Goal: Communication & Community: Answer question/provide support

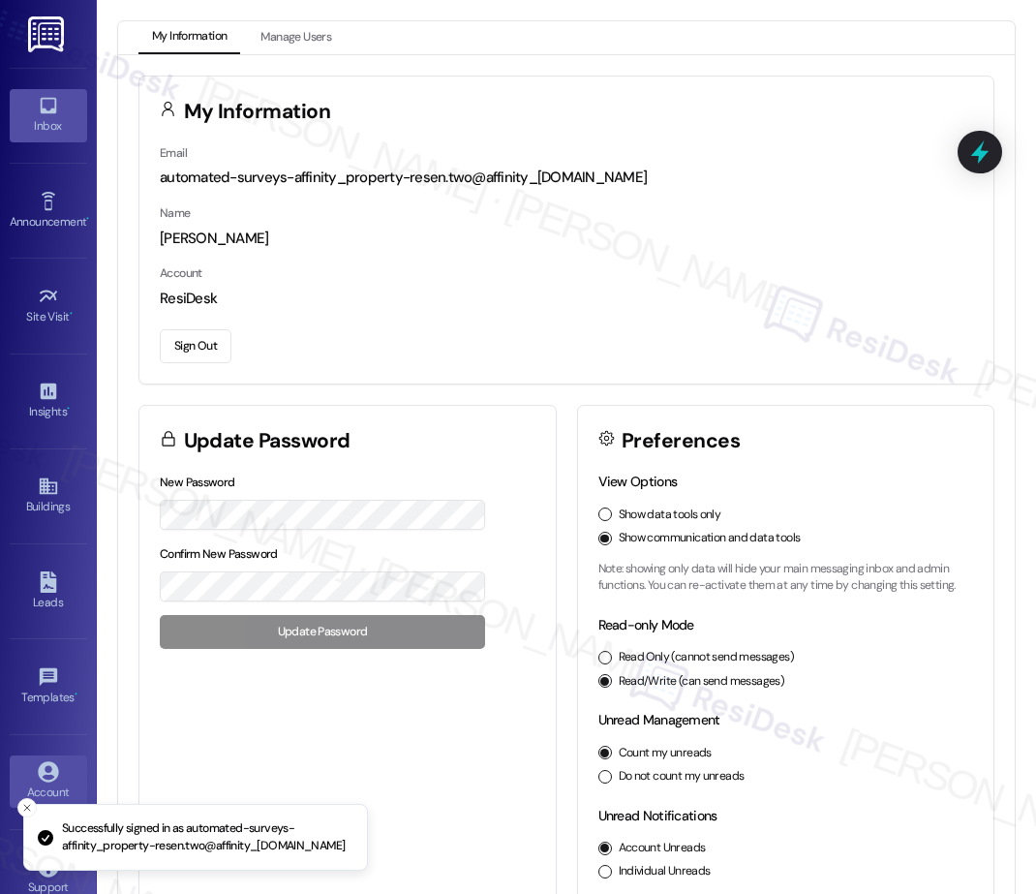
click at [43, 106] on icon at bounding box center [48, 105] width 21 height 21
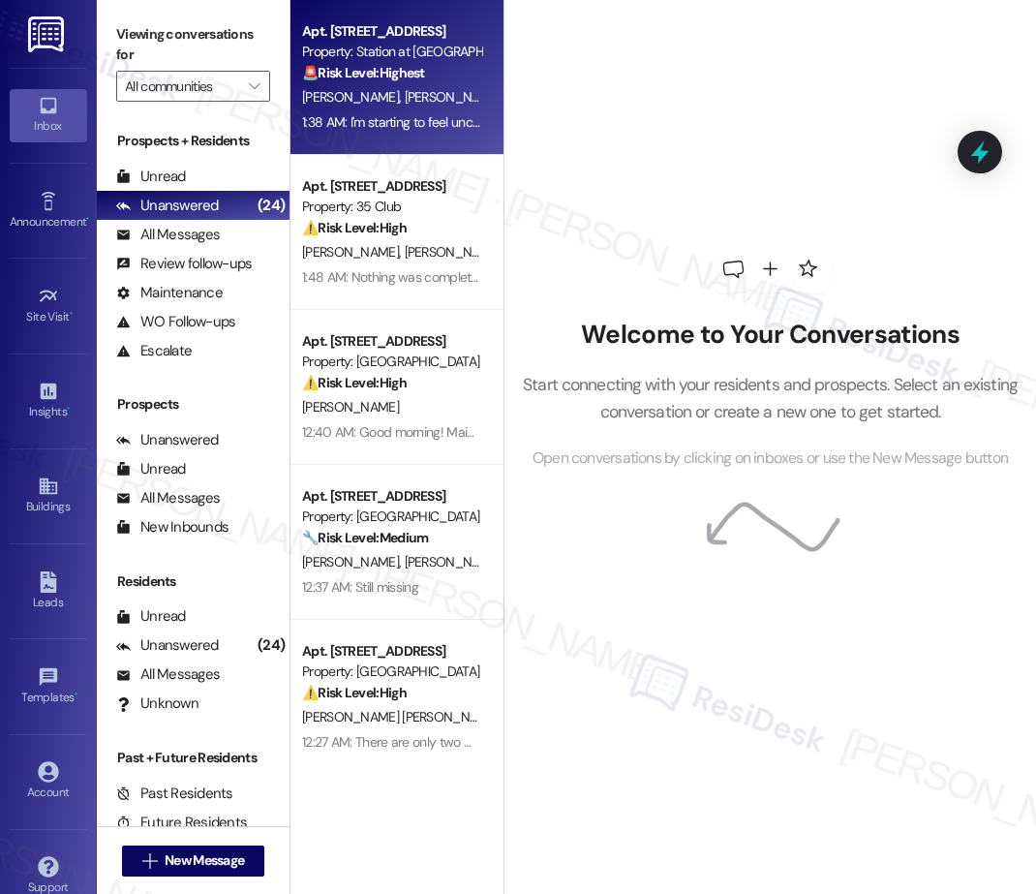
click at [430, 72] on div "🚨 Risk Level: Highest The resident explicitly states they are considering not r…" at bounding box center [391, 73] width 179 height 20
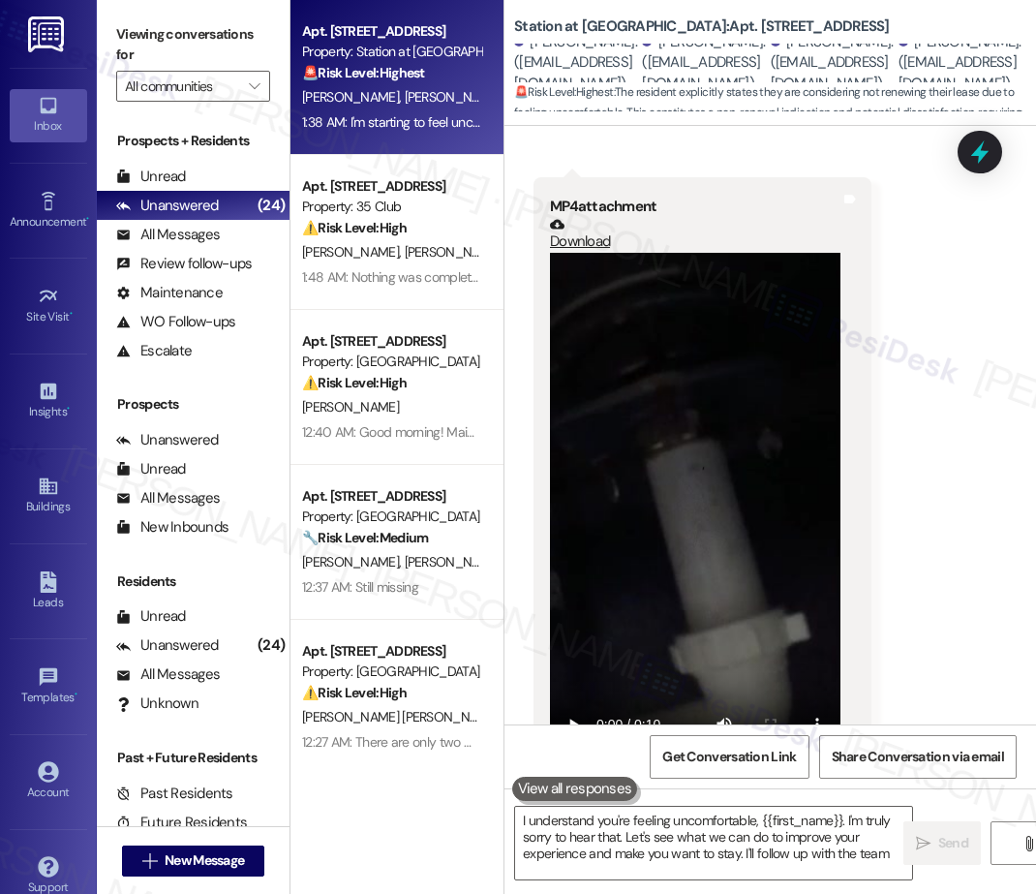
type textarea "I understand you're feeling uncomfortable, {{first_name}}. I'm truly sorry to h…"
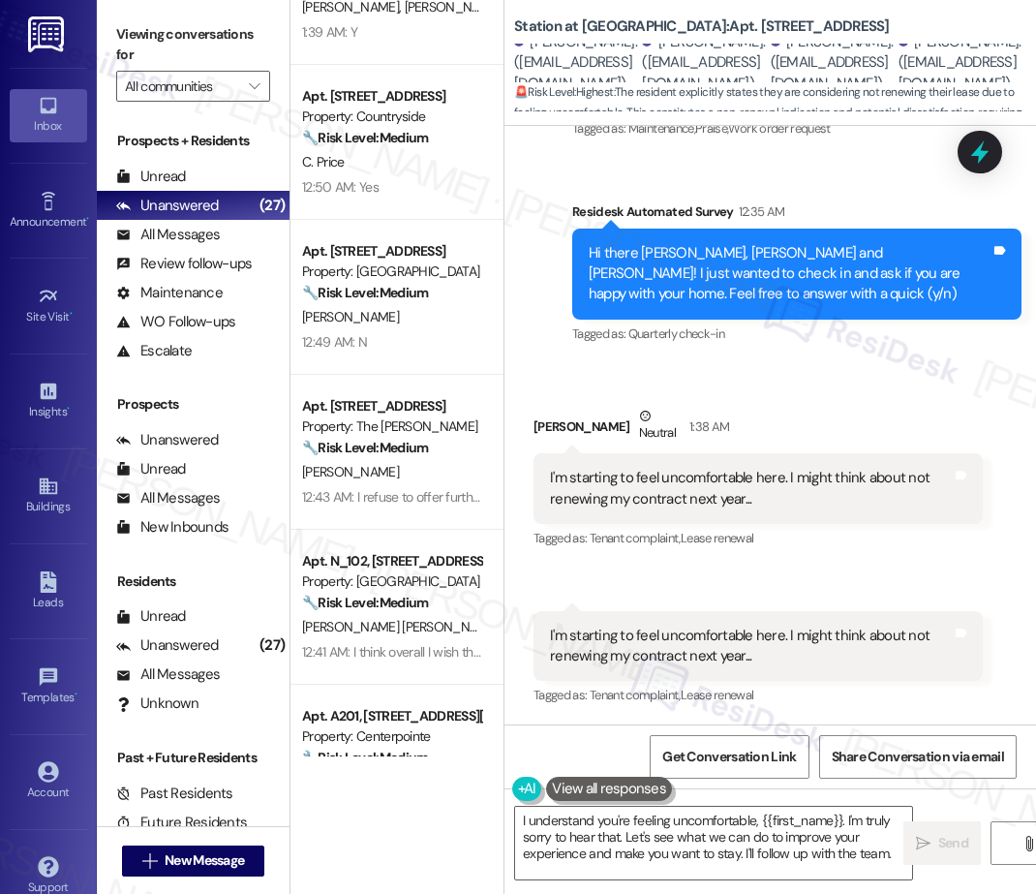
scroll to position [3024, 0]
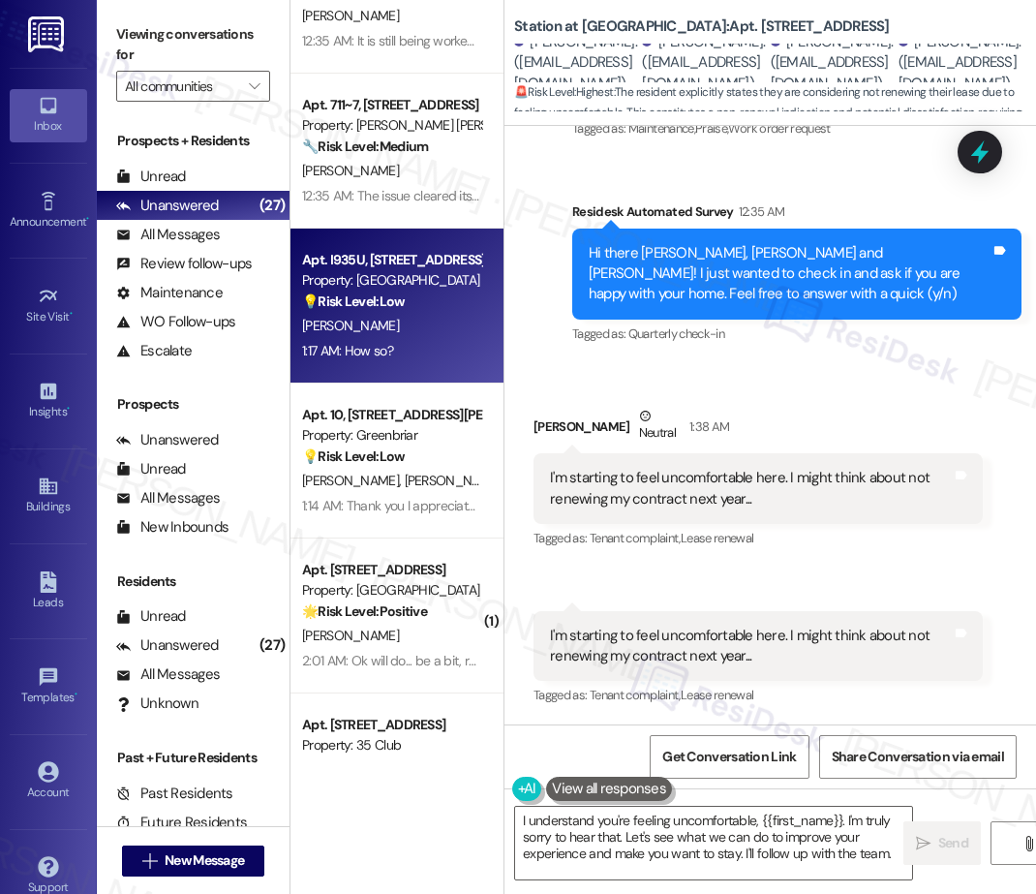
click at [424, 340] on div "1:17 AM: How so? 1:17 AM: How so?" at bounding box center [391, 351] width 183 height 24
type textarea "I understand you're feeling uncomfortable, {{first_name}}. I'm truly sorry to h…"
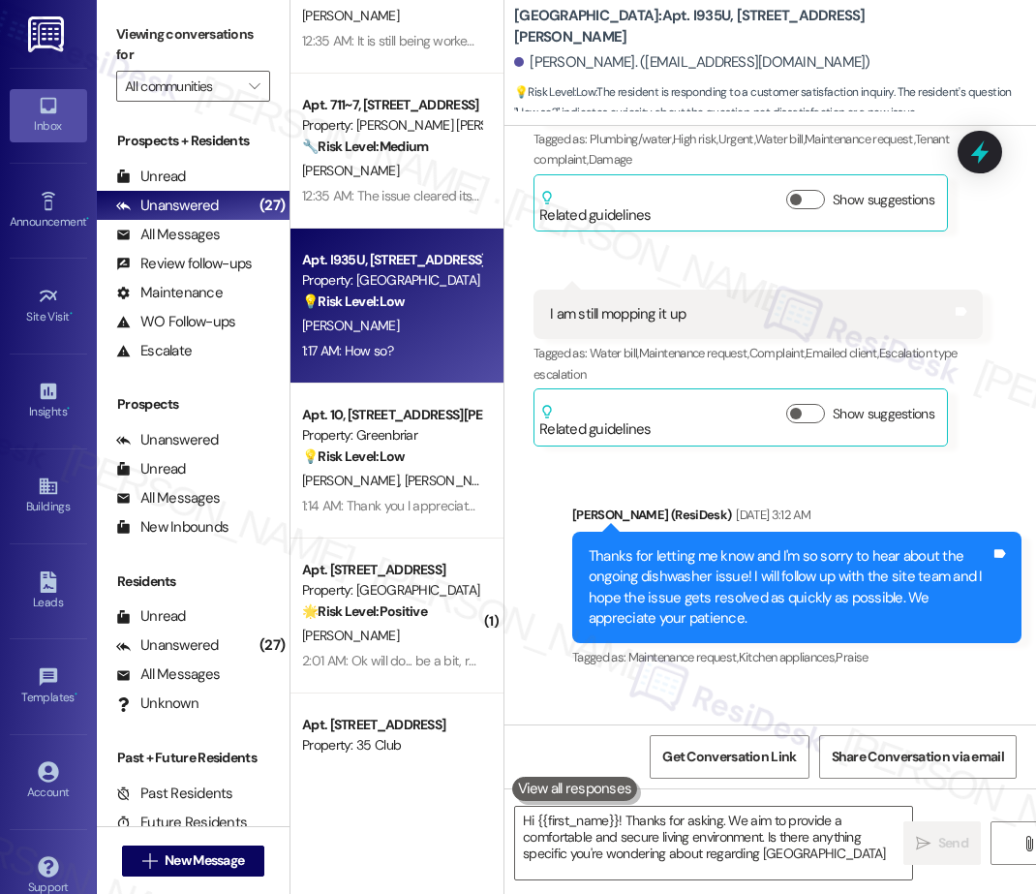
type textarea "Hi {{first_name}}! Thanks for asking. We aim to provide a comfortable and secur…"
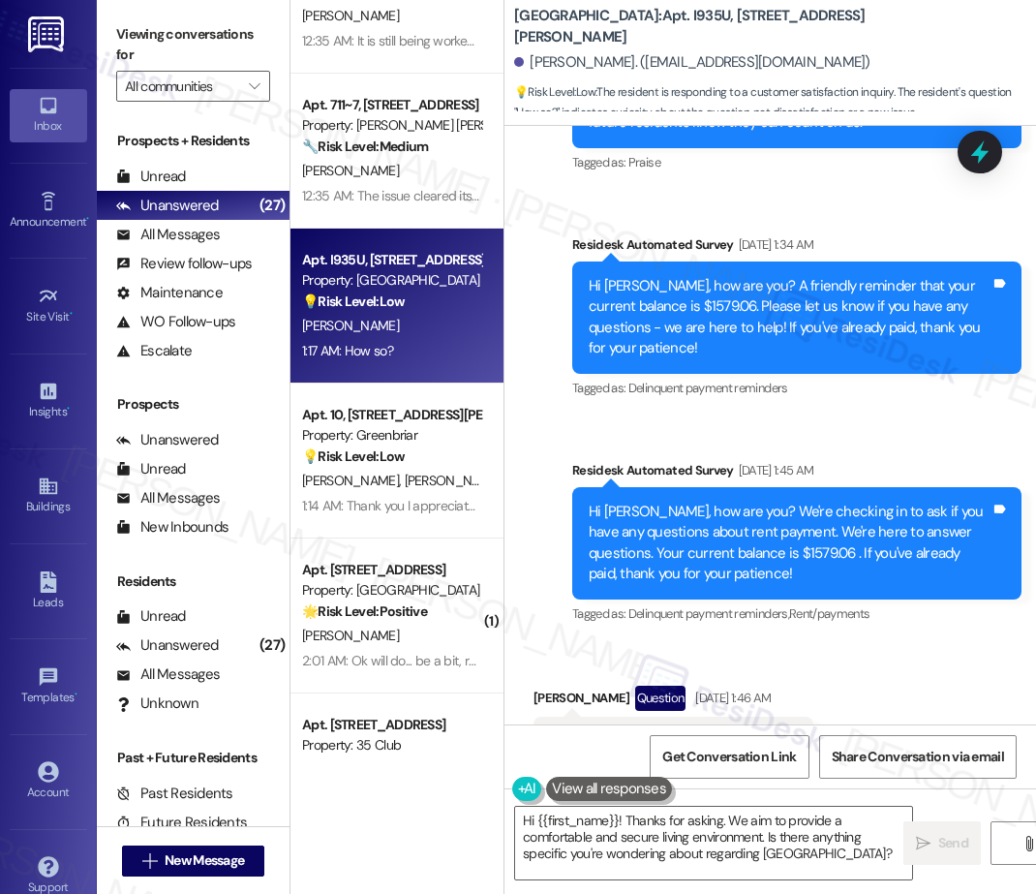
scroll to position [6188, 0]
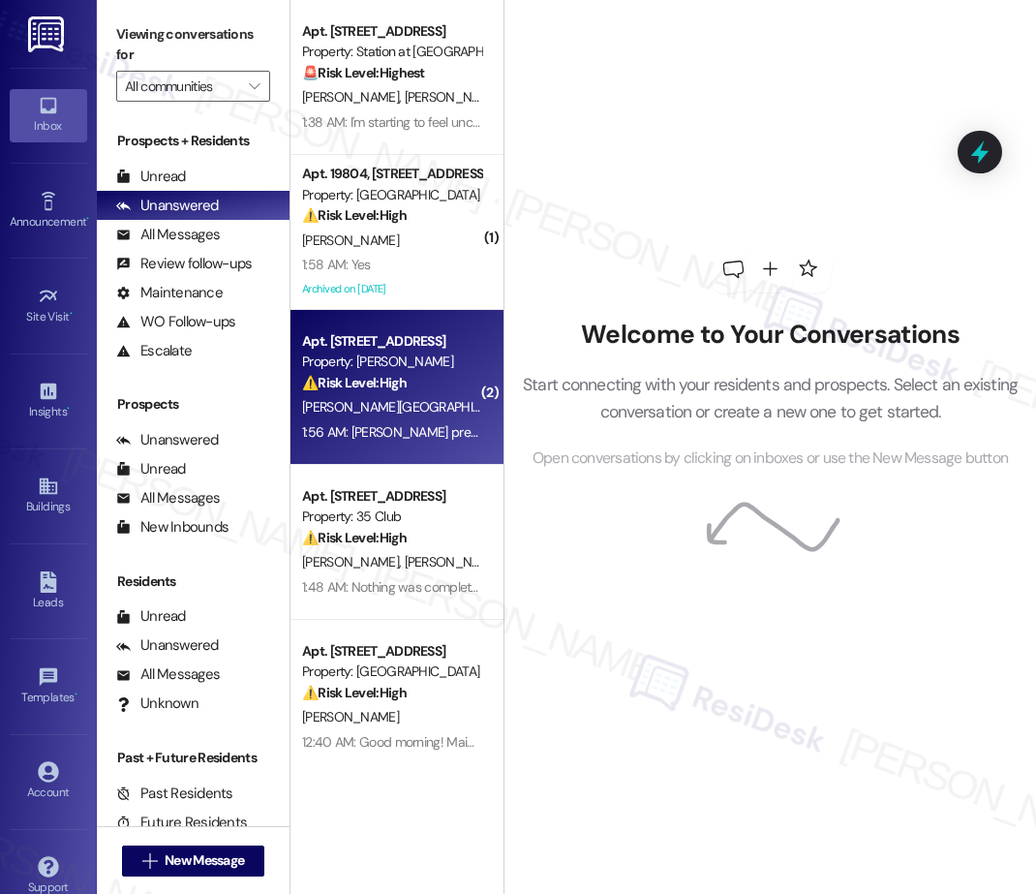
click at [424, 340] on div "Apt. [STREET_ADDRESS]" at bounding box center [391, 341] width 179 height 20
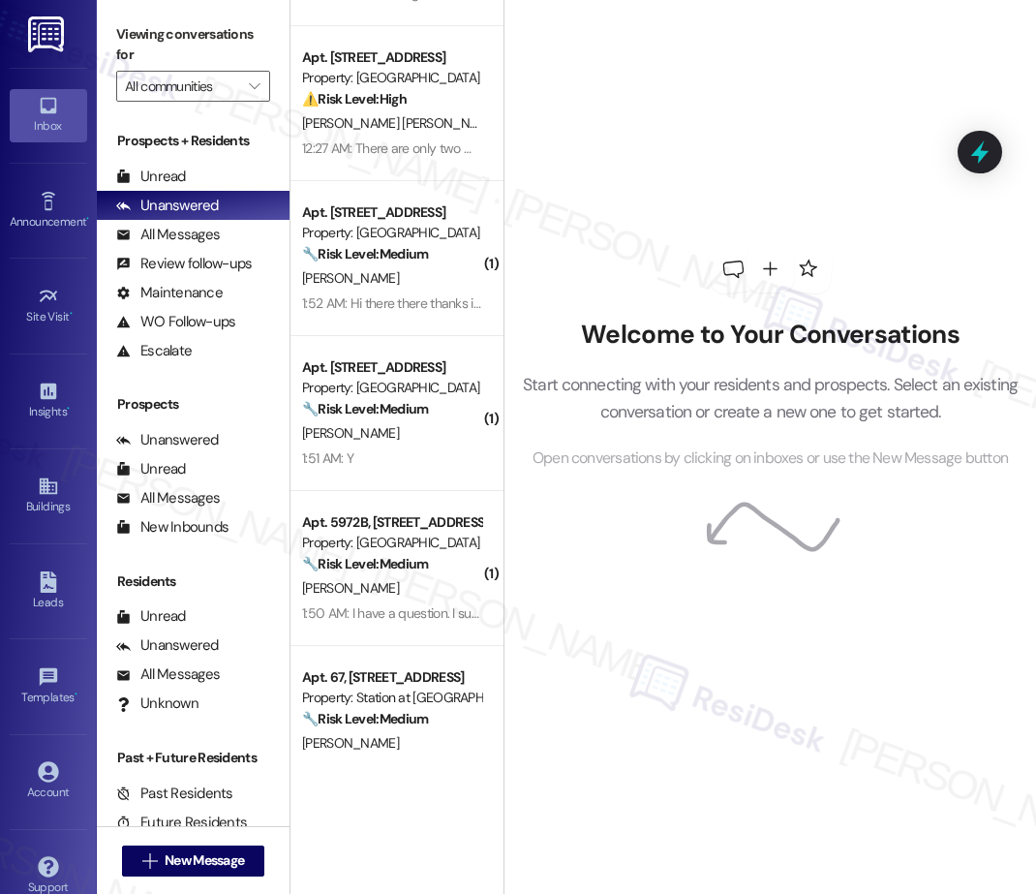
scroll to position [1021, 0]
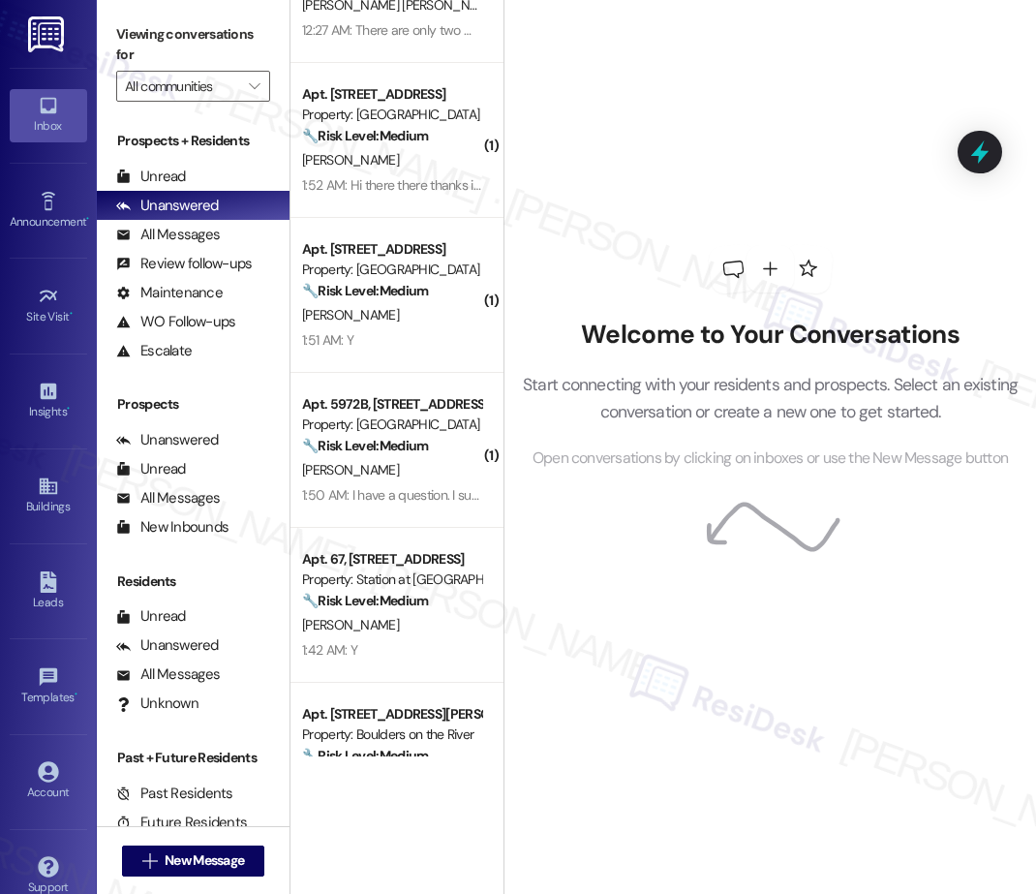
click at [430, 336] on div "1:51 AM: Y 1:51 AM: Y" at bounding box center [391, 340] width 183 height 24
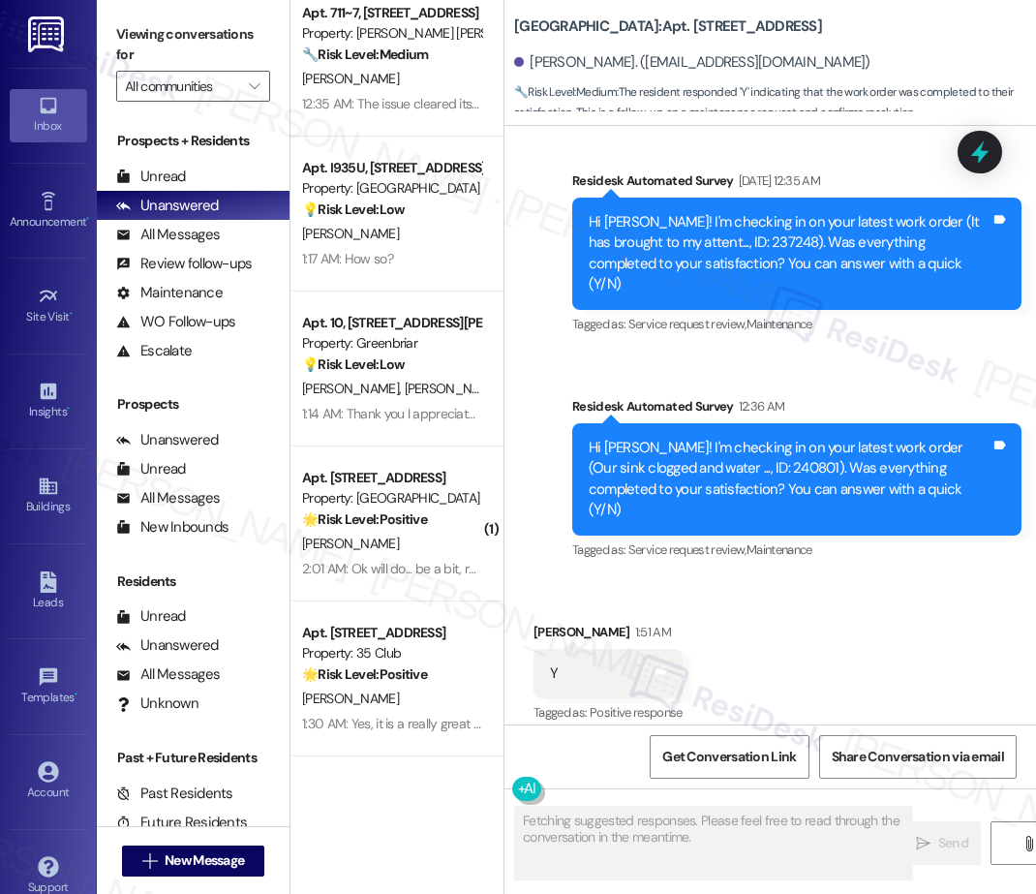
scroll to position [3426, 0]
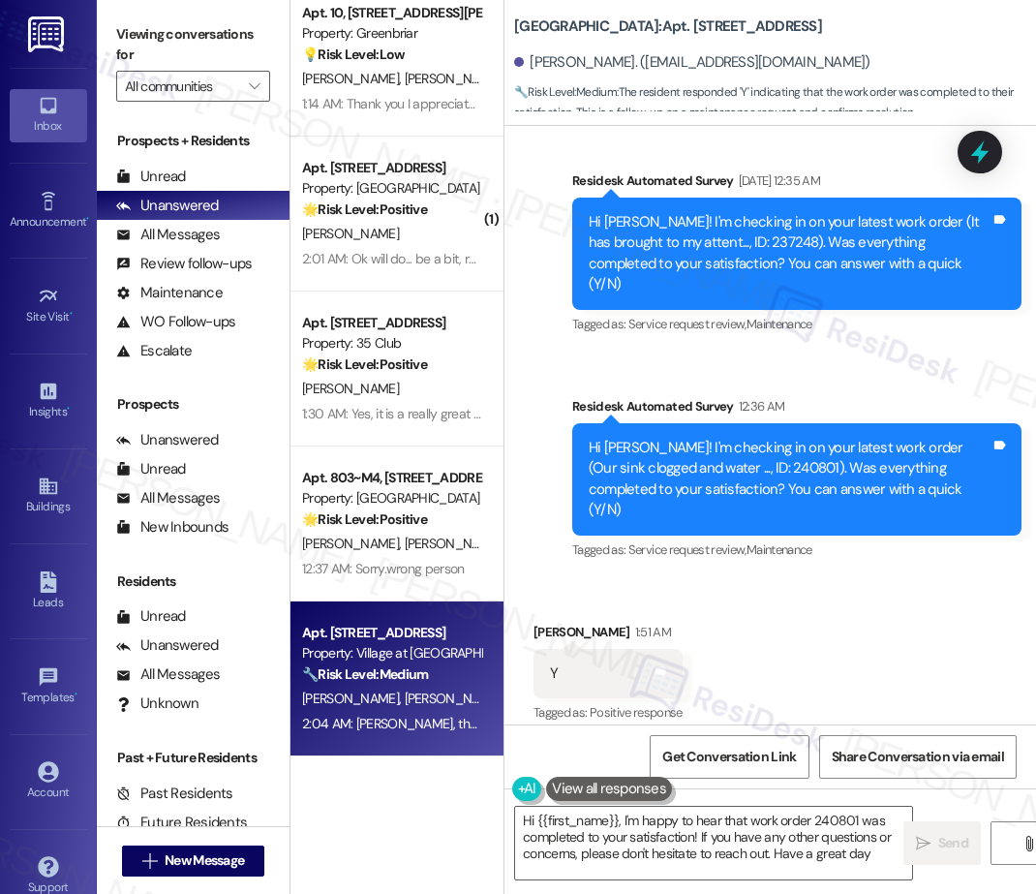
type textarea "Hi {{first_name}}, I'm happy to hear that work order 240801 was completed to yo…"
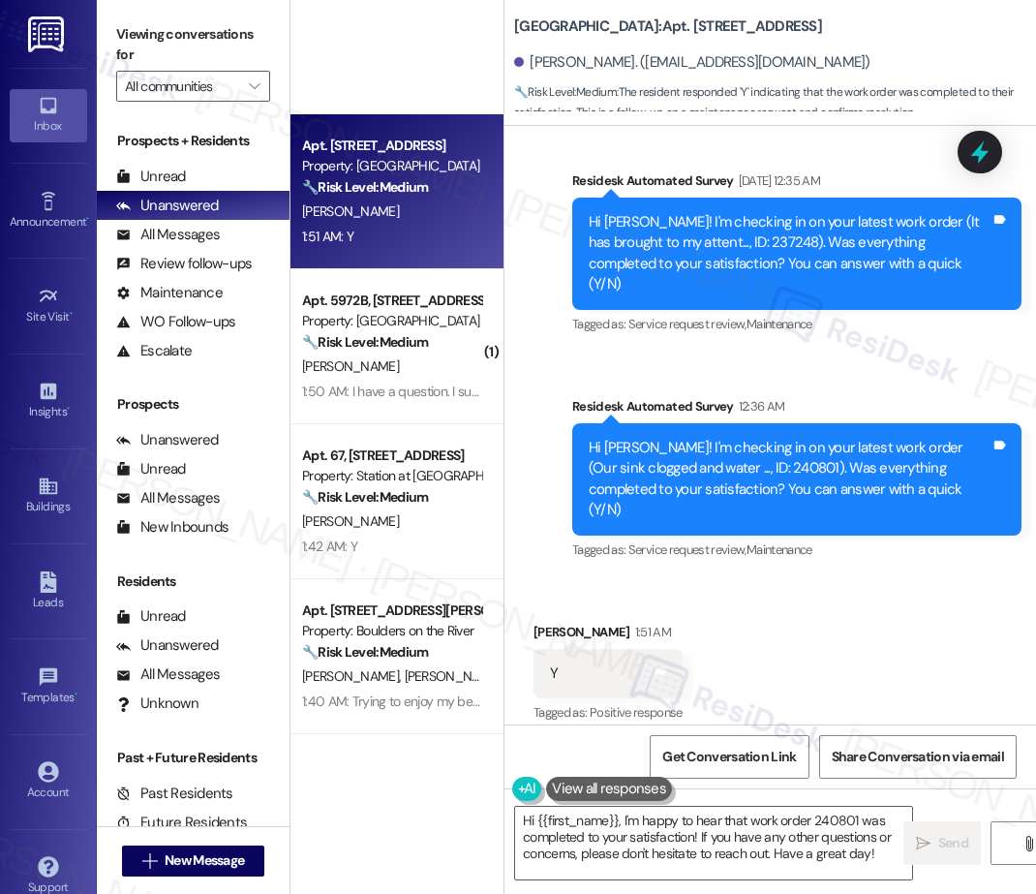
scroll to position [1022, 0]
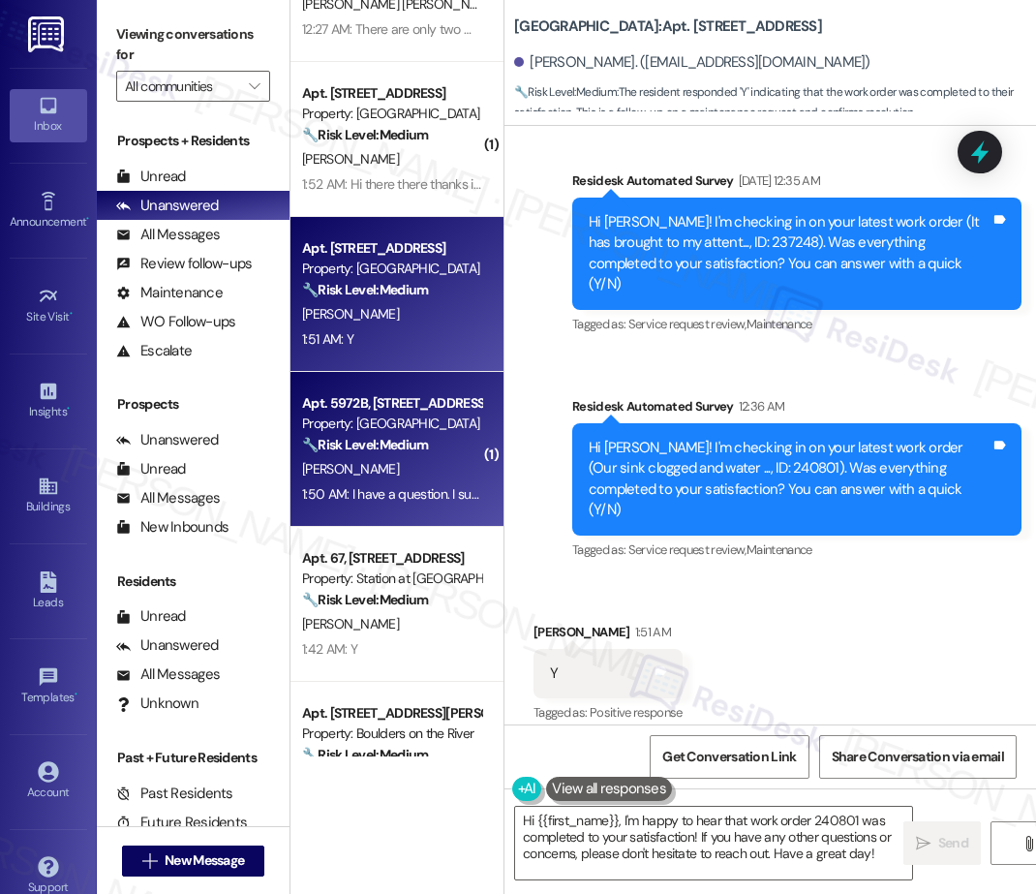
click at [404, 435] on div "🔧 Risk Level: Medium The resident is inquiring about the status of a maintenanc…" at bounding box center [391, 445] width 179 height 20
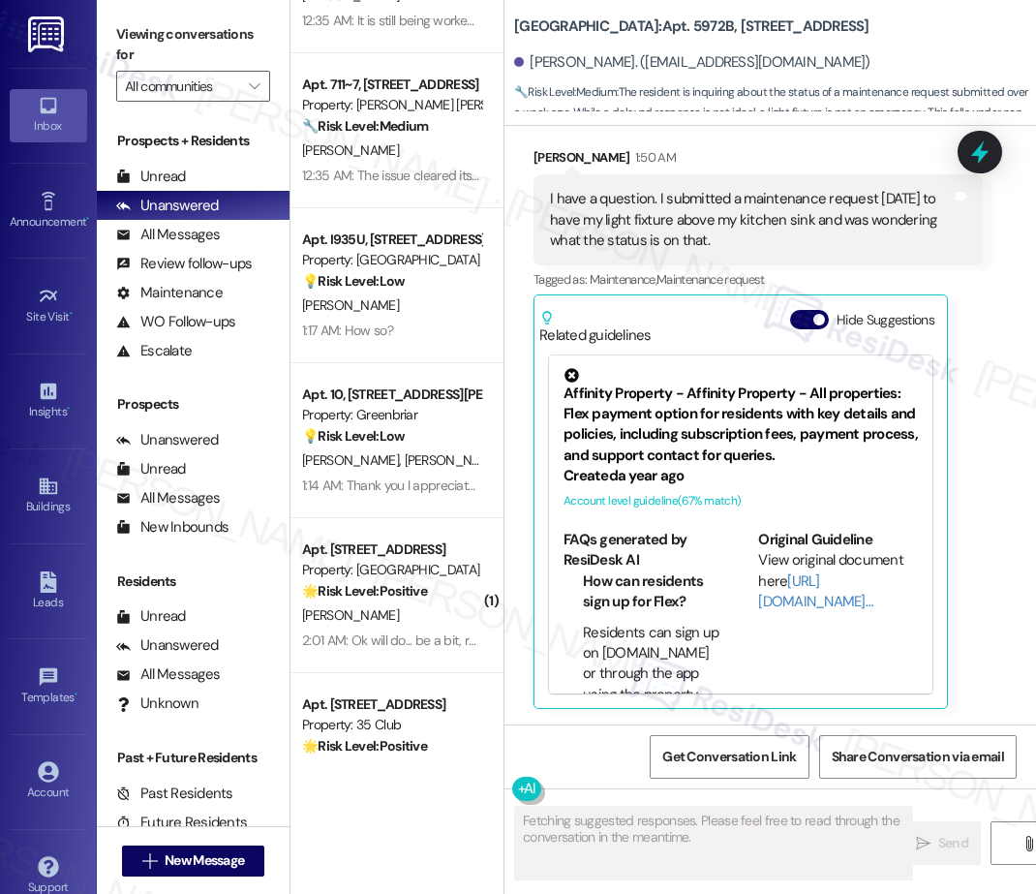
scroll to position [3426, 0]
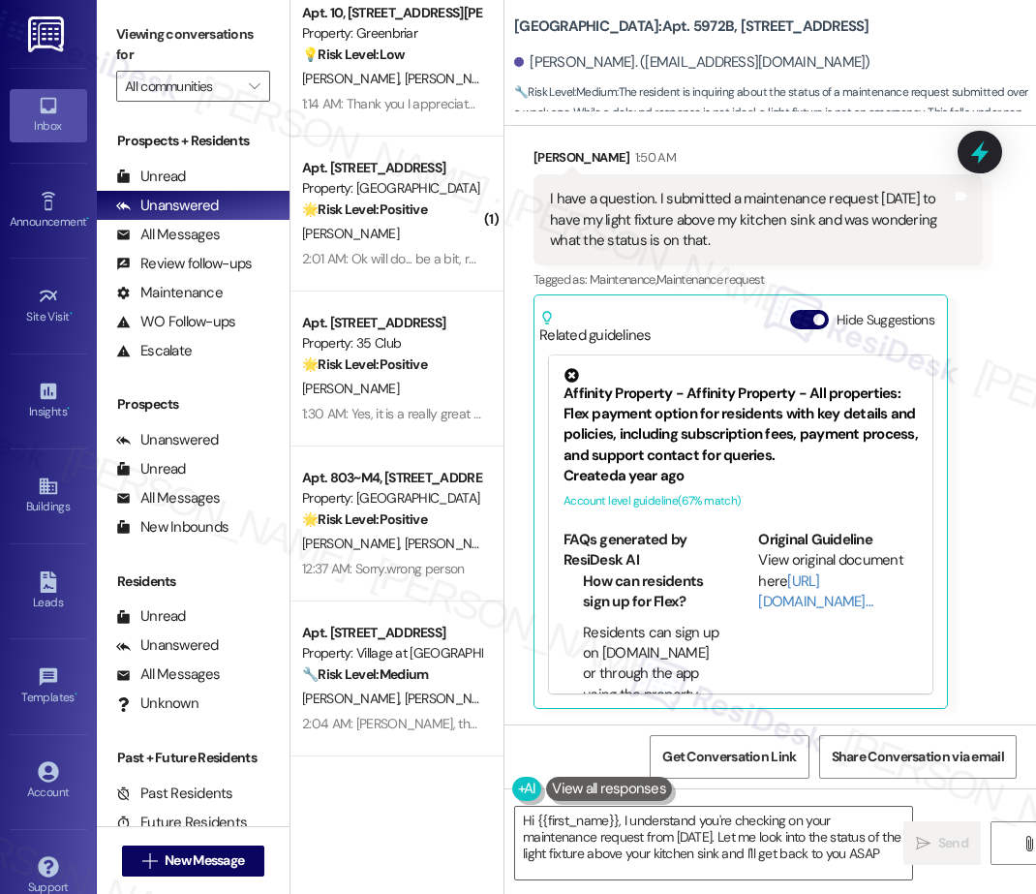
type textarea "Hi {{first_name}}, I understand you're checking on your maintenance request fro…"
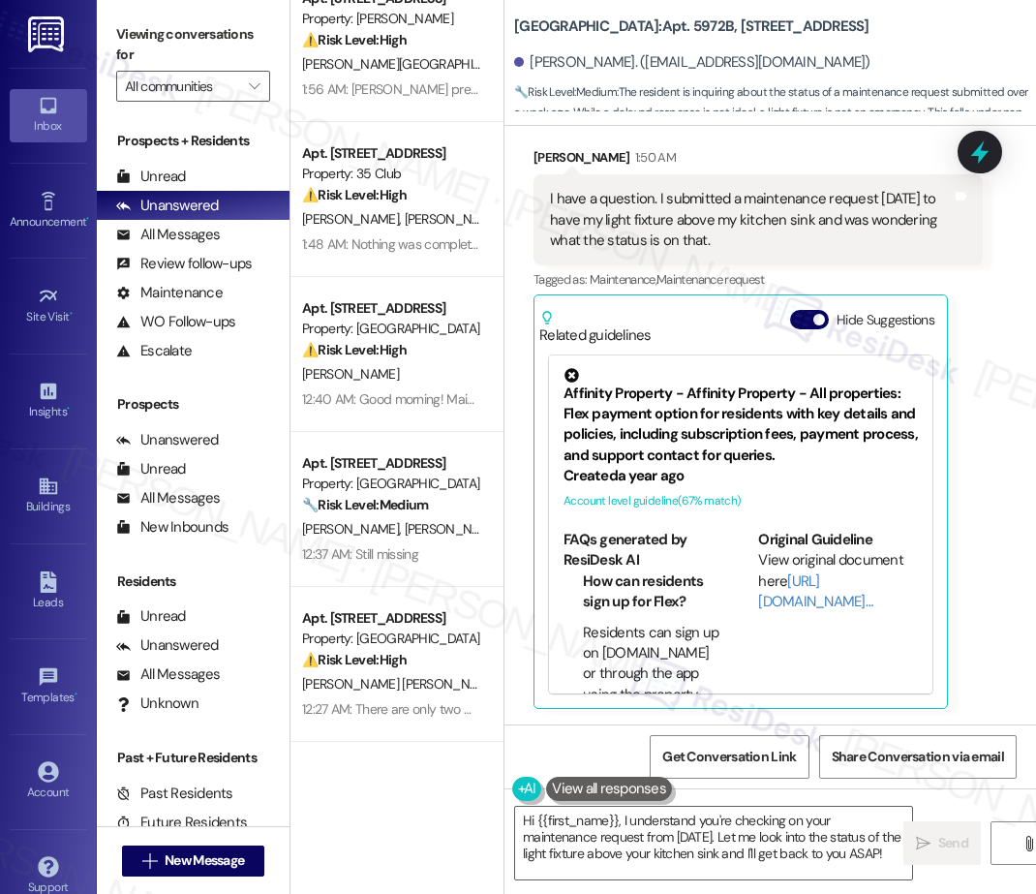
scroll to position [0, 0]
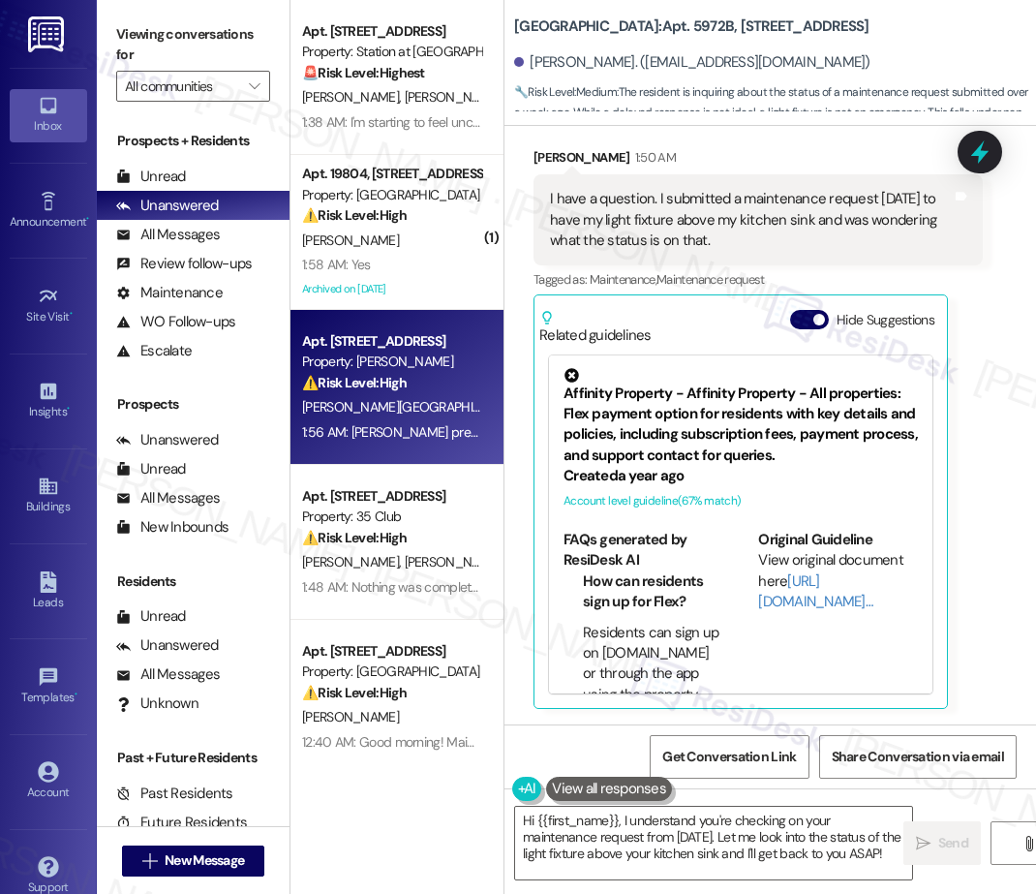
click at [346, 414] on span "[PERSON_NAME][GEOGRAPHIC_DATA]" at bounding box center [415, 406] width 226 height 17
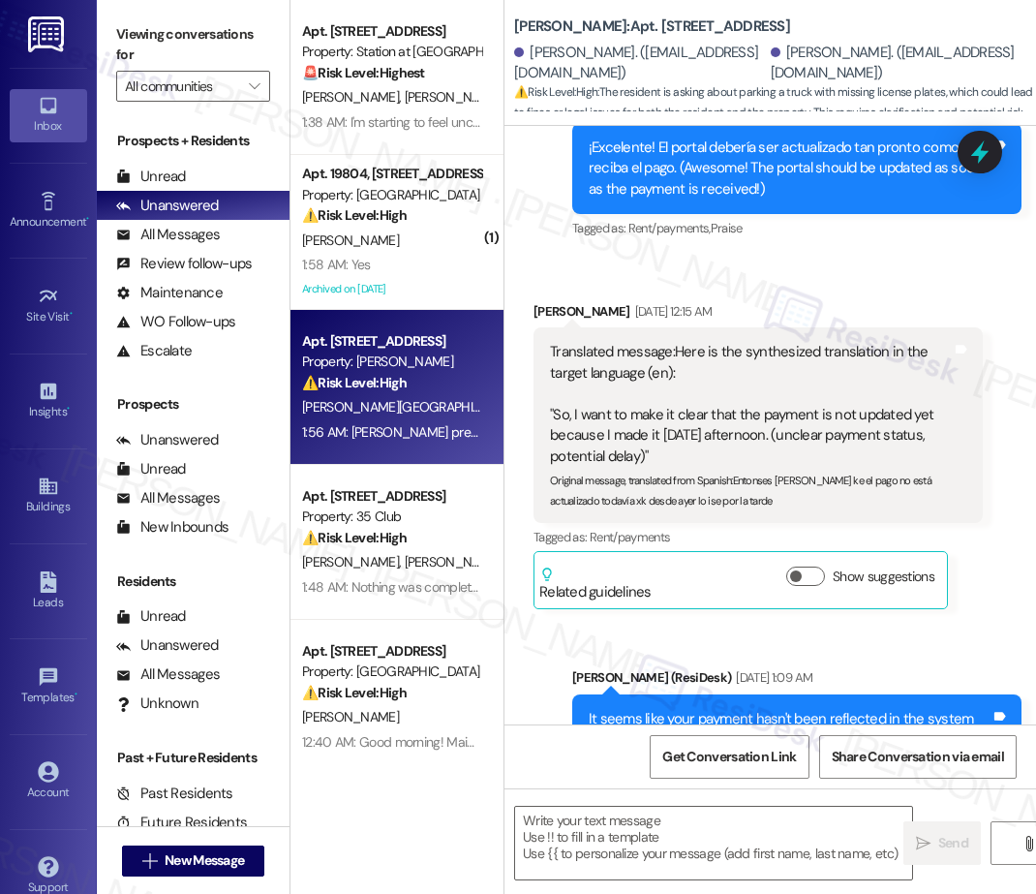
type textarea "Fetching suggested responses. Please feel free to read through the conversation…"
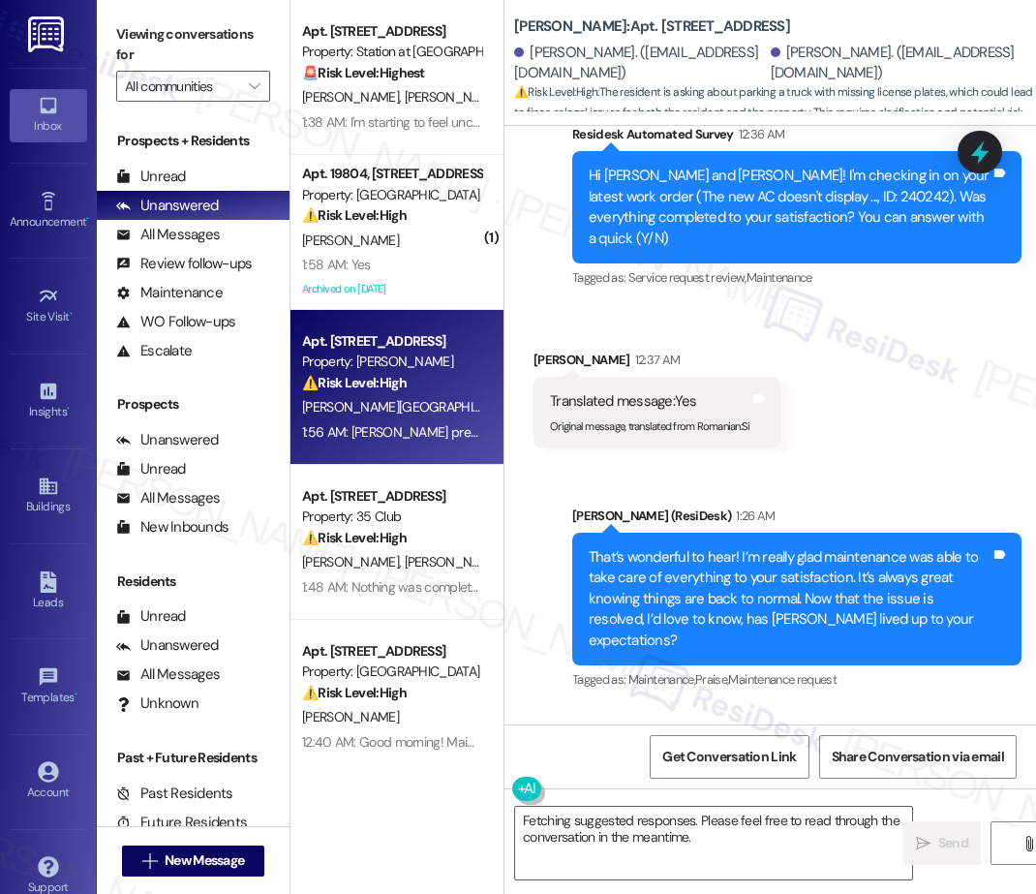
scroll to position [18601, 0]
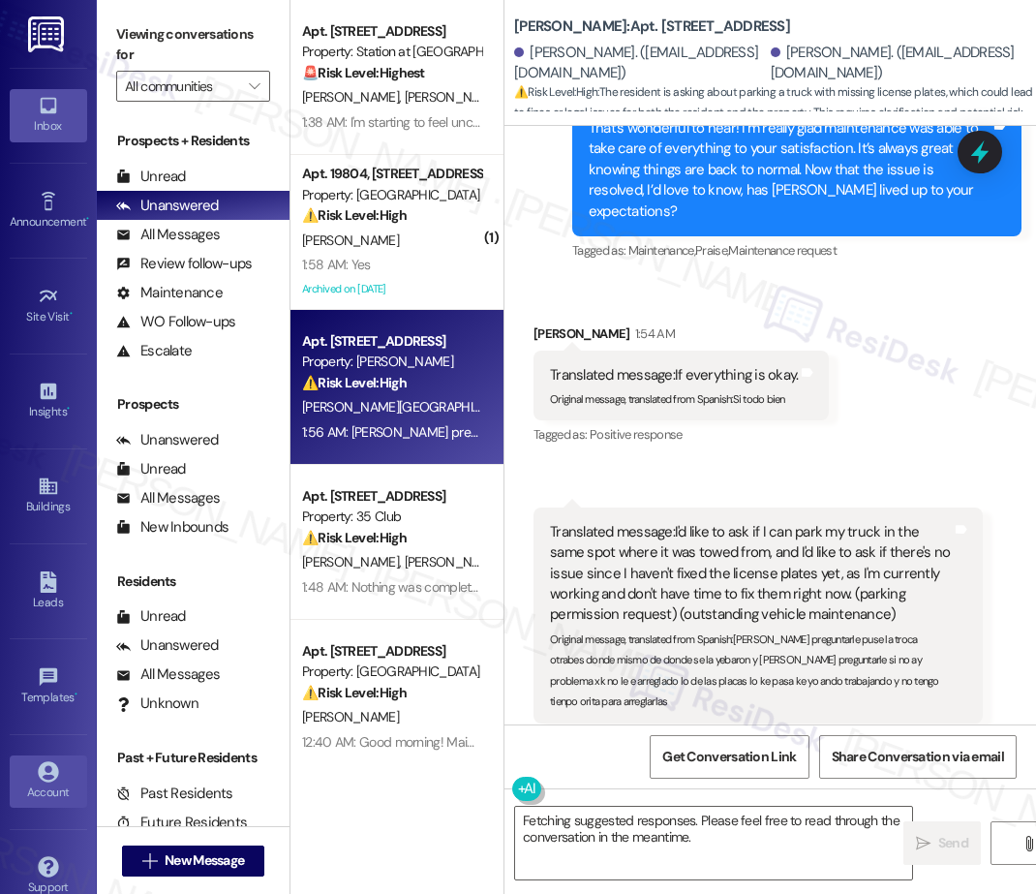
click at [51, 774] on icon at bounding box center [48, 771] width 20 height 20
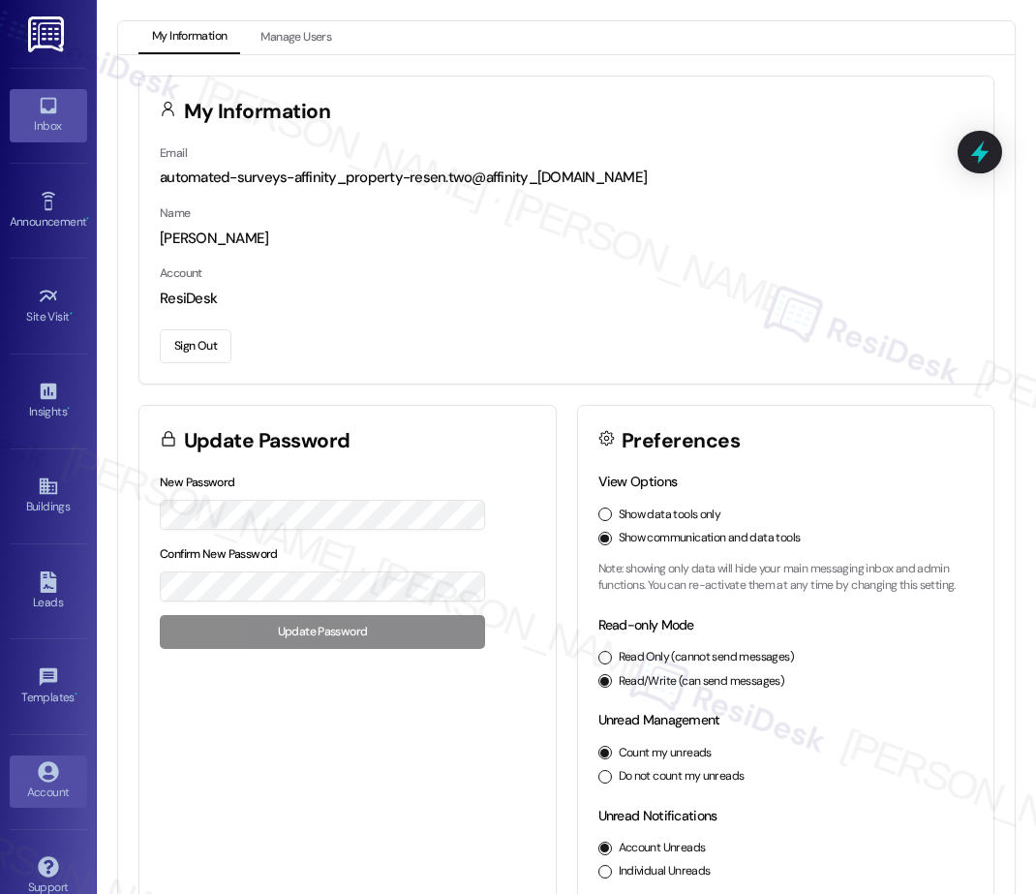
click at [46, 101] on icon at bounding box center [48, 105] width 21 height 21
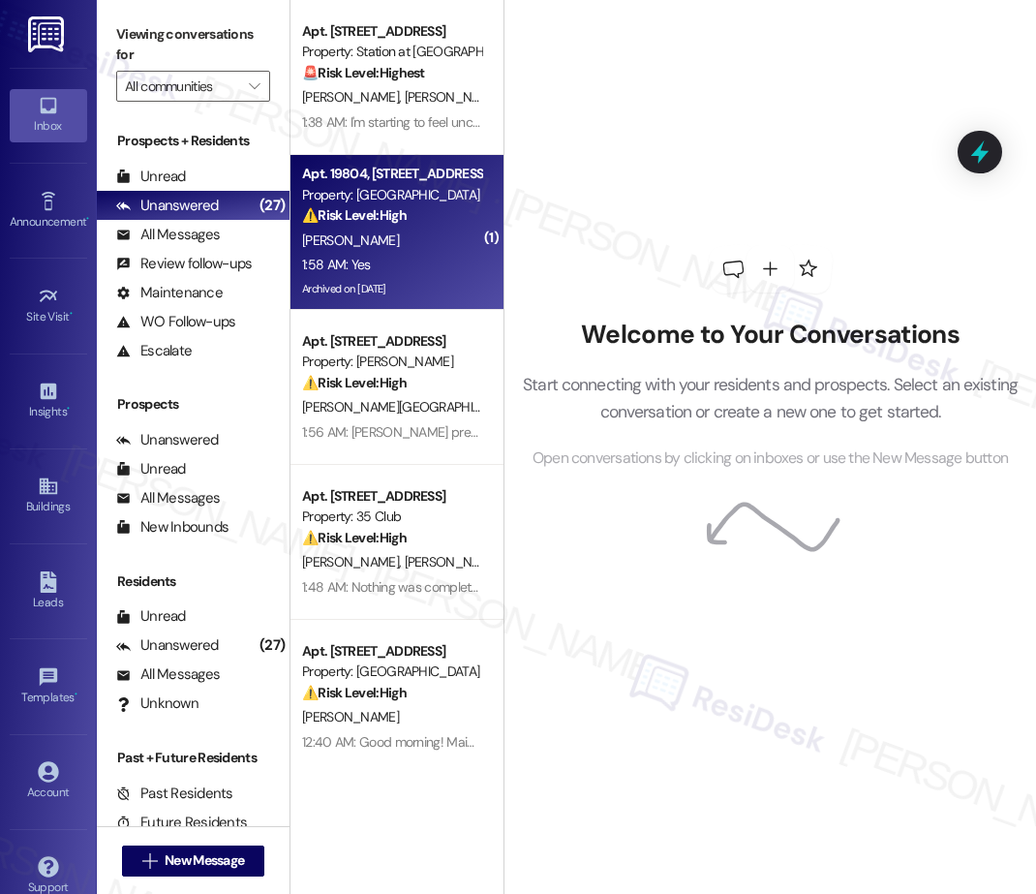
click at [410, 212] on div "⚠️ Risk Level: High The resident reports that a previous pipe repair failed and…" at bounding box center [391, 215] width 179 height 20
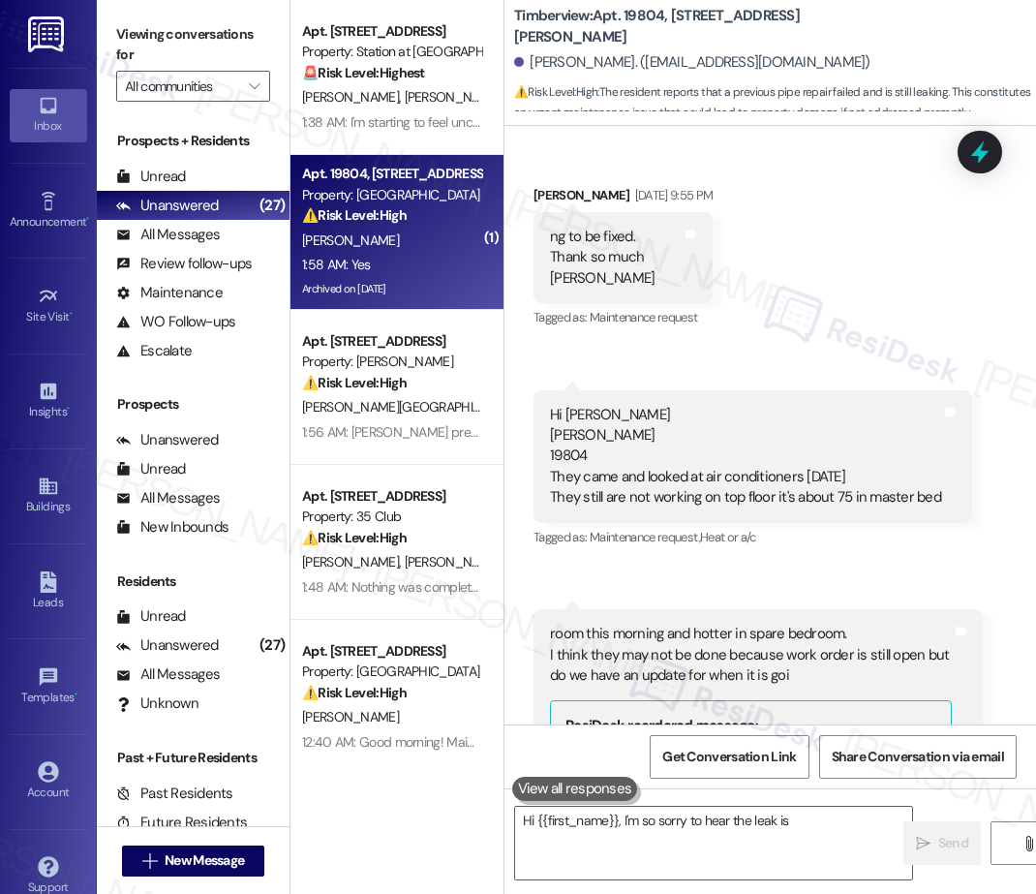
scroll to position [14166, 0]
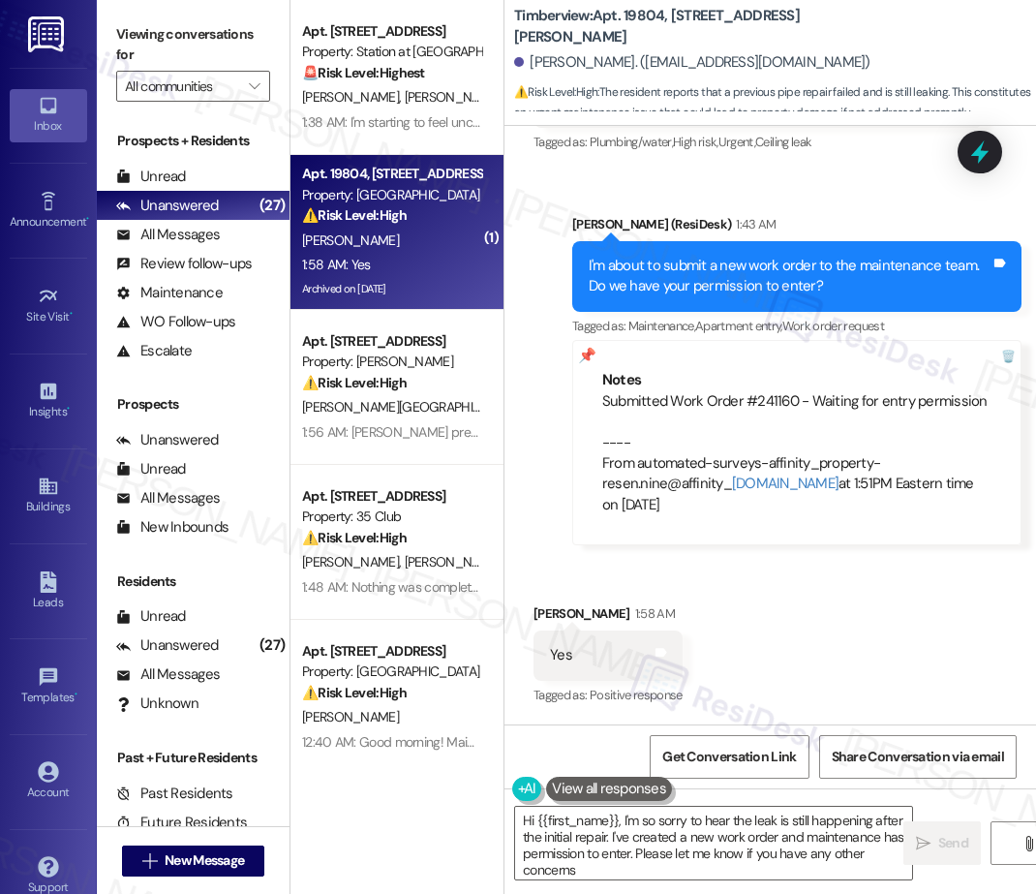
type textarea "Hi {{first_name}}, I'm so sorry to hear the leak is still happening after the i…"
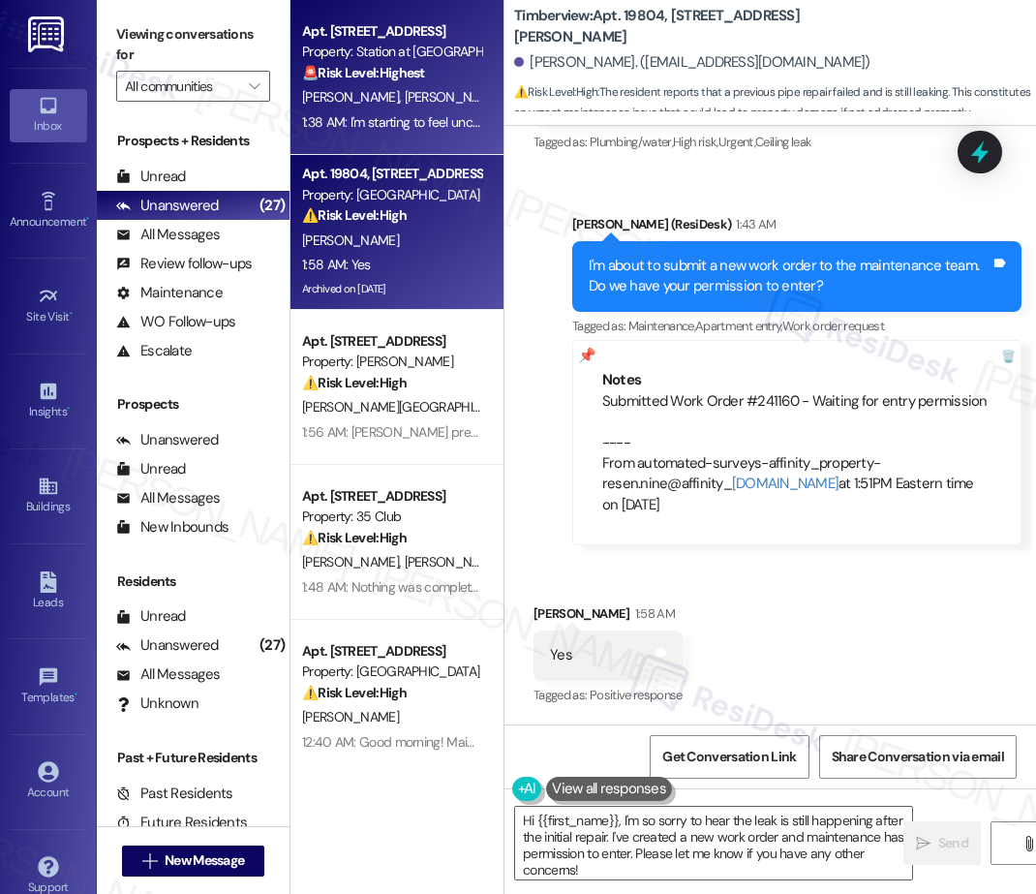
click at [415, 78] on strong "🚨 Risk Level: Highest" at bounding box center [363, 72] width 123 height 17
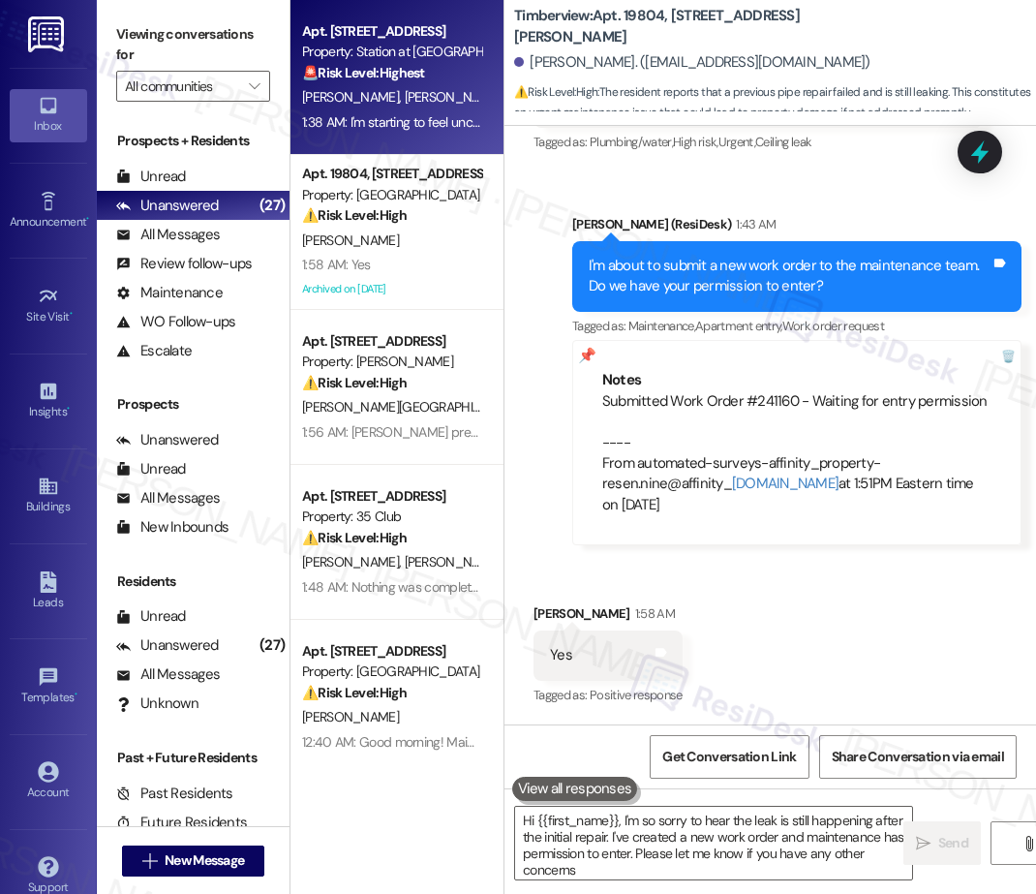
type textarea "Hi {{first_name}}, I'm so sorry to hear the leak is still happening after the i…"
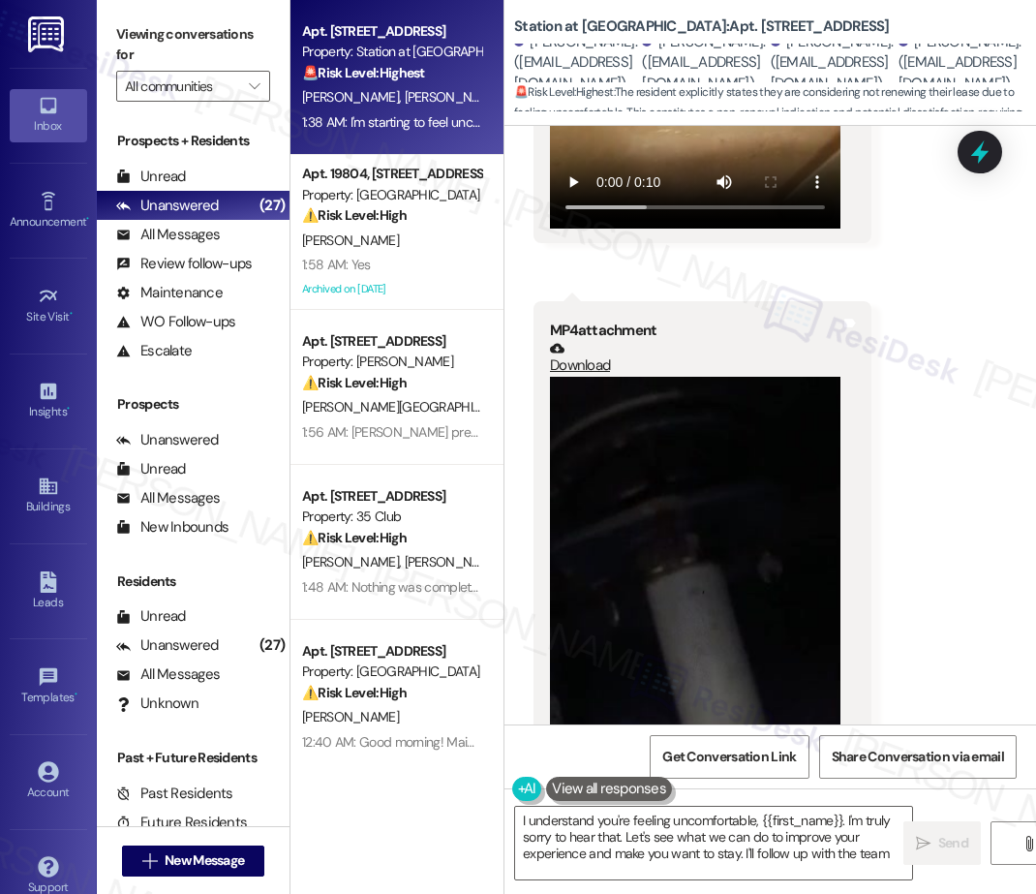
type textarea "I understand you're feeling uncomfortable, {{first_name}}. I'm truly sorry to h…"
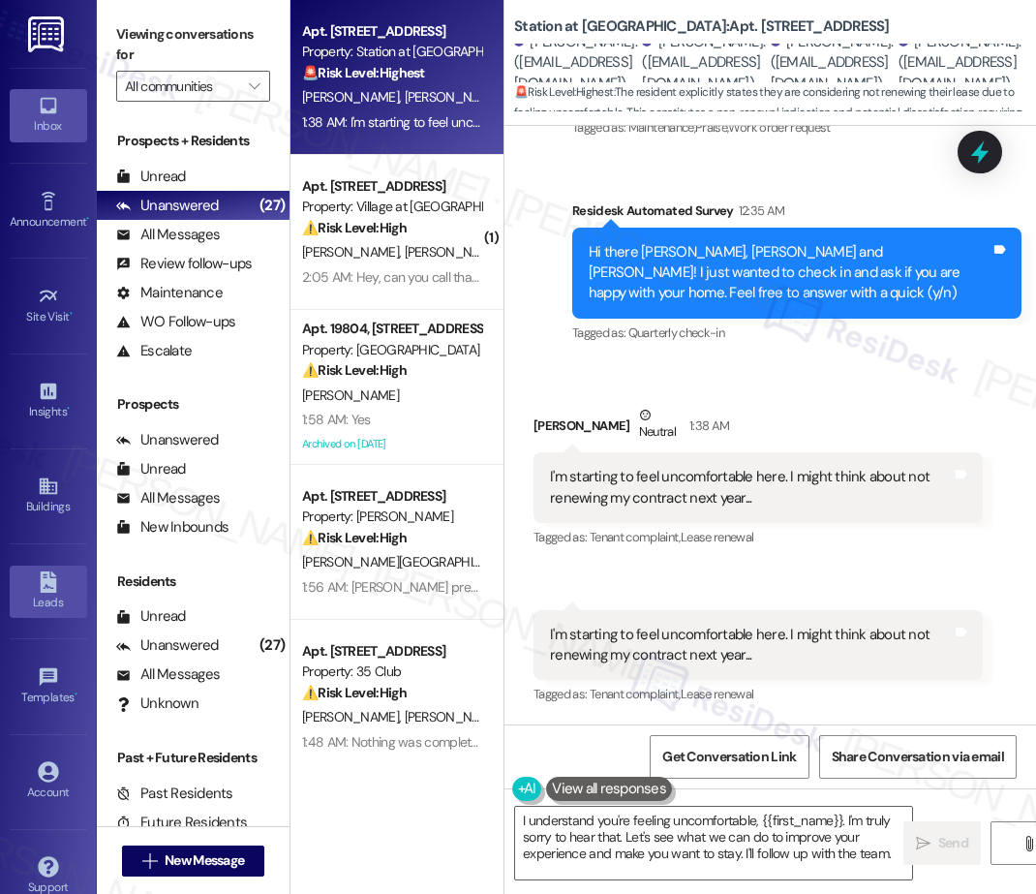
scroll to position [2847, 0]
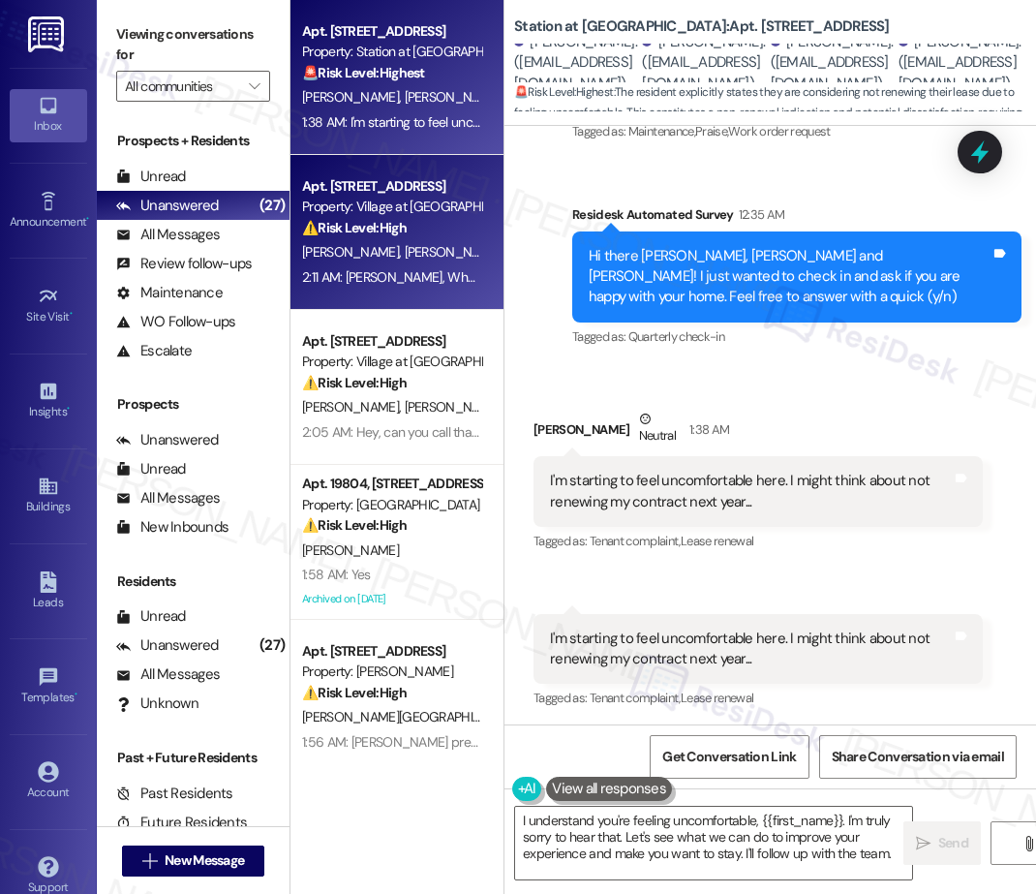
click at [383, 195] on div "Apt. 3102, 30050 SW Town Center Lp W Suite 100" at bounding box center [391, 186] width 179 height 20
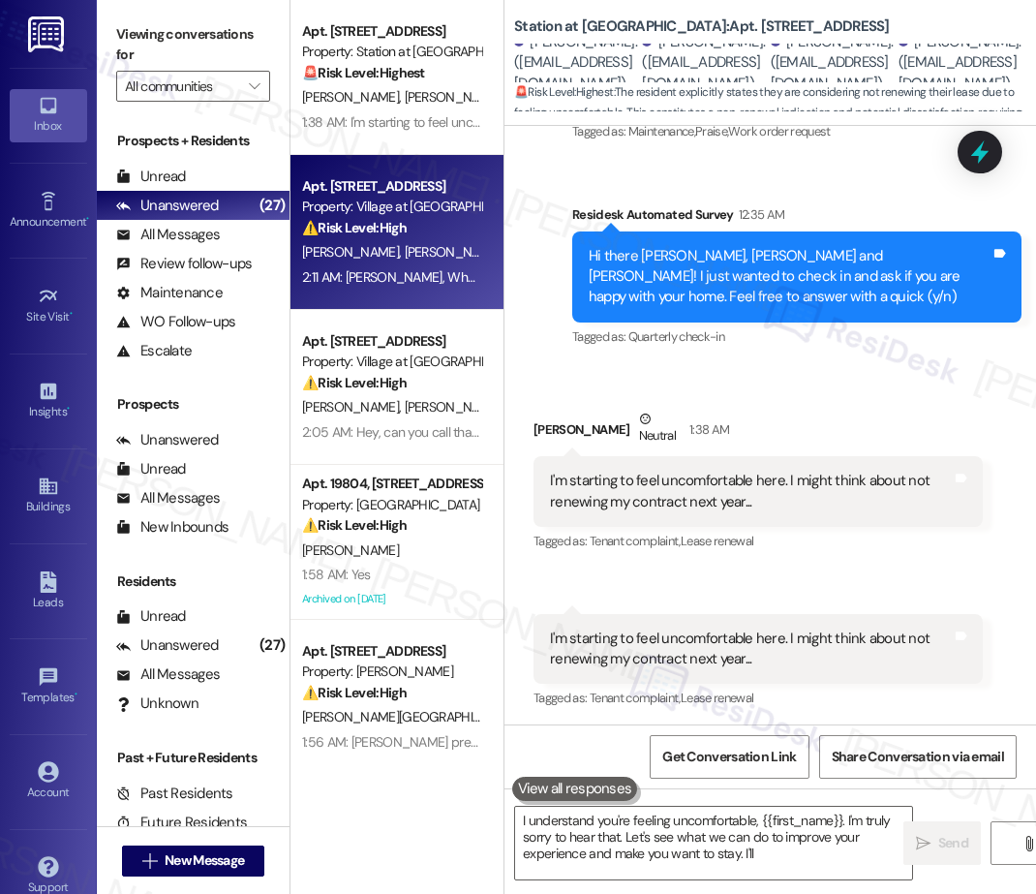
type textarea "I understand you're feeling uncomfortable, {{first_name}}. I'm truly sorry to h…"
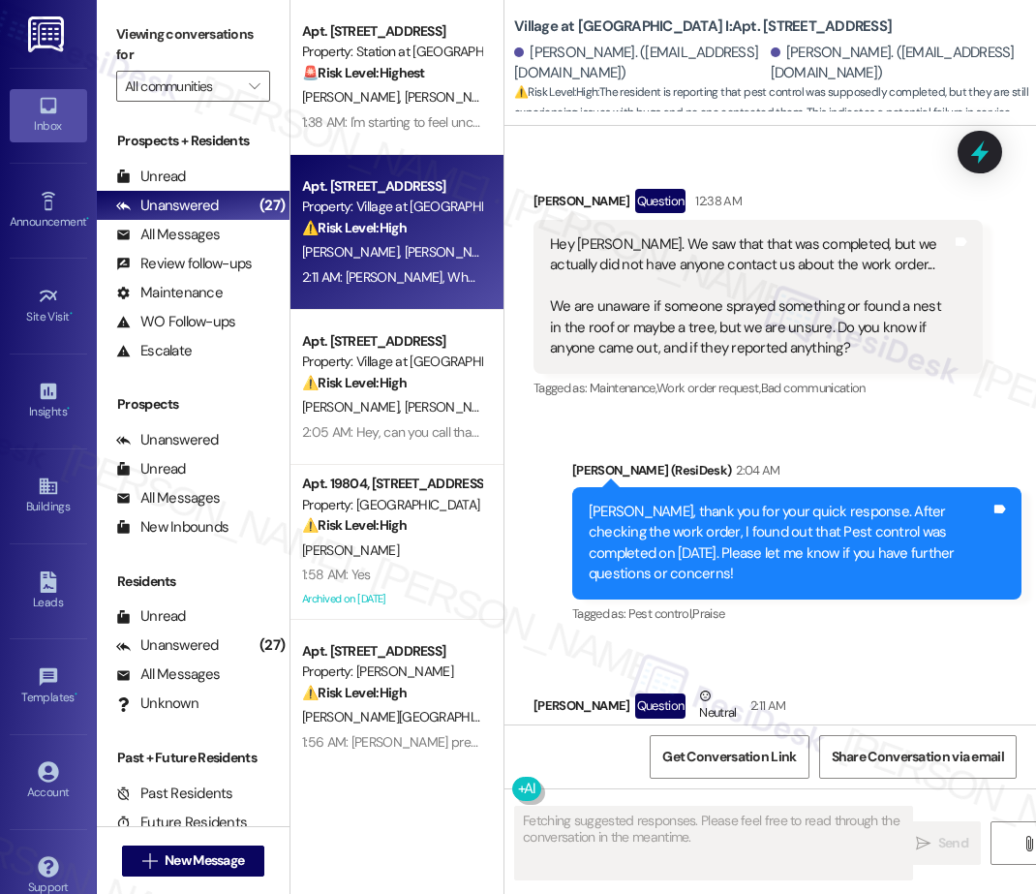
scroll to position [2943, 0]
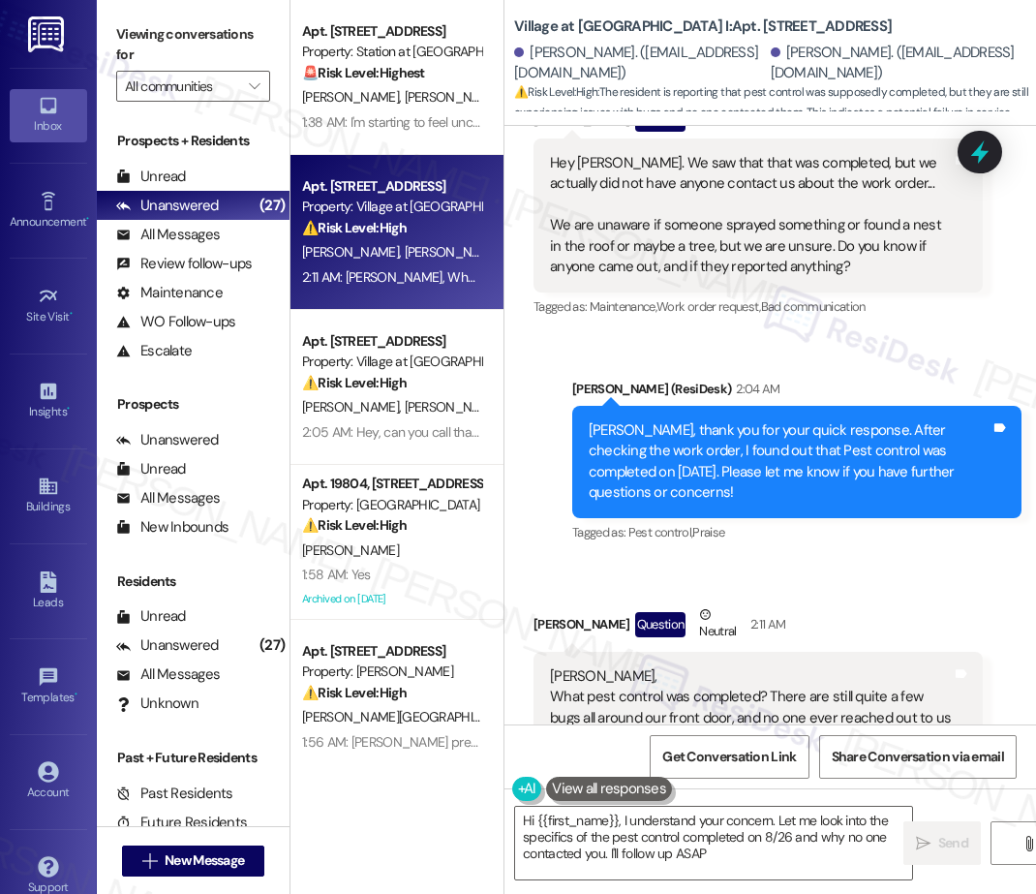
type textarea "Hi {{first_name}}, I understand your concern. Let me look into the specifics of…"
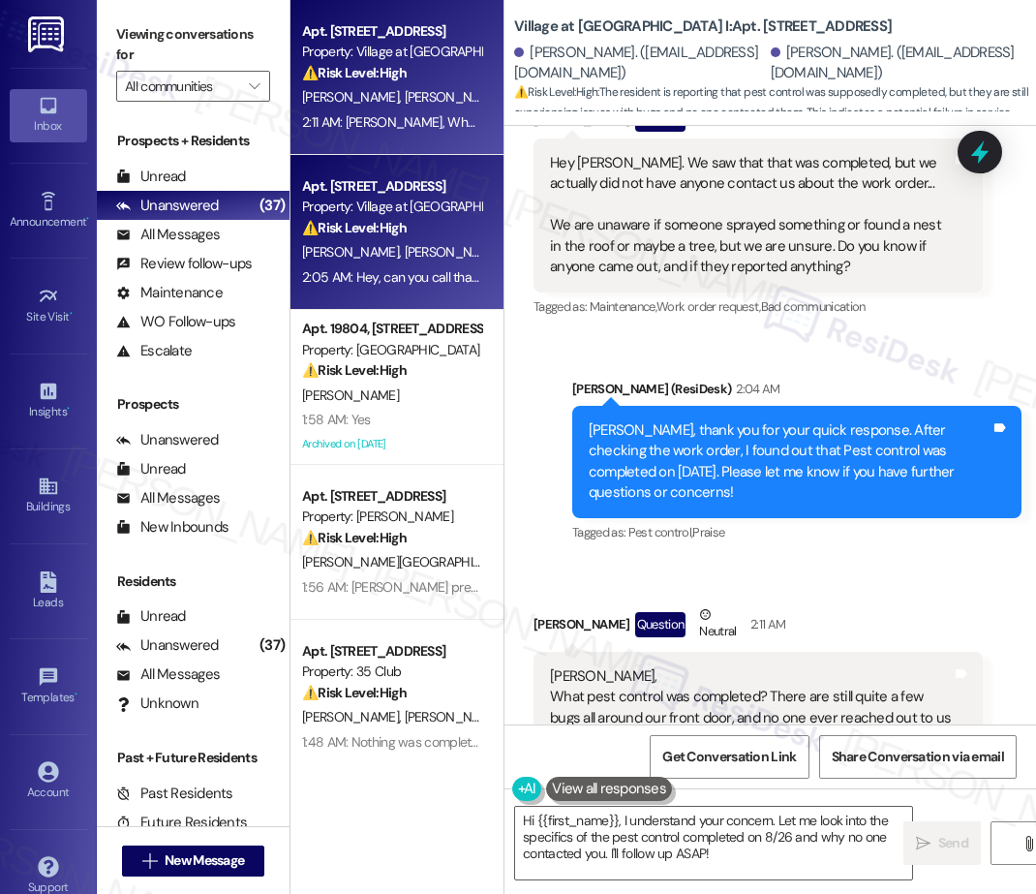
click at [412, 245] on span "[PERSON_NAME]" at bounding box center [453, 251] width 97 height 17
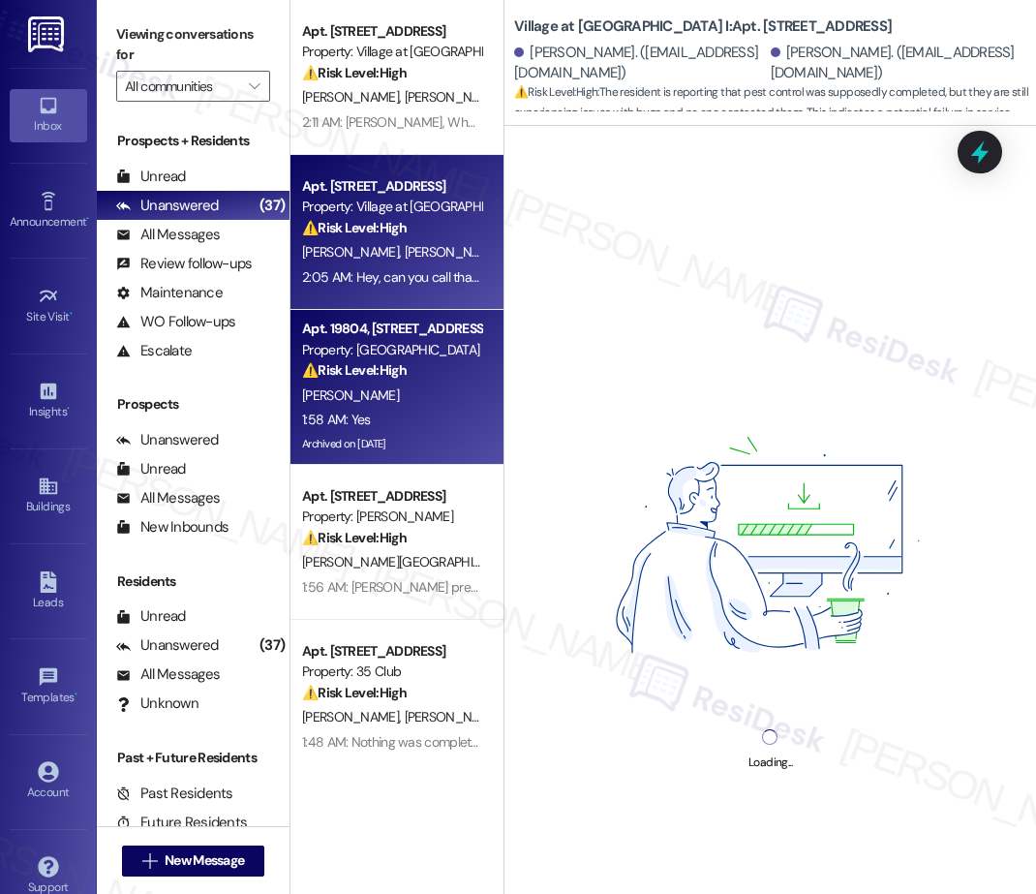
click at [412, 362] on div "⚠️ Risk Level: High The resident reports that a previous pipe repair failed and…" at bounding box center [391, 370] width 179 height 20
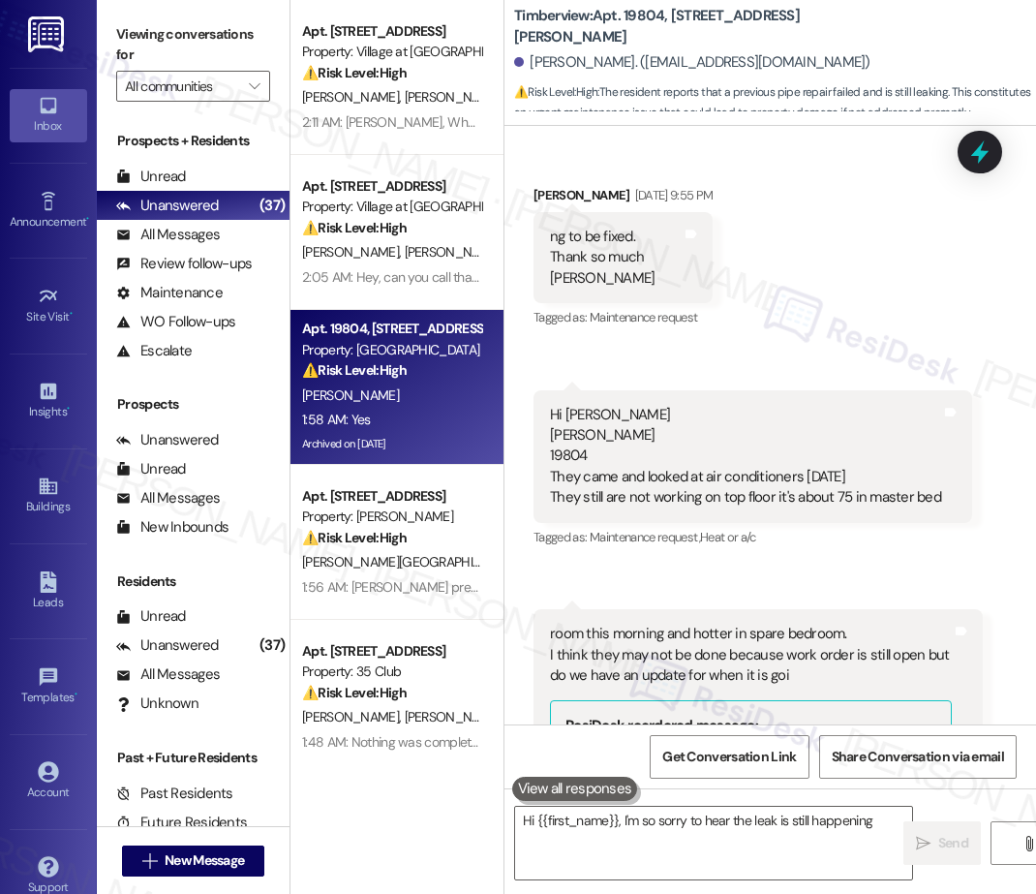
scroll to position [14166, 0]
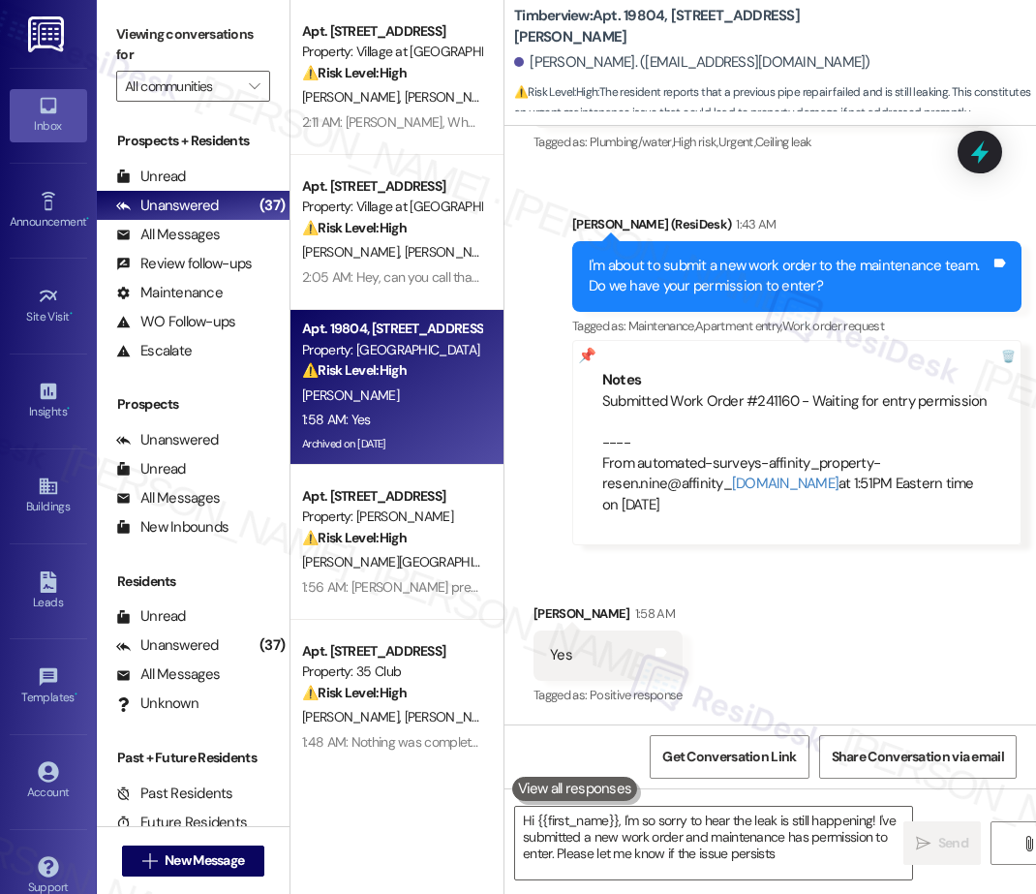
type textarea "Hi {{first_name}}, I'm so sorry to hear the leak is still happening! I've submi…"
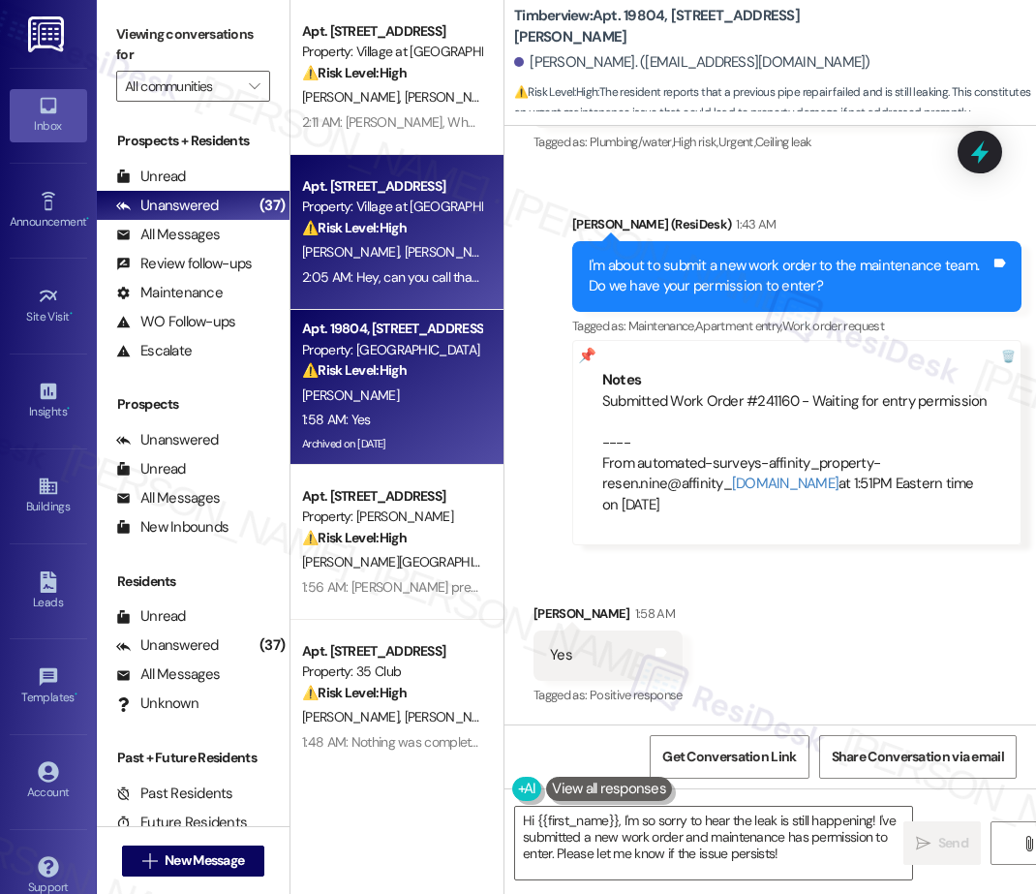
click at [324, 265] on div "2:05 AM: Hey, can you call that guy from careOne ashley needs the case number s…" at bounding box center [391, 277] width 183 height 24
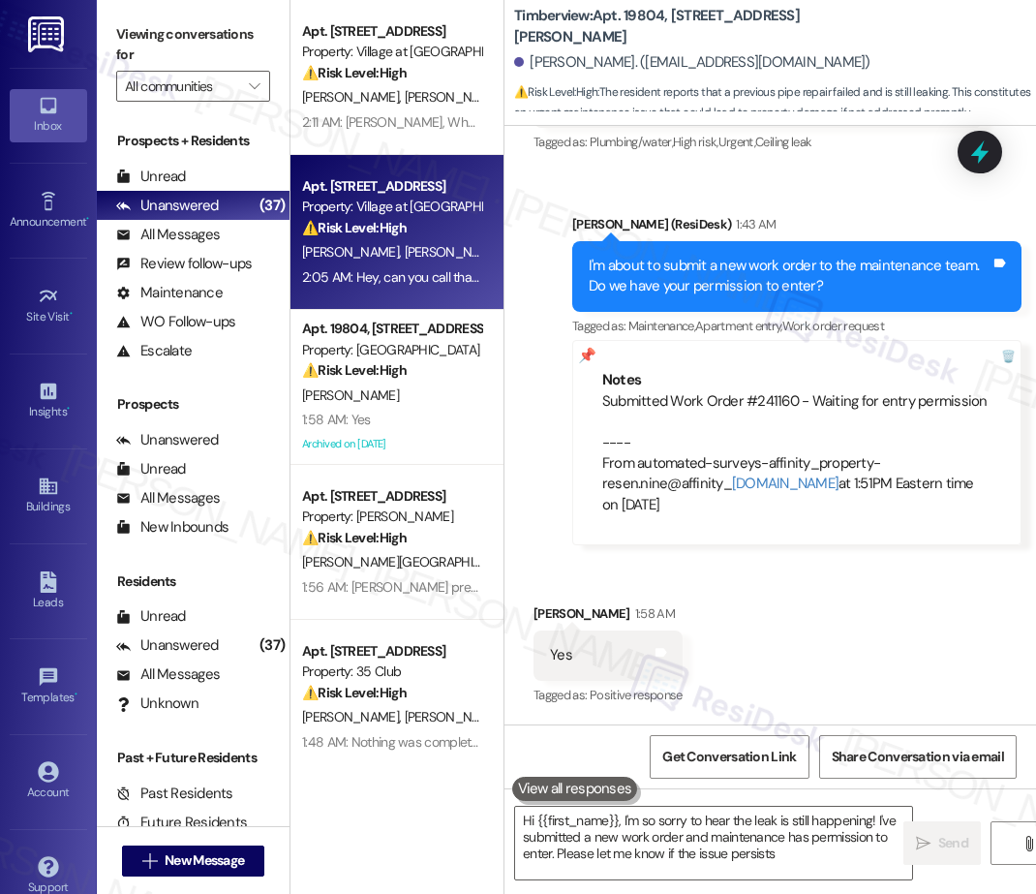
type textarea "Hi {{first_name}}, I'm so sorry to hear the leak is still happening! I've submi…"
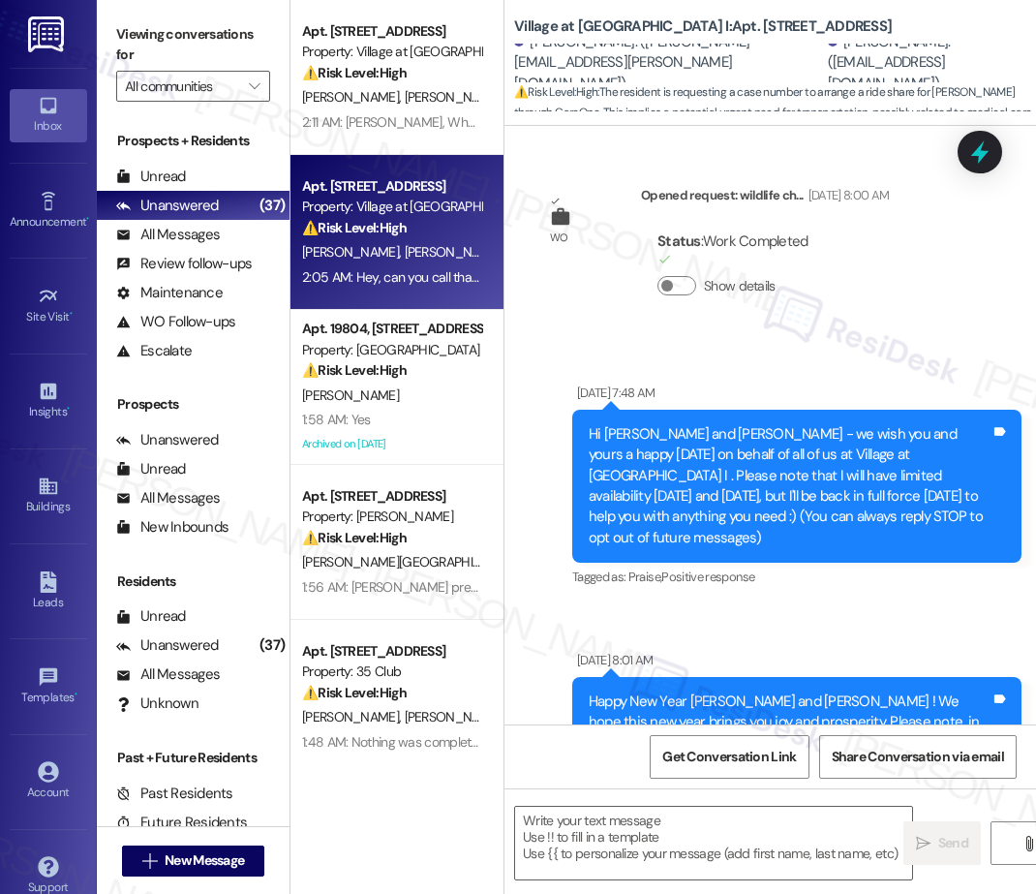
scroll to position [4324, 0]
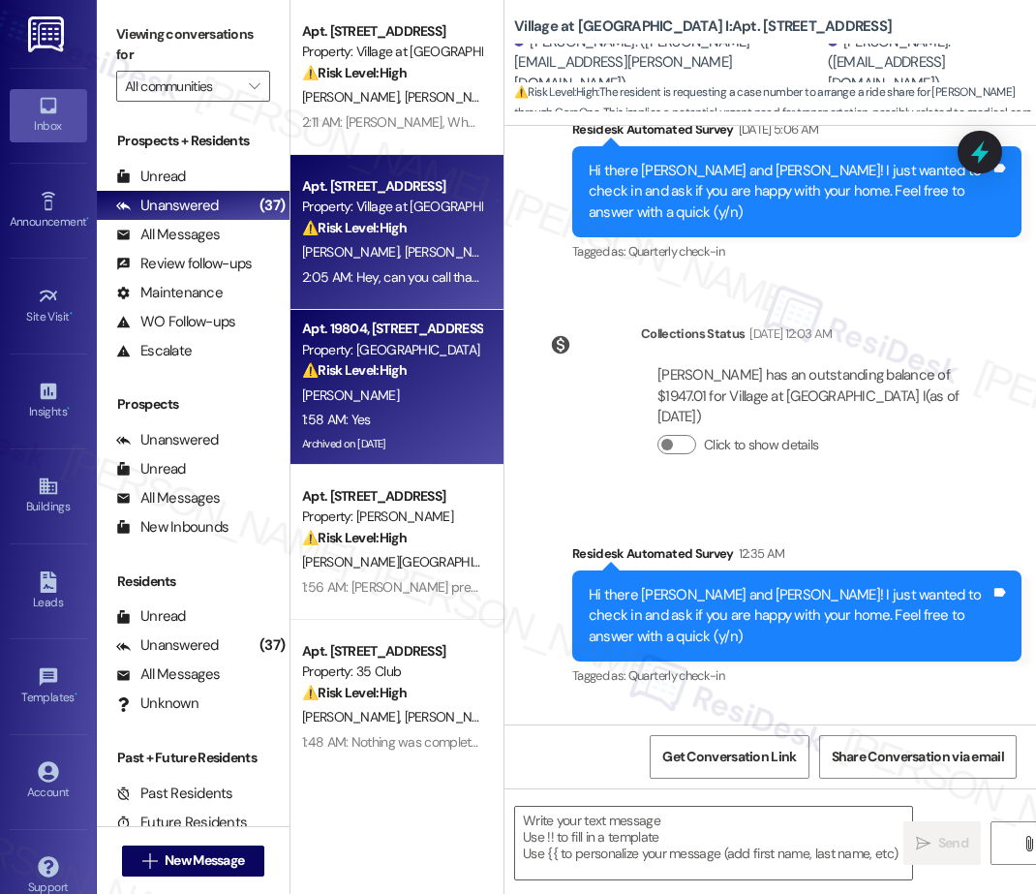
type textarea "Fetching suggested responses. Please feel free to read through the conversation…"
click at [403, 425] on div "1:58 AM: Yes 1:58 AM: Yes" at bounding box center [391, 420] width 183 height 24
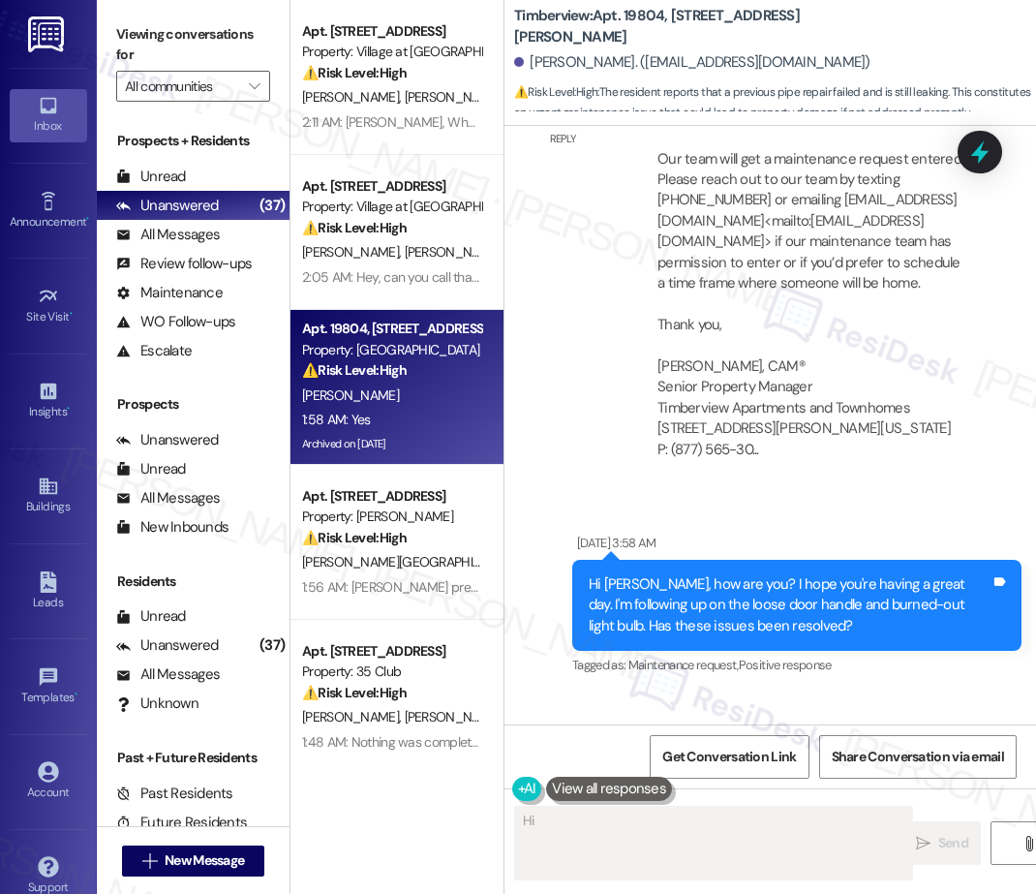
scroll to position [14165, 0]
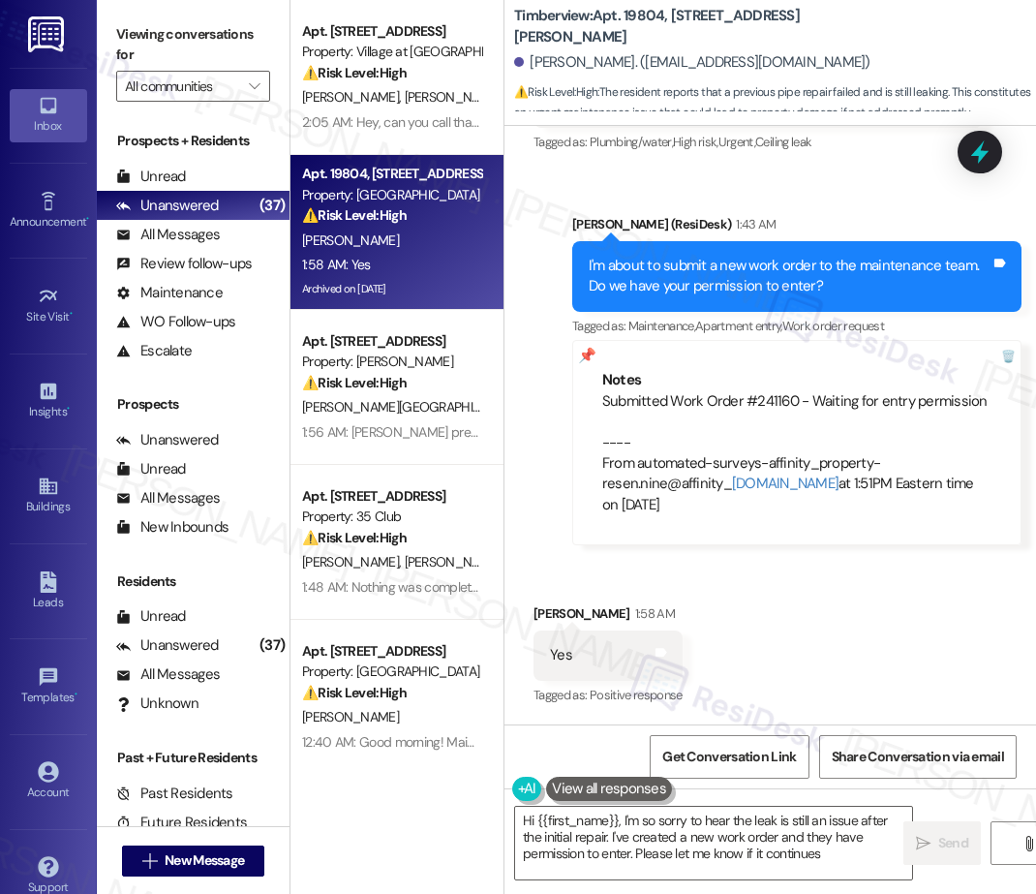
type textarea "Hi {{first_name}}, I'm so sorry to hear the leak is still an issue after the in…"
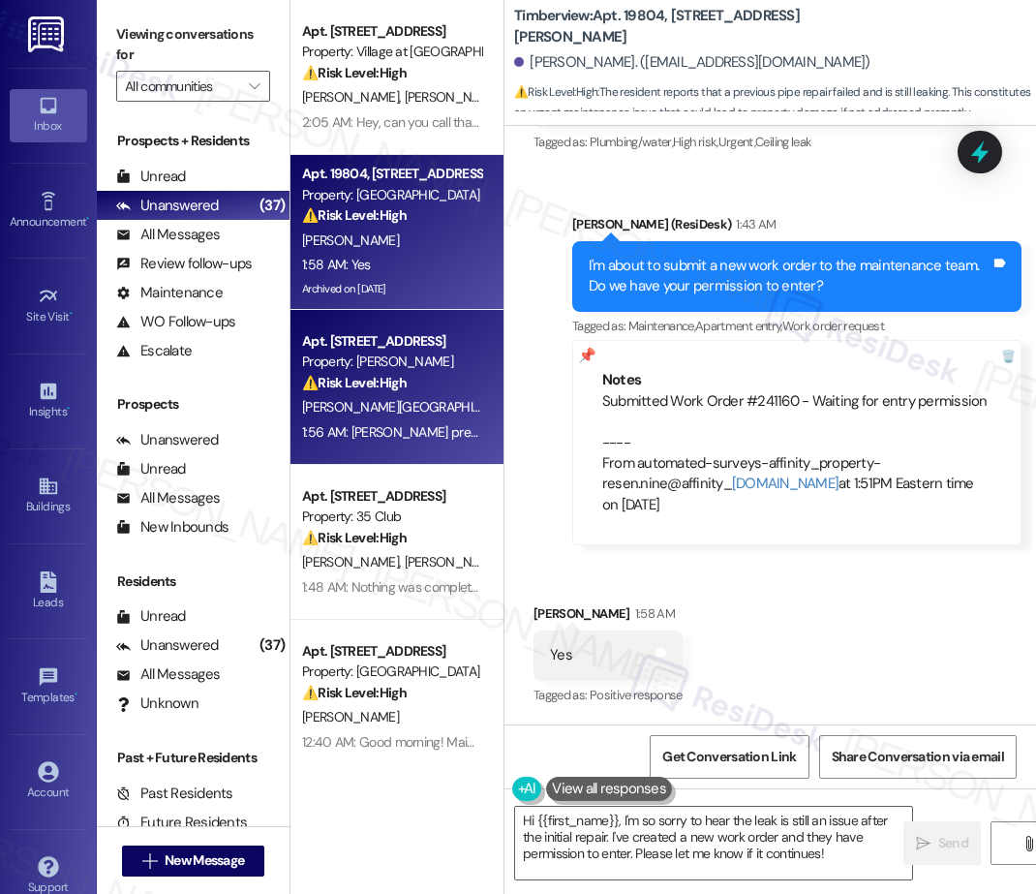
click at [432, 412] on div "[PERSON_NAME][GEOGRAPHIC_DATA] [PERSON_NAME][GEOGRAPHIC_DATA]" at bounding box center [391, 407] width 183 height 24
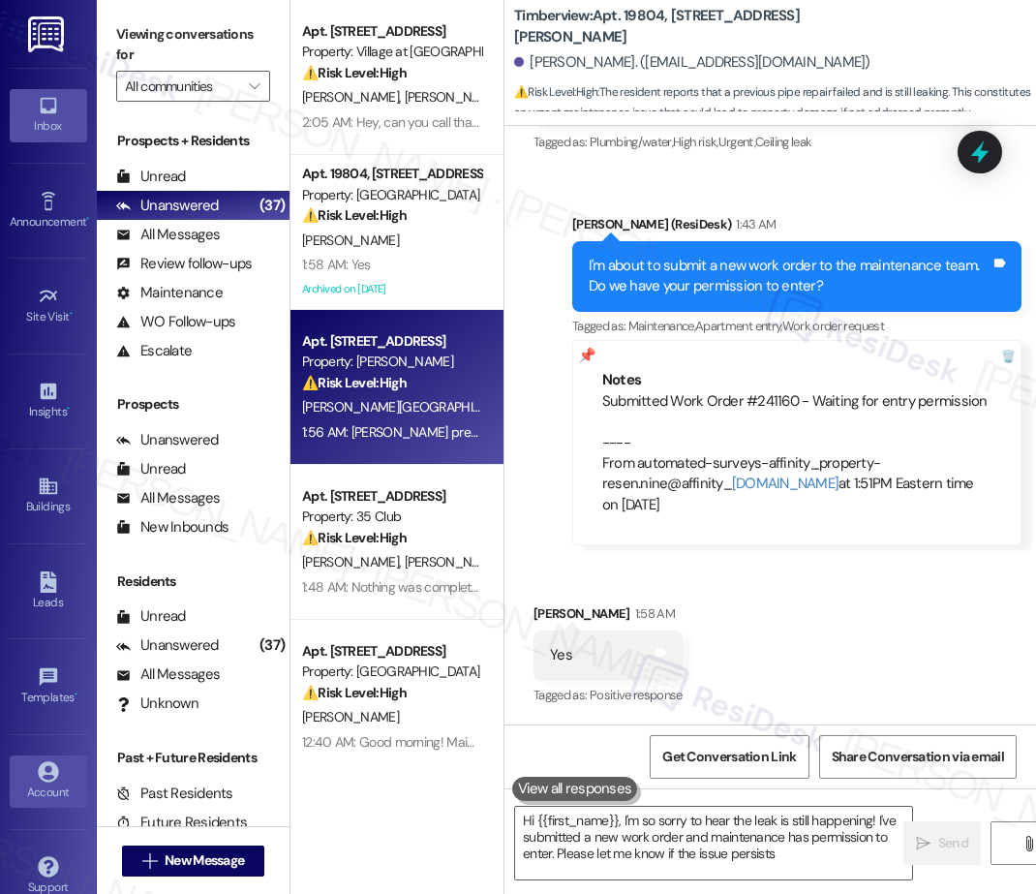
type textarea "Hi {{first_name}}, I'm so sorry to hear the leak is still happening! I've submi…"
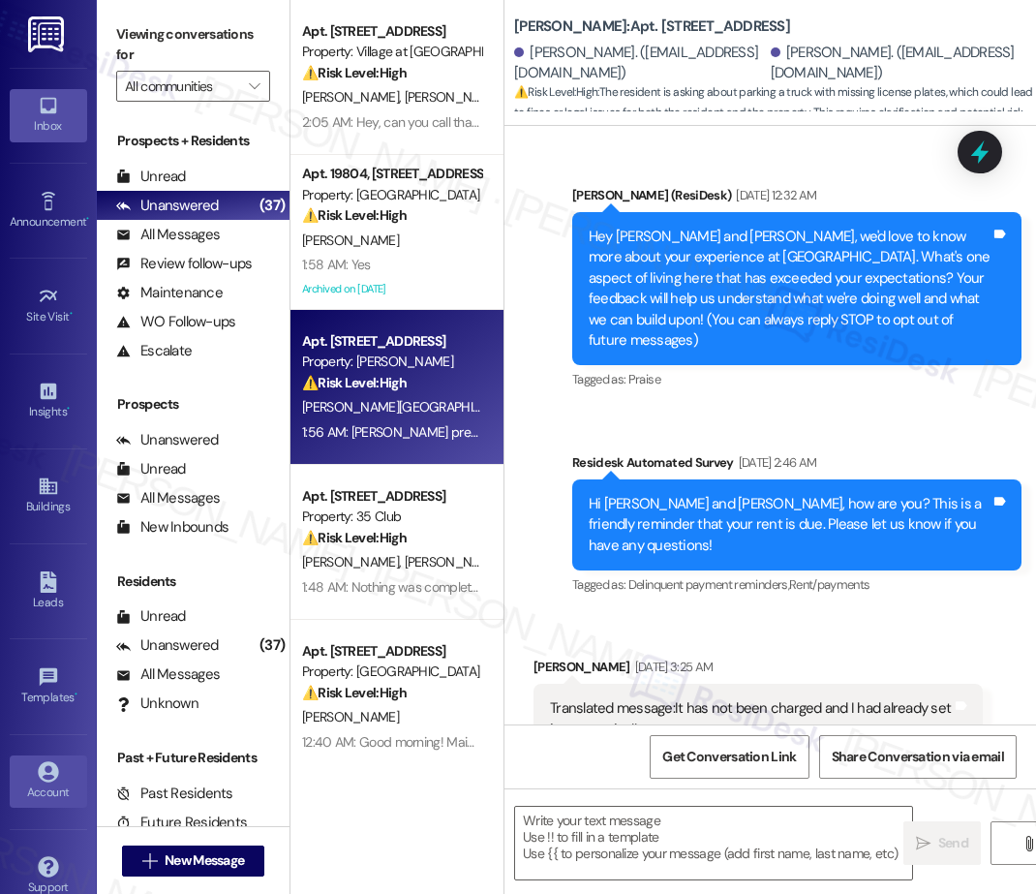
type textarea "Fetching suggested responses. Please feel free to read through the conversation…"
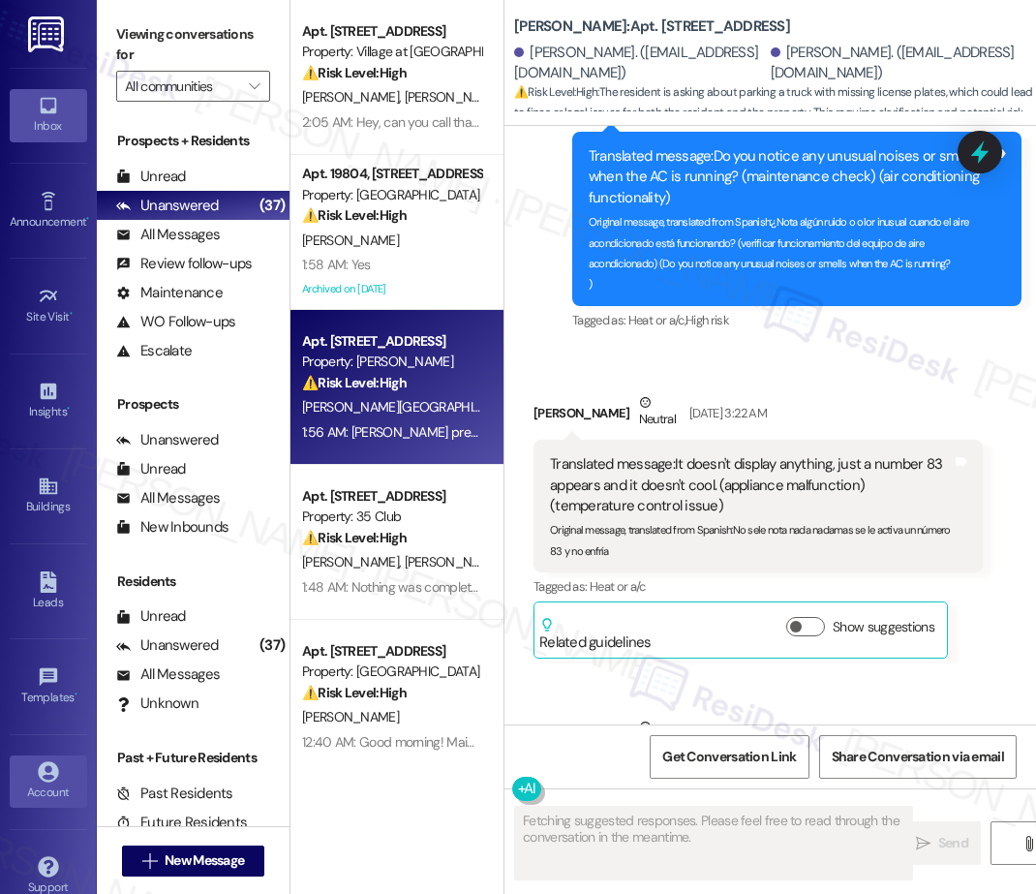
scroll to position [18600, 0]
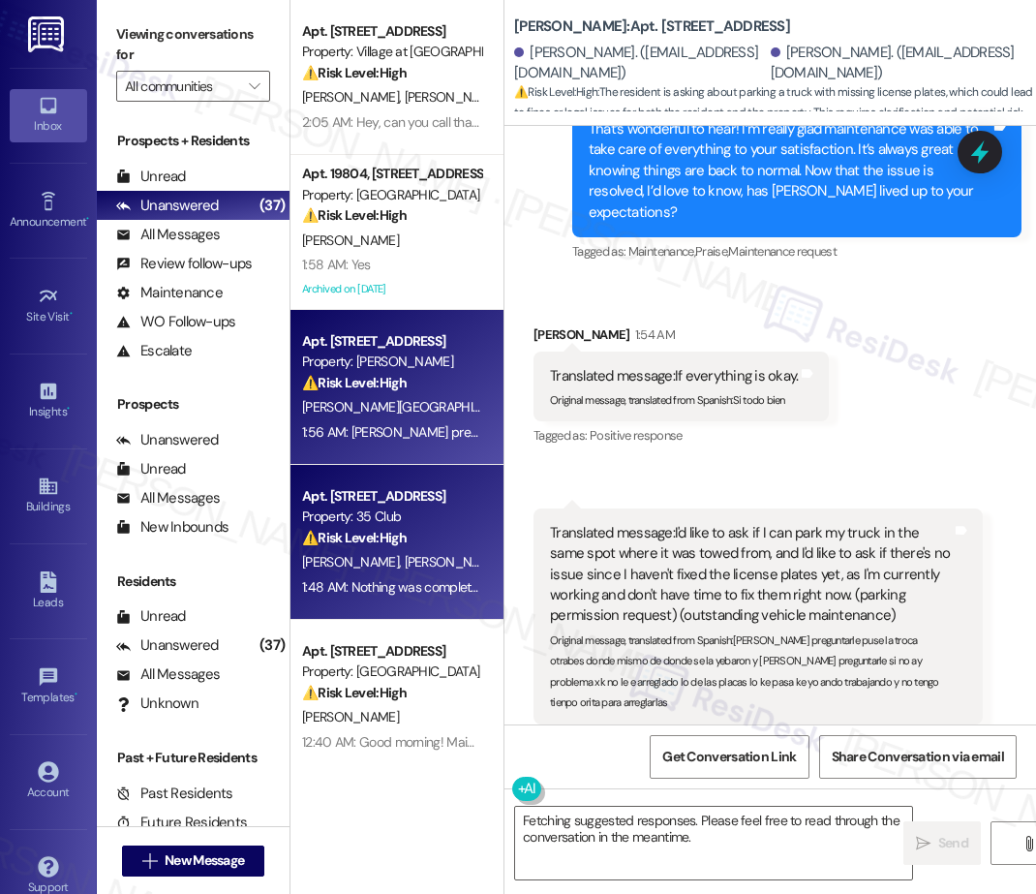
click at [445, 492] on div "Apt. 307, 35 Club Road" at bounding box center [391, 496] width 179 height 20
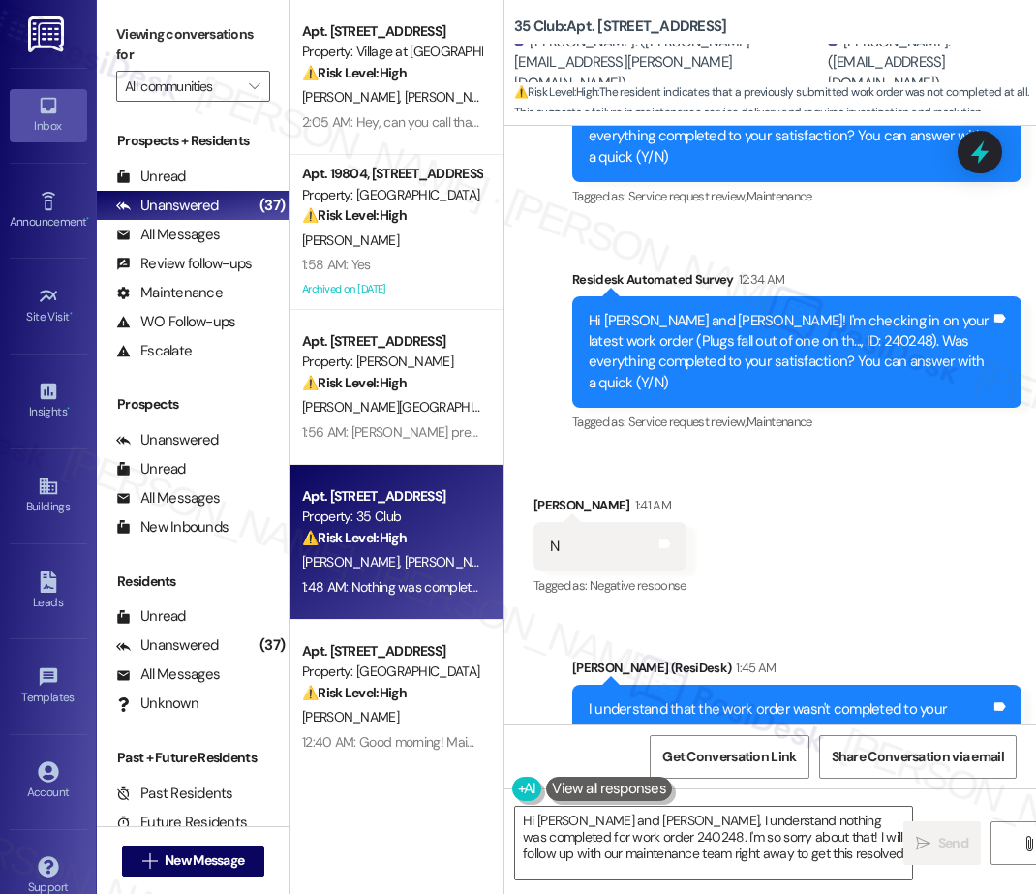
type textarea "Hi Alana and Lily, I understand nothing was completed for work order 240248. I'…"
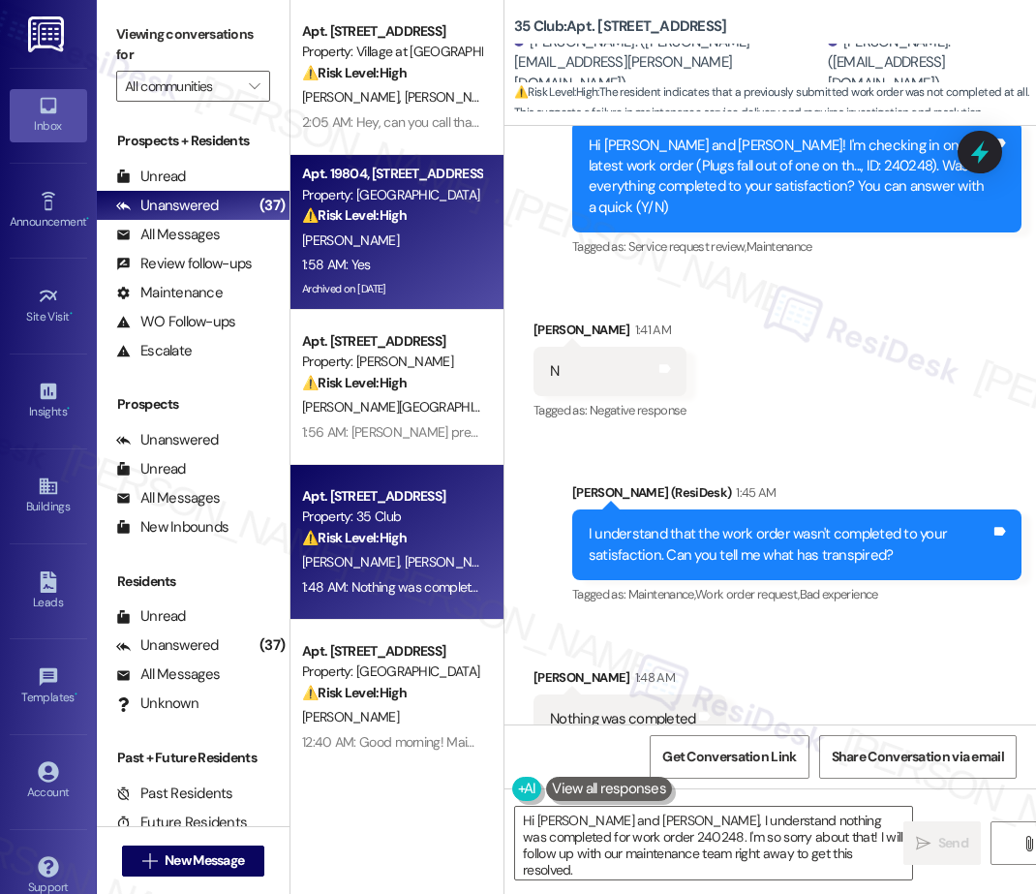
click at [439, 269] on div "1:58 AM: Yes 1:58 AM: Yes" at bounding box center [391, 265] width 183 height 24
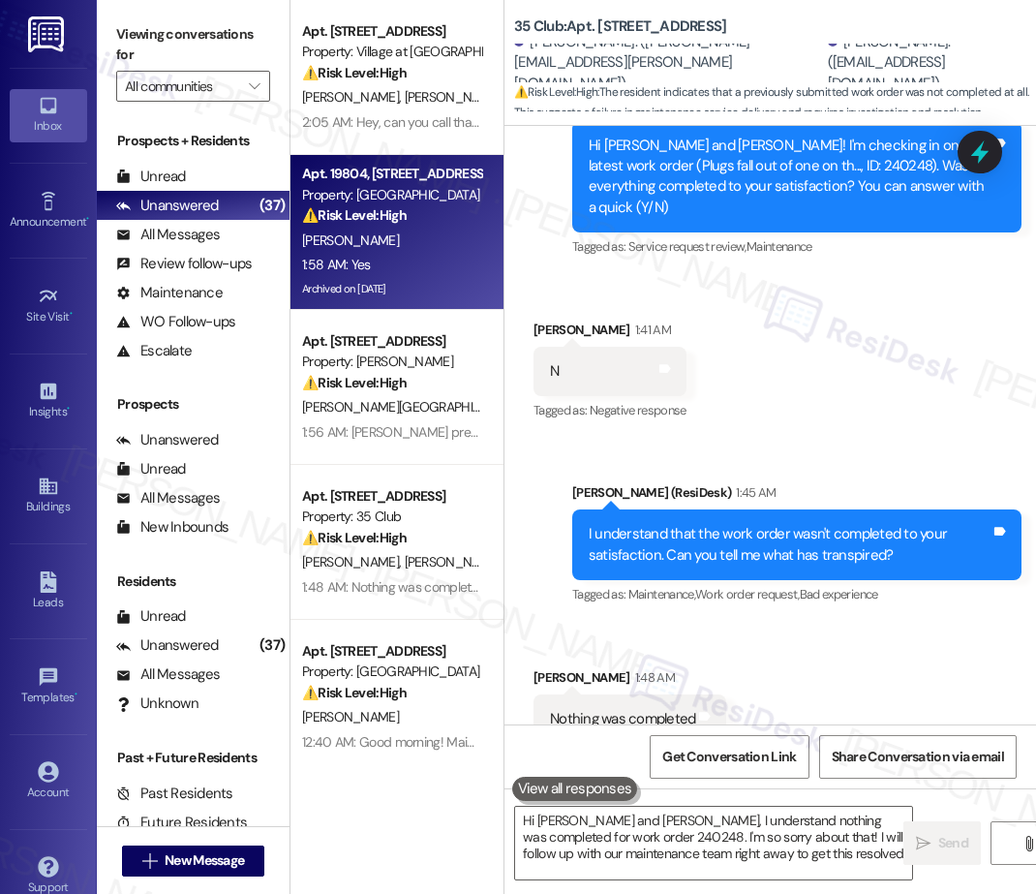
type textarea "Hi Alana and Lily, I understand nothing was completed for work order 240248. I'…"
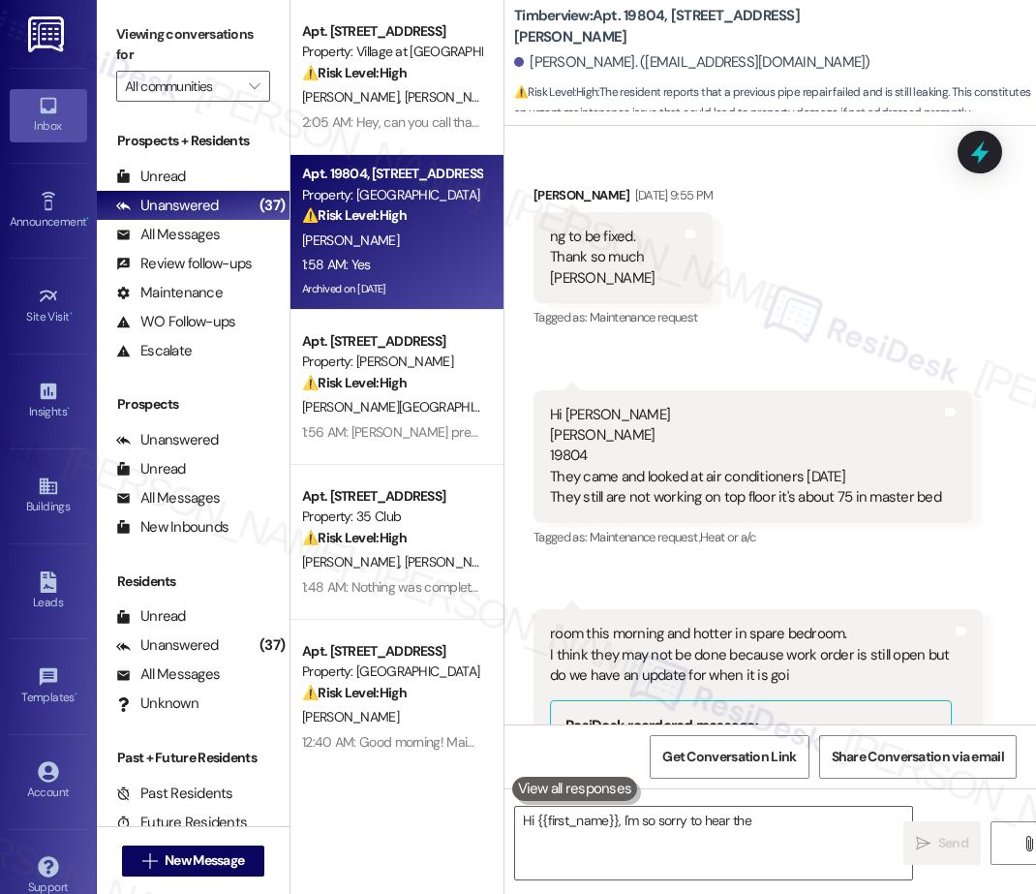
scroll to position [14166, 0]
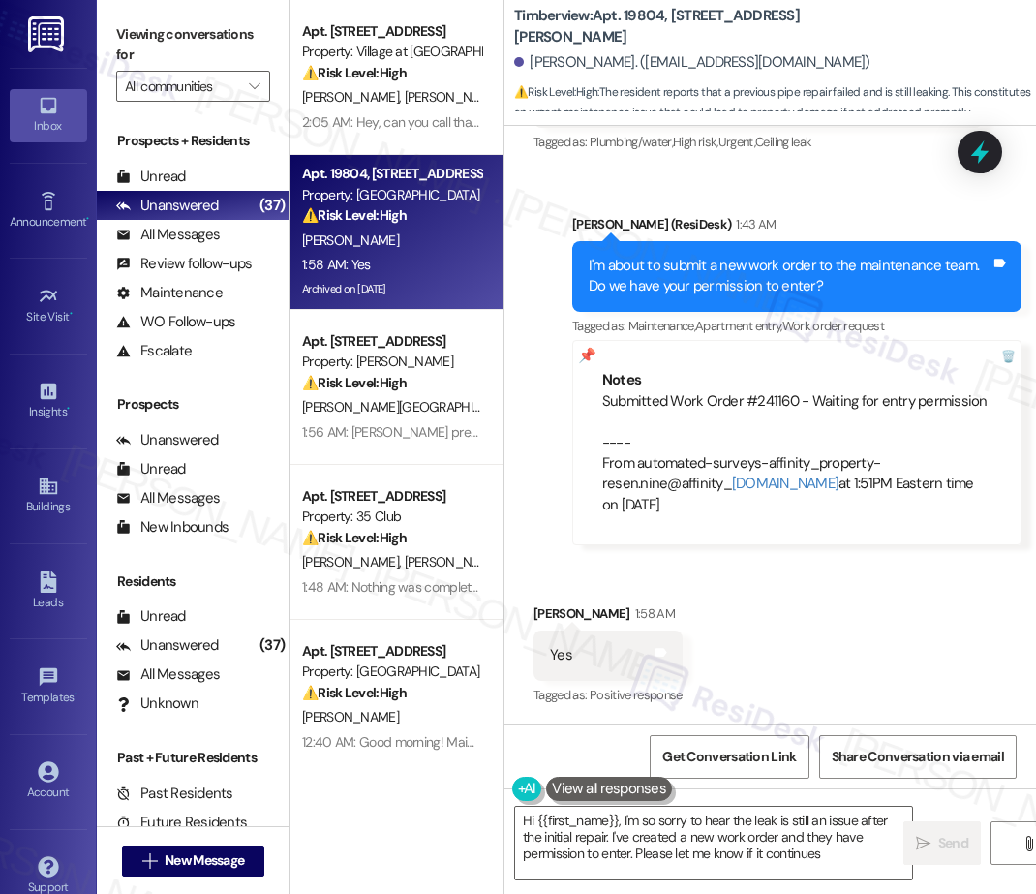
type textarea "Hi {{first_name}}, I'm so sorry to hear the leak is still an issue after the in…"
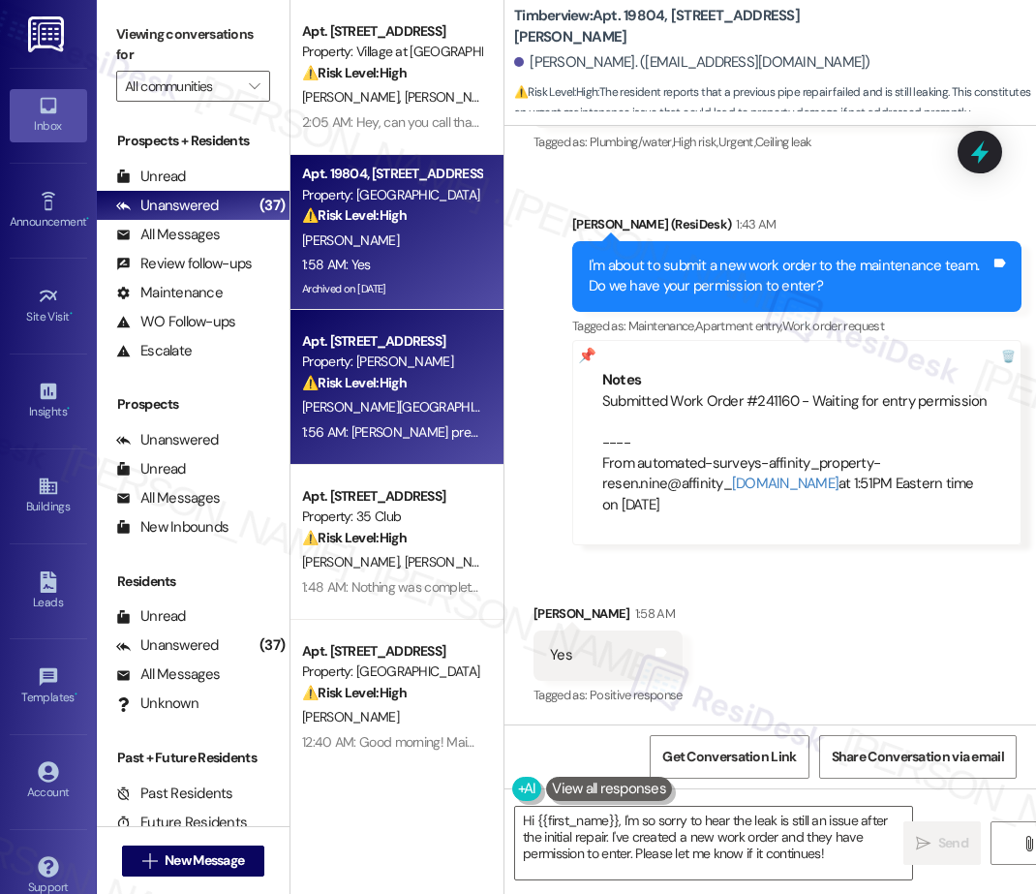
click at [434, 390] on div "⚠️ Risk Level: High The resident is asking about parking a truck with missing l…" at bounding box center [391, 383] width 179 height 20
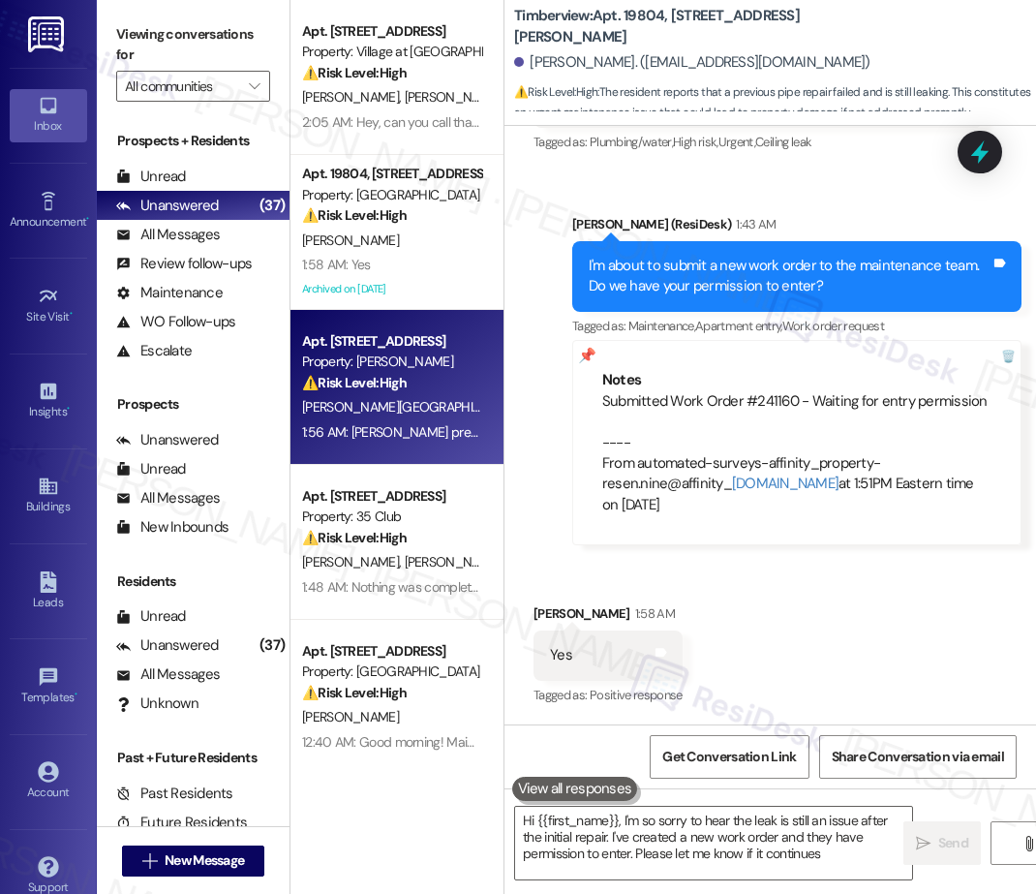
type textarea "Hi {{first_name}}, I'm so sorry to hear the leak is still an issue after the in…"
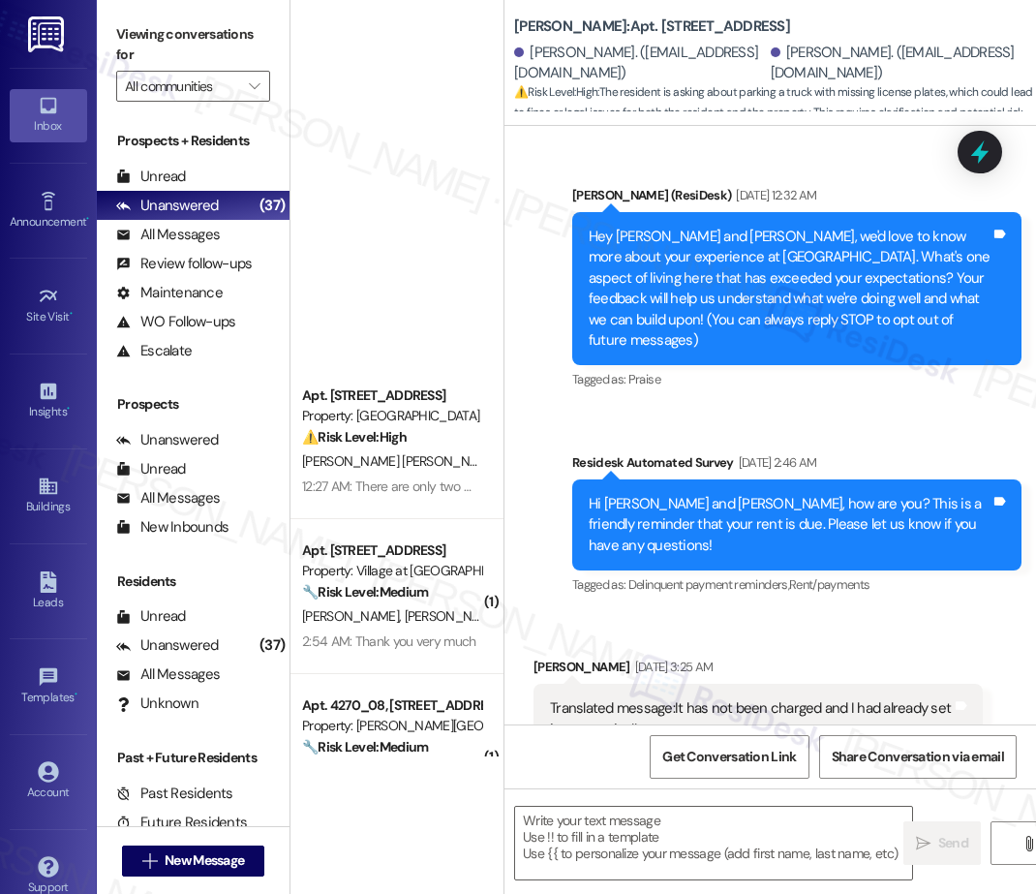
scroll to position [984, 0]
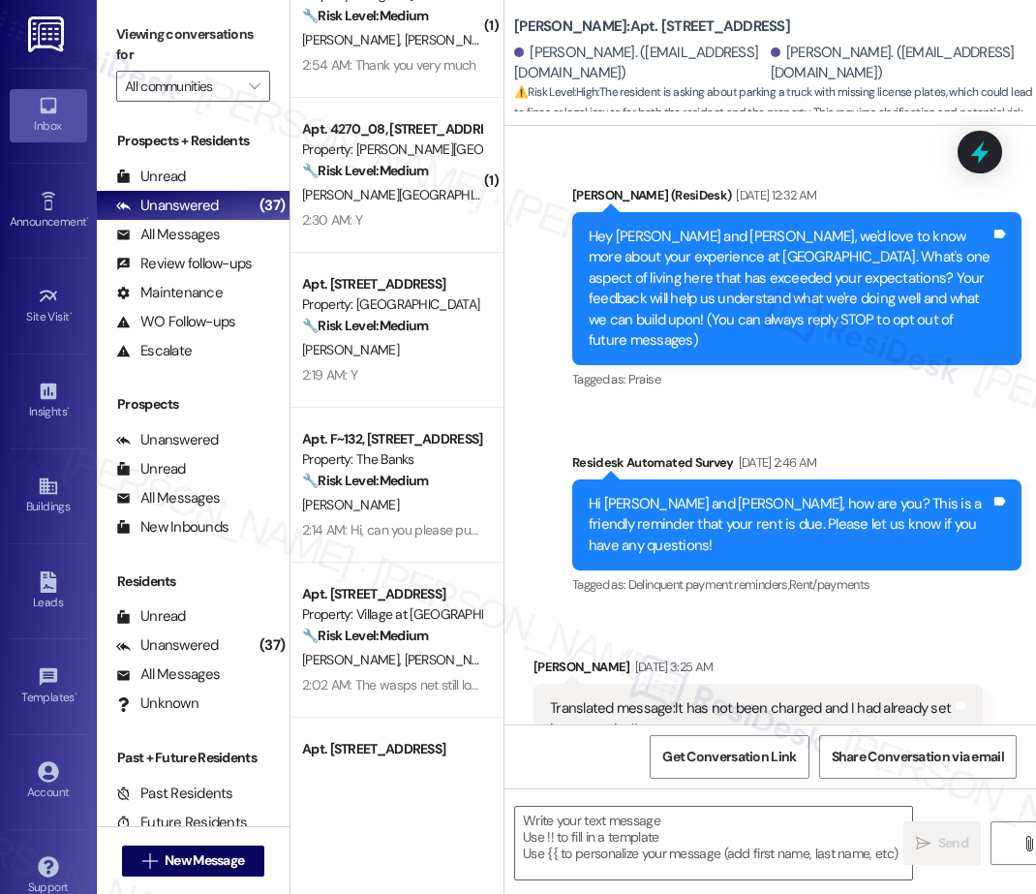
type textarea "Fetching suggested responses. Please feel free to read through the conversation…"
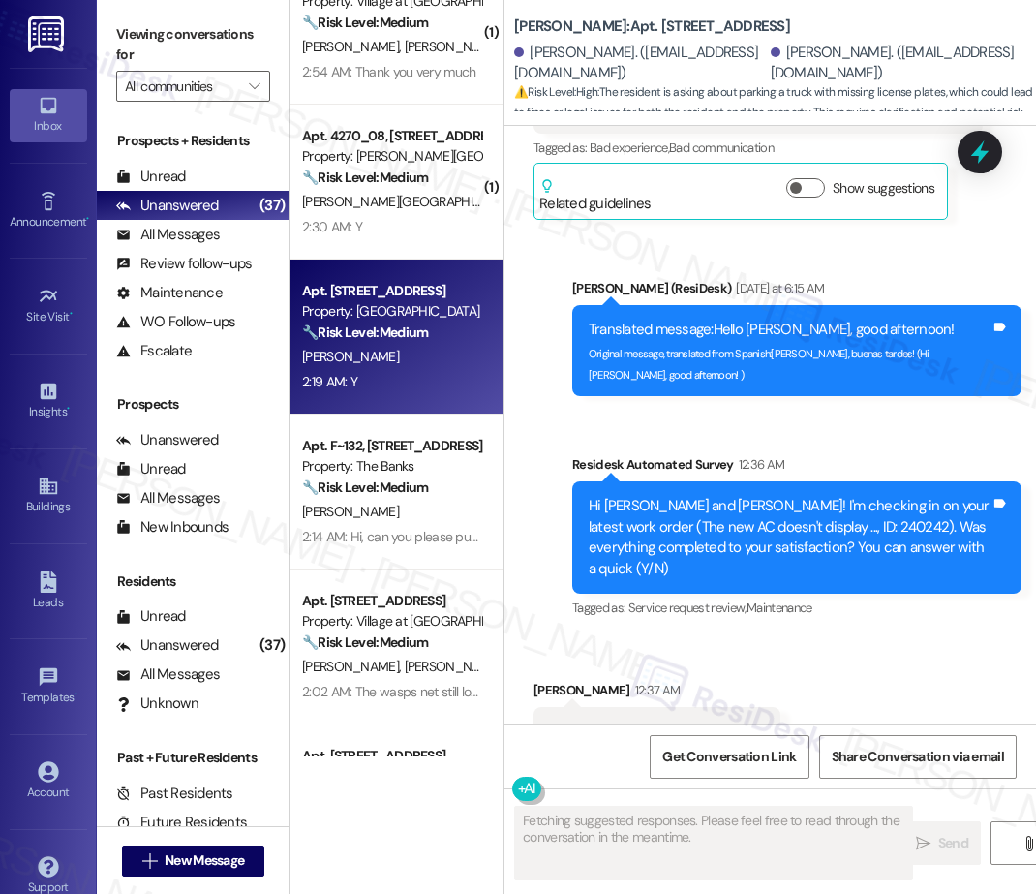
scroll to position [18600, 0]
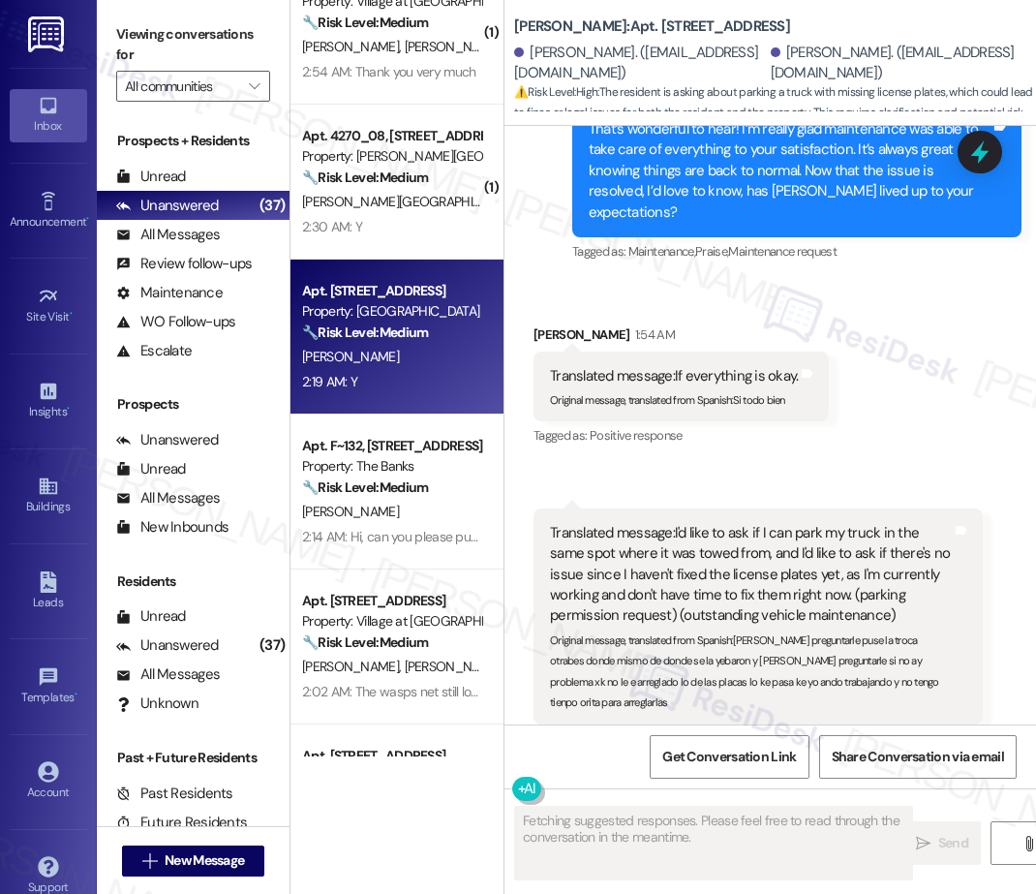
click at [432, 380] on div "2:19 AM: Y 2:19 AM: Y" at bounding box center [391, 382] width 183 height 24
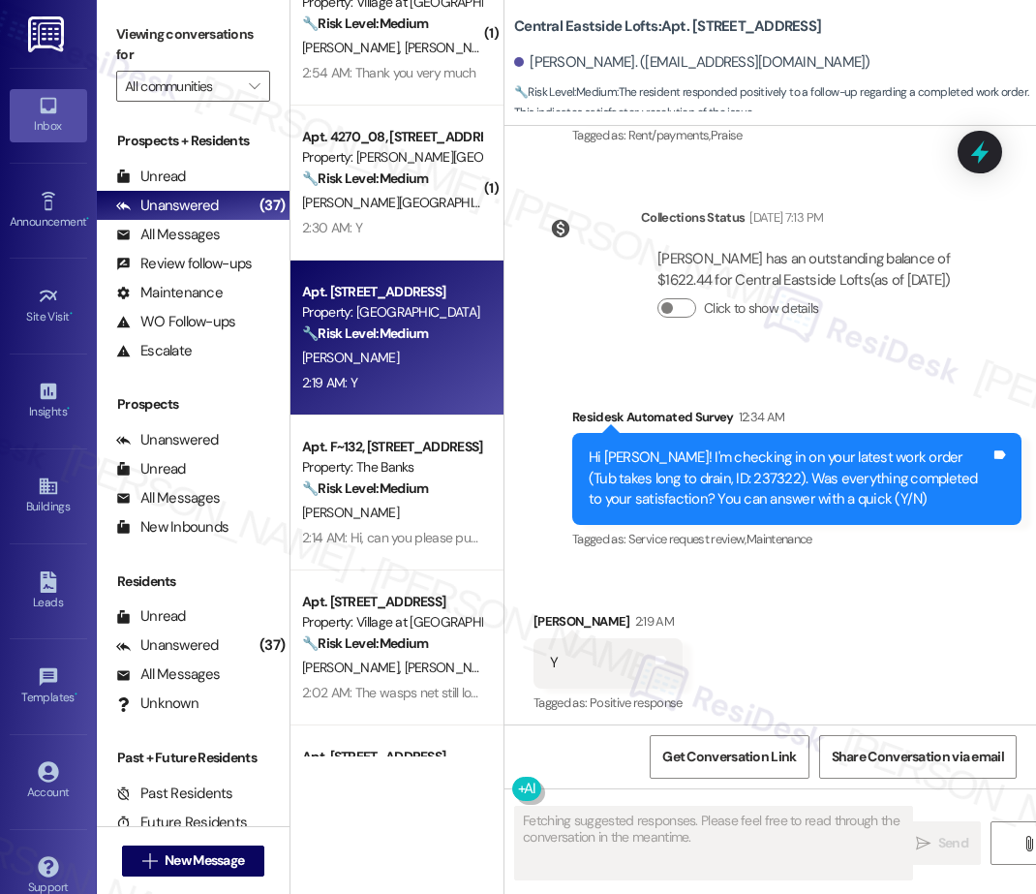
scroll to position [6466, 0]
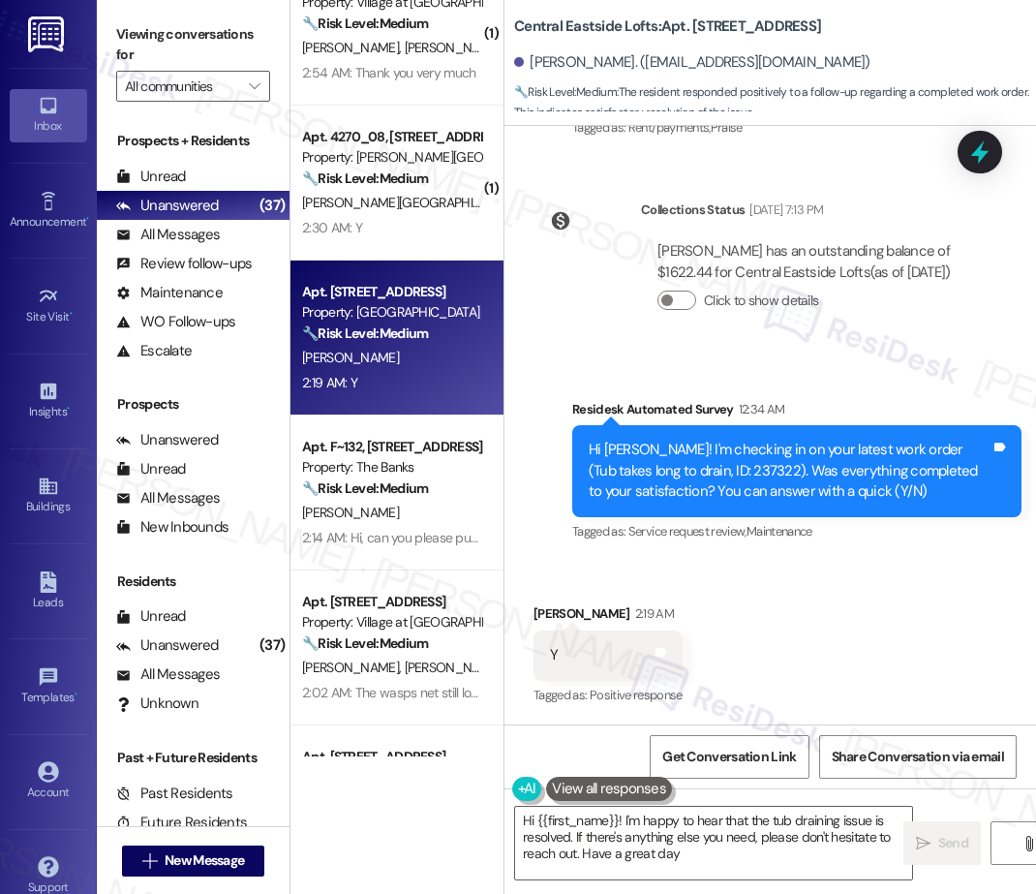
type textarea "Hi {{first_name}}! I'm happy to hear that the tub draining issue is resolved. I…"
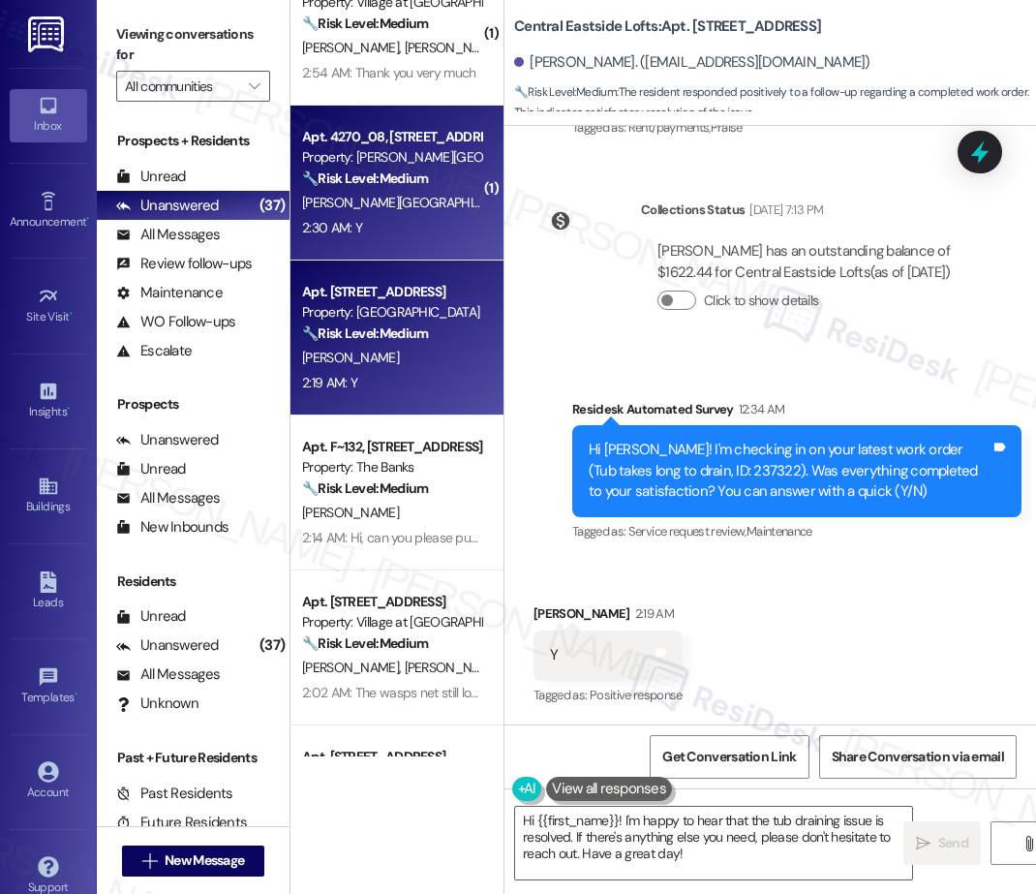
click at [403, 206] on div "S. Kiel" at bounding box center [391, 203] width 183 height 24
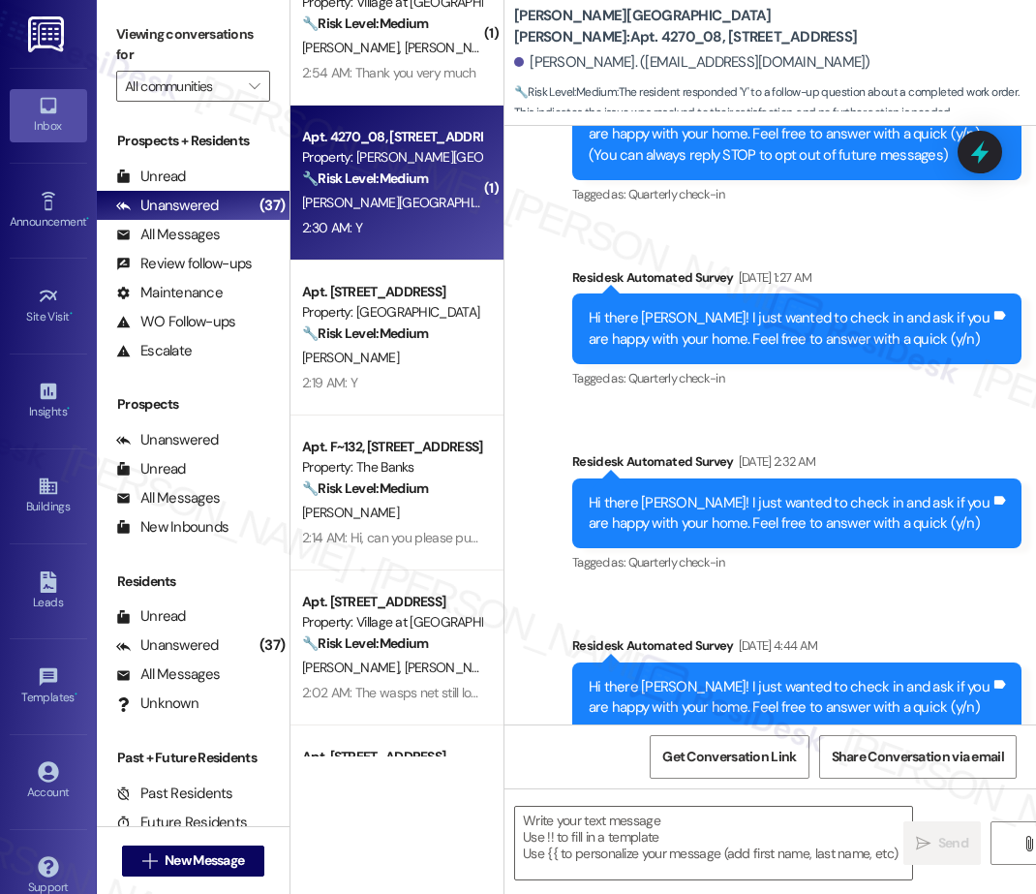
type textarea "Fetching suggested responses. Please feel free to read through the conversation…"
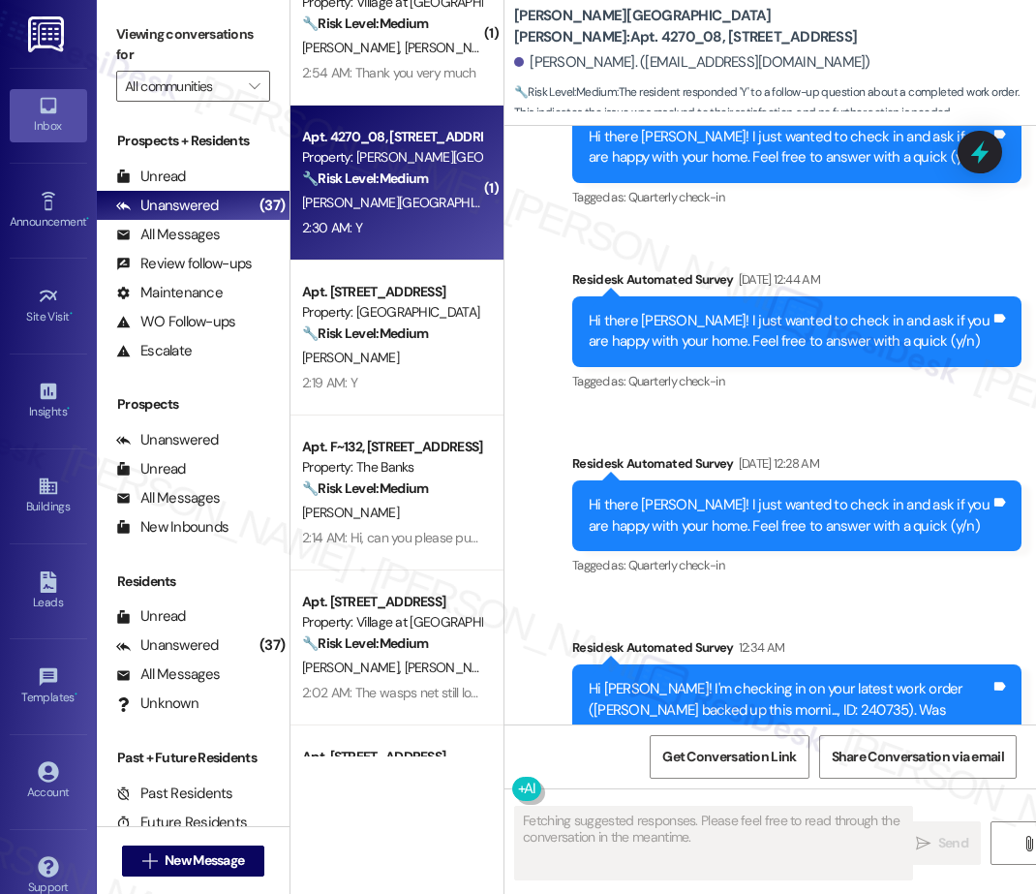
scroll to position [1025, 0]
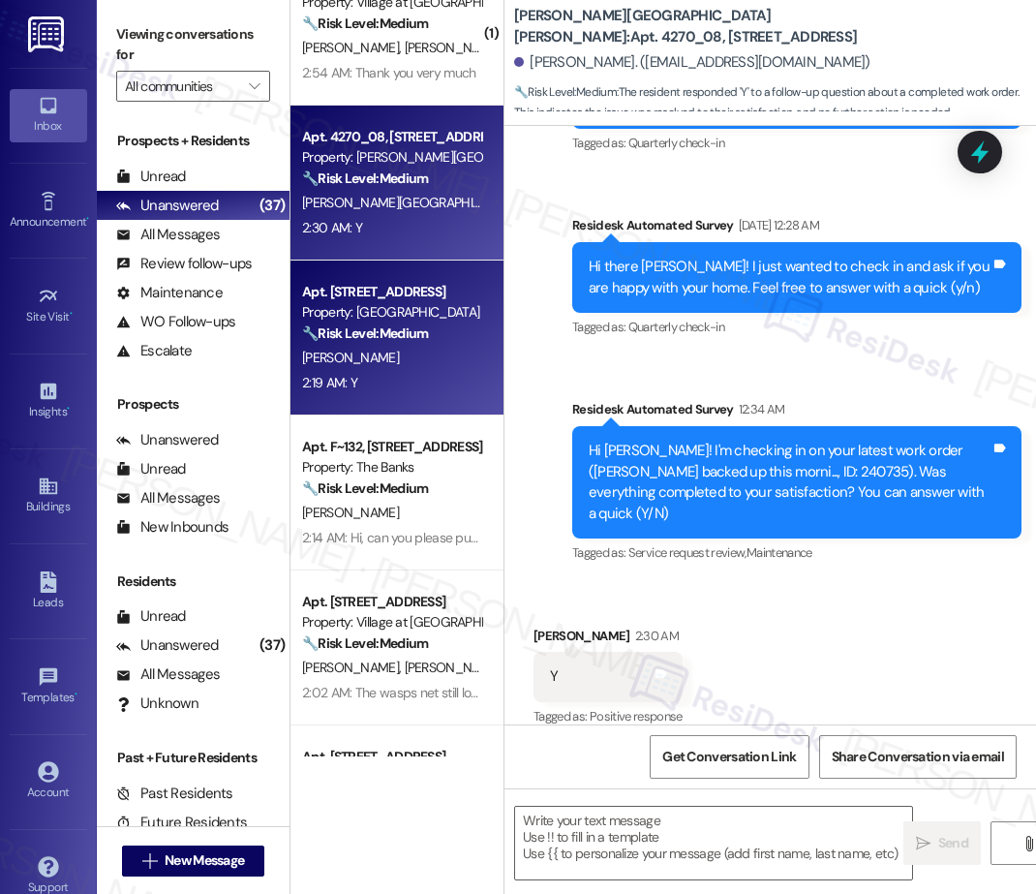
click at [427, 397] on div "Apt. 316, 111 NE 6th Avenue Property: Central Eastside Lofts 🔧 Risk Level: Medi…" at bounding box center [396, 337] width 213 height 155
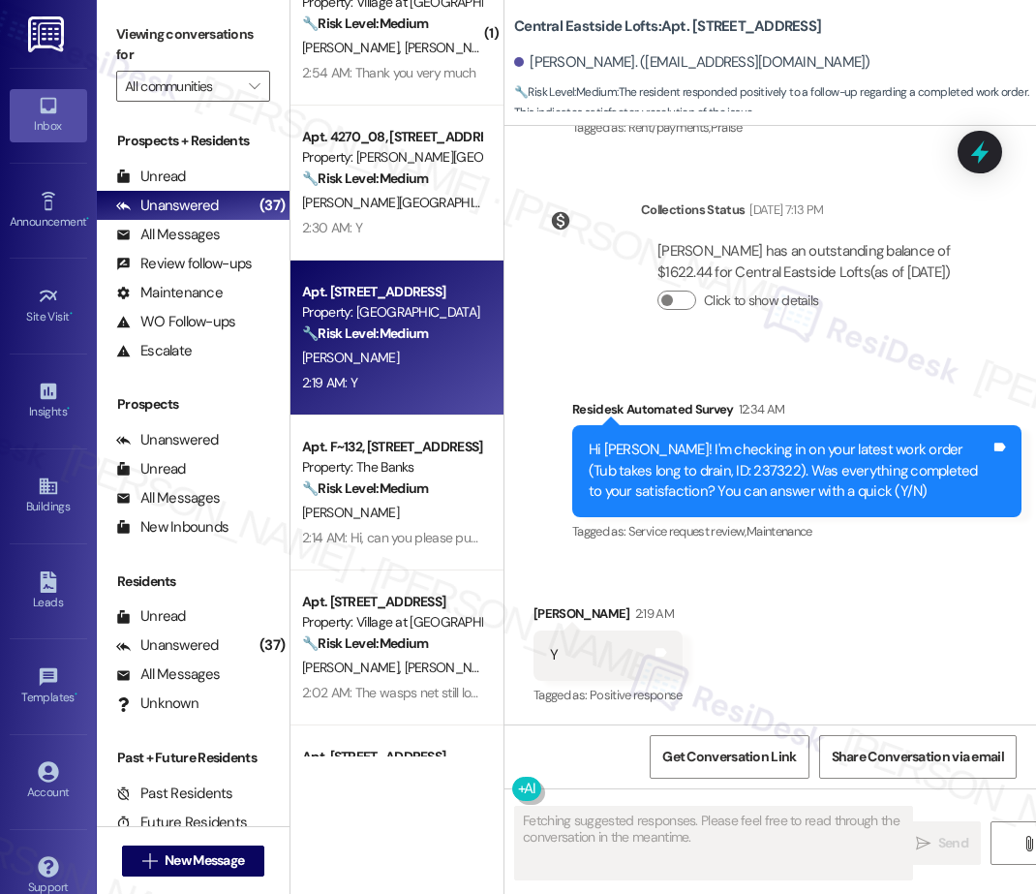
scroll to position [6466, 0]
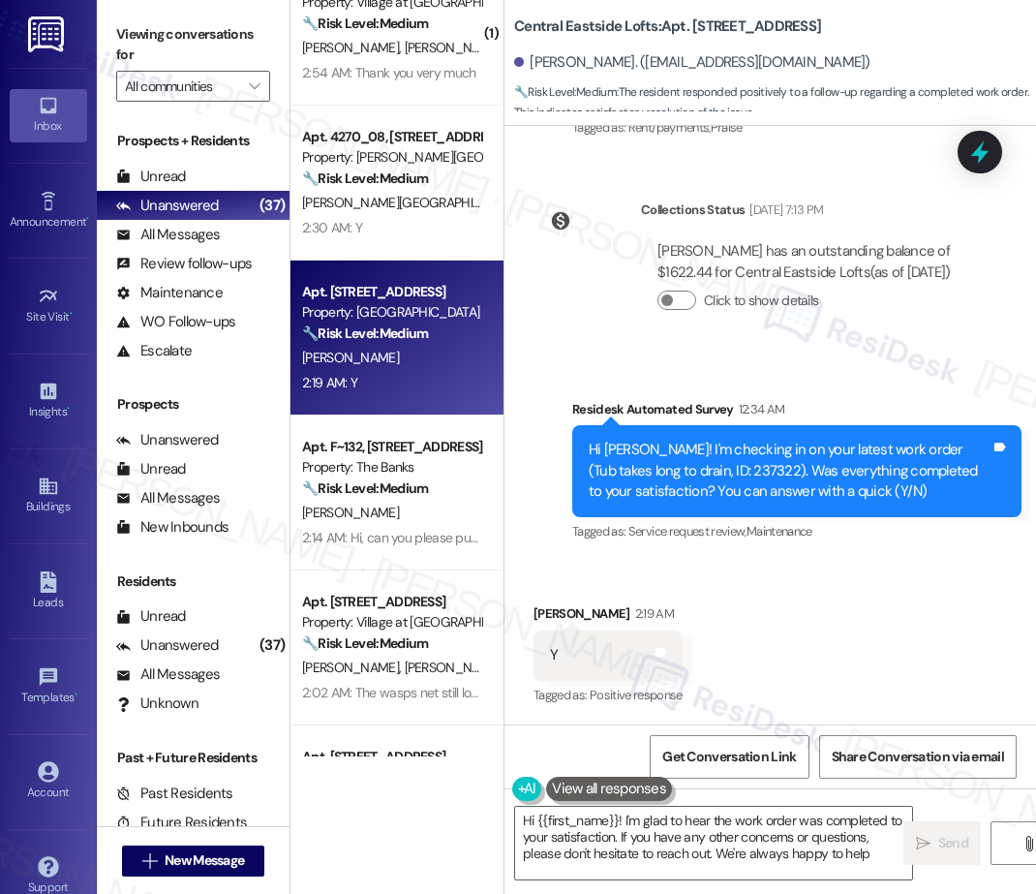
type textarea "Hi {{first_name}}! I'm glad to hear the work order was completed to your satisf…"
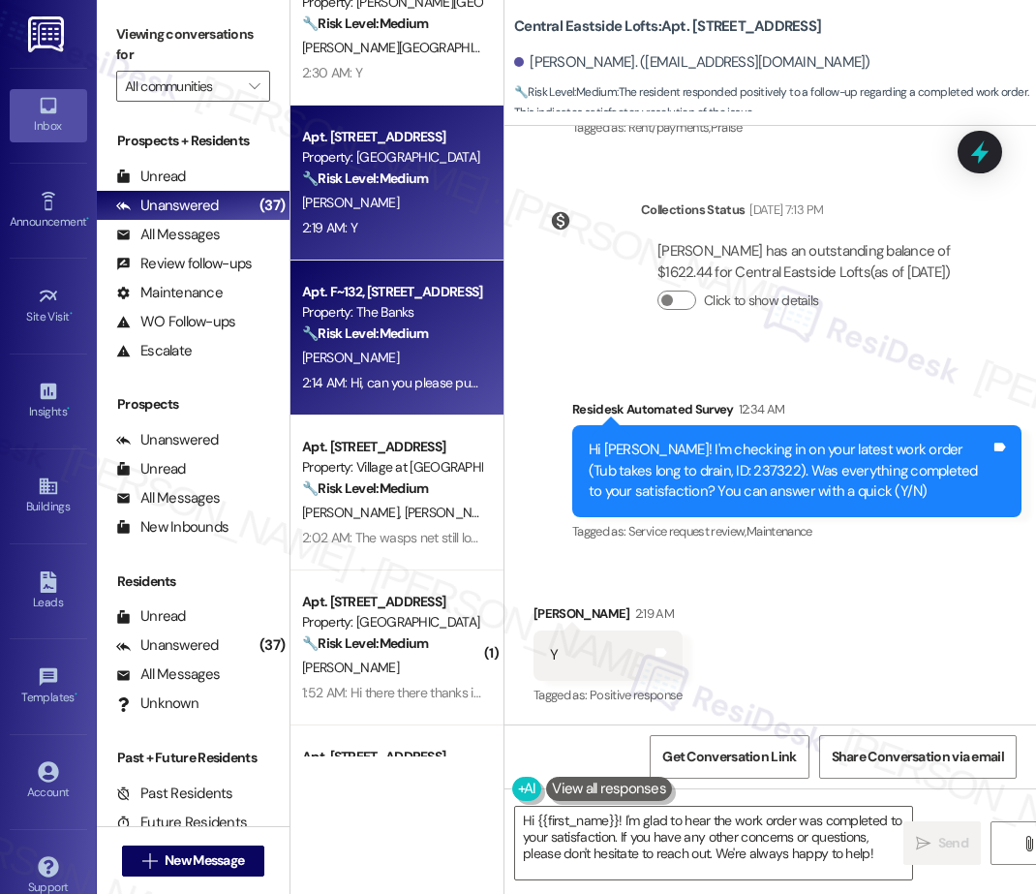
click at [364, 300] on div "Apt. F~132, [STREET_ADDRESS][PERSON_NAME]" at bounding box center [391, 292] width 179 height 20
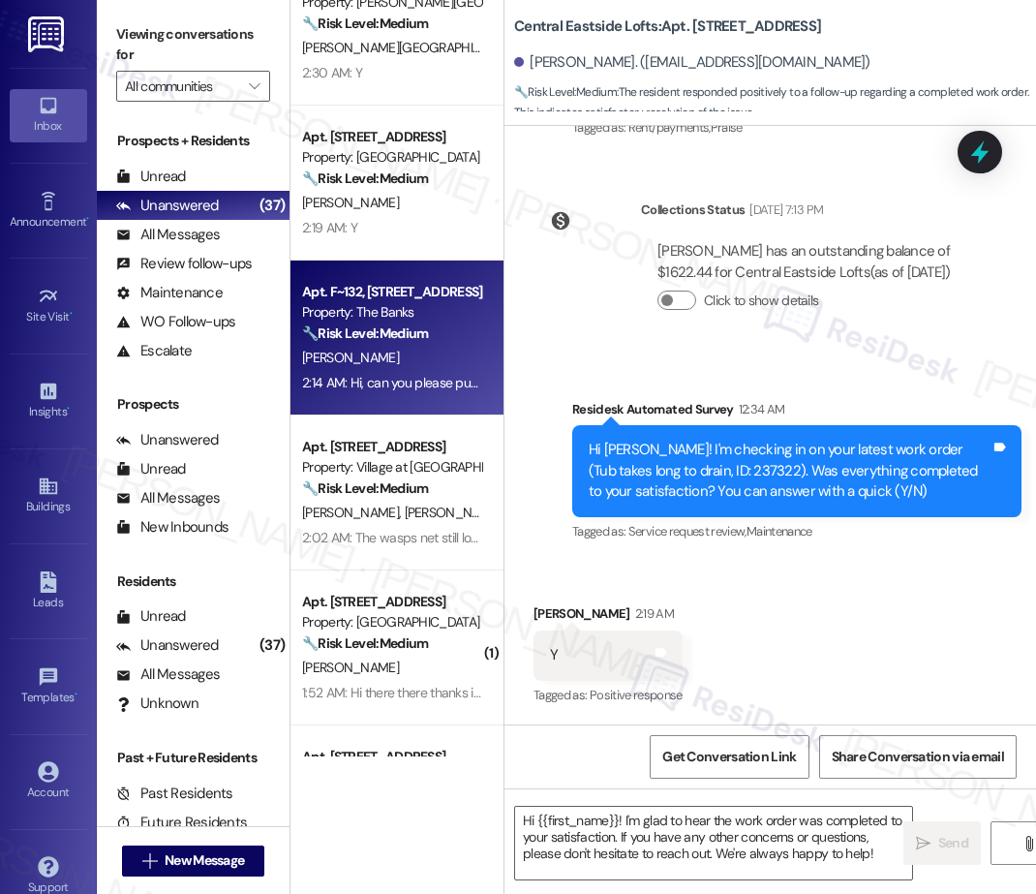
type textarea "Fetching suggested responses. Please feel free to read through the conversation…"
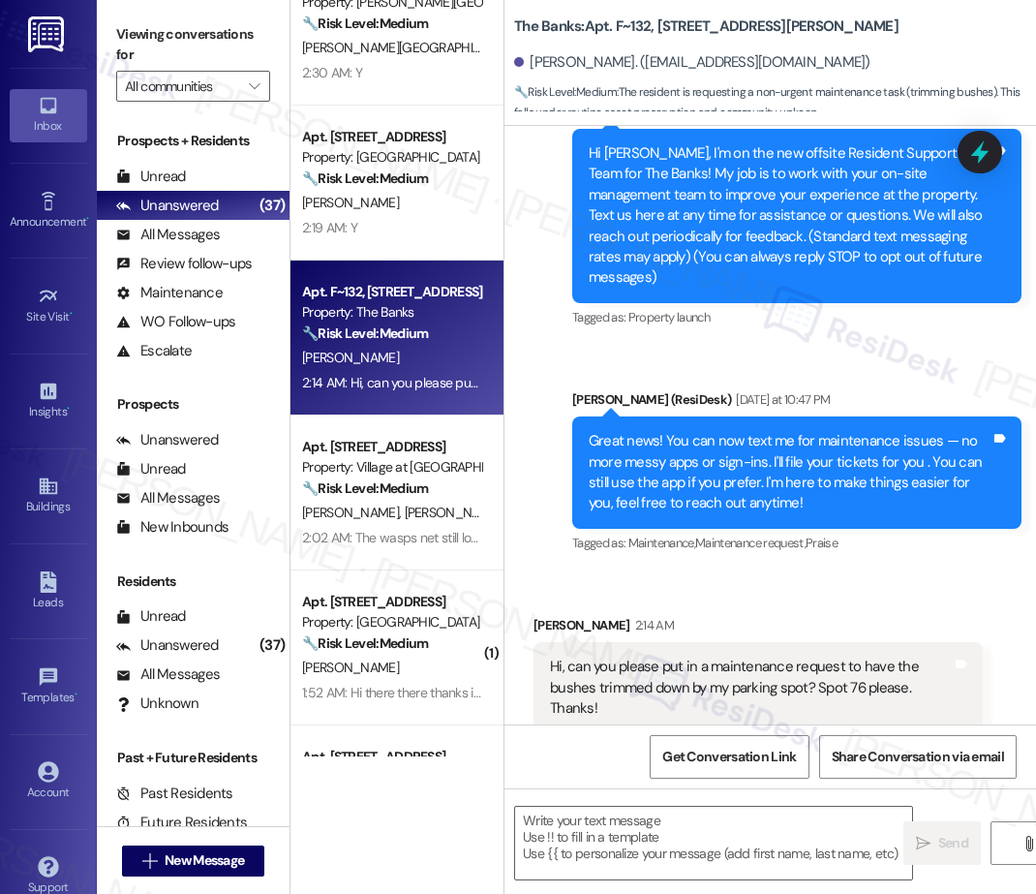
type textarea "Fetching suggested responses. Please feel free to read through the conversation…"
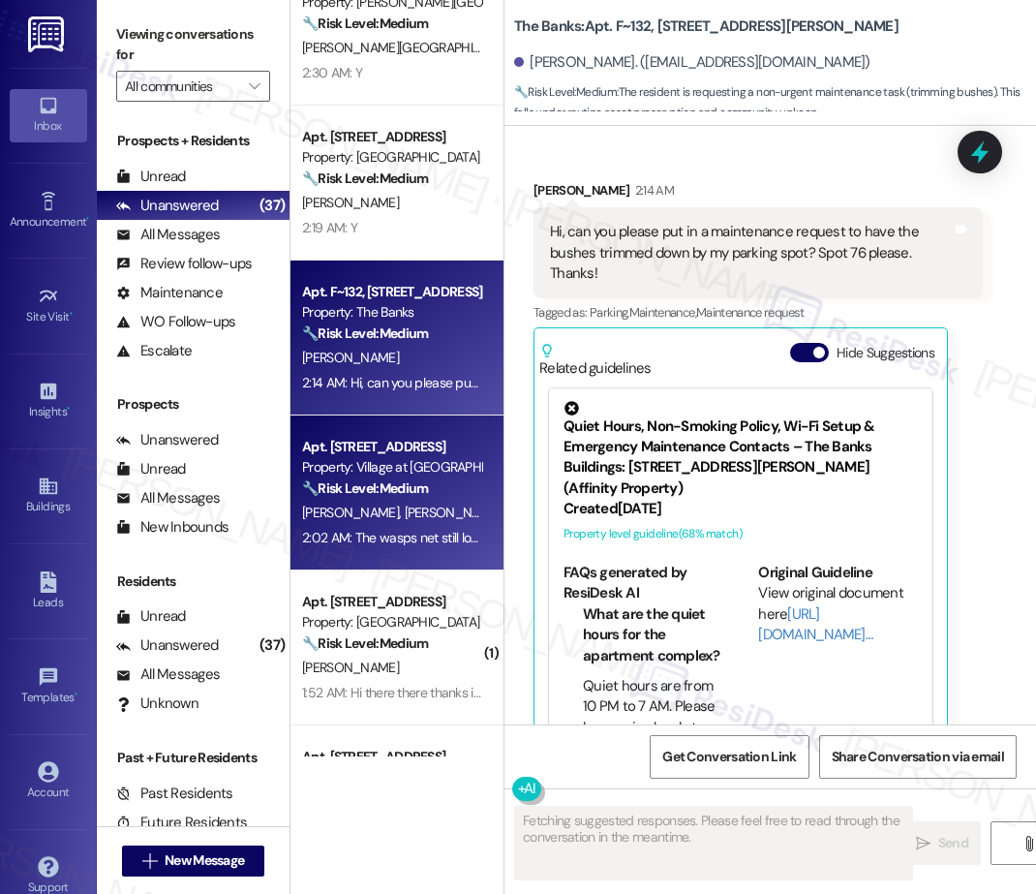
scroll to position [644, 0]
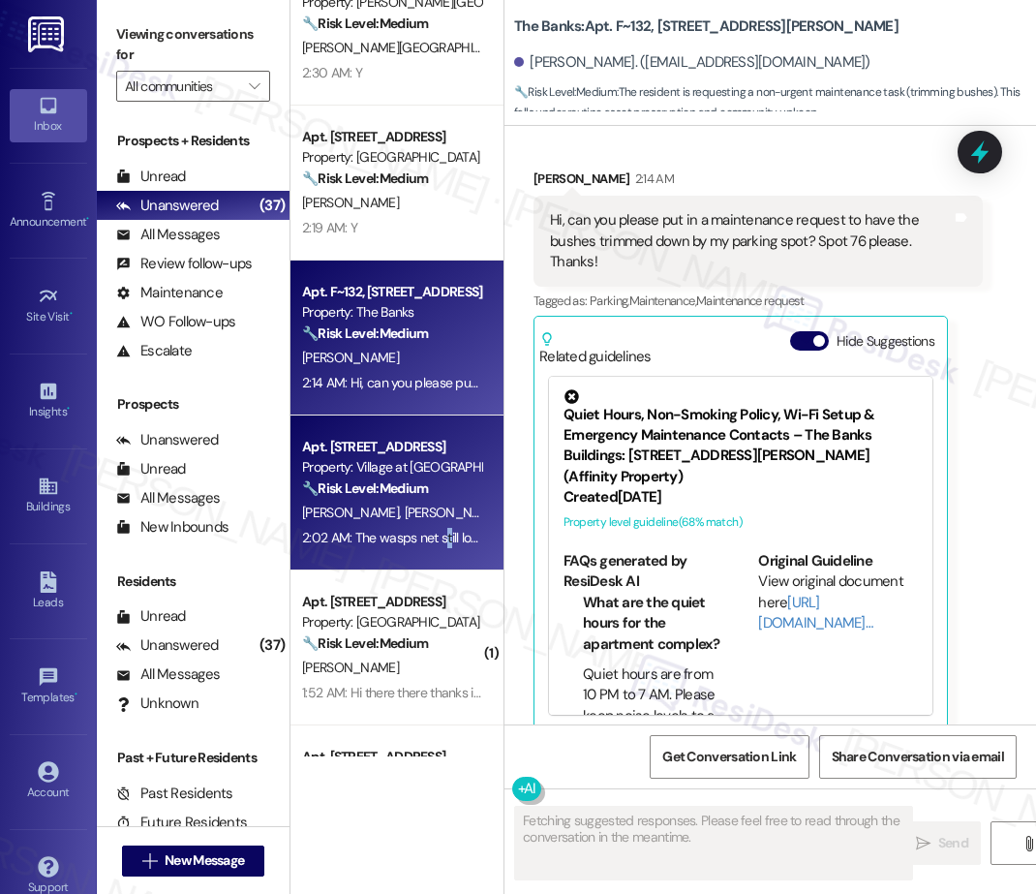
click at [445, 534] on div "2:02 AM: The wasps net still looks to be there, I do still seem them flying out…" at bounding box center [1023, 537] width 1442 height 17
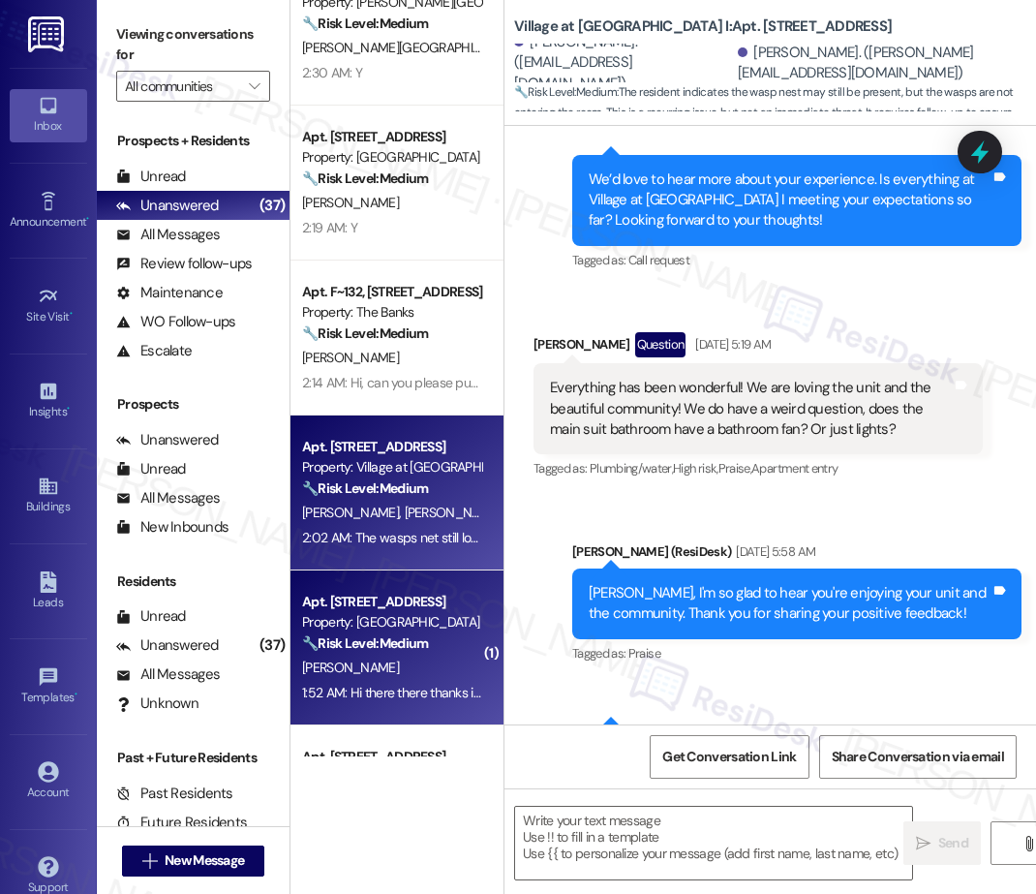
type textarea "Fetching suggested responses. Please feel free to read through the conversation…"
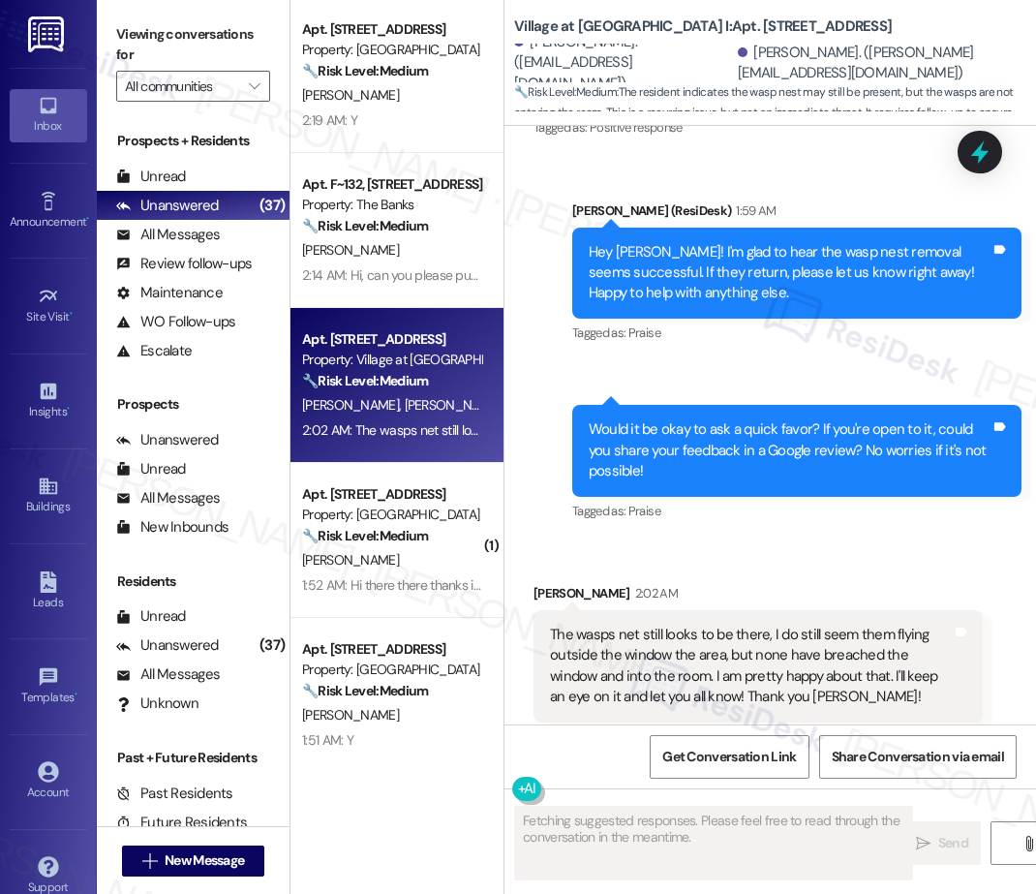
scroll to position [1090, 0]
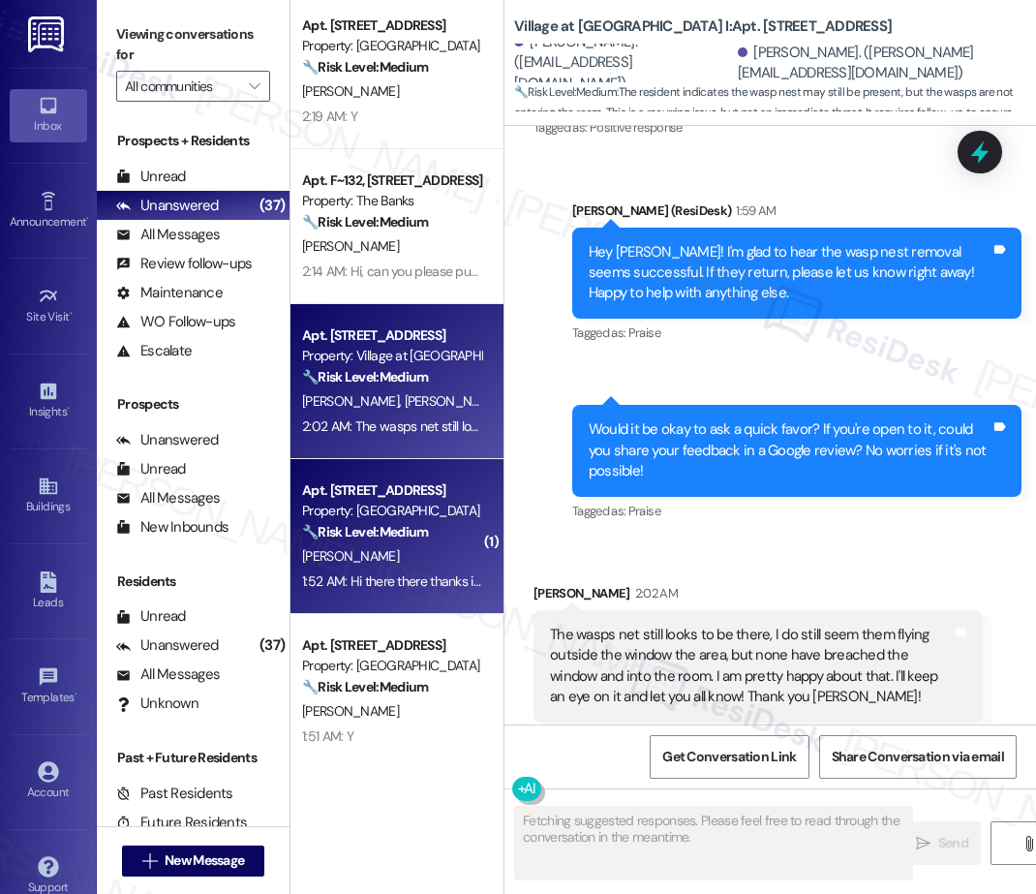
click at [419, 530] on strong "🔧 Risk Level: Medium" at bounding box center [365, 531] width 126 height 17
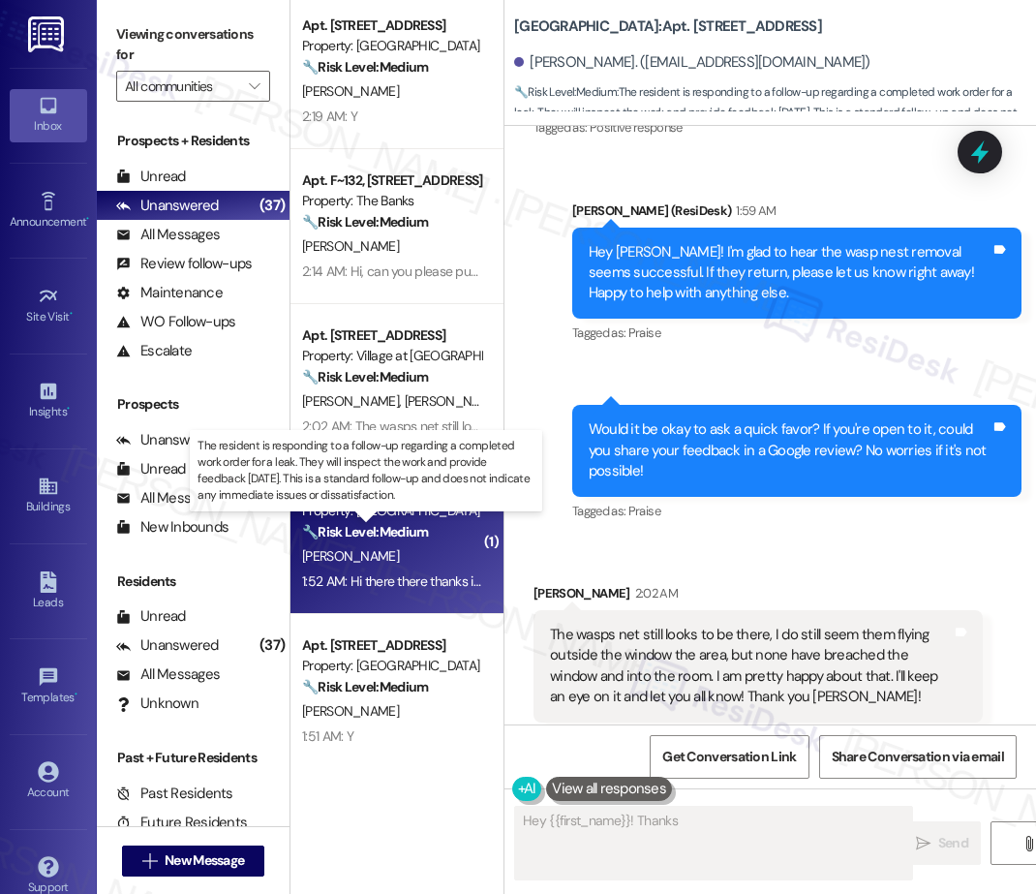
scroll to position [2465, 0]
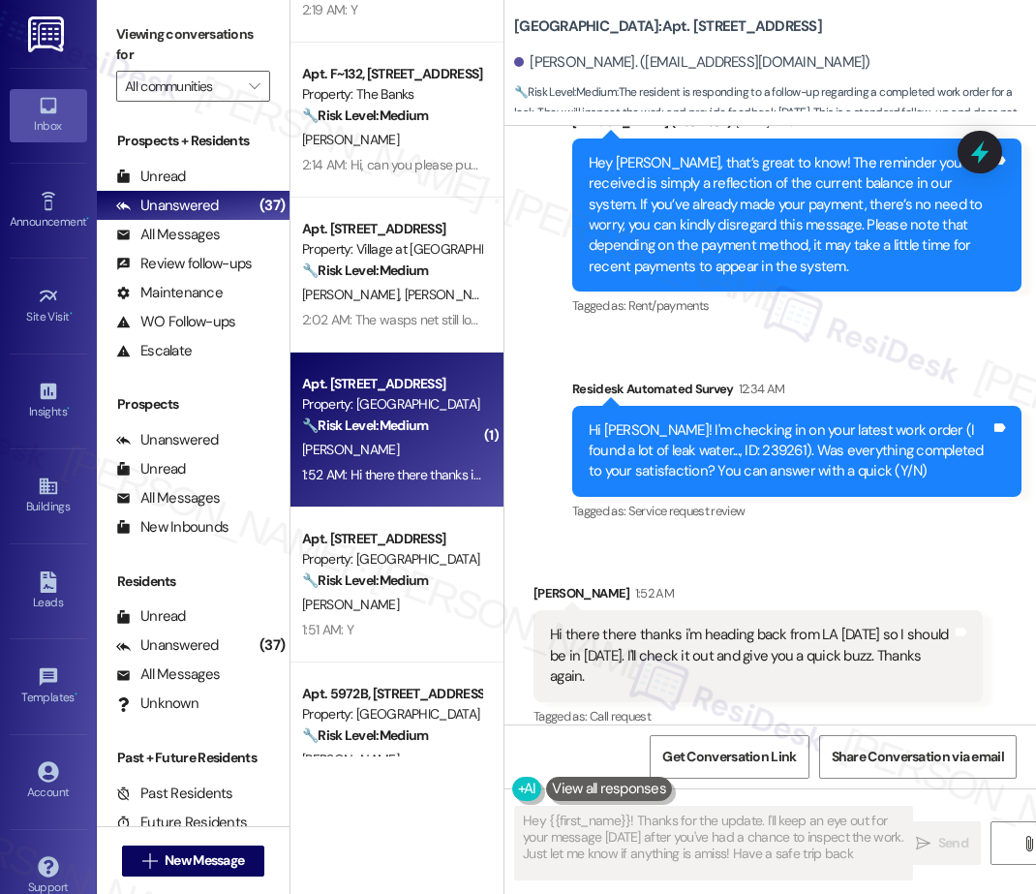
type textarea "Hey {{first_name}}! Thanks for the update. I'll keep an eye out for your messag…"
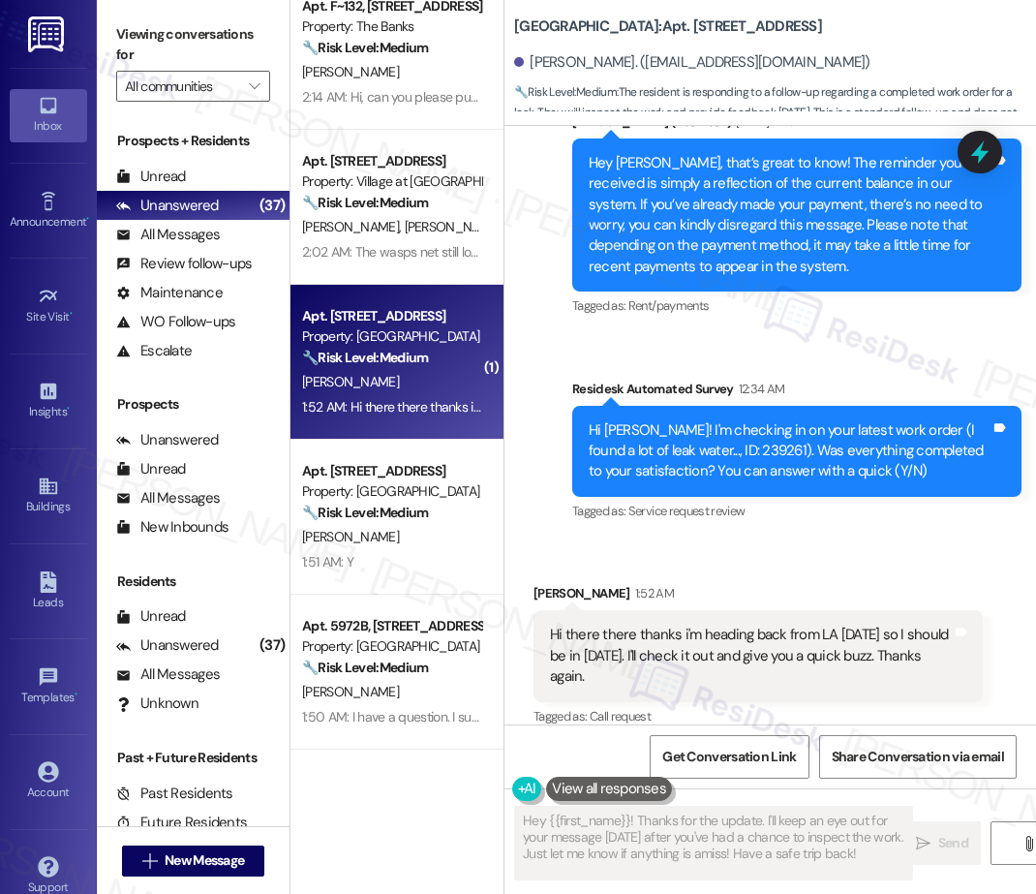
scroll to position [1292, 0]
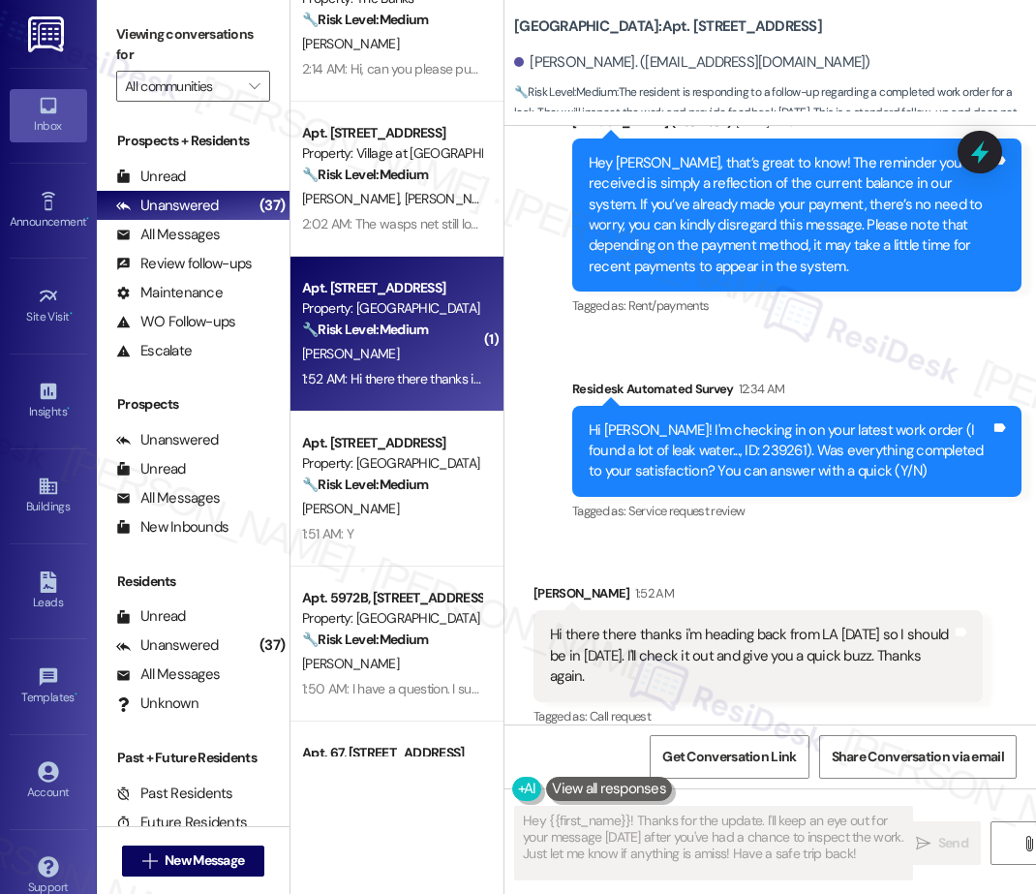
click at [400, 520] on div "Apt. 316, 111 NE 6th Avenue Property: Central Eastside Lofts 🔧 Risk Level: Medi…" at bounding box center [396, 378] width 213 height 756
click at [400, 520] on div "F. Carrillo" at bounding box center [391, 509] width 183 height 24
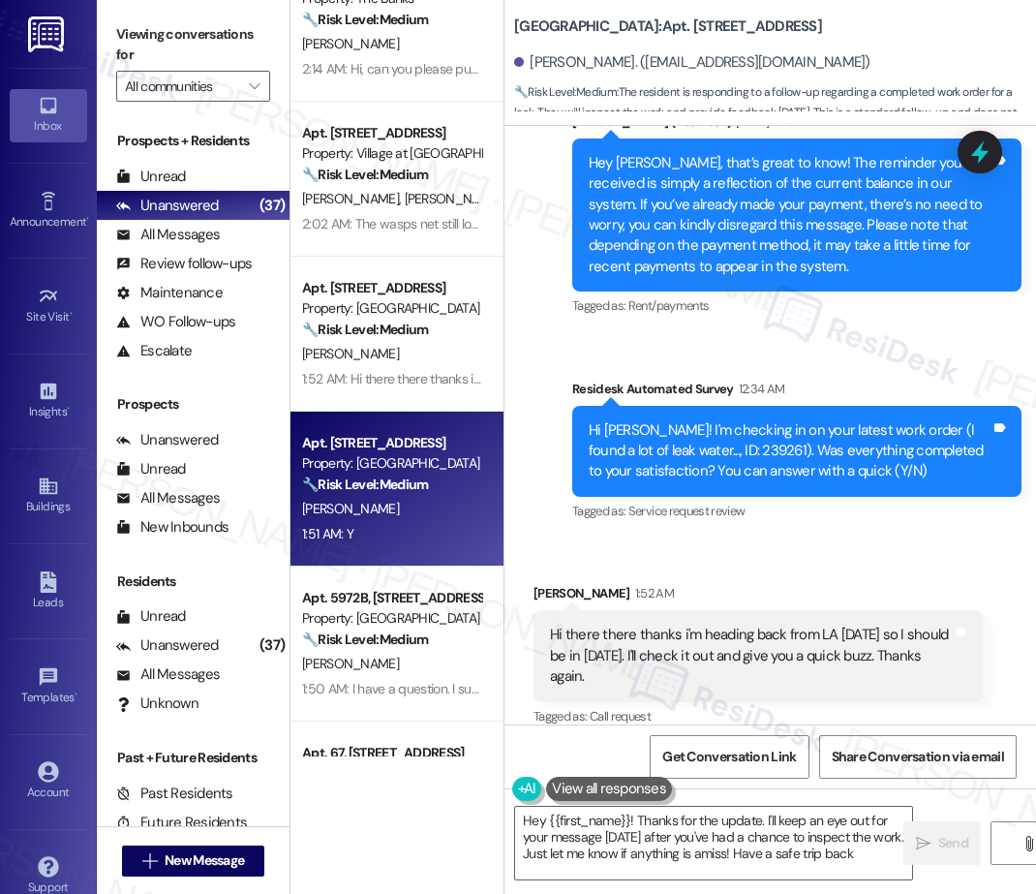
type textarea "Hey {{first_name}}! Thanks for the update. I'll keep an eye out for your messag…"
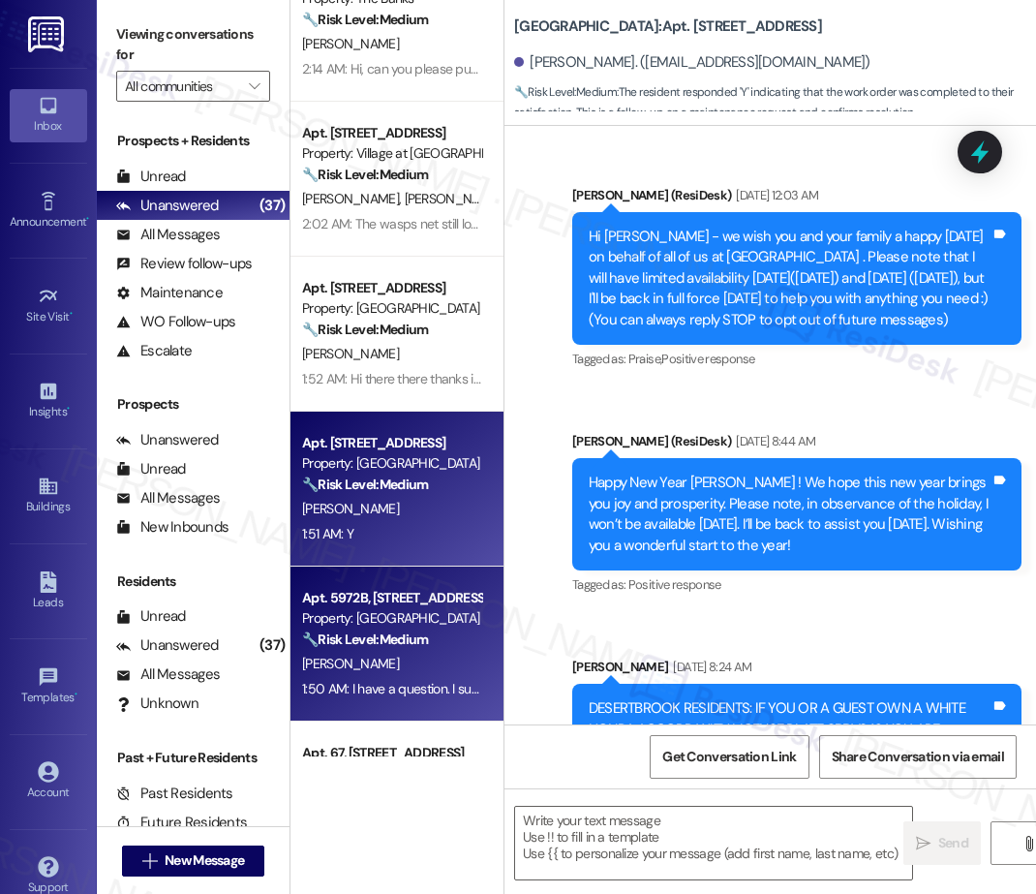
scroll to position [14334, 0]
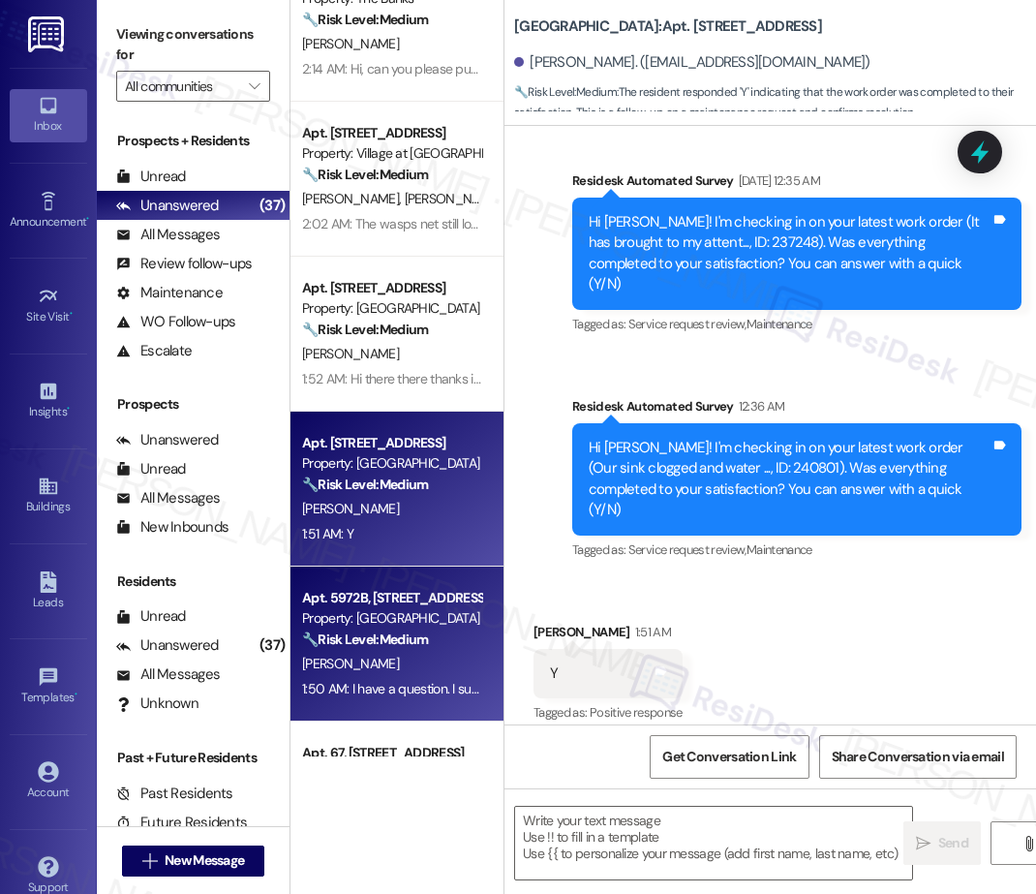
type textarea "Fetching suggested responses. Please feel free to read through the conversation…"
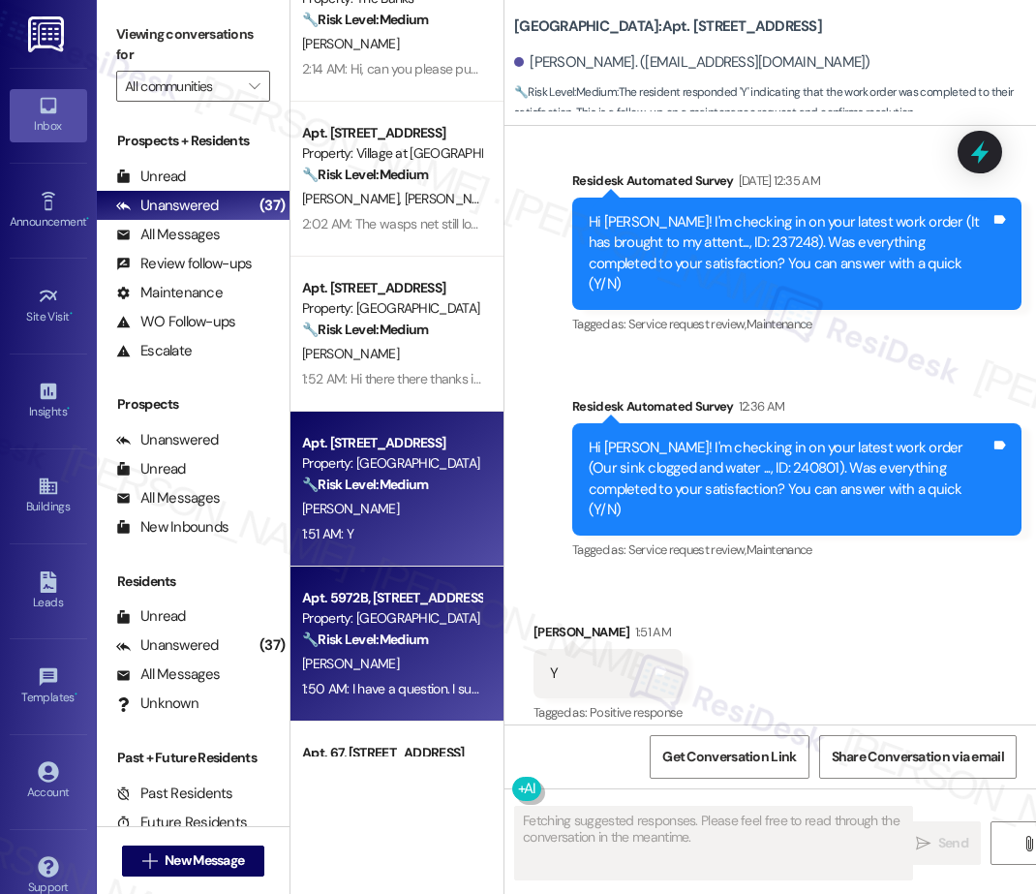
click at [418, 607] on div "Apt. 5972B, 5952 Park Court SE" at bounding box center [391, 598] width 179 height 20
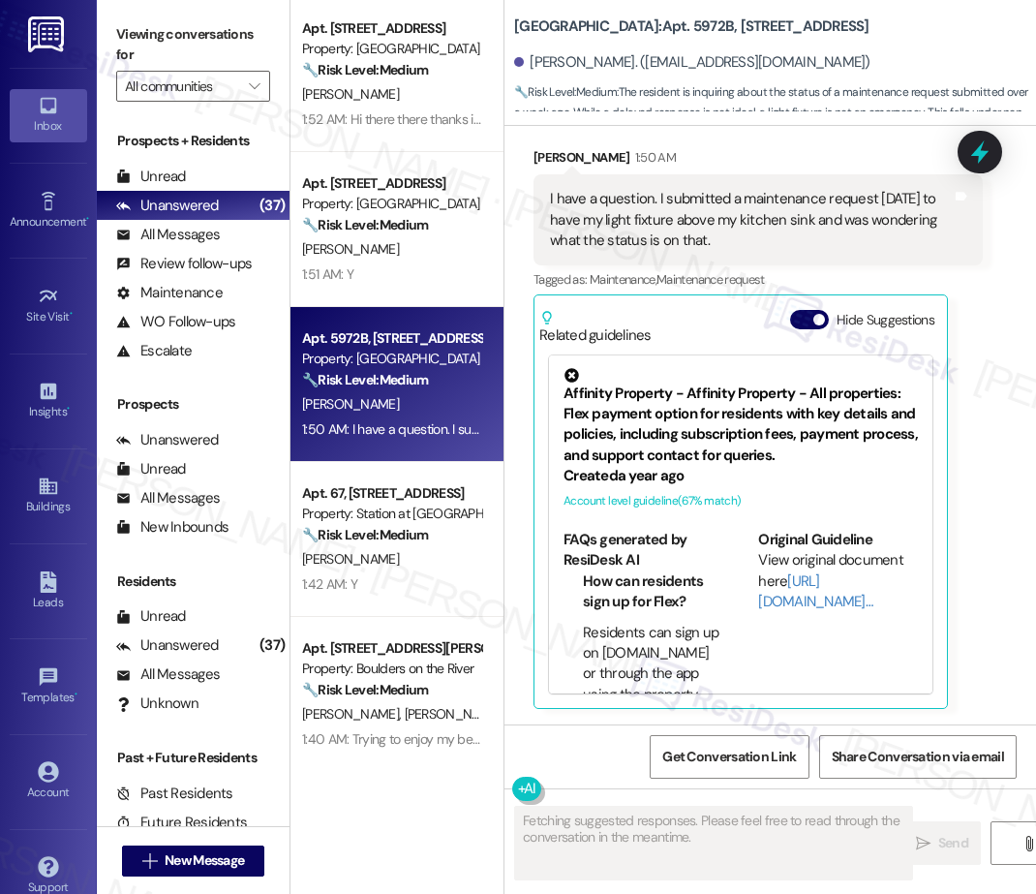
scroll to position [1555, 0]
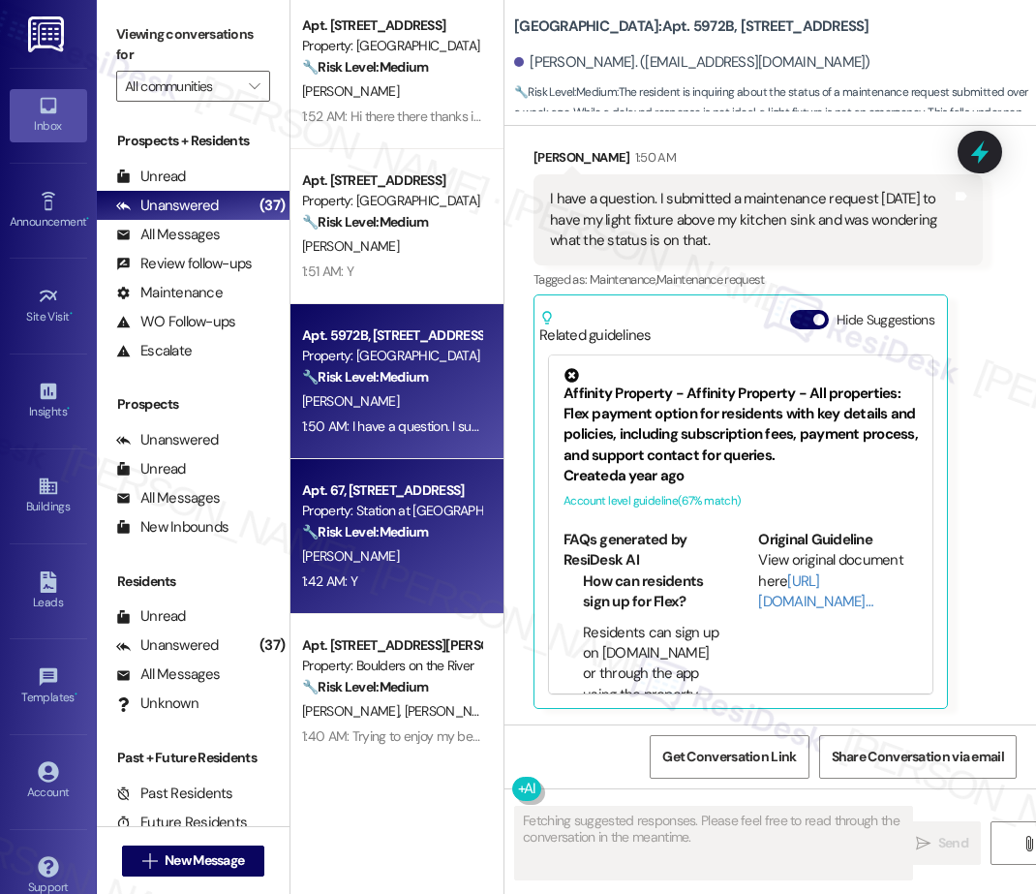
click at [428, 535] on strong "🔧 Risk Level: Medium" at bounding box center [365, 531] width 126 height 17
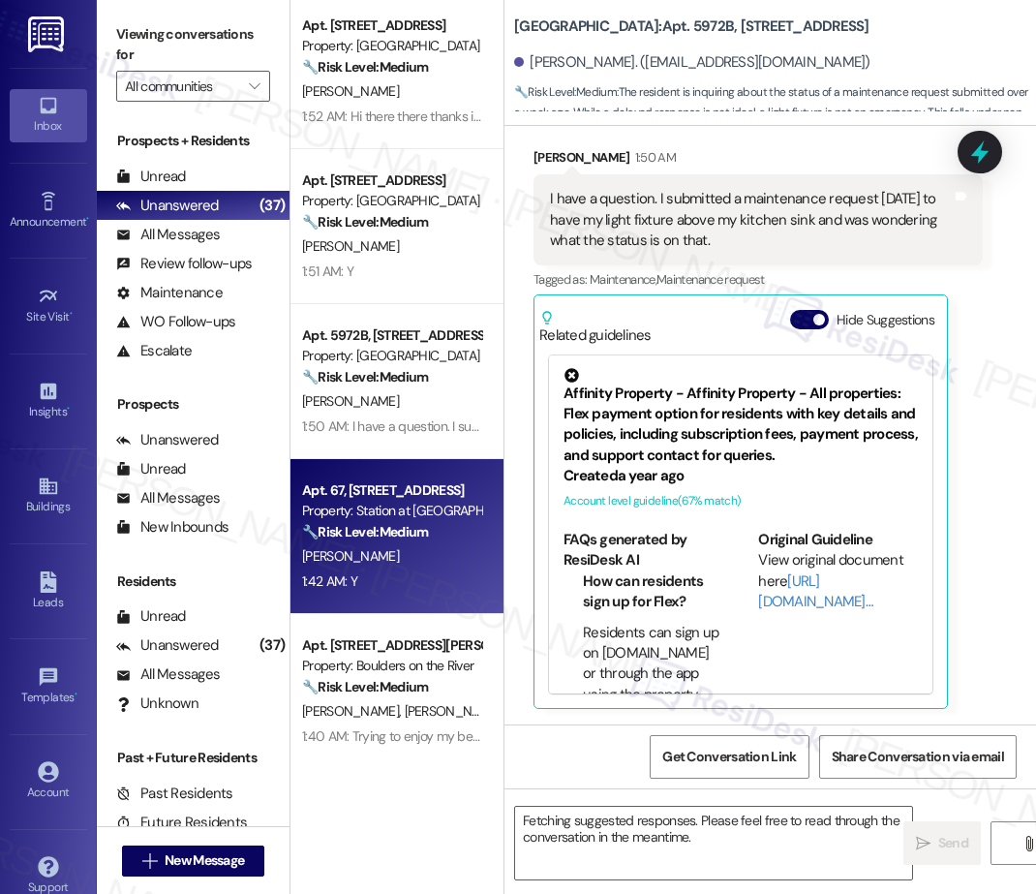
click at [428, 535] on strong "🔧 Risk Level: Medium" at bounding box center [365, 531] width 126 height 17
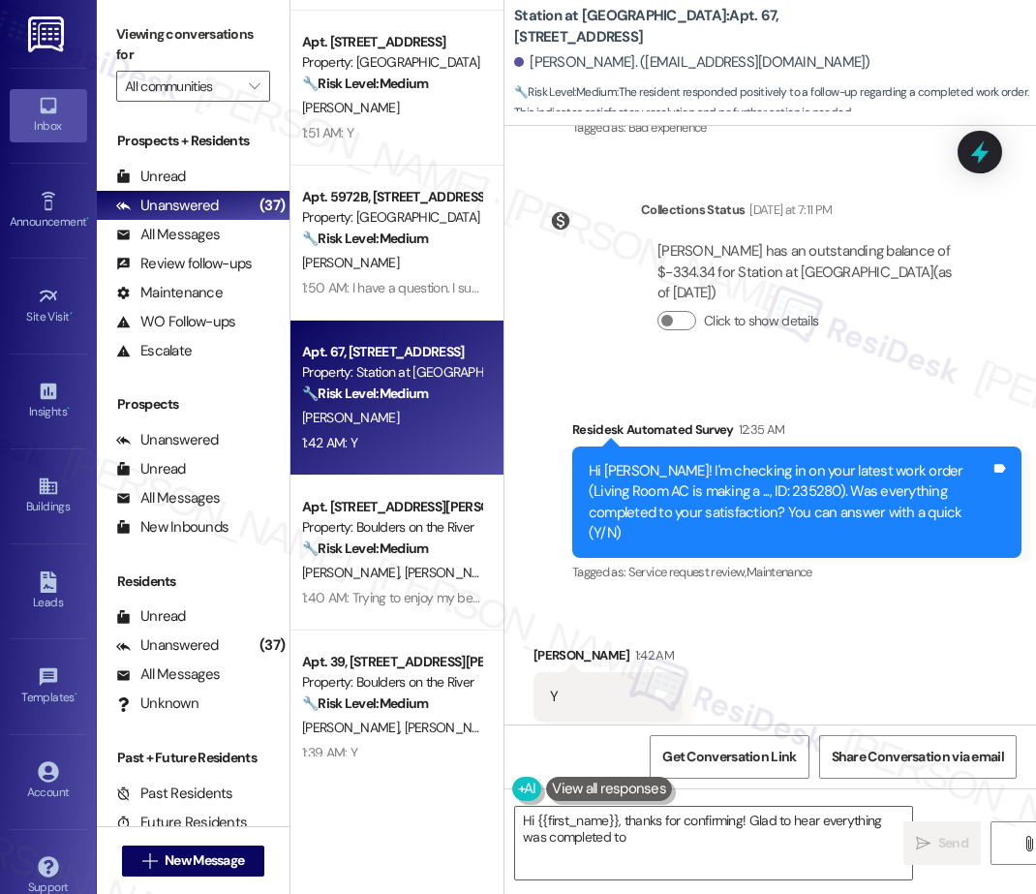
scroll to position [1700, 0]
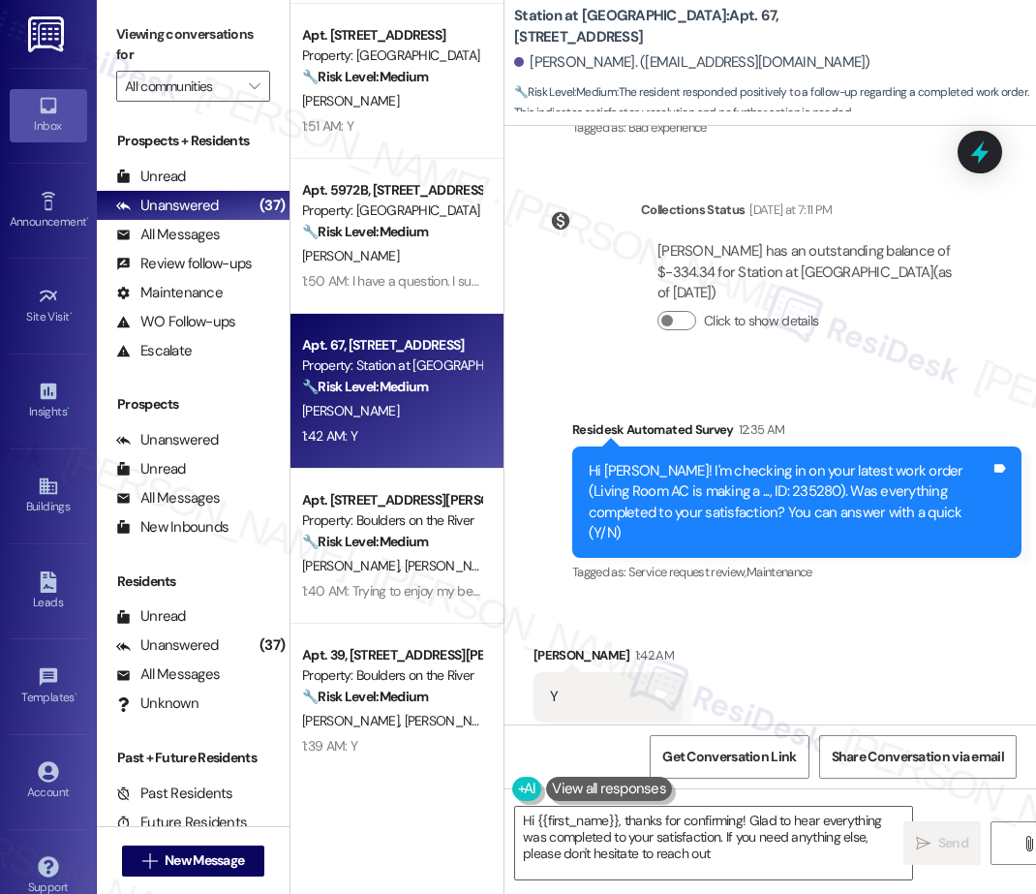
click at [425, 560] on div "Apt. 1702, 30050 SW Town Center Lp W Suite 100 Property: Village at Main Street…" at bounding box center [396, 378] width 213 height 756
type textarea "Hi {{first_name}}, thanks for confirming! Glad to hear everything was completed…"
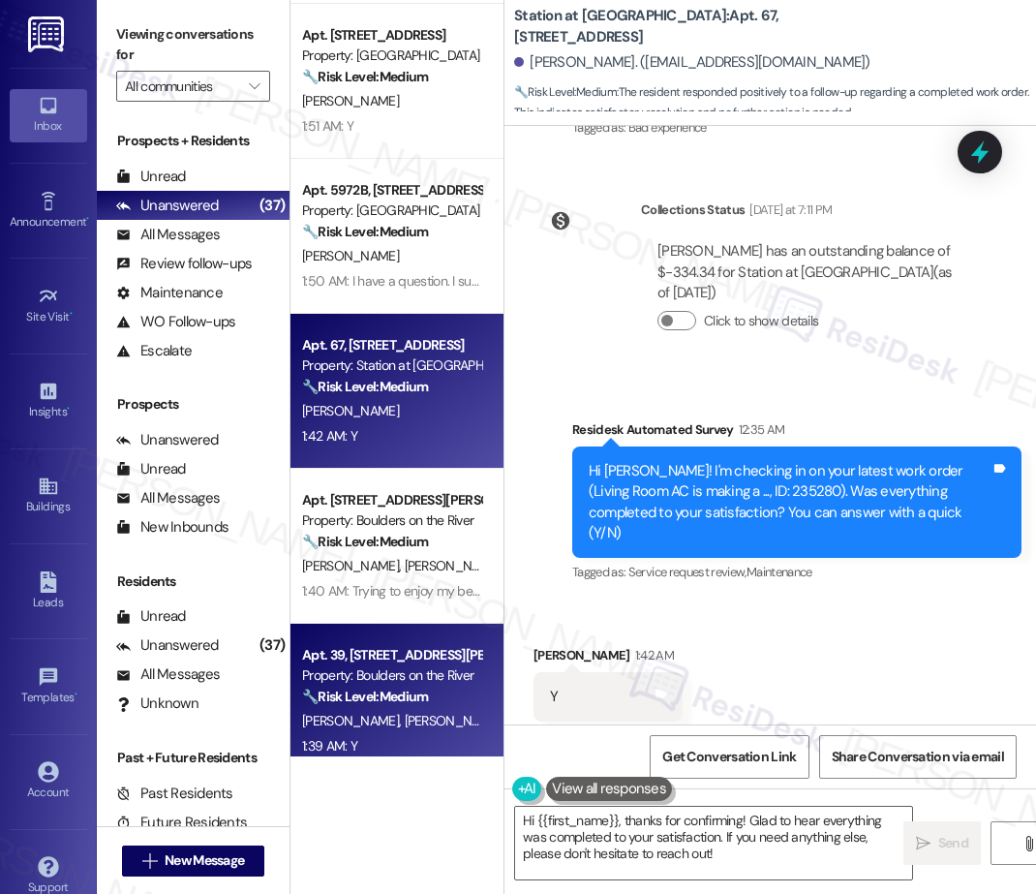
click at [506, 718] on span "E. Mcallister" at bounding box center [554, 720] width 97 height 17
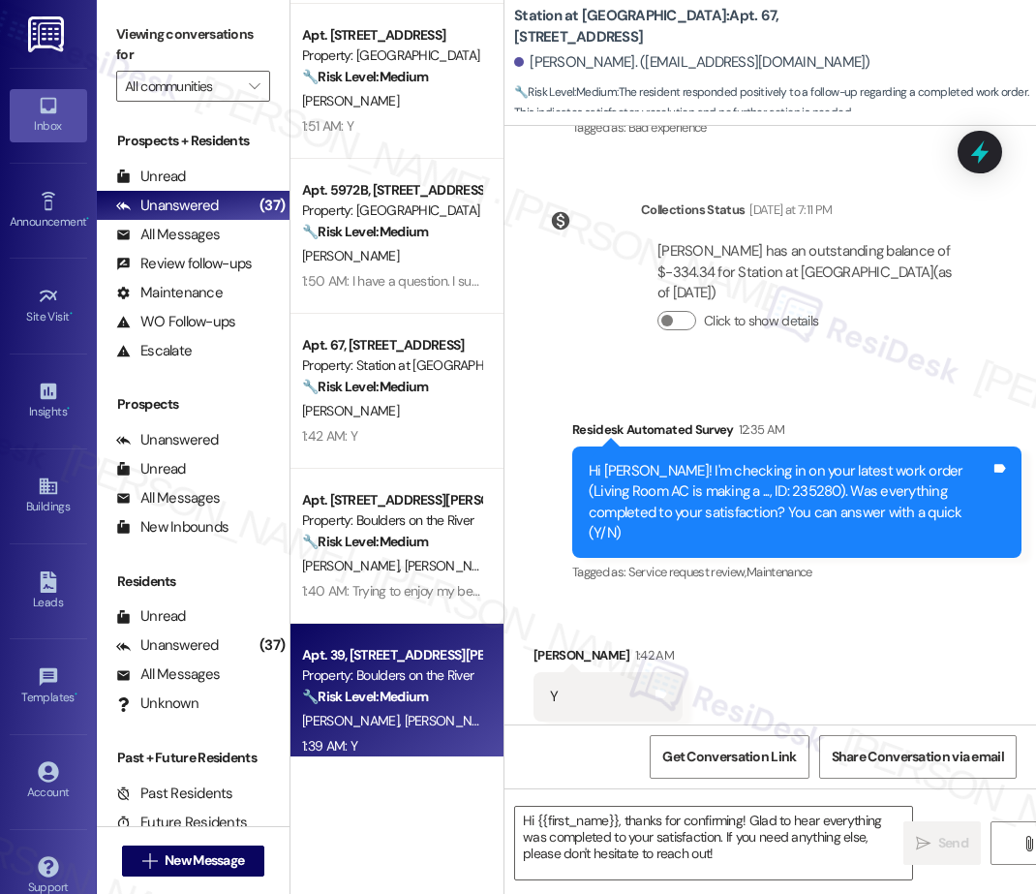
type textarea "Fetching suggested responses. Please feel free to read through the conversation…"
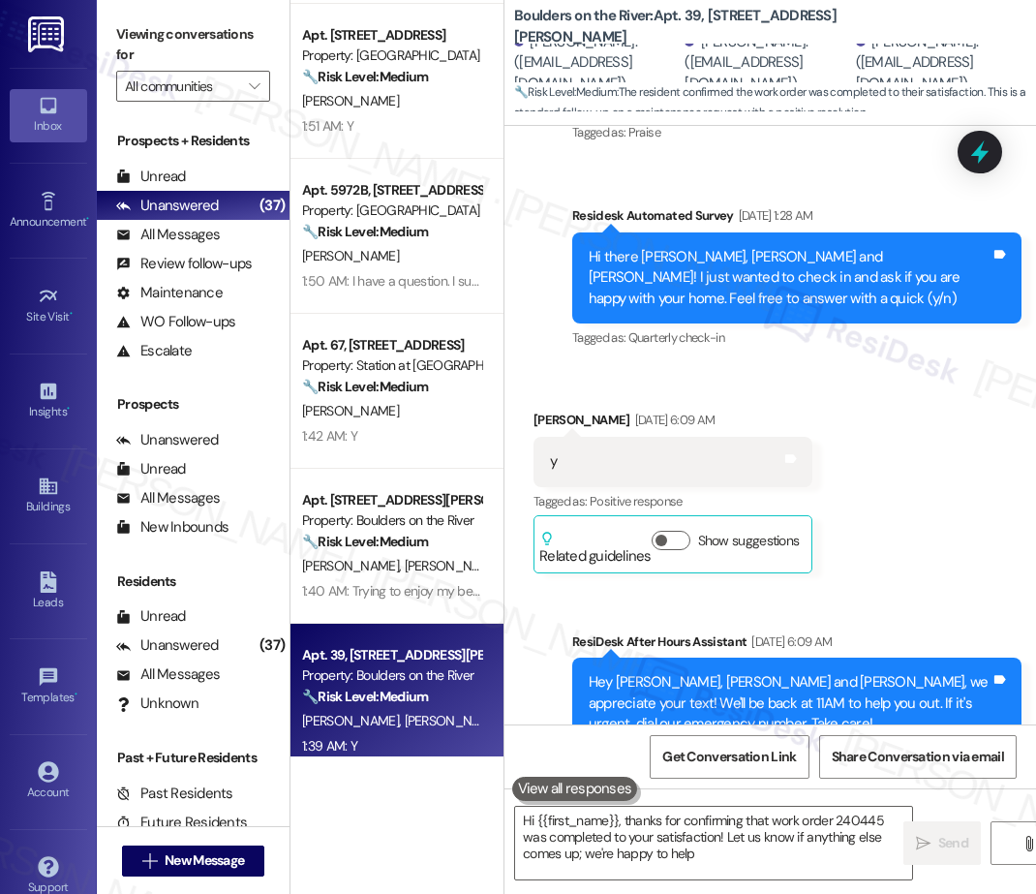
type textarea "Hi {{first_name}}, thanks for confirming that work order 240445 was completed t…"
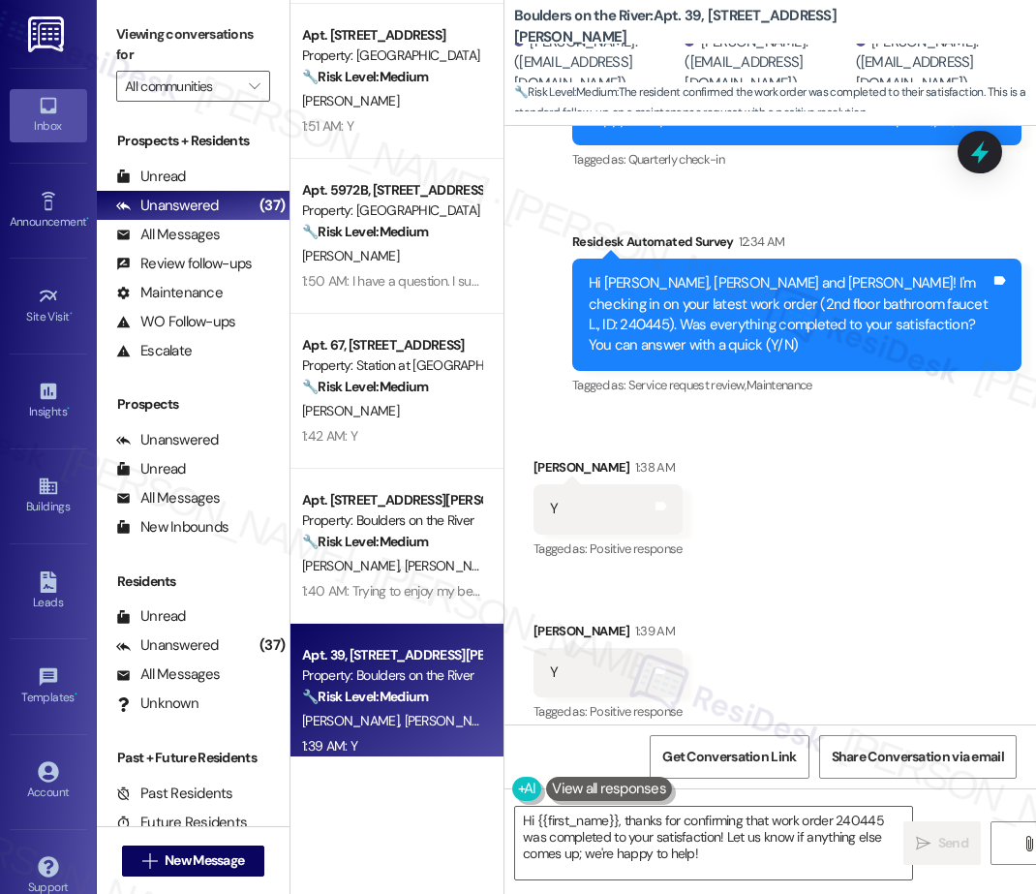
scroll to position [3940, 0]
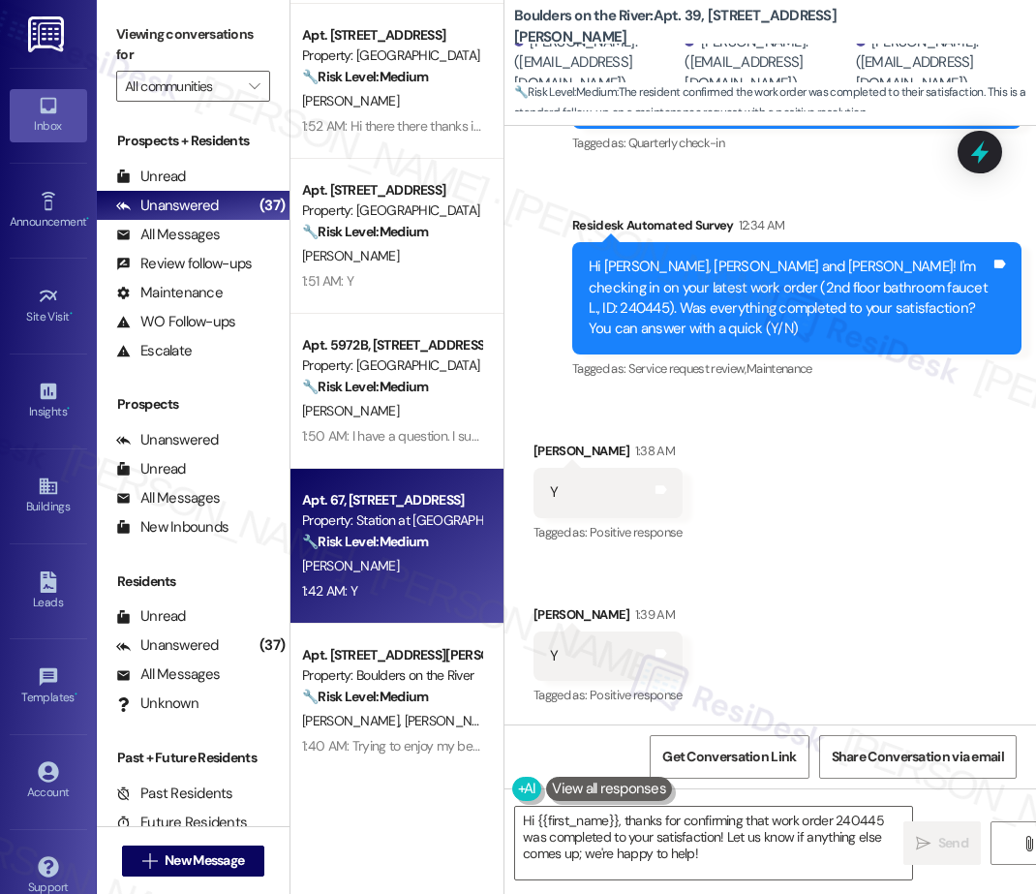
click at [377, 552] on div "Apt. 67, 5050 Fredericksburg Rd Property: Station at Elm Creek 🔧 Risk Level: Me…" at bounding box center [391, 521] width 183 height 66
type textarea "Hi {{first_name}}, thanks for confirming that work order 240445 was completed t…"
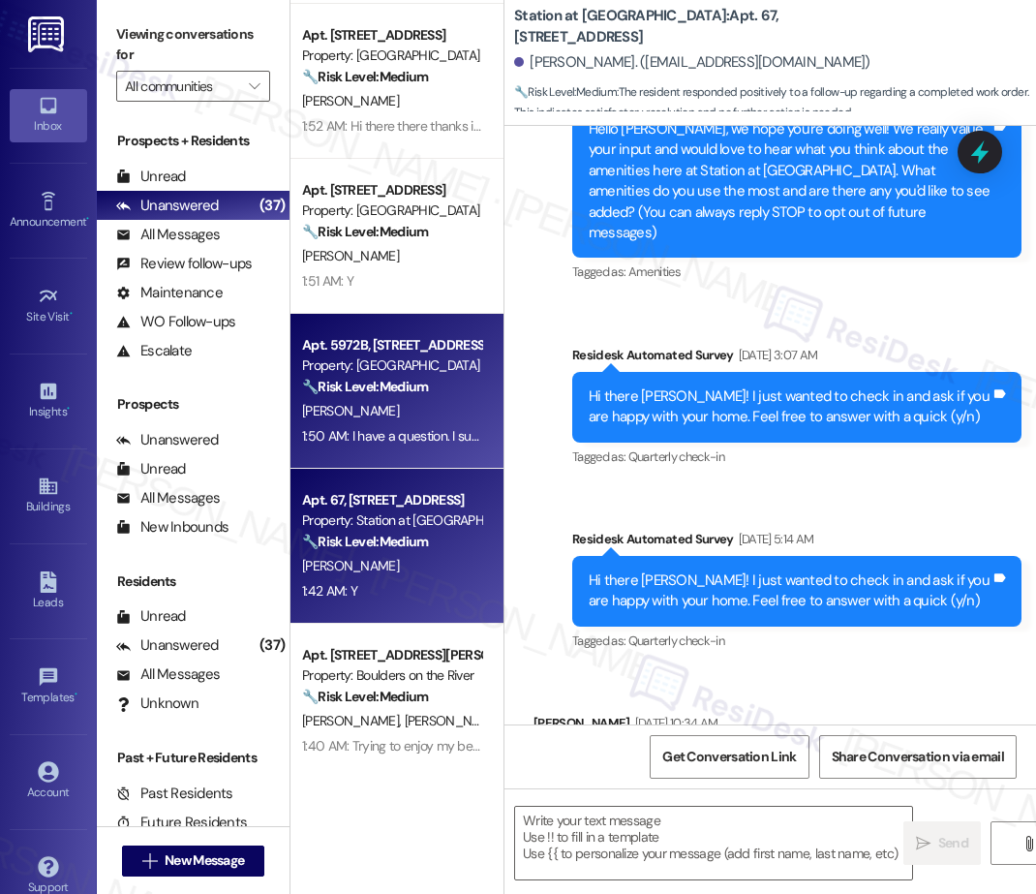
type textarea "Fetching suggested responses. Please feel free to read through the conversation…"
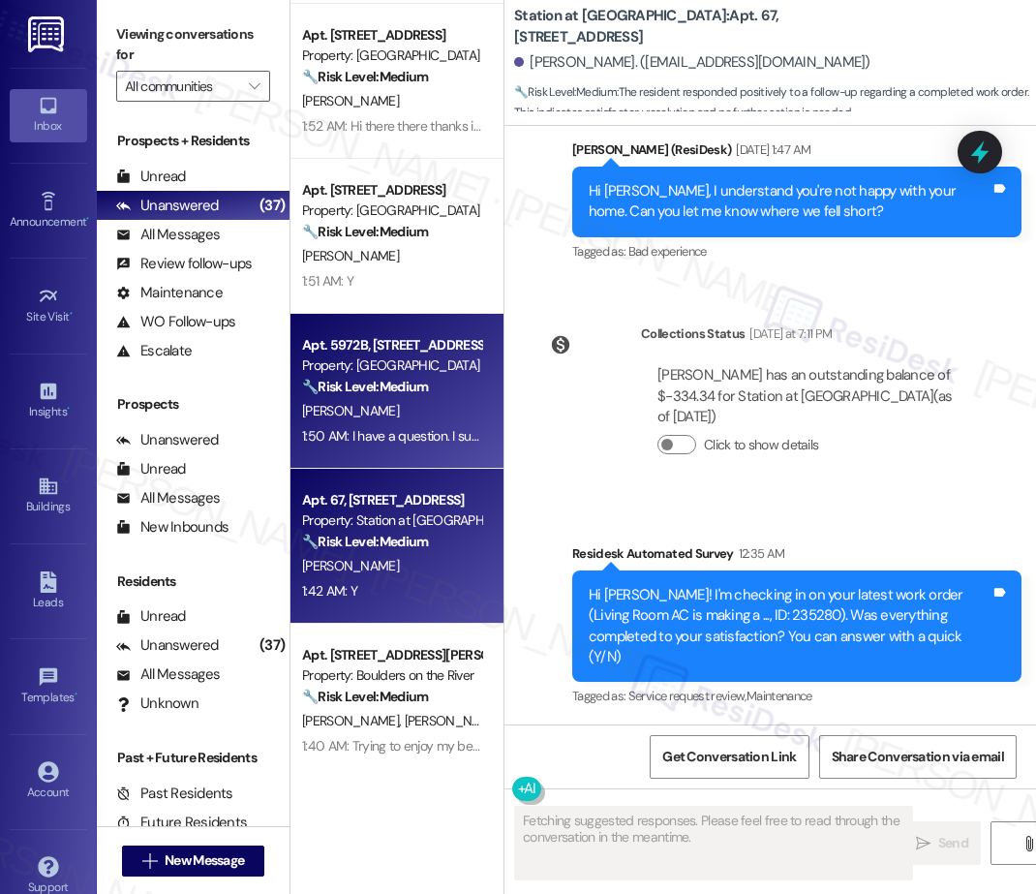
click at [405, 421] on div "T. Marx" at bounding box center [391, 411] width 183 height 24
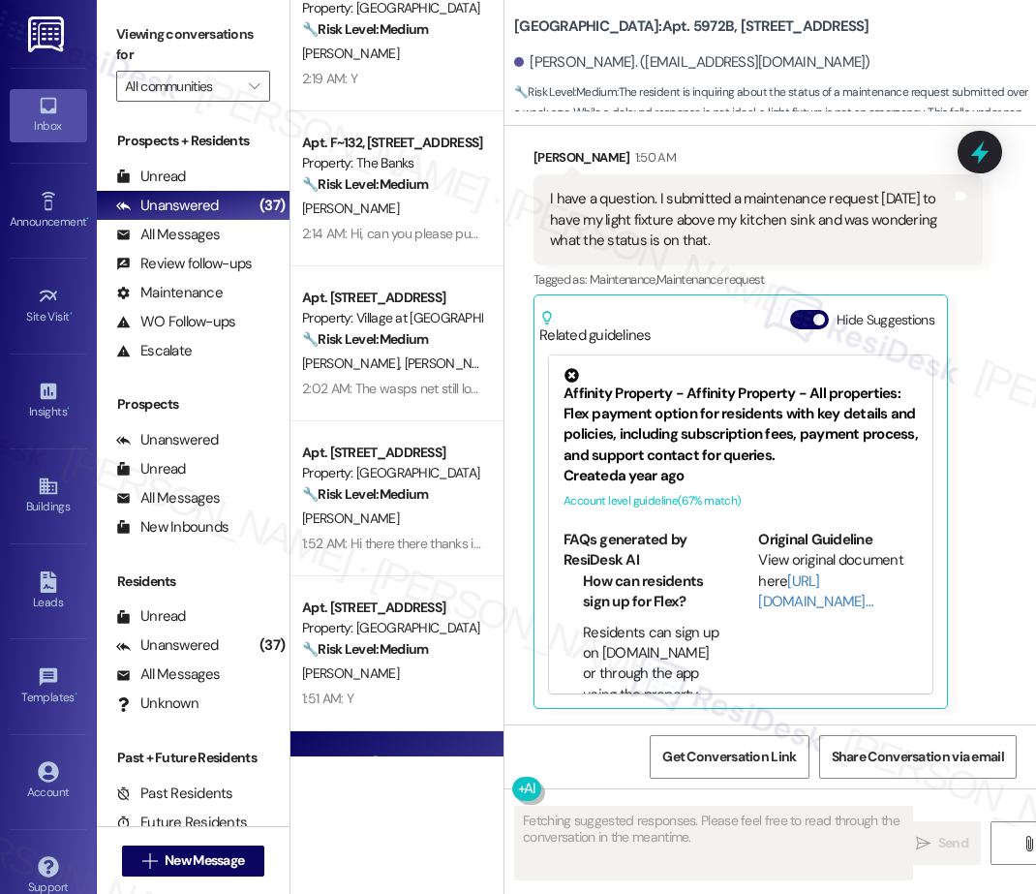
scroll to position [1248, 0]
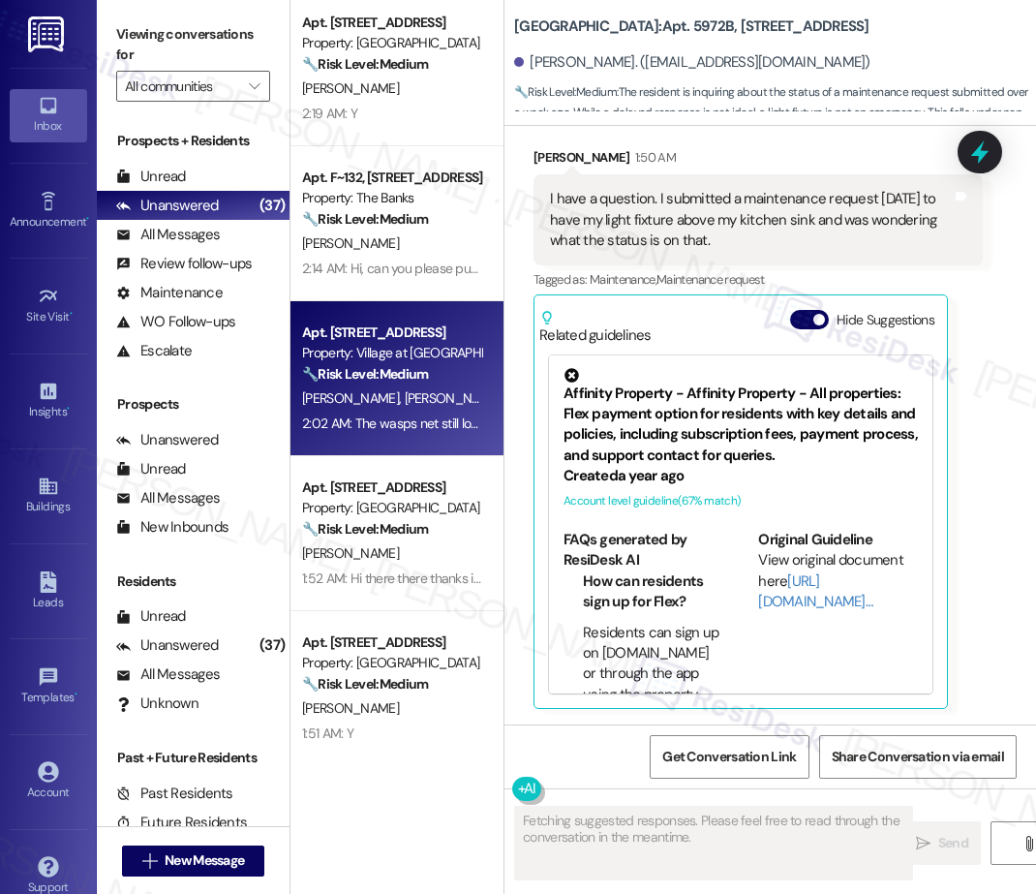
click at [372, 391] on span "D. Colebrooke" at bounding box center [353, 397] width 103 height 17
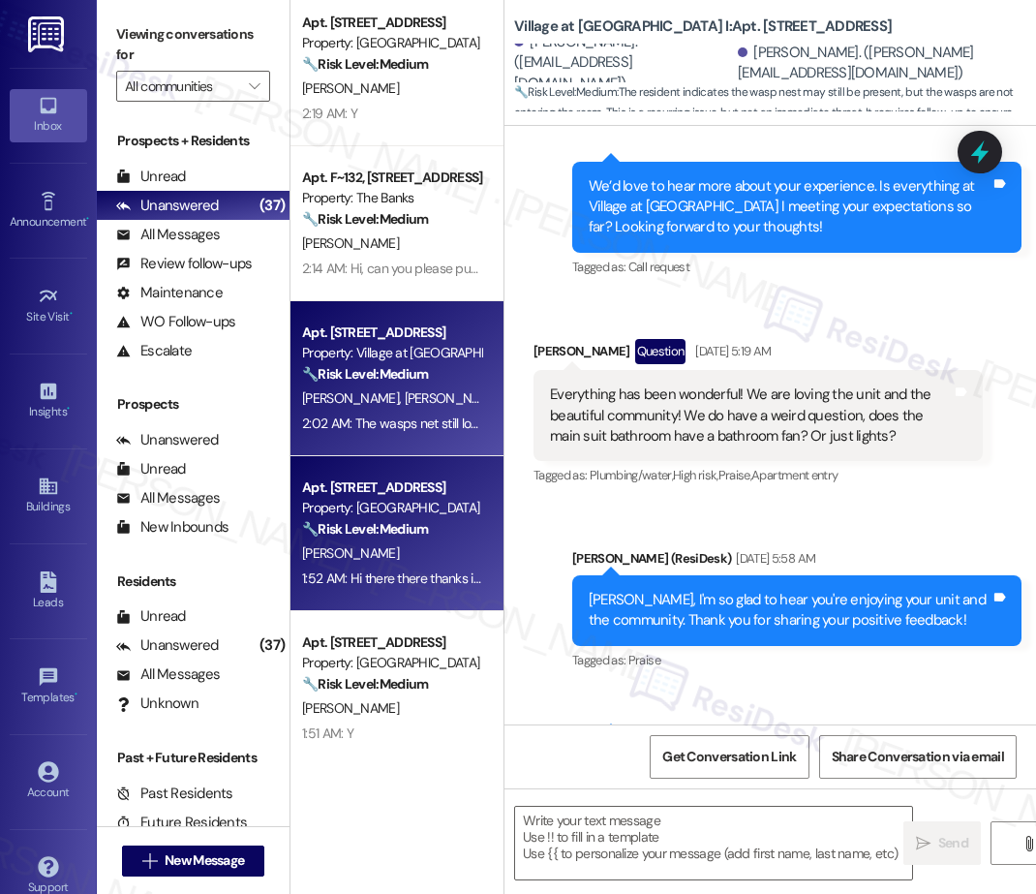
type textarea "Fetching suggested responses. Please feel free to read through the conversation…"
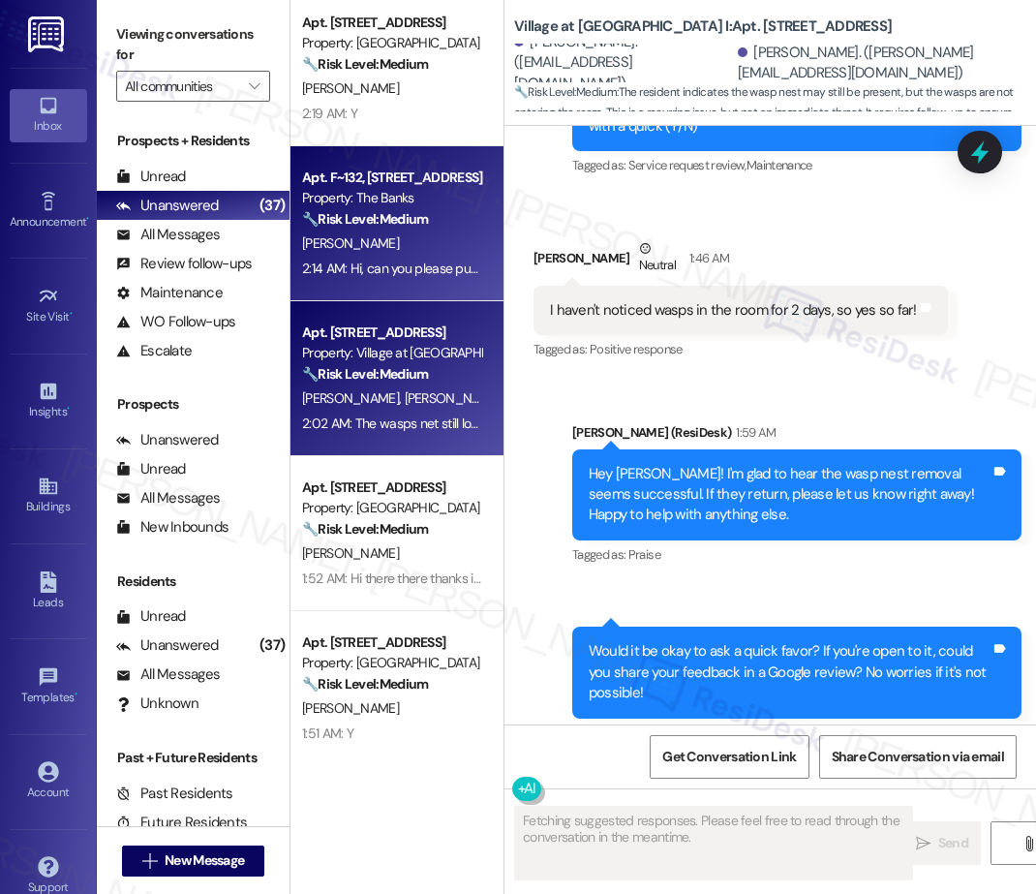
scroll to position [3952, 0]
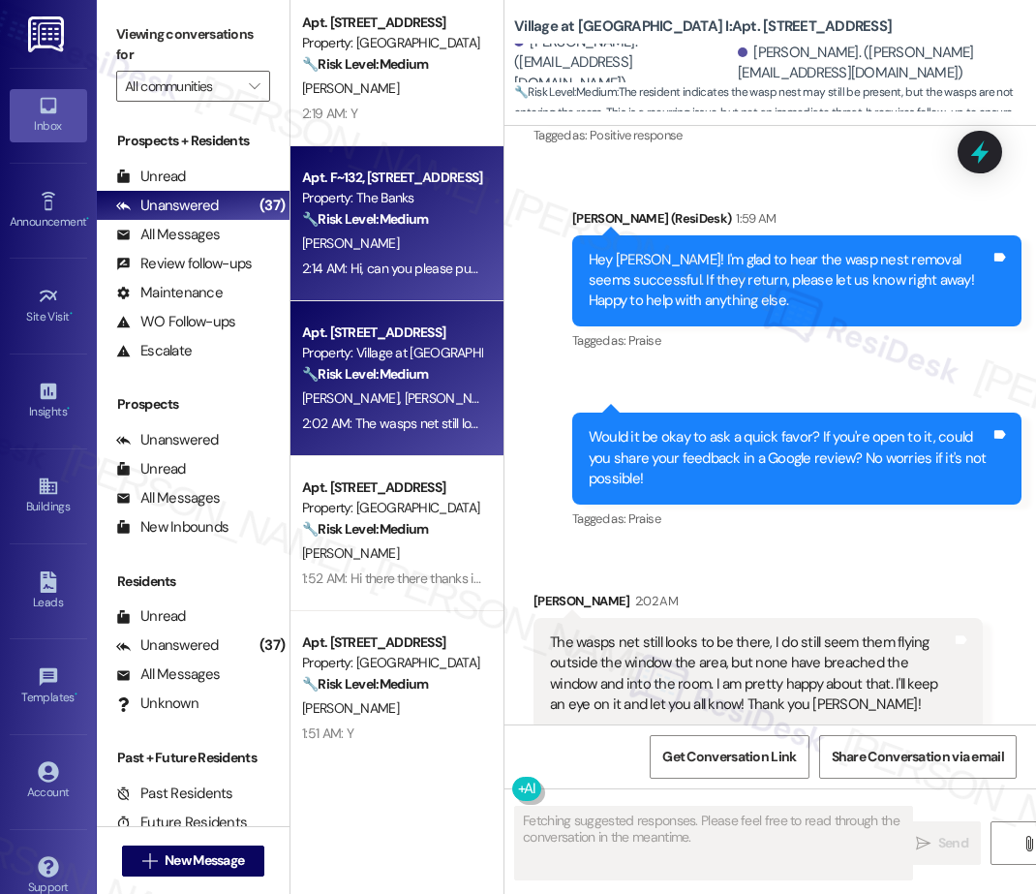
click at [378, 246] on div "H. Noga" at bounding box center [391, 243] width 183 height 24
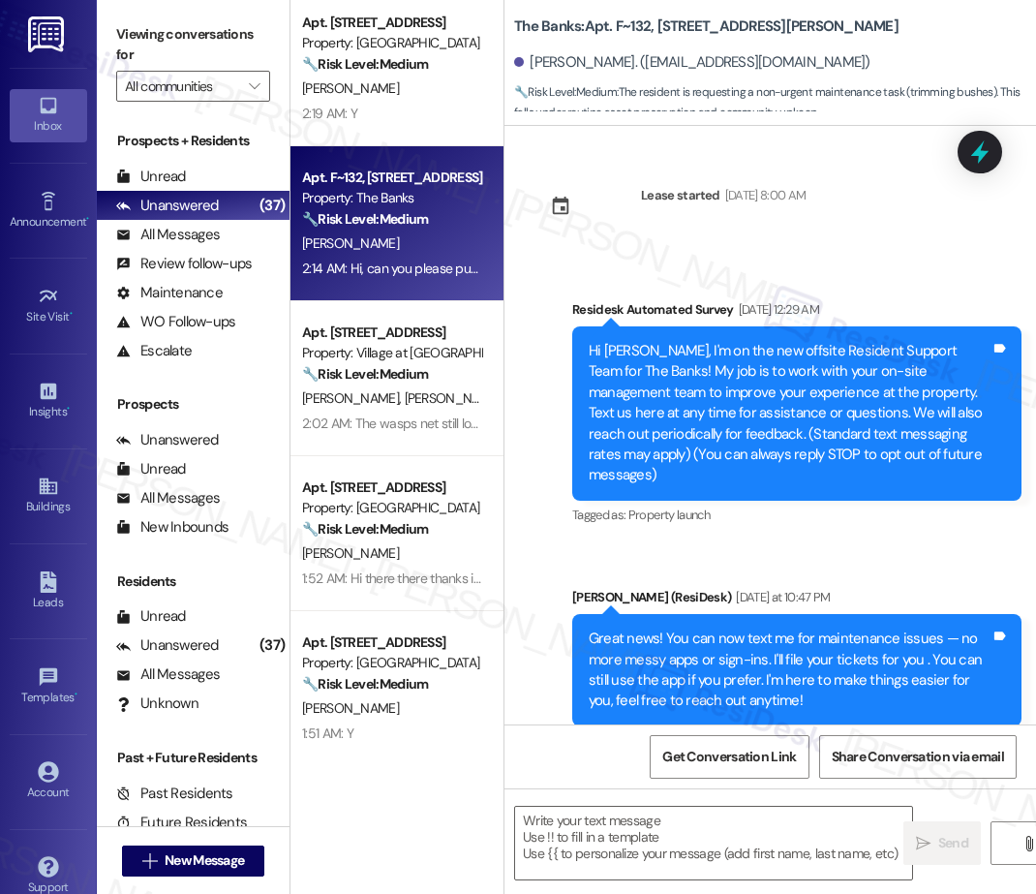
scroll to position [255, 0]
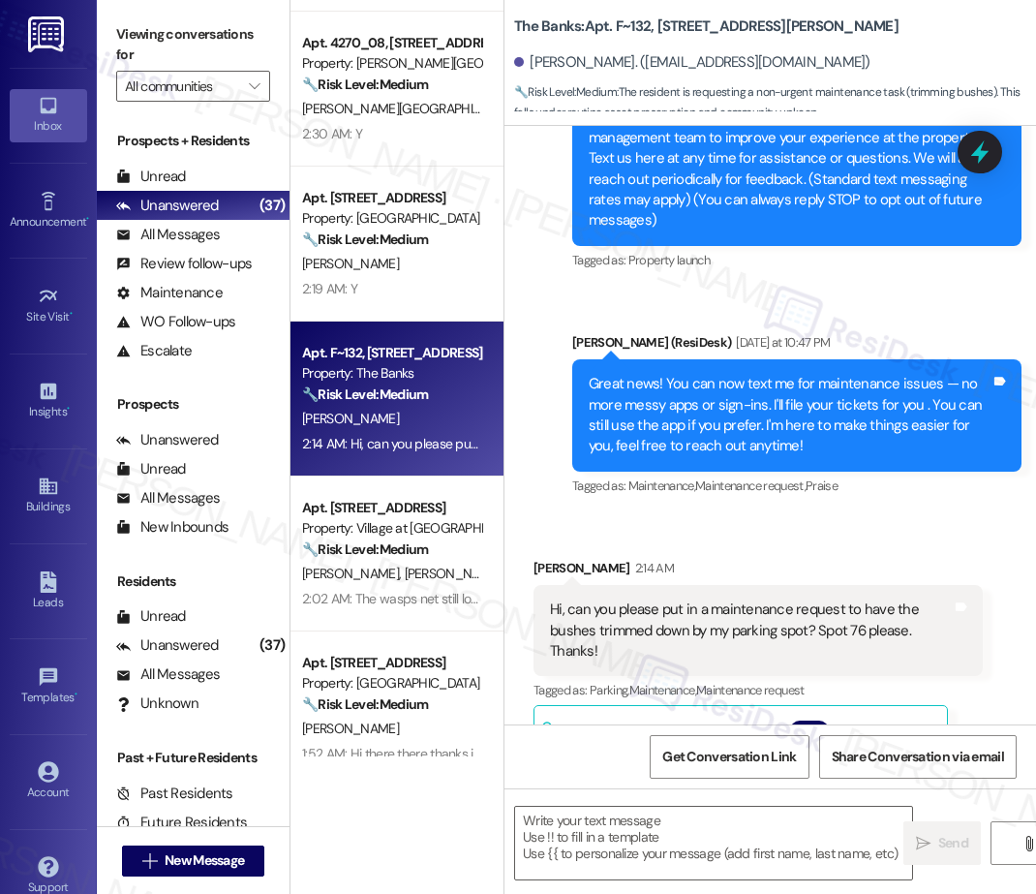
type textarea "Fetching suggested responses. Please feel free to read through the conversation…"
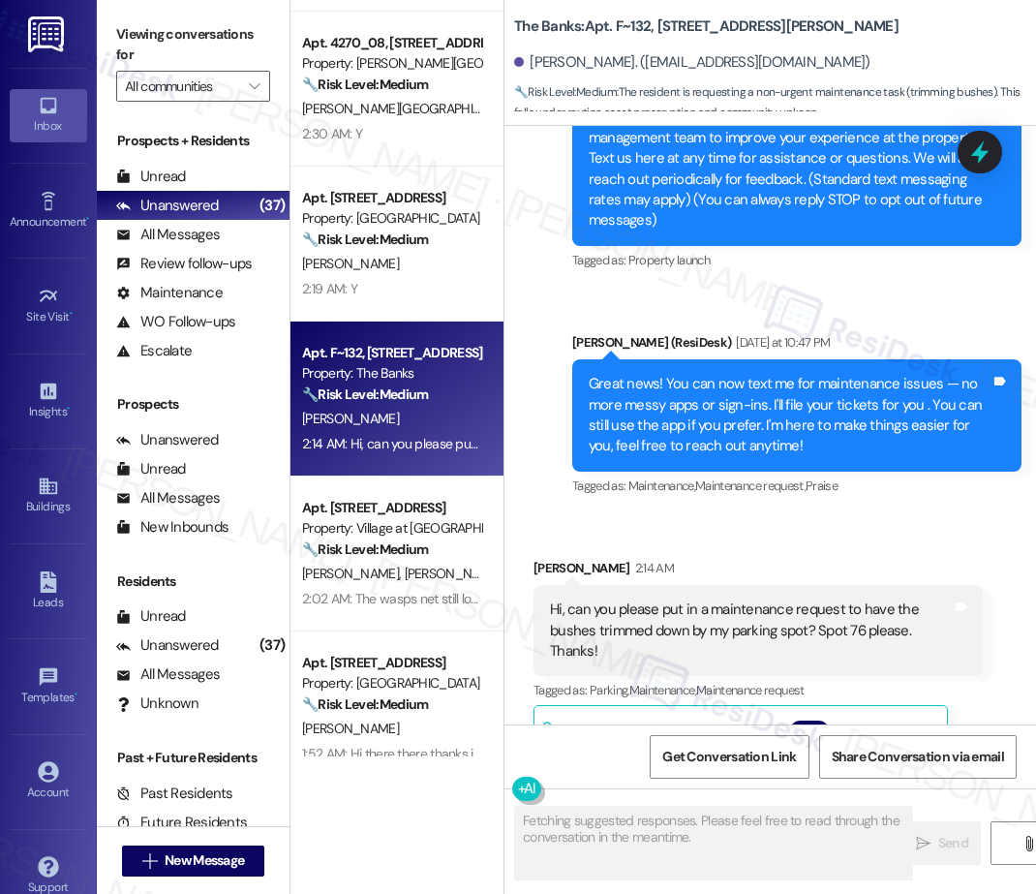
scroll to position [894, 0]
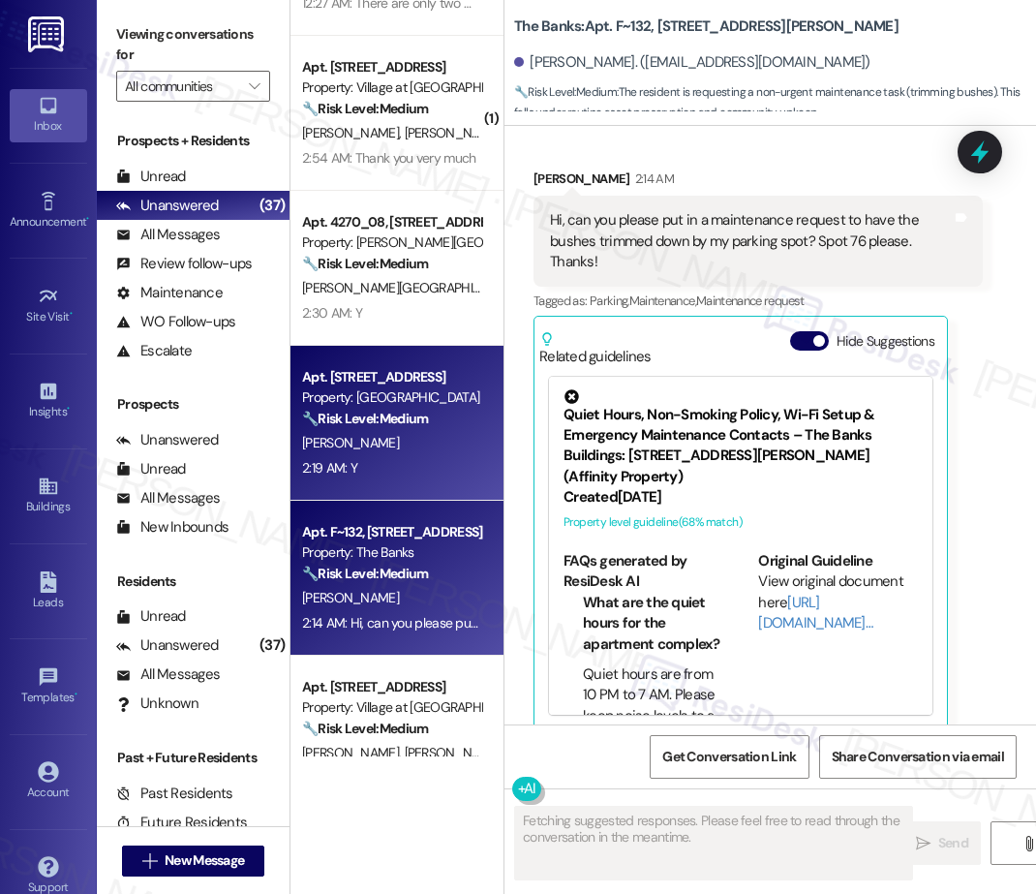
click at [350, 415] on strong "🔧 Risk Level: Medium" at bounding box center [365, 418] width 126 height 17
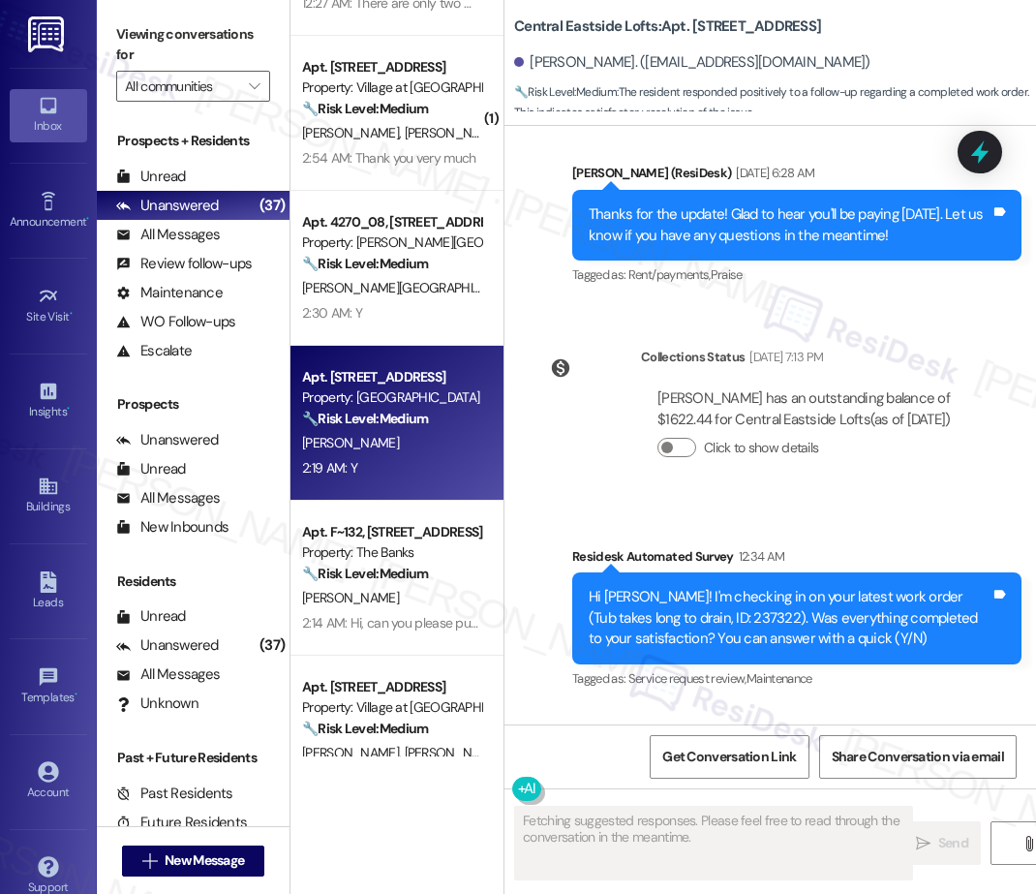
scroll to position [6466, 0]
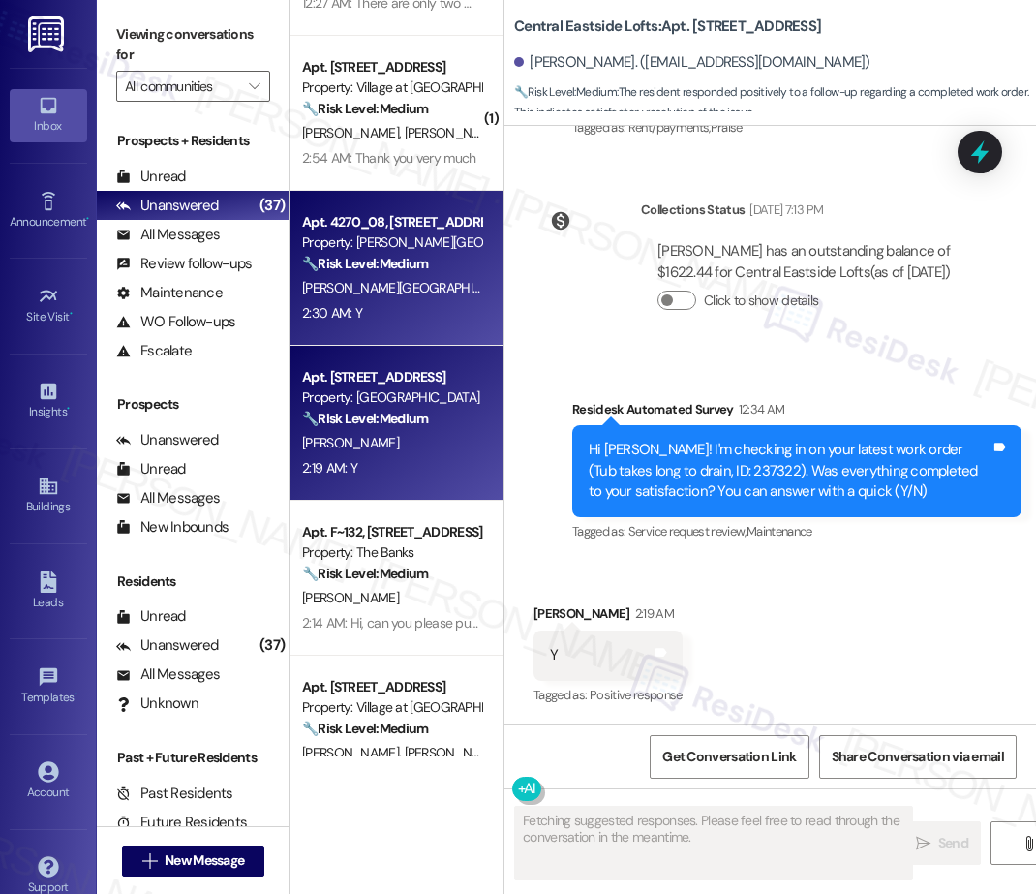
click at [430, 283] on div "S. Kiel" at bounding box center [391, 288] width 183 height 24
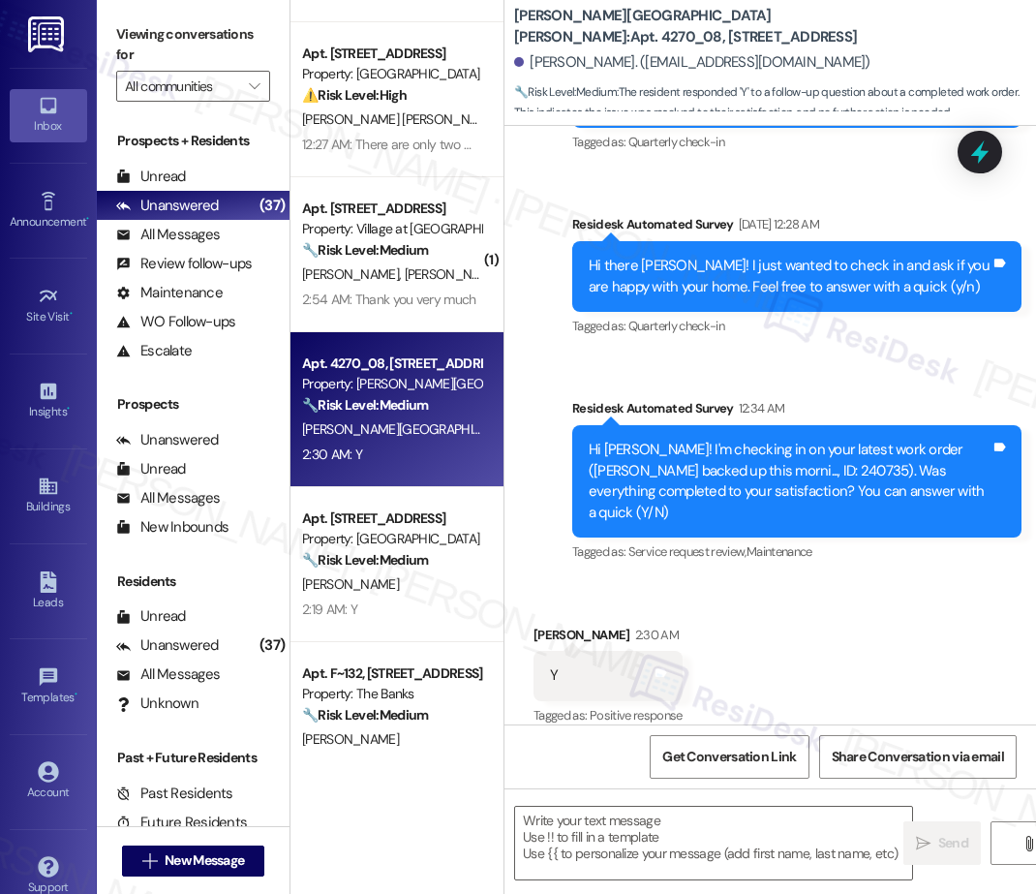
scroll to position [741, 0]
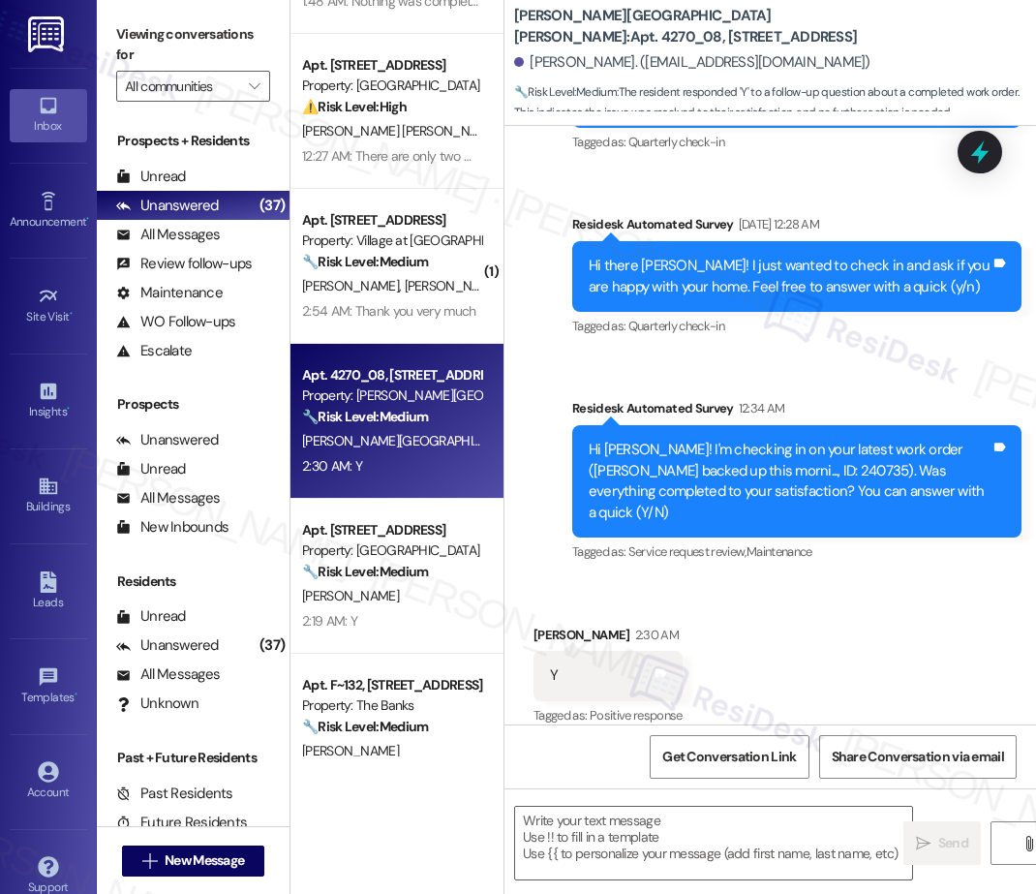
click at [340, 228] on div "Apt. 19804, 15150 Gifford Ln Property: Timberview ⚠️ Risk Level: High The resid…" at bounding box center [396, 378] width 213 height 756
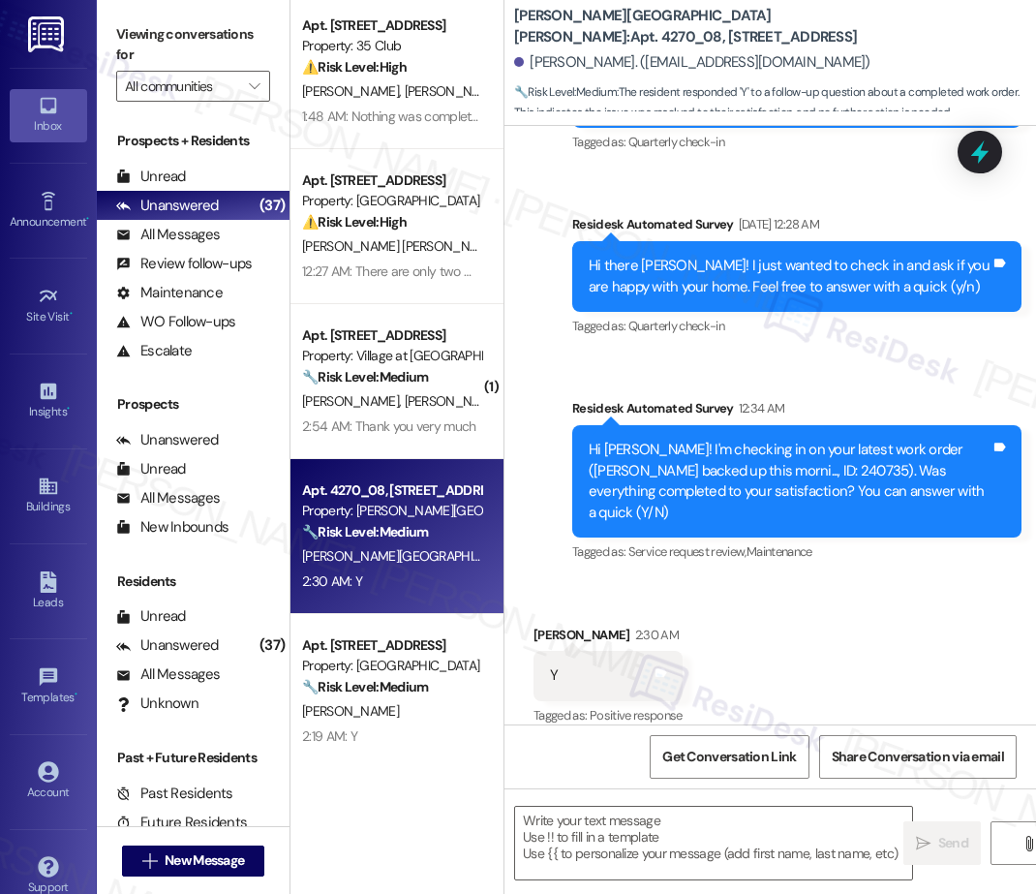
scroll to position [623, 0]
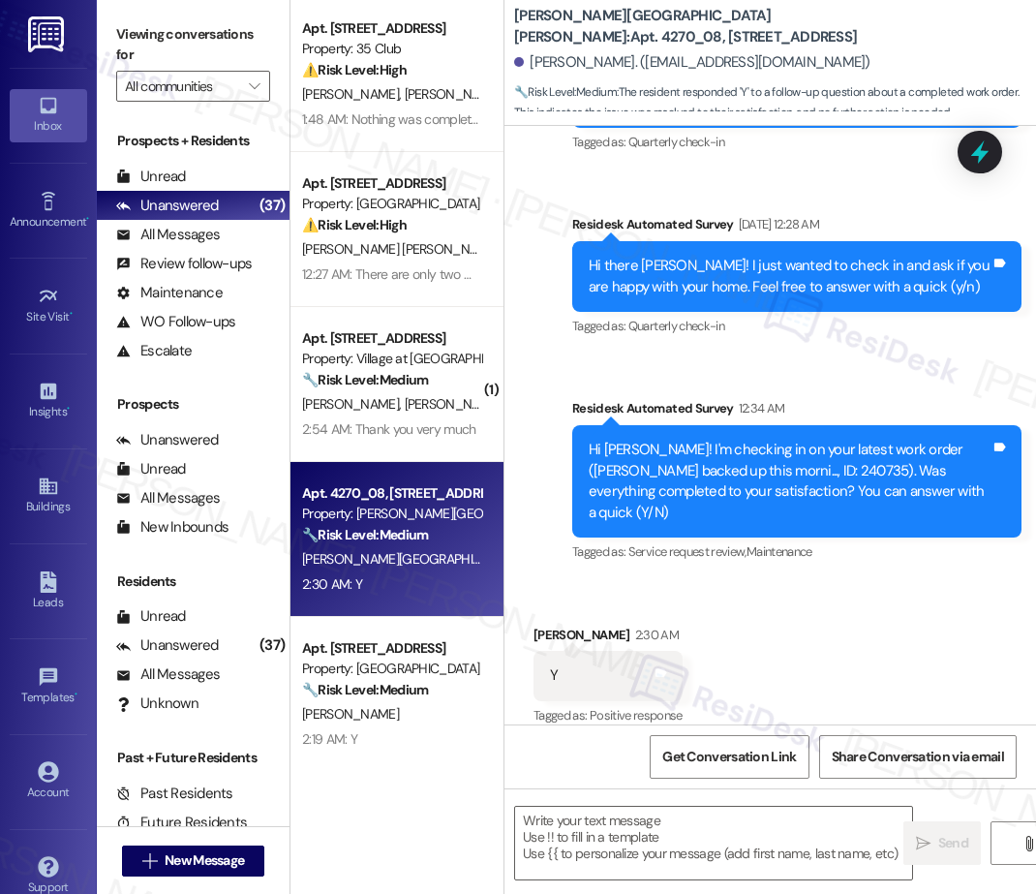
click at [428, 232] on div "Apt. 19804, 15150 Gifford Ln Property: Timberview ⚠️ Risk Level: High The resid…" at bounding box center [396, 378] width 213 height 756
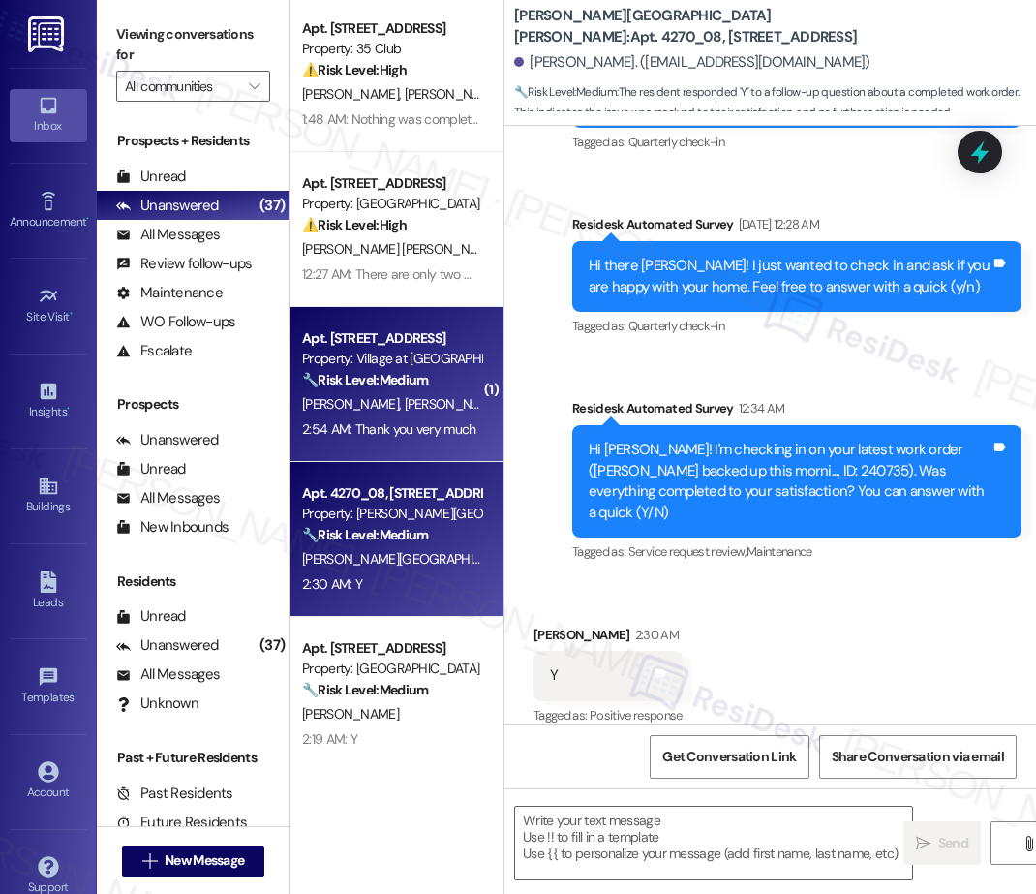
click at [413, 332] on div "Apt. 3102, 30050 SW Town Center Lp W Suite 100" at bounding box center [391, 338] width 179 height 20
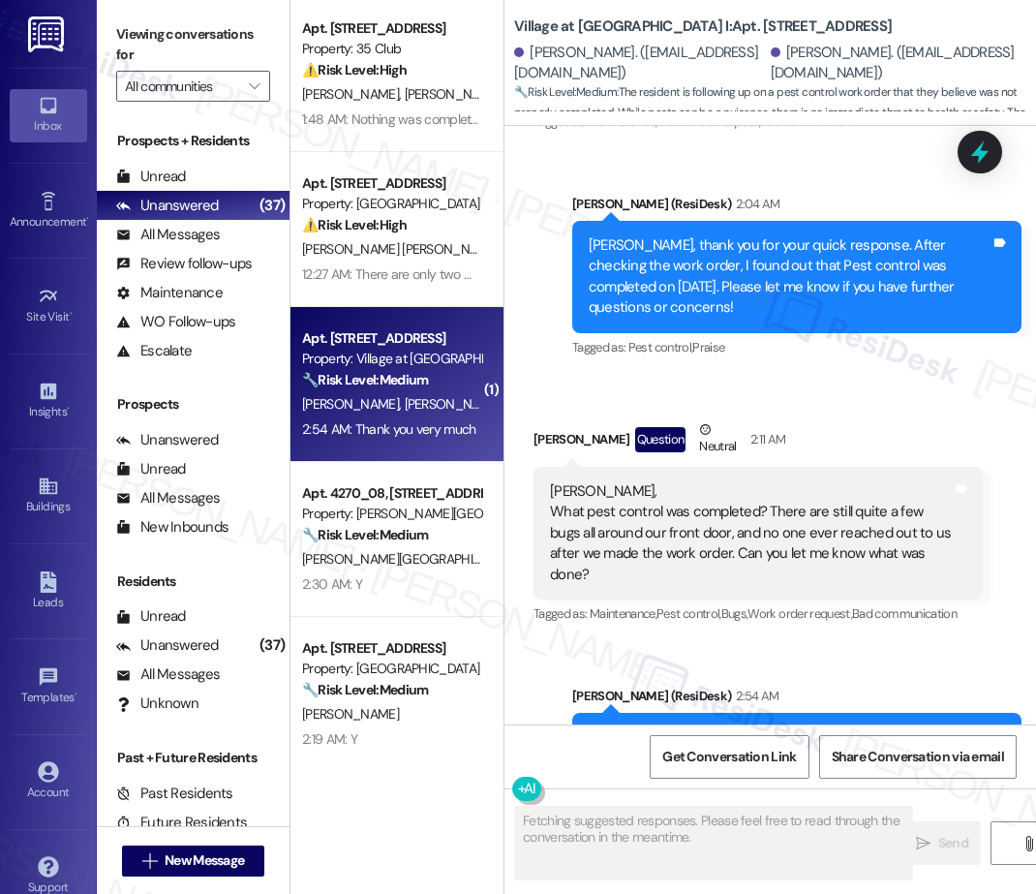
scroll to position [3311, 0]
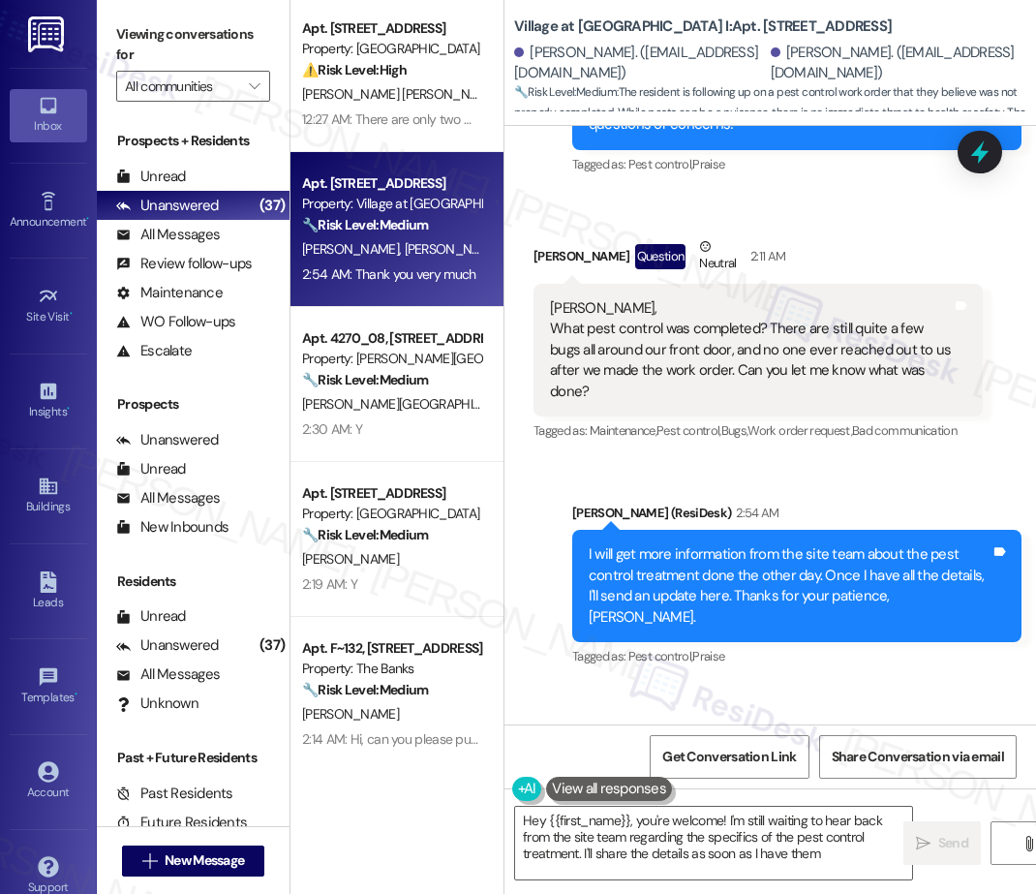
type textarea "Hey {{first_name}}, you're welcome! I'm still waiting to hear back from the sit…"
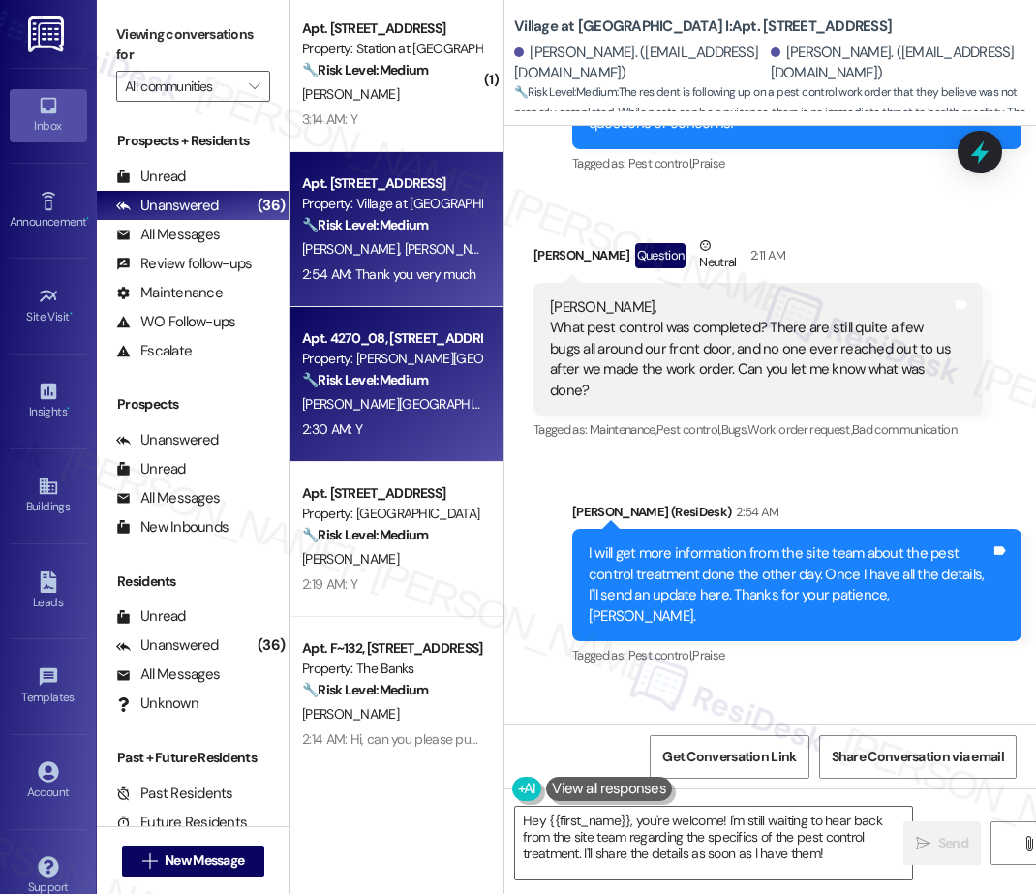
click at [426, 428] on div "2:30 AM: Y 2:30 AM: Y" at bounding box center [391, 429] width 183 height 24
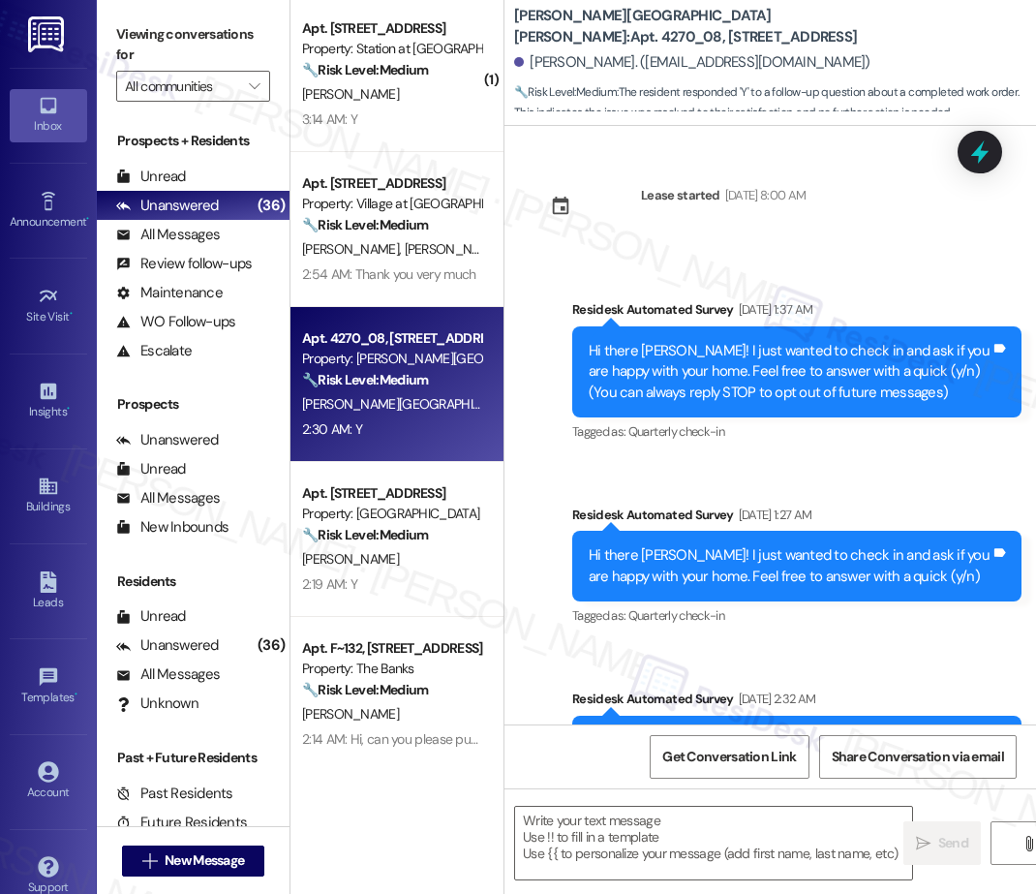
type textarea "Fetching suggested responses. Please feel free to read through the conversation…"
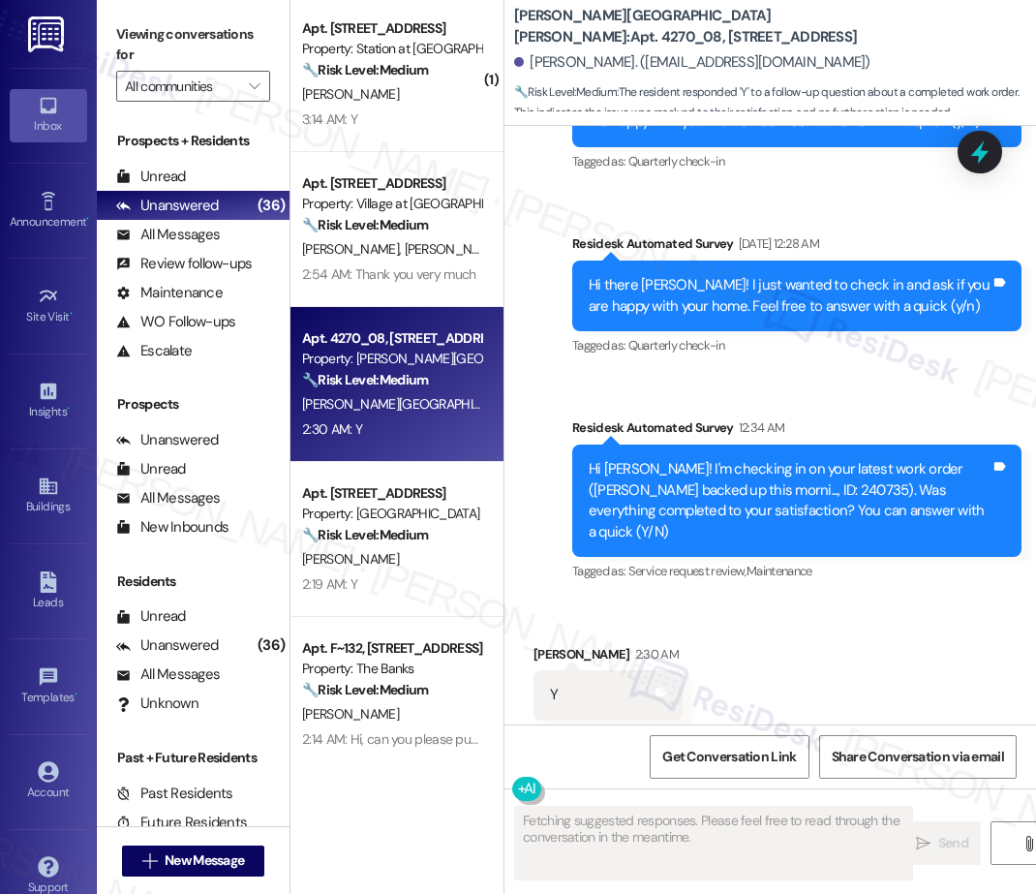
scroll to position [1025, 0]
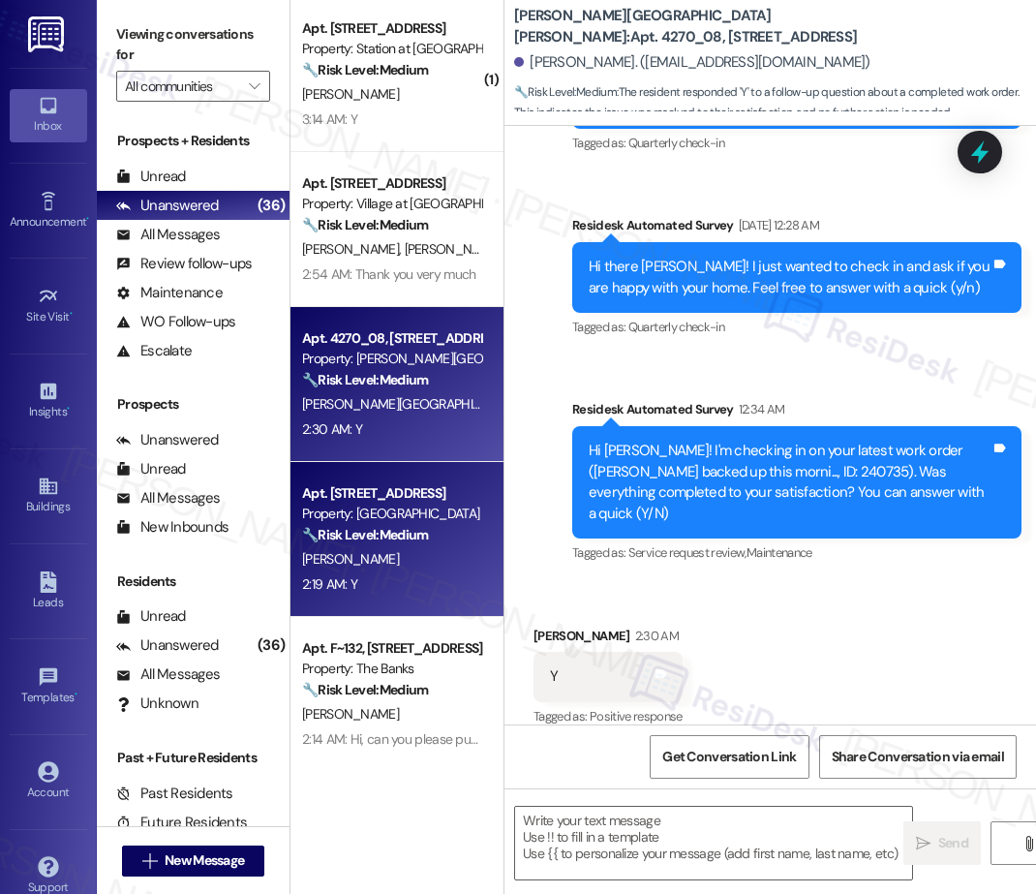
click at [423, 575] on div "2:19 AM: Y 2:19 AM: Y" at bounding box center [391, 584] width 183 height 24
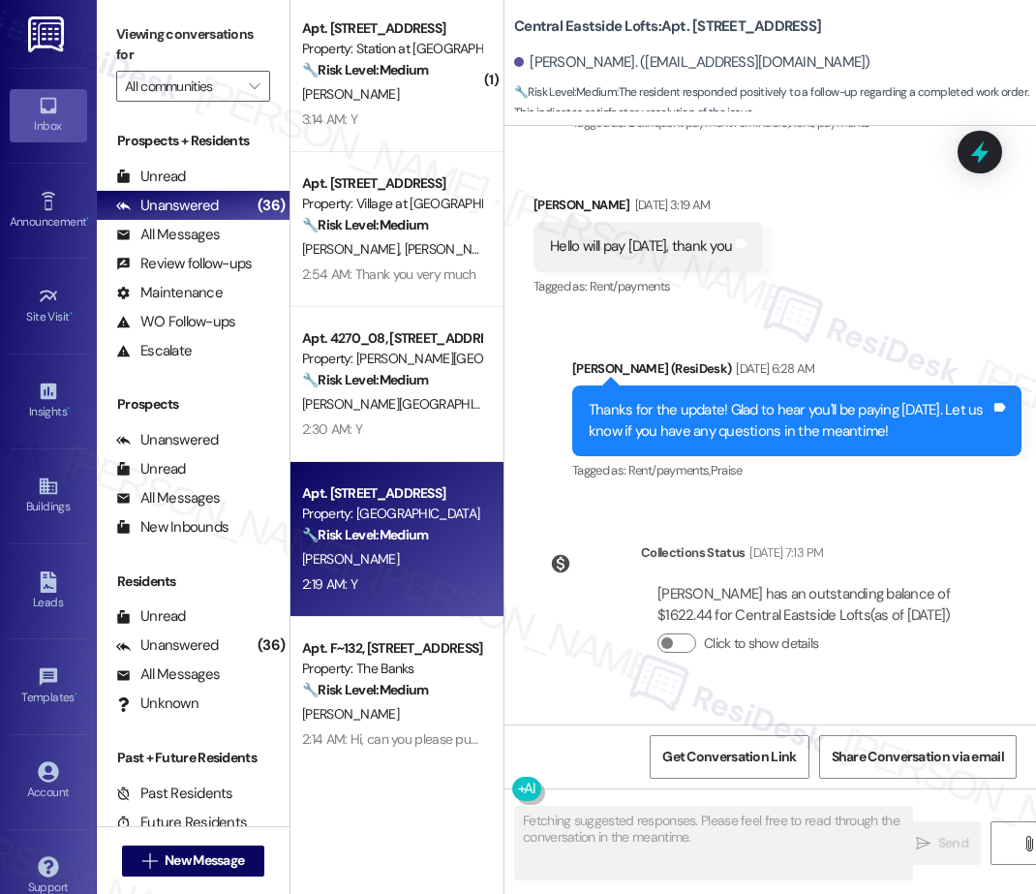
scroll to position [6466, 0]
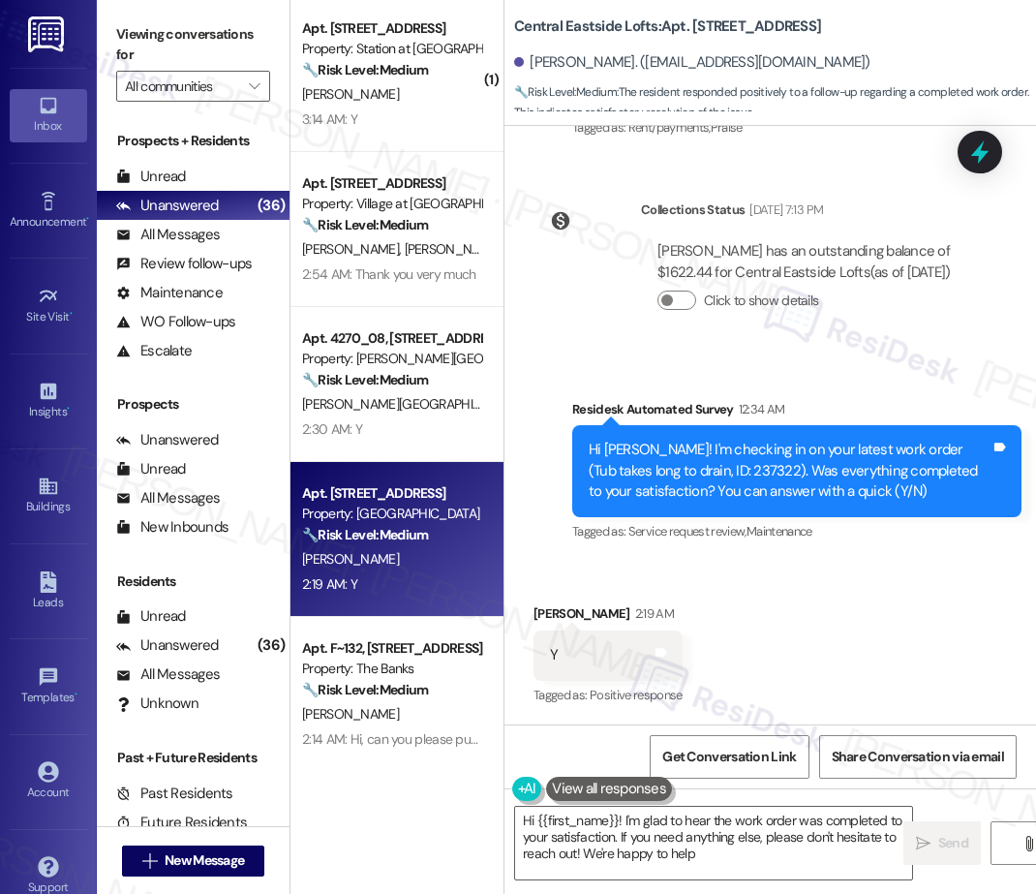
type textarea "Hi {{first_name}}! I'm glad to hear the work order was completed to your satisf…"
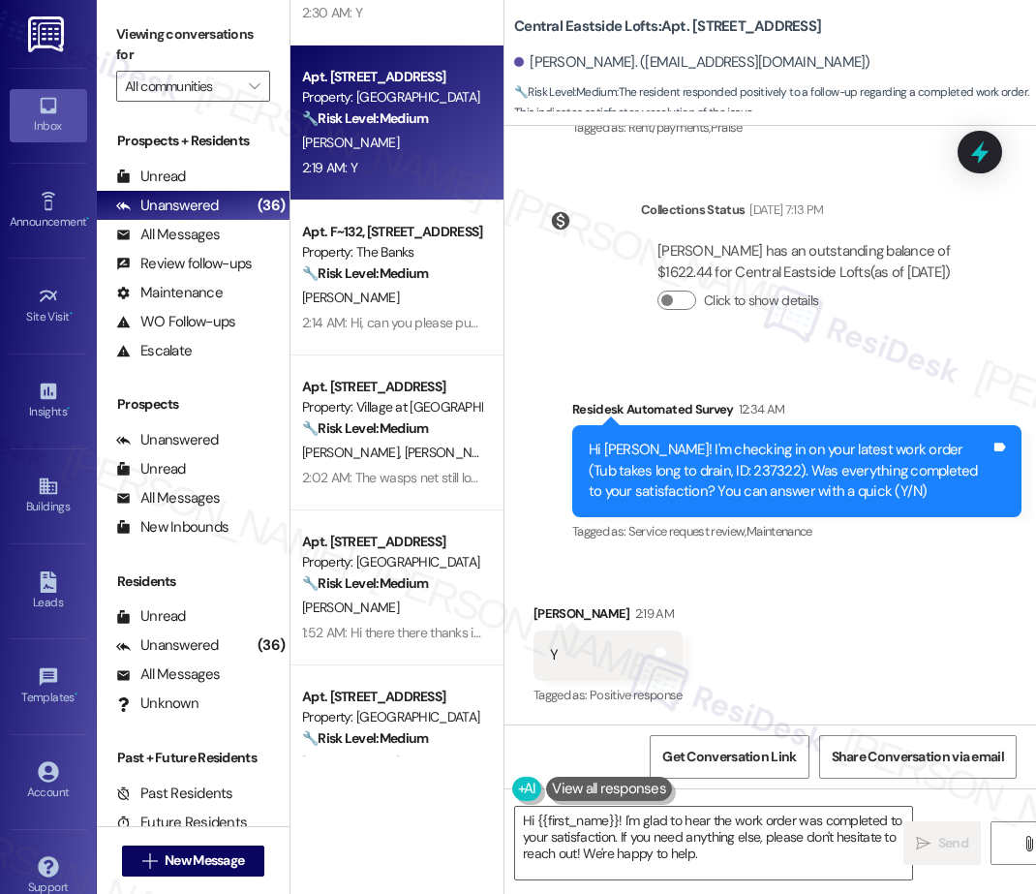
scroll to position [1040, 0]
click at [396, 313] on div "Apt. 3102, 30050 SW Town Center Lp W Suite 100 Property: Village at Main Street…" at bounding box center [396, 378] width 213 height 756
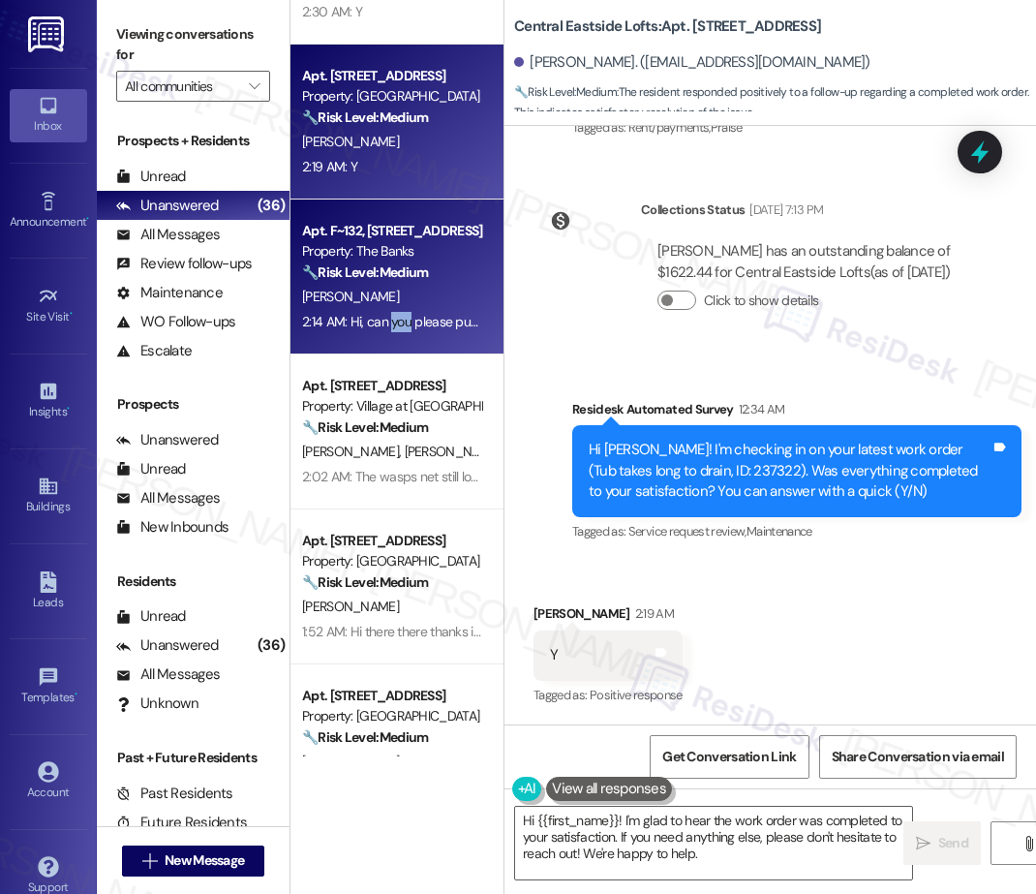
click at [396, 313] on div "2:14 AM: Hi, can you please put in a maintenance request to have the bushes tri…" at bounding box center [688, 321] width 772 height 17
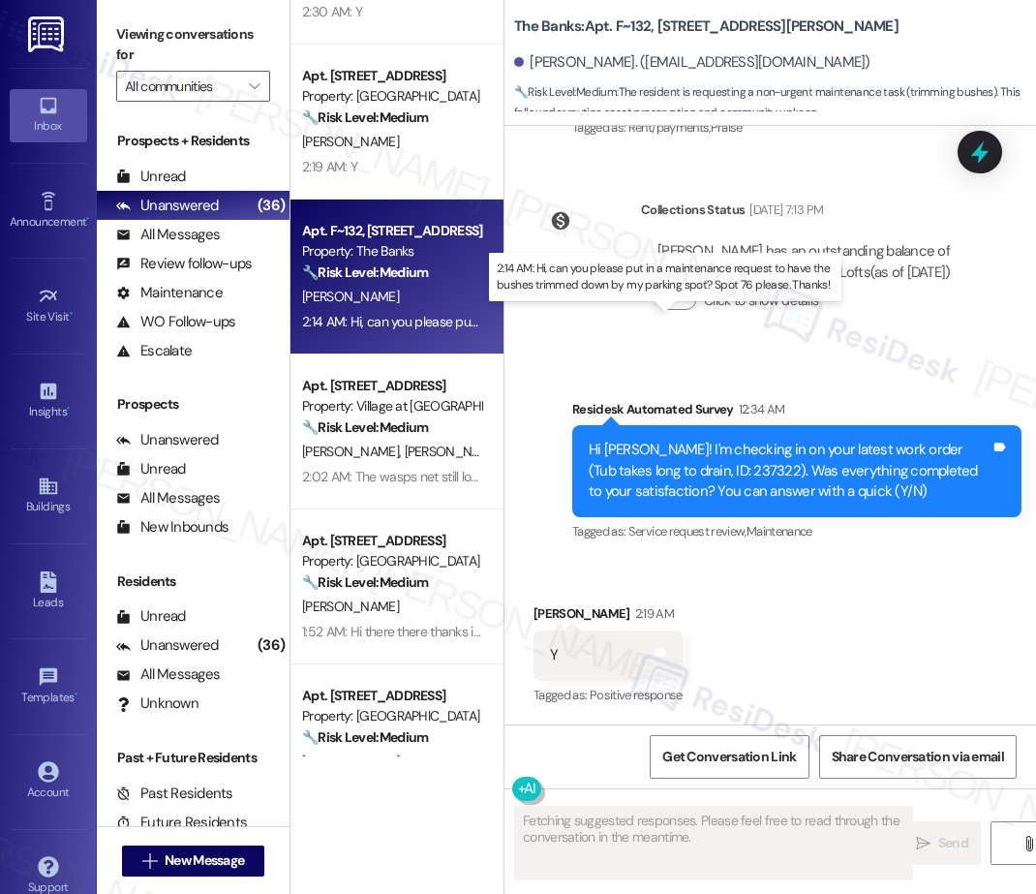
click at [410, 313] on div "2:14 AM: Hi, can you please put in a maintenance request to have the bushes tri…" at bounding box center [688, 321] width 772 height 17
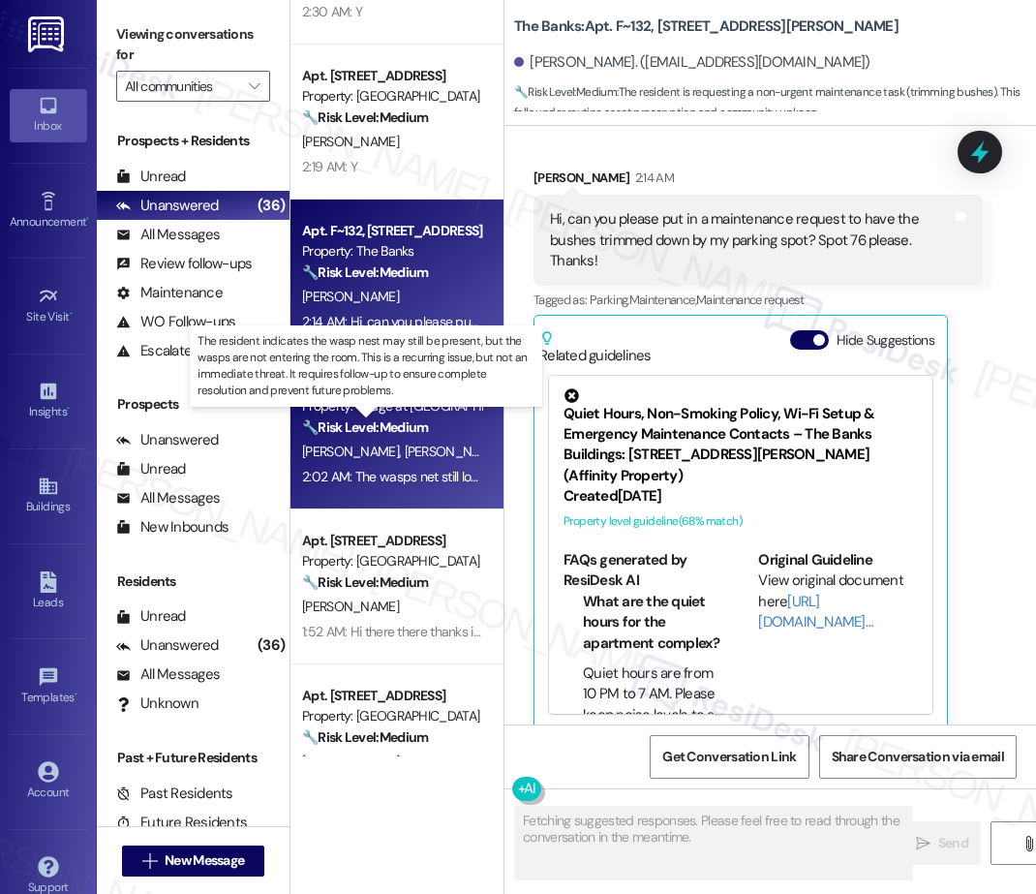
click at [422, 428] on div "( 1 ) Apt. 288A, 5050 Fredericksburg Rd Property: Station at Elm Creek 🔧 Risk L…" at bounding box center [396, 378] width 213 height 756
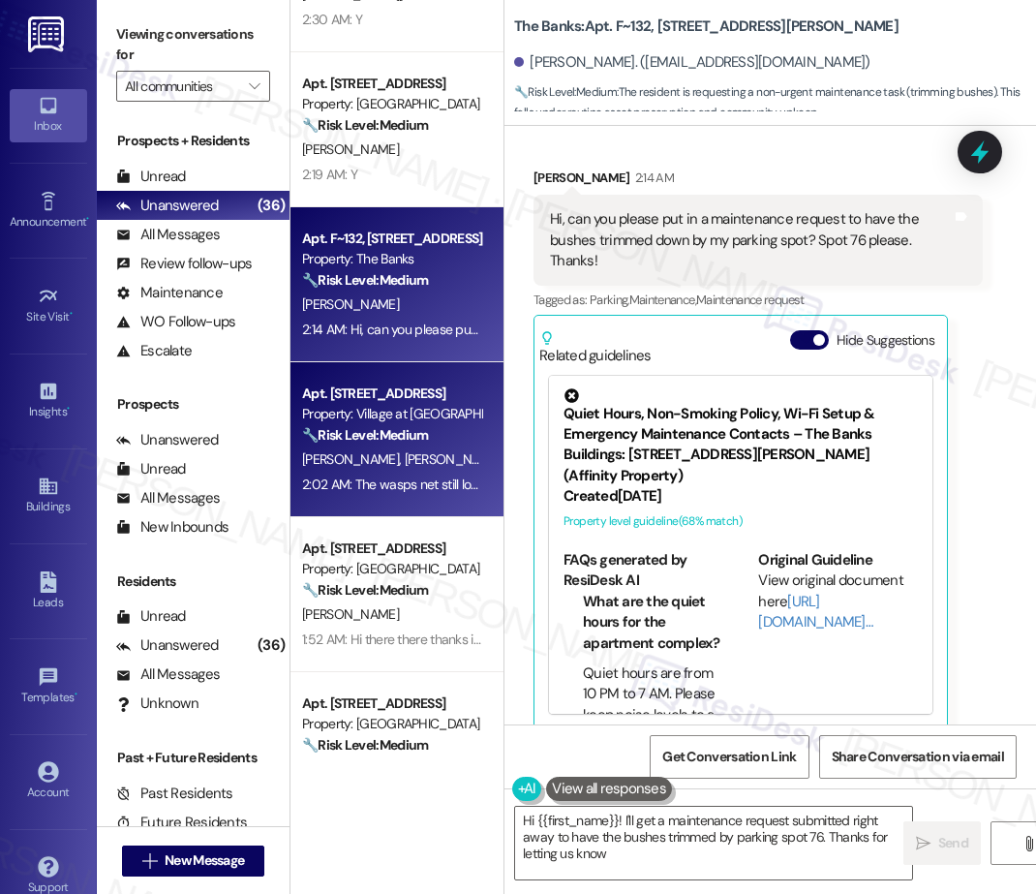
type textarea "Hi {{first_name}}! I'll get a maintenance request submitted right away to have …"
click at [468, 465] on div "J. Roberts D. Colebrooke" at bounding box center [391, 459] width 183 height 24
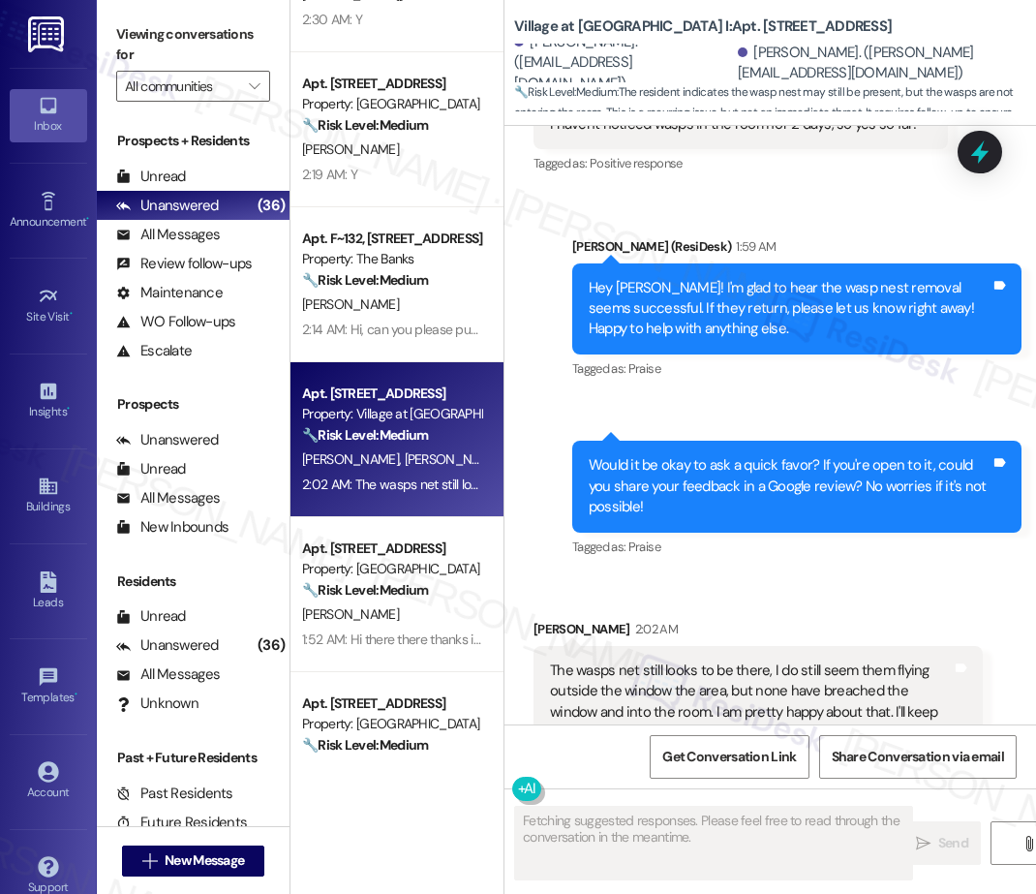
scroll to position [3952, 0]
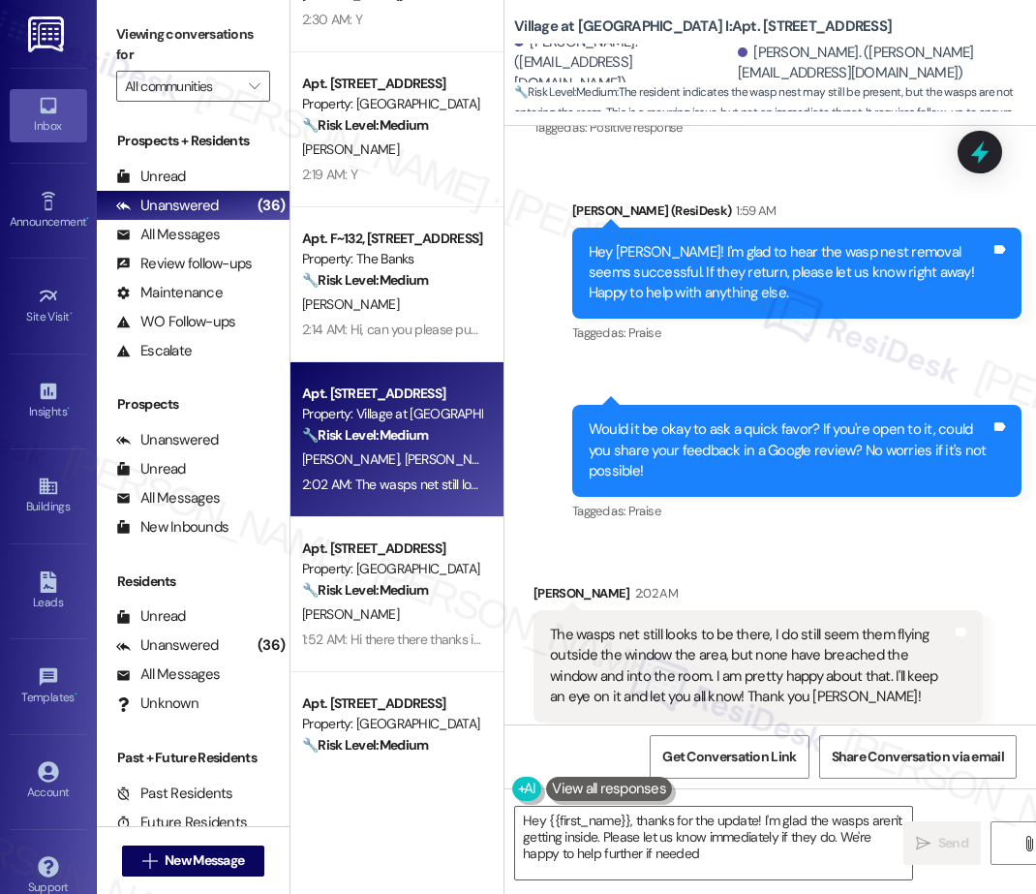
type textarea "Hey {{first_name}}, thanks for the update! I'm glad the wasps aren't getting in…"
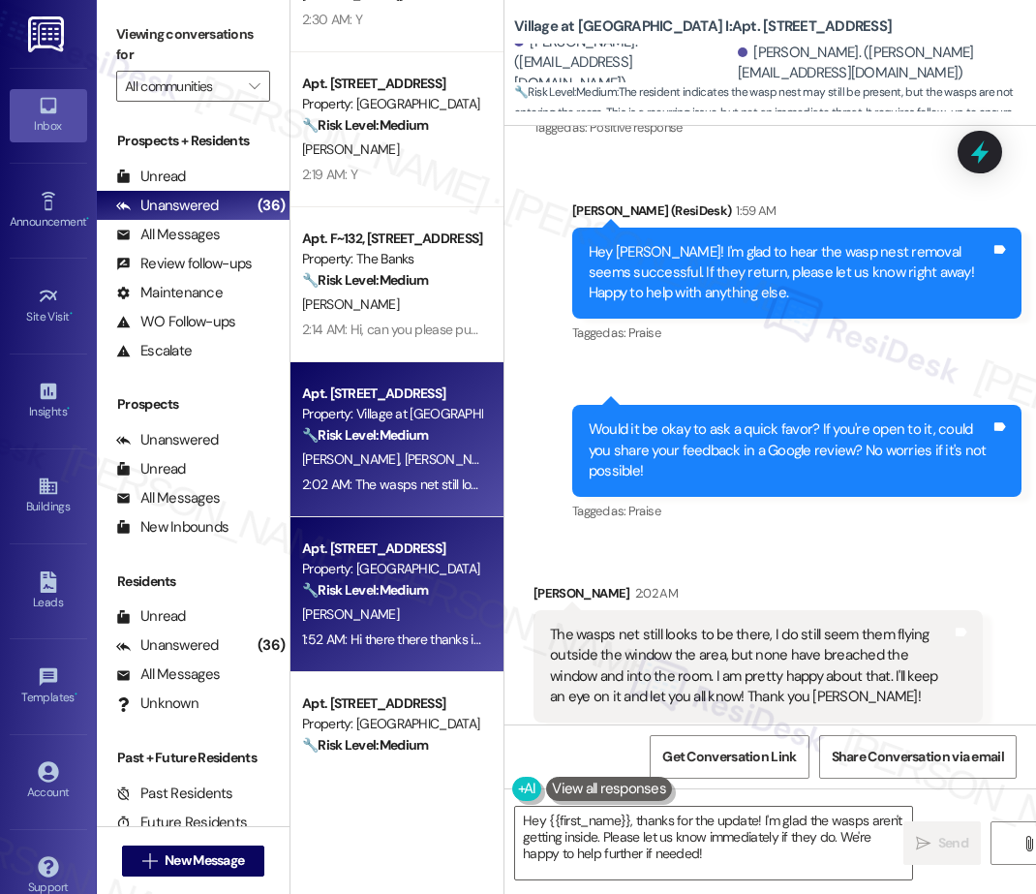
click at [360, 605] on div "S. Gillies" at bounding box center [391, 614] width 183 height 24
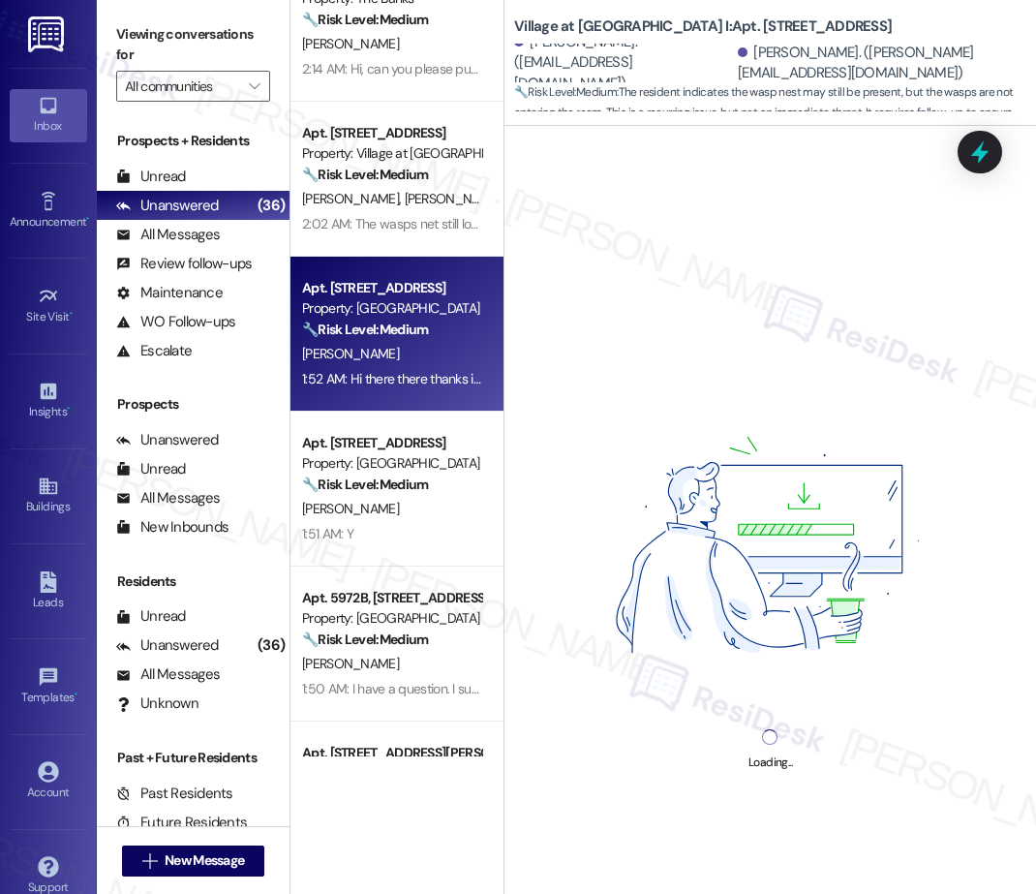
scroll to position [1419, 0]
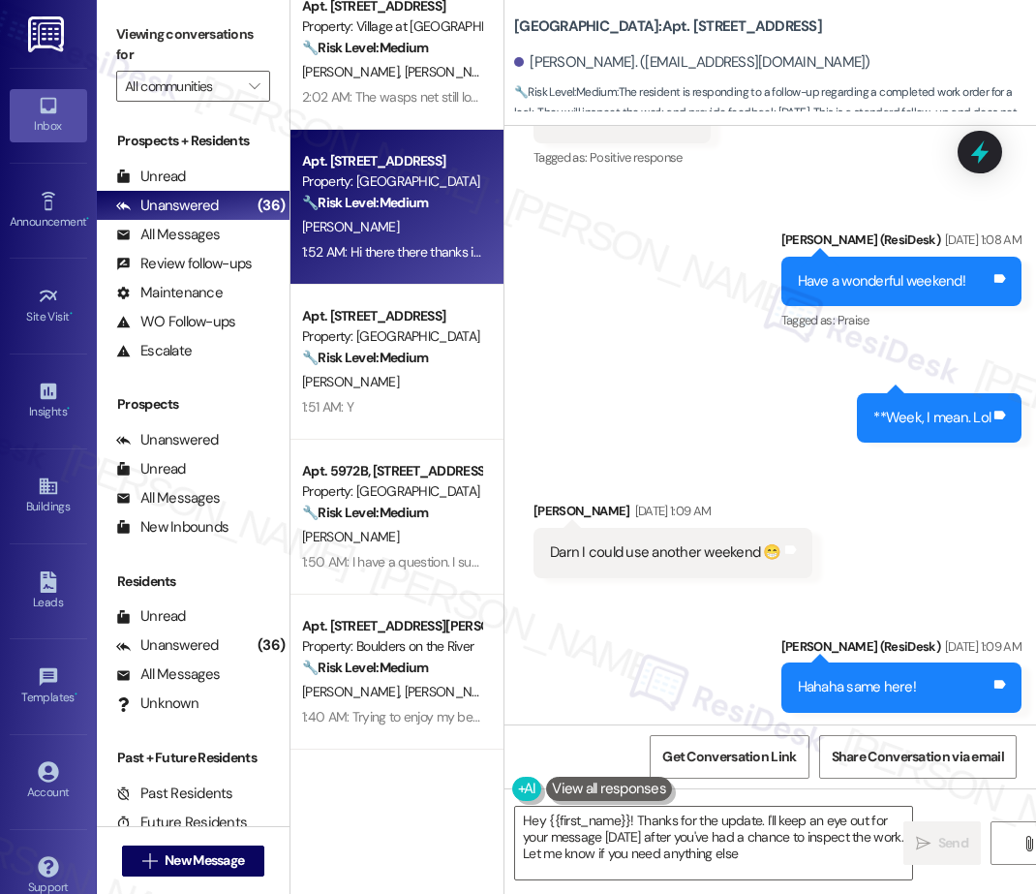
type textarea "Hey {{first_name}}! Thanks for the update. I'll keep an eye out for your messag…"
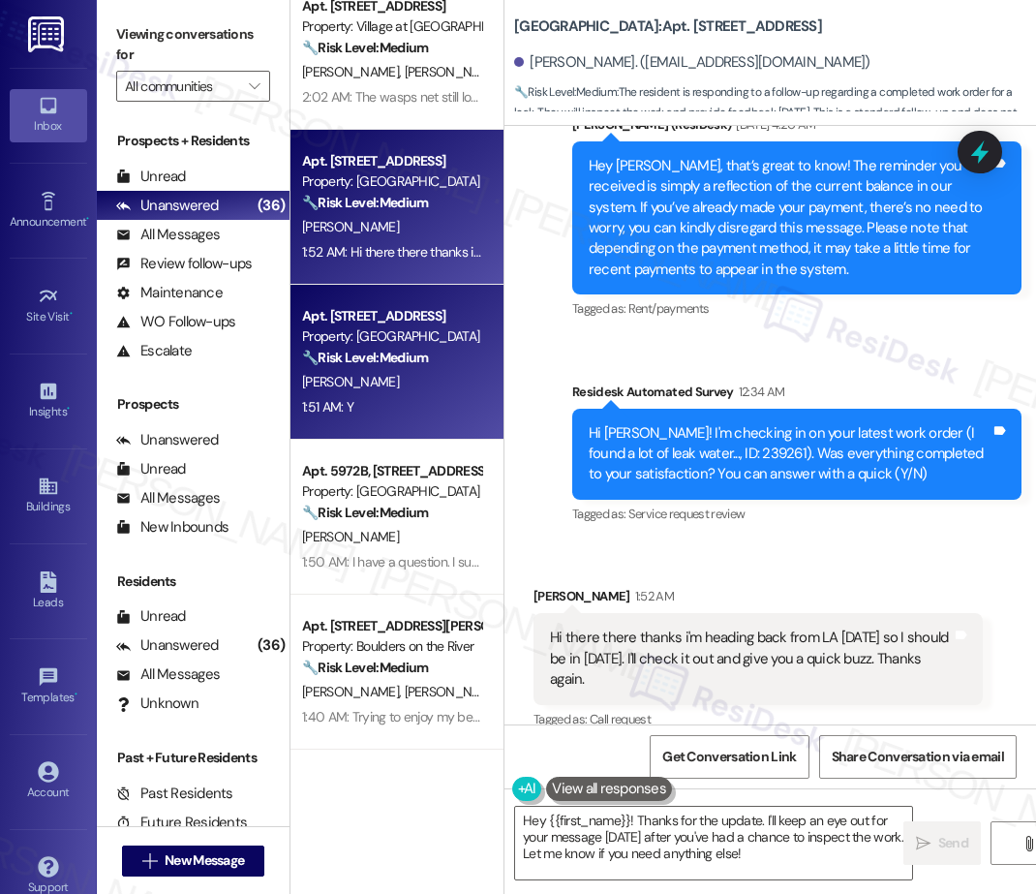
click at [426, 390] on div "F. Carrillo" at bounding box center [391, 382] width 183 height 24
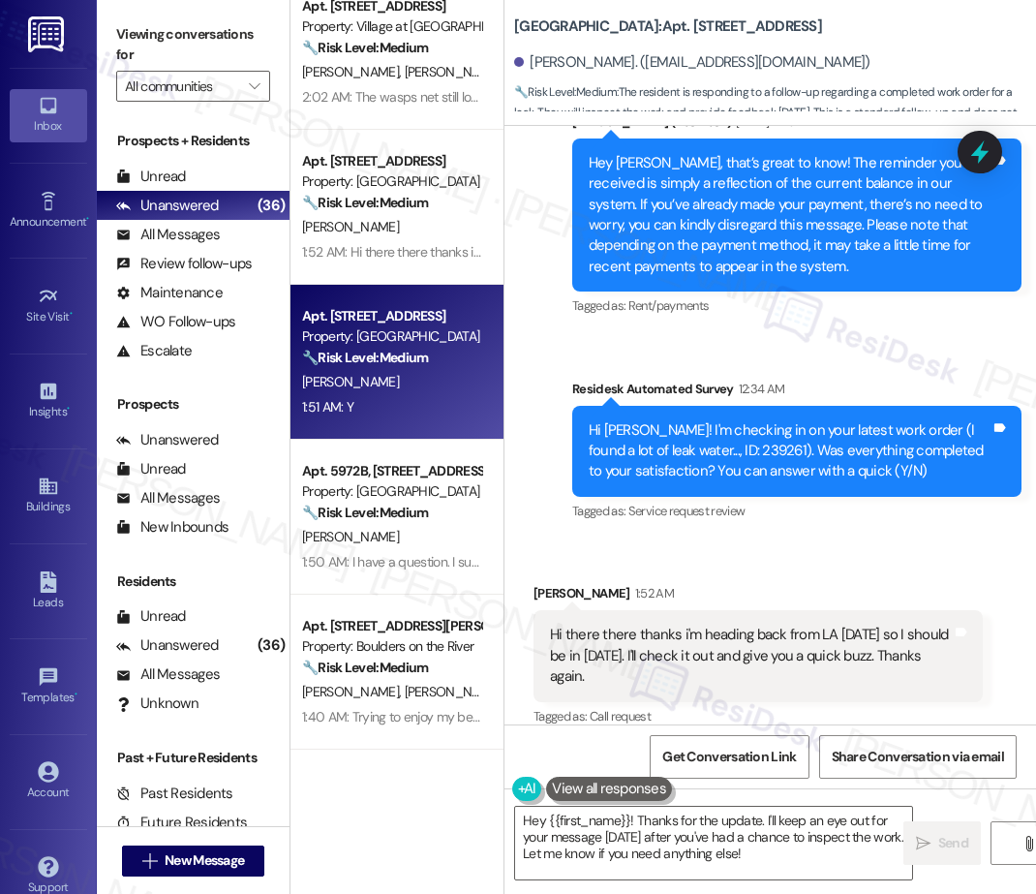
type textarea "Fetching suggested responses. Please feel free to read through the conversation…"
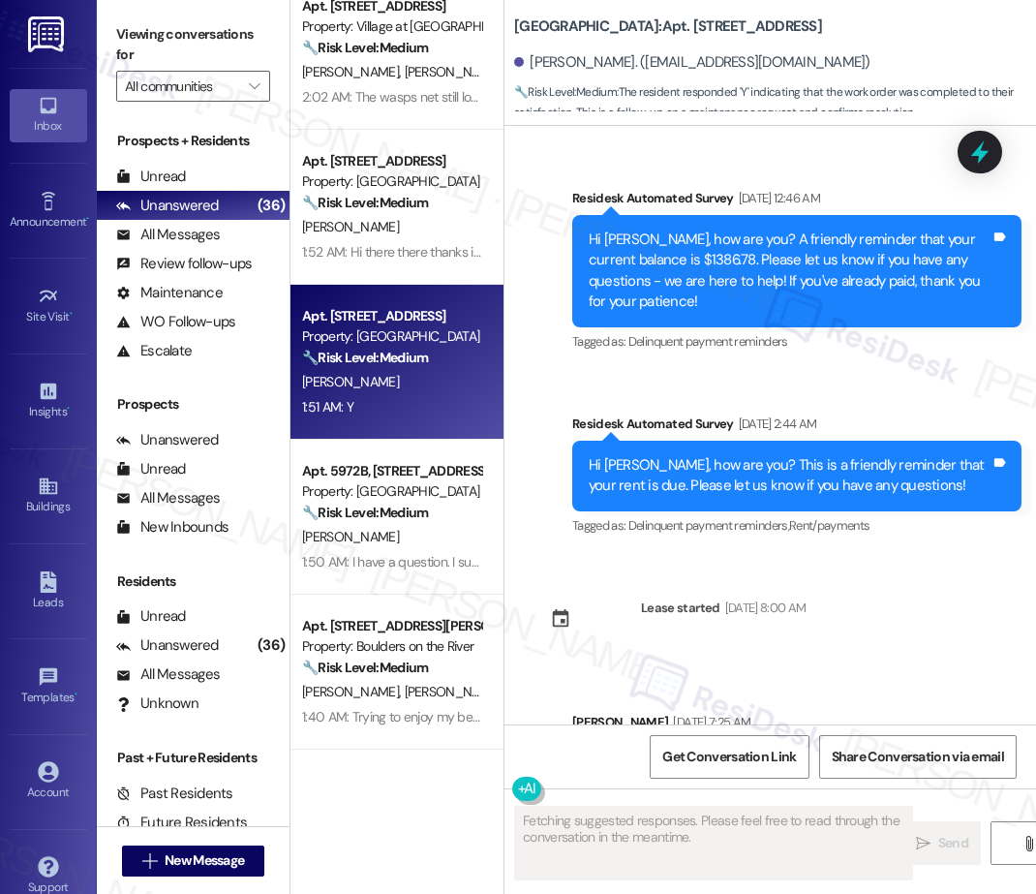
scroll to position [14334, 0]
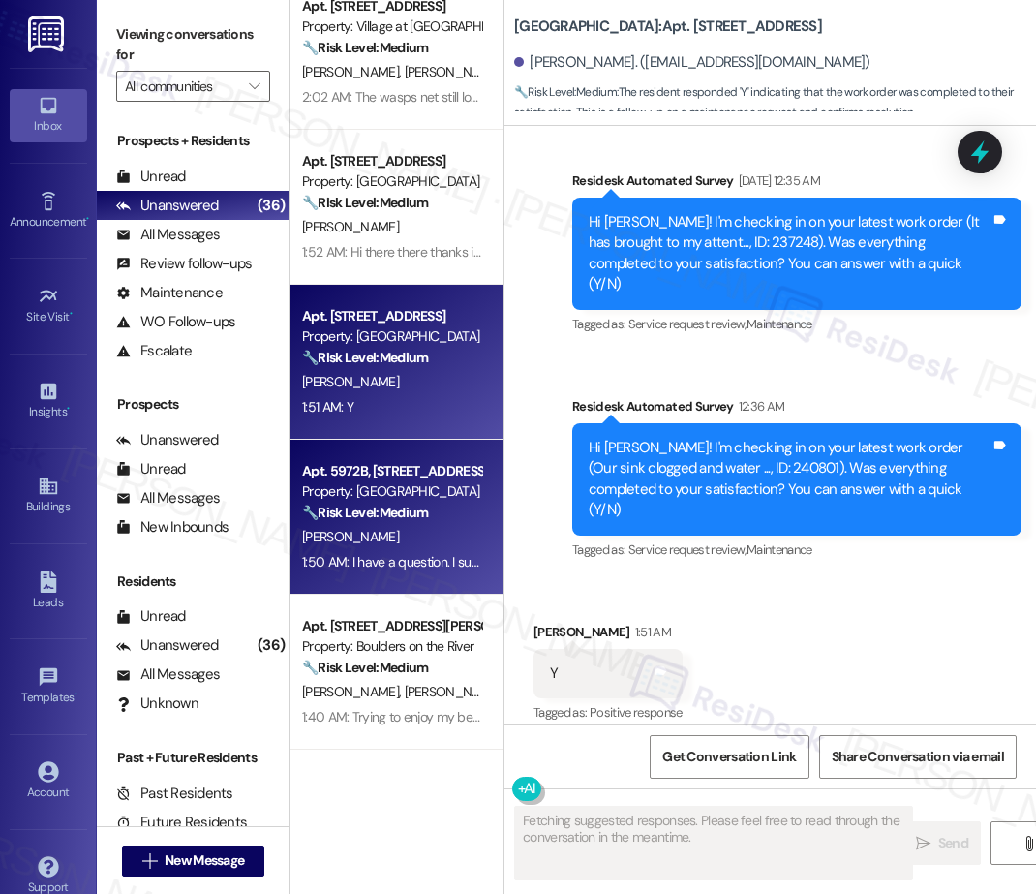
click at [420, 550] on div "1:50 AM: I have a question. I submitted a maintenance request on Monday the 18t…" at bounding box center [391, 562] width 183 height 24
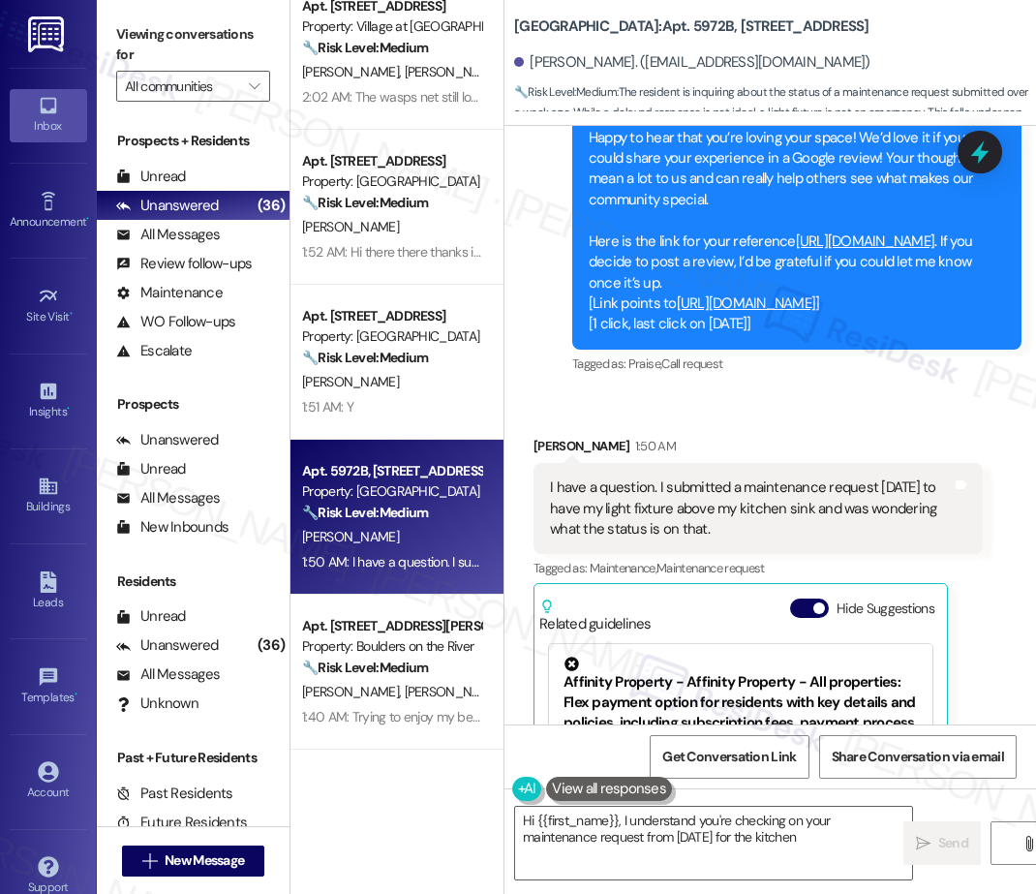
scroll to position [3724, 0]
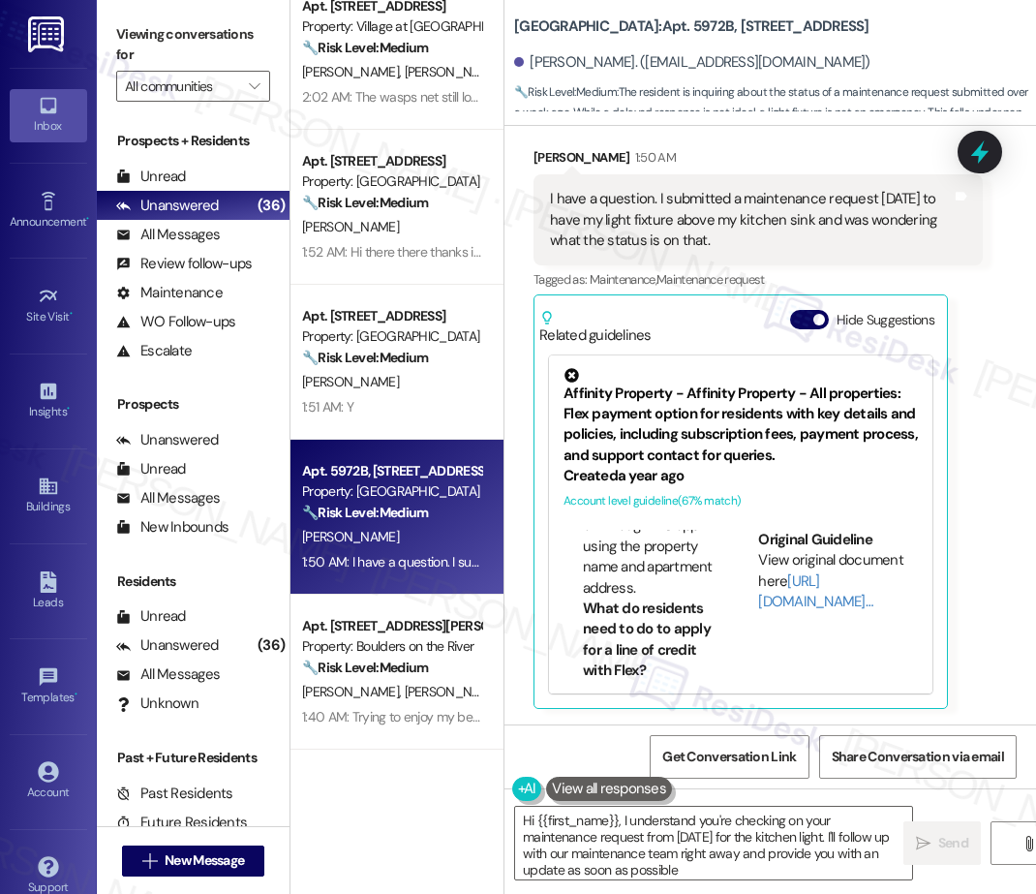
type textarea "Hi {{first_name}}, I understand you're checking on your maintenance request fro…"
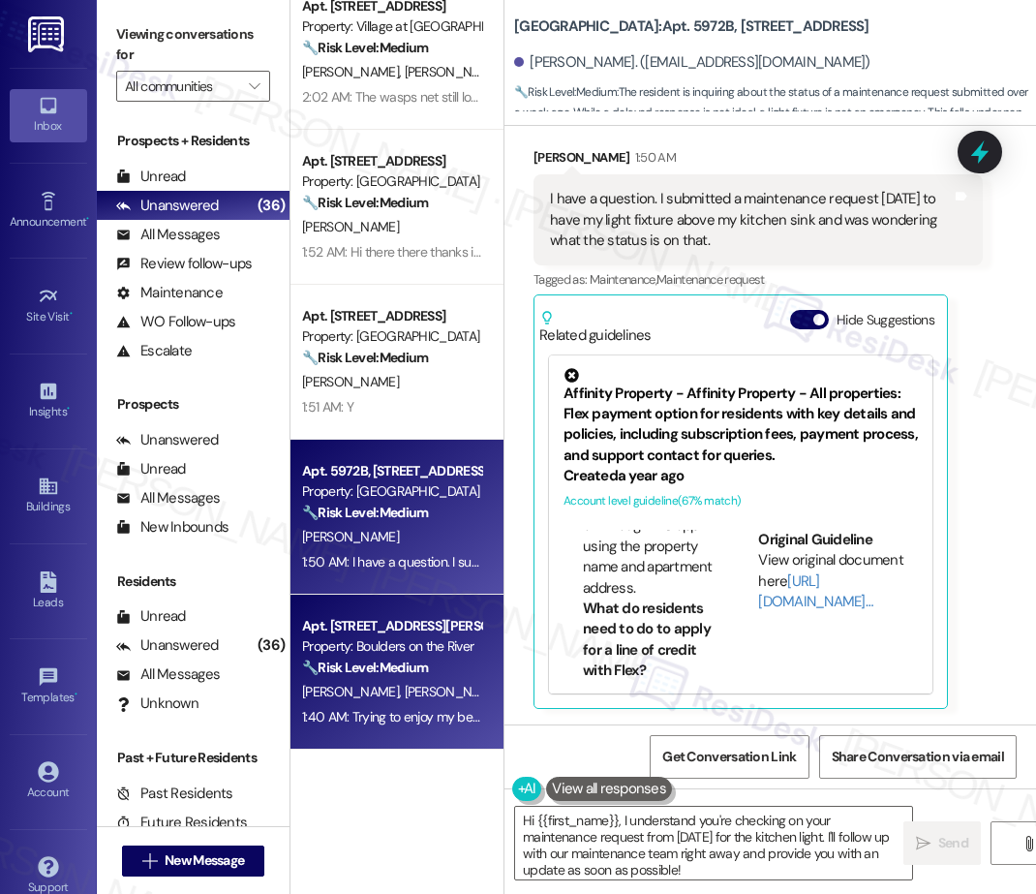
click at [417, 658] on strong "🔧 Risk Level: Medium" at bounding box center [365, 666] width 126 height 17
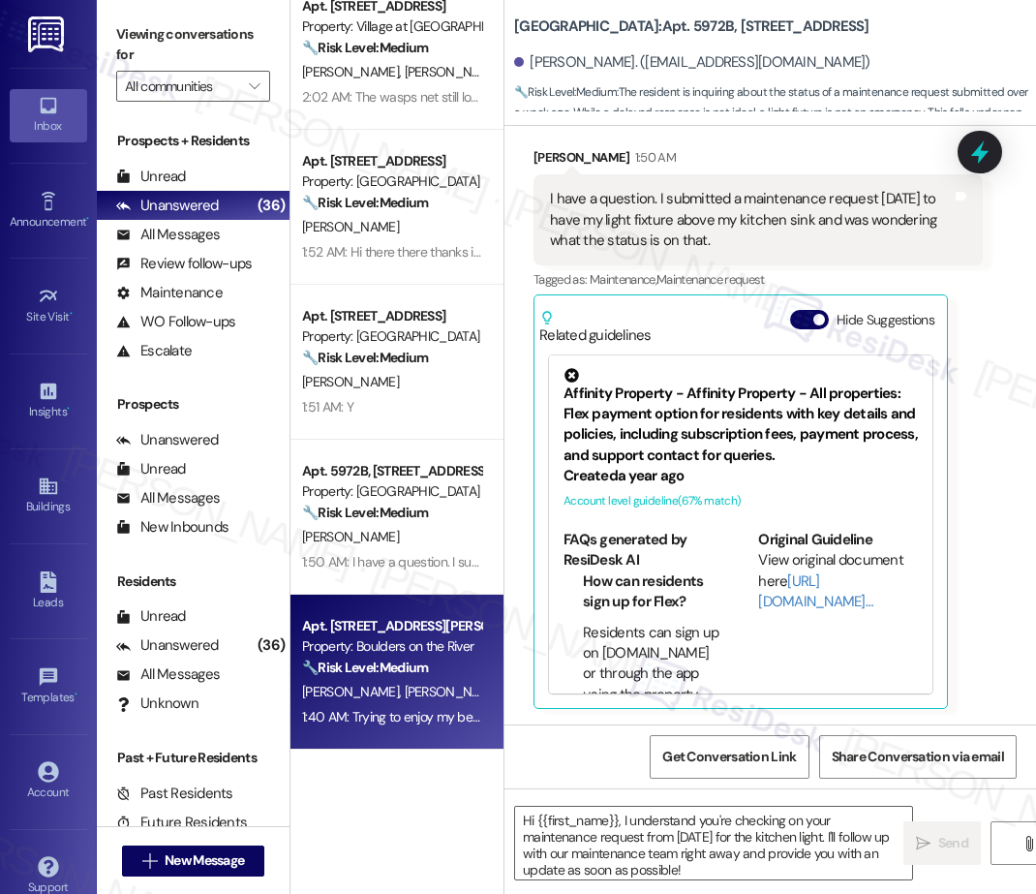
type textarea "Fetching suggested responses. Please feel free to read through the conversation…"
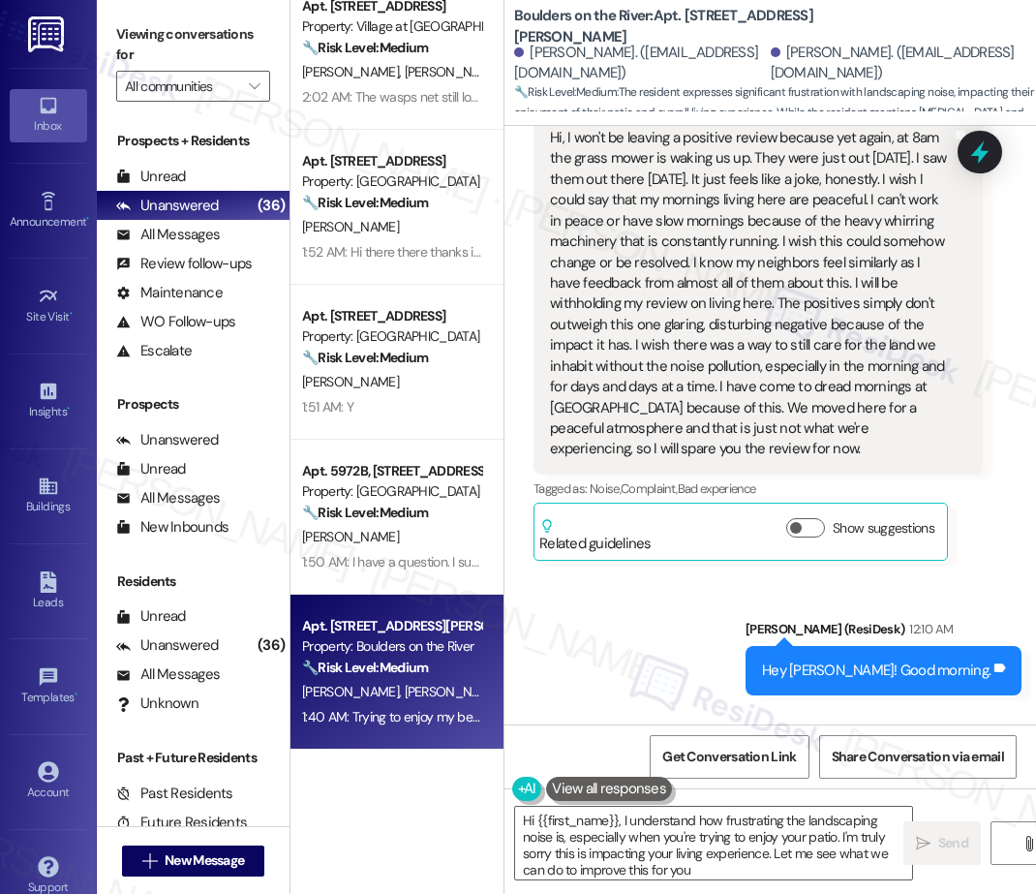
type textarea "Hi {{first_name}}, I understand how frustrating the landscaping noise is, espec…"
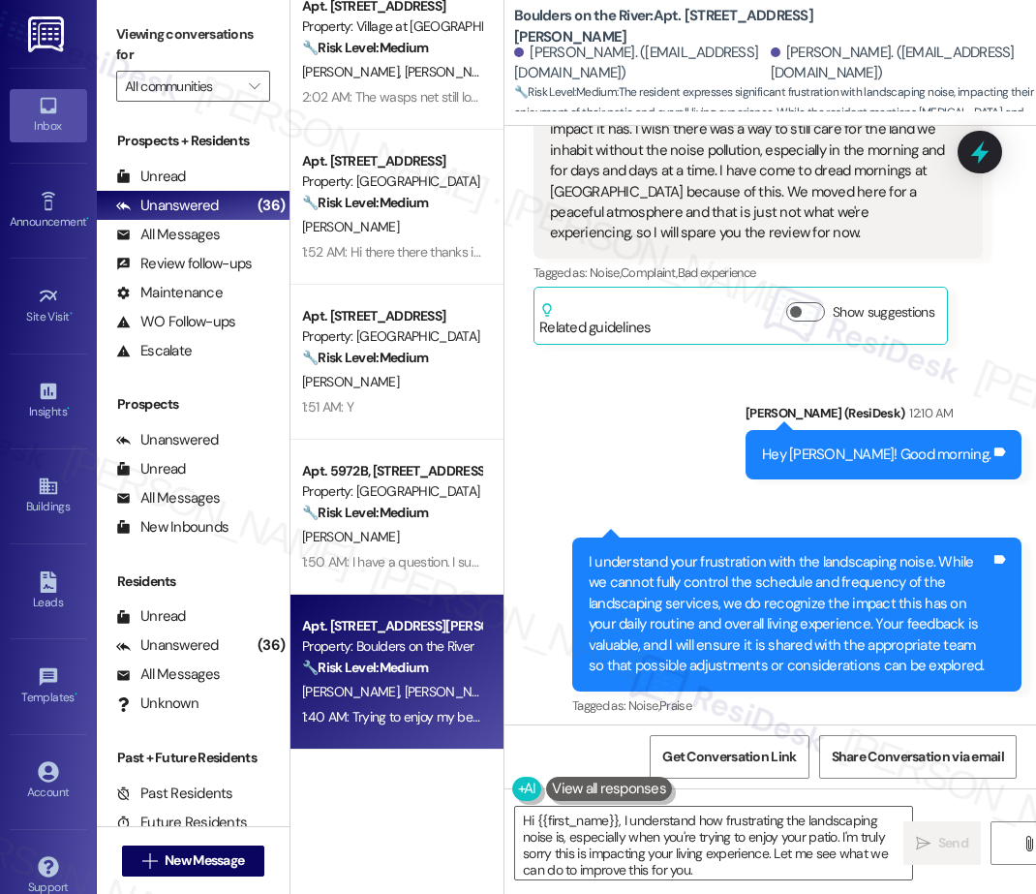
scroll to position [5634, 0]
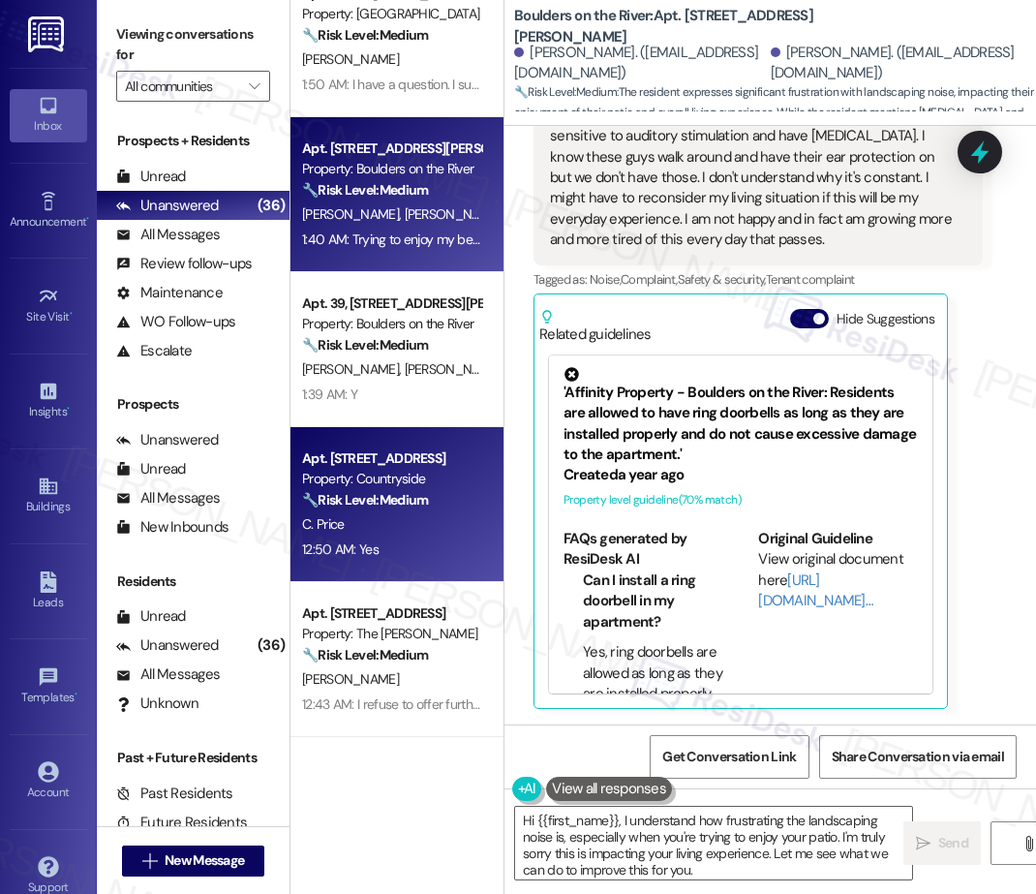
click at [381, 507] on strong "🔧 Risk Level: Medium" at bounding box center [365, 499] width 126 height 17
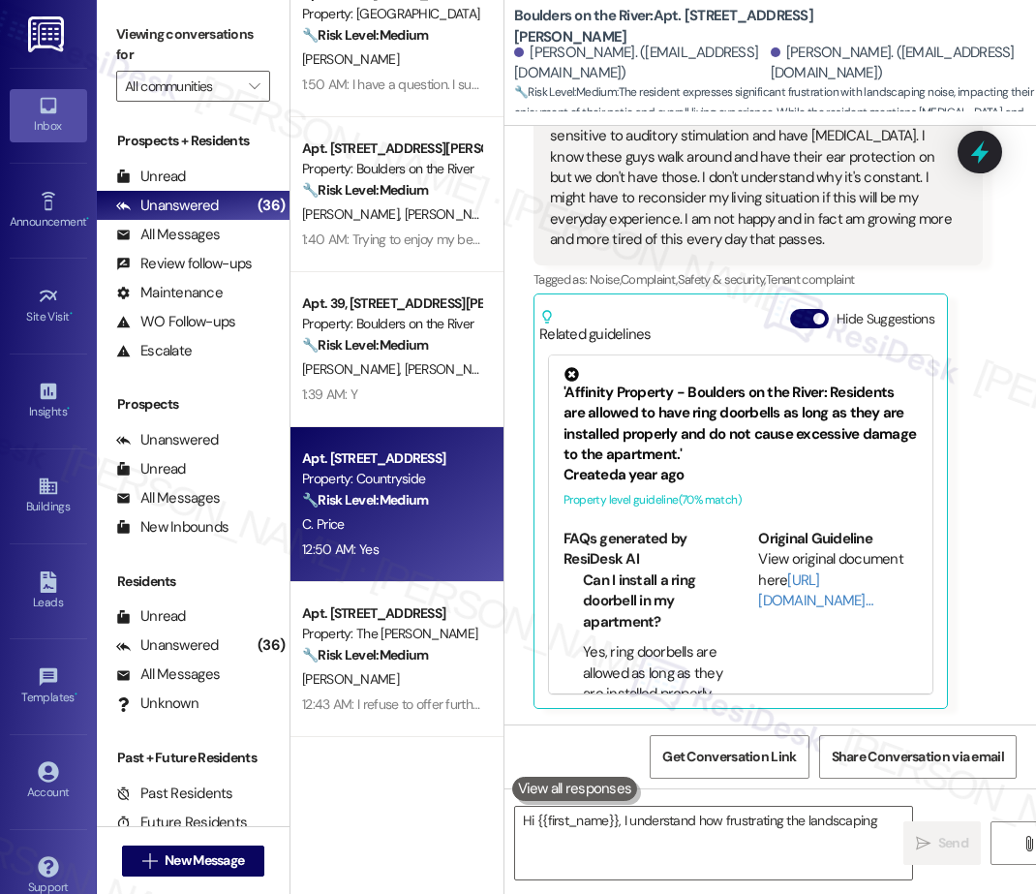
scroll to position [1898, 0]
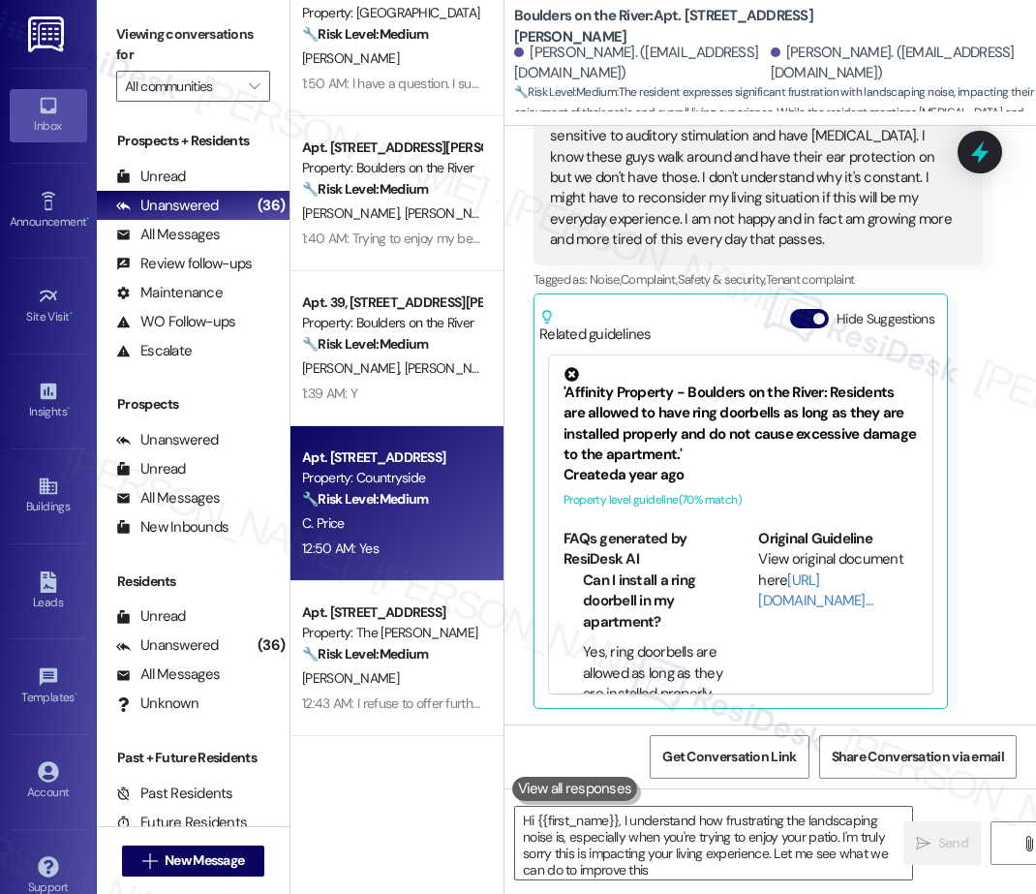
type textarea "Hi {{first_name}}, I understand how frustrating the landscaping noise is, espec…"
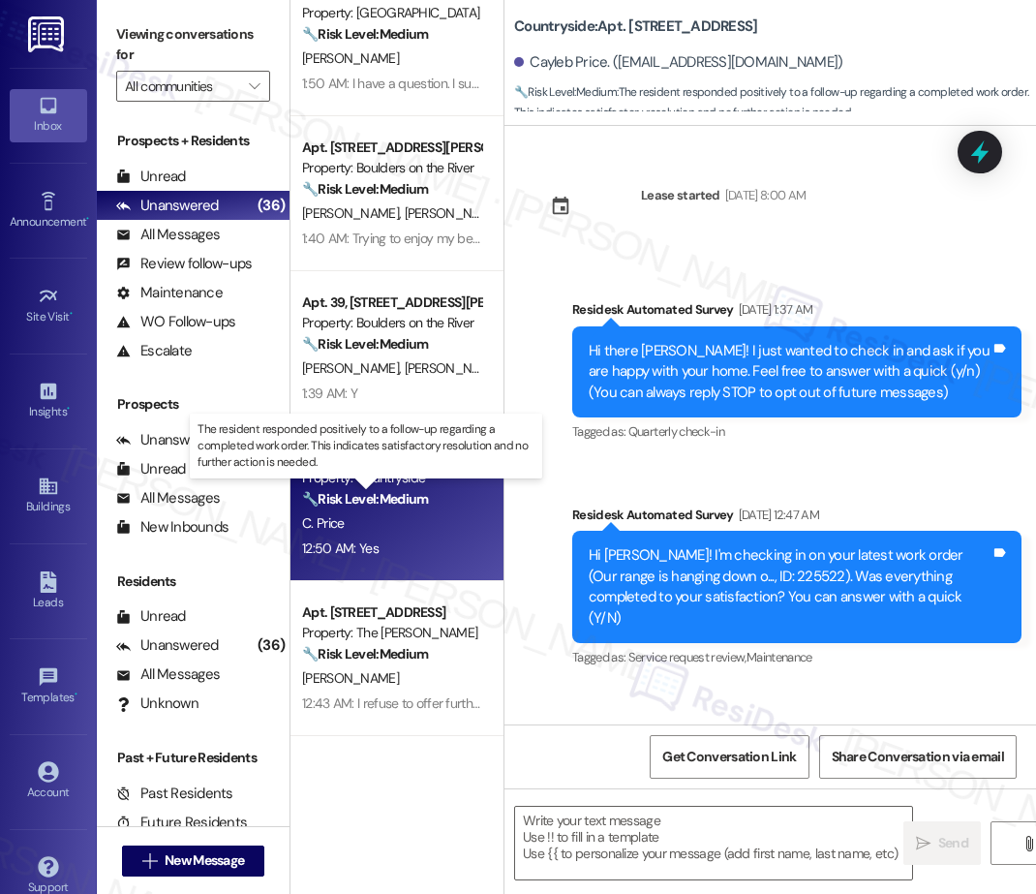
scroll to position [7784, 0]
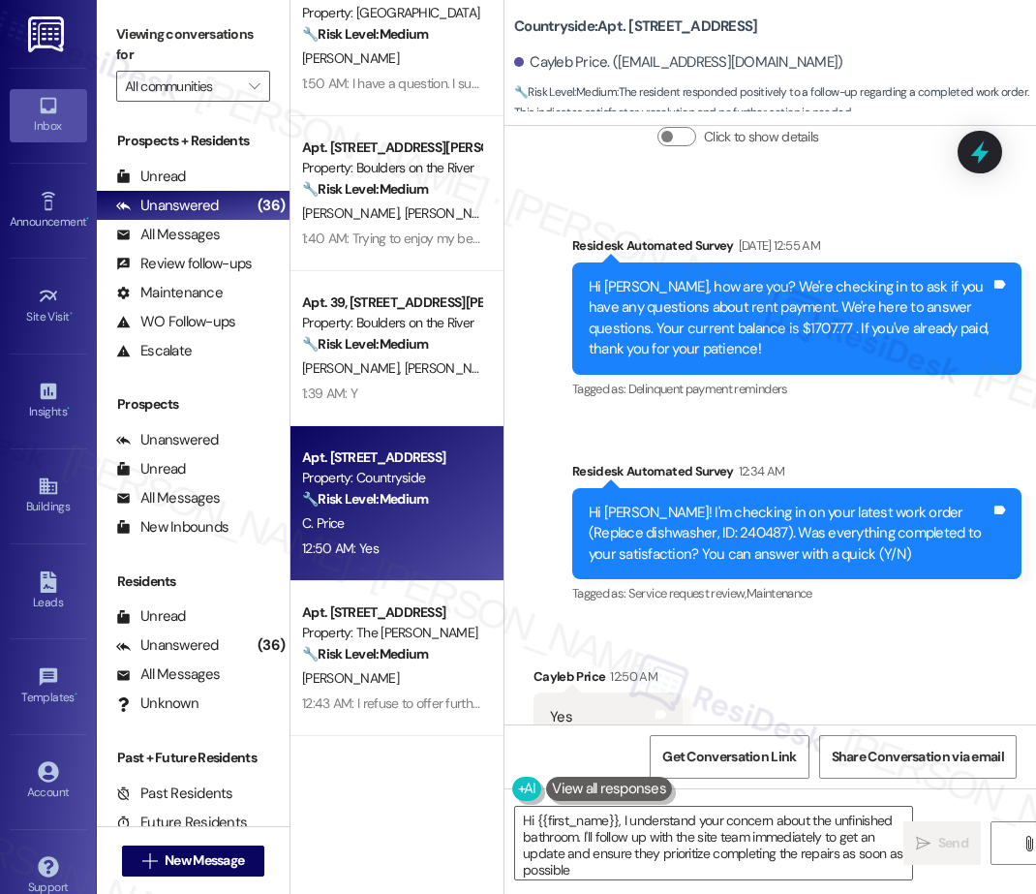
type textarea "Hi {{first_name}}, I understand your concern about the unfinished bathroom. I'l…"
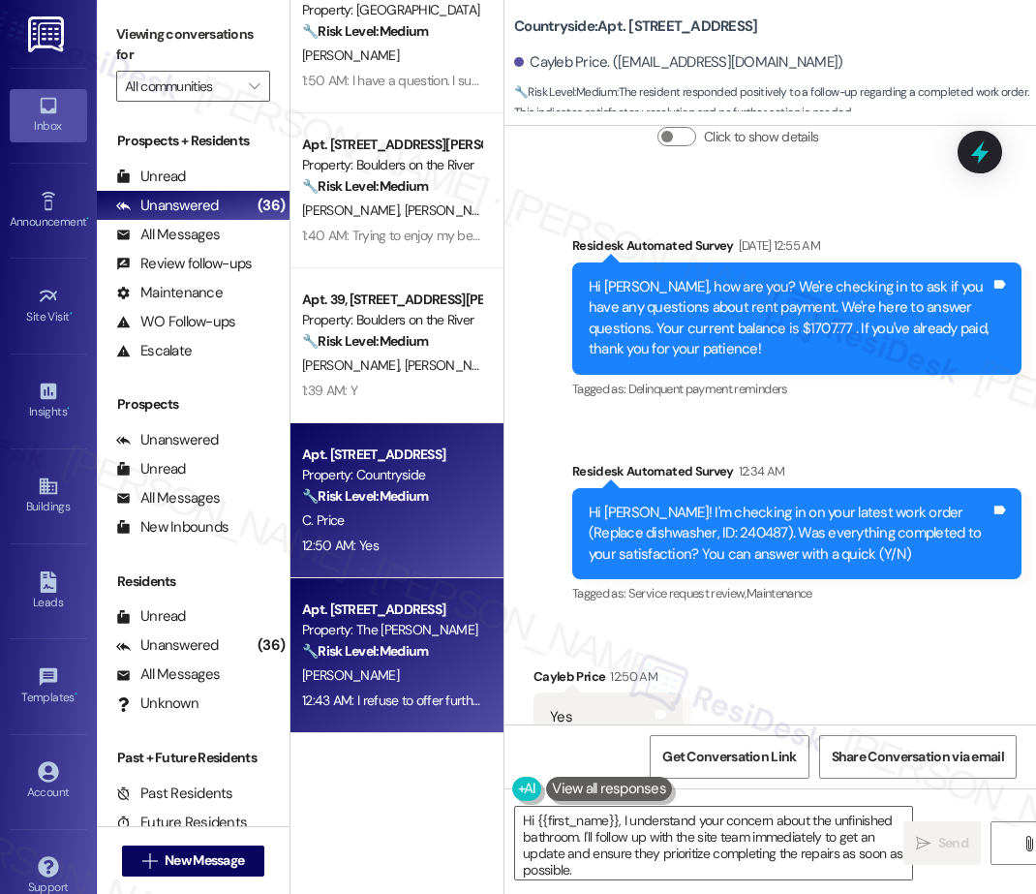
scroll to position [1899, 0]
click at [412, 670] on div "Apt. 875_02, 451 West Broadway Property: Broadway Center 🔧 Risk Level: Medium T…" at bounding box center [396, 378] width 213 height 756
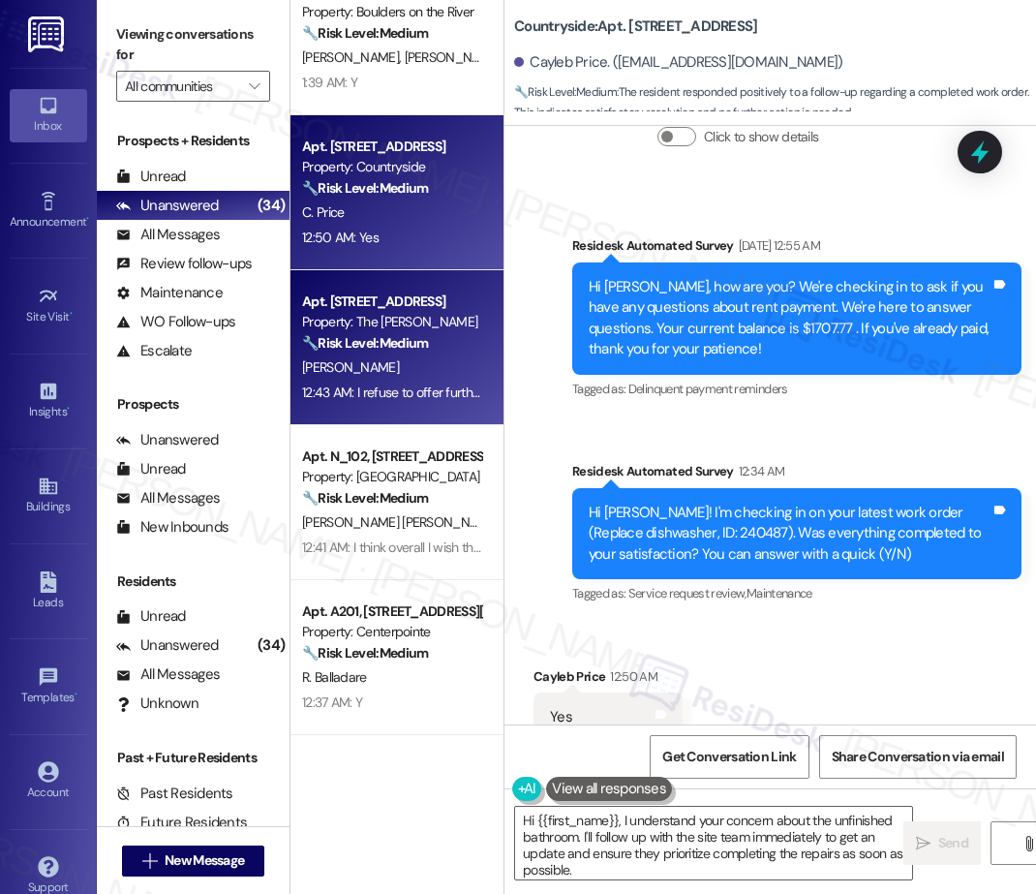
click at [452, 362] on div "P. Orloff" at bounding box center [391, 367] width 183 height 24
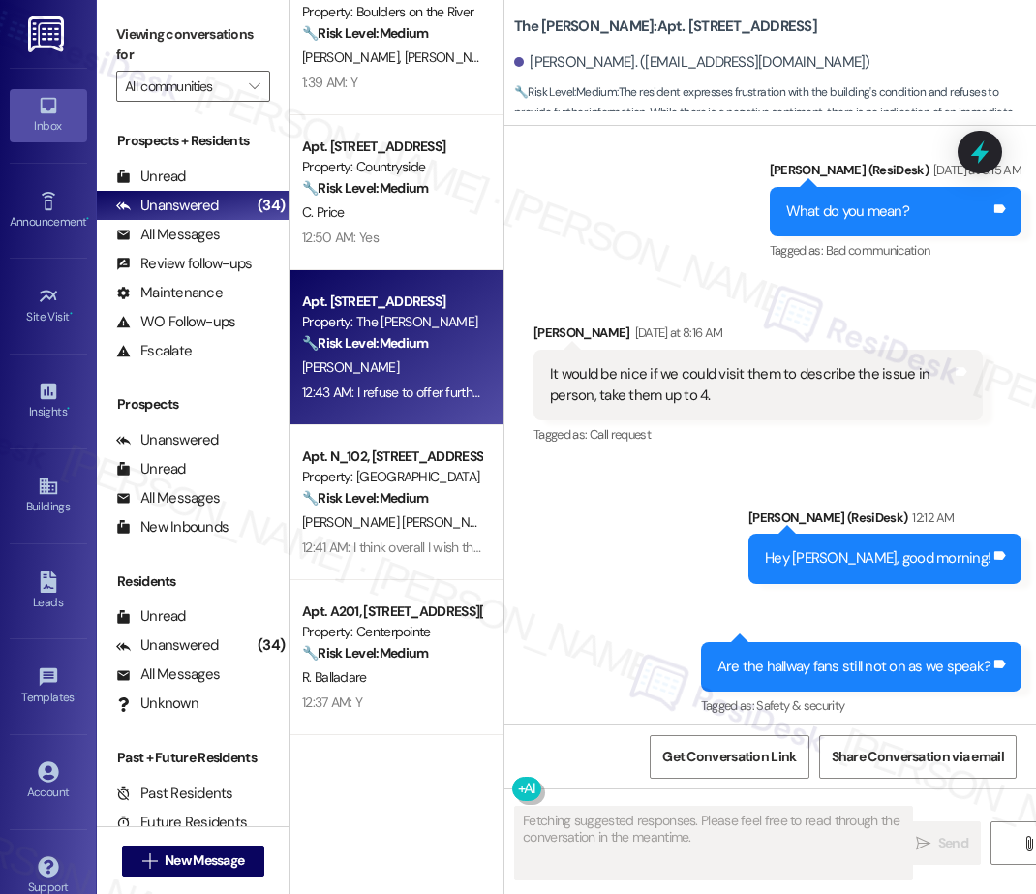
scroll to position [30728, 0]
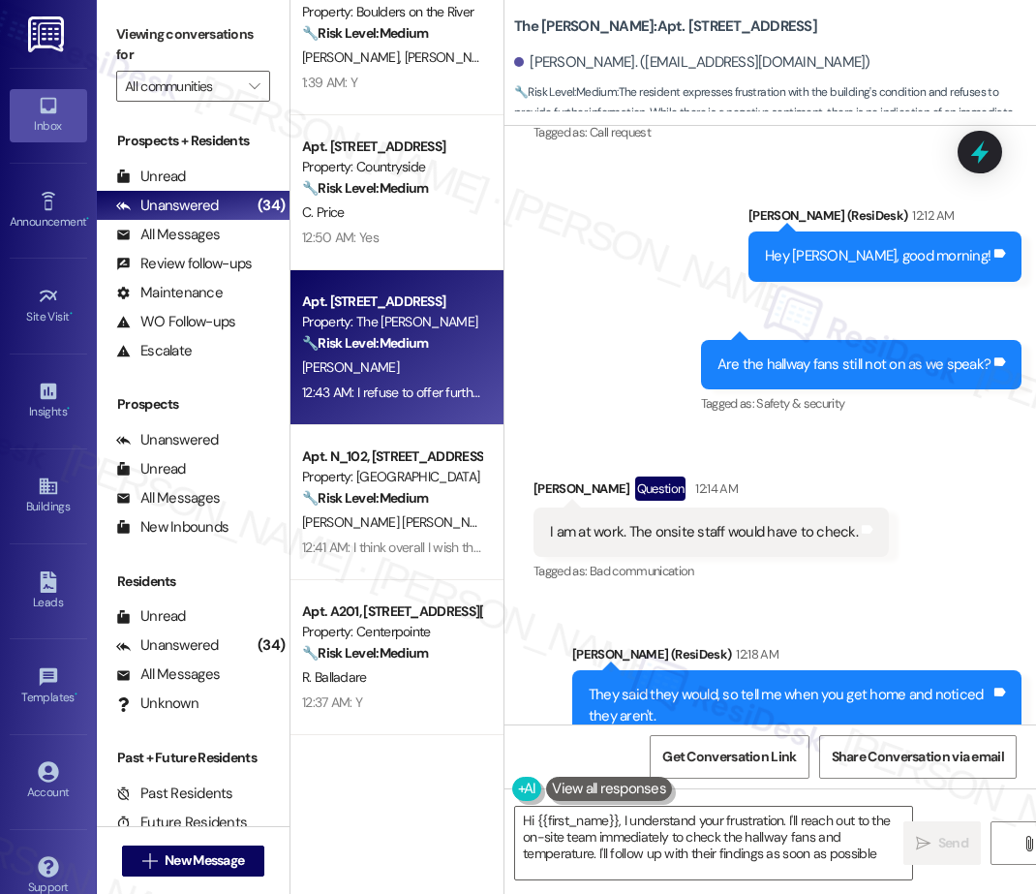
type textarea "Hi {{first_name}}, I understand your frustration. I'll reach out to the on-site…"
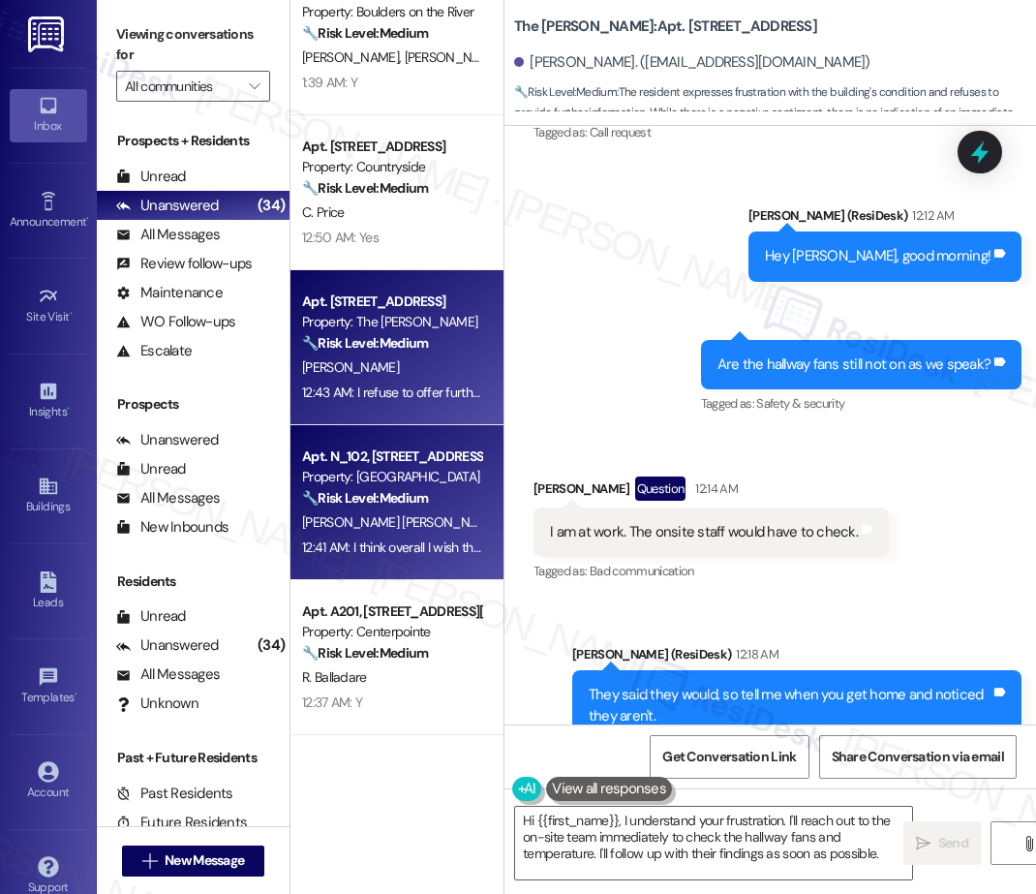
click at [383, 469] on div "Property: Riverwood Heights" at bounding box center [391, 477] width 179 height 20
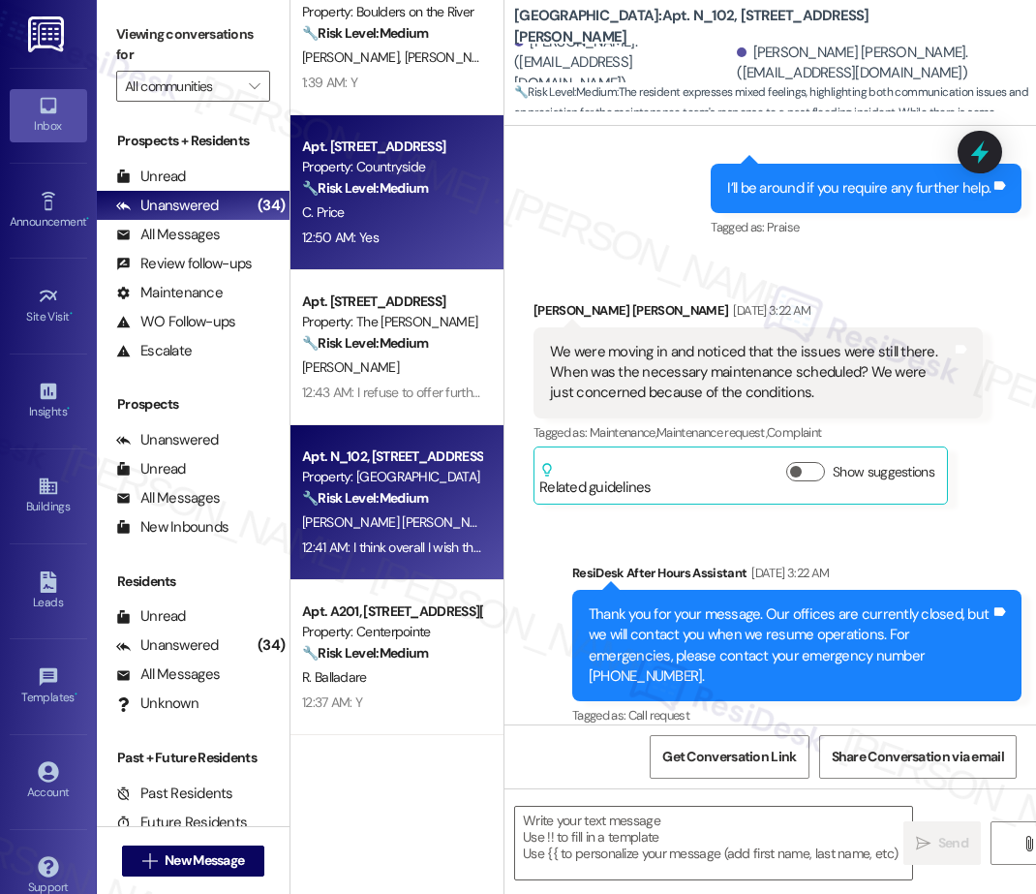
type textarea "Fetching suggested responses. Please feel free to read through the conversation…"
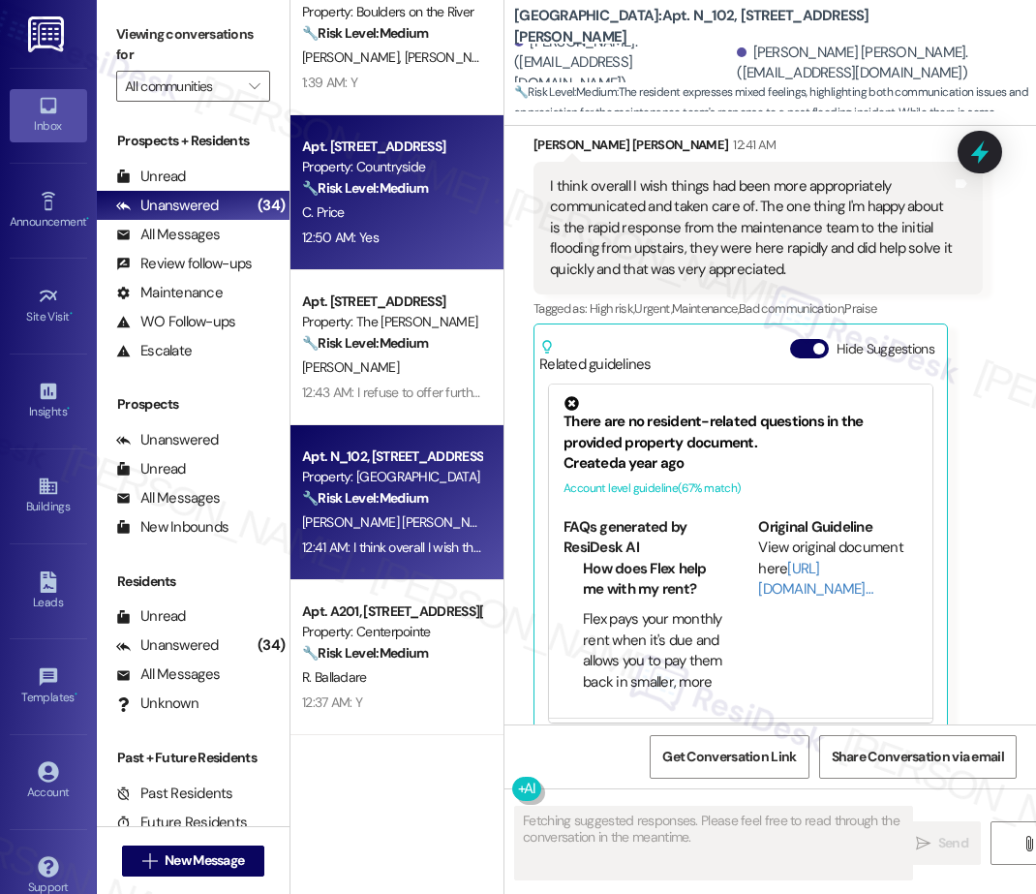
click at [362, 196] on strong "🔧 Risk Level: Medium" at bounding box center [365, 187] width 126 height 17
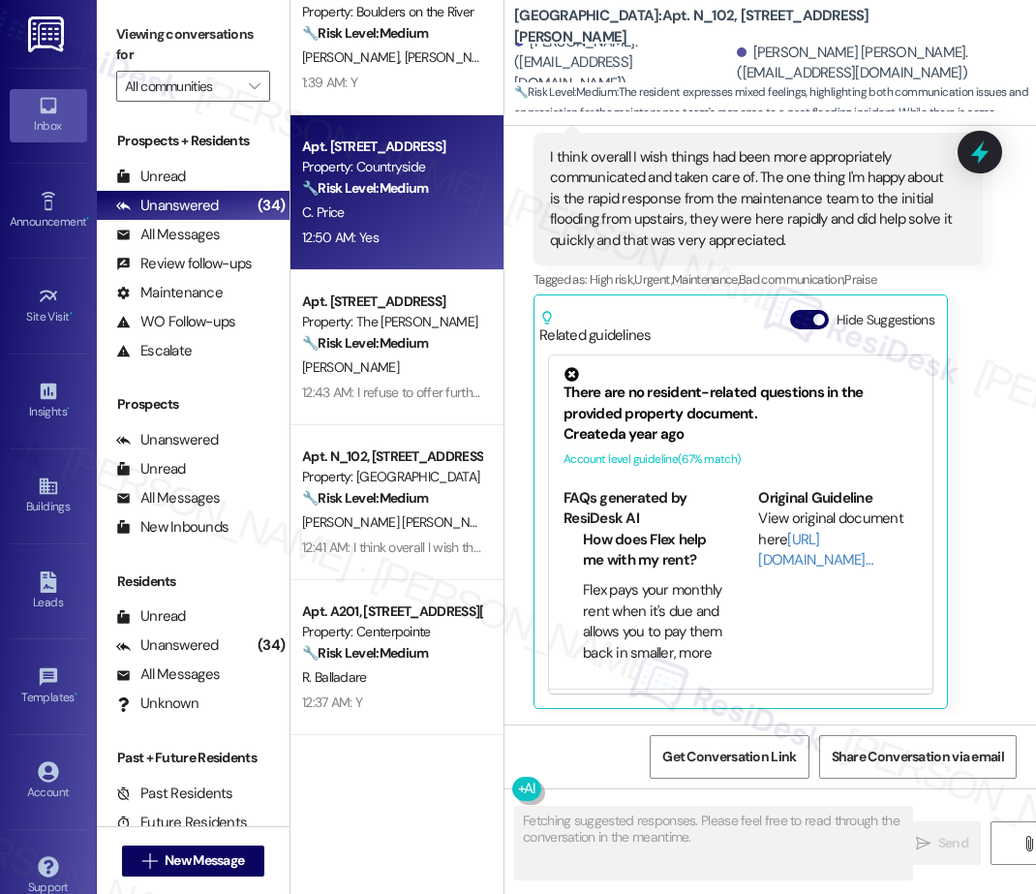
scroll to position [7784, 0]
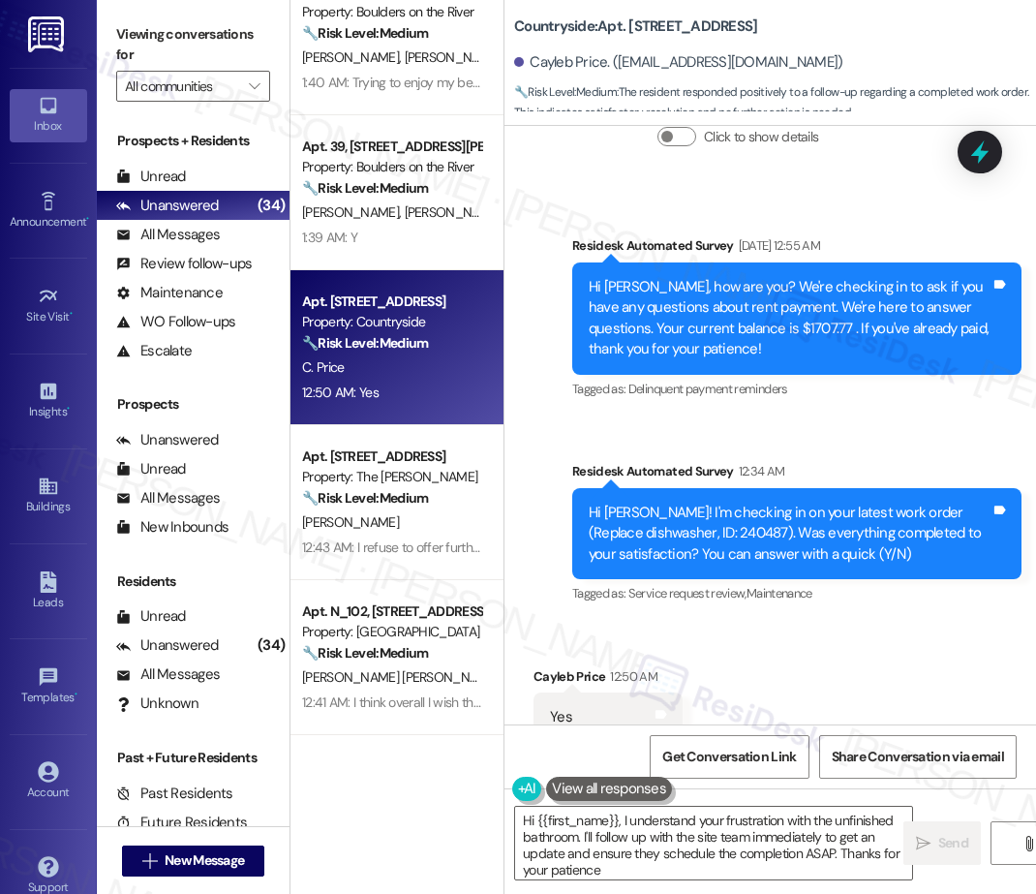
type textarea "Hi {{first_name}}, I understand your frustration with the unfinished bathroom. …"
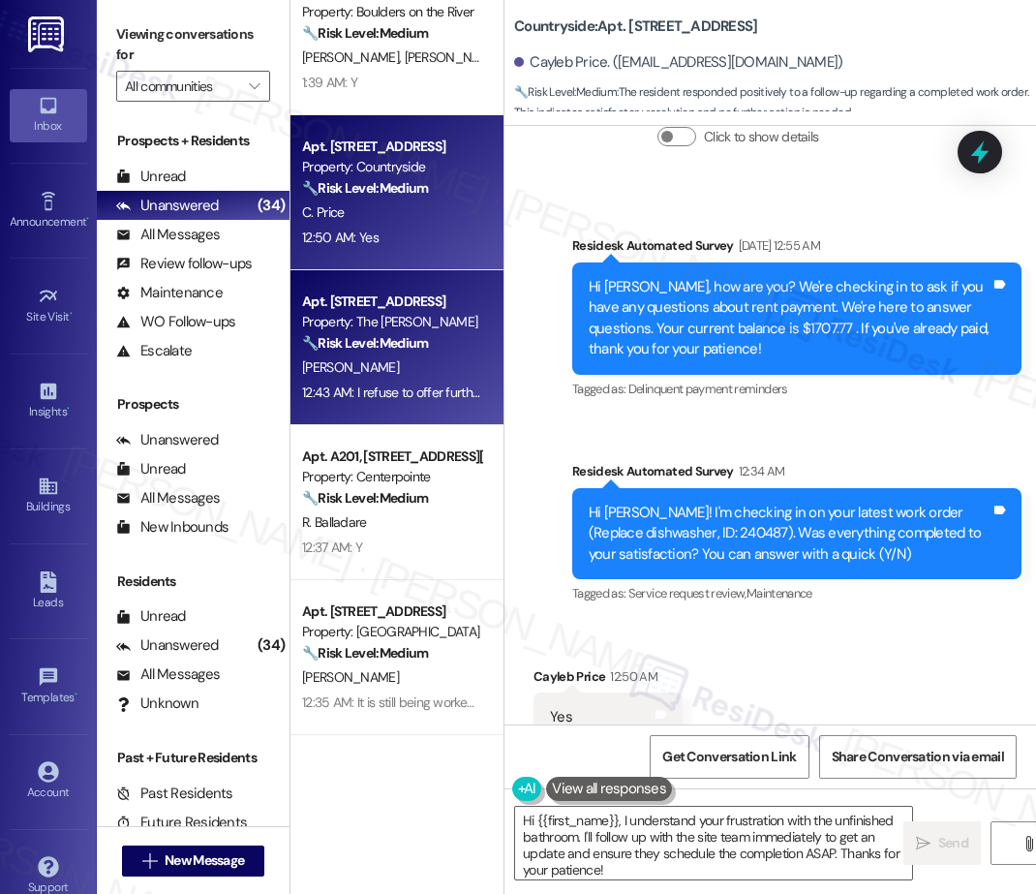
click at [296, 352] on div "Apt. 401, 1650 SE Tacoma St Property: The Morgan 🔧 Risk Level: Medium The resid…" at bounding box center [396, 347] width 213 height 155
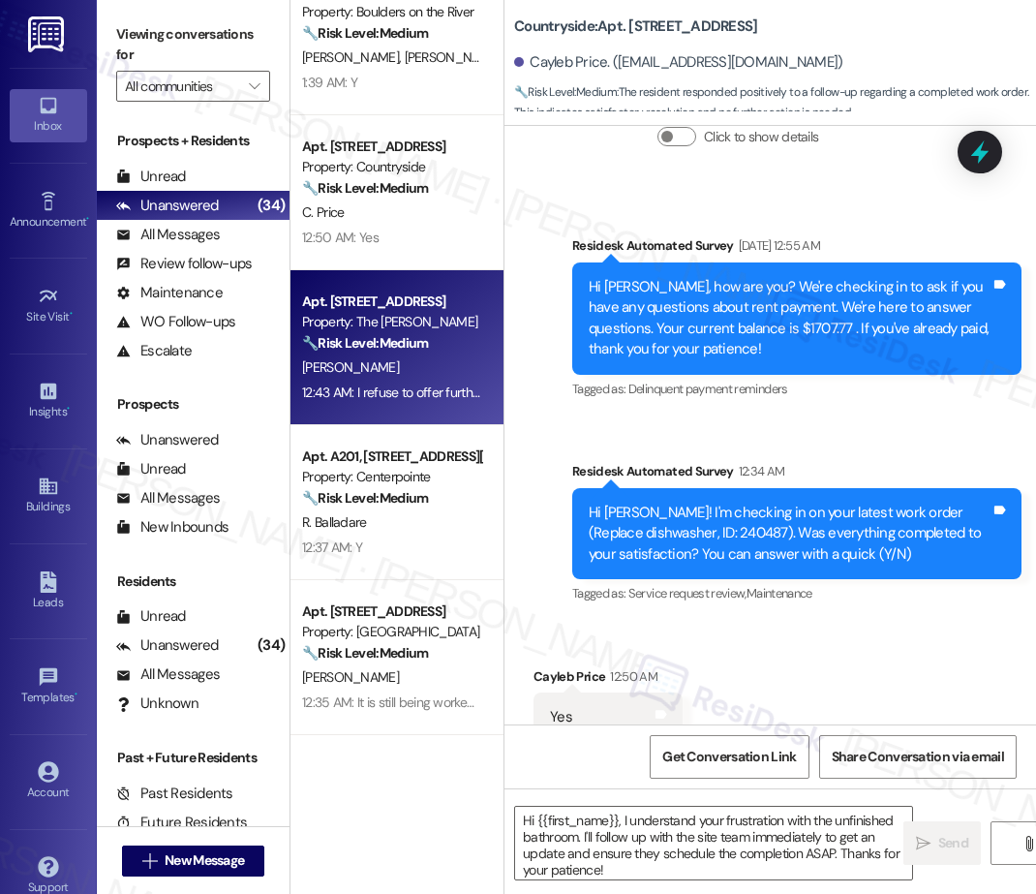
type textarea "Fetching suggested responses. Please feel free to read through the conversation…"
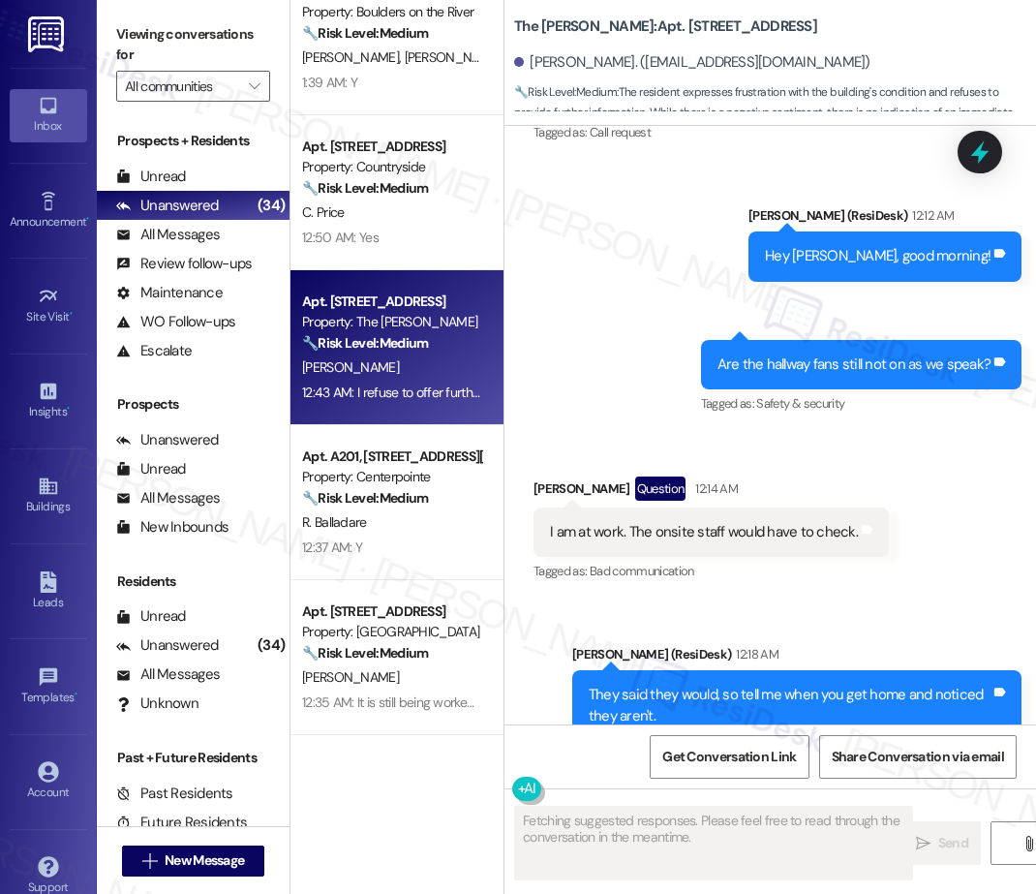
scroll to position [30729, 0]
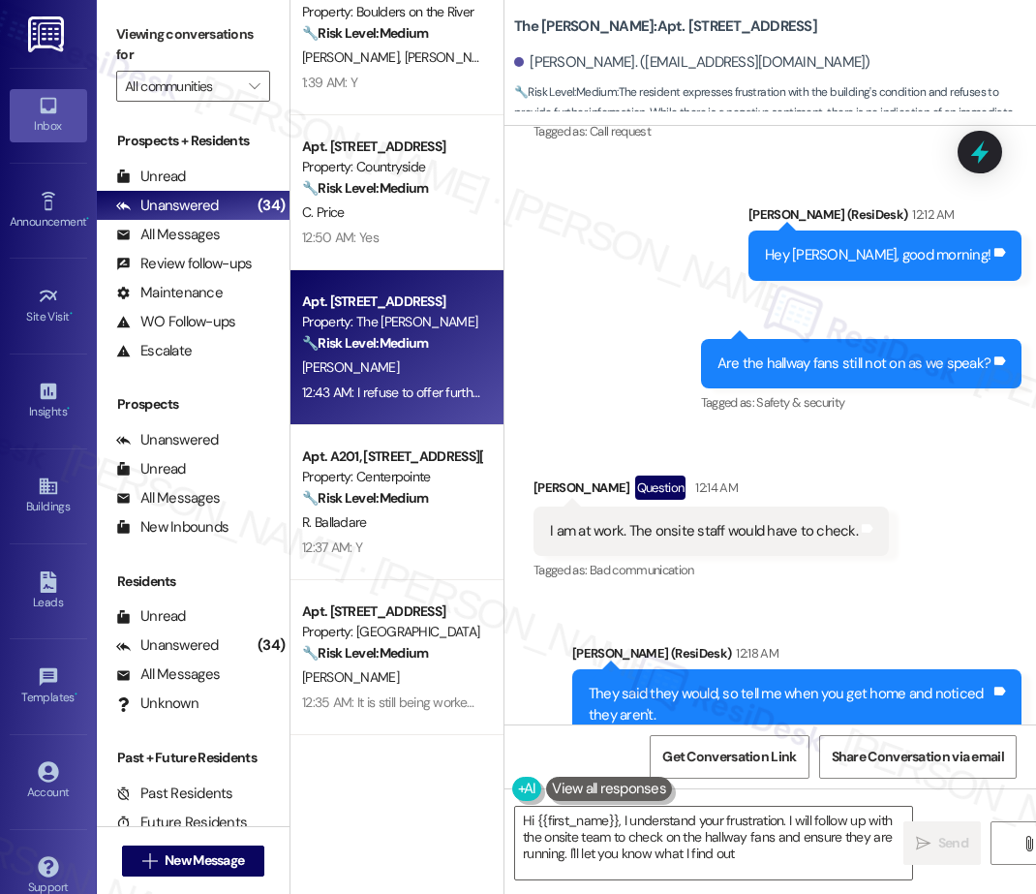
type textarea "Hi {{first_name}}, I understand your frustration. I will follow up with the ons…"
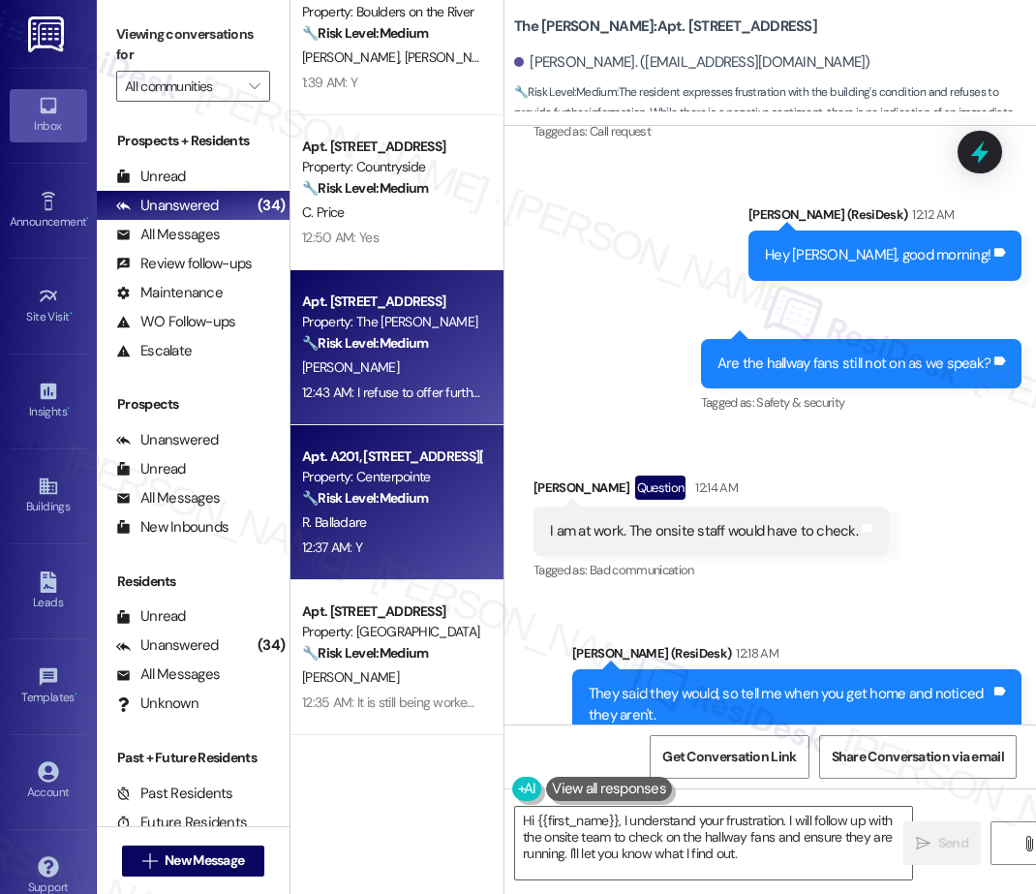
click at [405, 512] on div "R. Balladare" at bounding box center [391, 522] width 183 height 24
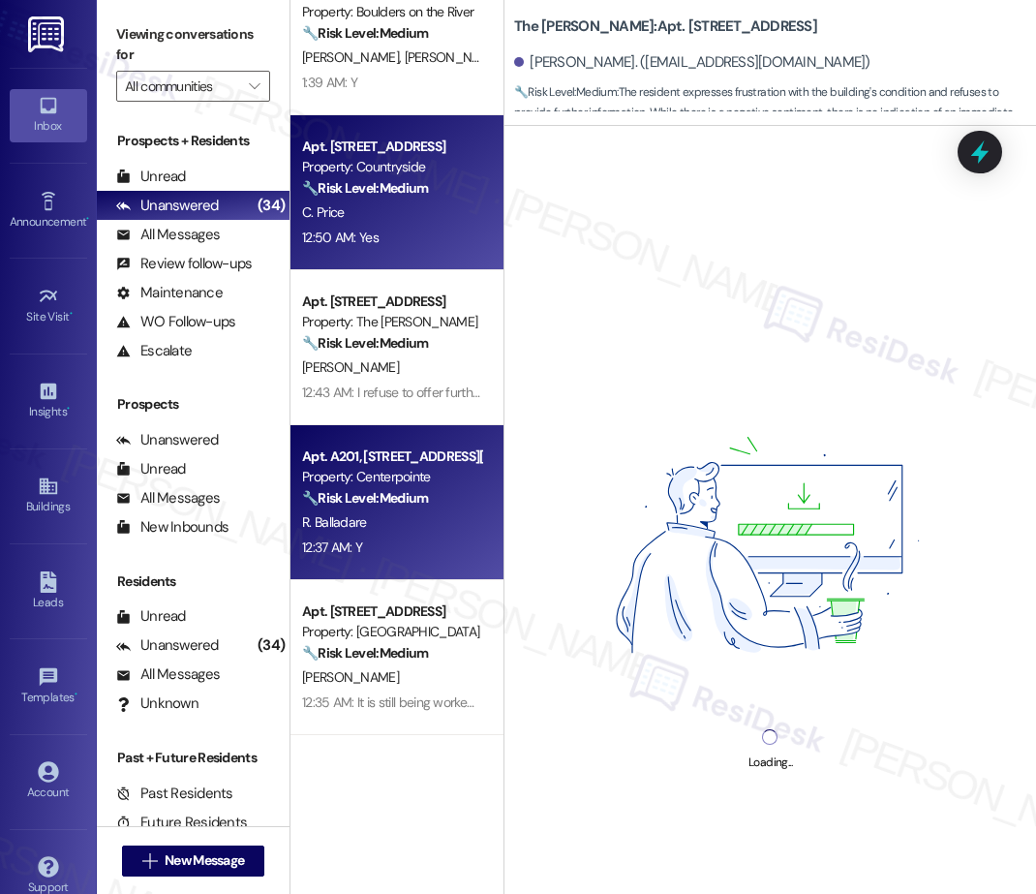
click at [383, 242] on div "12:50 AM: Yes 12:50 AM: Yes" at bounding box center [391, 238] width 183 height 24
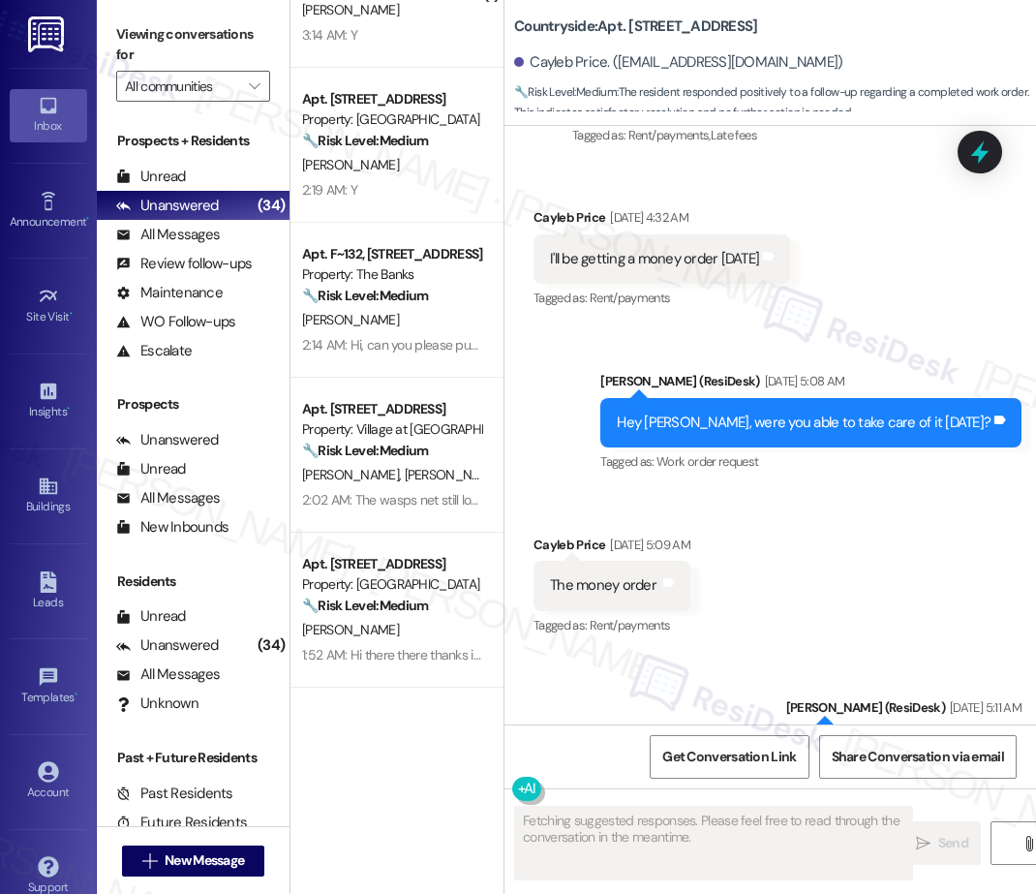
scroll to position [7784, 0]
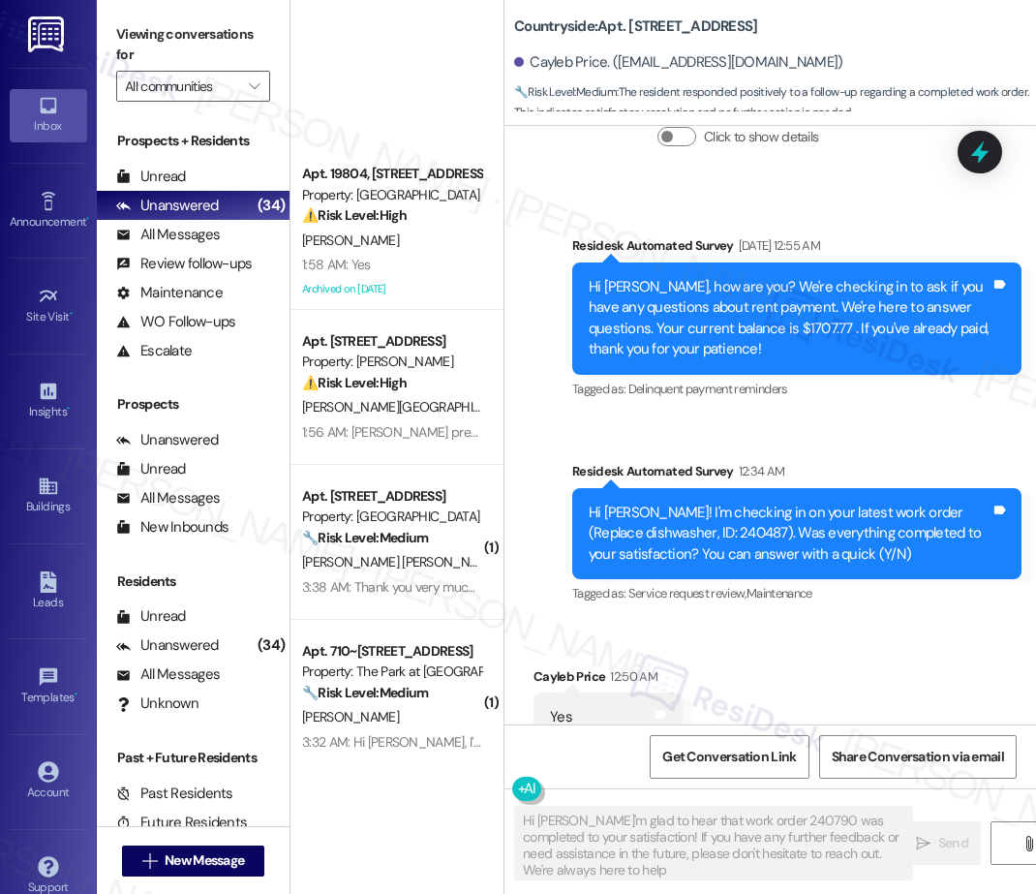
type textarea "Hi Roy, I'm glad to hear that work order 240790 was completed to your satisfact…"
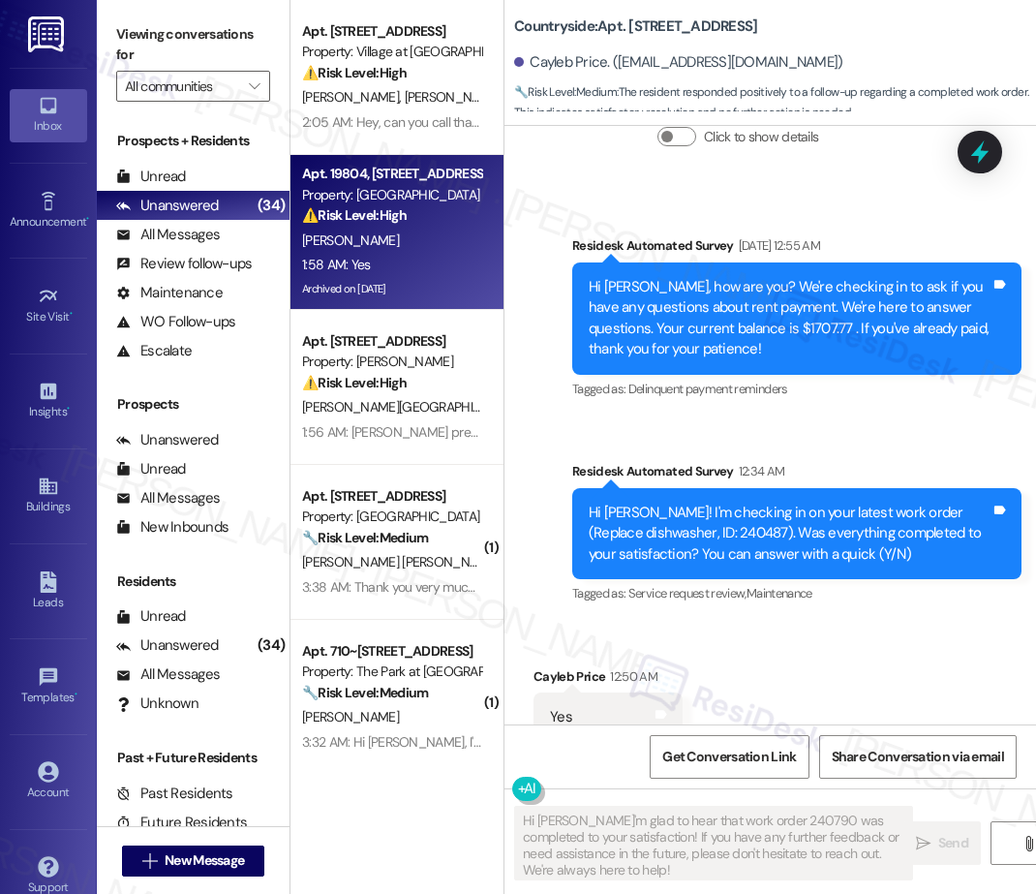
click at [415, 214] on div "⚠️ Risk Level: High The resident reports that a previous pipe repair failed and…" at bounding box center [391, 215] width 179 height 20
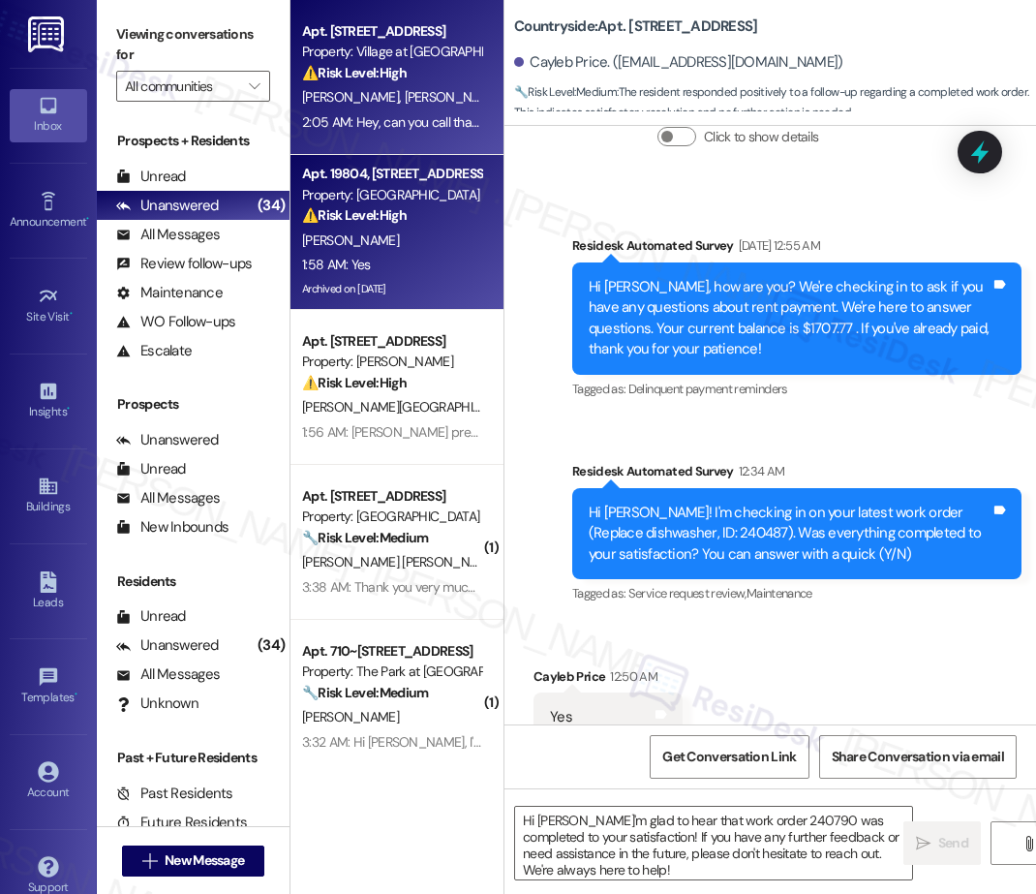
click at [410, 122] on div "2:05 AM: Hey, can you call that guy from careOne ashley needs the case number s…" at bounding box center [756, 121] width 909 height 17
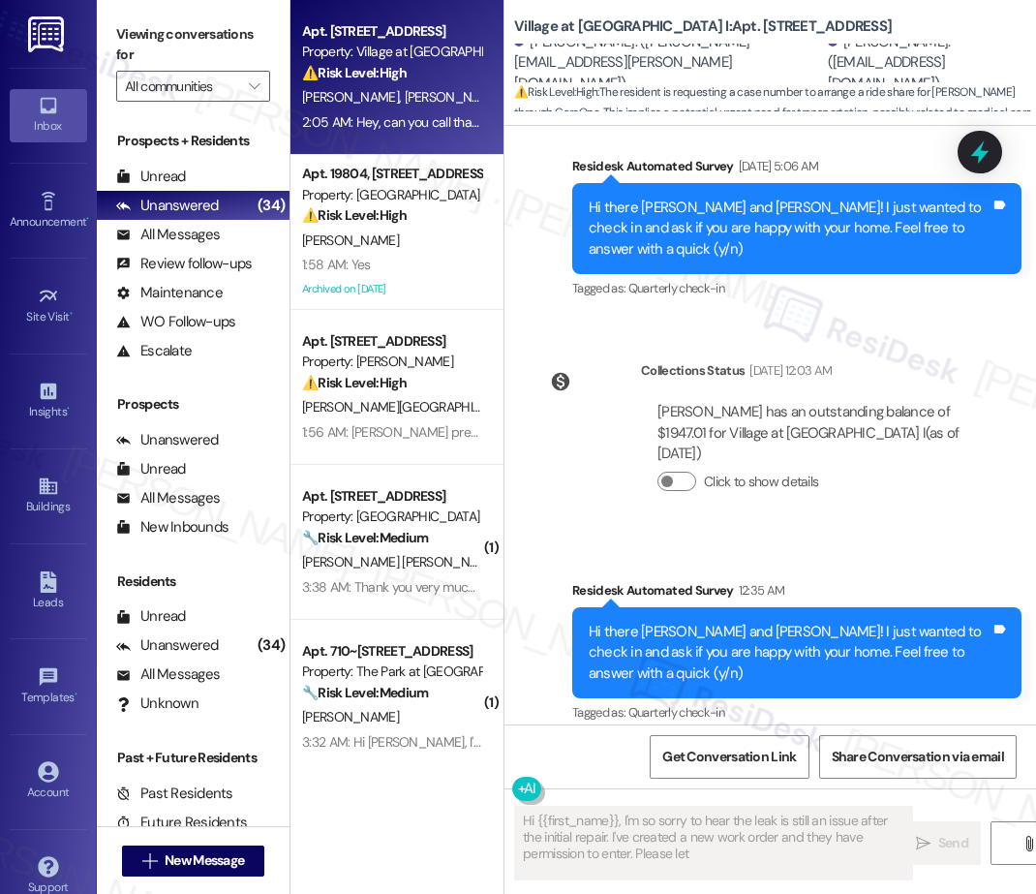
scroll to position [4282, 0]
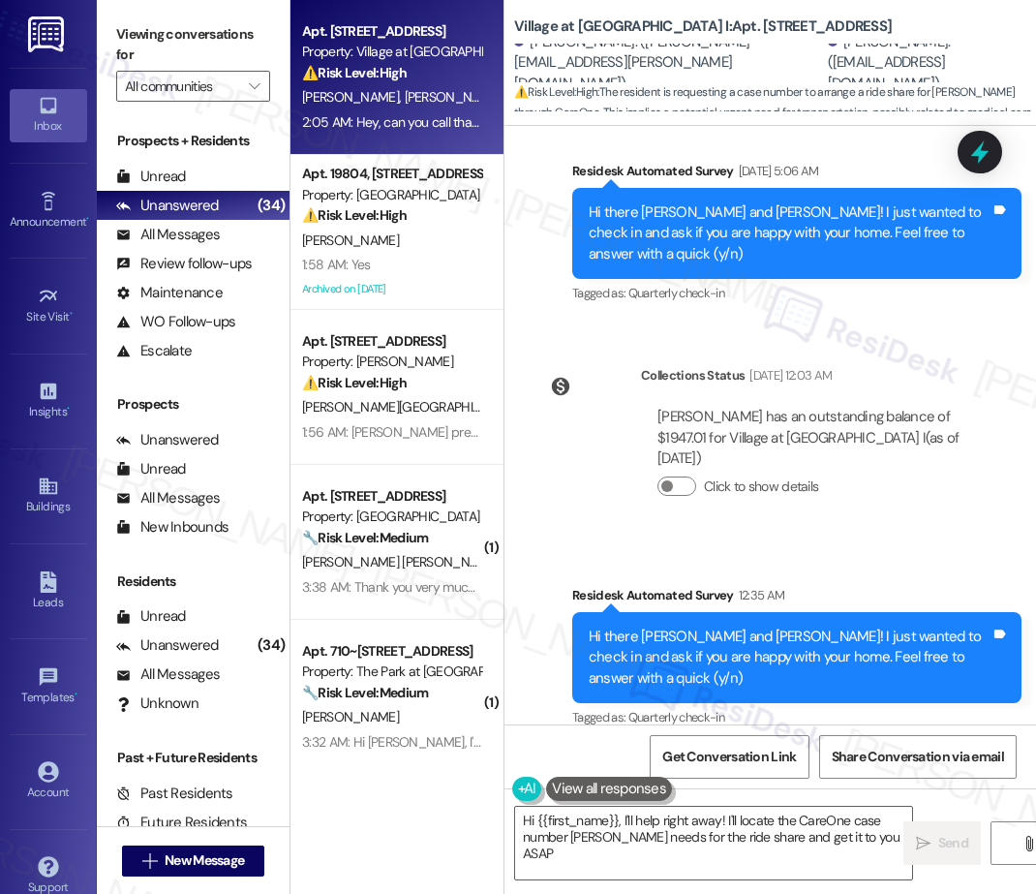
type textarea "Hi {{first_name}}, I'll help right away! I'll locate the CareOne case number As…"
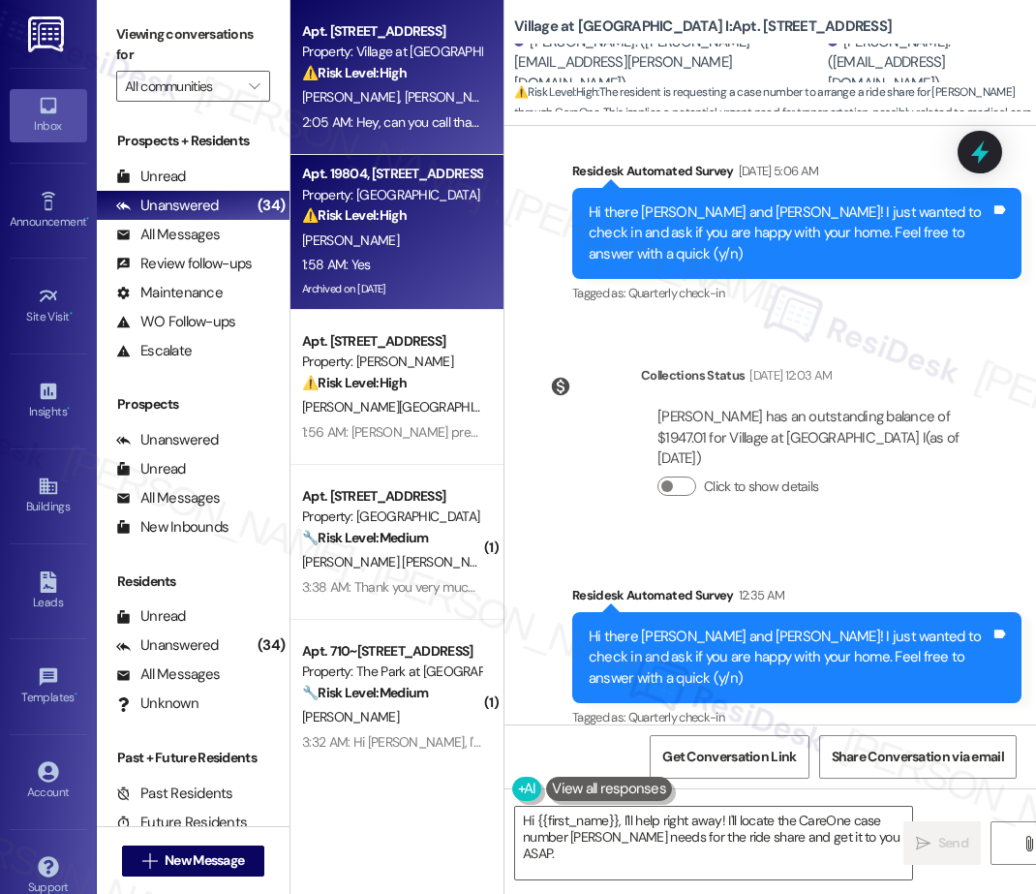
click at [407, 272] on div "1:58 AM: Yes 1:58 AM: Yes" at bounding box center [391, 265] width 183 height 24
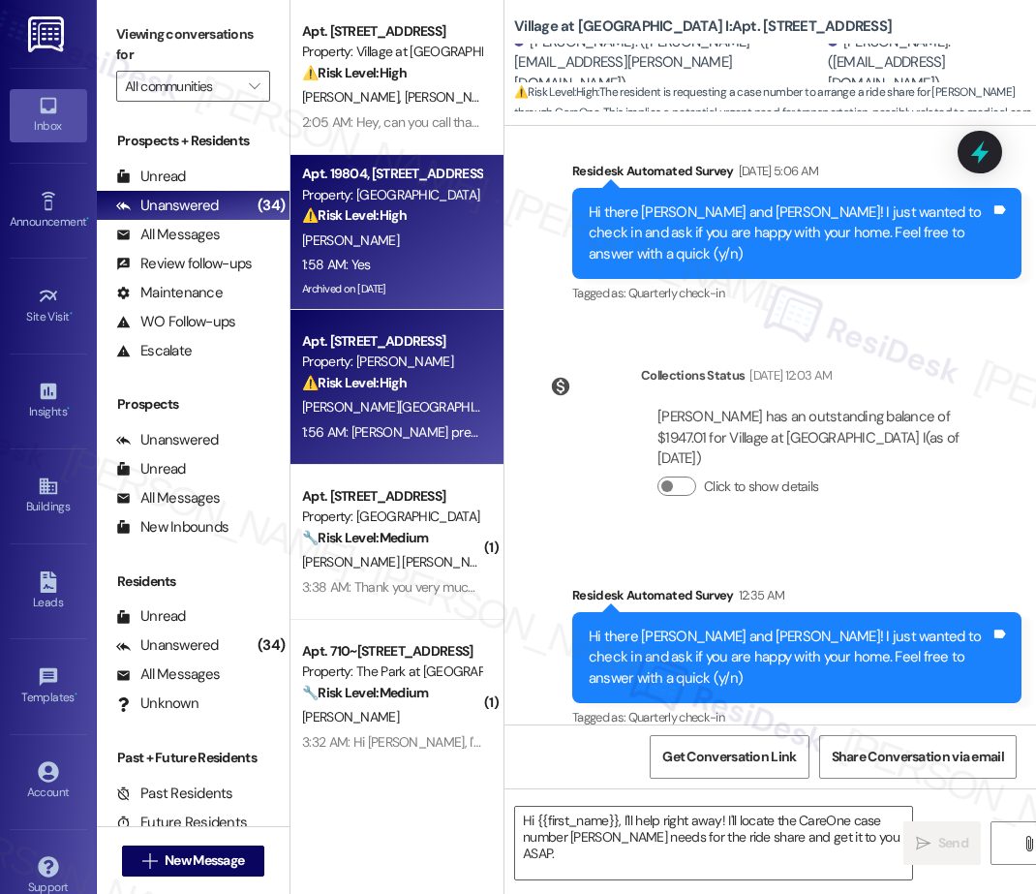
click at [411, 395] on div "A. Valencia A. Valencia" at bounding box center [391, 407] width 183 height 24
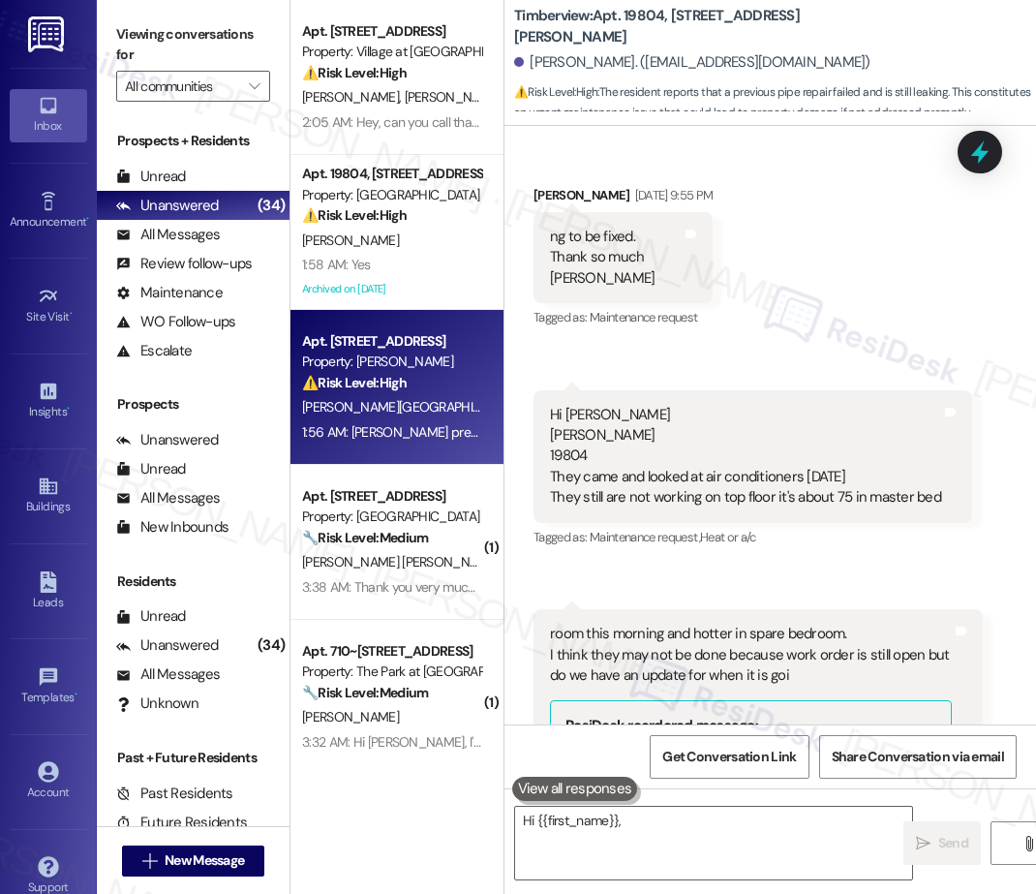
scroll to position [14165, 0]
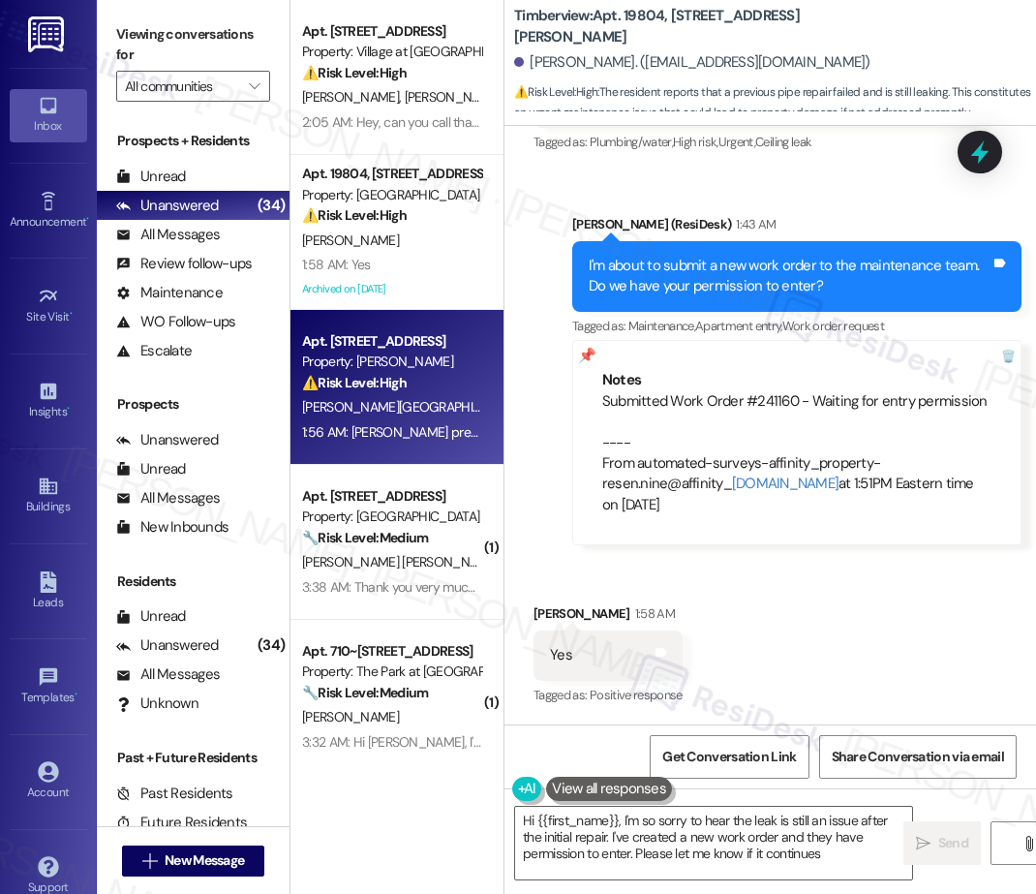
type textarea "Hi {{first_name}}, I'm so sorry to hear the leak is still an issue after the in…"
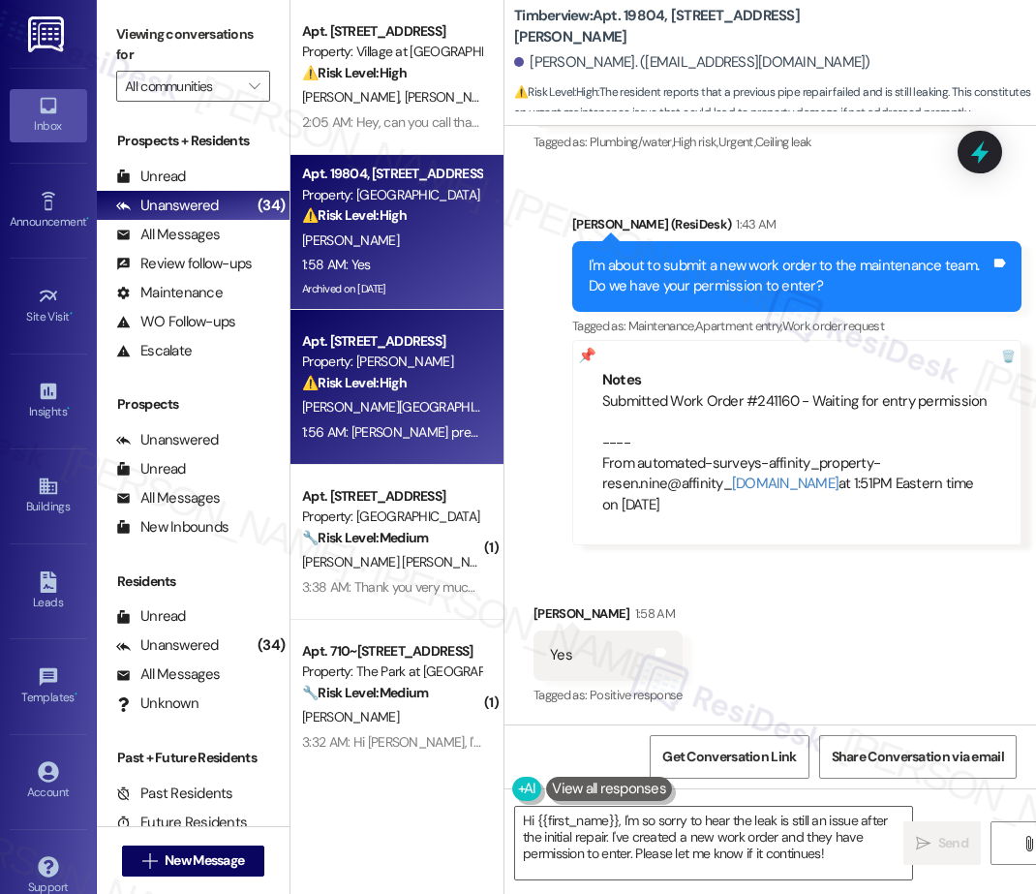
click at [423, 262] on div "1:58 AM: Yes 1:58 AM: Yes" at bounding box center [391, 265] width 183 height 24
type textarea "Hi {{first_name}}, I'm so sorry to hear the leak is still an issue after the in…"
click at [426, 432] on div "1:56 AM: Keria preguntarle puse la troca otrabes donde mismo de donde se la yeb…" at bounding box center [1027, 431] width 1451 height 17
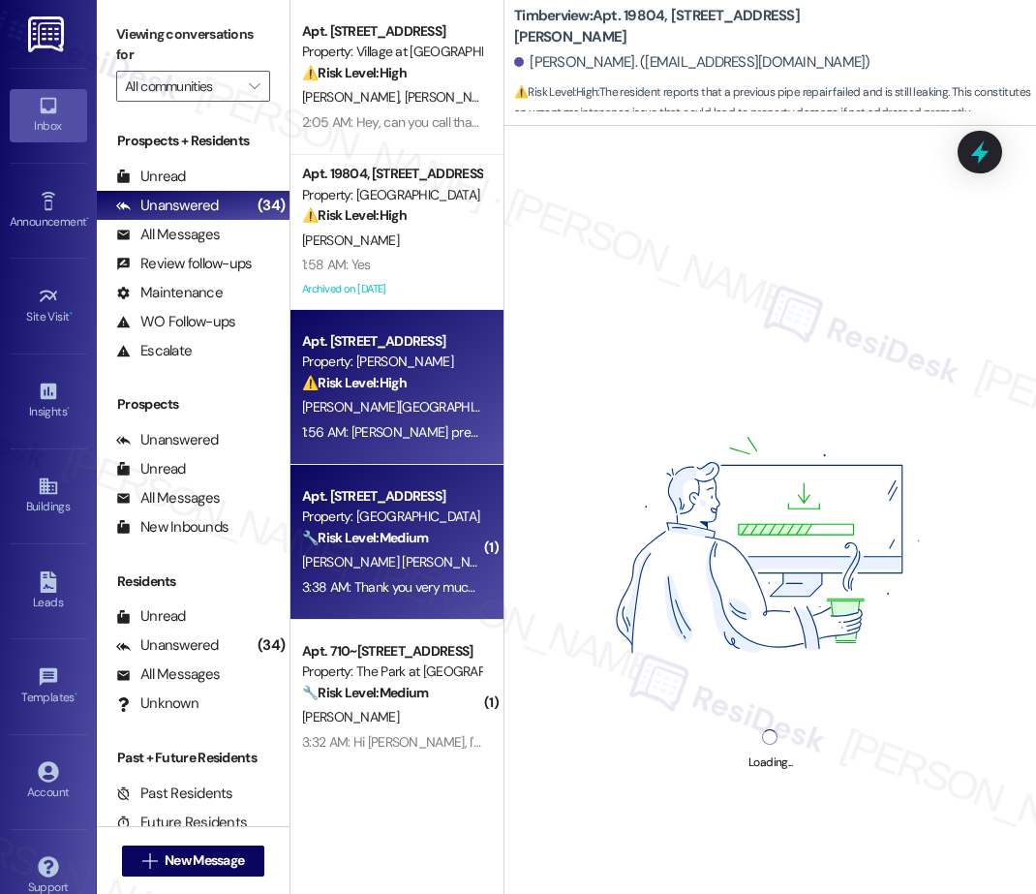
click at [414, 529] on strong "🔧 Risk Level: Medium" at bounding box center [365, 537] width 126 height 17
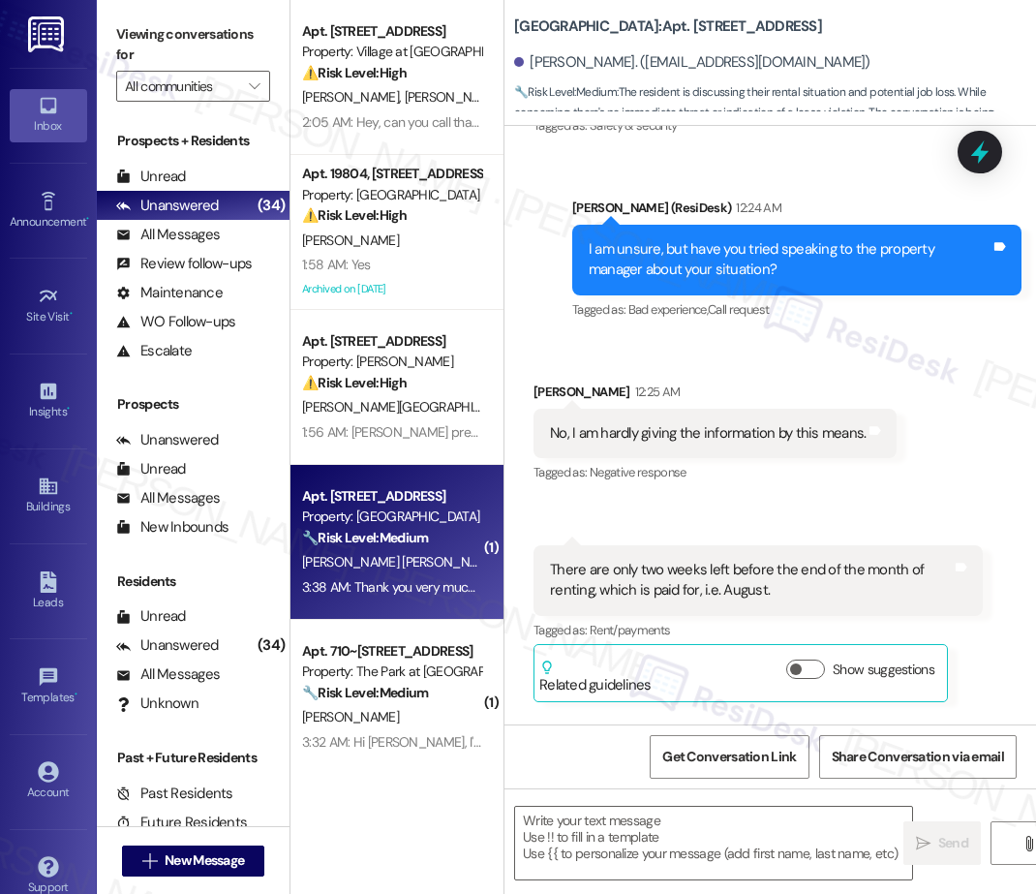
scroll to position [8641, 0]
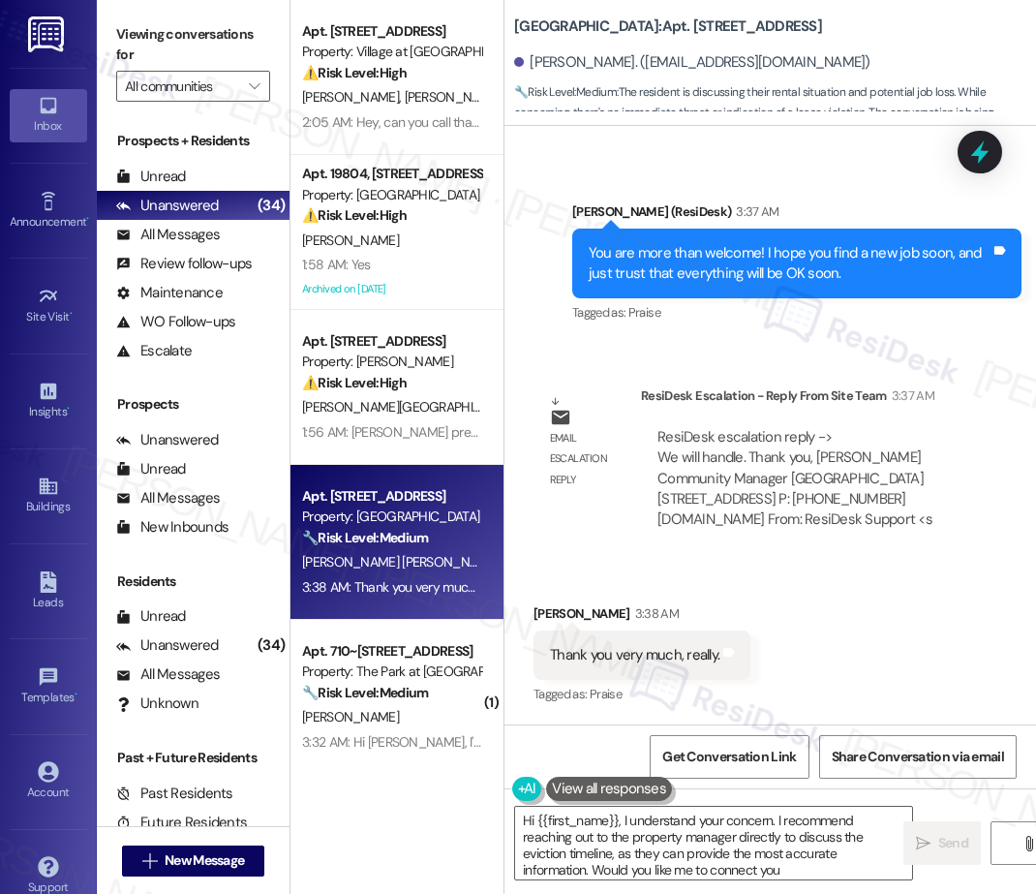
type textarea "Hi {{first_name}}, I understand your concern. I recommend reaching out to the p…"
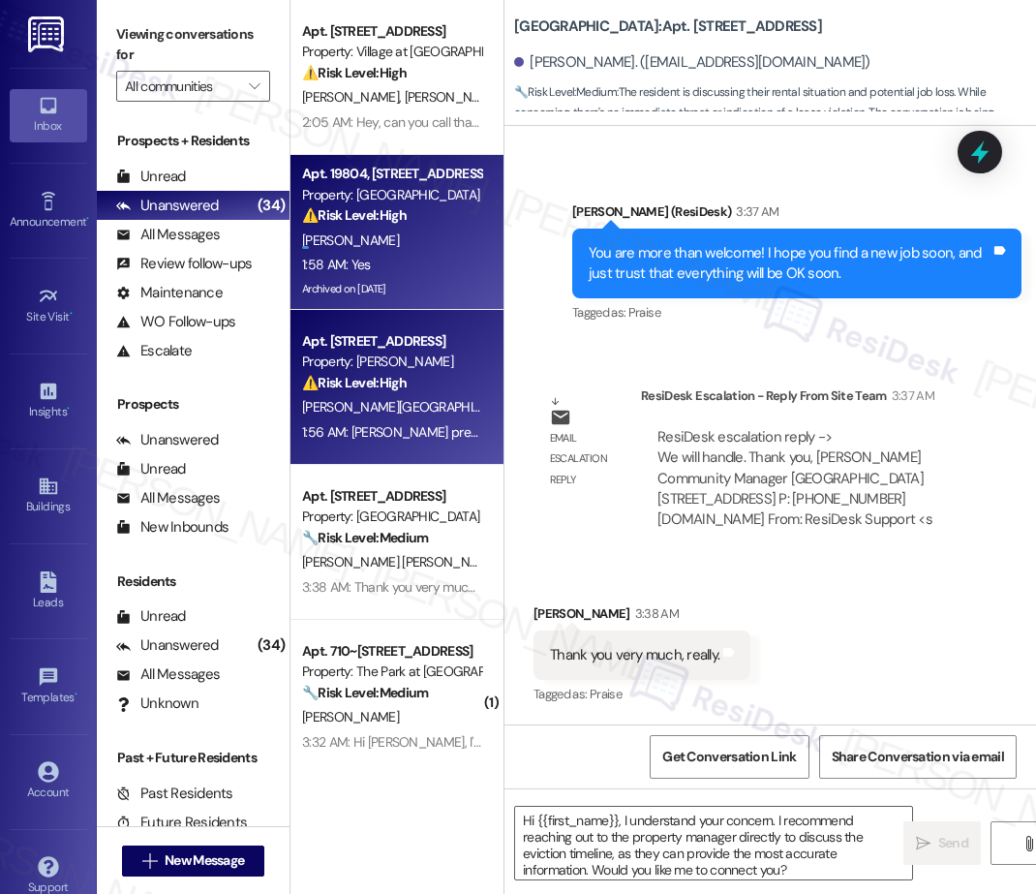
click at [398, 383] on strong "⚠️ Risk Level: High" at bounding box center [354, 382] width 105 height 17
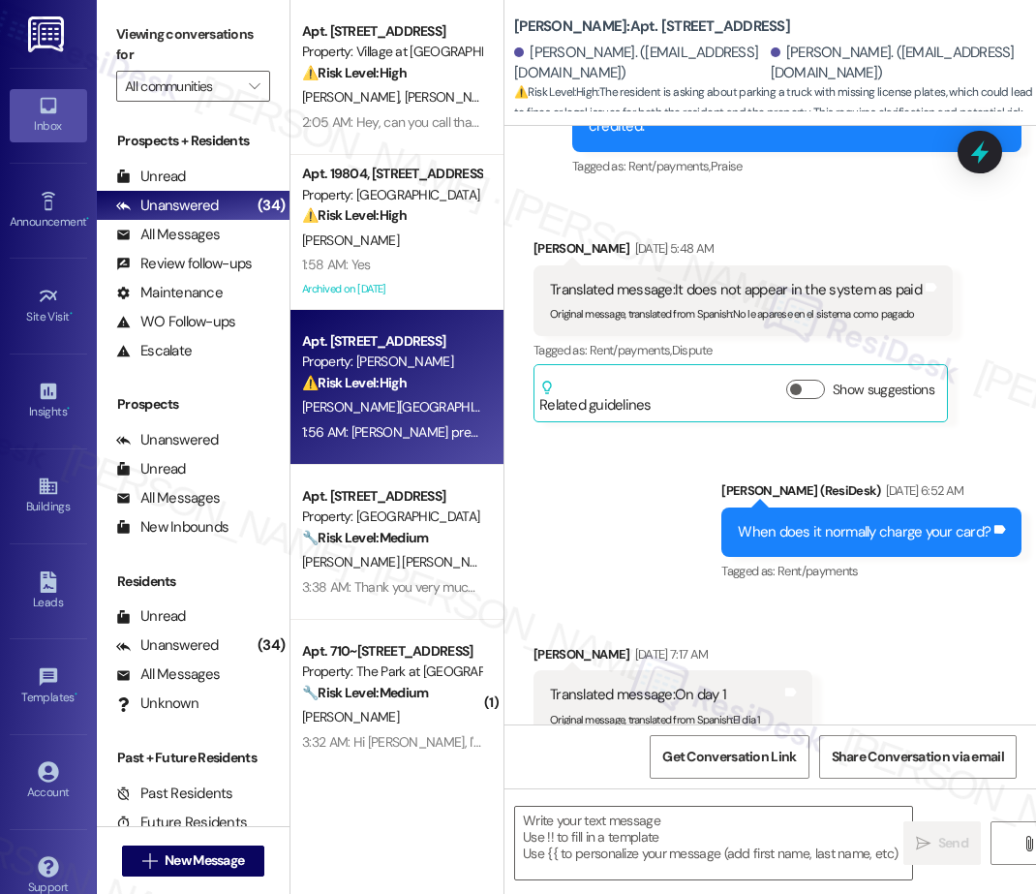
type textarea "Fetching suggested responses. Please feel free to read through the conversation…"
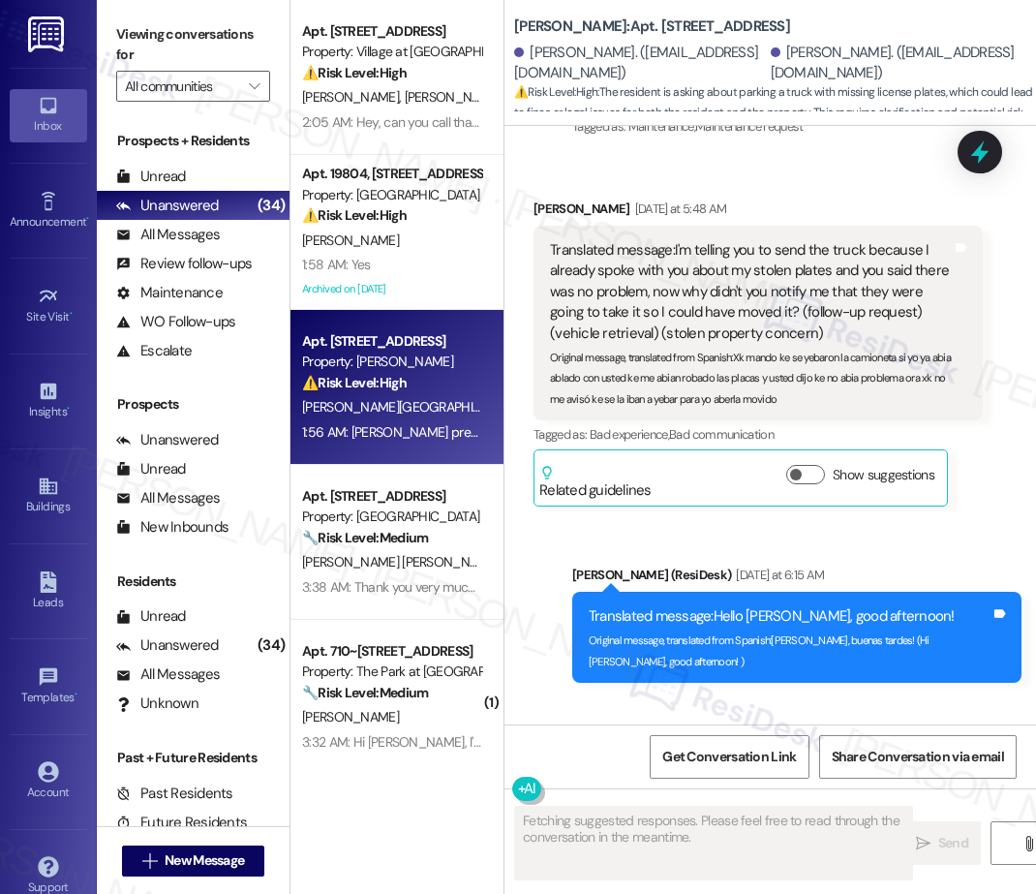
scroll to position [18579, 0]
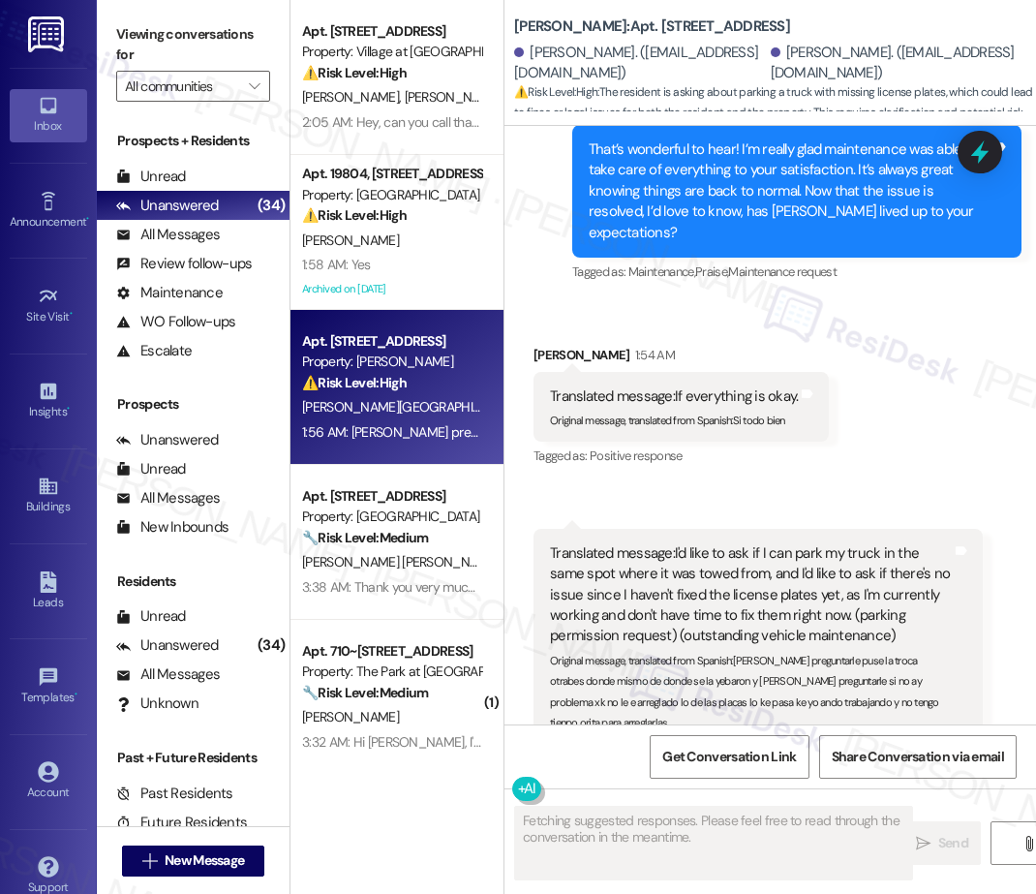
click at [392, 532] on div "Apt. 1304, 30050 SW Town Center Lp W Suite 100 Property: Village at Main Street…" at bounding box center [396, 378] width 213 height 756
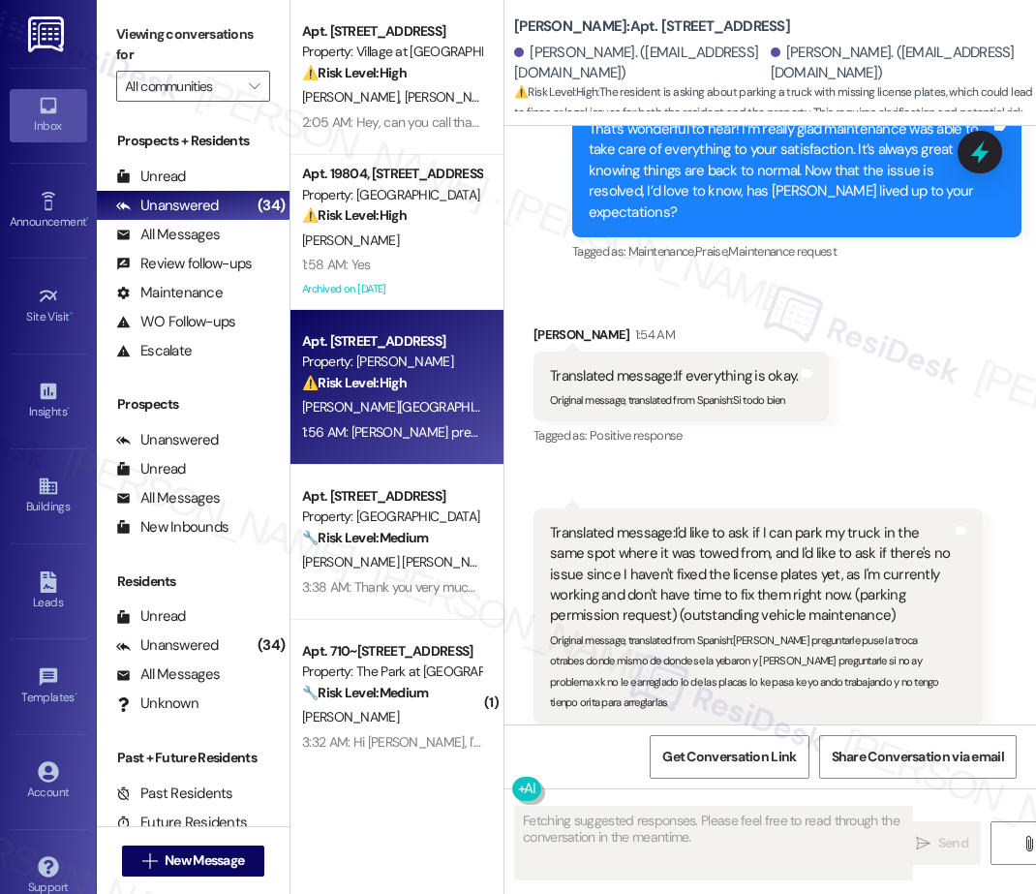
scroll to position [468, 0]
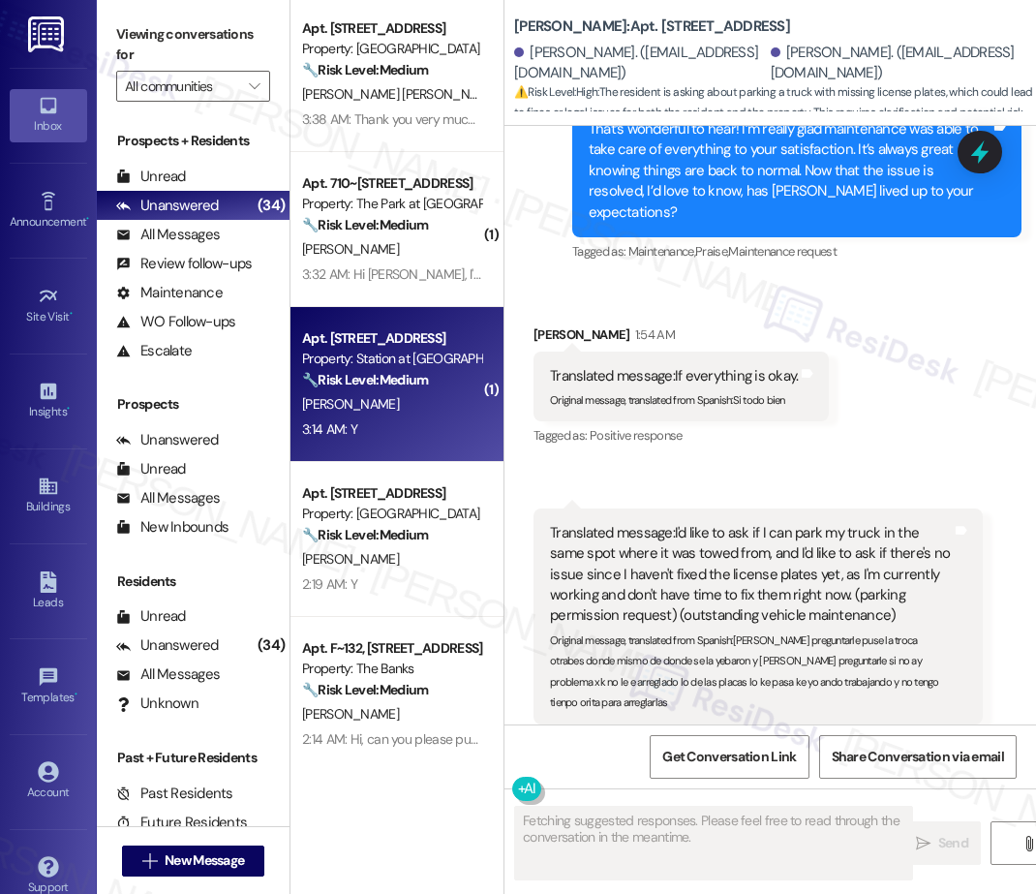
click at [423, 417] on div "3:14 AM: Y 3:14 AM: Y" at bounding box center [391, 429] width 183 height 24
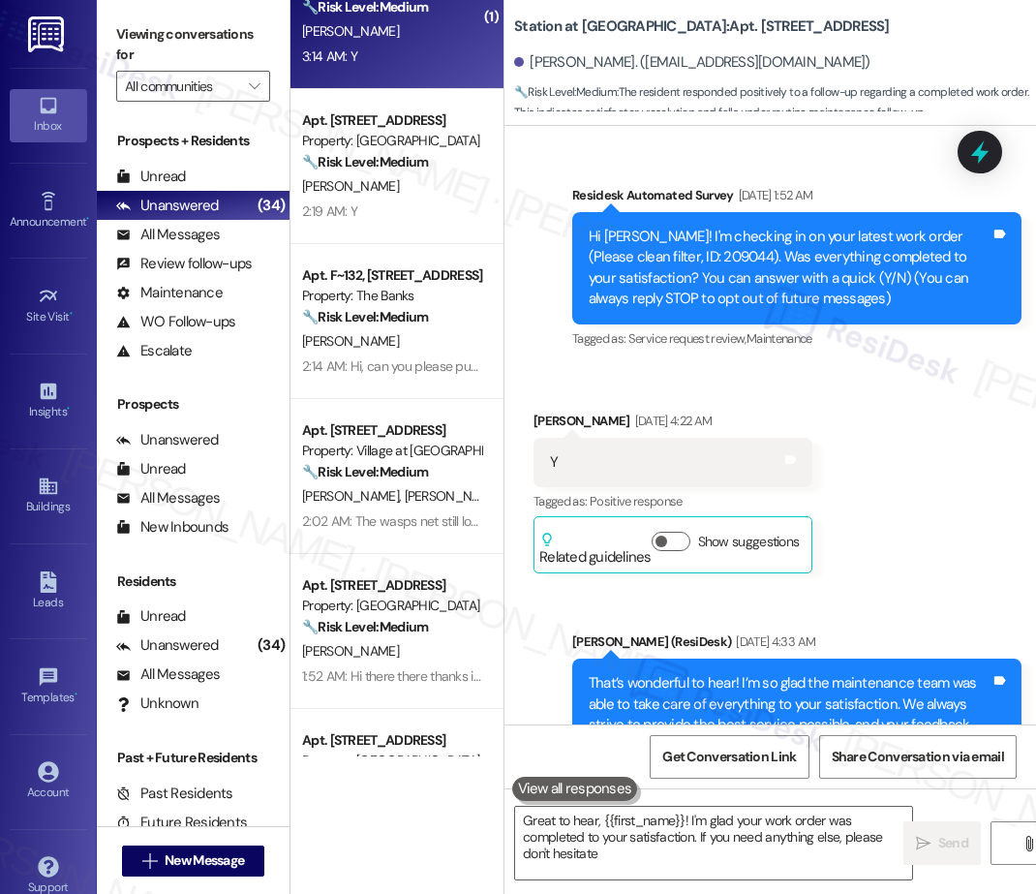
scroll to position [1005, 0]
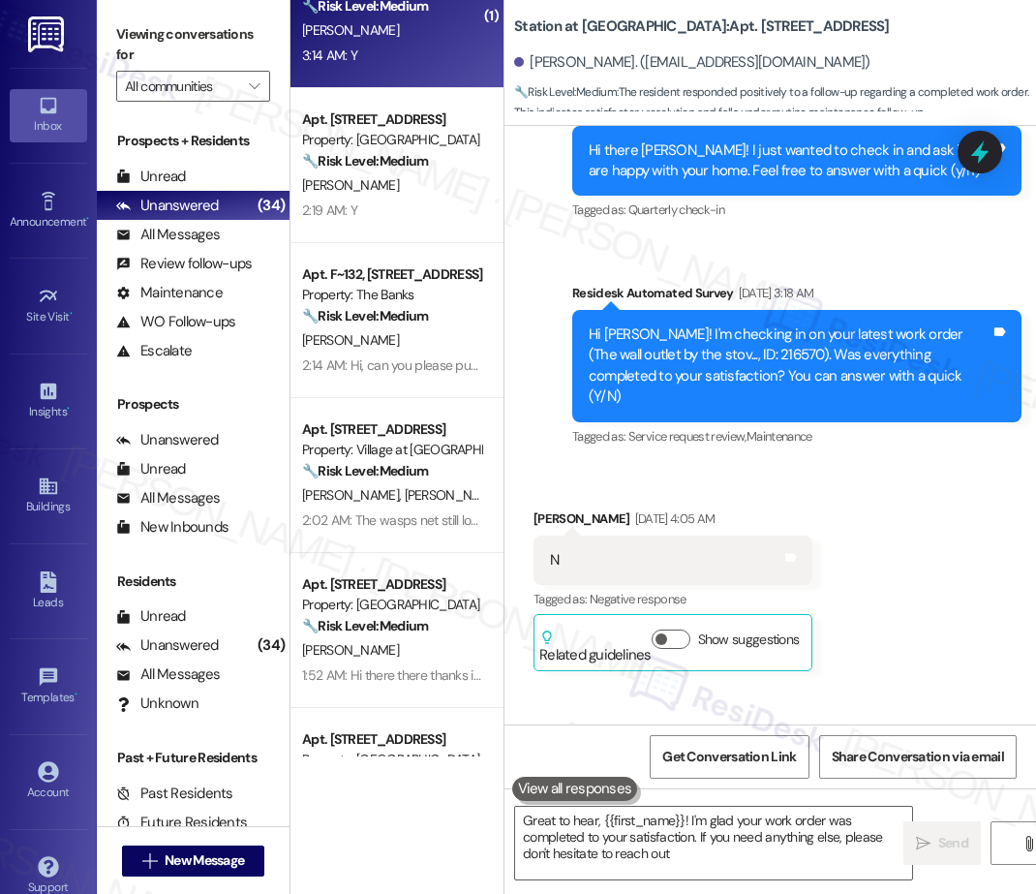
type textarea "Great to hear, {{first_name}}! I'm glad your work order was completed to your s…"
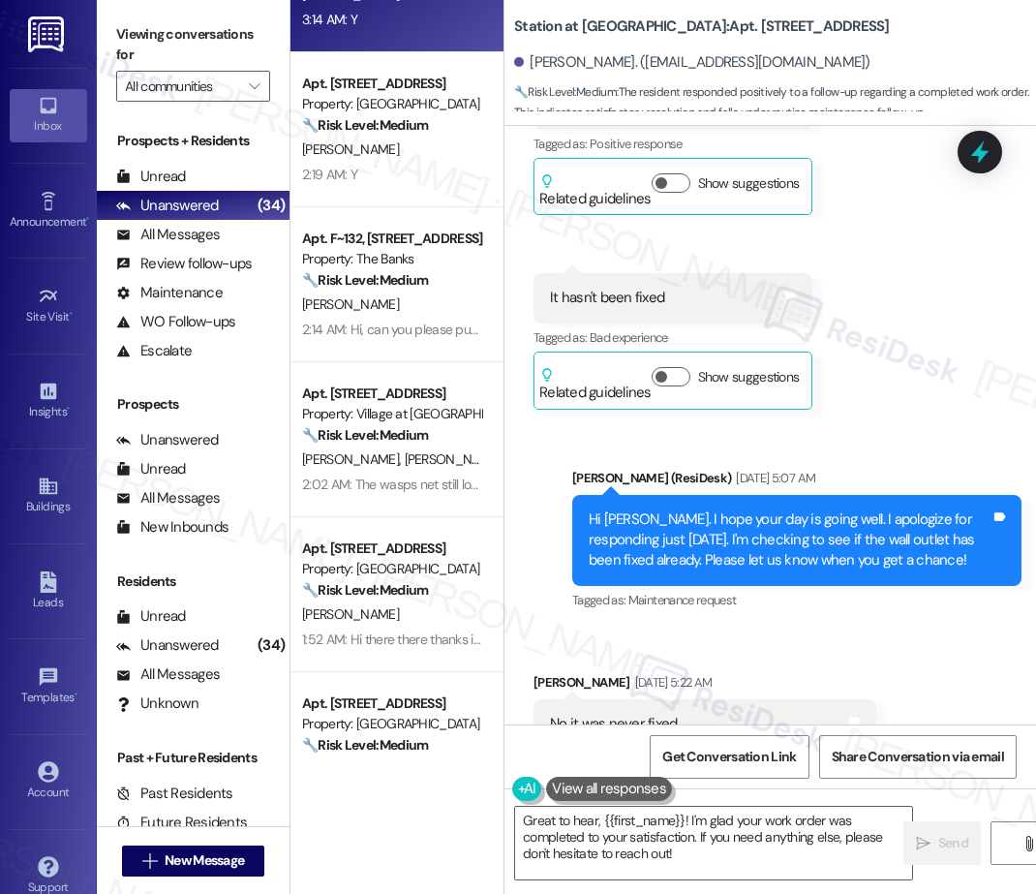
scroll to position [901, 0]
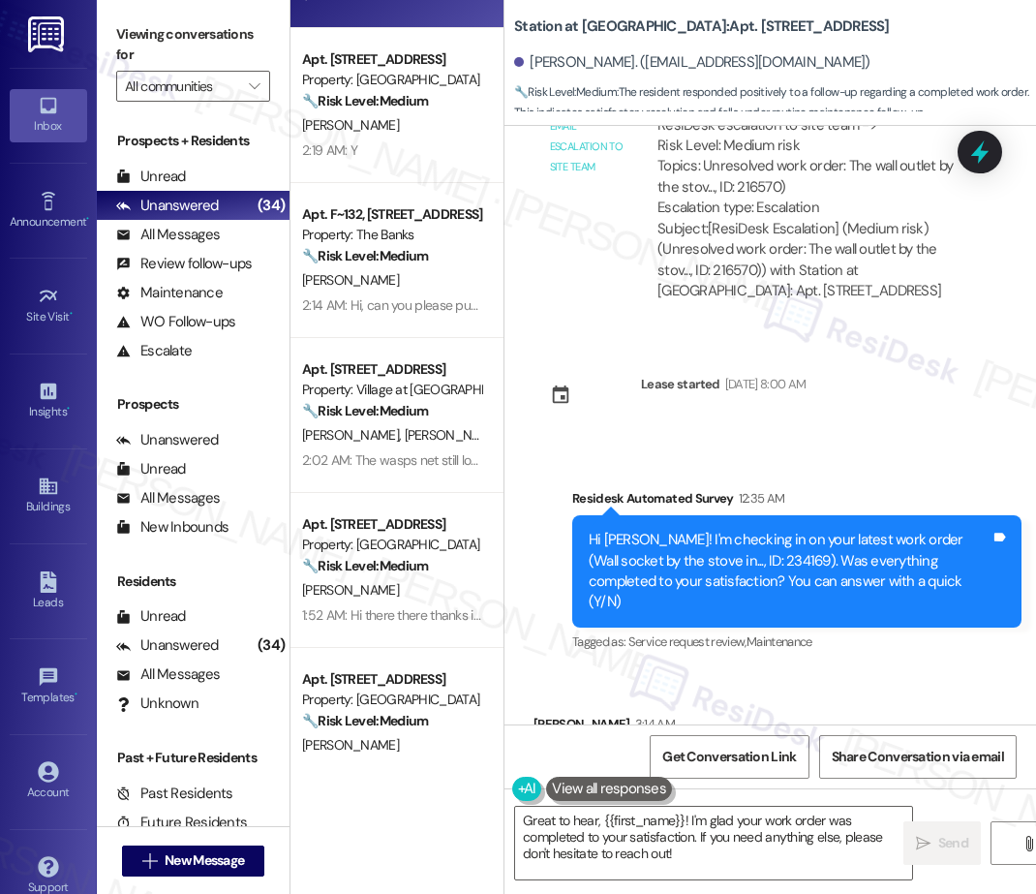
click at [422, 437] on div "( 1 ) Apt. 710~29, 625 NW 5th Ave Property: The Park at Fifth 🔧 Risk Level: Med…" at bounding box center [396, 378] width 213 height 756
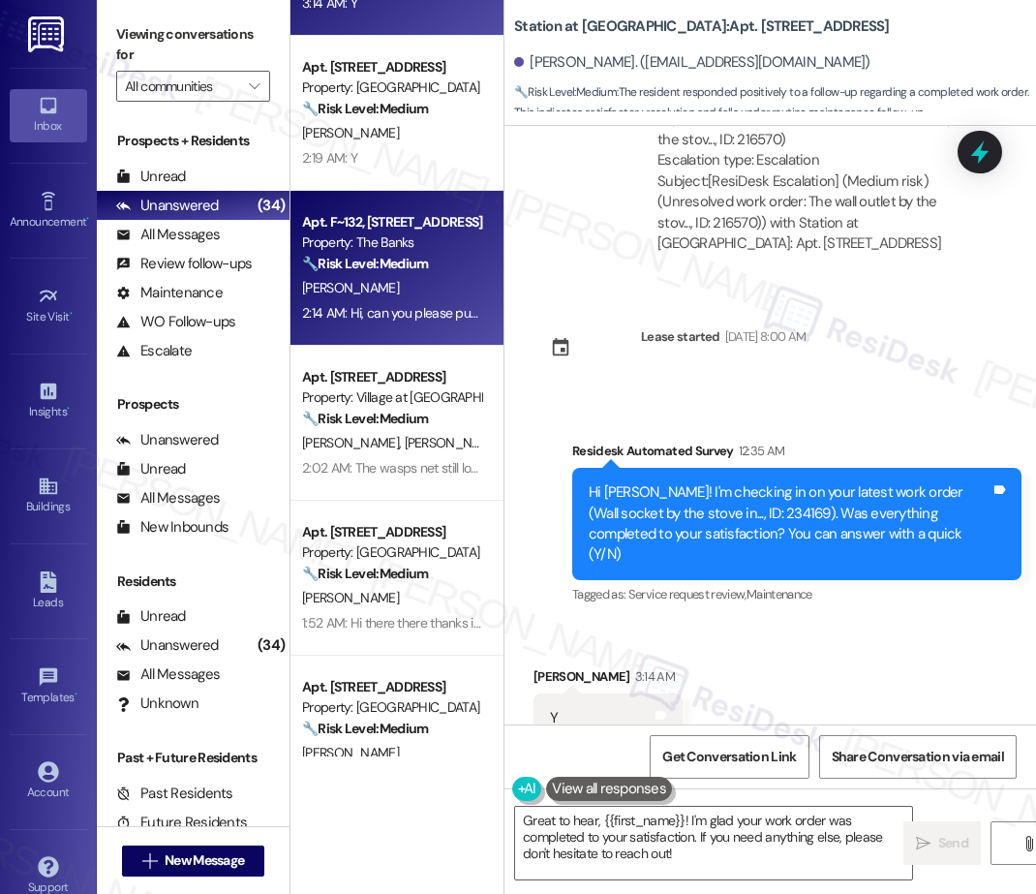
click at [423, 344] on div "Apt. F~132, 595 NE Geary St Property: The Banks 🔧 Risk Level: Medium The reside…" at bounding box center [396, 268] width 213 height 155
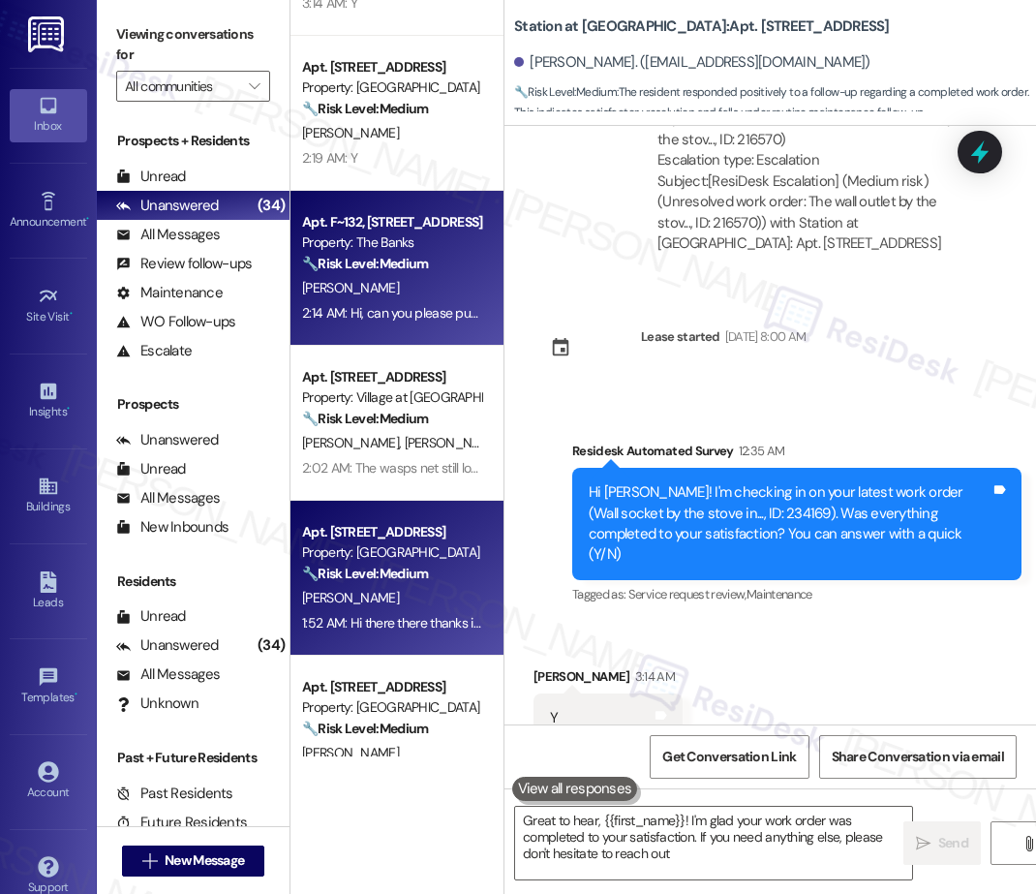
type textarea "Great to hear, {{first_name}}! I'm glad your work order was completed to your s…"
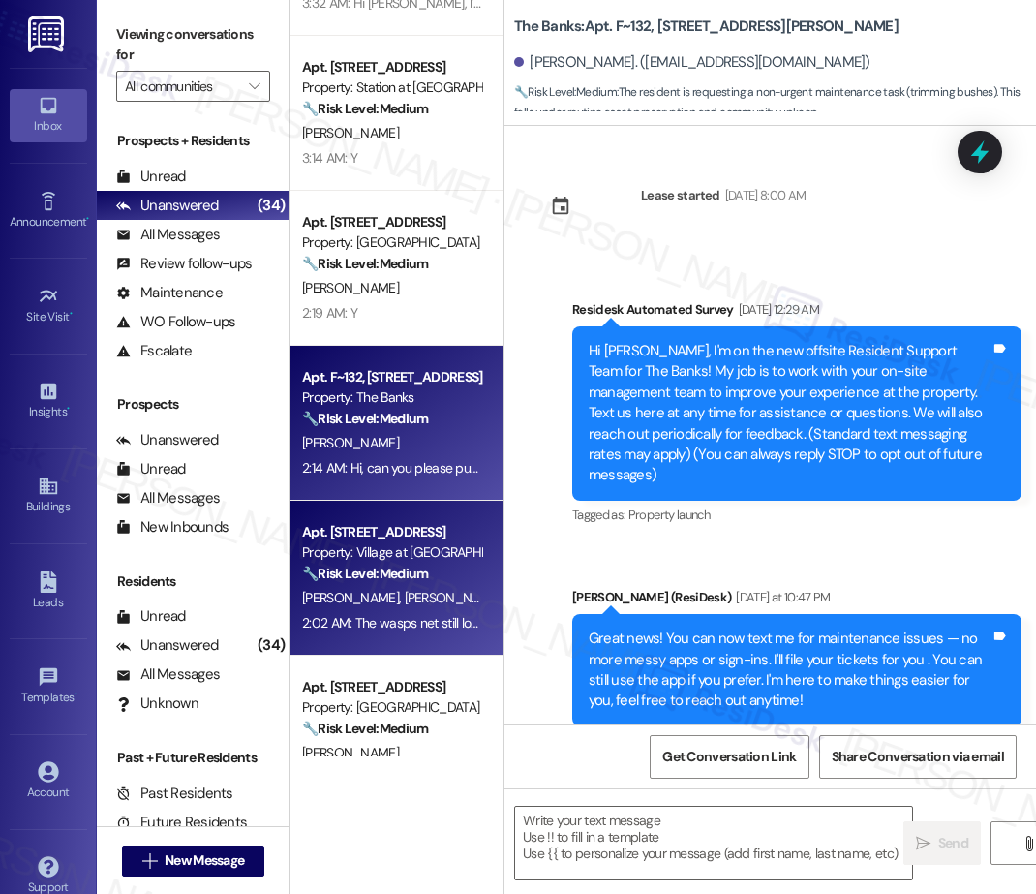
click at [409, 550] on div "Property: Village at [GEOGRAPHIC_DATA] I" at bounding box center [391, 552] width 179 height 20
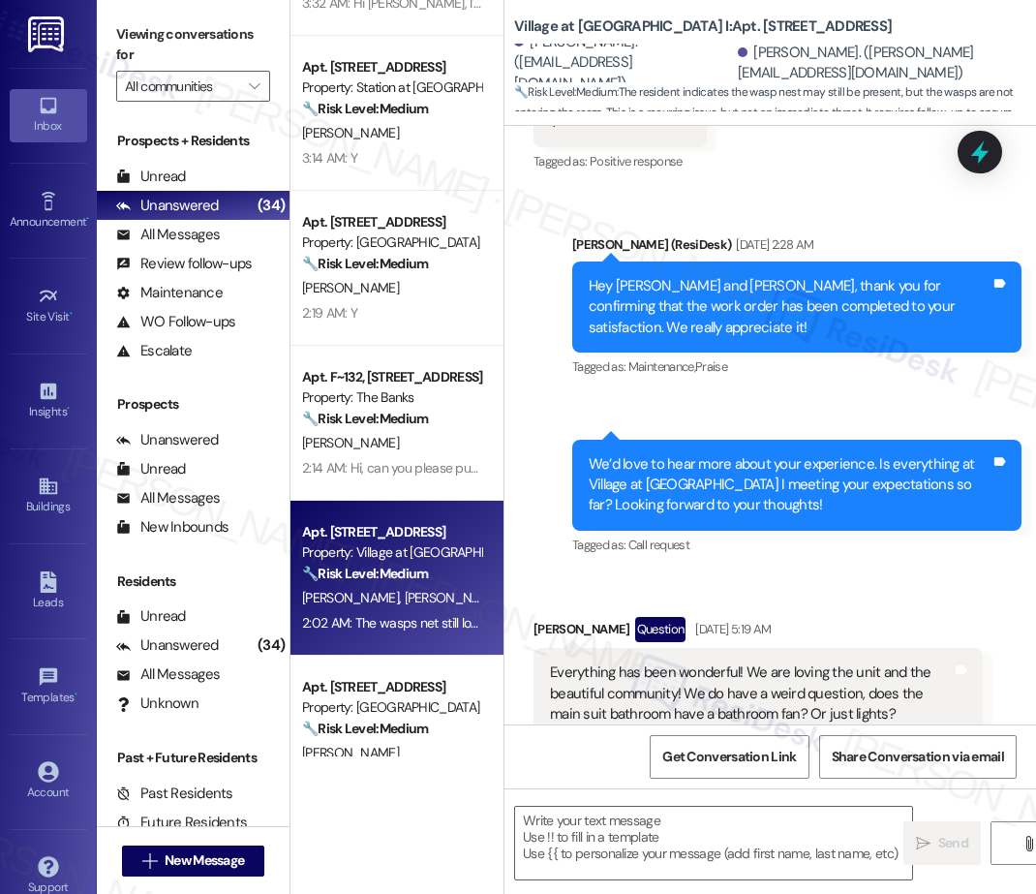
type textarea "Fetching suggested responses. Please feel free to read through the conversation…"
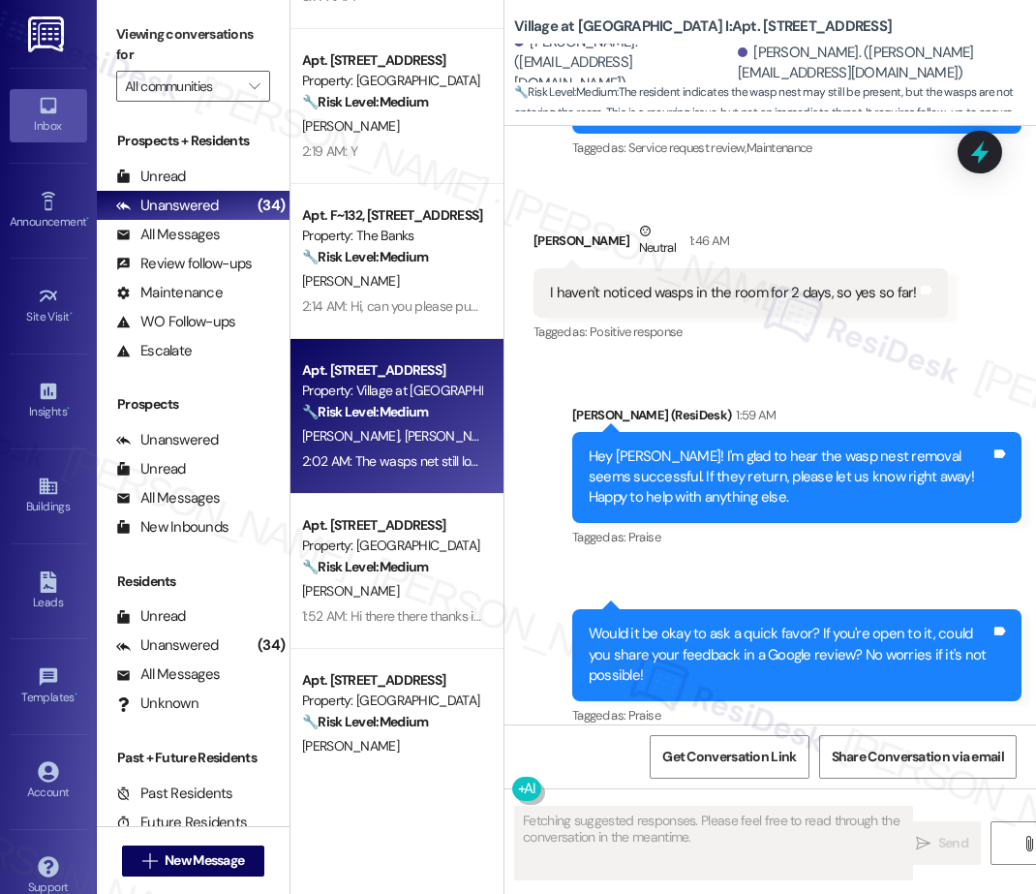
scroll to position [3952, 0]
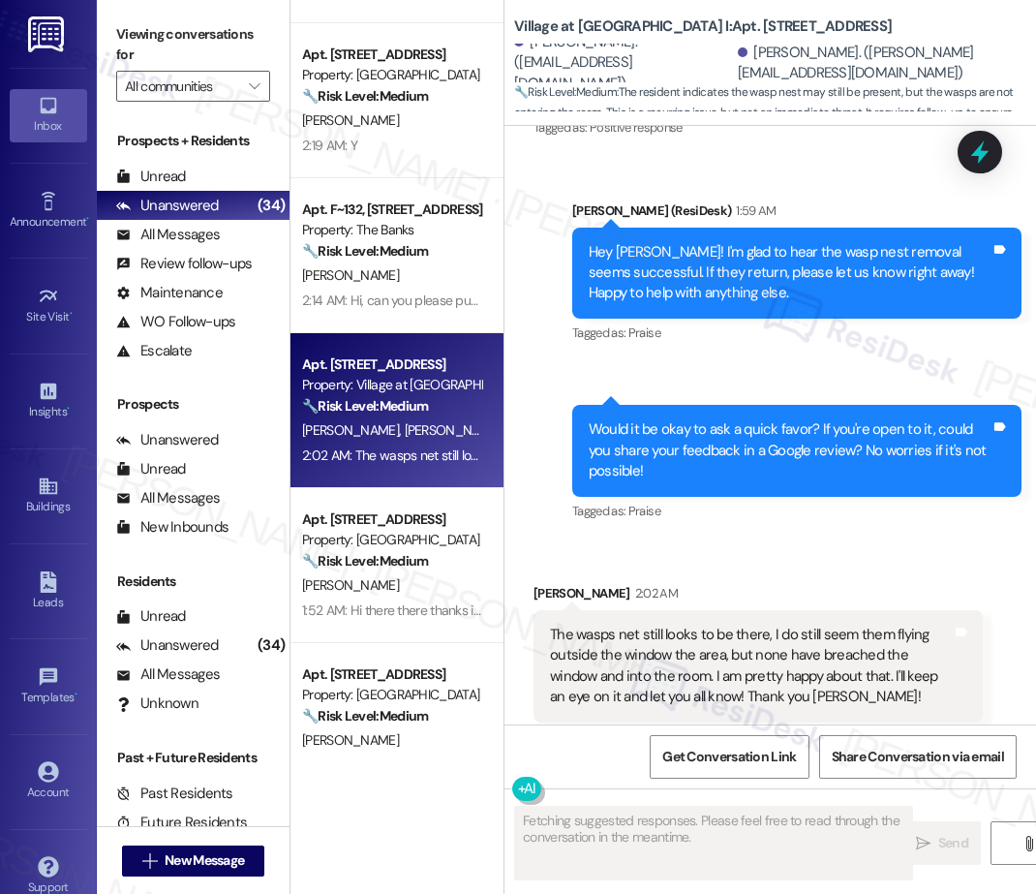
click at [398, 569] on div "( 1 ) Apt. 710~29, 625 NW 5th Ave Property: The Park at Fifth 🔧 Risk Level: Med…" at bounding box center [396, 378] width 213 height 756
click at [398, 569] on div "🔧 Risk Level: Medium The resident is responding to a follow-up regarding a comp…" at bounding box center [391, 561] width 179 height 20
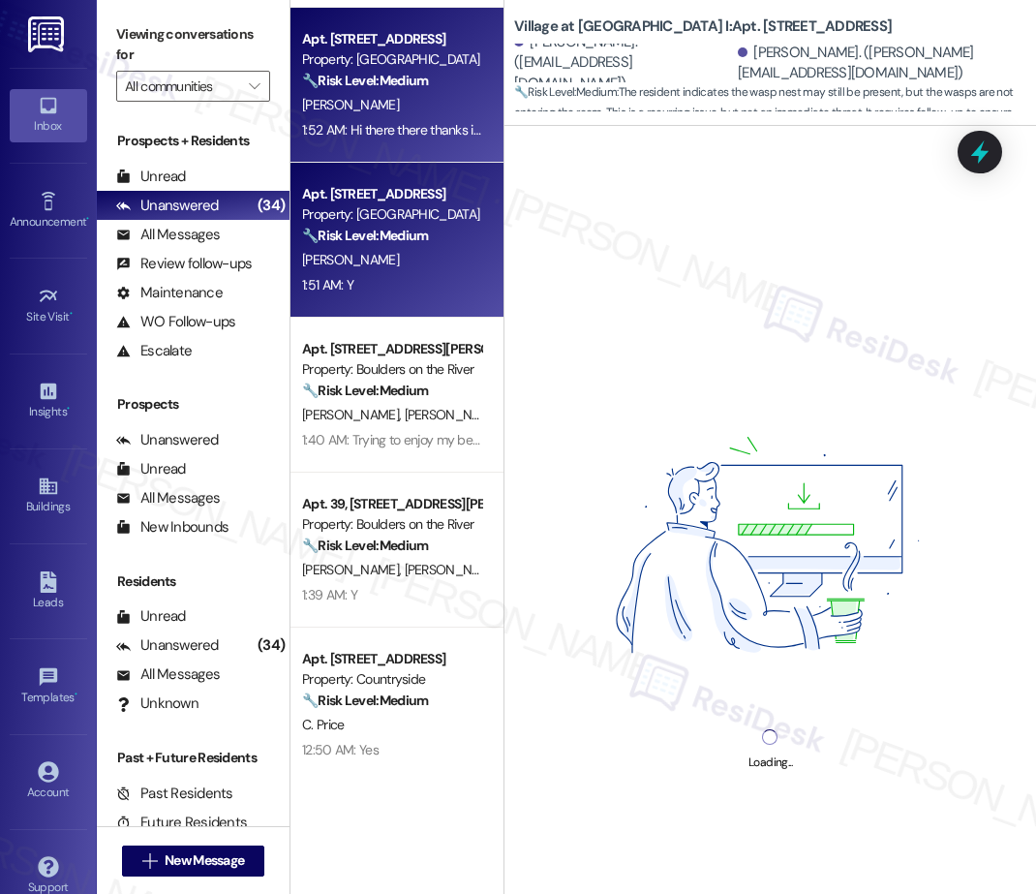
scroll to position [1553, 0]
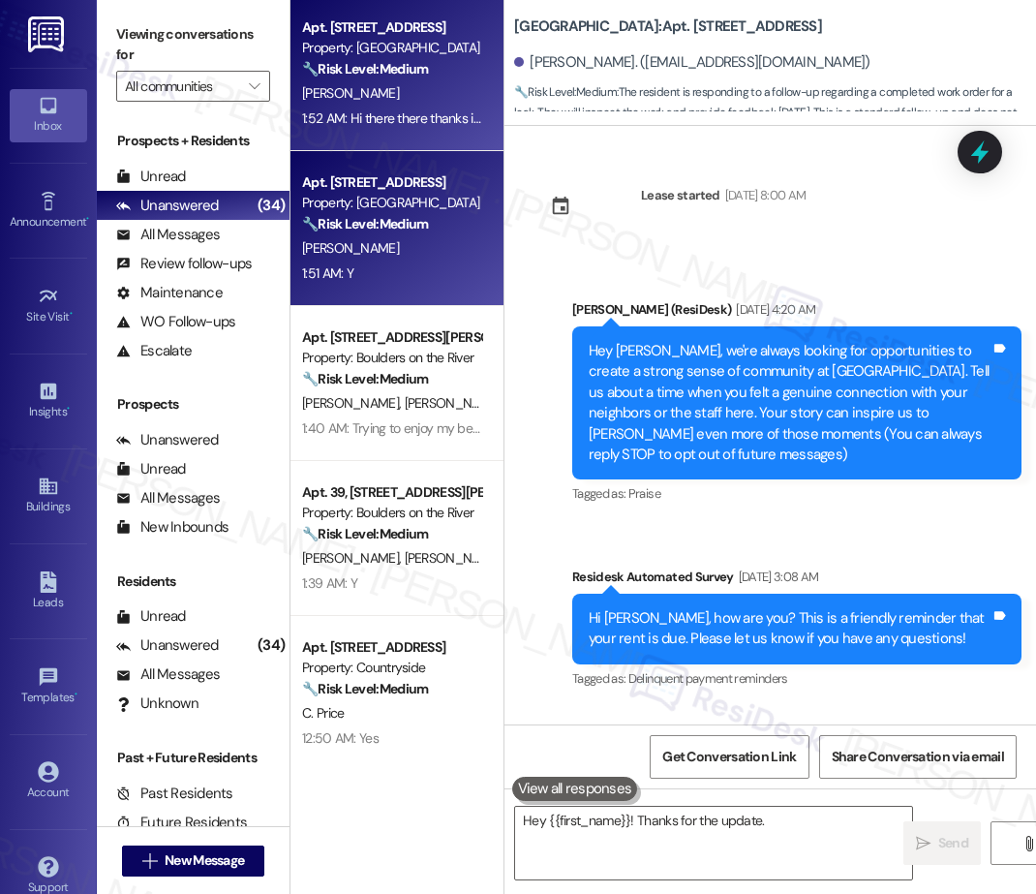
type textarea "Hey {{first_name}}! Thanks for the update. I'll"
click at [415, 279] on div "1:51 AM: Y 1:51 AM: Y" at bounding box center [391, 273] width 183 height 24
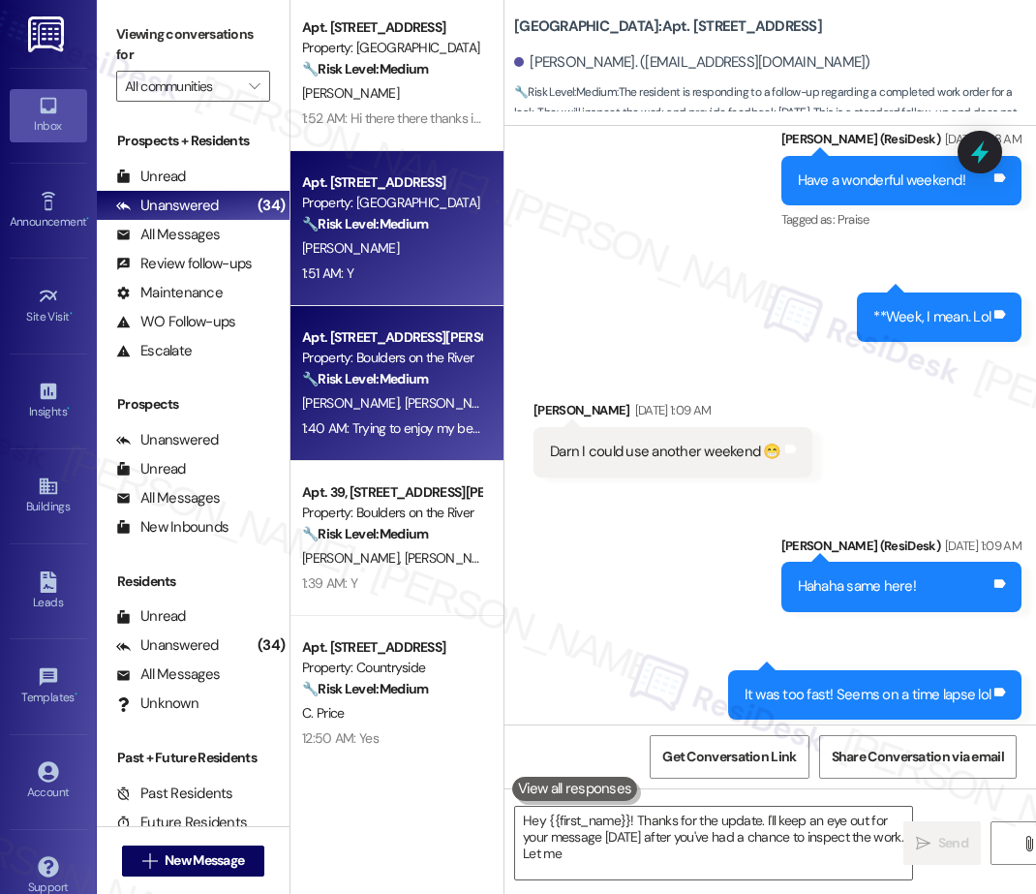
type textarea "Hey {{first_name}}! Thanks for the update. I'll keep an eye out for your messag…"
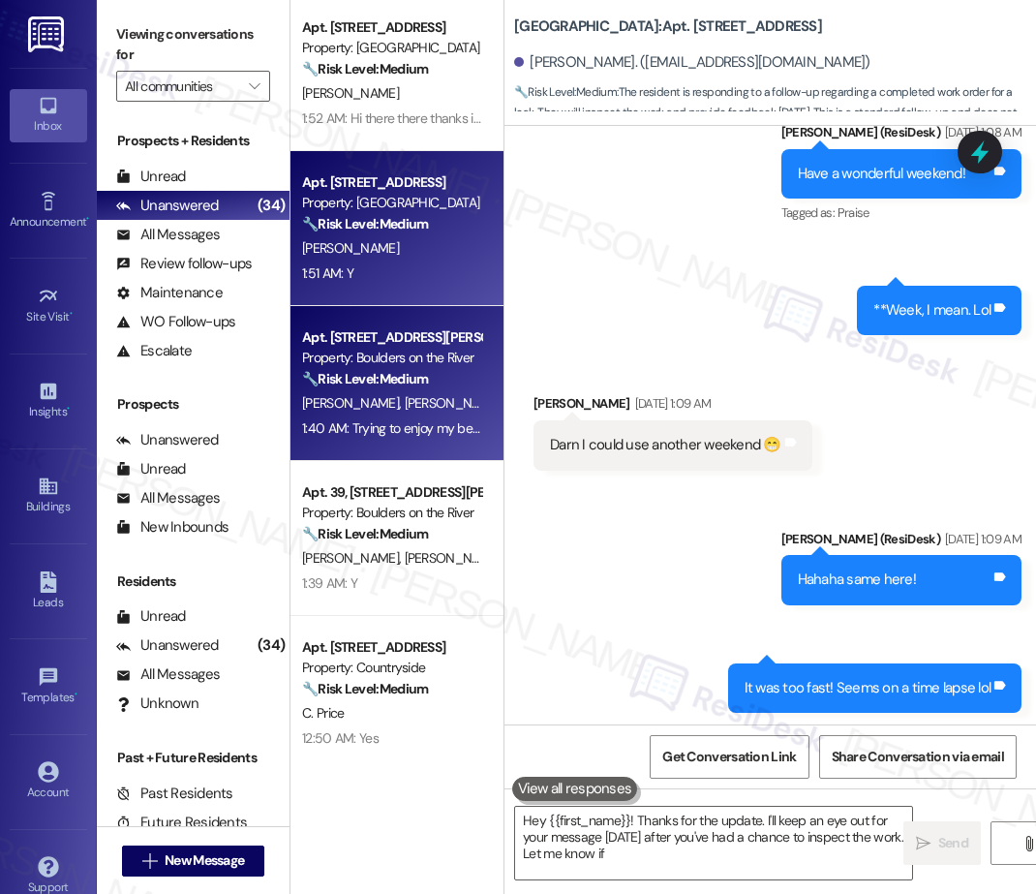
click at [407, 385] on strong "🔧 Risk Level: Medium" at bounding box center [365, 378] width 126 height 17
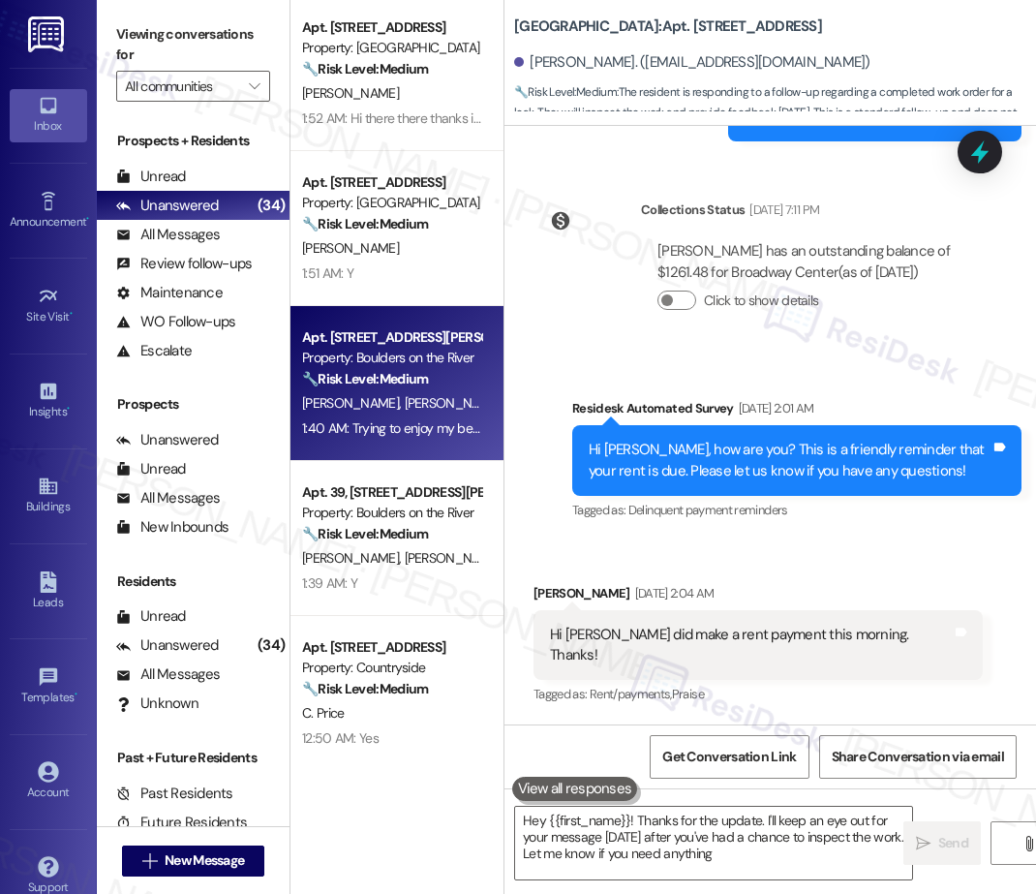
scroll to position [2233, 0]
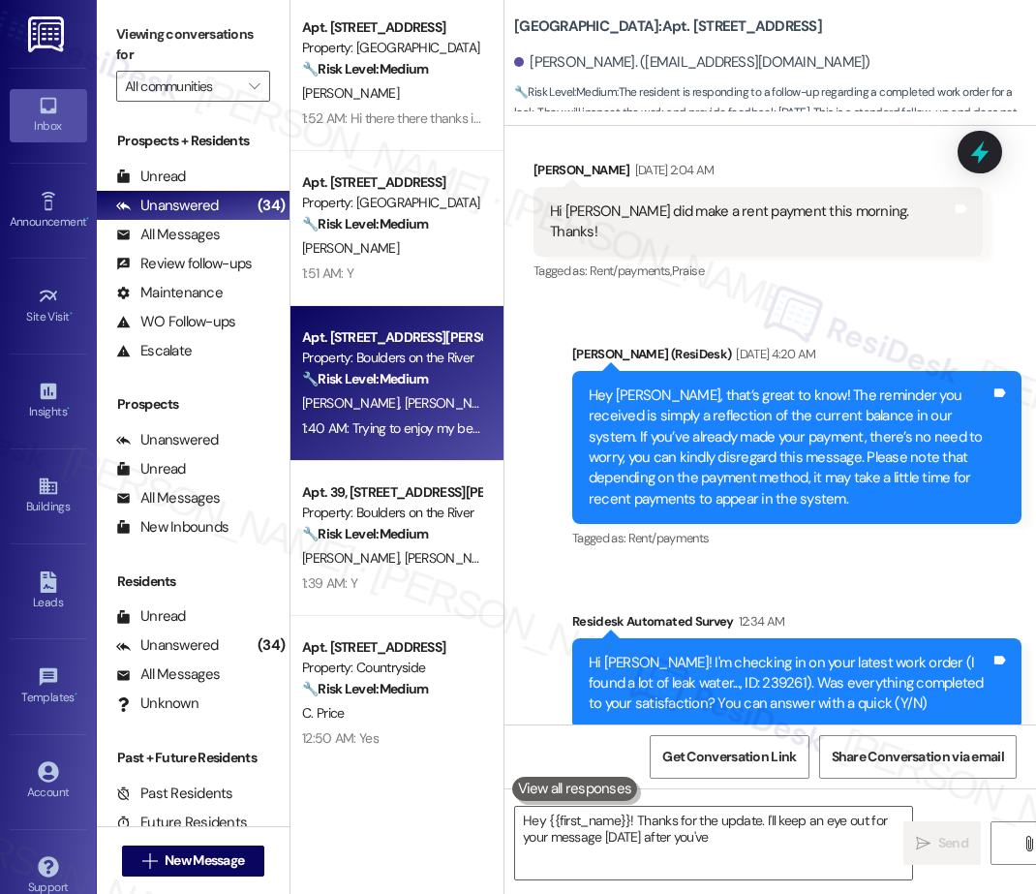
type textarea "Hey {{first_name}}! Thanks for the update. I'll keep an eye out for your messag…"
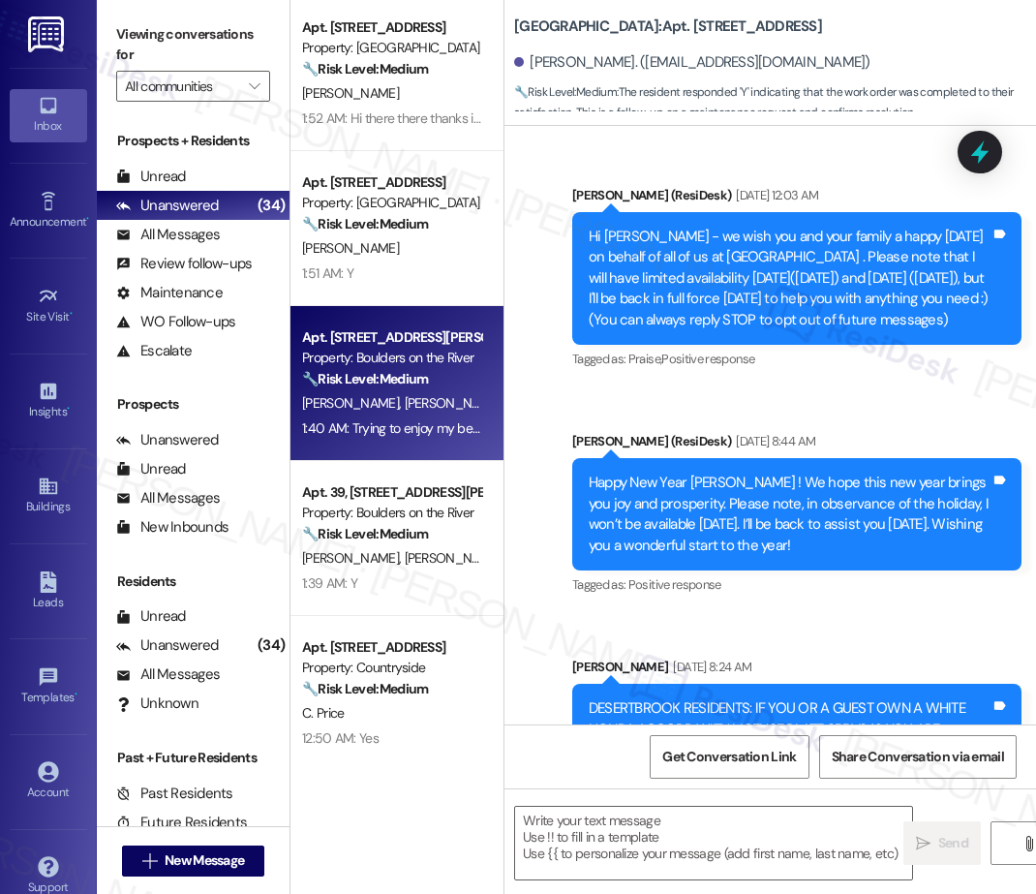
scroll to position [14334, 0]
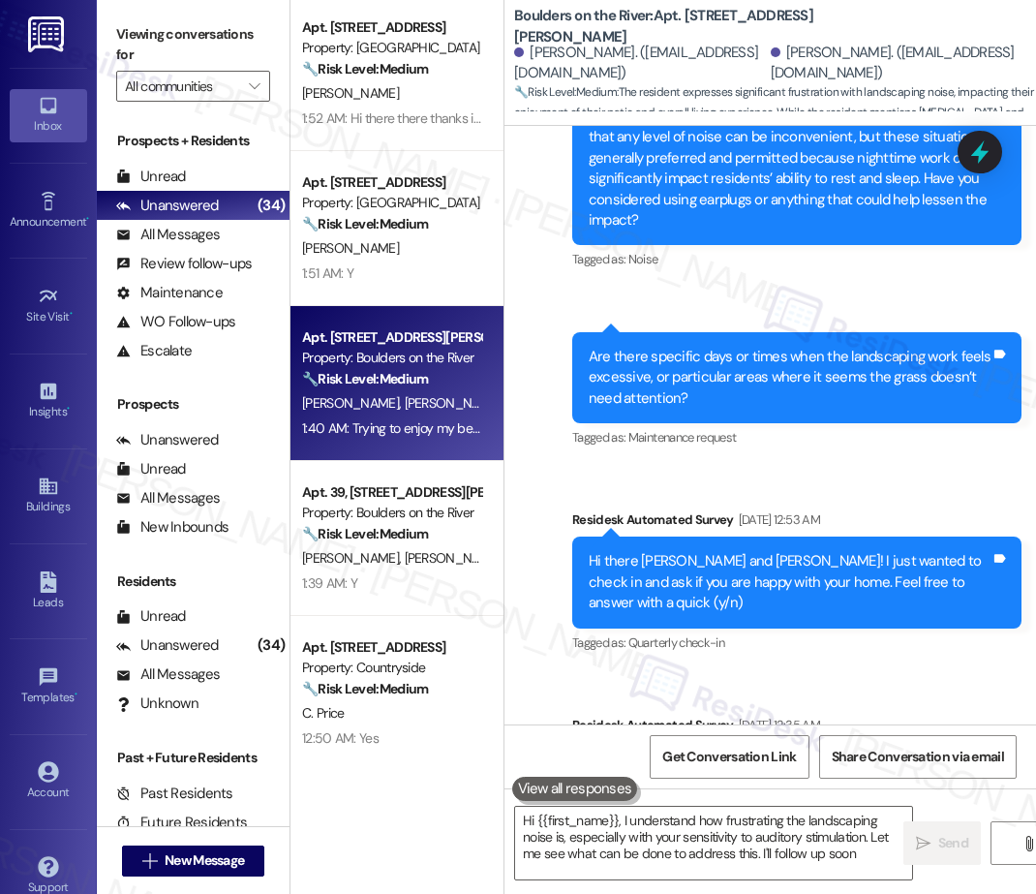
type textarea "Hi {{first_name}}, I understand how frustrating the landscaping noise is, espec…"
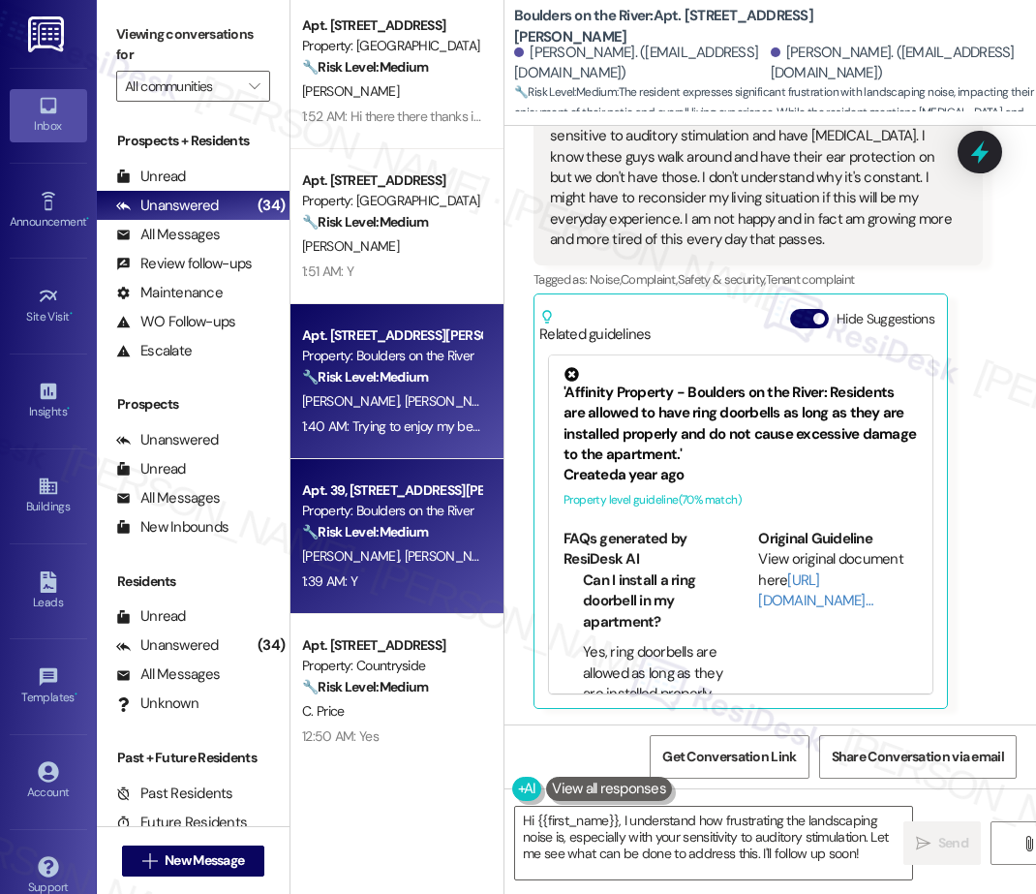
scroll to position [1557, 0]
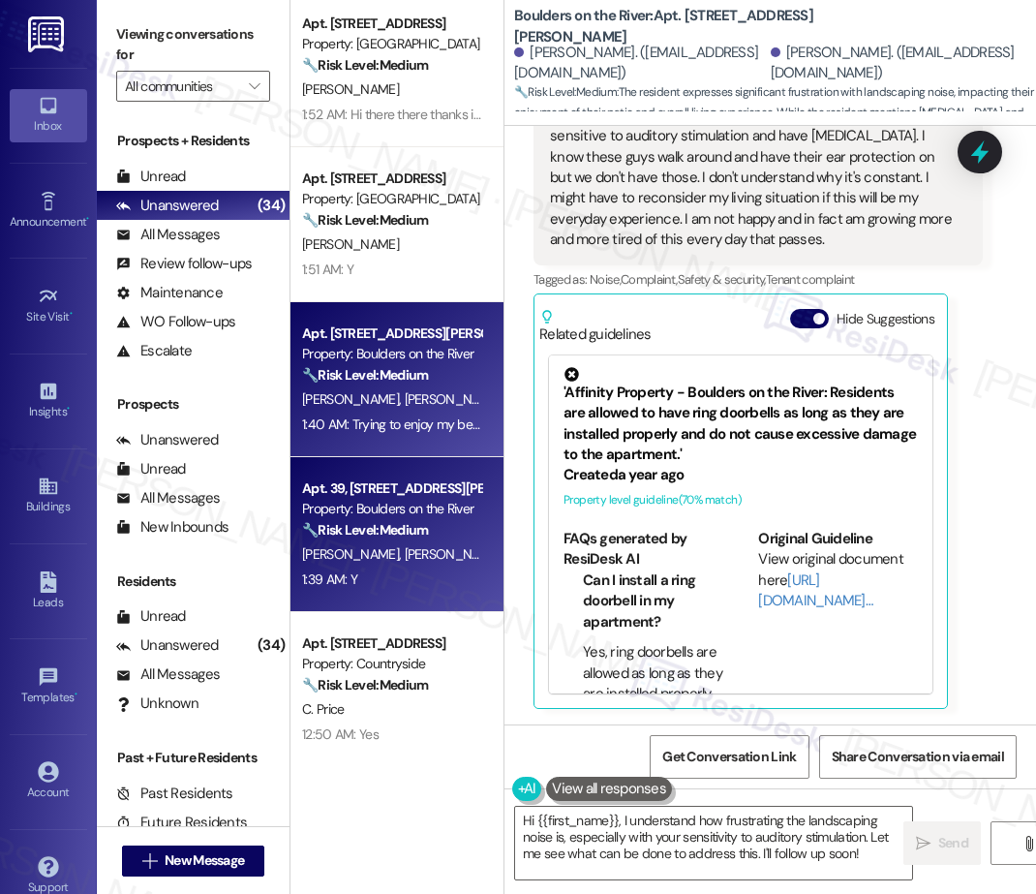
click at [410, 506] on div "Apt. 1702, 30050 SW Town Center Lp W Suite 100 Property: Village at Main Street…" at bounding box center [396, 378] width 213 height 756
click at [369, 543] on div "E. Mcallister M. Louie J. Zhang" at bounding box center [391, 554] width 183 height 24
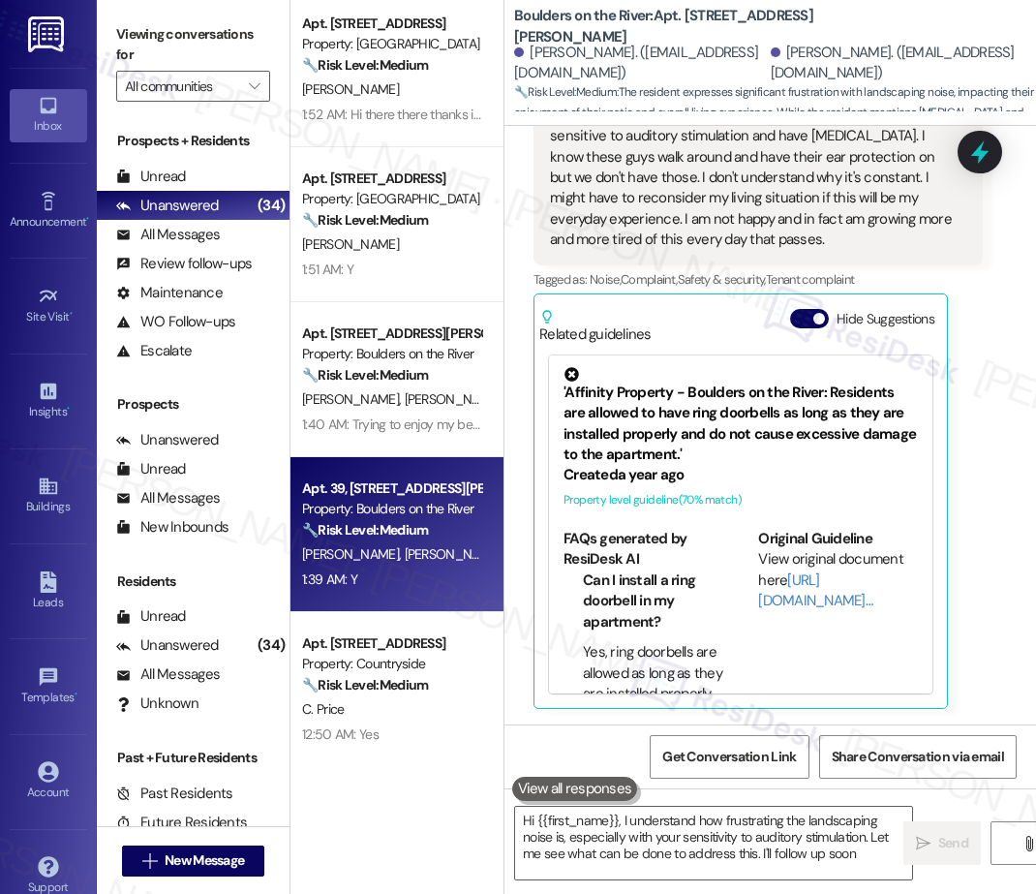
type textarea "Hi {{first_name}}, I understand how frustrating the landscaping noise is, espec…"
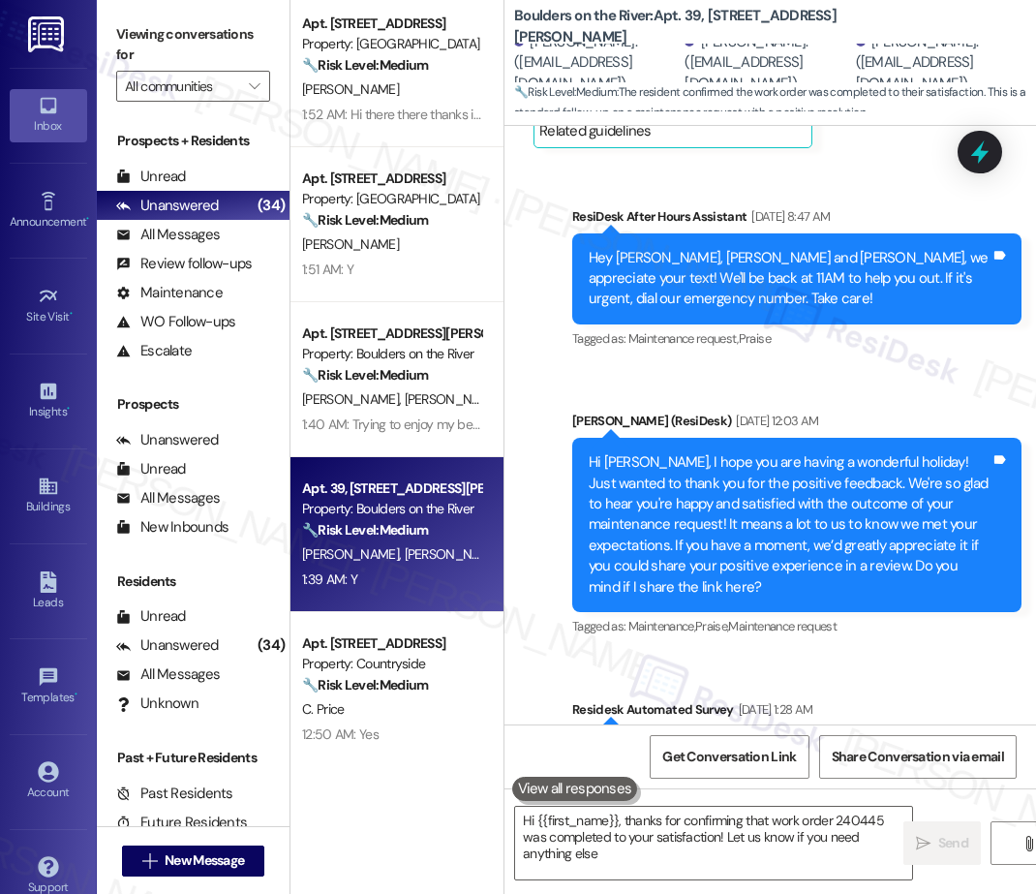
type textarea "Hi {{first_name}}, thanks for confirming that work order 240445 was completed t…"
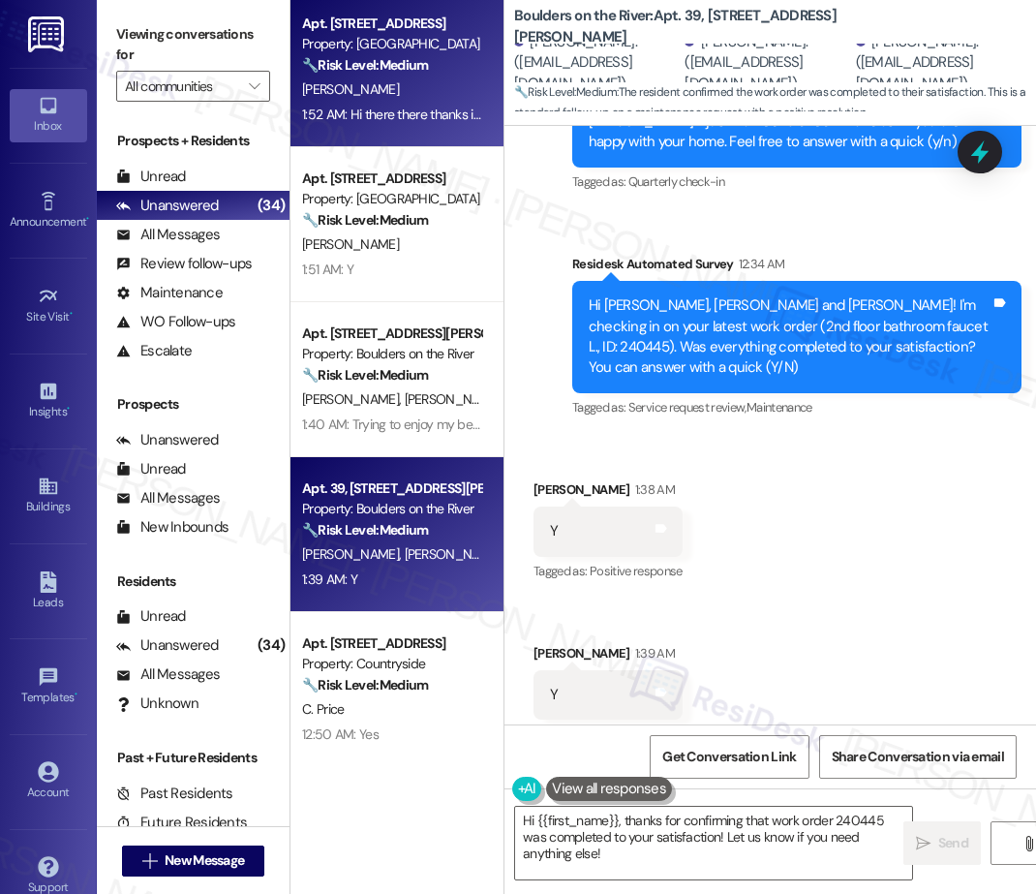
scroll to position [3940, 0]
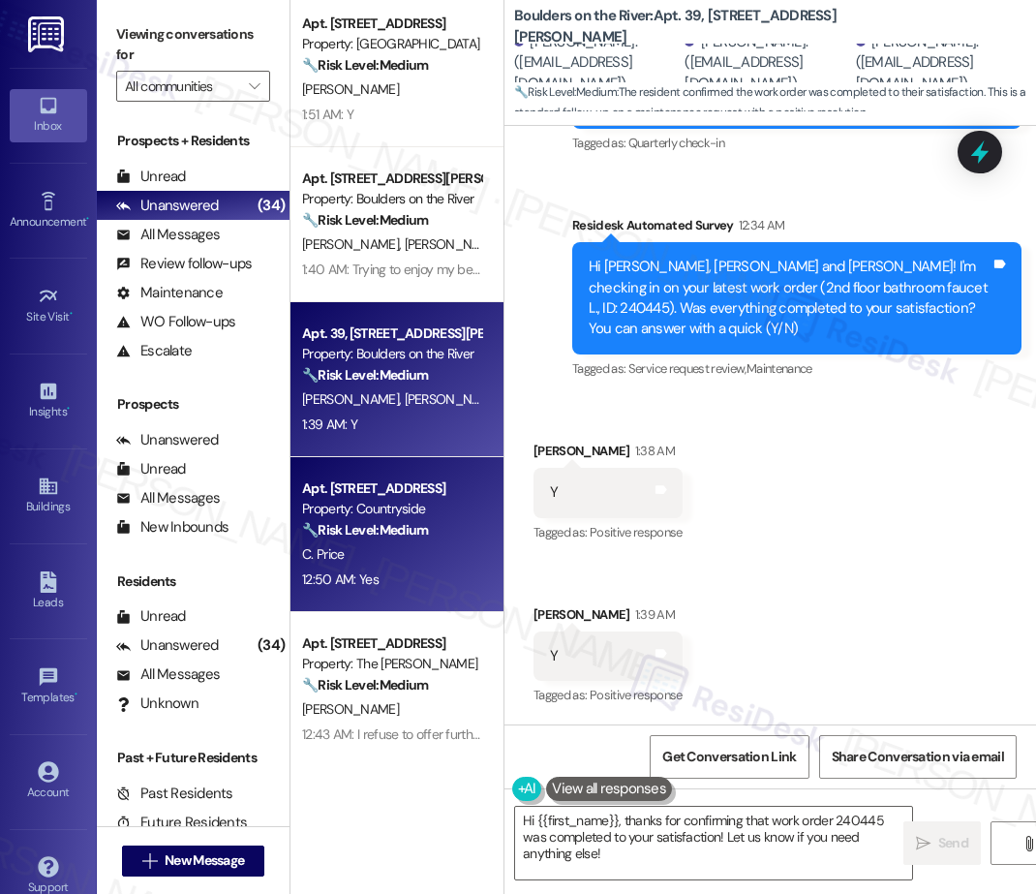
click at [376, 522] on strong "🔧 Risk Level: Medium" at bounding box center [365, 529] width 126 height 17
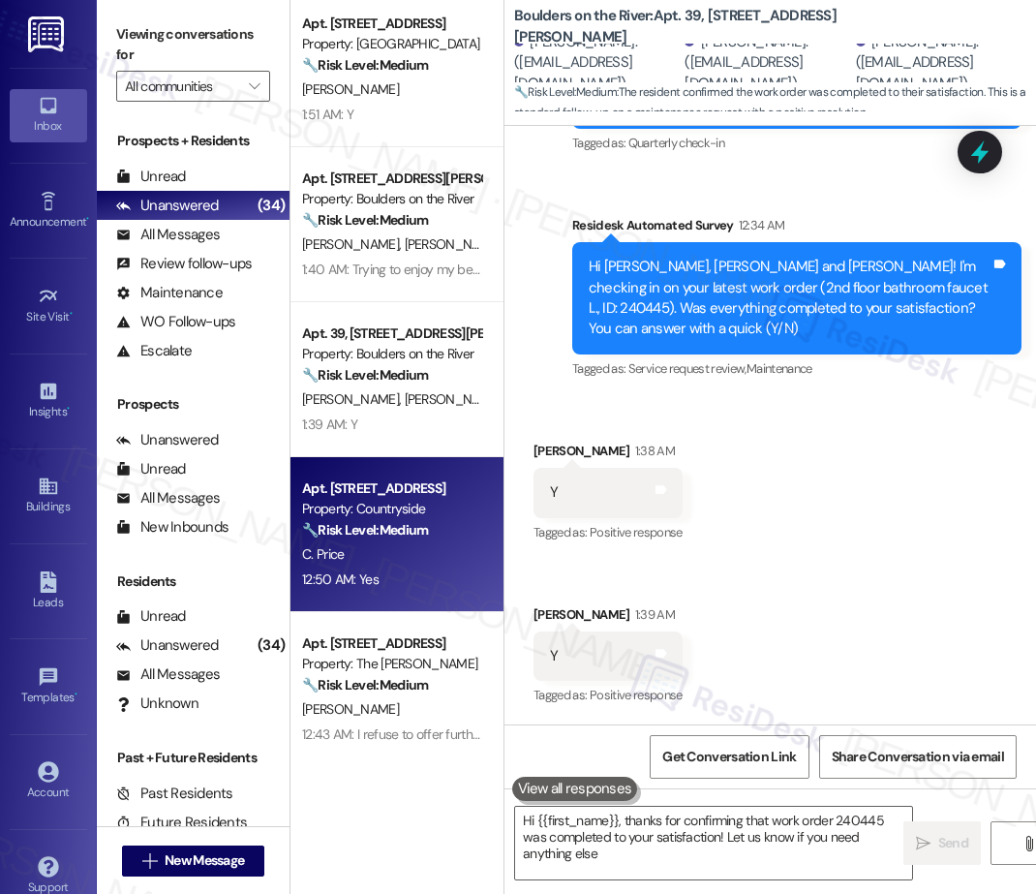
type textarea "Hi {{first_name}}, thanks for confirming that work order 240445 was completed t…"
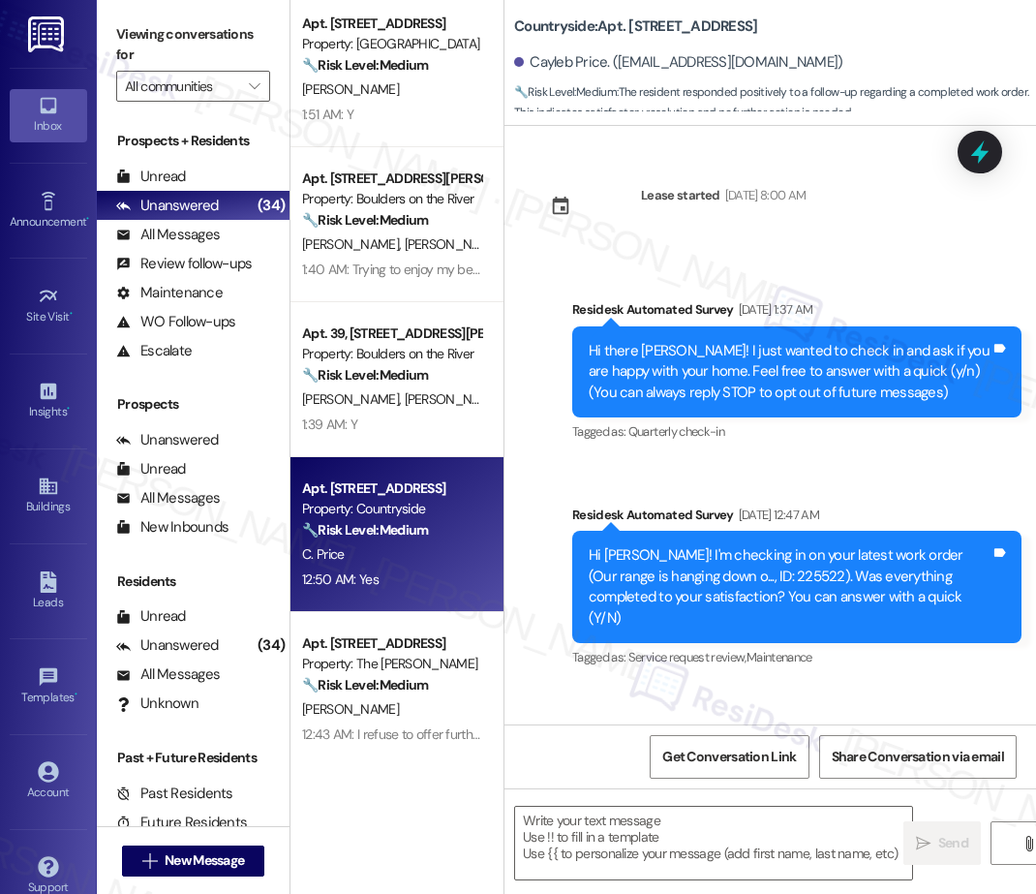
scroll to position [7784, 0]
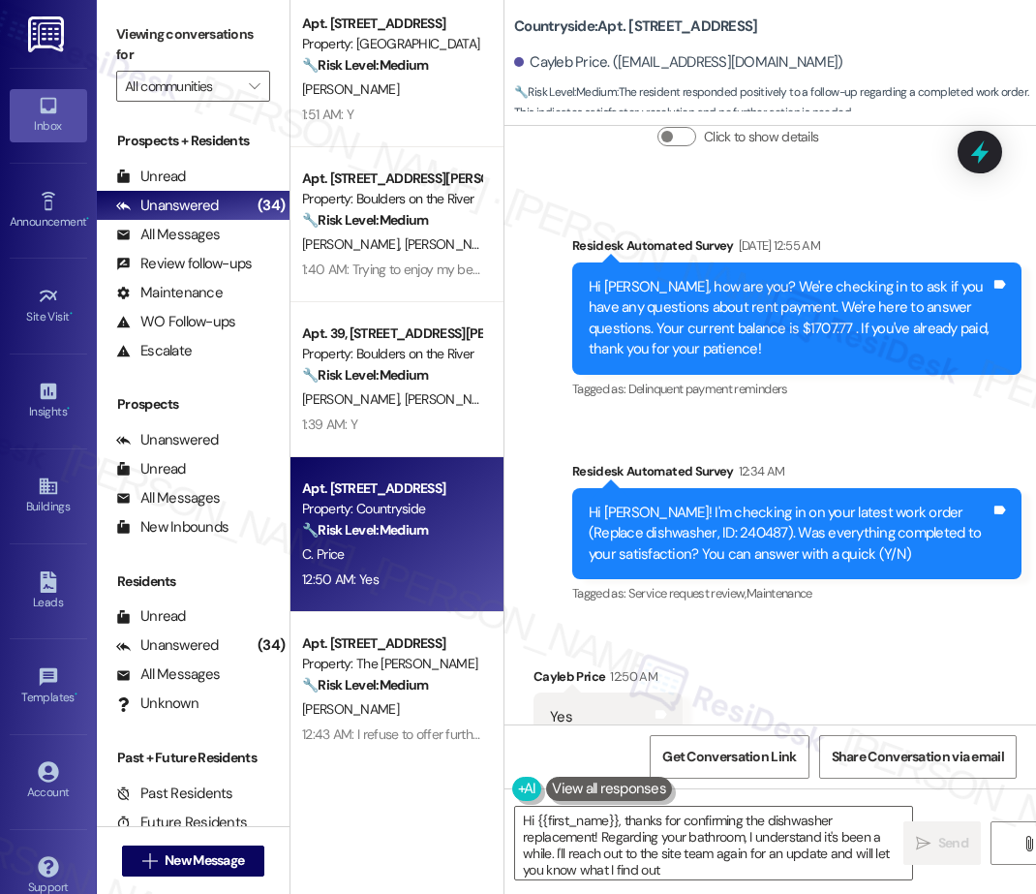
type textarea "Hi {{first_name}}, thanks for confirming the dishwasher replacement! Regarding …"
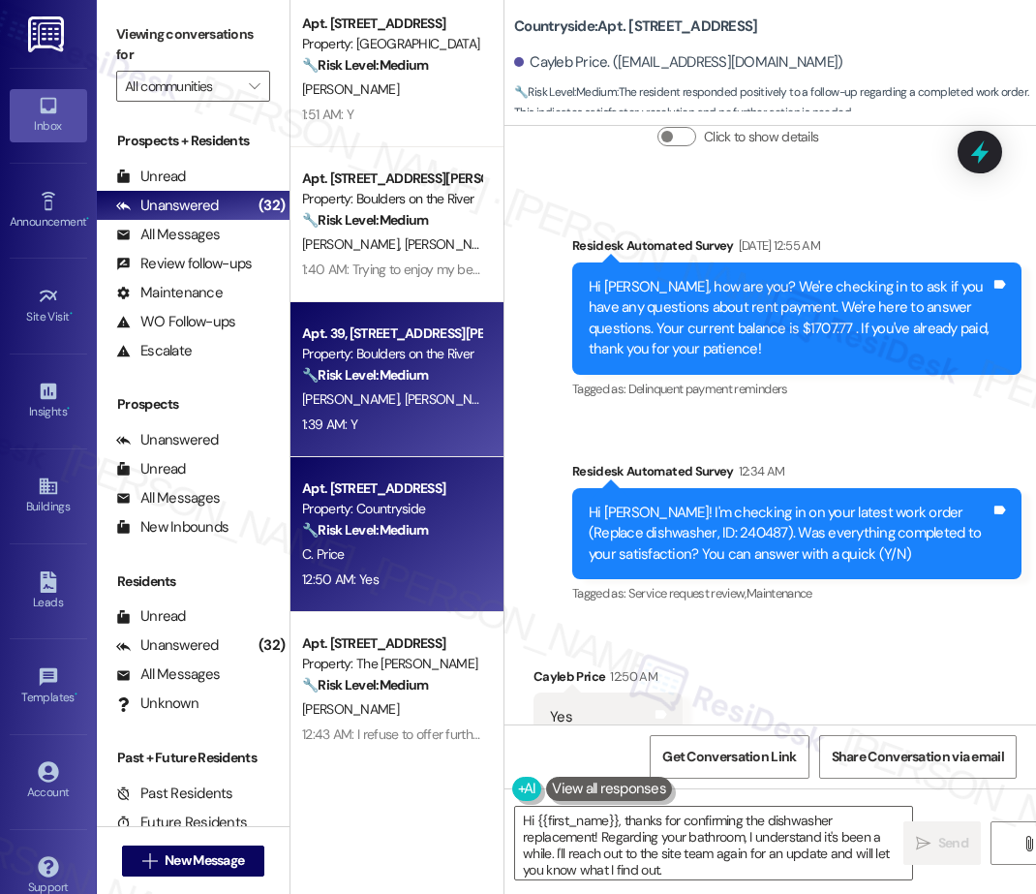
click at [506, 406] on span "J. Zhang" at bounding box center [554, 398] width 97 height 17
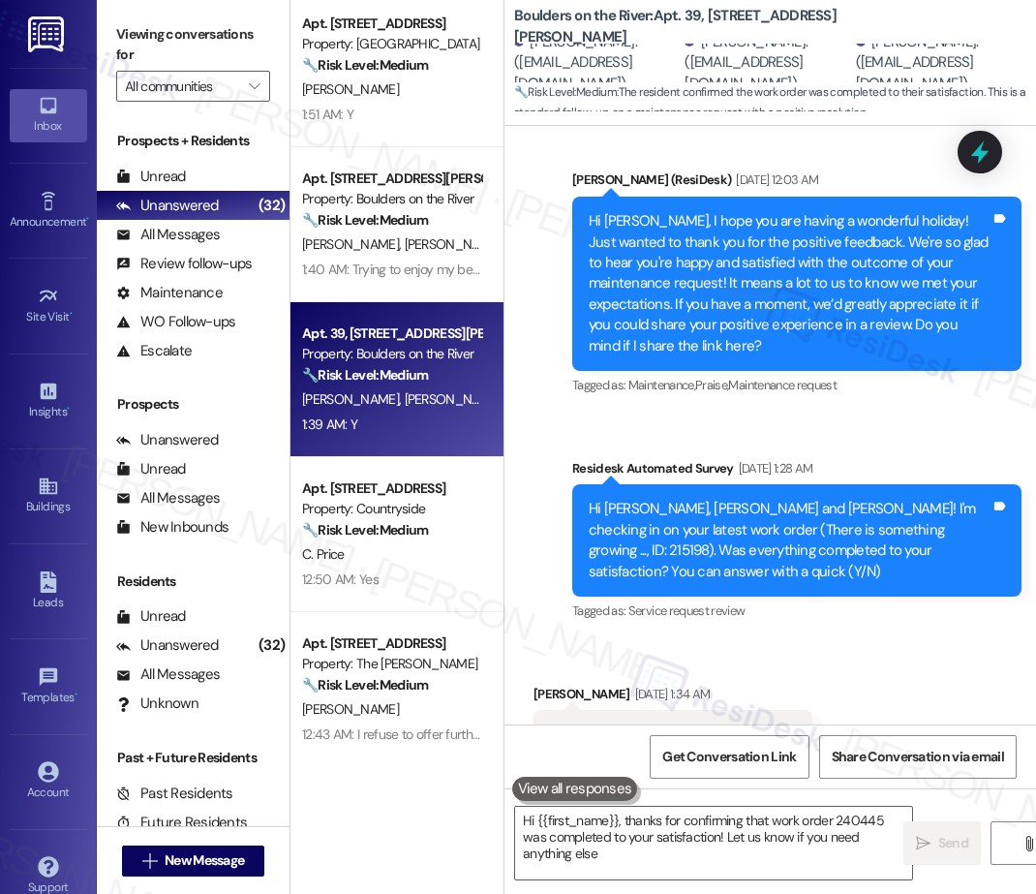
type textarea "Hi {{first_name}}, thanks for confirming that work order 240445 was completed t…"
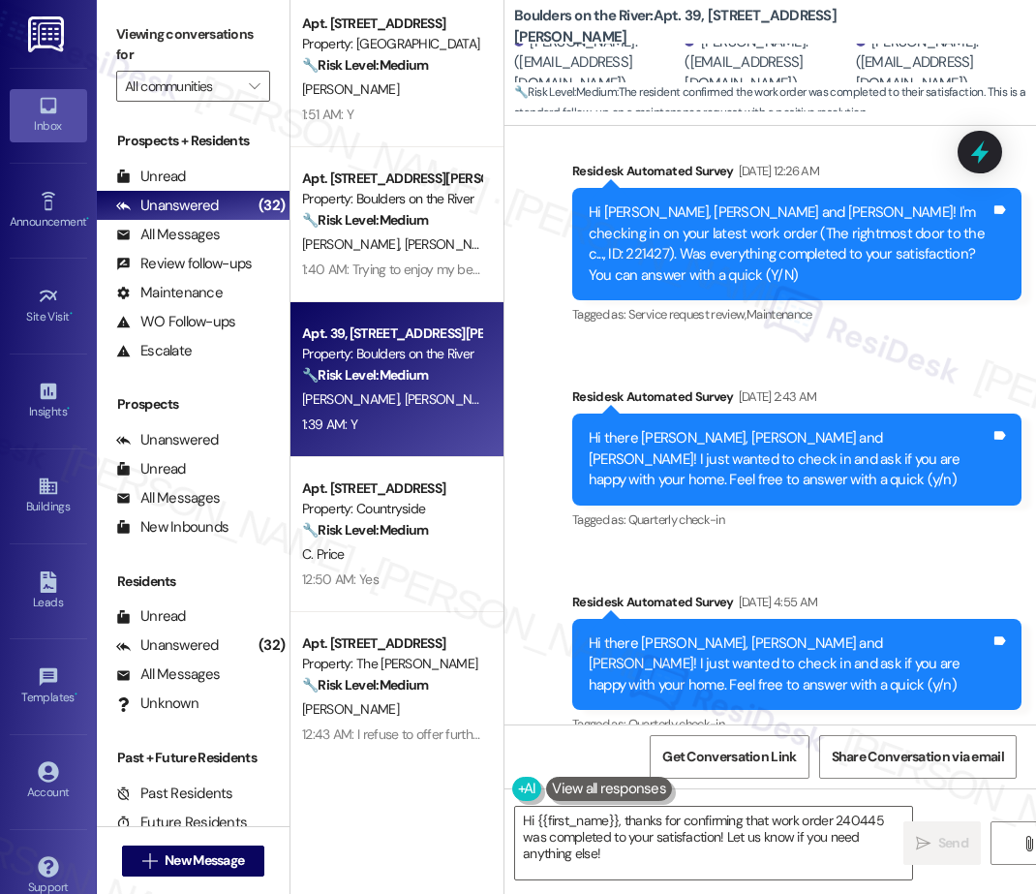
scroll to position [3940, 0]
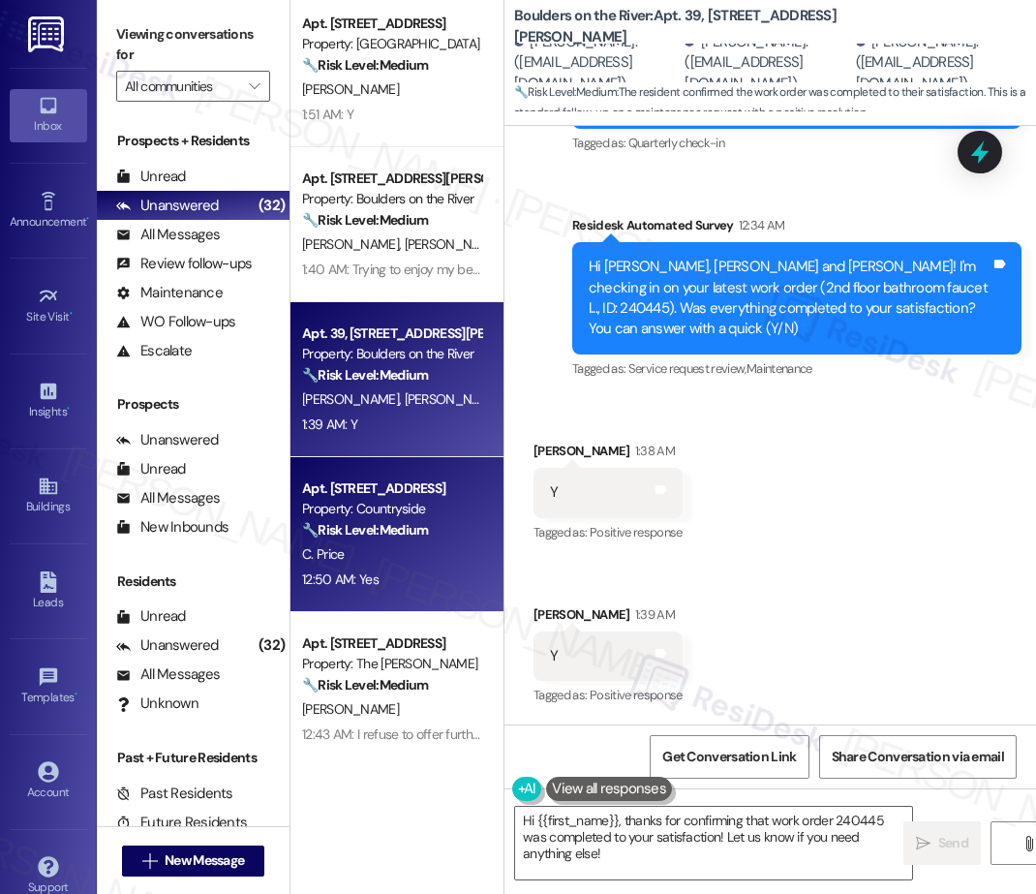
click at [415, 520] on div "🔧 Risk Level: Medium The resident responded positively to a follow-up regarding…" at bounding box center [391, 530] width 179 height 20
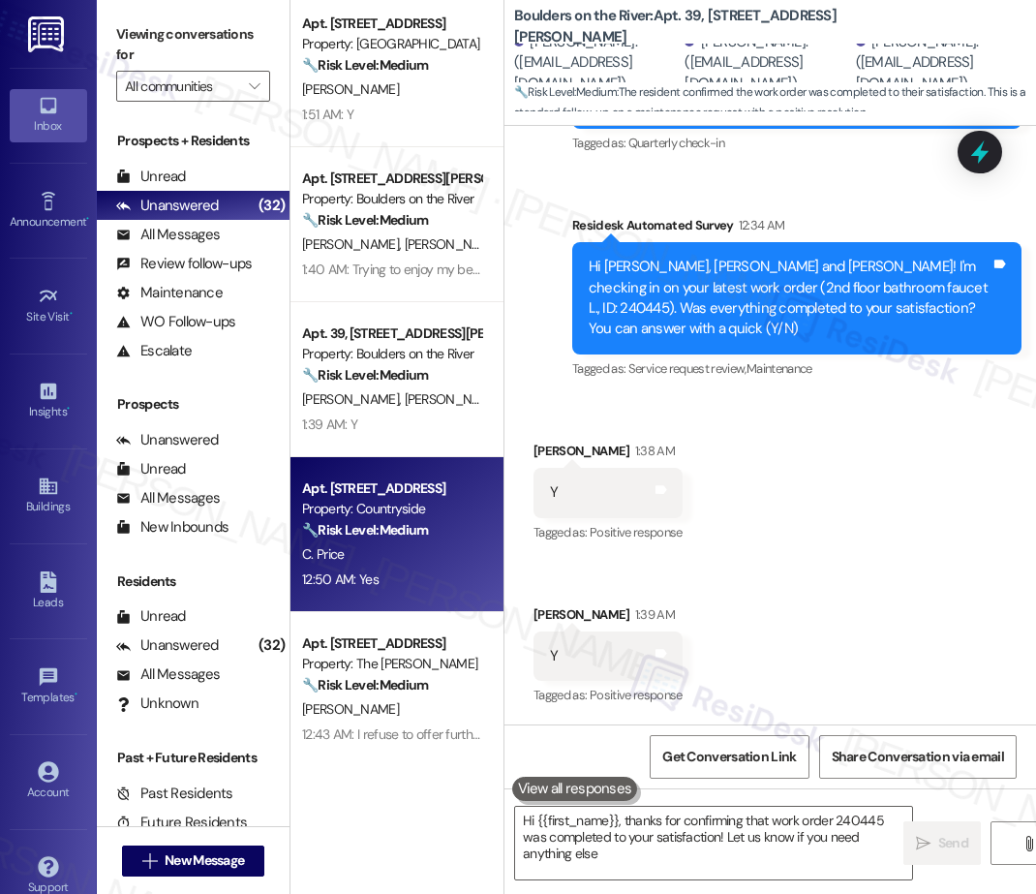
type textarea "Hi {{first_name}}, thanks for confirming that work order 240445 was completed t…"
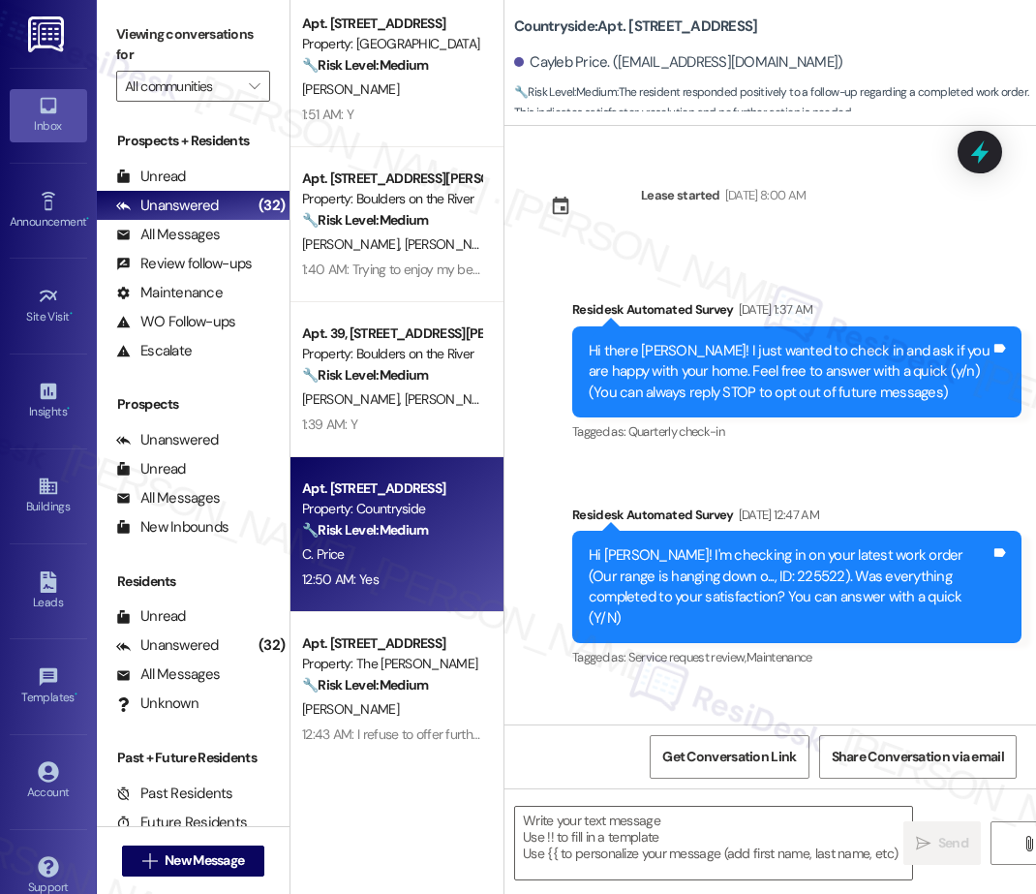
scroll to position [7784, 0]
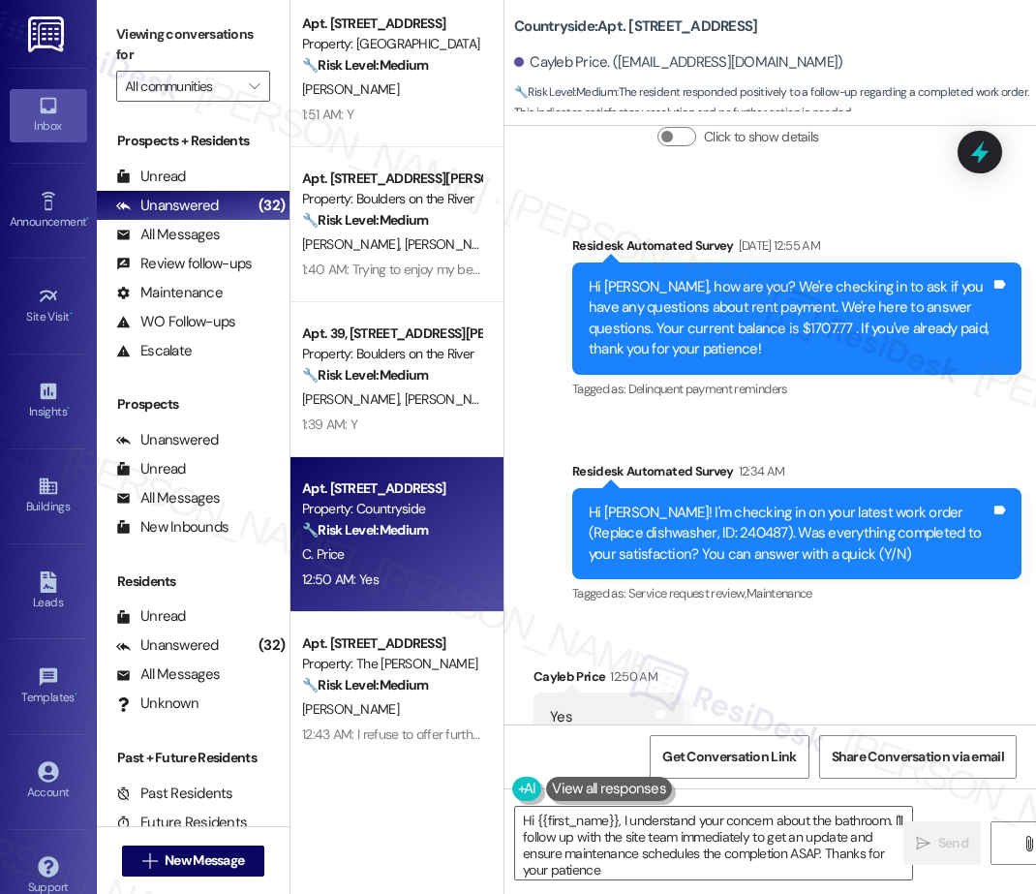
type textarea "Hi {{first_name}}, I understand your concern about the bathroom. I'll follow up…"
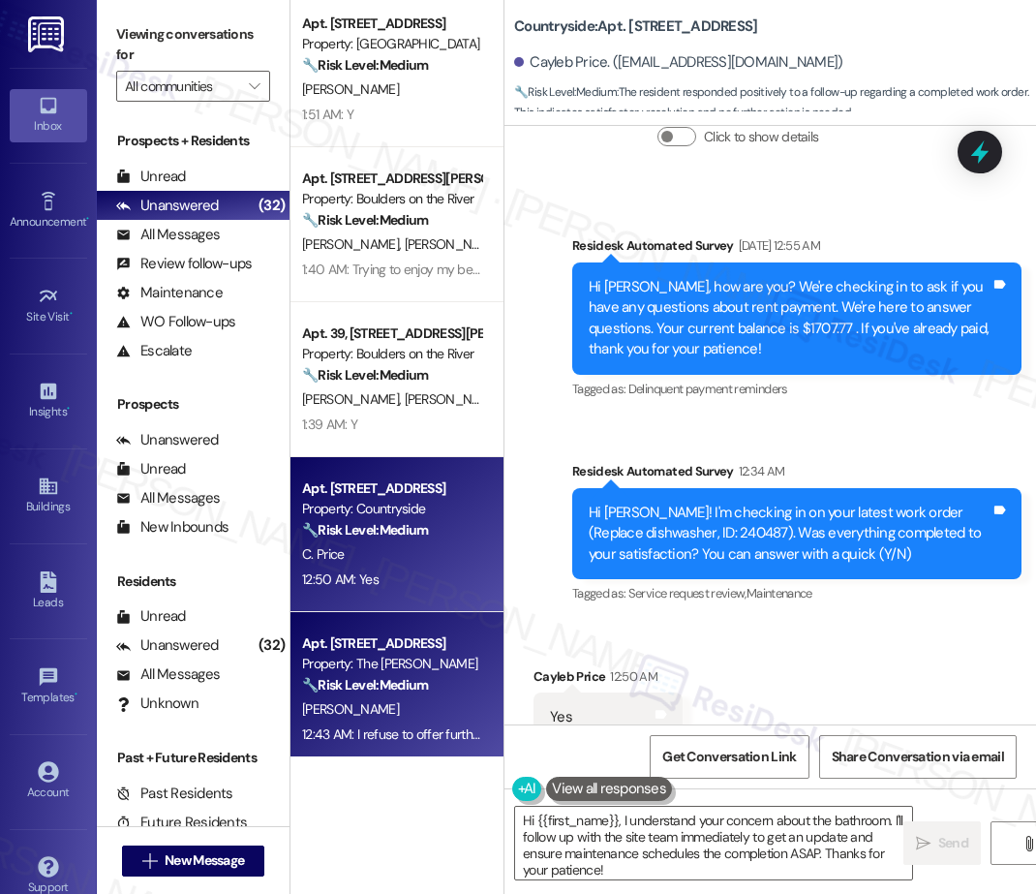
click at [348, 722] on div "12:43 AM: I refuse to offer further insight on the building it is a mess 12:43 …" at bounding box center [391, 734] width 183 height 24
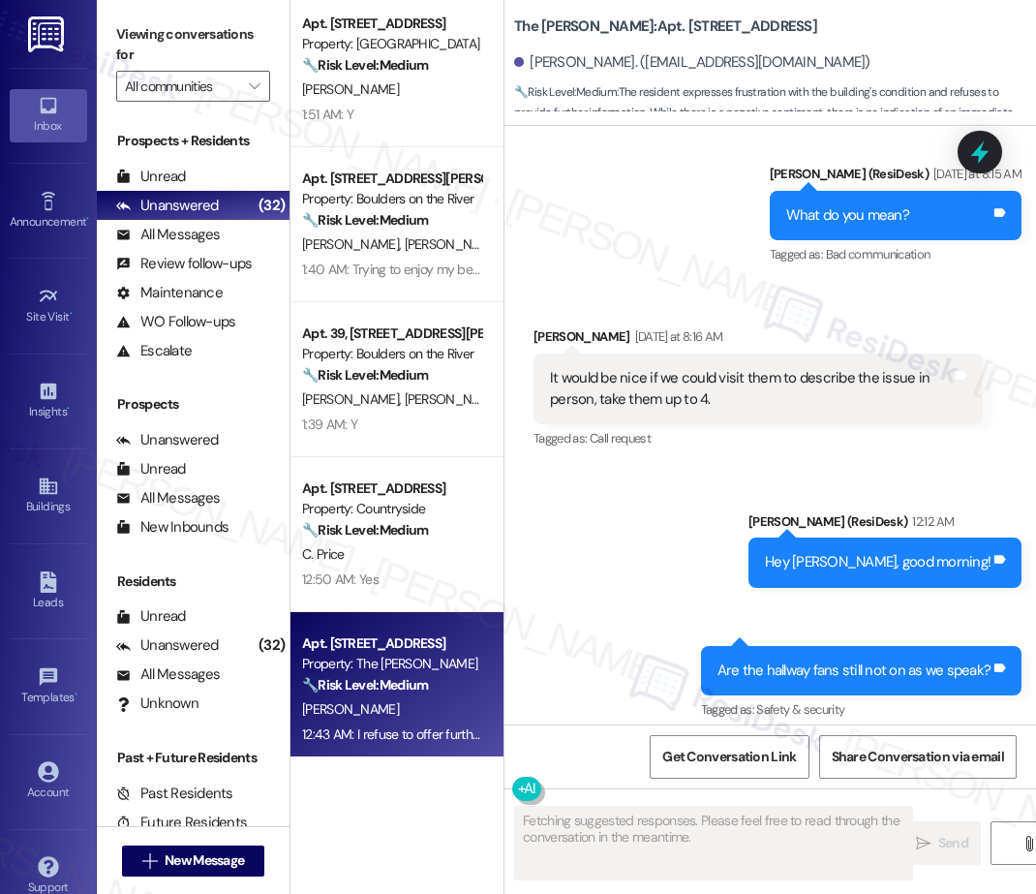
scroll to position [30728, 0]
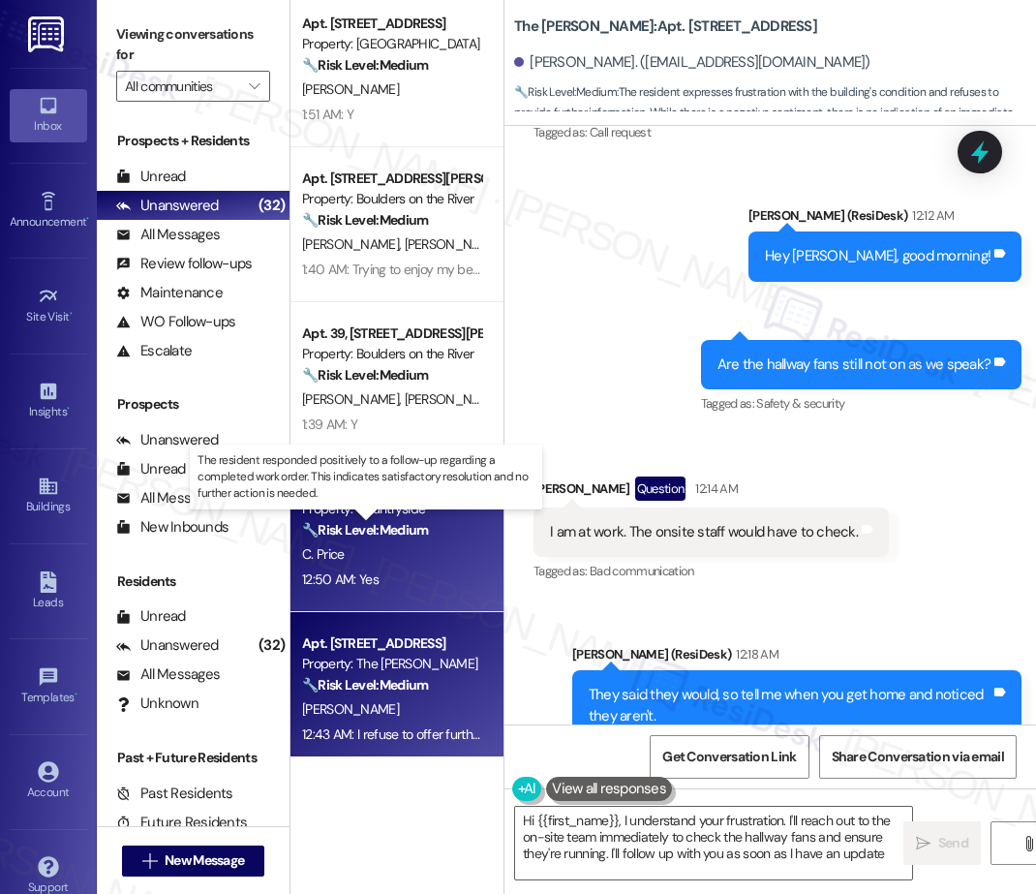
type textarea "Hi {{first_name}}, I understand your frustration. I'll reach out to the on-site…"
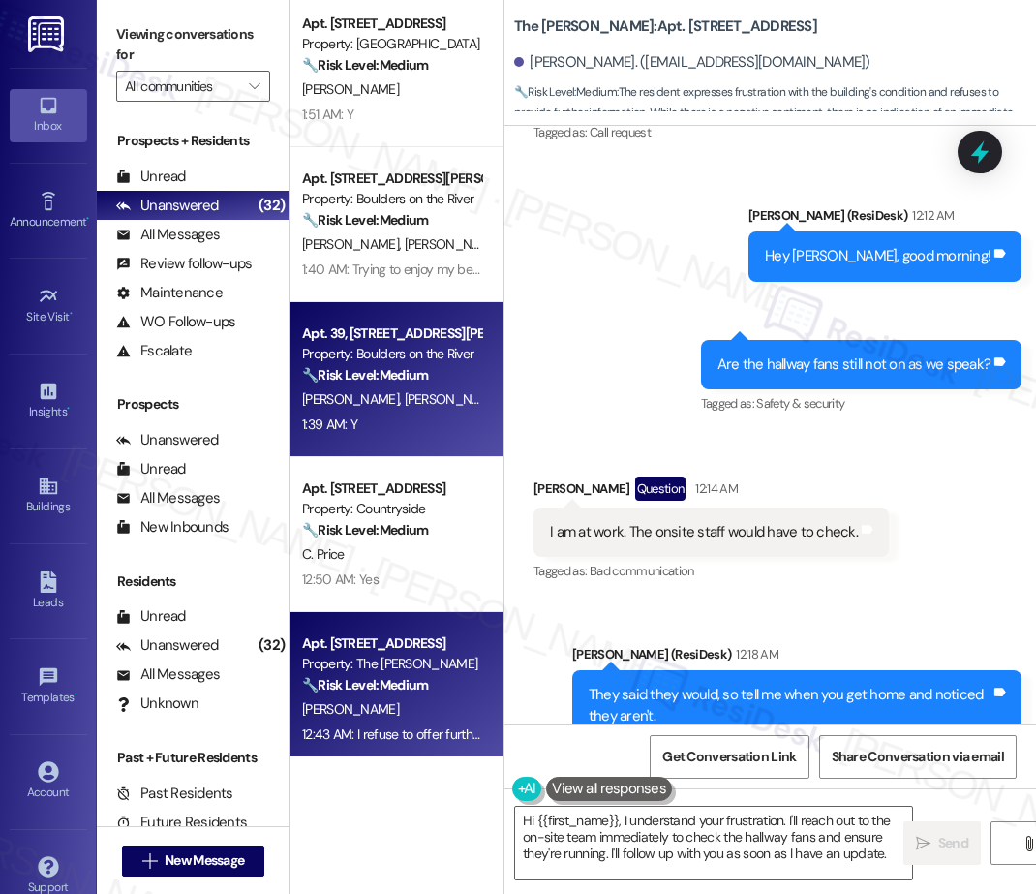
click at [393, 427] on div "1:39 AM: Y 1:39 AM: Y" at bounding box center [391, 424] width 183 height 24
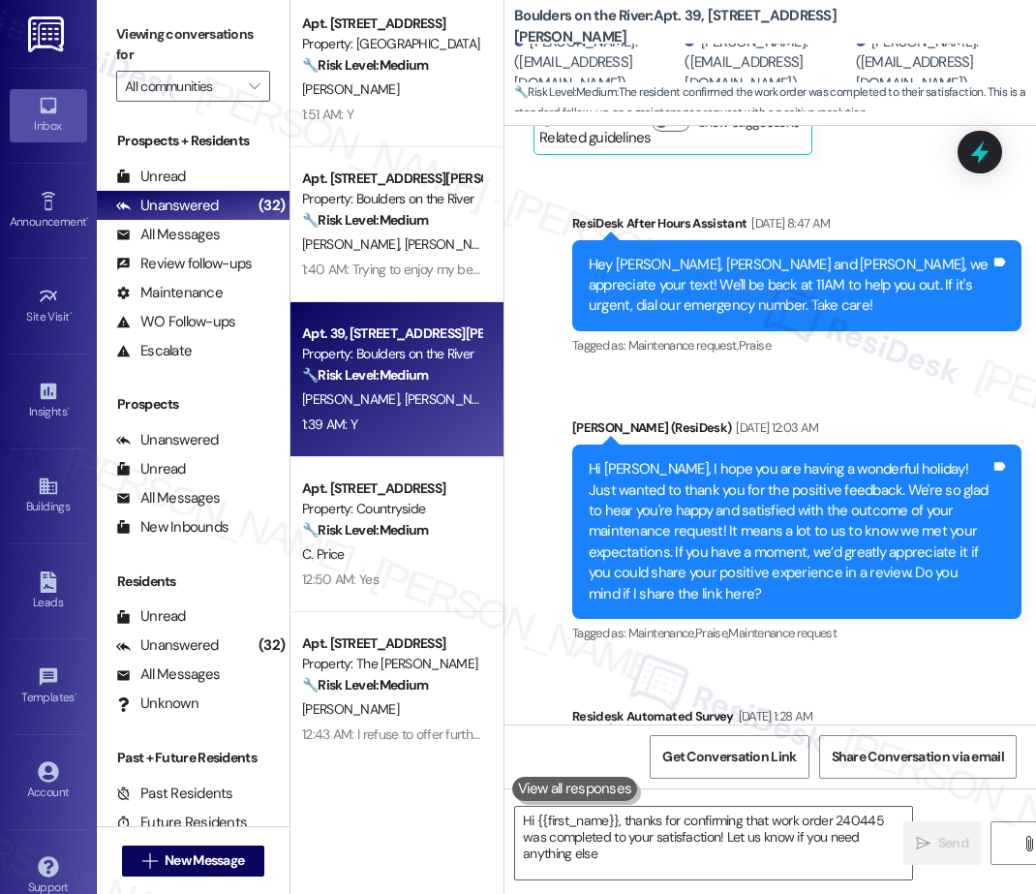
type textarea "Hi {{first_name}}, thanks for confirming that work order 240445 was completed t…"
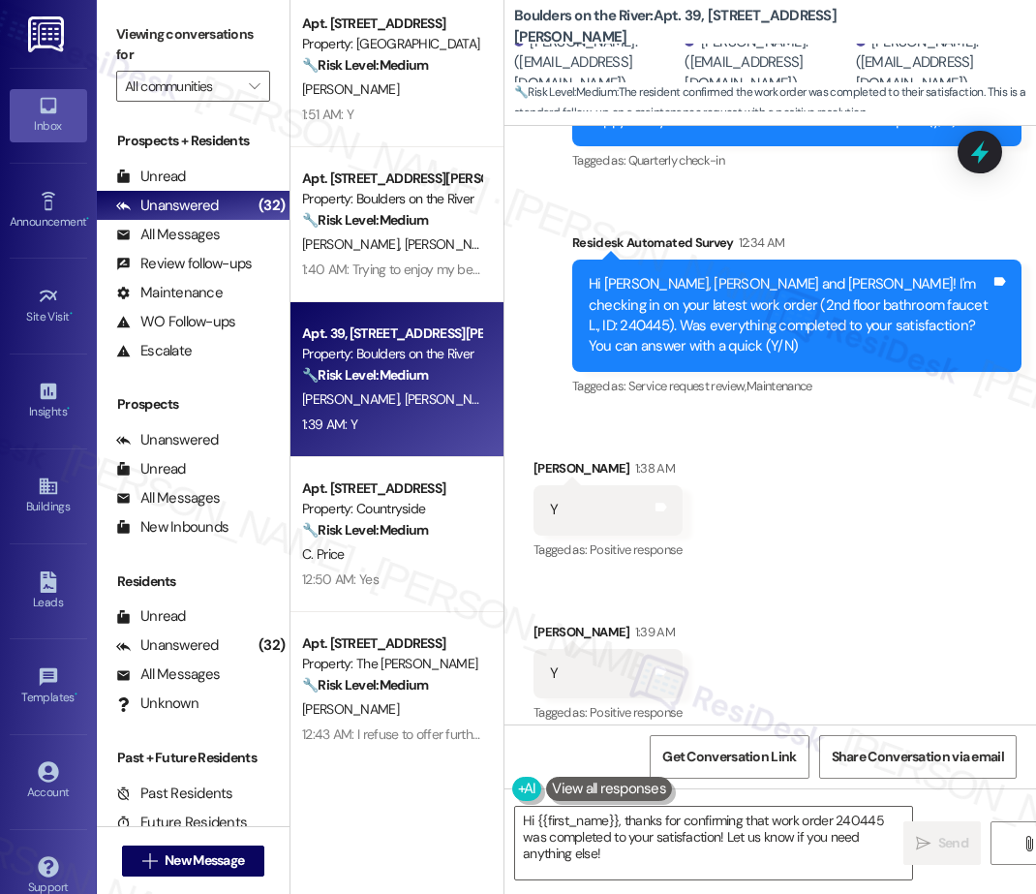
scroll to position [3940, 0]
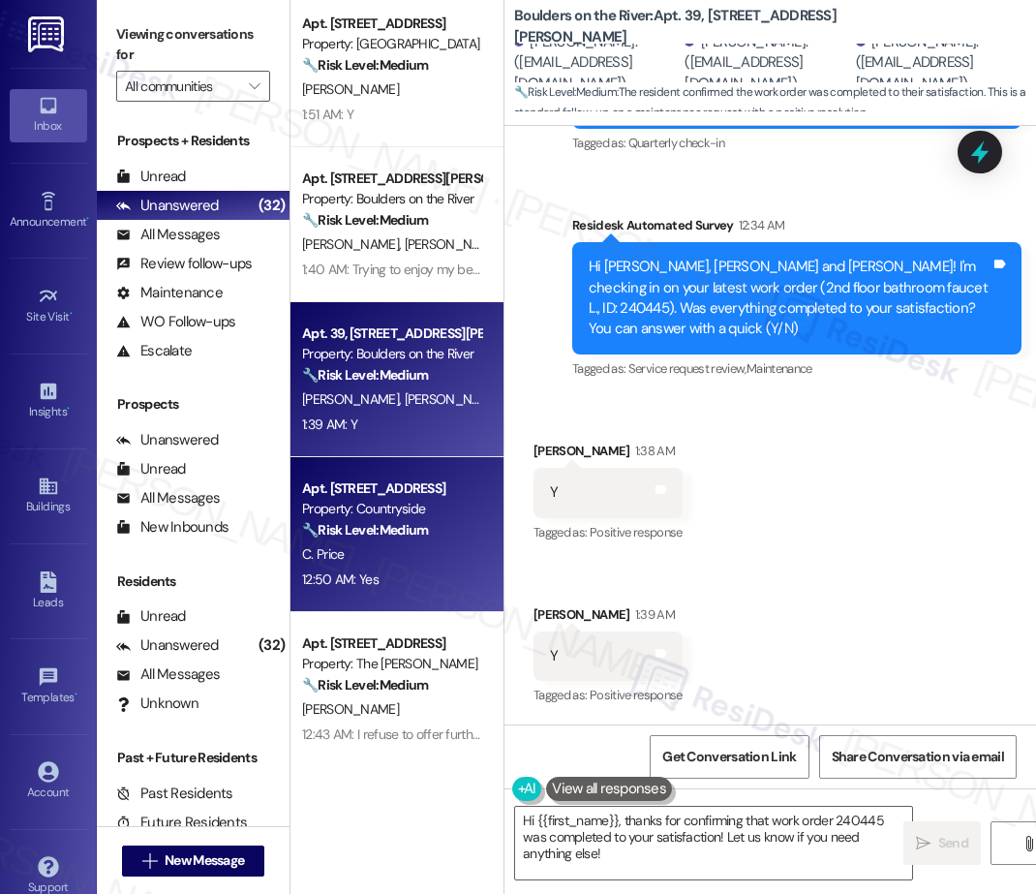
click at [379, 529] on strong "🔧 Risk Level: Medium" at bounding box center [365, 529] width 126 height 17
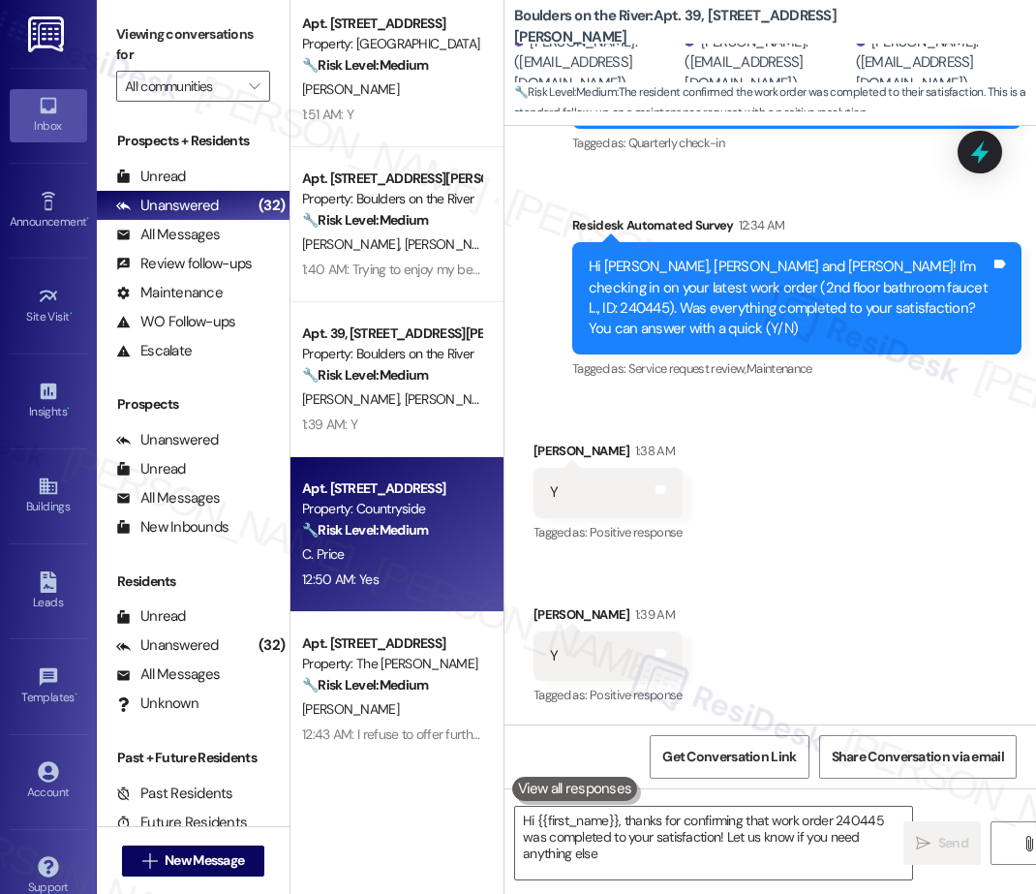
type textarea "Hi {{first_name}}, thanks for confirming that work order 240445 was completed t…"
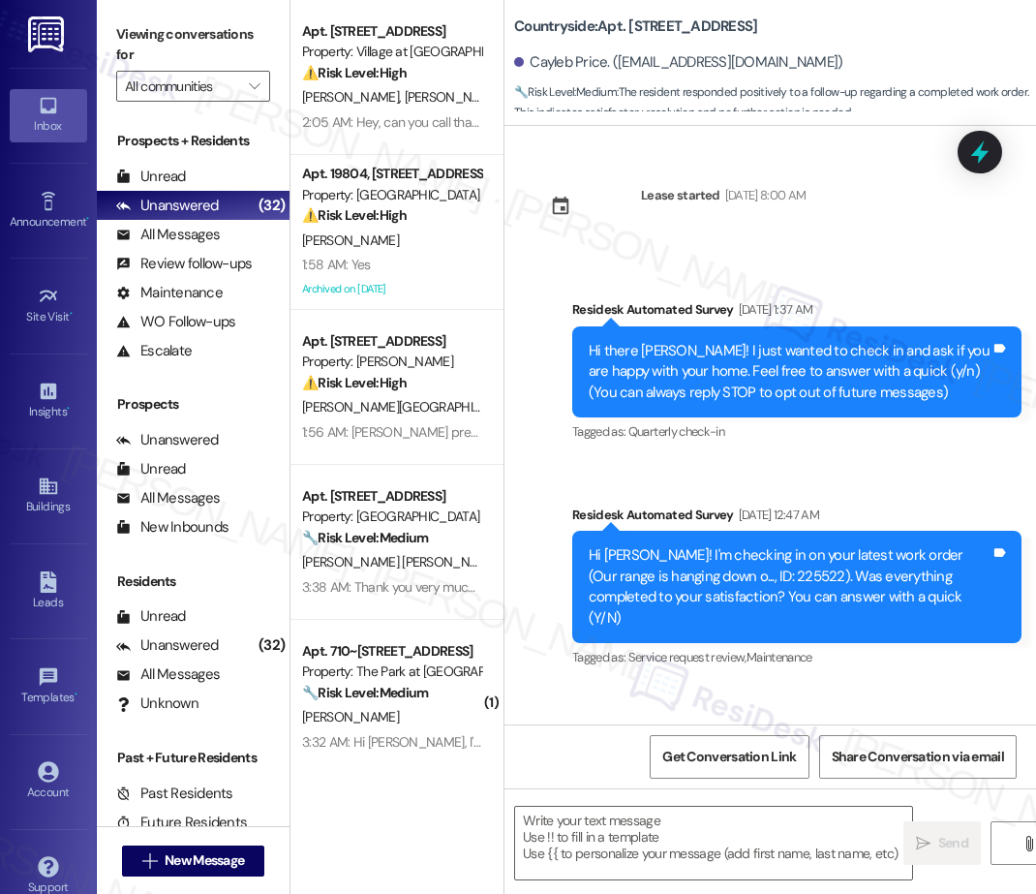
scroll to position [7784, 0]
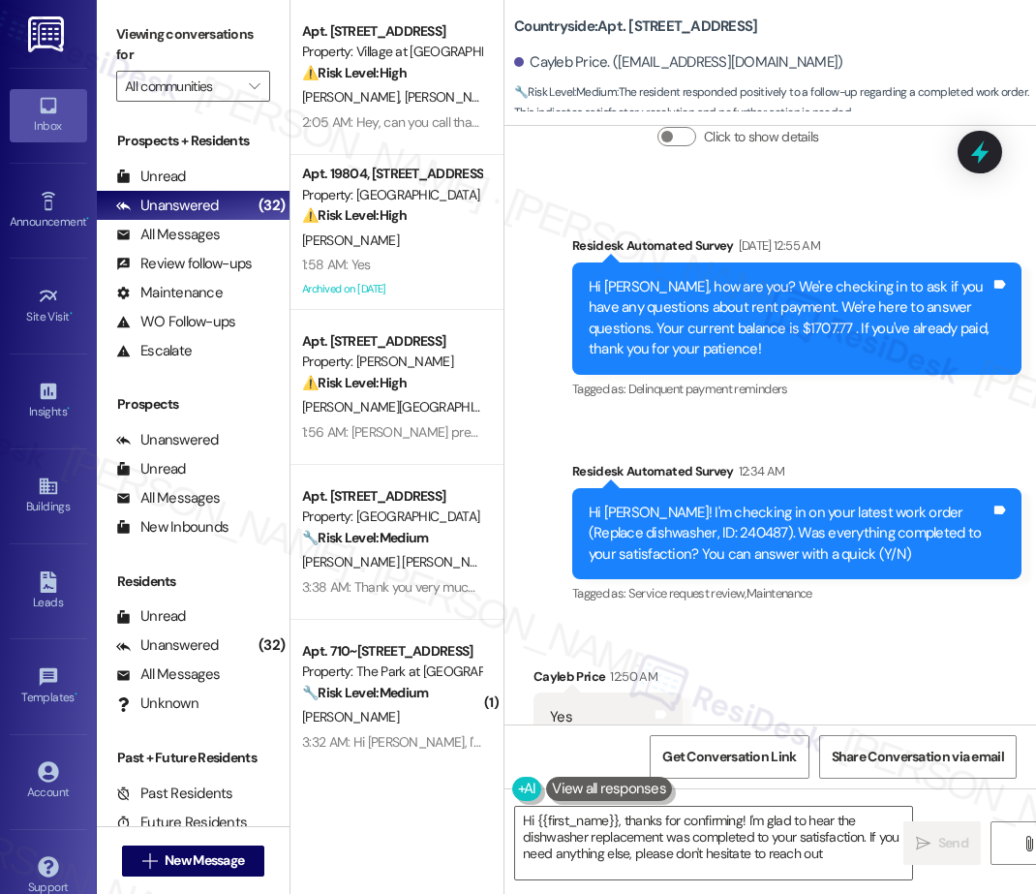
type textarea "Hi {{first_name}}, thanks for confirming! I'm glad to hear the dishwasher repla…"
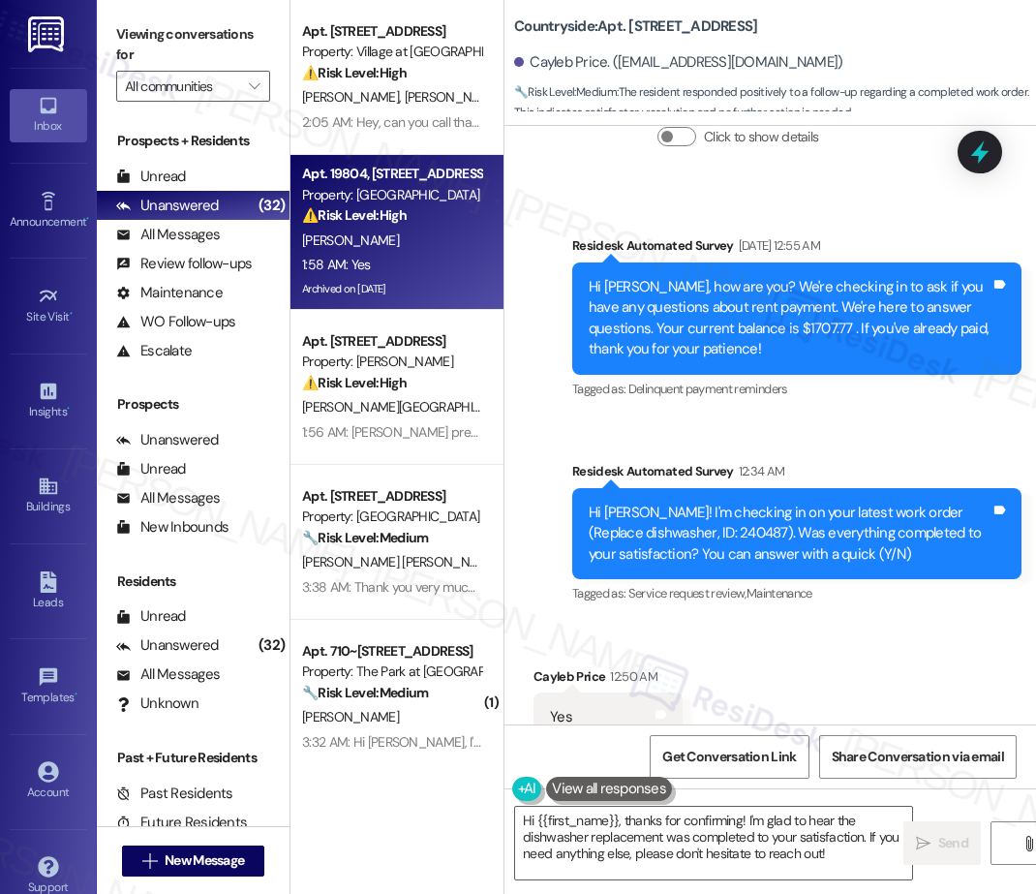
click at [420, 230] on div "K. Kelly" at bounding box center [391, 240] width 183 height 24
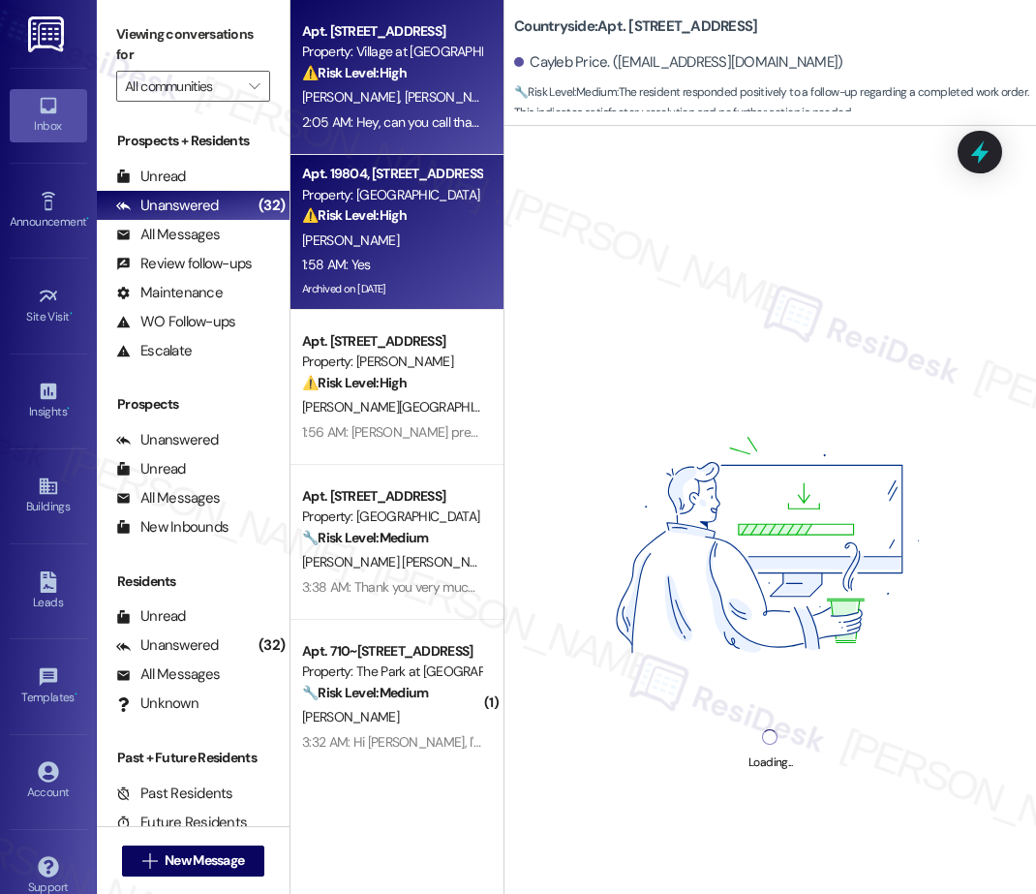
click at [418, 131] on div "2:05 AM: Hey, can you call that guy from careOne ashley needs the case number s…" at bounding box center [391, 122] width 183 height 24
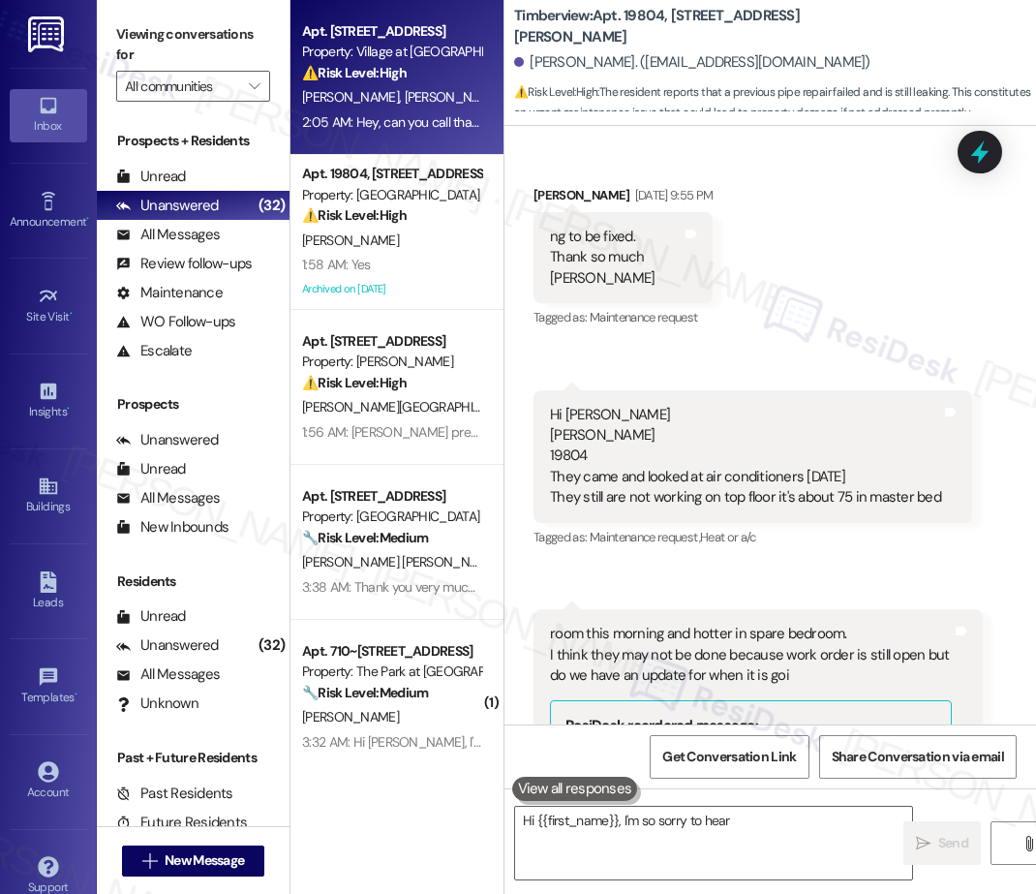
type textarea "Hi {{first_name}}, I'm so sorry to hear the"
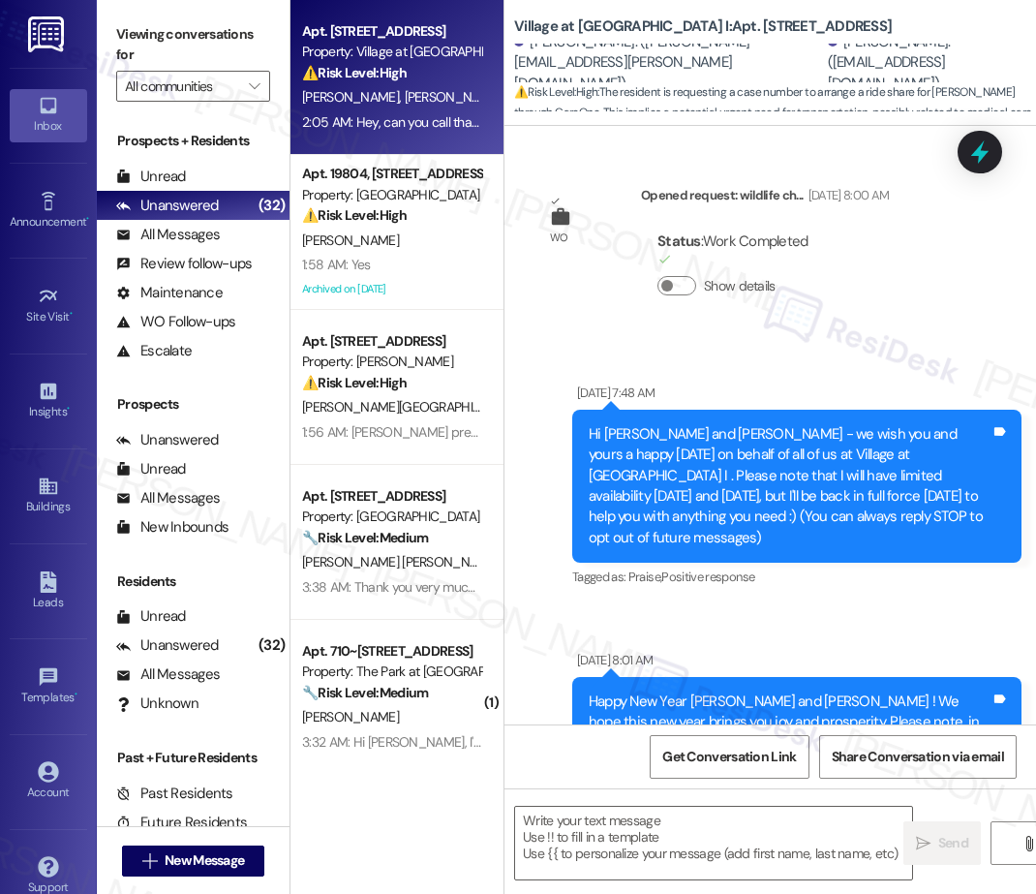
scroll to position [4324, 0]
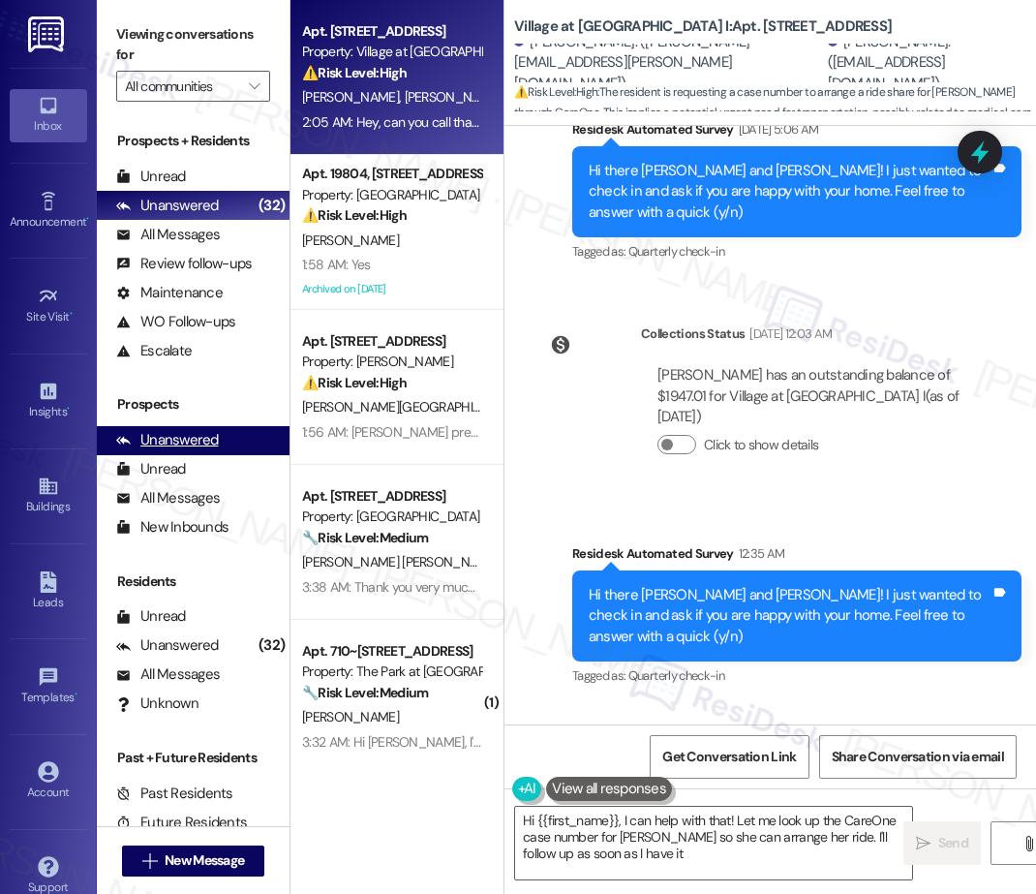
type textarea "Hi {{first_name}}, I can help with that! Let me look up the CareOne case number…"
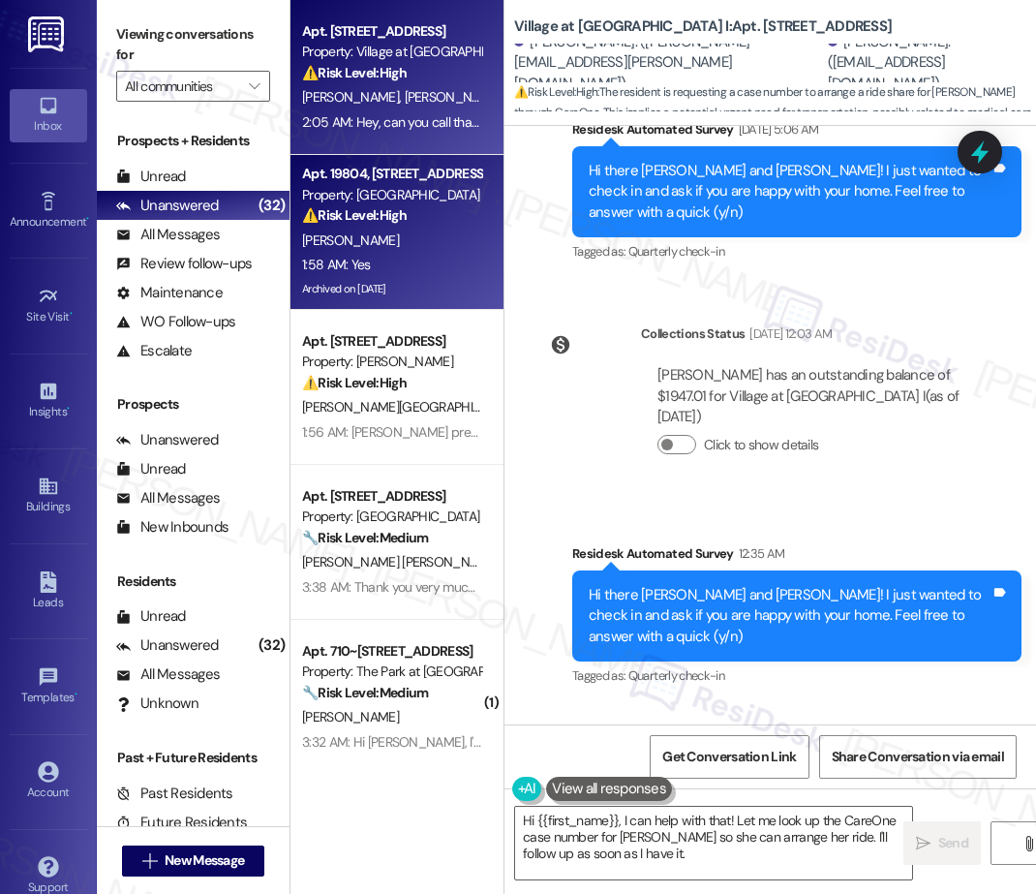
click at [389, 228] on div "K. Kelly" at bounding box center [391, 240] width 183 height 24
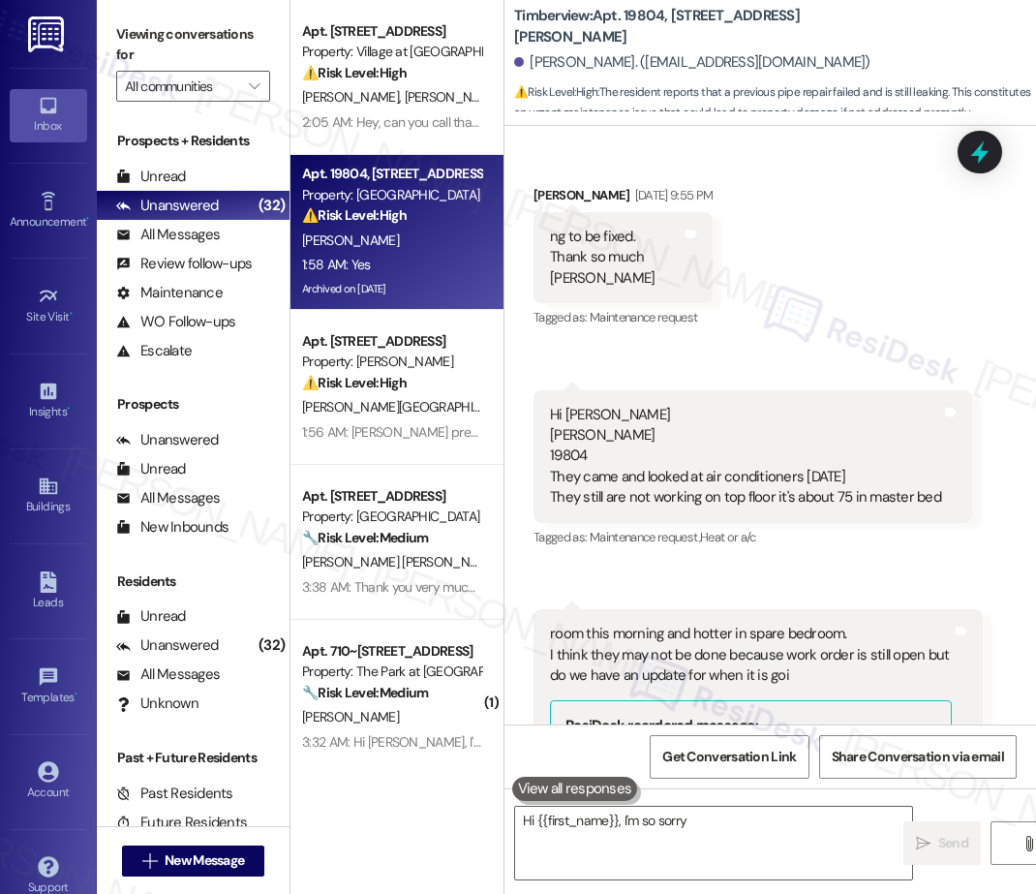
scroll to position [14165, 0]
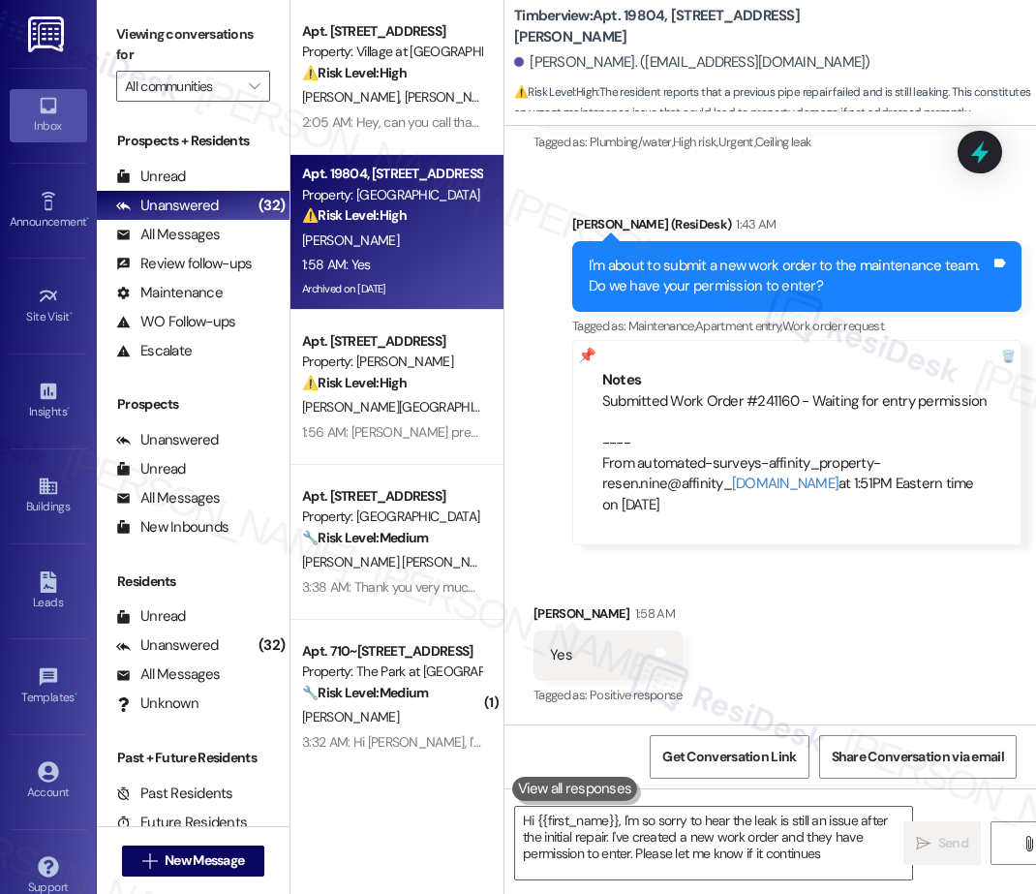
type textarea "Hi {{first_name}}, I'm so sorry to hear the leak is still an issue after the in…"
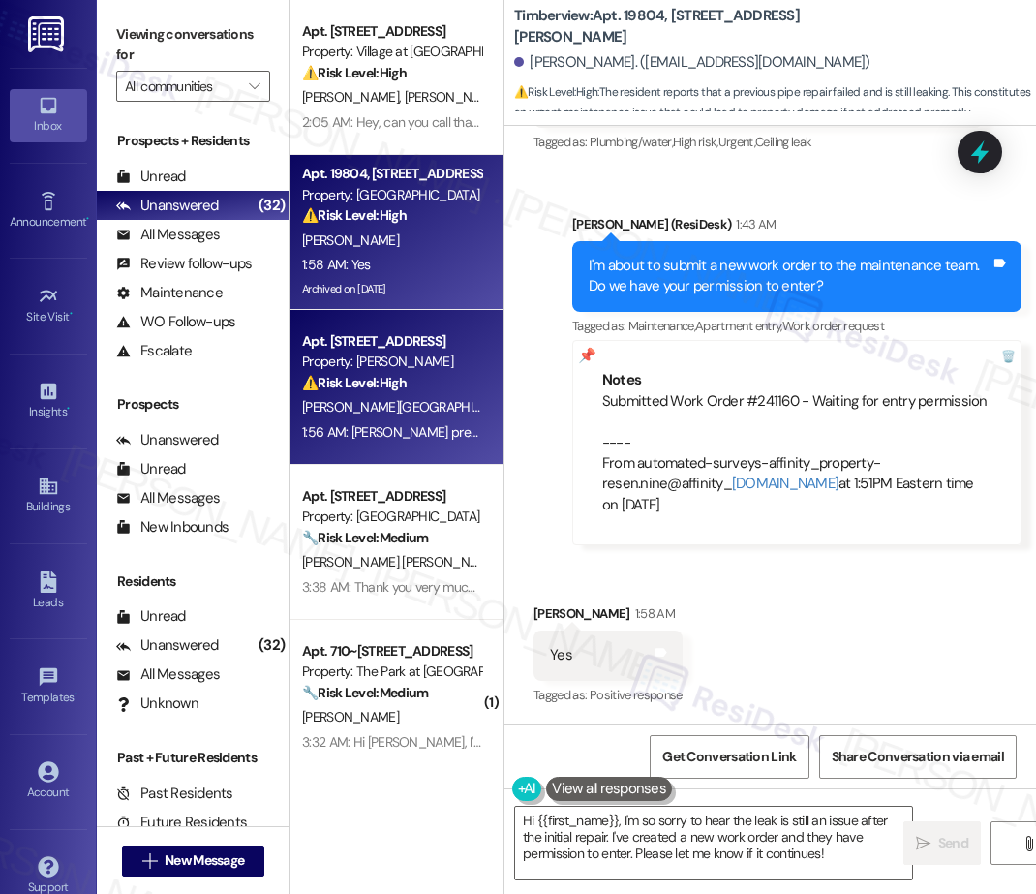
click at [404, 377] on strong "⚠️ Risk Level: High" at bounding box center [354, 382] width 105 height 17
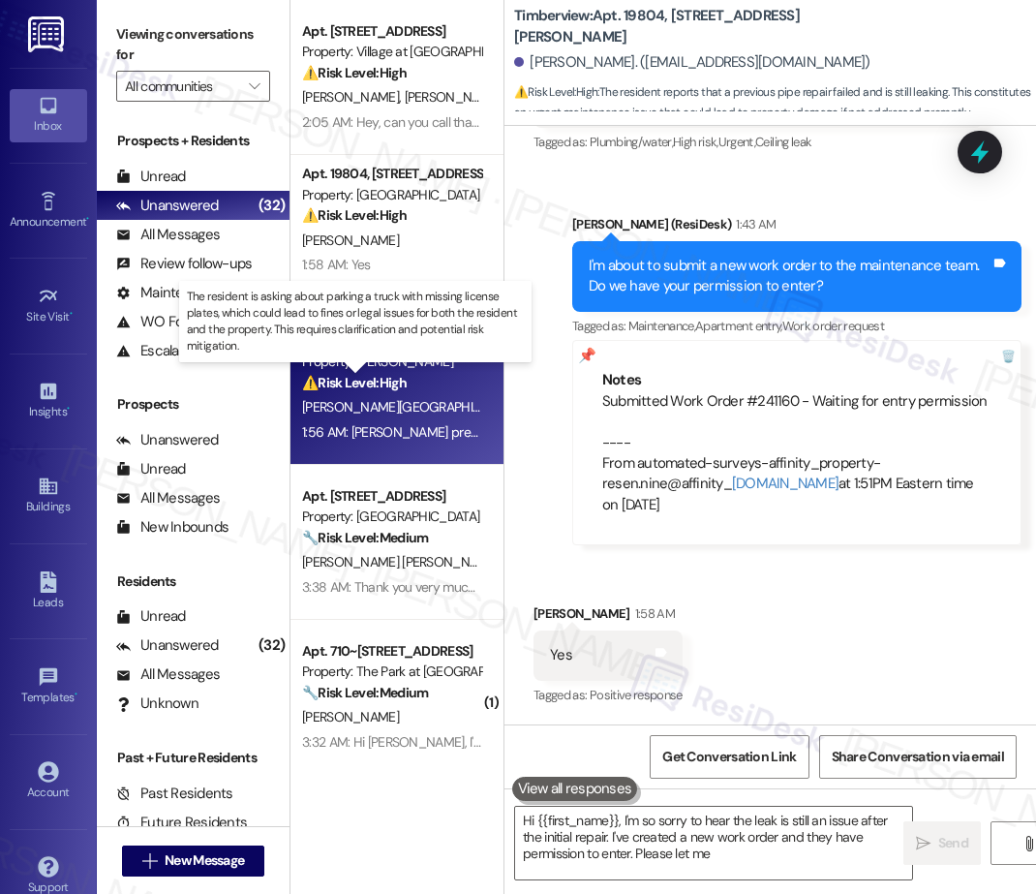
type textarea "Hi {{first_name}}, I'm so sorry to hear the leak is still an issue after the in…"
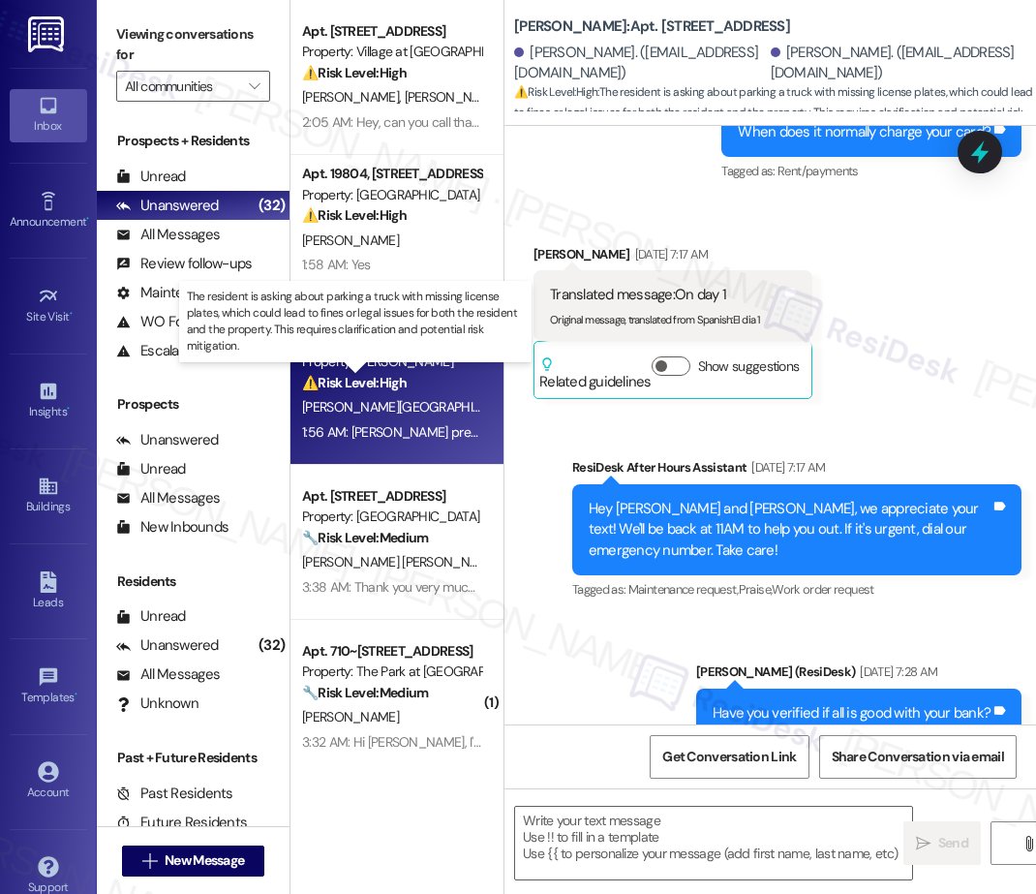
type textarea "Fetching suggested responses. Please feel free to read through the conversation…"
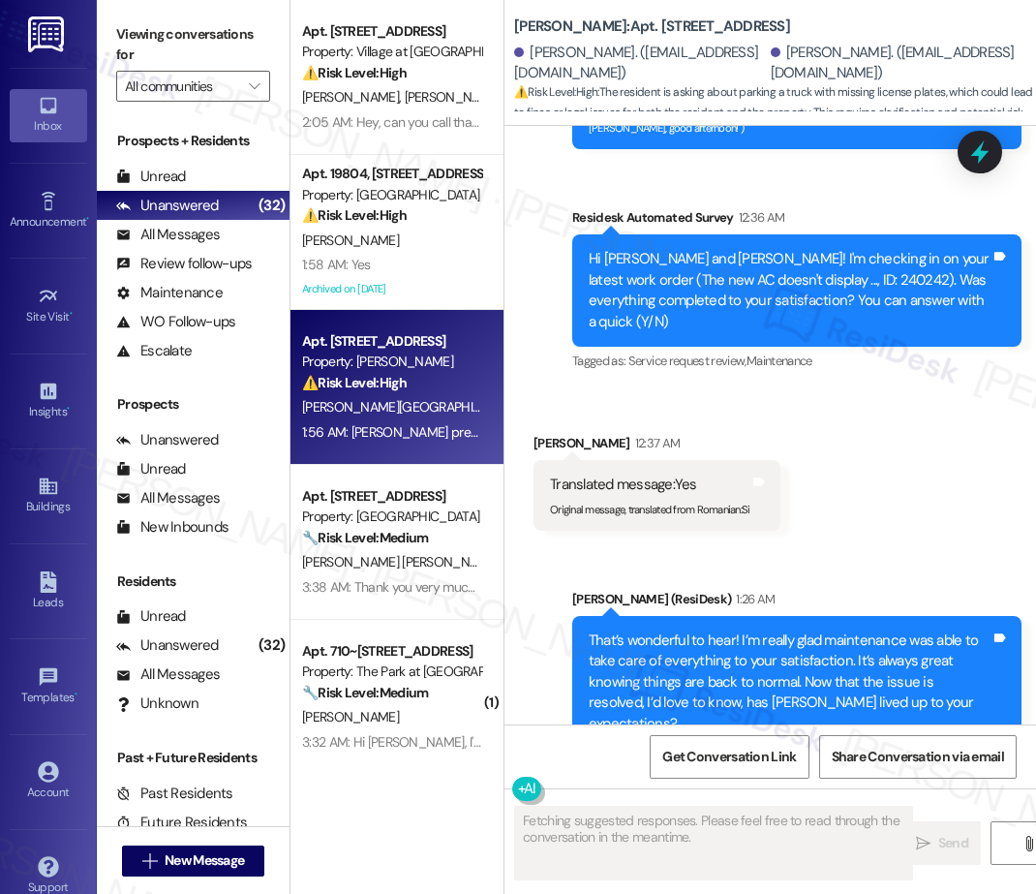
scroll to position [18600, 0]
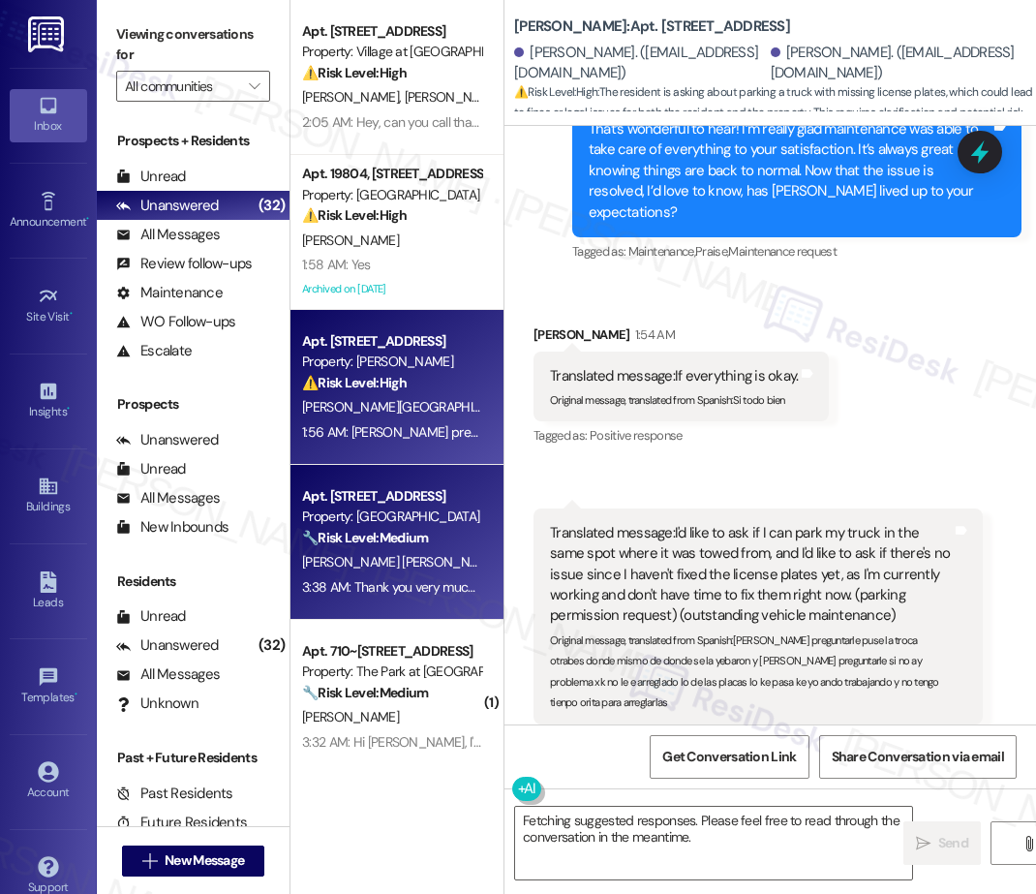
click at [446, 534] on div "🔧 Risk Level: Medium The resident is discussing their rental situation and pote…" at bounding box center [391, 538] width 179 height 20
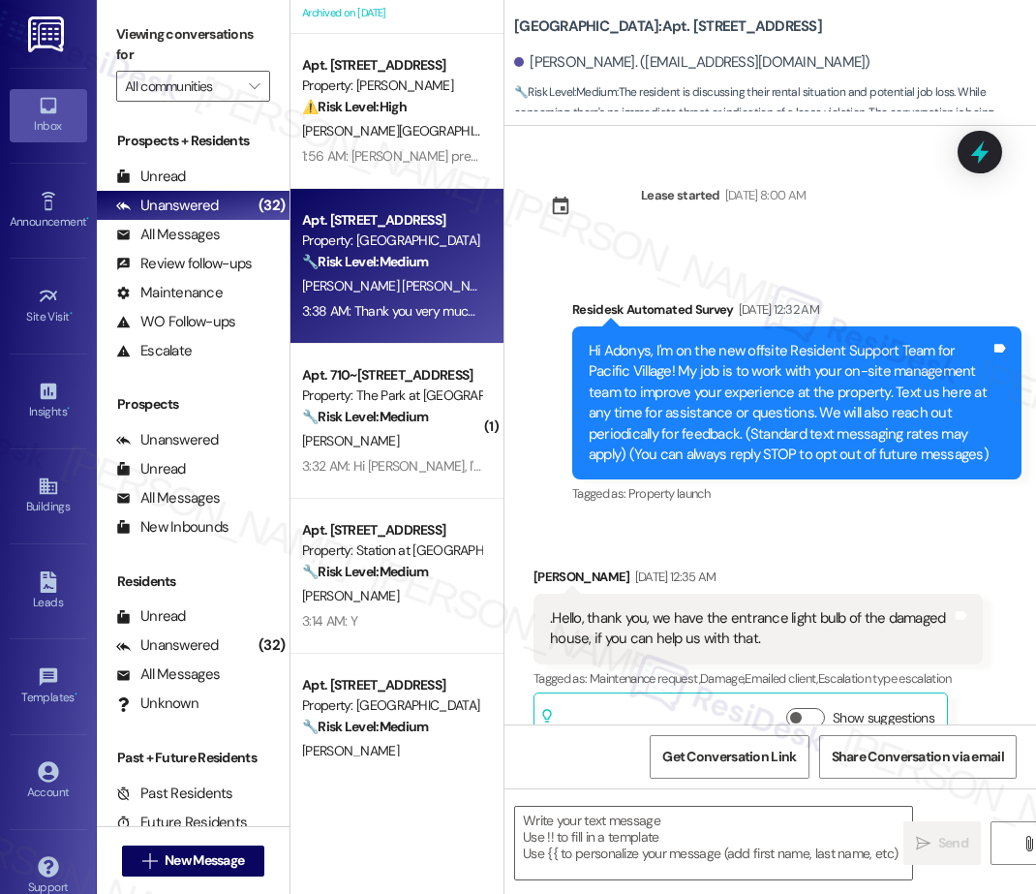
scroll to position [303, 0]
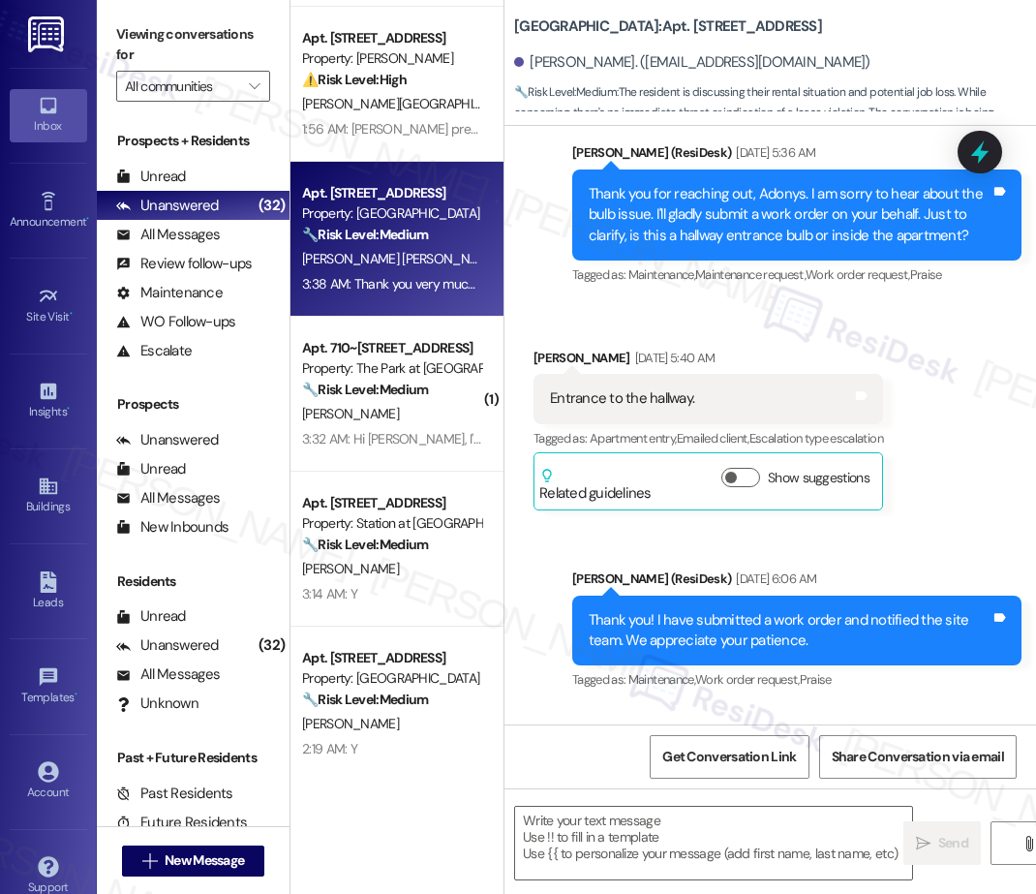
type textarea "Fetching suggested responses. Please feel free to read through the conversation…"
click at [398, 426] on div "Apt. 1304, 30050 SW Town Center Lp W Suite 100 Property: Village at Main Street…" at bounding box center [396, 378] width 213 height 756
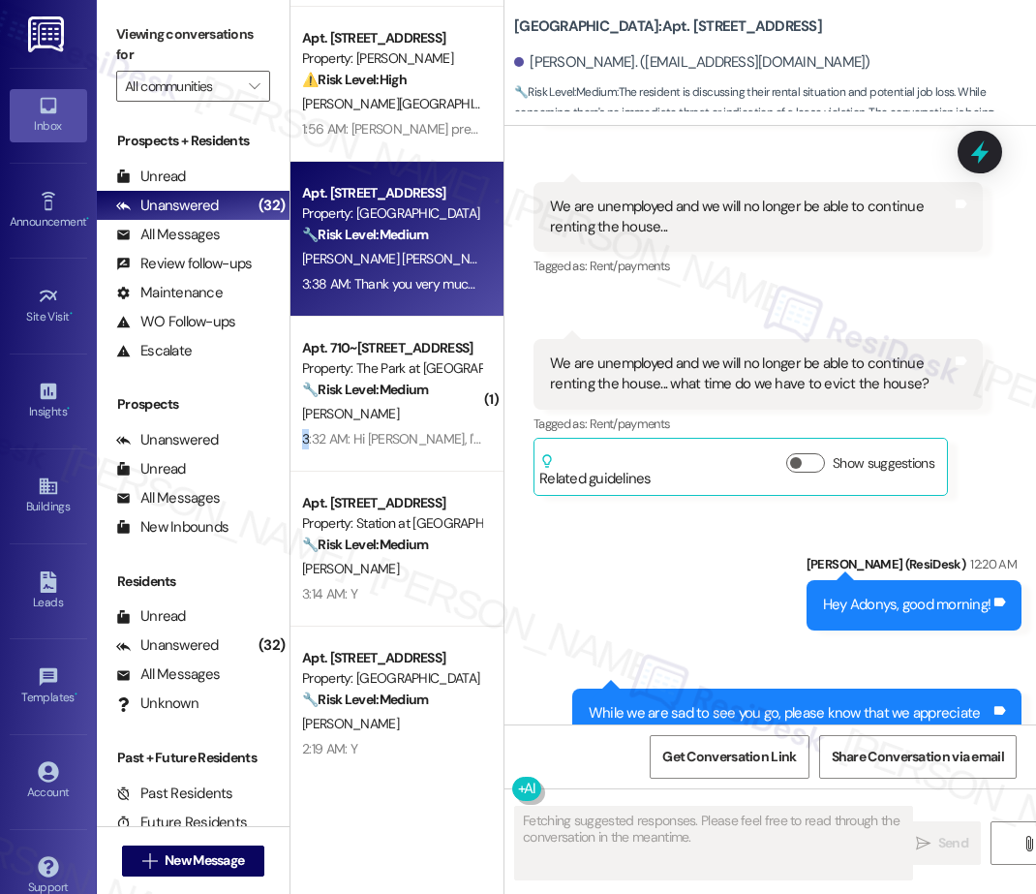
click at [398, 427] on div "3:32 AM: Hi Sarah, I'm following up about the living room light. I received an …" at bounding box center [391, 439] width 183 height 24
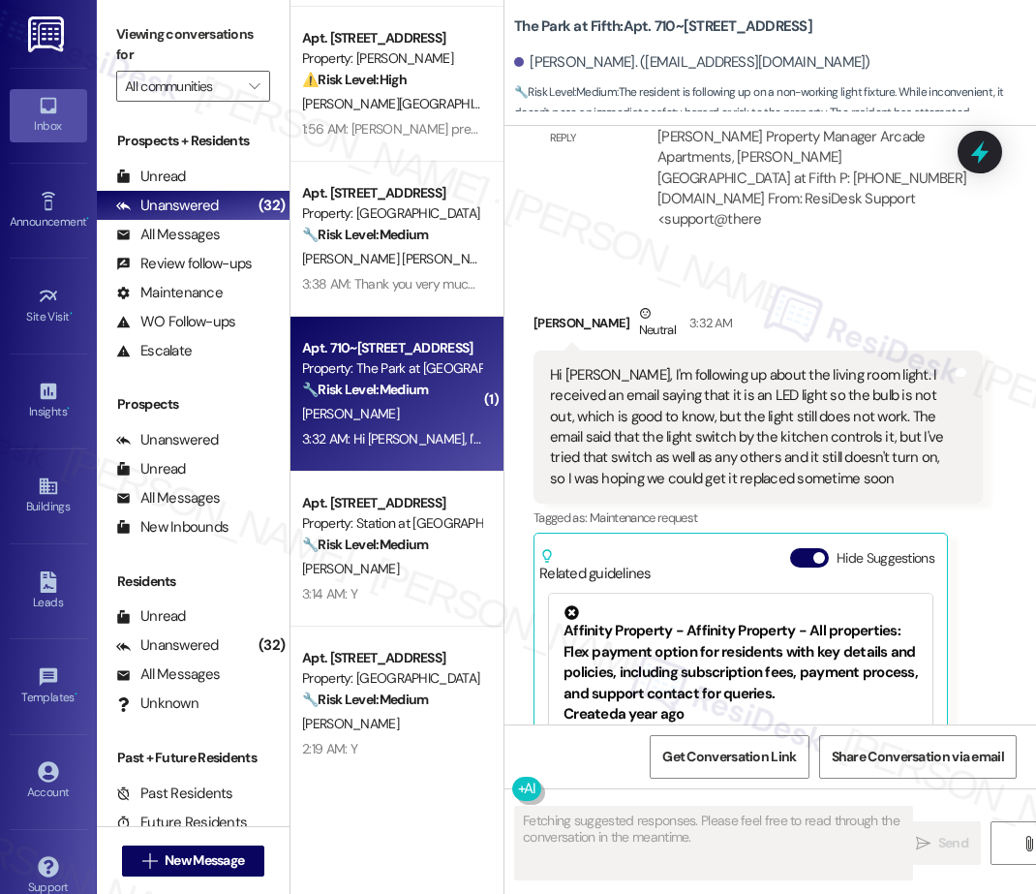
scroll to position [2752, 0]
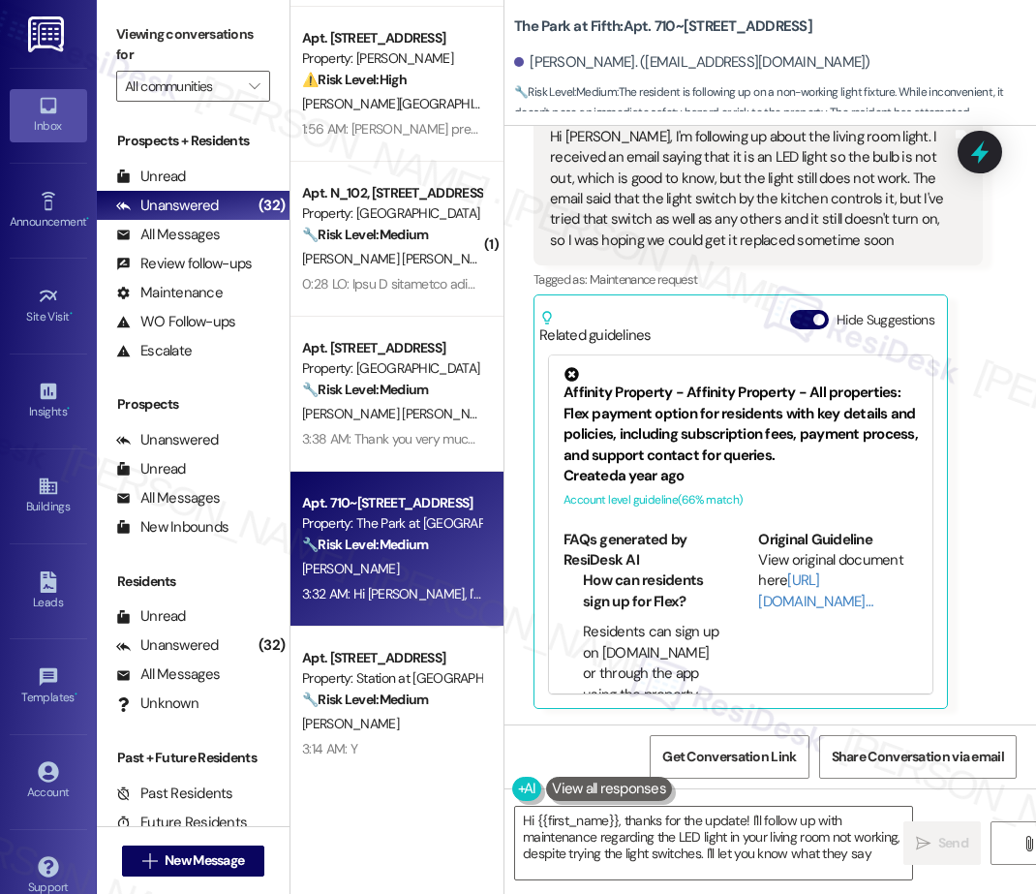
type textarea "Hi {{first_name}}, thanks for the update! I'll follow up with maintenance regar…"
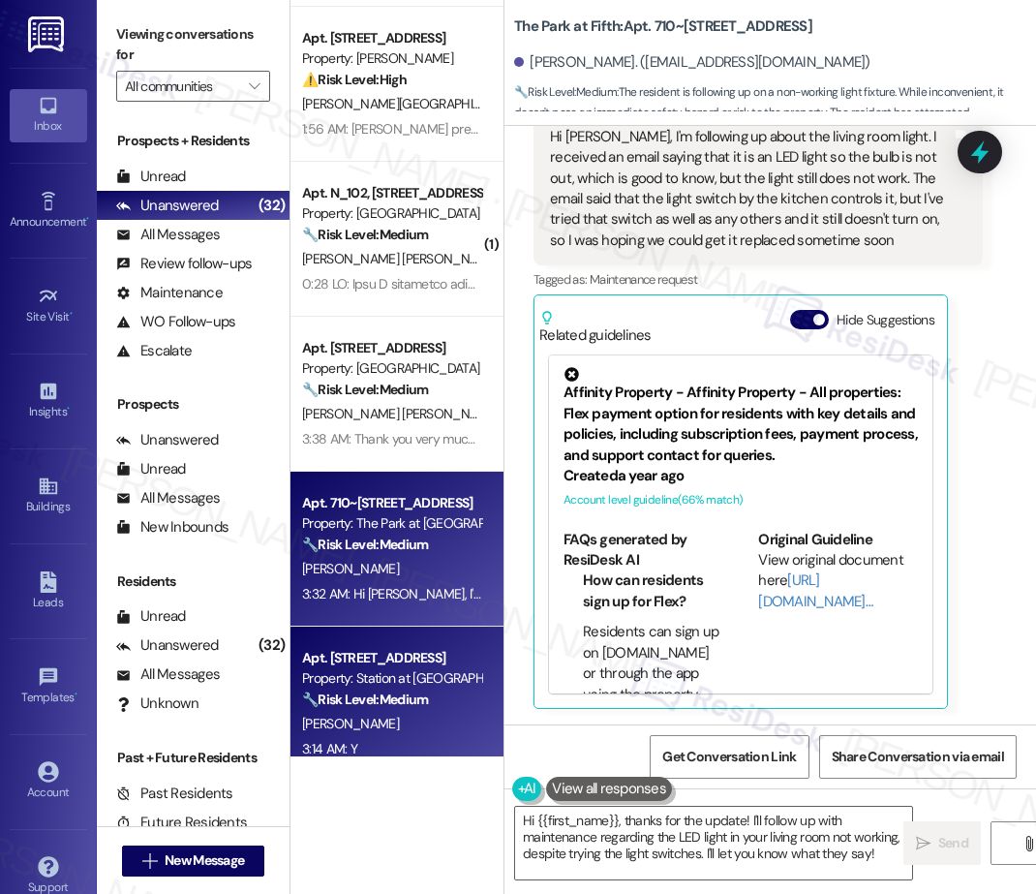
click at [377, 700] on strong "🔧 Risk Level: Medium" at bounding box center [365, 698] width 126 height 17
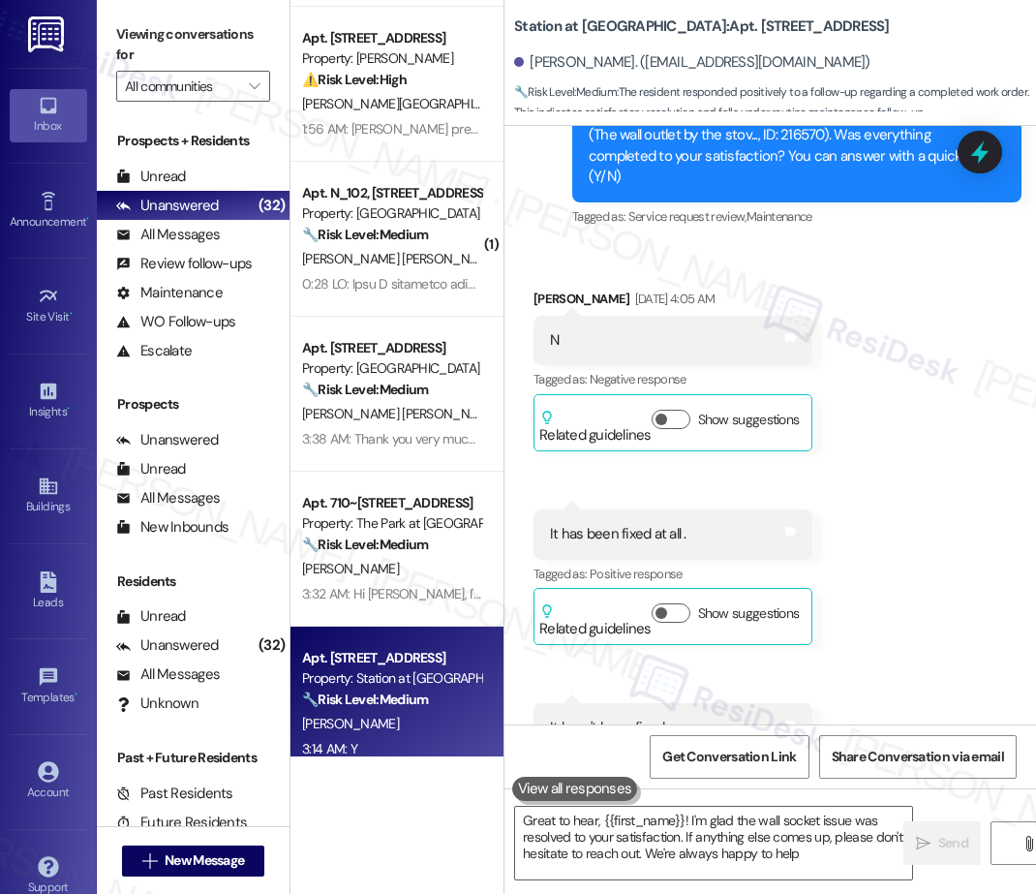
type textarea "Great to hear, {{first_name}}! I'm glad the wall socket issue was resolved to y…"
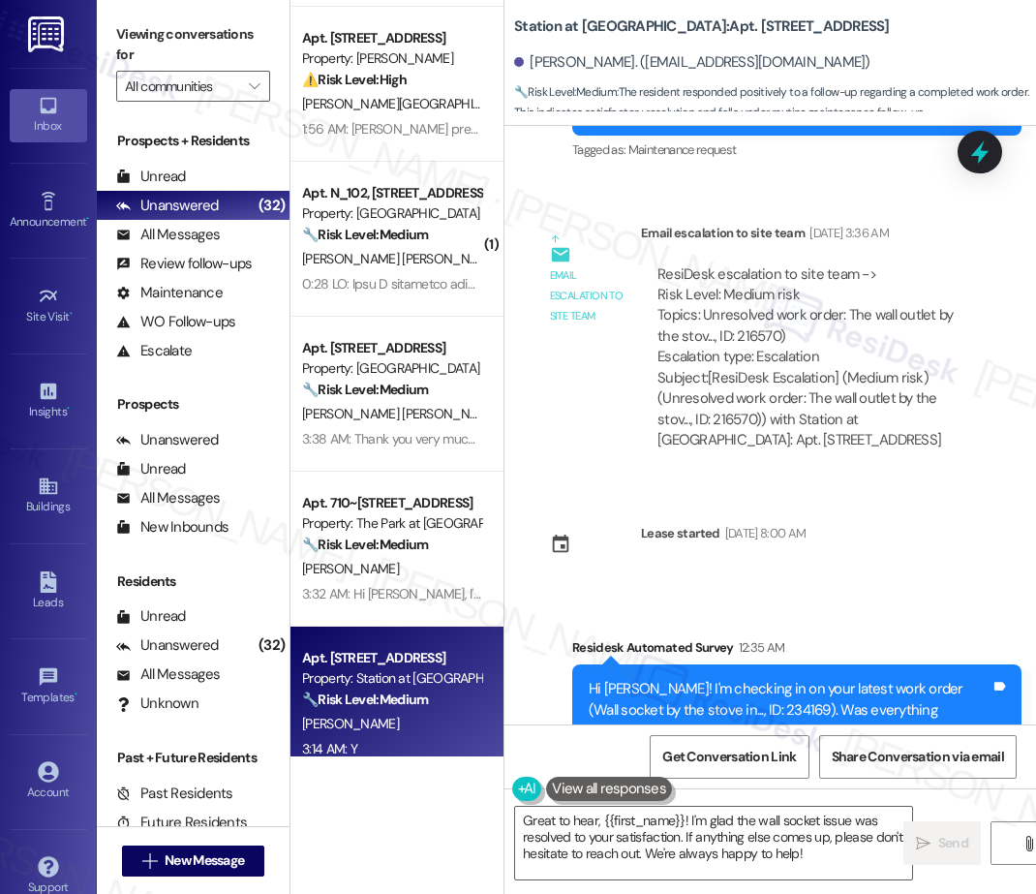
scroll to position [2669, 0]
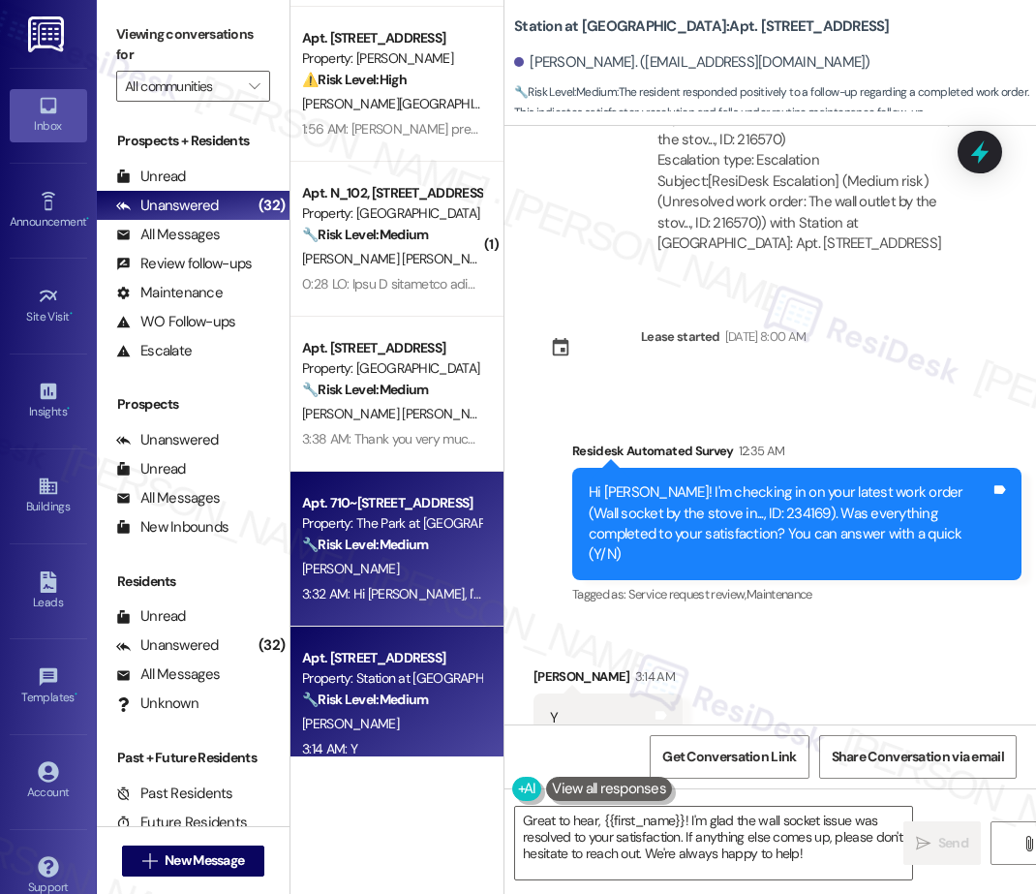
click at [381, 553] on div "🔧 Risk Level: Medium The resident is following up on a non-working light fixtur…" at bounding box center [391, 544] width 179 height 20
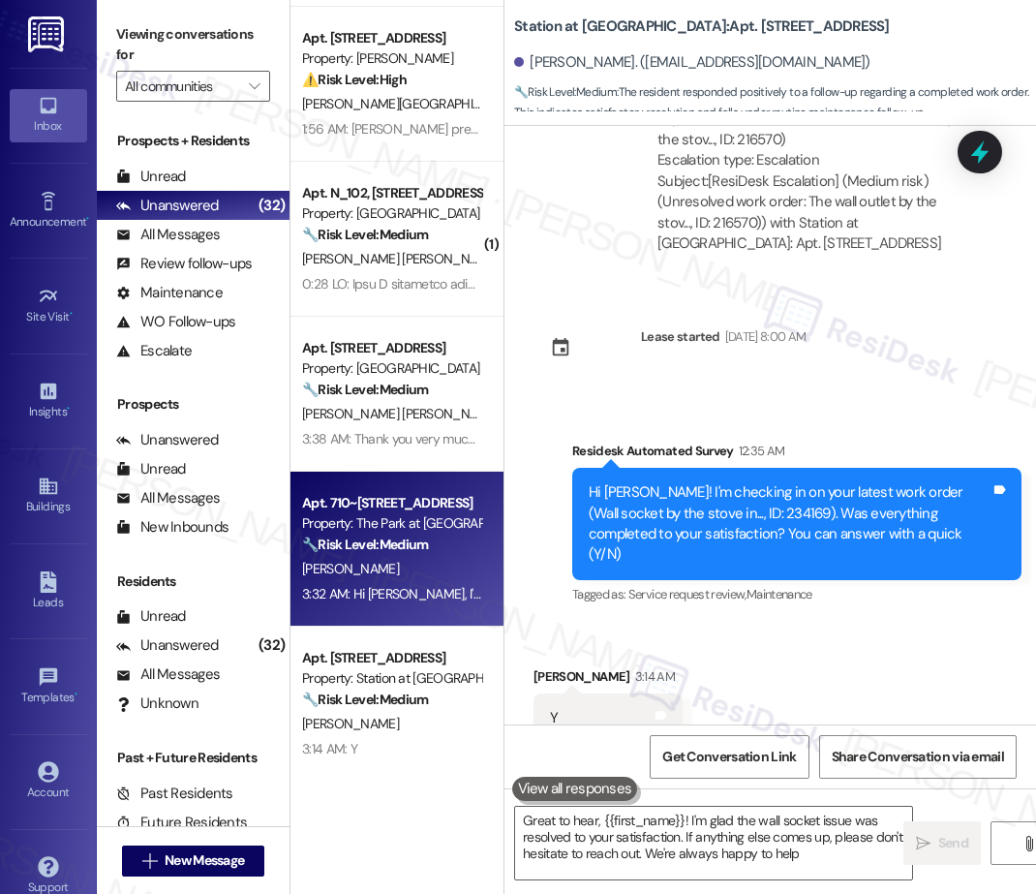
type textarea "Great to hear, {{first_name}}! I'm glad the wall socket issue was resolved to y…"
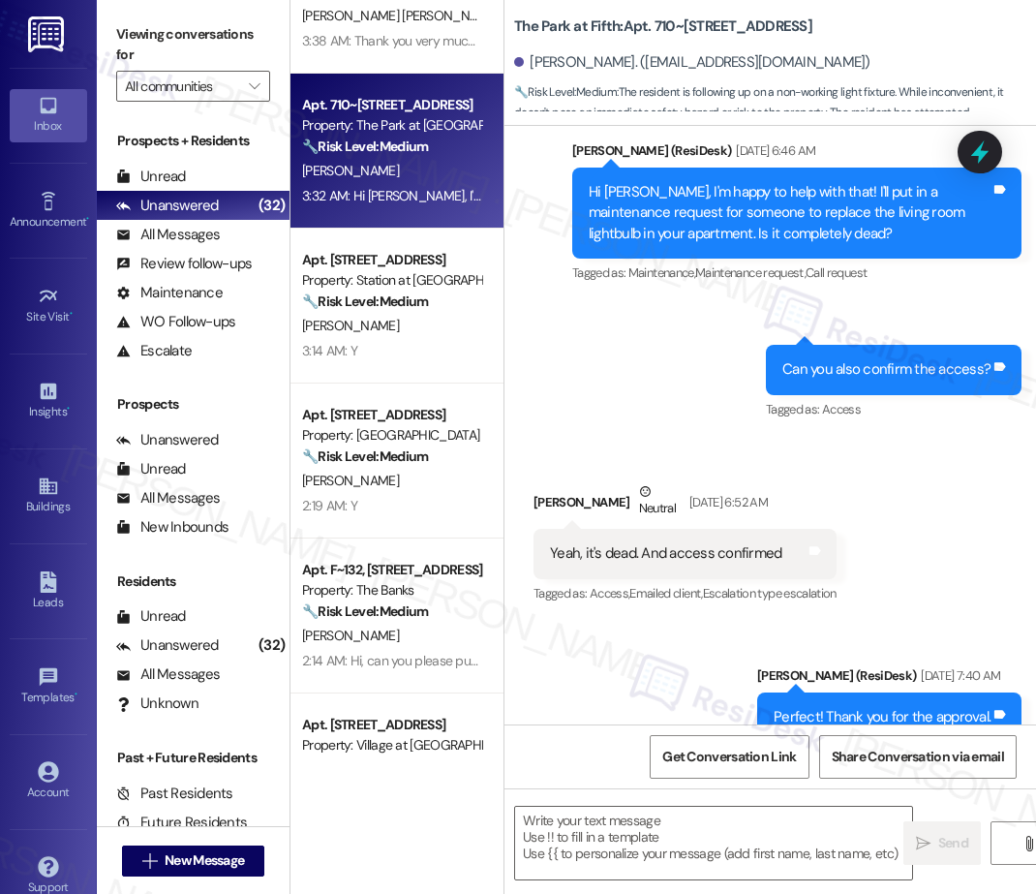
scroll to position [1154, 0]
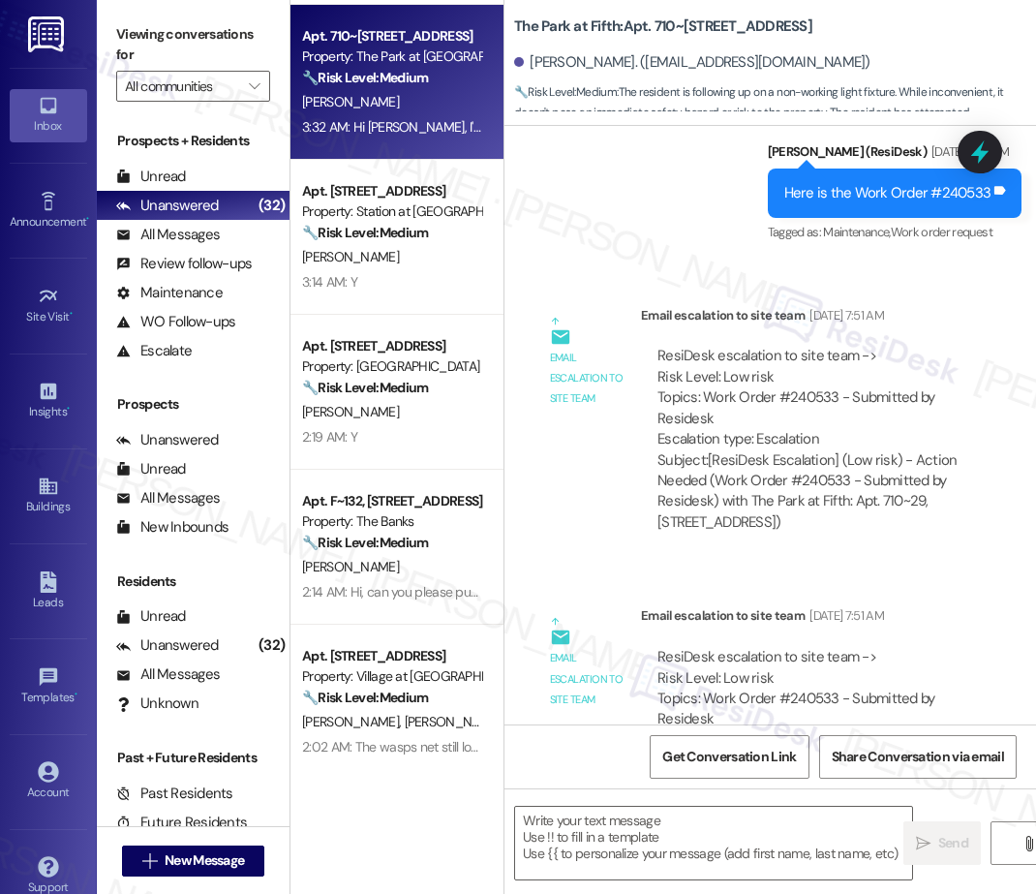
type textarea "Fetching suggested responses. Please feel free to read through the conversation…"
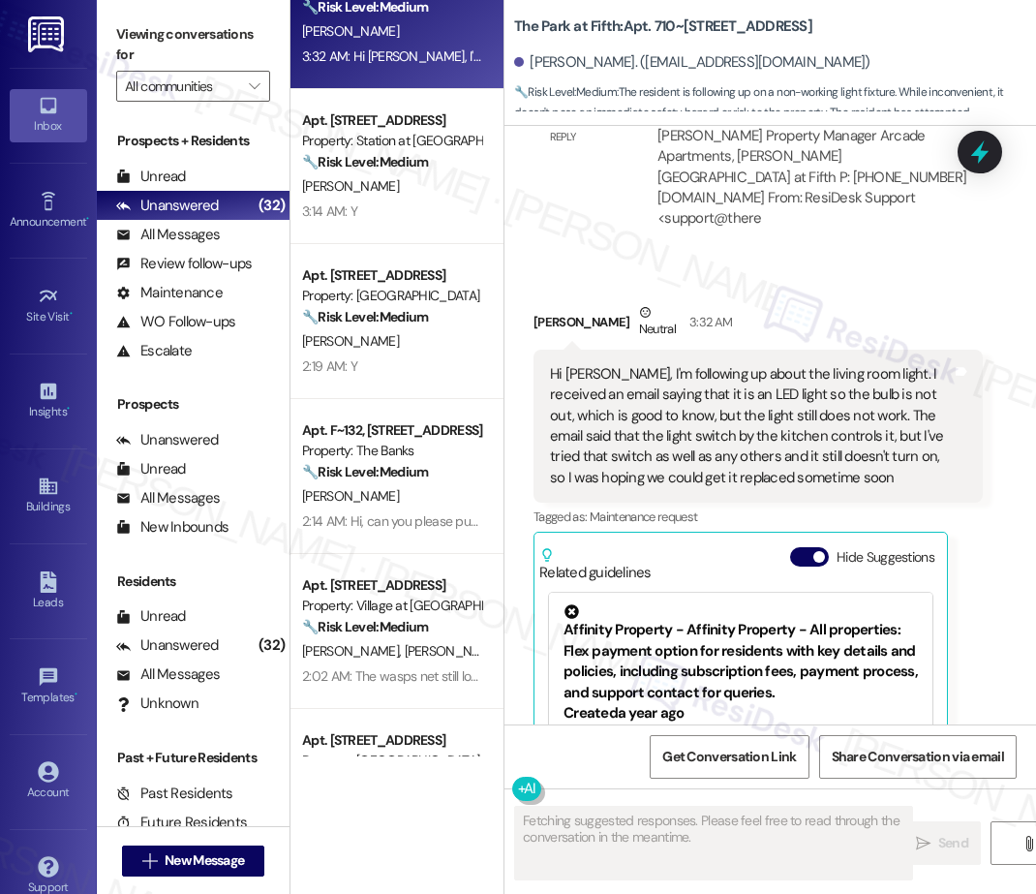
scroll to position [2704, 0]
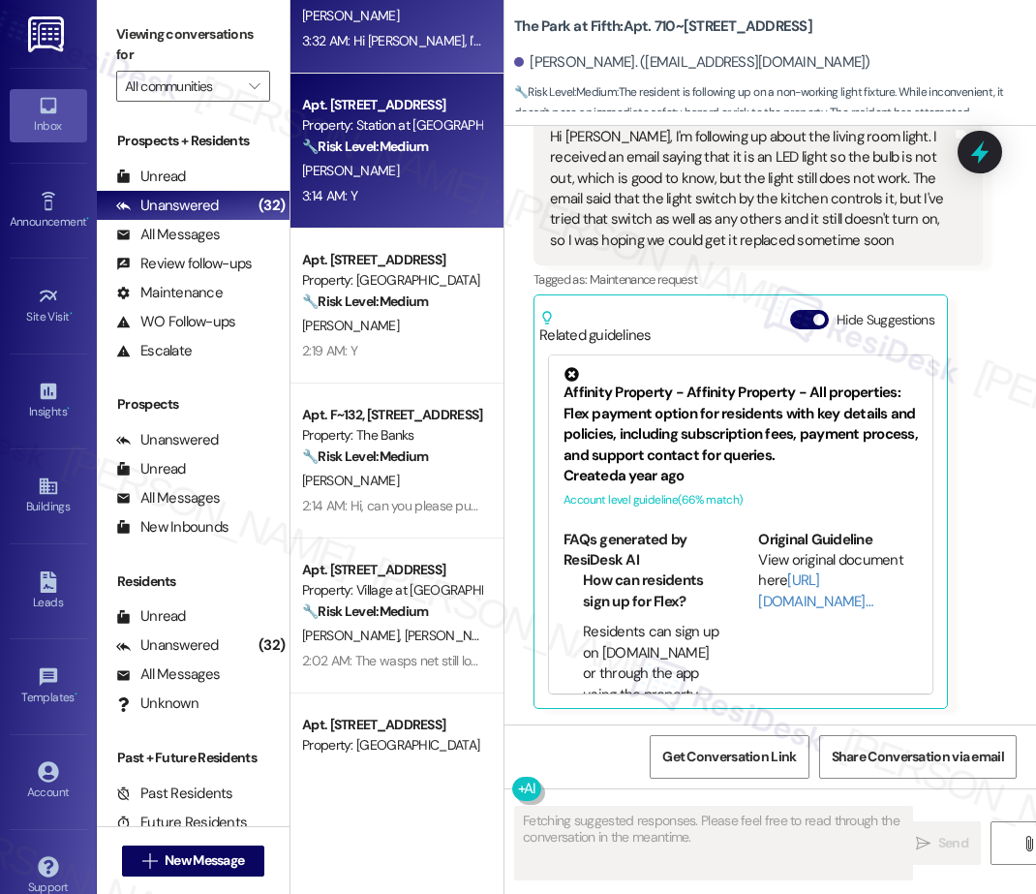
click at [403, 216] on div "Apt. 288A, 5050 Fredericksburg Rd Property: Station at Elm Creek 🔧 Risk Level: …" at bounding box center [396, 151] width 213 height 155
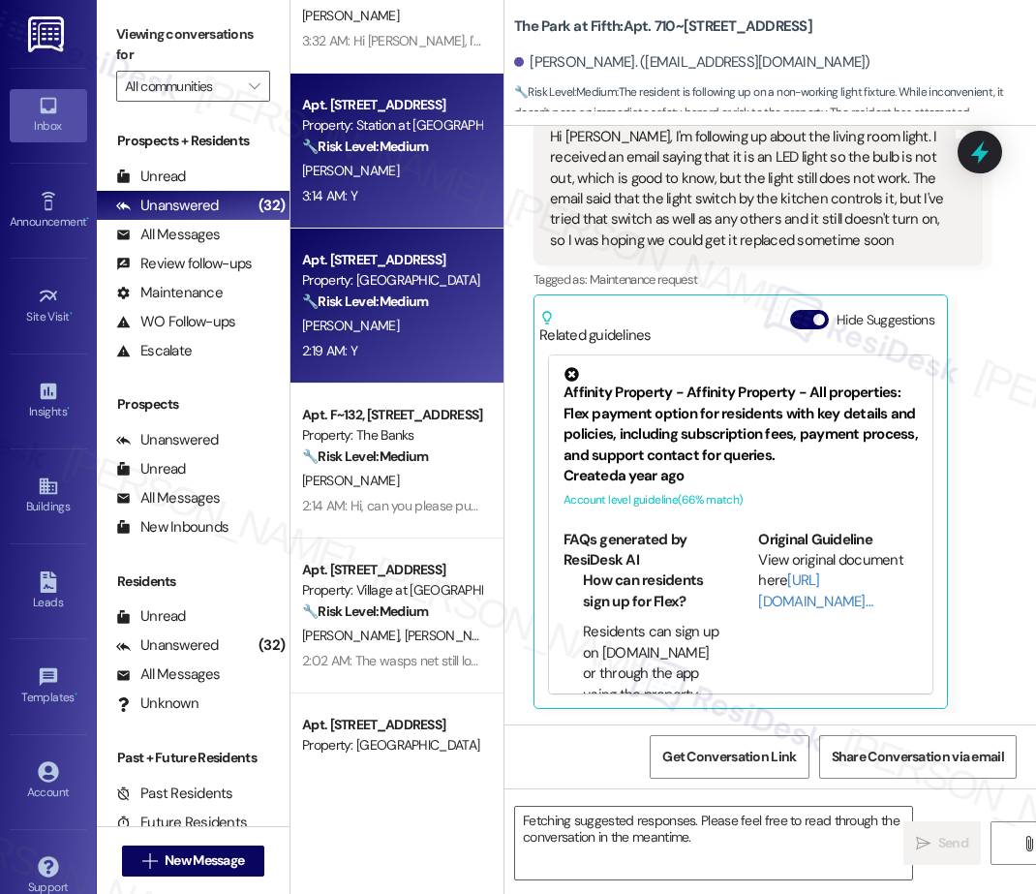
click at [376, 328] on div "B. Diggs" at bounding box center [391, 326] width 183 height 24
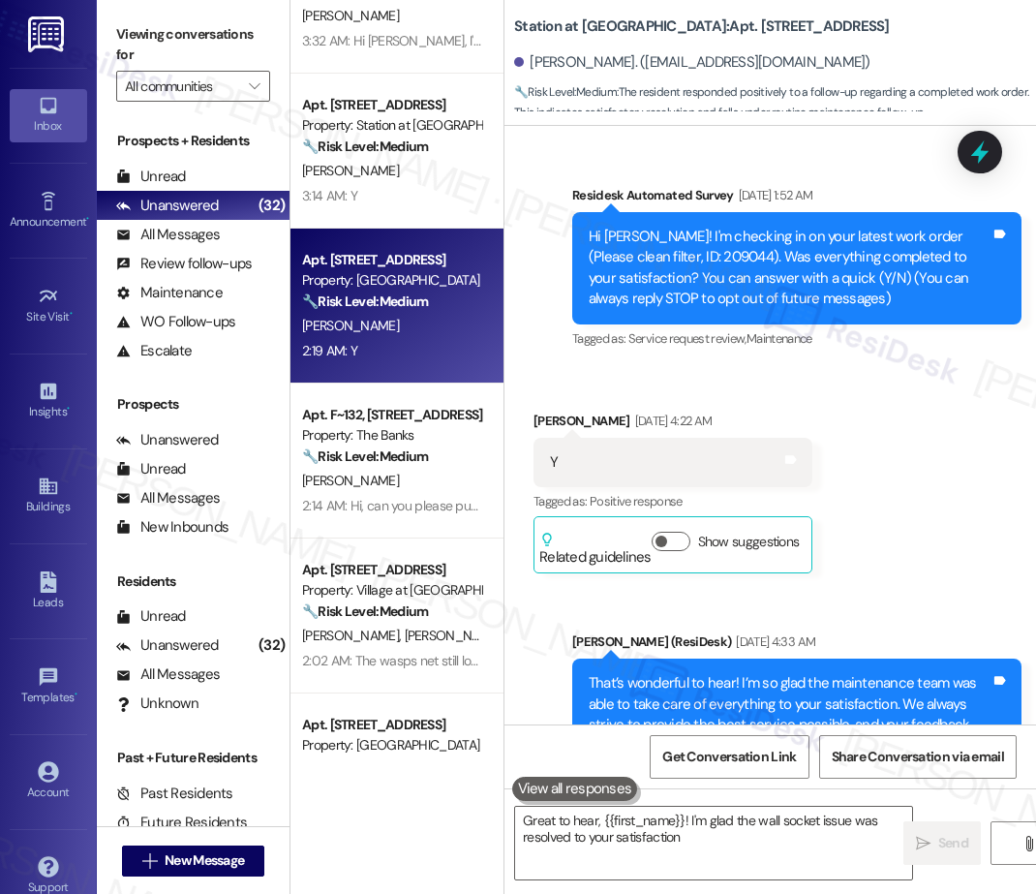
type textarea "Great to hear, {{first_name}}! I'm glad the wall socket issue was resolved to y…"
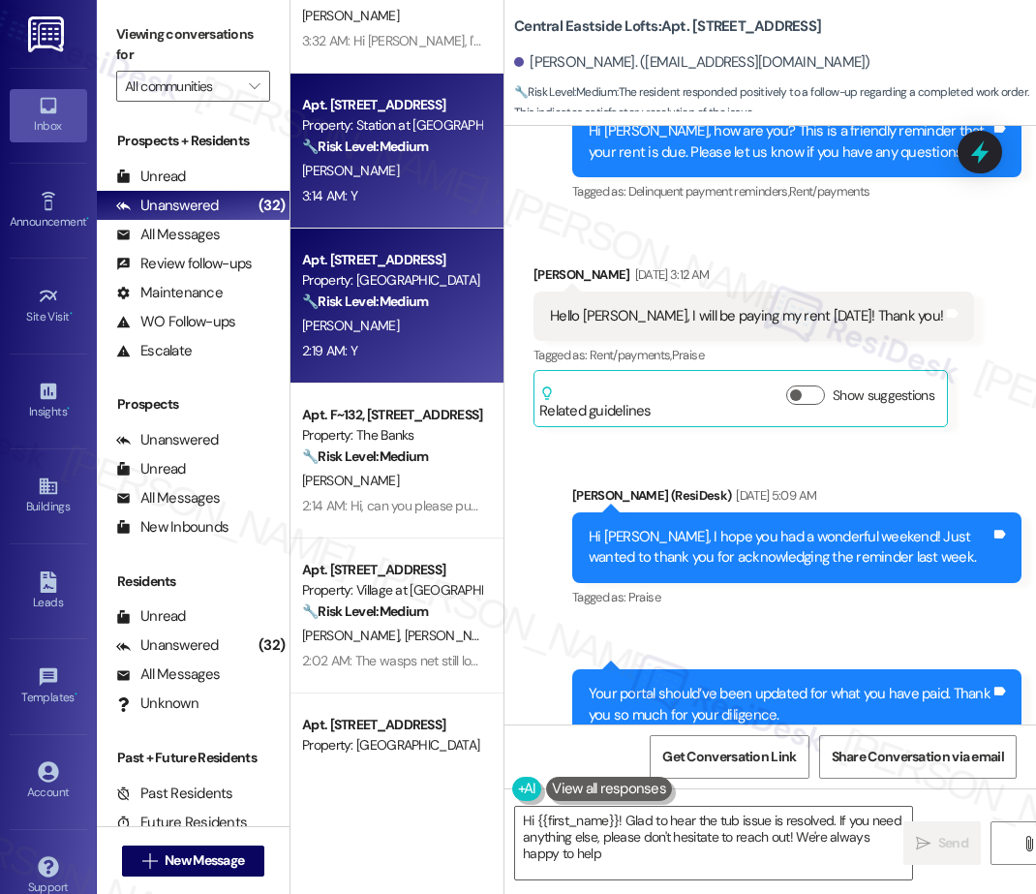
type textarea "Hi {{first_name}}! Glad to hear the tub issue is resolved. If you need anything…"
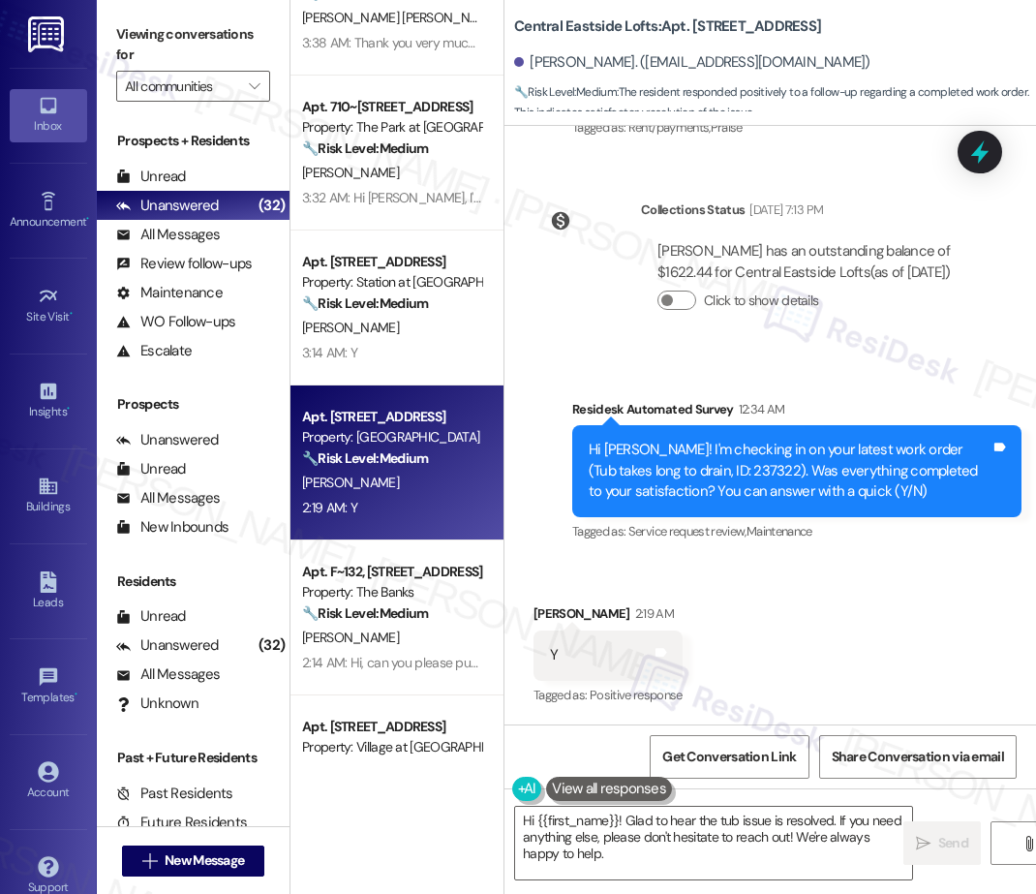
scroll to position [714, 0]
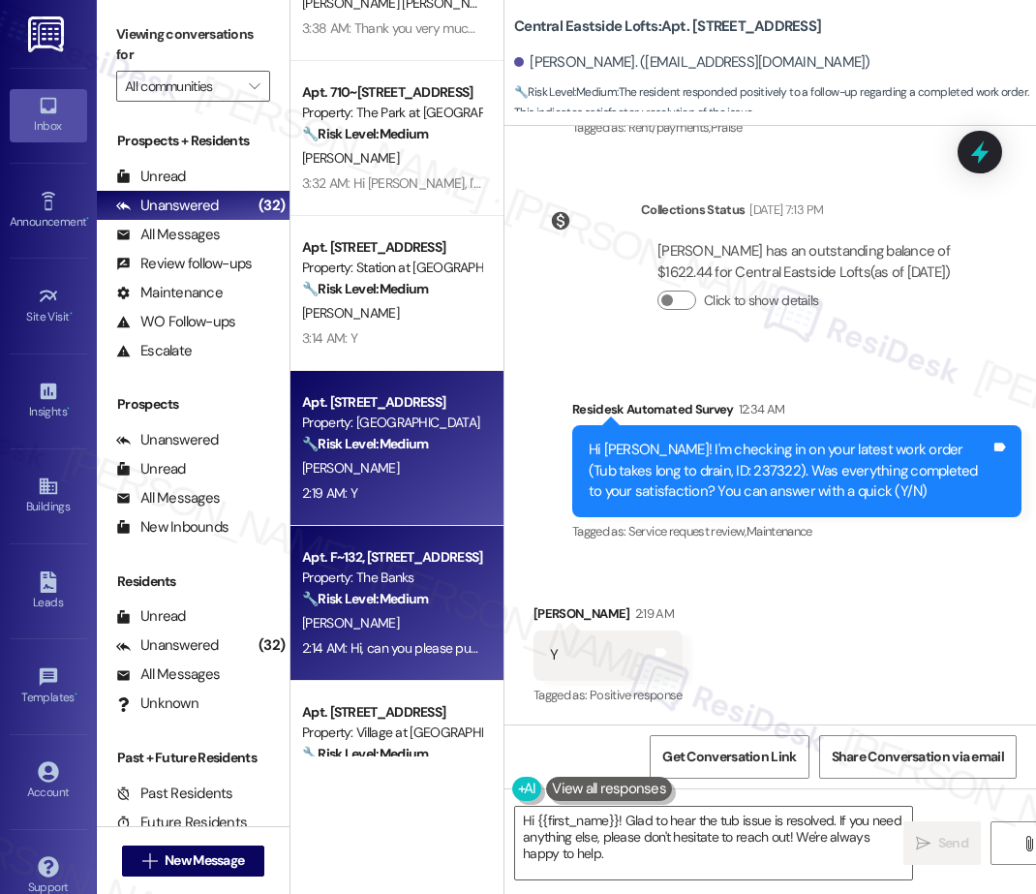
click at [409, 636] on div "2:14 AM: Hi, can you please put in a maintenance request to have the bushes tri…" at bounding box center [391, 648] width 183 height 24
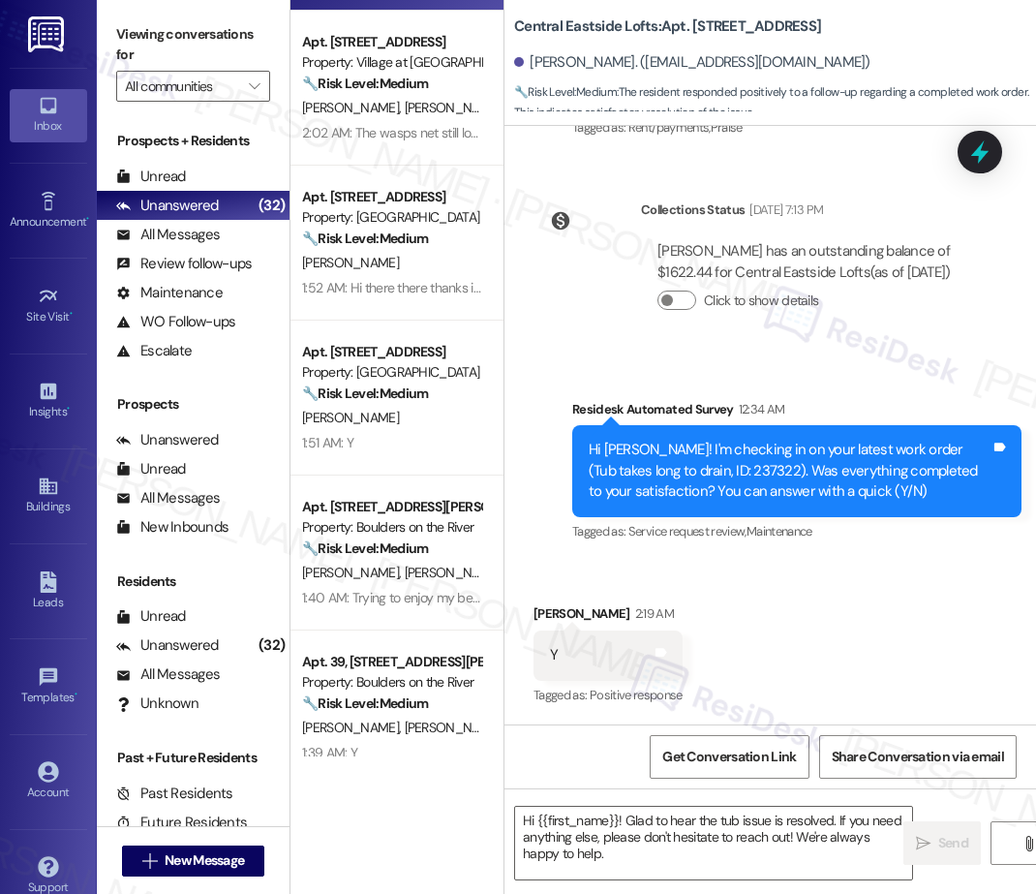
scroll to position [1387, 0]
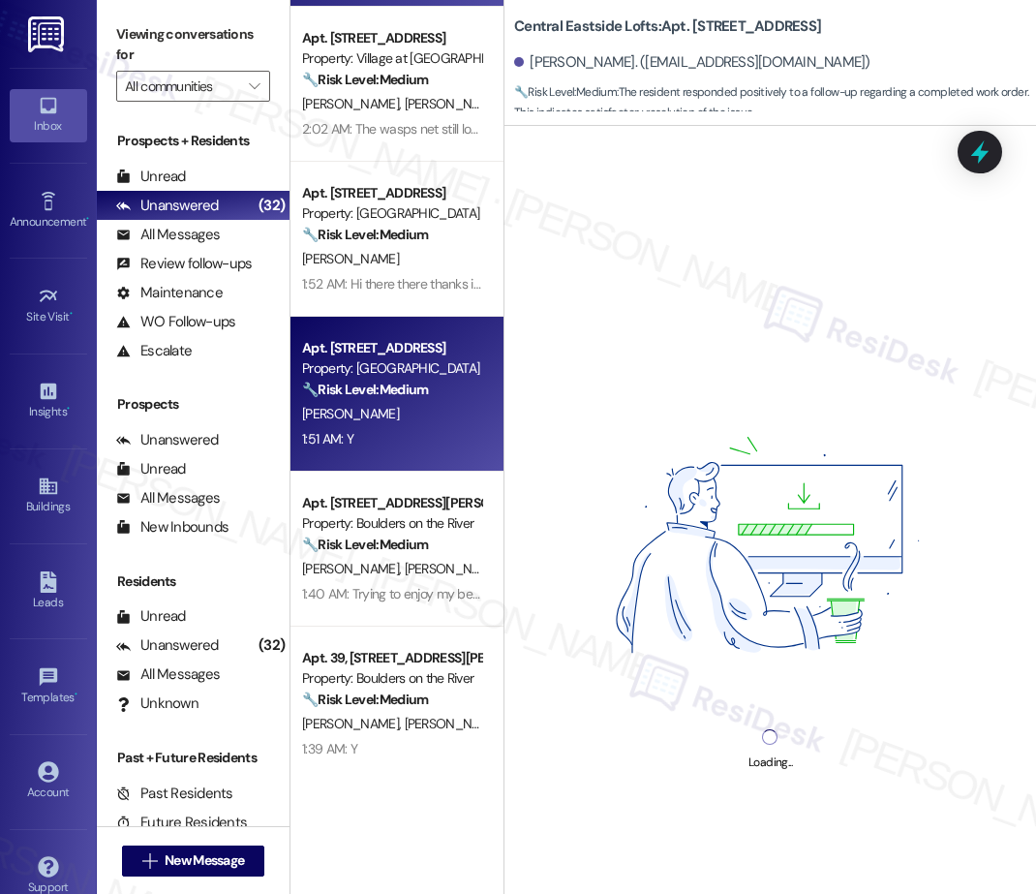
click at [389, 376] on div "Property: Desertbrook" at bounding box center [391, 368] width 179 height 20
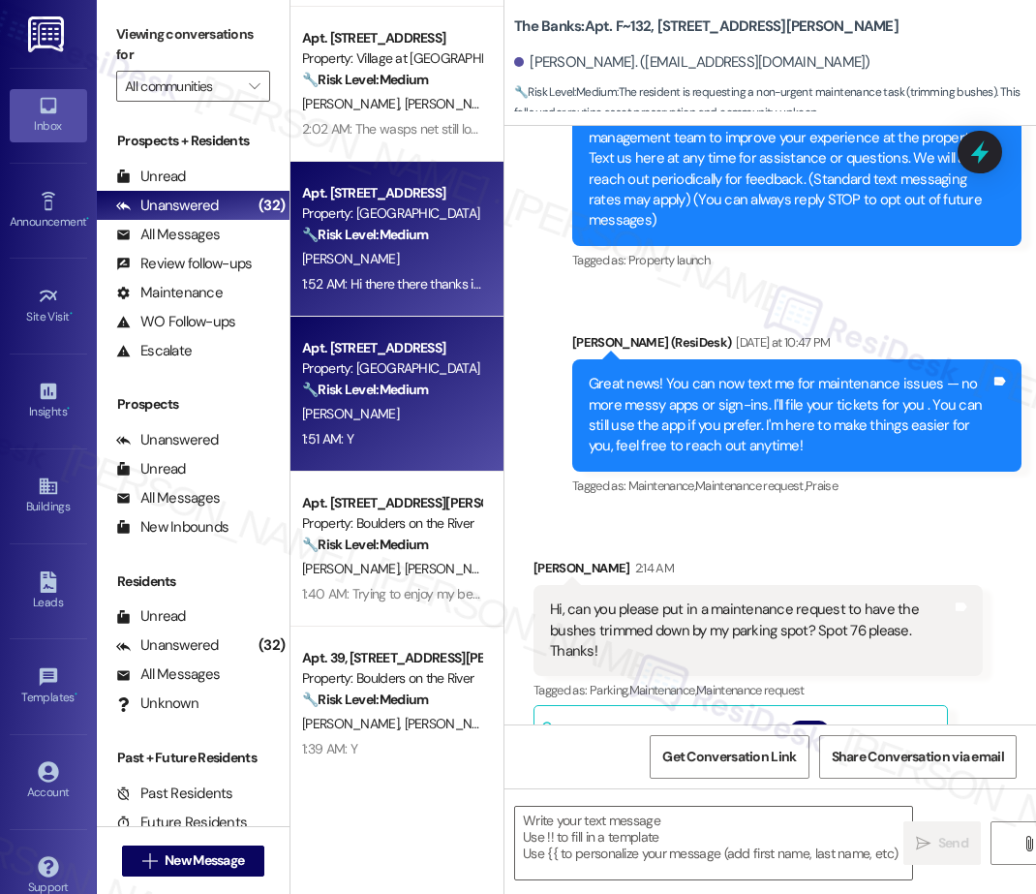
click at [395, 285] on div "1:52 AM: Hi there there thanks i'm heading back from LA today so I should be in…" at bounding box center [698, 283] width 792 height 17
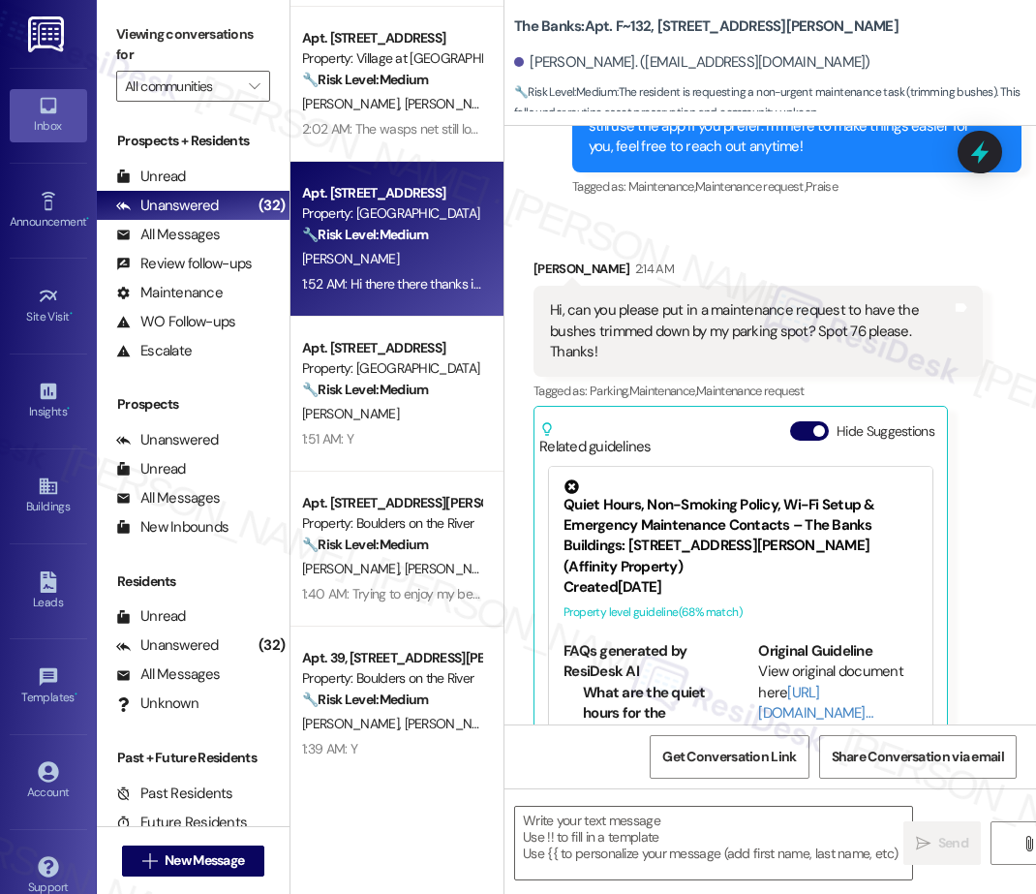
scroll to position [14334, 0]
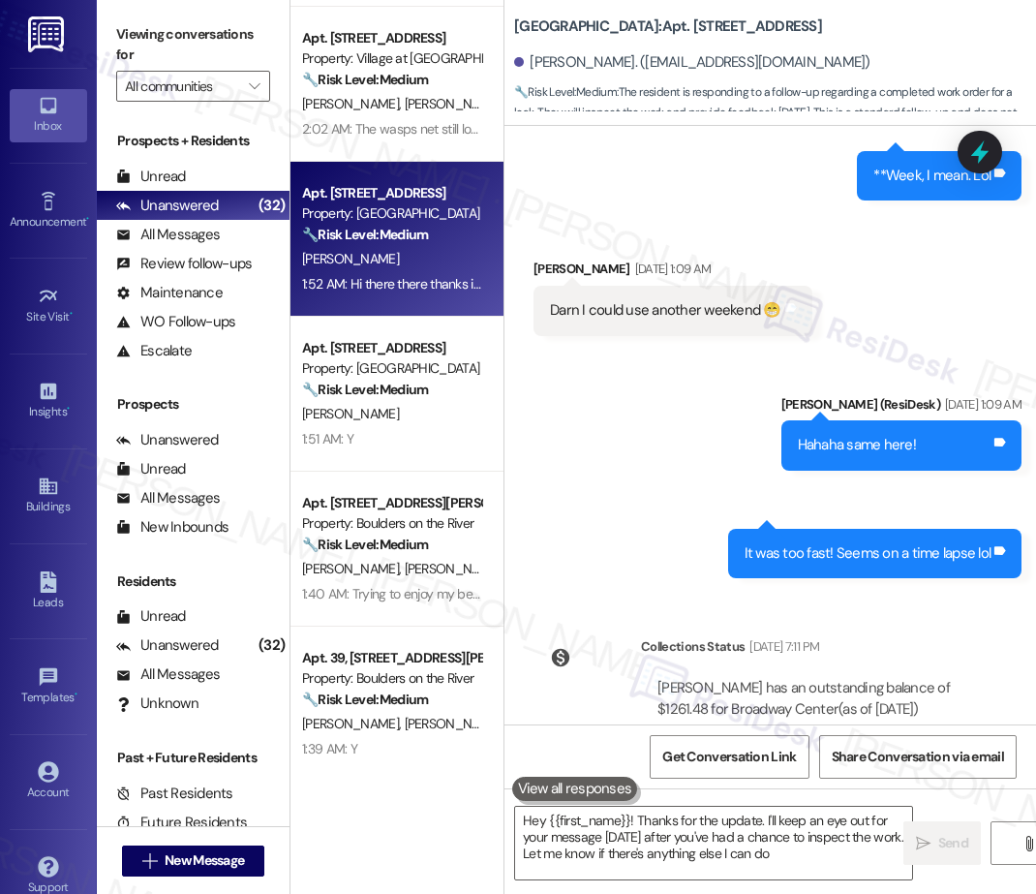
type textarea "Hey {{first_name}}! Thanks for the update. I'll keep an eye out for your messag…"
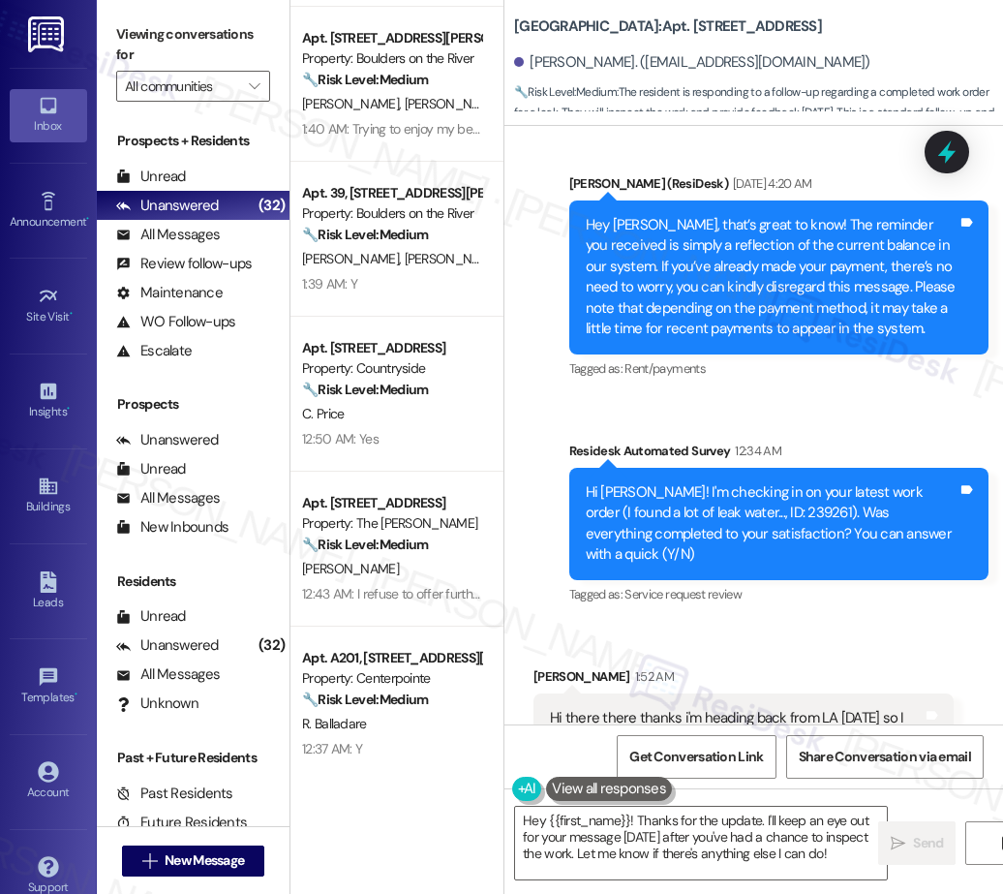
scroll to position [2485, 0]
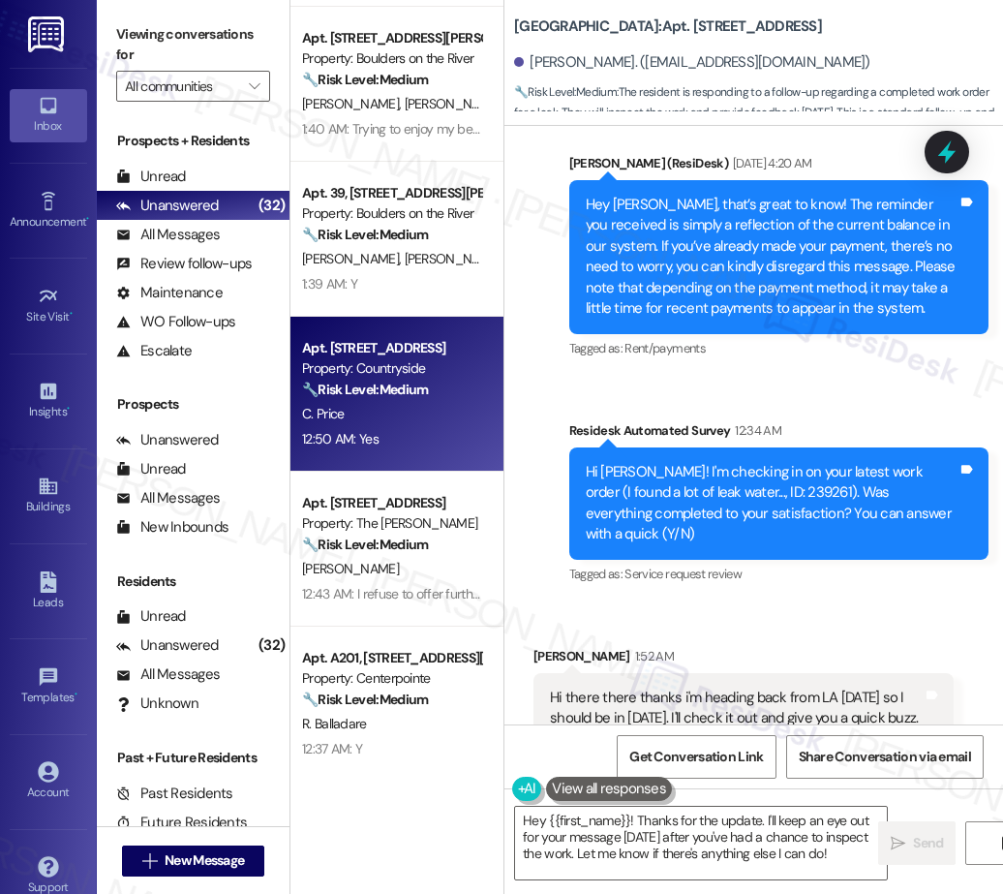
click at [431, 366] on div "Property: Countryside" at bounding box center [391, 368] width 179 height 20
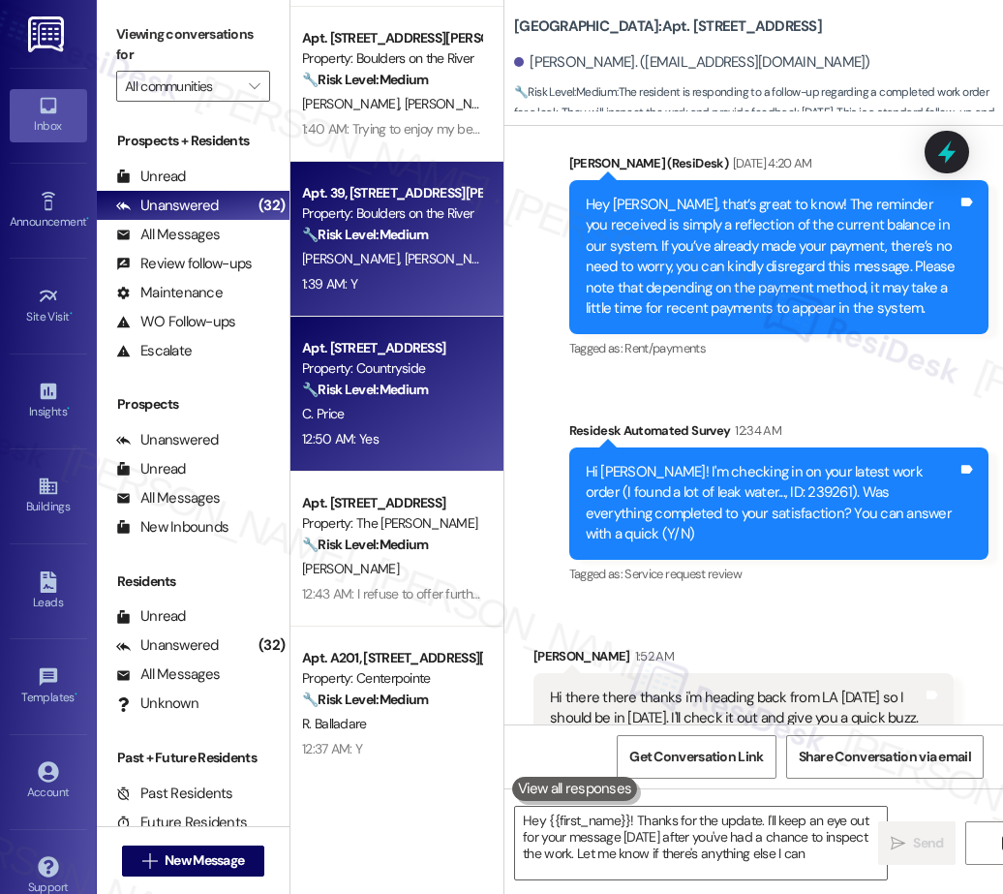
type textarea "Hey {{first_name}}! Thanks for the update. I'll keep an eye out for your messag…"
click at [417, 283] on div "1:39 AM: Y 1:39 AM: Y" at bounding box center [391, 284] width 183 height 24
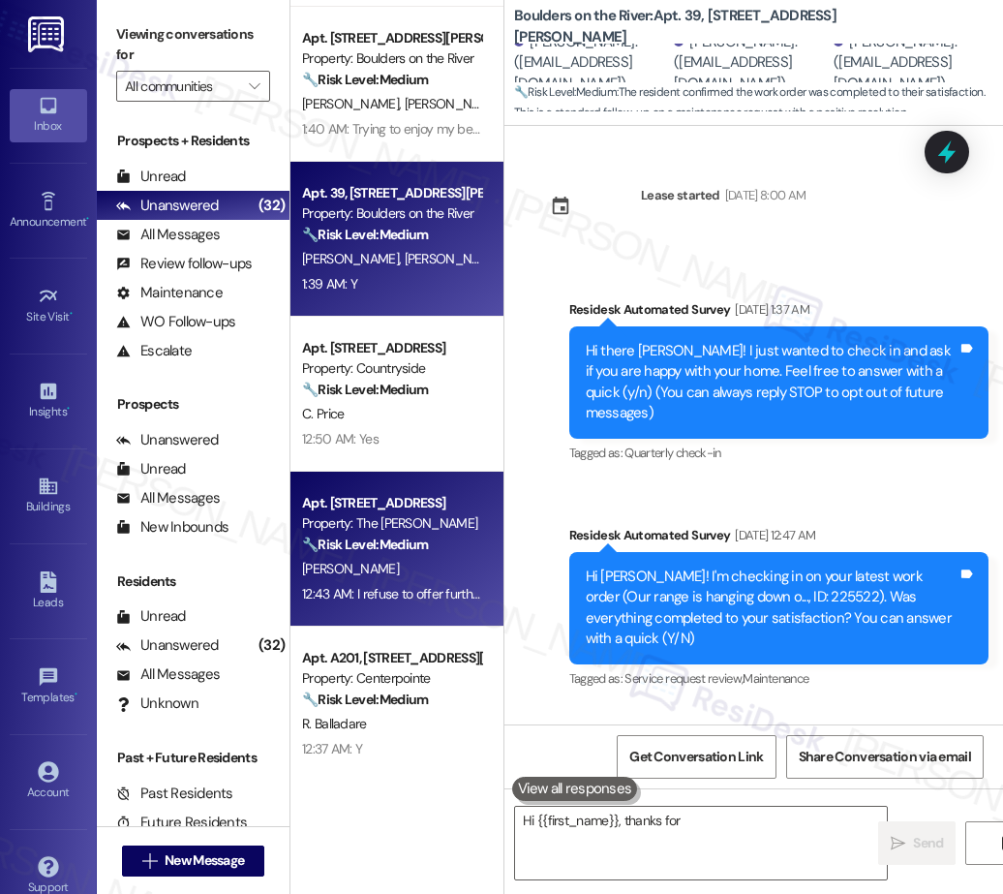
scroll to position [3983, 0]
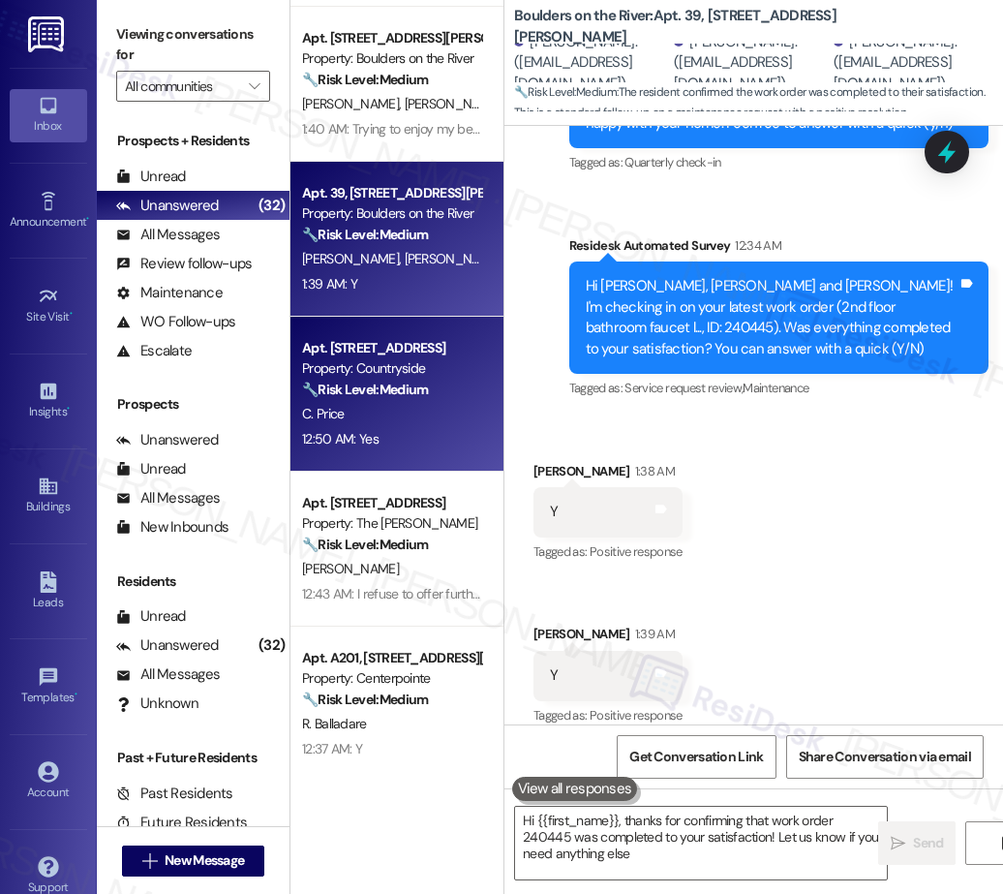
type textarea "Hi {{first_name}}, thanks for confirming that work order 240445 was completed t…"
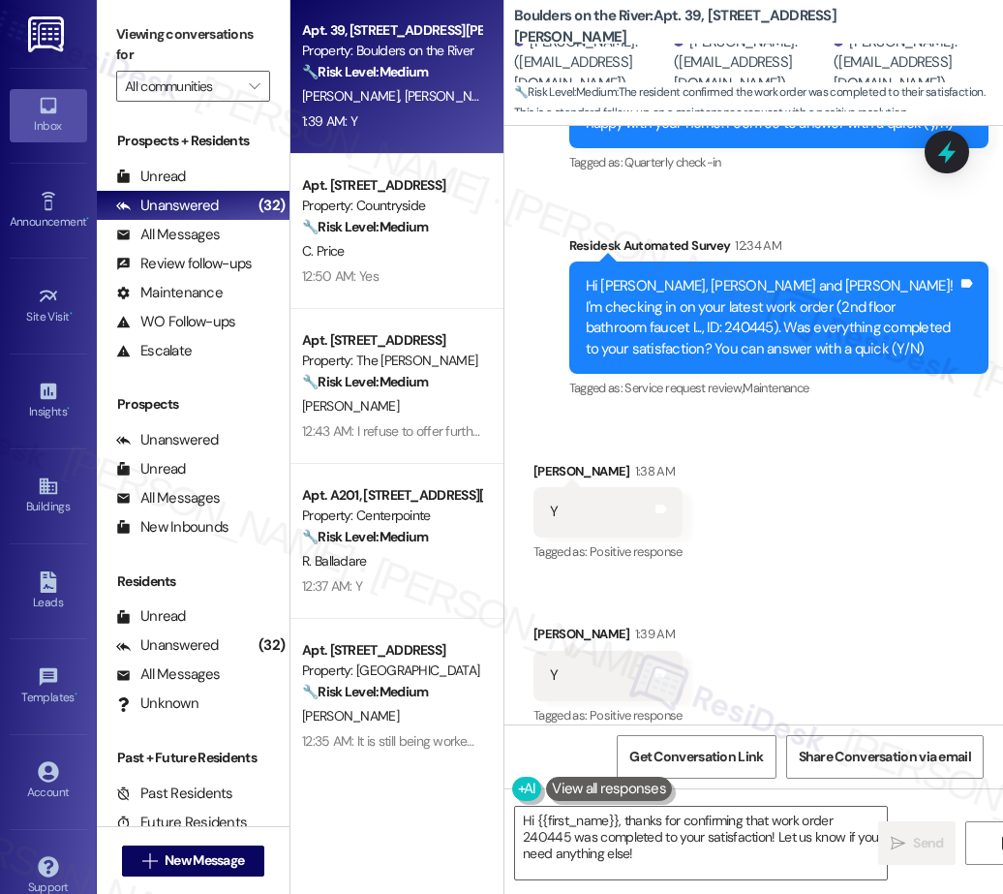
scroll to position [1565, 0]
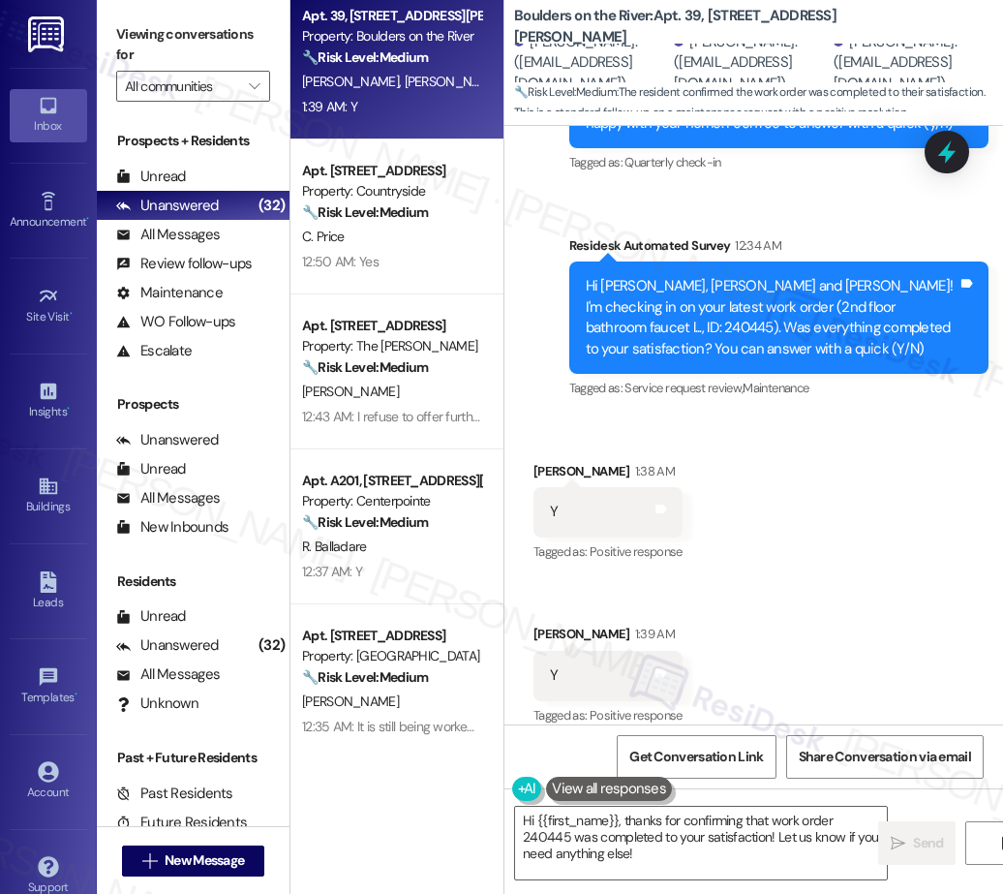
click at [415, 365] on strong "🔧 Risk Level: Medium" at bounding box center [365, 366] width 126 height 17
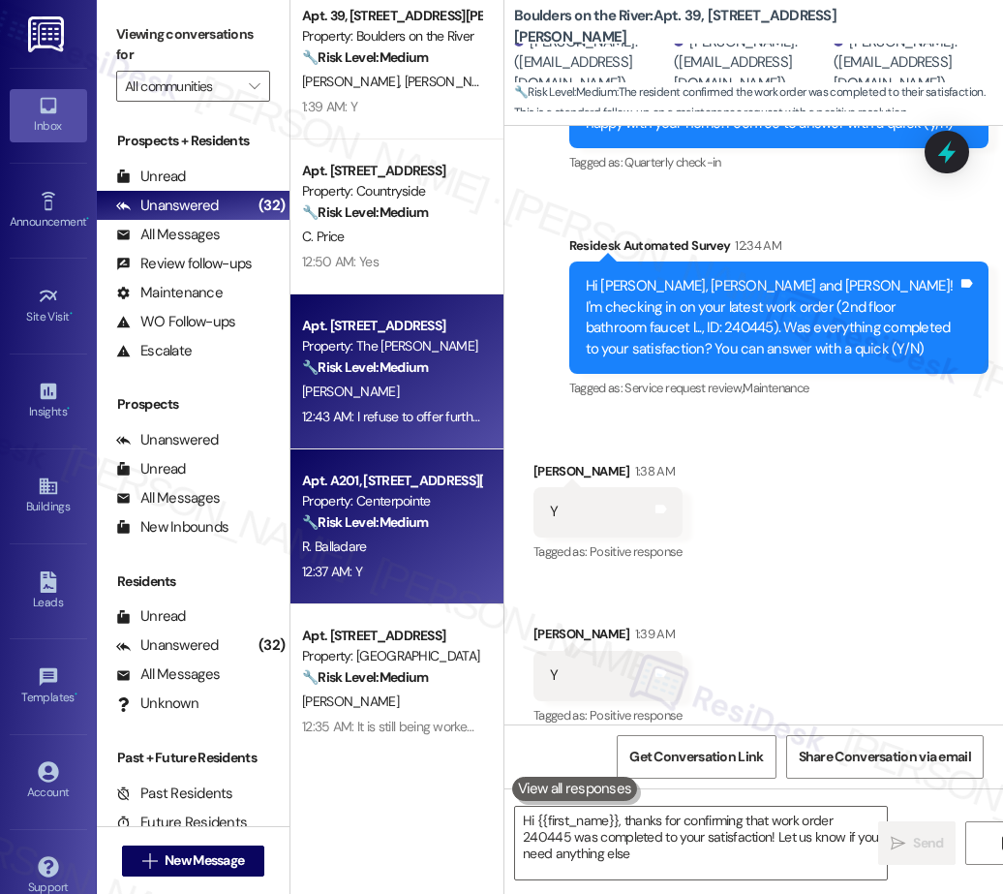
type textarea "Hi {{first_name}}, thanks for confirming that work order 240445 was completed t…"
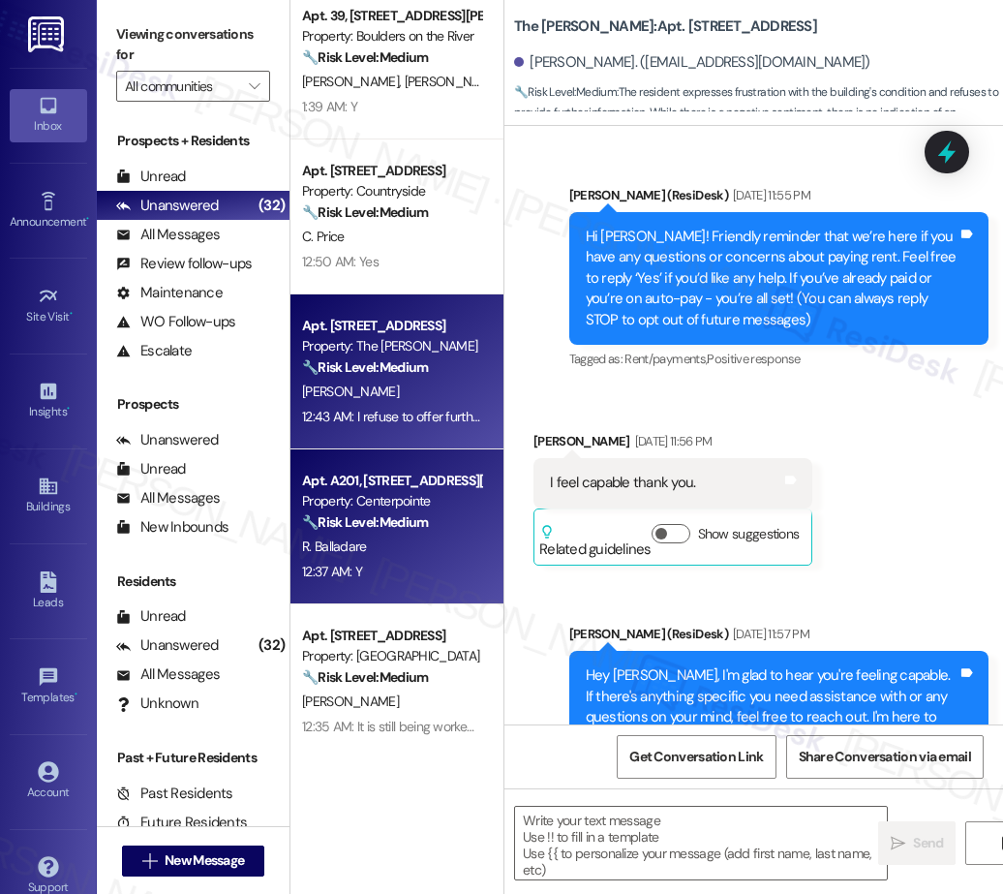
type textarea "Fetching suggested responses. Please feel free to read through the conversation…"
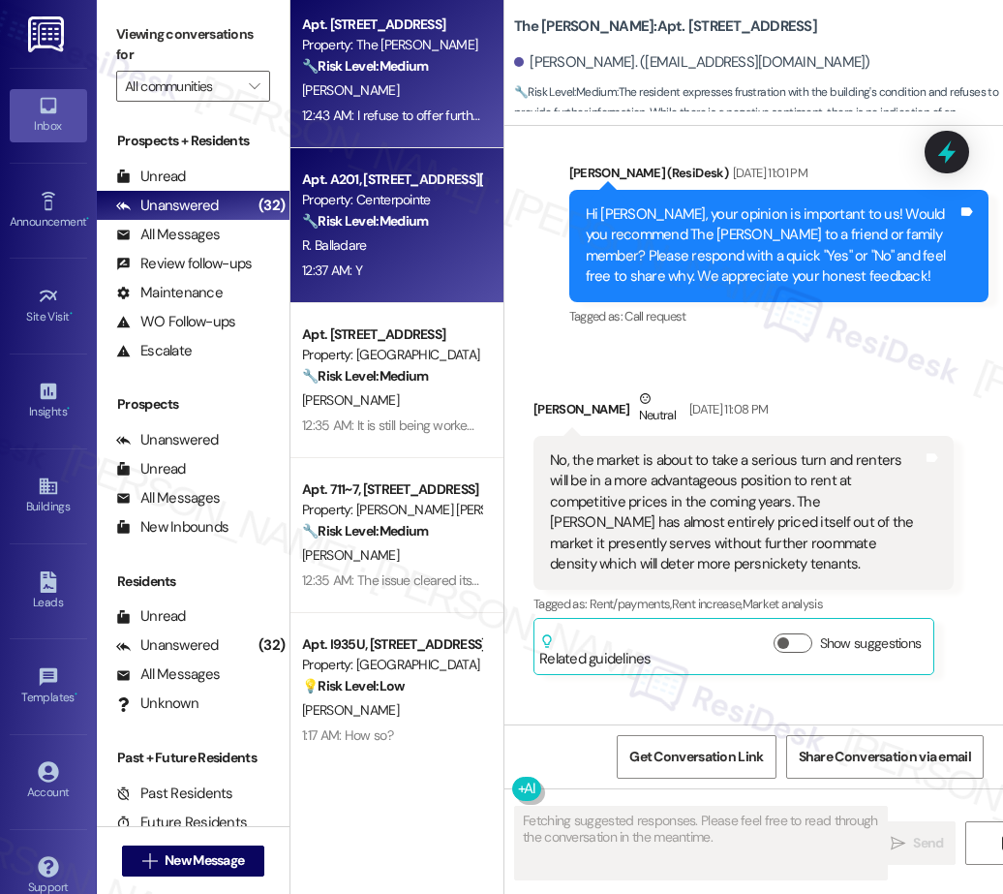
scroll to position [31578, 0]
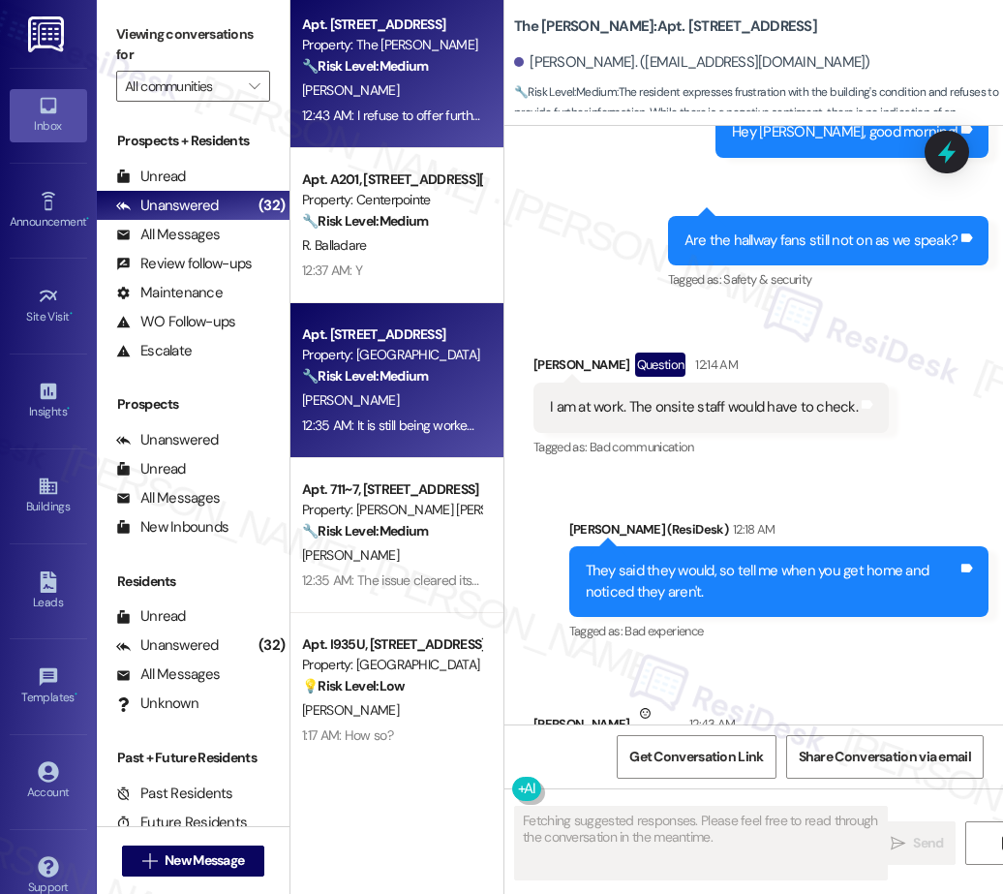
click at [395, 402] on div "M. Phillips" at bounding box center [391, 400] width 183 height 24
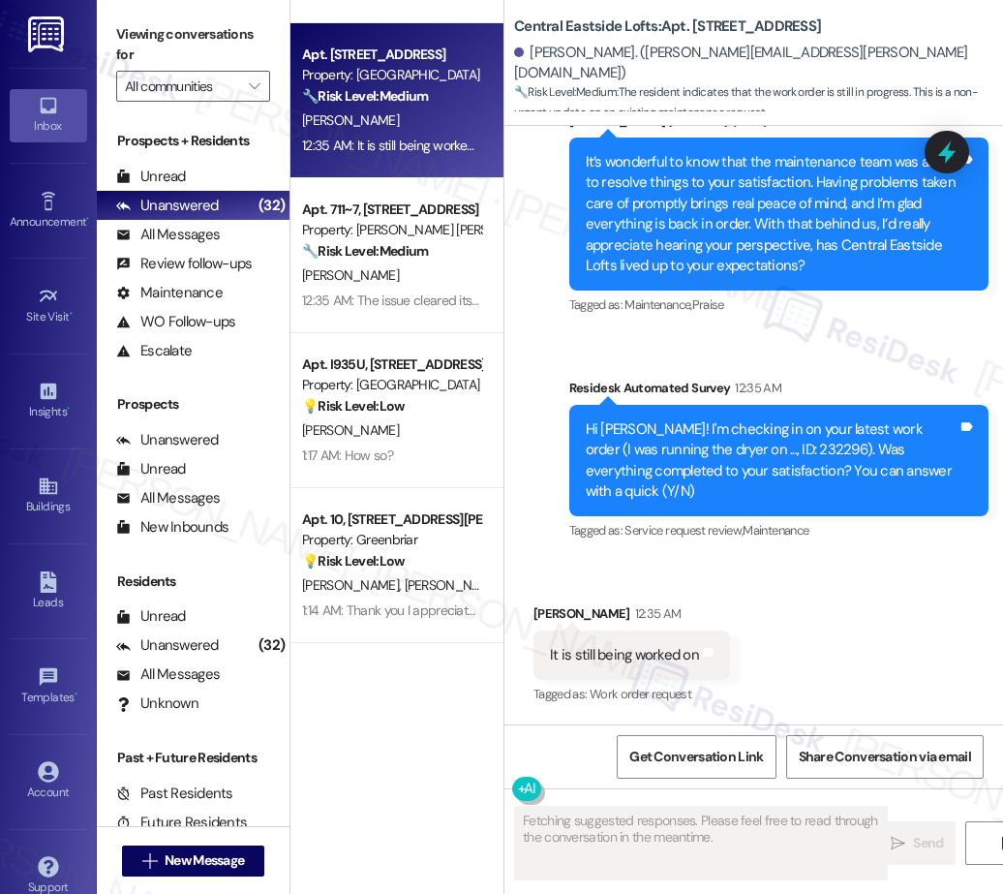
scroll to position [2495, 0]
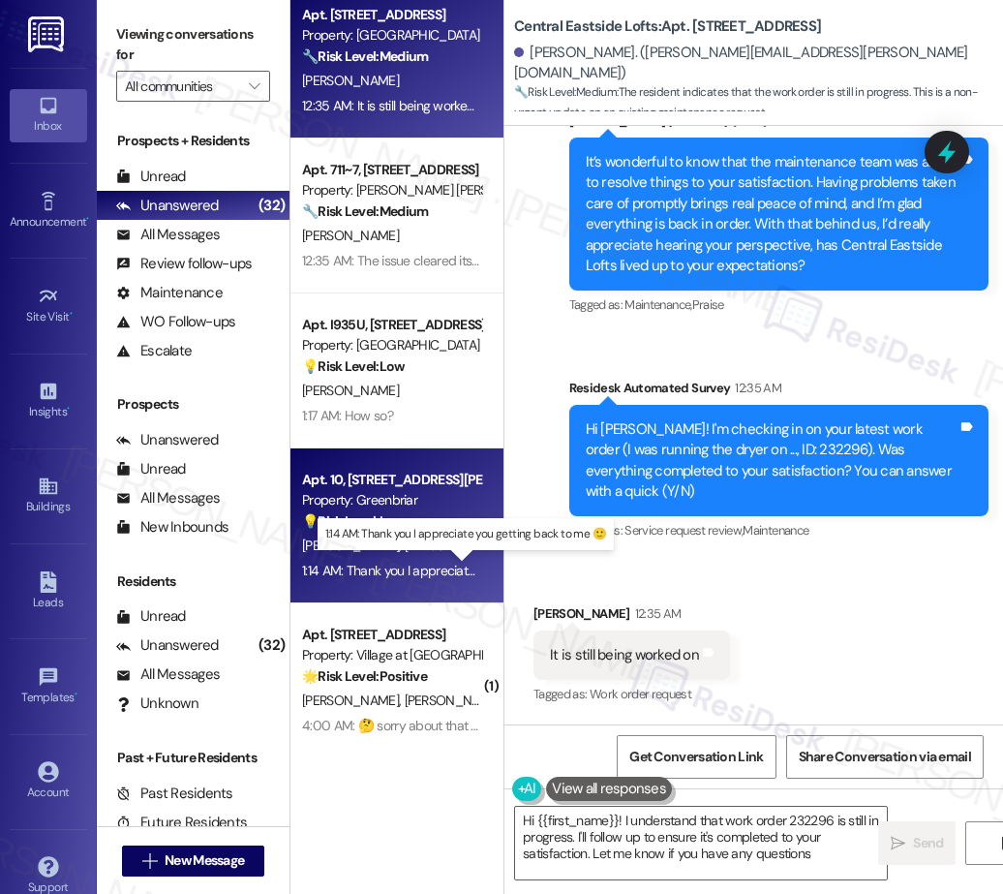
type textarea "Hi {{first_name}}! I understand that work order 232296 is still in progress. I'…"
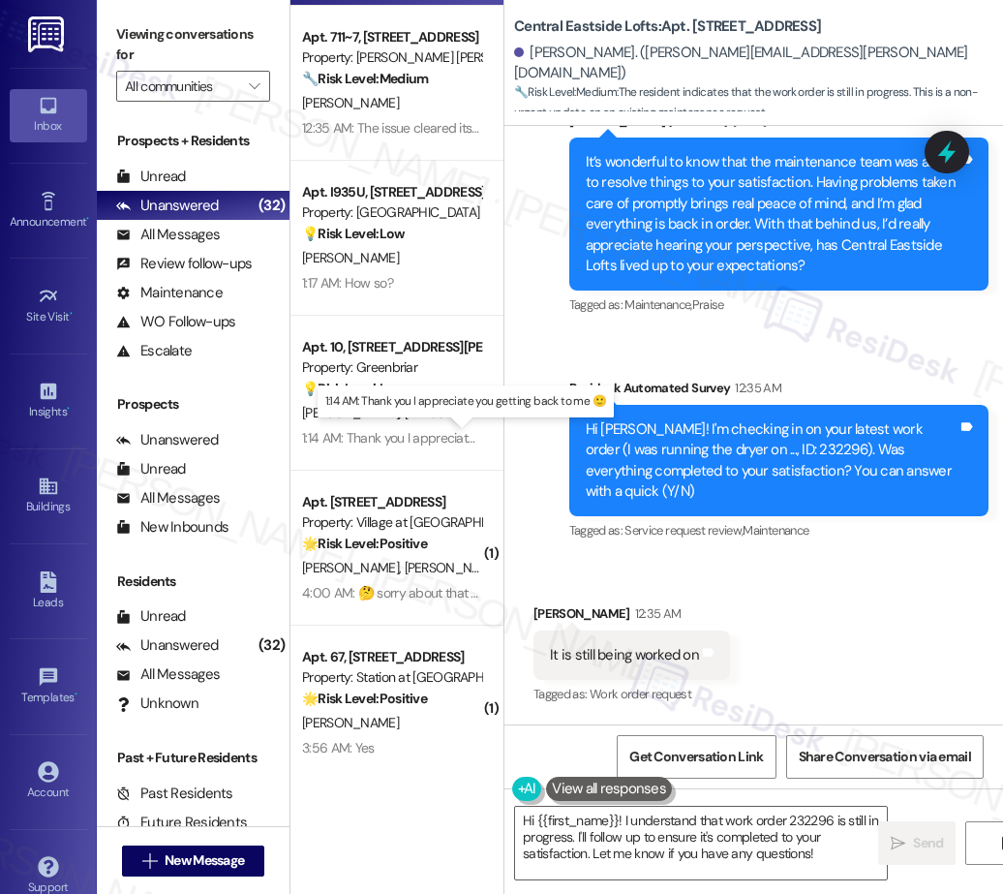
scroll to position [2622, 0]
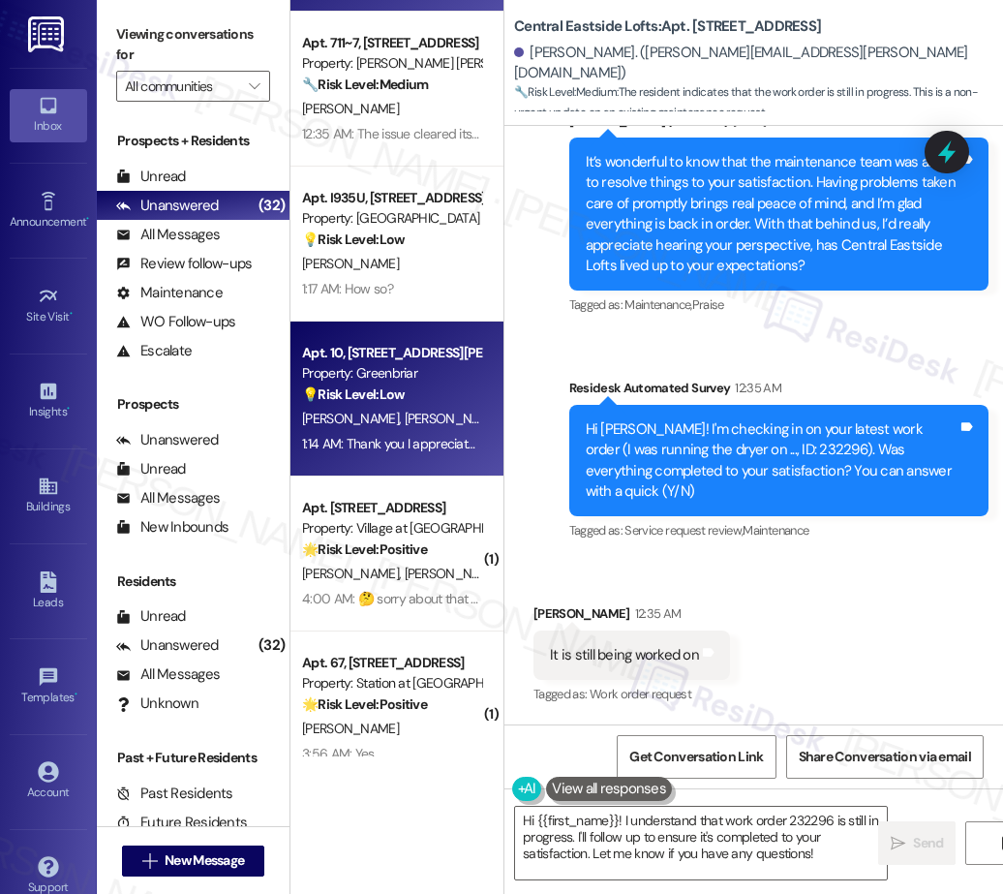
click at [362, 375] on div "Property: Greenbriar" at bounding box center [391, 373] width 179 height 20
click at [366, 269] on div "A. Kaufman" at bounding box center [391, 264] width 183 height 24
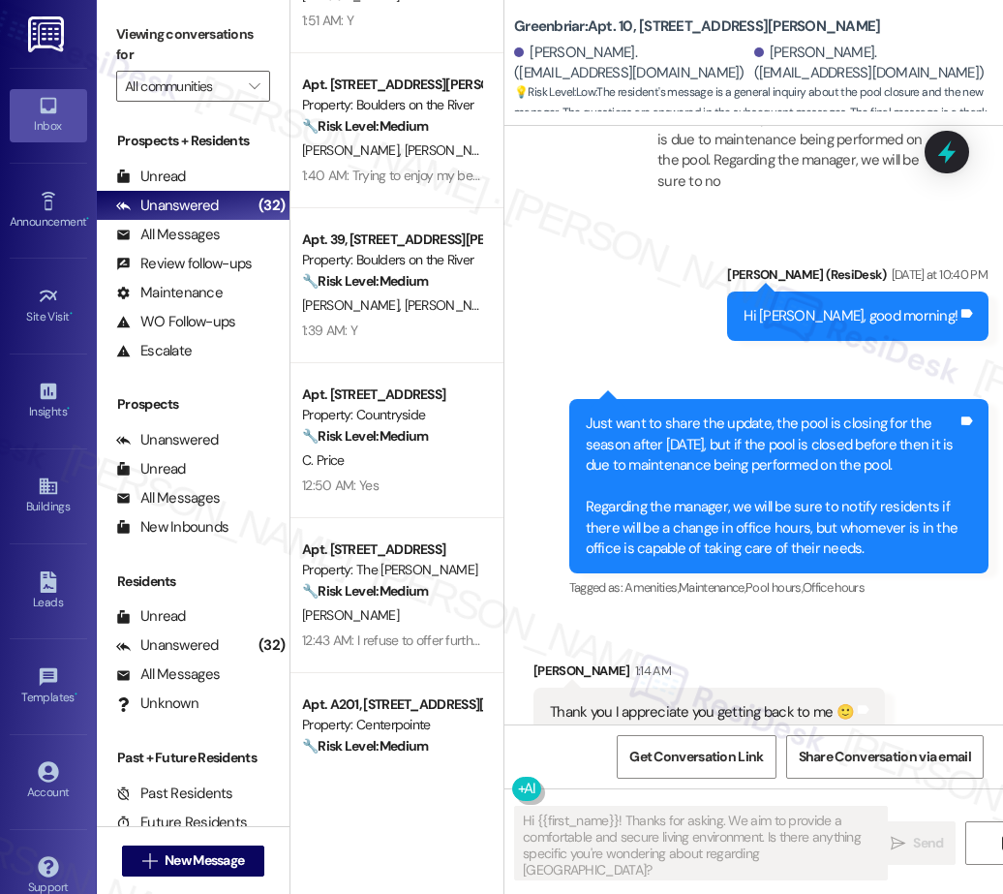
scroll to position [1650, 0]
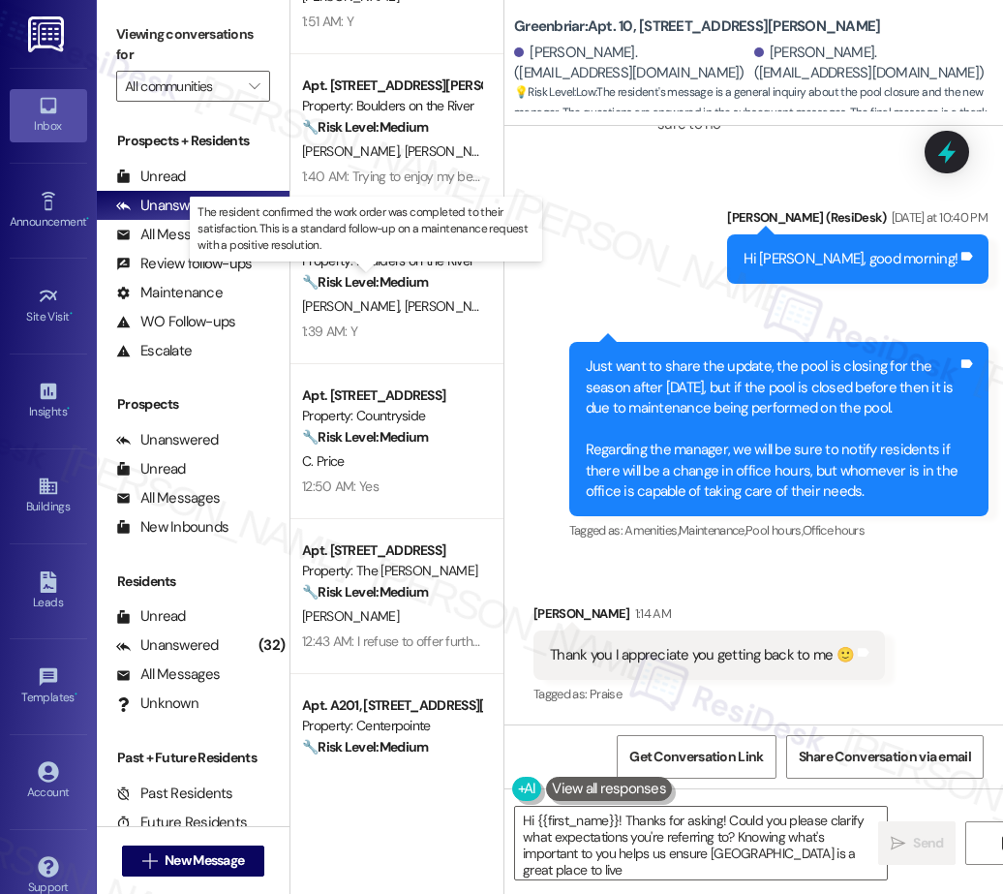
type textarea "Hi {{first_name}}! Thanks for asking! Could you please clarify what expectation…"
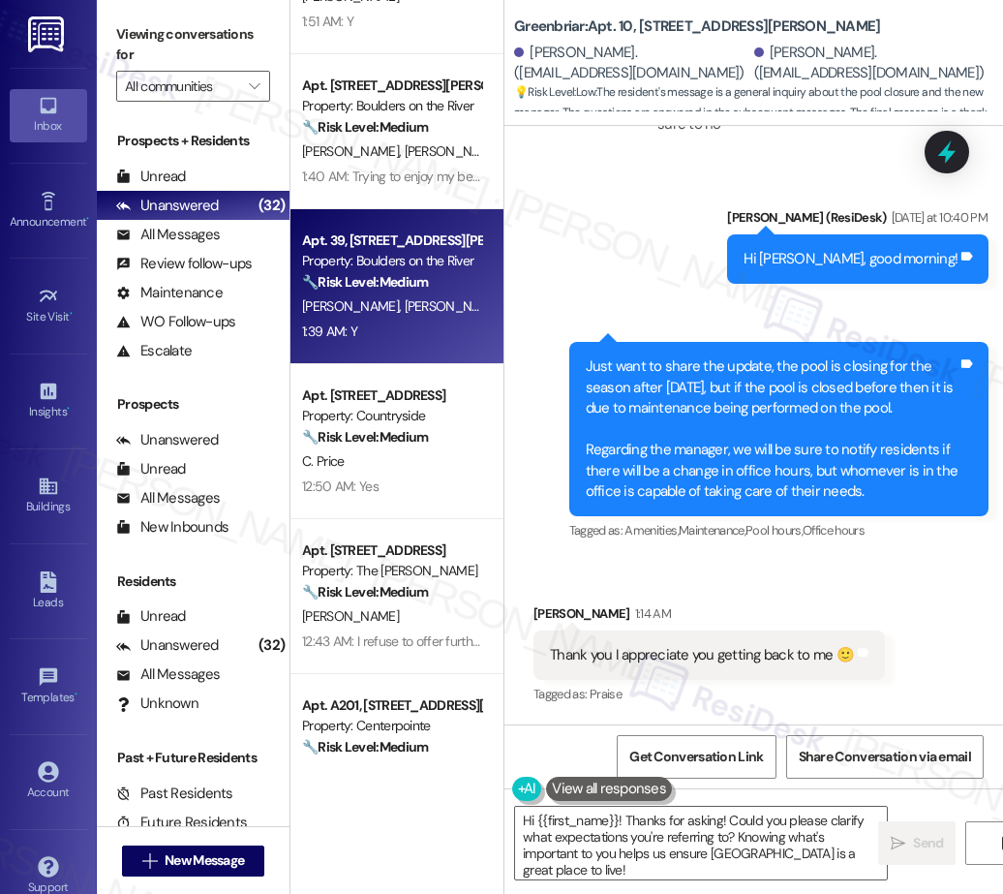
click at [397, 334] on div "1:39 AM: Y 1:39 AM: Y" at bounding box center [391, 331] width 183 height 24
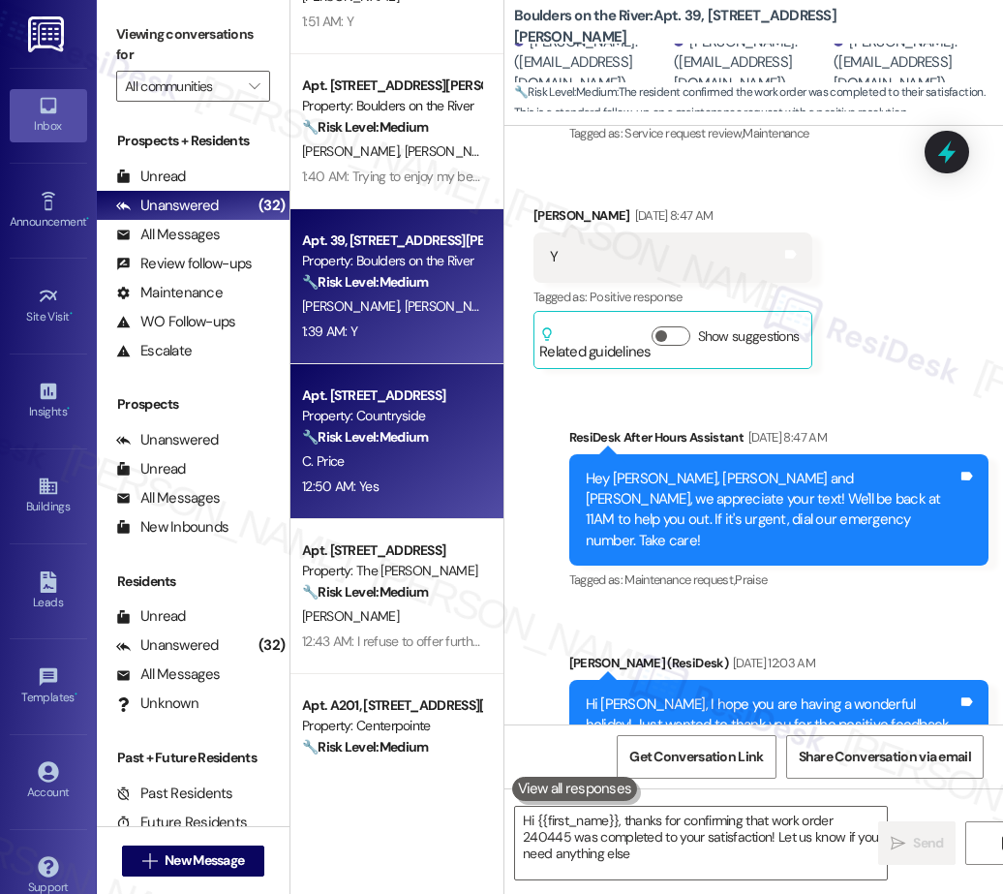
type textarea "Hi {{first_name}}, thanks for confirming that work order 240445 was completed t…"
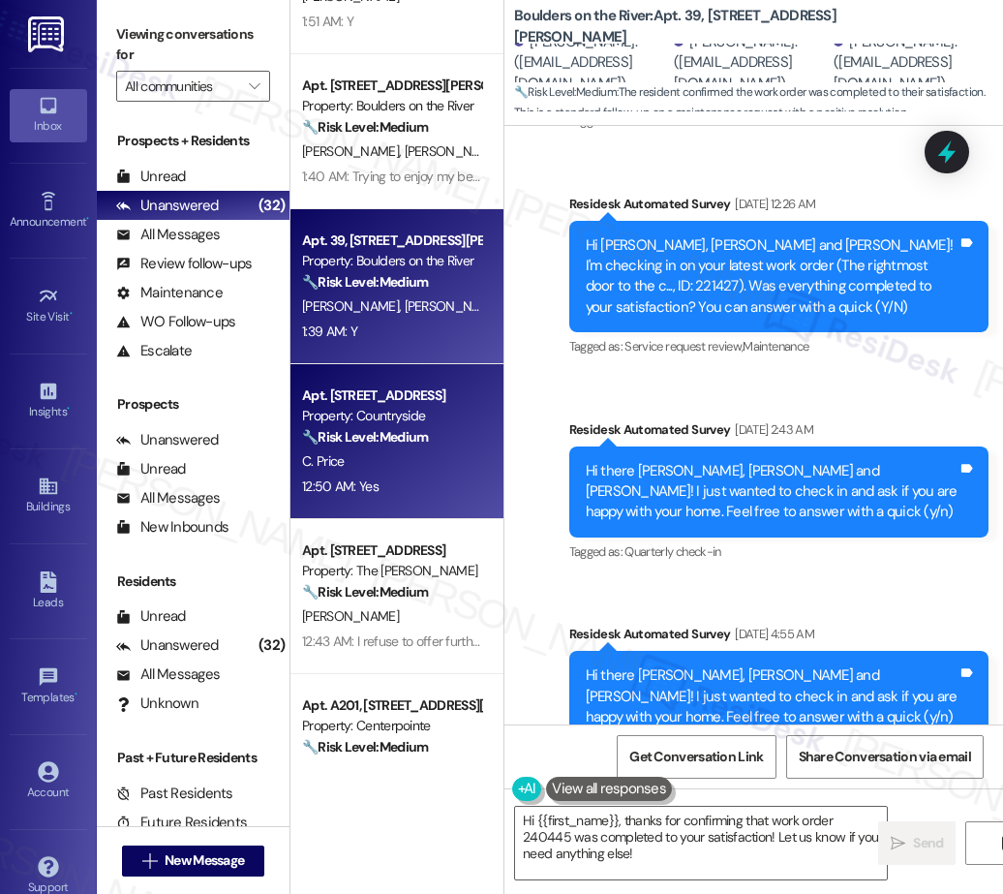
scroll to position [3982, 0]
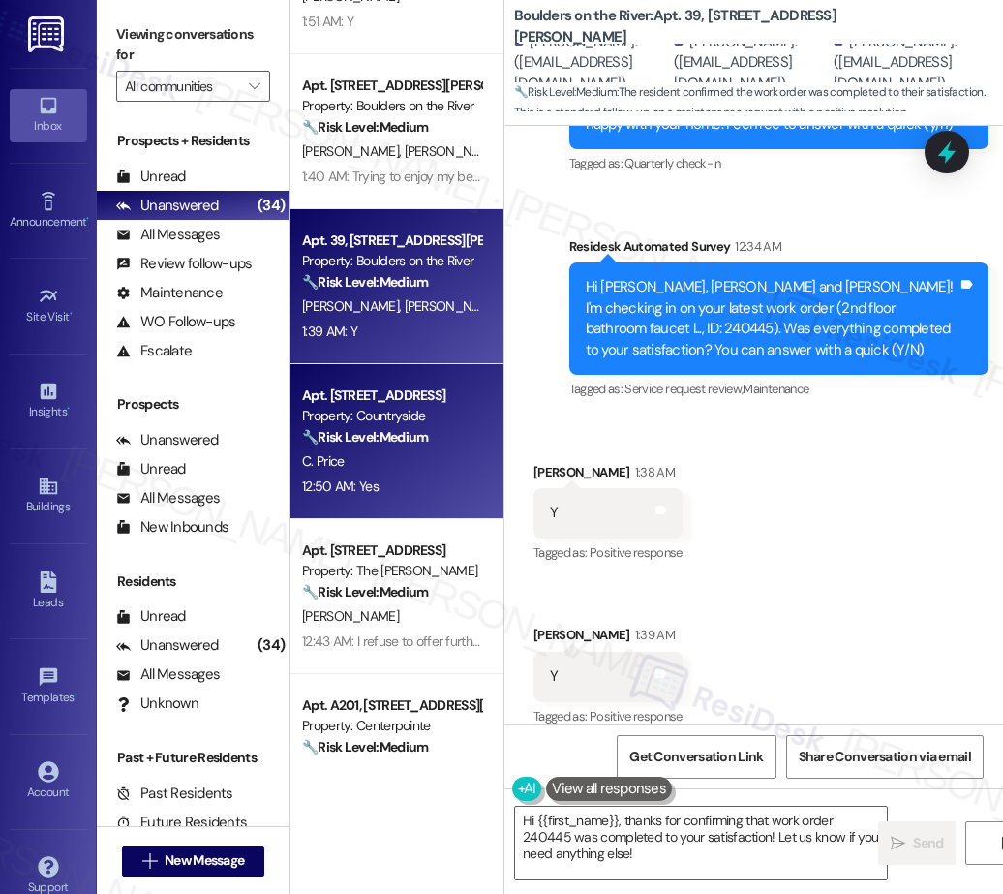
click at [458, 453] on div "C. Price" at bounding box center [391, 461] width 183 height 24
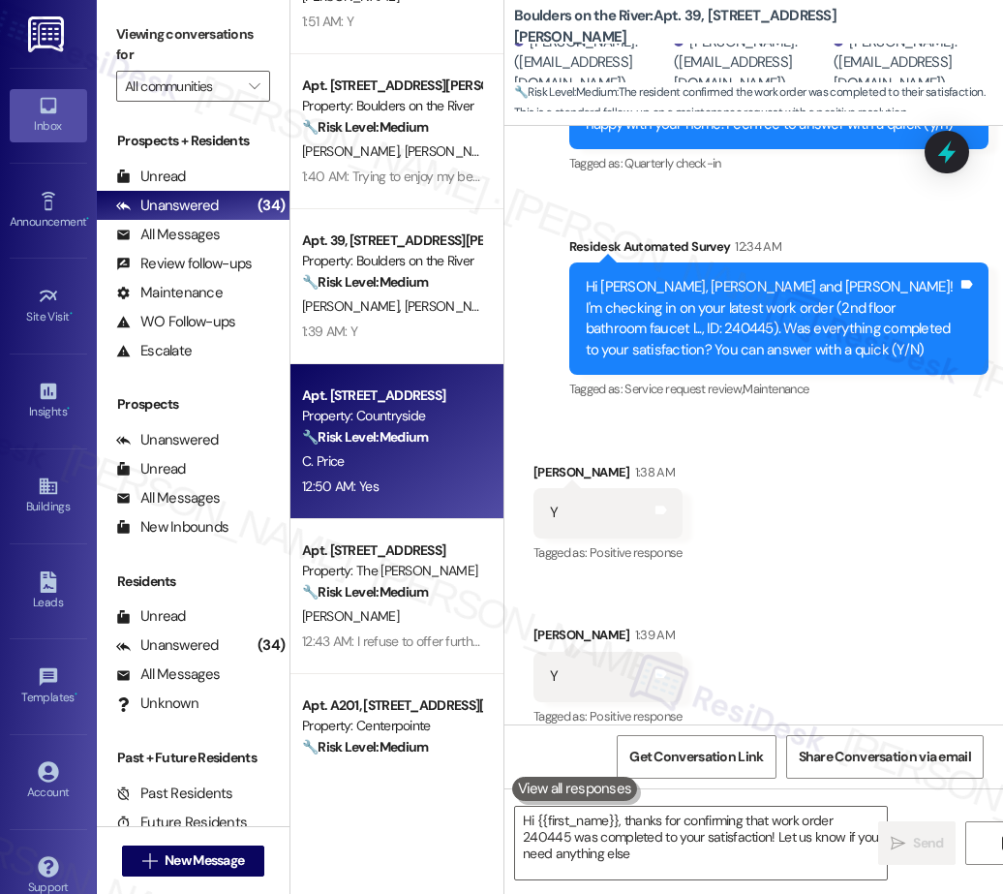
type textarea "Hi {{first_name}}, thanks for confirming that work order 240445 was completed t…"
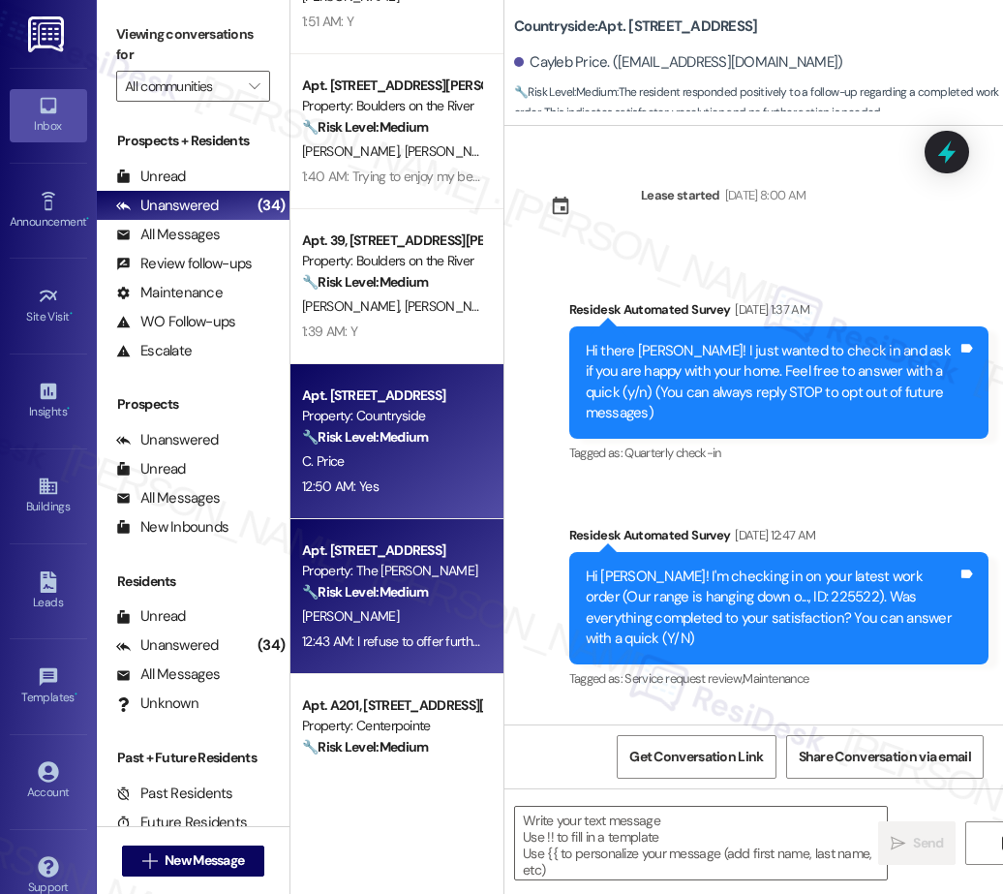
scroll to position [7950, 0]
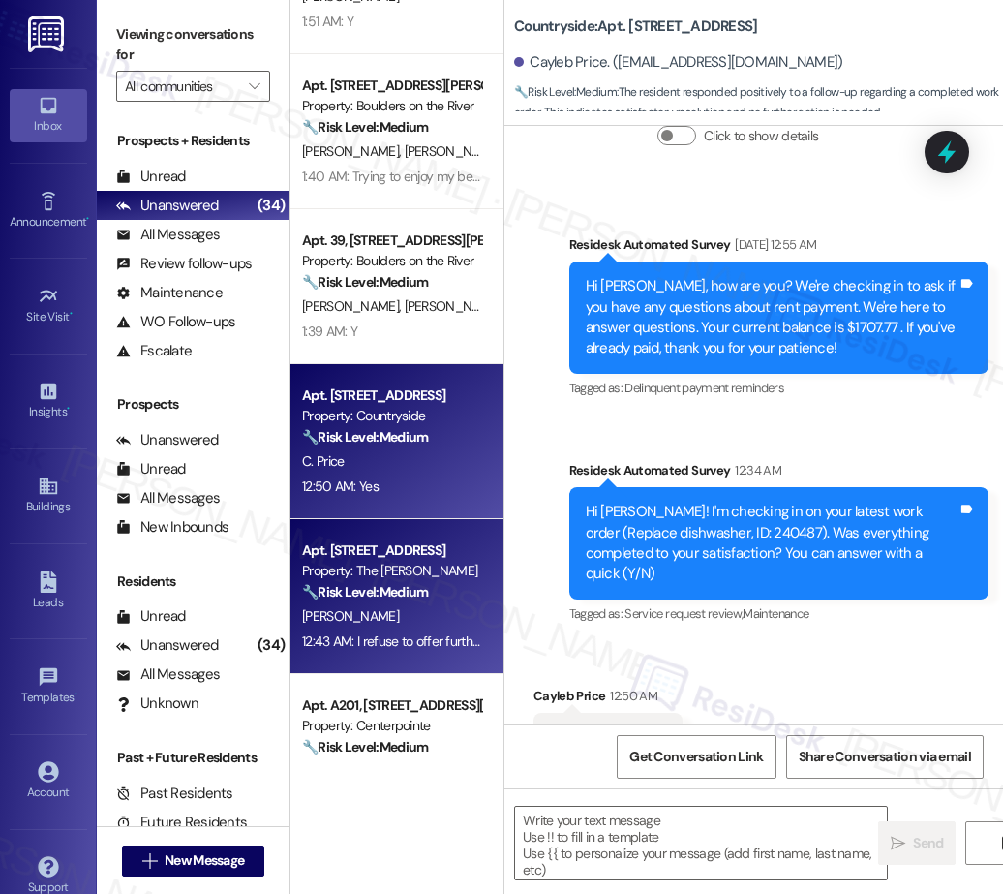
type textarea "Fetching suggested responses. Please feel free to read through the conversation…"
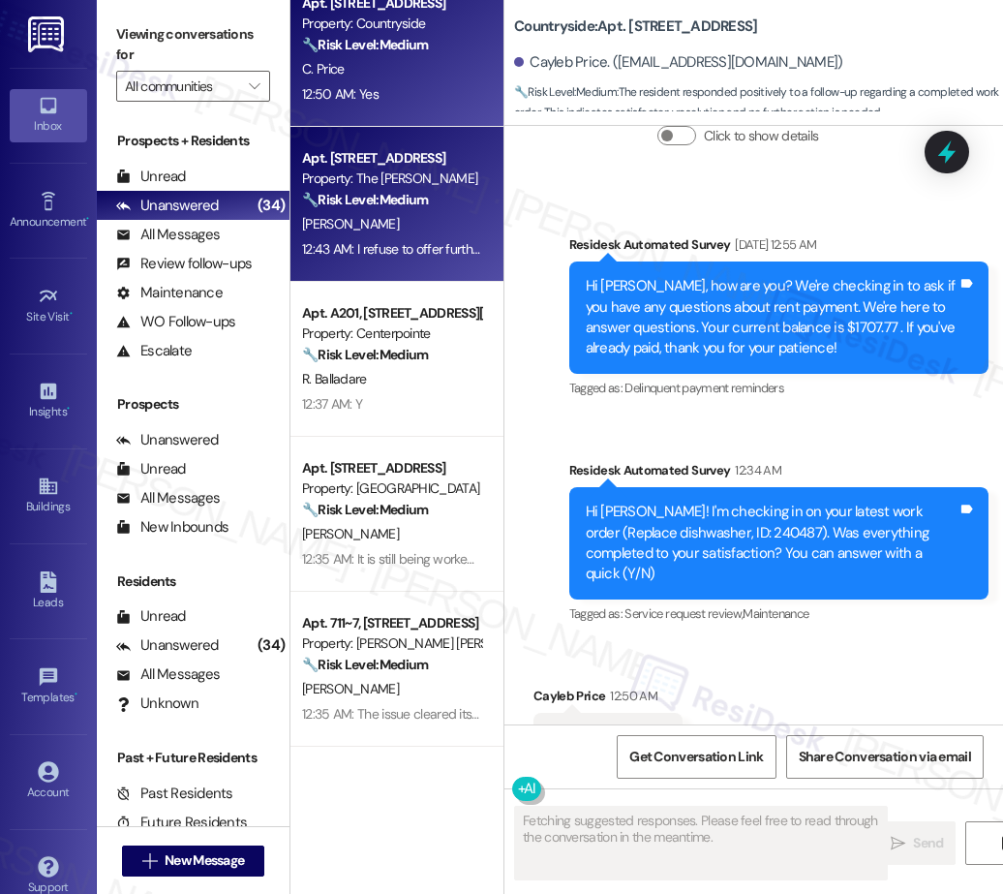
scroll to position [2173, 0]
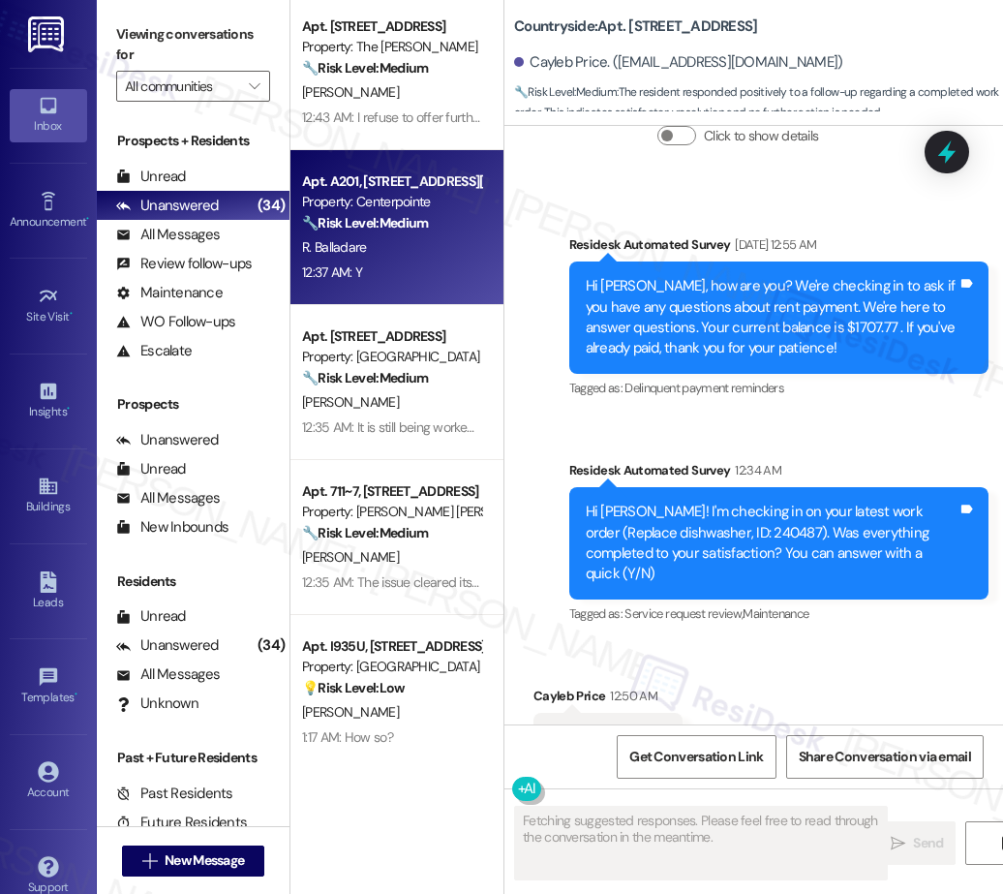
click at [354, 236] on div "R. Balladare" at bounding box center [391, 247] width 183 height 24
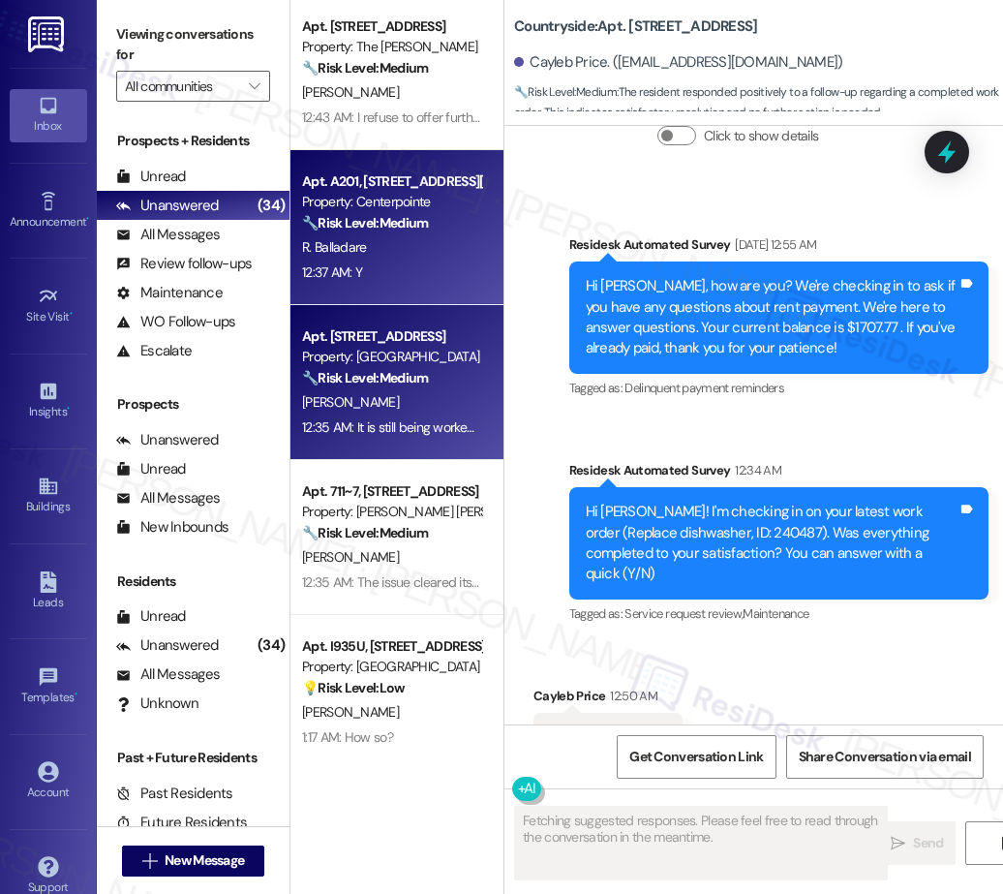
click at [375, 402] on div "M. Phillips" at bounding box center [391, 402] width 183 height 24
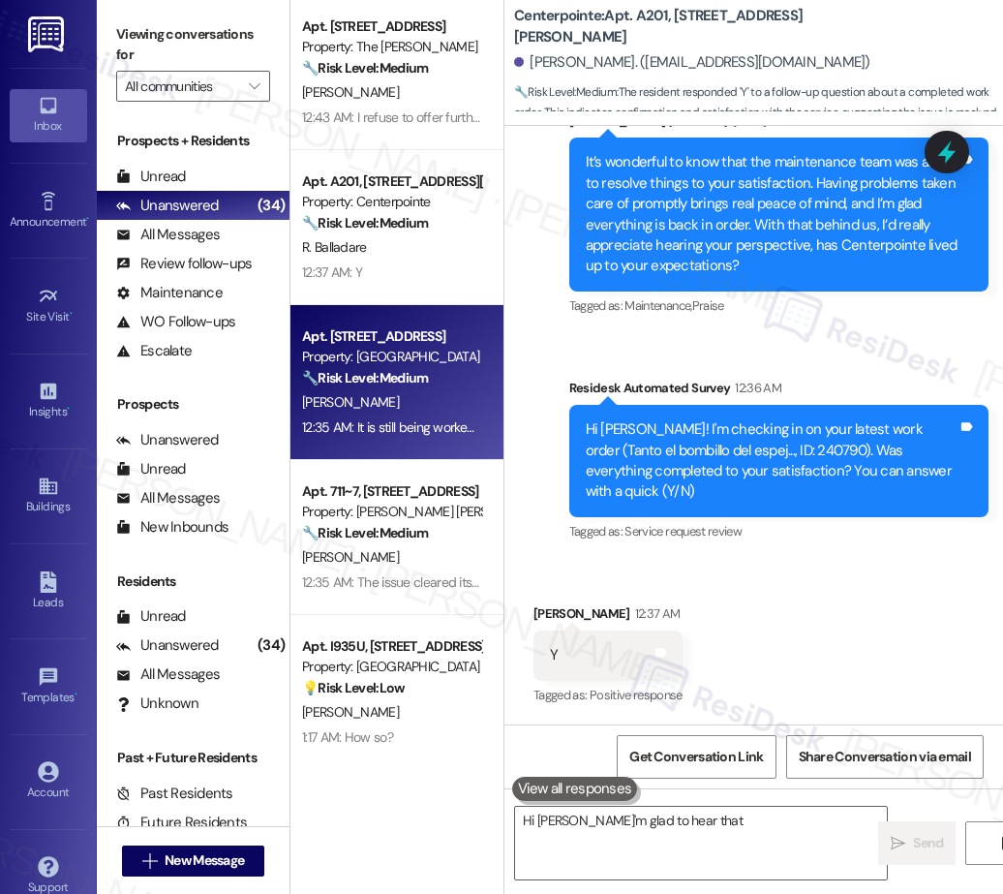
scroll to position [6441, 0]
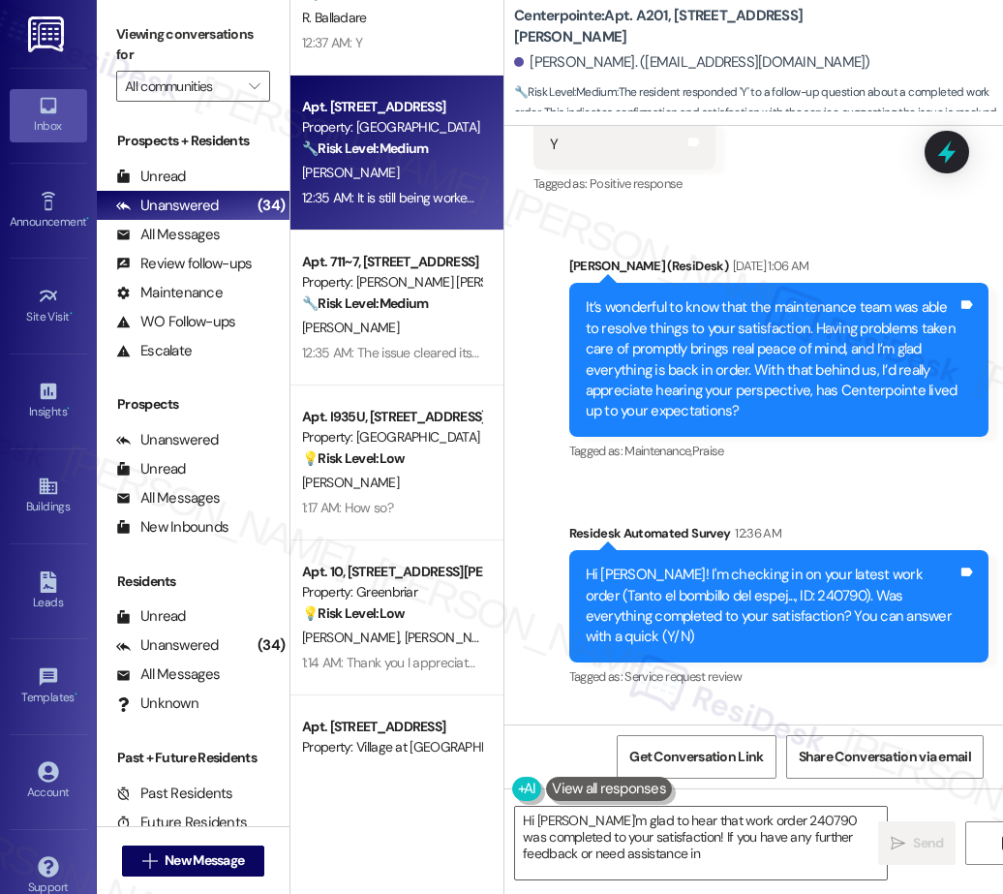
type textarea "Hi Roy, I'm glad to hear that work order 240790 was completed to your satisfact…"
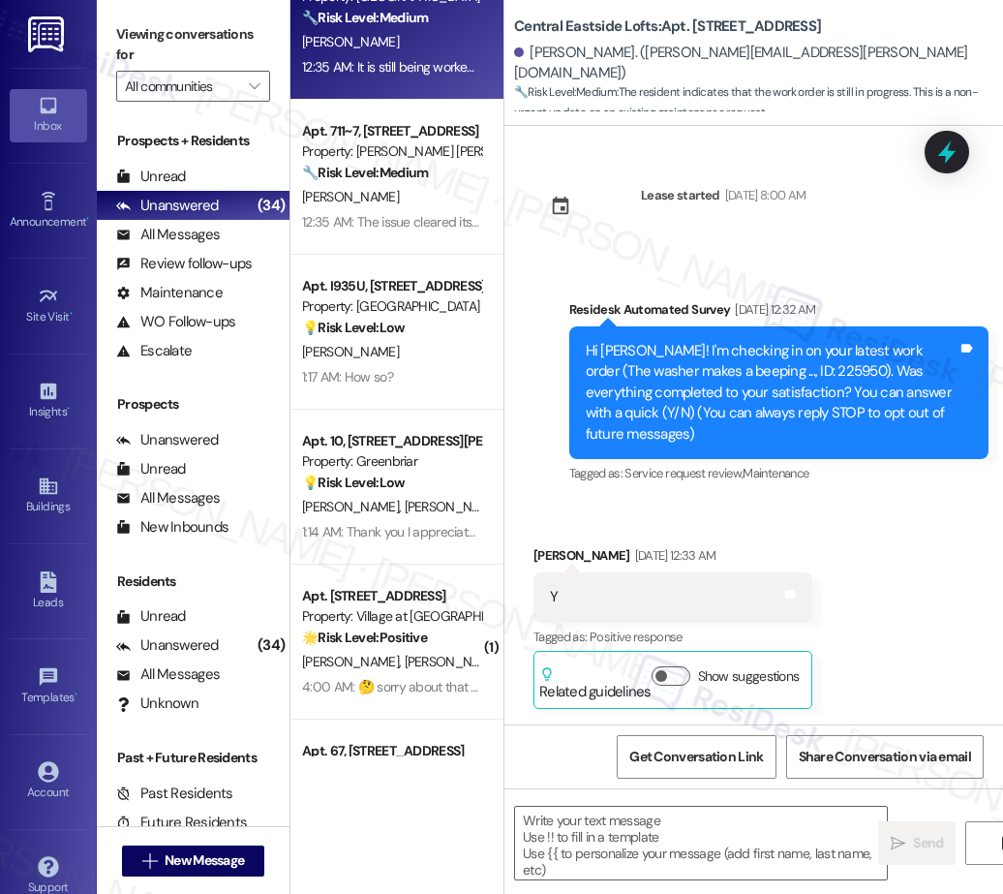
scroll to position [2540, 0]
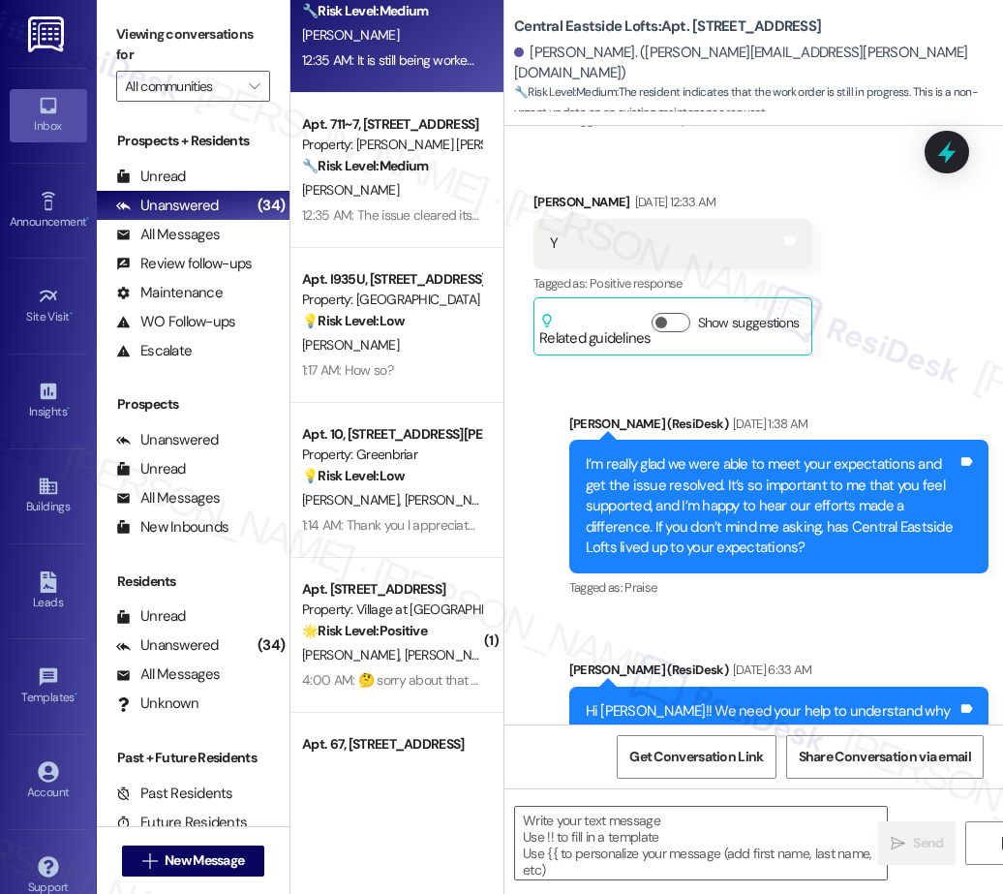
type textarea "Fetching suggested responses. Please feel free to read through the conversation…"
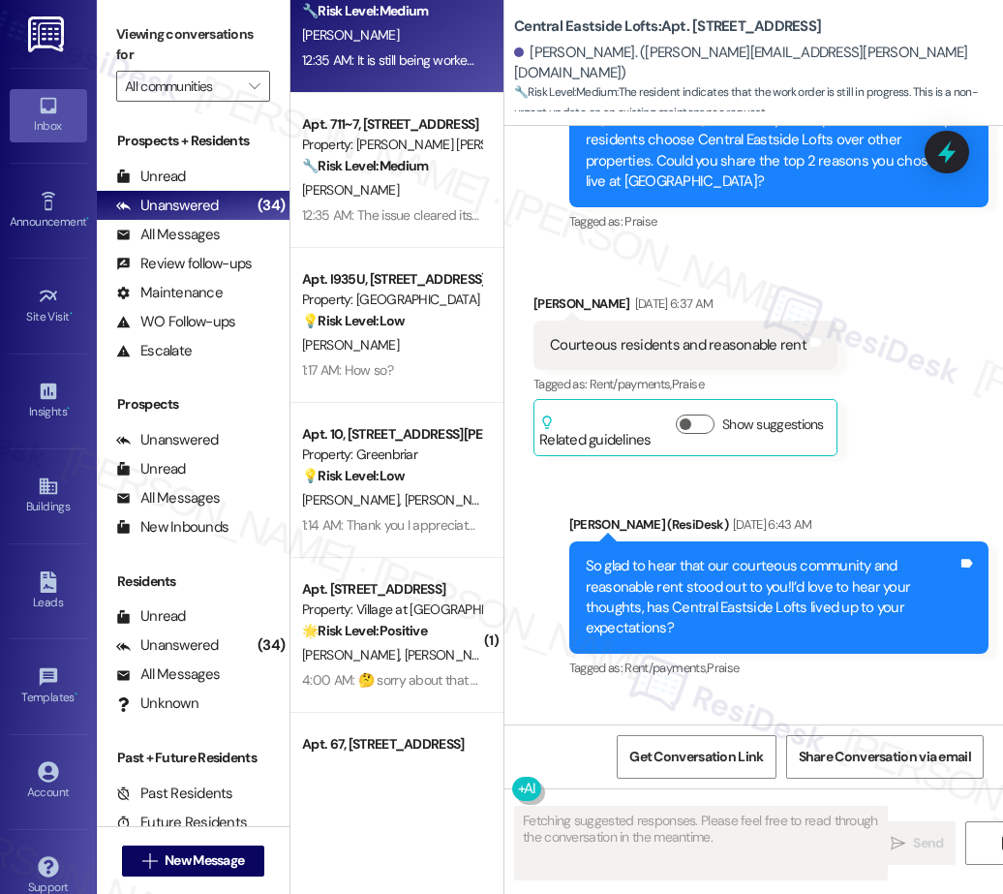
click at [422, 197] on div "J. Smith-Cupani" at bounding box center [391, 190] width 183 height 24
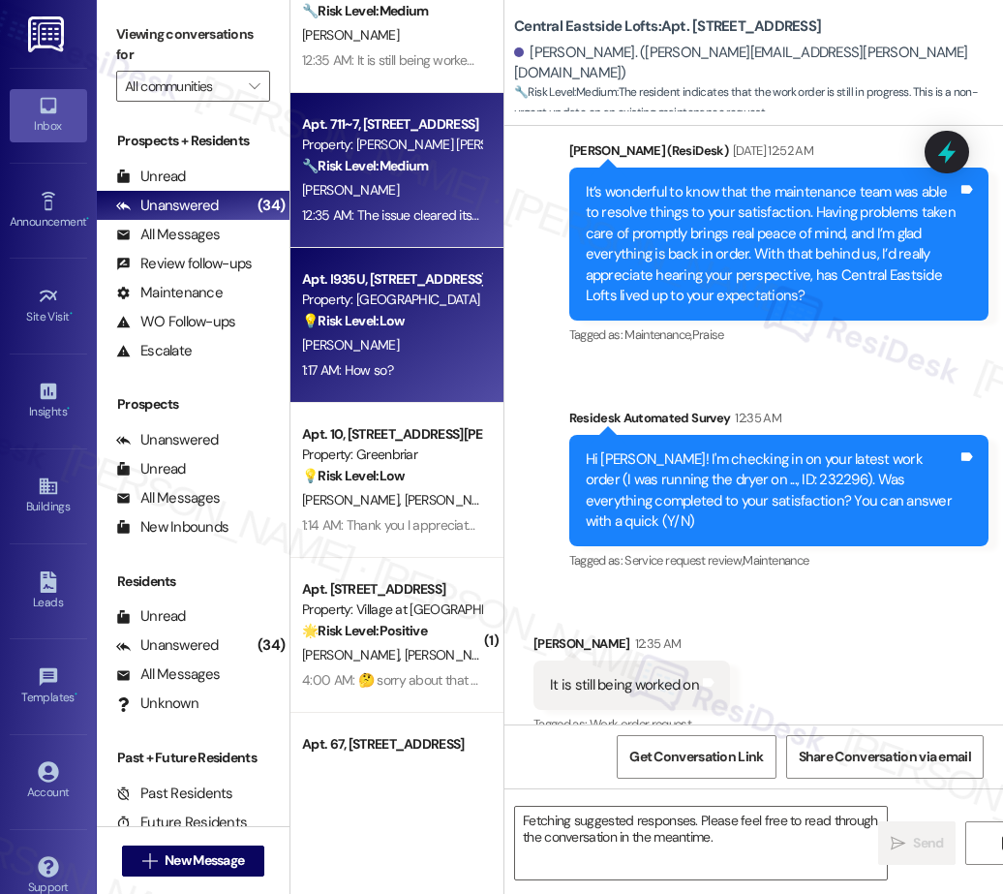
scroll to position [2497, 0]
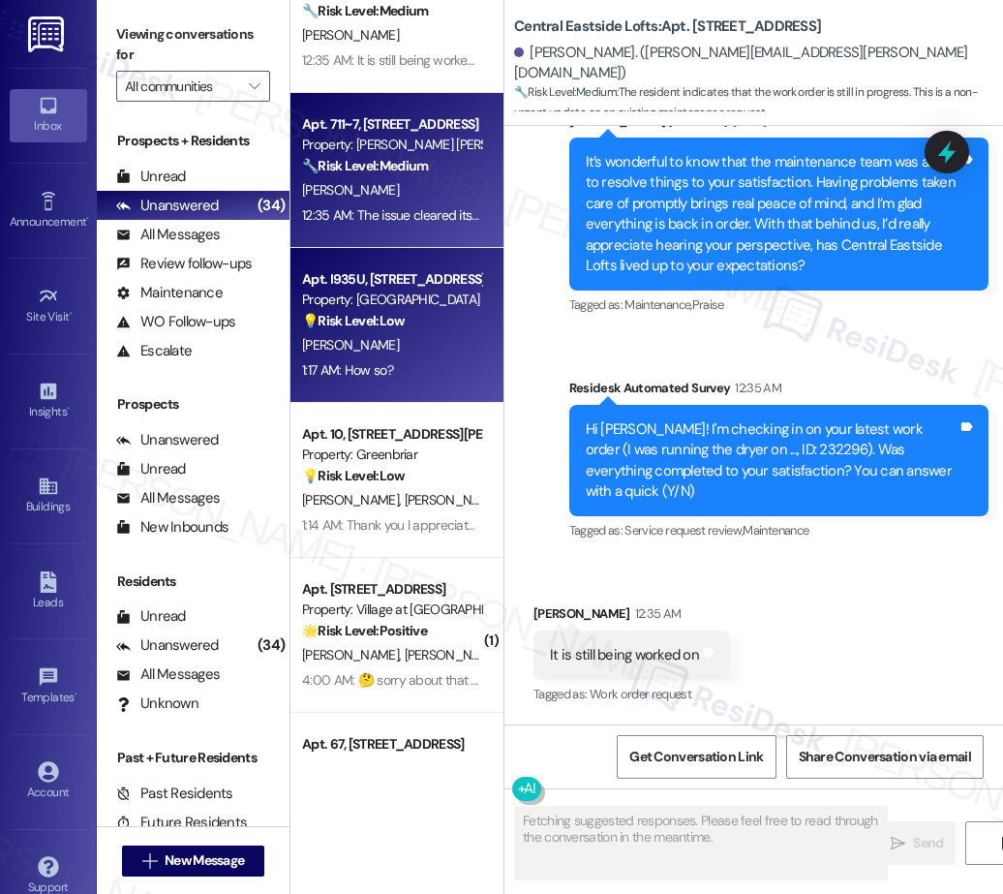
click at [403, 329] on div "💡 Risk Level: Low The resident is responding to a customer satisfaction inquiry…" at bounding box center [391, 321] width 179 height 20
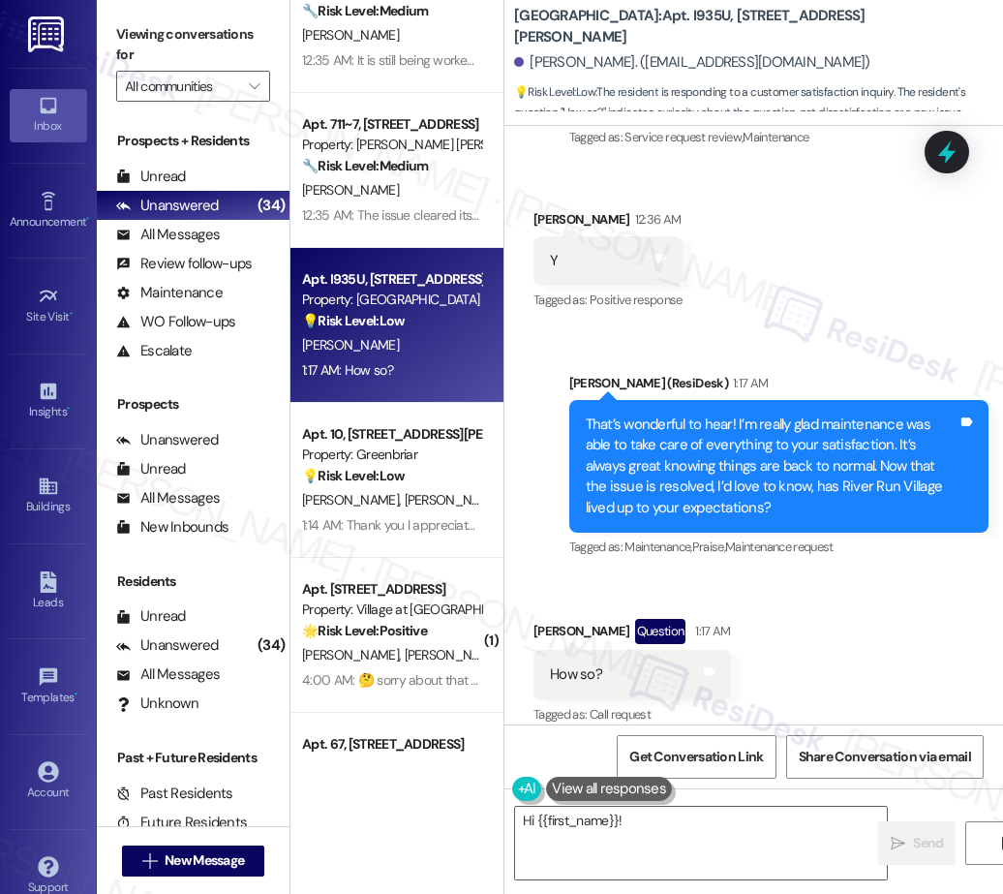
scroll to position [6977, 0]
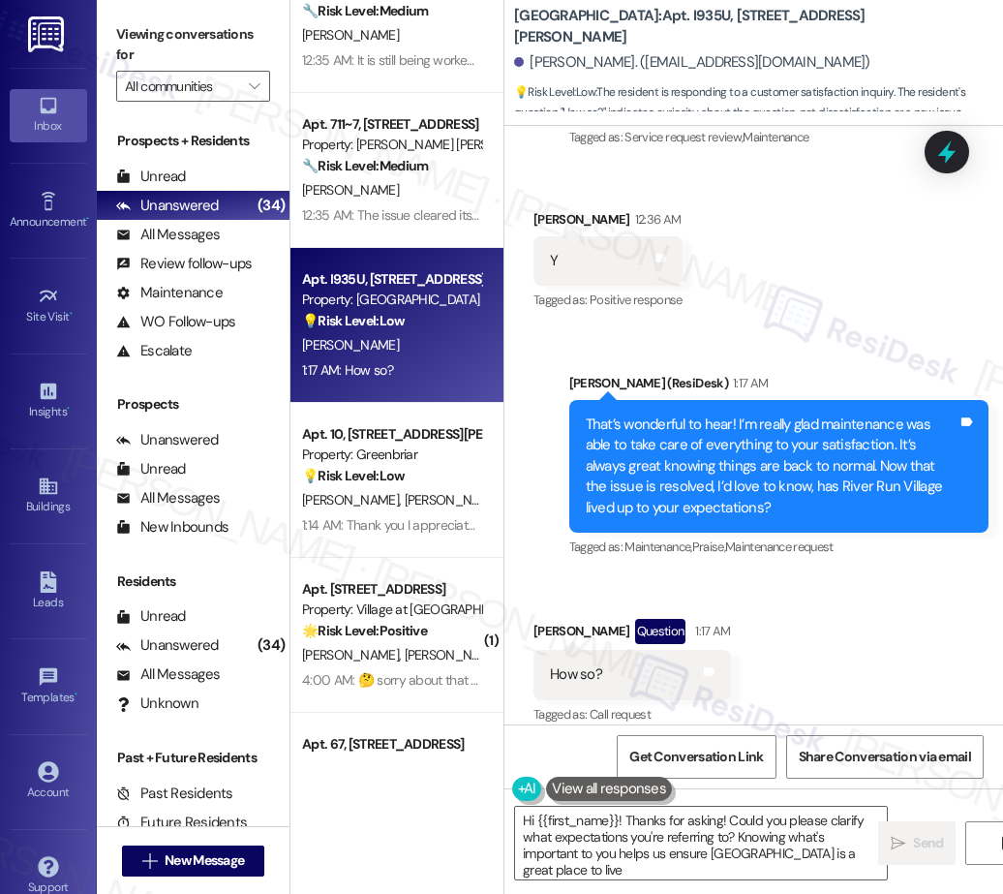
type textarea "Hi {{first_name}}! Thanks for asking! Could you please clarify what expectation…"
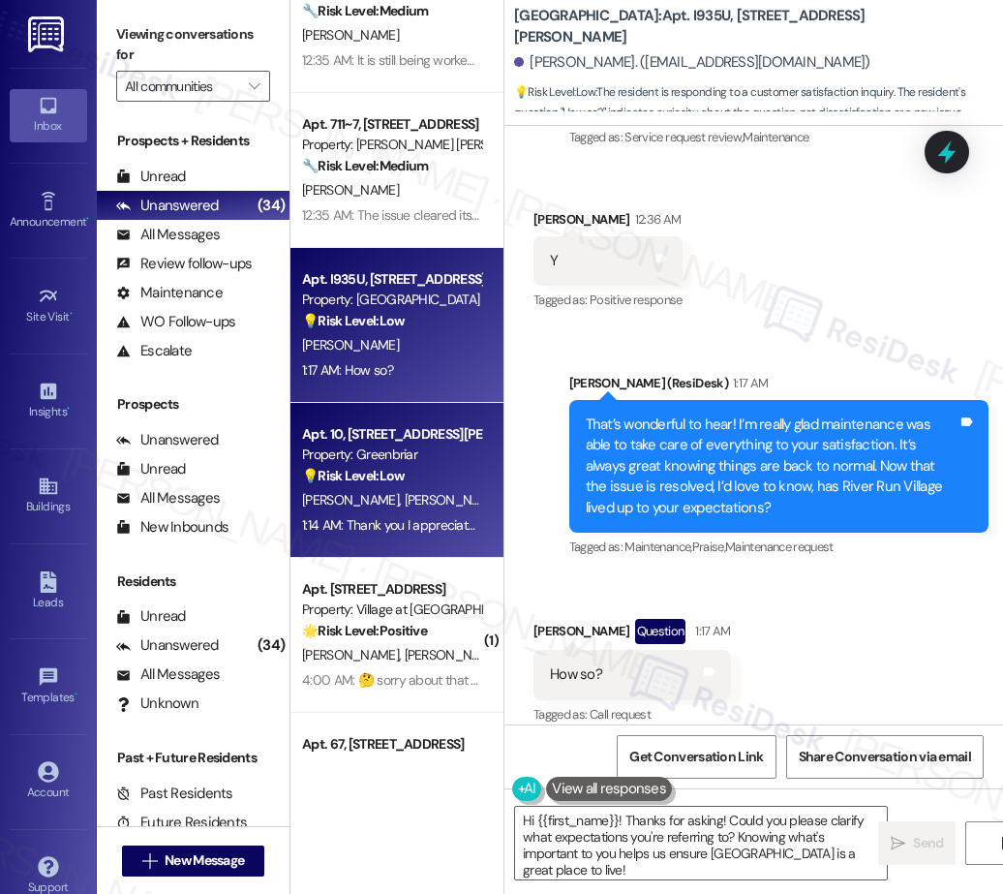
click at [357, 449] on div "Property: Greenbriar" at bounding box center [391, 454] width 179 height 20
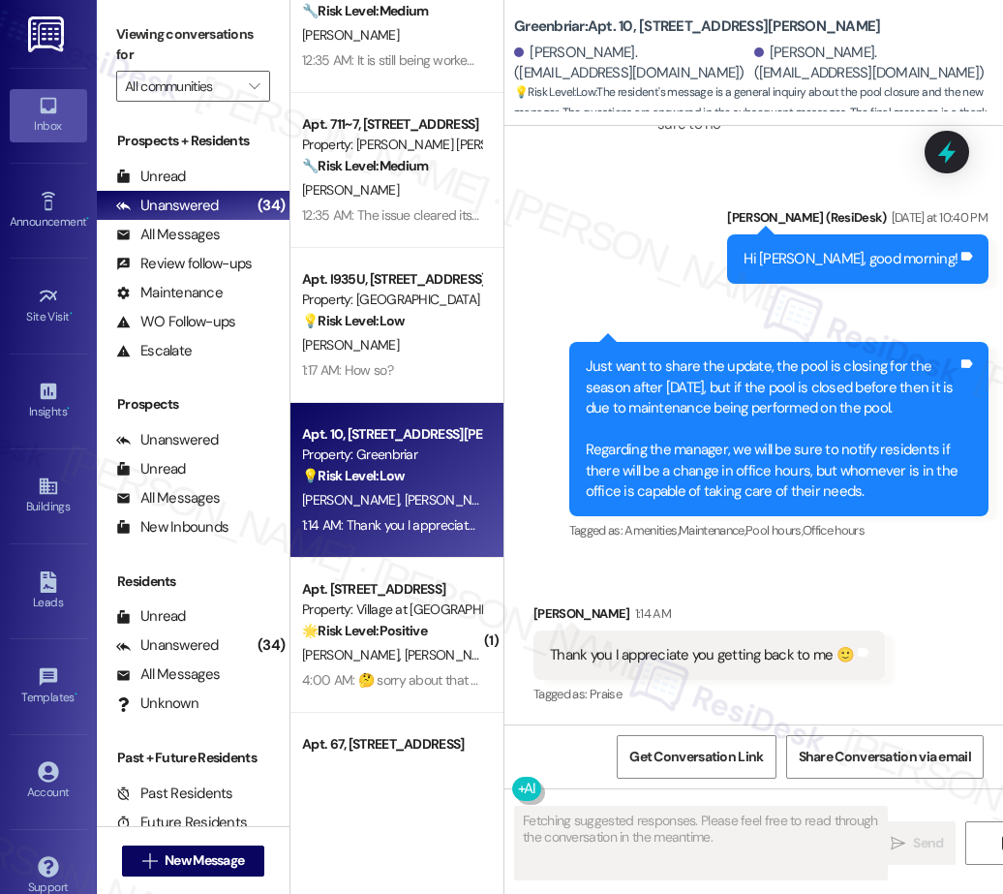
scroll to position [9921, 0]
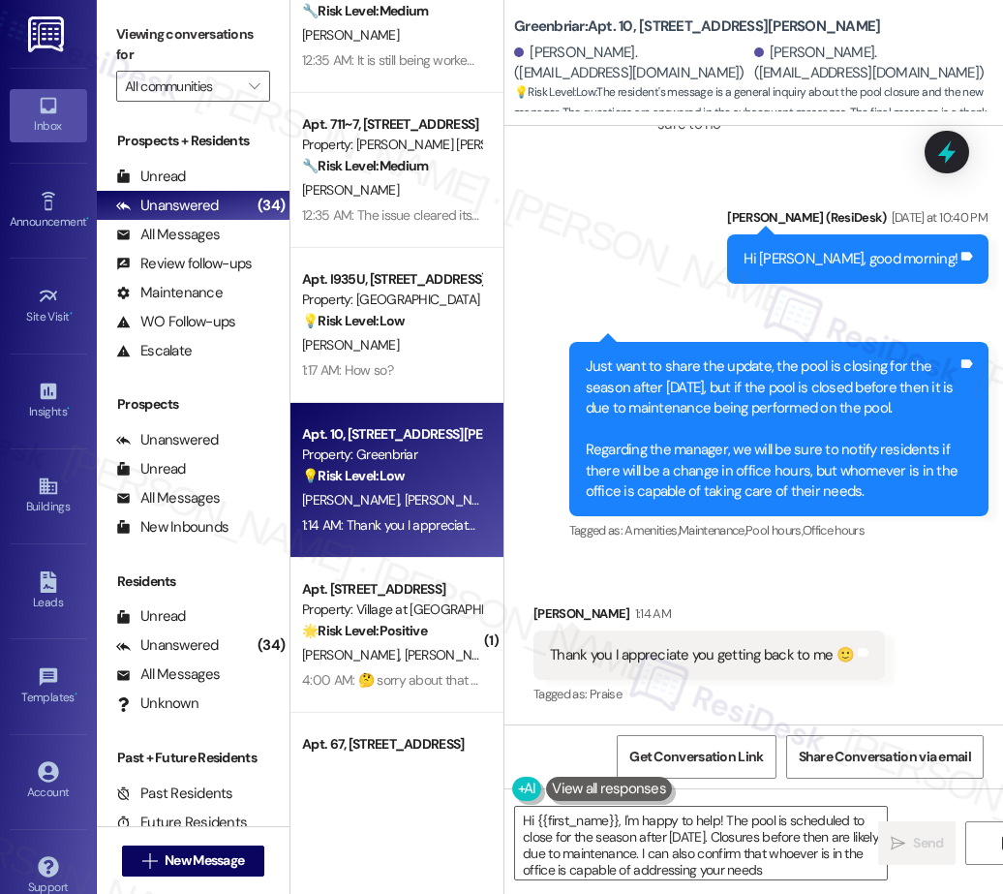
type textarea "Hi {{first_name}}, I'm happy to help! The pool is scheduled to close for the se…"
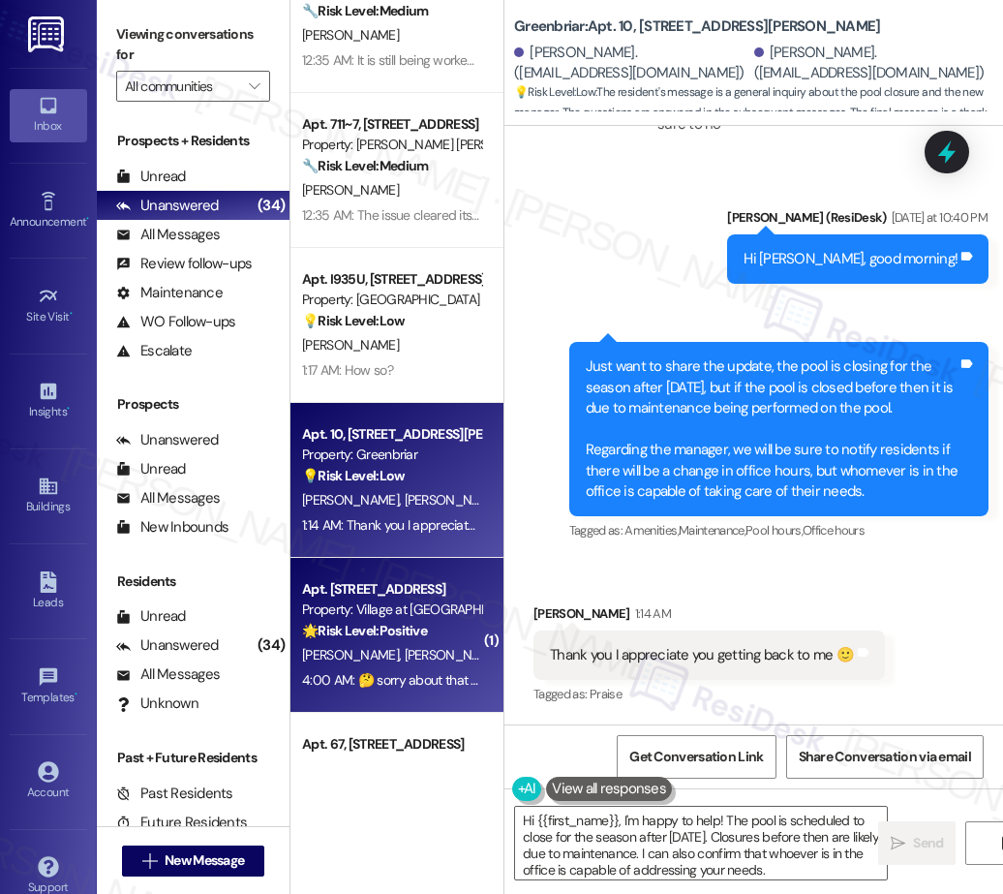
click at [385, 617] on div "Property: Village at [GEOGRAPHIC_DATA] I" at bounding box center [391, 609] width 179 height 20
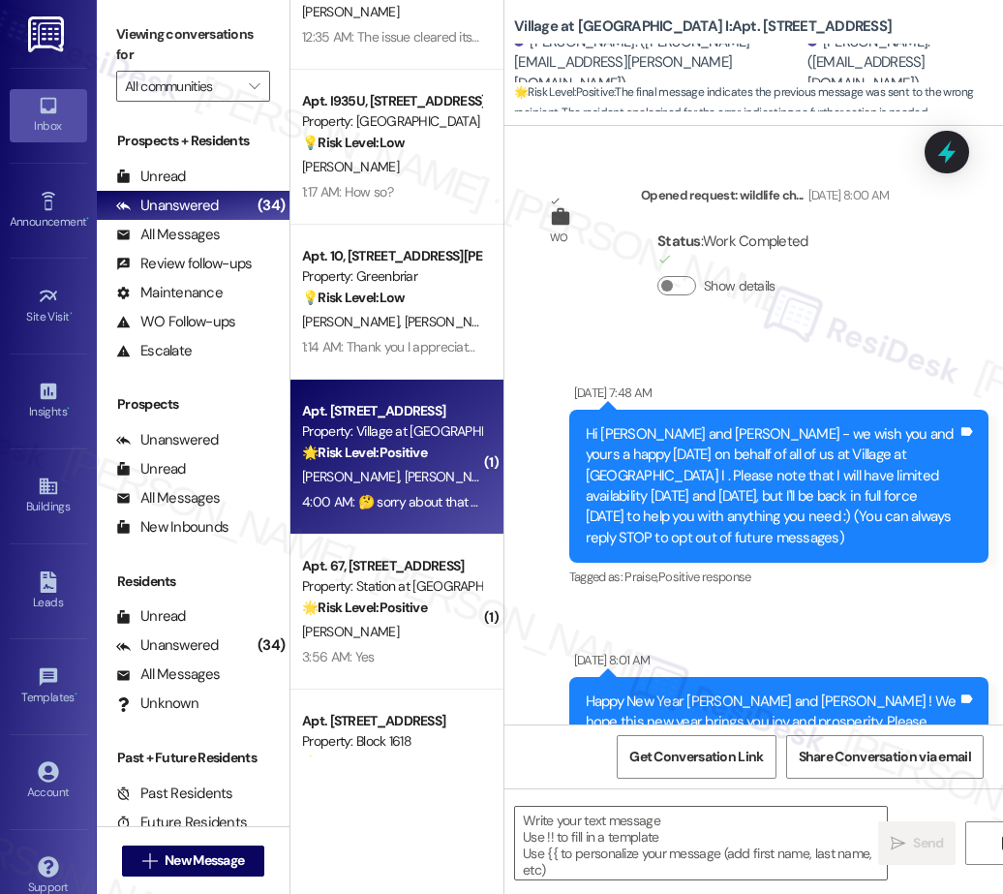
scroll to position [2725, 0]
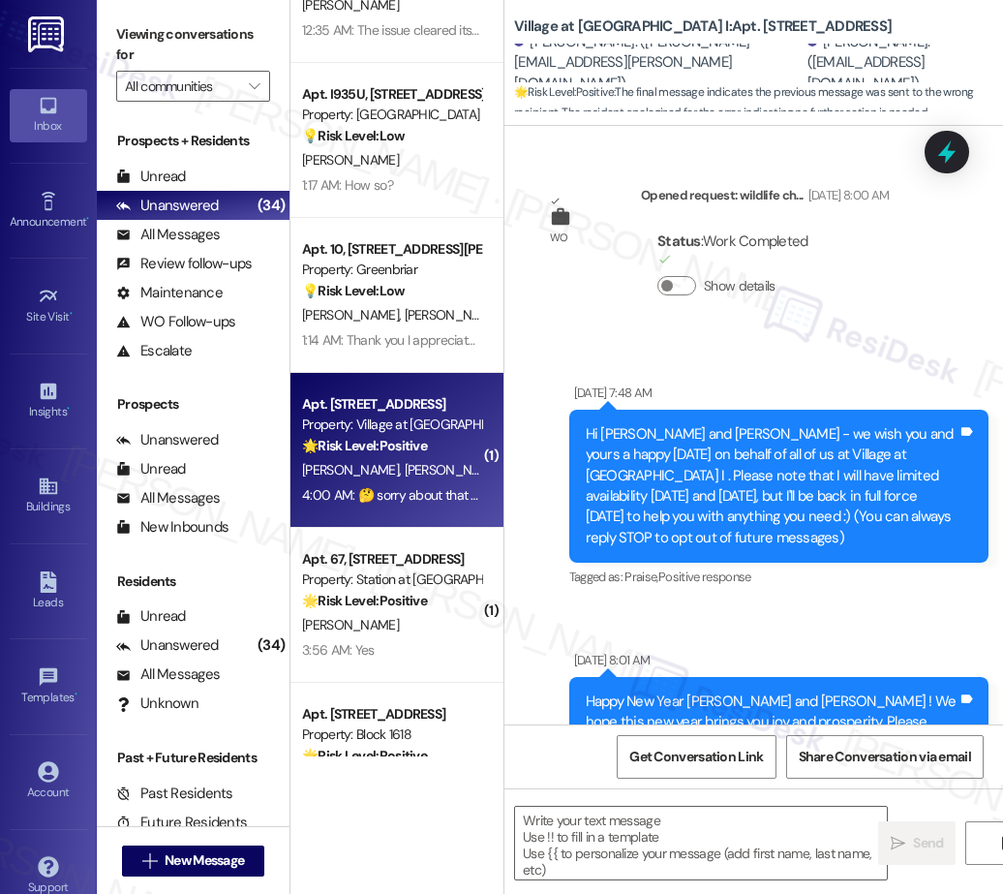
type textarea "Fetching suggested responses. Please feel free to read through the conversation…"
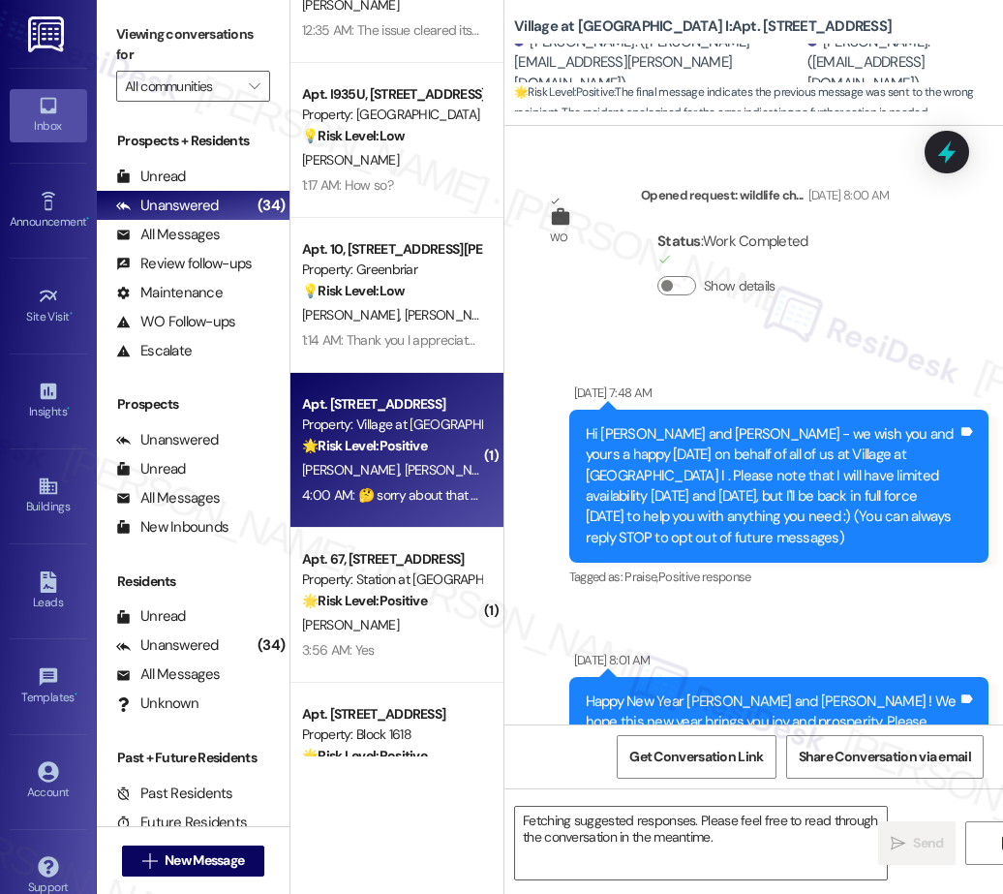
scroll to position [4829, 0]
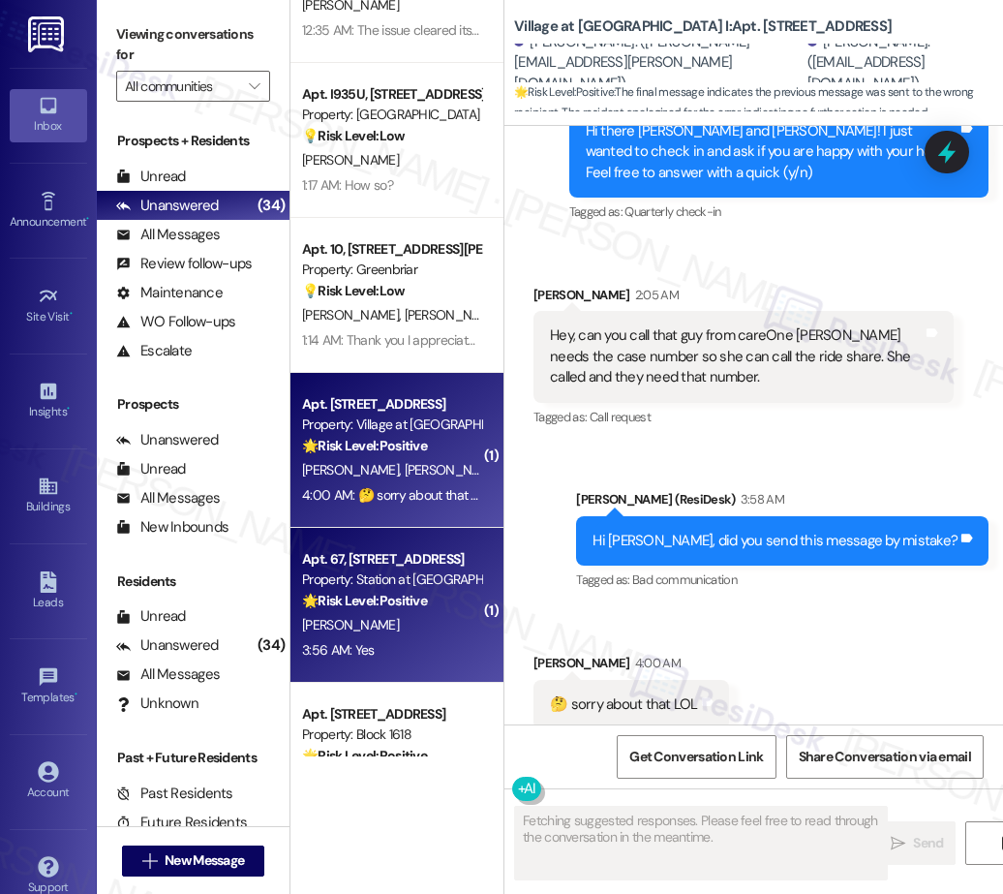
click at [431, 580] on div "Property: Station at Elm Creek" at bounding box center [391, 579] width 179 height 20
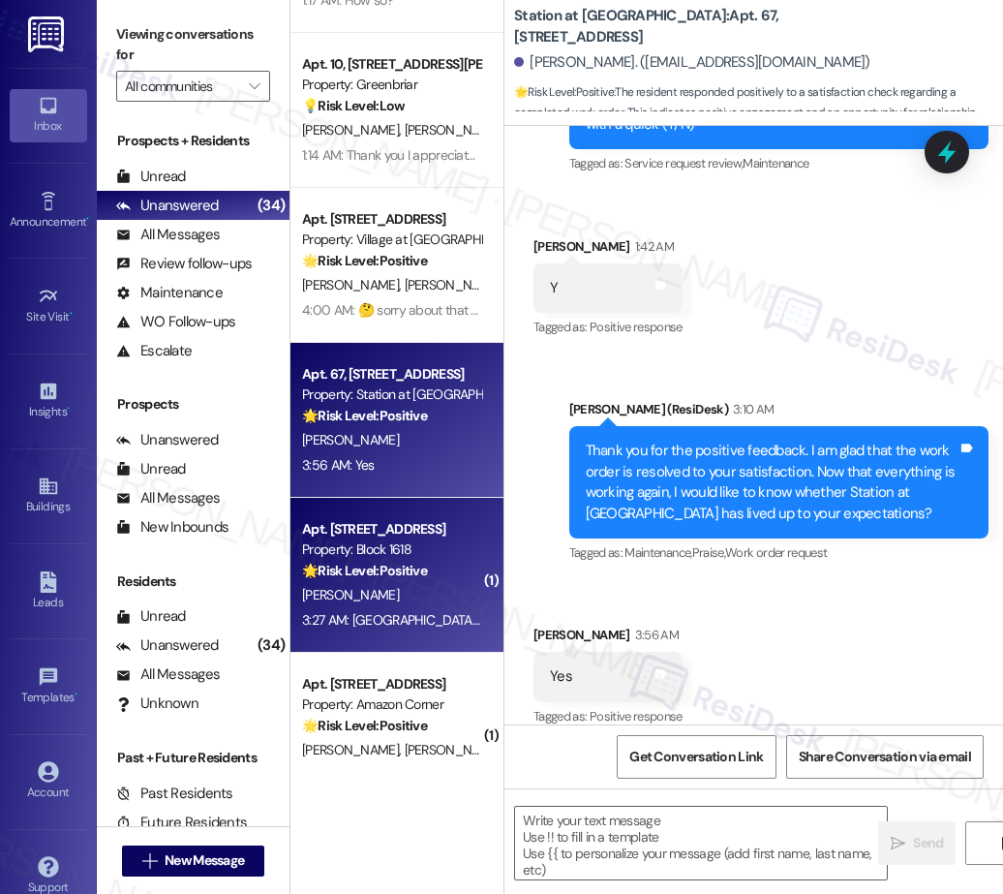
scroll to position [2908, 0]
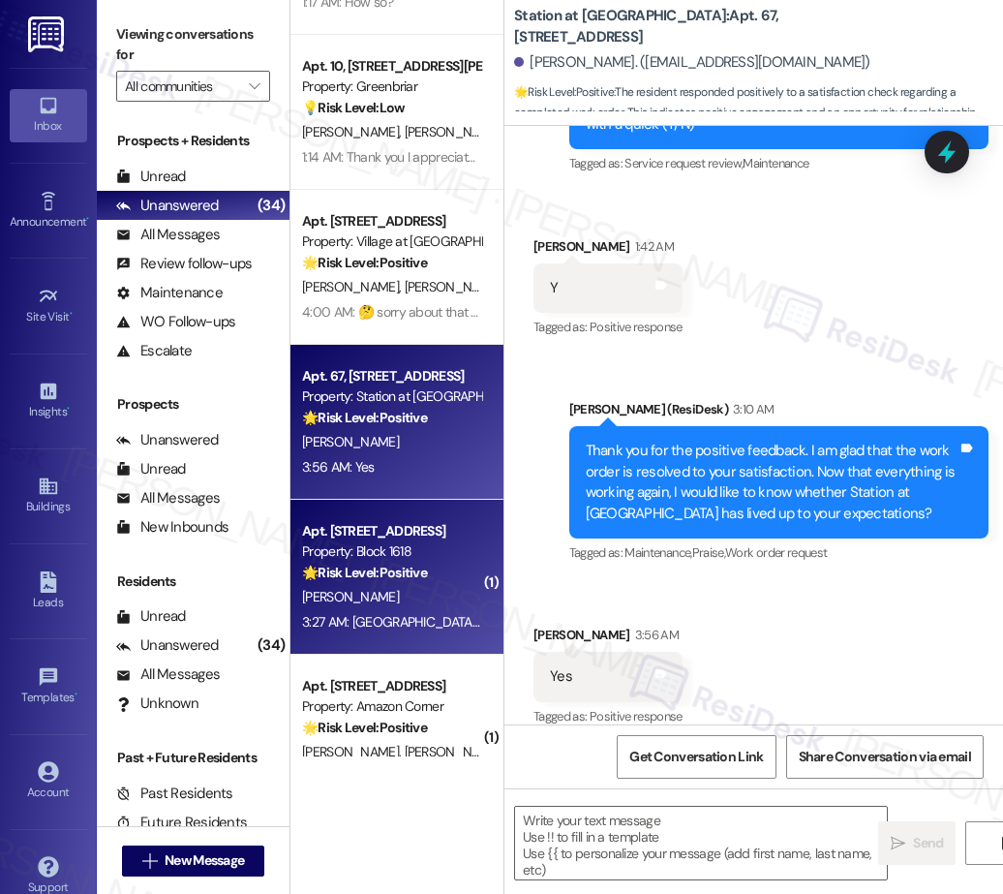
click at [426, 587] on div "D. Davidson" at bounding box center [391, 597] width 183 height 24
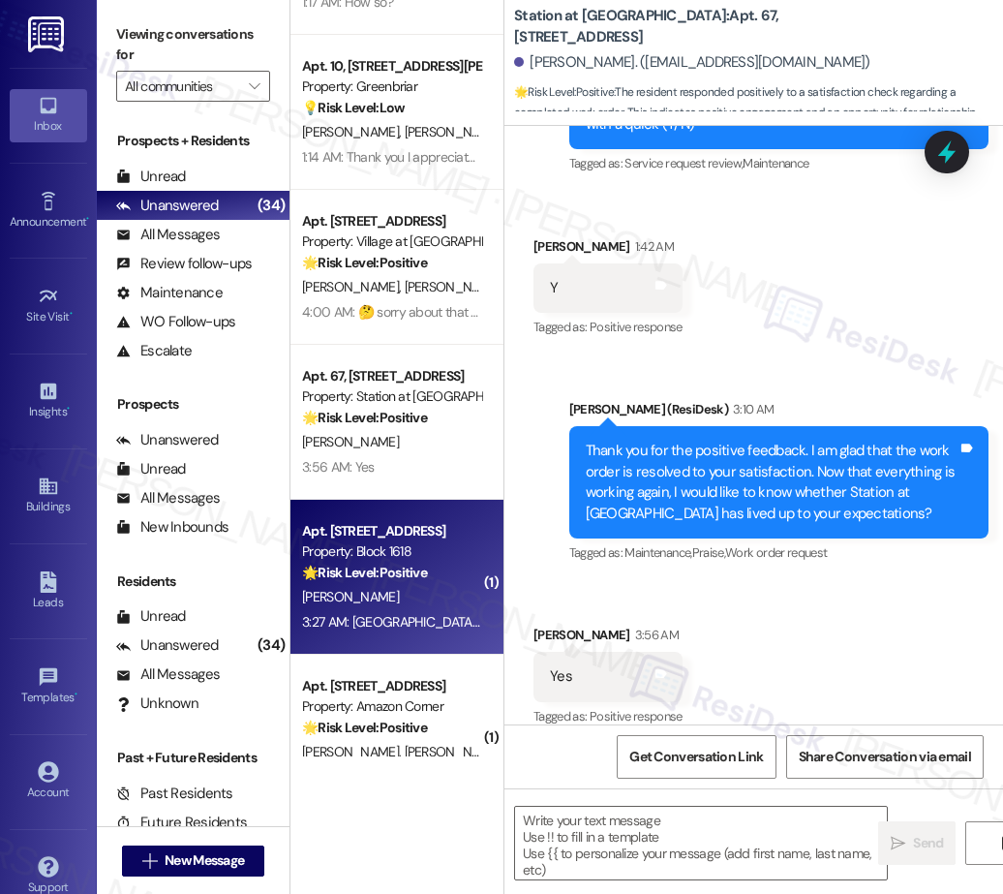
type textarea "Fetching suggested responses. Please feel free to read through the conversation…"
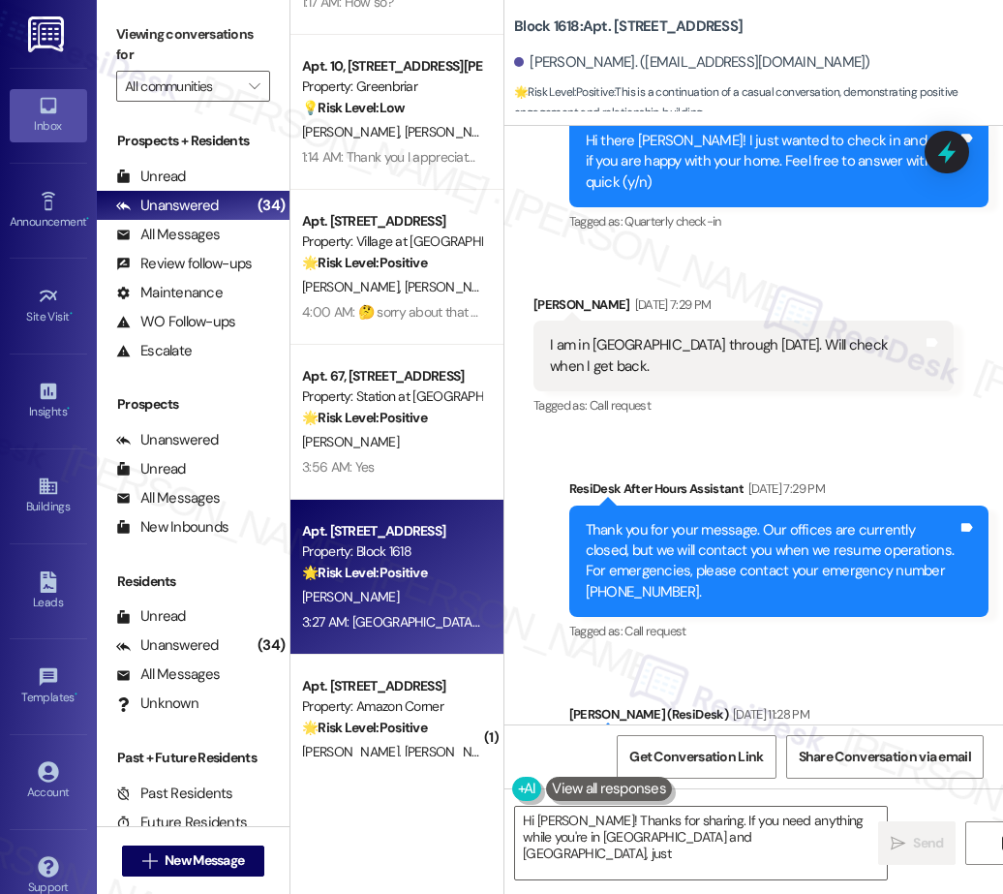
scroll to position [3035, 0]
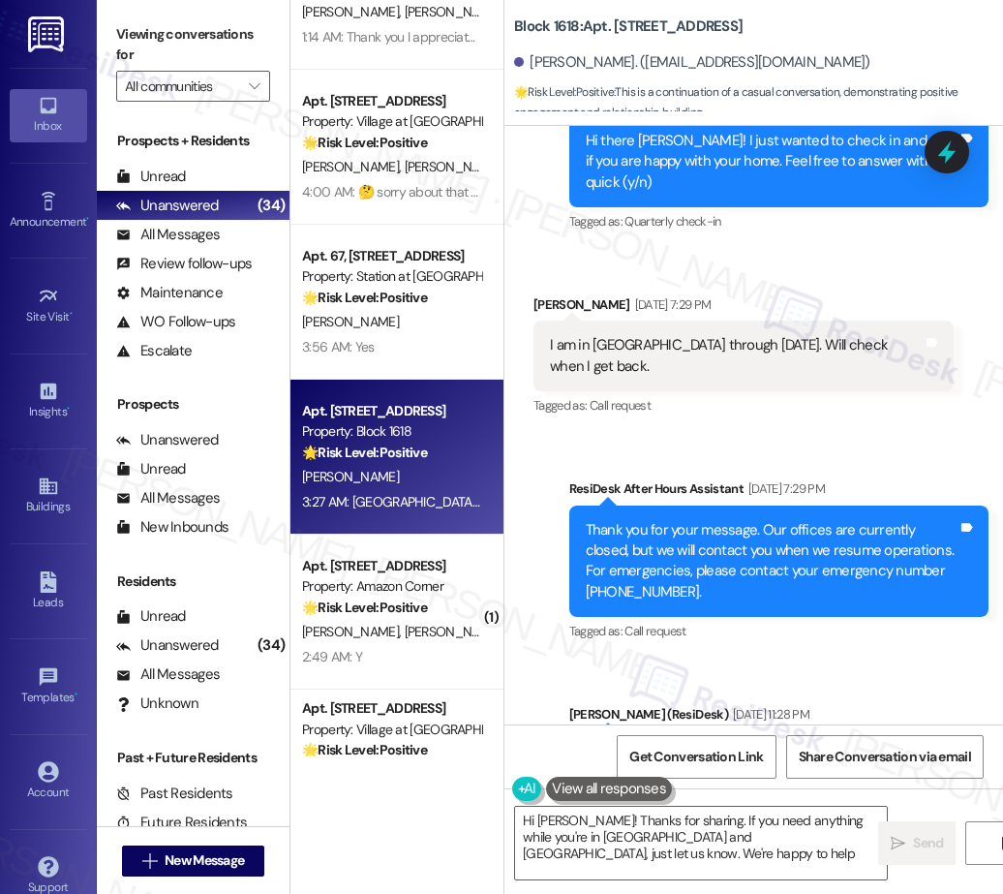
type textarea "Hi Dennis! Thanks for sharing. If you need anything while you're in Cebu and Da…"
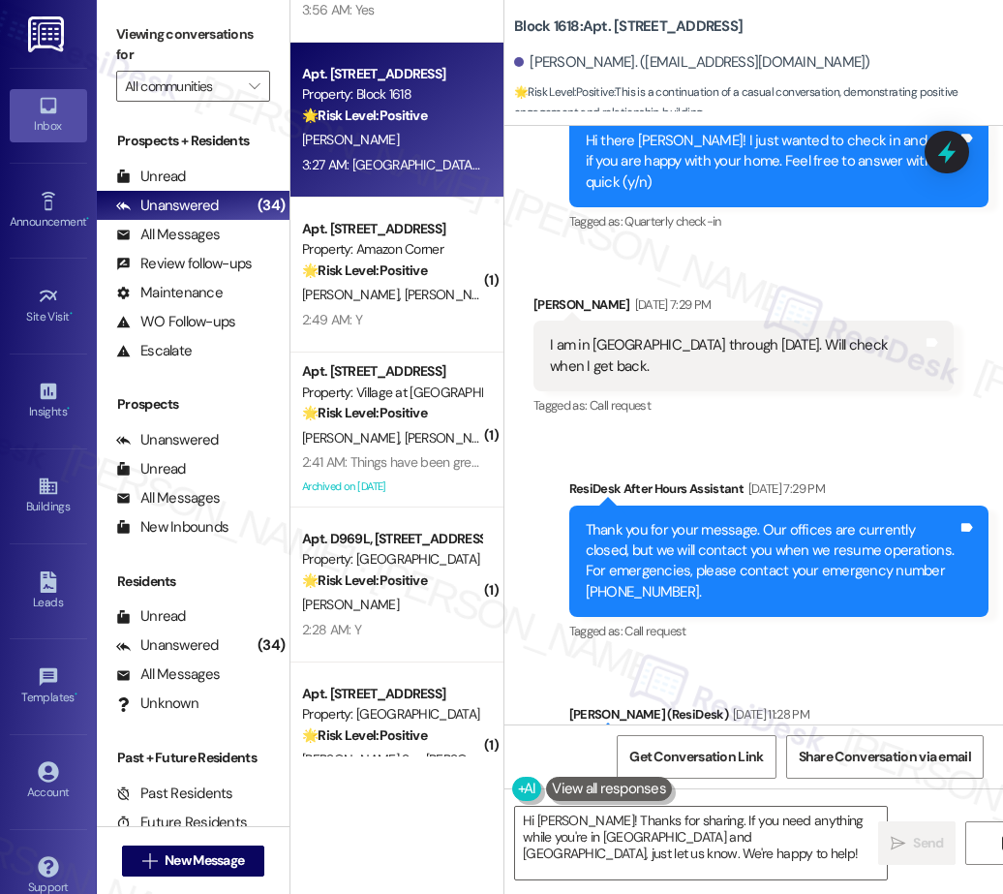
scroll to position [3375, 0]
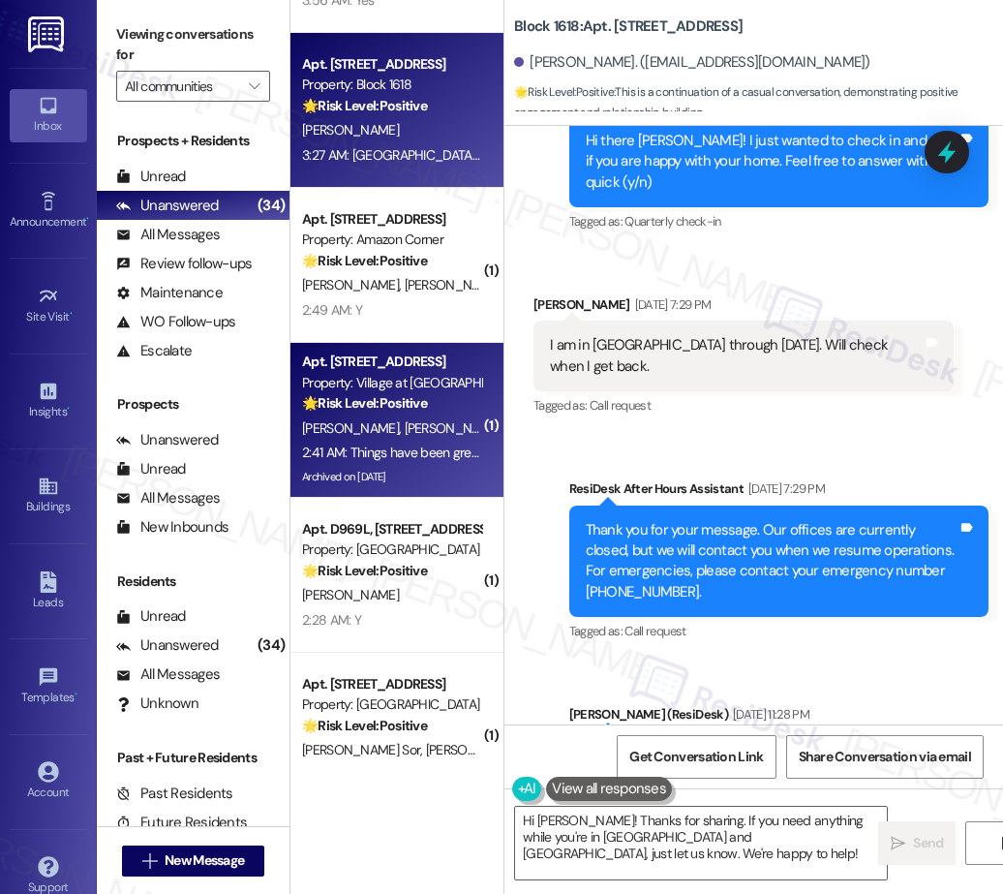
click at [408, 470] on div "Archived on 12/05/2023" at bounding box center [391, 477] width 183 height 24
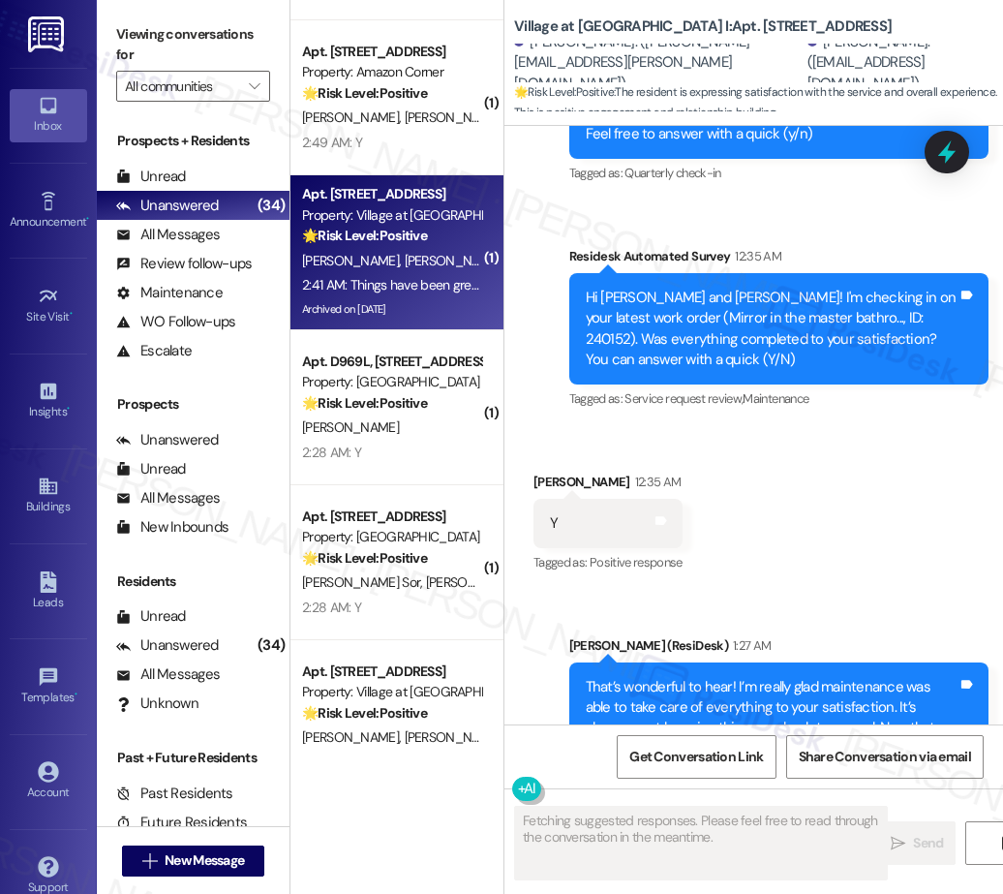
scroll to position [8713, 0]
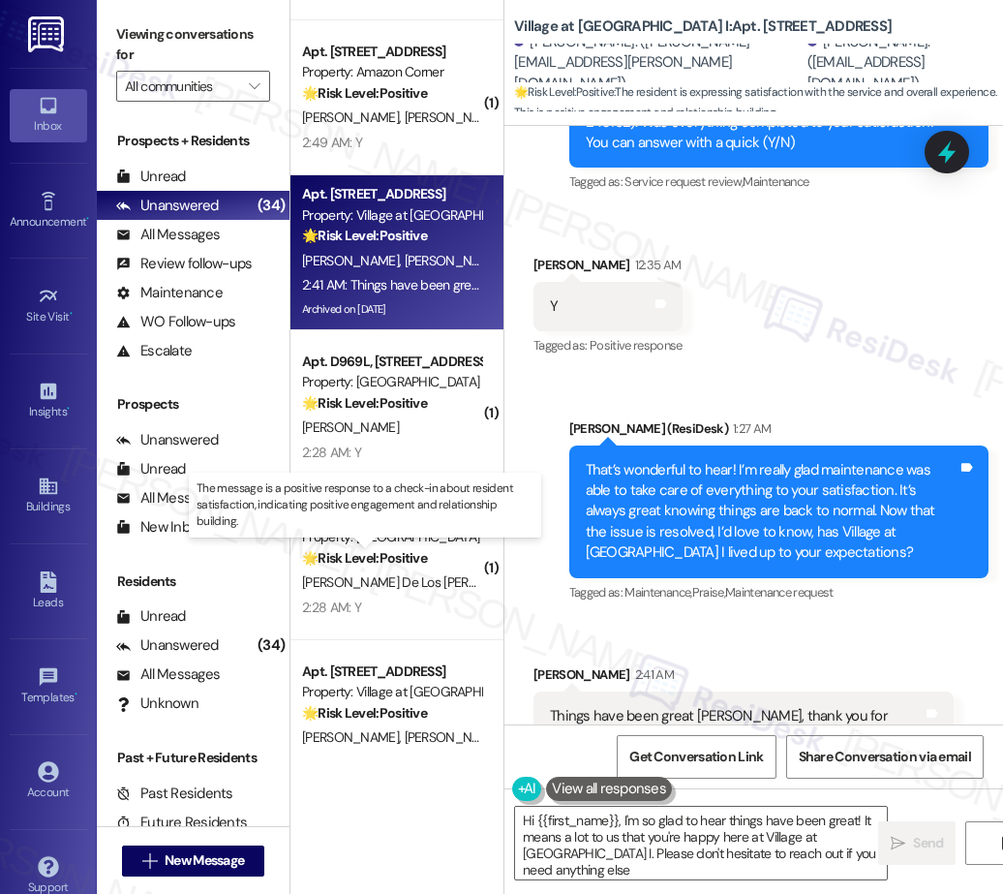
type textarea "Hi {{first_name}}, I'm so glad to hear things have been great! It means a lot t…"
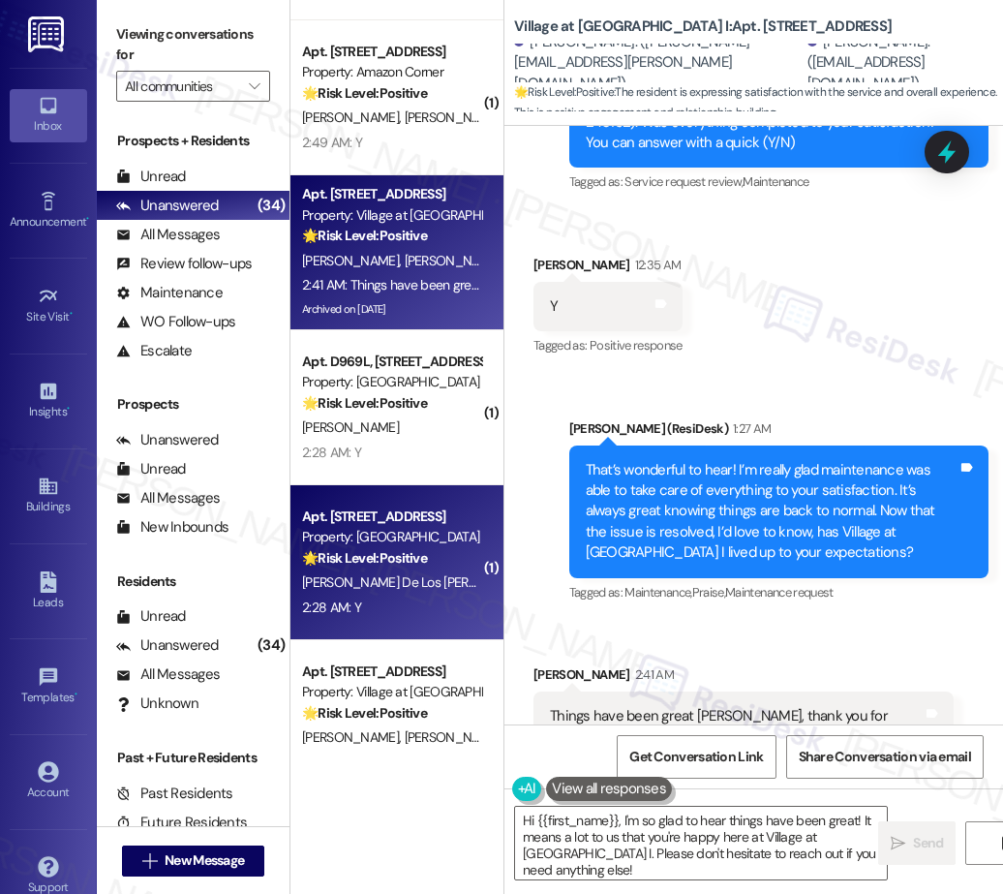
click at [546, 575] on span "L. Boche Sor" at bounding box center [605, 581] width 118 height 17
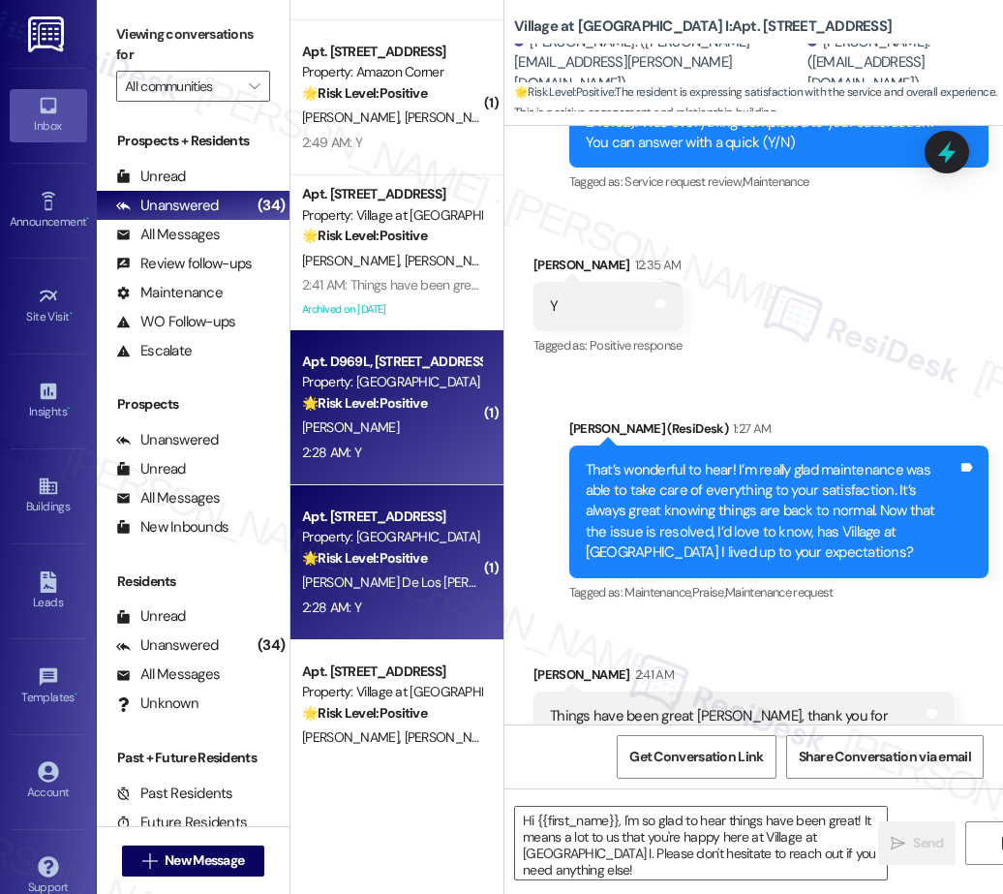
click at [409, 454] on div "2:28 AM: Y 2:28 AM: Y" at bounding box center [391, 453] width 183 height 24
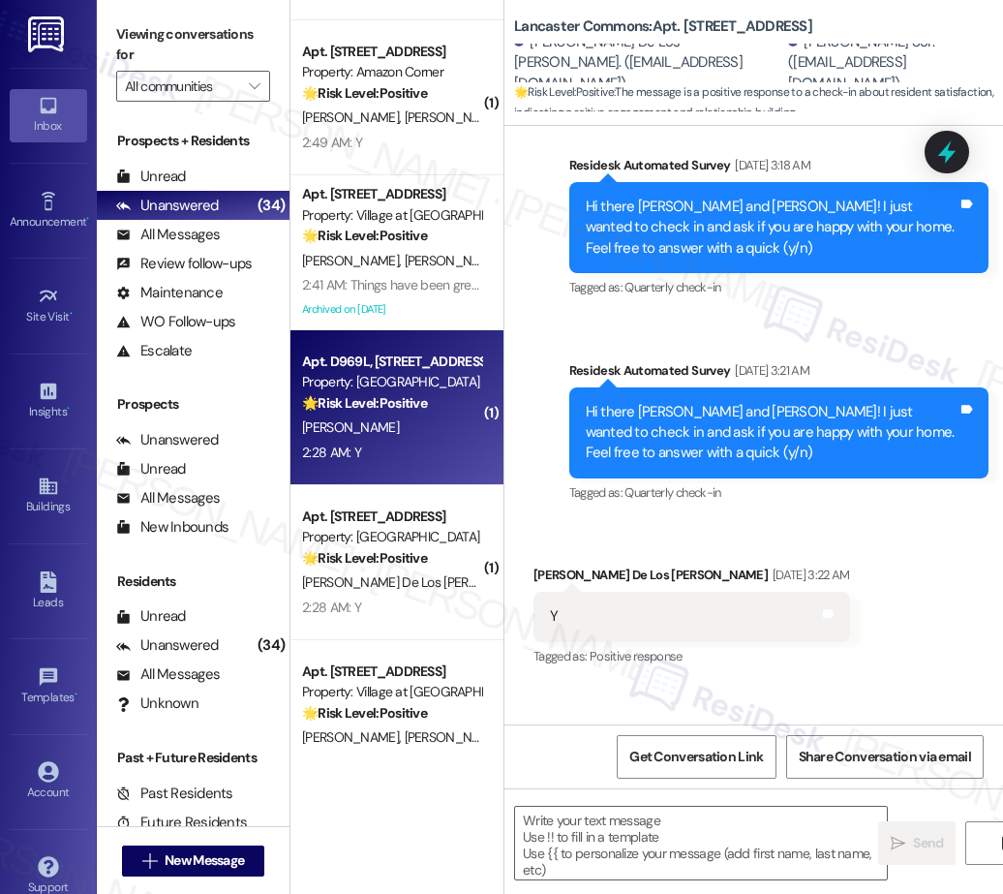
type textarea "Fetching suggested responses. Please feel free to read through the conversation…"
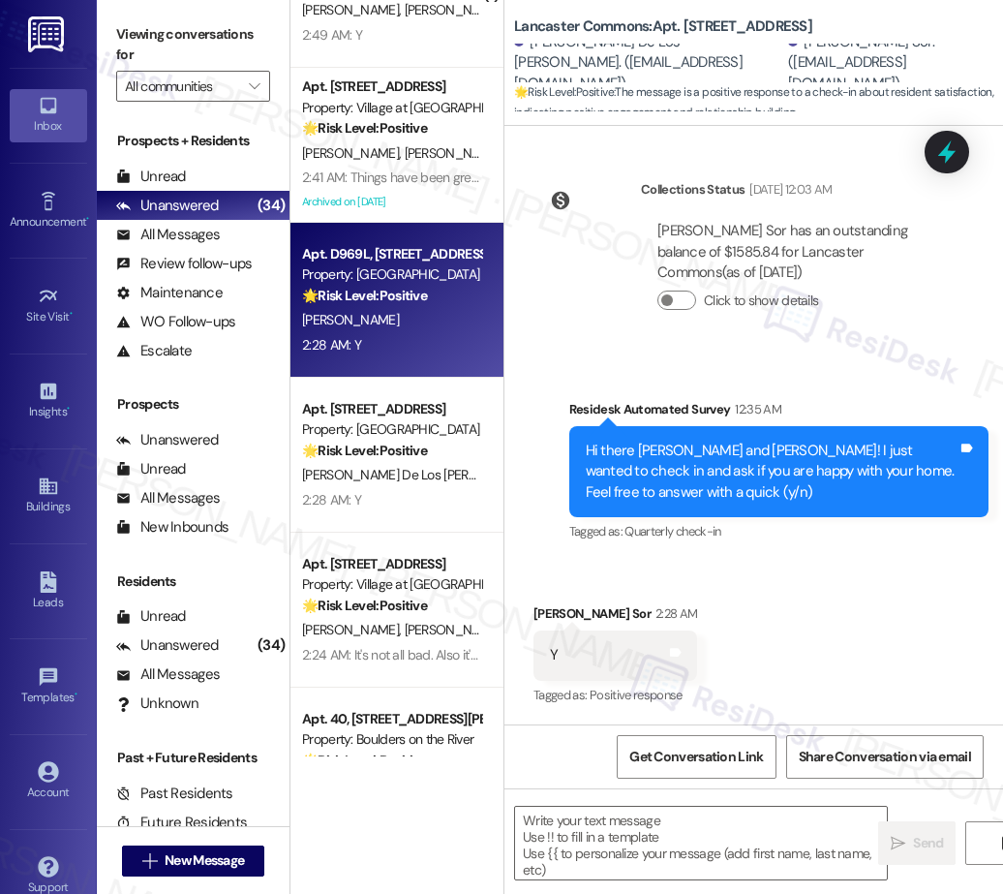
scroll to position [3661, 0]
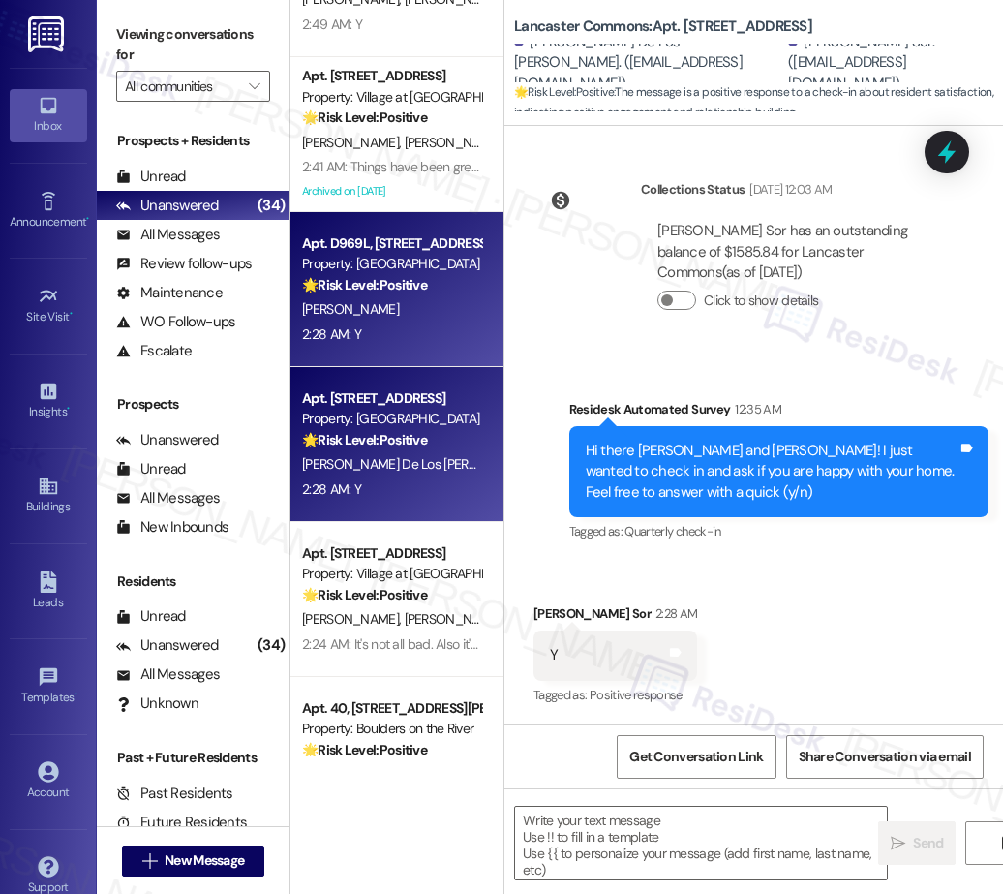
click at [444, 477] on div "2:28 AM: Y 2:28 AM: Y" at bounding box center [391, 489] width 183 height 24
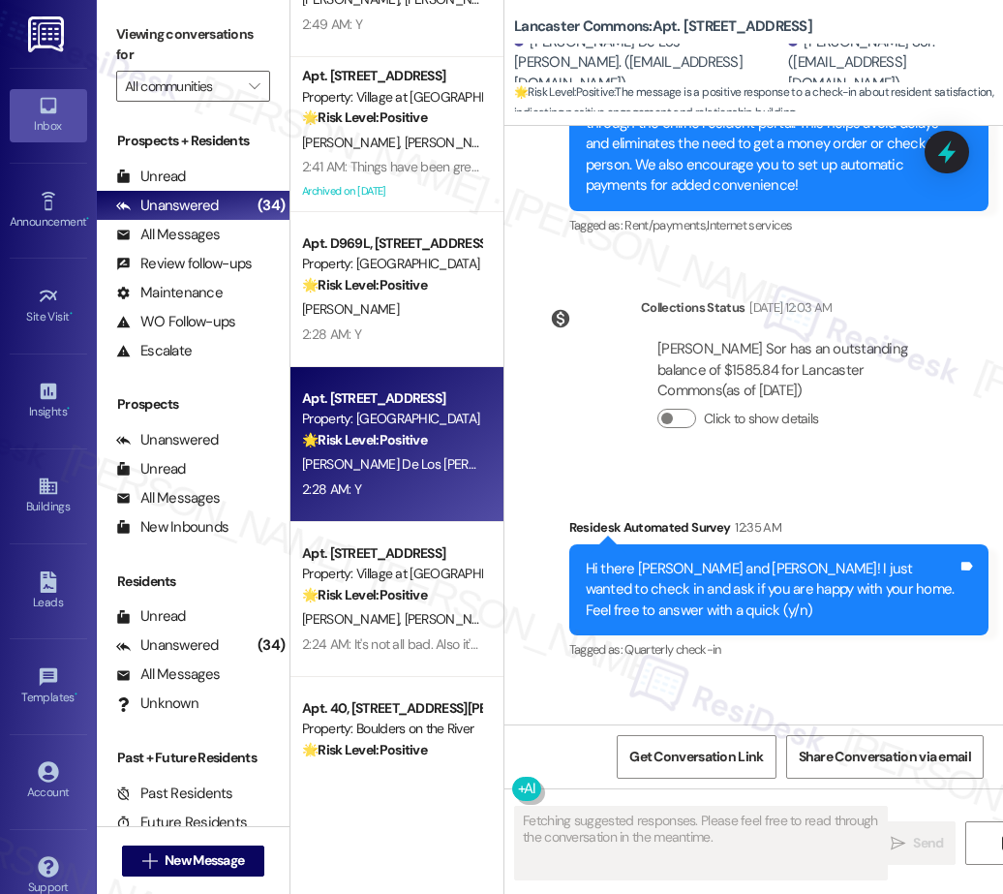
scroll to position [2468, 0]
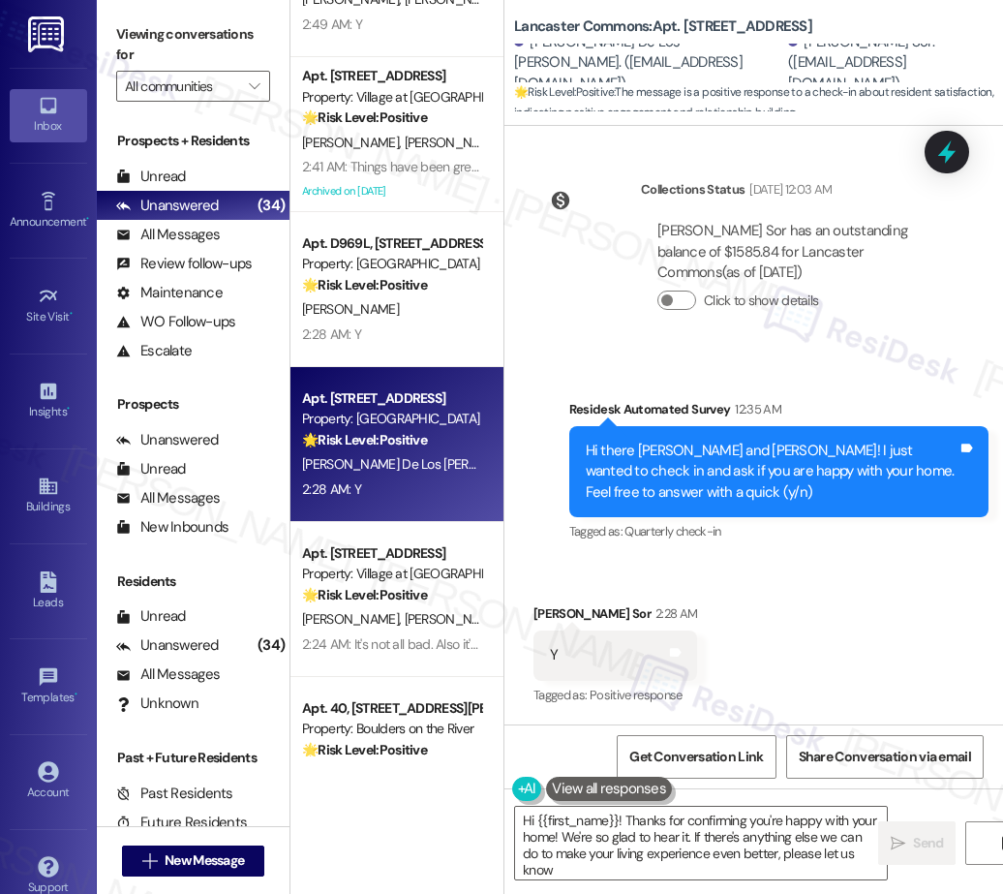
type textarea "Hi {{first_name}}! Thanks for confirming you're happy with your home! We're so …"
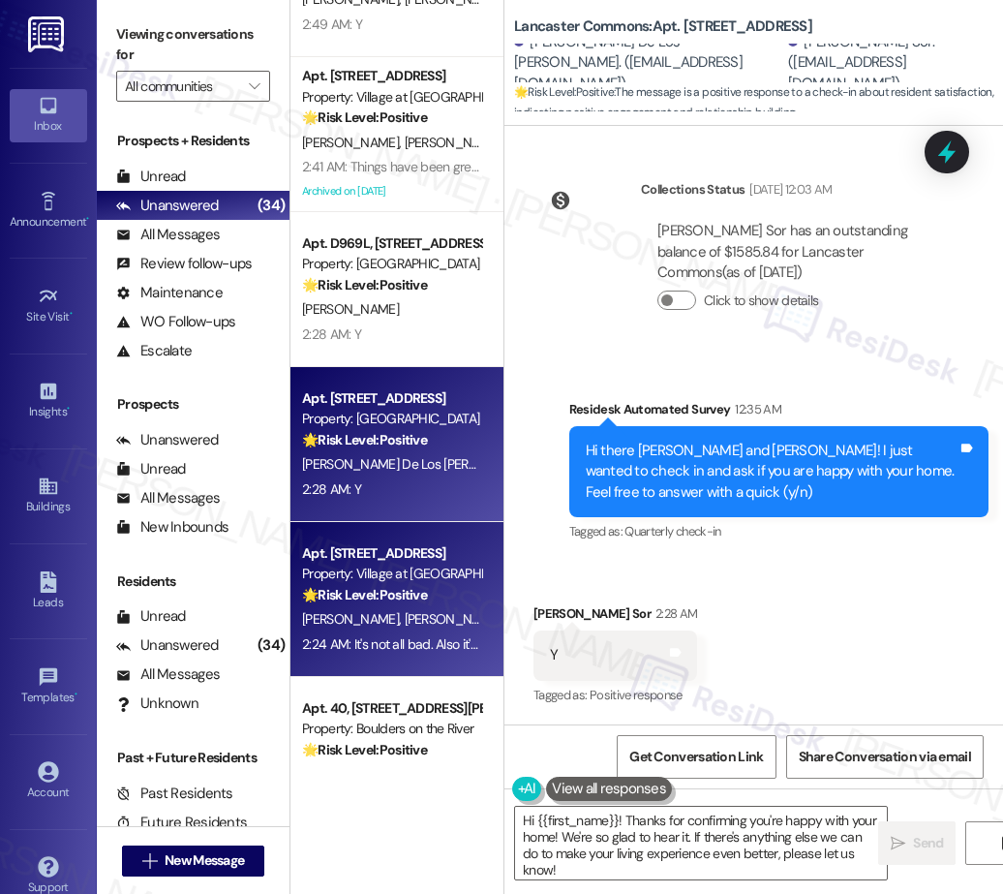
click at [387, 586] on strong "🌟 Risk Level: Positive" at bounding box center [364, 594] width 125 height 17
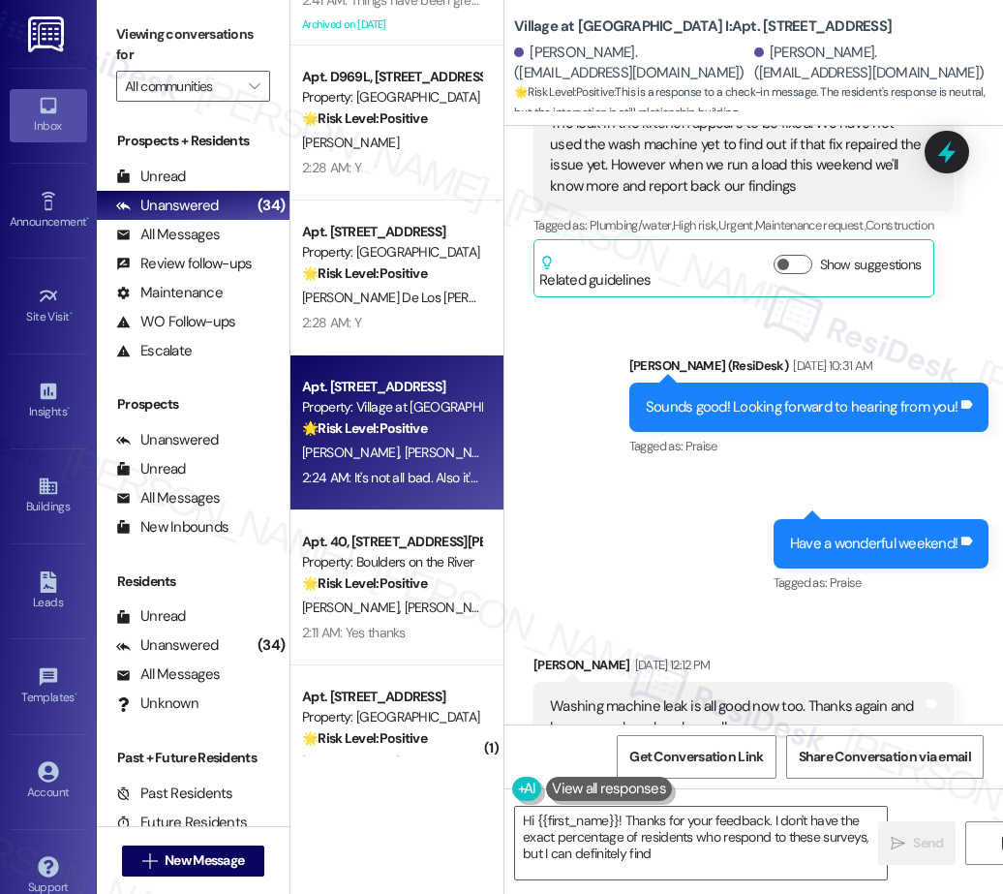
scroll to position [1625, 0]
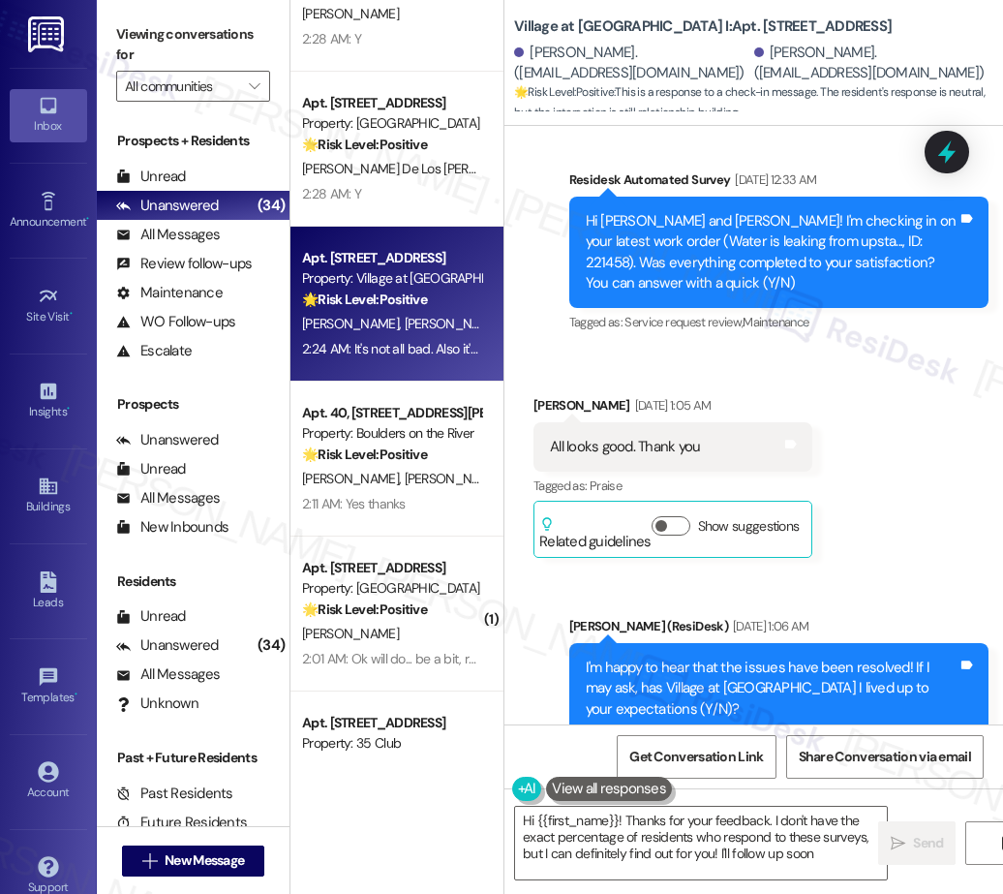
type textarea "Hi {{first_name}}! Thanks for your feedback. I don't have the exact percentage …"
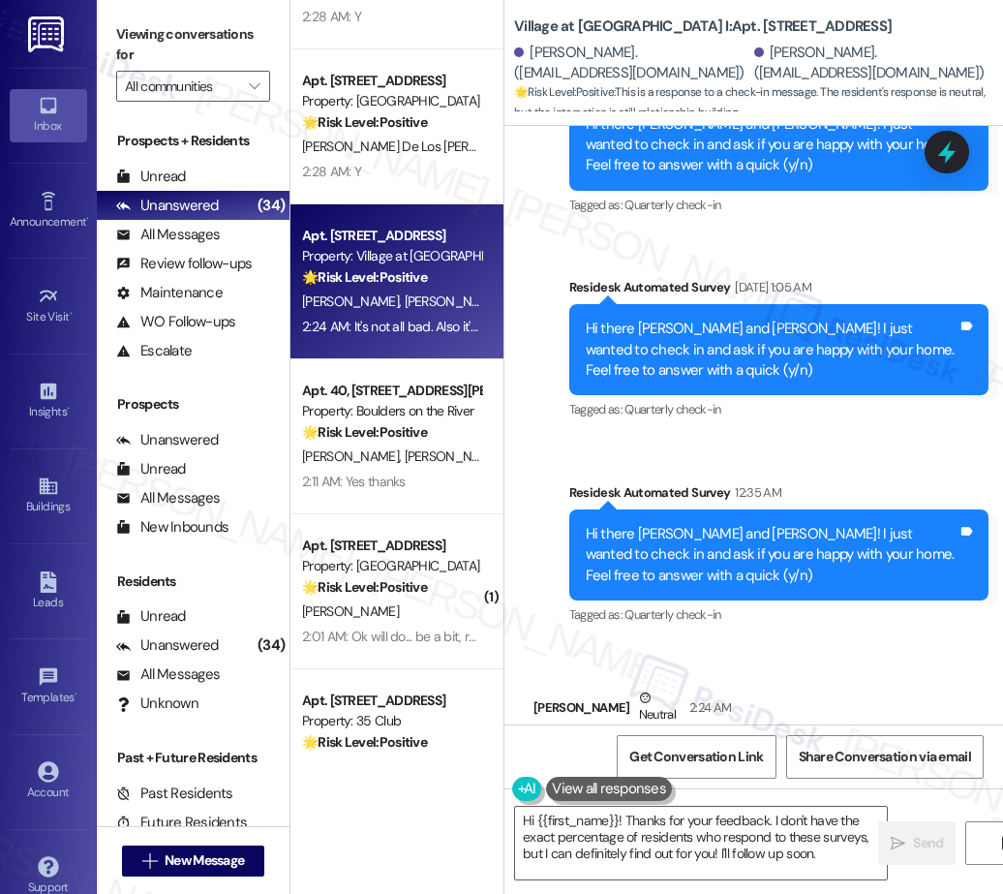
scroll to position [2458, 0]
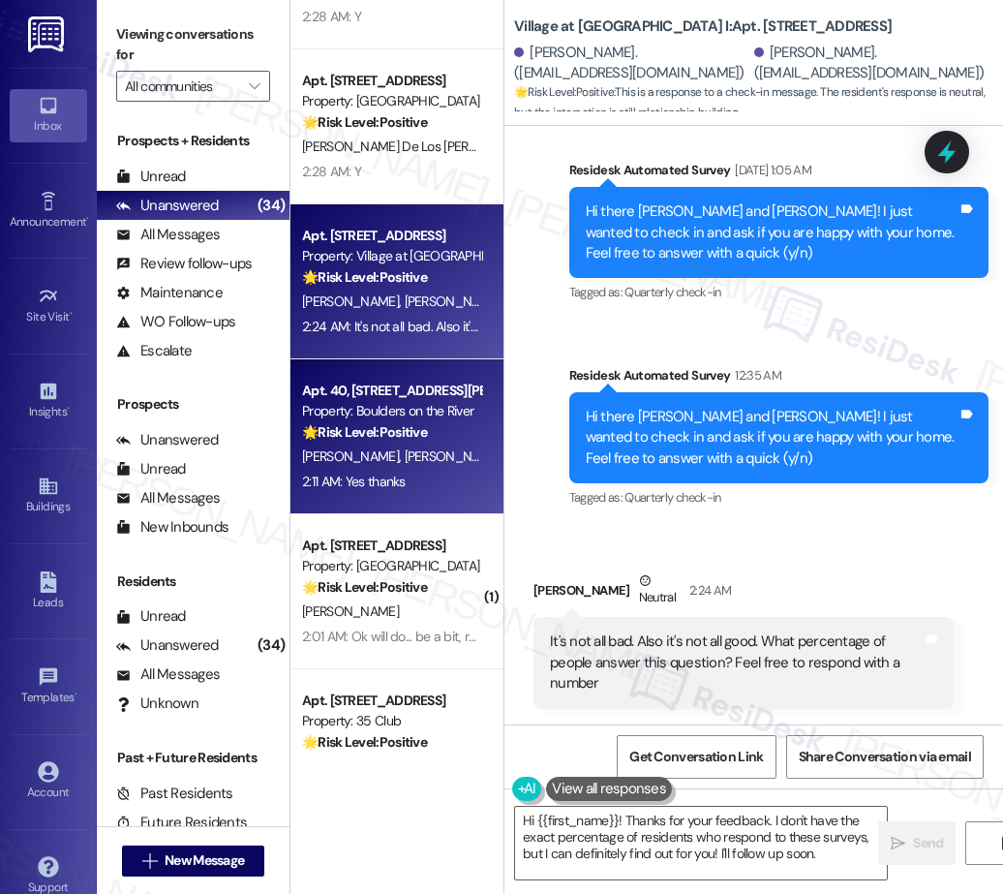
click at [447, 498] on div "Apt. 40, 655 Goodpasture Island RD Property: Boulders on the River 🌟 Risk Level…" at bounding box center [396, 436] width 213 height 155
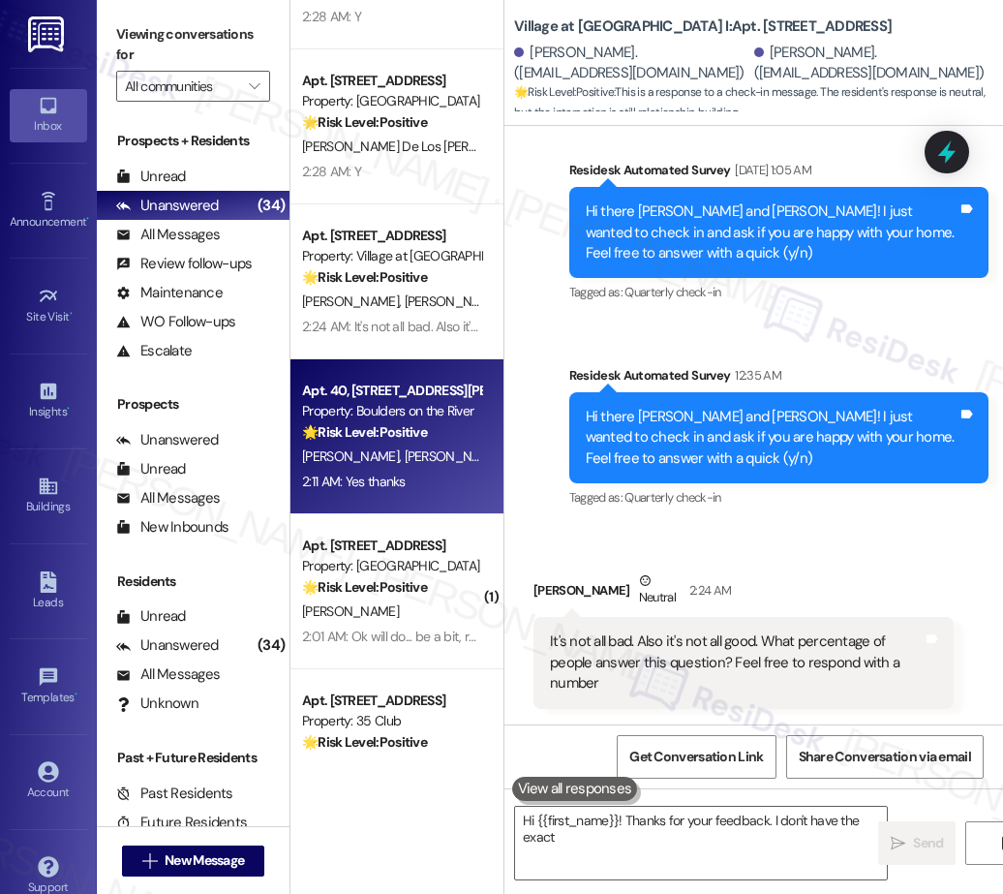
scroll to position [3977, 0]
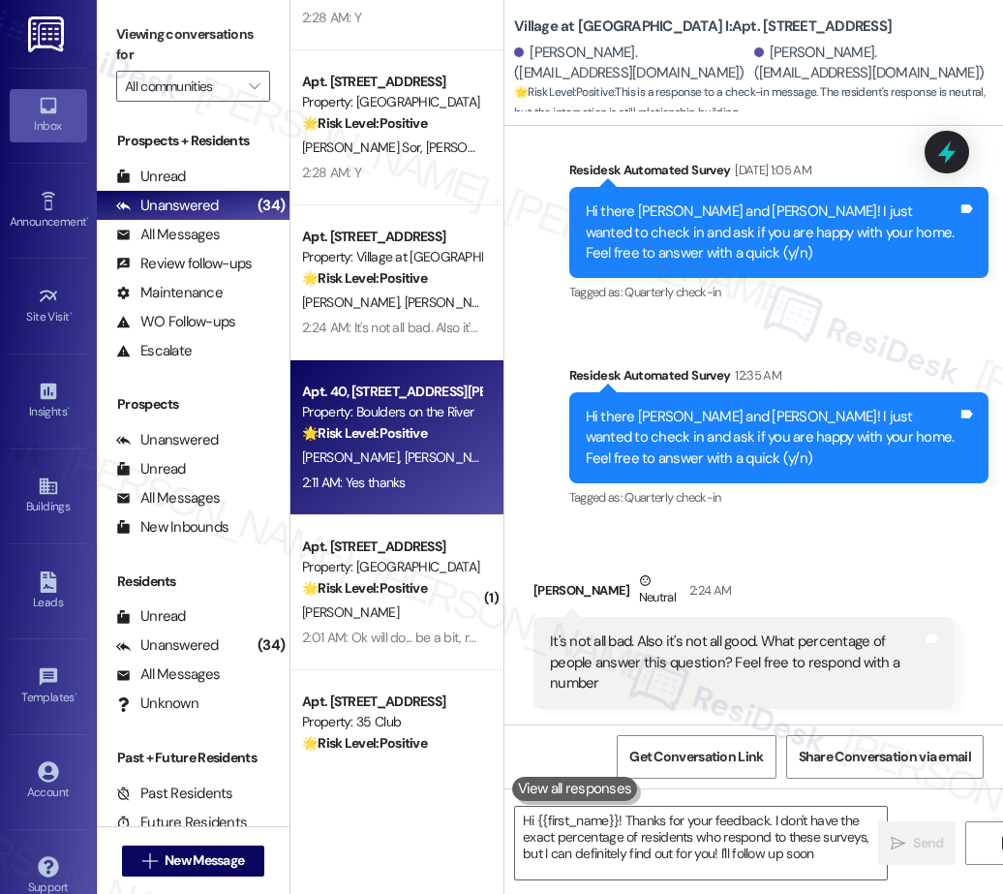
type textarea "Hi {{first_name}}! Thanks for your feedback. I don't have the exact percentage …"
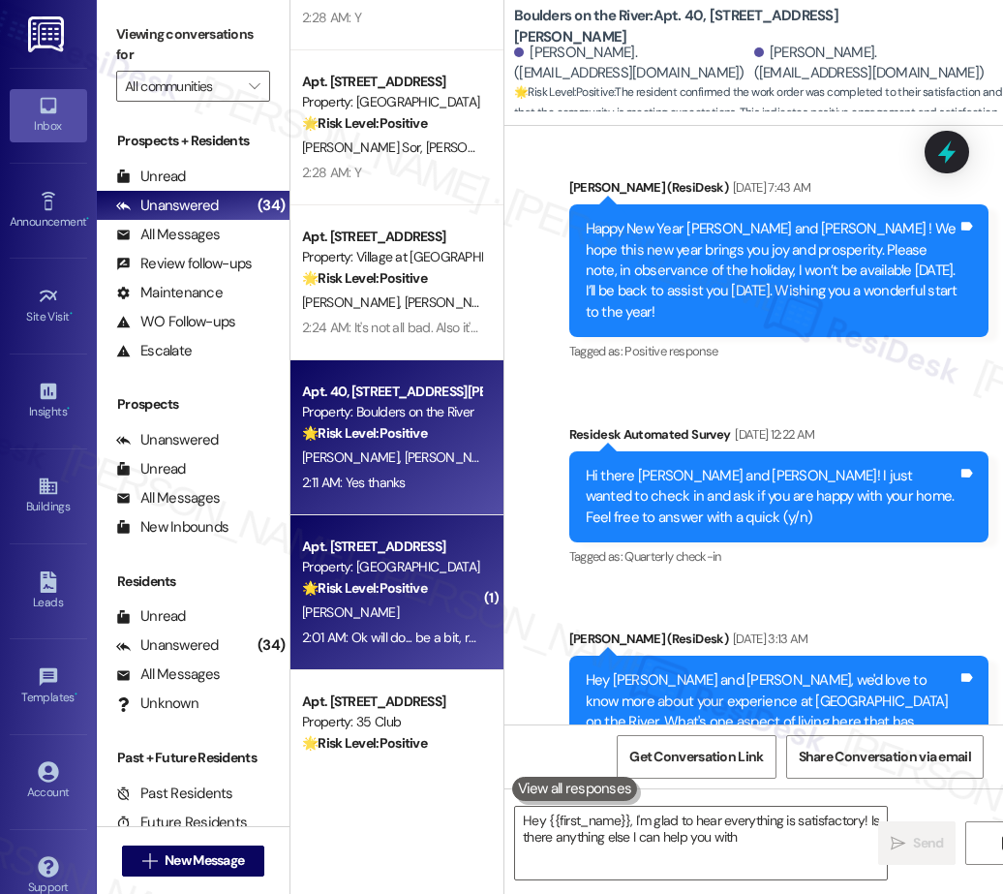
scroll to position [1426, 0]
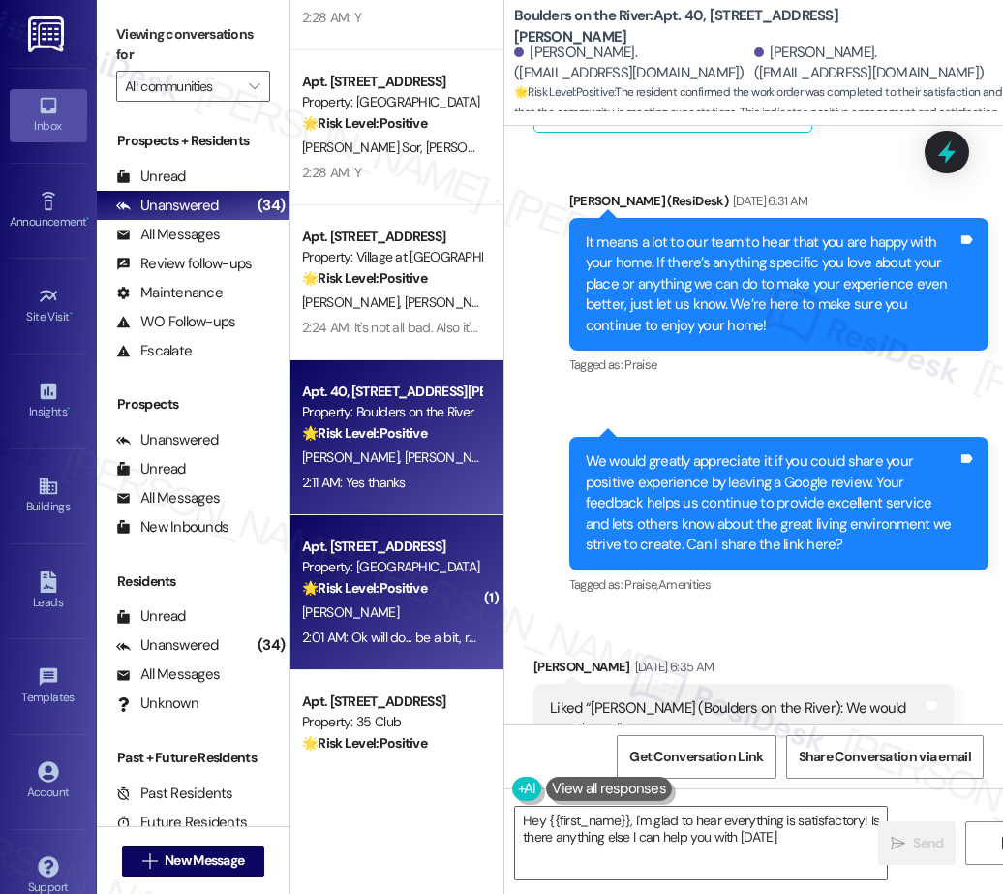
type textarea "Hey {{first_name}}, I'm glad to hear everything is satisfactory! Is there anyth…"
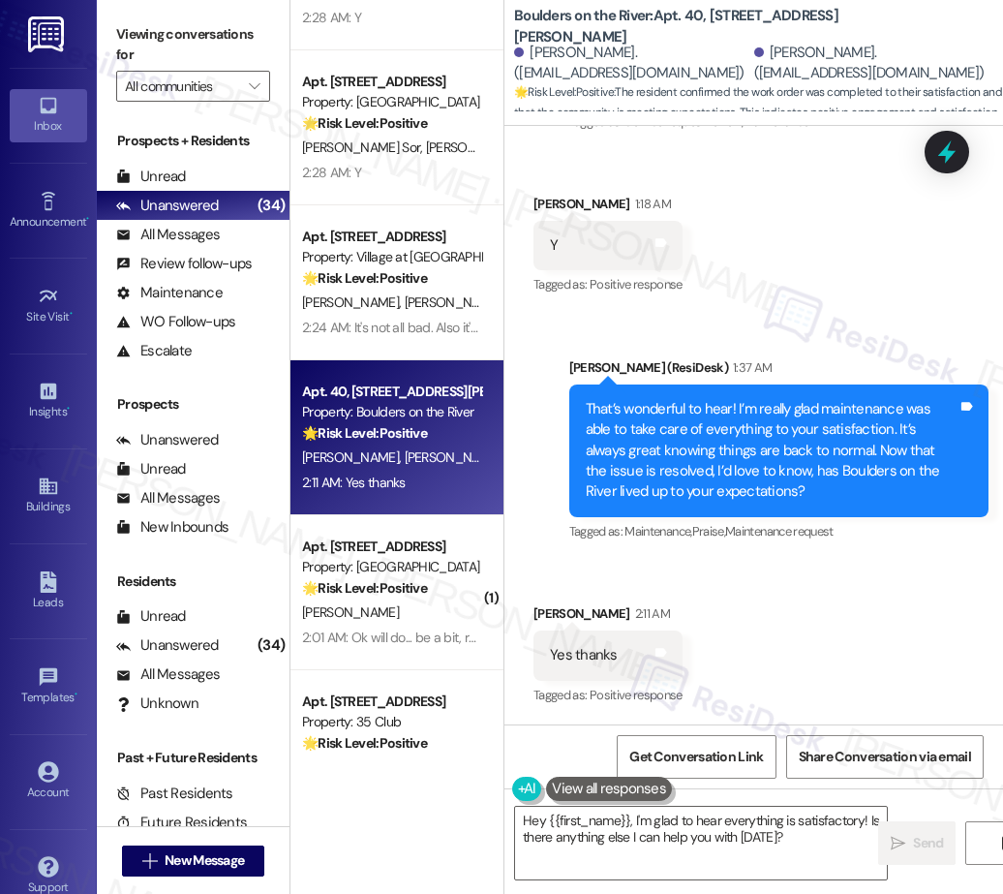
scroll to position [4147, 0]
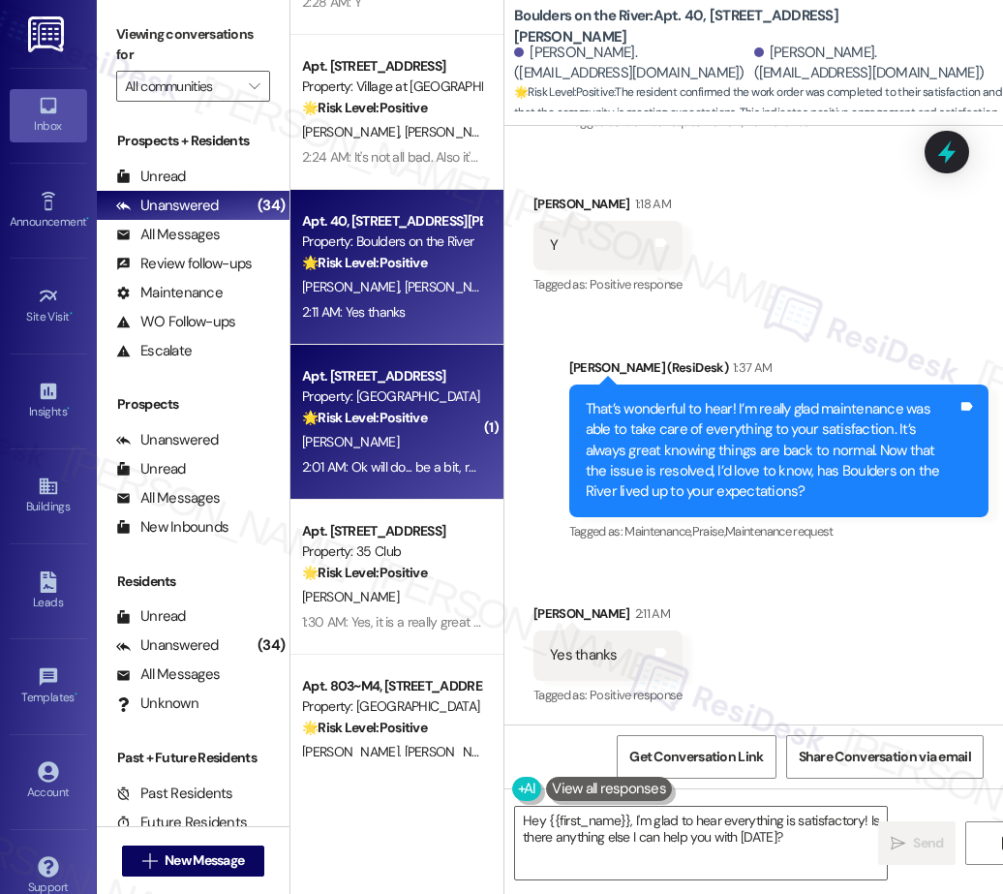
click at [430, 415] on div "🌟 Risk Level: Positive The resident is responding positively to a check-in mess…" at bounding box center [391, 418] width 179 height 20
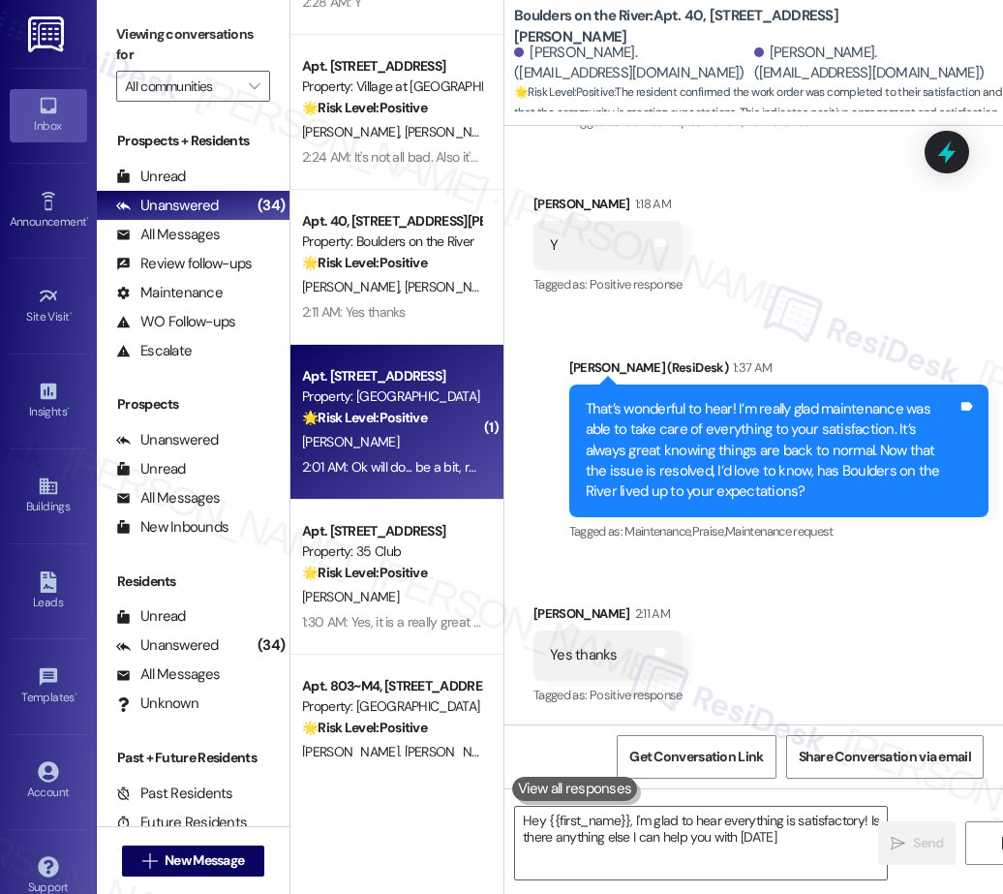
type textarea "Hey {{first_name}}, I'm glad to hear everything is satisfactory! Is there anyth…"
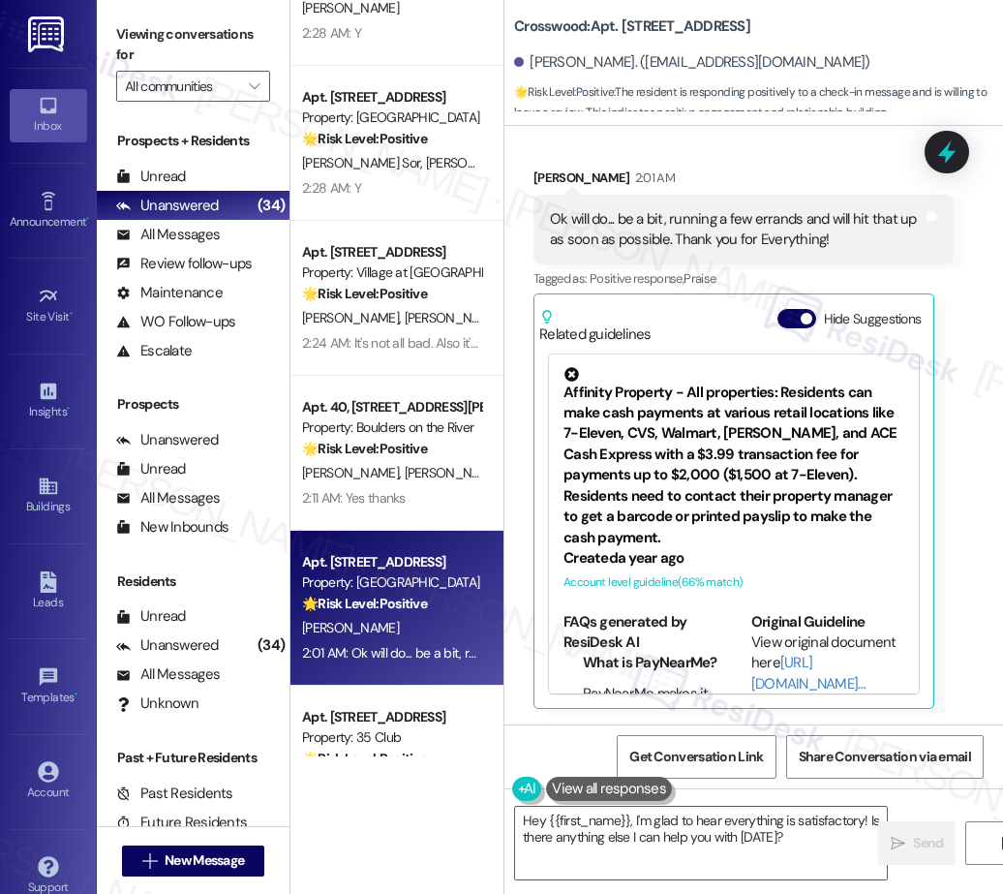
scroll to position [3973, 0]
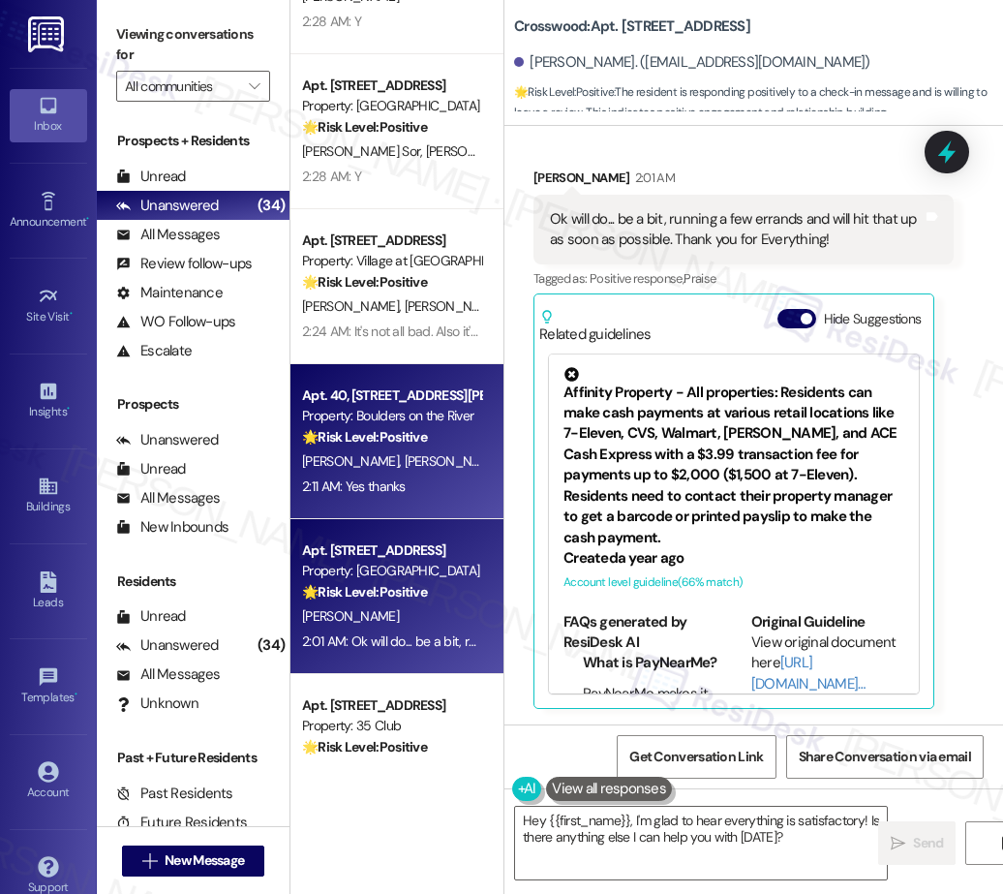
click at [426, 438] on strong "🌟 Risk Level: Positive" at bounding box center [364, 436] width 125 height 17
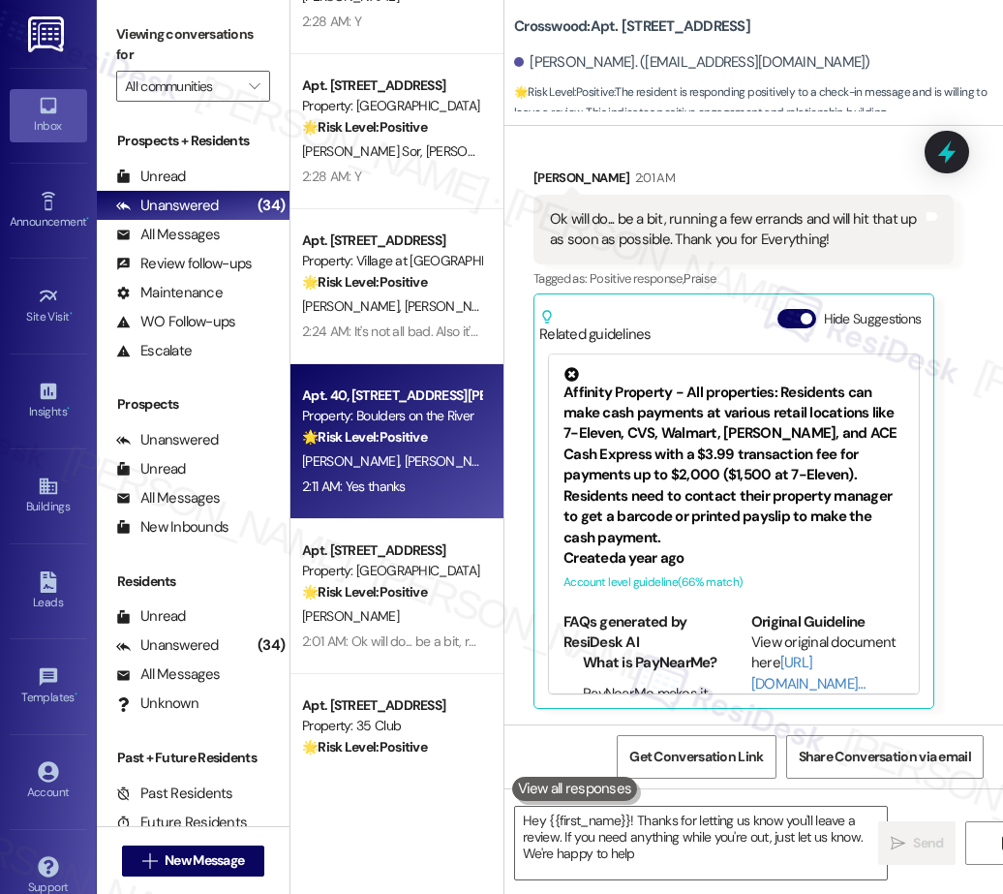
type textarea "Hey {{first_name}}! Thanks for letting us know you'll leave a review. If you ne…"
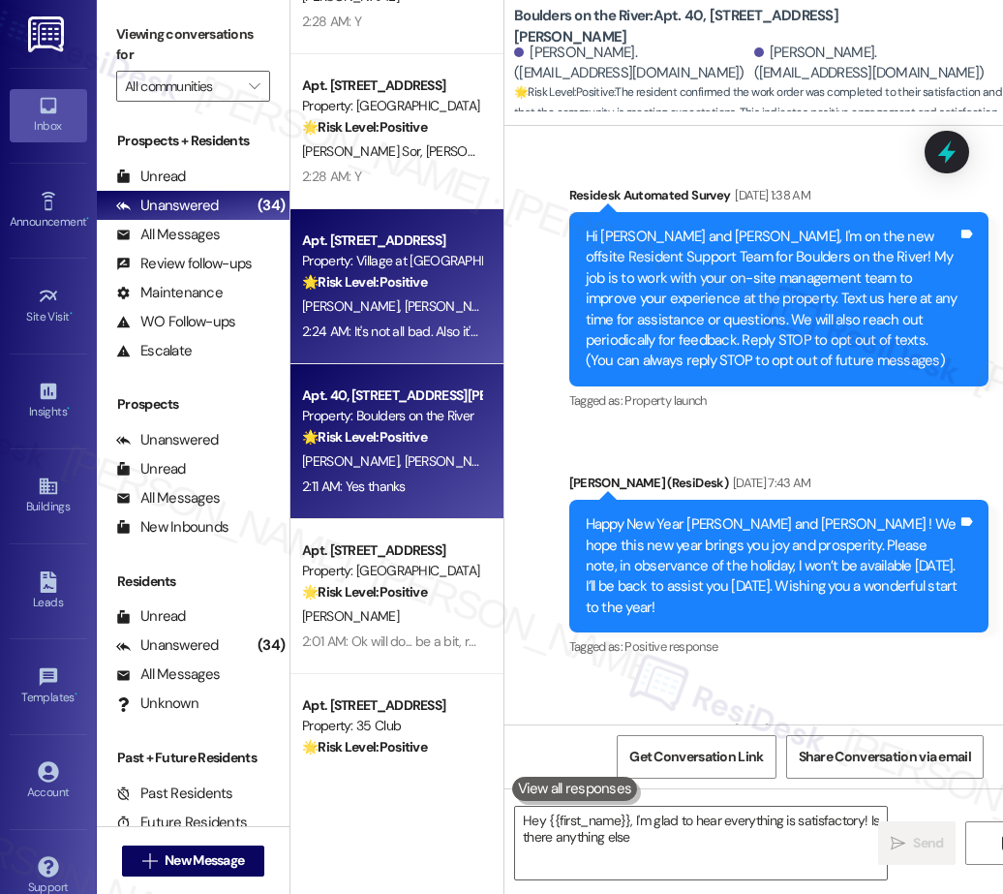
type textarea "Hey {{first_name}}, I'm glad to hear everything is satisfactory! Is there anyth…"
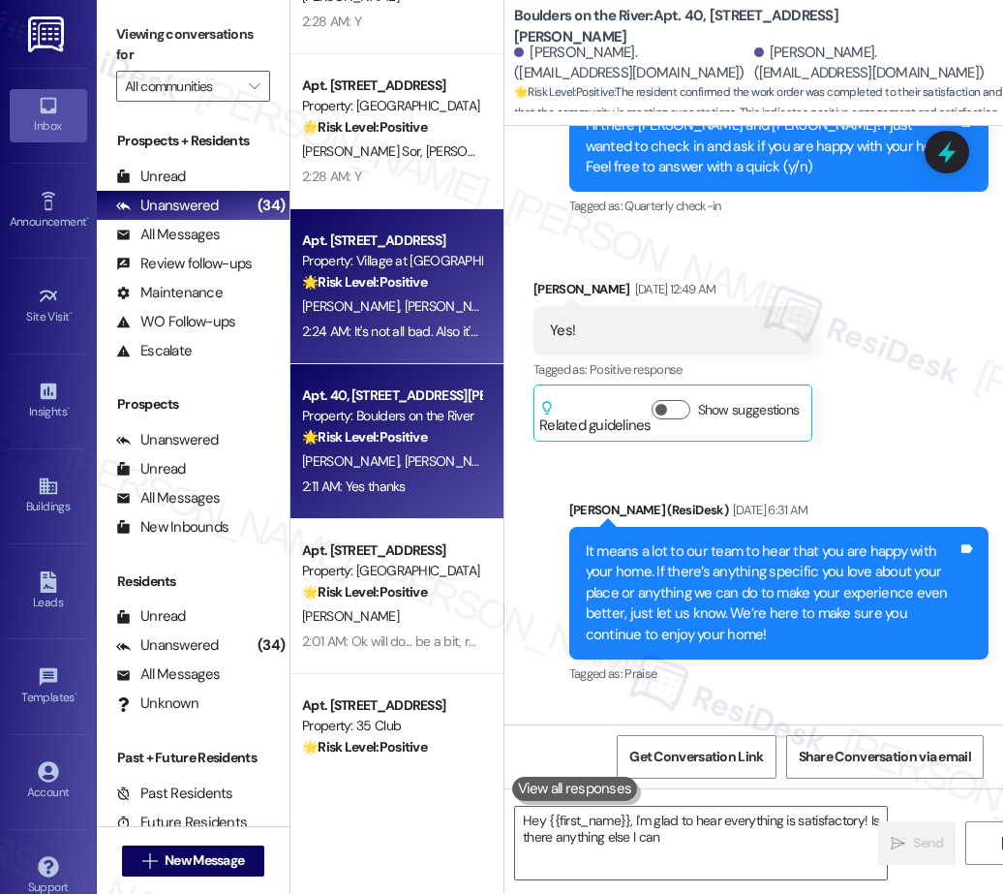
click at [410, 328] on div "2:24 AM: It's not all bad. Also it's not all good. What percentage of people an…" at bounding box center [668, 330] width 732 height 17
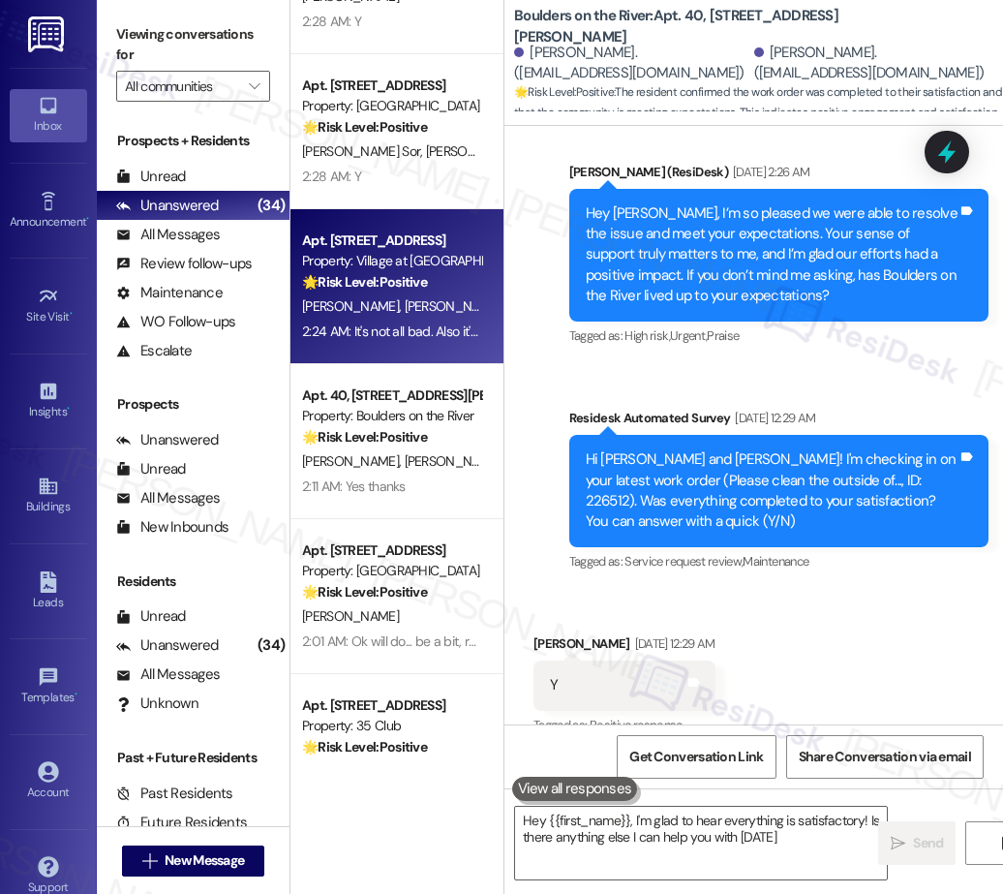
type textarea "Hey {{first_name}}, I'm glad to hear everything is satisfactory! Is there anyth…"
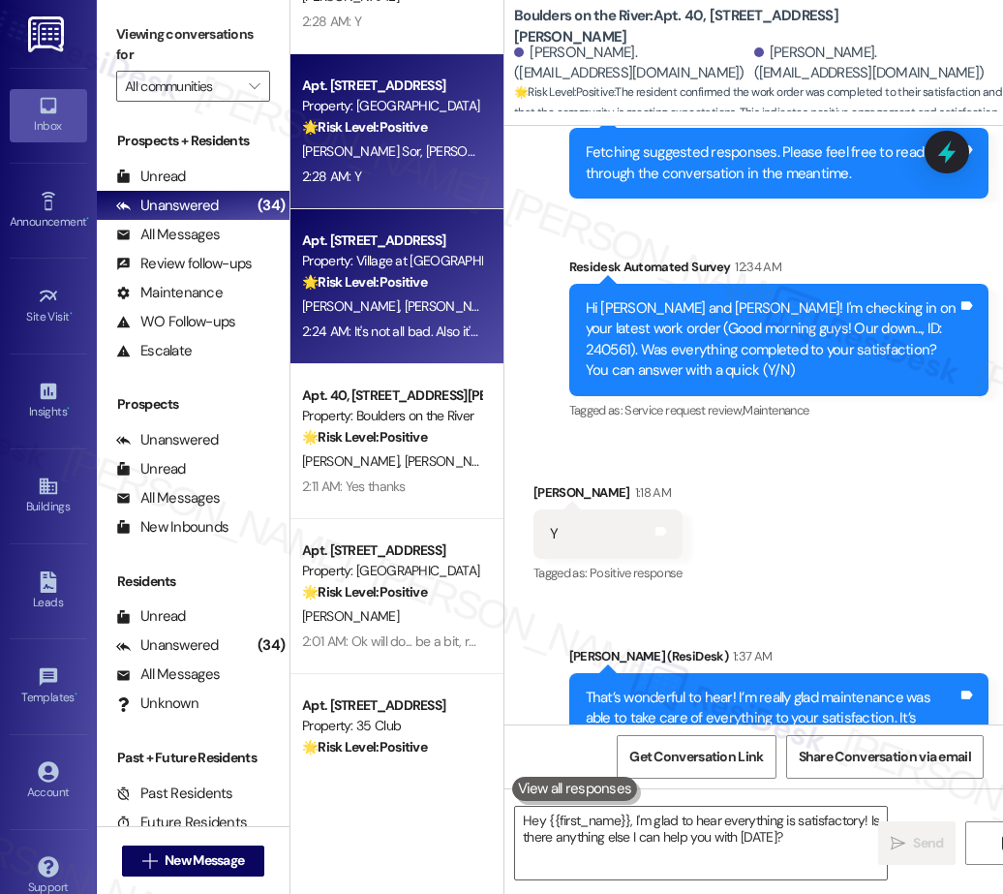
scroll to position [2459, 0]
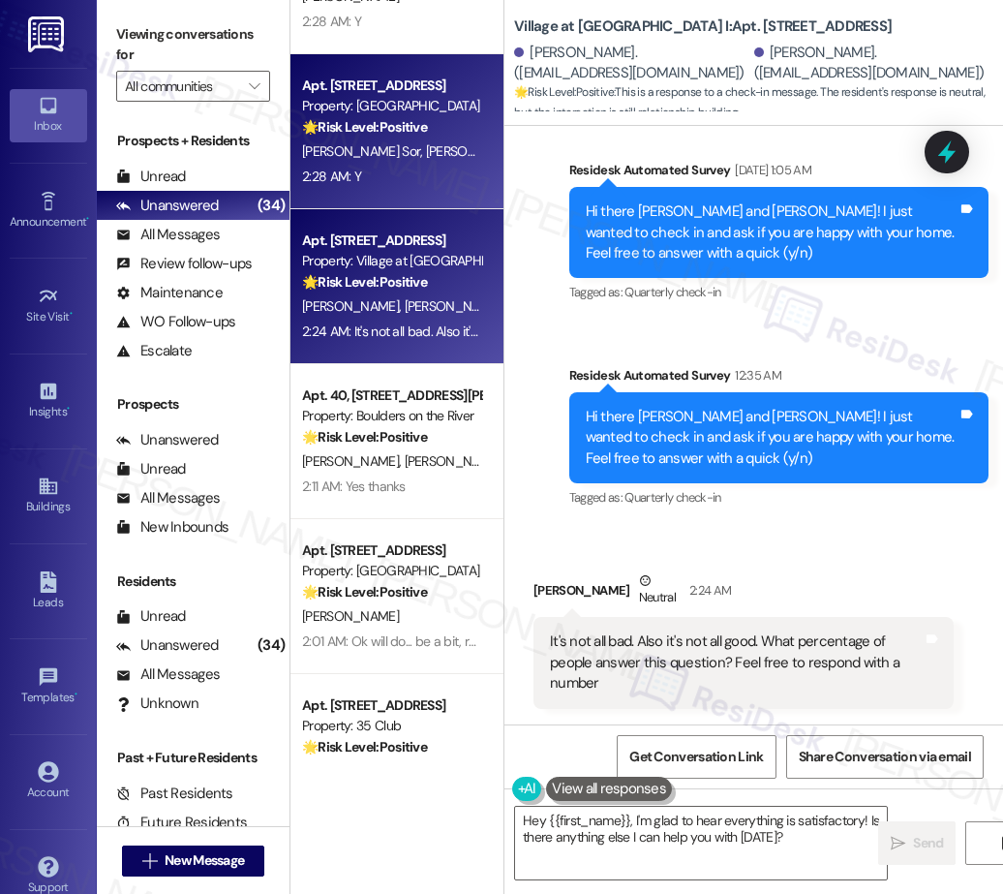
click at [404, 183] on div "2:28 AM: Y 2:28 AM: Y" at bounding box center [391, 177] width 183 height 24
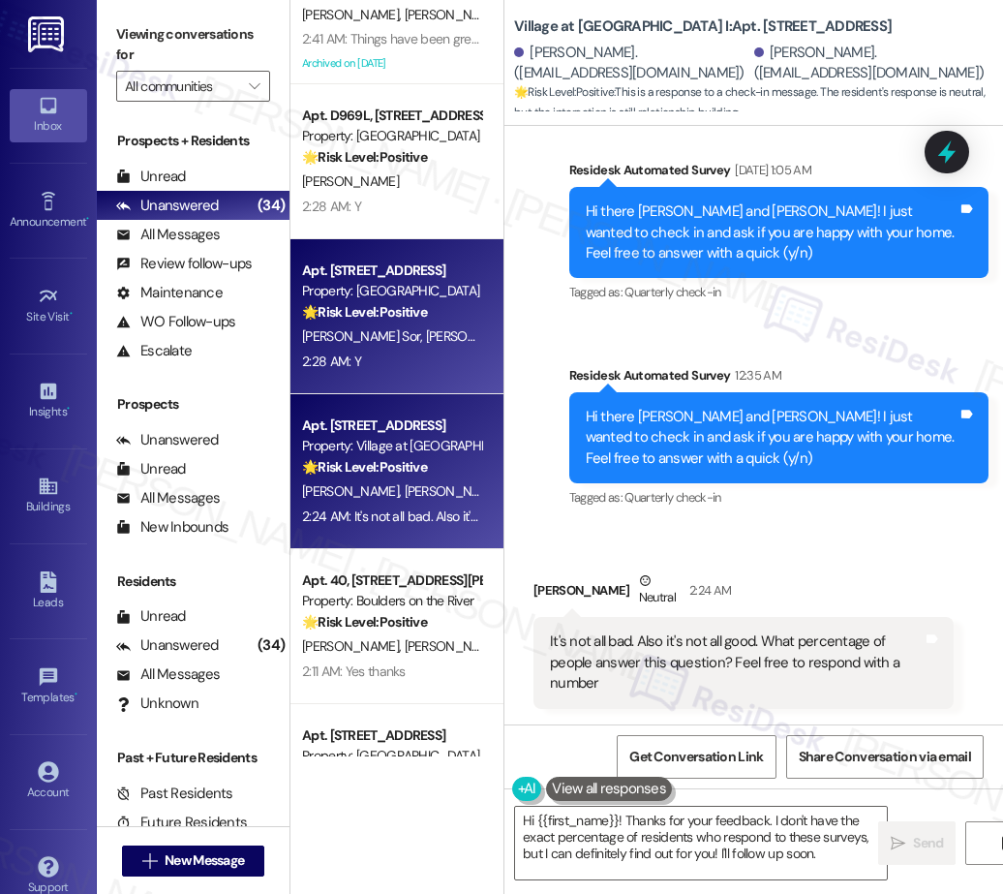
type textarea "Fetching suggested responses. Please feel free to read through the conversation…"
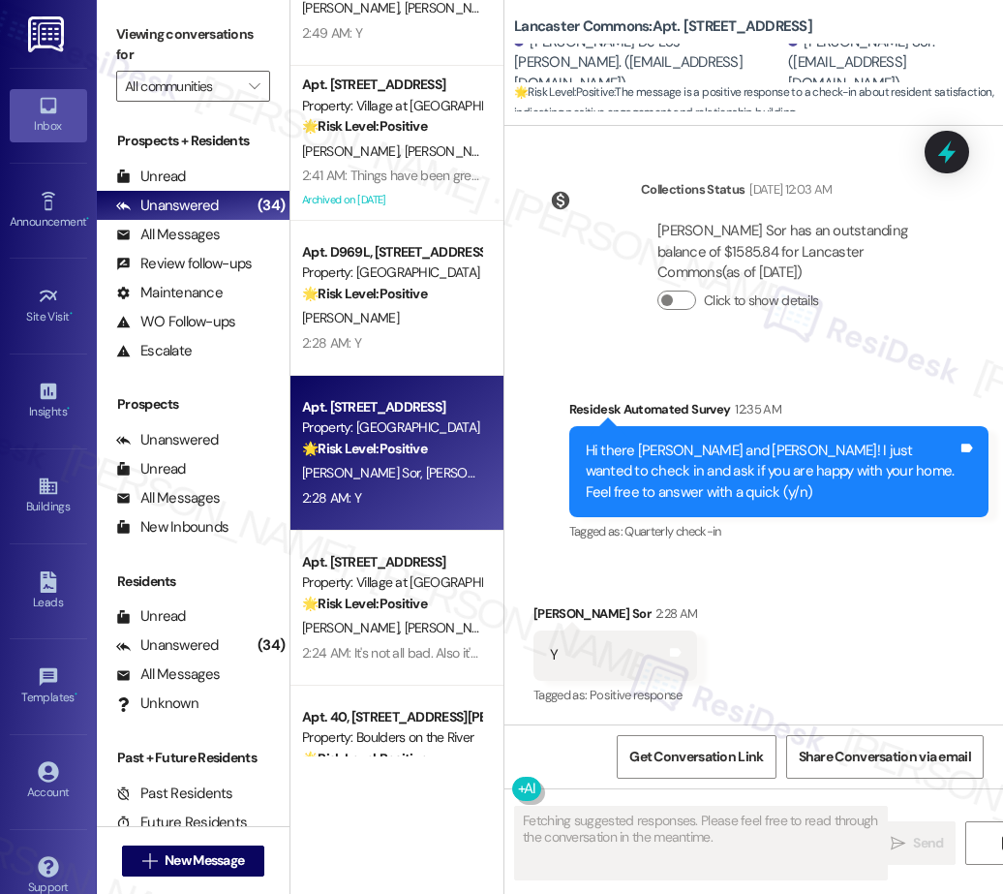
scroll to position [3636, 0]
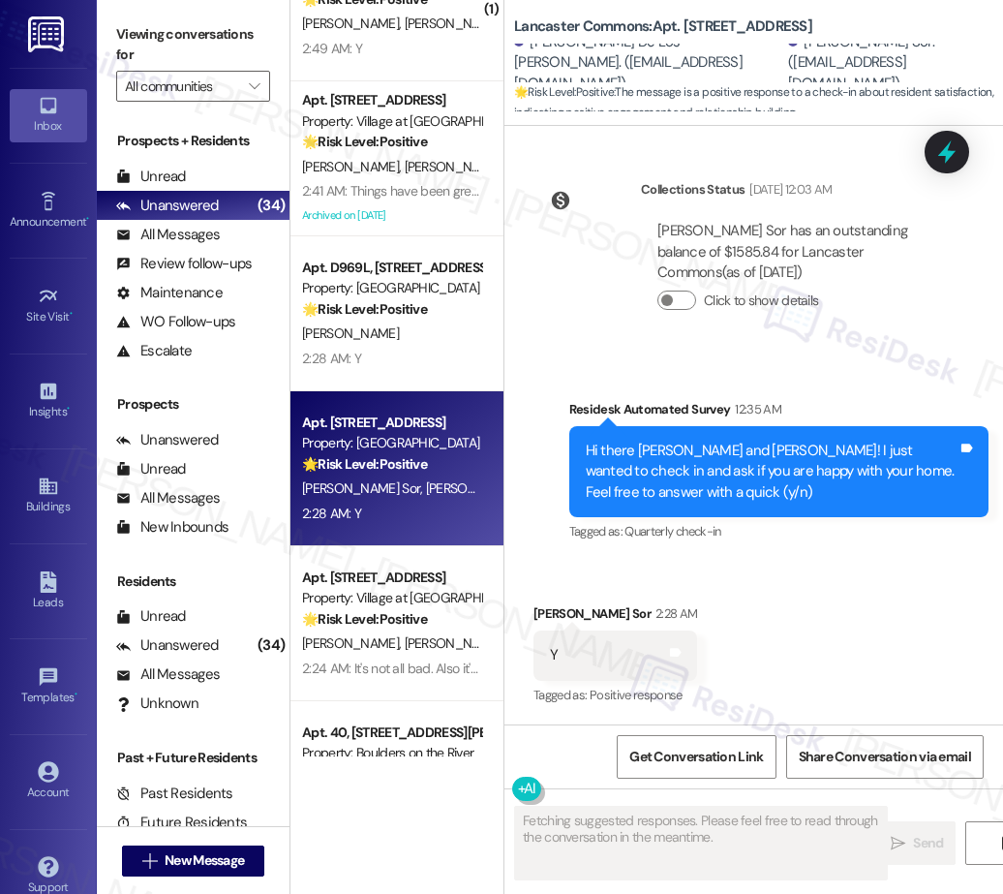
click at [425, 325] on div "Apt. 67, 5050 Fredericksburg Rd Property: Station at Elm Creek 🌟 Risk Level: Po…" at bounding box center [396, 378] width 213 height 756
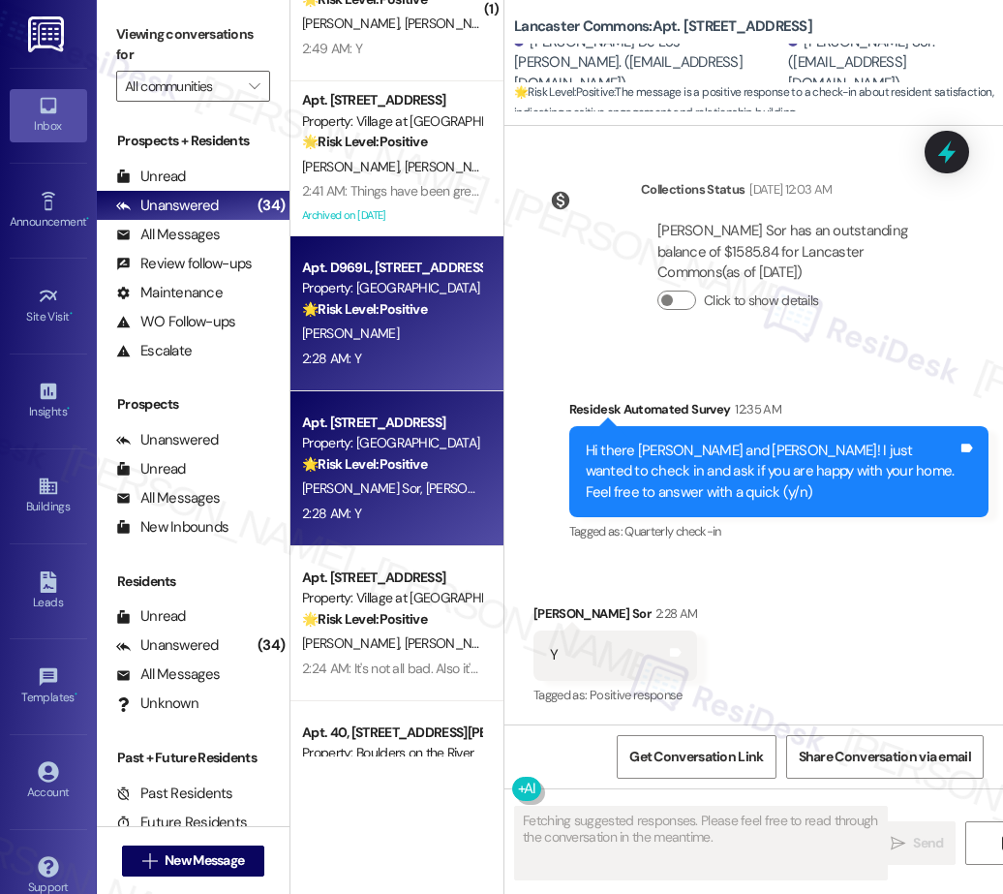
click at [439, 351] on div "2:28 AM: Y 2:28 AM: Y" at bounding box center [391, 359] width 183 height 24
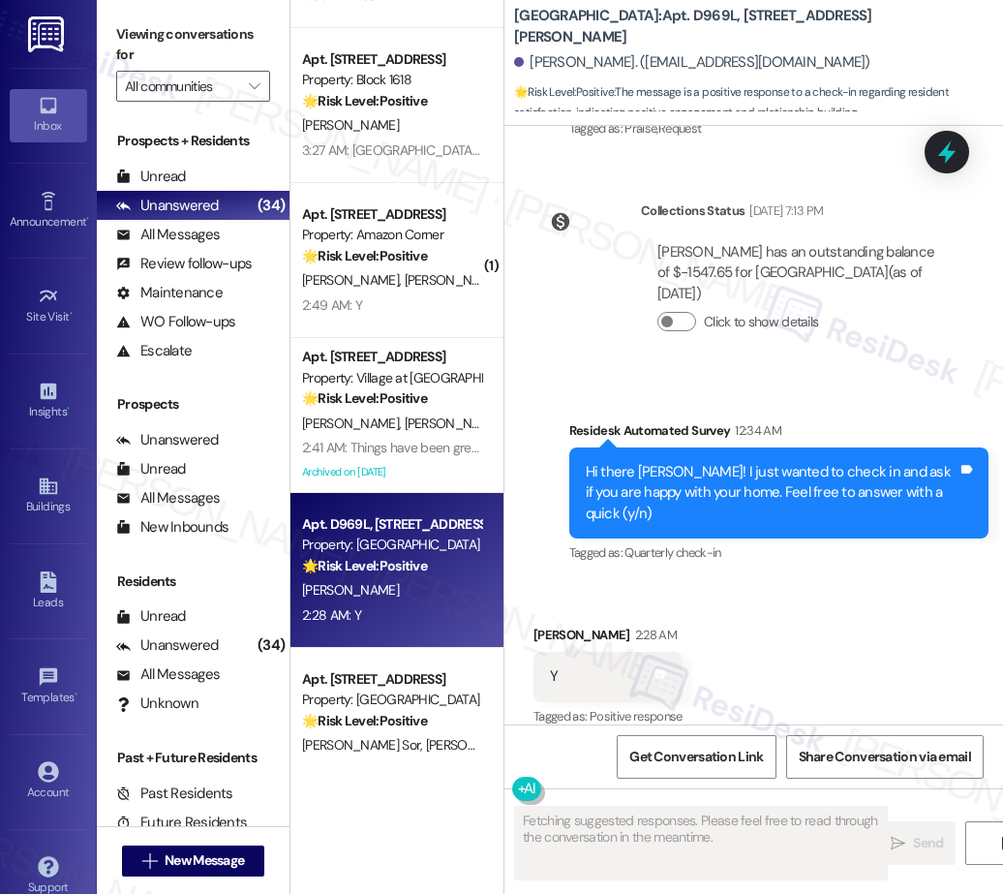
scroll to position [3365, 0]
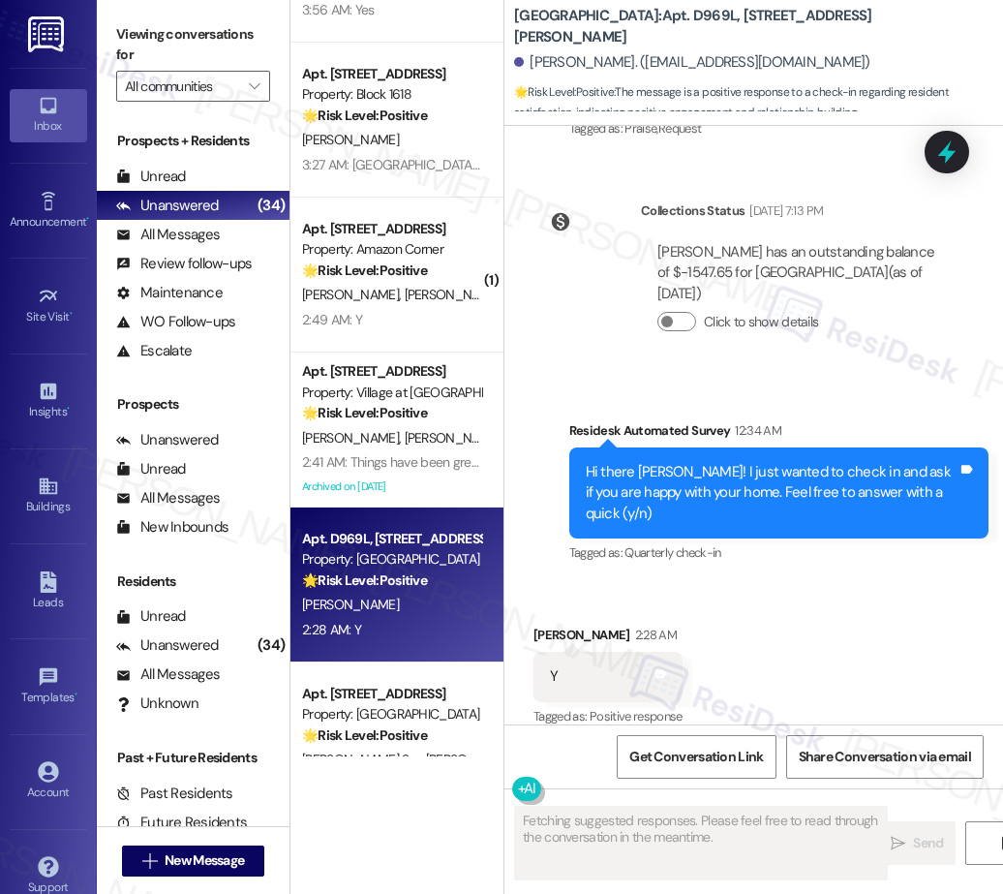
click at [437, 442] on div "Apt. 10, 5132 SW Slavin Rd Property: Greenbriar 💡 Risk Level: Low The resident'…" at bounding box center [396, 378] width 213 height 756
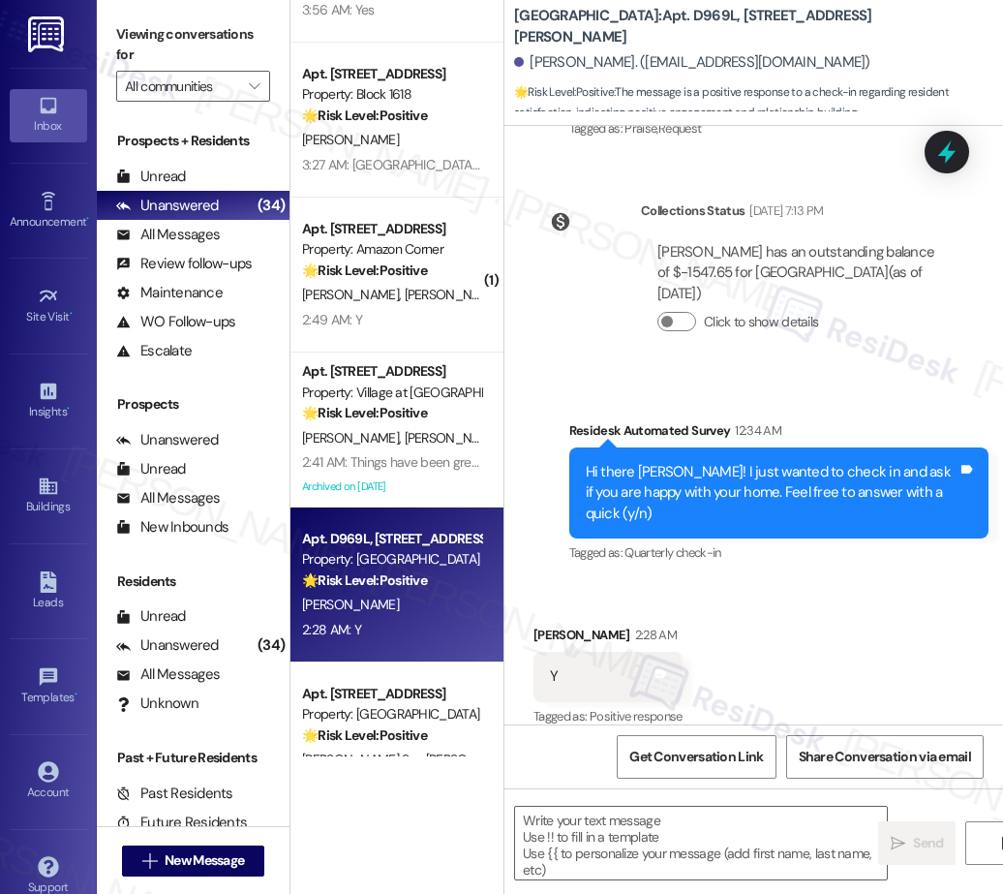
click at [437, 442] on div "J. Ambriz J. Gomez" at bounding box center [391, 438] width 183 height 24
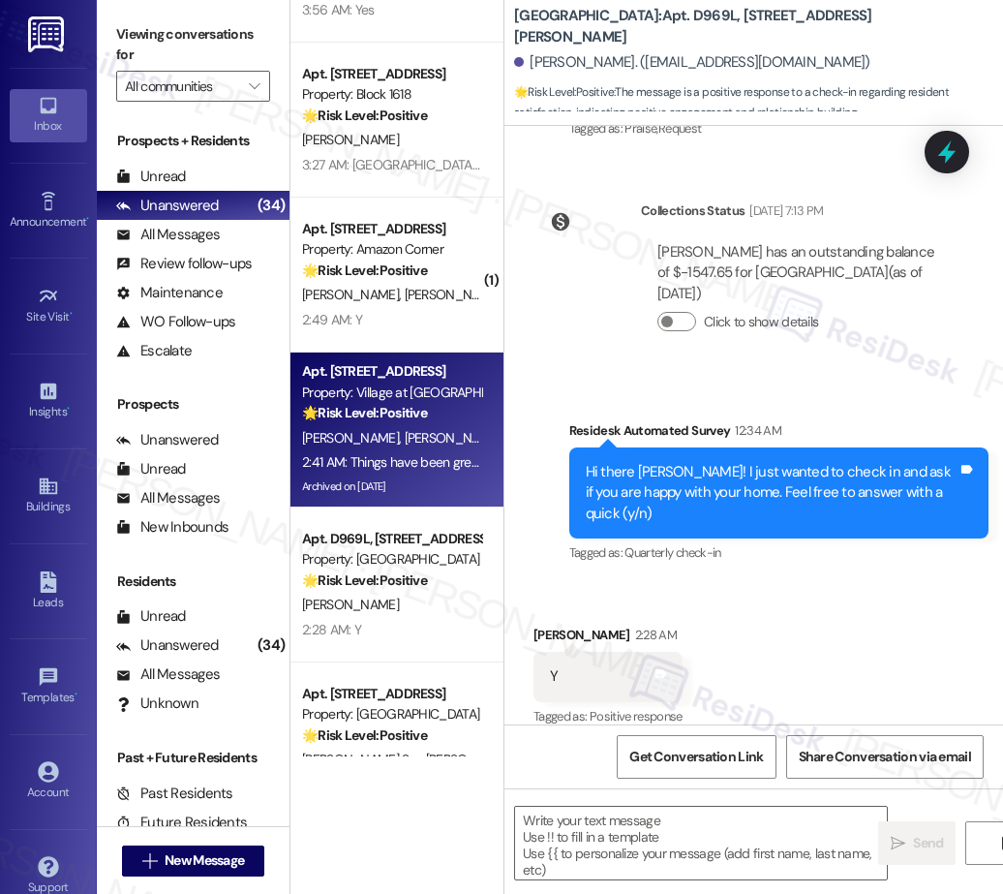
type textarea "Fetching suggested responses. Please feel free to read through the conversation…"
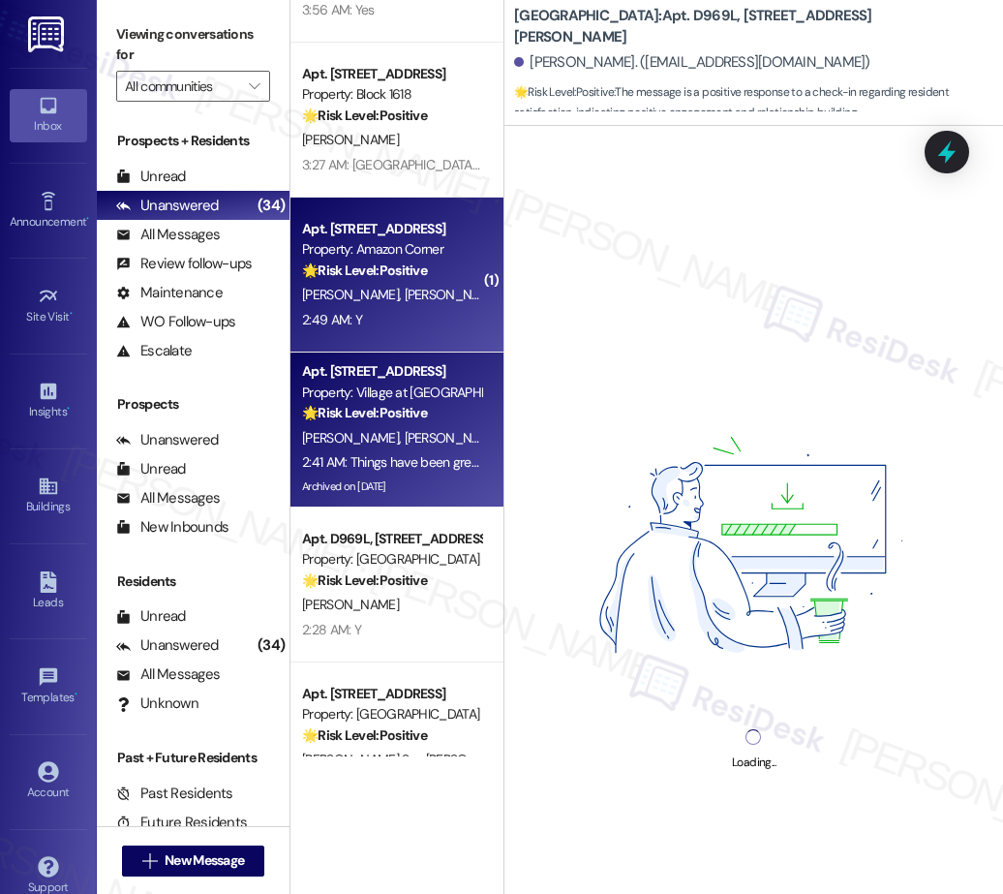
click at [415, 338] on div "Apt. 514, 747 E 32nd Ave Property: Amazon Corner 🌟 Risk Level: Positive The mes…" at bounding box center [396, 274] width 213 height 155
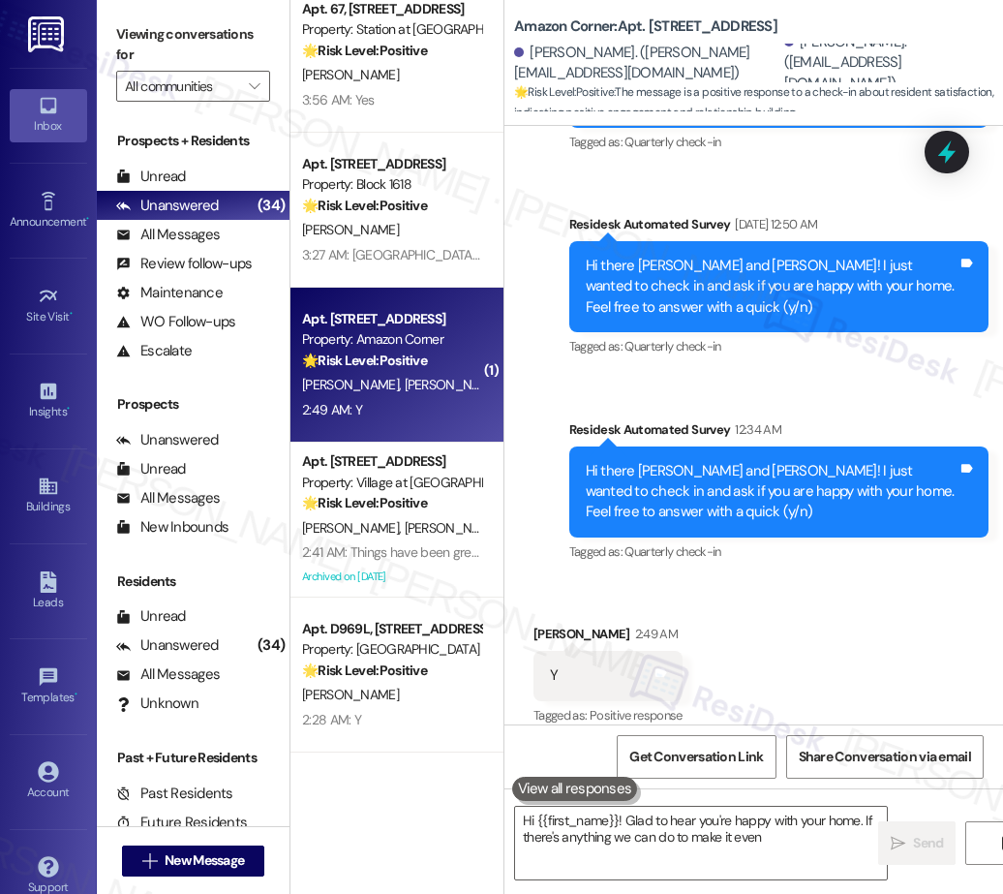
scroll to position [3272, 0]
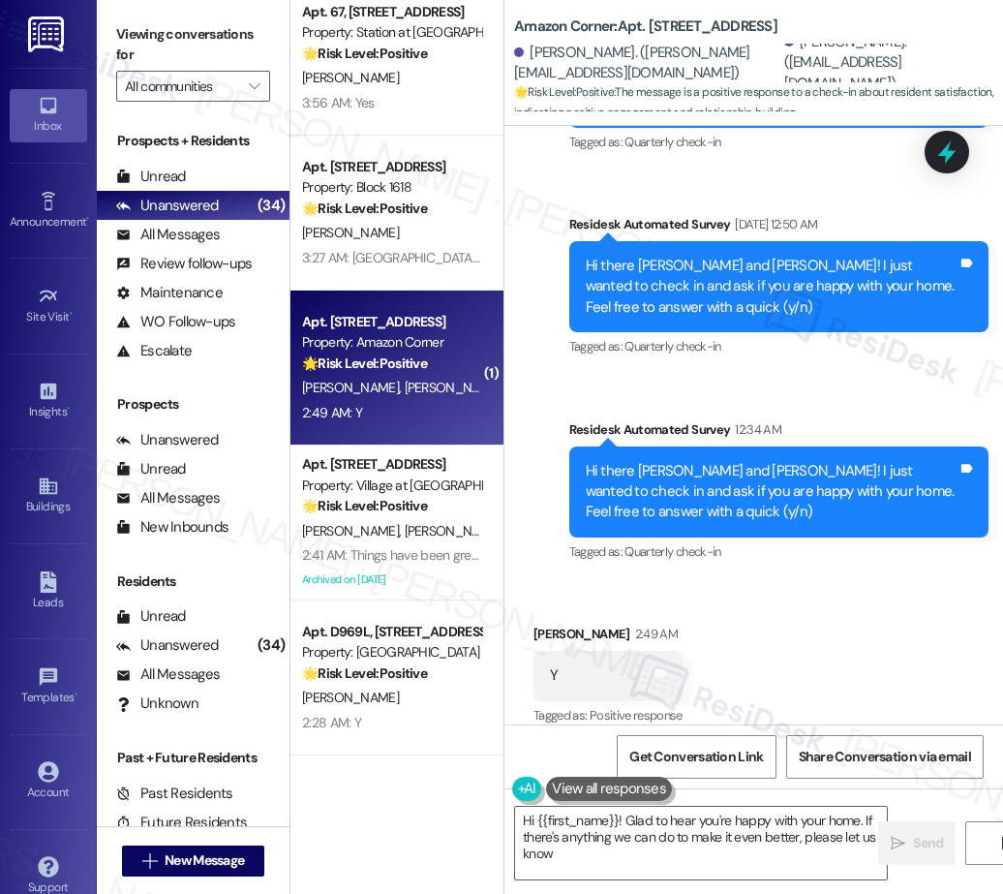
type textarea "Hi {{first_name}}! Glad to hear you're happy with your home. If there's anythin…"
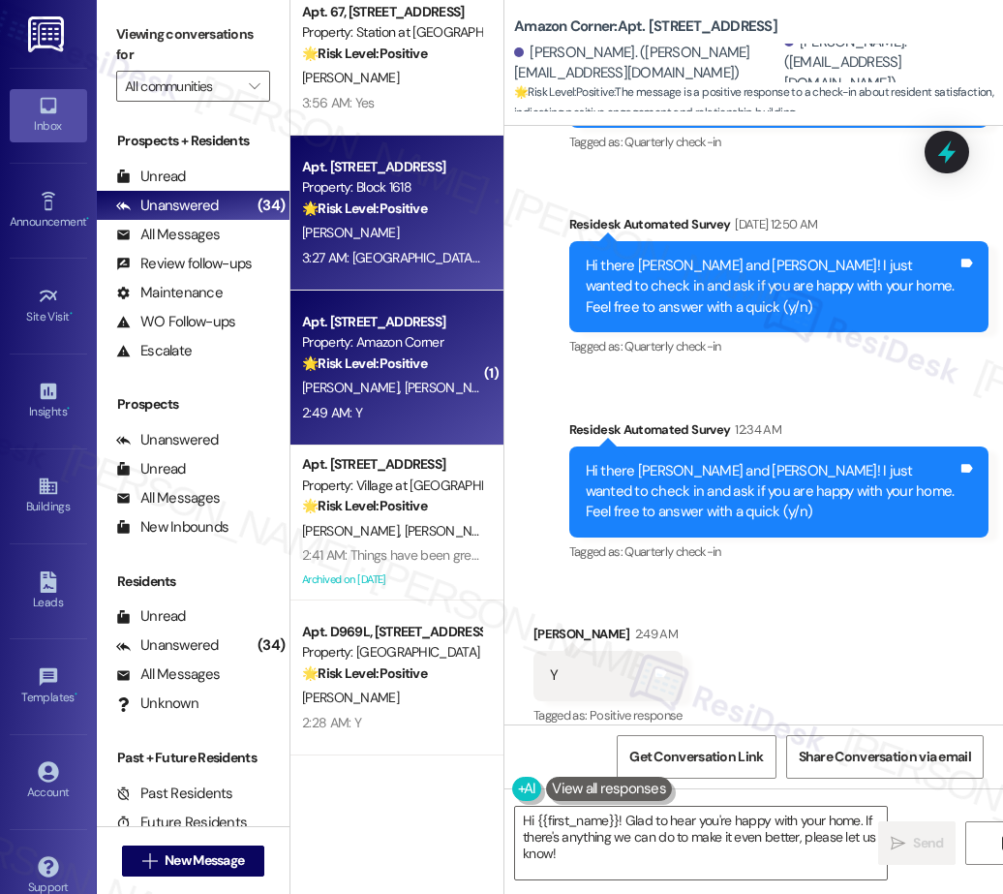
click at [405, 258] on div "3:27 AM: Cebu and Davao 3:27 AM: Cebu and Davao" at bounding box center [464, 257] width 324 height 17
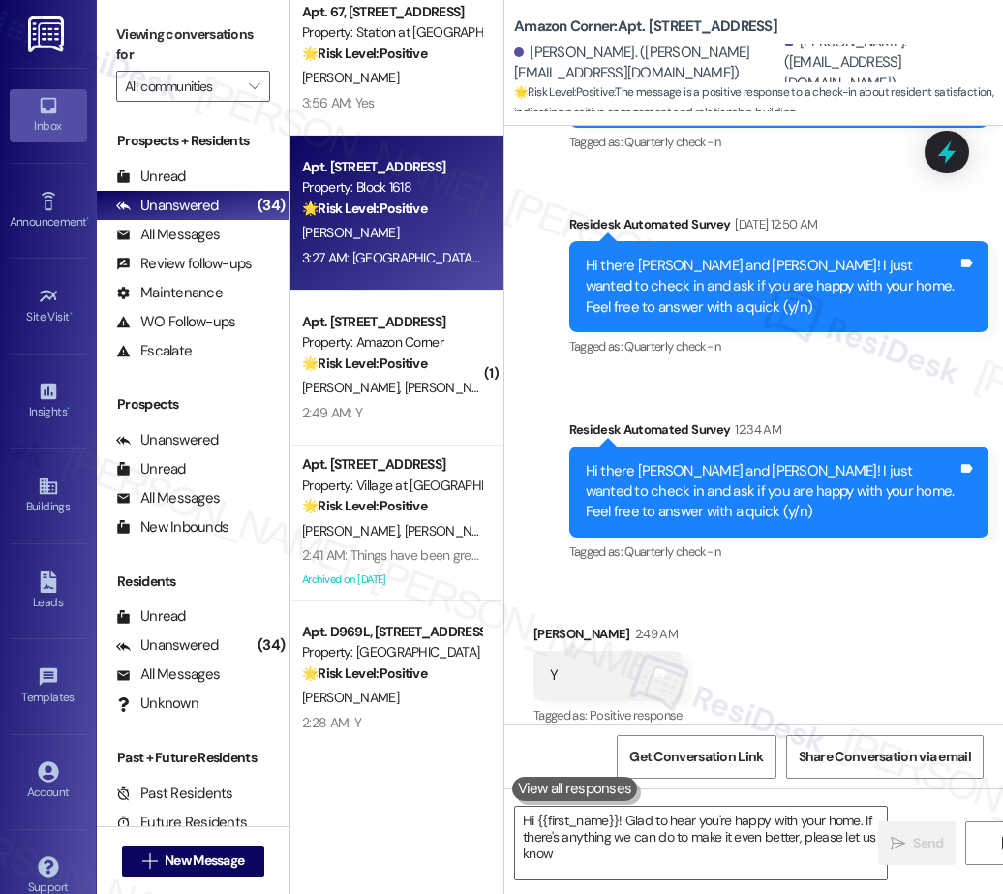
type textarea "Hi {{first_name}}! Glad to hear you're happy with your home. If there's anythin…"
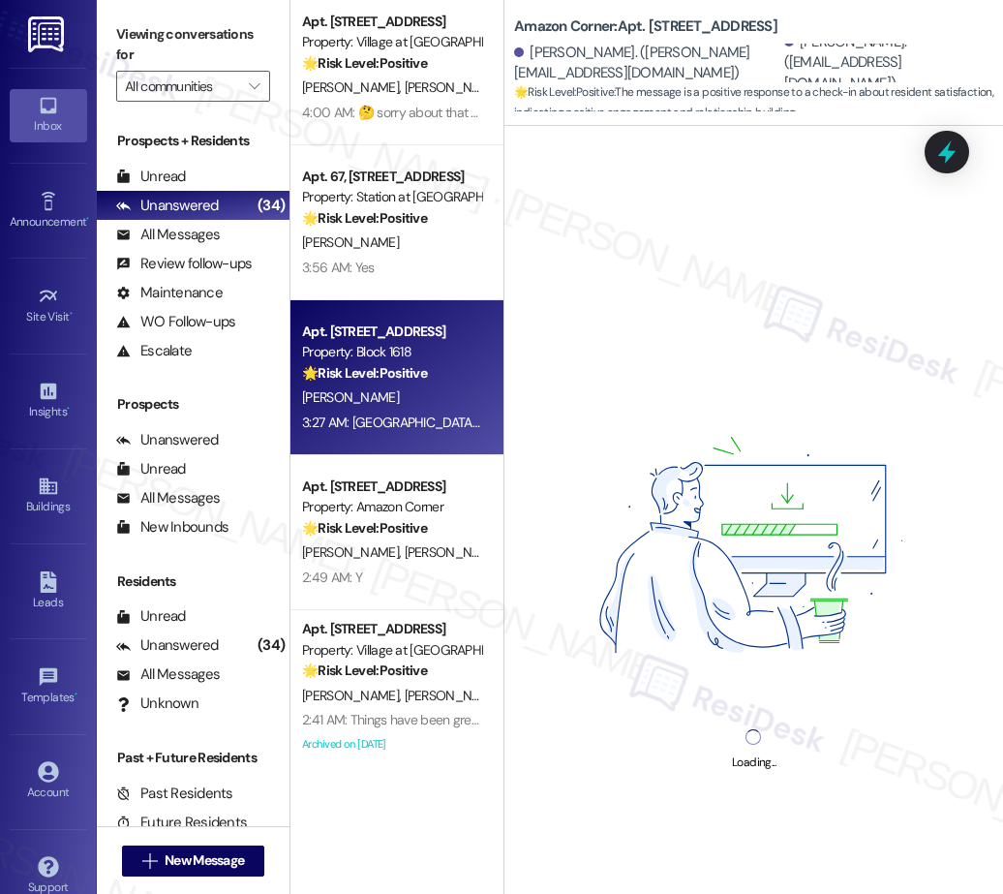
scroll to position [3099, 0]
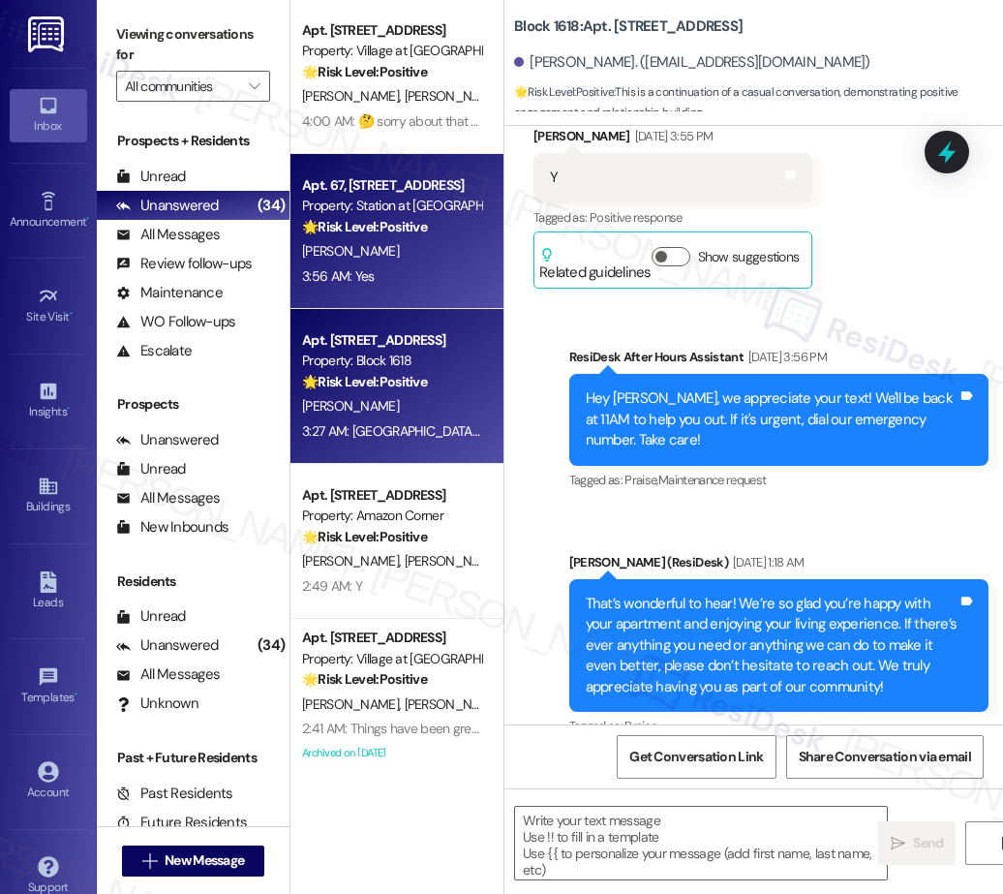
type textarea "Fetching suggested responses. Please feel free to read through the conversation…"
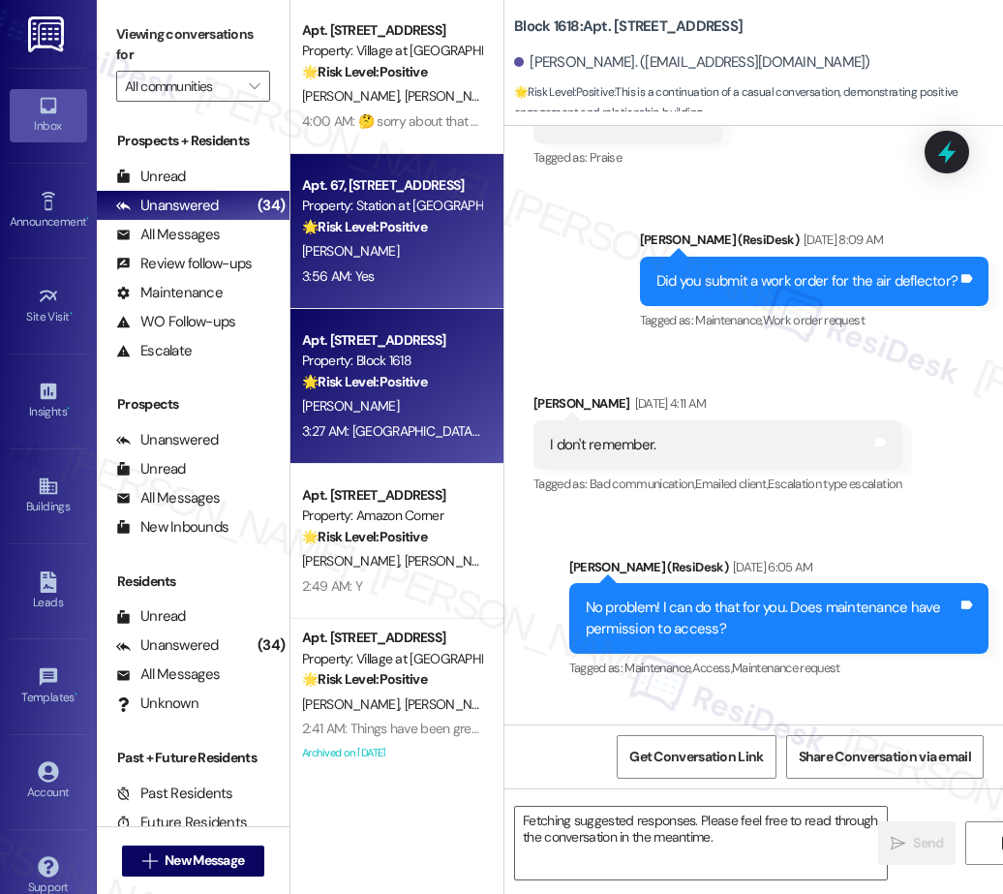
click at [389, 260] on div "C. Craig" at bounding box center [391, 251] width 183 height 24
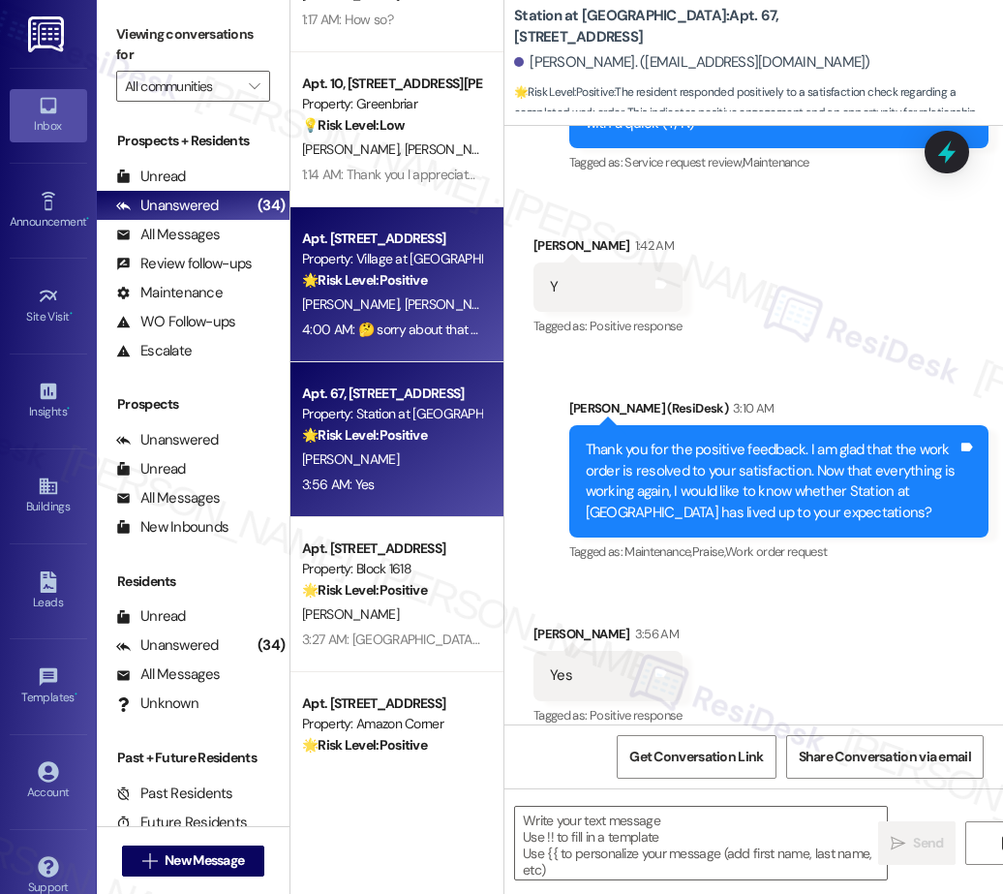
scroll to position [2890, 0]
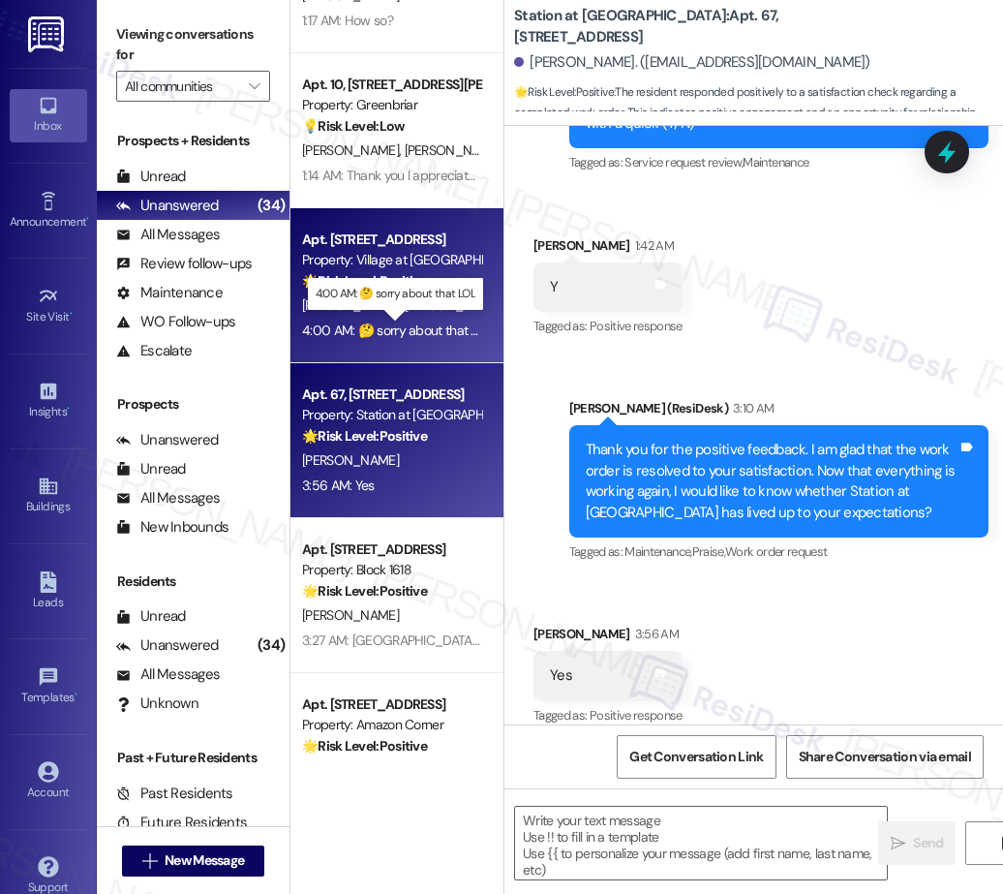
click at [414, 323] on div "4:00 AM: 🤔 sorry about that LOL 4:00 AM: 🤔 sorry about that LOL" at bounding box center [397, 329] width 190 height 17
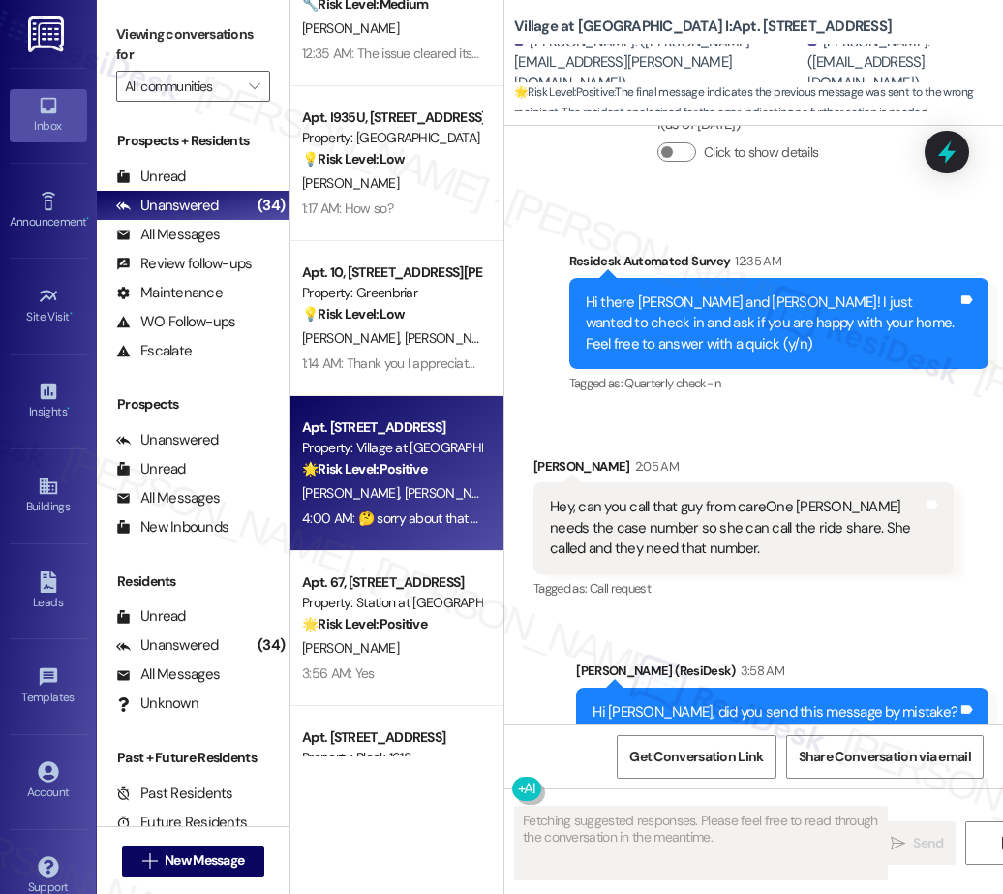
scroll to position [2701, 0]
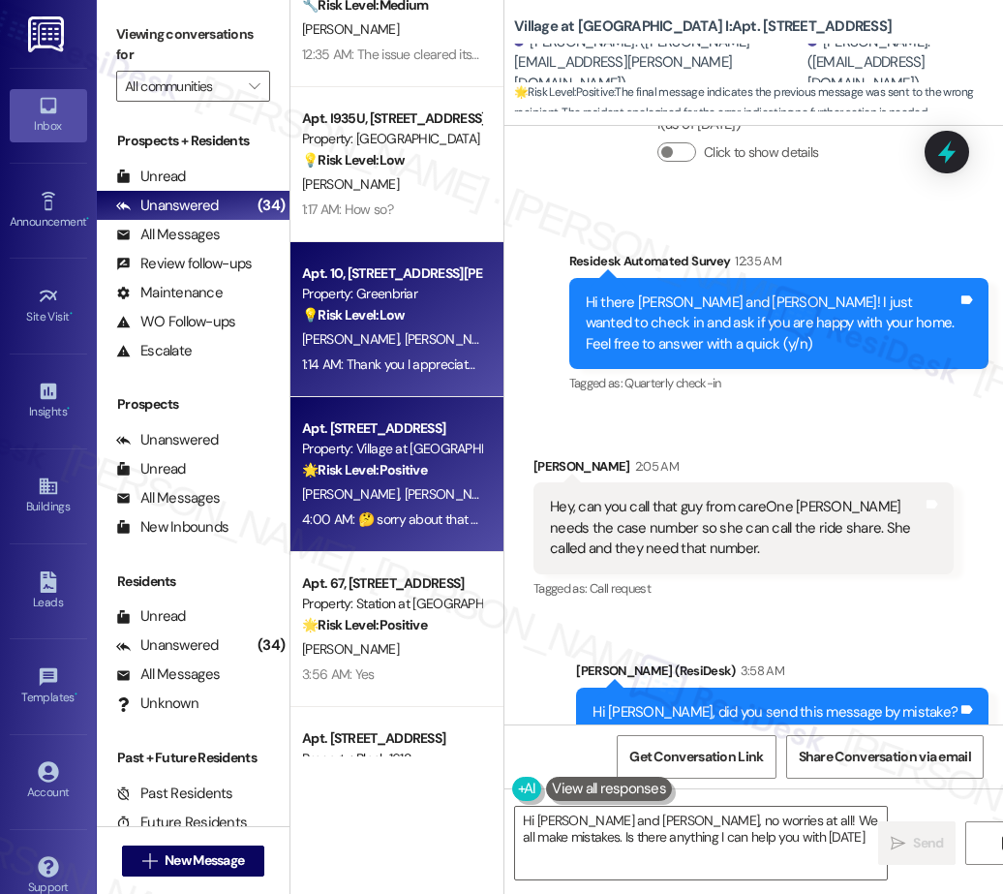
type textarea "Hi Carrie and Bruce, no worries at all! We all make mistakes. Is there anything…"
click at [349, 313] on strong "💡 Risk Level: Low" at bounding box center [353, 314] width 103 height 17
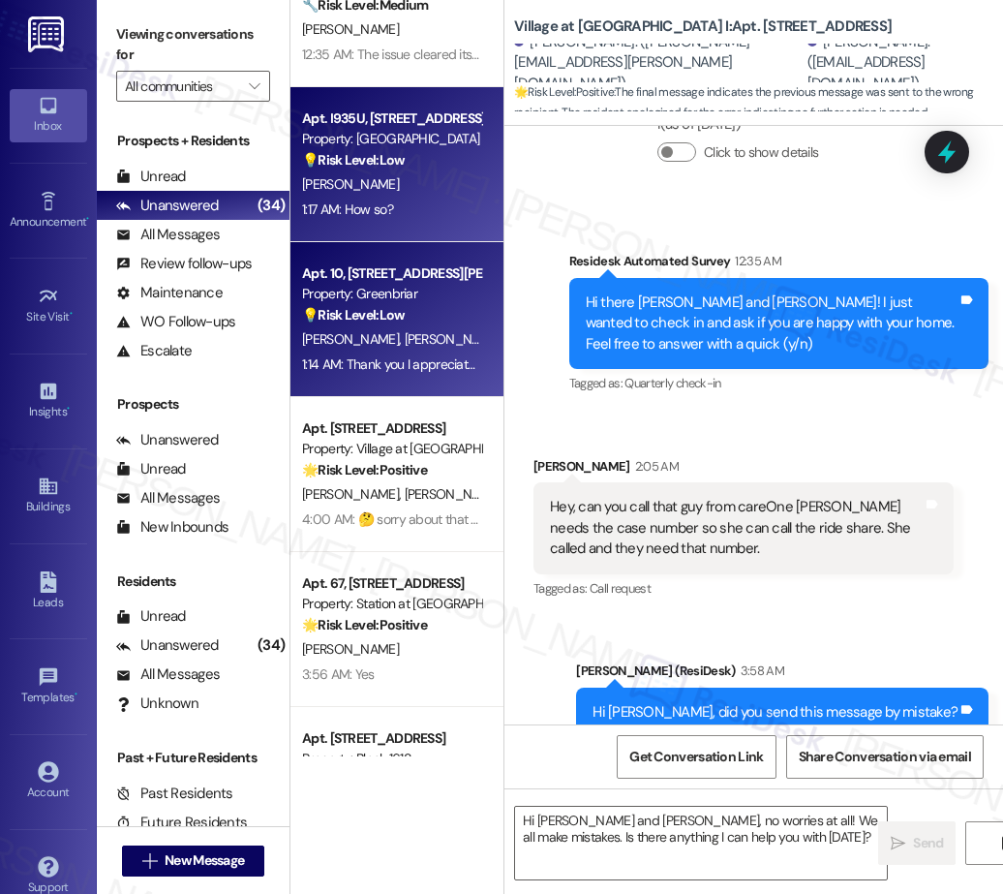
click at [392, 185] on div "A. Kaufman" at bounding box center [391, 184] width 183 height 24
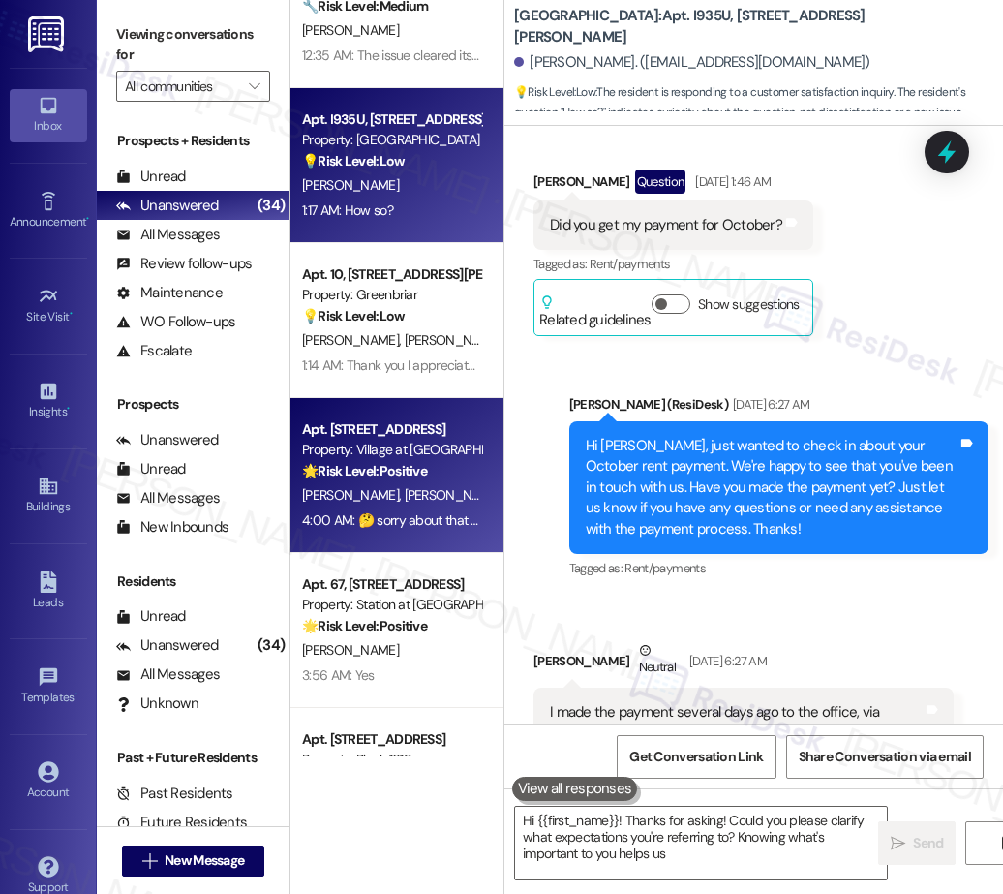
scroll to position [6977, 0]
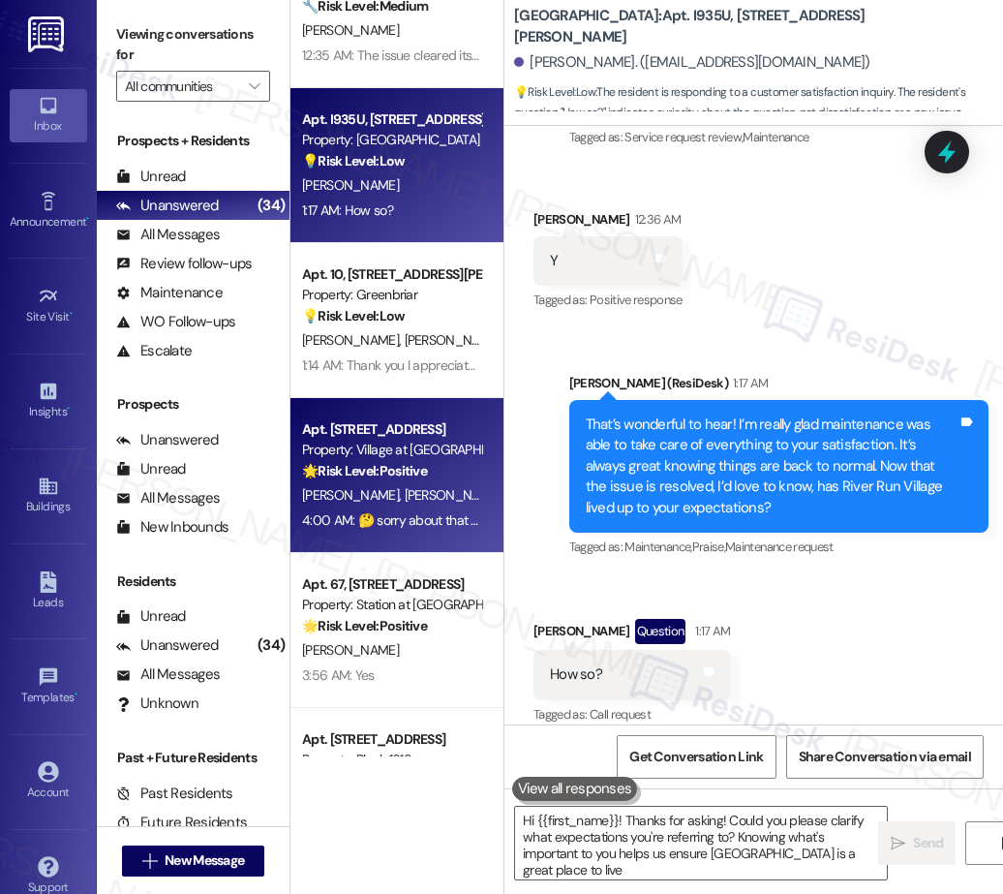
type textarea "Hi {{first_name}}! Thanks for asking! Could you please clarify what expectation…"
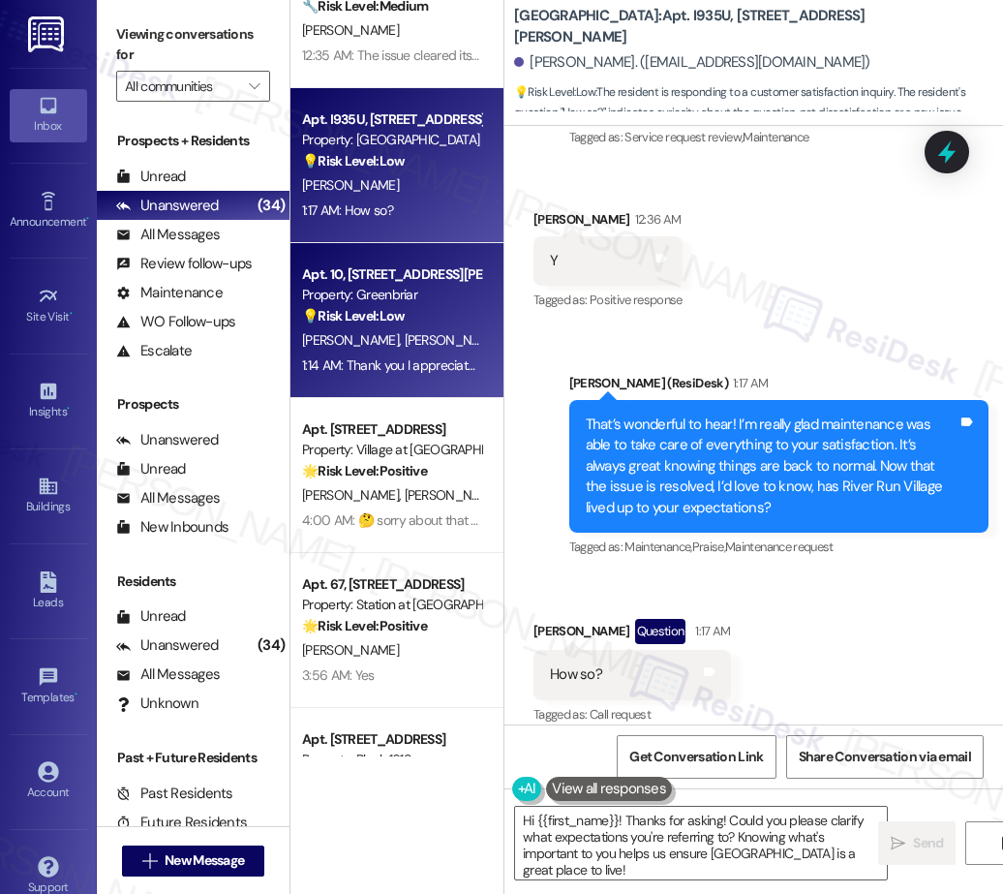
click at [380, 297] on div "Property: Greenbriar" at bounding box center [391, 295] width 179 height 20
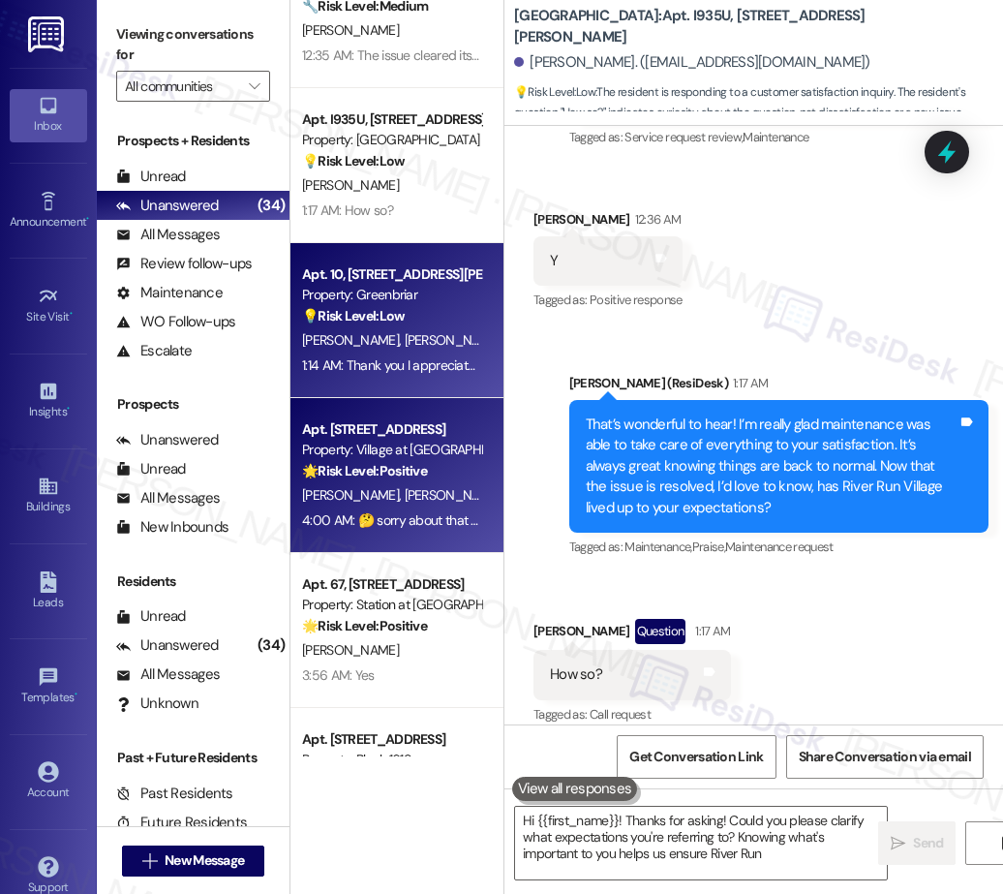
type textarea "Hi {{first_name}}! Thanks for asking! Could you please clarify what expectation…"
click at [432, 499] on div "C. Chasse B. Chasse" at bounding box center [391, 495] width 183 height 24
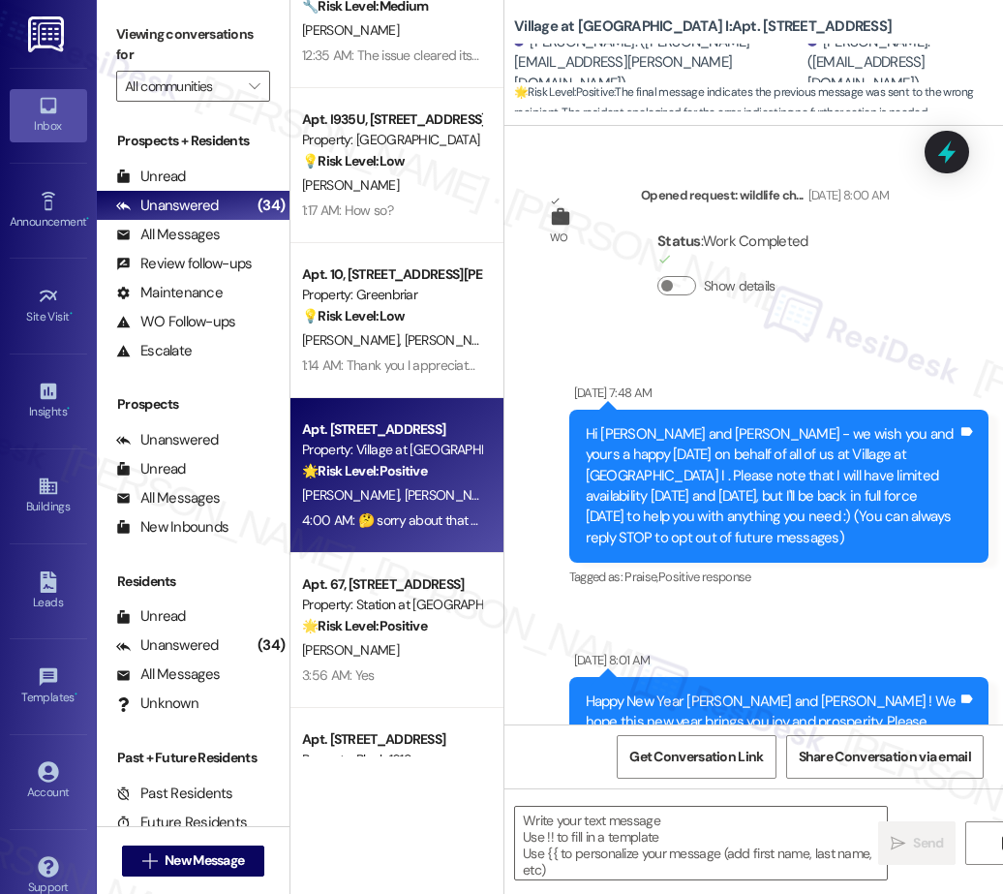
scroll to position [2832, 0]
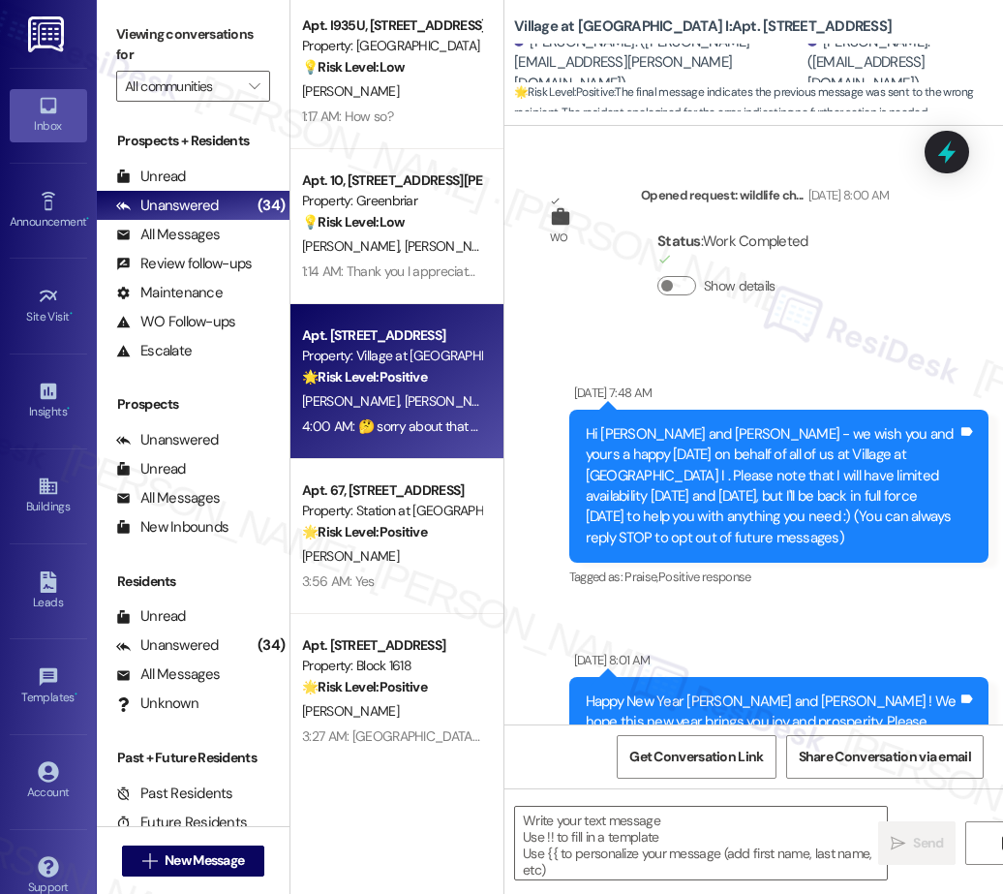
type textarea "Fetching suggested responses. Please feel free to read through the conversation…"
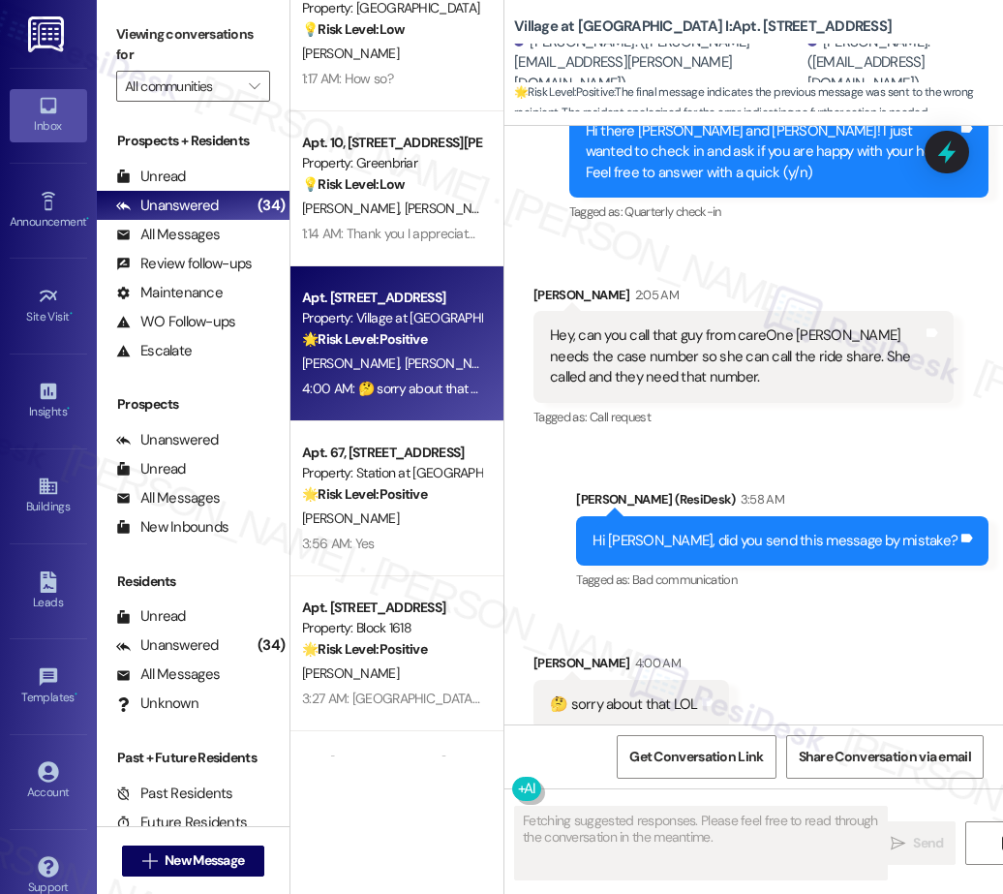
scroll to position [2844, 0]
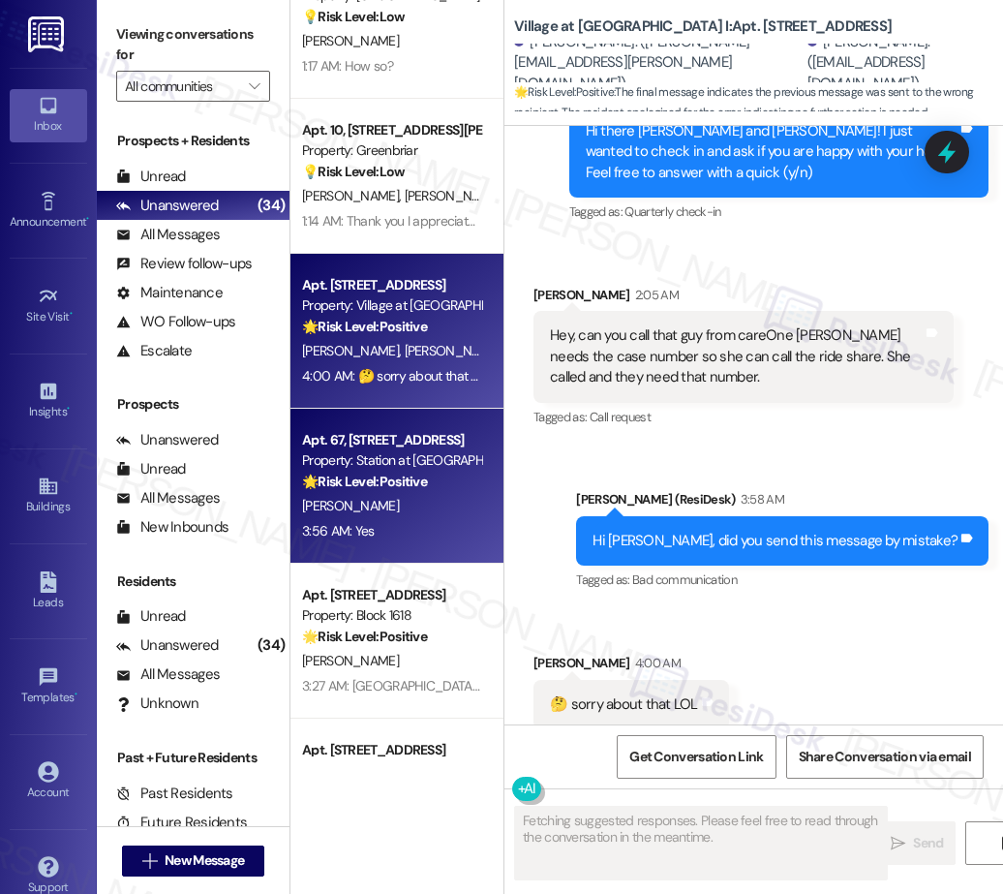
click at [387, 480] on strong "🌟 Risk Level: Positive" at bounding box center [364, 480] width 125 height 17
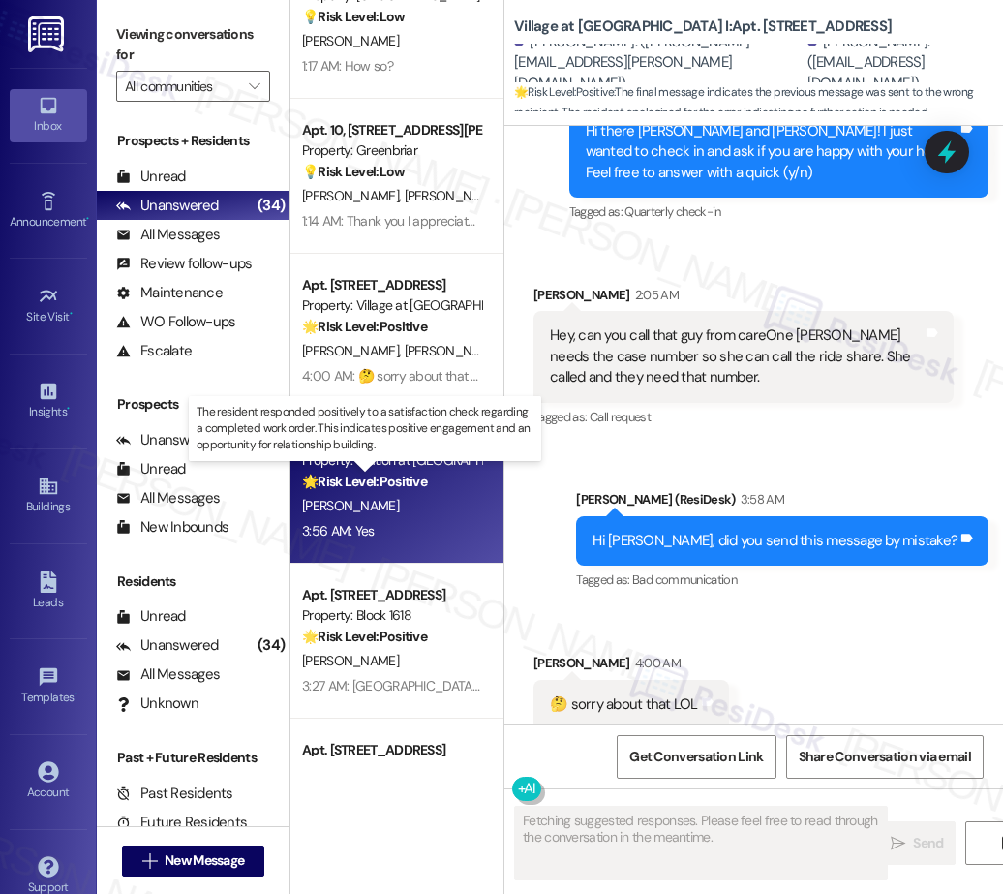
scroll to position [1758, 0]
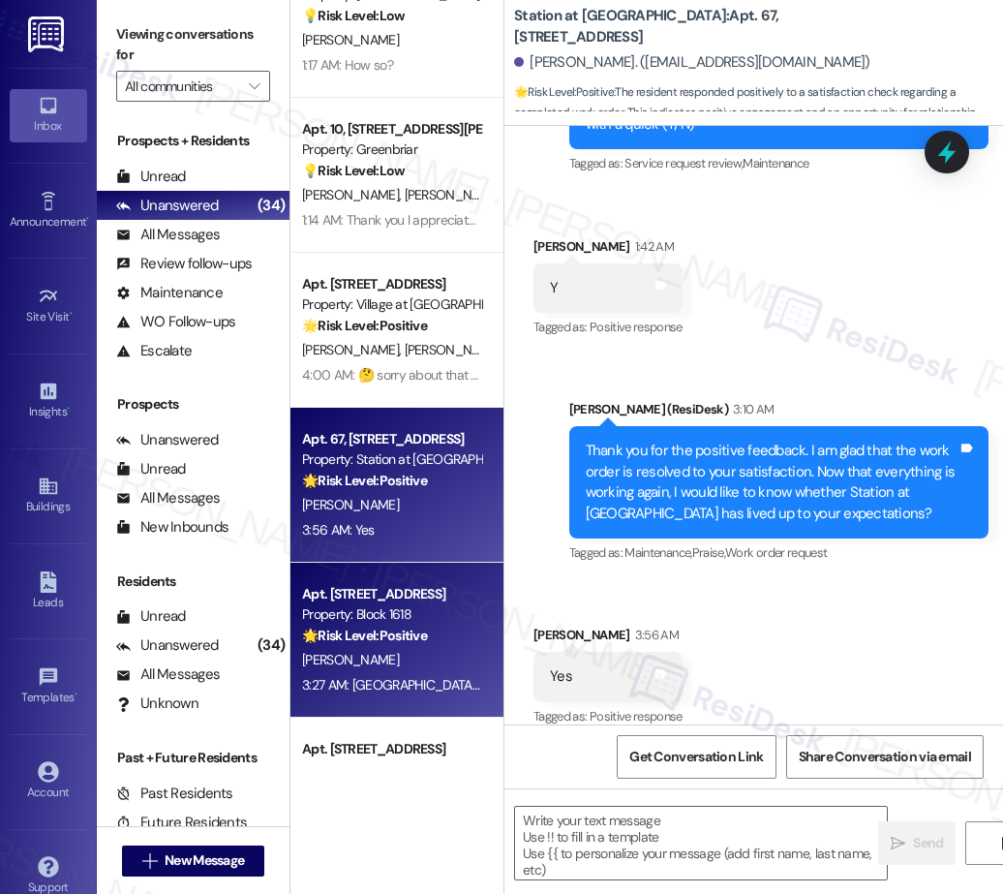
click at [440, 603] on div "Apt. 219, 111 NE 6th Avenue Property: Central Eastside Lofts 🔧 Risk Level: Medi…" at bounding box center [396, 378] width 213 height 756
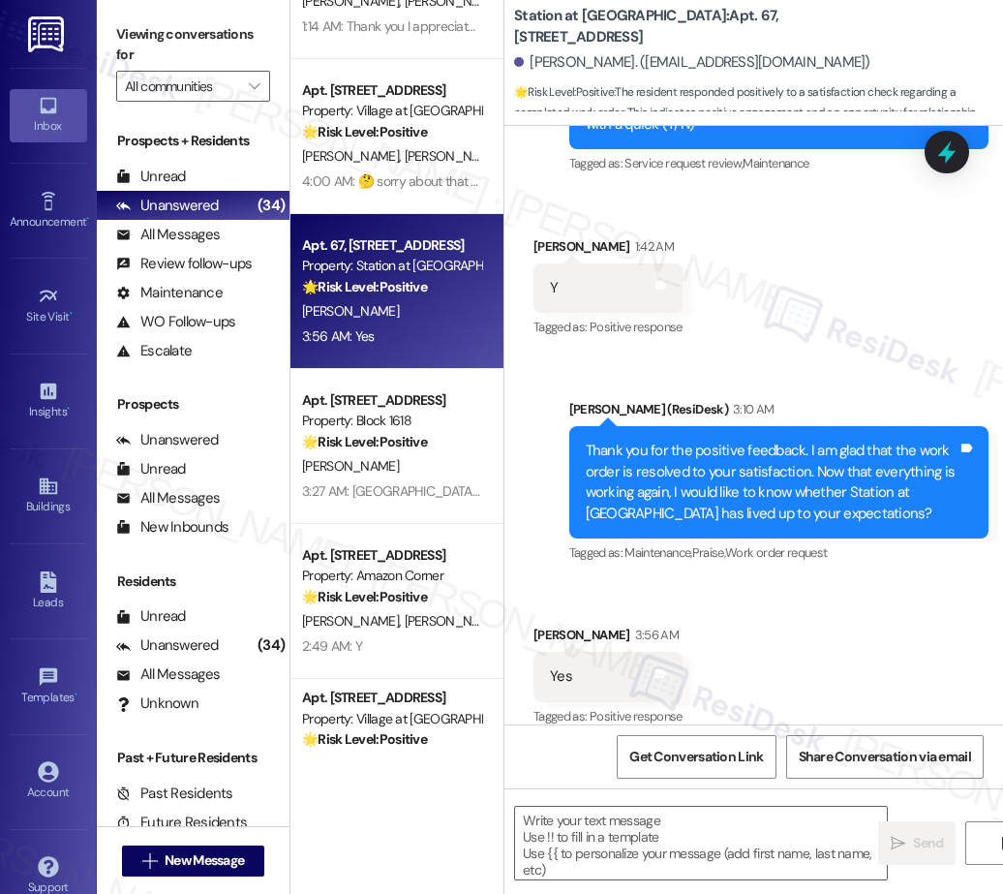
click at [458, 459] on div "D. Davidson" at bounding box center [391, 466] width 183 height 24
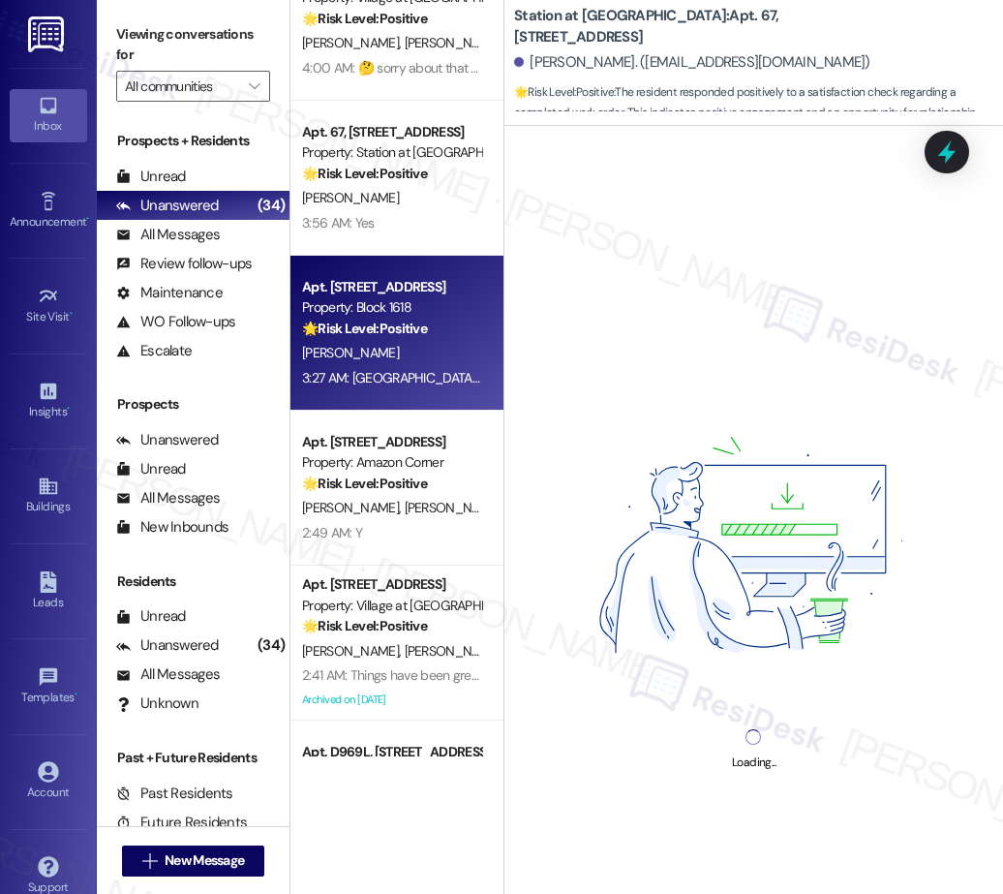
scroll to position [3183, 0]
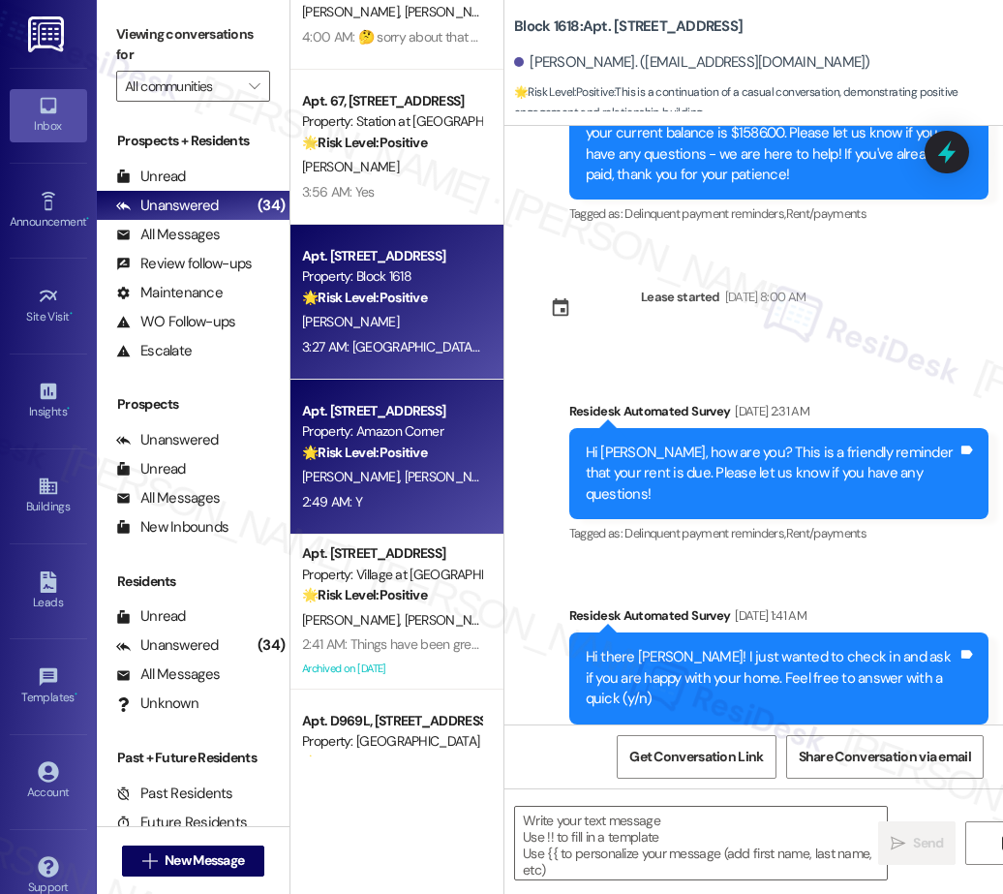
type textarea "Fetching suggested responses. Please feel free to read through the conversation…"
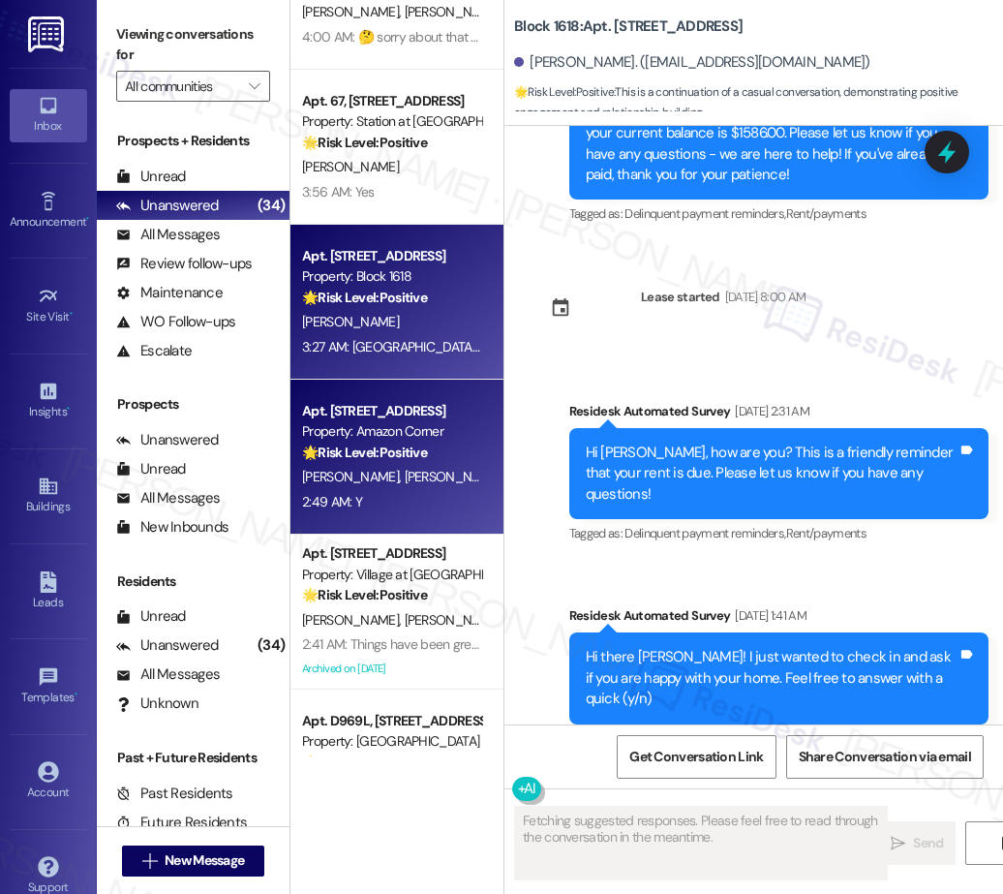
scroll to position [6451, 0]
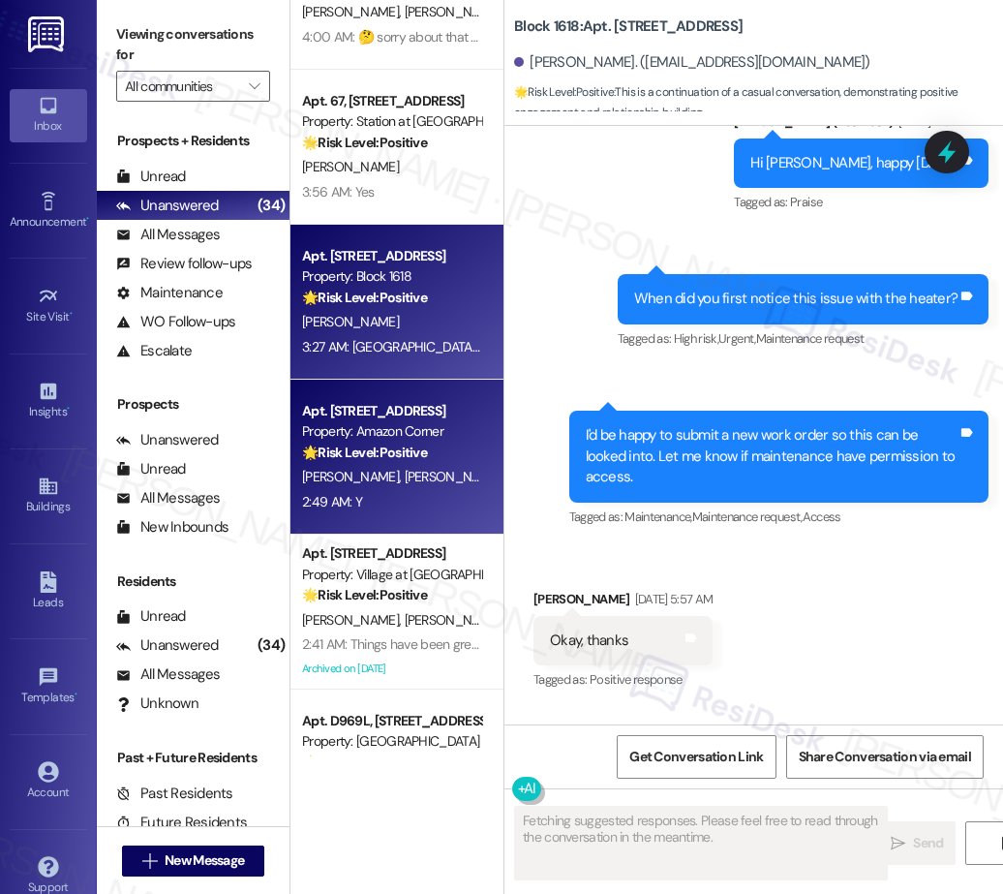
click at [393, 444] on strong "🌟 Risk Level: Positive" at bounding box center [364, 451] width 125 height 17
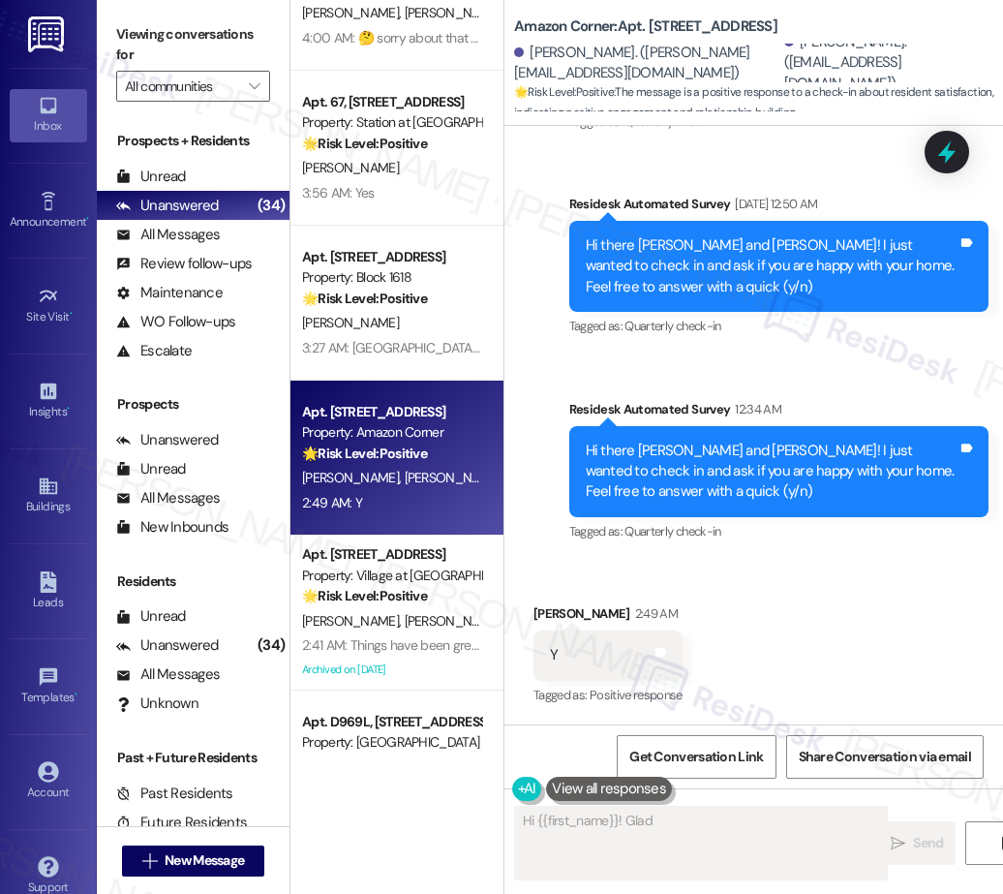
scroll to position [3618, 0]
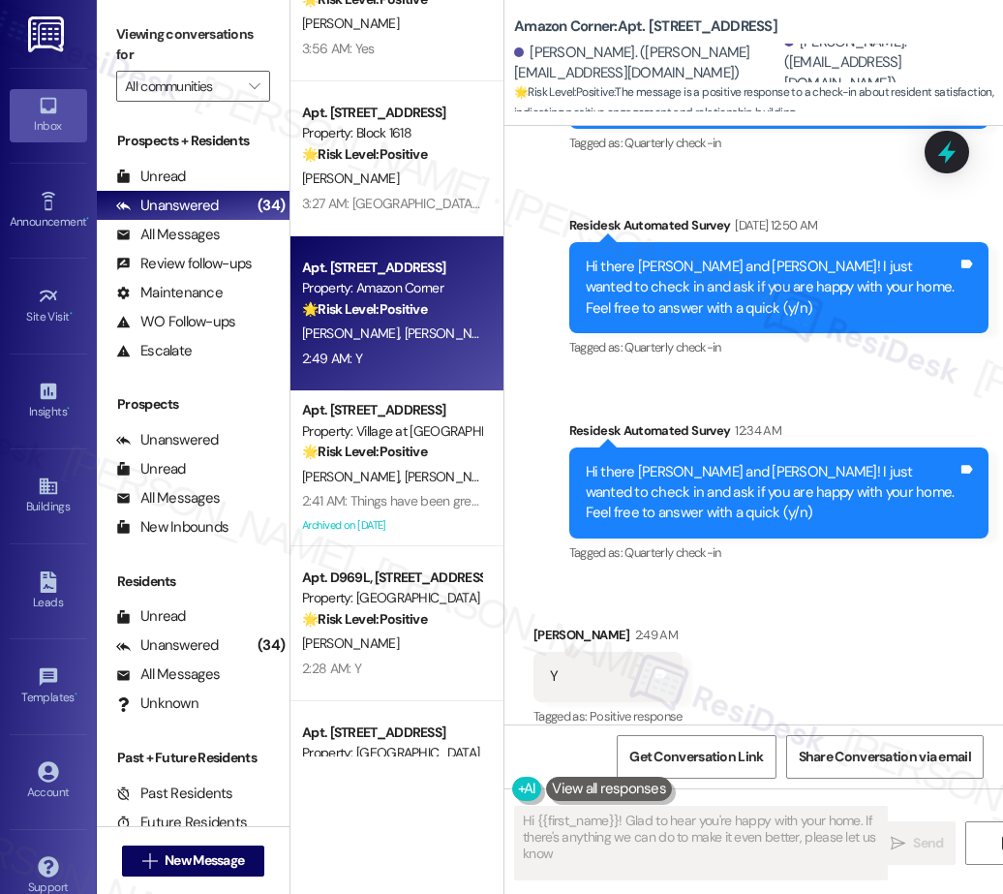
type textarea "Hi {{first_name}}! Glad to hear you're happy with your home. If there's anythin…"
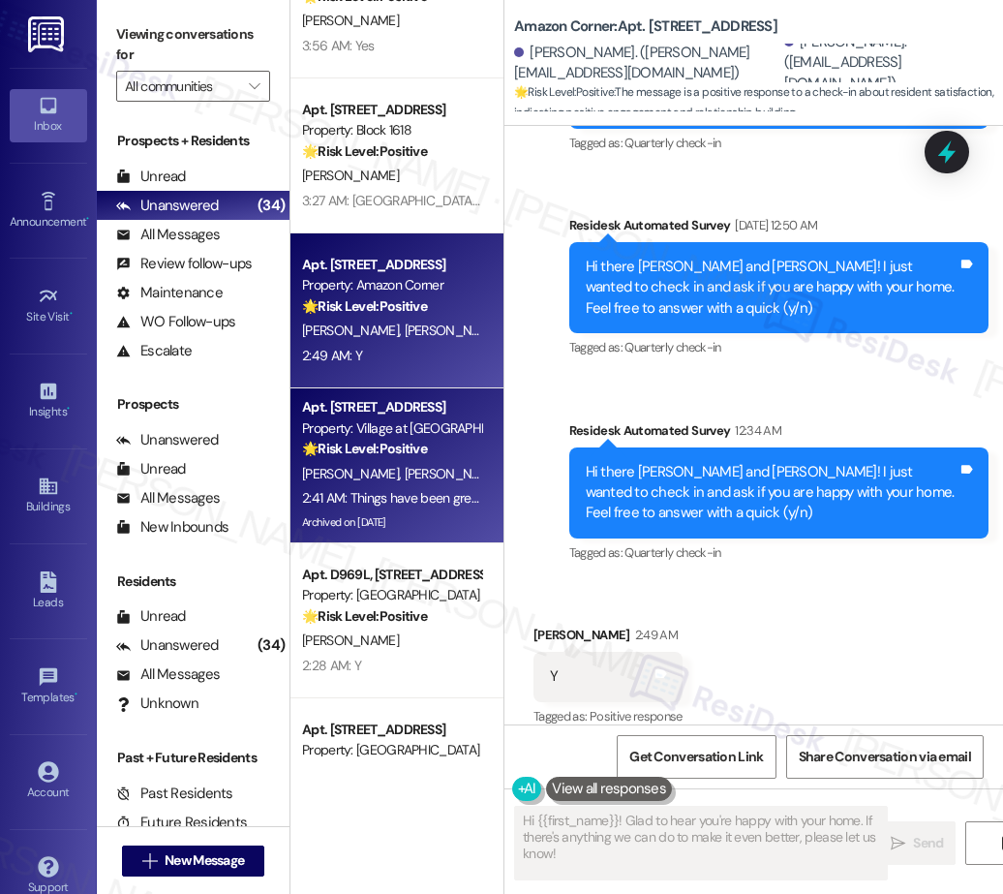
click at [410, 473] on div "J. Gomez J. Ambriz" at bounding box center [391, 474] width 183 height 24
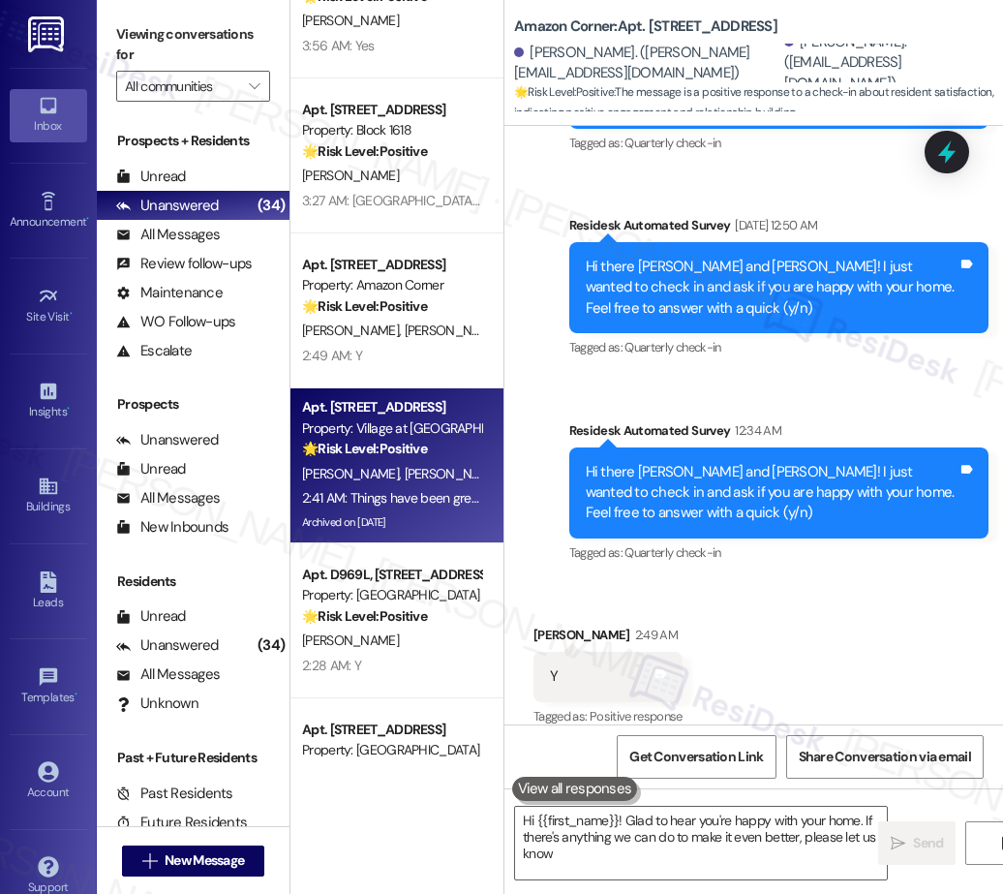
type textarea "Hi {{first_name}}! Glad to hear you're happy with your home. If there's anythin…"
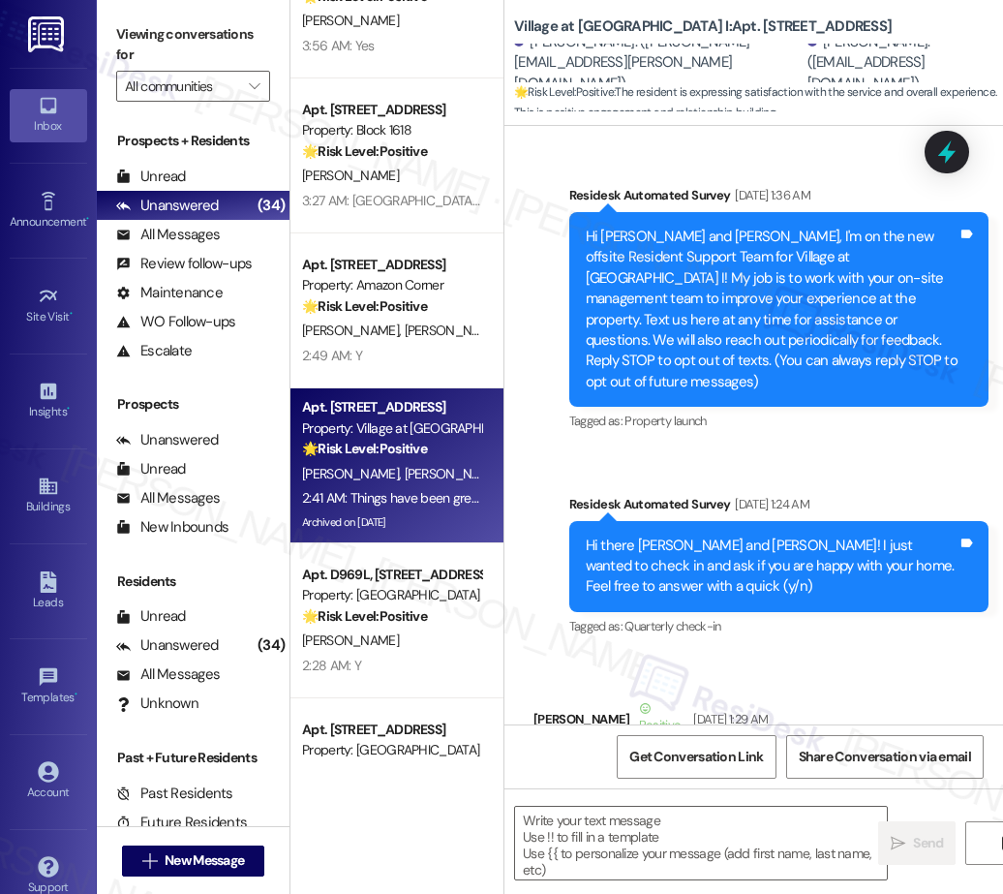
type textarea "Fetching suggested responses. Please feel free to read through the conversation…"
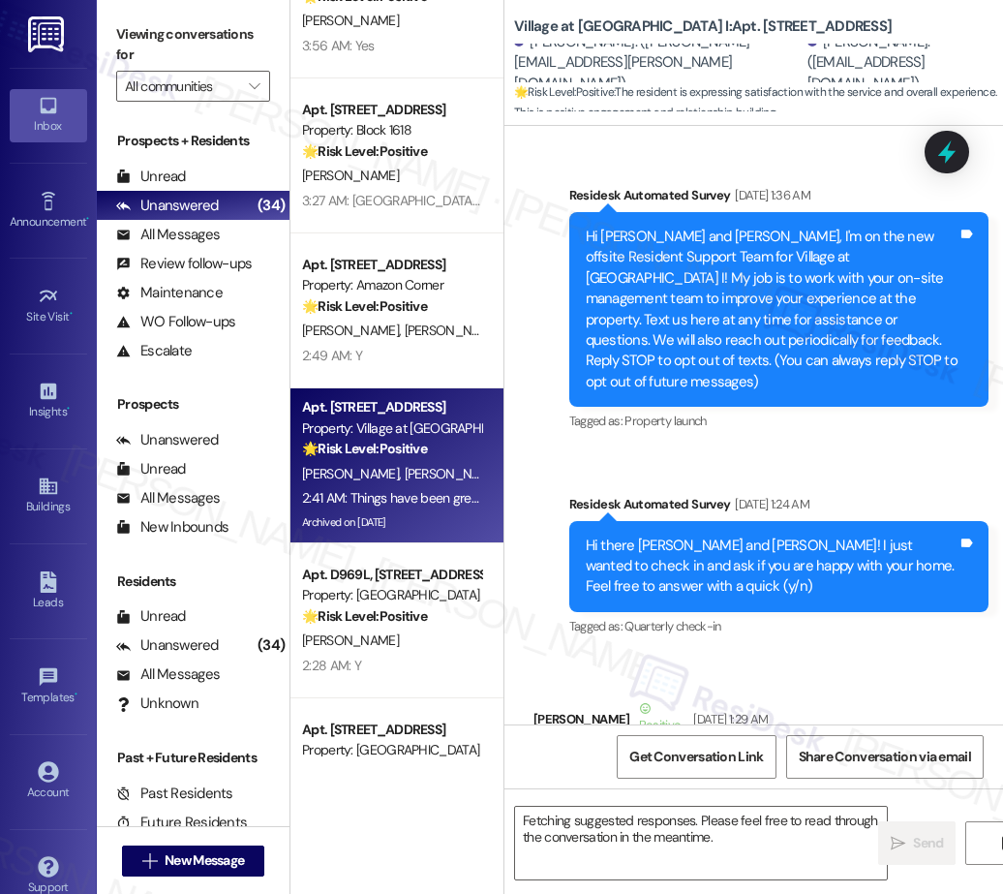
scroll to position [8713, 0]
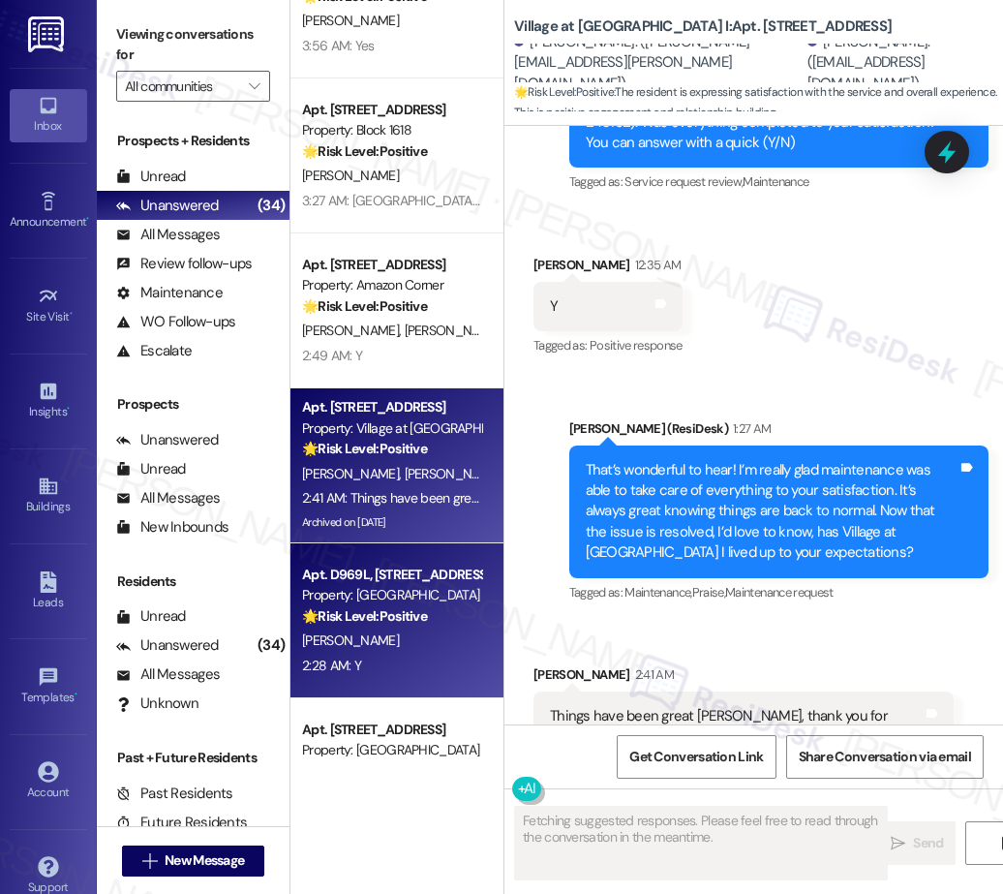
click at [401, 631] on div "J. Bailey" at bounding box center [391, 640] width 183 height 24
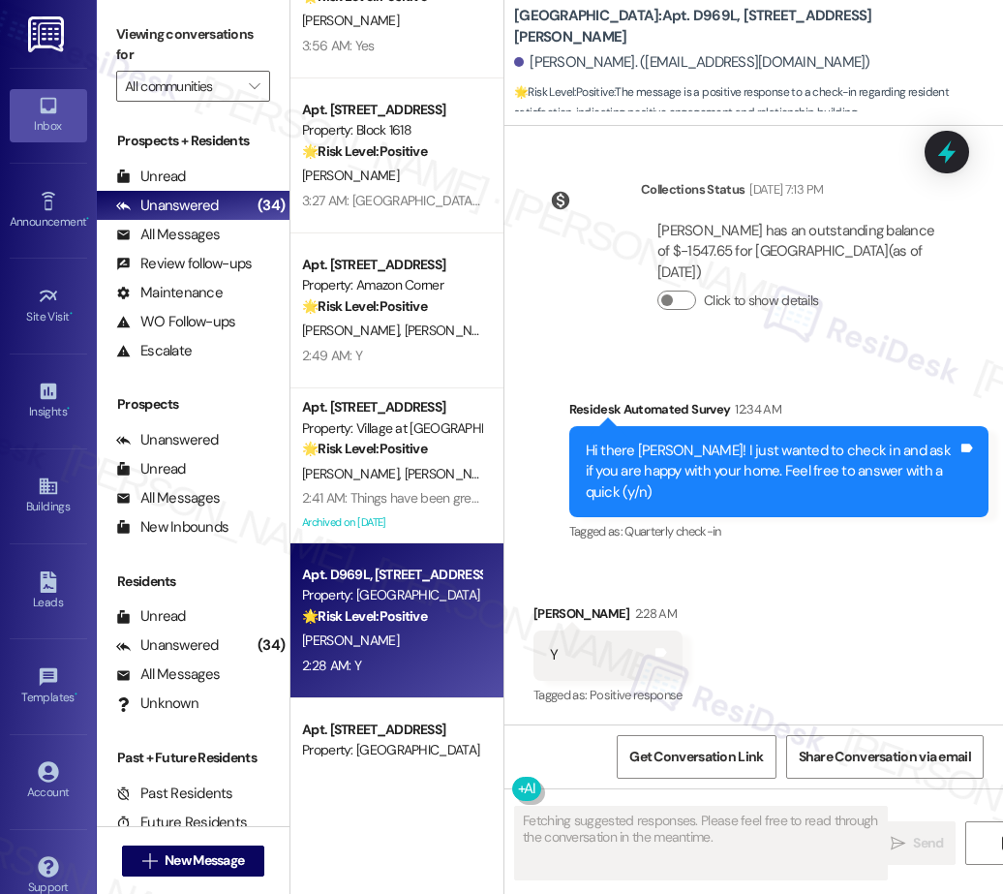
scroll to position [879, 0]
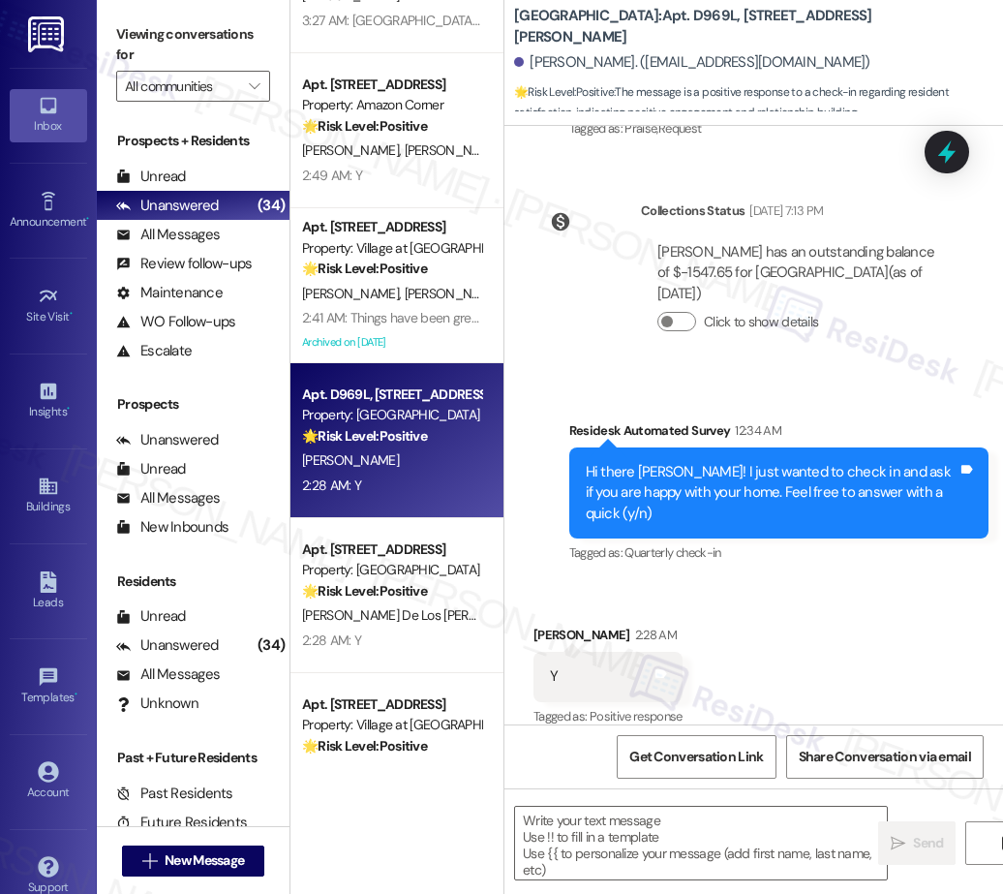
click at [414, 660] on div "Apt. 67, 5050 Fredericksburg Rd Property: Station at Elm Creek 🌟 Risk Level: Po…" at bounding box center [396, 378] width 213 height 756
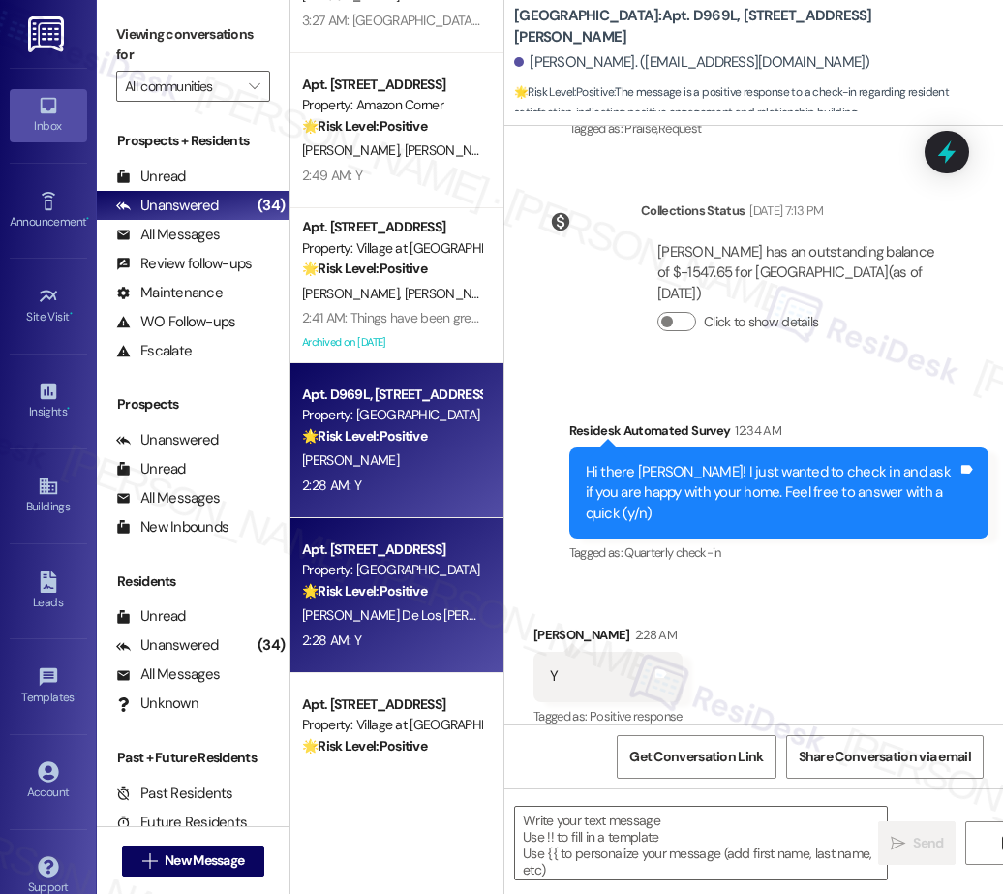
click at [407, 642] on div "Apt. 1304, 30050 SW Town Center Lp W Suite 100 Property: Village at Main Street…" at bounding box center [396, 378] width 213 height 756
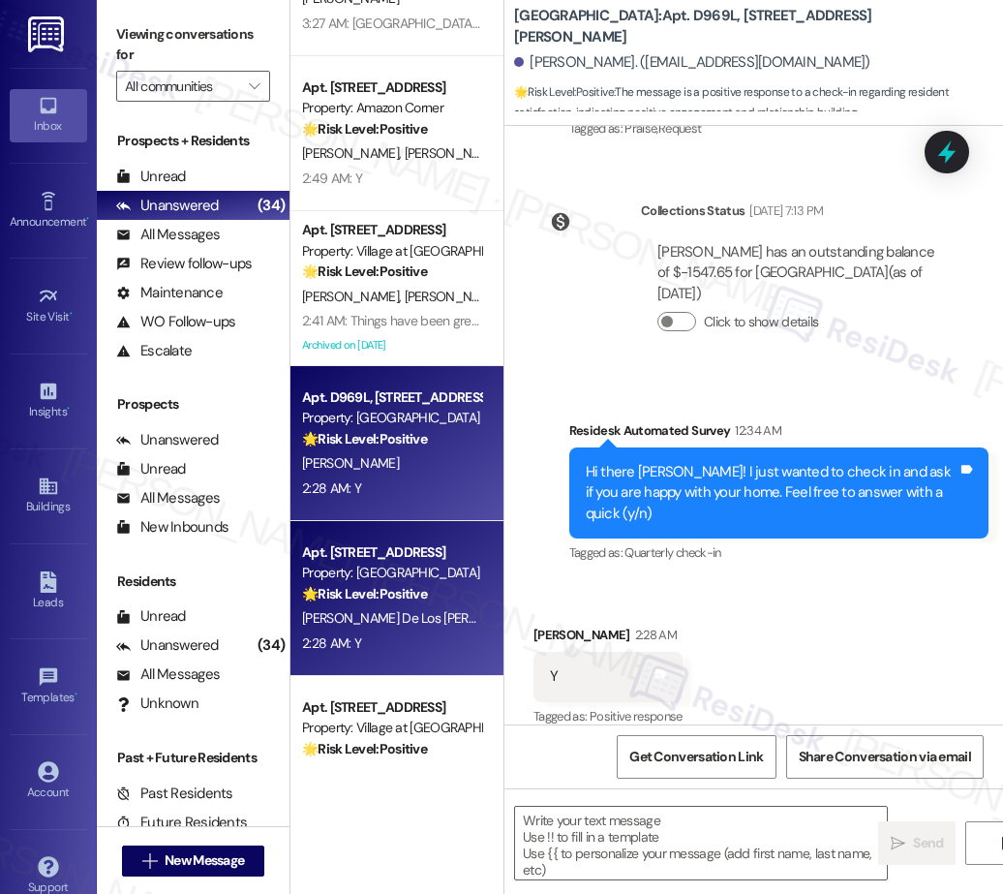
scroll to position [3665, 0]
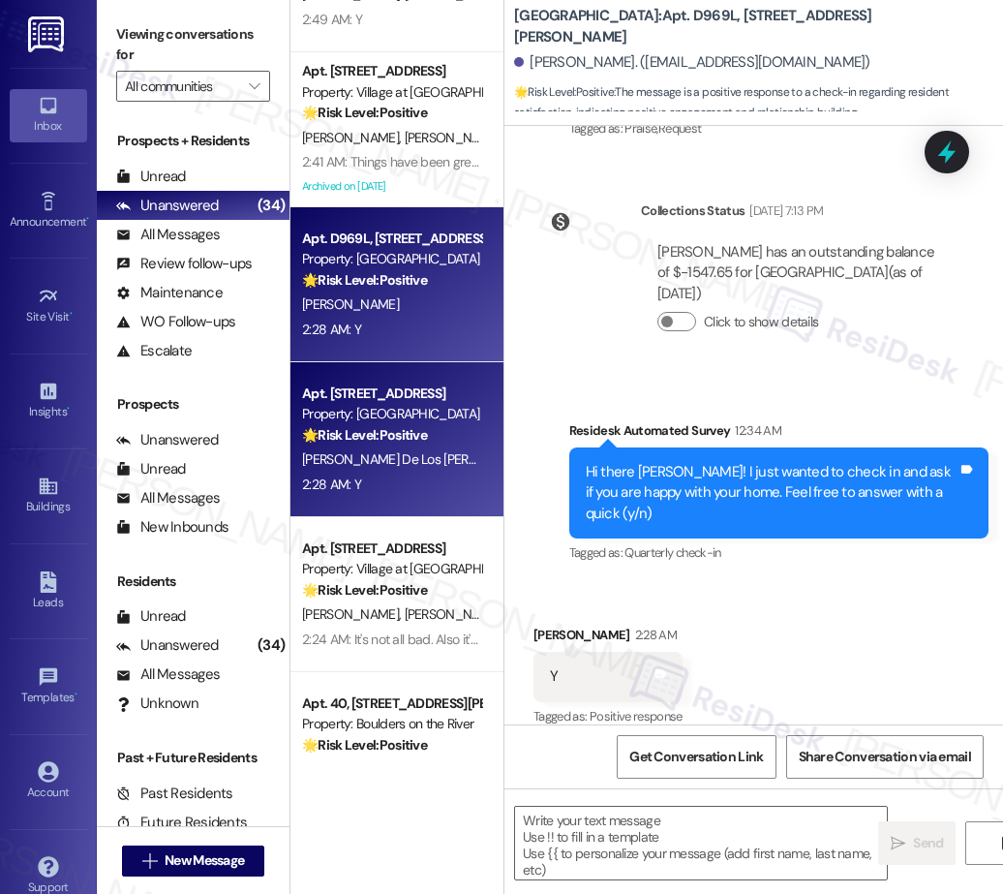
click at [353, 490] on div "2:28 AM: Y 2:28 AM: Y" at bounding box center [331, 483] width 59 height 17
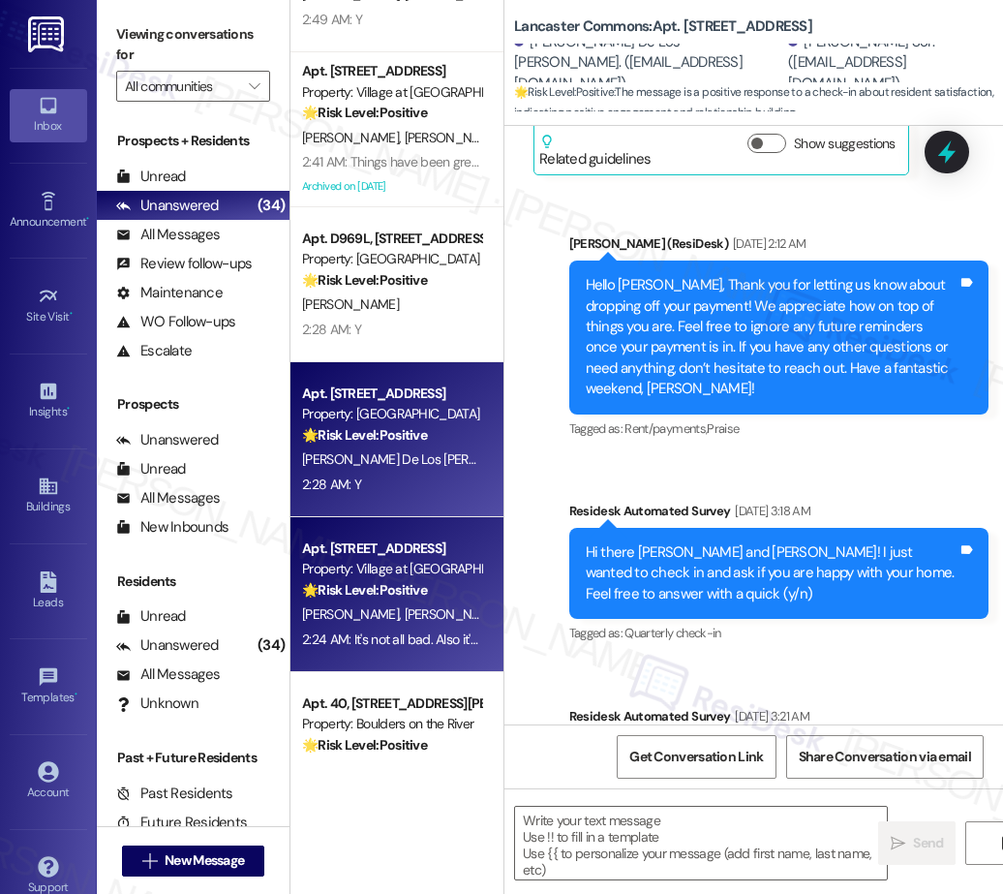
type textarea "Fetching suggested responses. Please feel free to read through the conversation…"
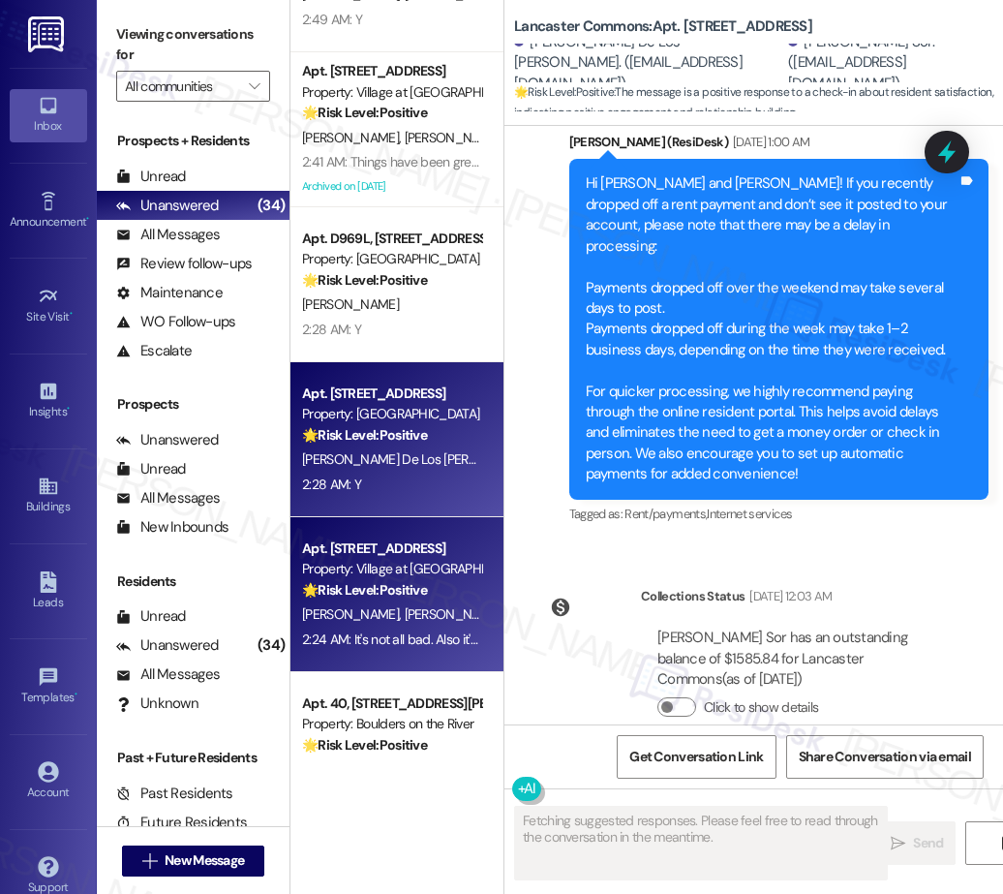
click at [371, 623] on div "J. Hartman S. Sauer" at bounding box center [391, 614] width 183 height 24
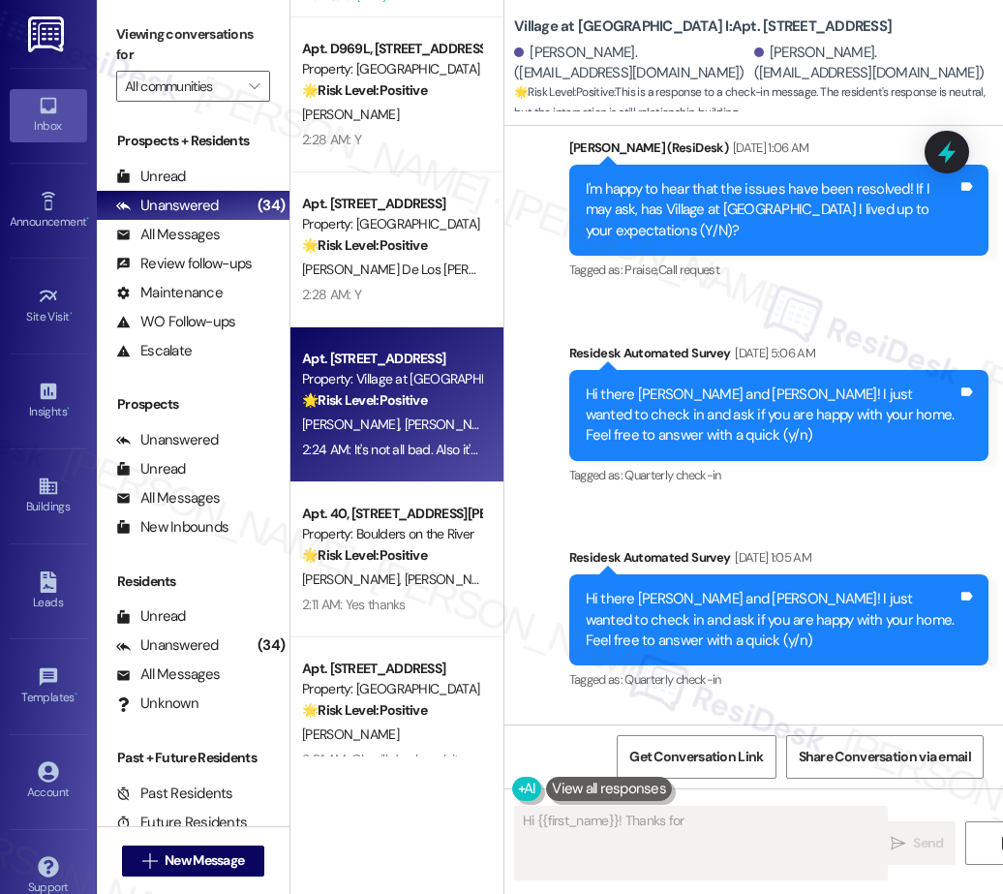
scroll to position [3886, 0]
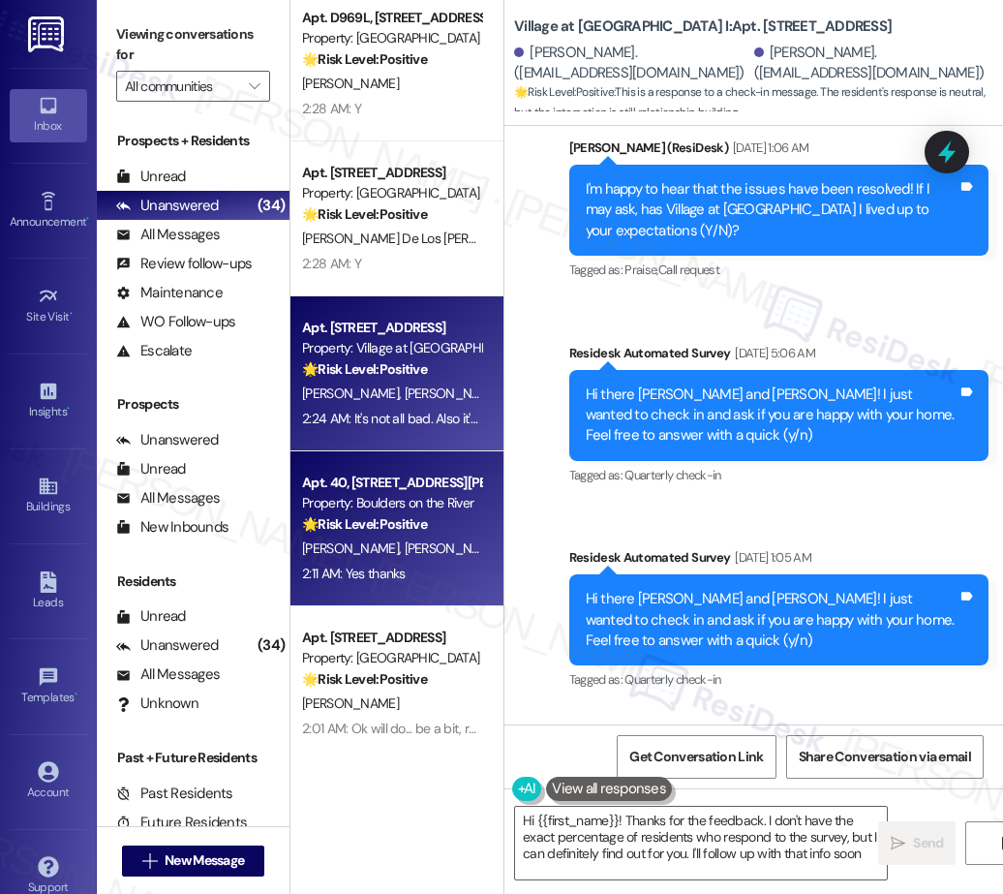
type textarea "Hi {{first_name}}! Thanks for the feedback. I don't have the exact percentage o…"
click at [429, 511] on div "Property: Boulders on the River" at bounding box center [391, 503] width 179 height 20
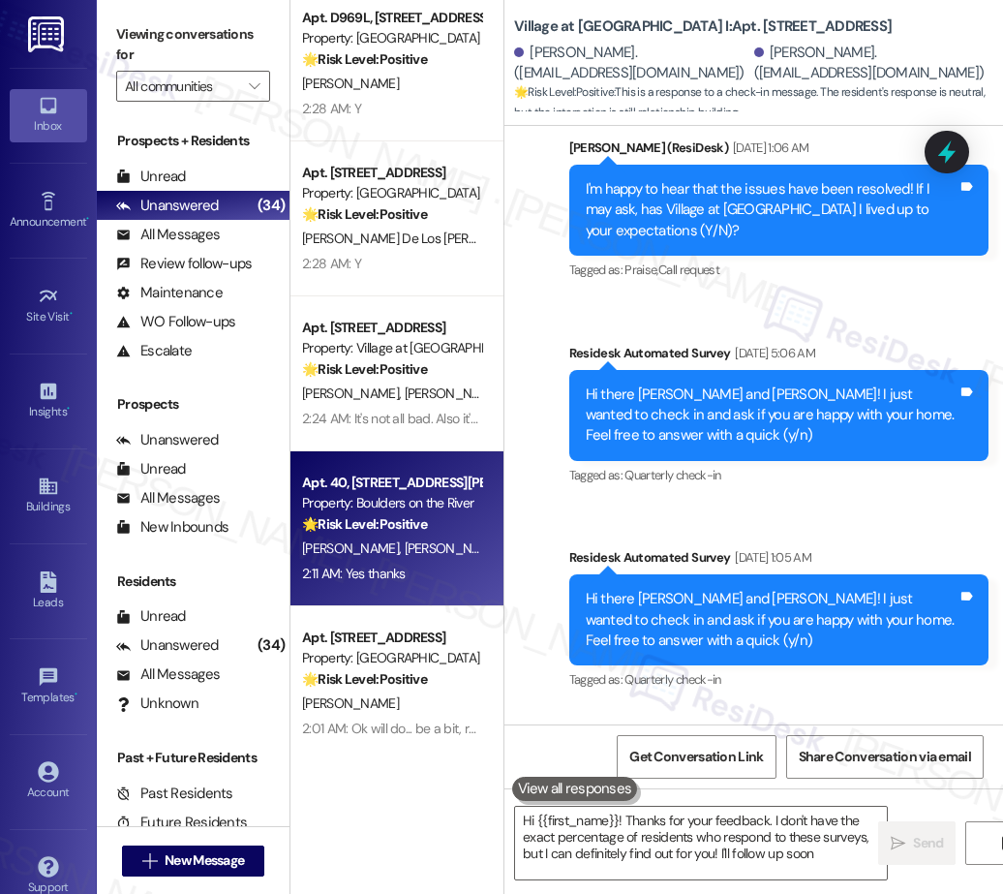
type textarea "Hi {{first_name}}! Thanks for your feedback. I don't have the exact percentage …"
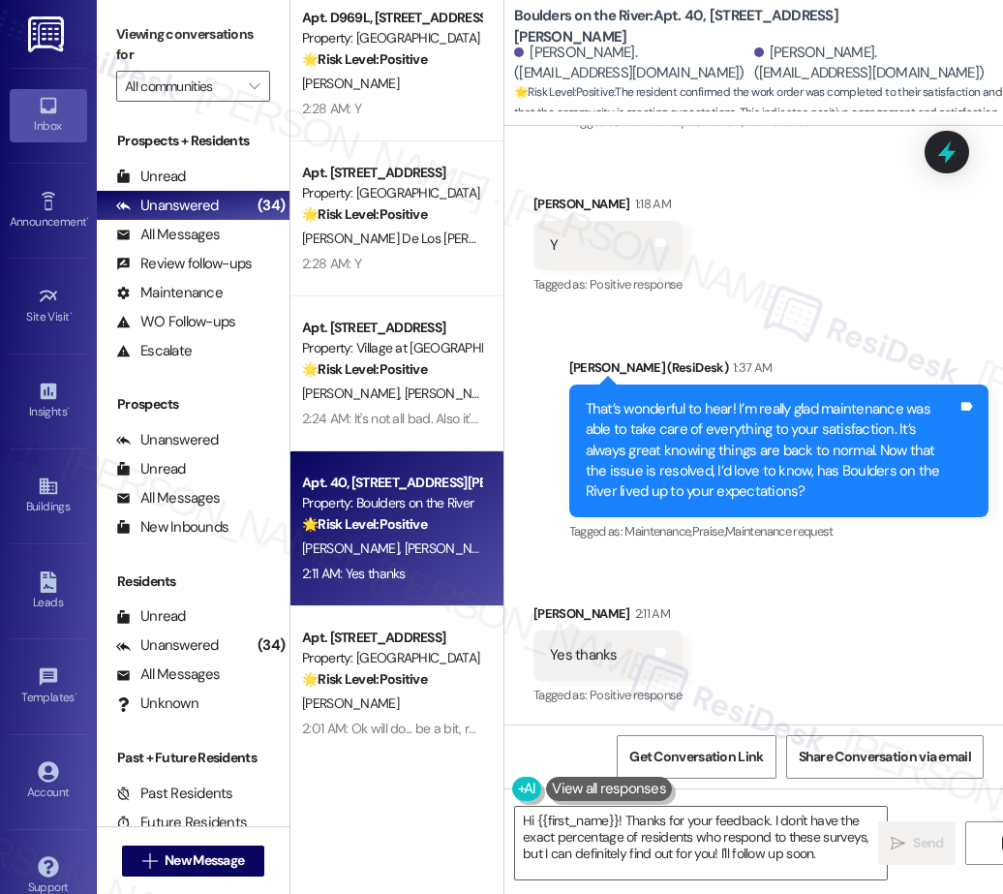
scroll to position [3976, 0]
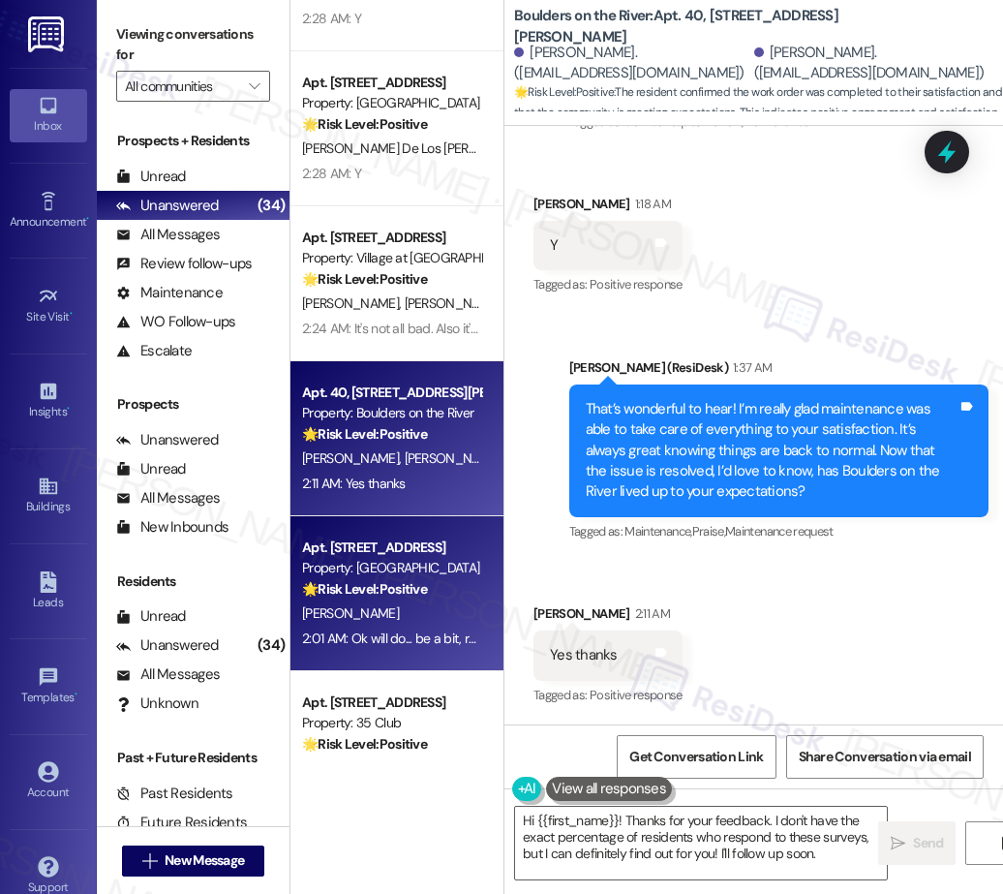
click at [373, 581] on strong "🌟 Risk Level: Positive" at bounding box center [364, 588] width 125 height 17
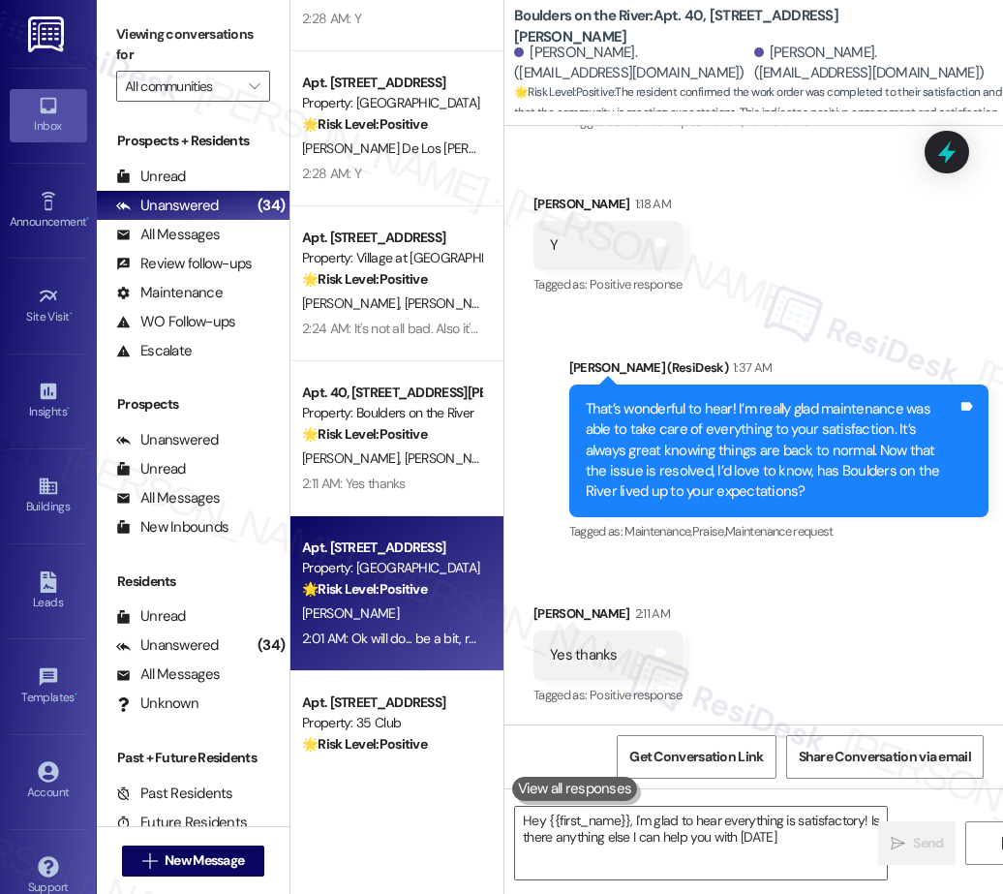
type textarea "Hey {{first_name}}, I'm glad to hear everything is satisfactory! Is there anyth…"
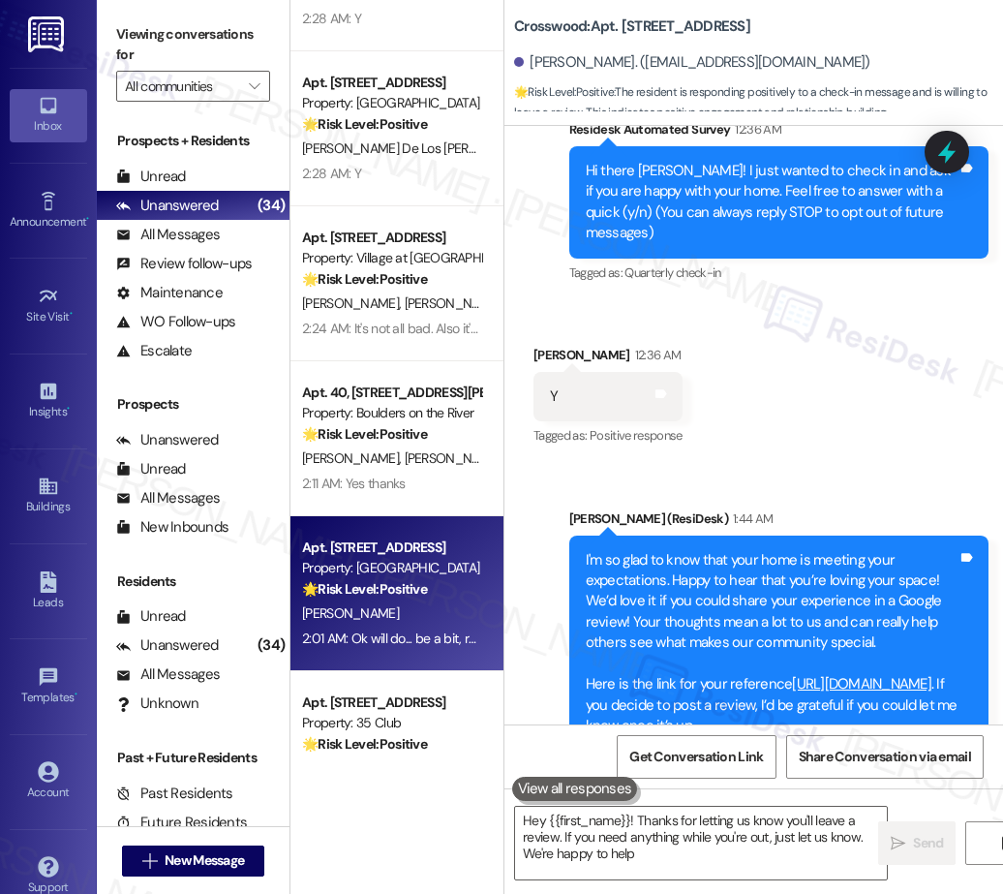
type textarea "Hey {{first_name}}! Thanks for letting us know you'll leave a review. If you ne…"
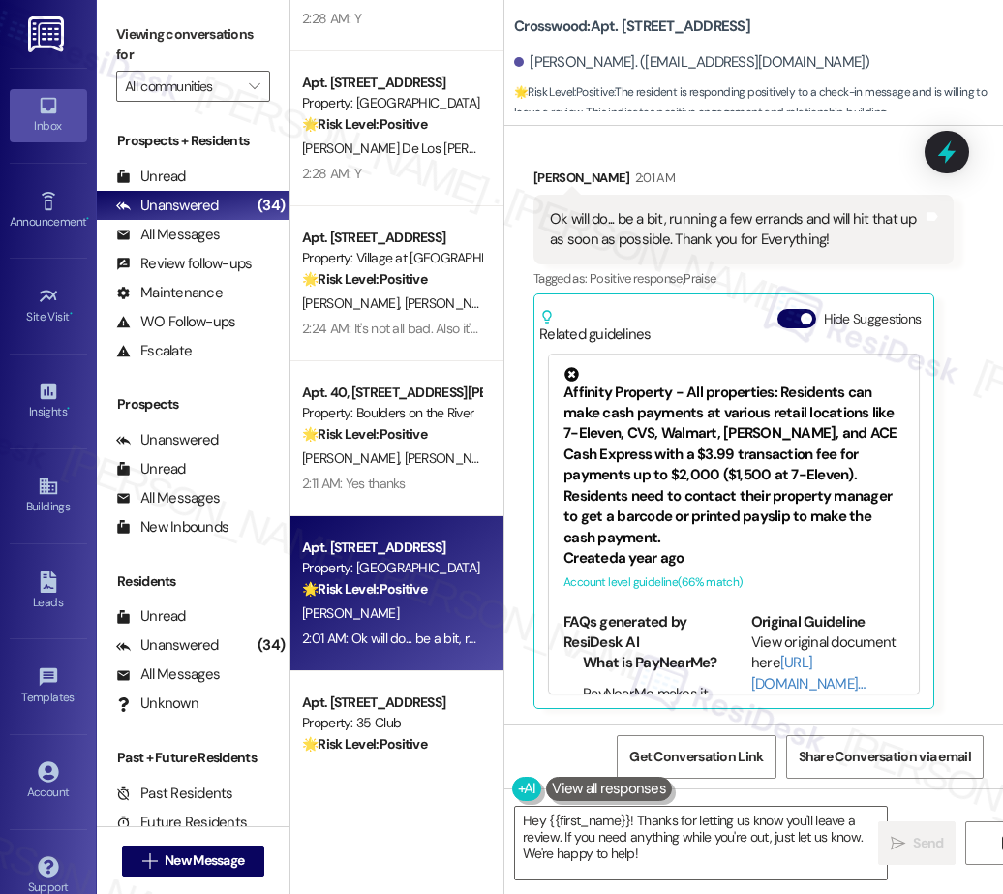
scroll to position [911, 0]
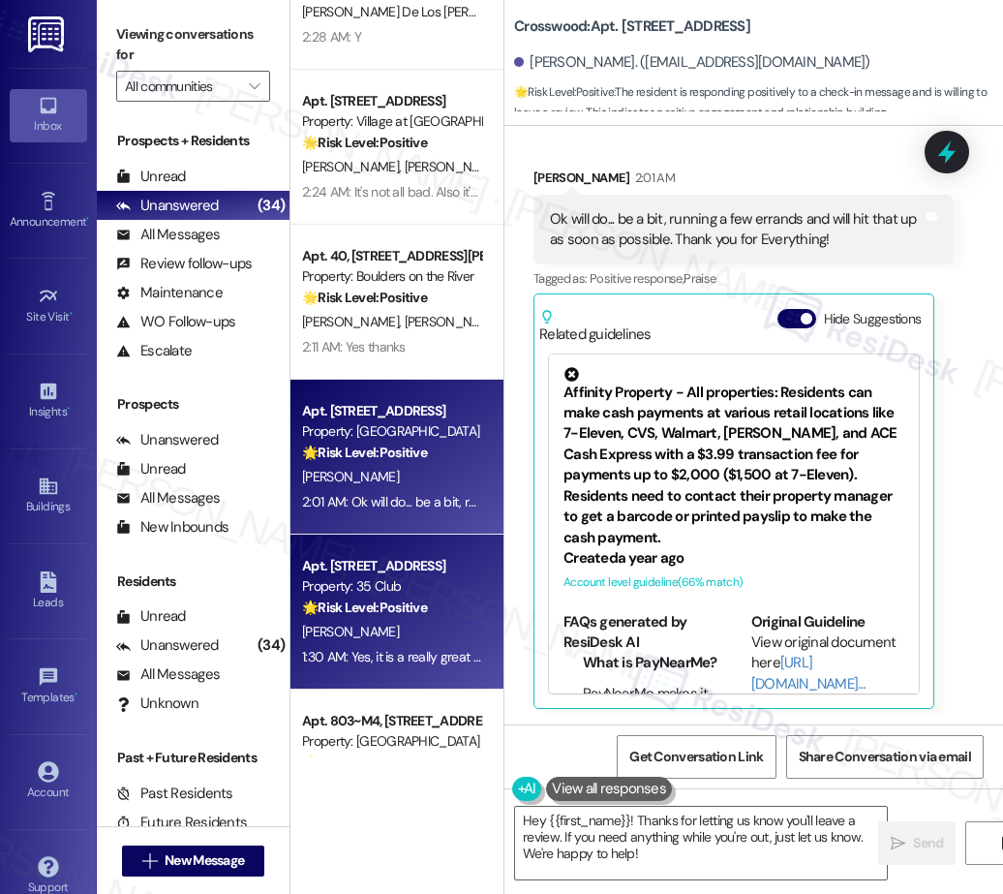
click at [400, 562] on div "Apt. 1410, 30050 SW Town Center Lp W Suite 100 Property: Village at Main Street…" at bounding box center [396, 378] width 213 height 756
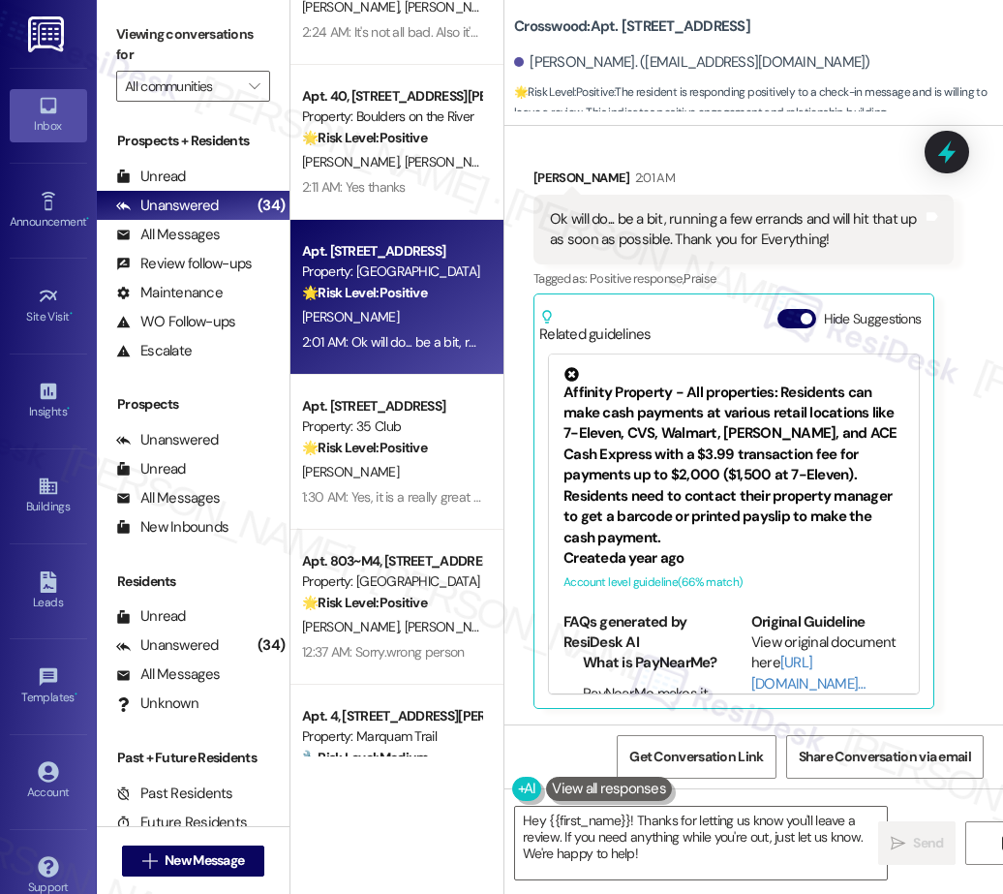
scroll to position [4283, 0]
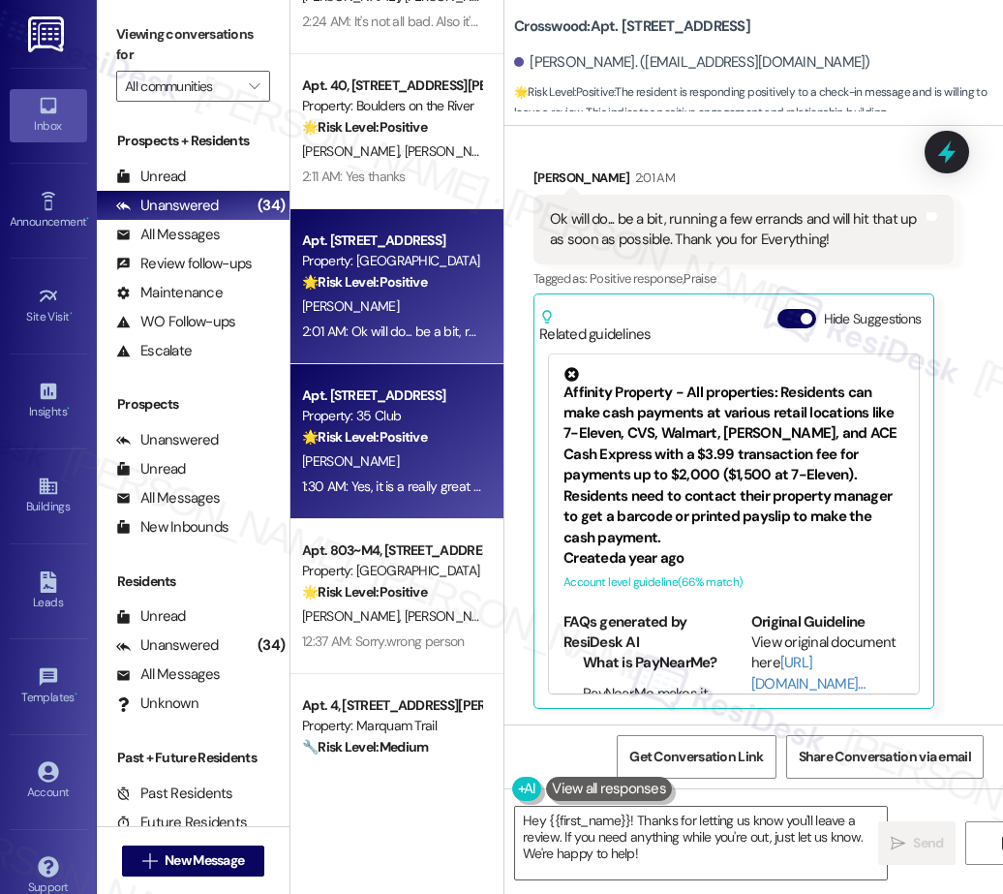
click at [445, 444] on div "🌟 Risk Level: Positive The resident is expressing satisfaction with their exper…" at bounding box center [391, 437] width 179 height 20
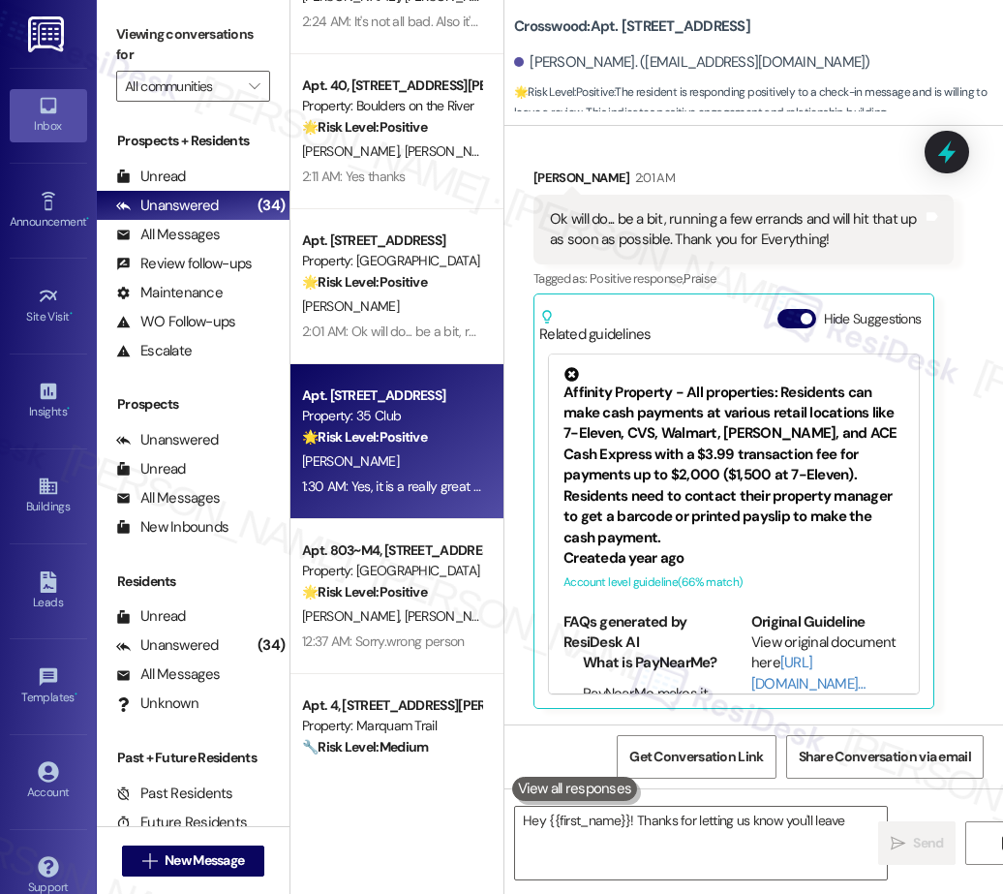
type textarea "Hey {{first_name}}! Thanks for letting us know you'll leave a"
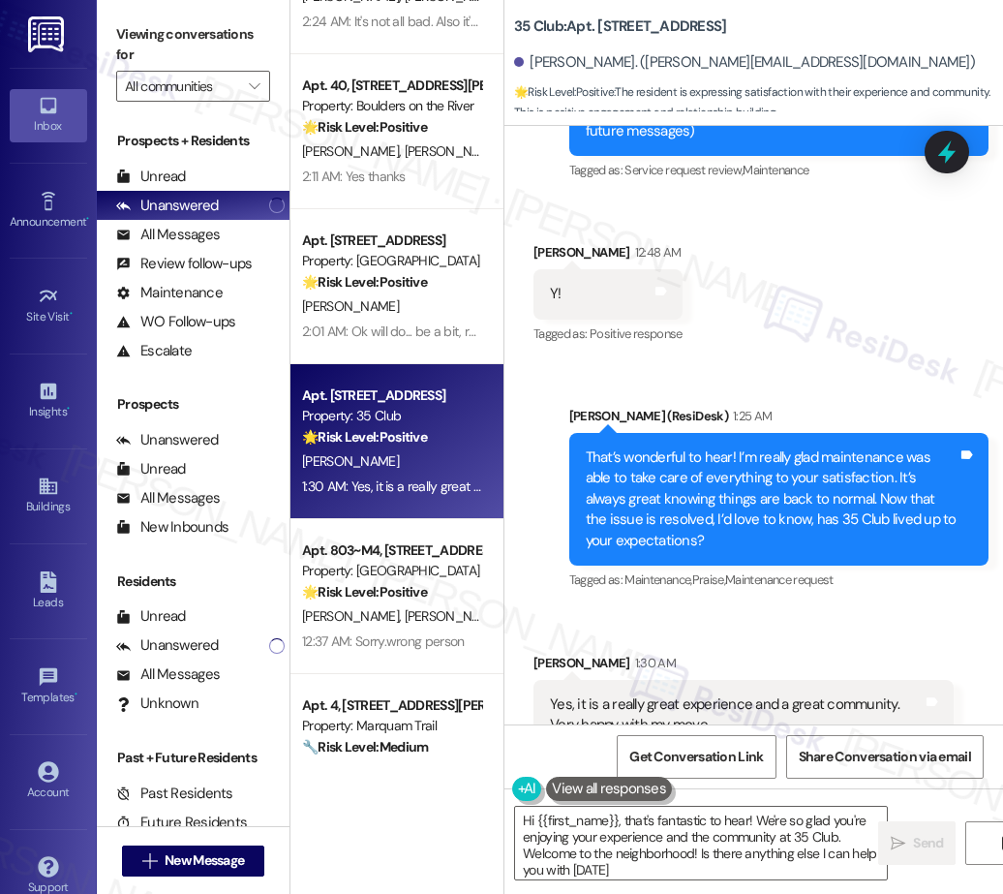
type textarea "Hi {{first_name}}, that's fantastic to hear! We're so glad you're enjoying your…"
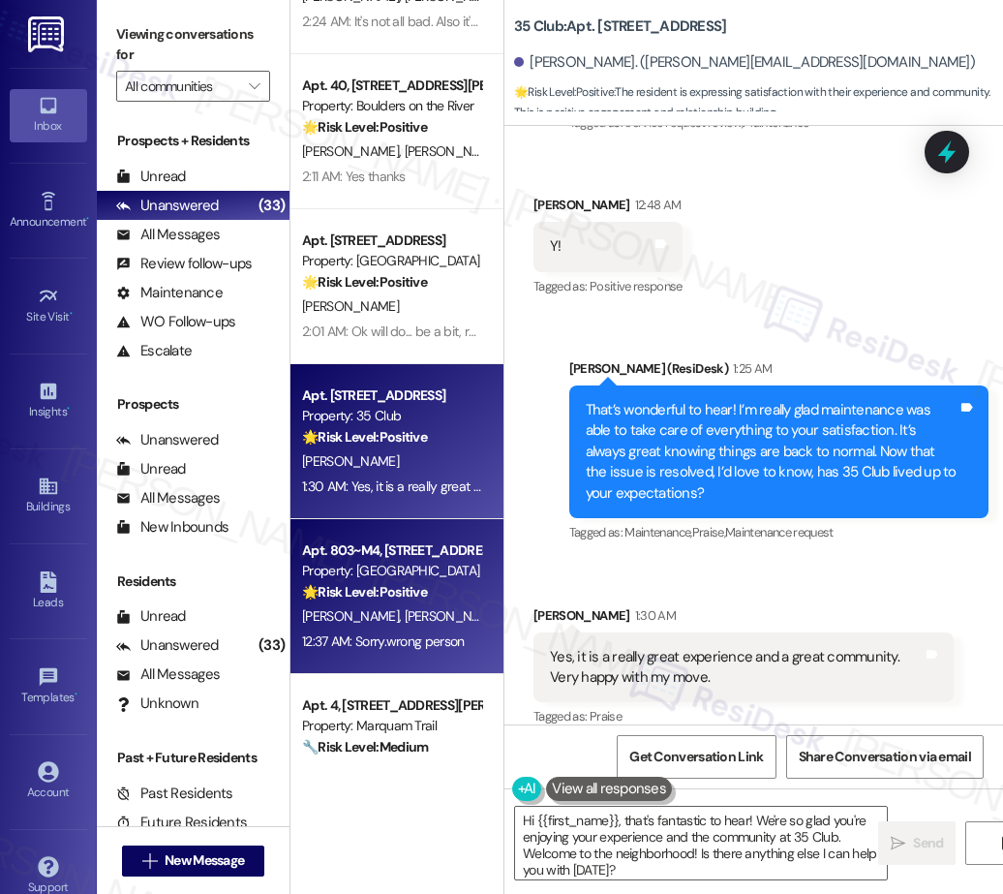
click at [438, 620] on div "J. Banuelos A. Banuelos" at bounding box center [391, 616] width 183 height 24
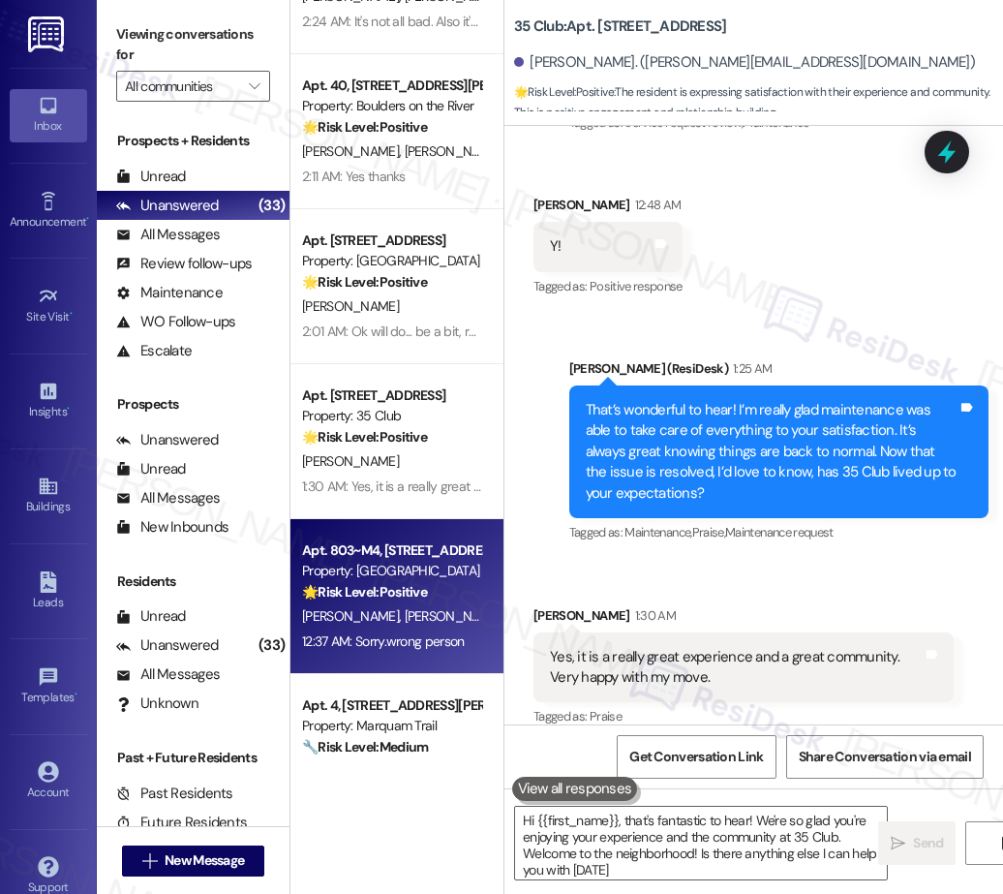
type textarea "Hi {{first_name}}, that's fantastic to hear! We're so glad you're enjoying your…"
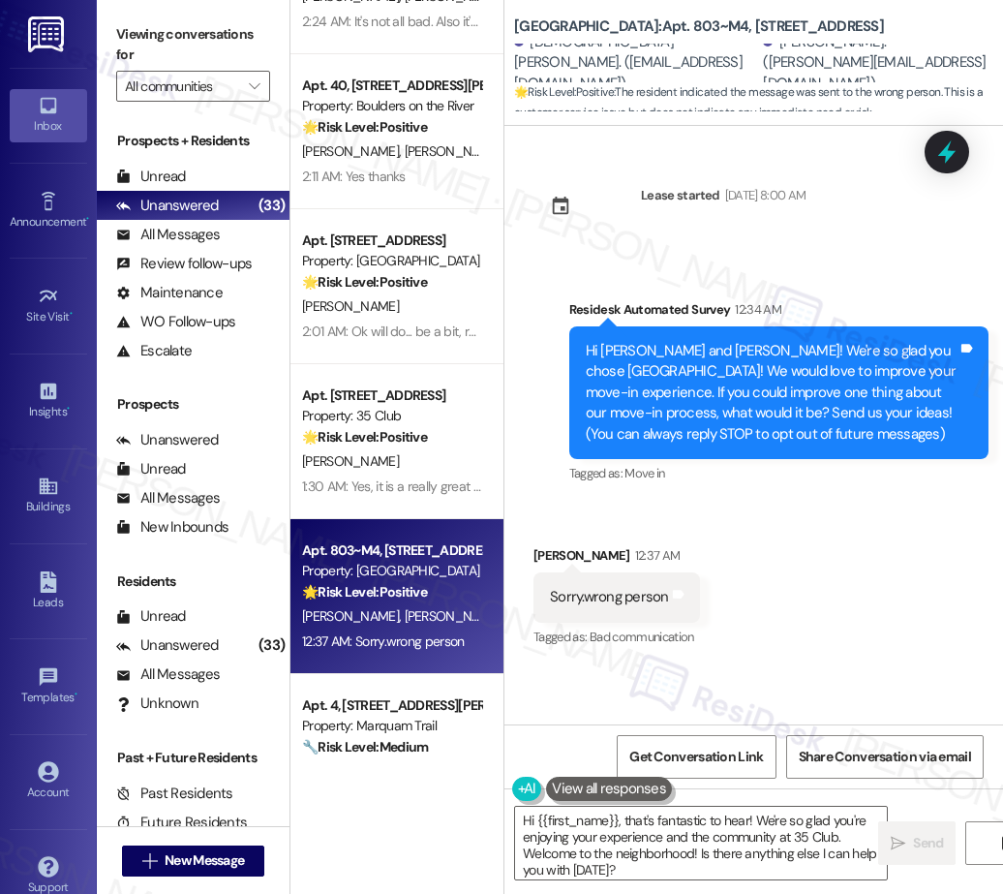
scroll to position [4356, 0]
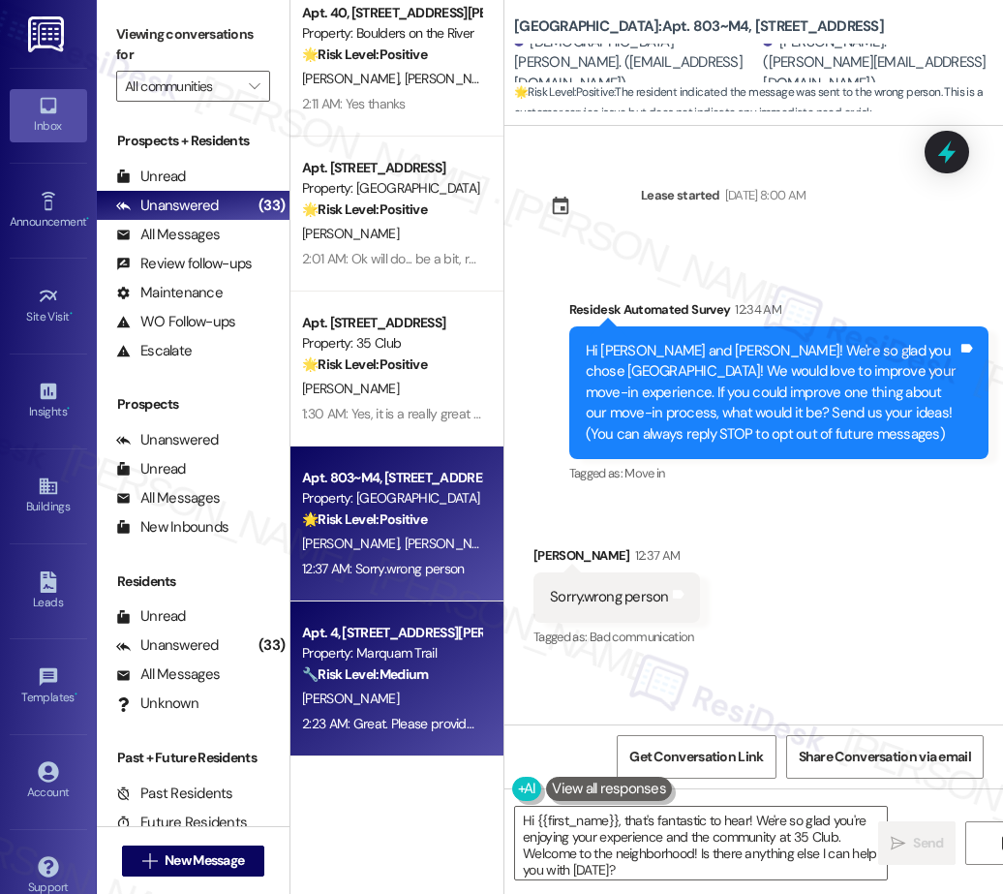
click at [433, 653] on div "Property: Marquam Trail" at bounding box center [391, 653] width 179 height 20
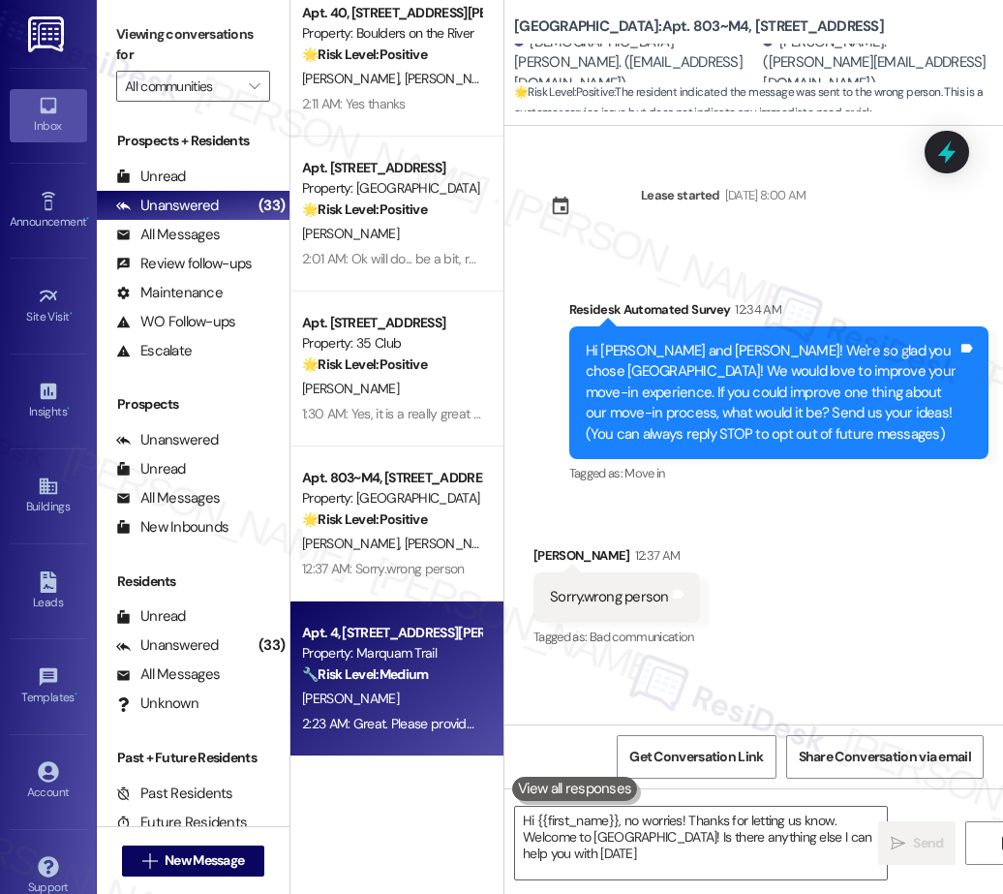
type textarea "Hi {{first_name}}, no worries! Thanks for letting us know. Welcome to Aspen Hil…"
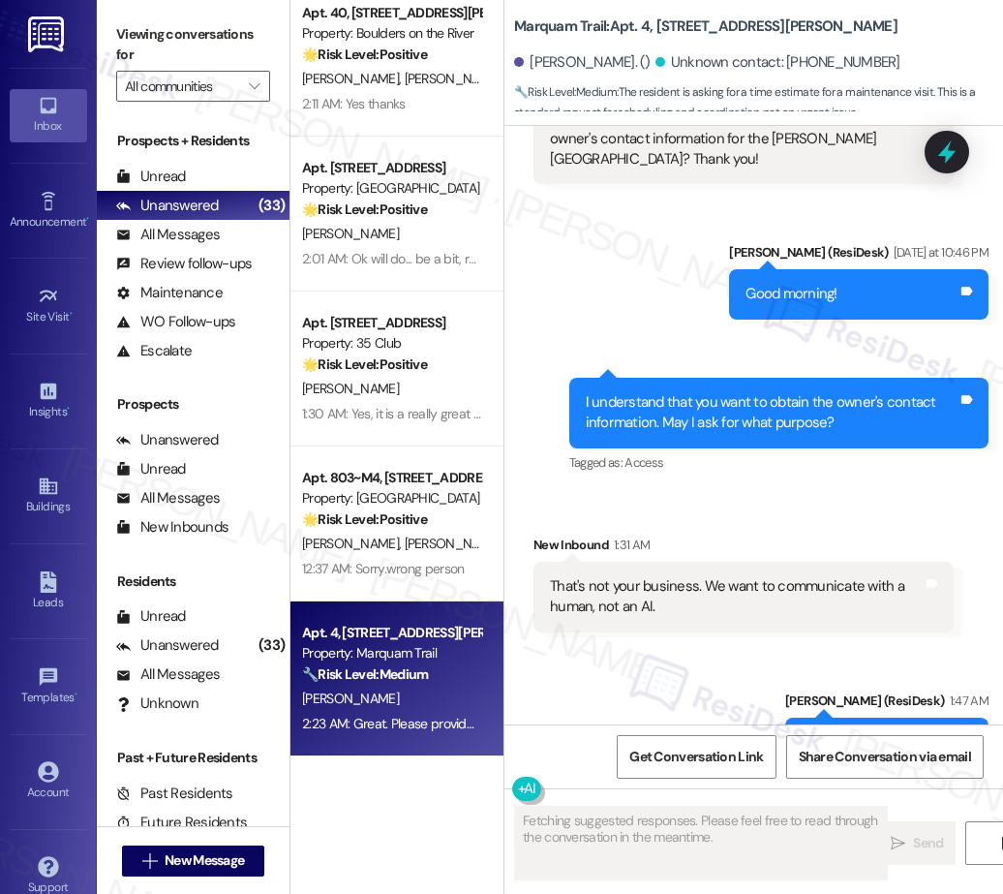
scroll to position [2767, 0]
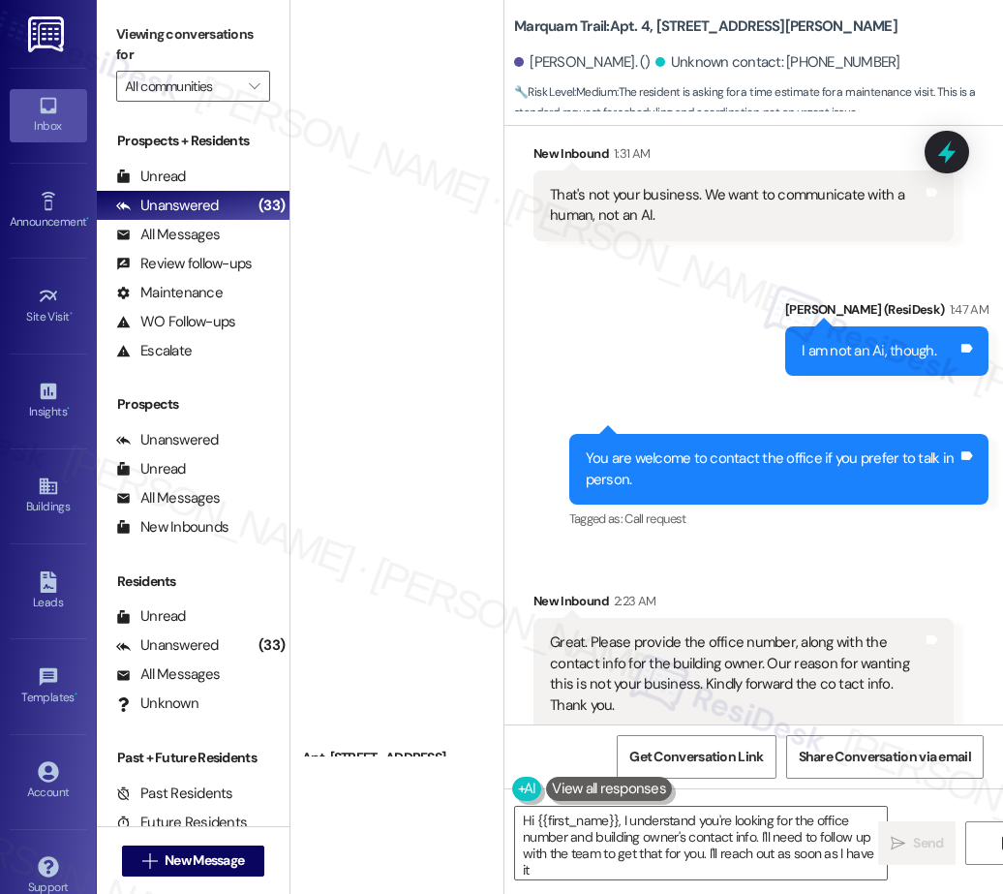
type textarea "Hi {{first_name}}, I understand you're looking for the office number and buildi…"
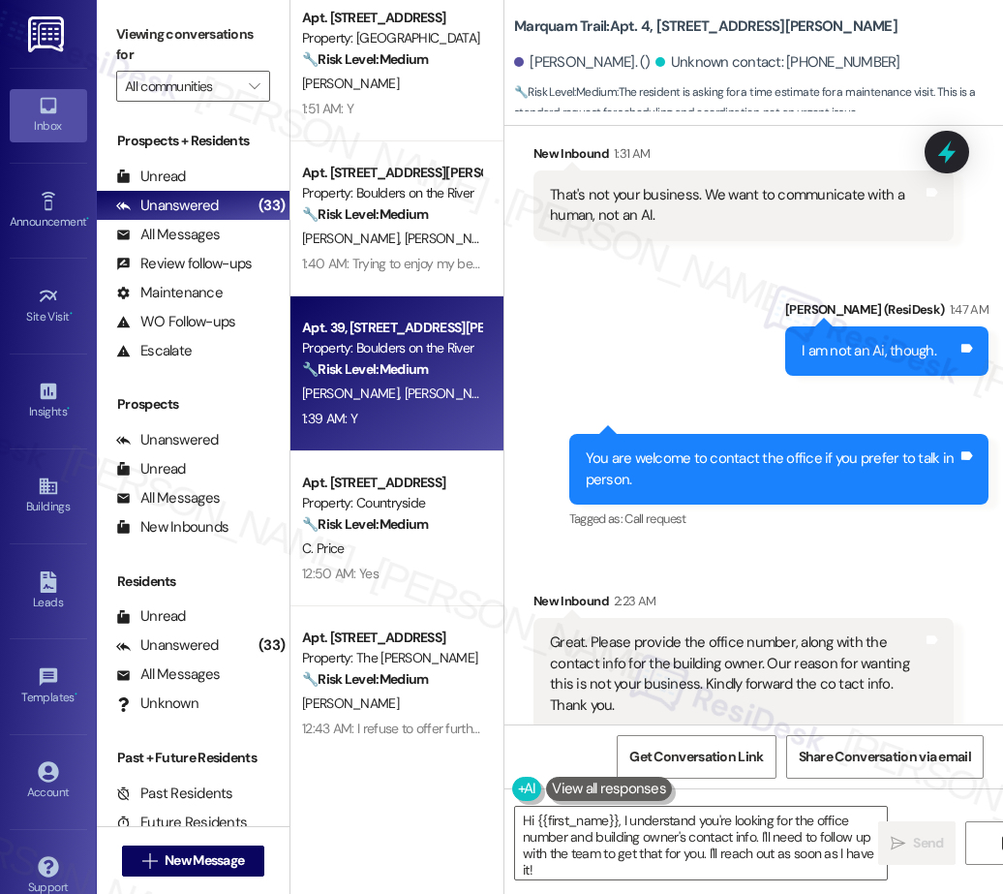
scroll to position [1546, 0]
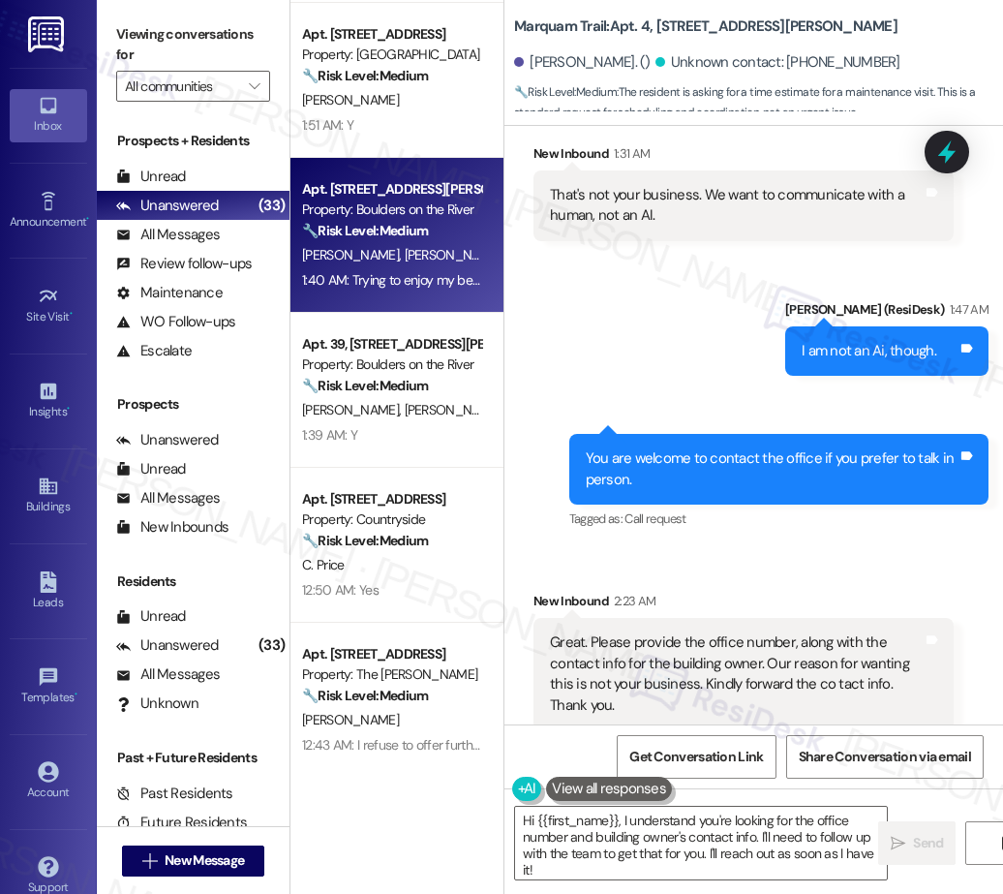
click at [410, 307] on div "Apt. 109, 655 Goodpasture Island RD Property: Boulders on the River 🔧 Risk Leve…" at bounding box center [396, 235] width 213 height 155
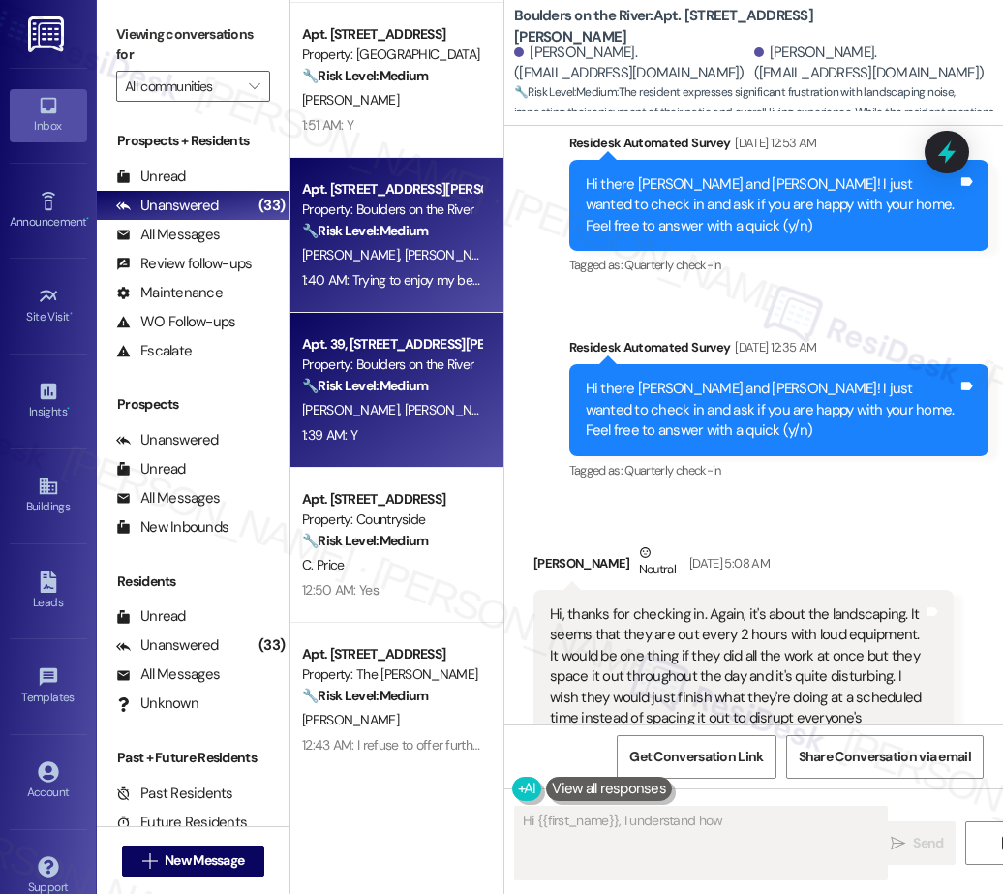
scroll to position [4685, 0]
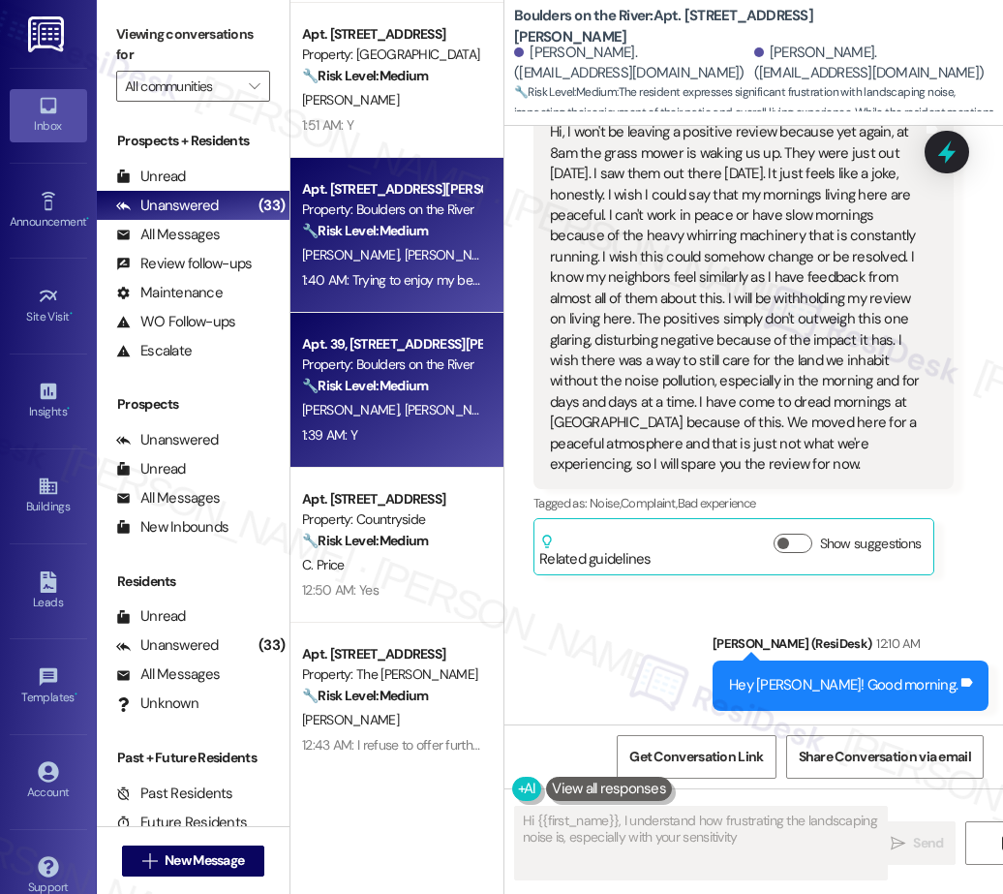
type textarea "Hi {{first_name}}, I understand how frustrating the landscaping noise is, espec…"
click at [418, 406] on span "E. Mcallister" at bounding box center [456, 409] width 103 height 17
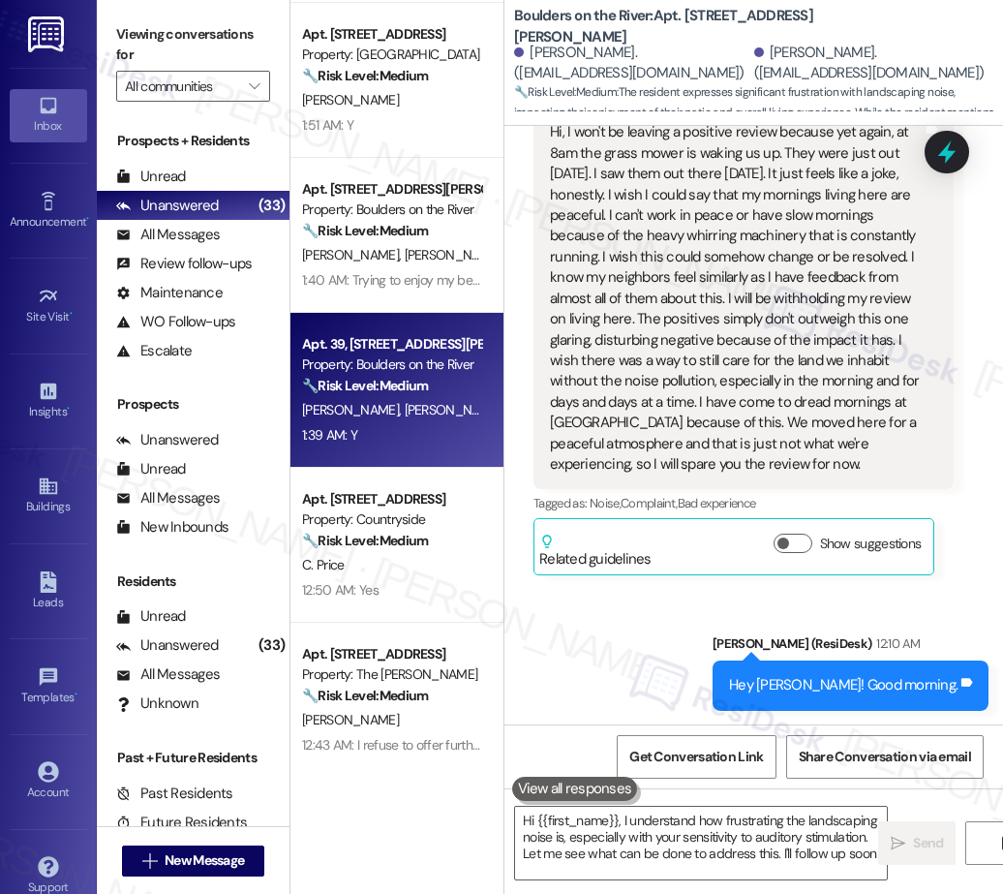
type textarea "Hi {{first_name}}, I understand how frustrating the landscaping noise is, espec…"
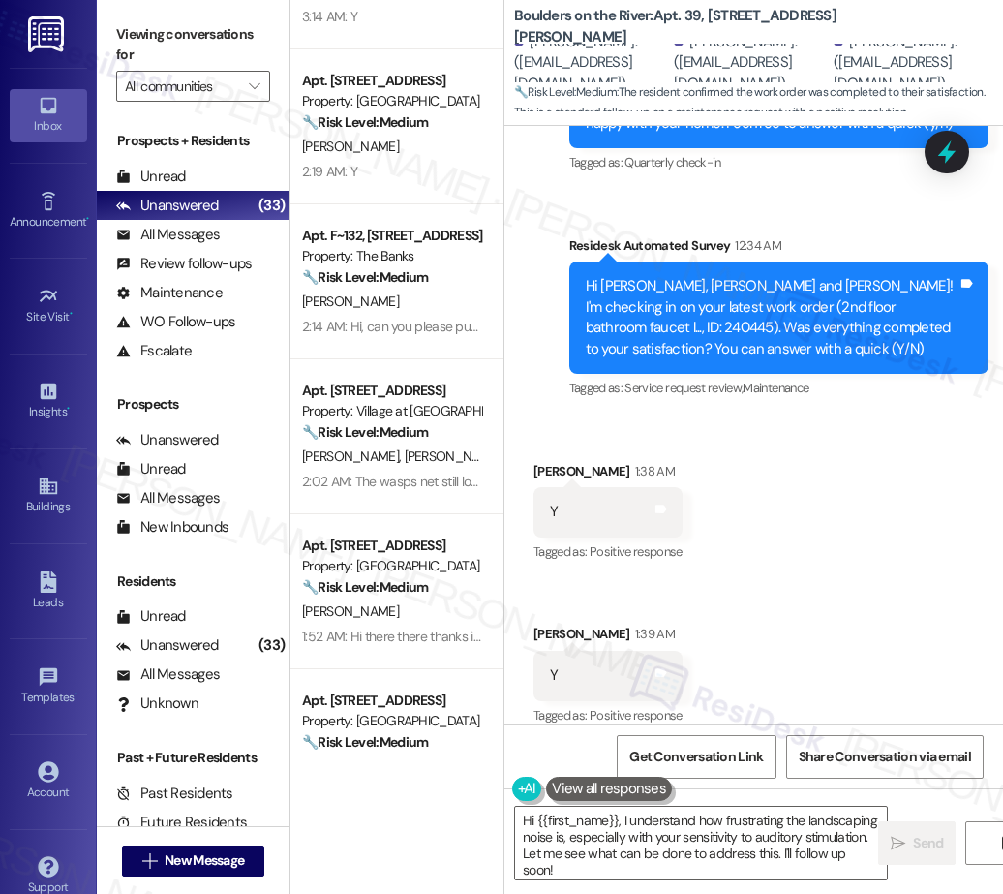
scroll to position [857, 0]
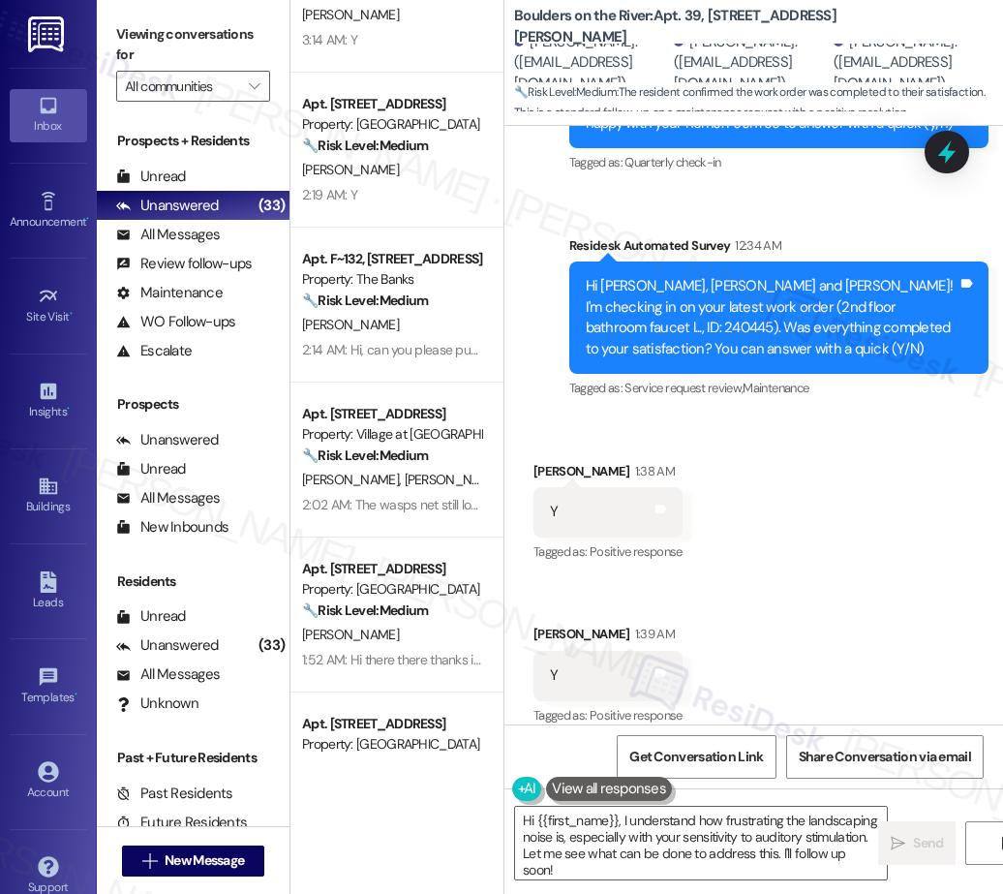
click at [414, 356] on div "Apt. 21, 3033 Gateway St Property: Pacific Village 🔧 Risk Level: Medium The res…" at bounding box center [396, 378] width 213 height 756
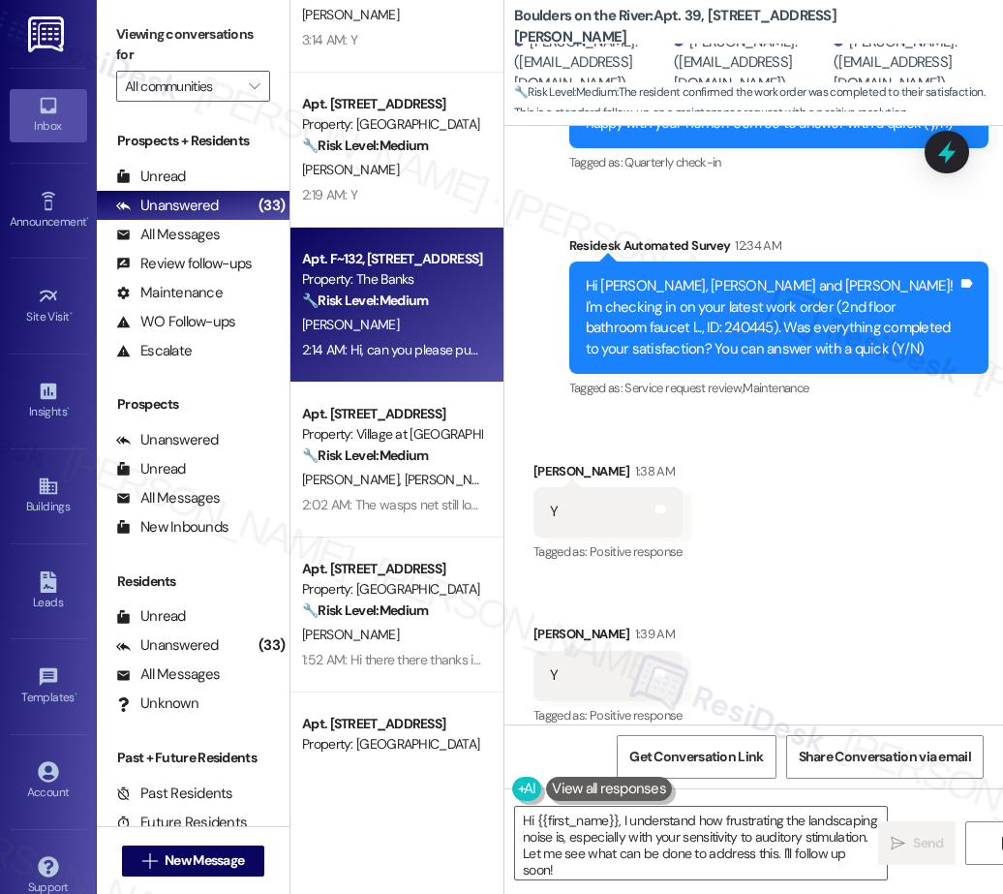
click at [410, 313] on div "H. Noga" at bounding box center [391, 325] width 183 height 24
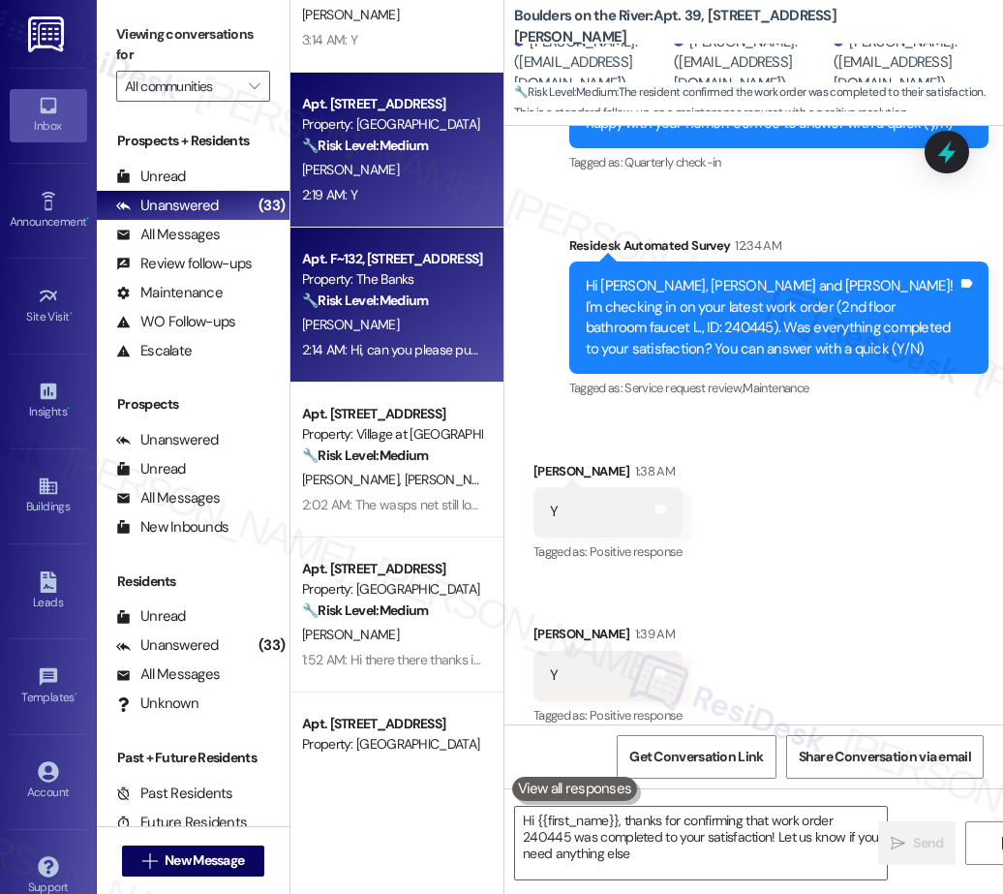
type textarea "Hi {{first_name}}, thanks for confirming that work order 240445 was completed t…"
click at [409, 209] on div "Apt. 316, 111 NE 6th Avenue Property: Central Eastside Lofts 🔧 Risk Level: Medi…" at bounding box center [396, 150] width 213 height 155
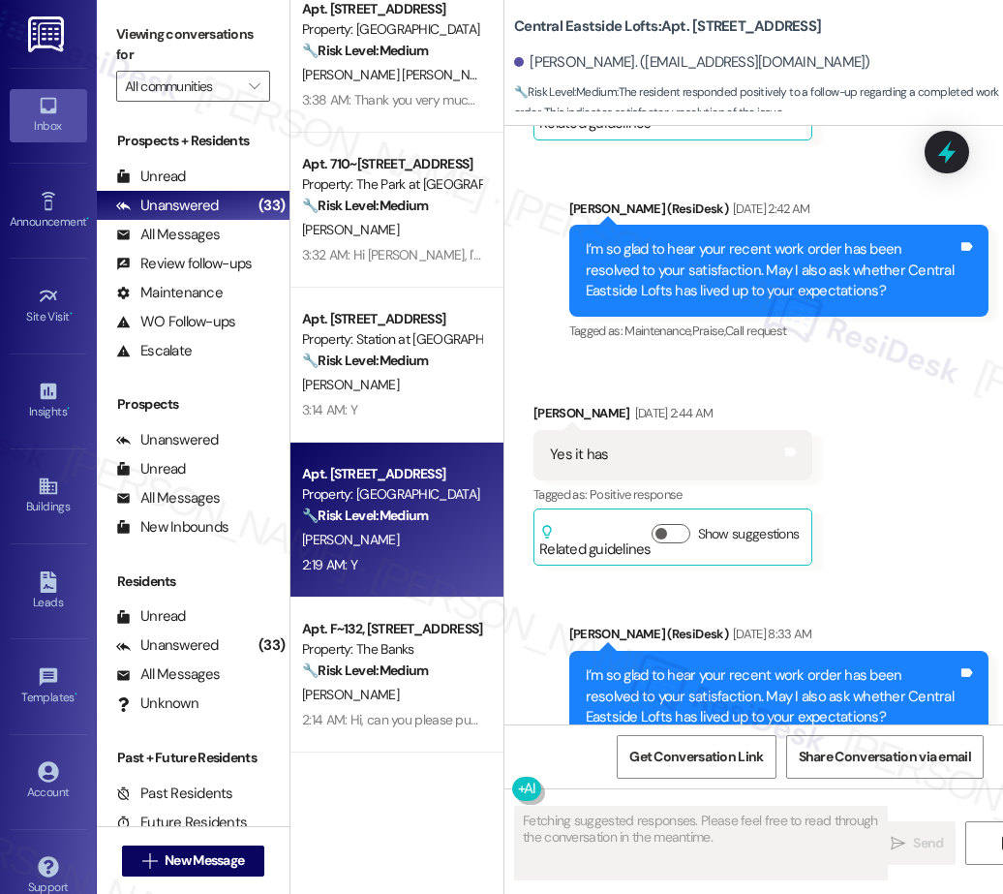
scroll to position [426, 0]
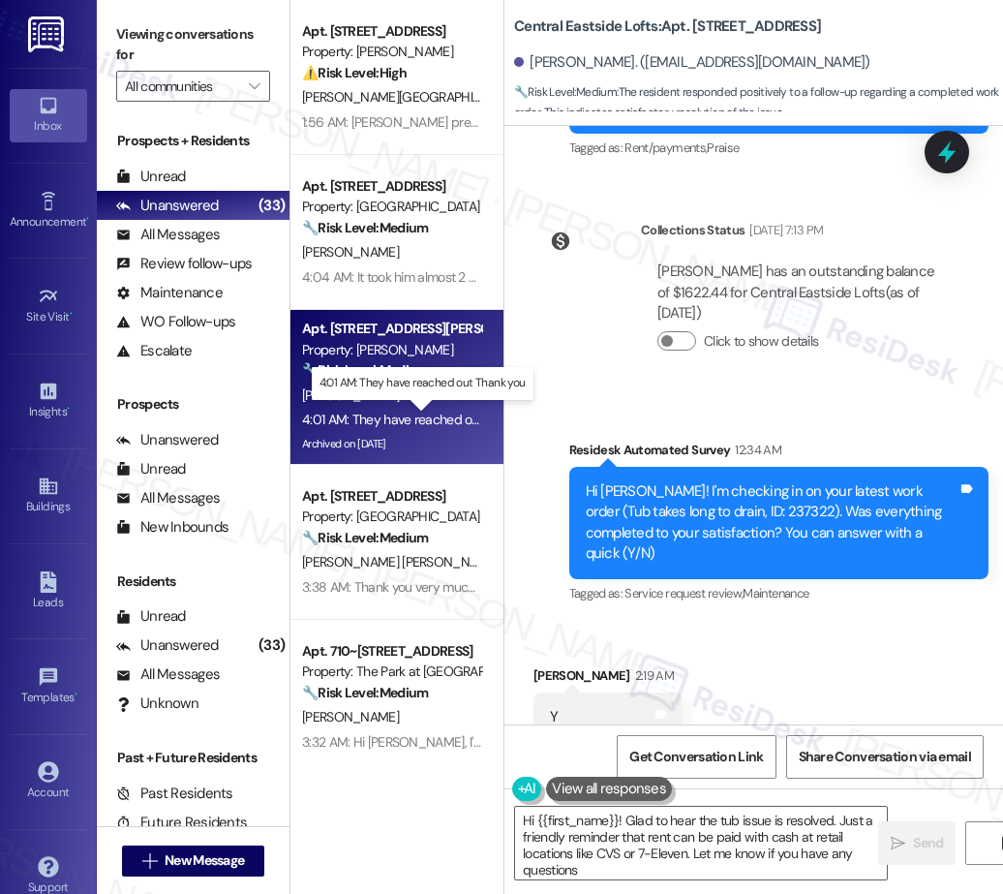
type textarea "Hi {{first_name}}! Glad to hear the tub issue is resolved. Just a friendly remi…"
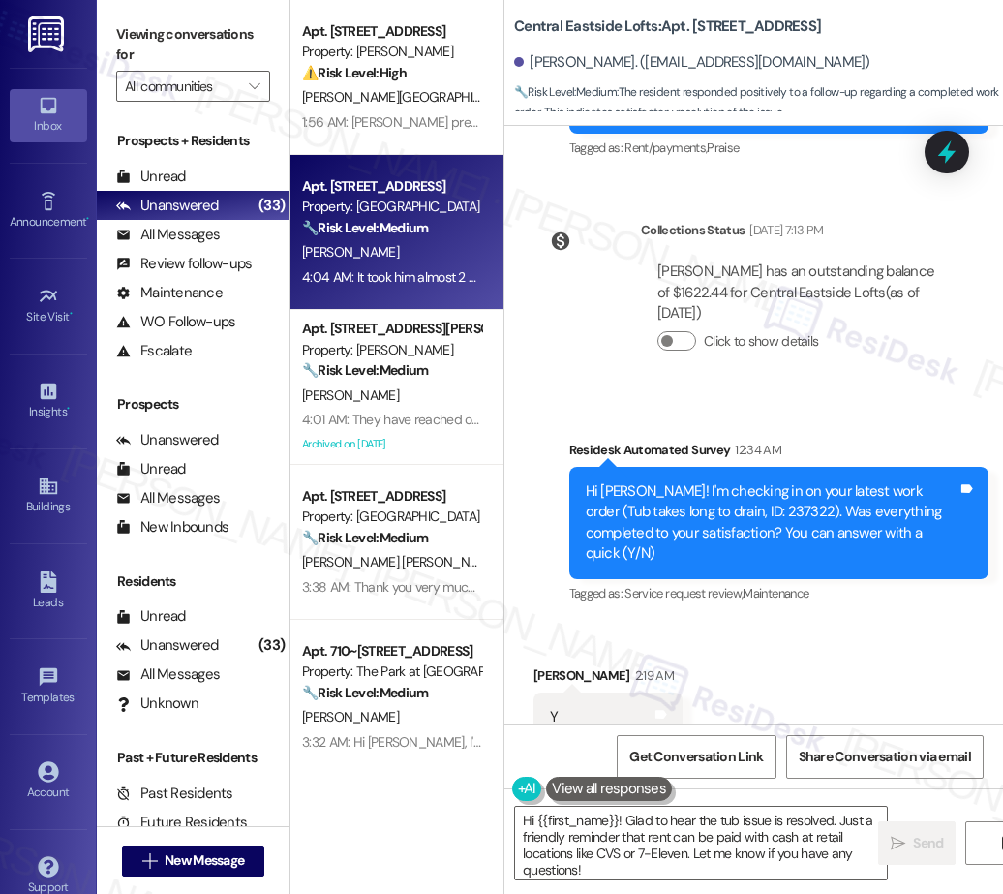
click at [419, 265] on div "4:04 AM: It took him almost 2 weeks to remove a branch that fell? I just got th…" at bounding box center [391, 277] width 183 height 24
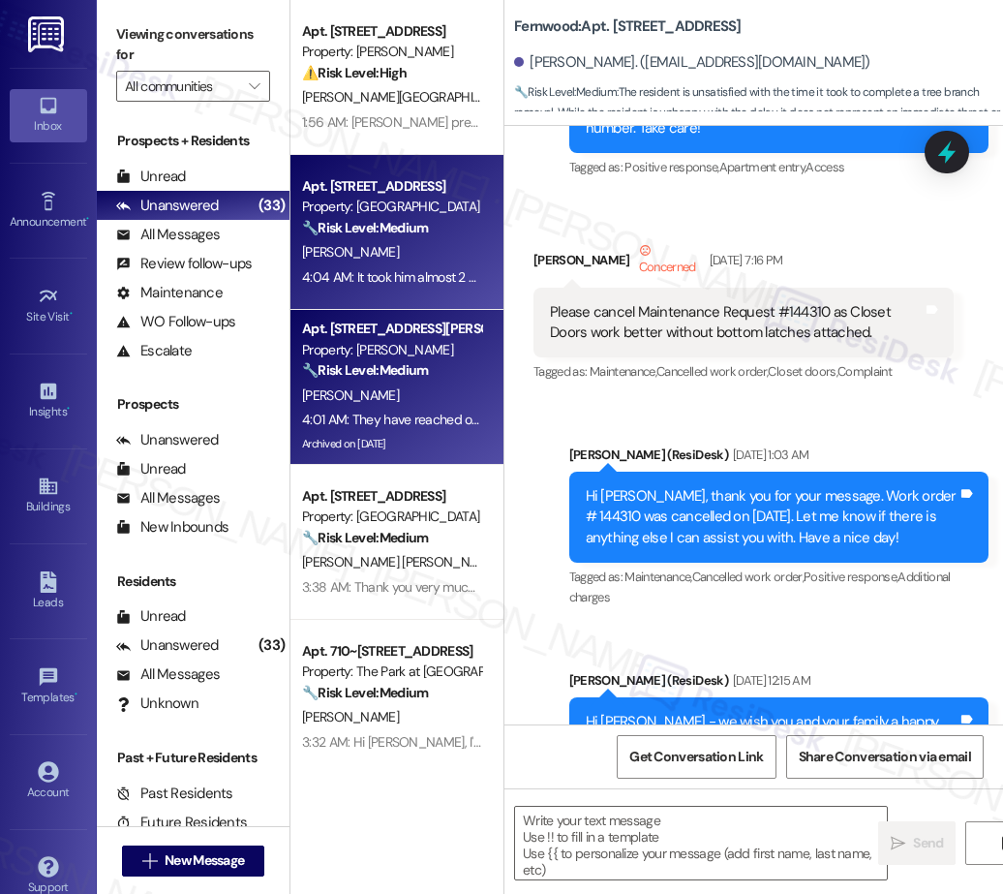
type textarea "Fetching suggested responses. Please feel free to read through the conversation…"
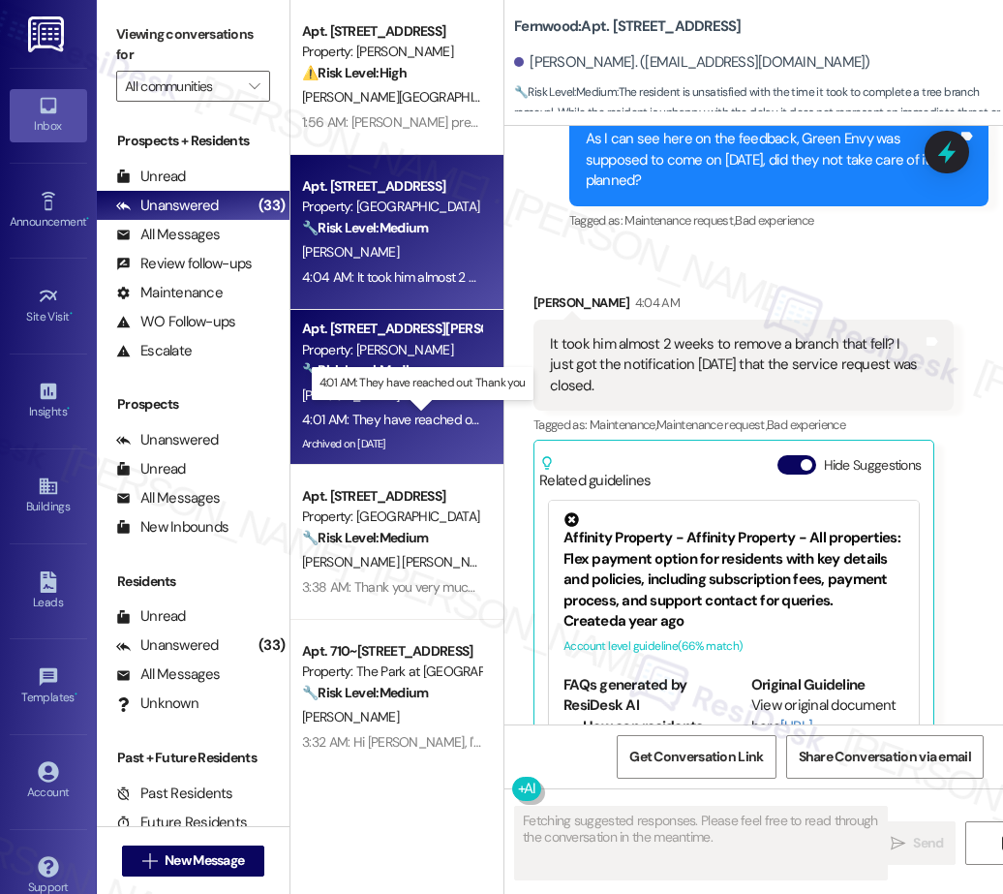
click at [415, 416] on div "4:01 AM: They have reached out Thank you 4:01 AM: They have reached out Thank y…" at bounding box center [423, 418] width 242 height 17
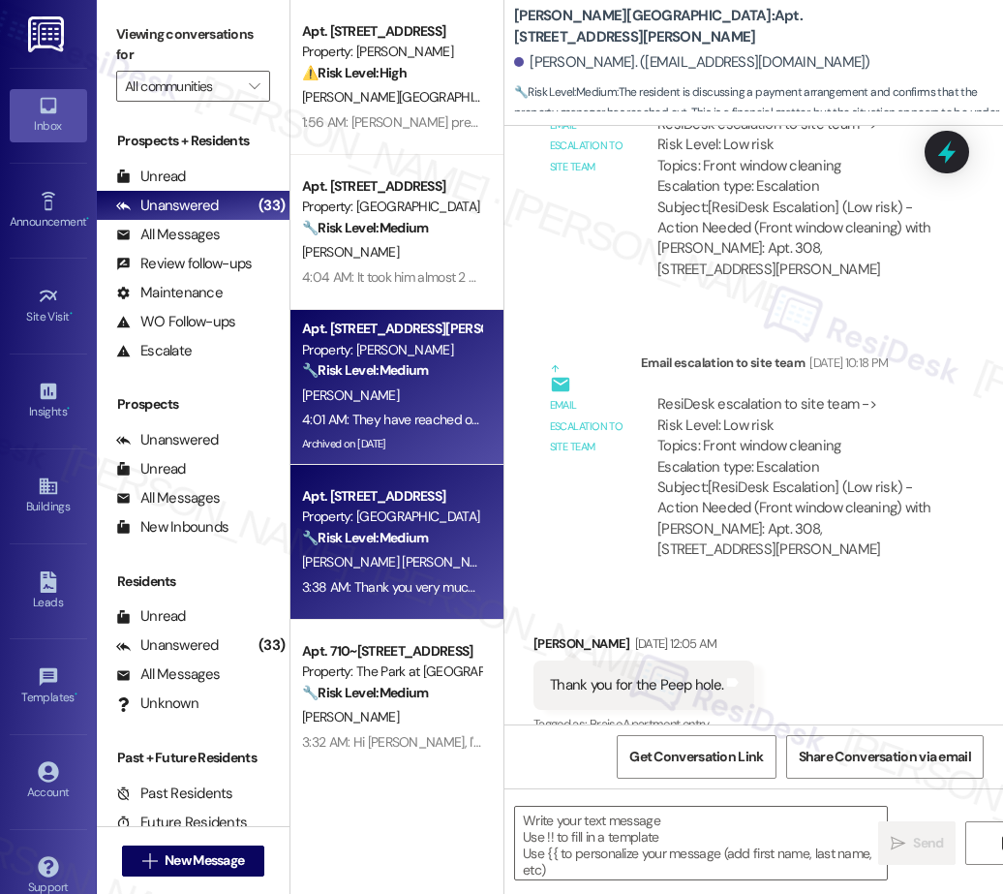
type textarea "Fetching suggested responses. Please feel free to read through the conversation…"
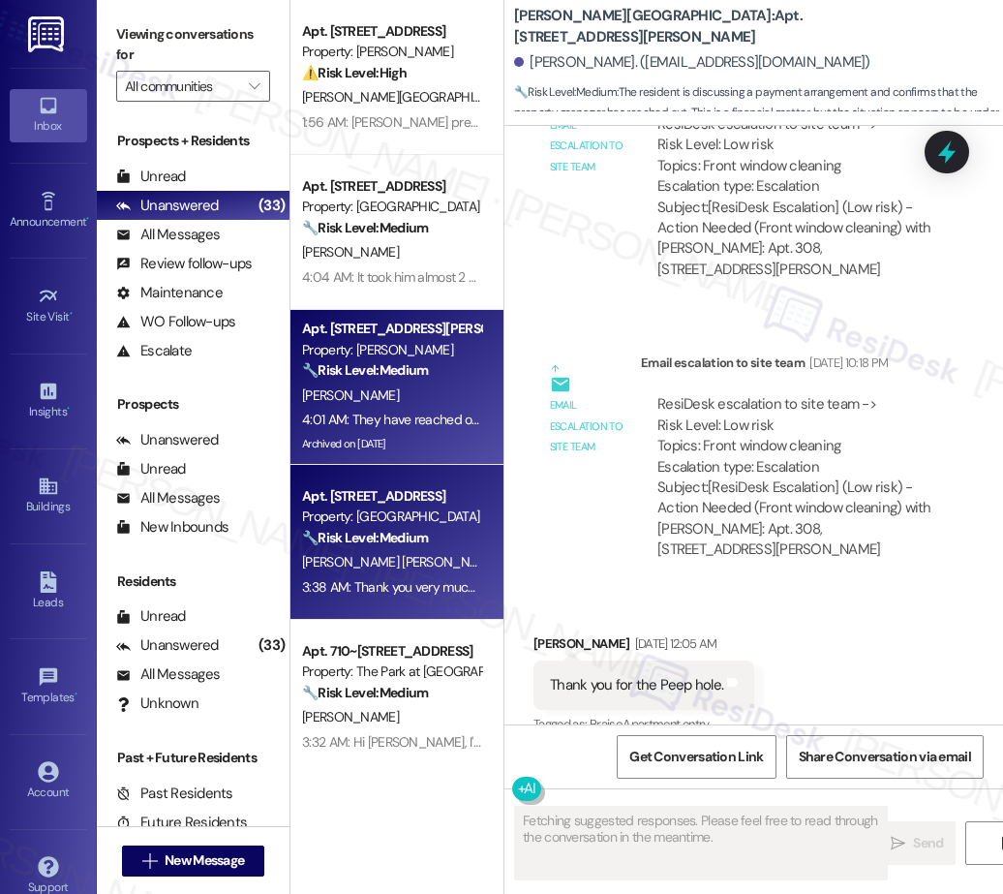
click at [398, 566] on div "Apt. J269, 1105 W 10th Ave Property: Arlo ⚠️ Risk Level: High The resident is a…" at bounding box center [396, 378] width 213 height 756
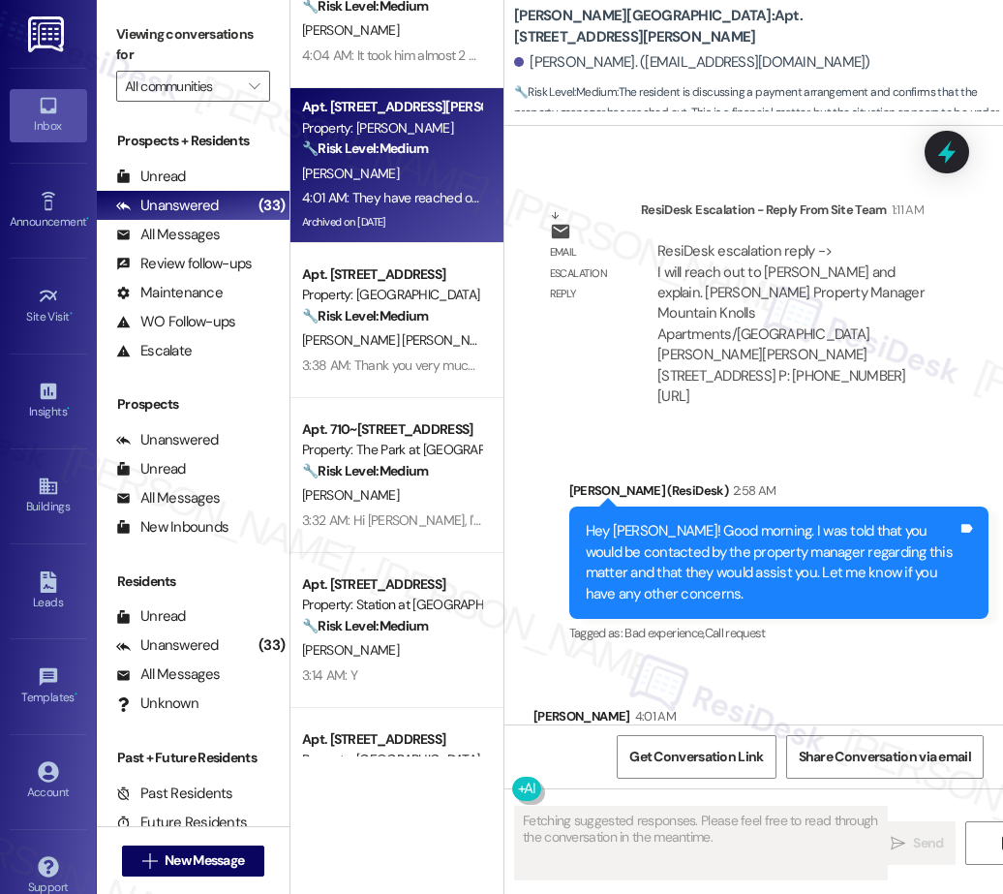
click at [419, 325] on div "🔧 Risk Level: Medium The resident is discussing their rental situation and pote…" at bounding box center [391, 316] width 179 height 20
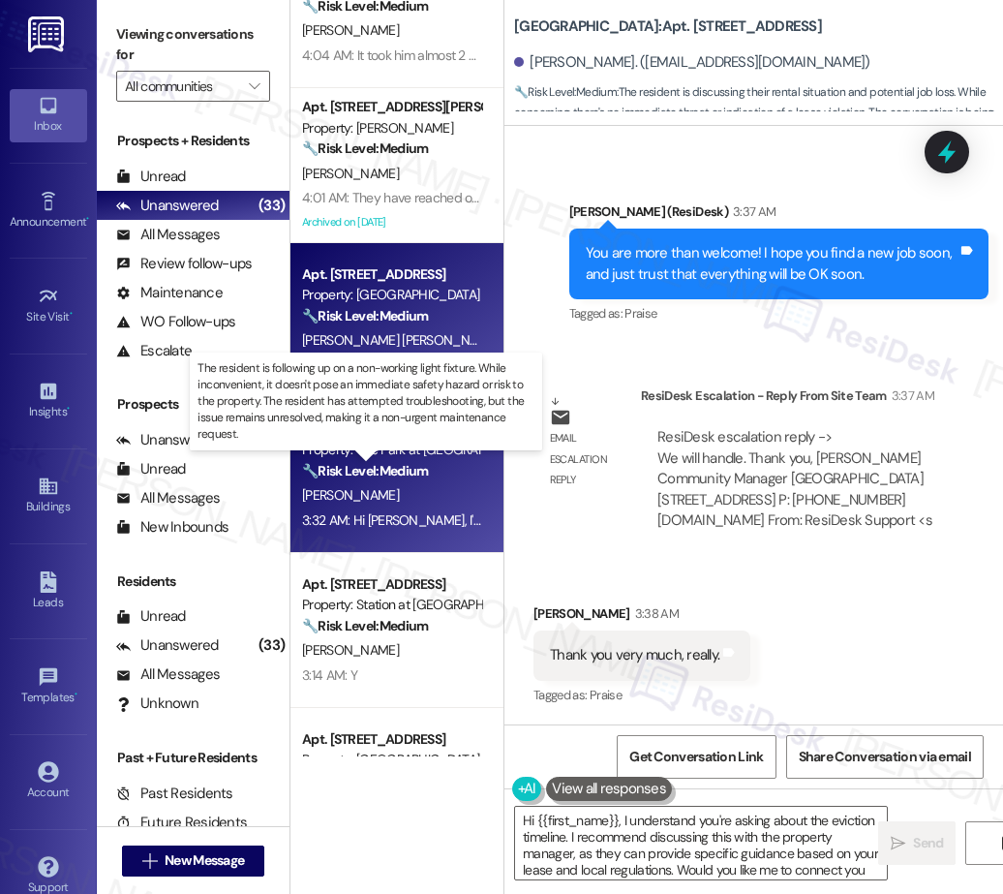
type textarea "Hi {{first_name}}, I understand you're asking about the eviction timeline. I re…"
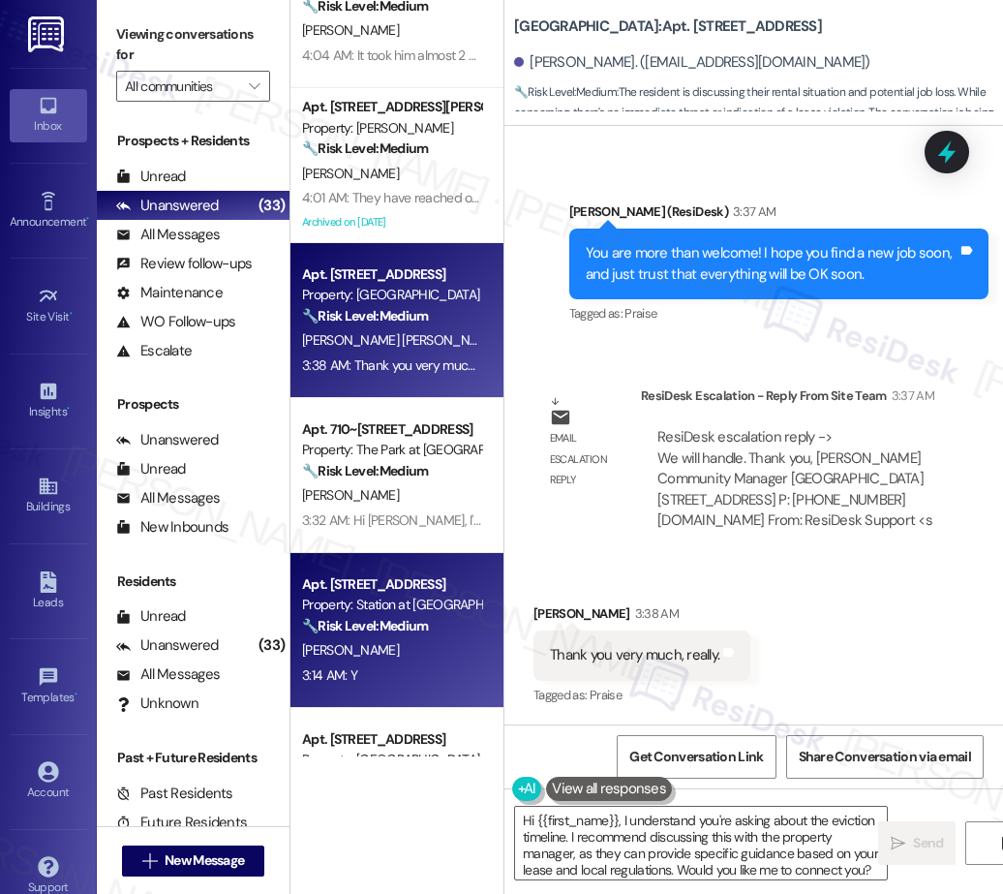
click at [406, 621] on strong "🔧 Risk Level: Medium" at bounding box center [365, 625] width 126 height 17
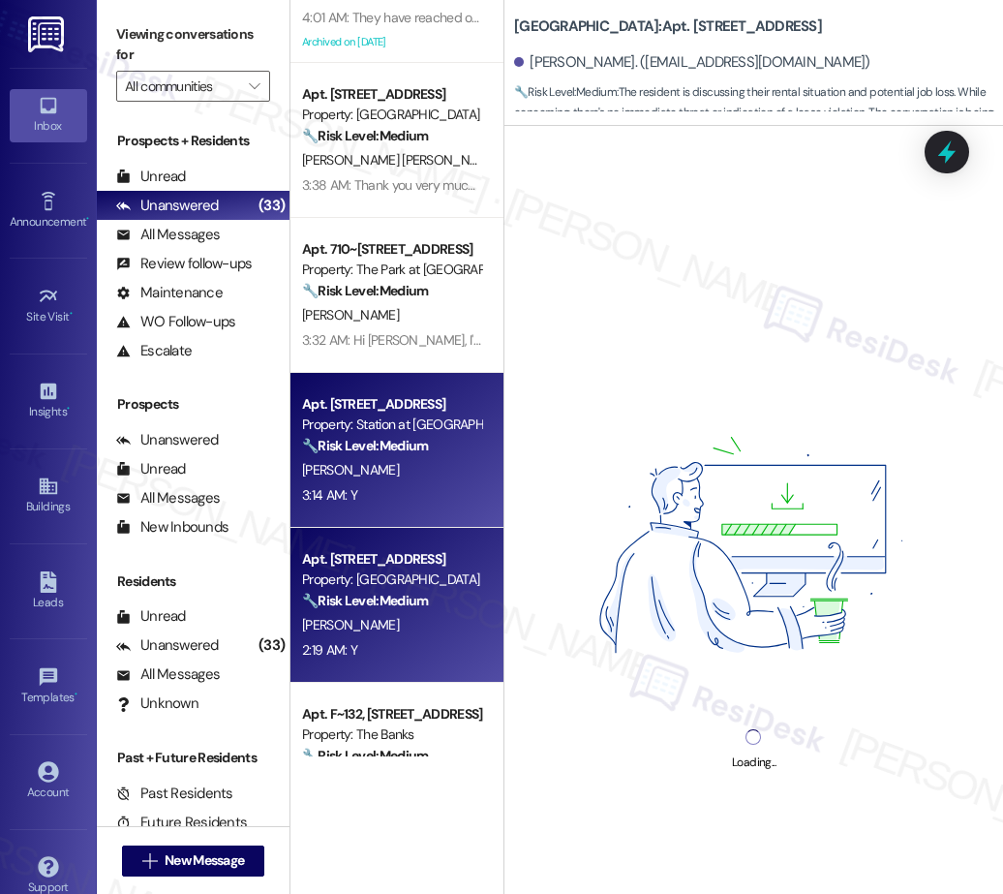
click at [398, 603] on div "Apt. J269, 1105 W 10th Ave Property: Arlo ⚠️ Risk Level: High The resident is a…" at bounding box center [396, 378] width 213 height 756
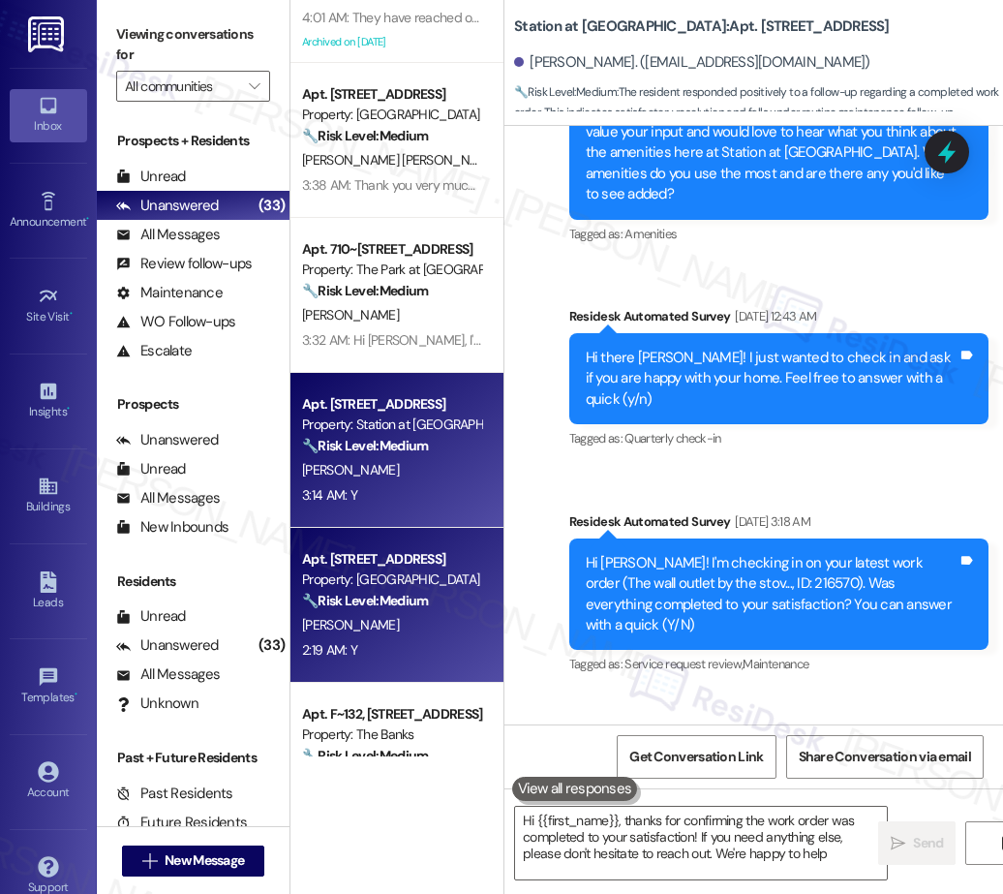
type textarea "Hi {{first_name}}, thanks for confirming the work order was completed to your s…"
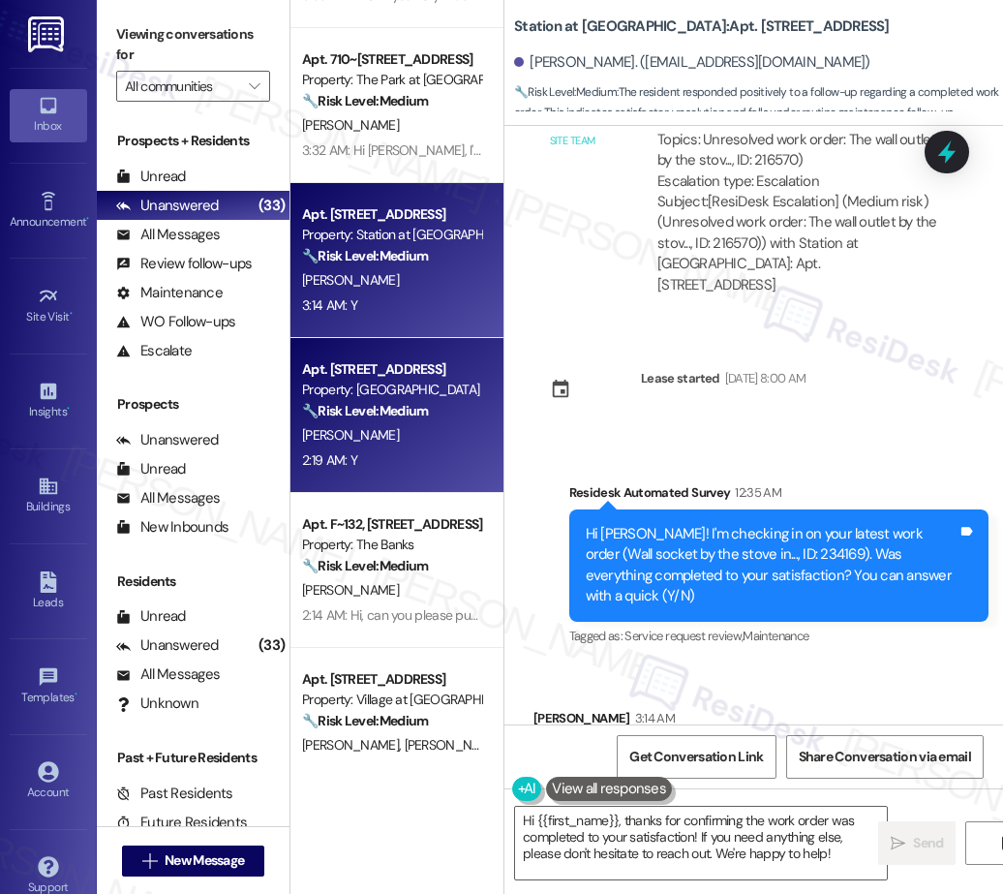
click at [393, 485] on div "Apt. 36, 18713 Central Point Road Property: Fernwood 🔧 Risk Level: Medium The r…" at bounding box center [396, 378] width 213 height 756
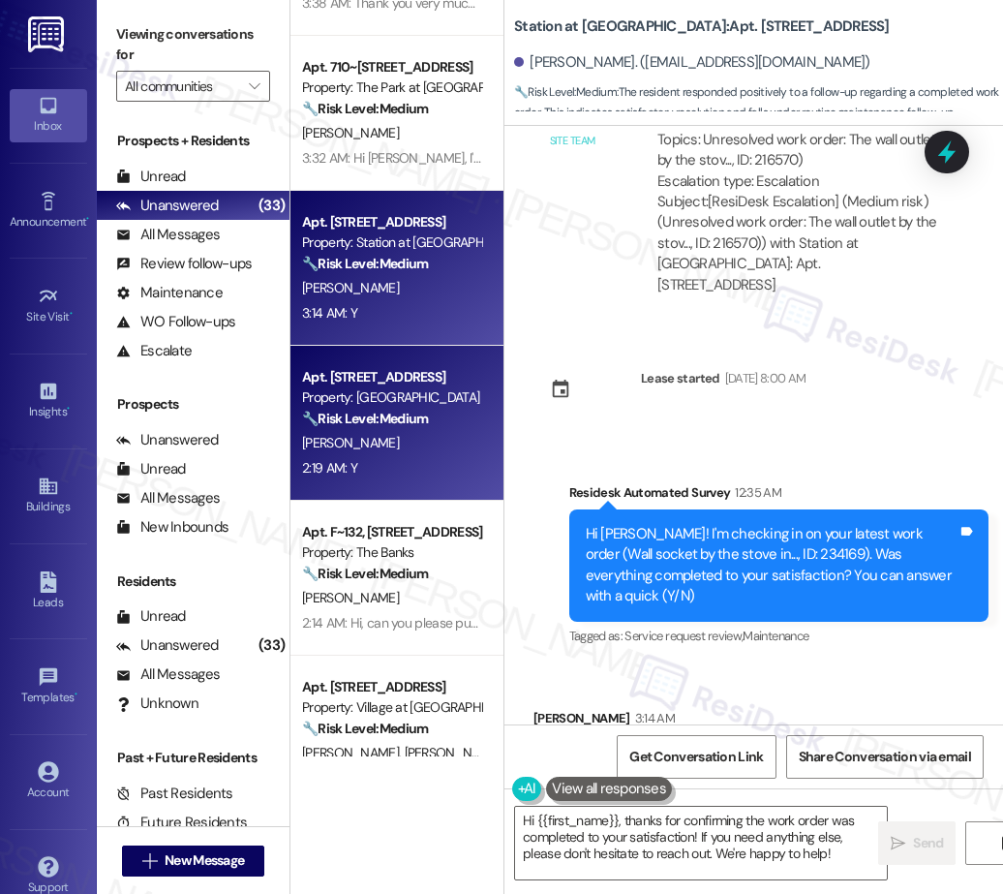
click at [361, 426] on strong "🔧 Risk Level: Medium" at bounding box center [365, 418] width 126 height 17
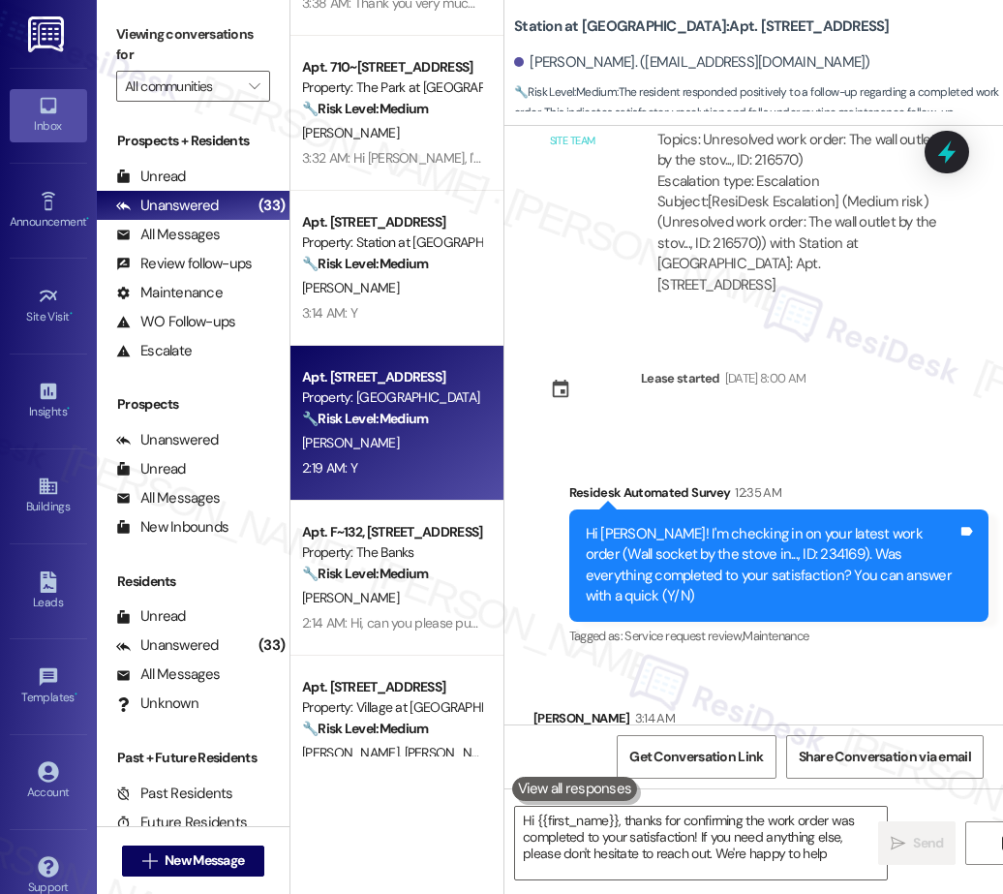
type textarea "Hi {{first_name}}, thanks for confirming the work order was completed to your s…"
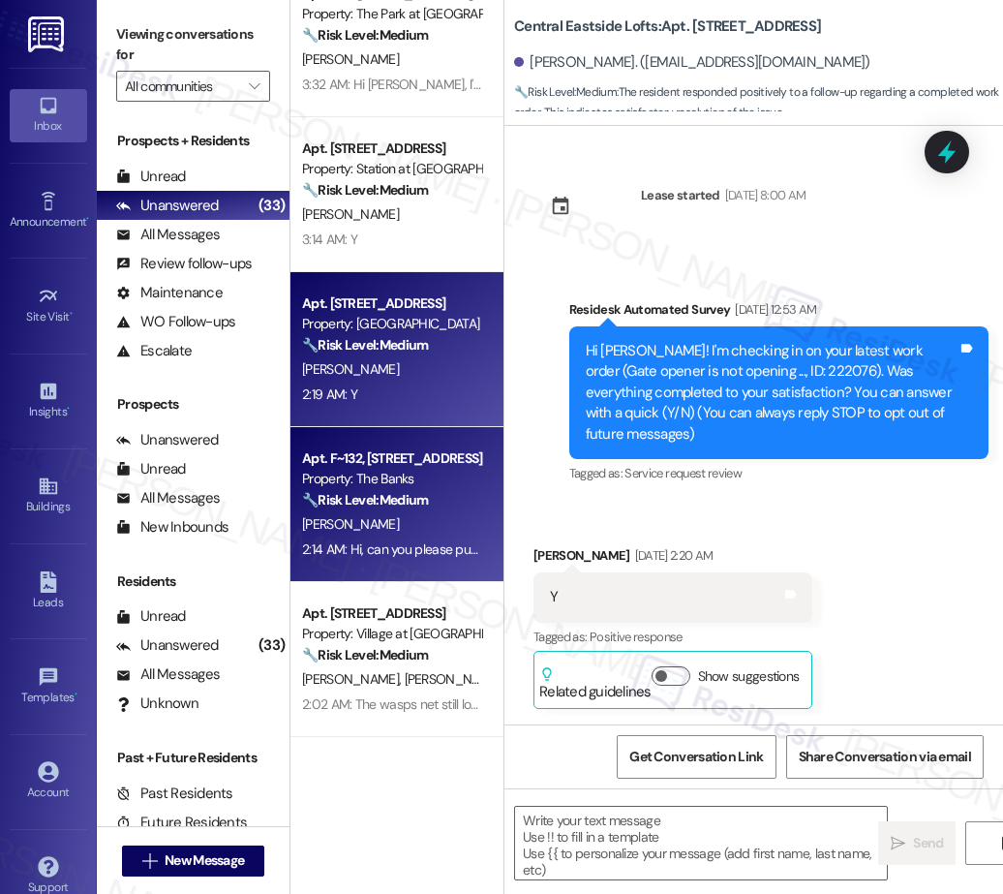
scroll to position [656, 0]
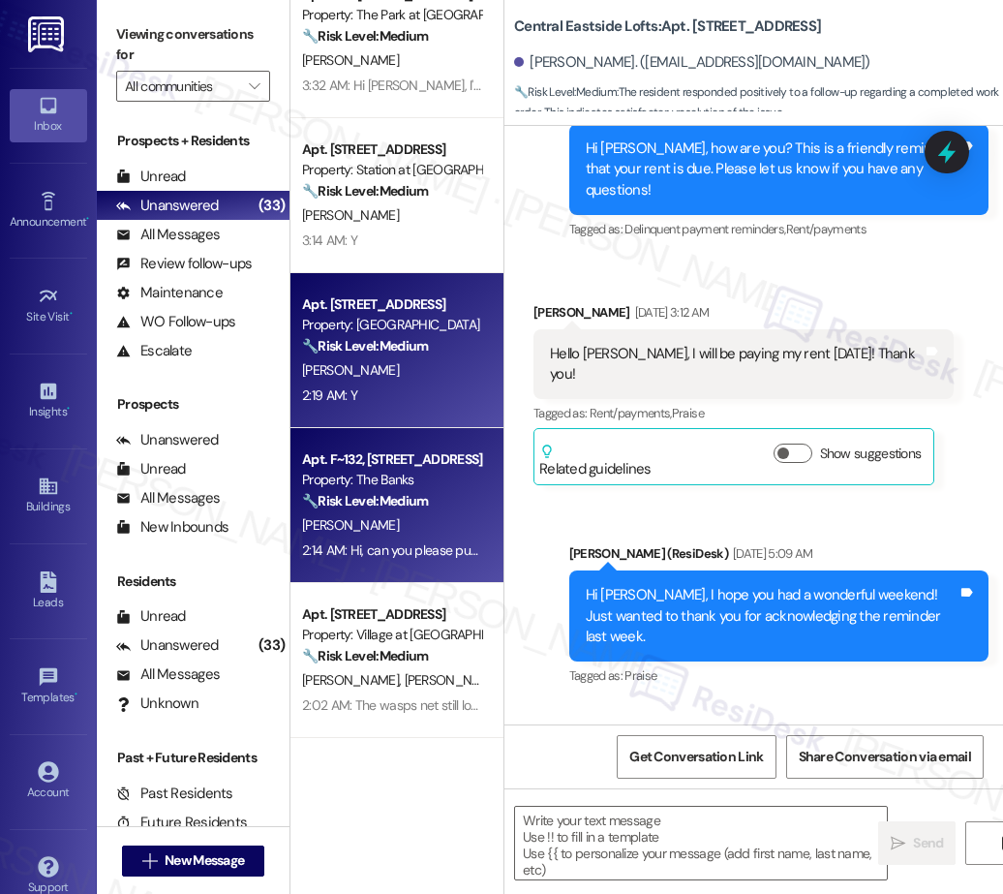
type textarea "Fetching suggested responses. Please feel free to read through the conversation…"
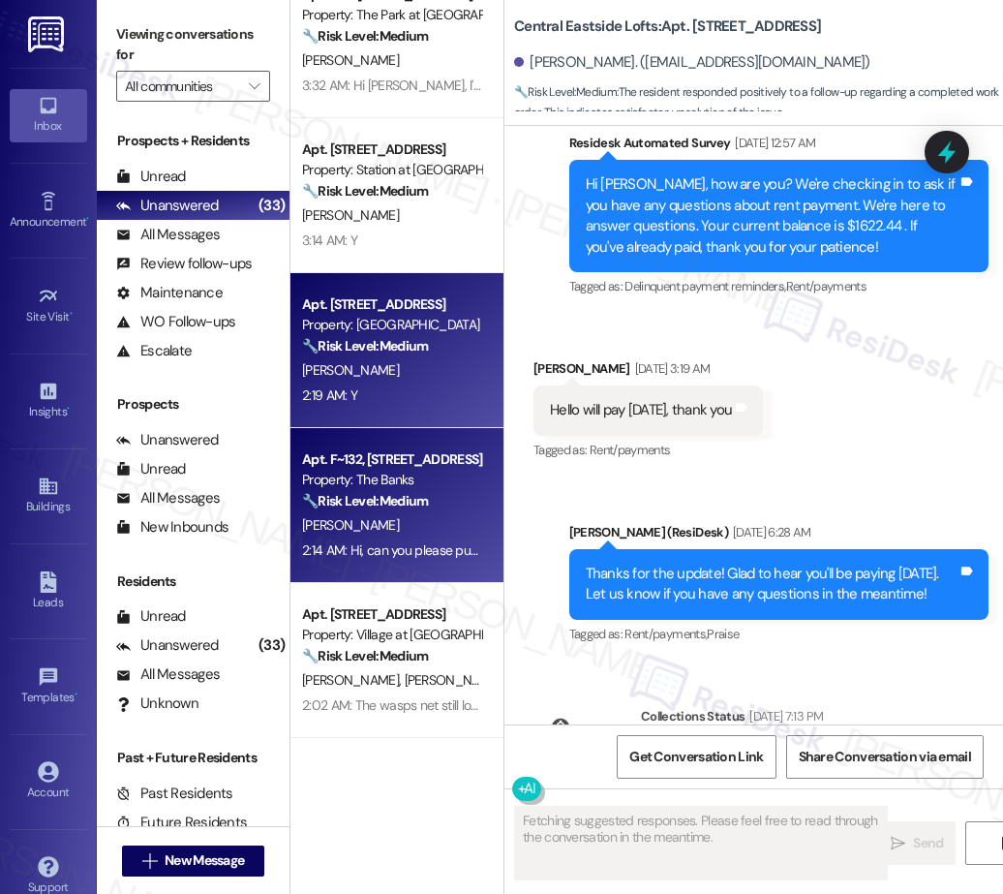
scroll to position [6571, 0]
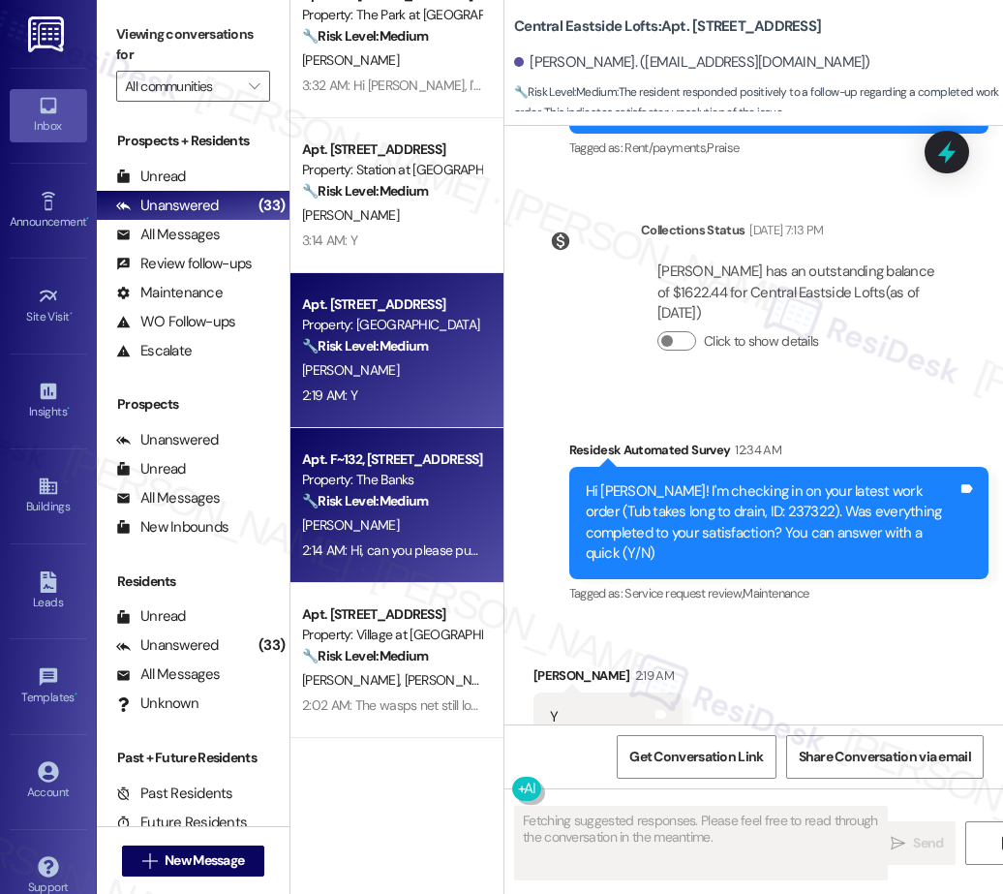
click at [391, 480] on div "Property: The Banks" at bounding box center [391, 480] width 179 height 20
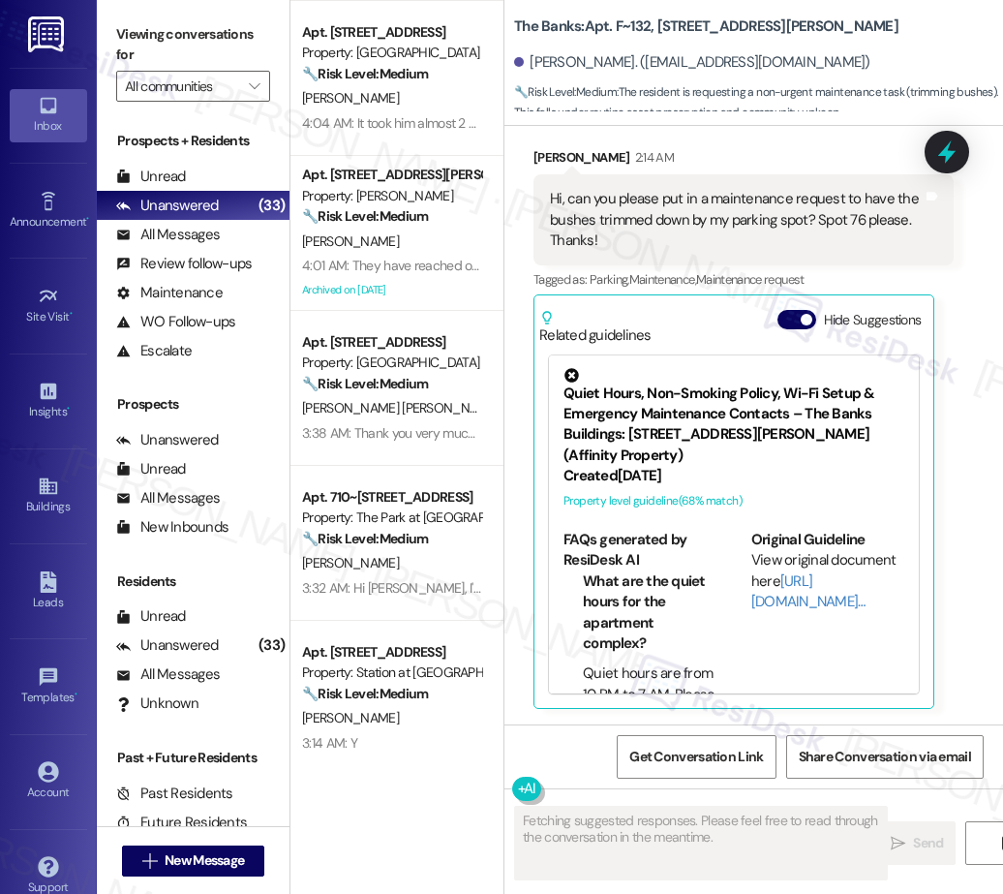
scroll to position [0, 0]
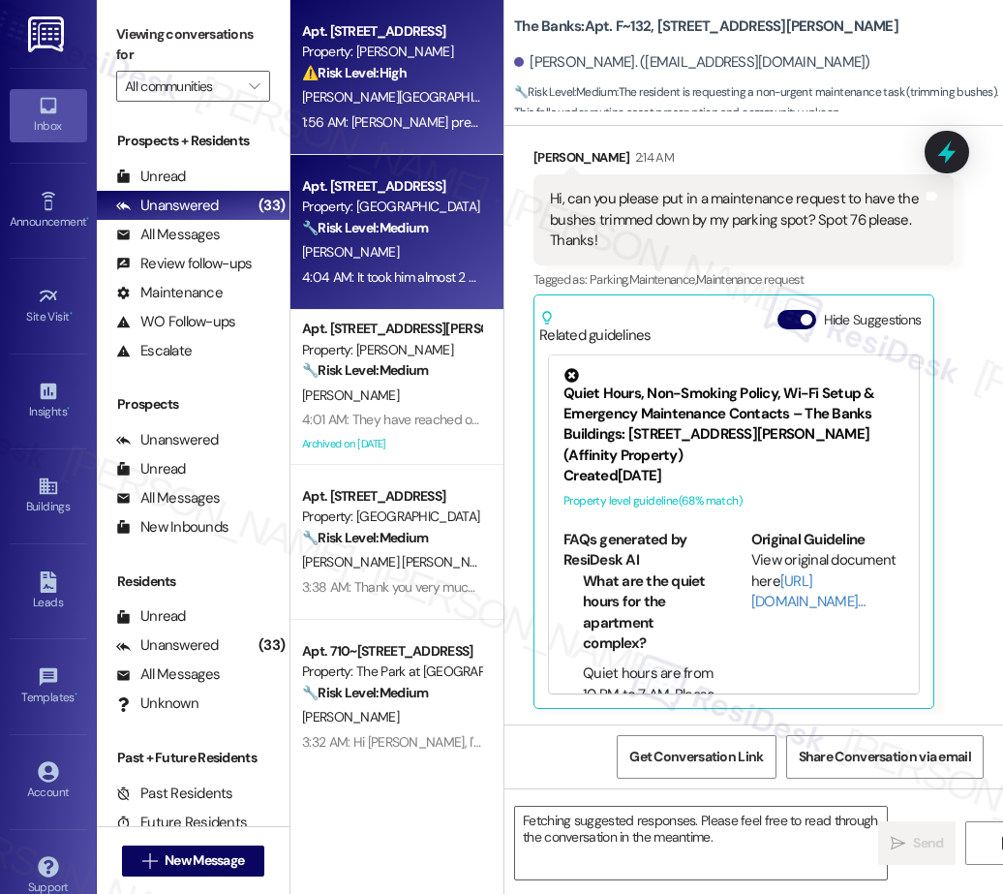
click at [424, 252] on div "D. Gulley" at bounding box center [391, 252] width 183 height 24
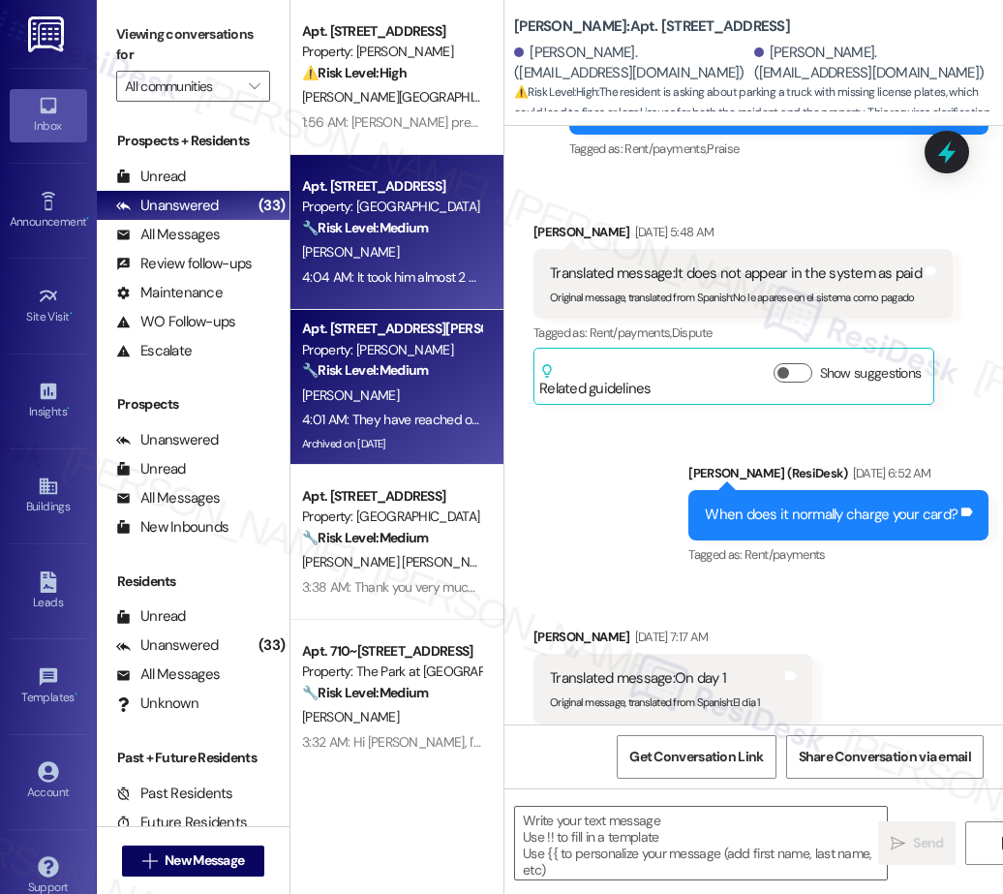
type textarea "Fetching suggested responses. Please feel free to read through the conversation…"
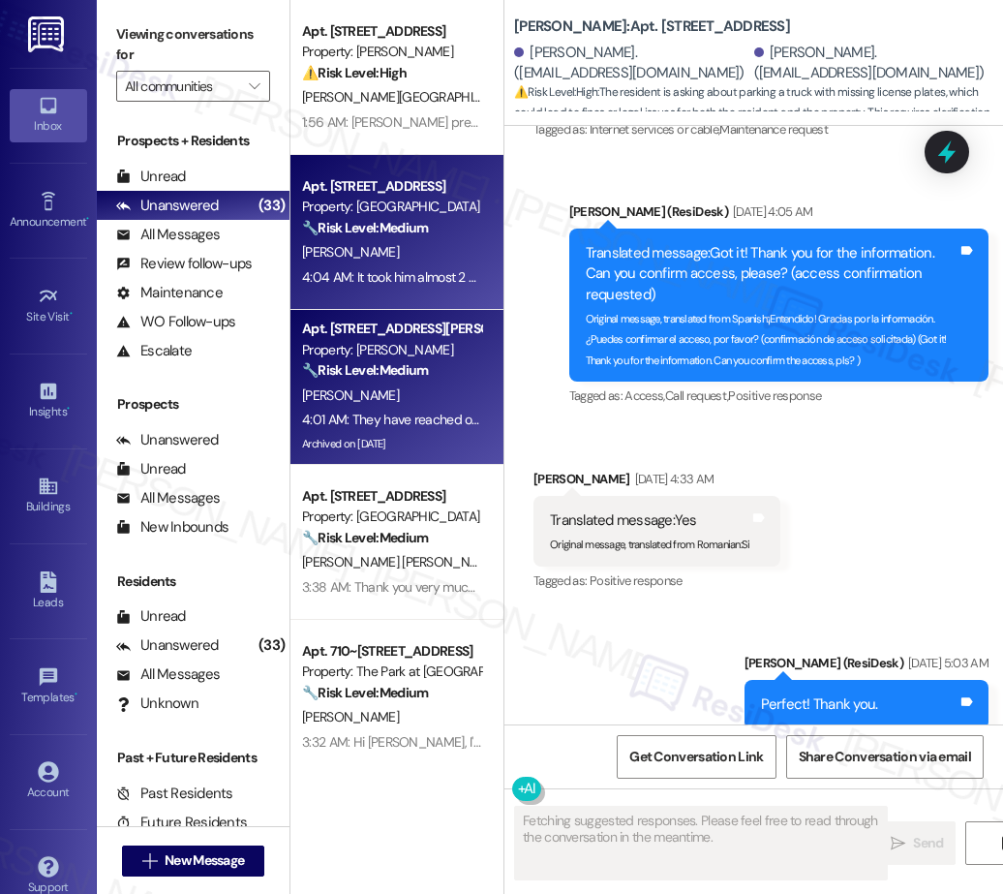
click at [417, 380] on div "🔧 Risk Level: Medium The resident is discussing a payment arrangement and confi…" at bounding box center [391, 370] width 179 height 20
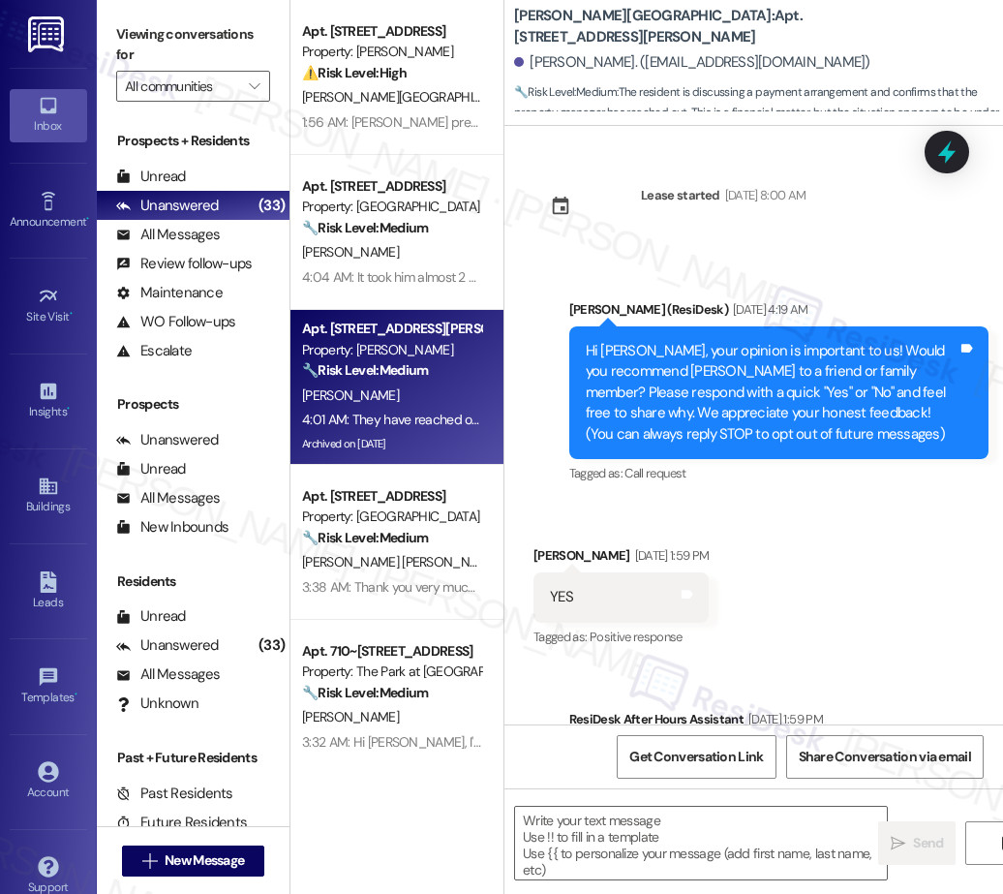
scroll to position [15222, 0]
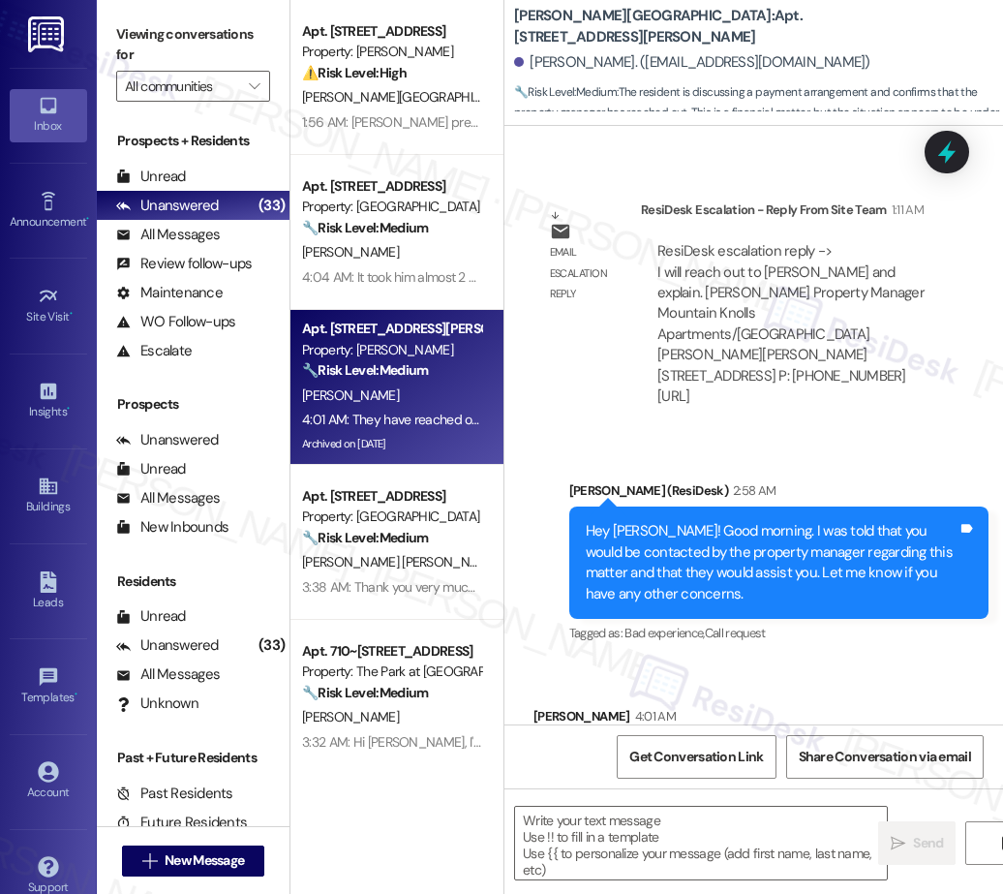
type textarea "Fetching suggested responses. Please feel free to read through the conversation…"
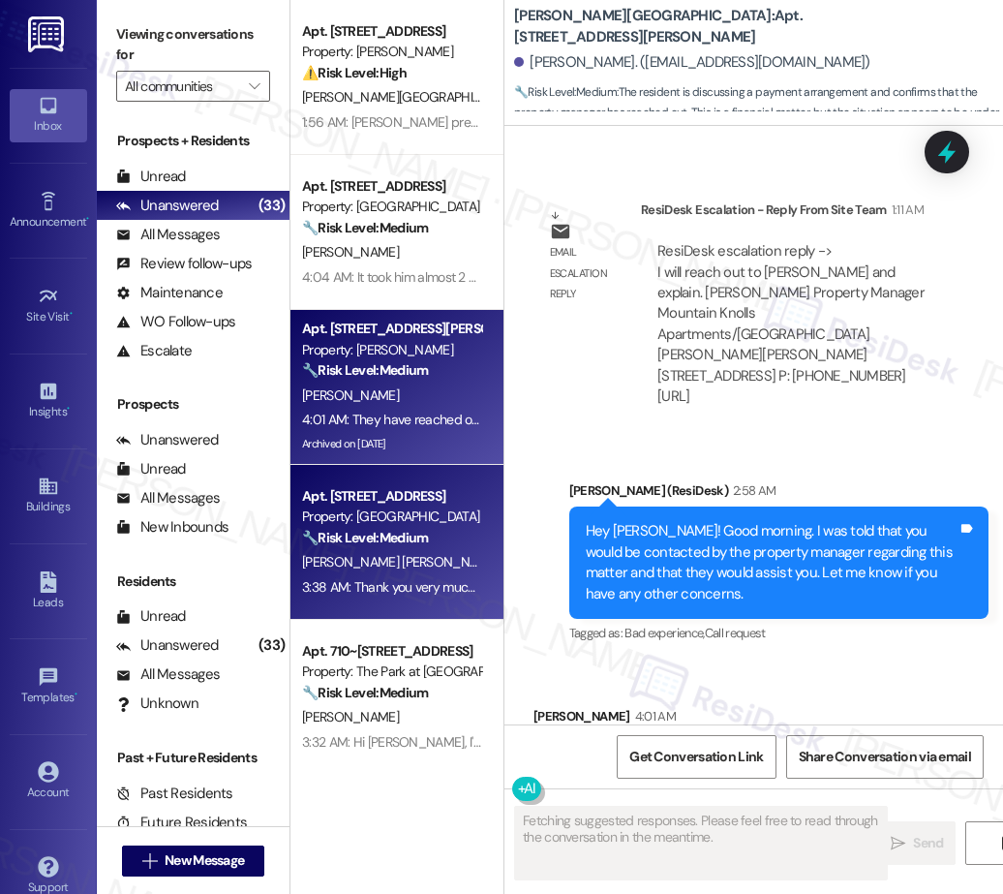
click at [384, 537] on strong "🔧 Risk Level: Medium" at bounding box center [365, 537] width 126 height 17
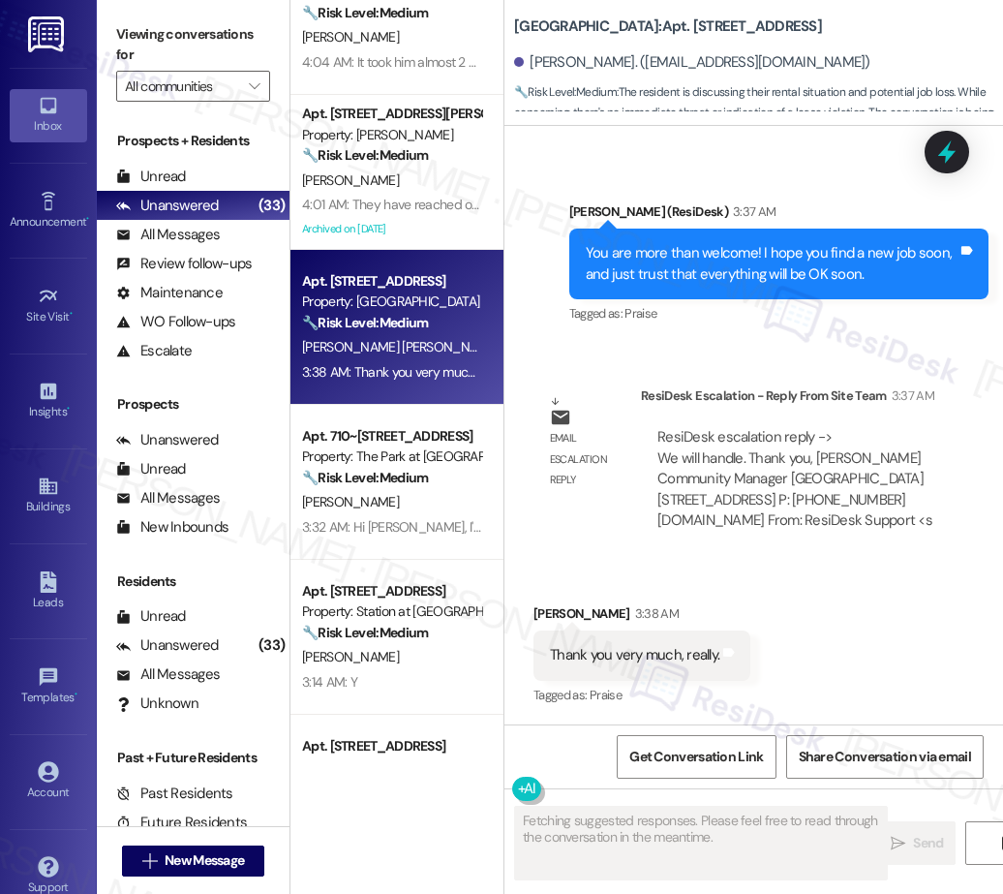
scroll to position [220, 0]
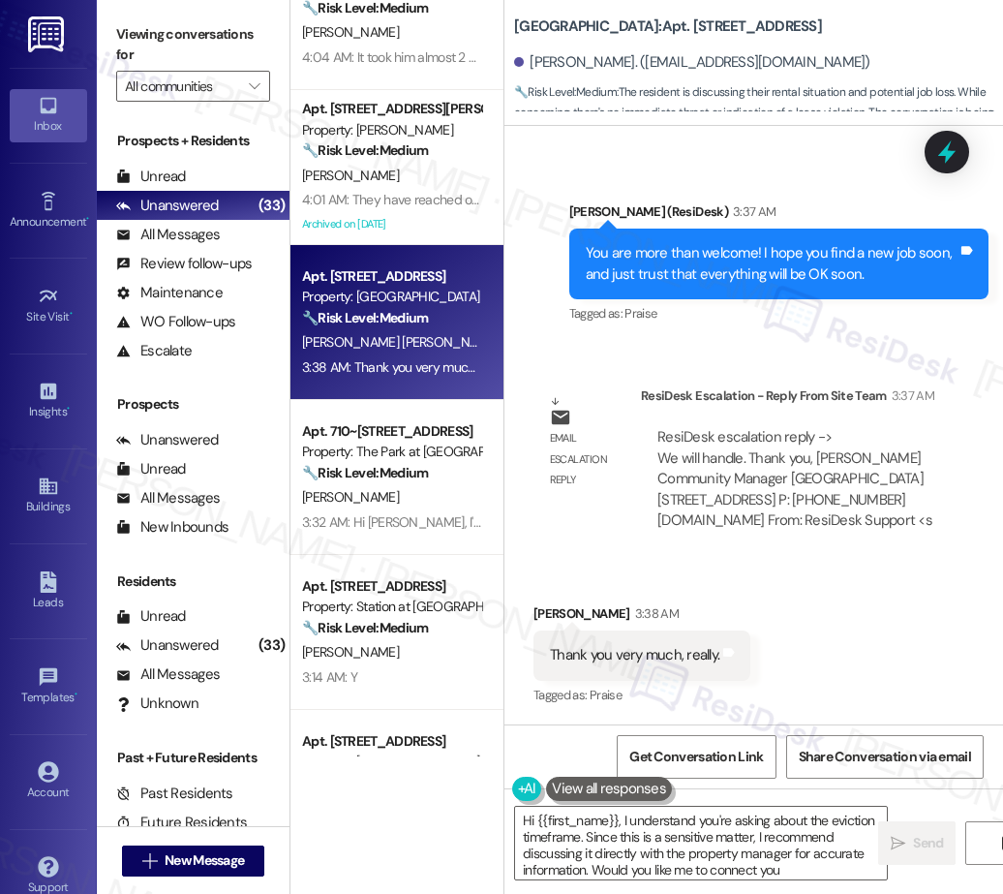
type textarea "Hi {{first_name}}, I understand you're asking about the eviction timeframe. Sin…"
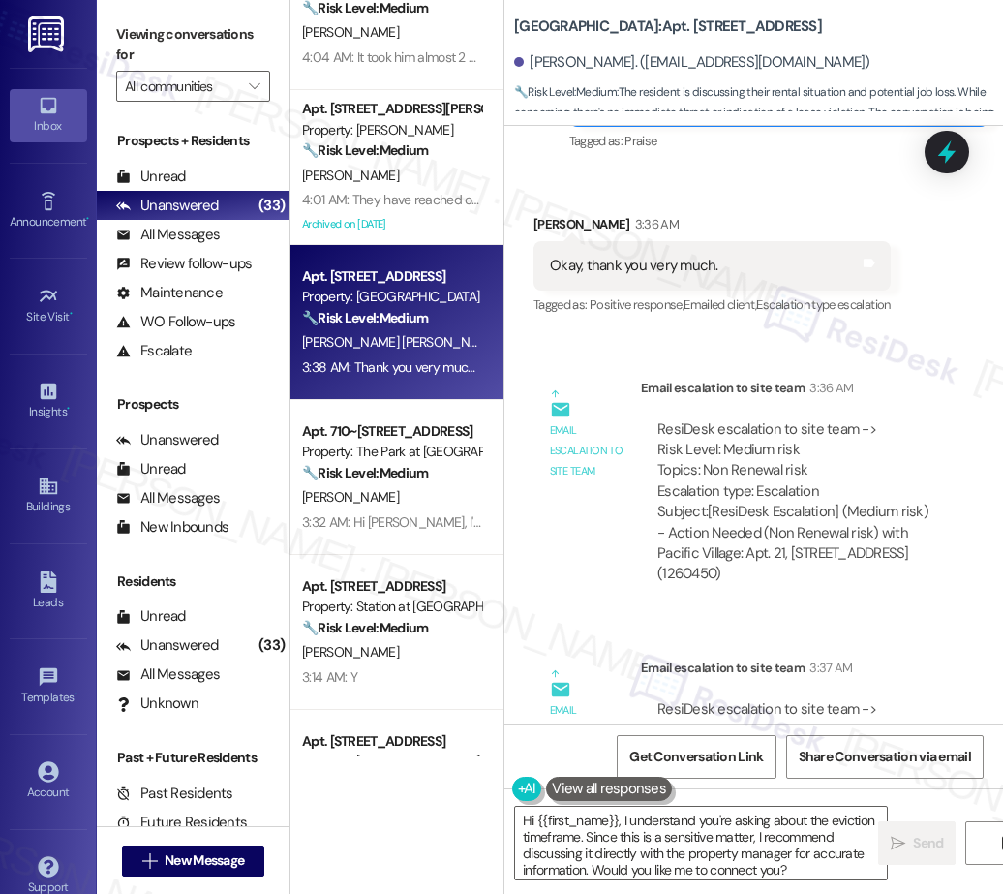
scroll to position [8933, 0]
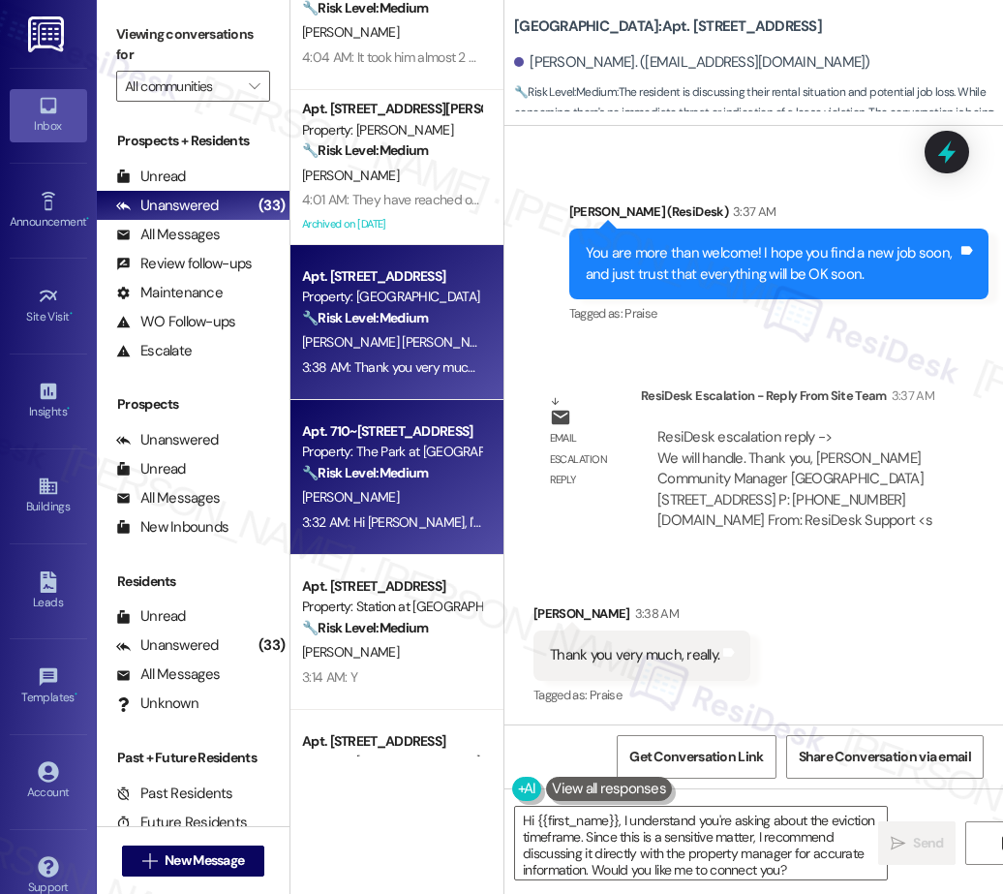
click at [422, 481] on strong "🔧 Risk Level: Medium" at bounding box center [365, 472] width 126 height 17
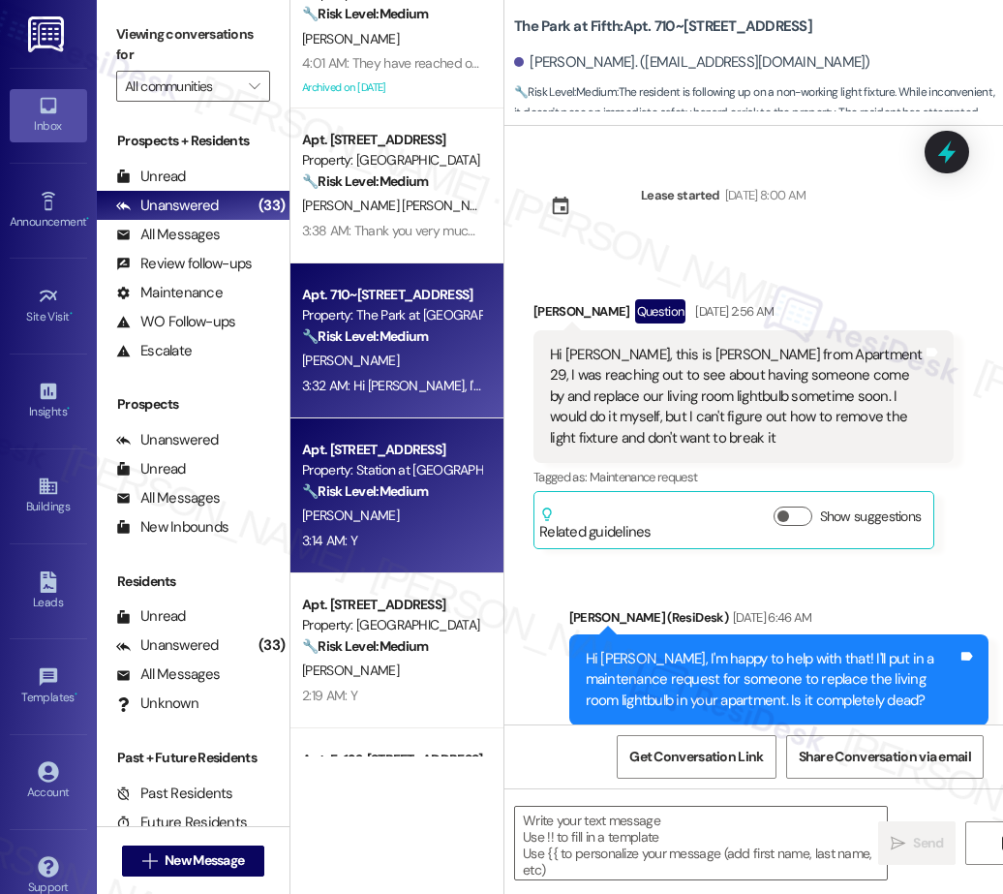
scroll to position [737, 0]
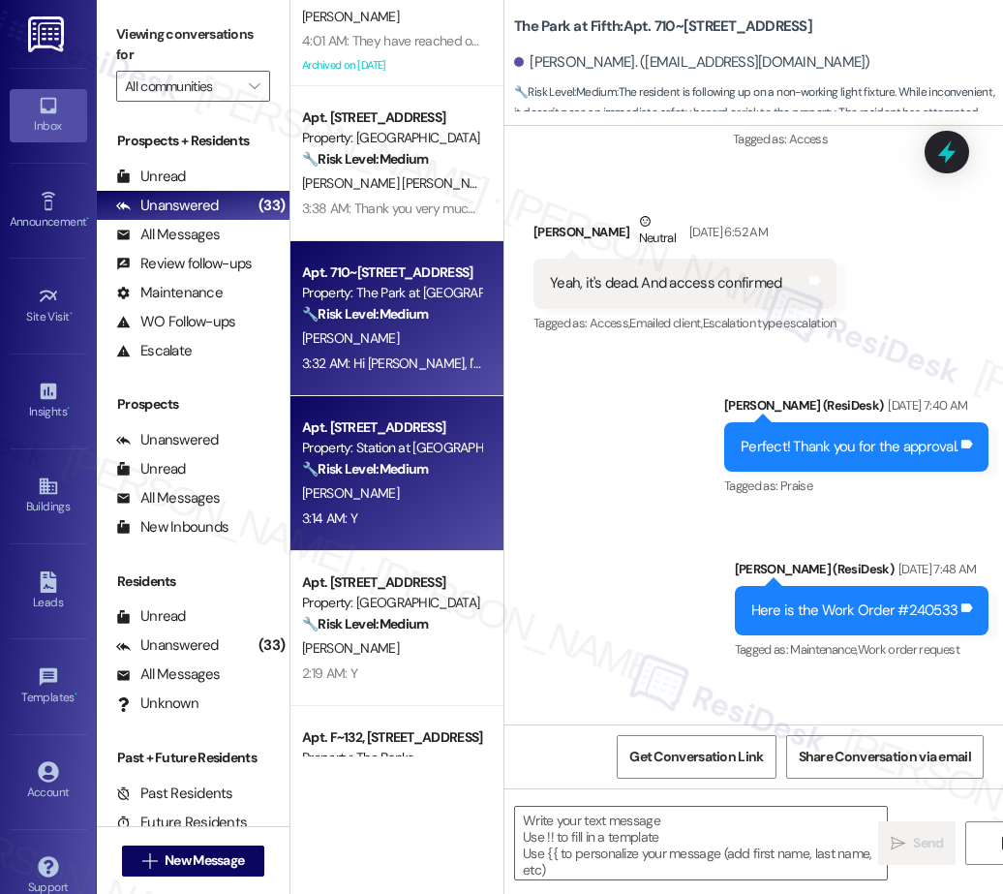
type textarea "Fetching suggested responses. Please feel free to read through the conversation…"
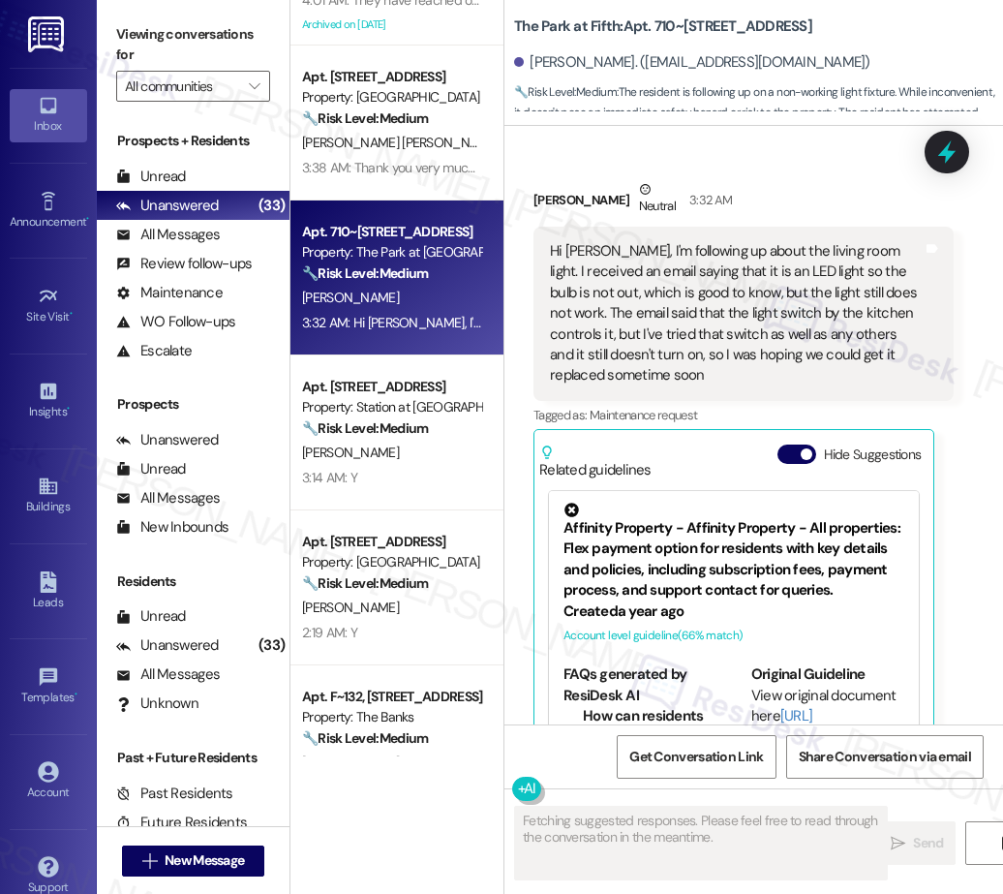
scroll to position [422, 0]
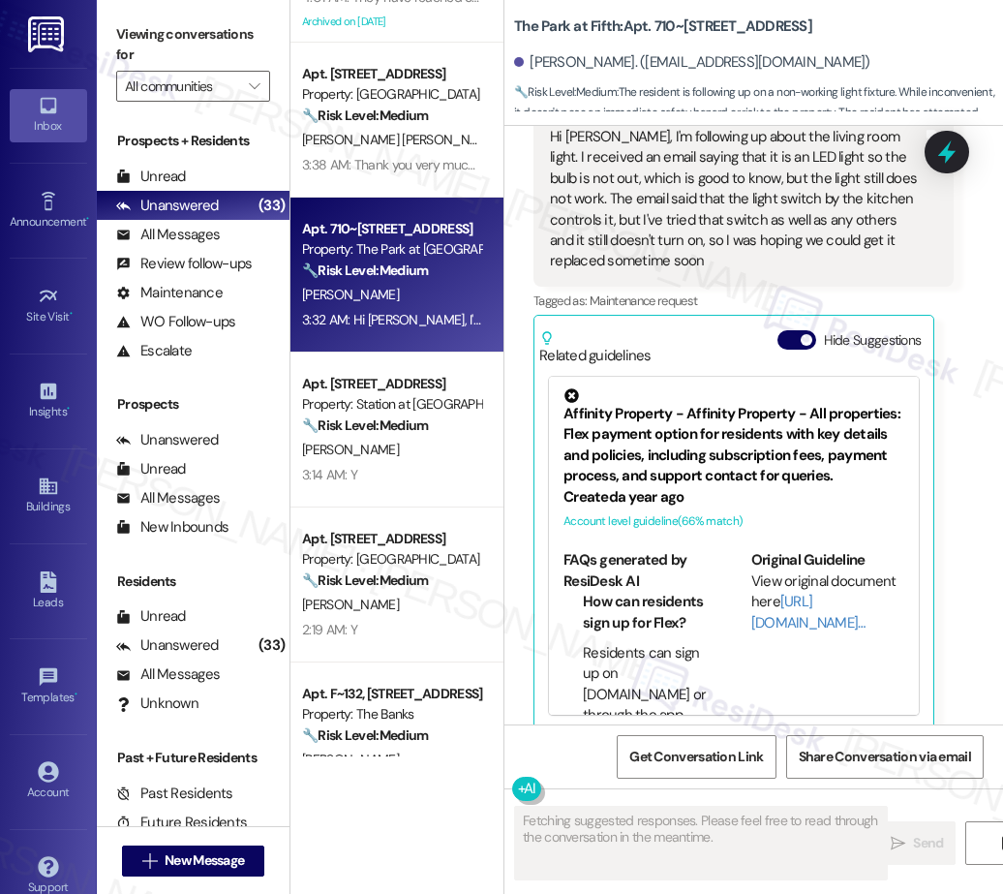
click at [393, 452] on div "B. Njoku" at bounding box center [391, 450] width 183 height 24
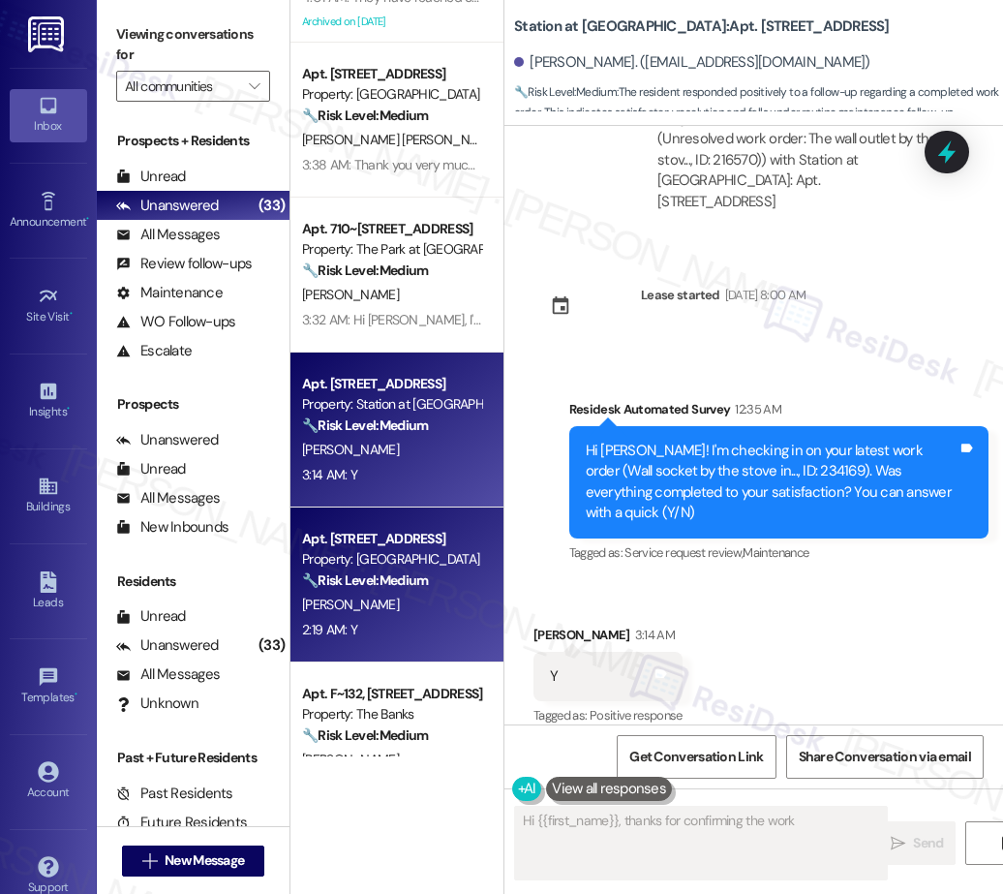
type textarea "Hi {{first_name}}, thanks for confirming the work order"
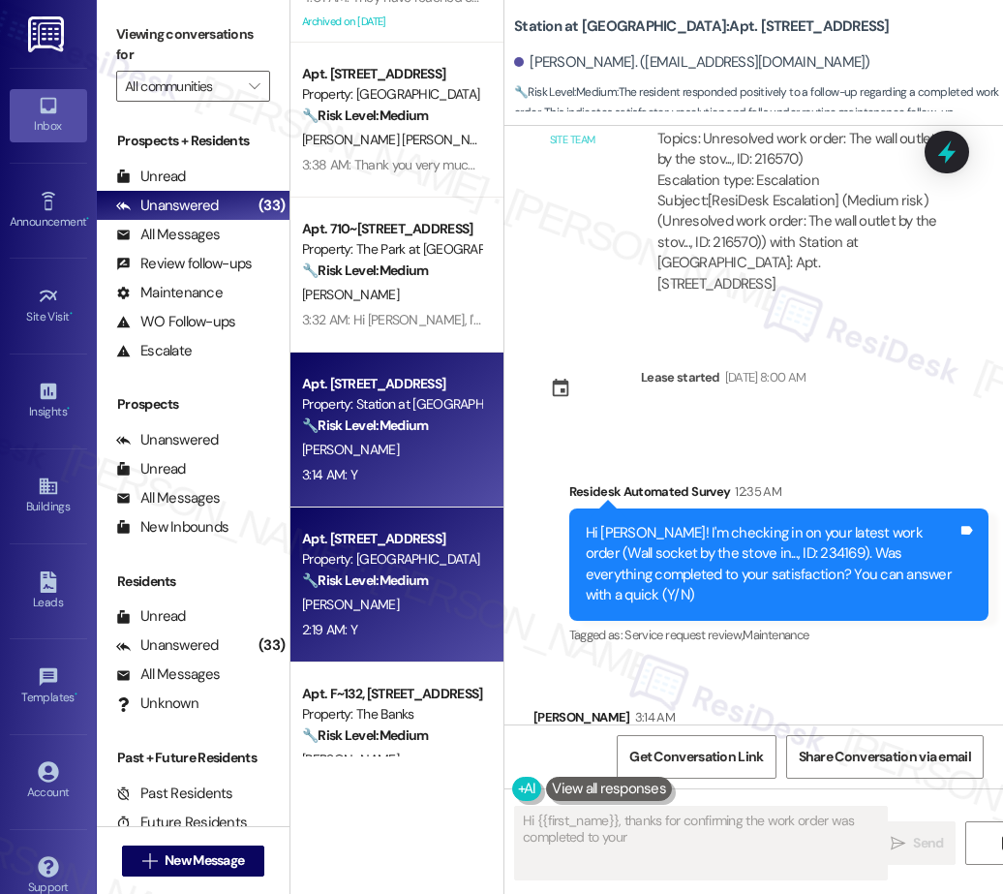
click at [382, 582] on strong "🔧 Risk Level: Medium" at bounding box center [365, 579] width 126 height 17
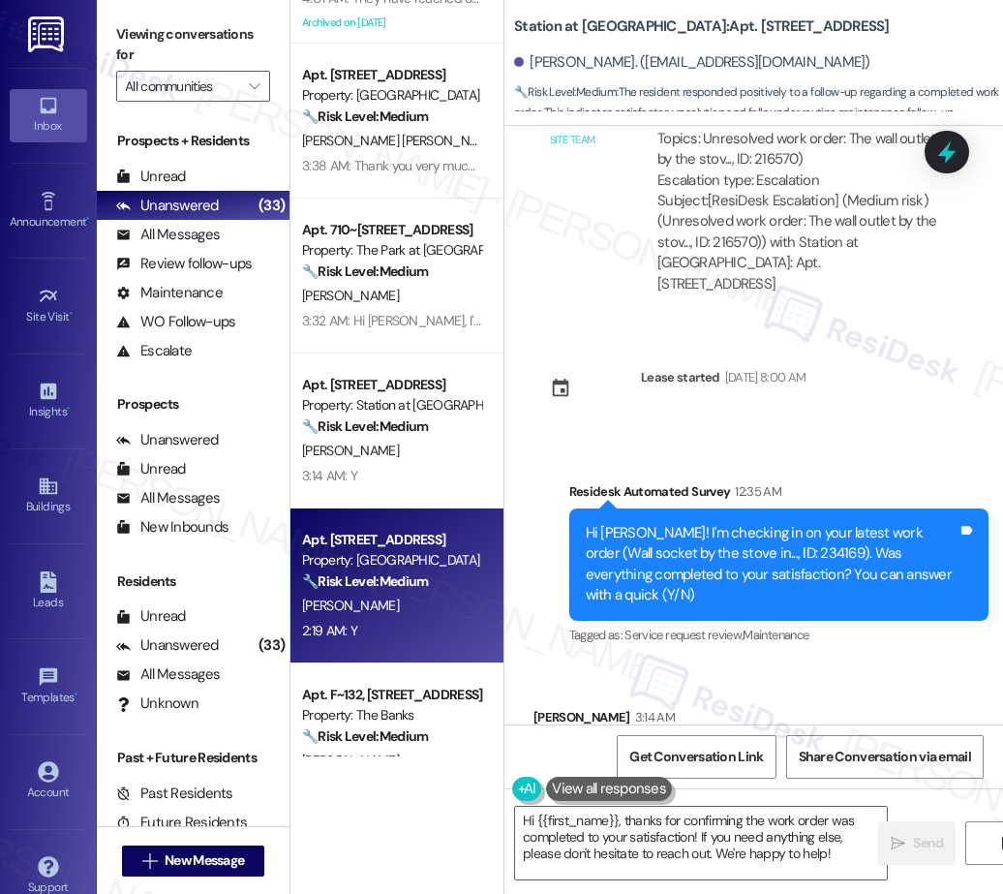
type textarea "Fetching suggested responses. Please feel free to read through the conversation…"
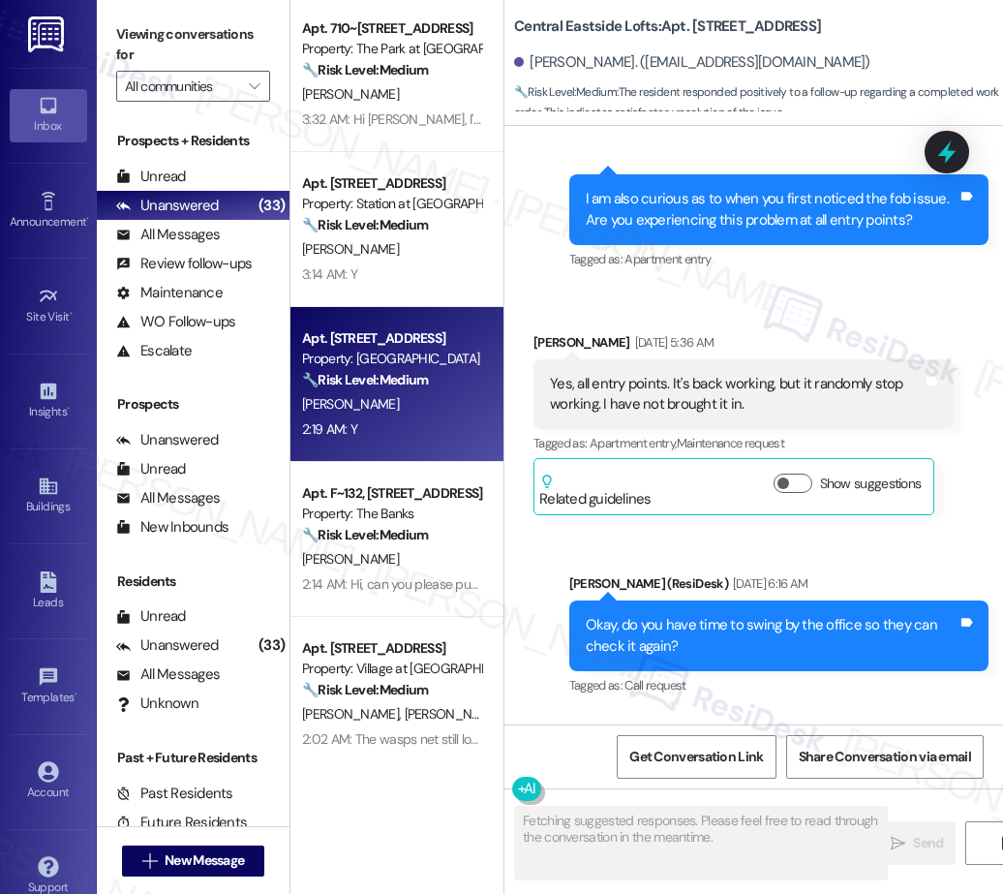
scroll to position [623, 0]
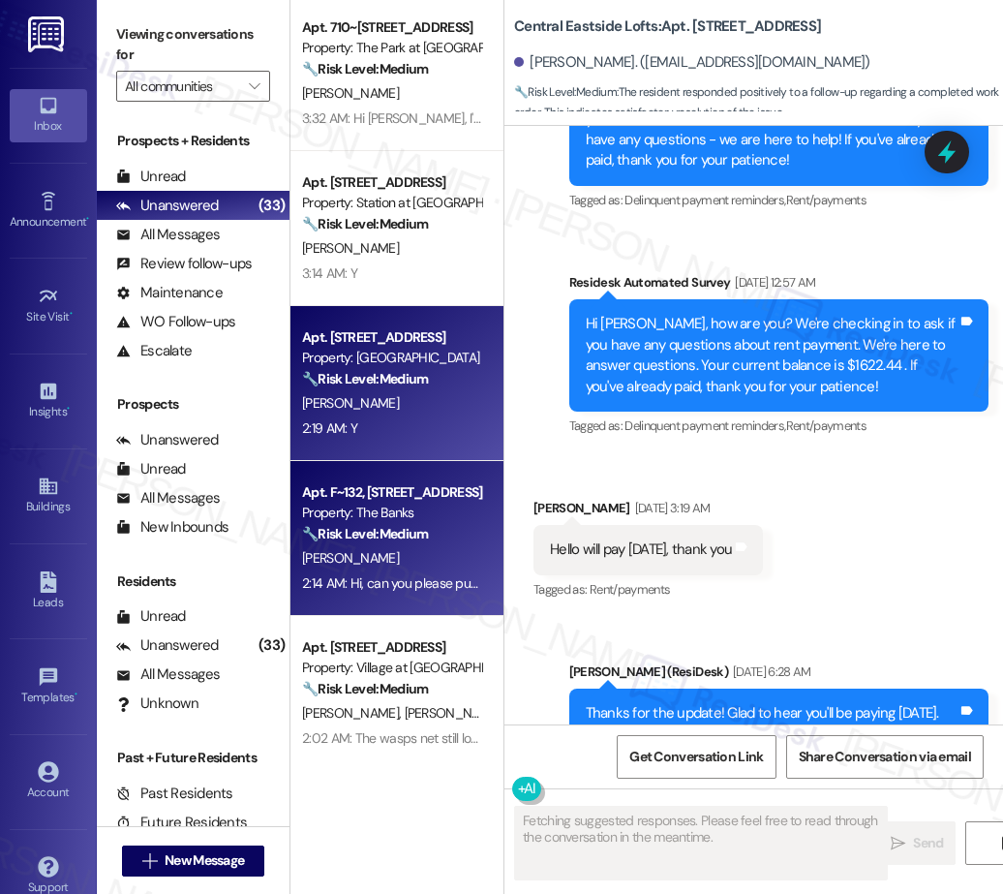
click at [413, 486] on div "Apt. F~132, 595 NE Geary St" at bounding box center [391, 492] width 179 height 20
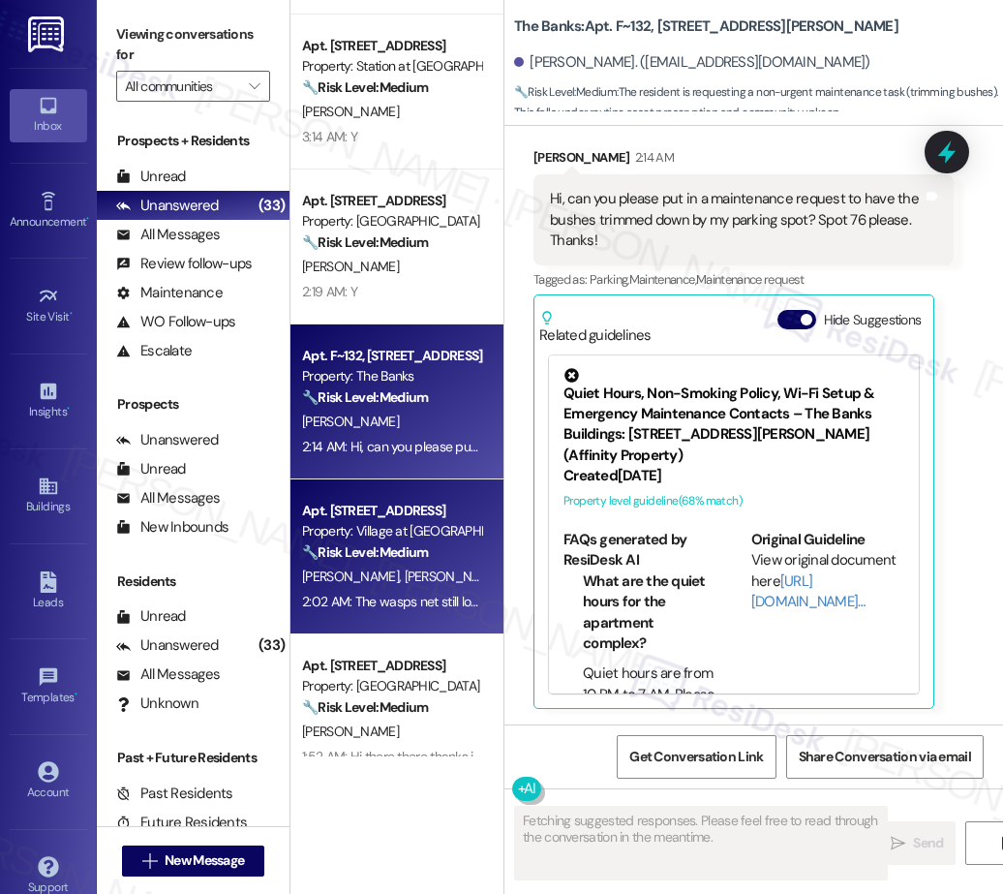
scroll to position [793, 0]
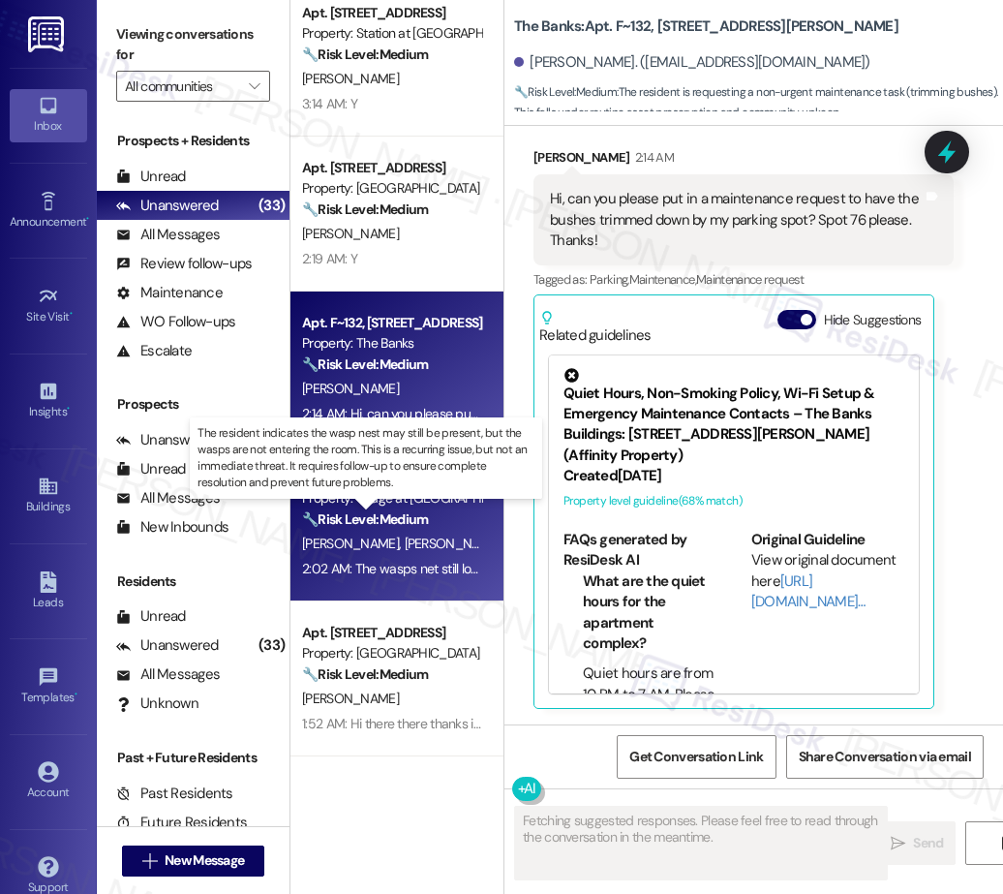
click at [399, 522] on strong "🔧 Risk Level: Medium" at bounding box center [365, 518] width 126 height 17
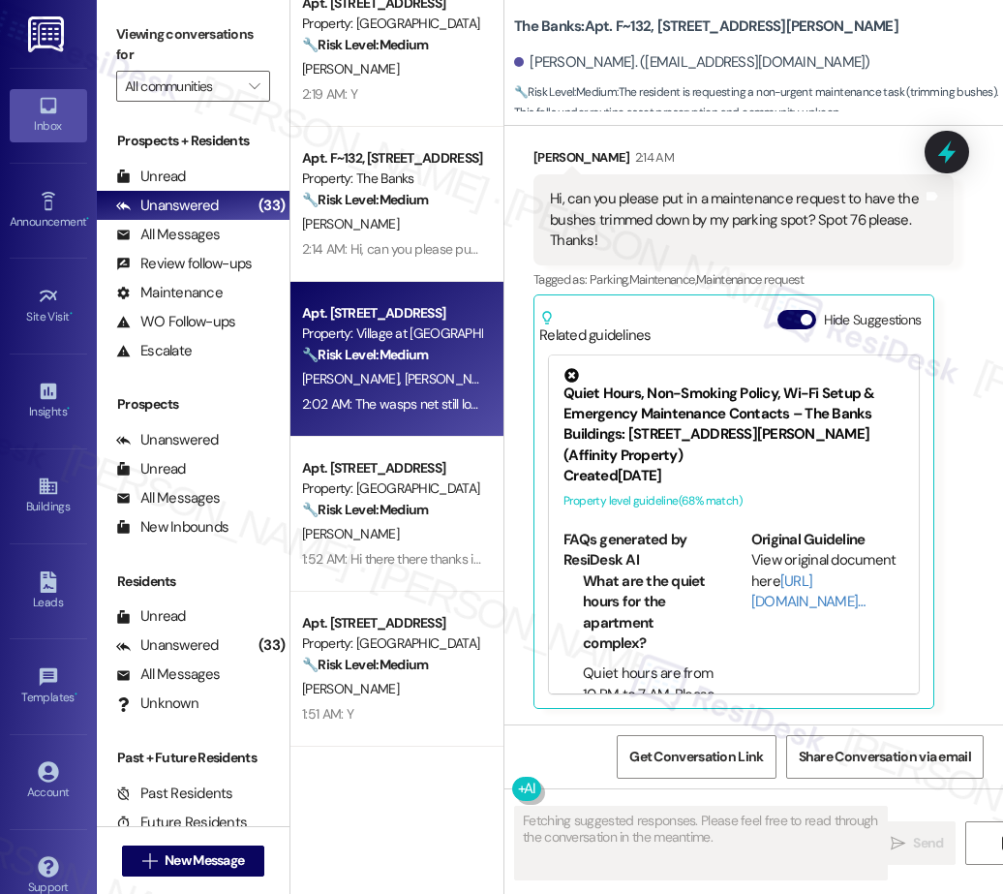
scroll to position [968, 0]
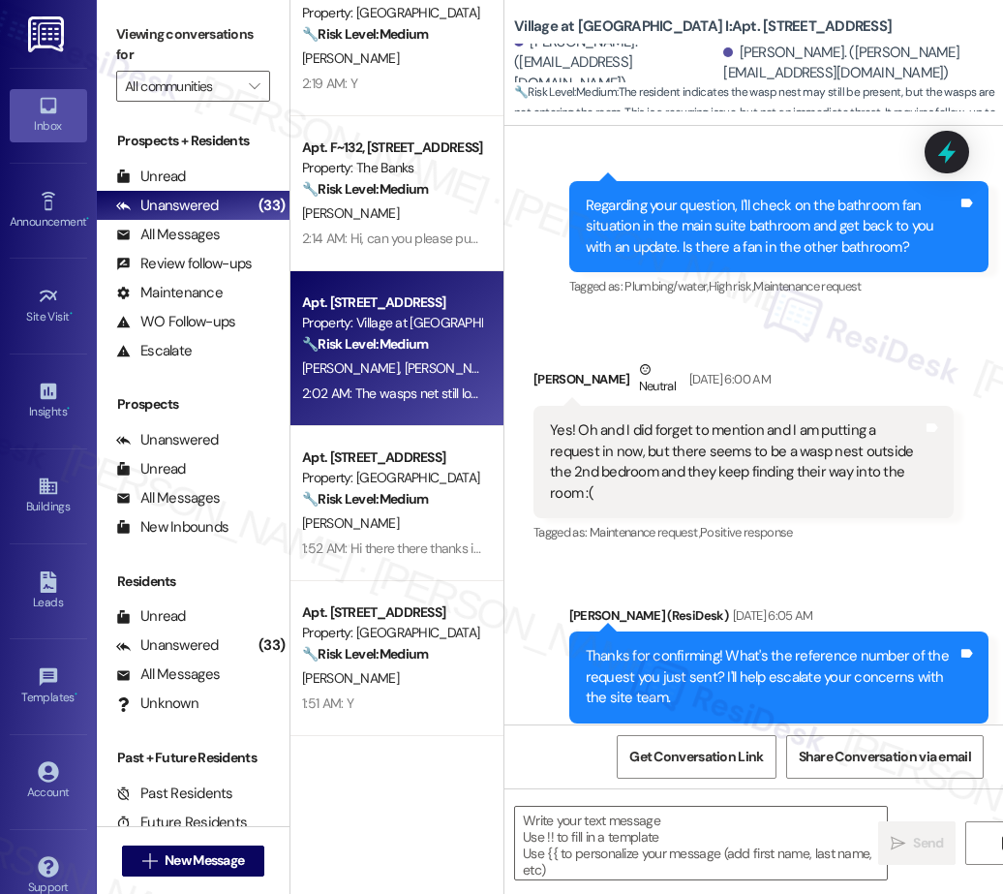
type textarea "Fetching suggested responses. Please feel free to read through the conversation…"
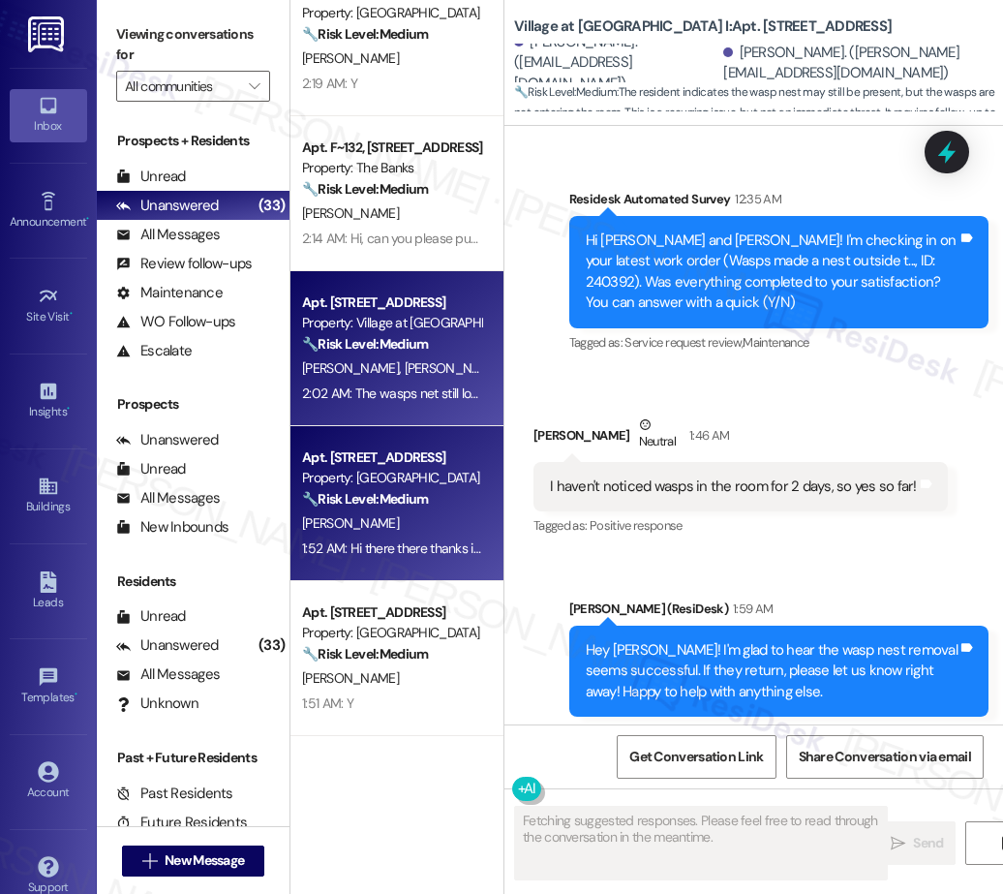
scroll to position [3994, 0]
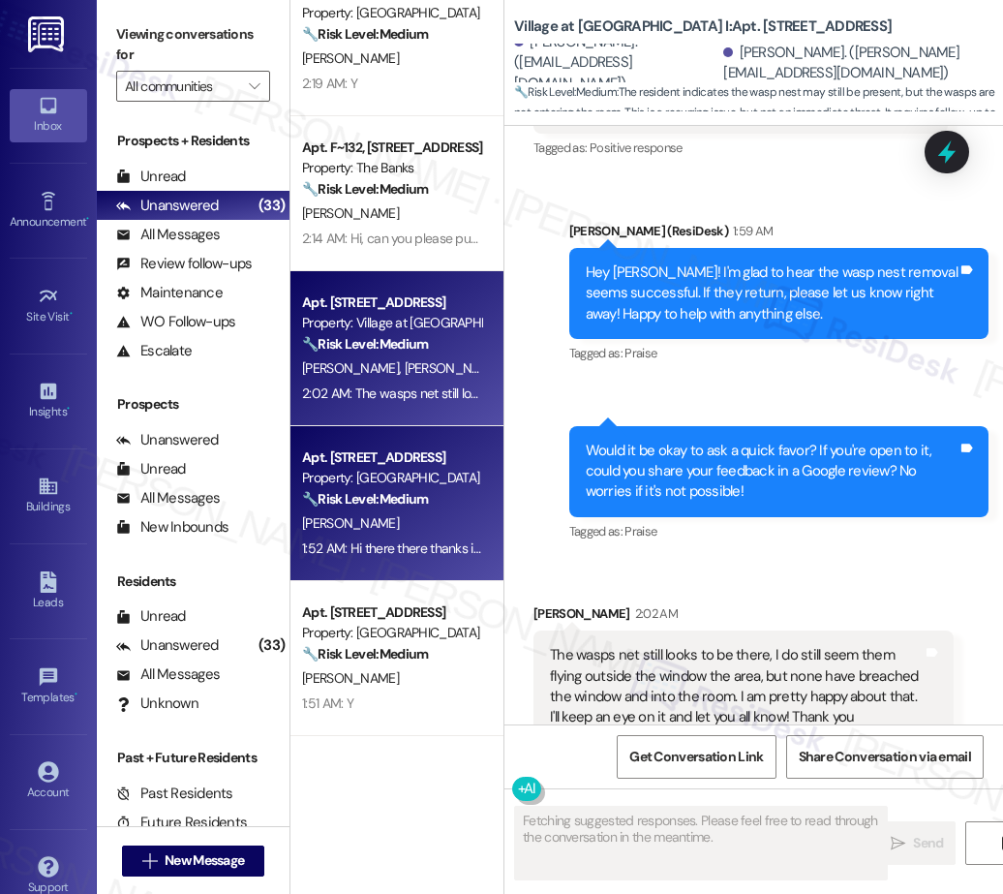
click at [410, 482] on div "Property: [GEOGRAPHIC_DATA]" at bounding box center [391, 478] width 179 height 20
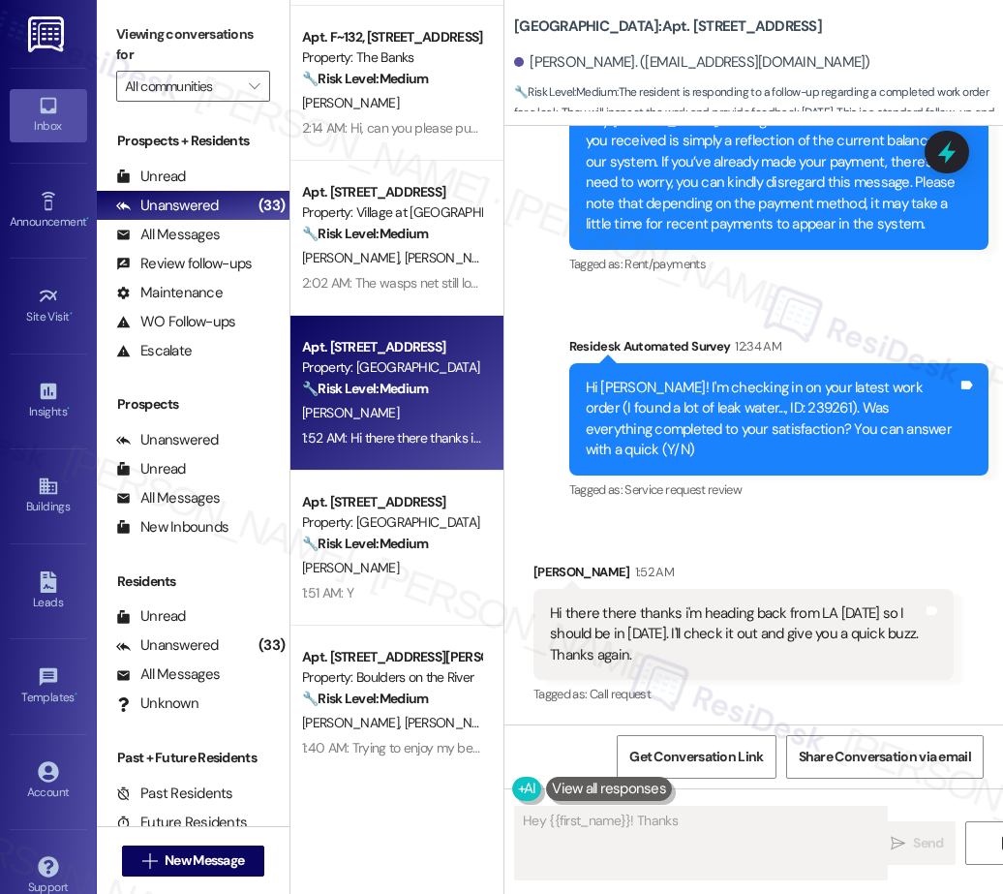
scroll to position [2486, 0]
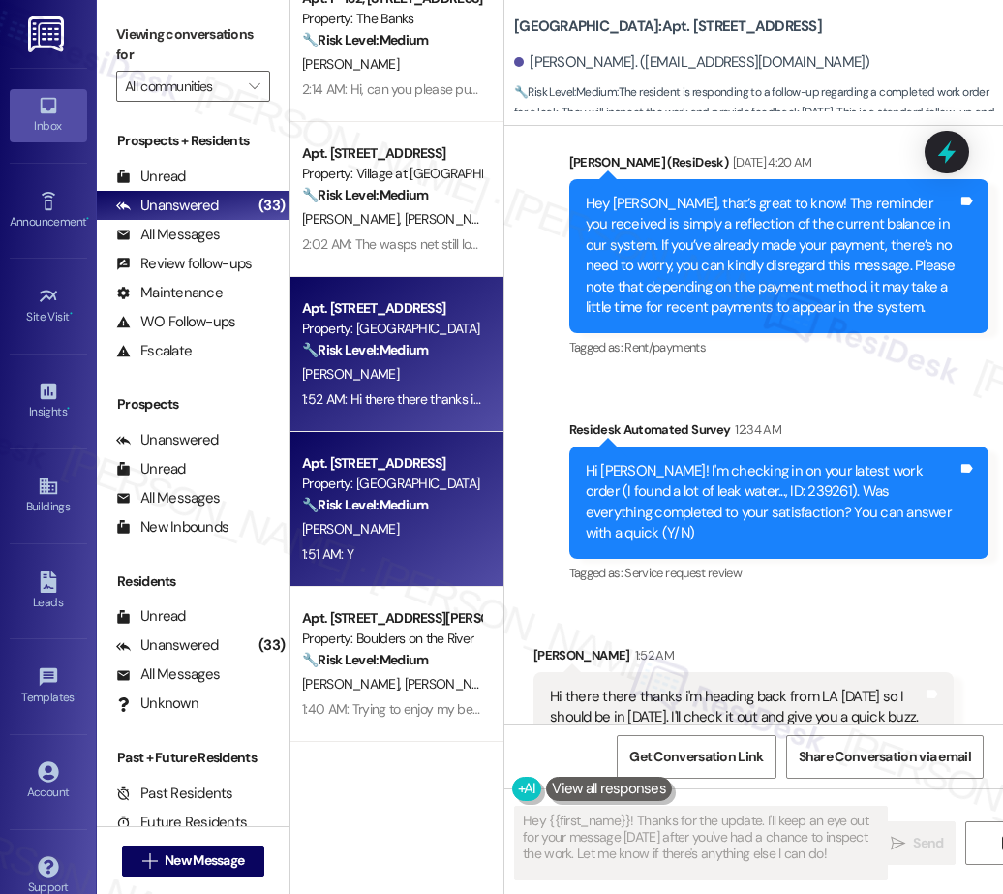
click at [420, 505] on div "Apt. 288A, 5050 Fredericksburg Rd Property: Station at Elm Creek 🔧 Risk Level: …" at bounding box center [396, 378] width 213 height 756
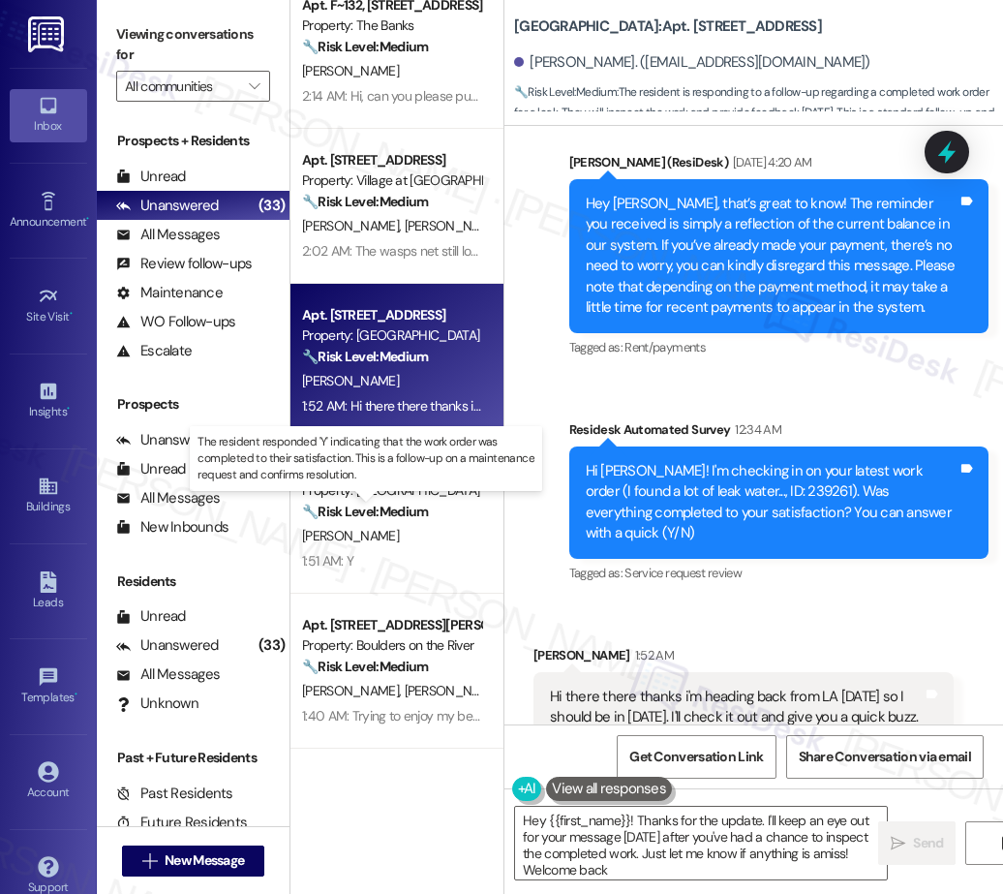
type textarea "Hey {{first_name}}! Thanks for the update. I'll keep an eye out for your messag…"
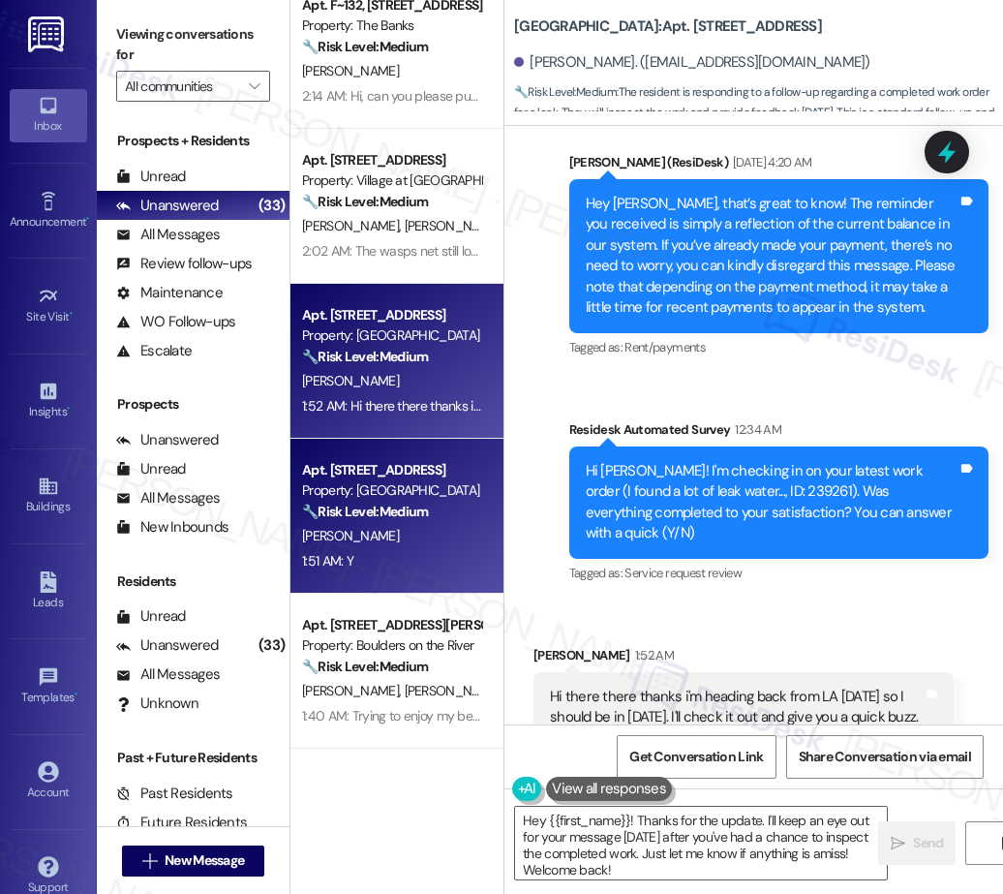
click at [420, 528] on div "F. Carrillo" at bounding box center [391, 536] width 183 height 24
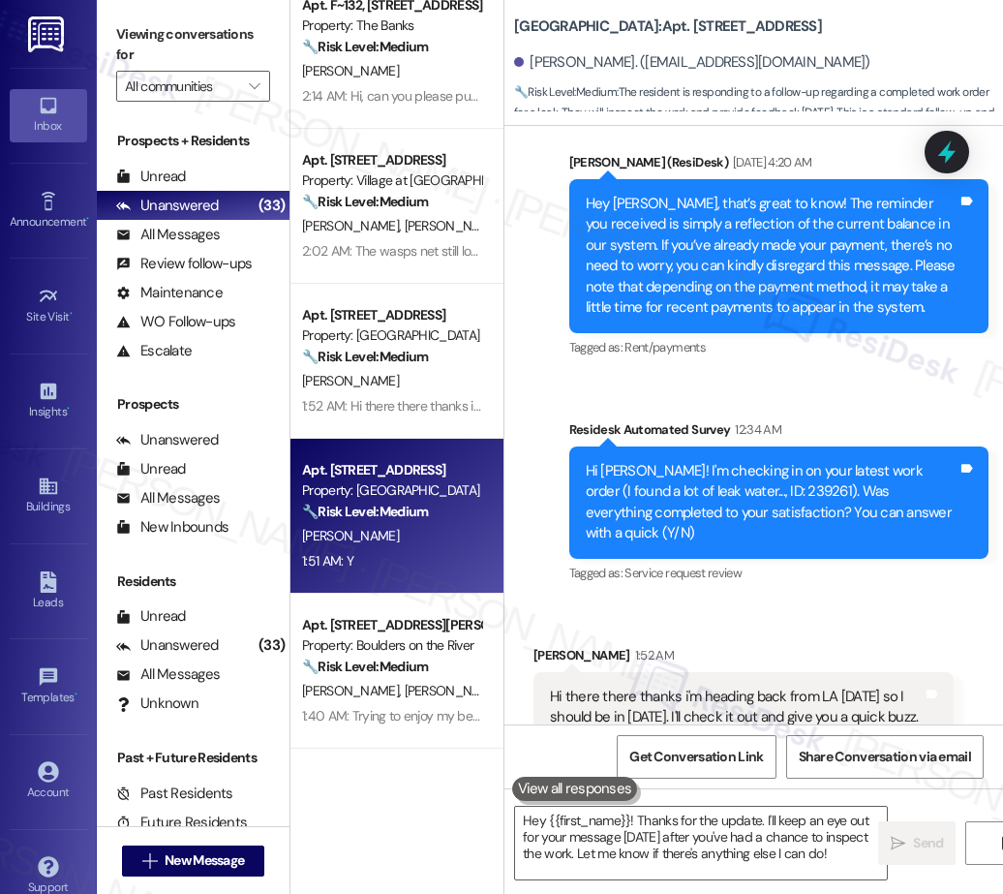
type textarea "Fetching suggested responses. Please feel free to read through the conversation…"
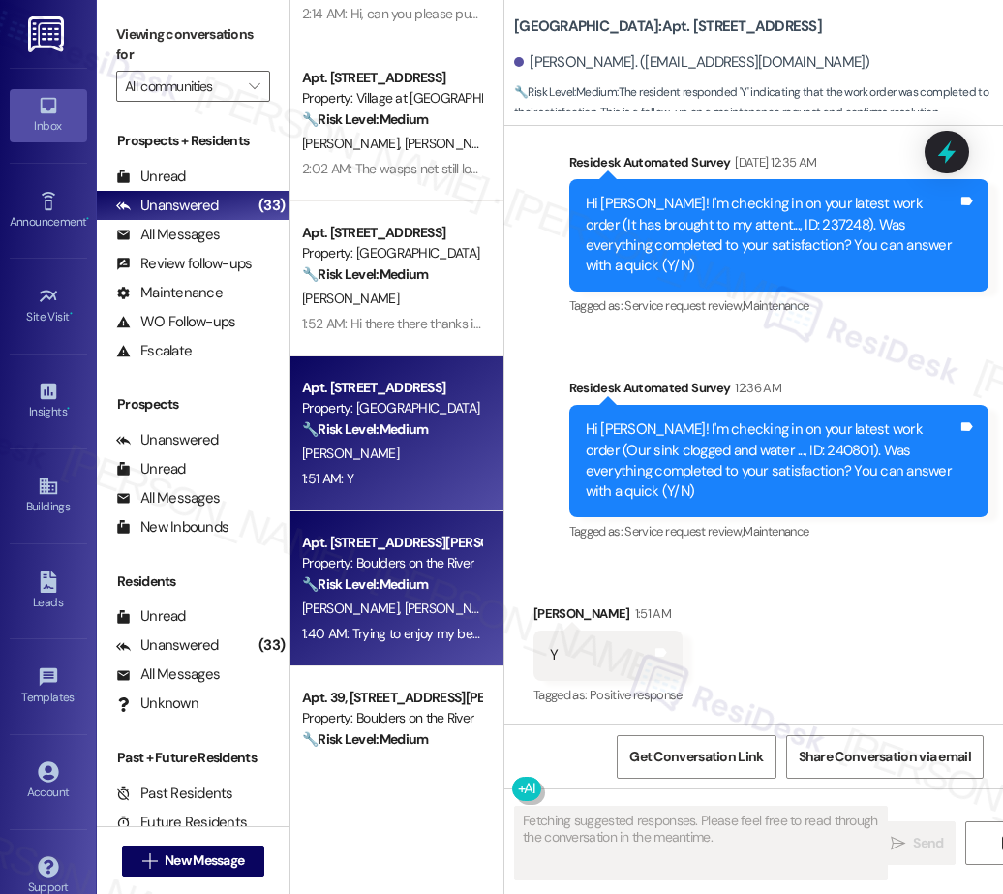
scroll to position [1232, 0]
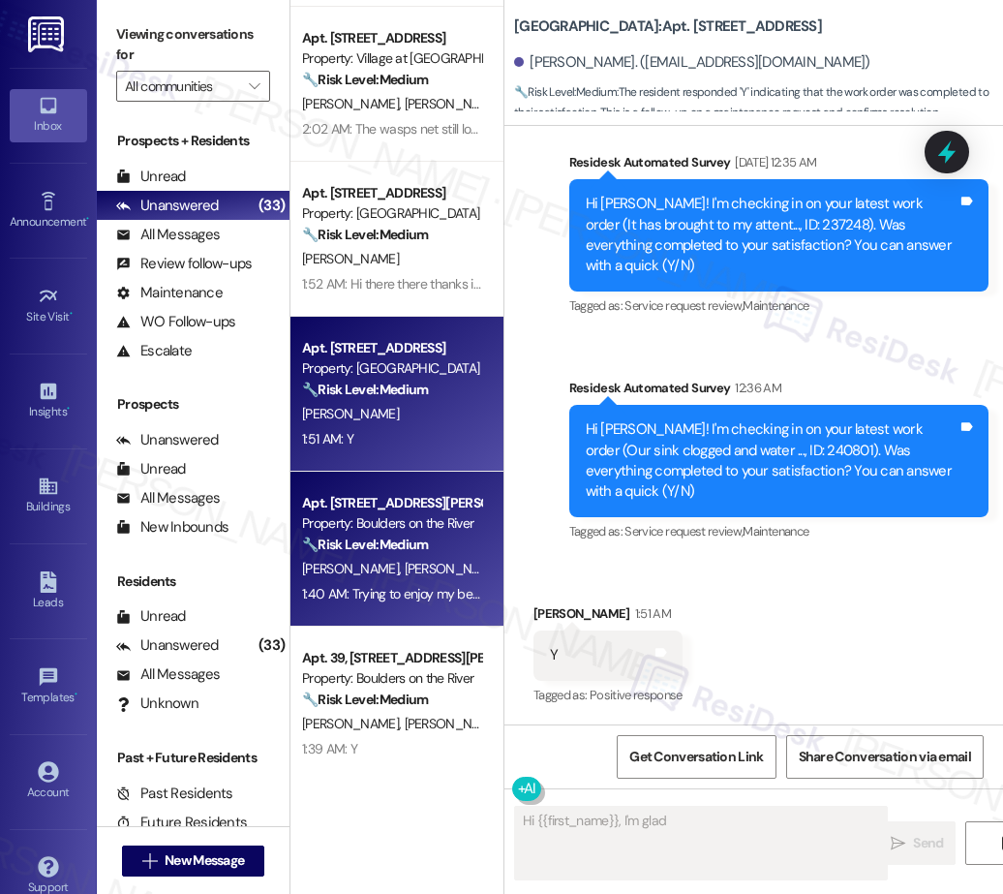
click at [393, 559] on div "M. Suhonen S. Nelsen" at bounding box center [391, 569] width 183 height 24
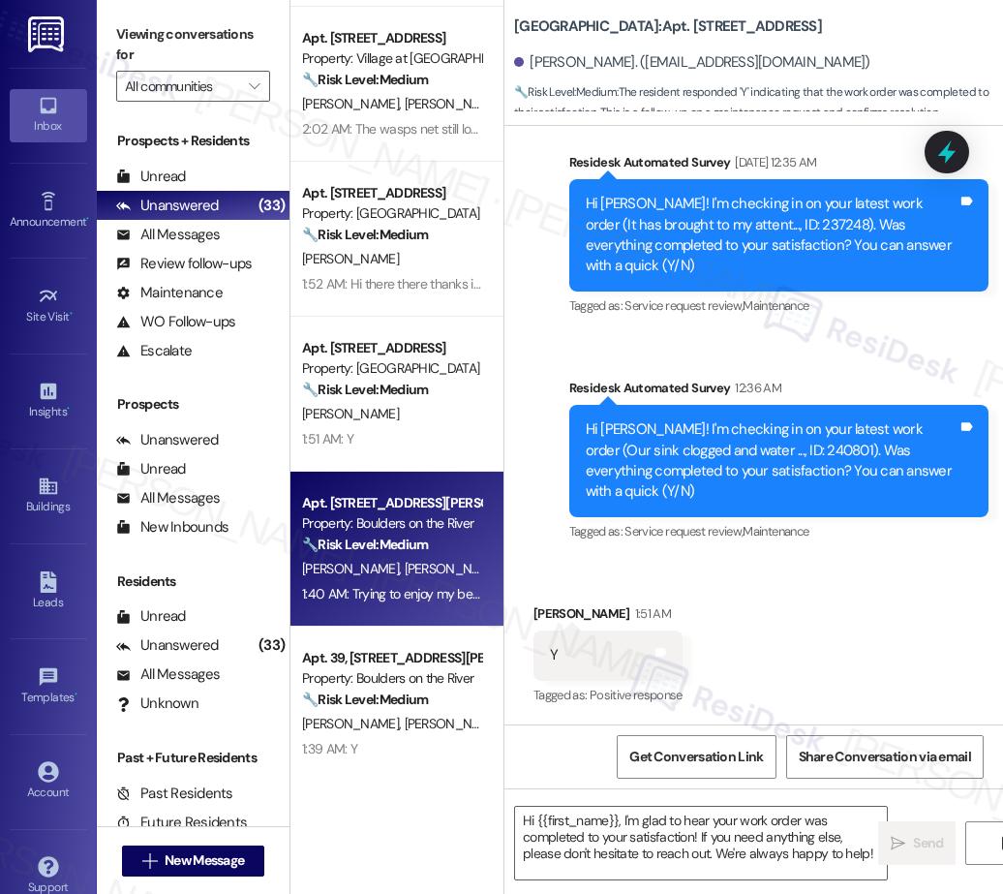
type textarea "Fetching suggested responses. Please feel free to read through the conversation…"
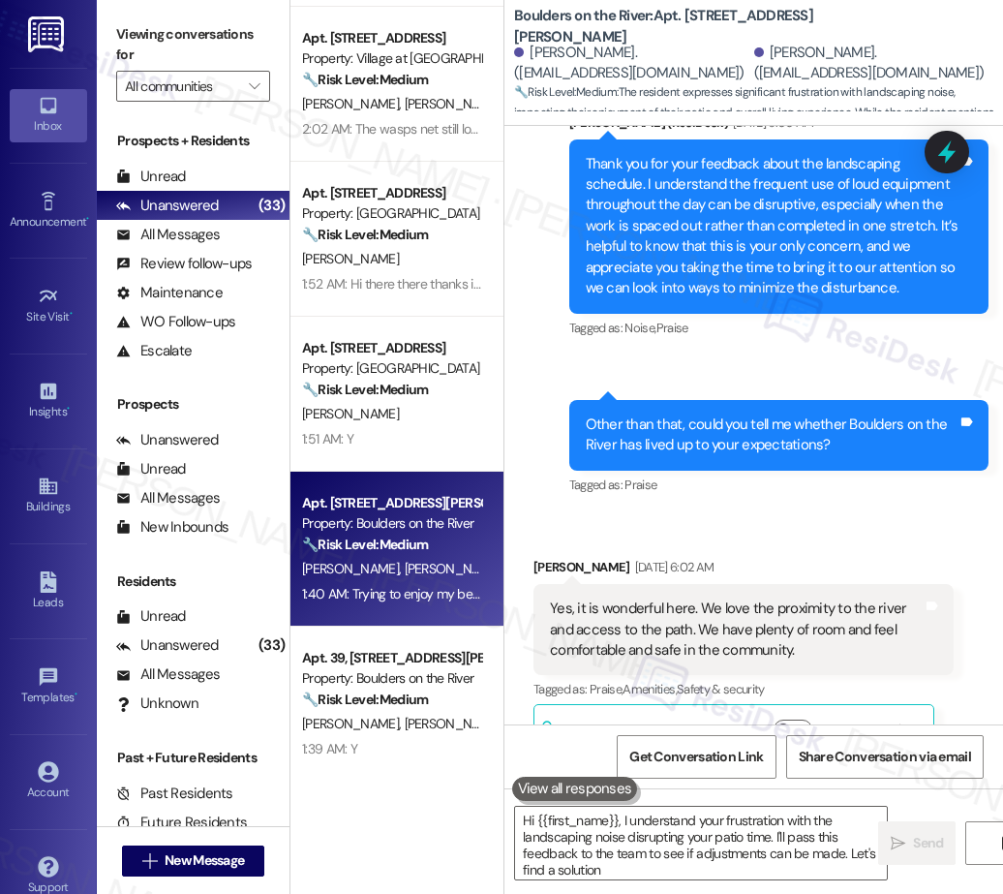
type textarea "Hi {{first_name}}, I understand your frustration with the landscaping noise dis…"
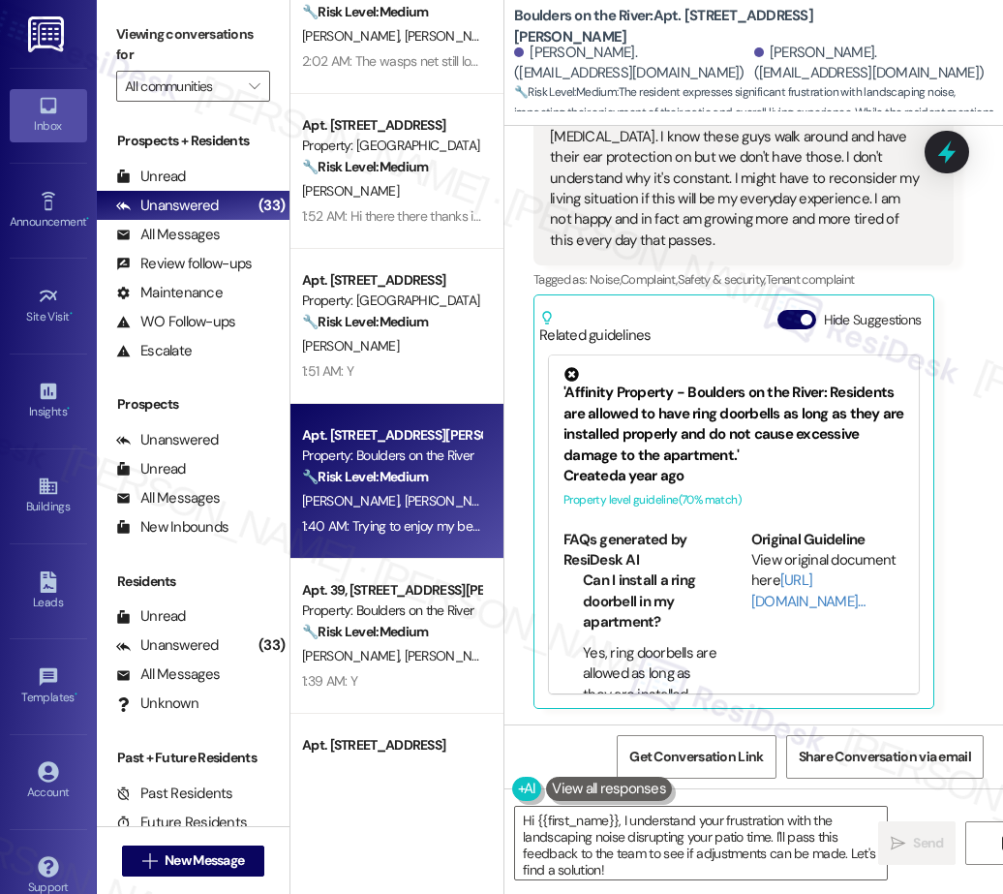
scroll to position [5779, 0]
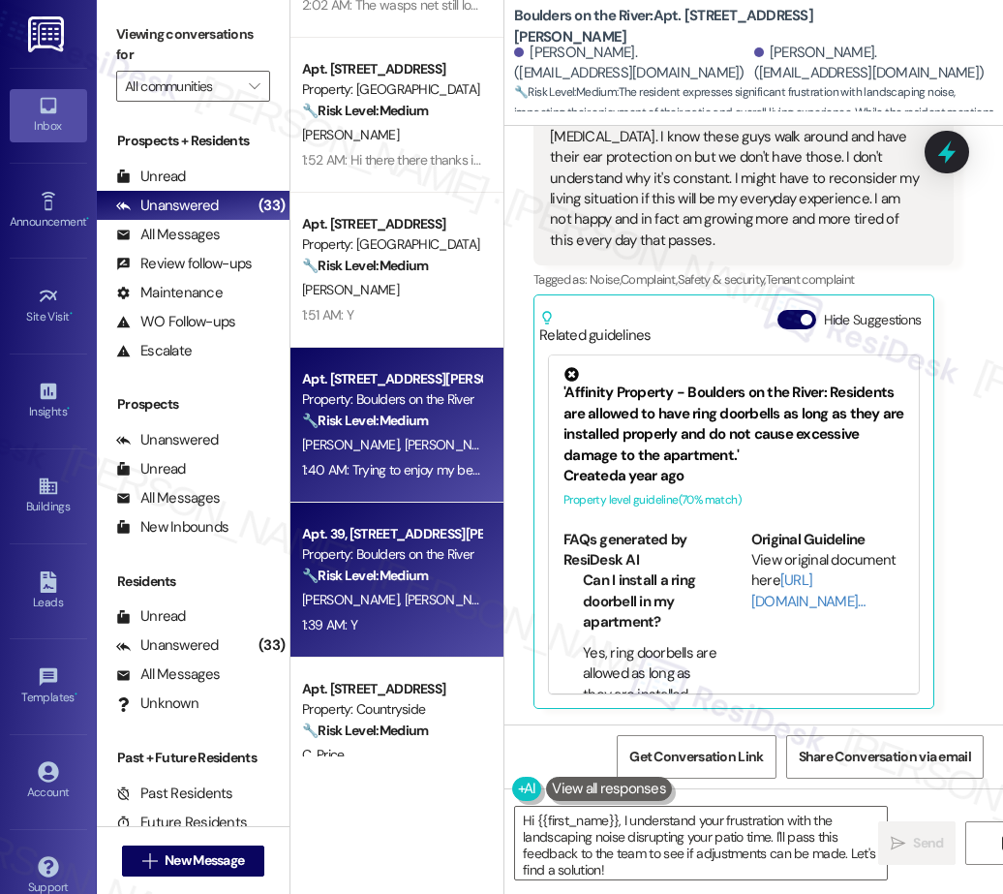
click at [355, 609] on div "J. Zhang M. Louie E. Mcallister" at bounding box center [391, 600] width 183 height 24
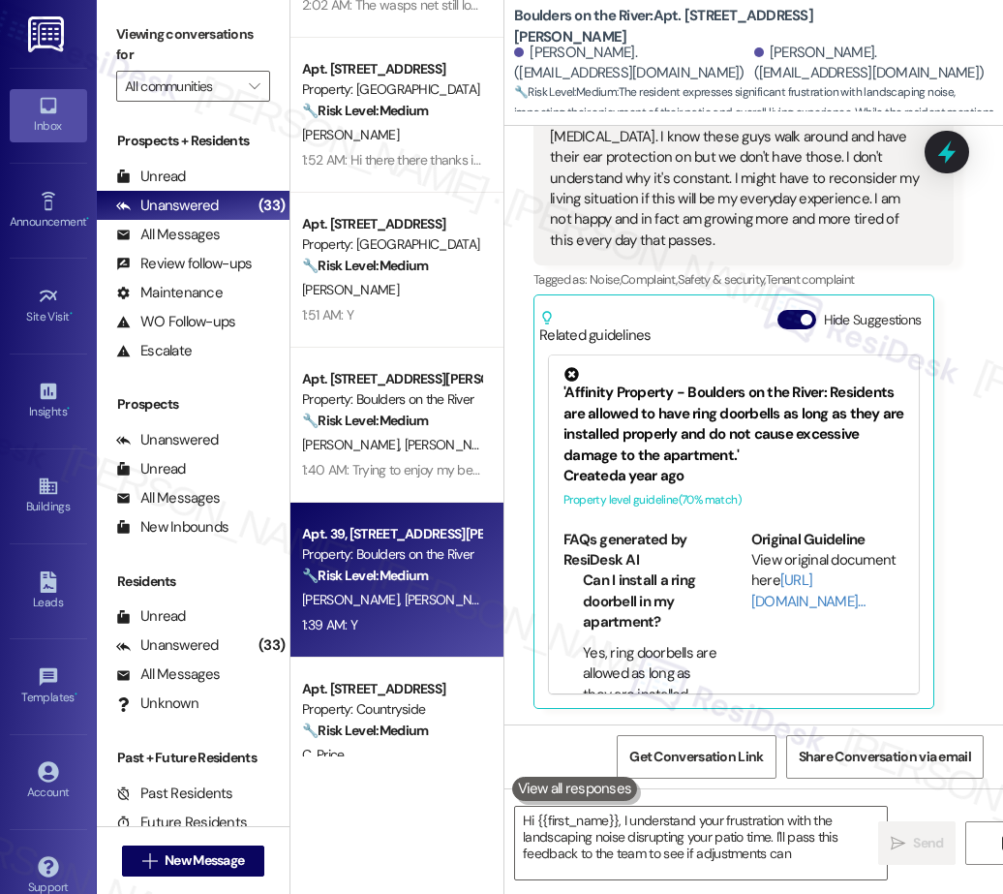
type textarea "Hi {{first_name}}, I understand your frustration with the landscaping noise dis…"
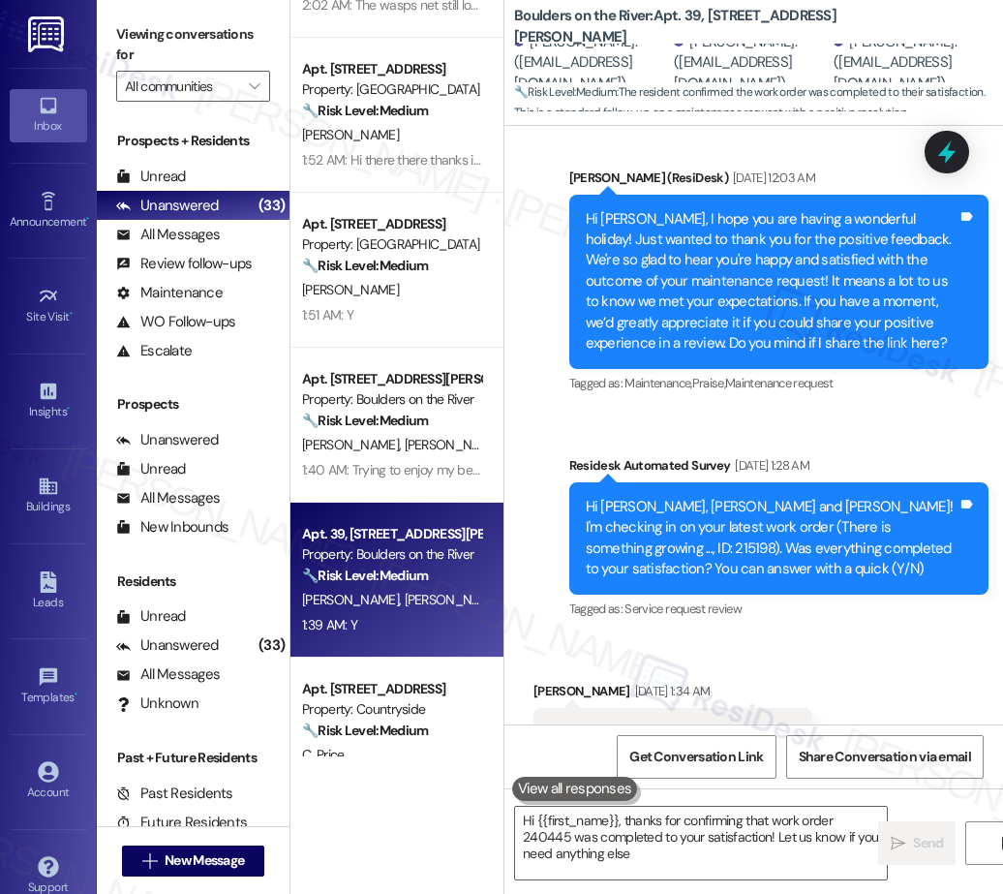
type textarea "Hi {{first_name}}, thanks for confirming that work order 240445 was completed t…"
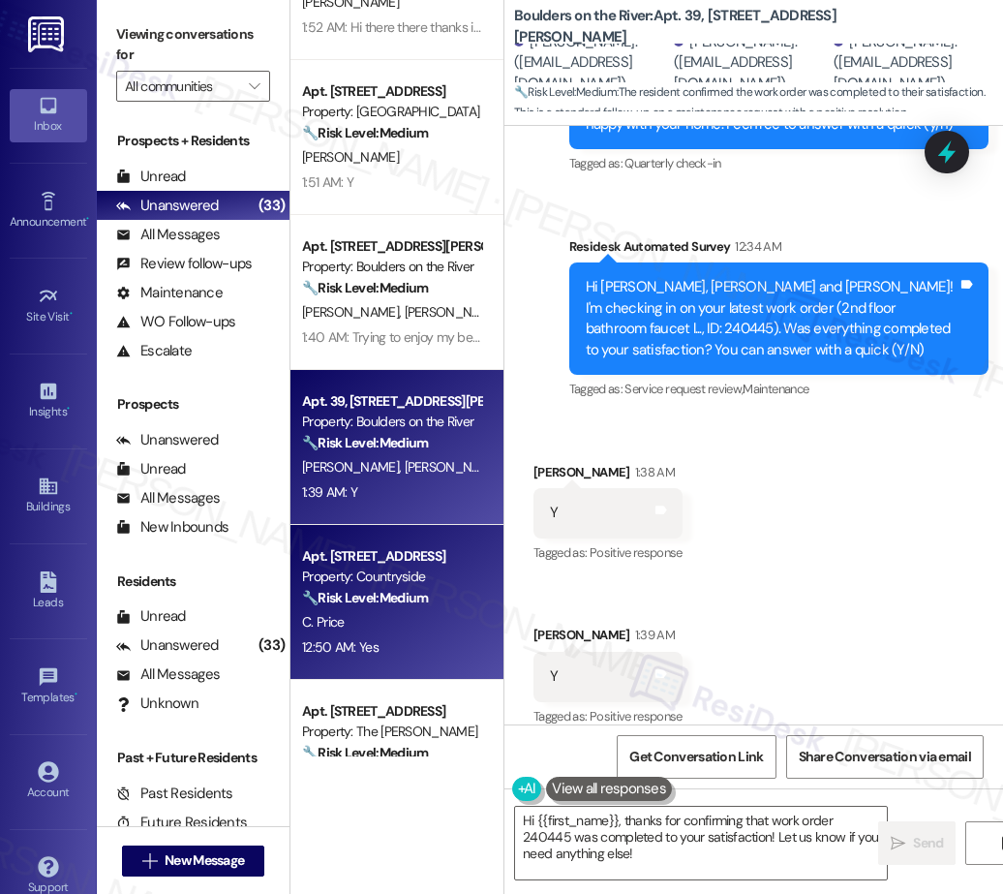
click at [367, 613] on div "C. Price" at bounding box center [391, 622] width 183 height 24
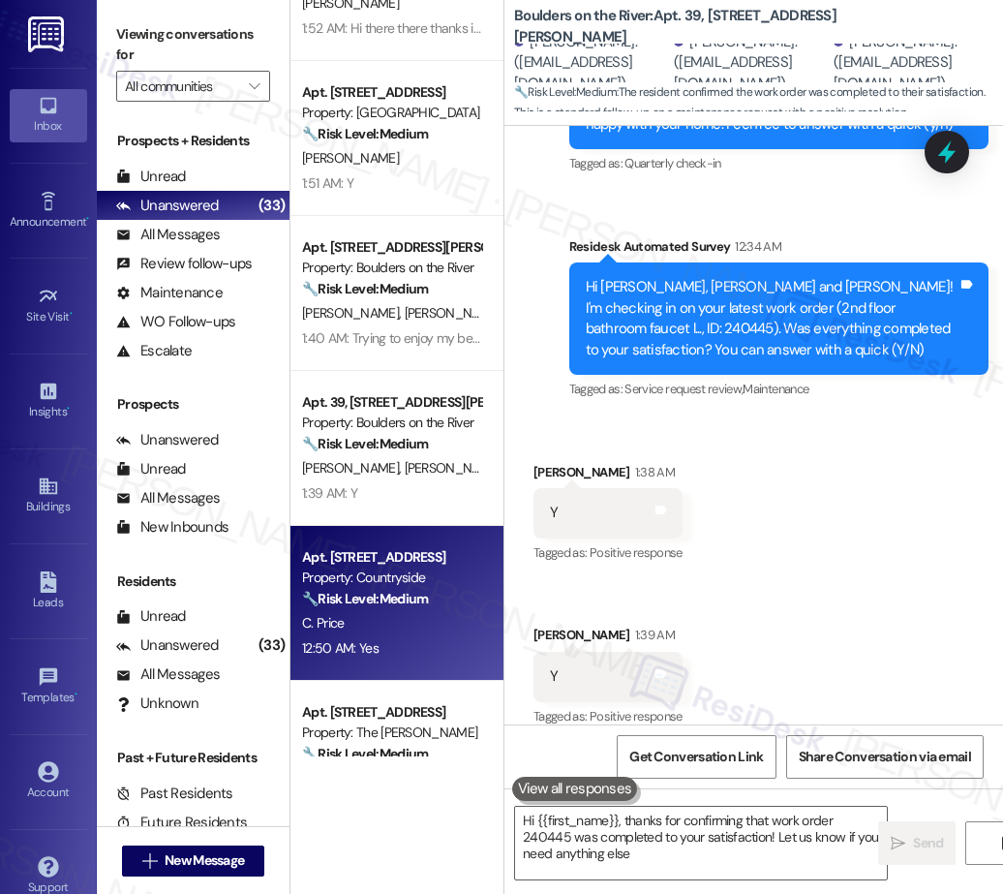
type textarea "Hi {{first_name}}, thanks for confirming that work order 240445 was completed t…"
click at [367, 613] on div "Apt. 1702, 30050 SW Town Center Lp W Suite 100 Property: Village at Main Street…" at bounding box center [396, 378] width 213 height 756
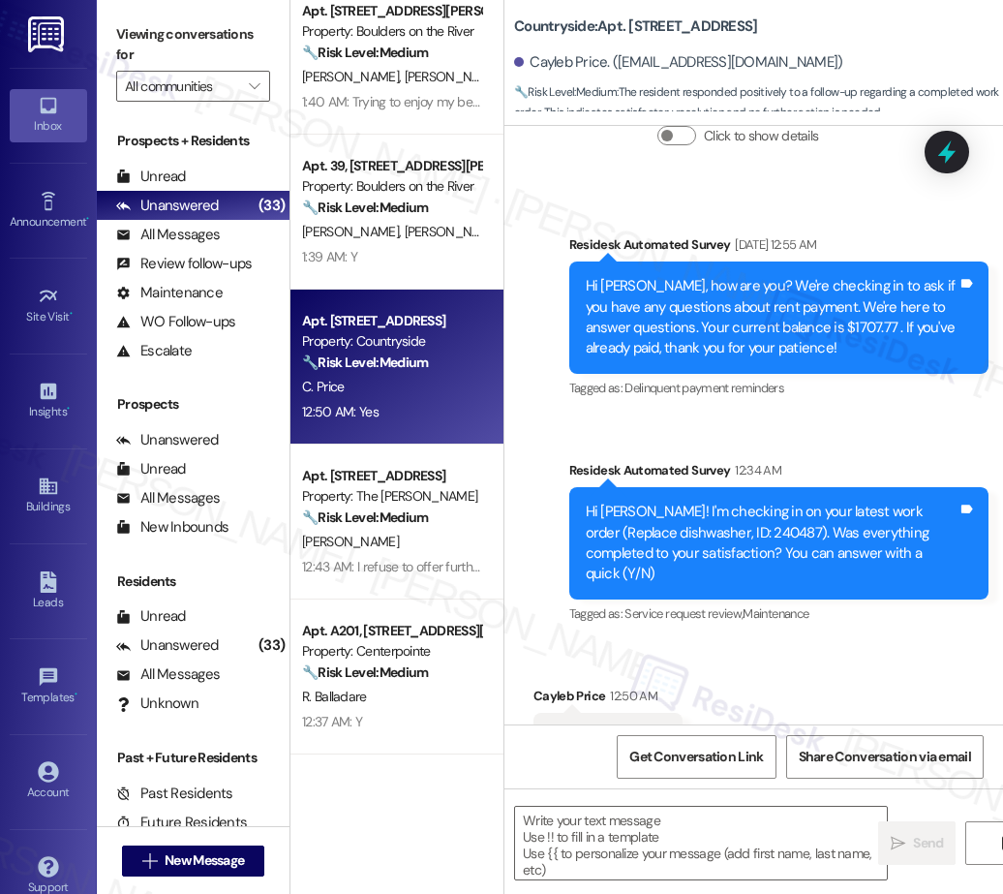
type textarea "Fetching suggested responses. Please feel free to read through the conversation…"
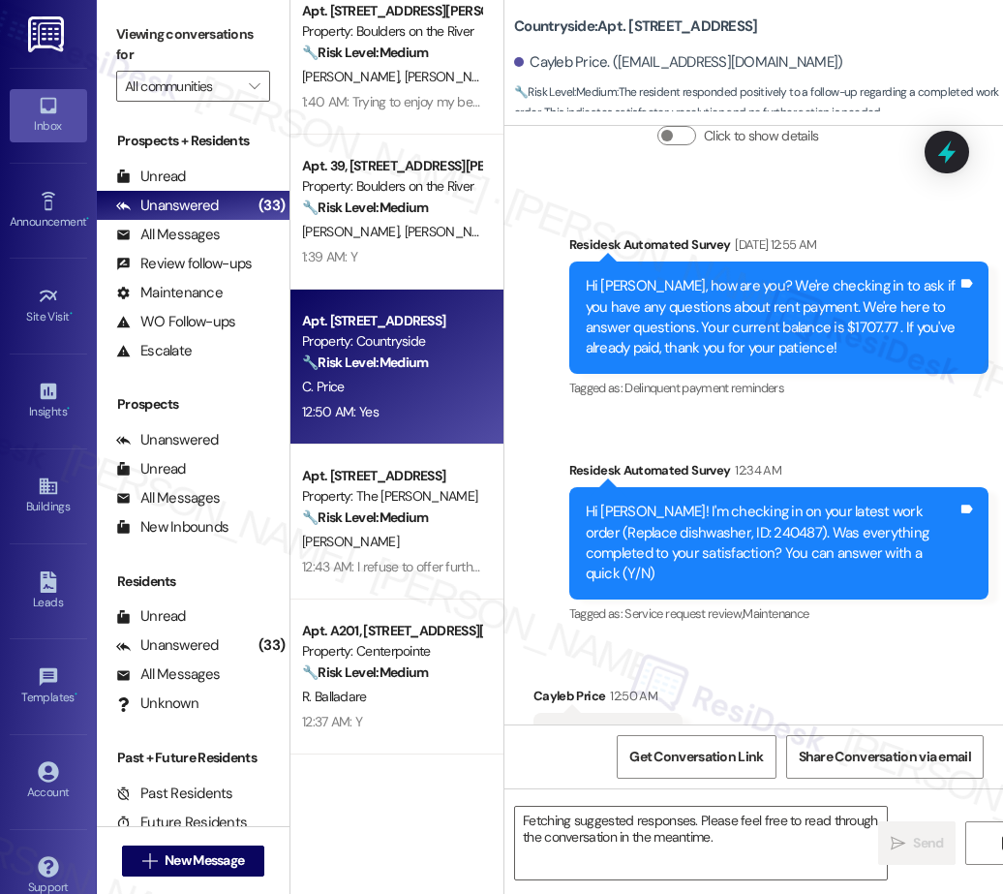
click at [423, 556] on div "Apt. 232D, 3703 W Kennewick Avenue Property: Desertbrook 🔧 Risk Level: Medium T…" at bounding box center [396, 378] width 213 height 756
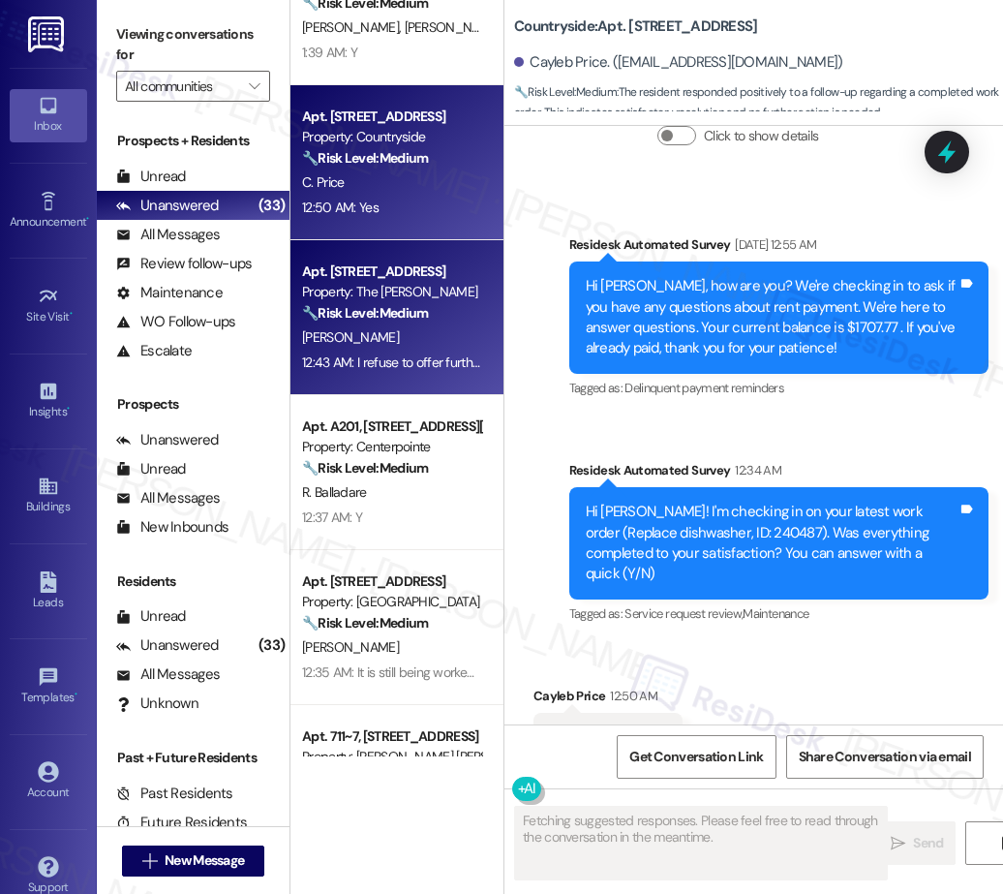
click at [421, 348] on div "P. Orloff" at bounding box center [391, 337] width 183 height 24
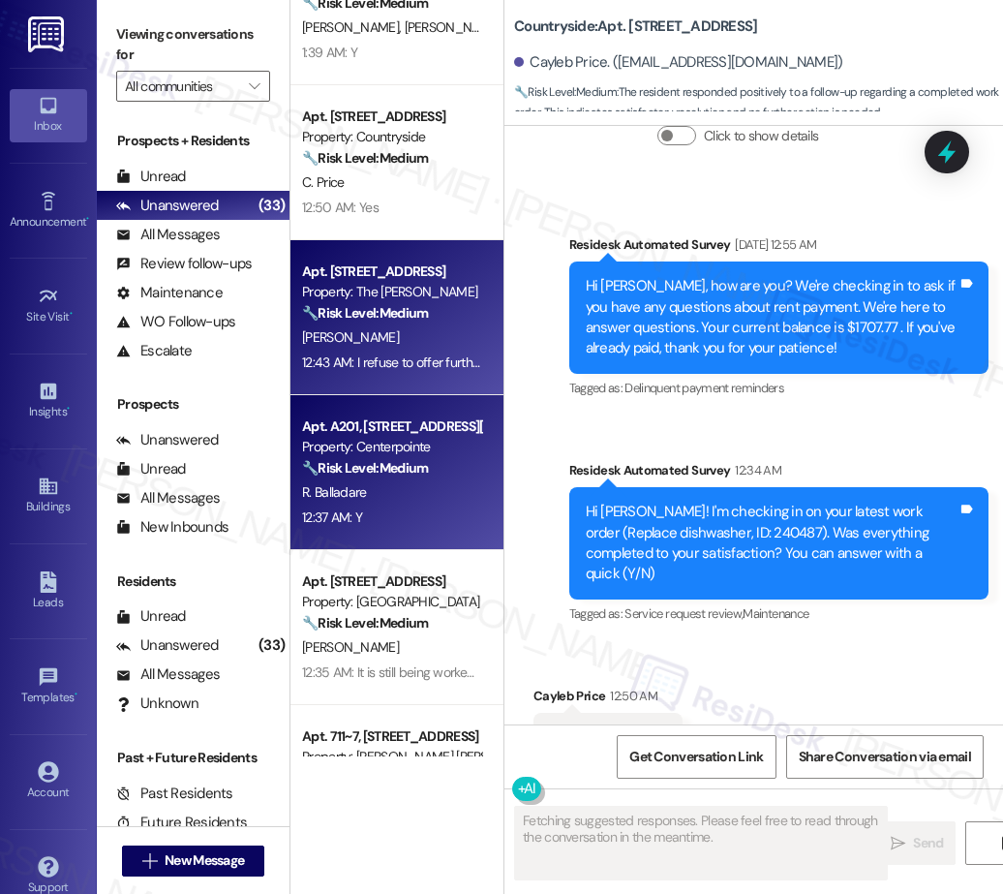
click at [424, 518] on div "12:37 AM: Y 12:37 AM: Y" at bounding box center [391, 517] width 183 height 24
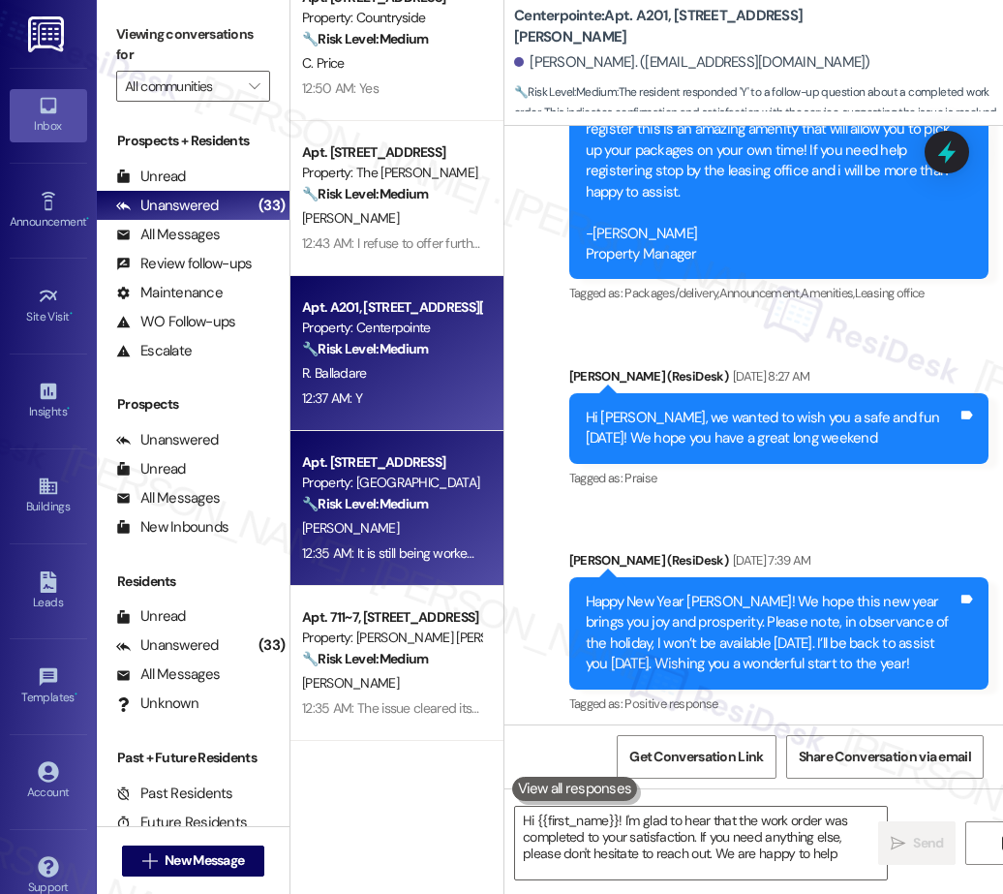
type textarea "Hi {{first_name}}! I'm glad to hear that the work order was completed to your s…"
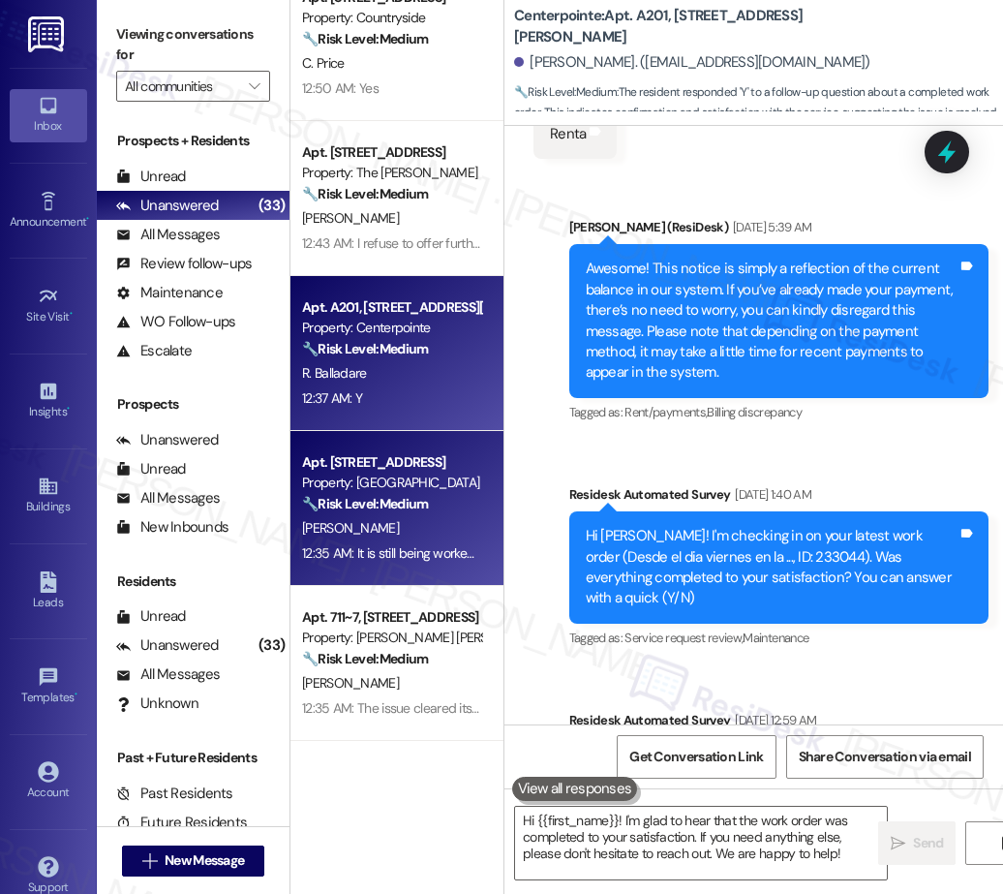
click at [414, 506] on div "Apt. 109, 655 Goodpasture Island RD Property: Boulders on the River 🔧 Risk Leve…" at bounding box center [396, 378] width 213 height 756
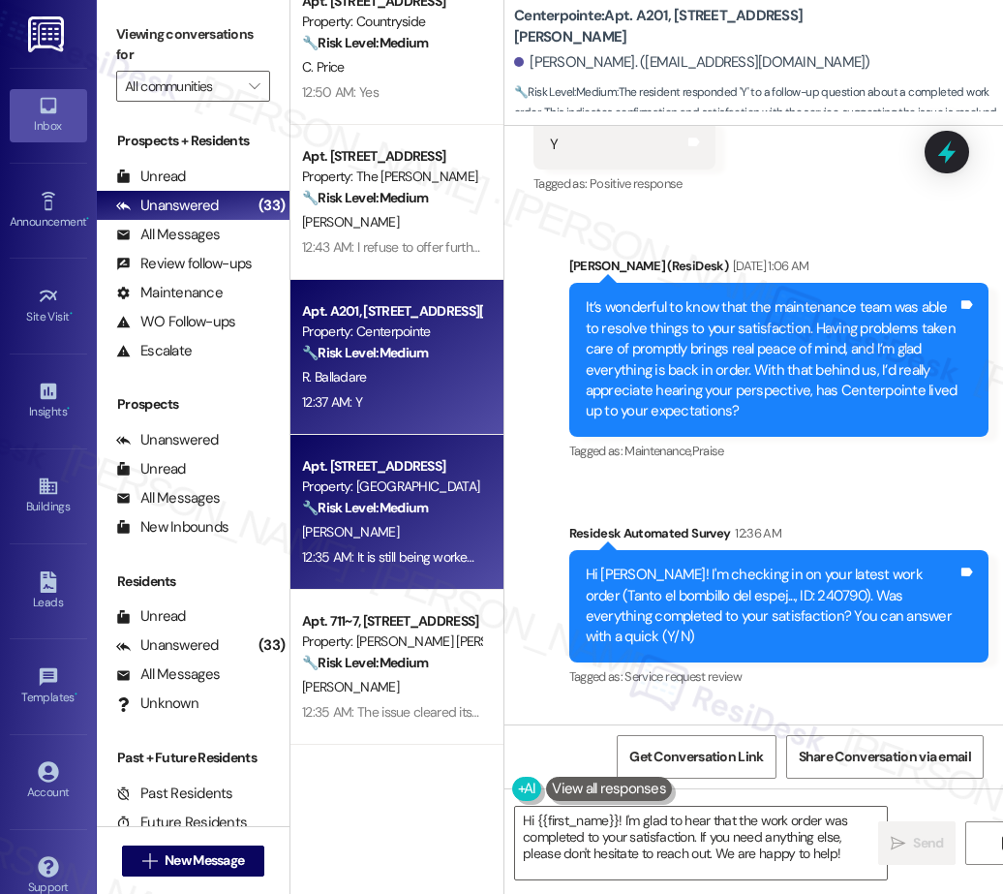
click at [421, 525] on div "M. Phillips" at bounding box center [391, 532] width 183 height 24
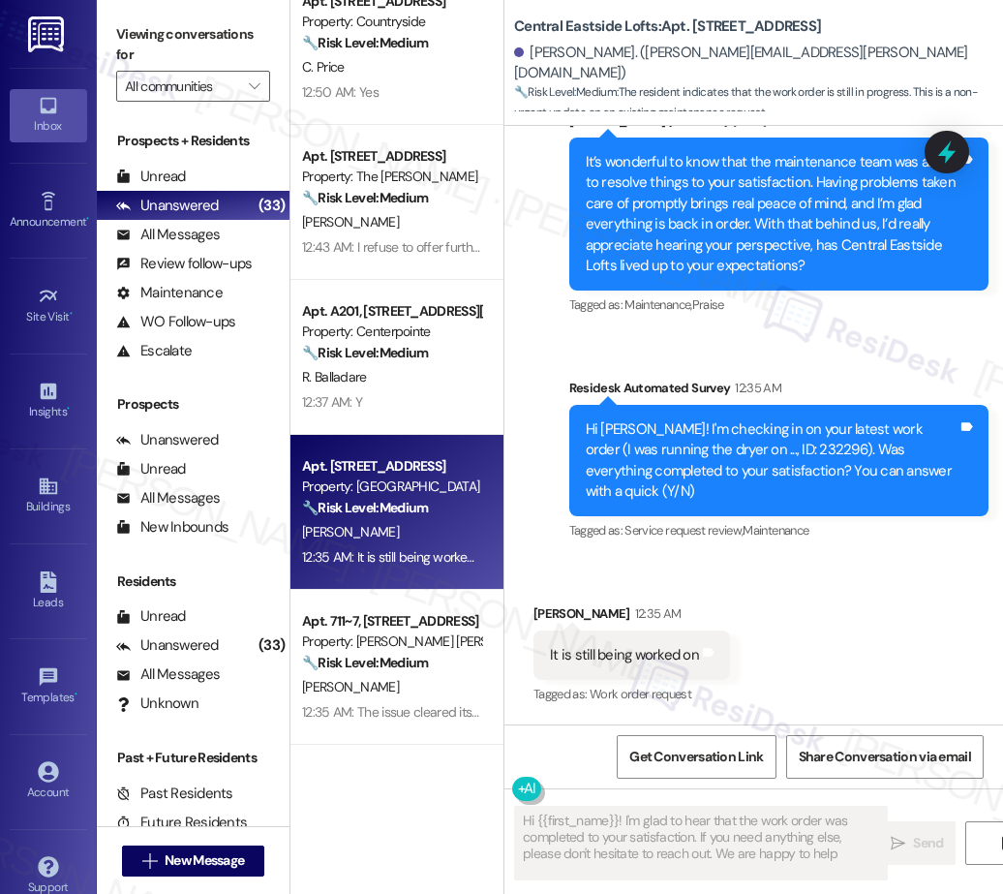
type textarea "Hi {{first_name}}! I'm glad to hear that the work order was completed to your s…"
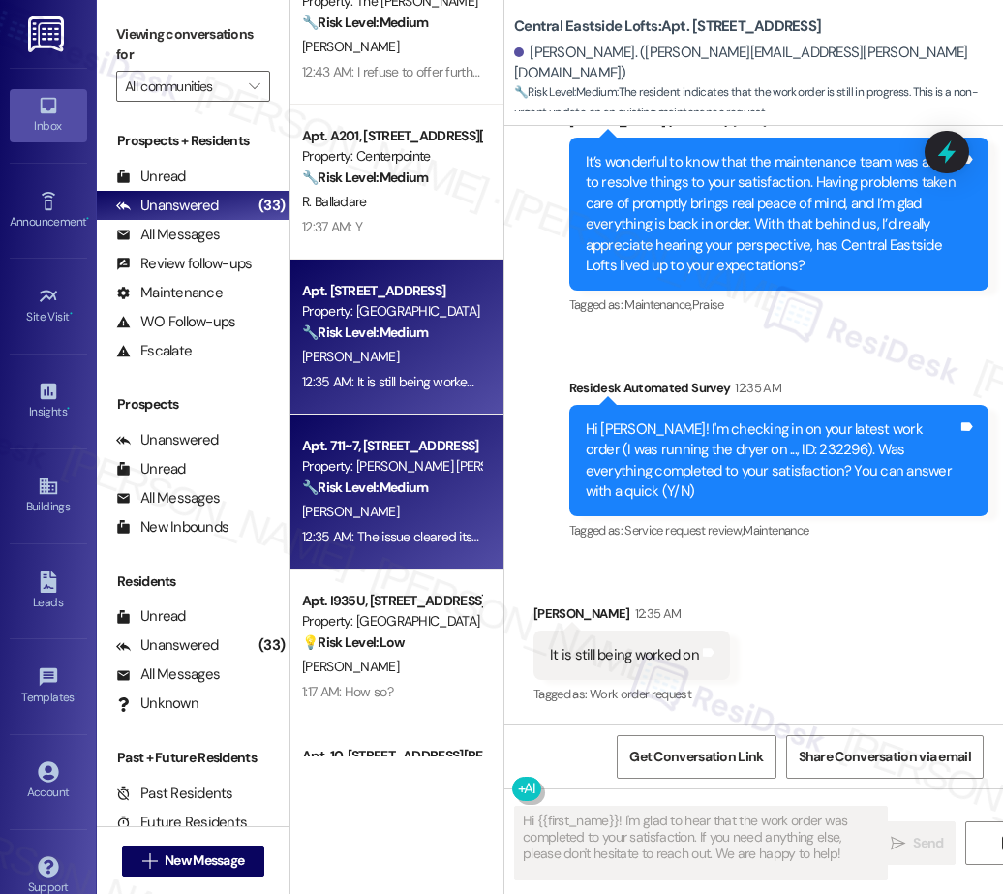
click at [347, 502] on span "J. Smith-Cupani" at bounding box center [350, 510] width 97 height 17
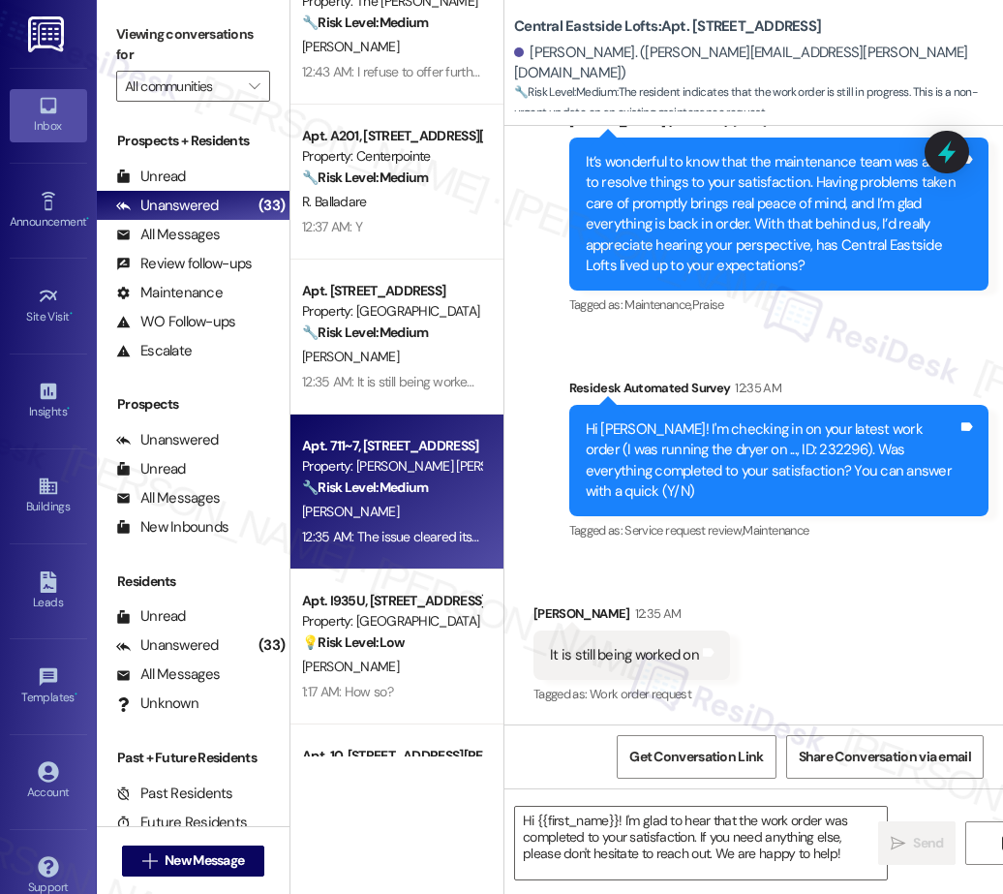
type textarea "Fetching suggested responses. Please feel free to read through the conversation…"
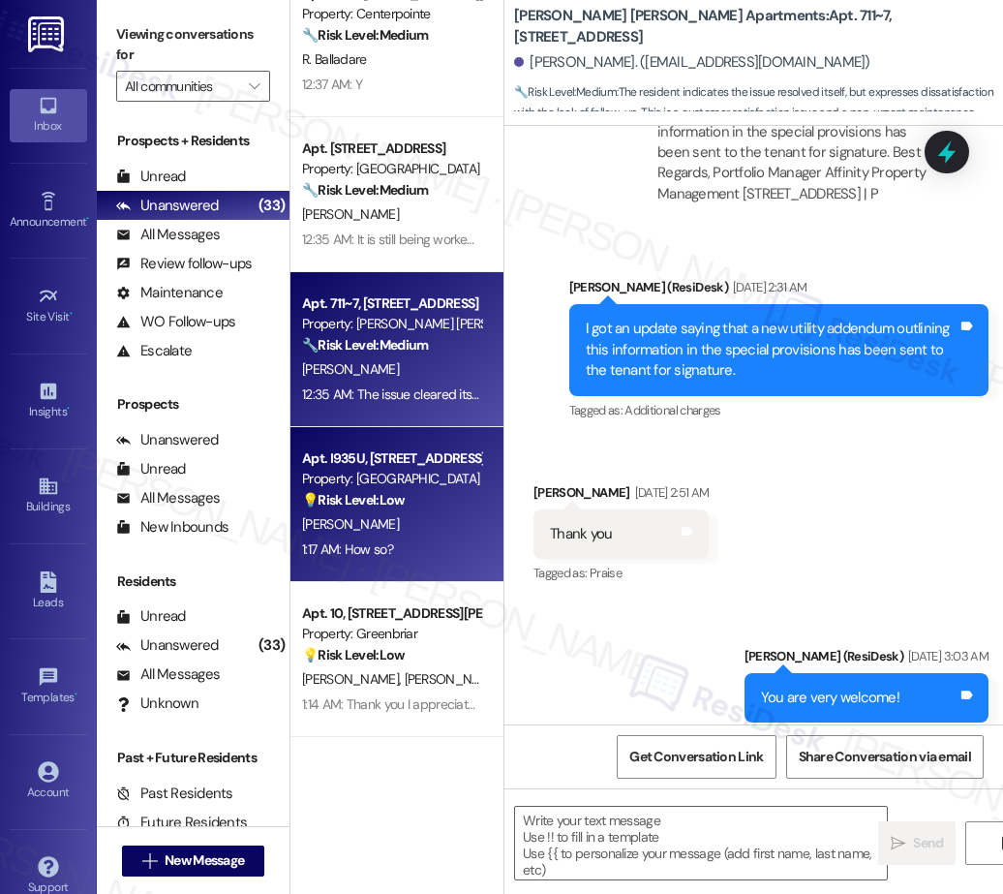
type textarea "Fetching suggested responses. Please feel free to read through the conversation…"
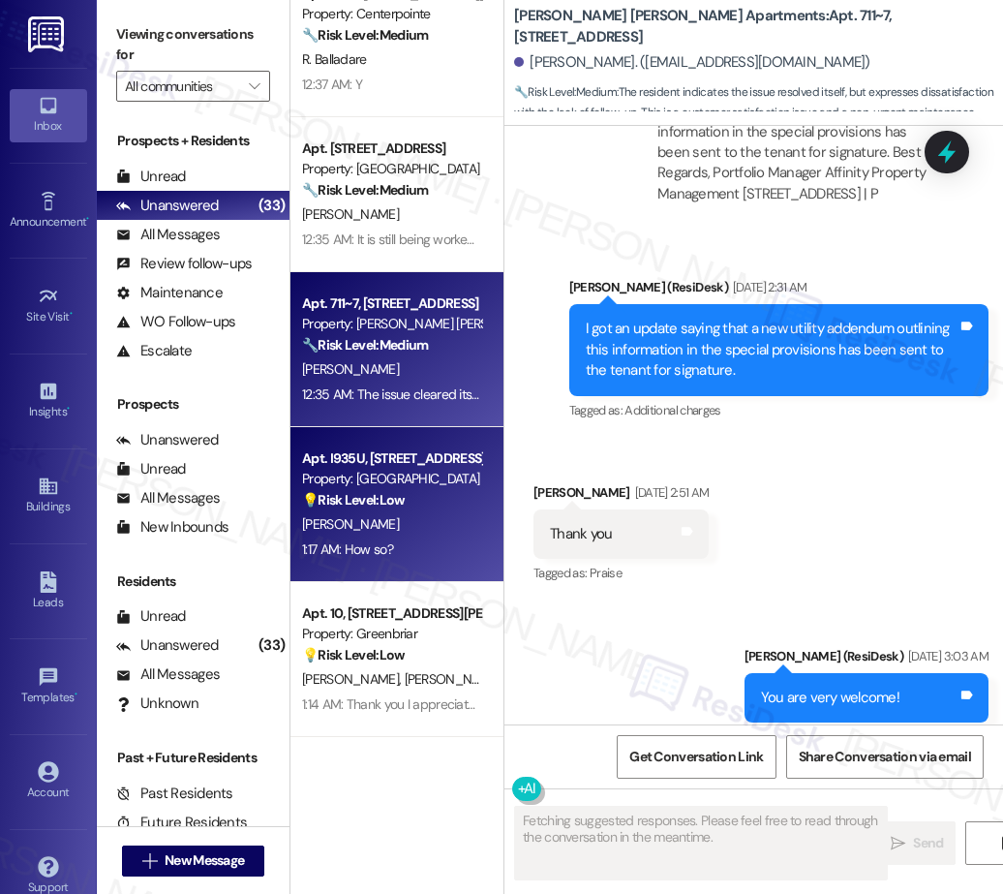
click at [429, 542] on div "1:17 AM: How so? 1:17 AM: How so?" at bounding box center [391, 549] width 183 height 24
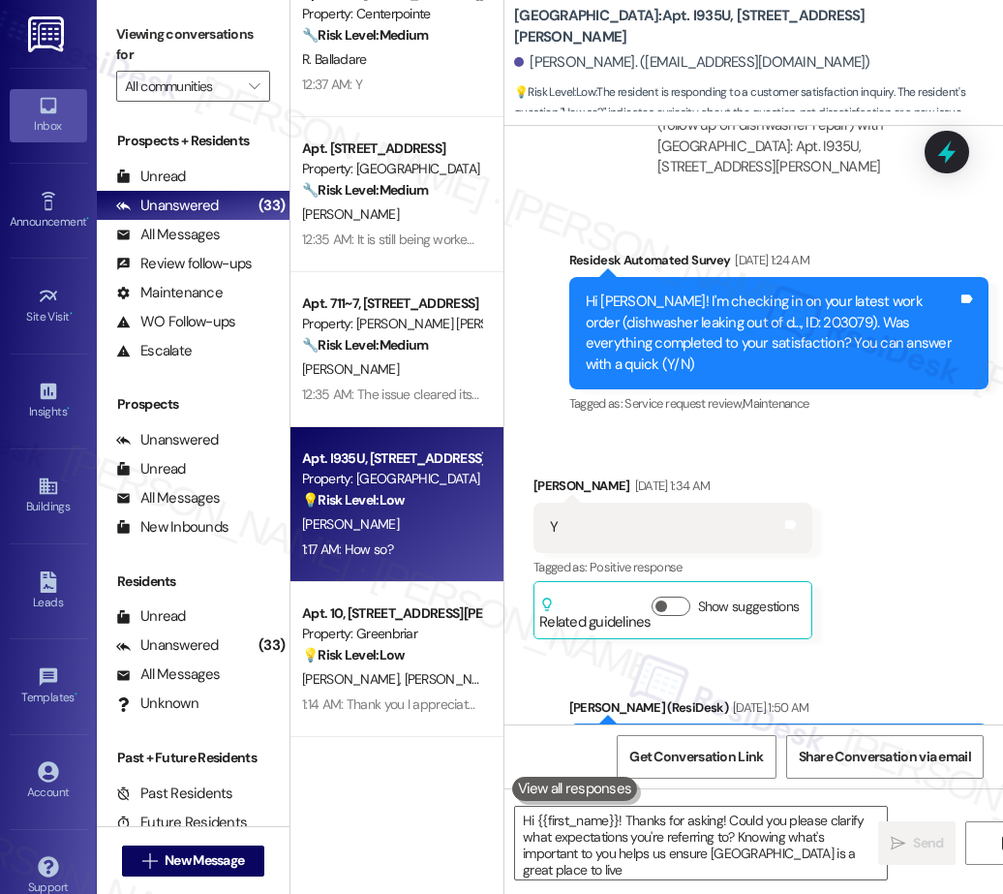
type textarea "Hi {{first_name}}! Thanks for asking! Could you please clarify what expectation…"
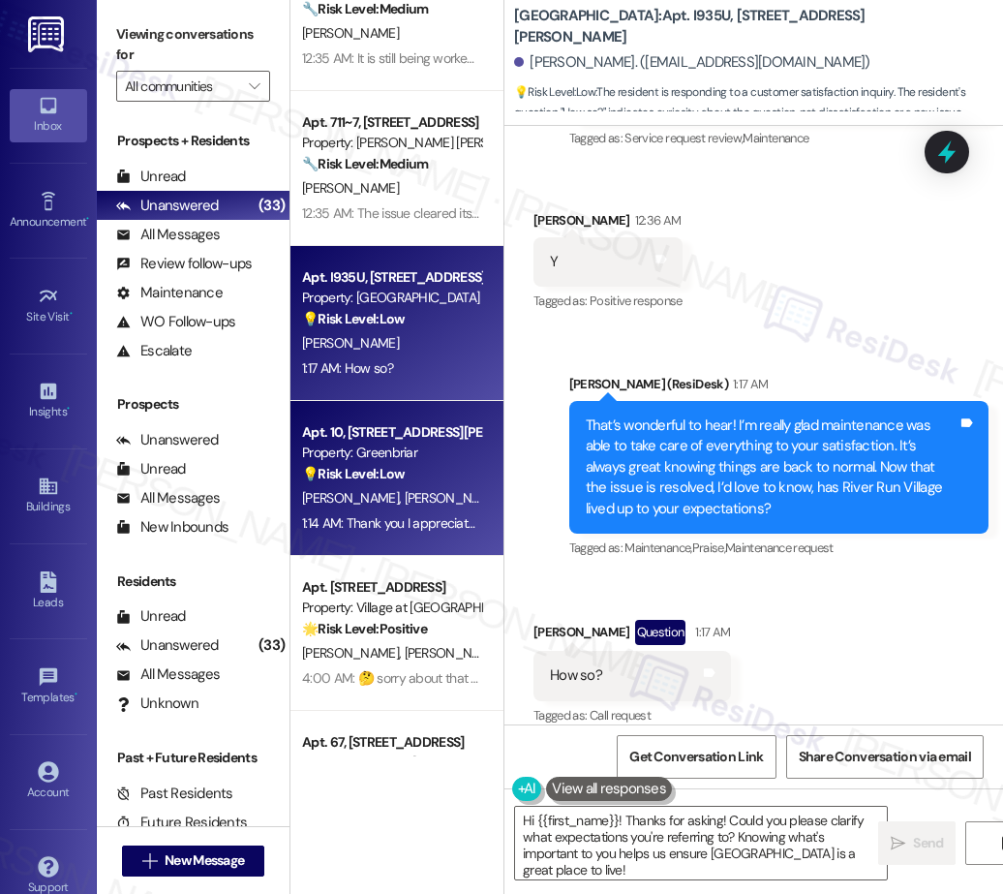
click at [420, 467] on div "💡 Risk Level: Low The resident's message is a general inquiry about the pool cl…" at bounding box center [391, 474] width 179 height 20
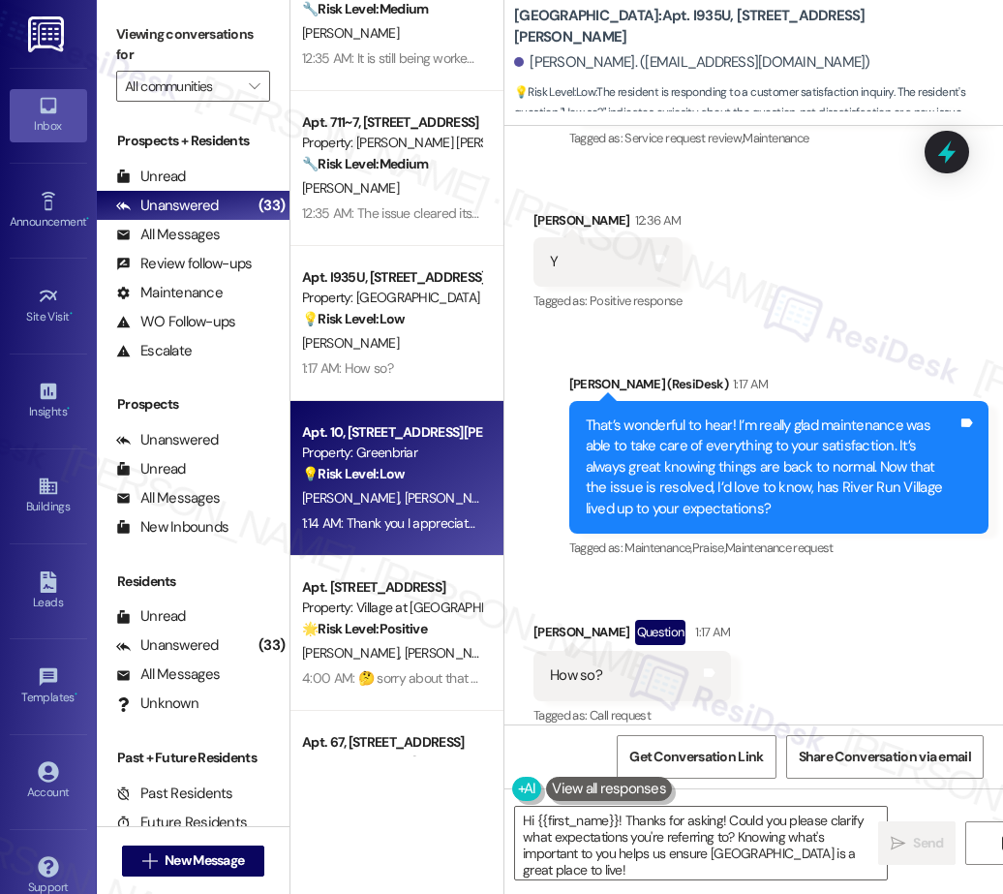
type textarea "Fetching suggested responses. Please feel free to read through the conversation…"
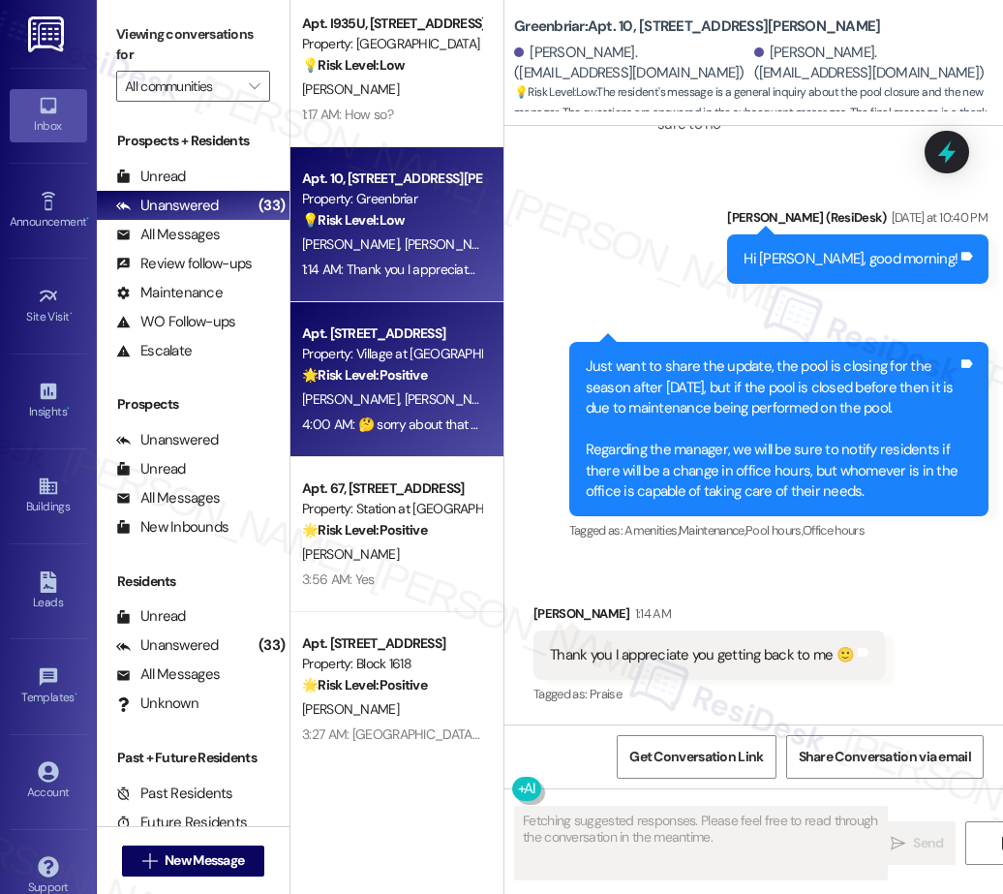
click at [377, 366] on strong "🌟 Risk Level: Positive" at bounding box center [364, 374] width 125 height 17
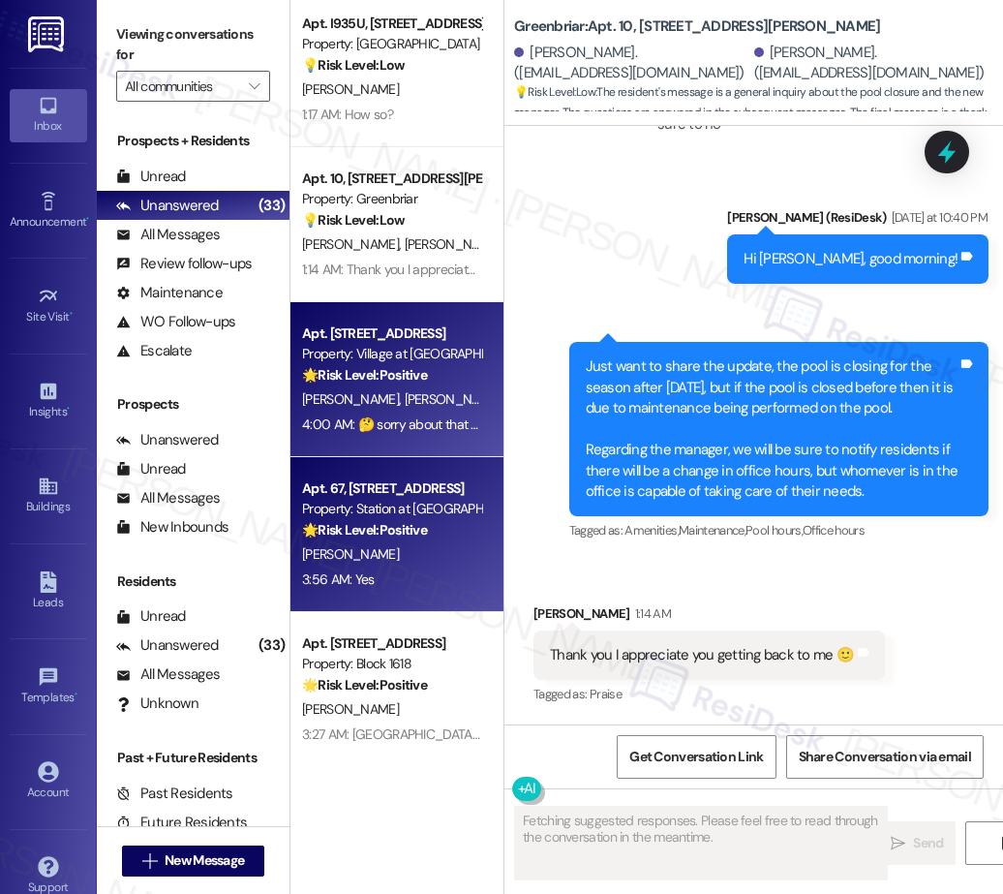
click at [349, 537] on strong "🌟 Risk Level: Positive" at bounding box center [364, 529] width 125 height 17
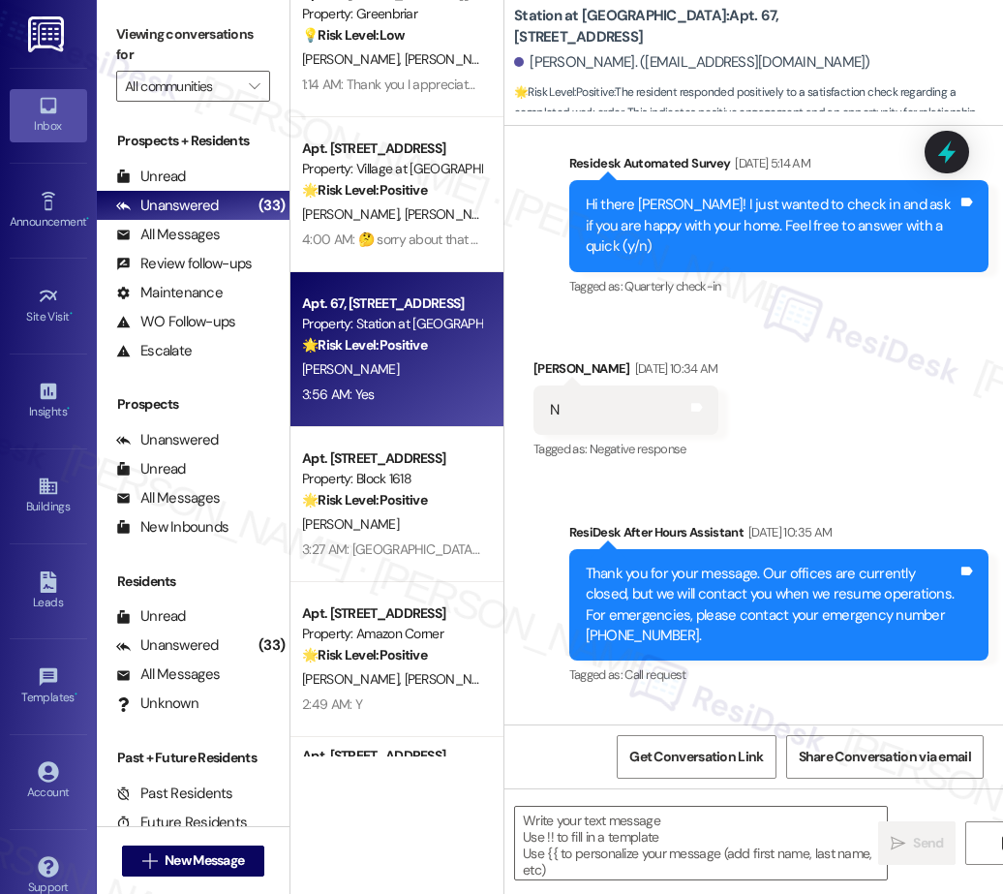
type textarea "Fetching suggested responses. Please feel free to read through the conversation…"
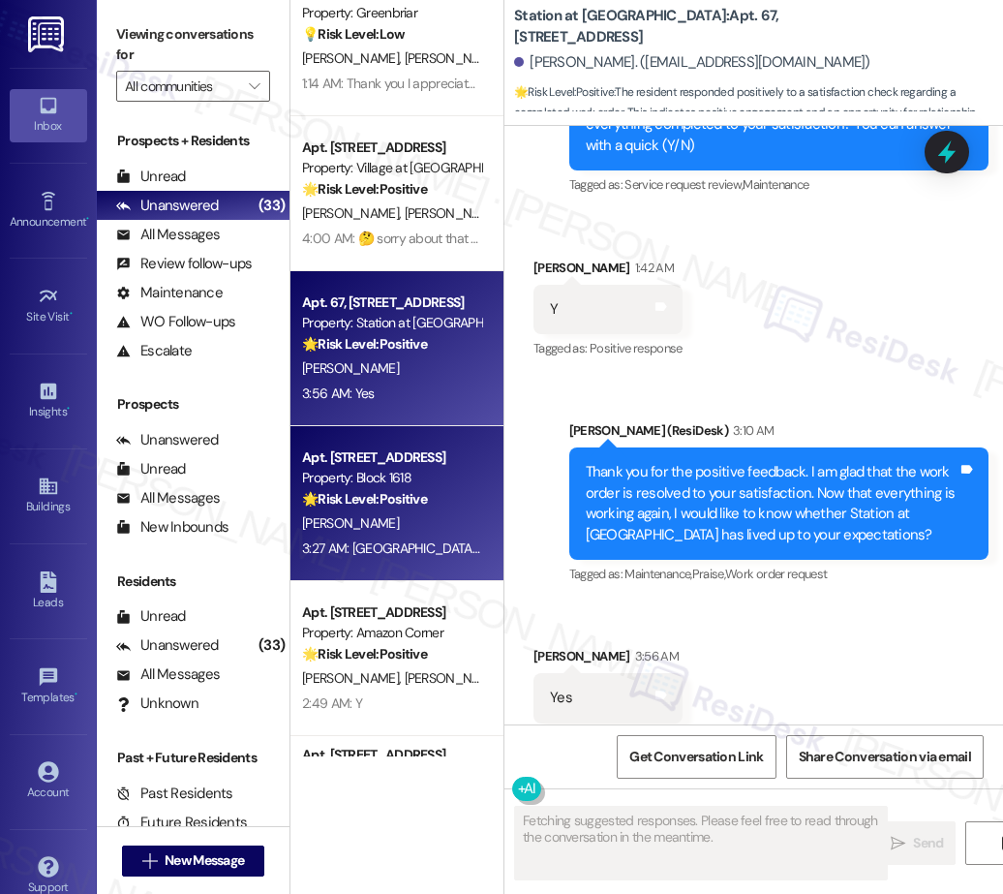
click at [401, 488] on div "Apt. I935U, 847 Risley Ave Property: River Run Village 💡 Risk Level: Low The re…" at bounding box center [396, 378] width 213 height 756
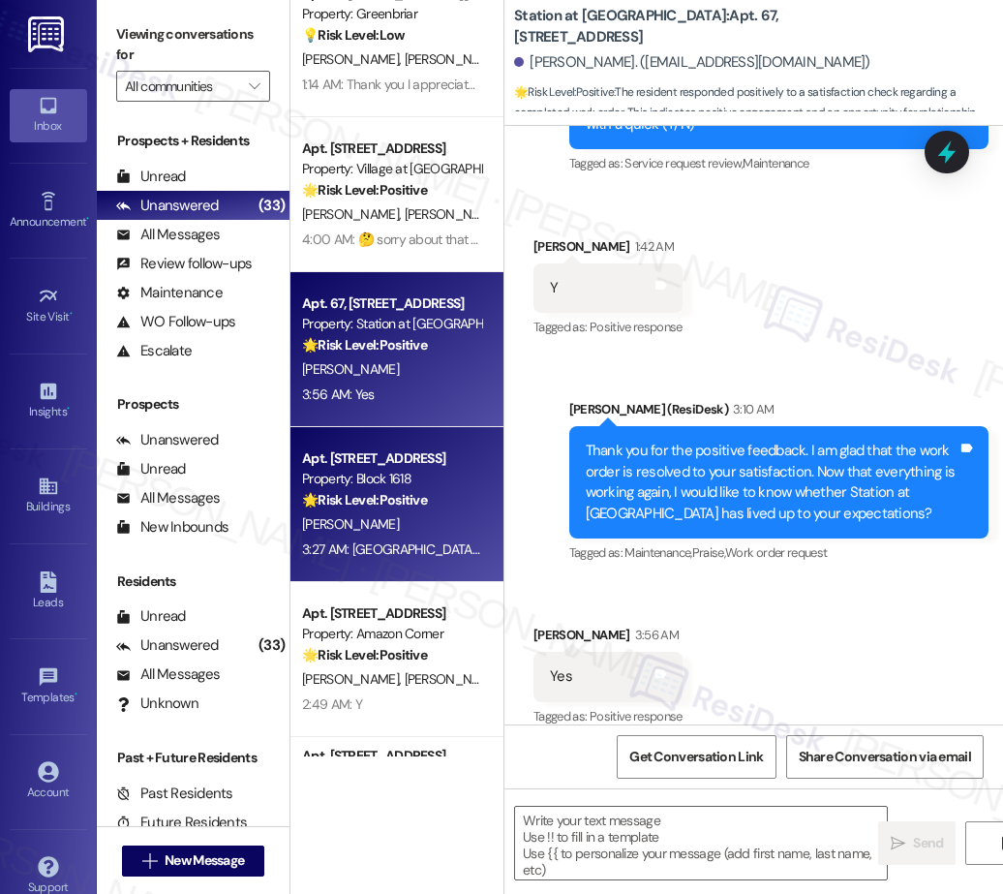
click at [367, 532] on span "D. Davidson" at bounding box center [350, 523] width 97 height 17
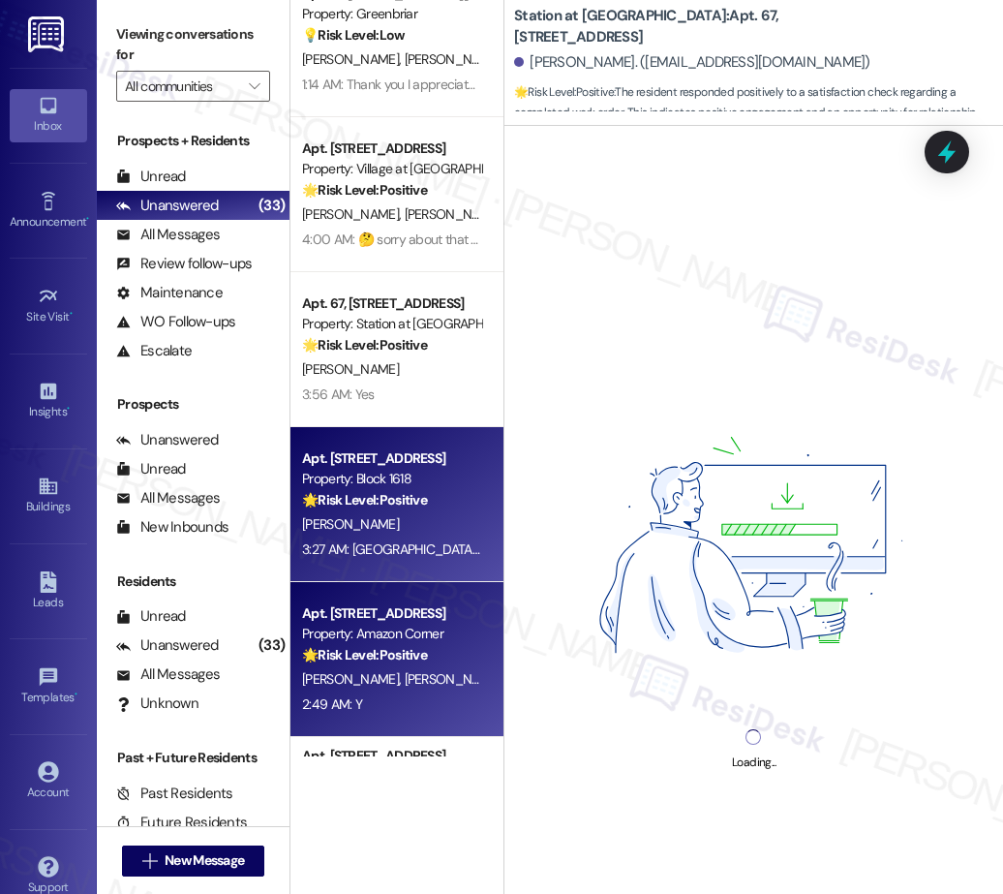
click at [418, 640] on div "Property: Amazon Corner" at bounding box center [391, 633] width 179 height 20
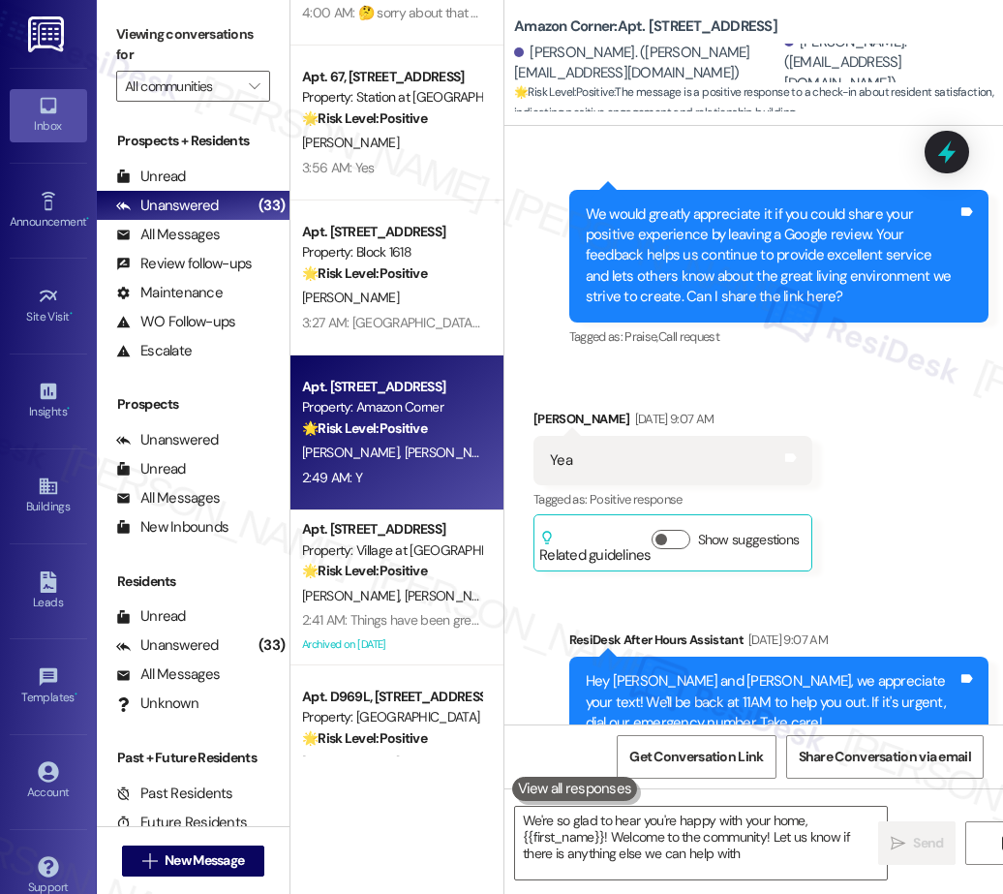
type textarea "We're so glad to hear you're happy with your home, {{first_name}}! Welcome to t…"
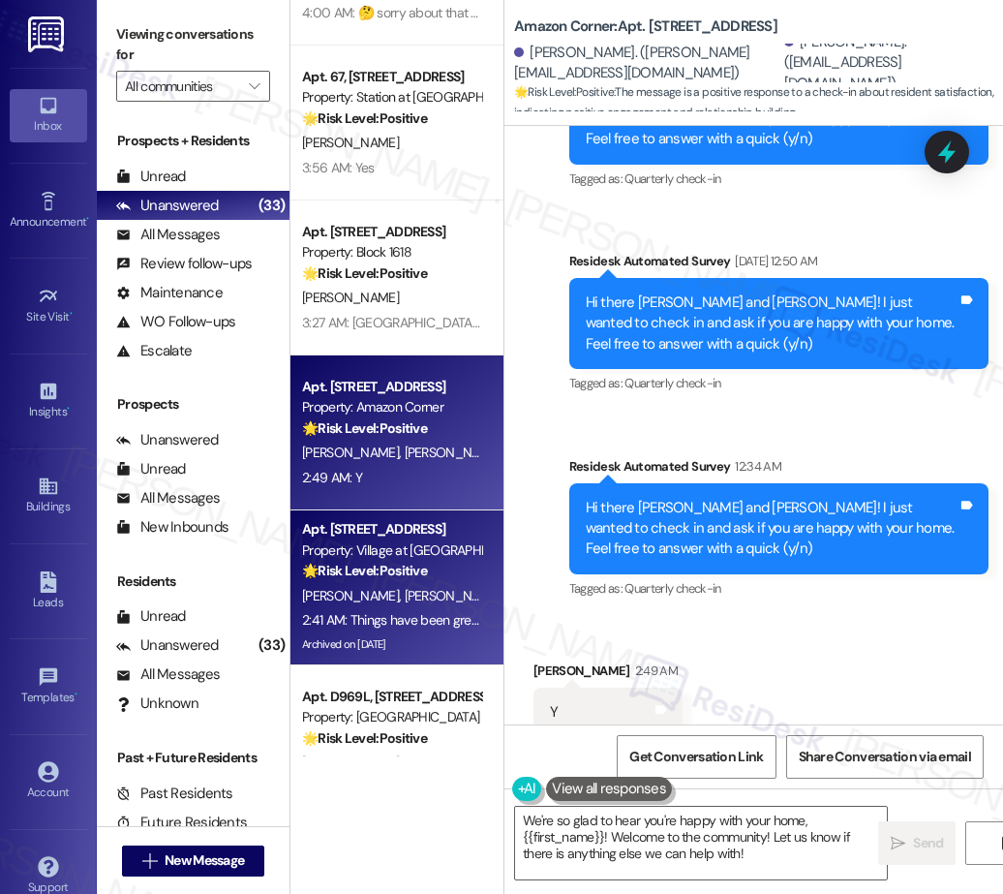
click at [405, 601] on span "J. Ambriz" at bounding box center [453, 595] width 97 height 17
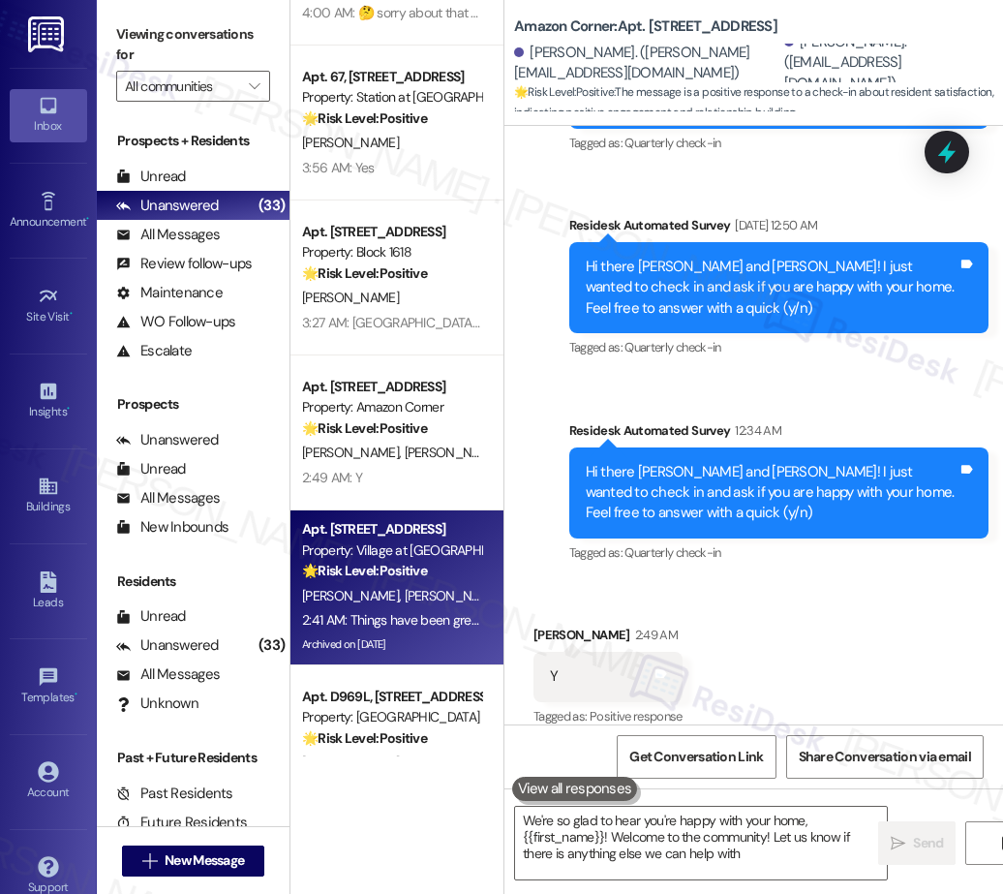
type textarea "We're so glad to hear you're happy with your home, {{first_name}}! Welcome to t…"
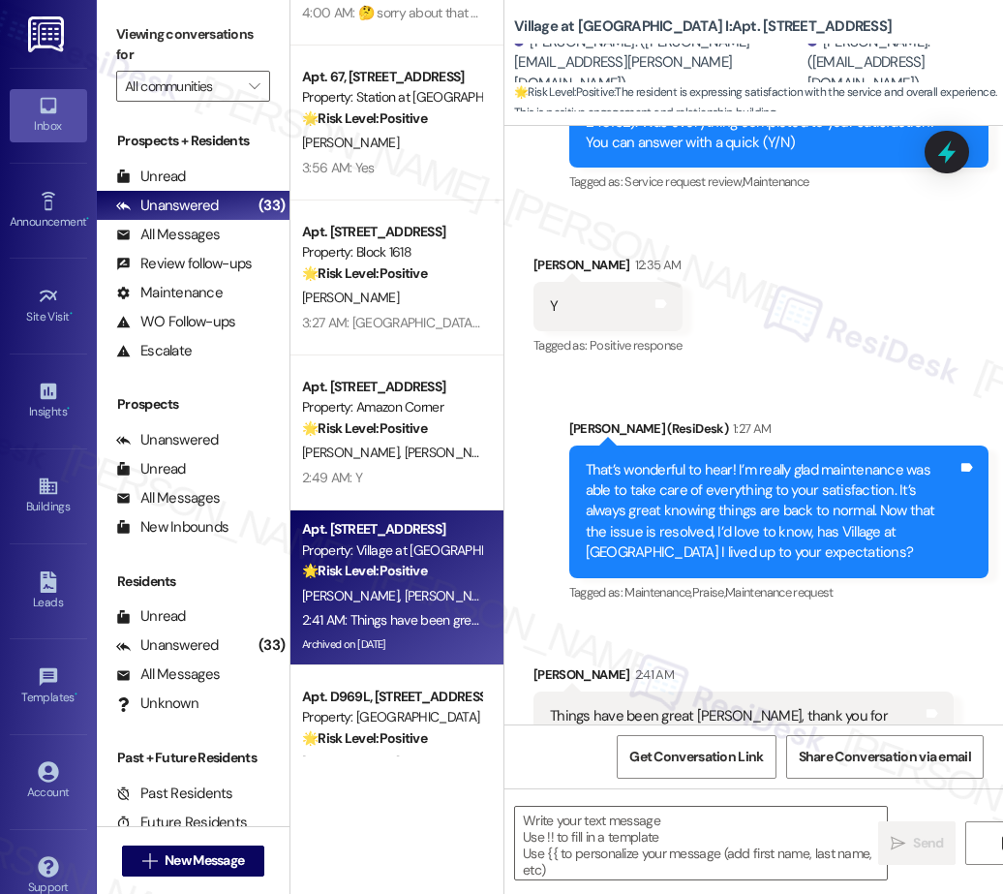
type textarea "Fetching suggested responses. Please feel free to read through the conversation…"
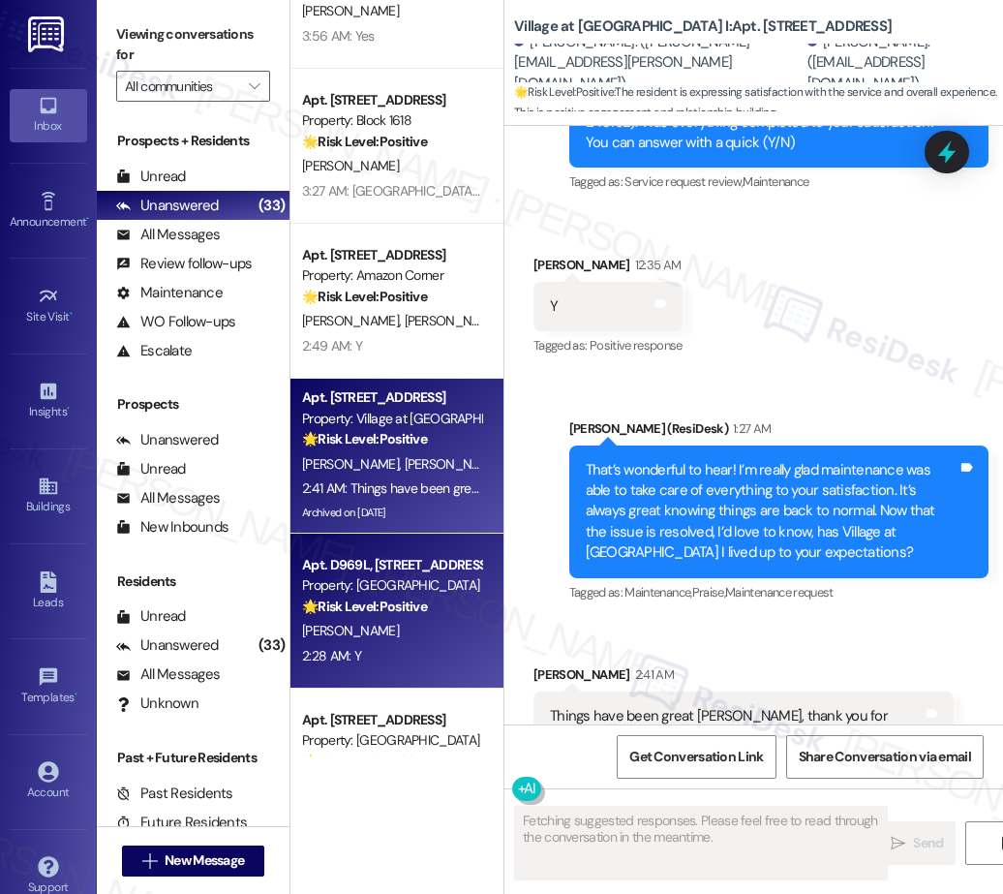
click at [409, 613] on strong "🌟 Risk Level: Positive" at bounding box center [364, 605] width 125 height 17
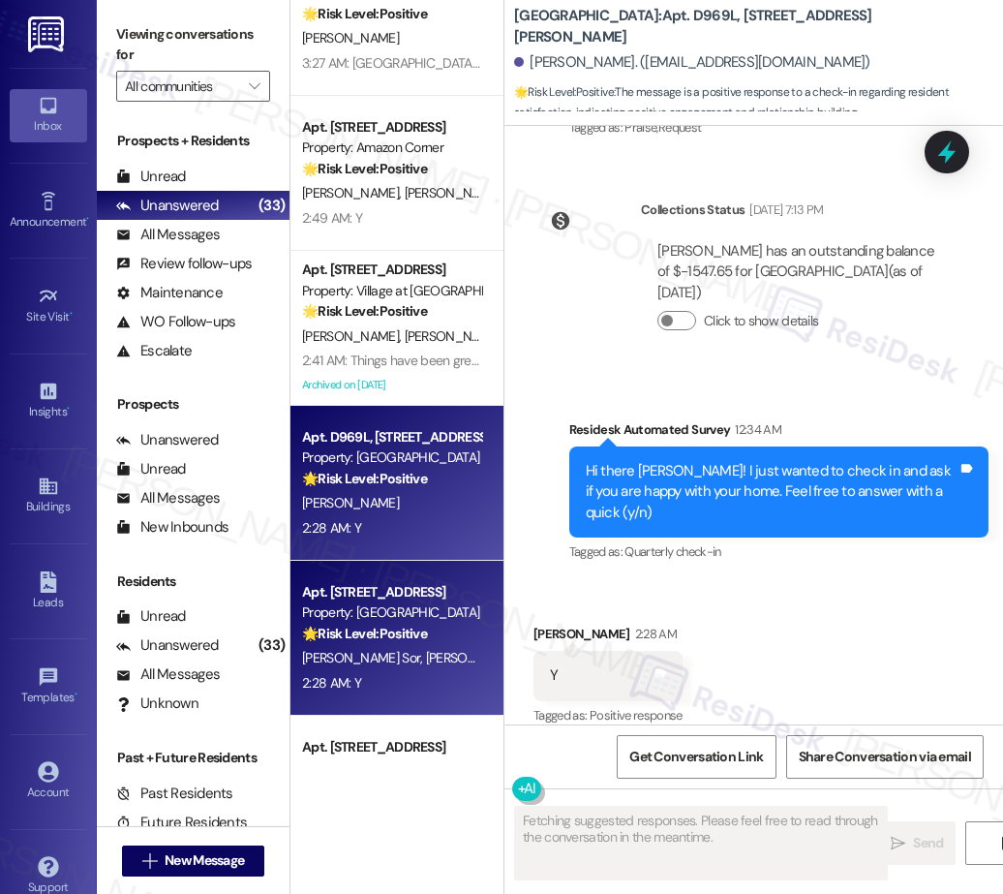
click at [366, 614] on div "Property: Lancaster Commons" at bounding box center [391, 612] width 179 height 20
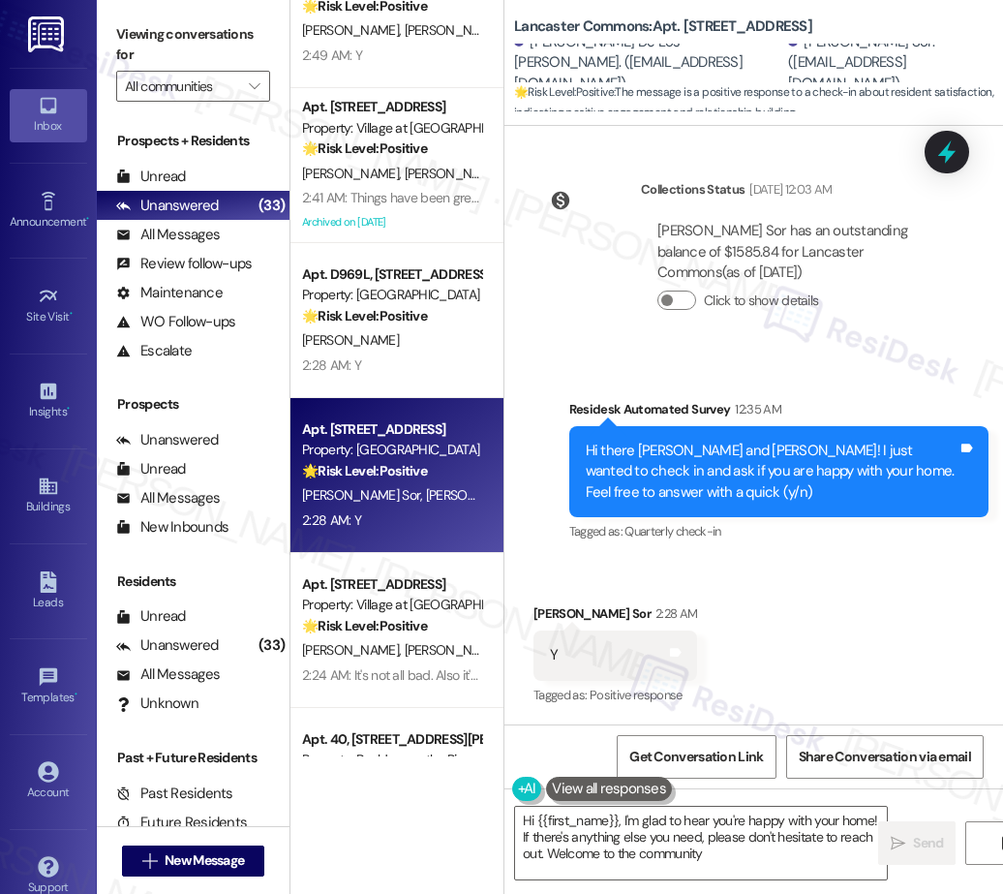
type textarea "Hi {{first_name}}, I'm glad to hear you're happy with your home! If there's any…"
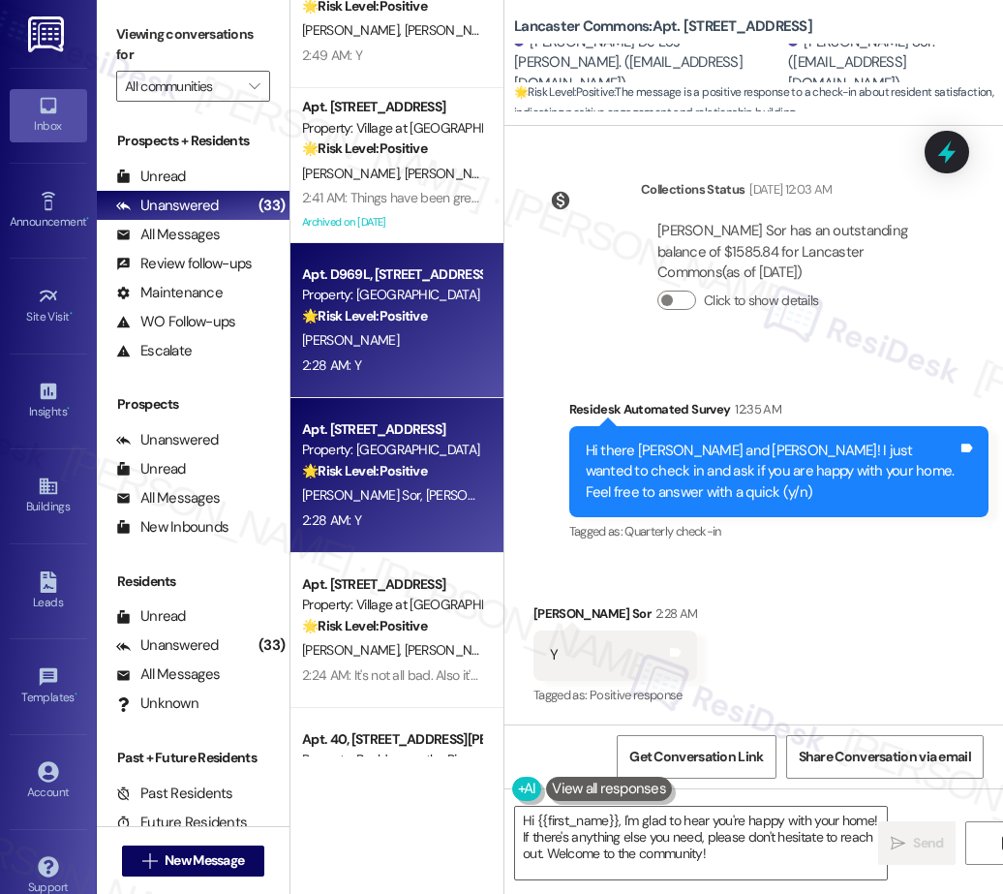
click at [405, 350] on div "J. Bailey" at bounding box center [391, 340] width 183 height 24
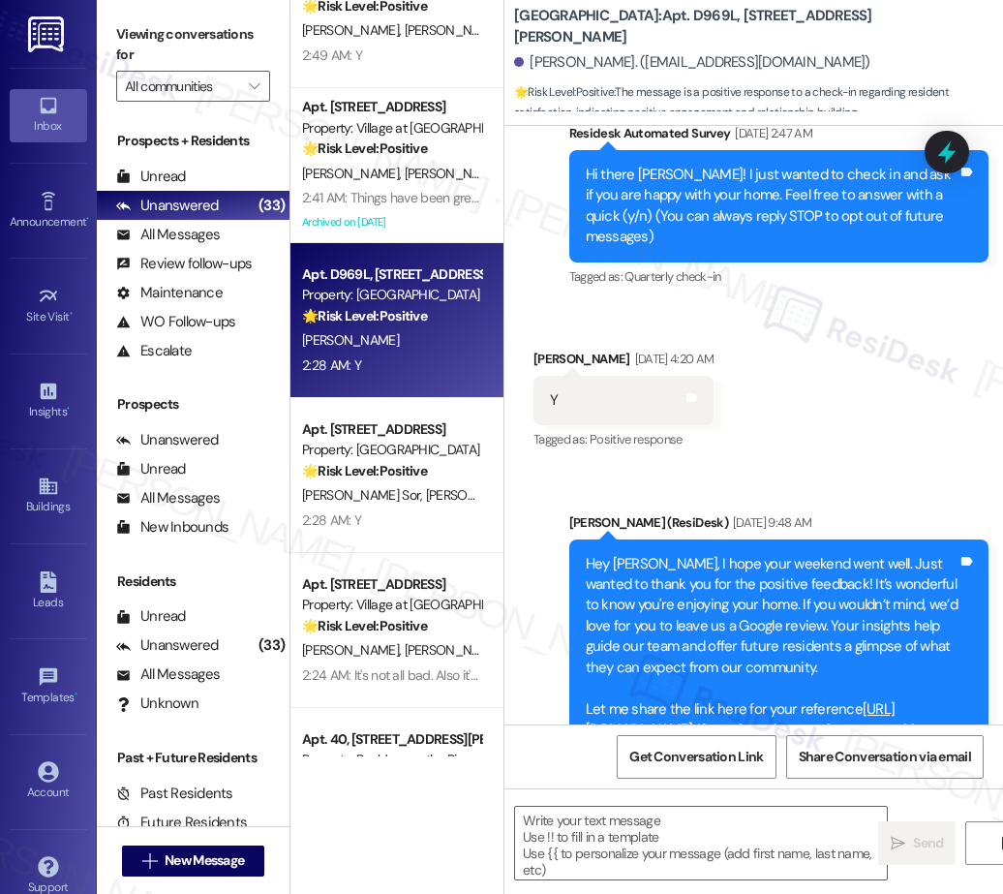
type textarea "Fetching suggested responses. Please feel free to read through the conversation…"
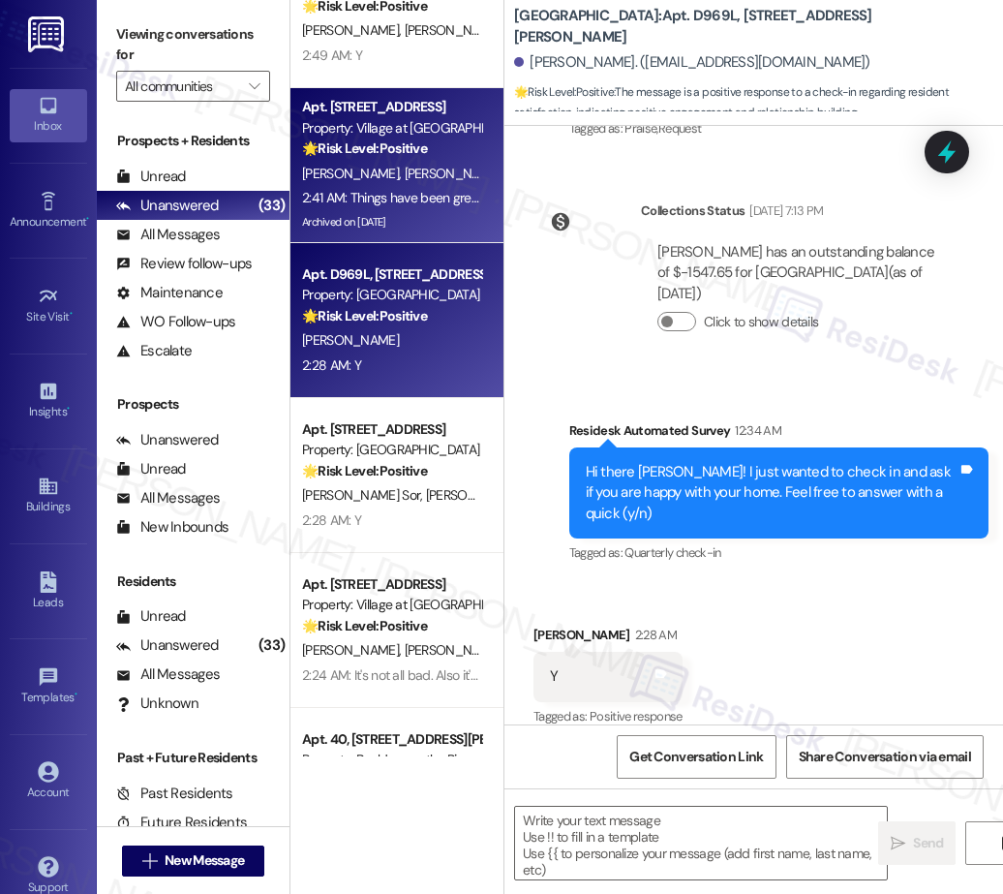
click at [406, 205] on div "2:41 AM: Things have been great Sarah, thank you for checking in and asking. 2:…" at bounding box center [548, 197] width 492 height 17
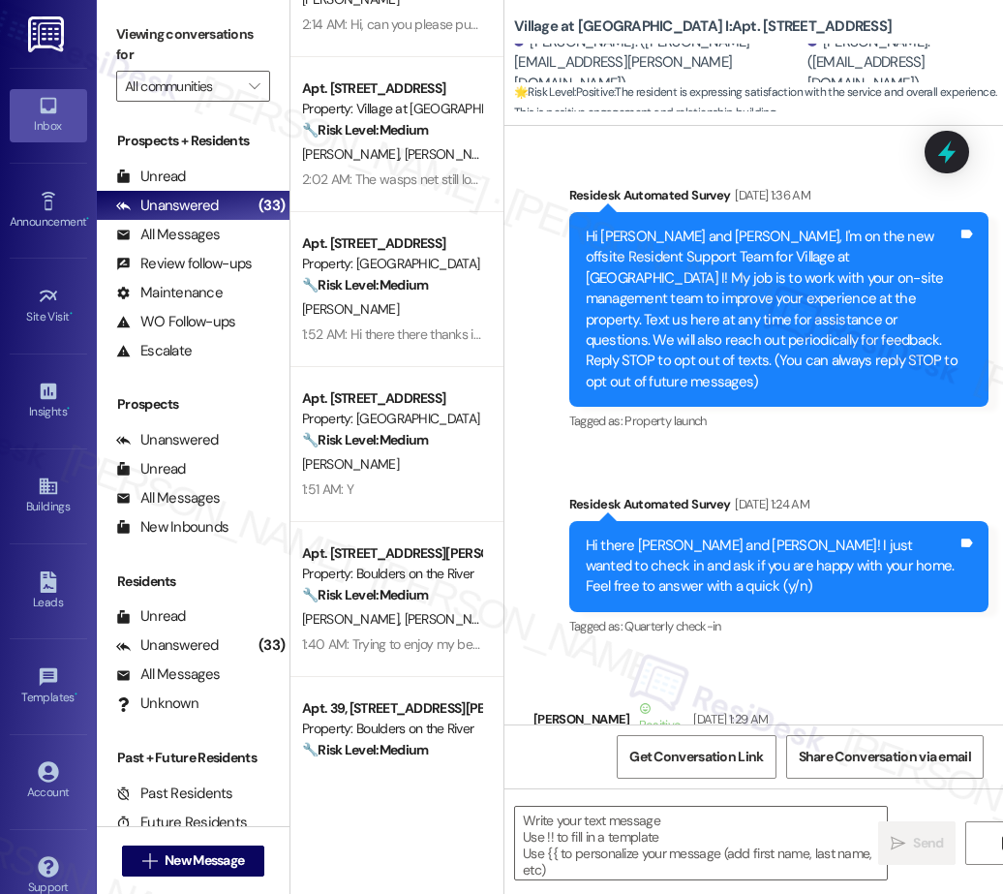
scroll to position [8713, 0]
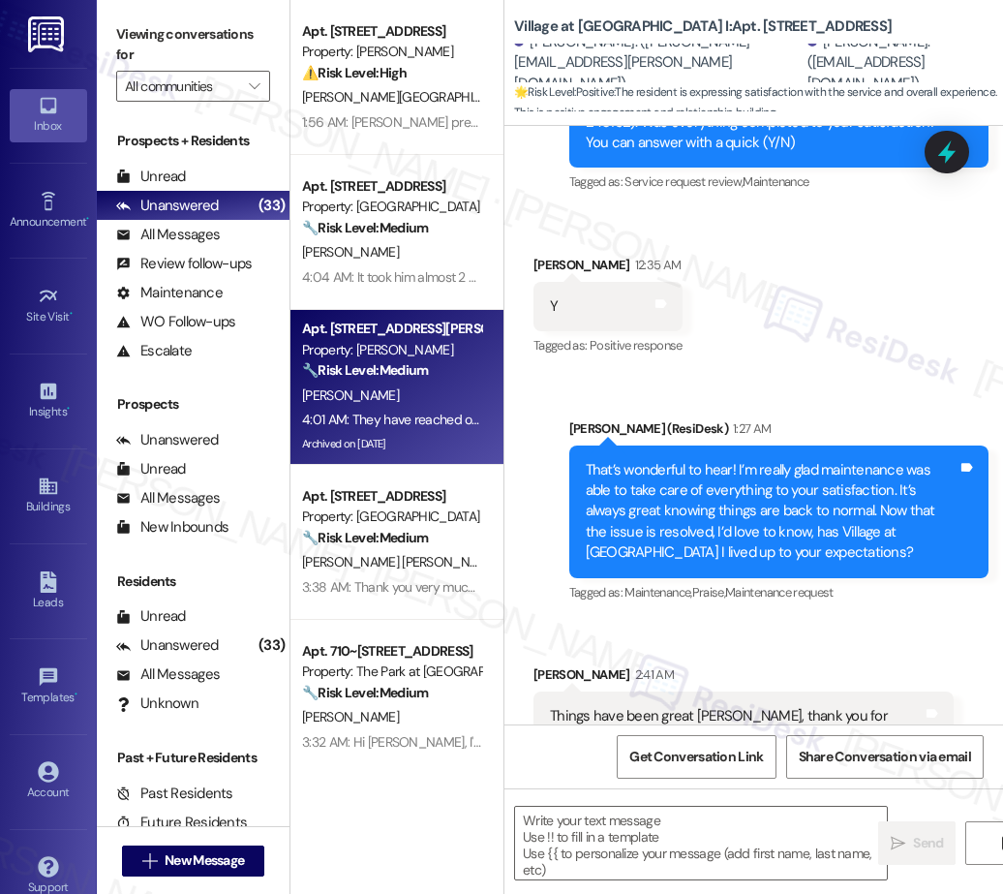
type textarea "Fetching suggested responses. Please feel free to read through the conversation…"
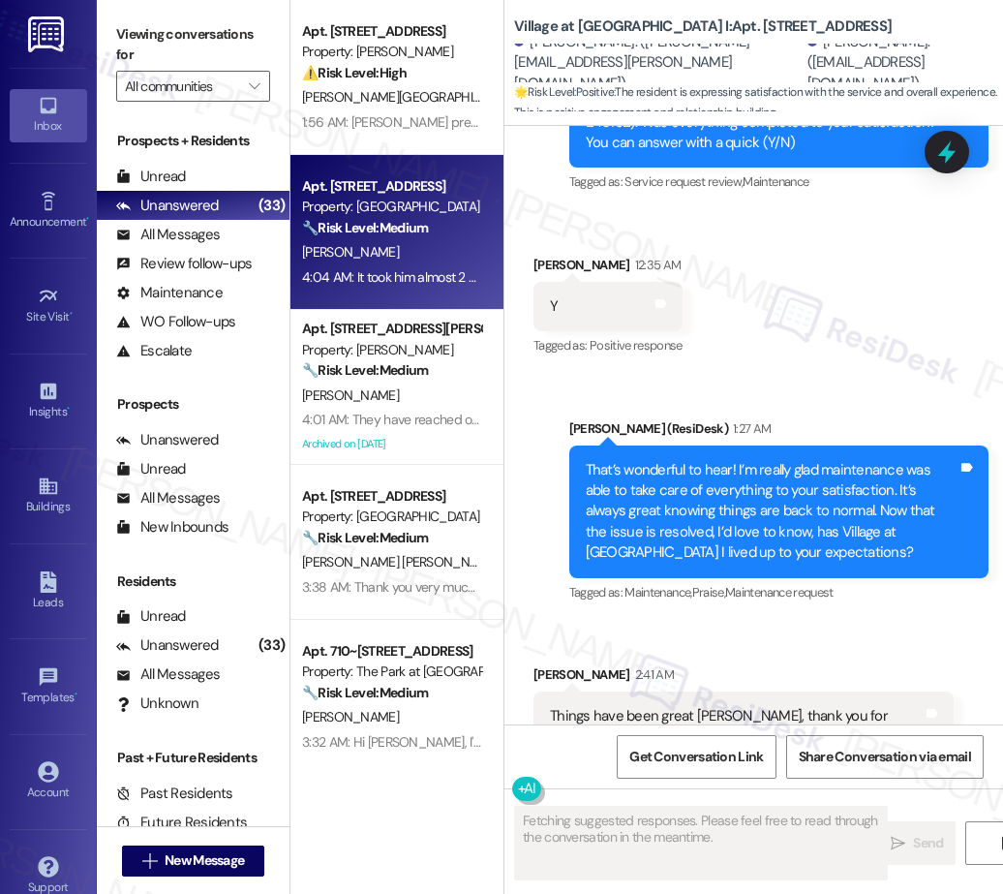
click at [427, 259] on div "D. Gulley" at bounding box center [391, 252] width 183 height 24
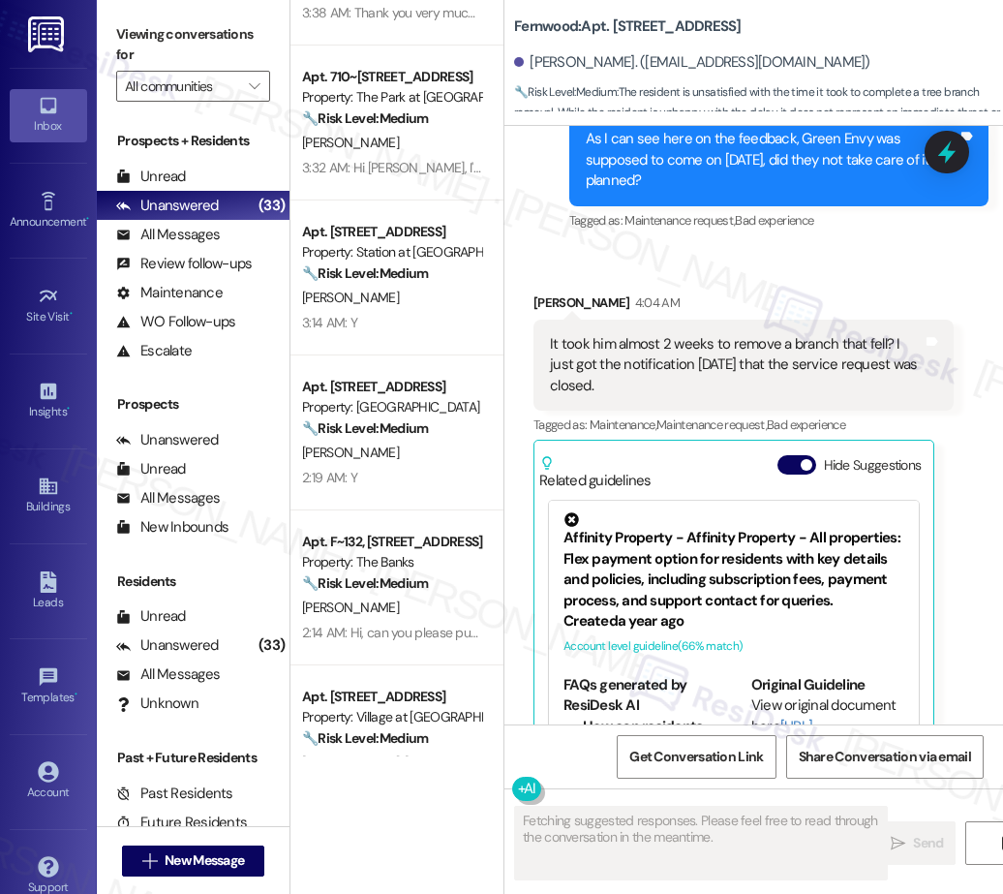
scroll to position [634, 0]
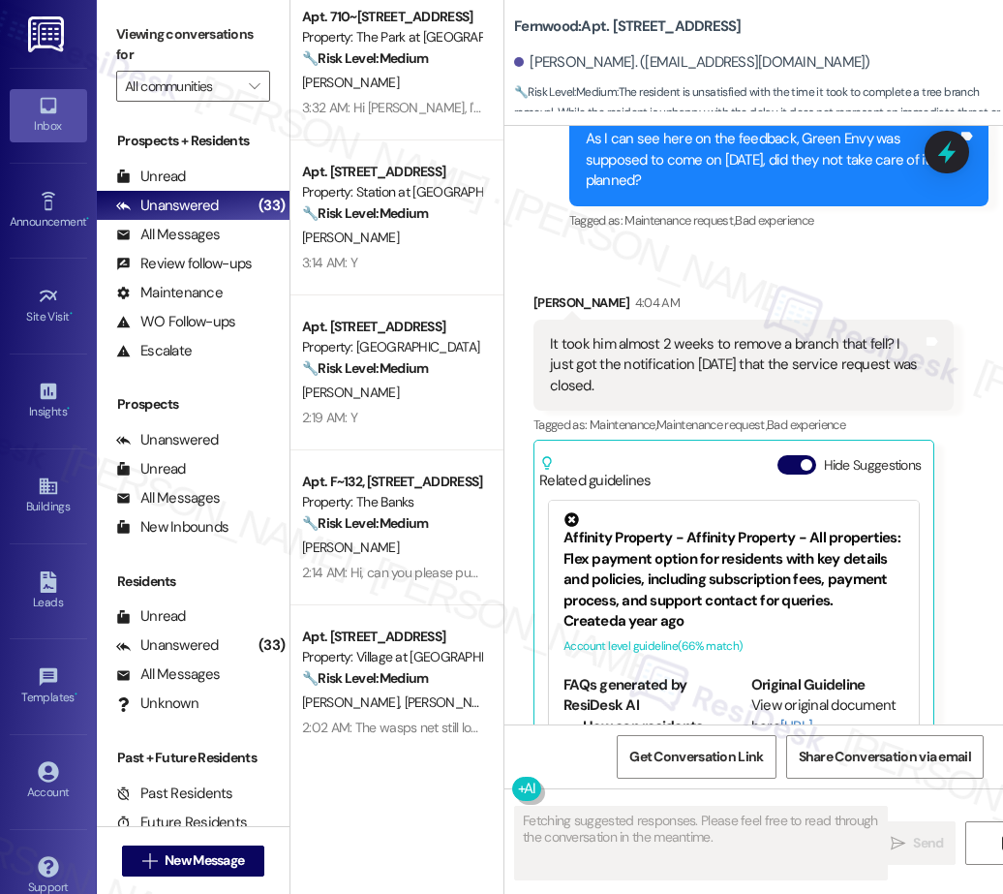
click at [423, 295] on div "Apt. 21, 3033 Gateway St Property: Pacific Village 🔧 Risk Level: Medium The res…" at bounding box center [396, 378] width 213 height 756
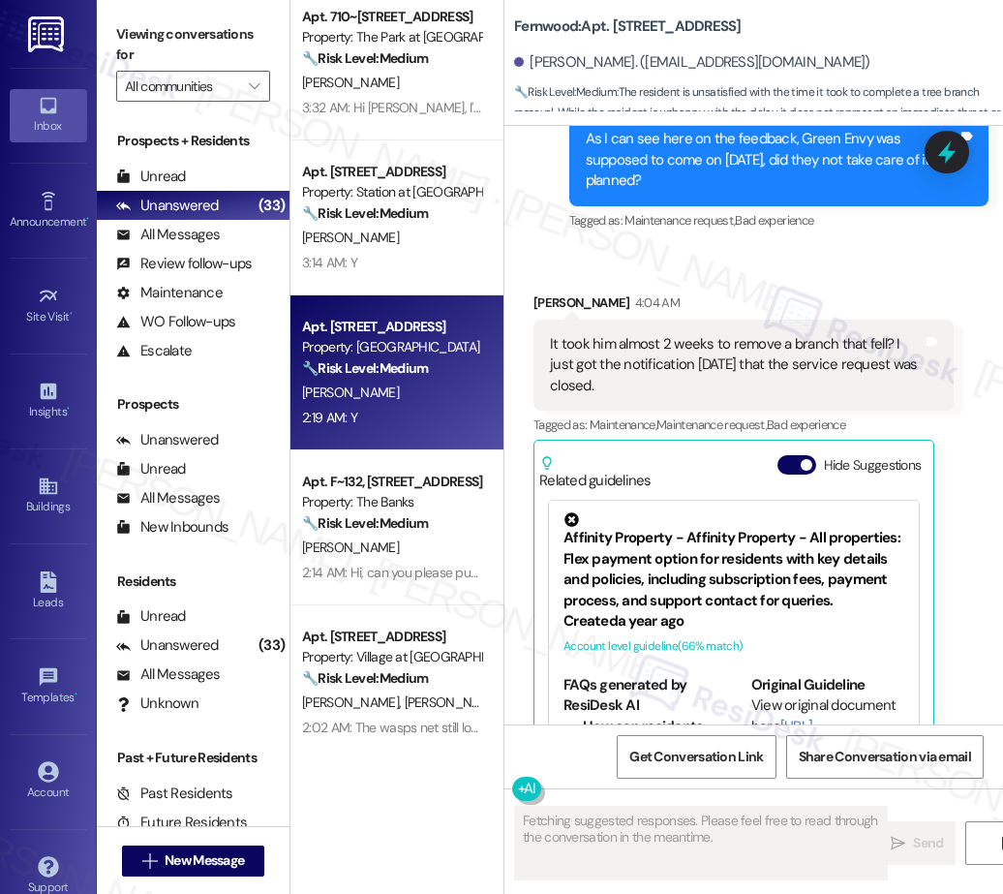
click at [429, 404] on div "B. Diggs" at bounding box center [391, 392] width 183 height 24
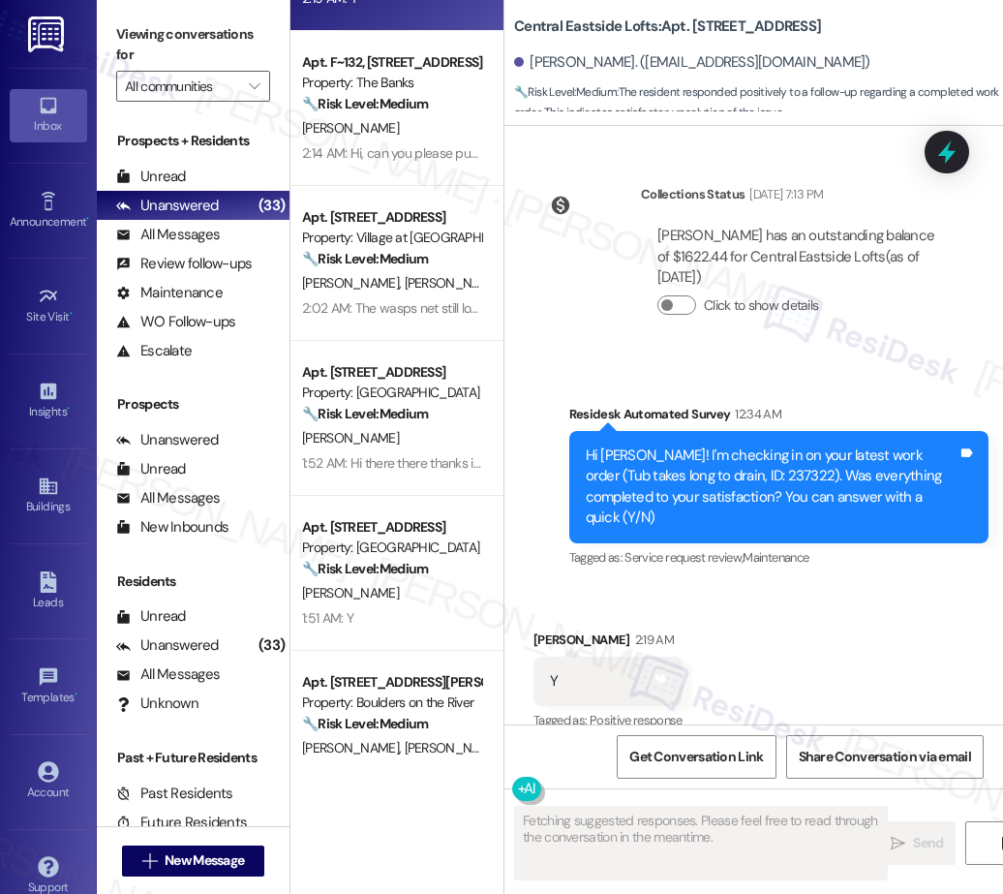
scroll to position [6571, 0]
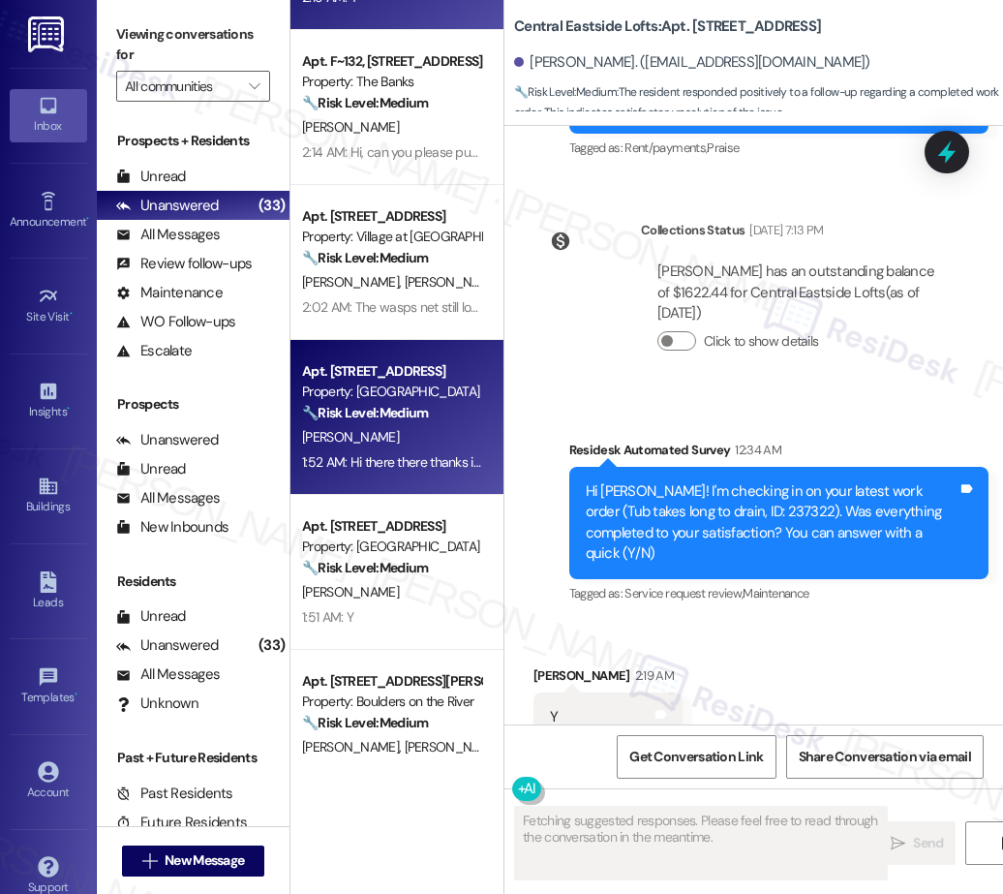
click at [422, 440] on div "S. Gillies" at bounding box center [391, 437] width 183 height 24
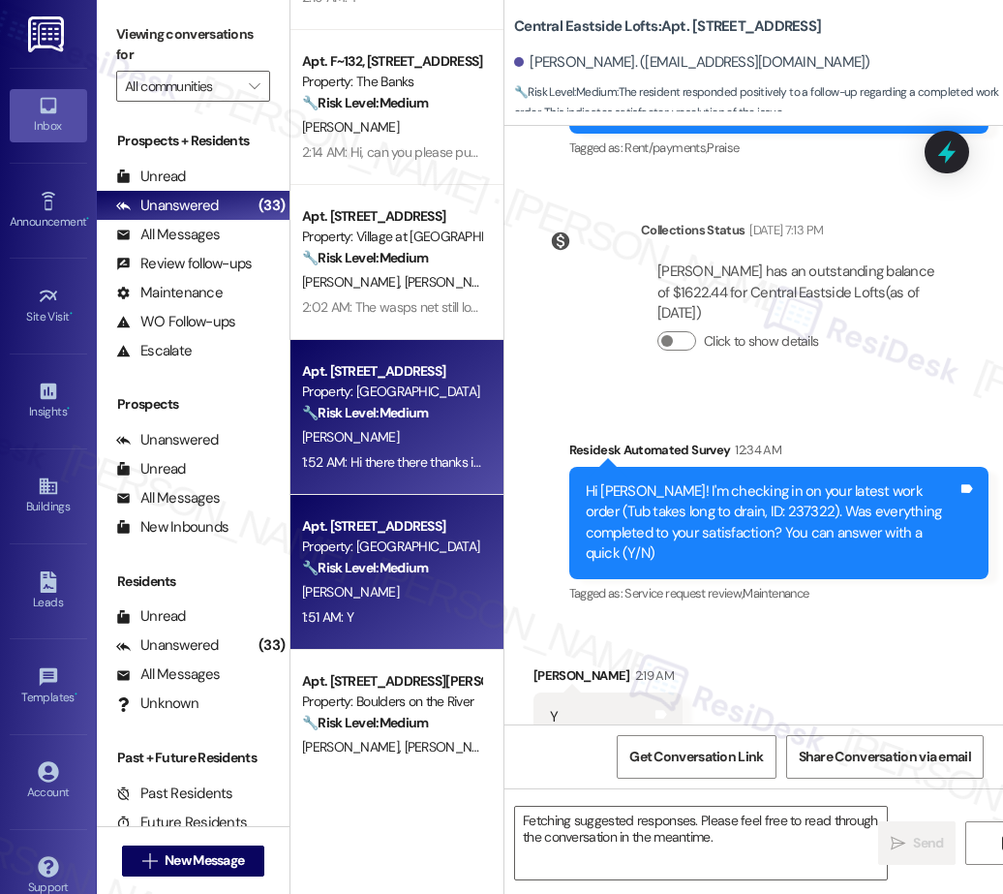
click at [390, 564] on strong "🔧 Risk Level: Medium" at bounding box center [365, 567] width 126 height 17
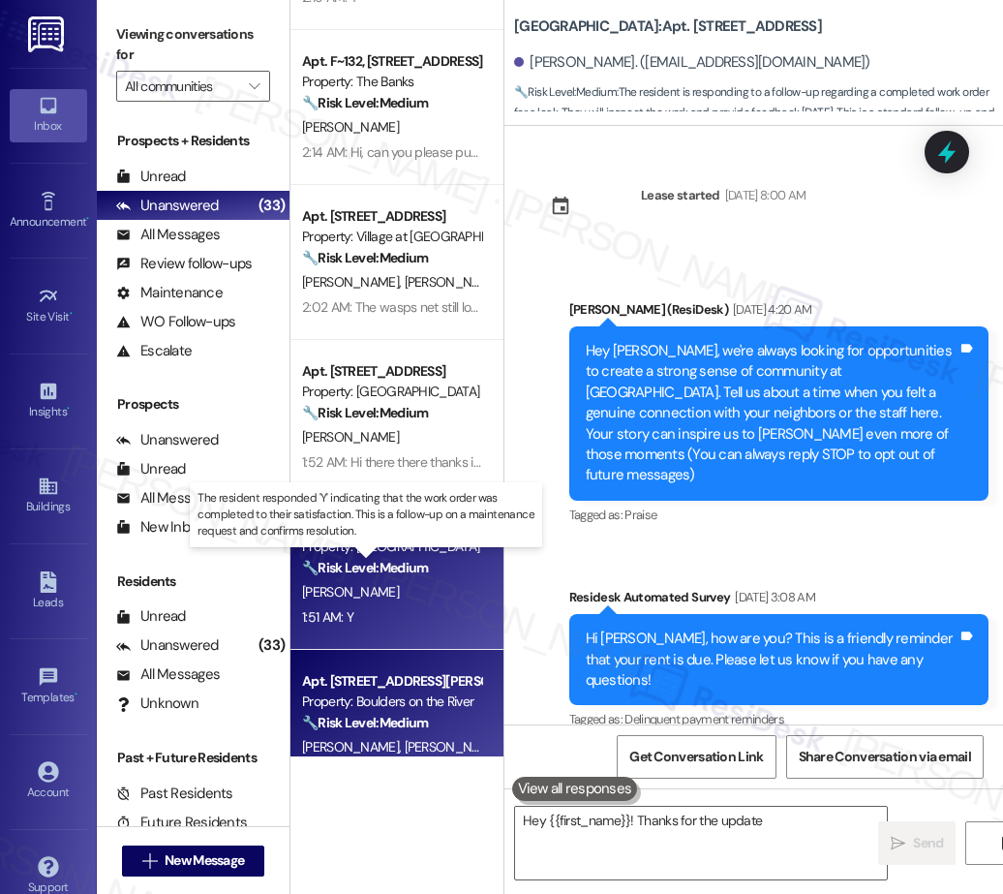
scroll to position [182, 0]
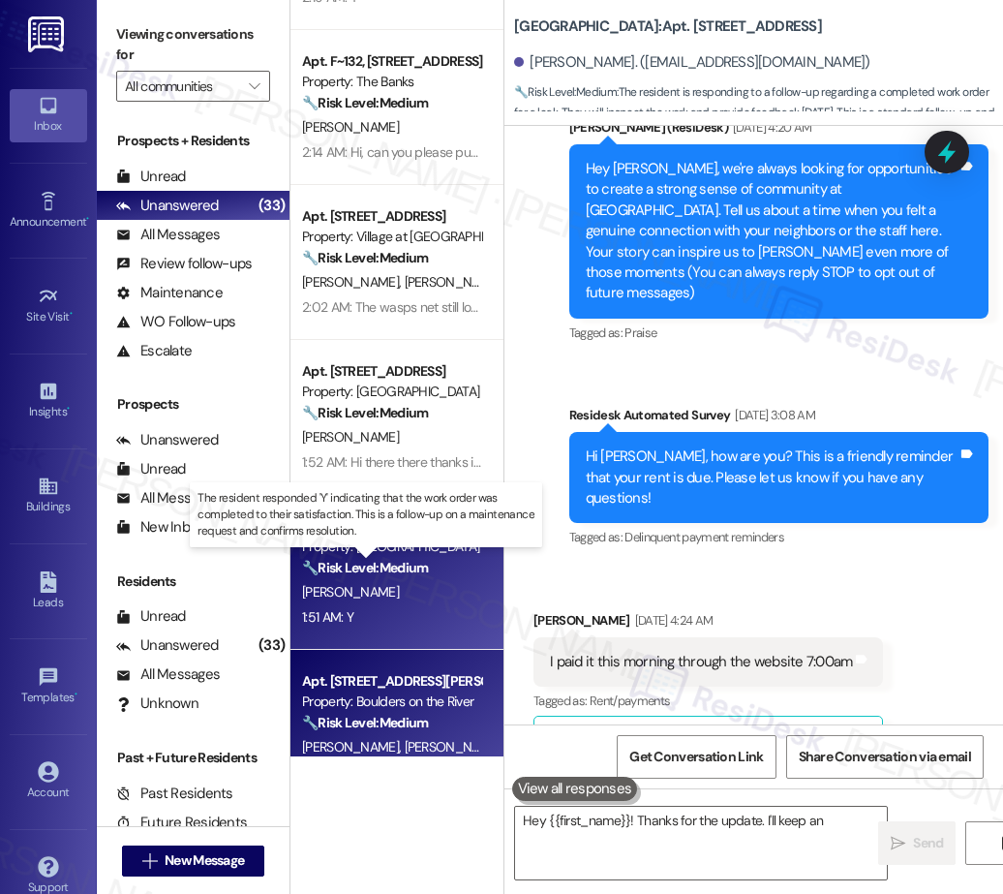
type textarea "Hey {{first_name}}! Thanks for the update. I'll keep an eye"
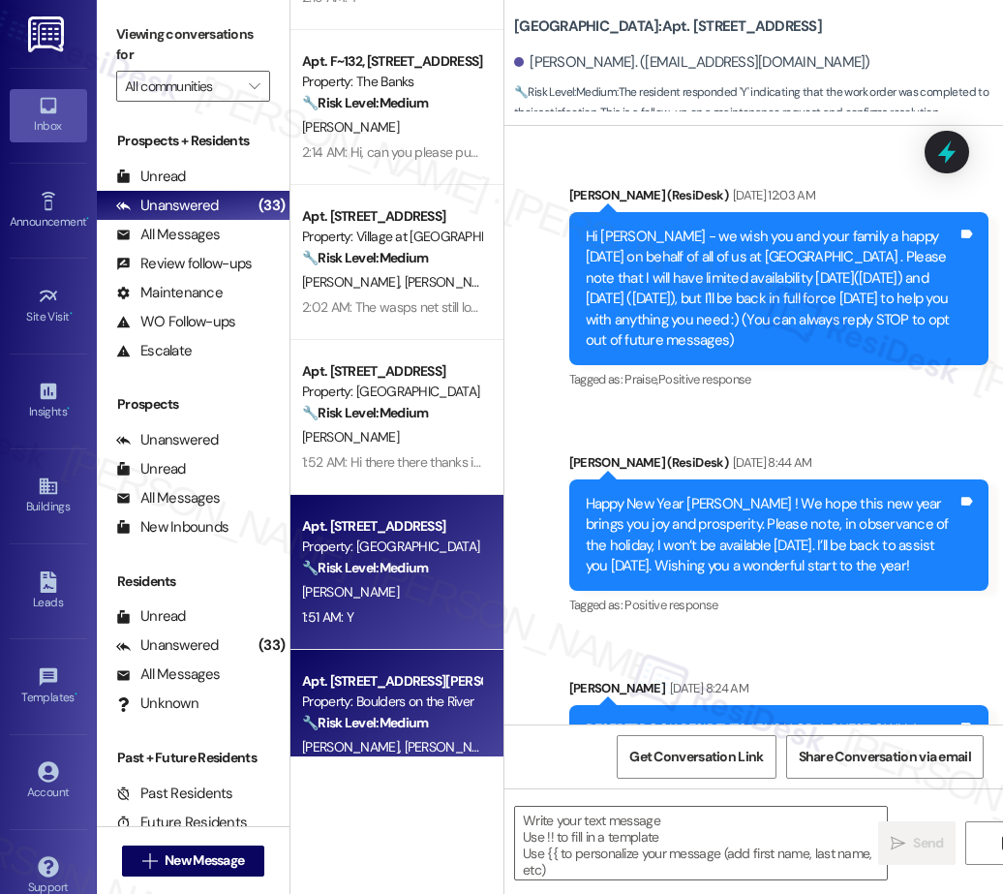
scroll to position [14977, 0]
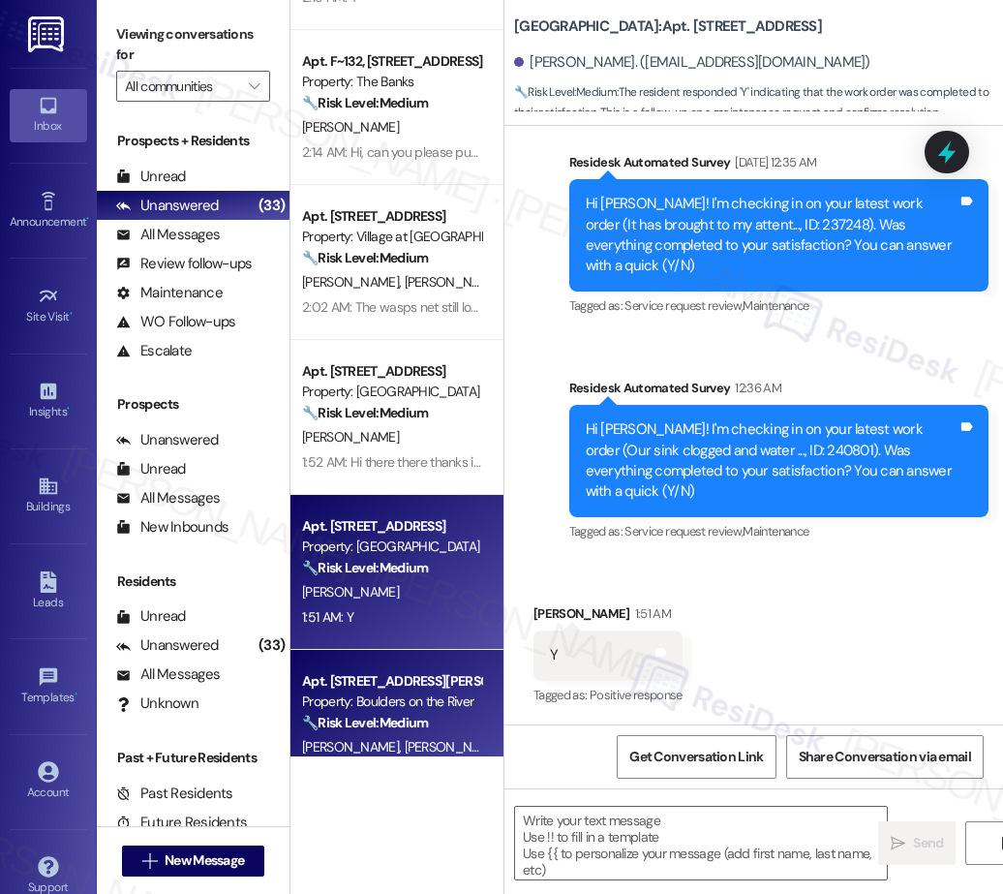
click at [385, 692] on div "Property: Boulders on the River" at bounding box center [391, 701] width 179 height 20
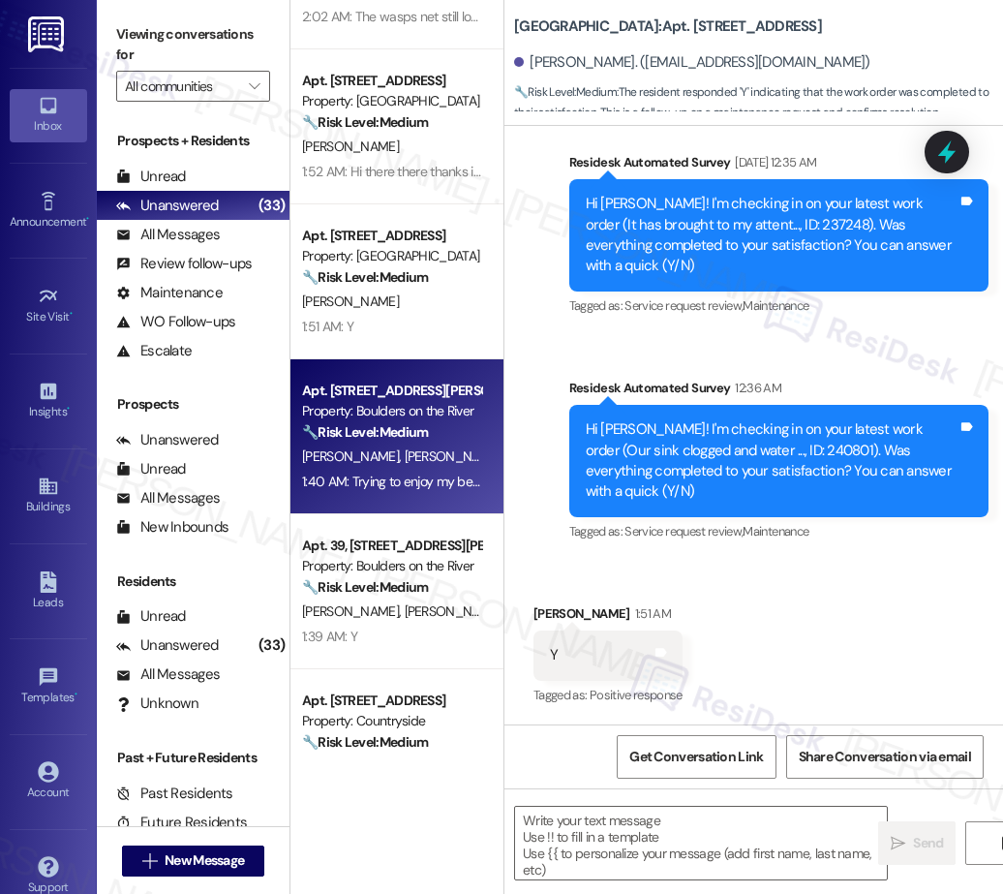
type textarea "Fetching suggested responses. Please feel free to read through the conversation…"
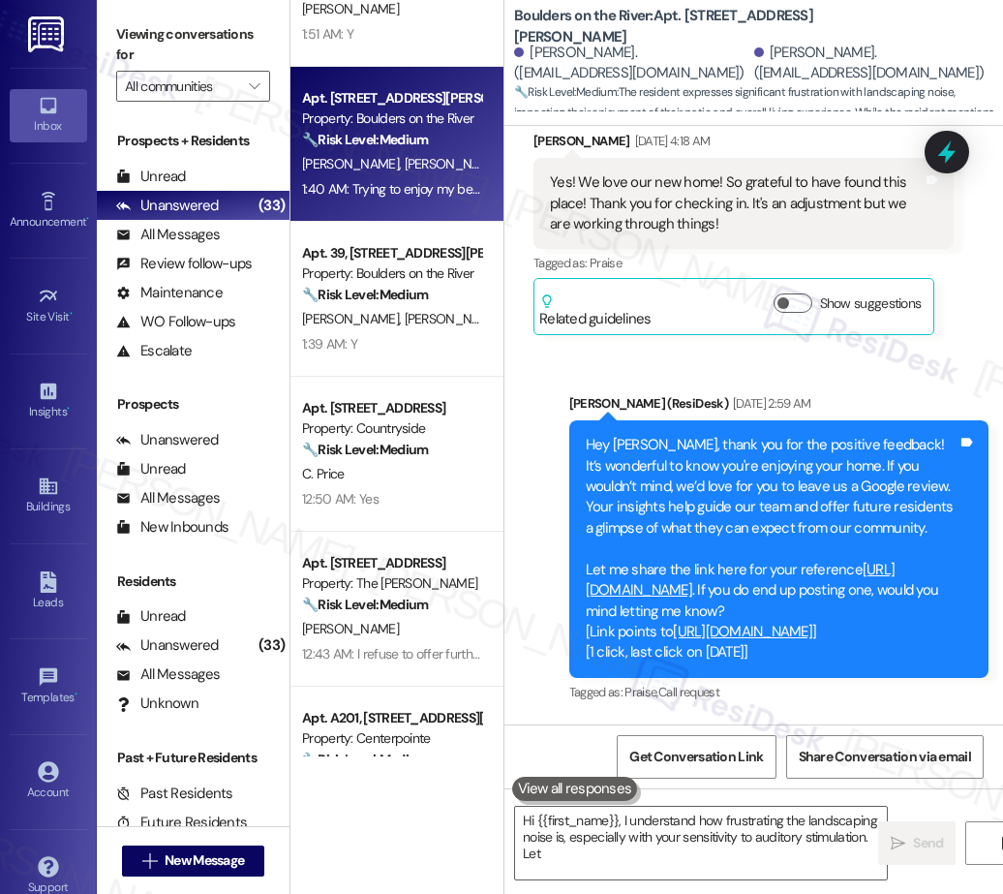
scroll to position [1641, 0]
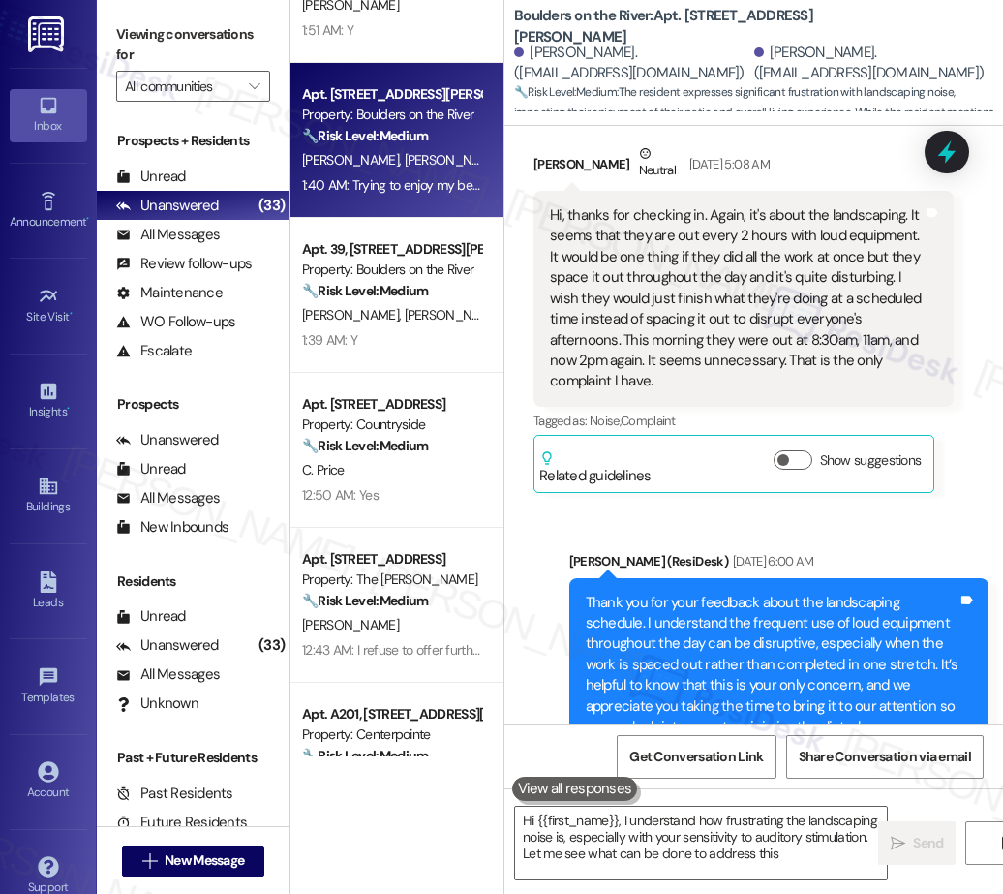
click at [406, 264] on div "Apt. 875_02, 451 West Broadway Property: Broadway Center 🔧 Risk Level: Medium T…" at bounding box center [396, 378] width 213 height 756
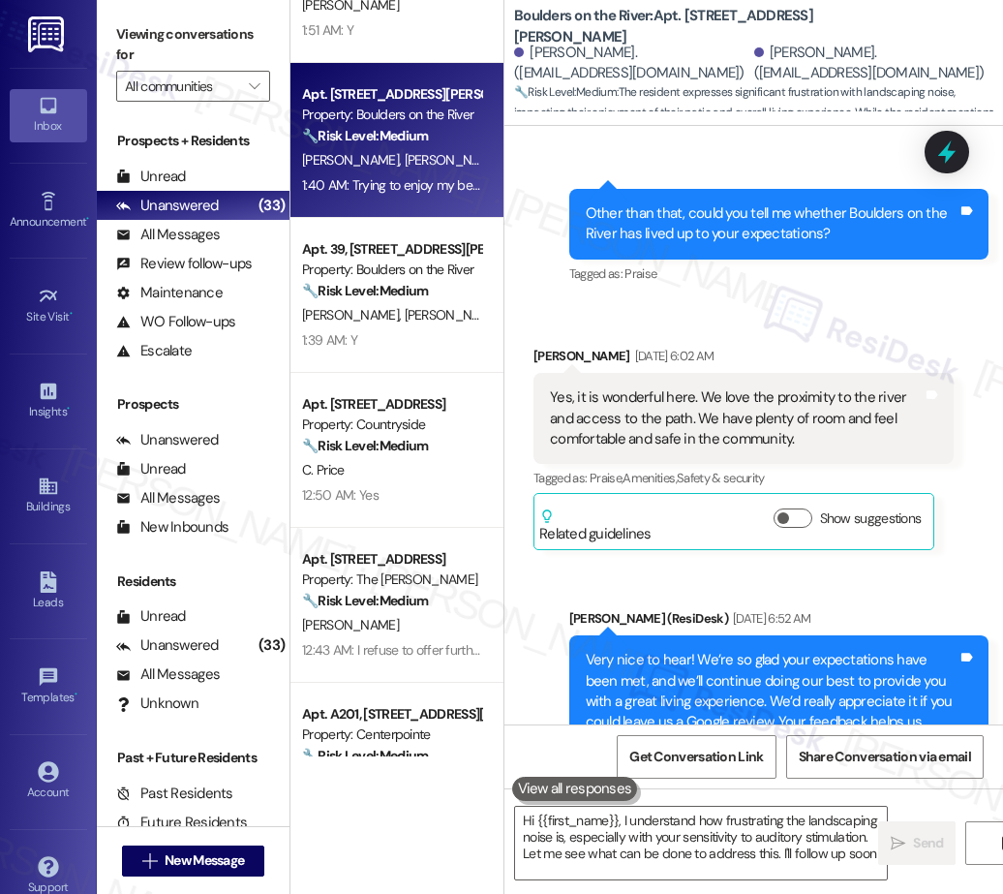
type textarea "Hi {{first_name}}, I understand how frustrating the landscaping noise is, espec…"
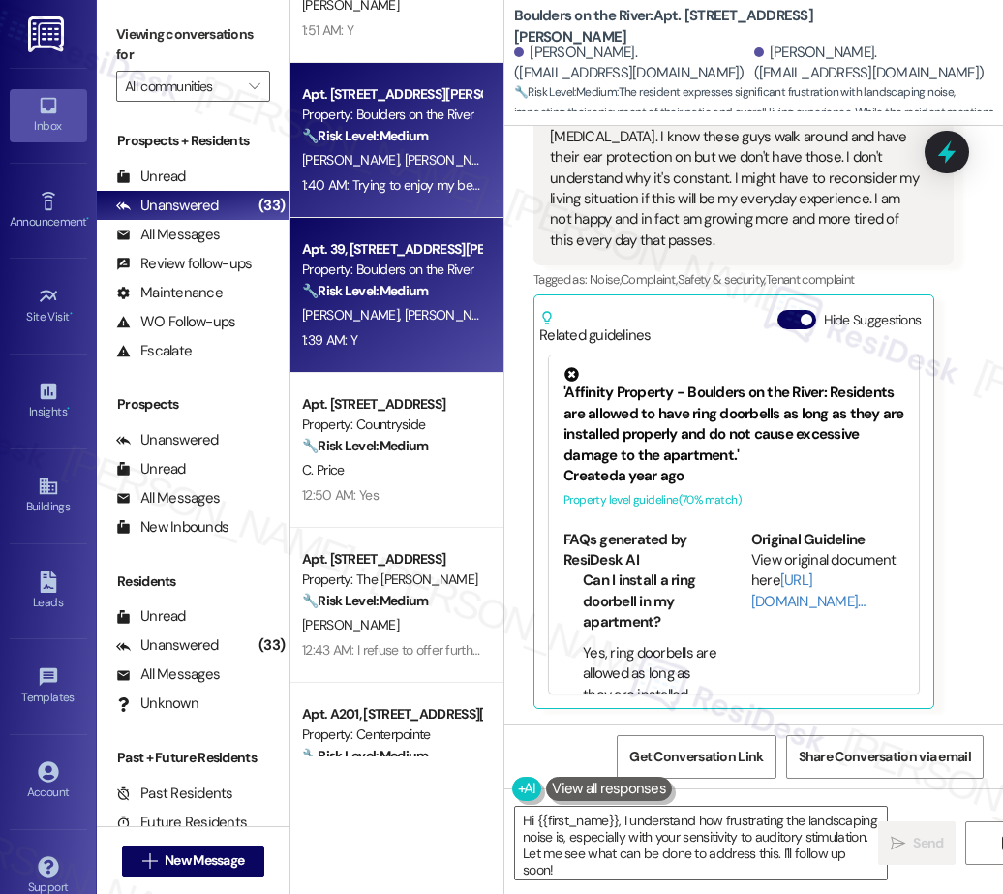
click at [405, 321] on span "M. Louie" at bounding box center [456, 314] width 103 height 17
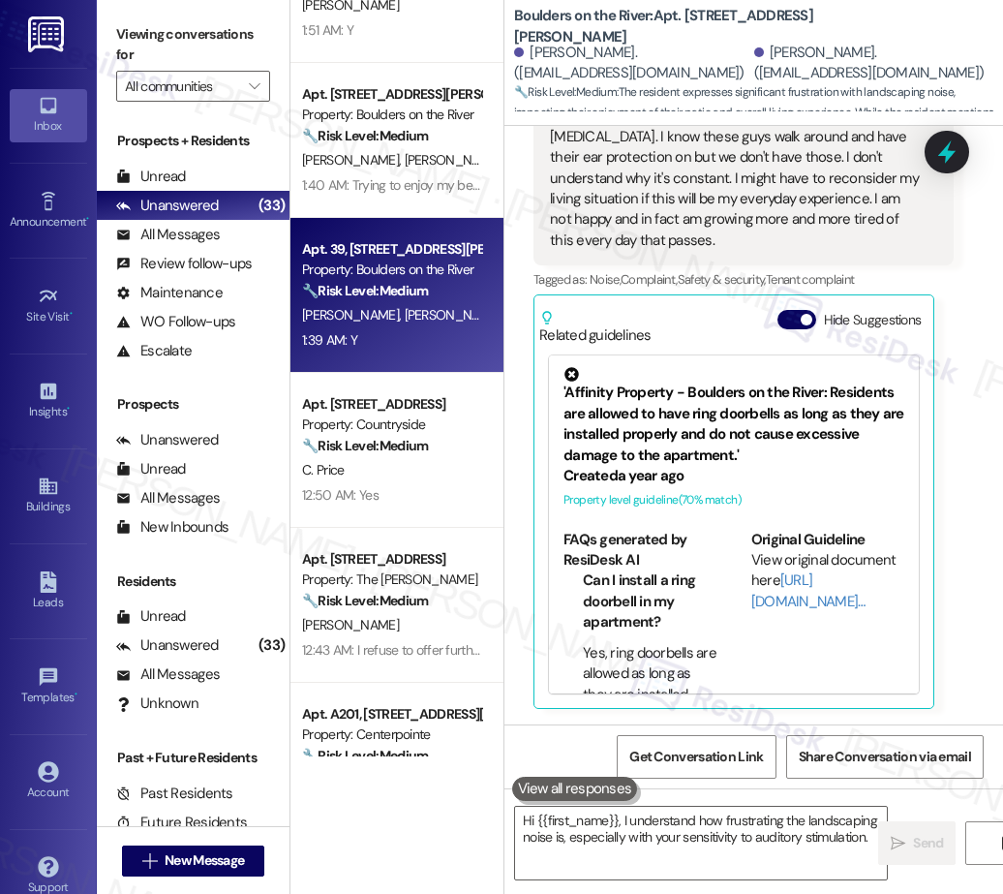
type textarea "Hi {{first_name}}, I understand how frustrating the landscaping noise is, espec…"
click at [363, 497] on div "12:50 AM: Yes 12:50 AM: Yes" at bounding box center [340, 494] width 76 height 17
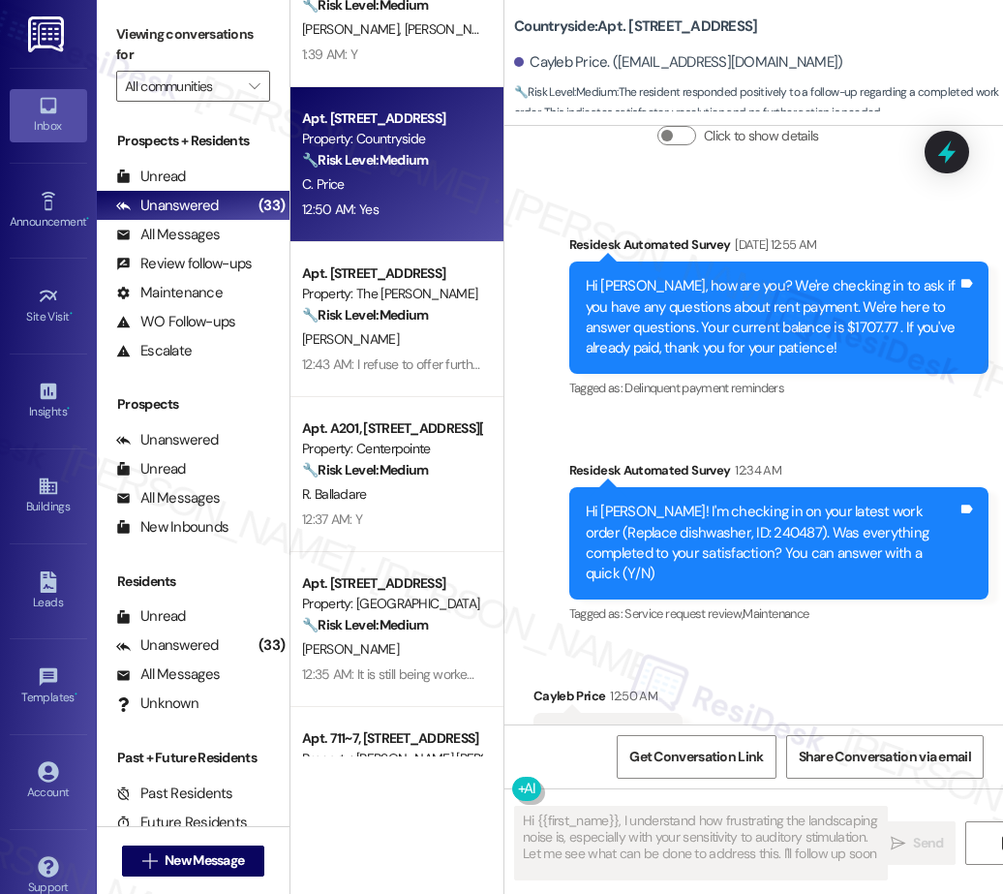
type textarea "Hi {{first_name}}, I understand how frustrating the landscaping noise is, espec…"
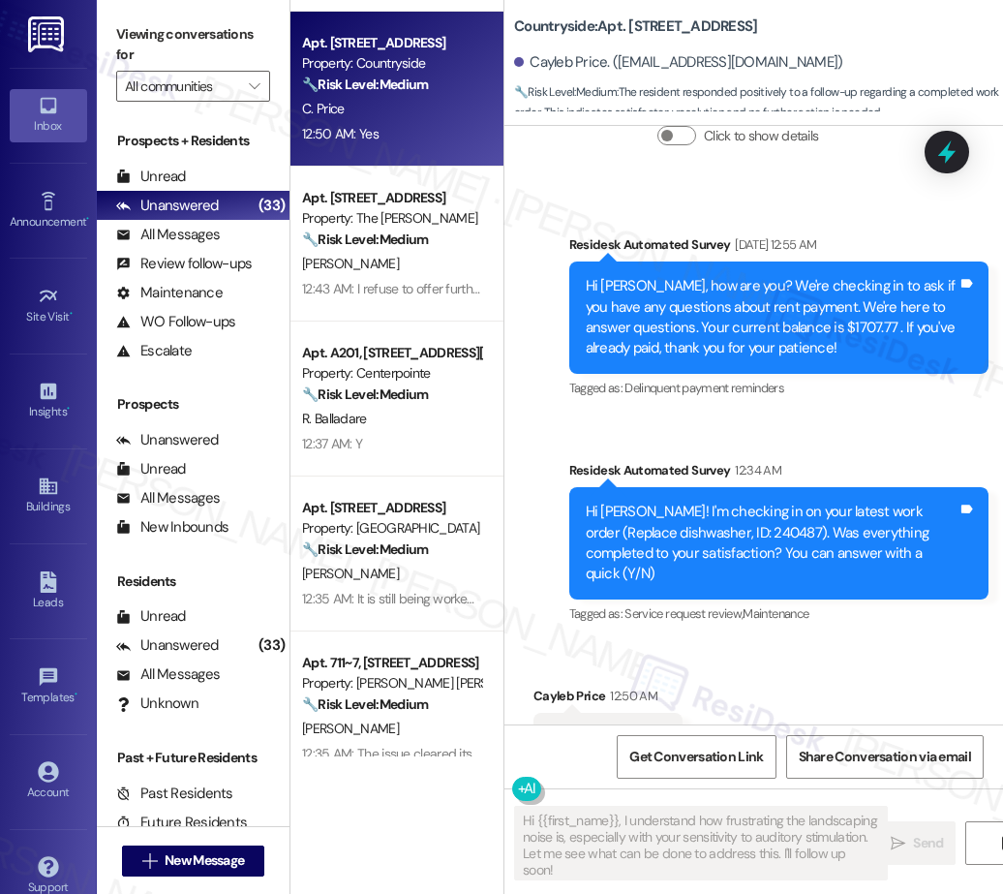
click at [396, 317] on div "Apt. 232D, 3703 W Kennewick Avenue Property: Desertbrook 🔧 Risk Level: Medium T…" at bounding box center [396, 378] width 213 height 756
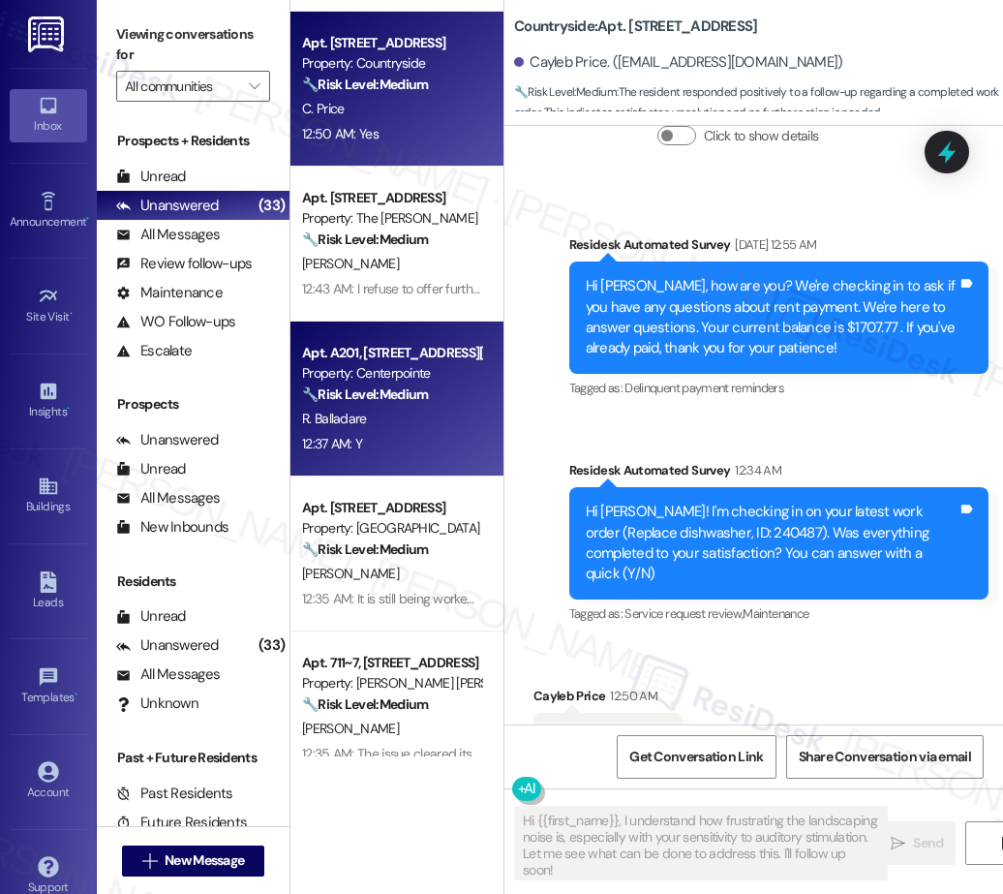
click at [408, 460] on div "Apt. A201, 460 N Arthur St Property: Centerpointe 🔧 Risk Level: Medium The resi…" at bounding box center [396, 398] width 213 height 155
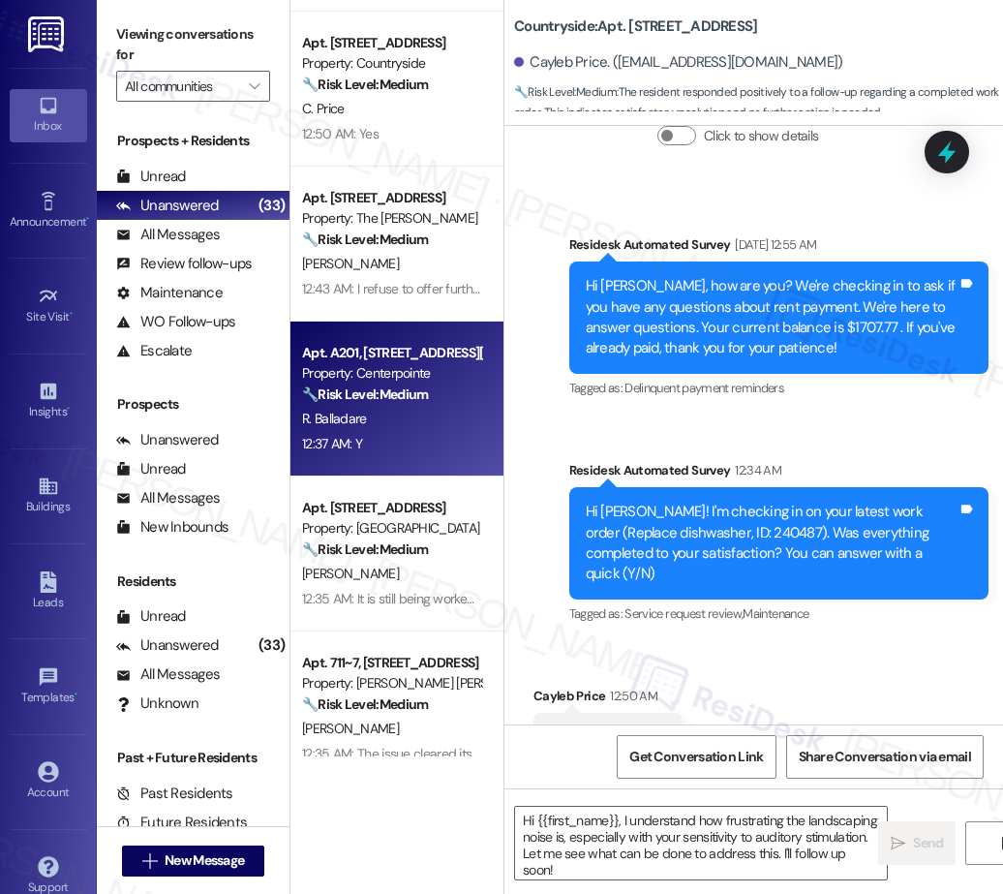
type textarea "Fetching suggested responses. Please feel free to read through the conversation…"
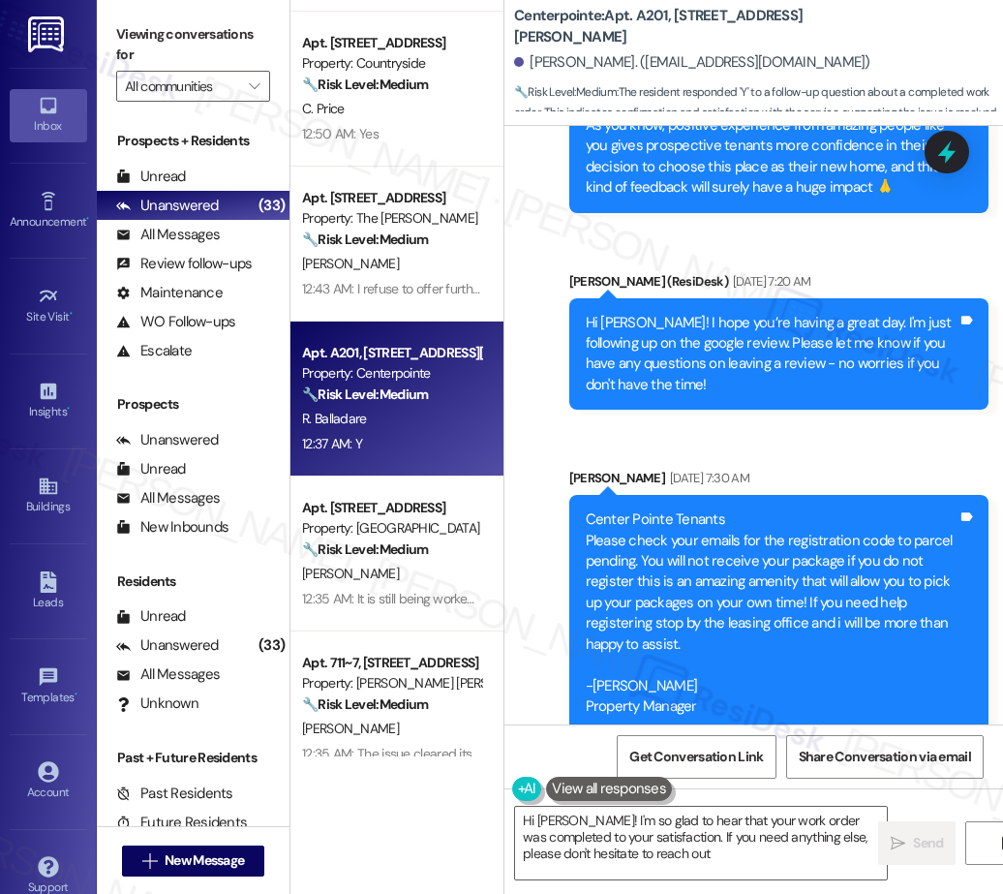
type textarea "Hi Roy! I'm so glad to hear that your work order was completed to your satisfac…"
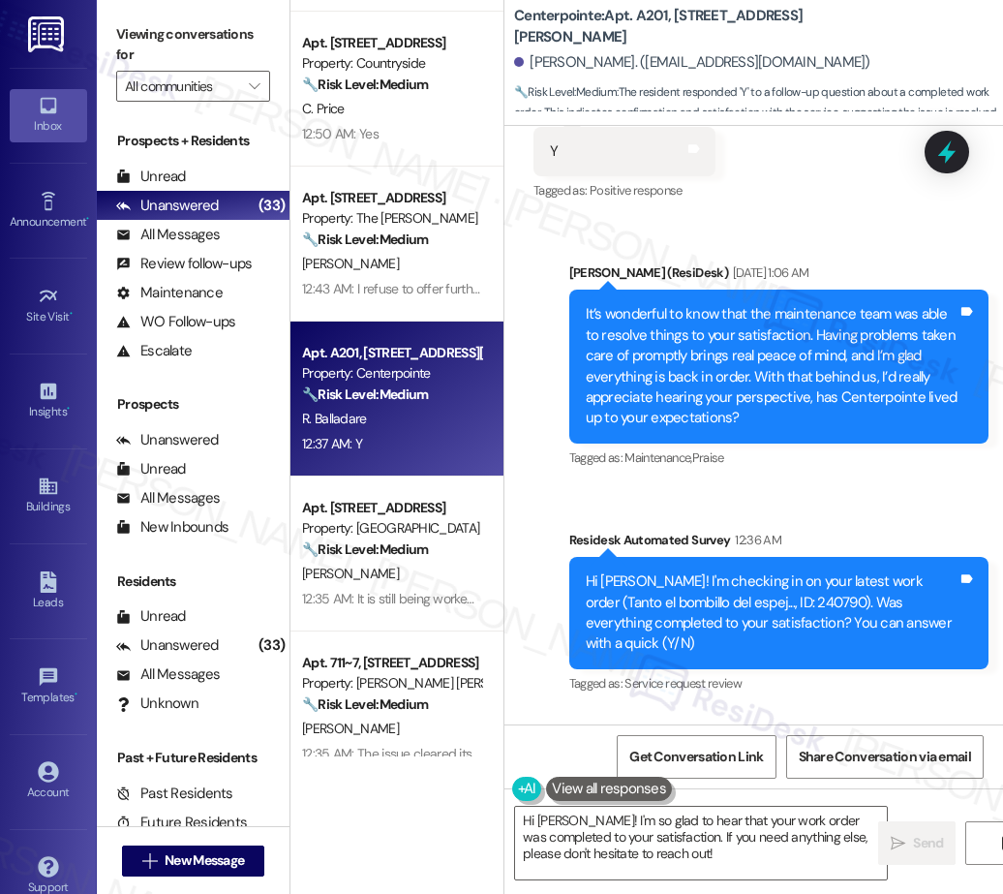
scroll to position [6441, 0]
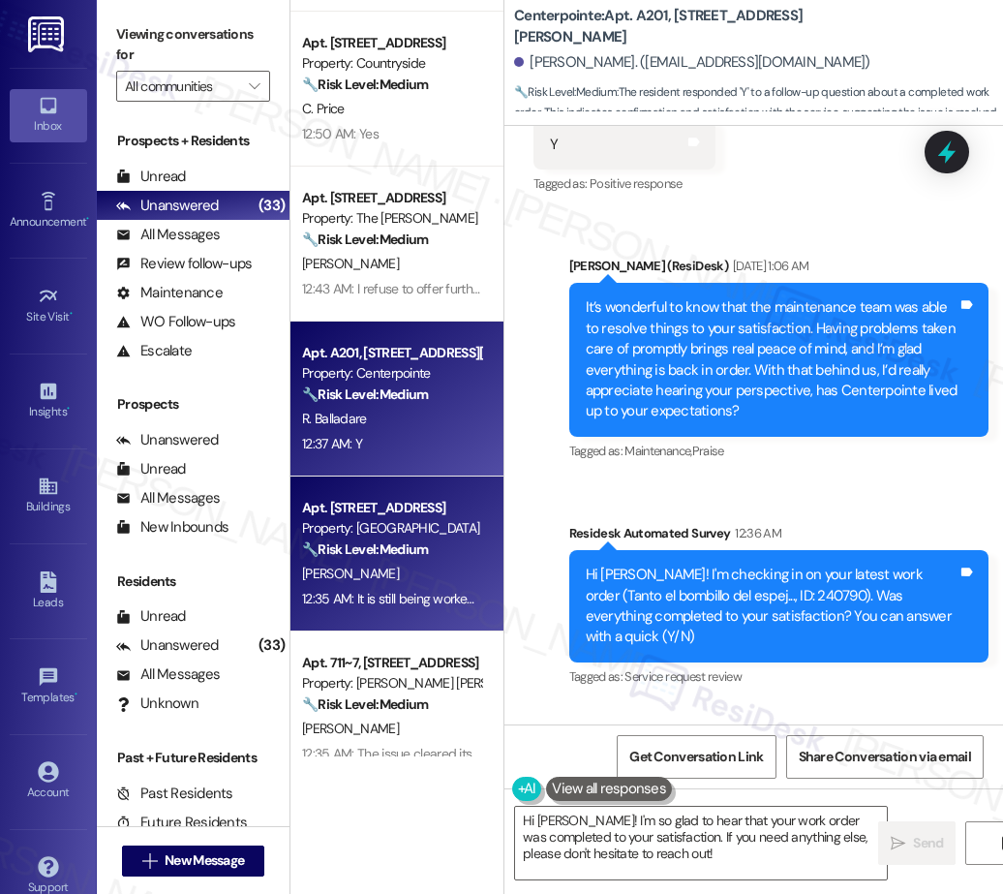
click at [376, 576] on div "M. Phillips" at bounding box center [391, 574] width 183 height 24
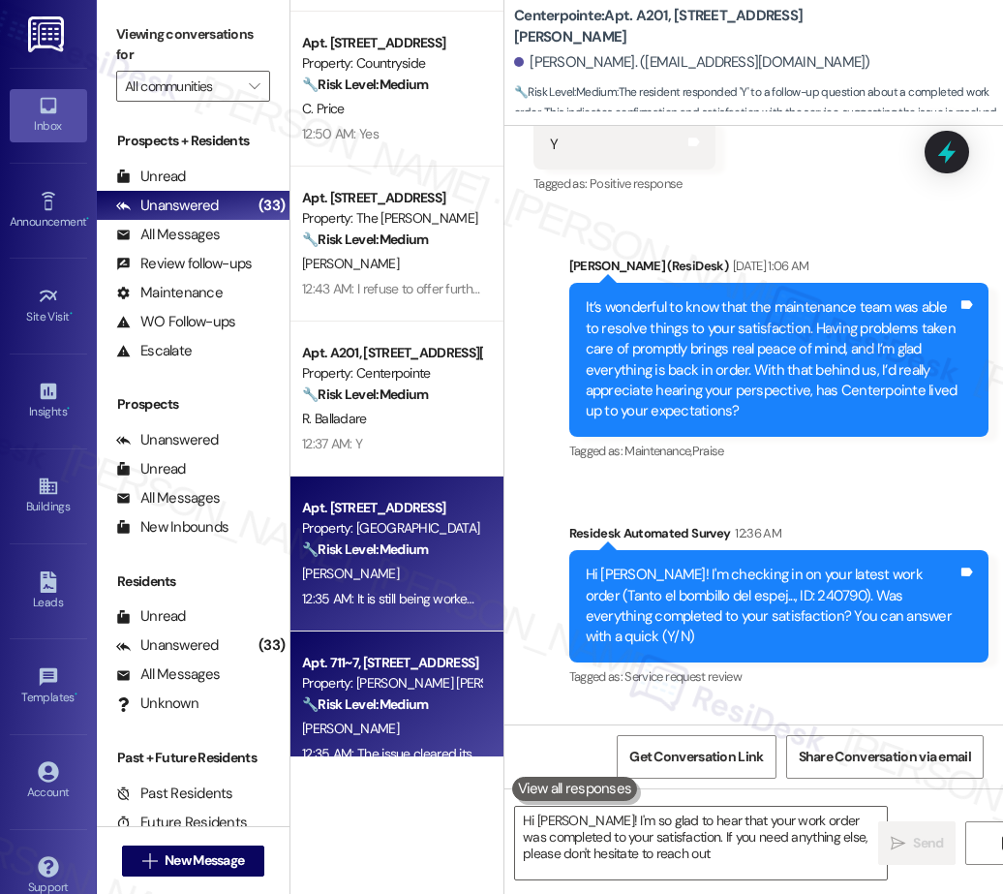
type textarea "Hi Roy! I'm so glad to hear that your work order was completed to your satisfac…"
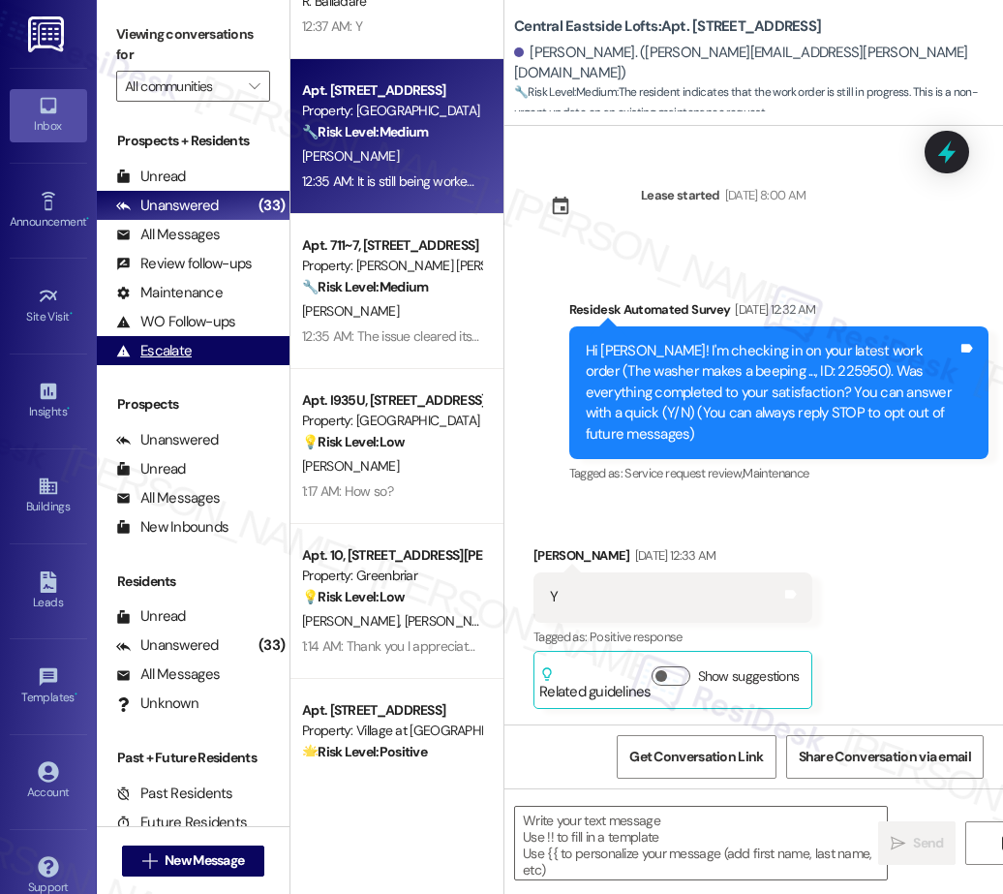
scroll to position [2423, 0]
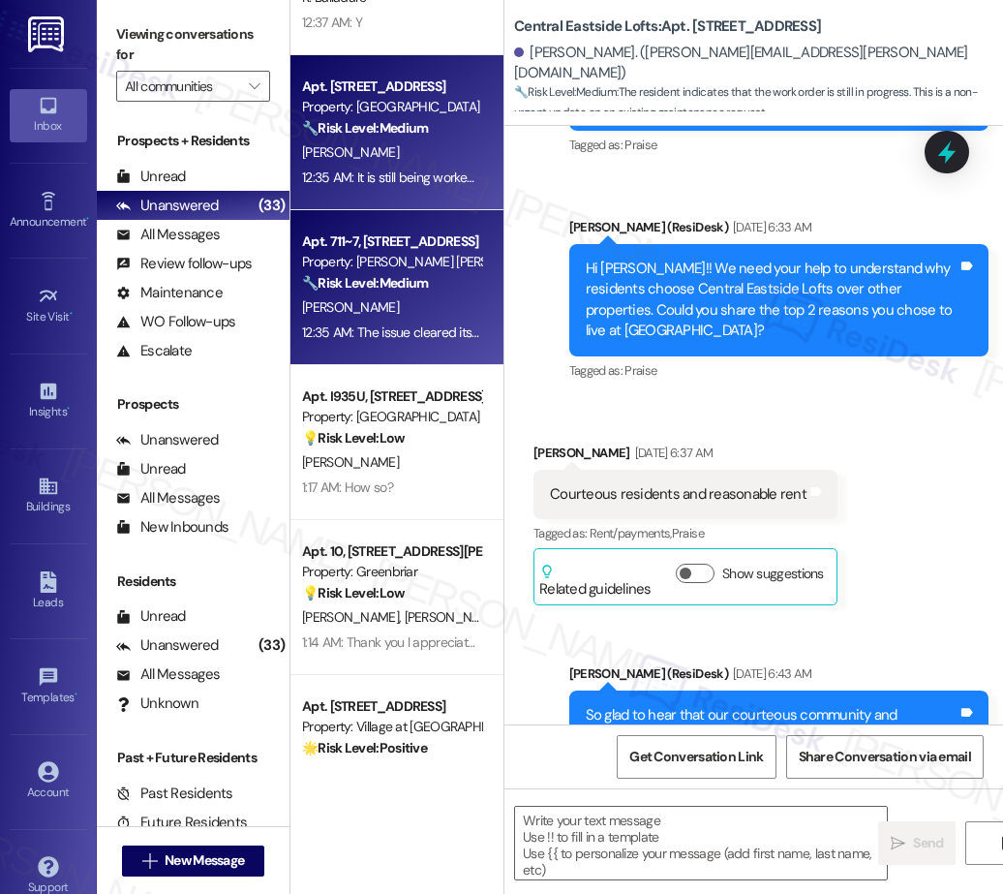
type textarea "Fetching suggested responses. Please feel free to read through the conversation…"
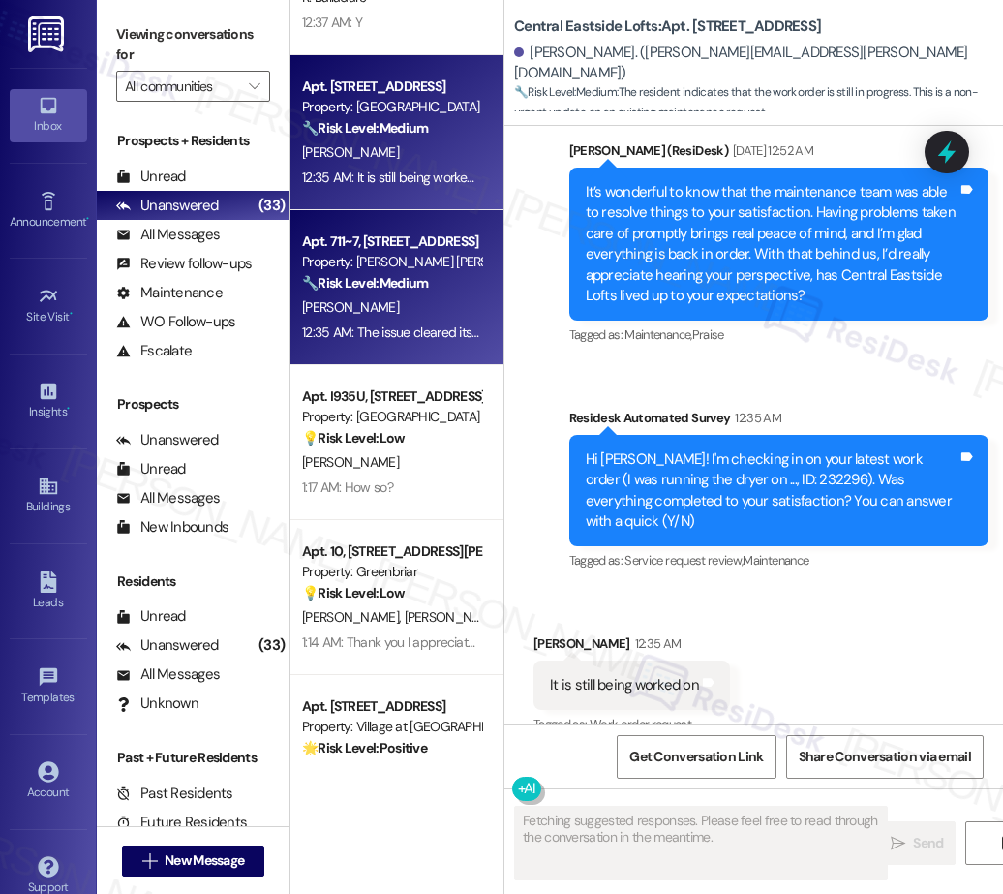
click at [401, 307] on div "J. Smith-Cupani" at bounding box center [391, 307] width 183 height 24
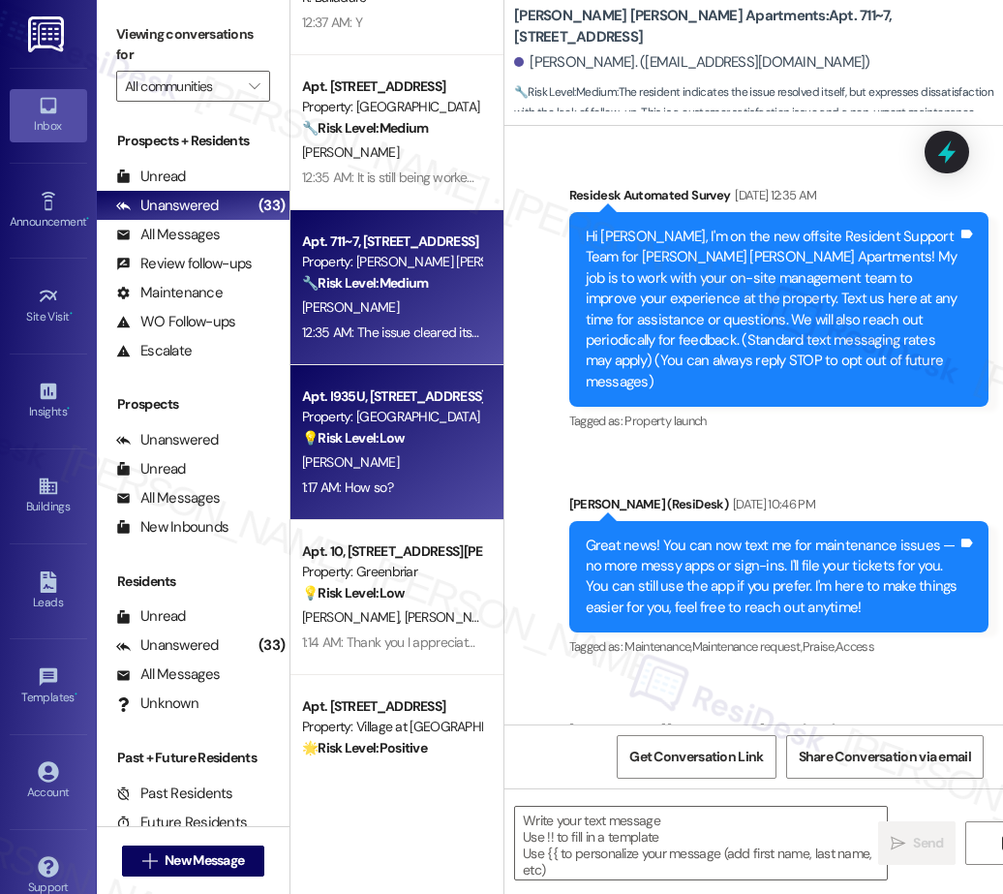
type textarea "Fetching suggested responses. Please feel free to read through the conversation…"
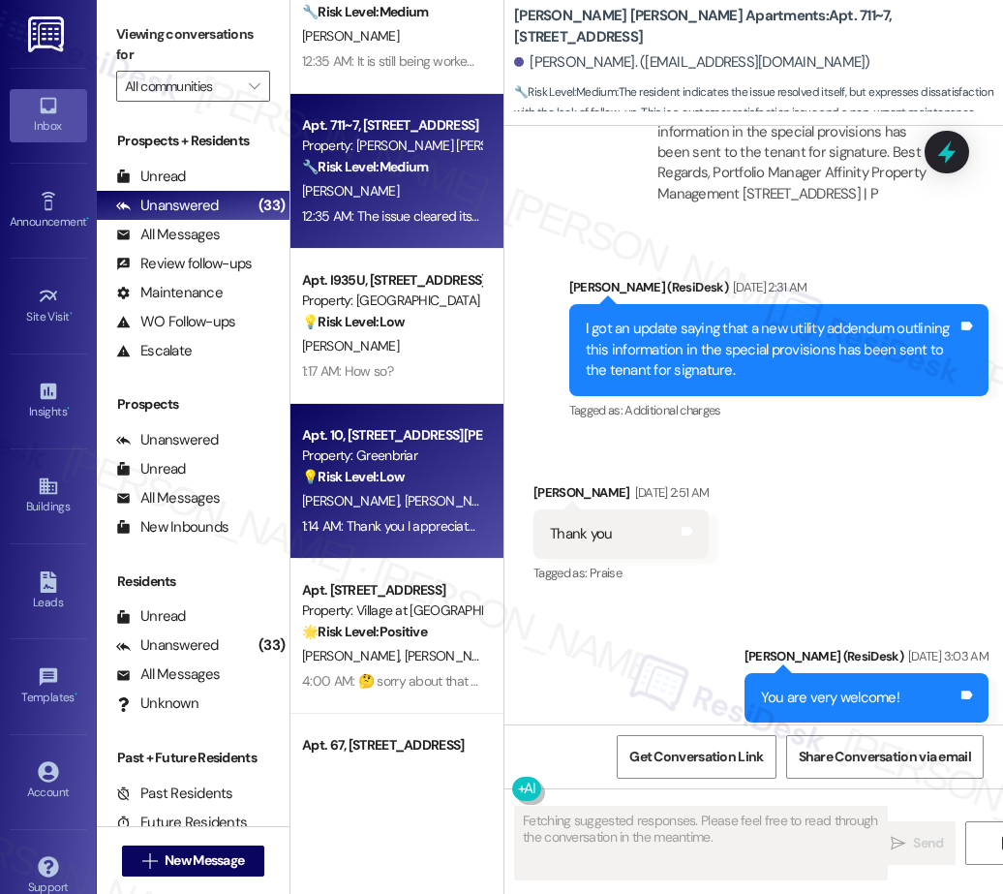
scroll to position [2550, 0]
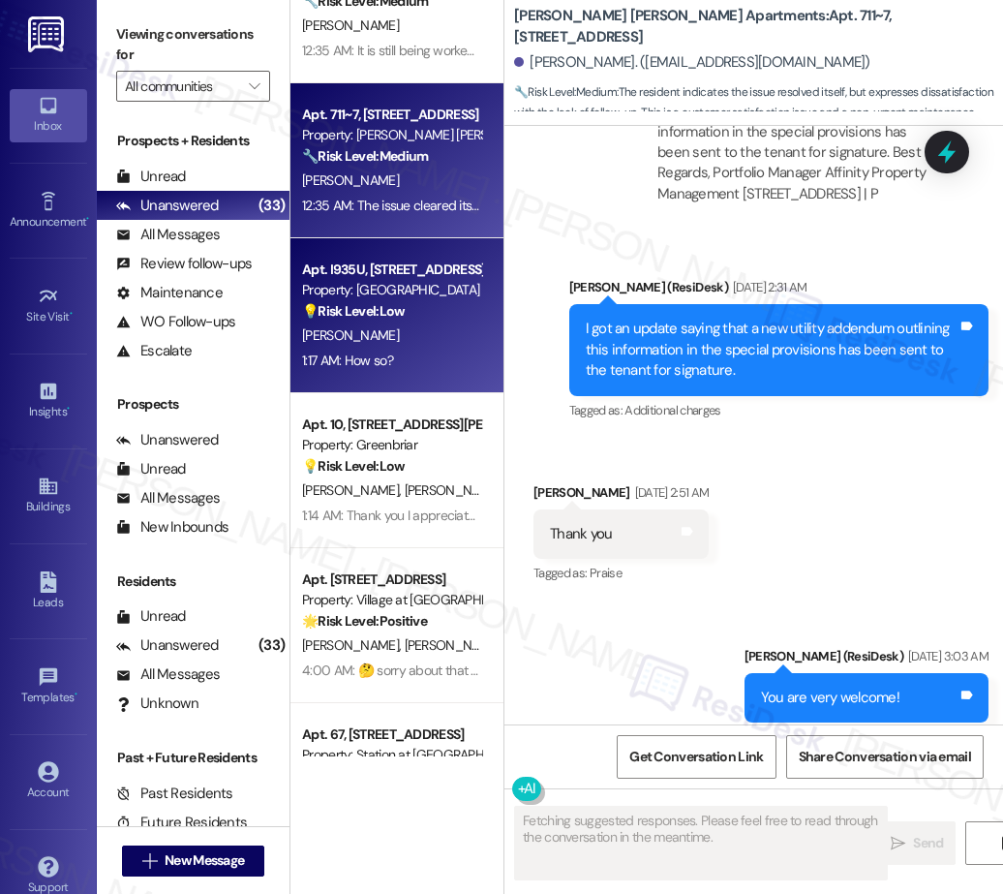
click at [398, 365] on div "1:17 AM: How so? 1:17 AM: How so?" at bounding box center [391, 361] width 183 height 24
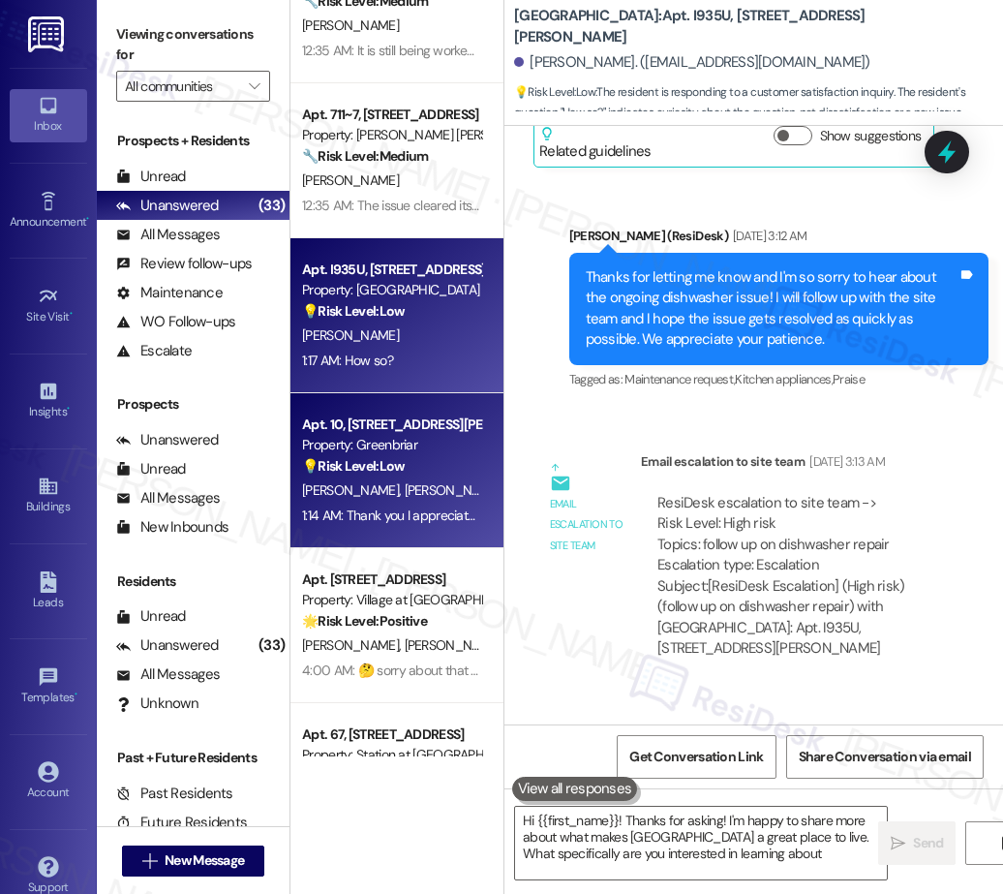
type textarea "Hi {{first_name}}! Thanks for asking! I'm happy to share more about what makes …"
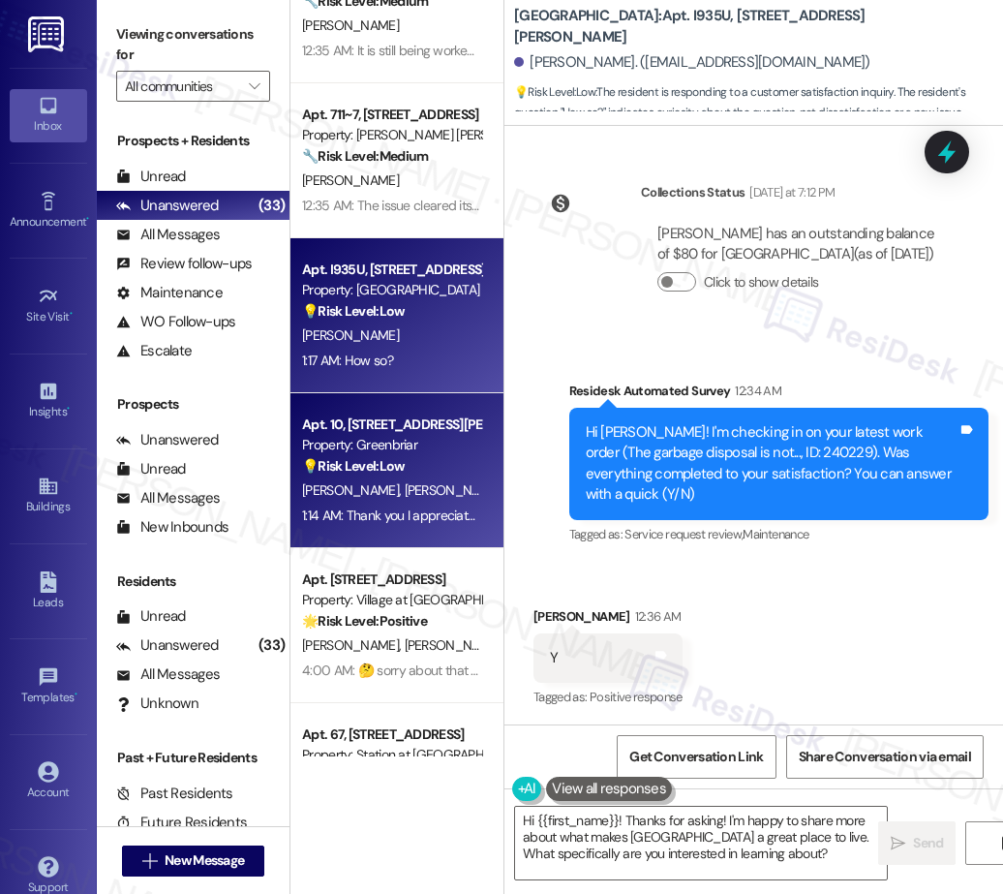
scroll to position [6976, 0]
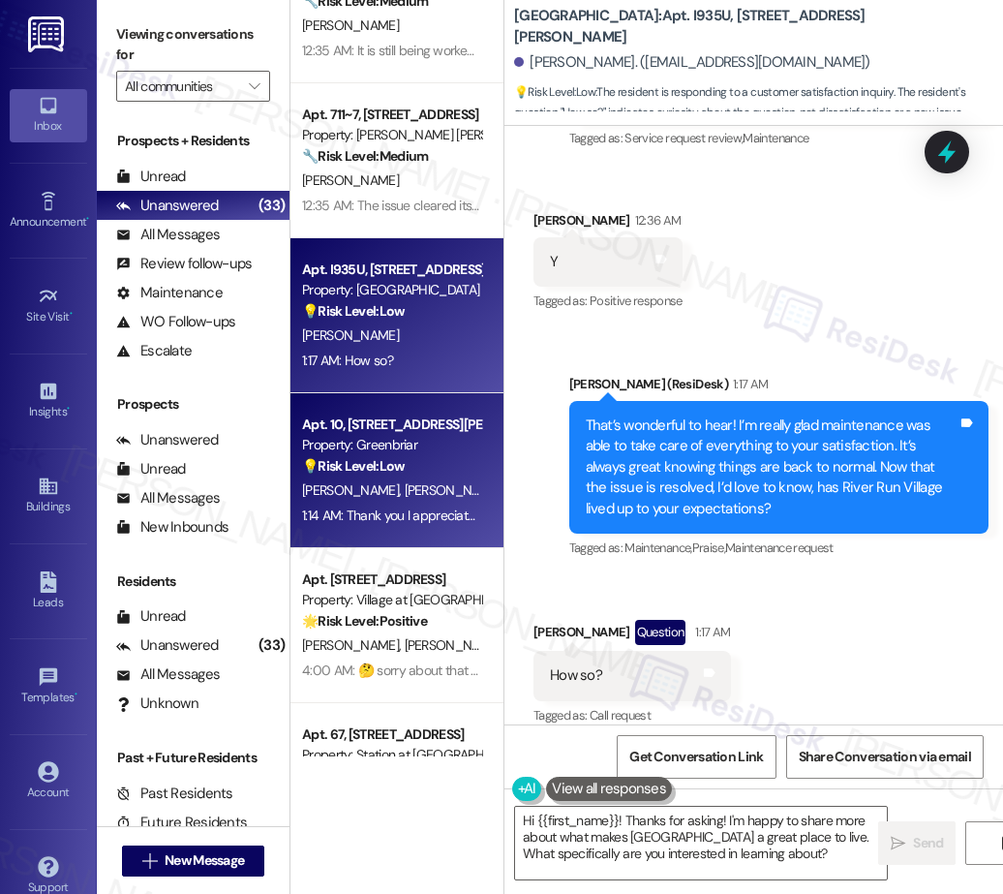
click at [400, 492] on div "S. Wolf M. Wolf" at bounding box center [391, 490] width 183 height 24
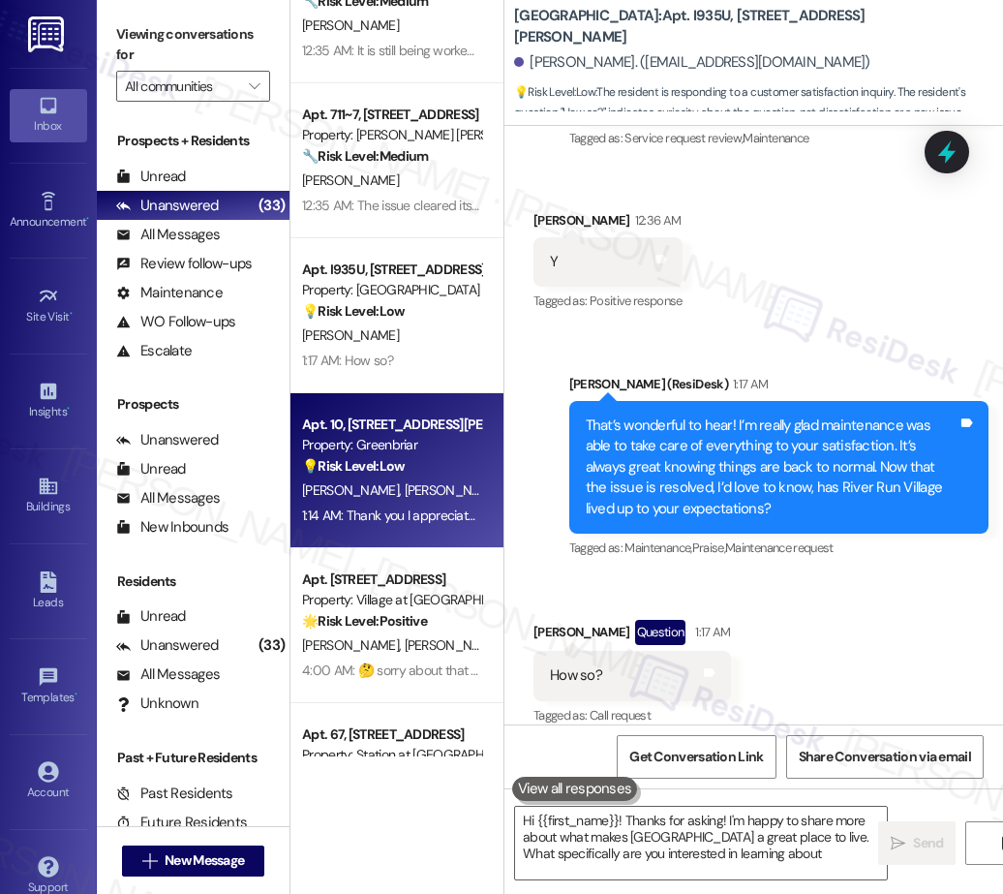
type textarea "Hi {{first_name}}! Thanks for asking! I'm happy to share more about what makes …"
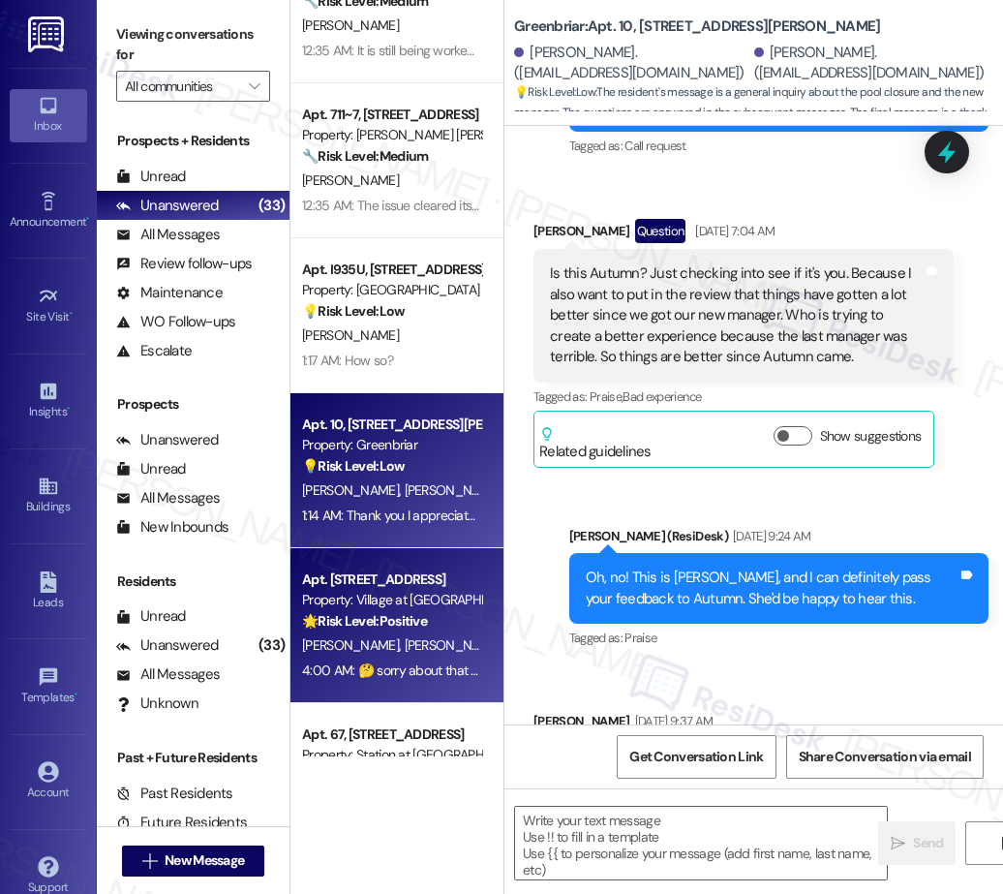
type textarea "Fetching suggested responses. Please feel free to read through the conversation…"
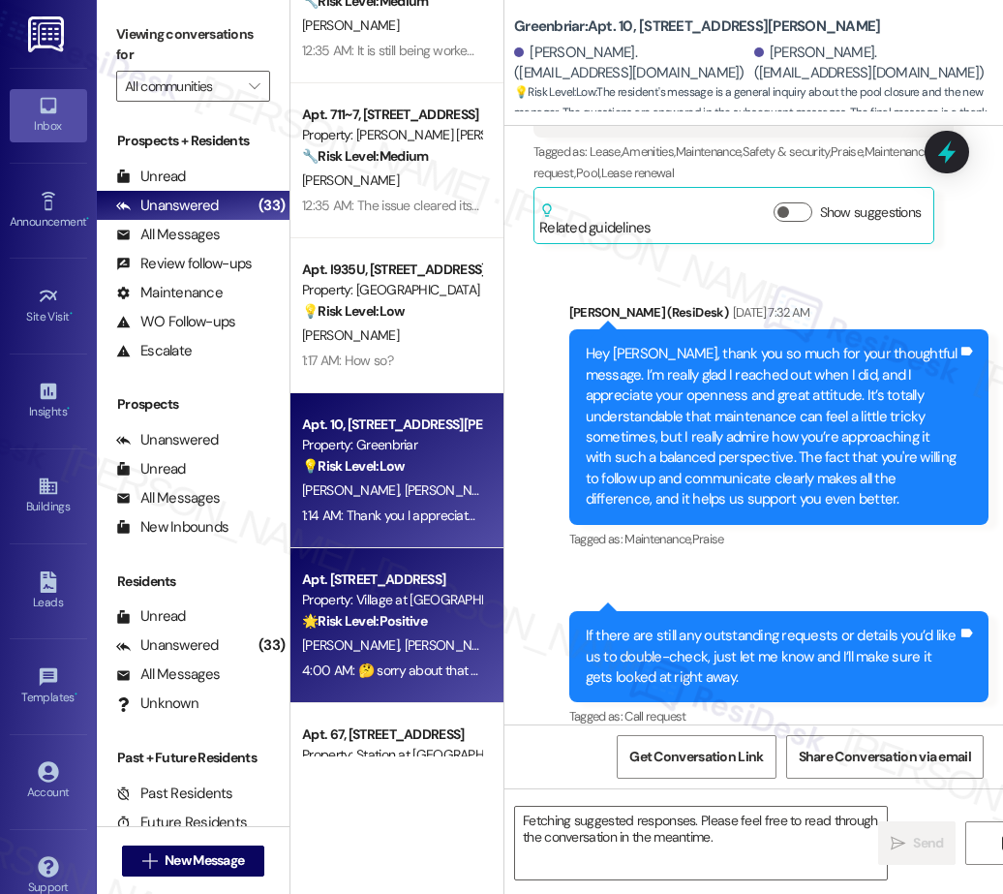
click at [445, 612] on div "🌟 Risk Level: Positive The final message indicates the previous message was sen…" at bounding box center [391, 621] width 179 height 20
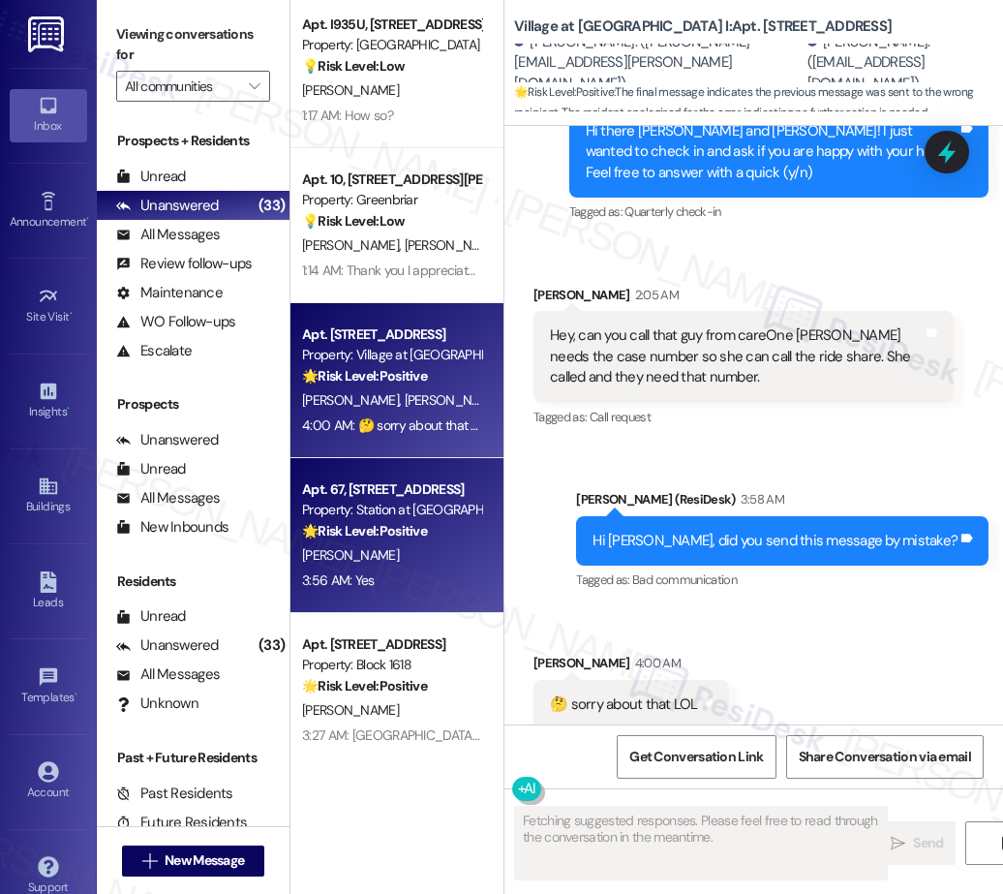
scroll to position [2788, 0]
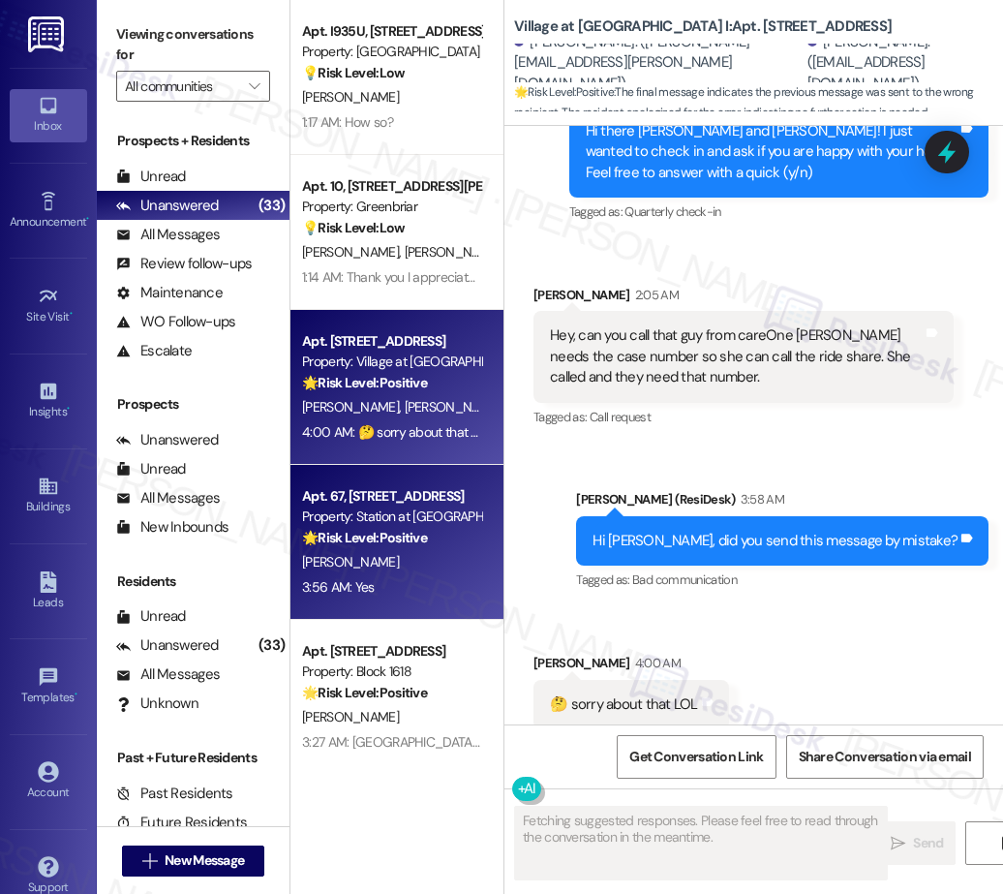
click at [435, 571] on div "C. Craig" at bounding box center [391, 562] width 183 height 24
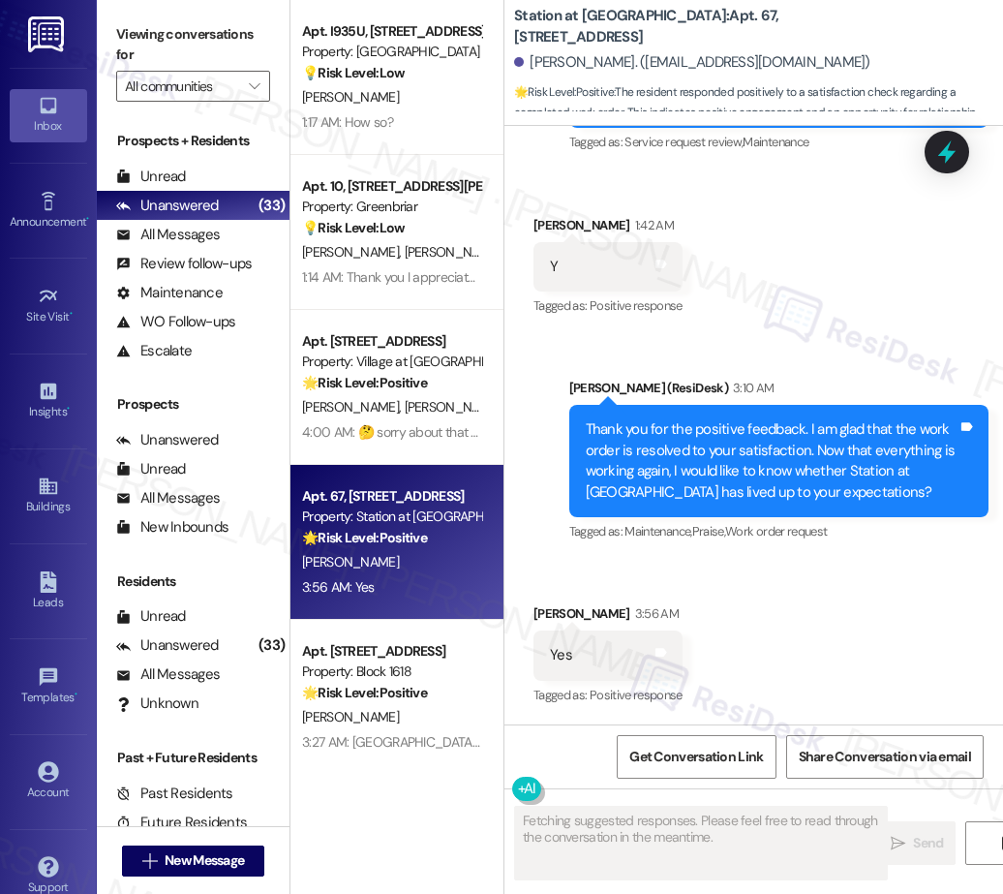
scroll to position [1758, 0]
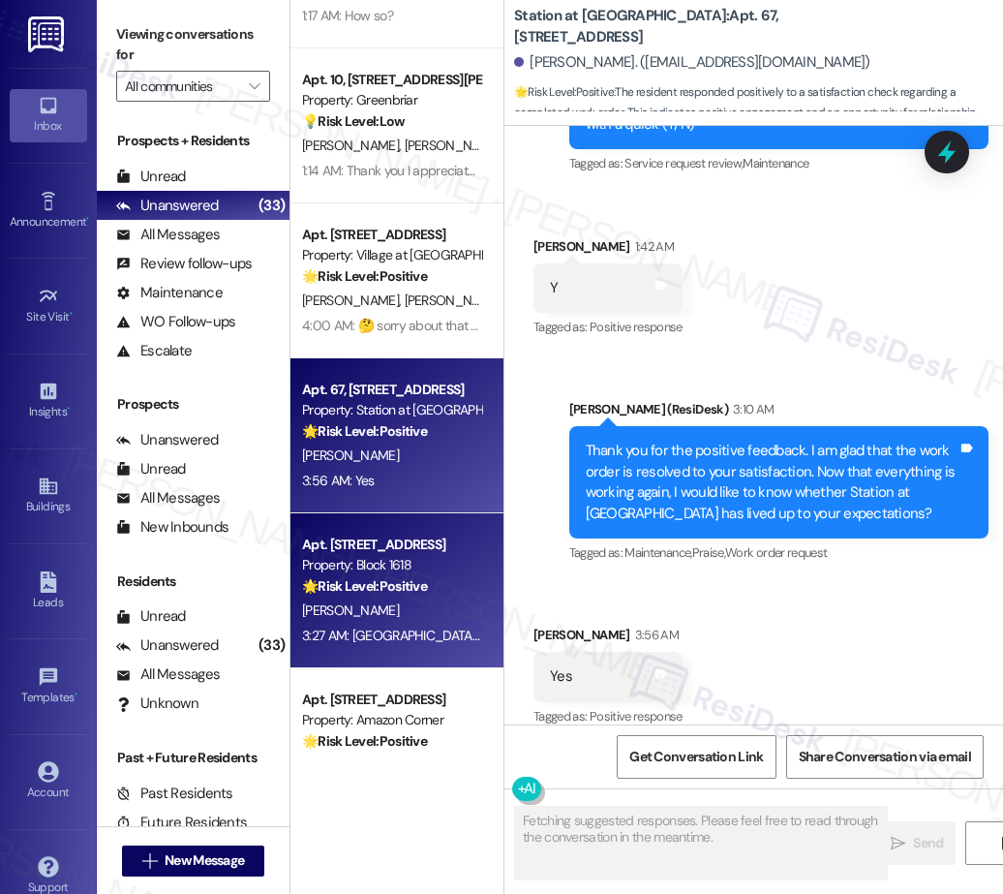
click at [415, 593] on strong "🌟 Risk Level: Positive" at bounding box center [364, 585] width 125 height 17
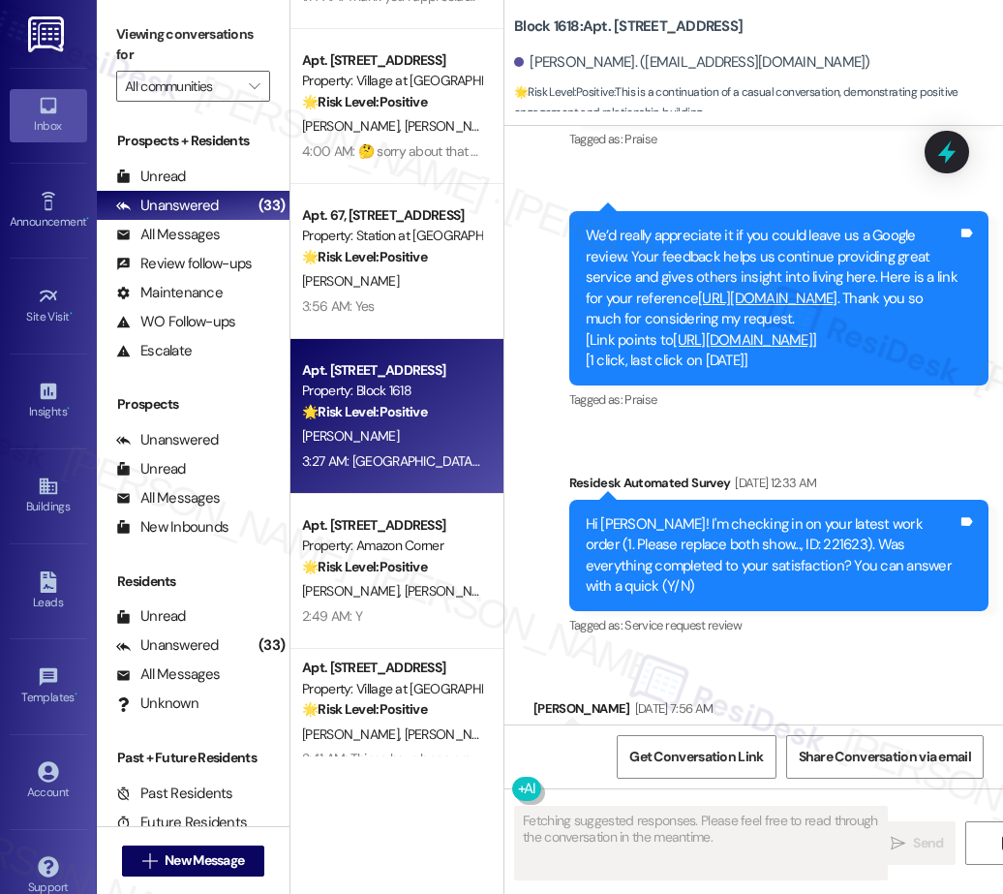
scroll to position [3077, 0]
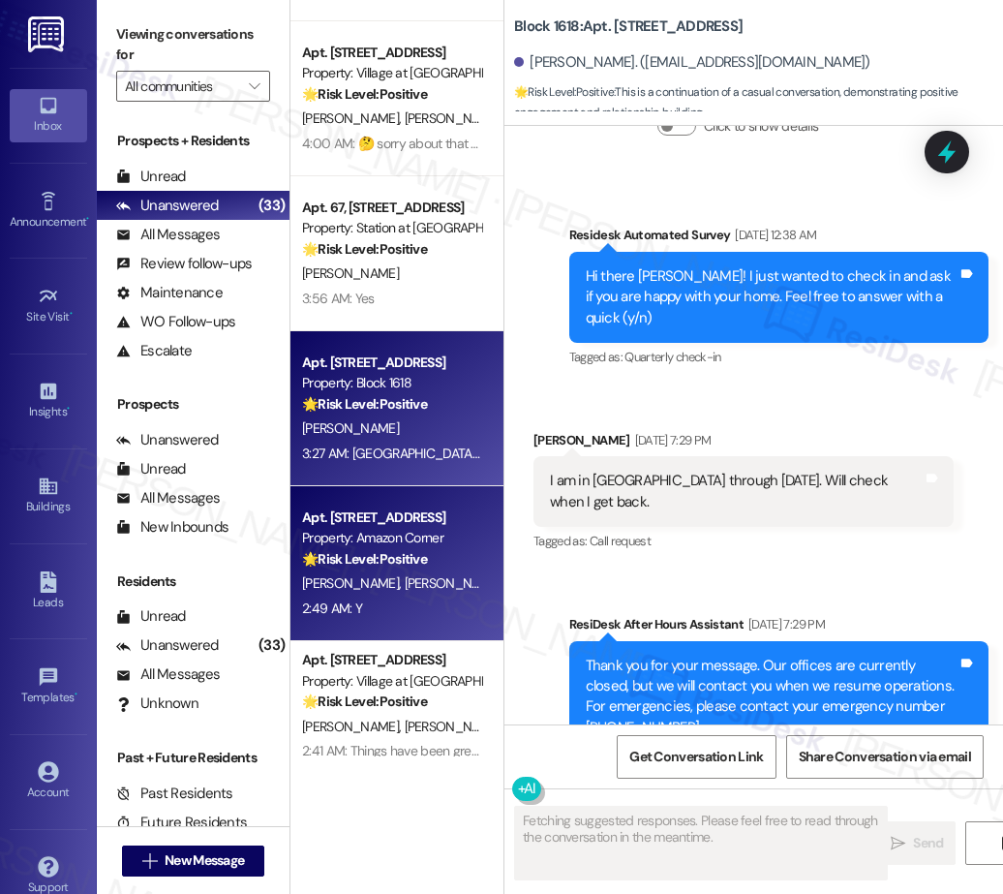
click at [405, 585] on span "M. Freeman" at bounding box center [453, 582] width 97 height 17
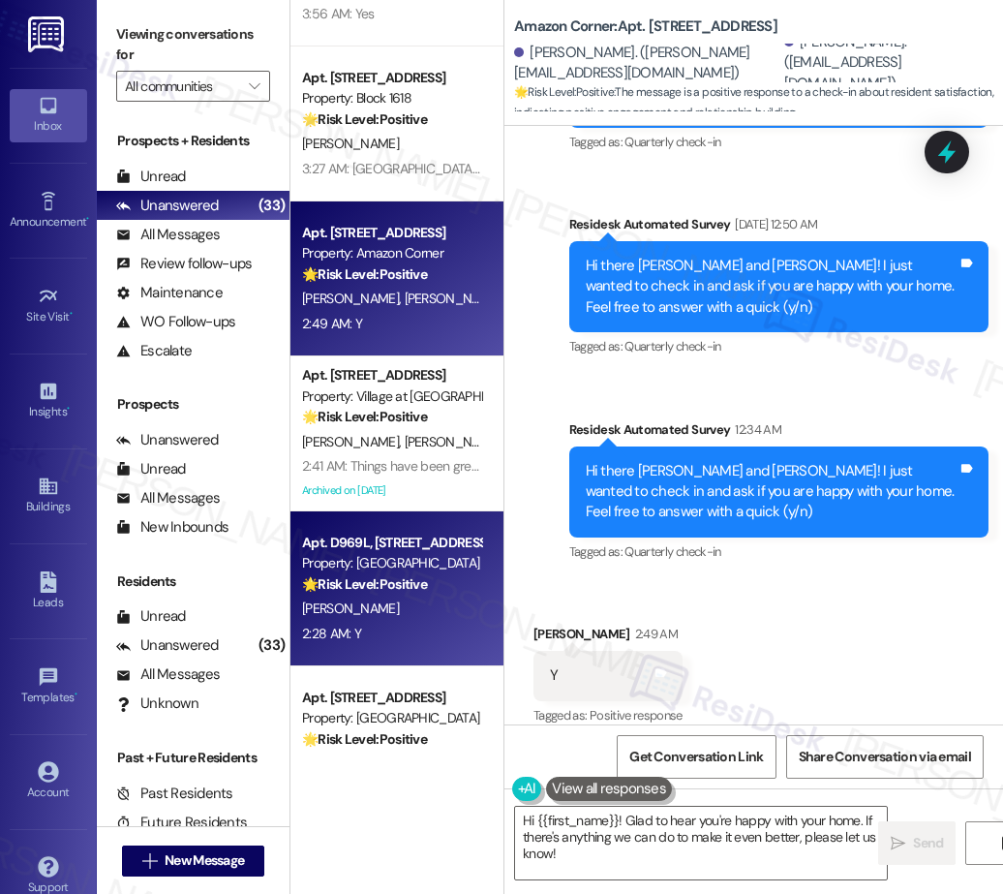
scroll to position [3357, 0]
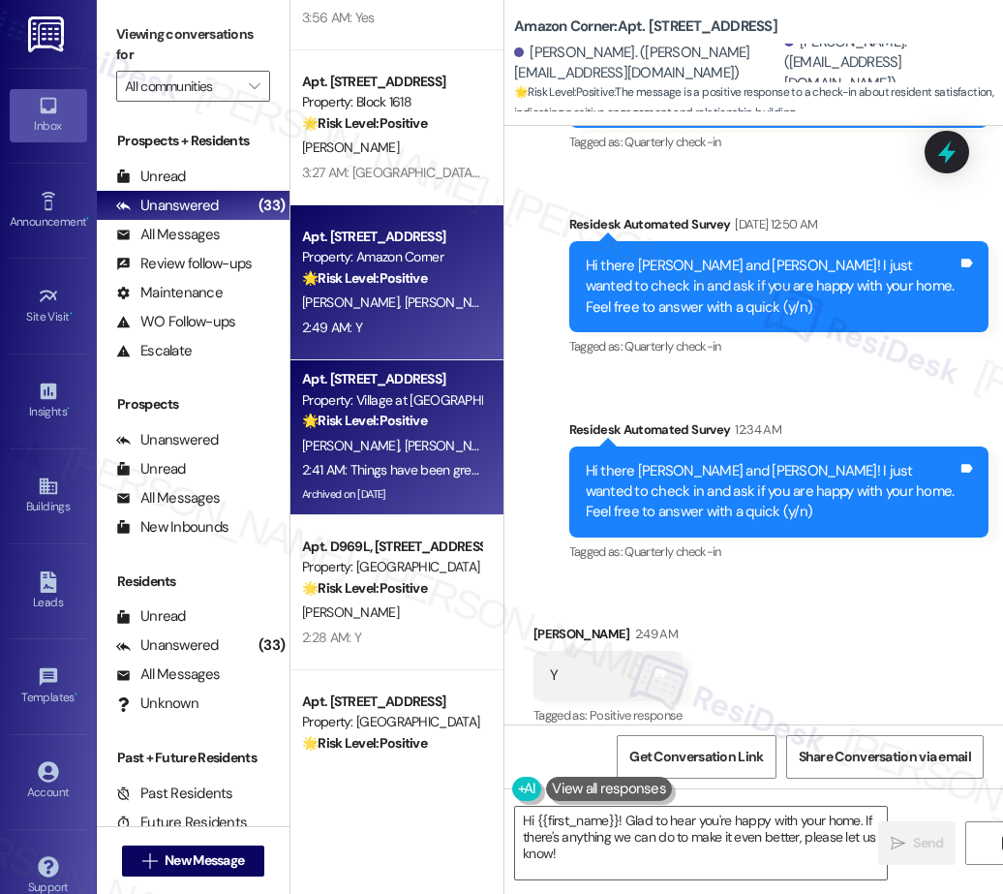
click at [417, 437] on div "J. Gomez J. Ambriz" at bounding box center [391, 446] width 183 height 24
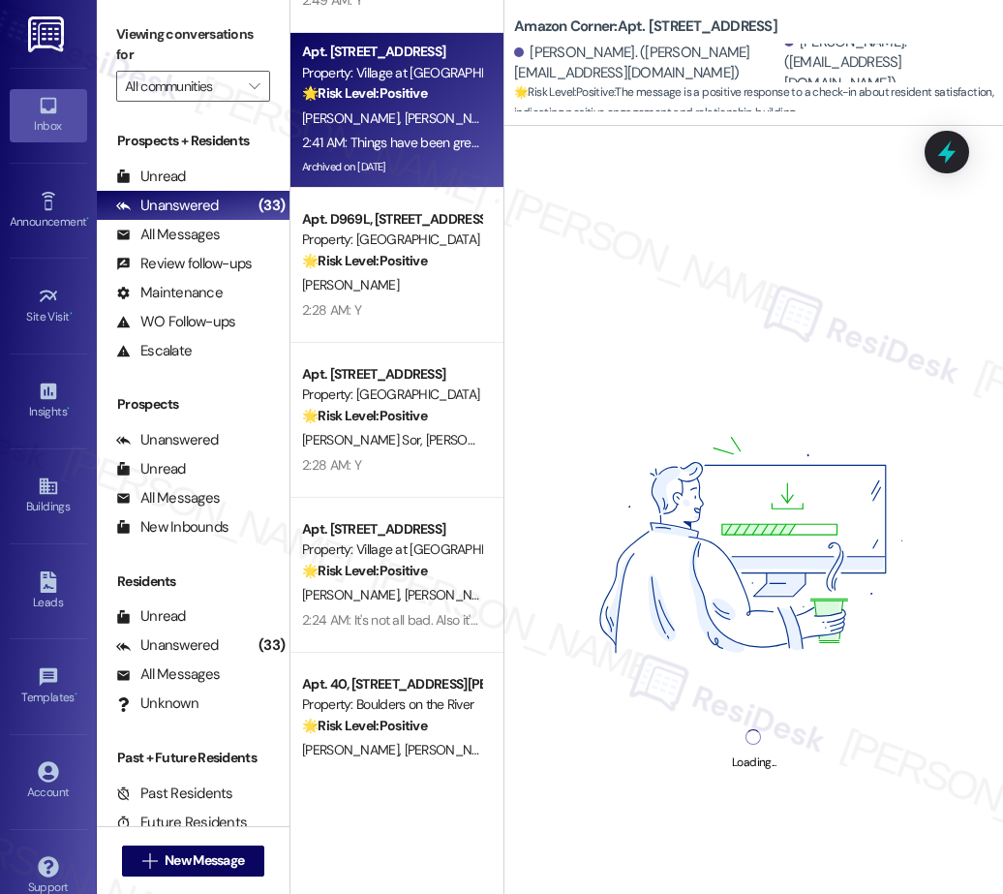
scroll to position [3700, 0]
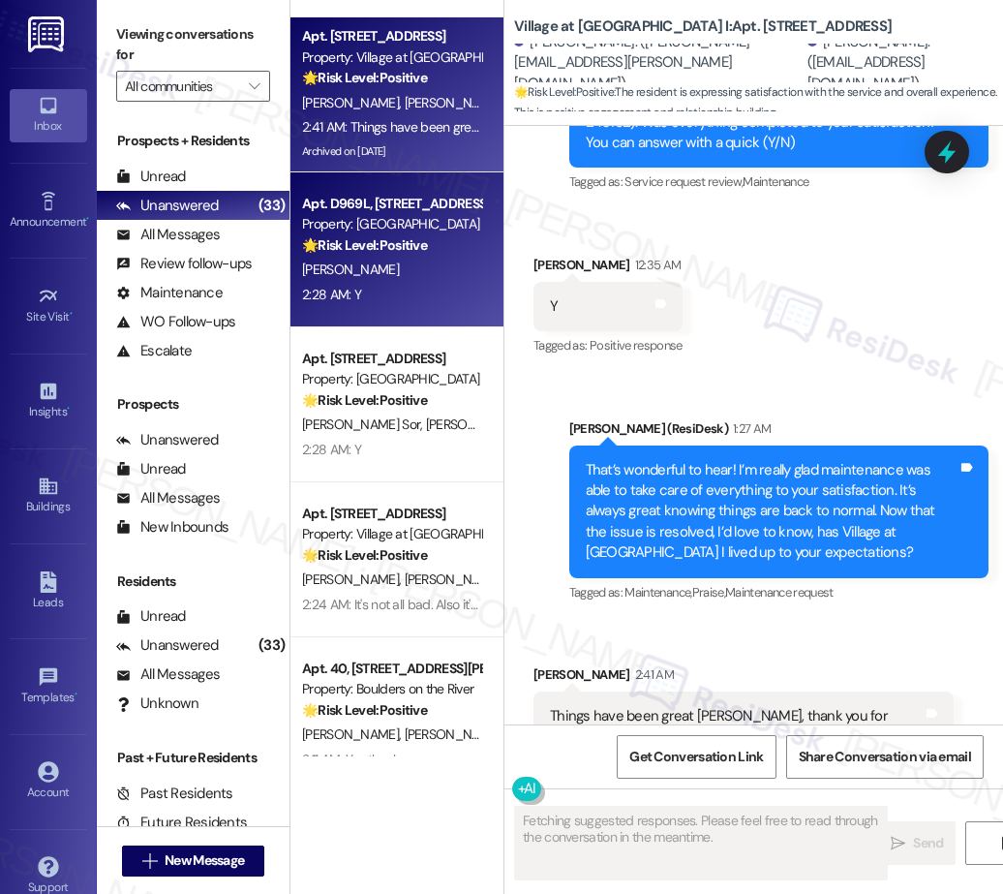
click at [416, 320] on div "Apt. D969L, 847 Risley Ave Property: River Run Village 🌟 Risk Level: Positive T…" at bounding box center [396, 249] width 213 height 155
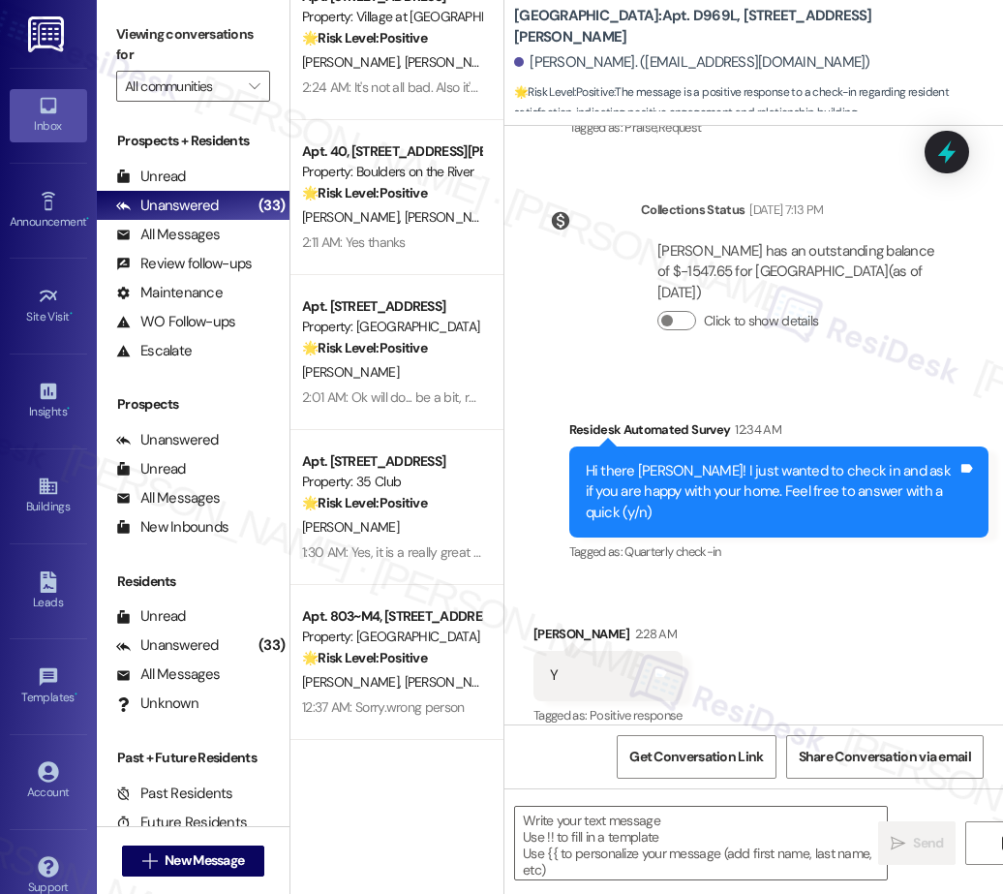
scroll to position [4242, 0]
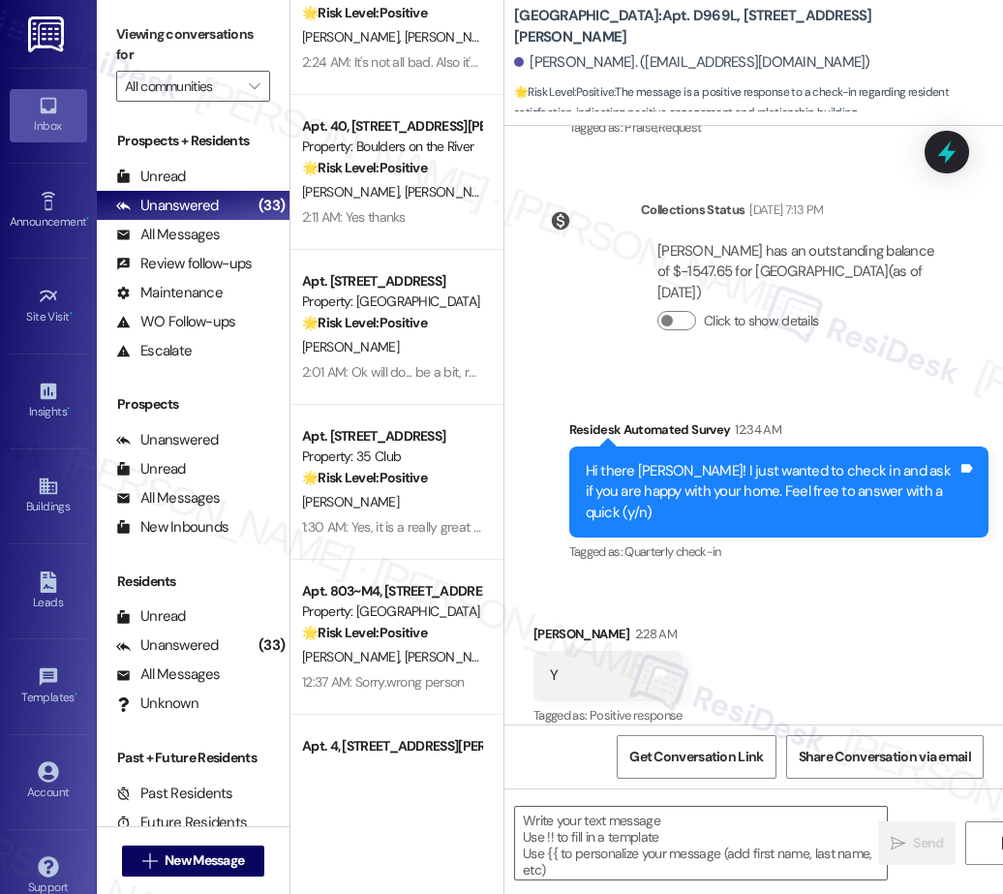
click at [384, 390] on div "Apt. 2373B, 2489 Coral Ave NE Property: Lancaster Commons 🌟 Risk Level: Positiv…" at bounding box center [396, 378] width 213 height 756
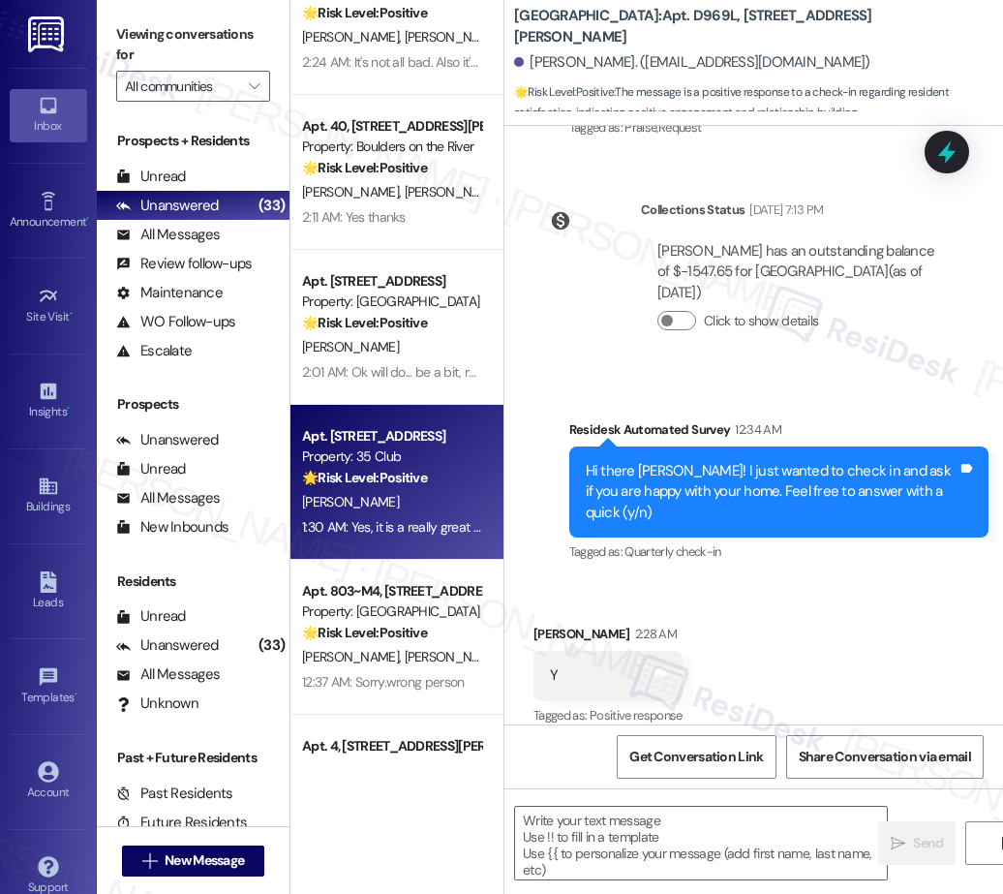
click at [426, 453] on div "Property: 35 Club" at bounding box center [391, 456] width 179 height 20
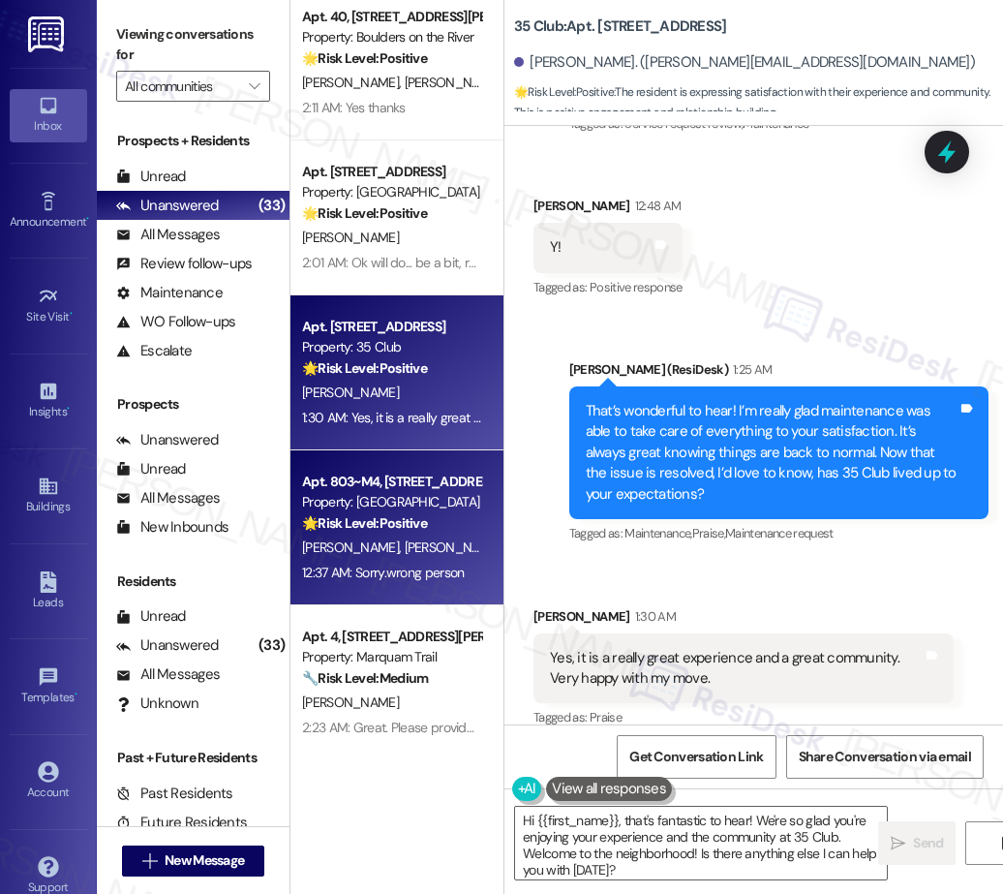
scroll to position [350, 0]
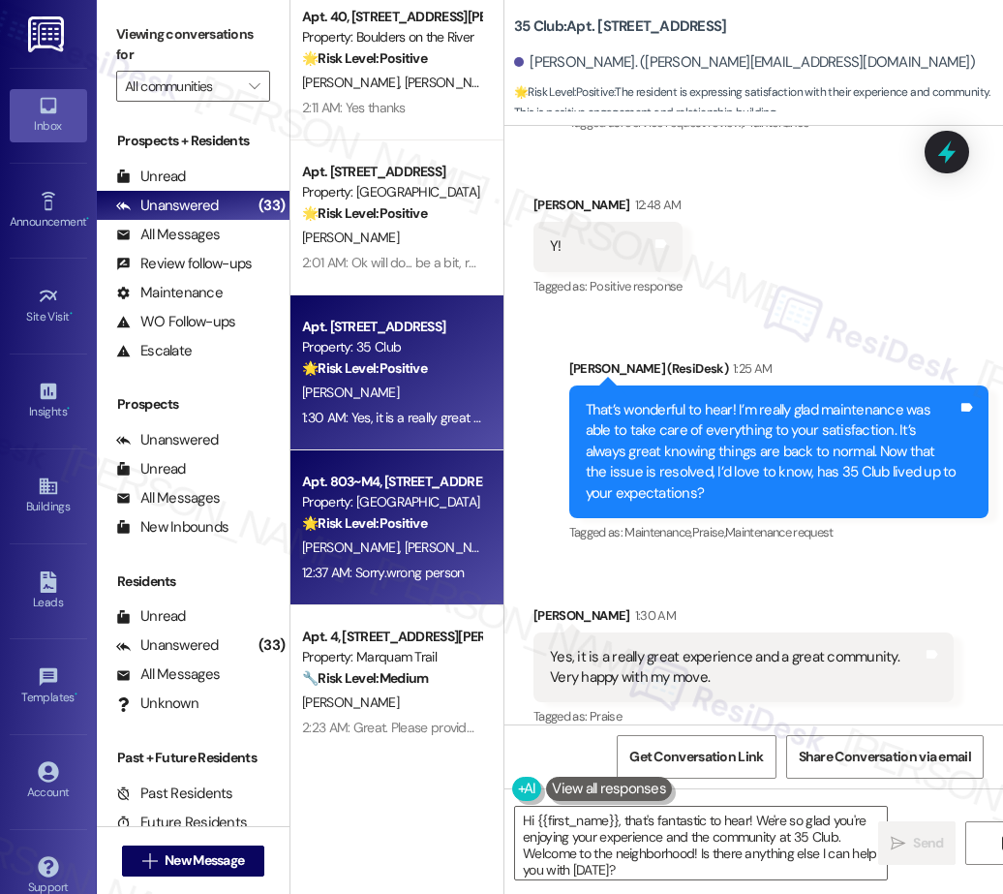
click at [405, 538] on span "J. Banuelos" at bounding box center [453, 546] width 97 height 17
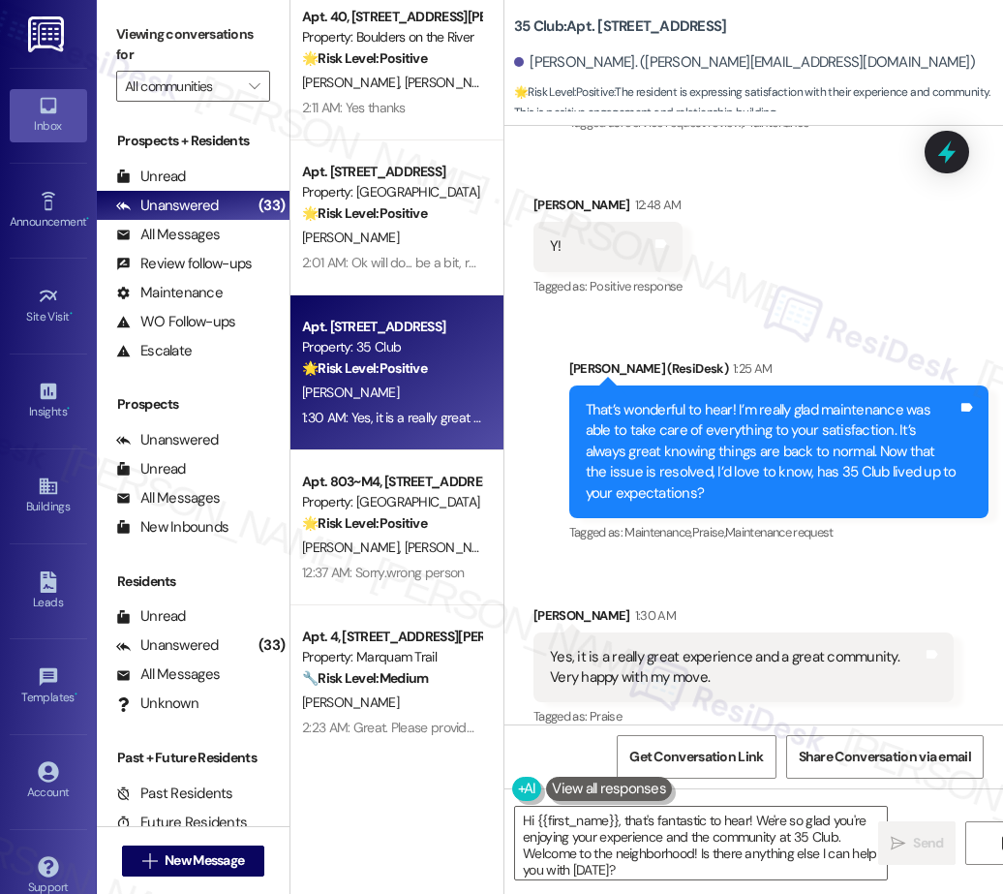
scroll to position [4351, 0]
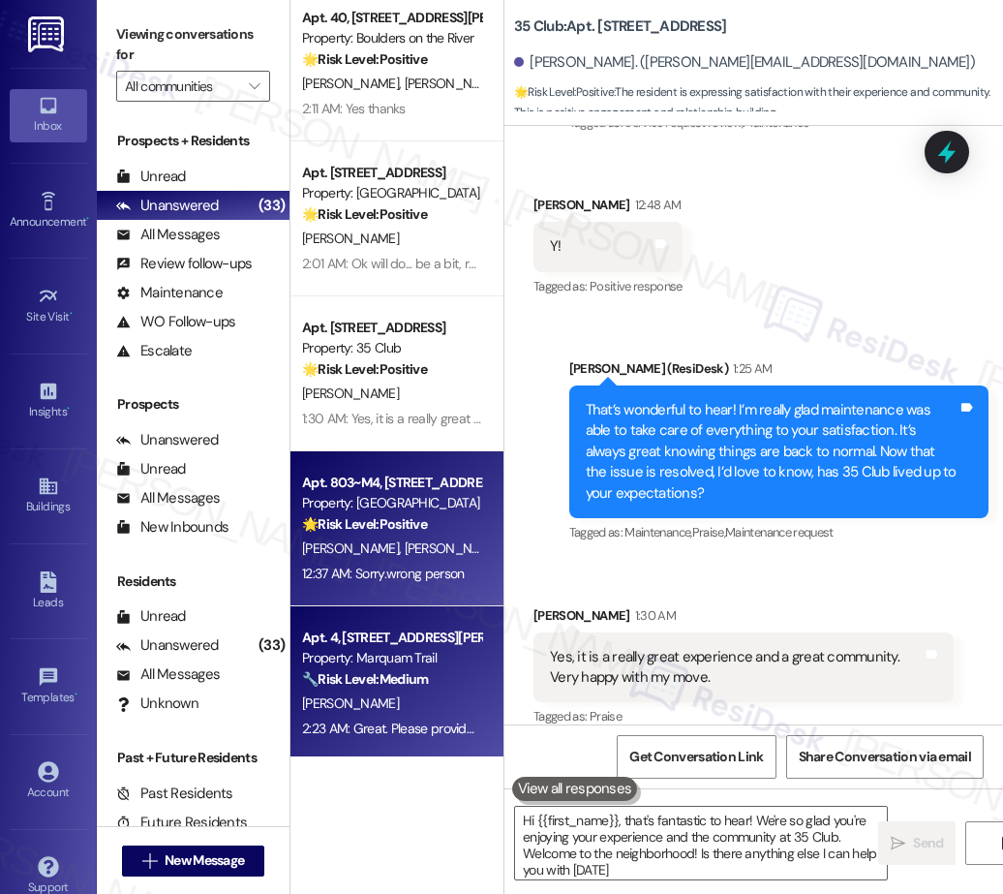
click at [399, 655] on div "Property: Marquam Trail" at bounding box center [391, 658] width 179 height 20
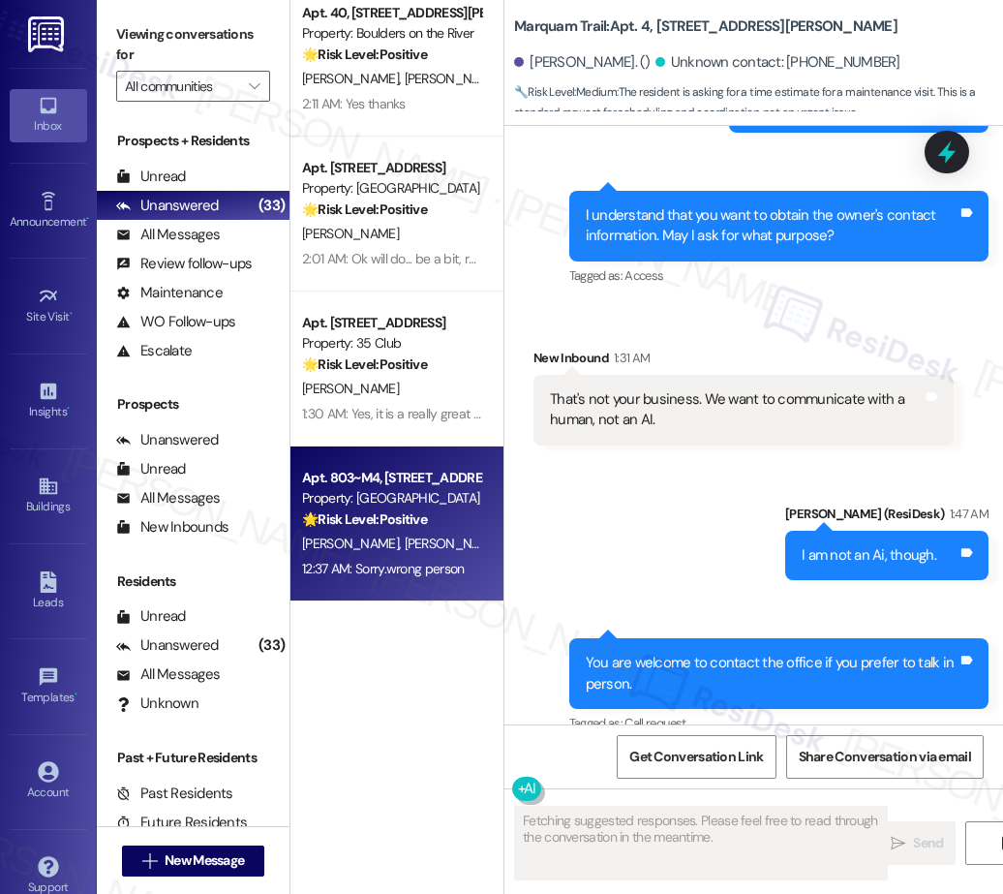
scroll to position [3994, 0]
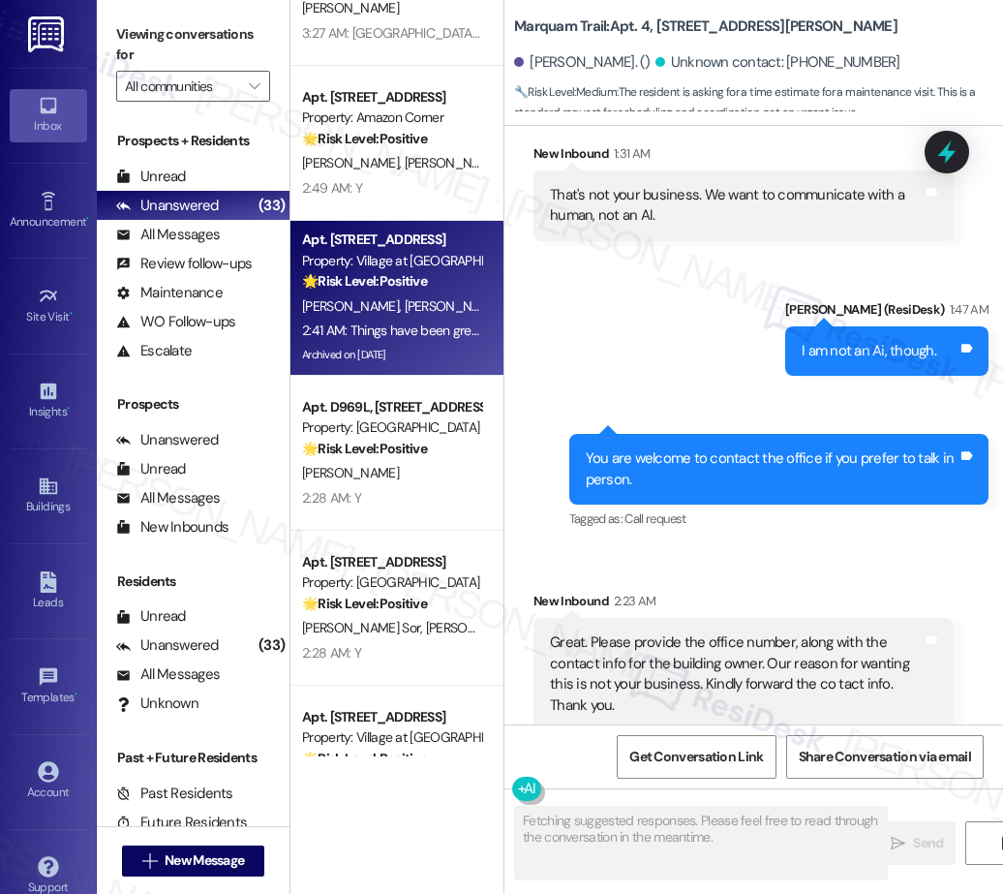
click at [425, 303] on div "J. Gomez J. Ambriz" at bounding box center [391, 306] width 183 height 24
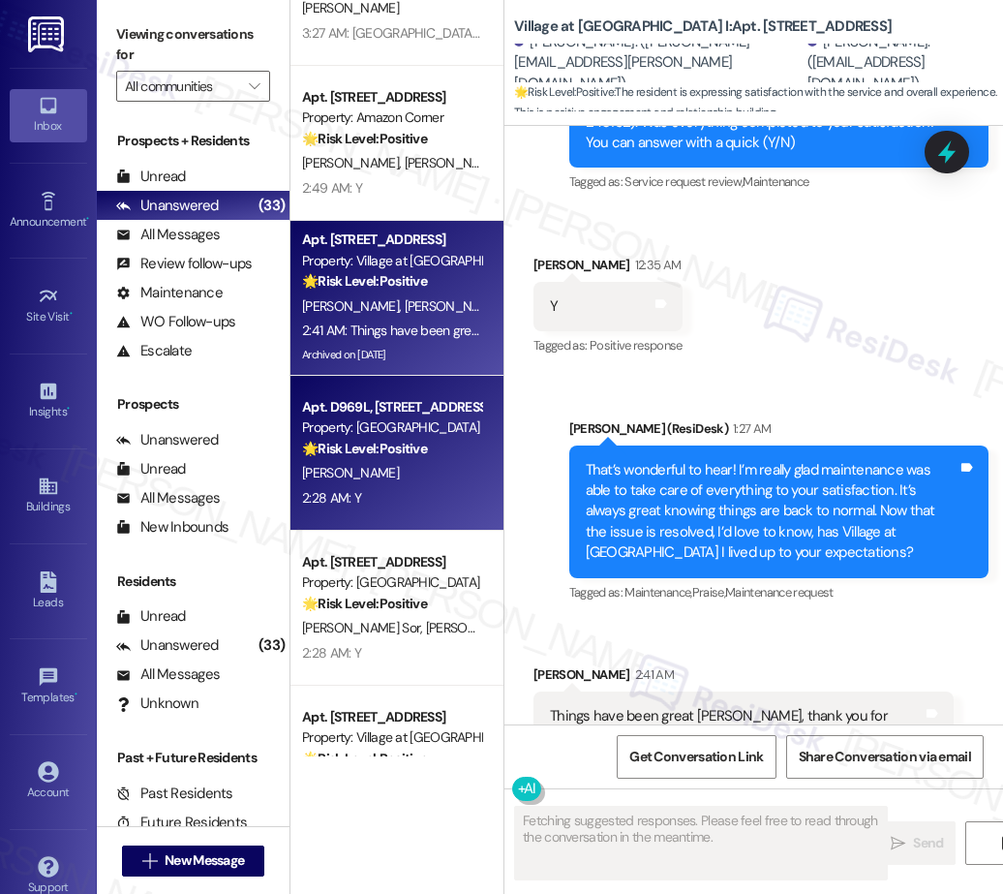
click at [431, 416] on div "Apt. D969L, 847 Risley Ave" at bounding box center [391, 407] width 179 height 20
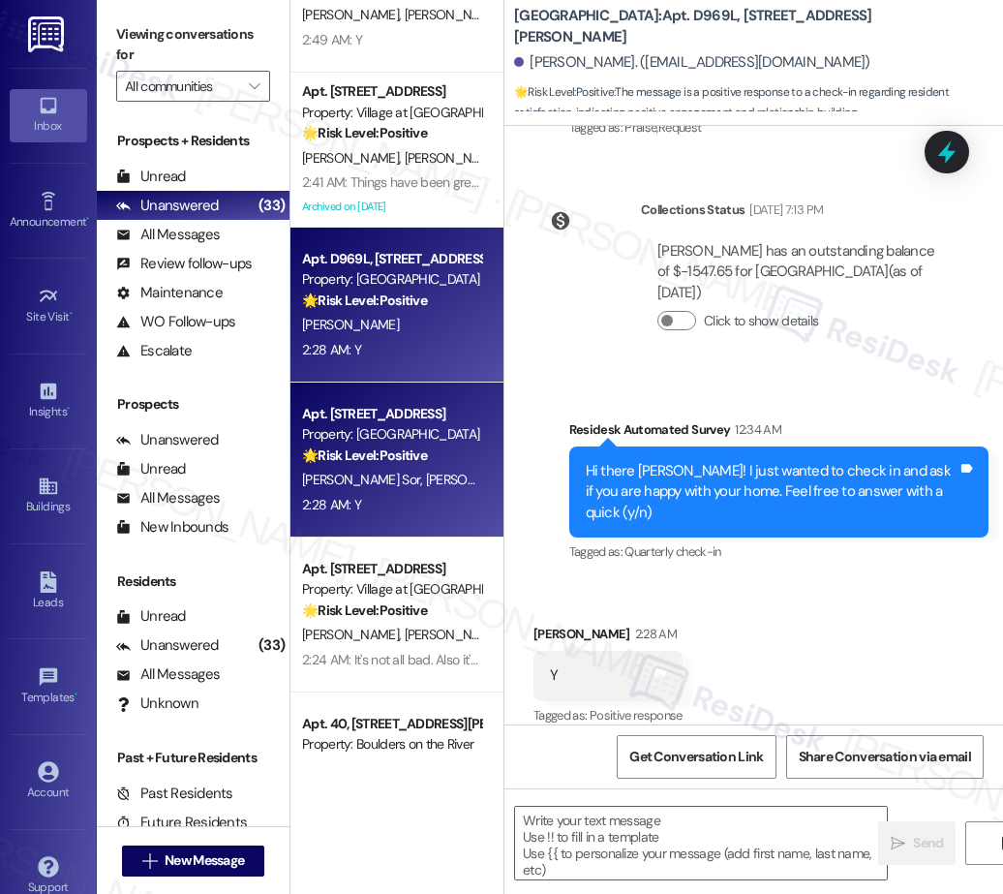
click at [356, 447] on strong "🌟 Risk Level: Positive" at bounding box center [364, 454] width 125 height 17
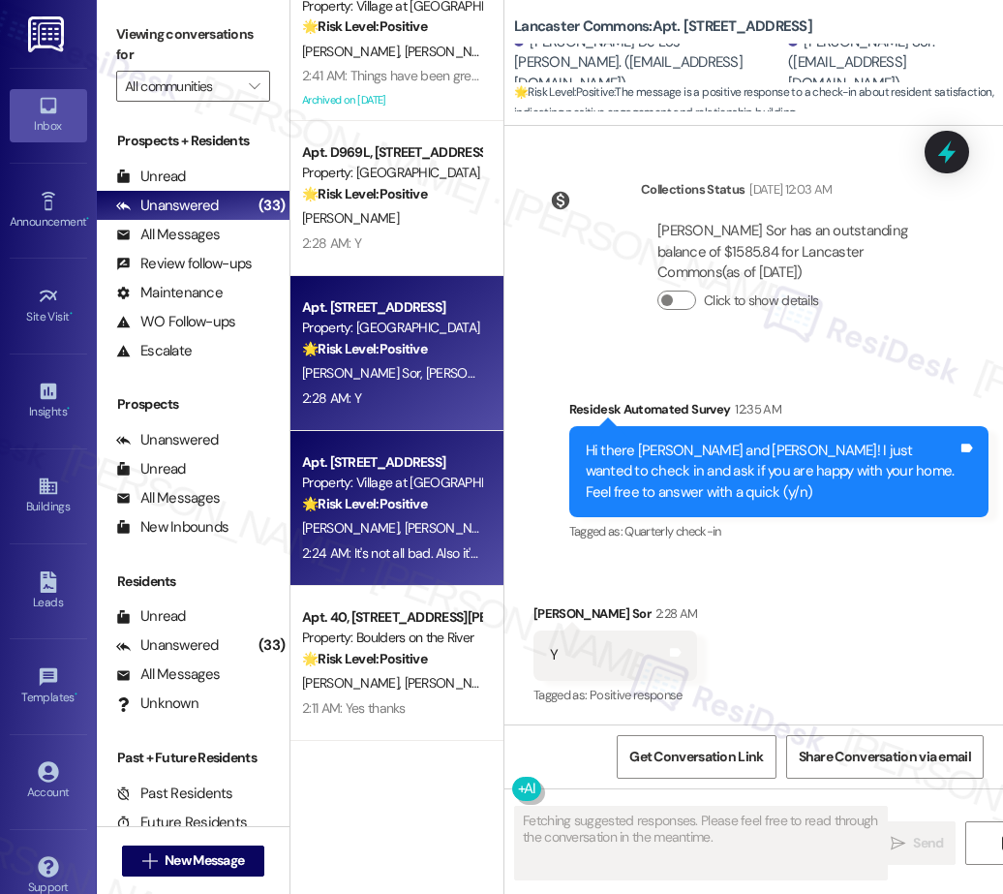
click at [395, 509] on strong "🌟 Risk Level: Positive" at bounding box center [364, 503] width 125 height 17
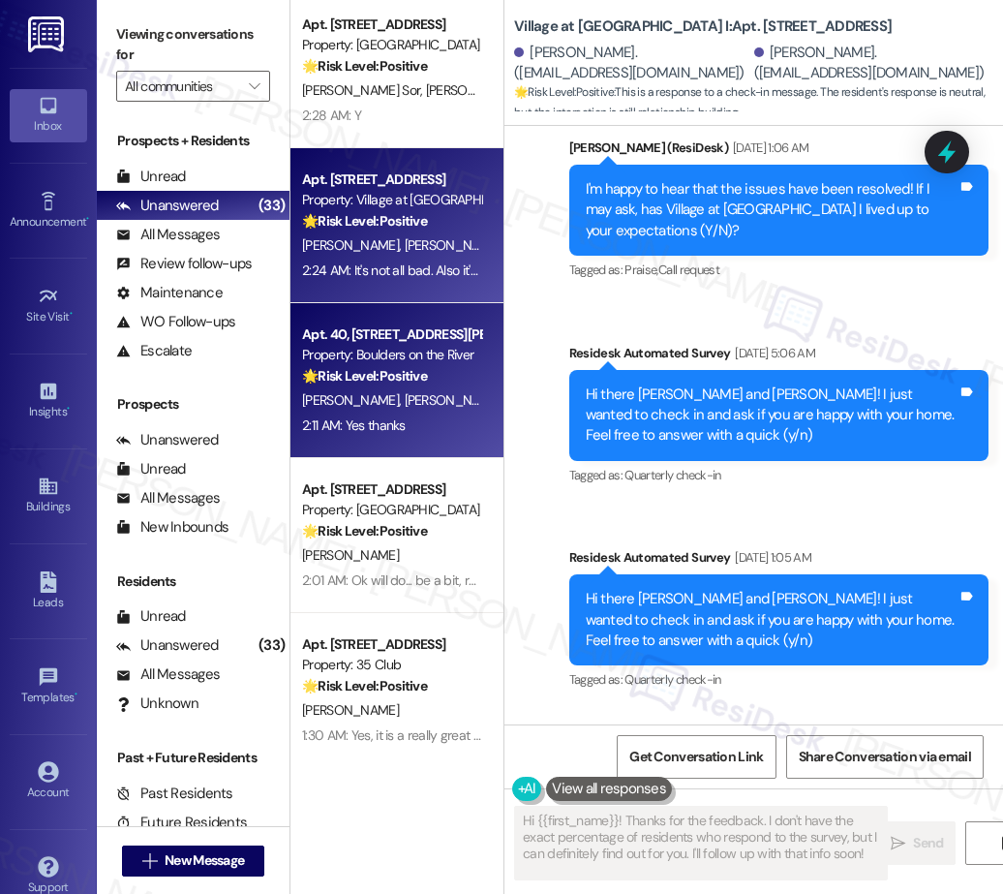
click at [453, 387] on div "Apt. 40, 655 Goodpasture Island RD Property: Boulders on the River 🌟 Risk Level…" at bounding box center [391, 355] width 183 height 66
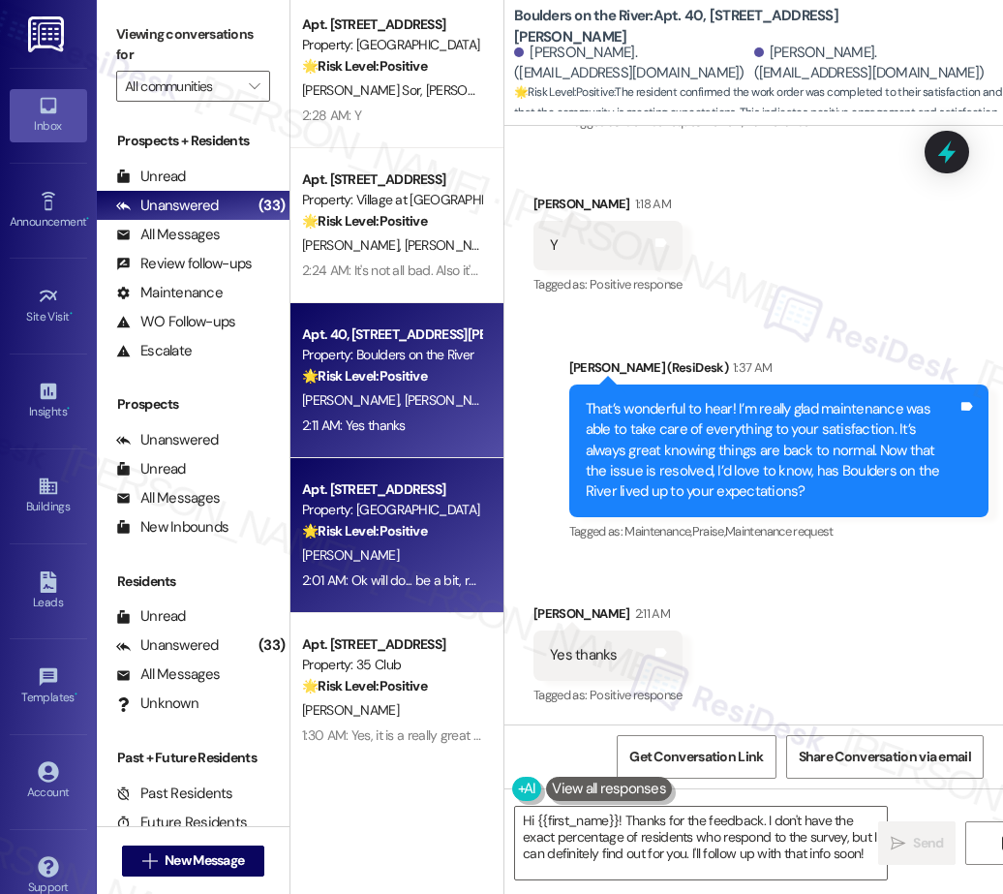
click at [328, 508] on div "Property: Crosswood" at bounding box center [391, 510] width 179 height 20
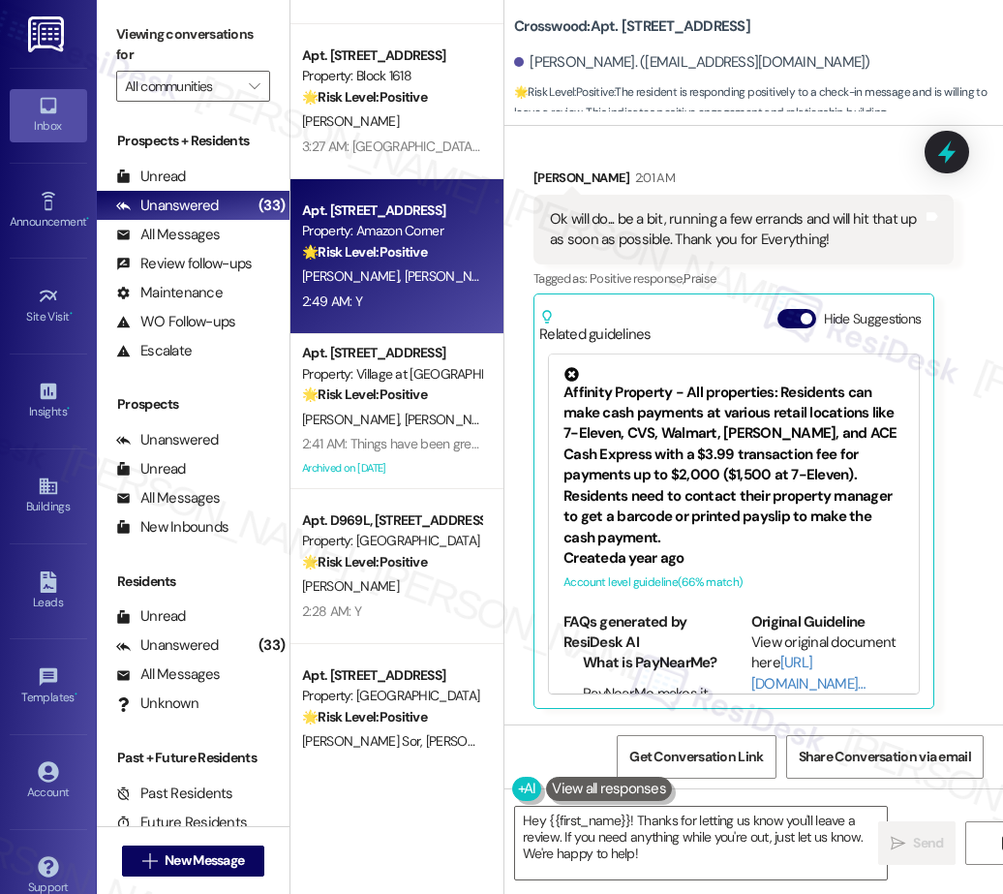
click at [412, 301] on div "2:49 AM: Y 2:49 AM: Y" at bounding box center [391, 301] width 183 height 24
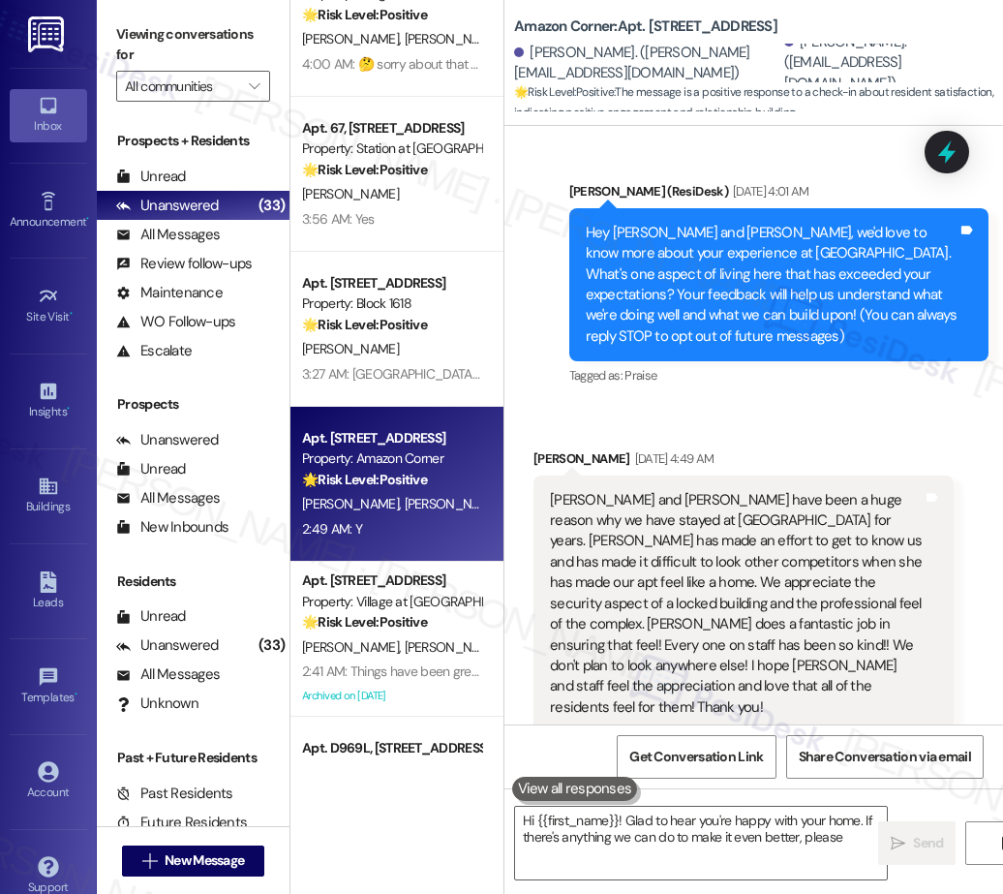
scroll to position [3151, 0]
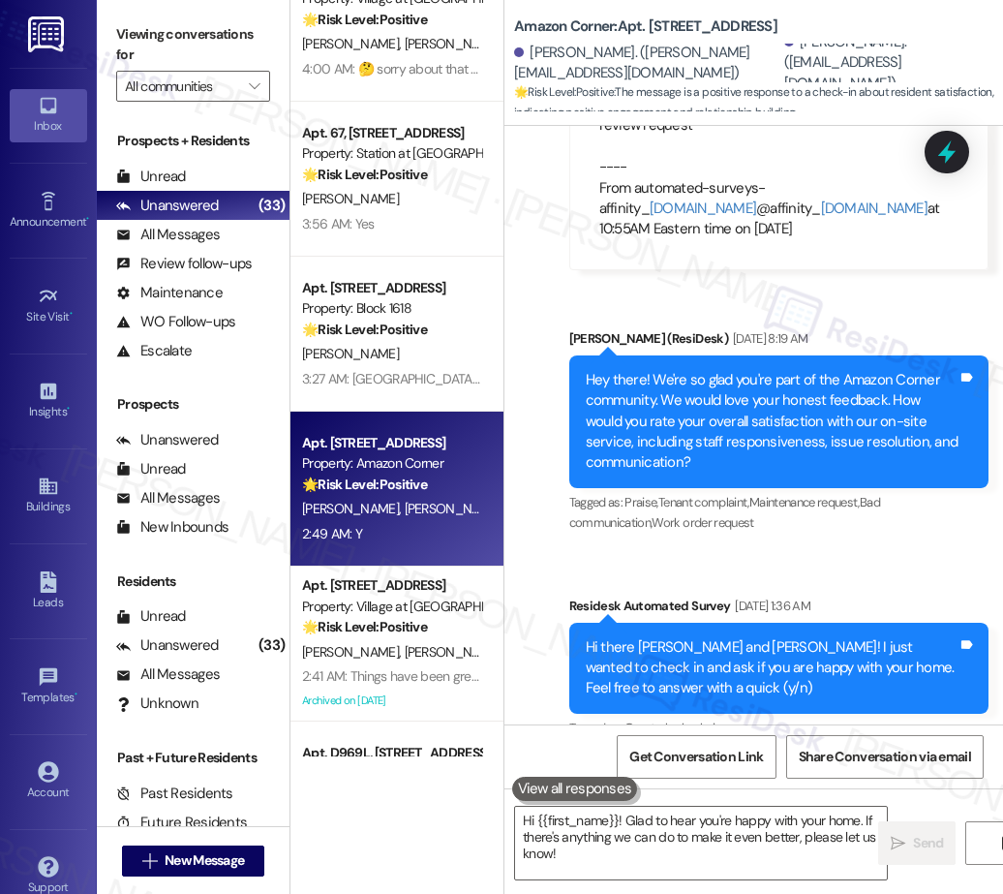
click at [406, 348] on div "Apt. I935U, 847 Risley Ave Property: River Run Village 💡 Risk Level: Low The re…" at bounding box center [396, 378] width 213 height 756
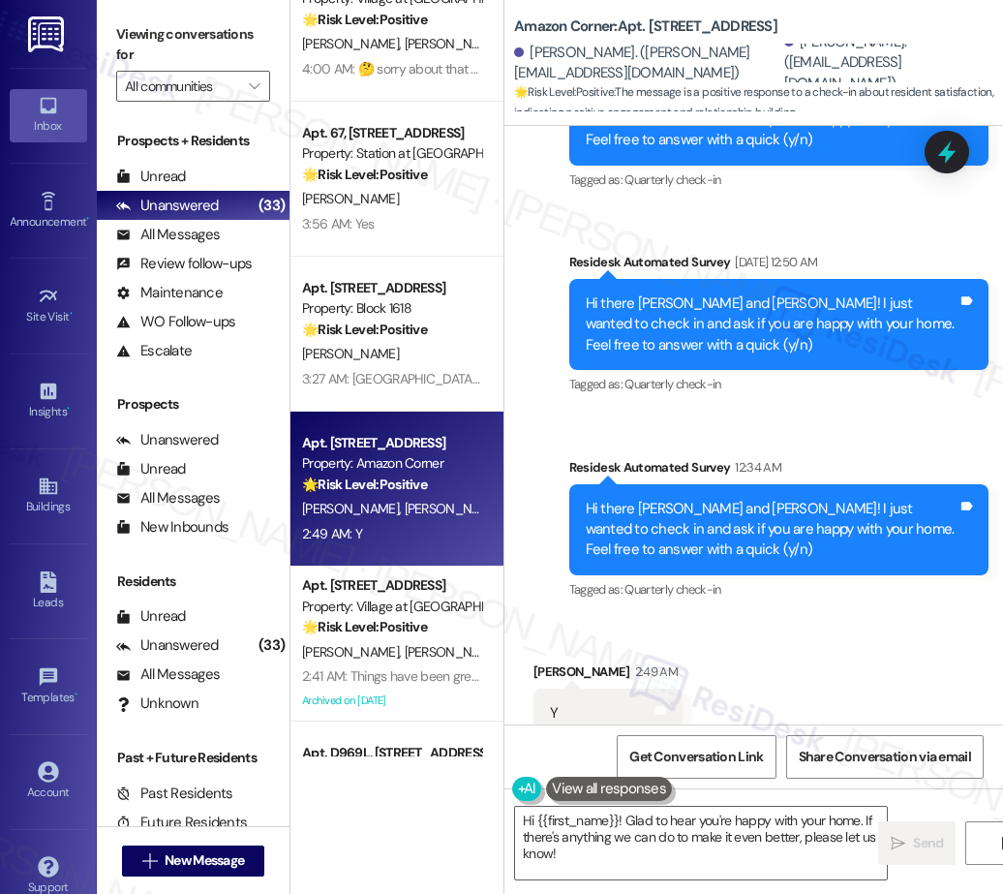
scroll to position [3618, 0]
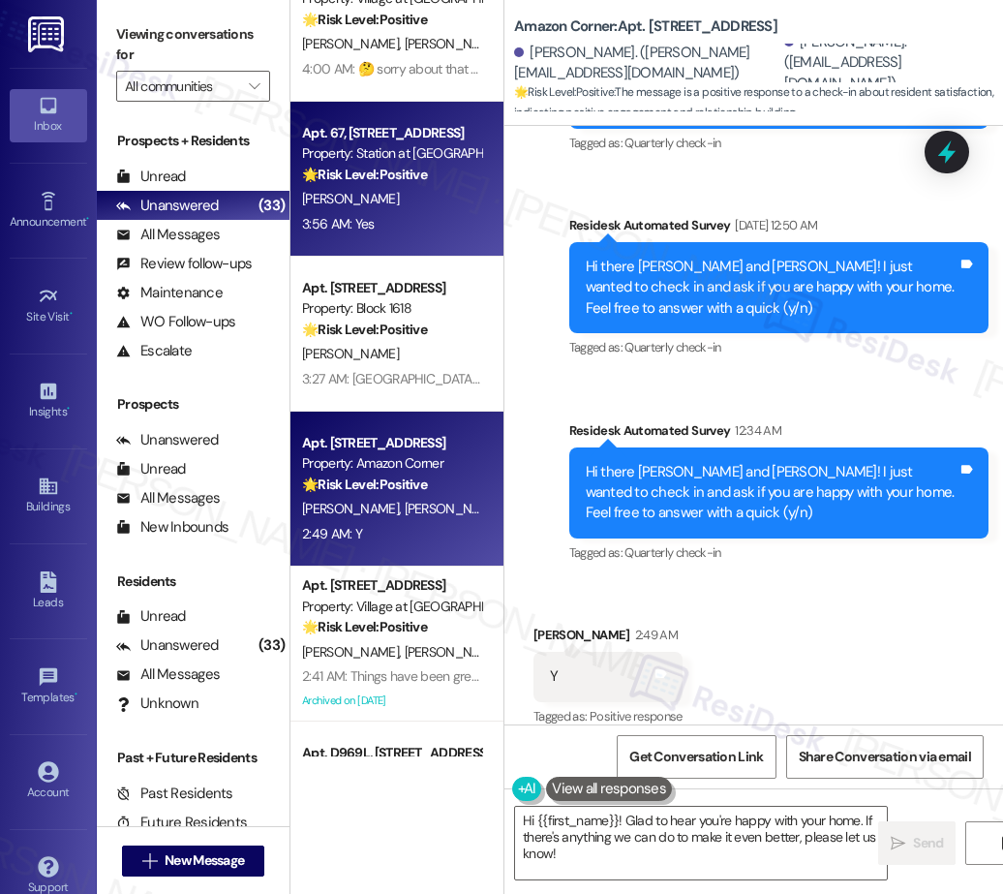
click at [418, 162] on div "Property: Station at Elm Creek" at bounding box center [391, 153] width 179 height 20
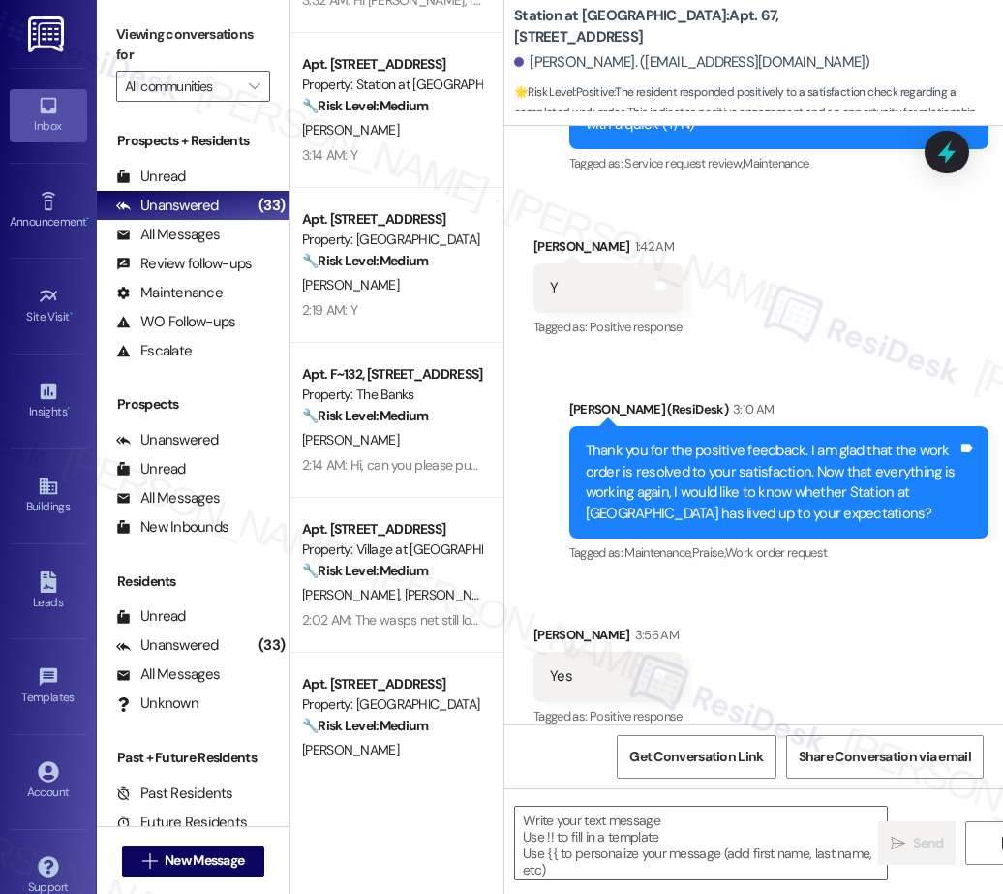
scroll to position [0, 0]
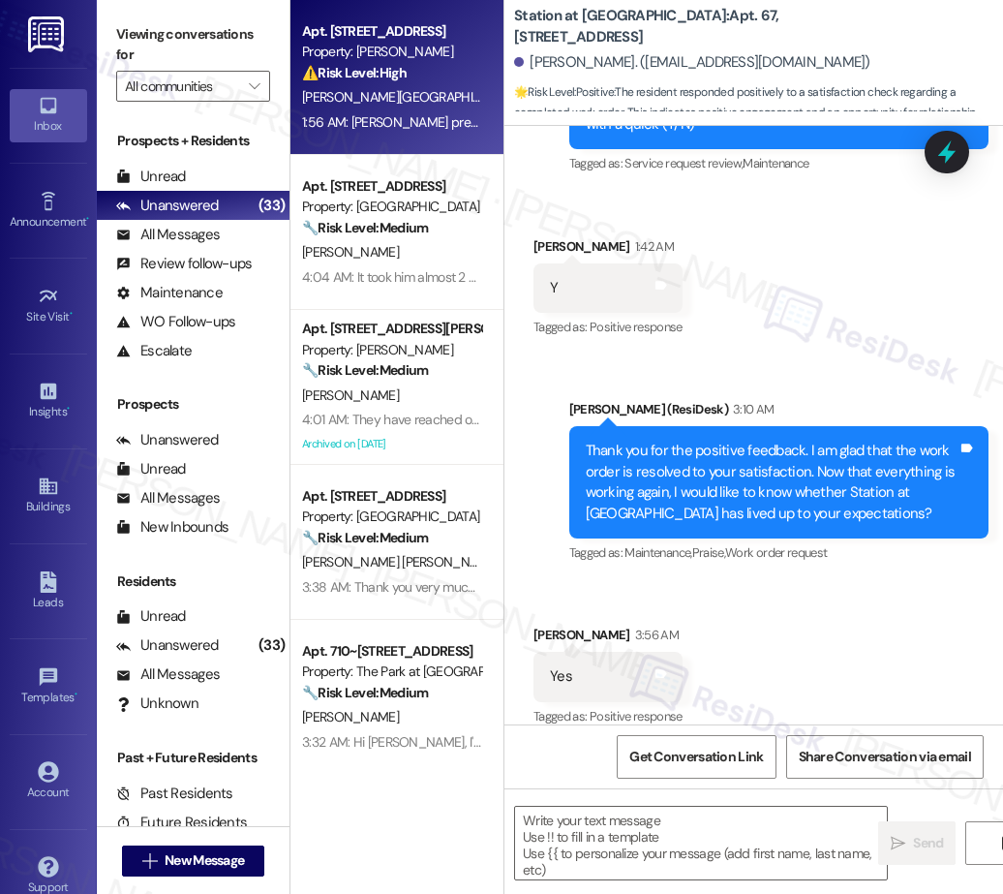
click at [444, 152] on div "Apt. J269, 1105 W 10th Ave Property: Arlo ⚠️ Risk Level: High The resident is a…" at bounding box center [396, 77] width 213 height 155
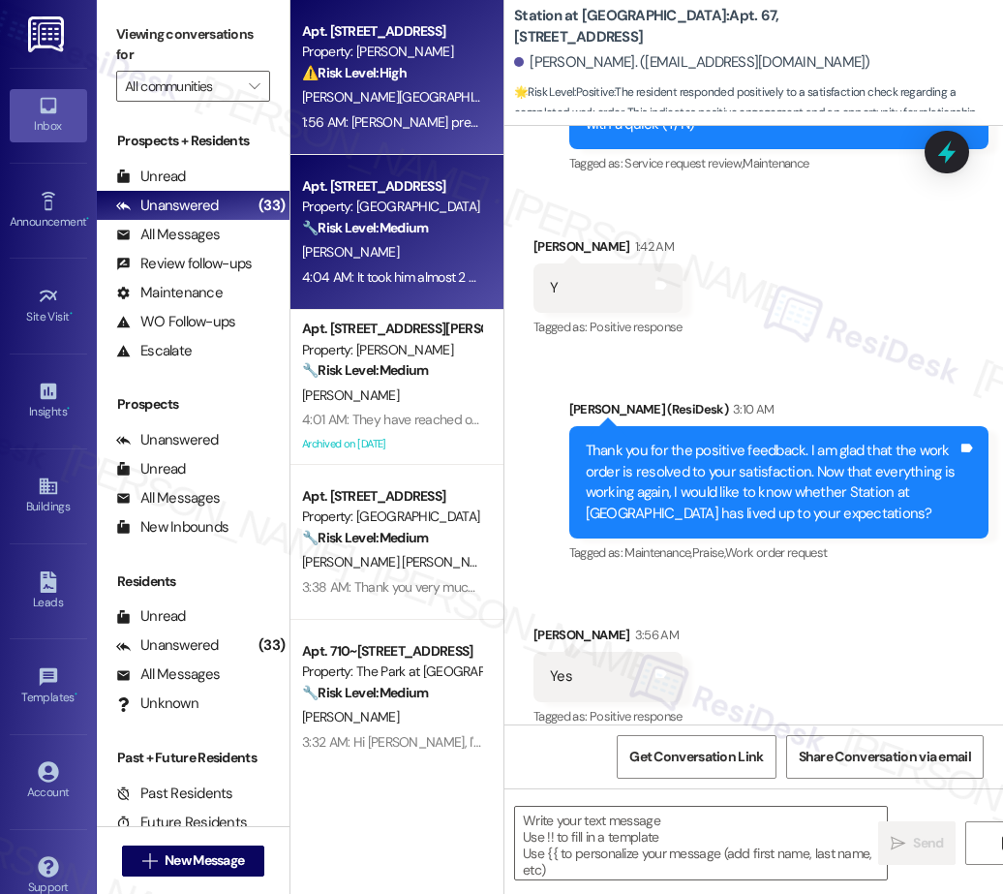
click at [414, 251] on div "D. Gulley" at bounding box center [391, 252] width 183 height 24
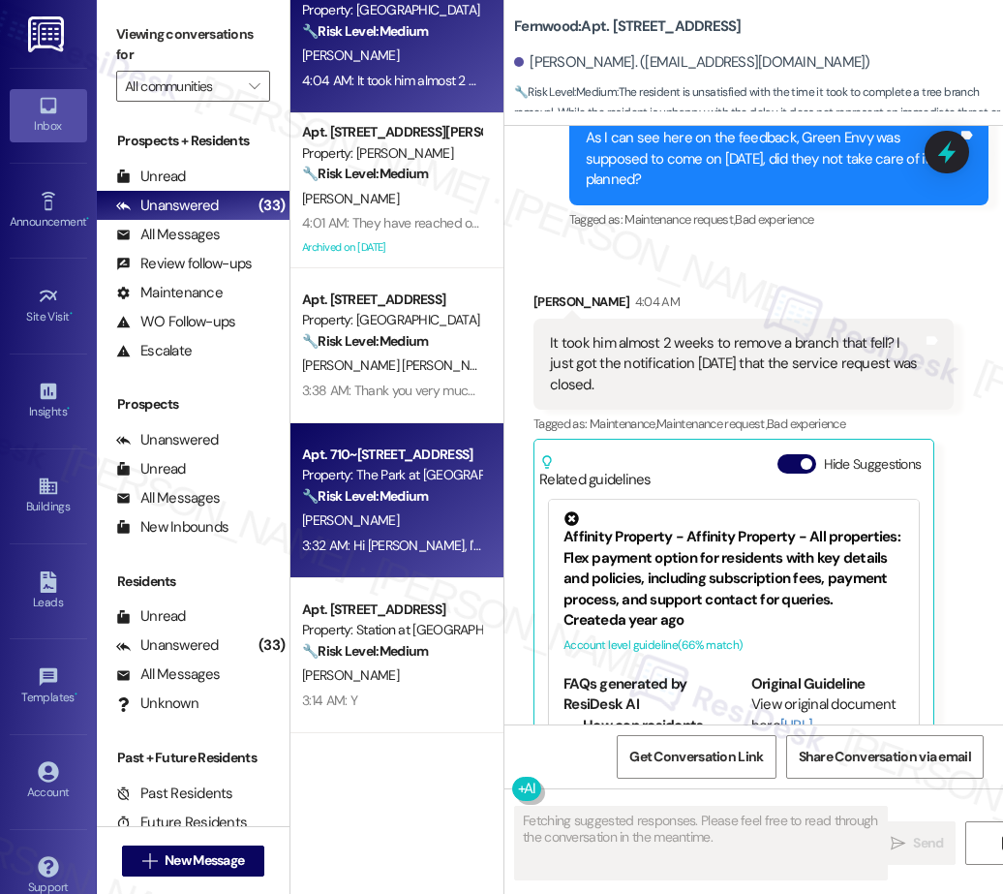
scroll to position [202, 0]
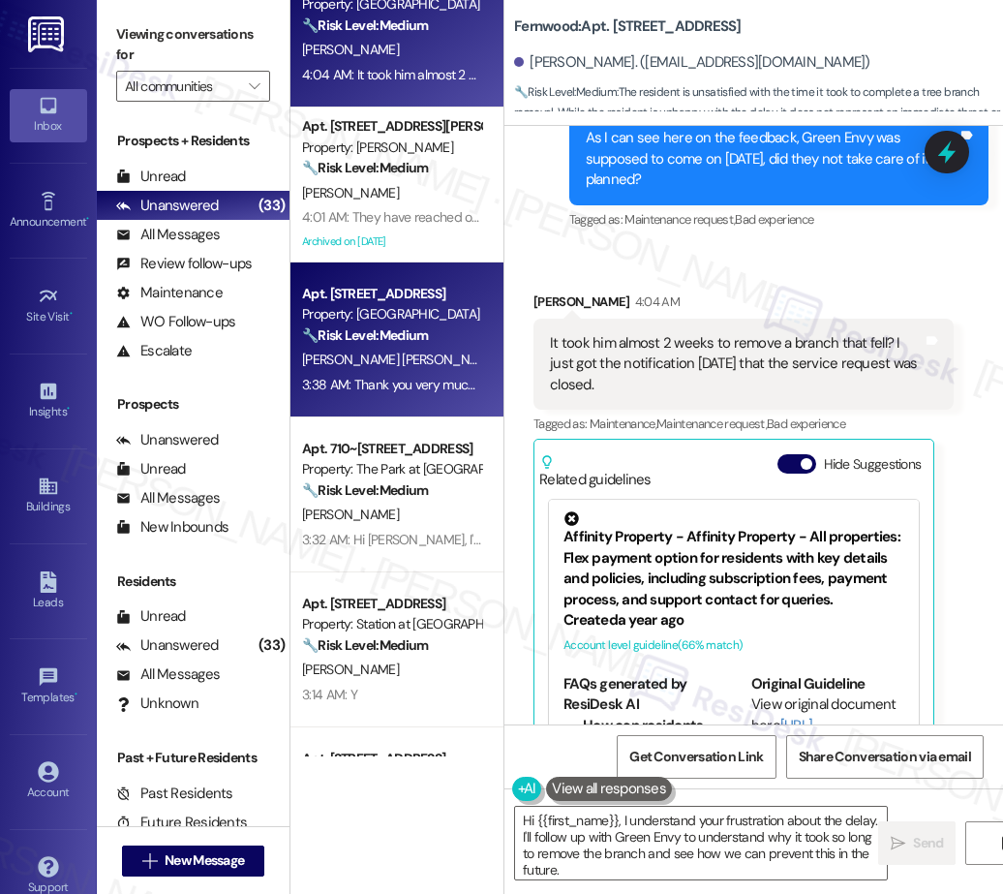
click at [386, 347] on div "Apt. 21, 3033 Gateway St Property: Pacific Village 🔧 Risk Level: Medium The res…" at bounding box center [396, 339] width 213 height 155
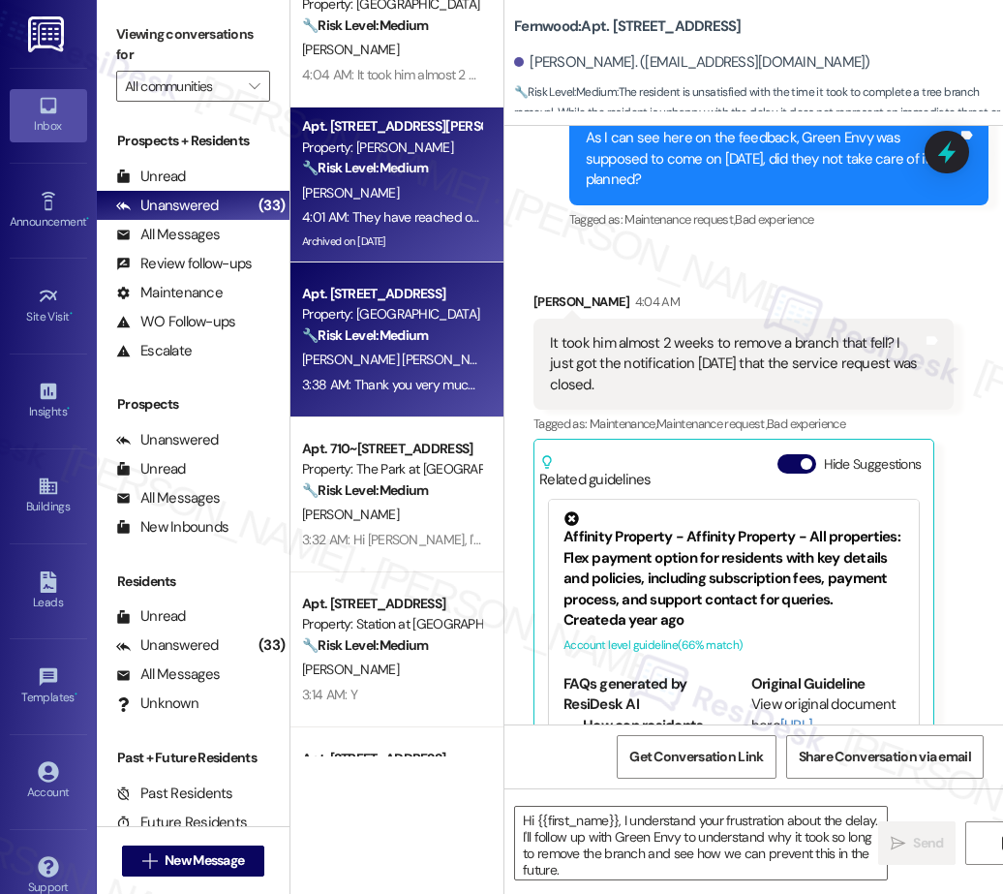
click at [369, 197] on div "A. Powell" at bounding box center [391, 193] width 183 height 24
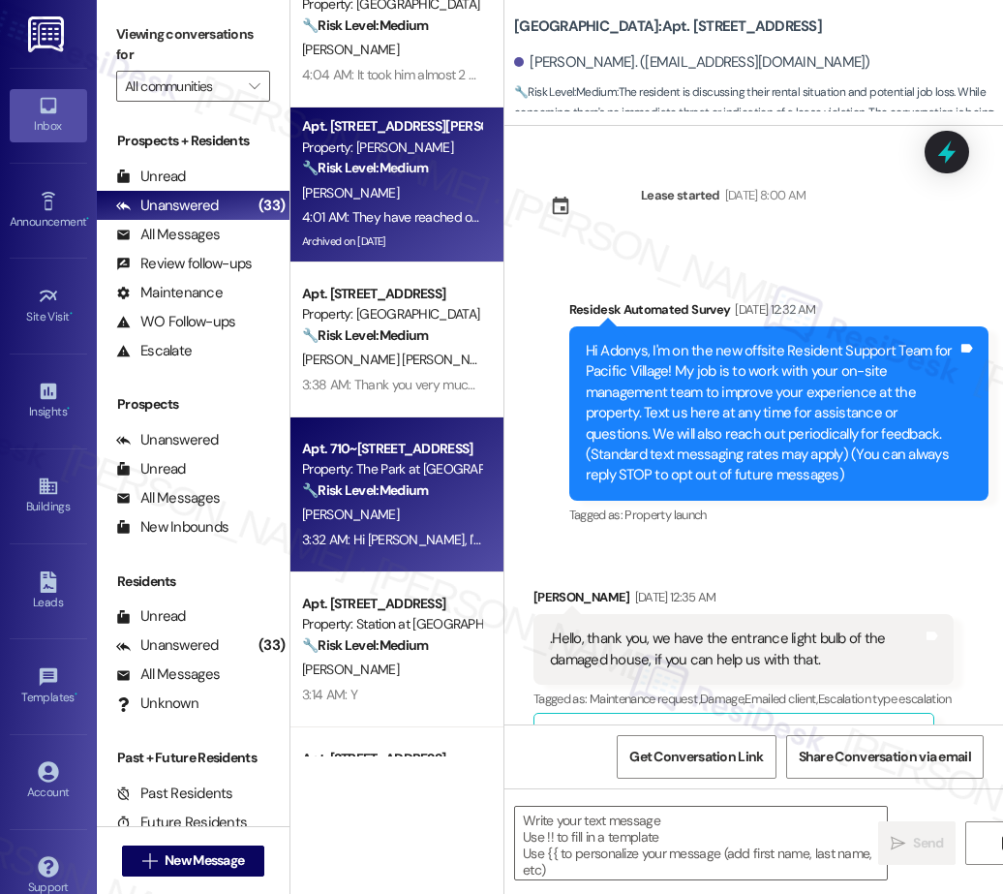
scroll to position [15222, 0]
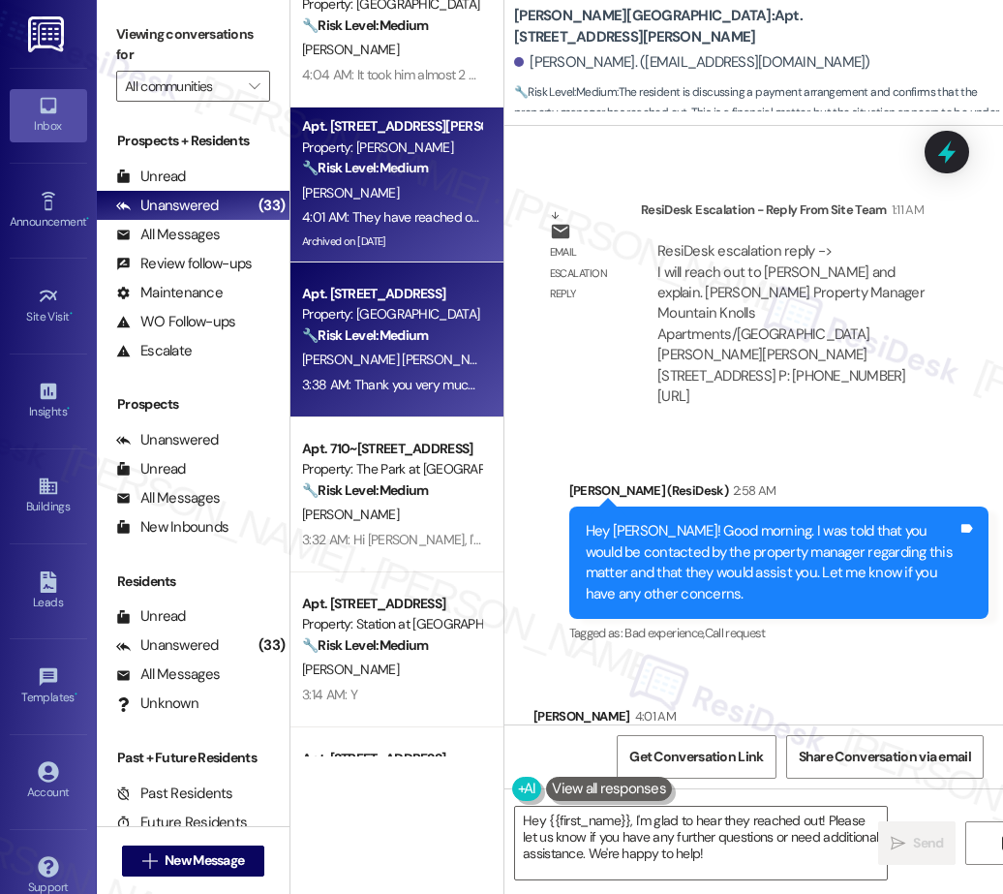
click at [369, 309] on div "Property: Pacific Village" at bounding box center [391, 314] width 179 height 20
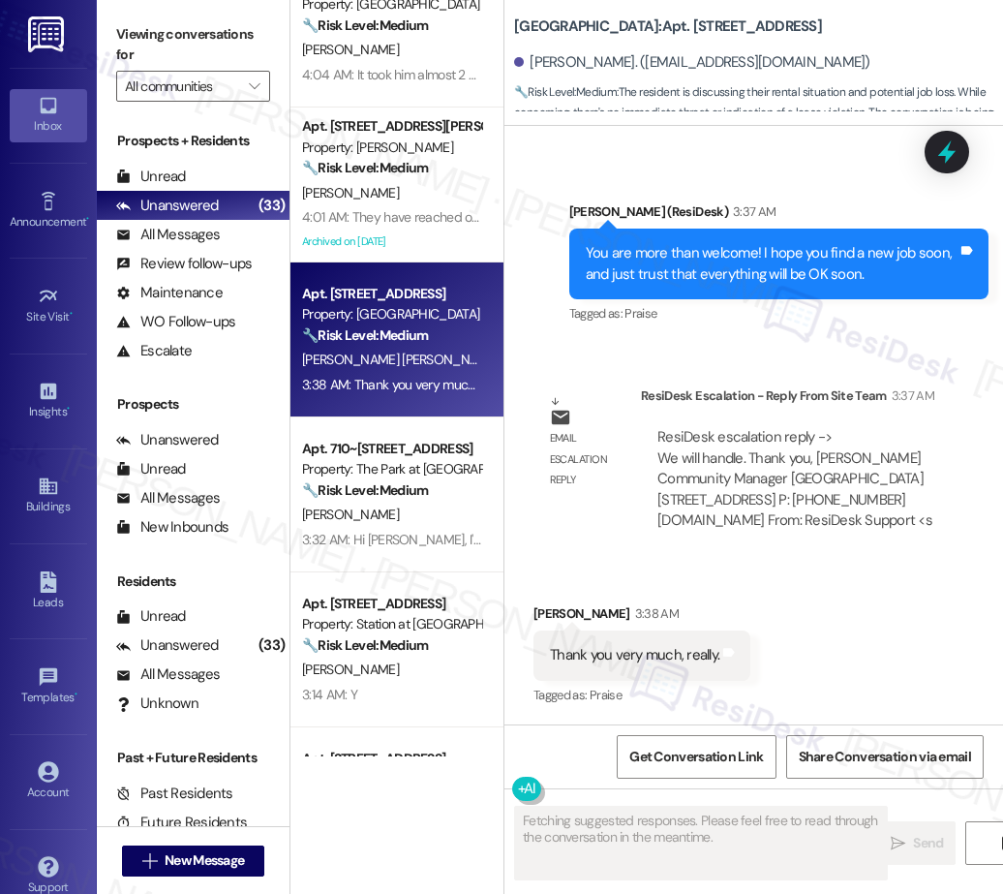
scroll to position [8932, 0]
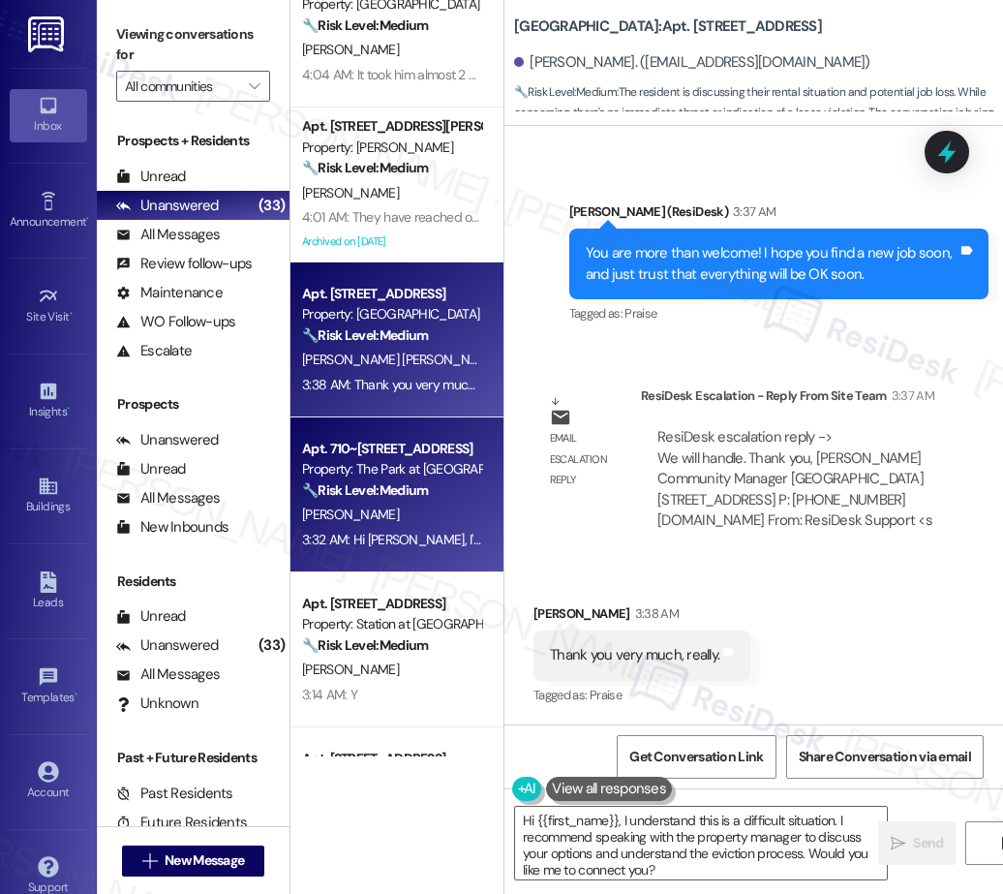
click at [405, 520] on div "G. Rubio" at bounding box center [391, 514] width 183 height 24
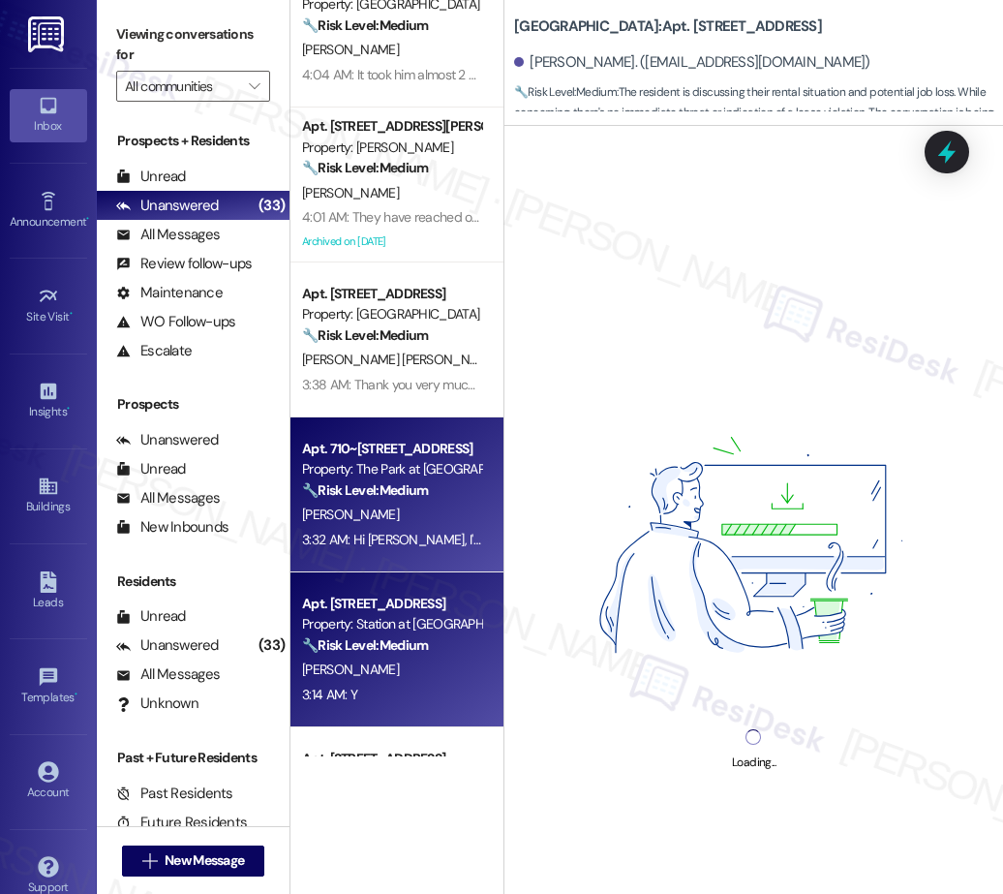
scroll to position [327, 0]
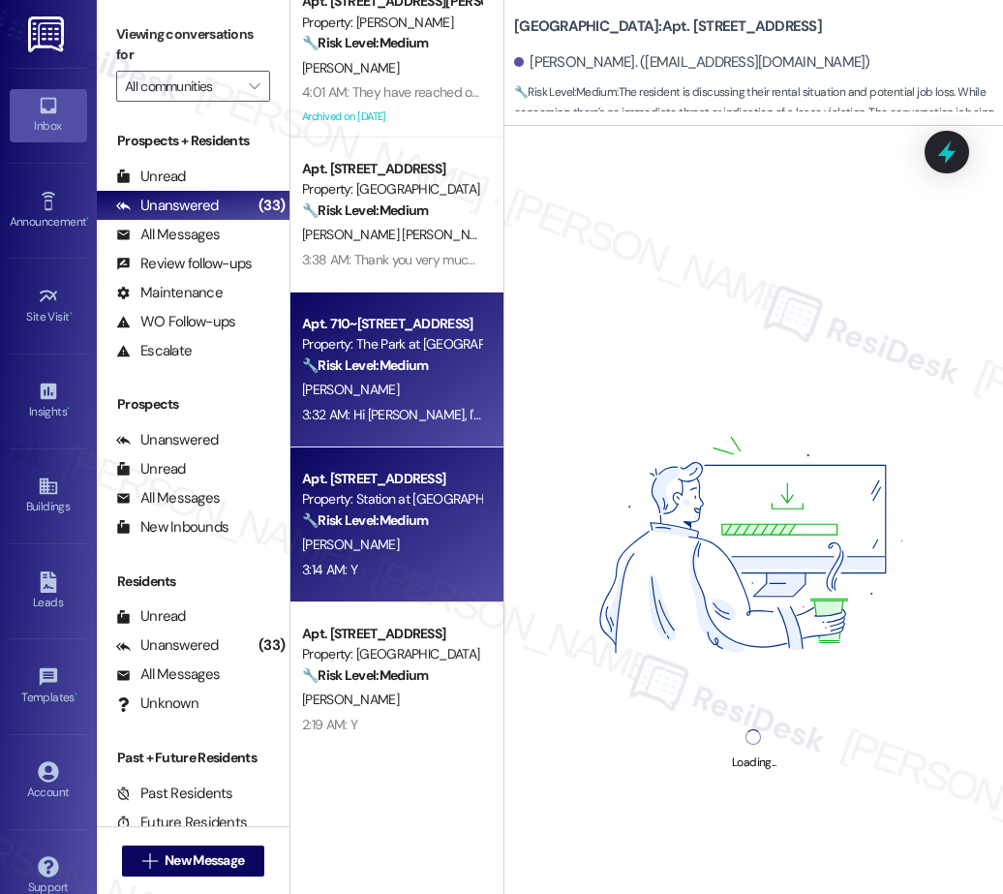
click at [411, 539] on div "B. Njoku" at bounding box center [391, 544] width 183 height 24
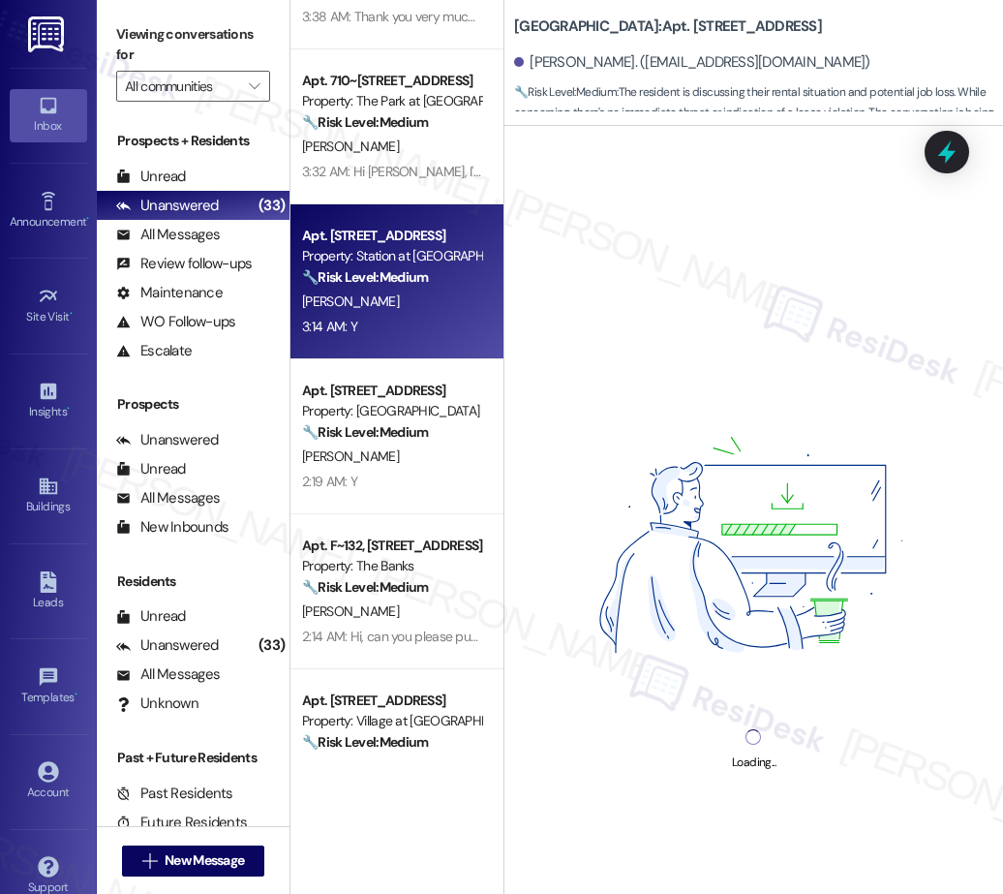
scroll to position [583, 0]
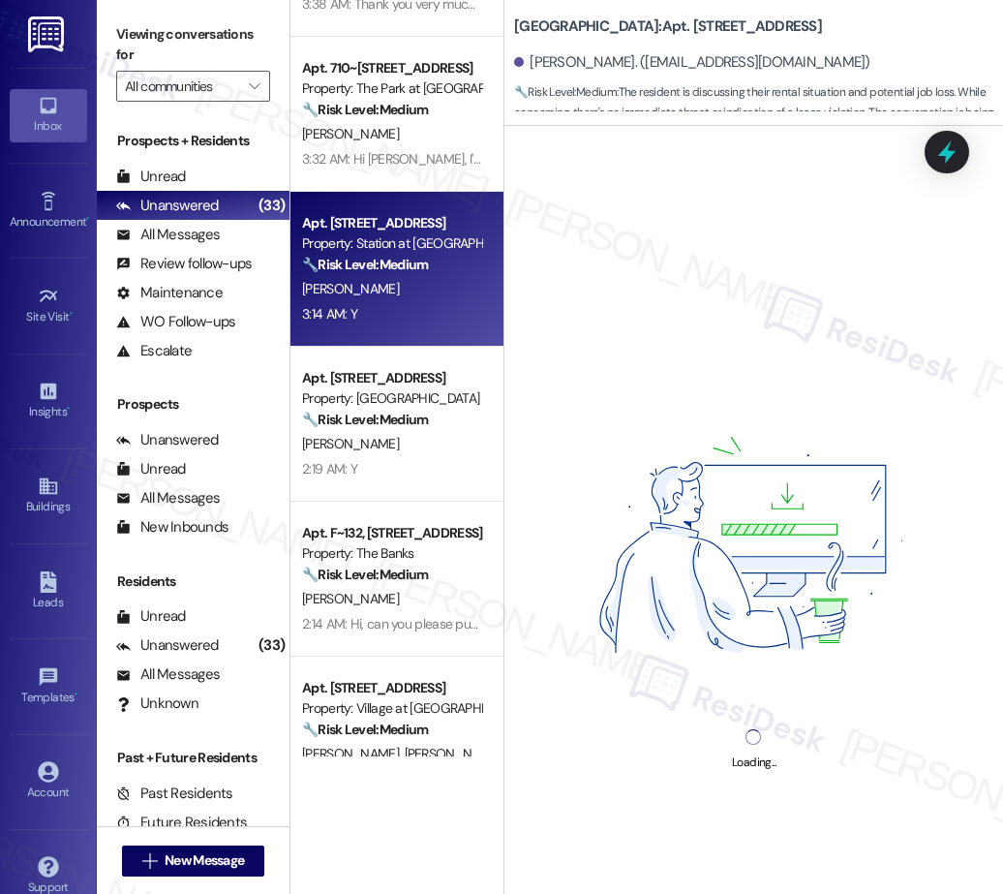
click at [425, 462] on div "2:19 AM: Y 2:19 AM: Y" at bounding box center [391, 469] width 183 height 24
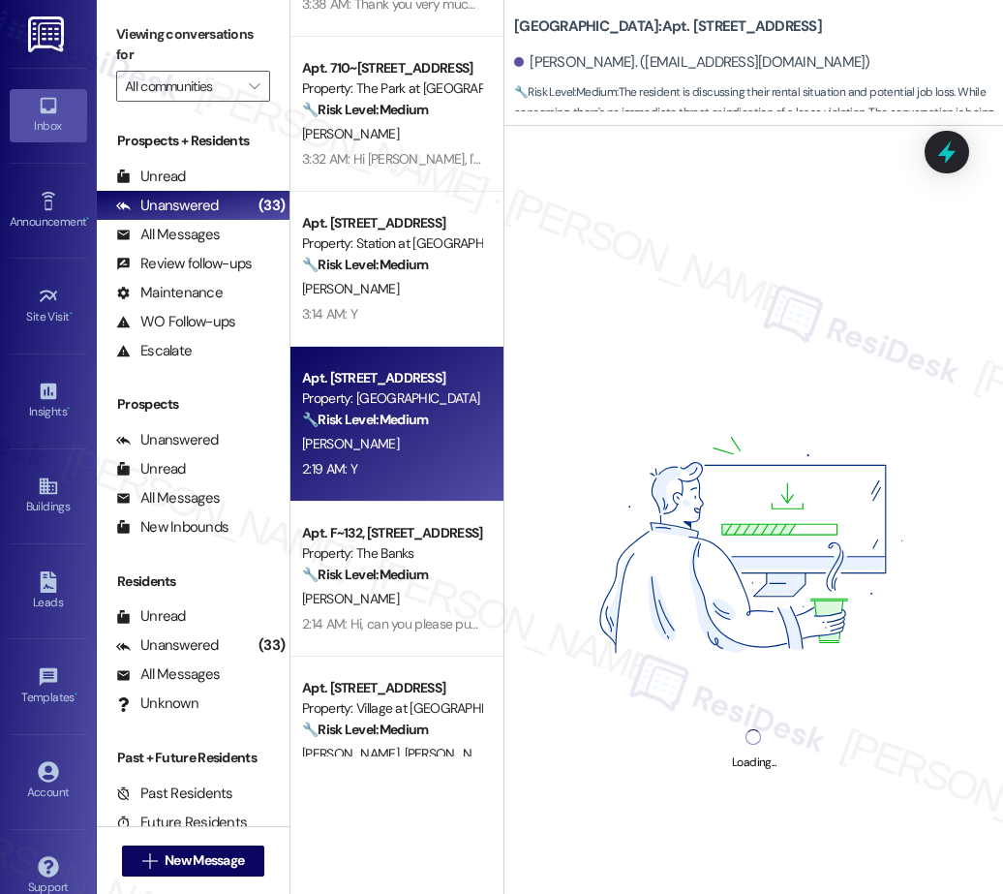
click at [425, 462] on div "2:19 AM: Y 2:19 AM: Y" at bounding box center [391, 469] width 183 height 24
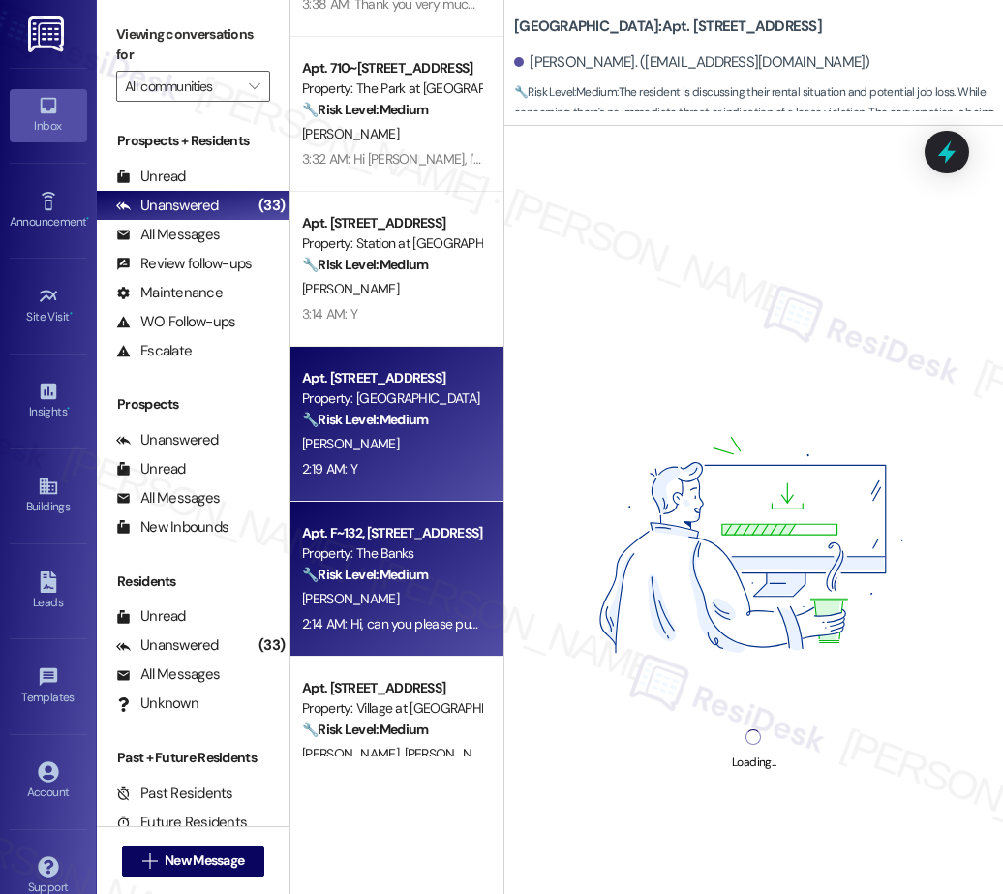
click at [405, 558] on div "Property: The Banks" at bounding box center [391, 553] width 179 height 20
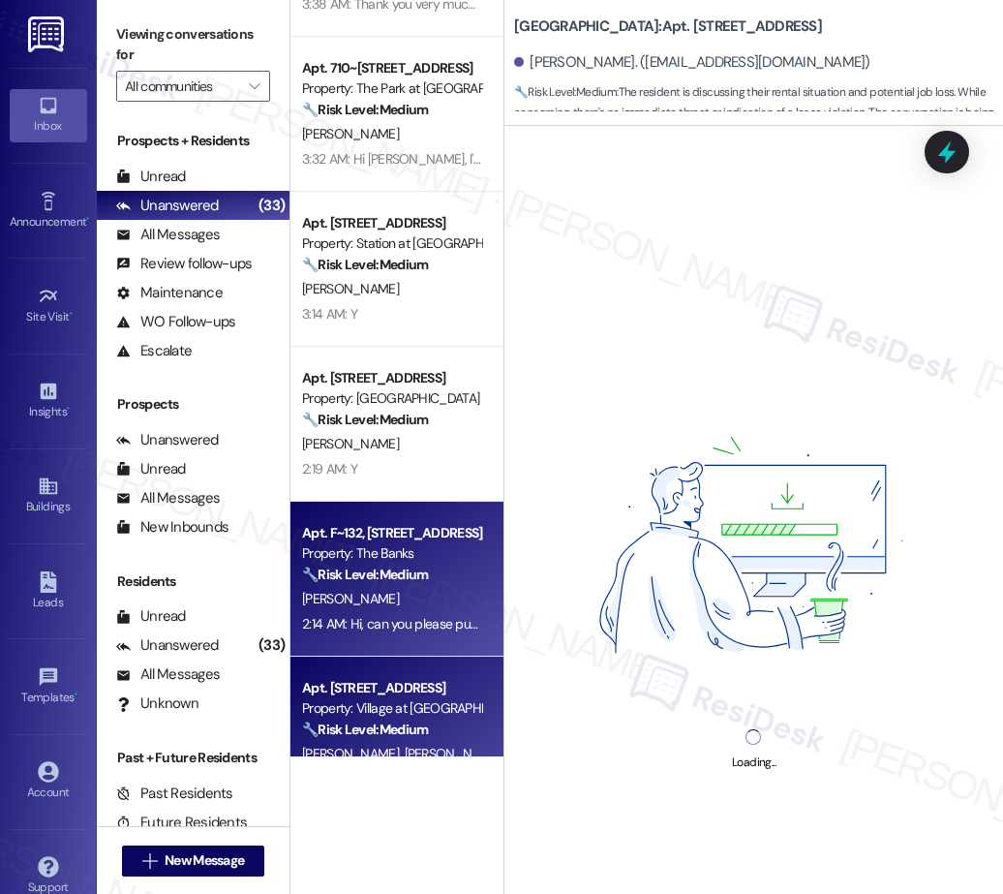
click at [421, 696] on div "Apt. 36, 18713 Central Point Road Property: Fernwood 🔧 Risk Level: Medium The r…" at bounding box center [396, 378] width 213 height 756
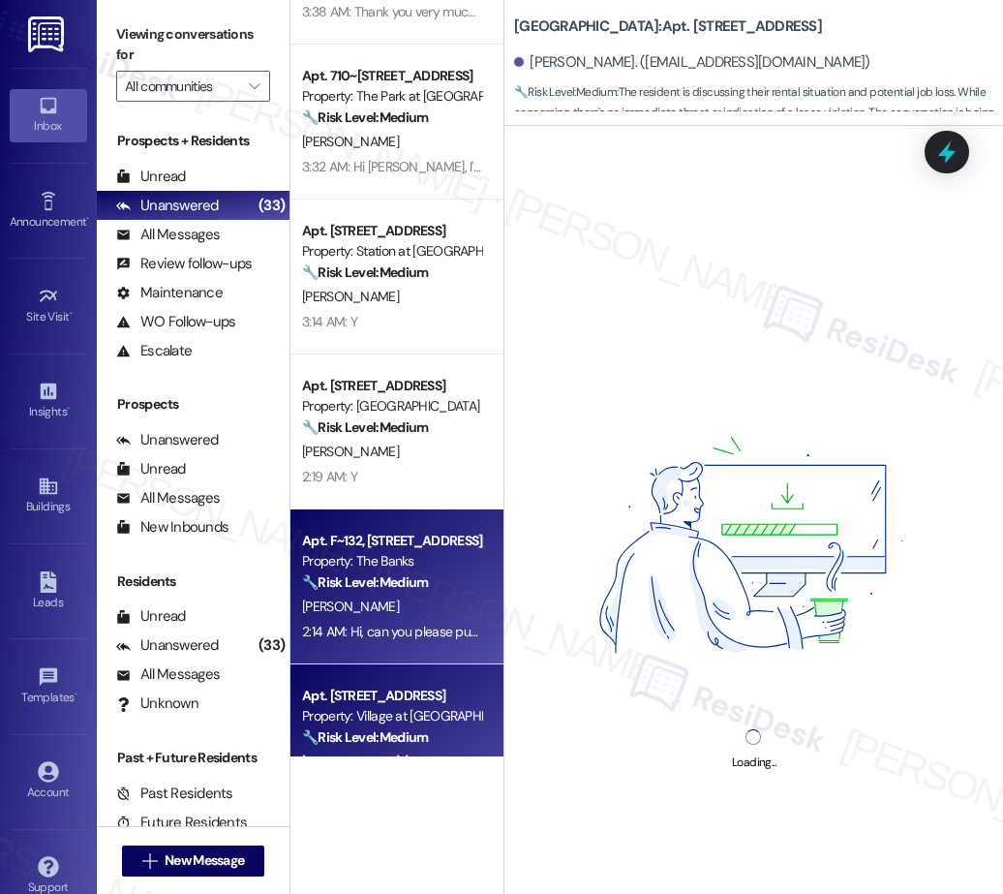
scroll to position [764, 0]
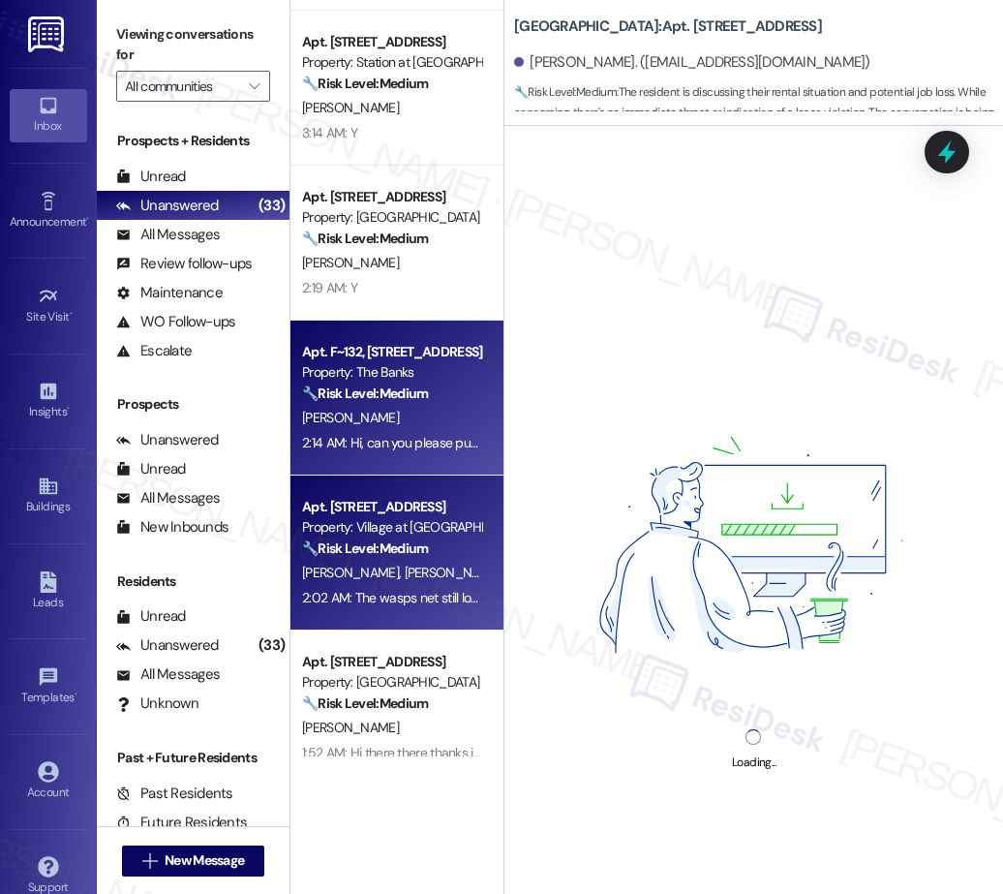
click at [410, 606] on div "2:02 AM: The wasps net still looks to be there, I do still seem them flying out…" at bounding box center [391, 598] width 183 height 24
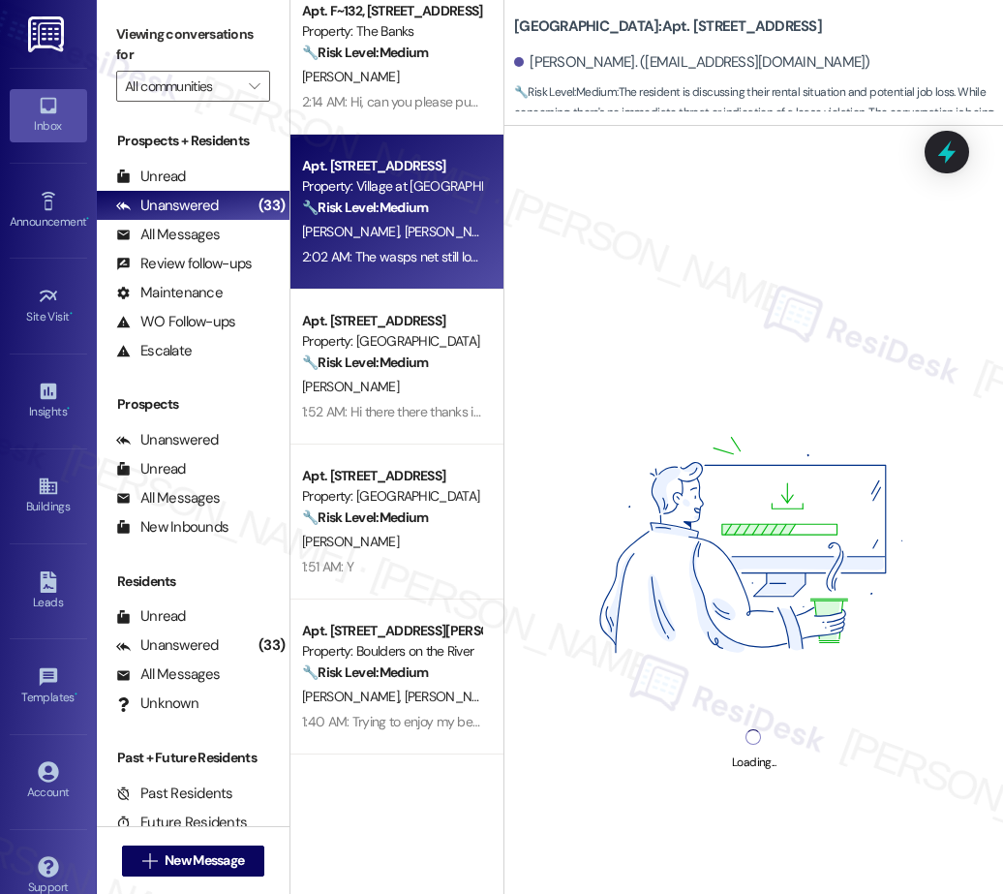
scroll to position [1120, 0]
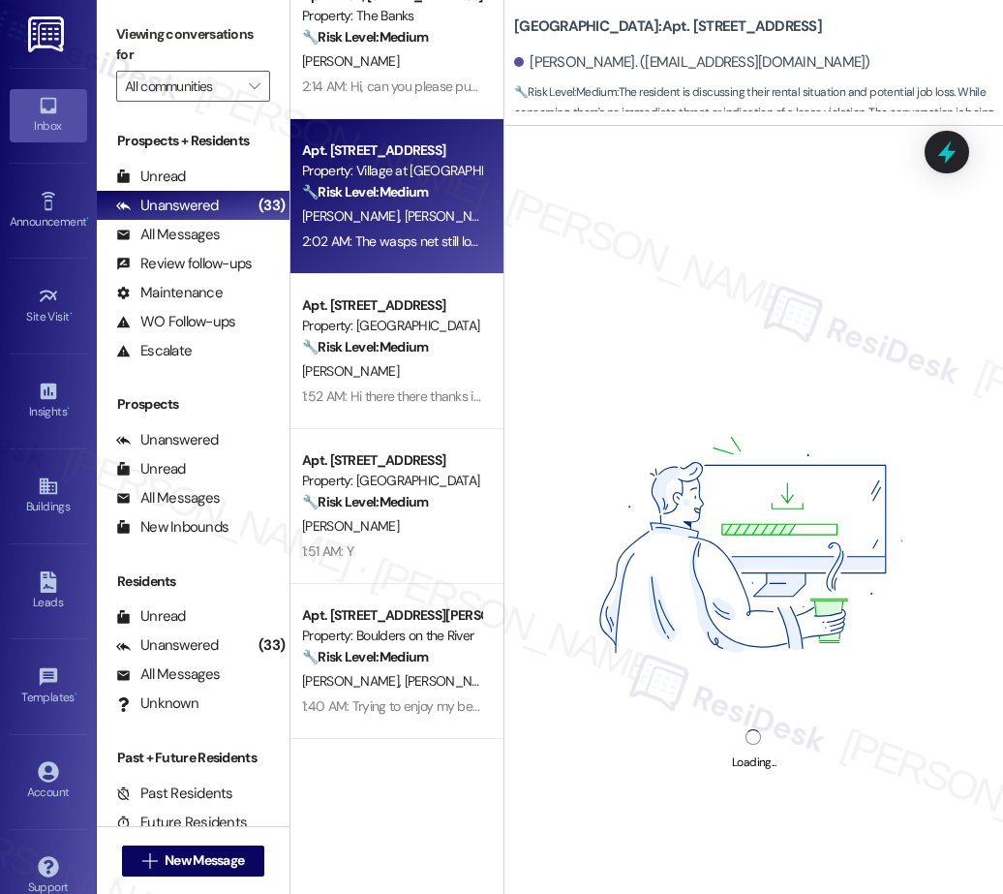
click at [411, 361] on div "S. Gillies" at bounding box center [391, 371] width 183 height 24
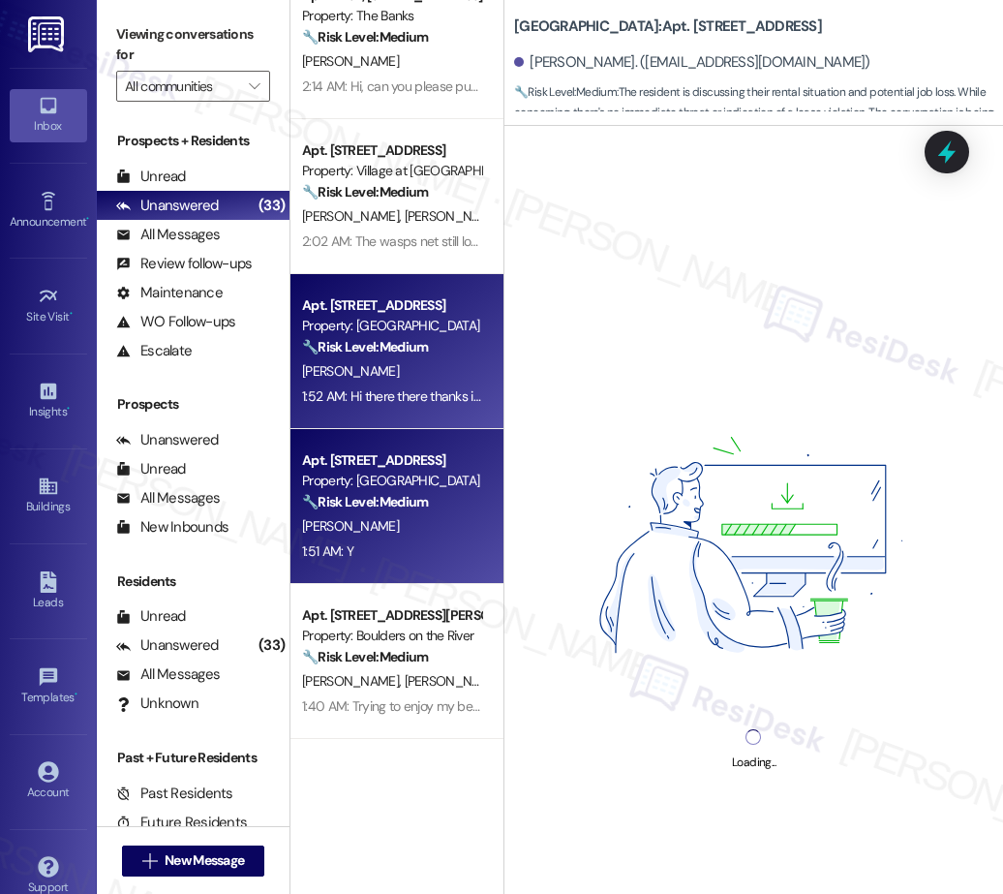
click at [424, 486] on div "Property: Desertbrook" at bounding box center [391, 481] width 179 height 20
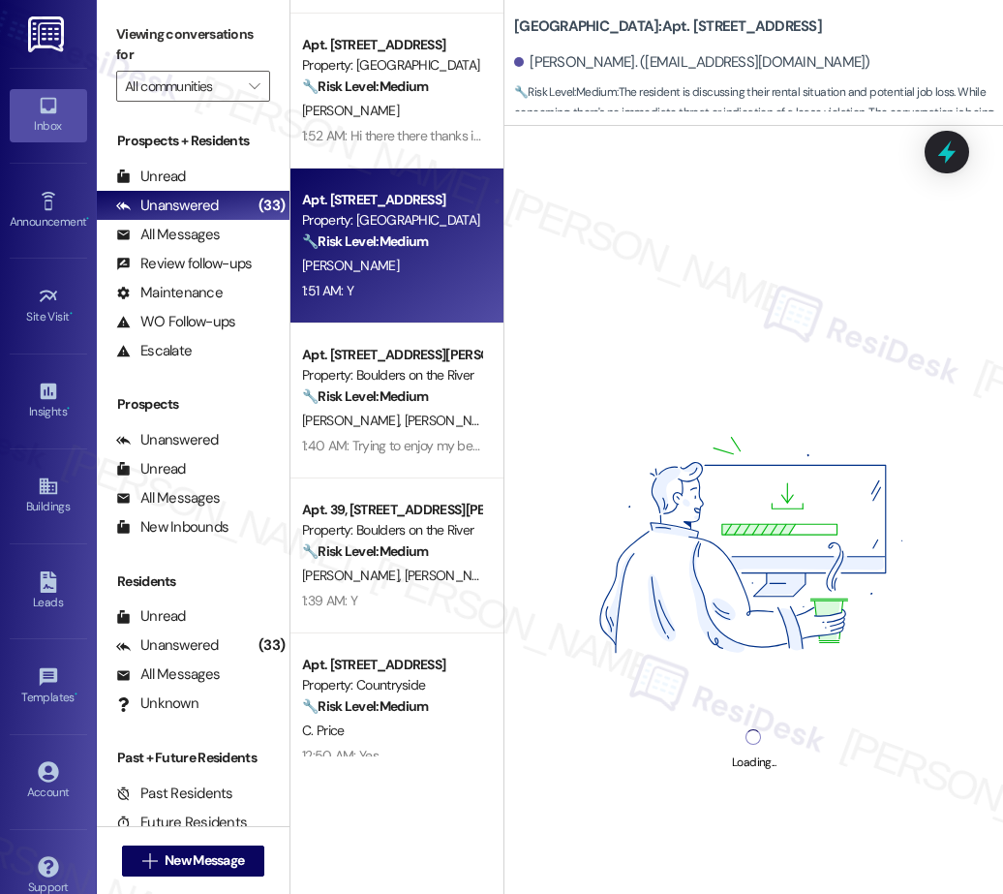
scroll to position [1393, 0]
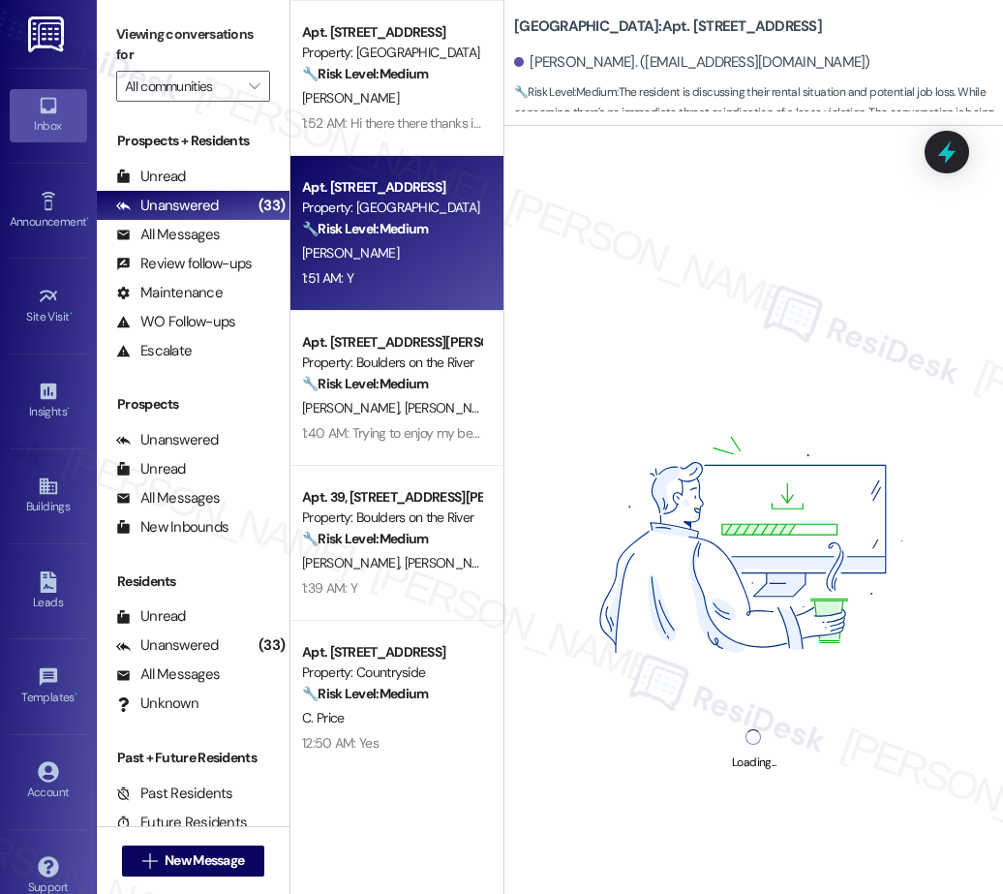
click at [389, 436] on div "Apt. 316, 111 NE 6th Avenue Property: Central Eastside Lofts 🔧 Risk Level: Medi…" at bounding box center [396, 378] width 213 height 756
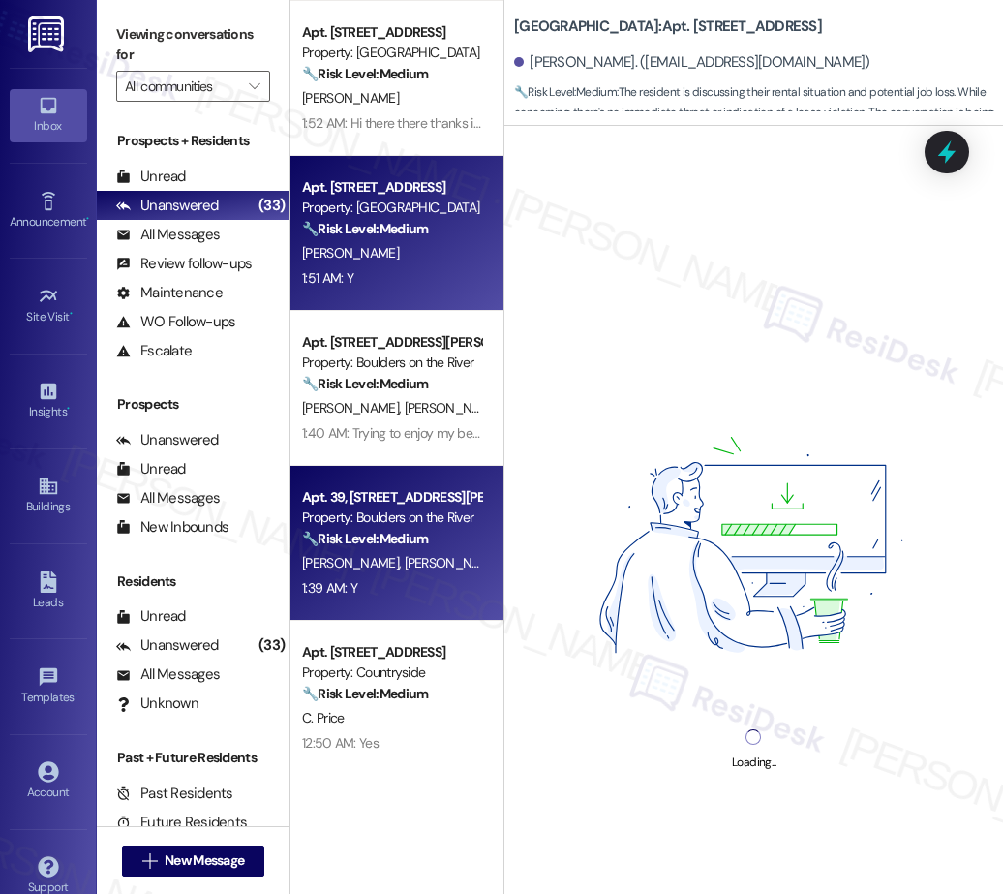
click at [413, 576] on div "1:39 AM: Y 1:39 AM: Y" at bounding box center [391, 588] width 183 height 24
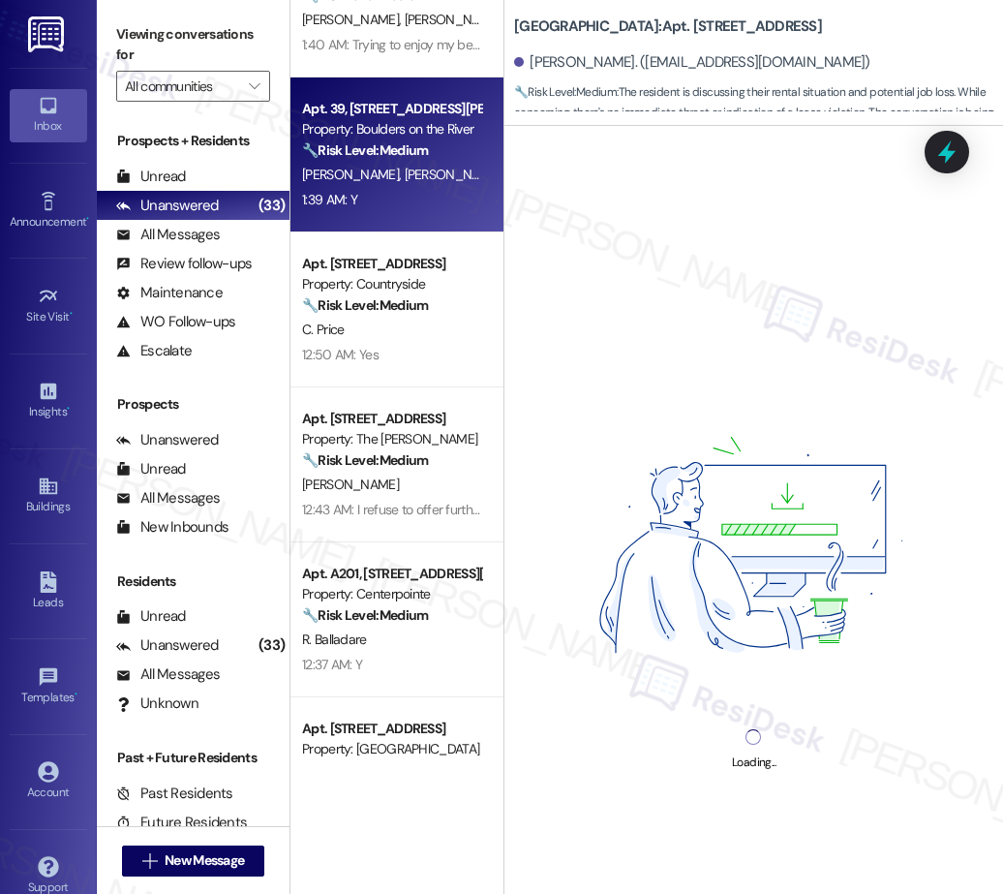
scroll to position [1828, 0]
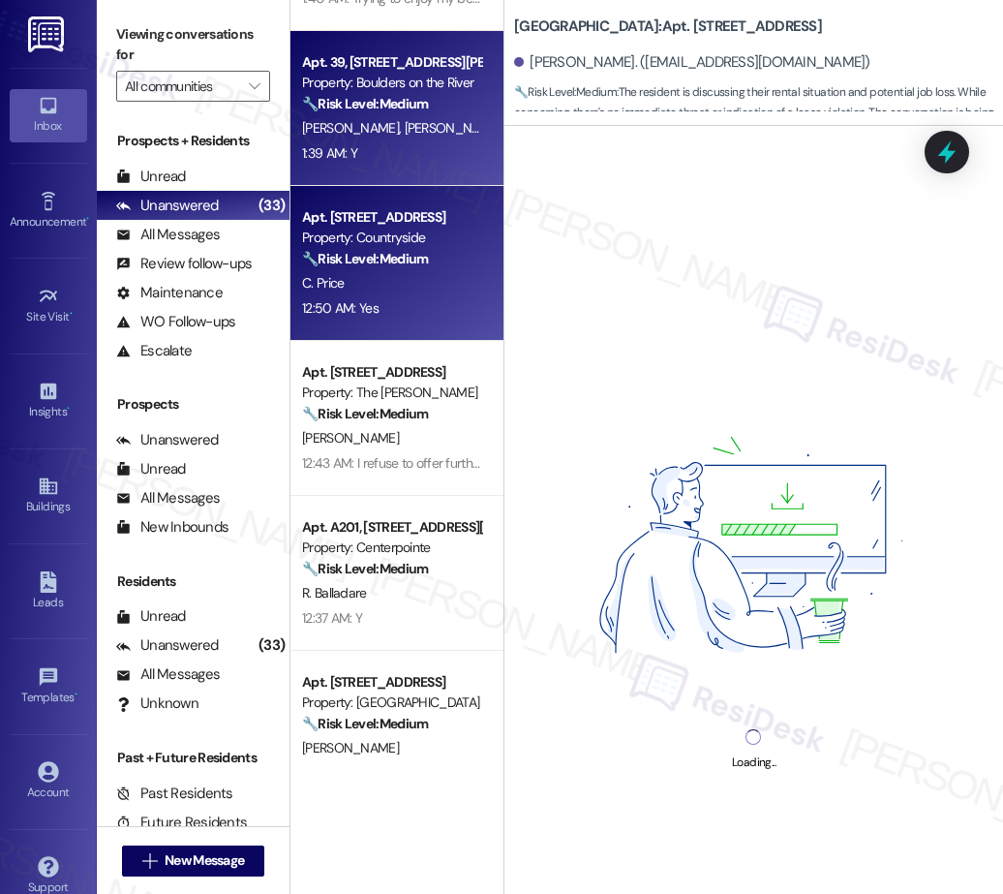
click at [416, 323] on div "Apt. H03, 565 Harlow Road Property: Countryside 🔧 Risk Level: Medium The reside…" at bounding box center [396, 263] width 213 height 155
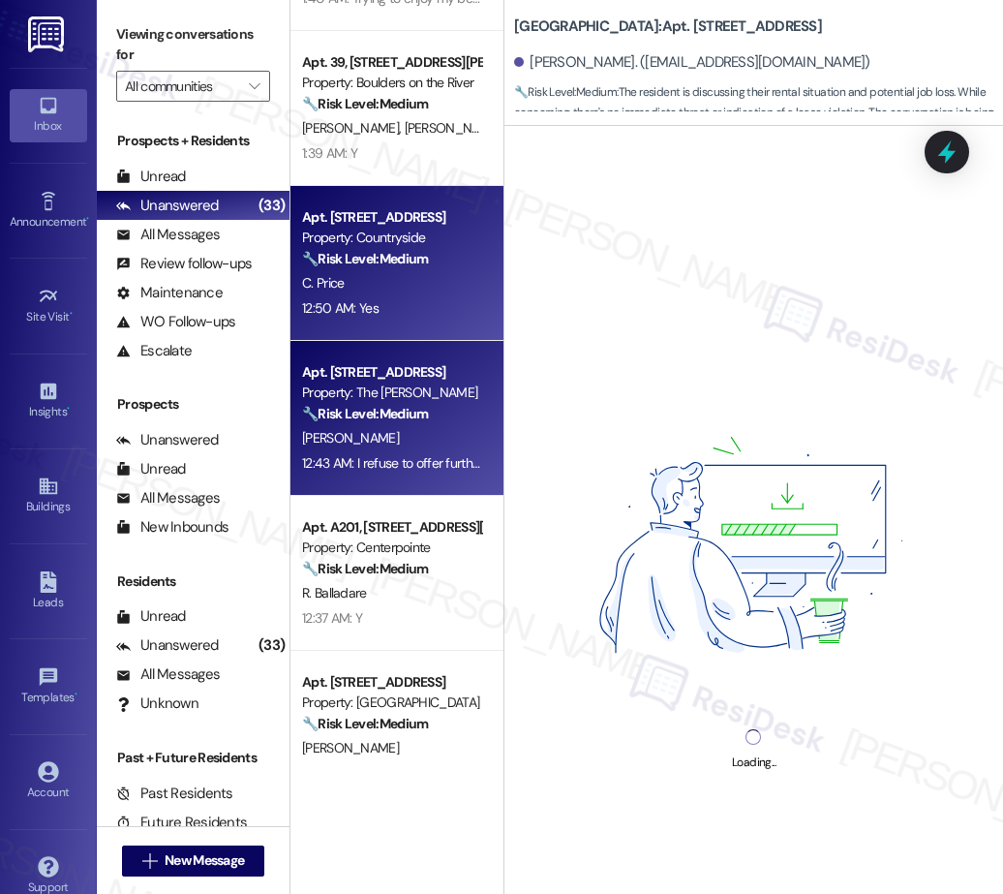
click at [402, 431] on div "P. Orloff" at bounding box center [391, 438] width 183 height 24
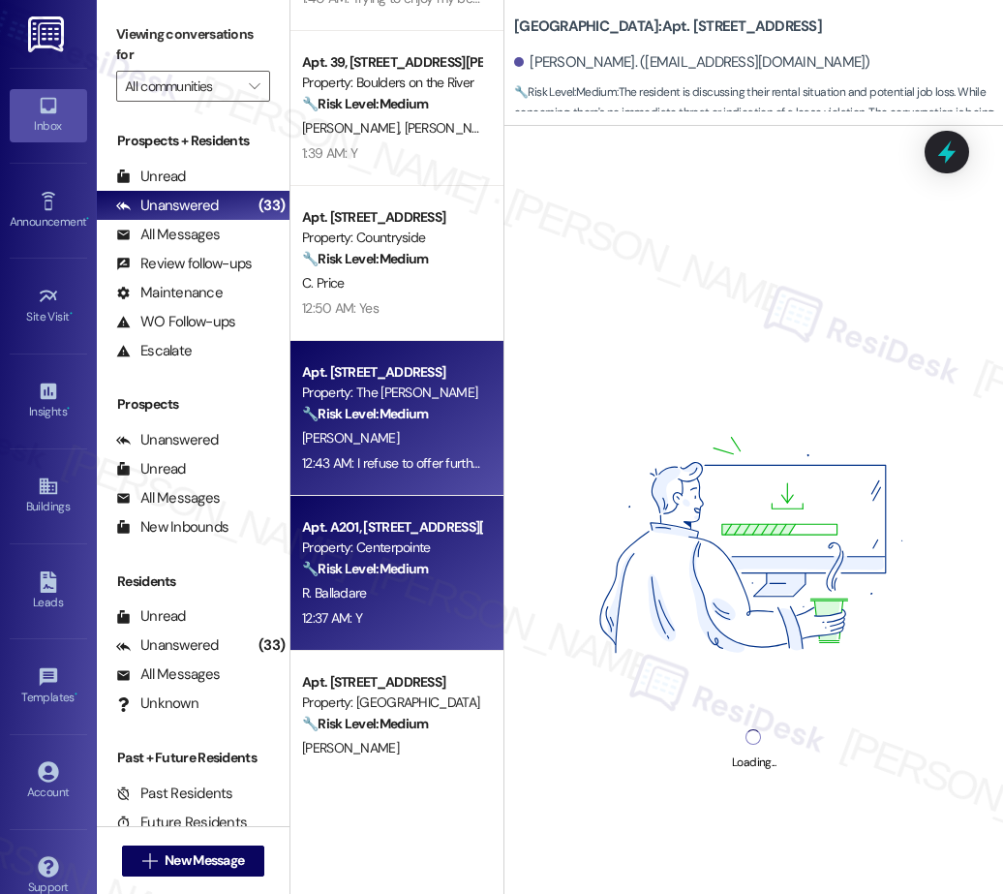
click at [432, 503] on div "Apt. A201, 460 N Arthur St Property: Centerpointe 🔧 Risk Level: Medium The resi…" at bounding box center [396, 573] width 213 height 155
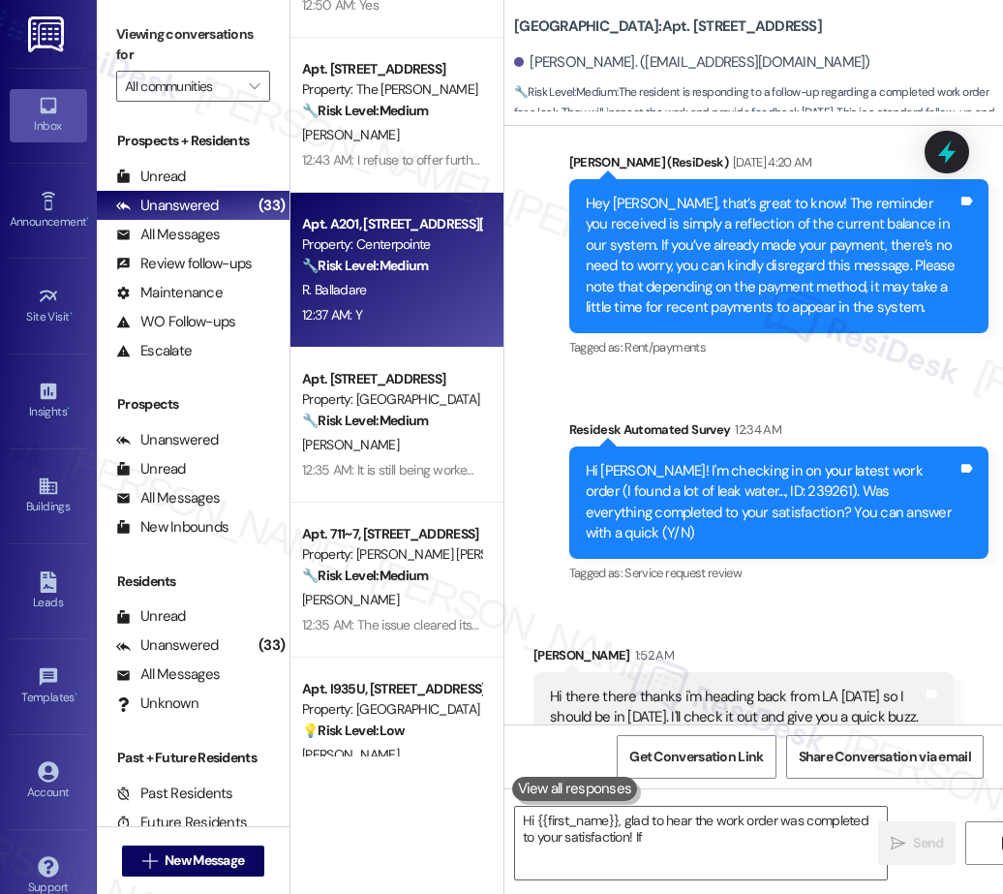
scroll to position [2133, 0]
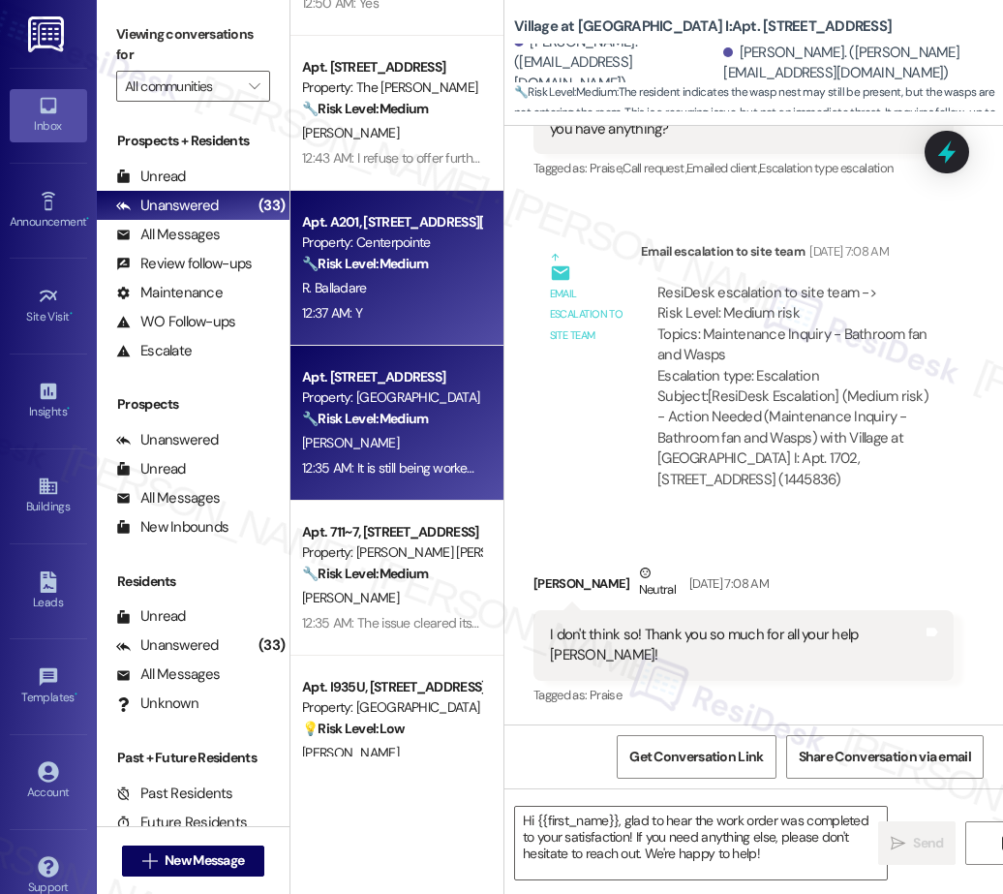
click at [406, 450] on div "M. Phillips" at bounding box center [391, 443] width 183 height 24
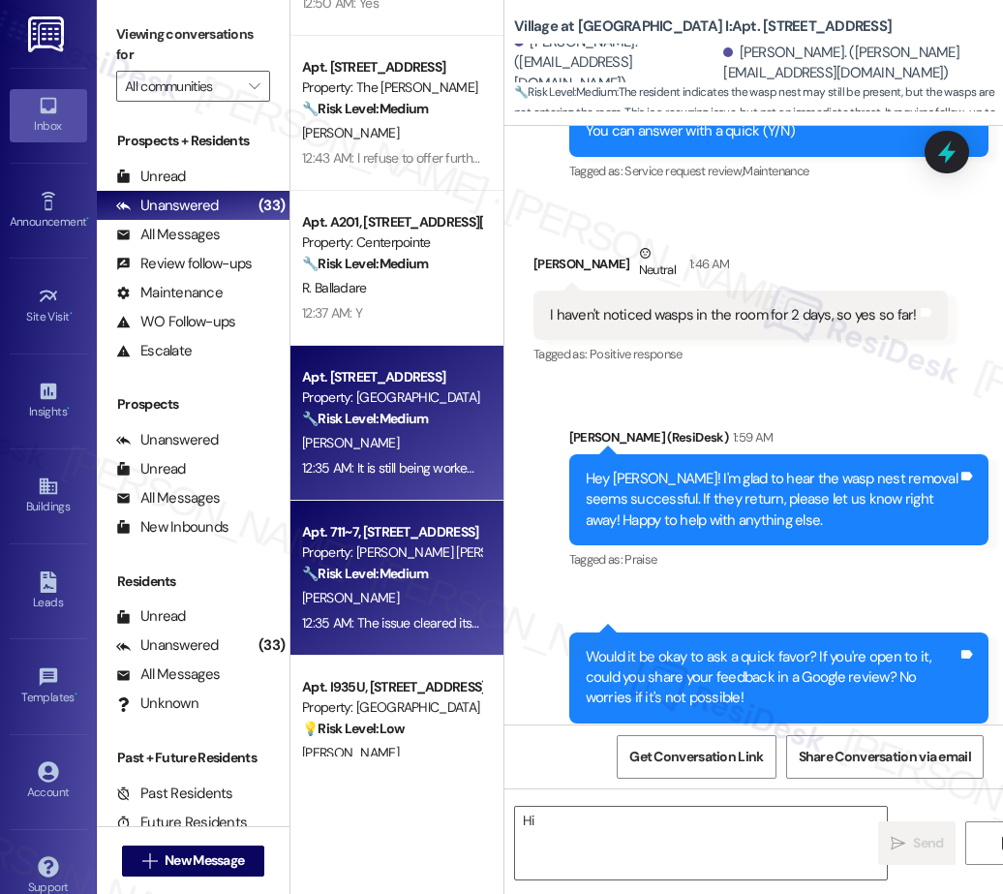
scroll to position [1191, 0]
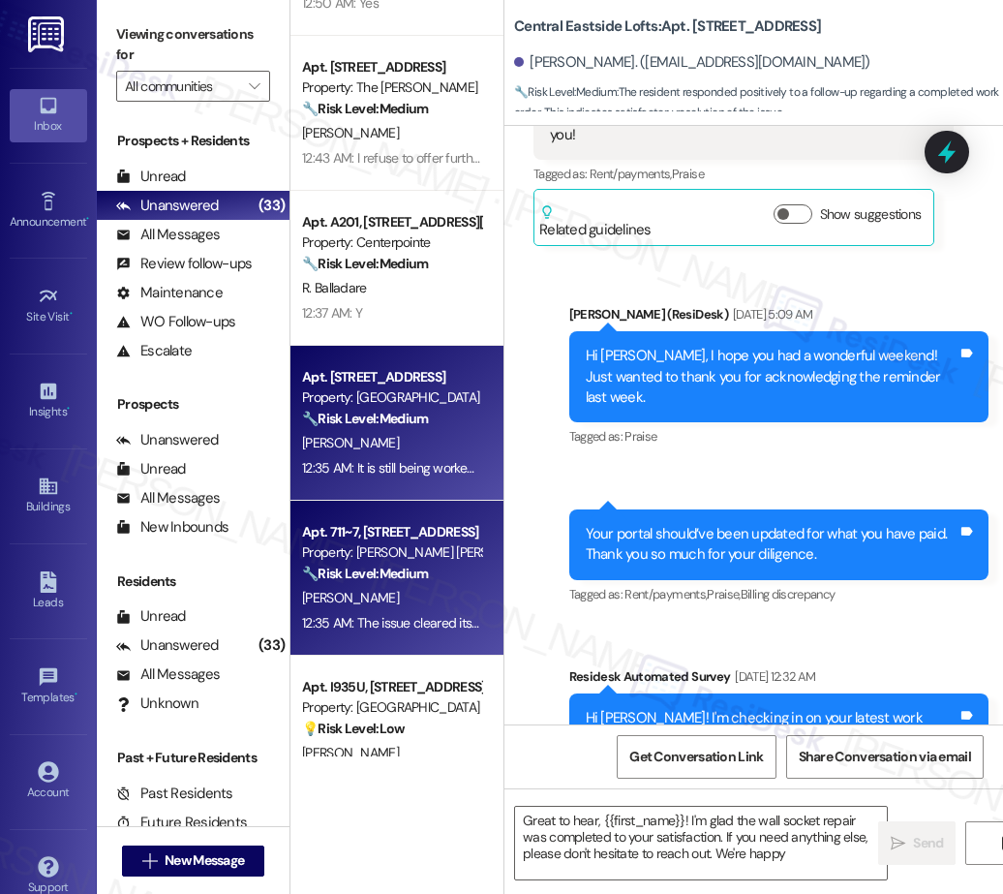
click at [393, 574] on strong "🔧 Risk Level: Medium" at bounding box center [365, 572] width 126 height 17
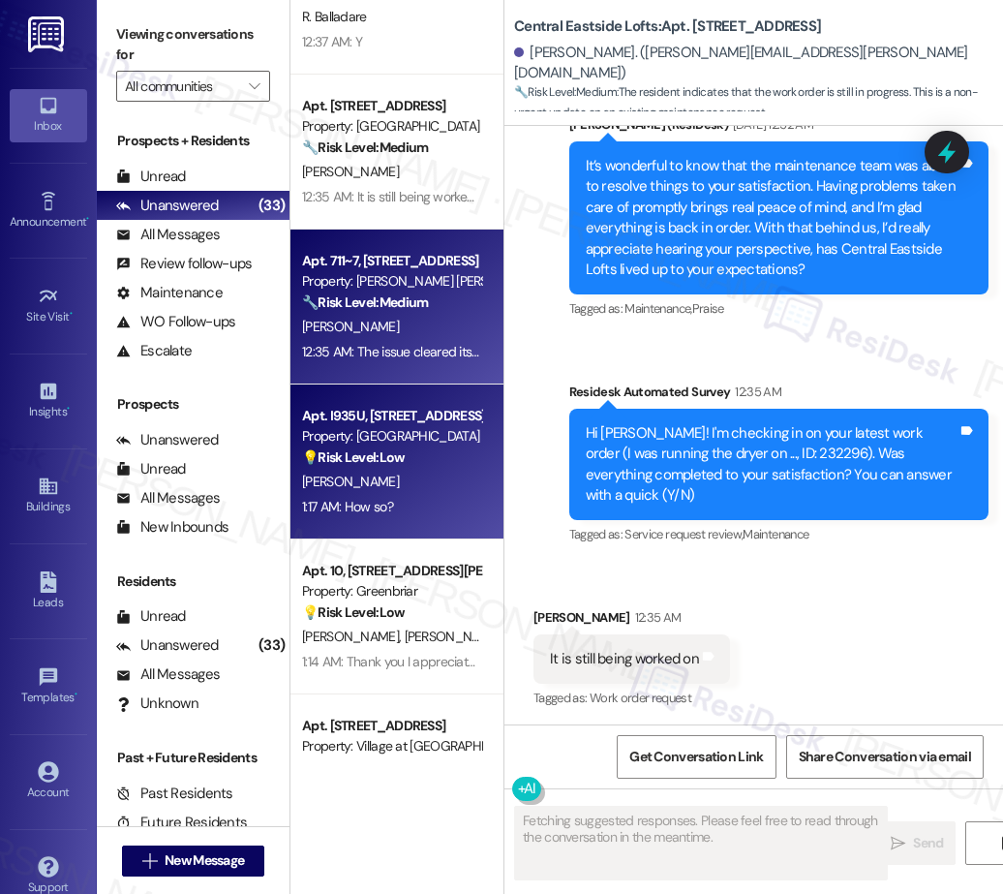
scroll to position [2497, 0]
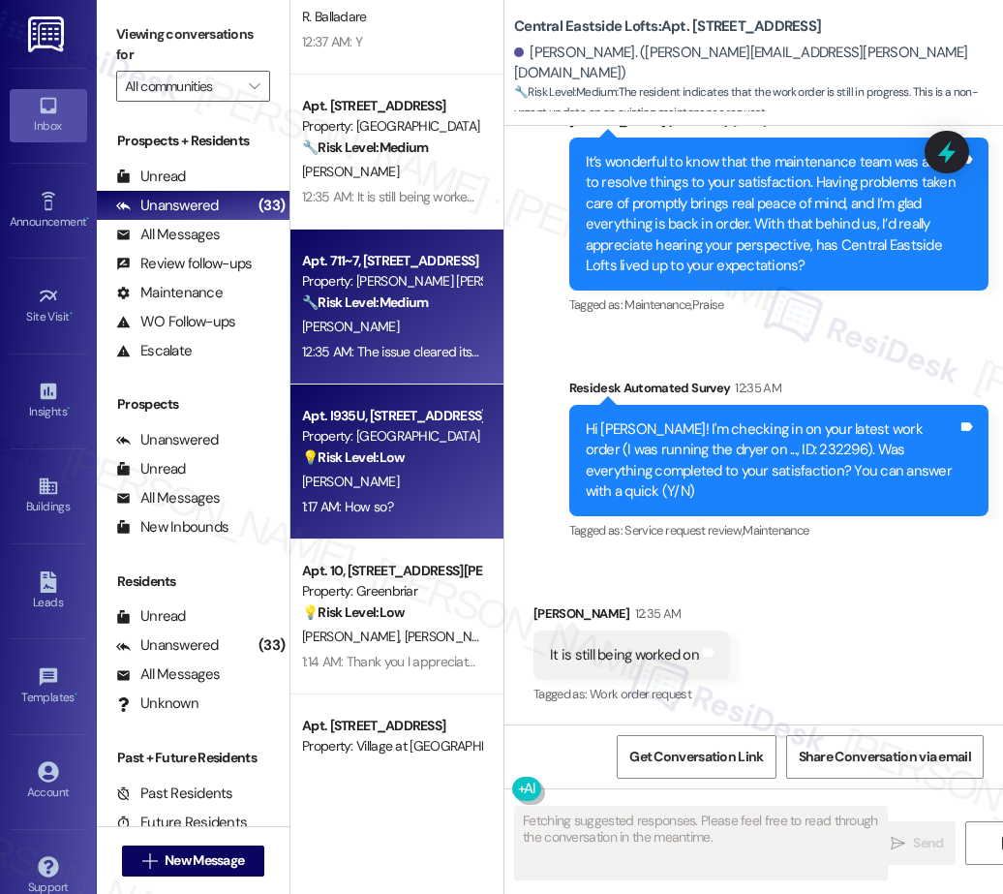
click at [408, 501] on div "1:17 AM: How so? 1:17 AM: How so?" at bounding box center [391, 507] width 183 height 24
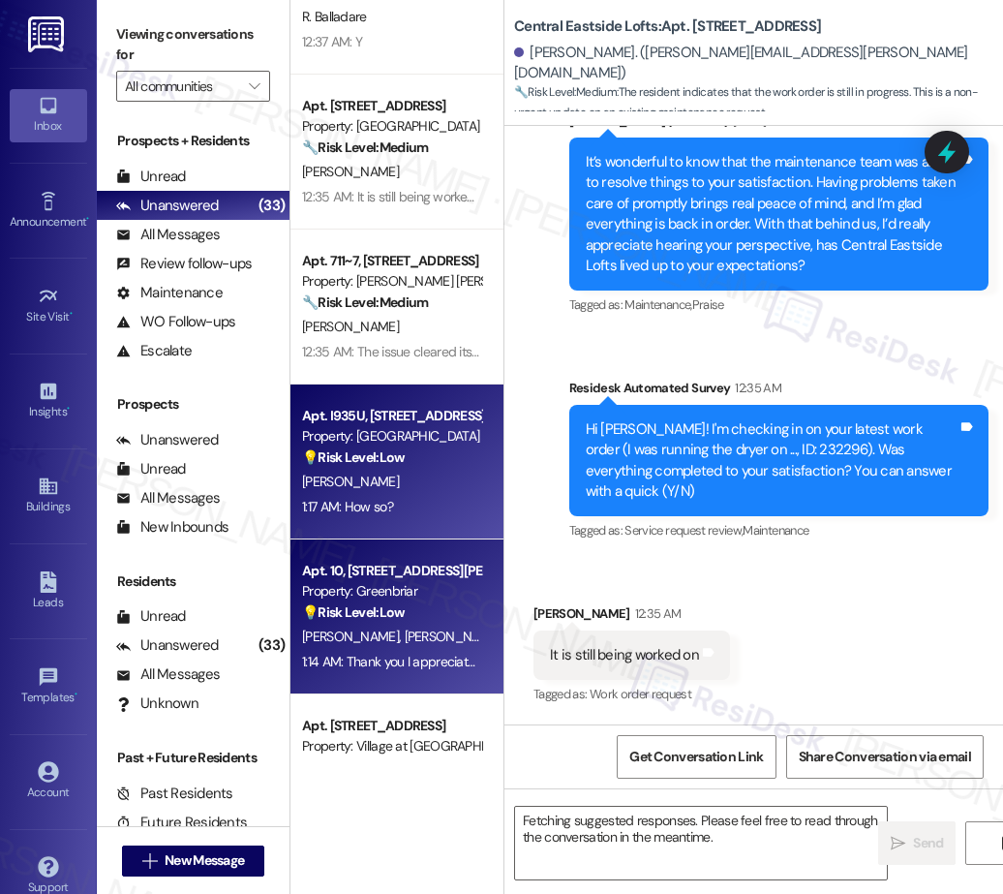
click at [437, 597] on div "Property: Greenbriar" at bounding box center [391, 591] width 179 height 20
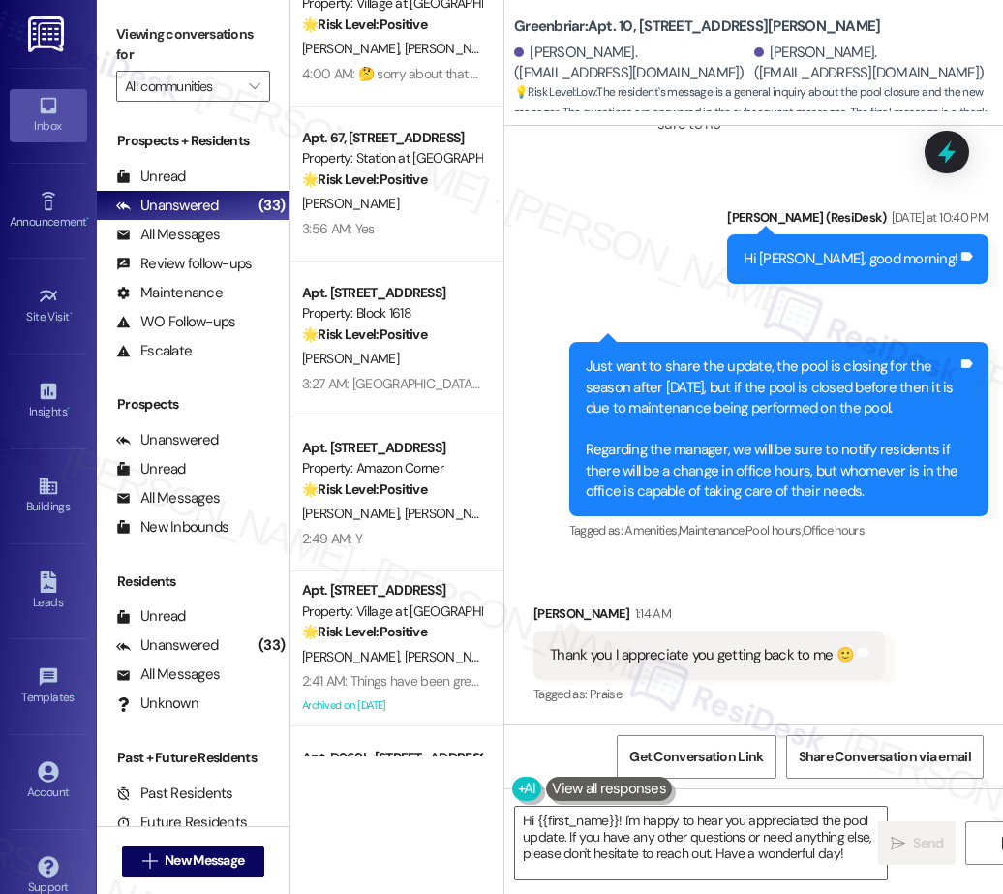
scroll to position [3151, 0]
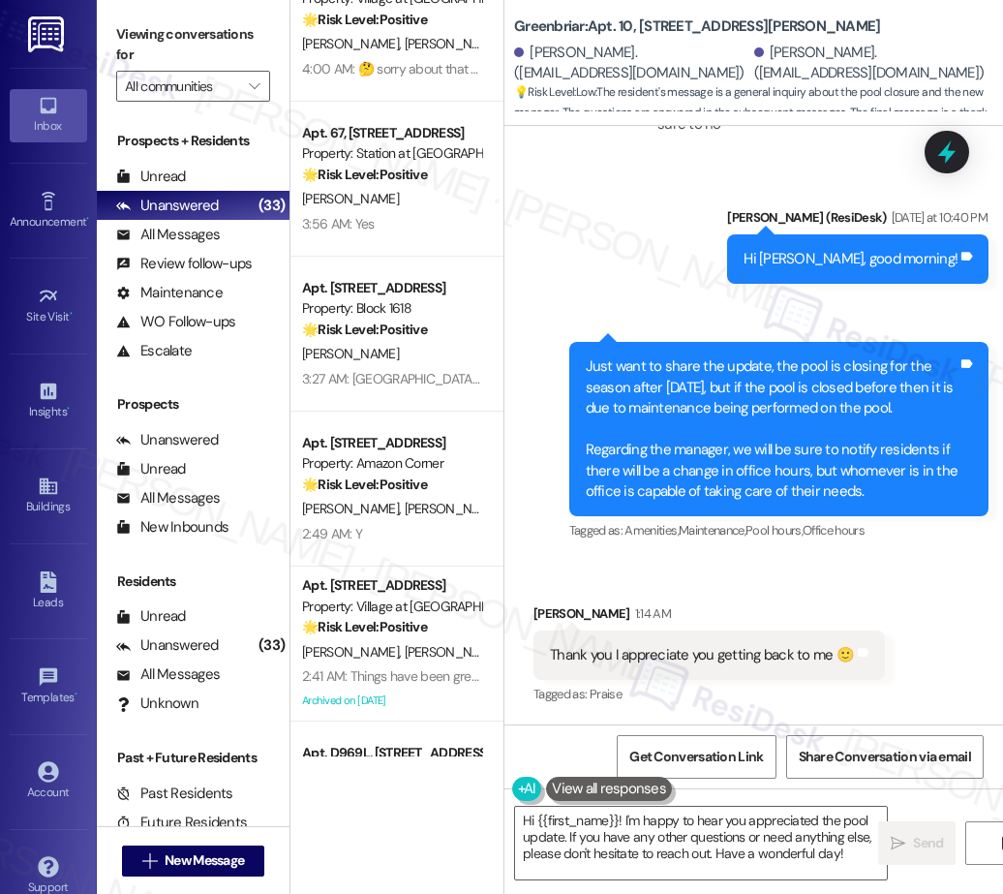
click at [339, 71] on div "4:00 AM: 🤔 sorry about that LOL 4:00 AM: 🤔 sorry about that LOL" at bounding box center [397, 68] width 190 height 17
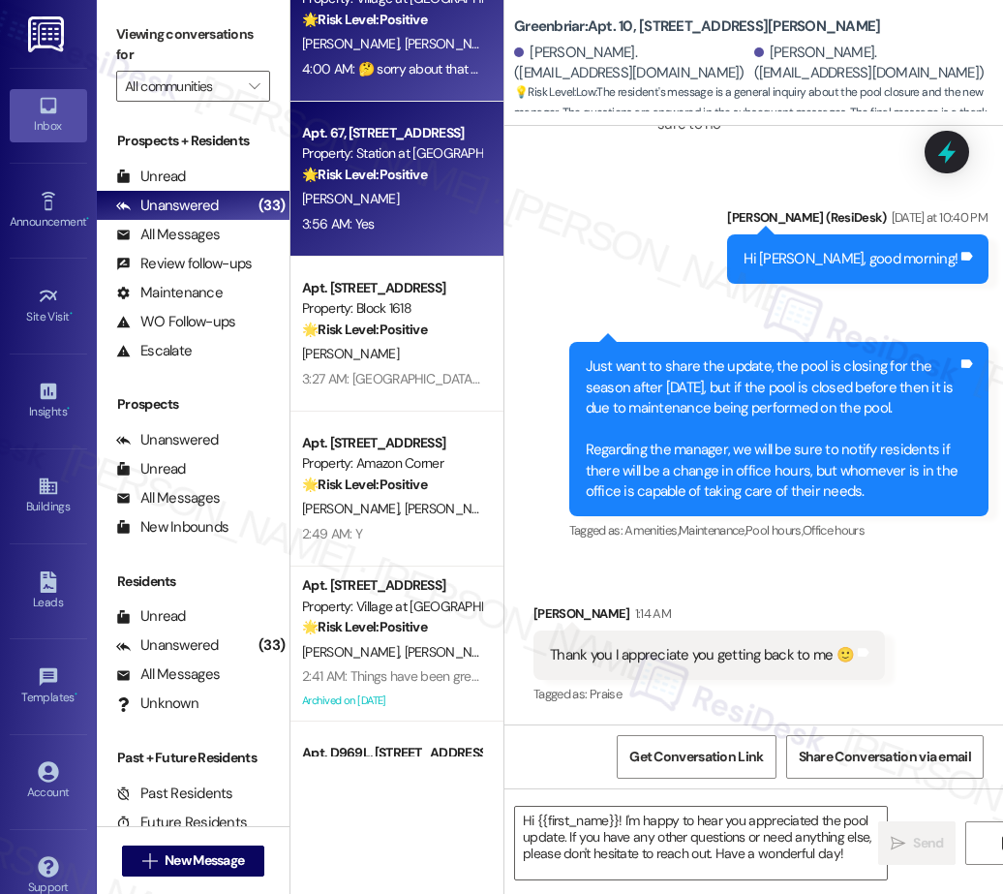
click at [394, 203] on div "C. Craig" at bounding box center [391, 199] width 183 height 24
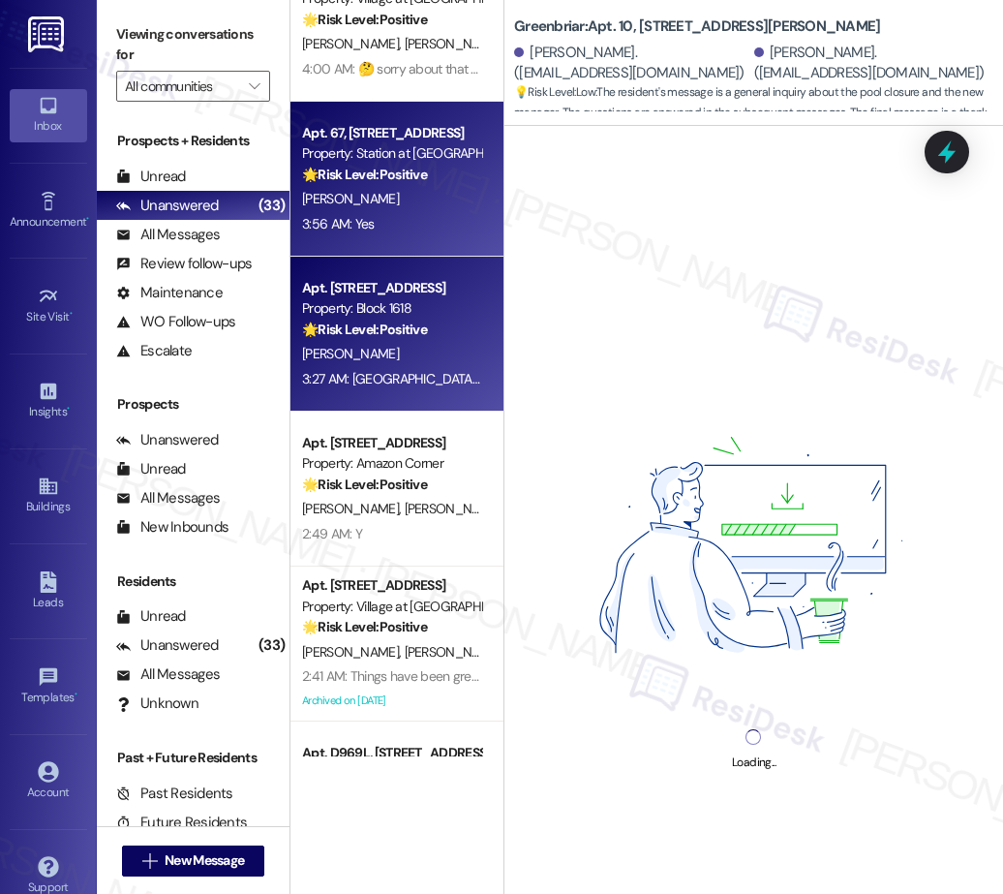
click at [398, 297] on div "Apt. D31, 1618 NE 112th Avenue" at bounding box center [391, 288] width 179 height 20
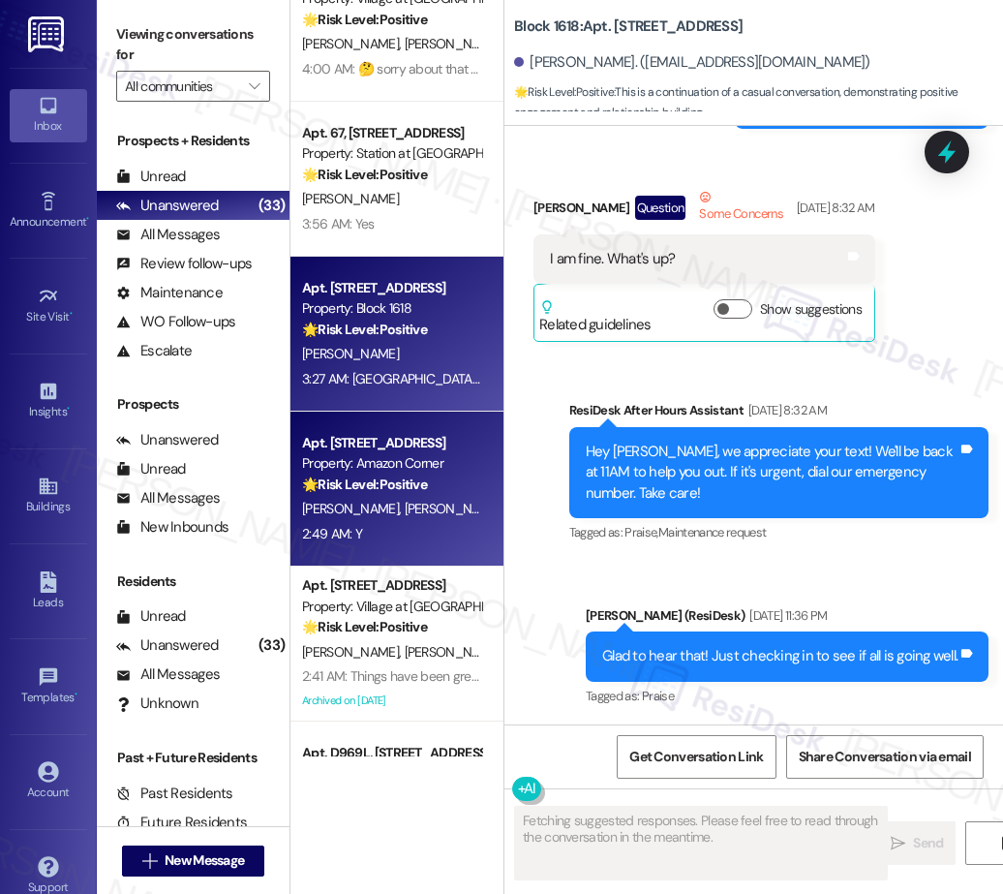
click at [405, 501] on span "M. Freeman" at bounding box center [453, 508] width 97 height 17
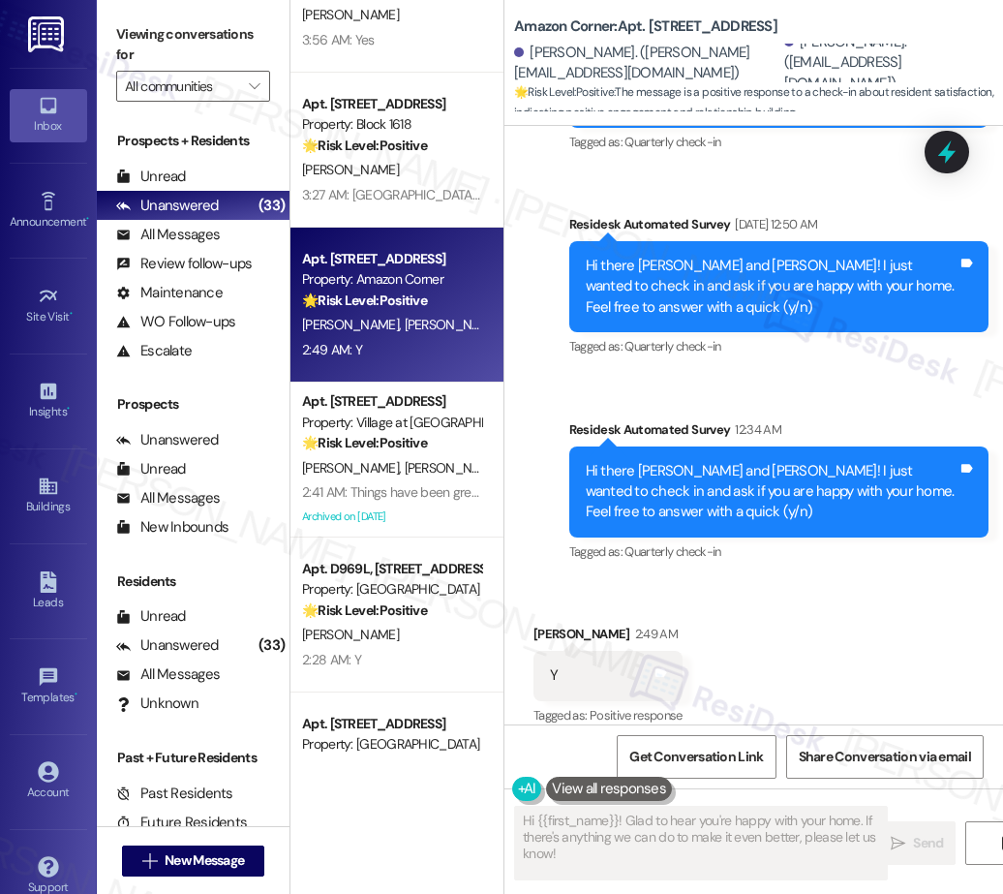
scroll to position [3334, 0]
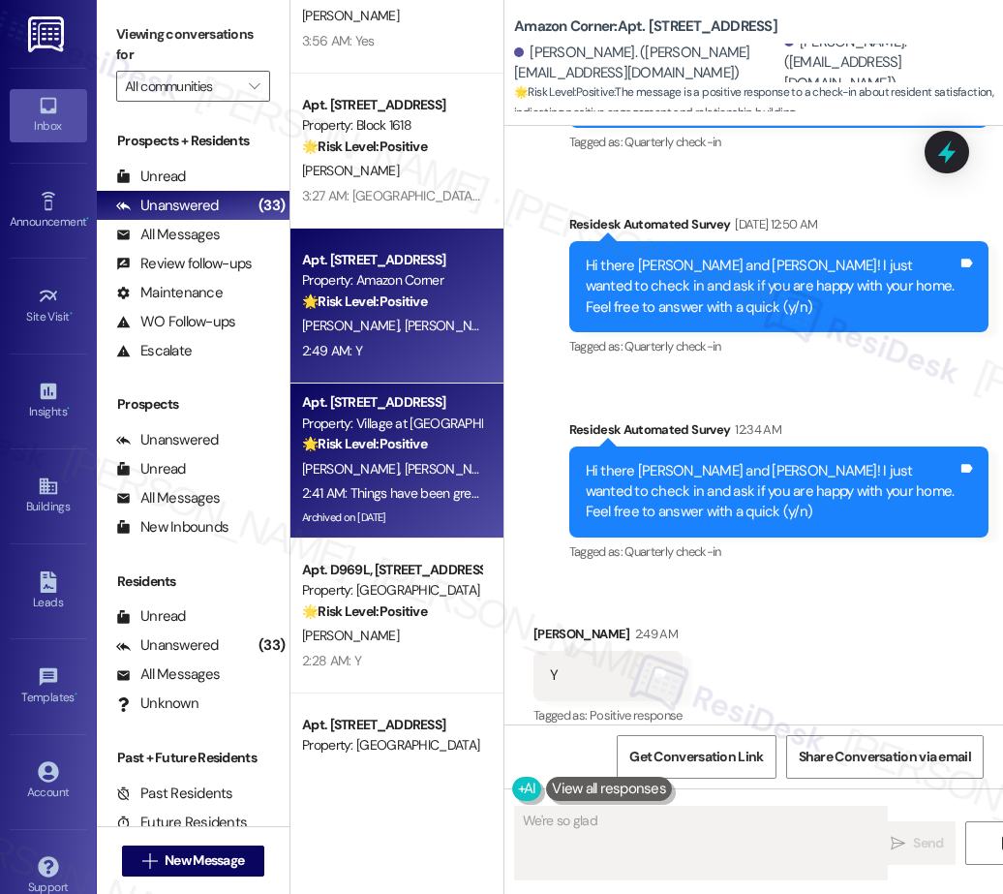
click at [338, 518] on div "Archived on 12/05/2023" at bounding box center [391, 517] width 183 height 24
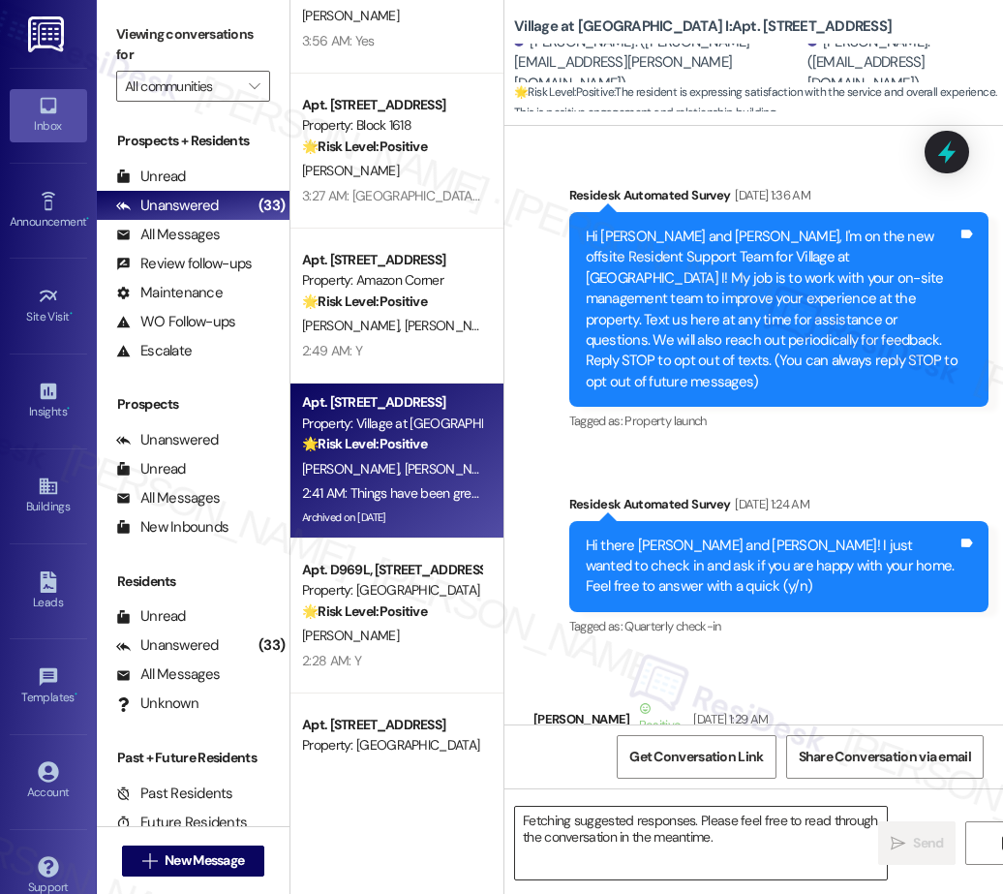
scroll to position [8713, 0]
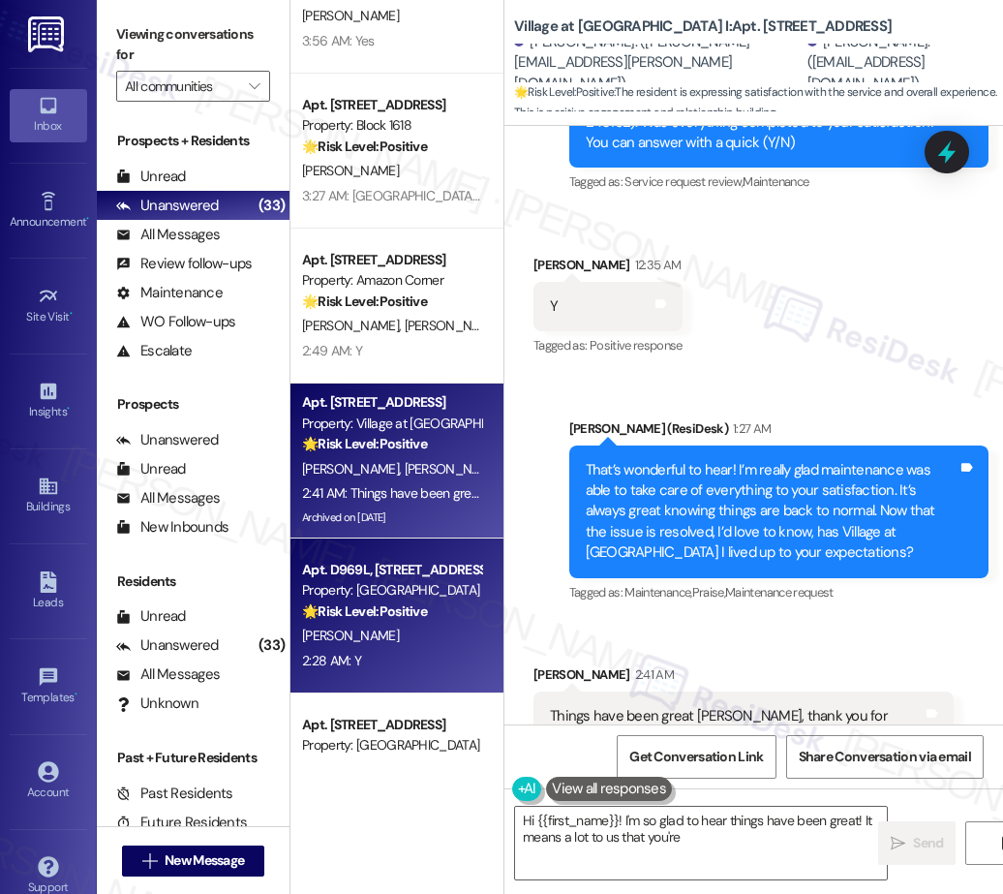
click at [396, 637] on div "J. Bailey" at bounding box center [391, 635] width 183 height 24
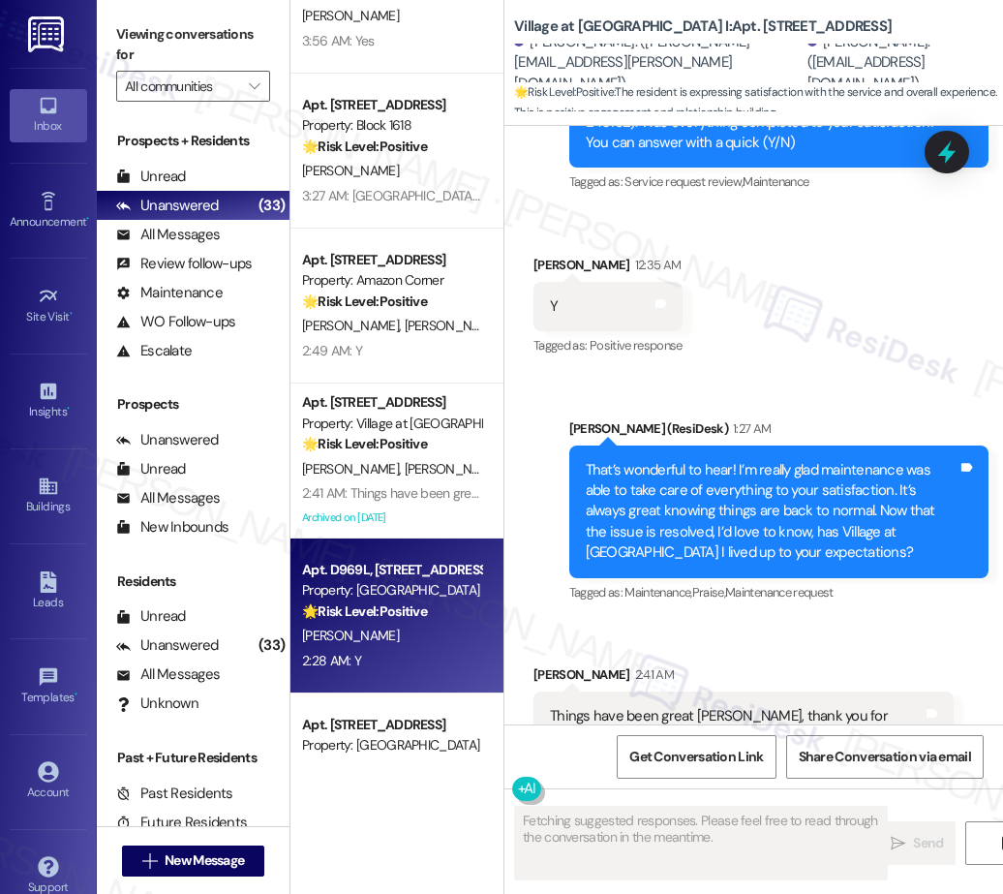
scroll to position [880, 0]
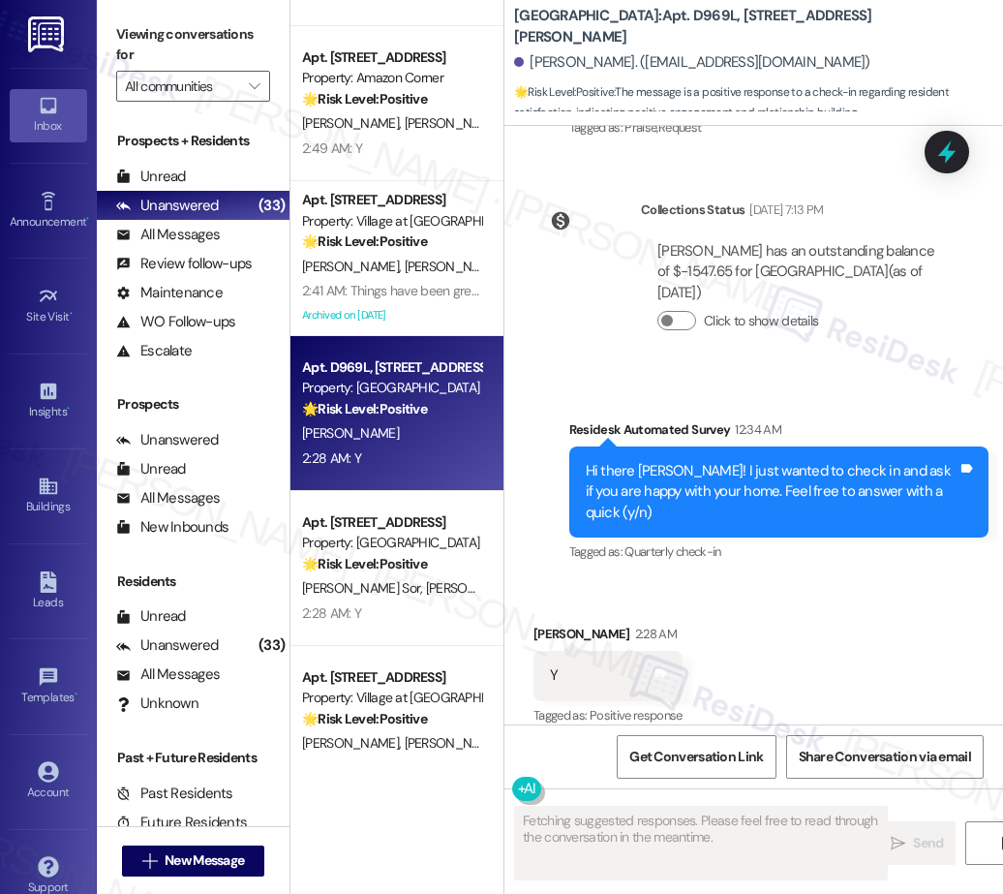
click at [424, 575] on div "Apt. 1304, 30050 SW Town Center Lp W Suite 100 Property: Village at Main Street…" at bounding box center [396, 378] width 213 height 756
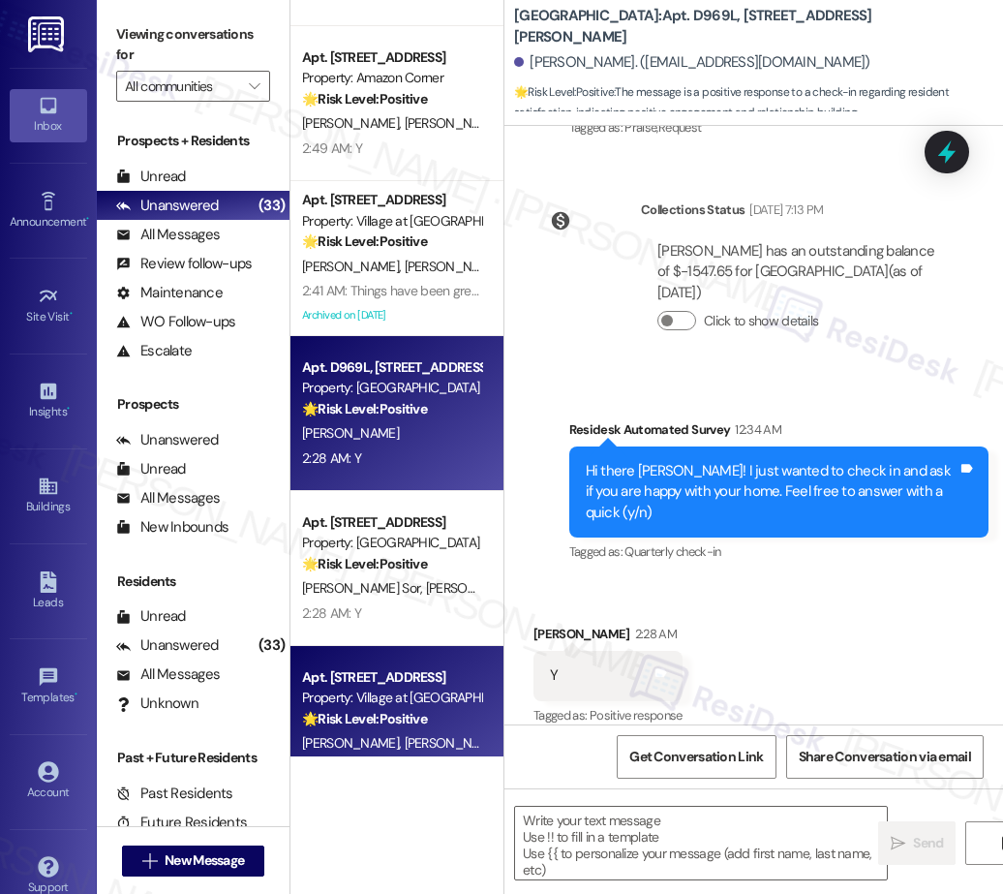
click at [436, 714] on div "🌟 Risk Level: Positive This is a response to a check-in message. The resident's…" at bounding box center [391, 719] width 179 height 20
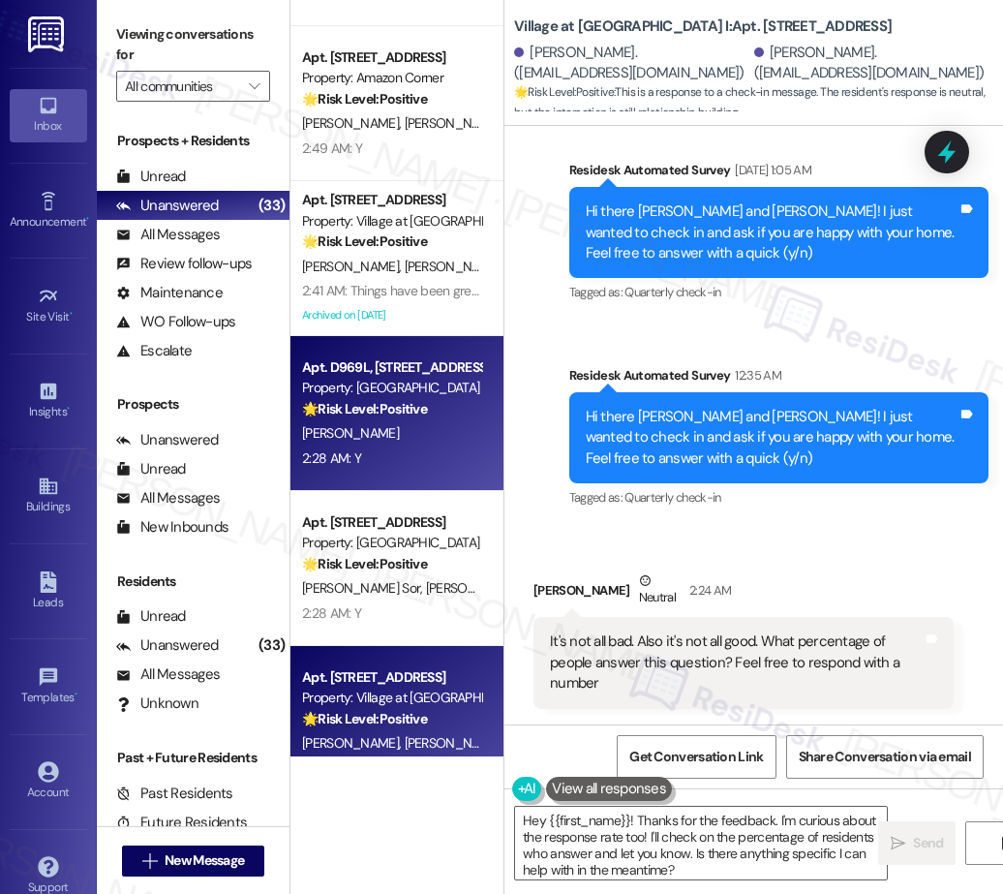
click at [368, 439] on div "J. Bailey" at bounding box center [391, 433] width 183 height 24
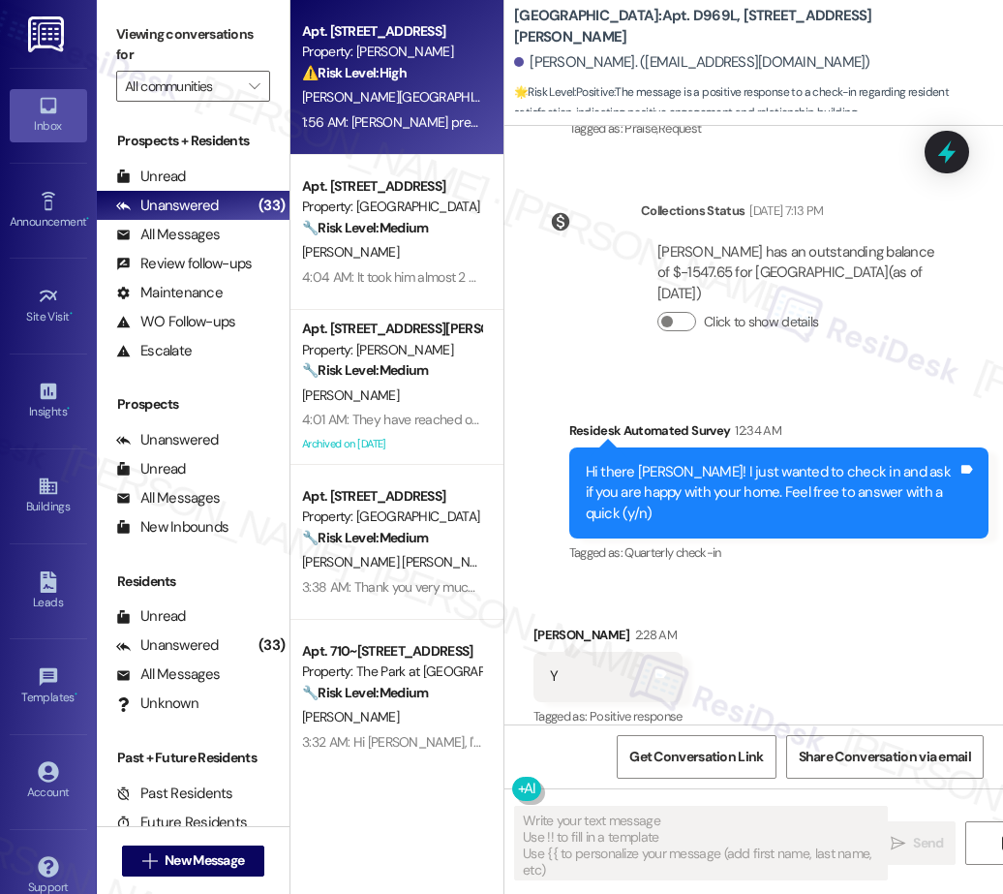
click at [392, 143] on div "Apt. J269, 1105 W 10th Ave Property: Arlo ⚠️ Risk Level: High The resident is a…" at bounding box center [396, 77] width 213 height 155
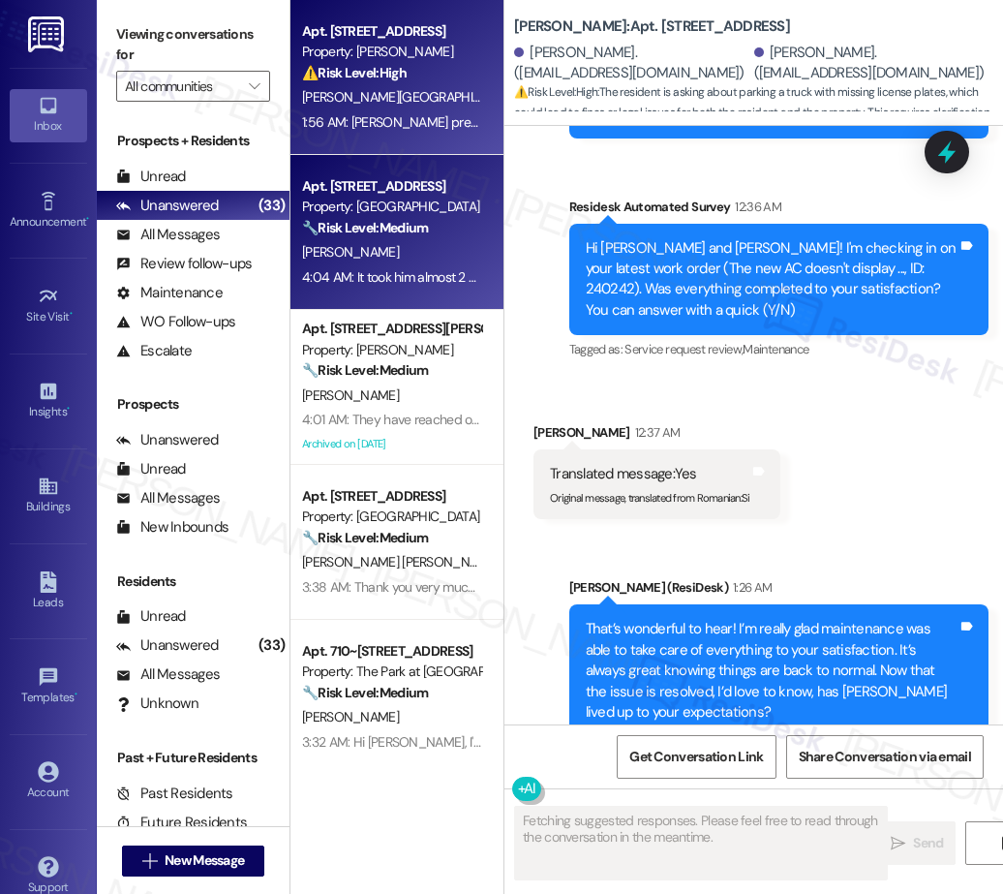
click at [393, 300] on div "Apt. 36, 18713 Central Point Road Property: Fernwood 🔧 Risk Level: Medium The r…" at bounding box center [396, 232] width 213 height 155
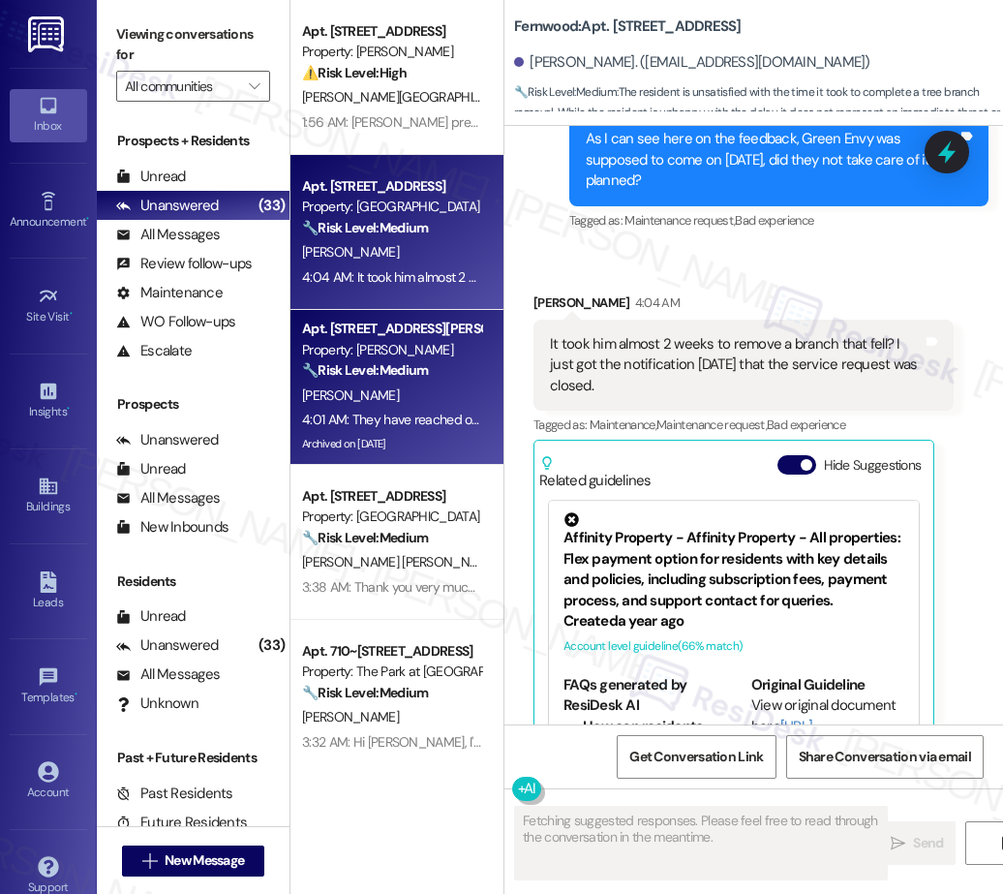
click at [393, 424] on div "4:01 AM: They have reached out Thank you 4:01 AM: They have reached out Thank y…" at bounding box center [423, 418] width 242 height 17
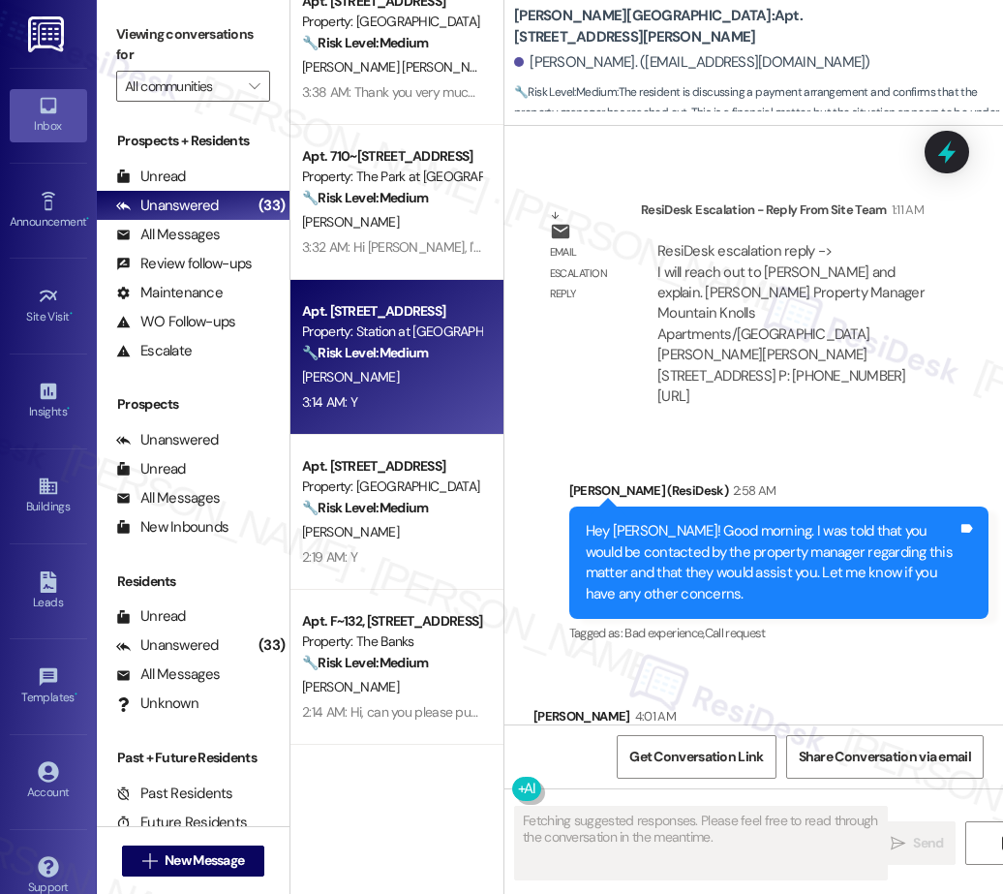
drag, startPoint x: 406, startPoint y: 377, endPoint x: 402, endPoint y: 351, distance: 25.5
click at [402, 351] on div "Apt. 288A, 5050 Fredericksburg Rd Property: Station at Elm Creek 🔧 Risk Level: …" at bounding box center [396, 357] width 213 height 155
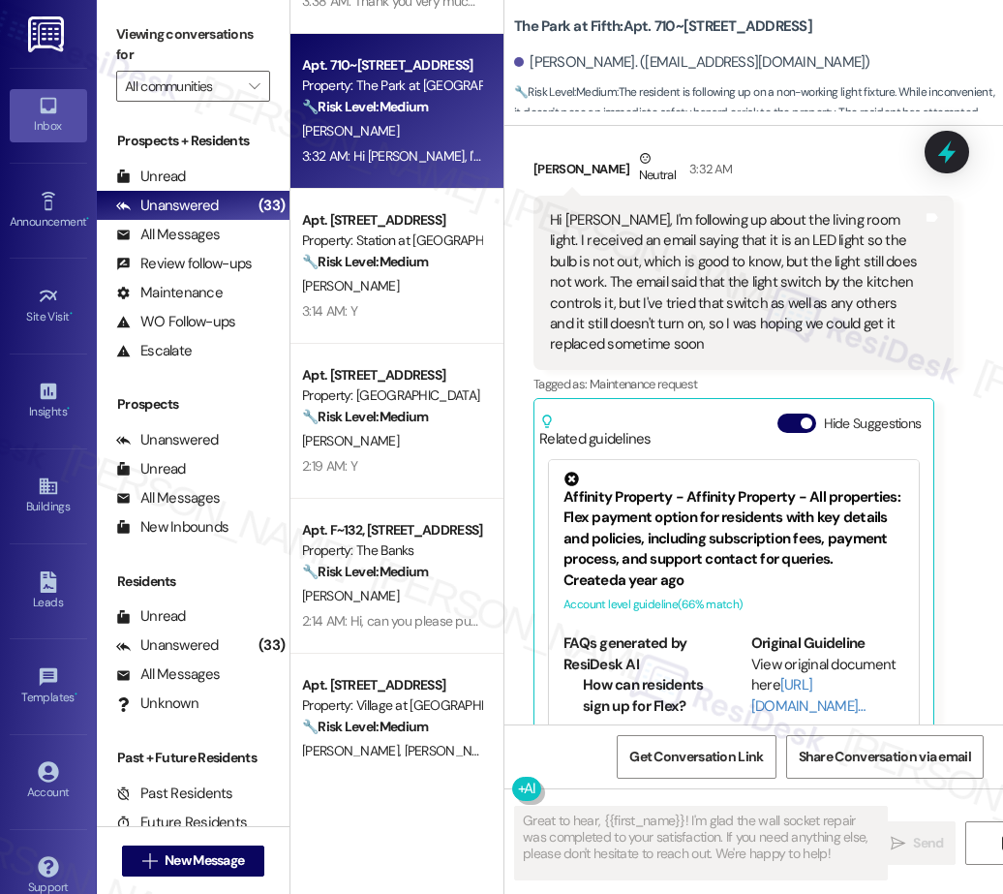
click at [417, 472] on div "Apt. 308, 20220 NE Glisan St. Property: Douglas Grove 🔧 Risk Level: Medium The …" at bounding box center [396, 378] width 213 height 756
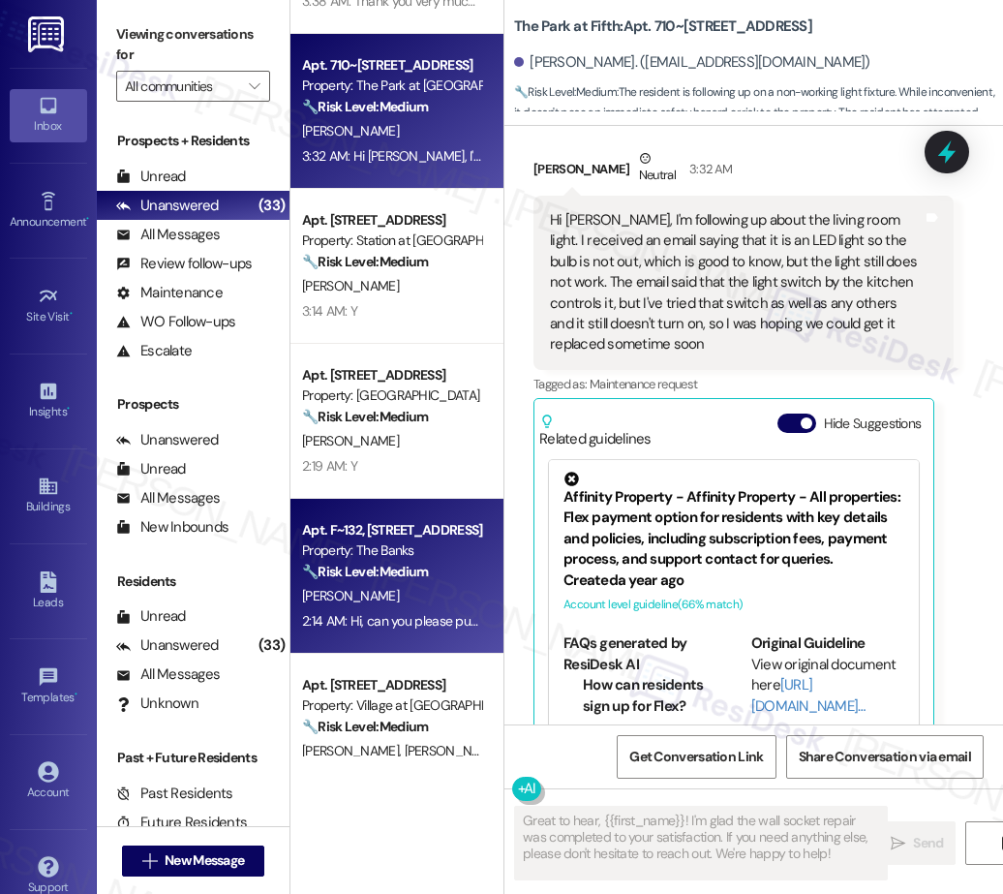
click at [409, 586] on div "H. Noga" at bounding box center [391, 596] width 183 height 24
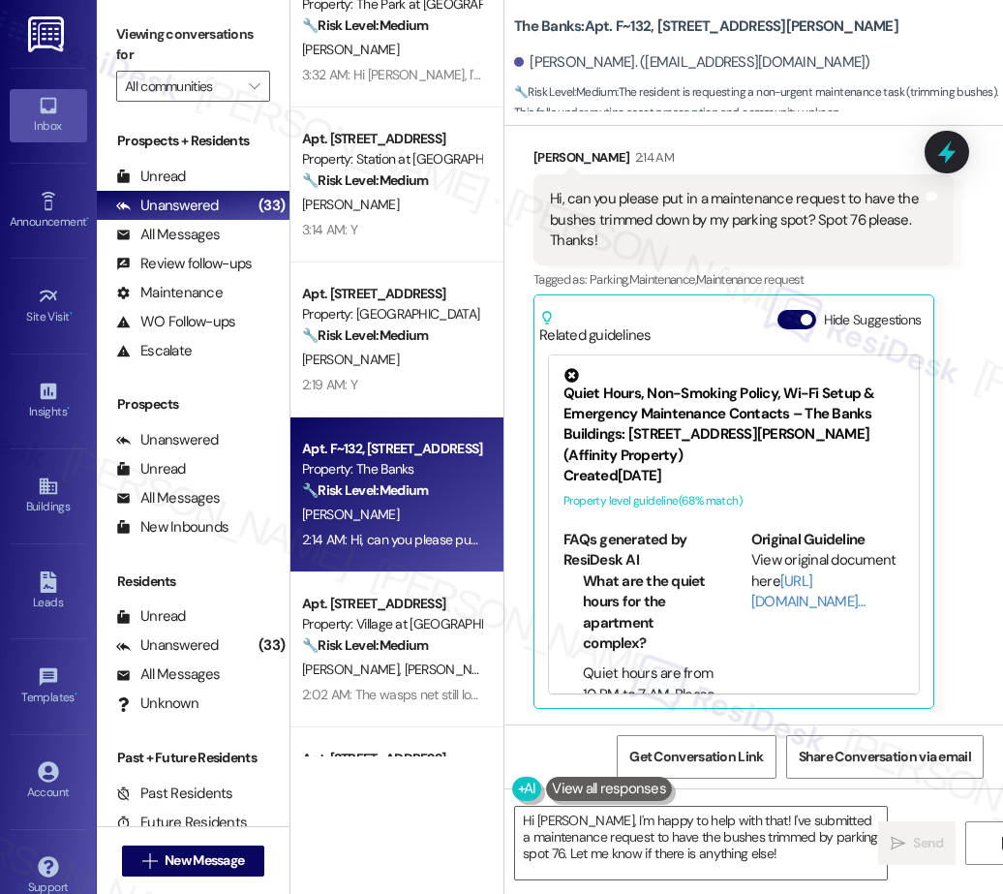
click at [409, 629] on div "Apt. 21, 3033 Gateway St Property: Pacific Village 🔧 Risk Level: Medium The res…" at bounding box center [396, 378] width 213 height 756
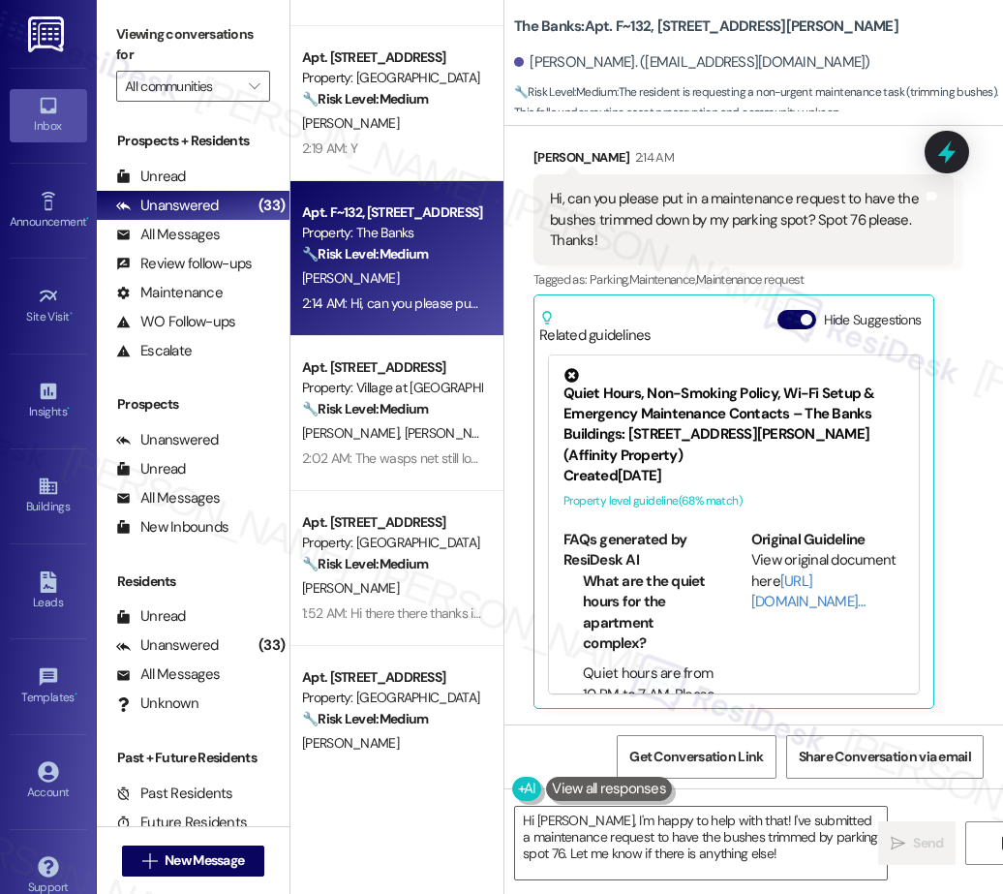
scroll to position [1093, 0]
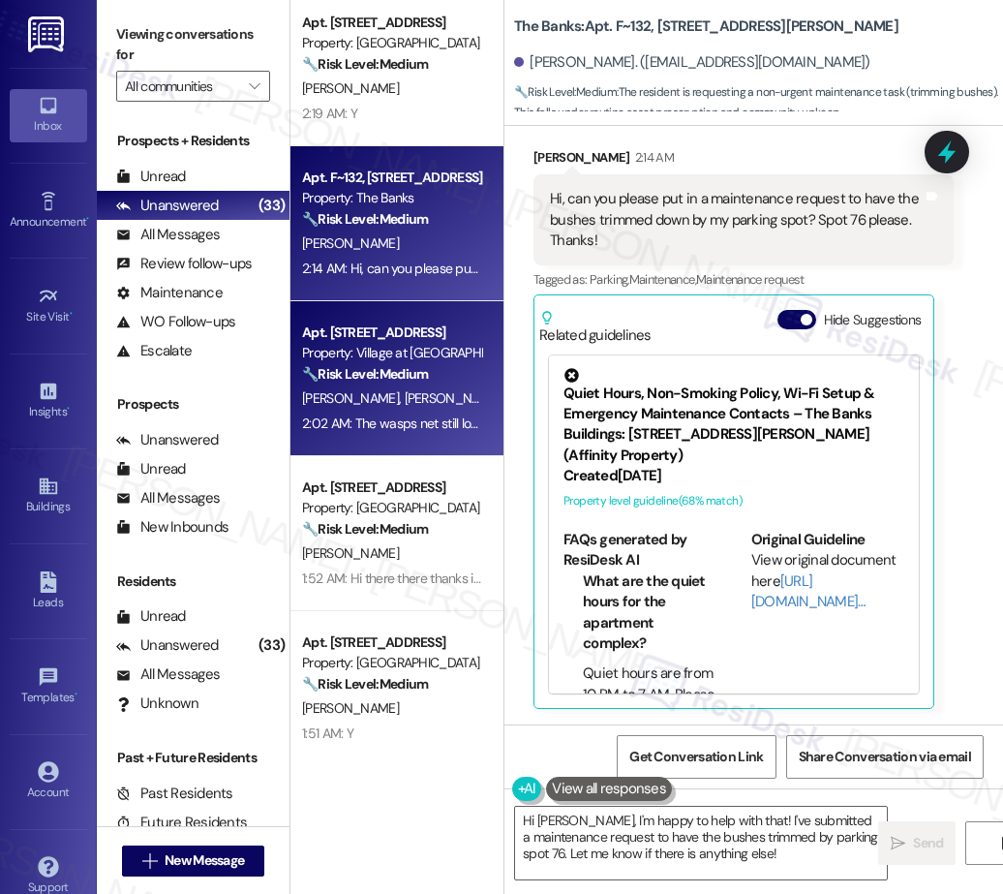
click at [405, 400] on span "D. Colebrooke" at bounding box center [453, 397] width 97 height 17
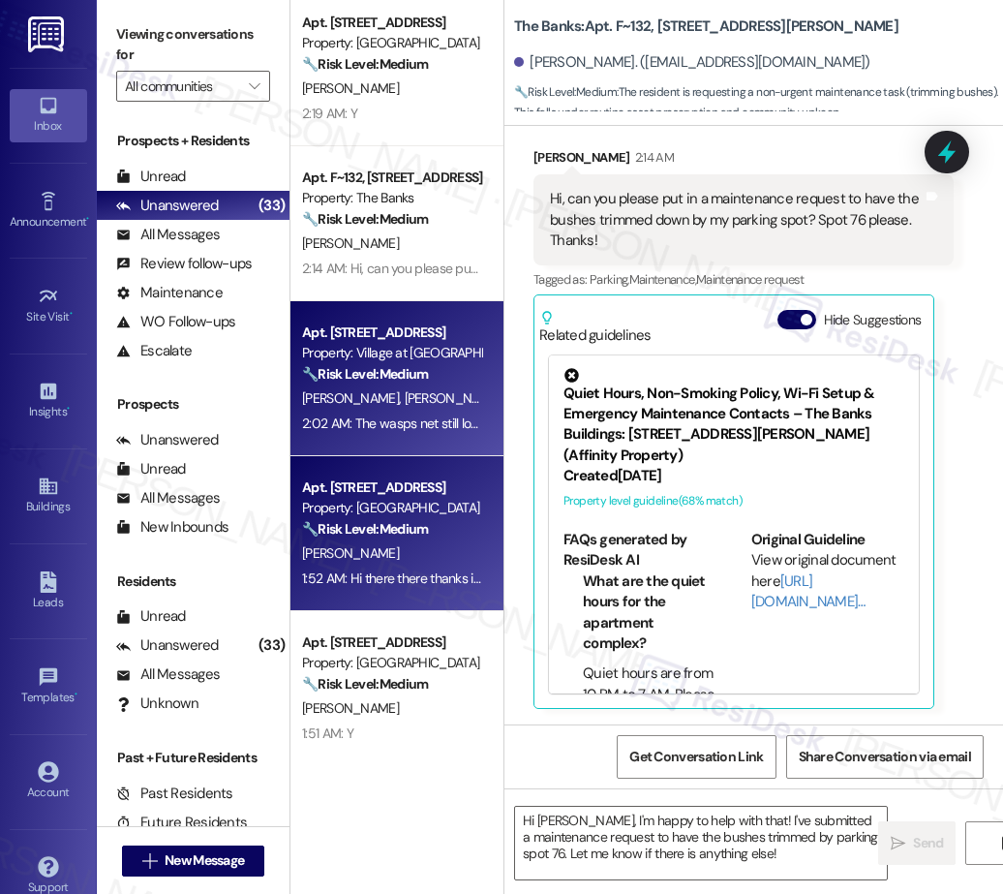
click at [407, 496] on div "Apt. 875_02, 451 West Broadway" at bounding box center [391, 487] width 179 height 20
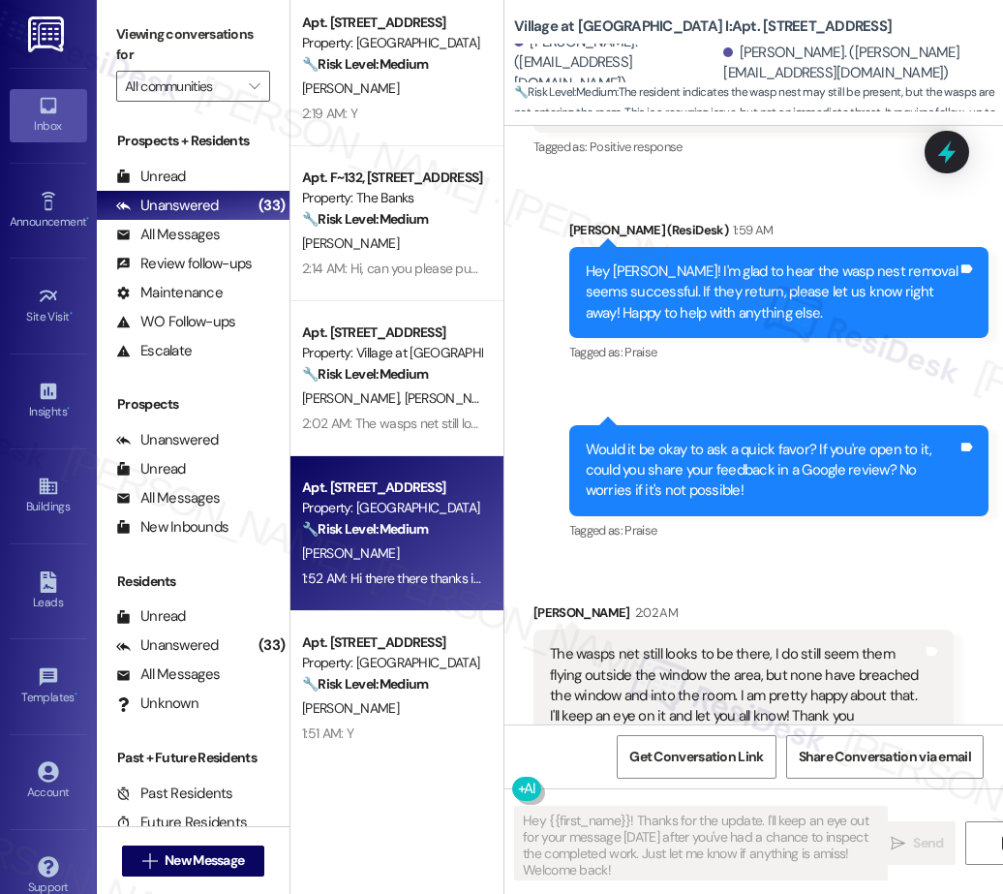
scroll to position [5, 0]
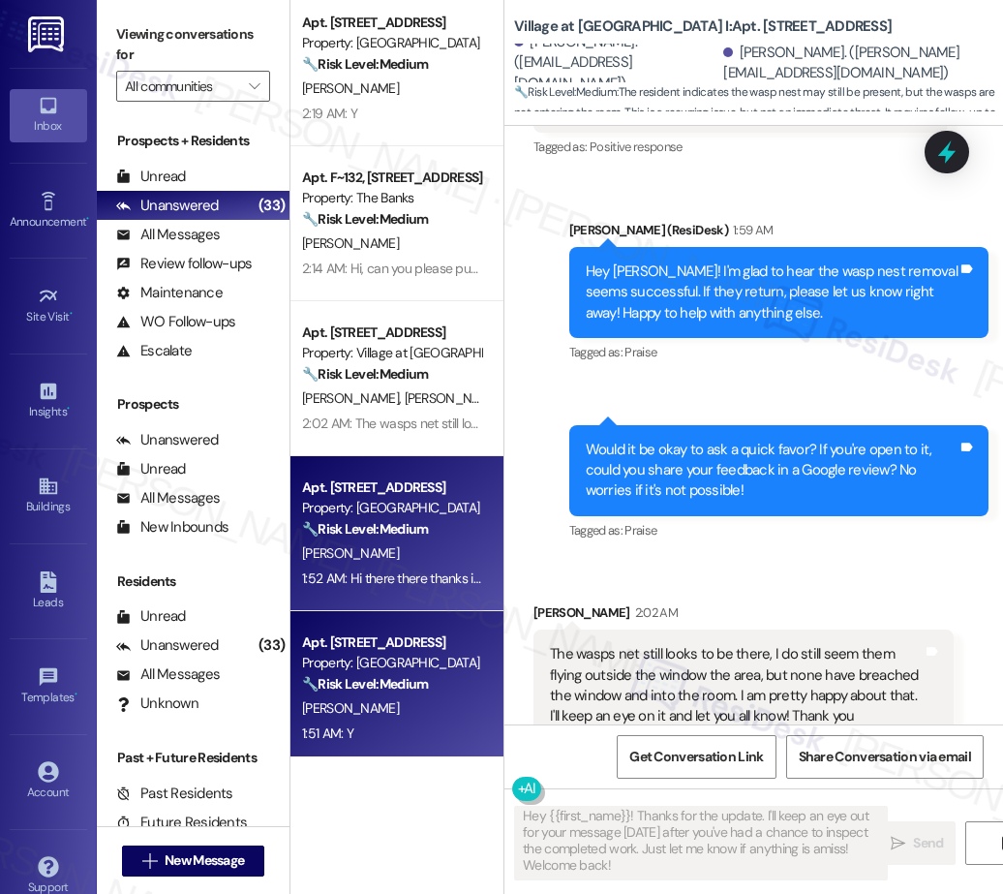
click at [323, 703] on span "F. Carrillo" at bounding box center [350, 707] width 97 height 17
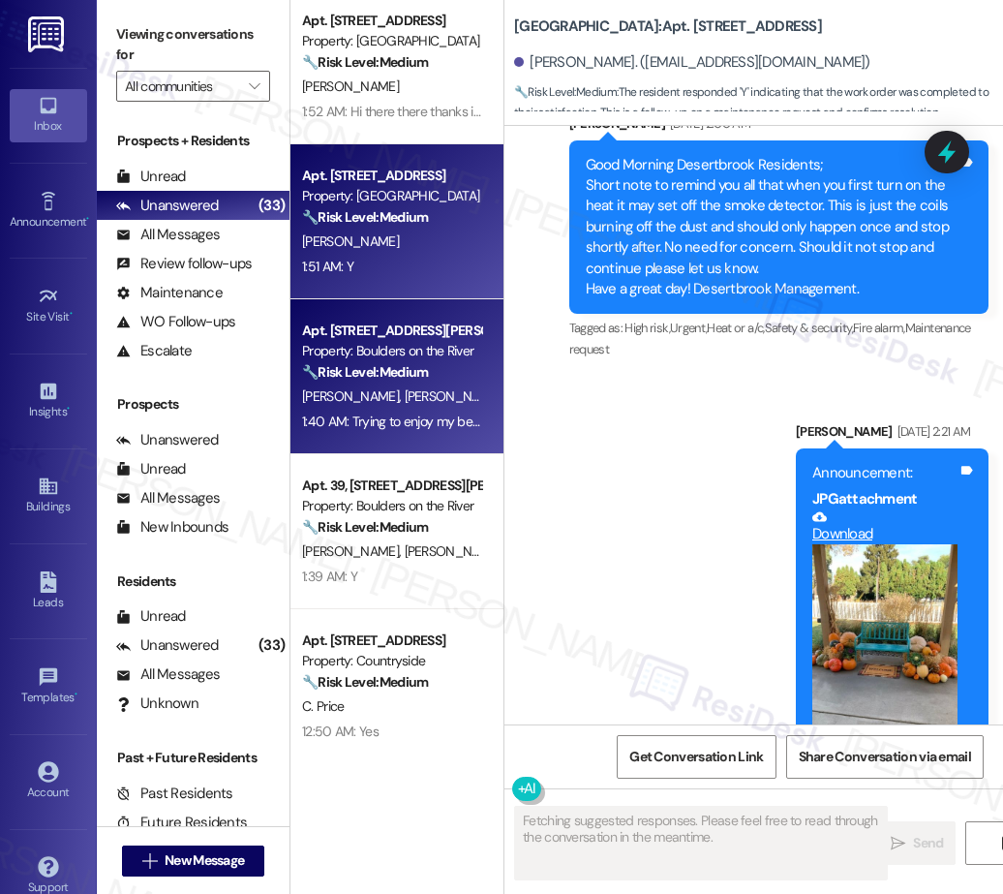
scroll to position [14977, 0]
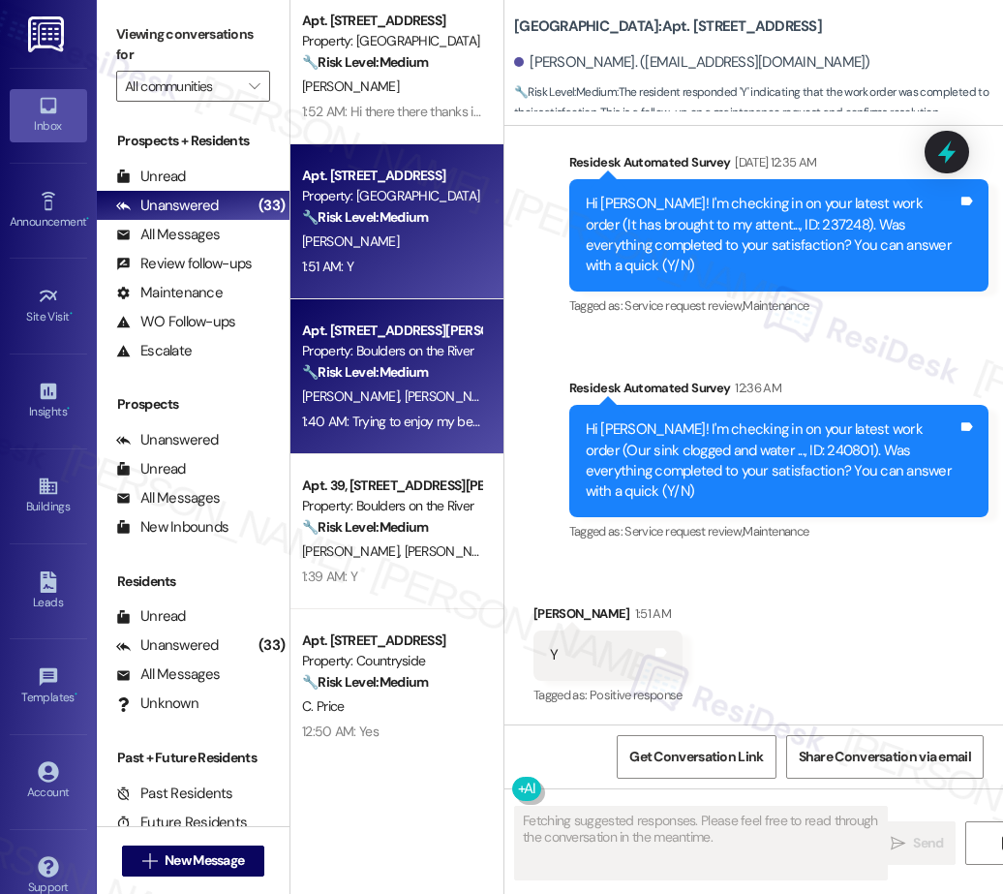
click at [410, 354] on div "Property: Boulders on the River" at bounding box center [391, 351] width 179 height 20
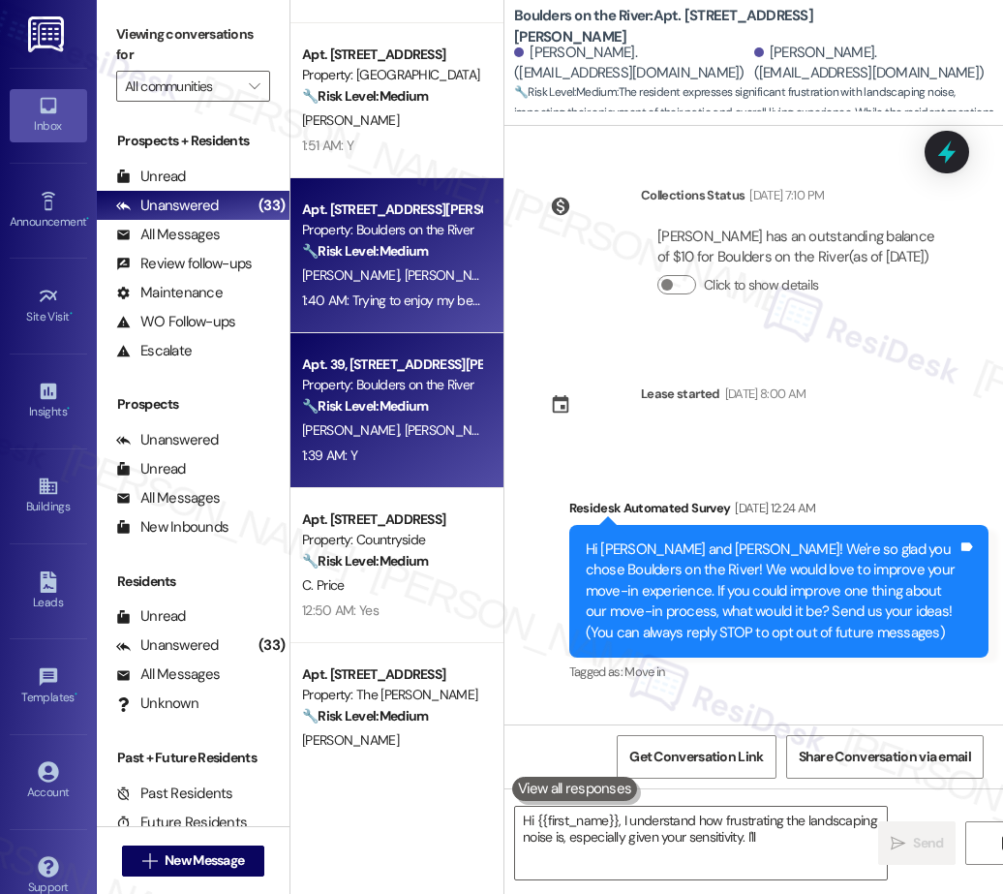
scroll to position [678, 0]
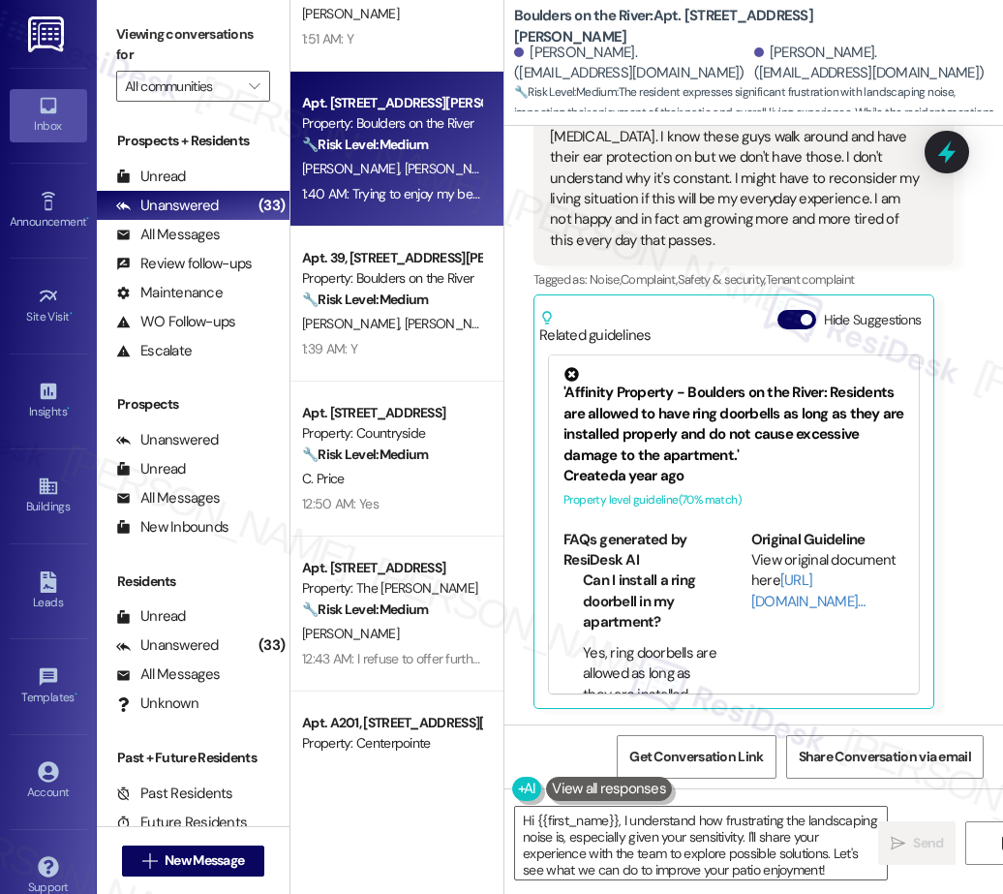
click at [349, 309] on div "Apt. 875_02, 451 West Broadway Property: Broadway Center 🔧 Risk Level: Medium T…" at bounding box center [396, 378] width 213 height 756
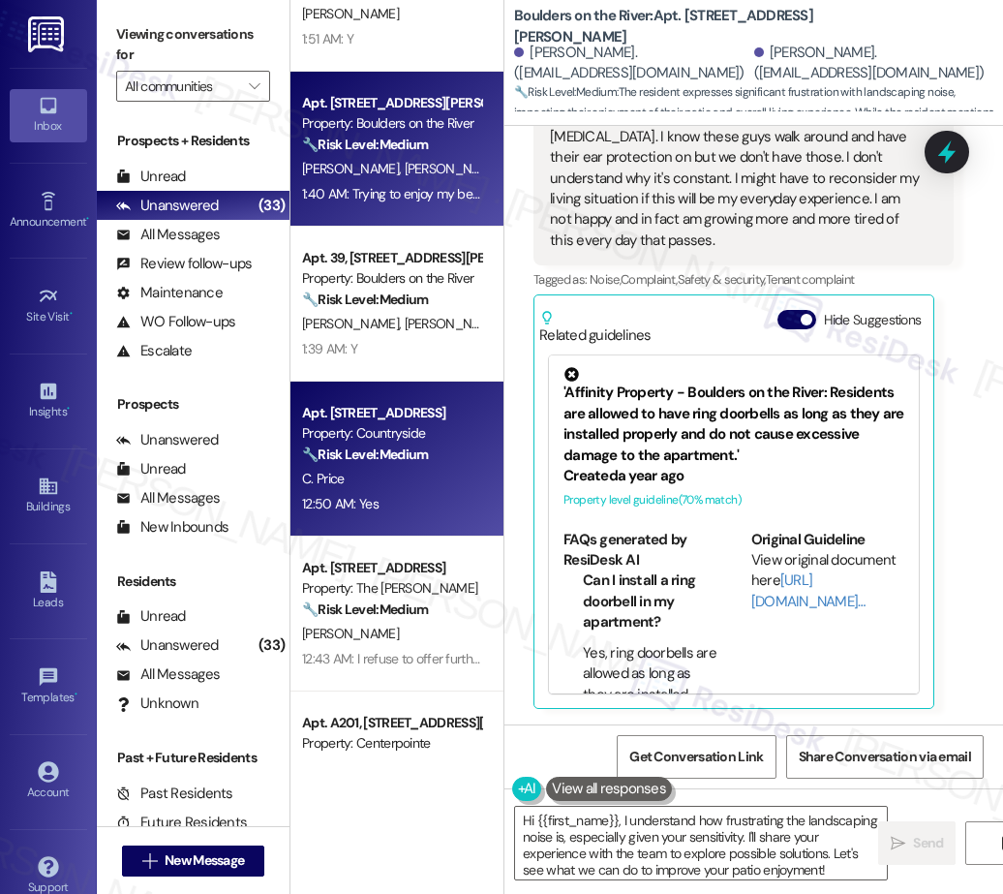
click at [380, 424] on div "Property: Countryside" at bounding box center [391, 433] width 179 height 20
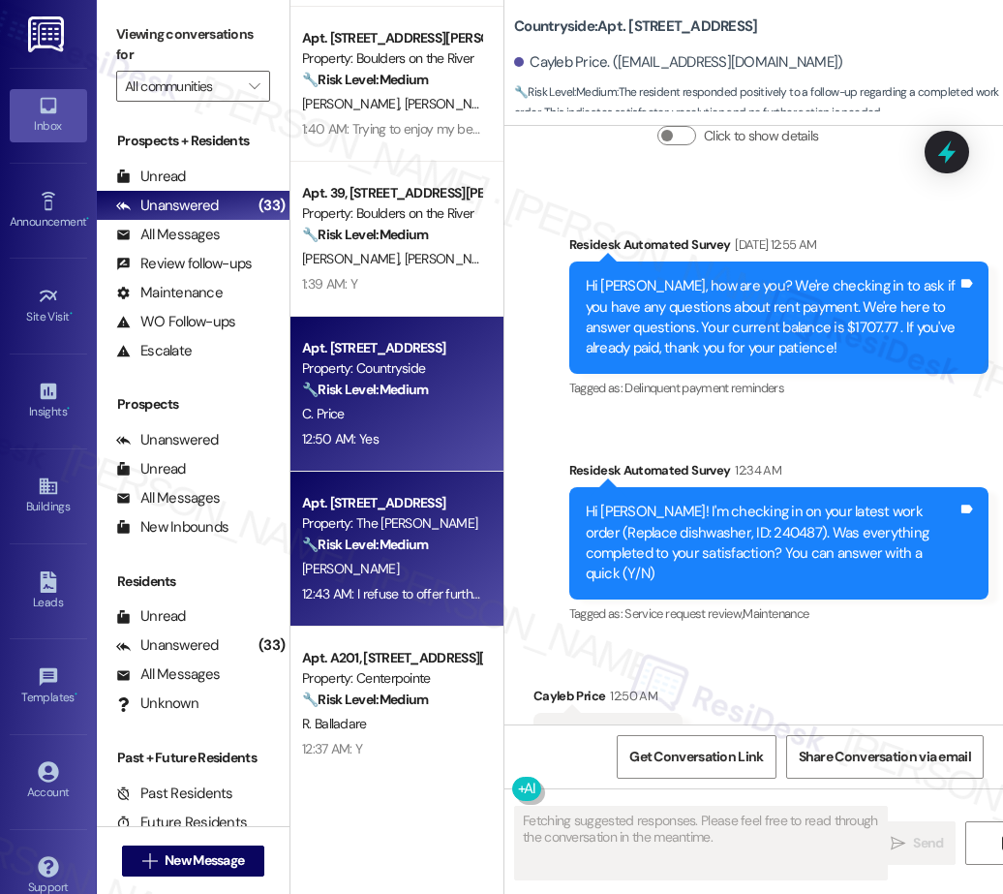
click at [409, 526] on div "Property: The Morgan" at bounding box center [391, 523] width 179 height 20
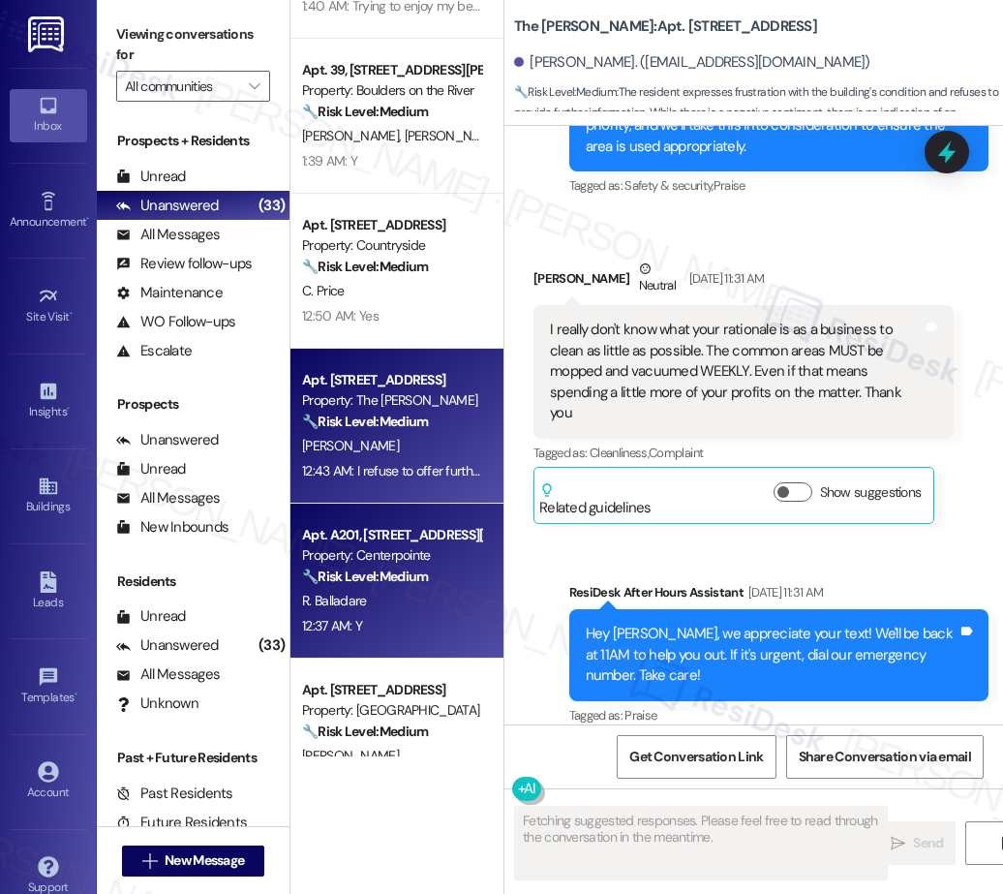
click at [375, 582] on strong "🔧 Risk Level: Medium" at bounding box center [365, 575] width 126 height 17
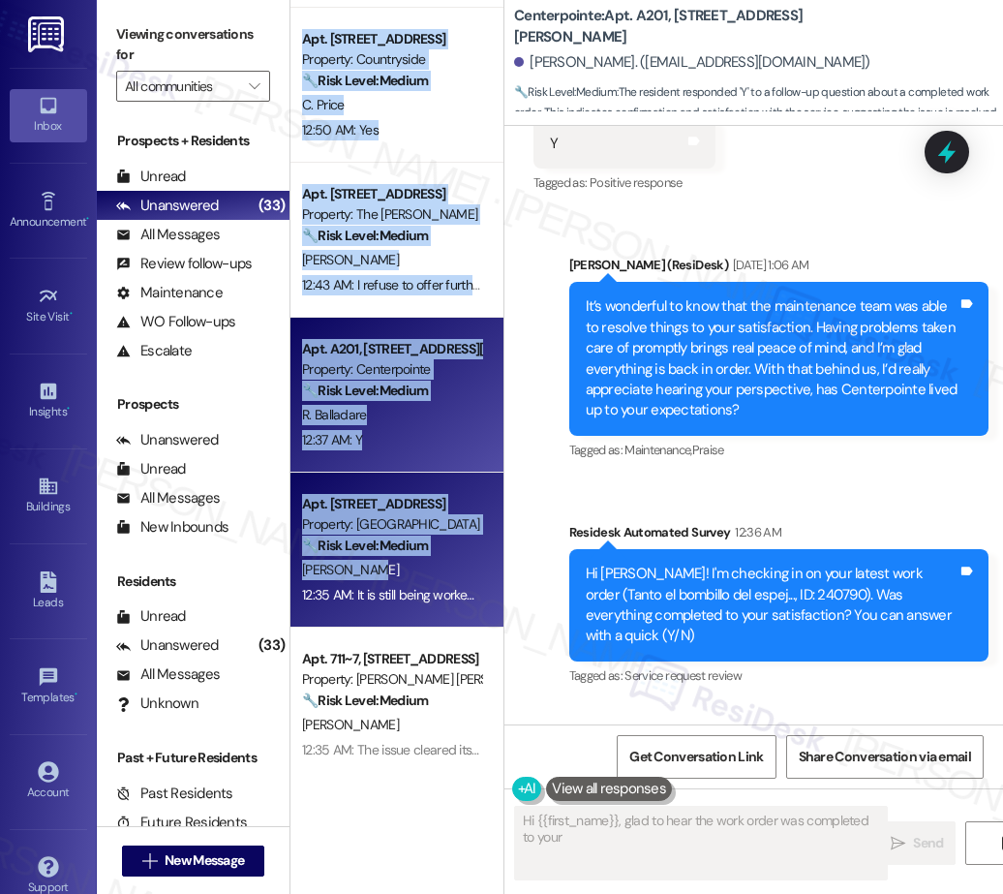
click at [353, 572] on div "Apt. 109, 655 Goodpasture Island RD Property: Boulders on the River 🔧 Risk Leve…" at bounding box center [396, 378] width 213 height 756
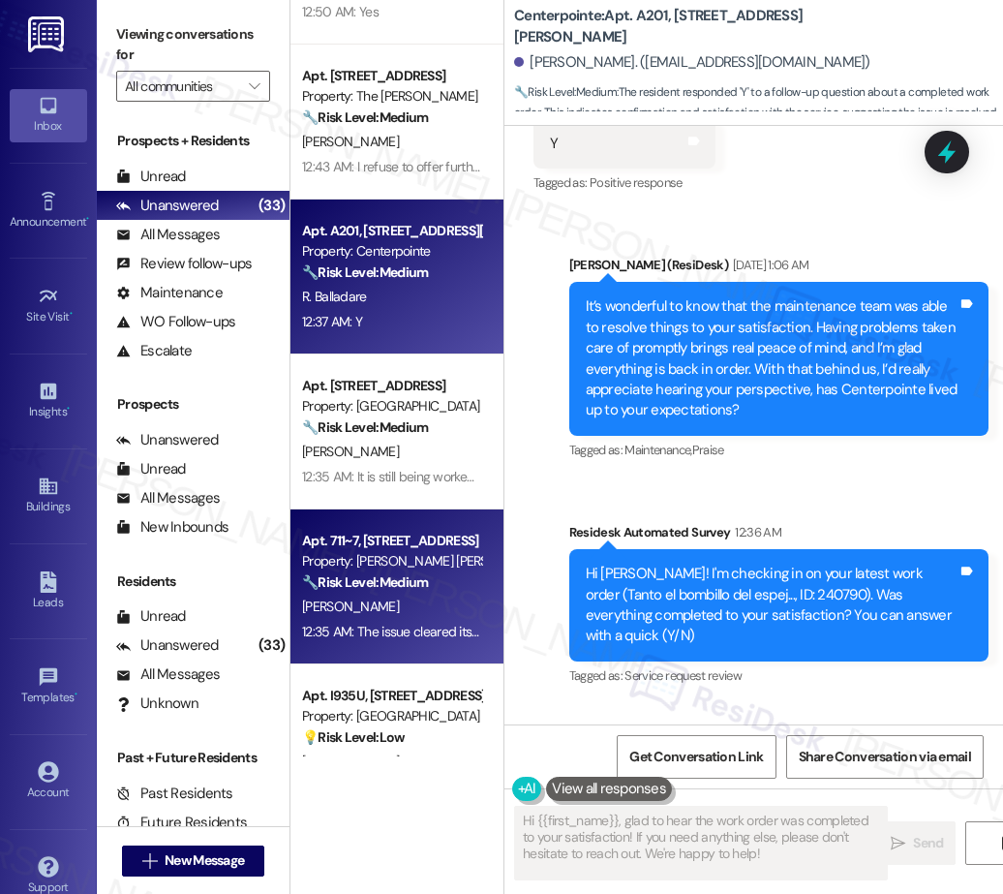
click at [413, 557] on div "Property: Julie Ann Apartments" at bounding box center [391, 561] width 179 height 20
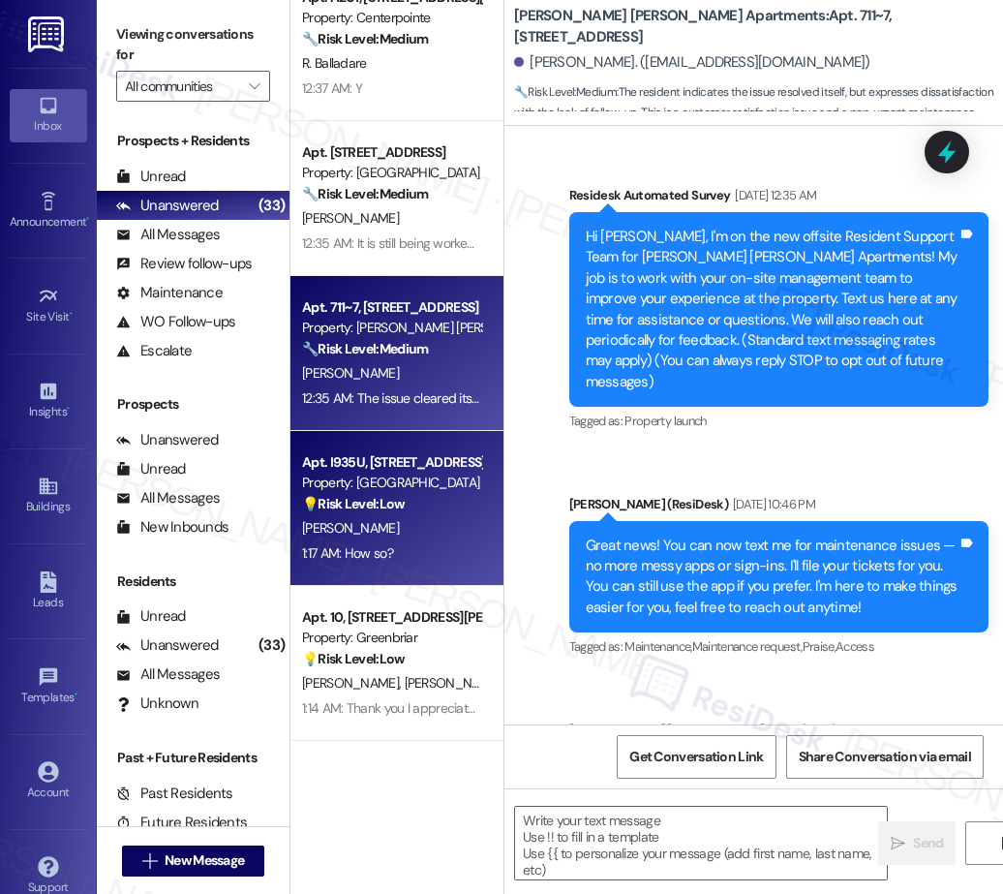
click at [402, 537] on div "A. Kaufman" at bounding box center [391, 528] width 183 height 24
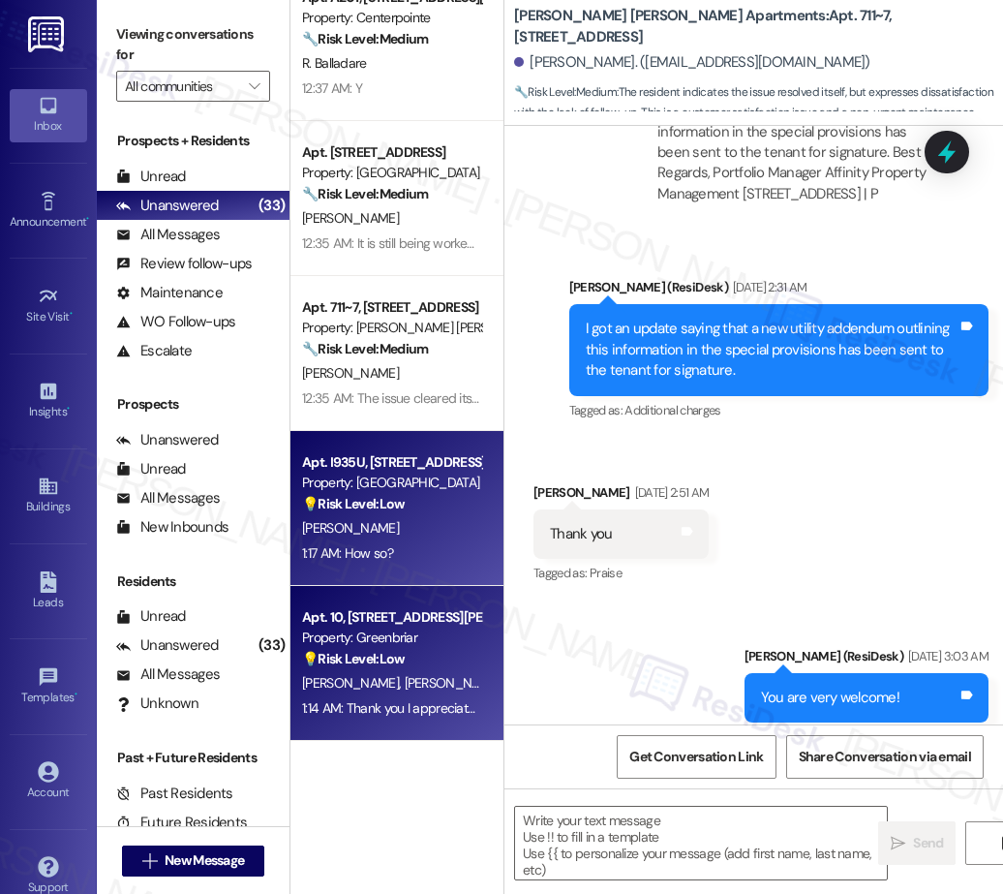
click at [403, 634] on div "Property: Greenbriar" at bounding box center [391, 637] width 179 height 20
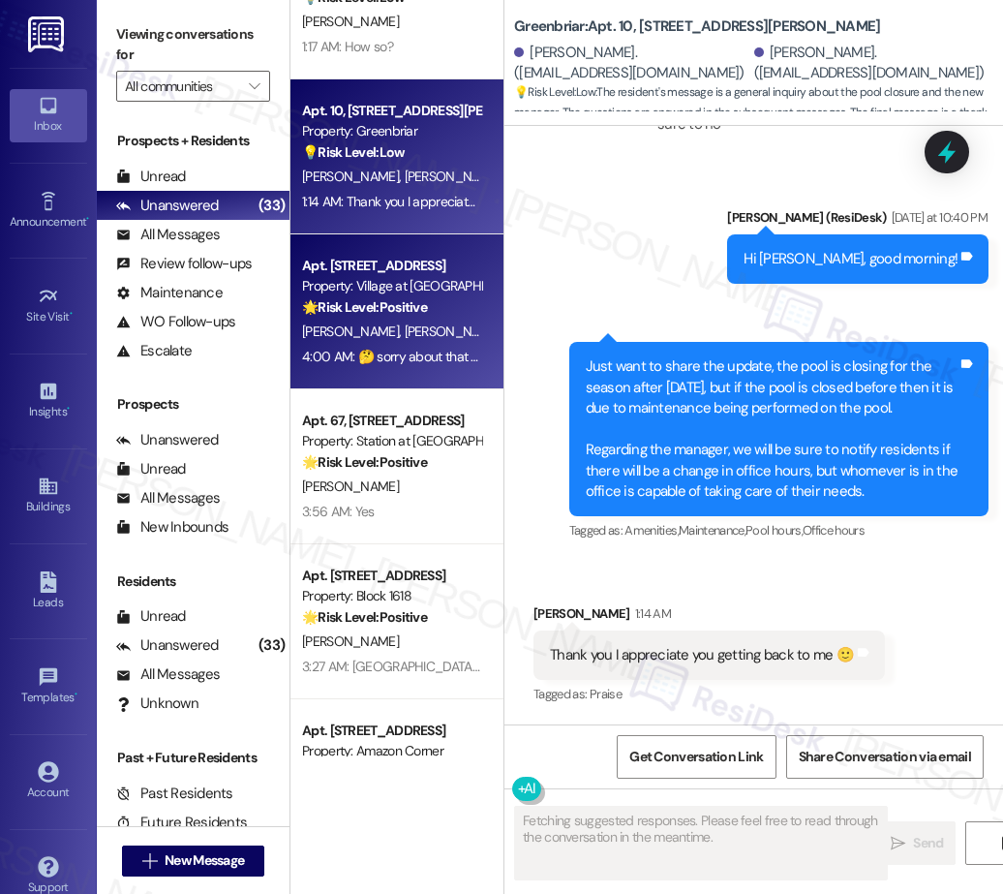
click at [405, 337] on span "C. Chasse" at bounding box center [453, 330] width 97 height 17
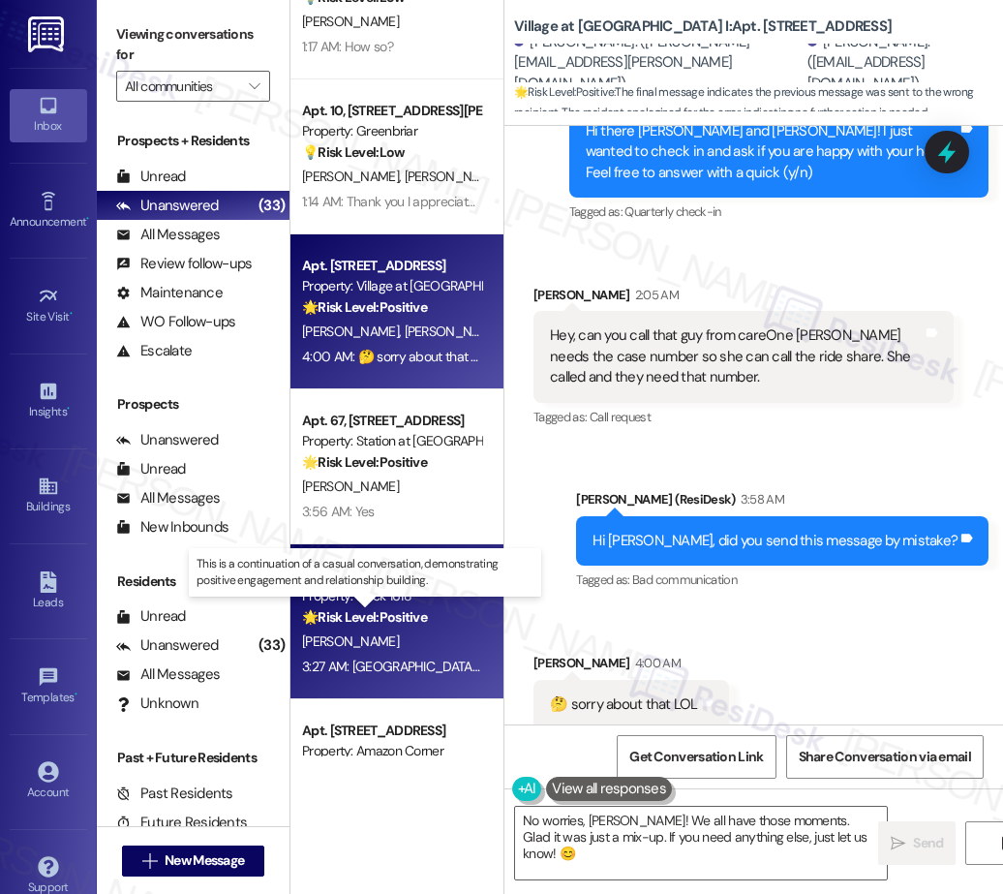
click at [371, 615] on strong "🌟 Risk Level: Positive" at bounding box center [364, 616] width 125 height 17
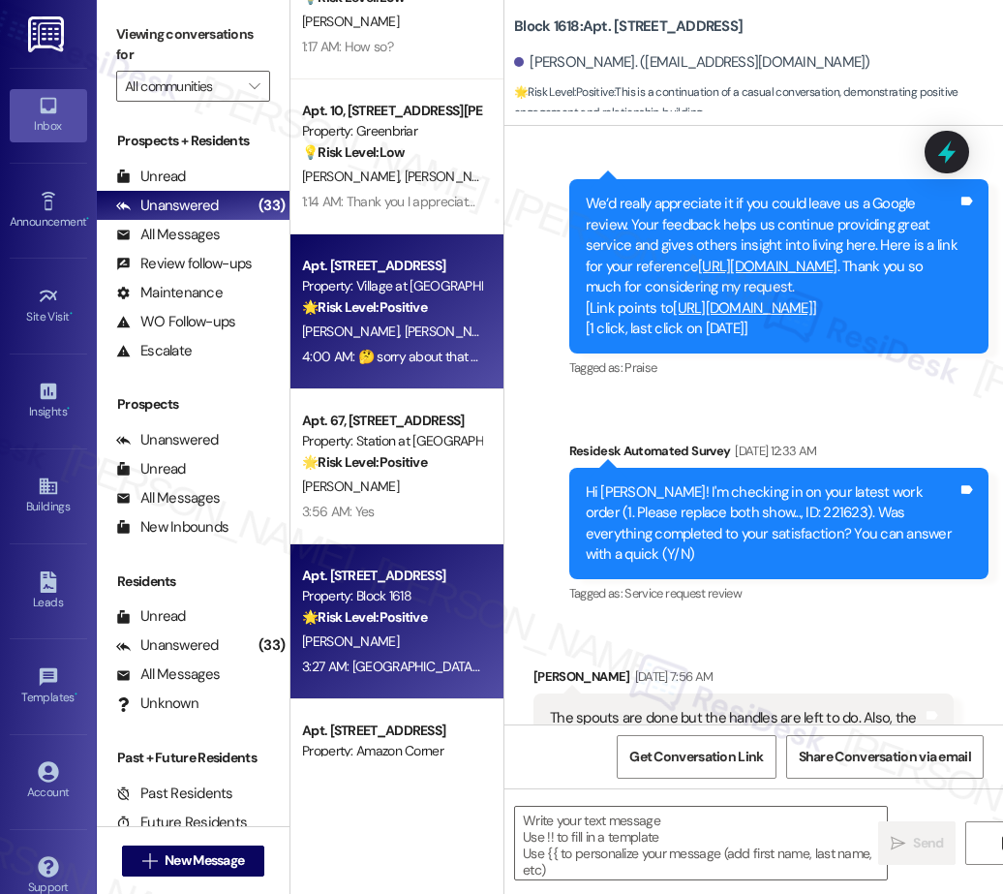
click at [417, 365] on div "4:00 AM: 🤔 sorry about that LOL 4:00 AM: 🤔 sorry about that LOL" at bounding box center [391, 357] width 183 height 24
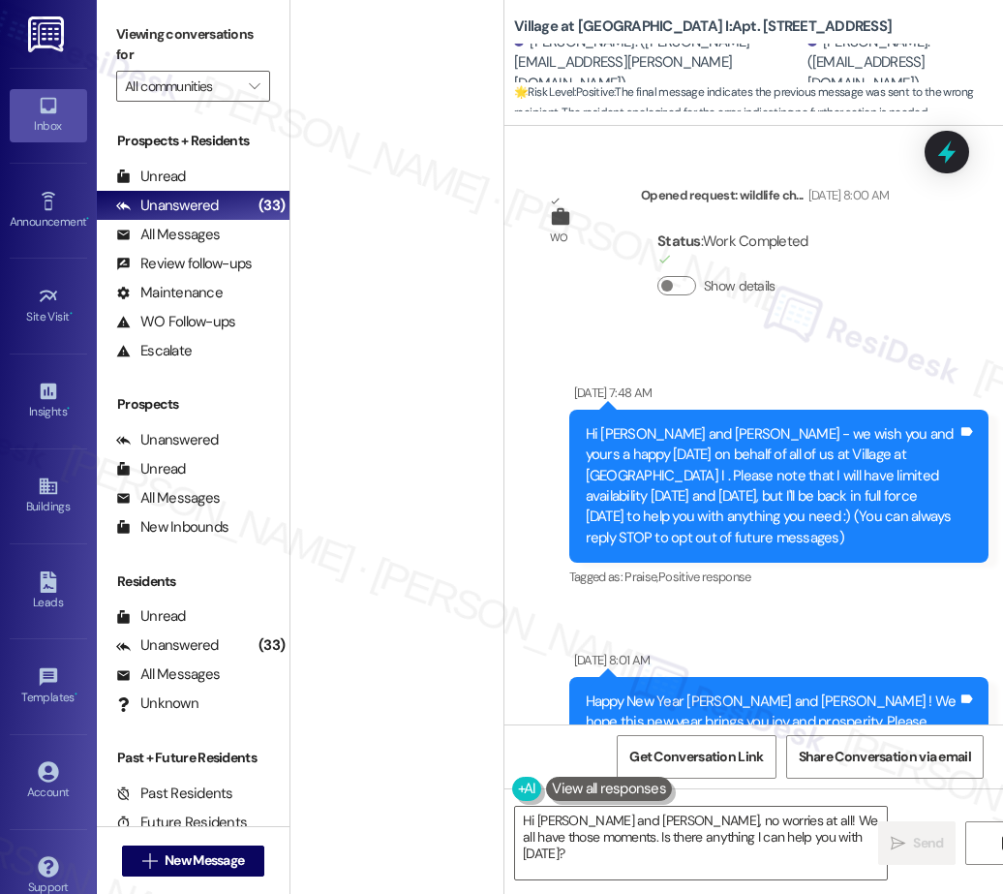
scroll to position [4829, 0]
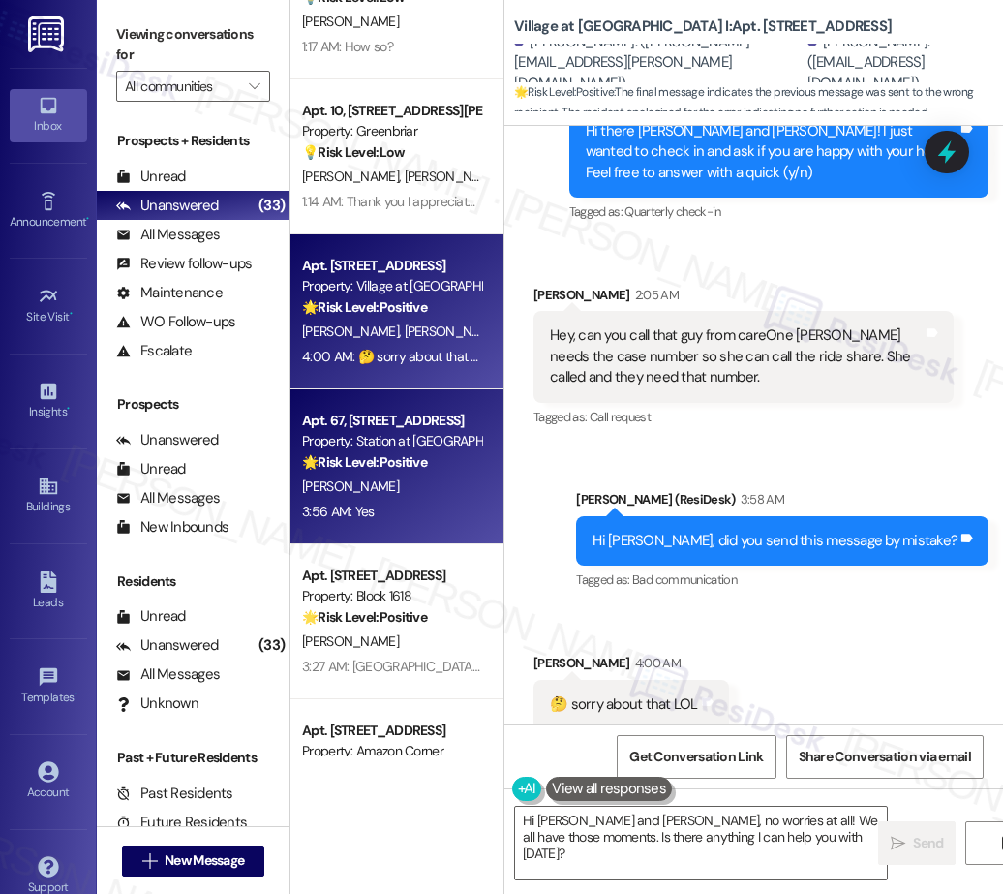
click at [424, 479] on div "[PERSON_NAME]" at bounding box center [391, 486] width 183 height 24
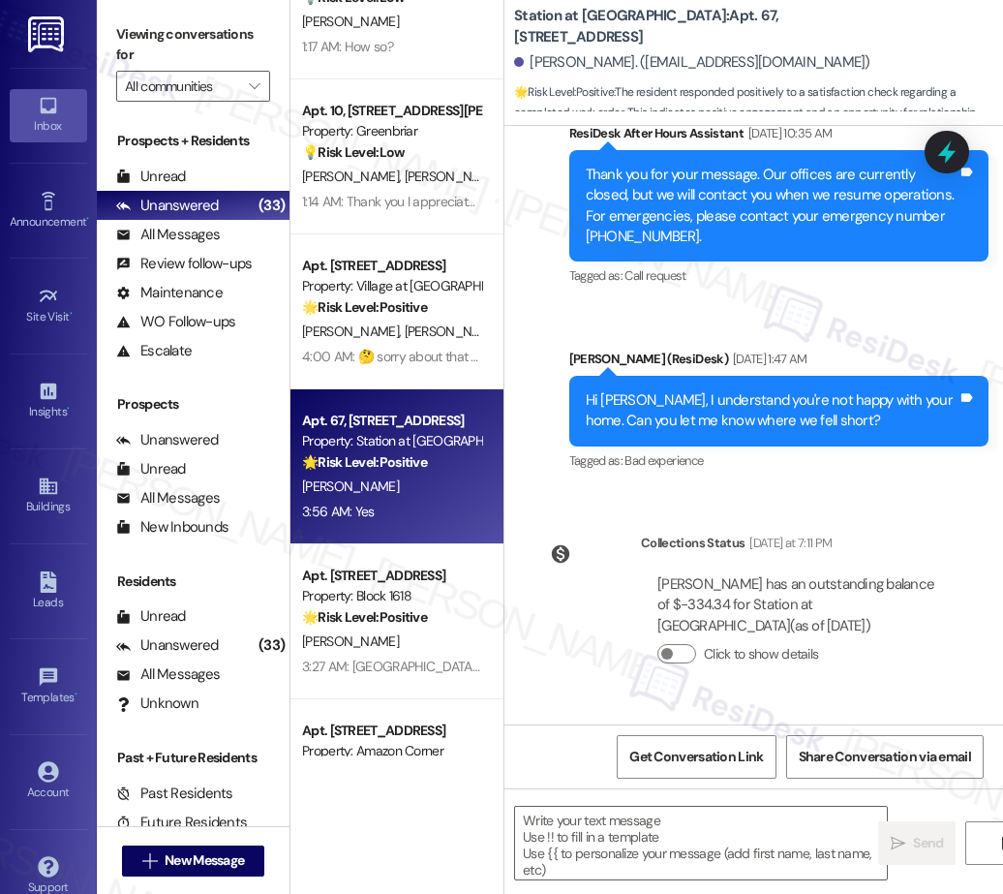
type textarea "Fetching suggested responses. Please feel free to read through the conversation…"
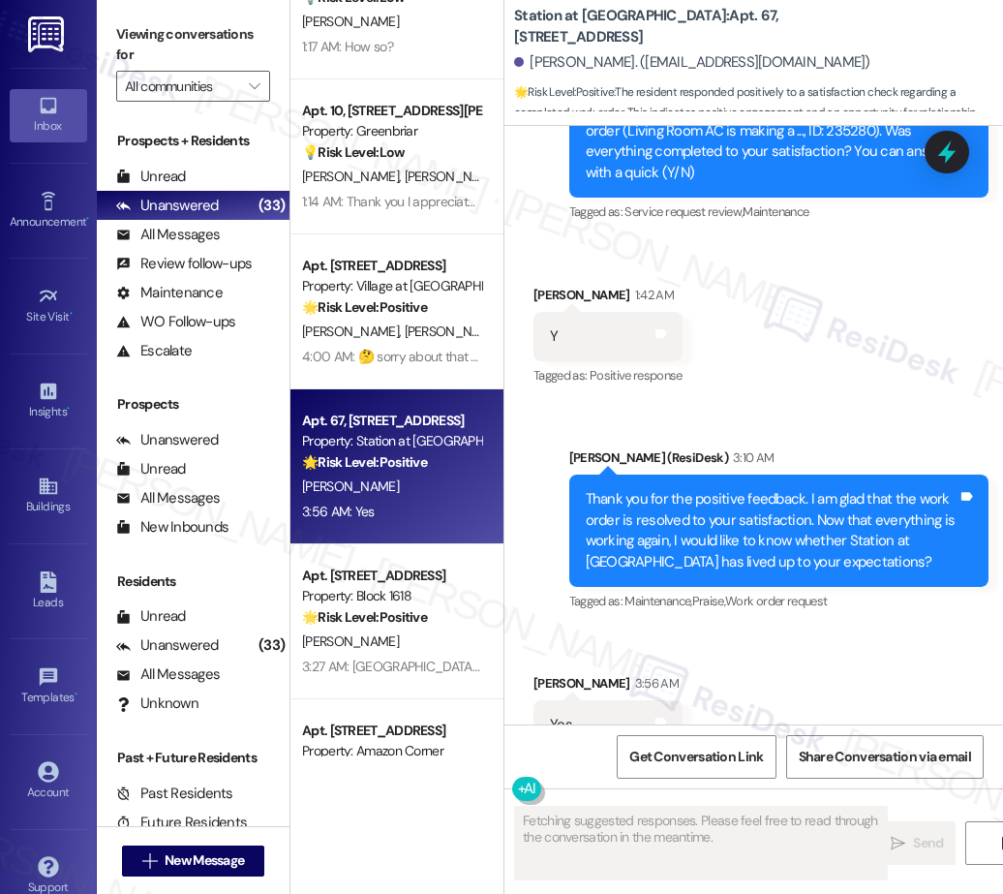
scroll to position [1758, 0]
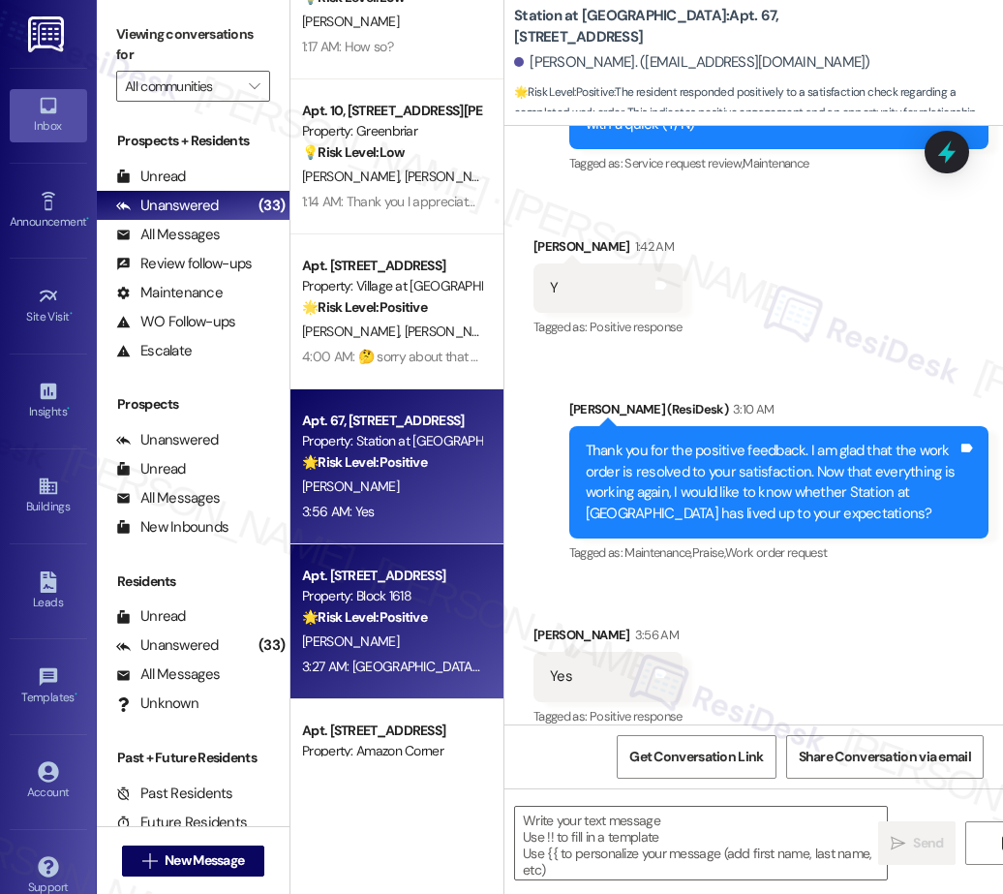
click at [422, 593] on div "Property: Block 1618" at bounding box center [391, 596] width 179 height 20
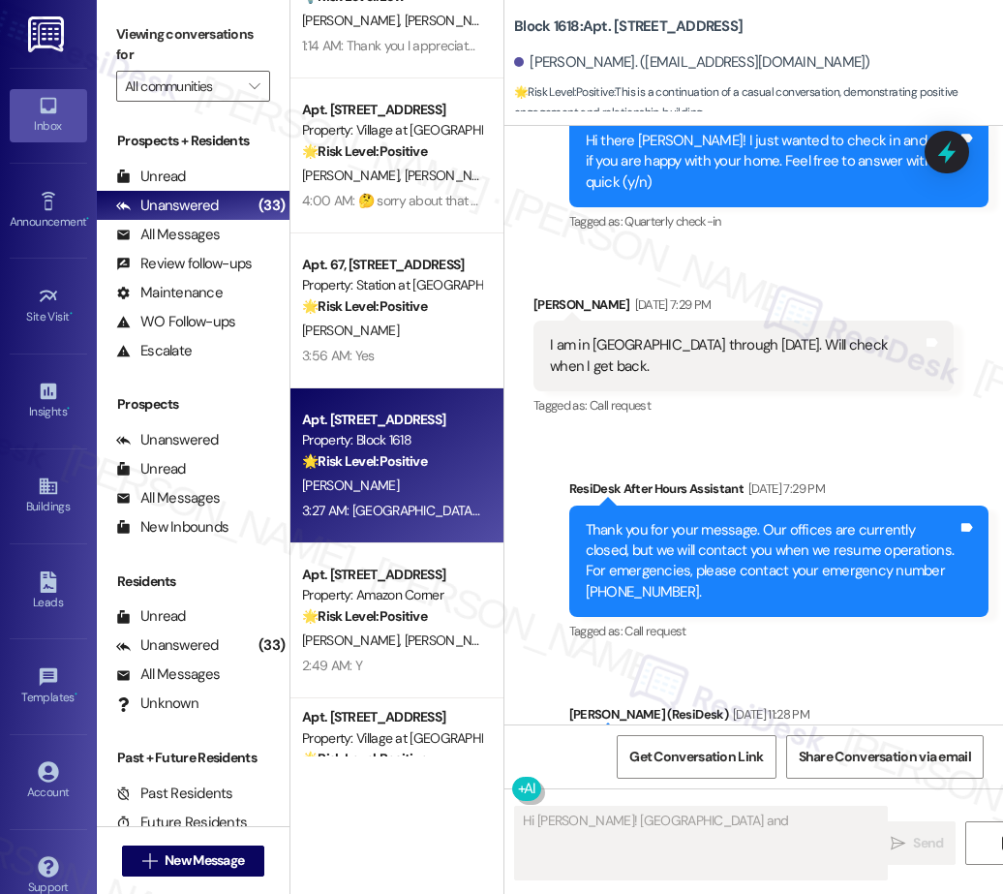
scroll to position [3178, 0]
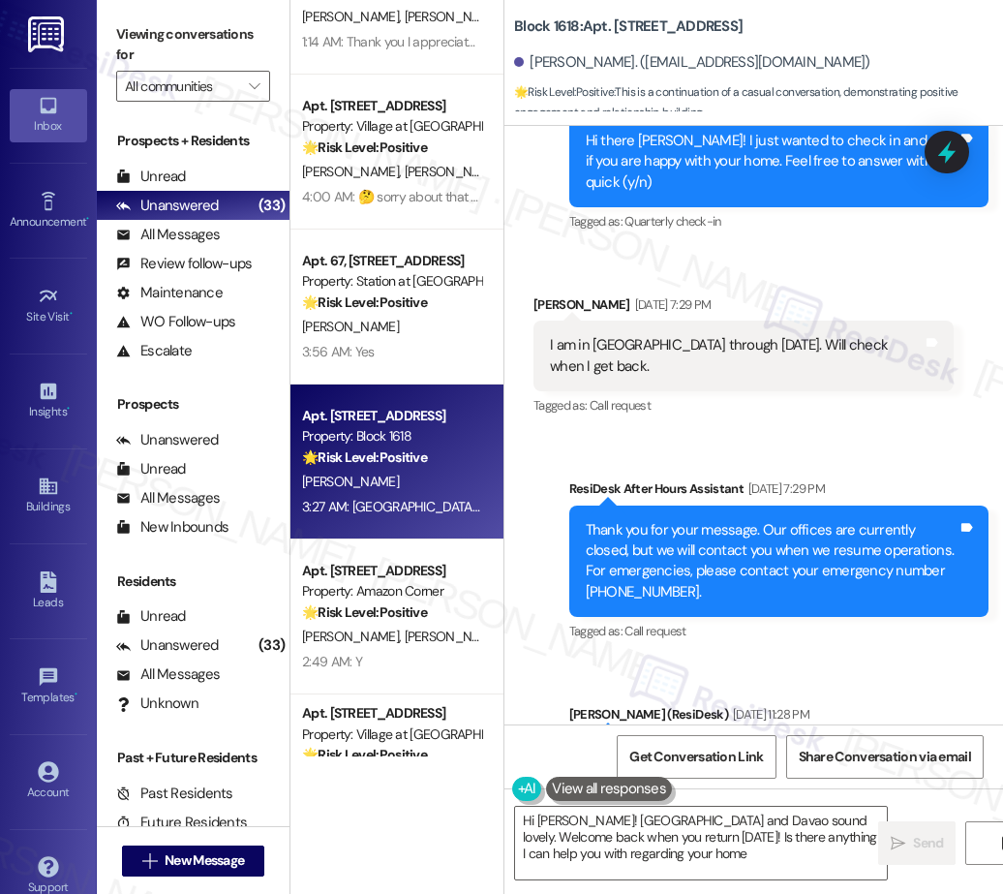
type textarea "Hi Dennis! Cebu and Davao sound lovely. Welcome back when you return on Tuesday…"
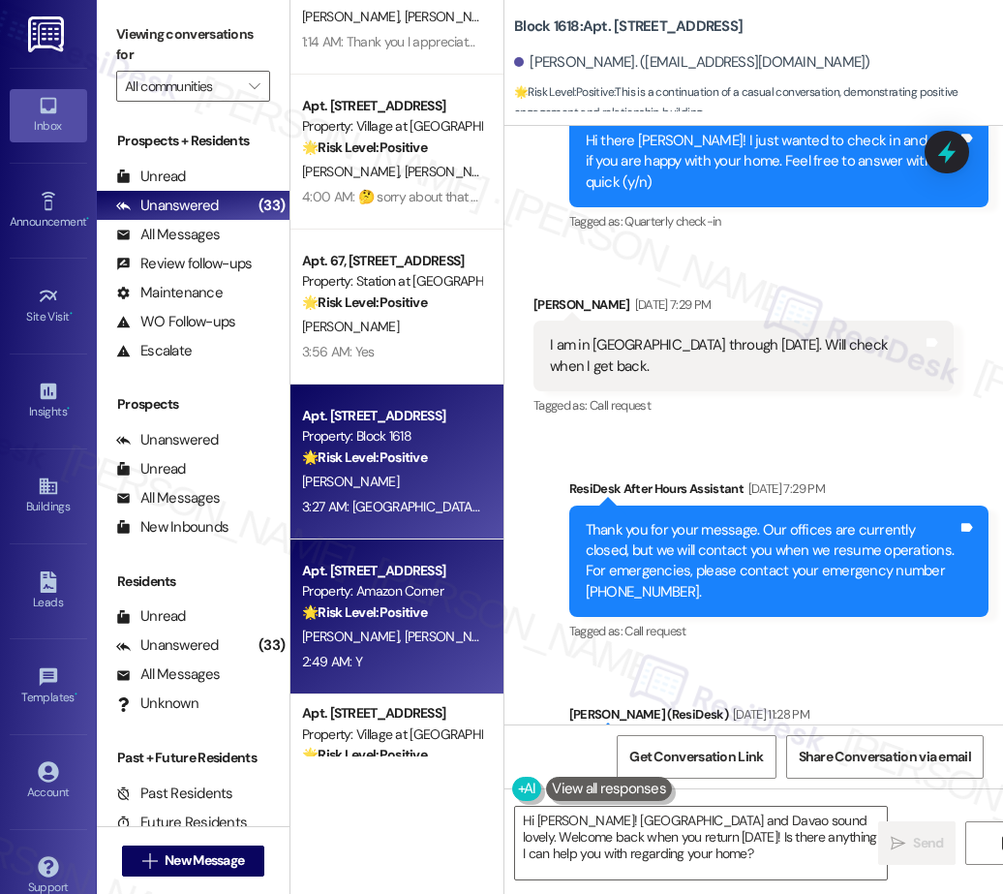
click at [381, 592] on div "Property: Amazon Corner" at bounding box center [391, 591] width 179 height 20
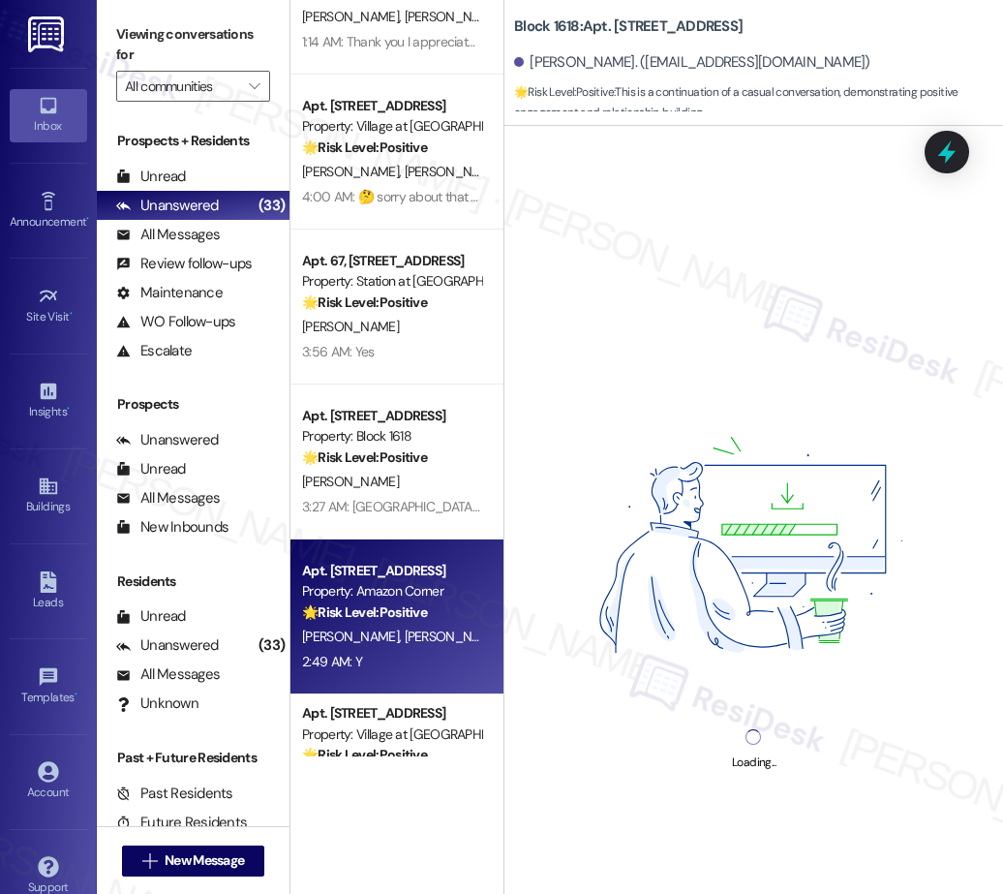
scroll to position [3324, 0]
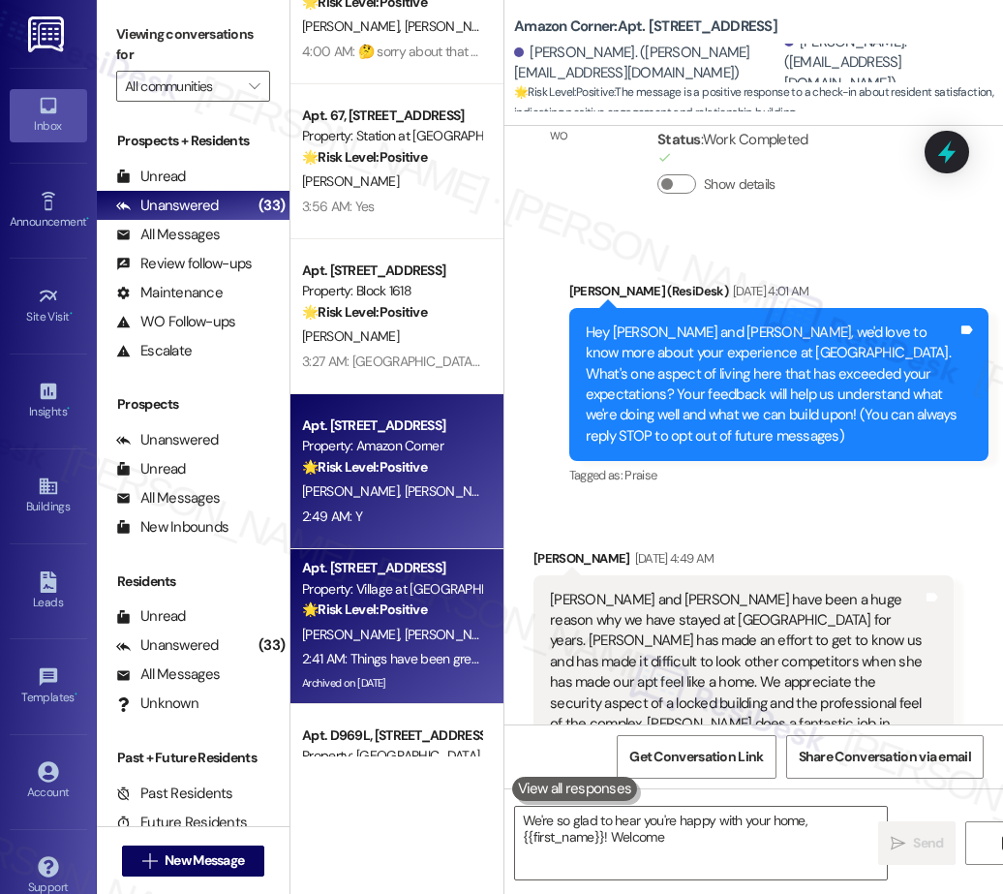
type textarea "We're so glad to hear you're happy with your home, {{first_name}}! Welcome"
click at [440, 599] on div "🌟 Risk Level: Positive The resident is expressing satisfaction with the service…" at bounding box center [391, 609] width 179 height 20
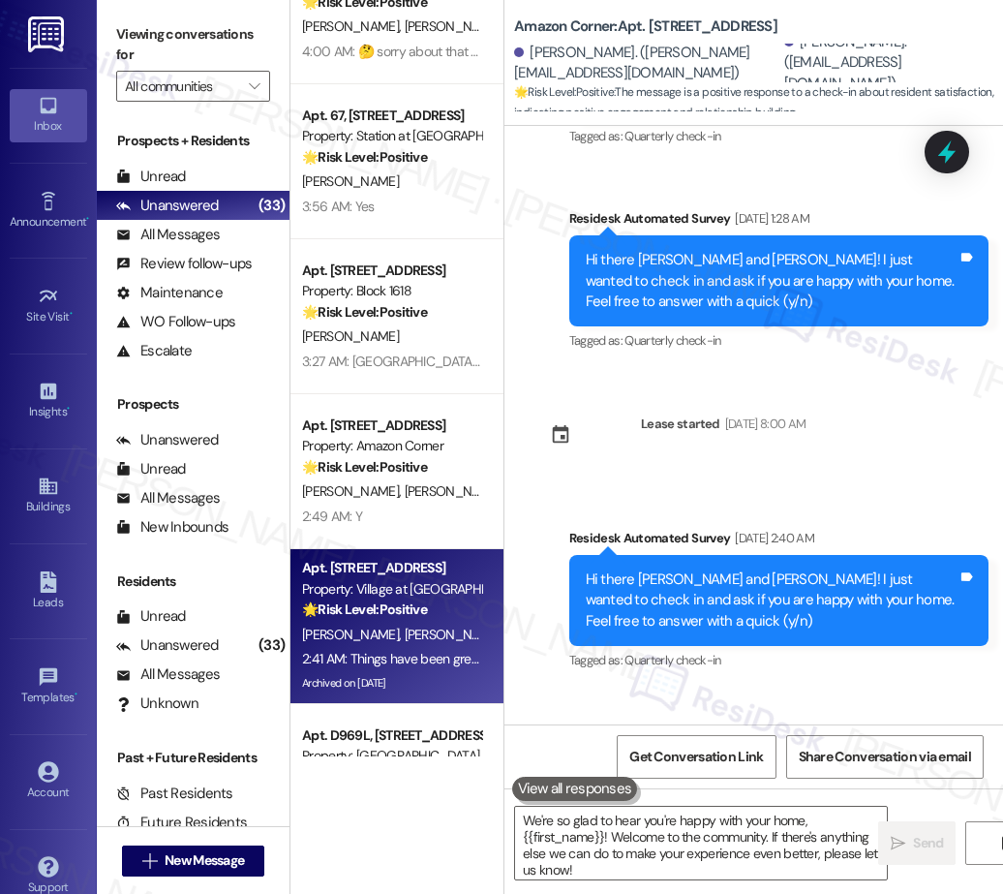
scroll to position [8713, 0]
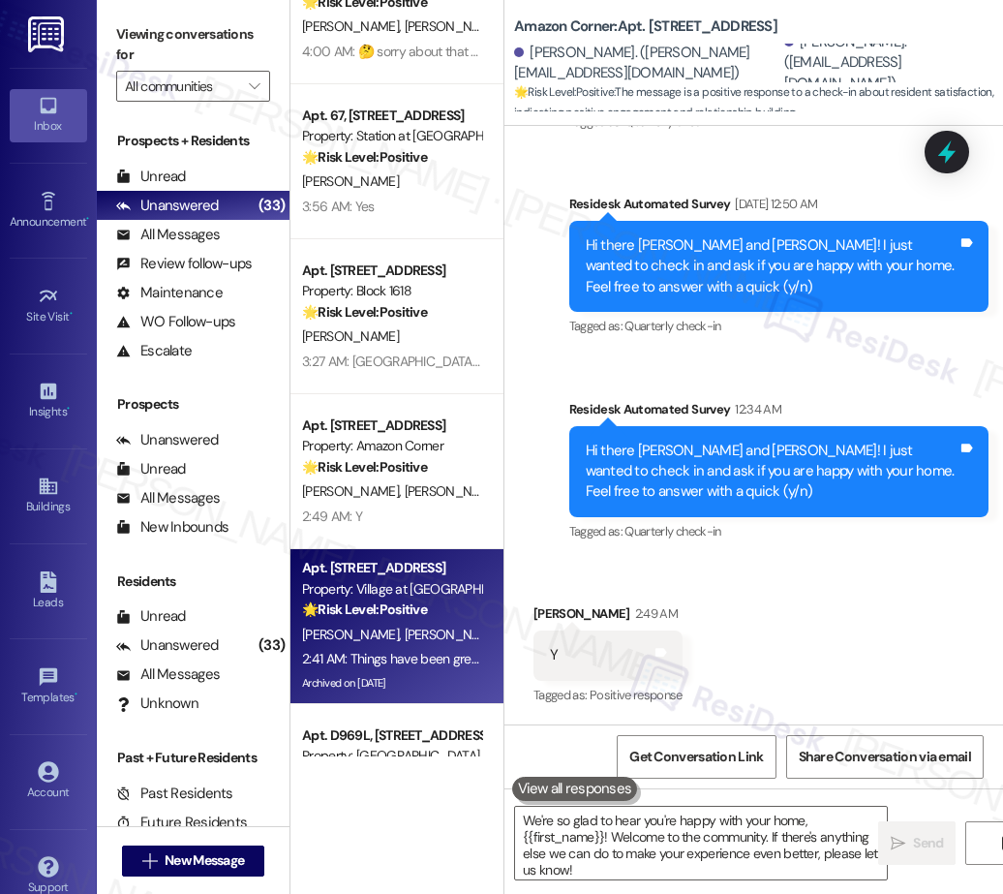
type textarea "Fetching suggested responses. Please feel free to read through the conversation…"
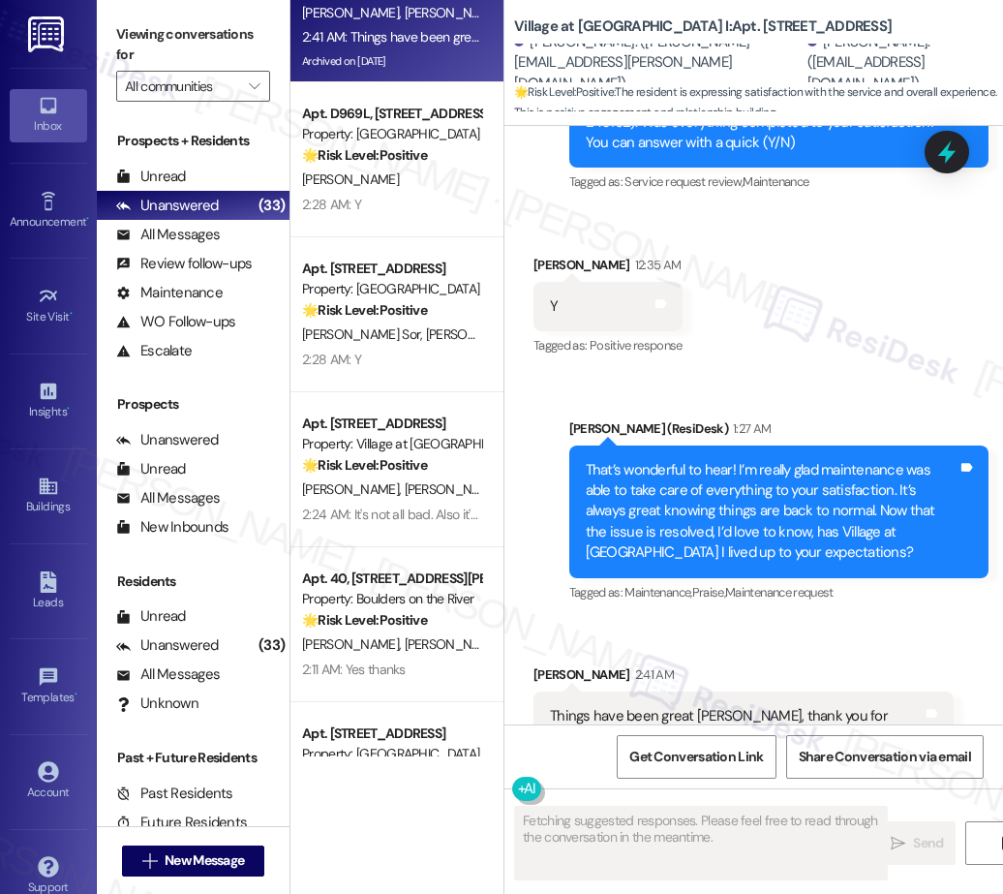
scroll to position [4006, 0]
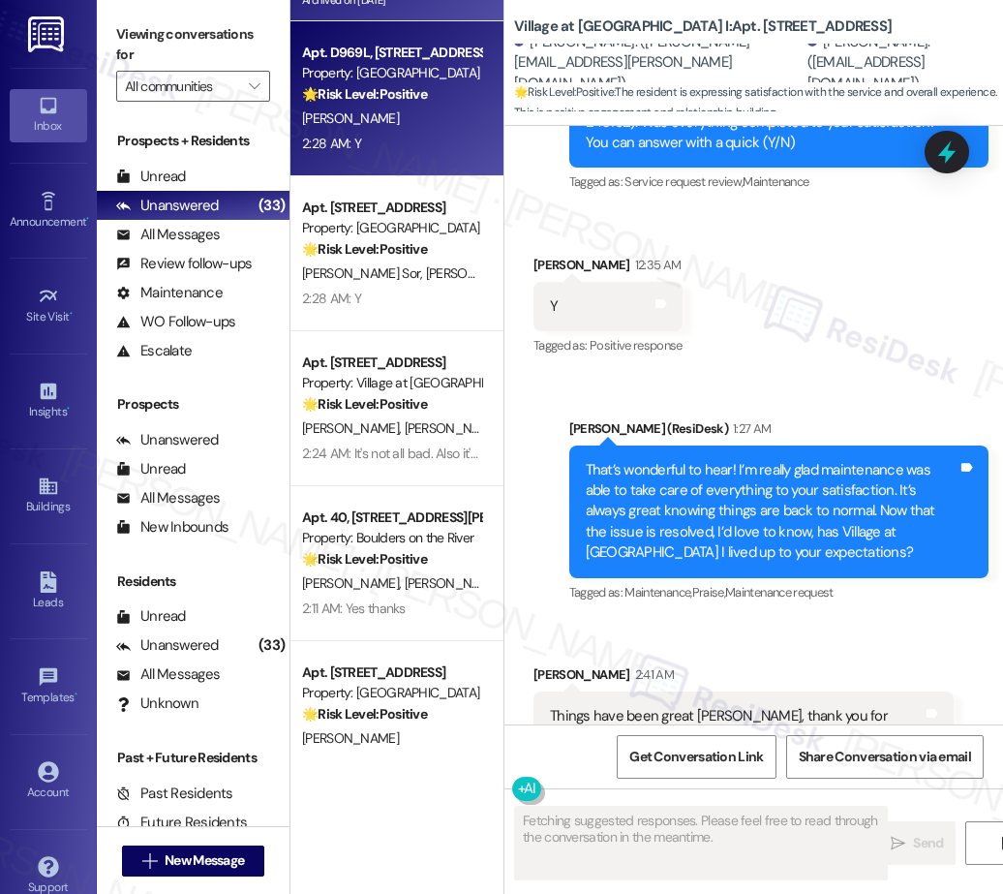
click at [349, 123] on div "[PERSON_NAME]" at bounding box center [391, 118] width 183 height 24
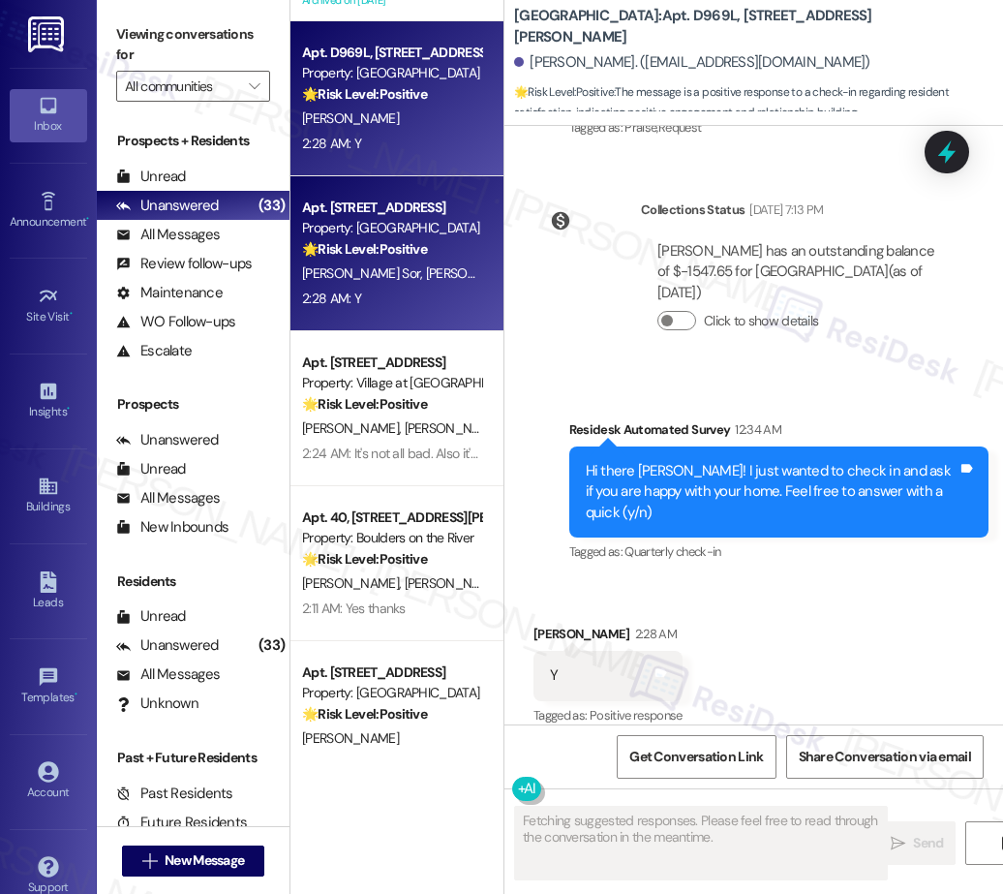
click at [383, 284] on div "L. Boche Sor R. Flores De Los Santos" at bounding box center [391, 273] width 183 height 24
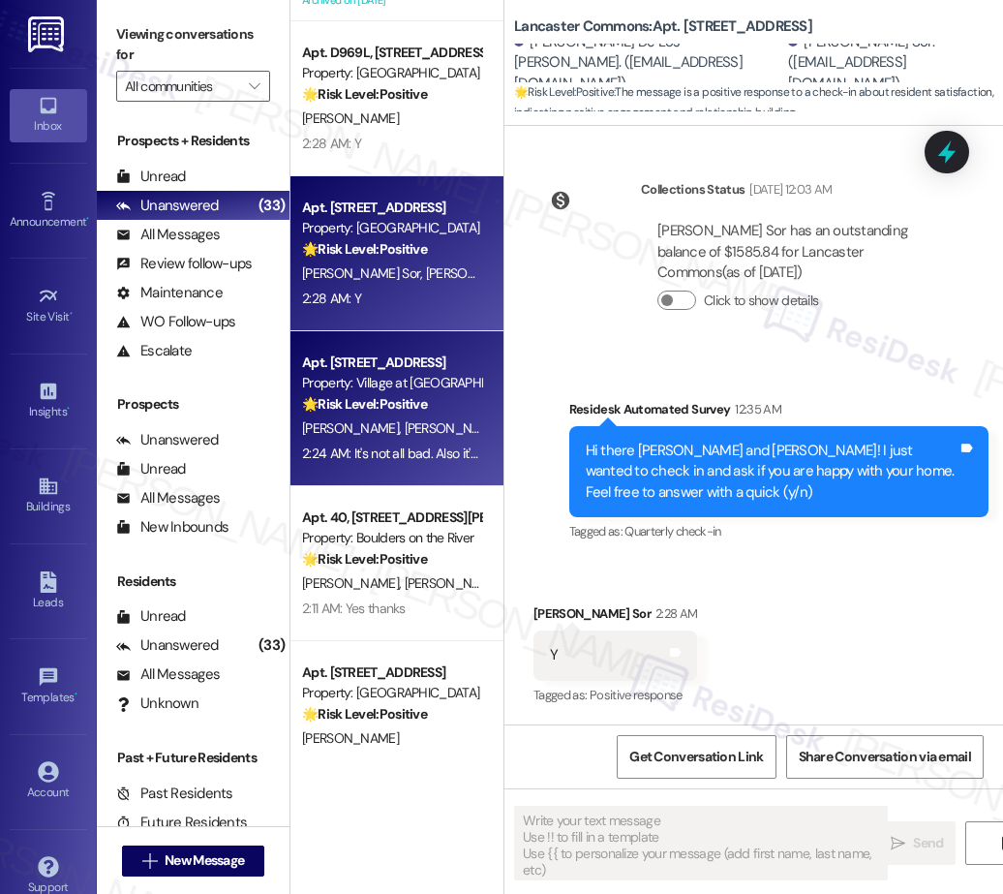
scroll to position [2468, 0]
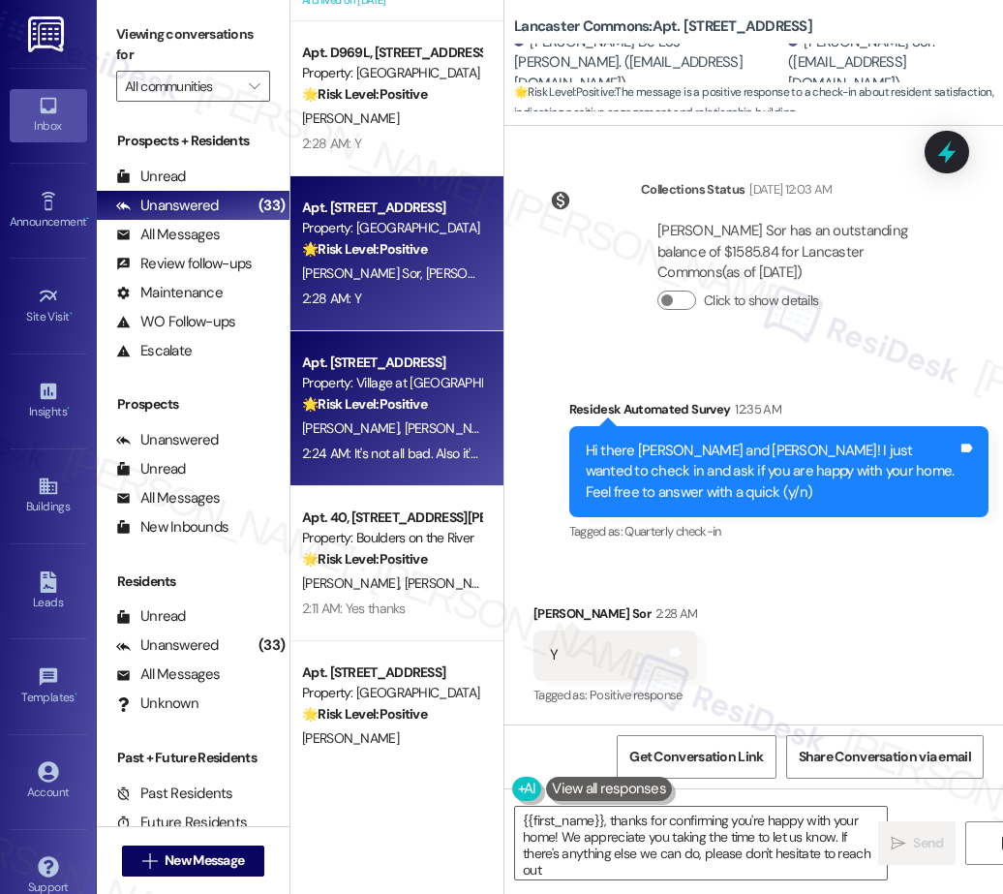
type textarea "{{first_name}}, thanks for confirming you're happy with your home! We appreciat…"
click at [391, 445] on div "2:24 AM: It's not all bad. Also it's not all good. What percentage of people an…" at bounding box center [668, 452] width 732 height 17
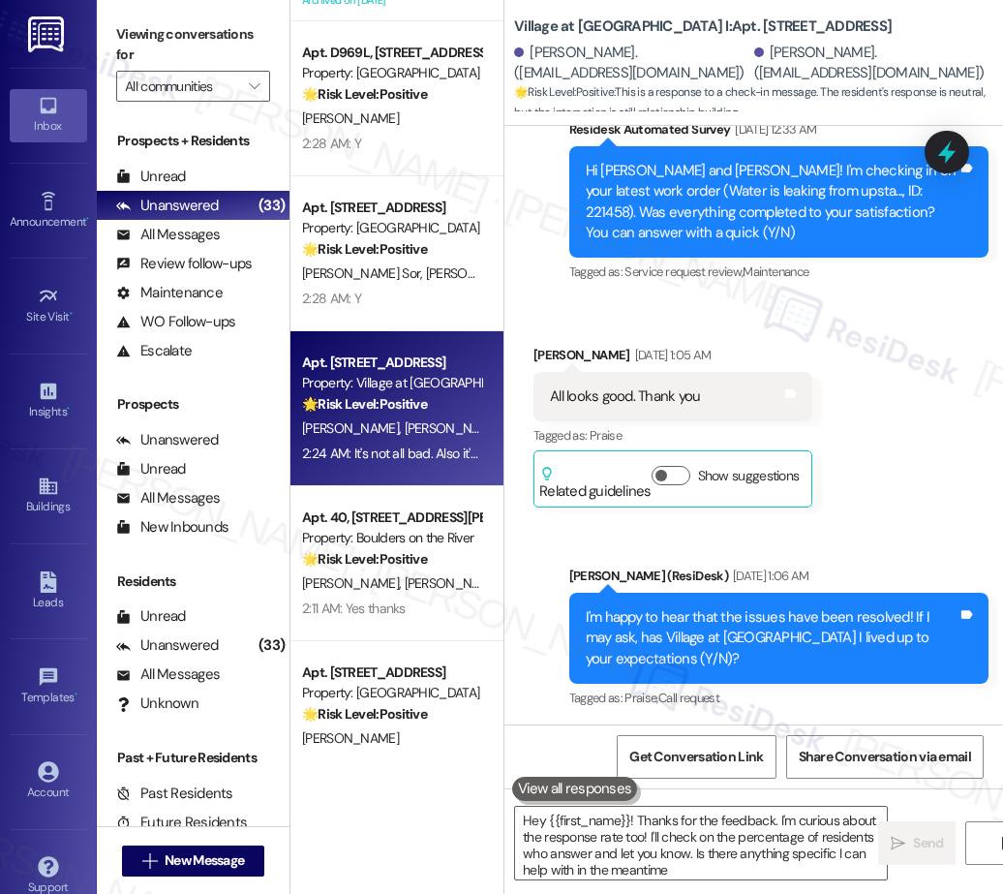
type textarea "Hey {{first_name}}! Thanks for the feedback. I'm curious about the response rat…"
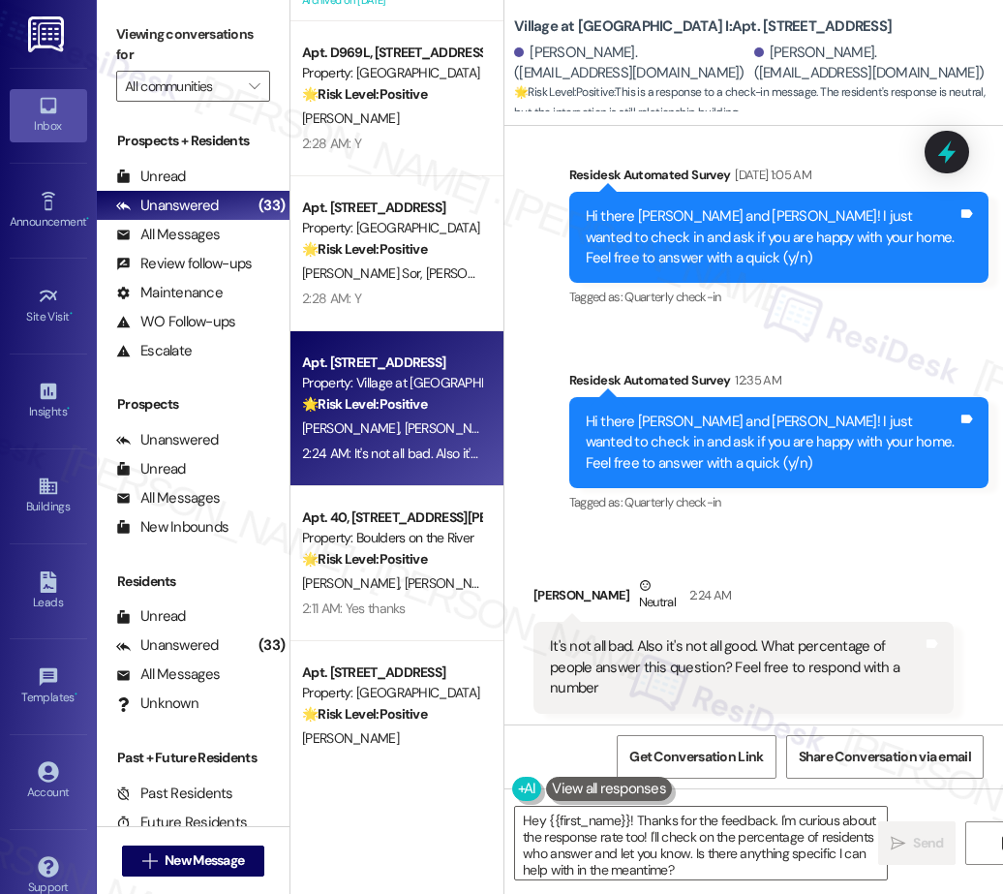
scroll to position [2458, 0]
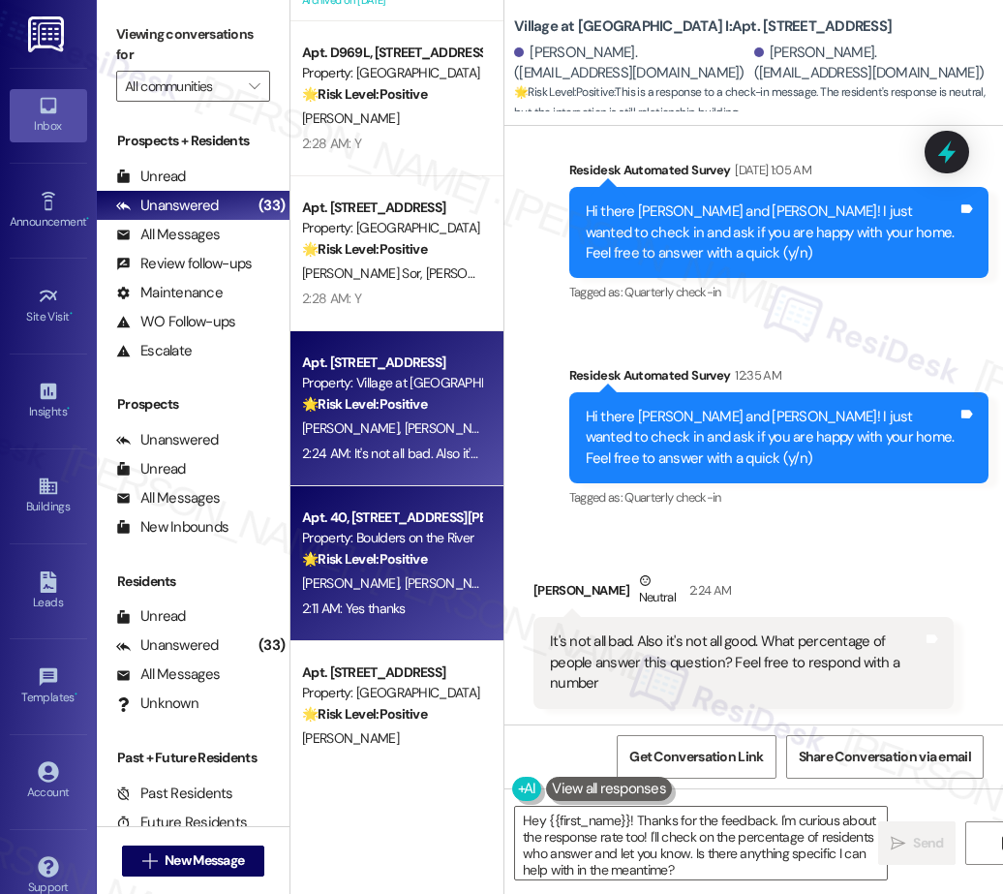
click at [400, 572] on div "H. Landale S. Landale" at bounding box center [391, 583] width 183 height 24
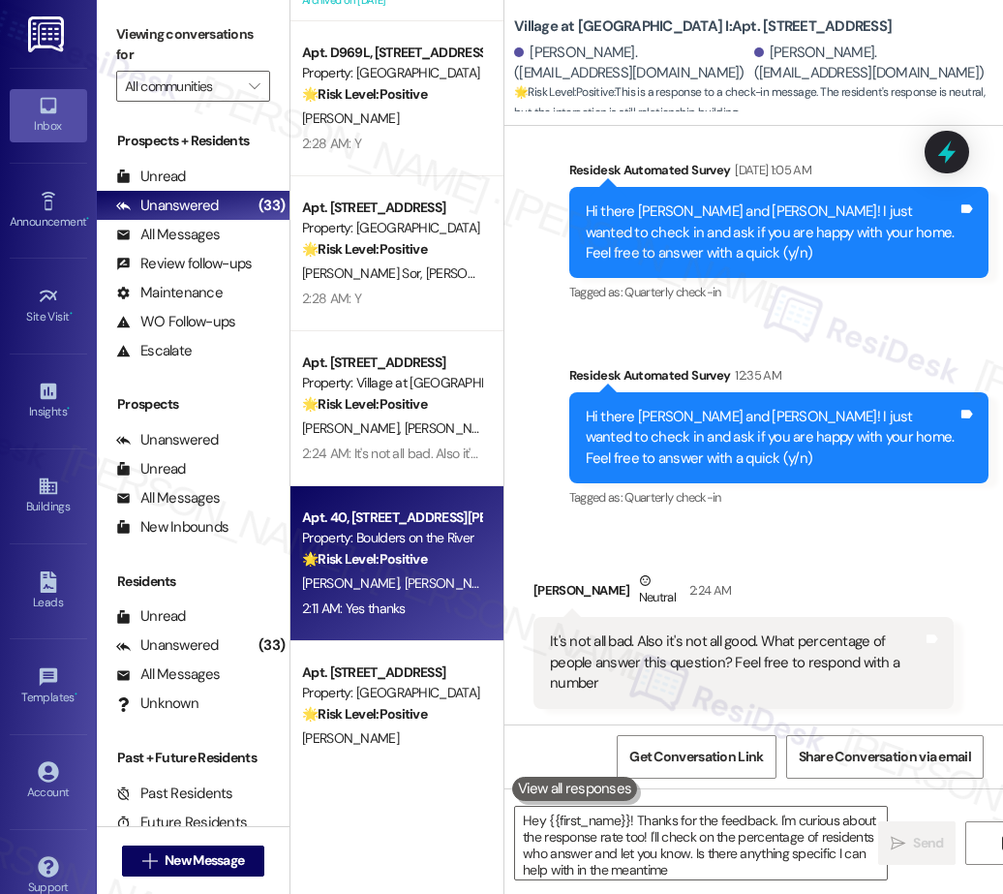
type textarea "Hey {{first_name}}! Thanks for the feedback. I'm curious about the response rat…"
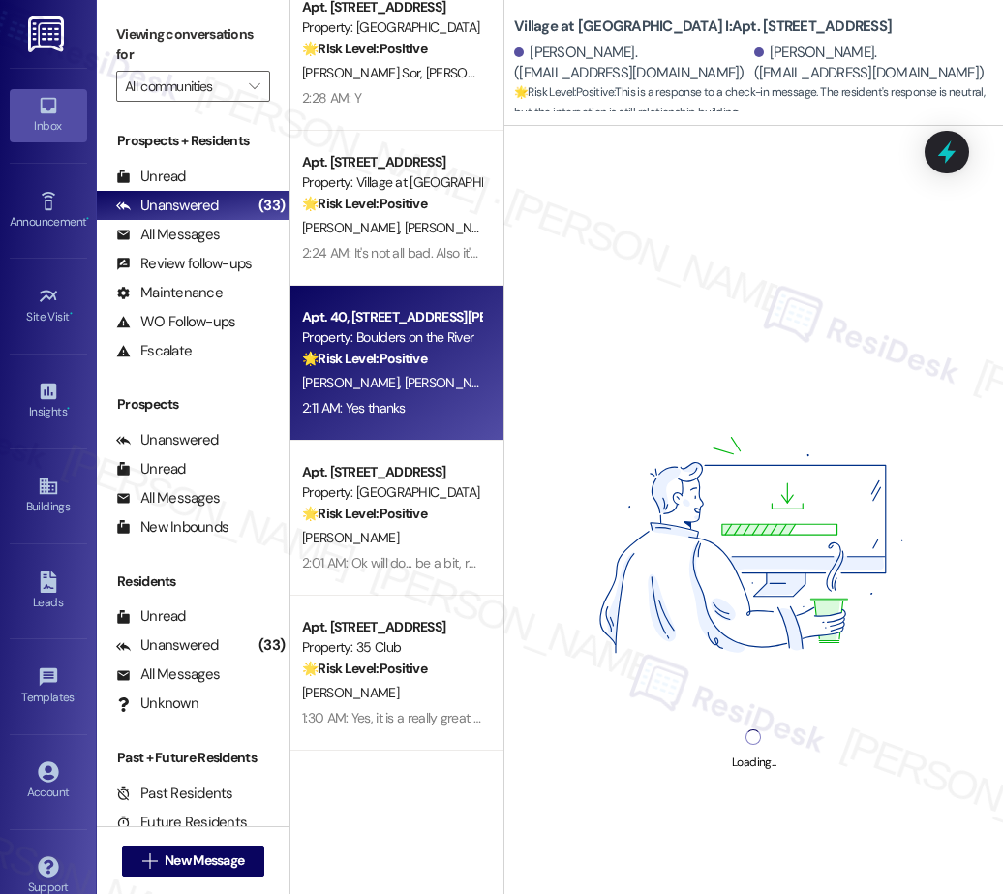
scroll to position [4217, 0]
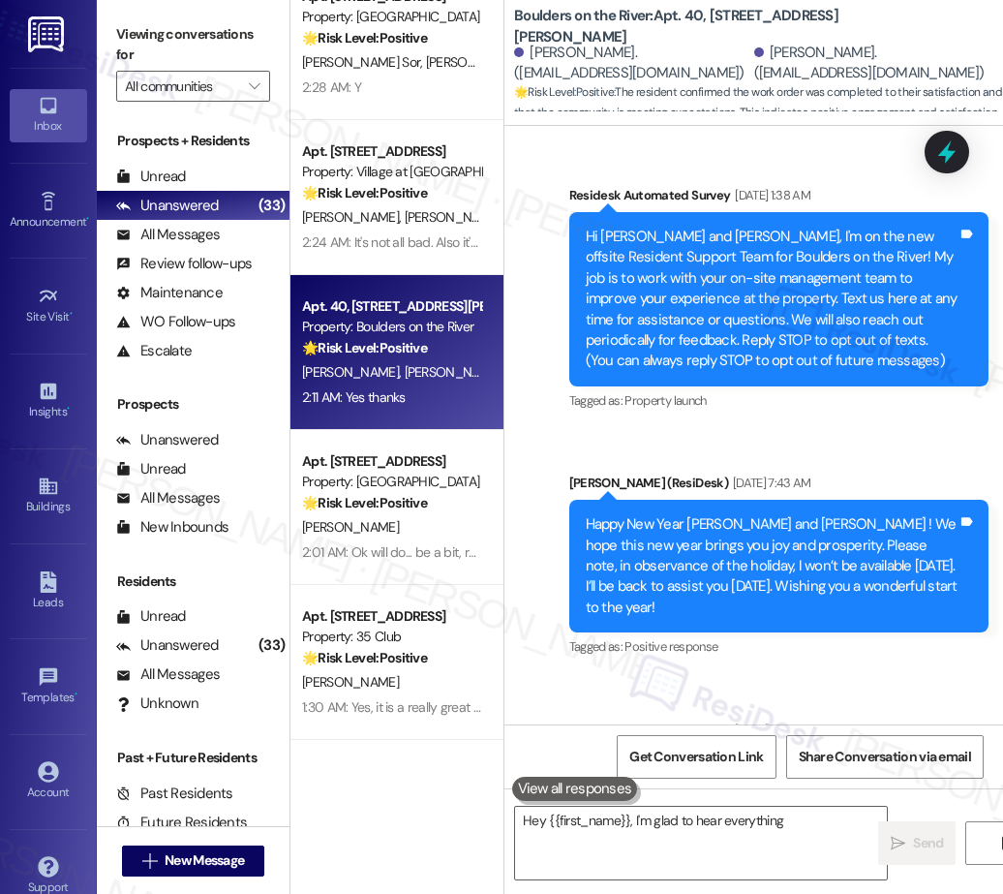
click at [439, 524] on div "Apt. D969L, 847 Risley Ave Property: River Run Village 🌟 Risk Level: Positive T…" at bounding box center [396, 378] width 213 height 756
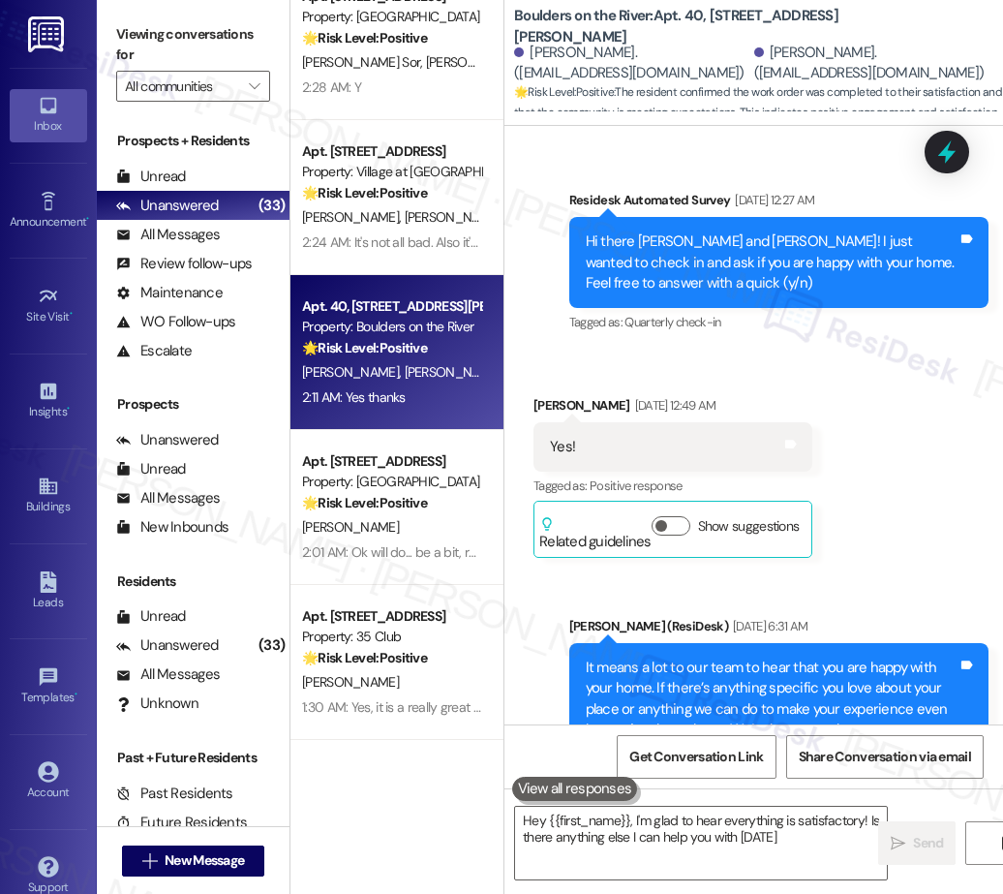
type textarea "Hey {{first_name}}, I'm glad to hear everything is satisfactory! Is there anyth…"
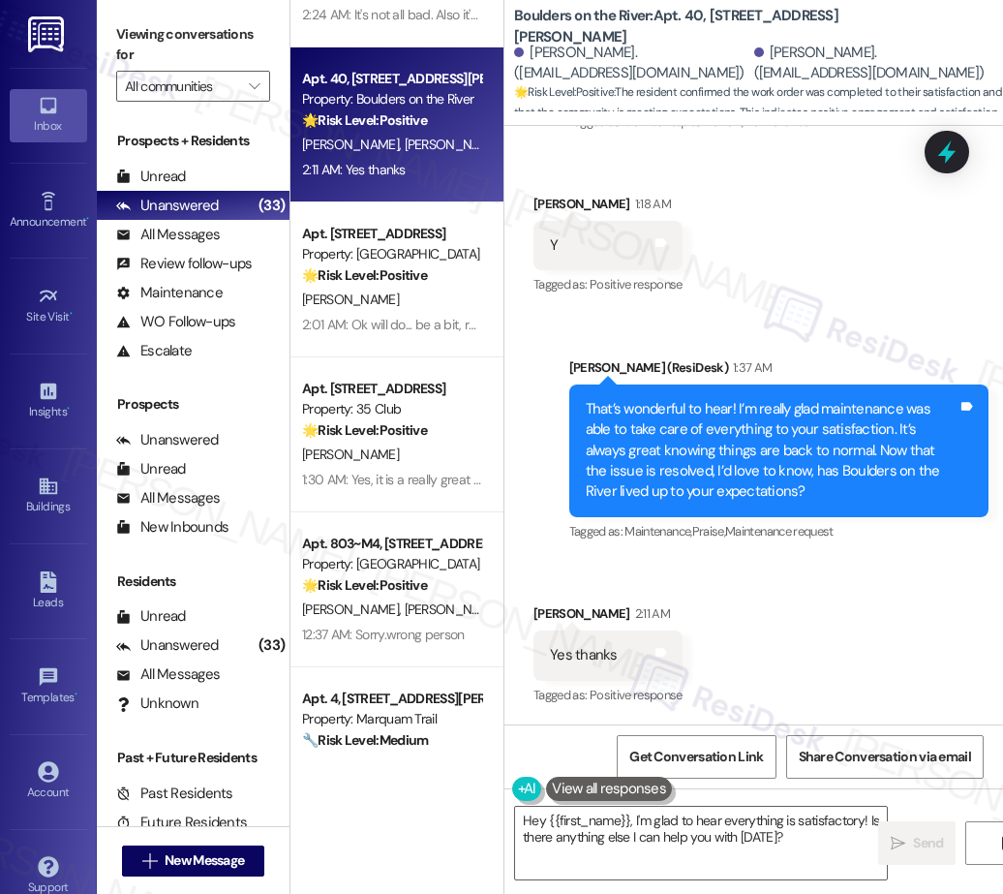
scroll to position [4466, 0]
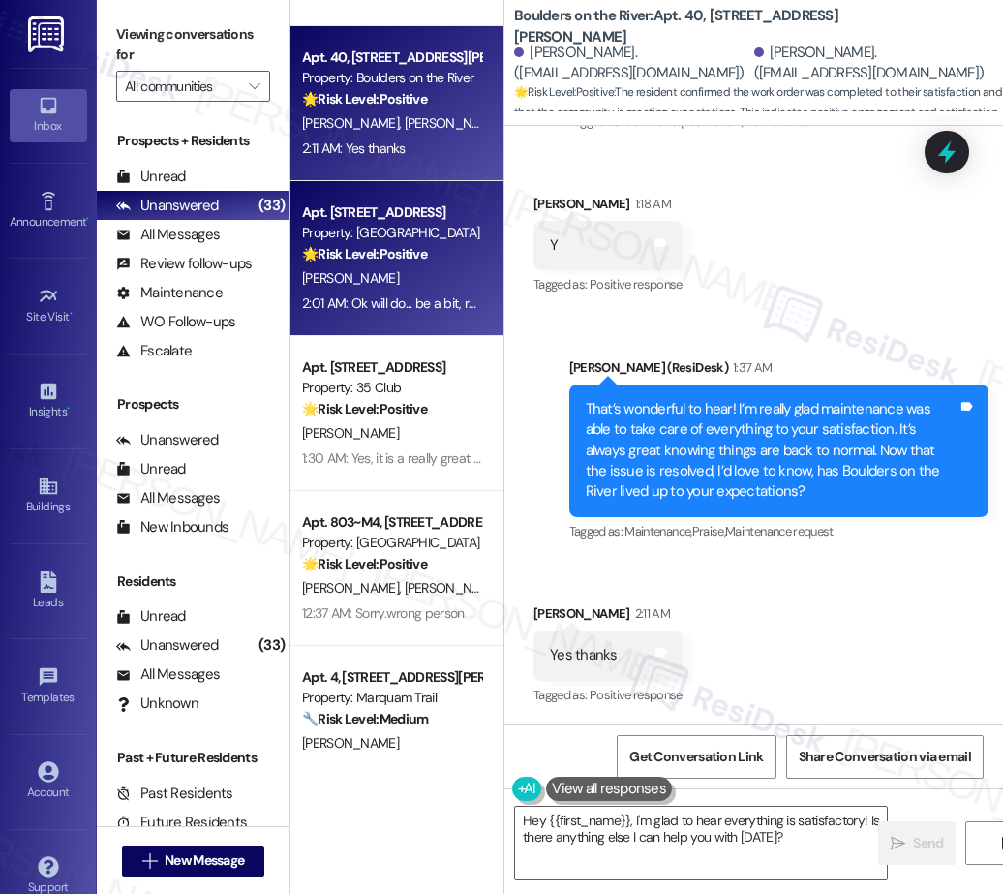
click at [422, 283] on div "[PERSON_NAME]" at bounding box center [391, 278] width 183 height 24
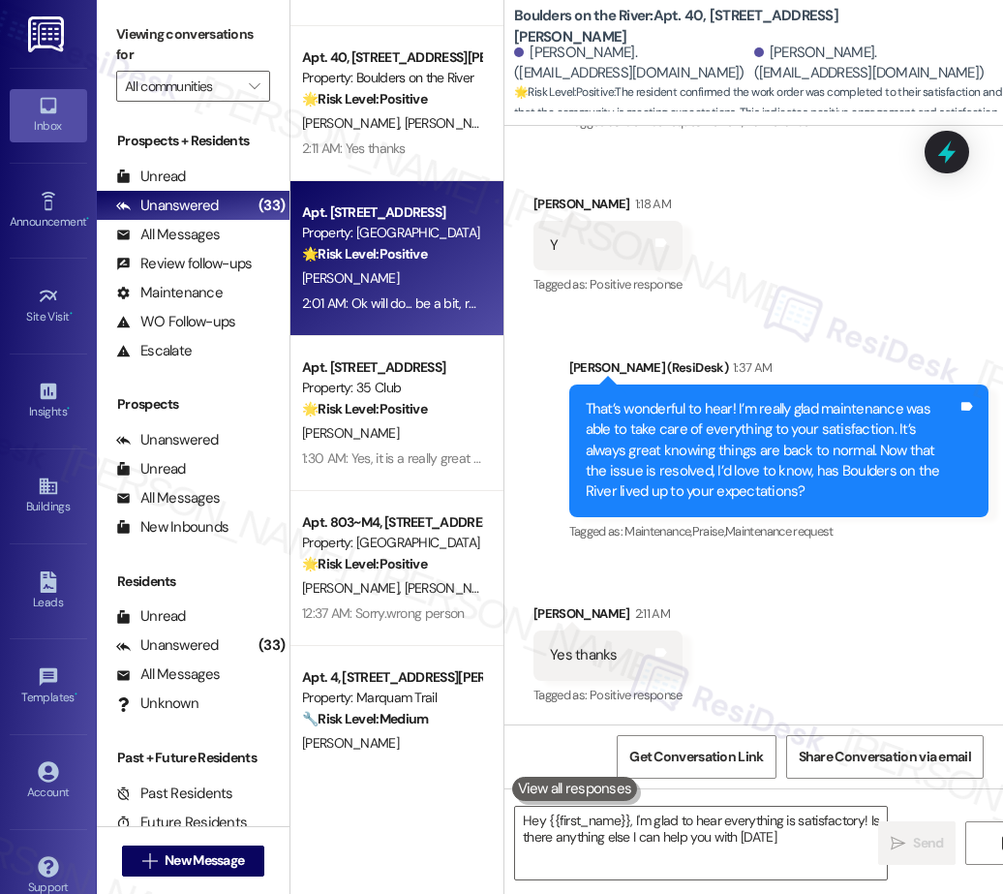
type textarea "Hey {{first_name}}, I'm glad to hear everything is satisfactory! Is there anyth…"
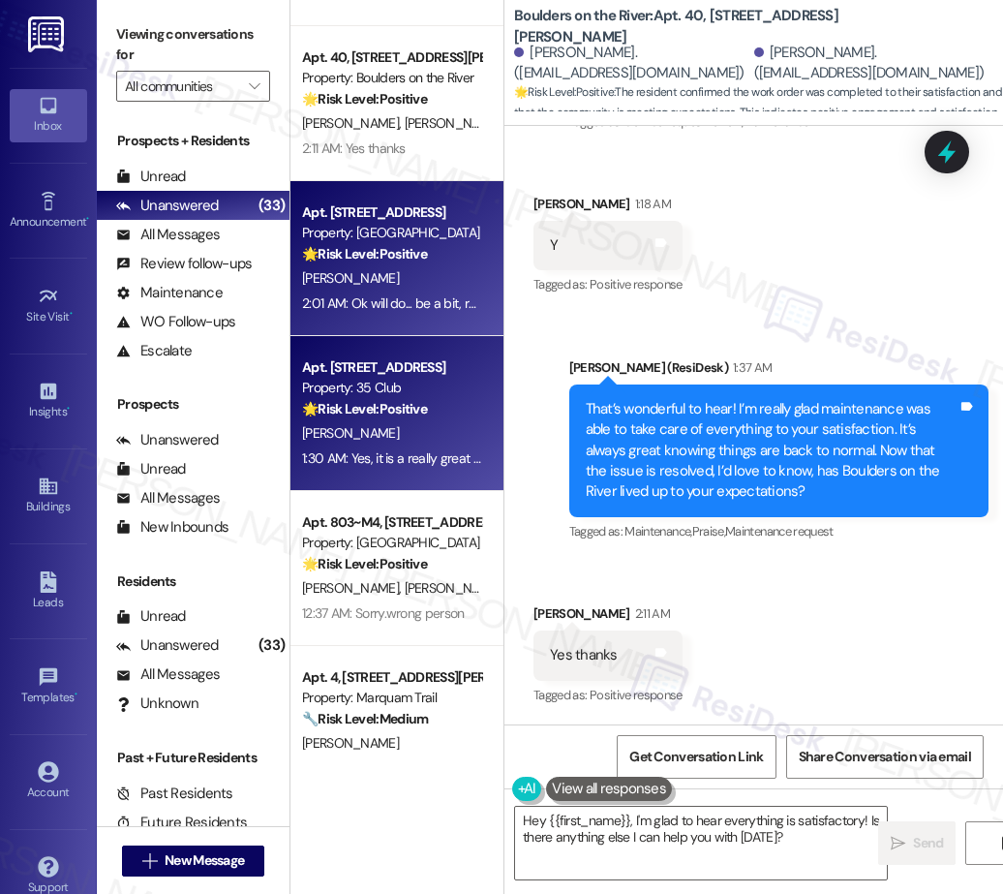
click at [392, 446] on div "1:30 AM: Yes, it is a really great experience and a great community. Very happy…" at bounding box center [391, 458] width 183 height 24
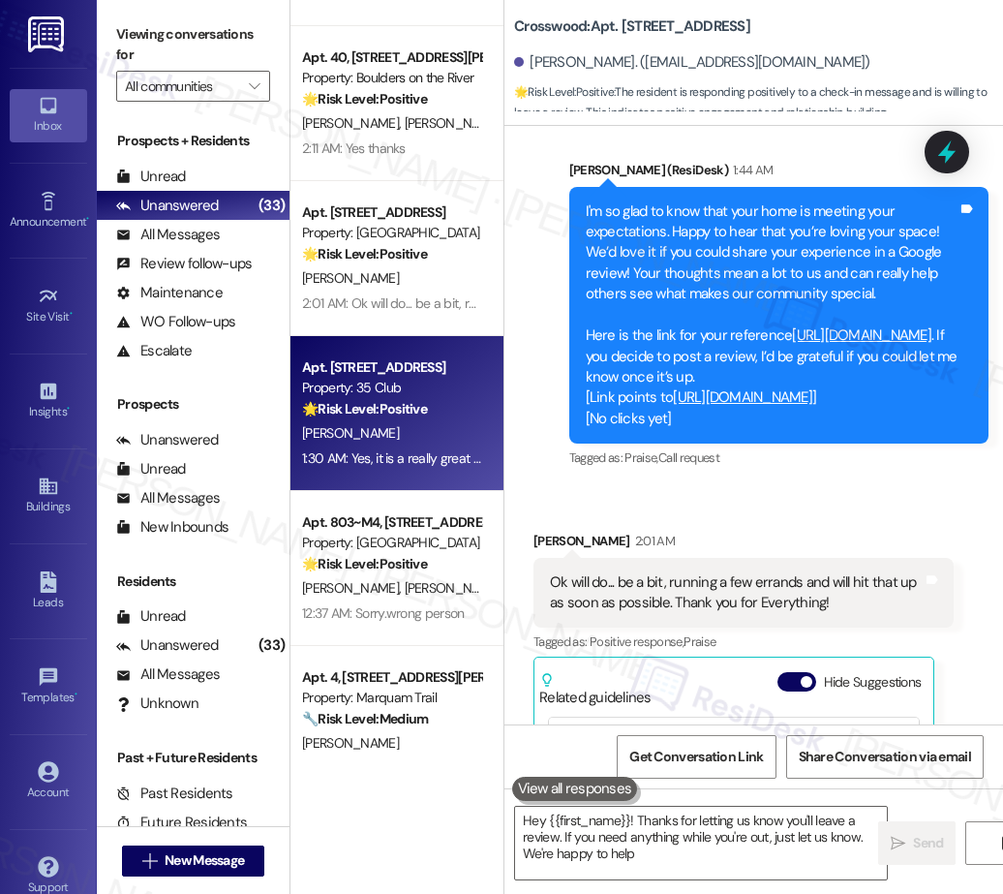
scroll to position [873, 0]
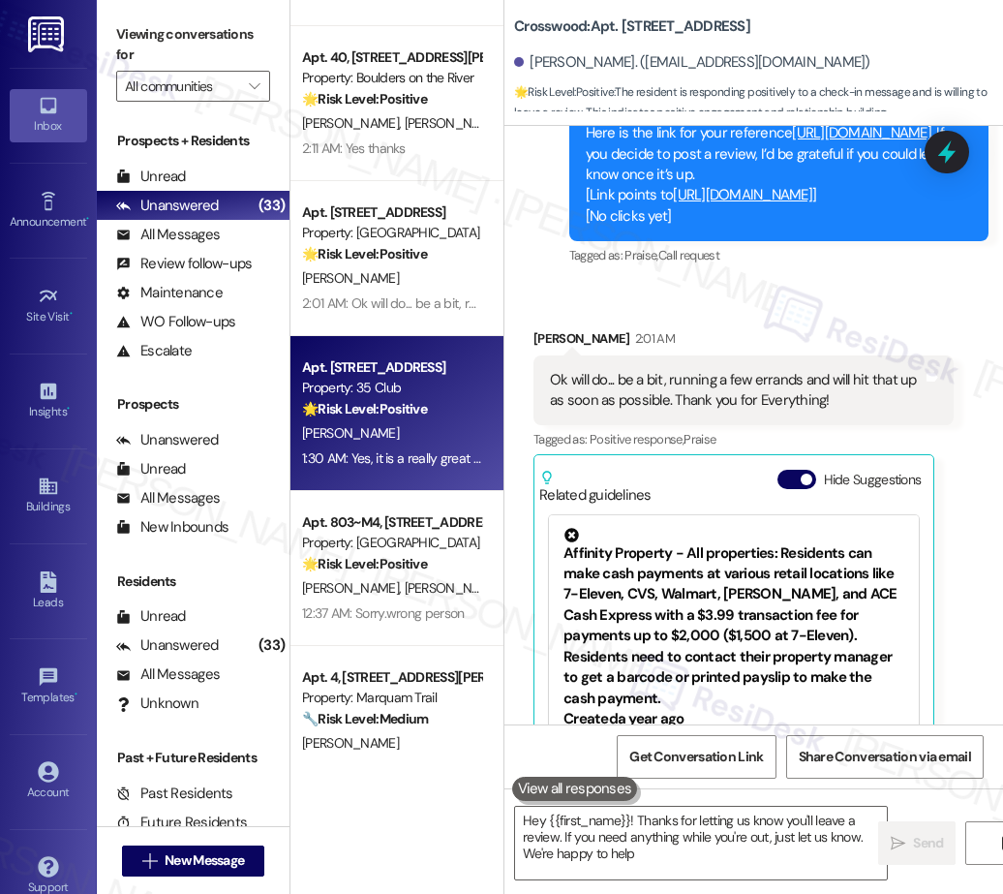
type textarea "Hey {{first_name}}! Thanks for letting us know you'll leave a review. If you ne…"
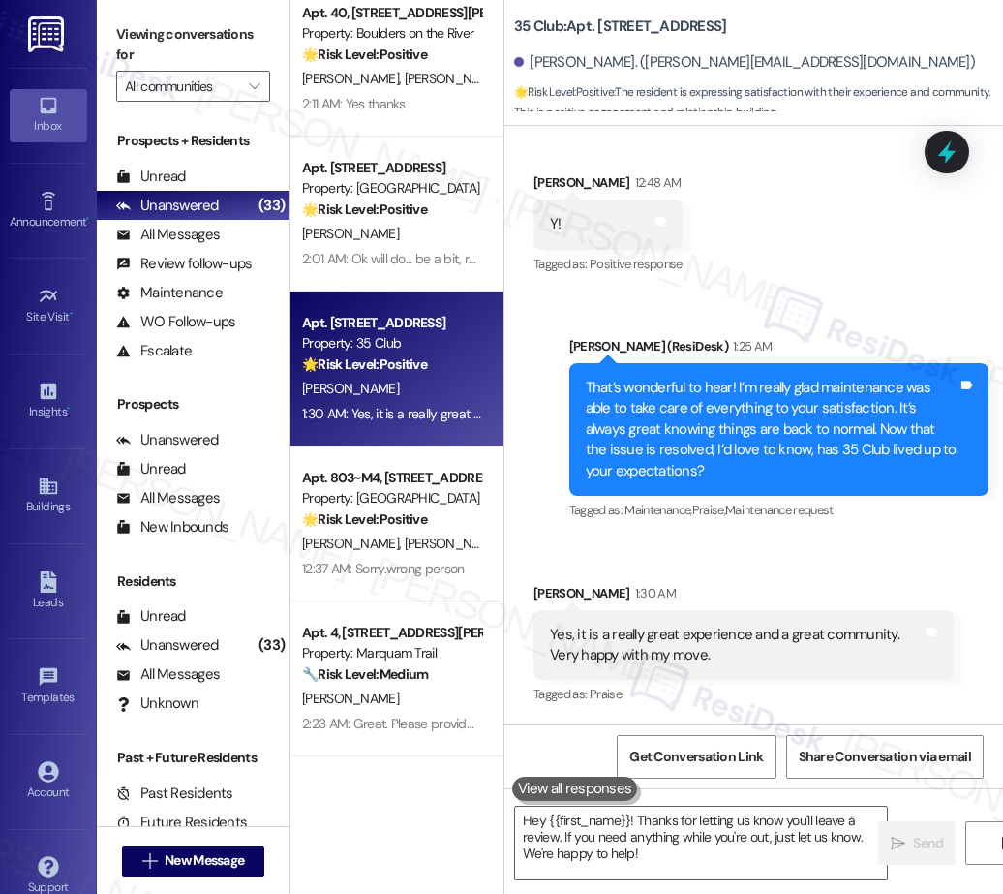
scroll to position [351, 0]
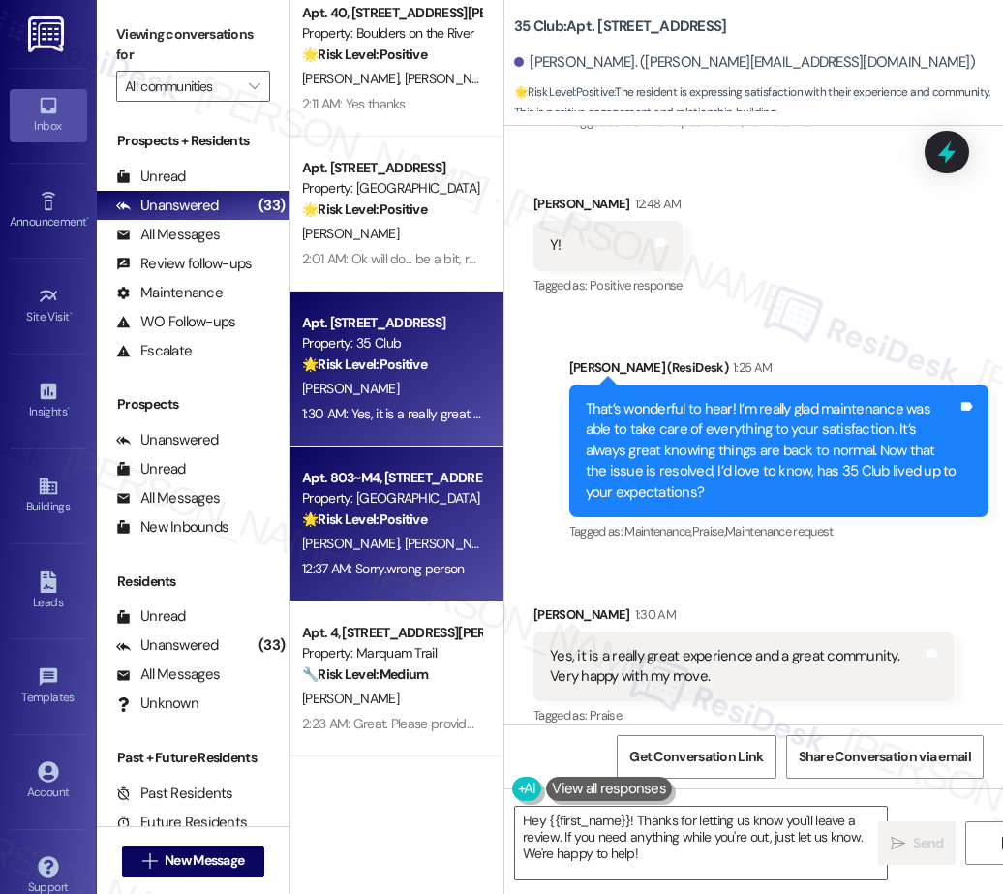
click at [367, 510] on strong "🌟 Risk Level: Positive" at bounding box center [364, 518] width 125 height 17
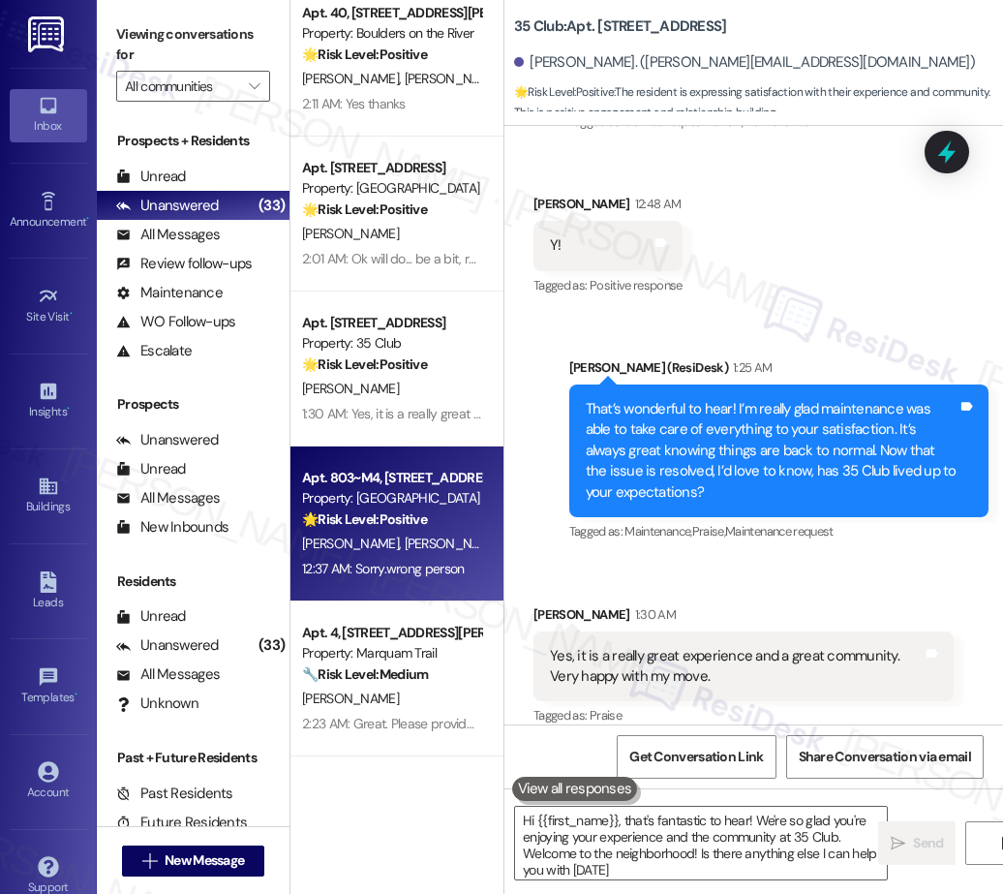
type textarea "Hi {{first_name}}, that's fantastic to hear! We're so glad you're enjoying your…"
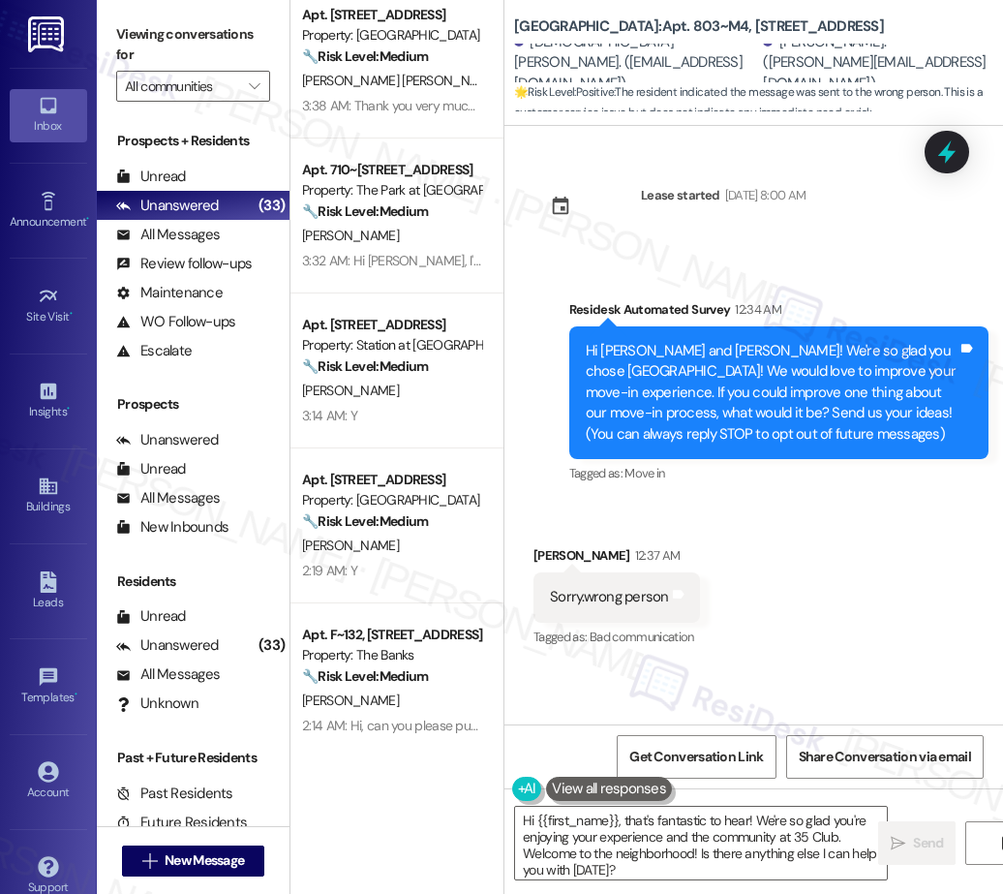
scroll to position [632, 0]
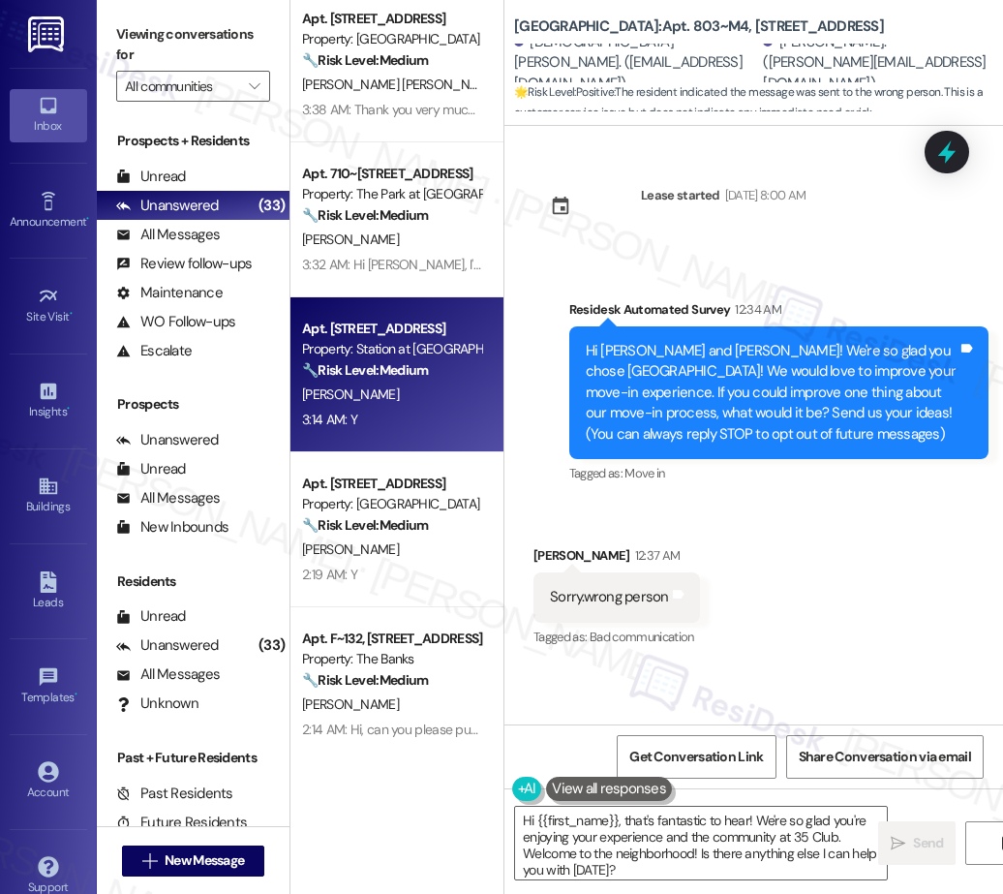
click at [409, 393] on div "Apt. 36, 18713 Central Point Road Property: Fernwood 🔧 Risk Level: Medium The r…" at bounding box center [396, 378] width 213 height 756
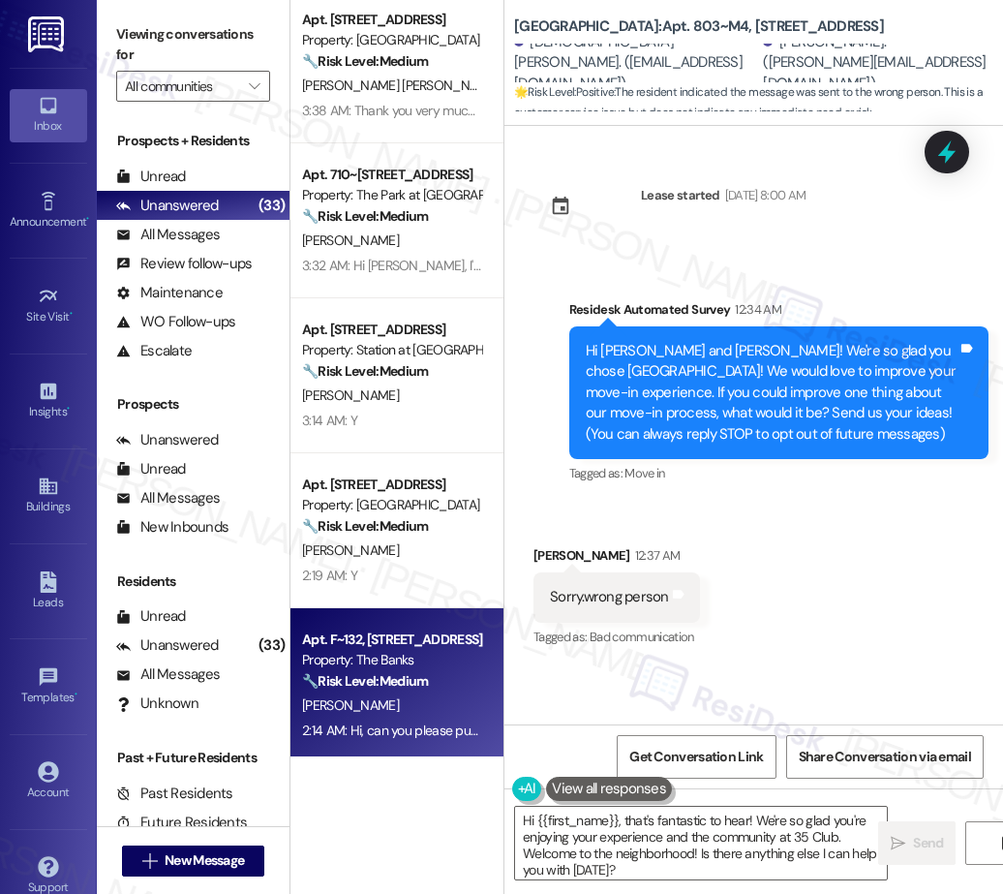
click at [384, 668] on div "Property: The Banks" at bounding box center [391, 660] width 179 height 20
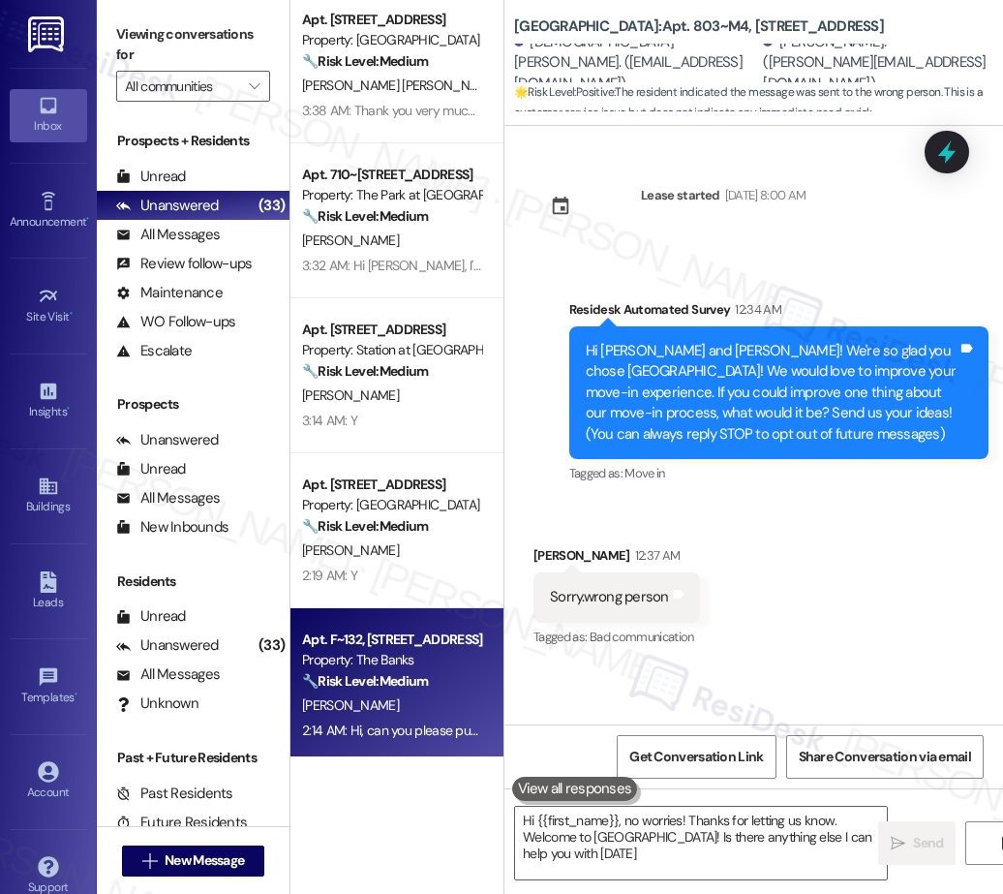
type textarea "Hi {{first_name}}, no worries! Thanks for letting us know. Welcome to Aspen Hil…"
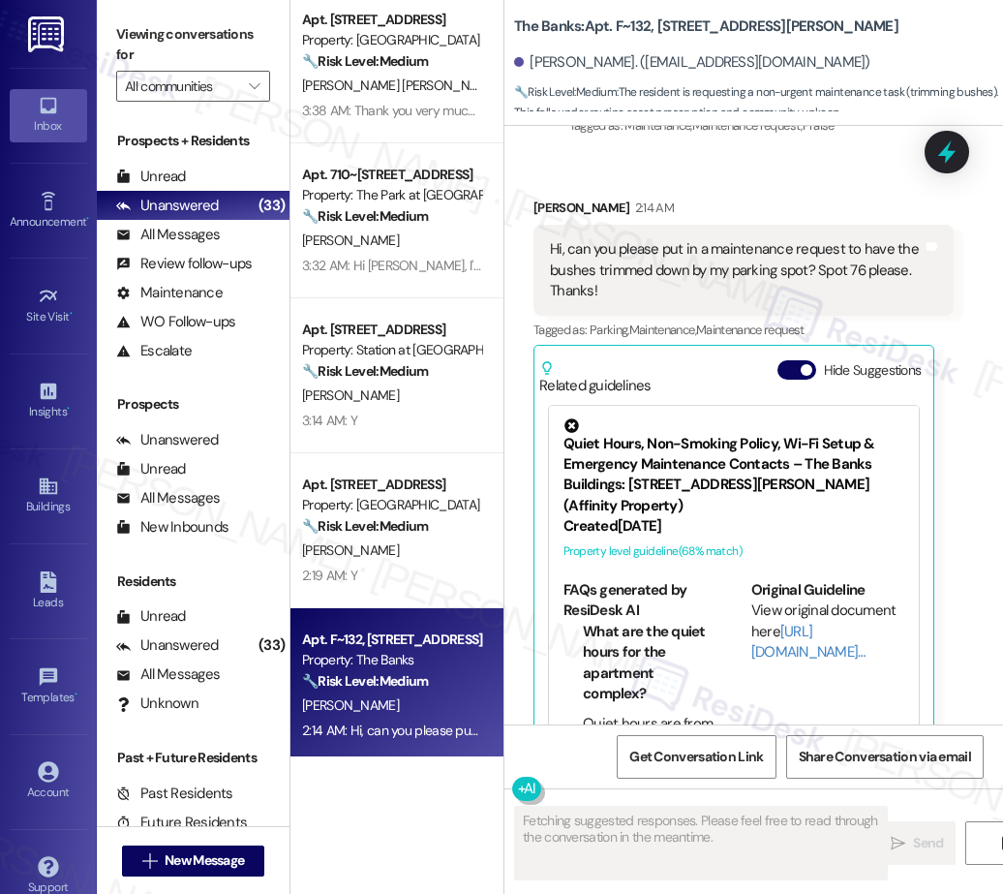
scroll to position [664, 0]
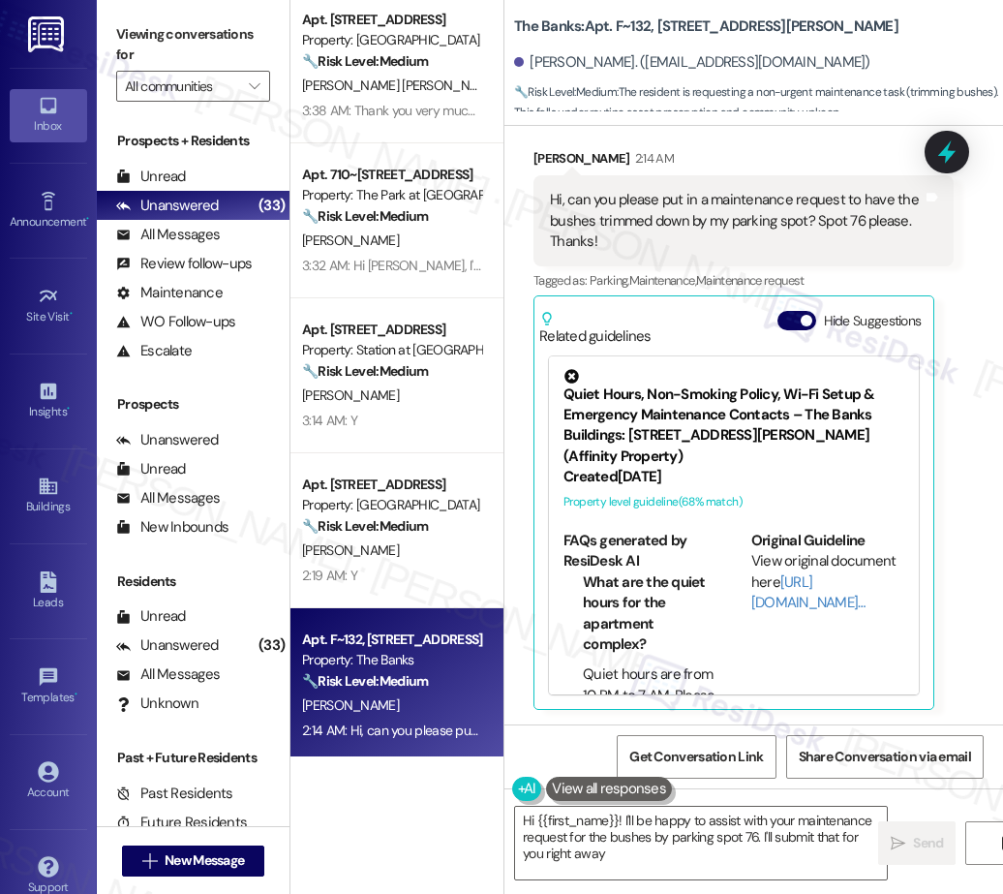
type textarea "Hi {{first_name}}! I'll be happy to assist with your maintenance request for th…"
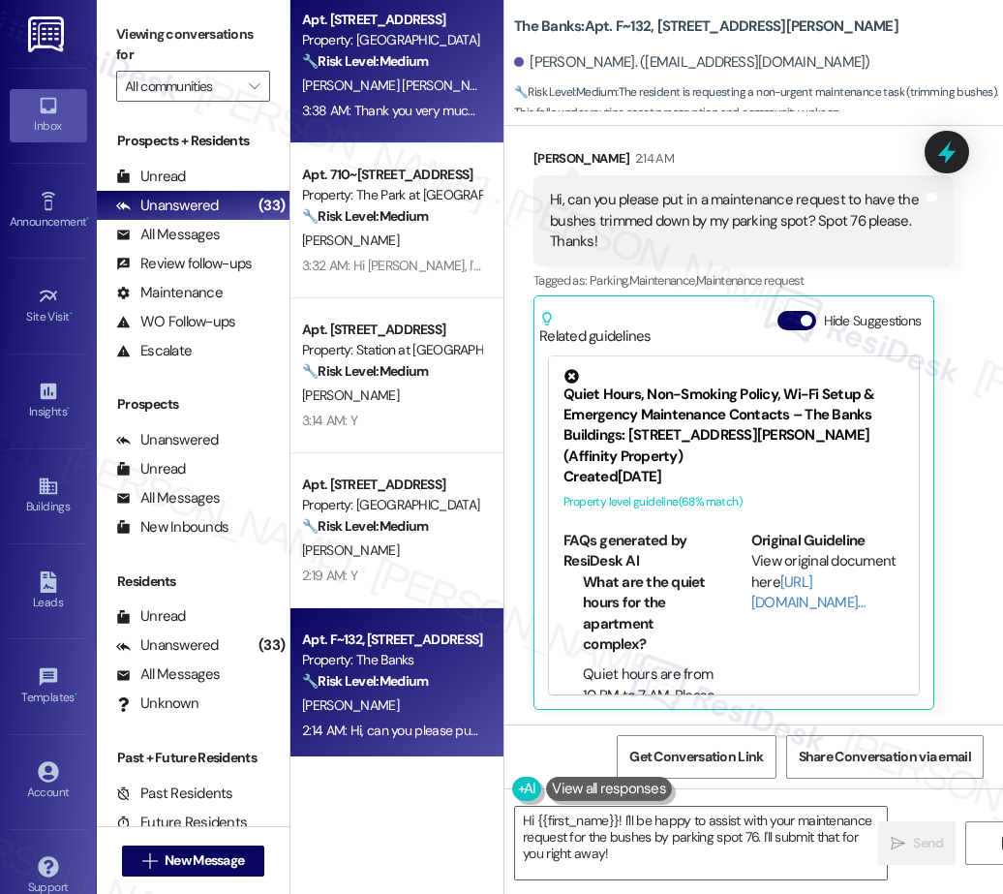
click at [370, 90] on span "[PERSON_NAME] [PERSON_NAME]" at bounding box center [400, 84] width 197 height 17
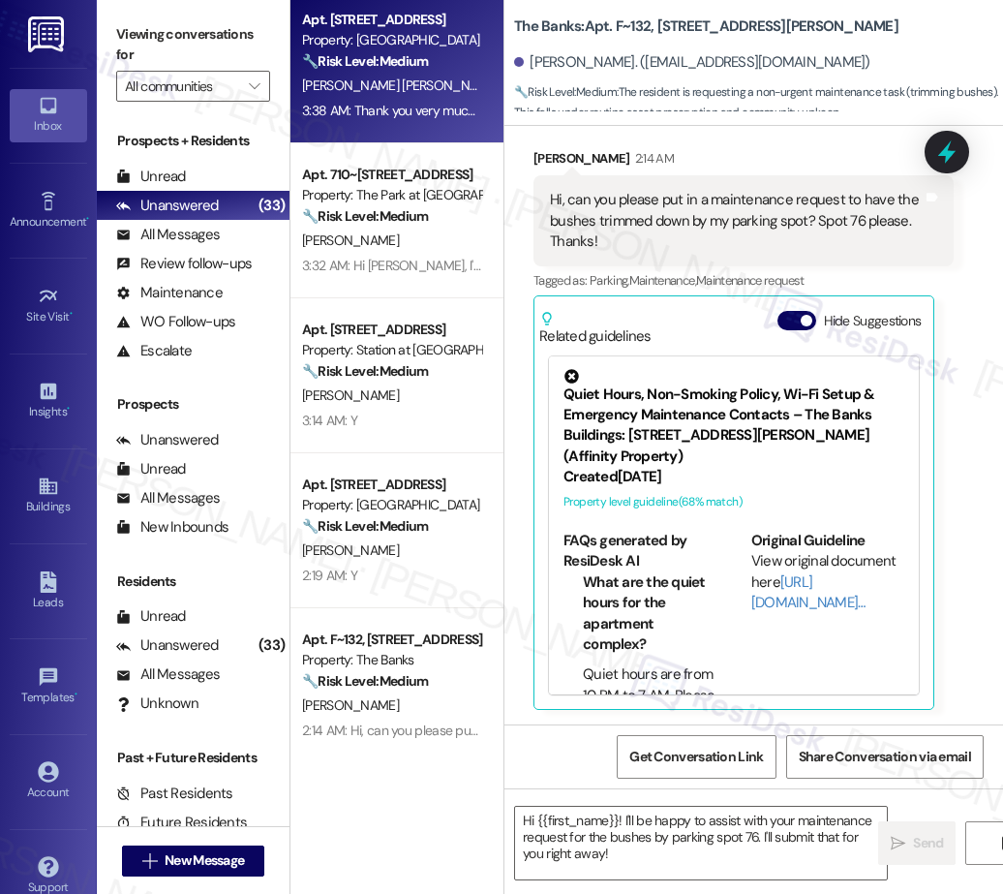
type textarea "Fetching suggested responses. Please feel free to read through the conversation…"
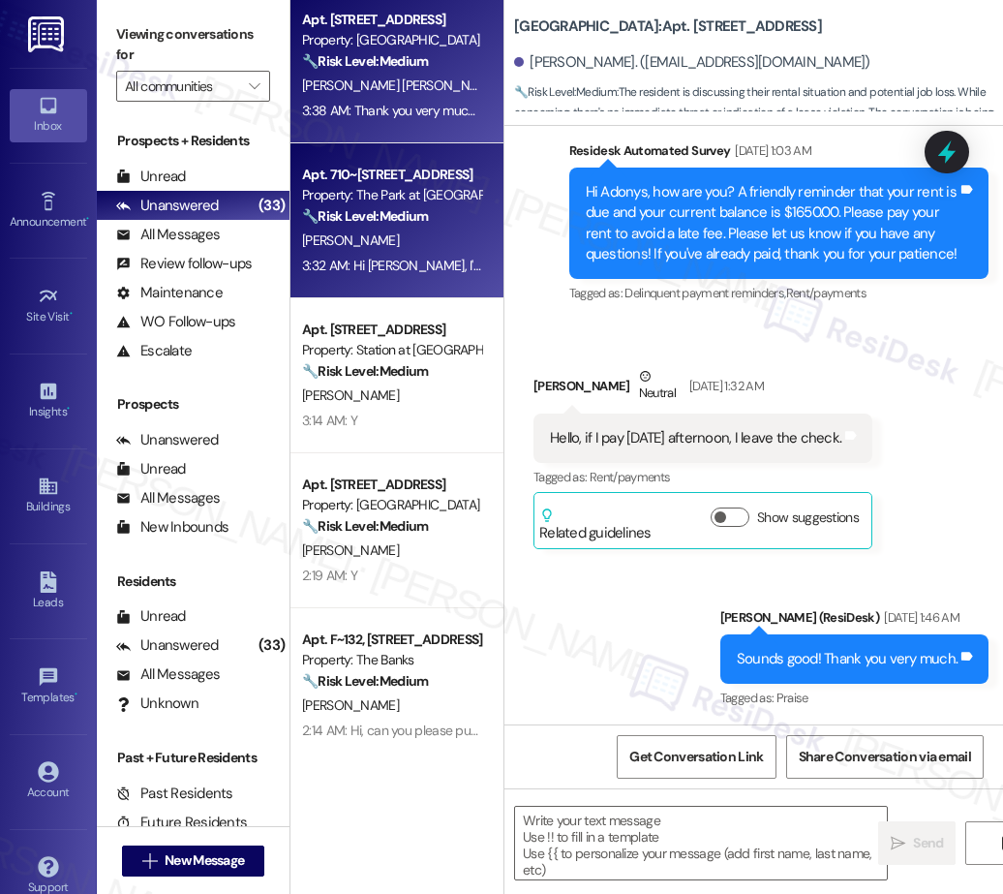
type textarea "Fetching suggested responses. Please feel free to read through the conversation…"
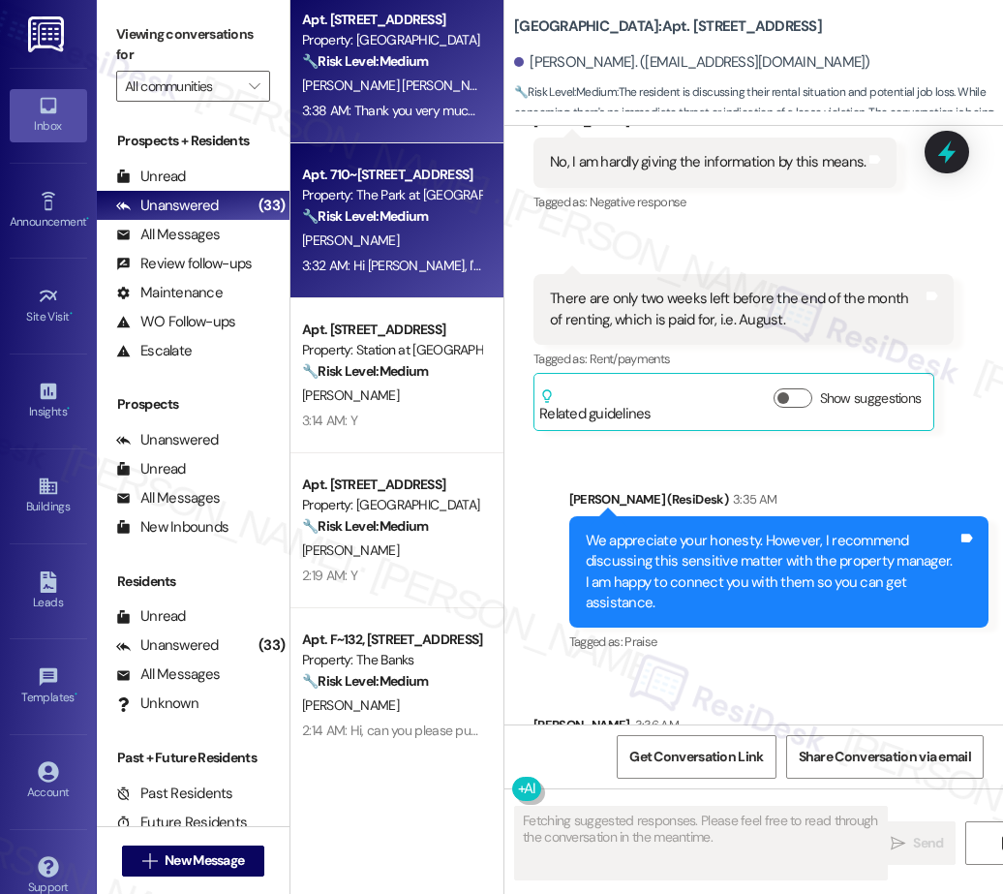
click at [354, 249] on div "[PERSON_NAME]" at bounding box center [391, 240] width 183 height 24
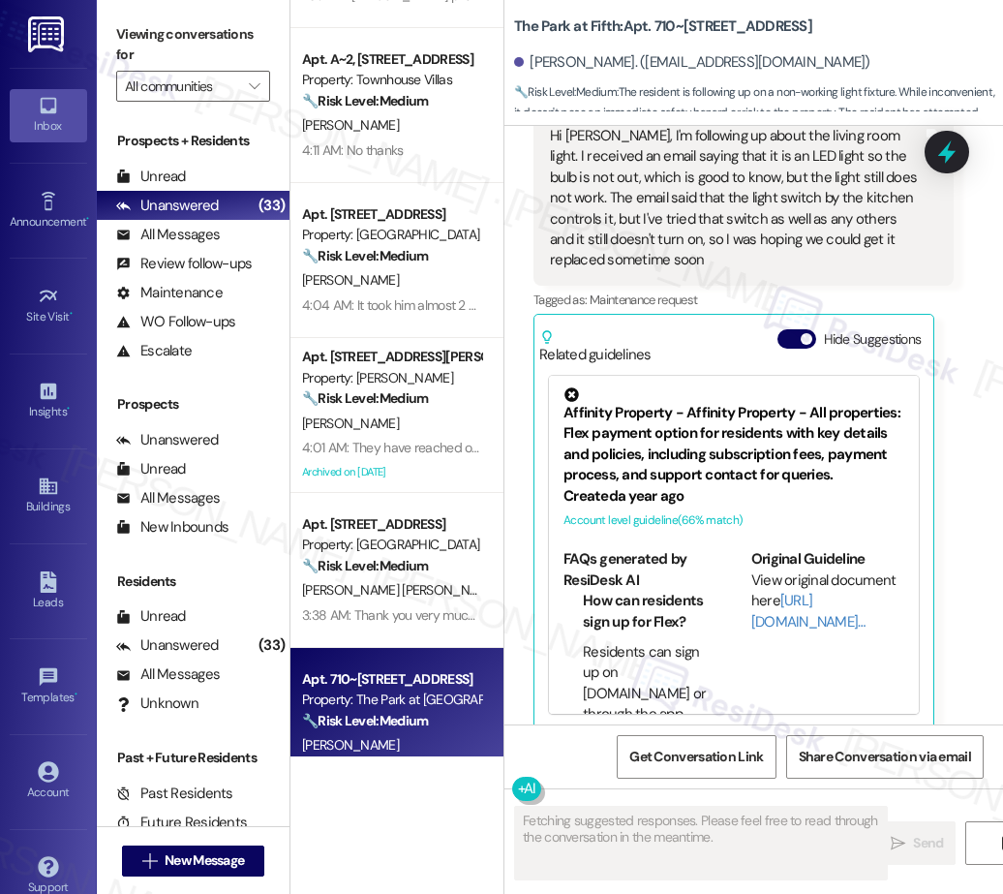
scroll to position [0, 0]
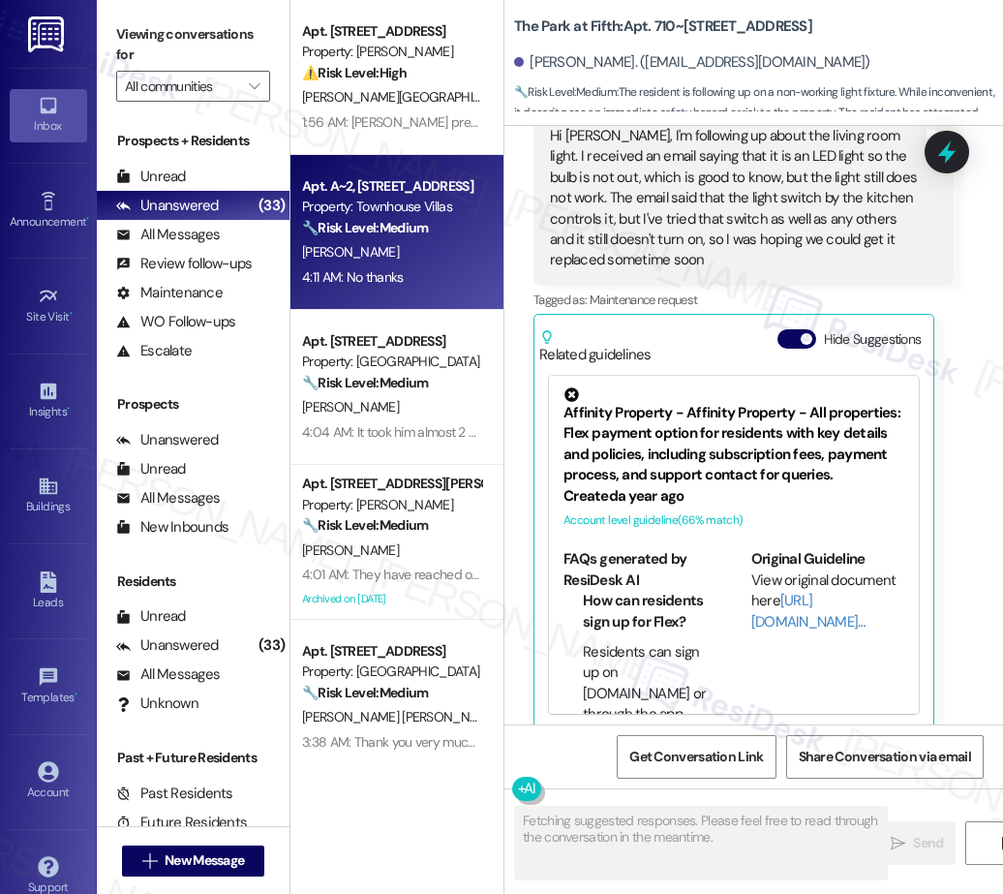
click at [396, 233] on strong "🔧 Risk Level: Medium" at bounding box center [365, 227] width 126 height 17
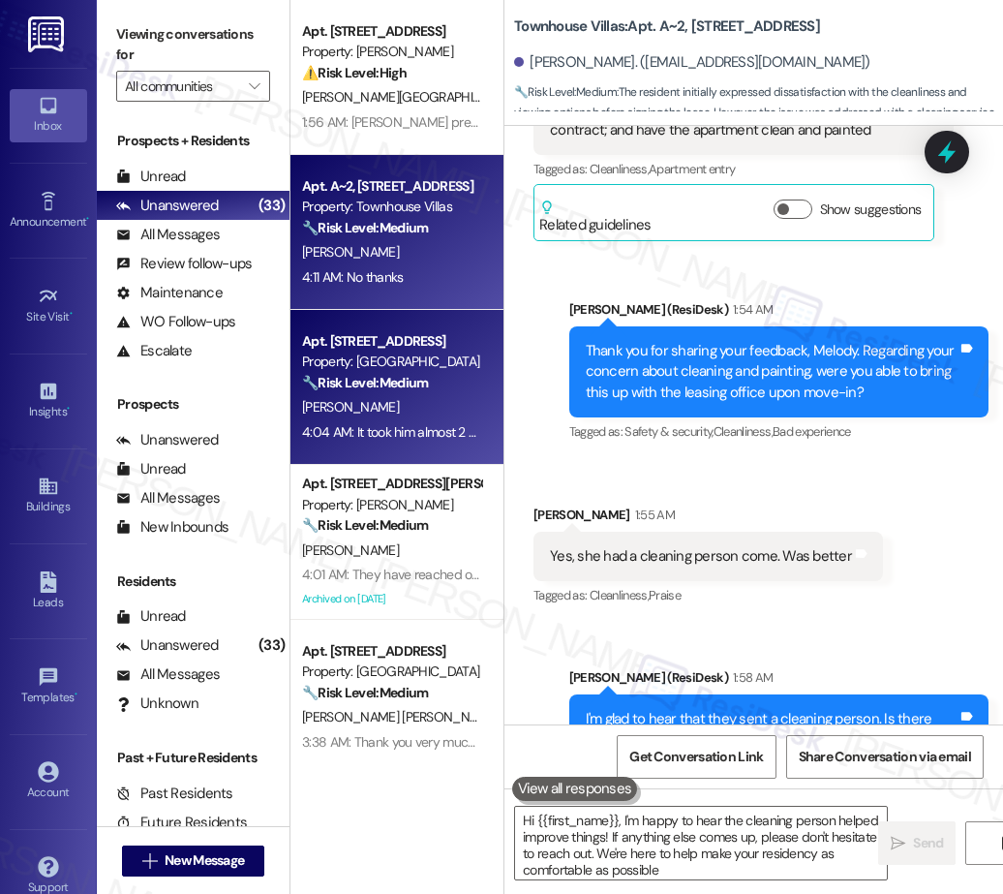
type textarea "Hi {{first_name}}, I'm happy to hear the cleaning person helped improve things!…"
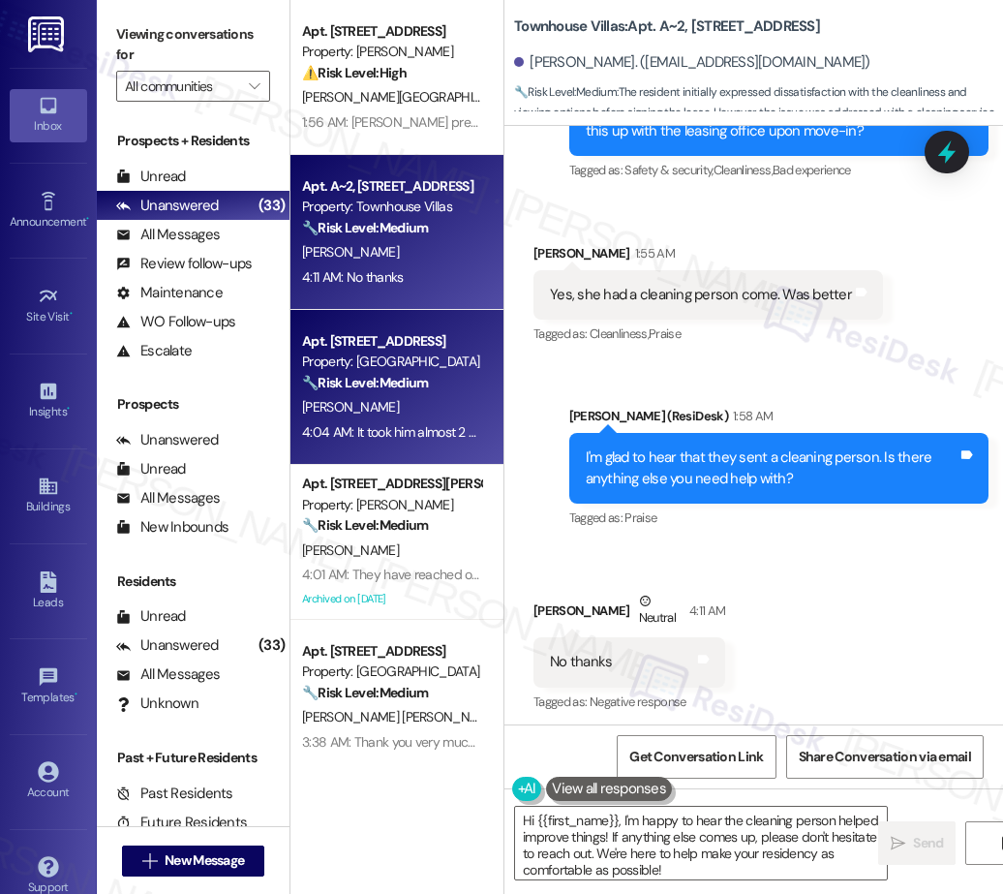
scroll to position [755, 0]
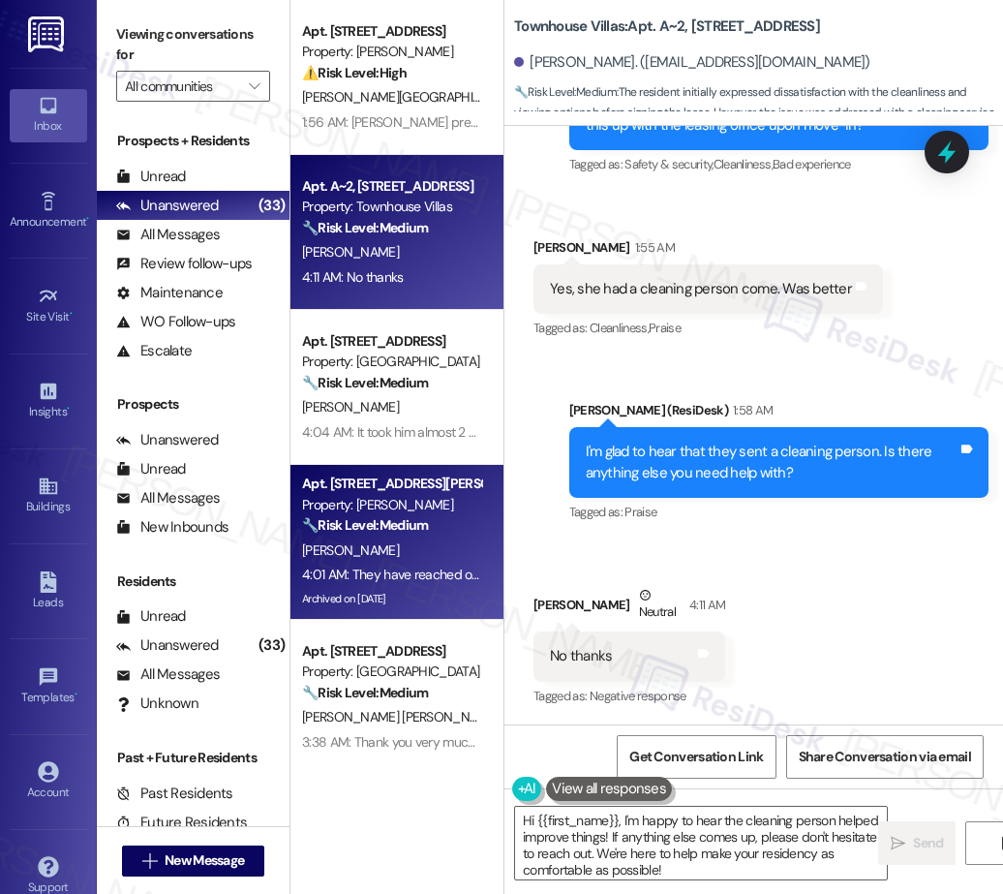
click at [418, 551] on div "[PERSON_NAME]" at bounding box center [391, 550] width 183 height 24
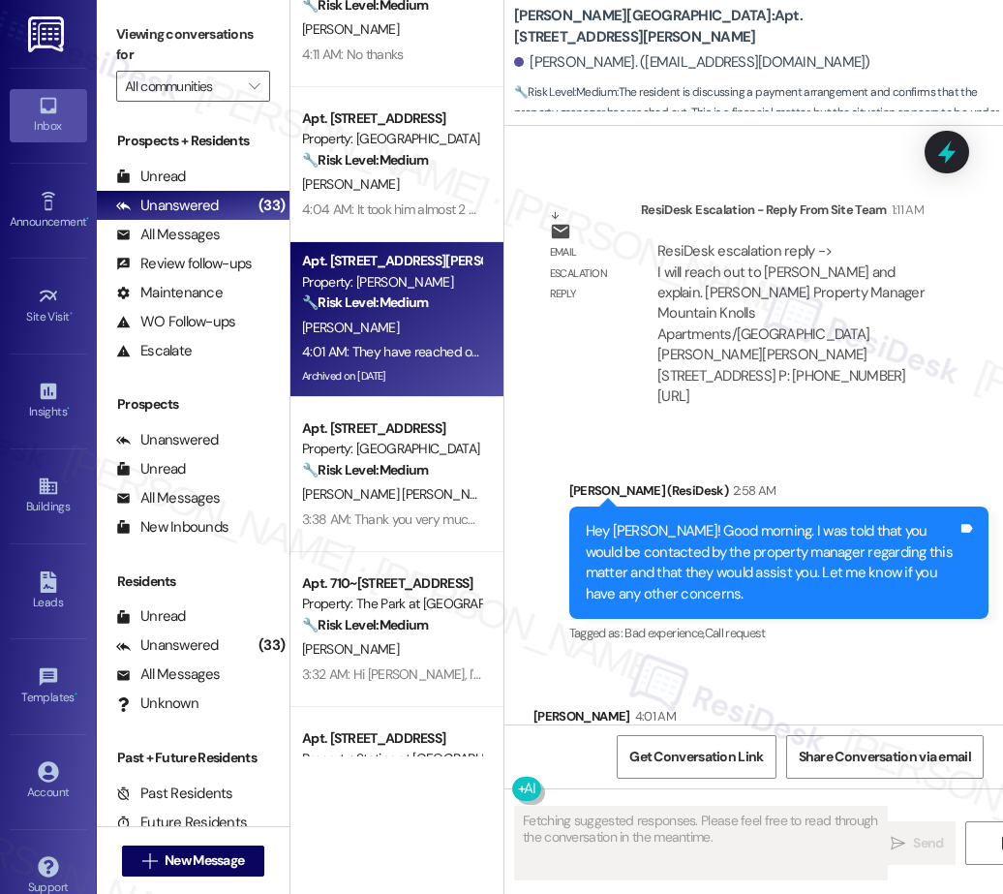
scroll to position [227, 0]
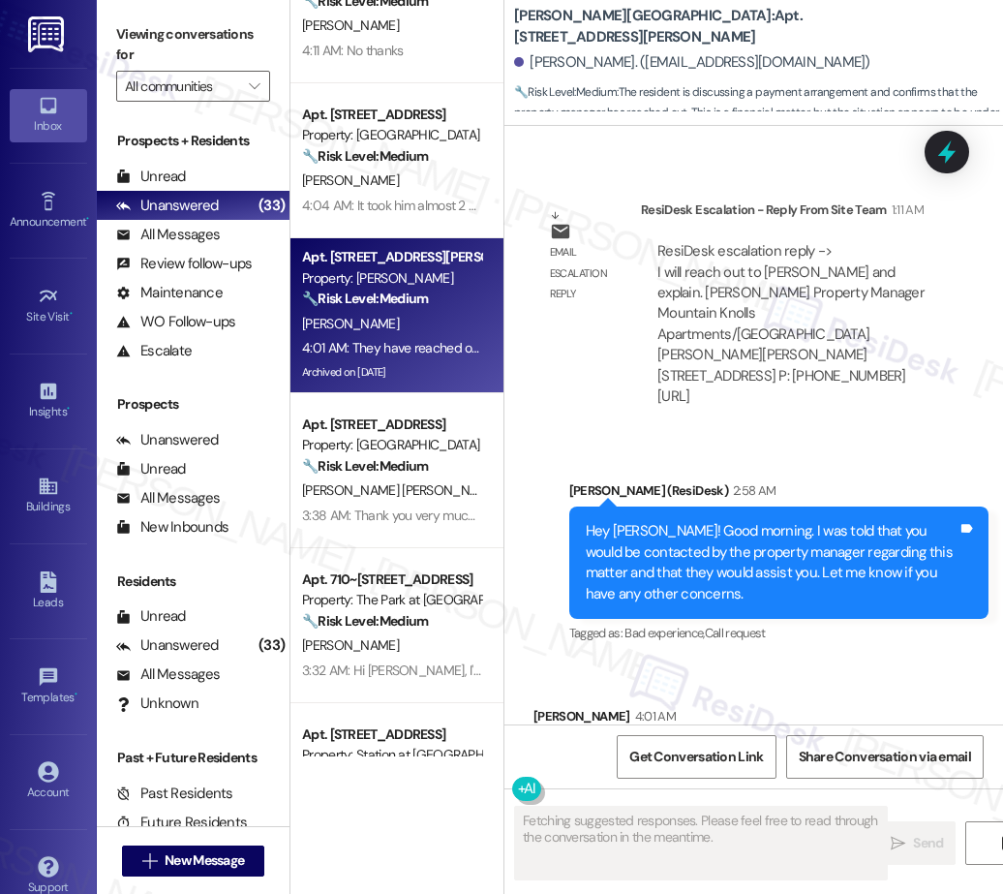
click at [412, 466] on div "Apt. J269, 1105 W 10th Ave Property: Arlo ⚠️ Risk Level: High The resident is a…" at bounding box center [396, 378] width 213 height 756
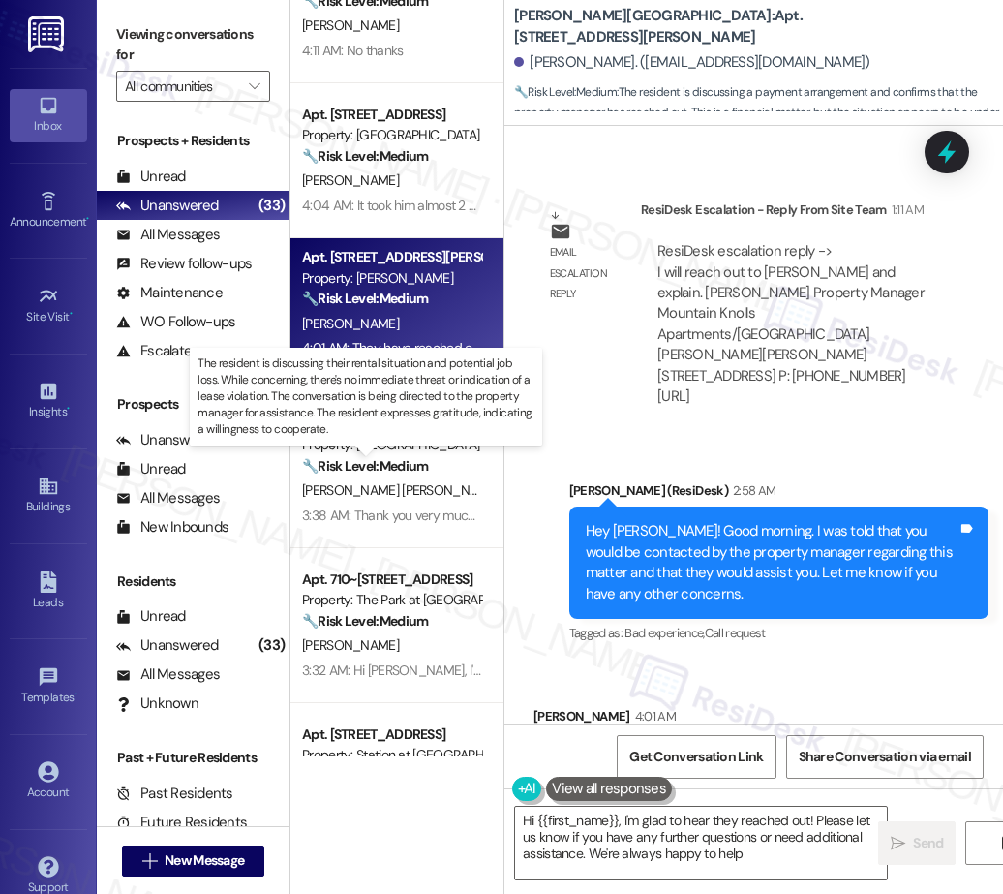
type textarea "Hi {{first_name}}, I'm glad to hear they reached out! Please let us know if you…"
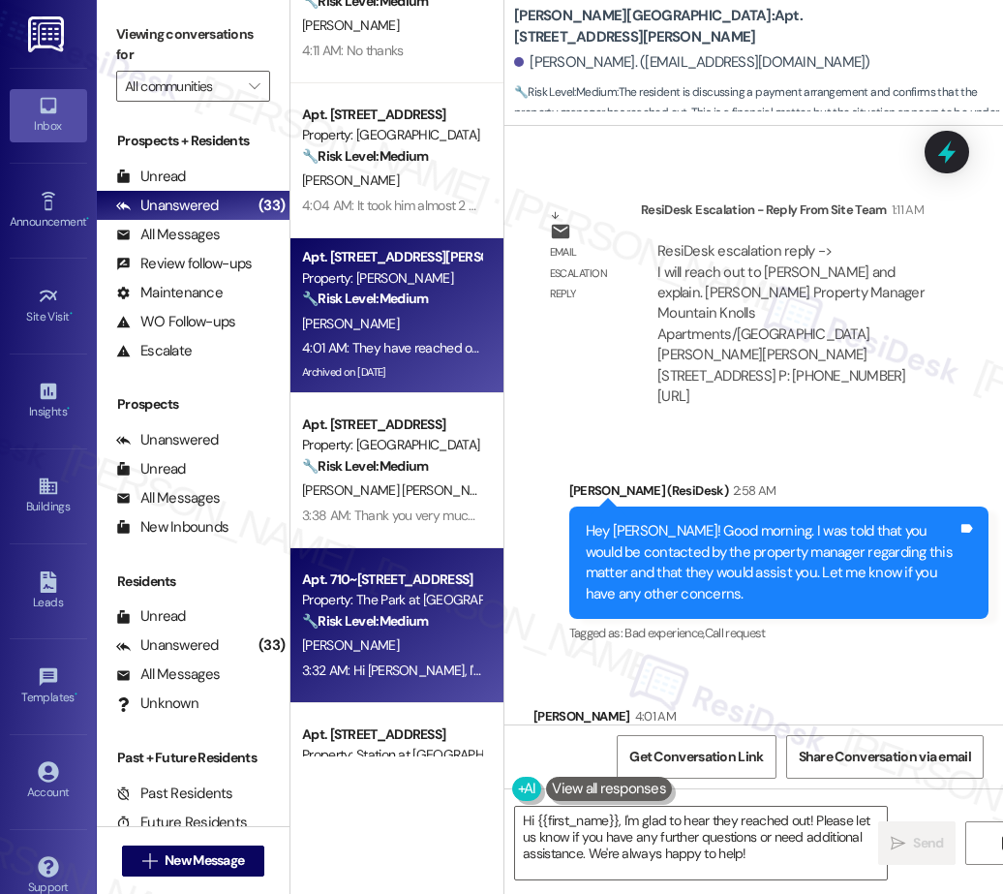
click at [382, 646] on div "[PERSON_NAME]" at bounding box center [391, 645] width 183 height 24
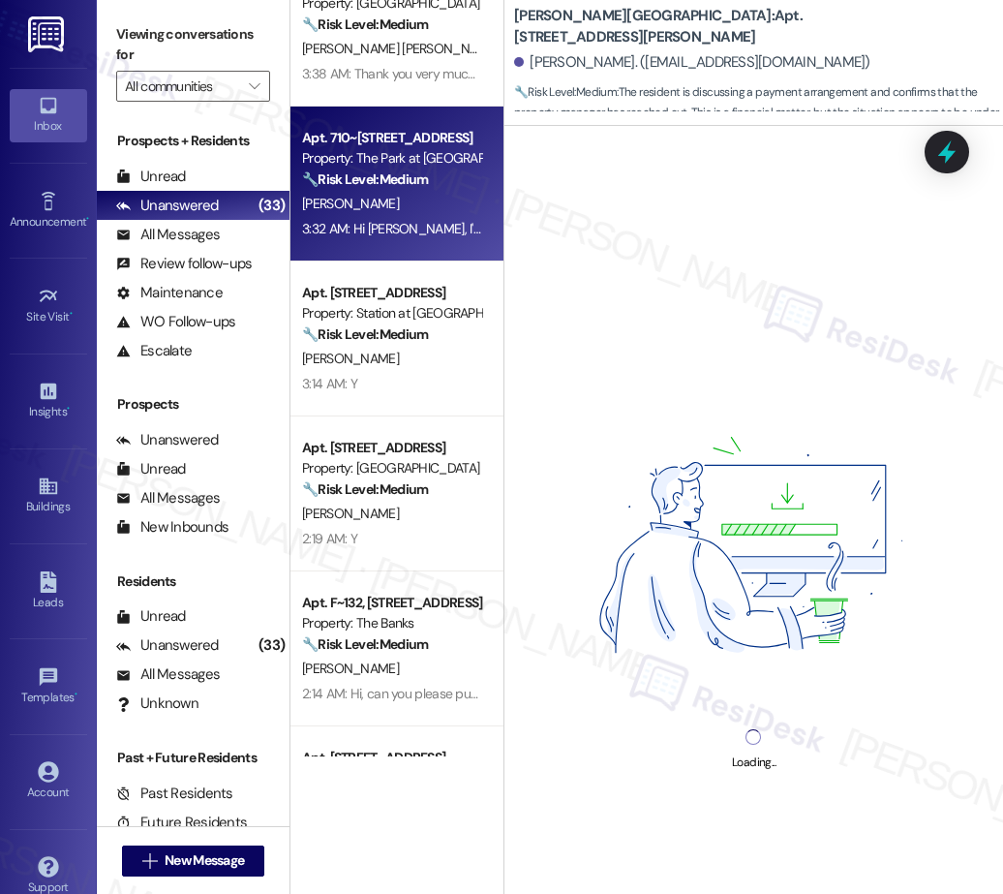
scroll to position [714, 0]
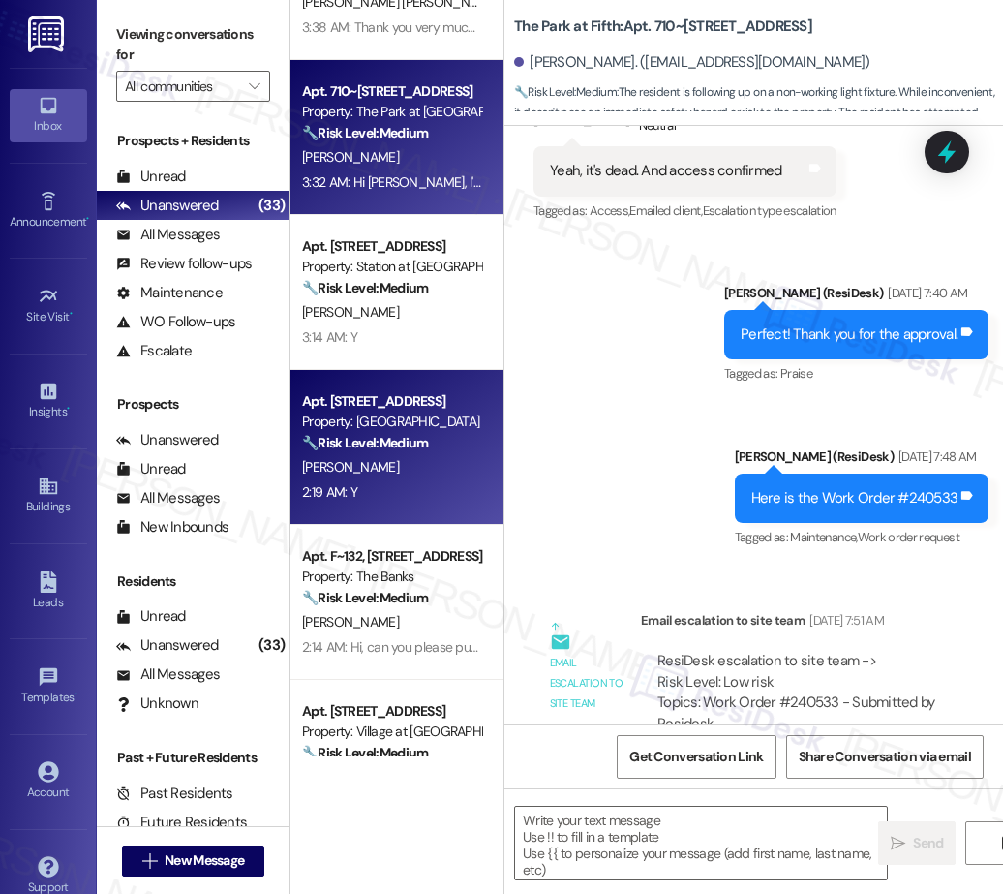
type textarea "Fetching suggested responses. Please feel free to read through the conversation…"
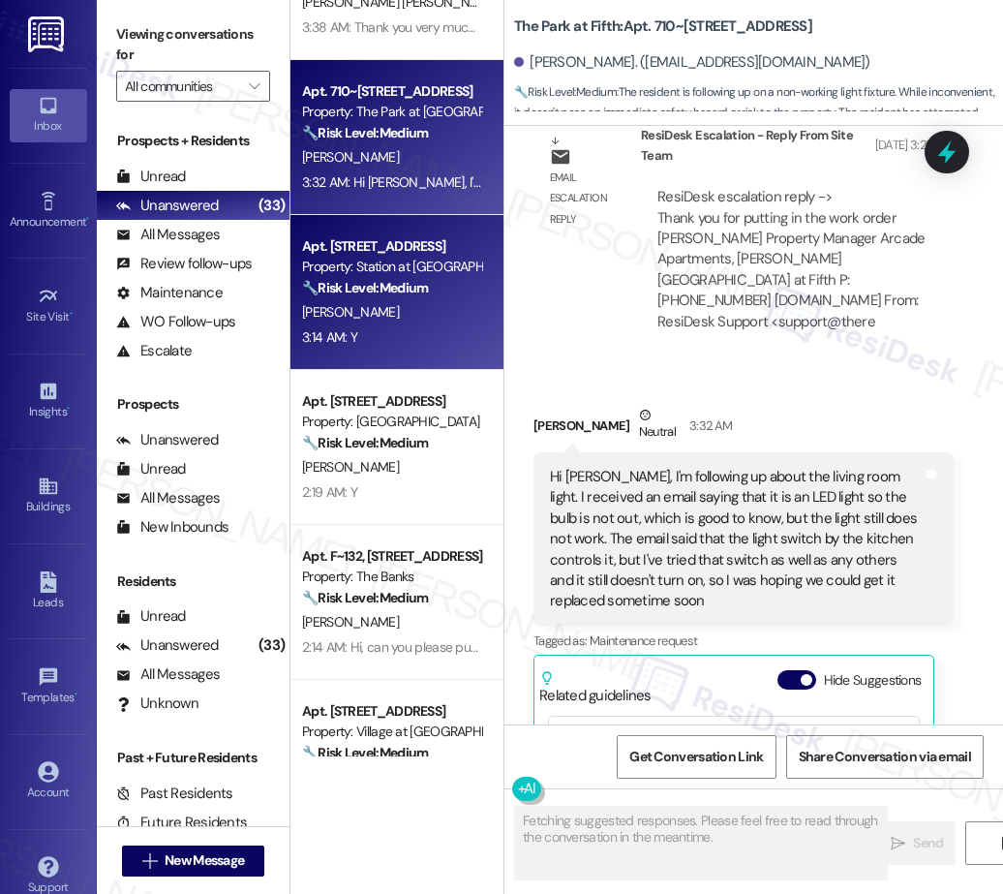
click at [410, 327] on div "3:14 AM: Y 3:14 AM: Y" at bounding box center [391, 337] width 183 height 24
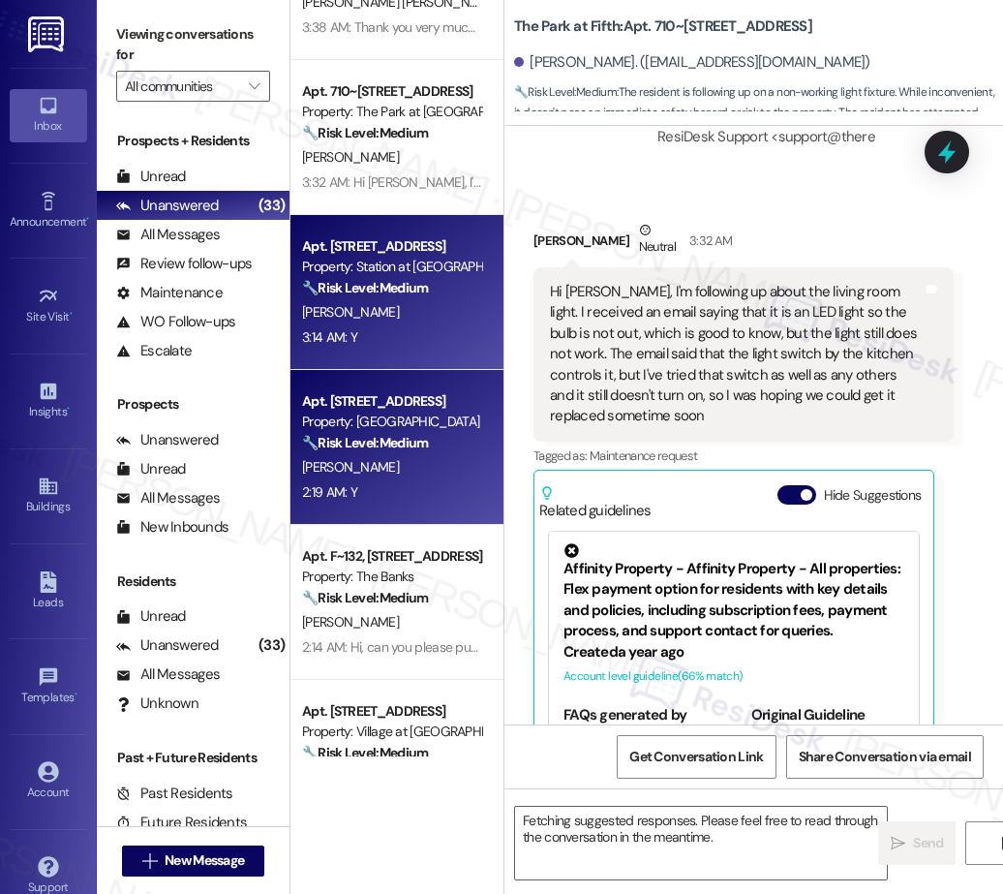
scroll to position [2794, 0]
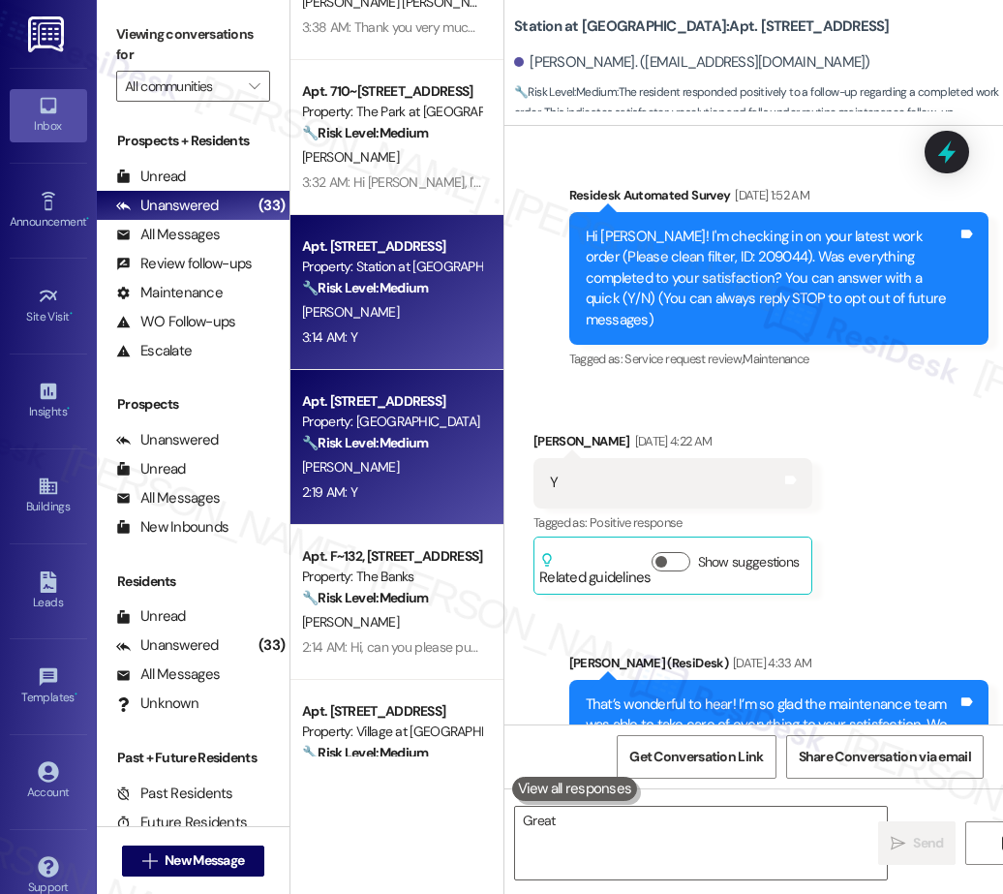
click at [414, 454] on div "Apt. 316, 111 NE 6th Avenue Property: Central Eastside Lofts 🔧 Risk Level: Medi…" at bounding box center [391, 422] width 183 height 66
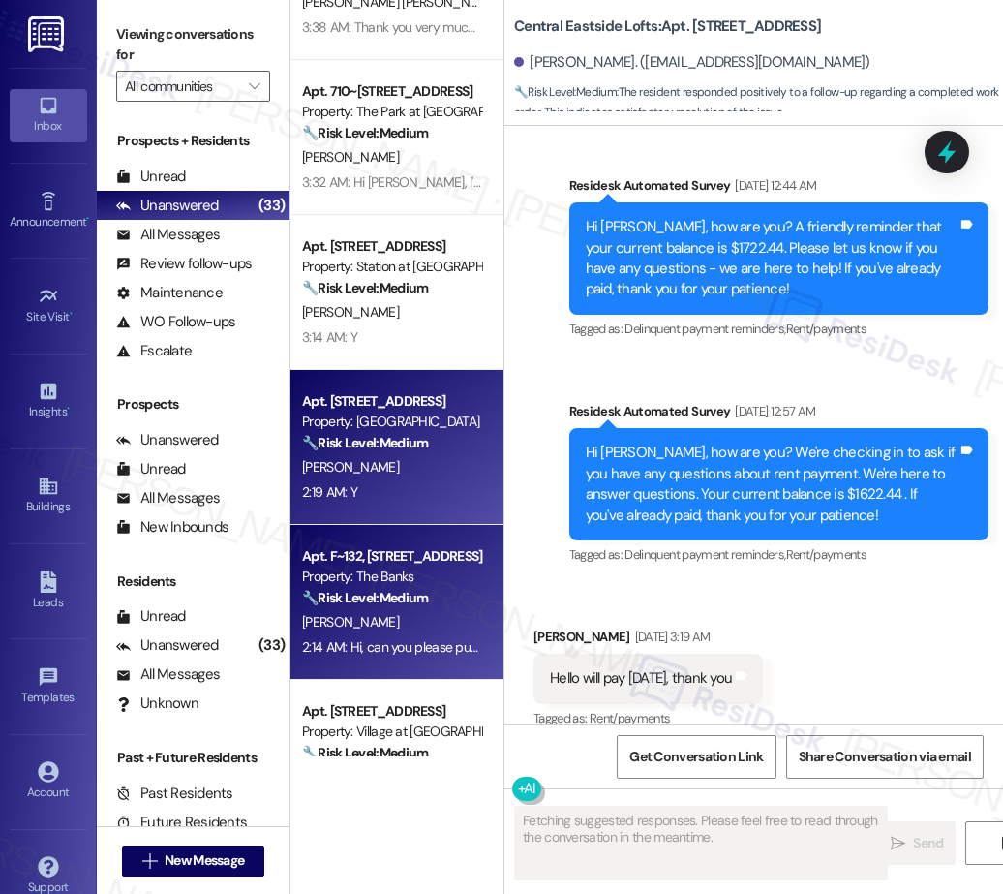
scroll to position [6571, 0]
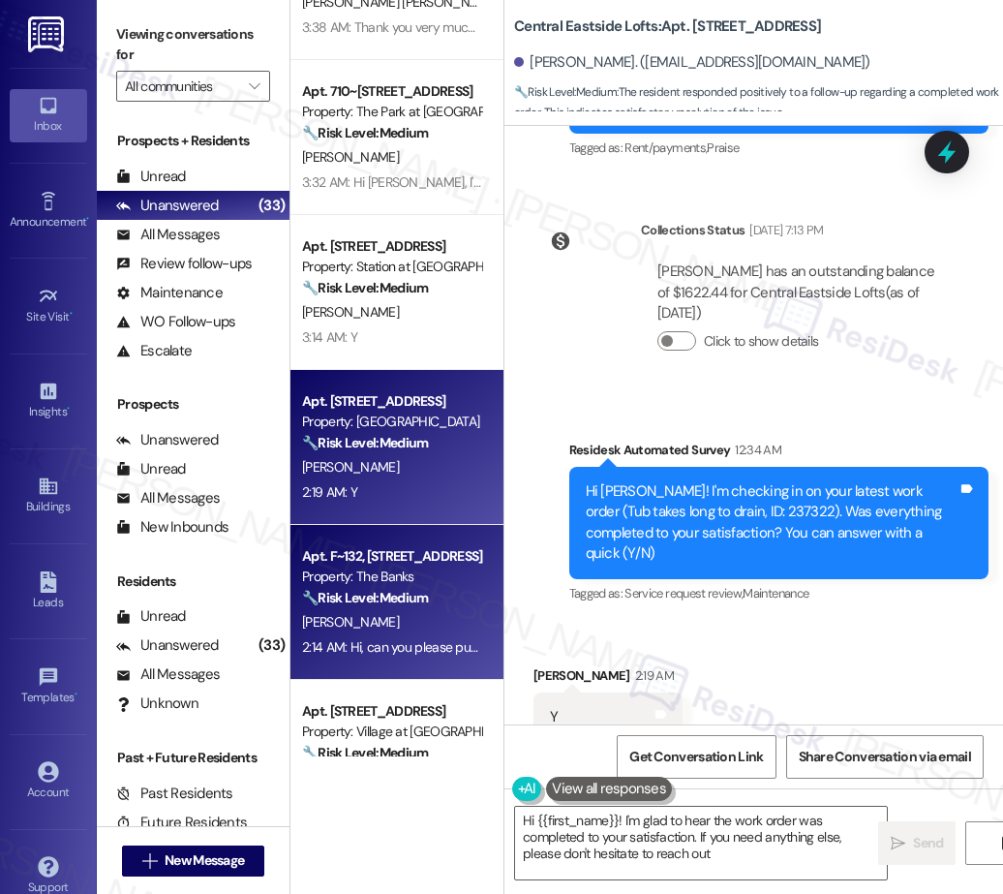
type textarea "Hi {{first_name}}! I'm glad to hear the work order was completed to your satisf…"
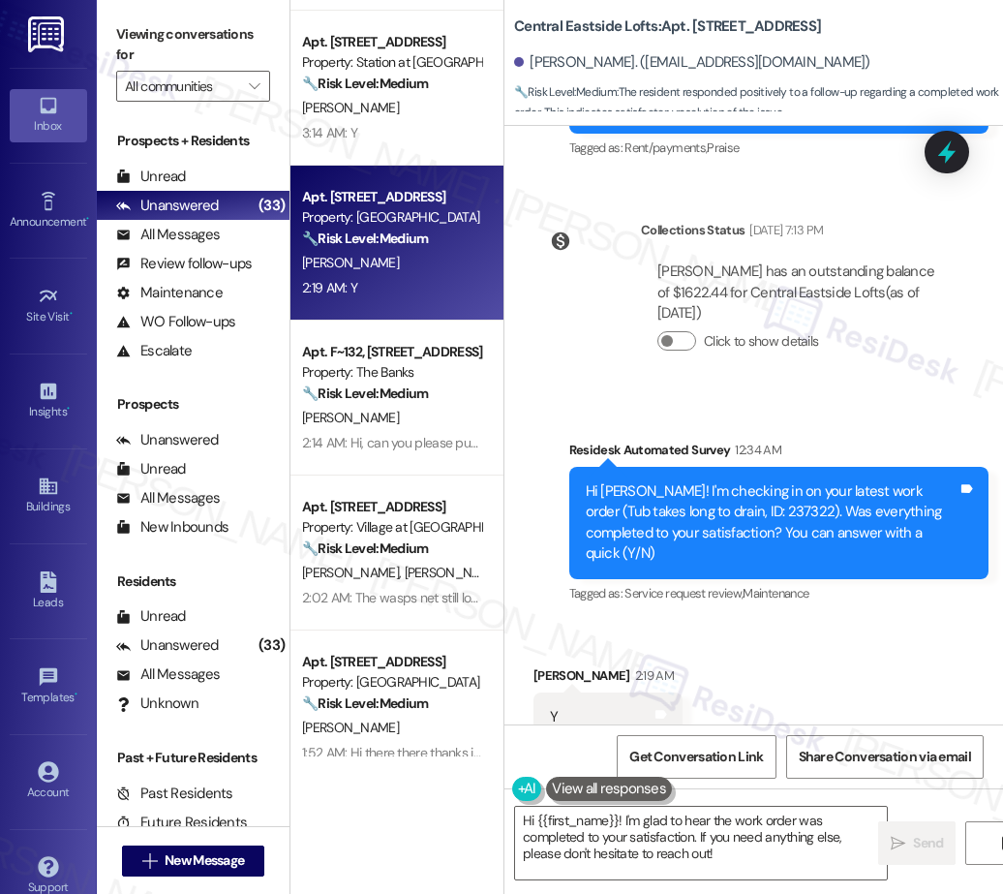
scroll to position [924, 0]
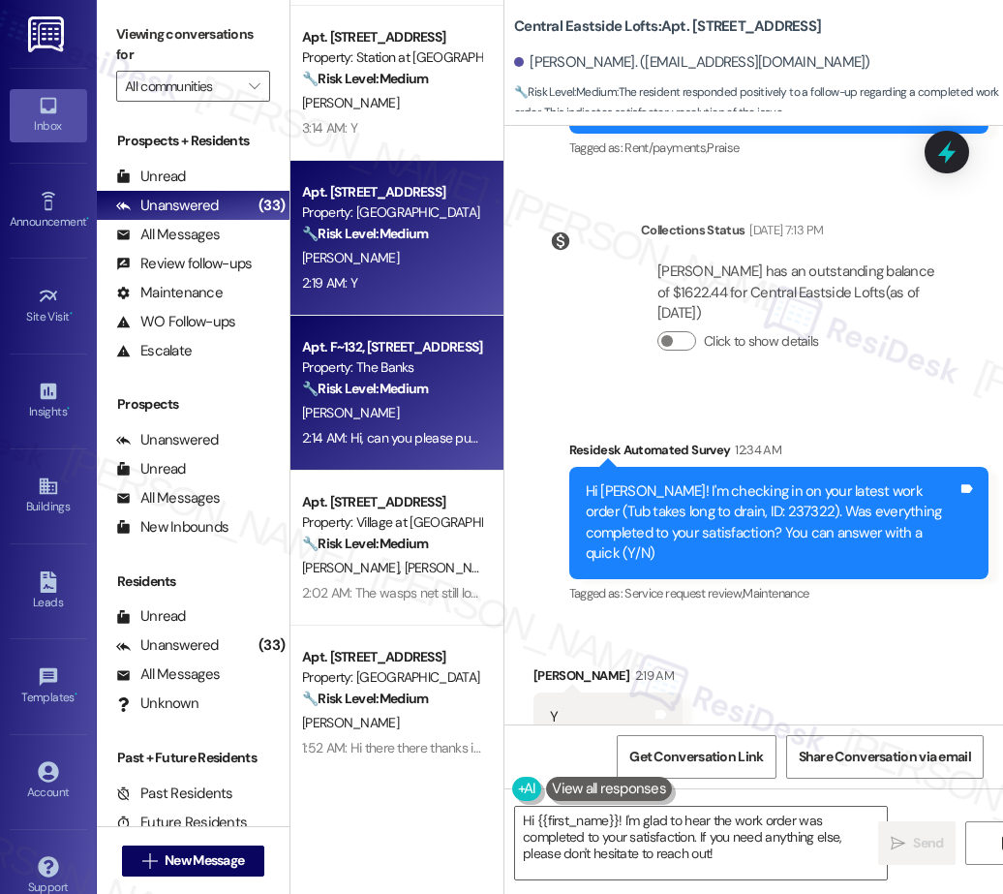
click at [399, 380] on strong "🔧 Risk Level: Medium" at bounding box center [365, 388] width 126 height 17
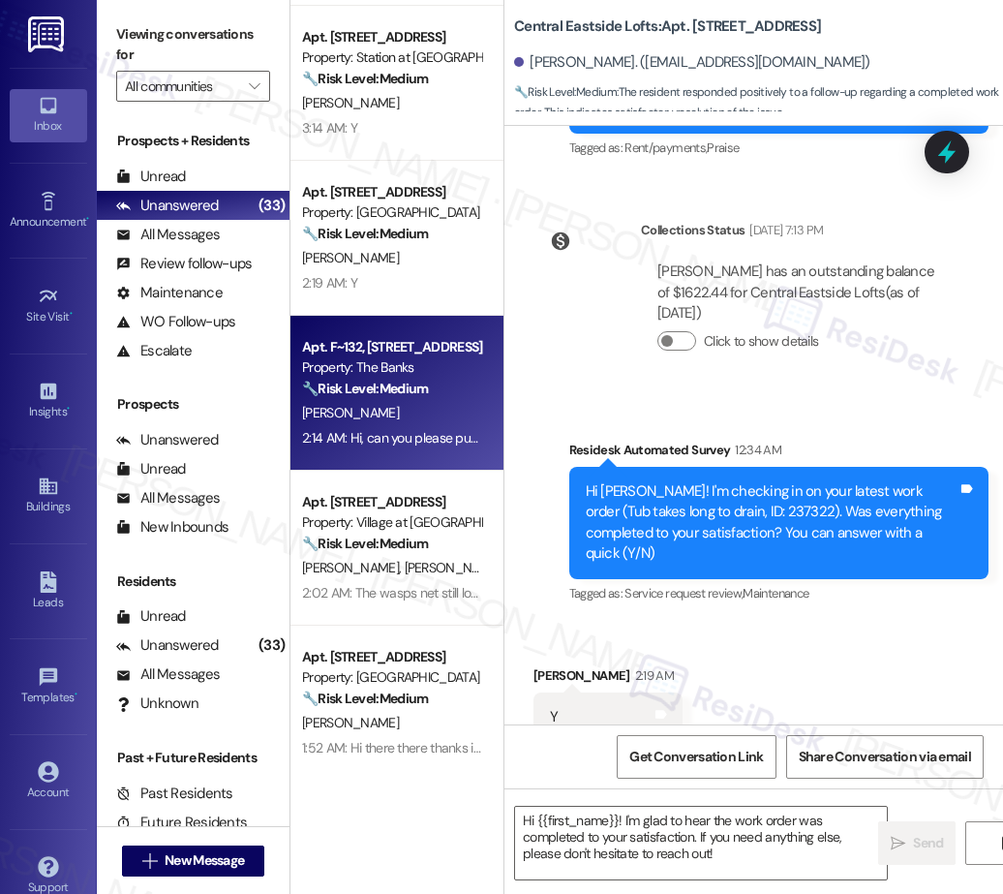
type textarea "Fetching suggested responses. Please feel free to read through the conversation…"
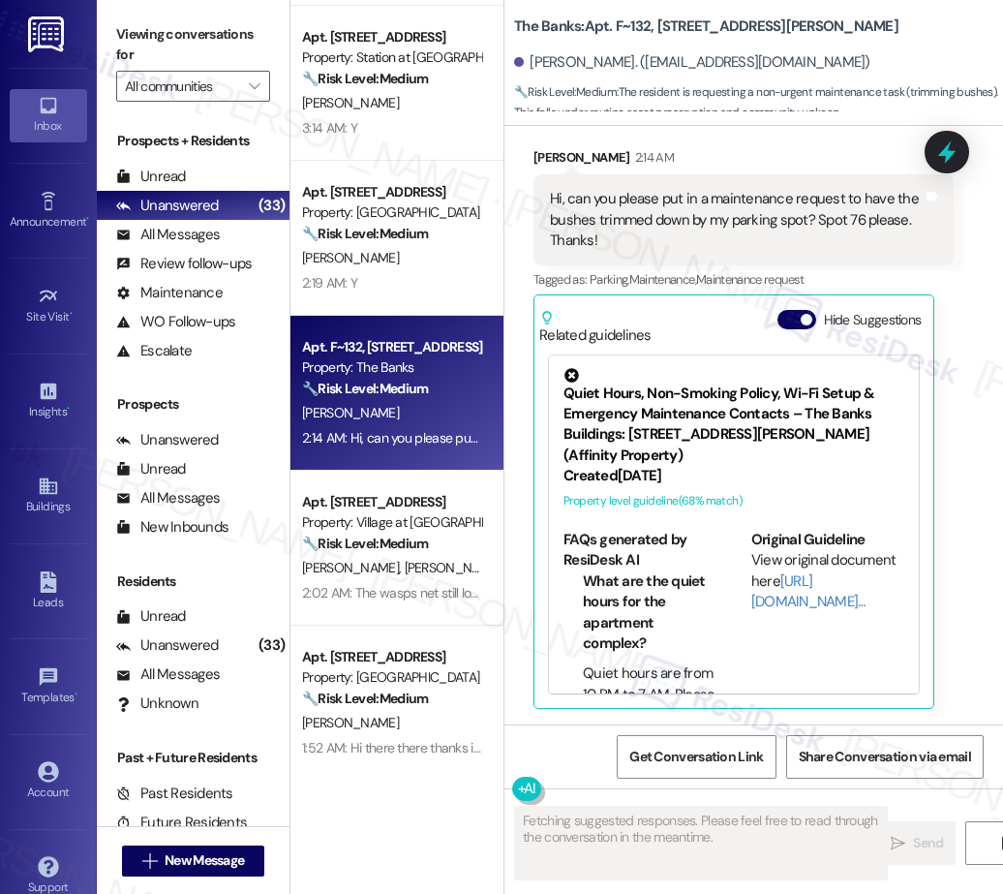
scroll to position [665, 0]
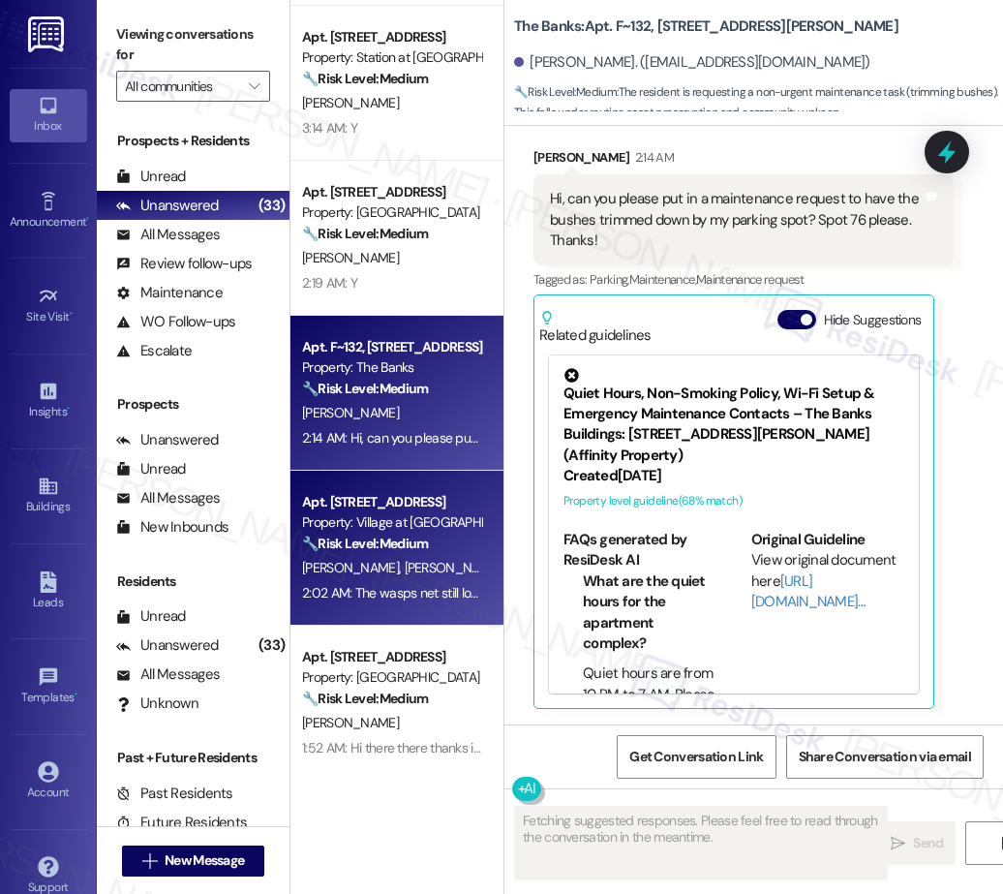
click at [428, 540] on strong "🔧 Risk Level: Medium" at bounding box center [365, 542] width 126 height 17
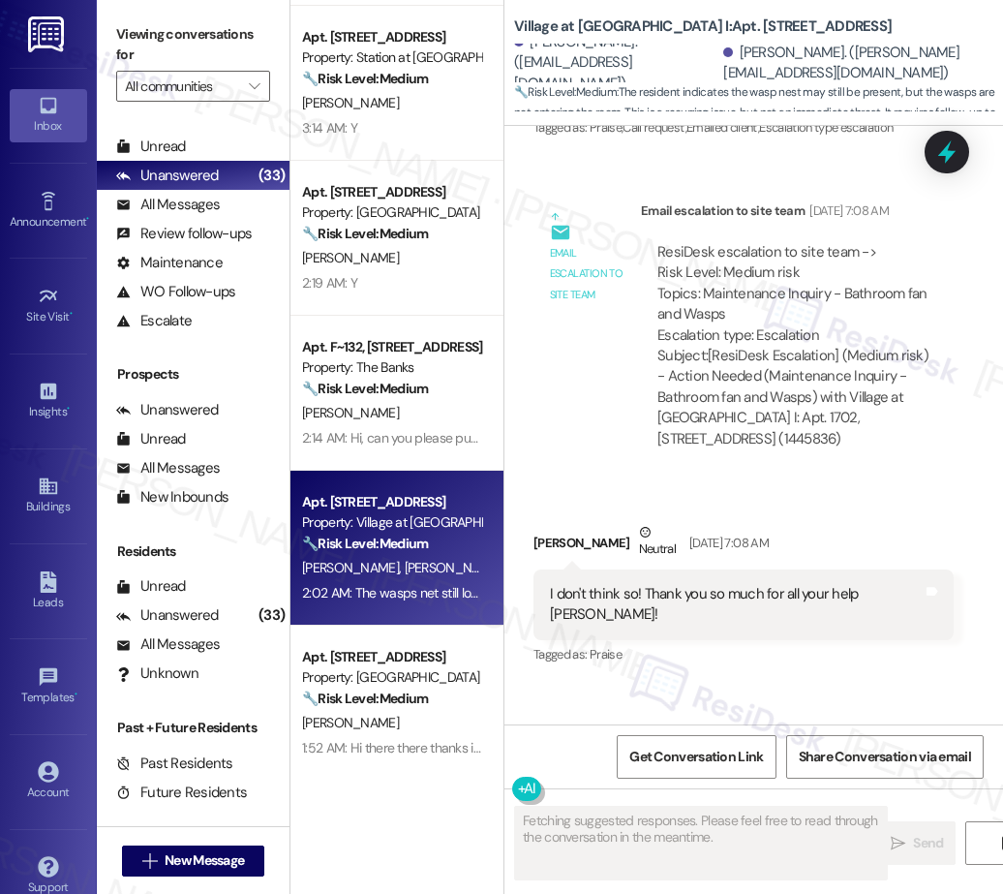
scroll to position [0, 0]
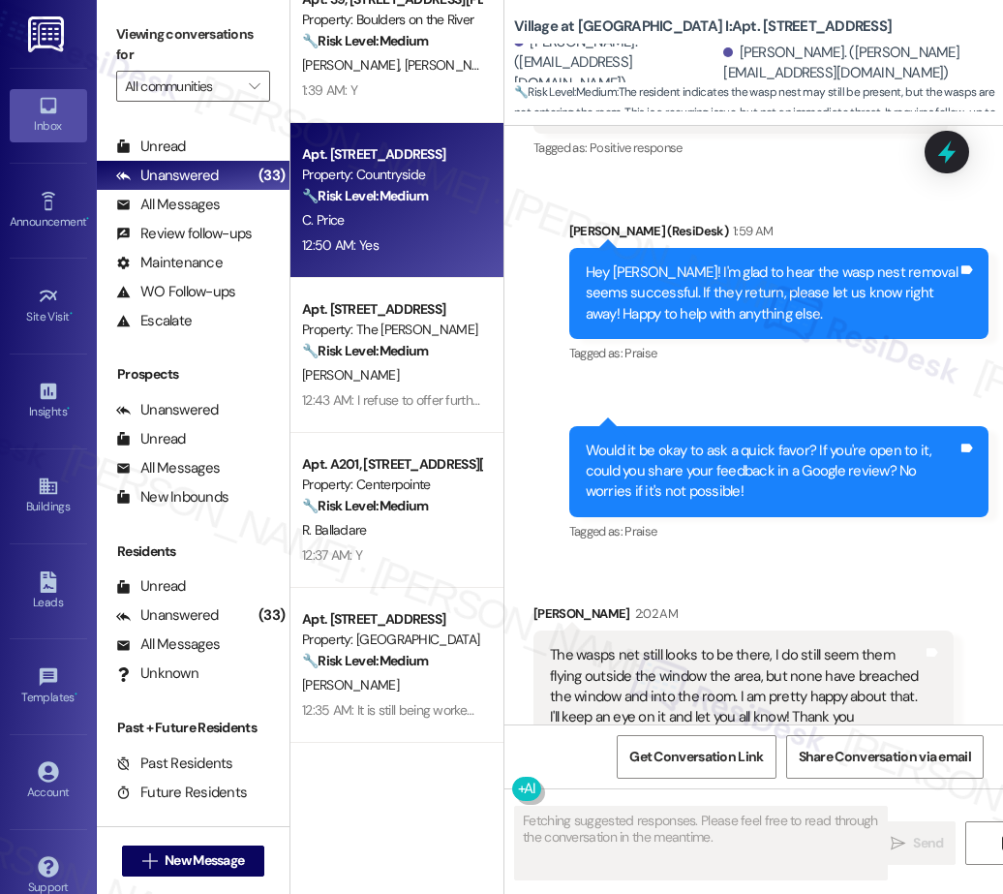
click at [385, 236] on div "12:50 AM: Yes 12:50 AM: Yes" at bounding box center [391, 245] width 183 height 24
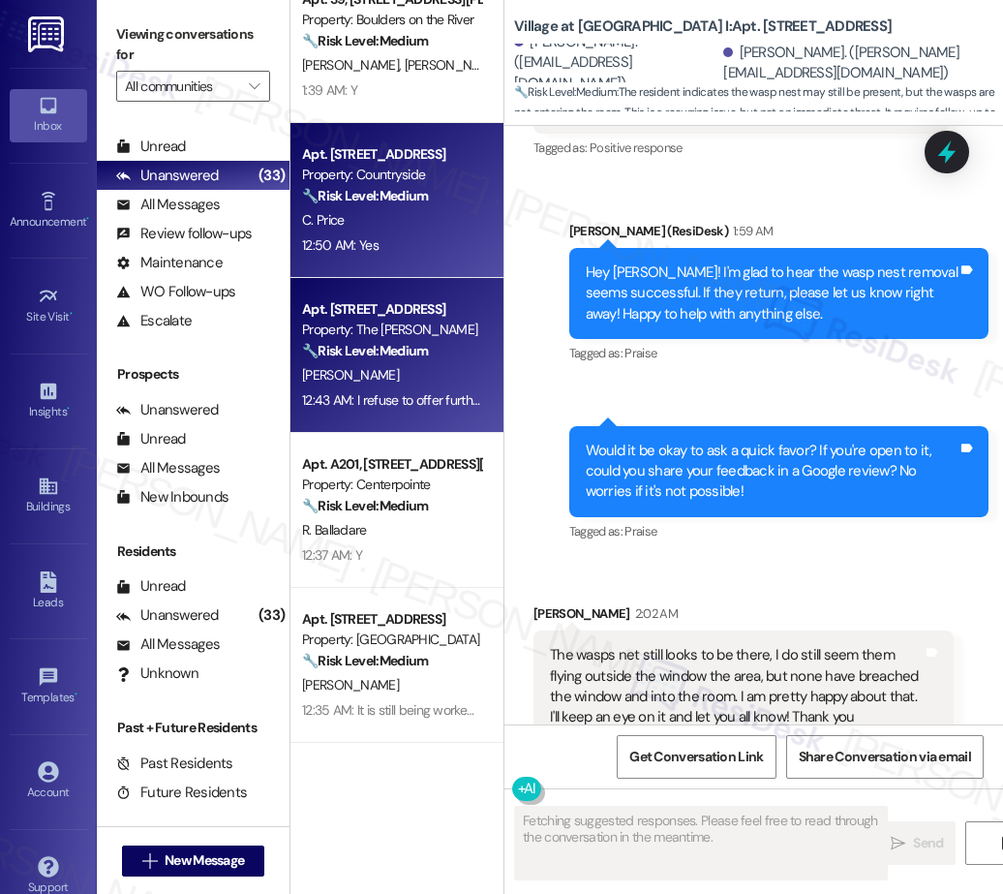
click at [401, 318] on div "Apt. [STREET_ADDRESS]" at bounding box center [391, 309] width 179 height 20
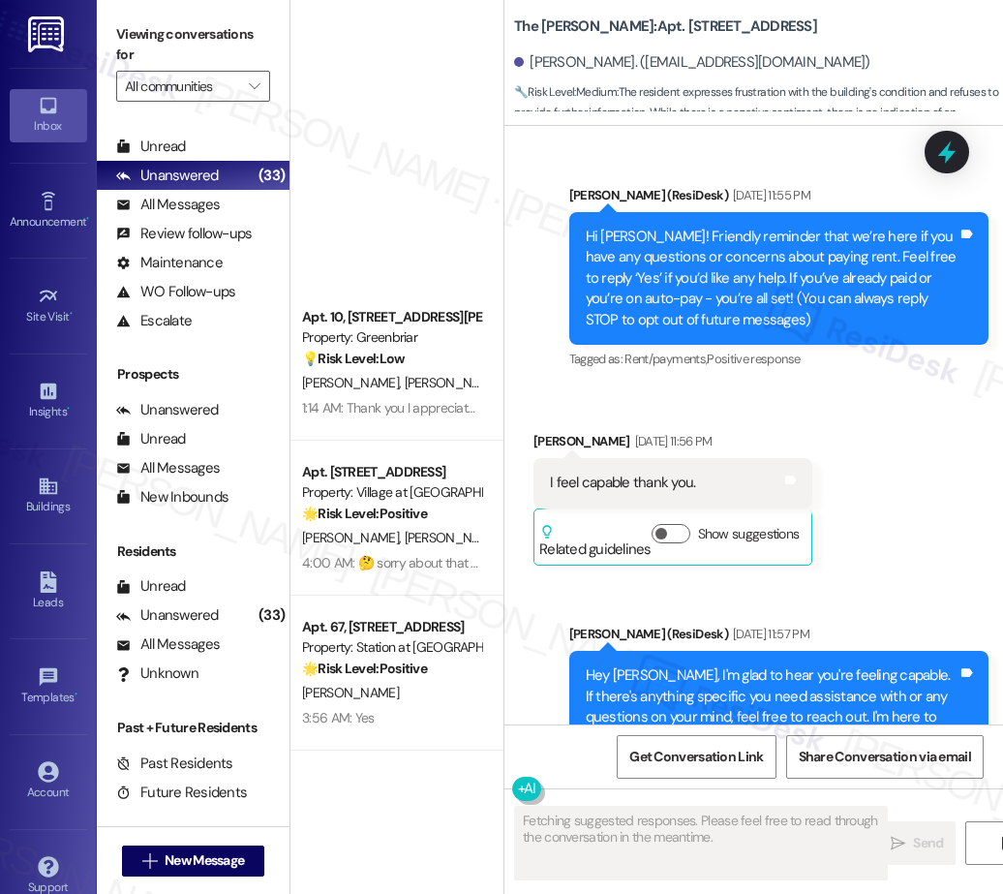
type textarea "Fetching suggested responses. Please feel free to read through the conversation…"
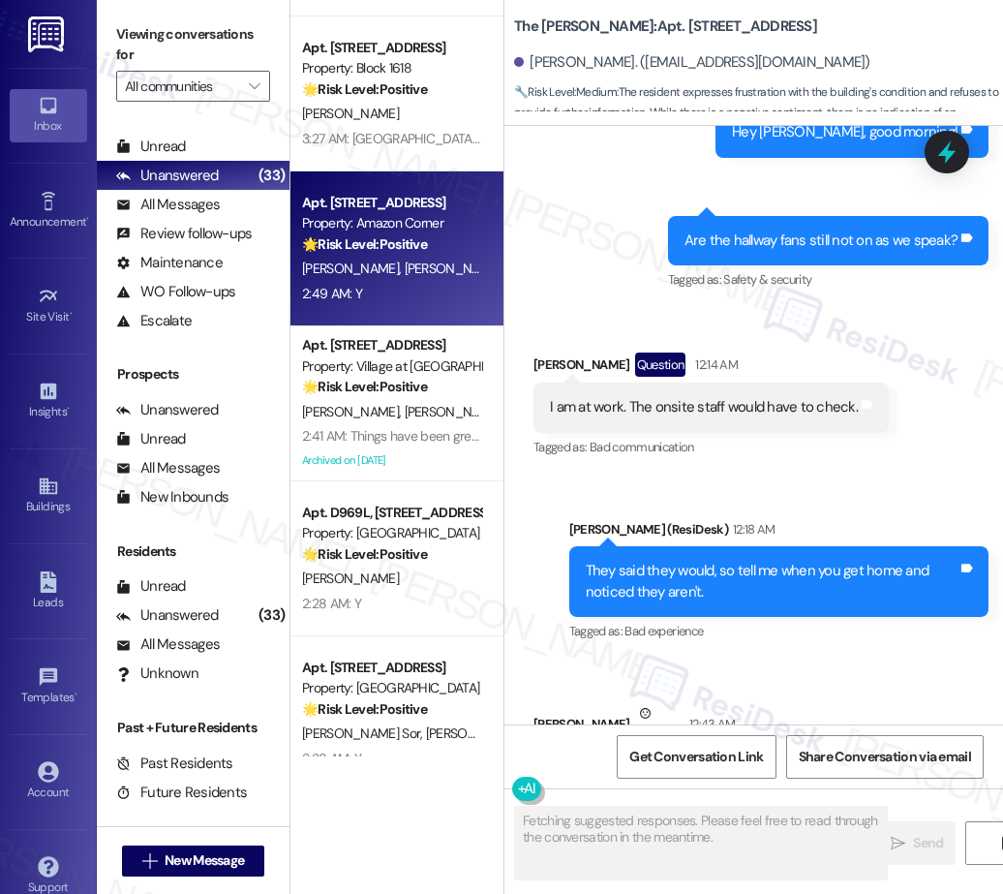
click at [390, 298] on div "2:49 AM: Y 2:49 AM: Y" at bounding box center [391, 294] width 183 height 24
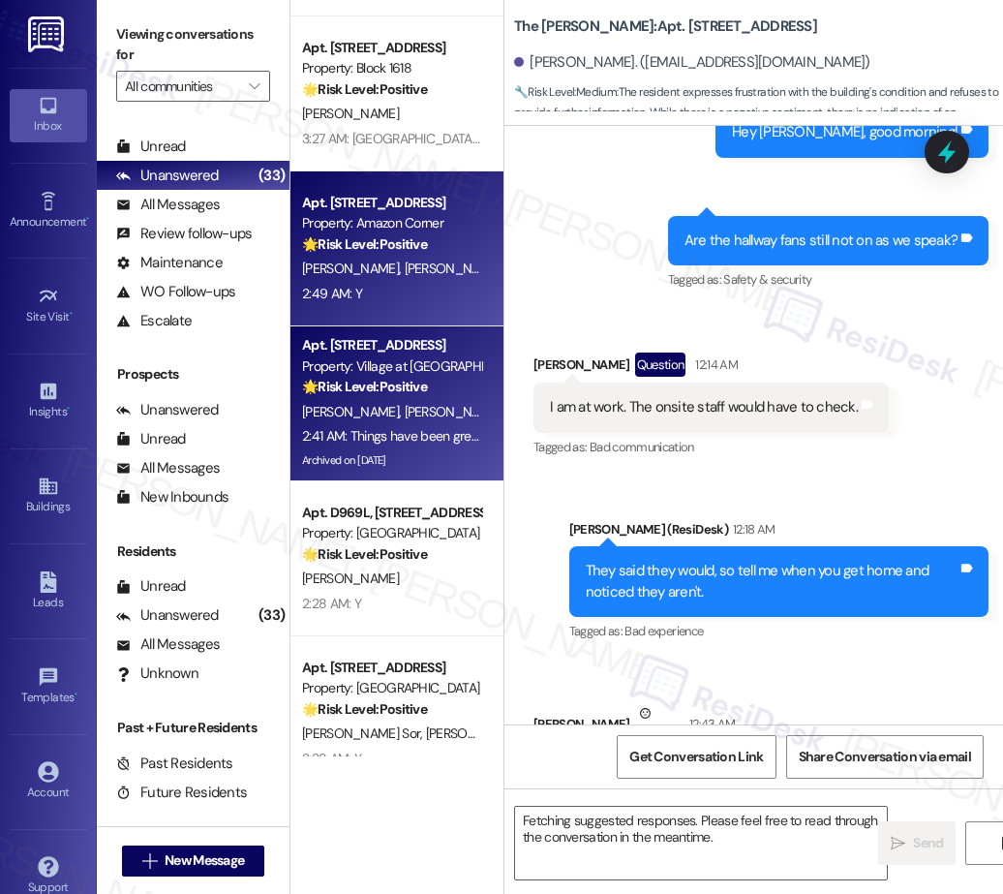
click at [410, 417] on div "J. Ambriz J. Gomez" at bounding box center [391, 412] width 183 height 24
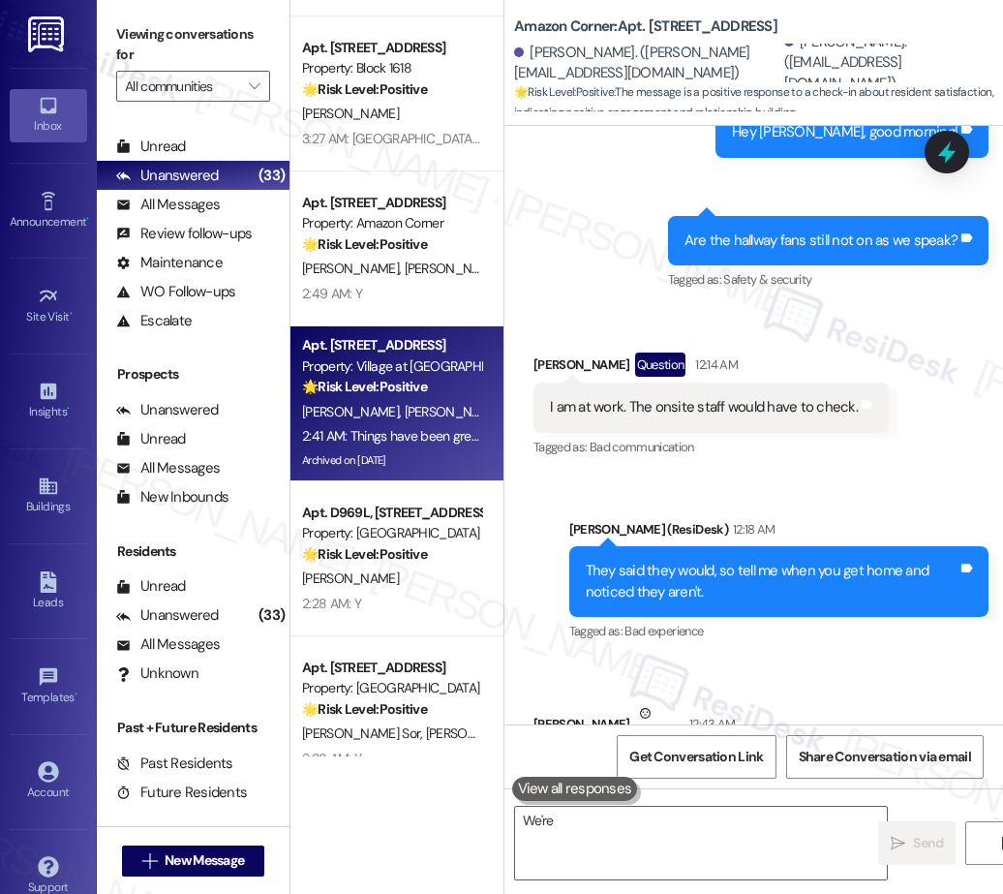
type textarea "We're"
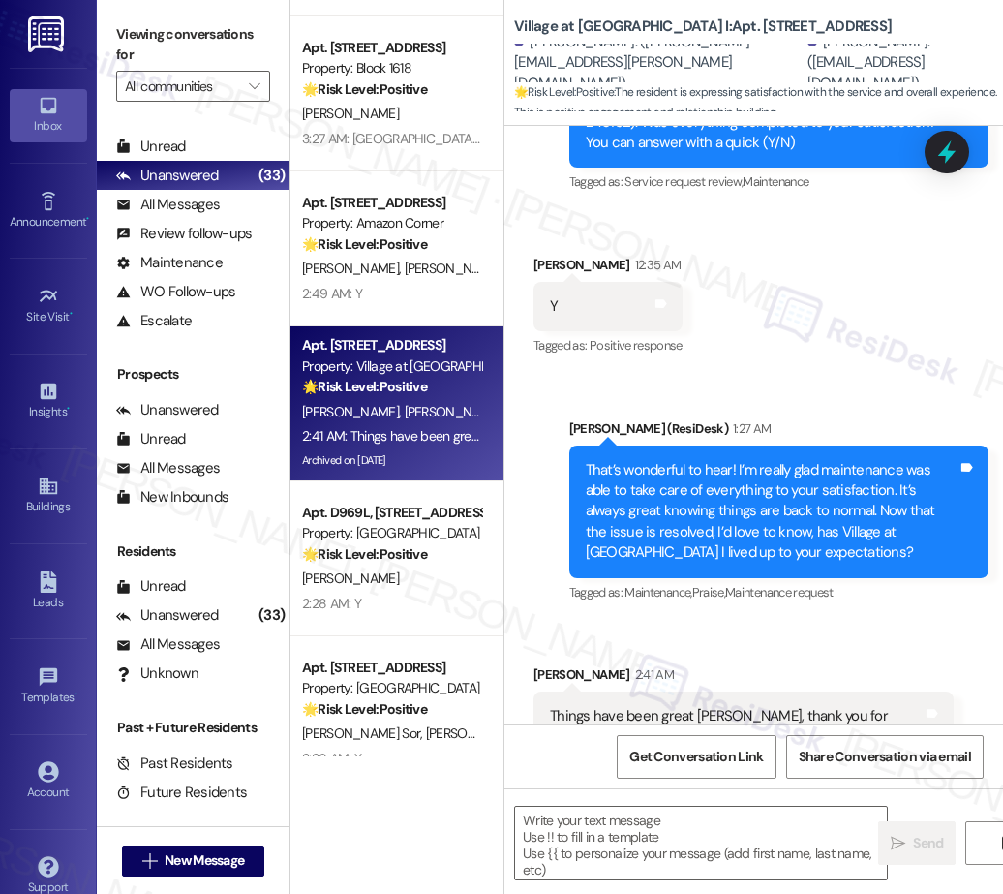
type textarea "Fetching suggested responses. Please feel free to read through the conversation…"
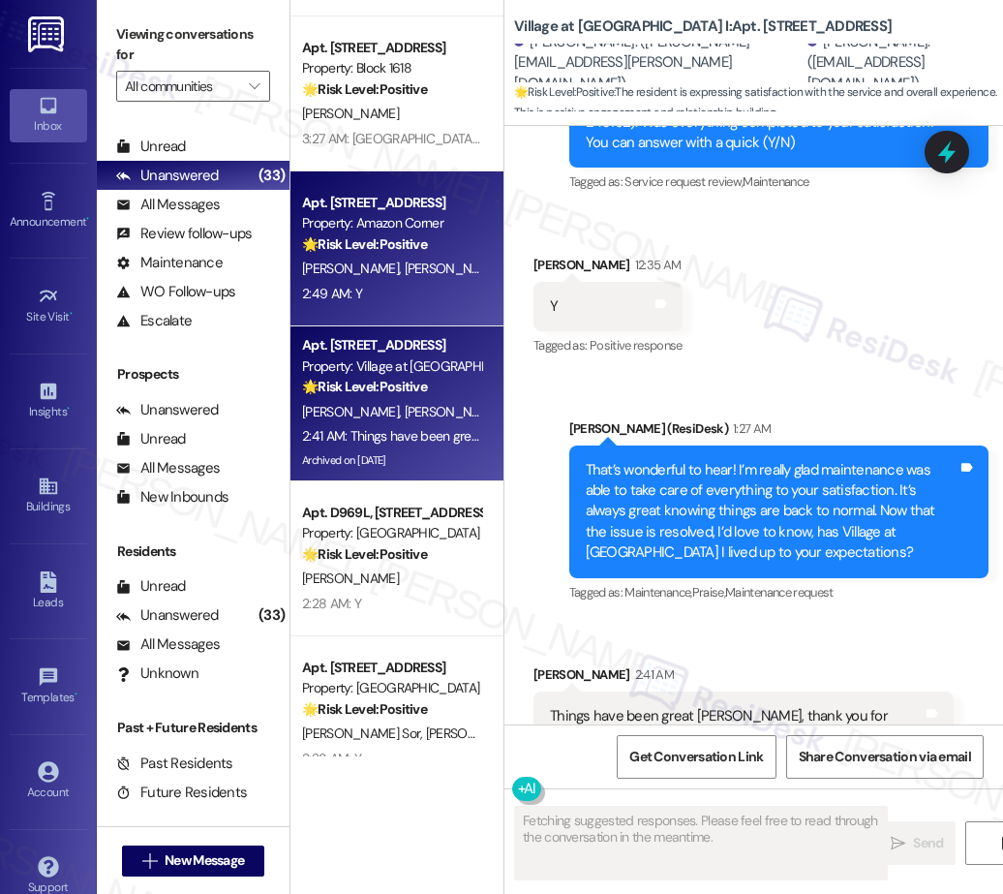
click at [430, 281] on div "M. Freeman T. Nguyen" at bounding box center [391, 269] width 183 height 24
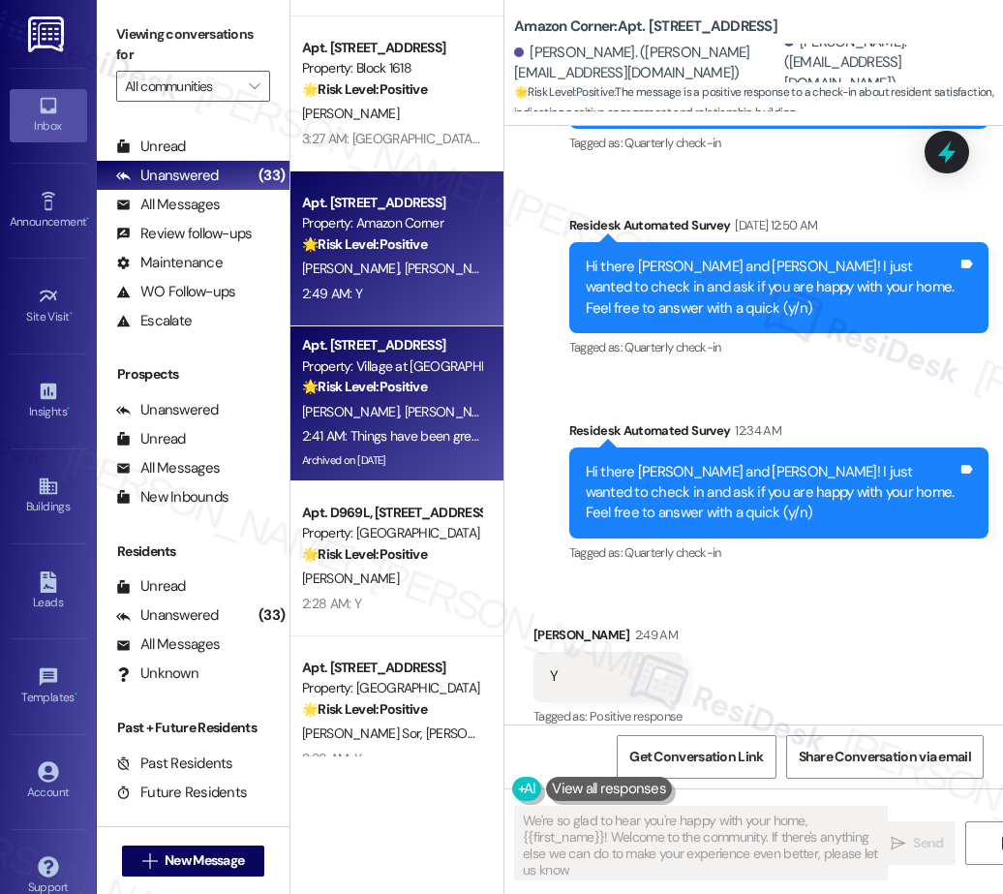
type textarea "We're so glad to hear you're happy with your home, {{first_name}}! Welcome to t…"
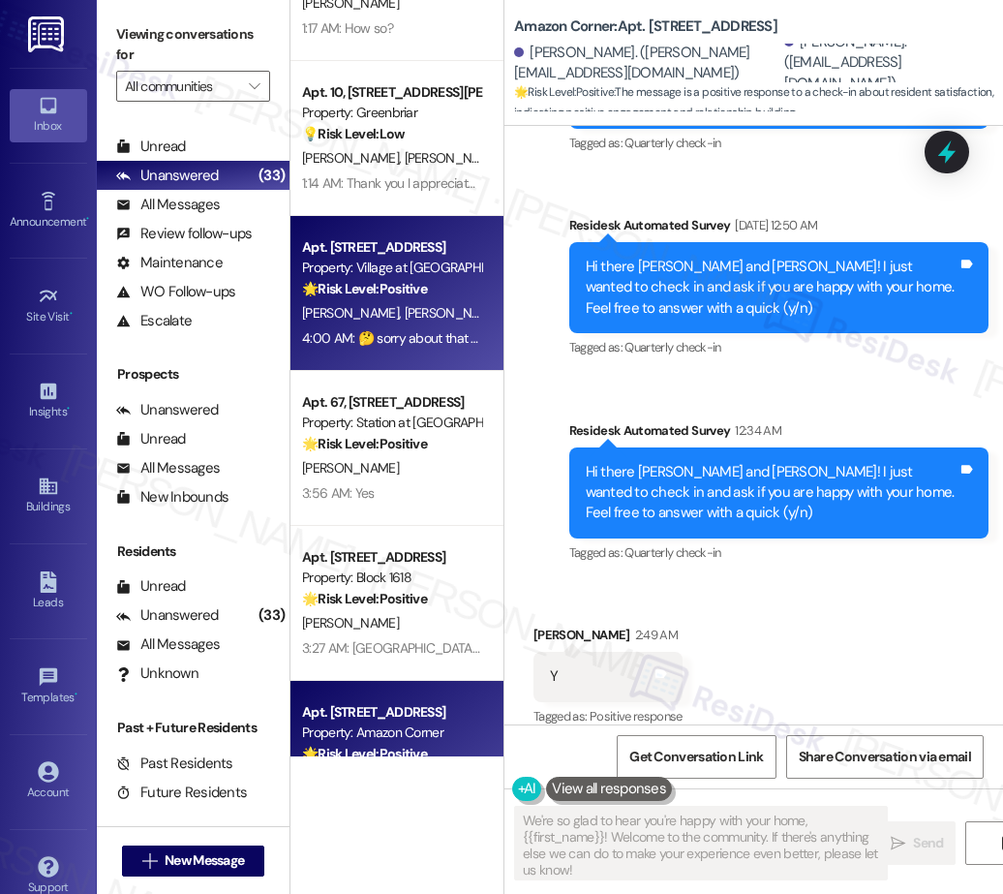
click at [410, 299] on div "Apt. [STREET_ADDRESS] Property: Village at [GEOGRAPHIC_DATA] I 🌟 Risk Level: Po…" at bounding box center [391, 268] width 183 height 66
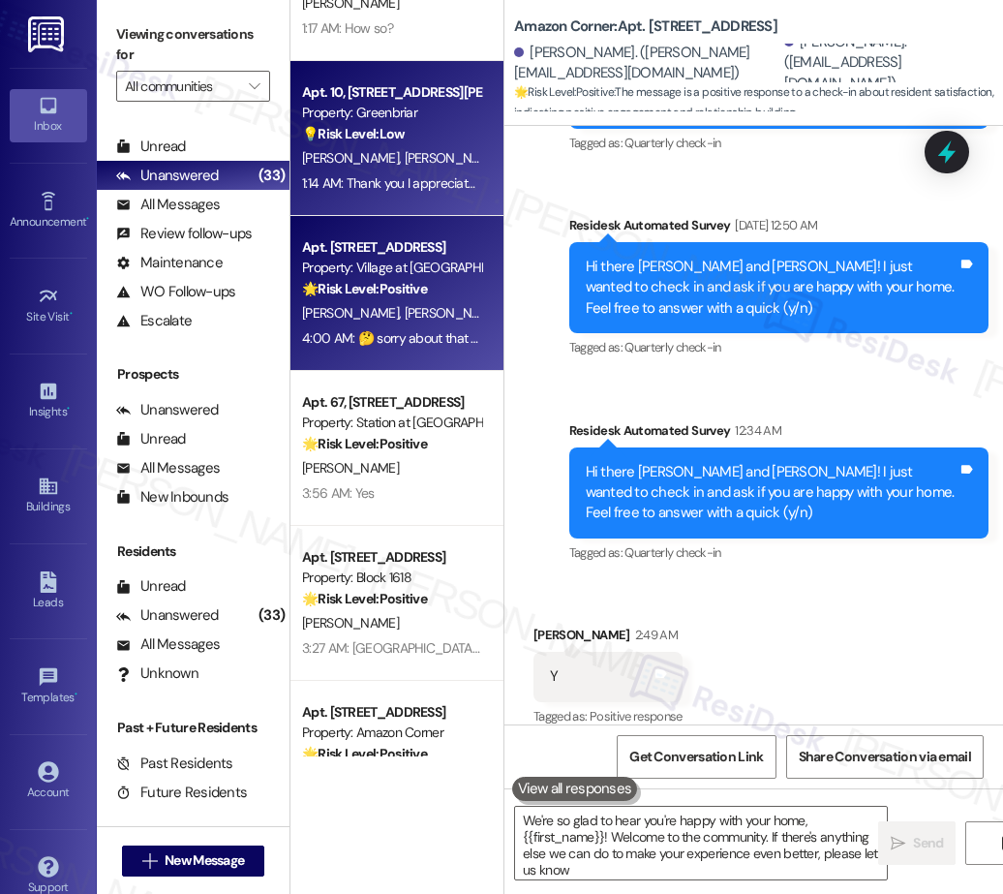
type textarea "We're so glad to hear you're happy with your home, {{first_name}}! Welcome to t…"
click at [417, 158] on div "M. Wolf S. Wolf" at bounding box center [391, 158] width 183 height 24
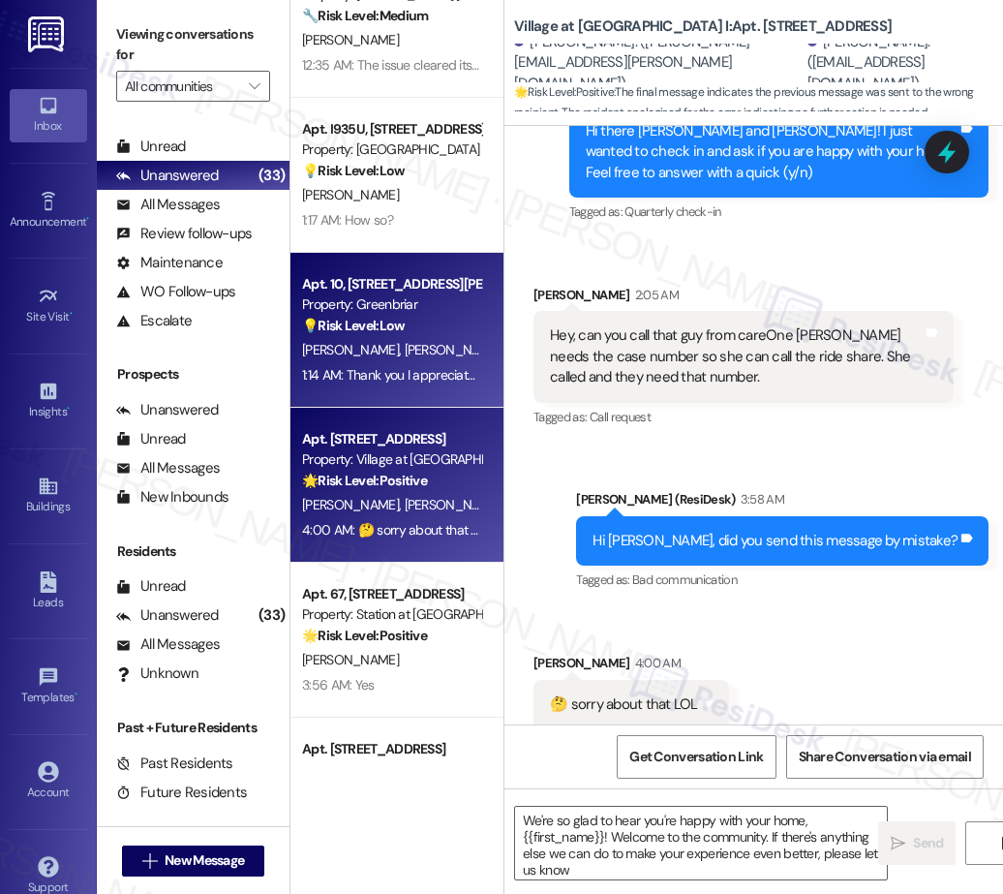
type textarea "We're so glad to hear you're happy with your home, {{first_name}}! Welcome to t…"
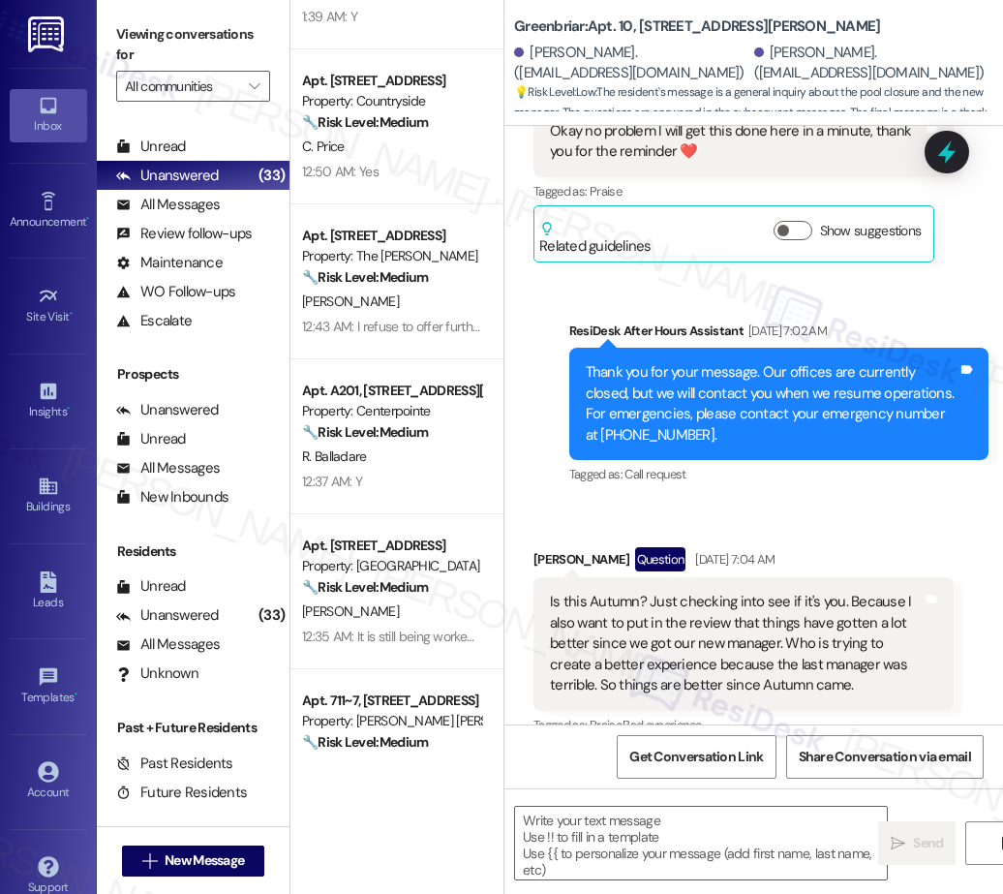
type textarea "Fetching suggested responses. Please feel free to read through the conversation…"
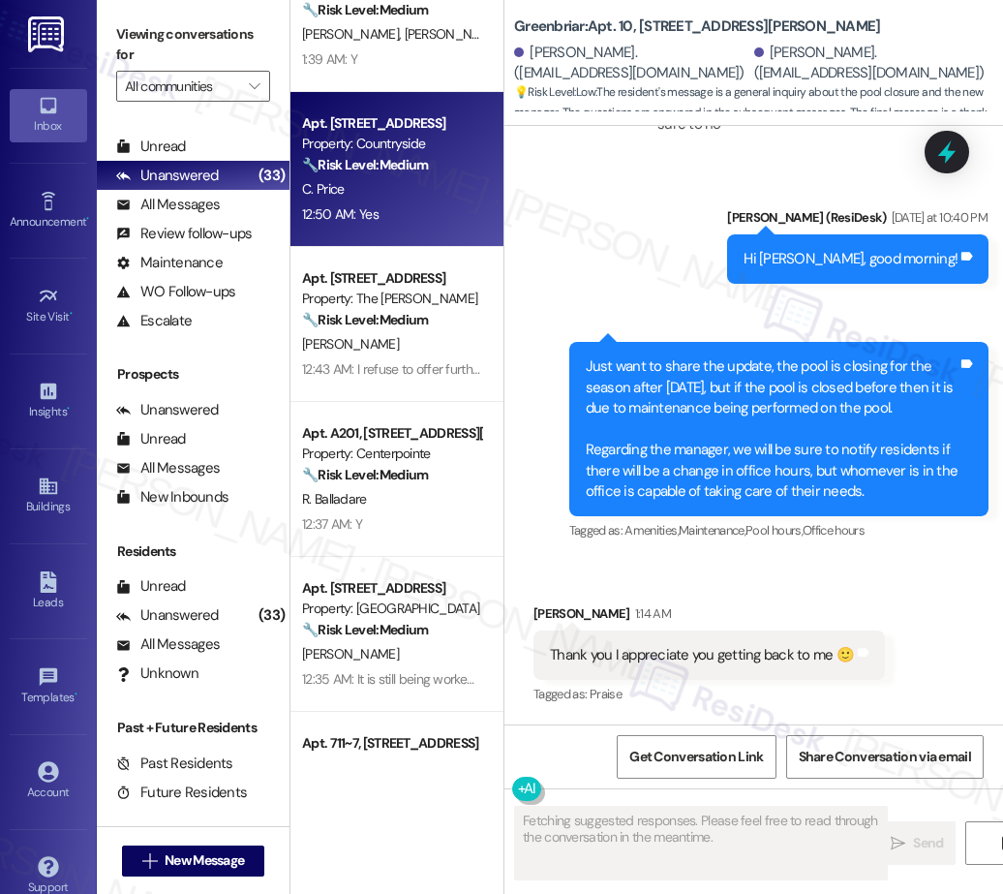
click at [388, 203] on div "12:50 AM: Yes 12:50 AM: Yes" at bounding box center [391, 214] width 183 height 24
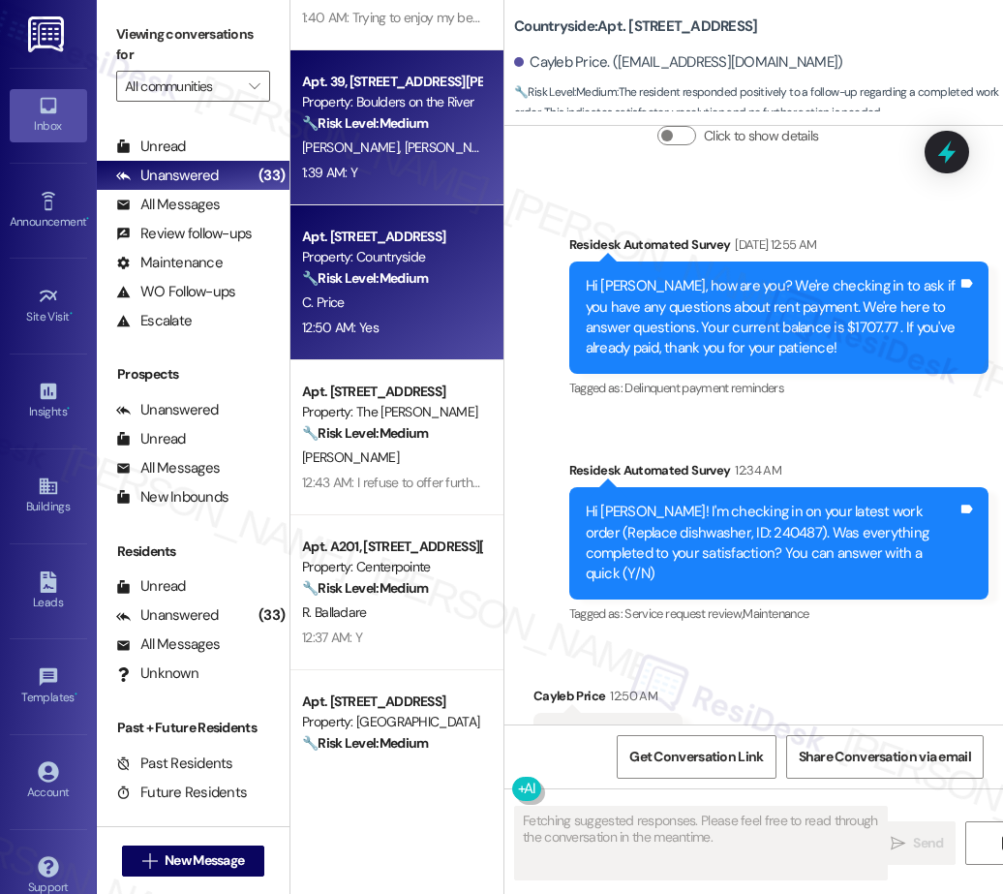
click at [409, 167] on div "1:39 AM: Y 1:39 AM: Y" at bounding box center [391, 173] width 183 height 24
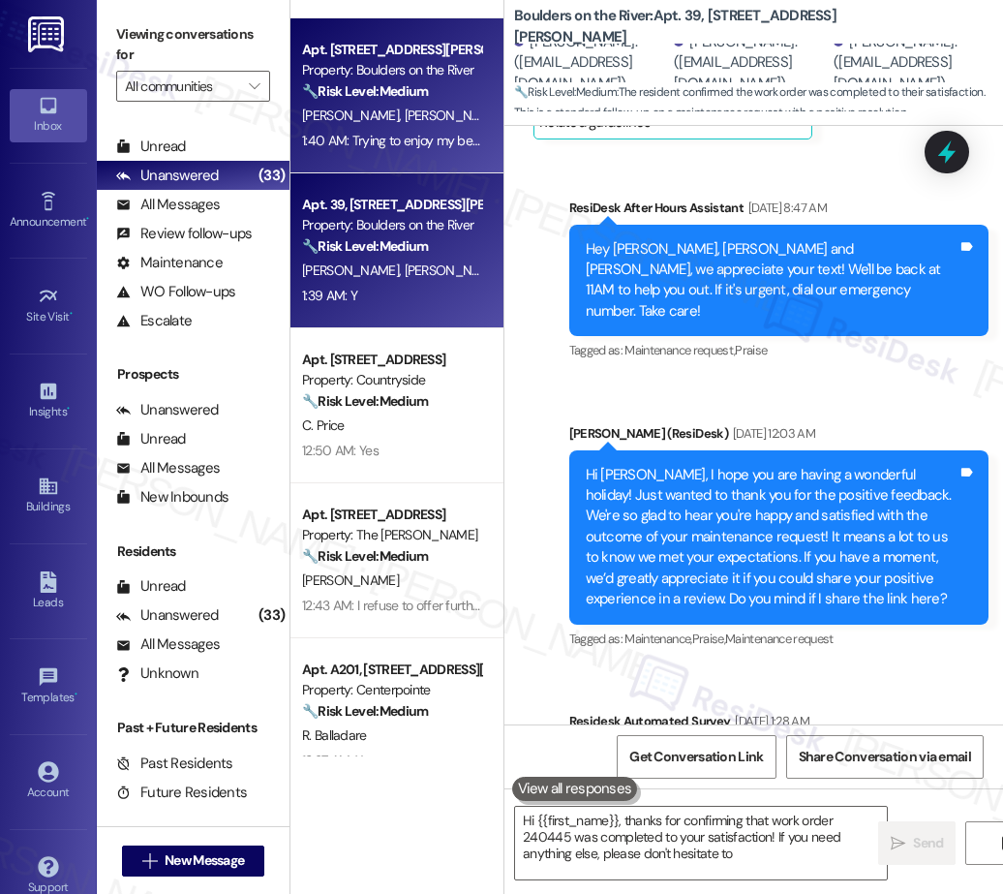
type textarea "Hi {{first_name}}, thanks for confirming that work order 240445 was completed t…"
click at [419, 117] on span "M. Suhonen" at bounding box center [453, 114] width 97 height 17
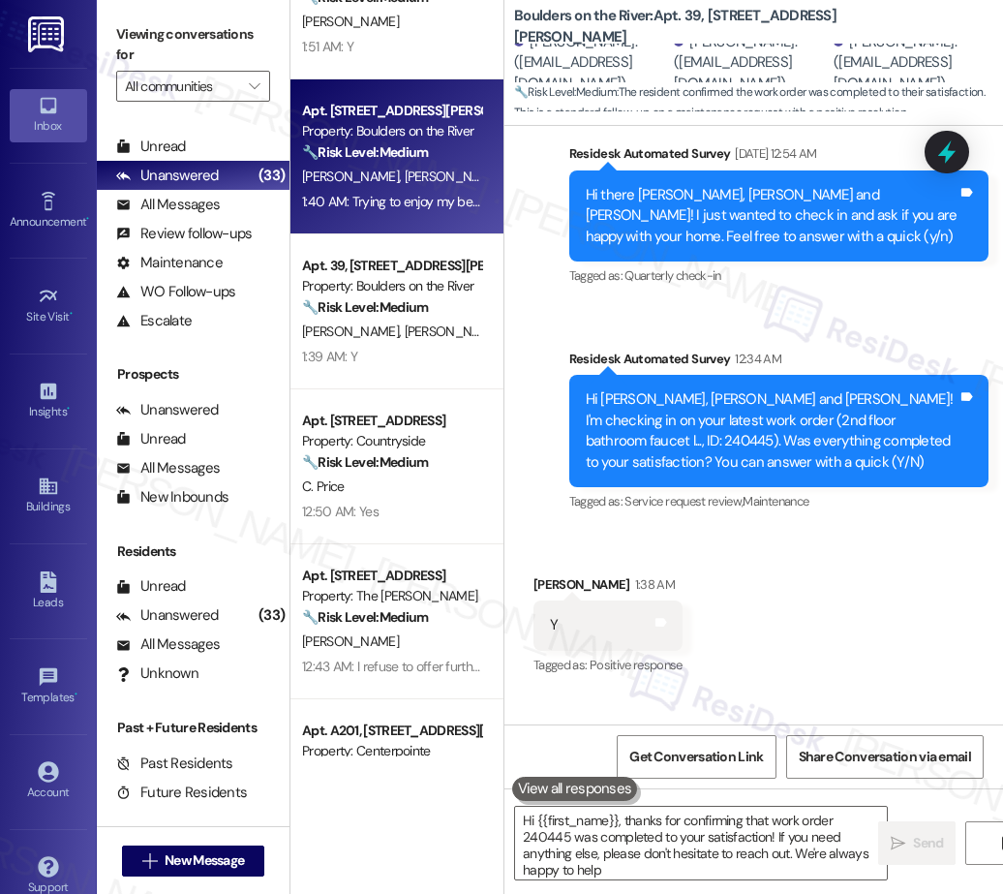
type textarea "Hi {{first_name}}, thanks for confirming that work order 240445 was completed t…"
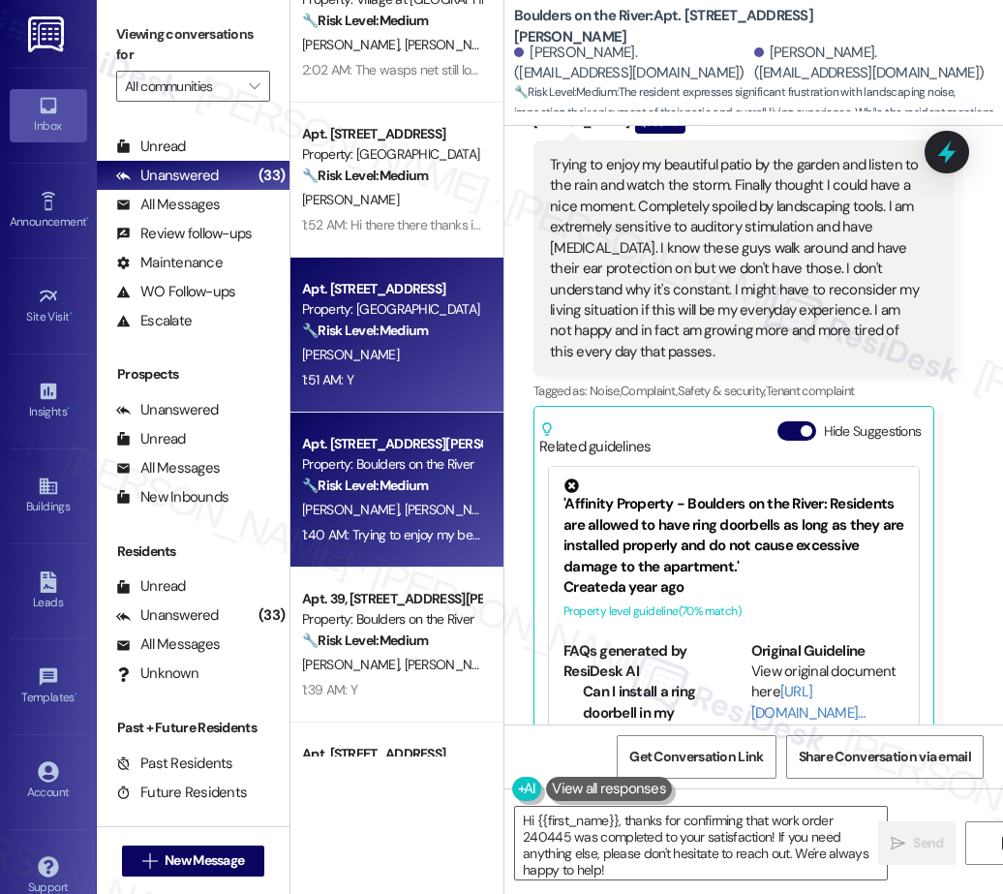
click at [376, 324] on strong "🔧 Risk Level: Medium" at bounding box center [365, 329] width 126 height 17
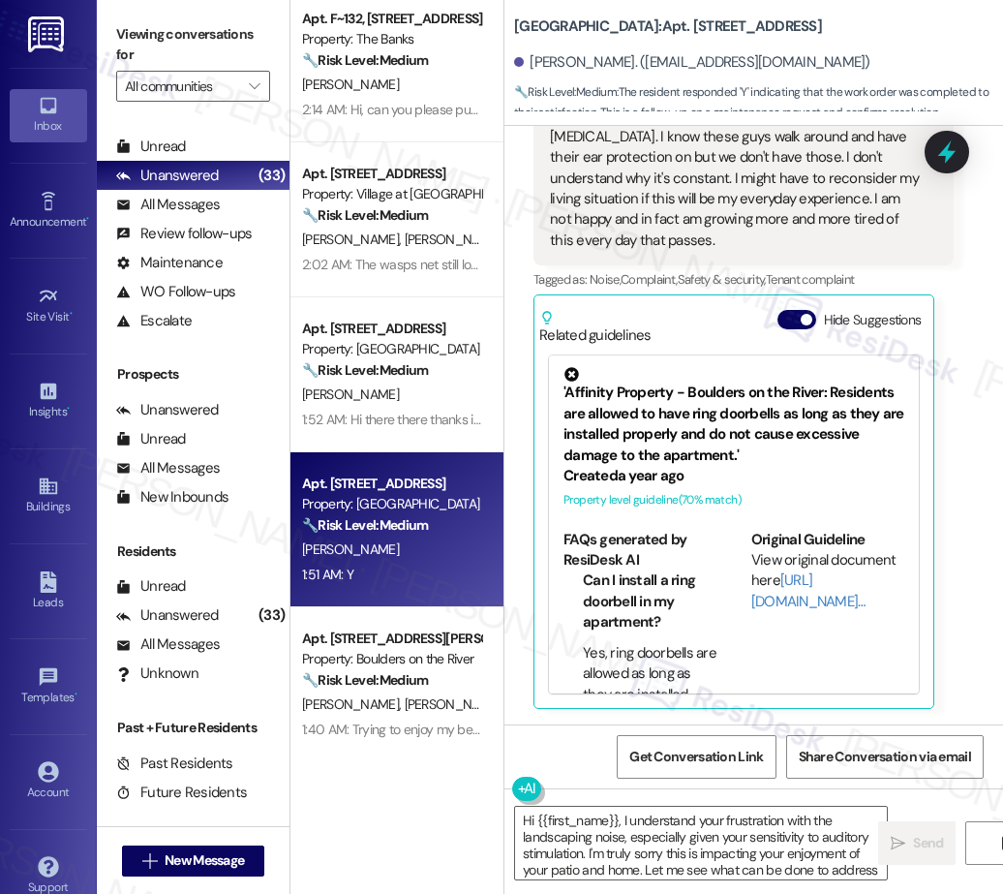
type textarea "Hi {{first_name}}, I understand your frustration with the landscaping noise, es…"
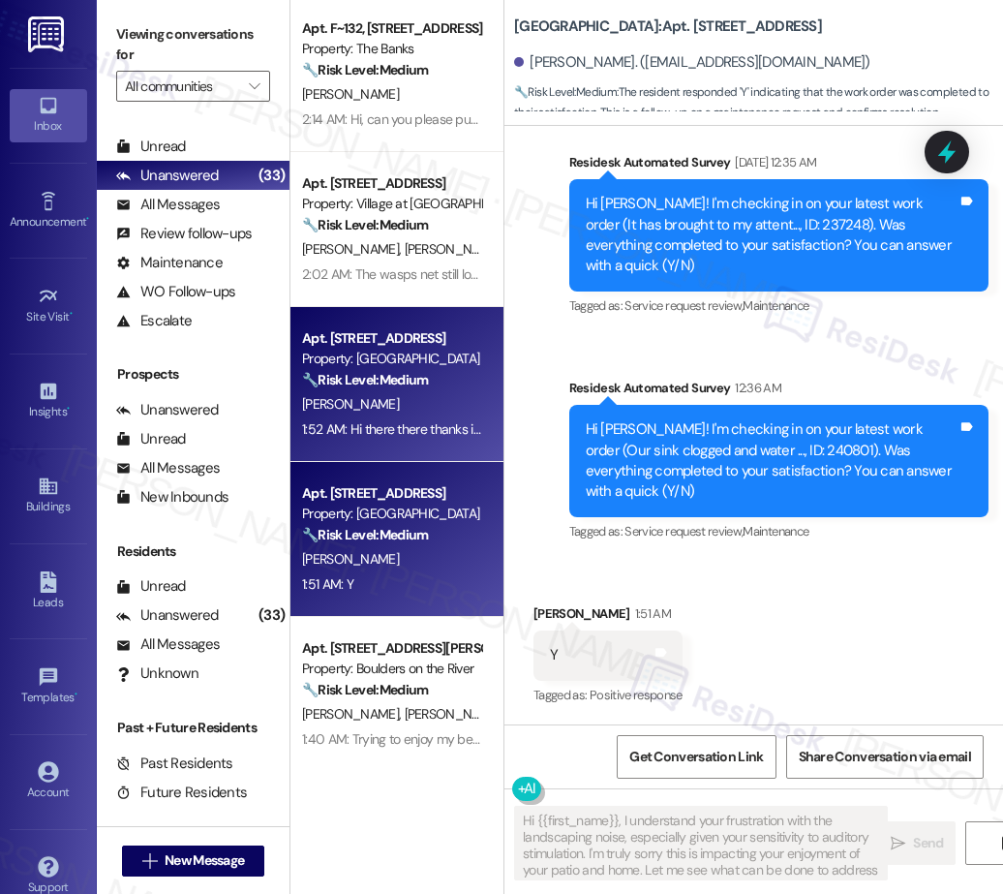
click at [399, 341] on div "Apt. [STREET_ADDRESS]" at bounding box center [391, 338] width 179 height 20
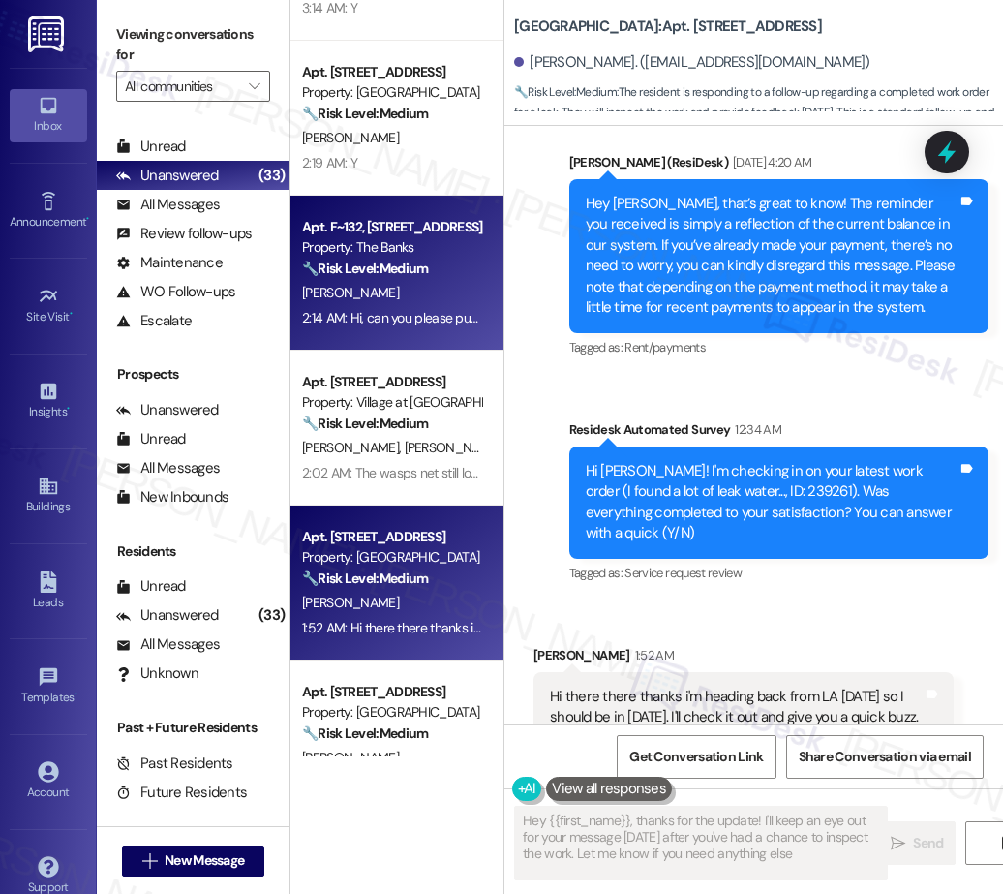
type textarea "Hey {{first_name}}, thanks for the update! I'll keep an eye out for your messag…"
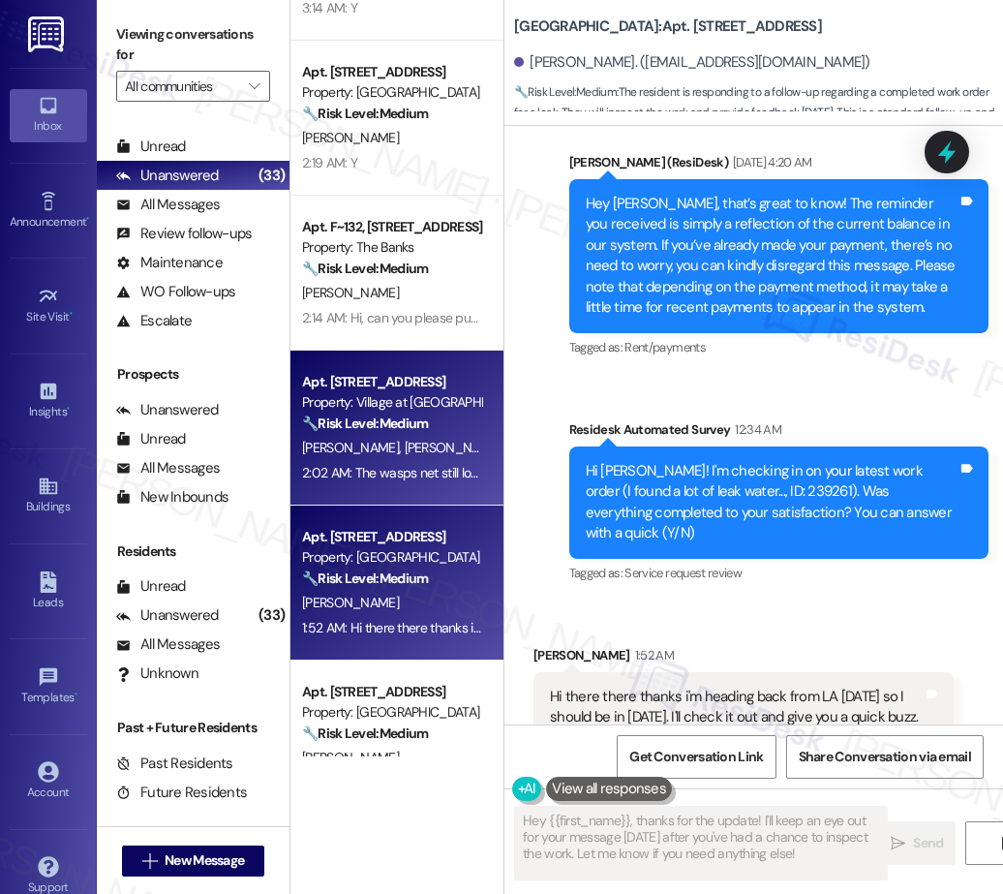
click at [411, 367] on div "Apt. 1702, 30050 SW Town Center Lp W Suite 100 Property: Village at Main Street…" at bounding box center [396, 427] width 213 height 155
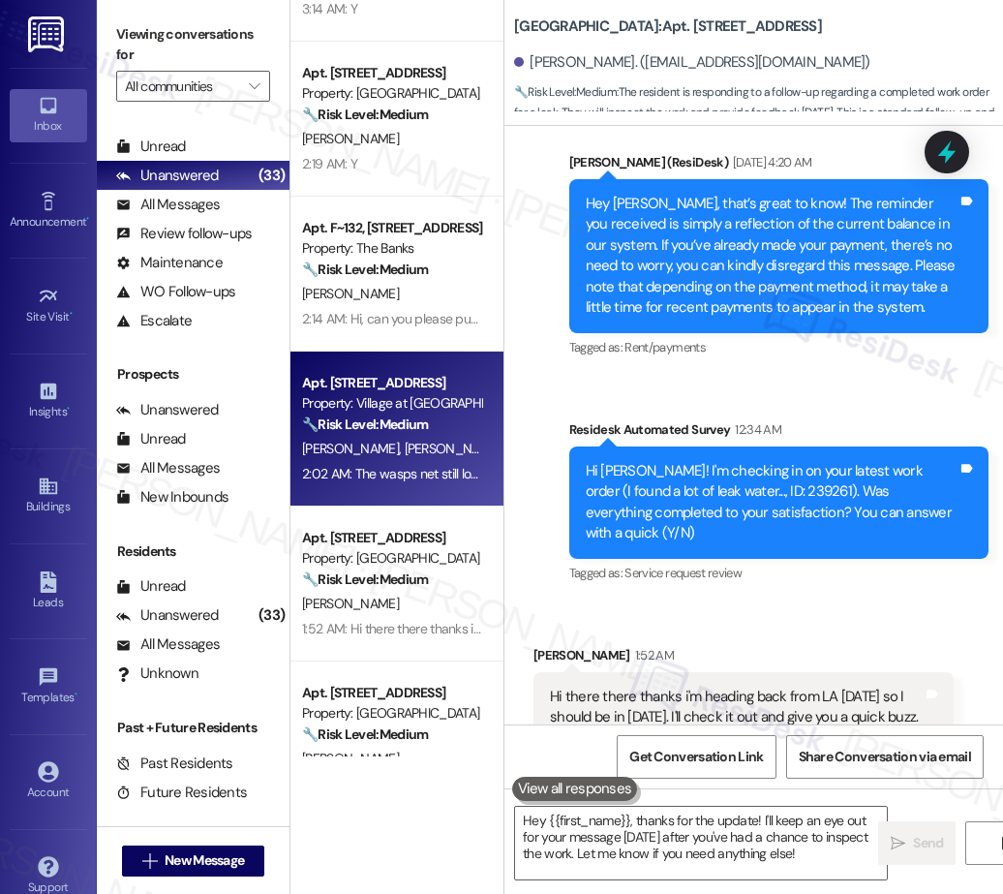
type textarea "Fetching suggested responses. Please feel free to read through the conversation…"
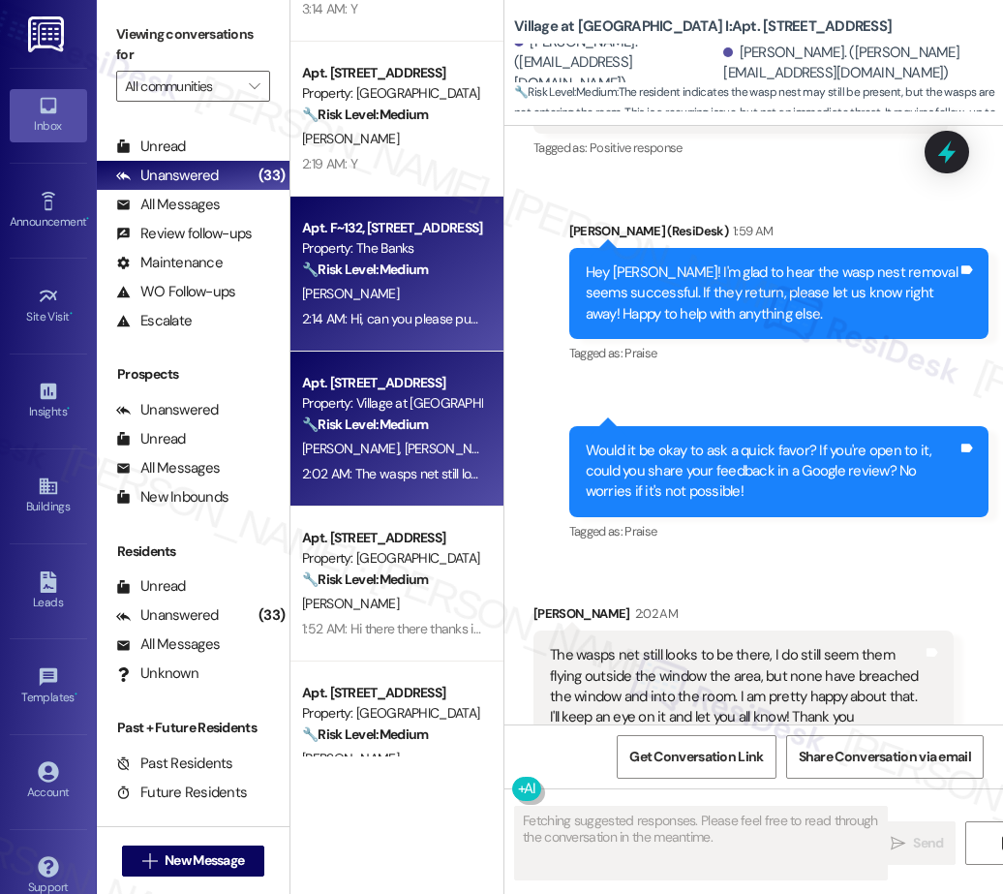
click at [389, 295] on div "[PERSON_NAME]" at bounding box center [391, 294] width 183 height 24
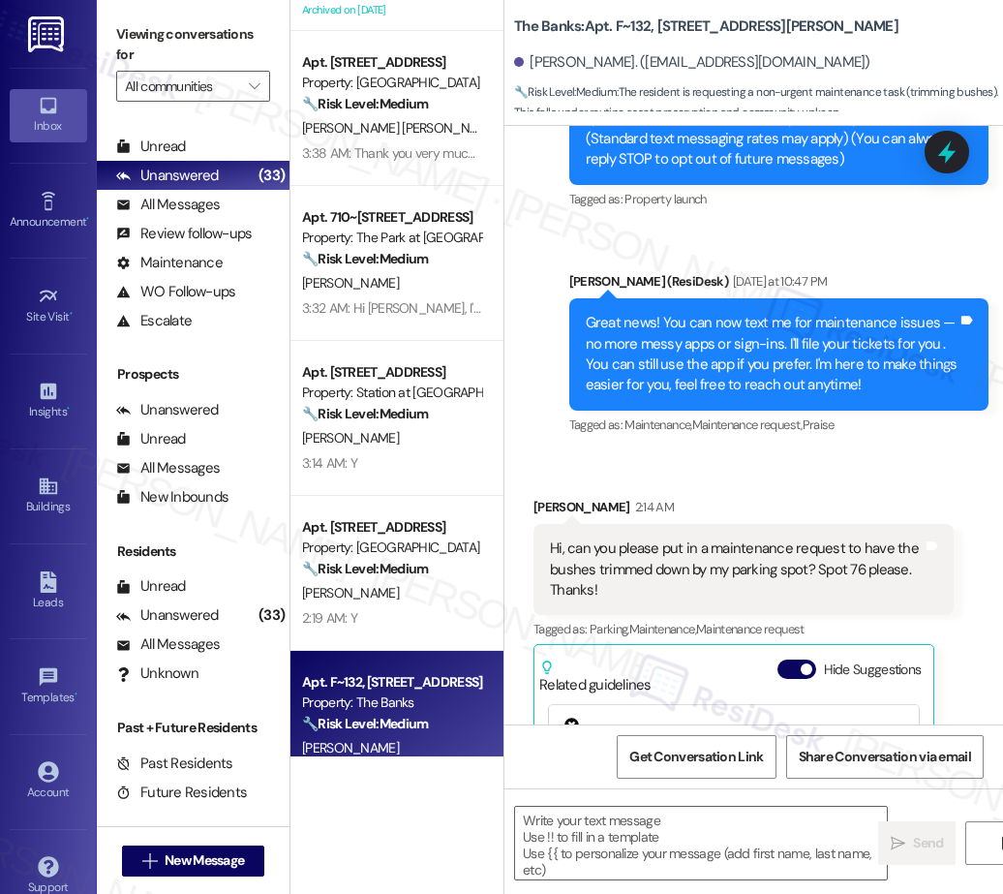
type textarea "Fetching suggested responses. Please feel free to read through the conversation…"
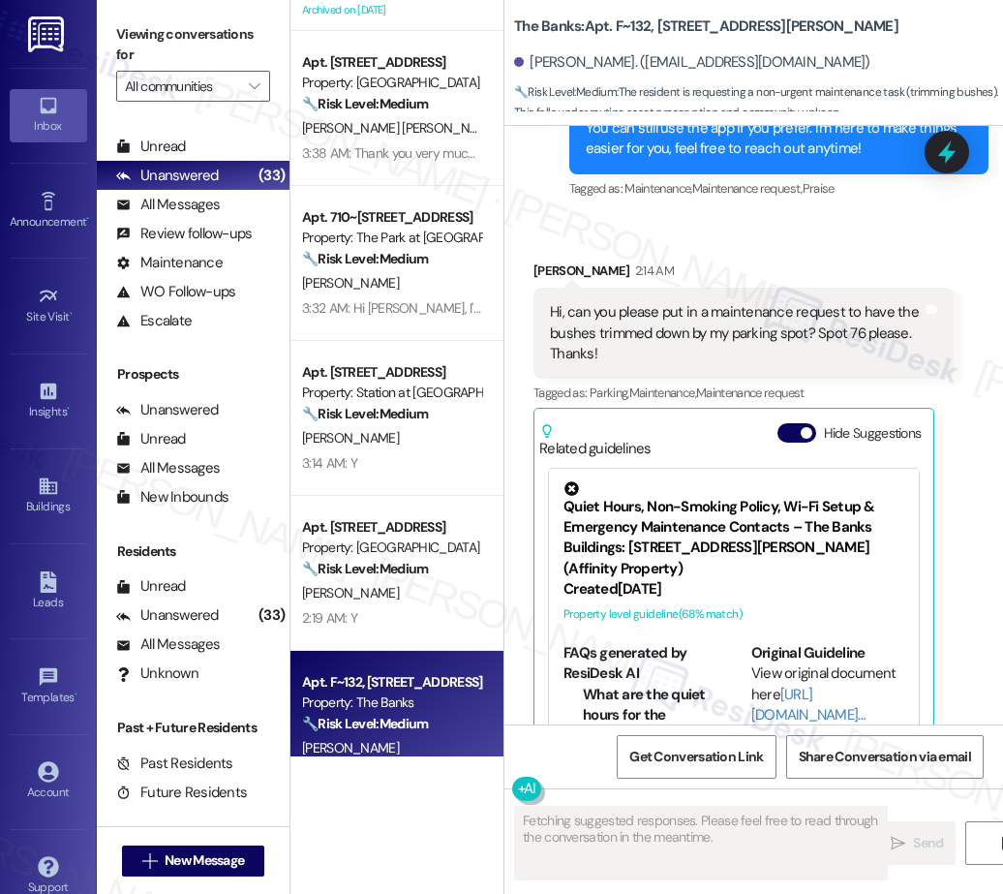
click at [379, 482] on div "Apt. 288A, 5050 Fredericksburg Rd Property: Station at Elm Creek 🔧 Risk Level: …" at bounding box center [396, 418] width 213 height 155
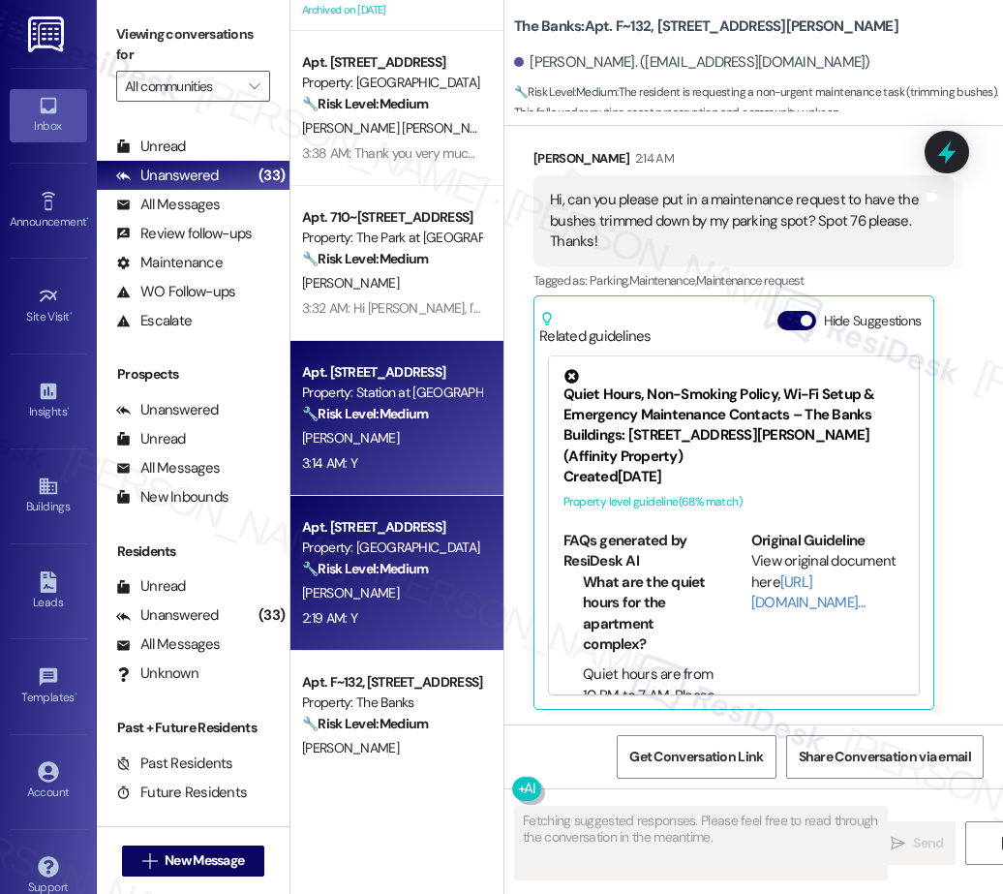
click at [393, 534] on div "Apt. 316, 111 NE 6th Avenue" at bounding box center [391, 527] width 179 height 20
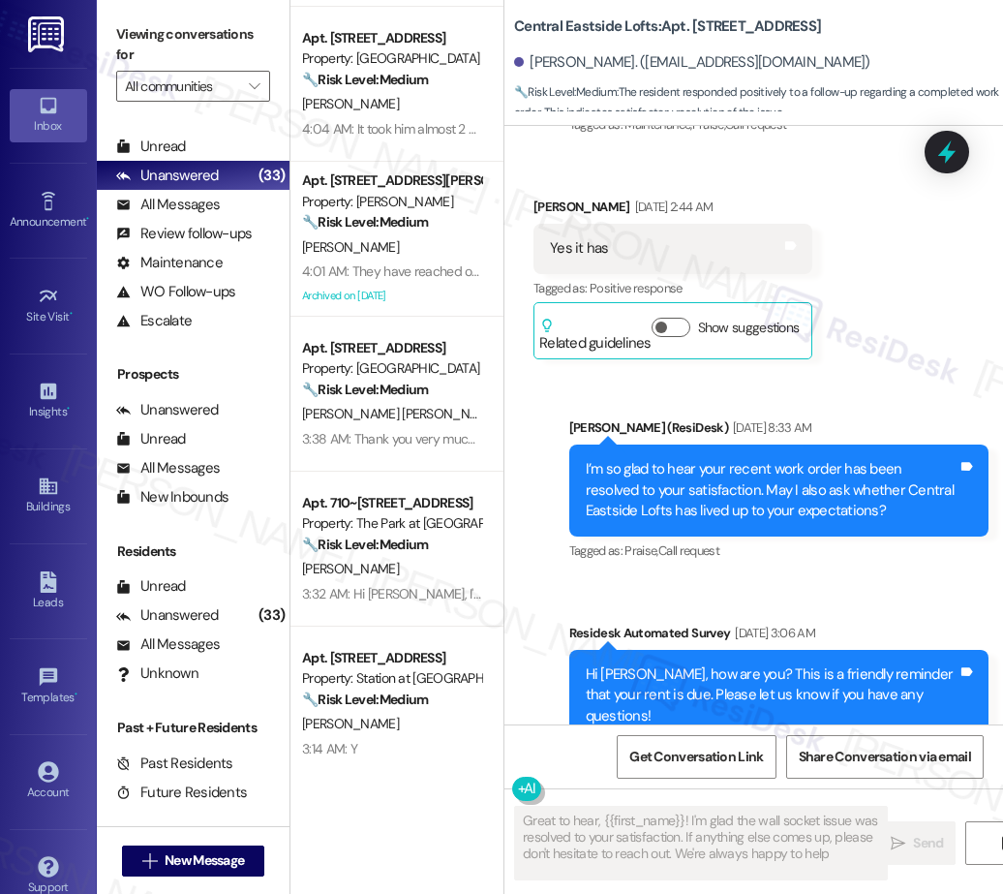
type textarea "Great to hear, {{first_name}}! I'm glad the wall socket issue was resolved to y…"
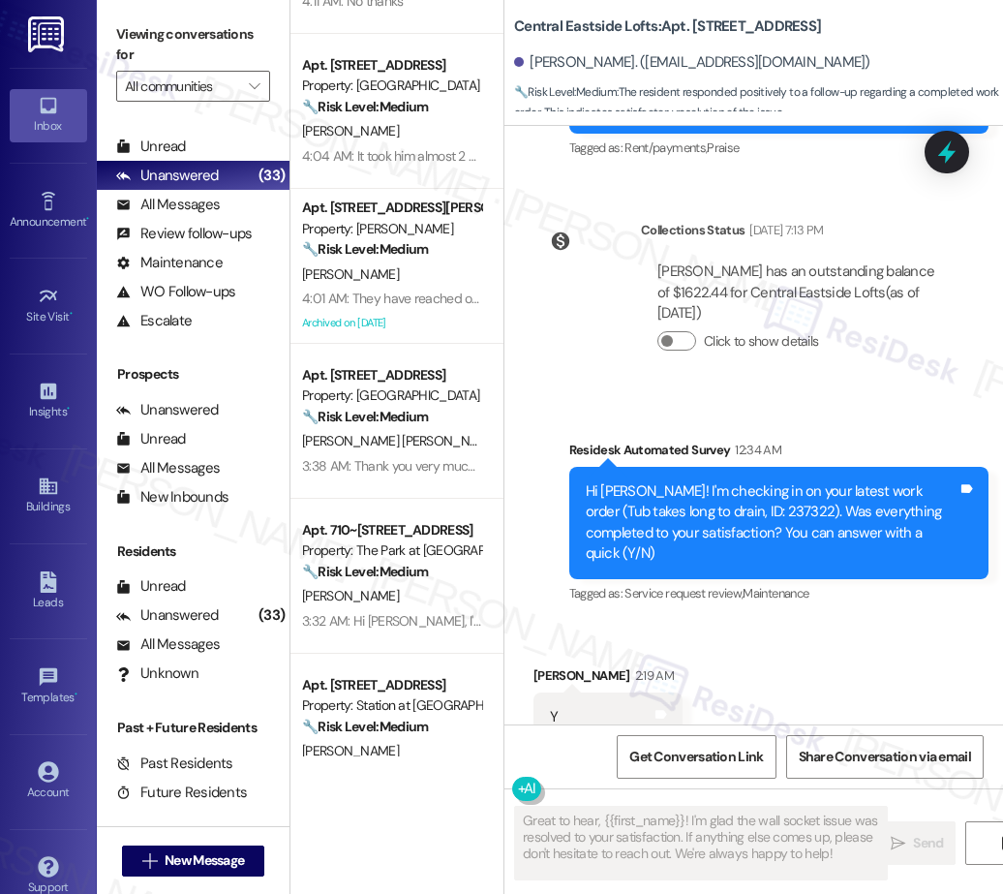
click at [405, 512] on div "Apt. 710~29, 625 NW 5th Ave Property: The Park at Fifth 🔧 Risk Level: Medium Th…" at bounding box center [396, 576] width 213 height 155
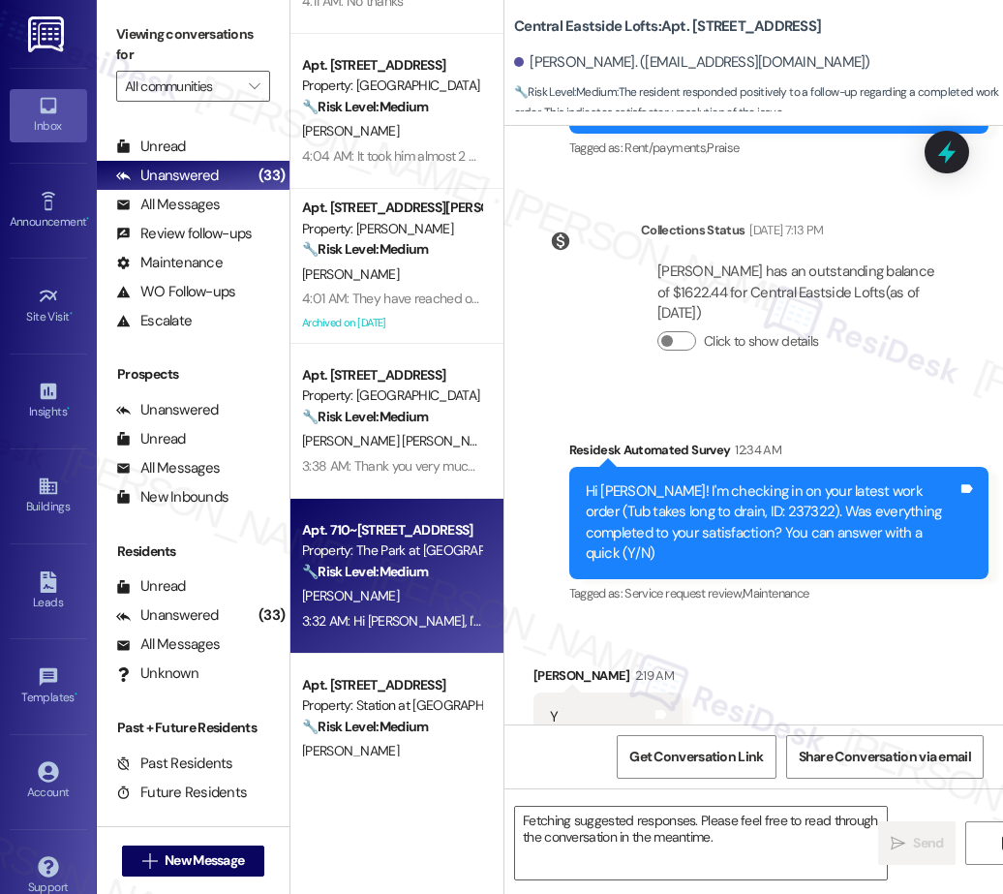
click at [407, 431] on div "[PERSON_NAME] [PERSON_NAME]" at bounding box center [391, 441] width 183 height 24
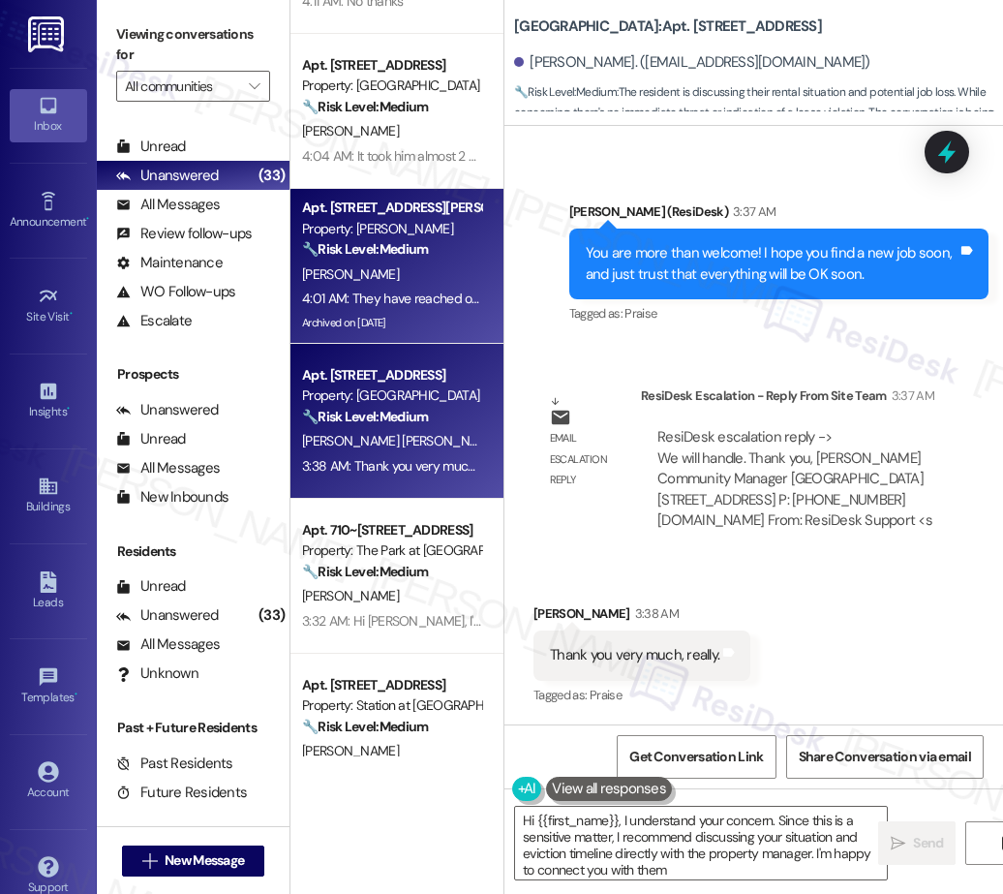
type textarea "Hi {{first_name}}, I understand your concern. Since this is a sensitive matter,…"
click at [418, 289] on div "4:01 AM: They have reached out Thank you 4:01 AM: They have reached out Thank y…" at bounding box center [423, 297] width 242 height 17
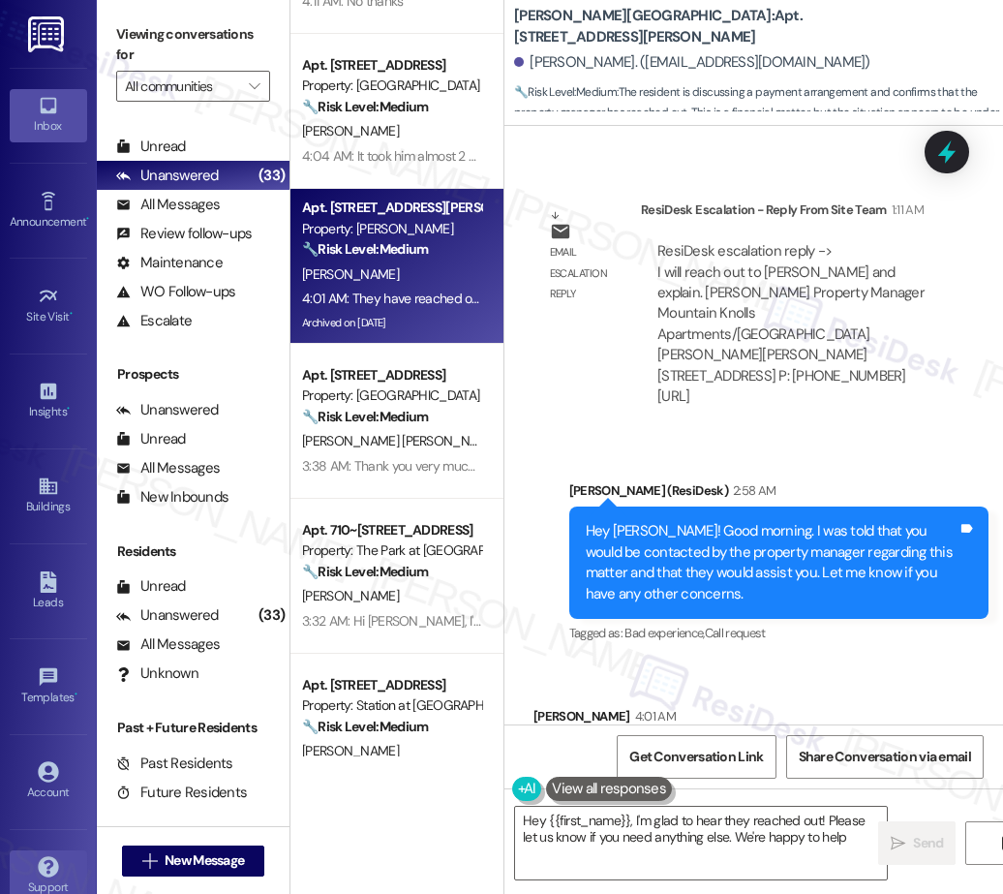
type textarea "Hey {{first_name}}, I'm glad to hear they reached out! Please let us know if yo…"
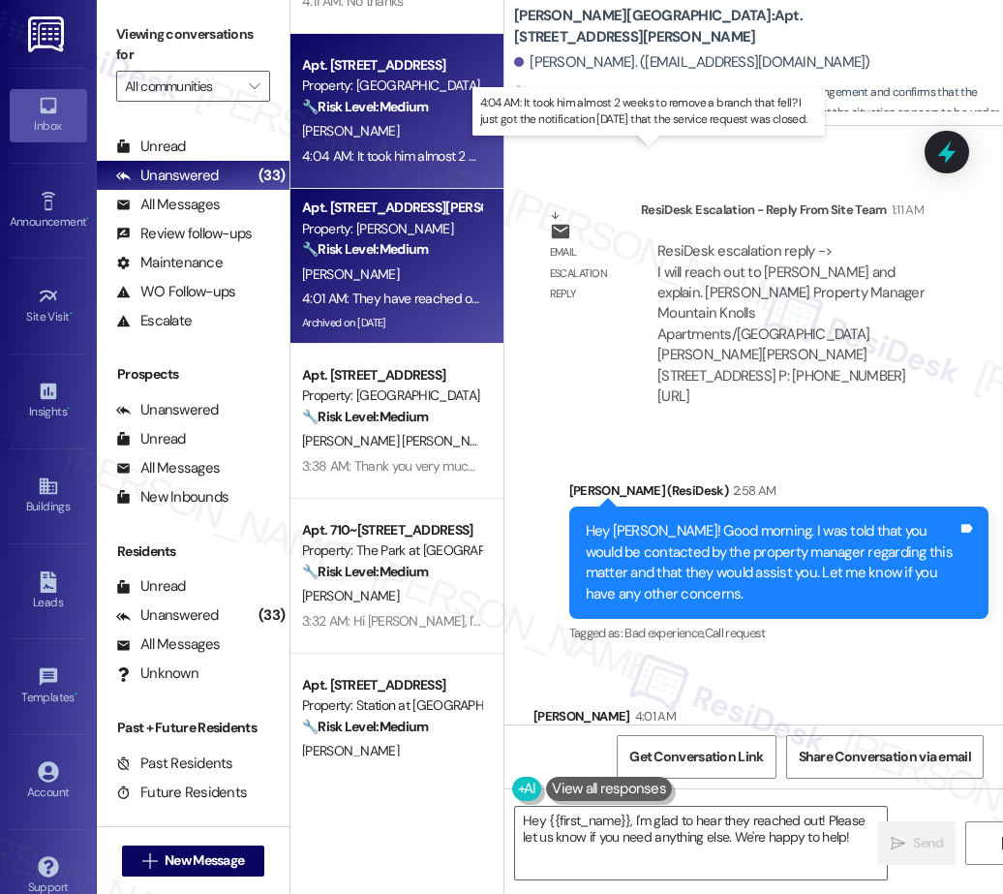
click at [417, 155] on div "4:04 AM: It took him almost 2 weeks to remove a branch that fell? I just got th…" at bounding box center [676, 155] width 748 height 17
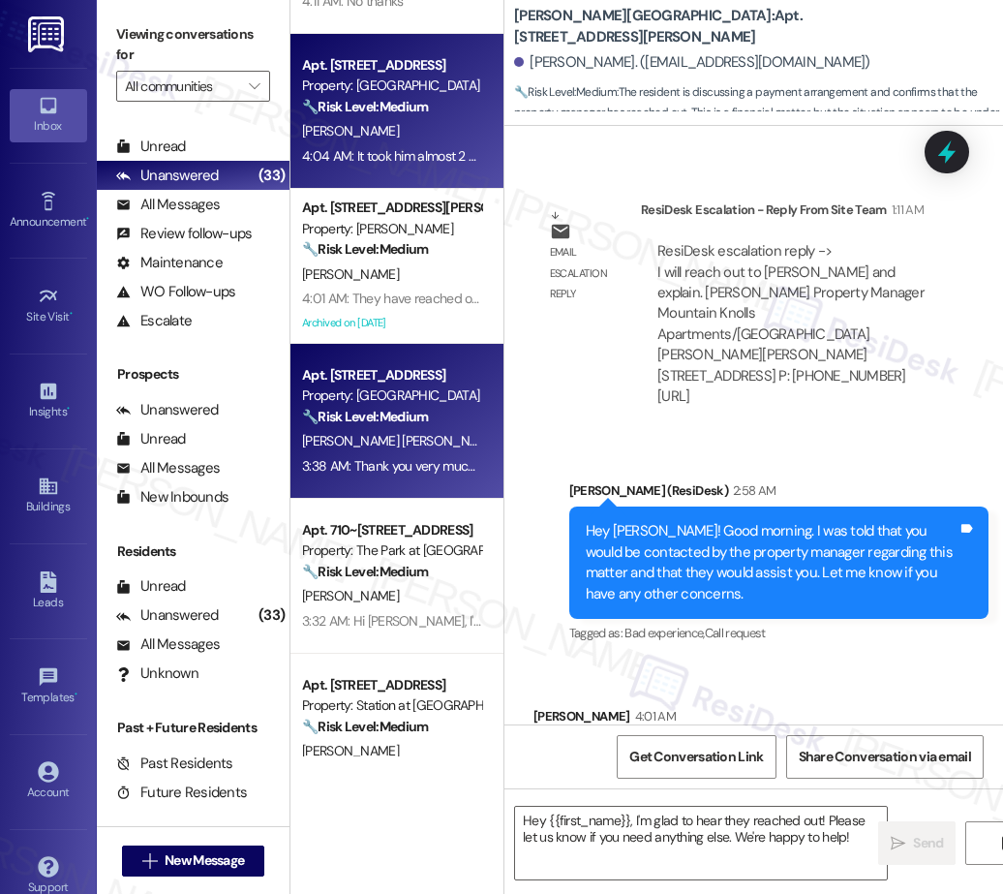
click at [415, 445] on div "[PERSON_NAME] [PERSON_NAME]" at bounding box center [391, 441] width 183 height 24
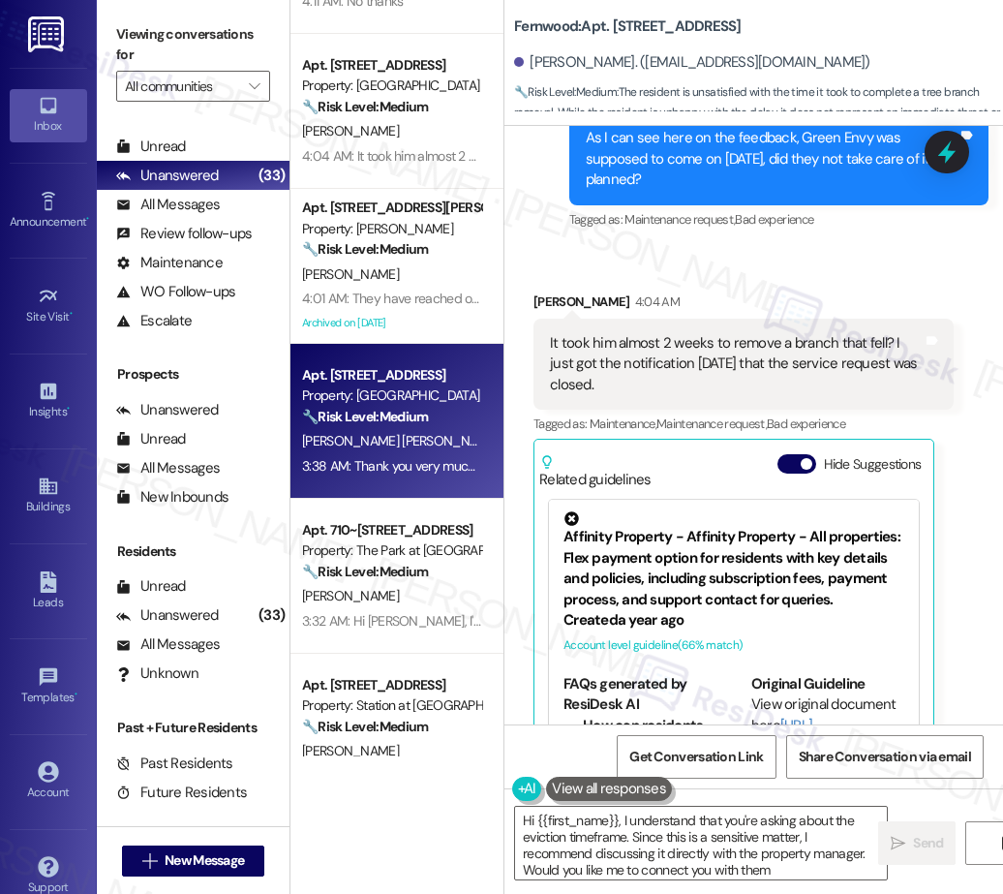
type textarea "Hi {{first_name}}, I understand that you're asking about the eviction timeframe…"
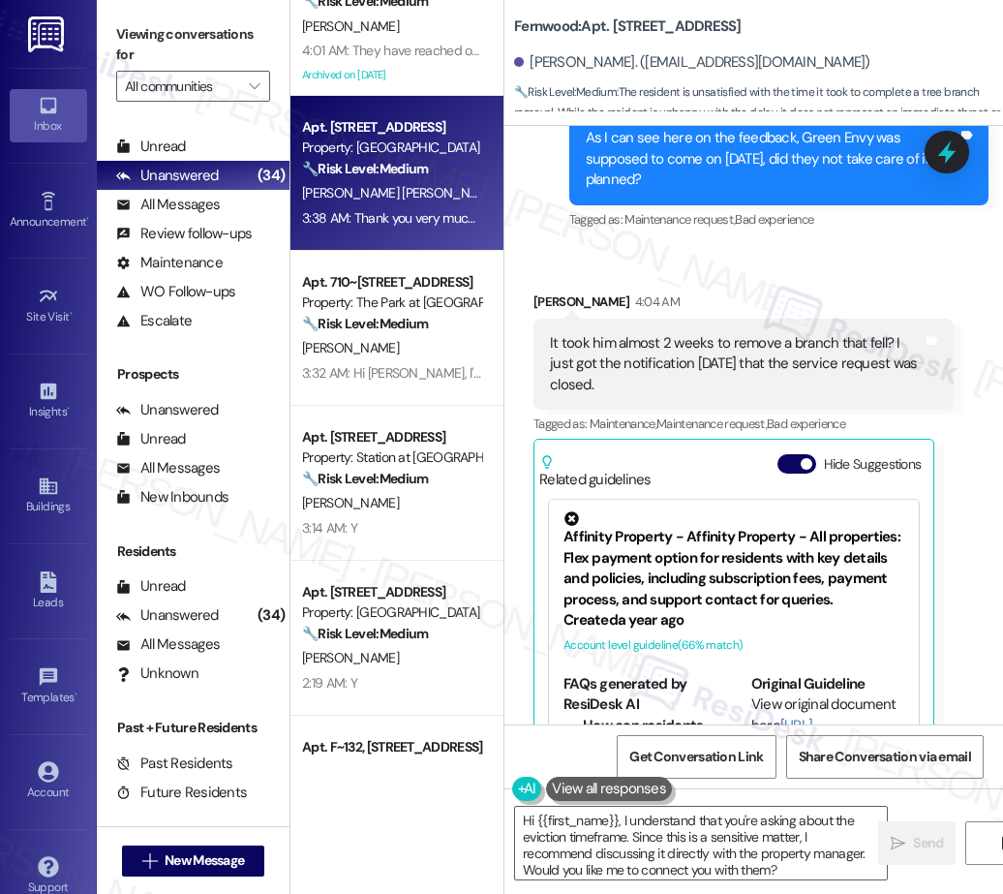
scroll to position [784, 0]
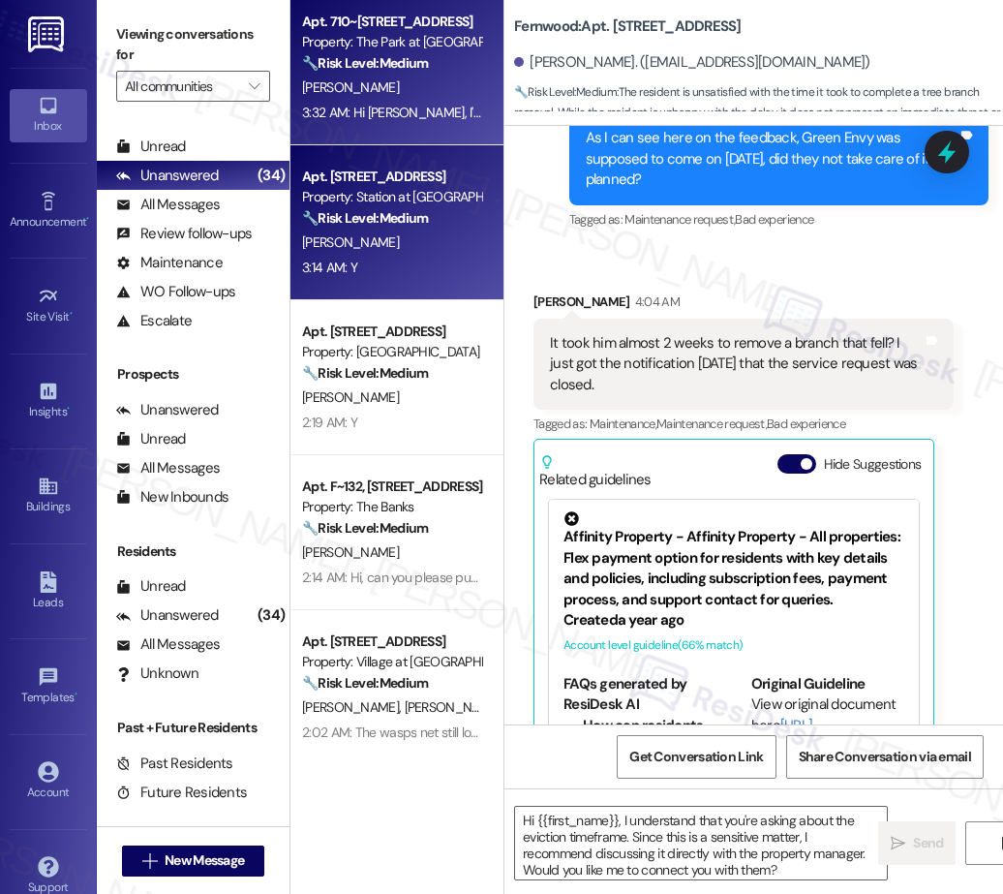
click at [478, 241] on div "Apt. 288A, 5050 Fredericksburg Rd Property: Station at Elm Creek 🔧 Risk Level: …" at bounding box center [396, 222] width 213 height 155
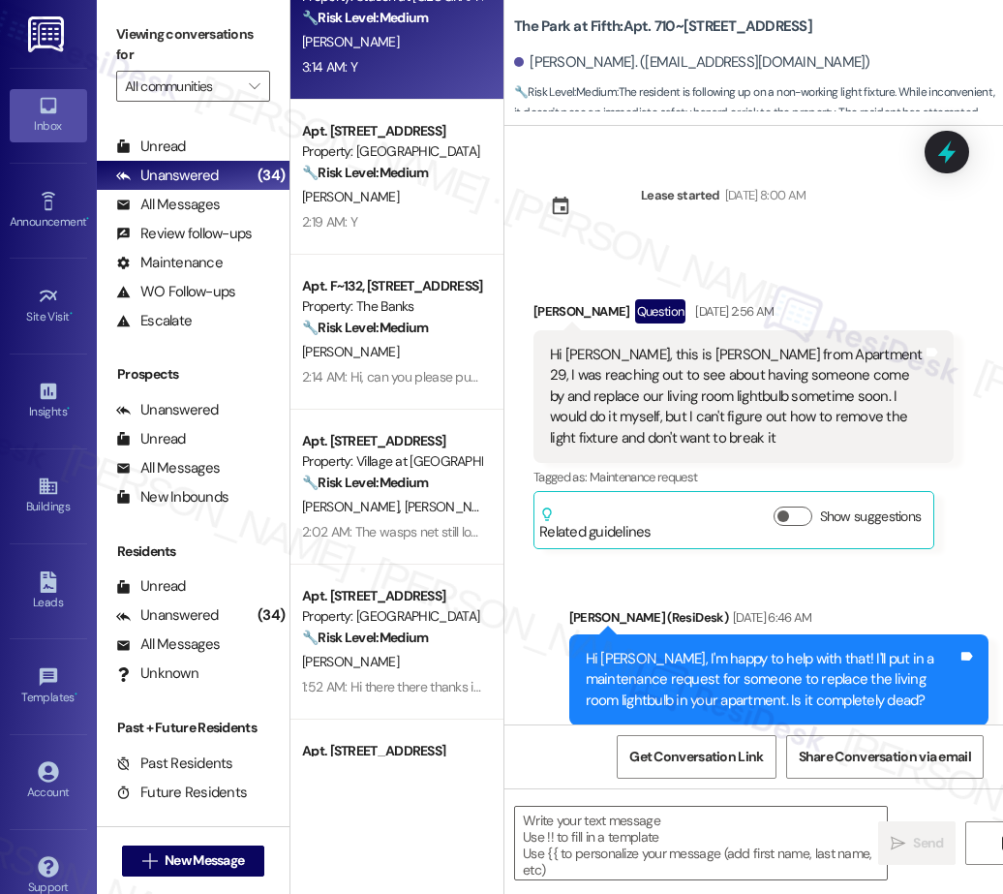
scroll to position [1008, 0]
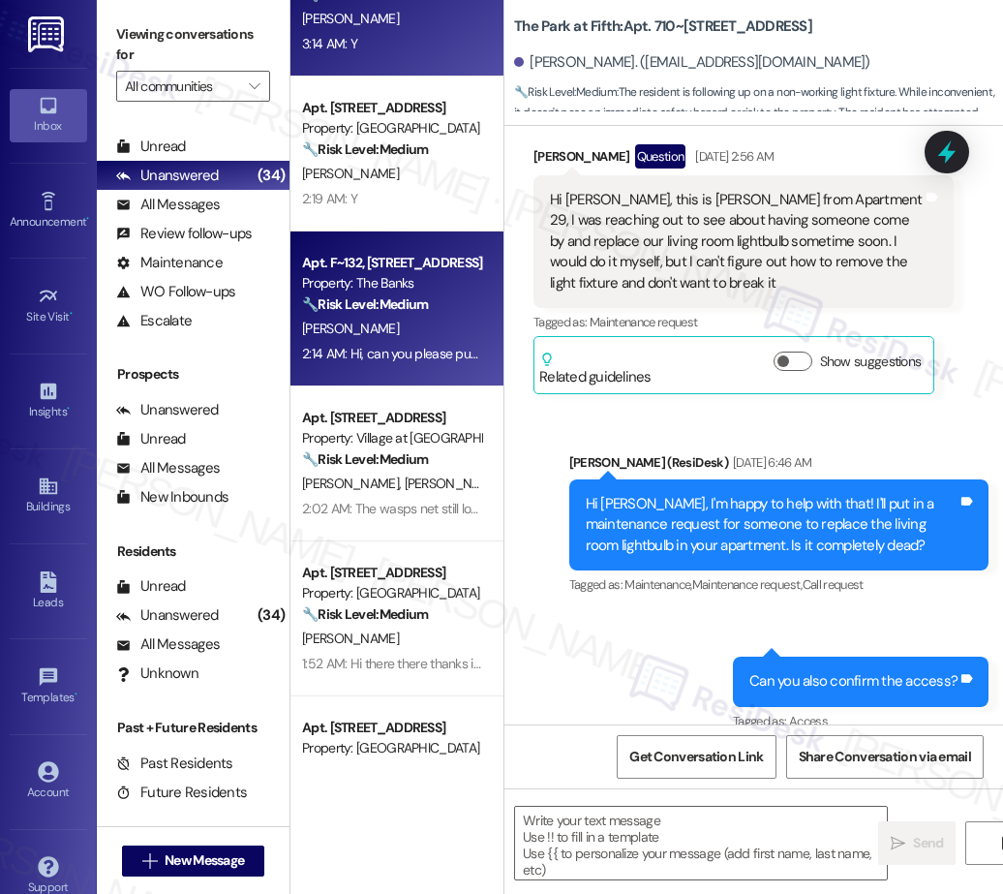
drag, startPoint x: 396, startPoint y: 317, endPoint x: 389, endPoint y: 236, distance: 80.6
click at [394, 282] on div "Apt. 710~29, 625 NW 5th Ave Property: The Park at Fifth 🔧 Risk Level: Medium Th…" at bounding box center [396, 378] width 213 height 756
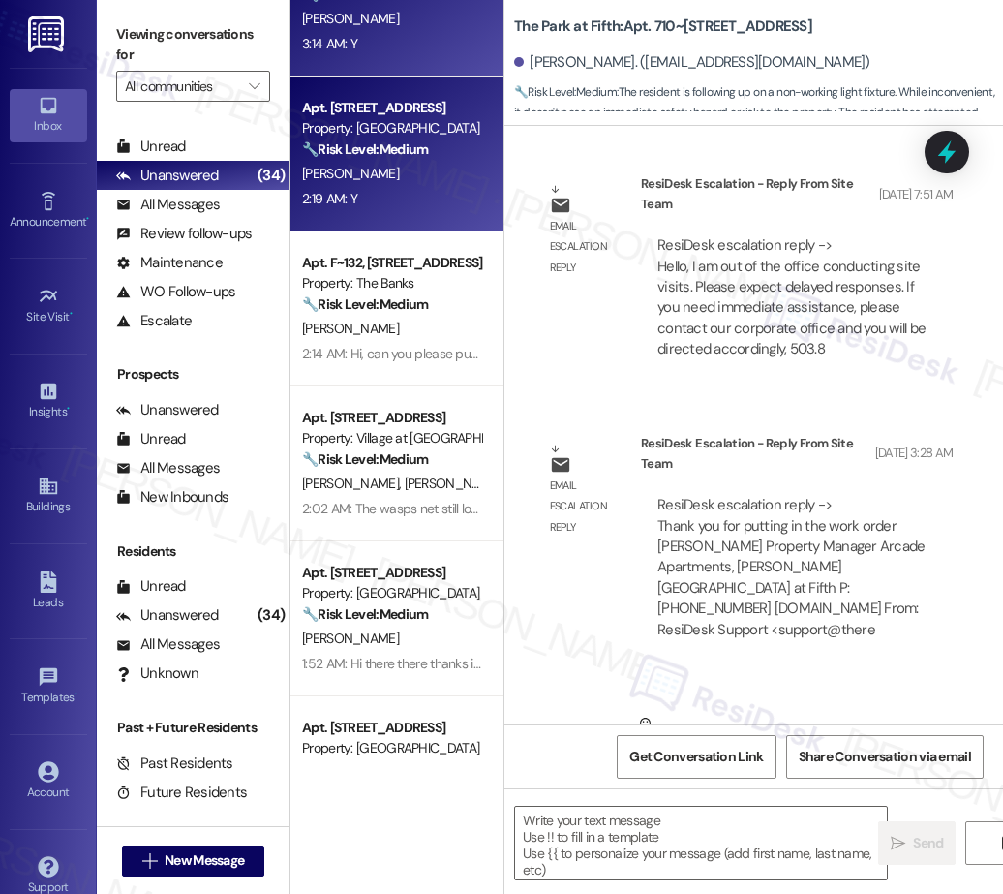
click at [389, 210] on div "2:19 AM: Y 2:19 AM: Y" at bounding box center [391, 199] width 183 height 24
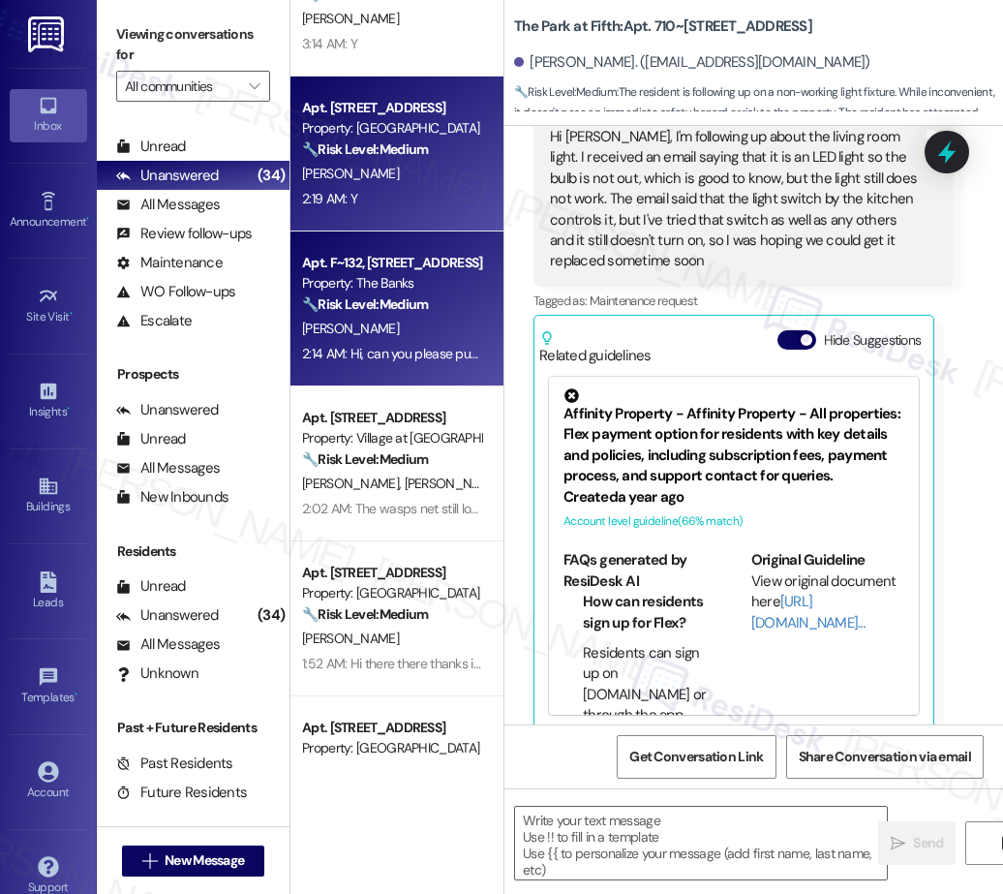
type textarea "Fetching suggested responses. Please feel free to read through the conversation…"
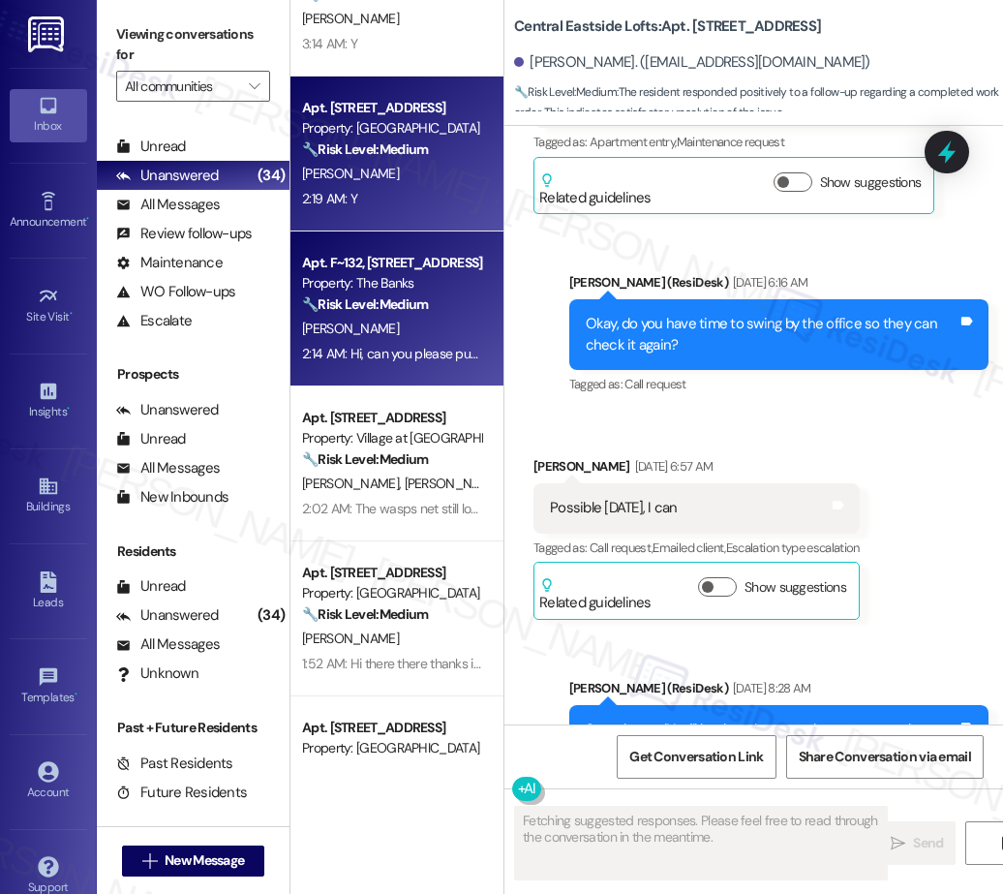
click at [403, 299] on strong "🔧 Risk Level: Medium" at bounding box center [365, 303] width 126 height 17
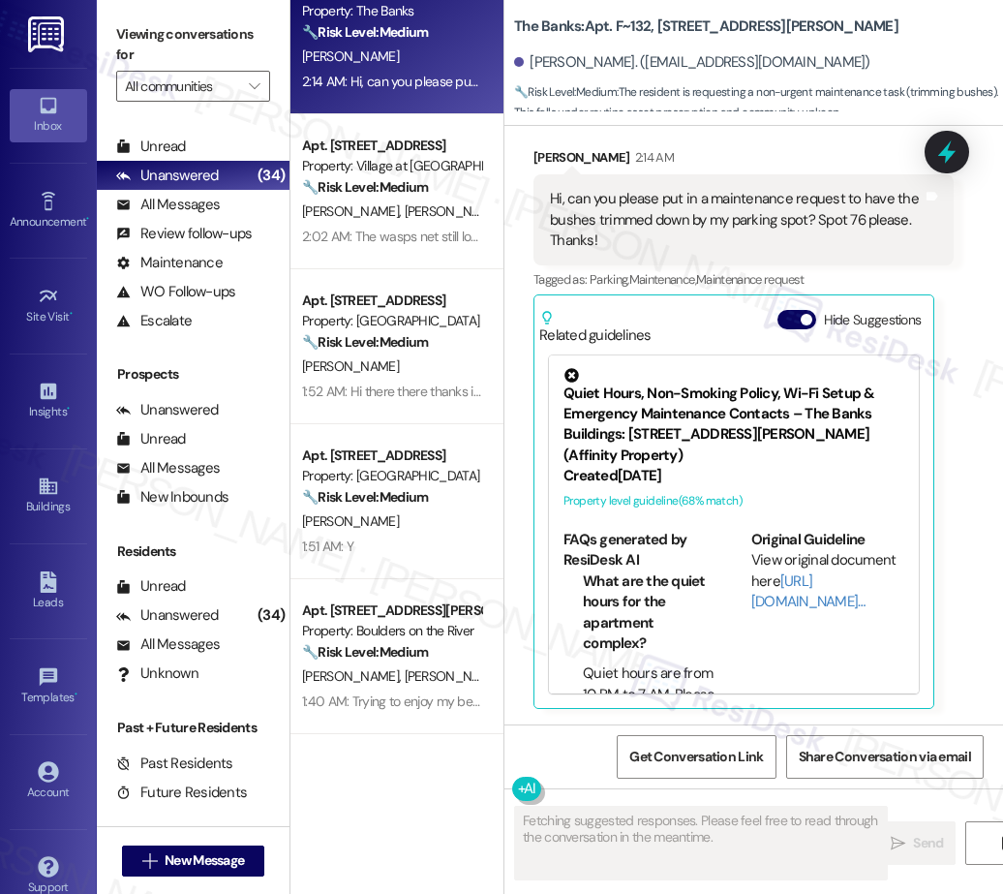
scroll to position [1288, 0]
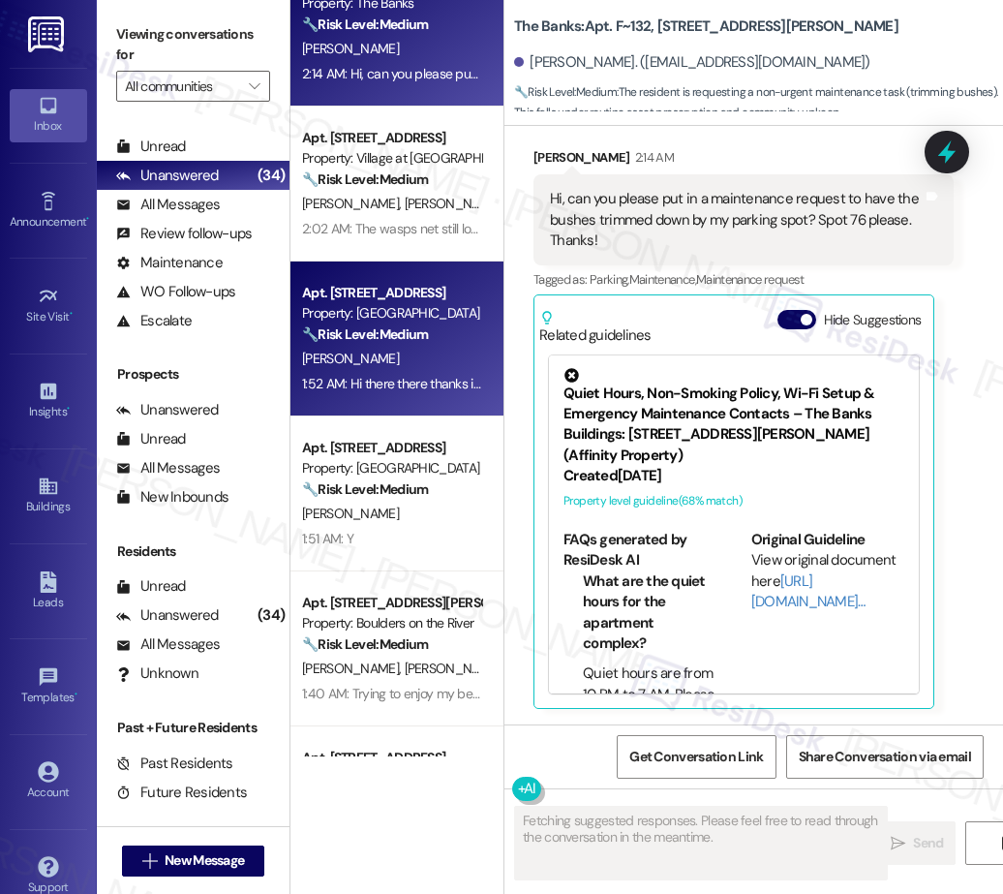
drag, startPoint x: 390, startPoint y: 247, endPoint x: 383, endPoint y: 356, distance: 109.6
click at [390, 247] on div "Apt. 288A, 5050 Fredericksburg Rd Property: Station at Elm Creek 🔧 Risk Level: …" at bounding box center [396, 378] width 213 height 756
click at [383, 356] on div "[PERSON_NAME]" at bounding box center [391, 359] width 183 height 24
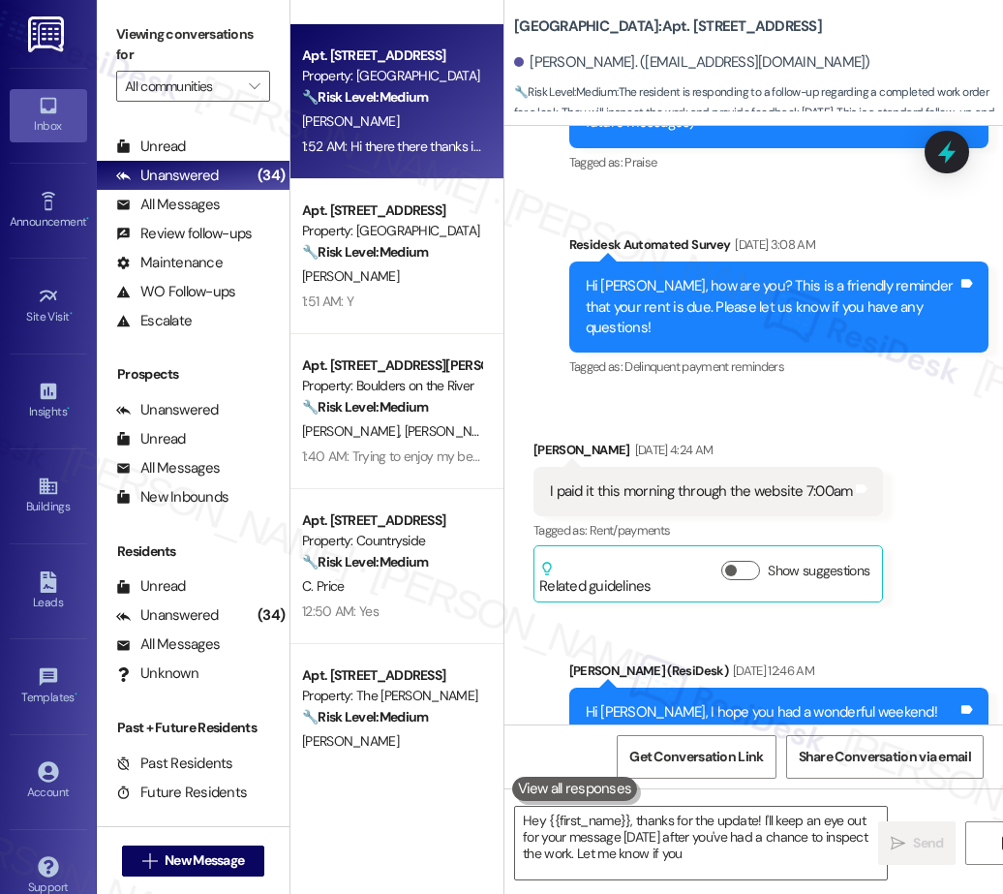
scroll to position [1555, 0]
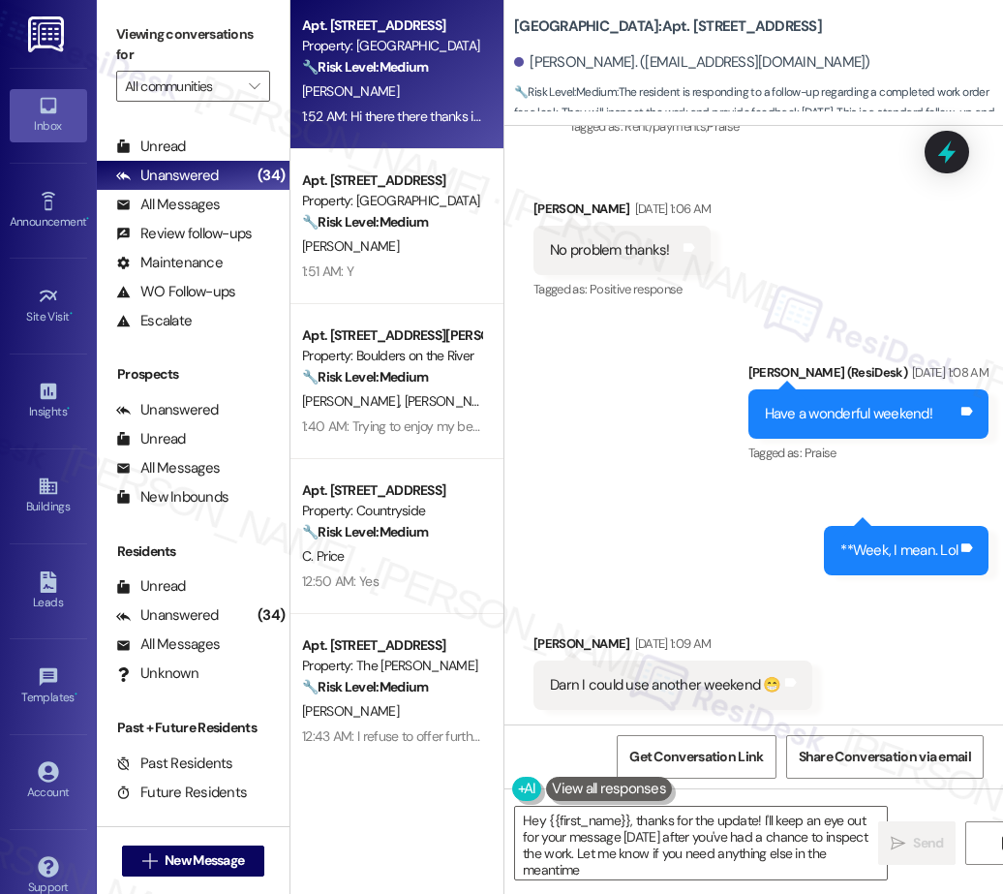
type textarea "Hey {{first_name}}, thanks for the update! I'll keep an eye out for your messag…"
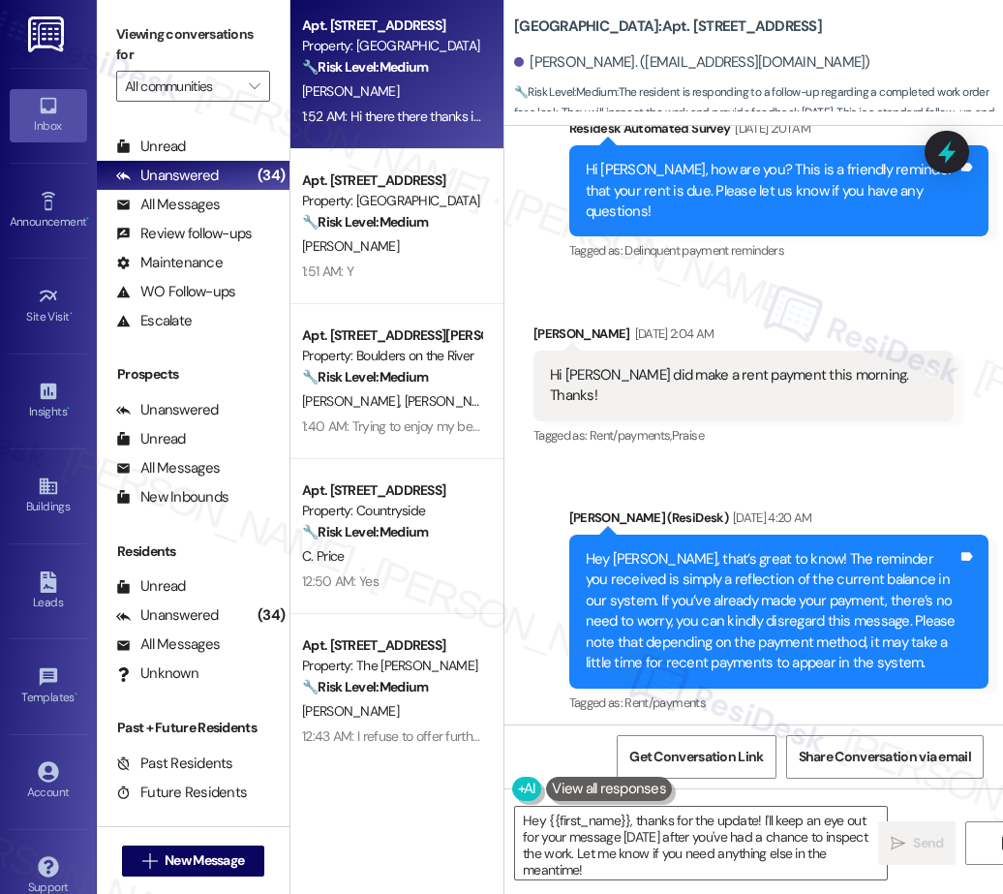
click at [426, 311] on div "Apt. 1702, 30050 SW Town Center Lp W Suite 100 Property: Village at Main Street…" at bounding box center [396, 378] width 213 height 756
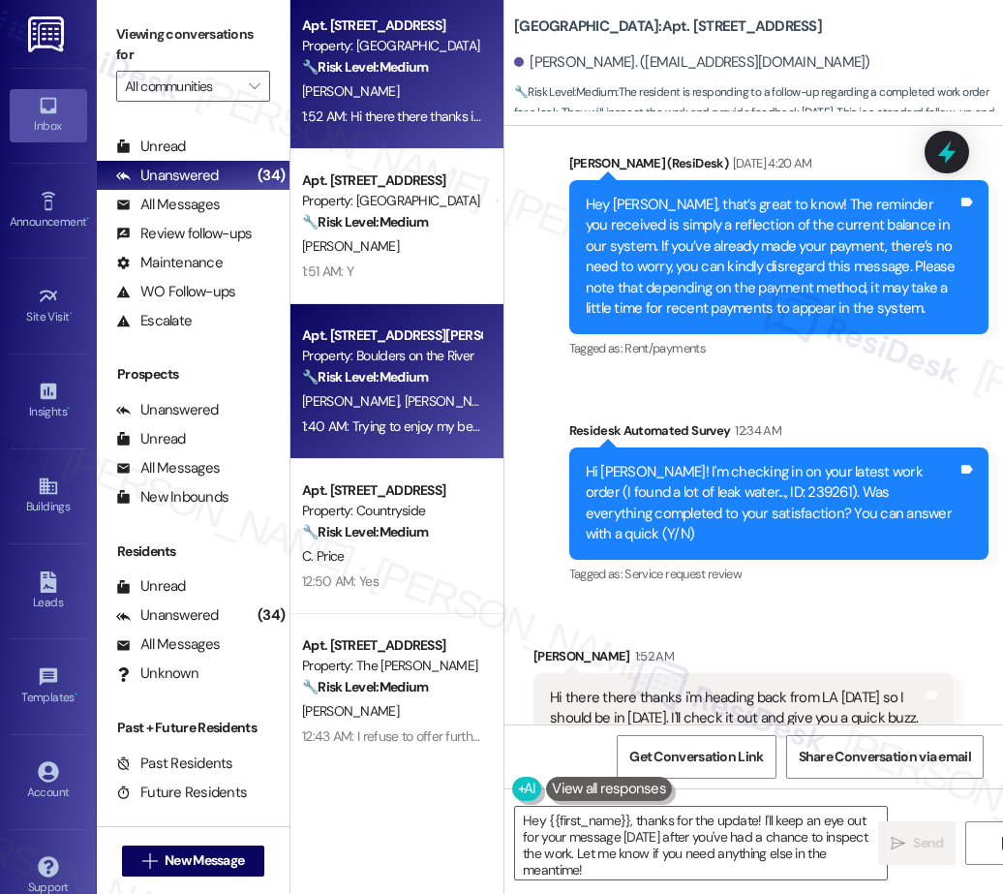
click at [409, 453] on div "Apt. 109, 655 Goodpasture Island RD Property: Boulders on the River 🔧 Risk Leve…" at bounding box center [396, 381] width 213 height 155
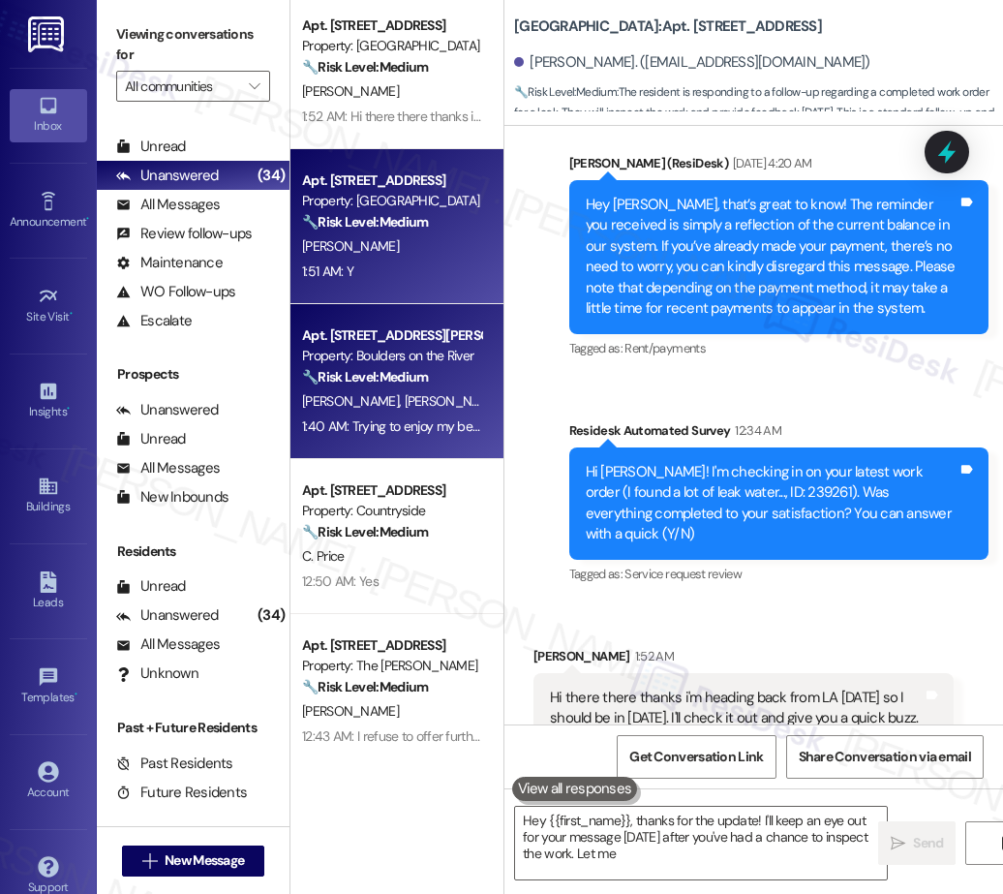
type textarea "Hey {{first_name}}, thanks for the update! I'll keep an eye out for your messag…"
click at [397, 284] on div "Apt. 232D, 3703 W Kennewick Avenue Property: Desertbrook 🔧 Risk Level: Medium T…" at bounding box center [396, 226] width 213 height 155
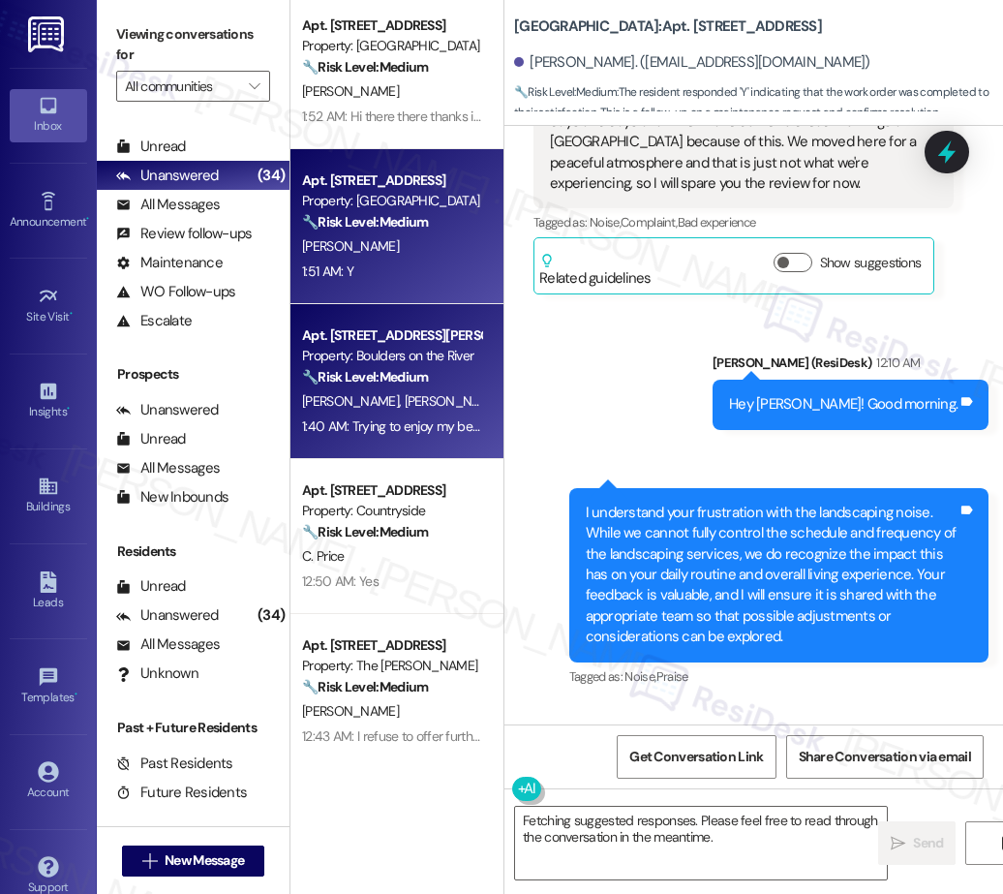
scroll to position [14977, 0]
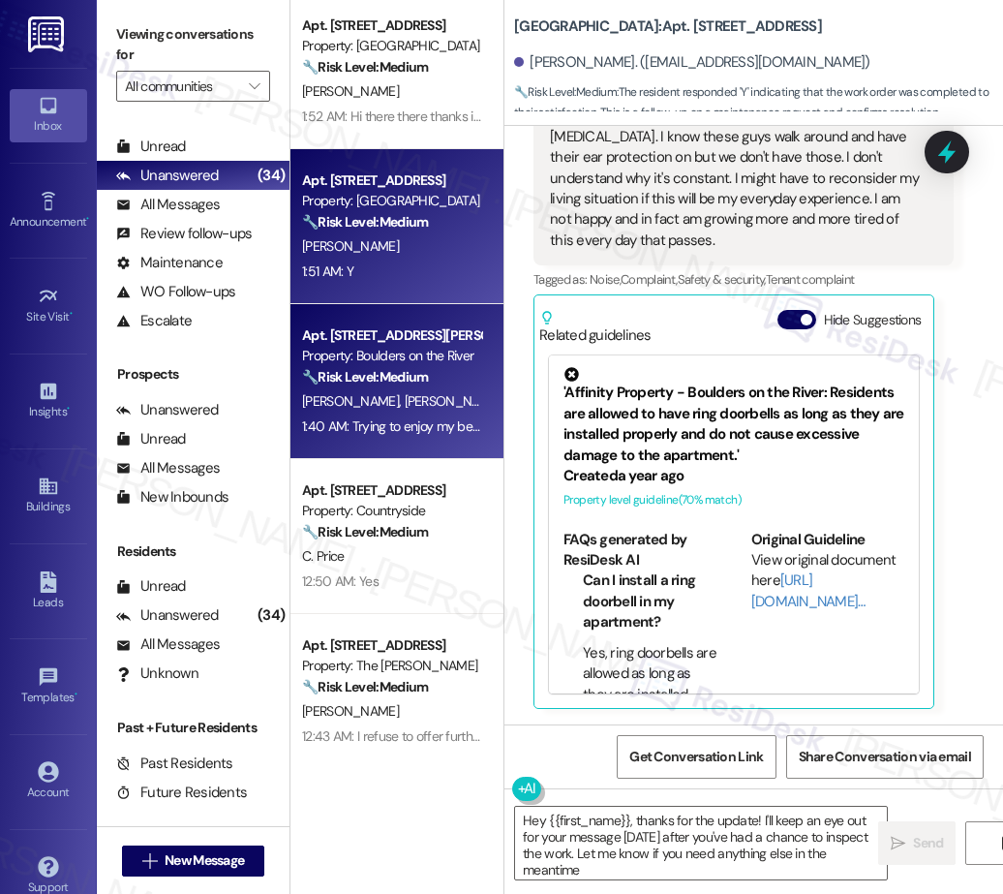
type textarea "Hey {{first_name}}, thanks for the update! I'll keep an eye out for your messag…"
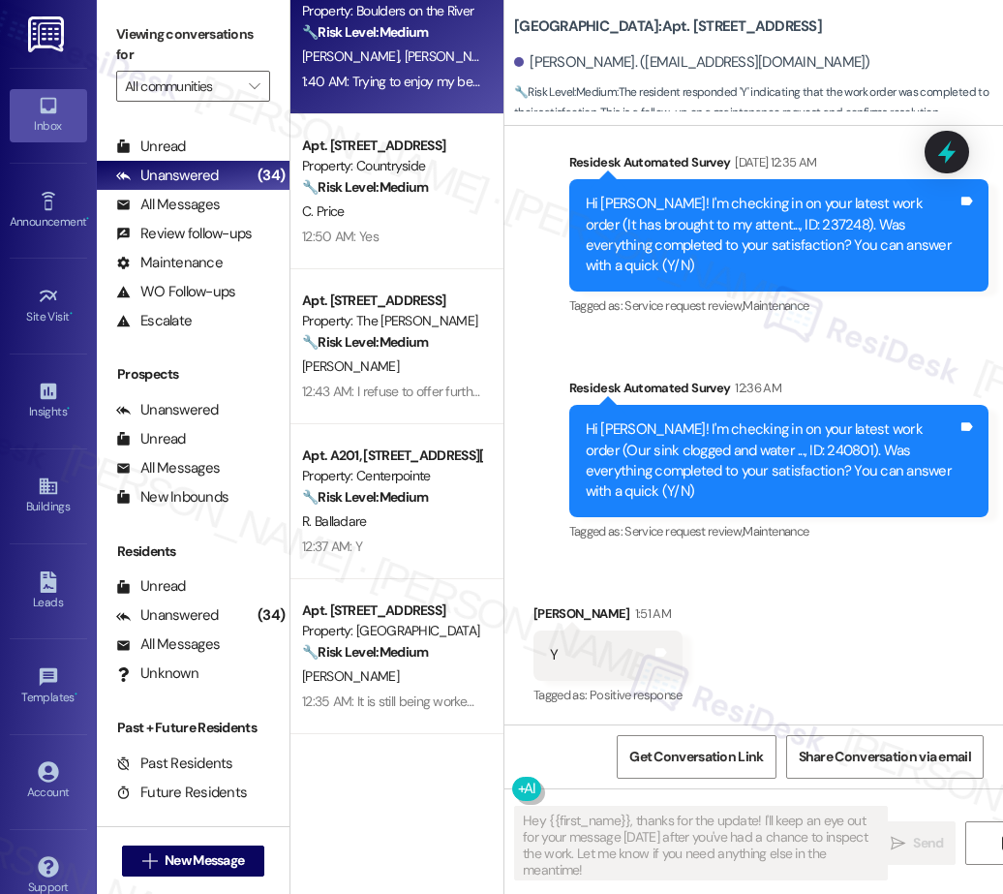
scroll to position [1902, 0]
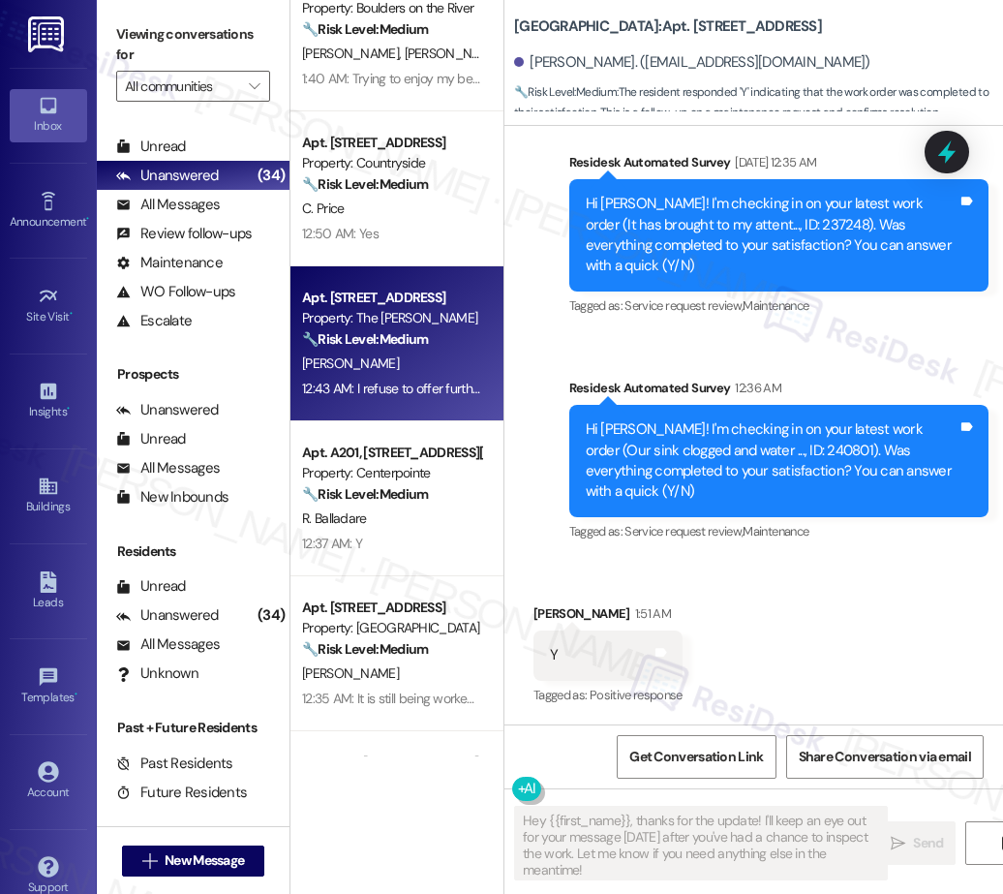
click at [406, 380] on div "12:43 AM: I refuse to offer further insight on the building it is a mess 12:43 …" at bounding box center [488, 388] width 372 height 17
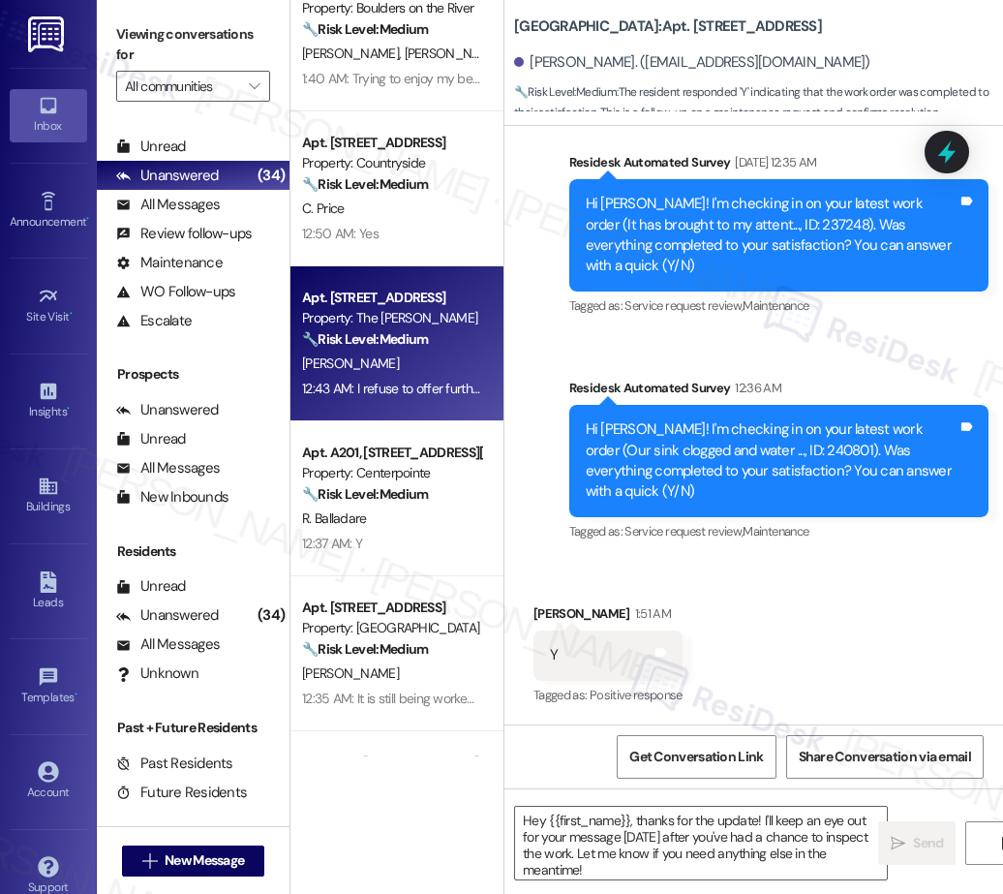
type textarea "Fetching suggested responses. Please feel free to read through the conversation…"
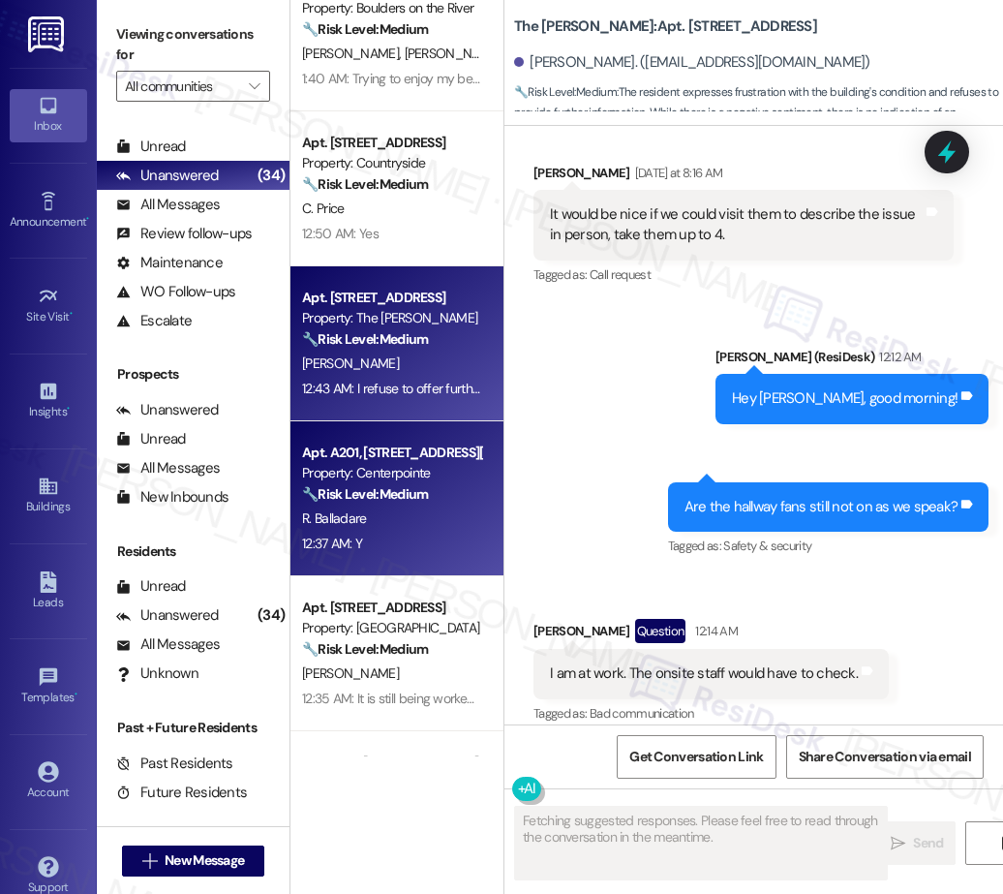
scroll to position [31578, 0]
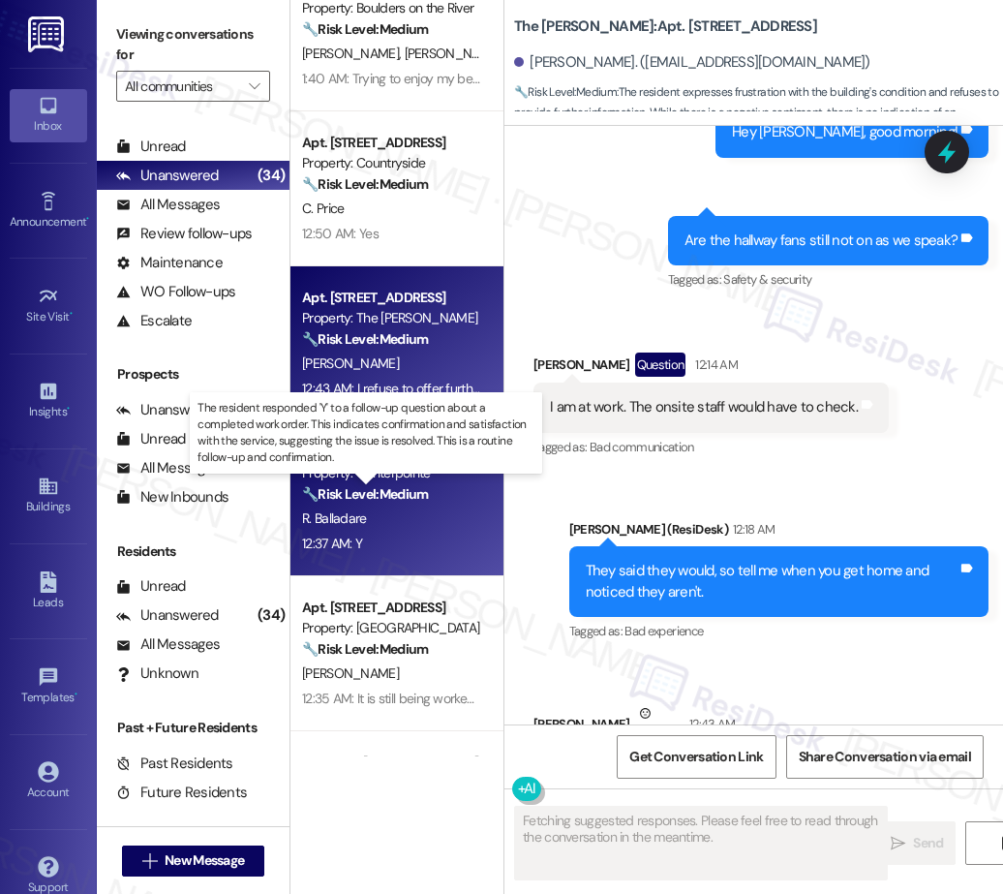
click at [380, 491] on strong "🔧 Risk Level: Medium" at bounding box center [365, 493] width 126 height 17
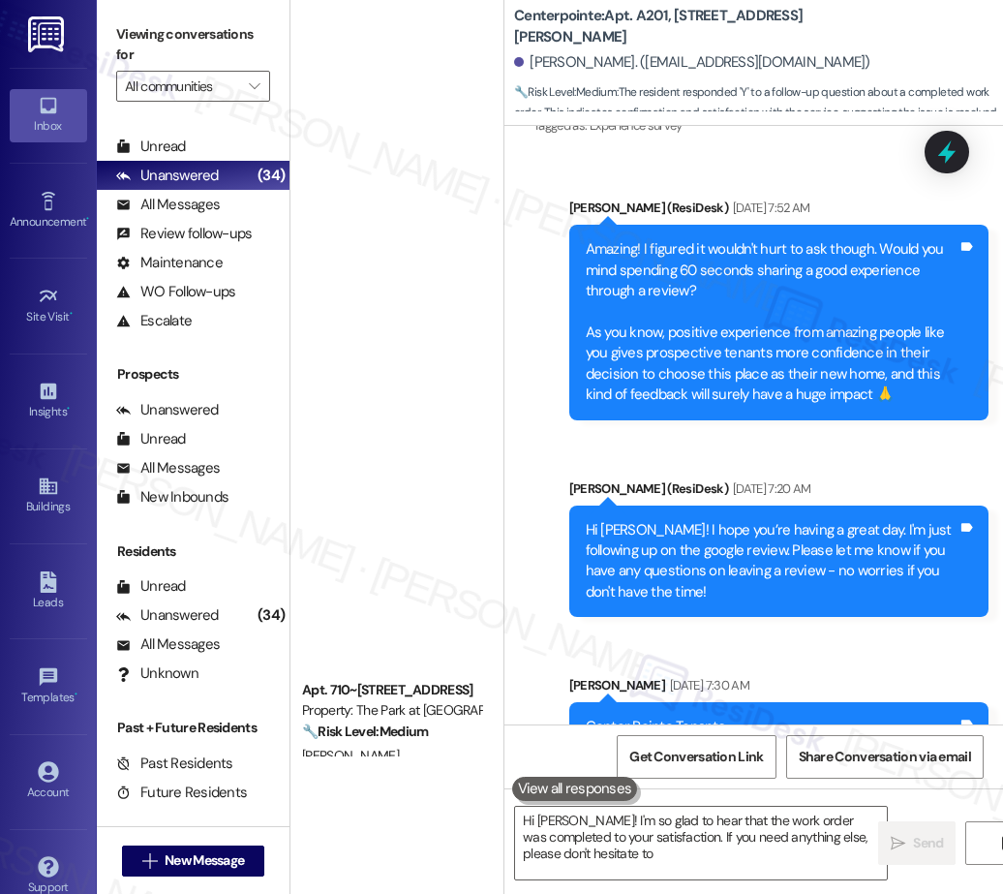
scroll to position [0, 0]
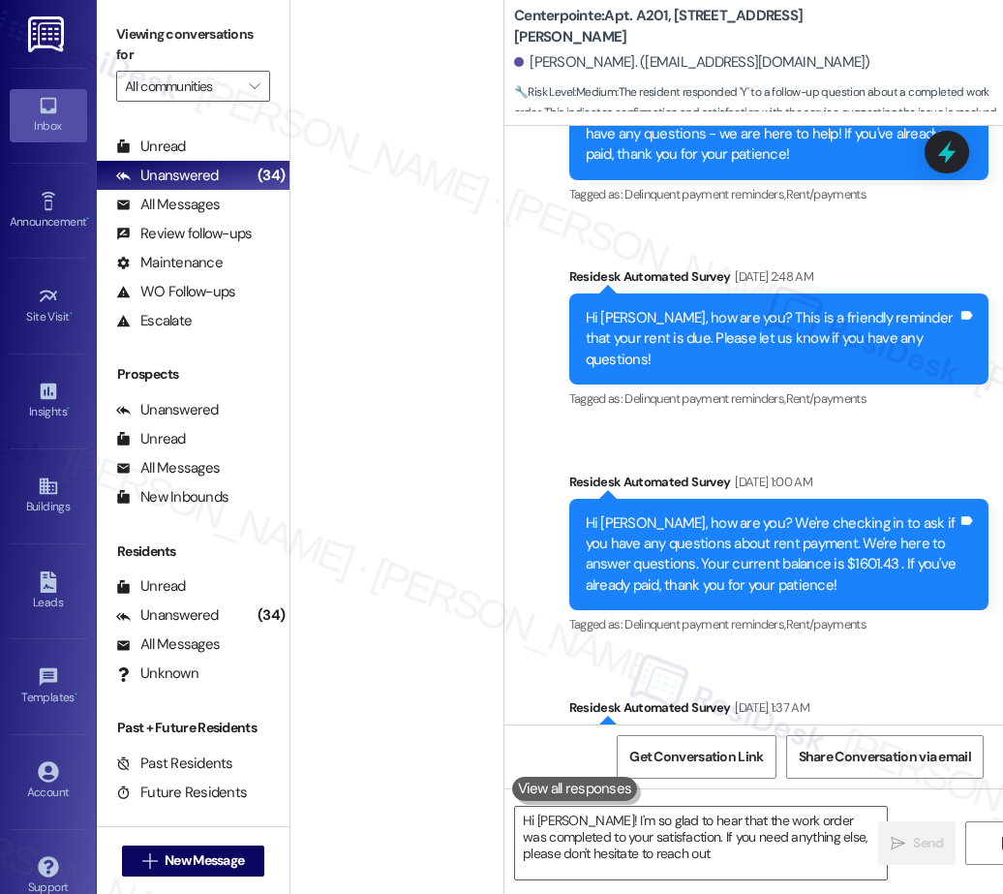
type textarea "Hi Roy! I'm so glad to hear that the work order was completed to your satisfact…"
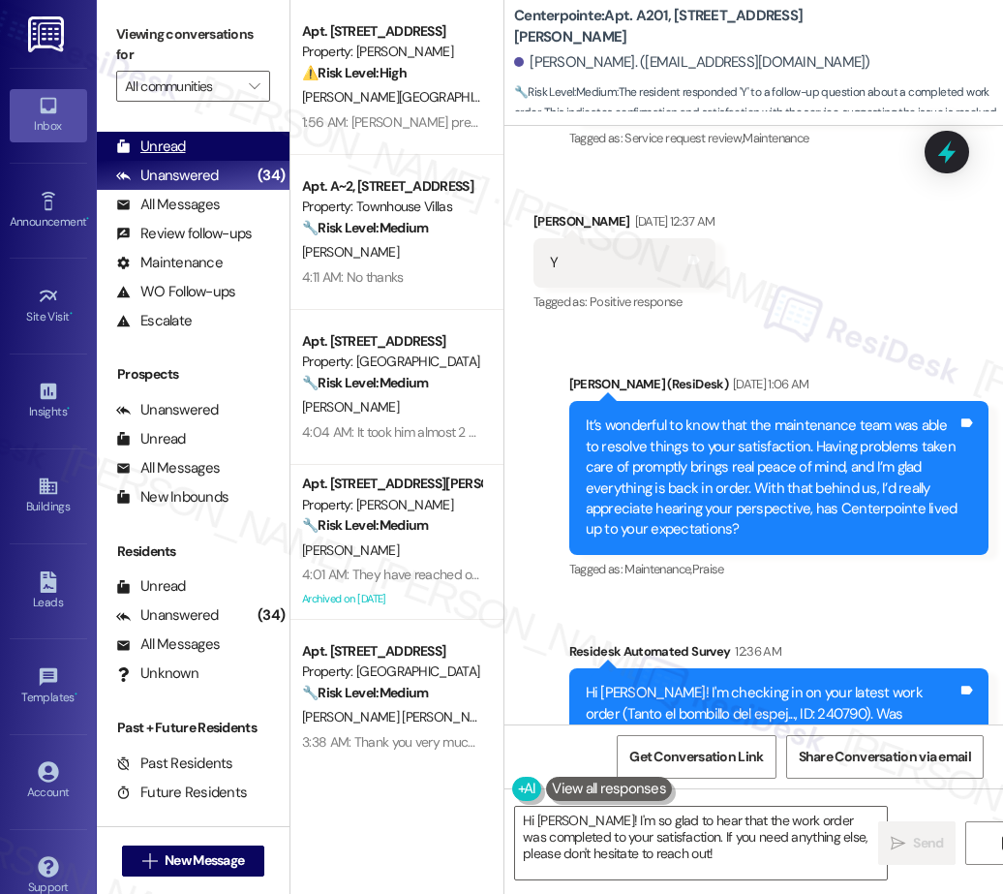
scroll to position [6441, 0]
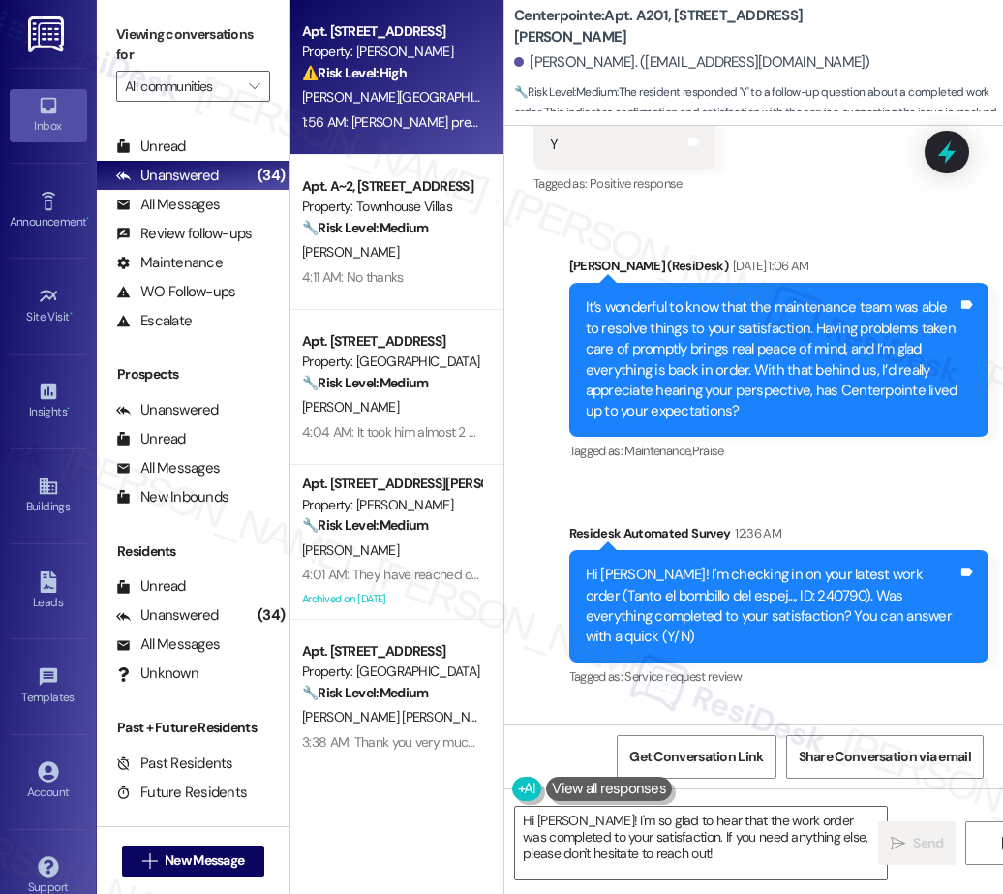
click at [371, 111] on div "1:56 AM: [PERSON_NAME] preguntarle puse la troca otrabes donde mismo de donde s…" at bounding box center [391, 122] width 183 height 24
type textarea "Hi Roy! I'm so glad to hear that the work order was completed to your satisfact…"
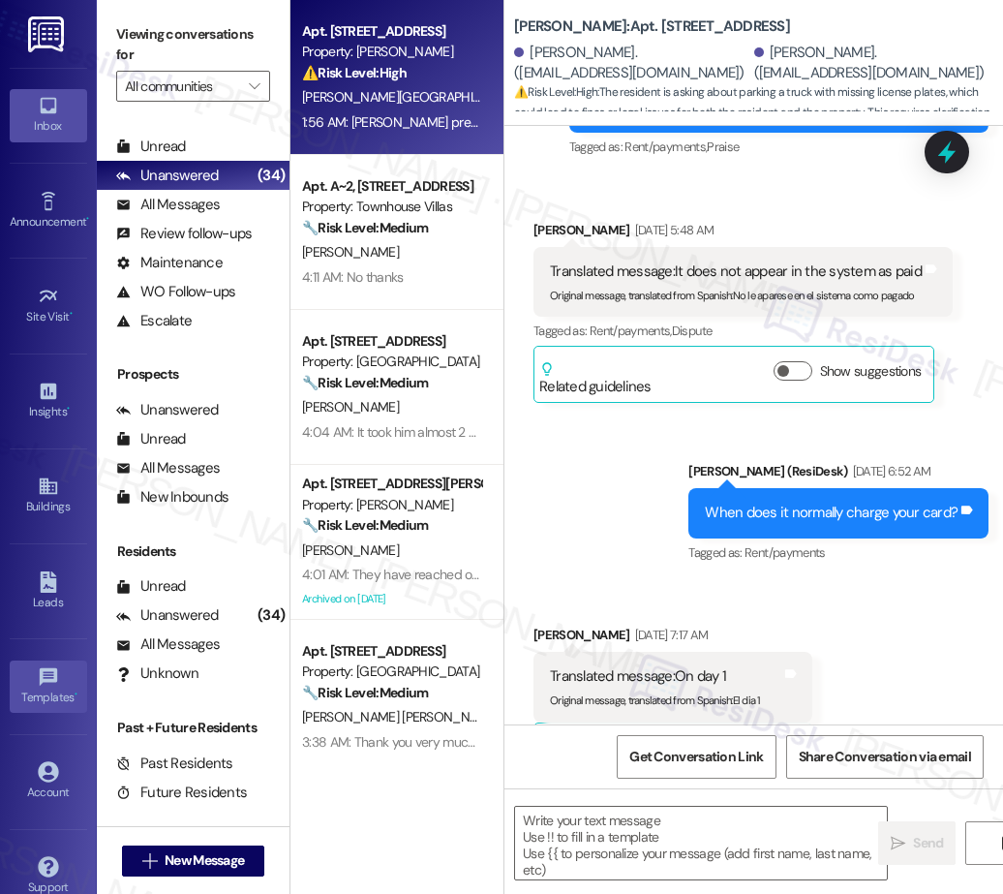
type textarea "Fetching suggested responses. Please feel free to read through the conversation…"
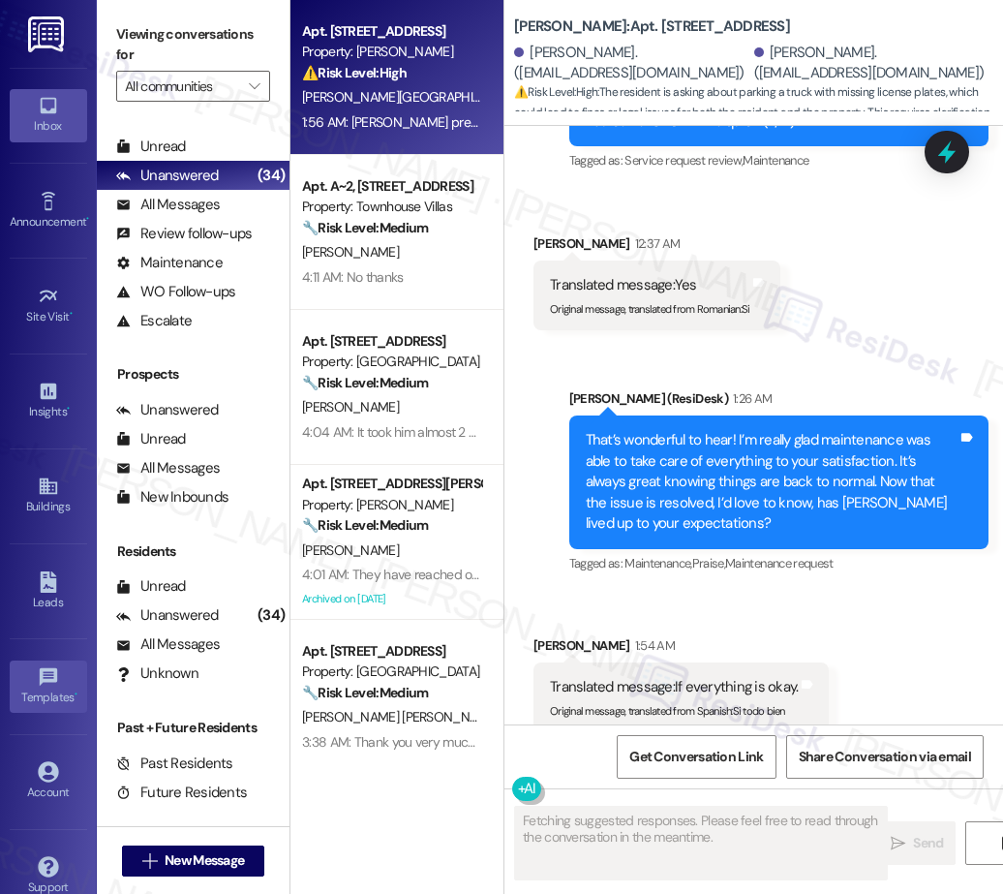
scroll to position [19139, 0]
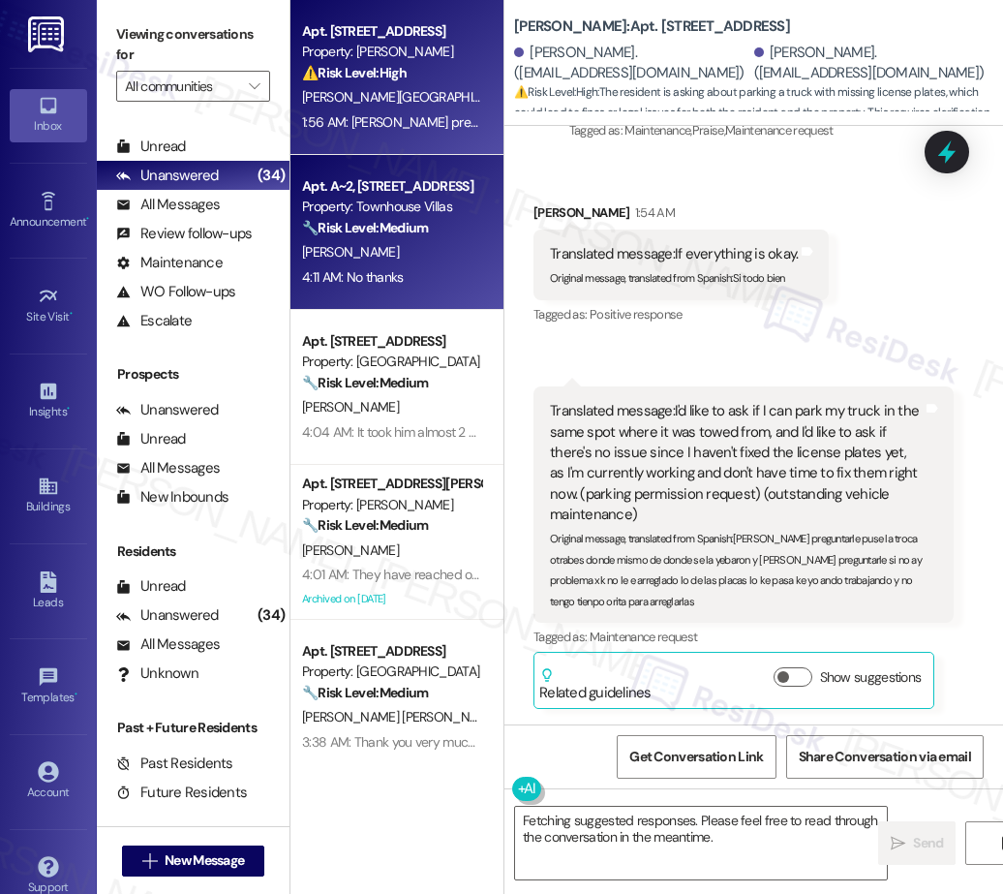
click at [413, 251] on div "[PERSON_NAME]" at bounding box center [391, 252] width 183 height 24
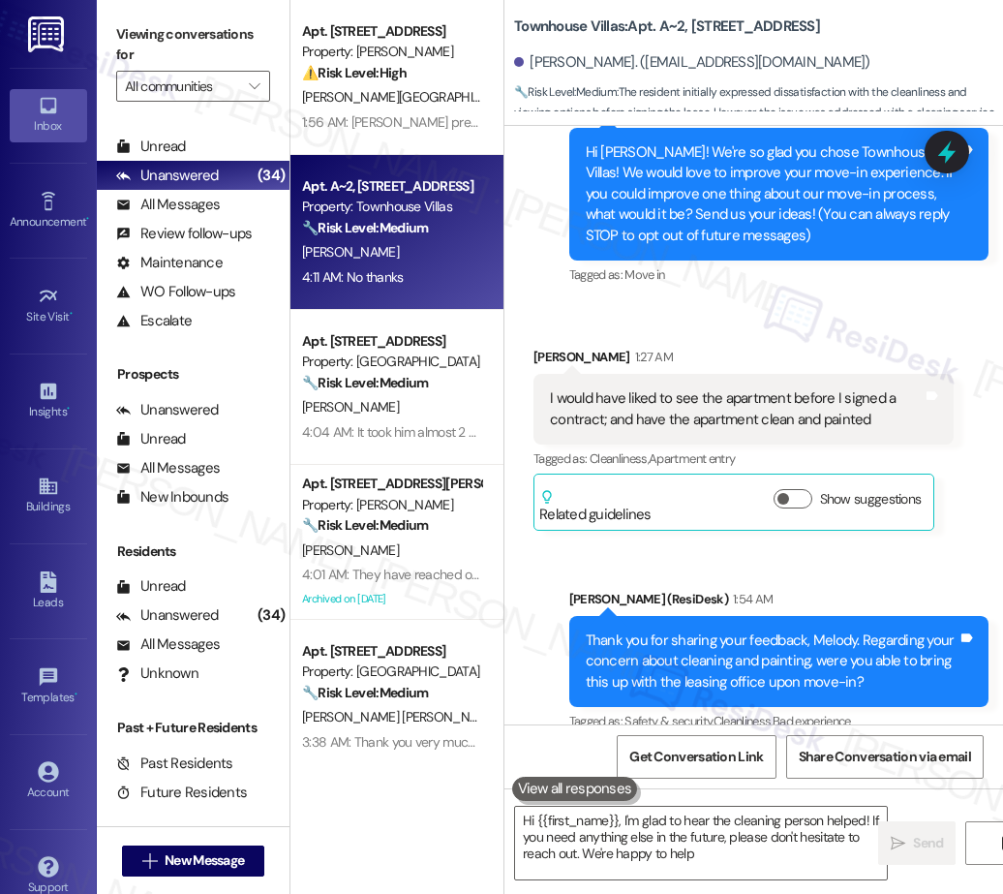
type textarea "Hi {{first_name}}, I'm glad to hear the cleaning person helped! If you need any…"
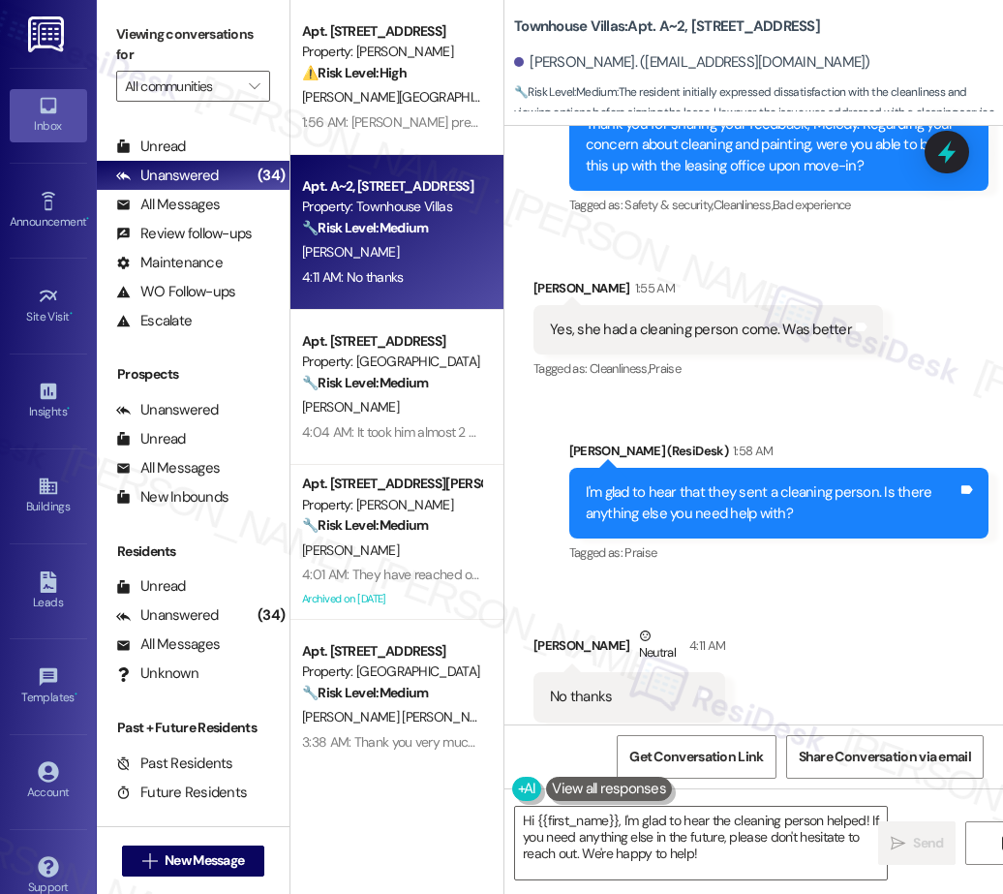
scroll to position [755, 0]
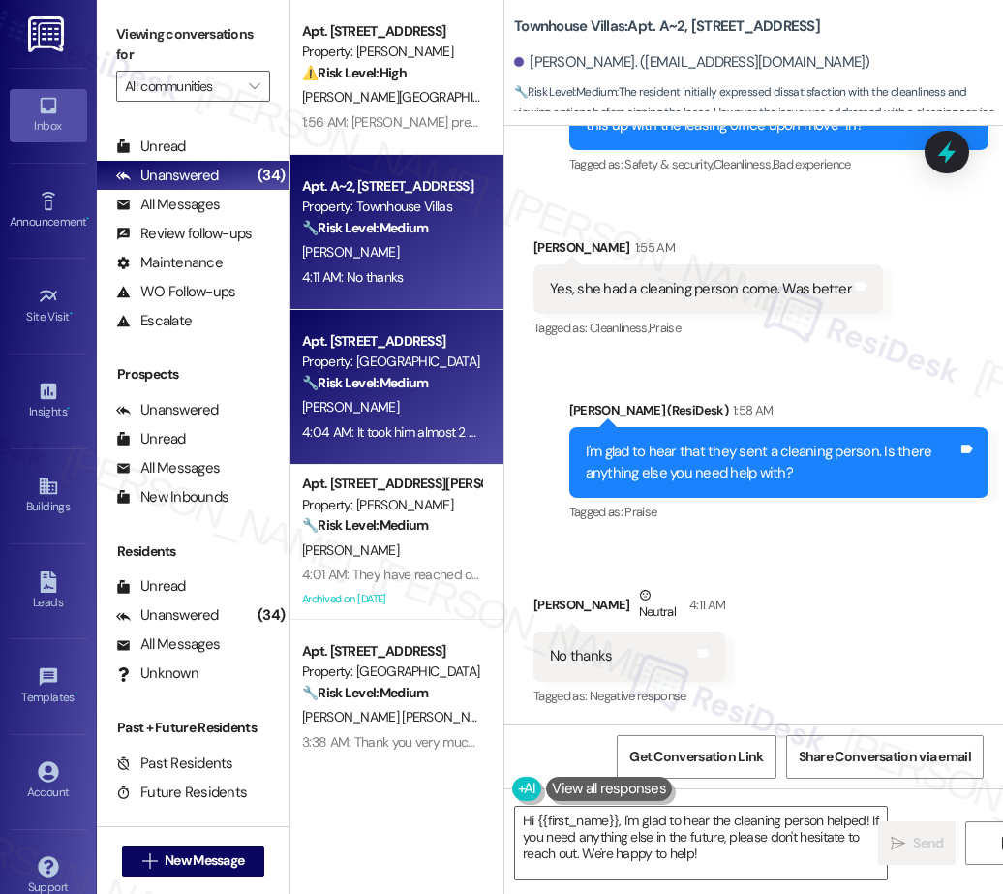
click at [386, 361] on div "Property: [GEOGRAPHIC_DATA]" at bounding box center [391, 361] width 179 height 20
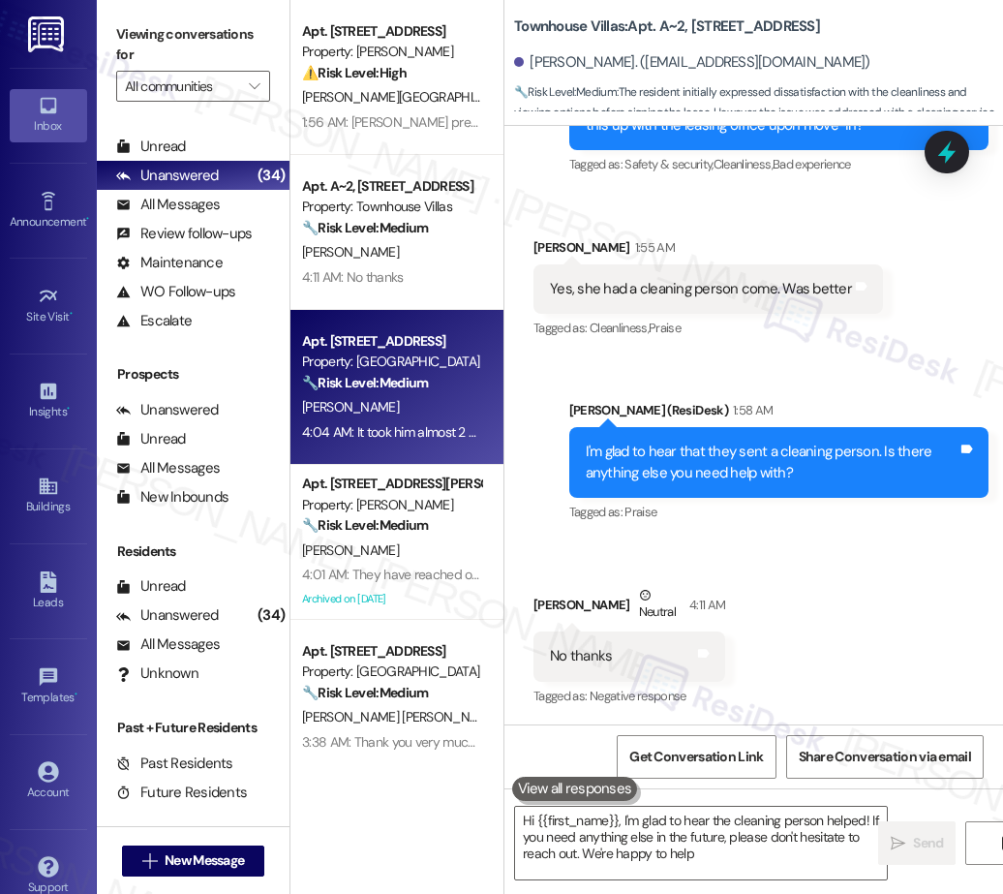
type textarea "Hi {{first_name}}, I'm glad to hear the cleaning person helped! If you need any…"
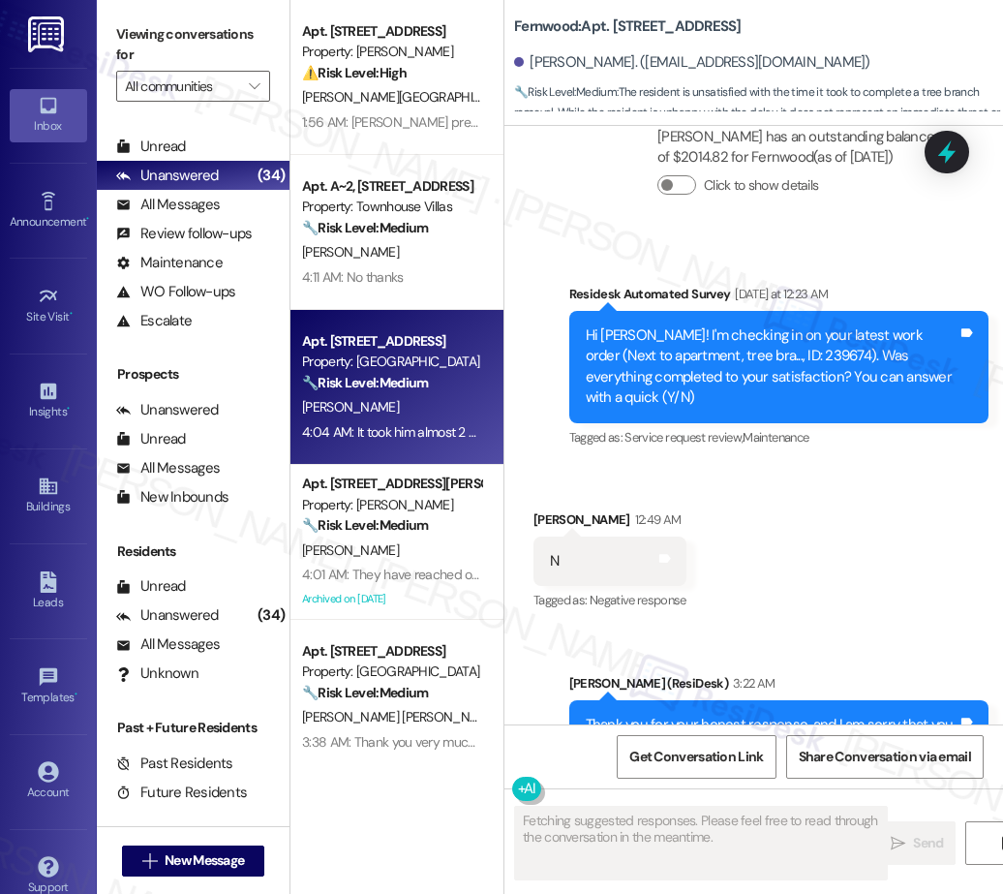
scroll to position [6607, 0]
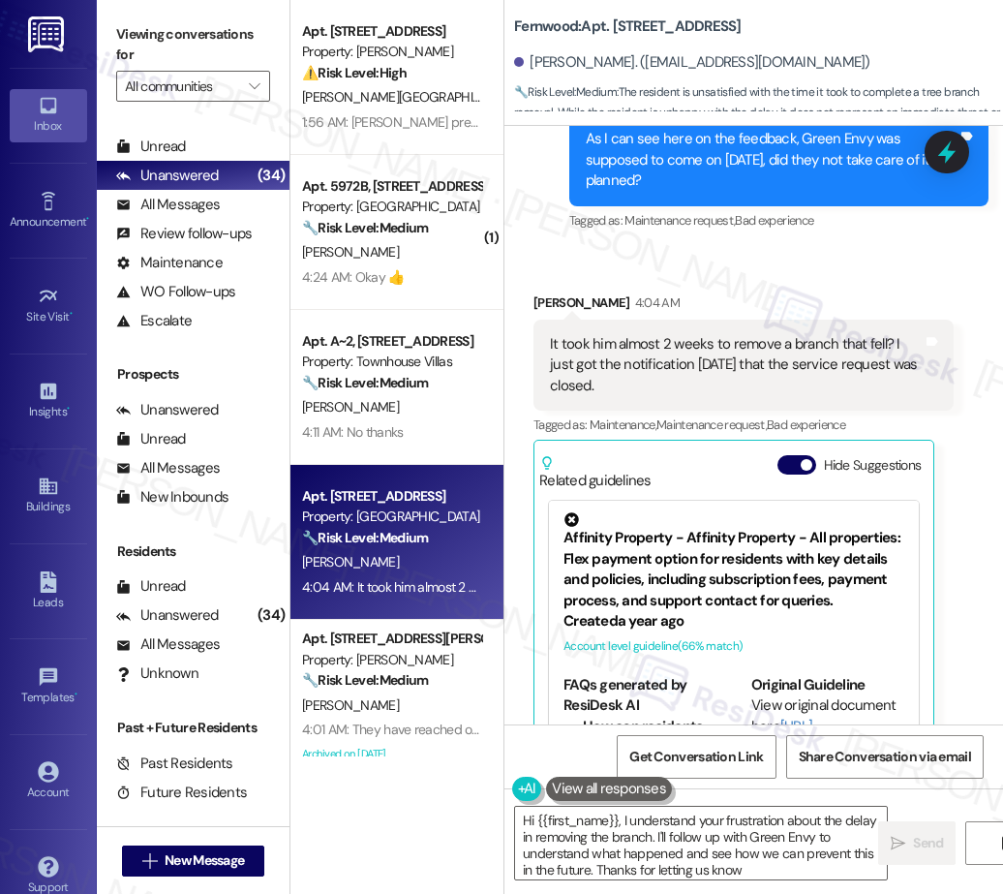
type textarea "Hi {{first_name}}, I understand your frustration about the delay in removing th…"
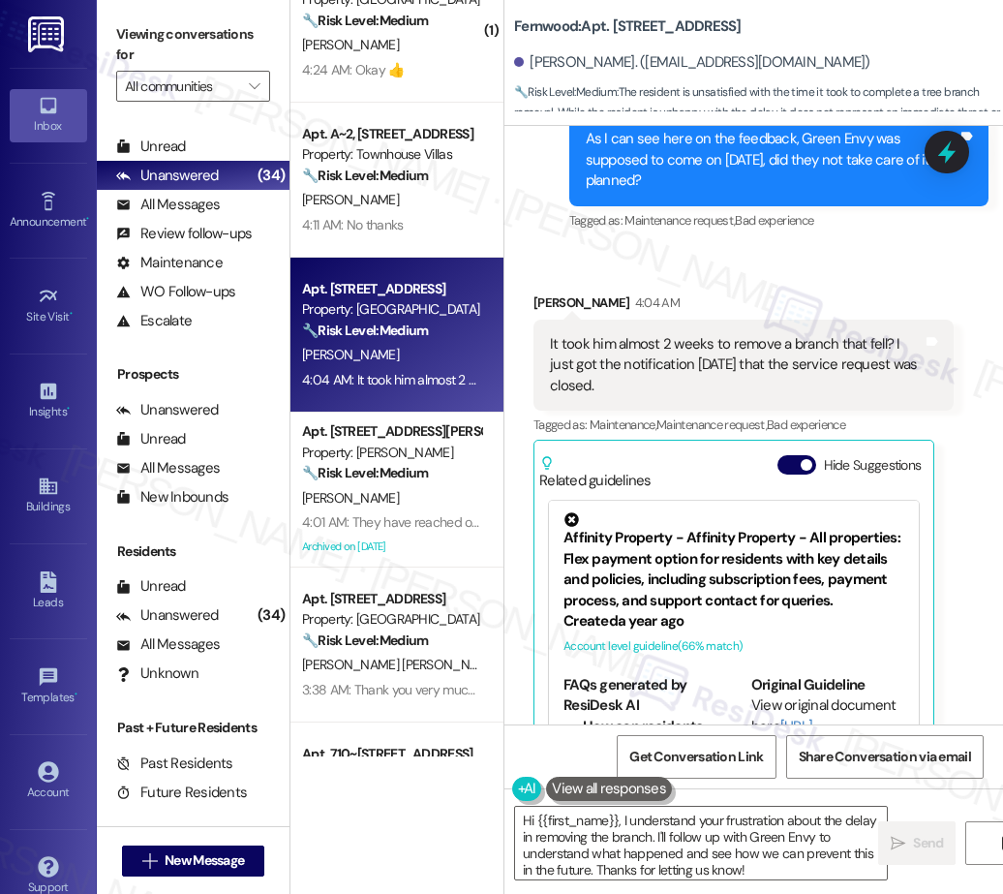
scroll to position [223, 0]
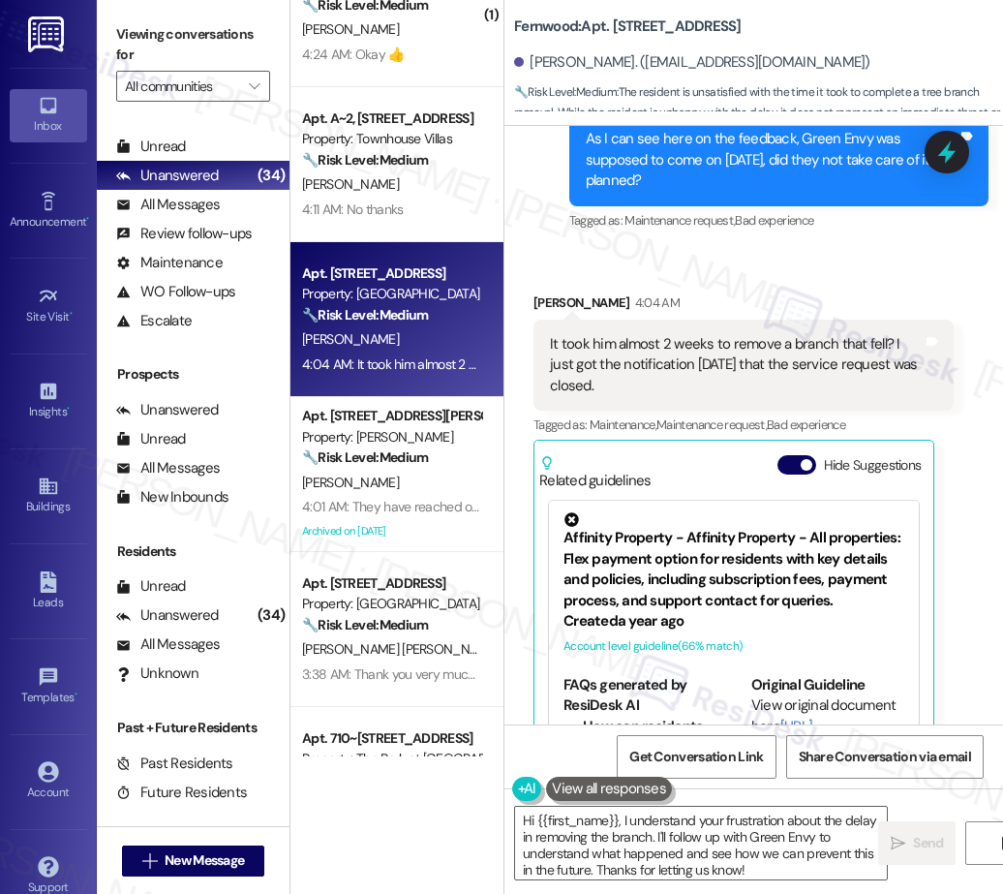
click at [376, 482] on div "A. Powell" at bounding box center [391, 483] width 183 height 24
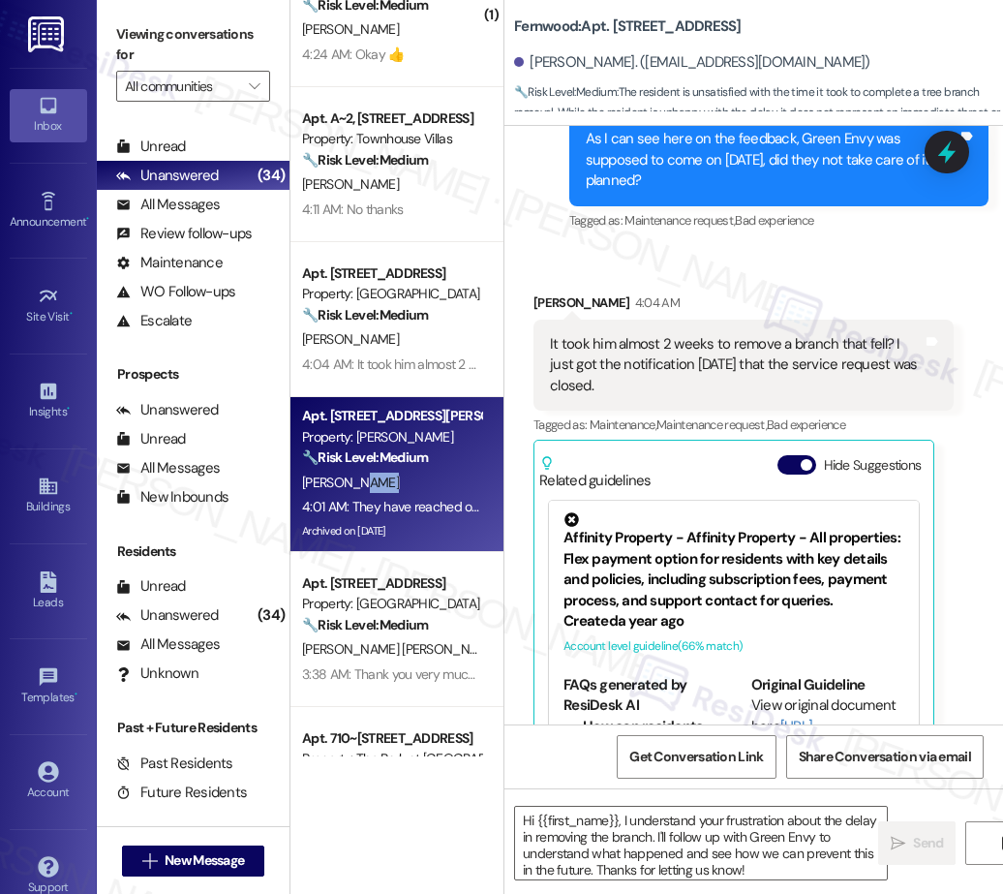
click at [376, 482] on div "A. Powell" at bounding box center [391, 483] width 183 height 24
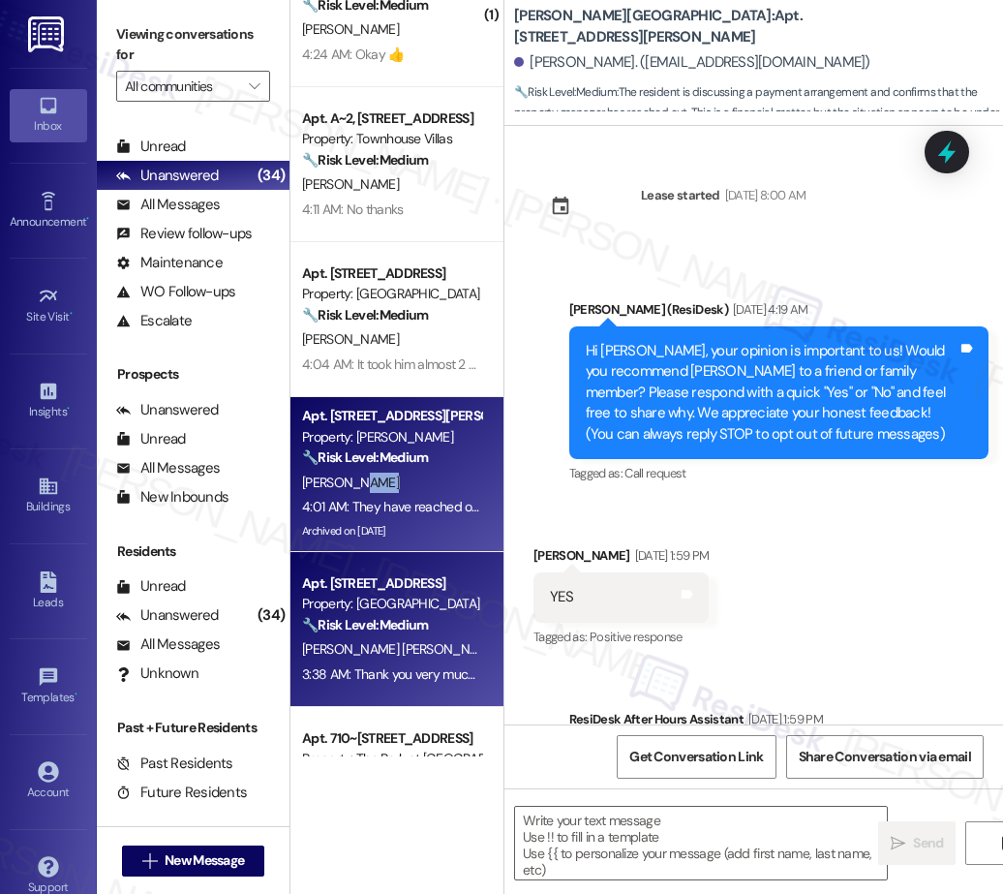
scroll to position [15222, 0]
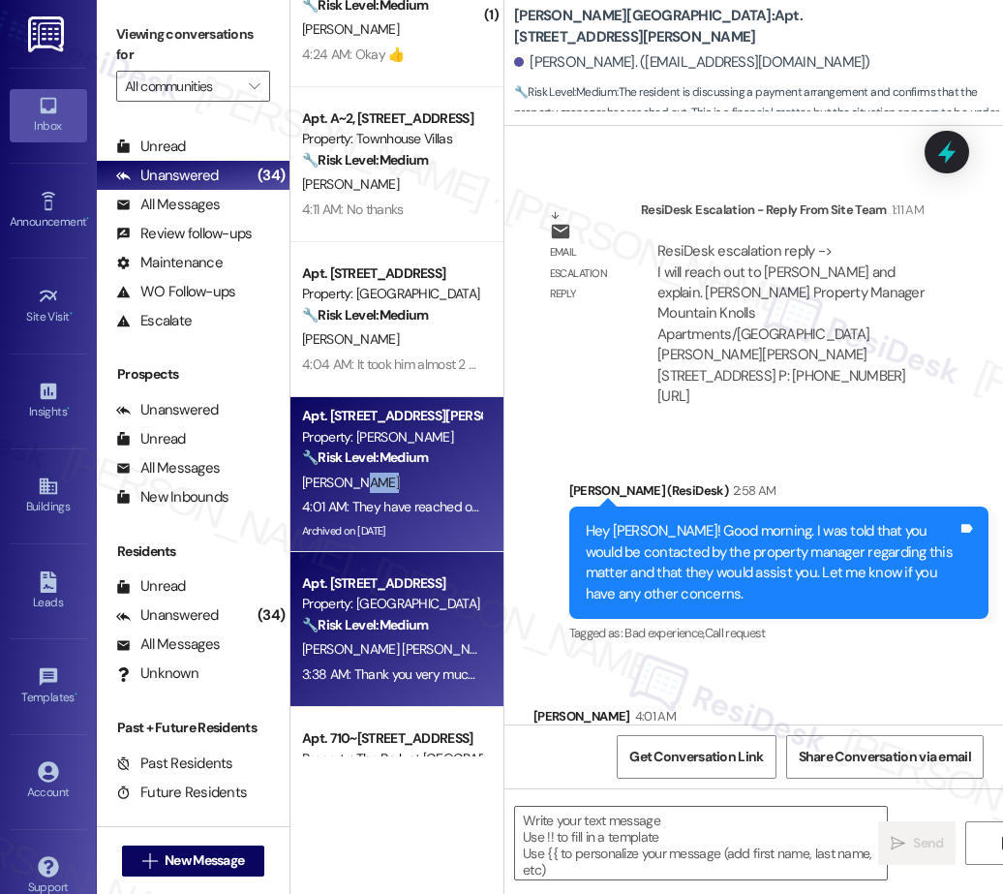
type textarea "Fetching suggested responses. Please feel free to read through the conversation…"
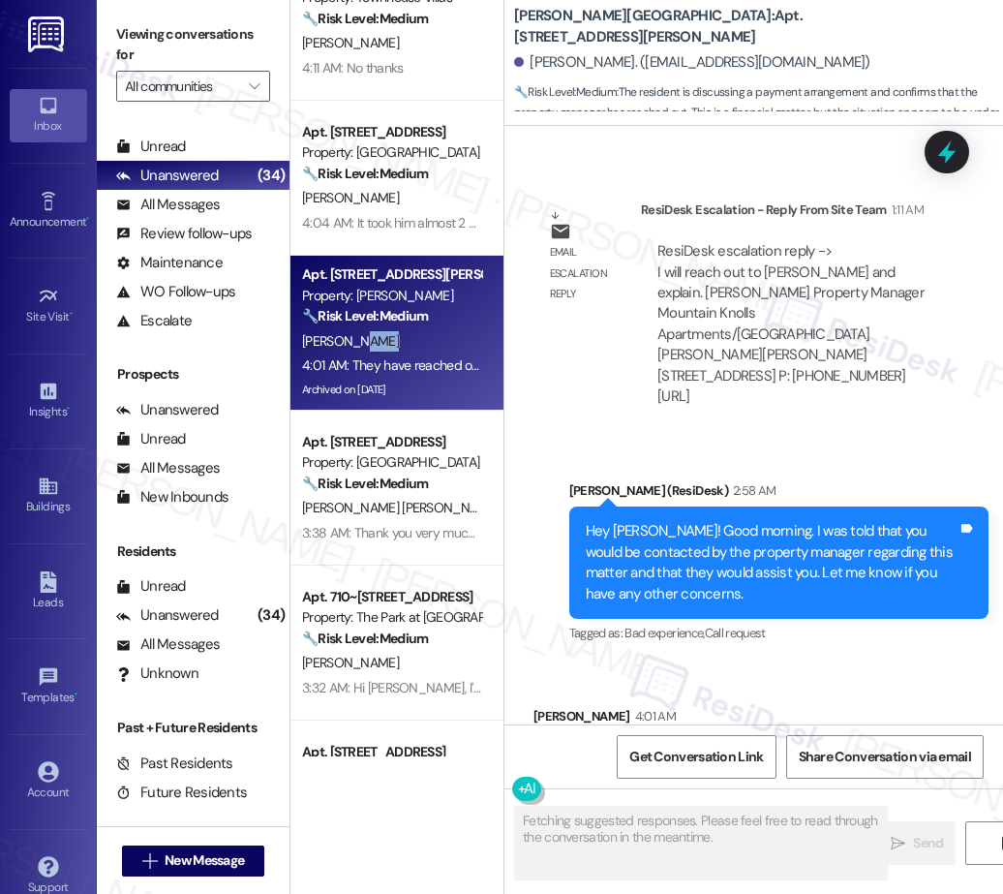
scroll to position [365, 0]
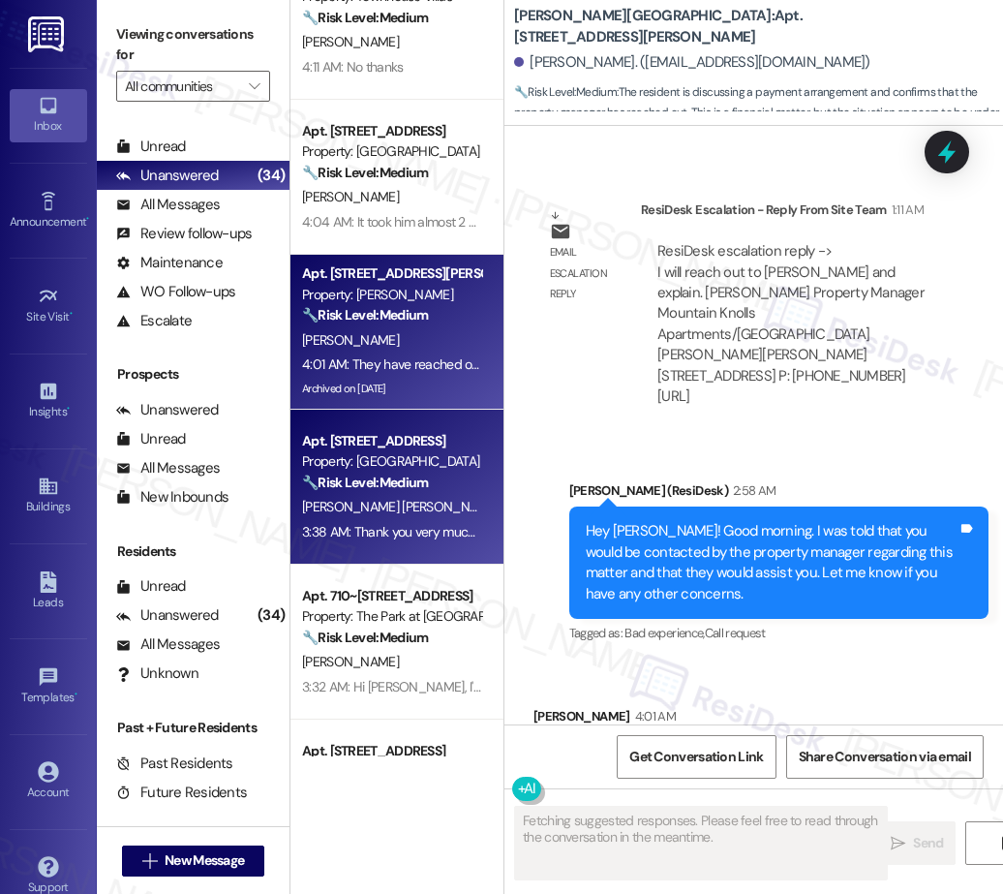
click at [399, 499] on div "A. Barrios Munoz" at bounding box center [391, 507] width 183 height 24
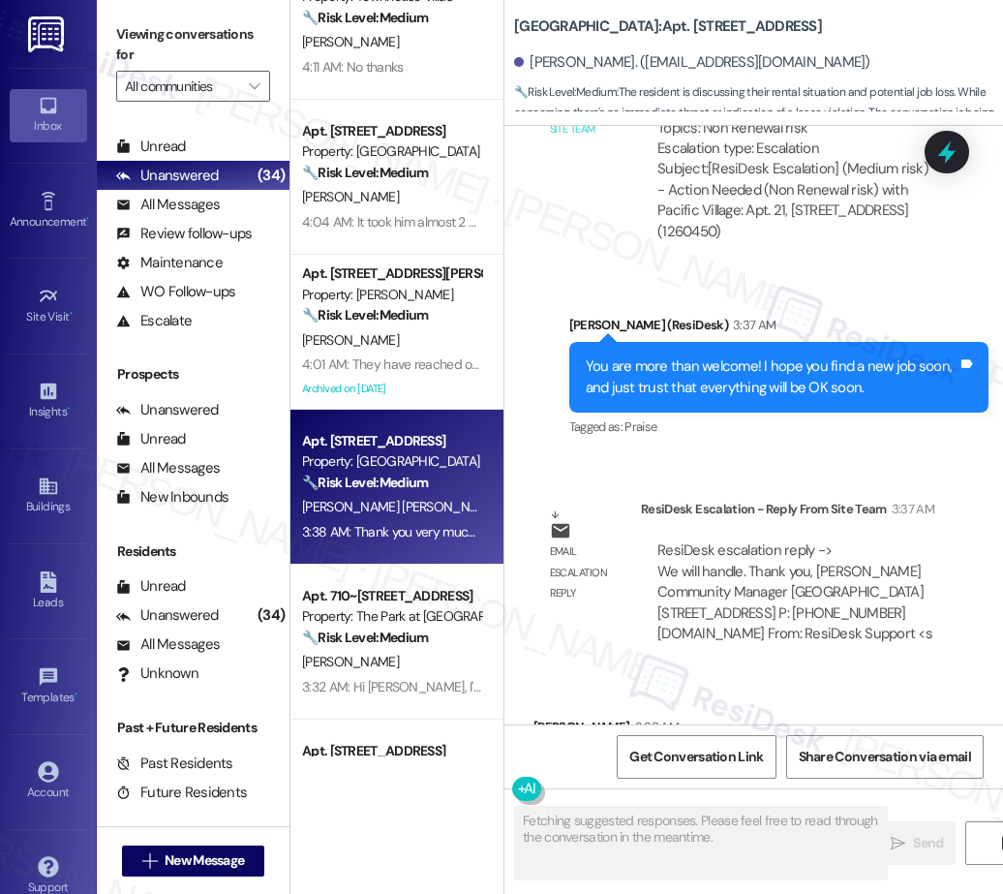
scroll to position [8932, 0]
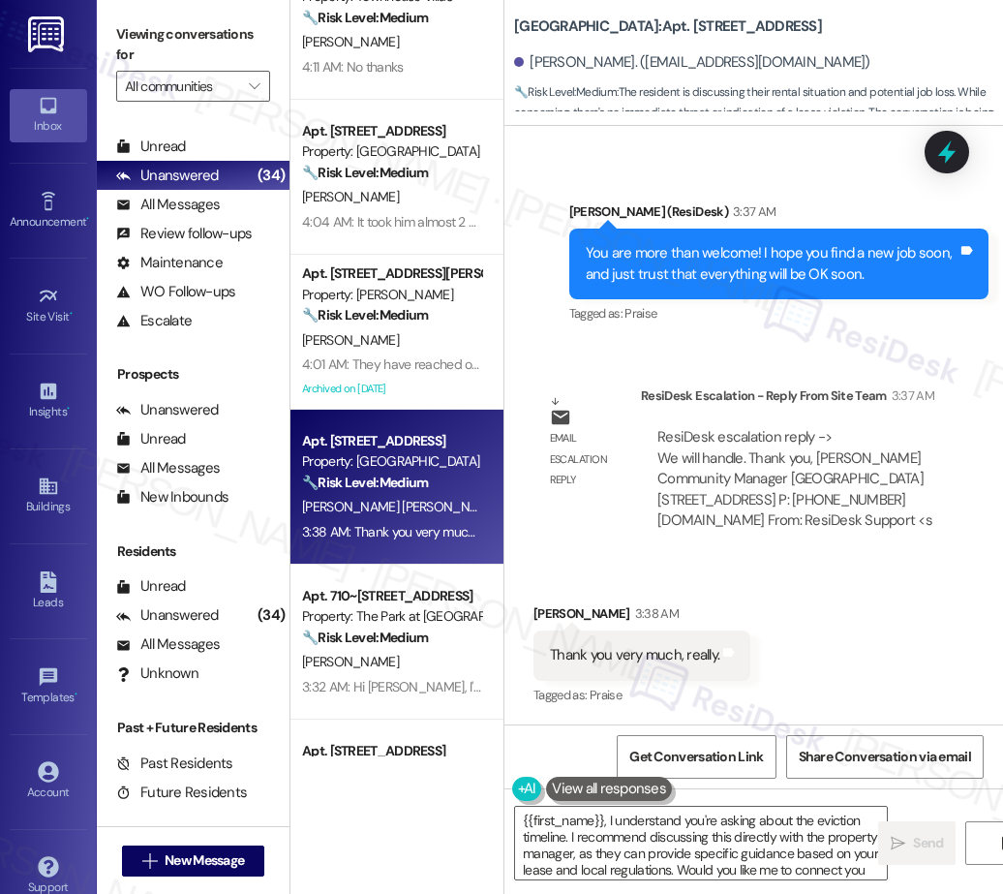
type textarea "{{first_name}}, I understand you're asking about the eviction timeline. I recom…"
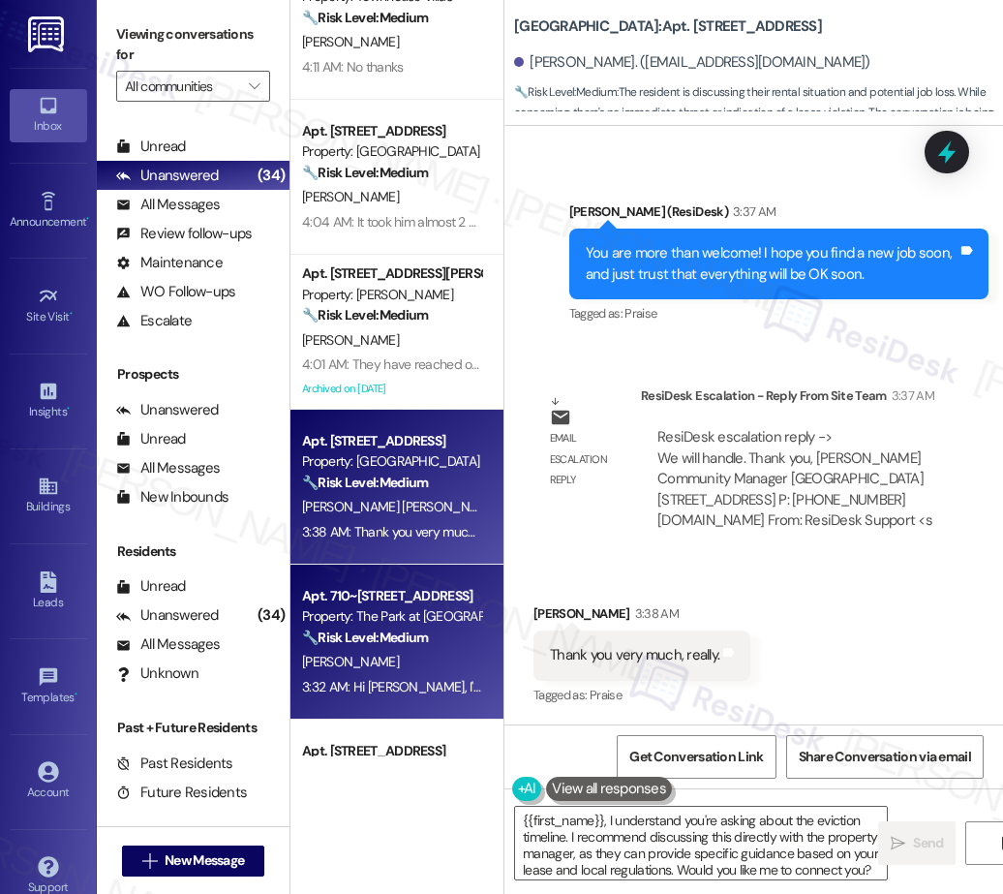
click at [440, 659] on div "G. Rubio" at bounding box center [391, 662] width 183 height 24
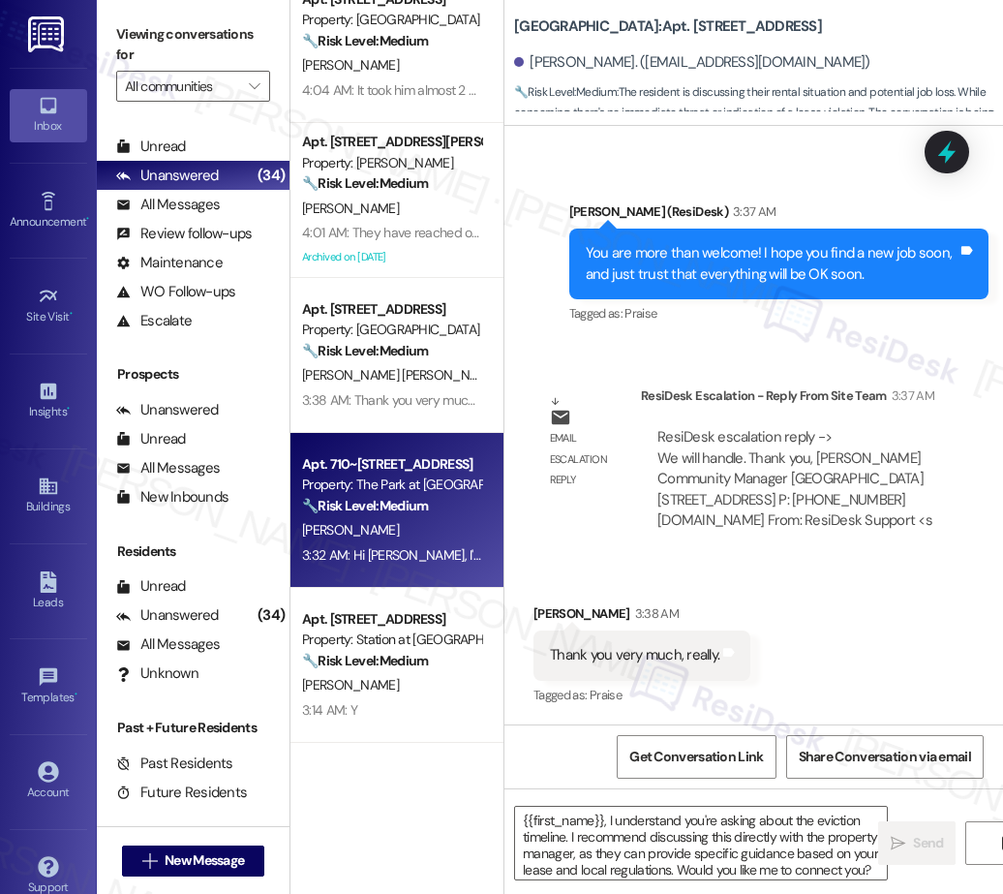
type textarea "Fetching suggested responses. Please feel free to read through the conversation…"
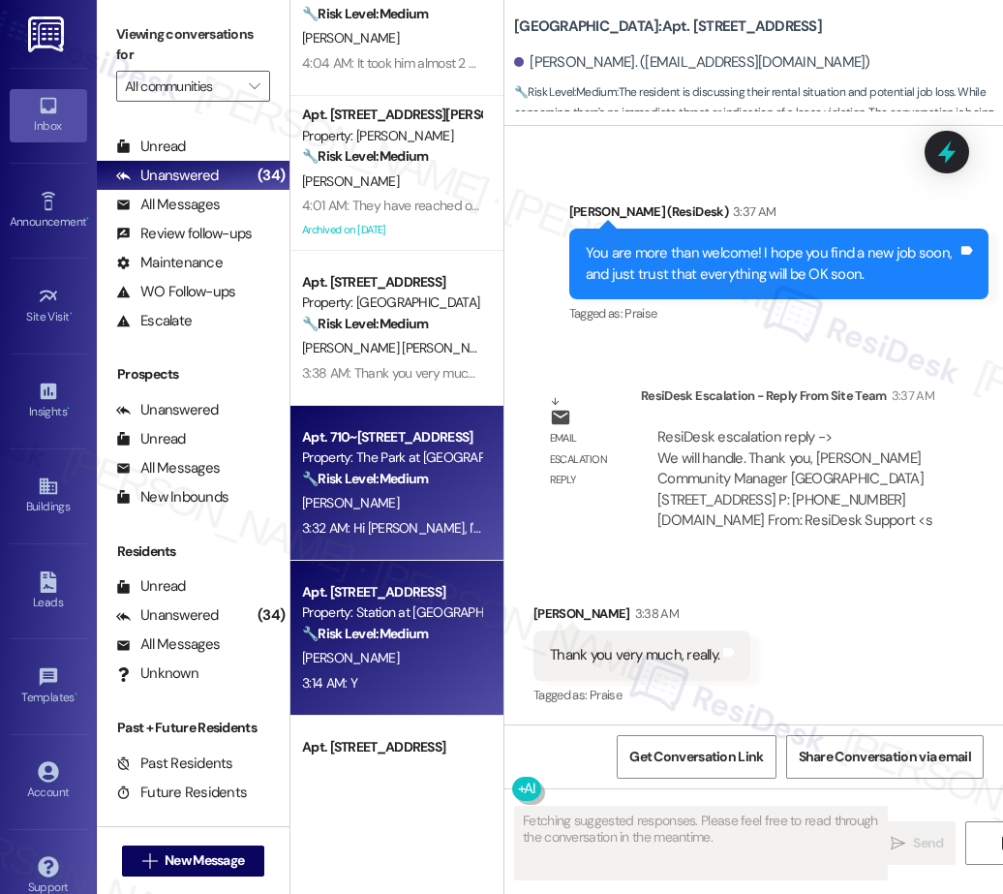
scroll to position [2795, 0]
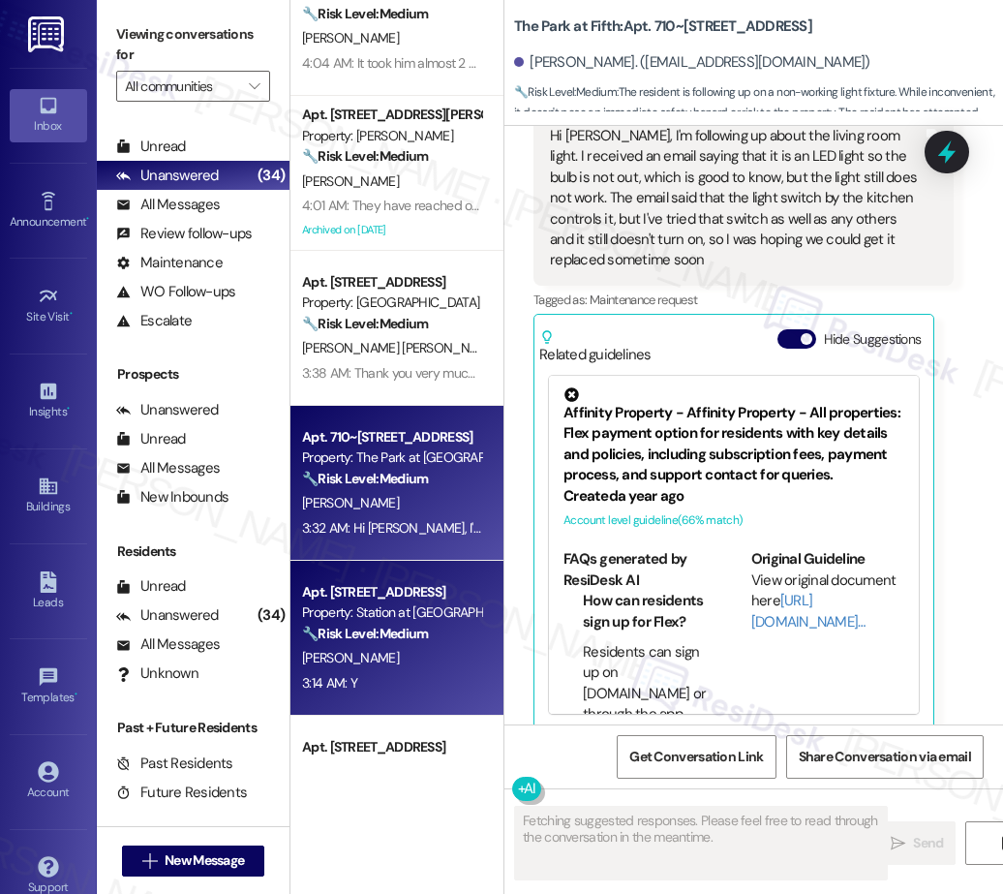
click at [414, 635] on strong "🔧 Risk Level: Medium" at bounding box center [365, 632] width 126 height 17
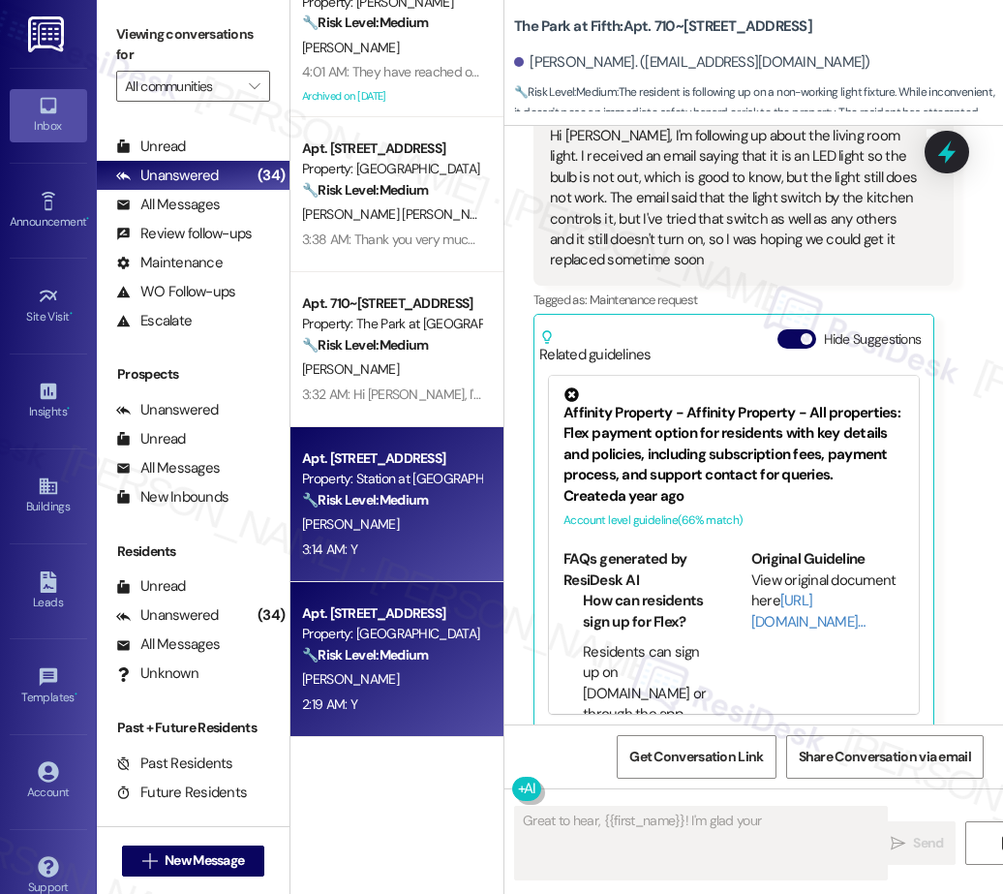
scroll to position [2712, 0]
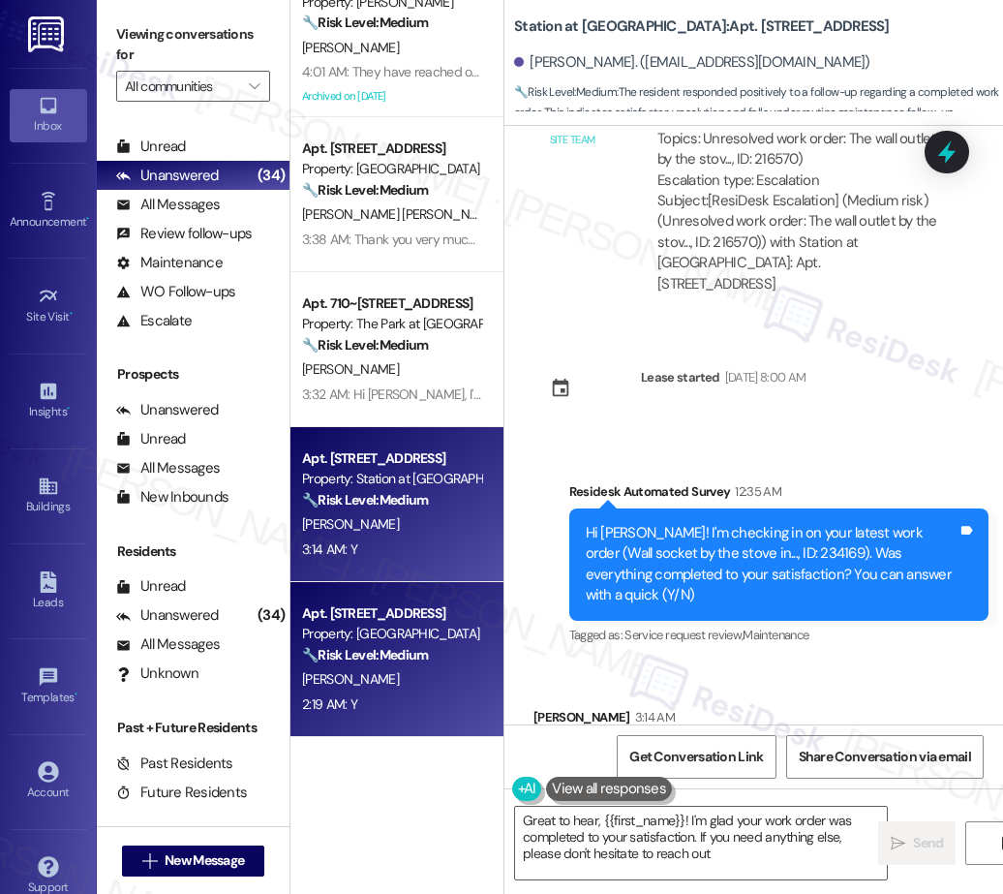
type textarea "Great to hear, {{first_name}}! I'm glad your work order was completed to your s…"
click at [418, 616] on div "Apt. 316, 111 NE 6th Avenue" at bounding box center [391, 613] width 179 height 20
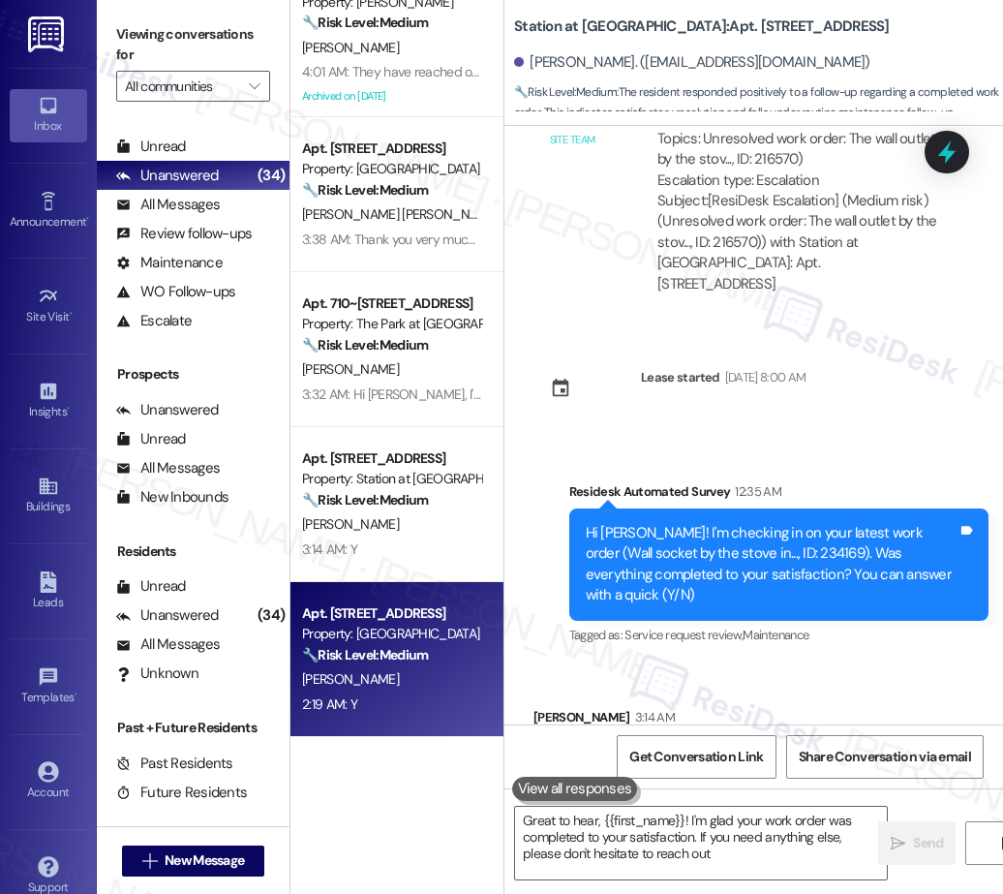
type textarea "Great to hear, {{first_name}}! I'm glad your work order was completed to your s…"
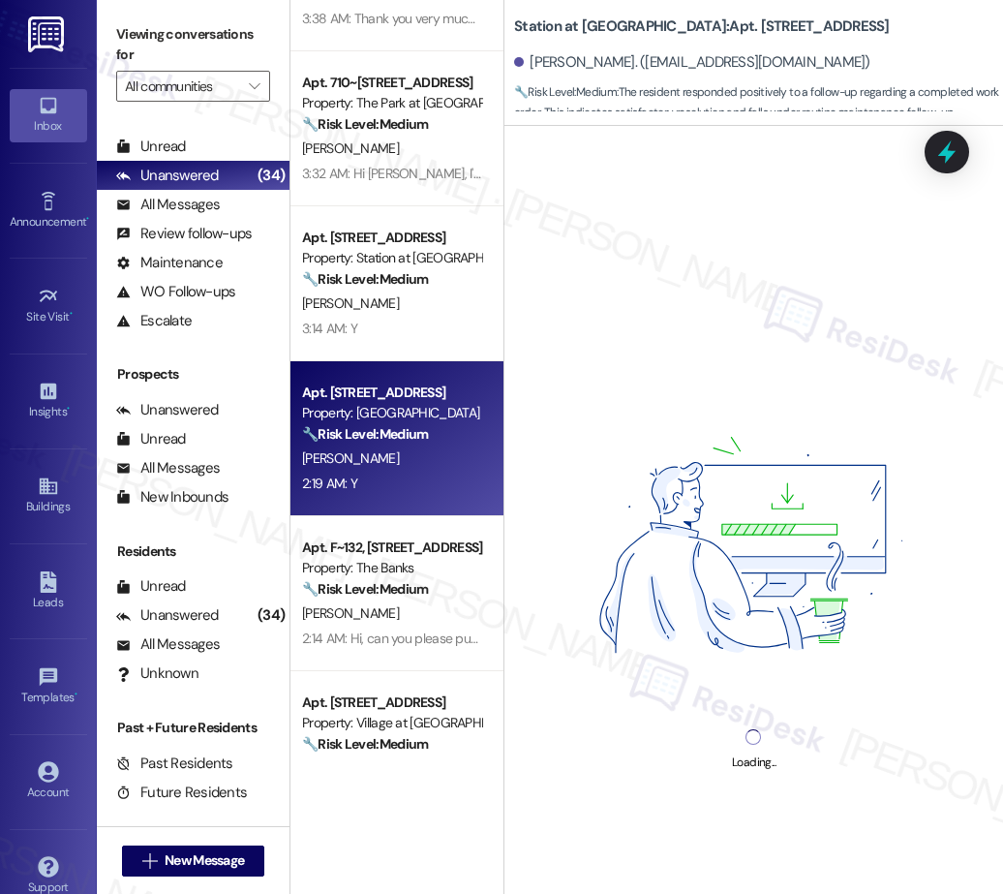
scroll to position [894, 0]
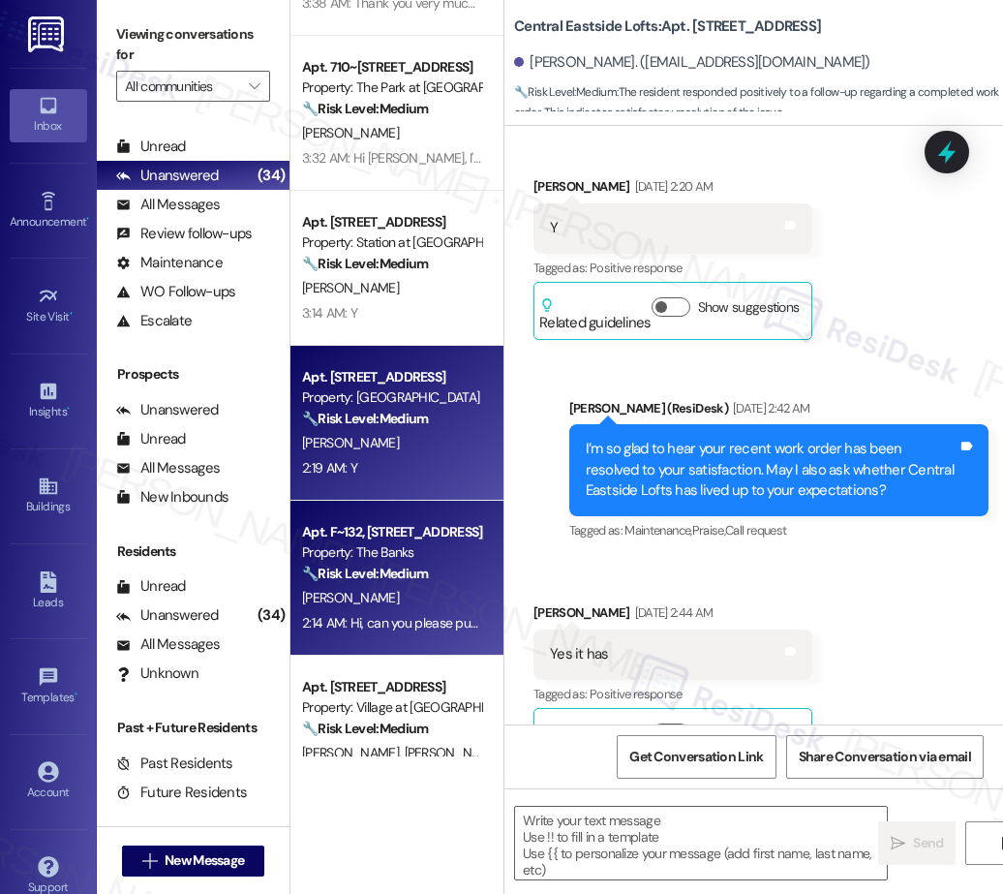
click at [416, 576] on strong "🔧 Risk Level: Medium" at bounding box center [365, 572] width 126 height 17
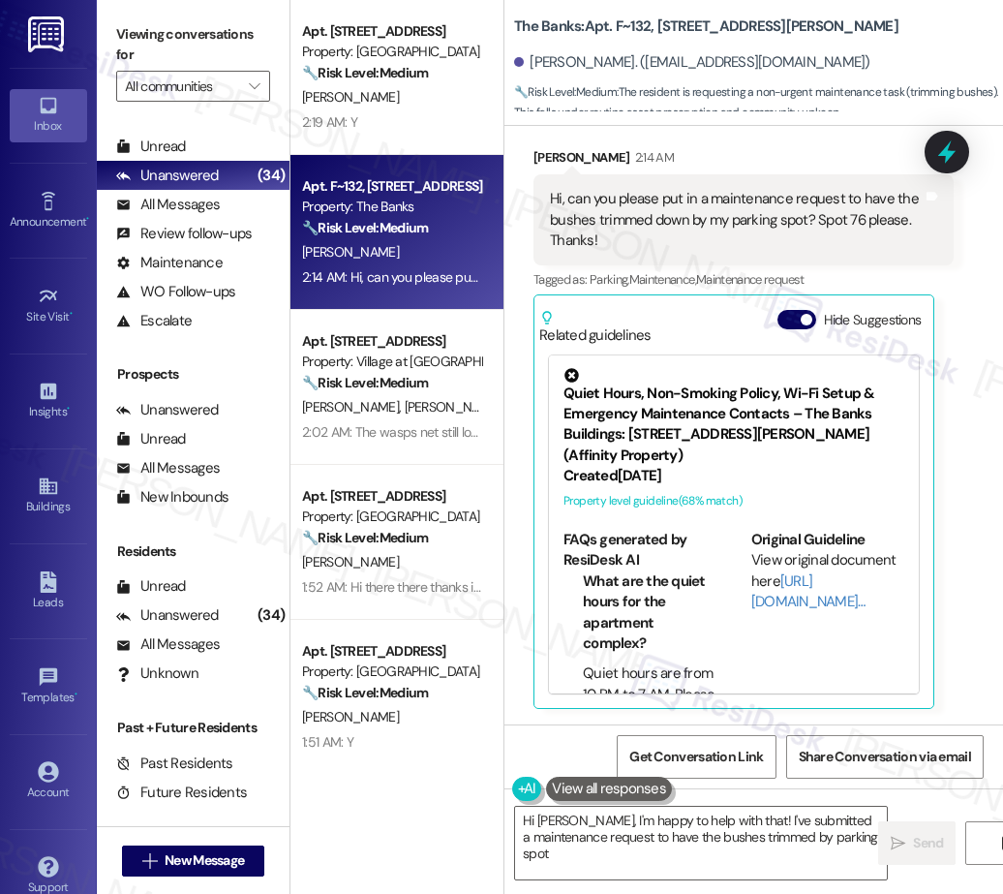
scroll to position [1243, 0]
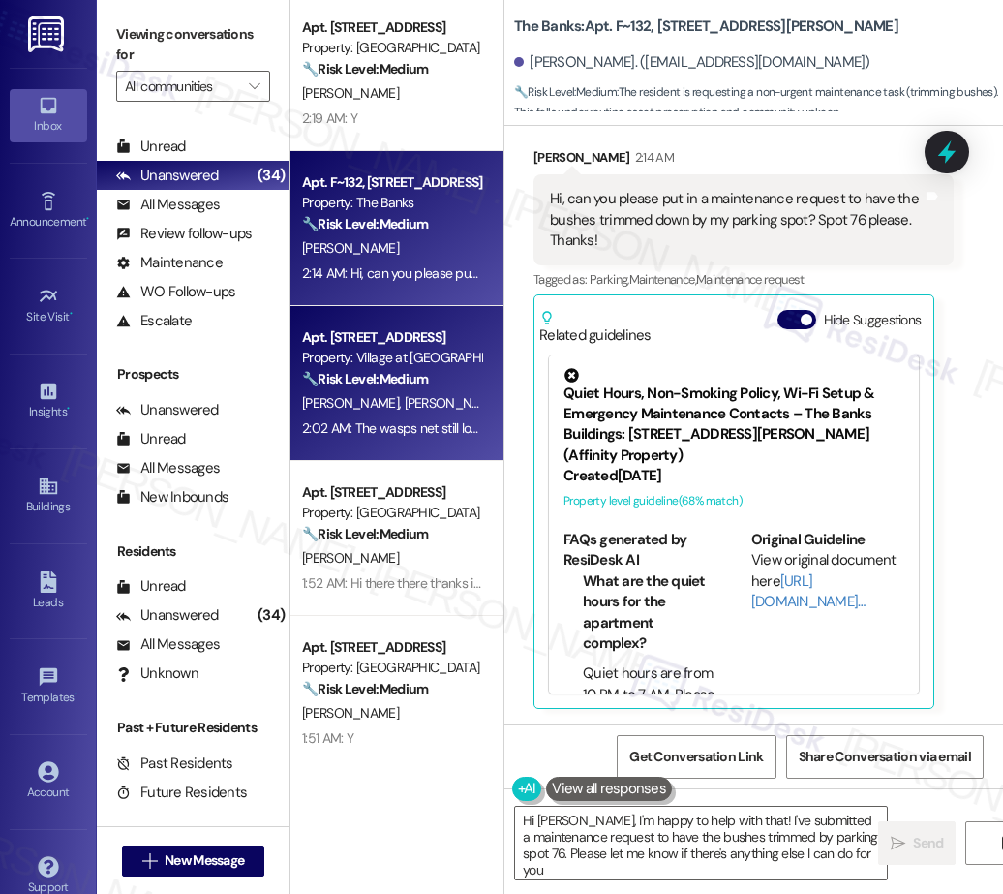
type textarea "Hi Halleigh, I'm happy to help with that! I've submitted a maintenance request …"
click at [427, 408] on span "J. Roberts" at bounding box center [453, 402] width 97 height 17
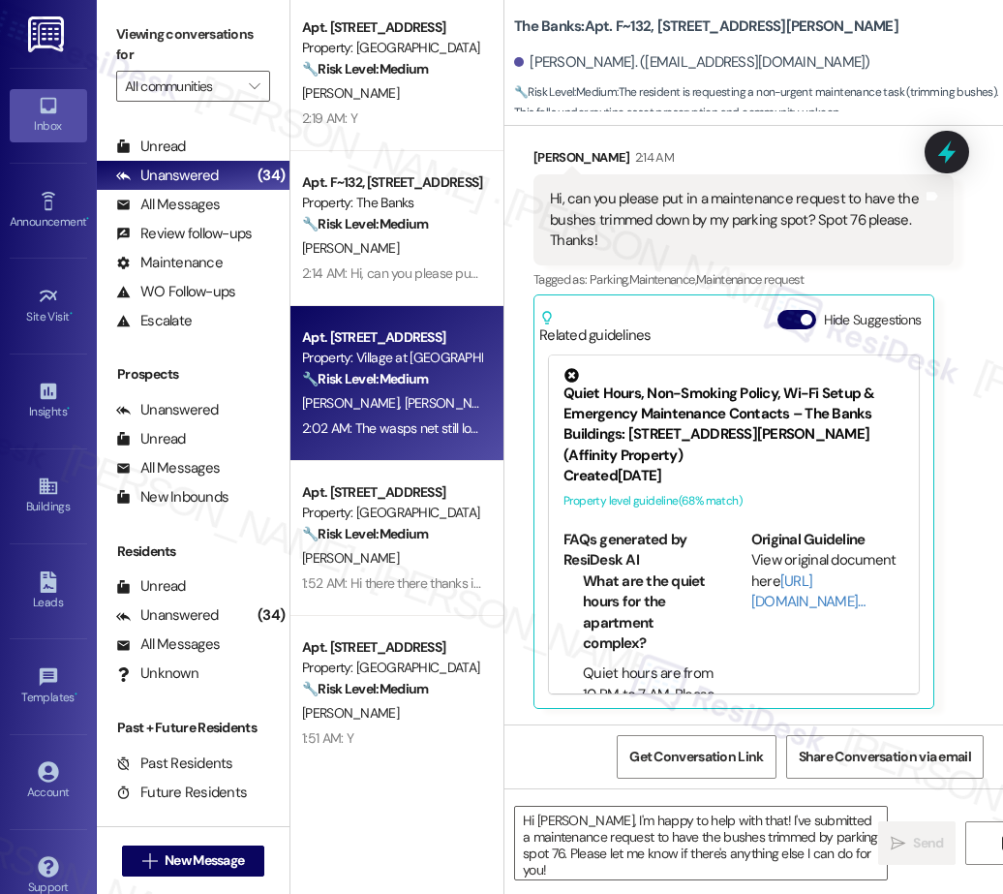
type textarea "Fetching suggested responses. Please feel free to read through the conversation…"
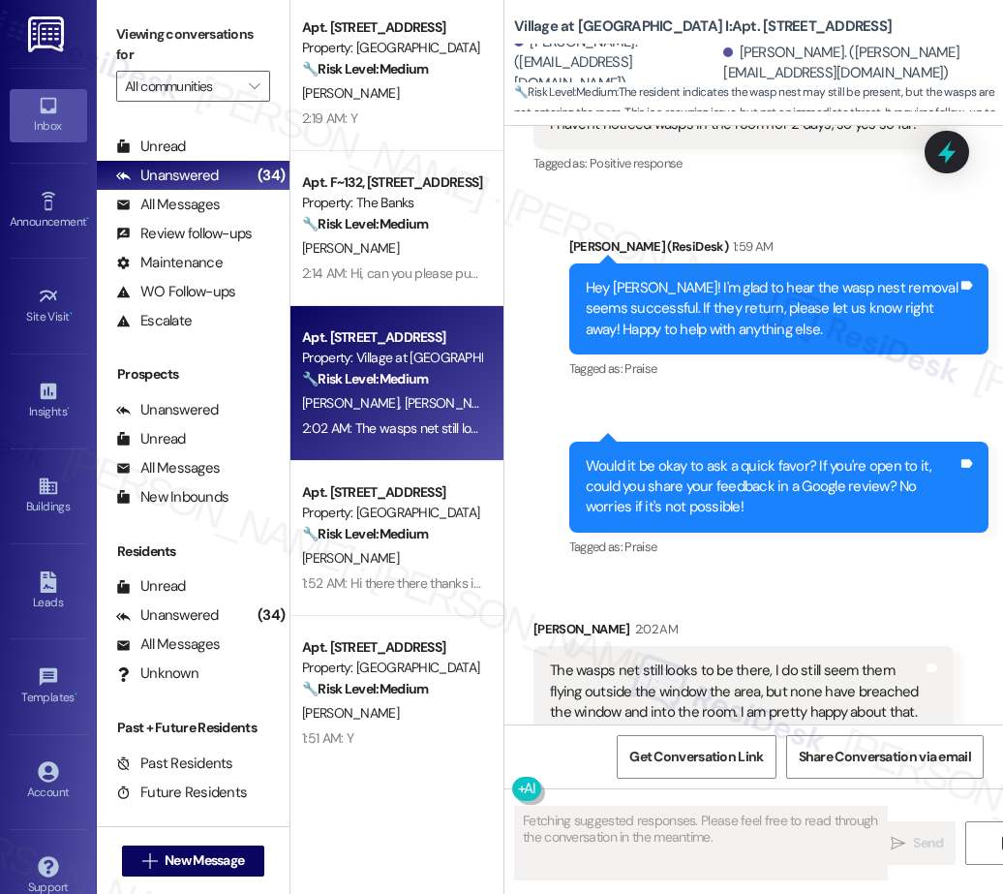
scroll to position [3994, 0]
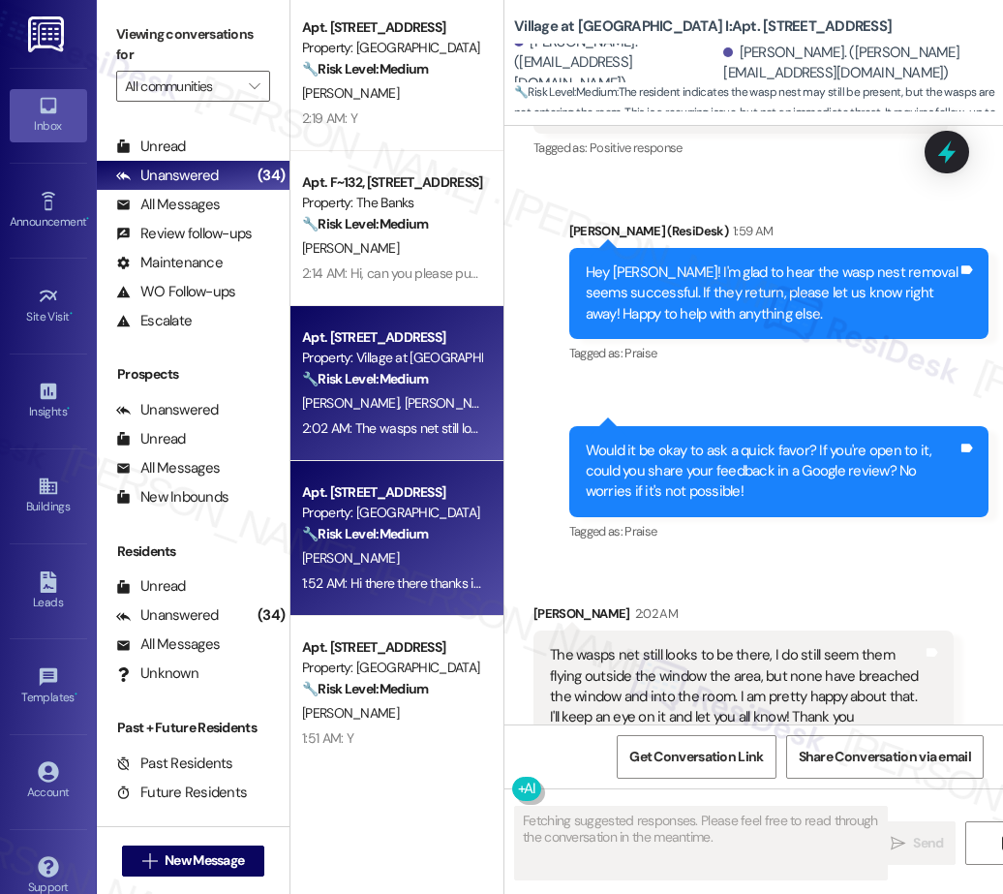
click at [426, 562] on div "S. Gillies" at bounding box center [391, 558] width 183 height 24
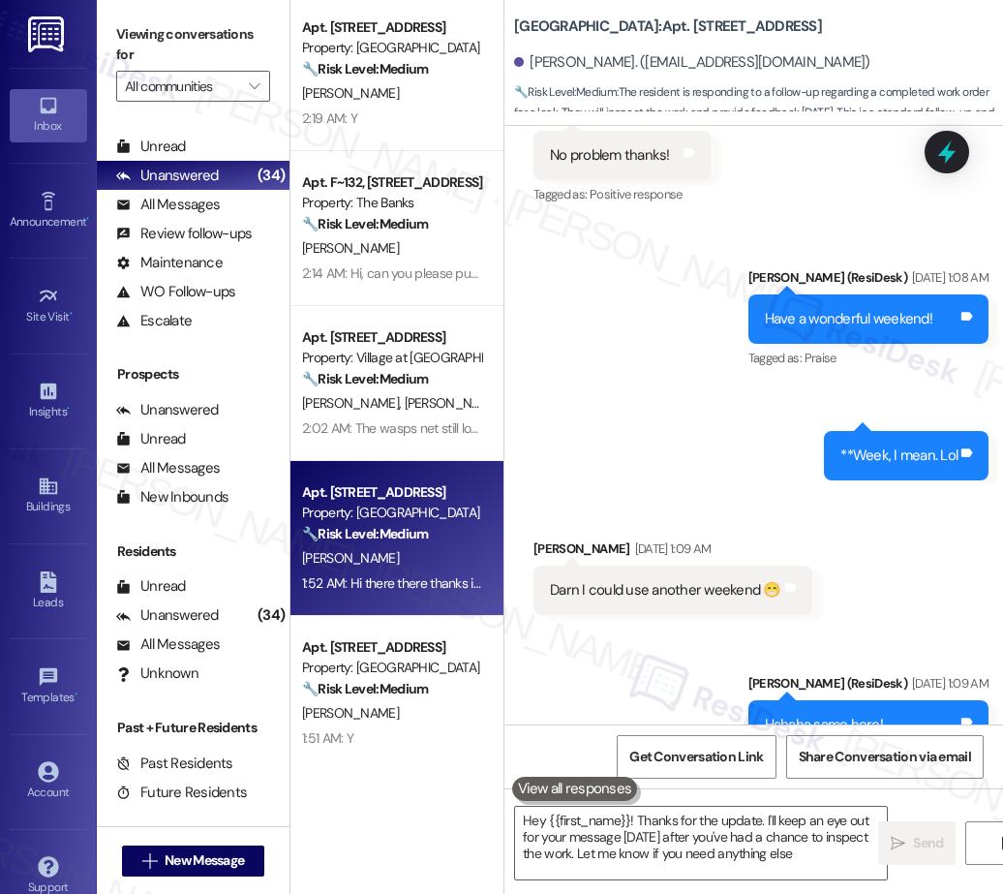
type textarea "Hey {{first_name}}! Thanks for the update. I'll keep an eye out for your messag…"
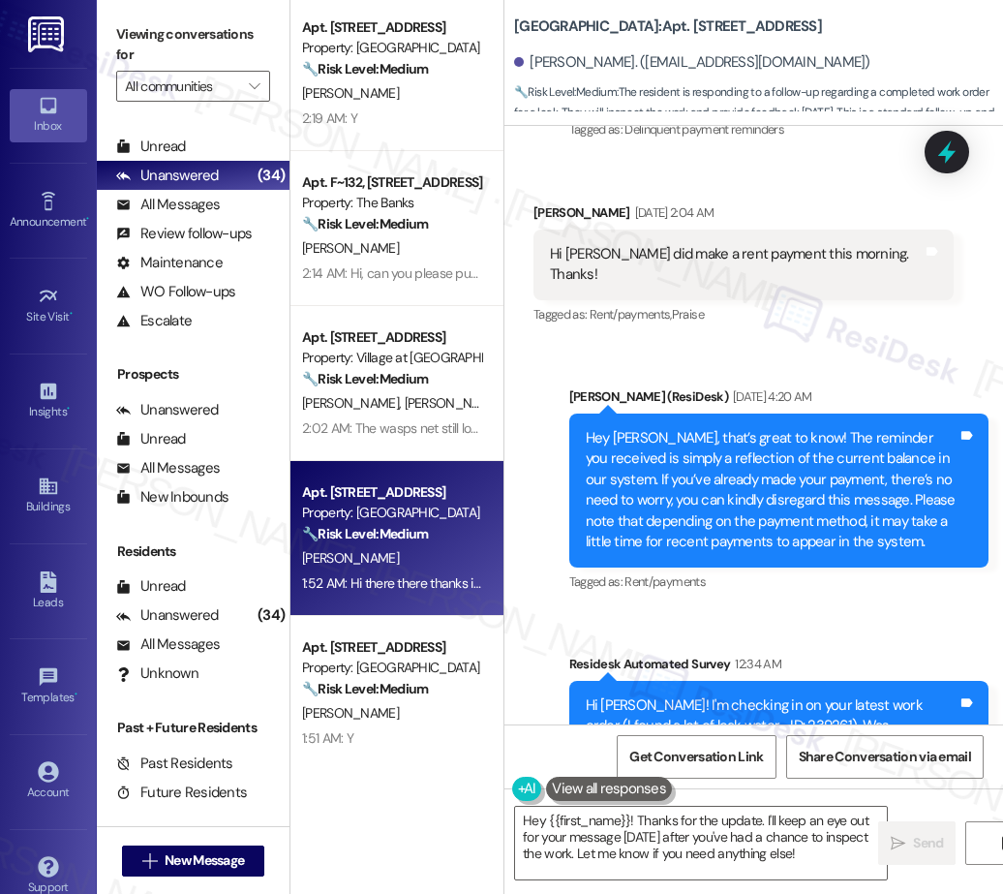
scroll to position [2485, 0]
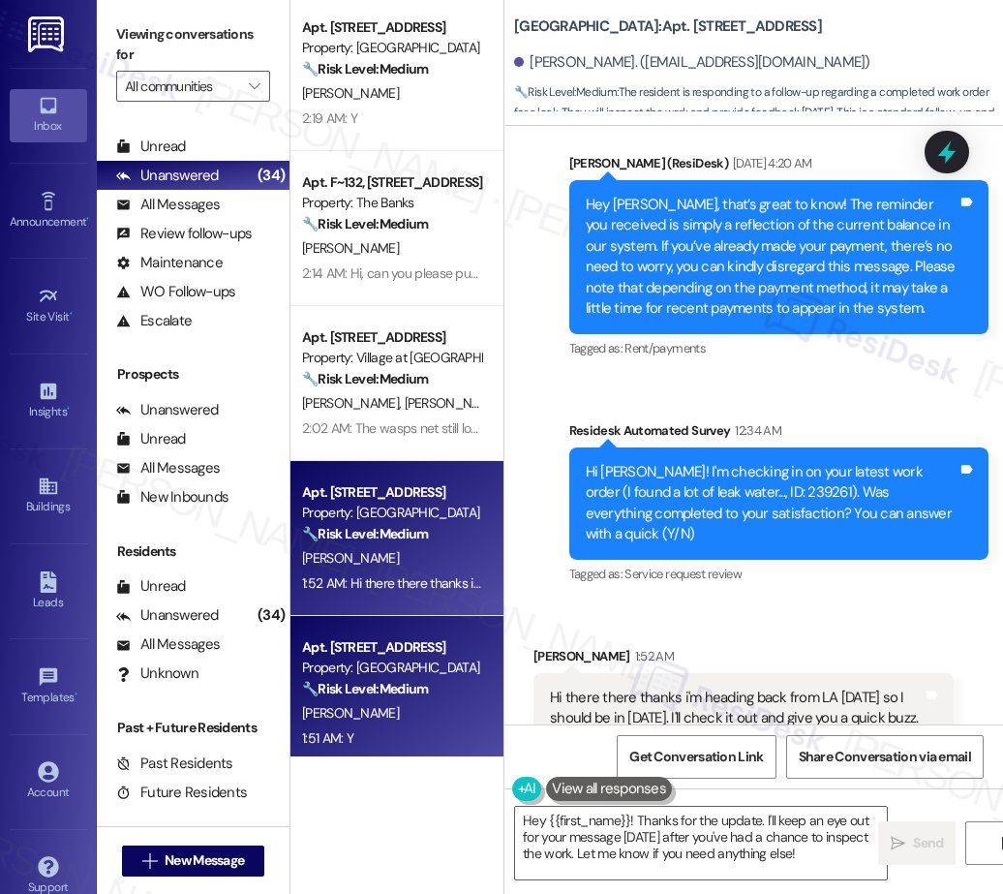
click at [431, 688] on div "🔧 Risk Level: Medium The resident responded 'Y' indicating that the work order …" at bounding box center [391, 689] width 179 height 20
type textarea "Hey {{first_name}}! Thanks for the update. I'll keep an eye out for your messag…"
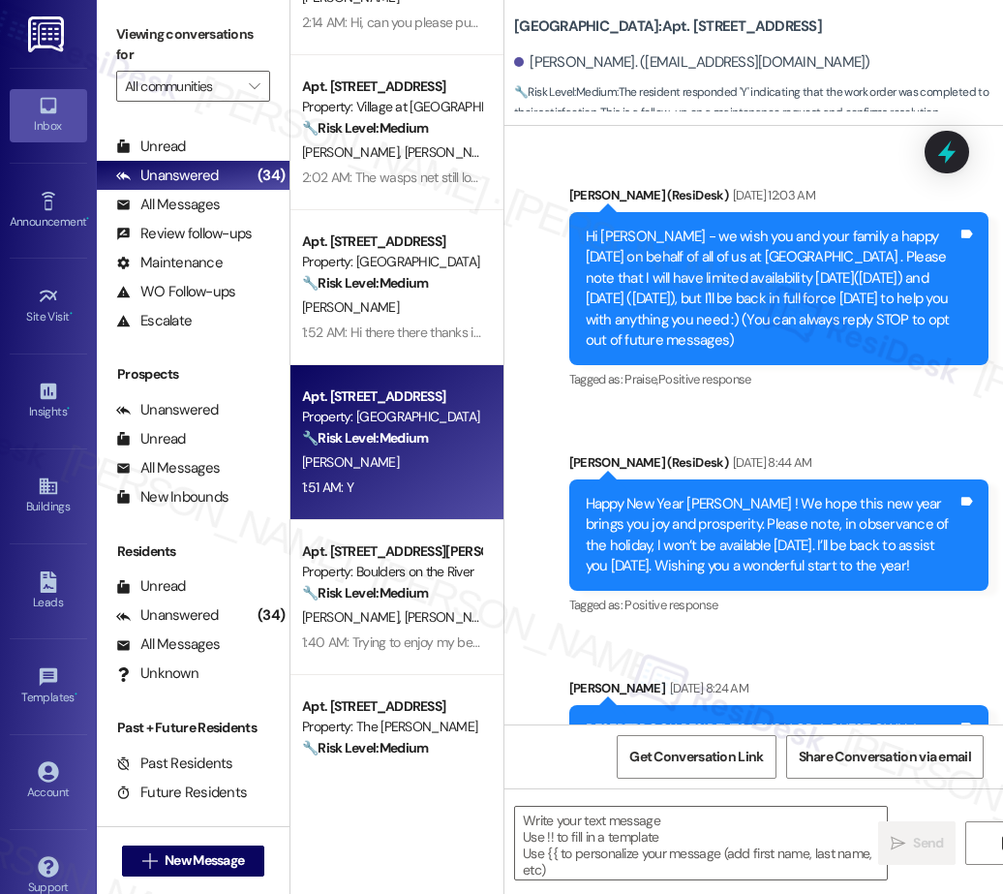
scroll to position [14977, 0]
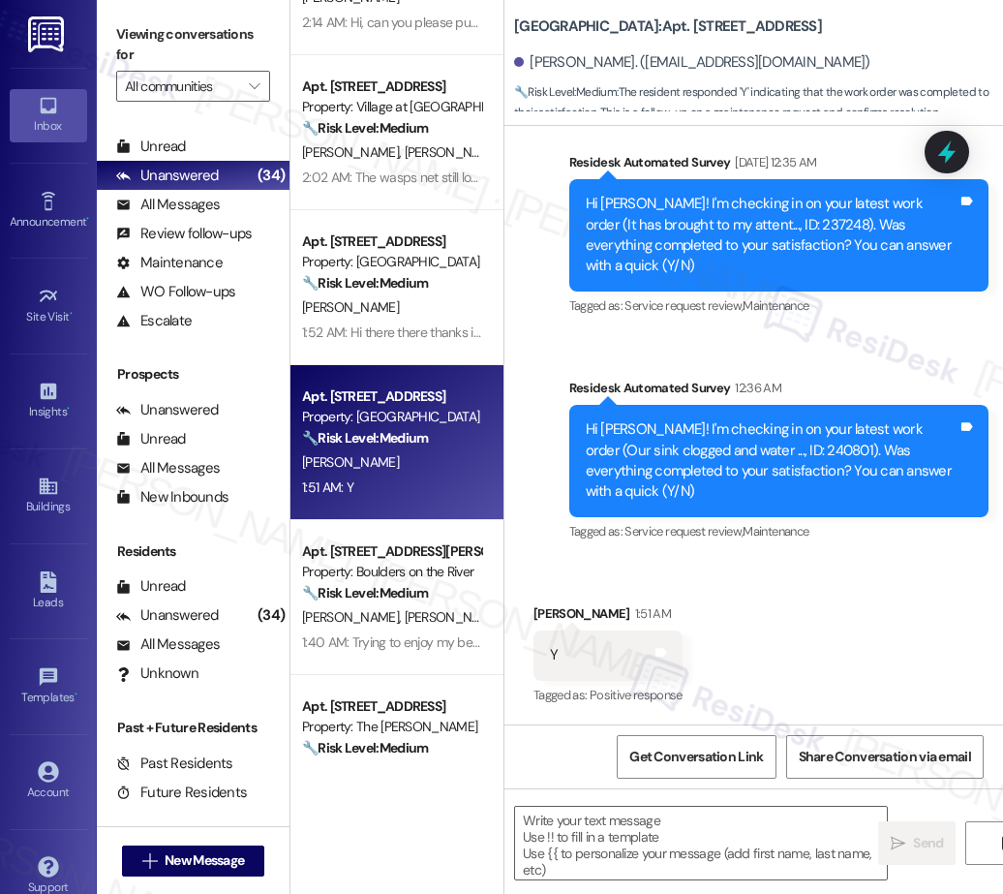
click at [404, 614] on div "Apt. 316, 111 NE 6th Avenue Property: Central Eastside Lofts 🔧 Risk Level: Medi…" at bounding box center [396, 378] width 213 height 756
type textarea "Fetching suggested responses. Please feel free to read through the conversation…"
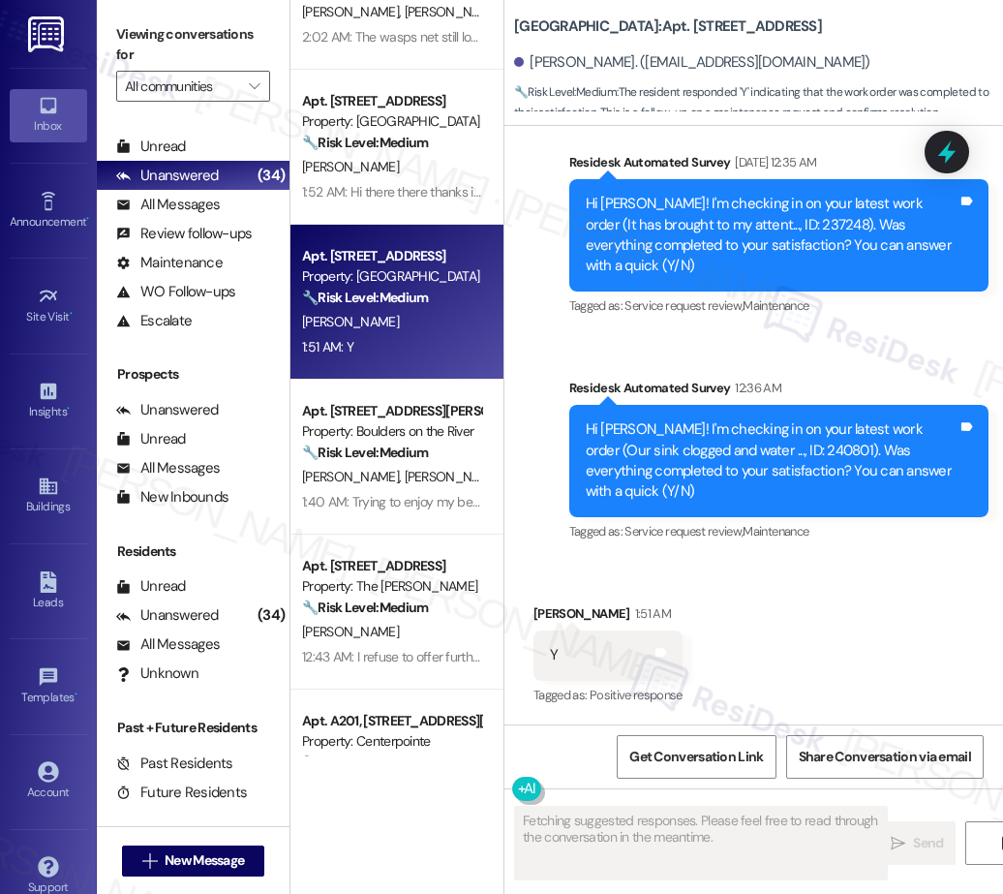
scroll to position [1640, 0]
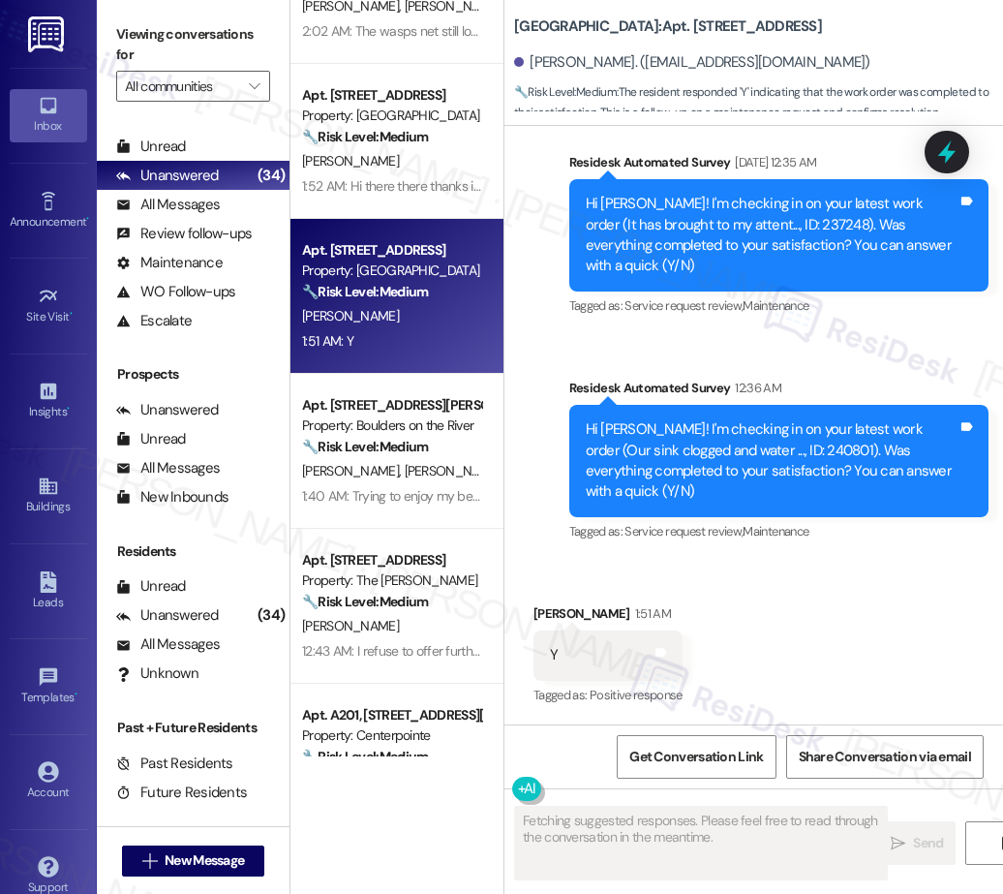
click at [405, 462] on span "M. Suhonen" at bounding box center [453, 470] width 97 height 17
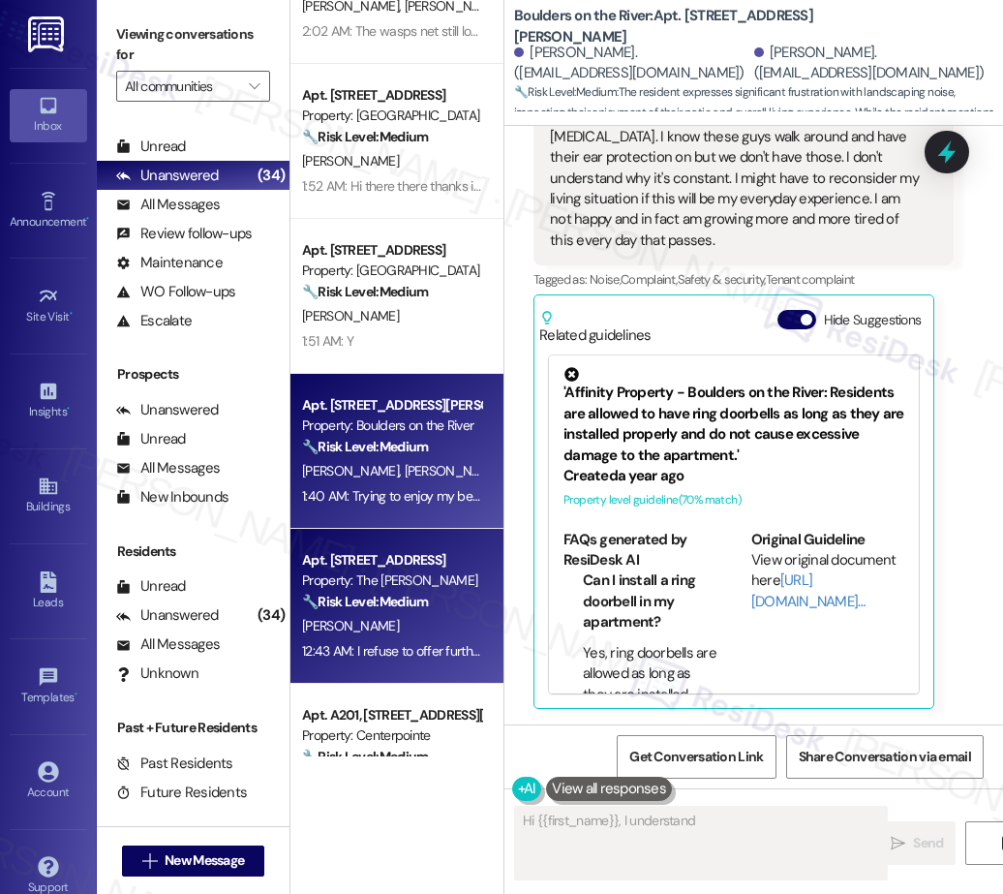
scroll to position [5779, 0]
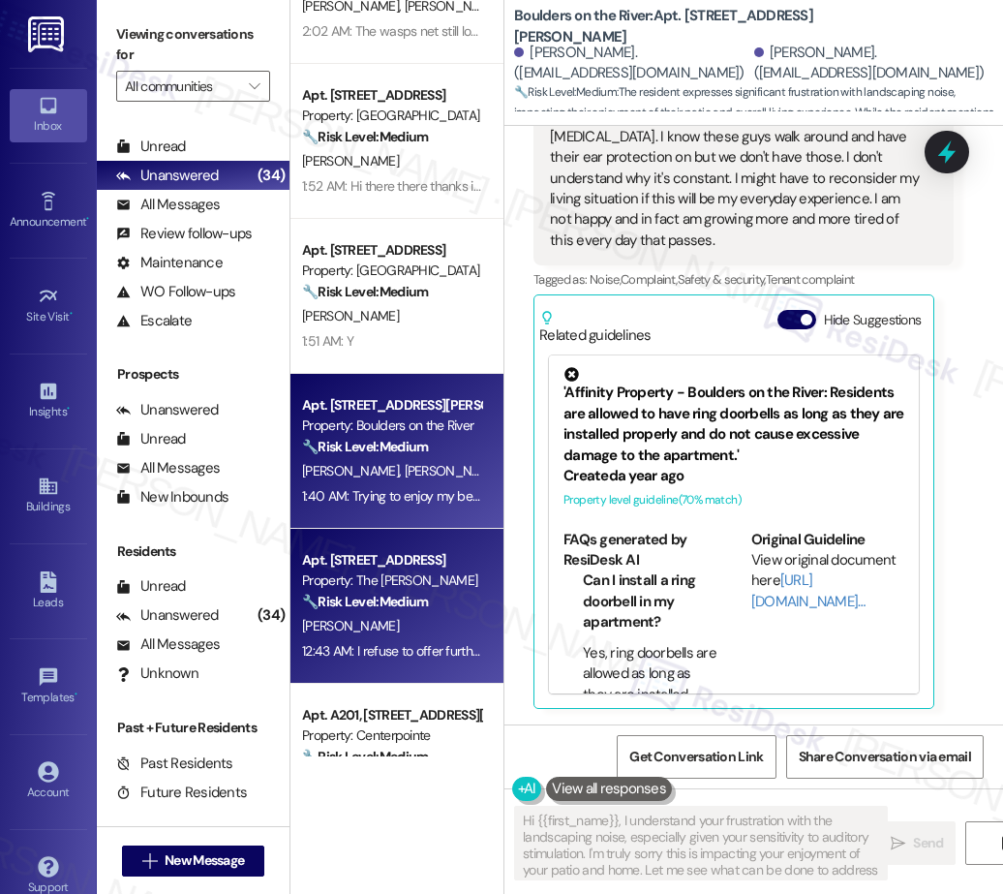
type textarea "Hi {{first_name}}, I understand your frustration with the landscaping noise, es…"
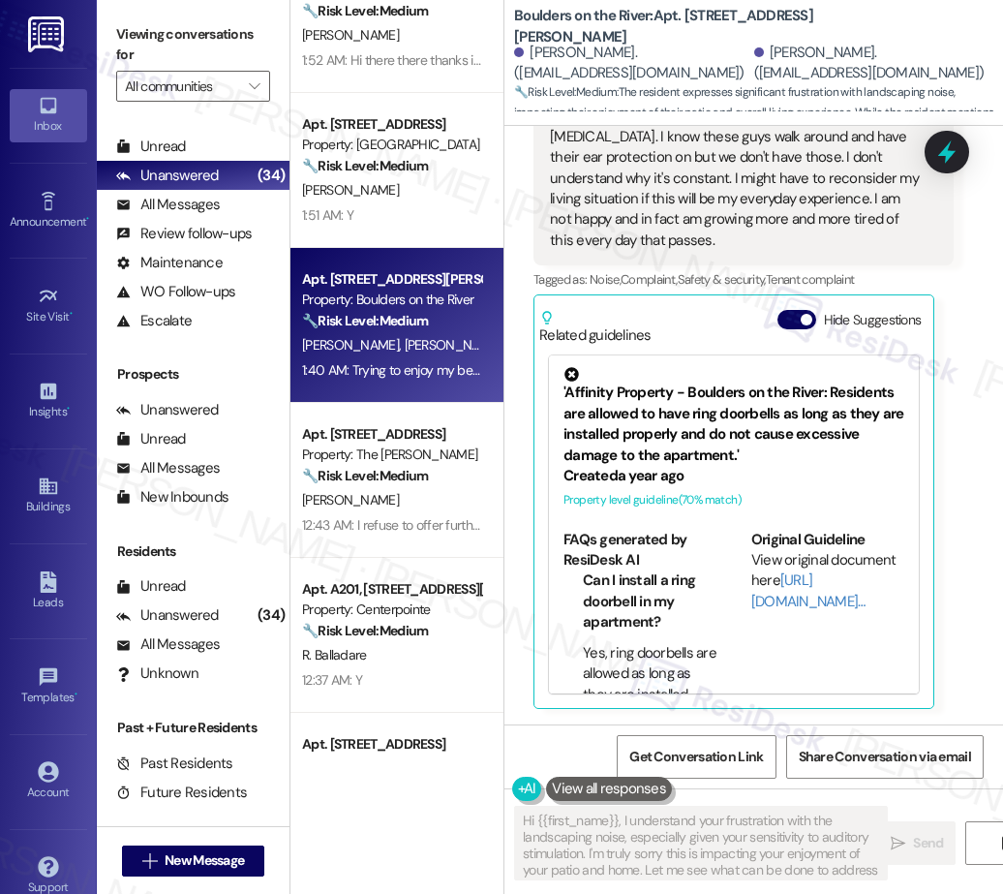
scroll to position [1781, 0]
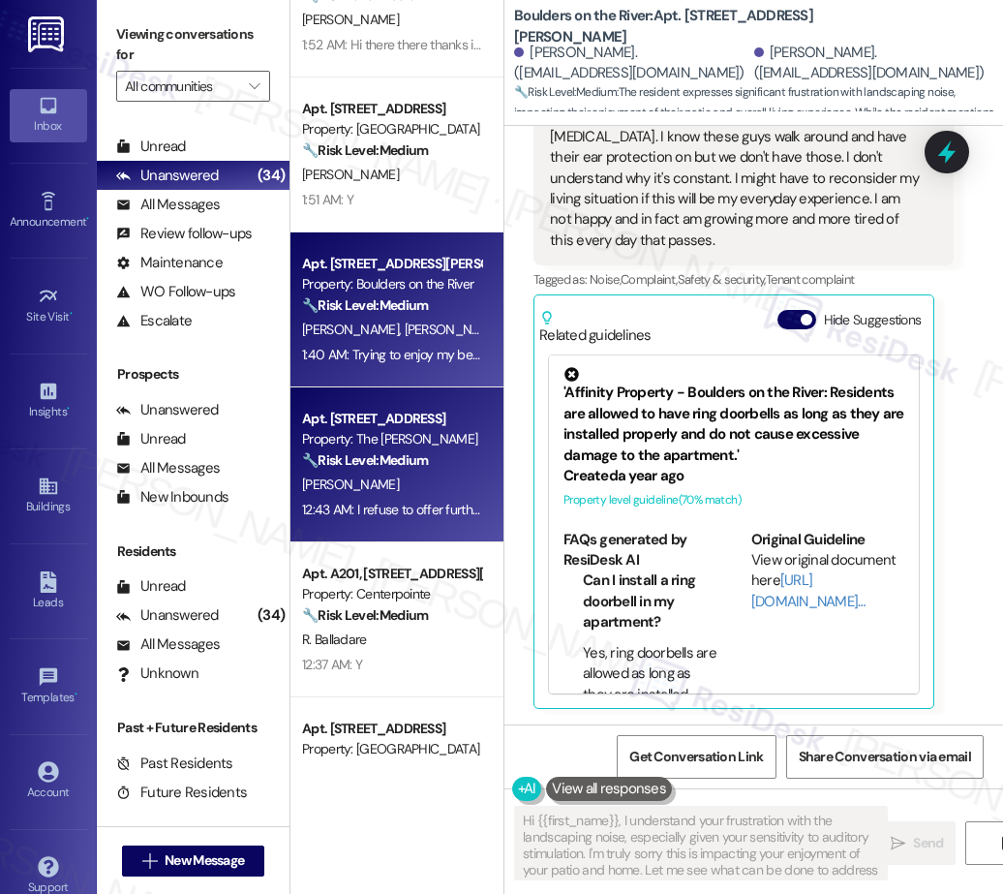
click at [395, 484] on div "P. Orloff" at bounding box center [391, 484] width 183 height 24
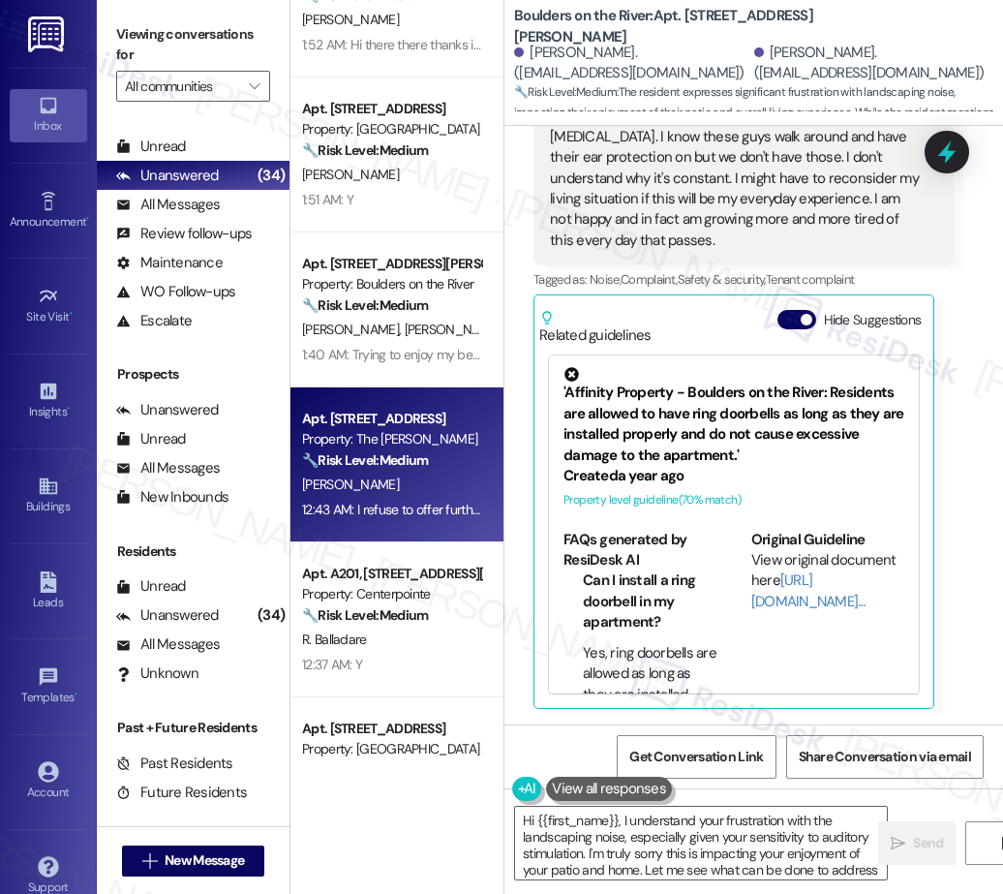
type textarea "Hi {{first_name}}, I understand your frustration with the landscaping noise, es…"
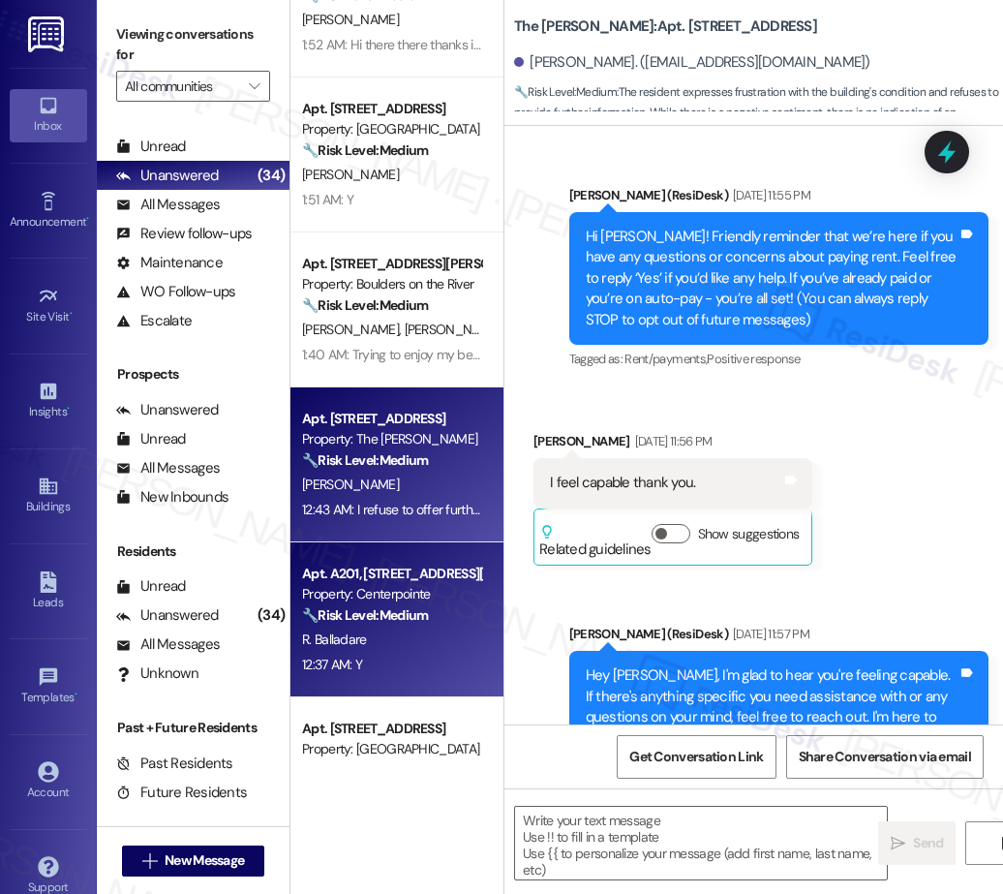
type textarea "Fetching suggested responses. Please feel free to read through the conversation…"
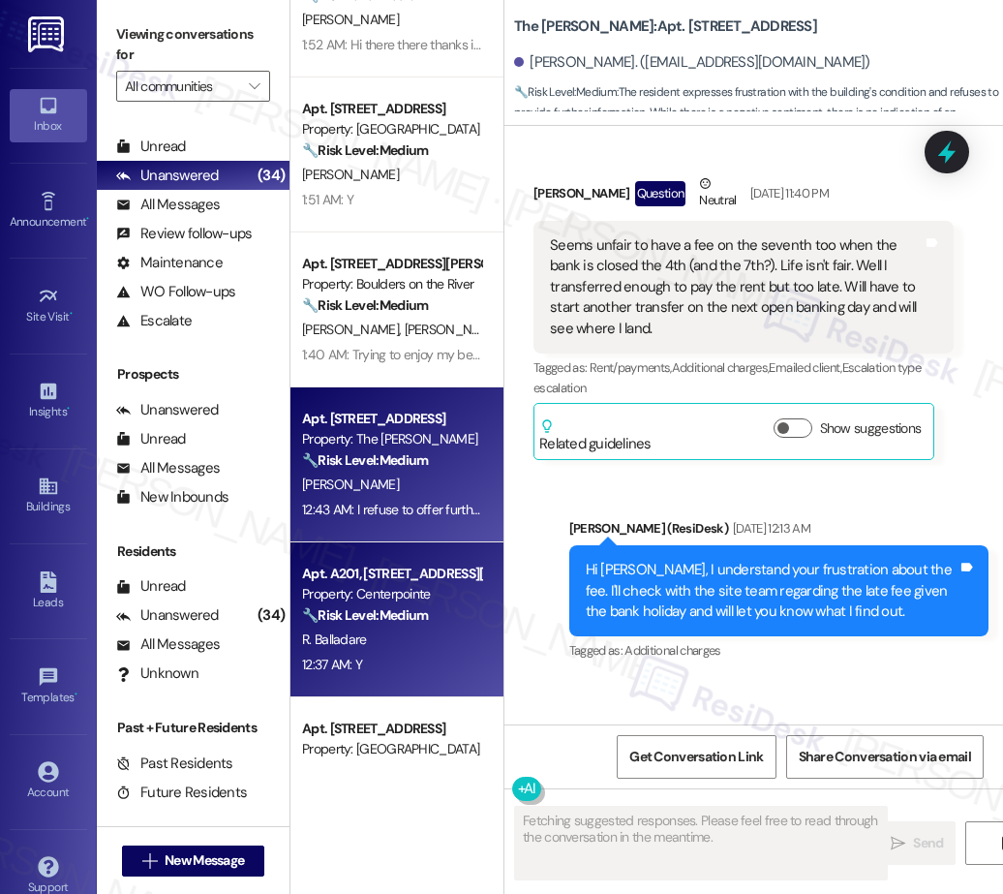
click at [380, 625] on div "Apt. A201, 460 N Arthur St Property: Centerpointe 🔧 Risk Level: Medium The resi…" at bounding box center [391, 595] width 183 height 66
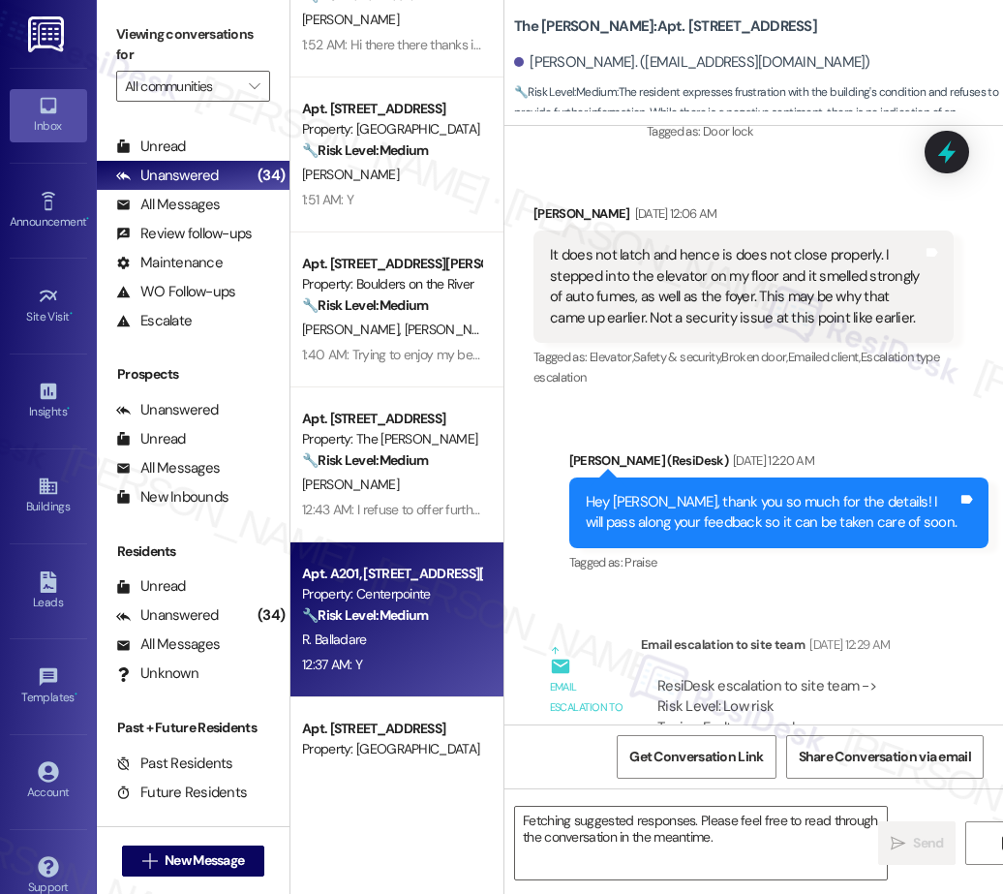
scroll to position [31578, 0]
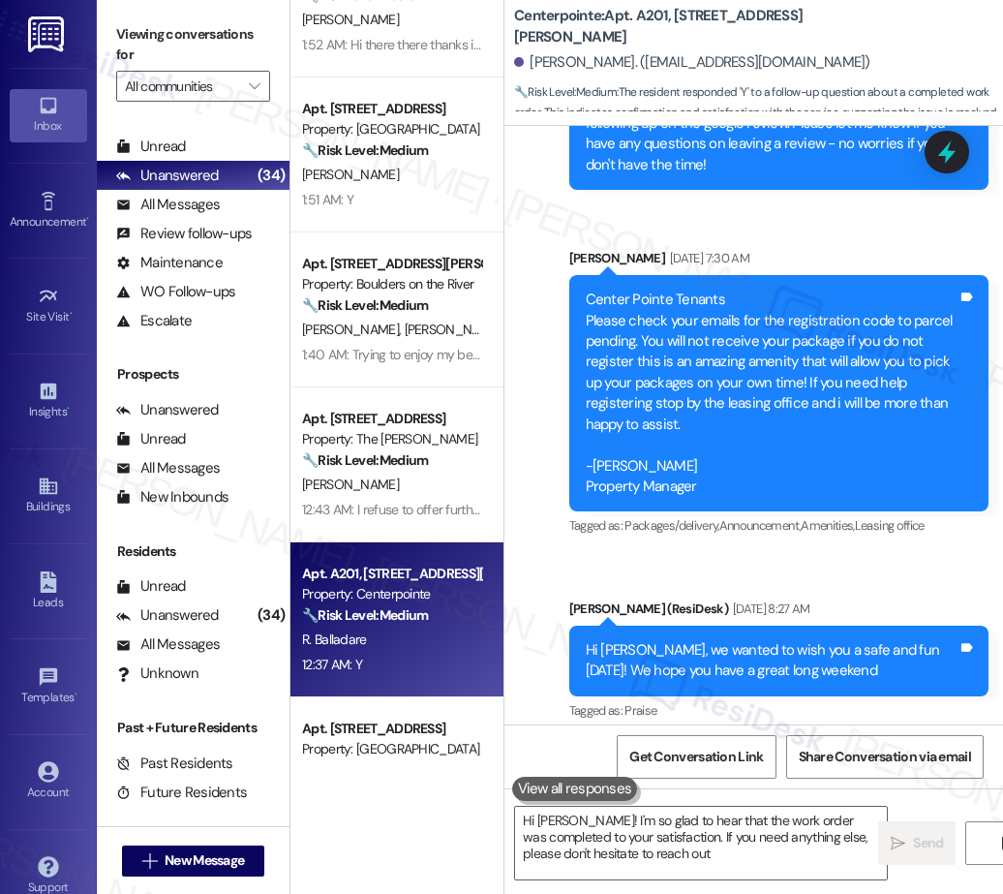
type textarea "Hi Roy! I'm so glad to hear that the work order was completed to your satisfact…"
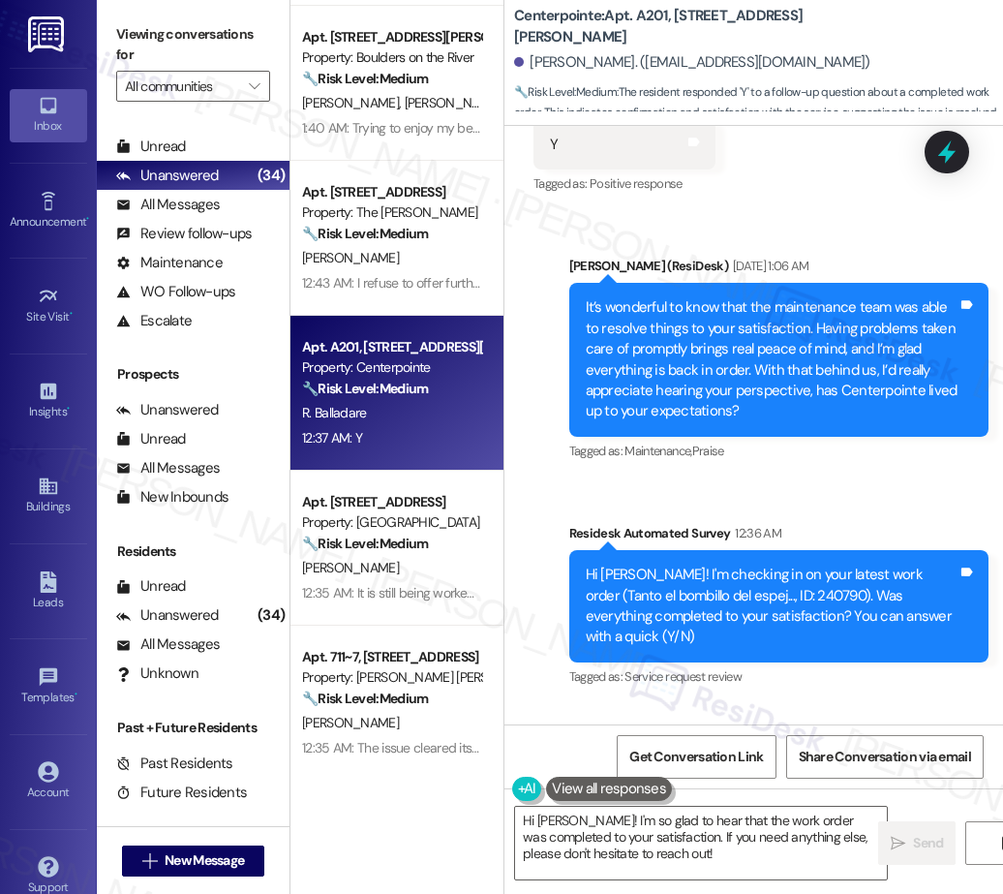
scroll to position [2015, 0]
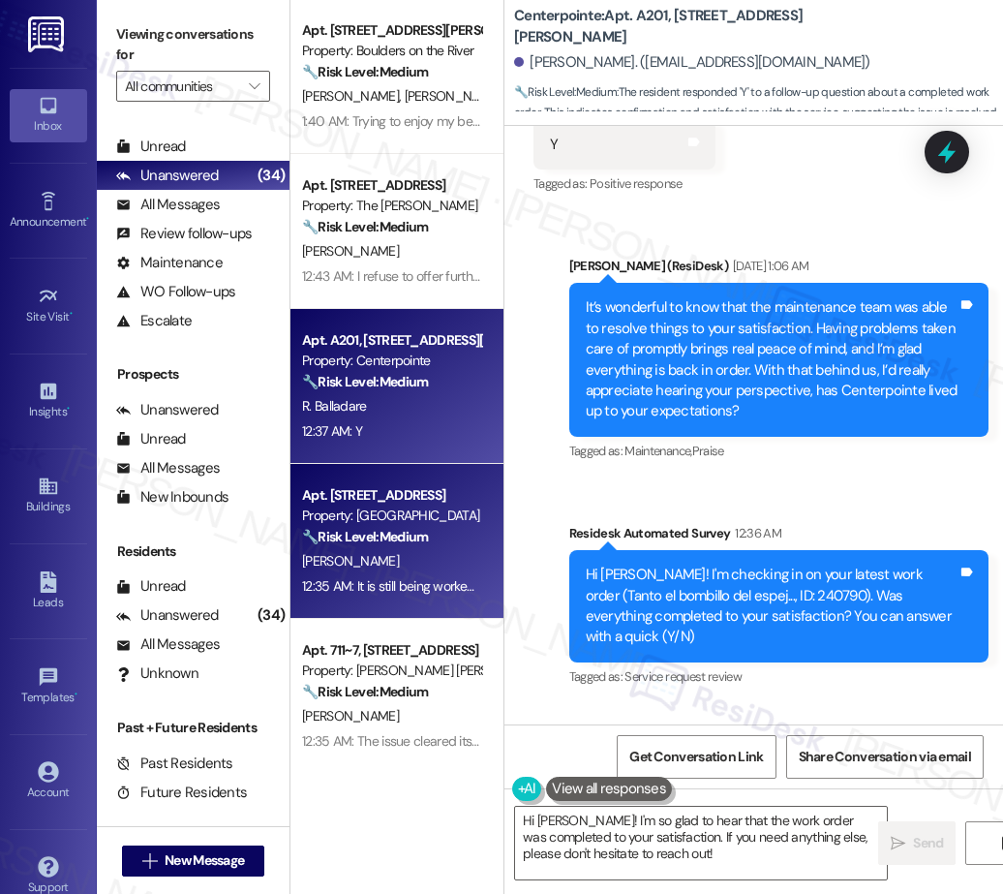
click at [353, 556] on span "M. Phillips" at bounding box center [350, 560] width 97 height 17
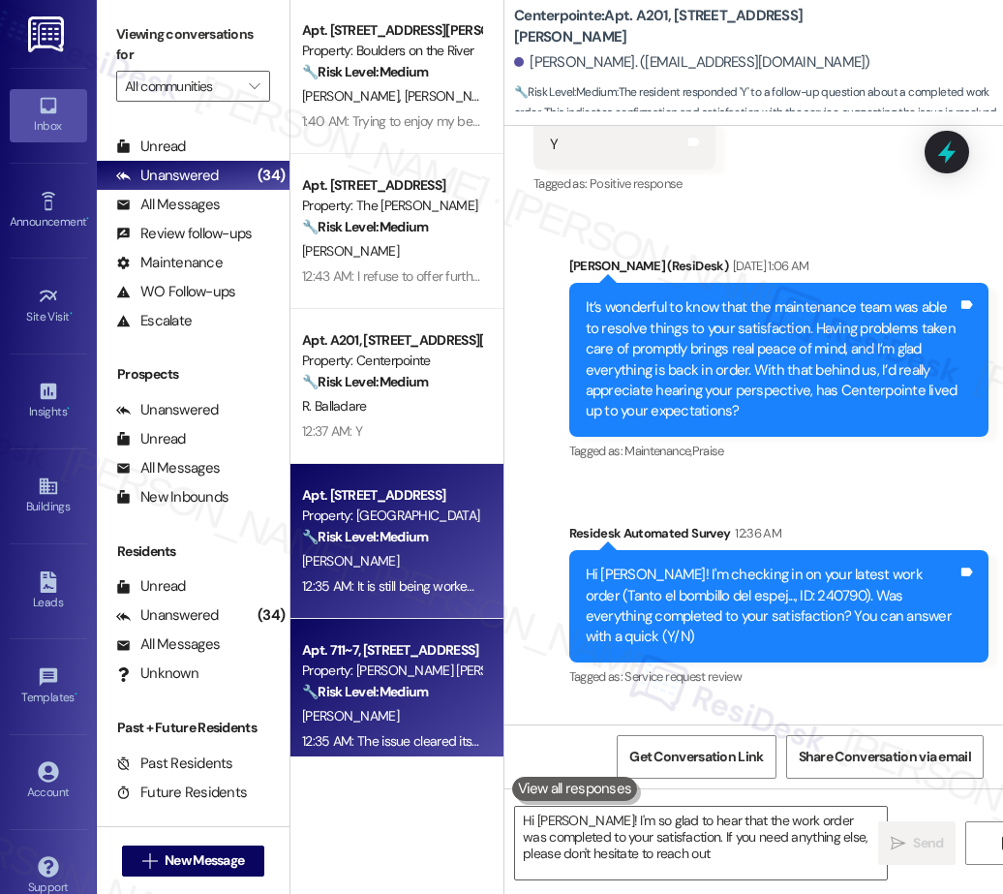
type textarea "Hi Roy! I'm so glad to hear that the work order was completed to your satisfact…"
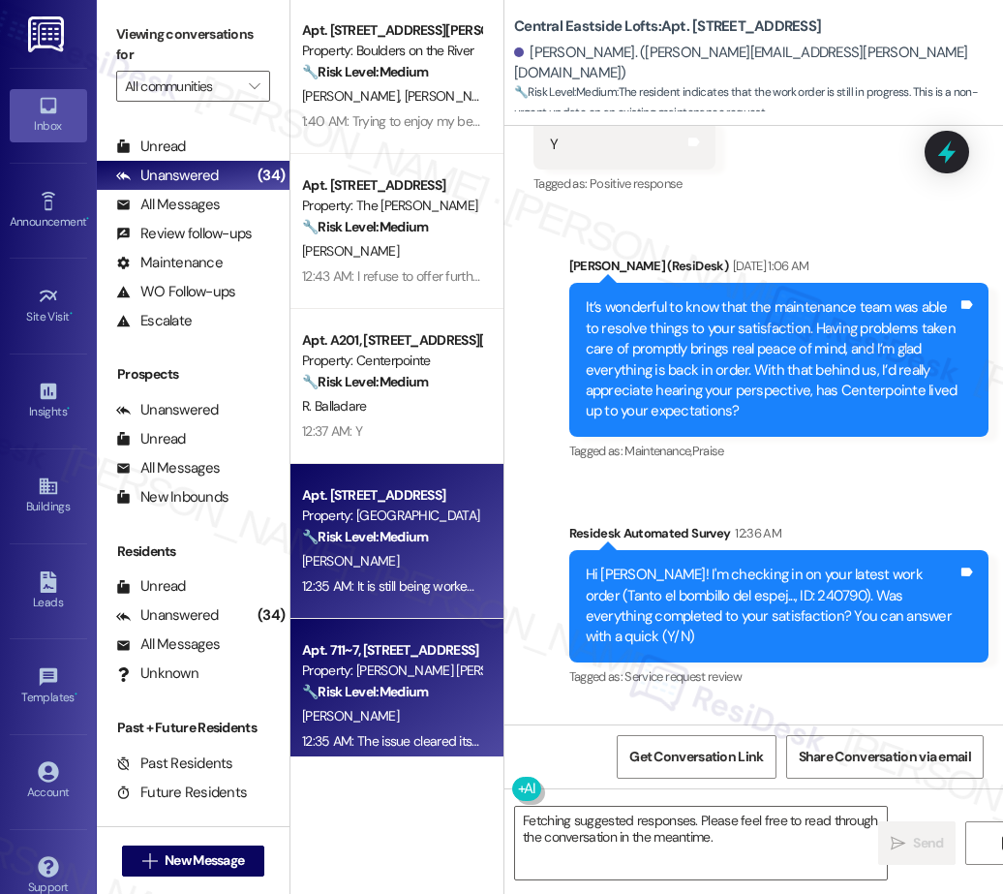
click at [404, 676] on div "Property: Julie Ann Apartments" at bounding box center [391, 670] width 179 height 20
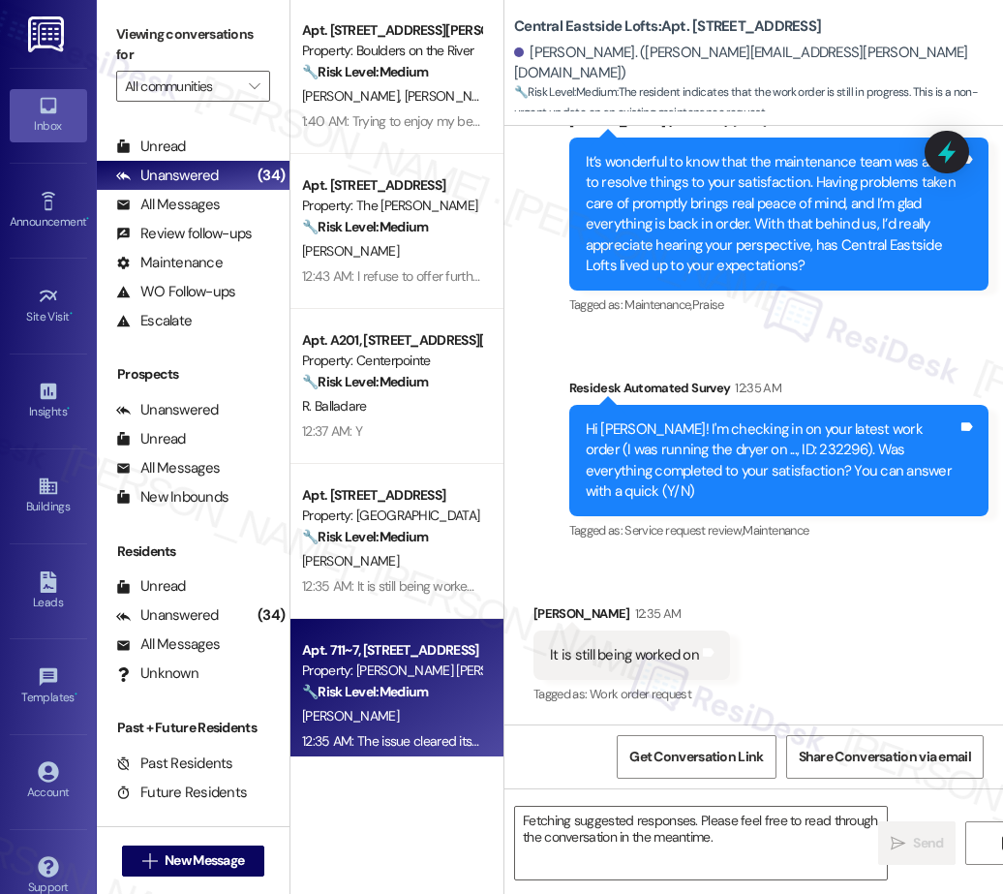
scroll to position [2139, 0]
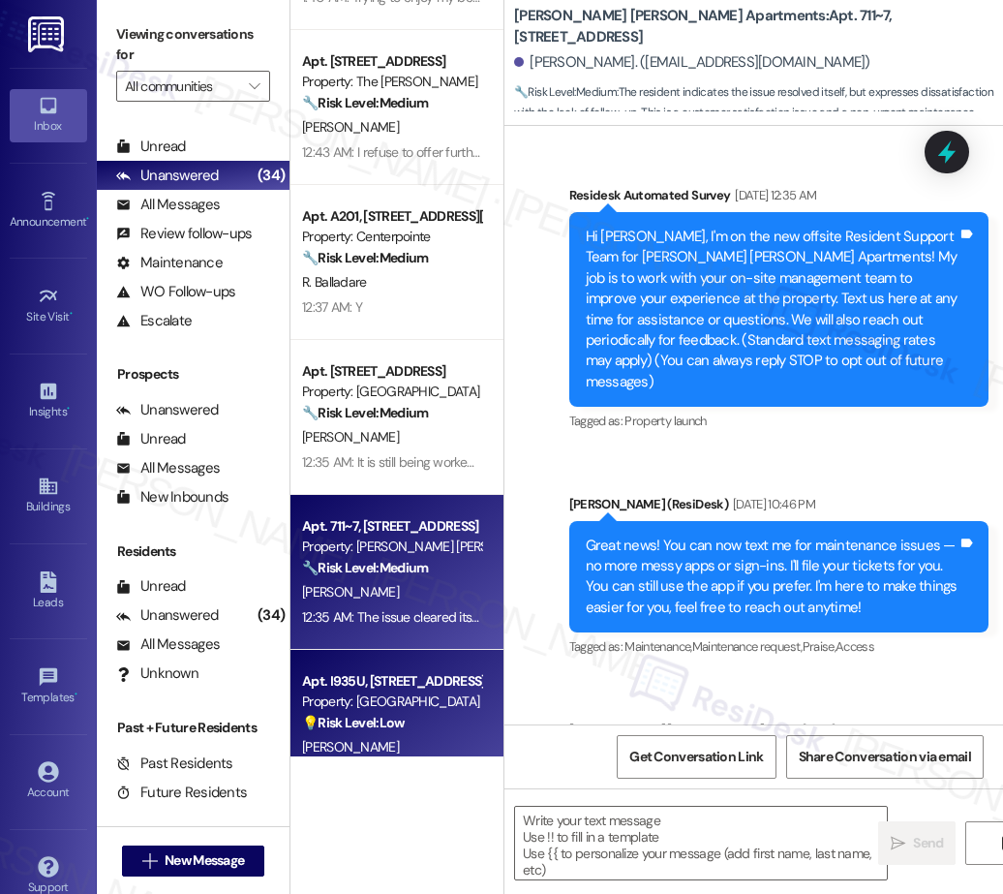
type textarea "Fetching suggested responses. Please feel free to read through the conversation…"
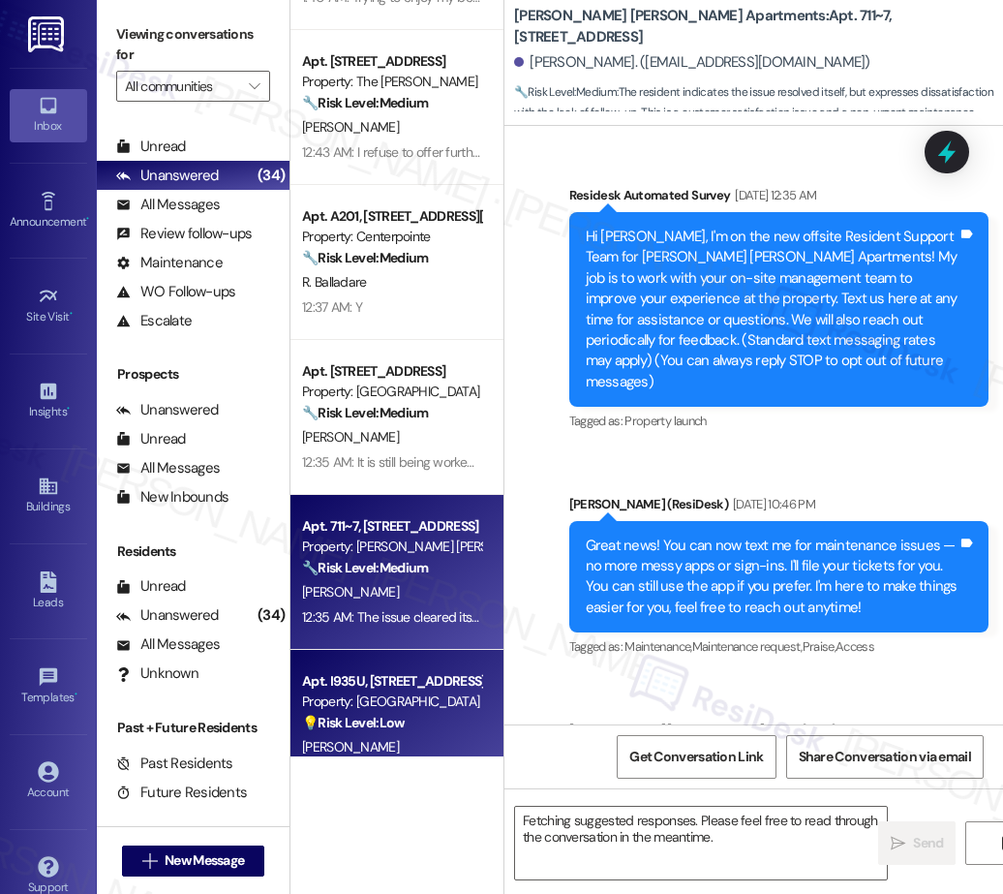
scroll to position [31436, 0]
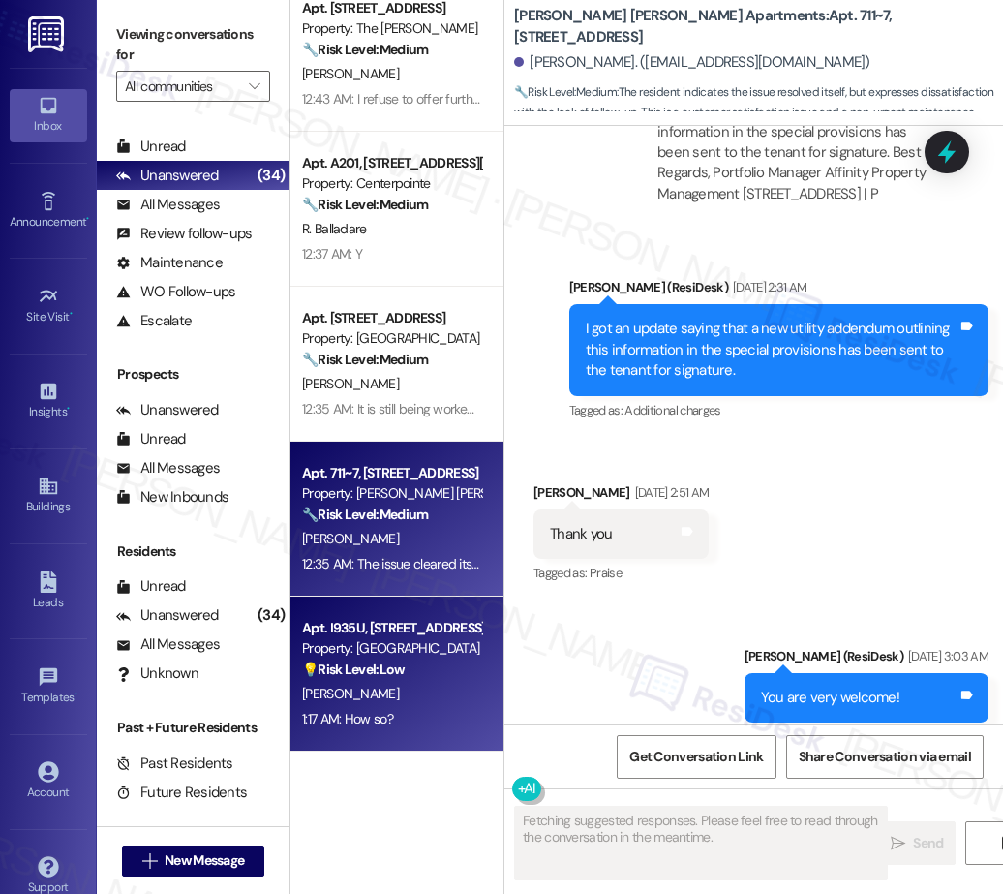
click at [411, 680] on div "Apt. 109, 655 Goodpasture Island RD Property: Boulders on the River 🔧 Risk Leve…" at bounding box center [396, 378] width 213 height 756
click at [411, 680] on div "Apt. I935U, 847 Risley Ave Property: River Run Village 💡 Risk Level: Low The re…" at bounding box center [391, 649] width 183 height 66
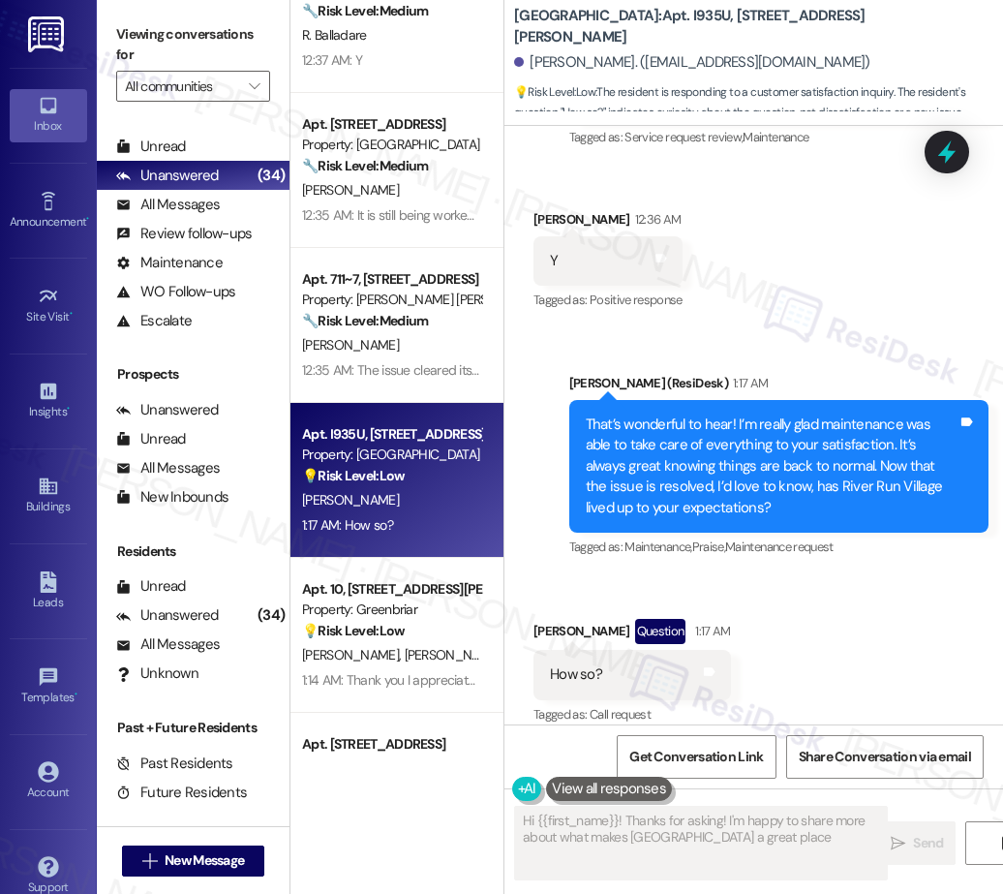
scroll to position [2386, 0]
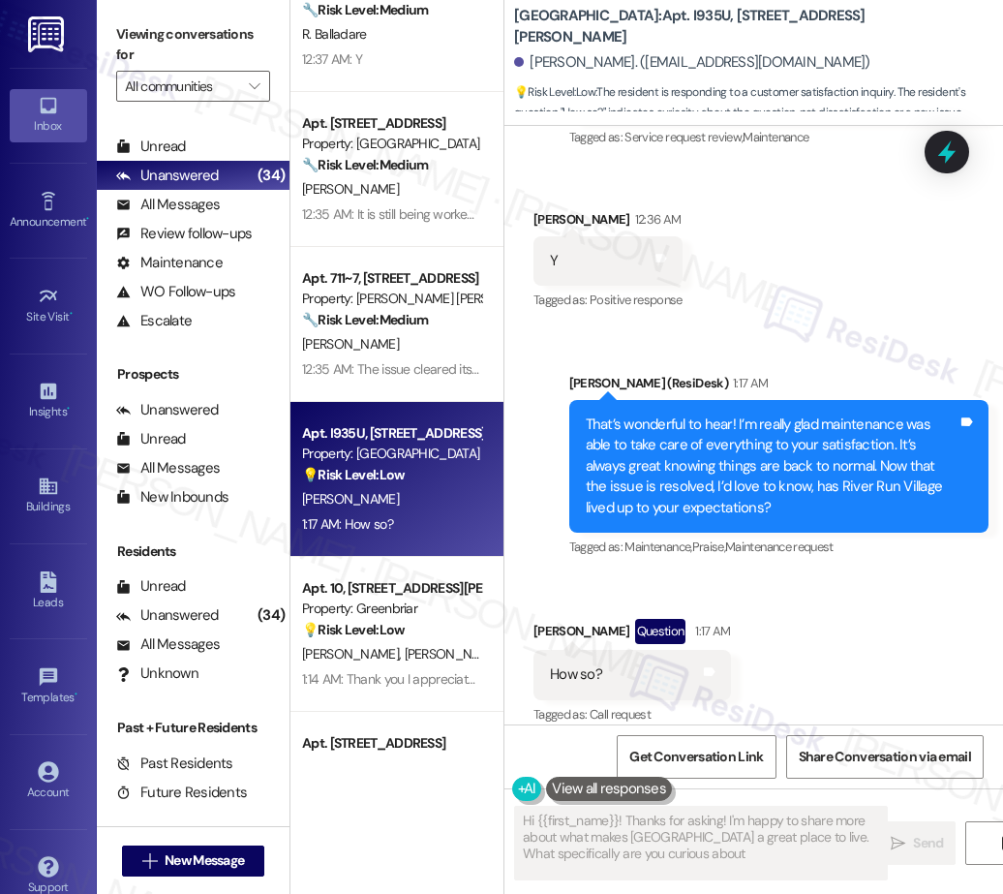
type textarea "Hi {{first_name}}! Thanks for asking! I'm happy to share more about what makes …"
click at [417, 646] on div "Apt. 109, 655 Goodpasture Island RD Property: Boulders on the River 🔧 Risk Leve…" at bounding box center [396, 378] width 213 height 756
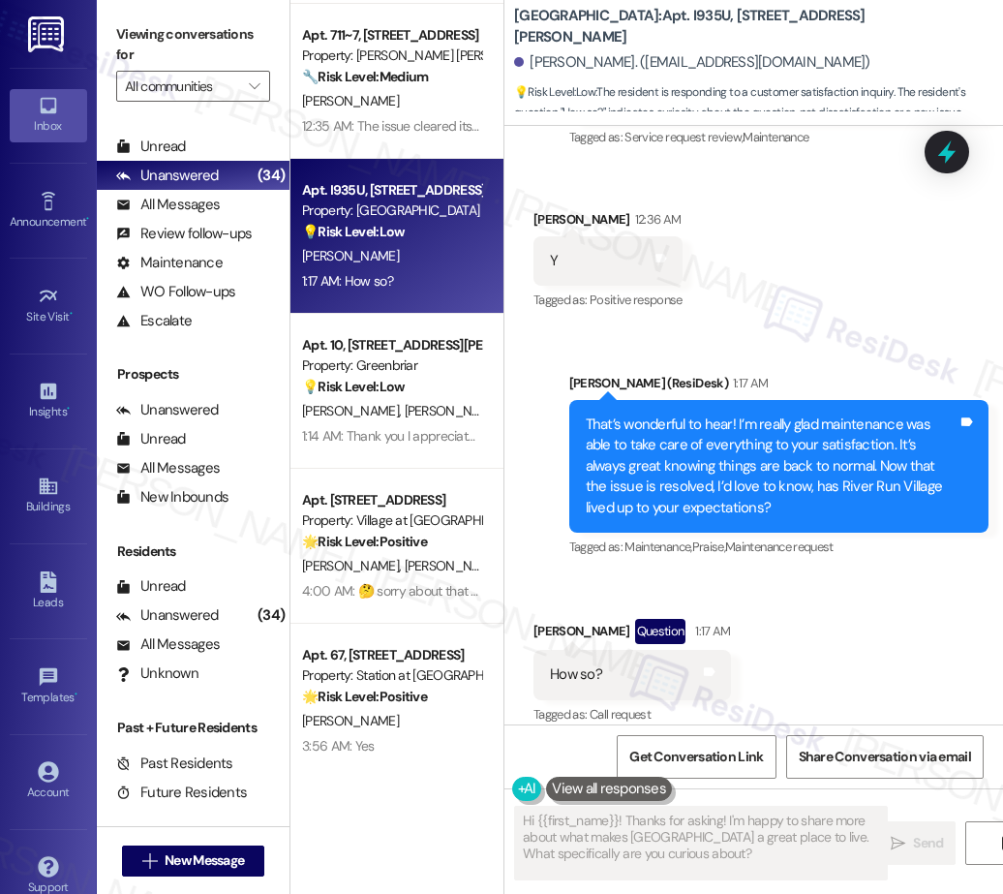
scroll to position [2631, 0]
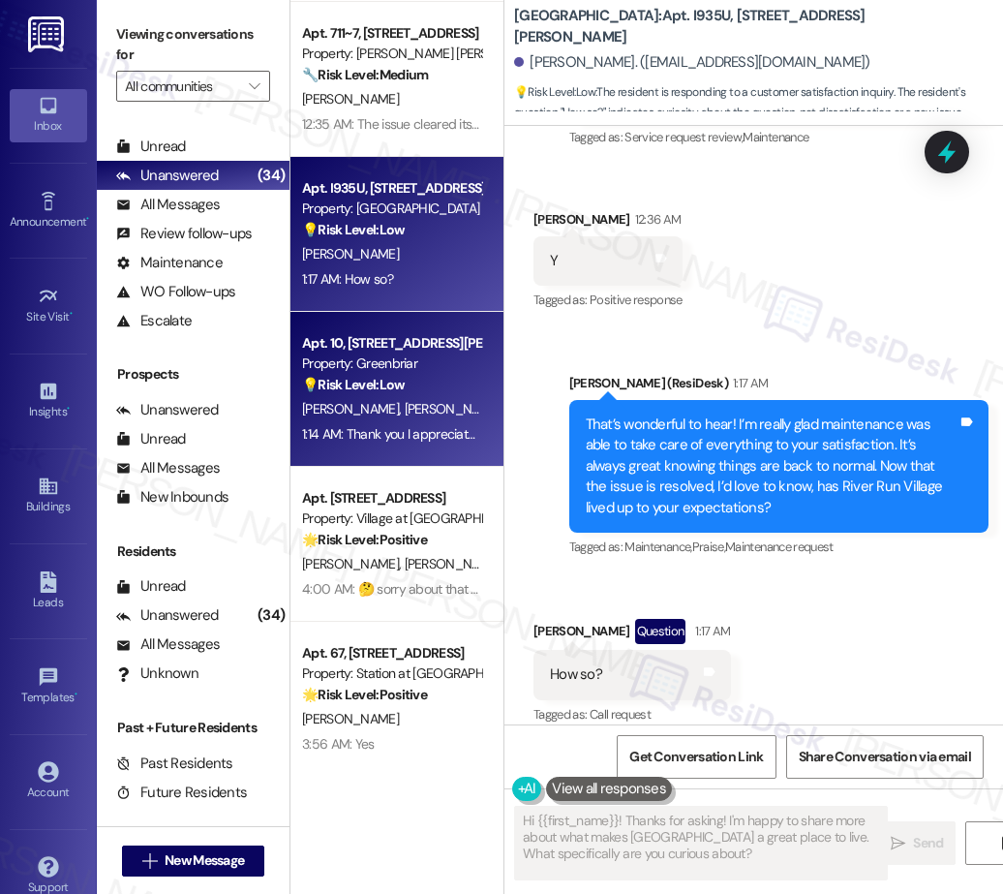
click at [420, 425] on div "1:14 AM: Thank you I appreciate you getting back to me 🙂 1:14 AM: Thank you I a…" at bounding box center [464, 433] width 324 height 17
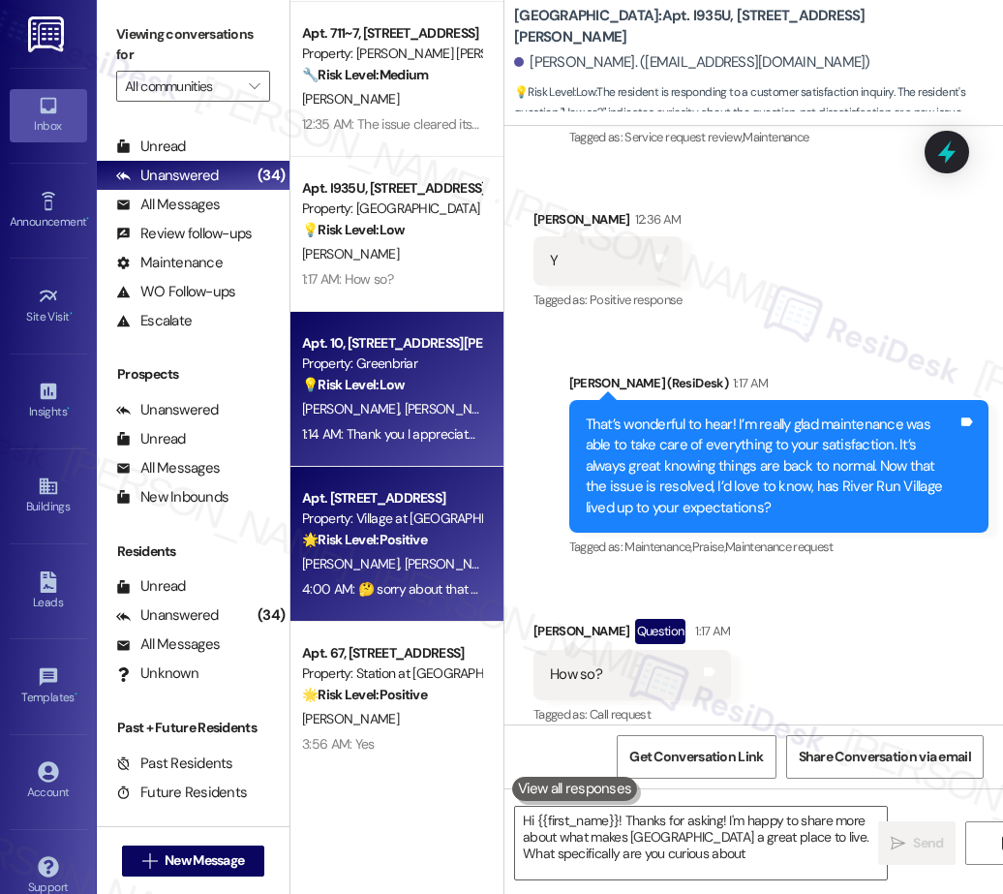
type textarea "Hi {{first_name}}! Thanks for asking! I'm happy to share more about what makes …"
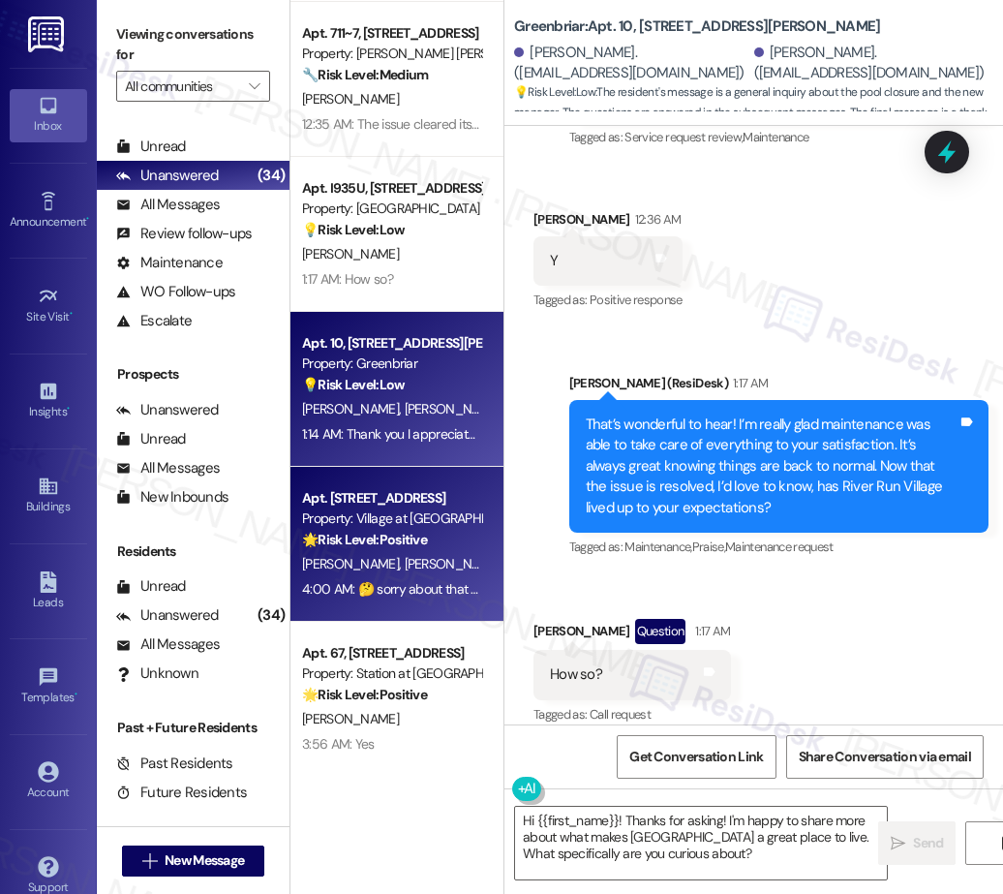
click at [425, 550] on div "🌟 Risk Level: Positive The final message indicates the previous message was sen…" at bounding box center [391, 540] width 179 height 20
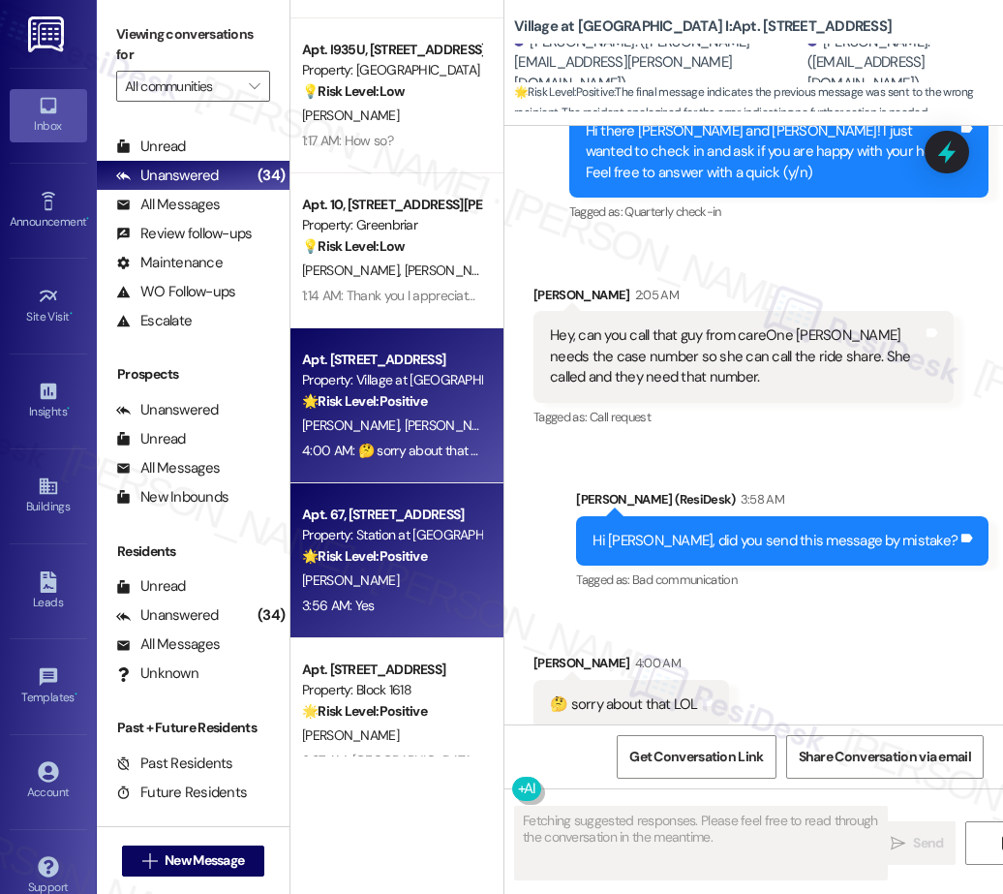
scroll to position [2772, 0]
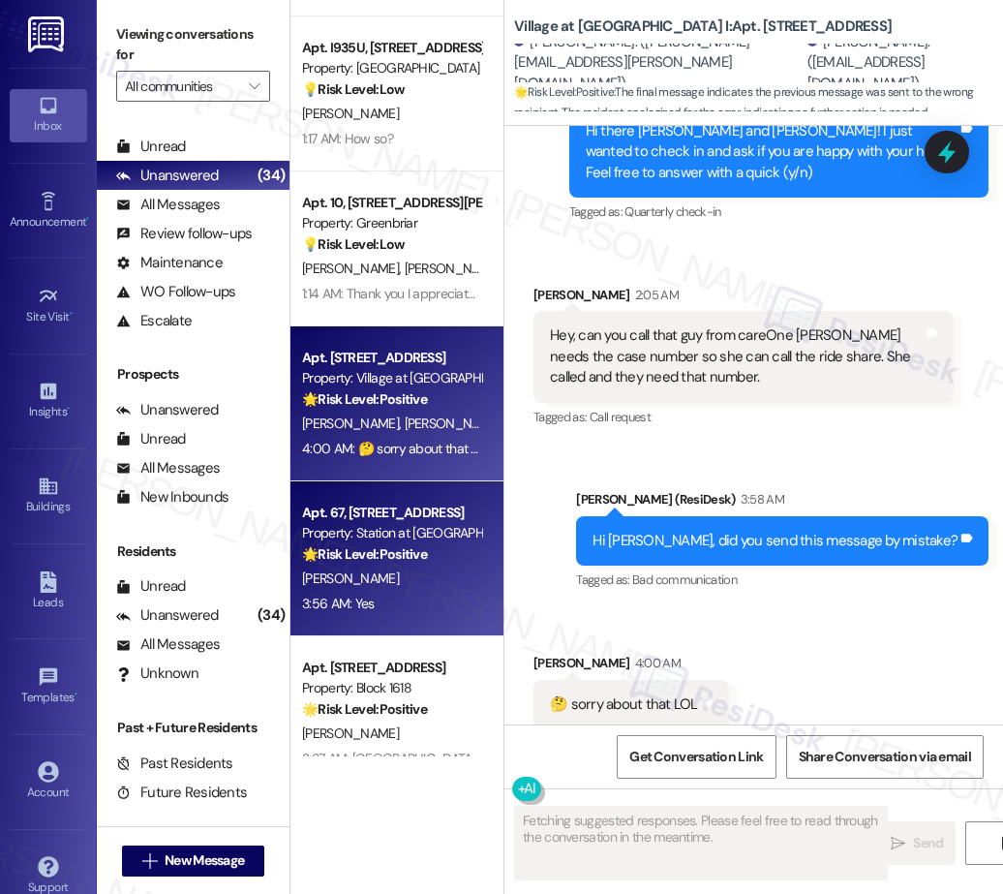
click at [415, 549] on strong "🌟 Risk Level: Positive" at bounding box center [364, 553] width 125 height 17
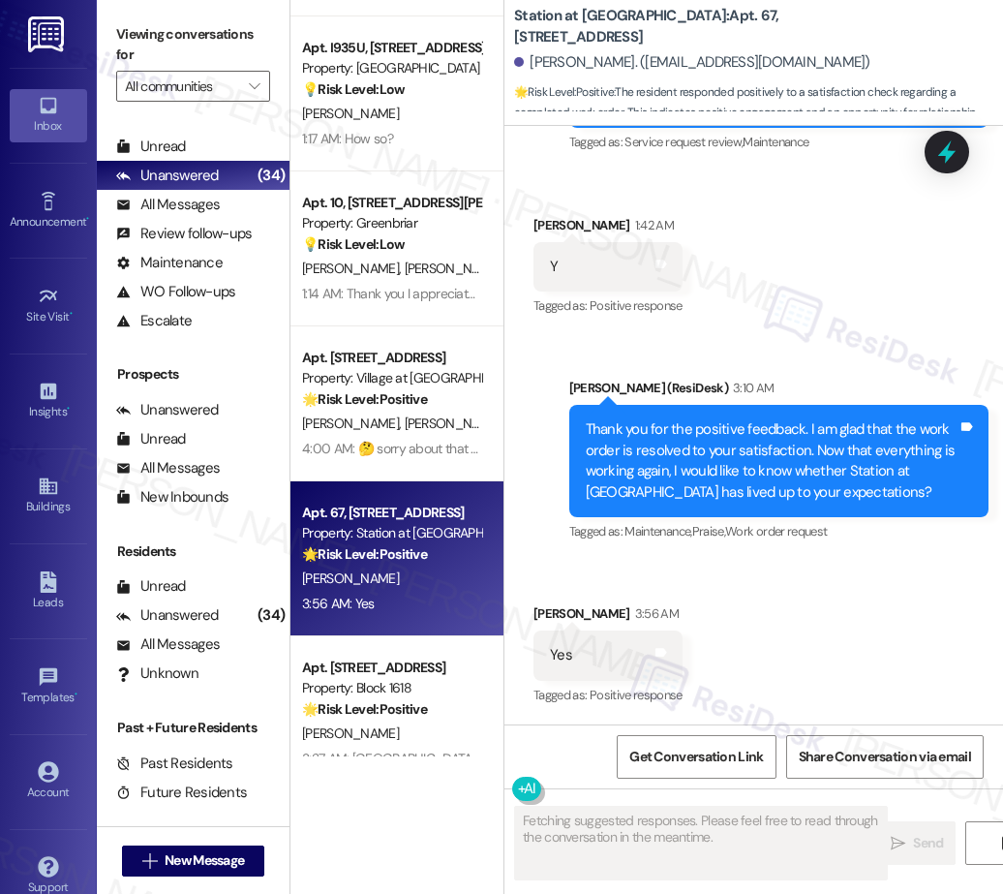
scroll to position [1758, 0]
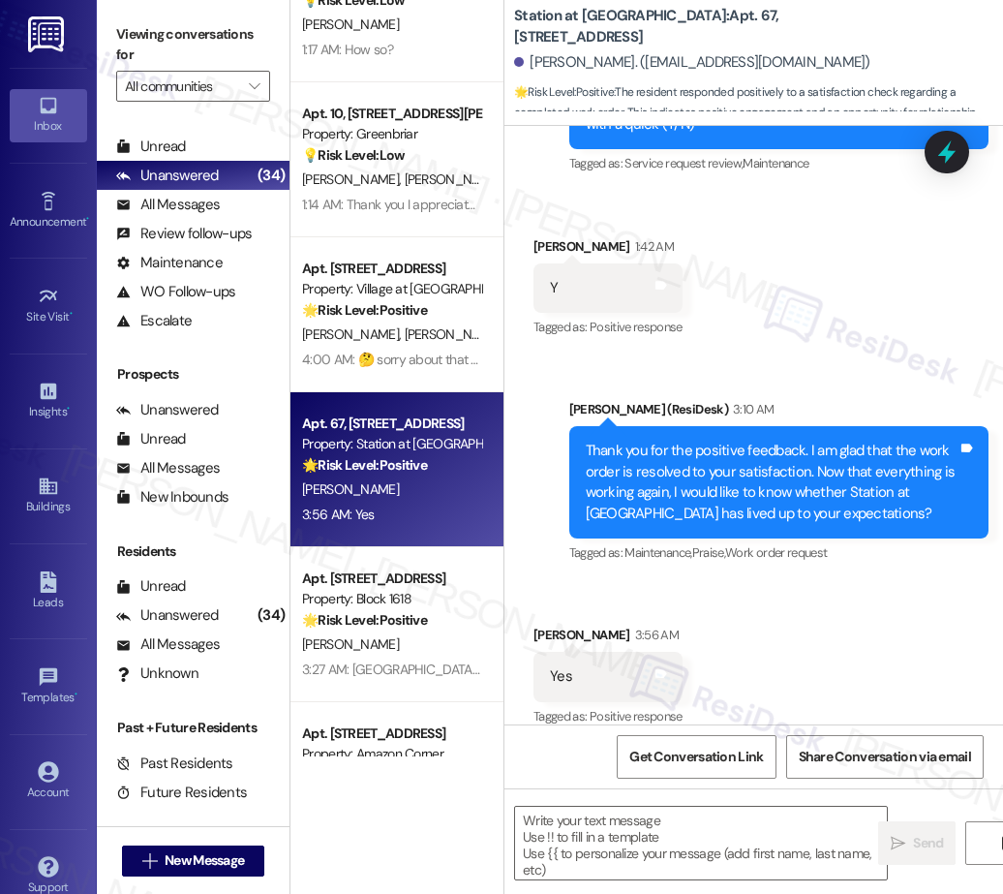
click at [406, 661] on div "Apt. 711~7, 711 SE 60th Ave. Property: Julie Ann Apartments 🔧 Risk Level: Mediu…" at bounding box center [396, 378] width 213 height 756
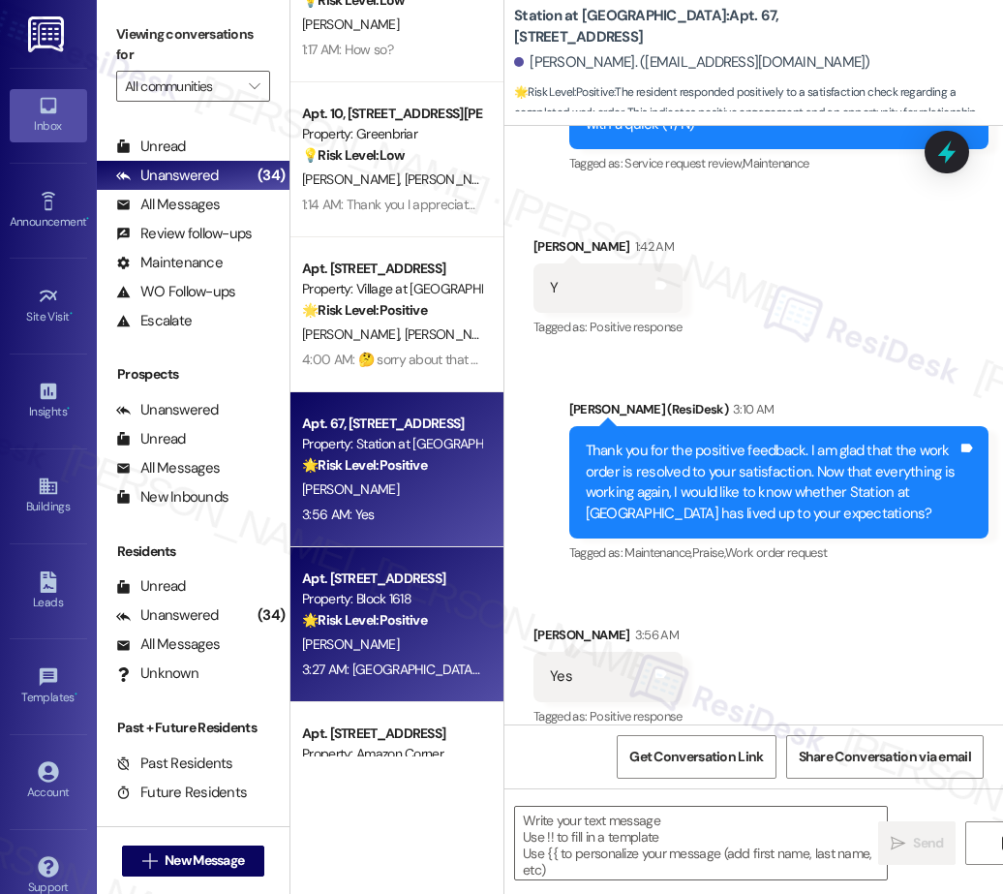
click at [406, 645] on div "D. Davidson" at bounding box center [391, 644] width 183 height 24
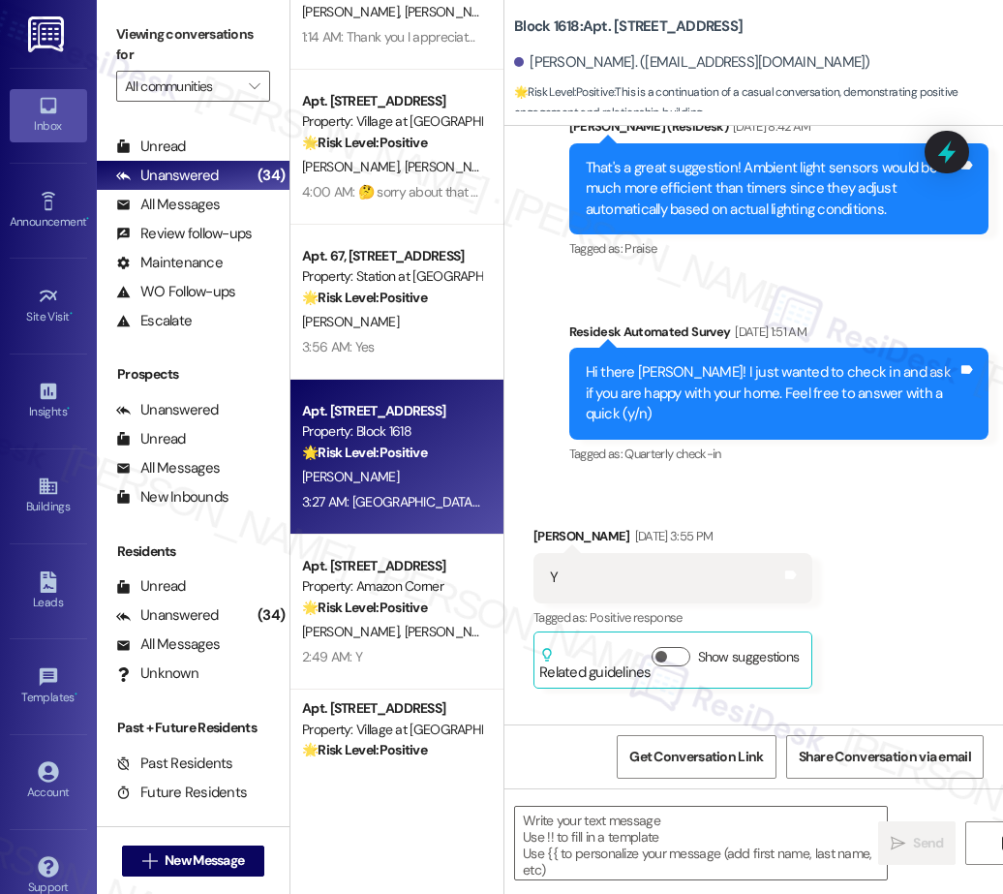
type textarea "Fetching suggested responses. Please feel free to read through the conversation…"
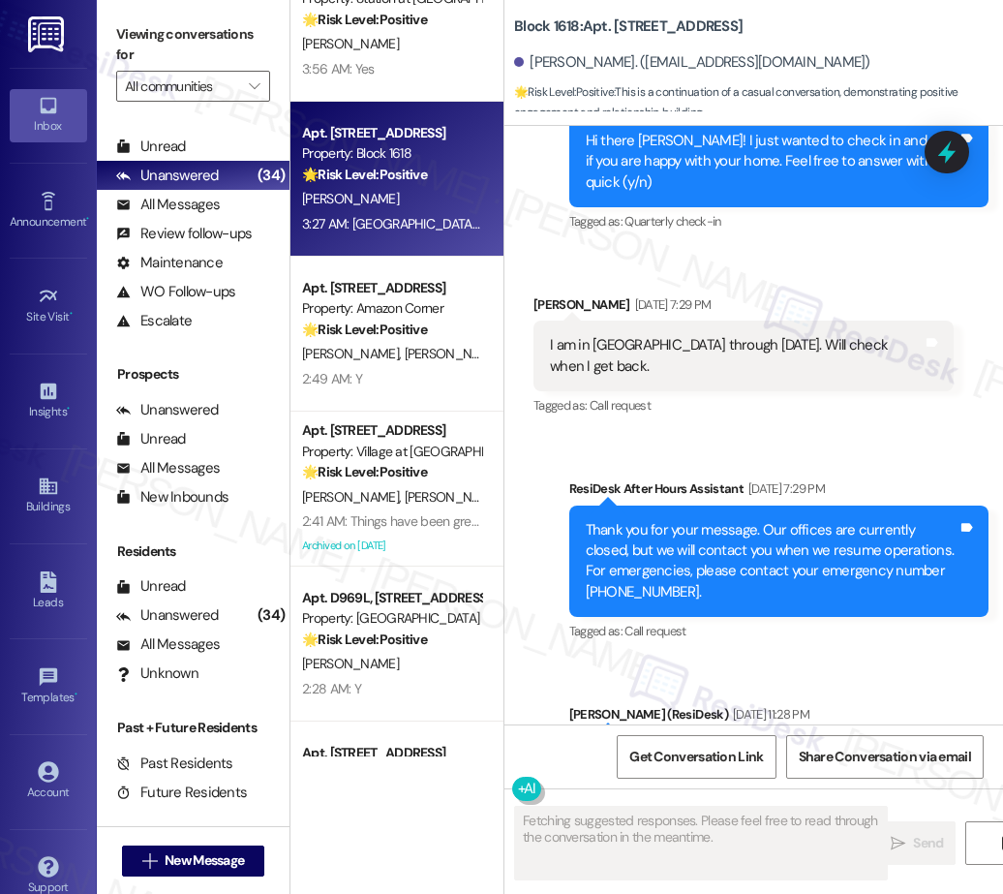
click at [382, 342] on div "M. Freeman T. Nguyen" at bounding box center [391, 354] width 183 height 24
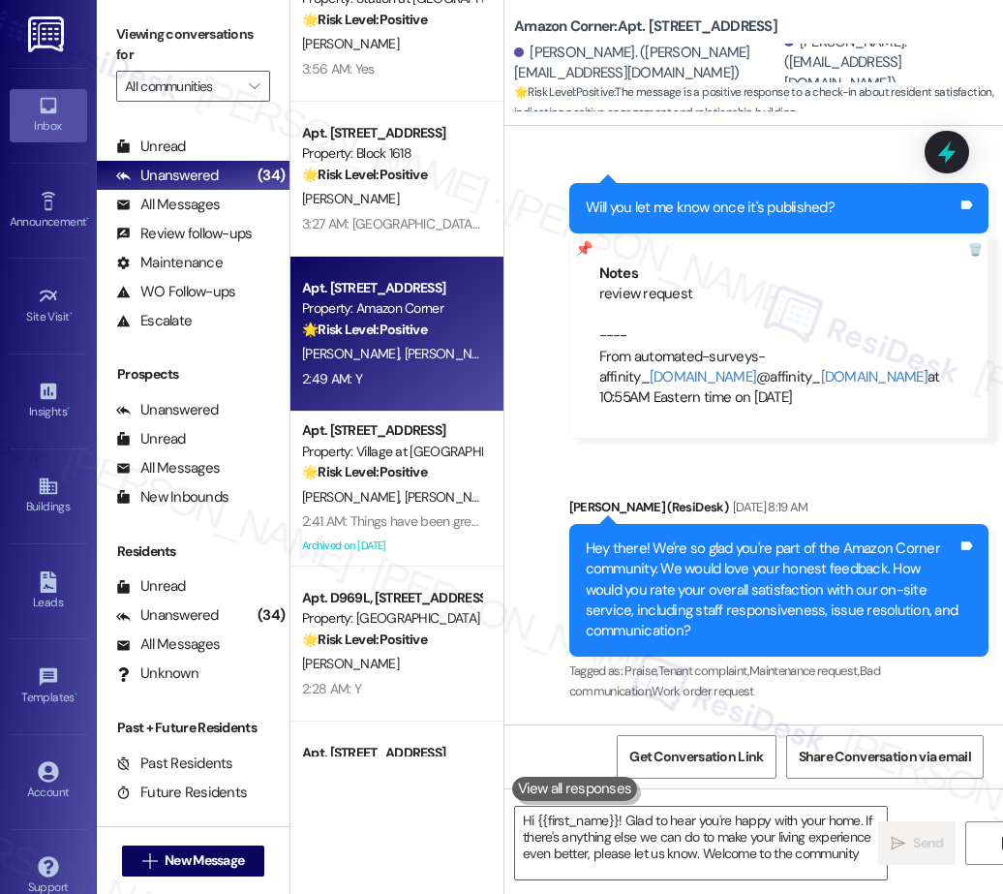
type textarea "Hi {{first_name}}! Glad to hear you're happy with your home. If there's anythin…"
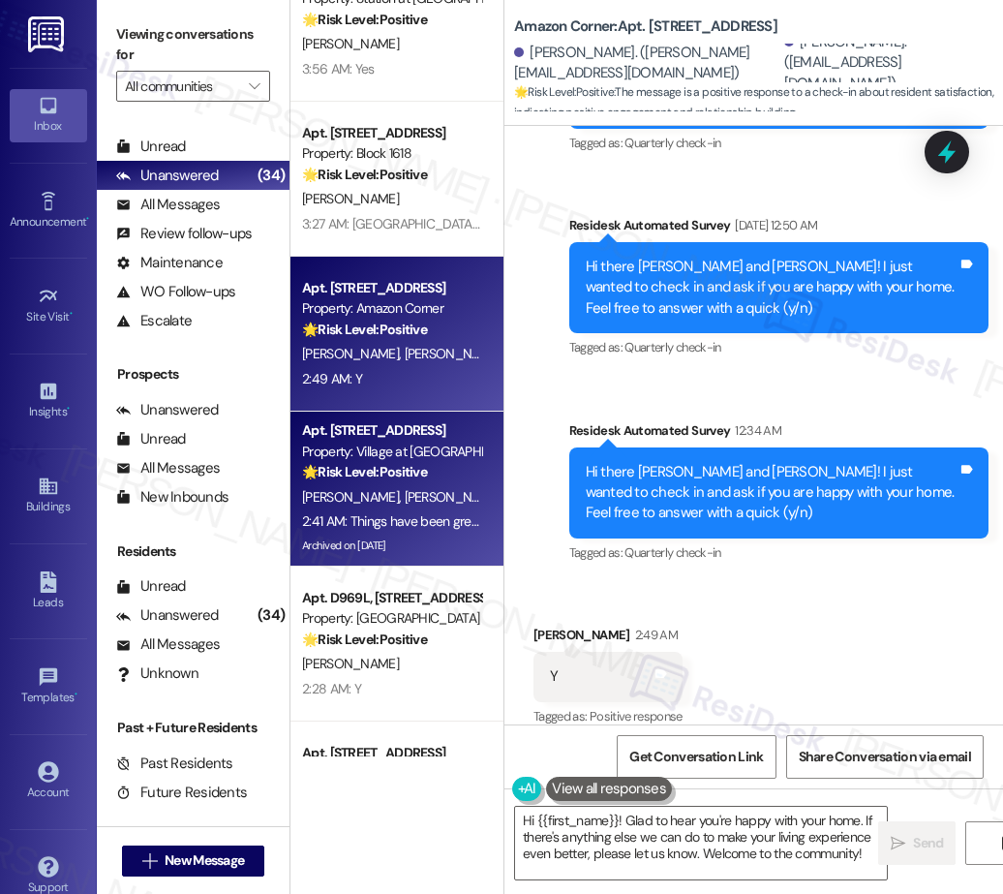
click at [404, 463] on strong "🌟 Risk Level: Positive" at bounding box center [364, 471] width 125 height 17
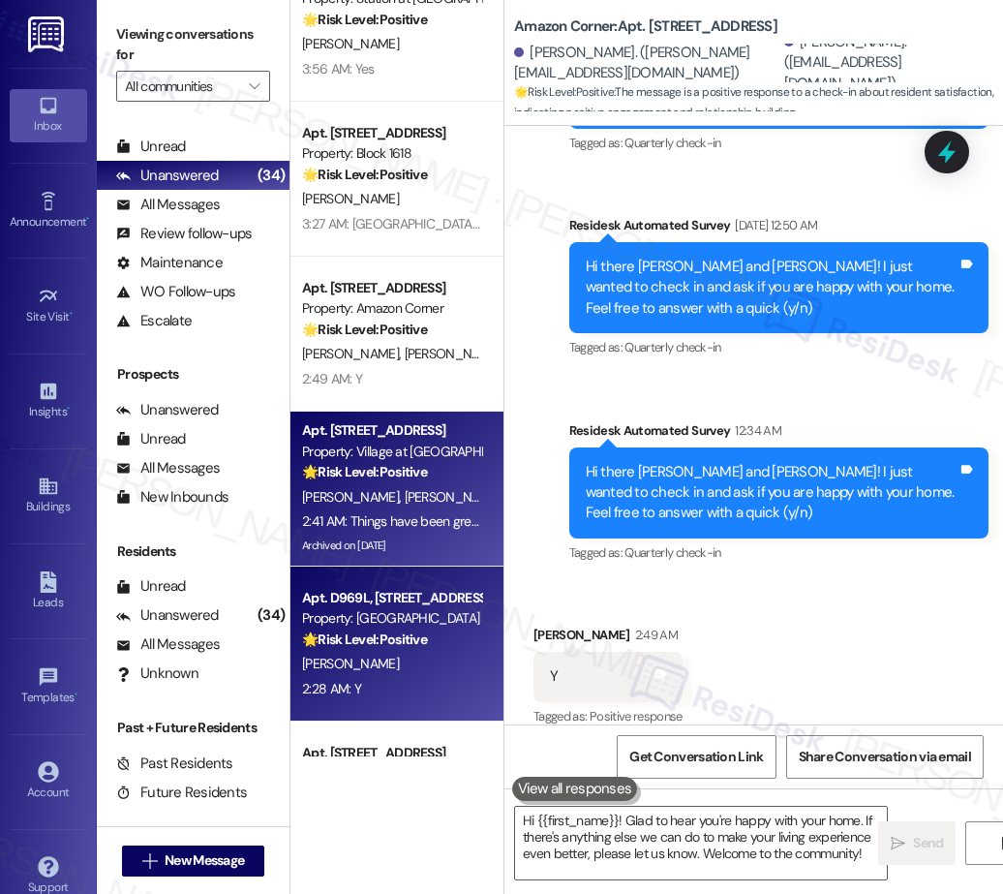
type textarea "Fetching suggested responses. Please feel free to read through the conversation…"
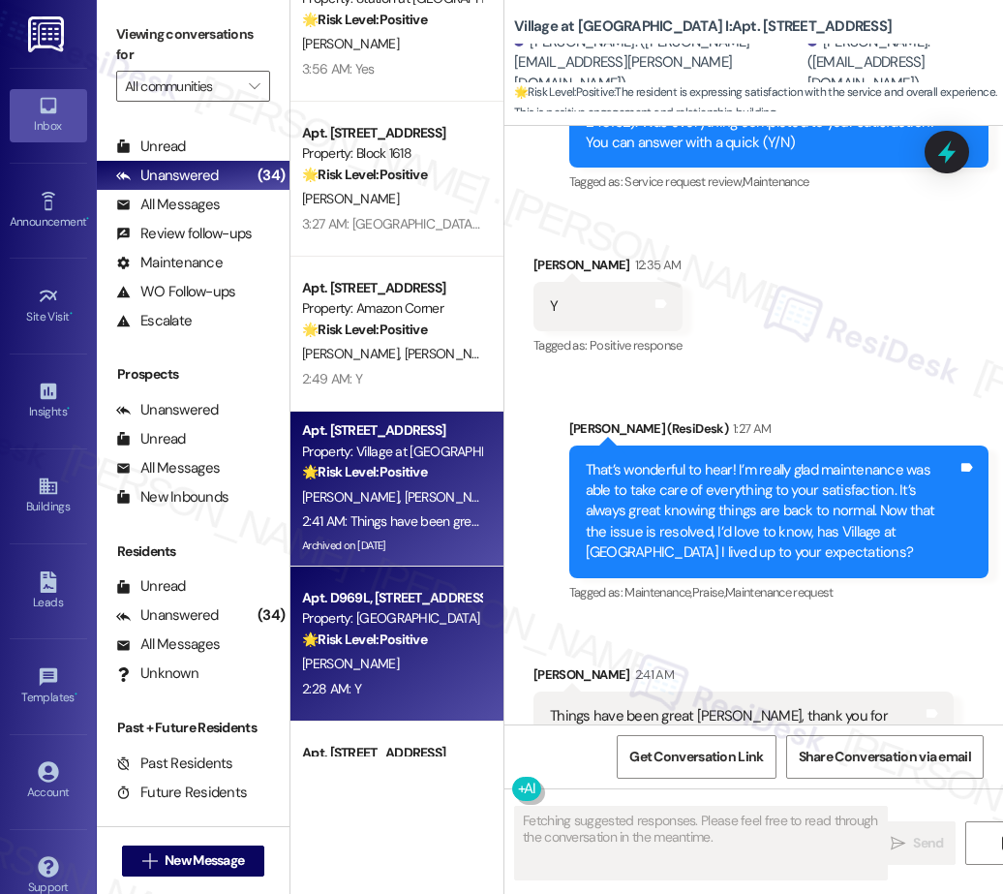
click at [444, 608] on div "Property: River Run Village" at bounding box center [391, 618] width 179 height 20
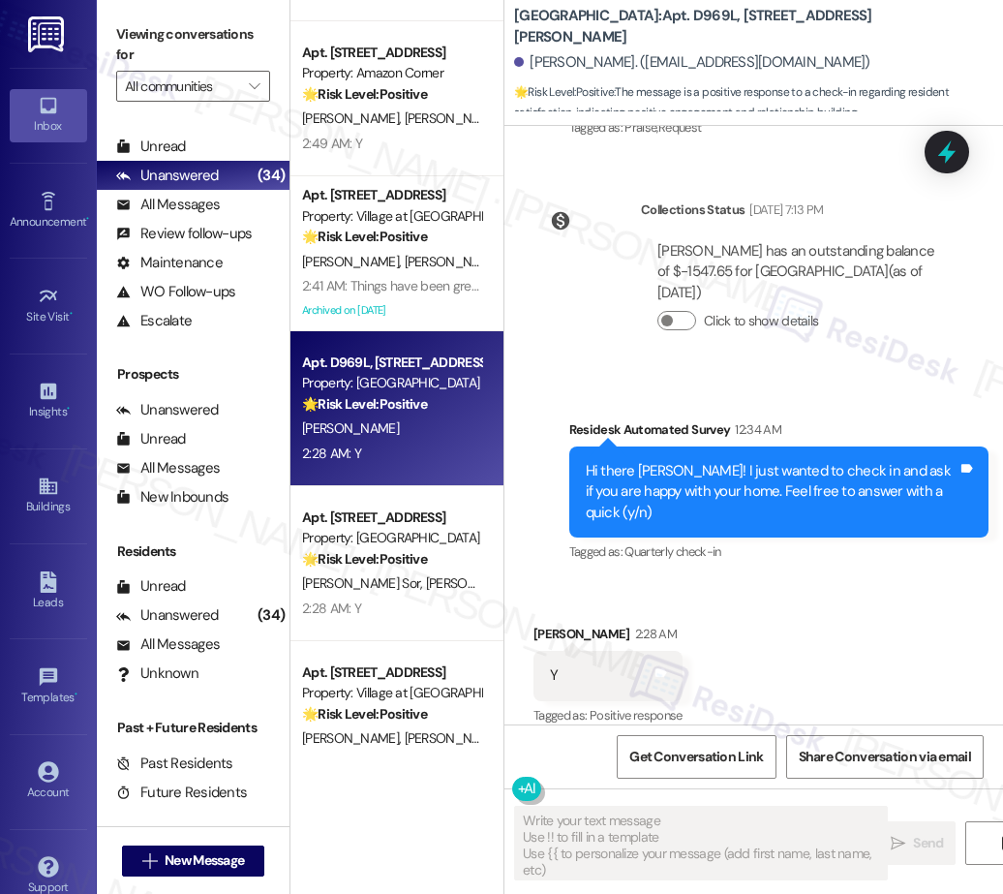
click at [426, 586] on span "R. Flores De Los Santos" at bounding box center [545, 582] width 238 height 17
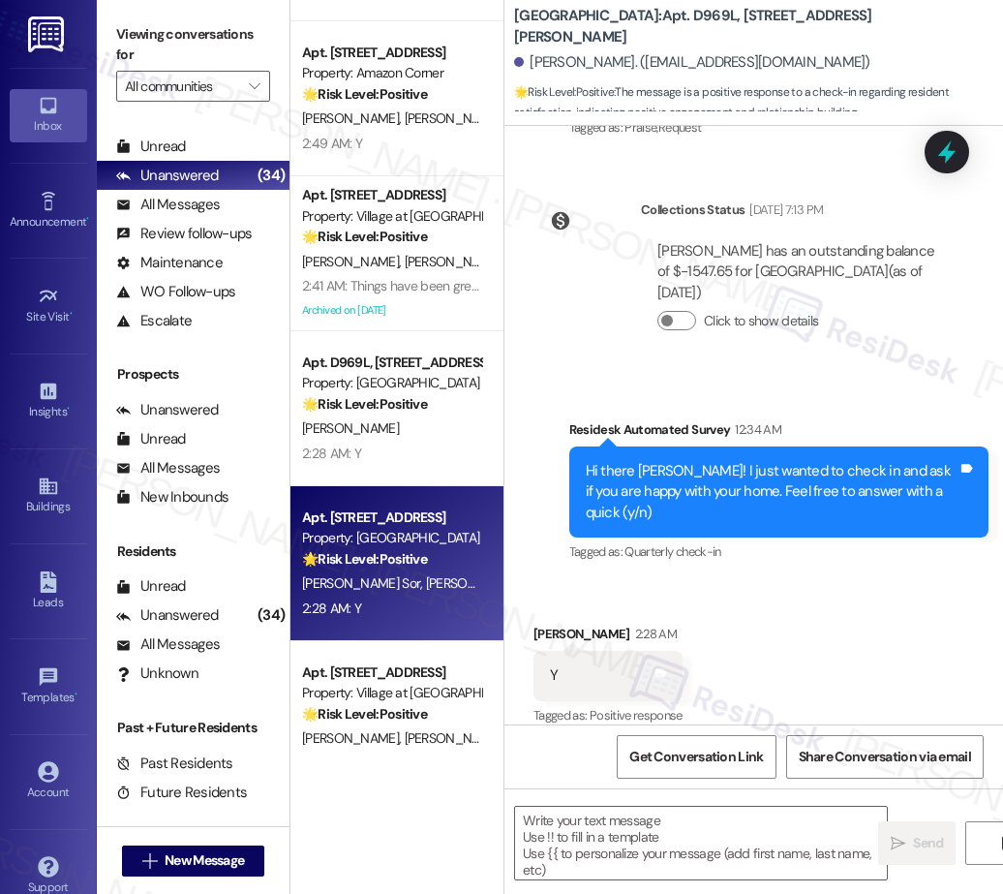
type textarea "Fetching suggested responses. Please feel free to read through the conversation…"
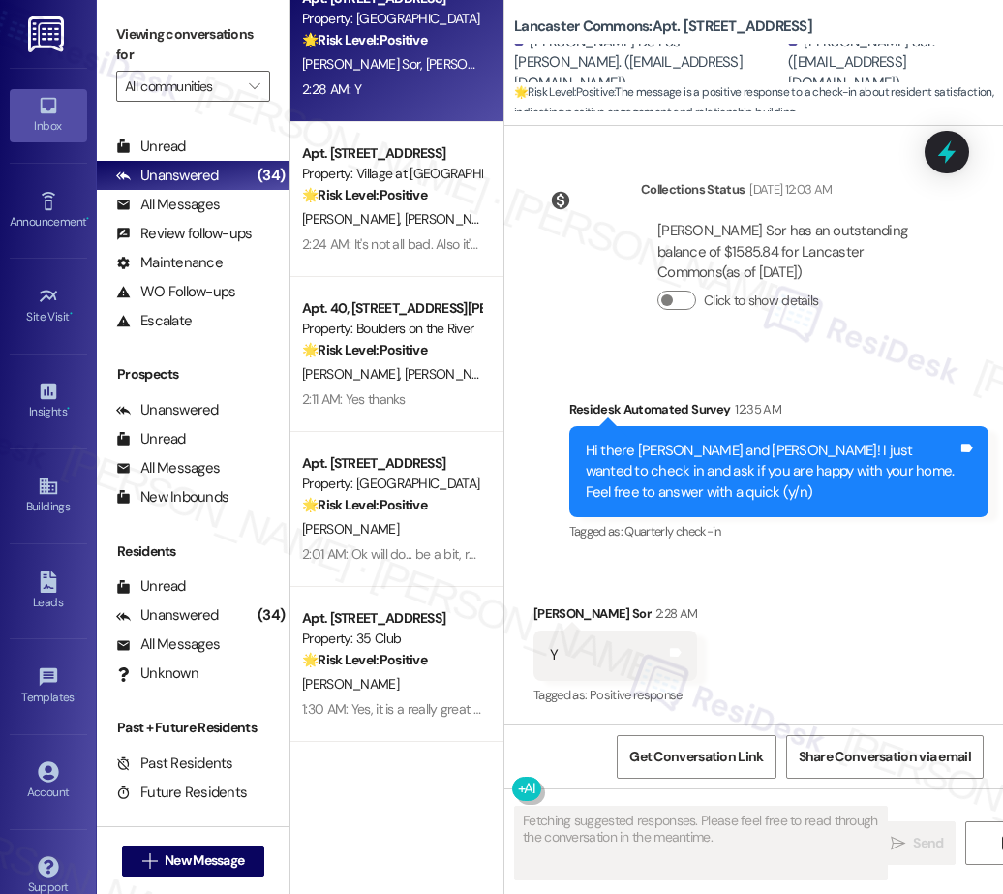
click at [386, 260] on div "Apt. 1303, 30050 SW Town Center Lp W Suite 100 Property: Village at Main Street…" at bounding box center [396, 199] width 213 height 155
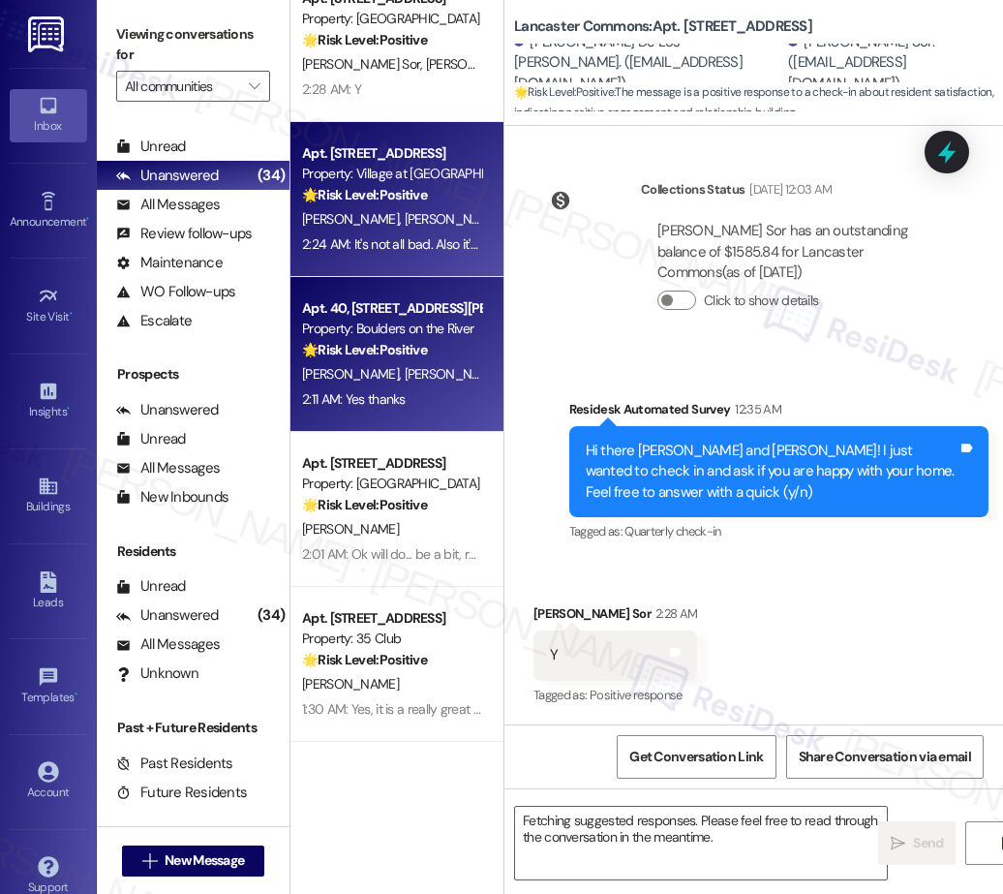
click at [384, 393] on div "2:11 AM: Yes thanks 2:11 AM: Yes thanks" at bounding box center [354, 398] width 104 height 17
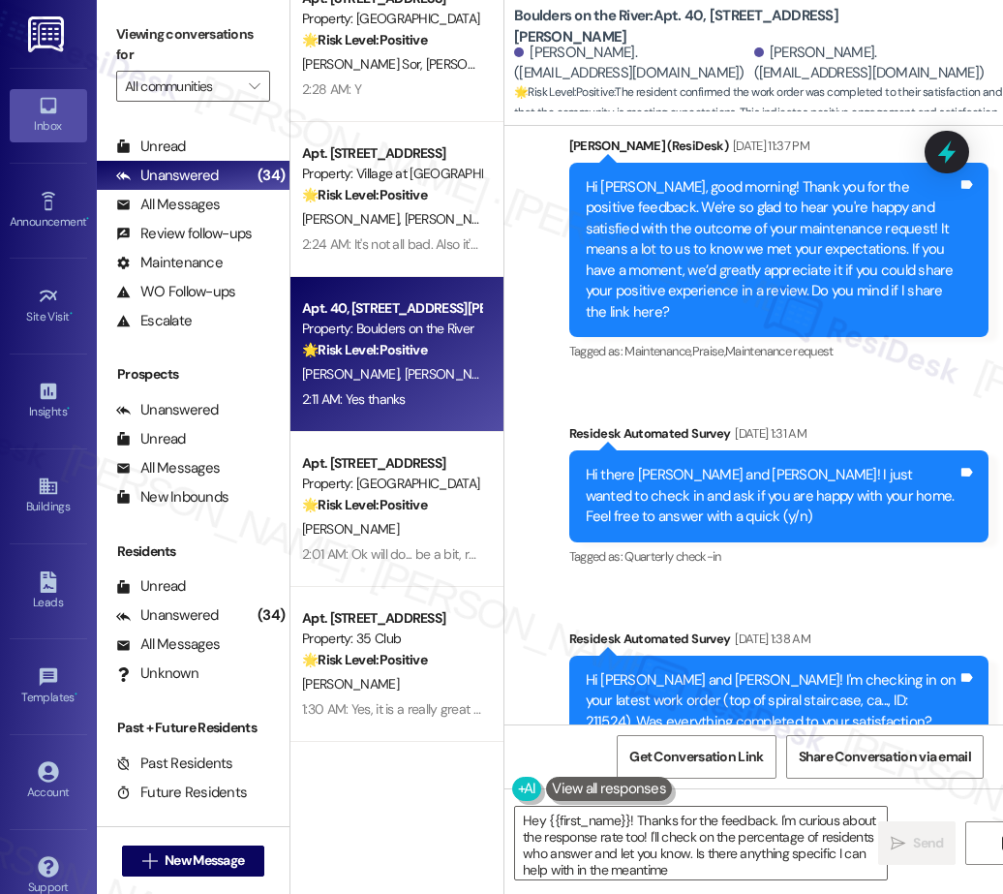
type textarea "Hey {{first_name}}! Thanks for the feedback. I'm curious about the response rat…"
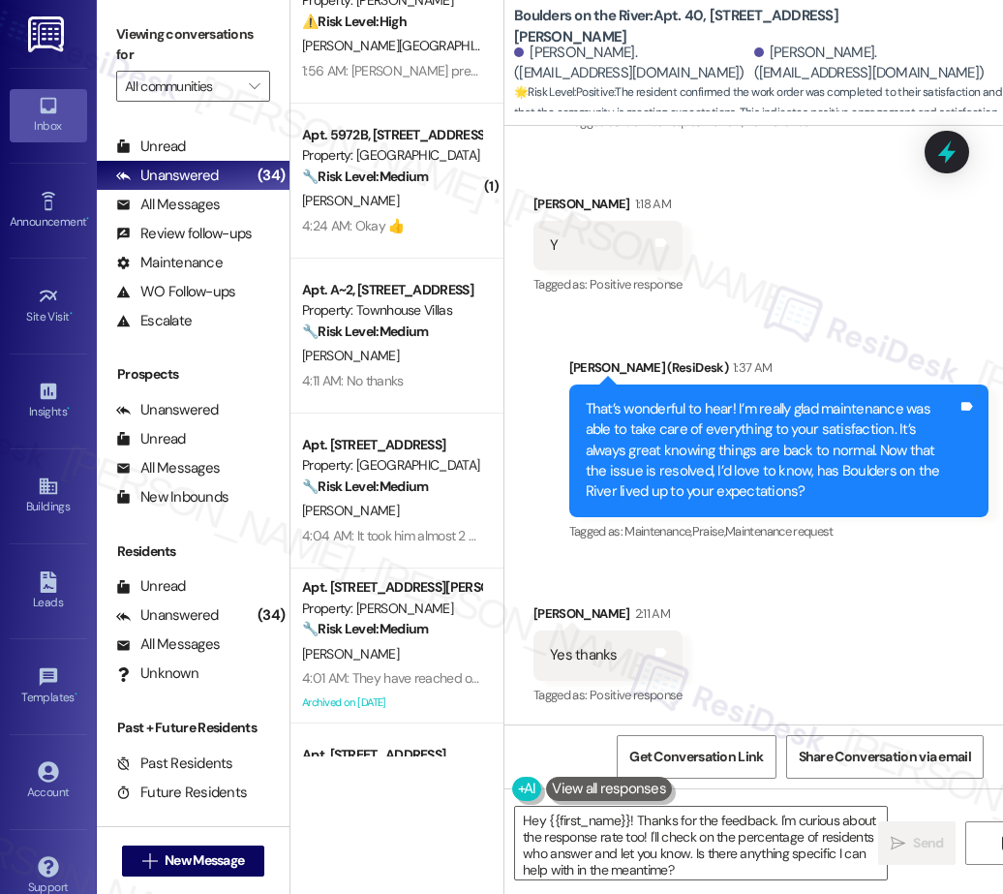
scroll to position [0, 0]
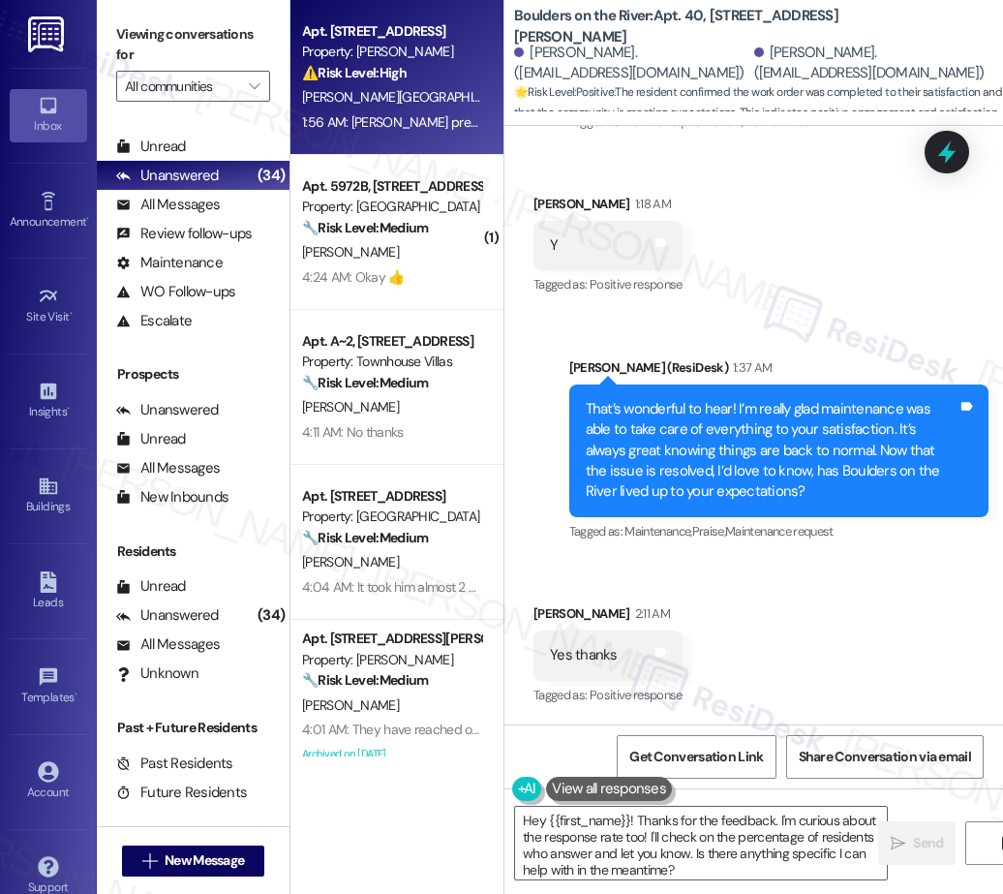
click at [428, 138] on div "Apt. J269, 1105 W 10th Ave Property: Arlo ⚠️ Risk Level: High The resident is a…" at bounding box center [396, 77] width 213 height 155
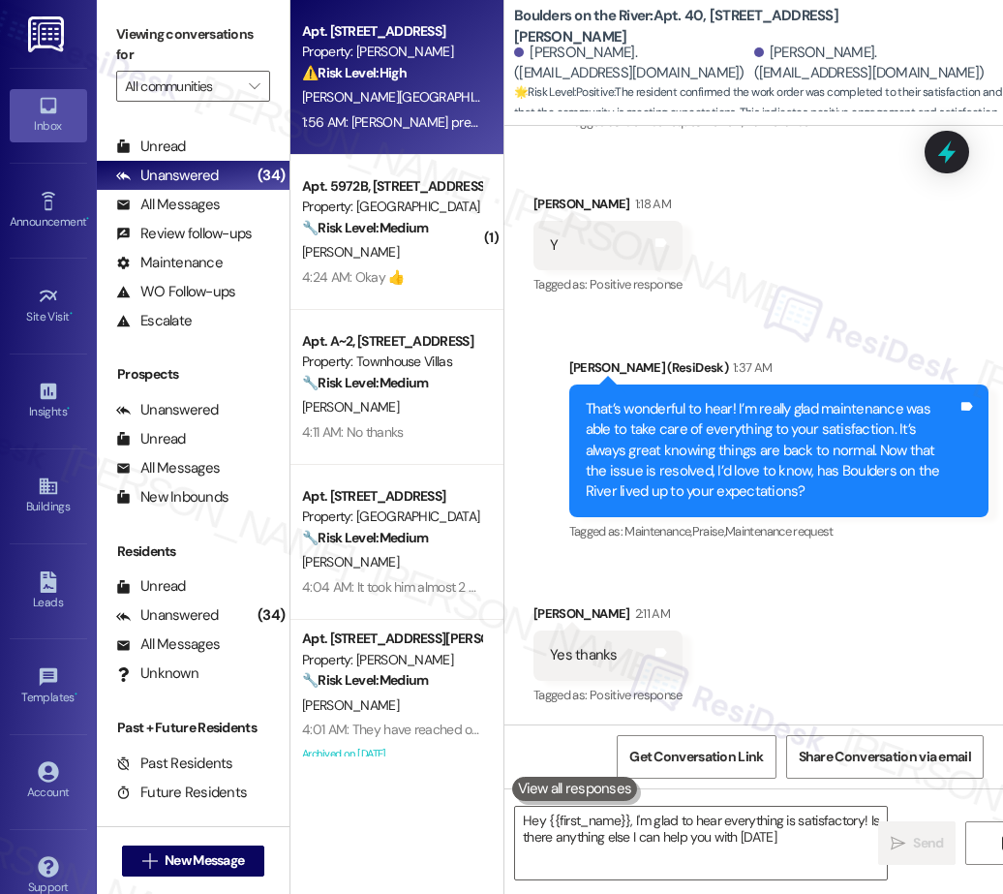
type textarea "Hey {{first_name}}, I'm glad to hear everything is satisfactory! Is there anyth…"
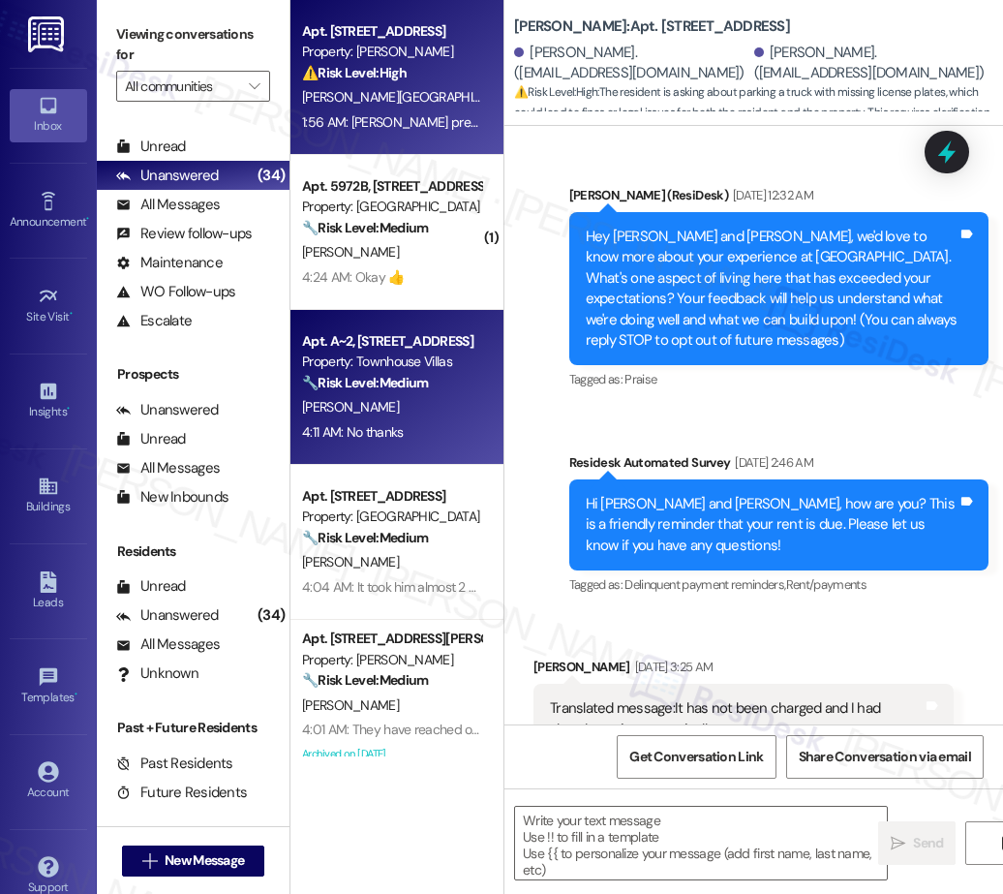
click at [410, 410] on div "M. Walden" at bounding box center [391, 407] width 183 height 24
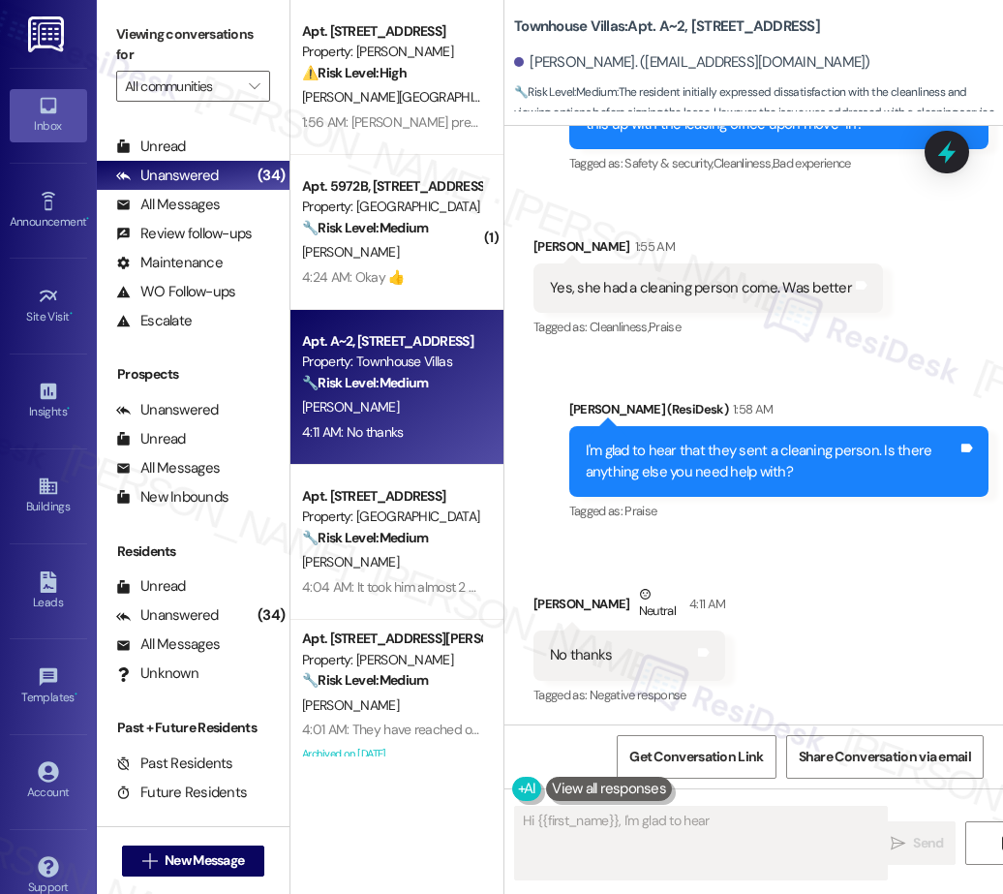
scroll to position [756, 0]
type textarea "Hi {{first_name}}, I'm glad to hear the cleaning person helped! If you need any…"
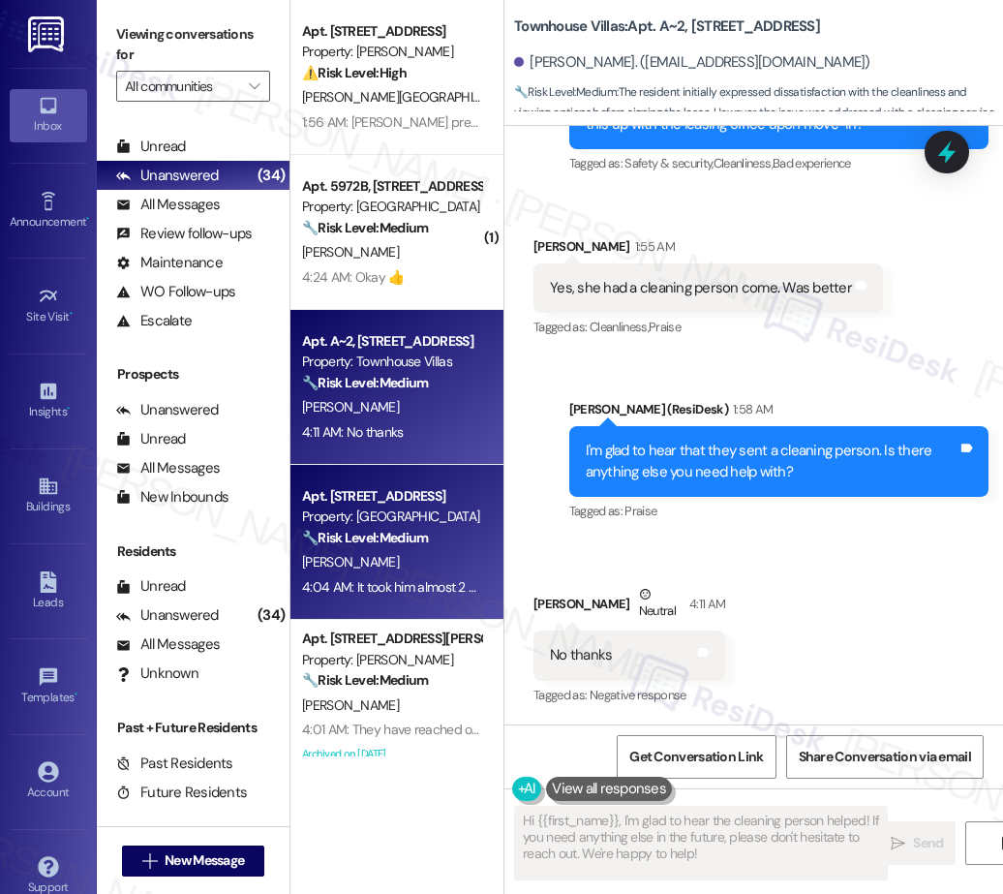
click at [338, 587] on div "4:04 AM: It took him almost 2 weeks to remove a branch that fell? I just got th…" at bounding box center [676, 586] width 748 height 17
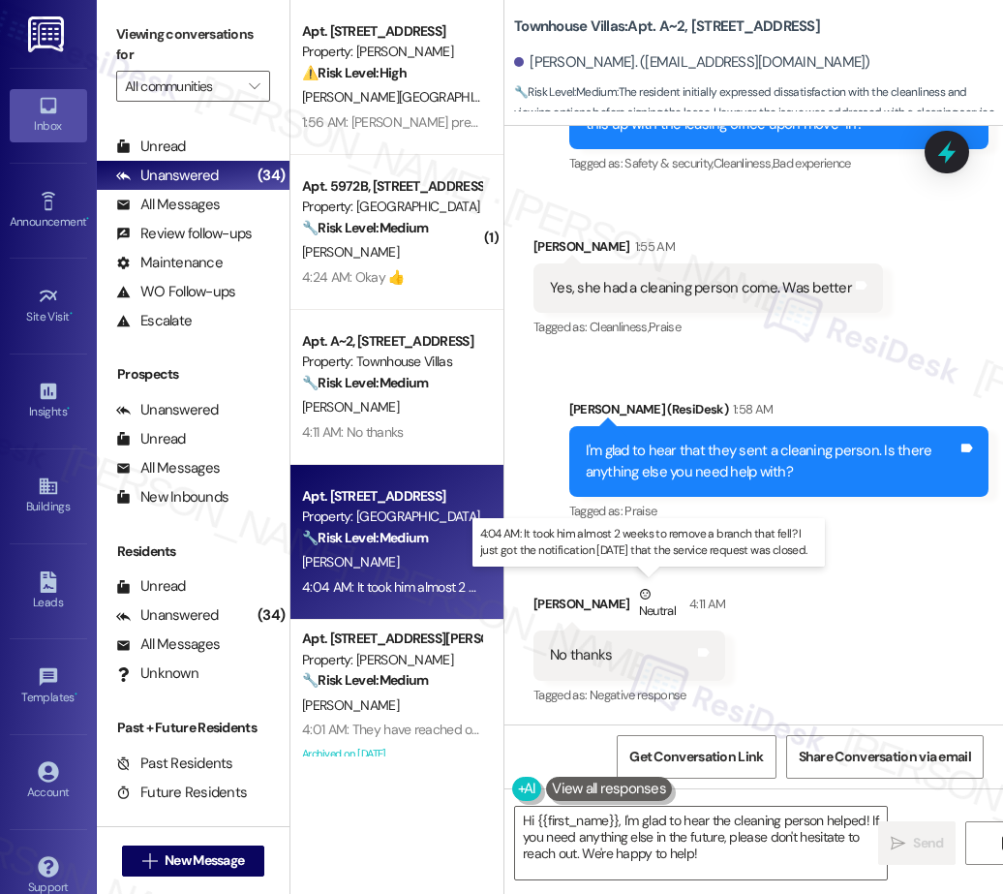
type textarea "Fetching suggested responses. Please feel free to read through the conversation…"
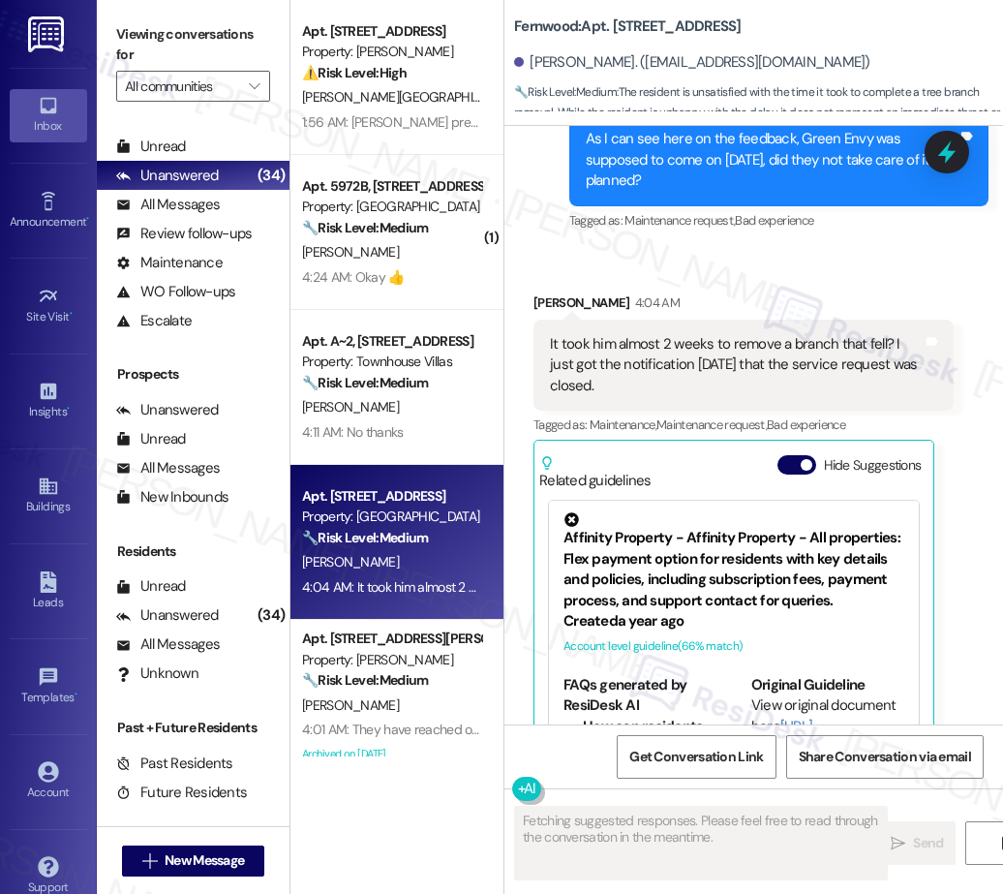
scroll to position [160, 0]
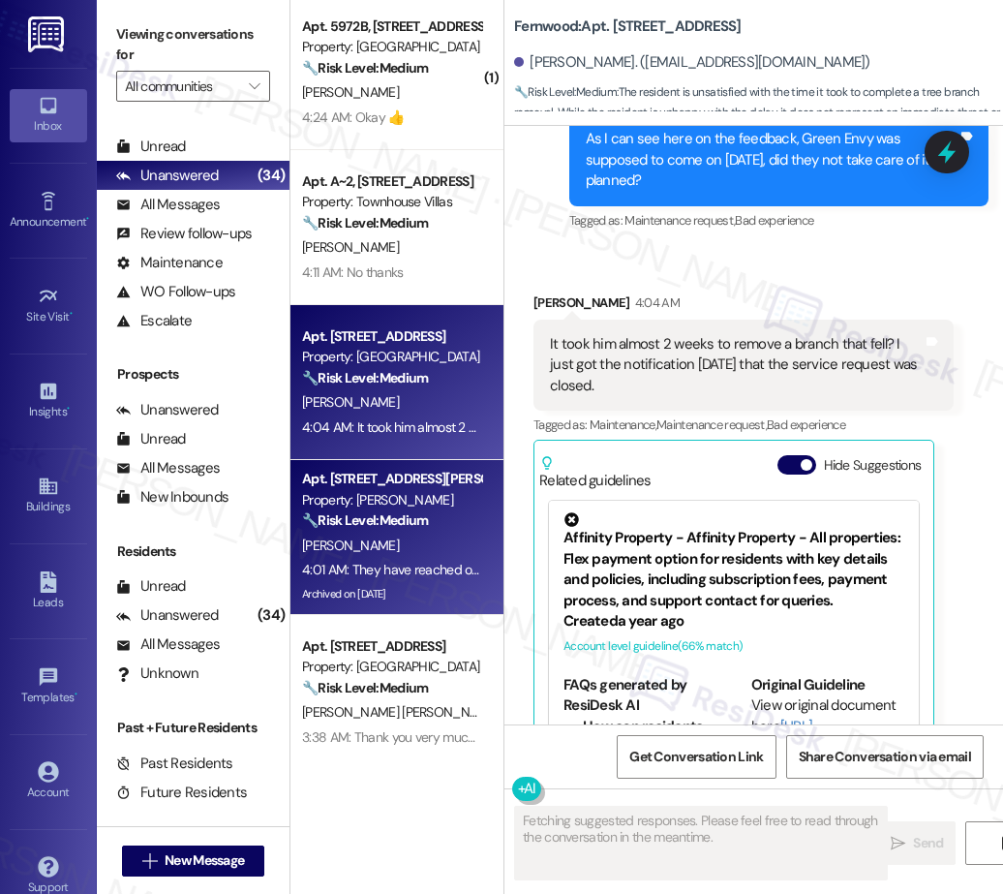
click at [420, 531] on div "🔧 Risk Level: Medium The resident is discussing a payment arrangement and confi…" at bounding box center [391, 520] width 179 height 20
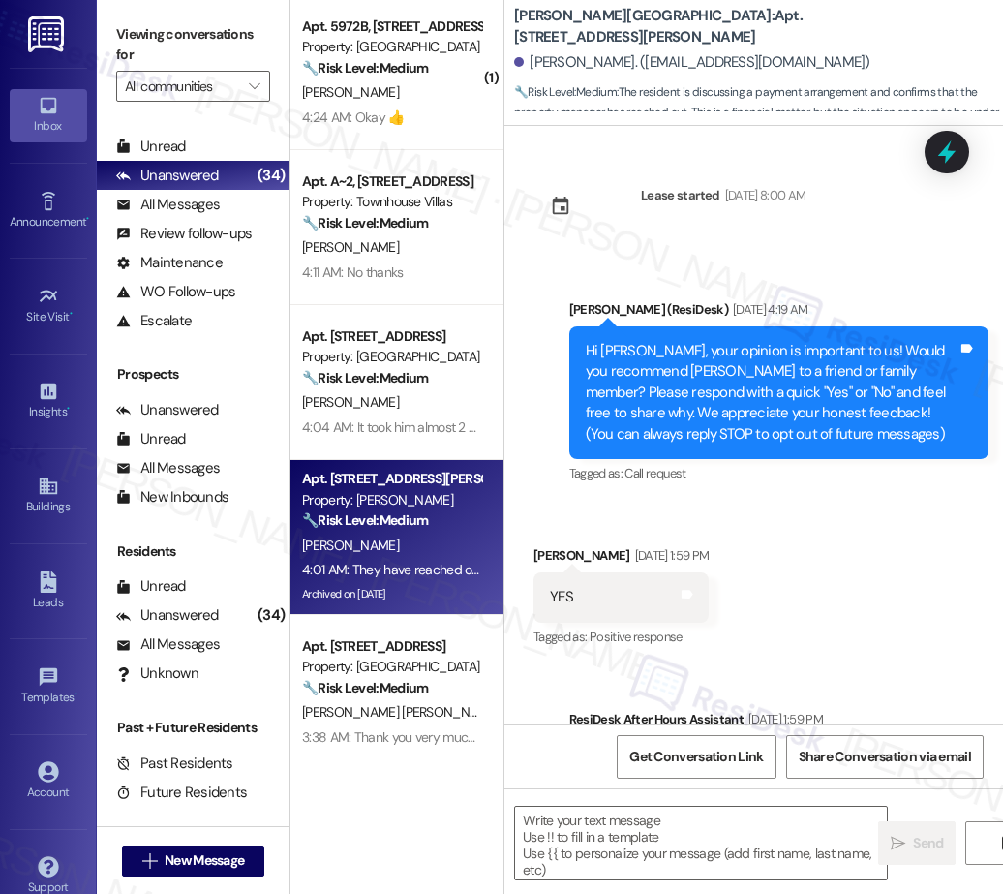
type textarea "Fetching suggested responses. Please feel free to read through the conversation…"
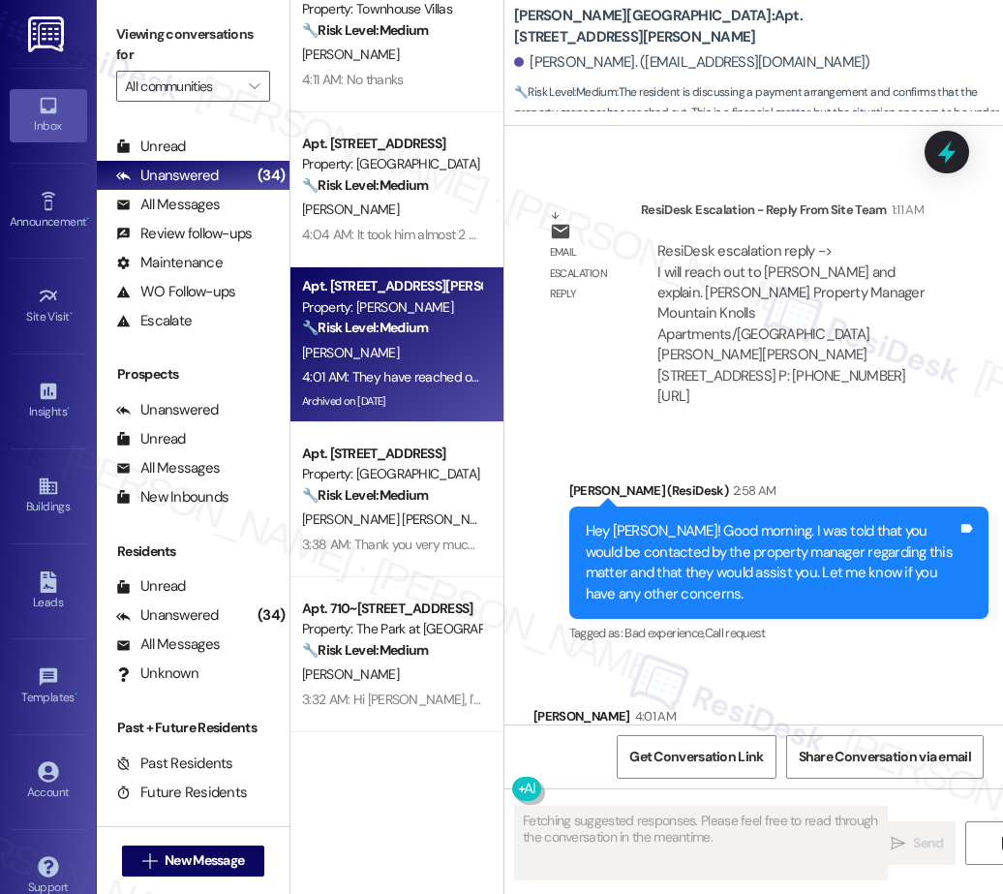
scroll to position [364, 0]
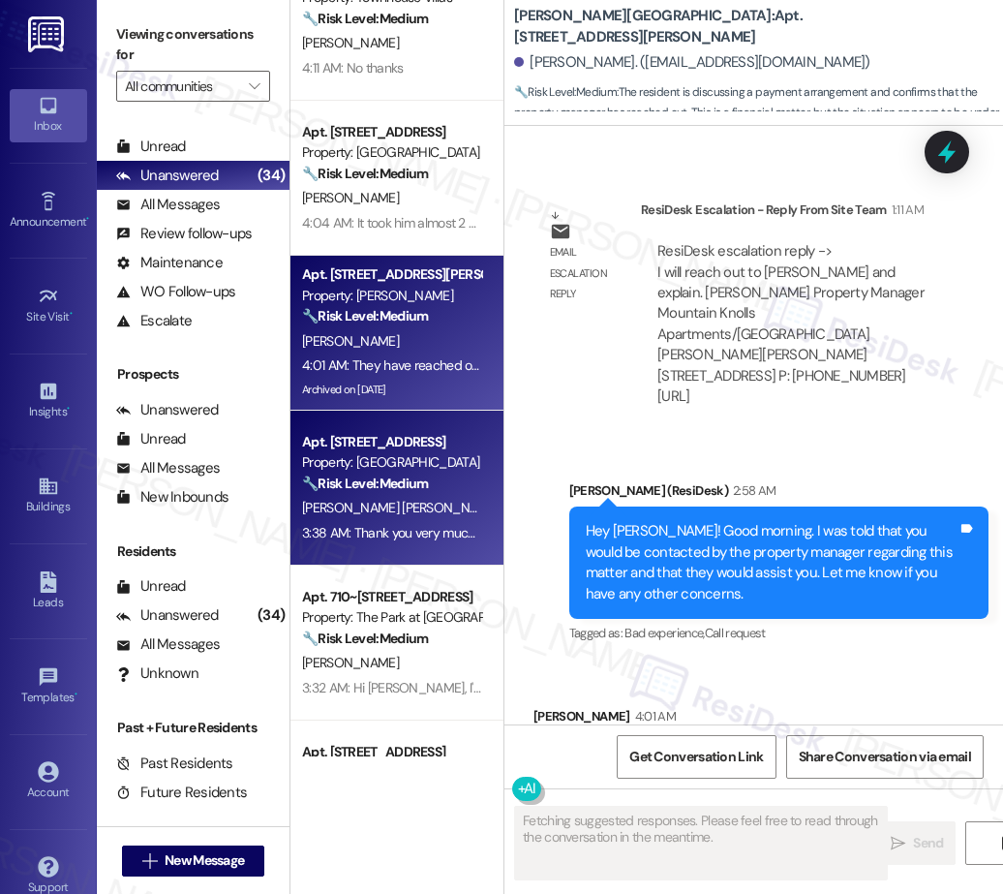
click at [396, 494] on div "Apt. 21, 3033 Gateway St Property: Pacific Village 🔧 Risk Level: Medium The res…" at bounding box center [391, 463] width 183 height 66
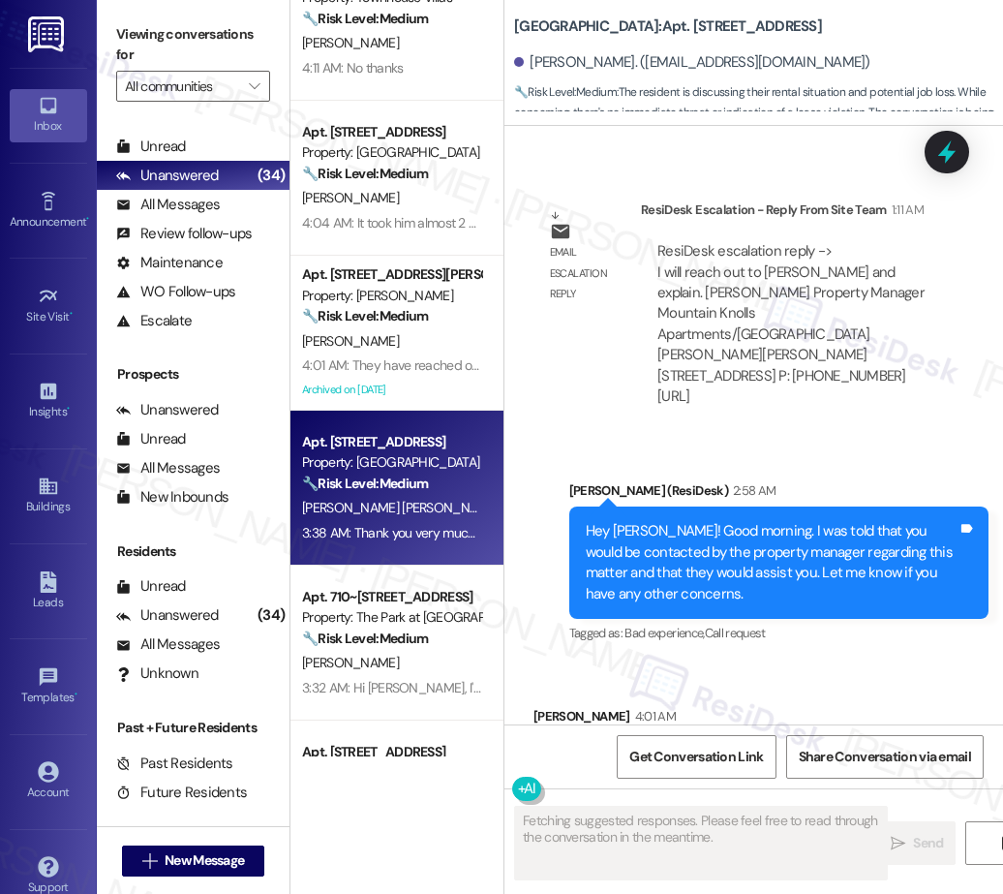
scroll to position [8932, 0]
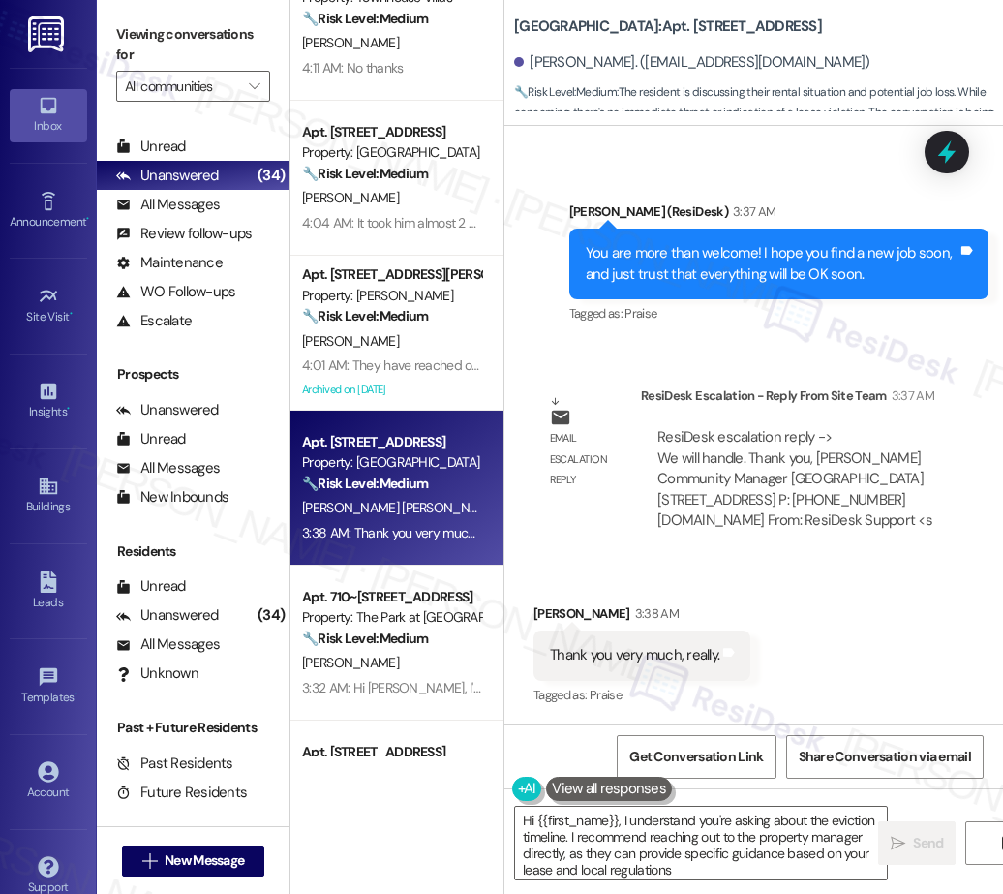
type textarea "Hi {{first_name}}, I understand you're asking about the eviction timeline. I re…"
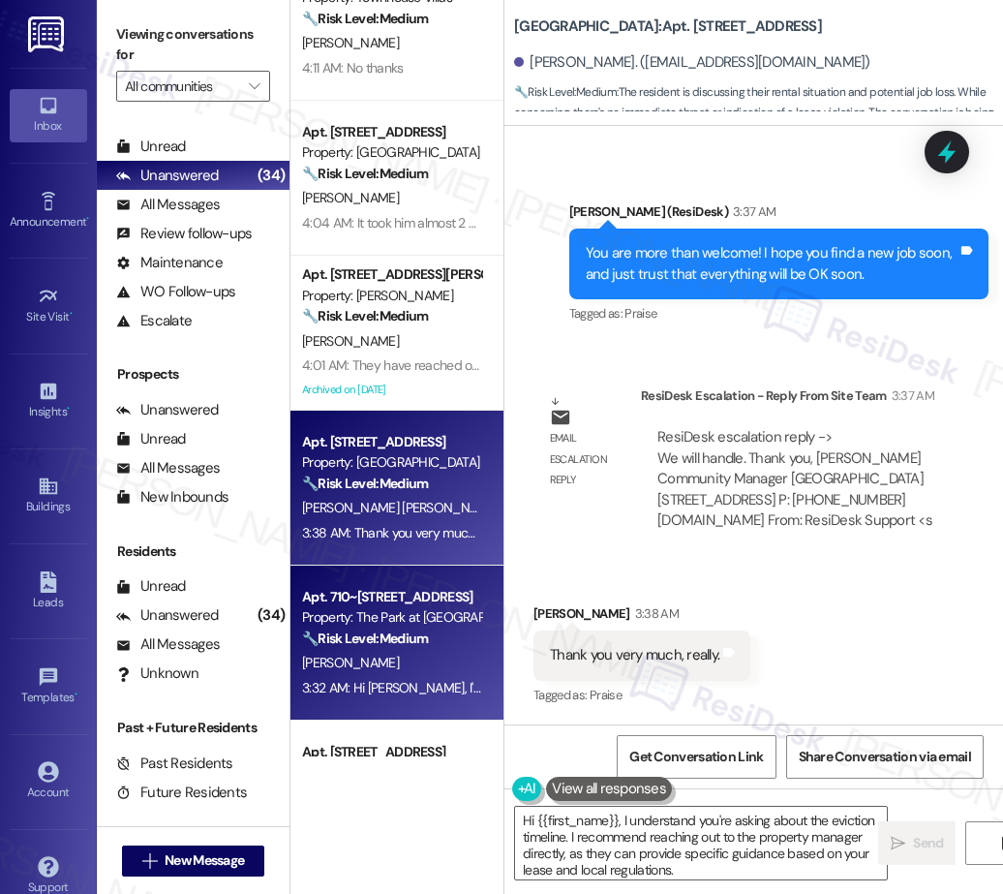
click at [376, 610] on div "Property: The Park at Fifth" at bounding box center [391, 617] width 179 height 20
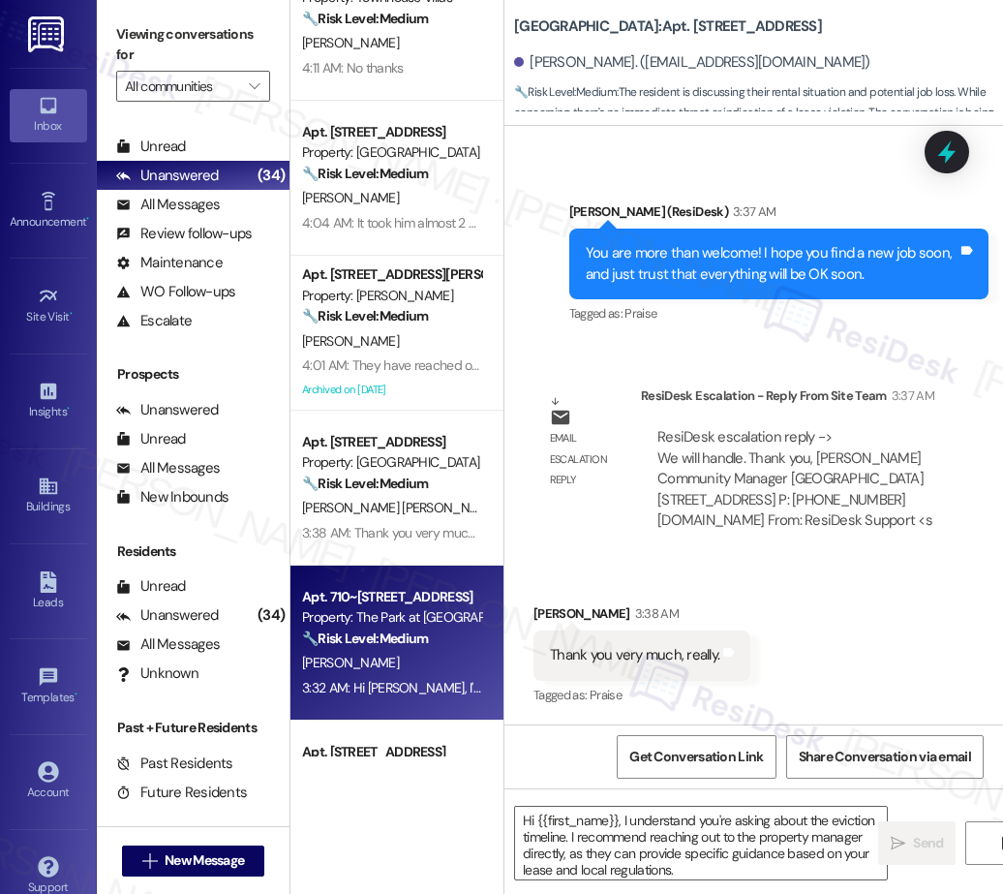
type textarea "Fetching suggested responses. Please feel free to read through the conversation…"
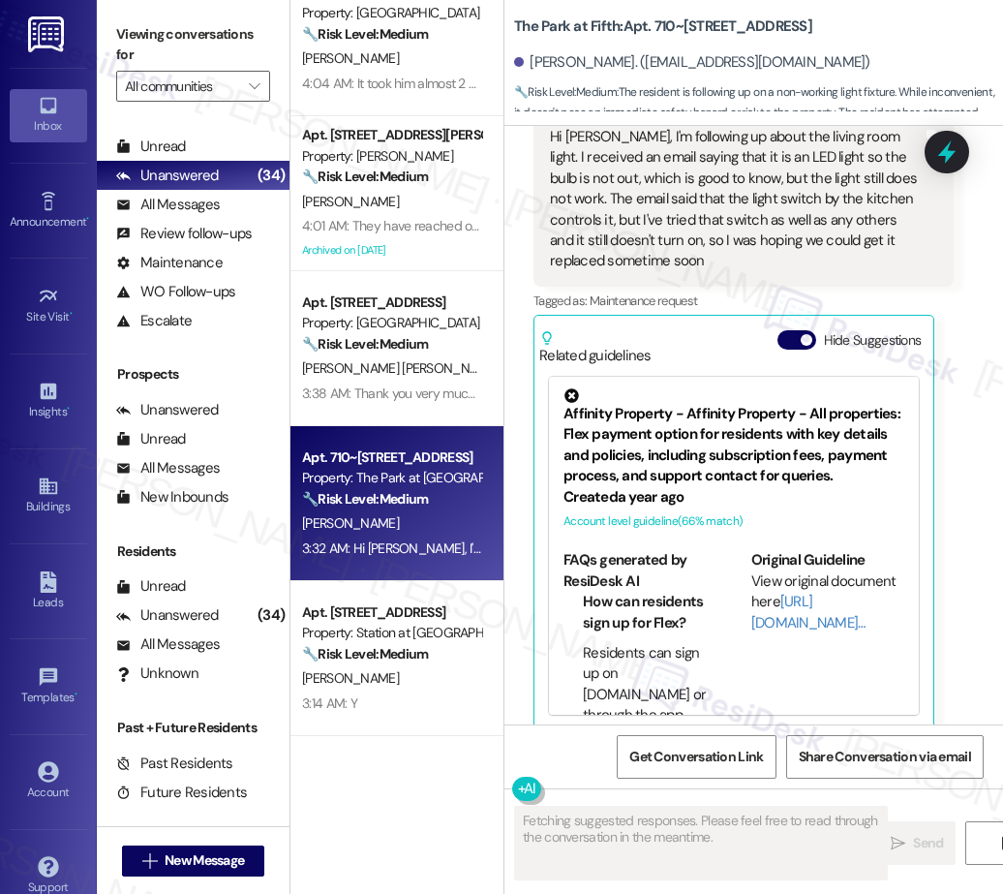
scroll to position [630, 0]
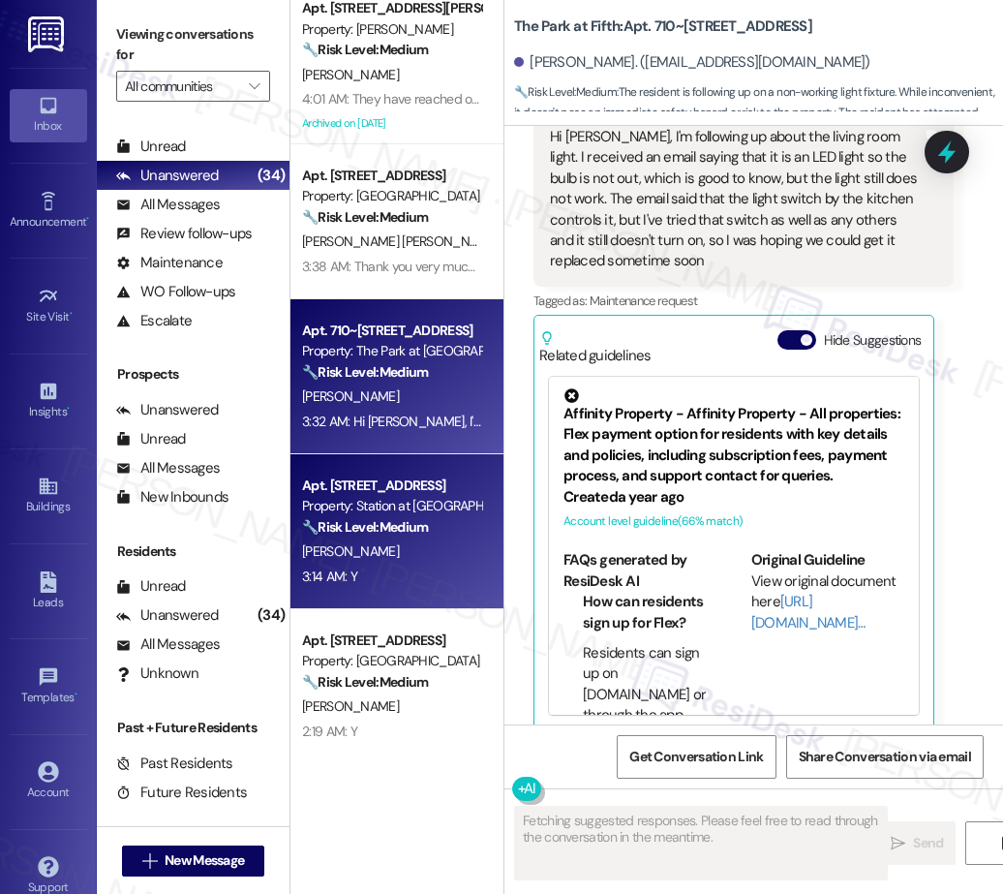
click at [381, 541] on div "B. Njoku" at bounding box center [391, 551] width 183 height 24
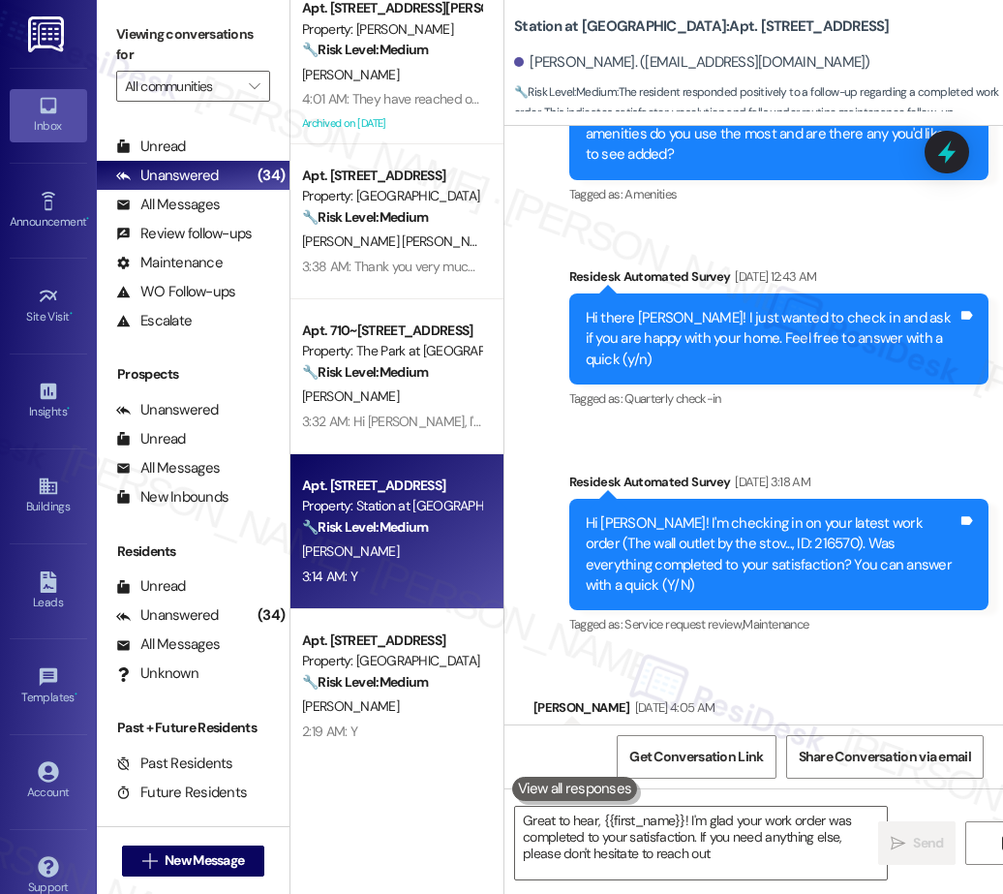
type textarea "Great to hear, {{first_name}}! I'm glad your work order was completed to your s…"
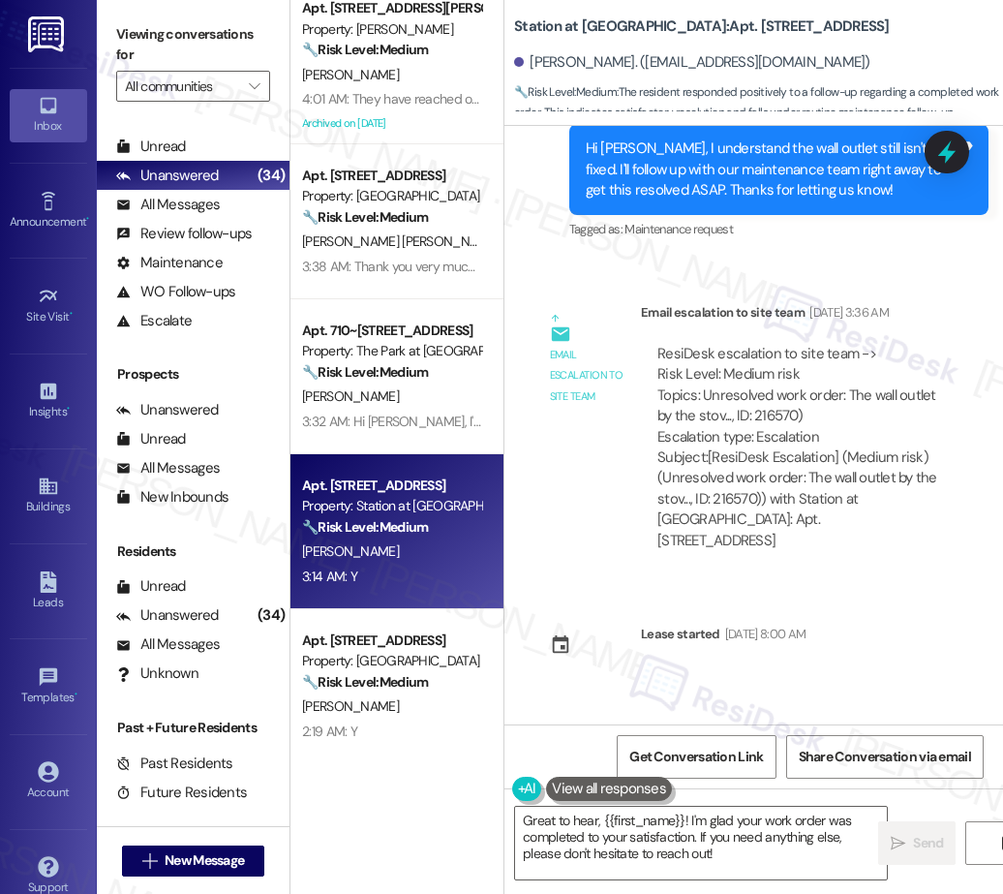
scroll to position [2711, 0]
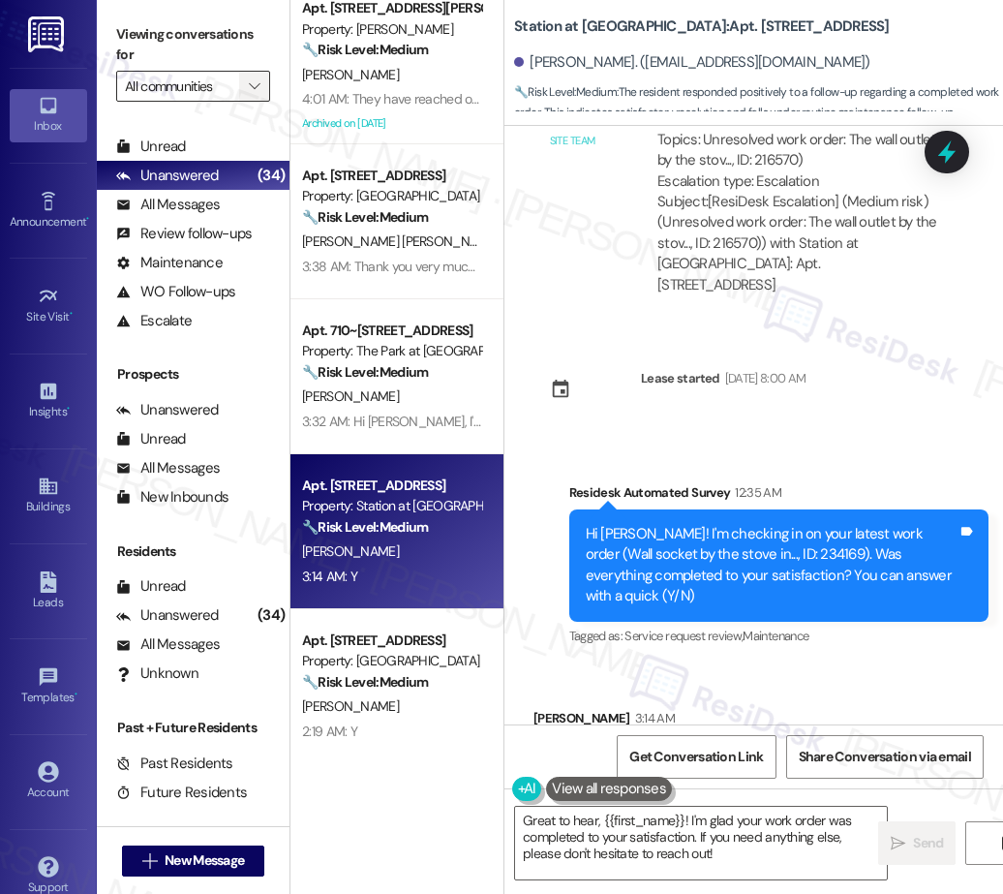
click at [256, 87] on icon "" at bounding box center [254, 85] width 11 height 15
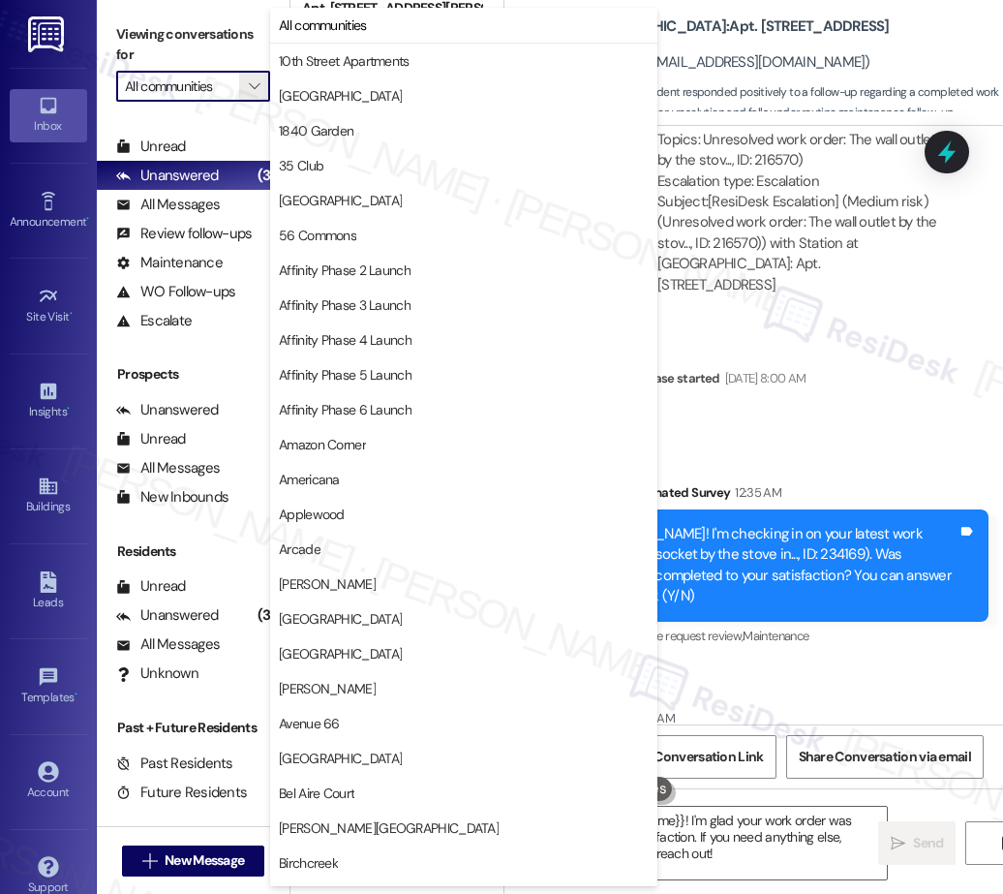
click at [845, 548] on div "Survey, sent via SMS Residesk Automated Survey 12:35 AM Hi Basil! I'm checking …" at bounding box center [779, 566] width 449 height 197
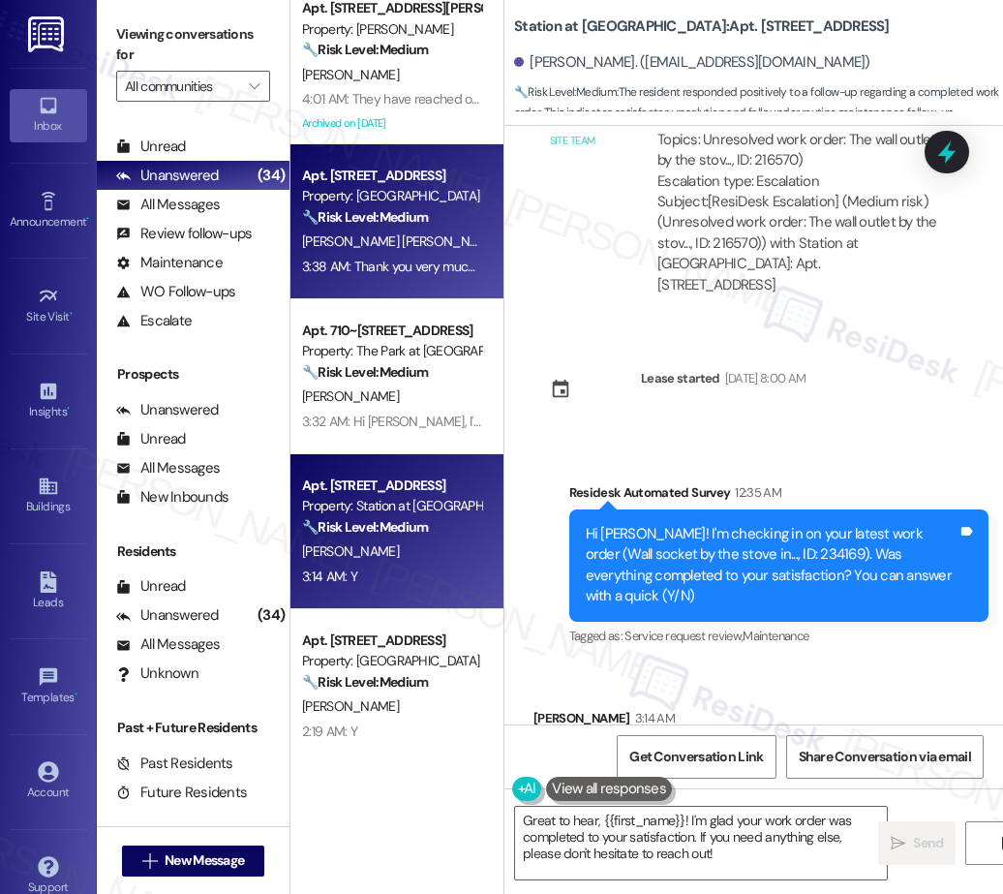
click at [409, 248] on div "A. Barrios Munoz" at bounding box center [391, 241] width 183 height 24
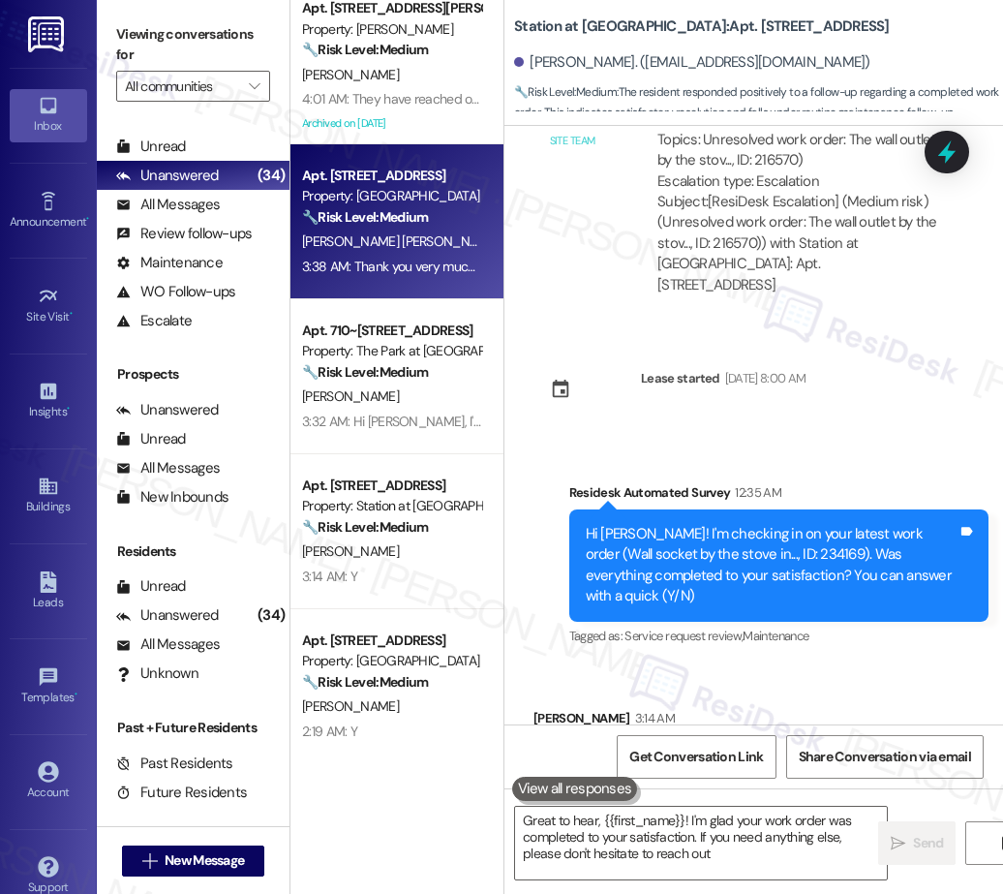
type textarea "Great to hear, {{first_name}}! I'm glad your work order was completed to your s…"
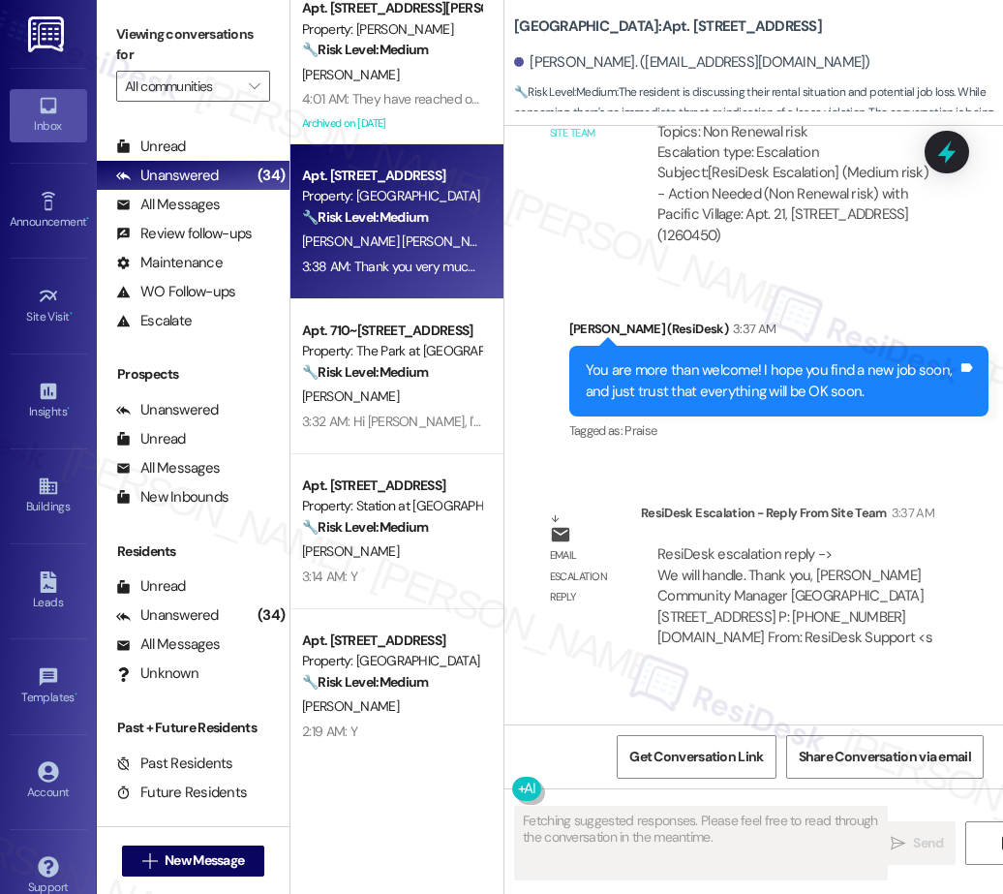
scroll to position [8932, 0]
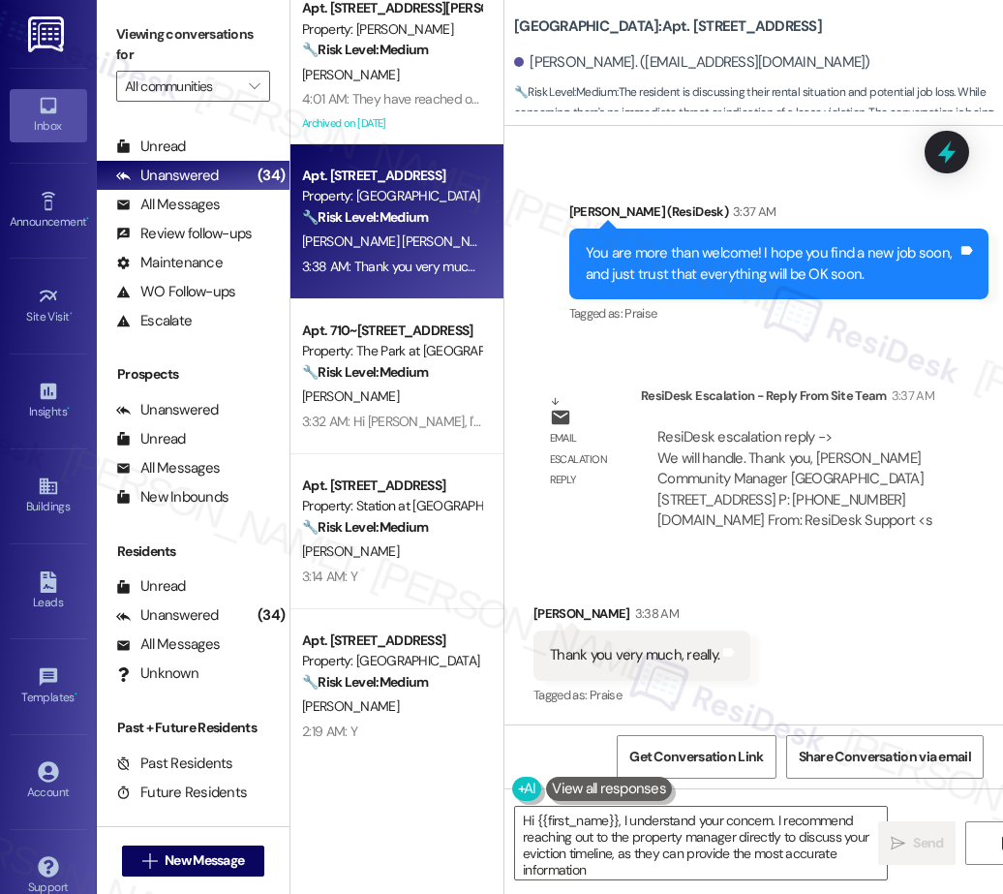
type textarea "Hi {{first_name}}, I understand your concern. I recommend reaching out to the p…"
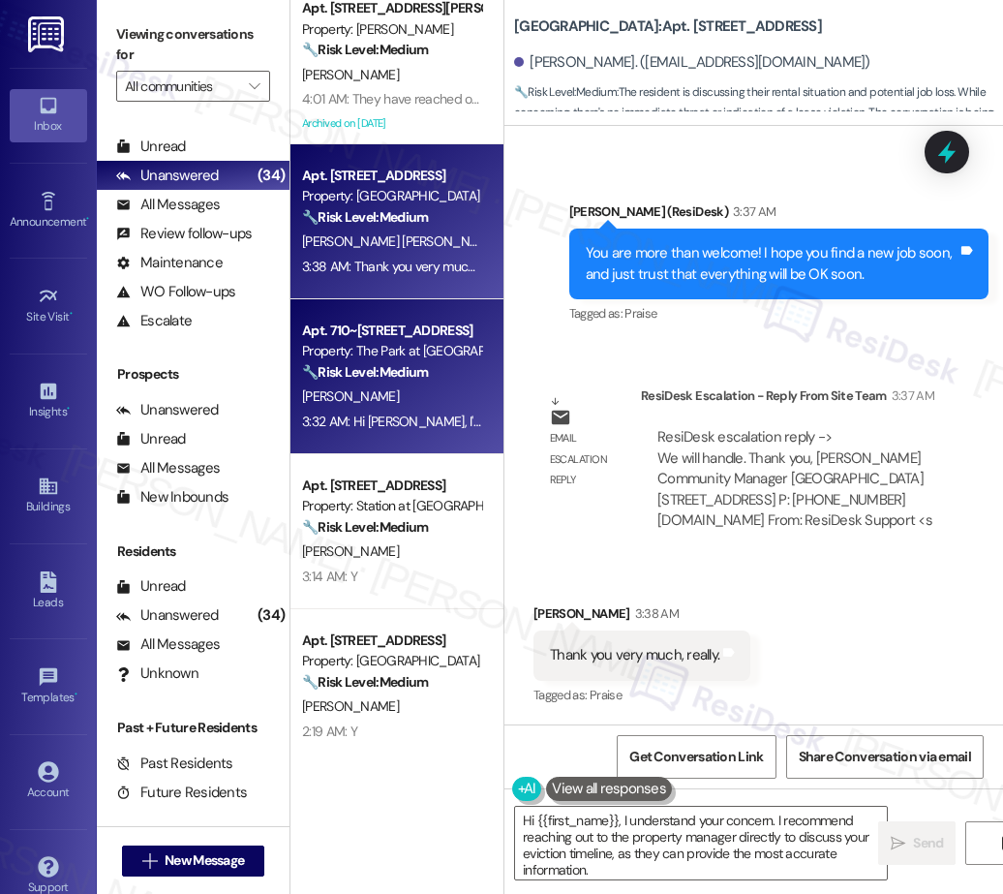
click at [402, 350] on div "Property: The Park at Fifth" at bounding box center [391, 351] width 179 height 20
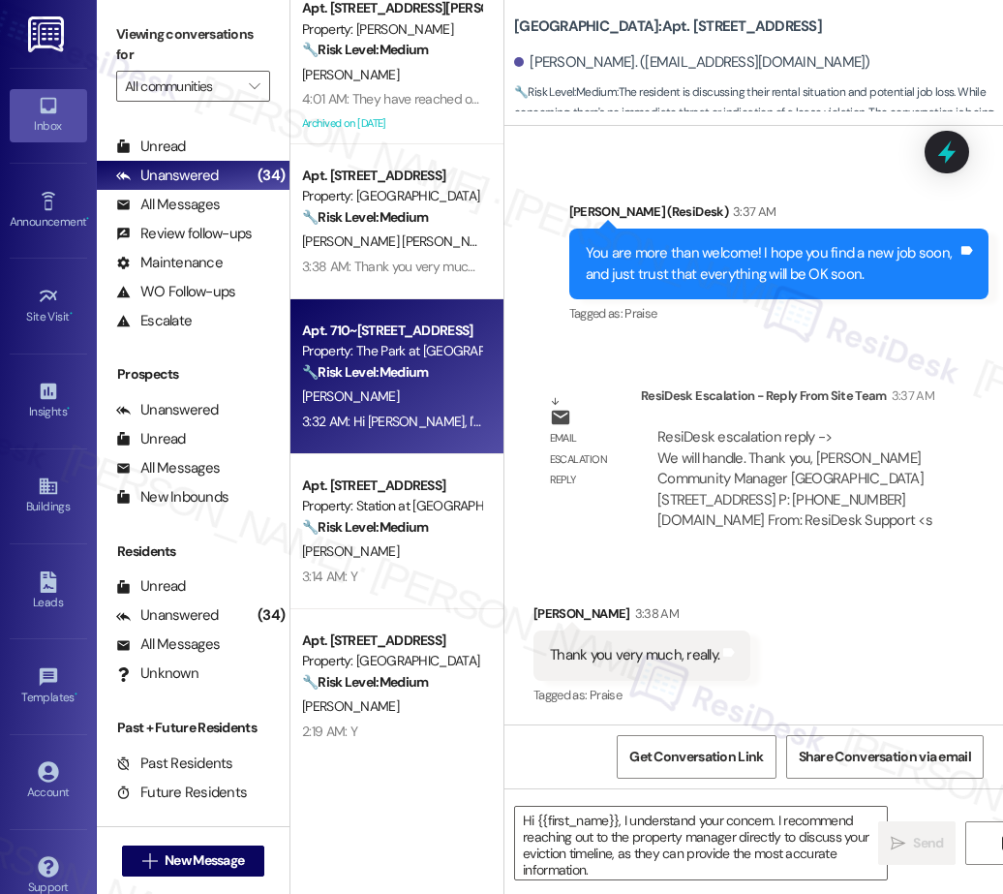
type textarea "Fetching suggested responses. Please feel free to read through the conversation…"
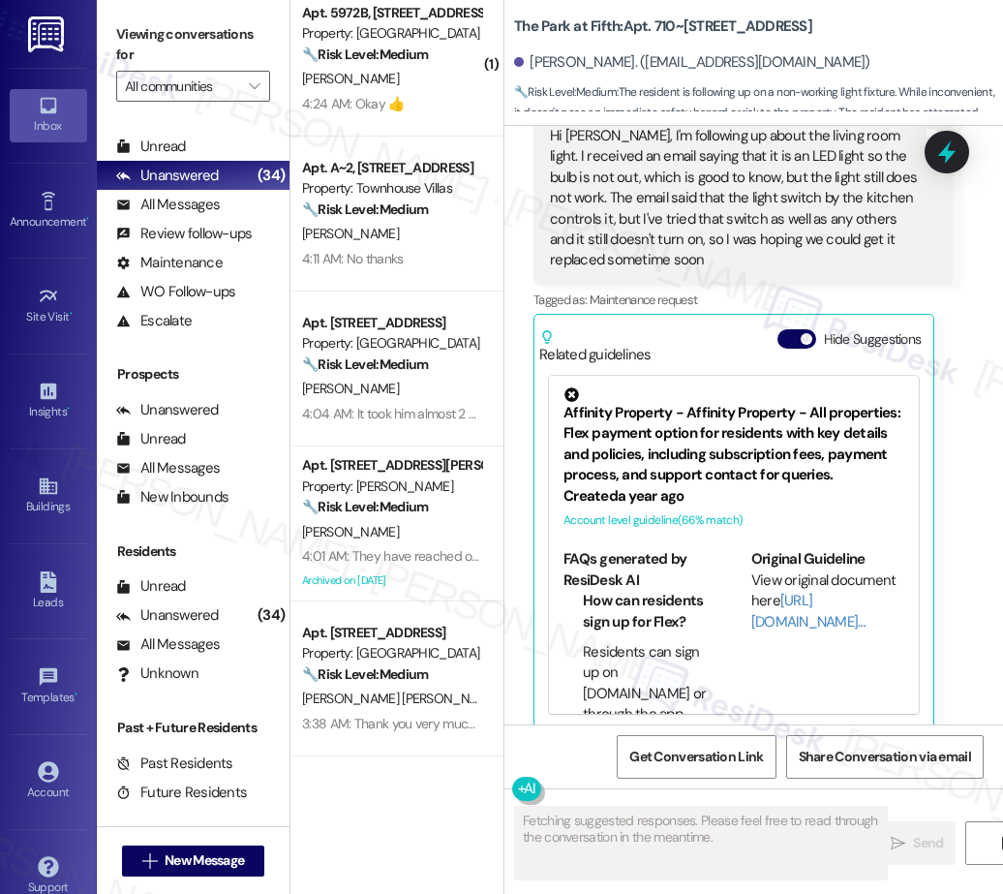
scroll to position [171, 0]
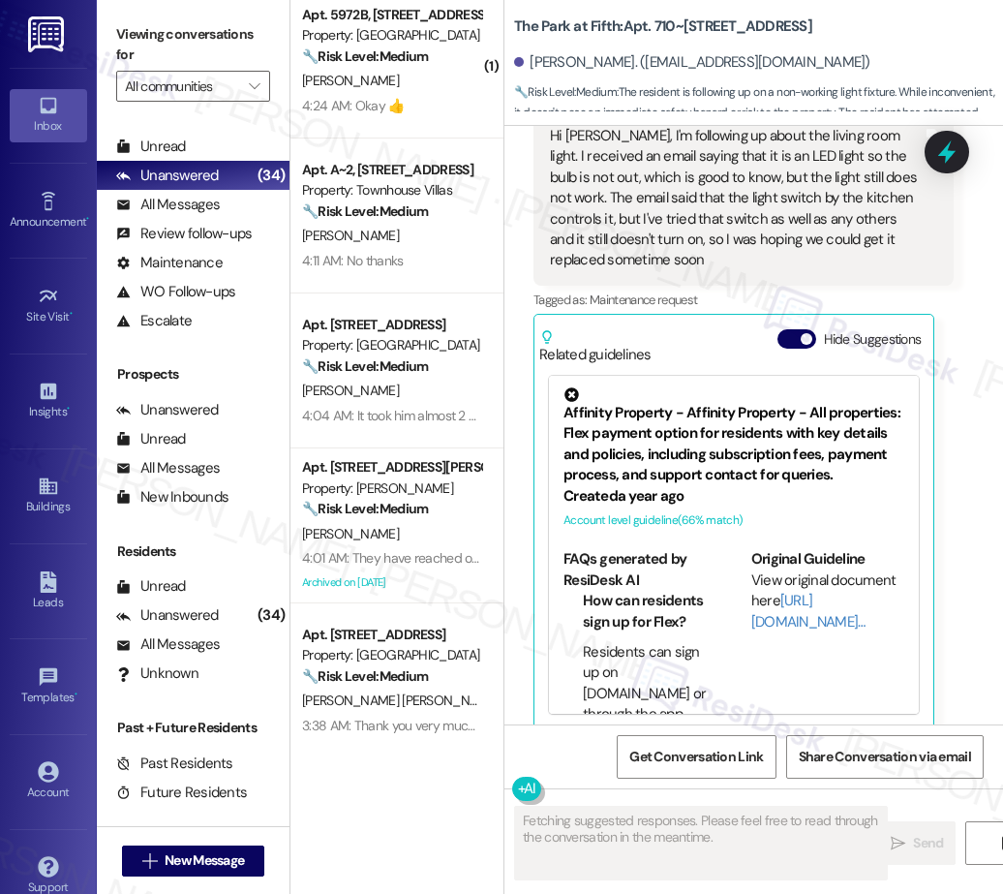
click at [382, 228] on div "Apt. J269, 1105 W 10th Ave Property: Arlo ⚠️ Risk Level: High The resident is a…" at bounding box center [396, 378] width 213 height 756
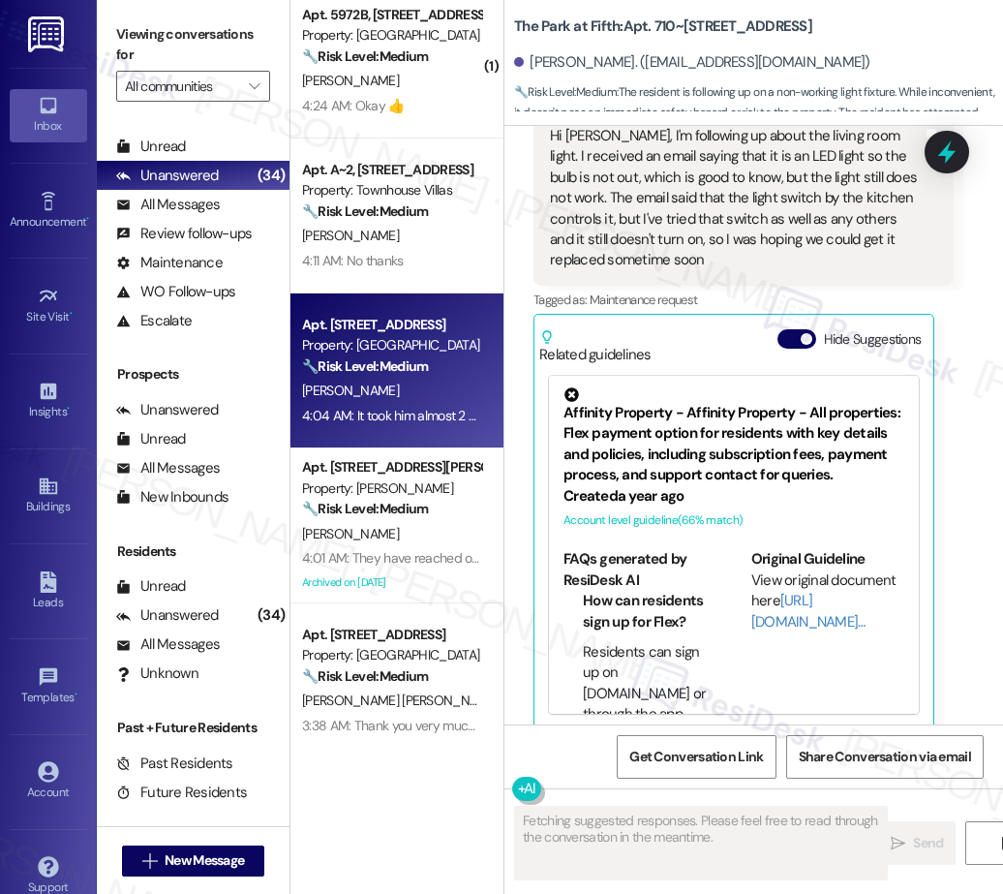
scroll to position [0, 0]
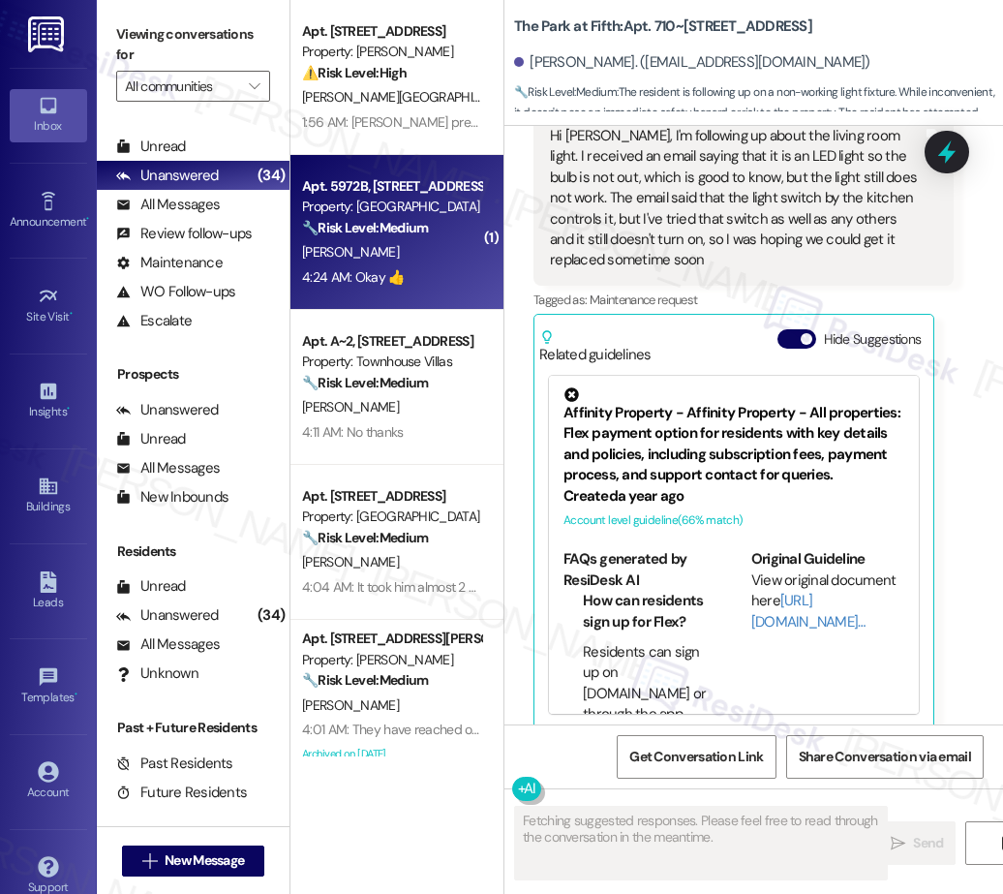
click at [425, 197] on div "Property: Battle Creek South" at bounding box center [391, 207] width 179 height 20
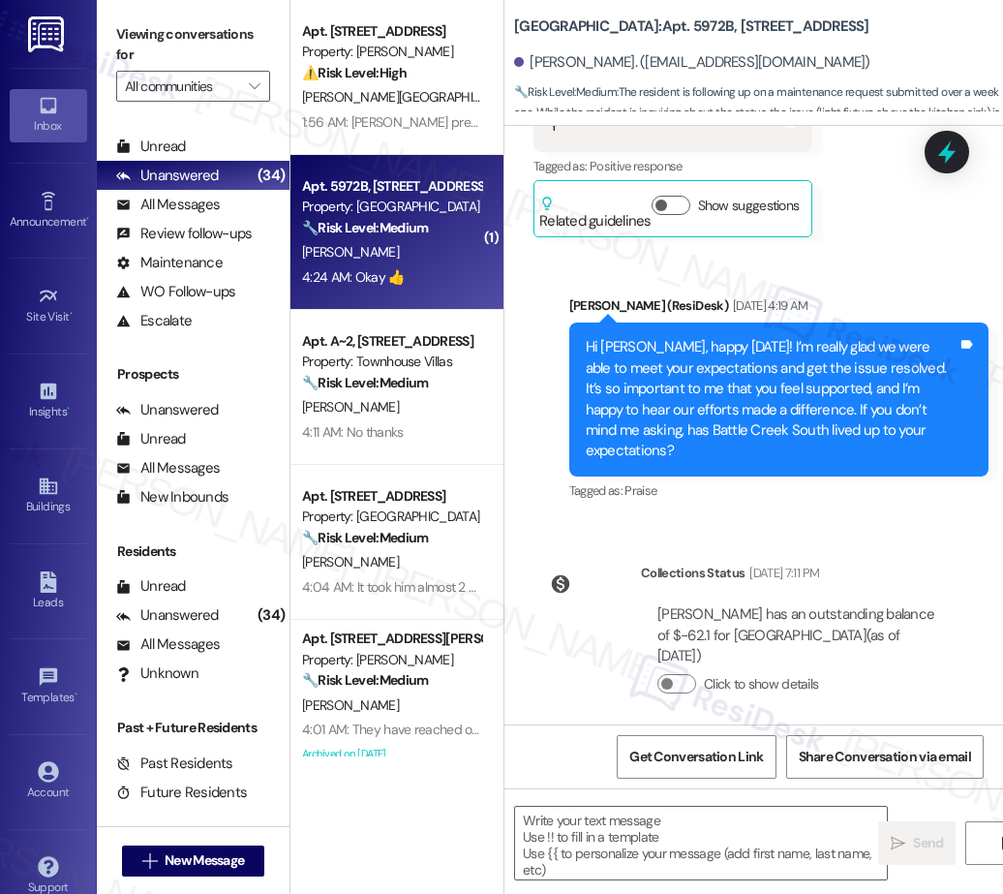
type textarea "Fetching suggested responses. Please feel free to read through the conversation…"
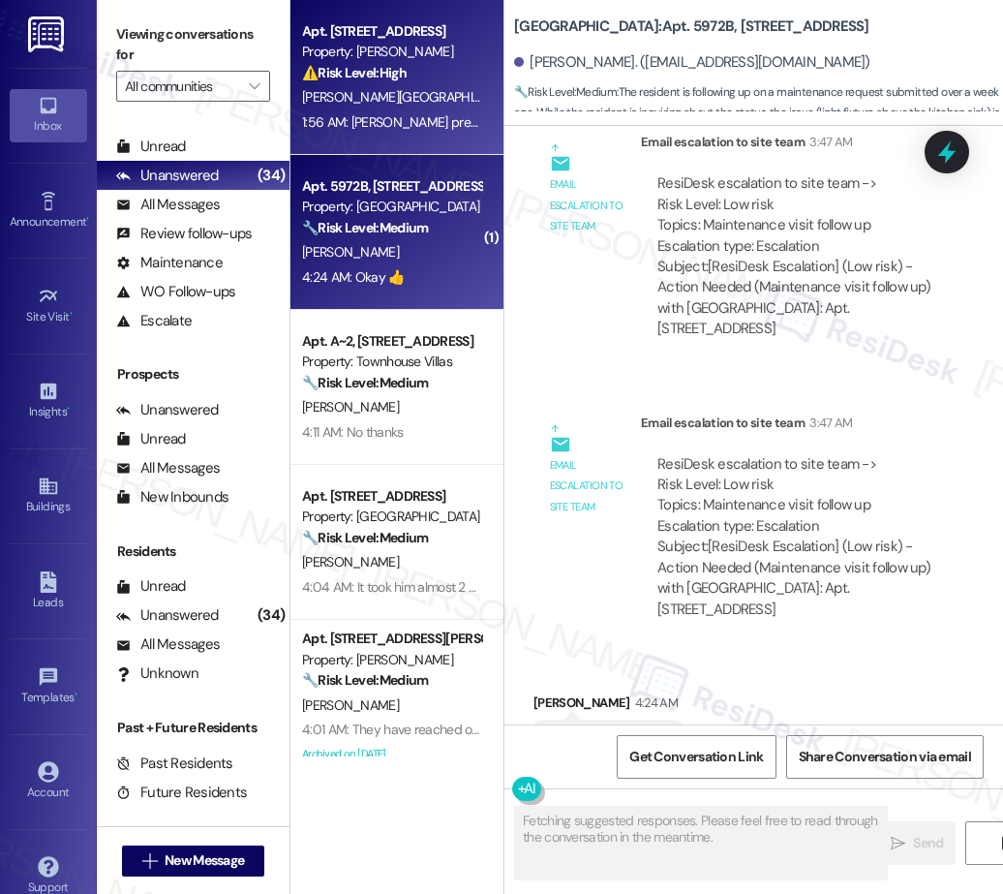
scroll to position [4535, 0]
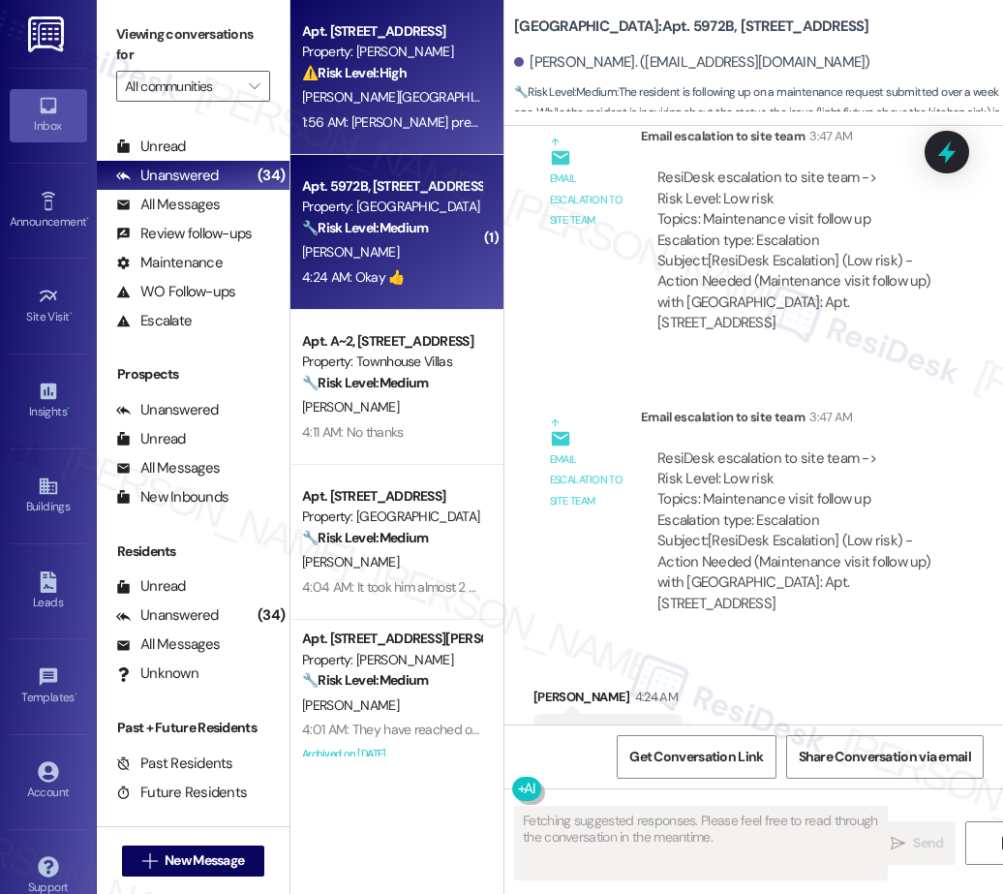
click at [384, 148] on div "Apt. J269, 1105 W 10th Ave Property: Arlo ⚠️ Risk Level: High The resident is a…" at bounding box center [396, 77] width 213 height 155
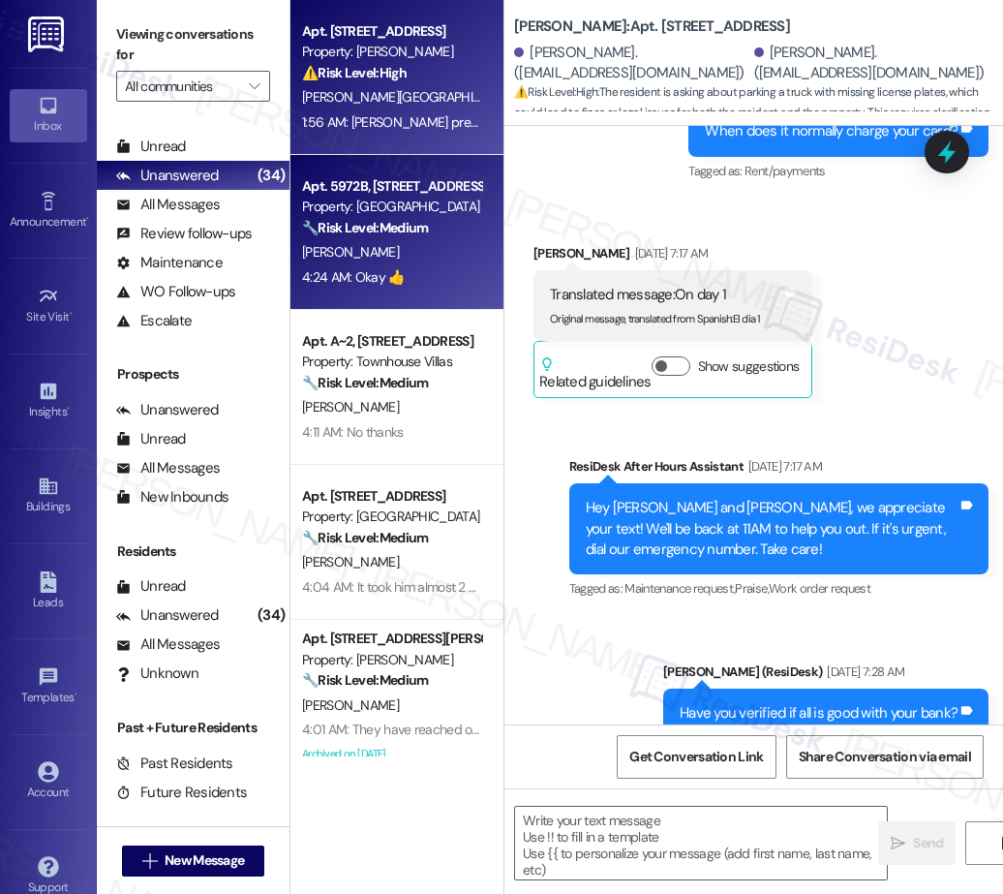
type textarea "Fetching suggested responses. Please feel free to read through the conversation…"
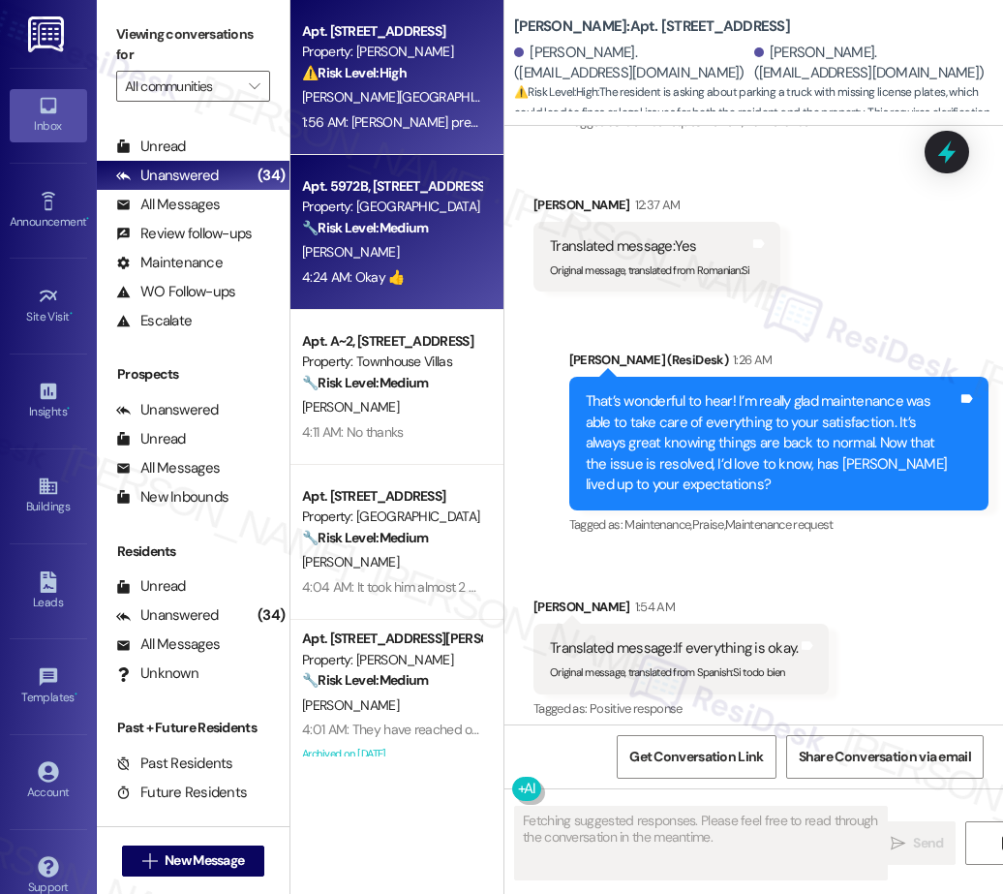
click at [392, 272] on div "4:24 AM: Okay 👍 4:24 AM: Okay 👍" at bounding box center [353, 276] width 103 height 17
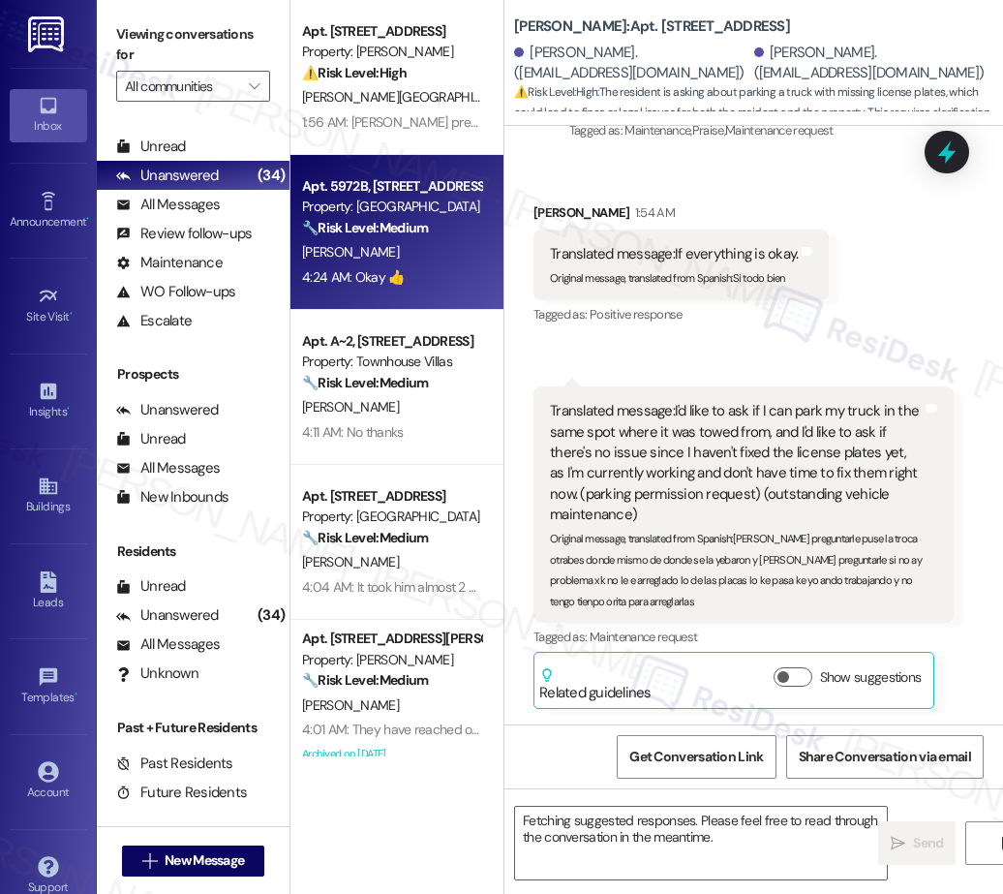
scroll to position [19139, 0]
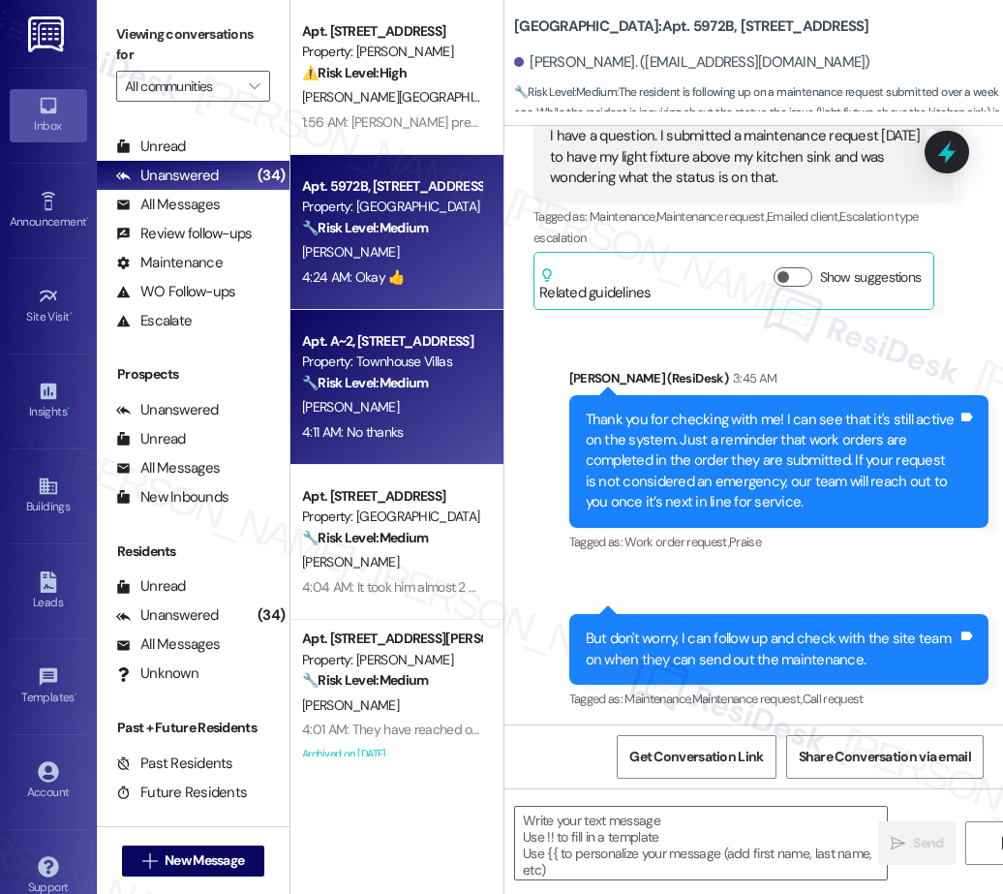
type textarea "Fetching suggested responses. Please feel free to read through the conversation…"
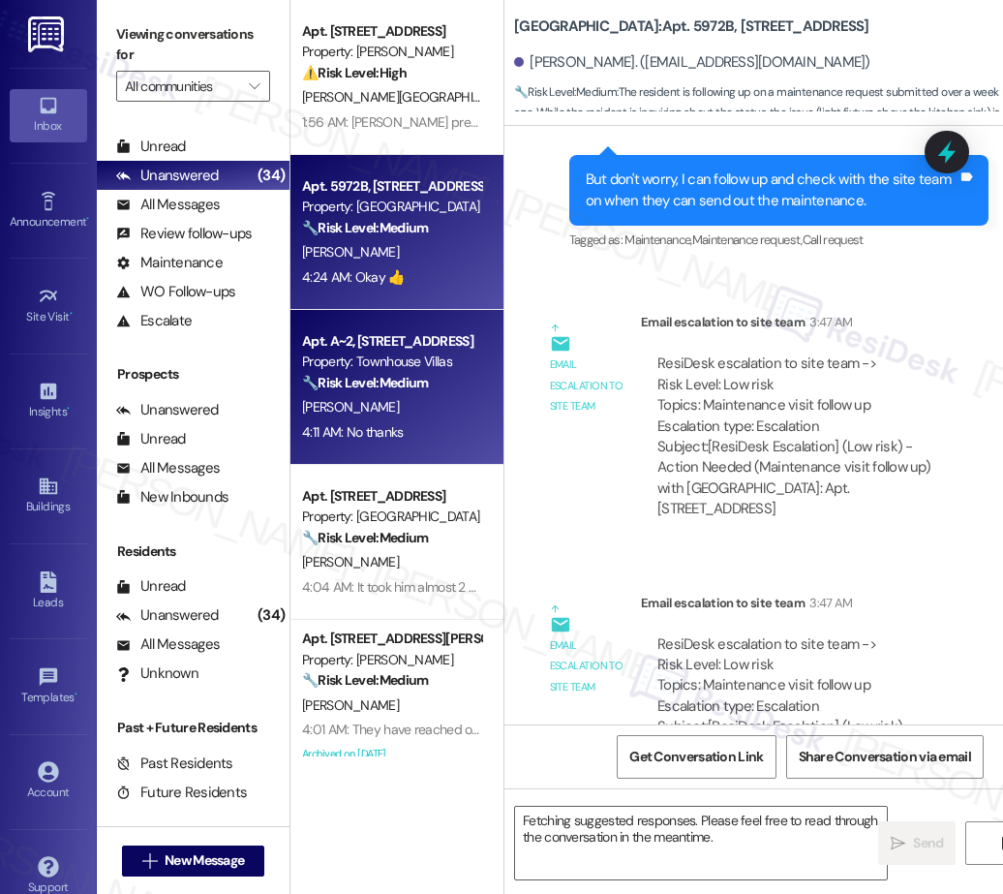
click at [394, 420] on div "4:11 AM: No thanks 4:11 AM: No thanks" at bounding box center [391, 432] width 183 height 24
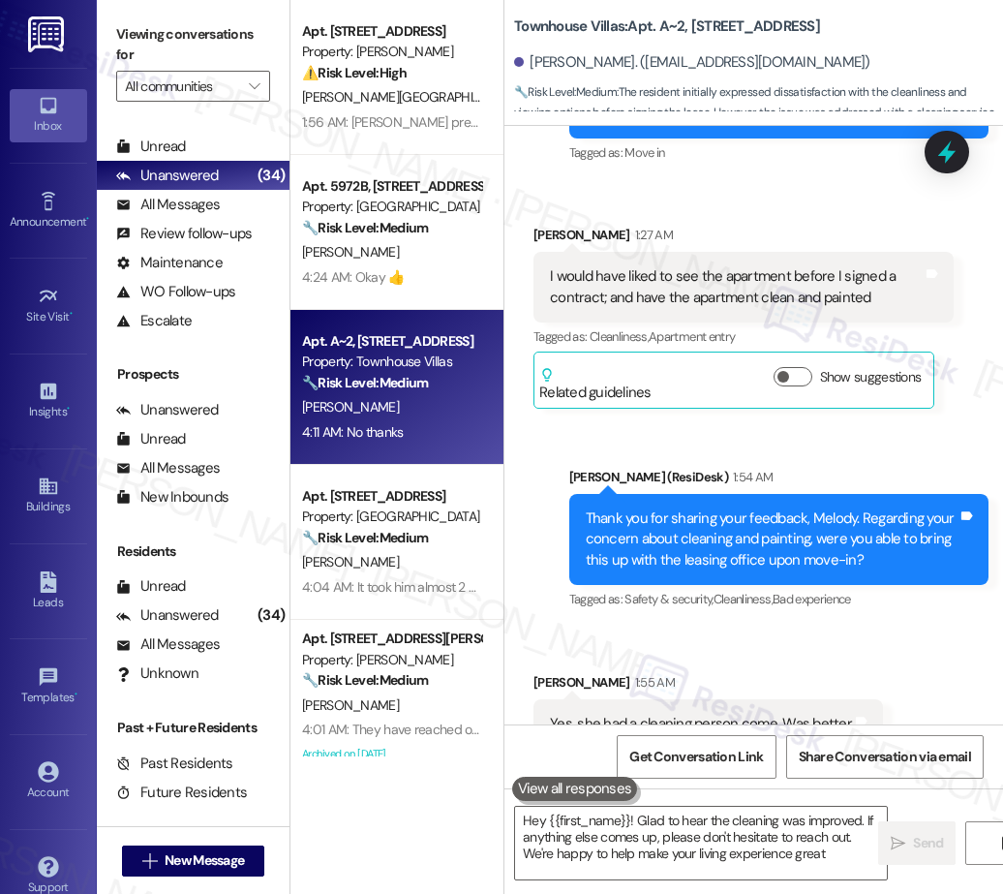
type textarea "Hey {{first_name}}! Glad to hear the cleaning was improved. If anything else co…"
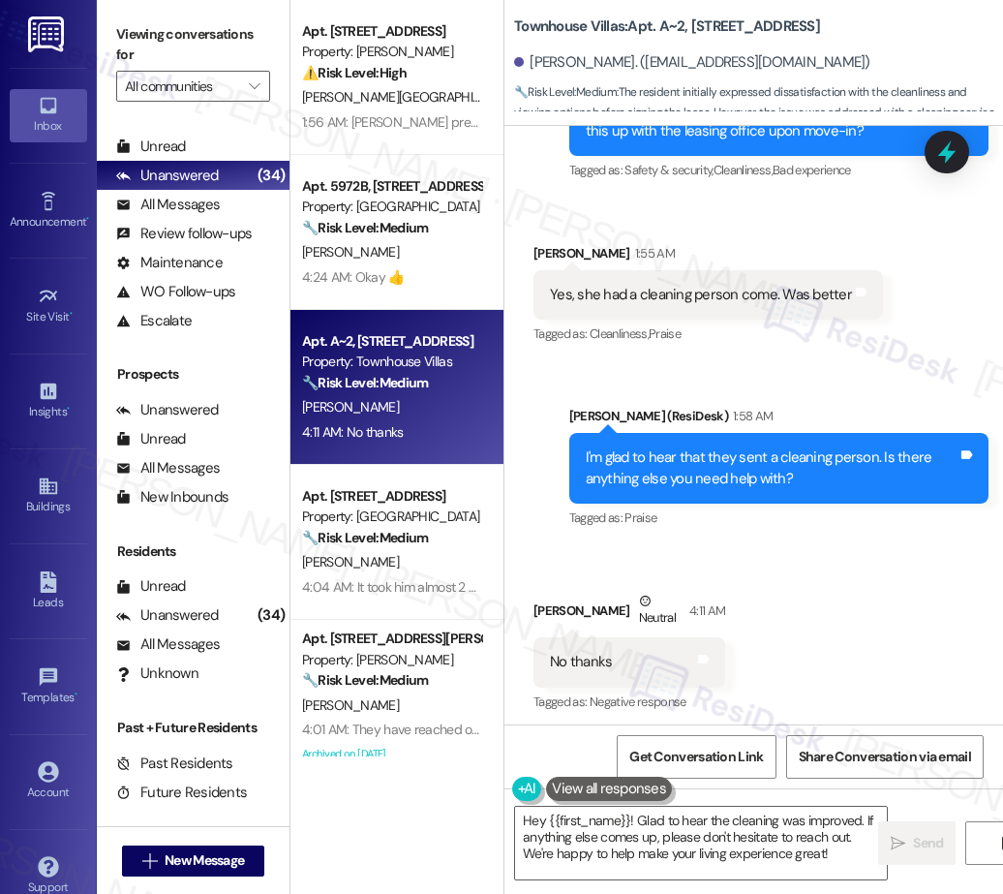
scroll to position [755, 0]
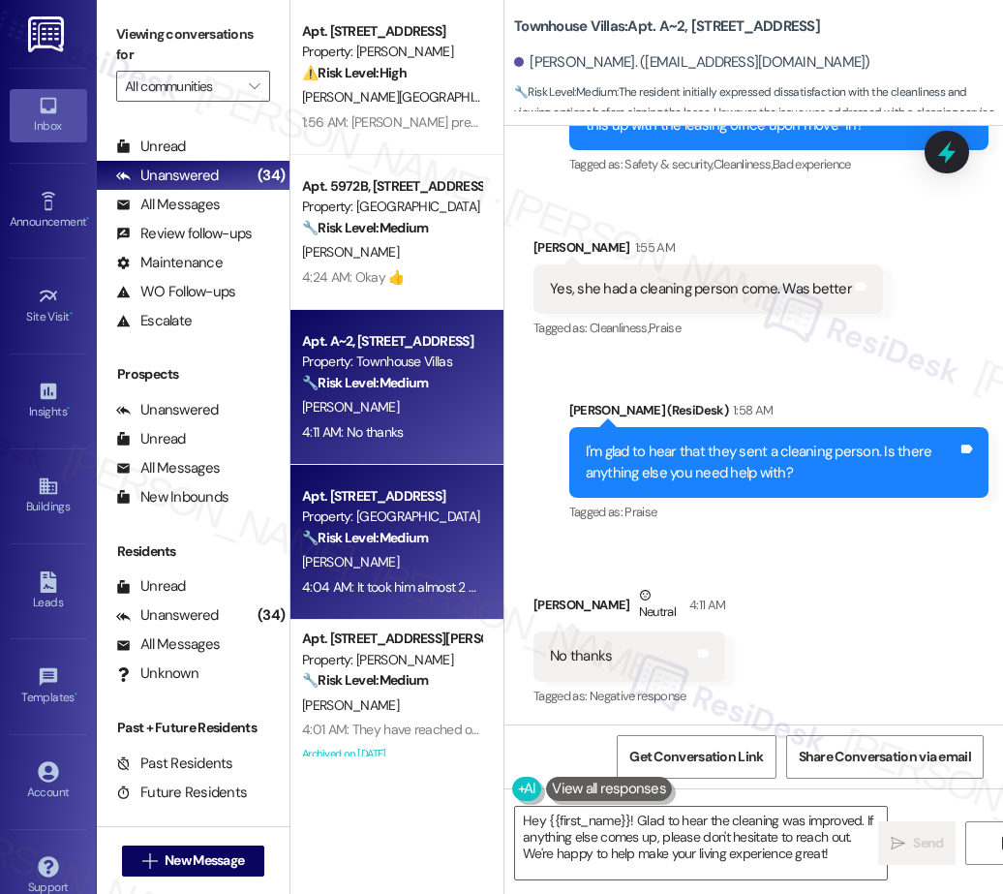
click at [357, 522] on div "Property: Fernwood" at bounding box center [391, 516] width 179 height 20
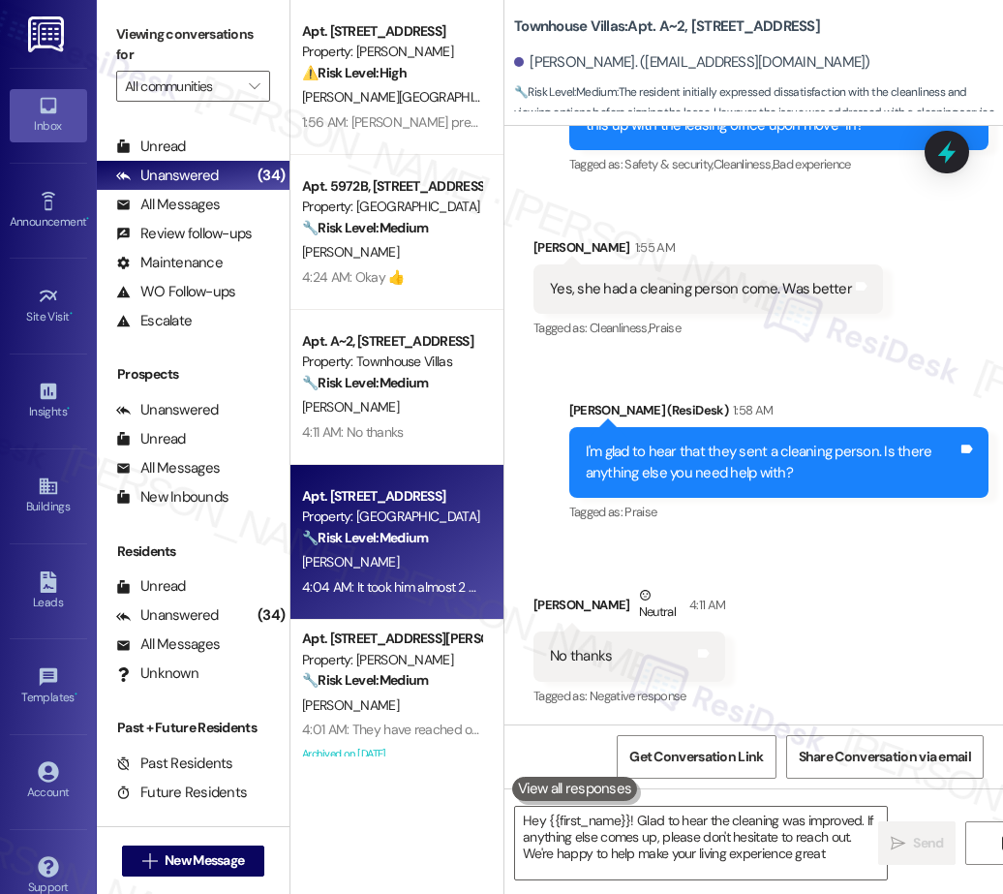
type textarea "Hey {{first_name}}! Glad to hear the cleaning was improved. If anything else co…"
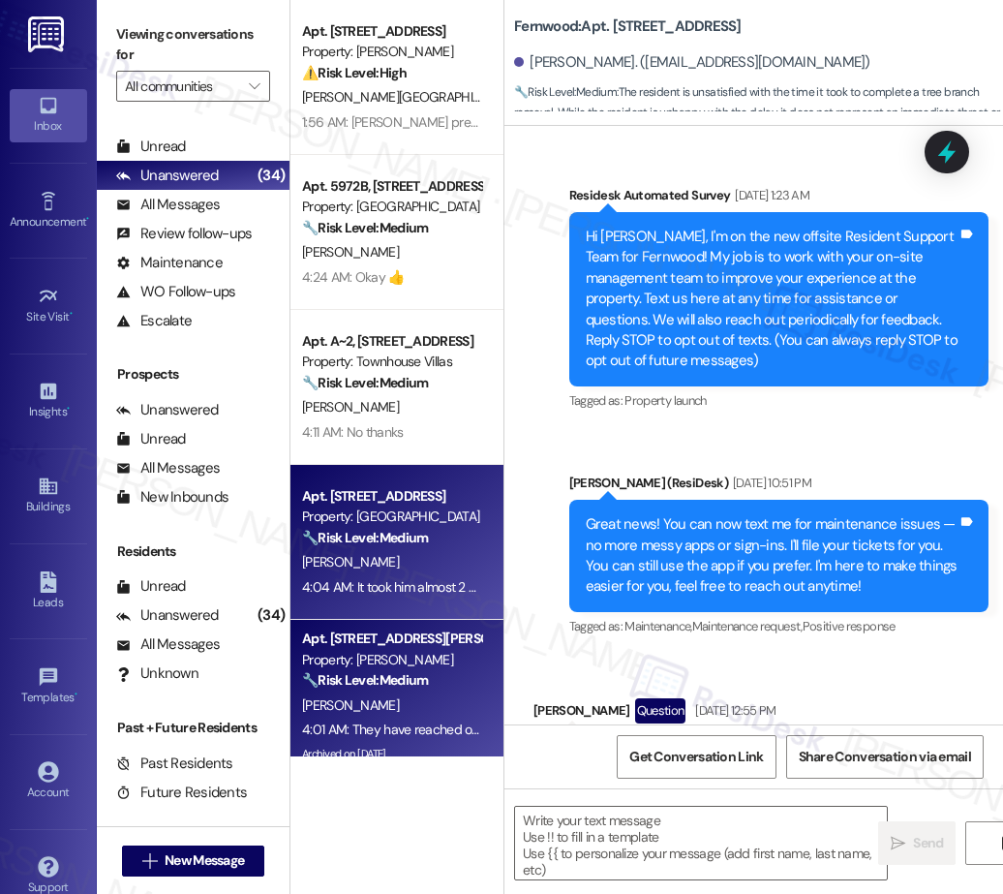
scroll to position [203, 0]
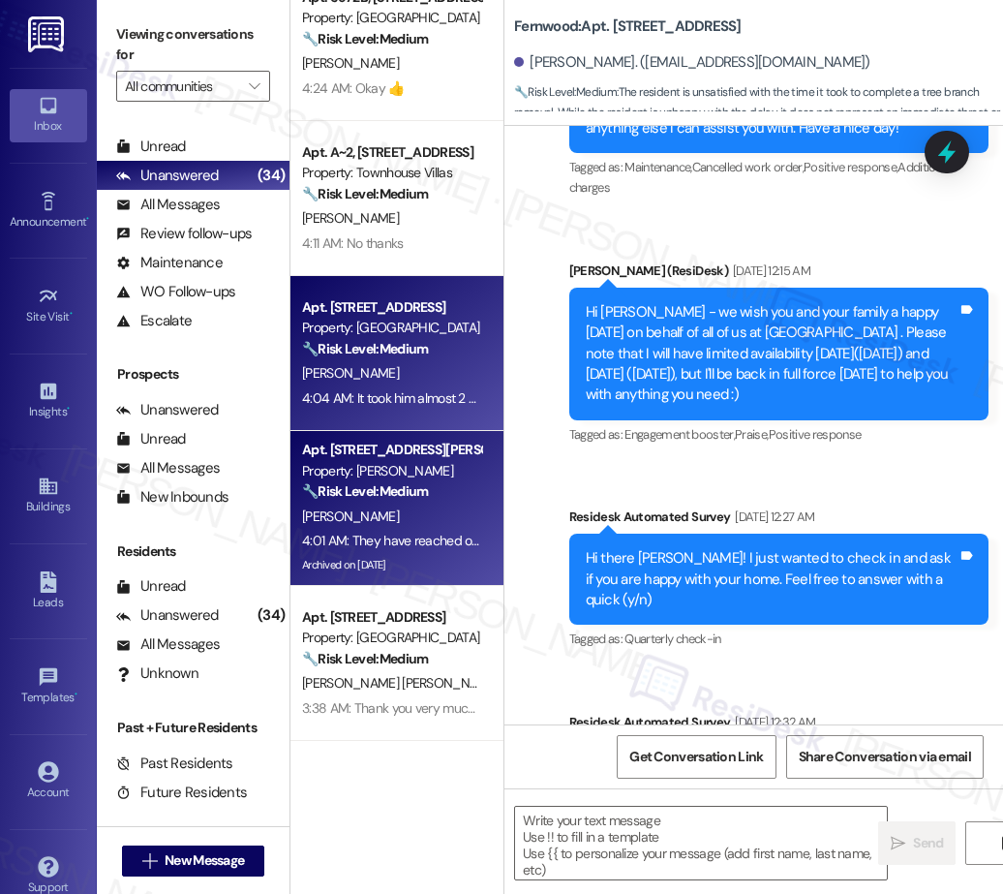
type textarea "Fetching suggested responses. Please feel free to read through the conversation…"
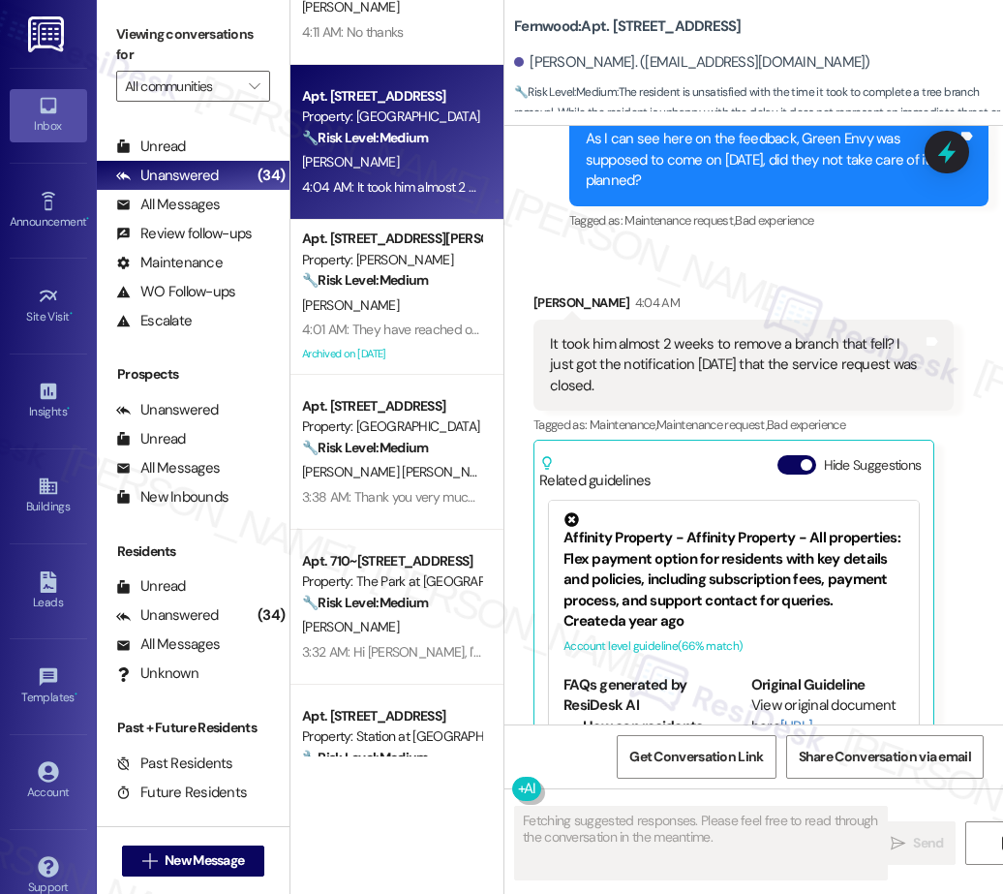
scroll to position [414, 0]
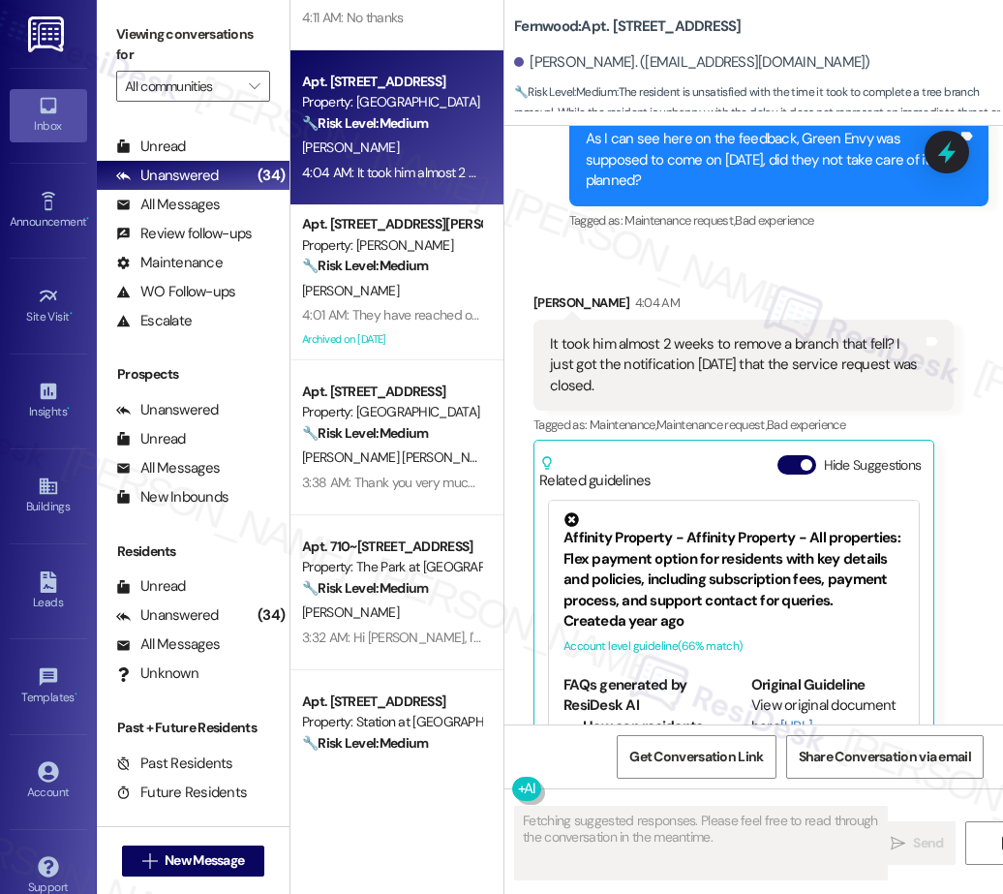
click at [398, 262] on div "Apt. J269, 1105 W 10th Ave Property: Arlo ⚠️ Risk Level: High The resident is a…" at bounding box center [396, 378] width 213 height 756
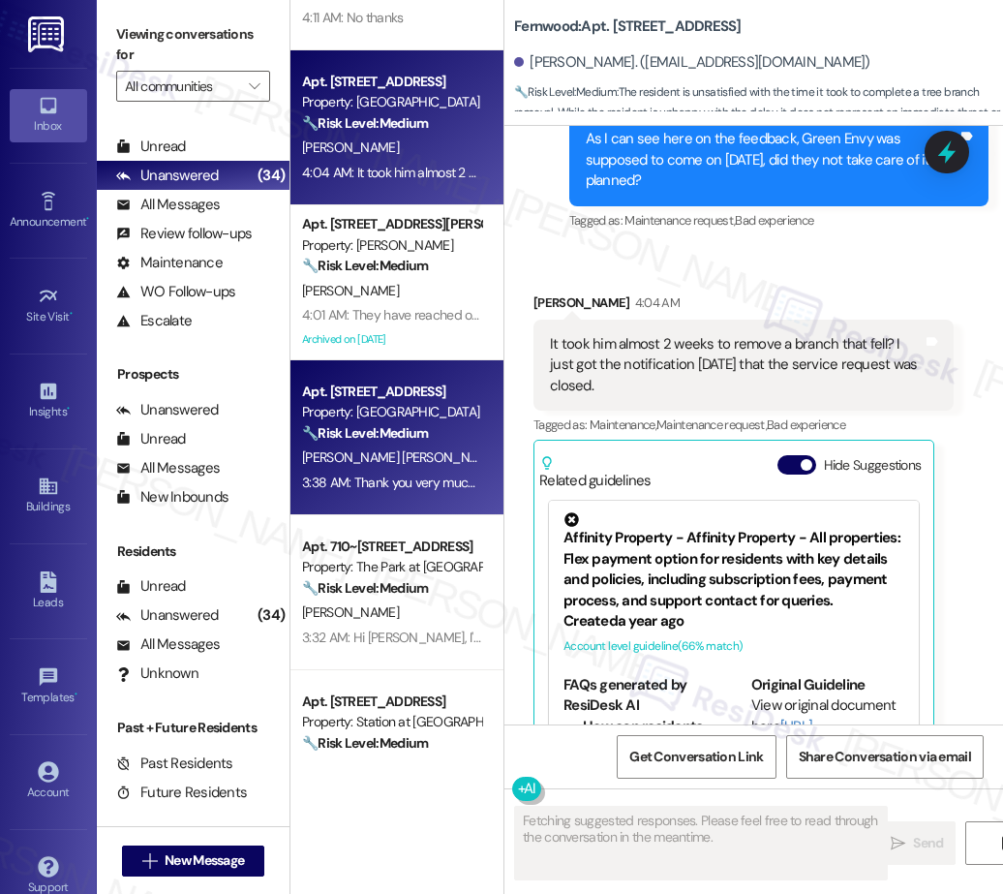
click at [366, 417] on div "Property: Pacific Village" at bounding box center [391, 412] width 179 height 20
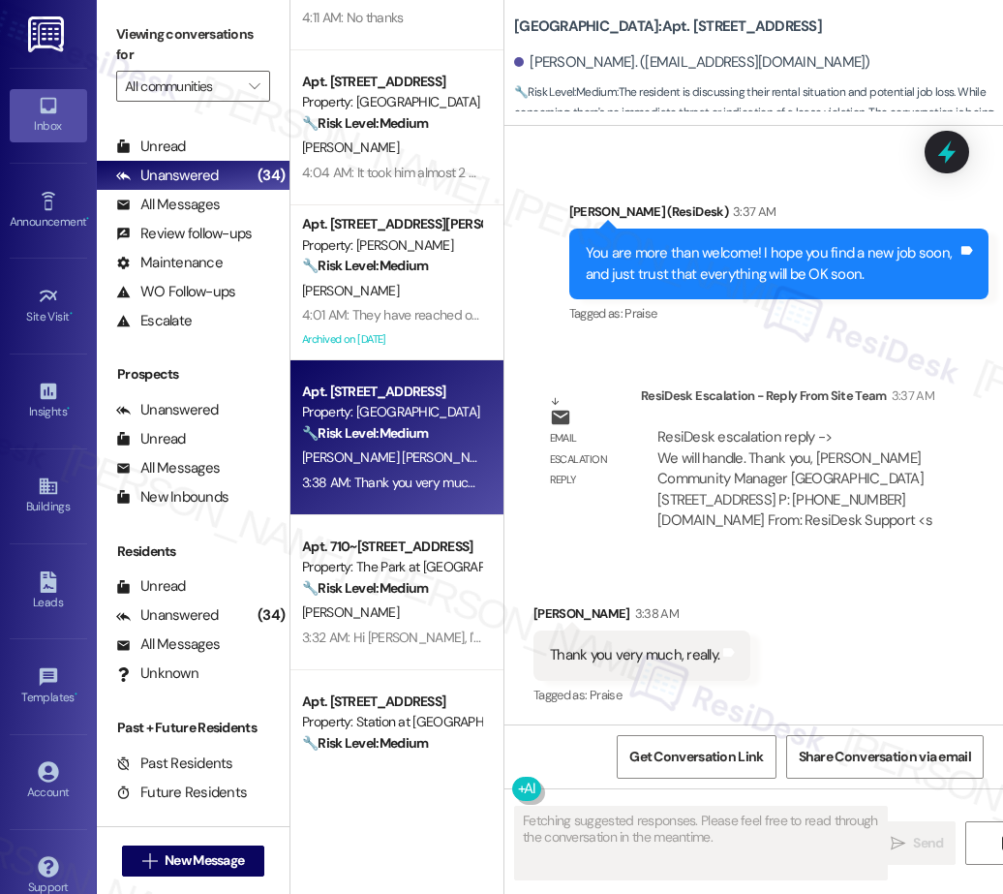
scroll to position [8932, 0]
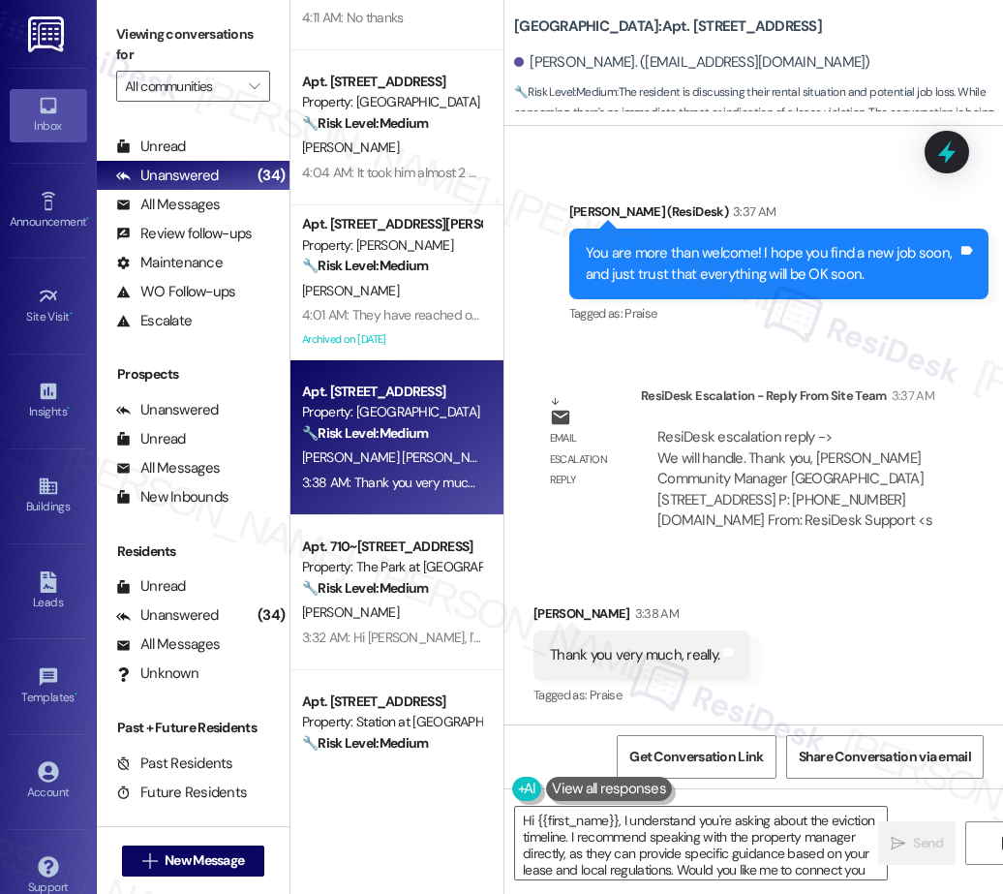
type textarea "Hi {{first_name}}, I understand you're asking about the eviction timeline. I re…"
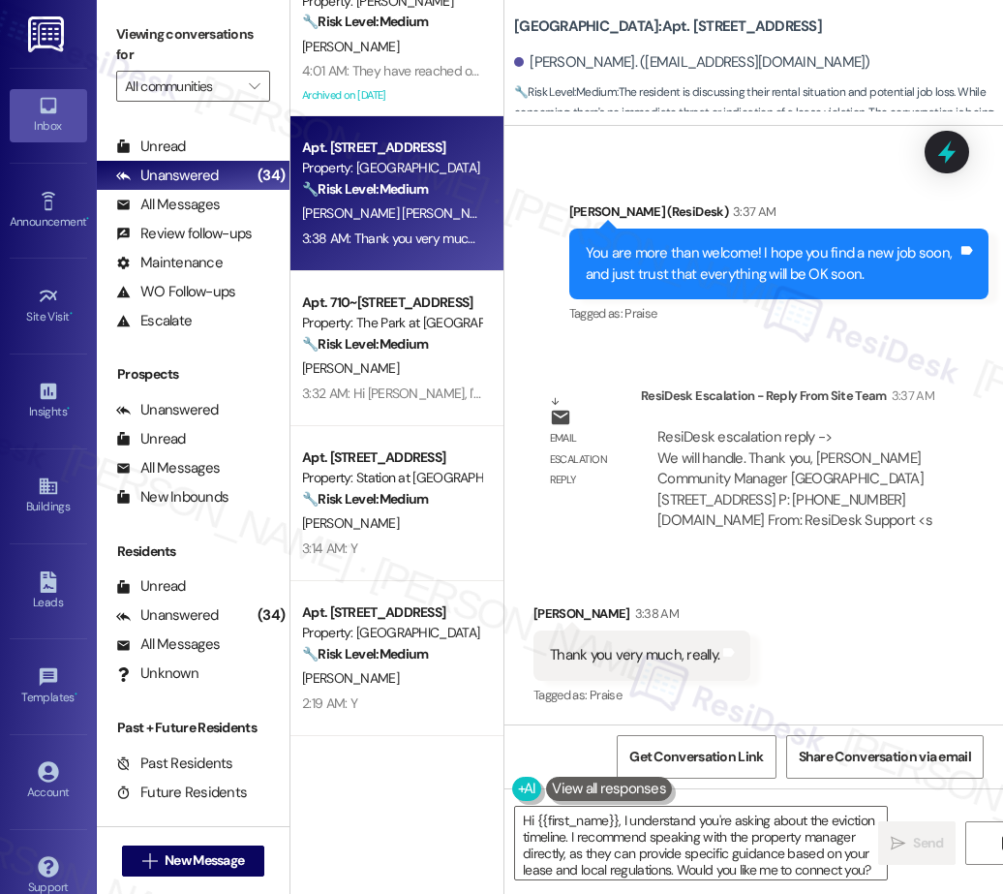
scroll to position [0, 0]
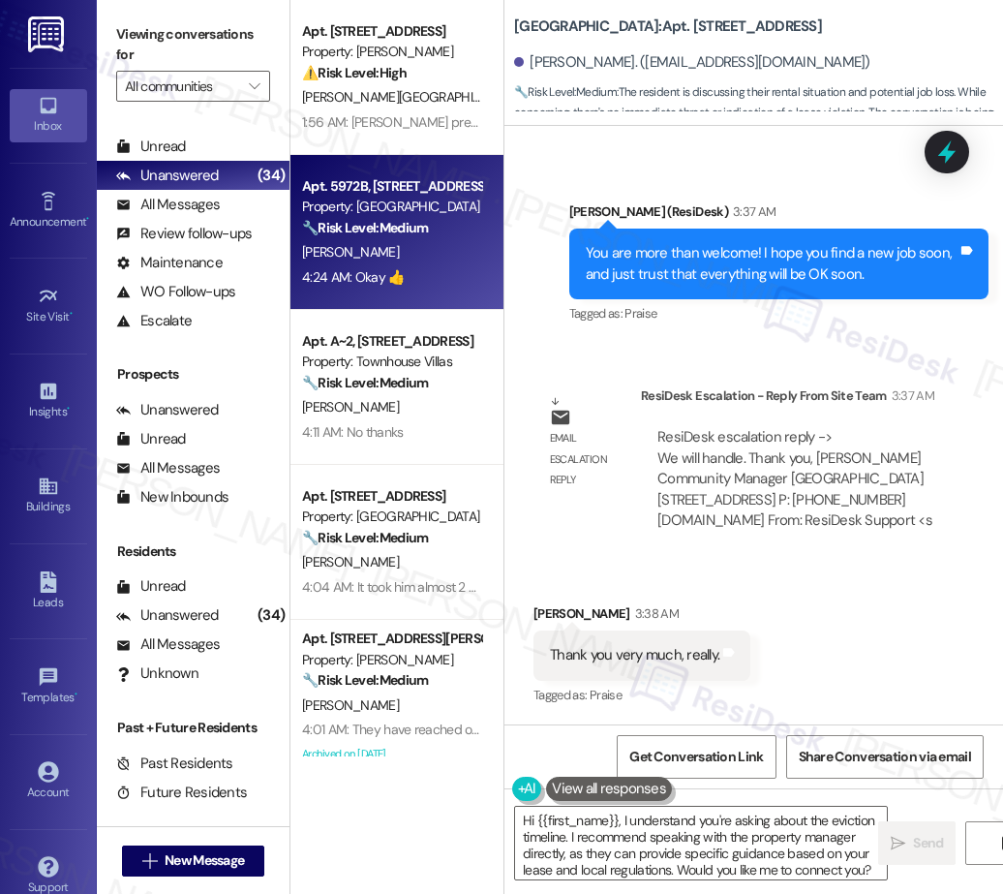
click at [410, 235] on strong "🔧 Risk Level: Medium" at bounding box center [365, 227] width 126 height 17
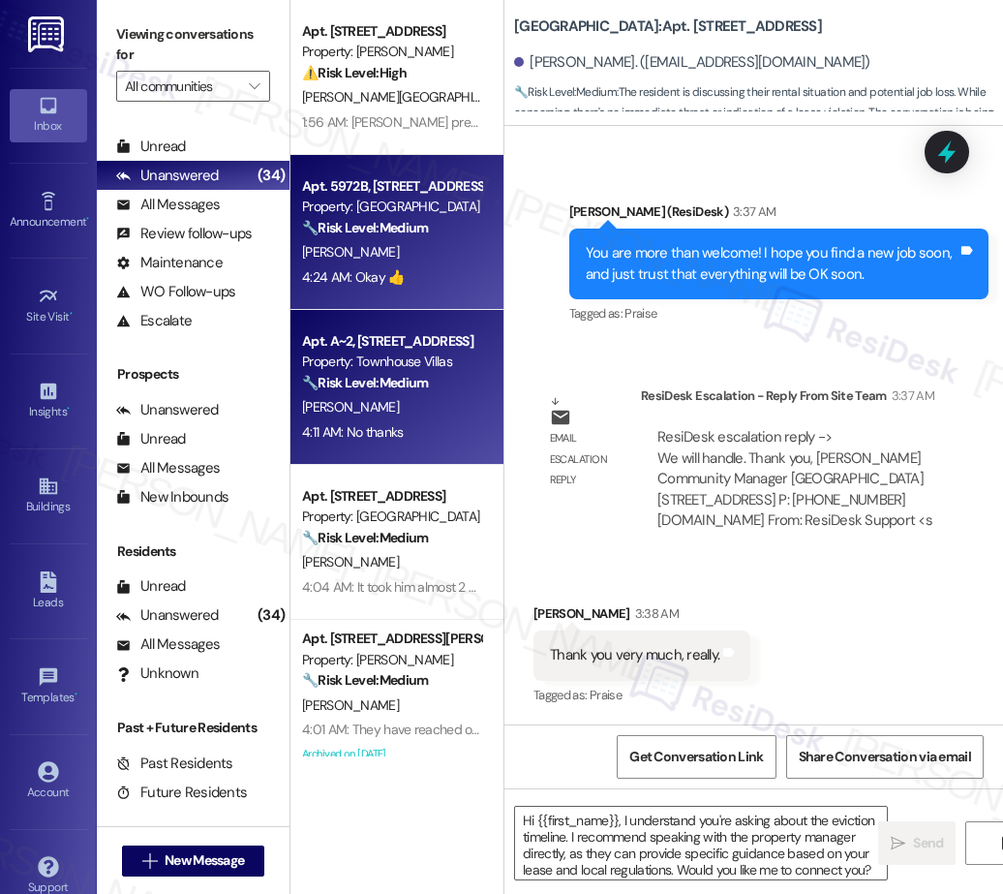
click at [385, 362] on div "Property: Townhouse Villas" at bounding box center [391, 361] width 179 height 20
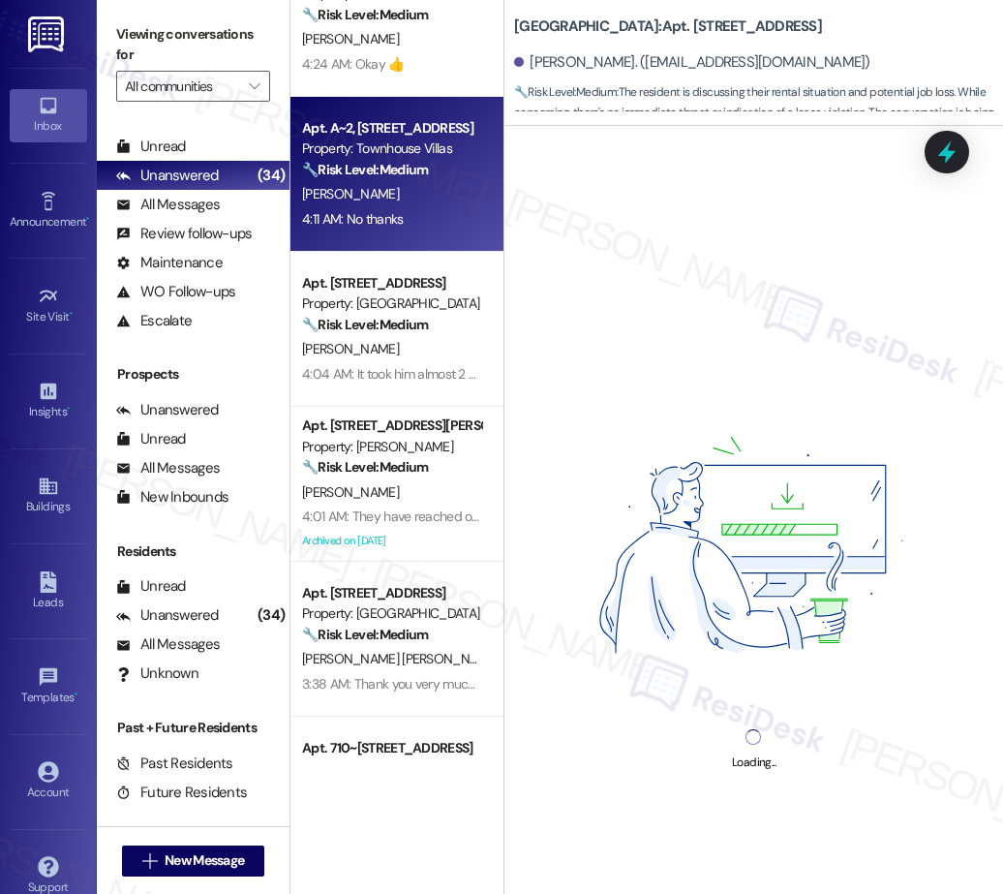
scroll to position [217, 0]
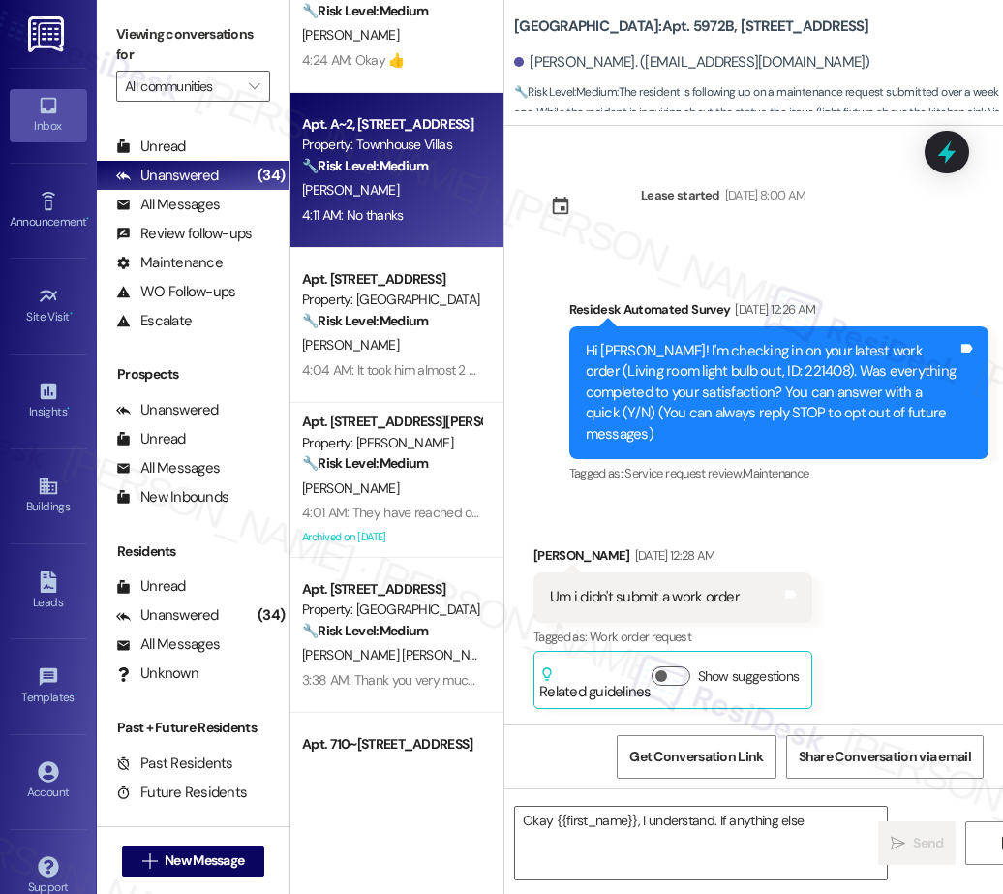
click at [455, 298] on div "Apt. J269, 1105 W 10th Ave Property: Arlo ⚠️ Risk Level: High The resident is a…" at bounding box center [396, 378] width 213 height 756
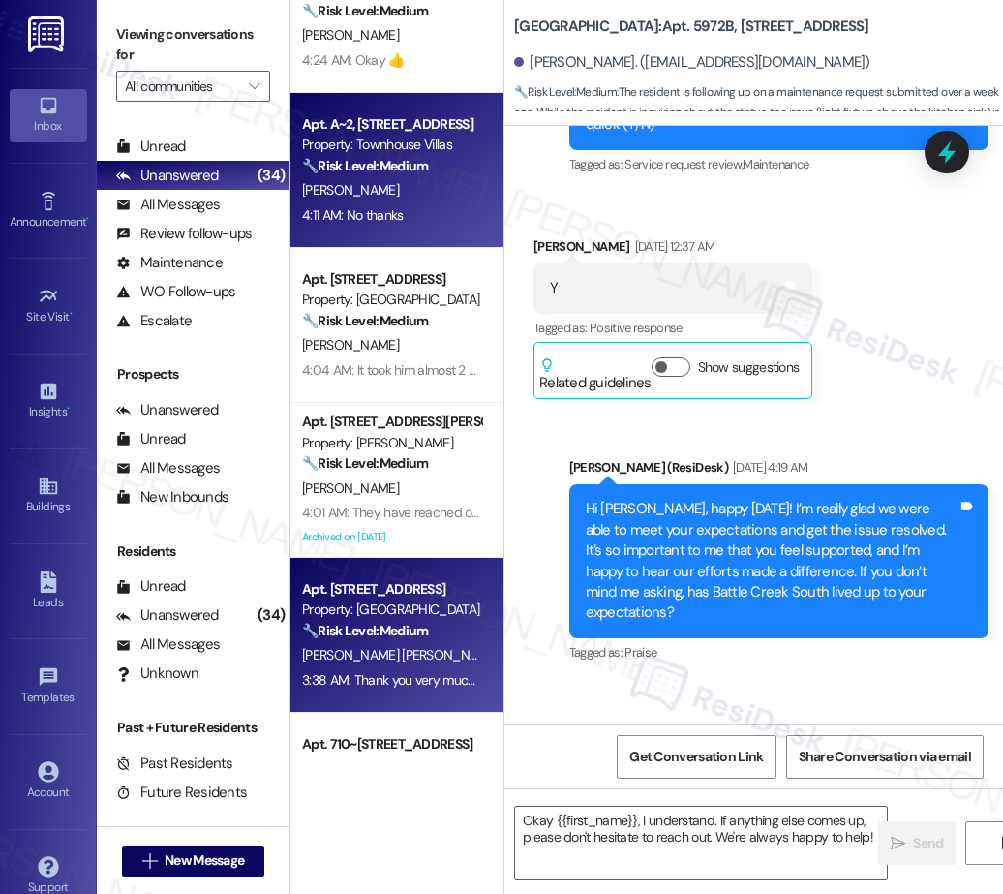
type textarea "Fetching suggested responses. Please feel free to read through the conversation…"
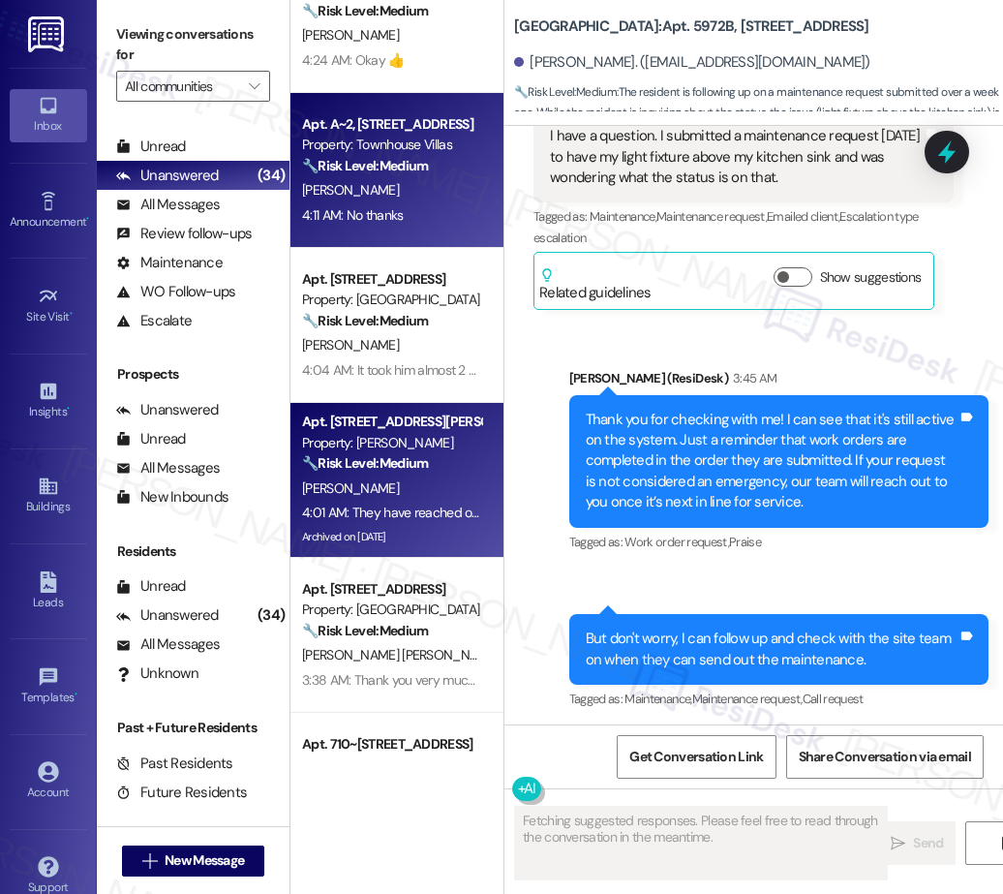
scroll to position [4535, 0]
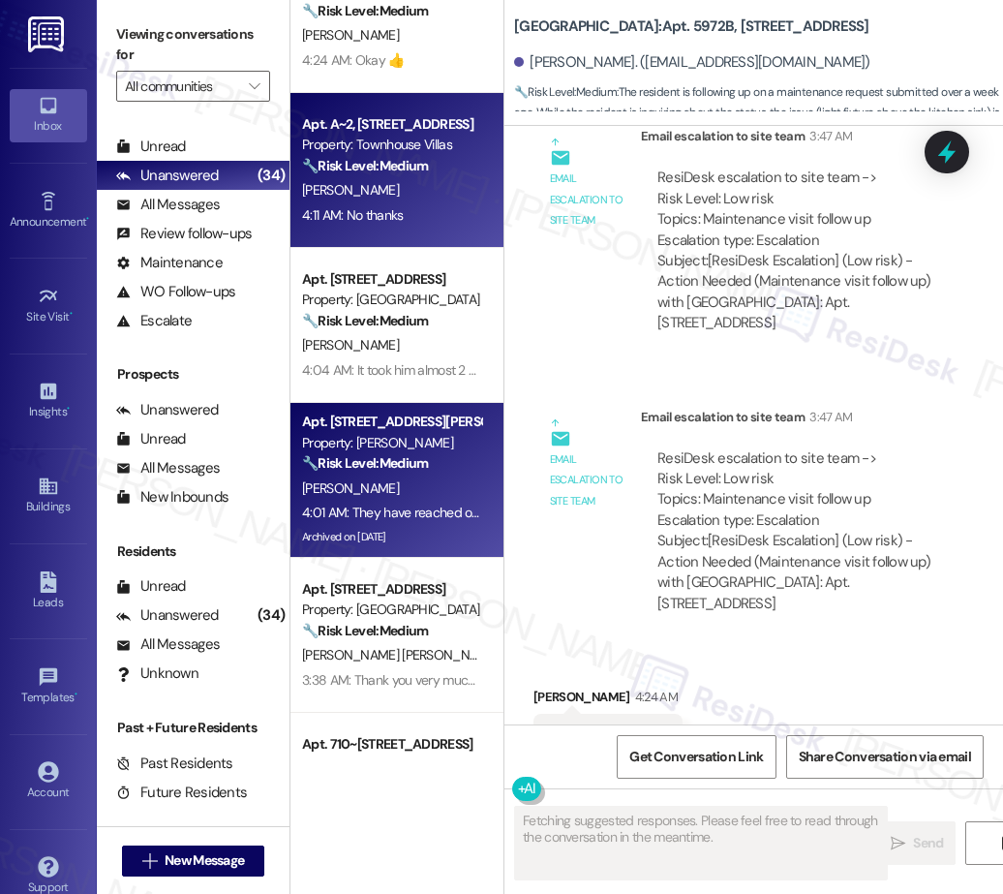
click at [417, 489] on div "A. Powell" at bounding box center [391, 488] width 183 height 24
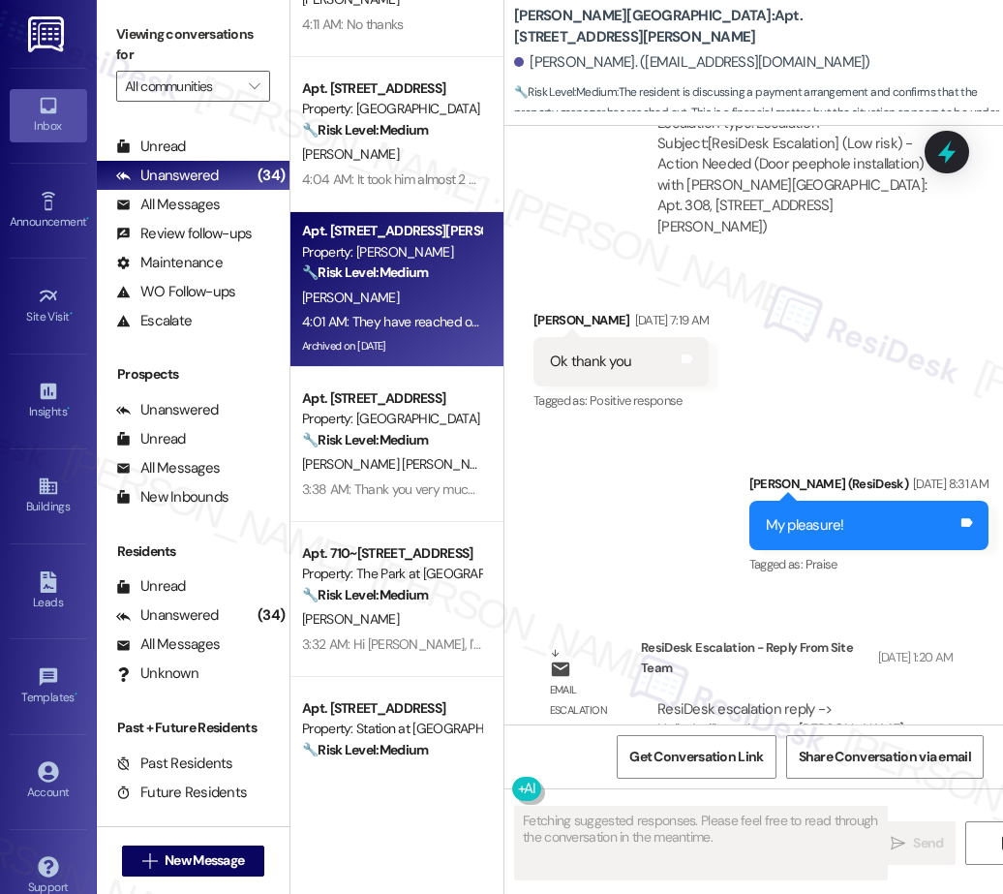
scroll to position [15222, 0]
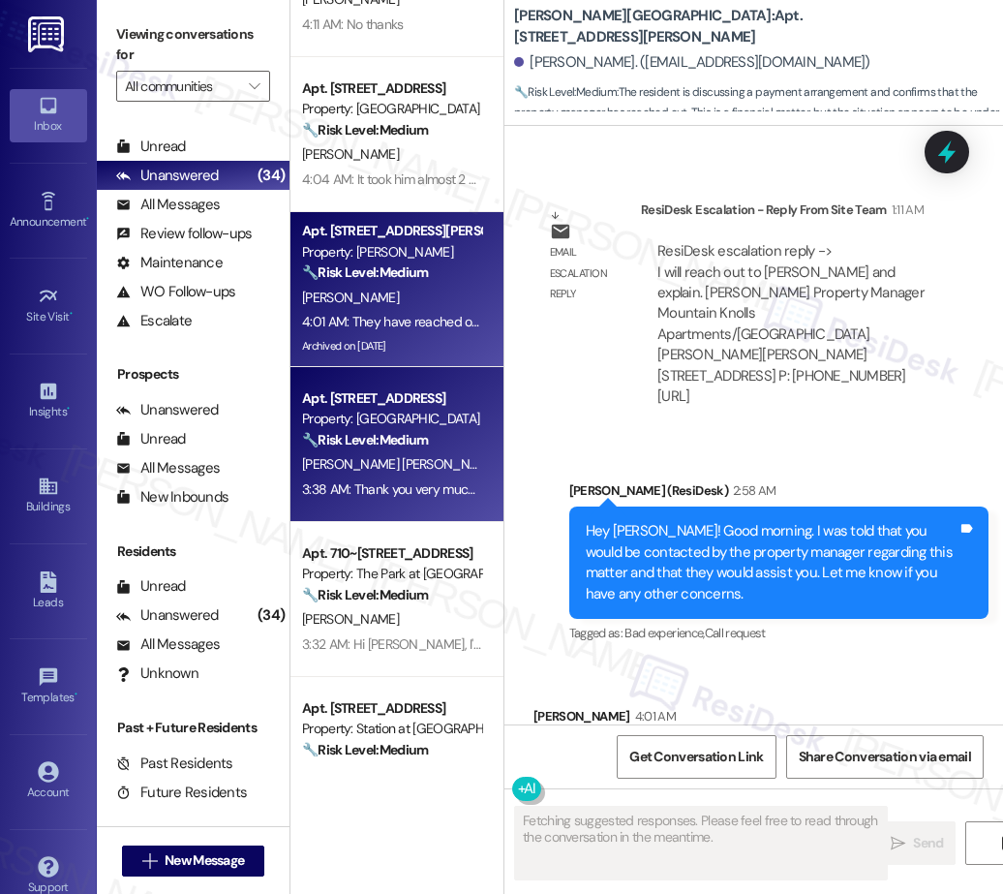
click at [408, 441] on strong "🔧 Risk Level: Medium" at bounding box center [365, 439] width 126 height 17
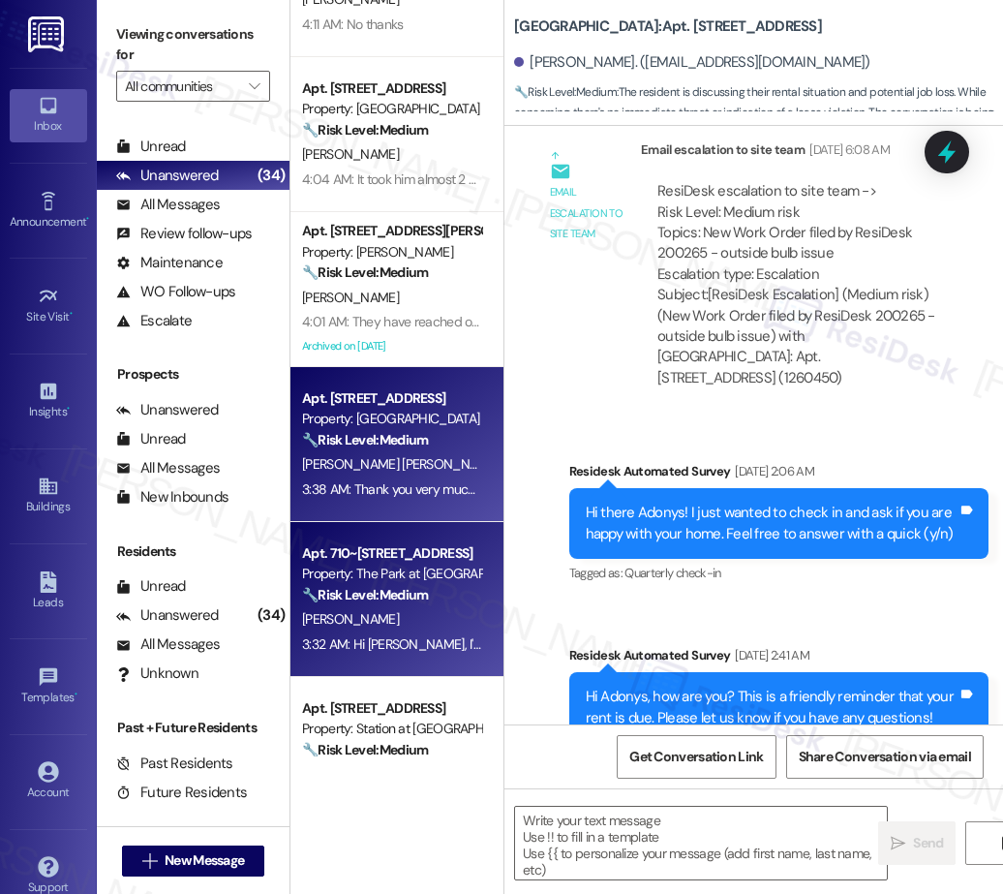
click at [373, 608] on div "G. Rubio" at bounding box center [391, 619] width 183 height 24
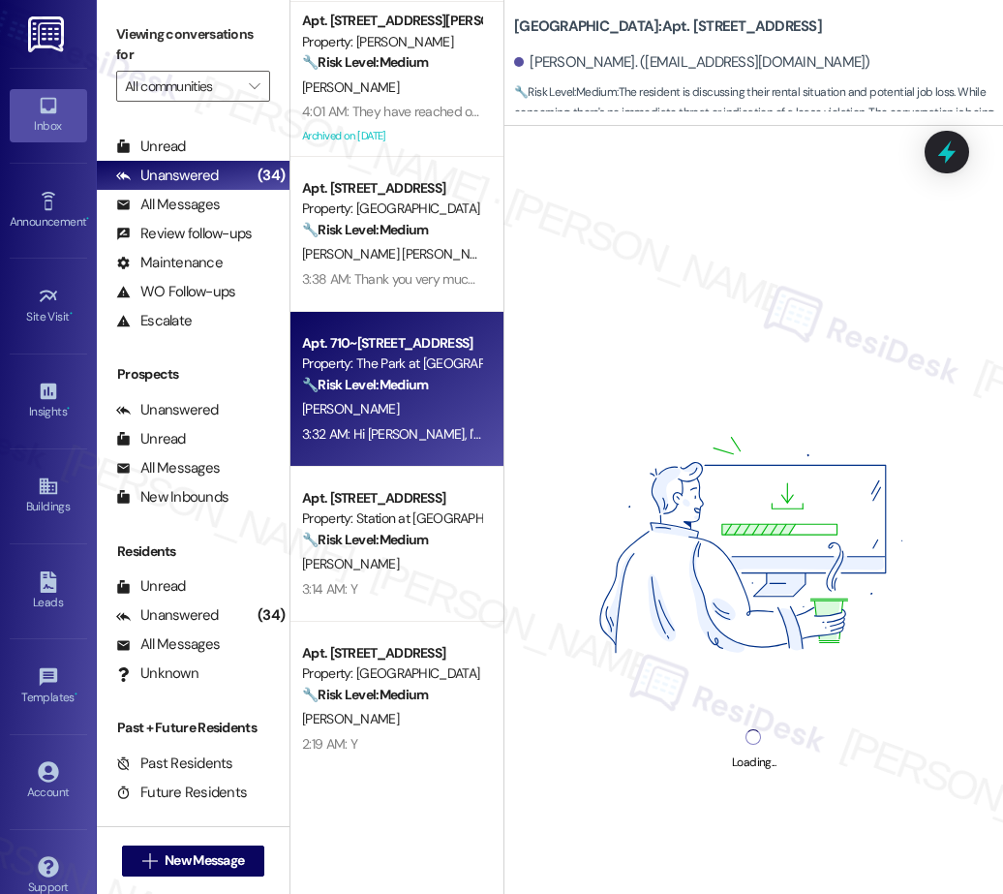
scroll to position [636, 0]
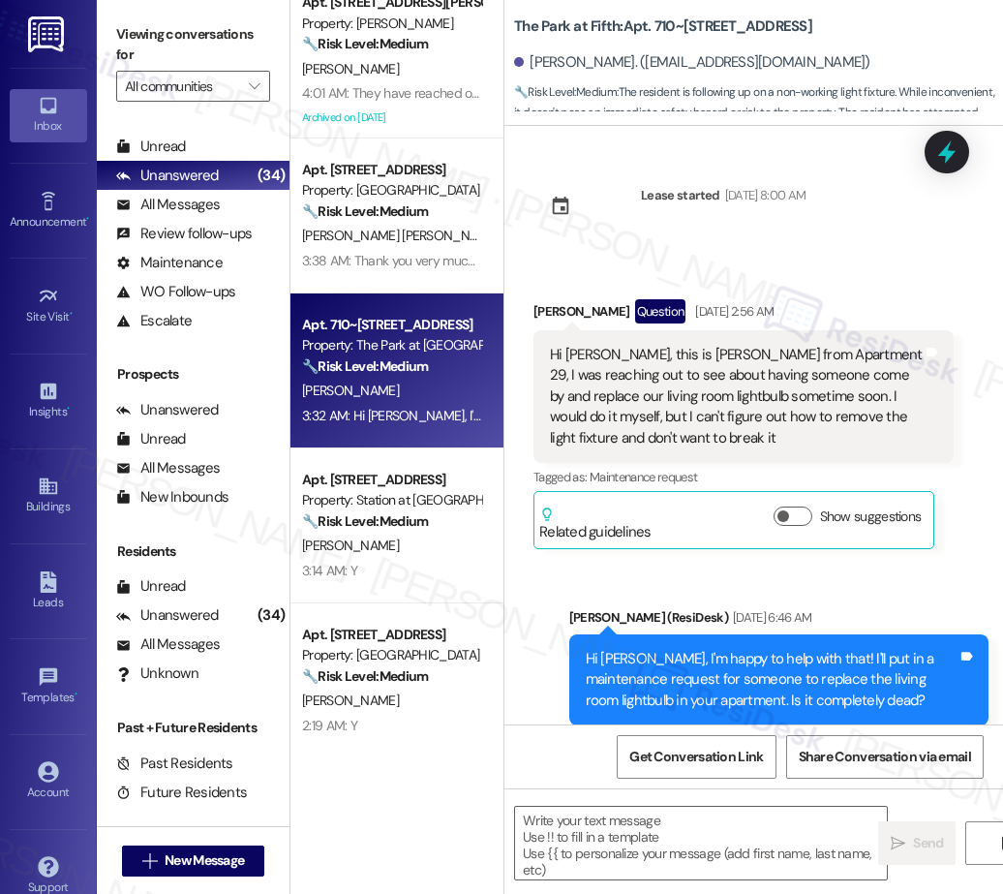
click at [384, 565] on div "Apt. A~2, 1100 S. Hwy 395 Property: Townhouse Villas 🔧 Risk Level: Medium The r…" at bounding box center [396, 378] width 213 height 756
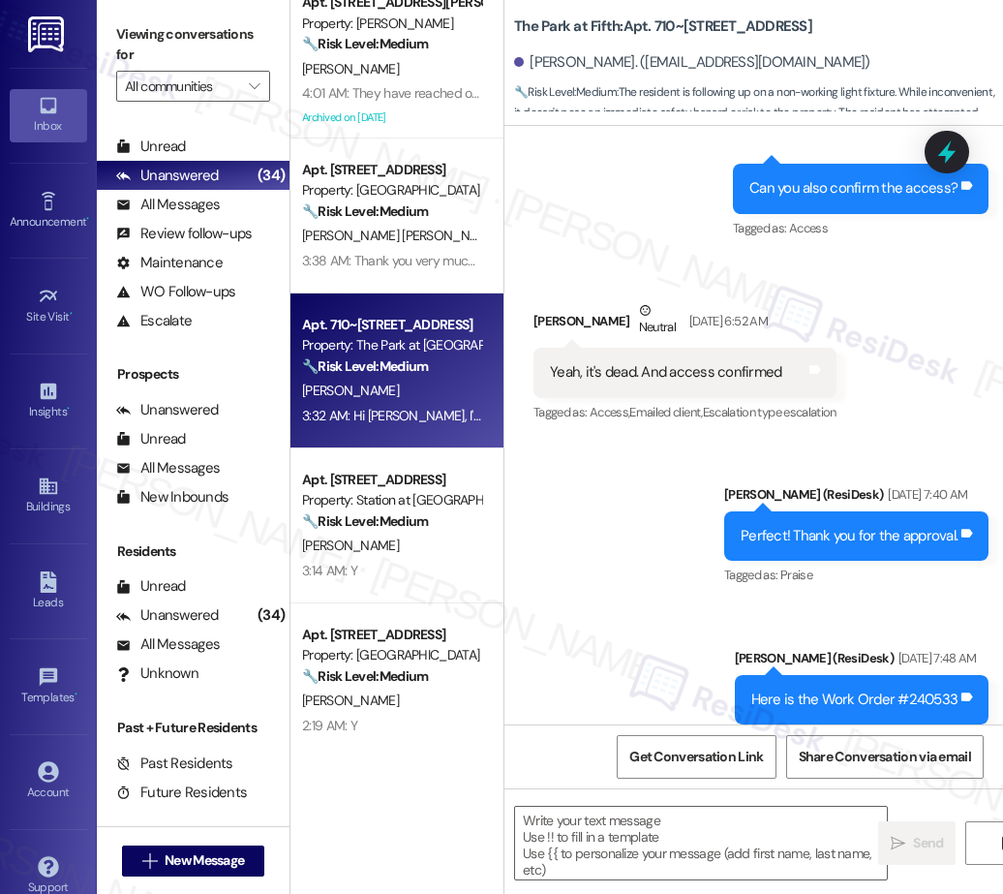
type textarea "Fetching suggested responses. Please feel free to read through the conversation…"
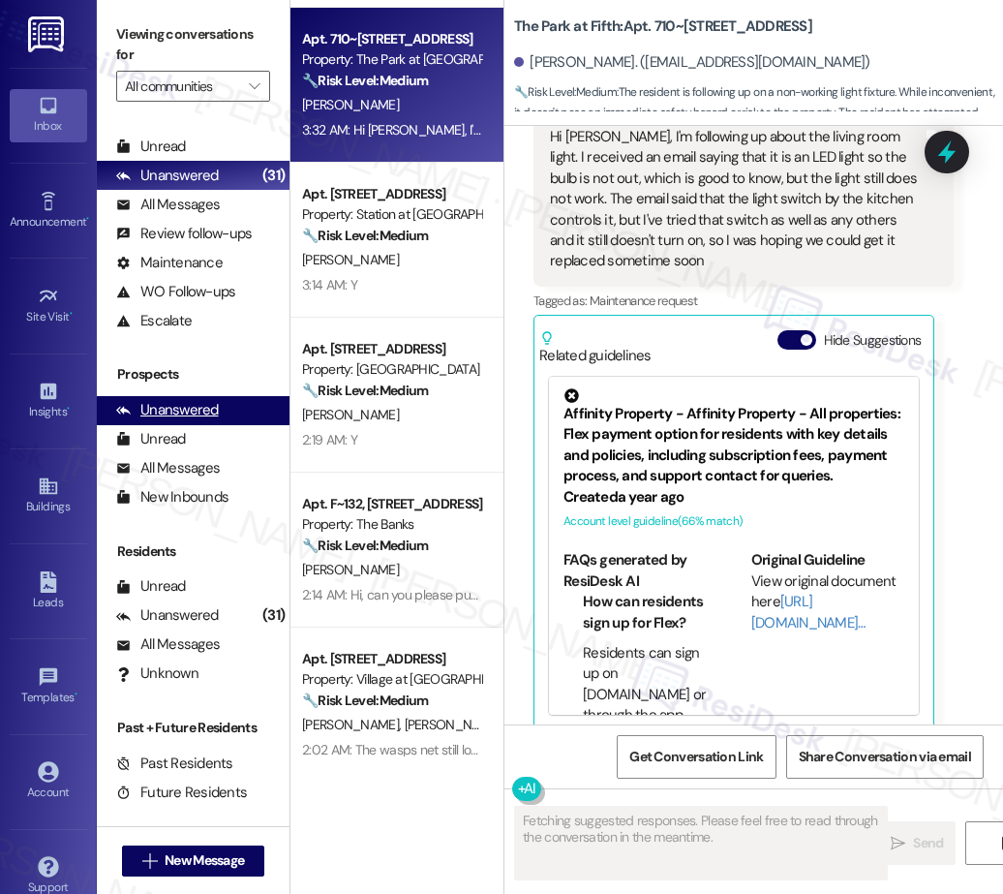
scroll to position [938, 0]
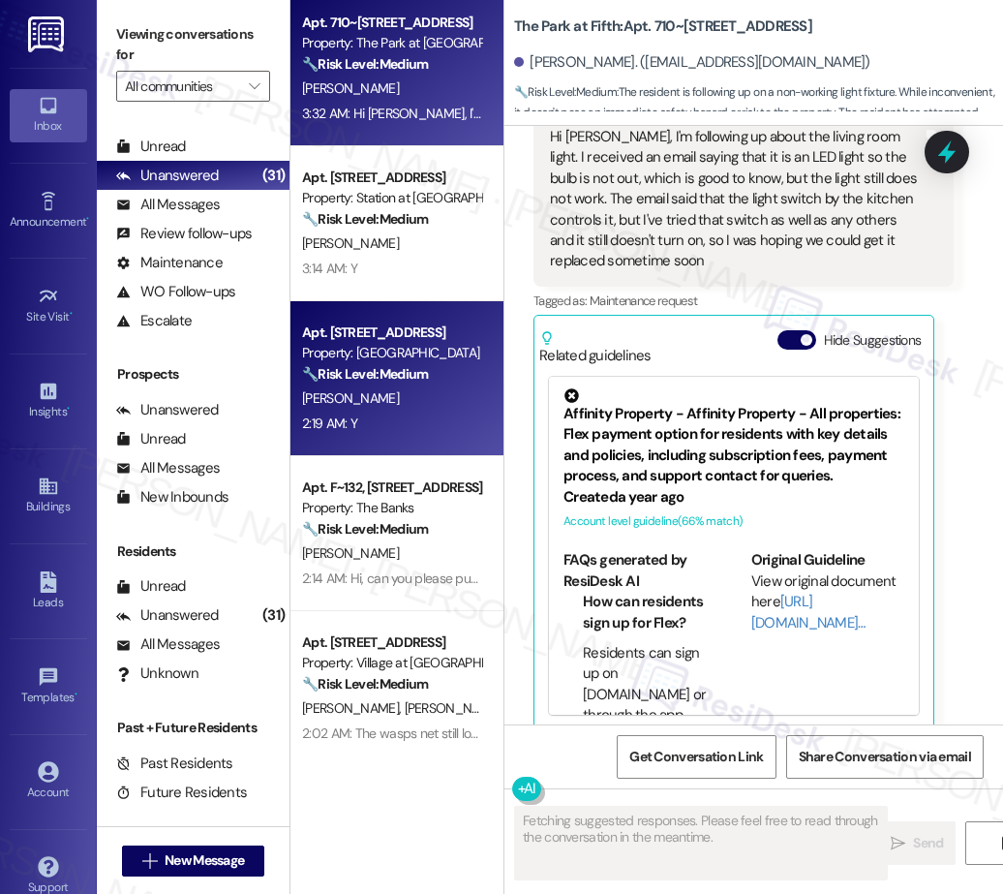
click at [396, 380] on strong "🔧 Risk Level: Medium" at bounding box center [365, 373] width 126 height 17
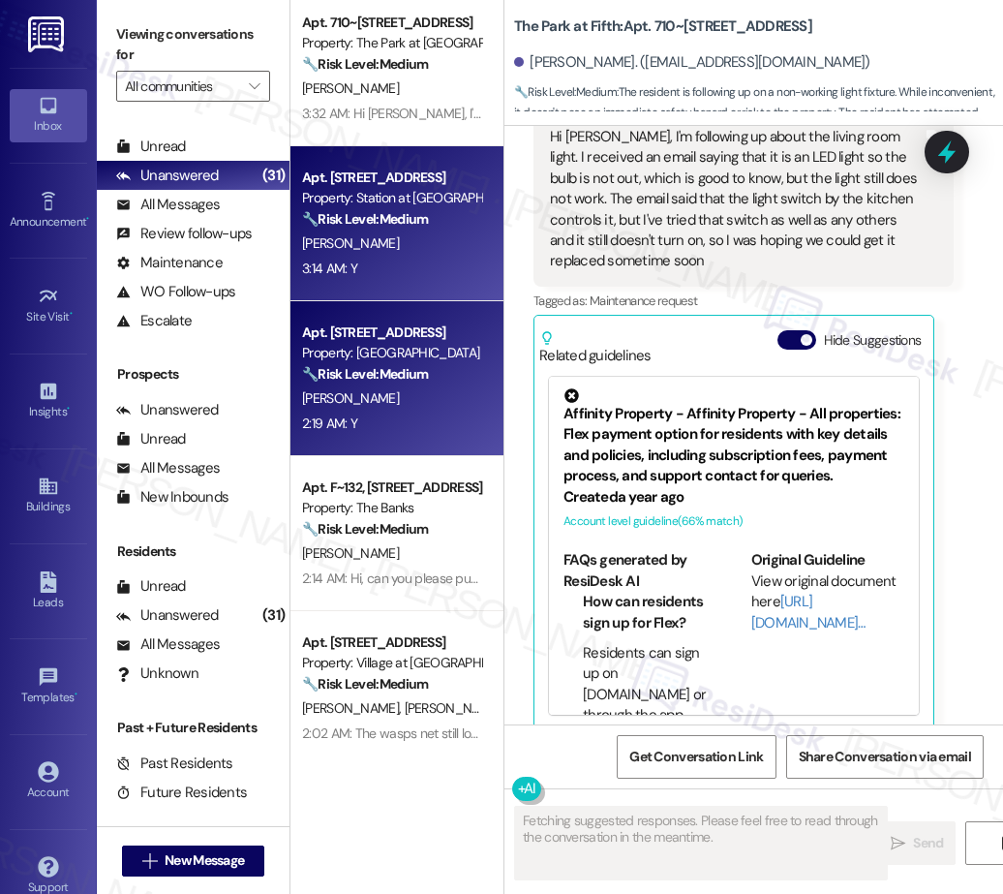
click at [362, 218] on strong "🔧 Risk Level: Medium" at bounding box center [365, 218] width 126 height 17
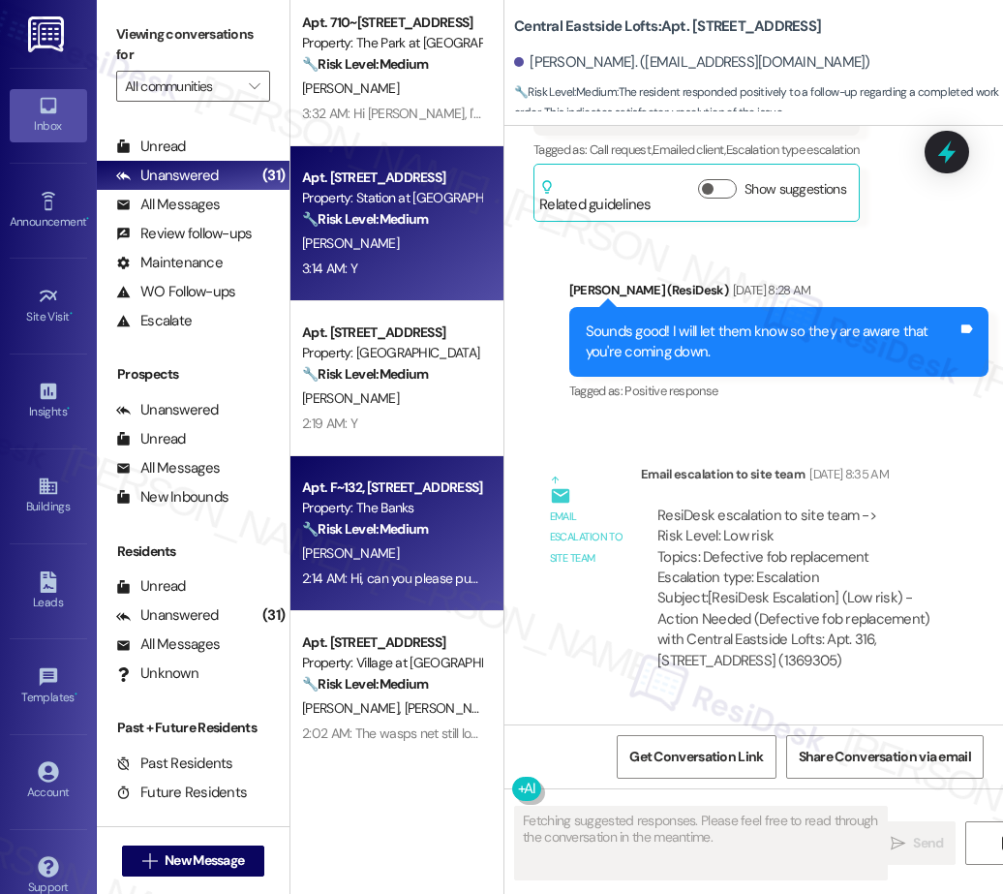
scroll to position [0, 0]
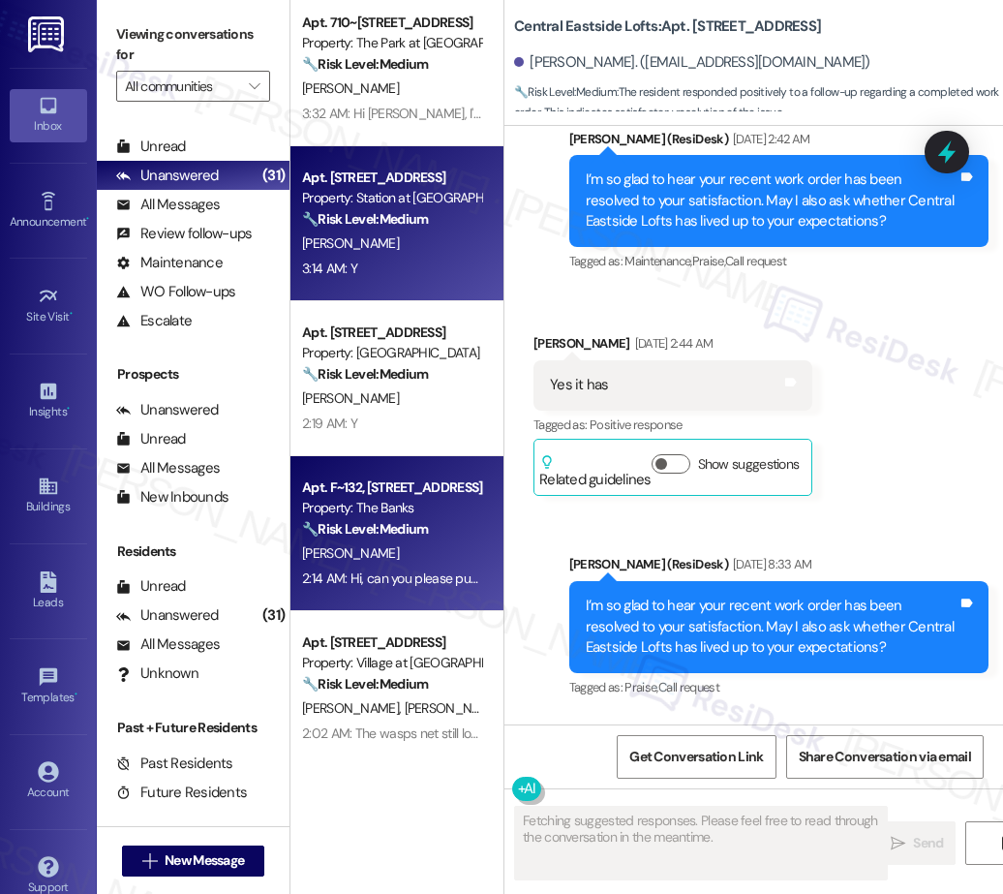
click at [427, 495] on div "Apt. F~132, 595 NE Geary St" at bounding box center [391, 487] width 179 height 20
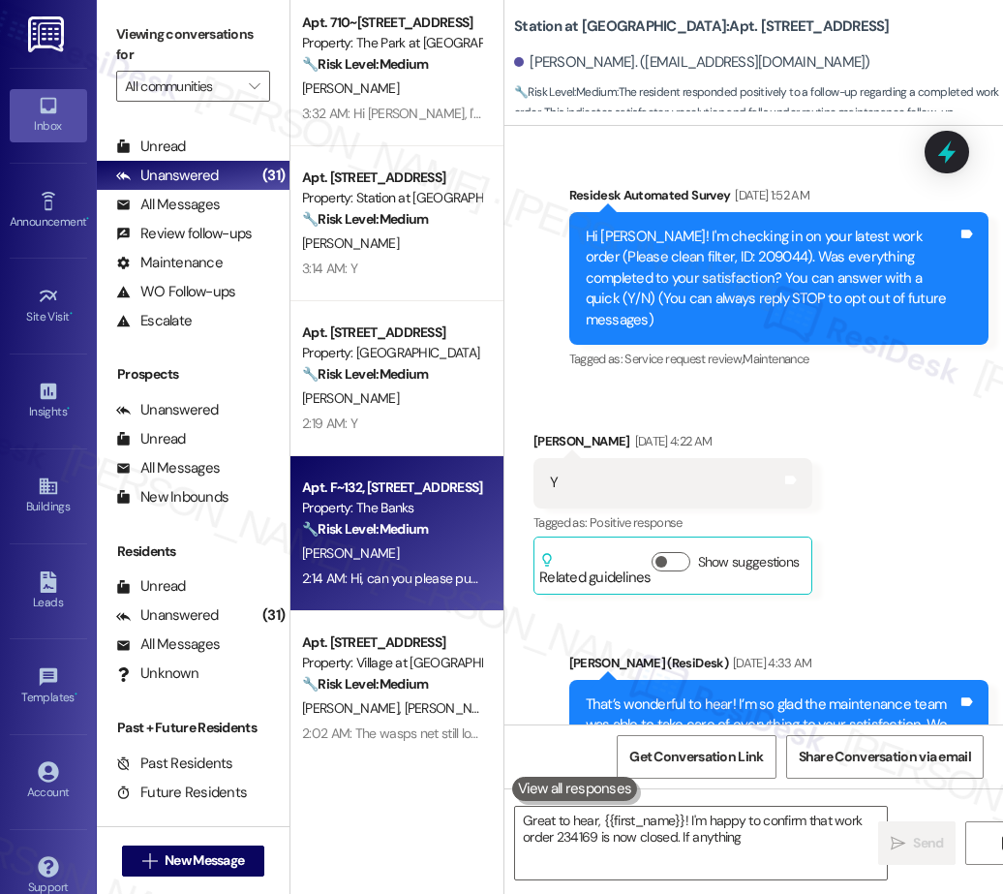
scroll to position [665, 0]
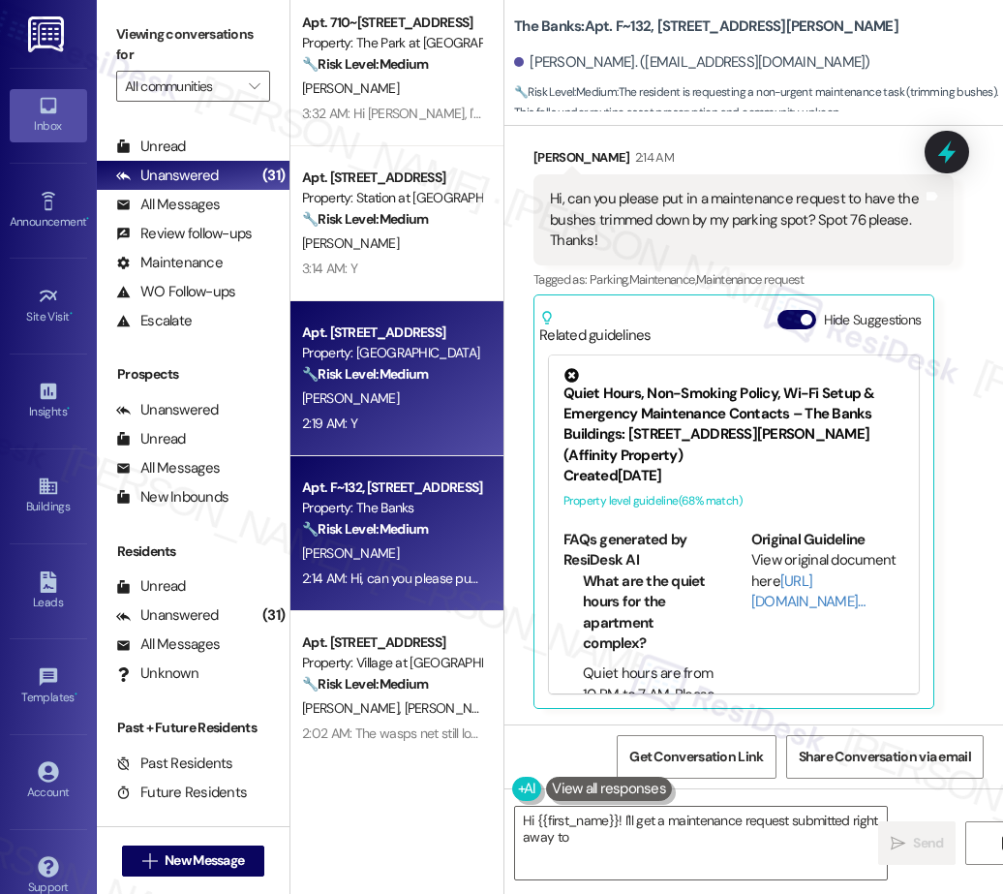
type textarea "Hi {{first_name}}! I'll get a maintenance request submitted right away to"
click at [408, 448] on div "Apt. 316, 111 NE 6th Avenue Property: Central Eastside Lofts 🔧 Risk Level: Medi…" at bounding box center [396, 378] width 213 height 155
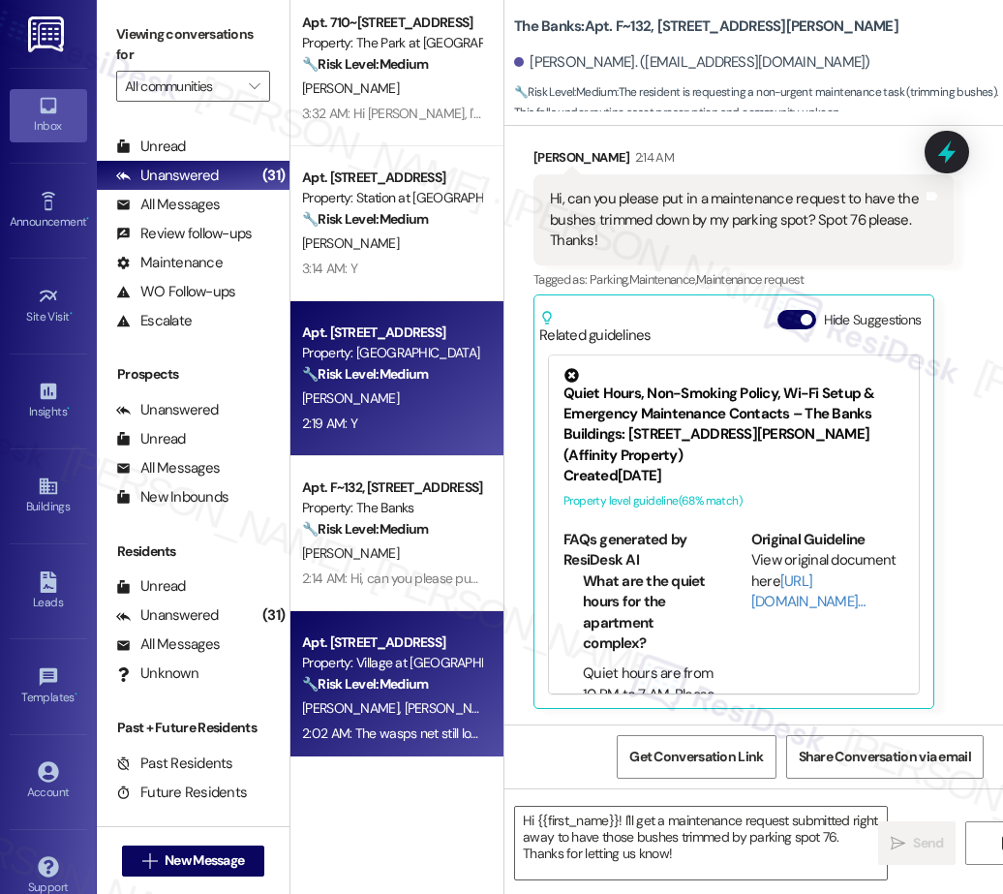
type textarea "Fetching suggested responses. Please feel free to read through the conversation…"
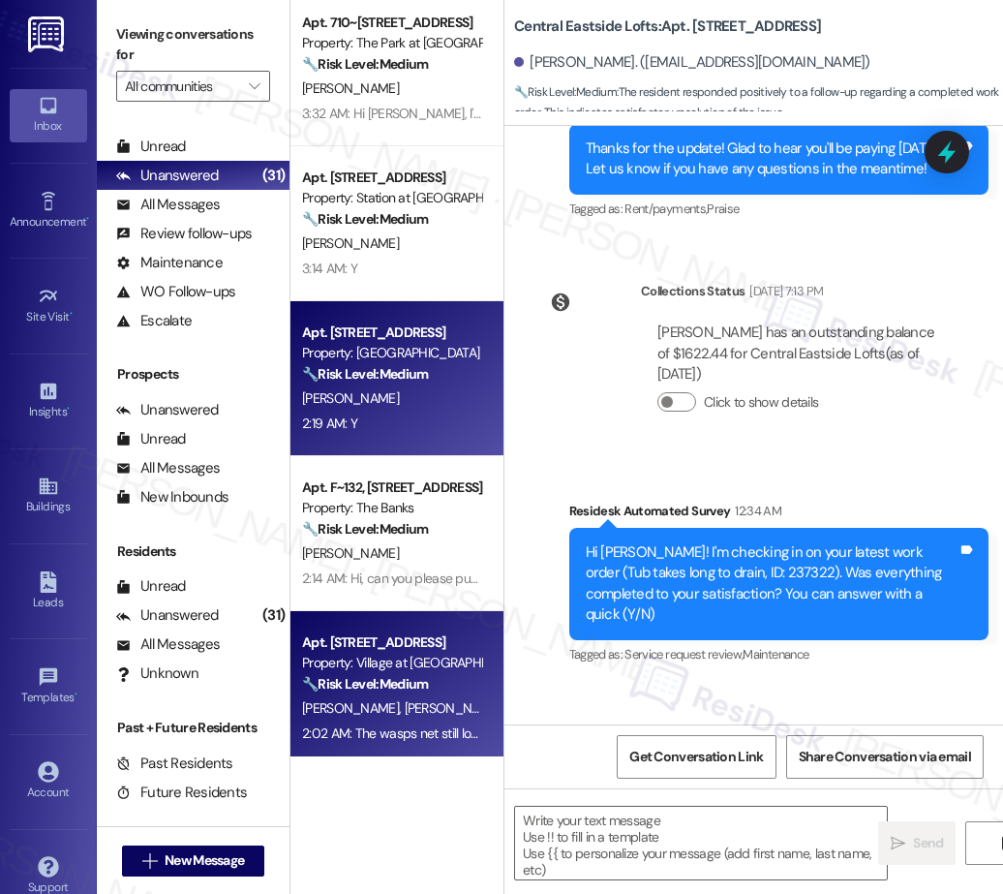
type textarea "Fetching suggested responses. Please feel free to read through the conversation…"
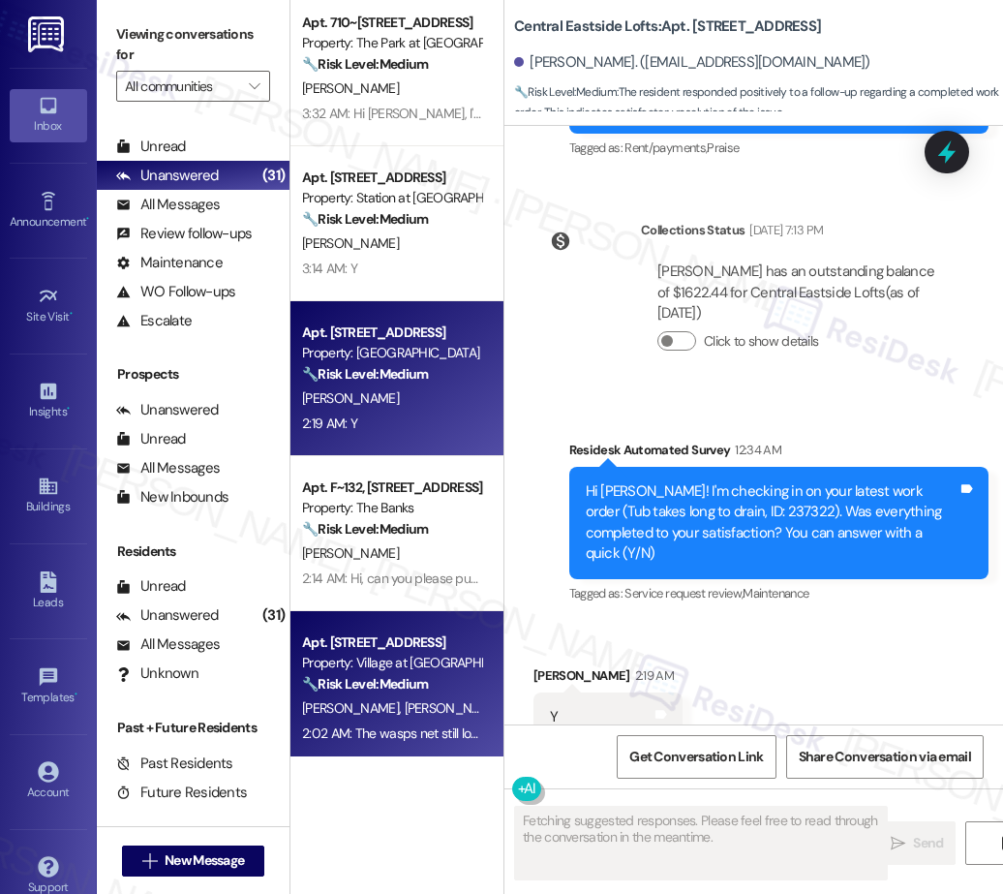
click at [405, 616] on div "Apt. 1702, 30050 SW Town Center Lp W Suite 100 Property: Village at Main Street…" at bounding box center [396, 688] width 213 height 155
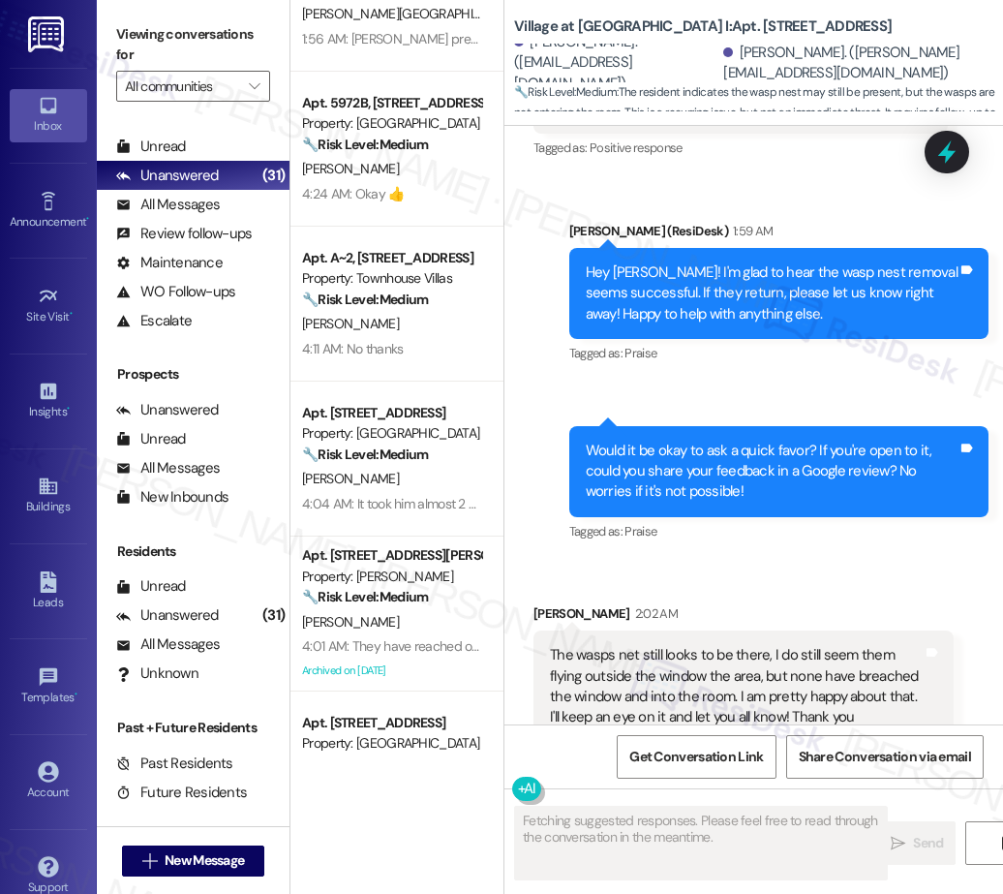
scroll to position [0, 0]
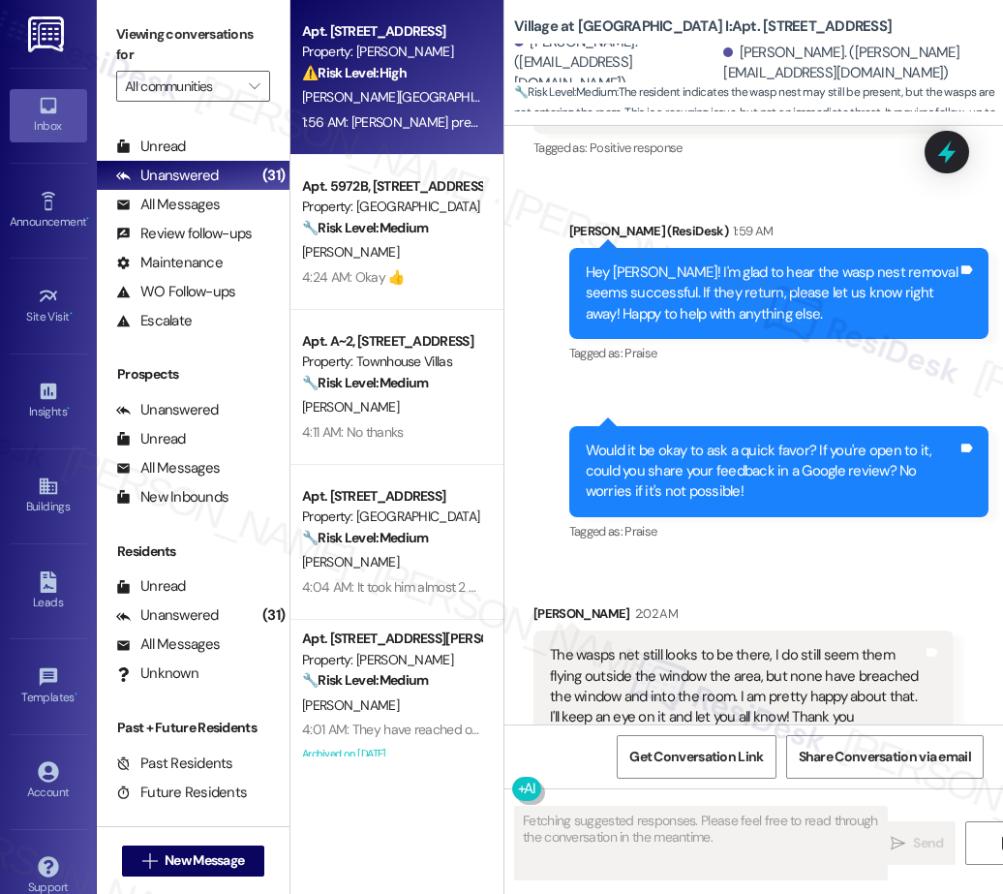
click at [376, 133] on div "1:56 AM: Keria preguntarle puse la troca otrabes donde mismo de donde se la yeb…" at bounding box center [391, 122] width 183 height 24
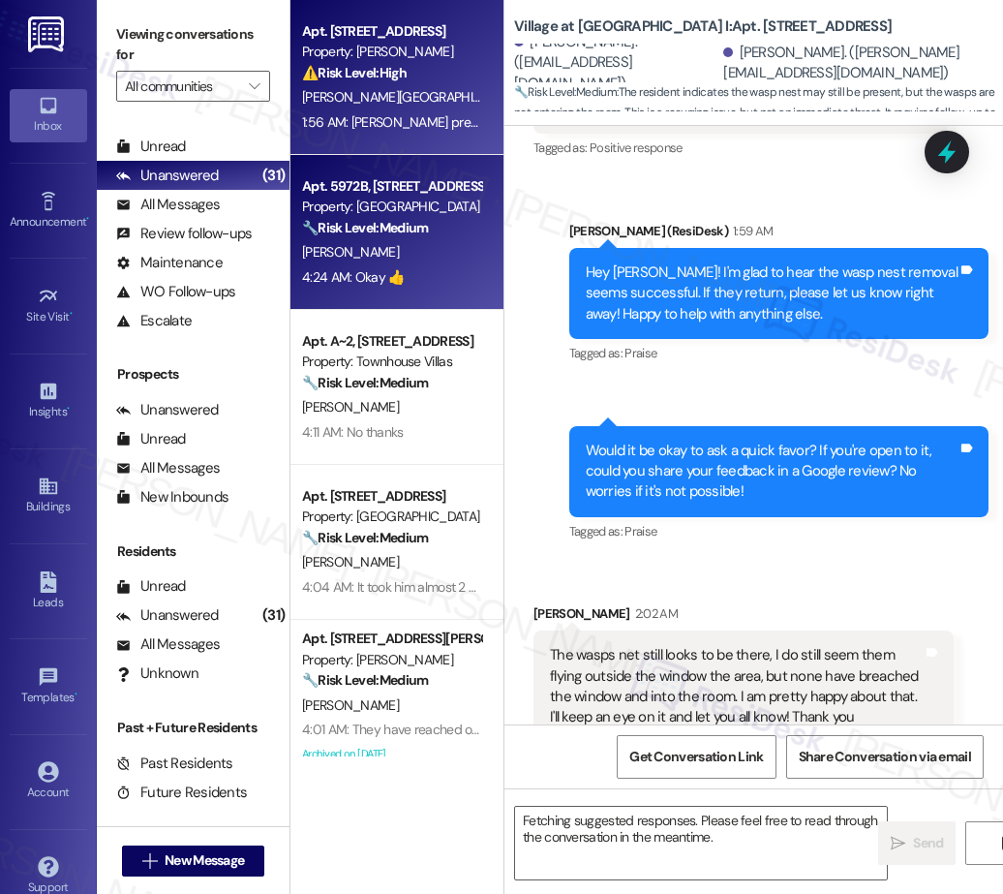
click at [403, 232] on strong "🔧 Risk Level: Medium" at bounding box center [365, 227] width 126 height 17
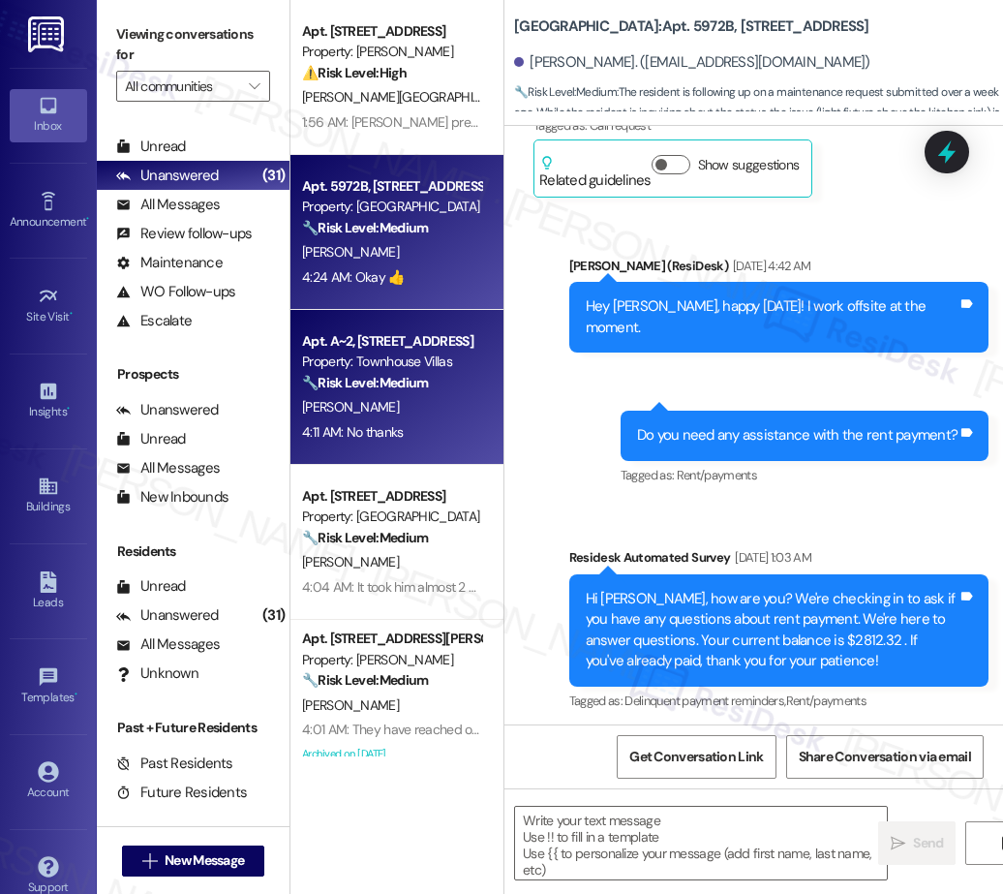
type textarea "Fetching suggested responses. Please feel free to read through the conversation…"
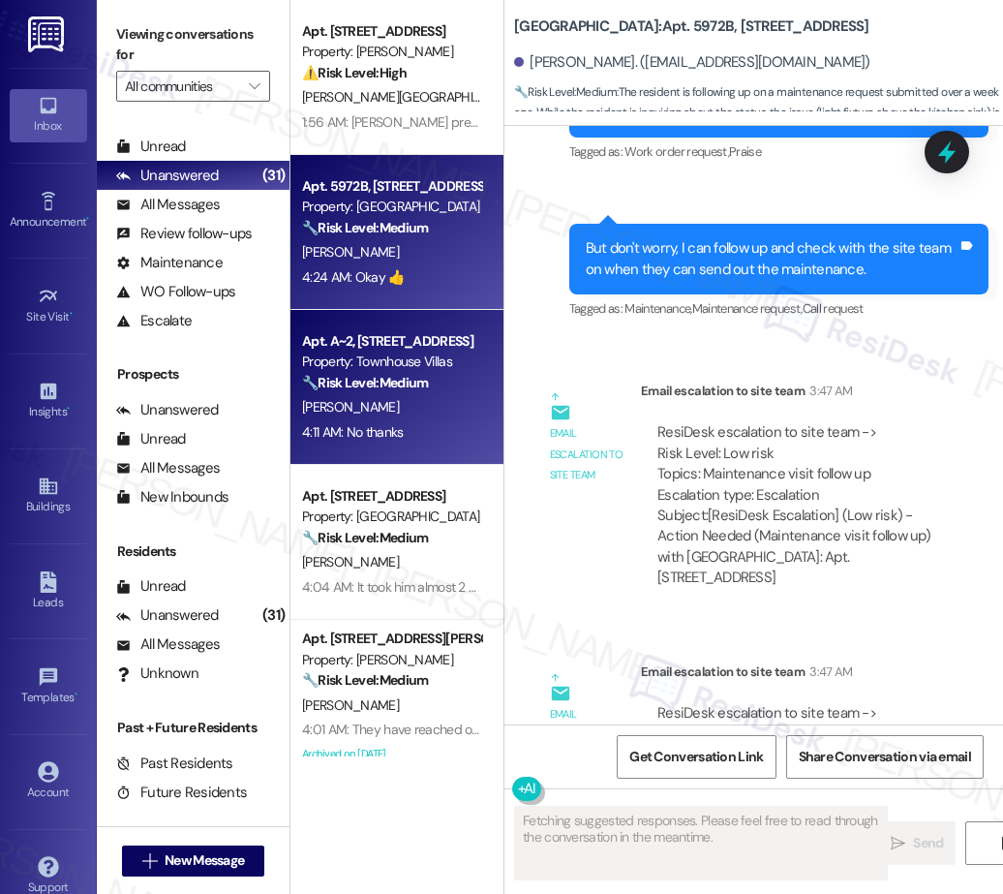
scroll to position [4535, 0]
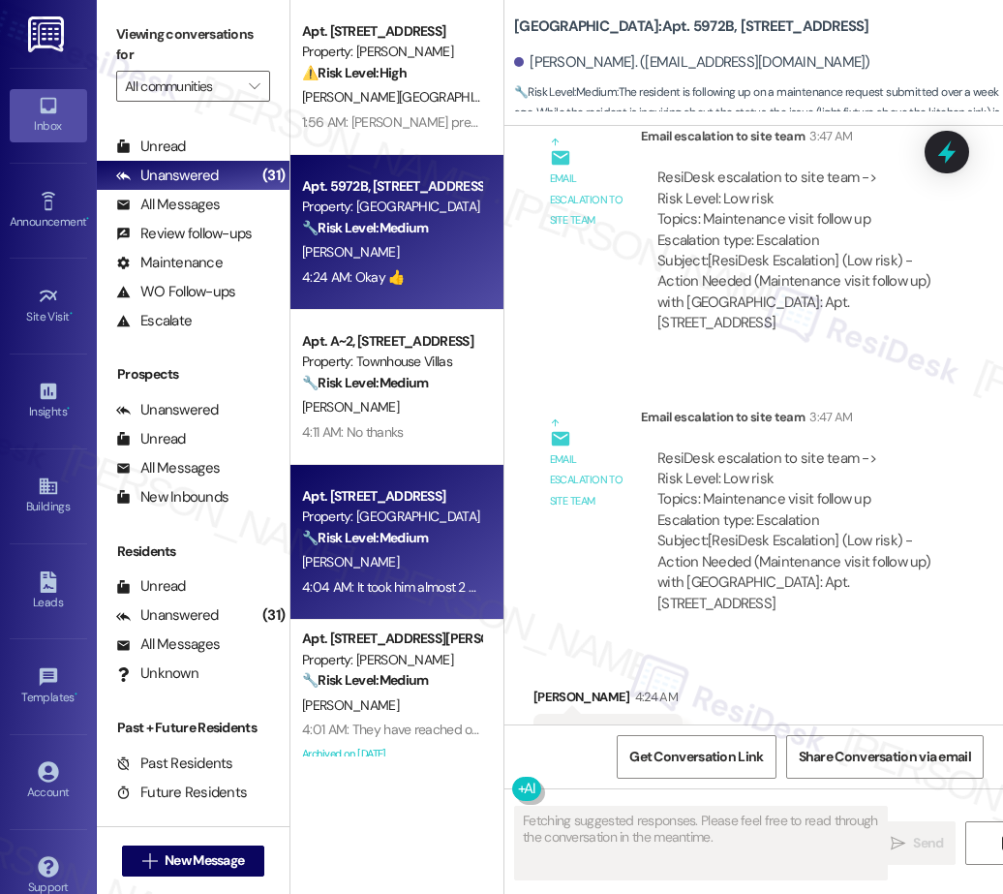
click at [419, 507] on div "Property: Fernwood" at bounding box center [391, 516] width 179 height 20
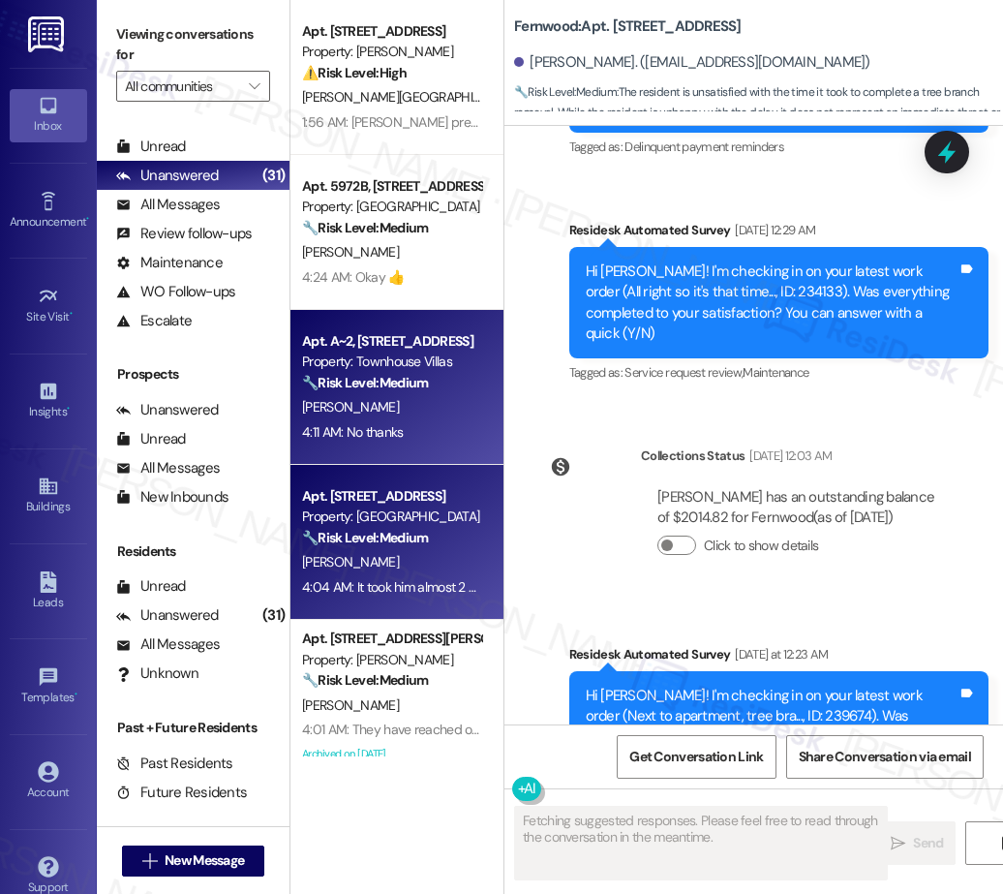
scroll to position [6607, 0]
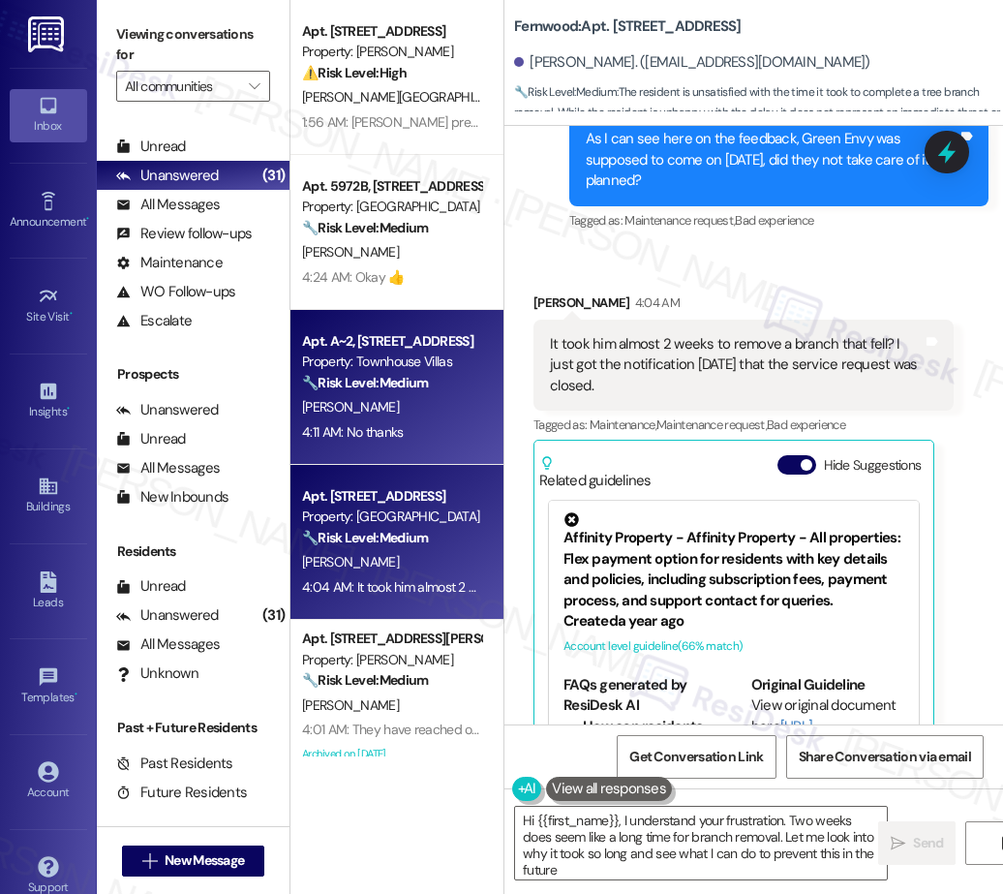
type textarea "Hi {{first_name}}, I understand your frustration. Two weeks does seem like a lo…"
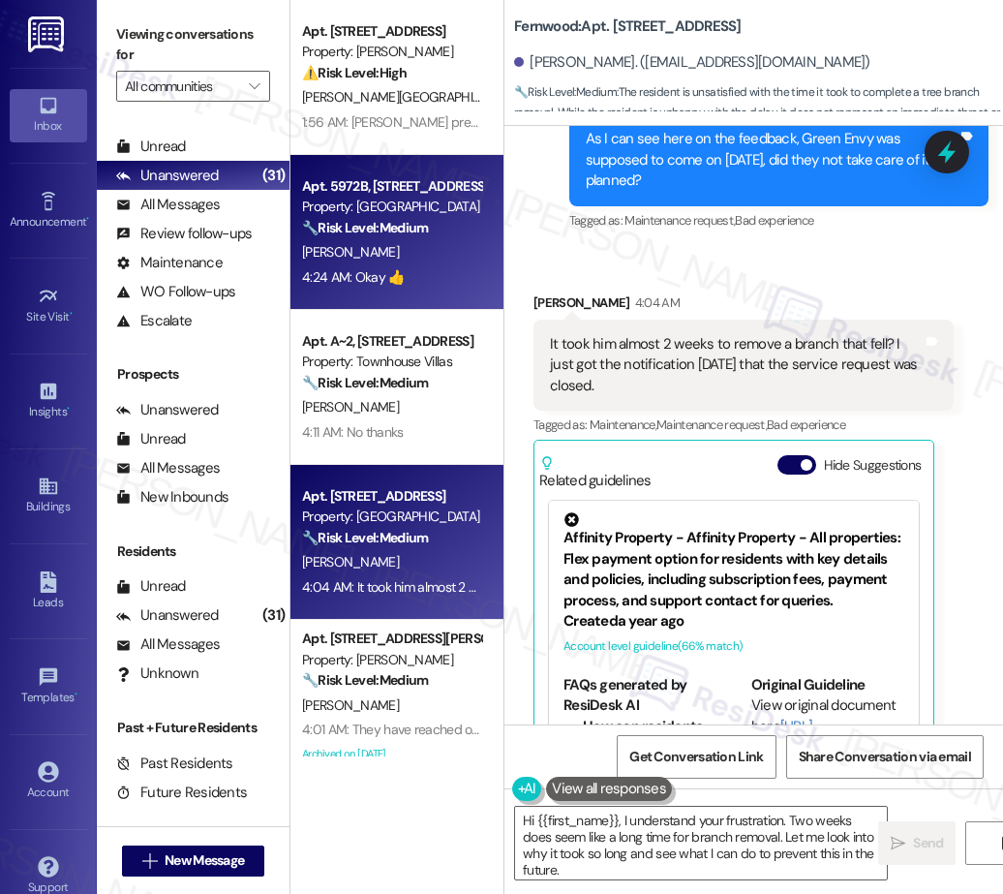
click at [412, 258] on div "T. Marx" at bounding box center [391, 252] width 183 height 24
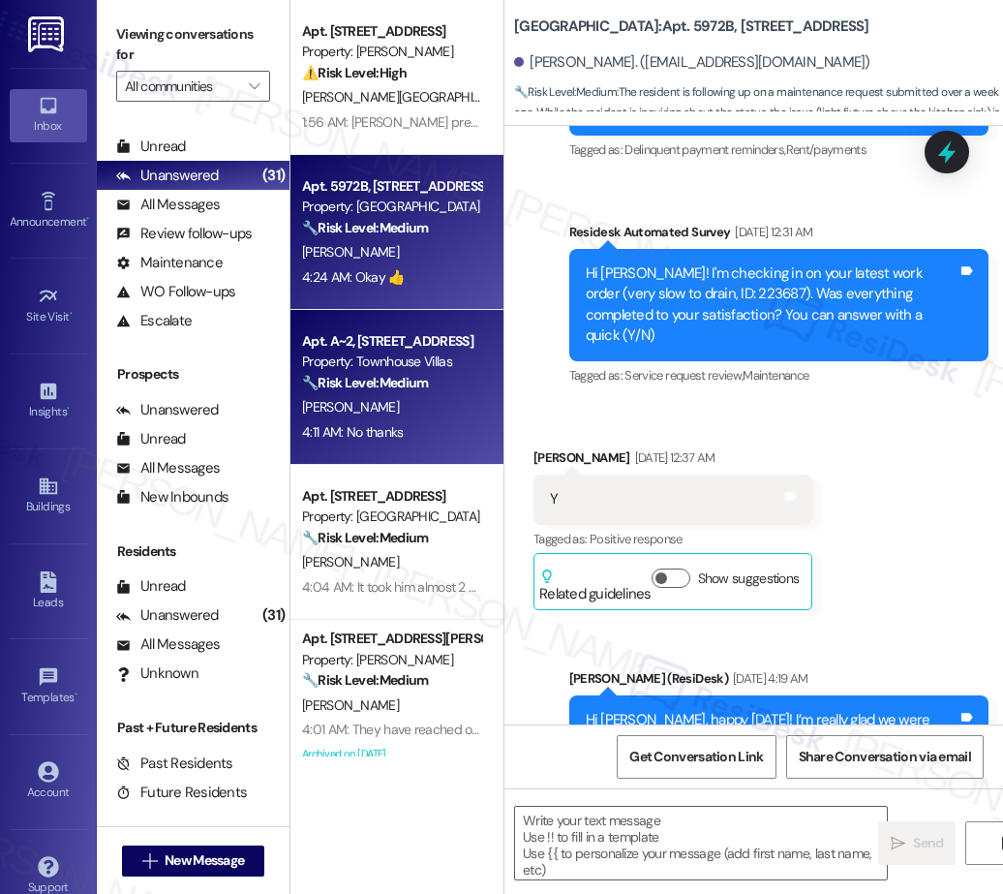
type textarea "Fetching suggested responses. Please feel free to read through the conversation…"
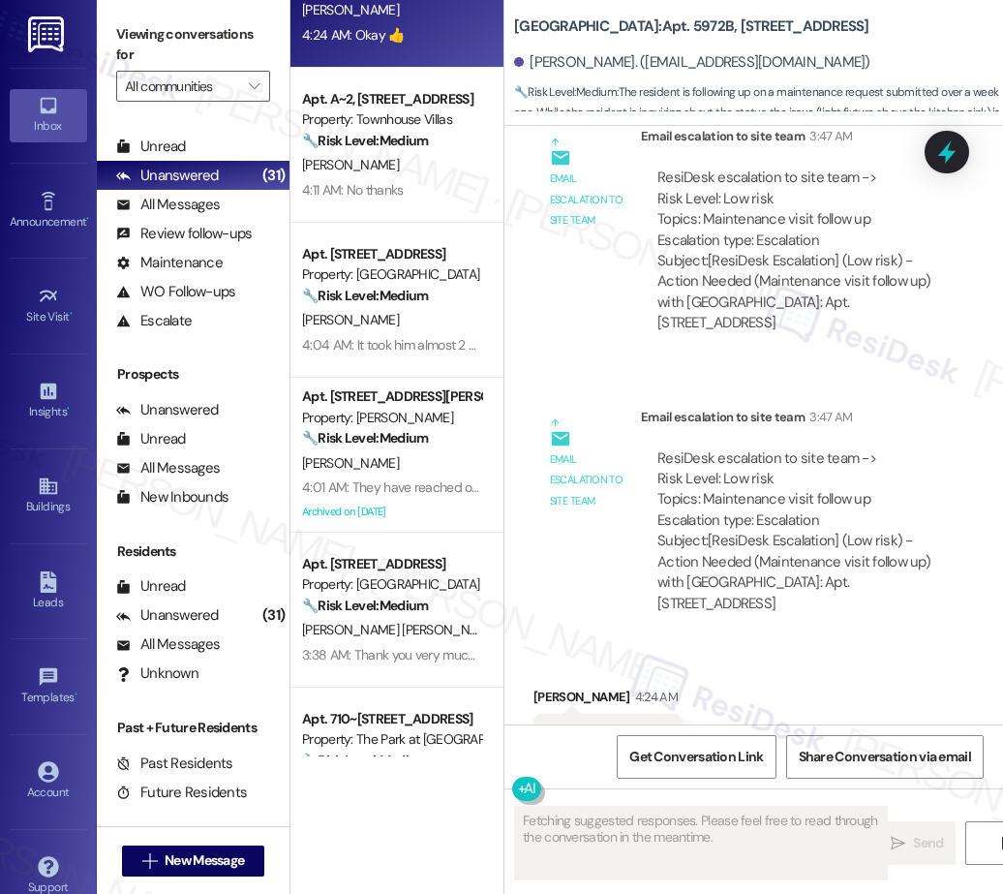
scroll to position [281, 0]
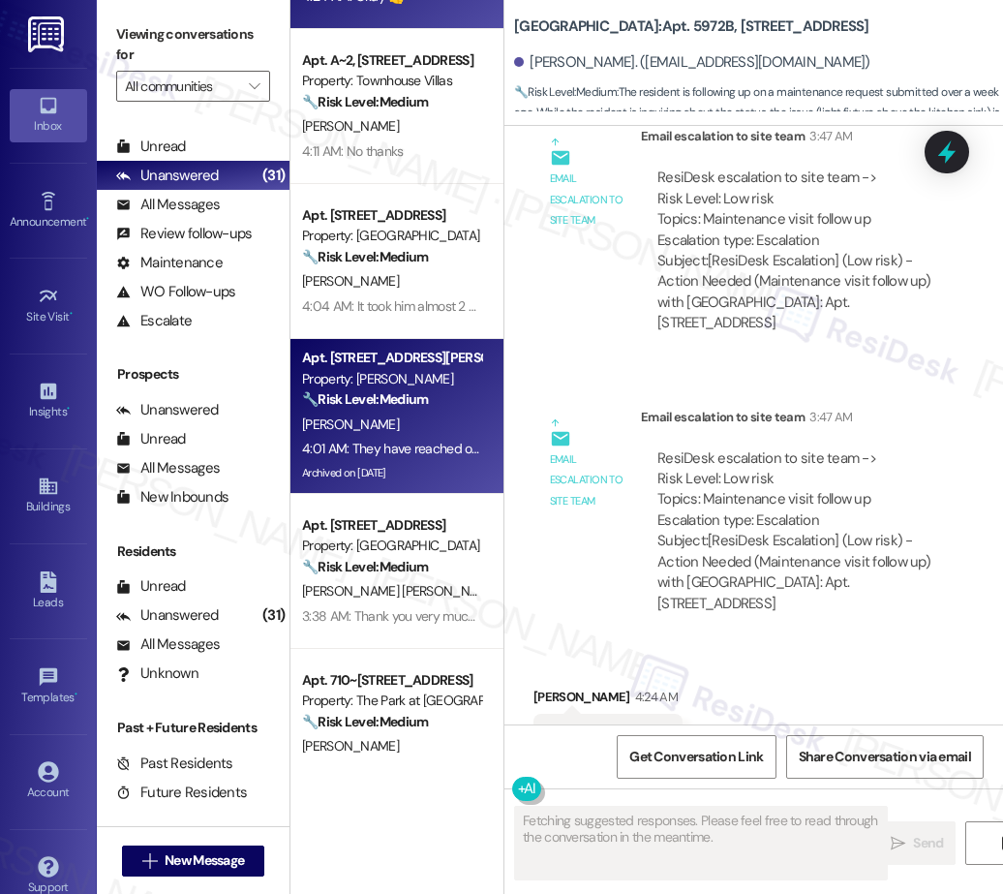
click at [392, 480] on div "Archived on 08/27/2025" at bounding box center [391, 473] width 183 height 24
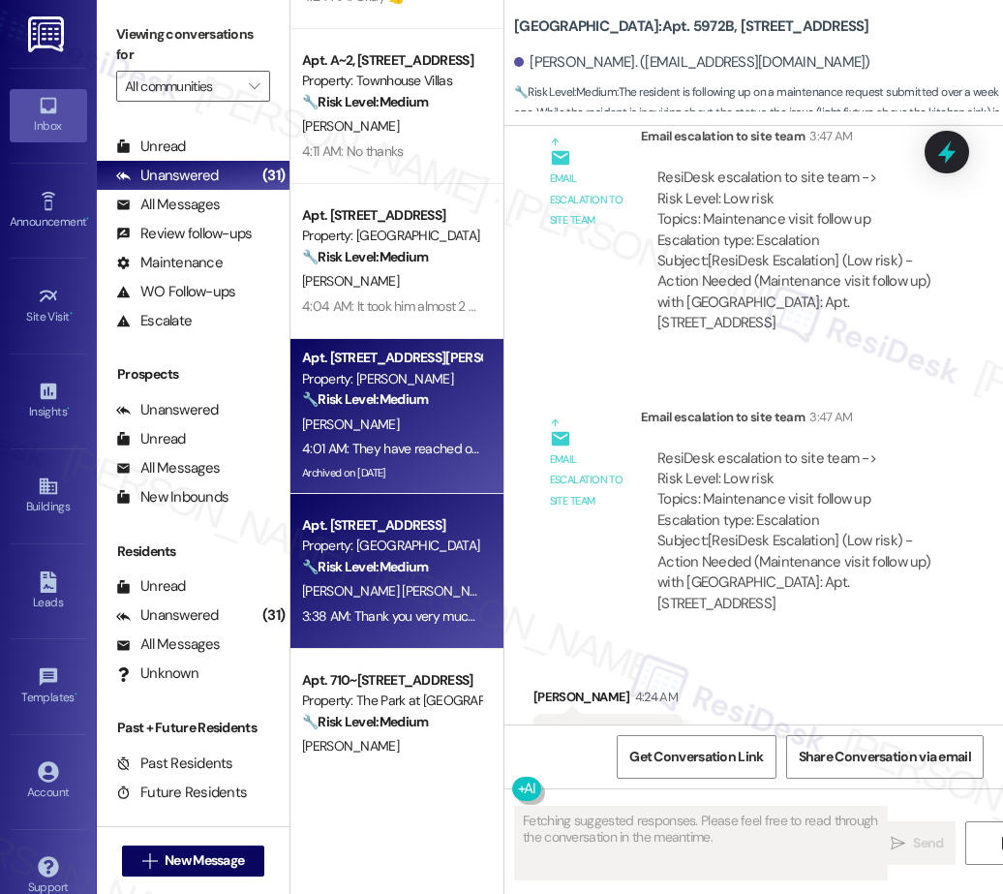
click at [400, 562] on strong "🔧 Risk Level: Medium" at bounding box center [365, 566] width 126 height 17
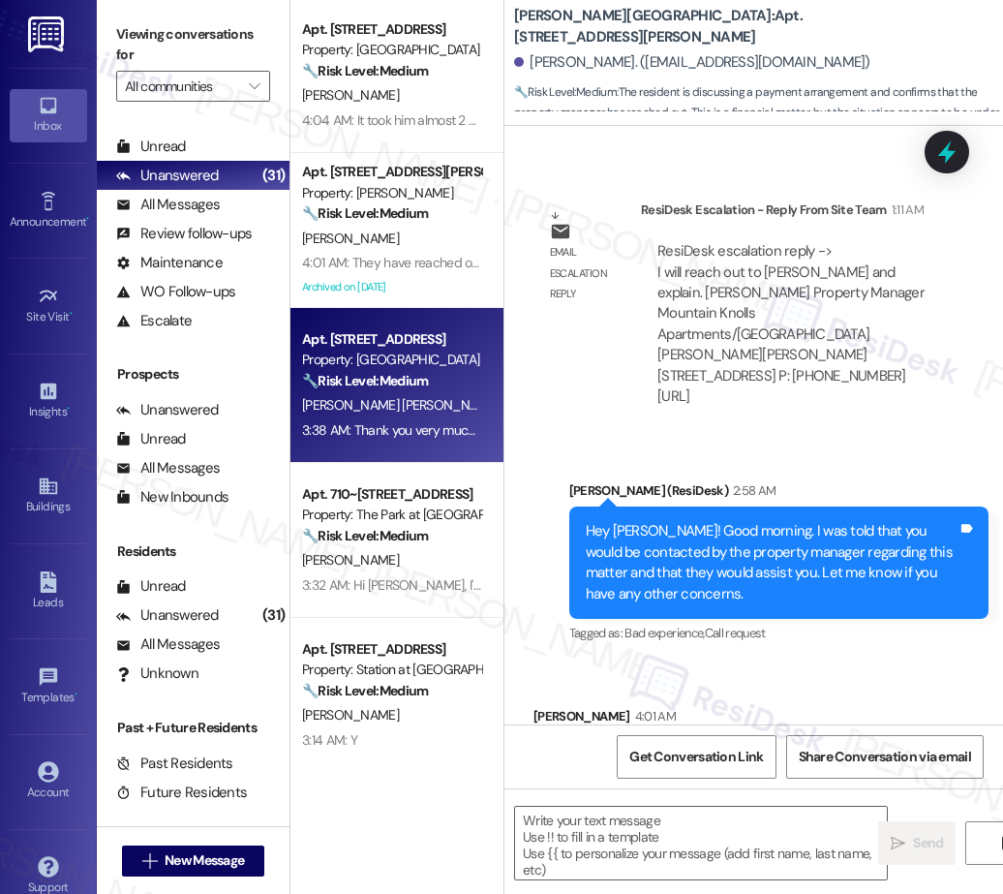
scroll to position [522, 0]
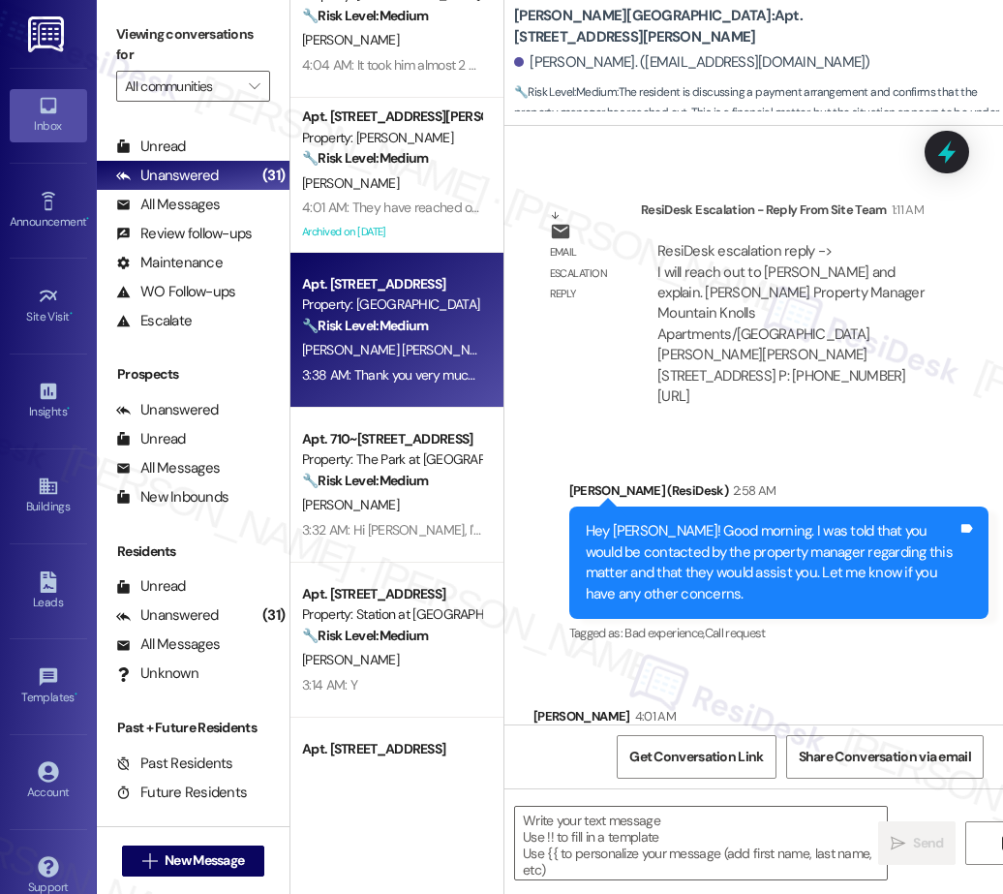
type textarea "Fetching suggested responses. Please feel free to read through the conversation…"
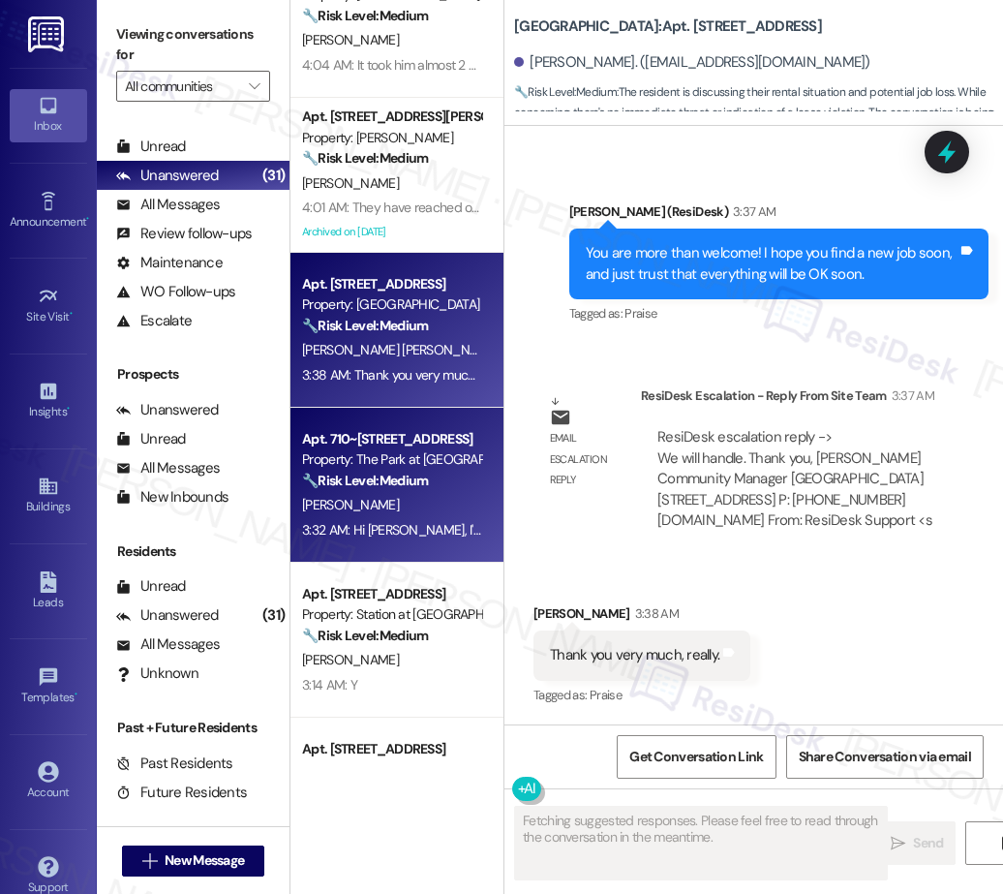
scroll to position [8932, 0]
click at [422, 497] on div "G. Rubio" at bounding box center [391, 505] width 183 height 24
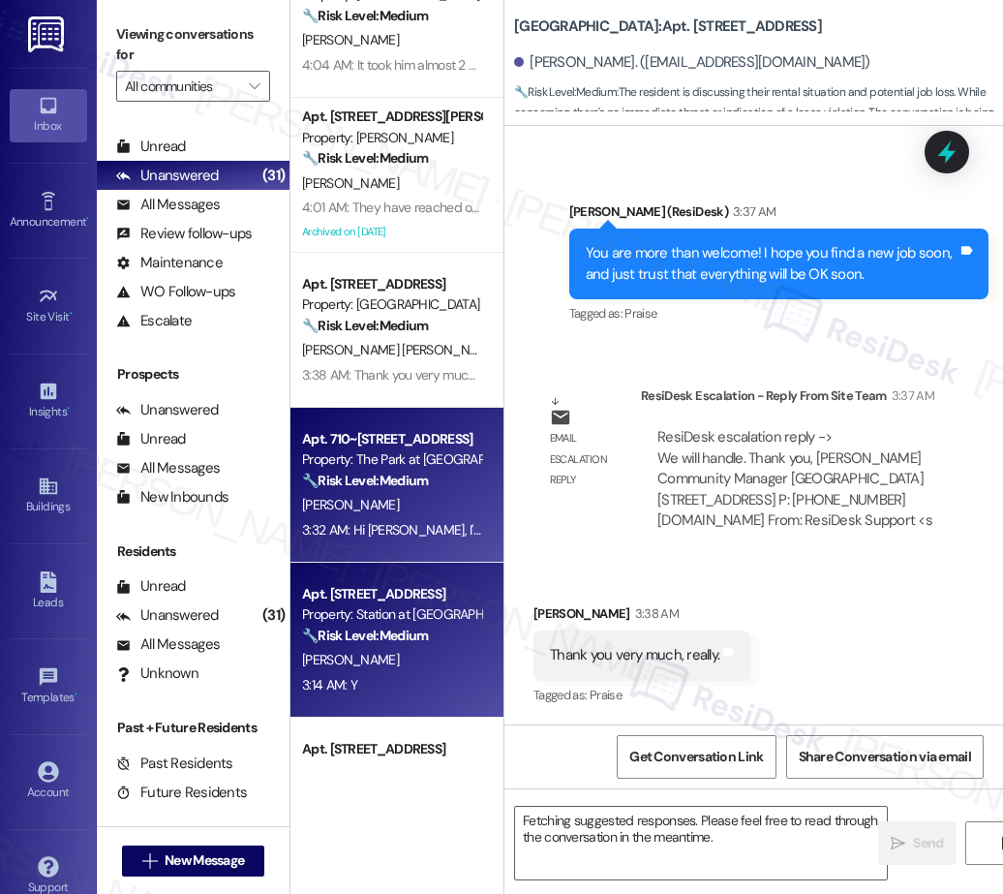
click at [402, 638] on strong "🔧 Risk Level: Medium" at bounding box center [365, 634] width 126 height 17
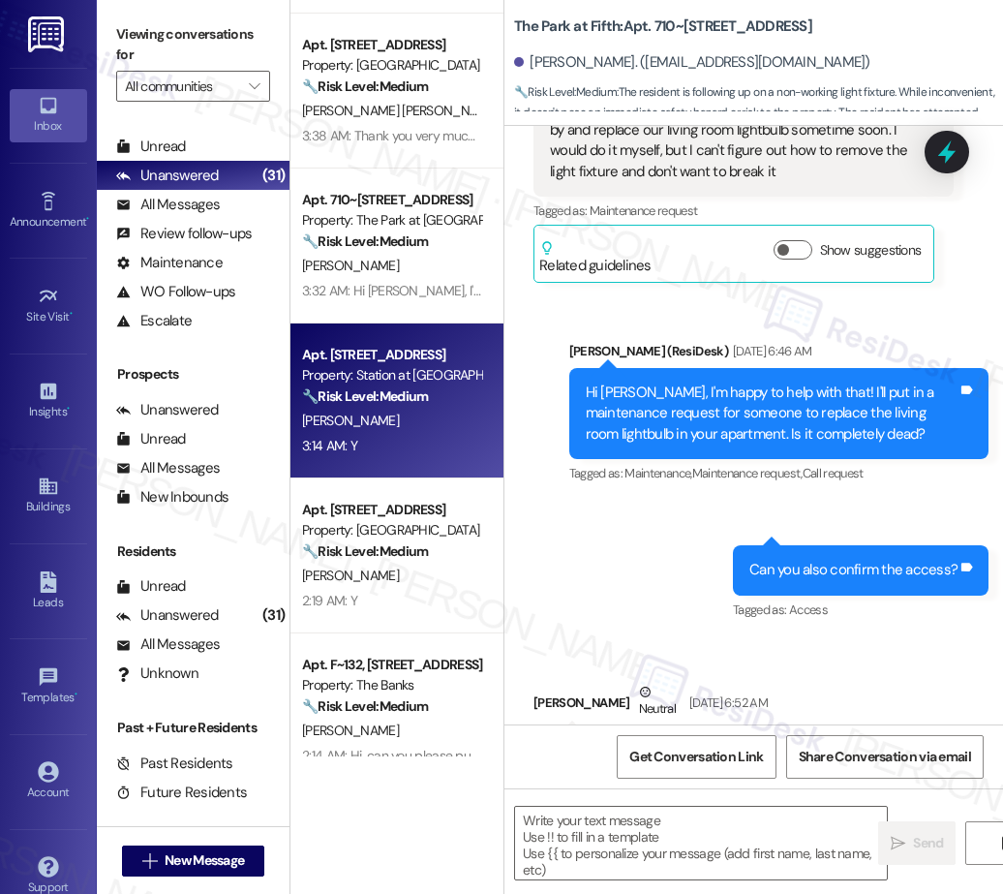
scroll to position [849, 0]
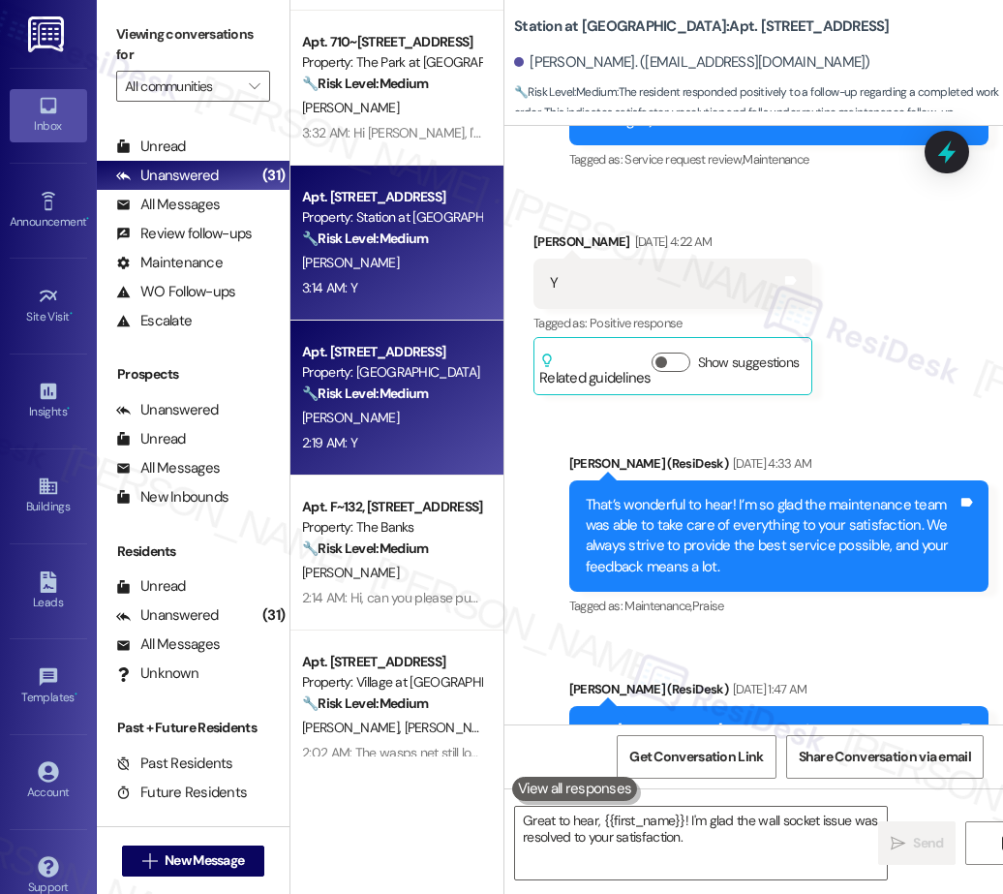
type textarea "Great to hear, {{first_name}}! I'm glad the wall socket issue was resolved to y…"
click at [405, 423] on div "B. Diggs" at bounding box center [391, 418] width 183 height 24
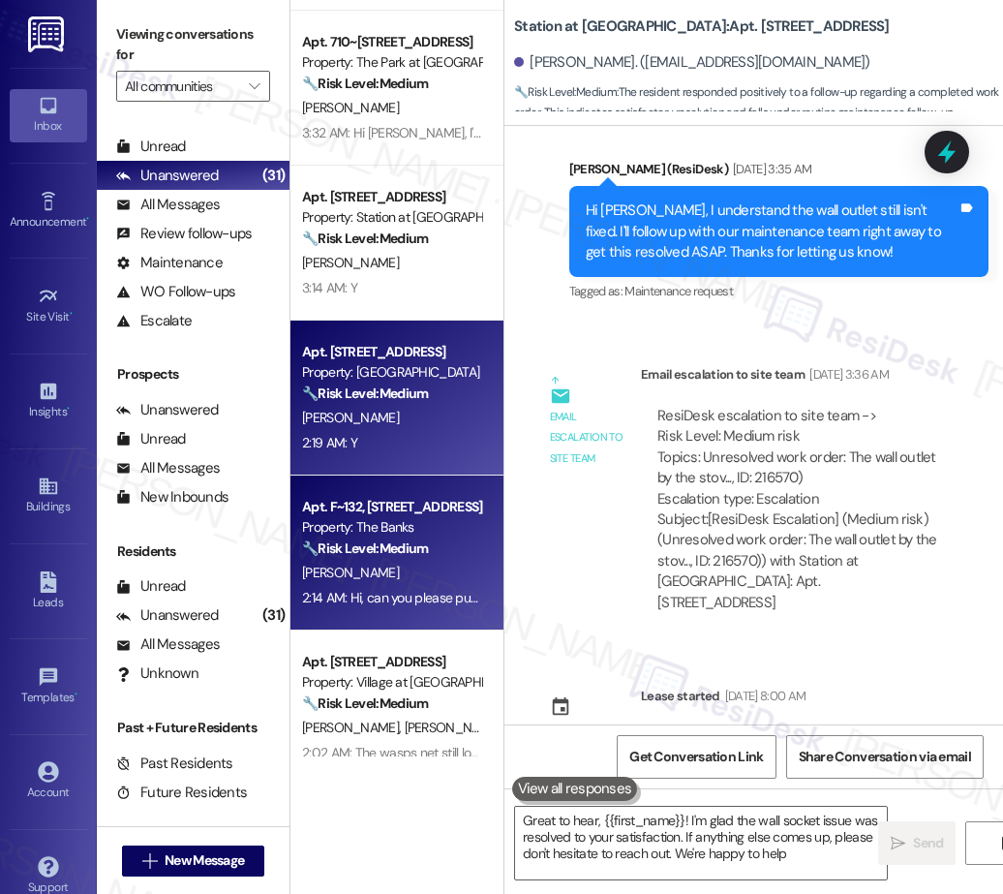
type textarea "Great to hear, {{first_name}}! I'm glad the wall socket issue was resolved to y…"
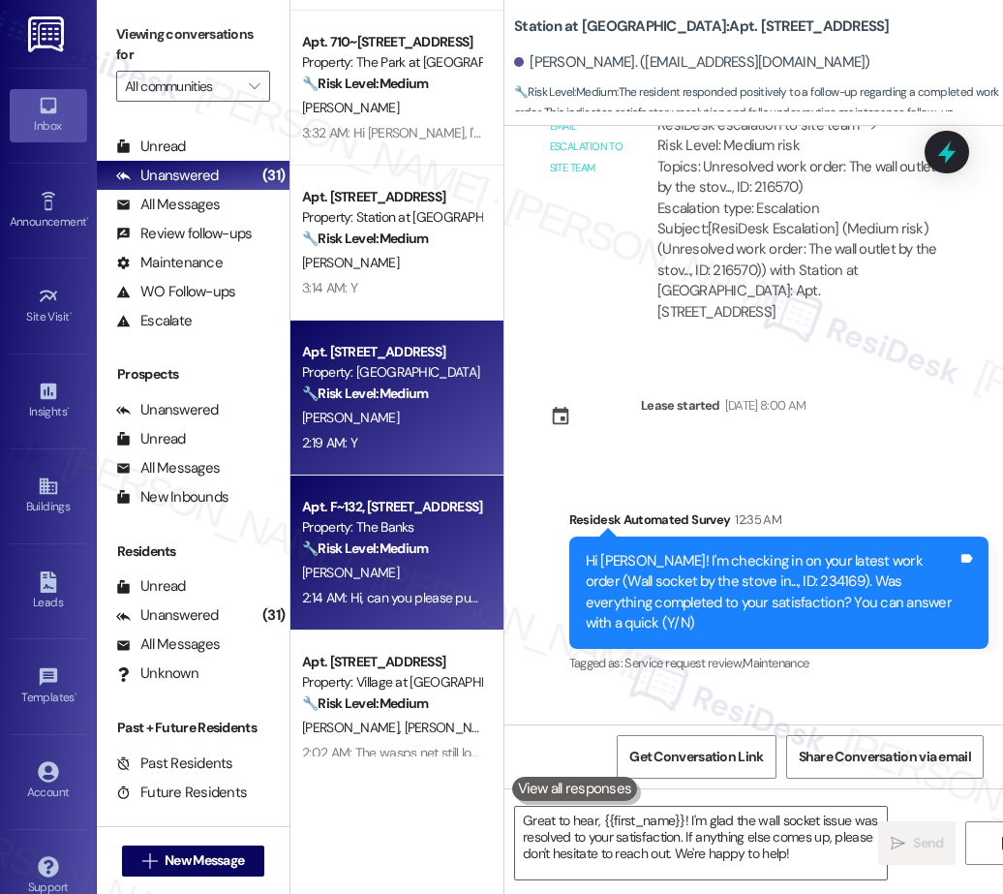
click at [399, 552] on strong "🔧 Risk Level: Medium" at bounding box center [365, 547] width 126 height 17
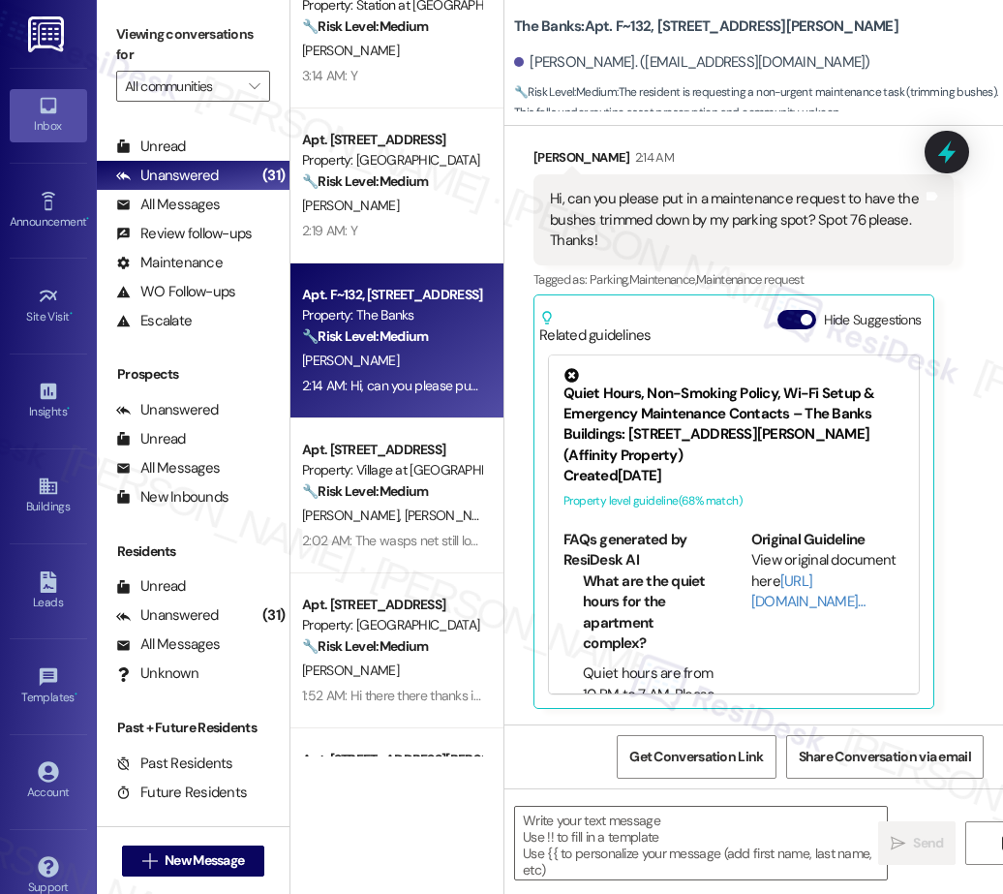
type textarea "Fetching suggested responses. Please feel free to read through the conversation…"
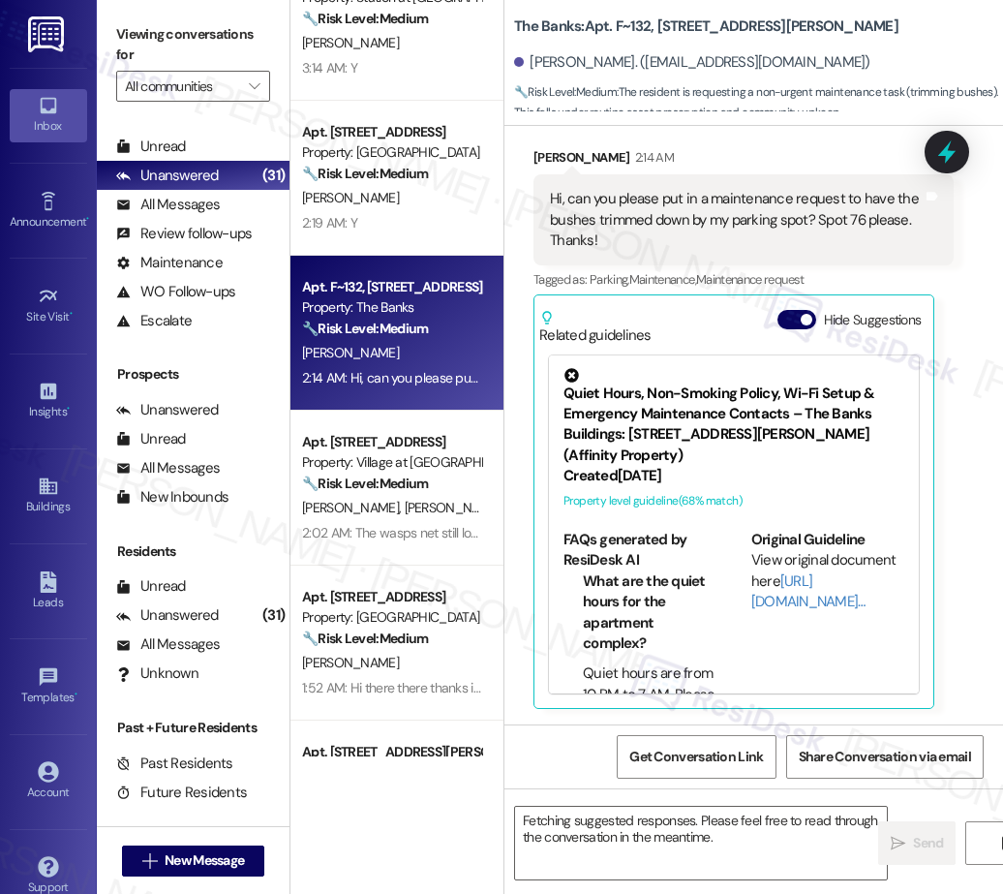
click at [391, 533] on div "Apt. 710~29, 625 NW 5th Ave Property: The Park at Fifth 🔧 Risk Level: Medium Th…" at bounding box center [396, 378] width 213 height 756
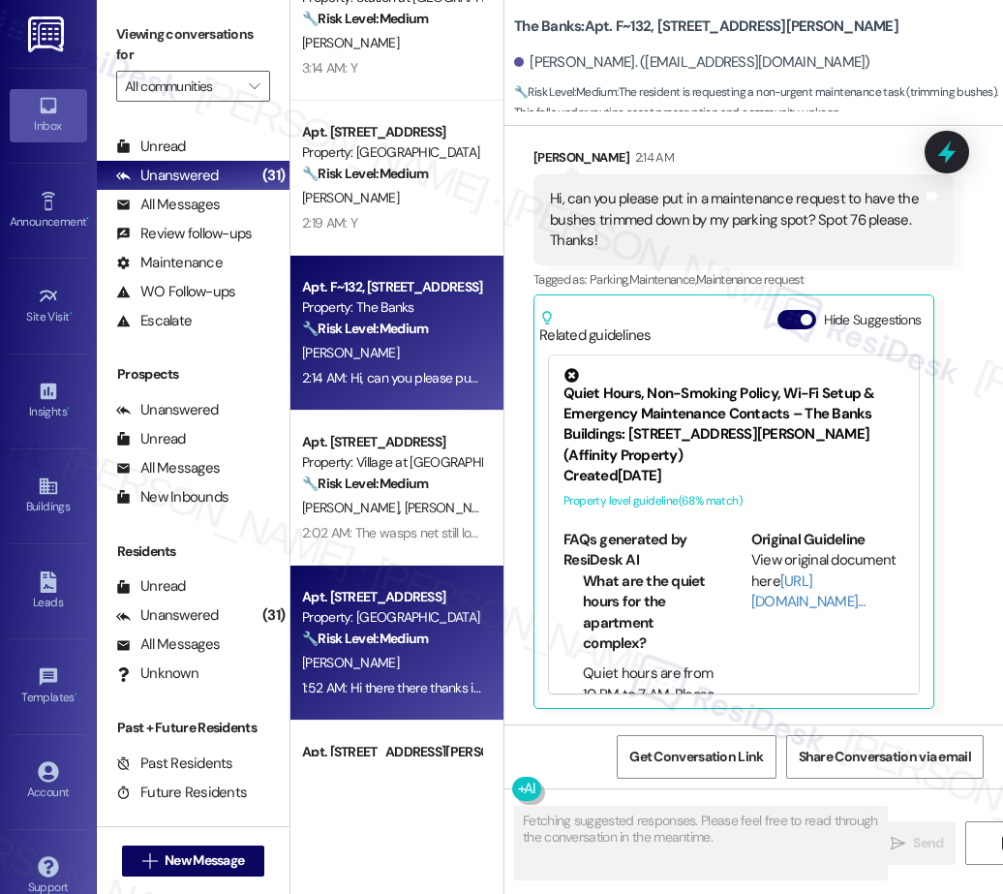
click at [401, 617] on div "Property: [GEOGRAPHIC_DATA]" at bounding box center [391, 617] width 179 height 20
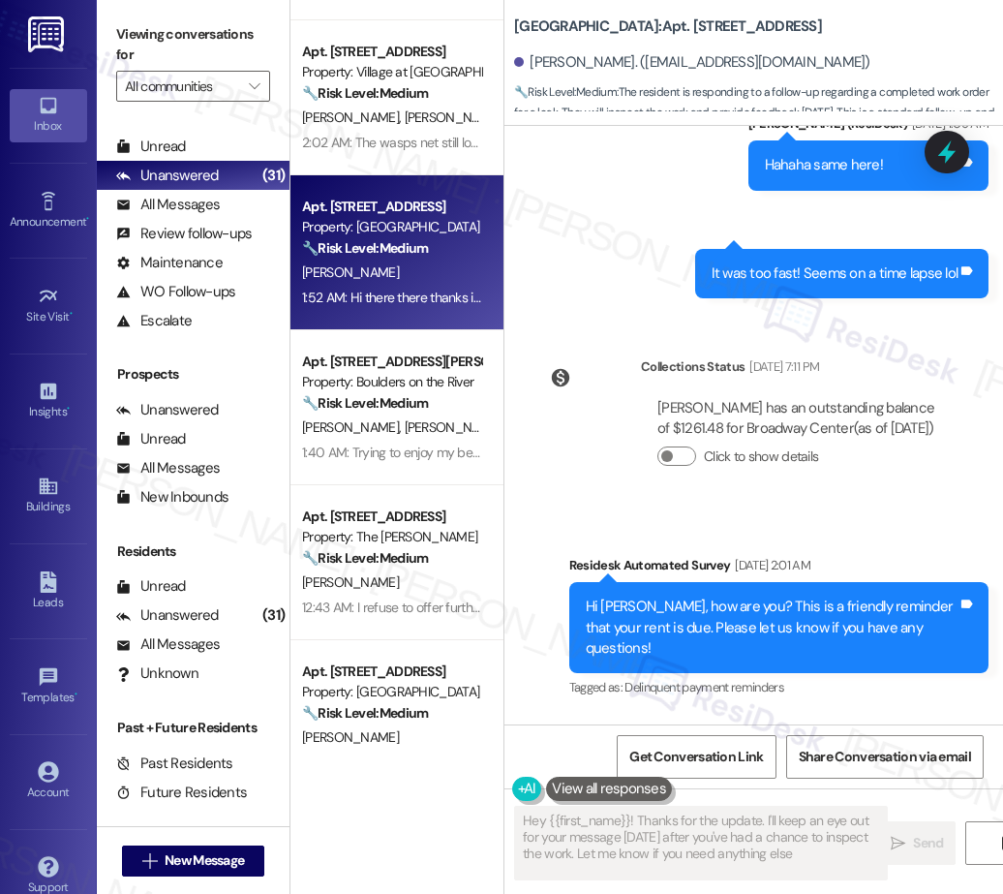
type textarea "Hey {{first_name}}! Thanks for the update. I'll keep an eye out for your messag…"
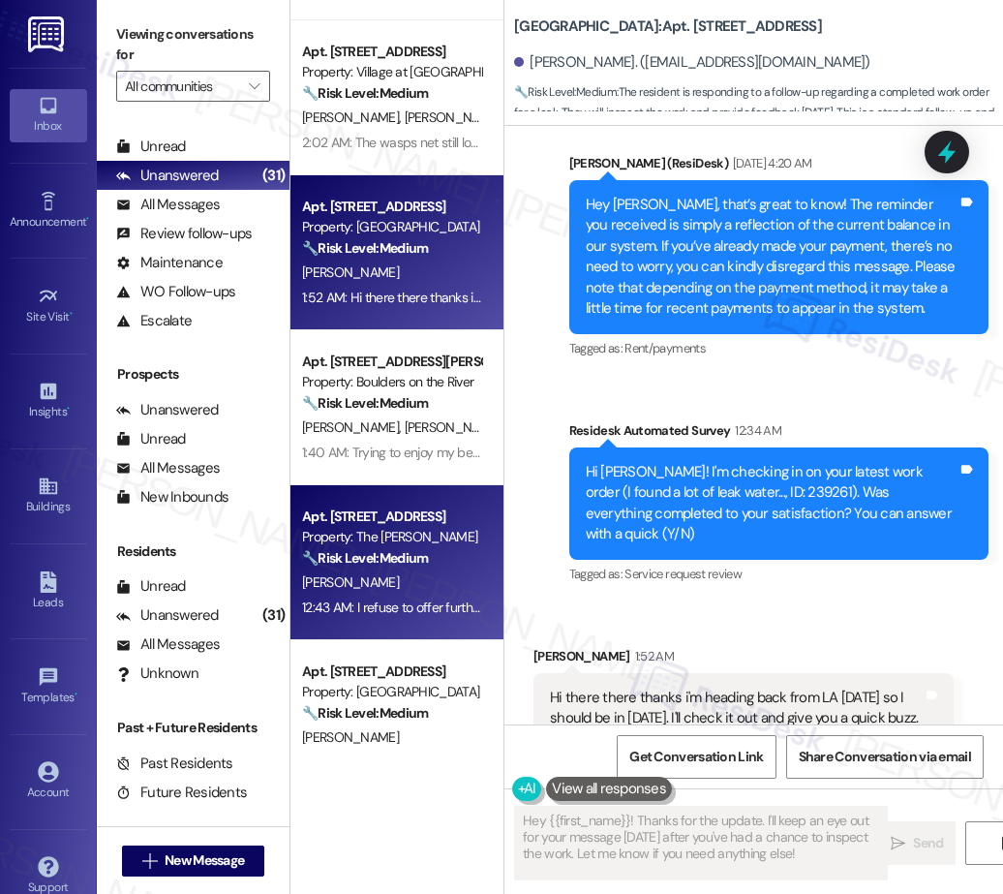
click at [431, 581] on div "P. Orloff" at bounding box center [391, 582] width 183 height 24
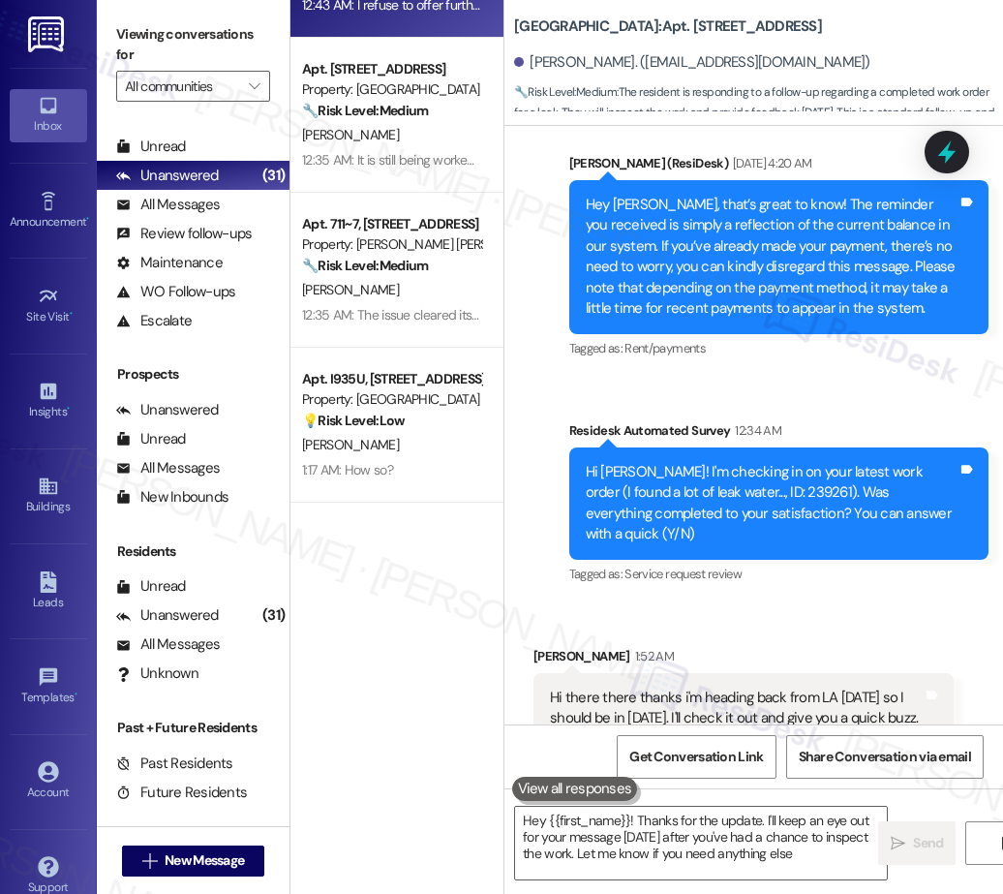
type textarea "Hey {{first_name}}! Thanks for the update. I'll keep an eye out for your messag…"
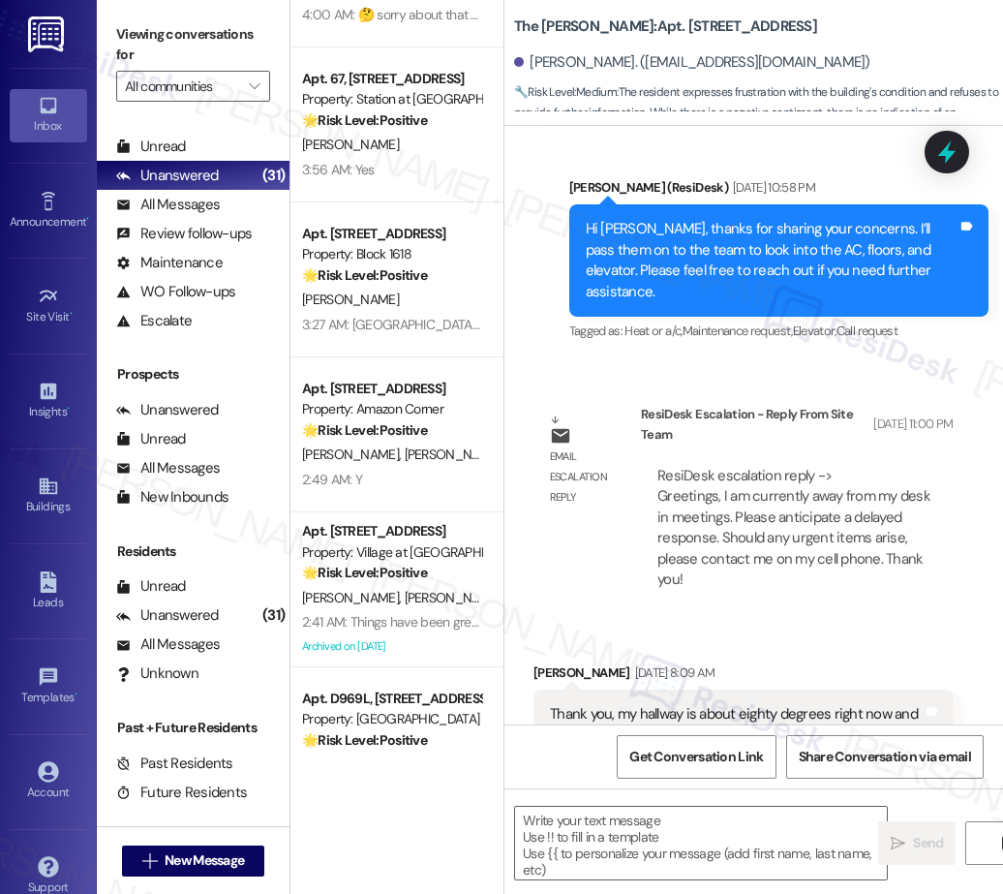
type textarea "Fetching suggested responses. Please feel free to read through the conversation…"
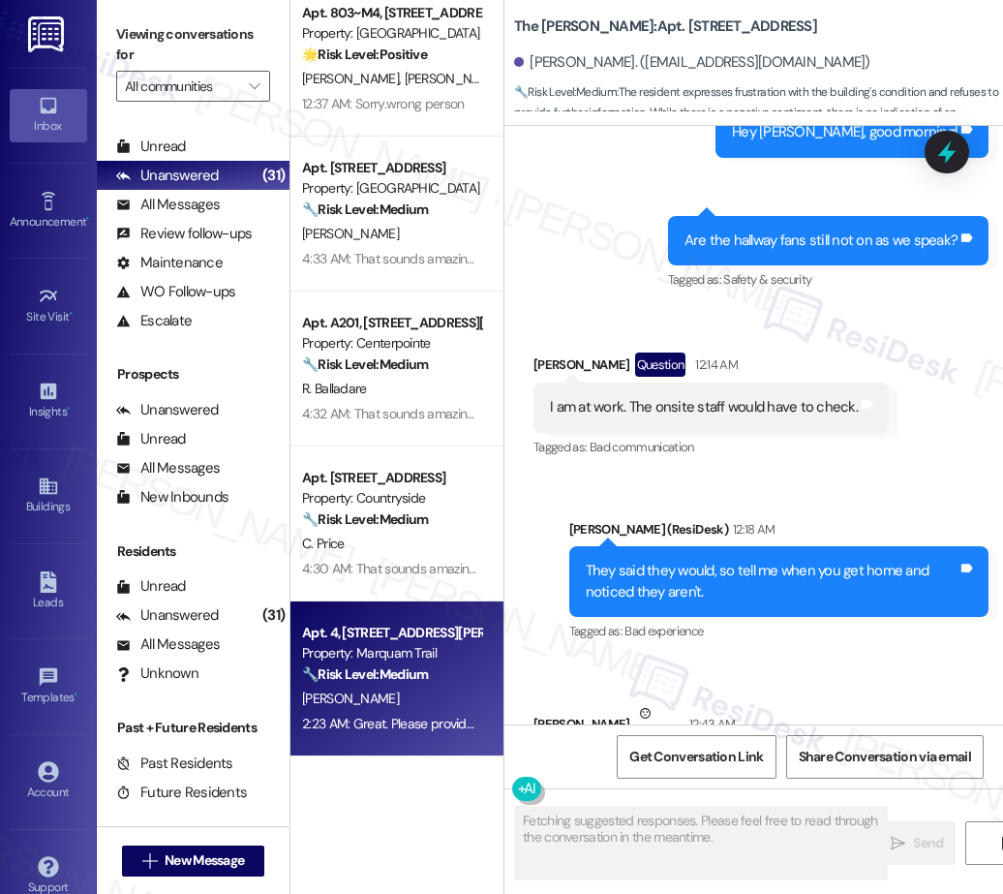
click at [417, 627] on div "Apt. 4, 1129 SW Gaines St" at bounding box center [391, 633] width 179 height 20
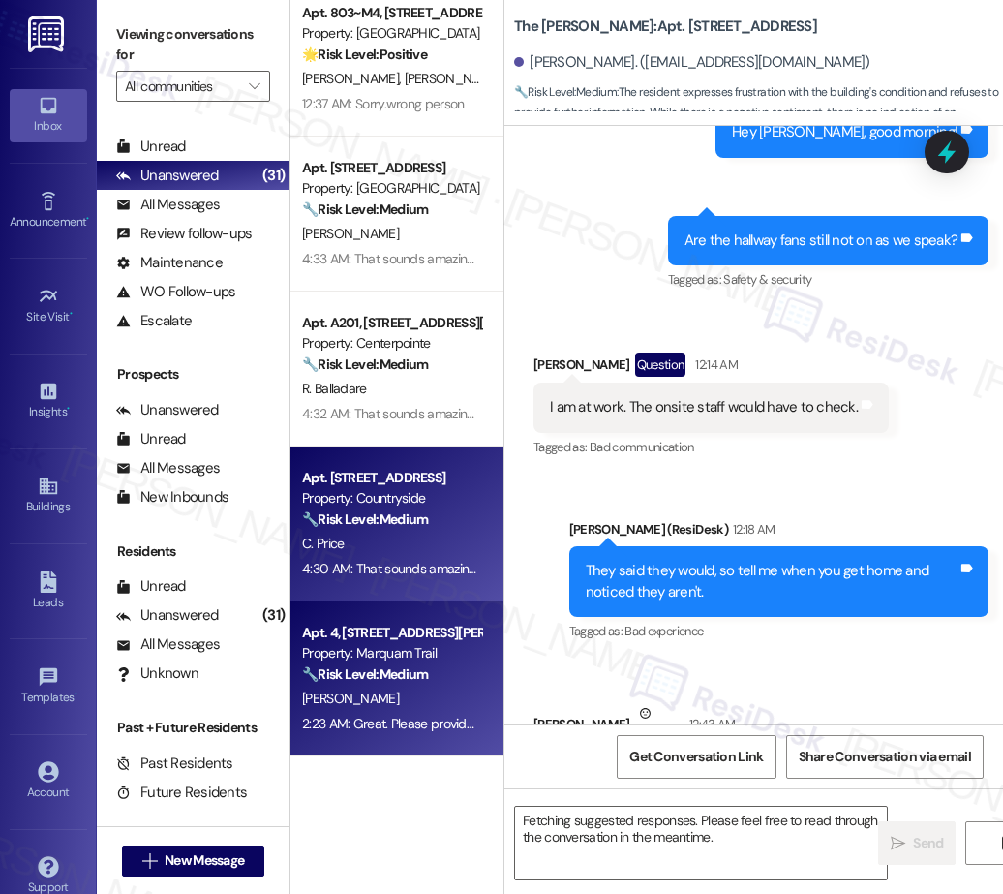
click at [419, 547] on div "C. Price" at bounding box center [391, 544] width 183 height 24
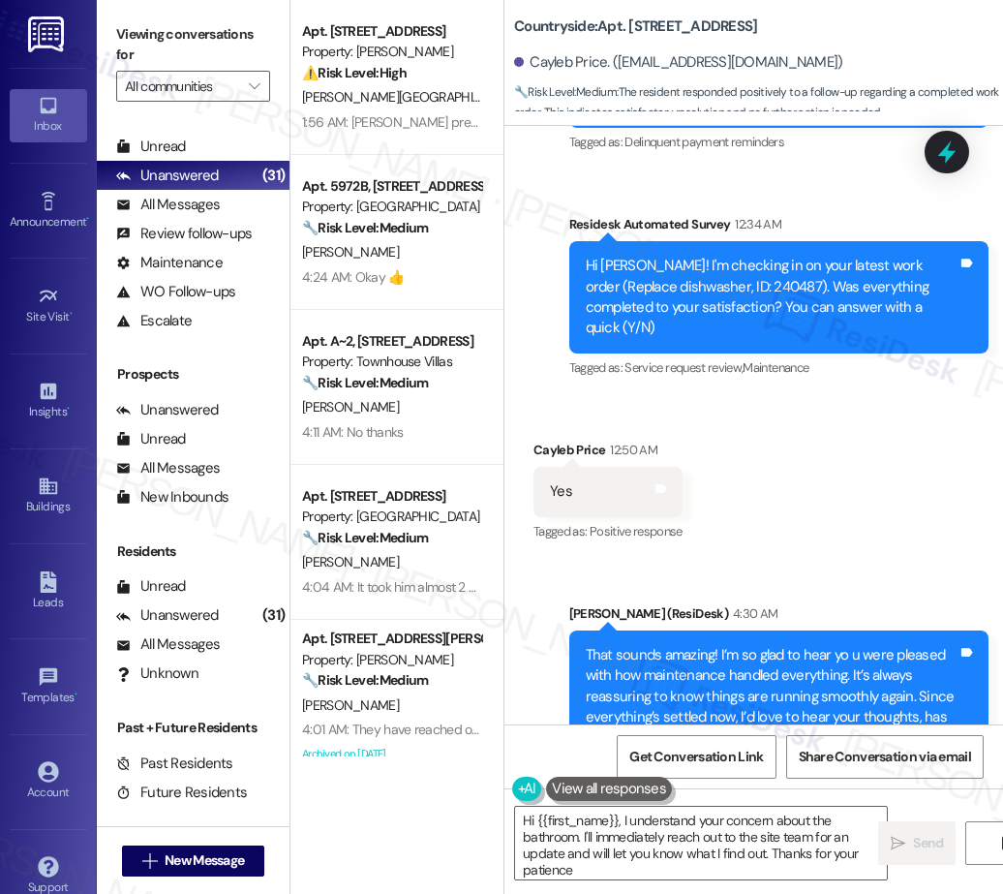
type textarea "Hi {{first_name}}, I understand your concern about the bathroom. I'll immediate…"
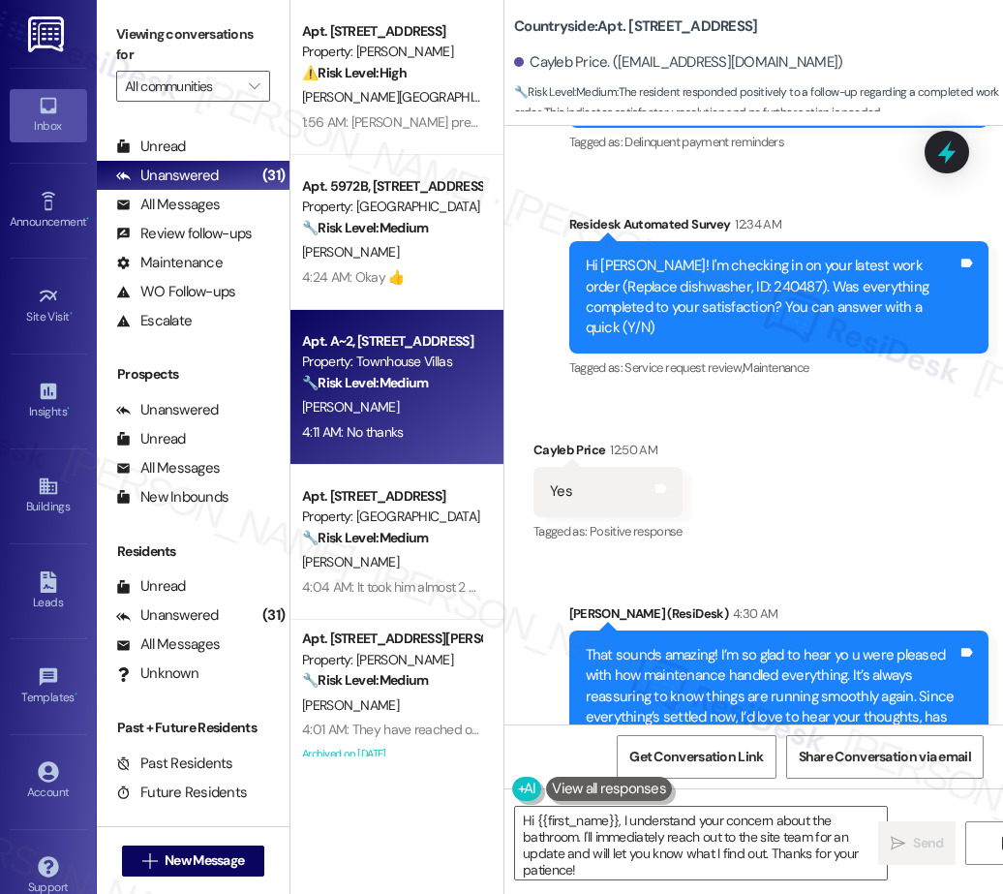
click at [423, 386] on strong "🔧 Risk Level: Medium" at bounding box center [365, 382] width 126 height 17
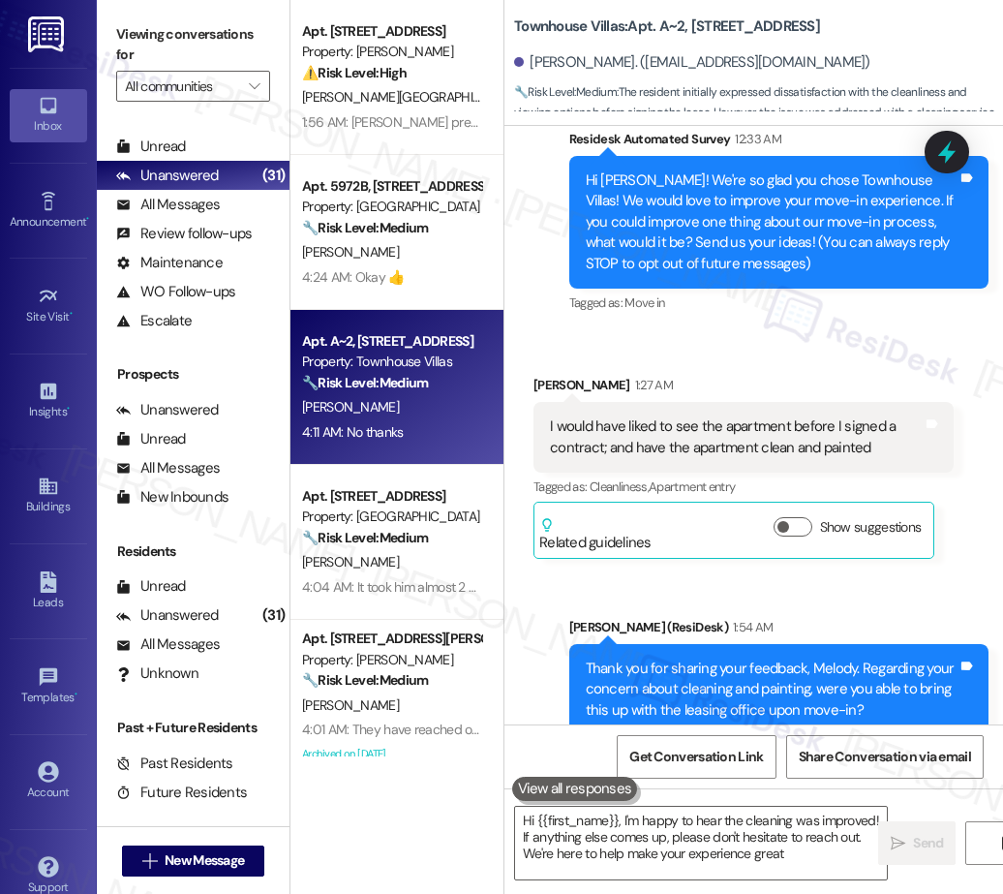
type textarea "Hi {{first_name}}, I'm happy to hear the cleaning was improved! If anything els…"
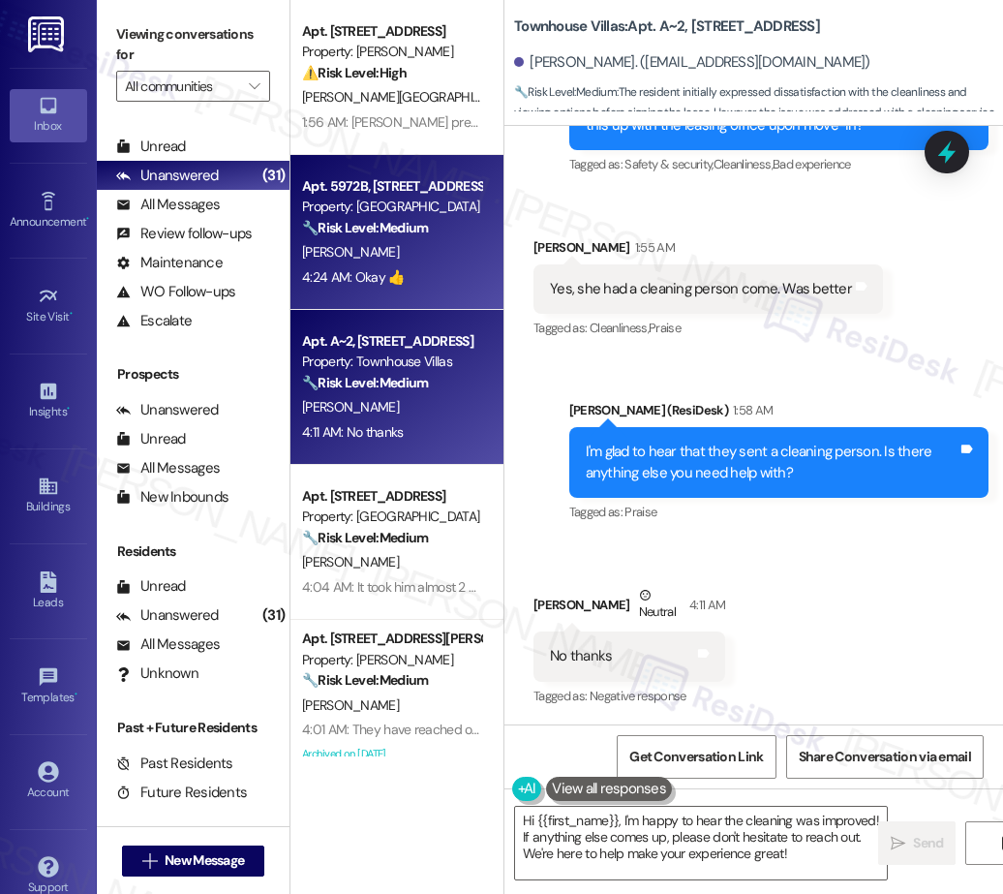
click at [408, 252] on div "T. Marx" at bounding box center [391, 252] width 183 height 24
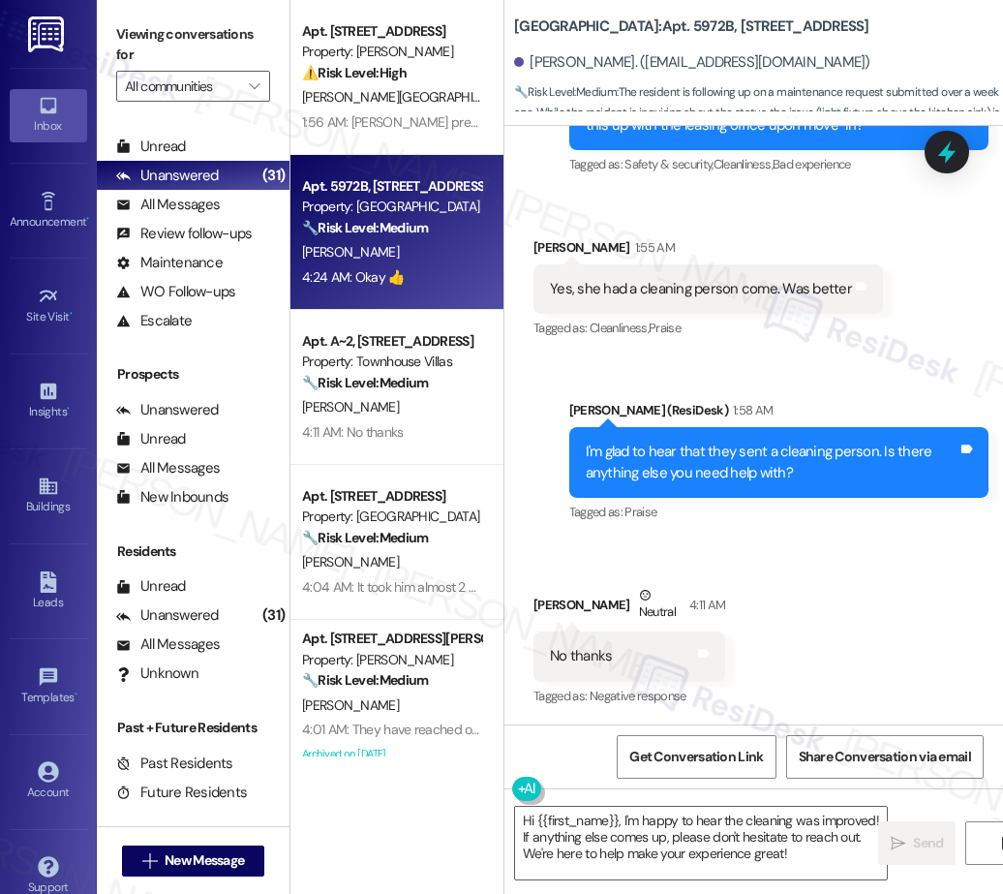
type textarea "Fetching suggested responses. Please feel free to read through the conversation…"
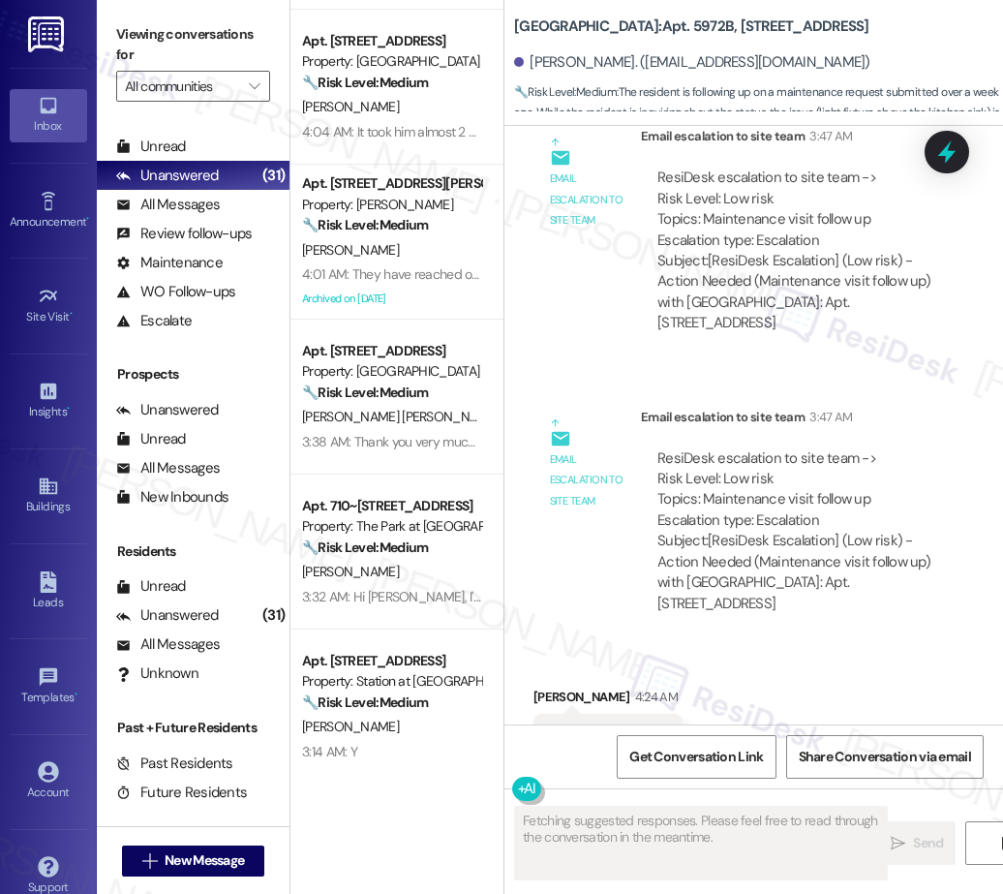
scroll to position [474, 0]
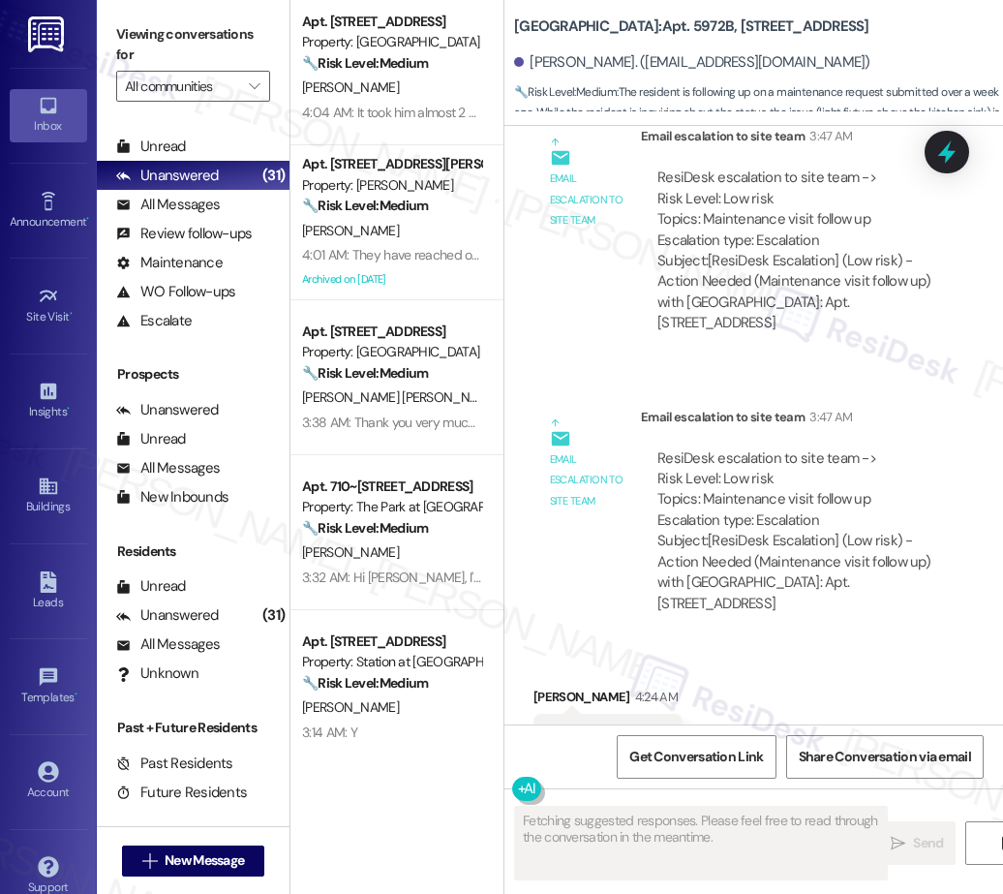
click at [396, 284] on div "Archived on 08/27/2025" at bounding box center [391, 279] width 183 height 24
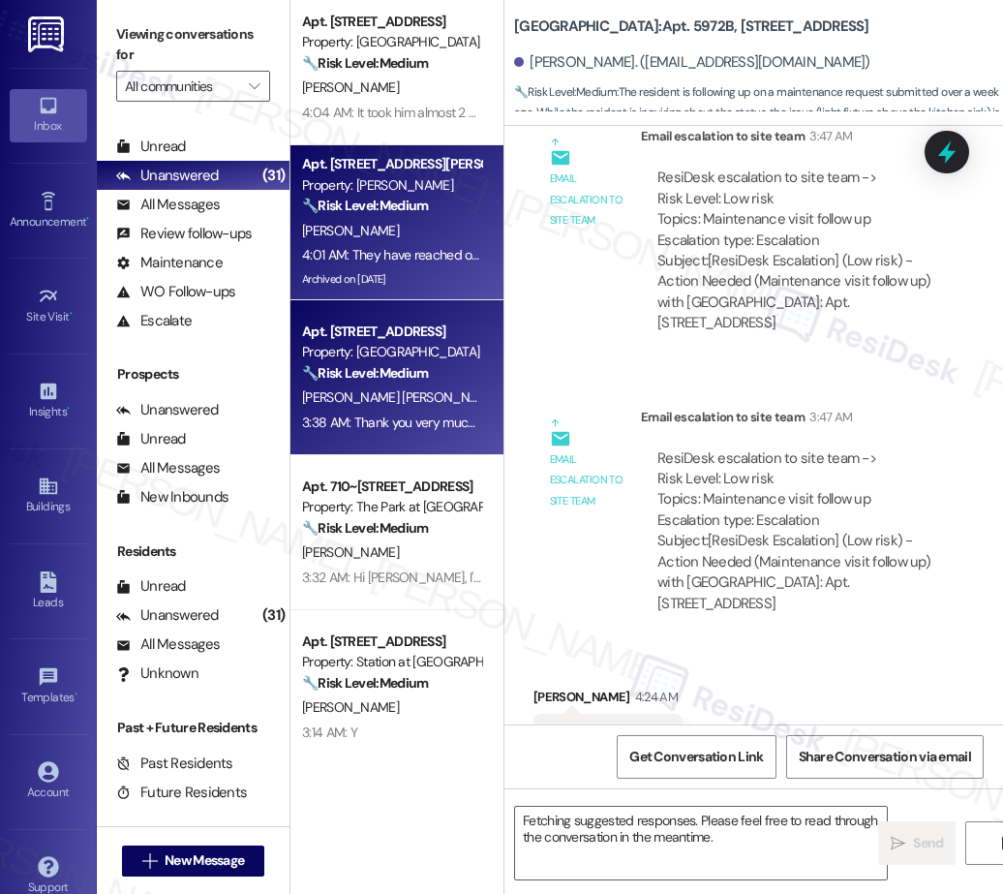
click at [422, 413] on div "3:38 AM: Thank you very much, really. 3:38 AM: Thank you very much, really." at bounding box center [406, 421] width 209 height 17
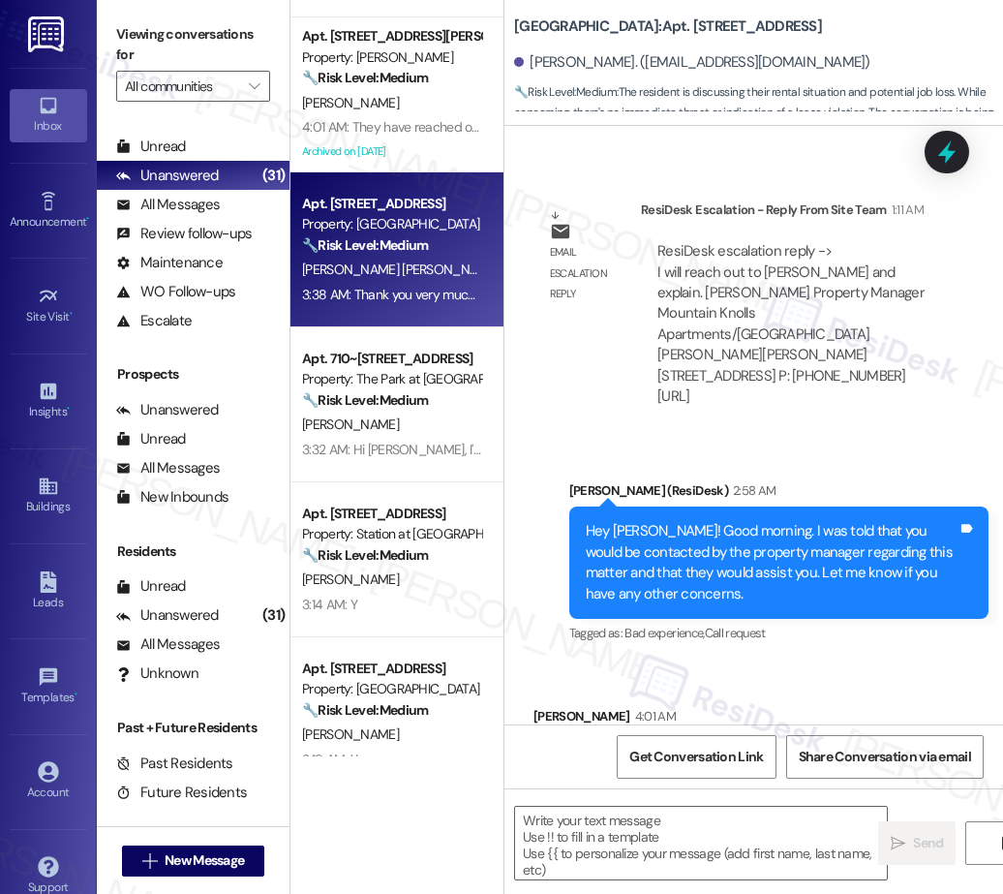
scroll to position [8932, 0]
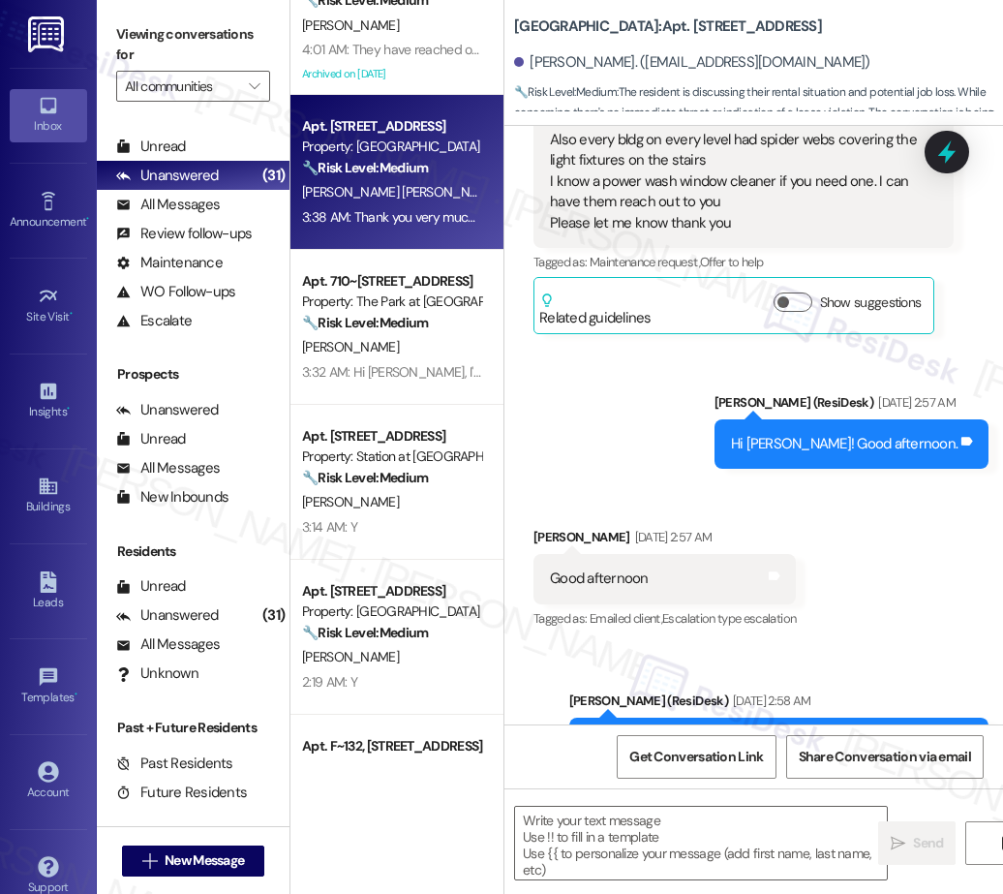
type textarea "Fetching suggested responses. Please feel free to read through the conversation…"
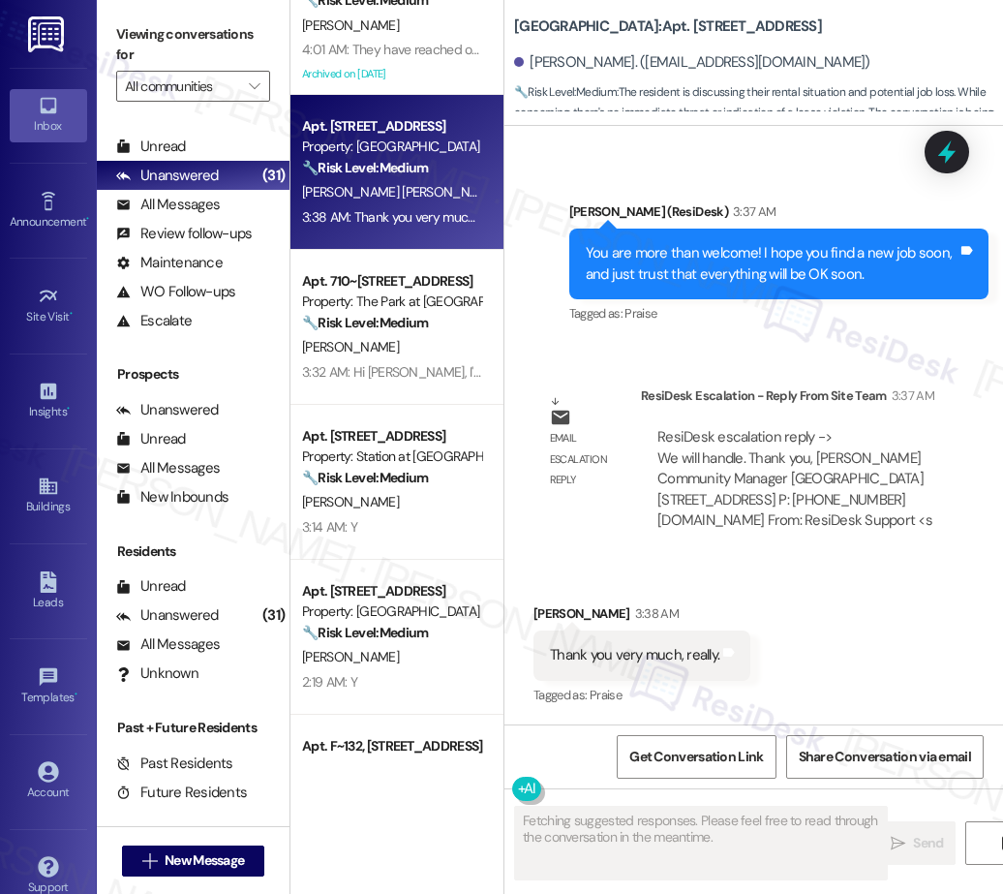
scroll to position [696, 0]
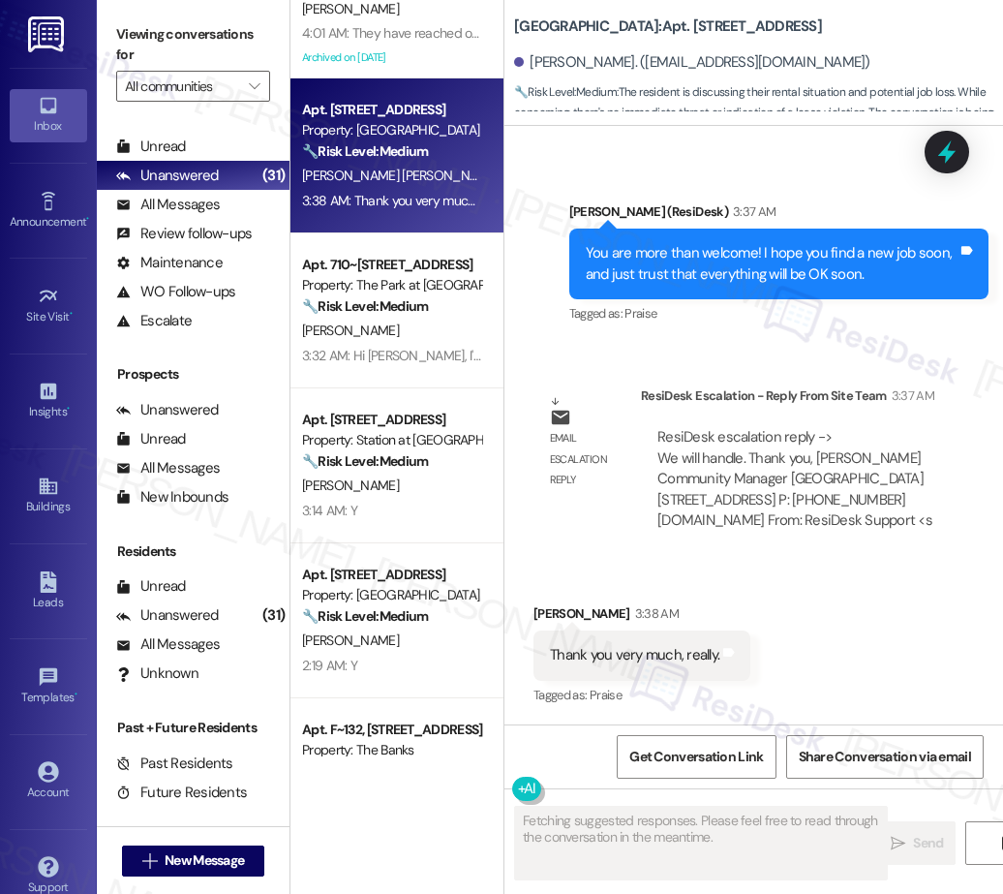
click at [402, 330] on div "G. Rubio" at bounding box center [391, 331] width 183 height 24
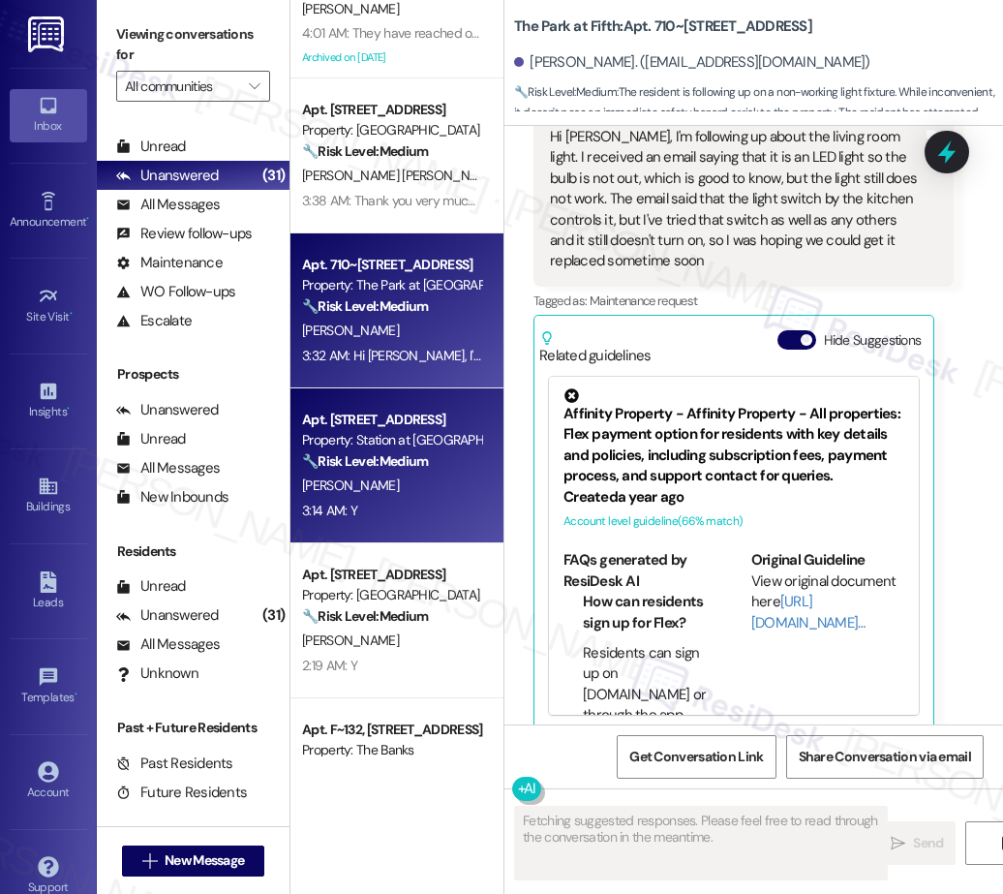
scroll to position [814, 0]
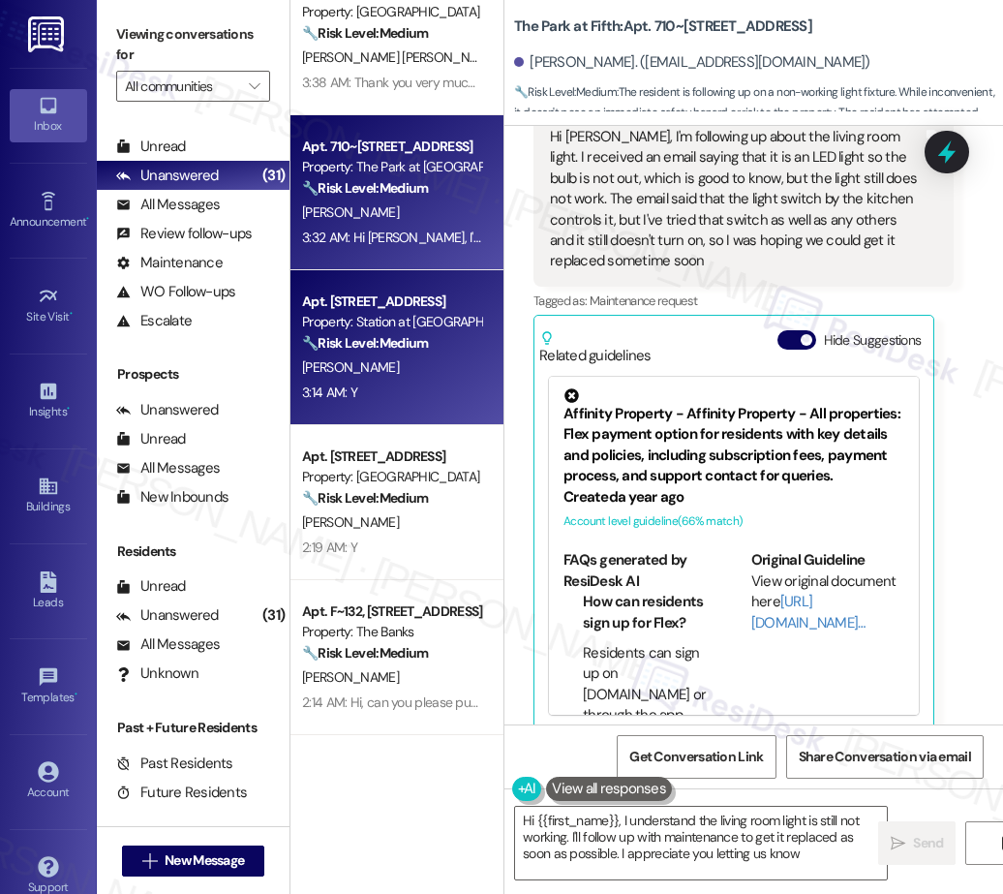
type textarea "Hi {{first_name}}, I understand the living room light is still not working. I'l…"
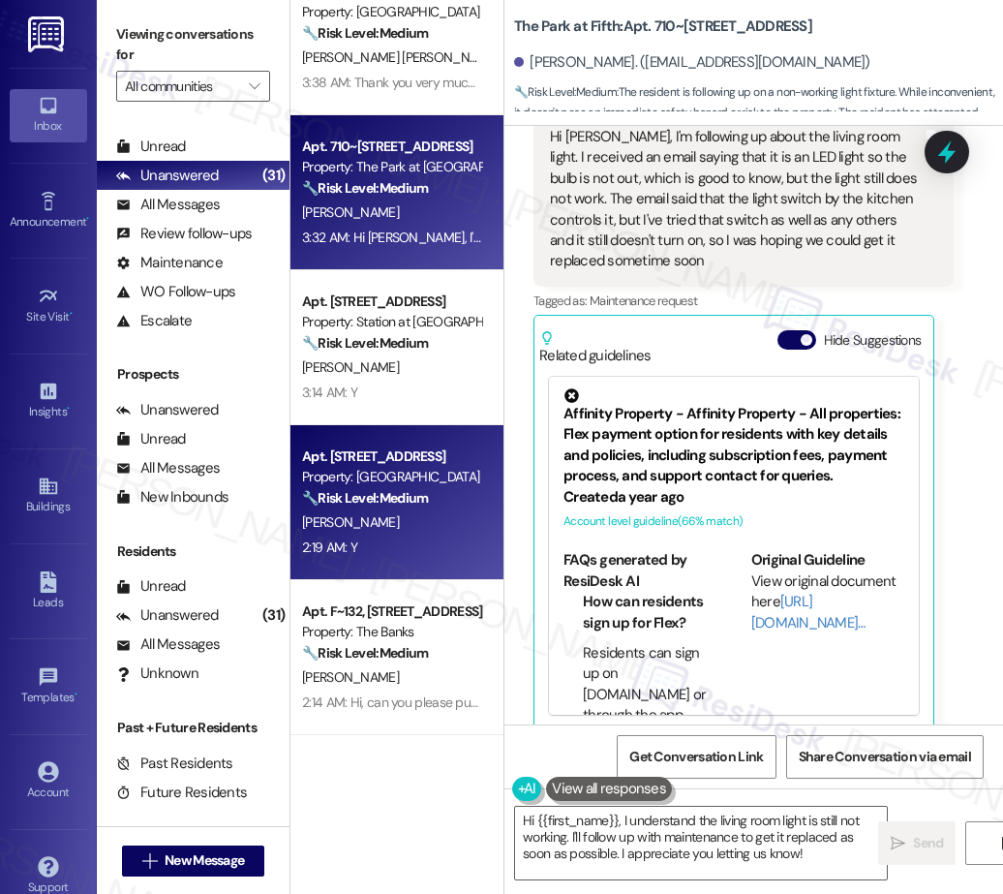
click at [410, 532] on div "B. Diggs" at bounding box center [391, 522] width 183 height 24
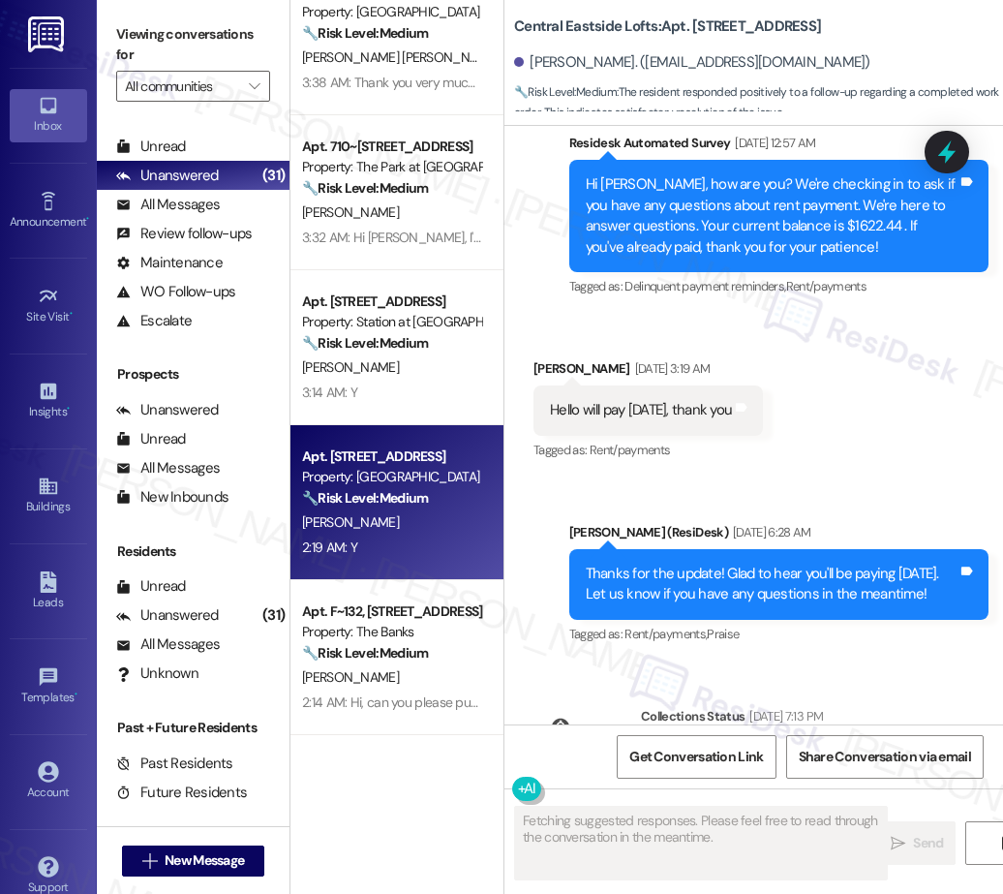
scroll to position [6571, 0]
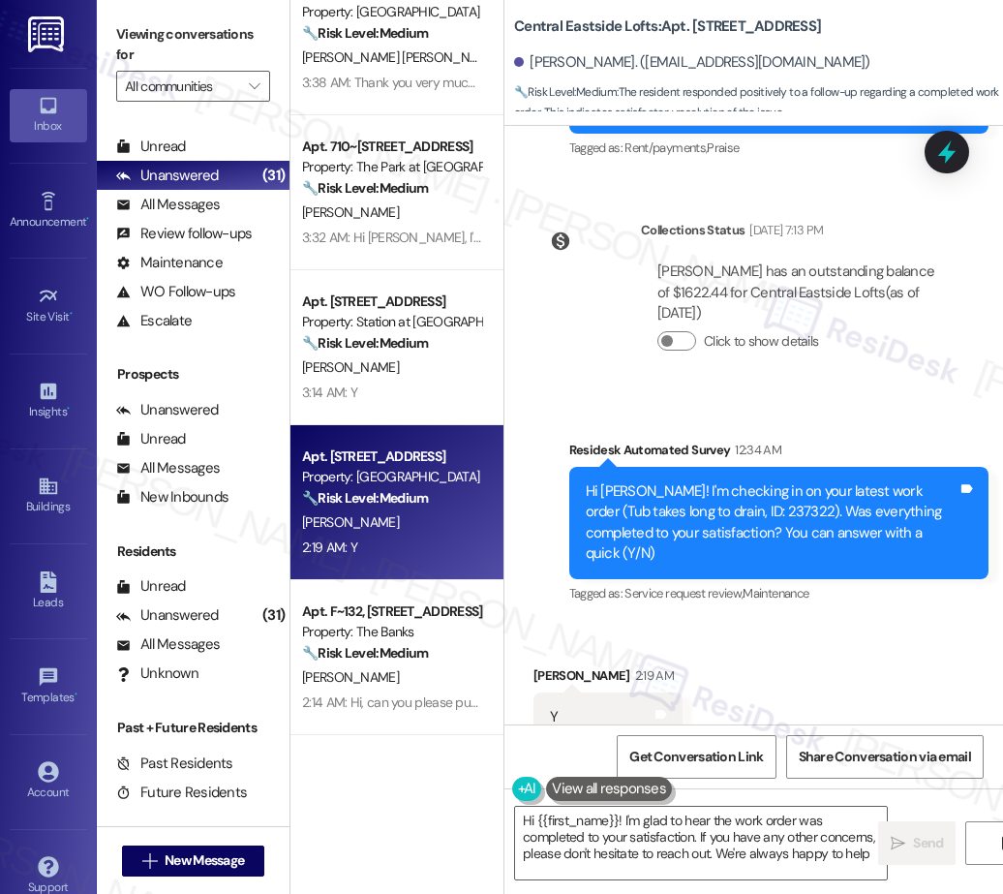
type textarea "Hi {{first_name}}! I'm glad to hear the work order was completed to your satisf…"
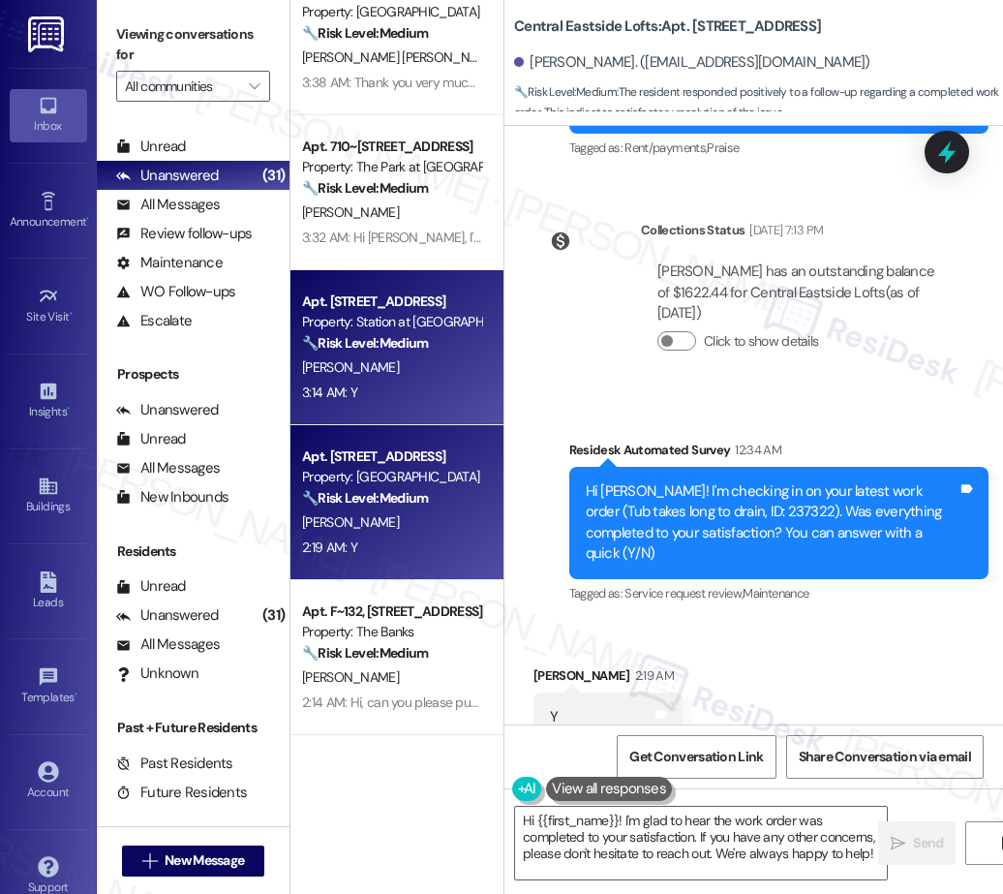
click at [410, 362] on div "B. Njoku" at bounding box center [391, 367] width 183 height 24
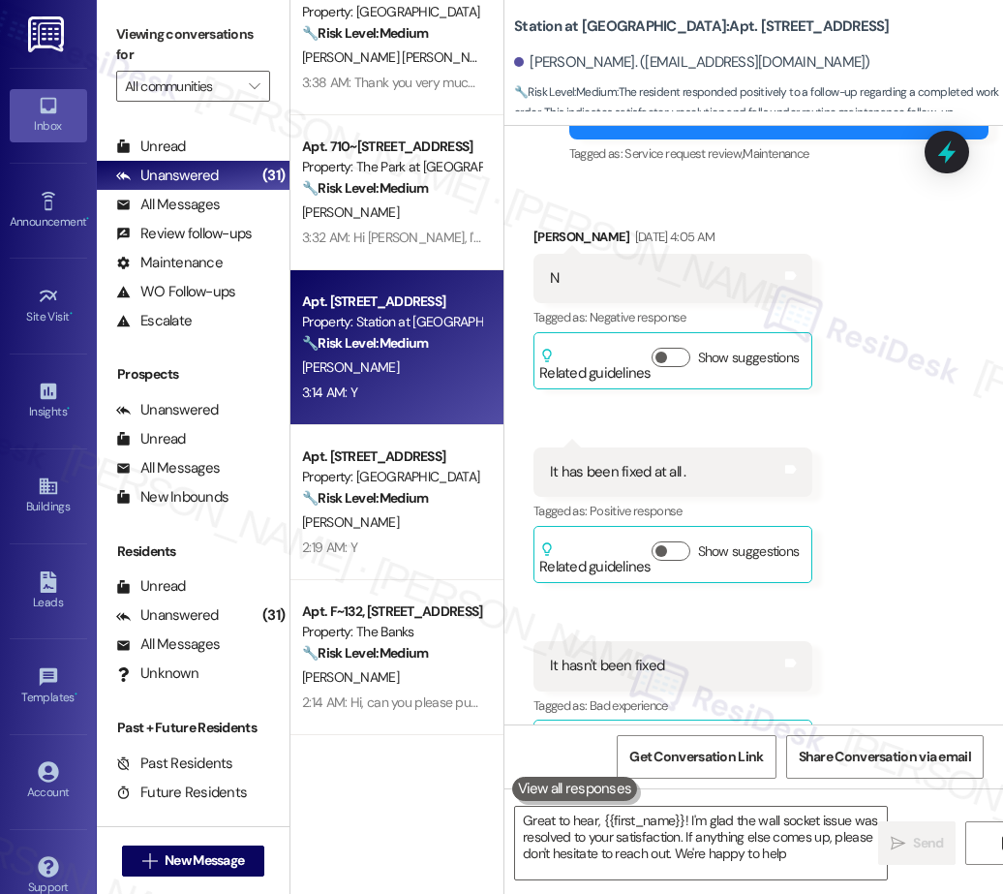
type textarea "Great to hear, {{first_name}}! I'm glad the wall socket issue was resolved to y…"
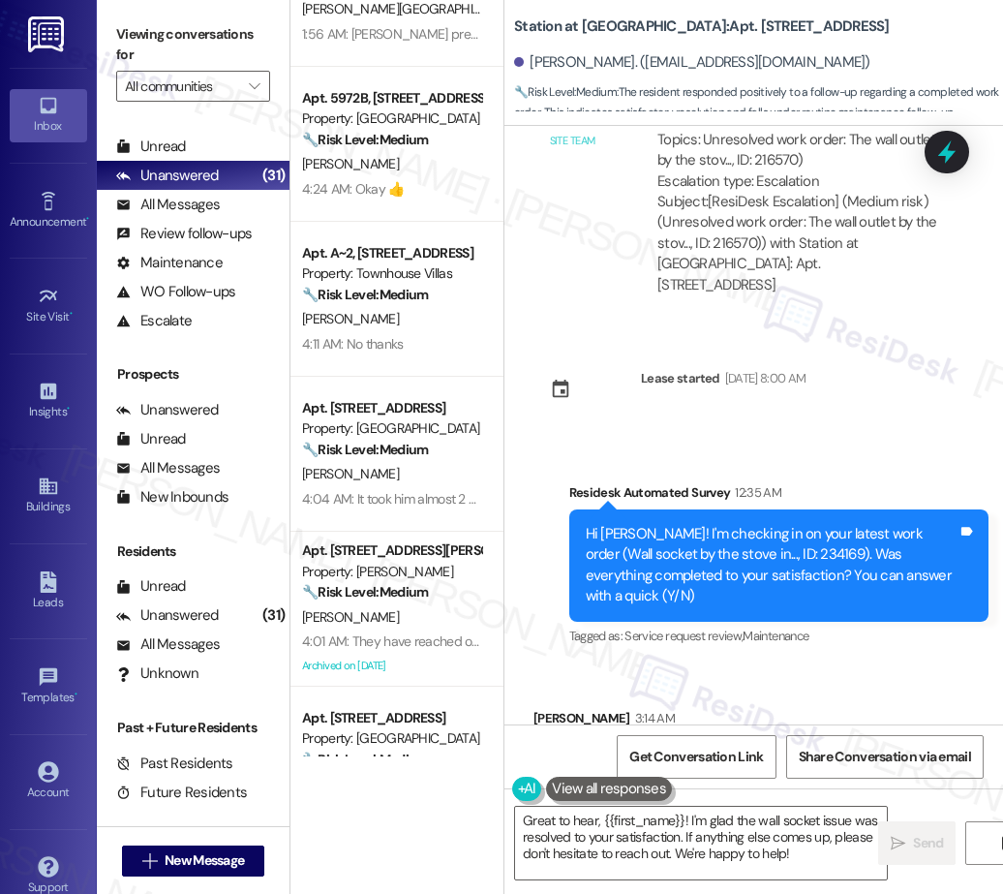
scroll to position [0, 0]
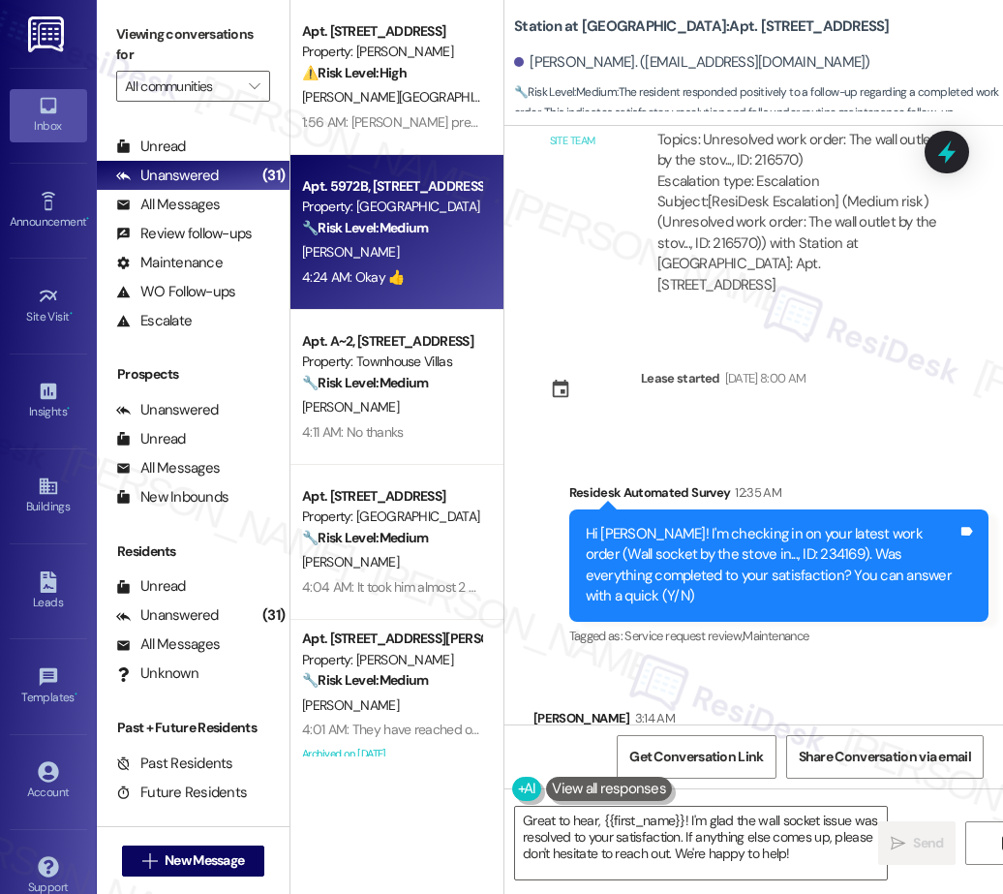
click at [385, 251] on div "T. Marx" at bounding box center [391, 252] width 183 height 24
type textarea "Great to hear, {{first_name}}! I'm glad the wall socket issue was resolved to y…"
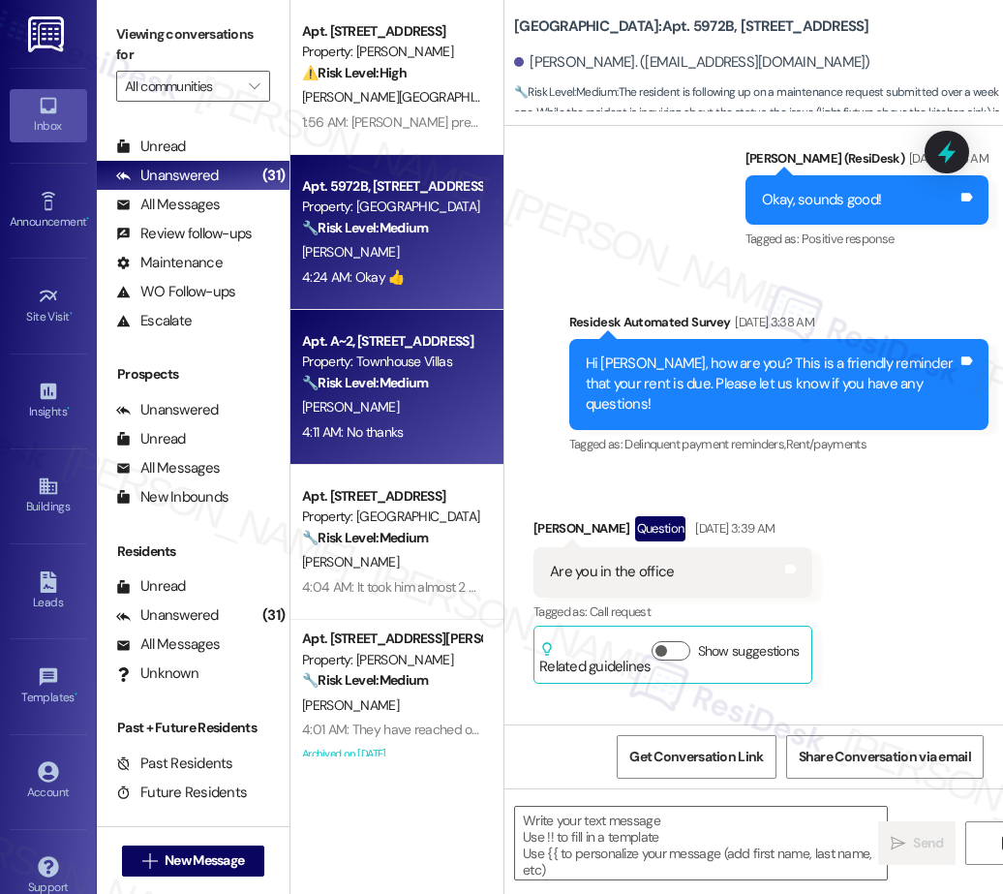
type textarea "Fetching suggested responses. Please feel free to read through the conversation…"
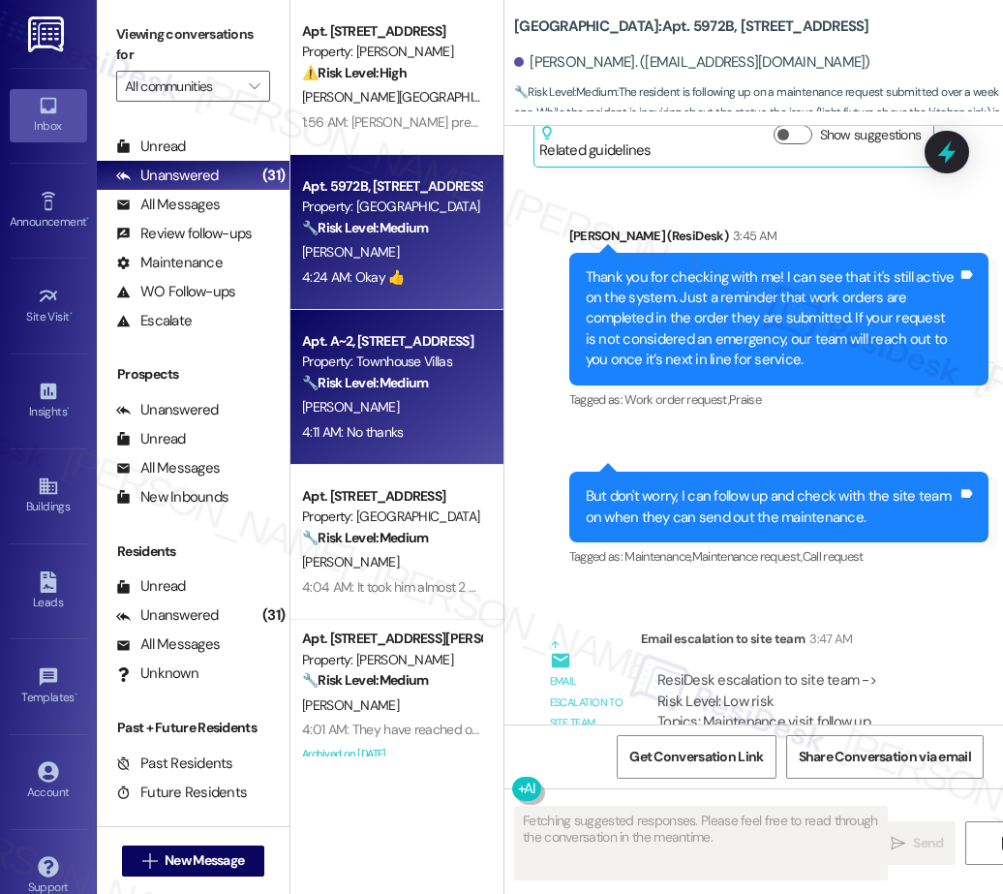
click at [329, 418] on div "M. Walden" at bounding box center [391, 407] width 183 height 24
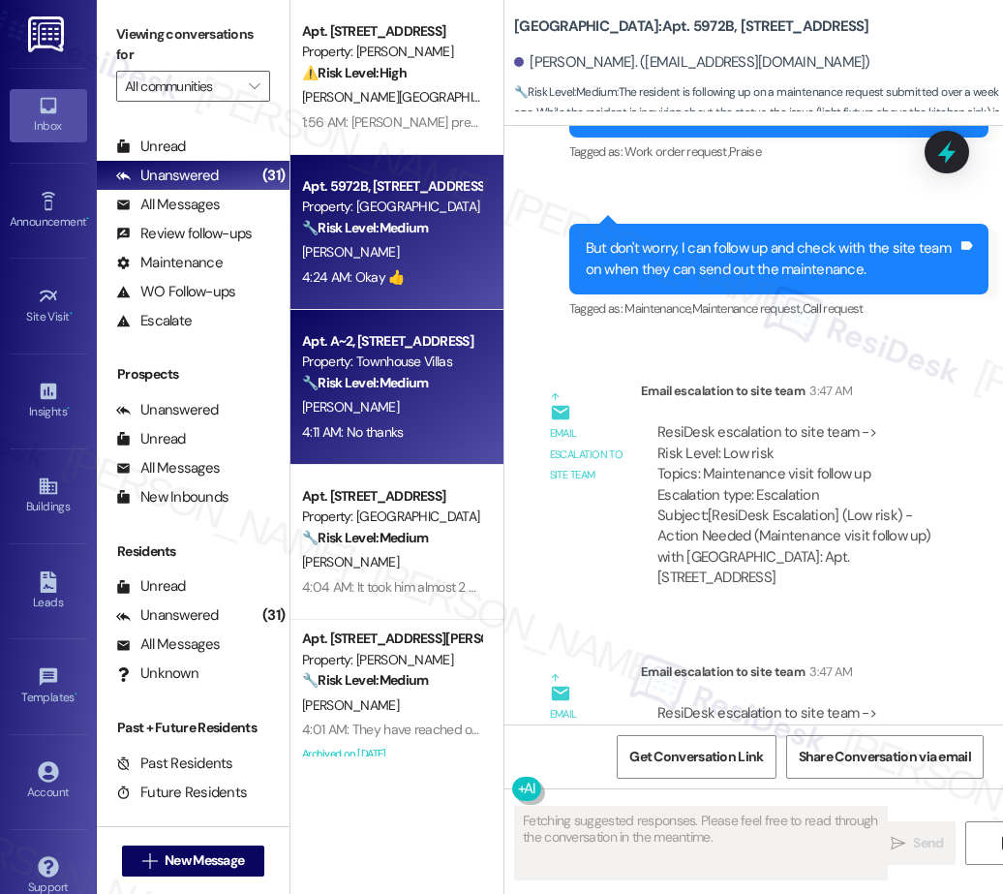
scroll to position [4535, 0]
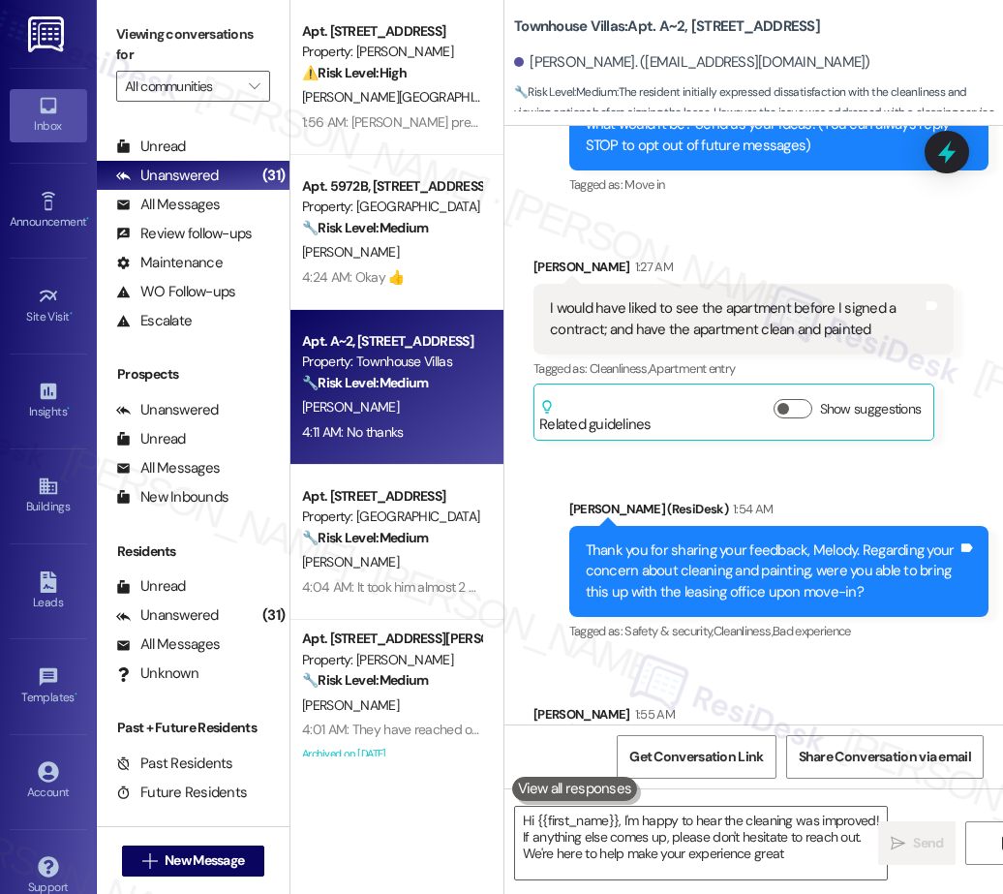
type textarea "Hi {{first_name}}, I'm happy to hear the cleaning was improved! If anything els…"
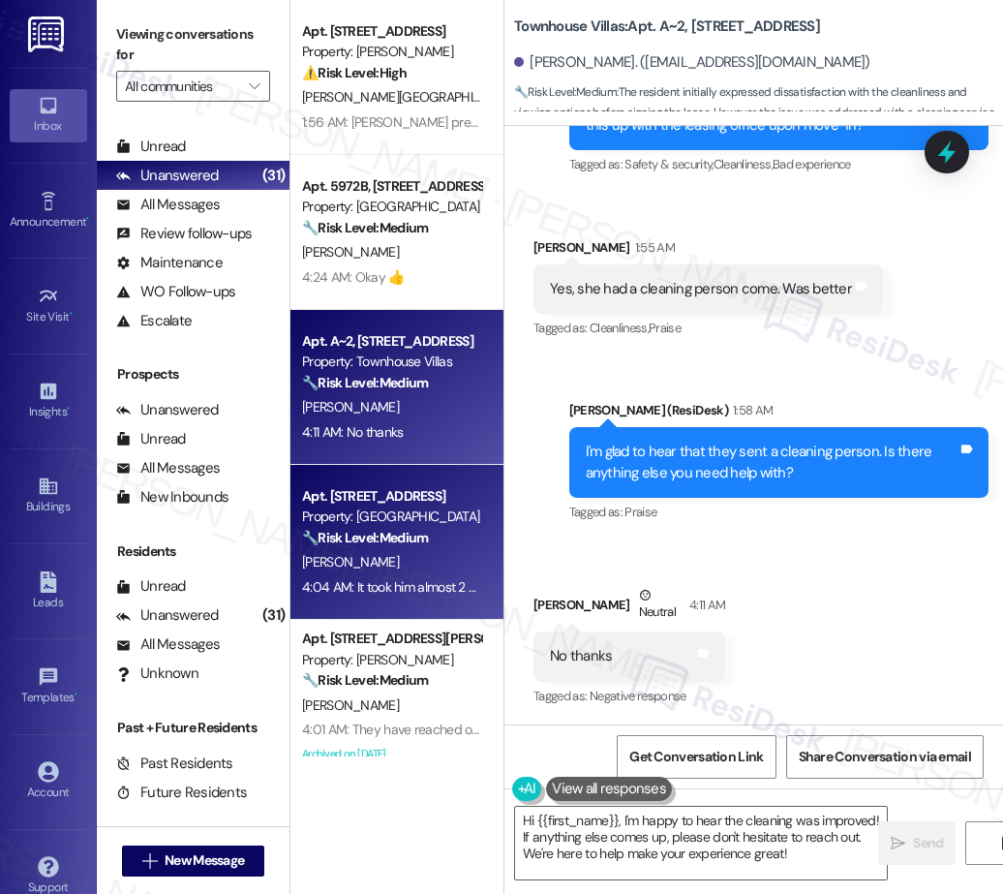
click at [368, 540] on strong "🔧 Risk Level: Medium" at bounding box center [365, 537] width 126 height 17
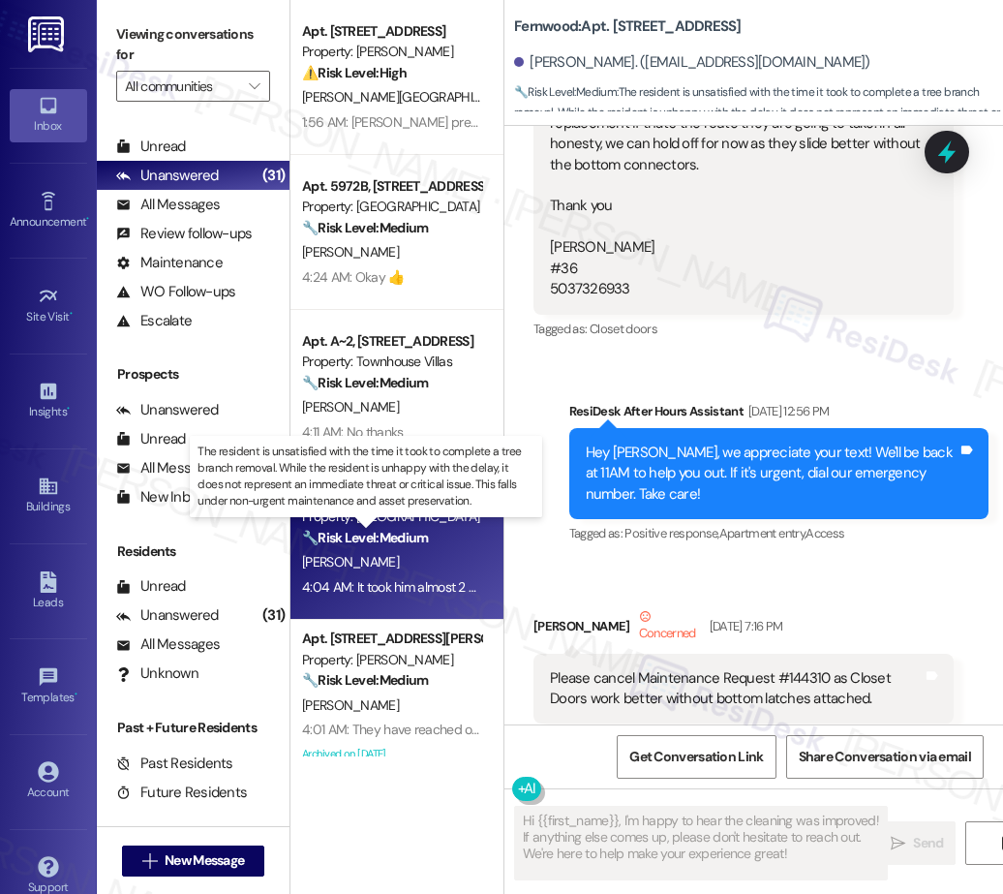
type textarea "Fetching suggested responses. Please feel free to read through the conversation…"
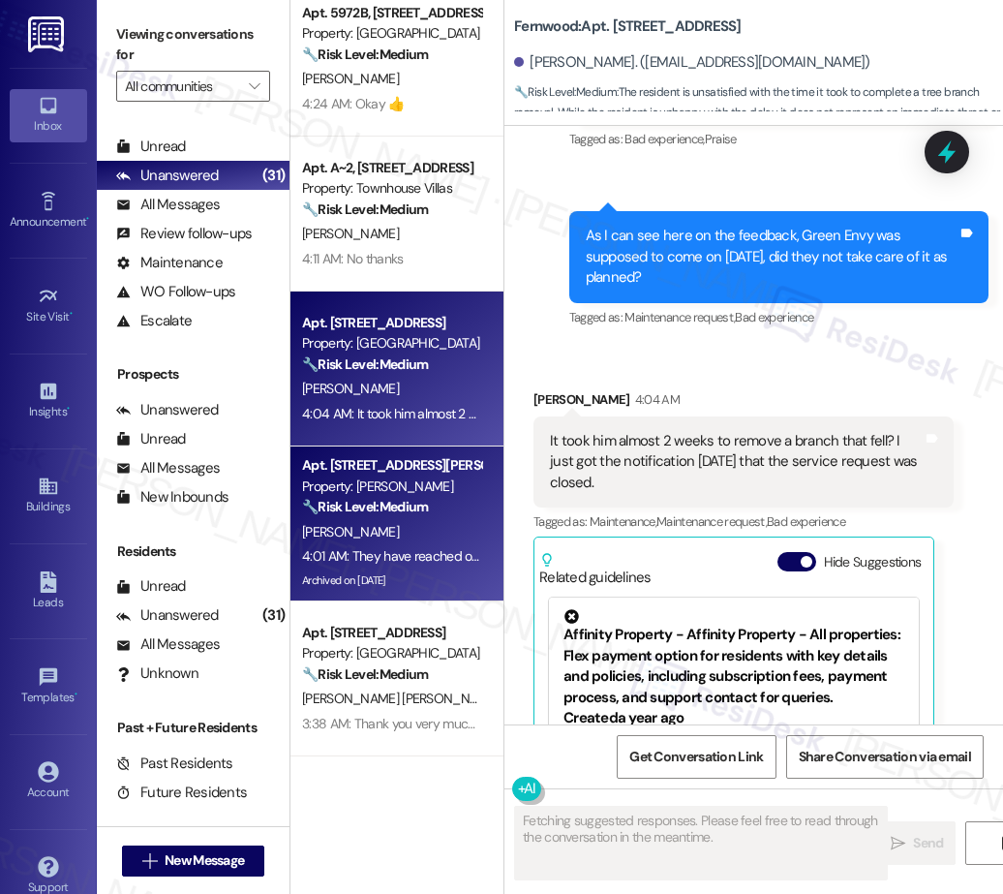
scroll to position [6607, 0]
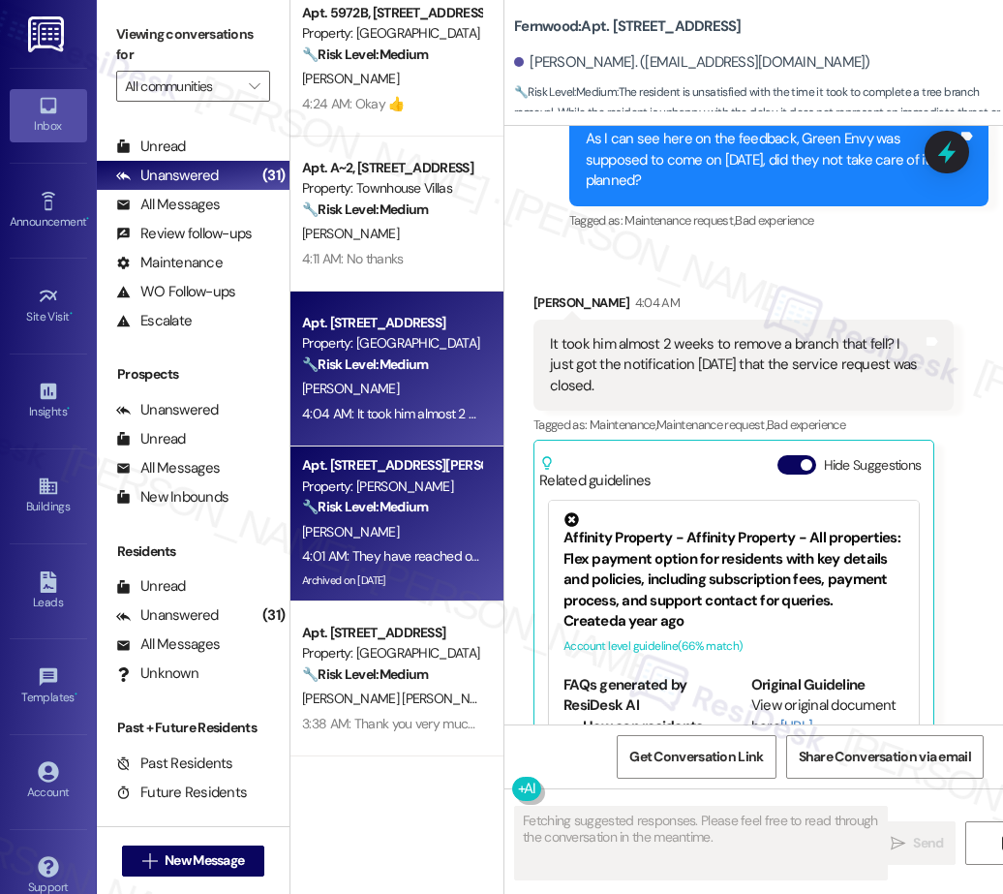
click at [396, 512] on strong "🔧 Risk Level: Medium" at bounding box center [365, 506] width 126 height 17
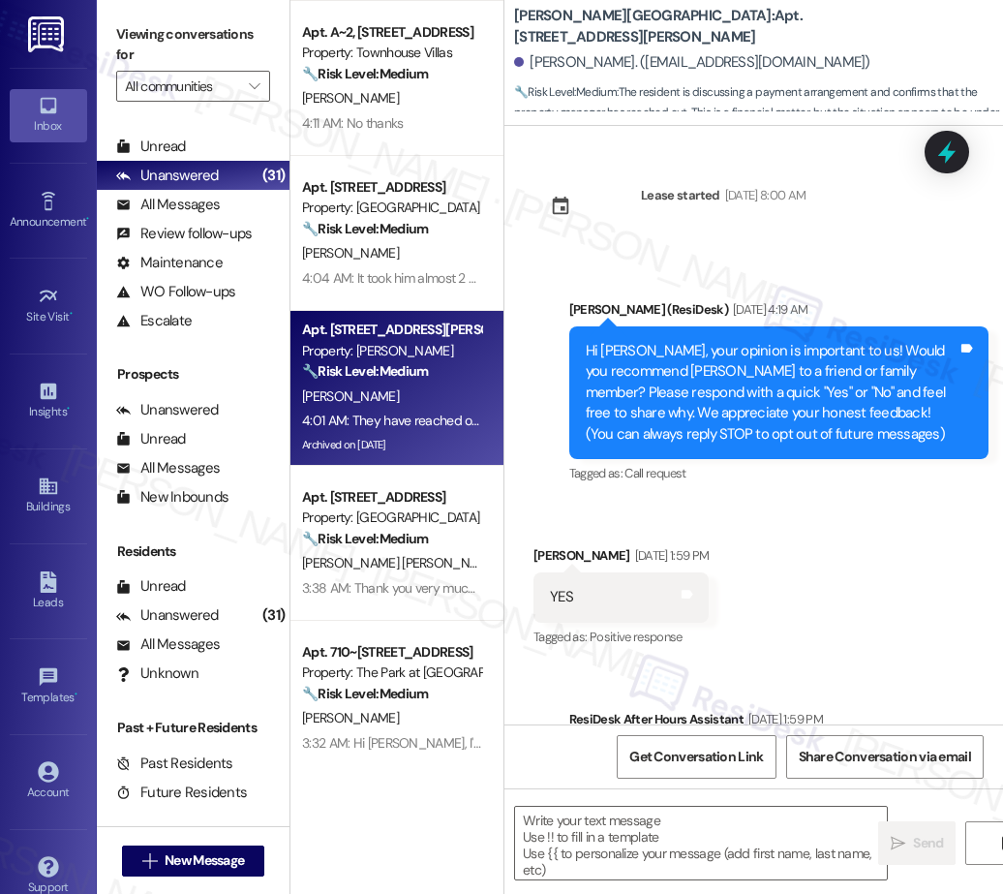
scroll to position [15222, 0]
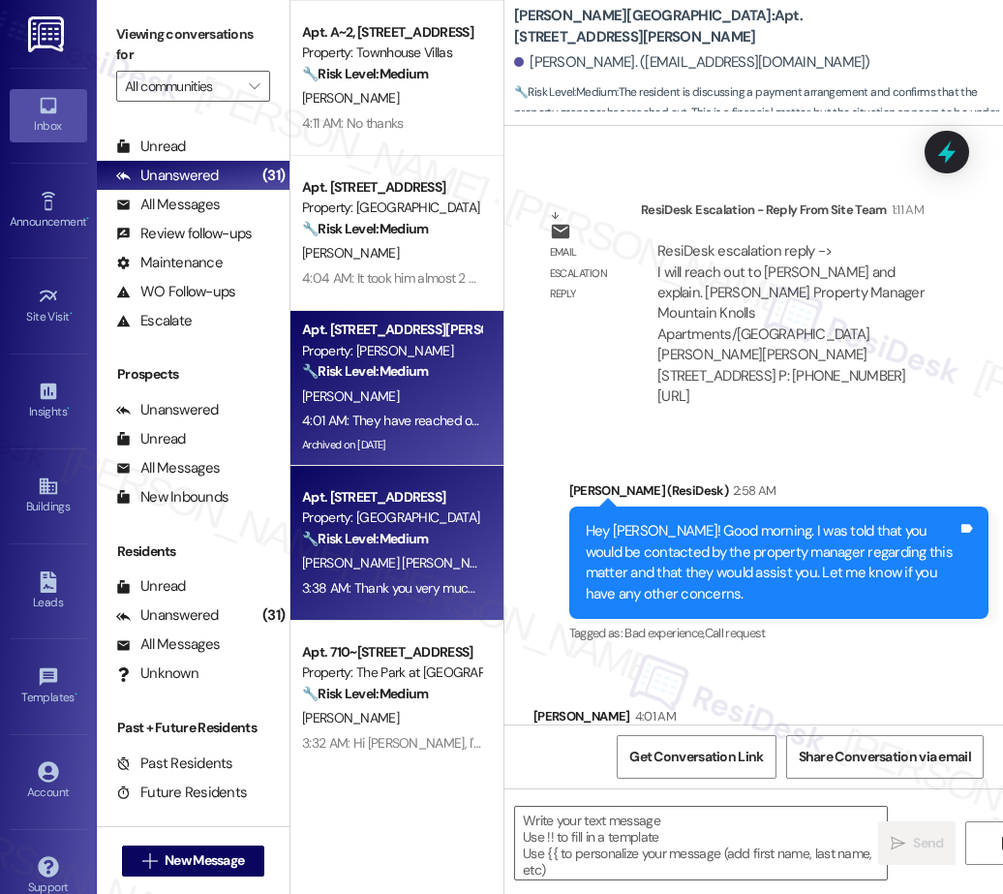
type textarea "Fetching suggested responses. Please feel free to read through the conversation…"
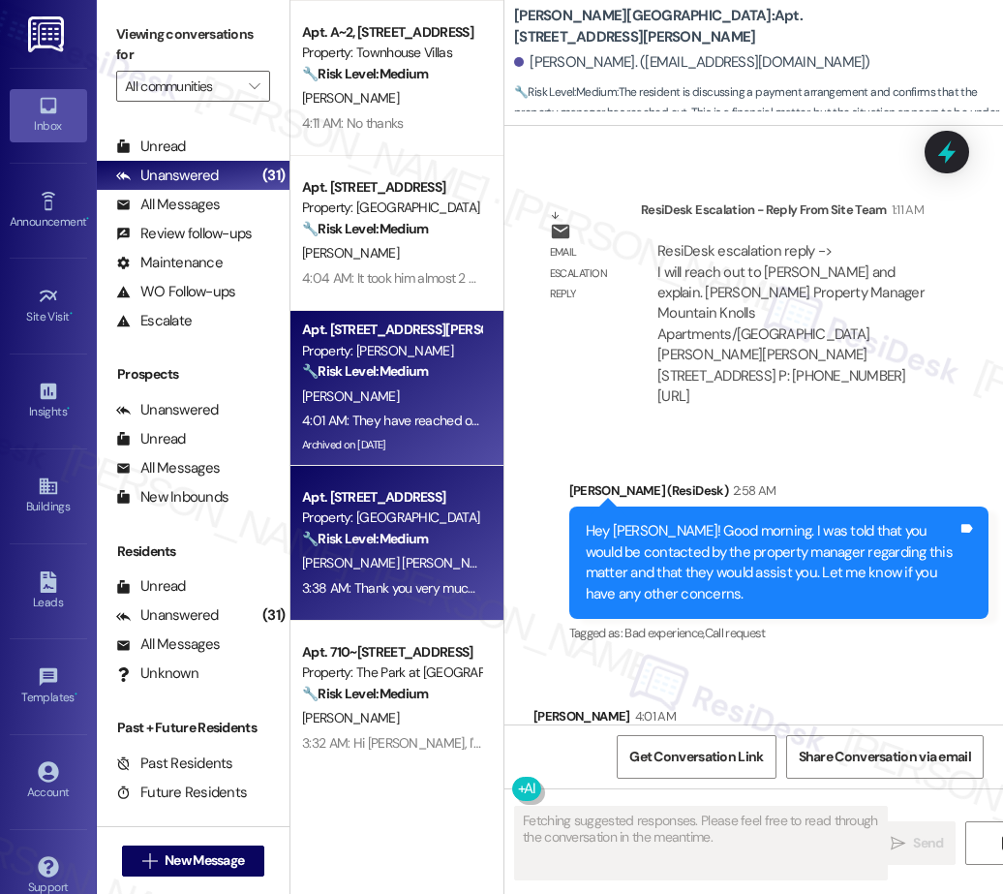
click at [348, 545] on strong "🔧 Risk Level: Medium" at bounding box center [365, 538] width 126 height 17
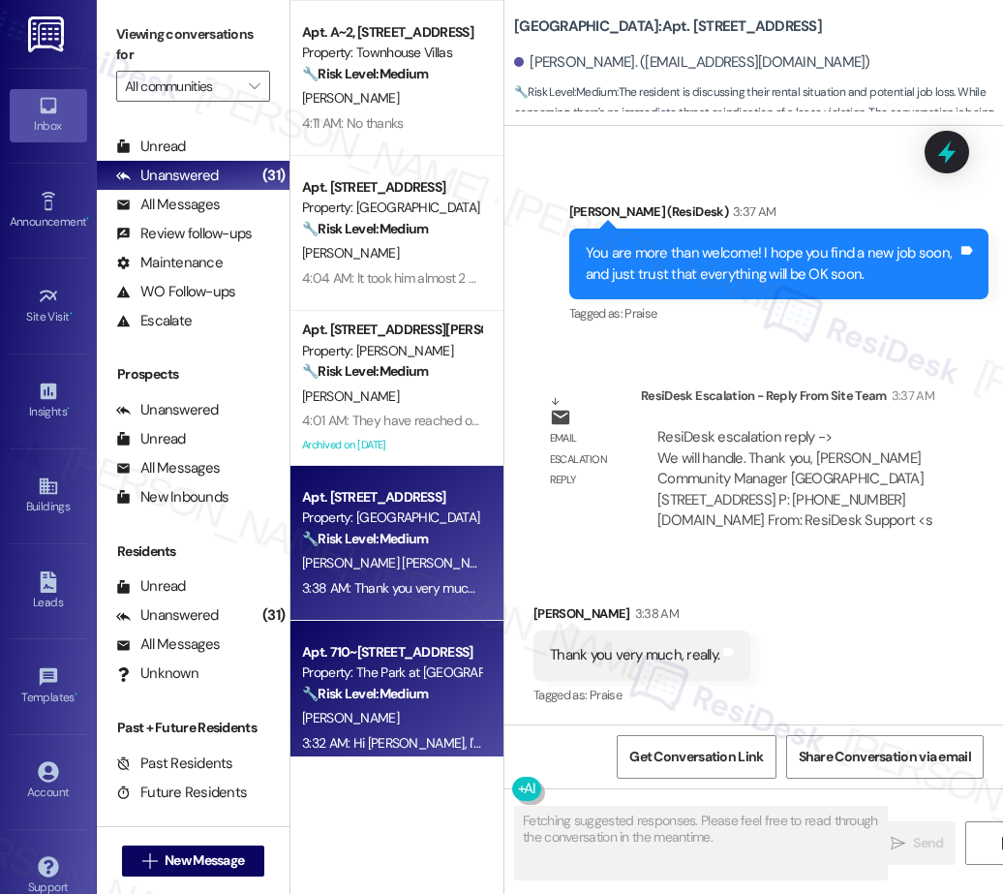
scroll to position [29, 0]
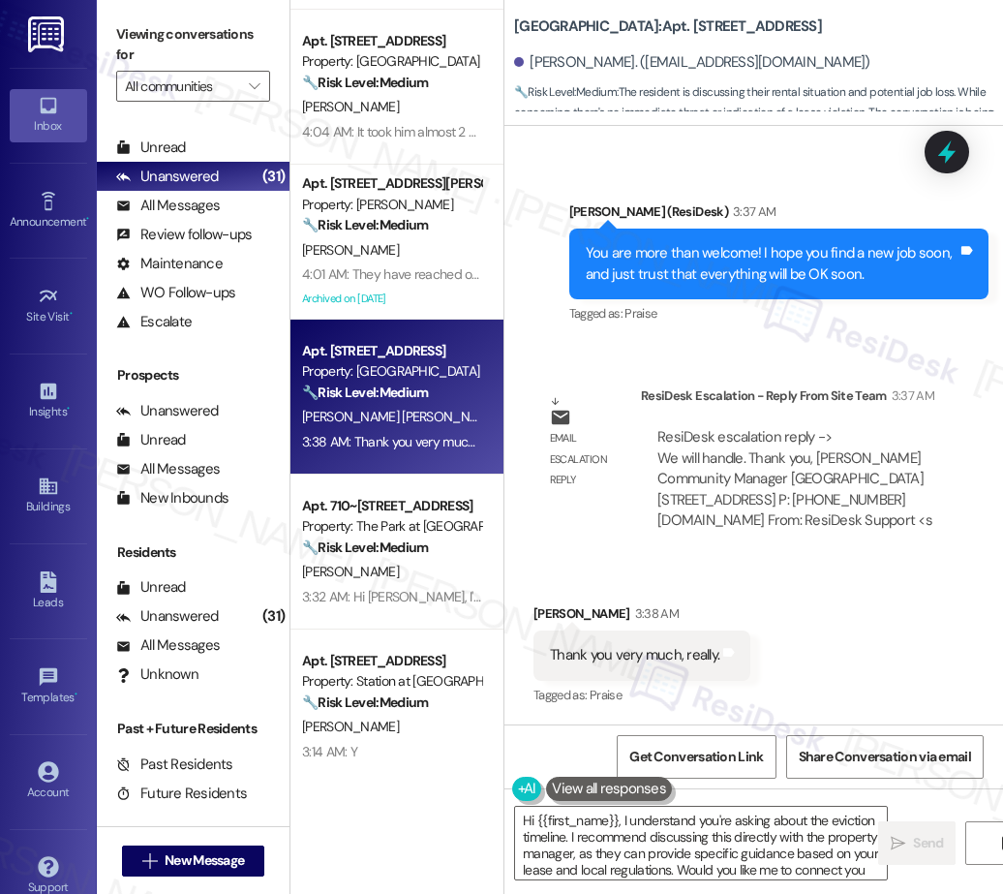
type textarea "Hi {{first_name}}, I understand you're asking about the eviction timeline. I re…"
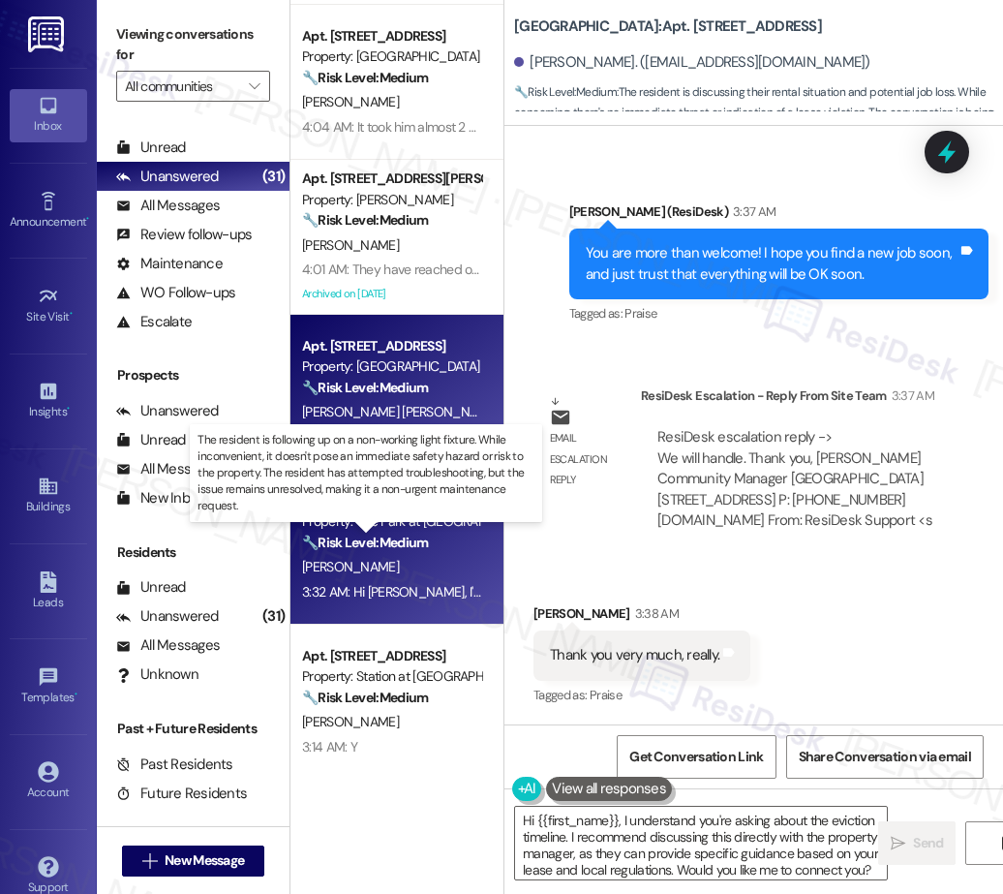
click at [427, 549] on strong "🔧 Risk Level: Medium" at bounding box center [365, 541] width 126 height 17
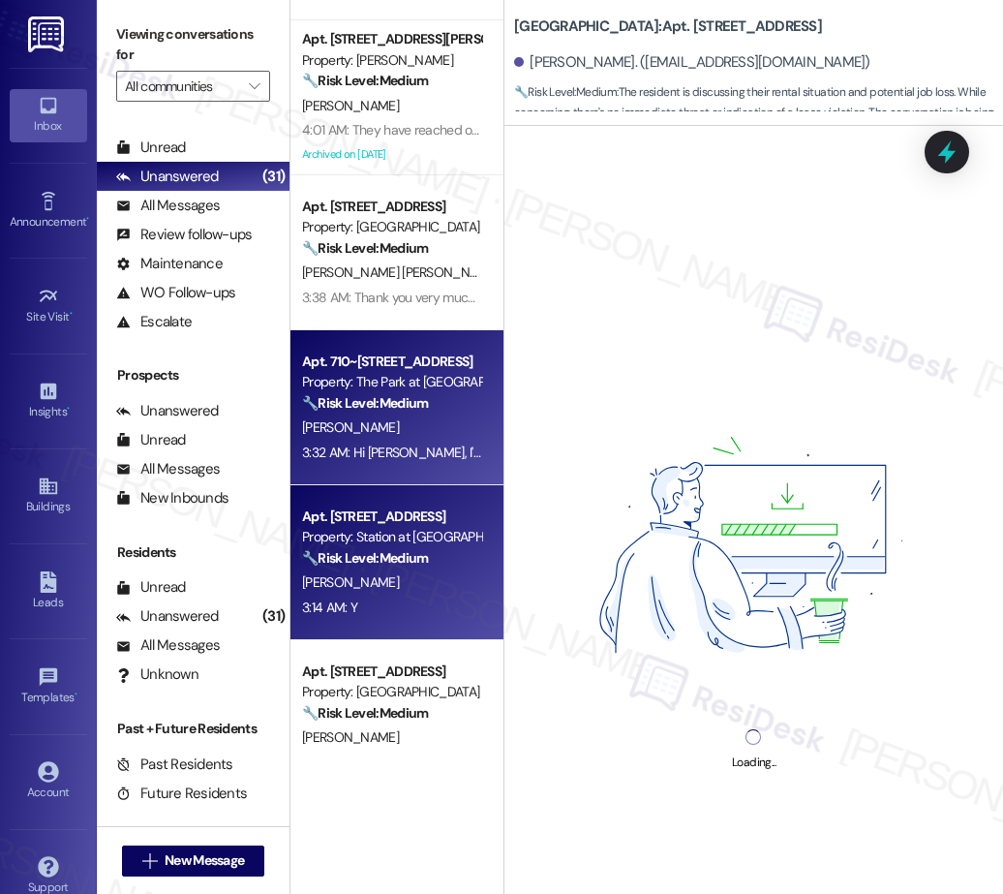
click at [411, 564] on strong "🔧 Risk Level: Medium" at bounding box center [365, 557] width 126 height 17
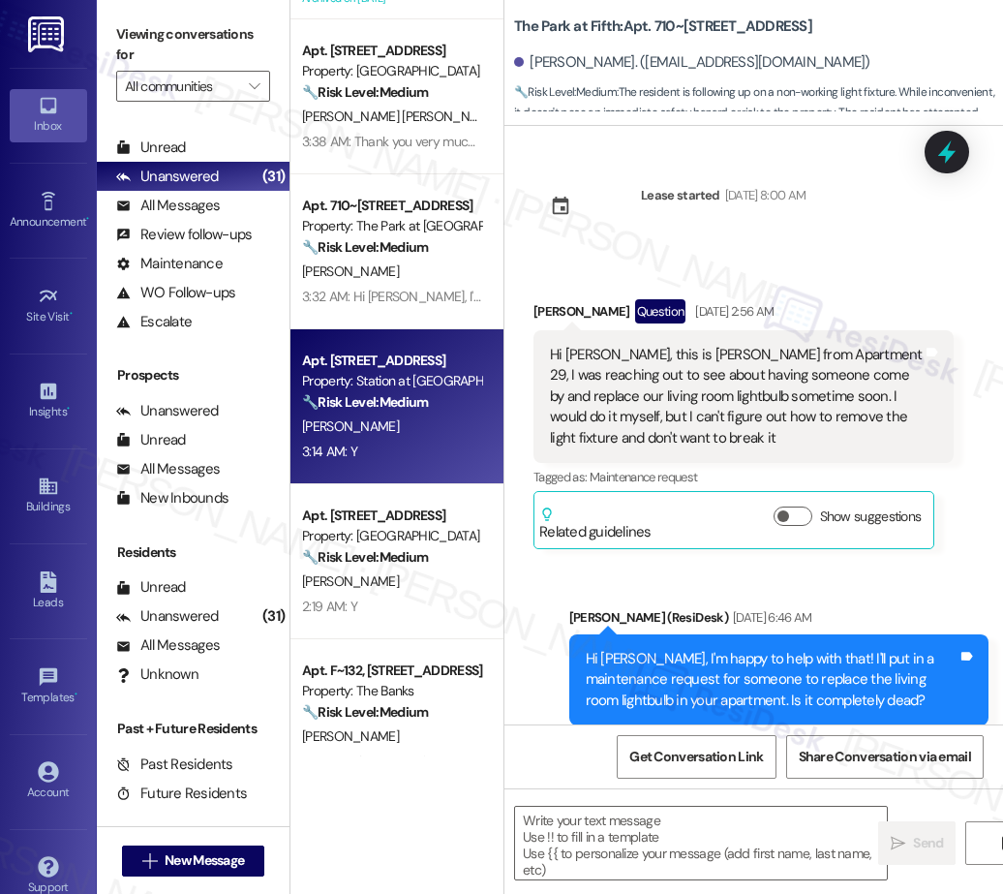
scroll to position [0, 0]
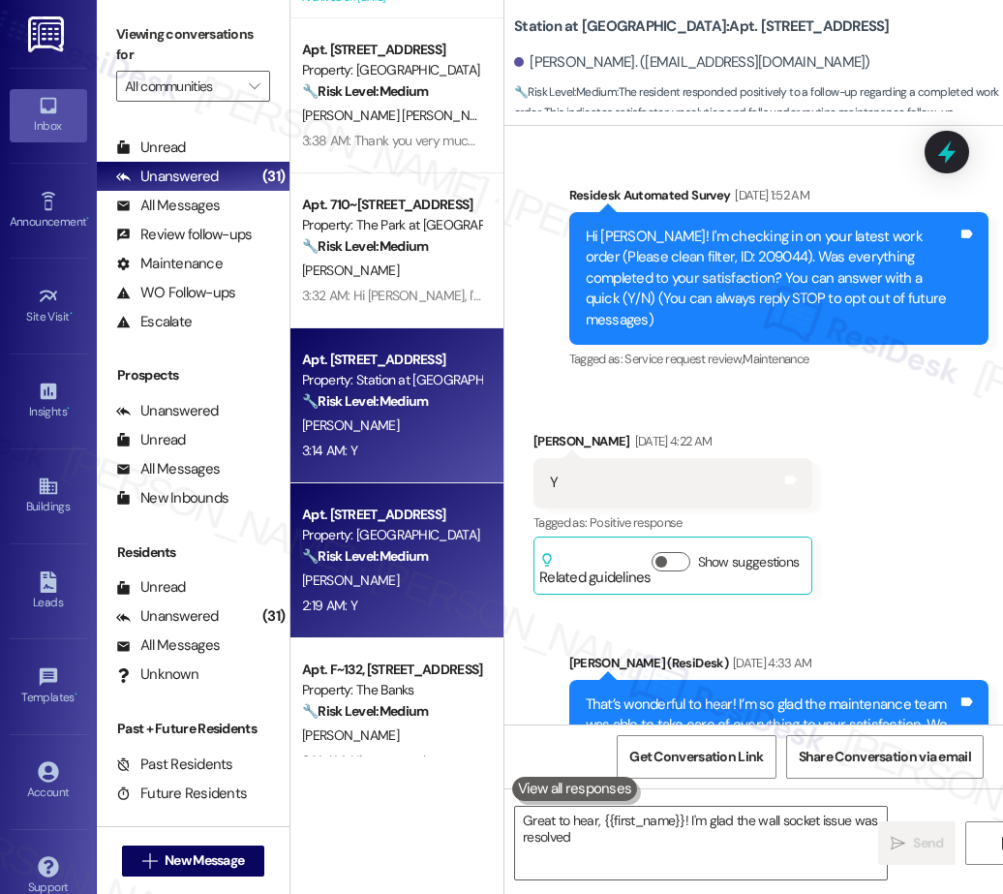
type textarea "Great to hear, {{first_name}}! I'm glad the wall socket issue was resolved"
click at [392, 572] on div "B. Diggs" at bounding box center [391, 580] width 183 height 24
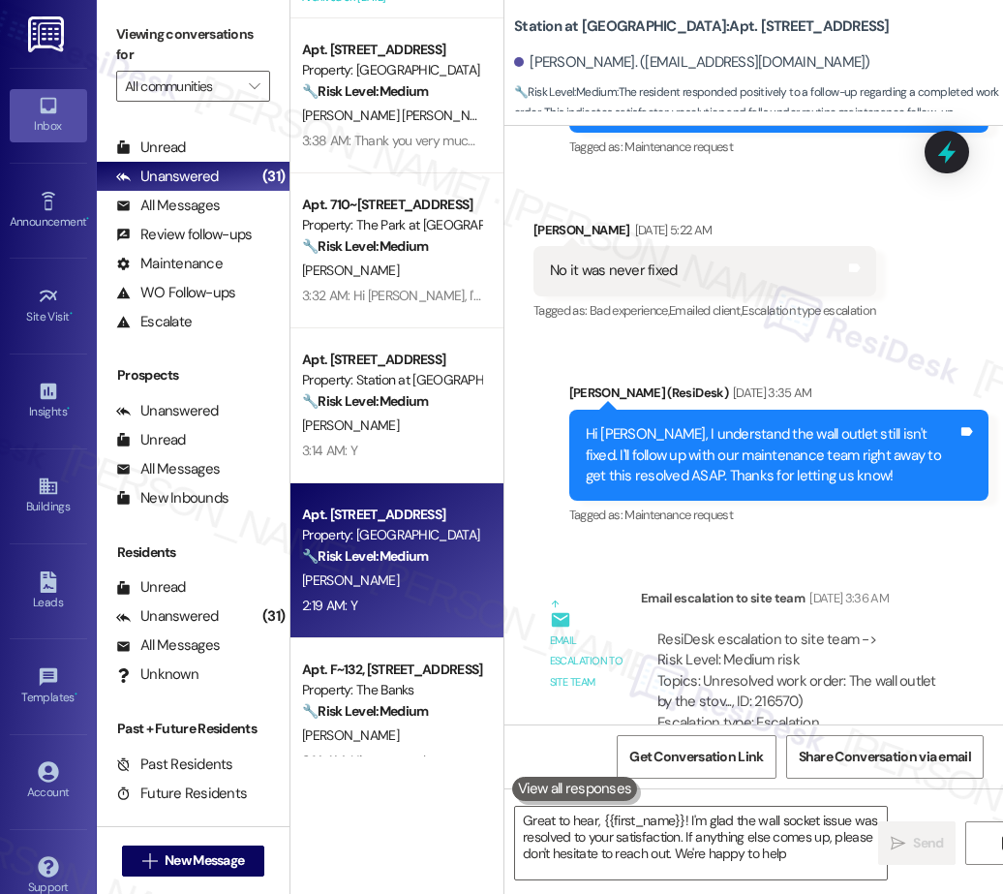
type textarea "Great to hear, {{first_name}}! I'm glad the wall socket issue was resolved to y…"
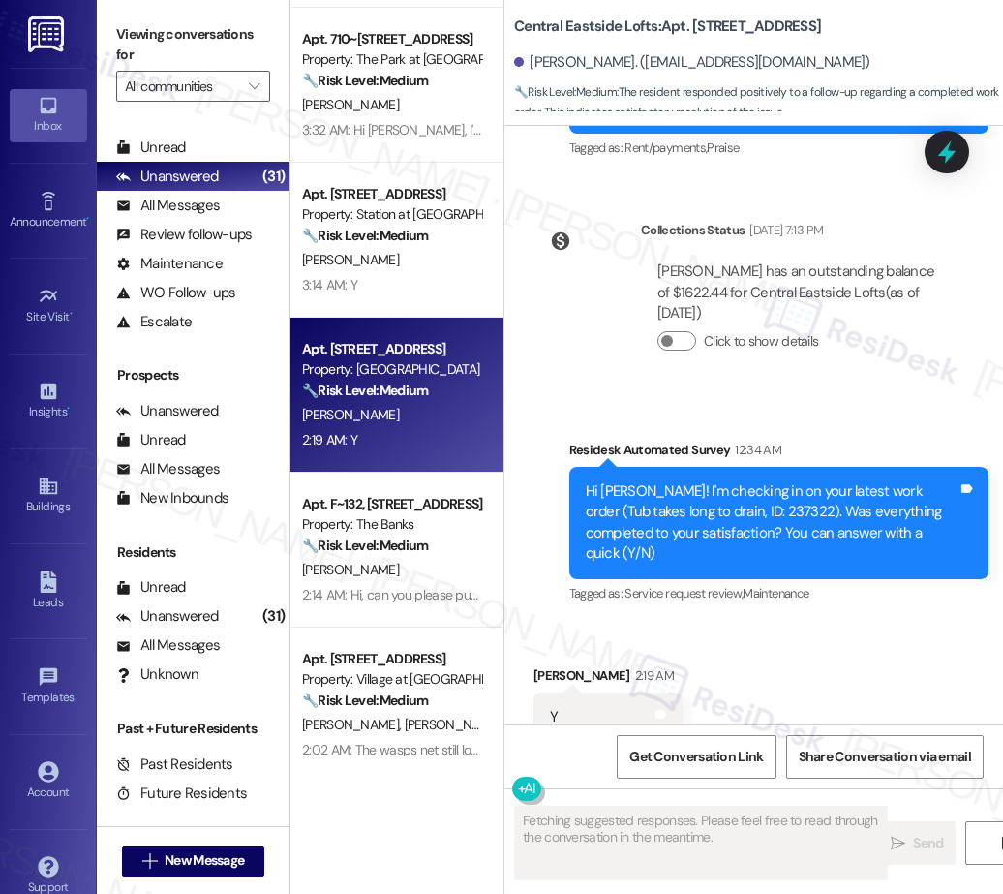
scroll to position [929, 0]
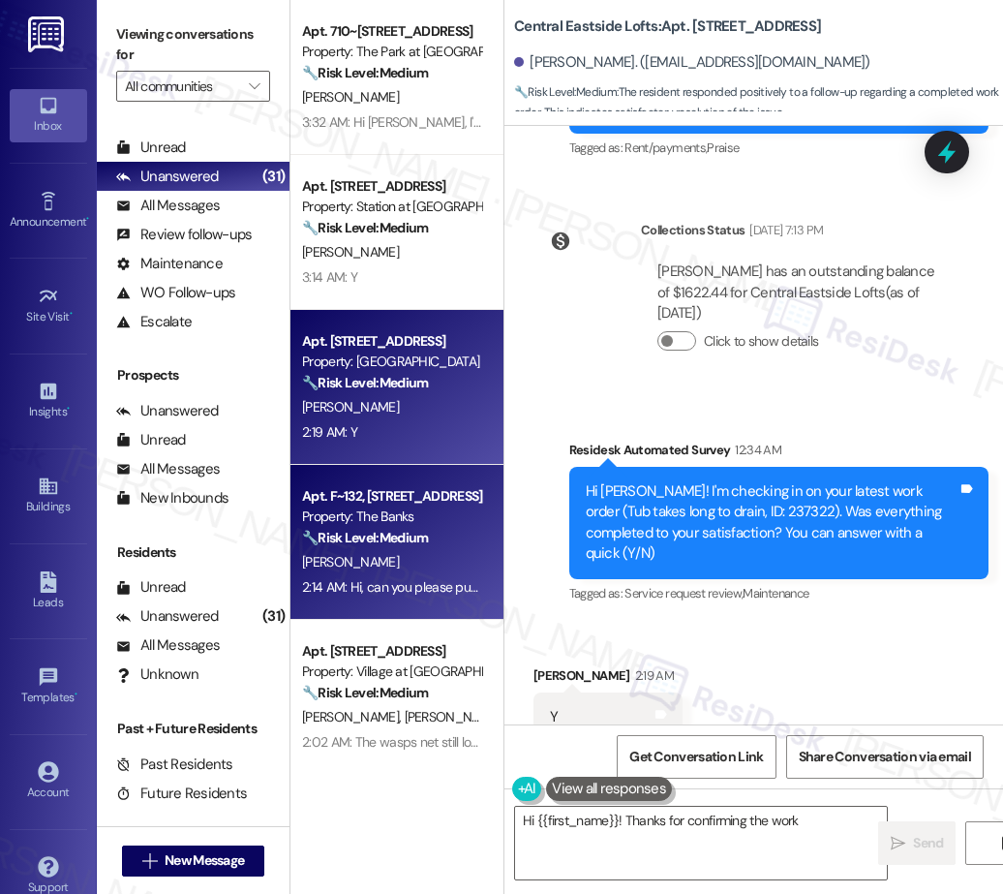
type textarea "Hi {{first_name}}! Thanks for confirming the work"
click at [385, 556] on div "H. Noga" at bounding box center [391, 562] width 183 height 24
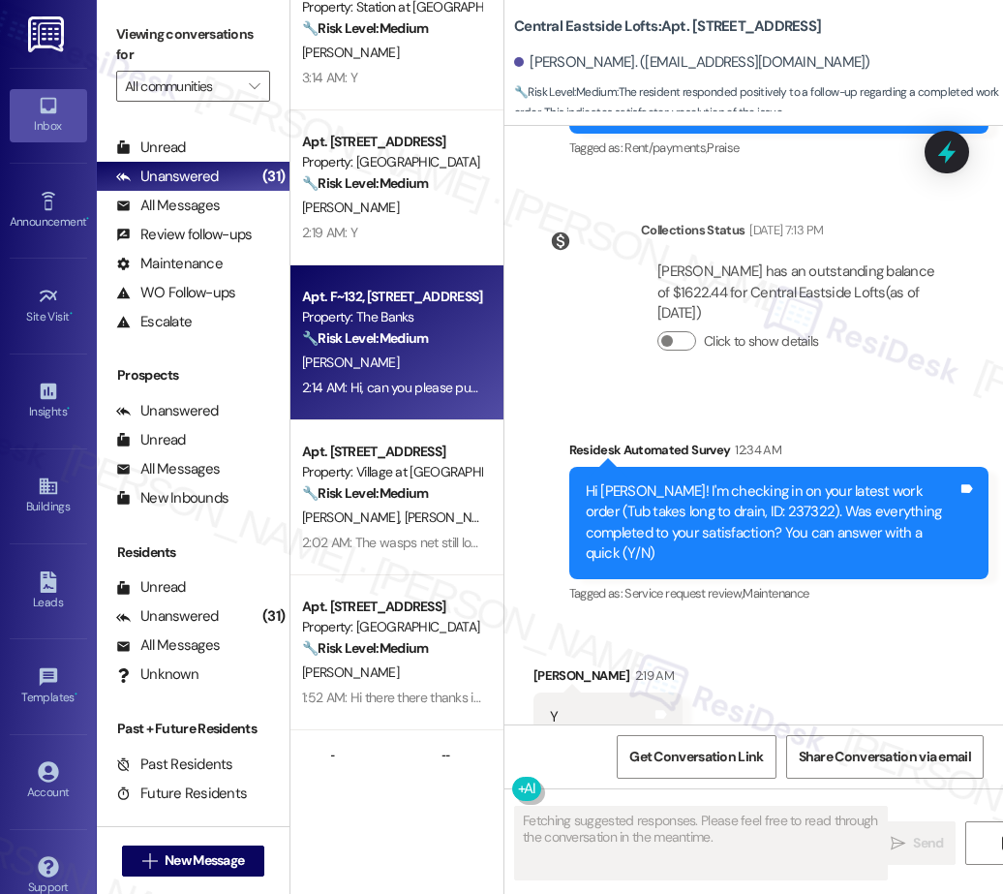
scroll to position [665, 0]
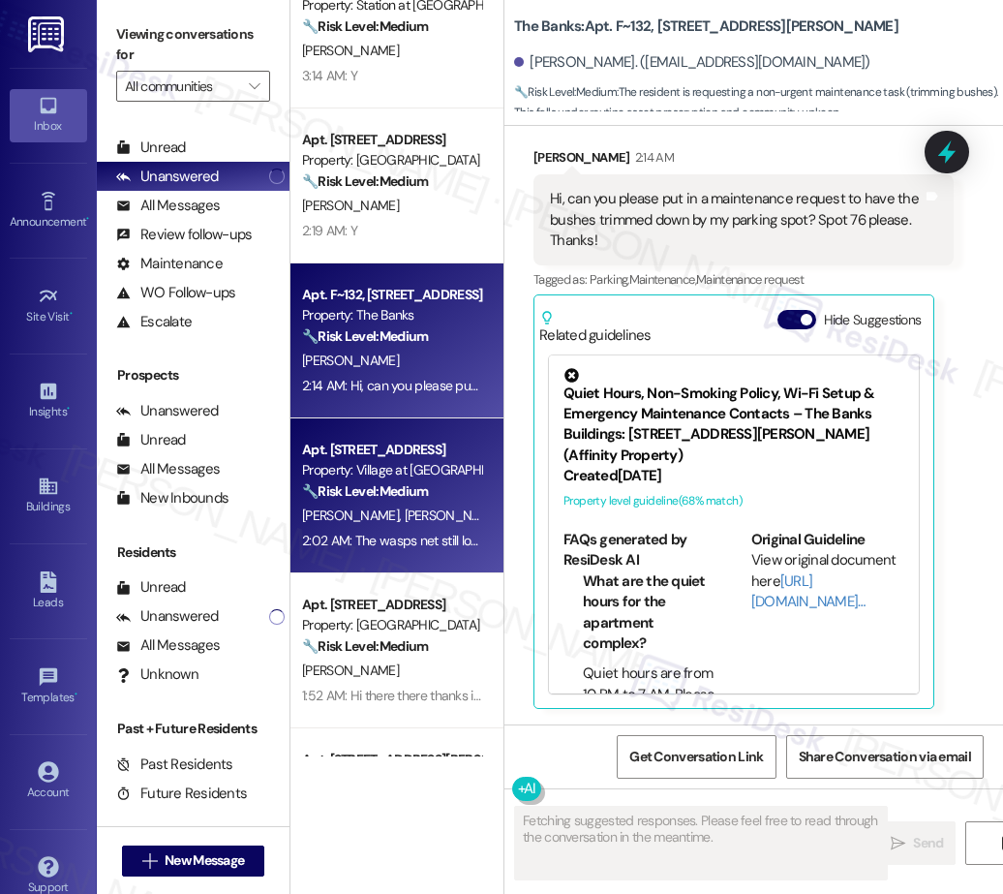
click at [391, 506] on div "Apt. 21, 3033 Gateway St Property: Pacific Village 🔧 Risk Level: Medium The res…" at bounding box center [396, 378] width 213 height 756
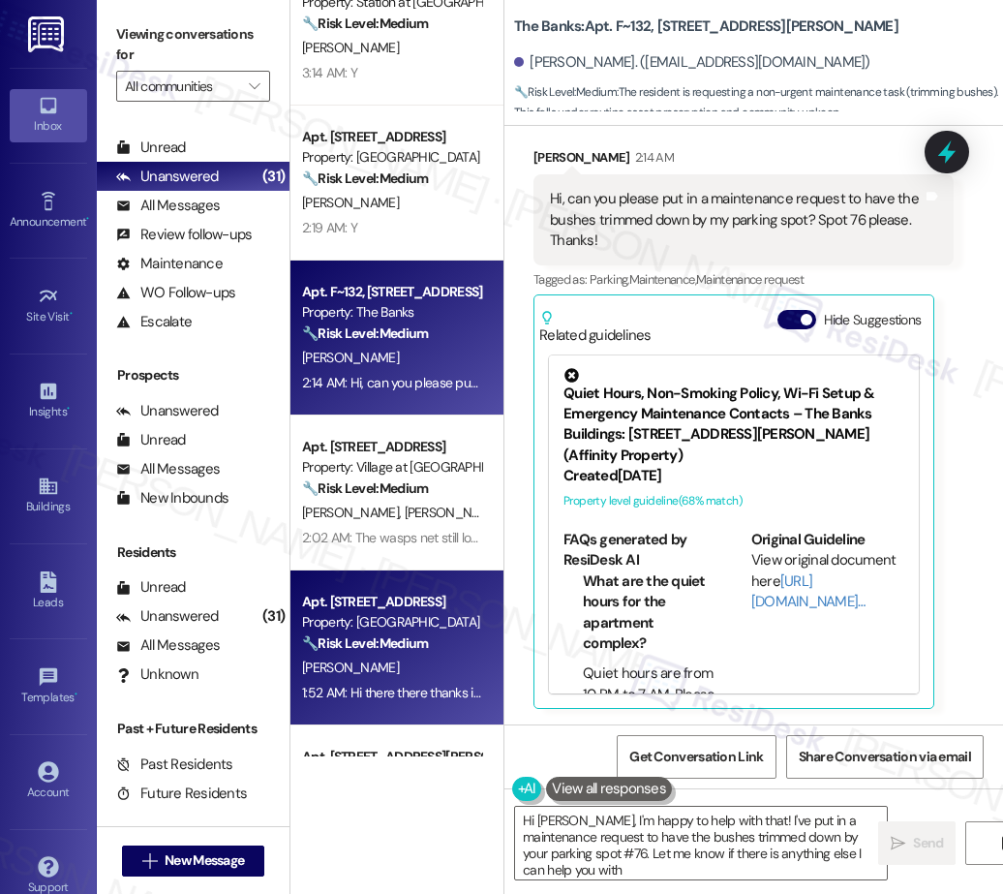
type textarea "Hi Halleigh, I'm happy to help with that! I've put in a maintenance request to …"
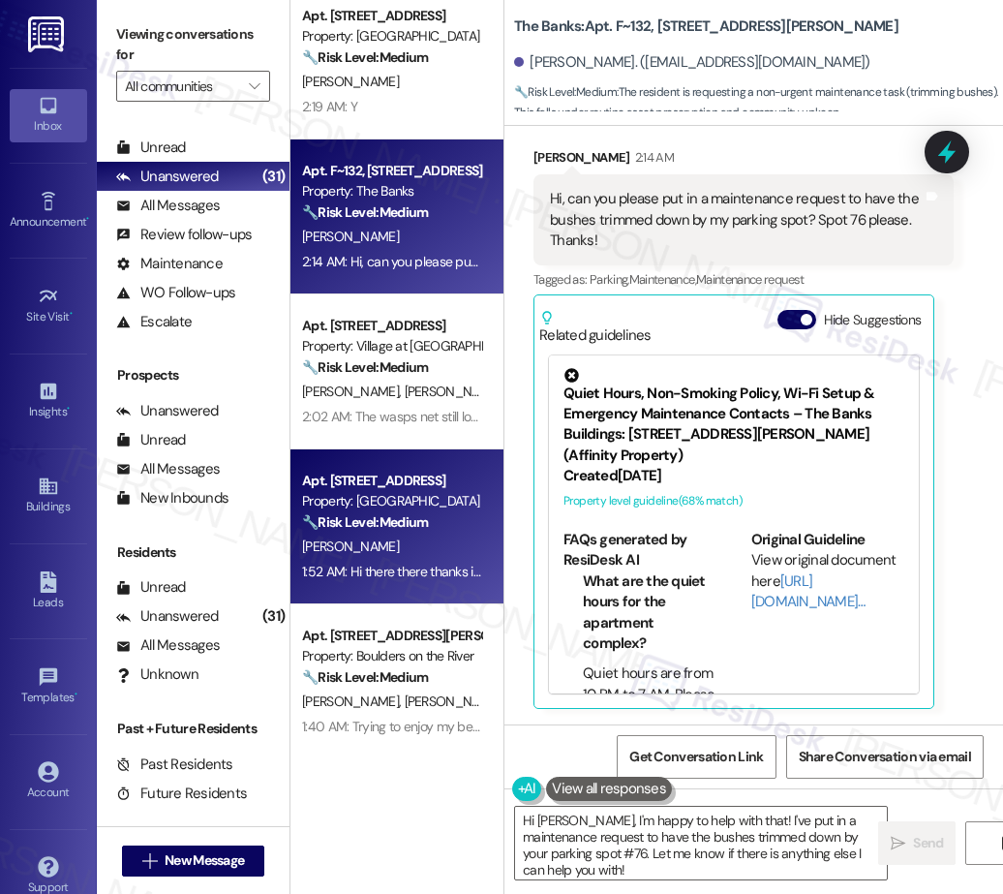
scroll to position [1278, 0]
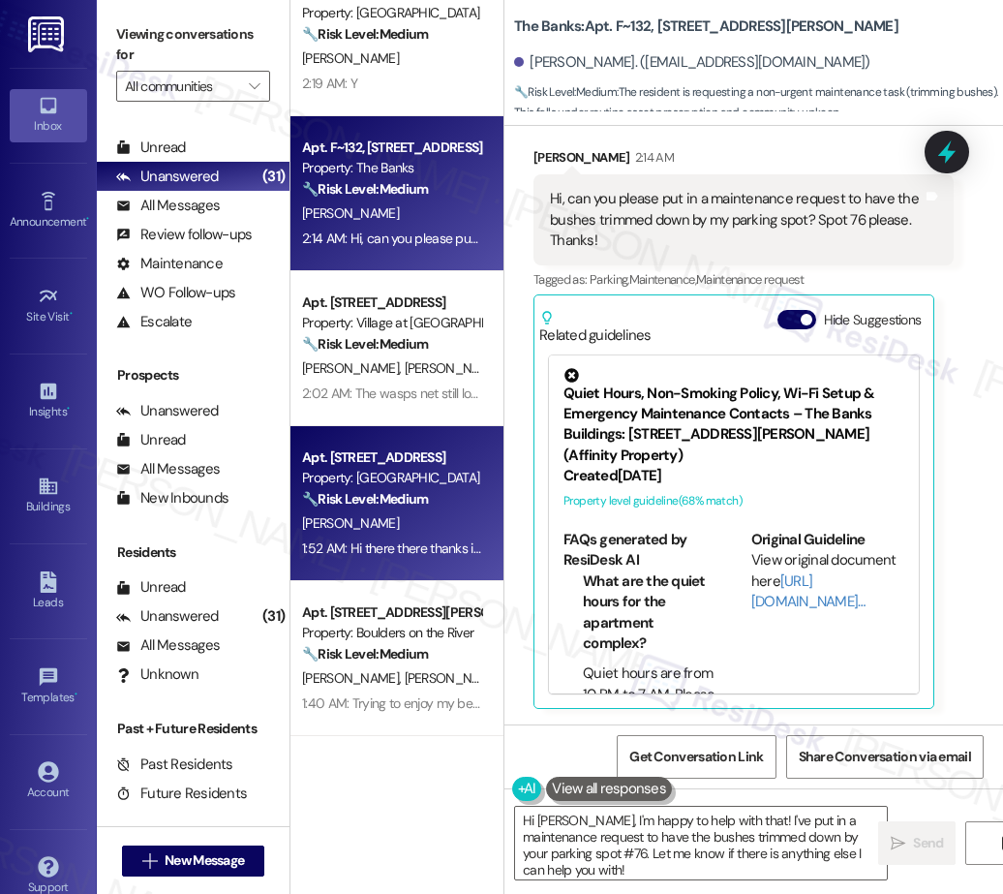
click at [426, 435] on div "Apt. 875_02, 451 West Broadway Property: Broadway Center 🔧 Risk Level: Medium T…" at bounding box center [396, 503] width 213 height 155
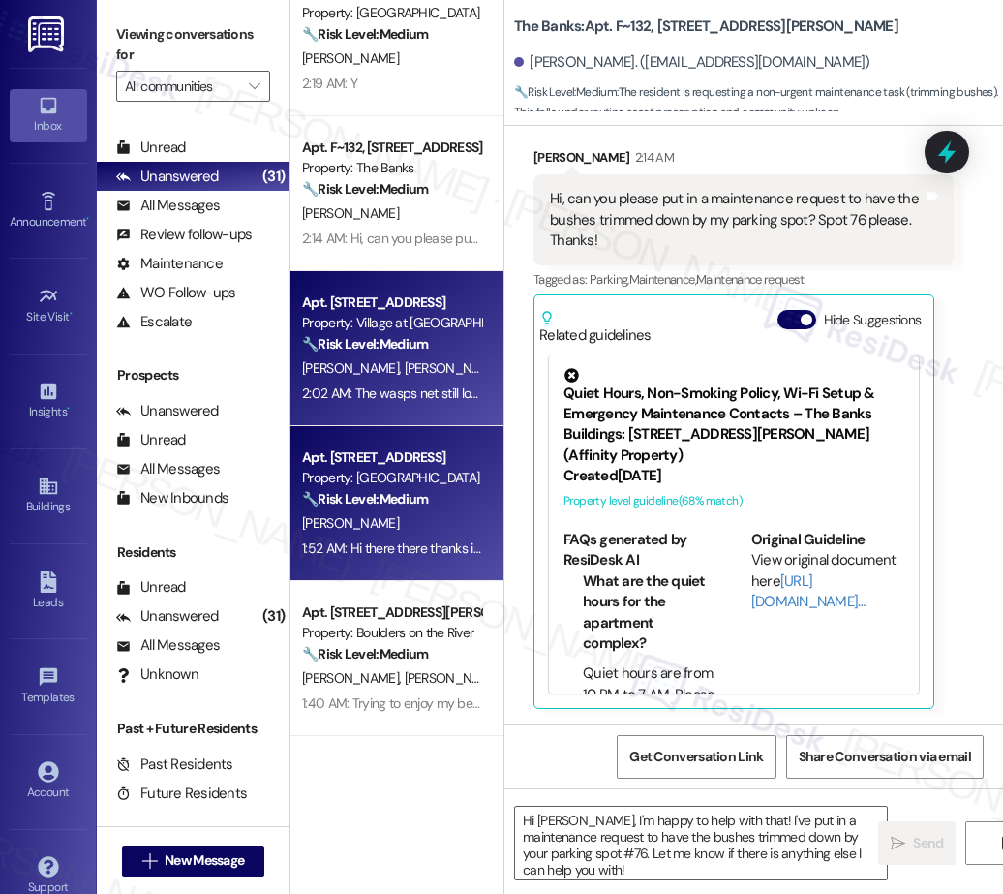
click at [425, 384] on div "2:02 AM: The wasps net still looks to be there, I do still seem them flying out…" at bounding box center [1023, 392] width 1442 height 17
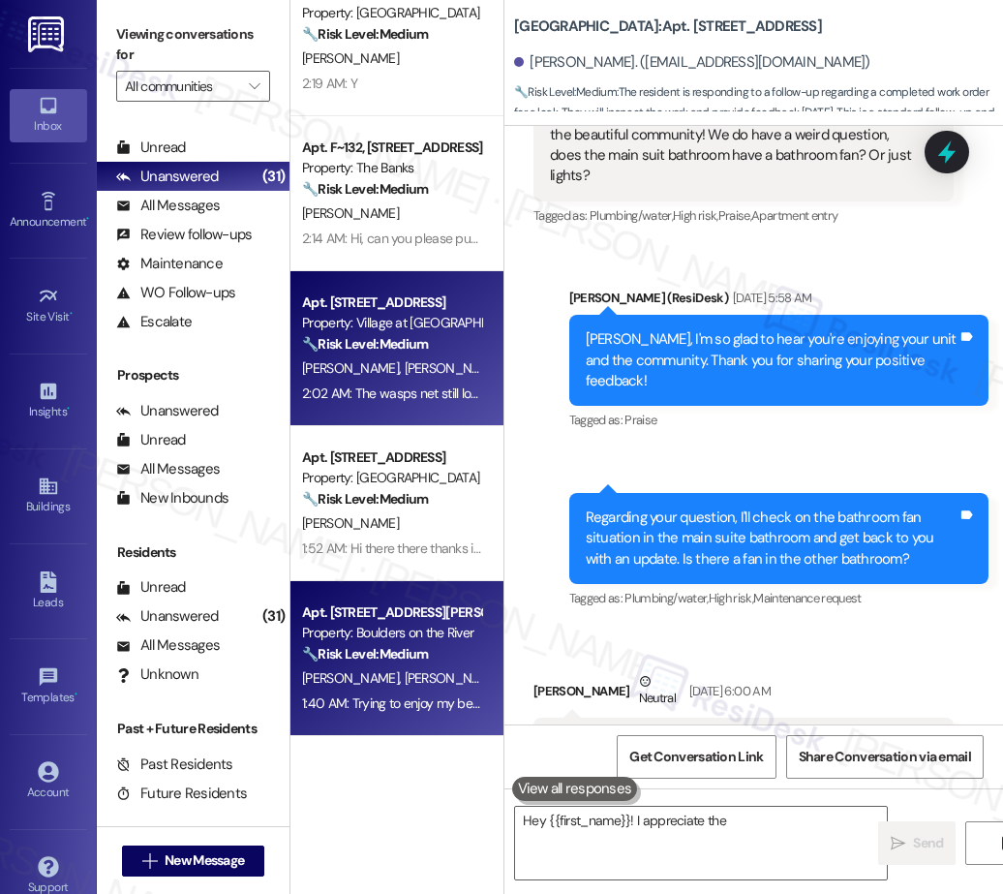
scroll to position [2486, 0]
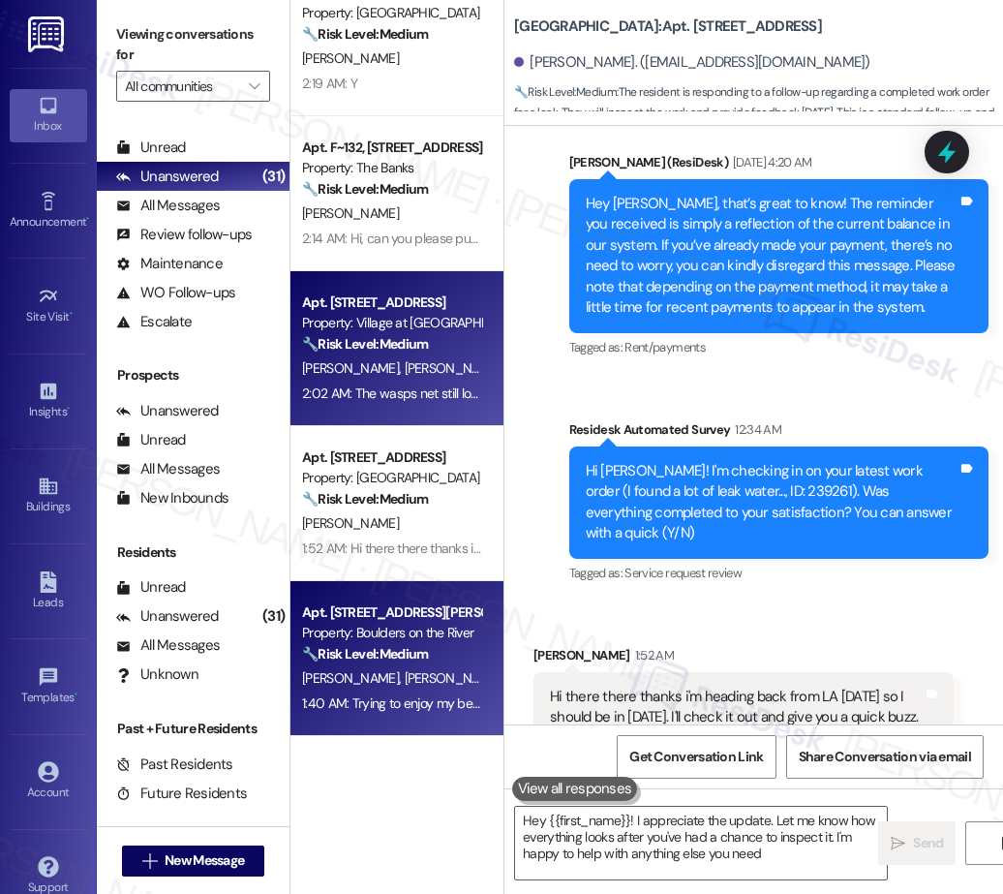
type textarea "Hey {{first_name}}! I appreciate the update. Let me know how everything looks a…"
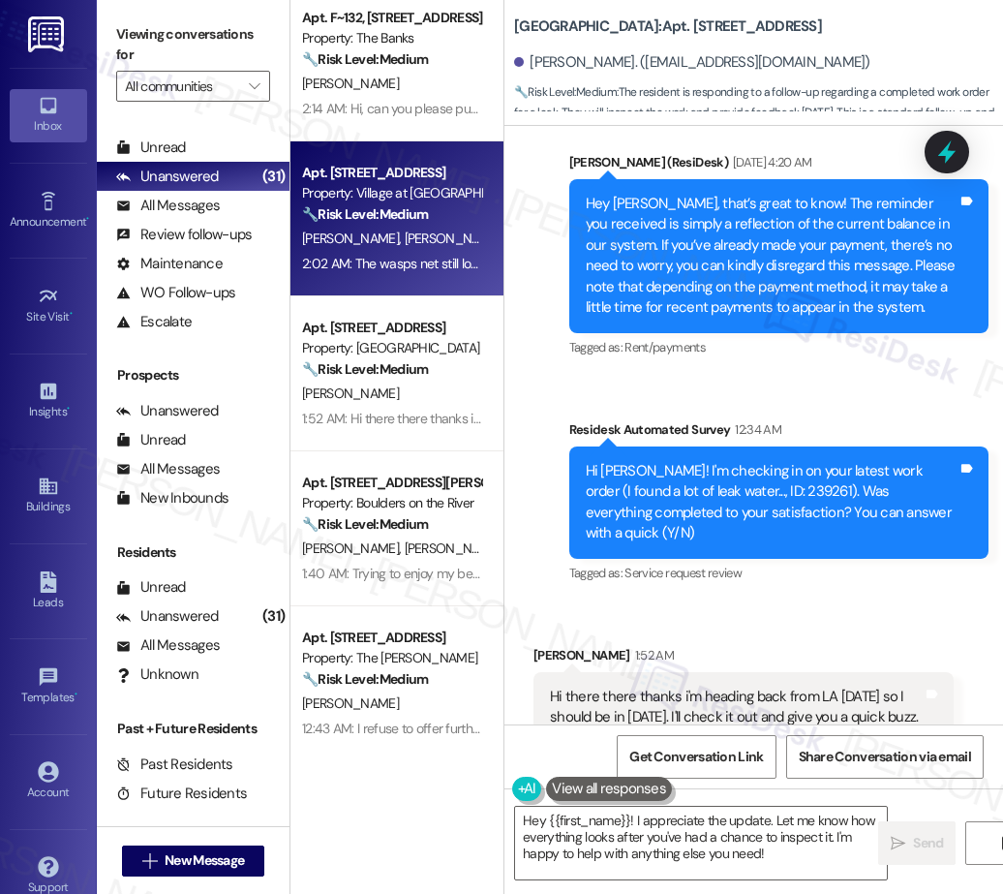
scroll to position [1403, 0]
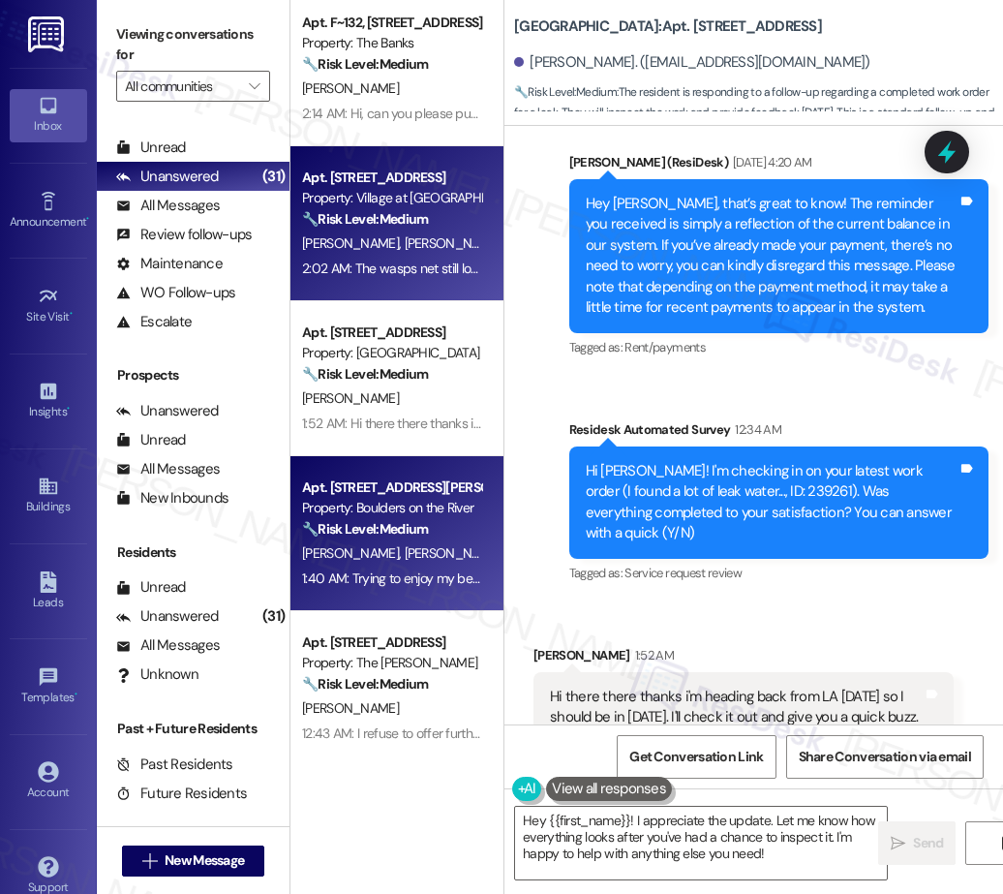
drag, startPoint x: 427, startPoint y: 527, endPoint x: 417, endPoint y: 493, distance: 35.2
click at [417, 493] on div "Apt. 109, 655 Goodpasture Island RD Property: Boulders on the River 🔧 Risk Leve…" at bounding box center [391, 508] width 183 height 66
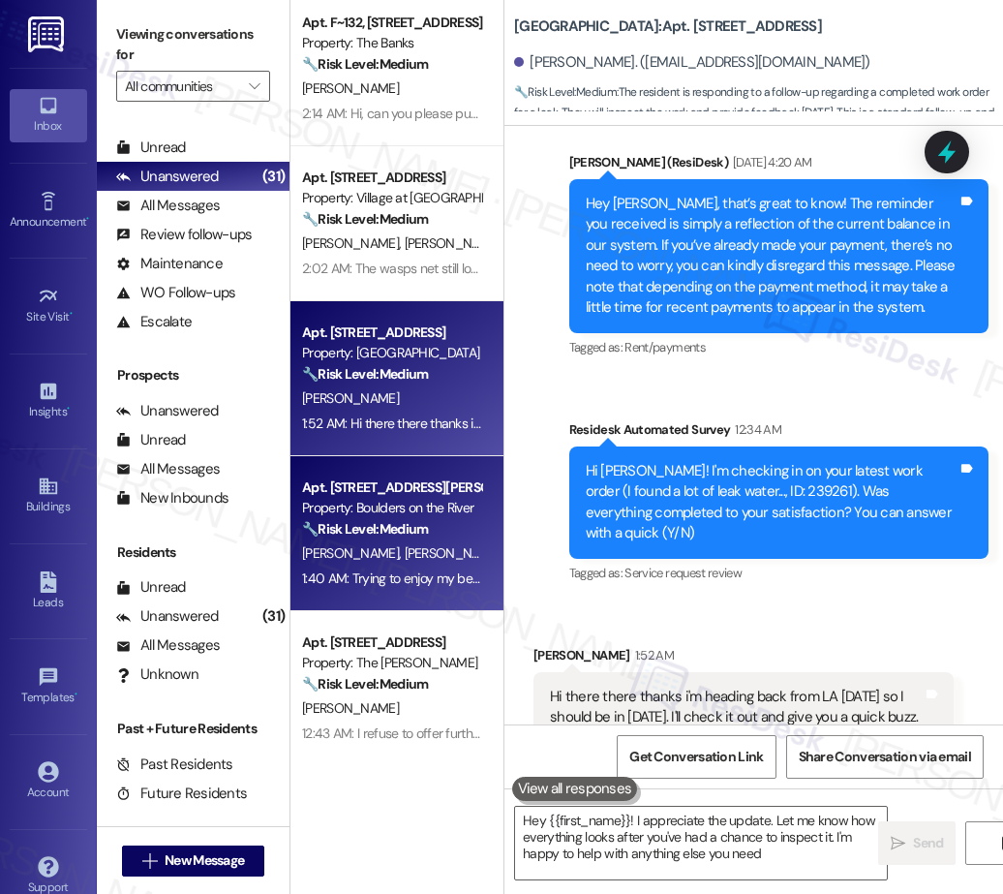
type textarea "Hey {{first_name}}! I appreciate the update. Let me know how everything looks a…"
click at [403, 398] on div "S. Gillies" at bounding box center [391, 398] width 183 height 24
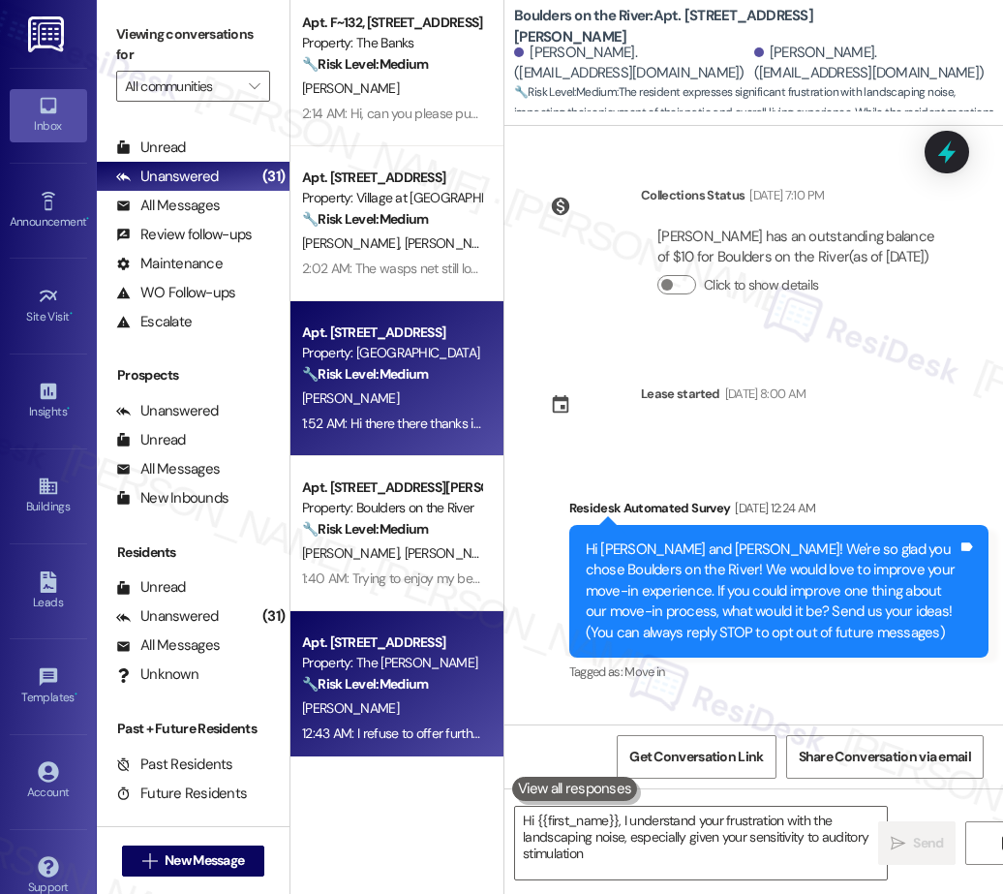
type textarea "Hi {{first_name}}, I understand your frustration with the landscaping noise, es…"
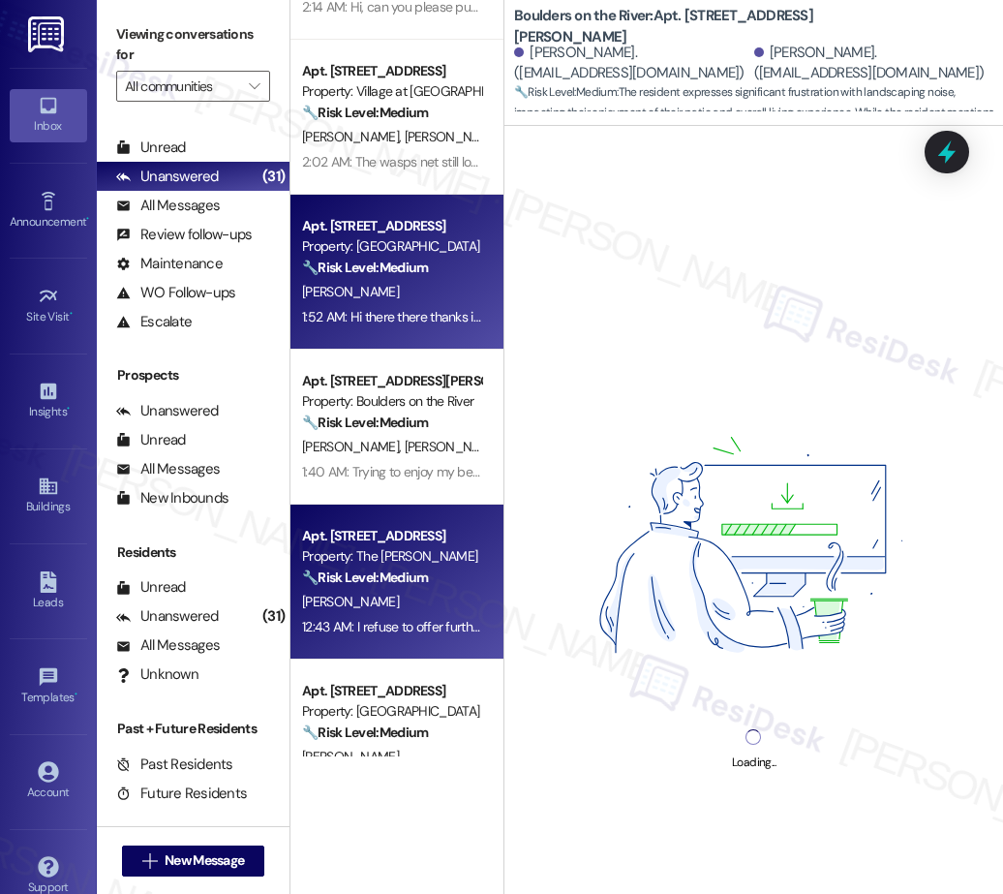
scroll to position [1530, 0]
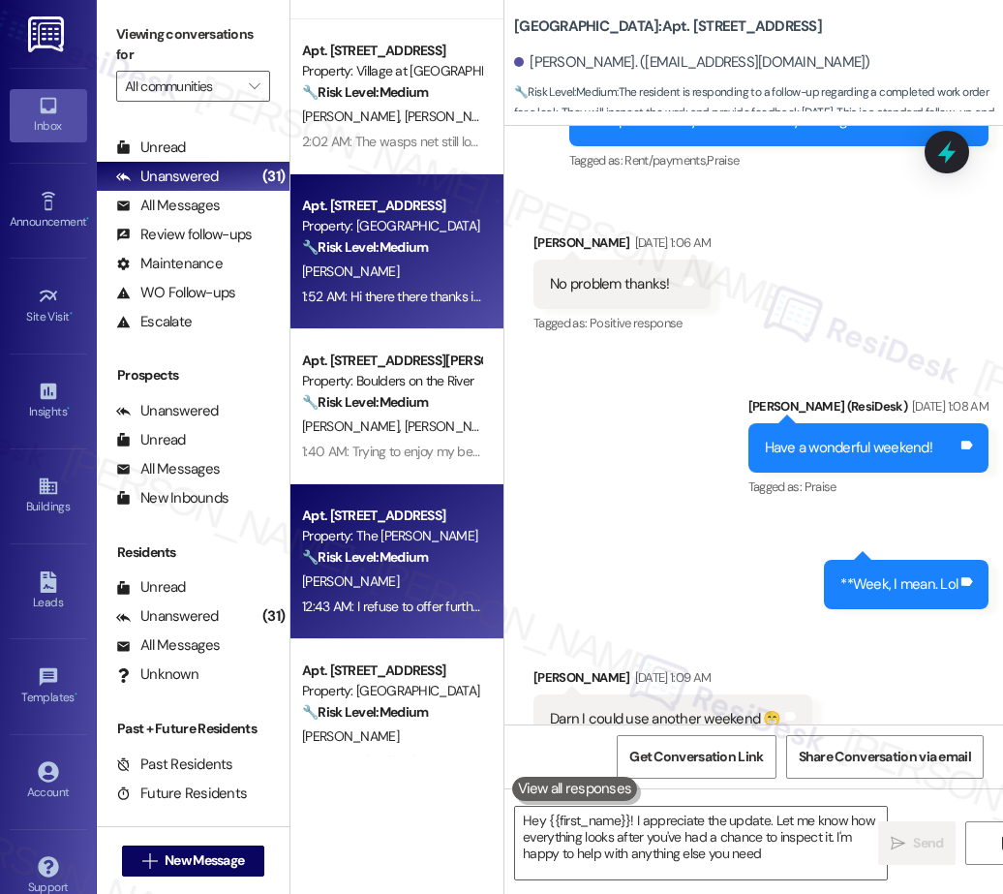
type textarea "Hey {{first_name}}! I appreciate the update. Let me know how everything looks a…"
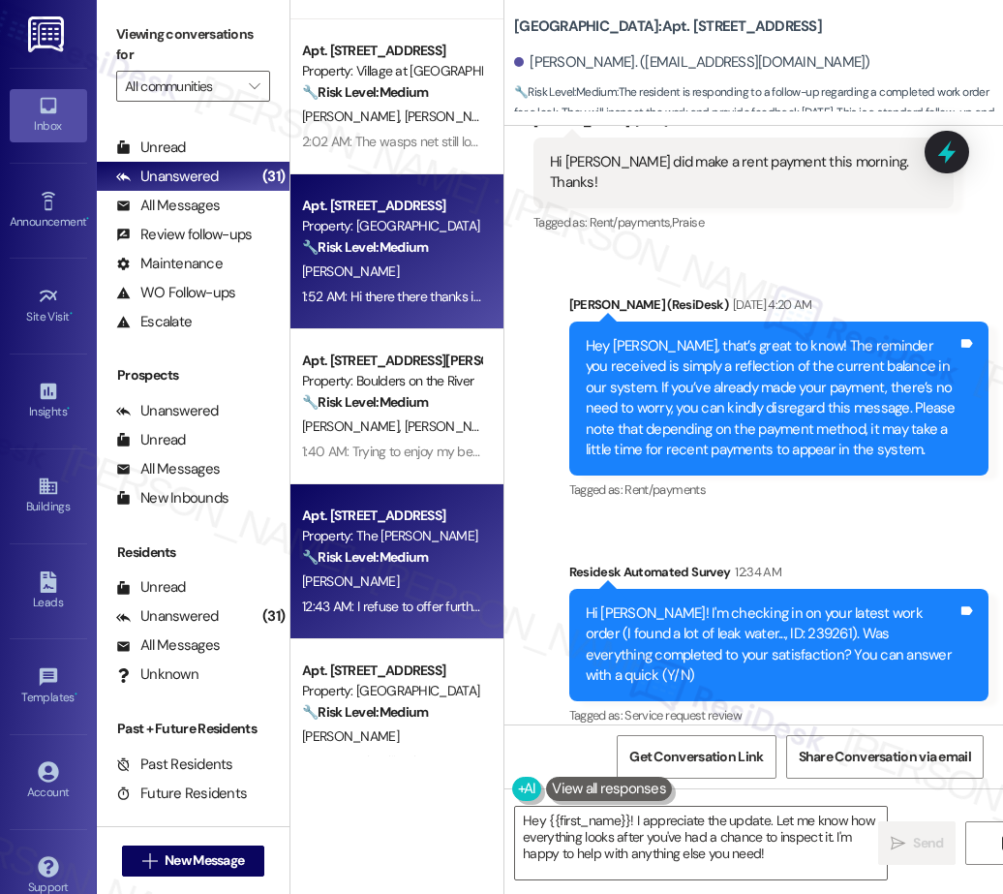
scroll to position [2485, 0]
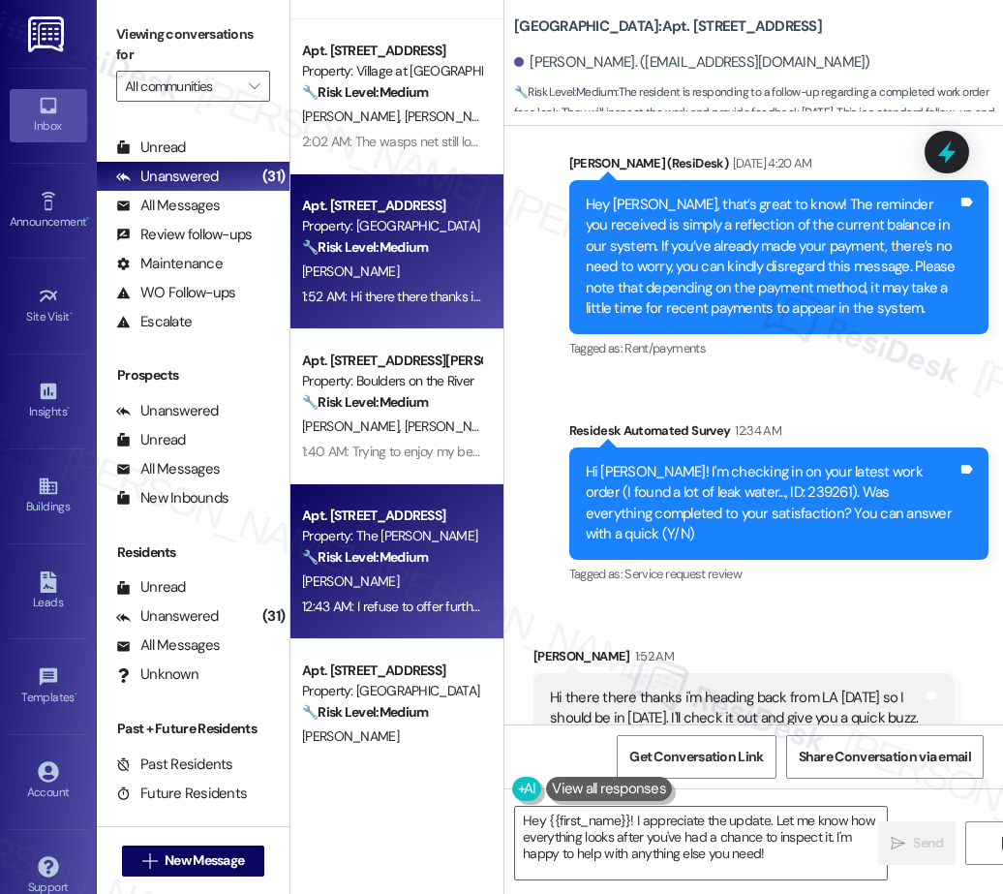
click at [386, 548] on strong "🔧 Risk Level: Medium" at bounding box center [365, 556] width 126 height 17
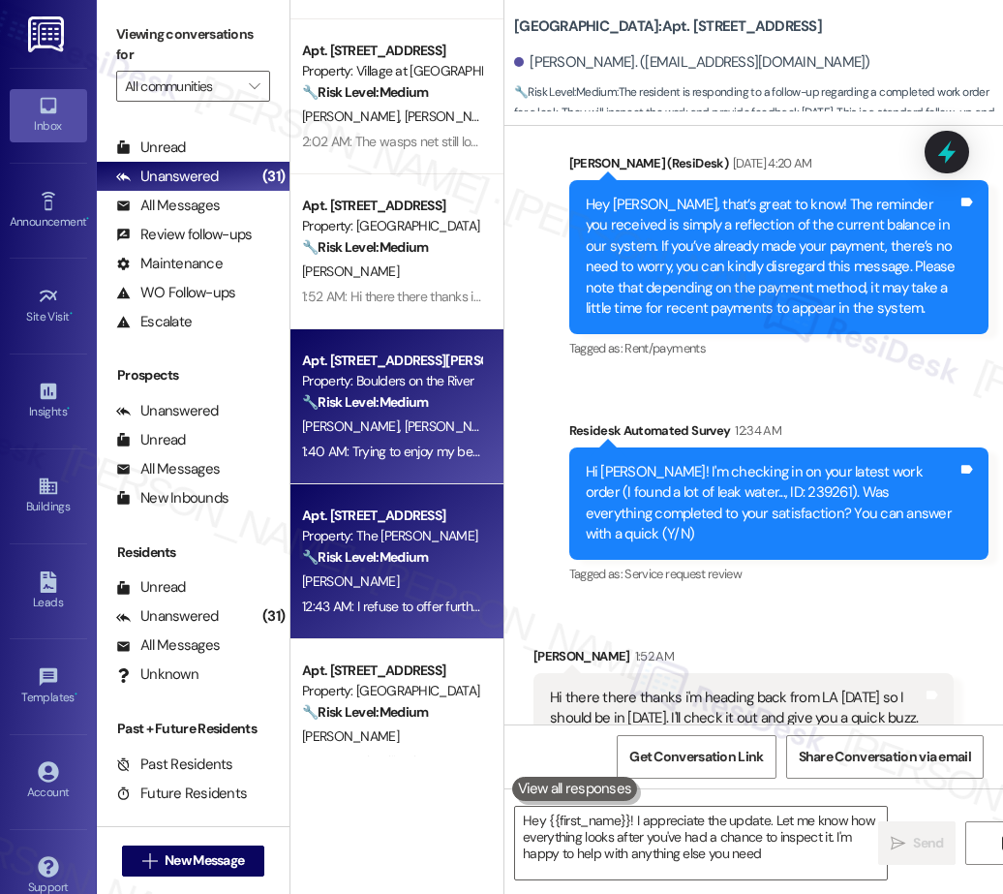
type textarea "Hey {{first_name}}! I appreciate the update. Let me know how everything looks a…"
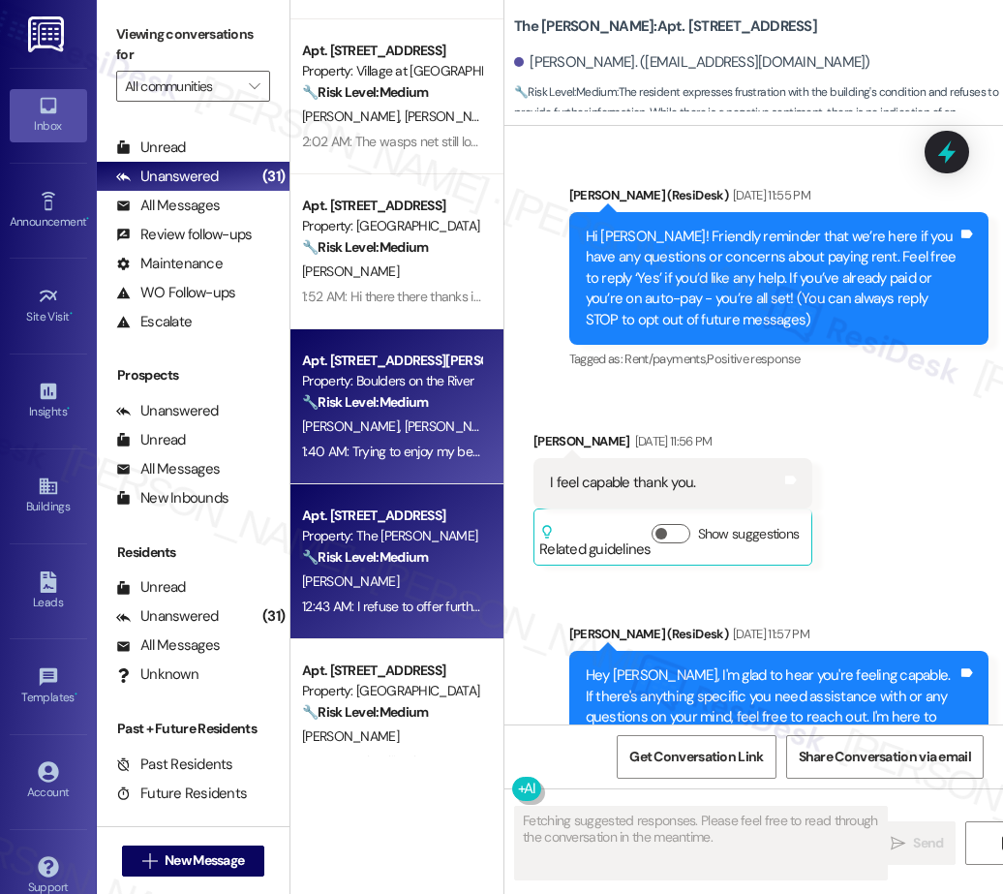
type textarea "Fetching suggested responses. Please feel free to read through the conversation…"
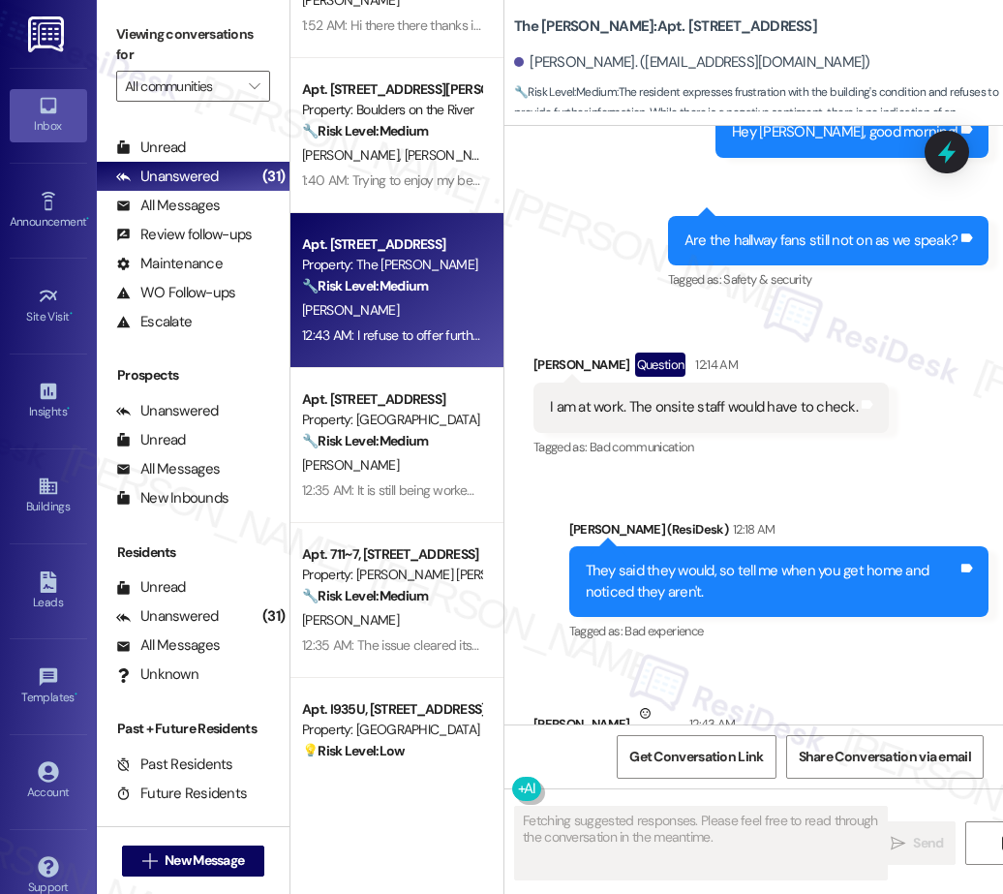
click at [409, 443] on div "Apt. F~132, 595 NE Geary St Property: The Banks 🔧 Risk Level: Medium The reside…" at bounding box center [396, 378] width 213 height 756
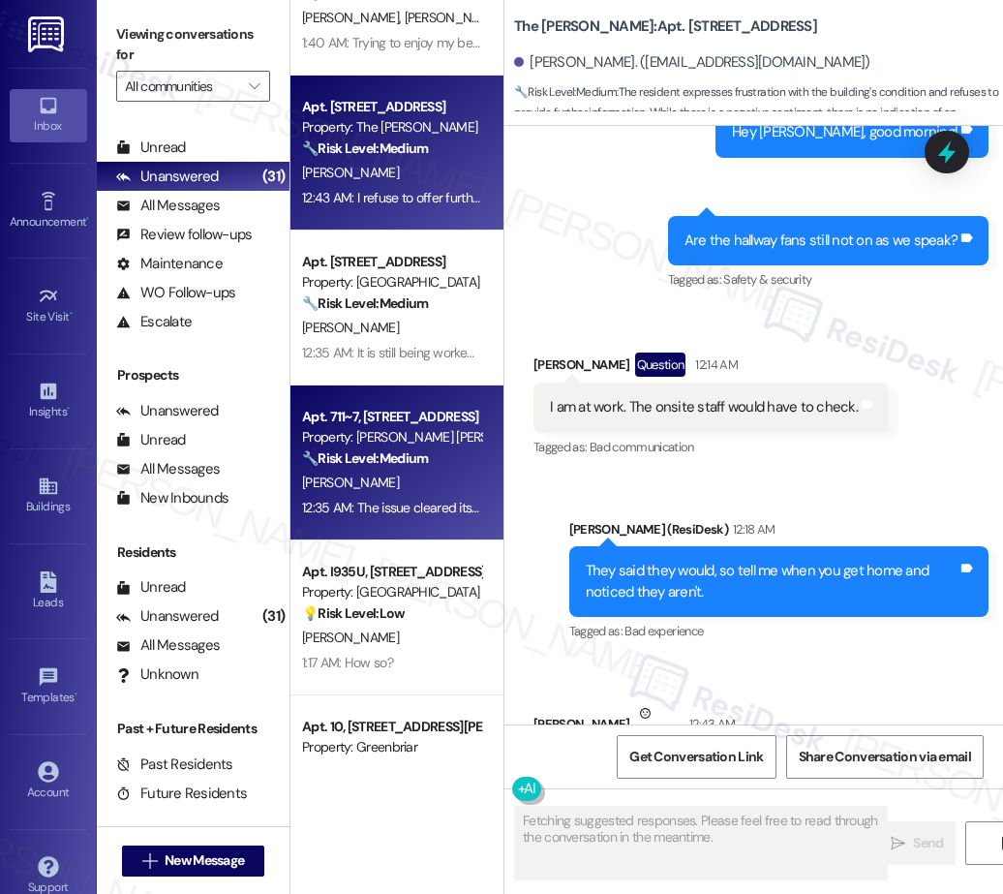
click at [397, 485] on div "J. Smith-Cupani" at bounding box center [391, 483] width 183 height 24
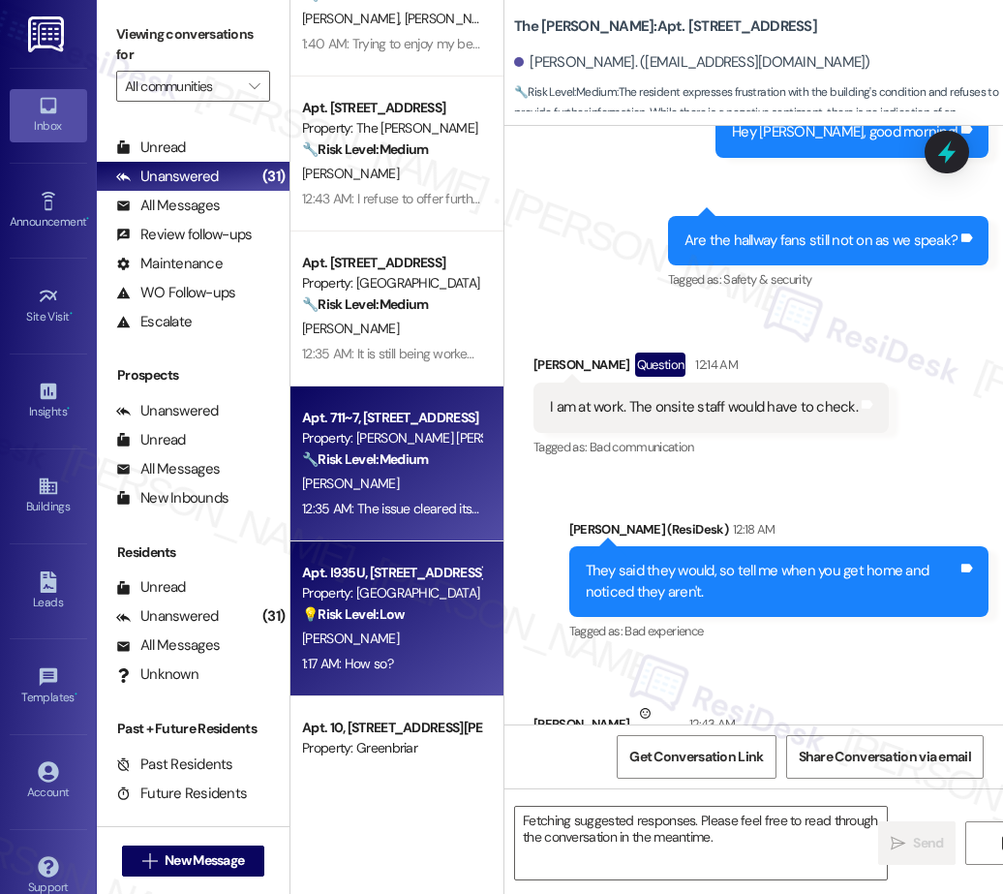
click at [411, 604] on div "💡 Risk Level: Low The resident is responding to a customer satisfaction inquiry…" at bounding box center [391, 614] width 179 height 20
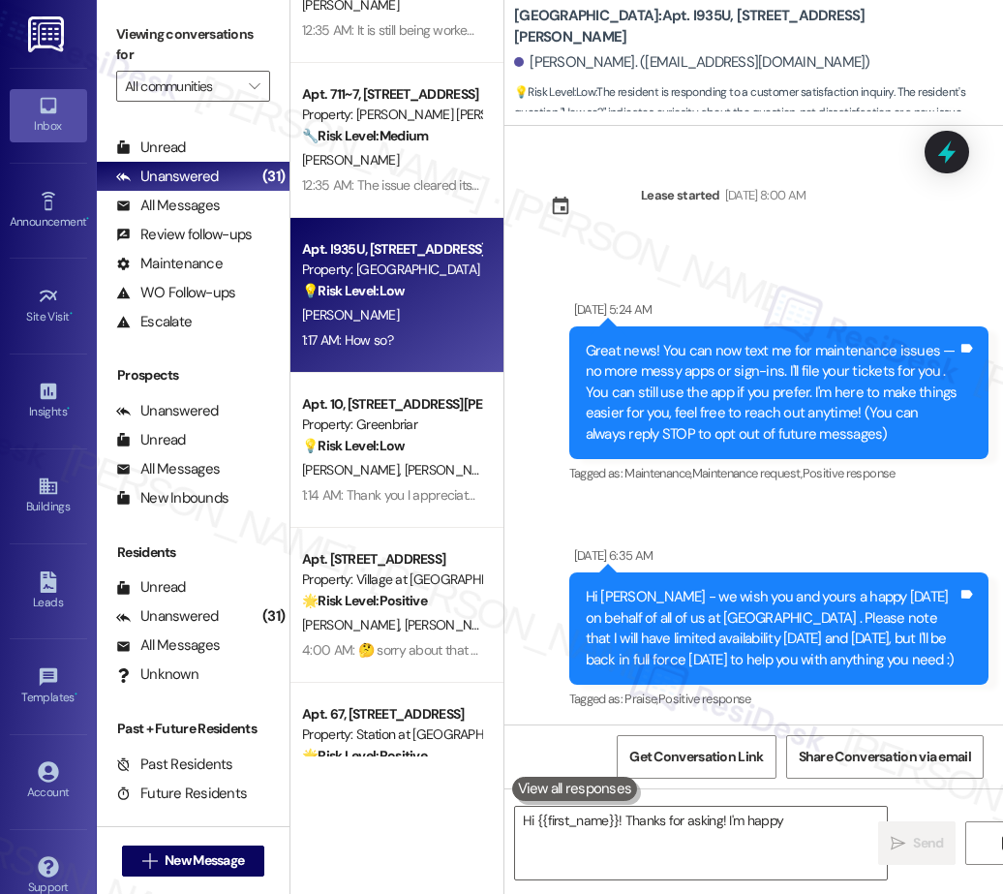
click at [421, 452] on div "Apt. 109, 655 Goodpasture Island RD Property: Boulders on the River 🔧 Risk Leve…" at bounding box center [396, 378] width 213 height 756
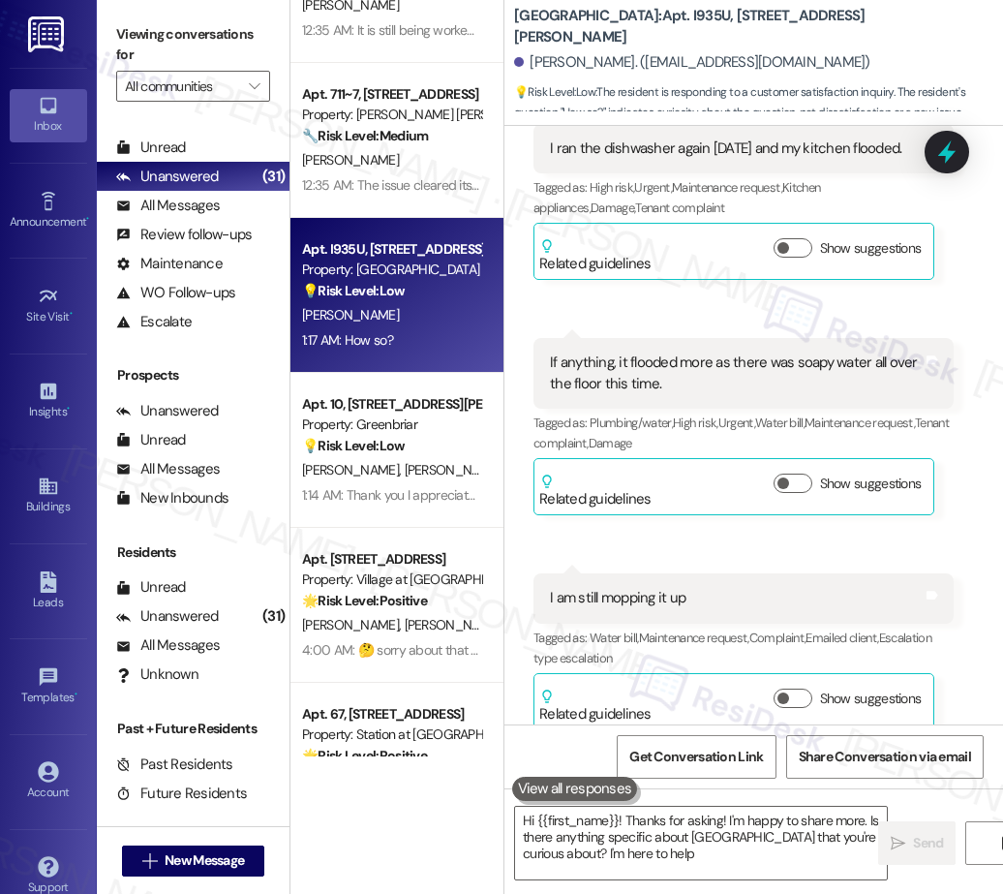
type textarea "Hi {{first_name}}! Thanks for asking! I'm happy to share more. Is there anythin…"
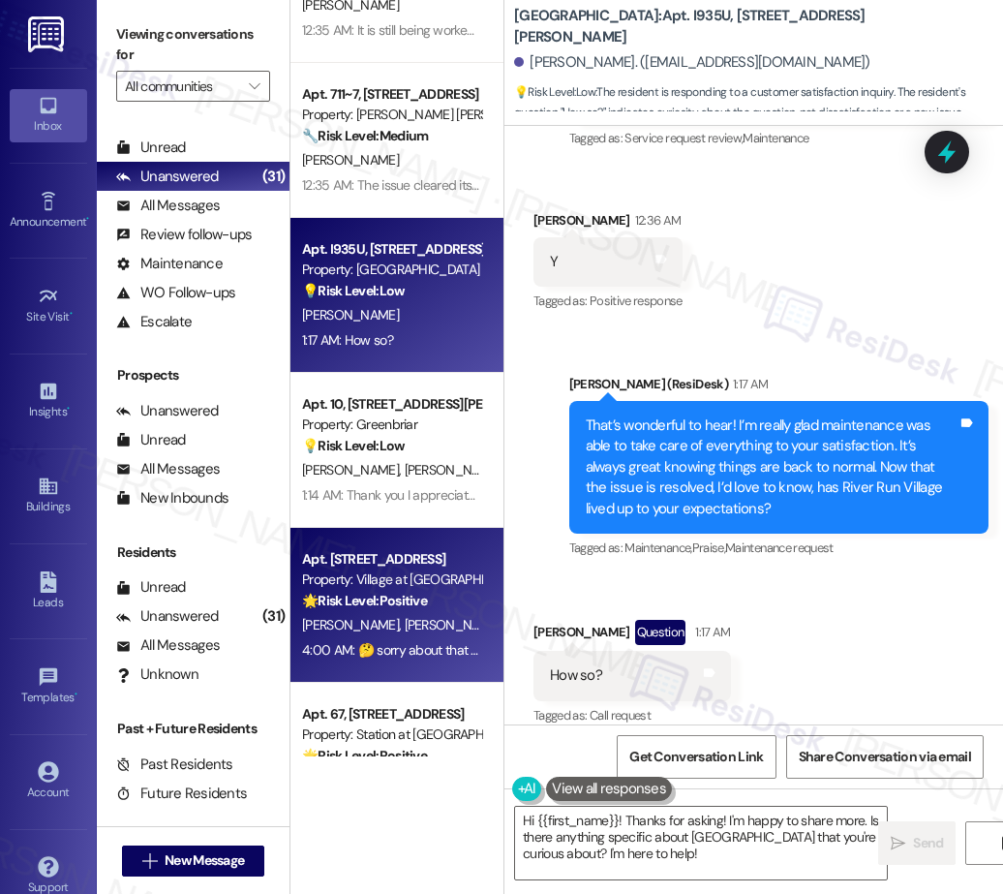
click at [375, 550] on div "Apt. 1304, 30050 SW Town Center Lp W Suite 100" at bounding box center [391, 559] width 179 height 20
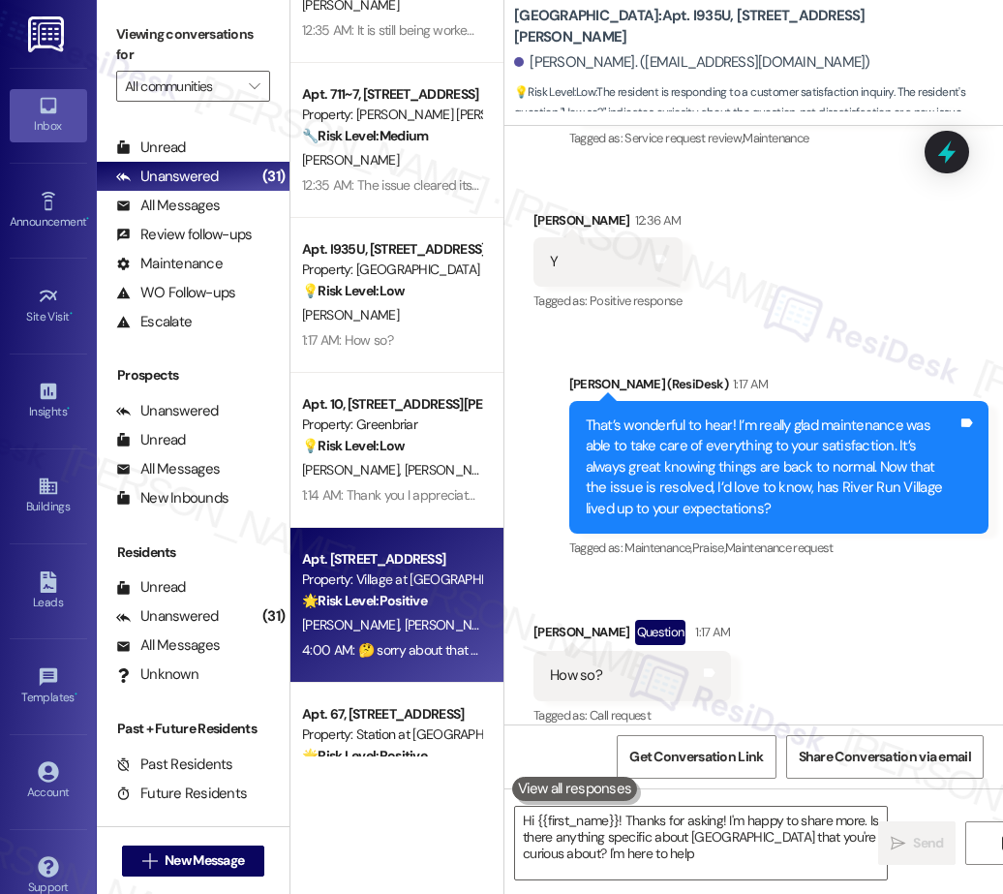
type textarea "Hi {{first_name}}! Thanks for asking! I'm happy to share more. Is there anythin…"
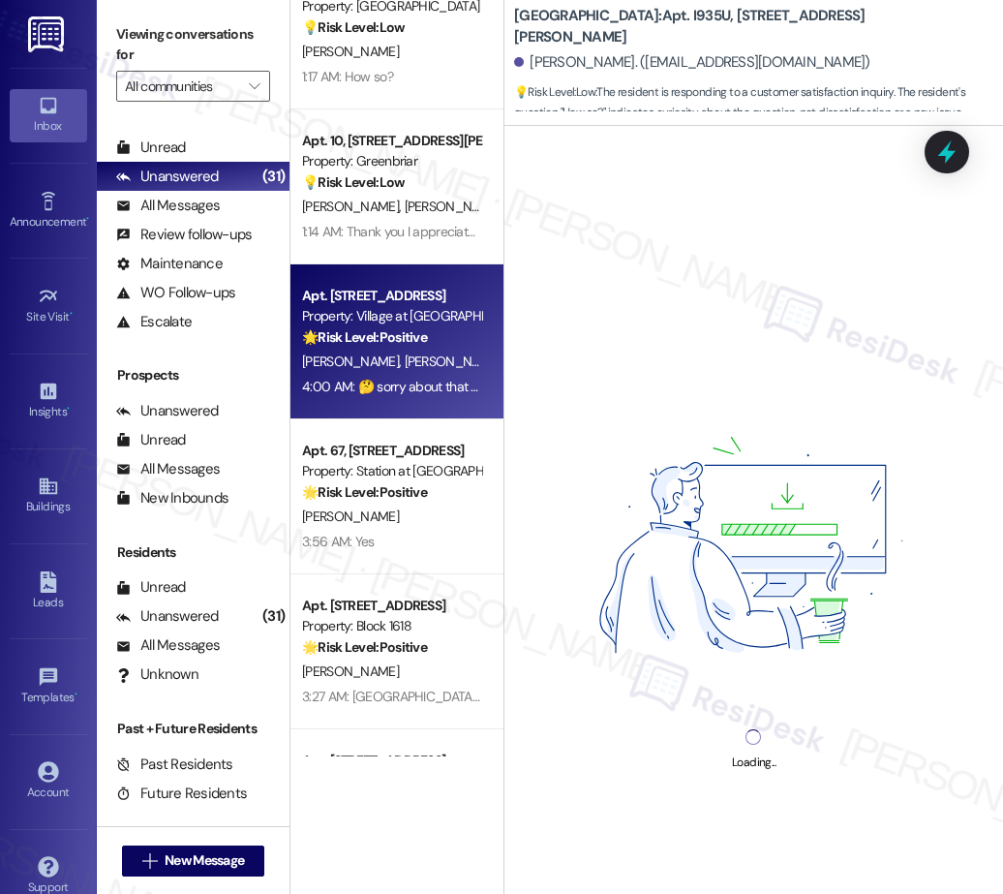
scroll to position [2526, 0]
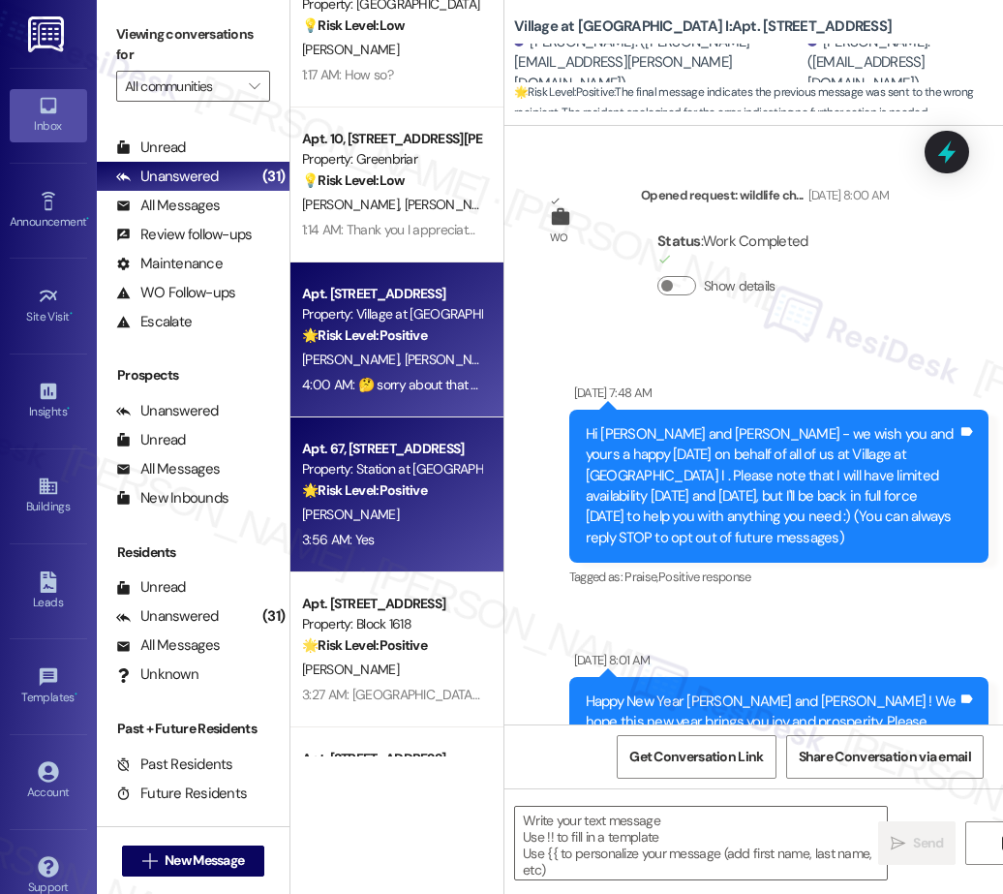
click at [432, 462] on div "Property: Station at Elm Creek" at bounding box center [391, 469] width 179 height 20
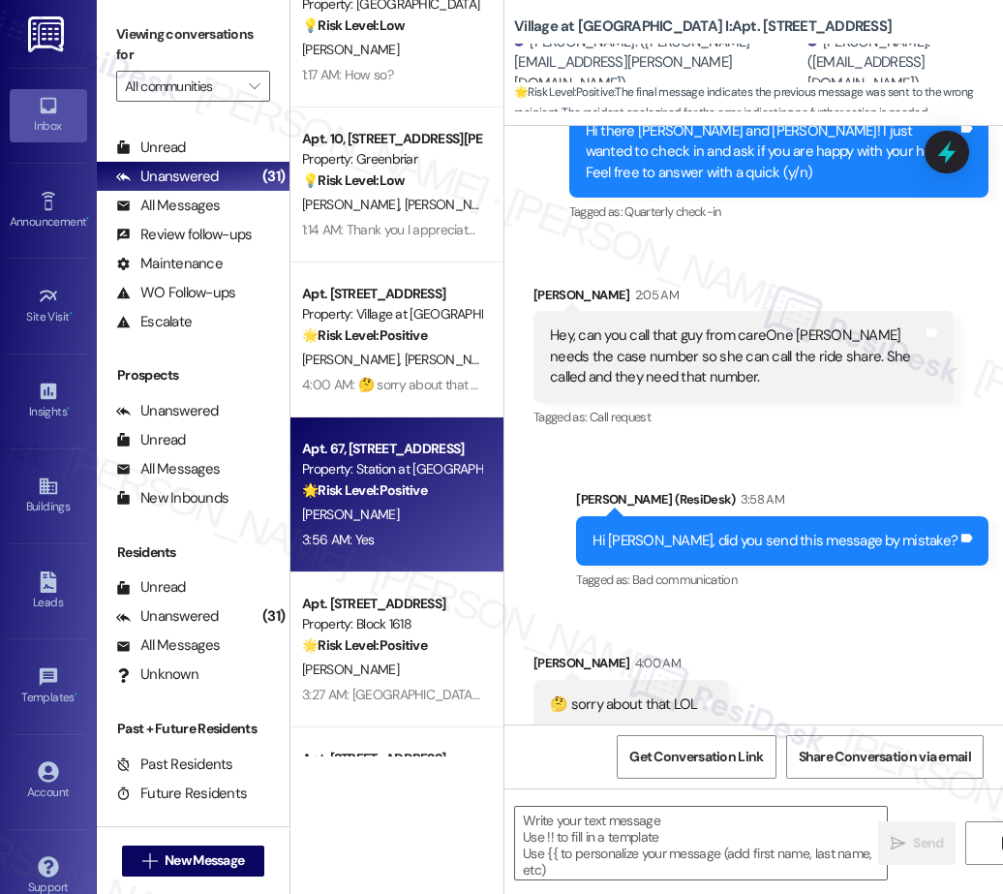
scroll to position [2528, 0]
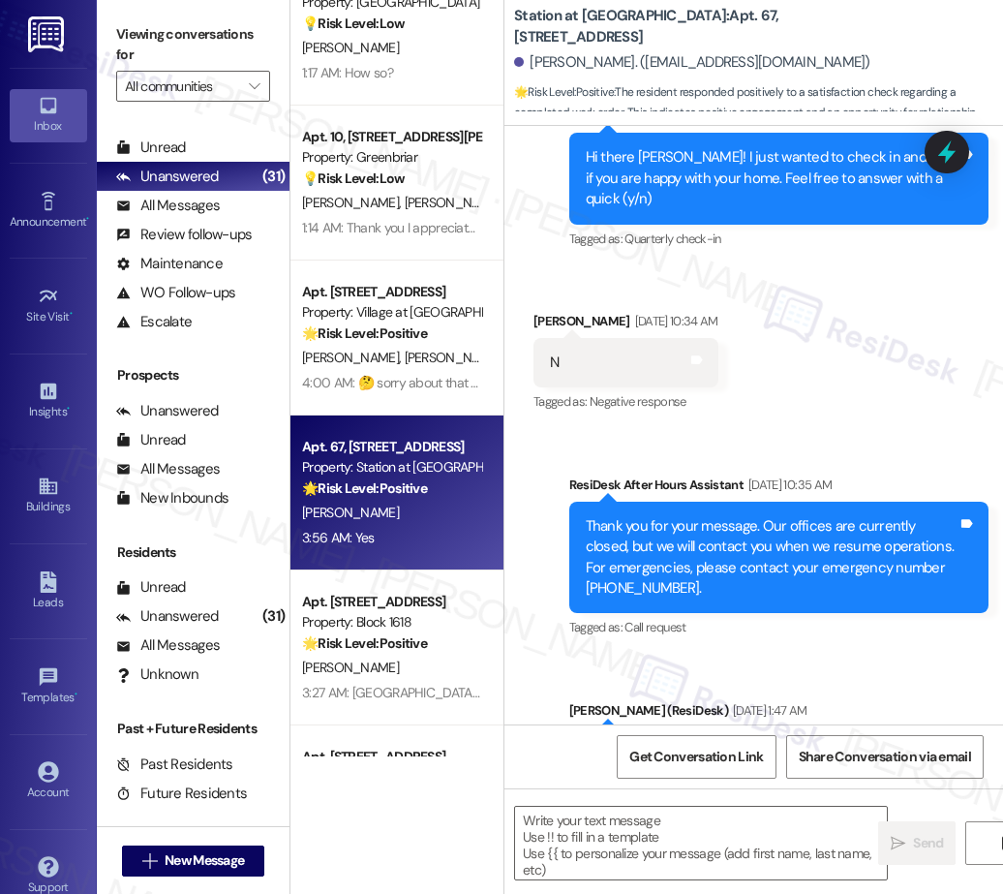
type textarea "Fetching suggested responses. Please feel free to read through the conversation…"
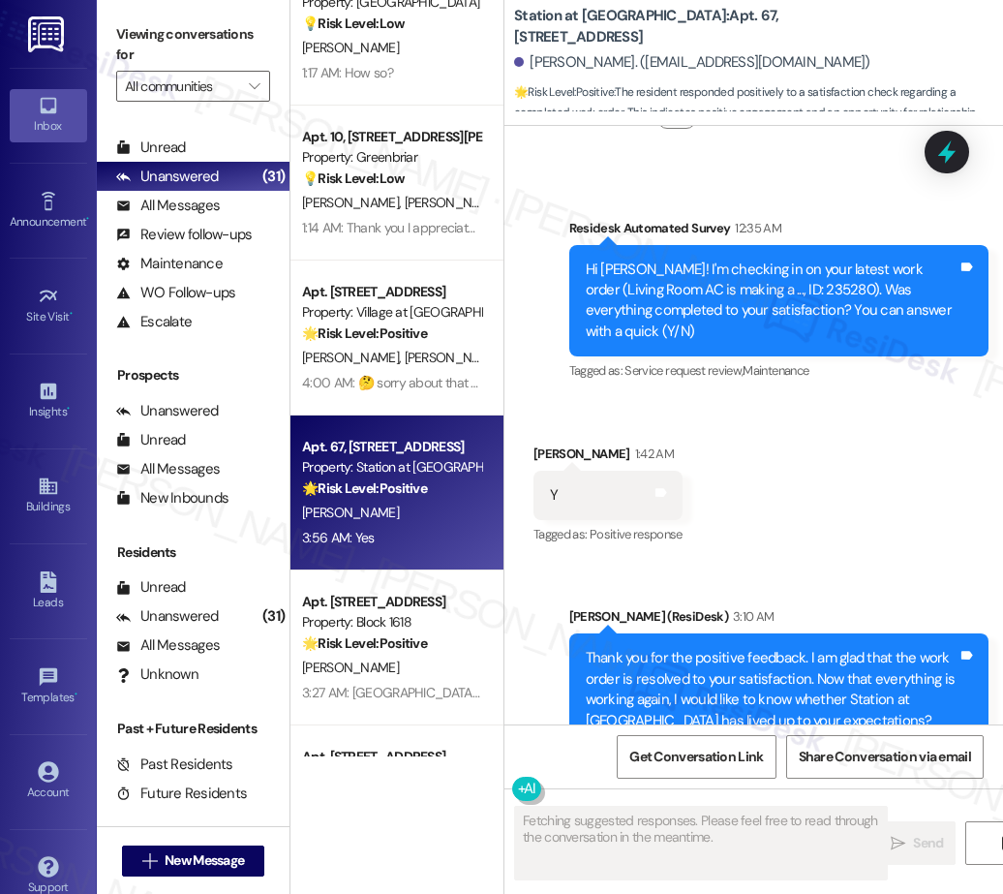
scroll to position [1758, 0]
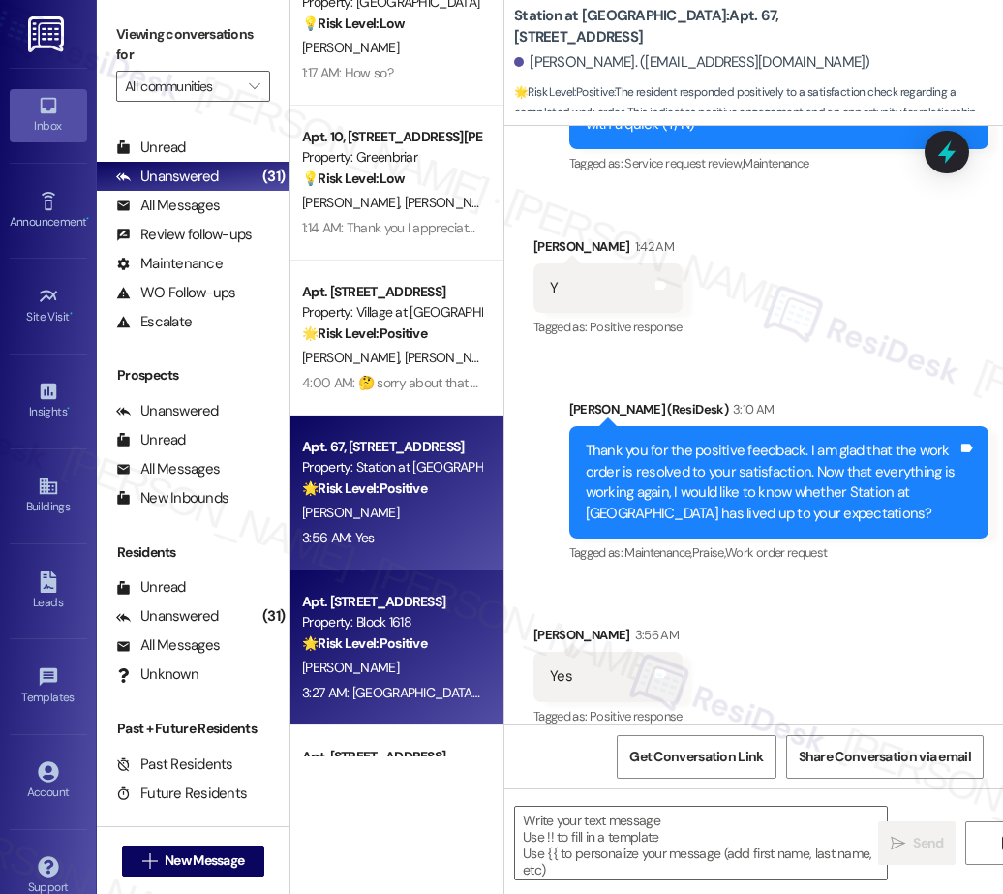
click at [434, 639] on div "🌟 Risk Level: Positive This is a continuation of a casual conversation, demonst…" at bounding box center [391, 643] width 179 height 20
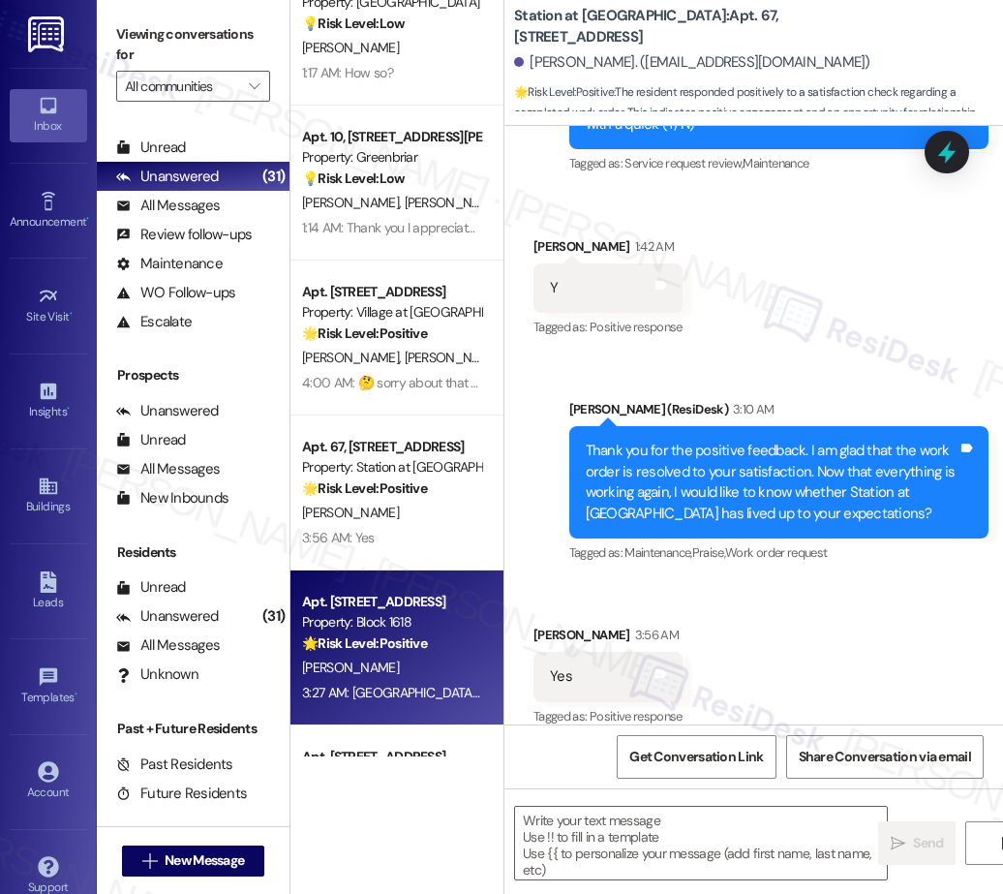
type textarea "Fetching suggested responses. Please feel free to read through the conversation…"
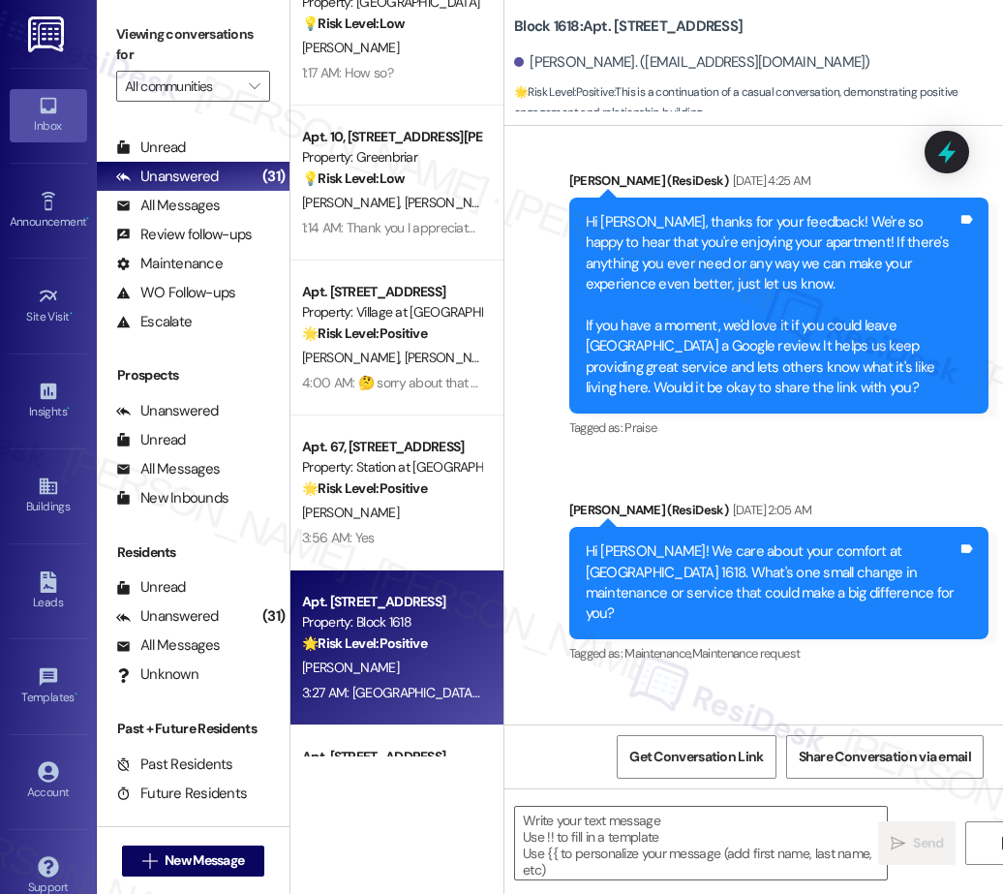
type textarea "Fetching suggested responses. Please feel free to read through the conversation…"
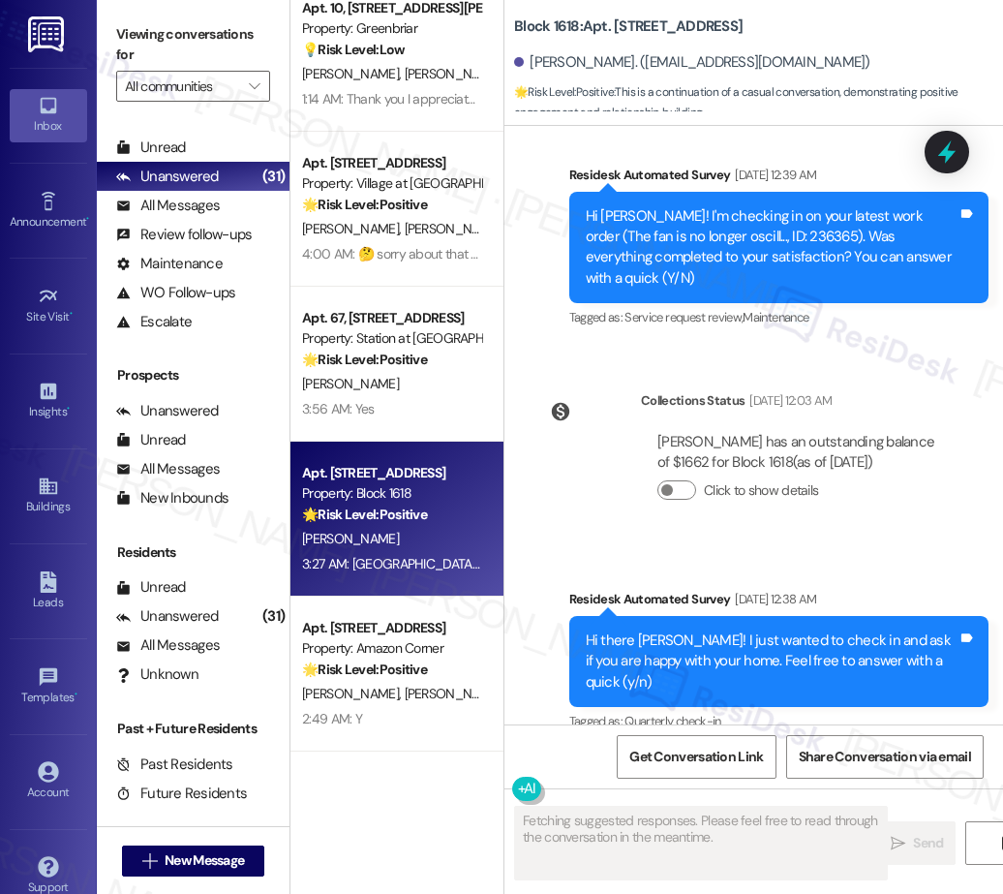
scroll to position [11973, 0]
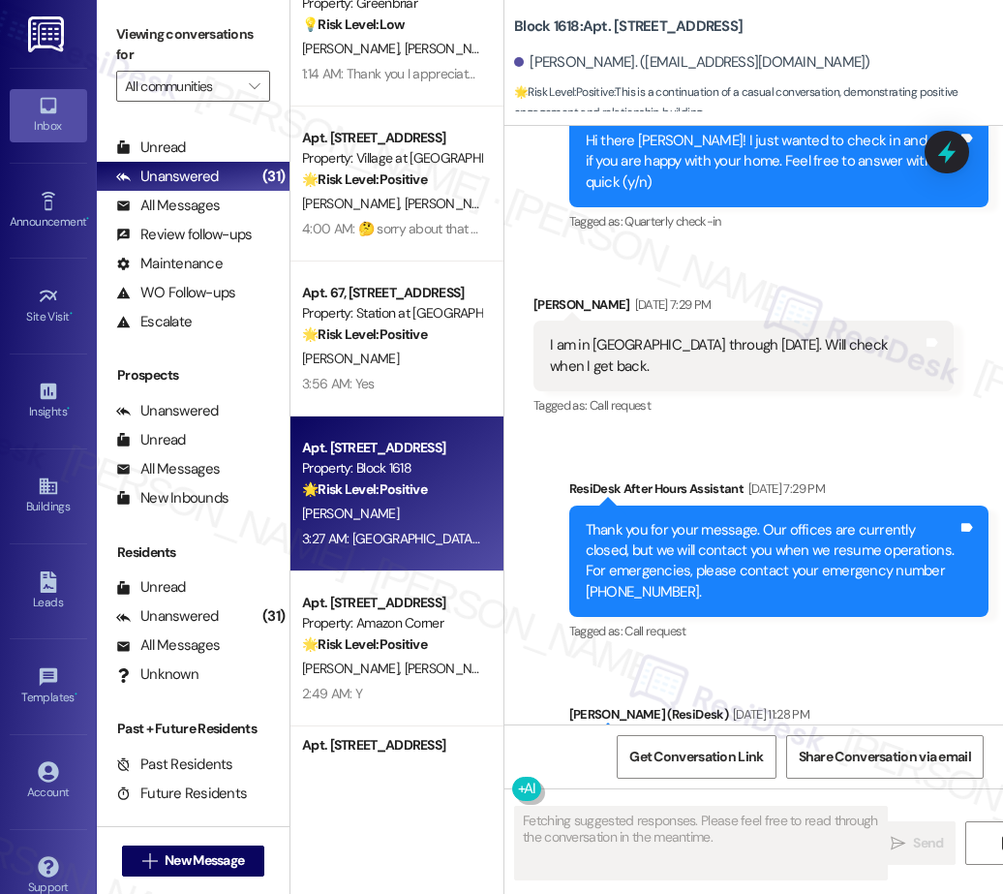
click at [413, 642] on div "Apt. 711~7, 711 SE 60th Ave. Property: Julie Ann Apartments 🔧 Risk Level: Mediu…" at bounding box center [396, 378] width 213 height 756
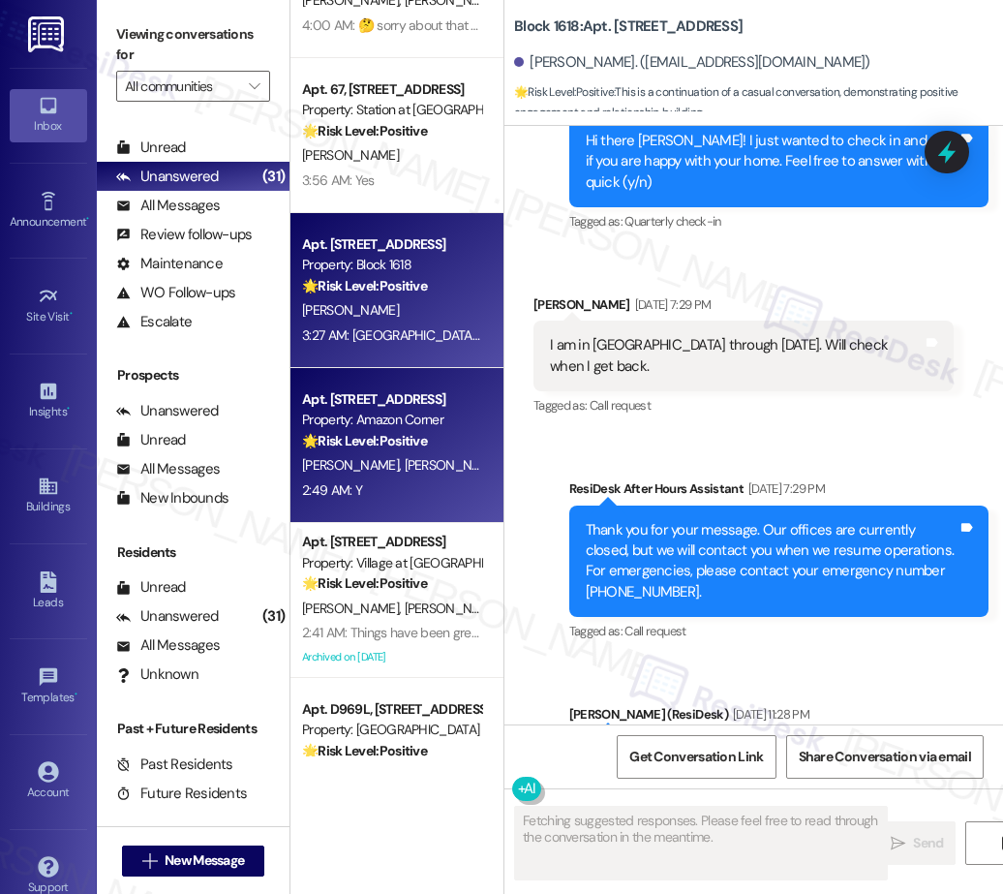
scroll to position [3132, 0]
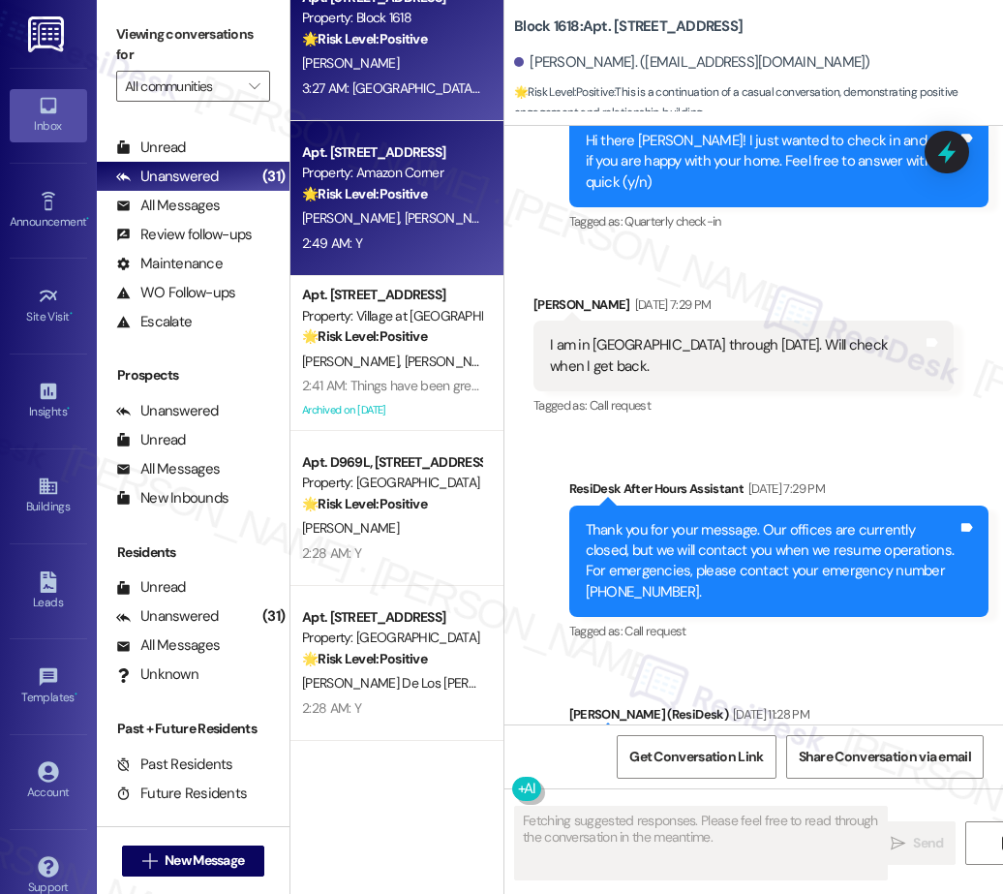
click at [423, 261] on div "Apt. 514, 747 E 32nd Ave Property: Amazon Corner 🌟 Risk Level: Positive The mes…" at bounding box center [396, 198] width 213 height 155
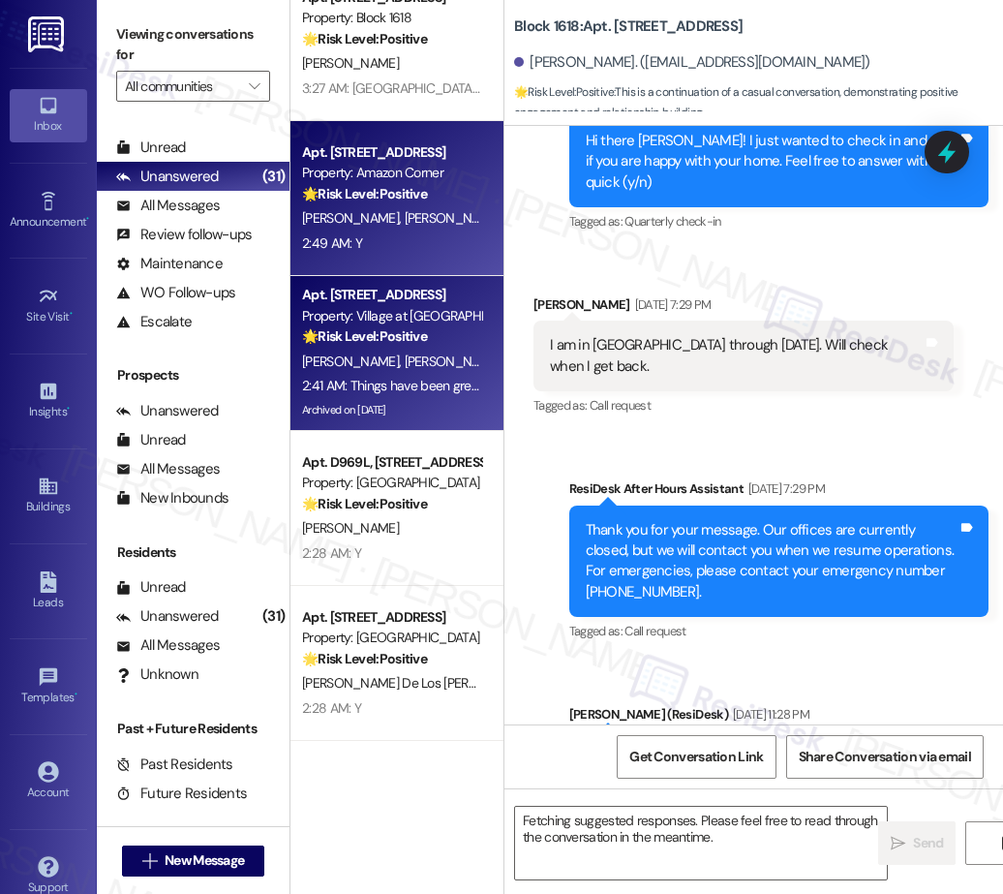
click at [404, 419] on div "Archived on 12/05/2023" at bounding box center [391, 410] width 183 height 24
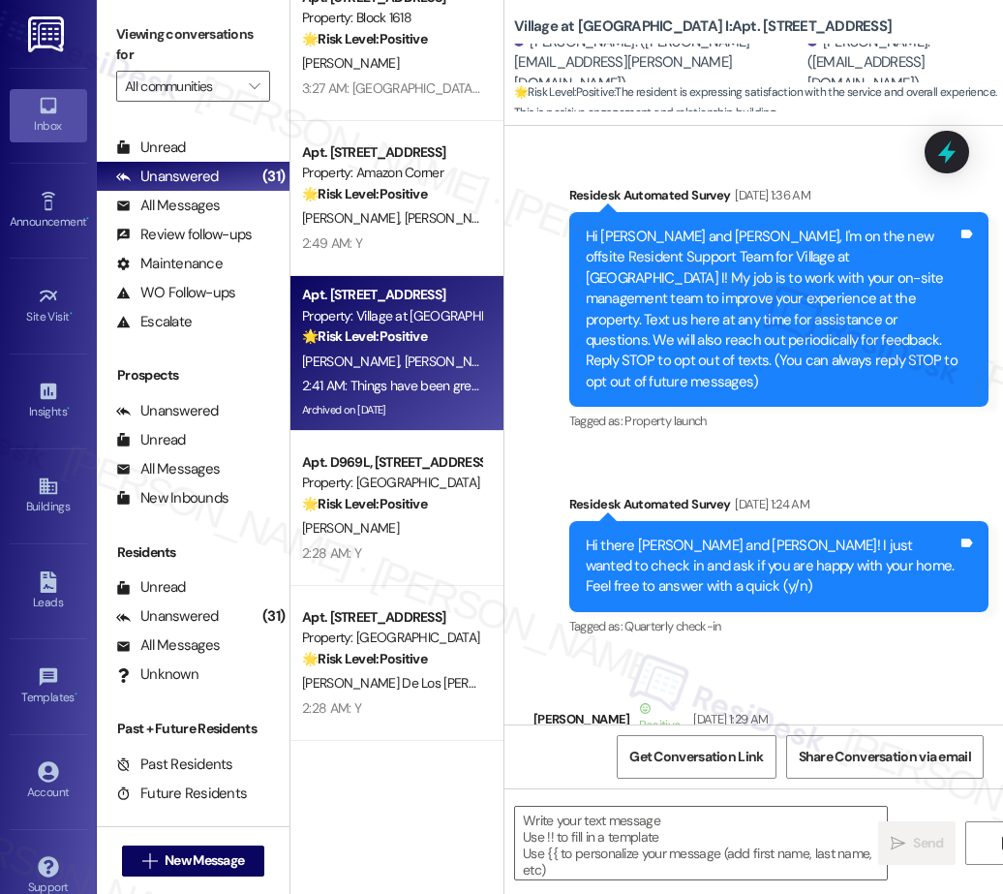
scroll to position [8713, 0]
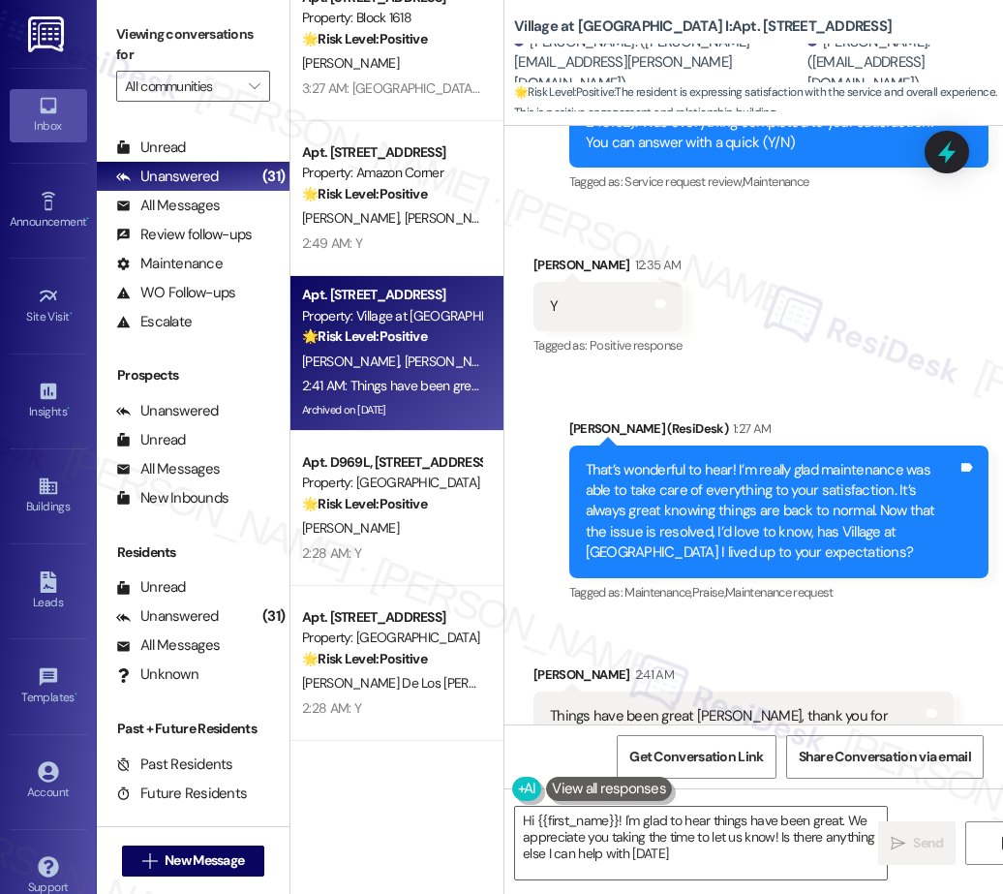
type textarea "Hi {{first_name}}! I'm glad to hear things have been great. We appreciate you t…"
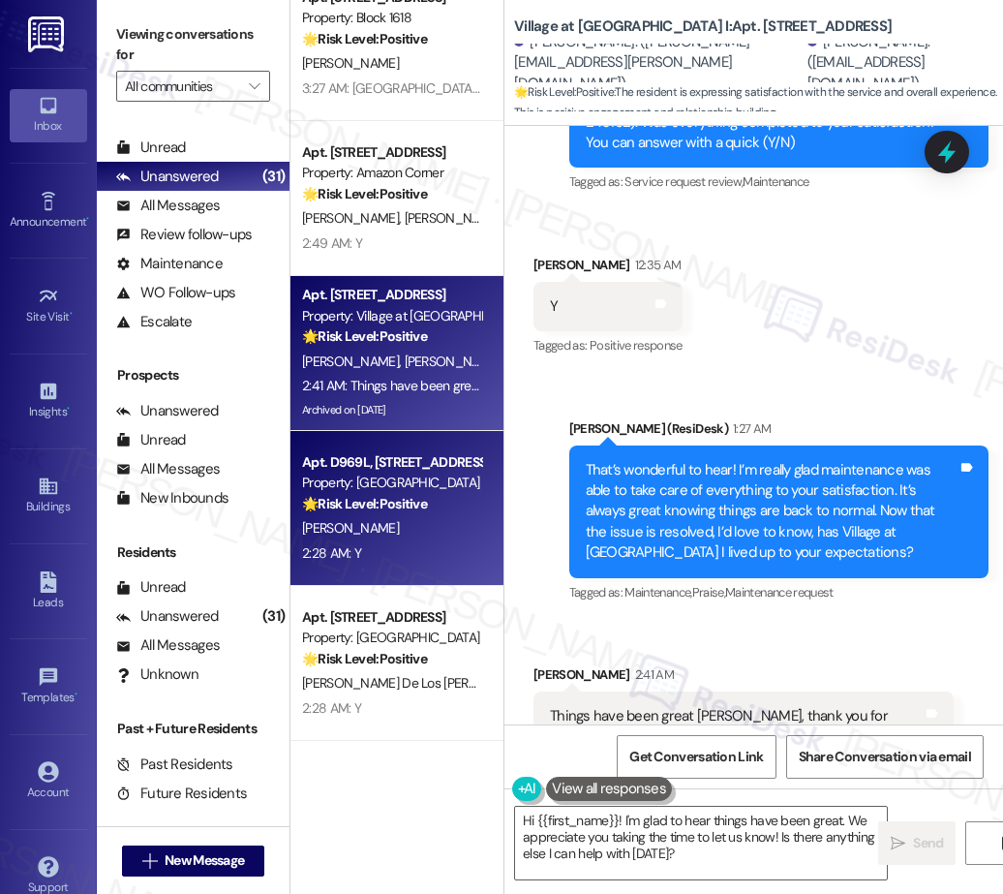
click at [383, 508] on strong "🌟 Risk Level: Positive" at bounding box center [364, 503] width 125 height 17
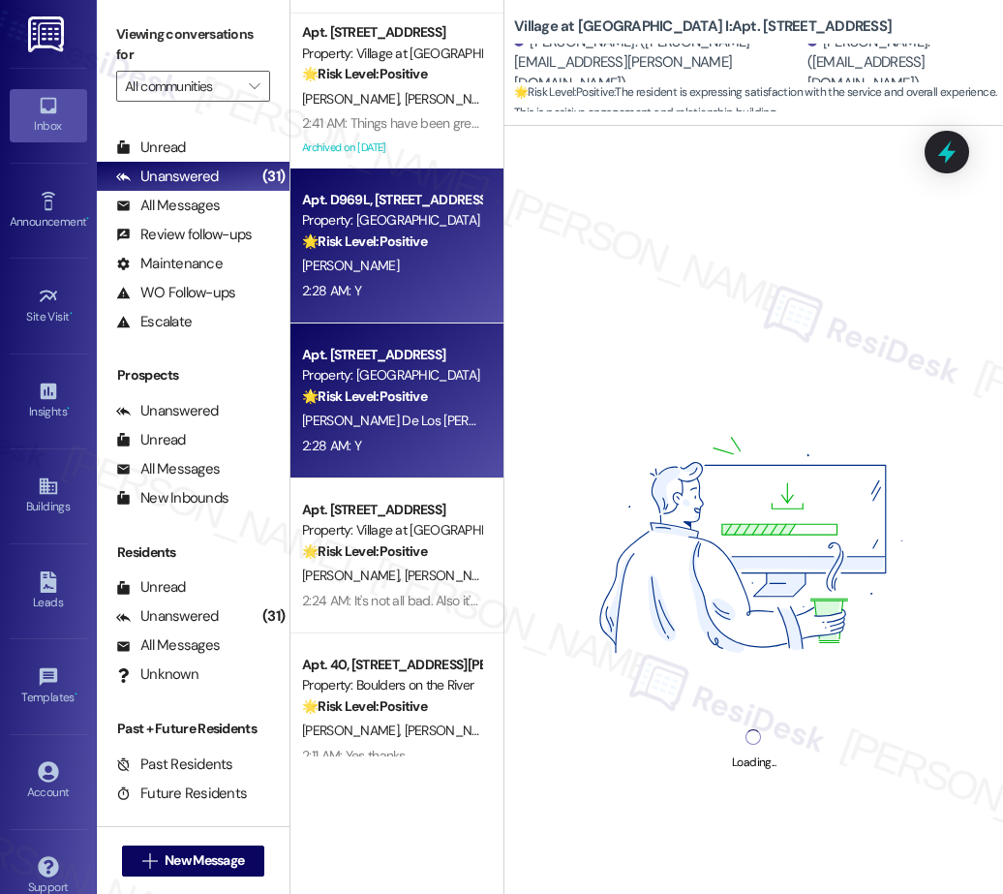
scroll to position [3398, 0]
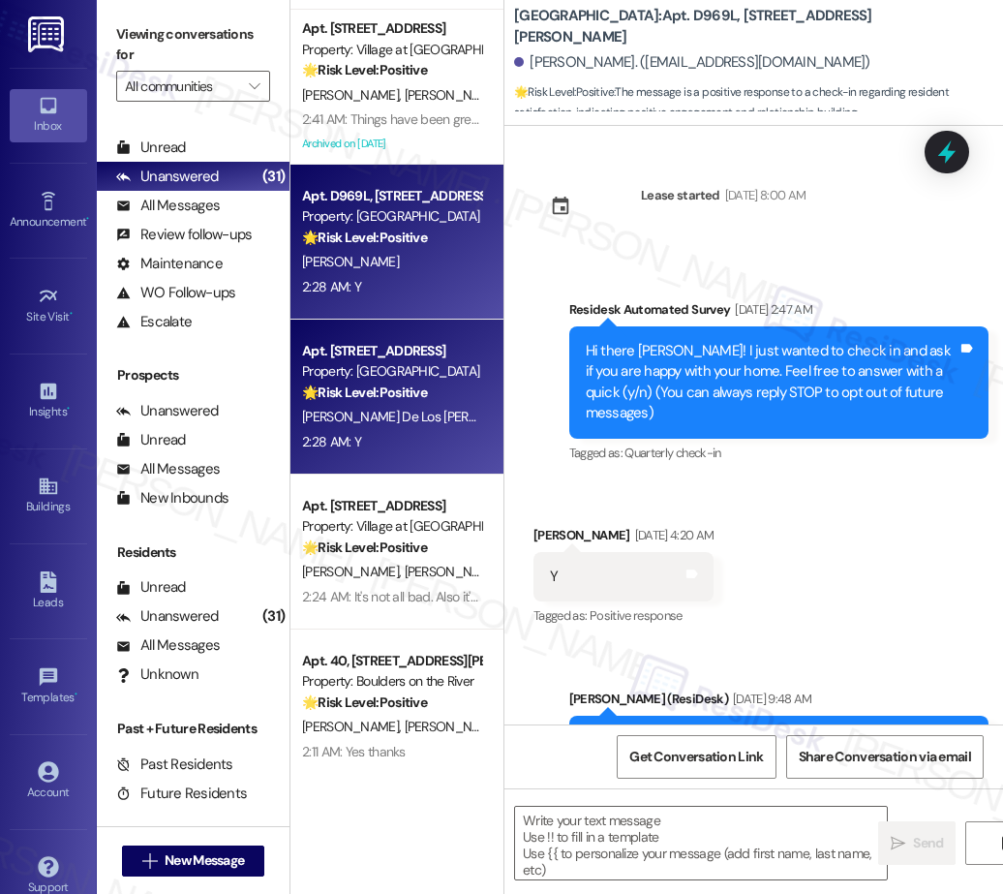
click at [407, 420] on span "R. Flores De Los Santos" at bounding box center [424, 416] width 244 height 17
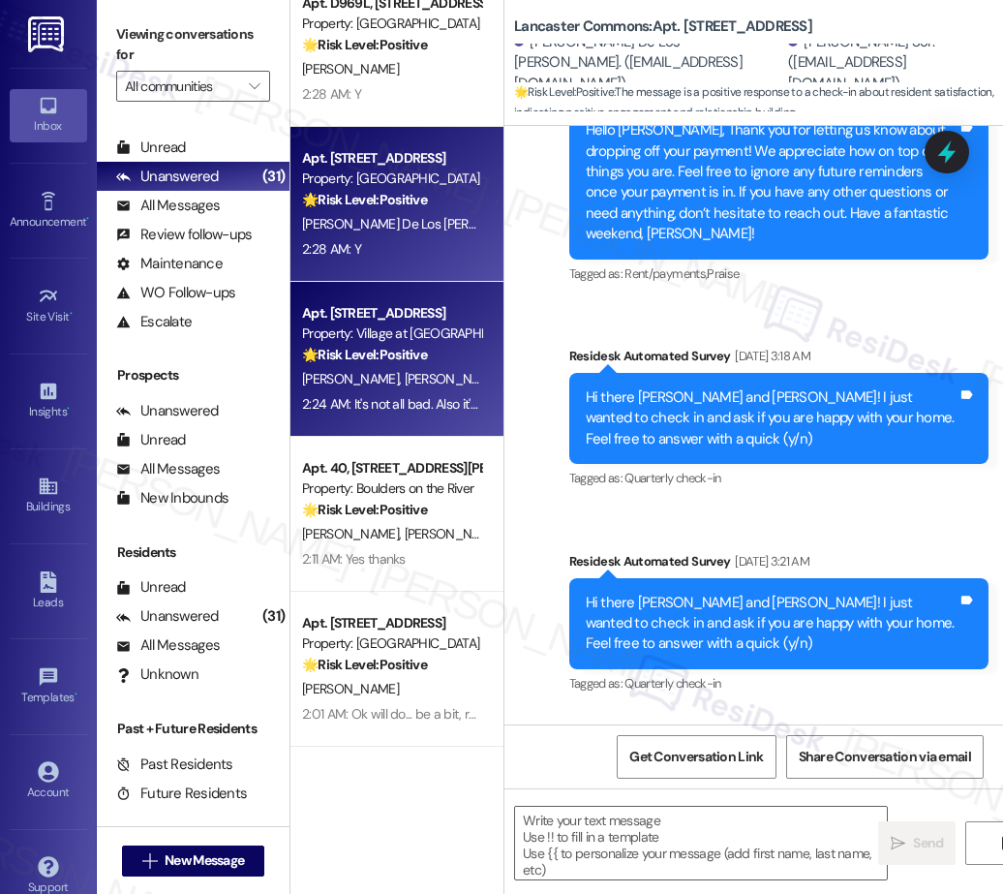
scroll to position [3936, 0]
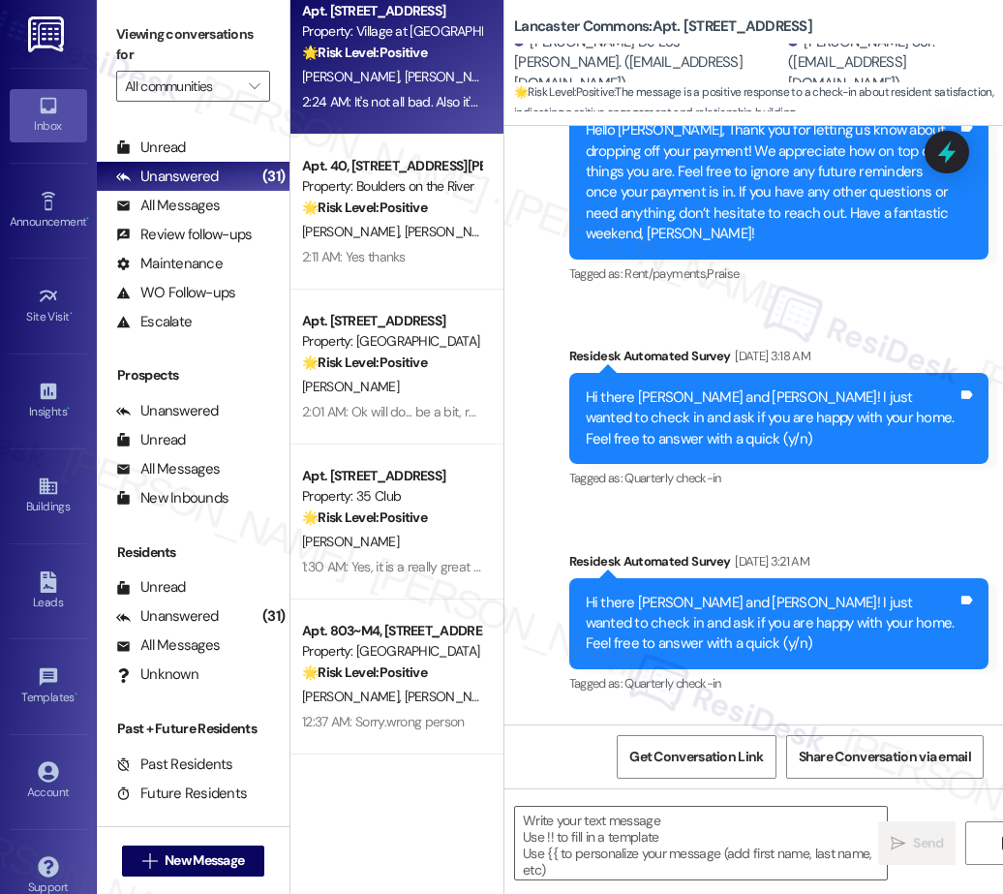
type textarea "Fetching suggested responses. Please feel free to read through the conversation…"
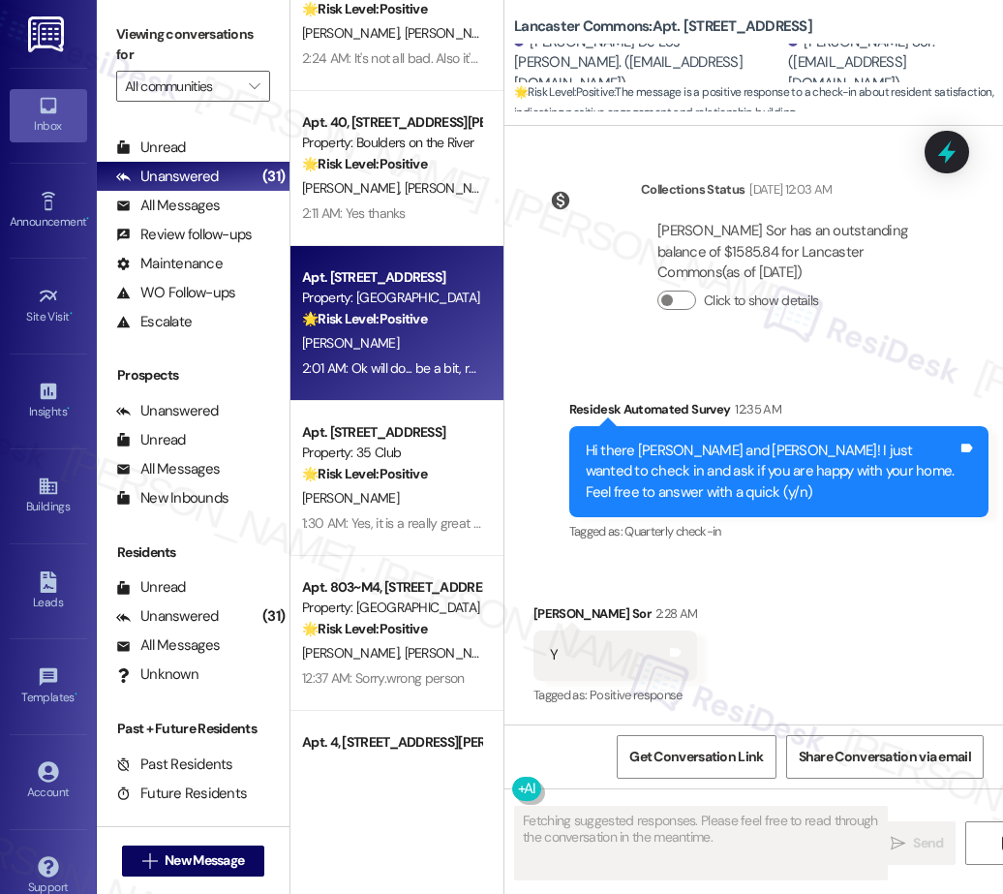
click at [399, 336] on div "J. Lewis" at bounding box center [391, 343] width 183 height 24
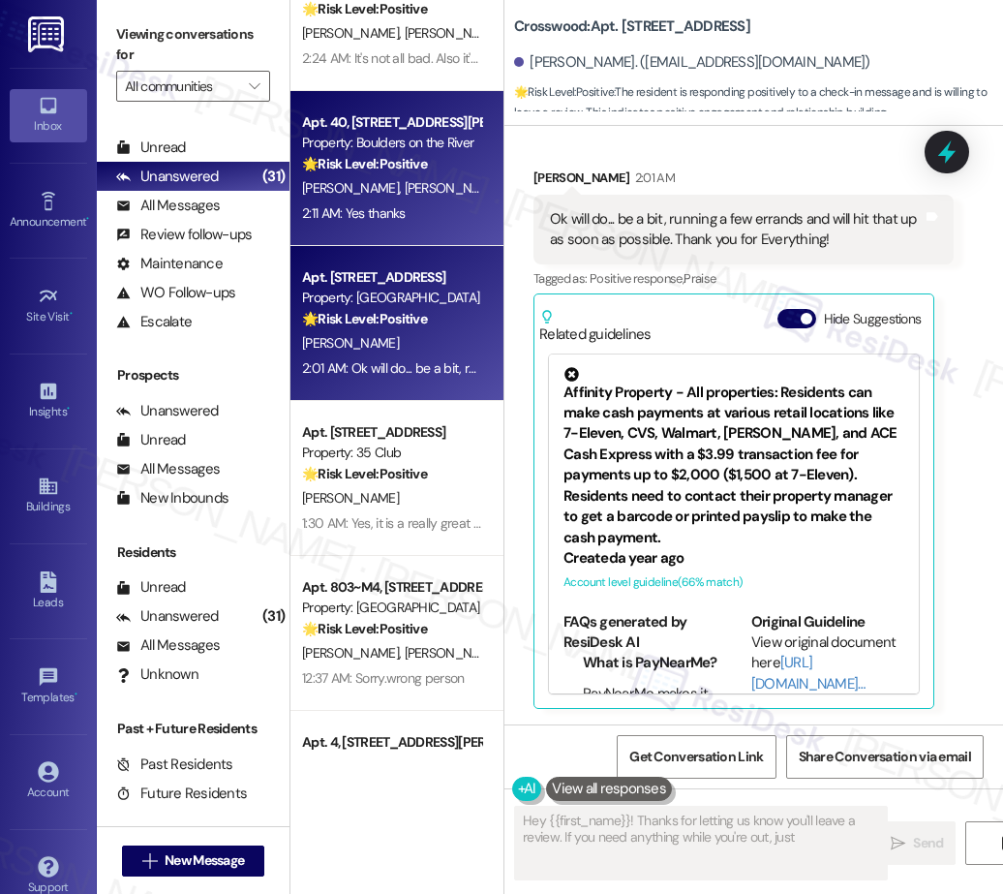
type textarea "Hey {{first_name}}! Thanks for letting us know you'll leave a review. If you ne…"
click at [405, 181] on span "S. Landale" at bounding box center [453, 187] width 97 height 17
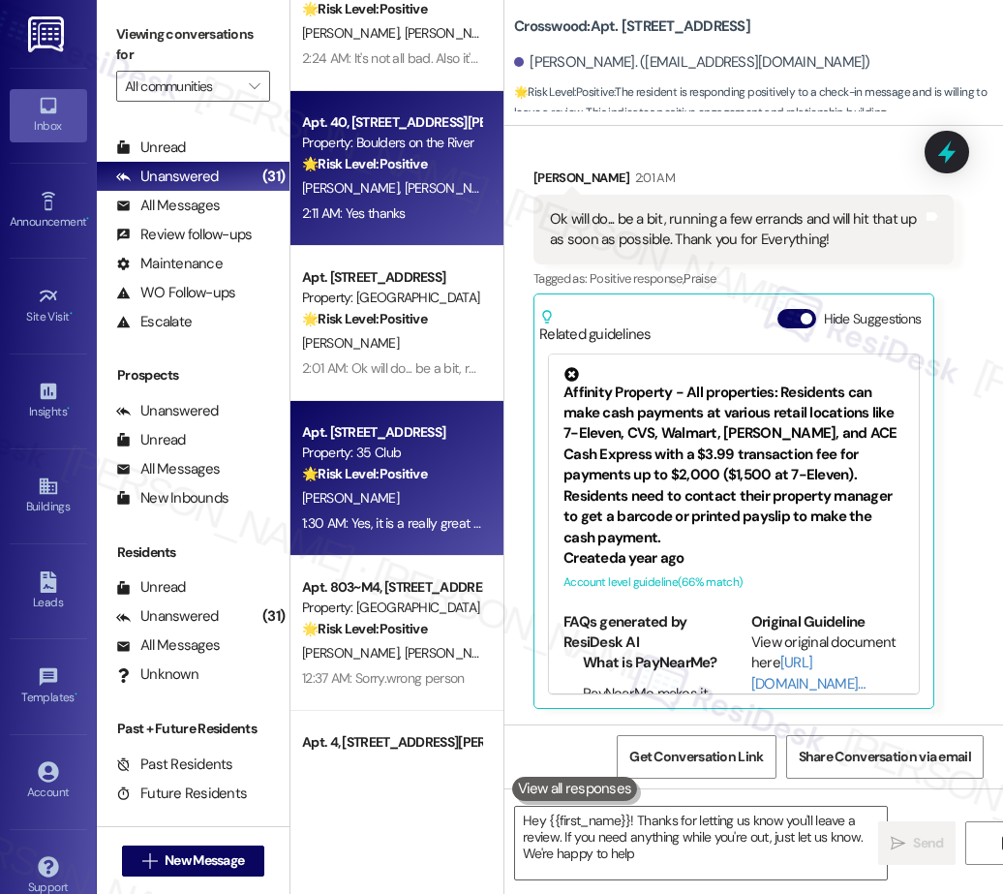
type textarea "Hey {{first_name}}! Thanks for letting us know you'll leave a review. If you ne…"
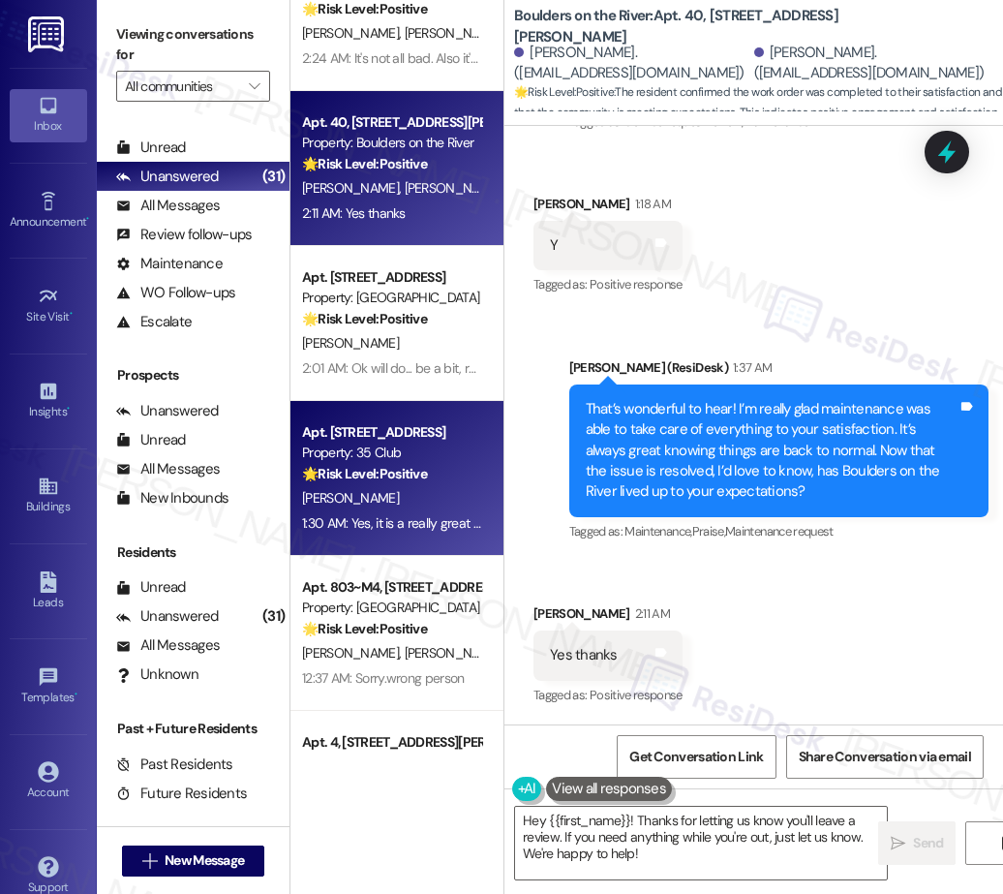
scroll to position [4046, 0]
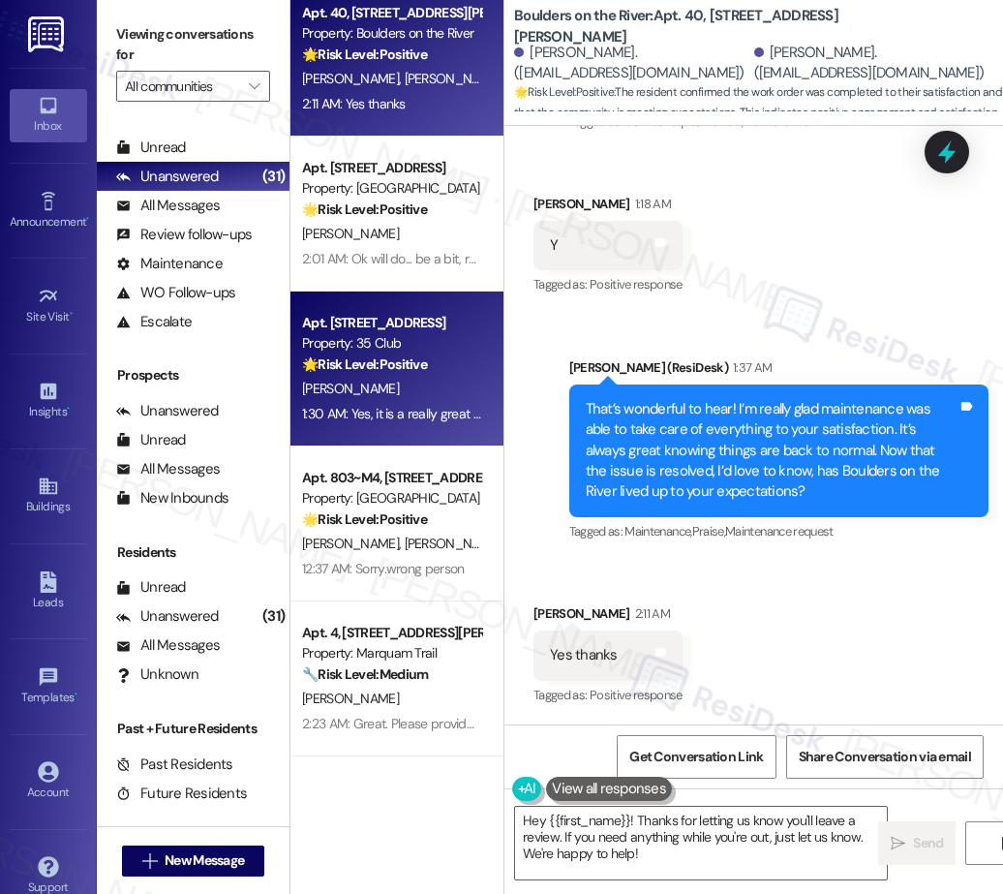
click at [409, 396] on div "R. Bingham" at bounding box center [391, 389] width 183 height 24
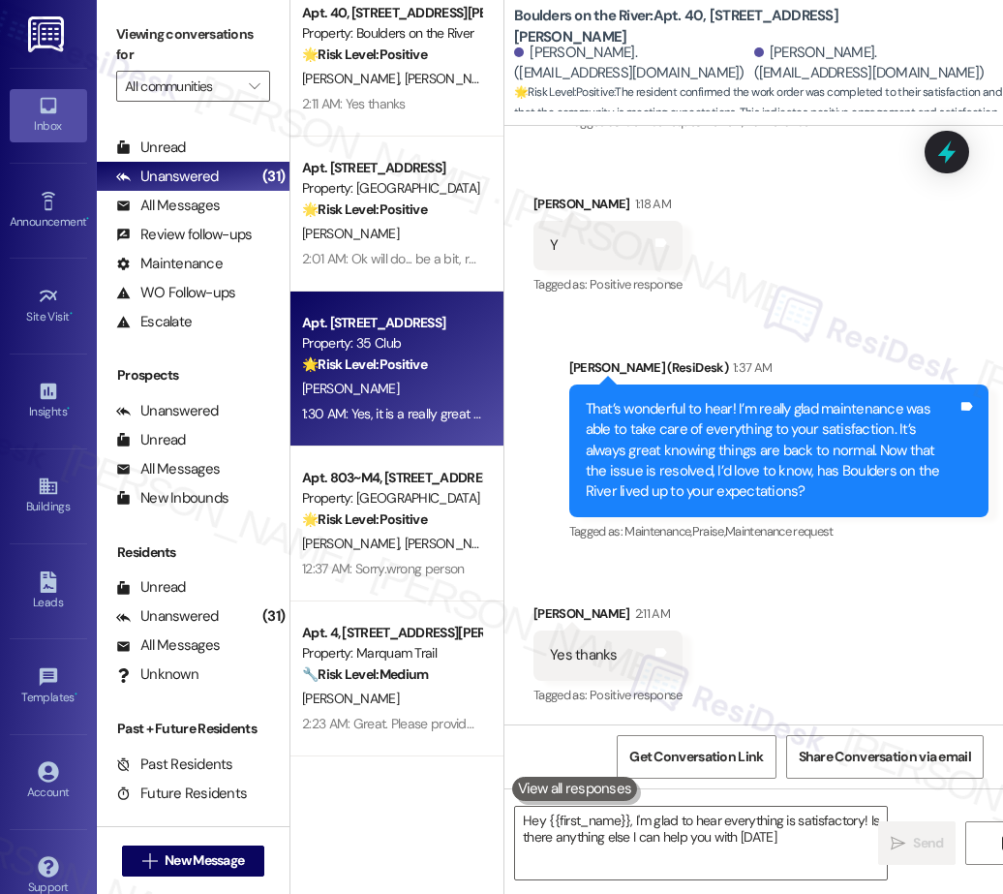
type textarea "Hey {{first_name}}, I'm glad to hear everything is satisfactory! Is there anyth…"
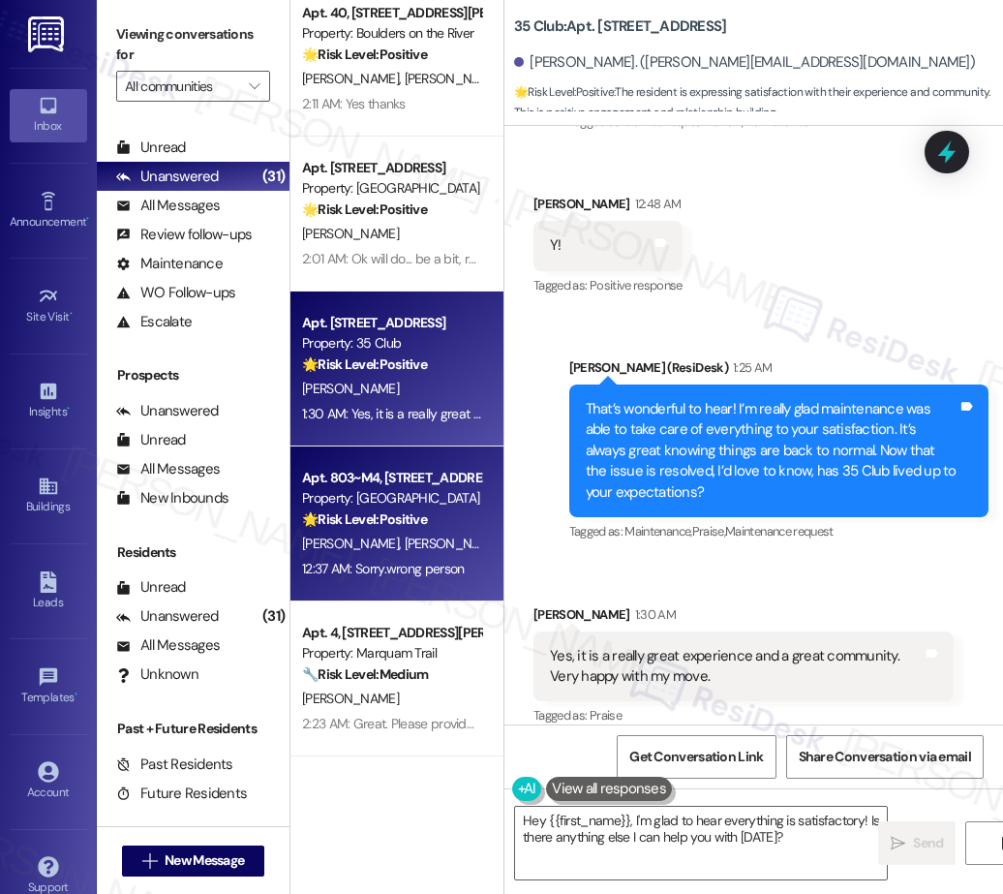
click at [372, 521] on strong "🌟 Risk Level: Positive" at bounding box center [364, 518] width 125 height 17
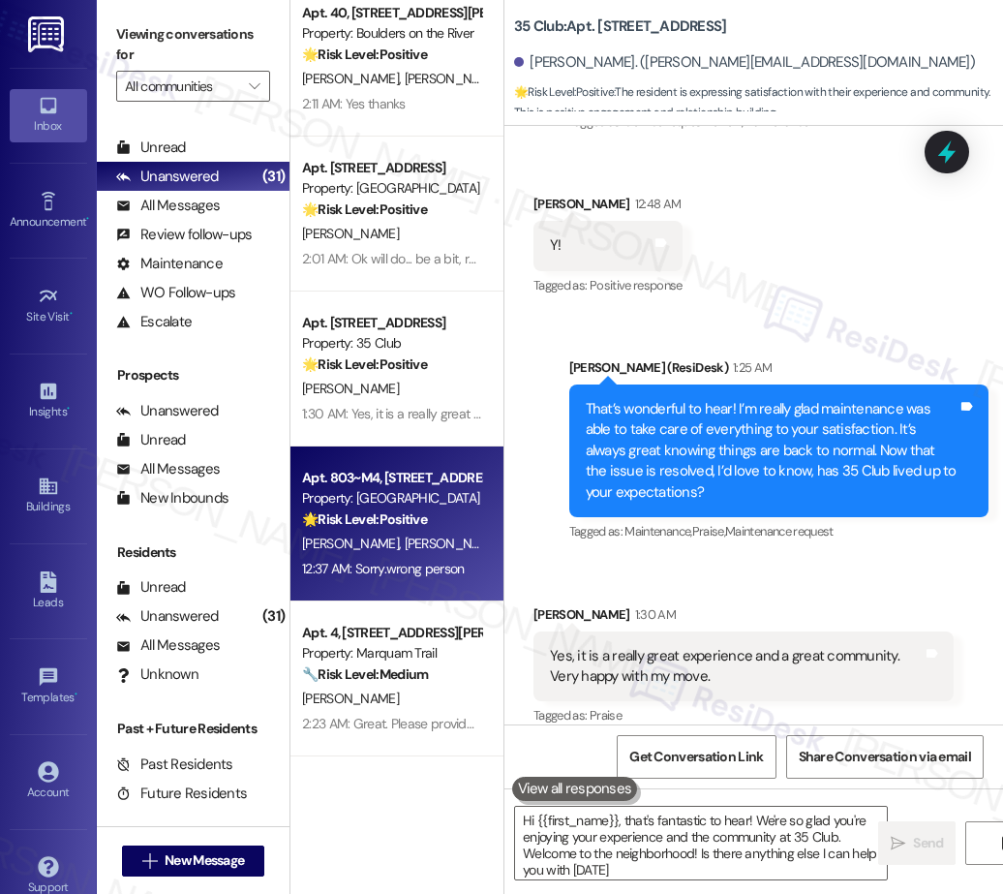
type textarea "Hi {{first_name}}, that's fantastic to hear! We're so glad you're enjoying your…"
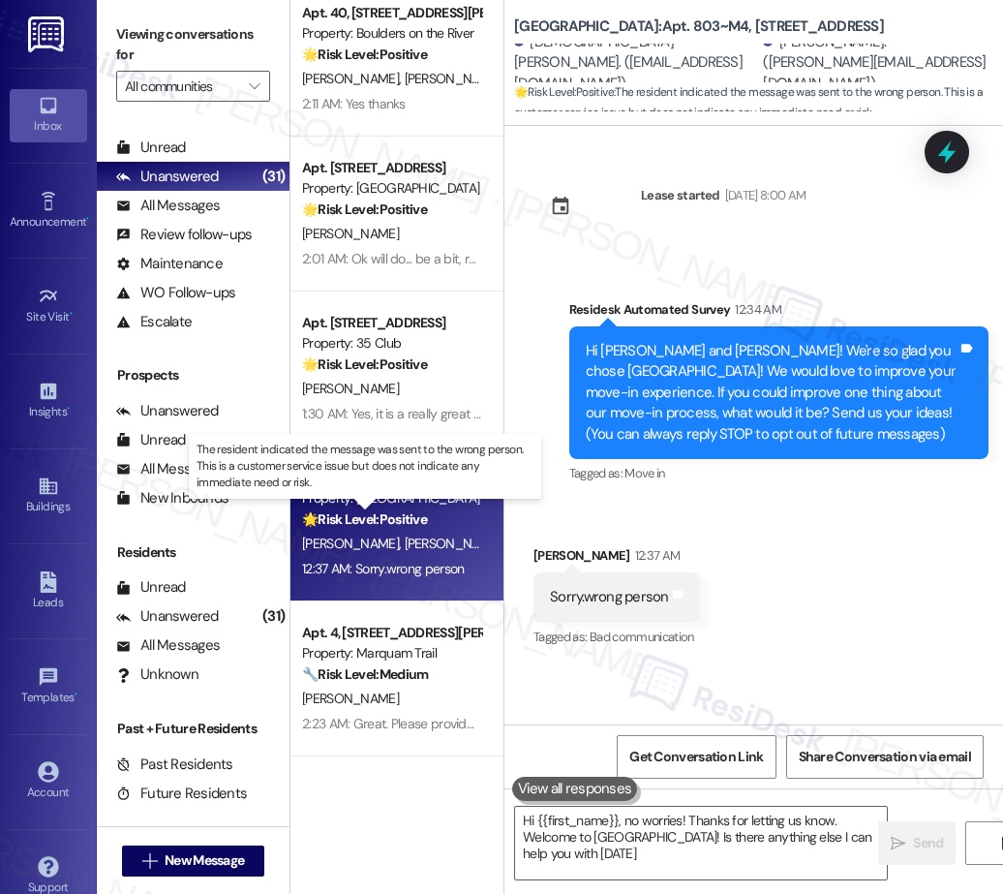
type textarea "Hi {{first_name}}, no worries! Thanks for letting us know. Welcome to Aspen Hil…"
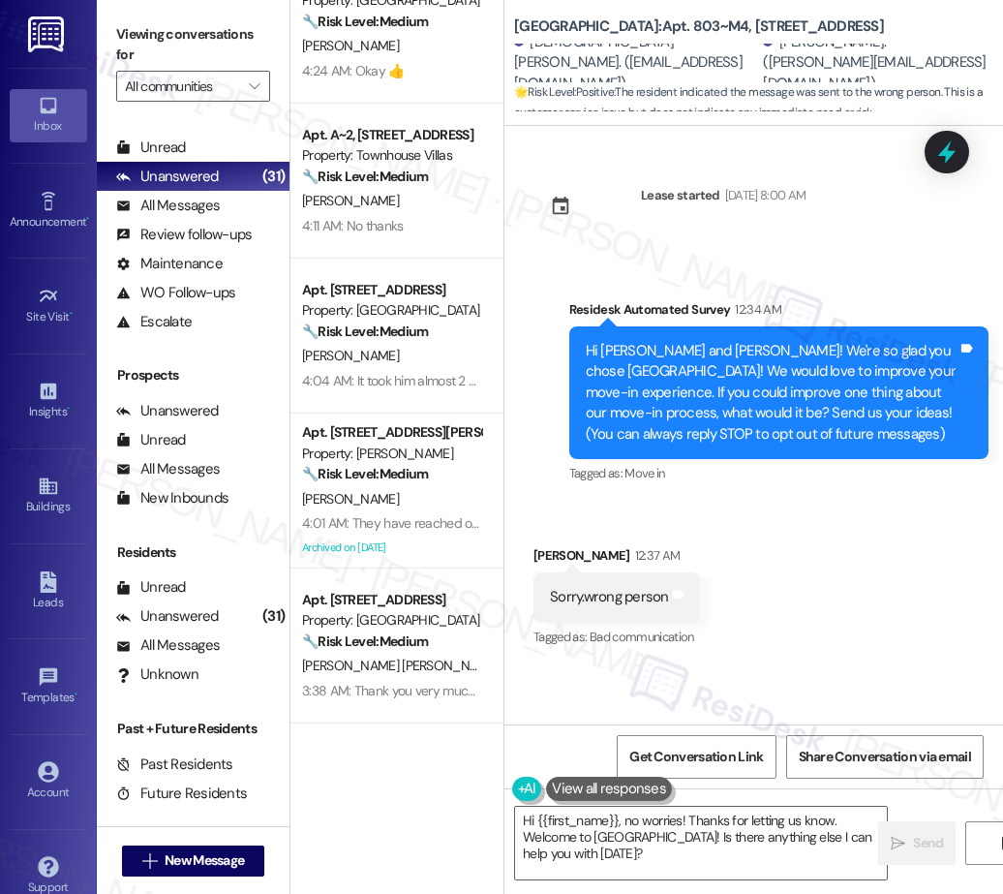
scroll to position [0, 0]
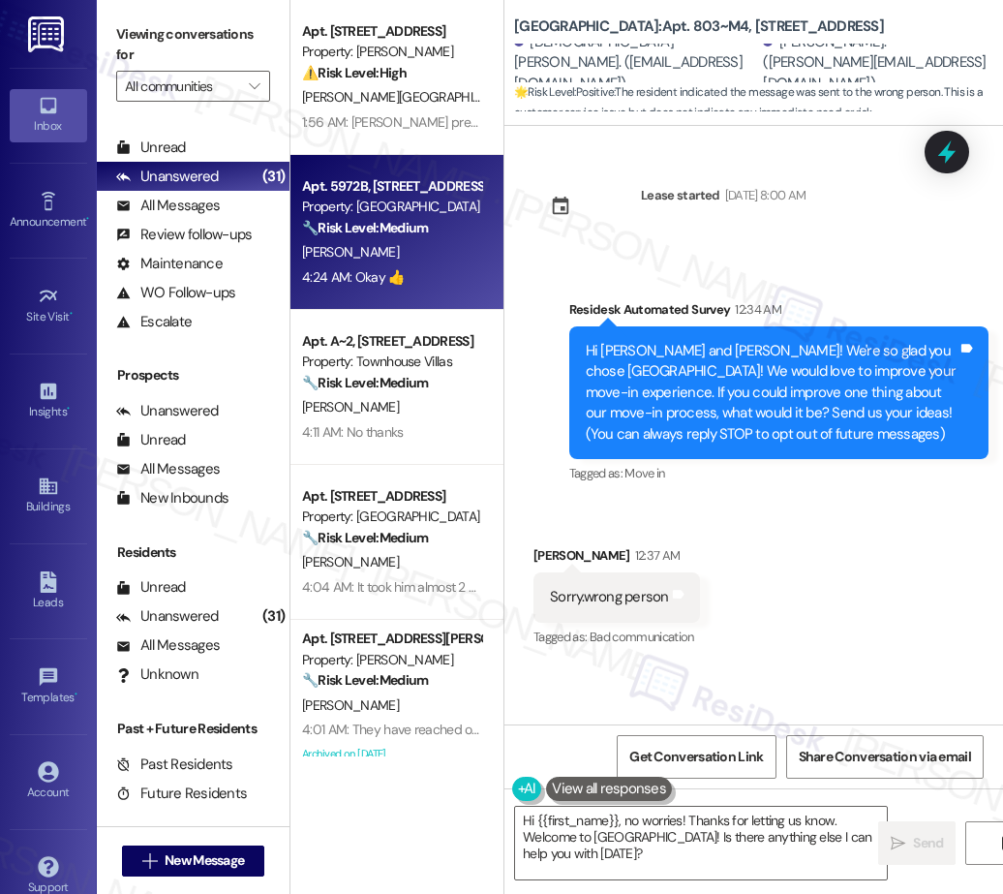
click at [425, 296] on div "Apt. 5972B, 5952 Park Court SE Property: Battle Creek South 🔧 Risk Level: Mediu…" at bounding box center [396, 232] width 213 height 155
type textarea "Hi {{first_name}}, no worries! Thanks for letting us know. Welcome to Aspen Hil…"
click at [387, 413] on div "M. Walden" at bounding box center [391, 407] width 183 height 24
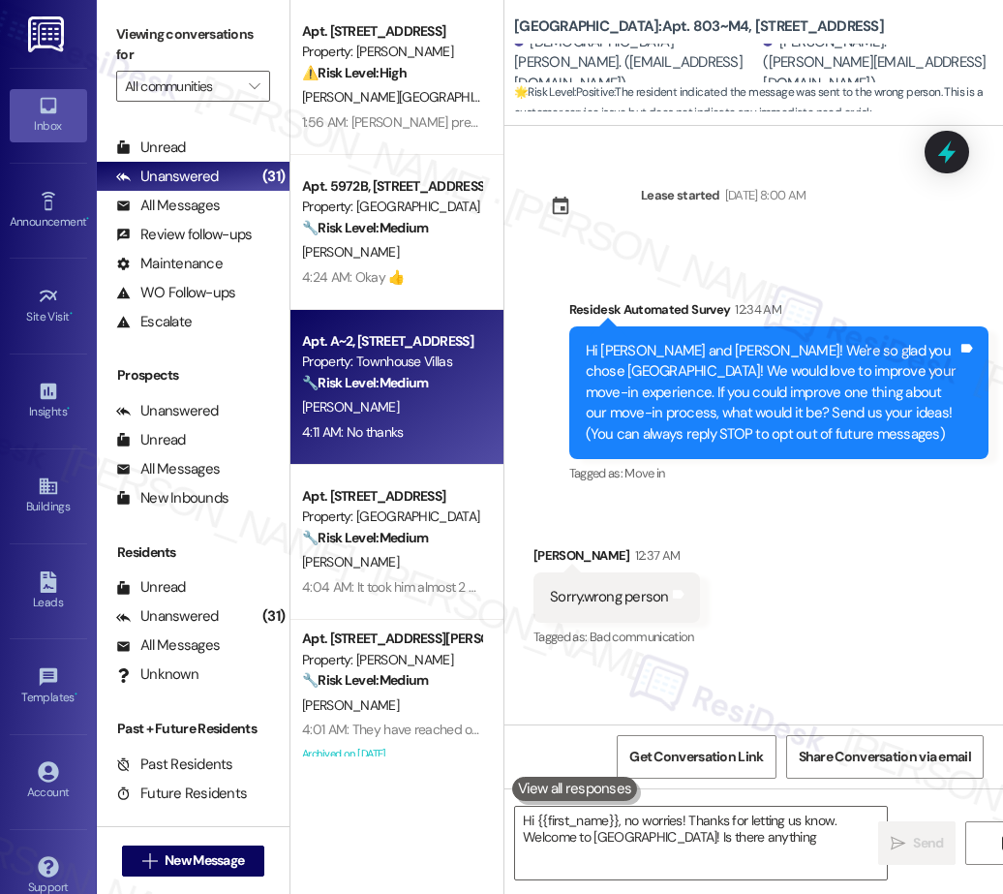
type textarea "Hi {{first_name}}, no worries! Thanks for letting us know. Welcome to Aspen Hil…"
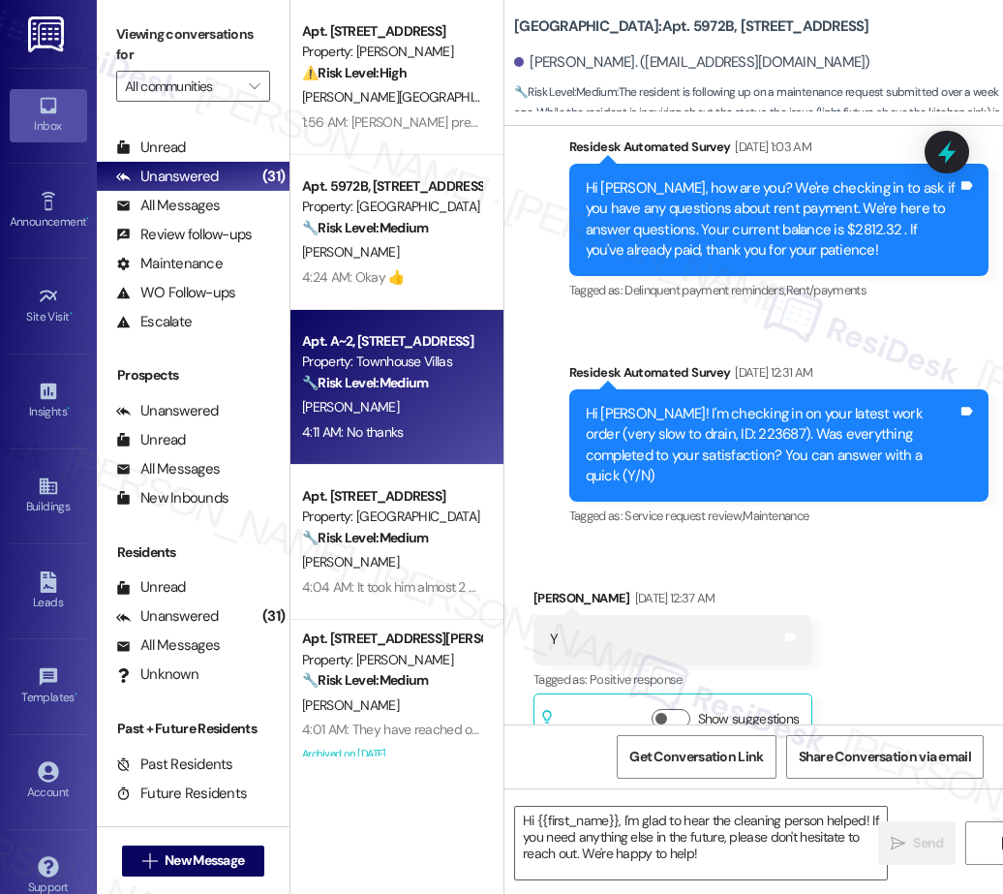
type textarea "Fetching suggested responses. Please feel free to read through the conversation…"
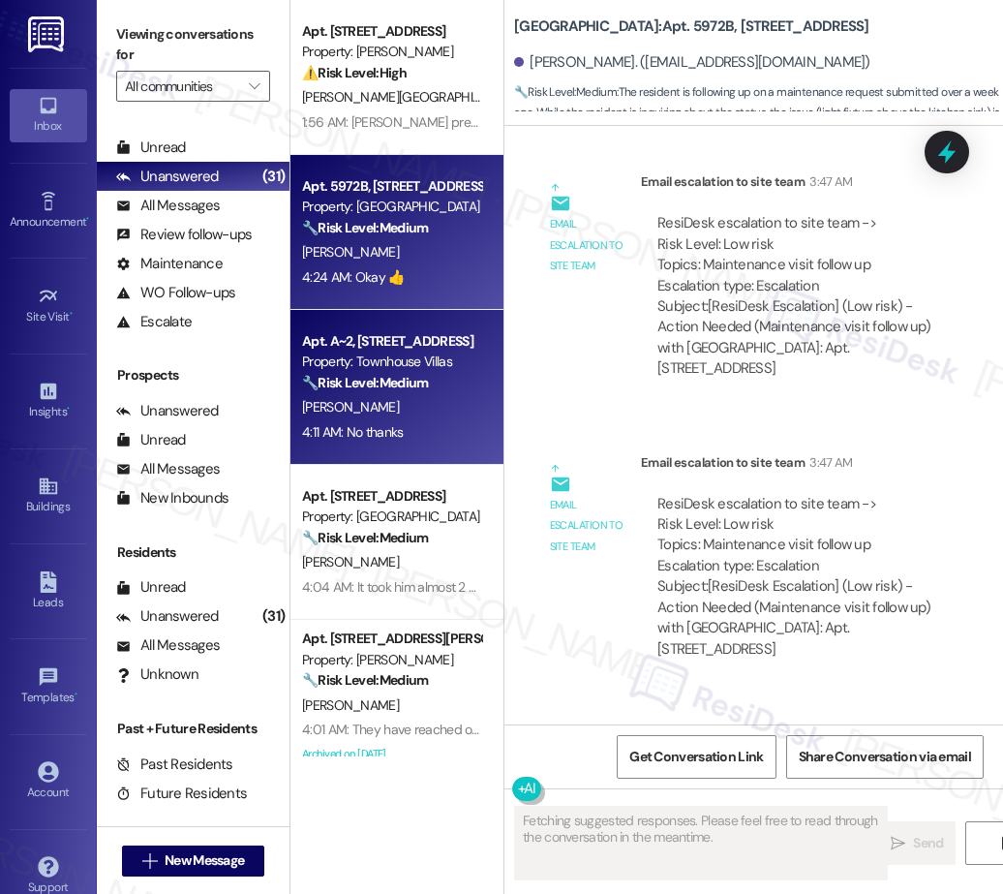
scroll to position [4535, 0]
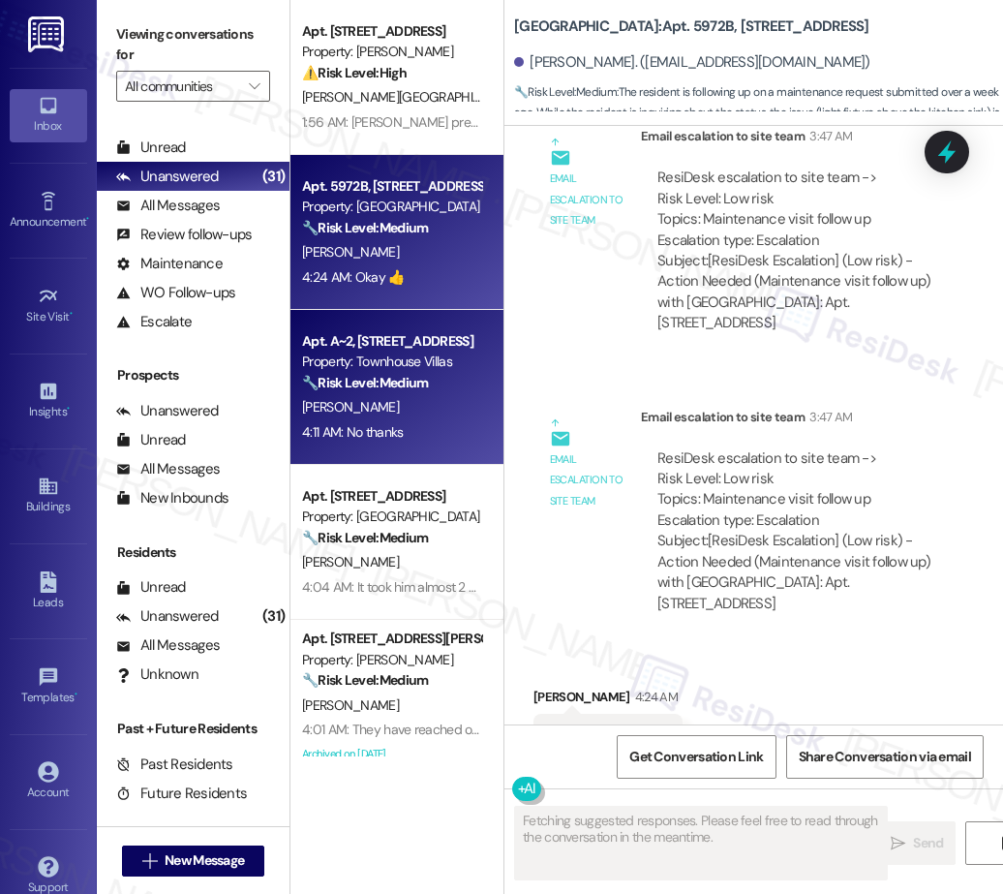
click at [391, 272] on div "4:24 AM: Okay 👍 4:24 AM: Okay 👍" at bounding box center [353, 276] width 103 height 17
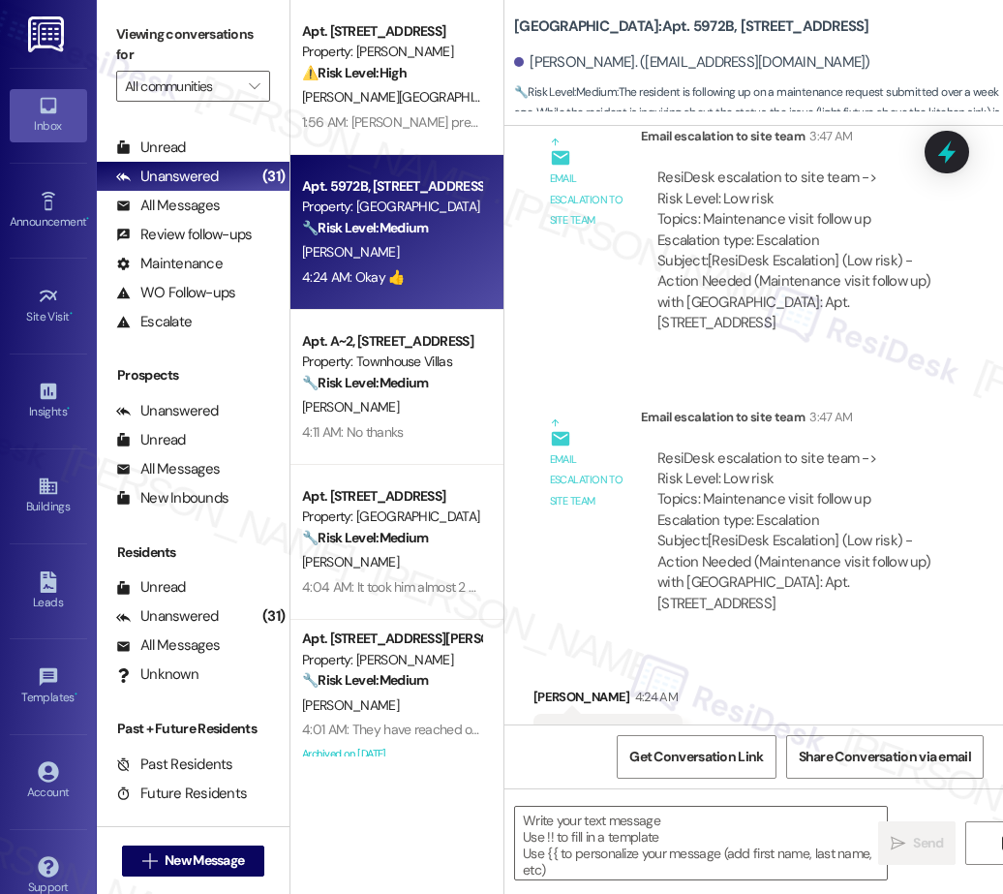
type textarea "Fetching suggested responses. Please feel free to read through the conversation…"
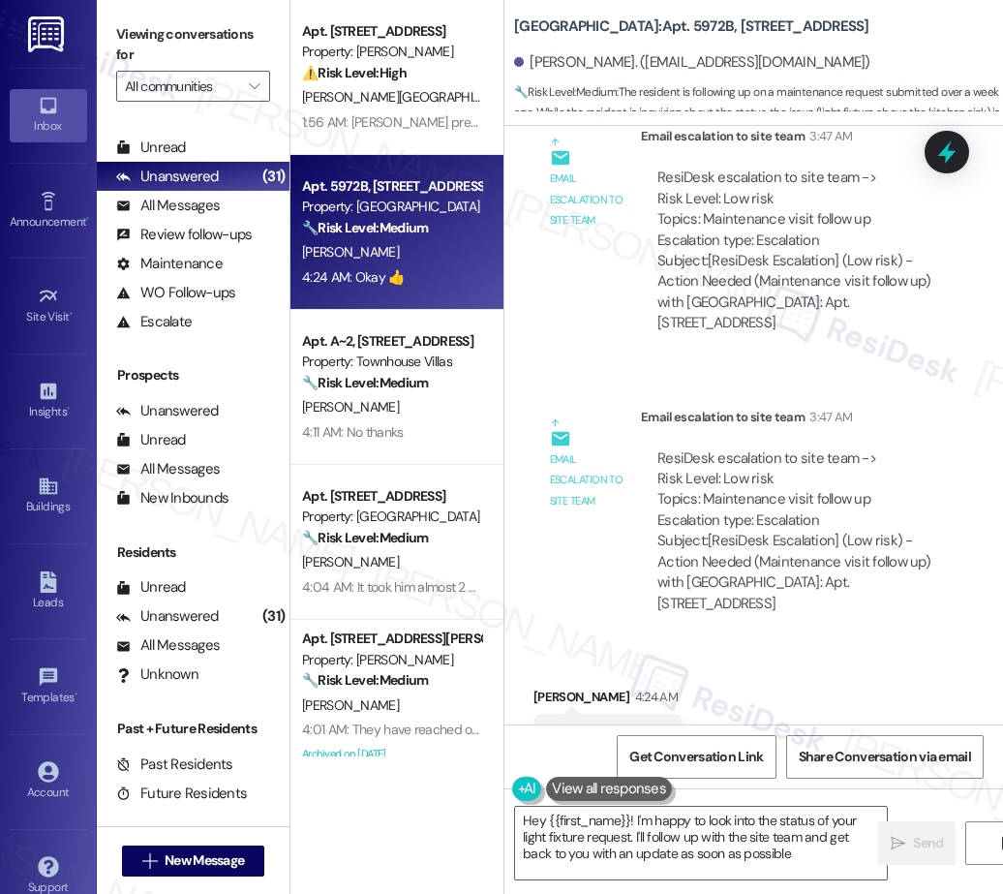
type textarea "Hey {{first_name}}! I'm happy to look into the status of your light fixture req…"
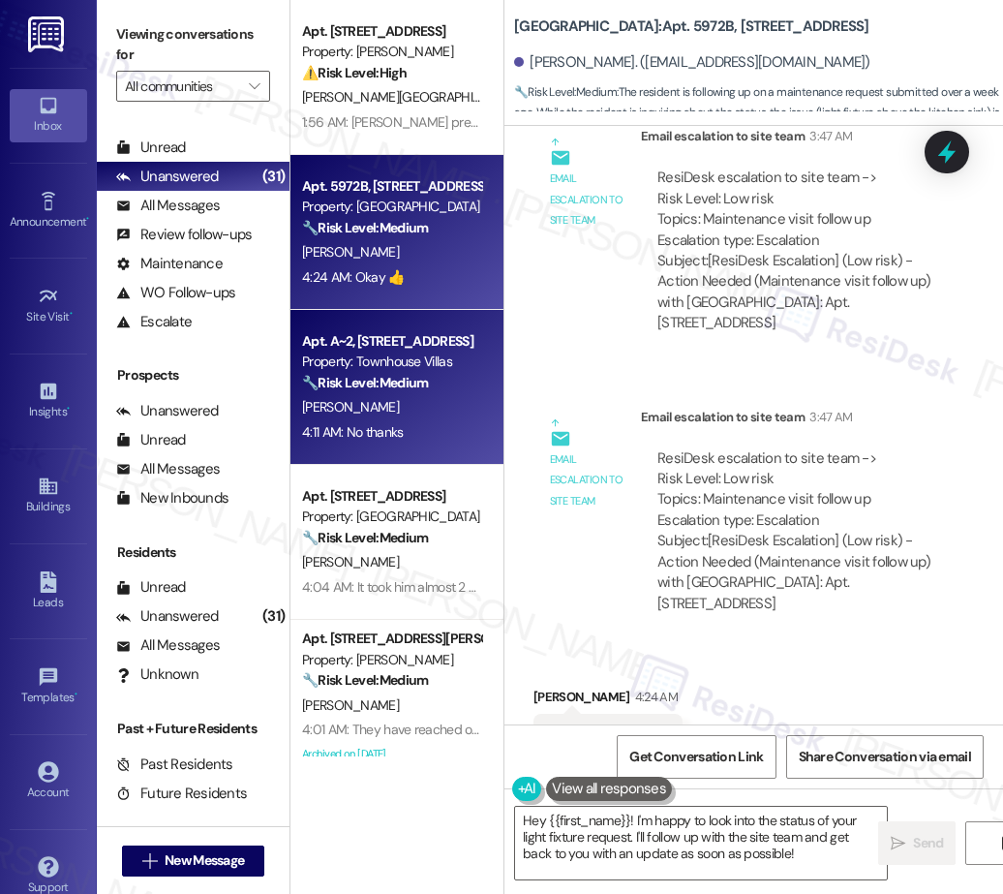
click at [402, 399] on div "M. Walden" at bounding box center [391, 407] width 183 height 24
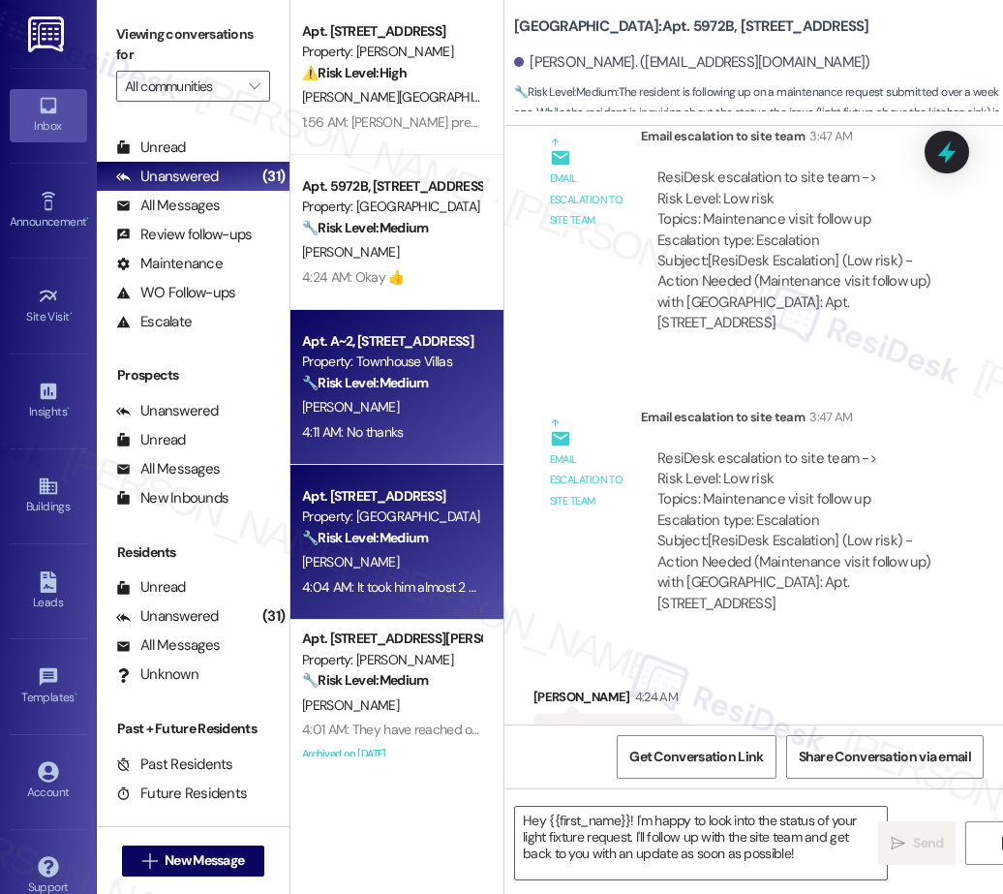
click at [405, 531] on strong "🔧 Risk Level: Medium" at bounding box center [365, 537] width 126 height 17
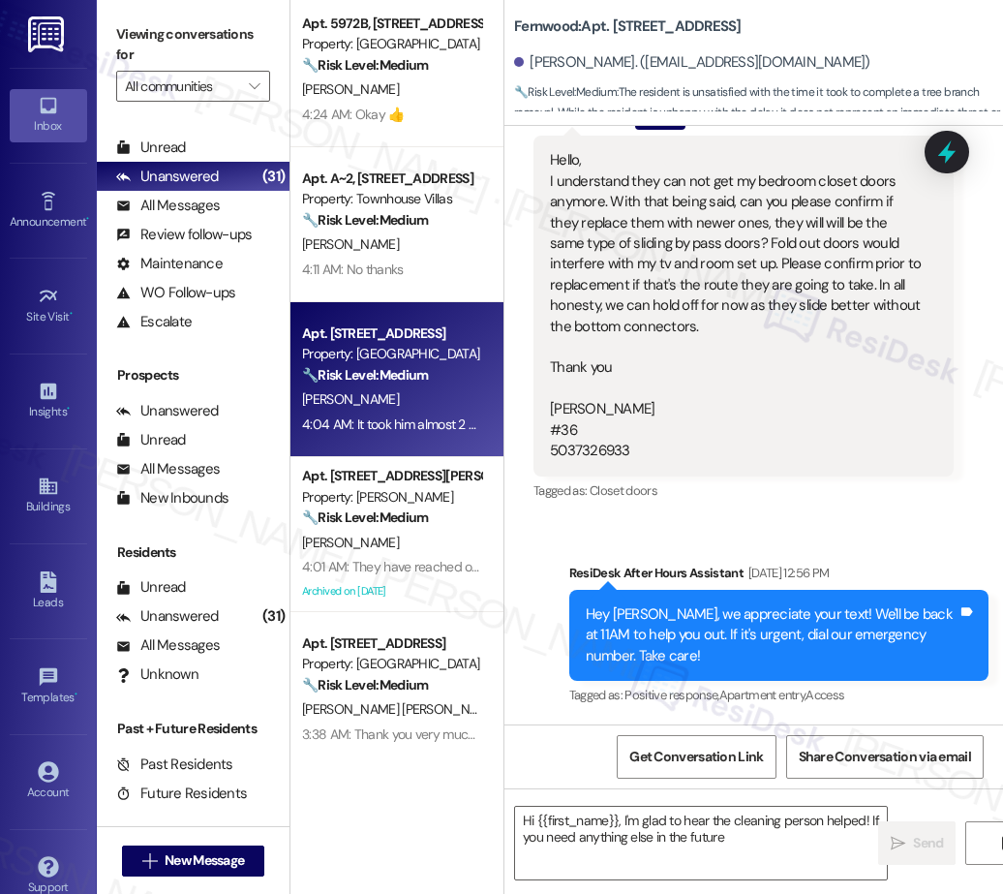
scroll to position [180, 0]
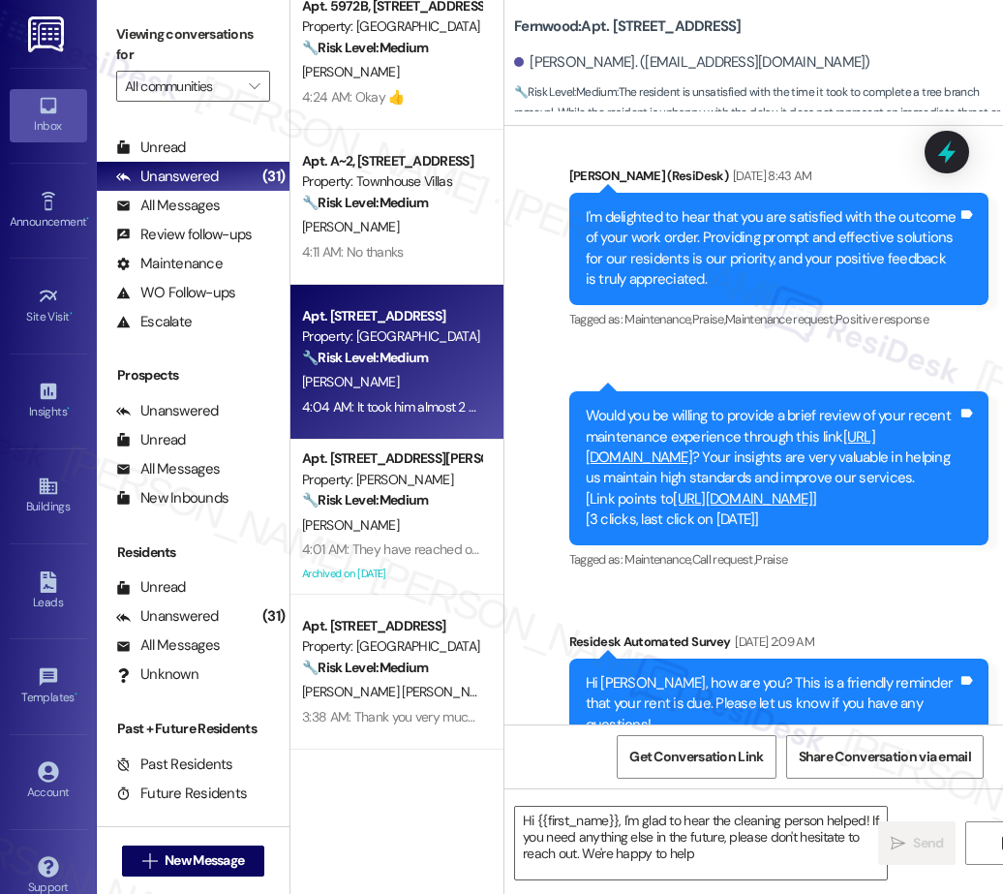
type textarea "Hi {{first_name}}, I'm glad to hear the cleaning person helped! If you need any…"
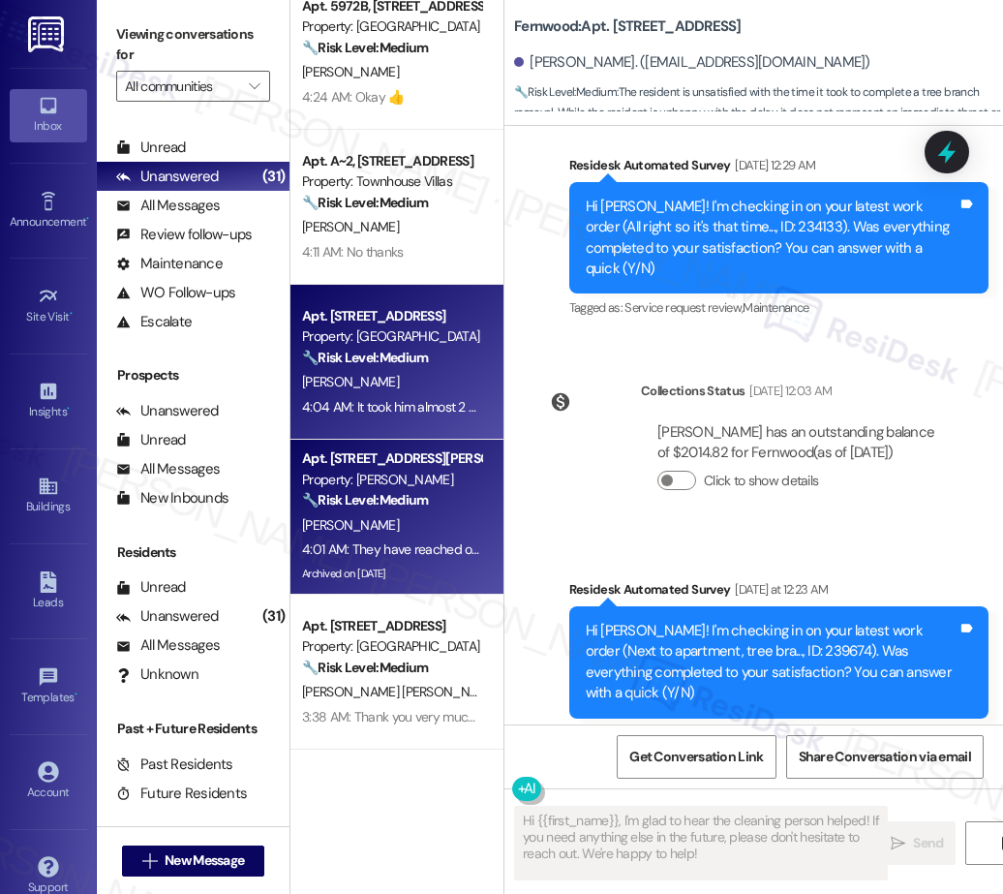
click at [378, 495] on strong "🔧 Risk Level: Medium" at bounding box center [365, 499] width 126 height 17
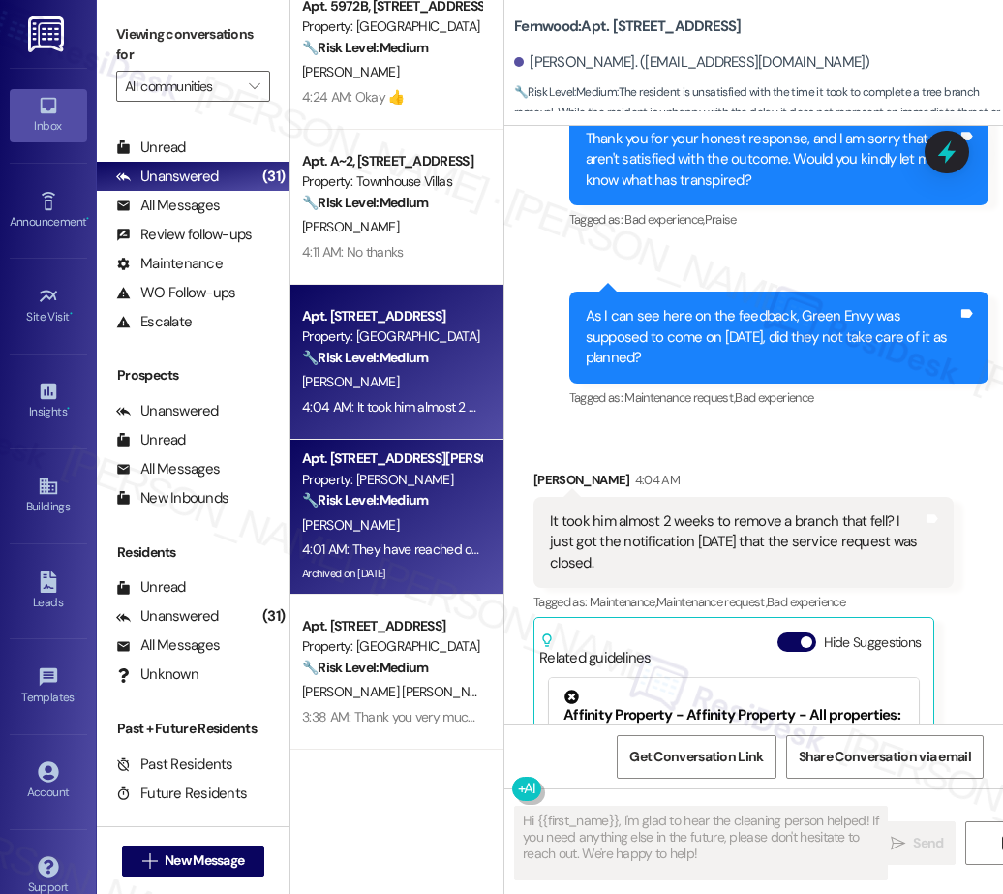
scroll to position [6607, 0]
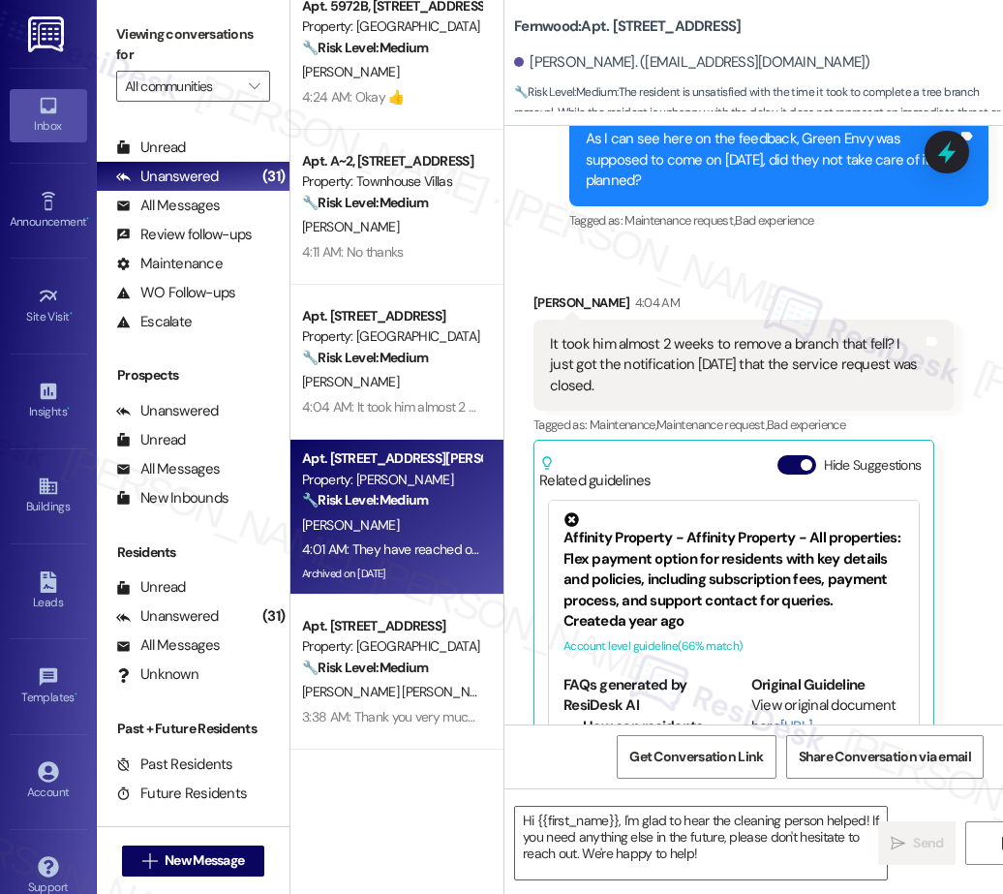
type textarea "Fetching suggested responses. Please feel free to read through the conversation…"
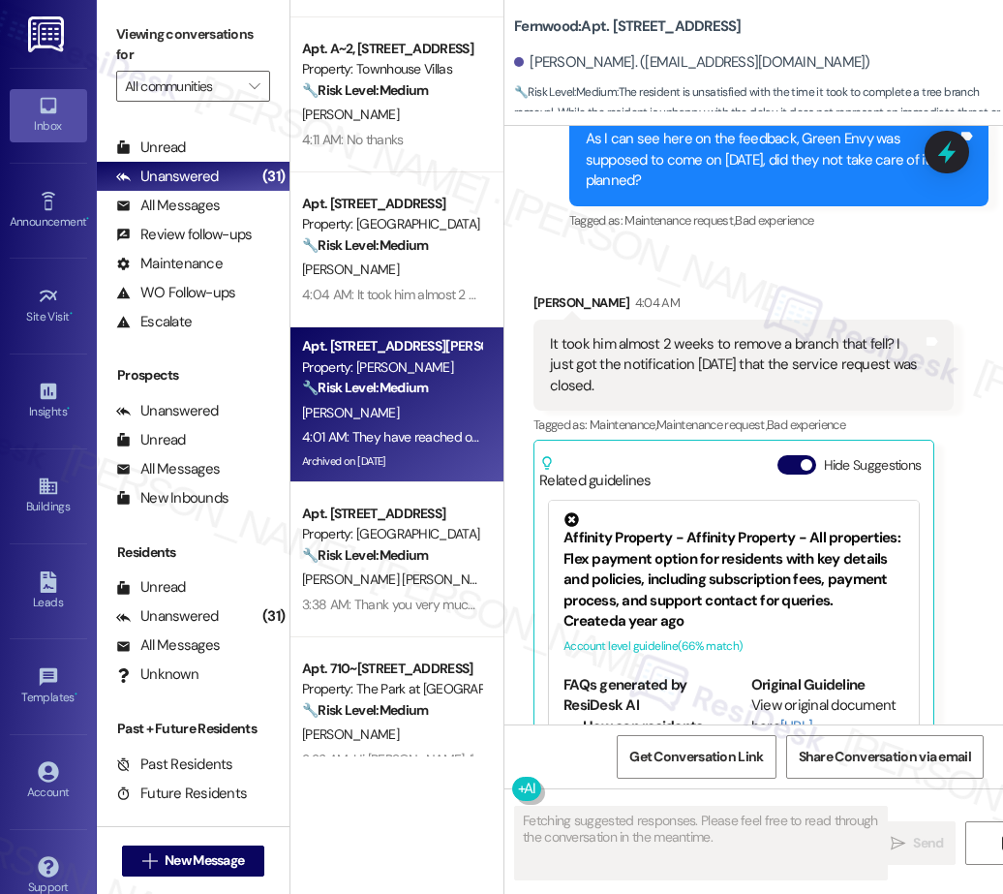
scroll to position [15222, 0]
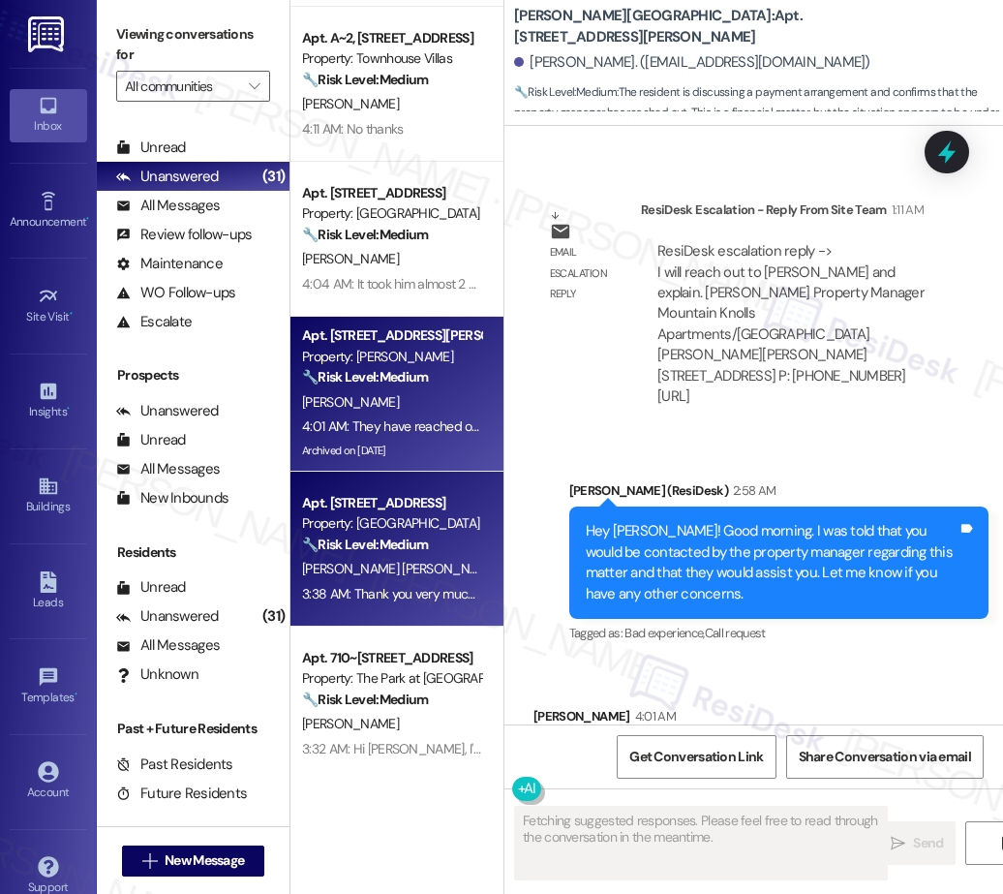
click at [430, 558] on div "A. Barrios Munoz" at bounding box center [391, 569] width 183 height 24
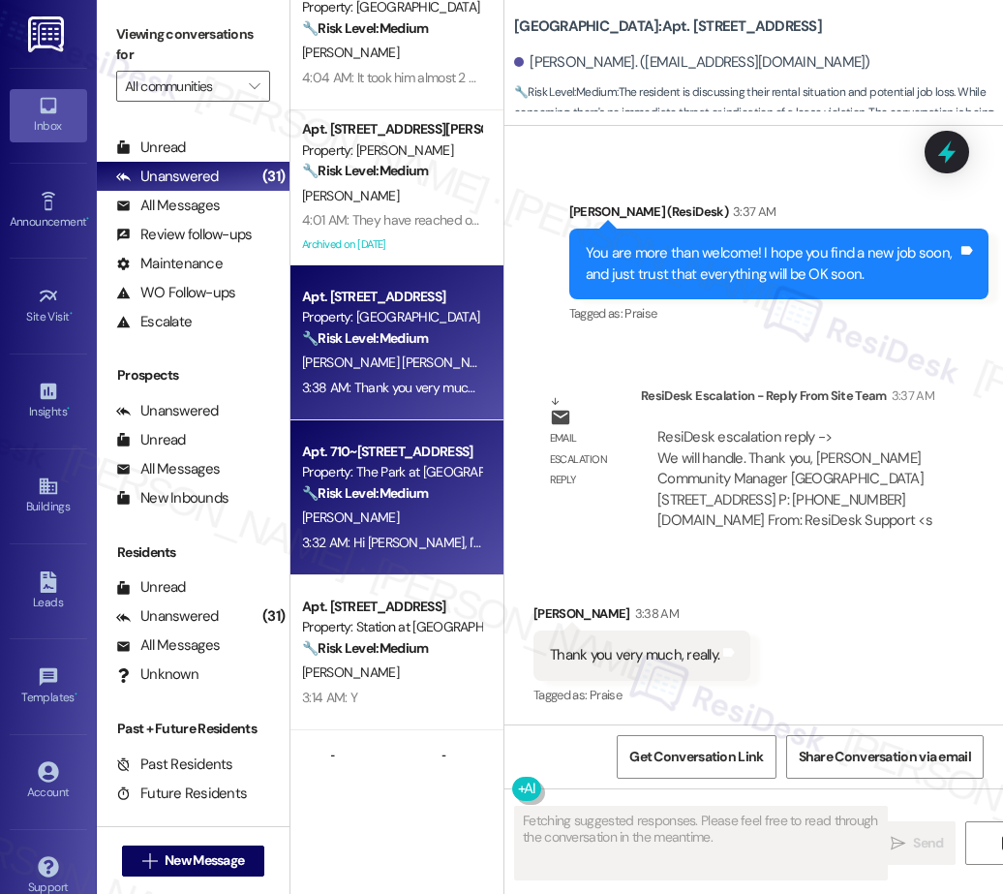
scroll to position [512, 0]
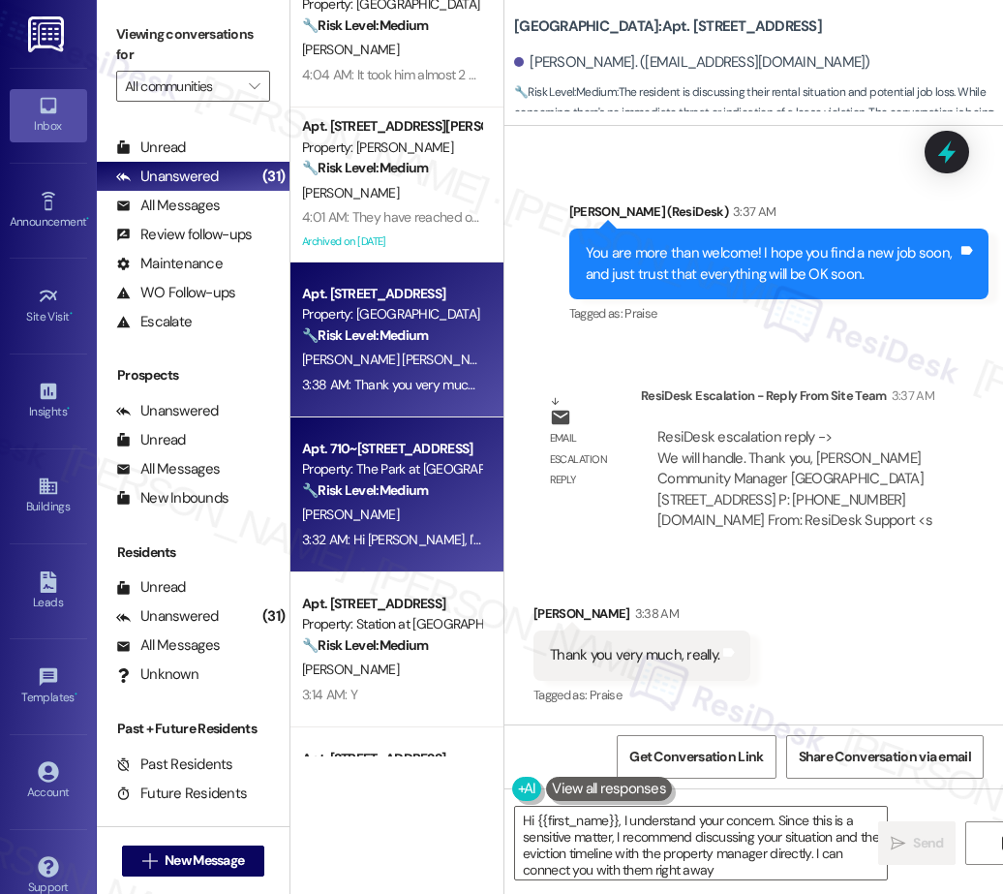
type textarea "Hi {{first_name}}, I understand your concern. Since this is a sensitive matter,…"
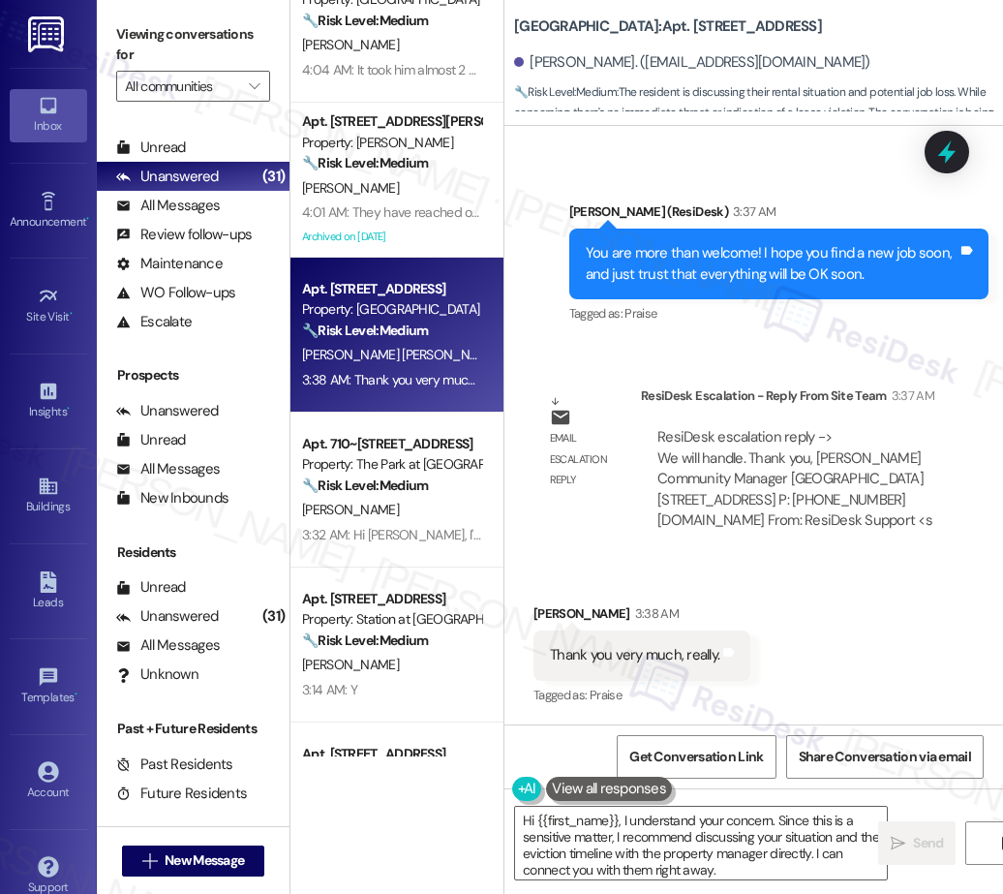
click at [391, 534] on div "Apt. 5972B, 5952 Park Court SE Property: Battle Creek South 🔧 Risk Level: Mediu…" at bounding box center [396, 378] width 213 height 756
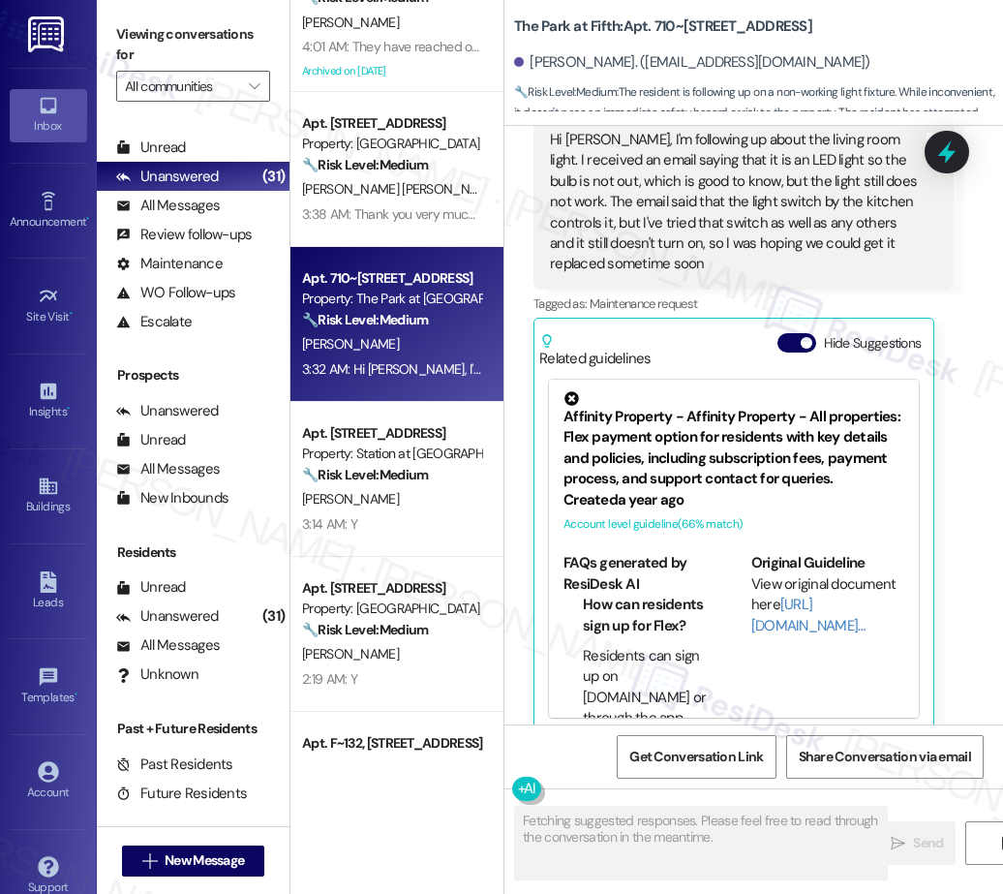
scroll to position [2794, 0]
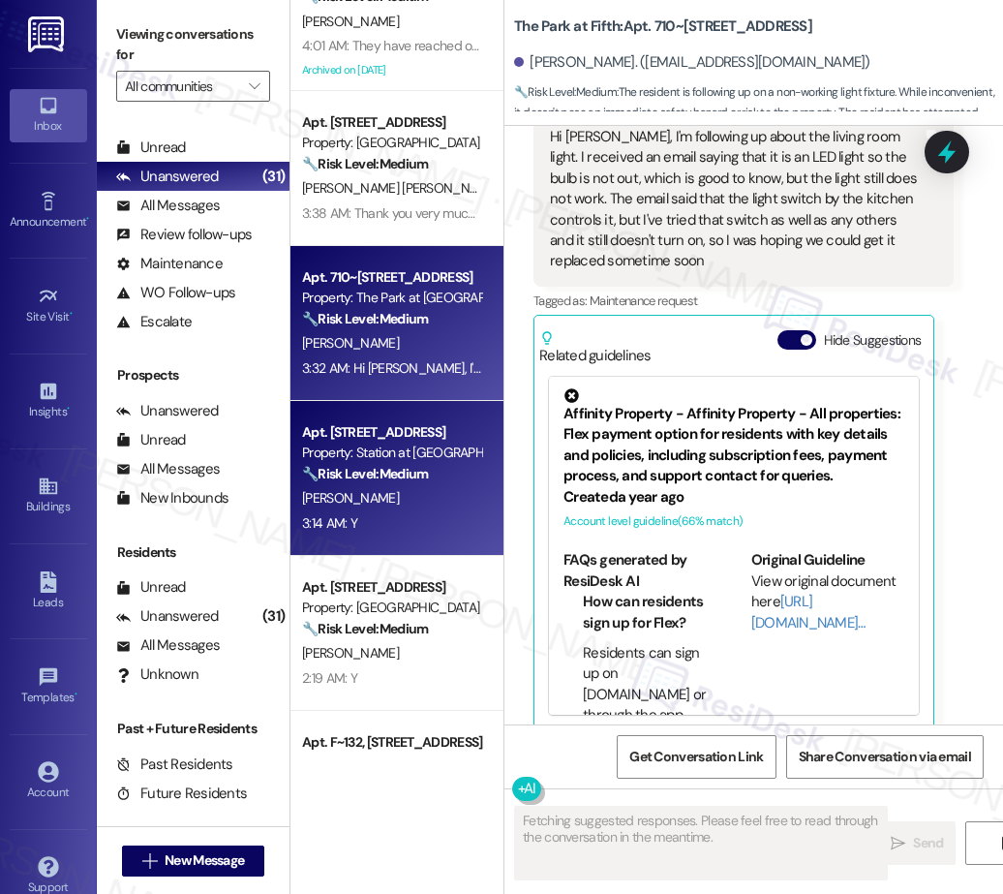
click at [397, 485] on div "Apt. A~2, 1100 S. Hwy 395 Property: Townhouse Villas 🔧 Risk Level: Medium The r…" at bounding box center [396, 378] width 213 height 756
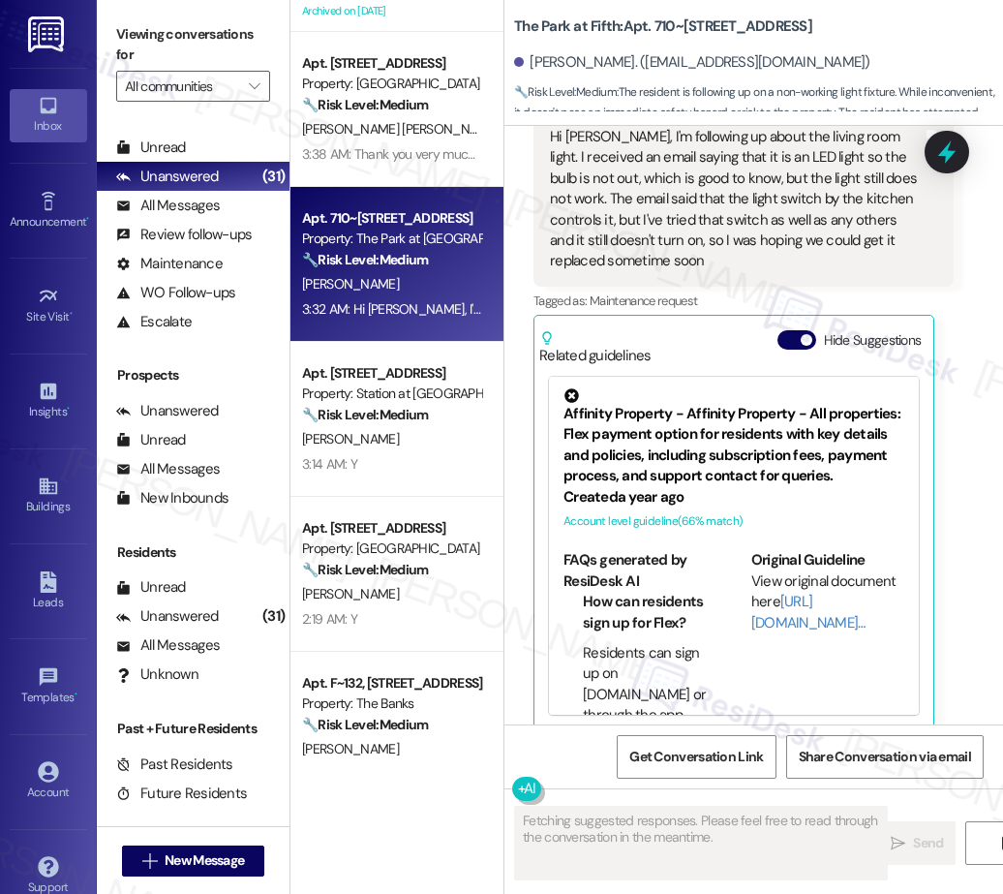
scroll to position [753, 0]
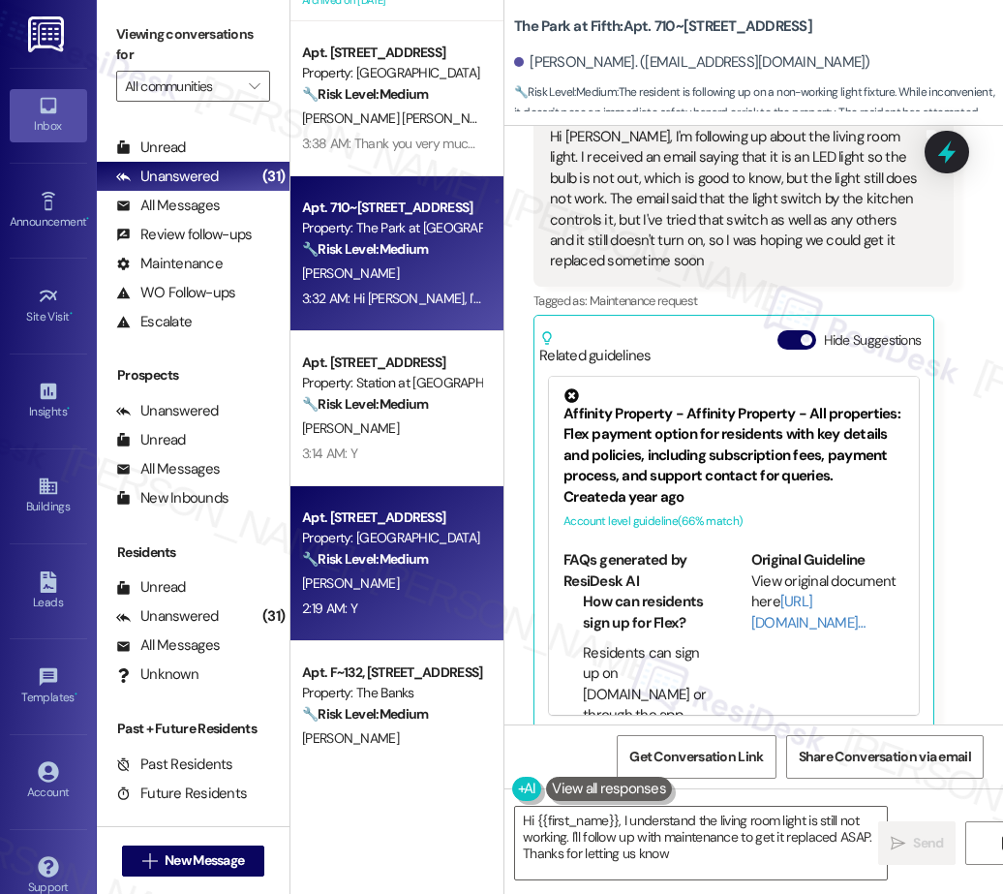
type textarea "Hi {{first_name}}, I understand the living room light is still not working. I'l…"
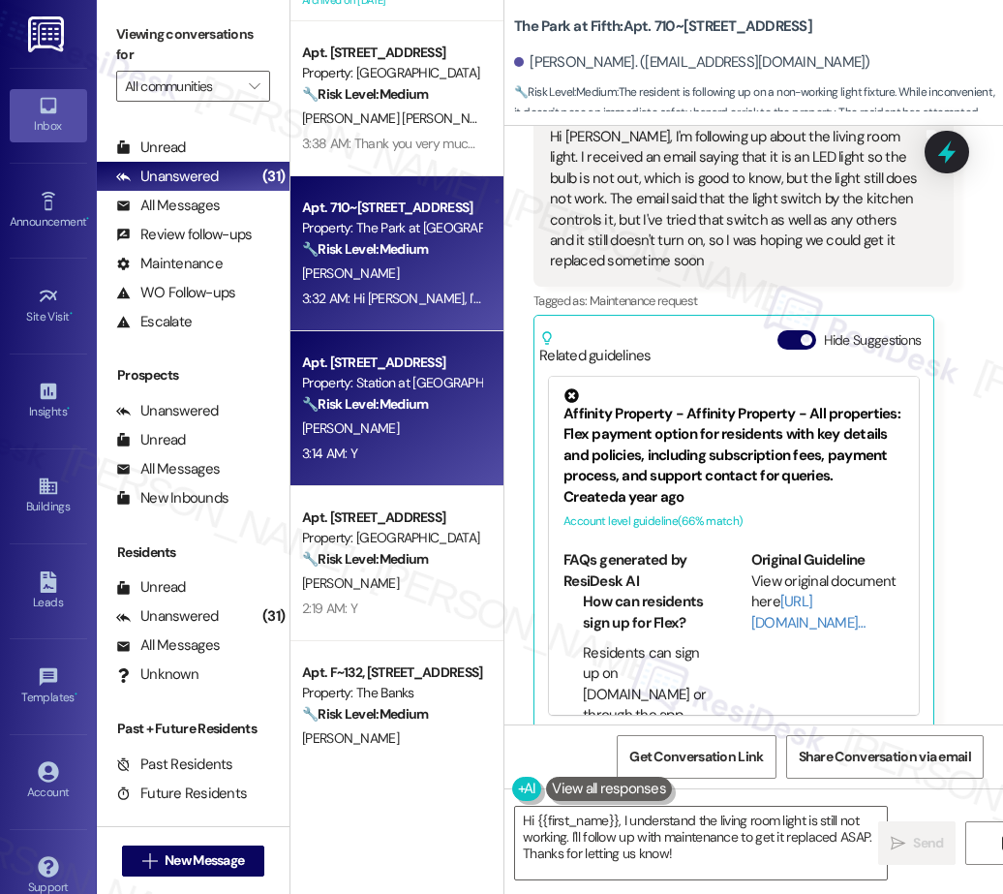
click at [399, 471] on div "Apt. 288A, 5050 Fredericksburg Rd Property: Station at Elm Creek 🔧 Risk Level: …" at bounding box center [396, 408] width 213 height 155
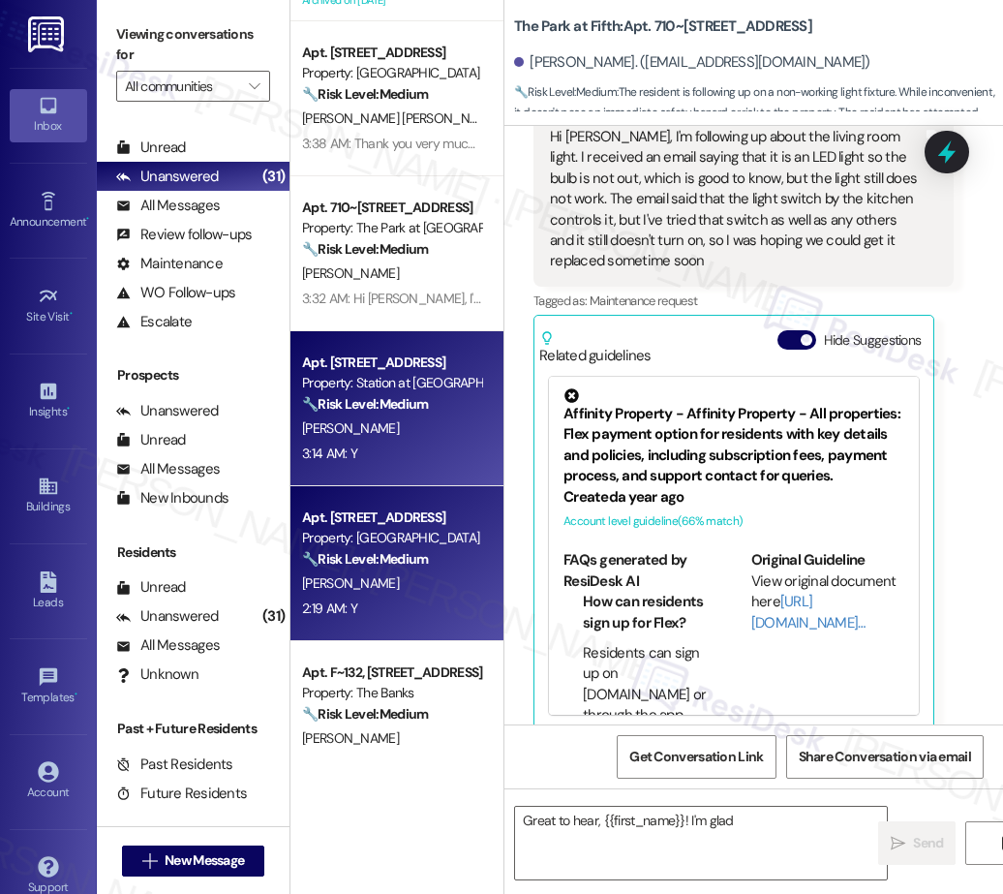
scroll to position [2712, 0]
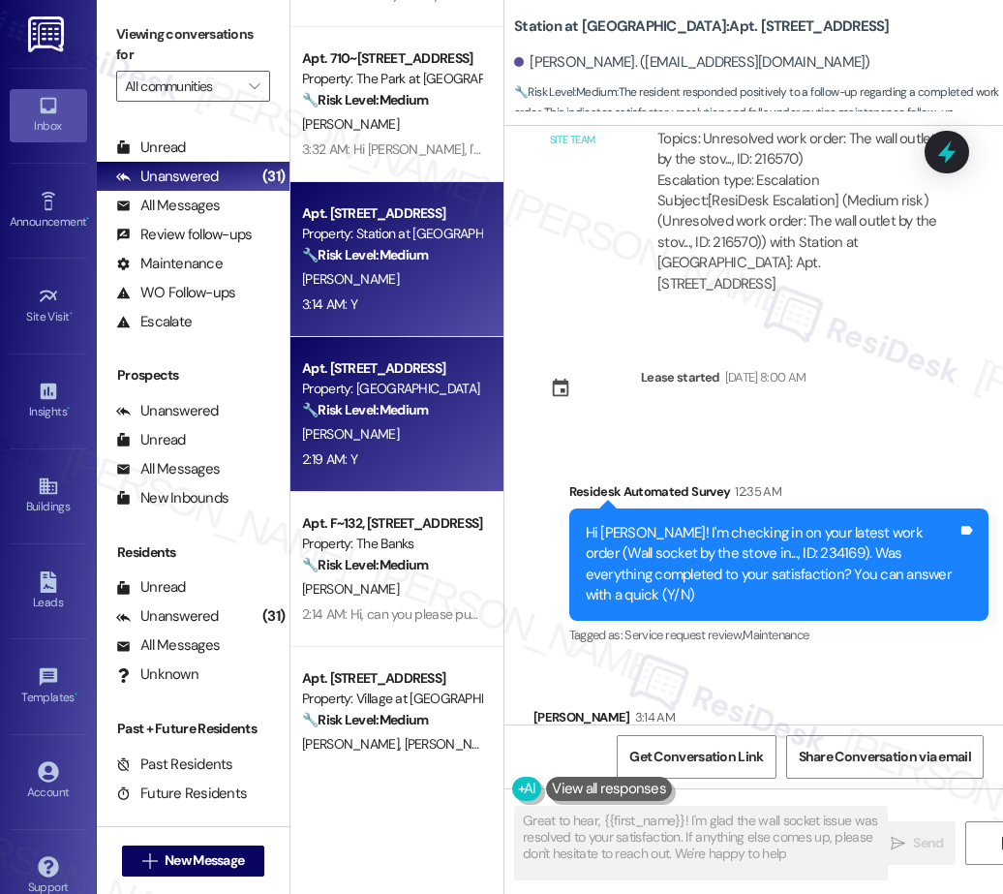
type textarea "Great to hear, {{first_name}}! I'm glad the wall socket issue was resolved to y…"
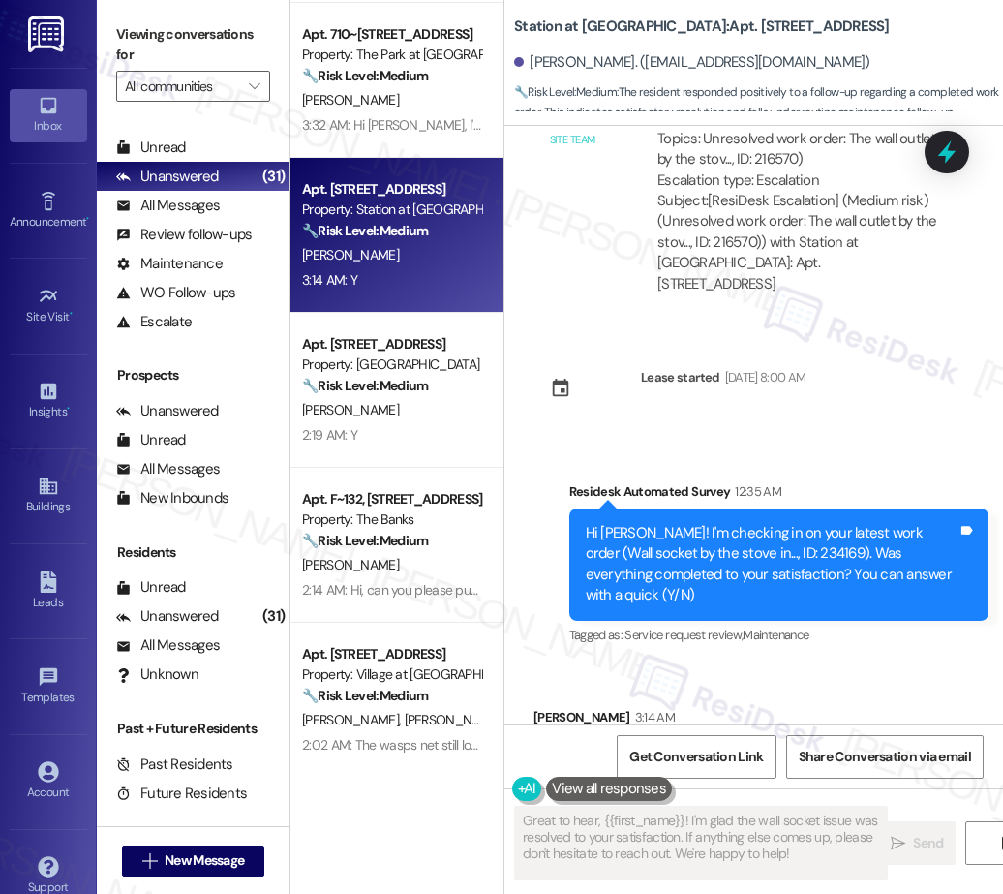
scroll to position [942, 0]
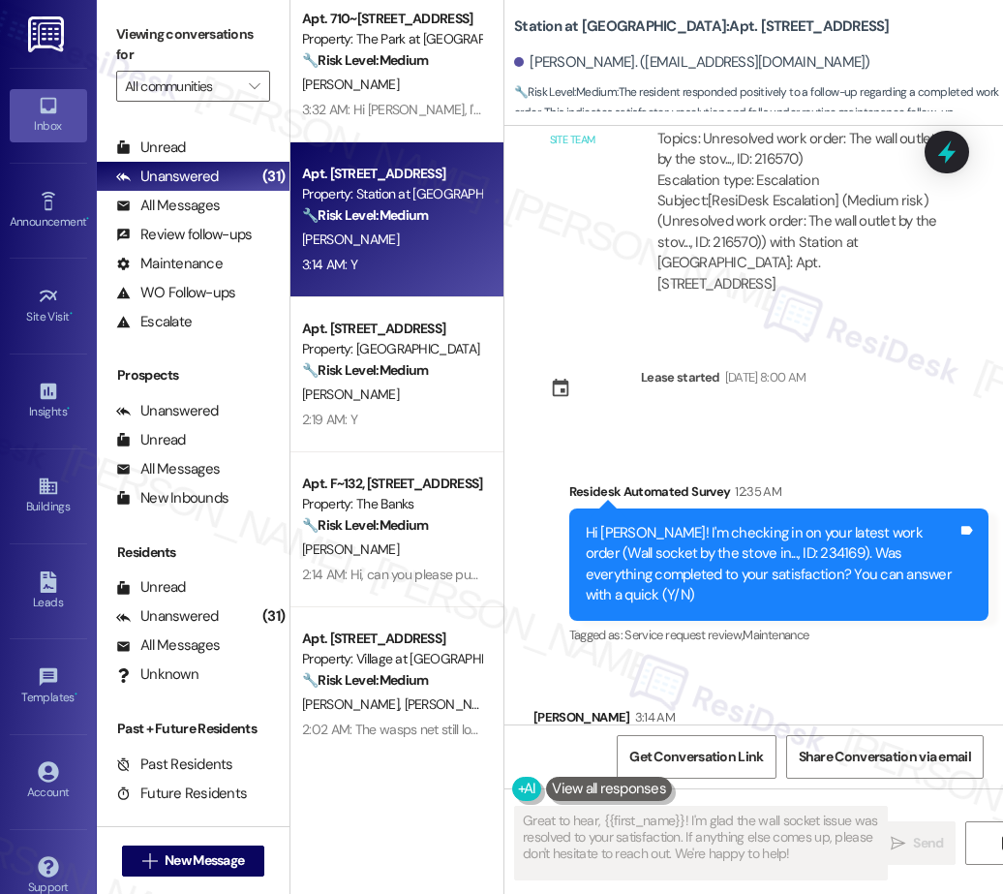
click at [396, 410] on div "2:19 AM: Y 2:19 AM: Y" at bounding box center [391, 420] width 183 height 24
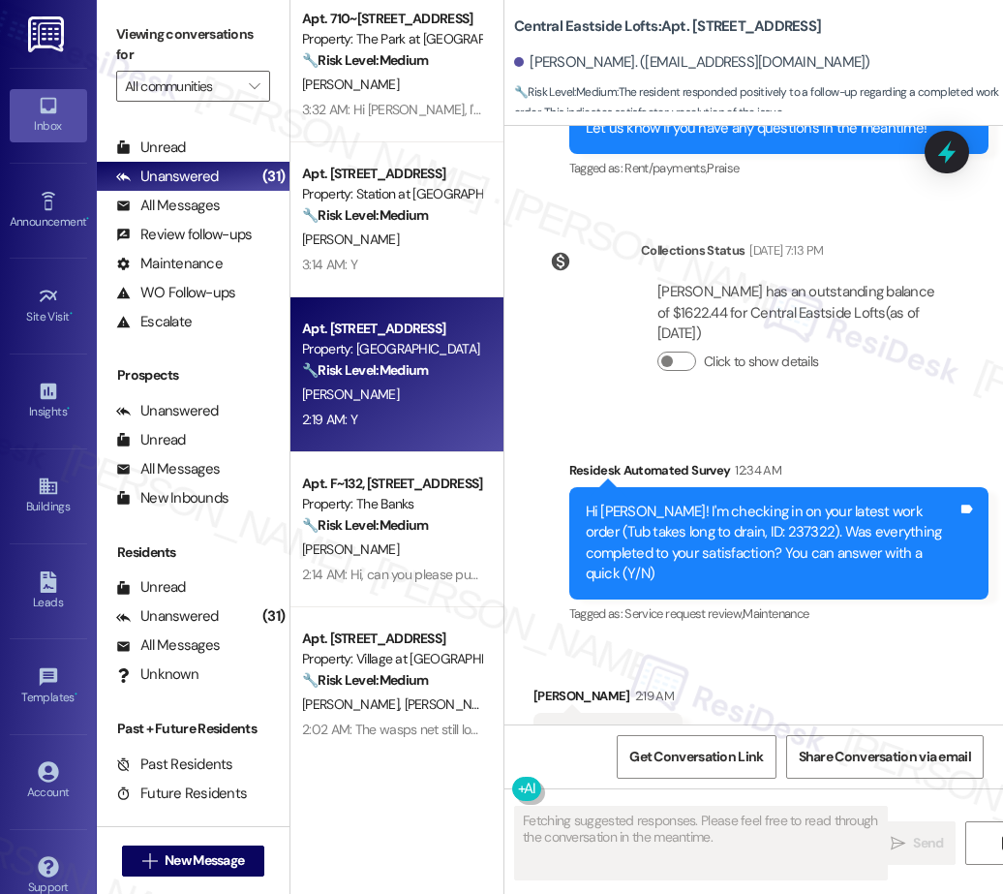
scroll to position [6571, 0]
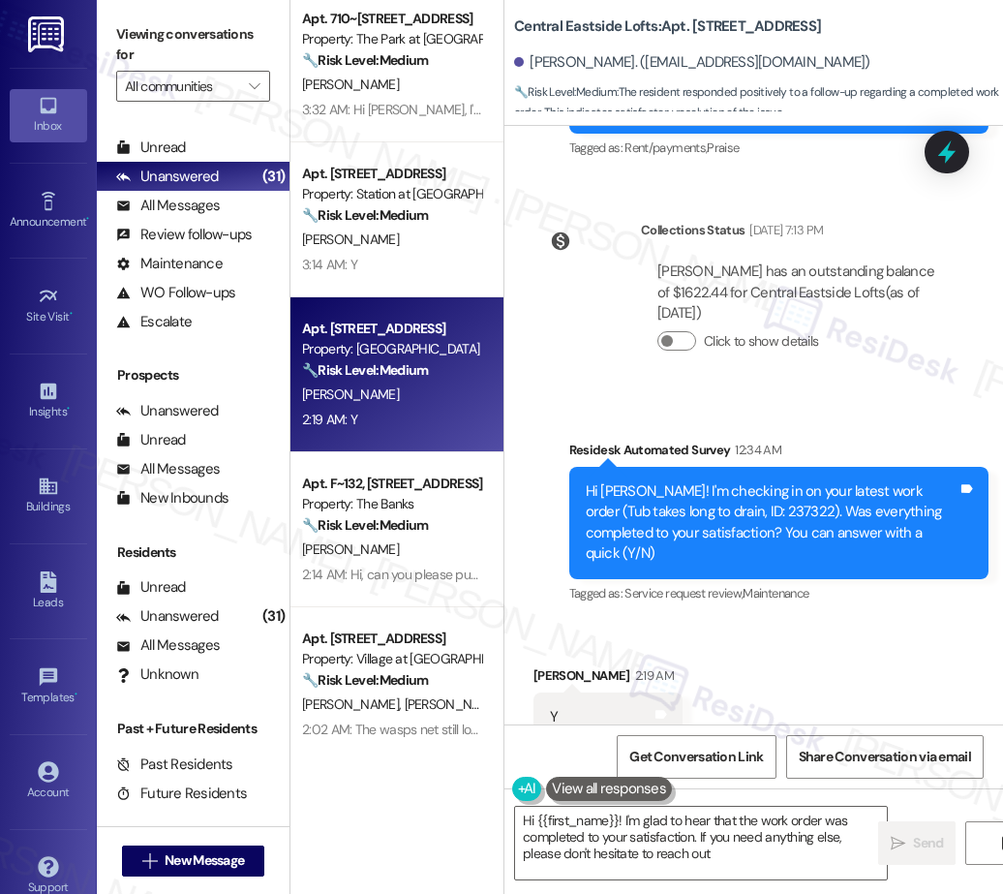
type textarea "Hi {{first_name}}! I'm glad to hear that the work order was completed to your s…"
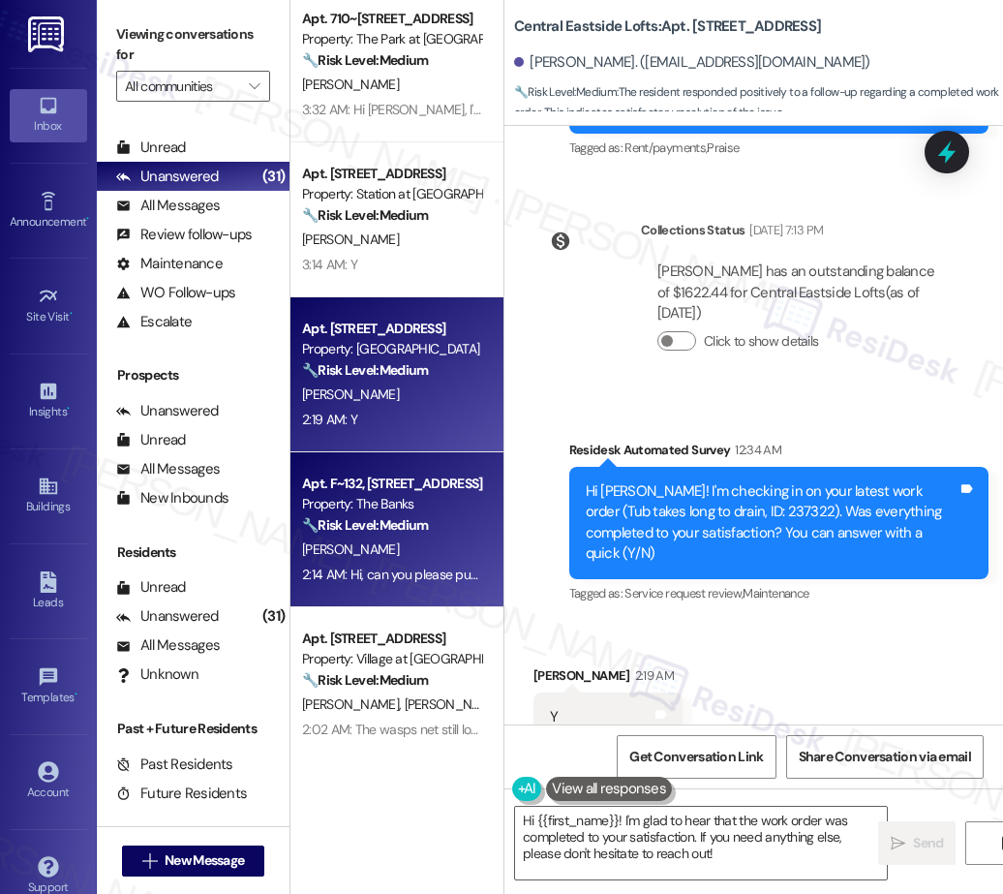
click at [386, 533] on div "🔧 Risk Level: Medium The resident is requesting a non-urgent maintenance task (…" at bounding box center [391, 525] width 179 height 20
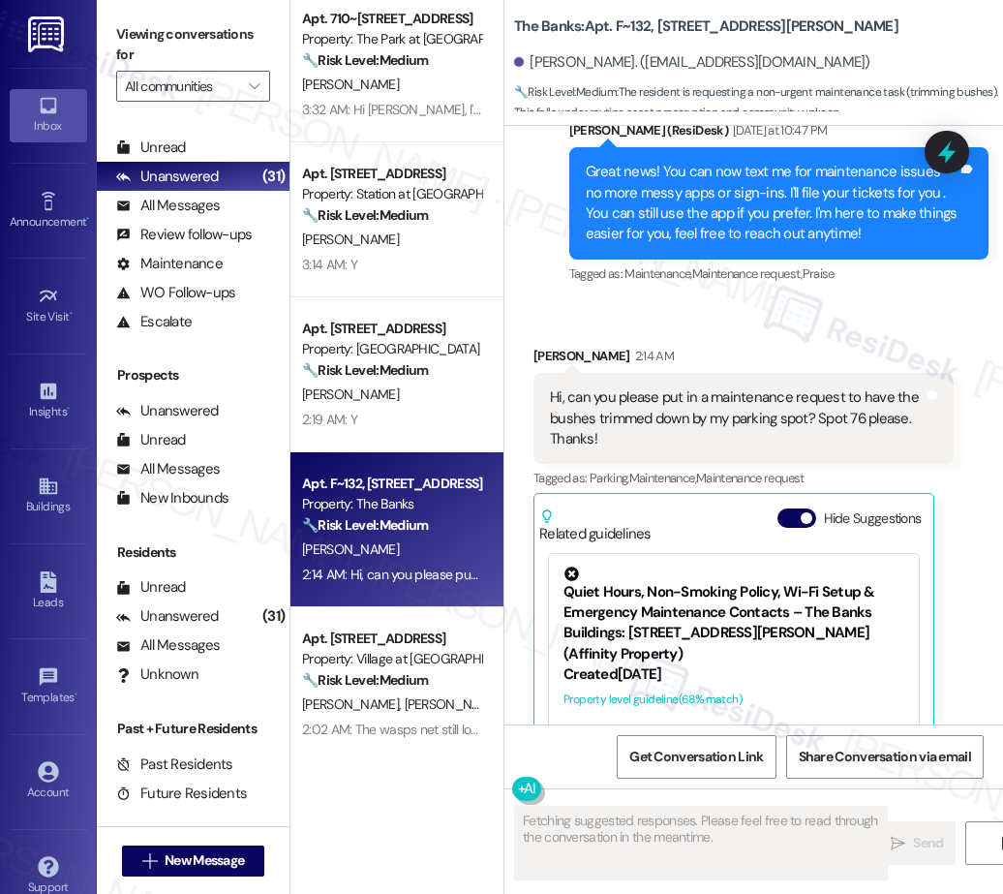
scroll to position [664, 0]
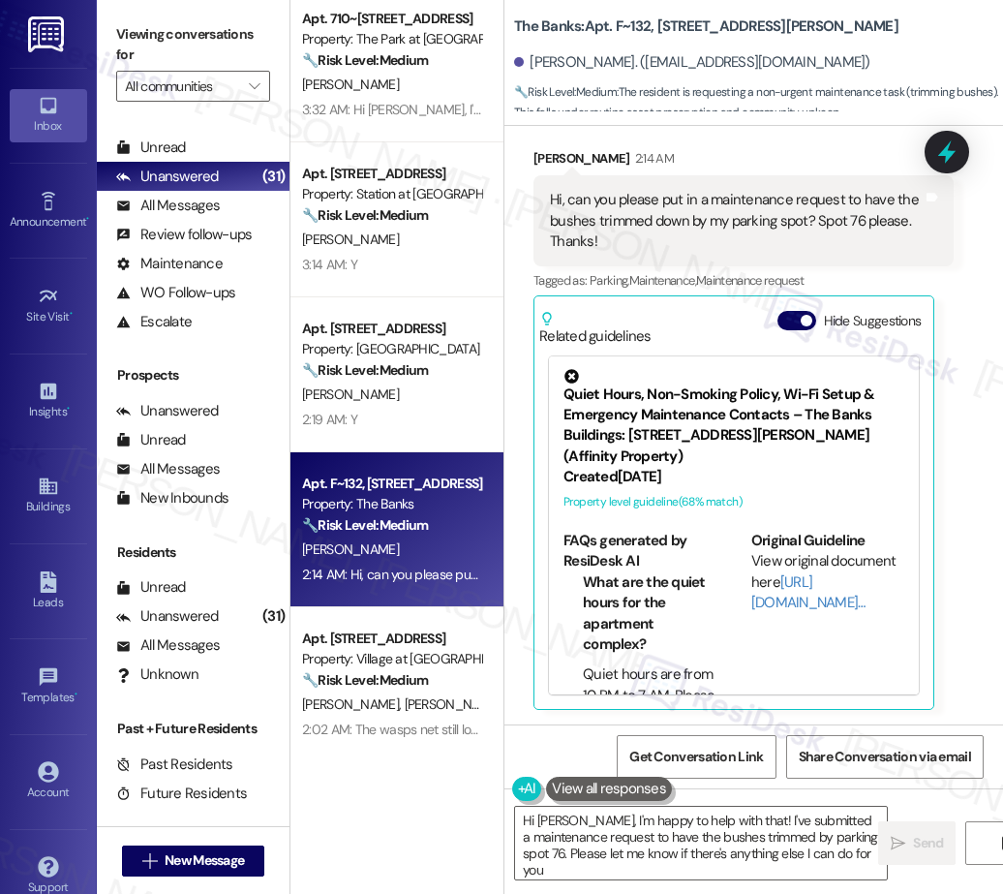
type textarea "Hi Halleigh, I'm happy to help with that! I've submitted a maintenance request …"
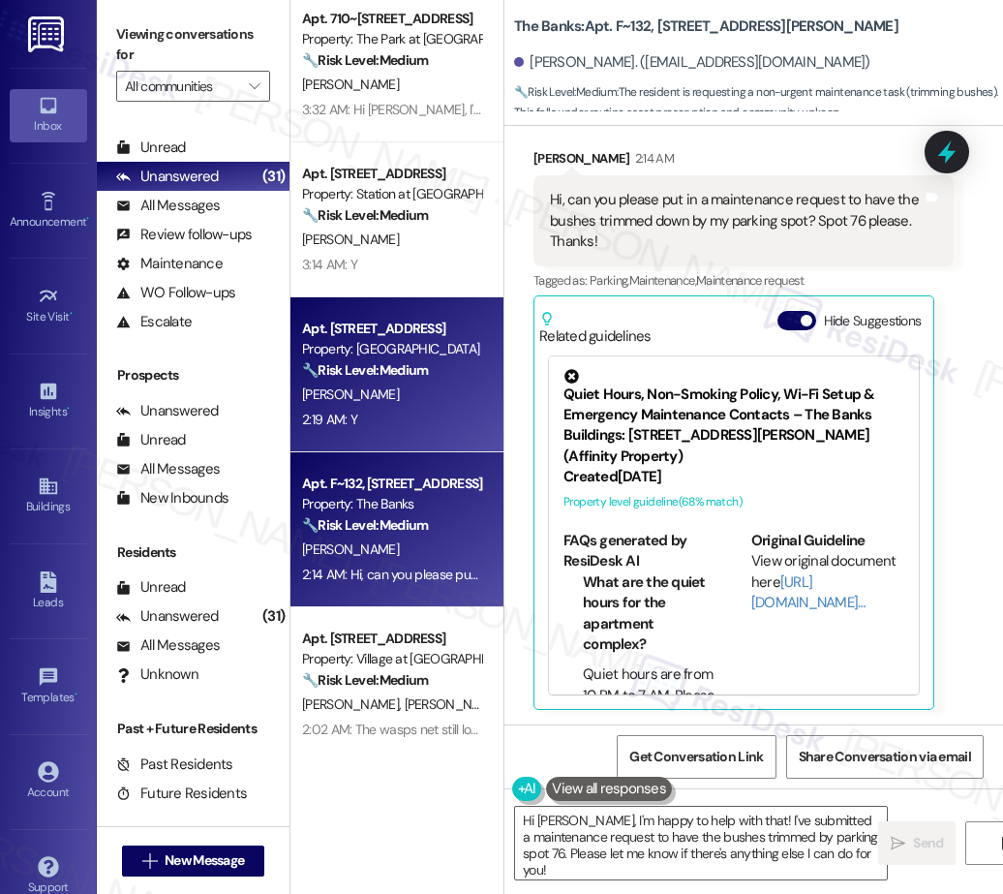
click at [362, 401] on div "B. Diggs" at bounding box center [391, 394] width 183 height 24
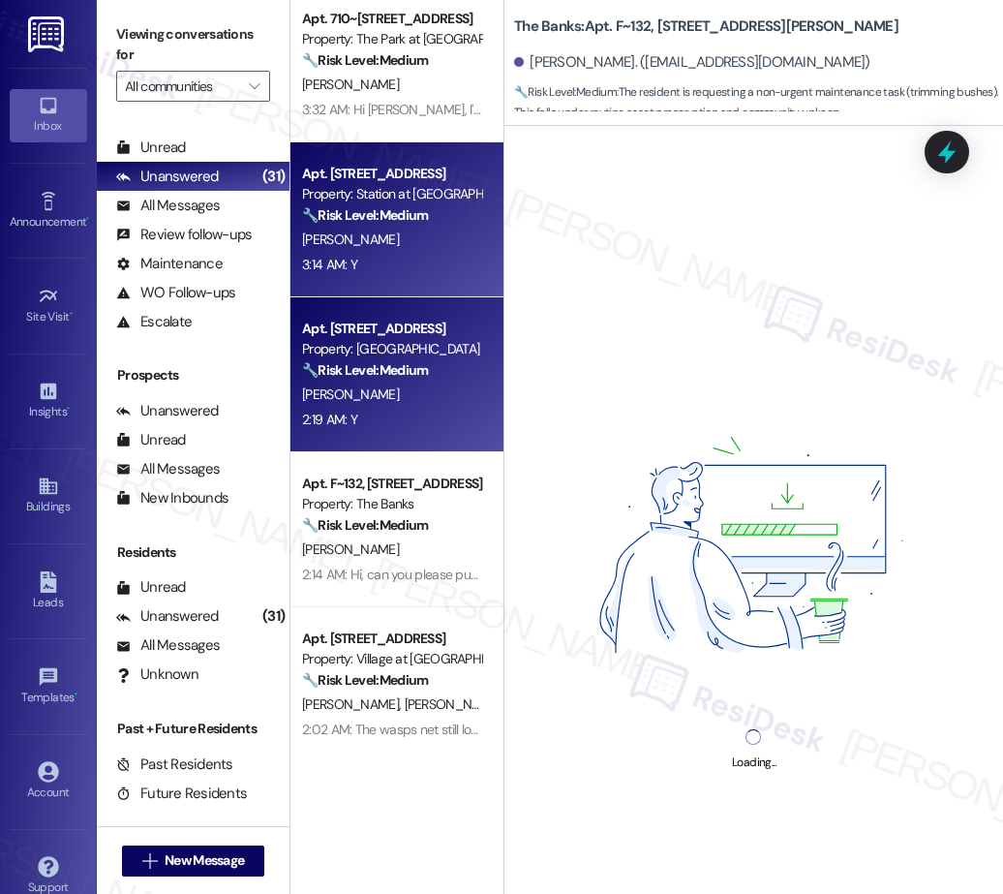
click at [373, 260] on div "3:14 AM: Y 3:14 AM: Y" at bounding box center [391, 265] width 183 height 24
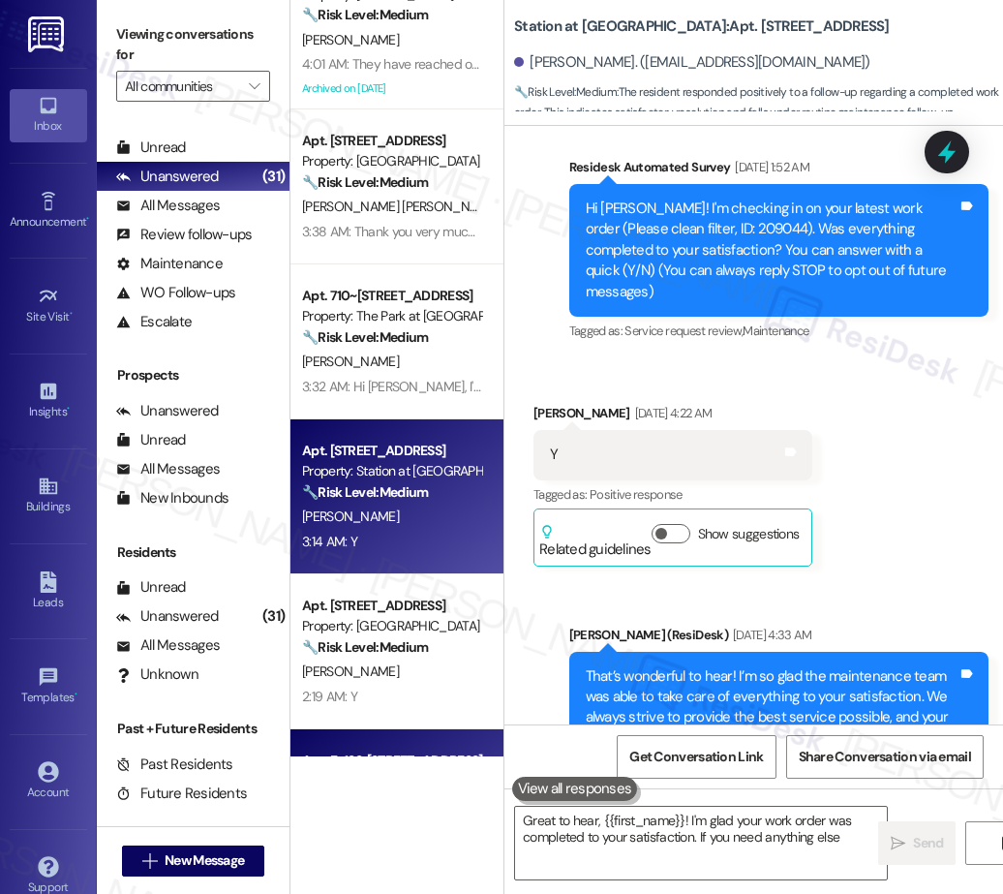
scroll to position [646, 0]
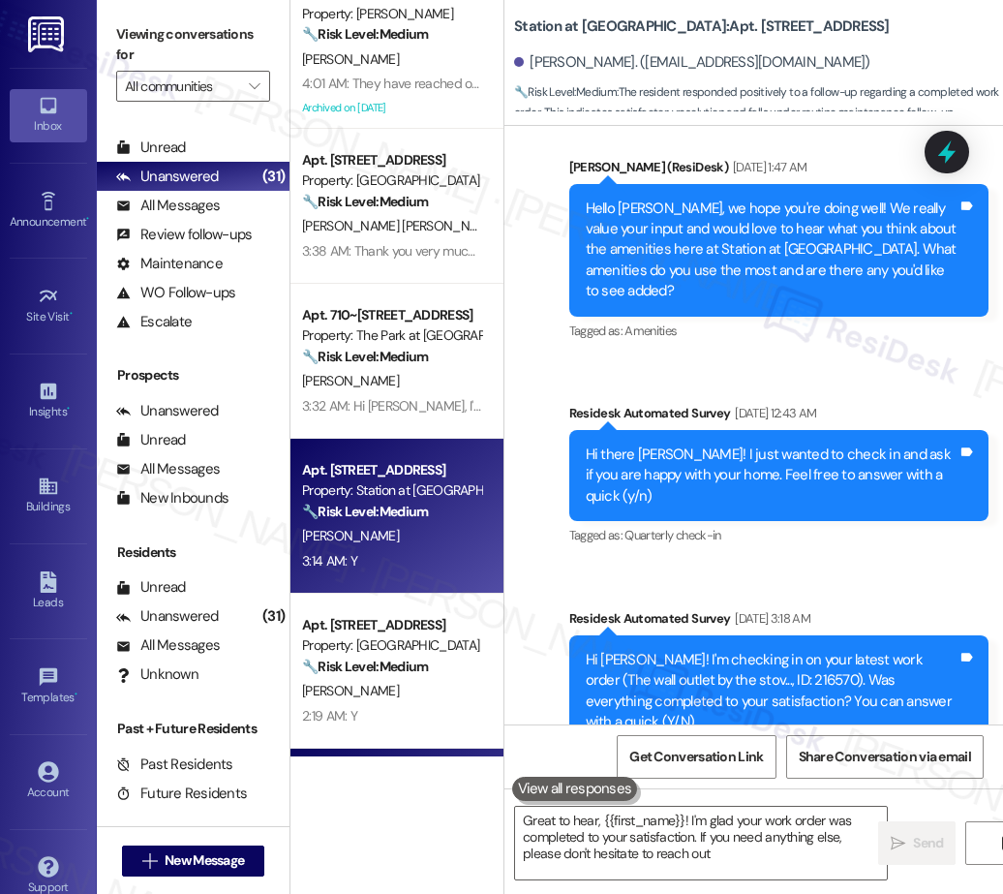
type textarea "Great to hear, {{first_name}}! I'm glad your work order was completed to your s…"
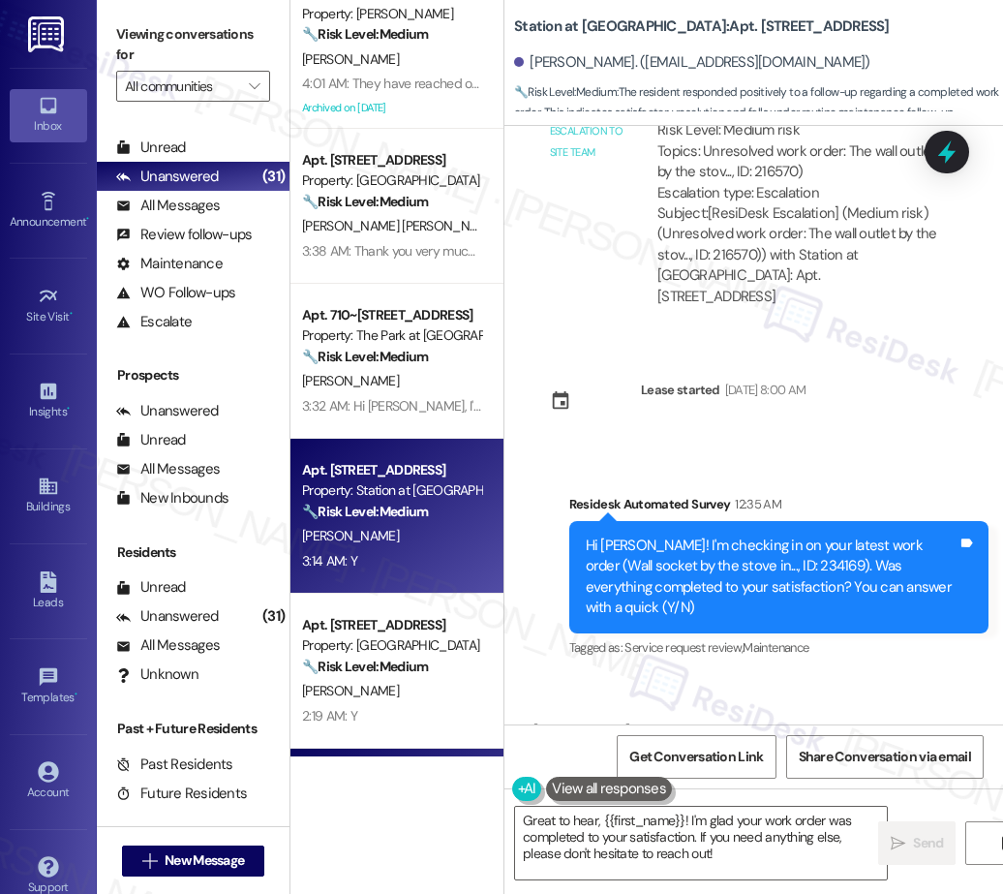
scroll to position [2711, 0]
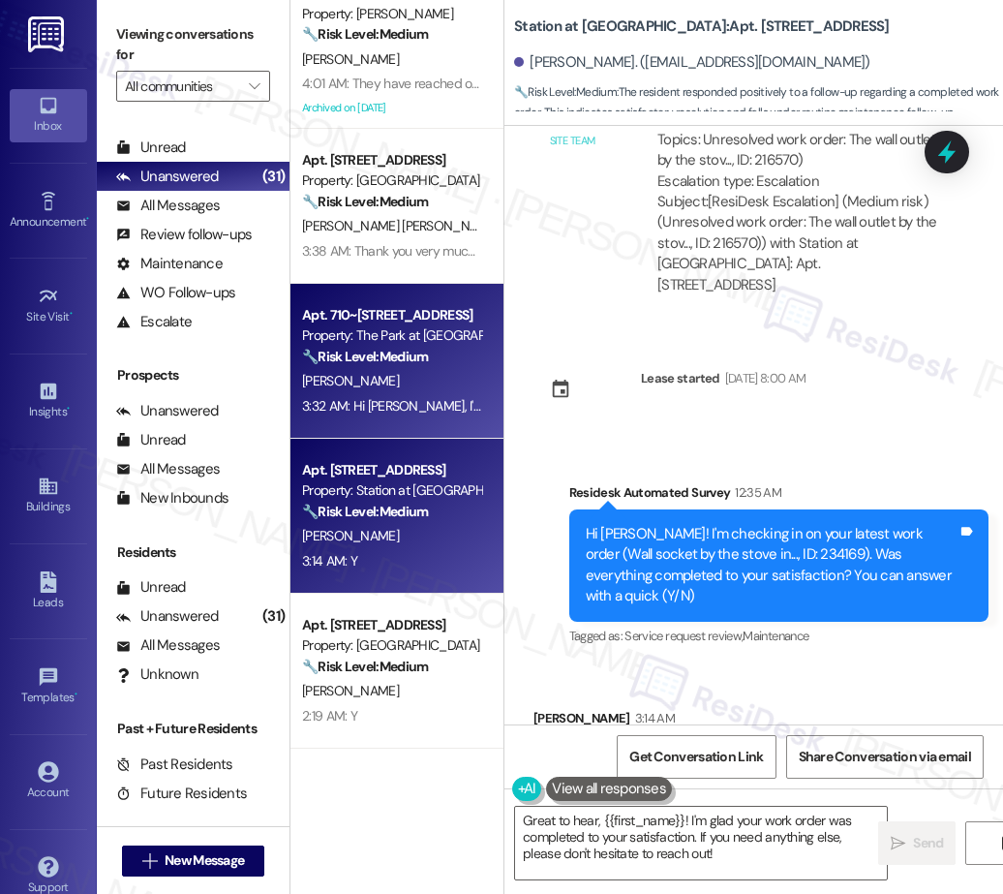
click at [392, 386] on div "G. Rubio" at bounding box center [391, 381] width 183 height 24
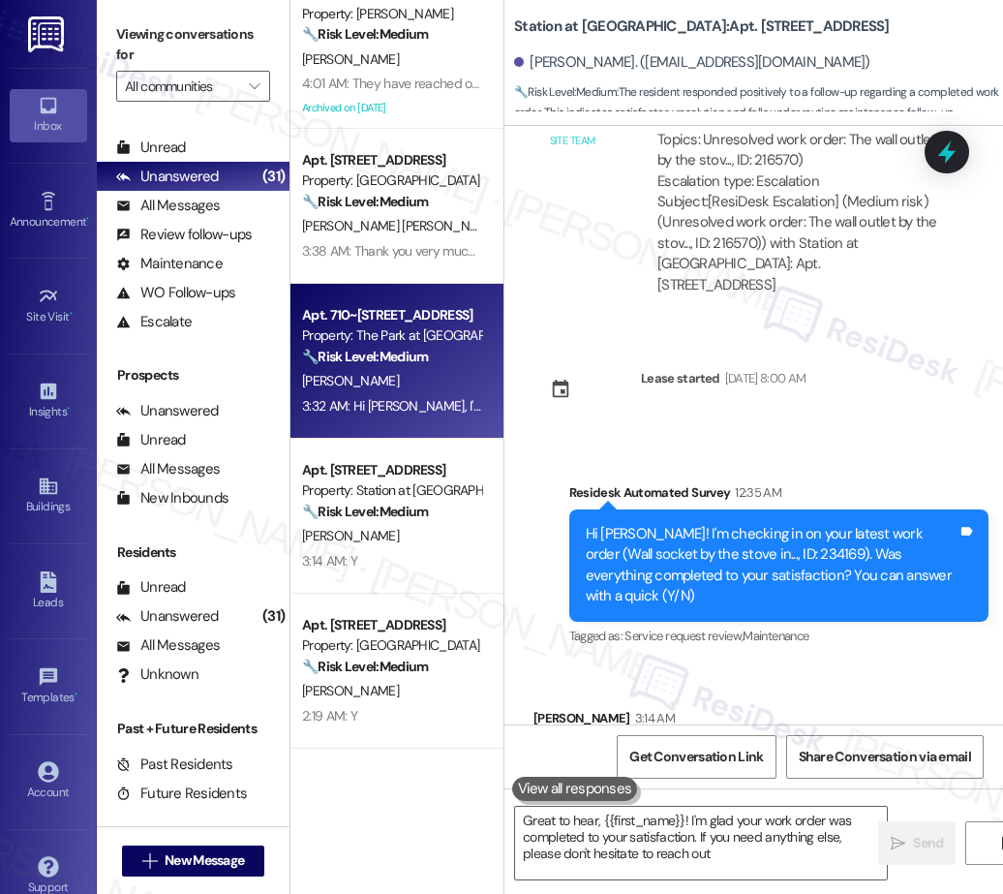
type textarea "Great to hear, {{first_name}}! I'm glad your work order was completed to your s…"
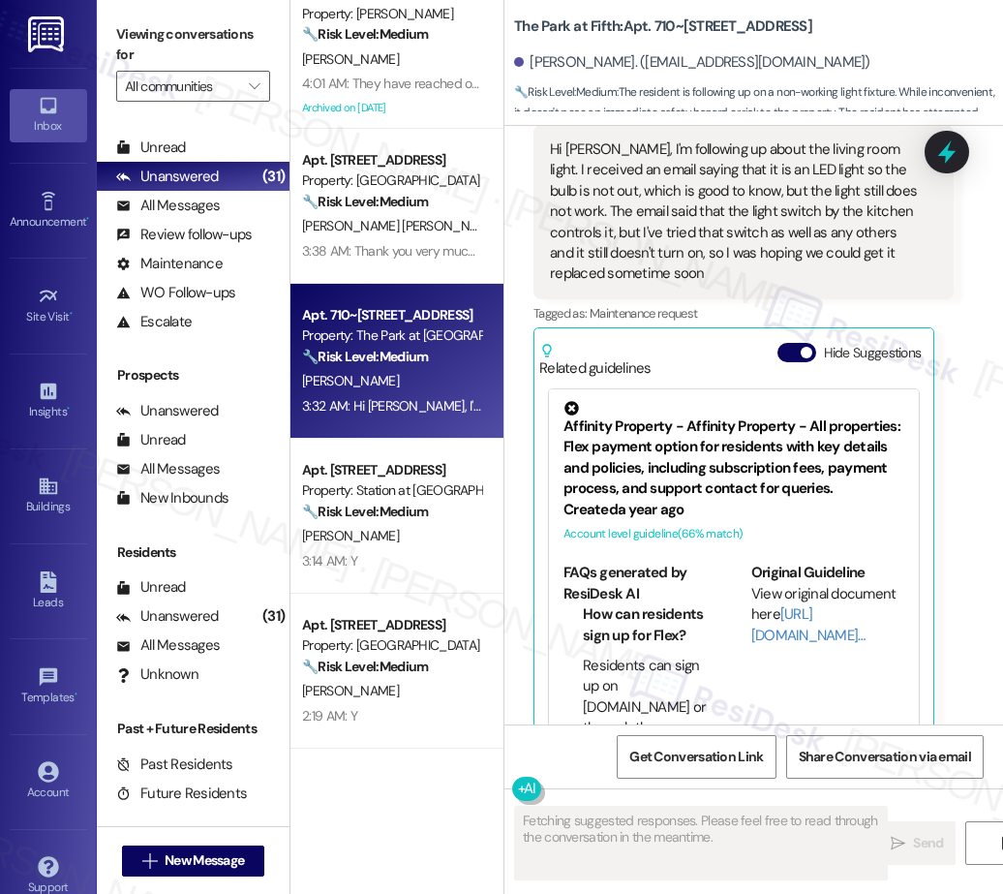
scroll to position [2794, 0]
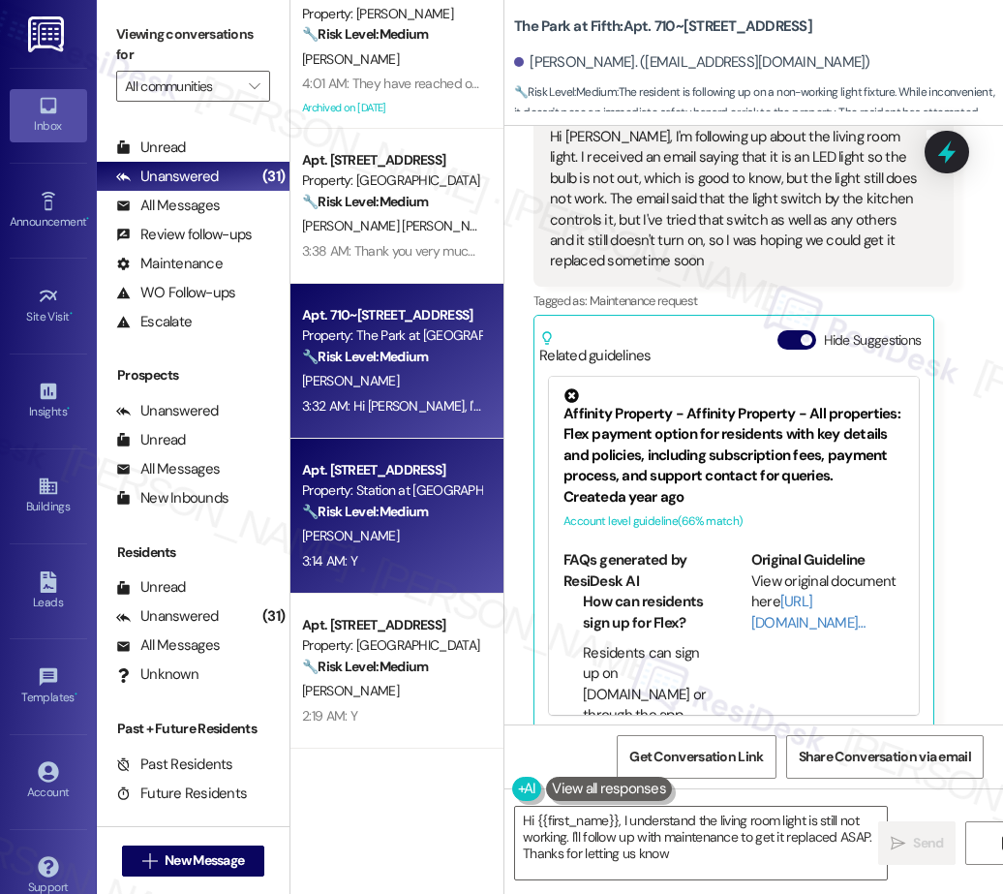
type textarea "Hi {{first_name}}, I understand the living room light is still not working. I'l…"
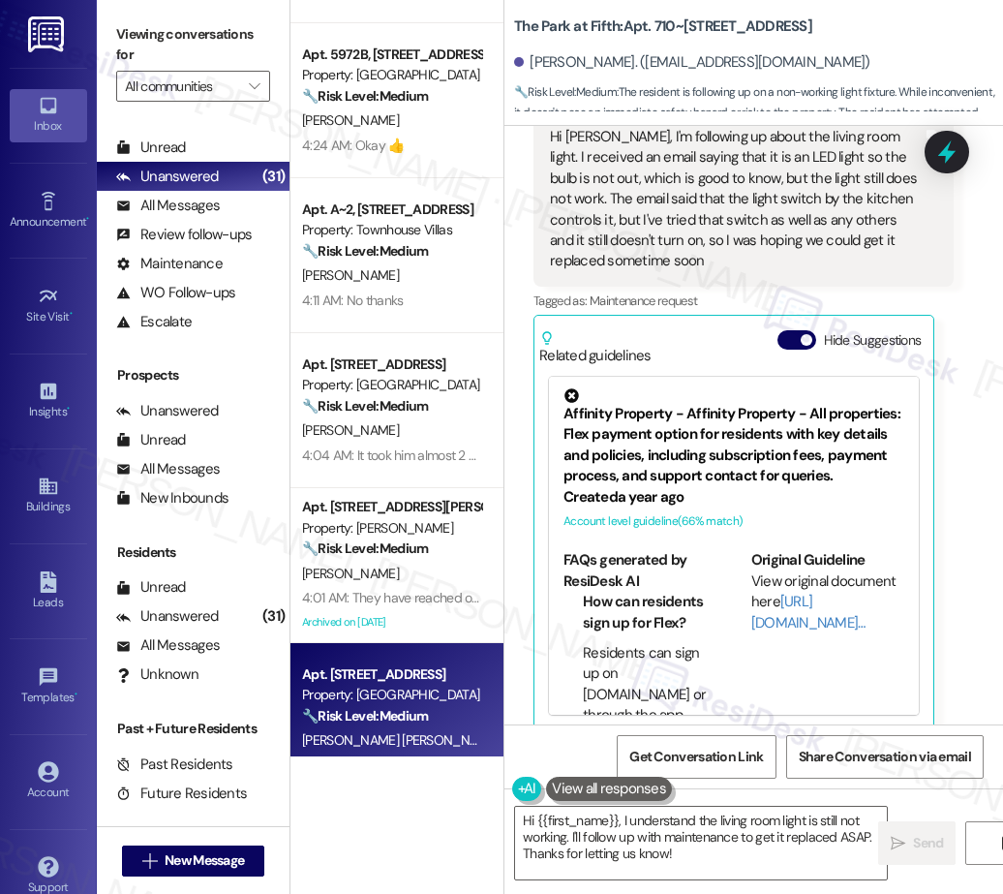
scroll to position [0, 0]
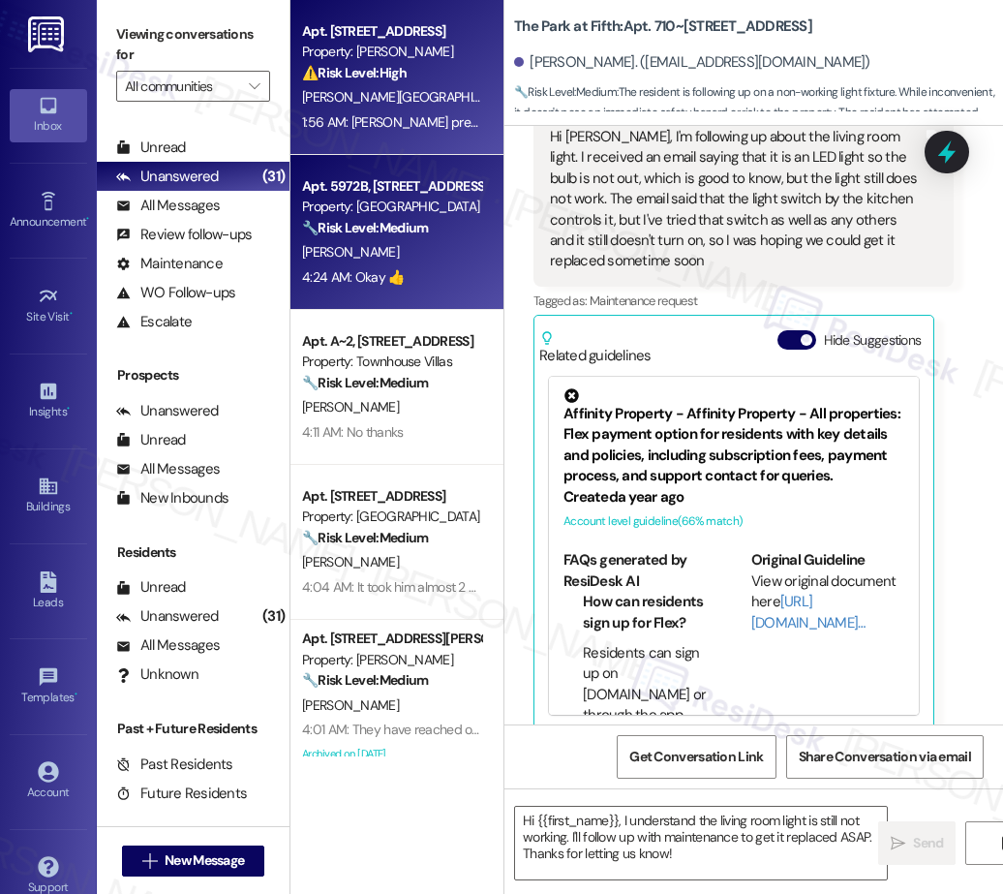
click at [408, 300] on div "Apt. 5972B, 5952 Park Court SE Property: Battle Creek South 🔧 Risk Level: Mediu…" at bounding box center [396, 232] width 213 height 155
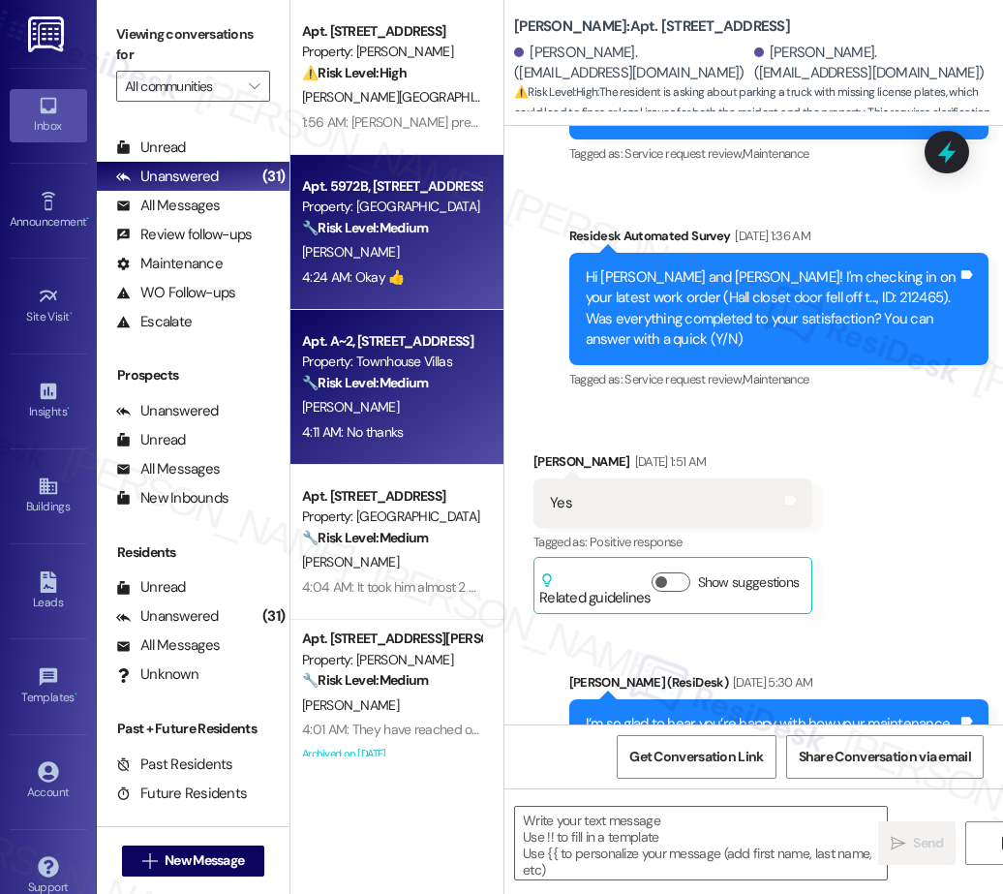
type textarea "Fetching suggested responses. Please feel free to read through the conversation…"
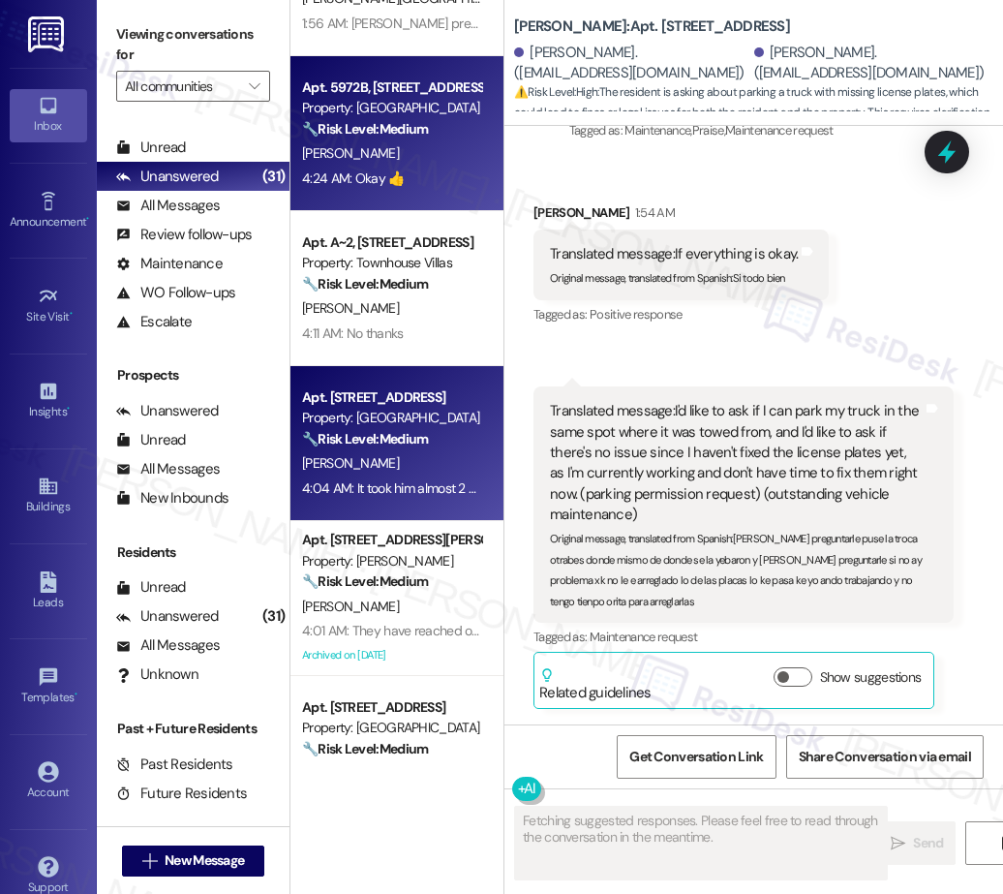
scroll to position [113, 0]
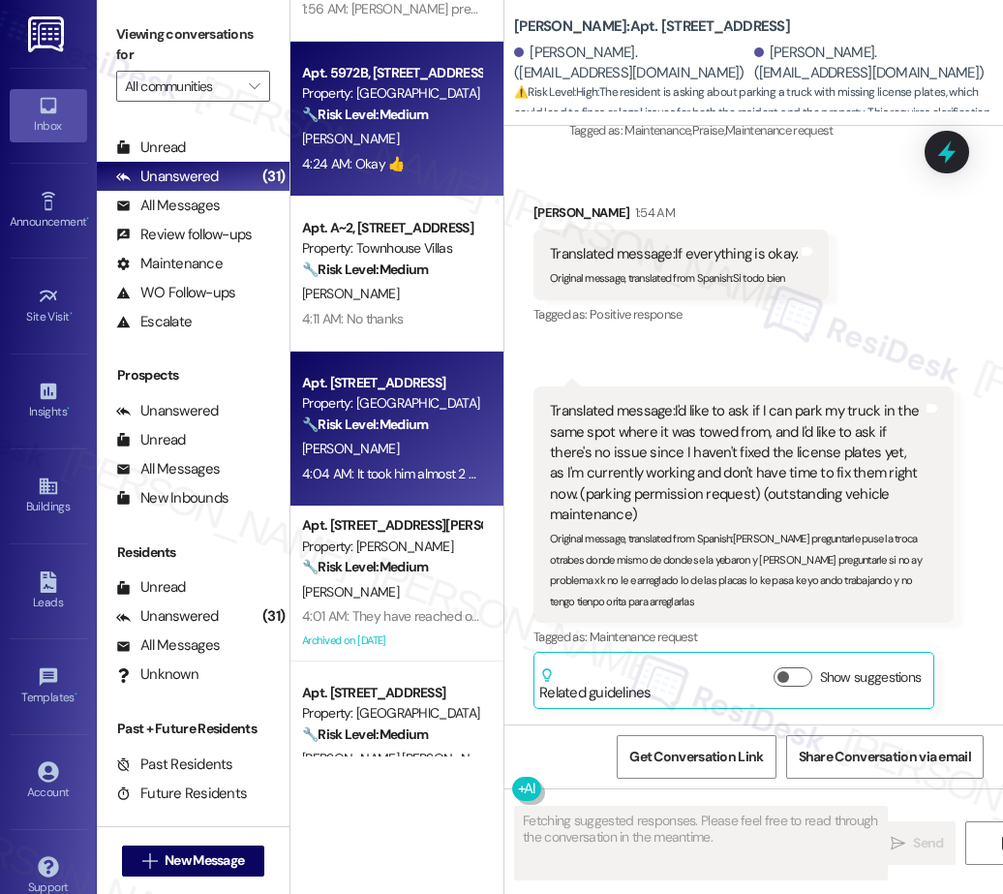
click at [411, 434] on div "🔧 Risk Level: Medium The resident is unsatisfied with the time it took to compl…" at bounding box center [391, 424] width 179 height 20
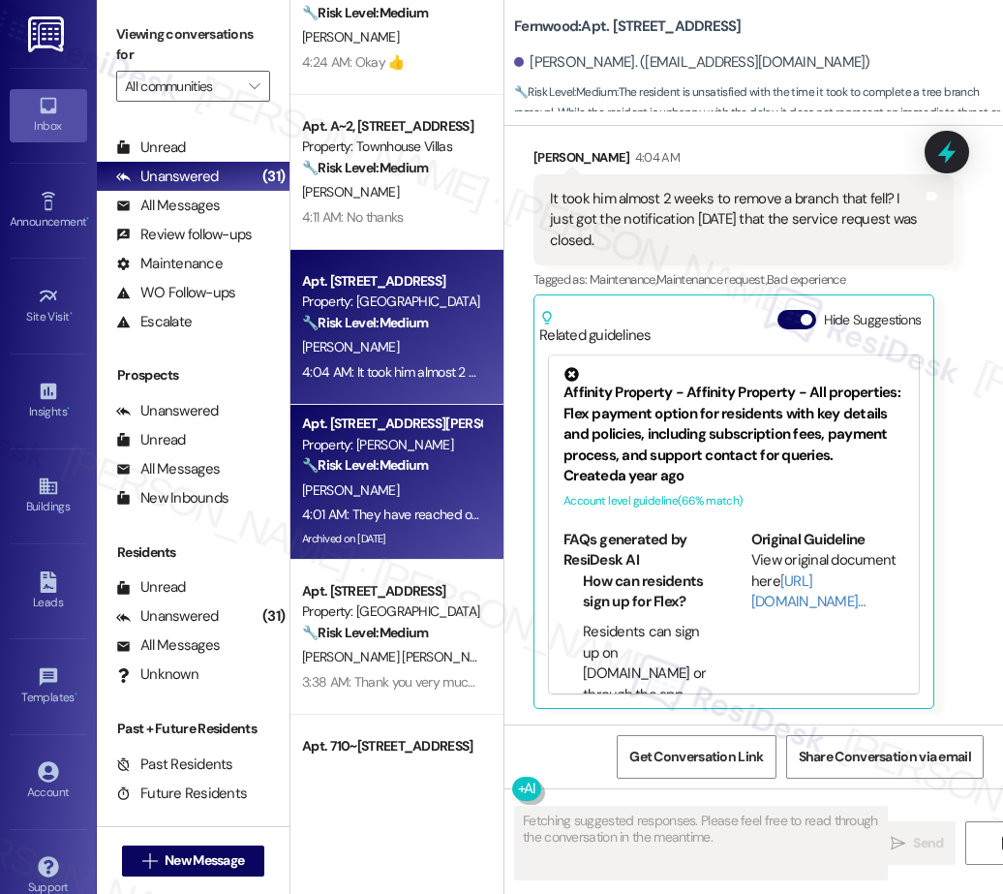
scroll to position [6608, 0]
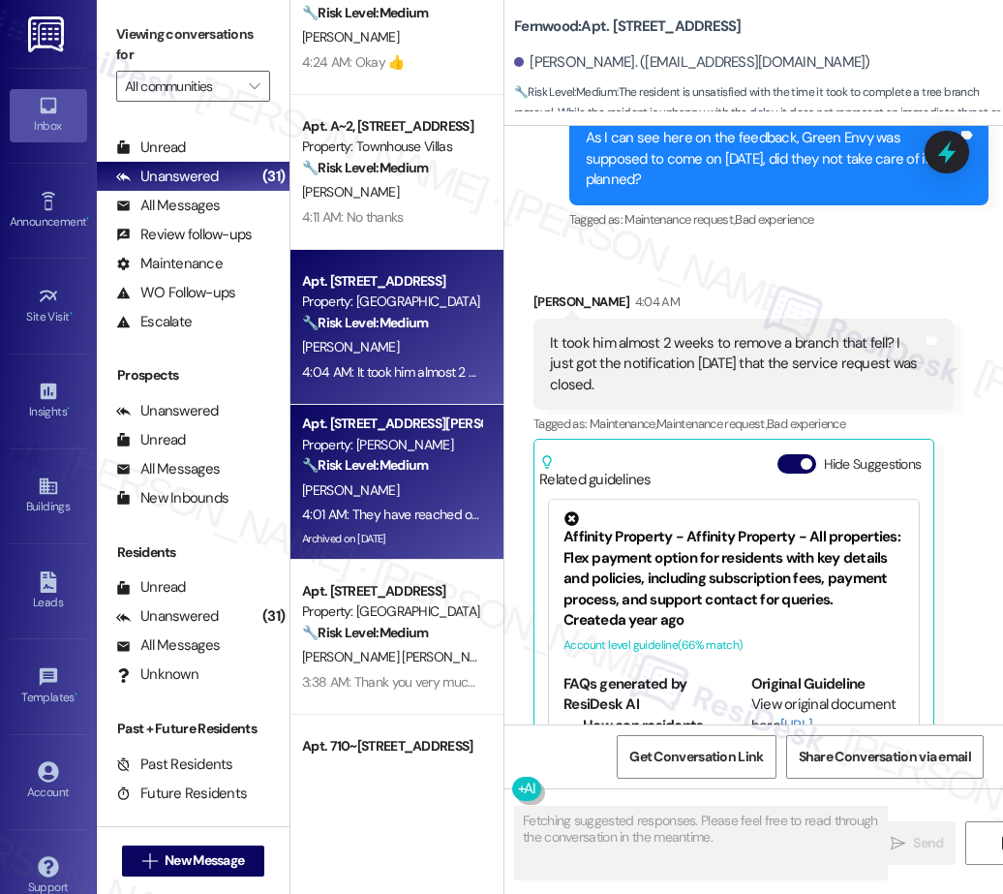
click at [404, 527] on div "Archived on 08/27/2025" at bounding box center [391, 539] width 183 height 24
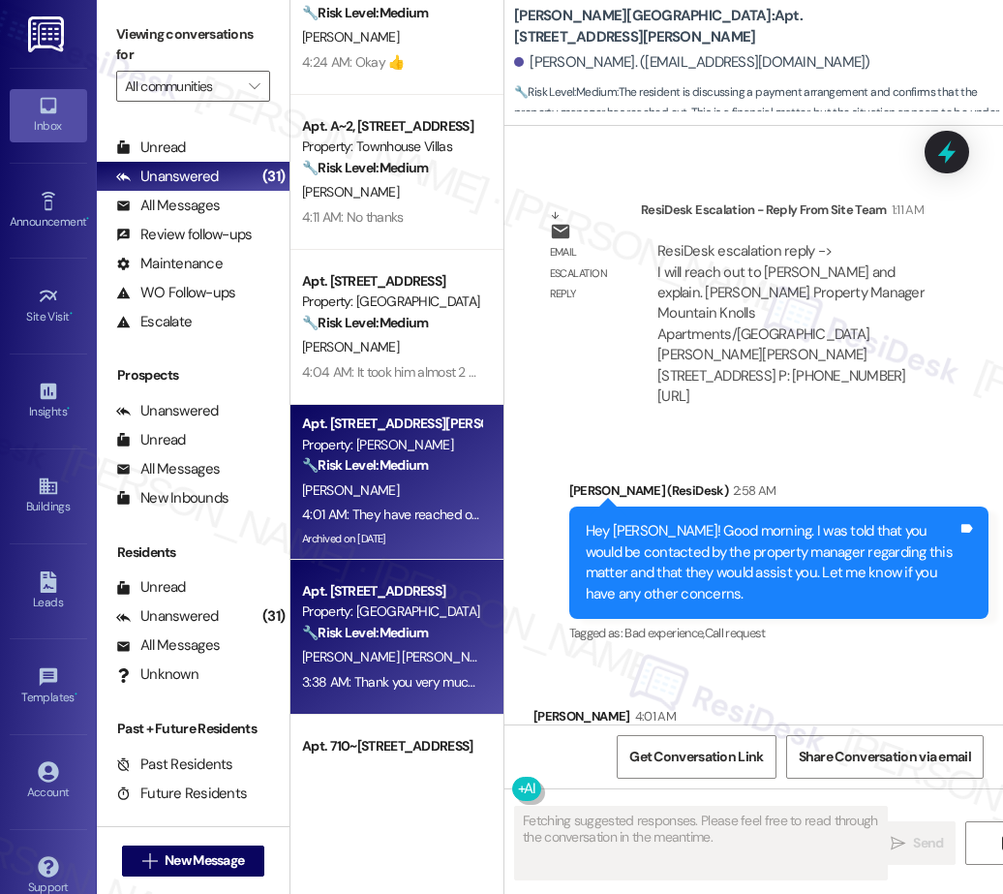
scroll to position [385, 0]
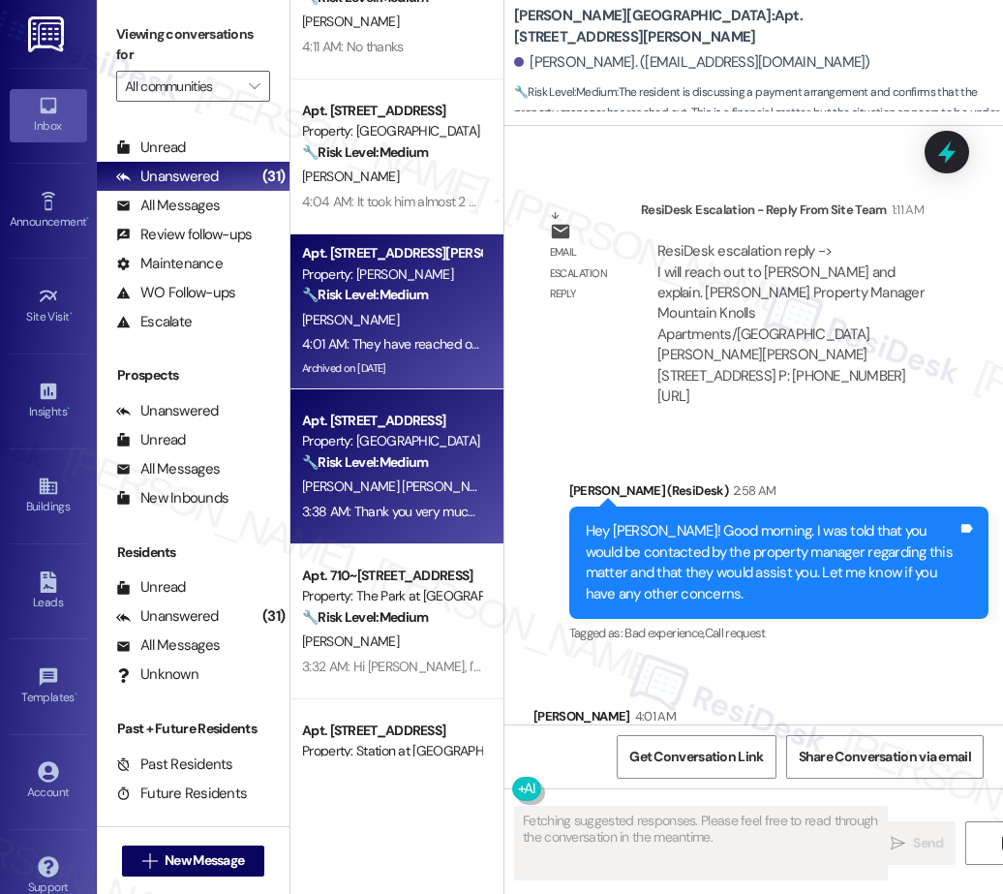
click at [386, 478] on span "A. Barrios Munoz" at bounding box center [400, 485] width 197 height 17
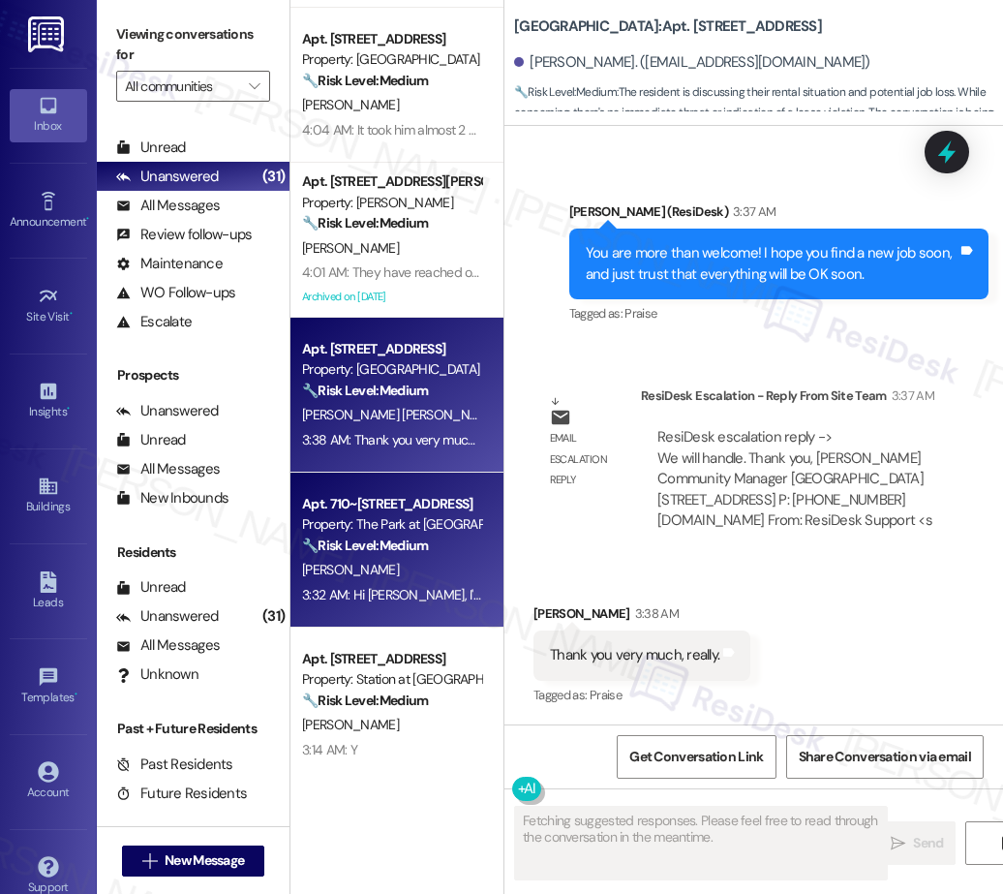
scroll to position [505, 0]
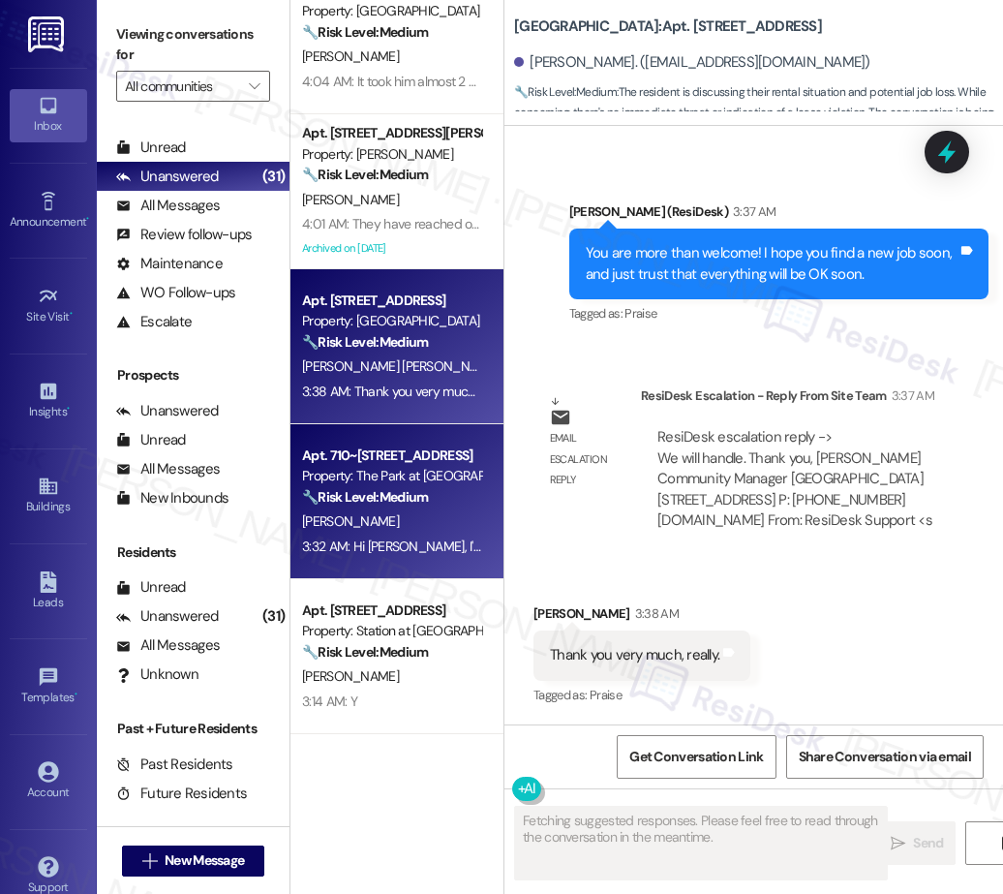
click at [358, 534] on div "3:32 AM: Hi Sarah, I'm following up about the living room light. I received an …" at bounding box center [391, 546] width 183 height 24
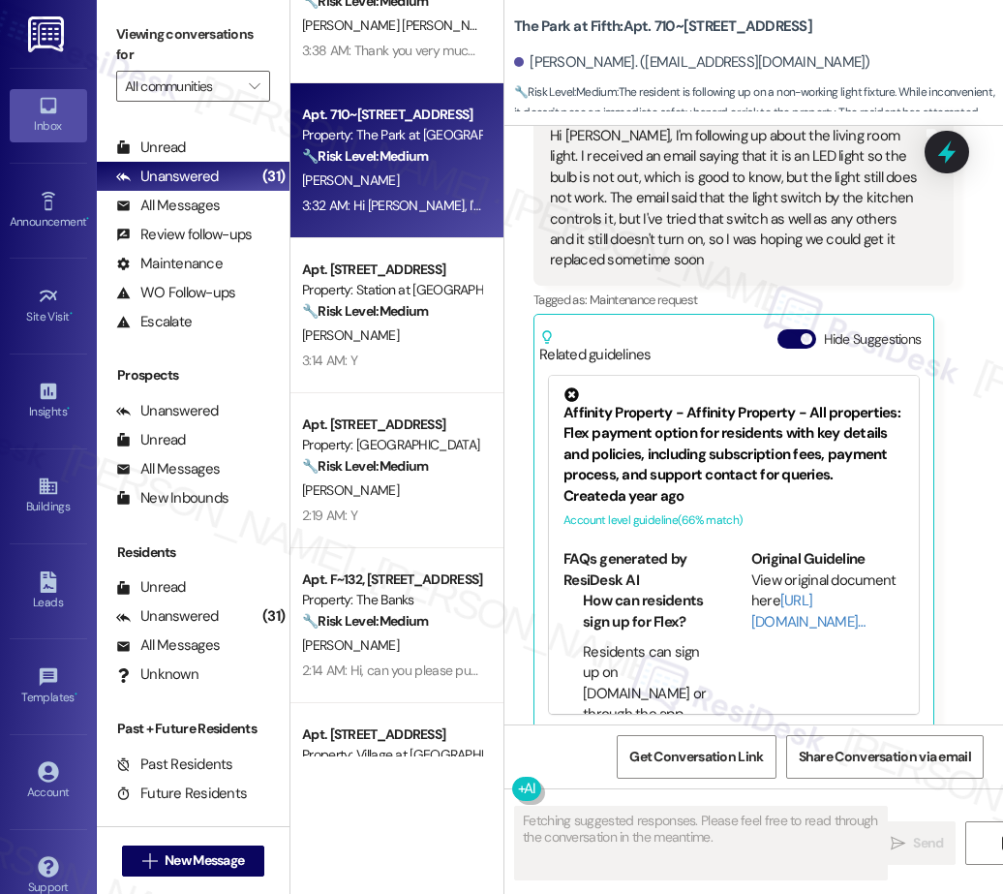
scroll to position [868, 0]
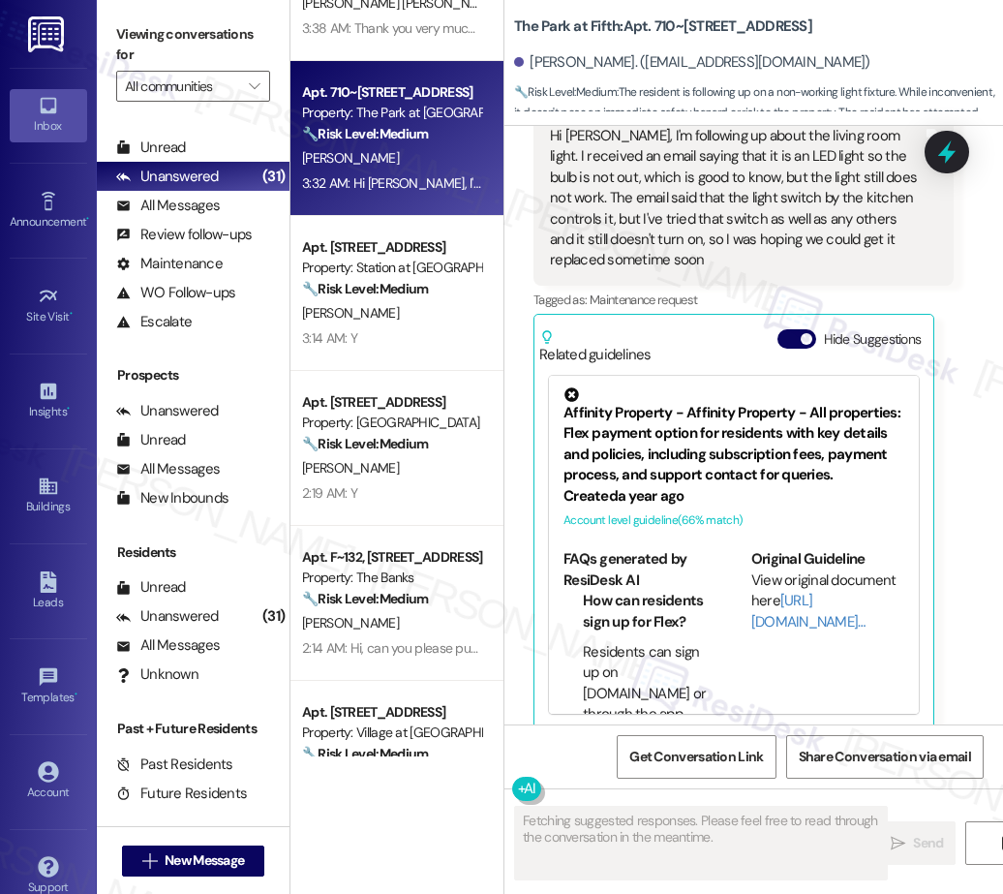
click at [421, 319] on div "B. Njoku" at bounding box center [391, 313] width 183 height 24
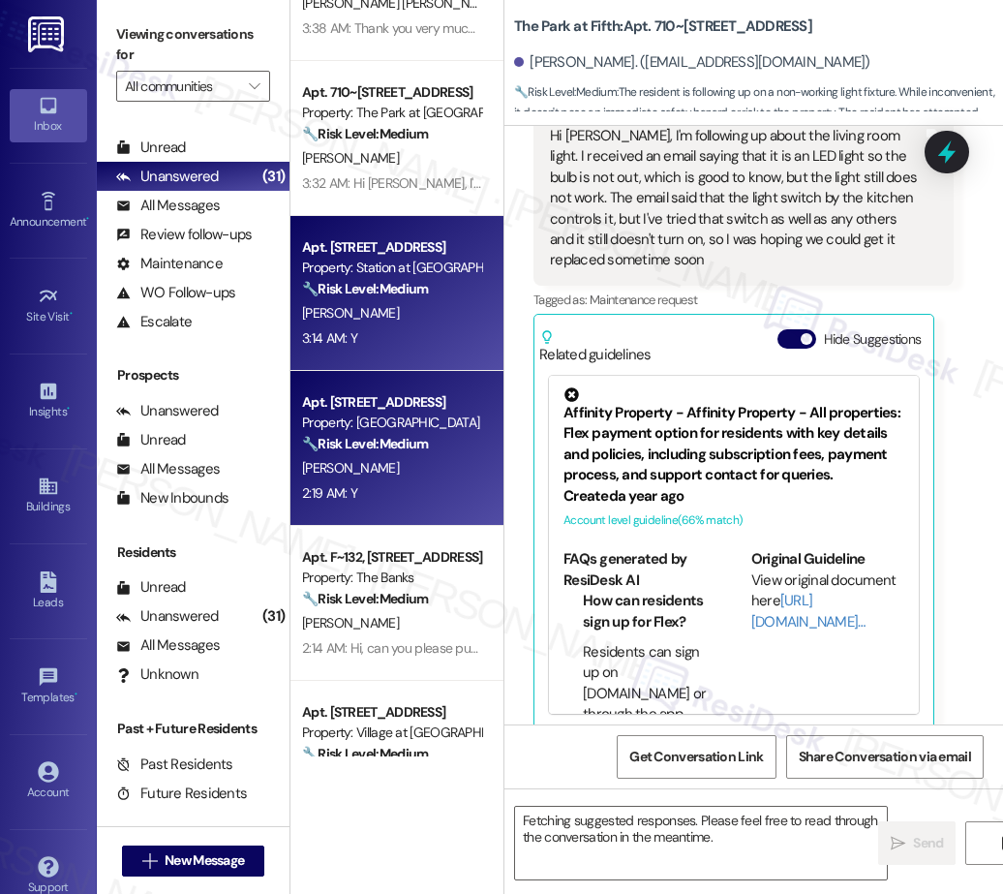
click at [409, 474] on div "B. Diggs" at bounding box center [391, 468] width 183 height 24
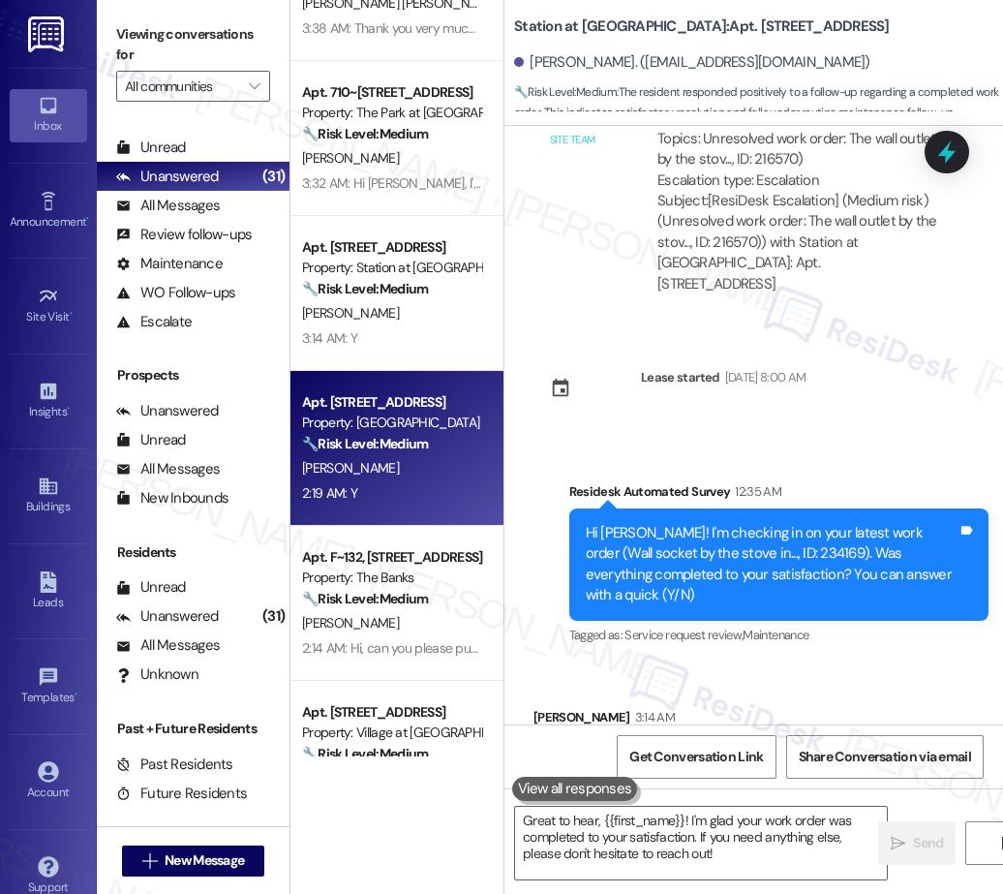
type textarea "Fetching suggested responses. Please feel free to read through the conversation…"
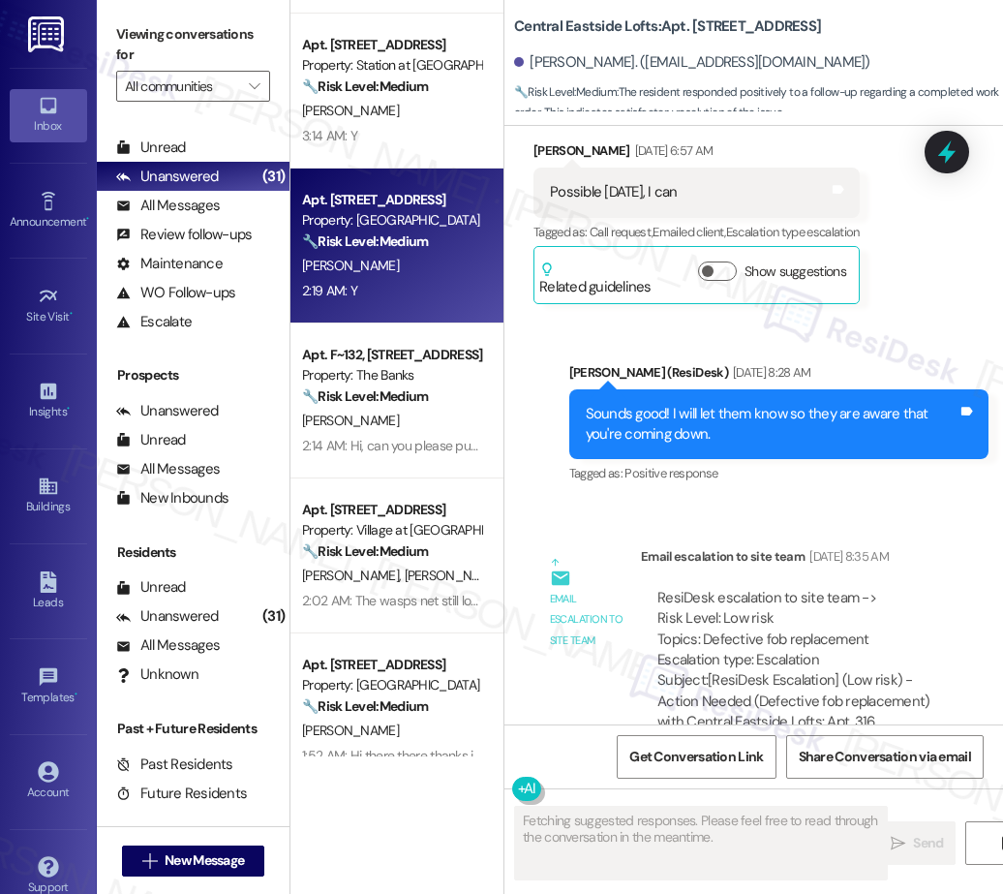
scroll to position [1101, 0]
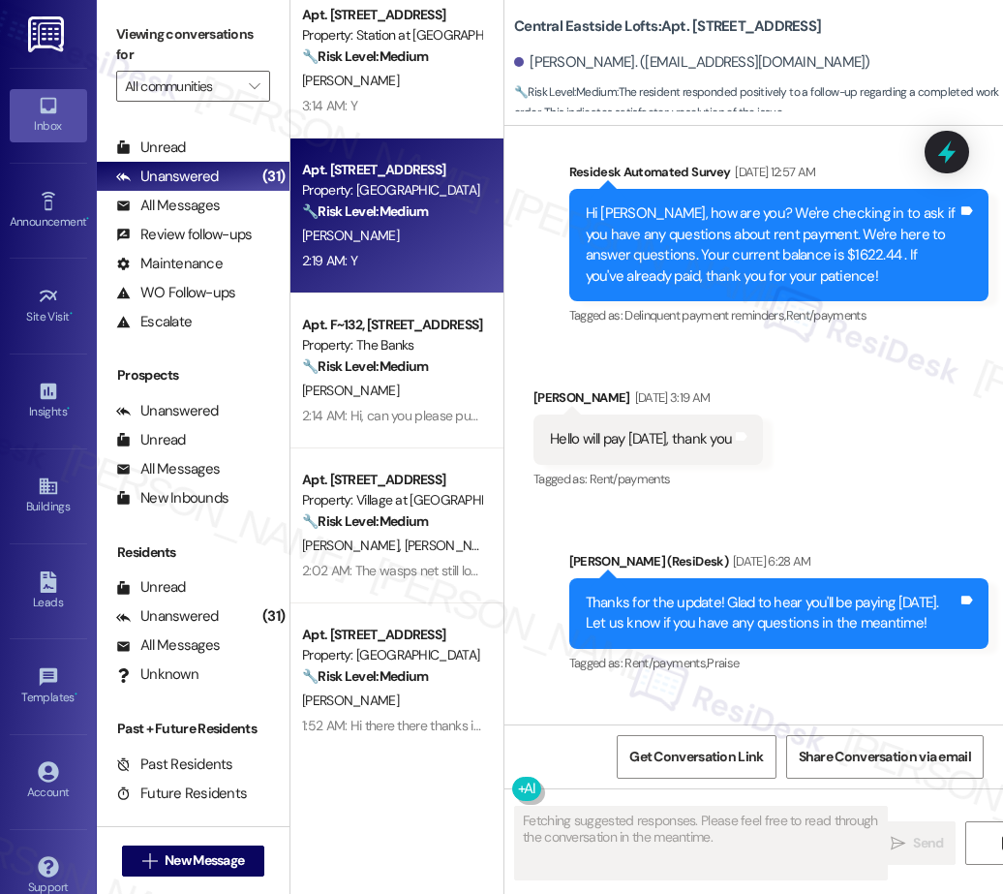
click at [405, 405] on div "Apt. 21, 3033 Gateway St Property: Pacific Village 🔧 Risk Level: Medium The res…" at bounding box center [396, 378] width 213 height 756
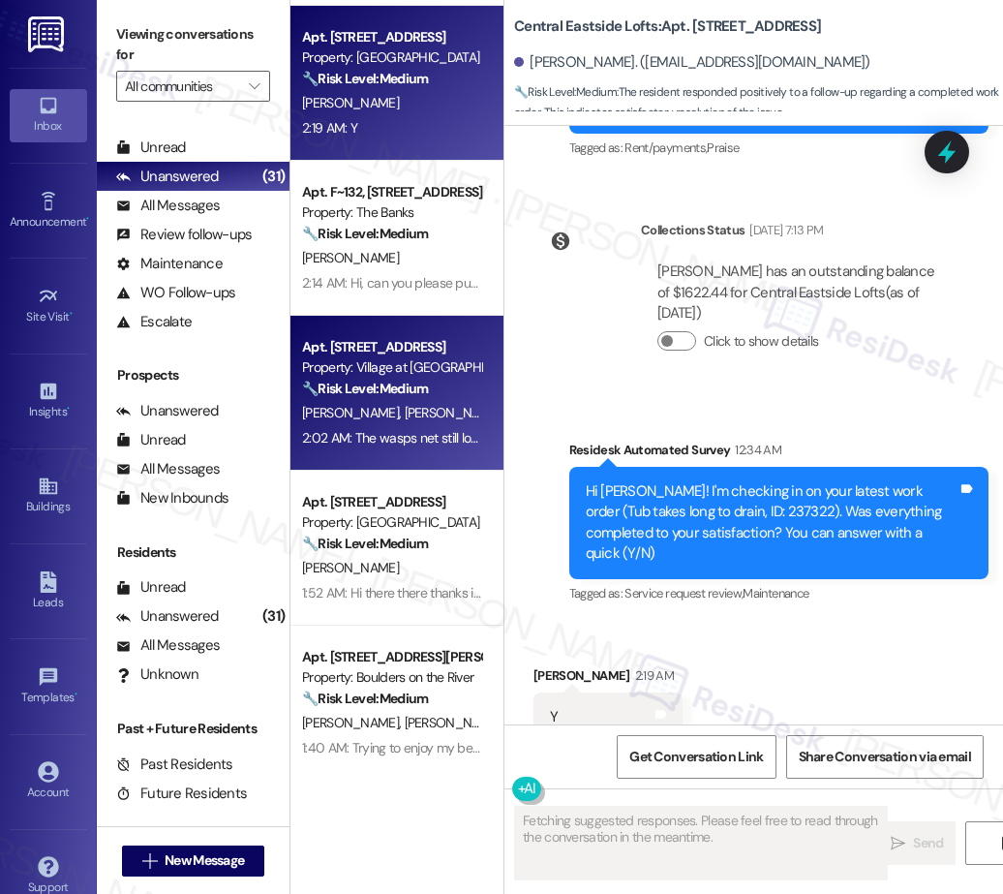
scroll to position [1253, 0]
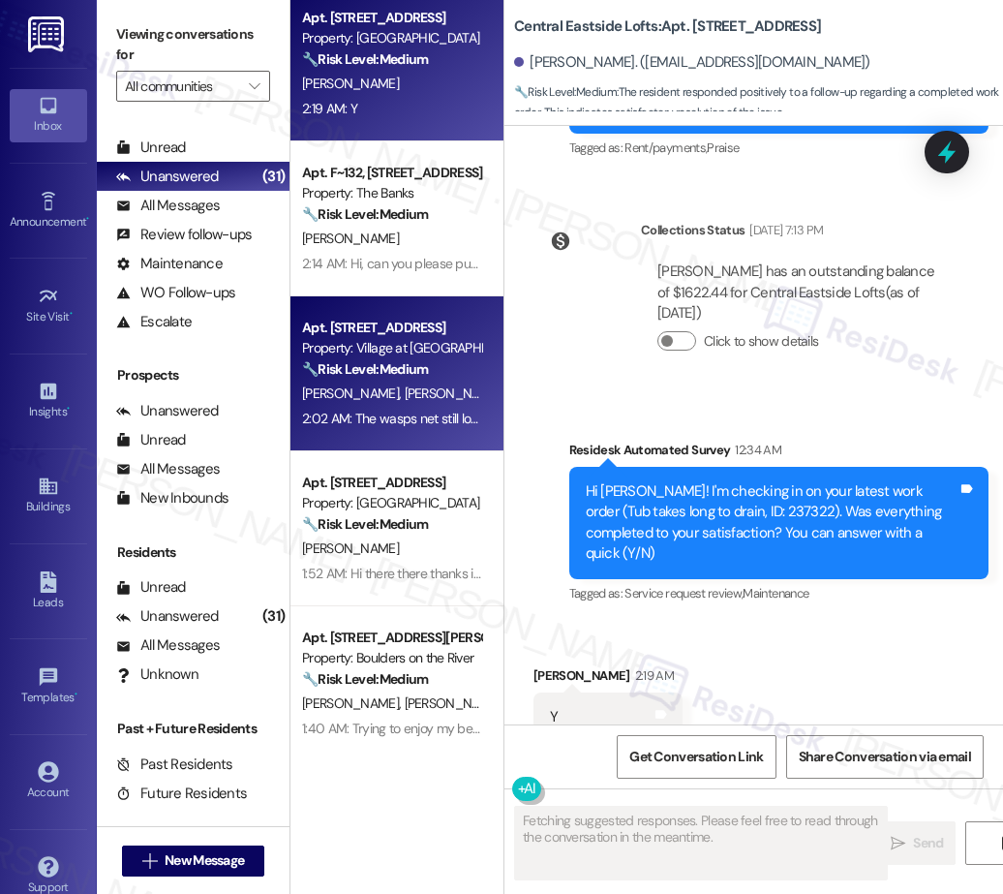
click at [405, 384] on span "J. Roberts" at bounding box center [453, 392] width 97 height 17
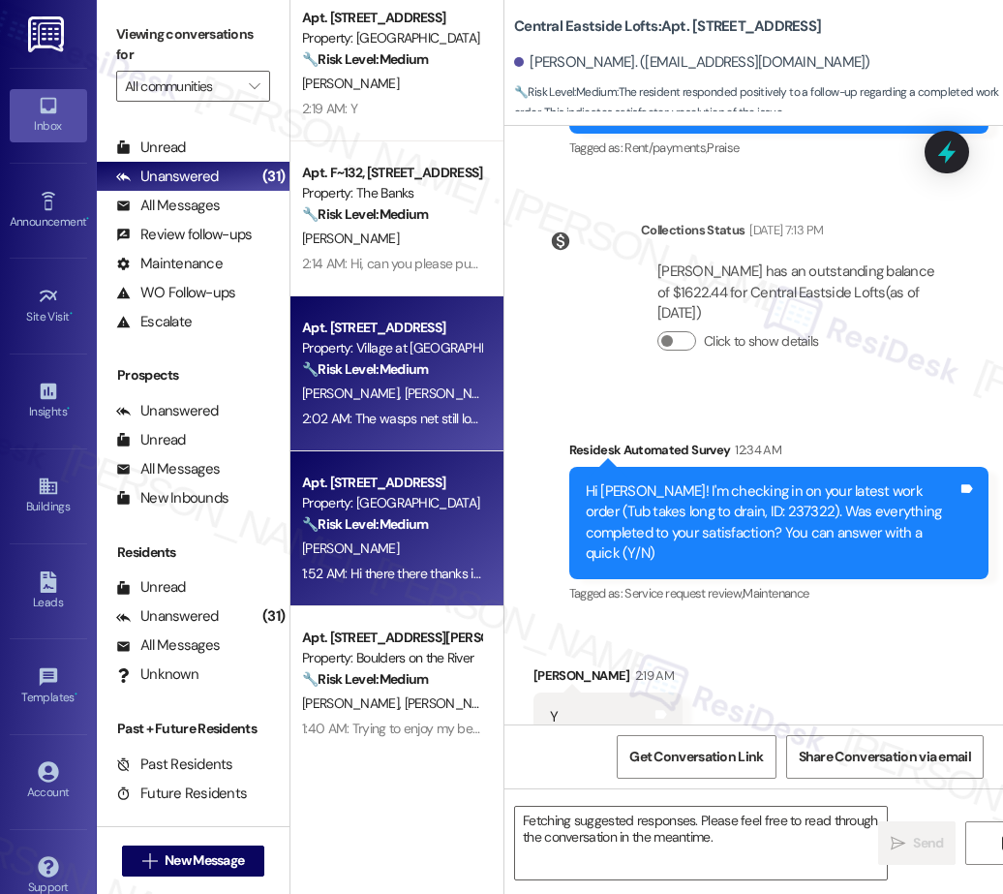
click at [382, 501] on div "Property: [GEOGRAPHIC_DATA]" at bounding box center [391, 503] width 179 height 20
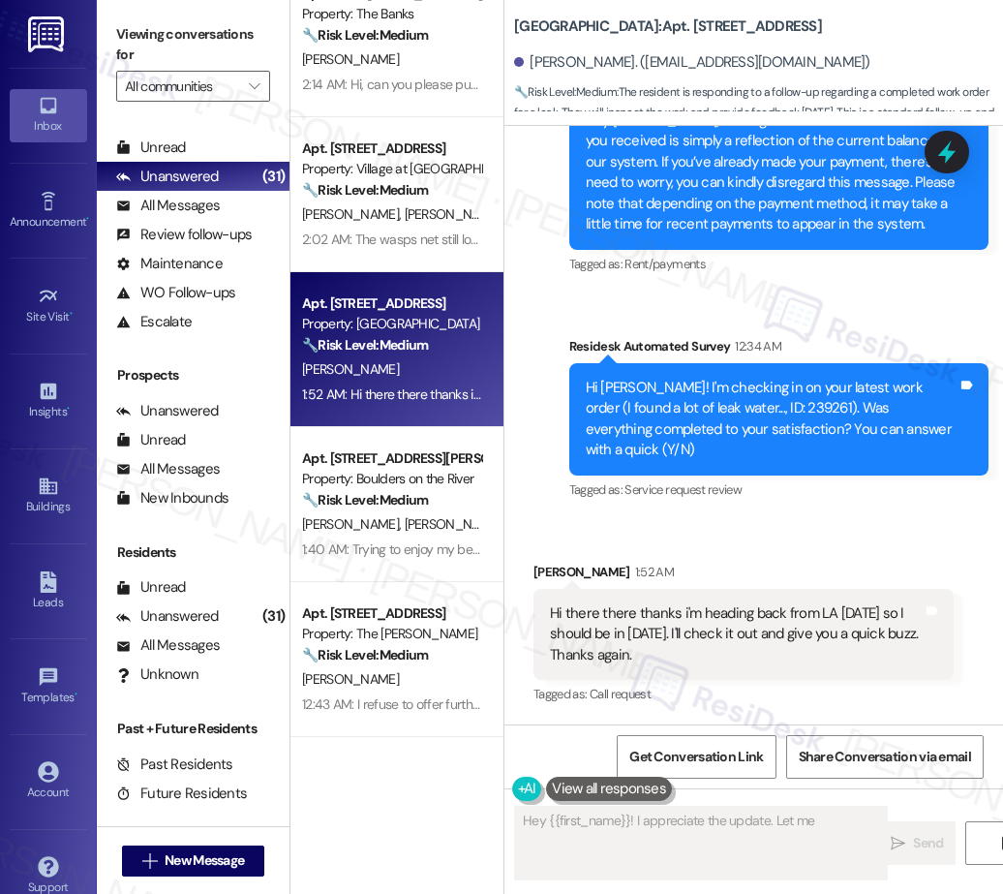
scroll to position [2486, 0]
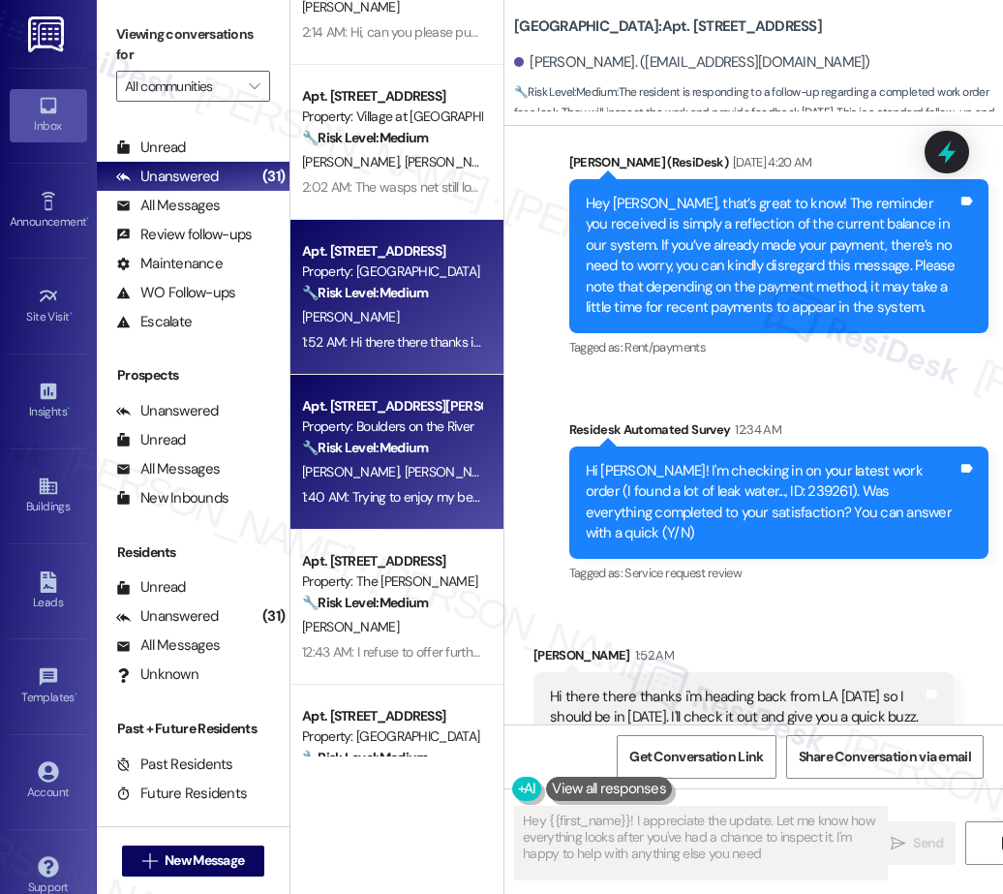
type textarea "Hey {{first_name}}! I appreciate the update. Let me know how everything looks a…"
click at [405, 474] on span "S. Nelsen" at bounding box center [453, 471] width 97 height 17
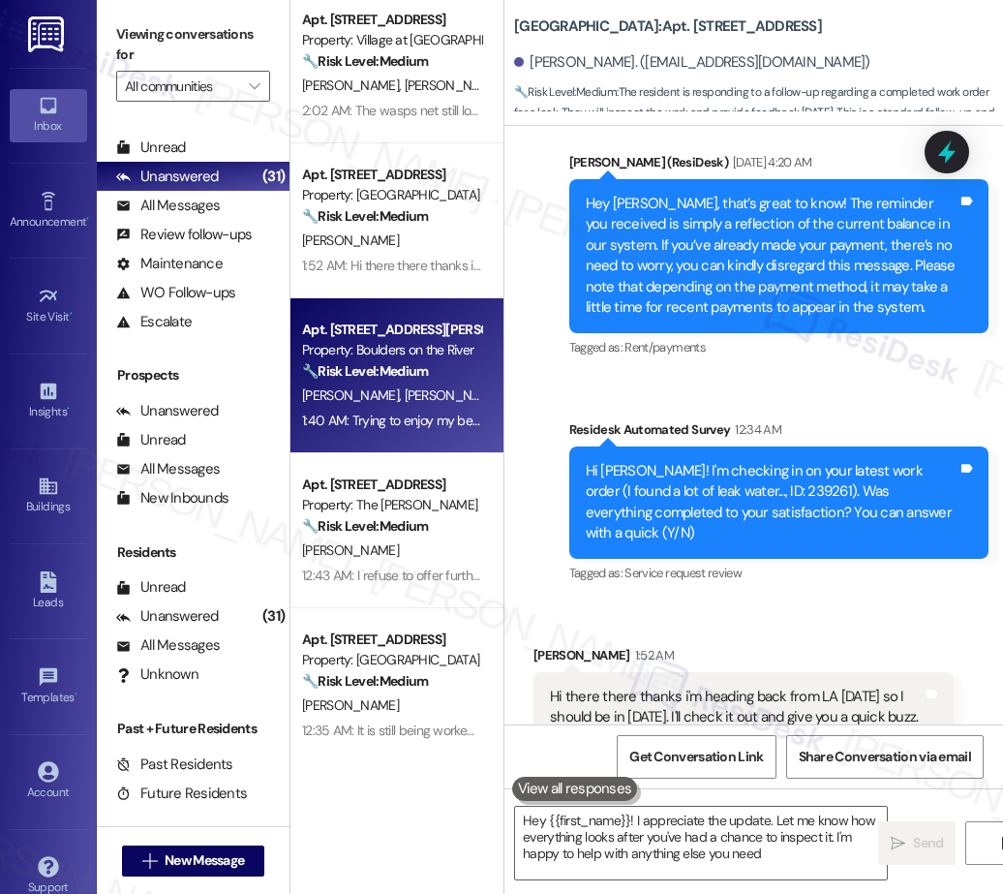
type textarea "Hey {{first_name}}! I appreciate the update. Let me know how everything looks a…"
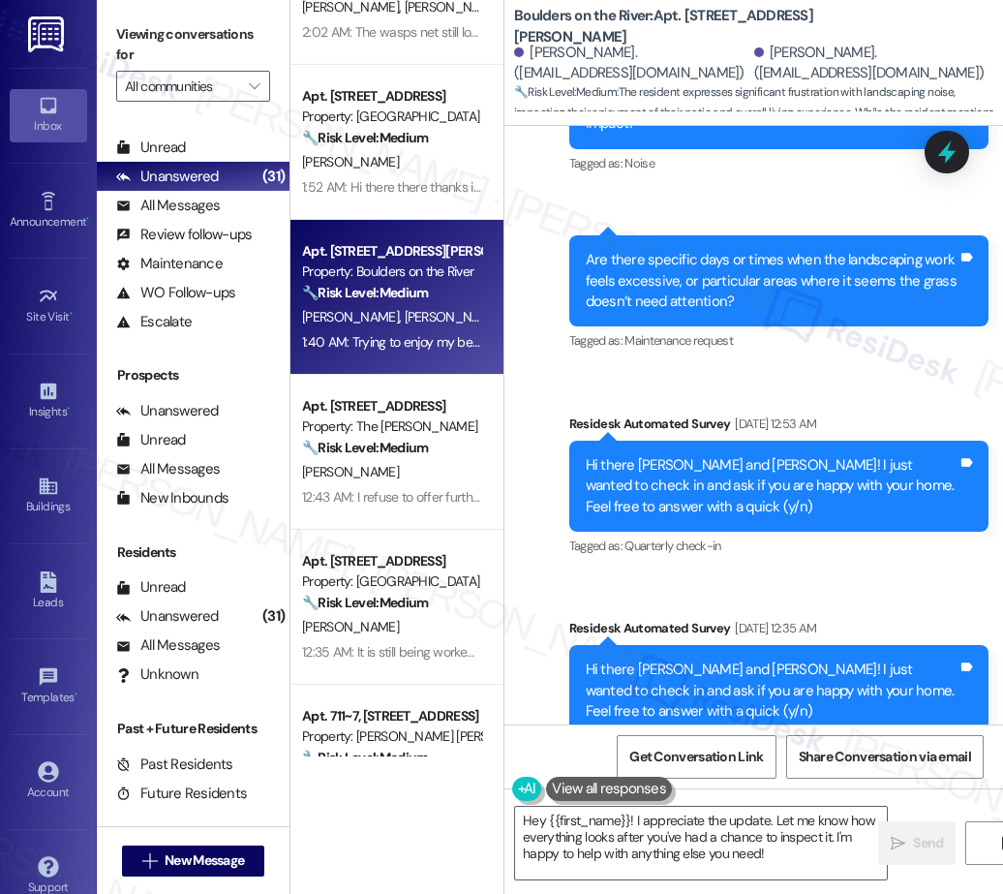
scroll to position [4737, 0]
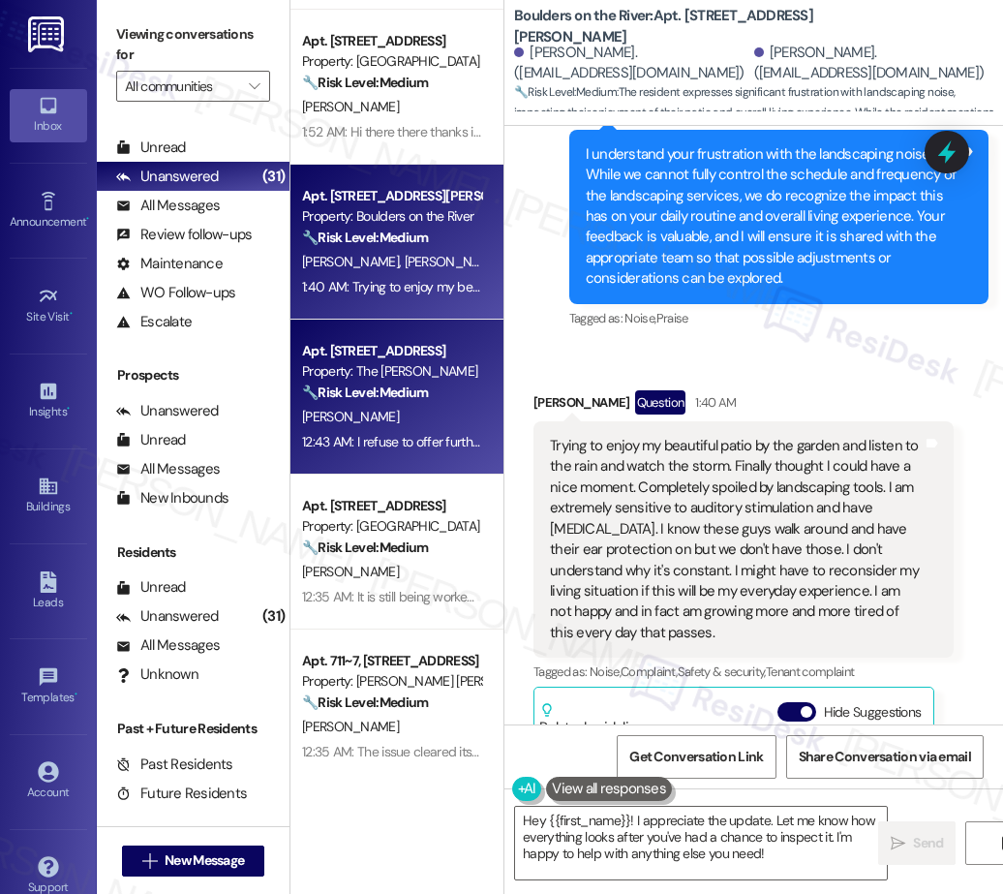
click at [399, 387] on strong "🔧 Risk Level: Medium" at bounding box center [365, 391] width 126 height 17
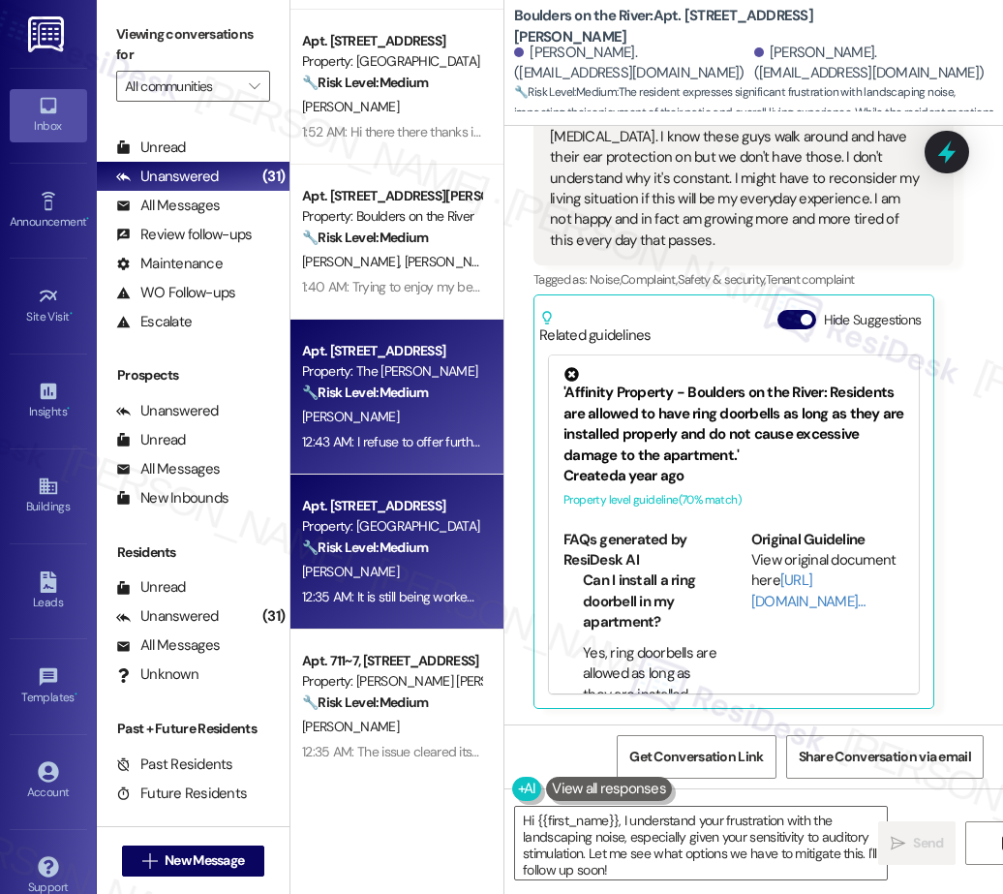
type textarea "Fetching suggested responses. Please feel free to read through the conversation…"
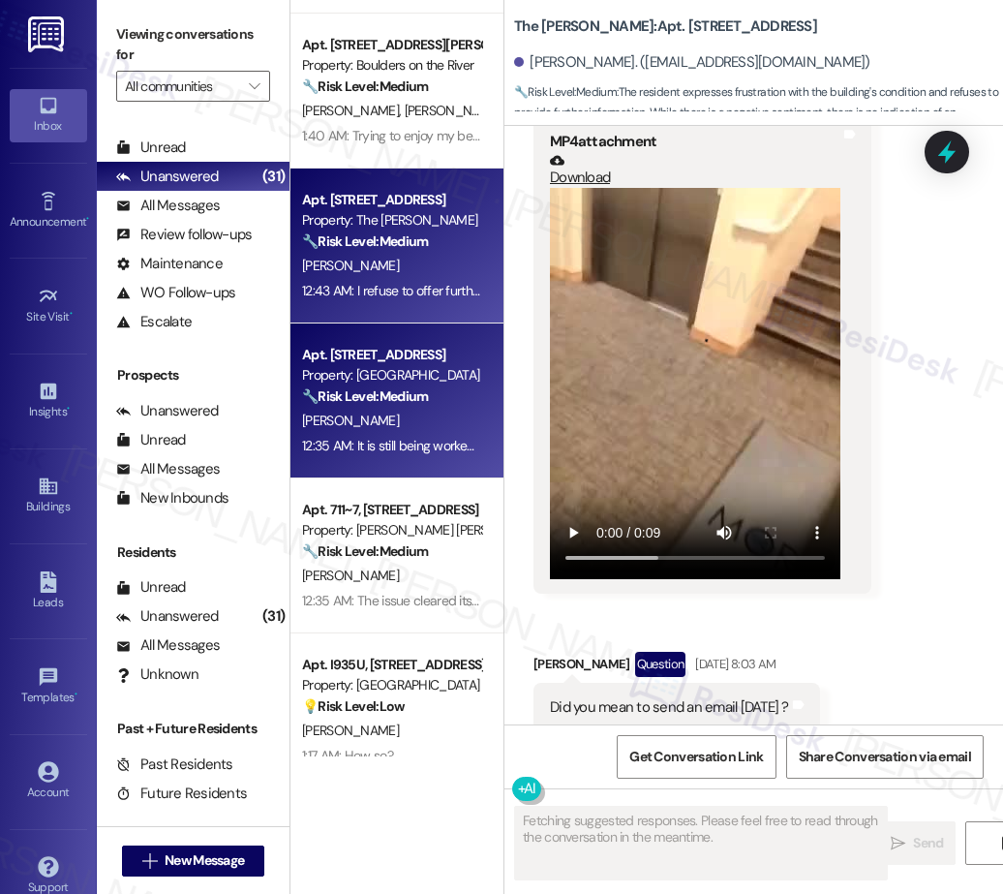
click at [399, 453] on div "12:35 AM: It is still being worked on 12:35 AM: It is still being worked on" at bounding box center [397, 445] width 190 height 17
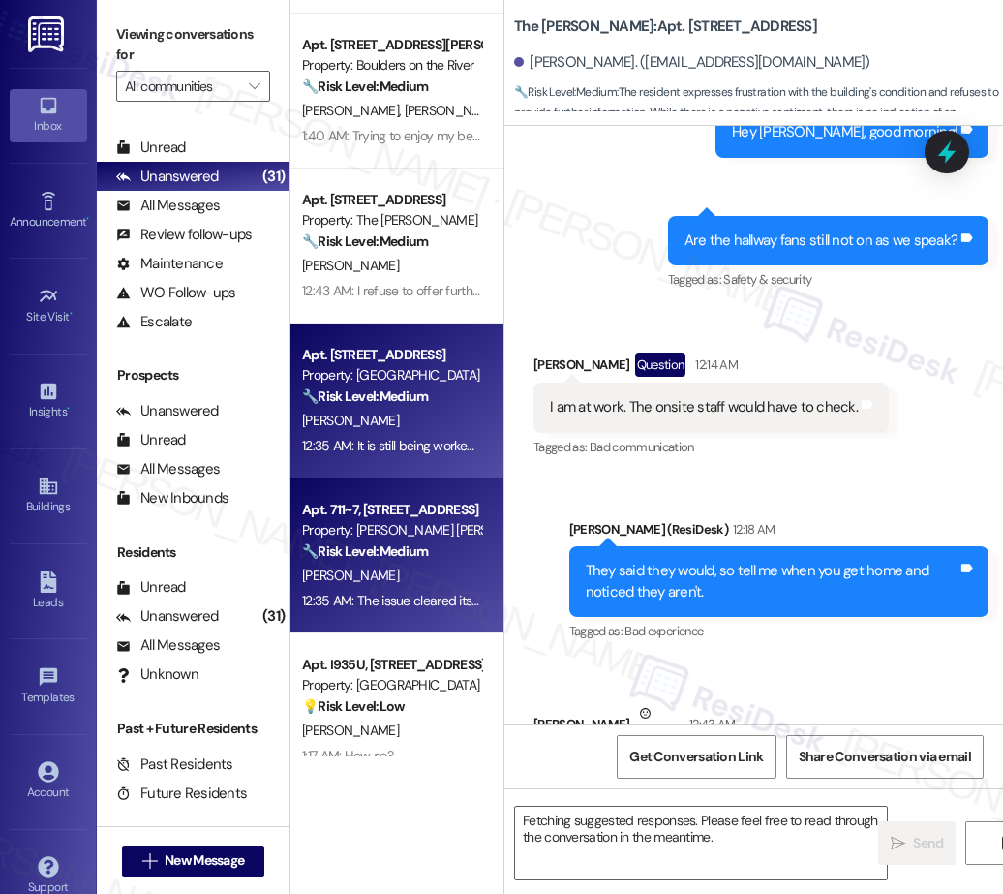
click at [399, 512] on div "Apt. 711~7, 711 SE 60th Ave." at bounding box center [391, 510] width 179 height 20
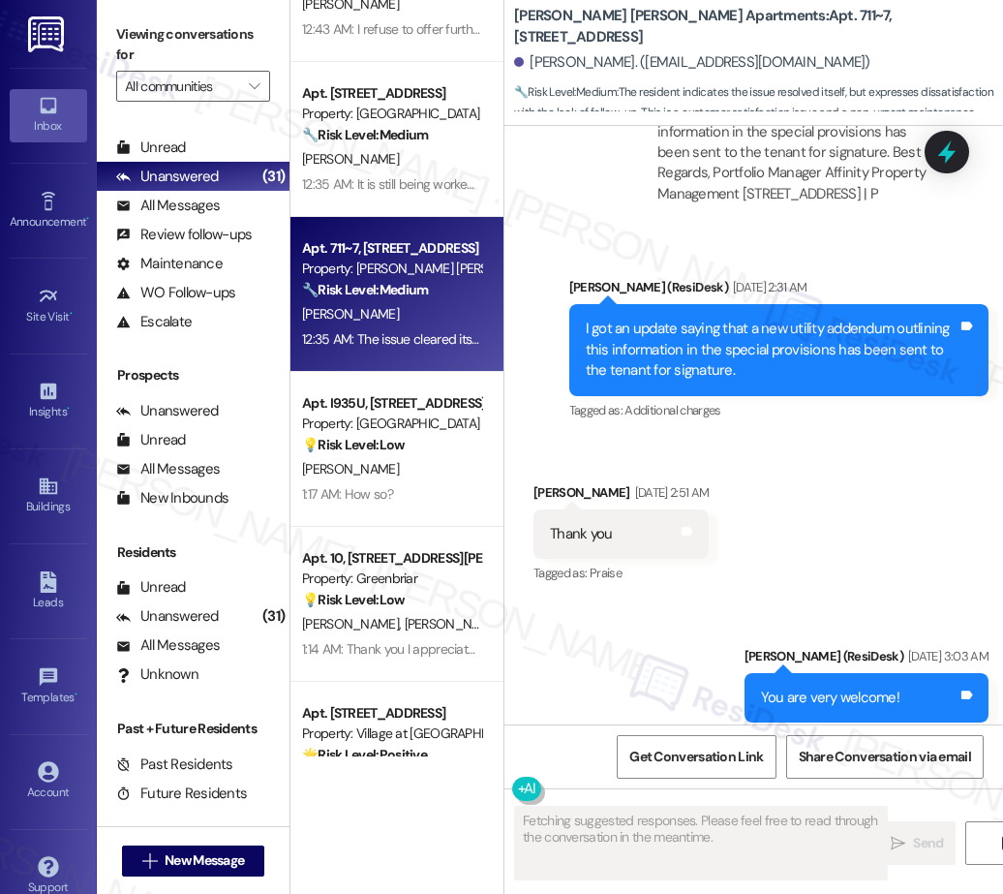
click at [420, 486] on div "Apt. 875_02, 451 West Broadway Property: Broadway Center 🔧 Risk Level: Medium T…" at bounding box center [396, 378] width 213 height 756
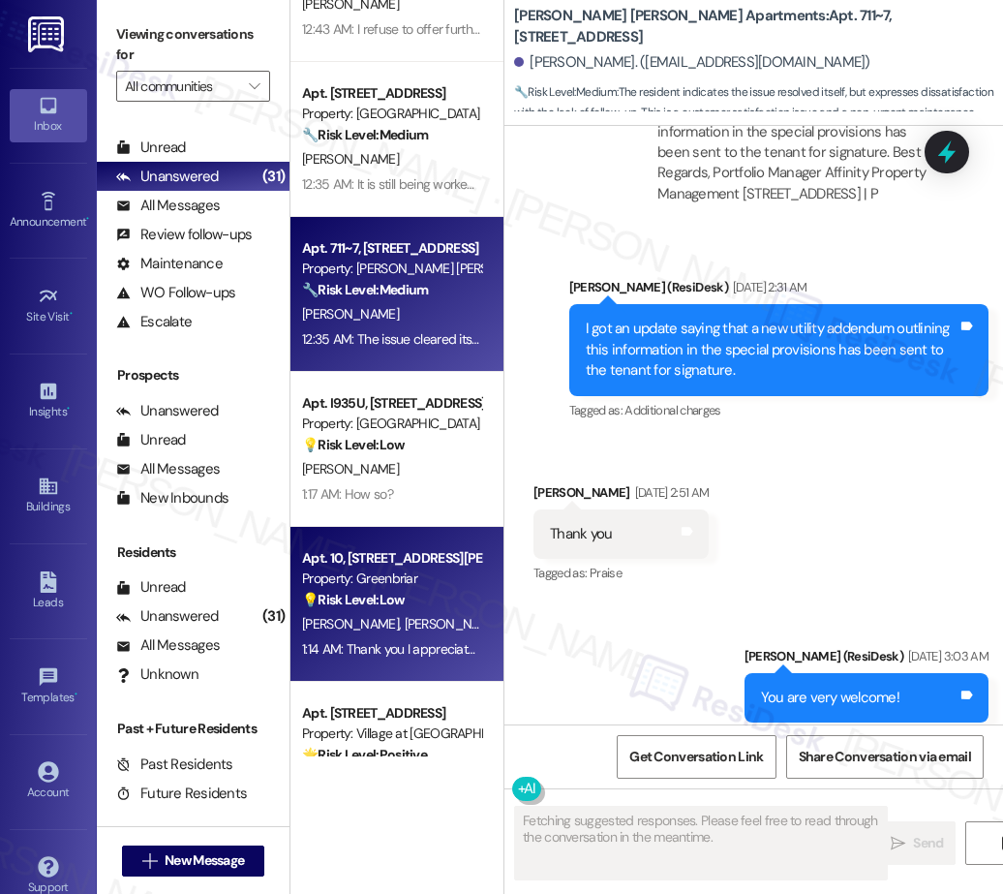
click at [402, 576] on div "Property: Greenbriar" at bounding box center [391, 578] width 179 height 20
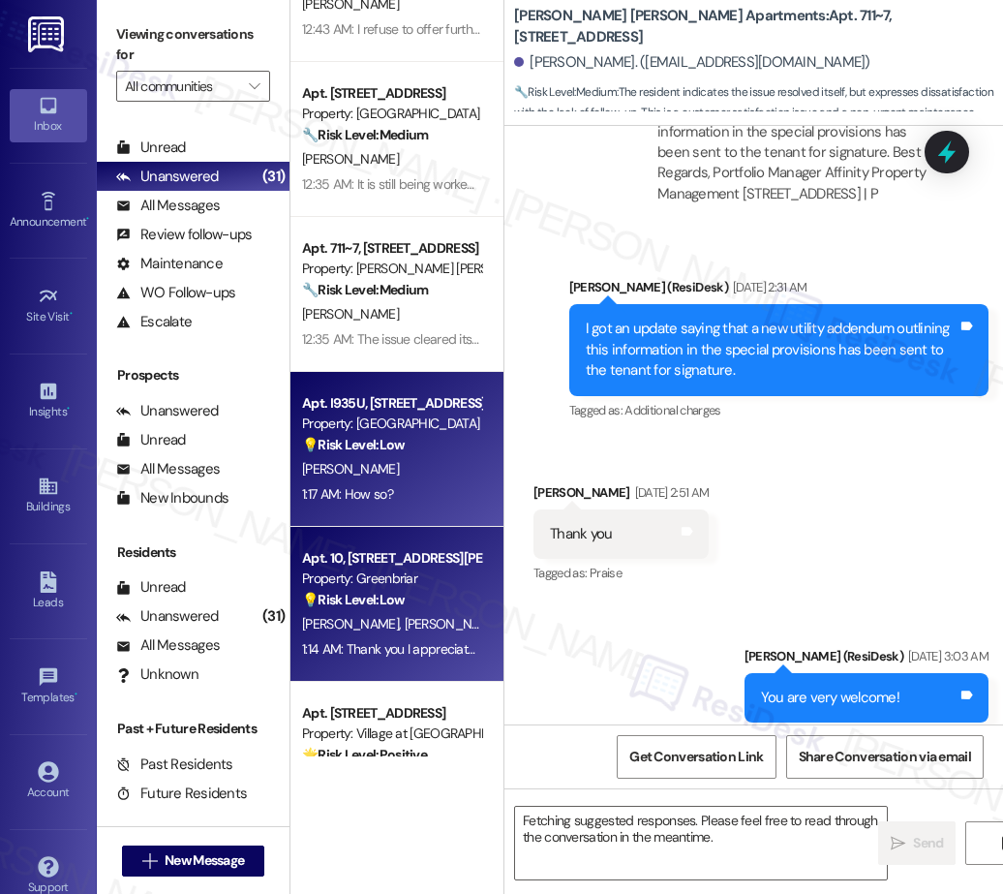
click at [392, 445] on strong "💡 Risk Level: Low" at bounding box center [353, 444] width 103 height 17
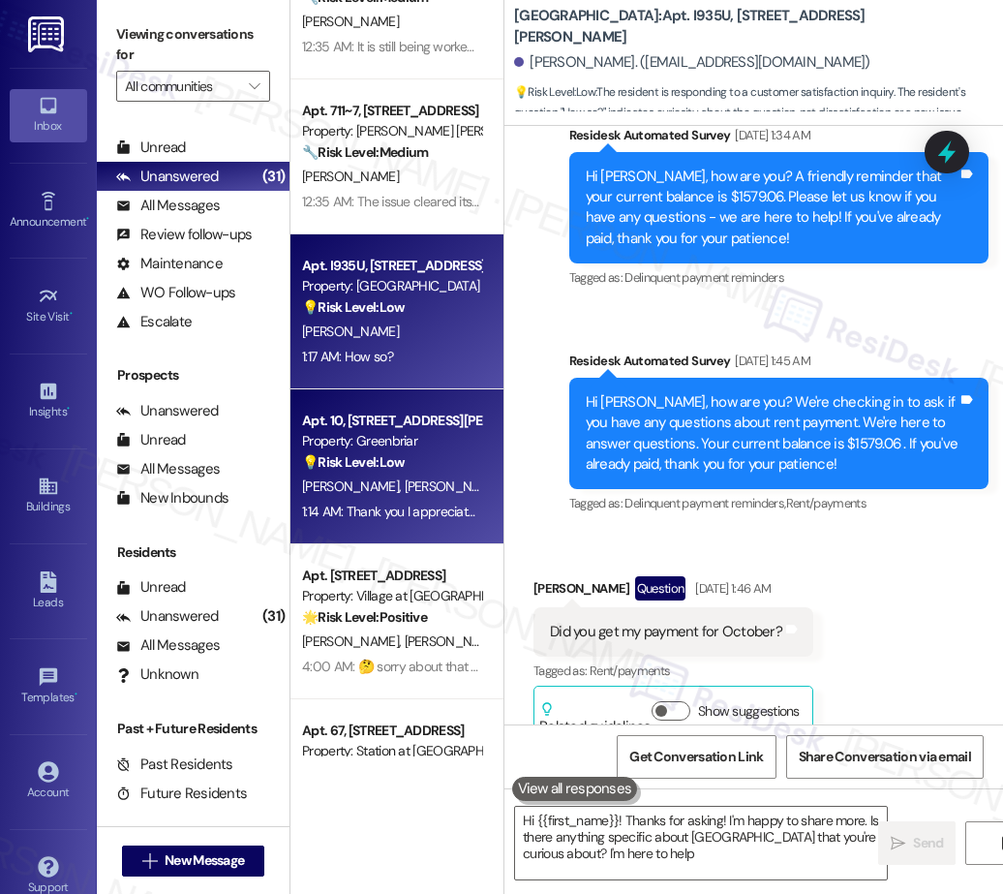
type textarea "Hi {{first_name}}! Thanks for asking! I'm happy to share more. Is there anythin…"
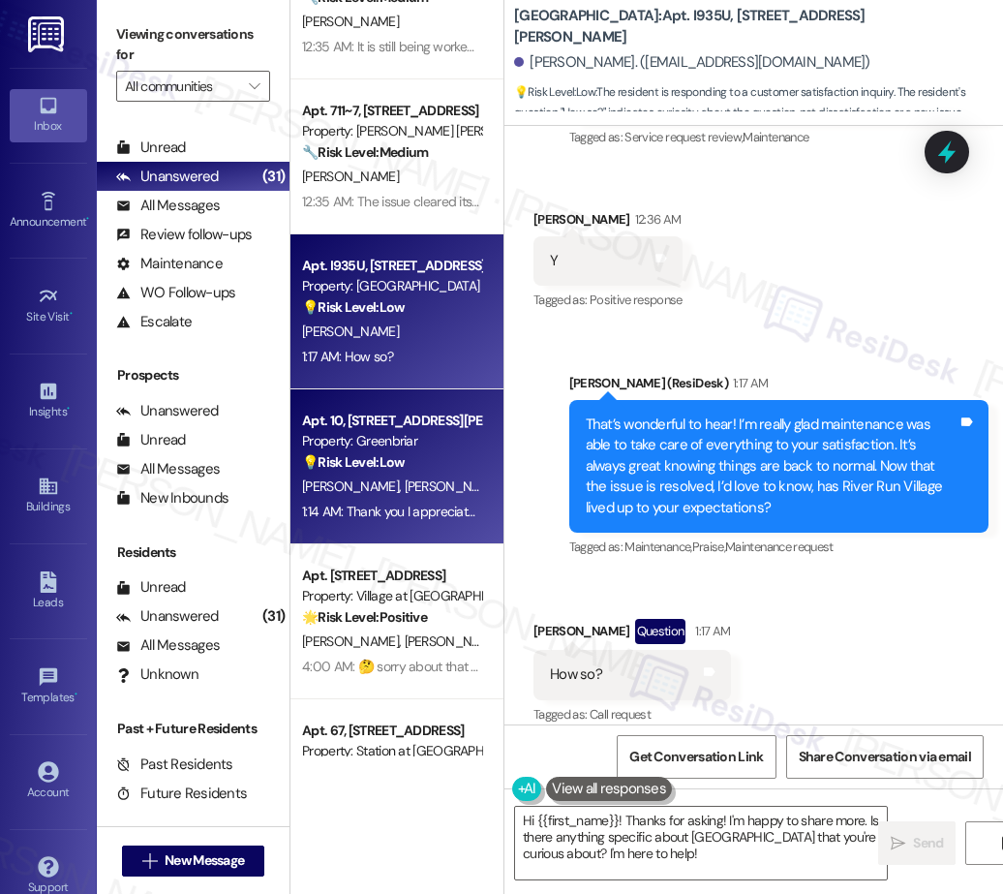
click at [381, 465] on strong "💡 Risk Level: Low" at bounding box center [353, 461] width 103 height 17
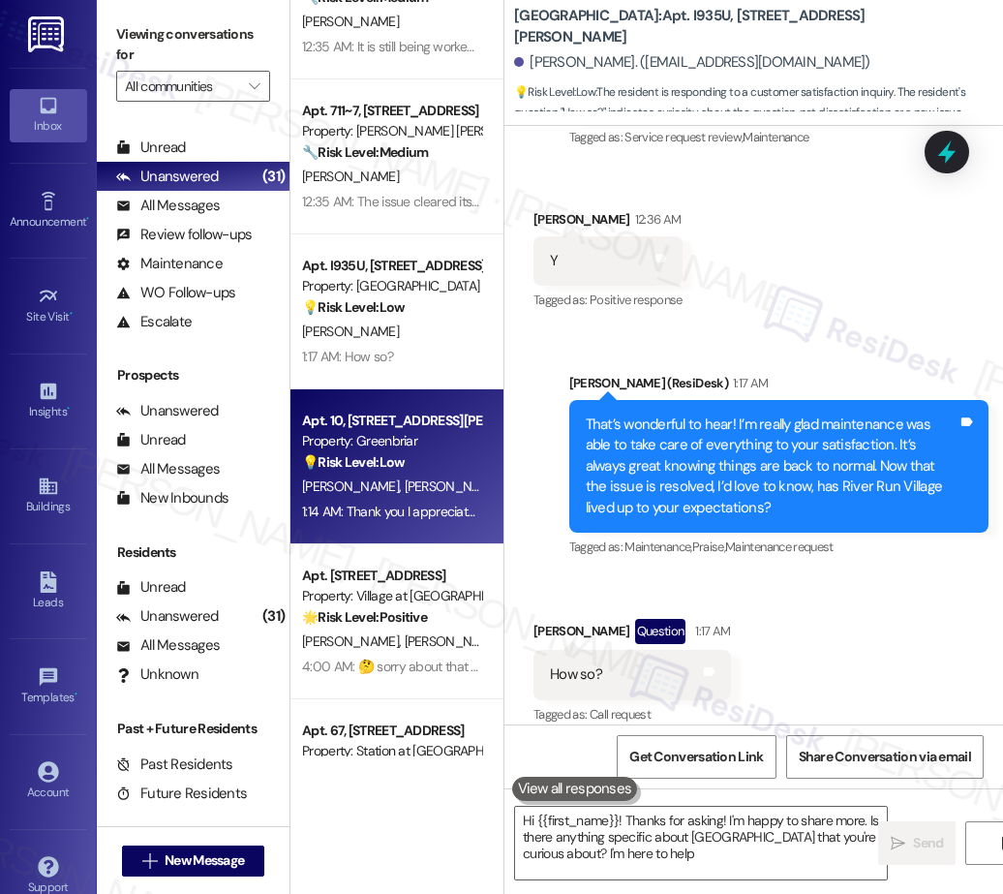
type textarea "Hi {{first_name}}! Thanks for asking! I'm happy to share more. Is there anythin…"
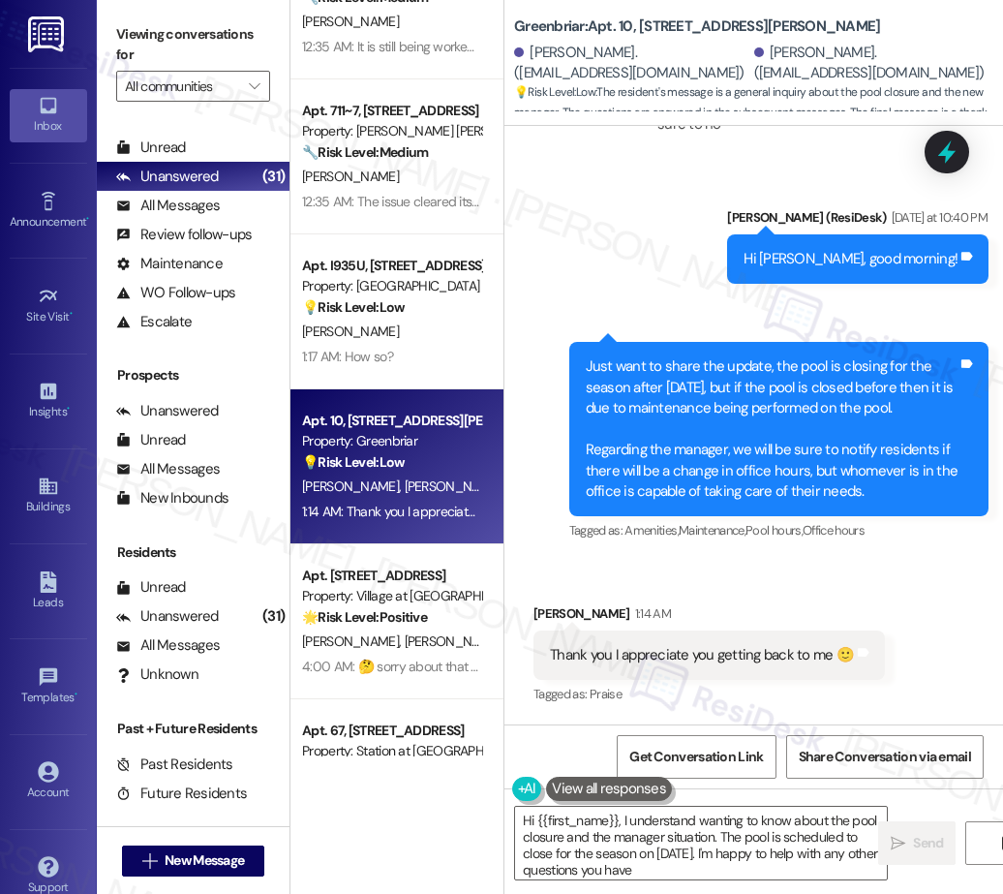
type textarea "Hi {{first_name}}, I understand wanting to know about the pool closure and the …"
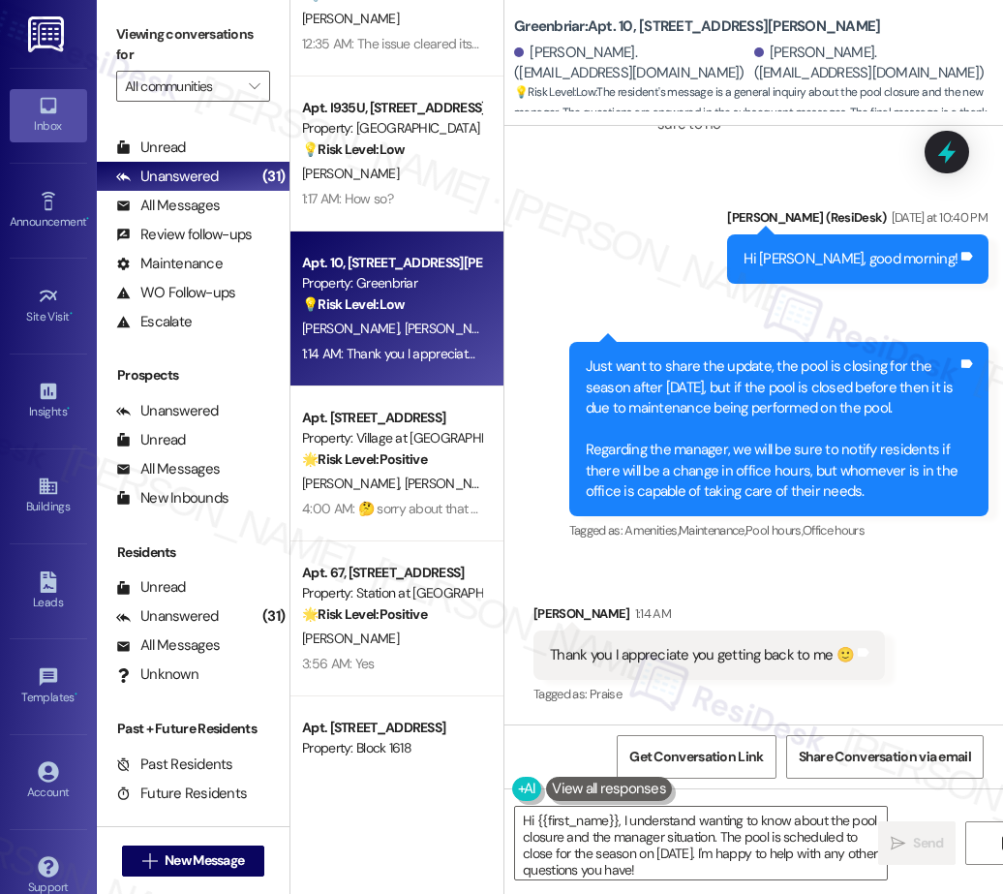
click at [401, 494] on div "B. Chasse C. Chasse" at bounding box center [391, 483] width 183 height 24
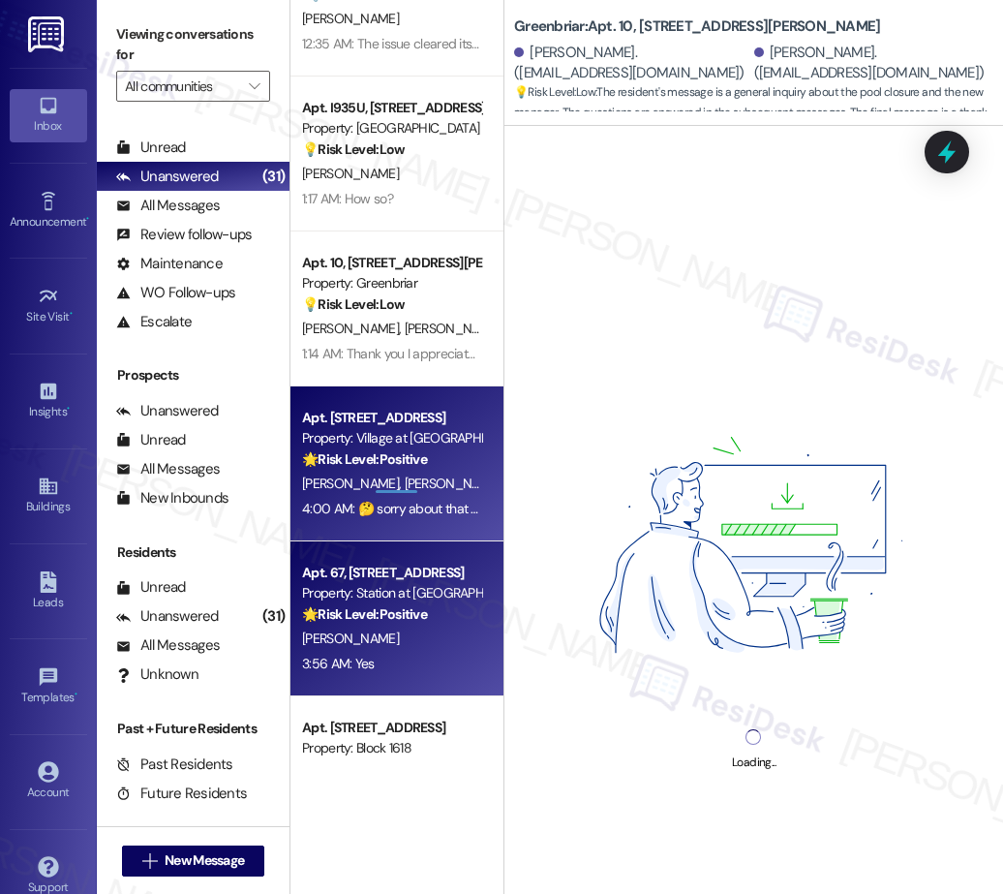
click at [353, 623] on div "🌟 Risk Level: Positive The resident responded positively to a satisfaction chec…" at bounding box center [391, 614] width 179 height 20
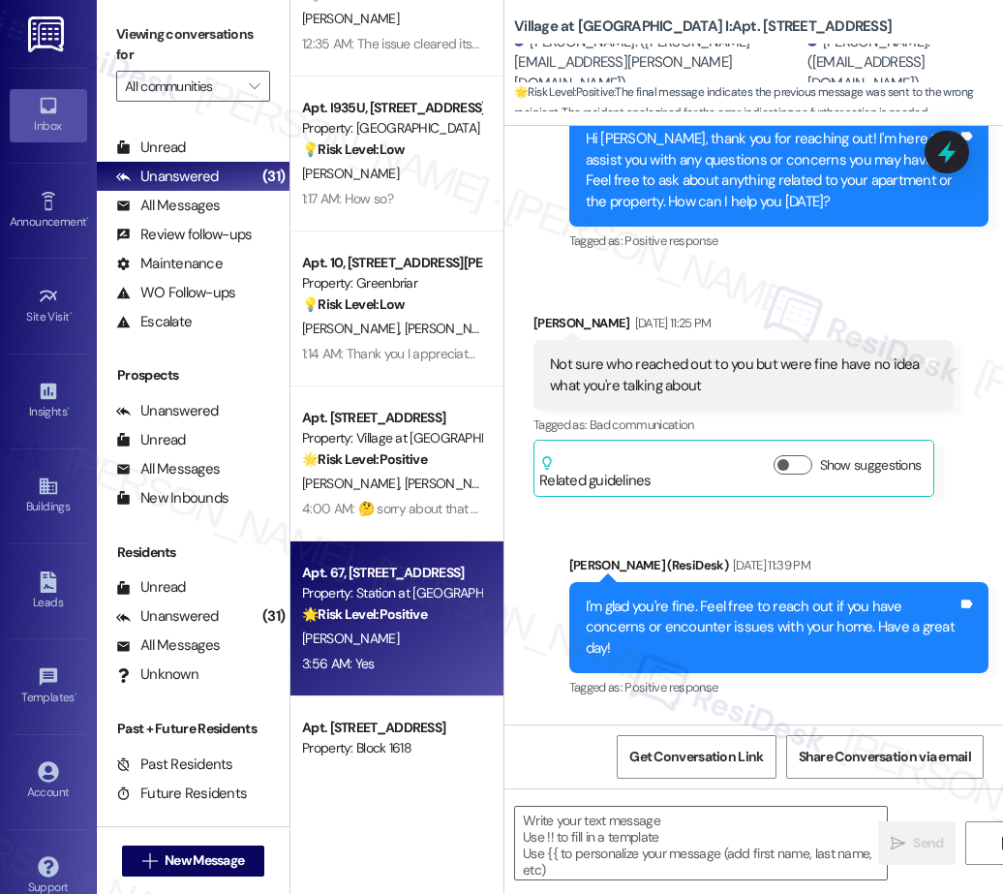
type textarea "Fetching suggested responses. Please feel free to read through the conversation…"
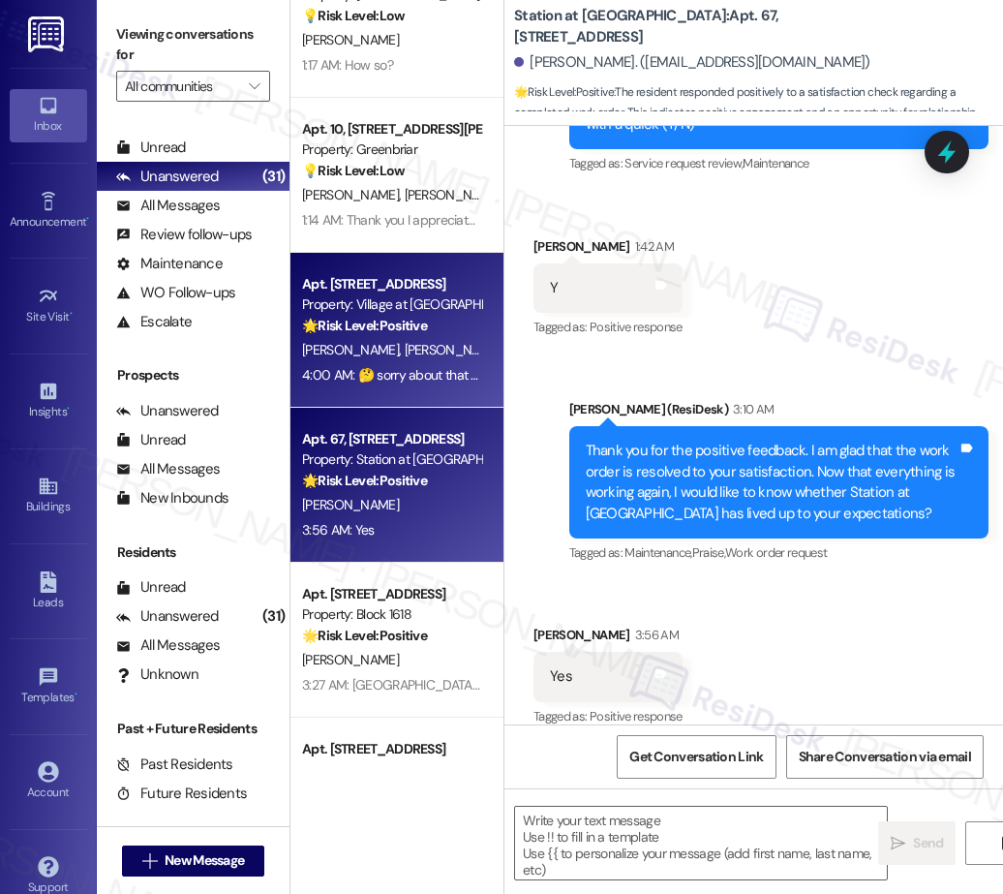
scroll to position [2553, 0]
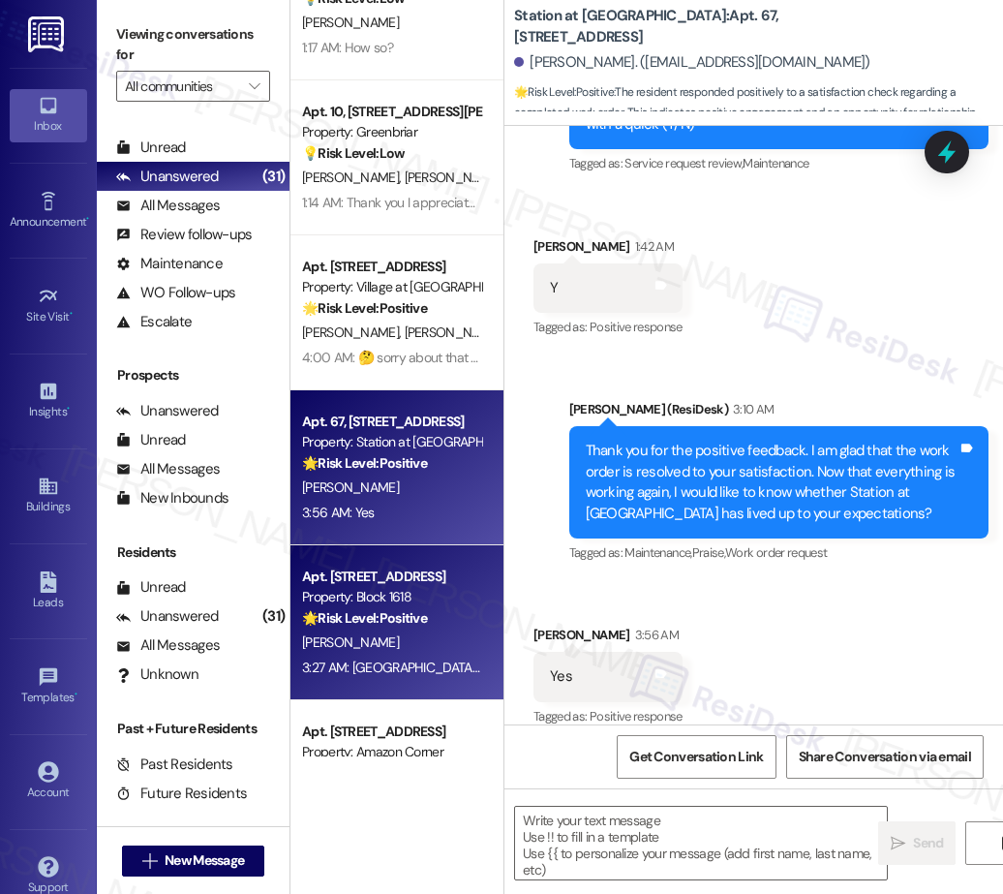
click at [427, 623] on strong "🌟 Risk Level: Positive" at bounding box center [364, 617] width 125 height 17
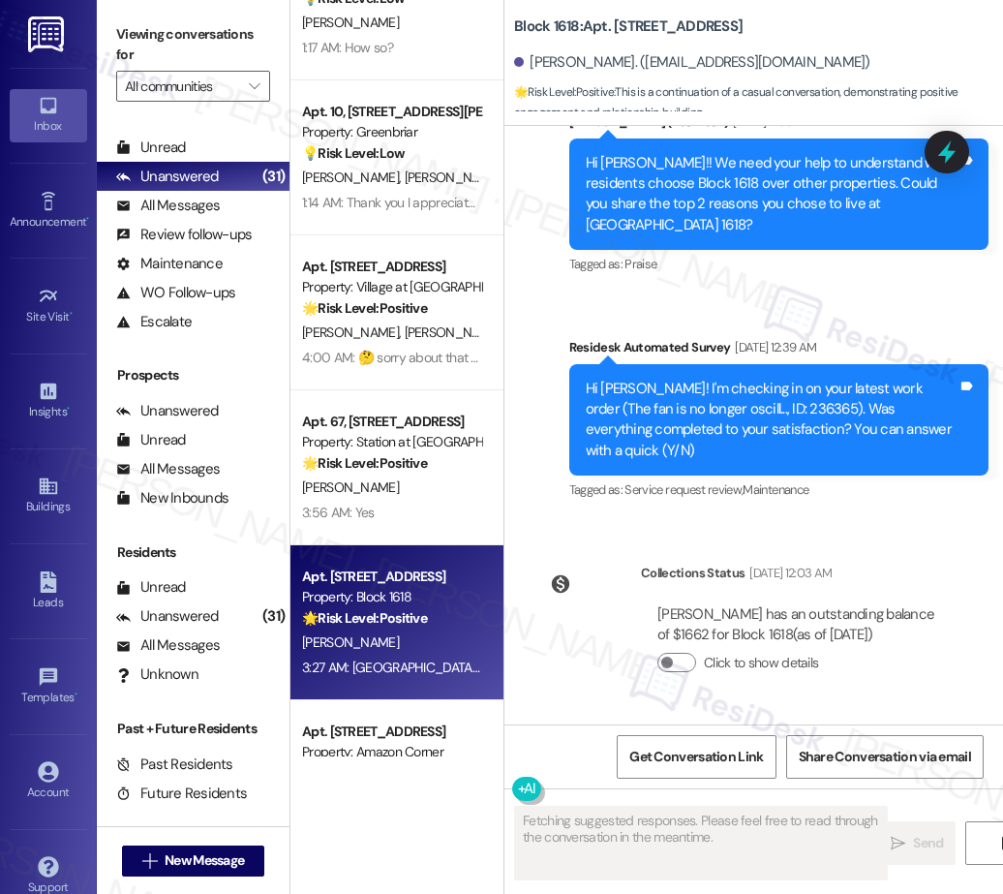
scroll to position [11973, 0]
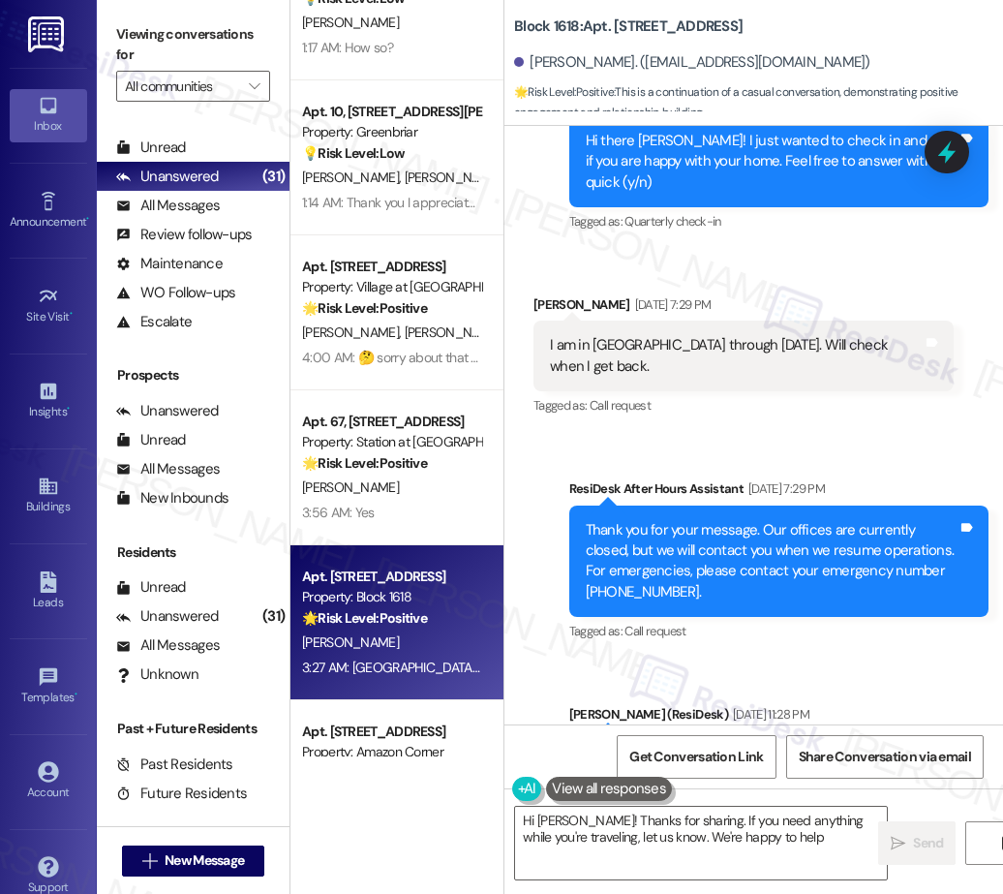
type textarea "Hi Dennis! Thanks for sharing. If you need anything while you're traveling, let…"
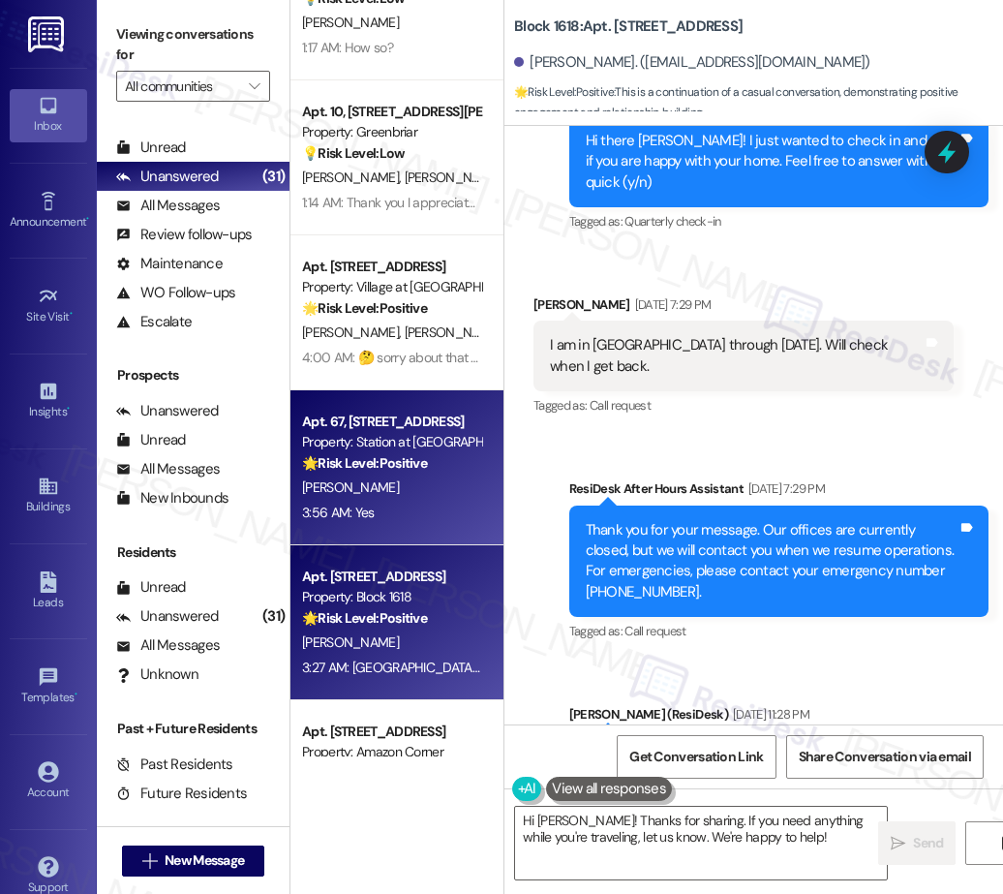
click at [387, 495] on div "C. Craig" at bounding box center [391, 487] width 183 height 24
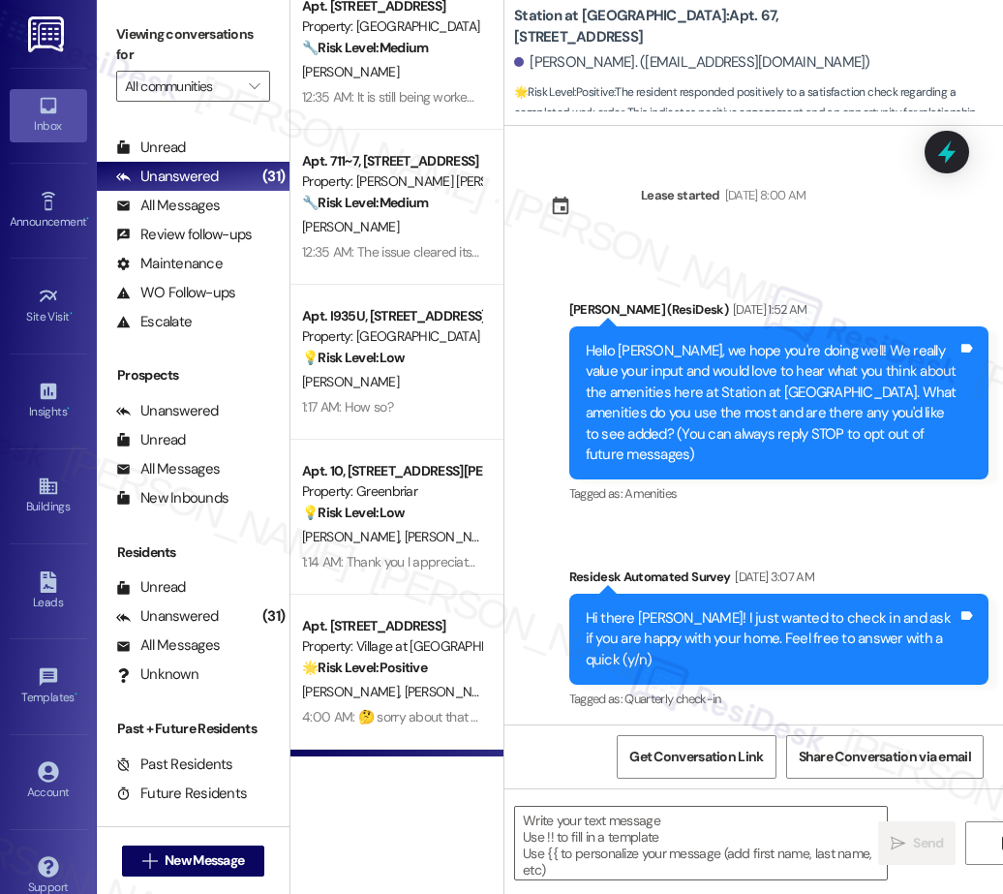
scroll to position [527, 0]
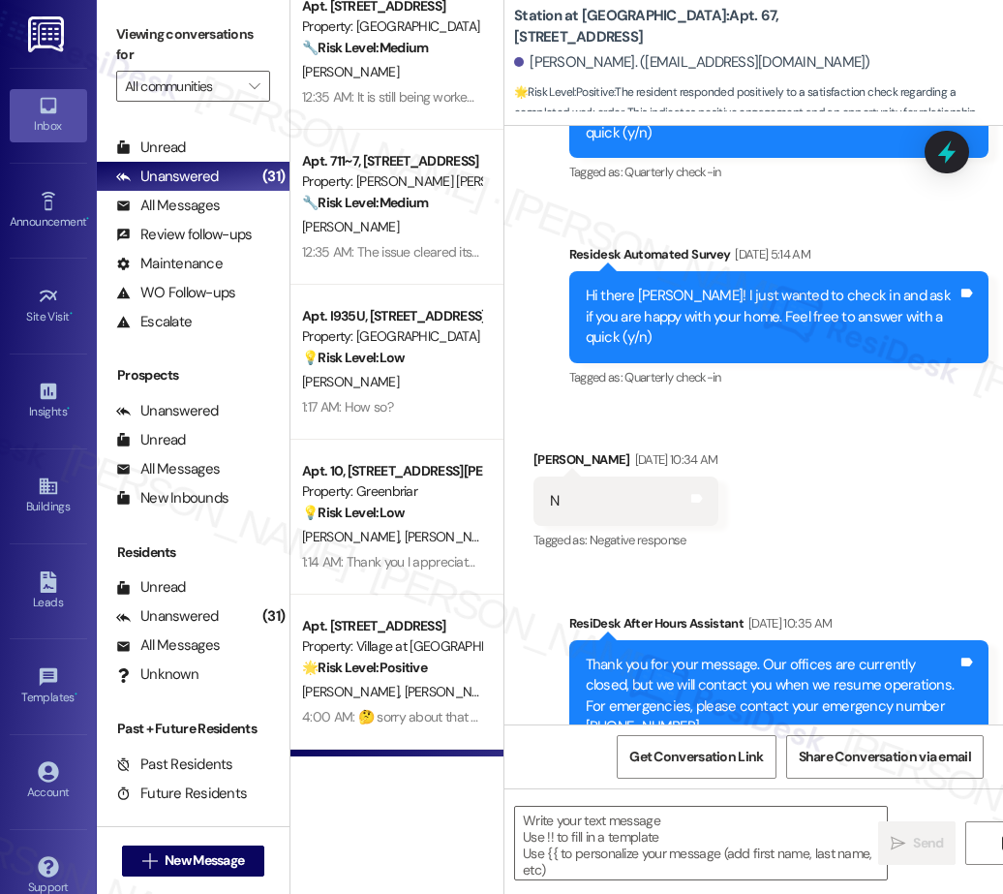
type textarea "Fetching suggested responses. Please feel free to read through the conversation…"
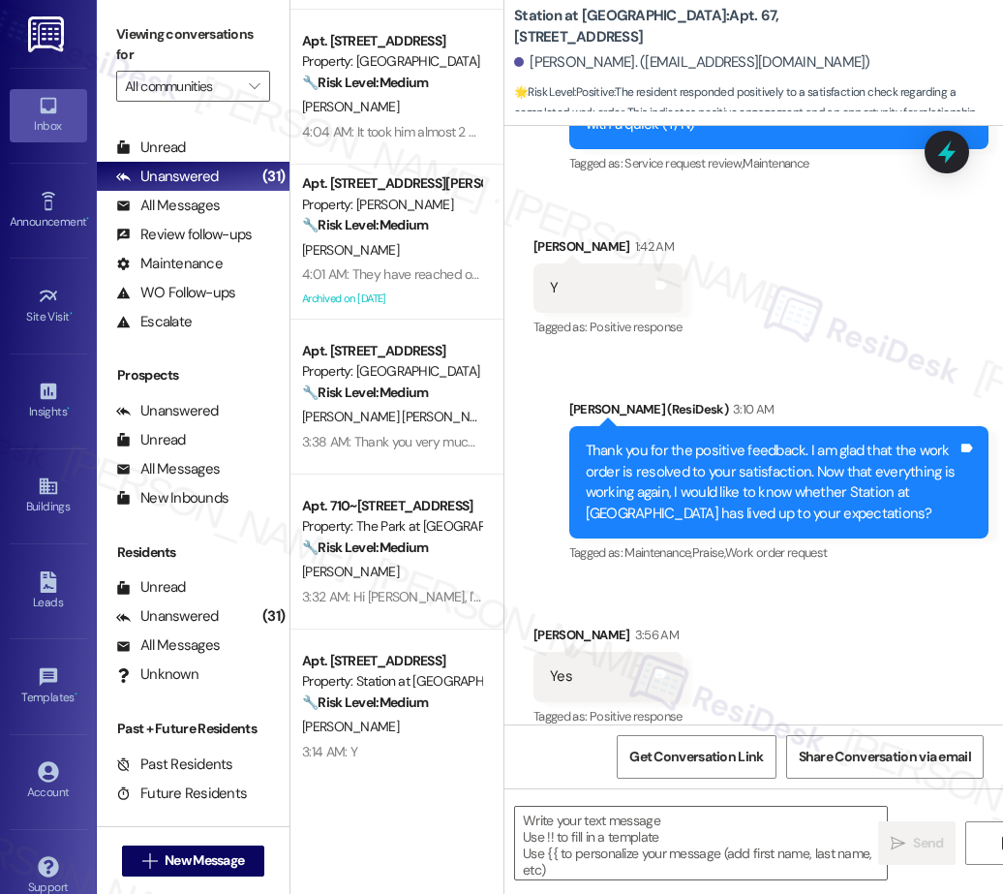
scroll to position [0, 0]
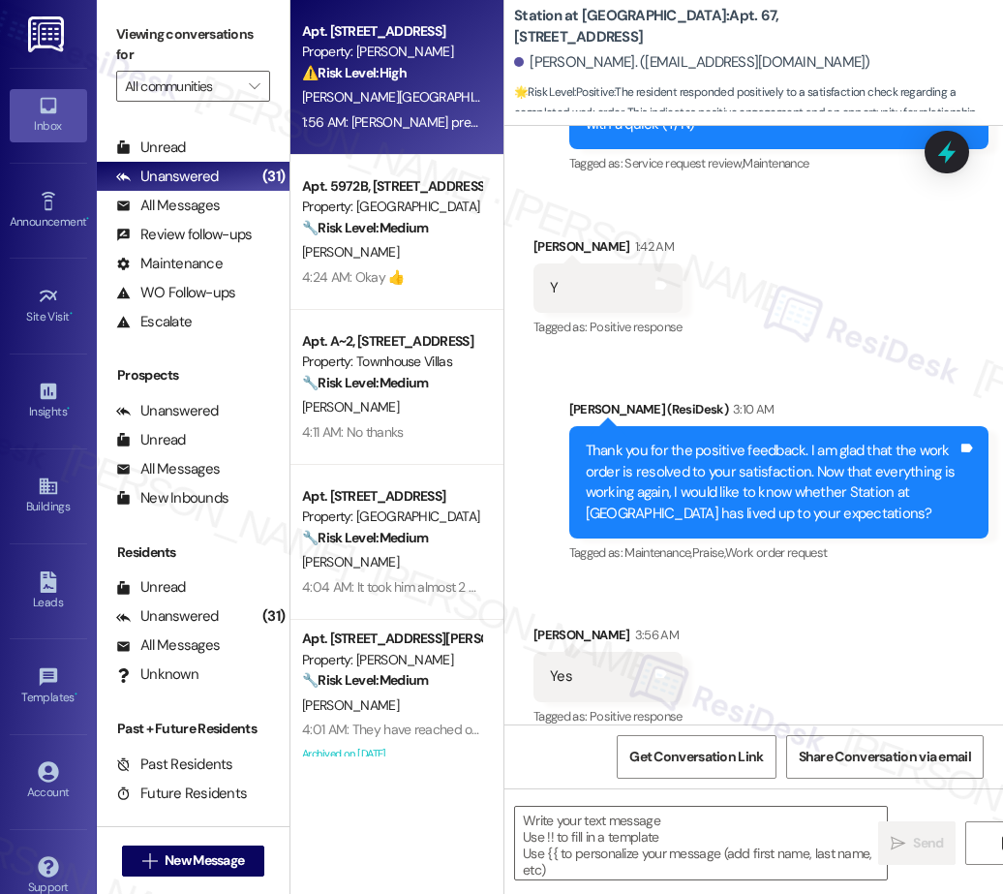
click at [364, 90] on span "A. Valencia" at bounding box center [415, 96] width 226 height 17
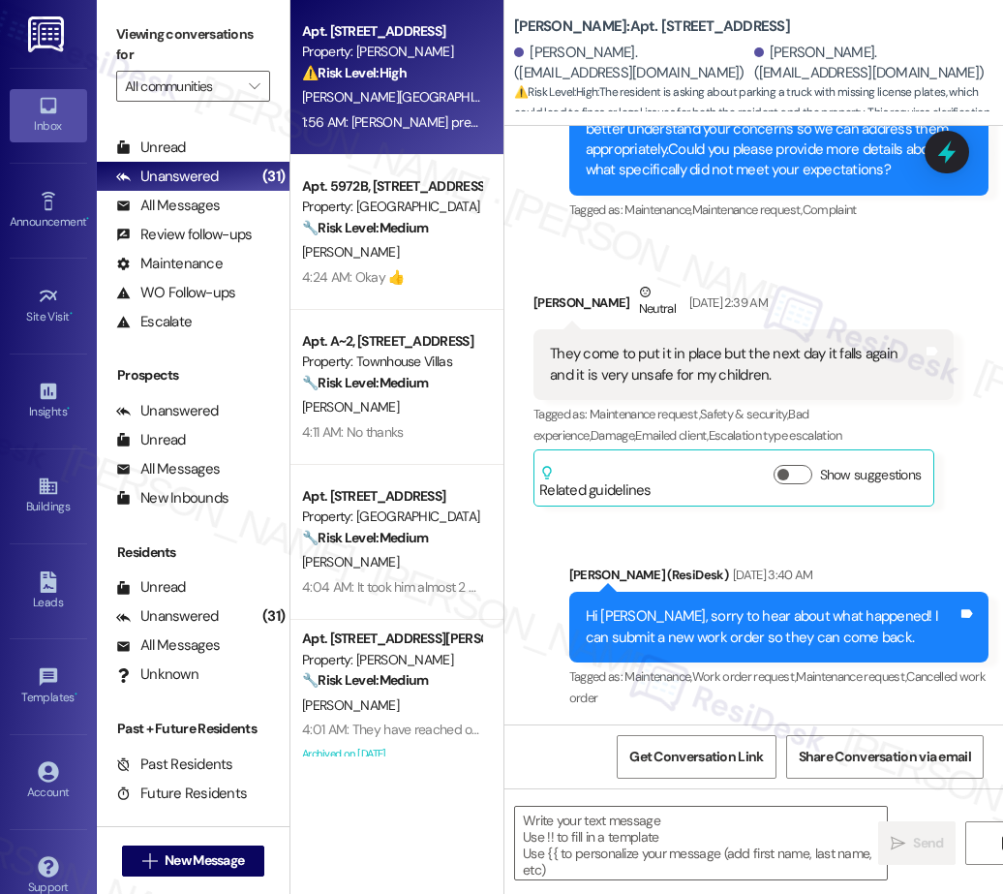
type textarea "Fetching suggested responses. Please feel free to read through the conversation…"
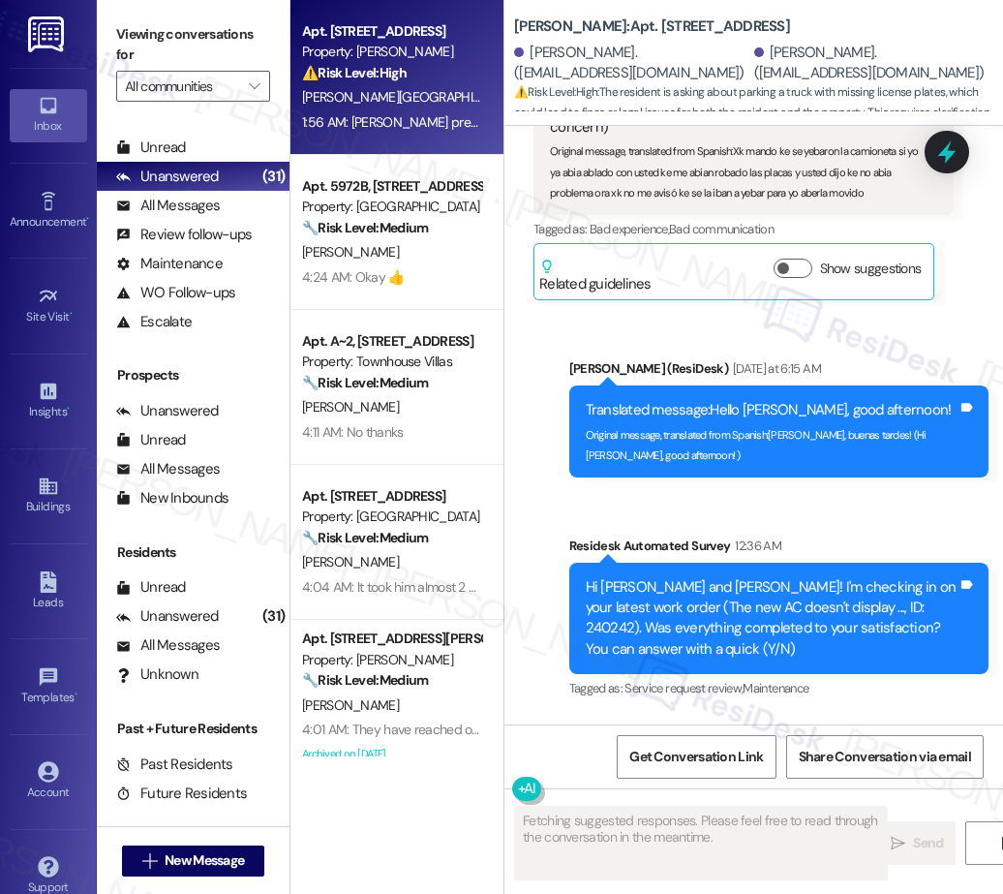
scroll to position [19139, 0]
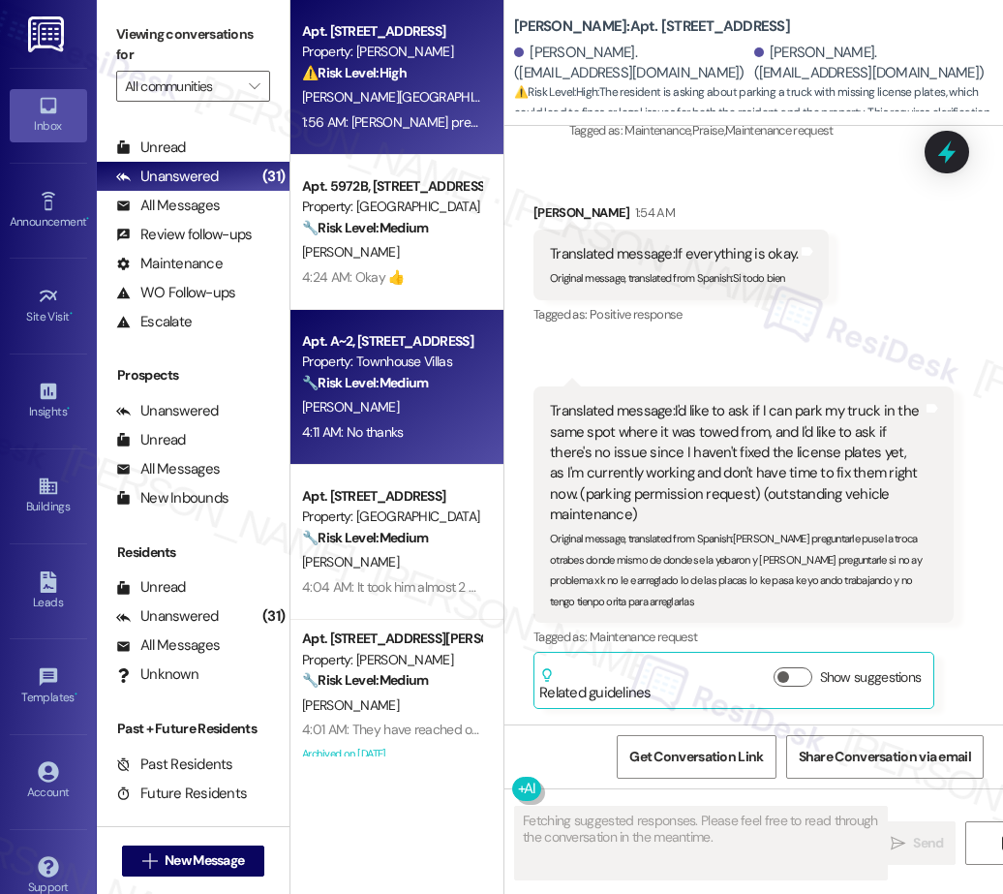
click at [408, 411] on div "M. Walden" at bounding box center [391, 407] width 183 height 24
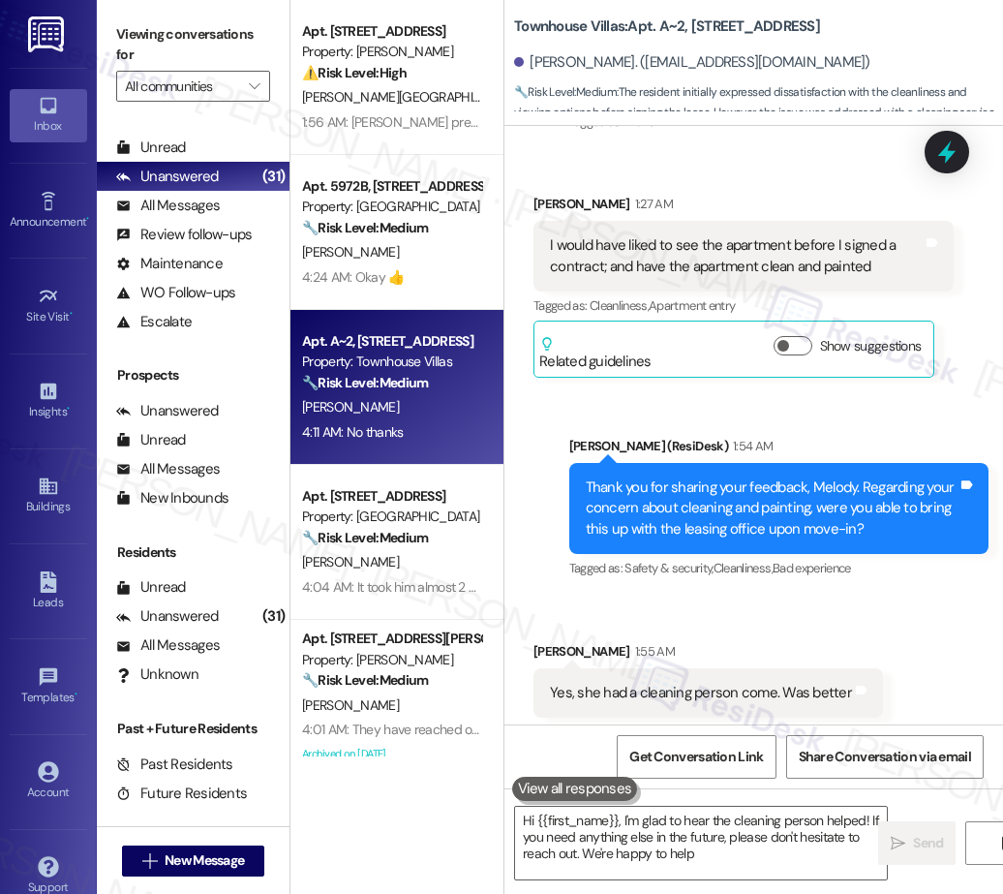
type textarea "Hi {{first_name}}, I'm glad to hear the cleaning person helped! If you need any…"
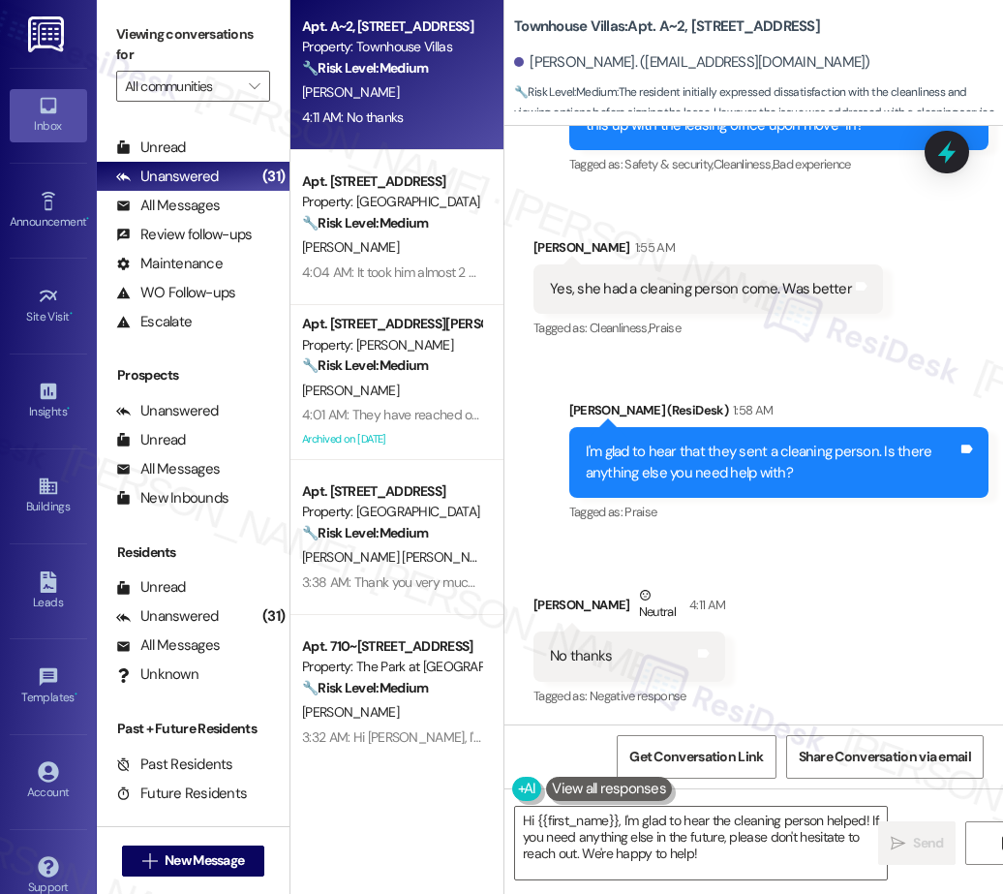
scroll to position [339, 0]
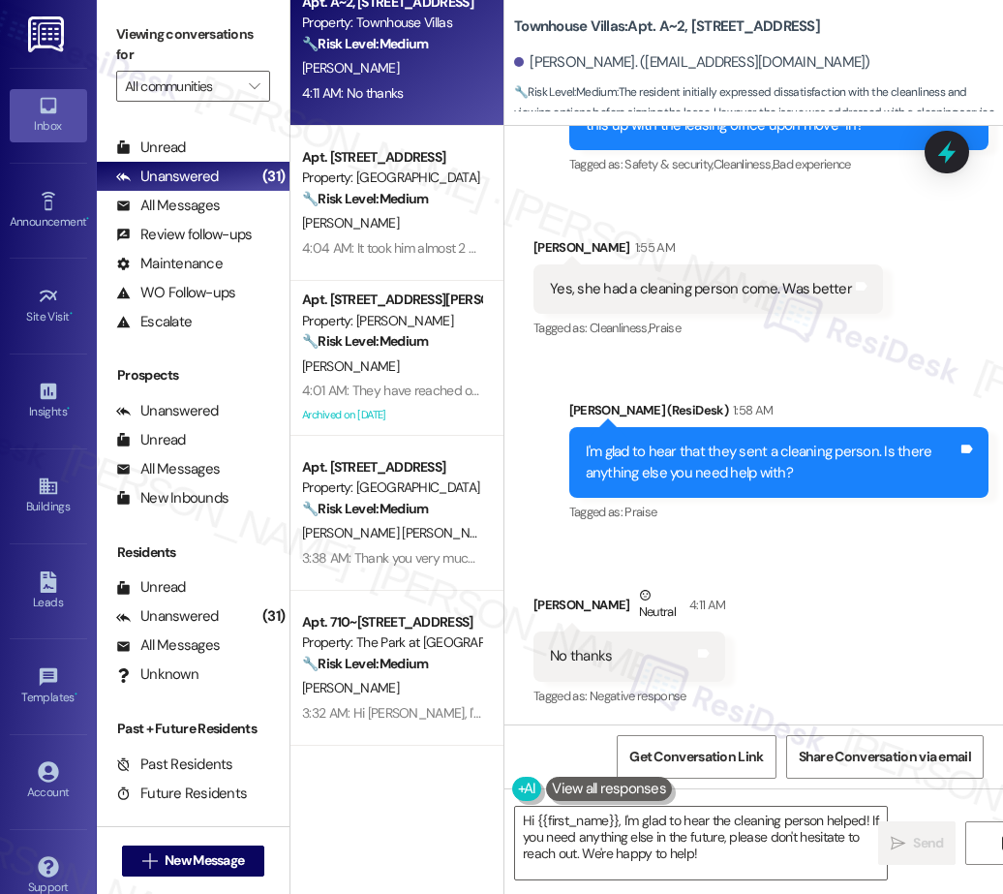
click at [347, 359] on div "Apt. 5972B, 5952 Park Court SE Property: Battle Creek South 🔧 Risk Level: Mediu…" at bounding box center [396, 378] width 213 height 756
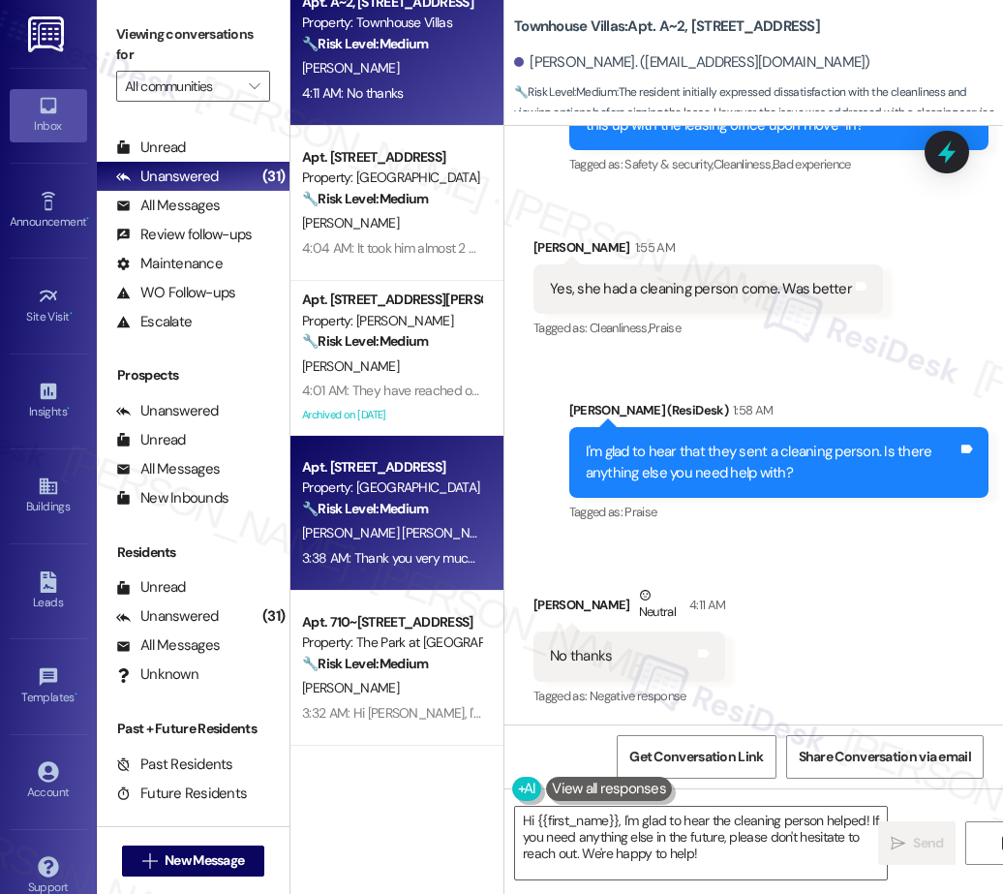
click at [311, 575] on div "Apt. 21, 3033 Gateway St Property: Pacific Village 🔧 Risk Level: Medium The res…" at bounding box center [396, 513] width 213 height 155
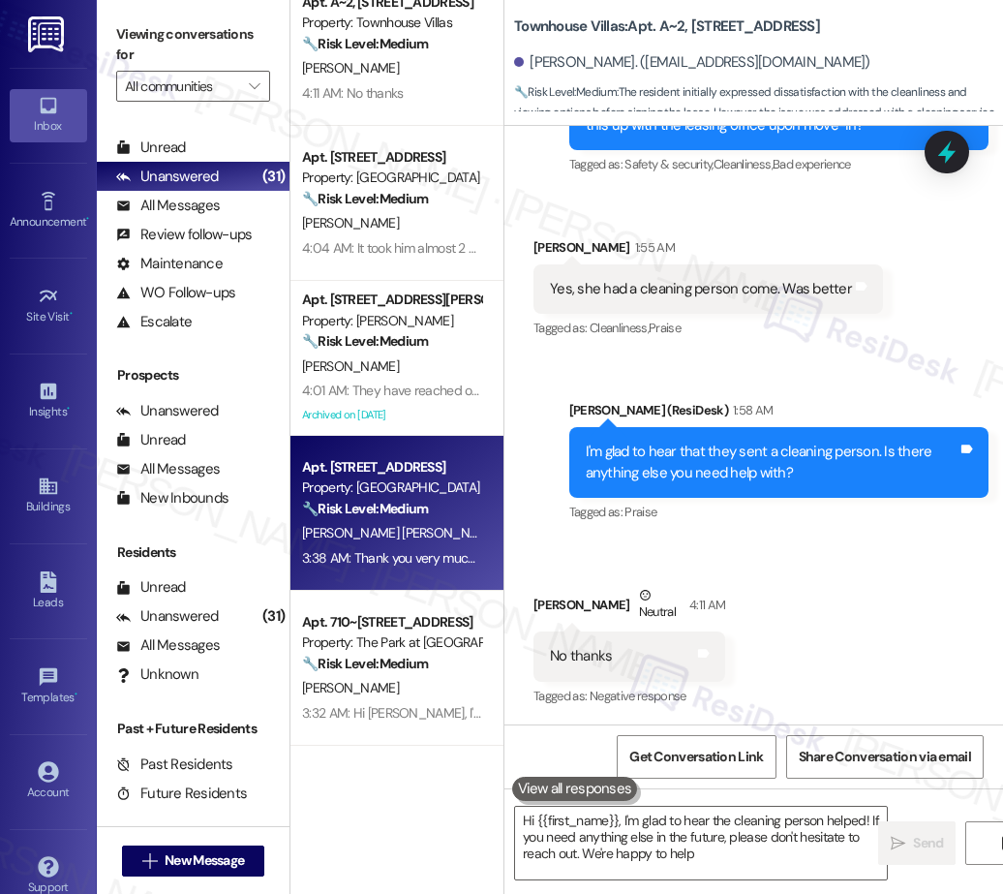
type textarea "Hi {{first_name}}, I'm glad to hear the cleaning person helped! If you need any…"
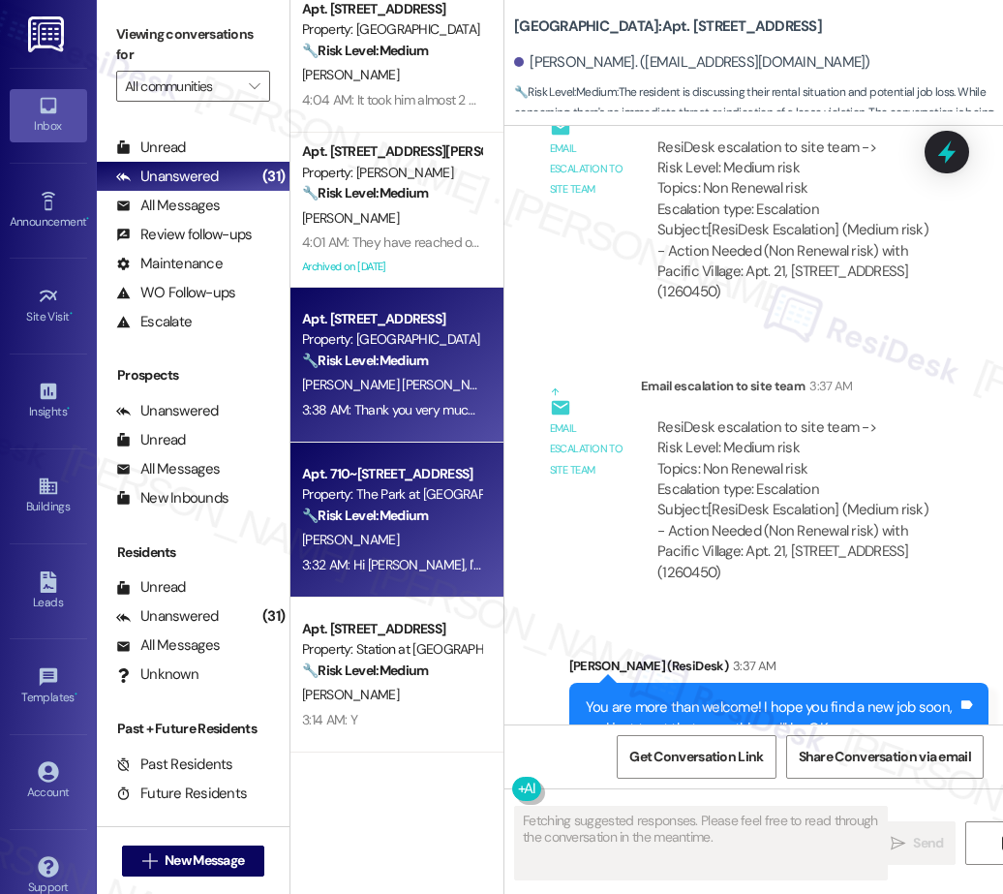
scroll to position [8932, 0]
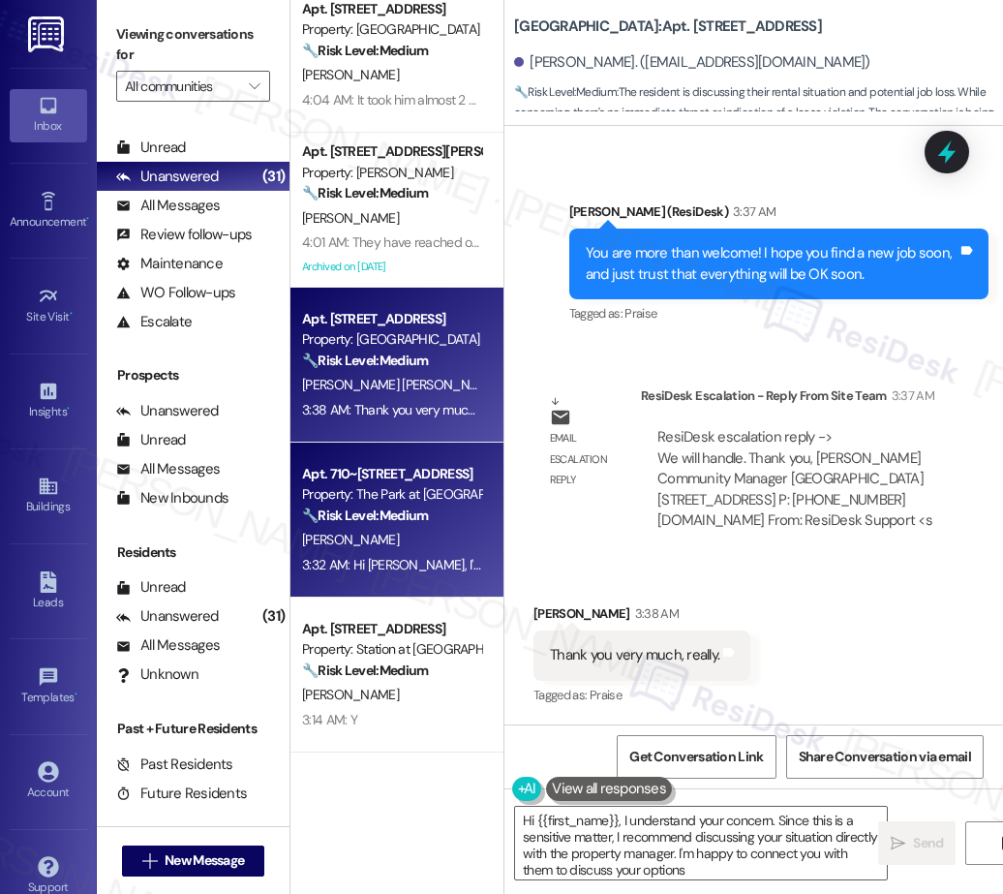
type textarea "Hi {{first_name}}, I understand your concern. Since this is a sensitive matter,…"
click at [420, 518] on strong "🔧 Risk Level: Medium" at bounding box center [365, 514] width 126 height 17
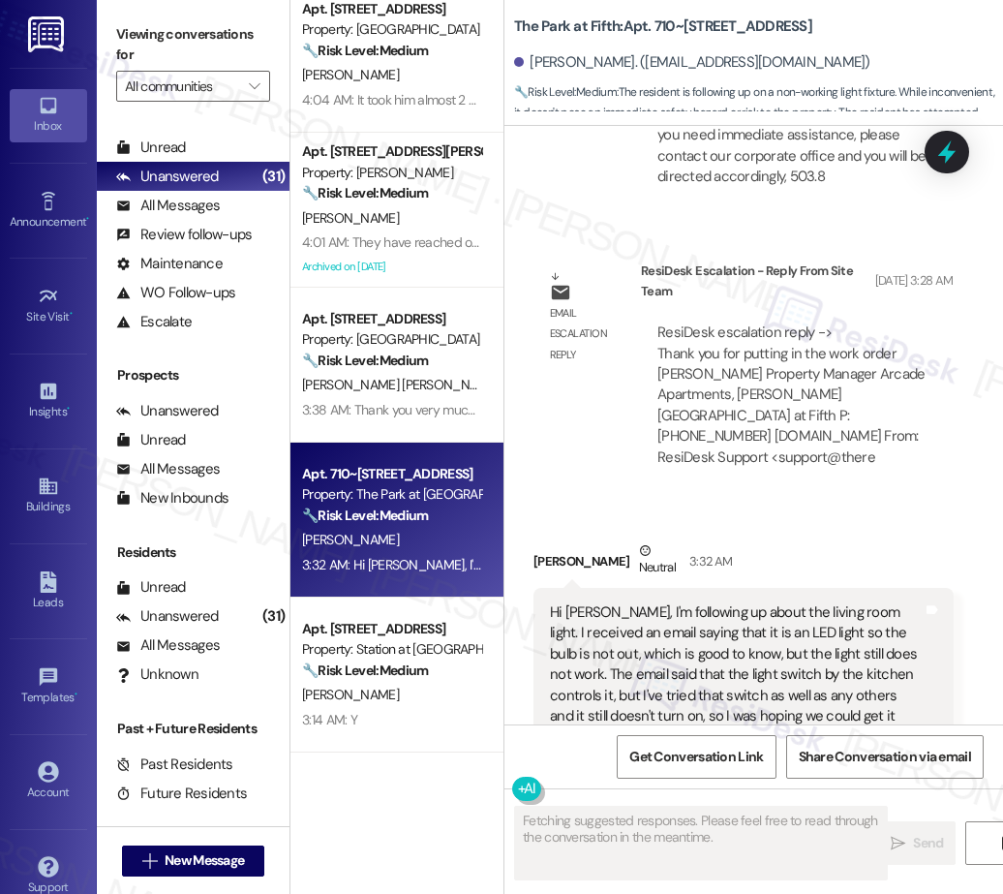
scroll to position [2794, 0]
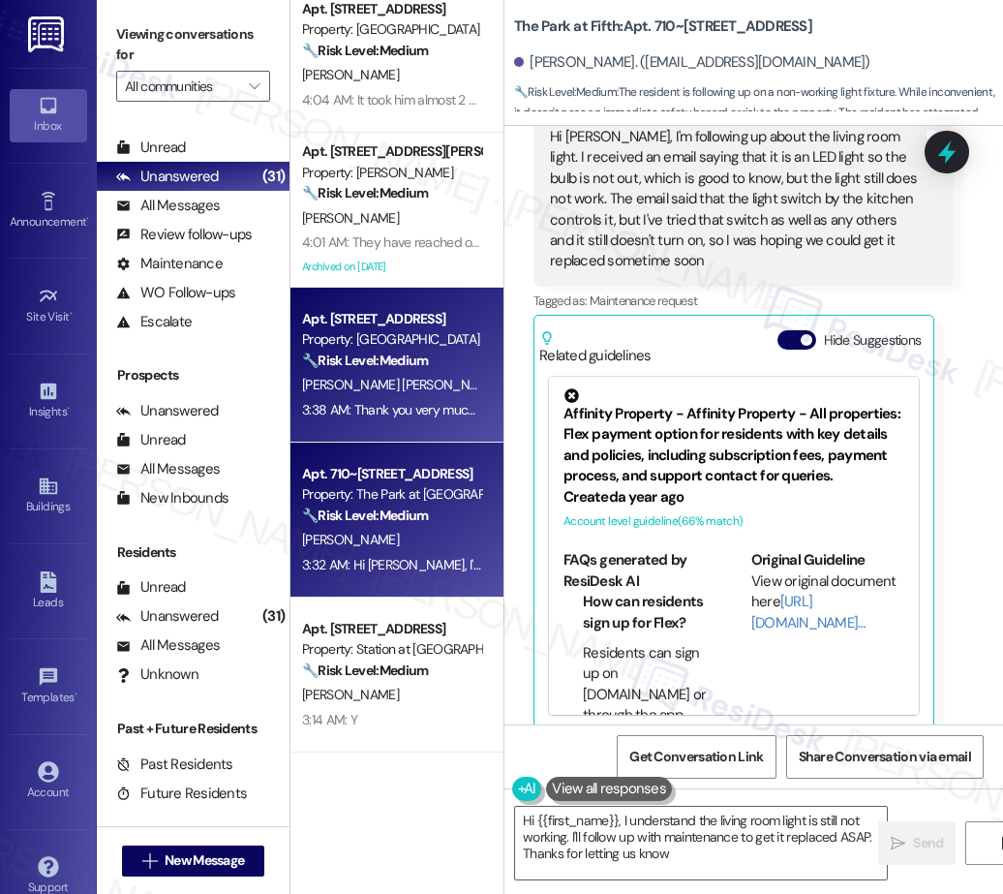
type textarea "Hi {{first_name}}, I understand the living room light is still not working. I'l…"
click at [404, 373] on div "A. Barrios Munoz" at bounding box center [391, 385] width 183 height 24
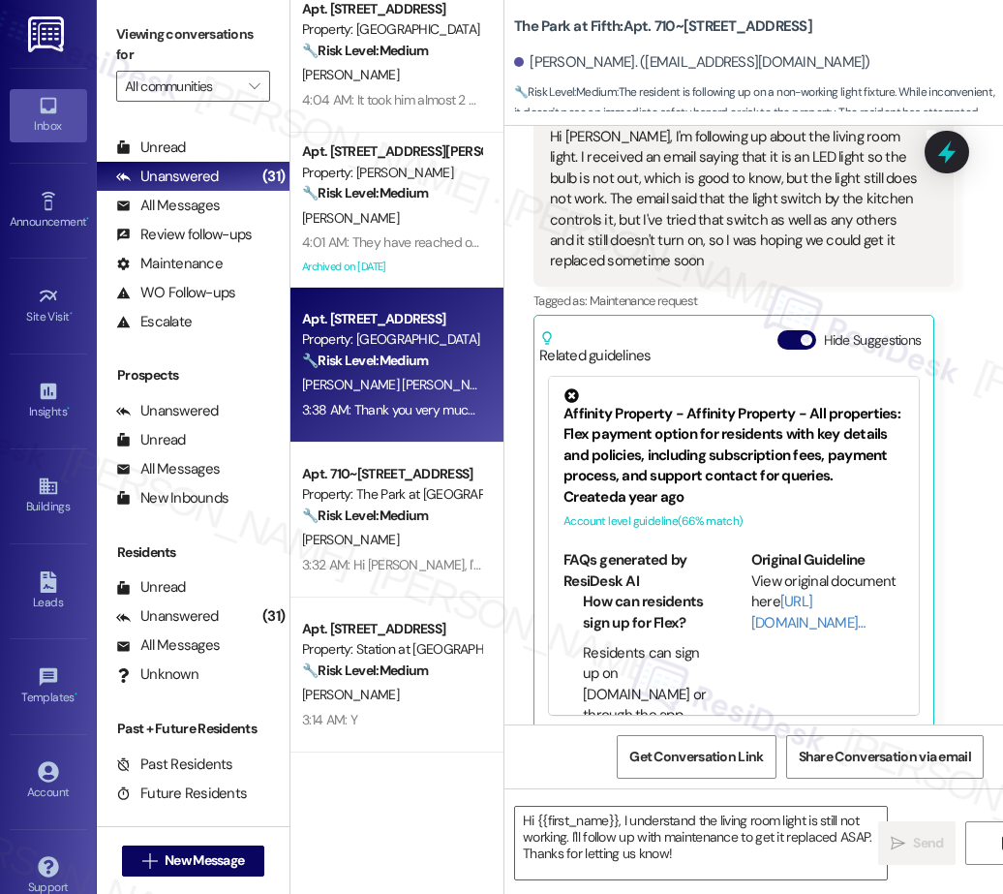
type textarea "Fetching suggested responses. Please feel free to read through the conversation…"
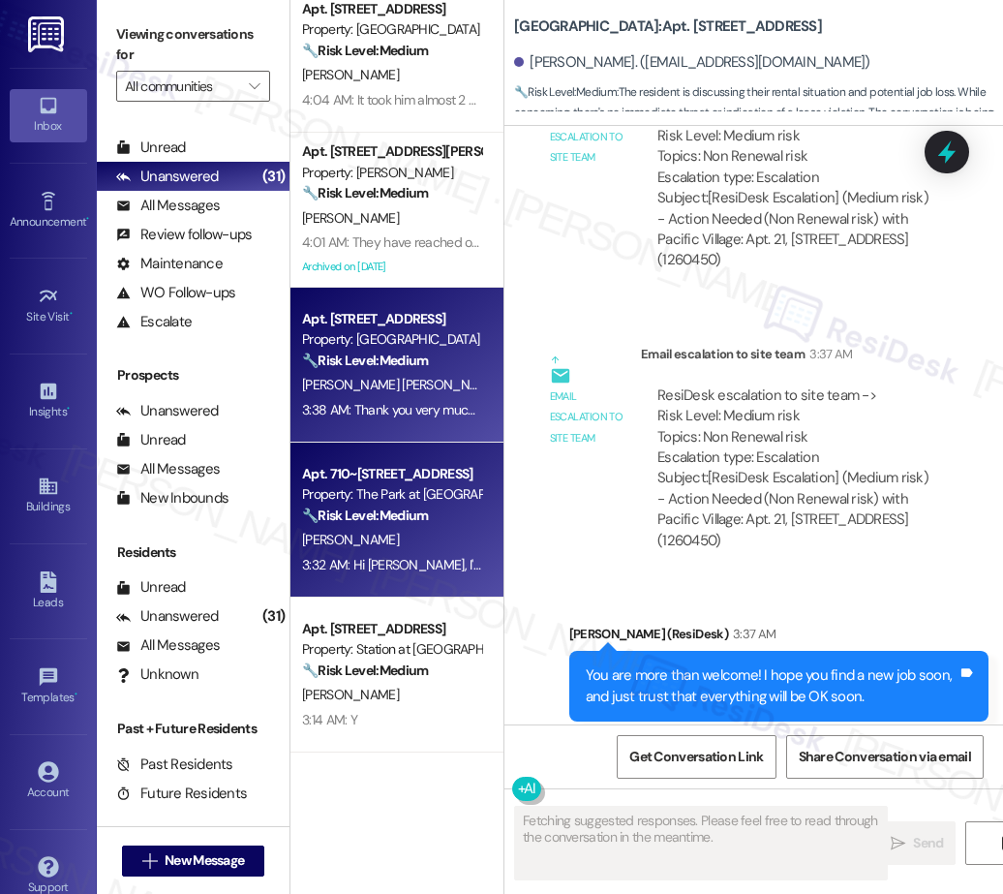
scroll to position [8932, 0]
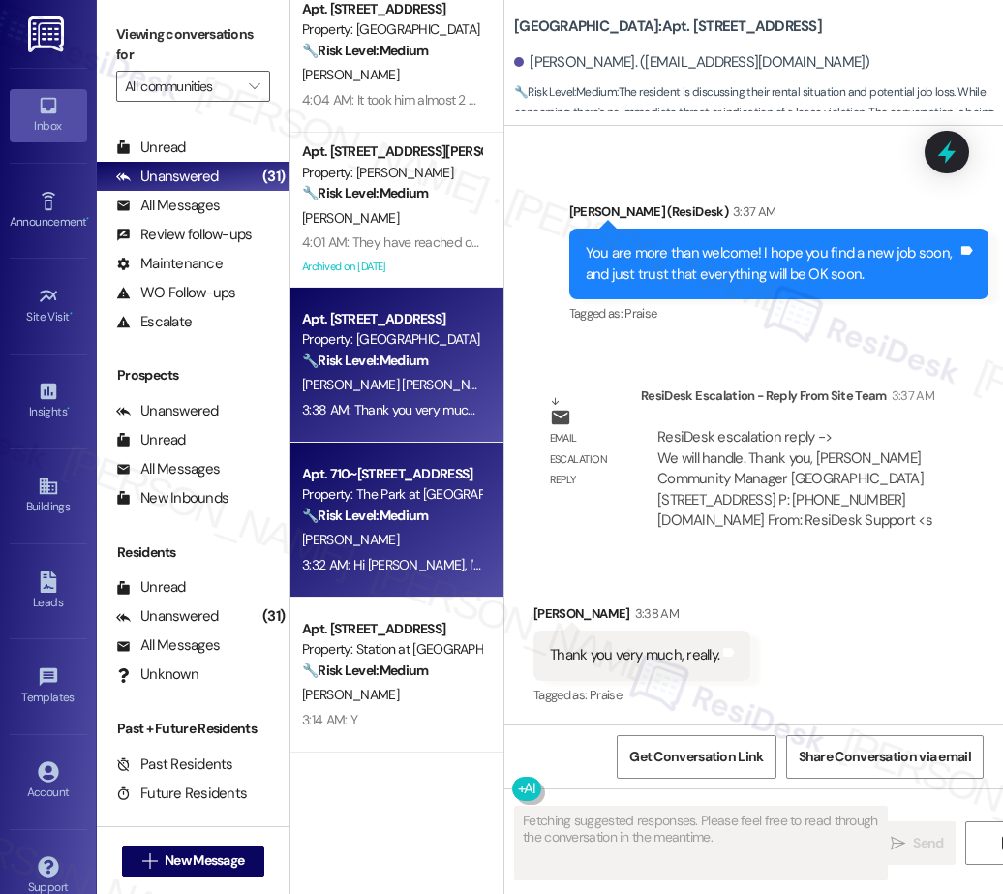
click at [422, 496] on div "Property: The Park at Fifth" at bounding box center [391, 494] width 179 height 20
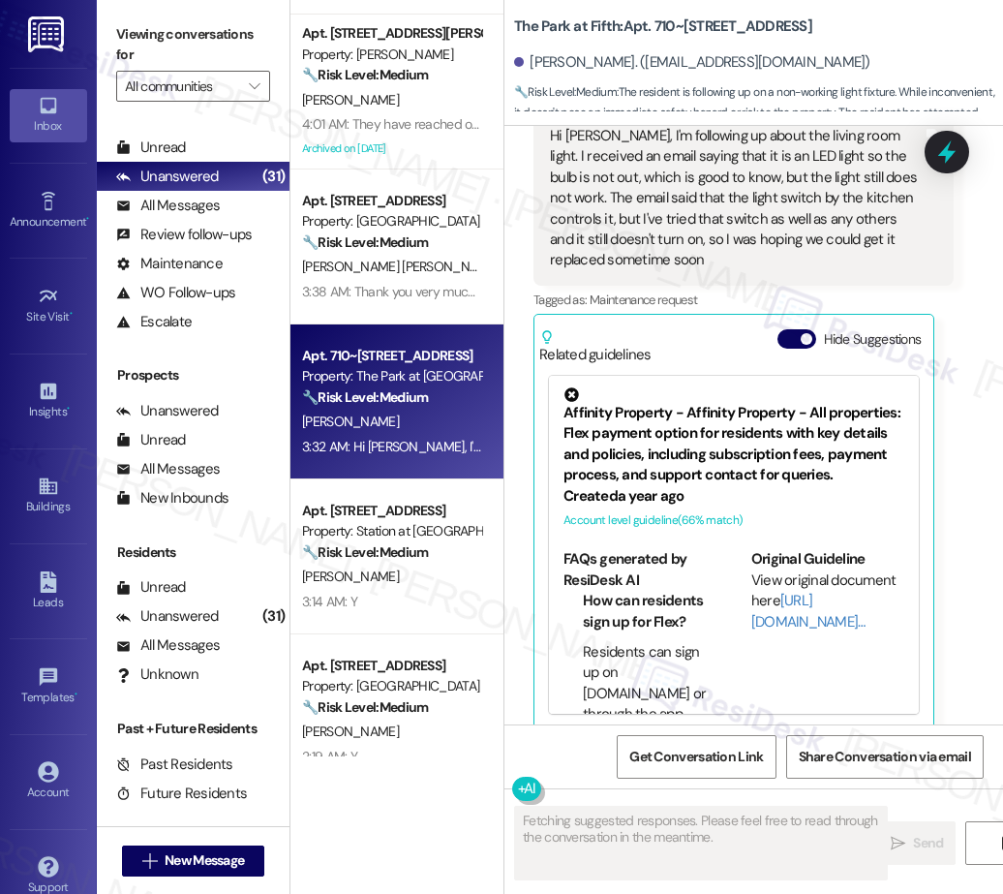
scroll to position [746, 0]
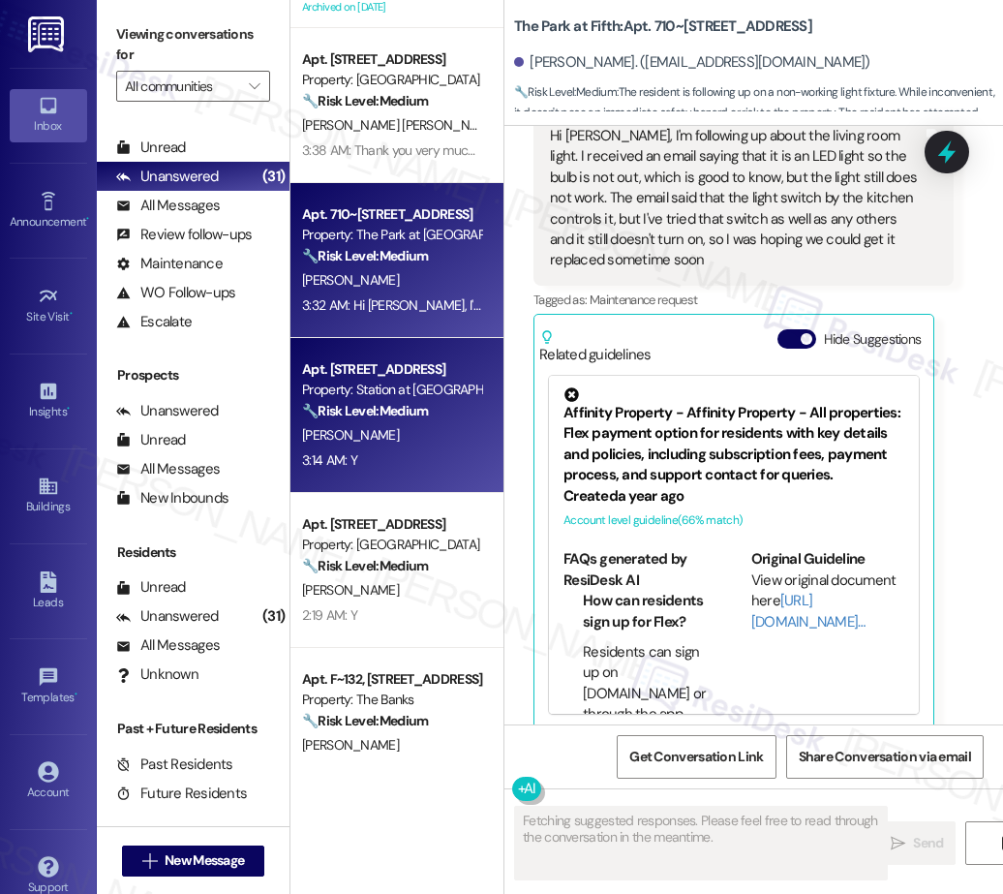
click at [411, 443] on div "B. Njoku" at bounding box center [391, 435] width 183 height 24
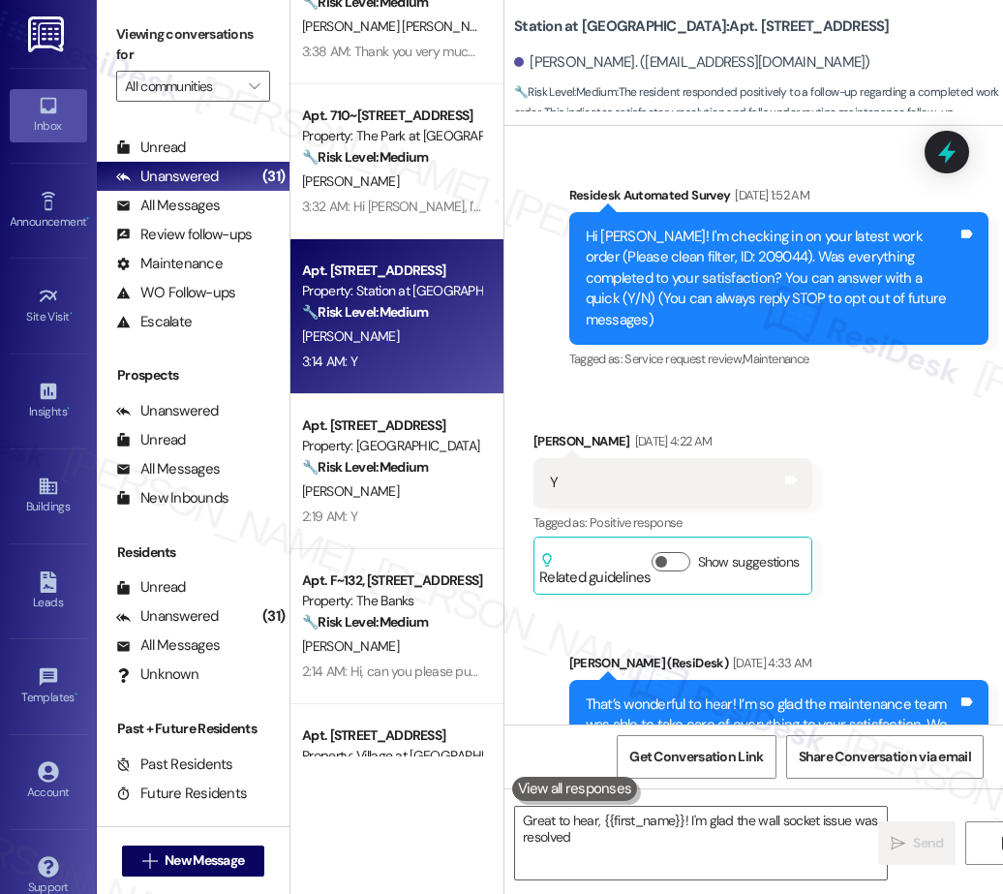
scroll to position [858, 0]
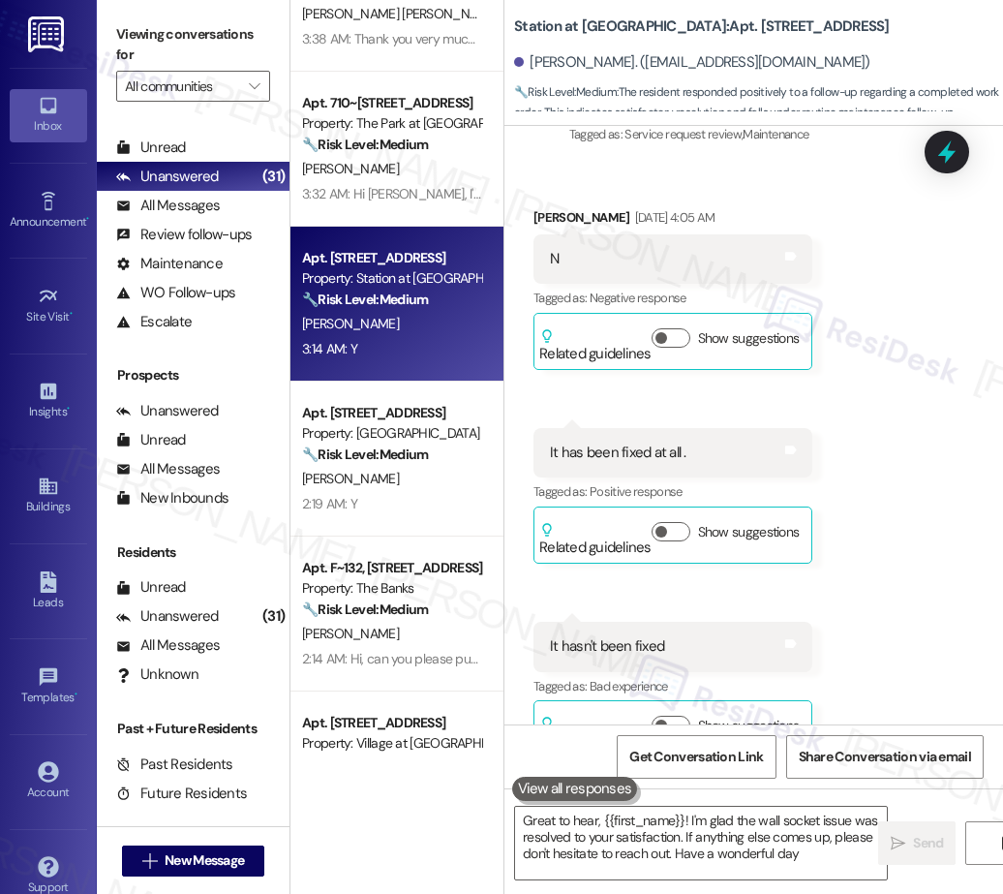
type textarea "Great to hear, {{first_name}}! I'm glad the wall socket issue was resolved to y…"
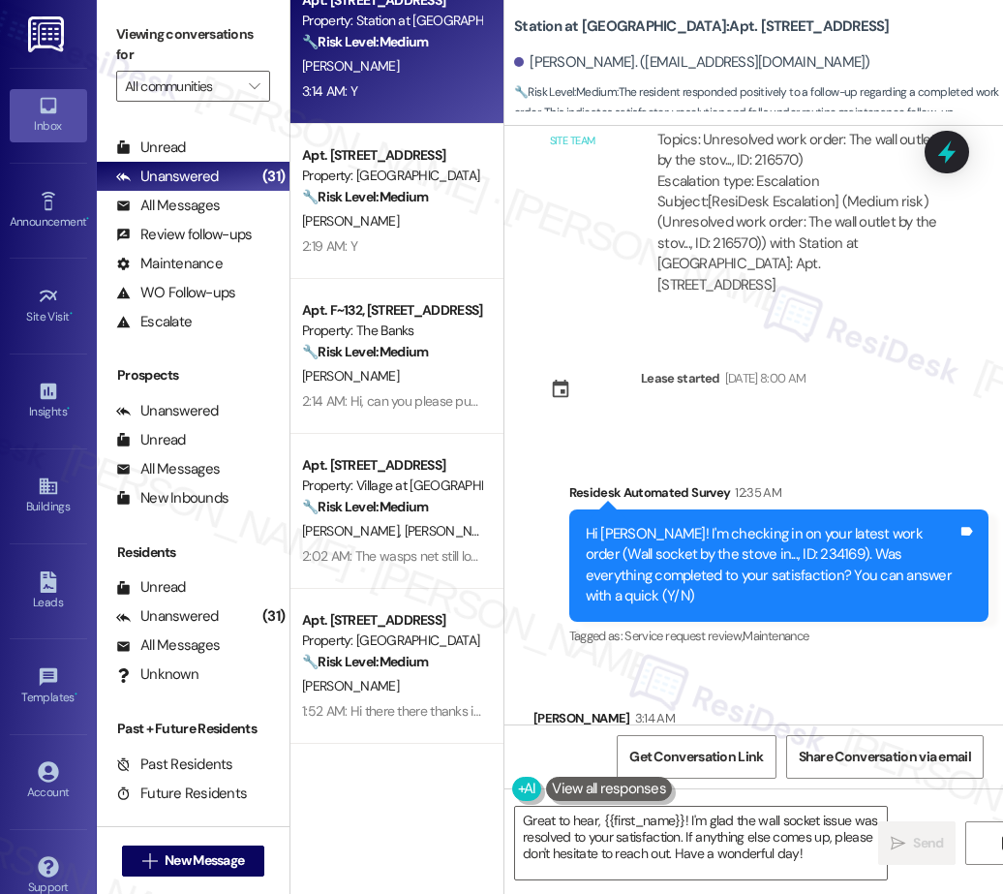
scroll to position [1130, 0]
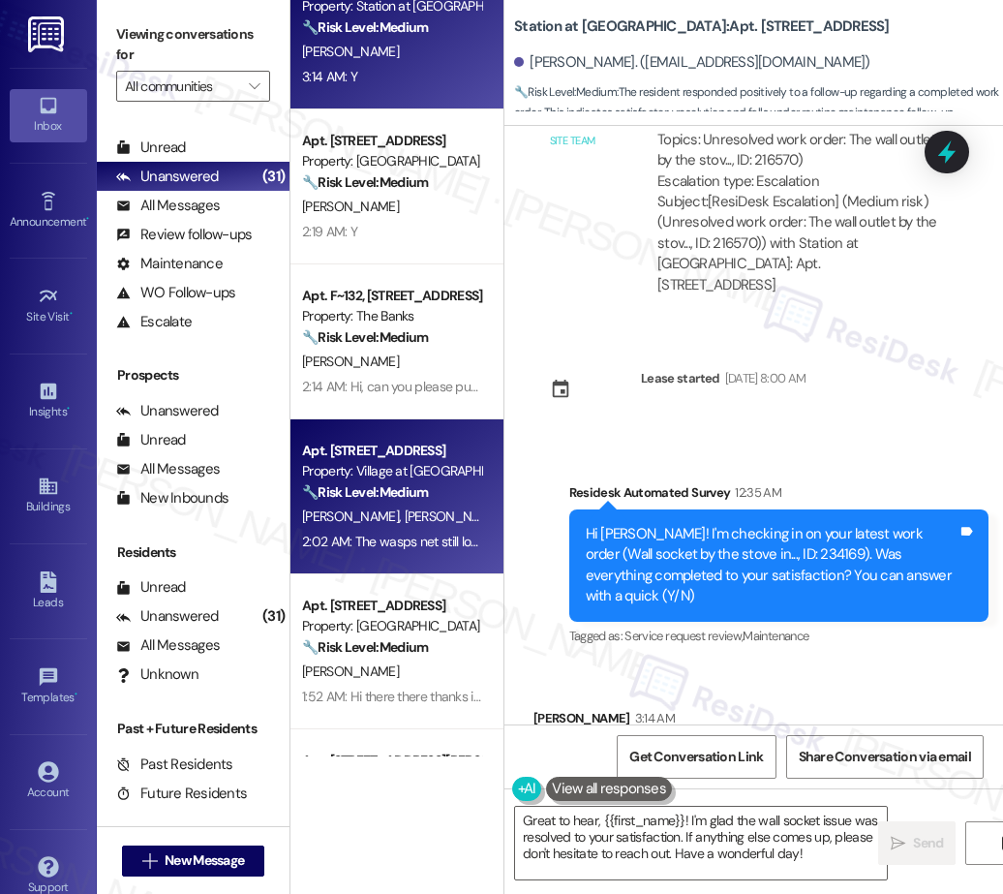
click at [388, 505] on div "J. Roberts D. Colebrooke" at bounding box center [391, 516] width 183 height 24
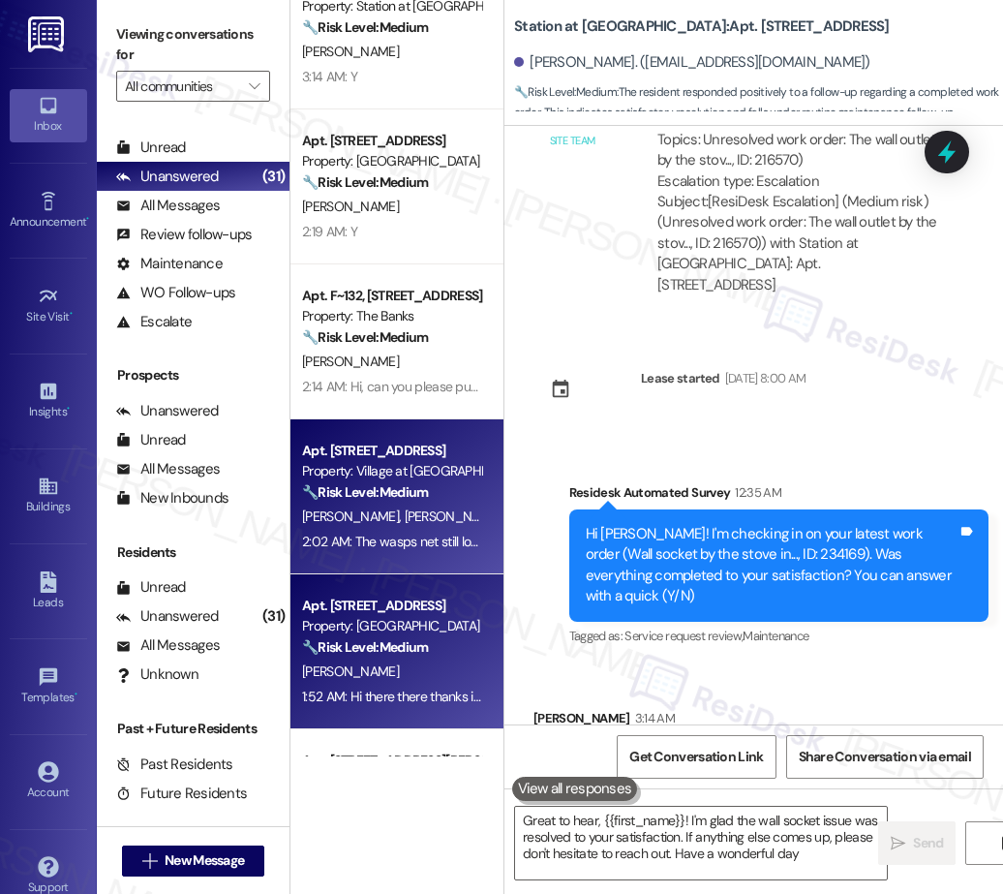
type textarea "Great to hear, {{first_name}}! I'm glad the wall socket issue was resolved to y…"
click at [421, 652] on strong "🔧 Risk Level: Medium" at bounding box center [365, 646] width 126 height 17
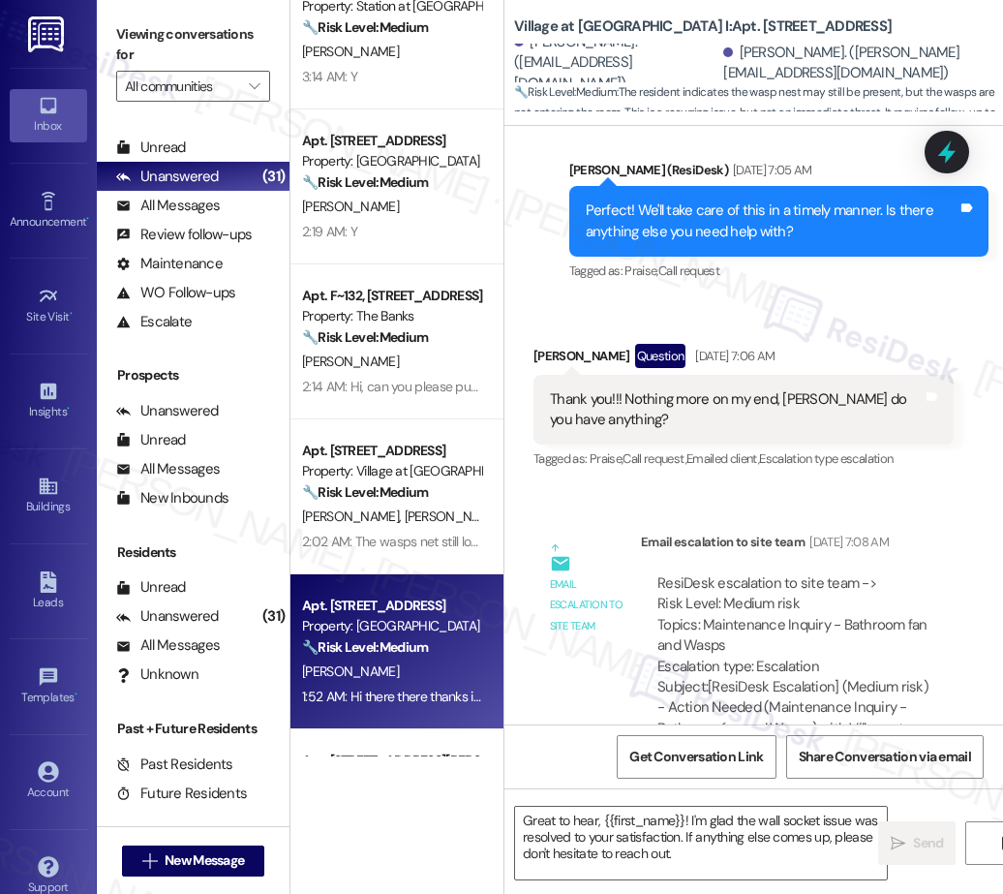
scroll to position [3244, 0]
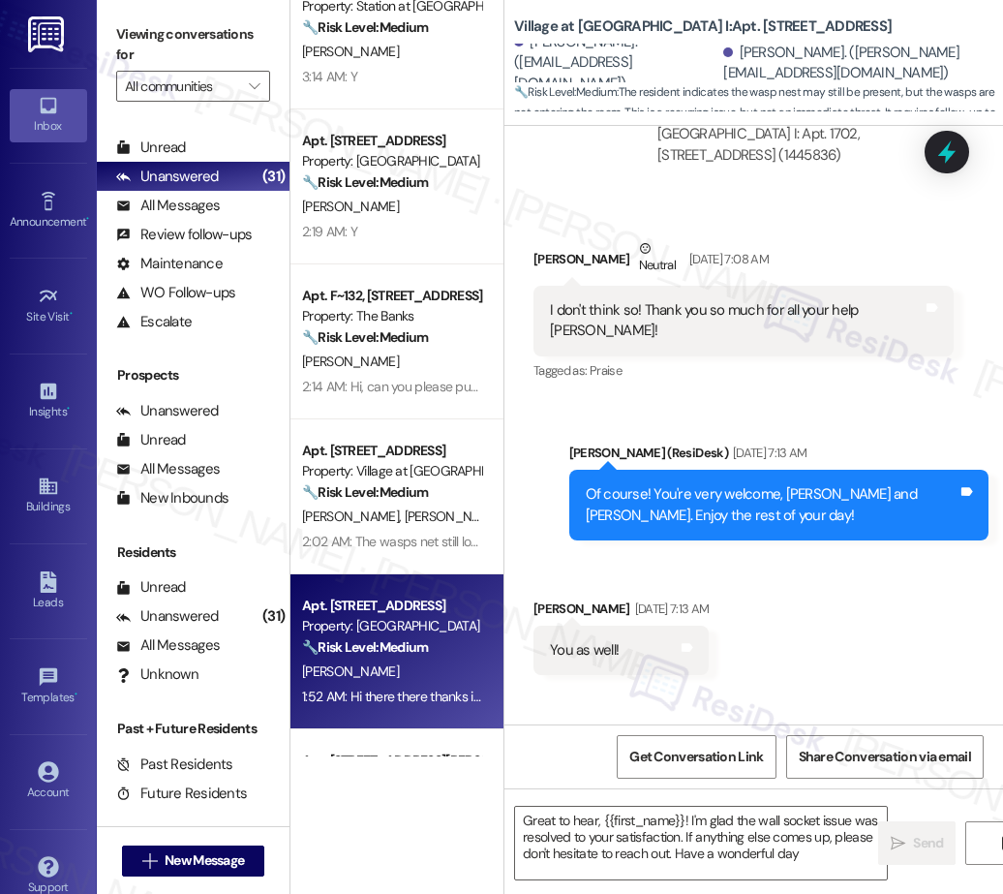
type textarea "Great to hear, {{first_name}}! I'm glad the wall socket issue was resolved to y…"
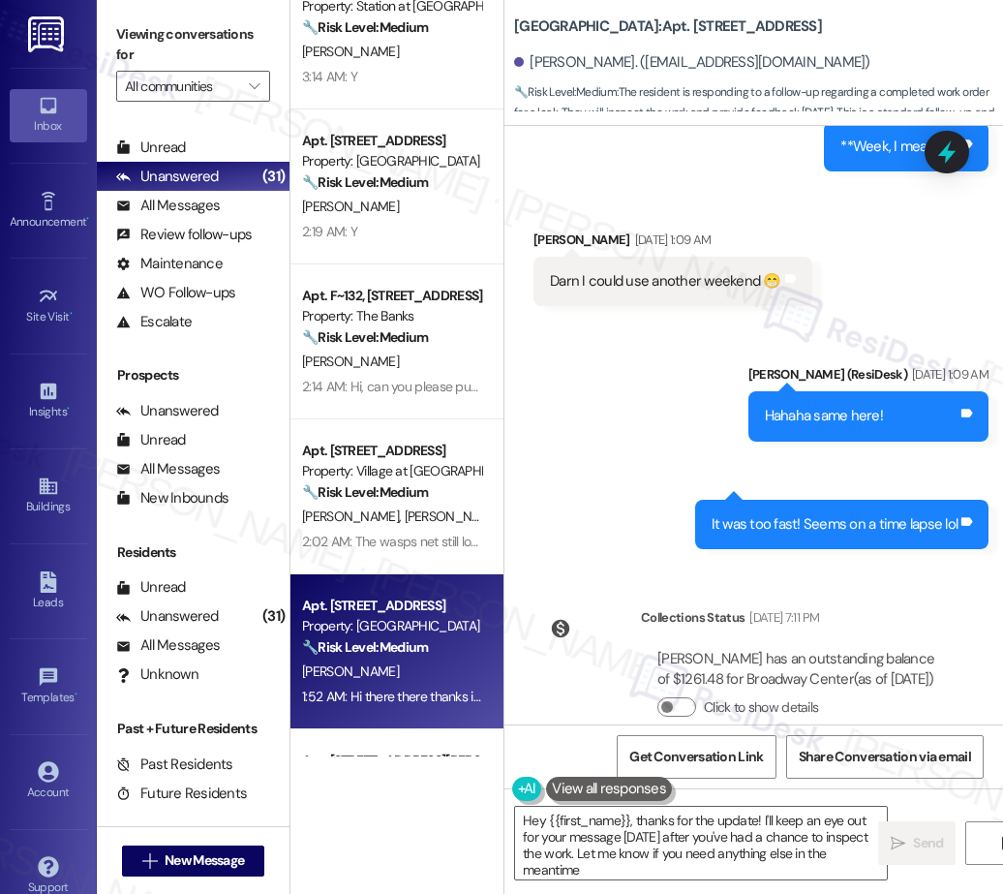
type textarea "Hey {{first_name}}, thanks for the update! I'll keep an eye out for your messag…"
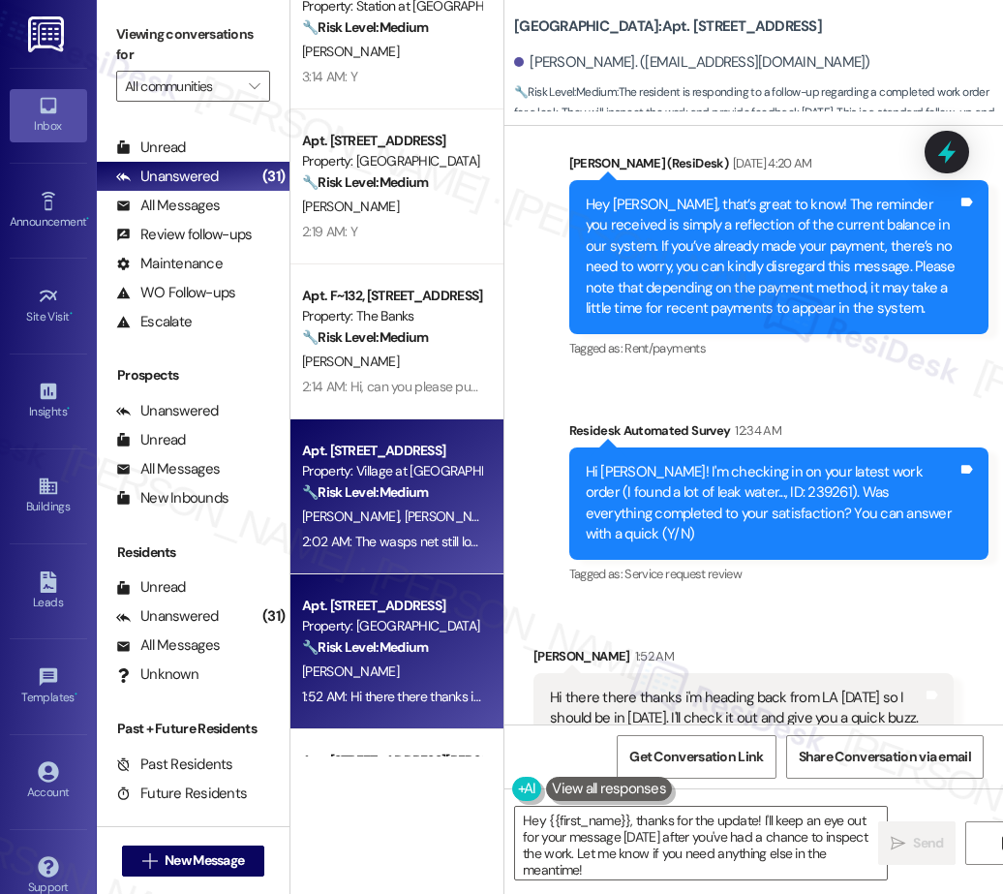
click at [431, 526] on div "J. Roberts D. Colebrooke" at bounding box center [391, 516] width 183 height 24
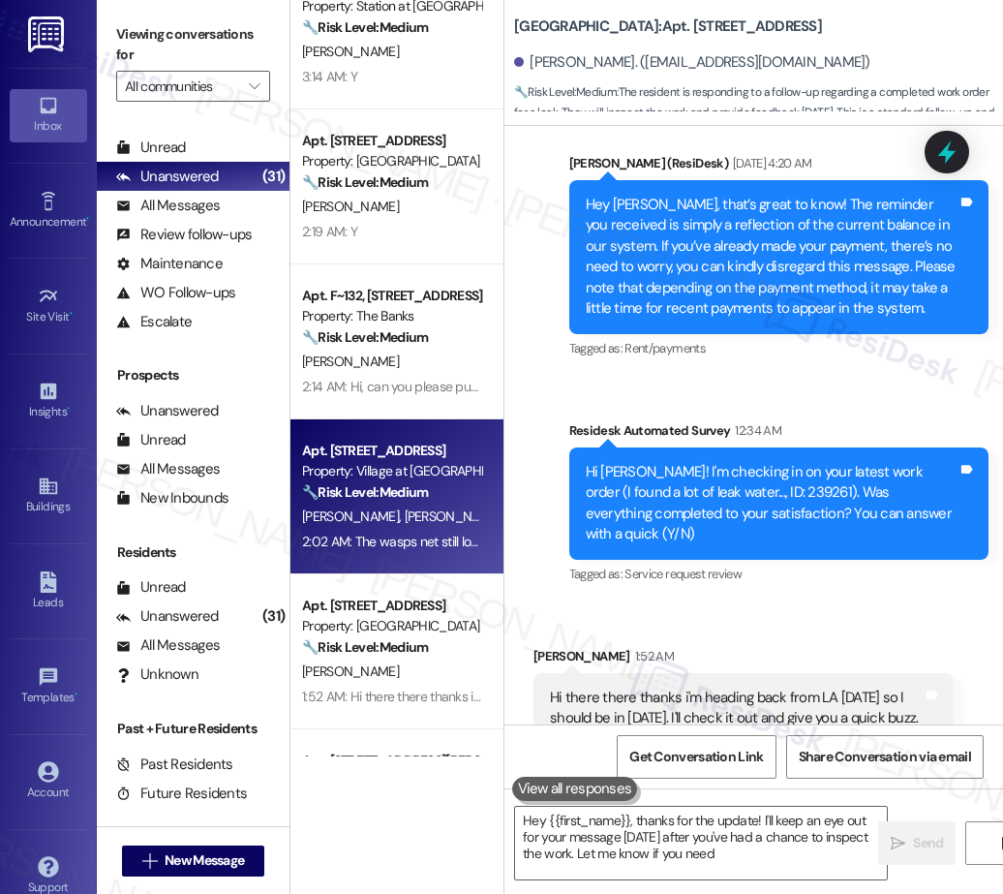
type textarea "Hey {{first_name}}, thanks for the update! I'll keep an eye out for your messag…"
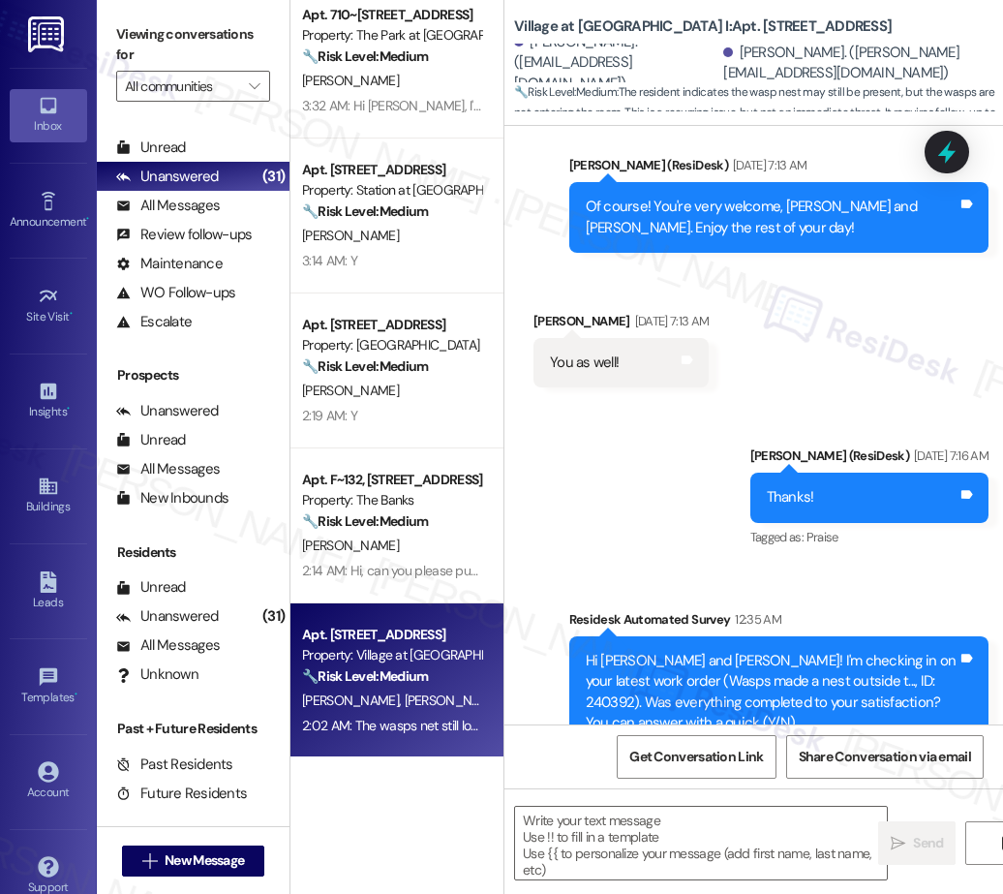
type textarea "Fetching suggested responses. Please feel free to read through the conversation…"
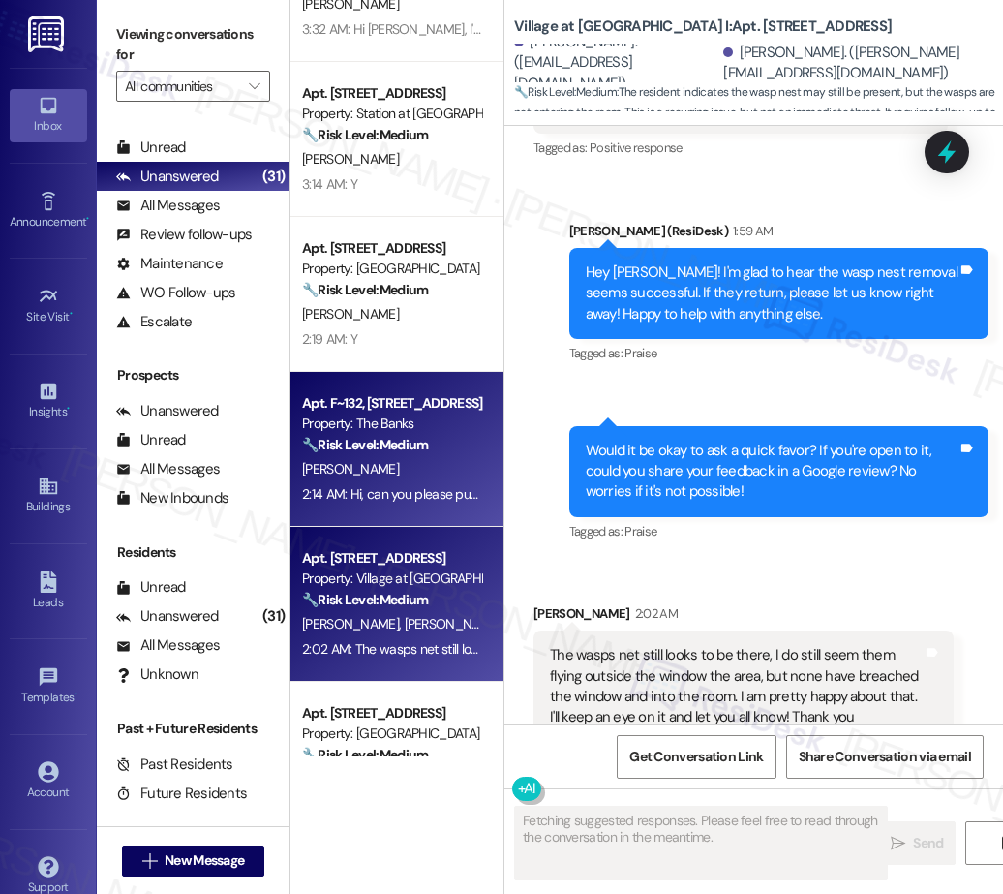
click at [416, 432] on div "Property: The Banks" at bounding box center [391, 423] width 179 height 20
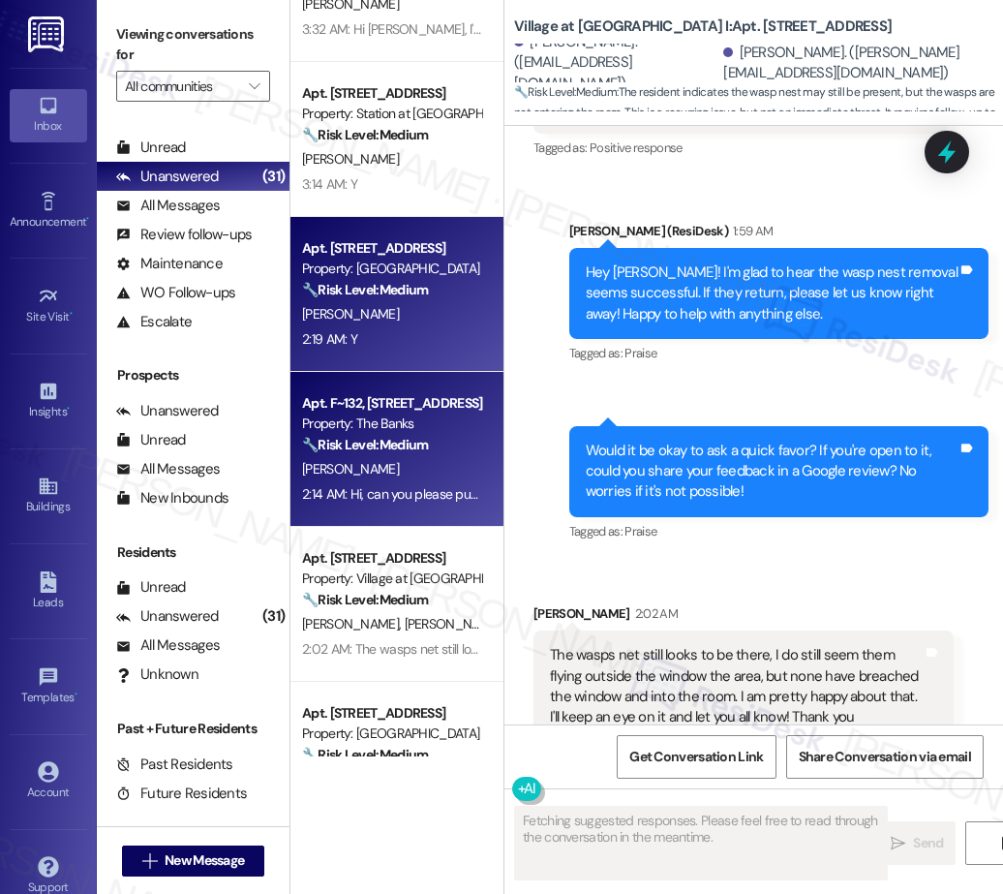
click at [385, 312] on div "B. Diggs" at bounding box center [391, 314] width 183 height 24
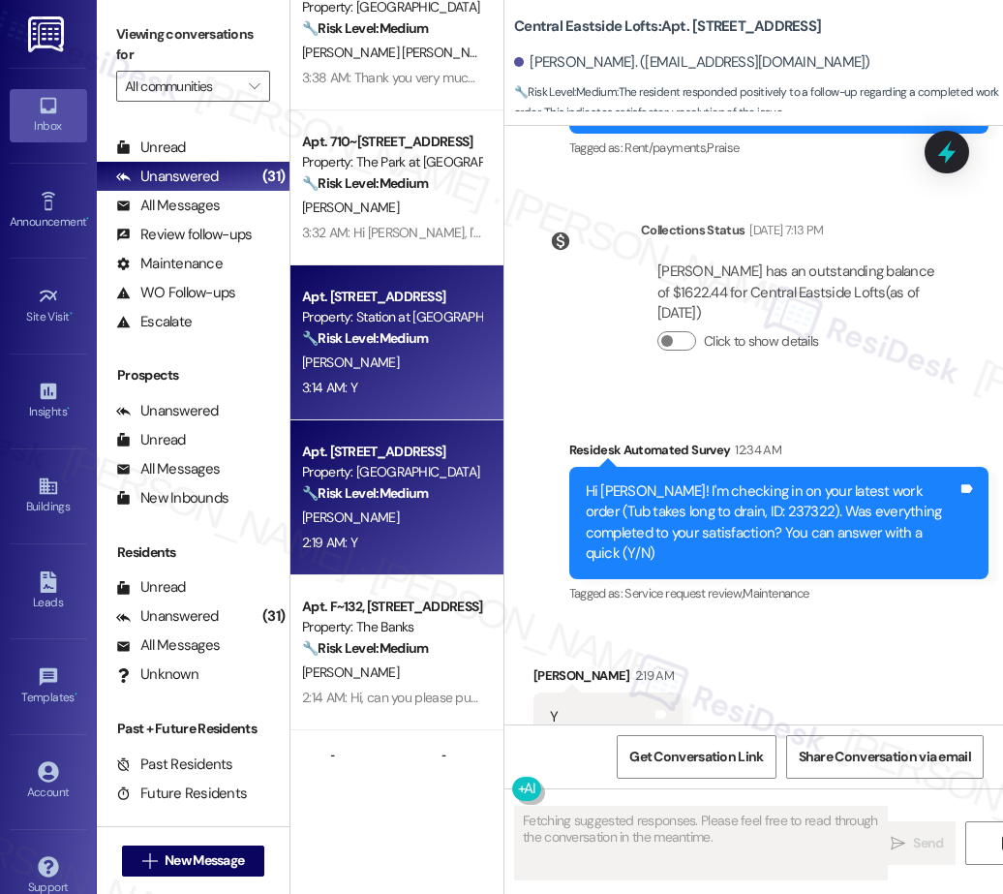
click at [404, 373] on div "B. Njoku" at bounding box center [391, 362] width 183 height 24
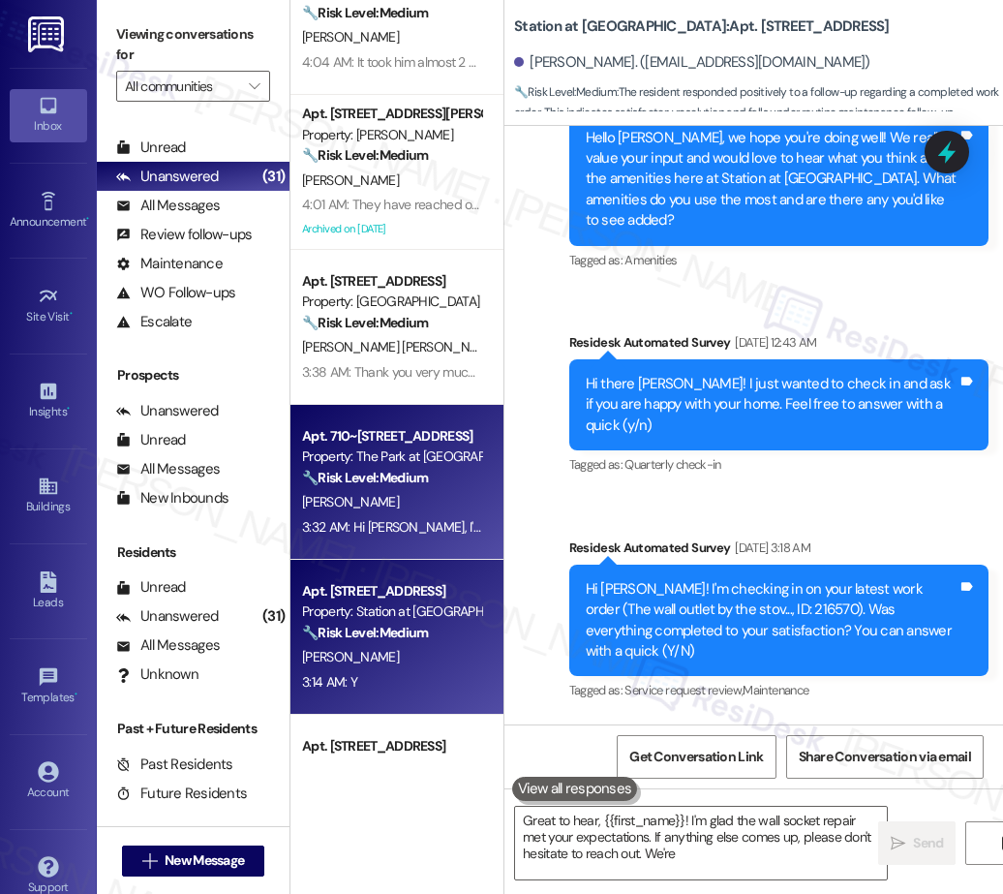
type textarea "Great to hear, {{first_name}}! I'm glad the wall socket repair met your expecta…"
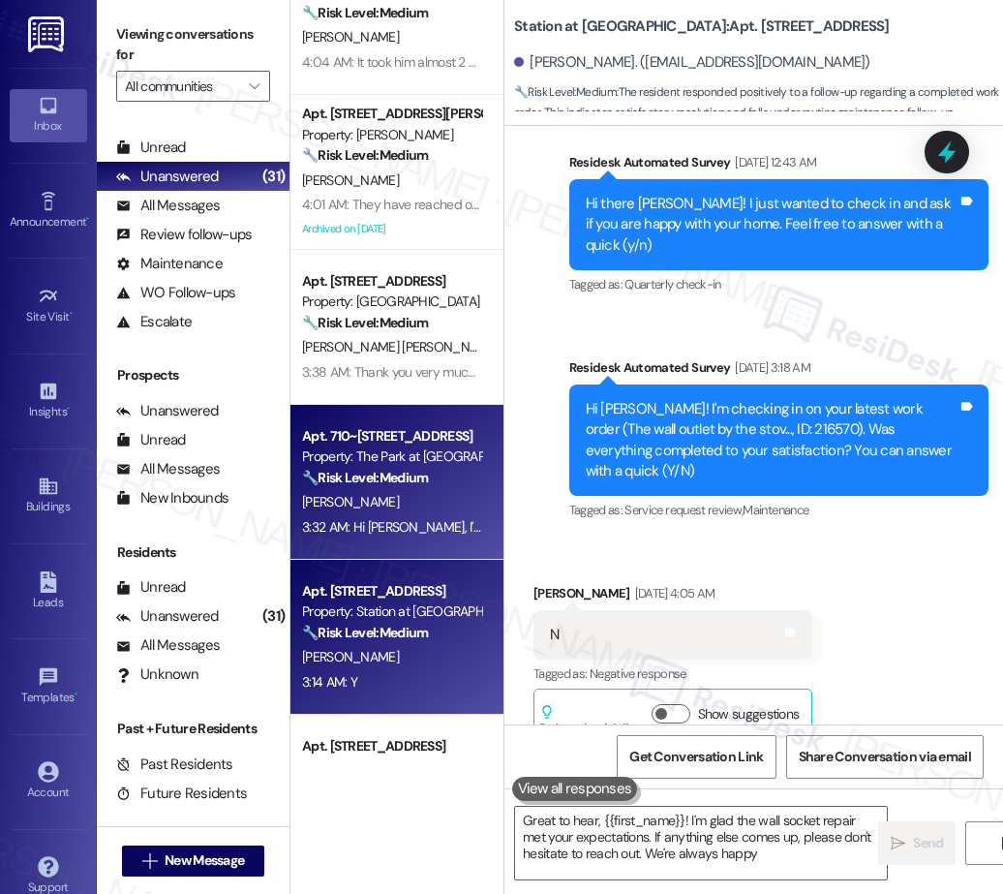
click at [412, 463] on div "Property: The Park at Fifth" at bounding box center [391, 456] width 179 height 20
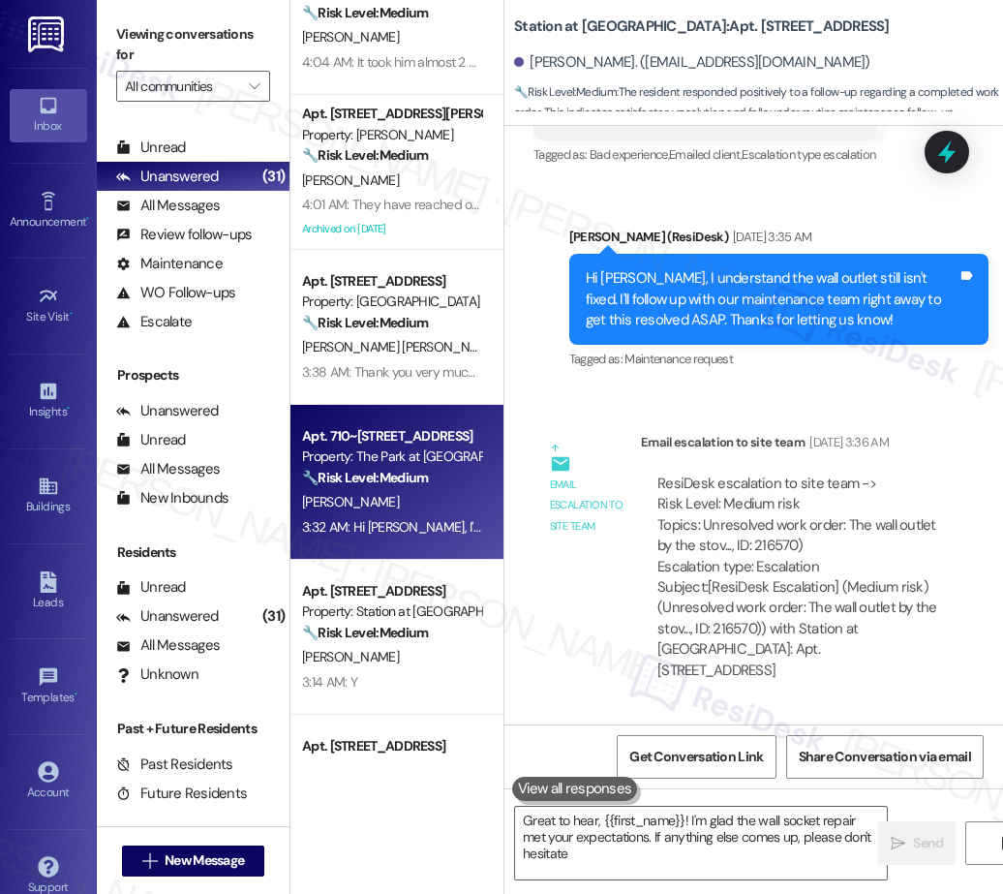
type textarea "Great to hear, {{first_name}}! I'm glad the wall socket repair met your expecta…"
click at [394, 346] on span "A. Barrios Munoz" at bounding box center [400, 346] width 197 height 17
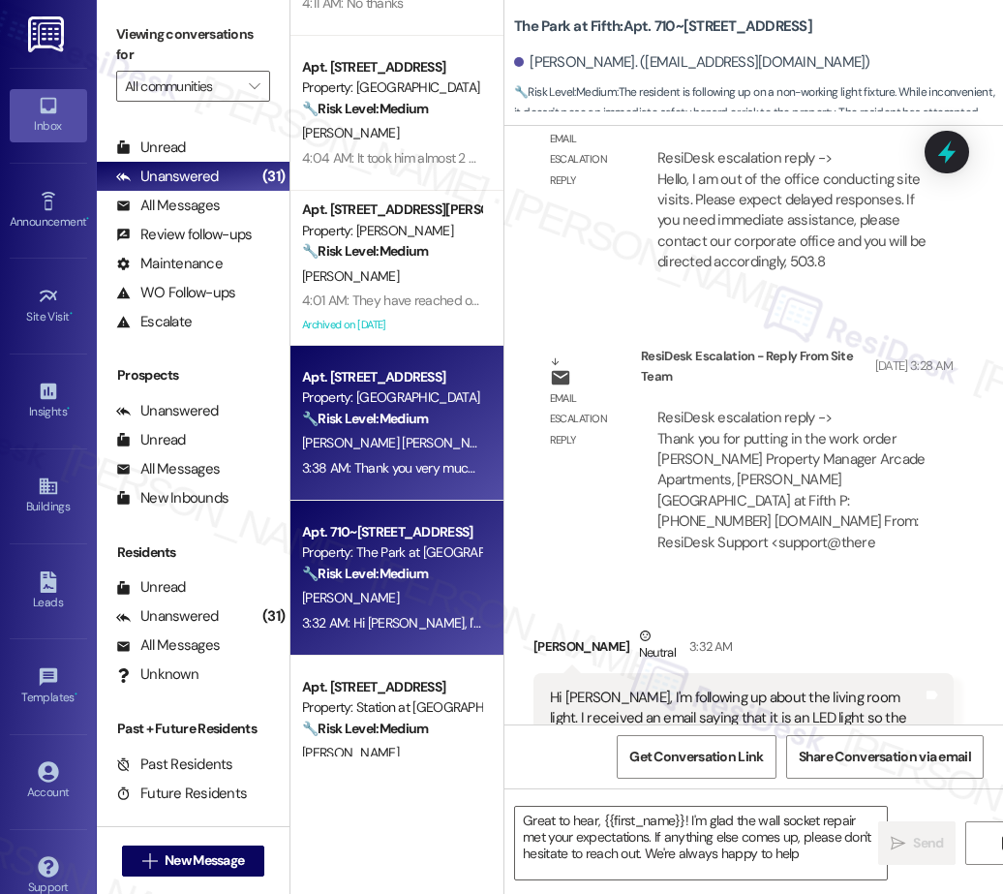
type textarea "Great to hear, {{first_name}}! I'm glad the wall socket repair met your expecta…"
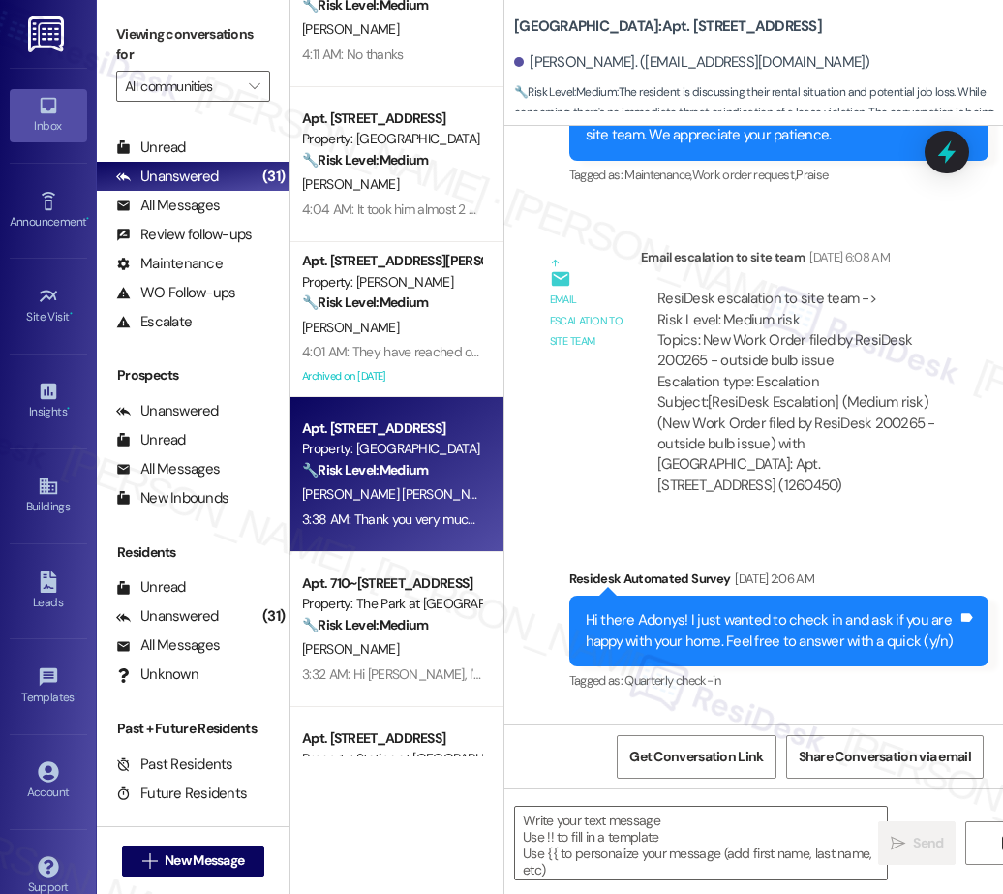
type textarea "Fetching suggested responses. Please feel free to read through the conversation…"
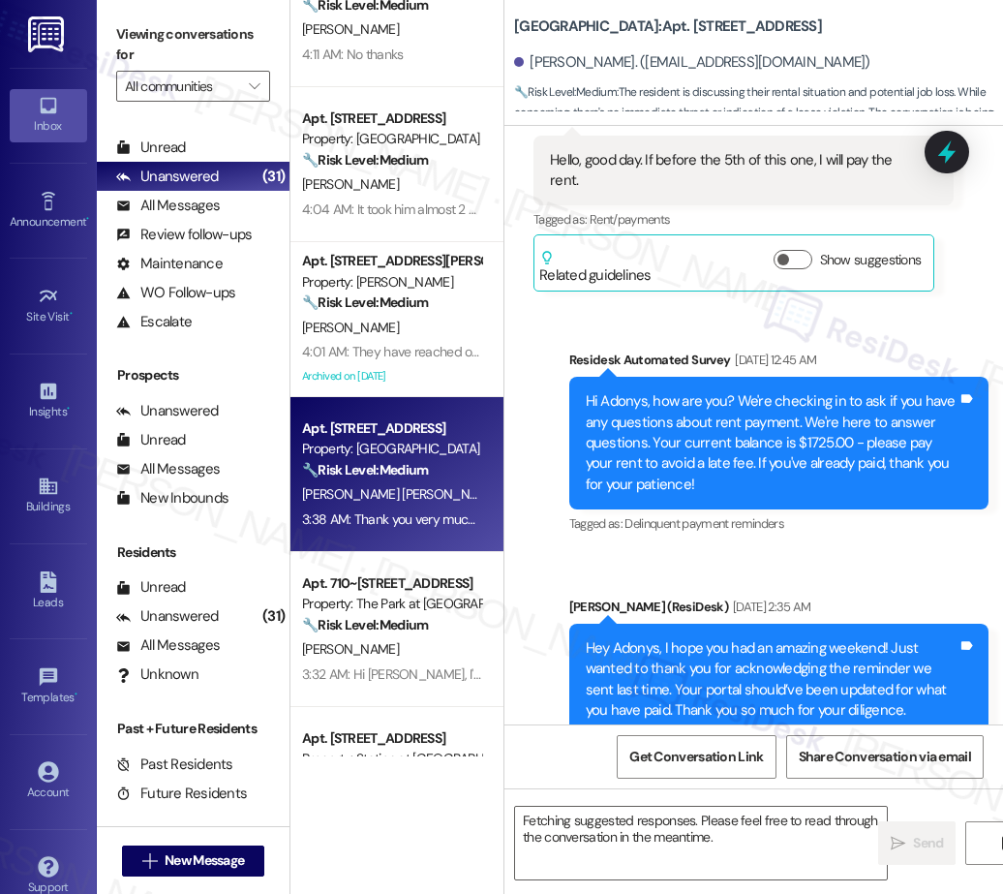
click at [394, 326] on div "Apt. J269, 1105 W 10th Ave Property: Arlo ⚠️ Risk Level: High The resident is a…" at bounding box center [396, 378] width 213 height 756
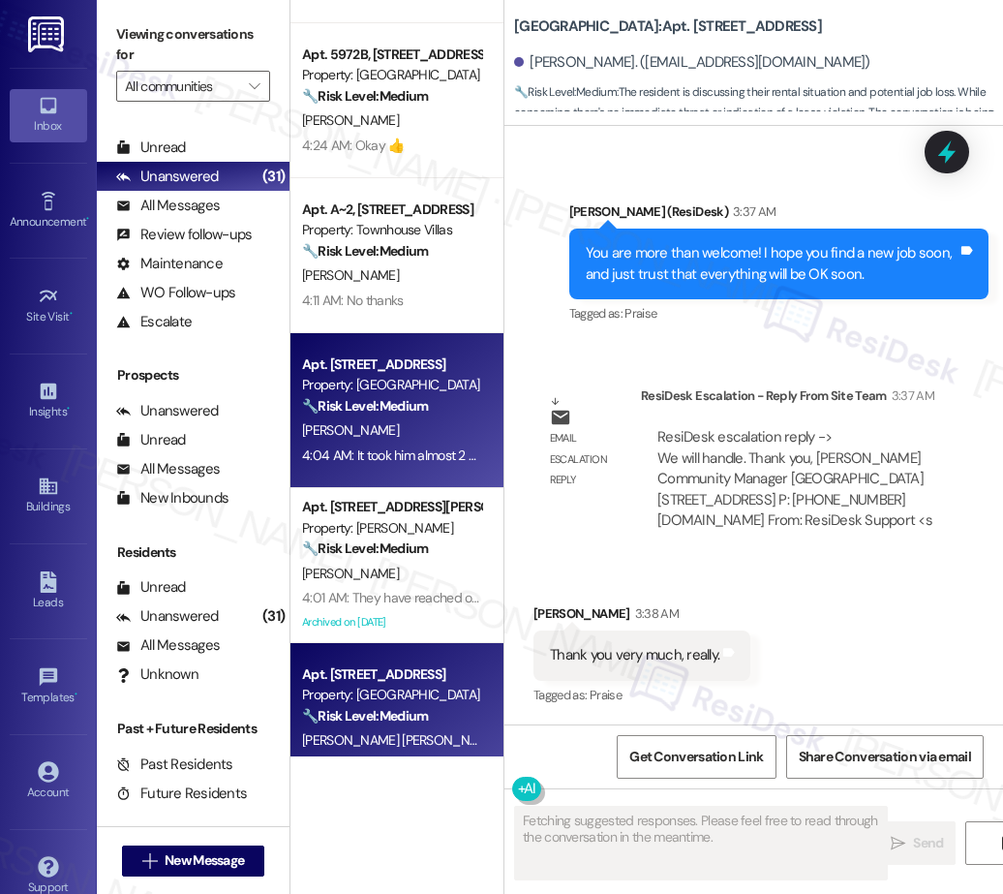
drag, startPoint x: 406, startPoint y: 406, endPoint x: 392, endPoint y: 373, distance: 35.6
click at [392, 373] on div "Apt. 36, 18713 Central Point Road Property: Fernwood 🔧 Risk Level: Medium The r…" at bounding box center [391, 385] width 183 height 66
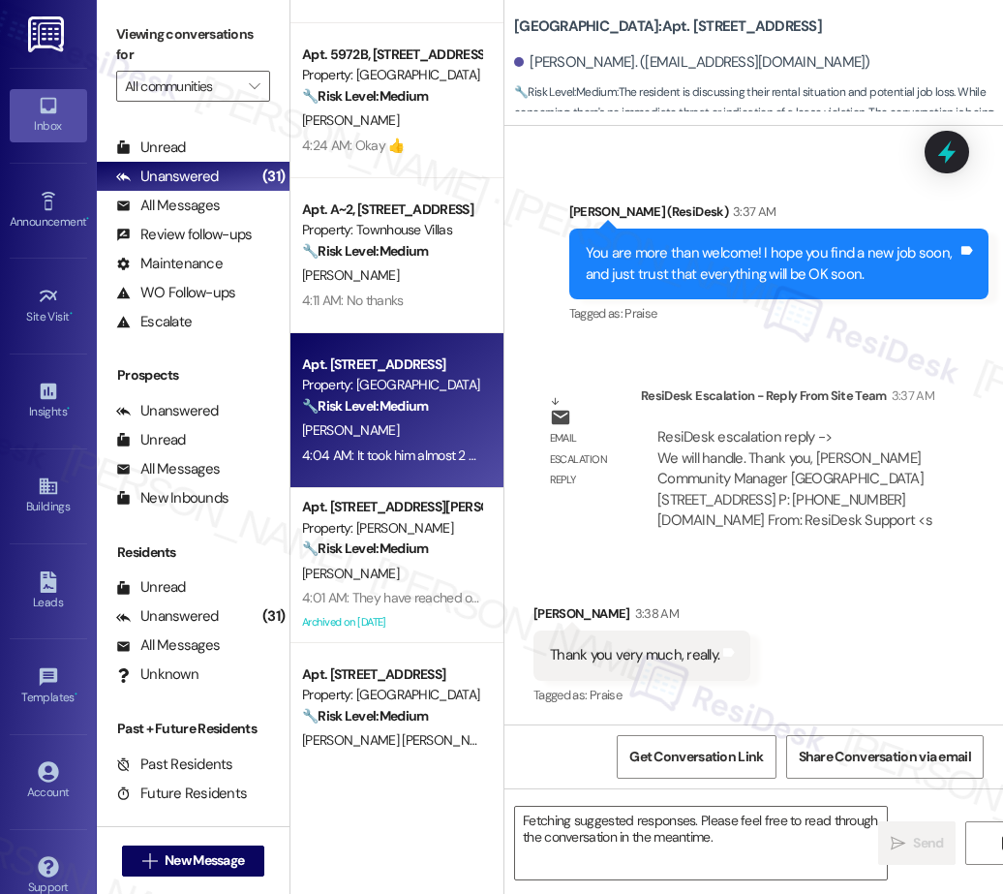
click at [369, 307] on div "4:11 AM: No thanks 4:11 AM: No thanks" at bounding box center [352, 299] width 101 height 17
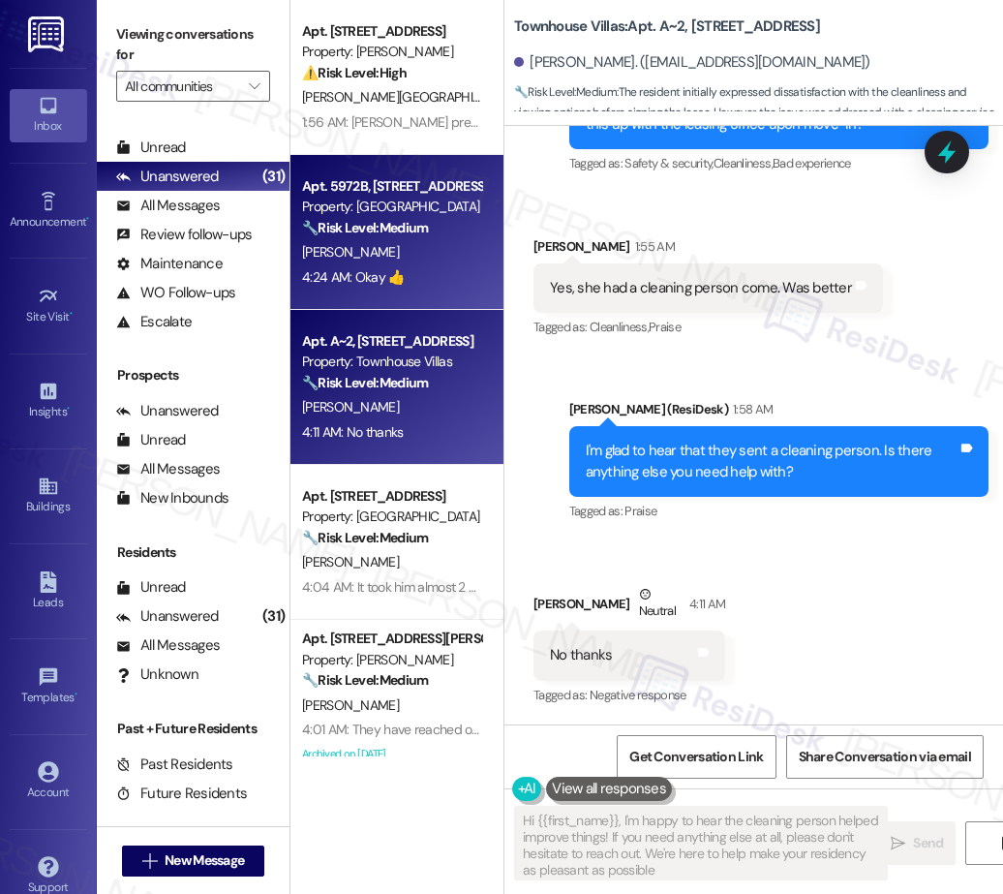
type textarea "Hi {{first_name}}, I'm happy to hear the cleaning person helped improve things!…"
click at [406, 258] on div "T. Marx" at bounding box center [391, 252] width 183 height 24
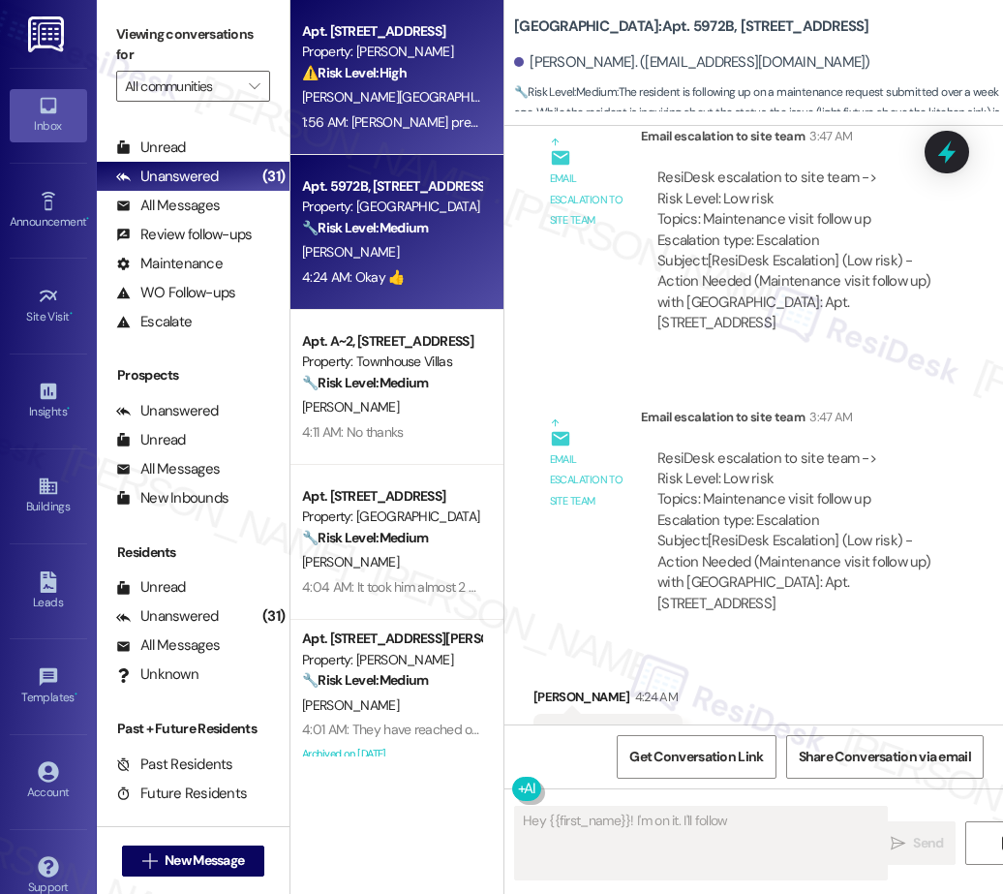
type textarea "Hey {{first_name}}! I'm on it. I'll follow up"
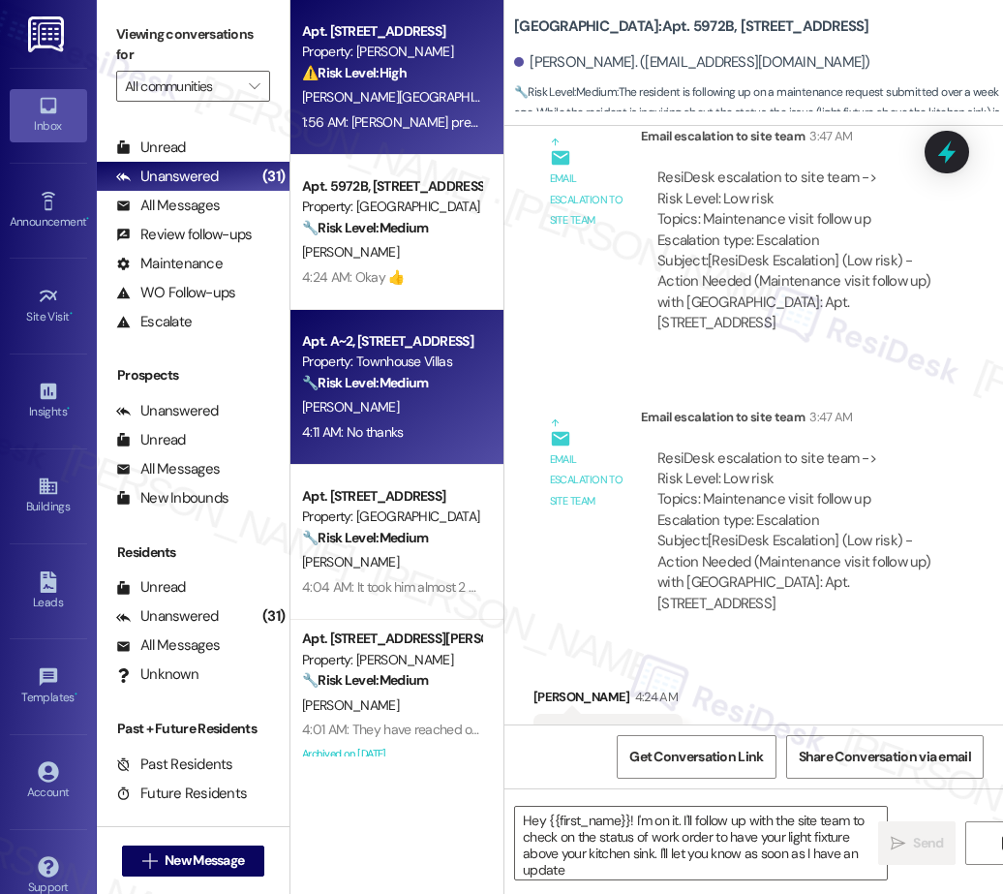
type textarea "Hey {{first_name}}! I'm on it. I'll follow up with the site team to check on th…"
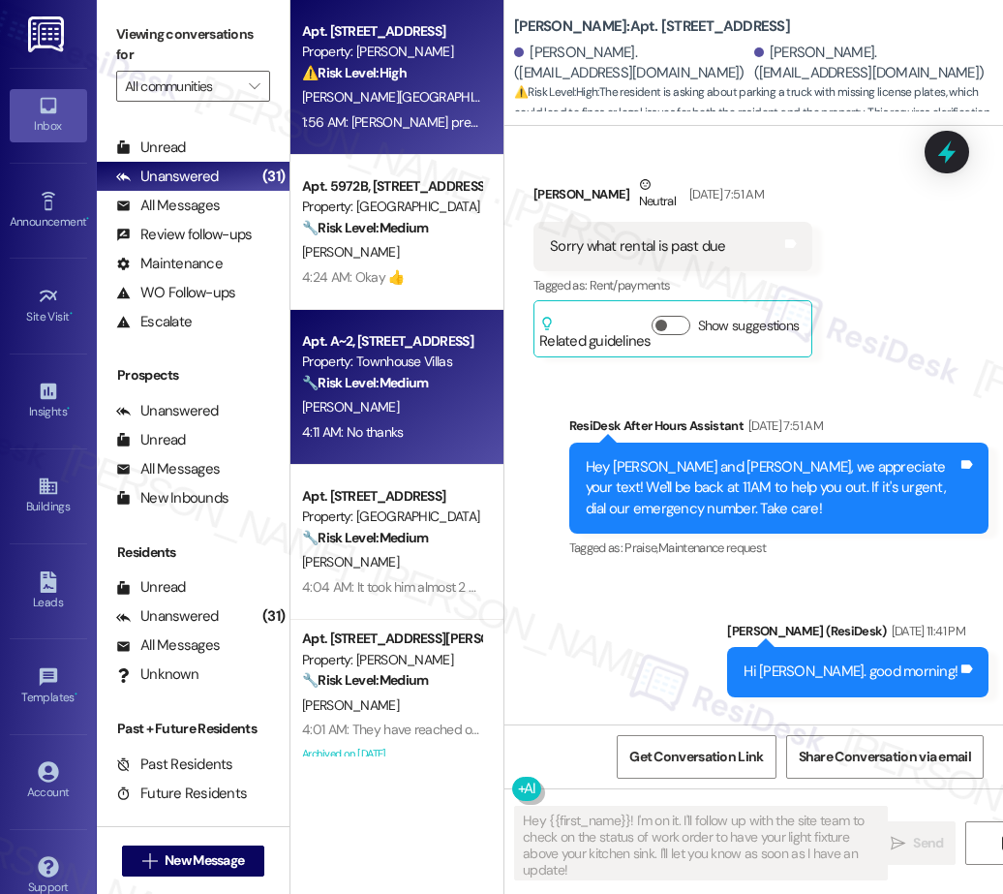
click at [401, 392] on div "🔧 Risk Level: Medium The resident initially expressed dissatisfaction with the …" at bounding box center [391, 383] width 179 height 20
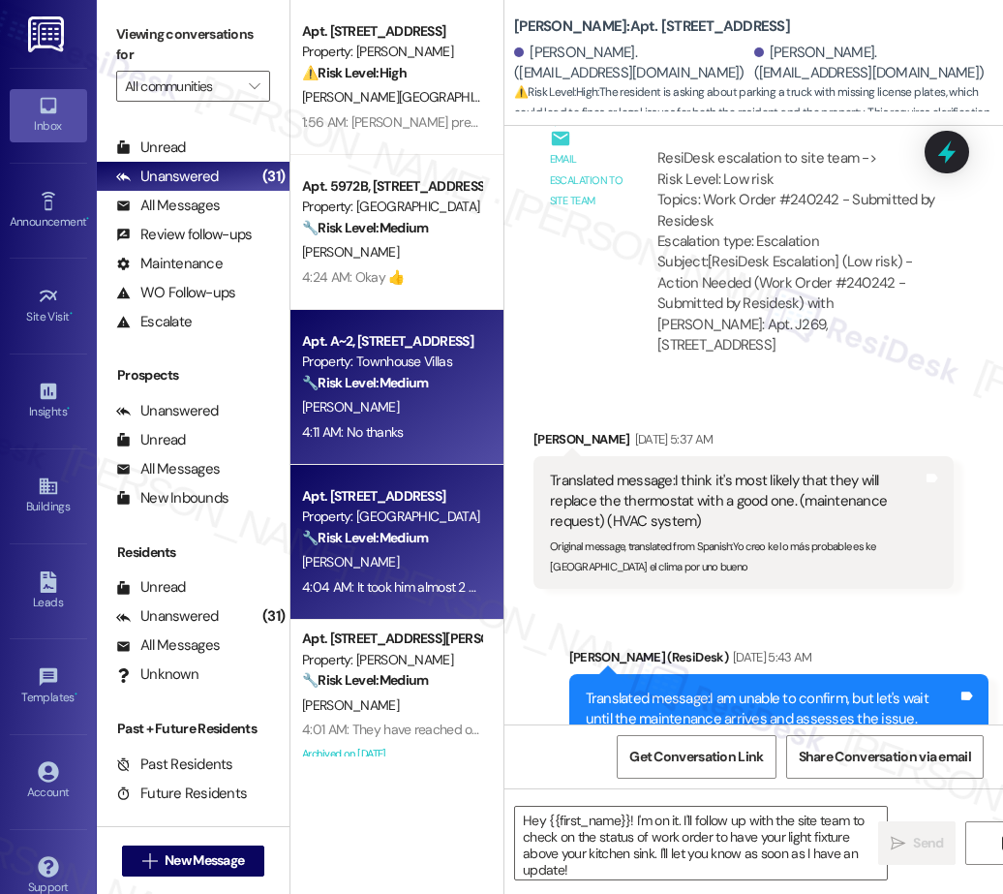
click at [392, 482] on div "Apt. 36, 18713 Central Point Road Property: Fernwood 🔧 Risk Level: Medium The r…" at bounding box center [396, 542] width 213 height 155
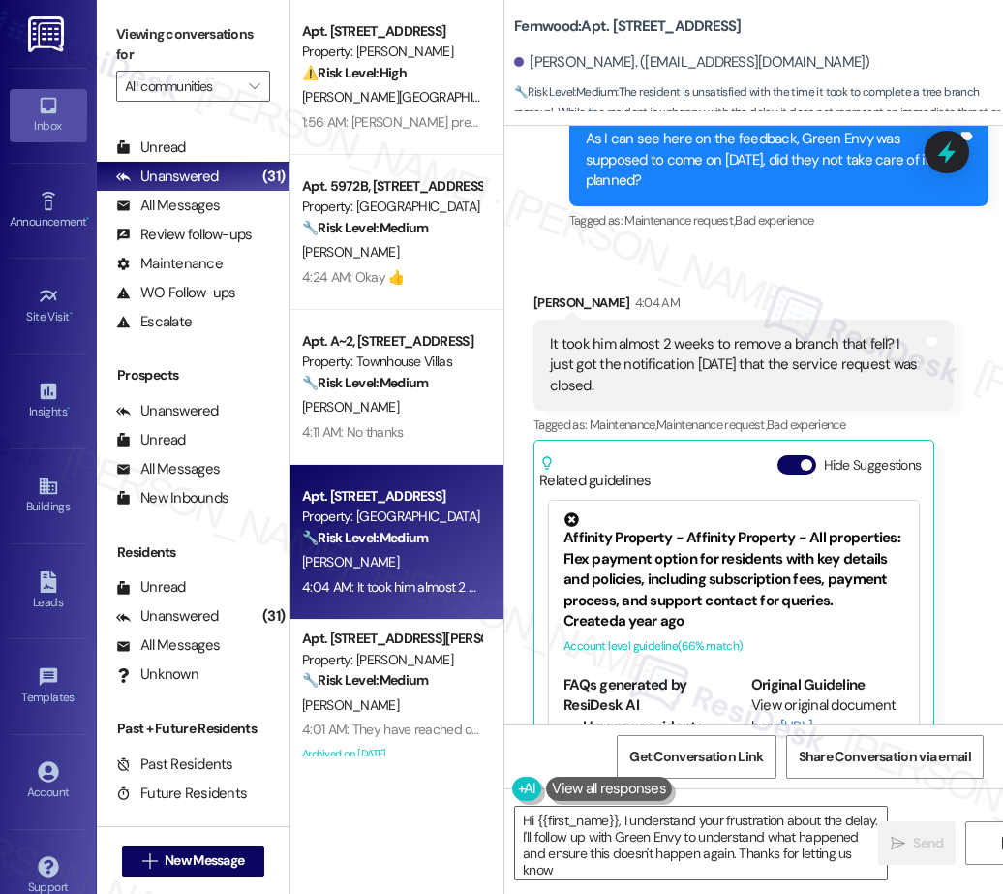
type textarea "Hi {{first_name}}, I understand your frustration about the delay. I'll follow u…"
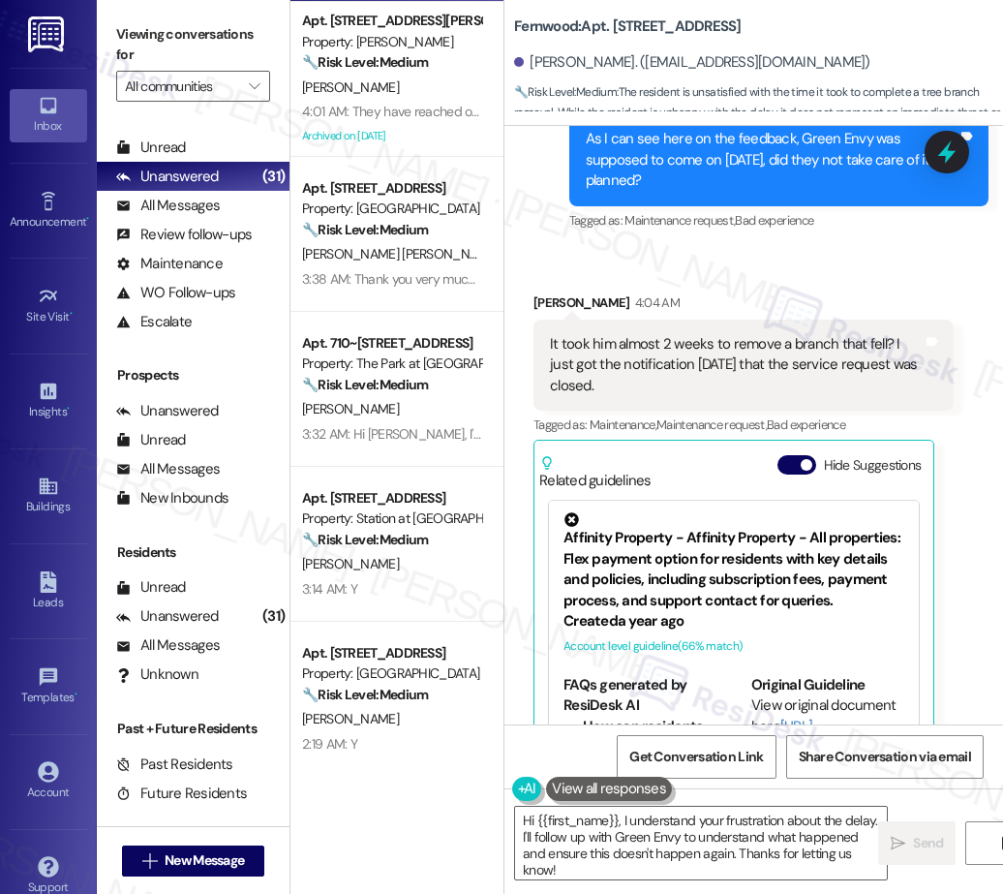
drag, startPoint x: 392, startPoint y: 221, endPoint x: 539, endPoint y: 390, distance: 224.4
click at [392, 221] on strong "🔧 Risk Level: Medium" at bounding box center [365, 229] width 126 height 17
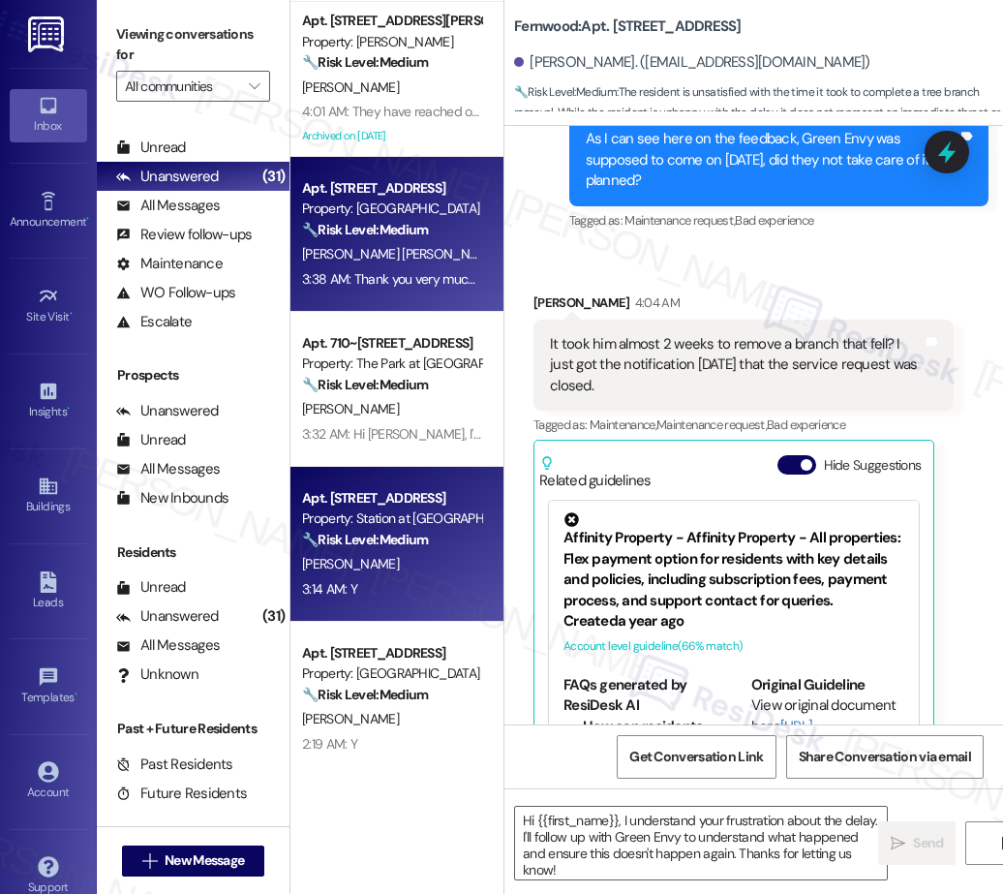
type textarea "Fetching suggested responses. Please feel free to read through the conversation…"
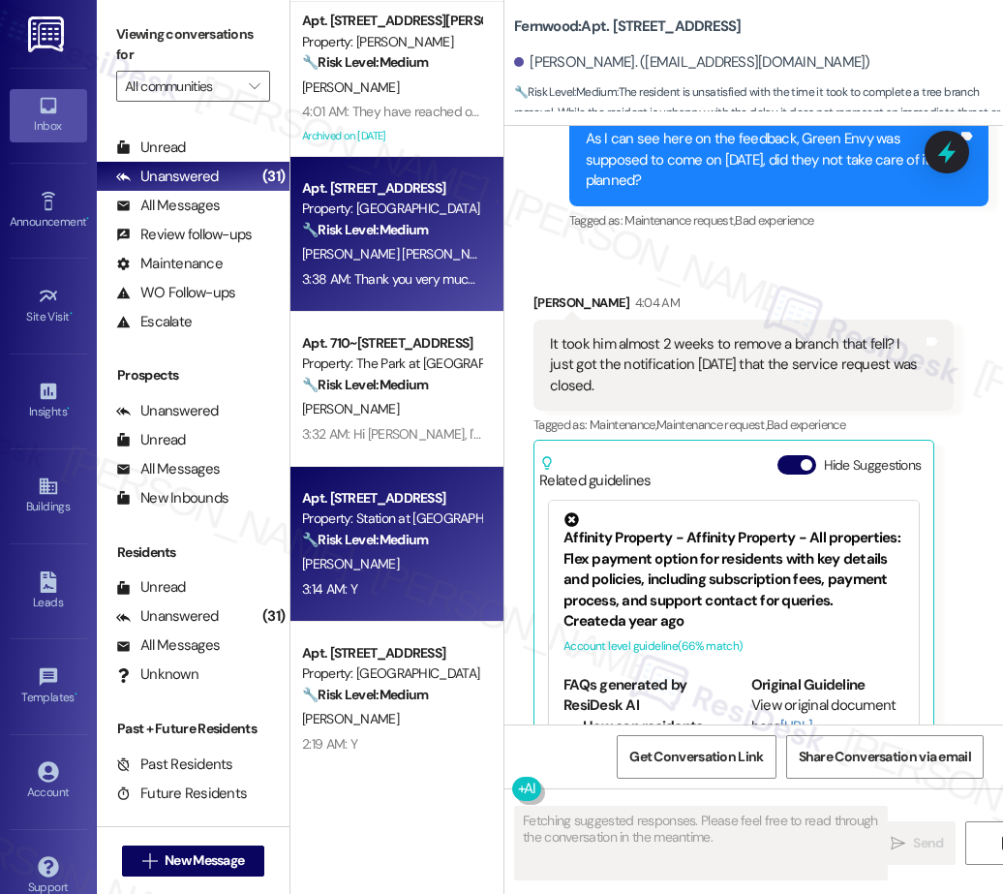
click at [464, 471] on div "Apt. 288A, 5050 Fredericksburg Rd Property: Station at Elm Creek 🔧 Risk Level: …" at bounding box center [396, 544] width 213 height 155
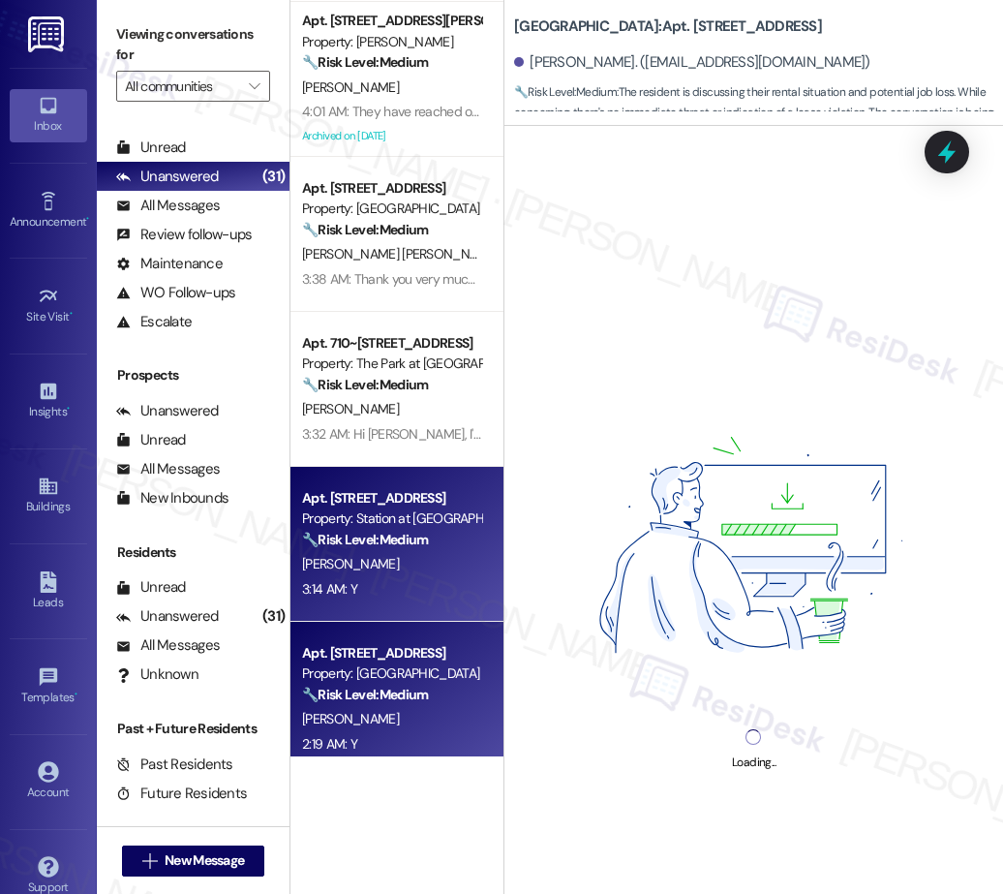
click at [459, 670] on div "Property: Central Eastside Lofts" at bounding box center [391, 673] width 179 height 20
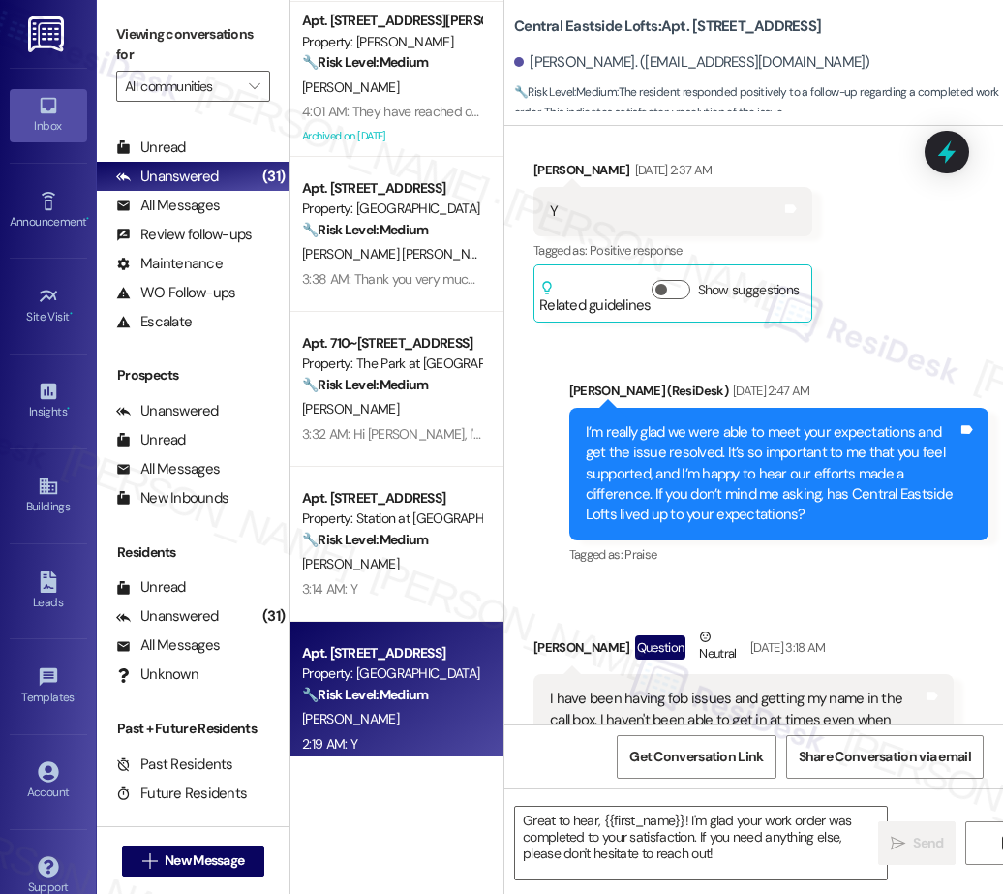
type textarea "Fetching suggested responses. Please feel free to read through the conversation…"
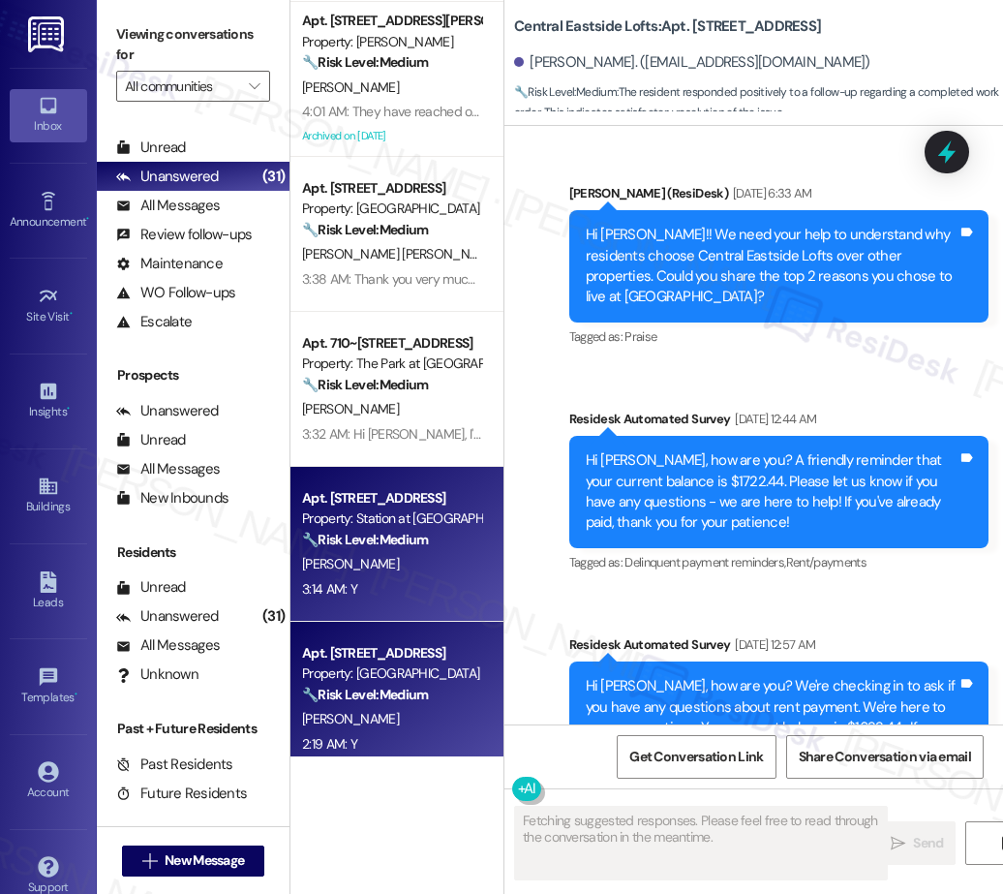
click at [393, 563] on div "B. Njoku" at bounding box center [391, 564] width 183 height 24
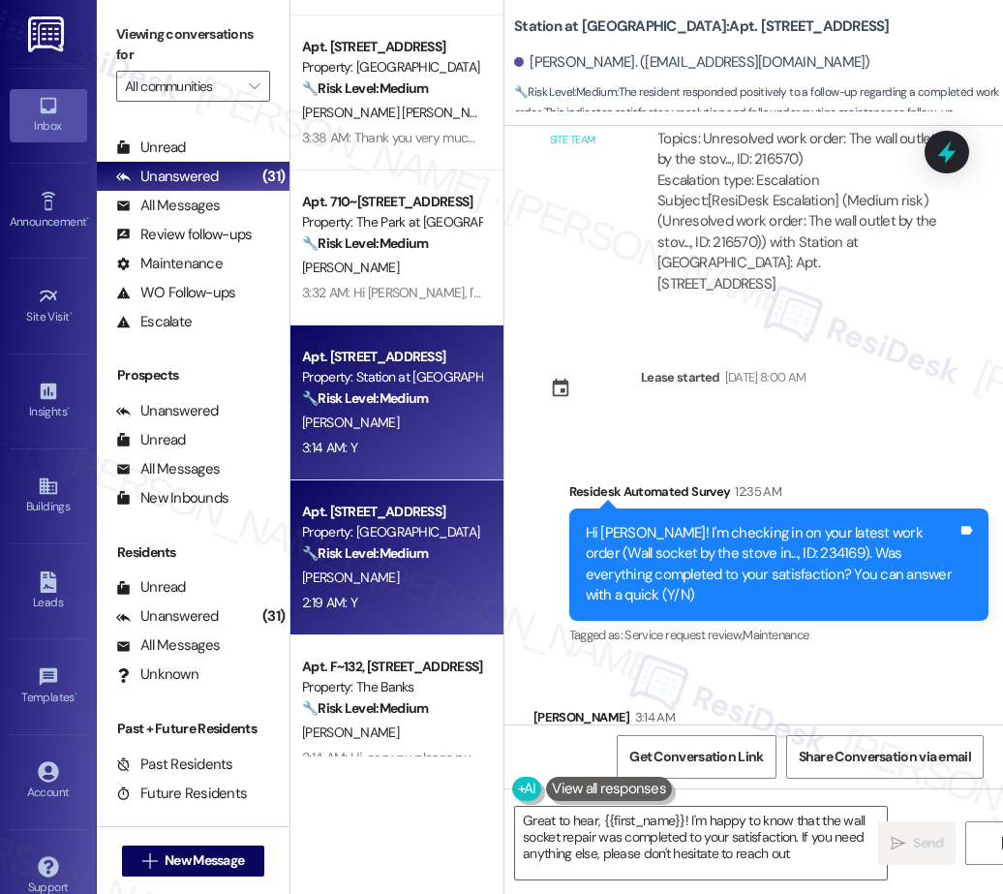
type textarea "Great to hear, {{first_name}}! I'm happy to know that the wall socket repair wa…"
click at [401, 532] on div "Property: Central Eastside Lofts" at bounding box center [391, 532] width 179 height 20
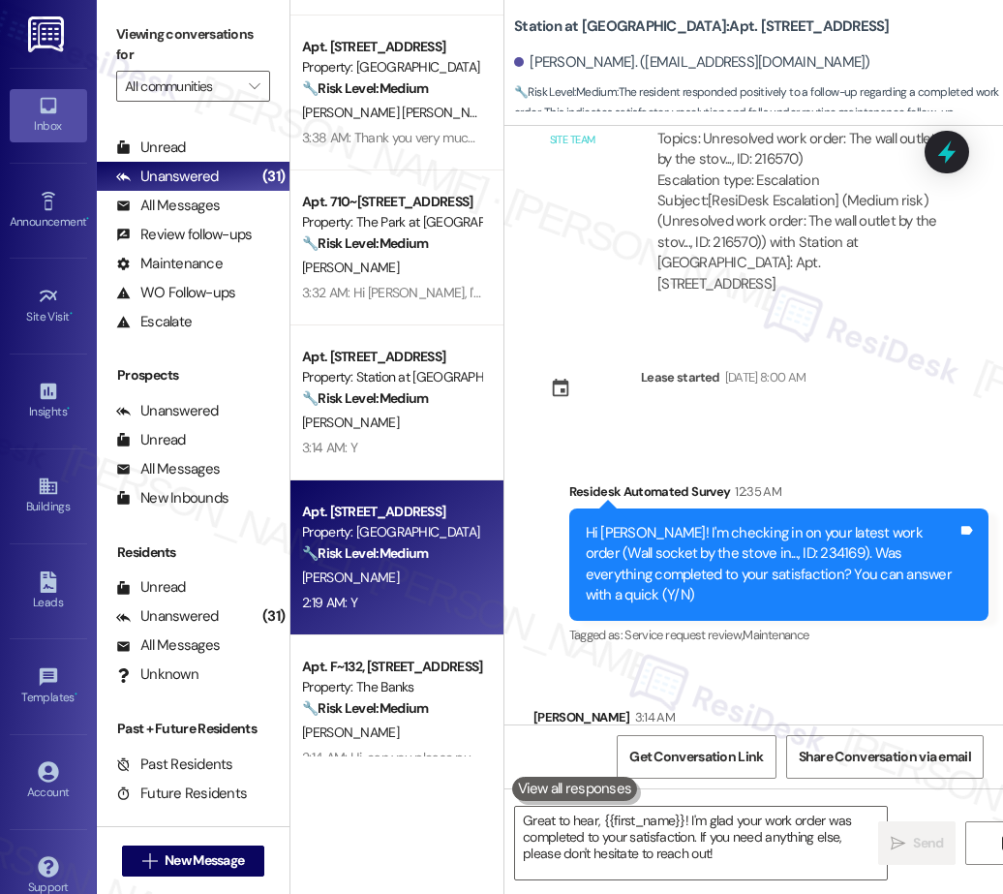
type textarea "Fetching suggested responses. Please feel free to read through the conversation…"
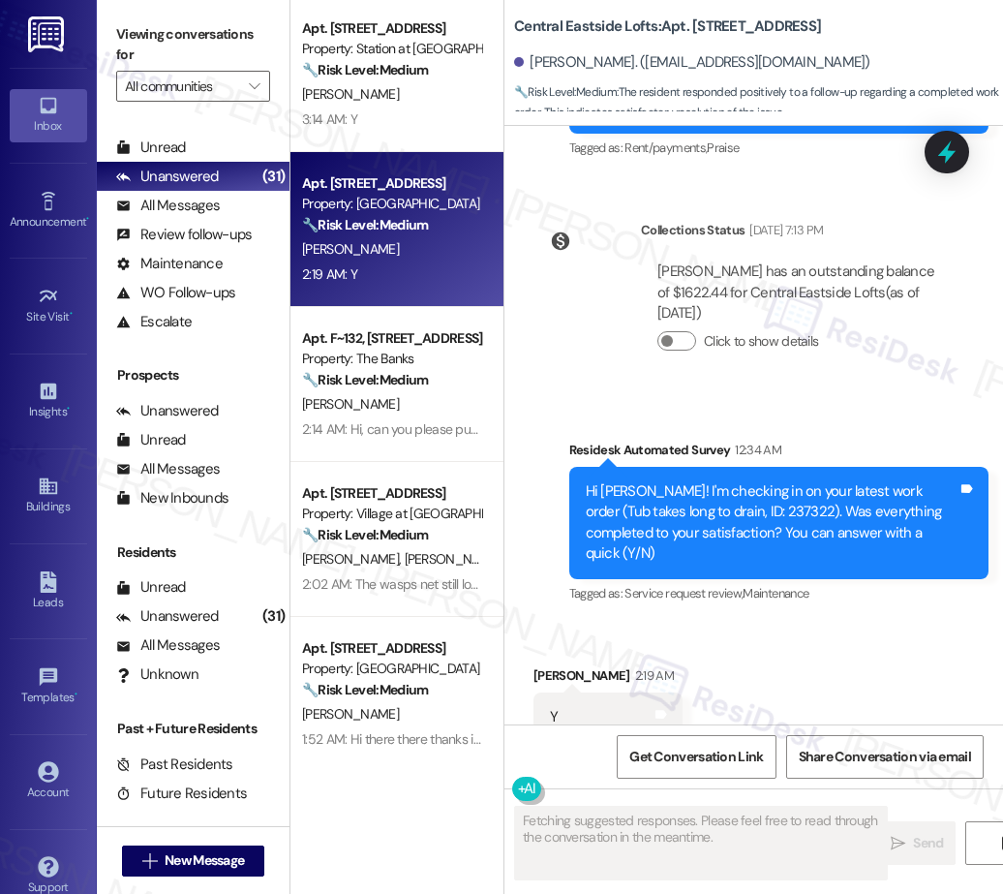
click at [401, 393] on div "H. Noga" at bounding box center [391, 404] width 183 height 24
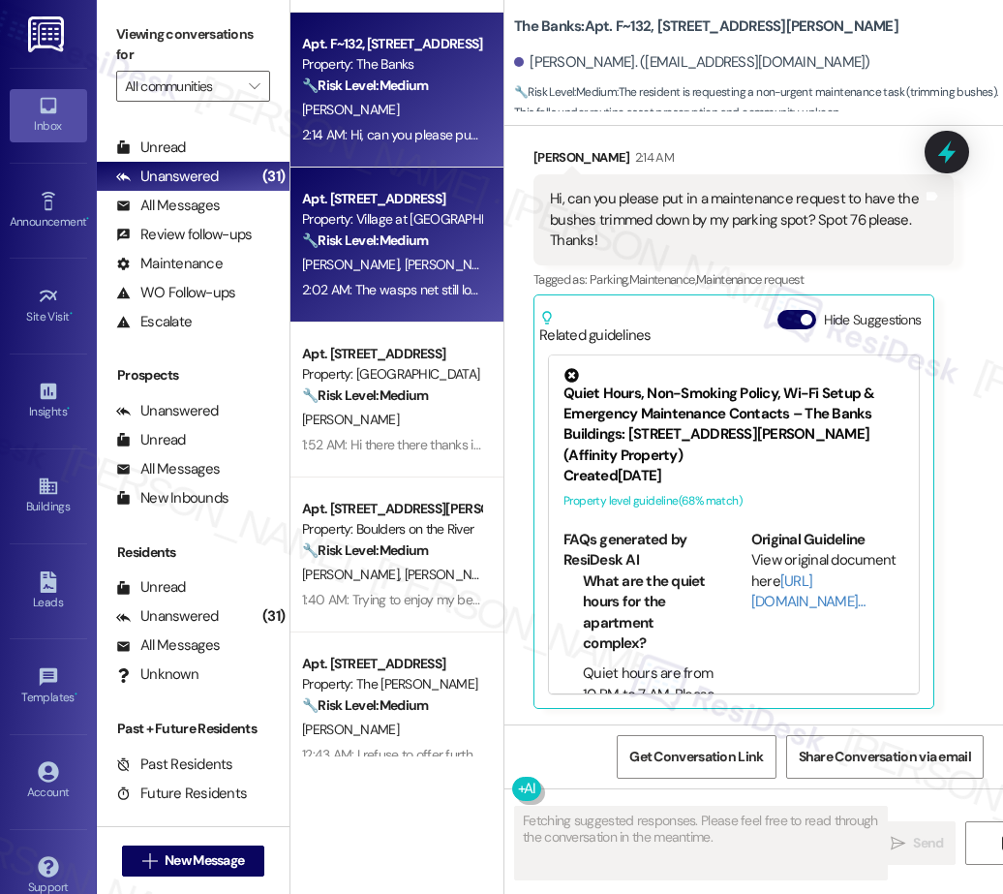
click at [420, 293] on div "2:02 AM: The wasps net still looks to be there, I do still seem them flying out…" at bounding box center [1023, 289] width 1442 height 17
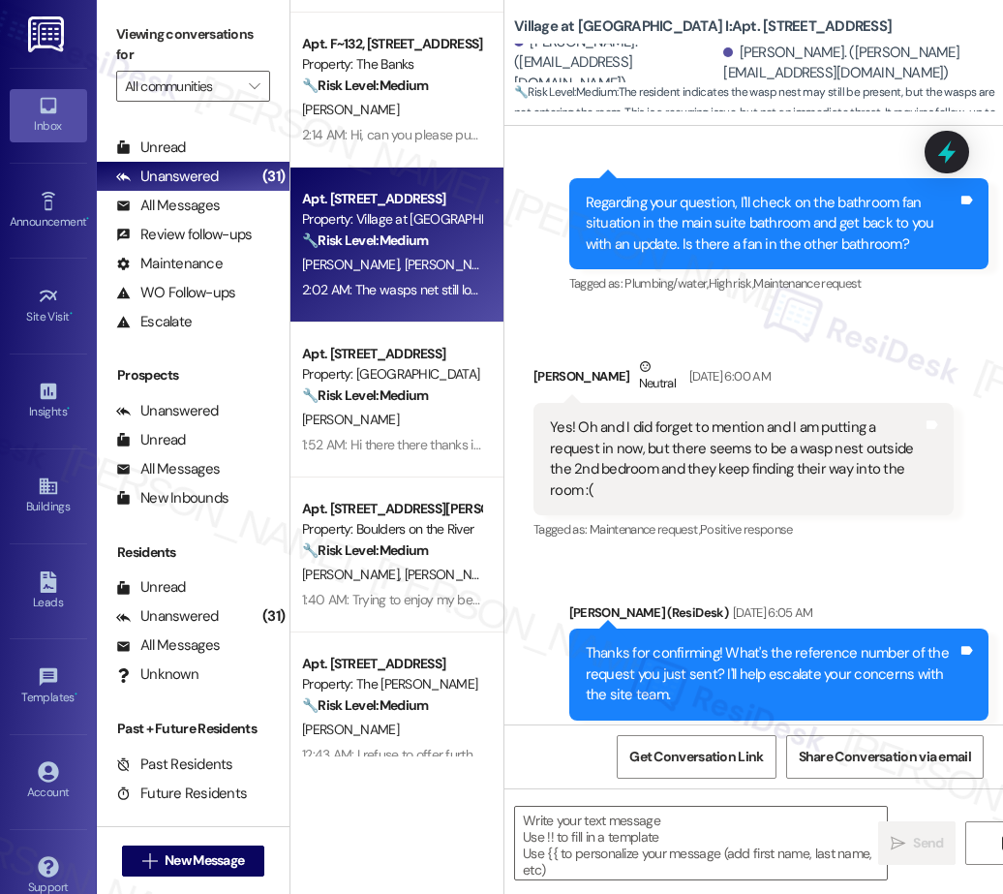
type textarea "Fetching suggested responses. Please feel free to read through the conversation…"
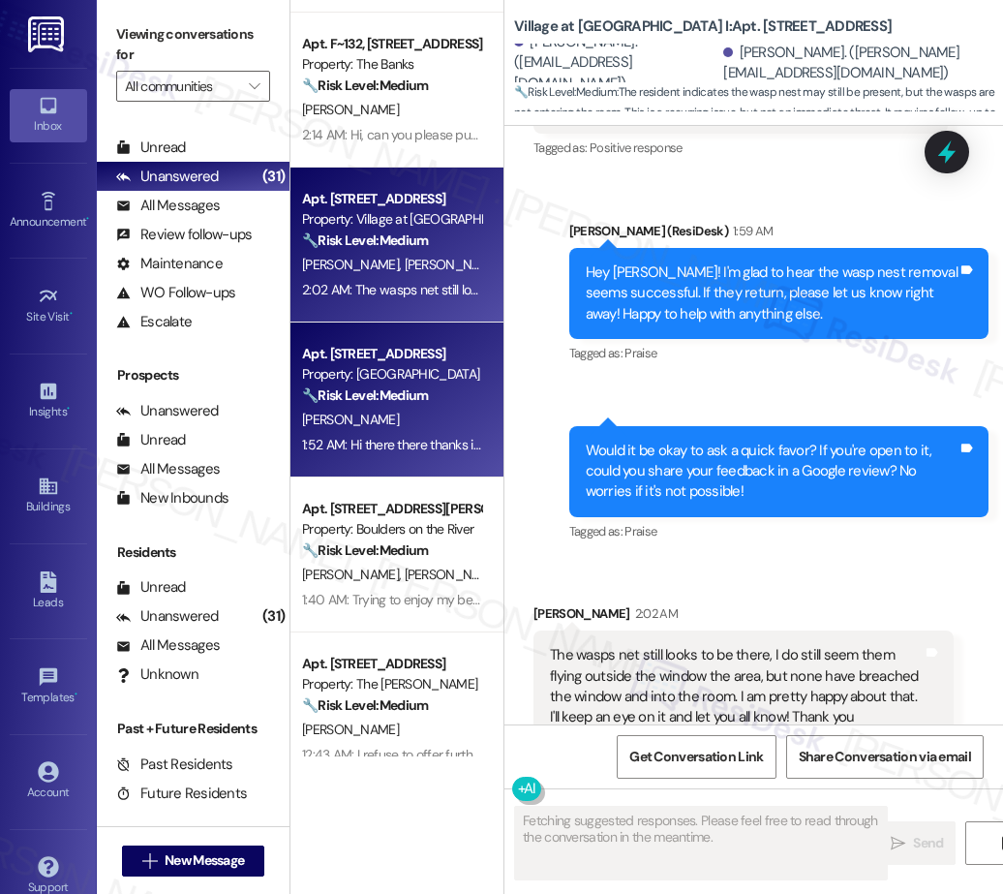
click at [407, 416] on div "S. Gillies" at bounding box center [391, 420] width 183 height 24
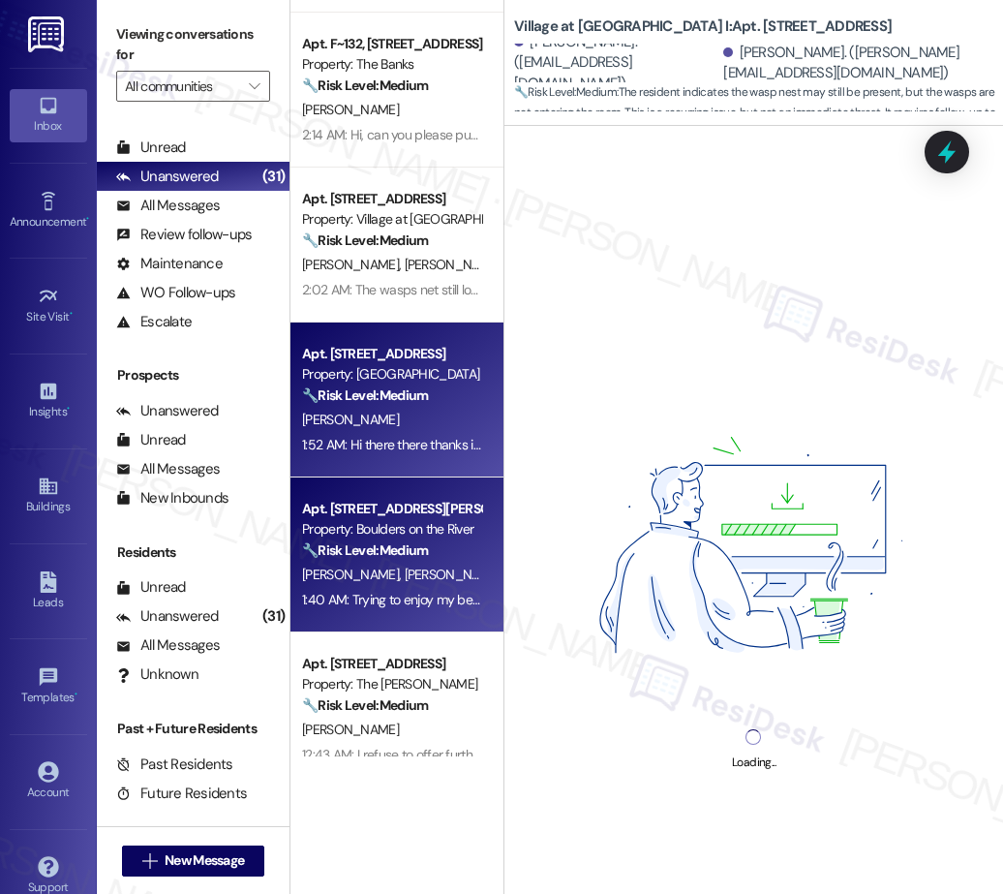
click at [388, 583] on div "M. Suhonen S. Nelsen" at bounding box center [391, 574] width 183 height 24
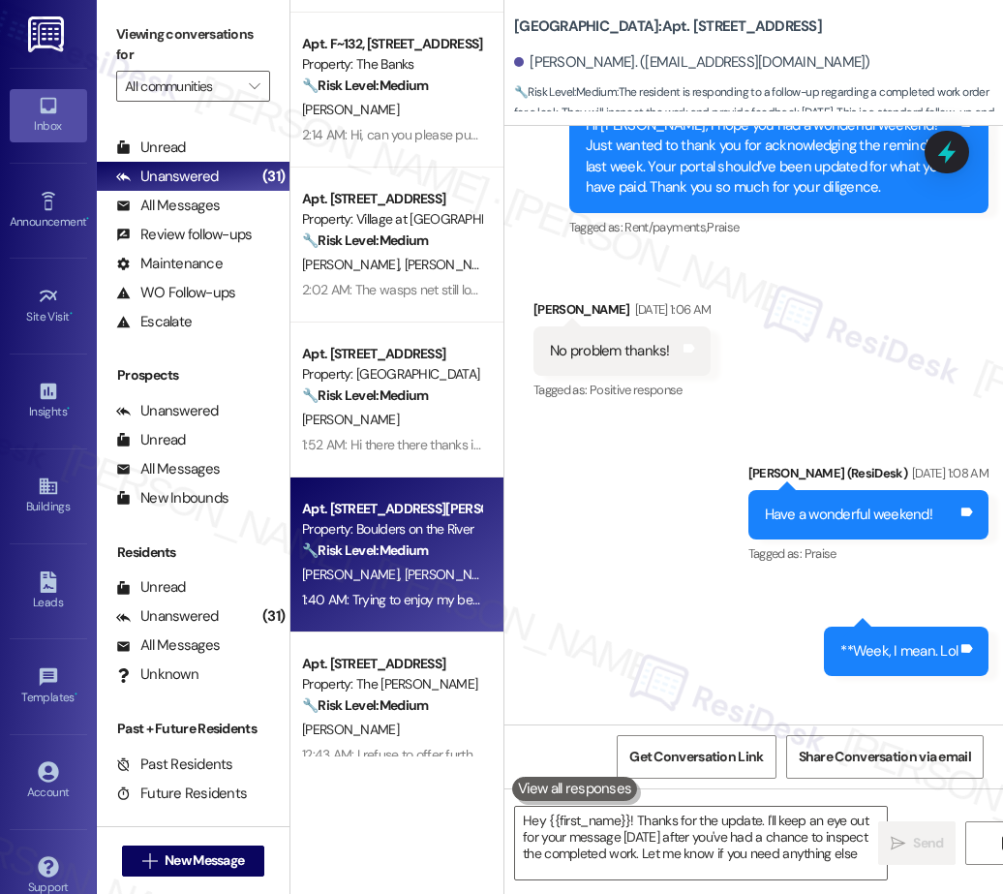
type textarea "Hey {{first_name}}! Thanks for the update. I'll keep an eye out for your messag…"
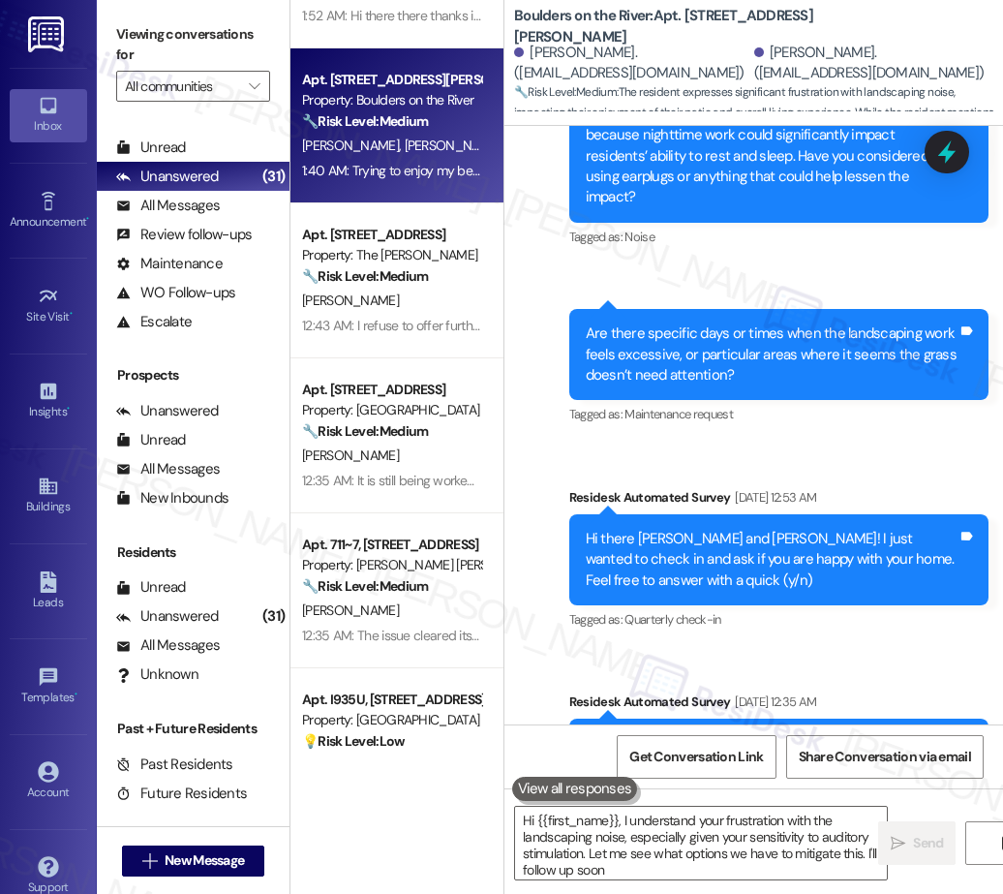
type textarea "Hi {{first_name}}, I understand your frustration with the landscaping noise, es…"
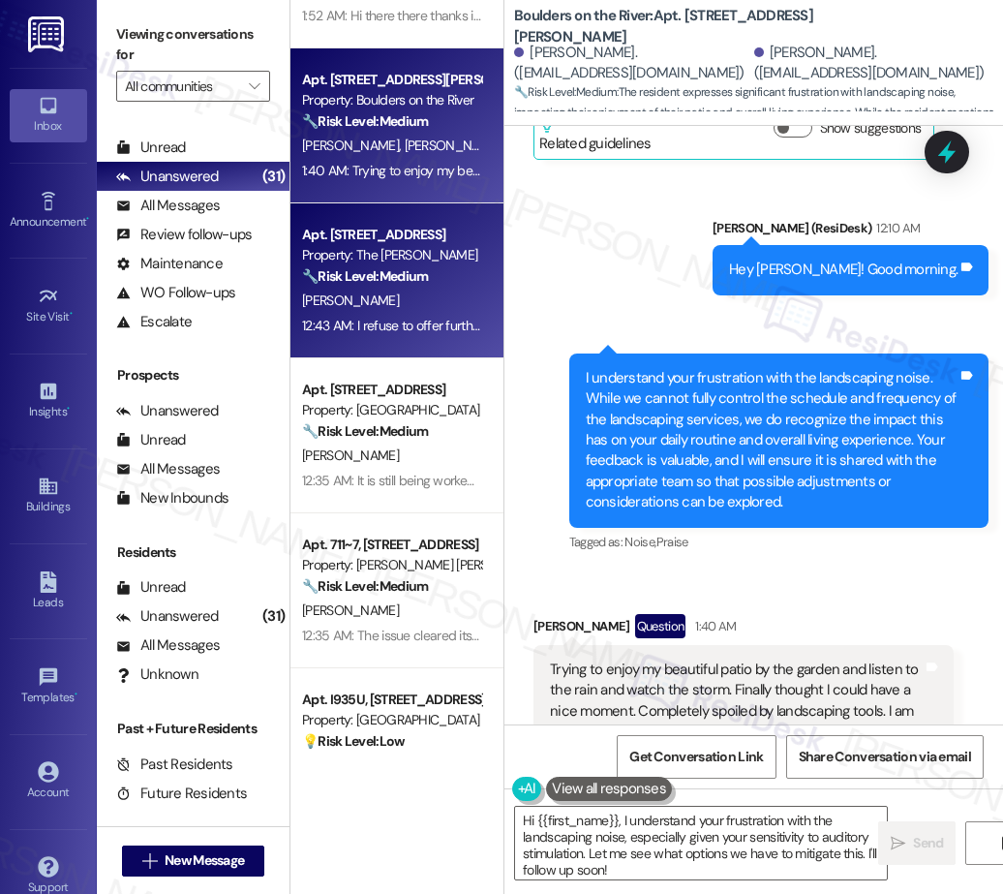
click at [403, 327] on div "12:43 AM: I refuse to offer further insight on the building it is a mess 12:43 …" at bounding box center [488, 325] width 372 height 17
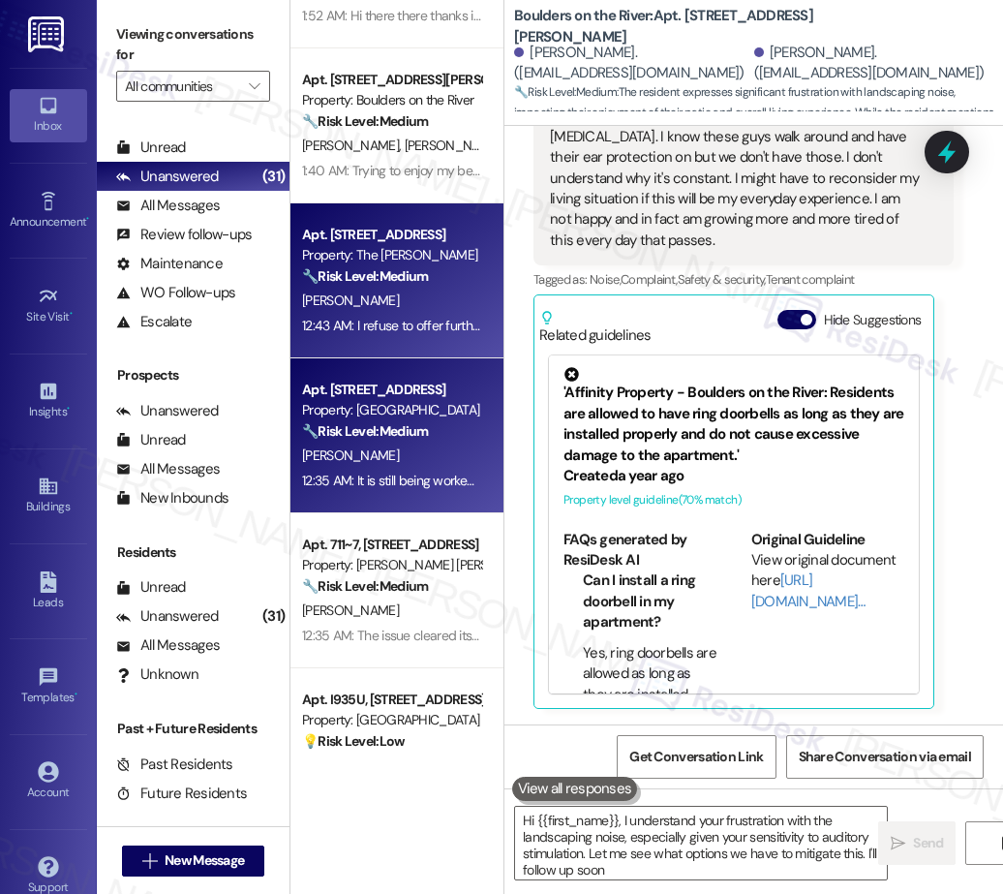
type textarea "Hi {{first_name}}, I understand your frustration with the landscaping noise, es…"
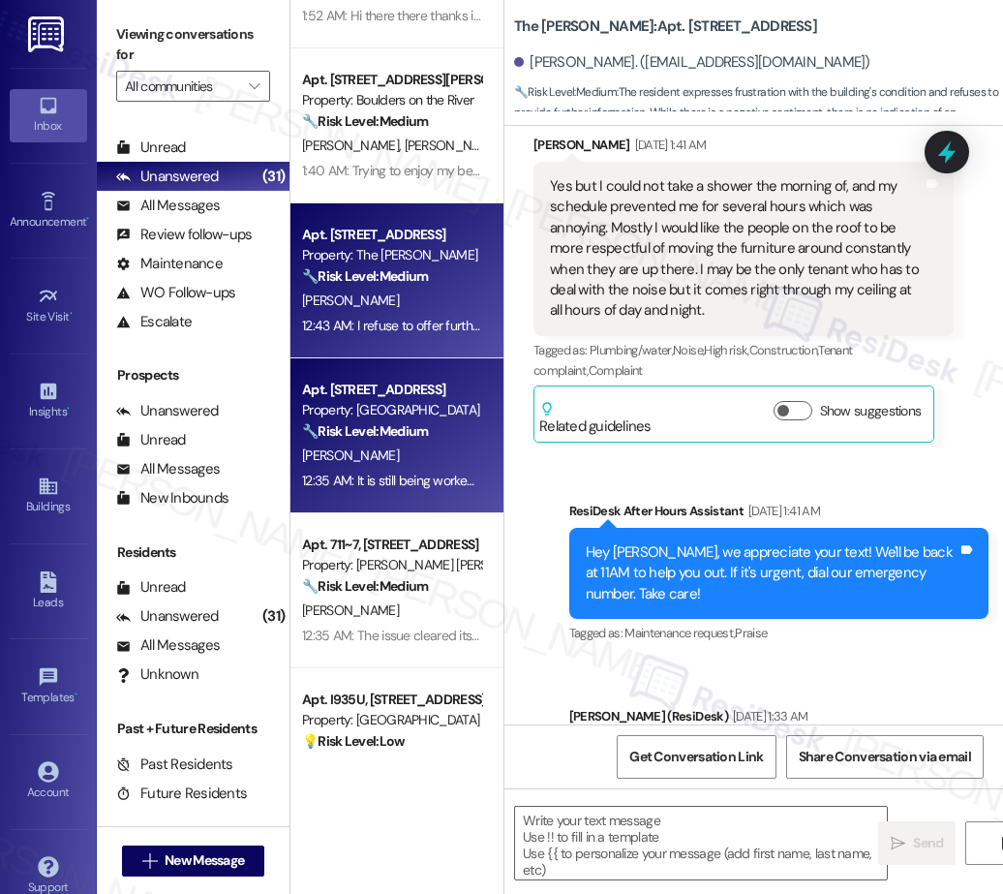
type textarea "Fetching suggested responses. Please feel free to read through the conversation…"
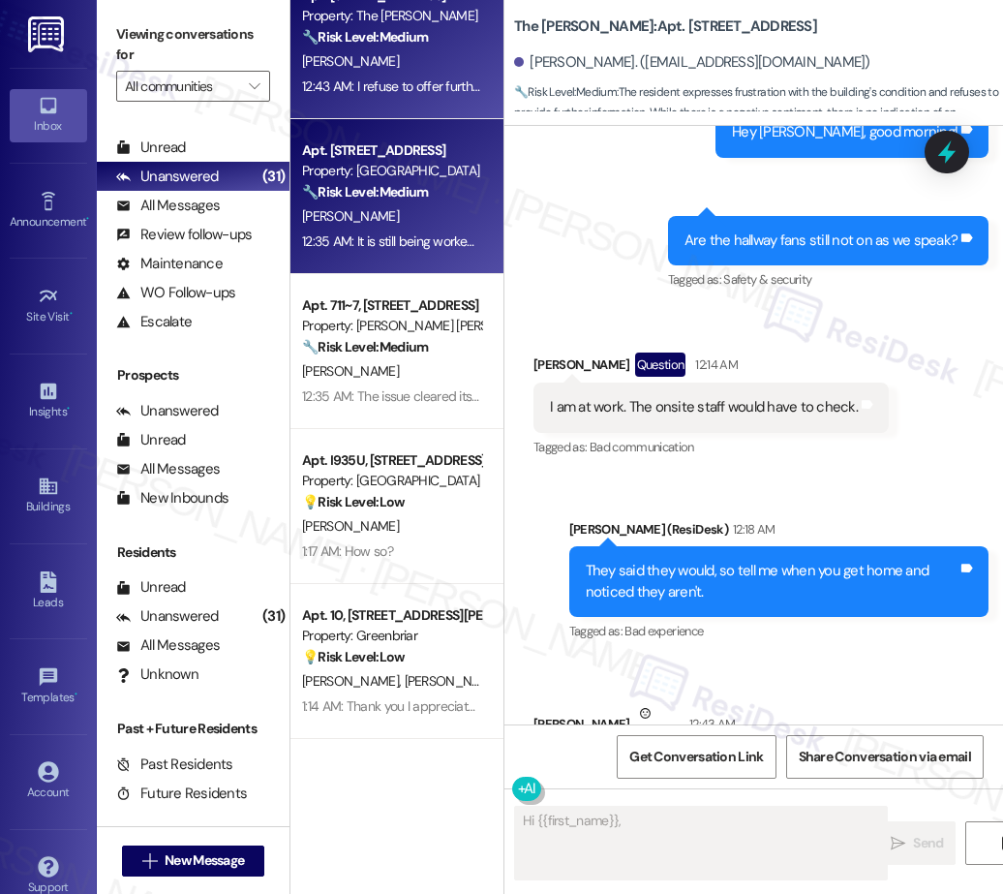
click at [394, 230] on div "12:35 AM: It is still being worked on 12:35 AM: It is still being worked on" at bounding box center [391, 241] width 183 height 24
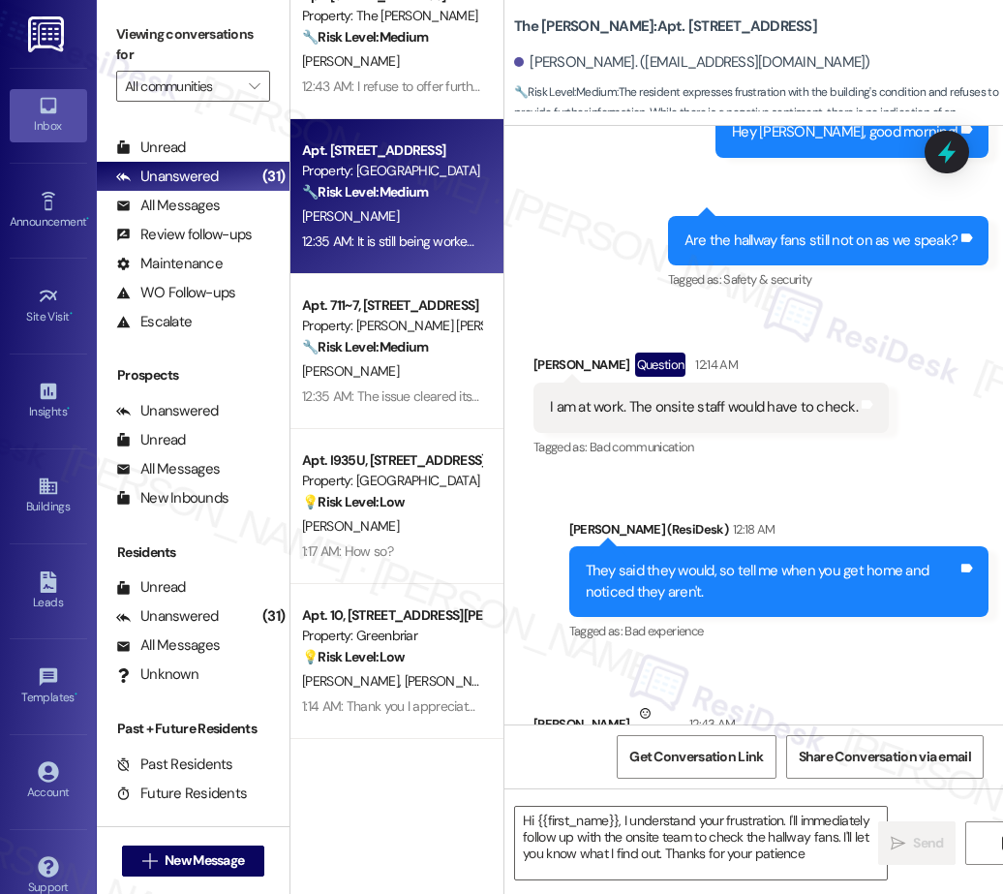
type textarea "Hi {{first_name}}, I understand your frustration. I'll immediately follow up wi…"
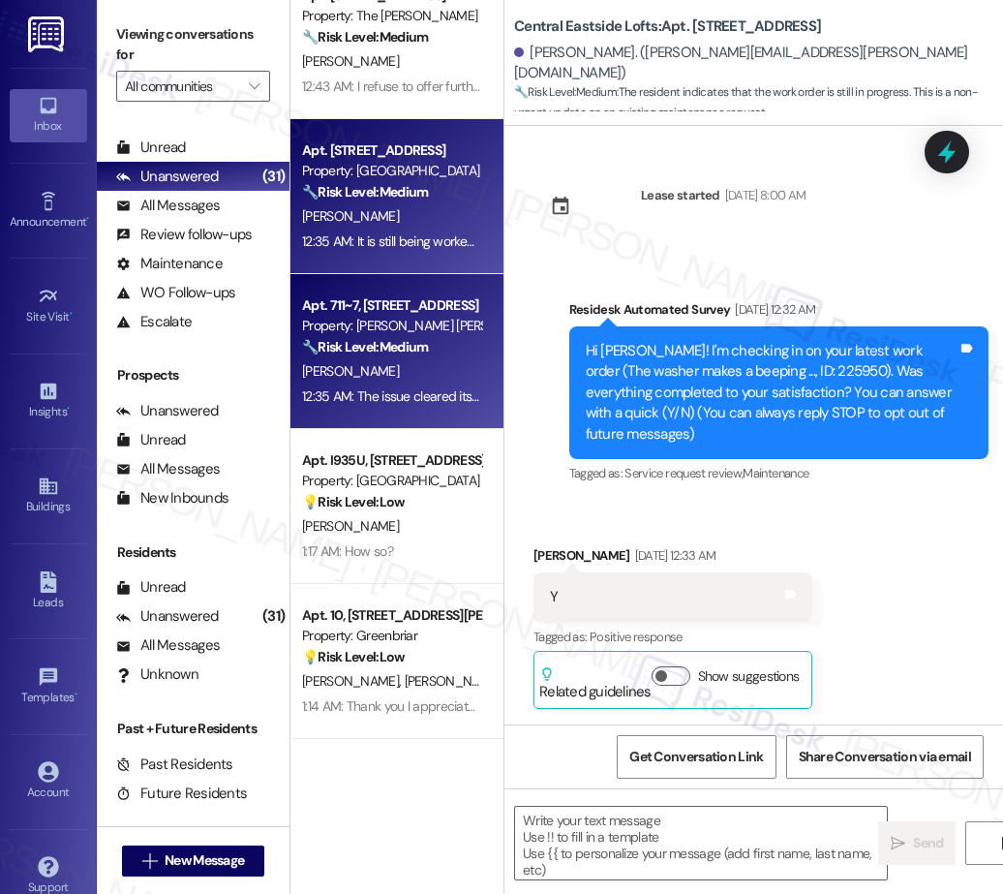
click at [357, 384] on div "12:35 AM: The issue cleared itself up, but no one ever contacted me to discuss …" at bounding box center [391, 396] width 183 height 24
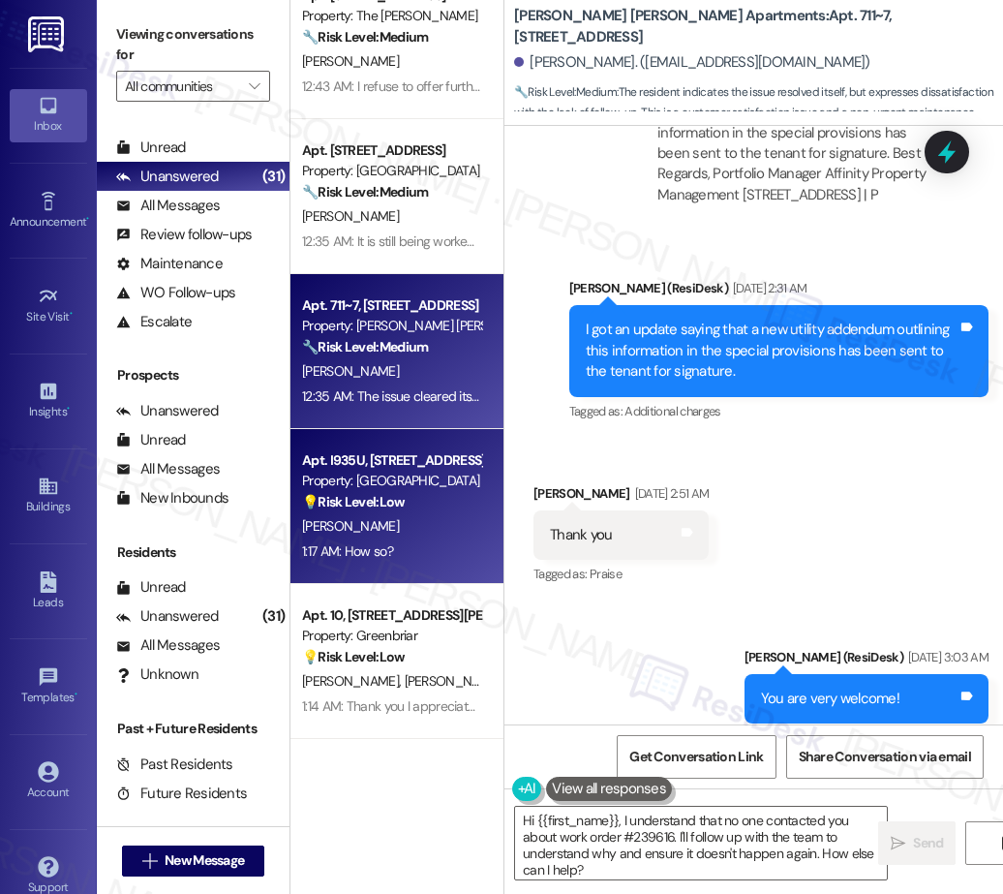
click at [363, 509] on strong "💡 Risk Level: Low" at bounding box center [353, 501] width 103 height 17
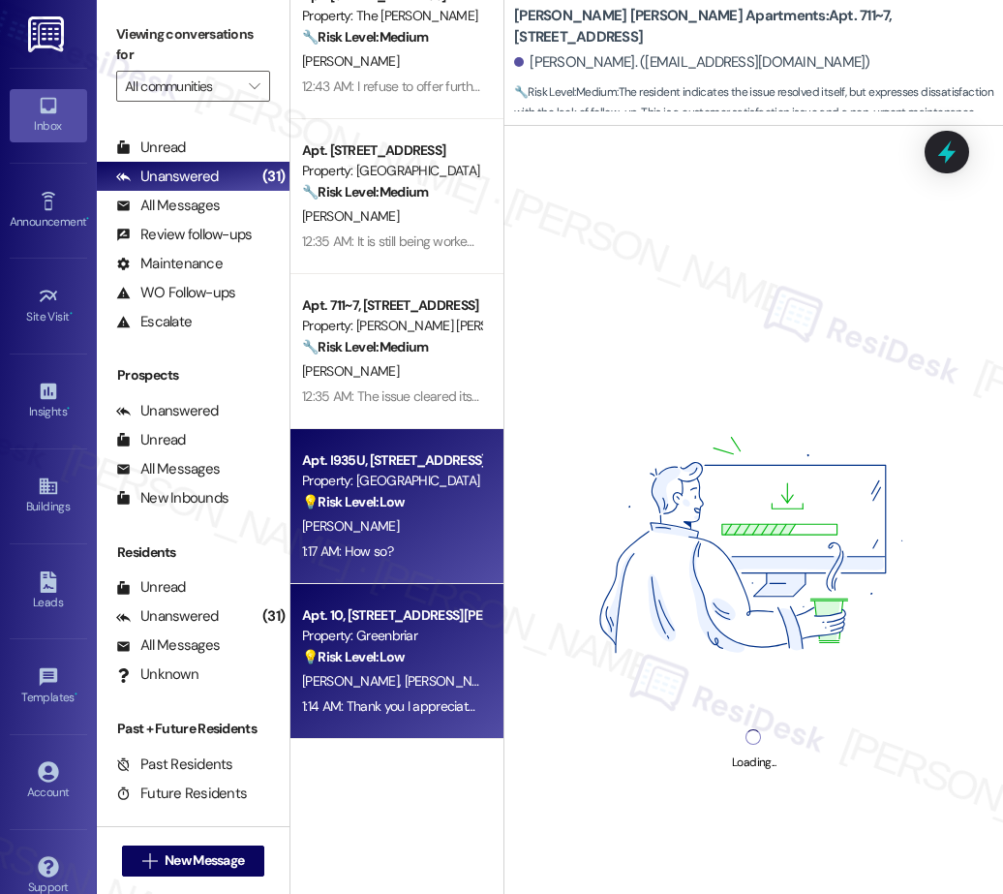
click at [421, 605] on div "Apt. 10, 5132 SW Slavin Rd" at bounding box center [391, 615] width 179 height 20
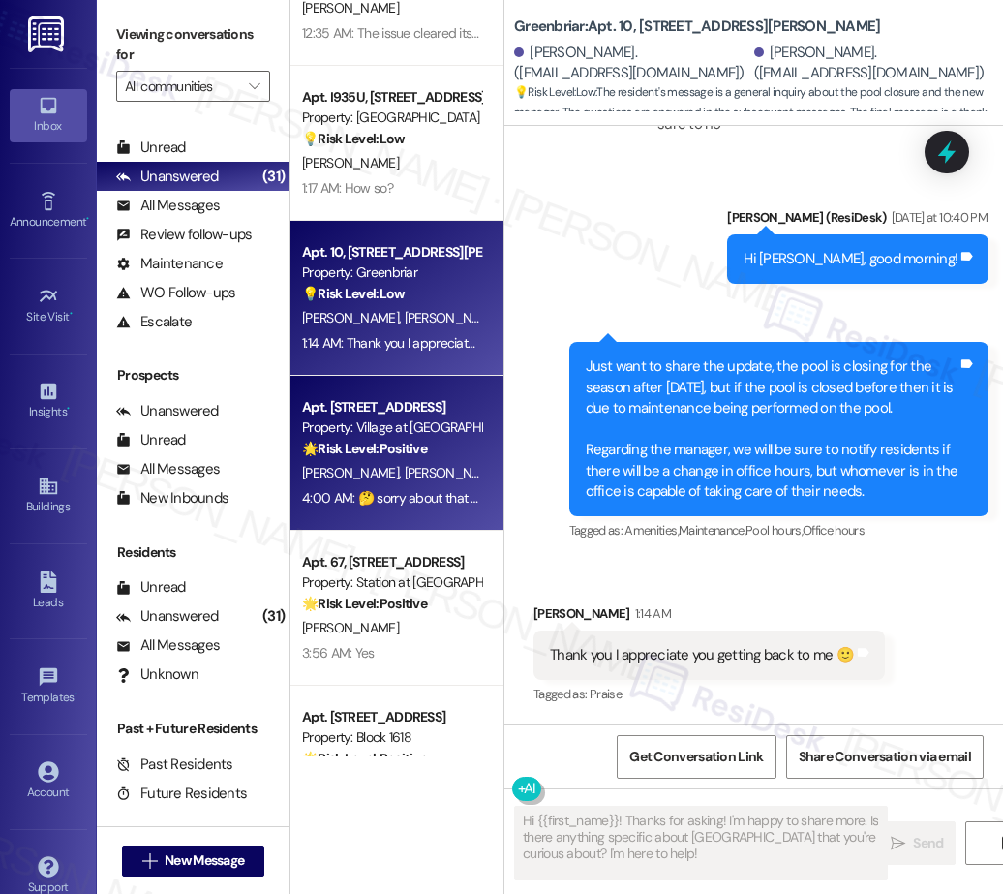
click at [415, 436] on div "Property: Village at [GEOGRAPHIC_DATA] I" at bounding box center [391, 427] width 179 height 20
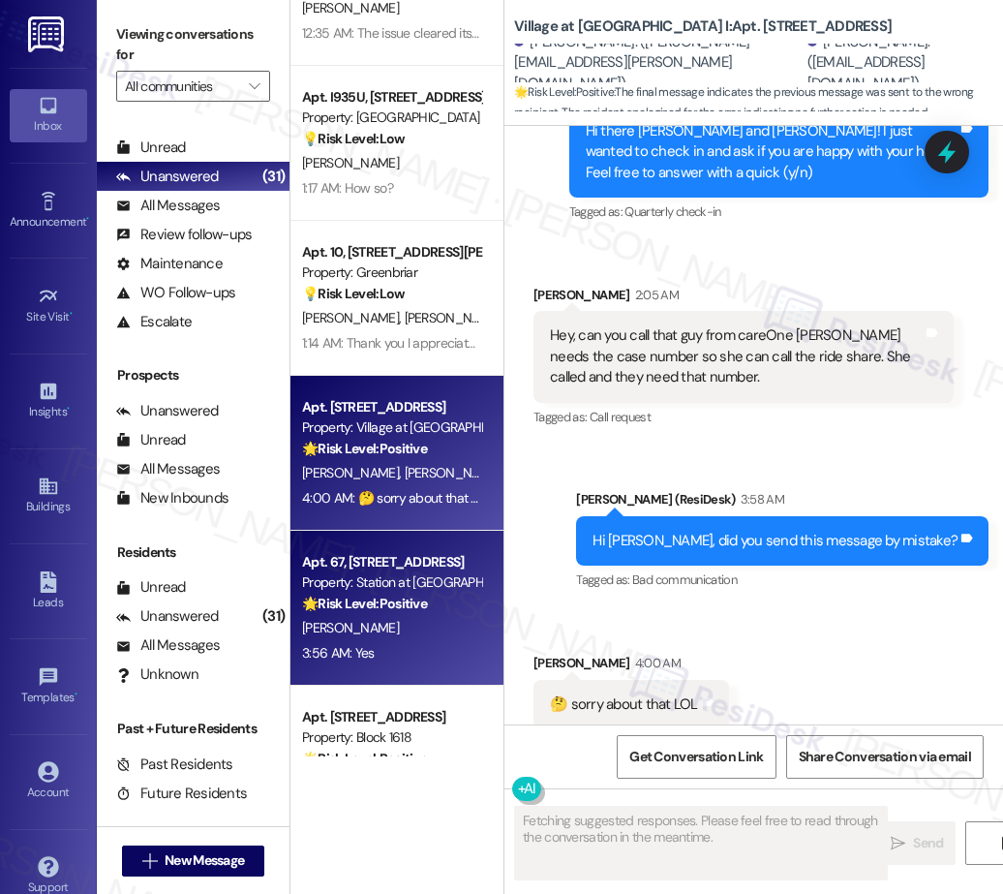
click at [437, 574] on div "Property: Station at Elm Creek" at bounding box center [391, 582] width 179 height 20
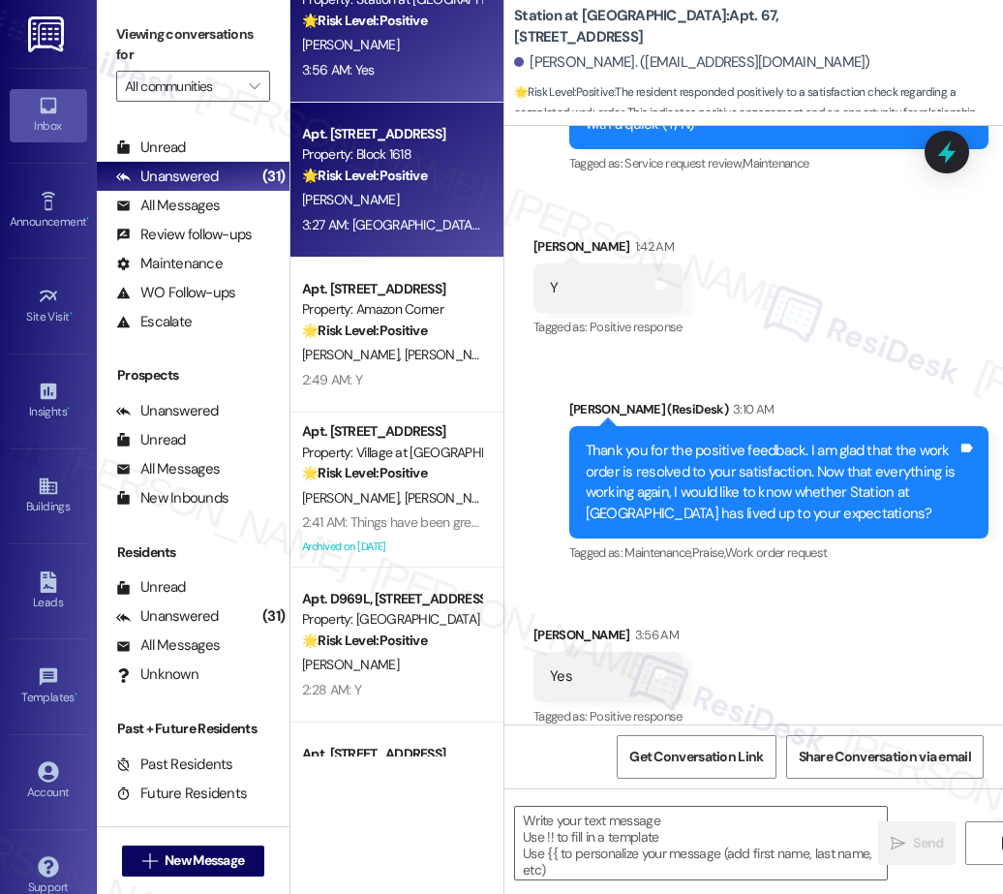
click at [366, 183] on strong "🌟 Risk Level: Positive" at bounding box center [364, 175] width 125 height 17
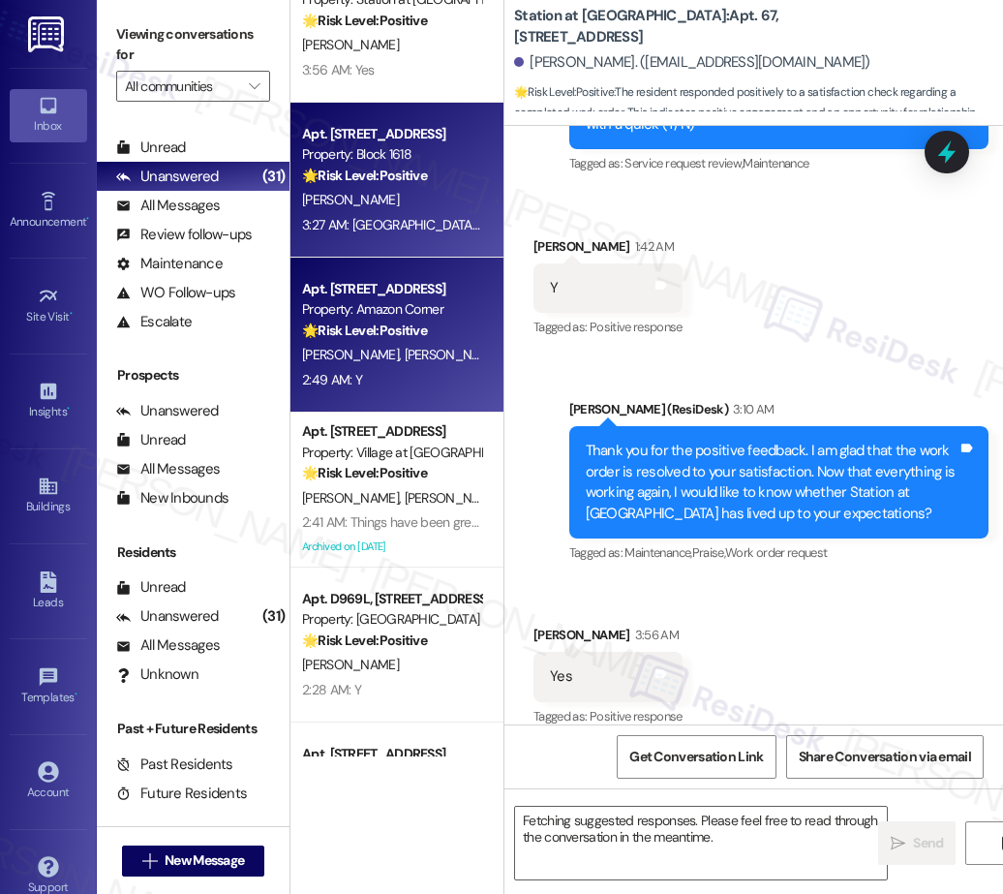
click at [469, 366] on div "M. Freeman T. Nguyen" at bounding box center [391, 355] width 183 height 24
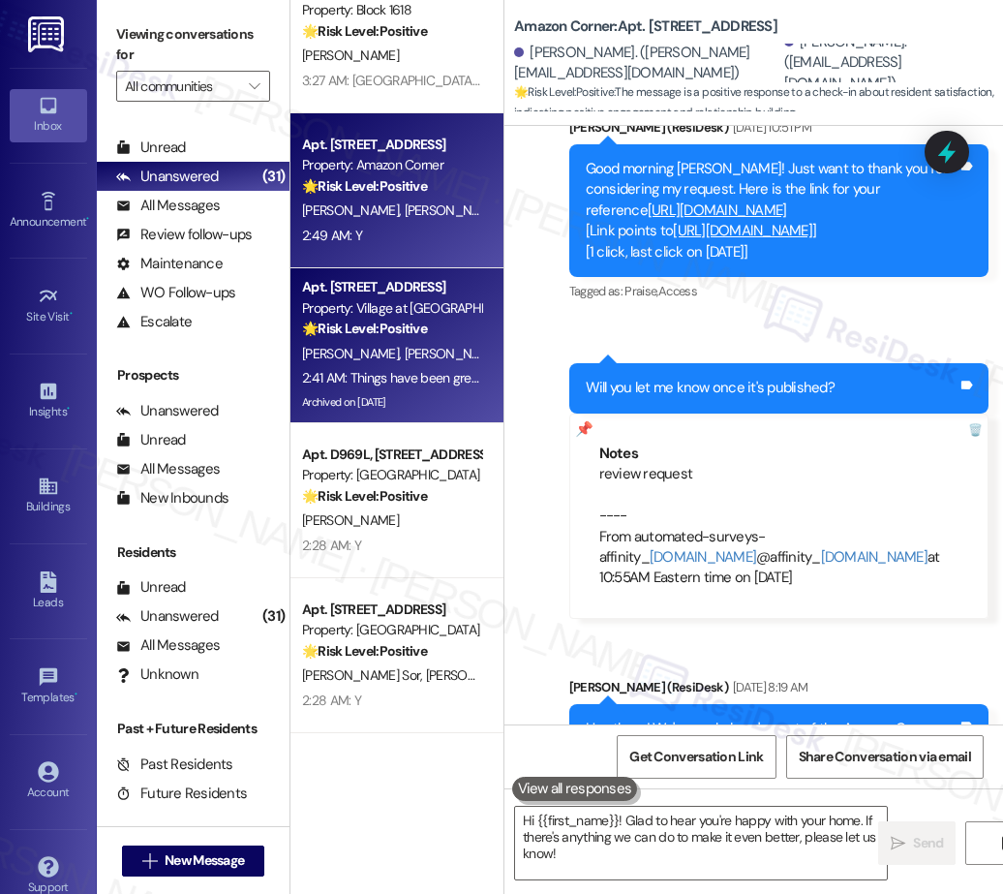
click at [417, 352] on div "Apt. 67, 5050 Fredericksburg Rd Property: Station at Elm Creek 🌟 Risk Level: Po…" at bounding box center [396, 378] width 213 height 756
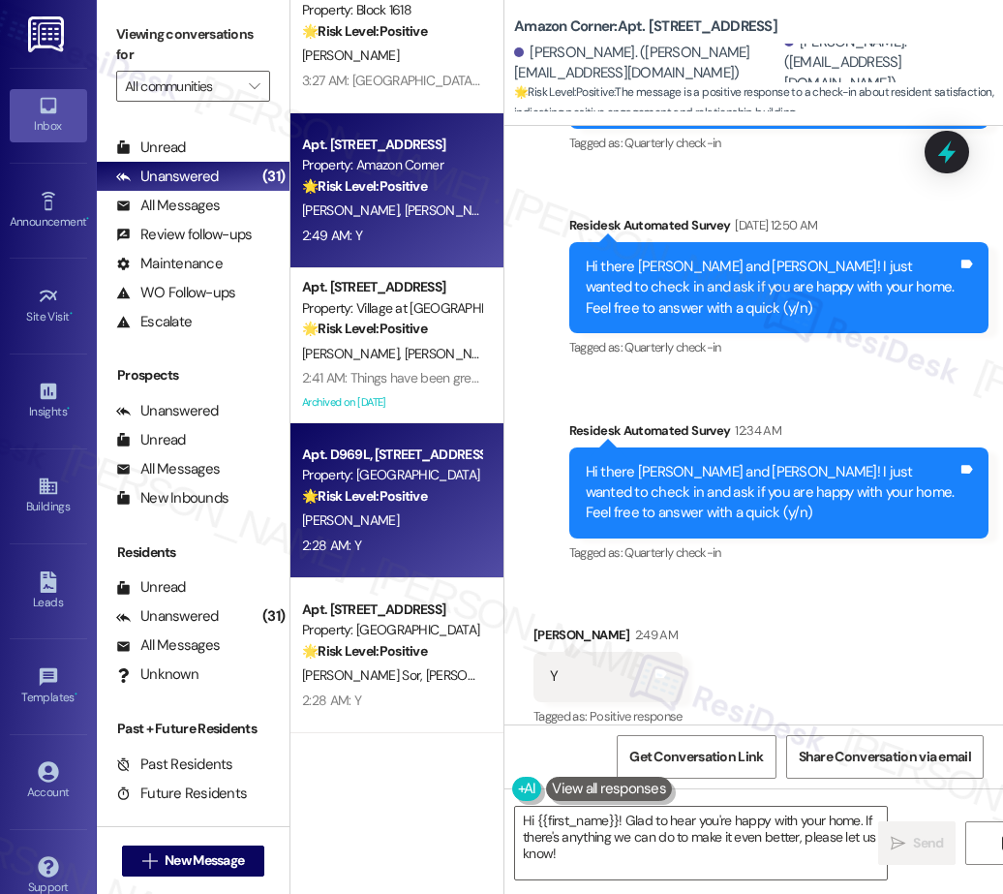
click at [387, 484] on div "Property: River Run Village" at bounding box center [391, 475] width 179 height 20
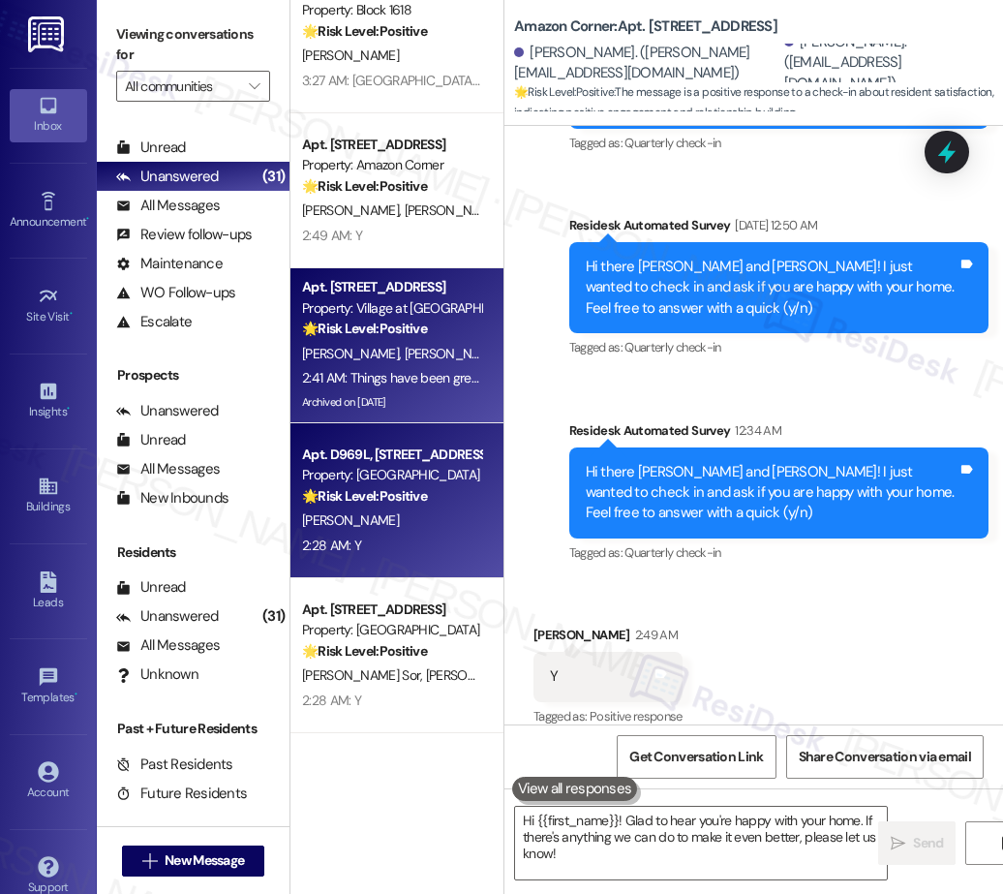
click at [404, 363] on div "J. Ambriz J. Gomez" at bounding box center [391, 354] width 183 height 24
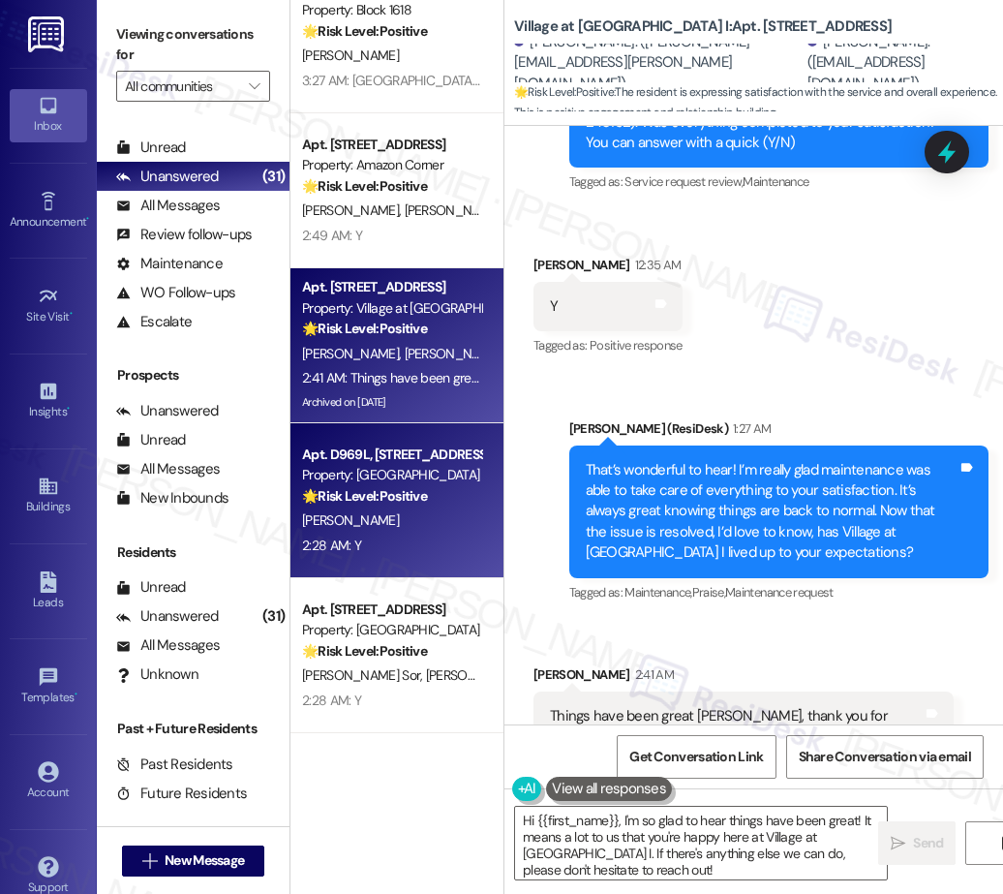
click at [408, 501] on strong "🌟 Risk Level: Positive" at bounding box center [364, 495] width 125 height 17
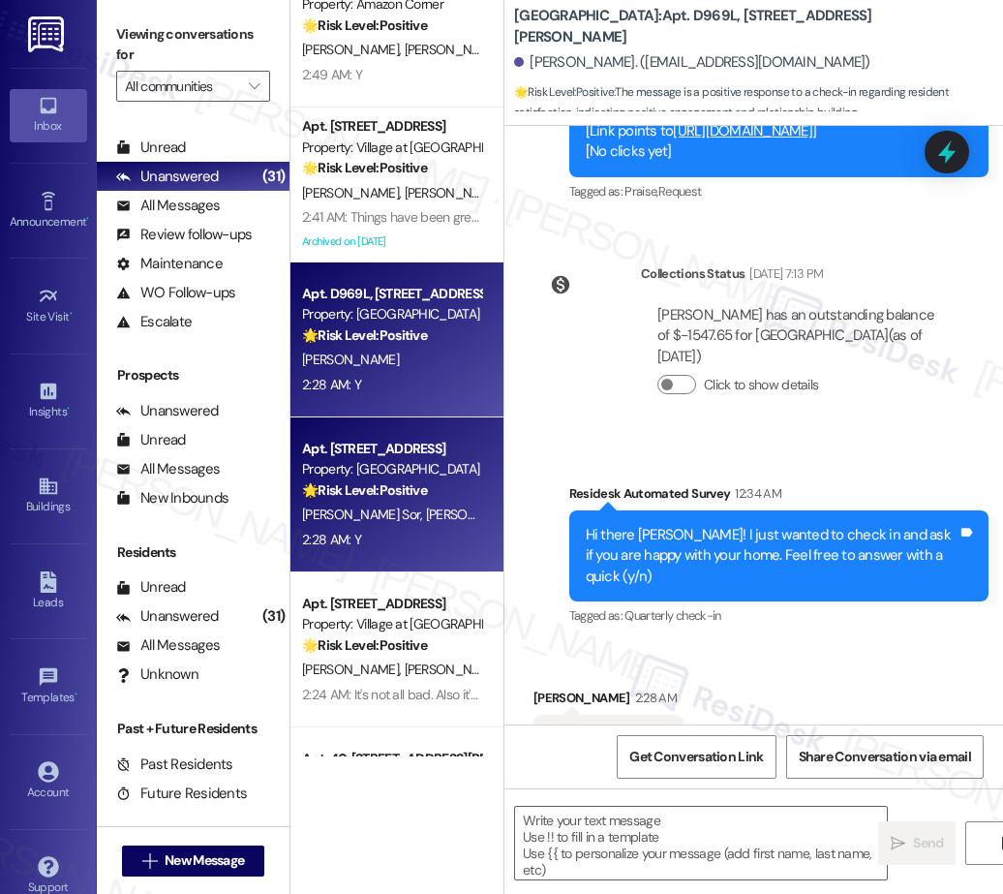
click at [406, 498] on strong "🌟 Risk Level: Positive" at bounding box center [364, 489] width 125 height 17
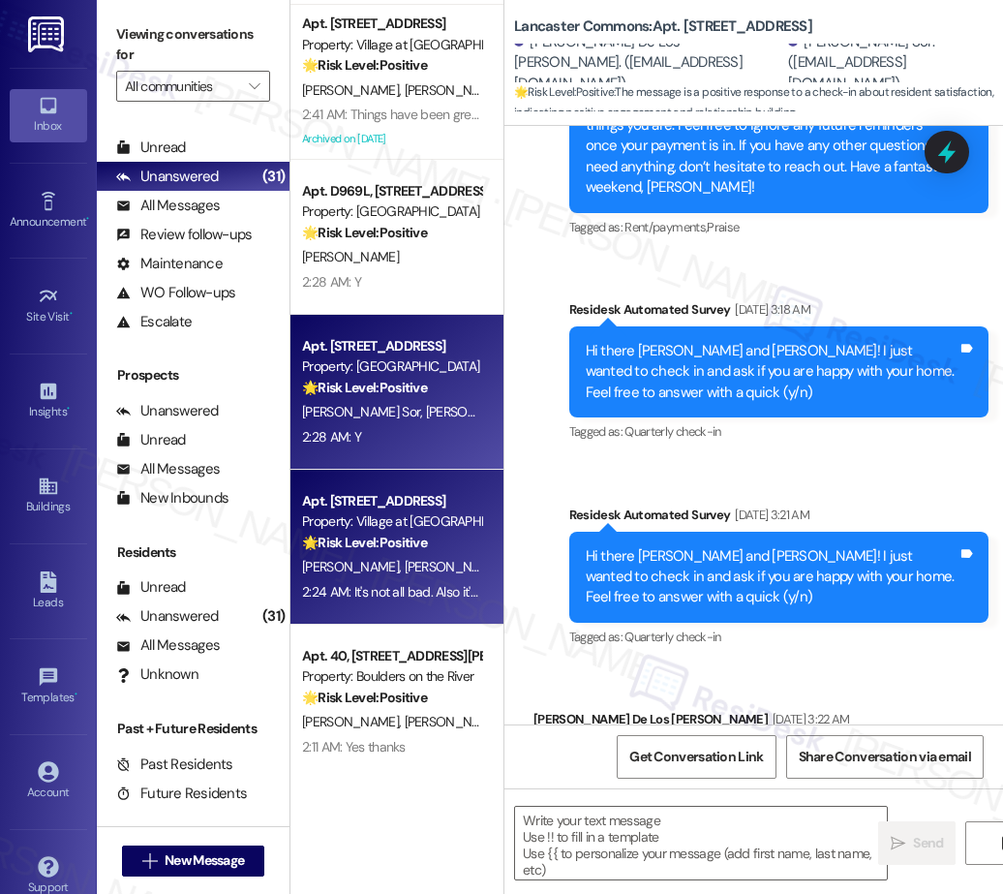
click at [386, 554] on div "Apt. 1303, 30050 SW Town Center Lp W Suite 100 Property: Village at Main Street…" at bounding box center [391, 522] width 183 height 66
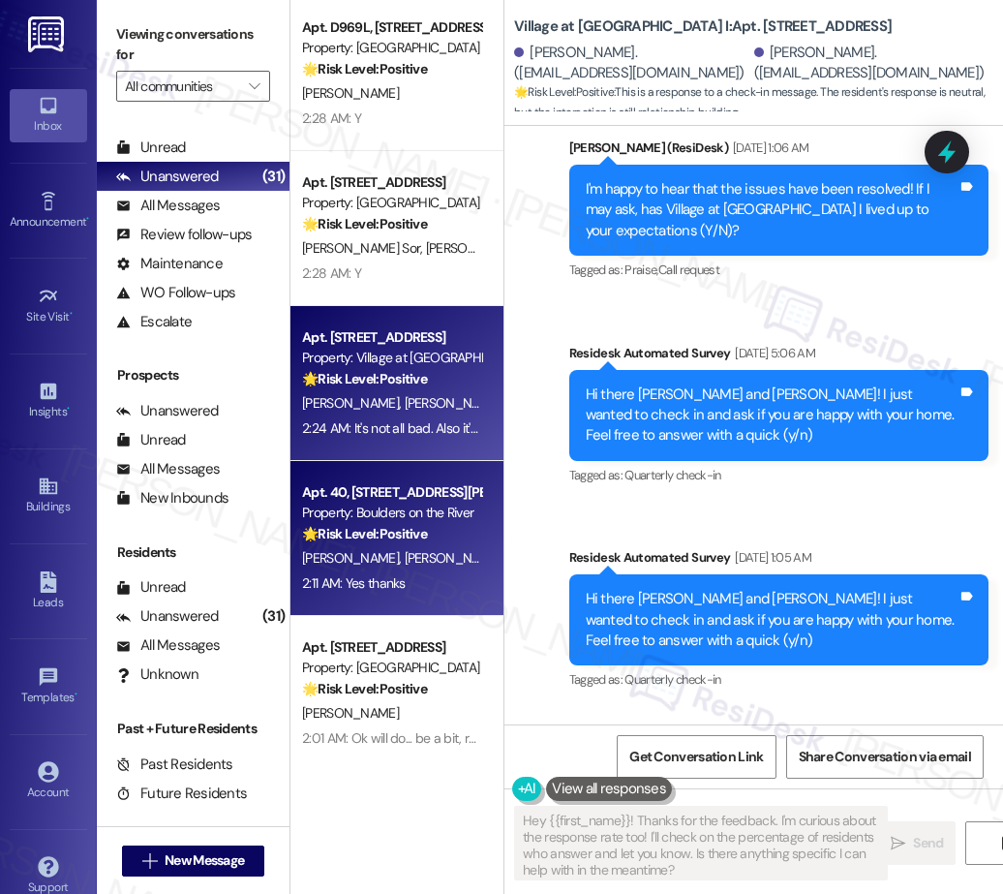
click at [403, 514] on div "Property: Boulders on the River" at bounding box center [391, 512] width 179 height 20
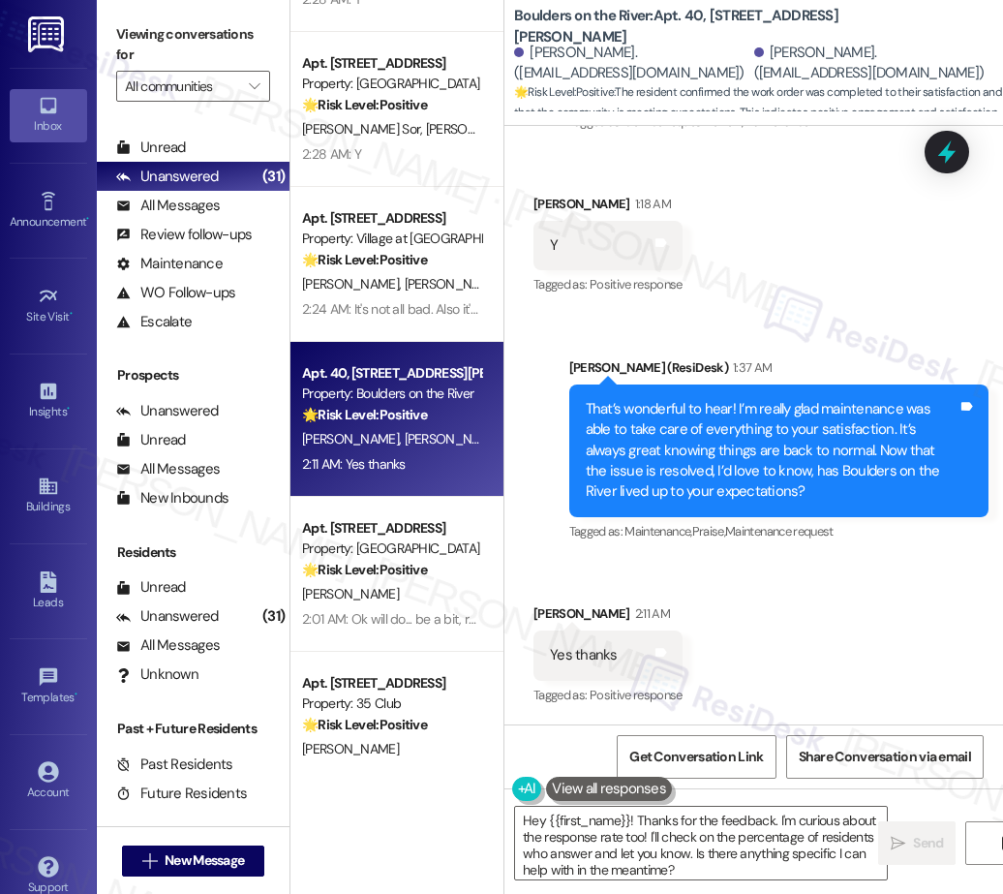
click at [391, 572] on strong "🌟 Risk Level: Positive" at bounding box center [364, 569] width 125 height 17
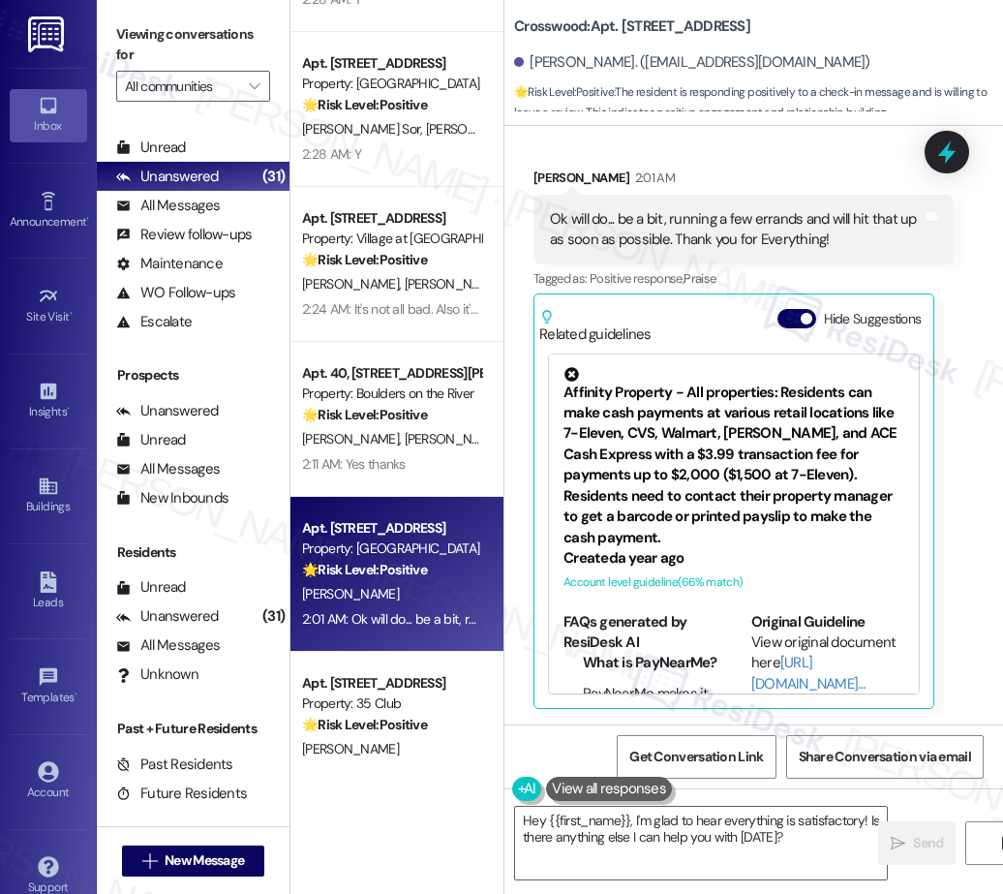
click at [967, 570] on div "Received via SMS Jonathan Lewis 2:01 AM Ok will do... be a bit, running a few e…" at bounding box center [753, 423] width 499 height 599
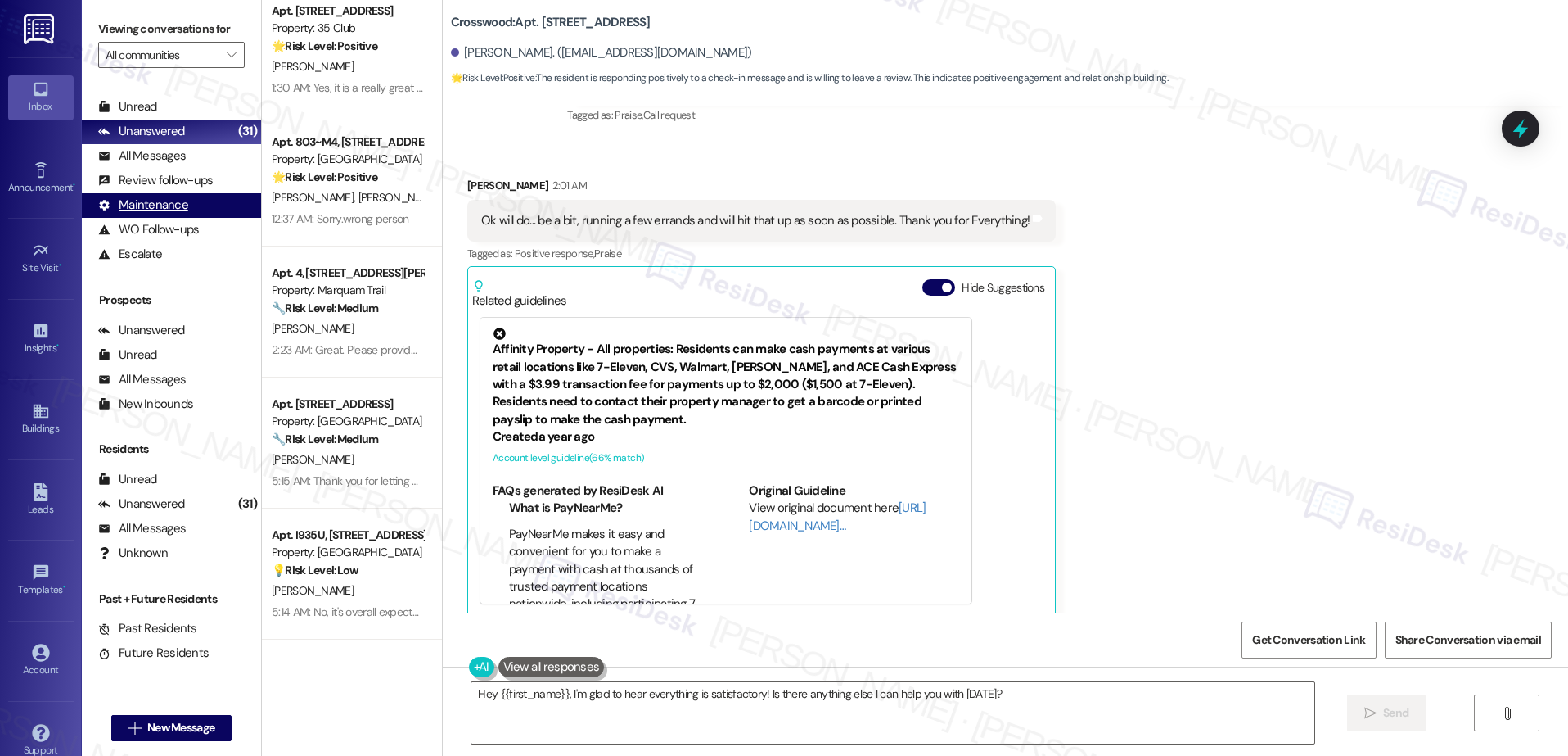
scroll to position [3028, 0]
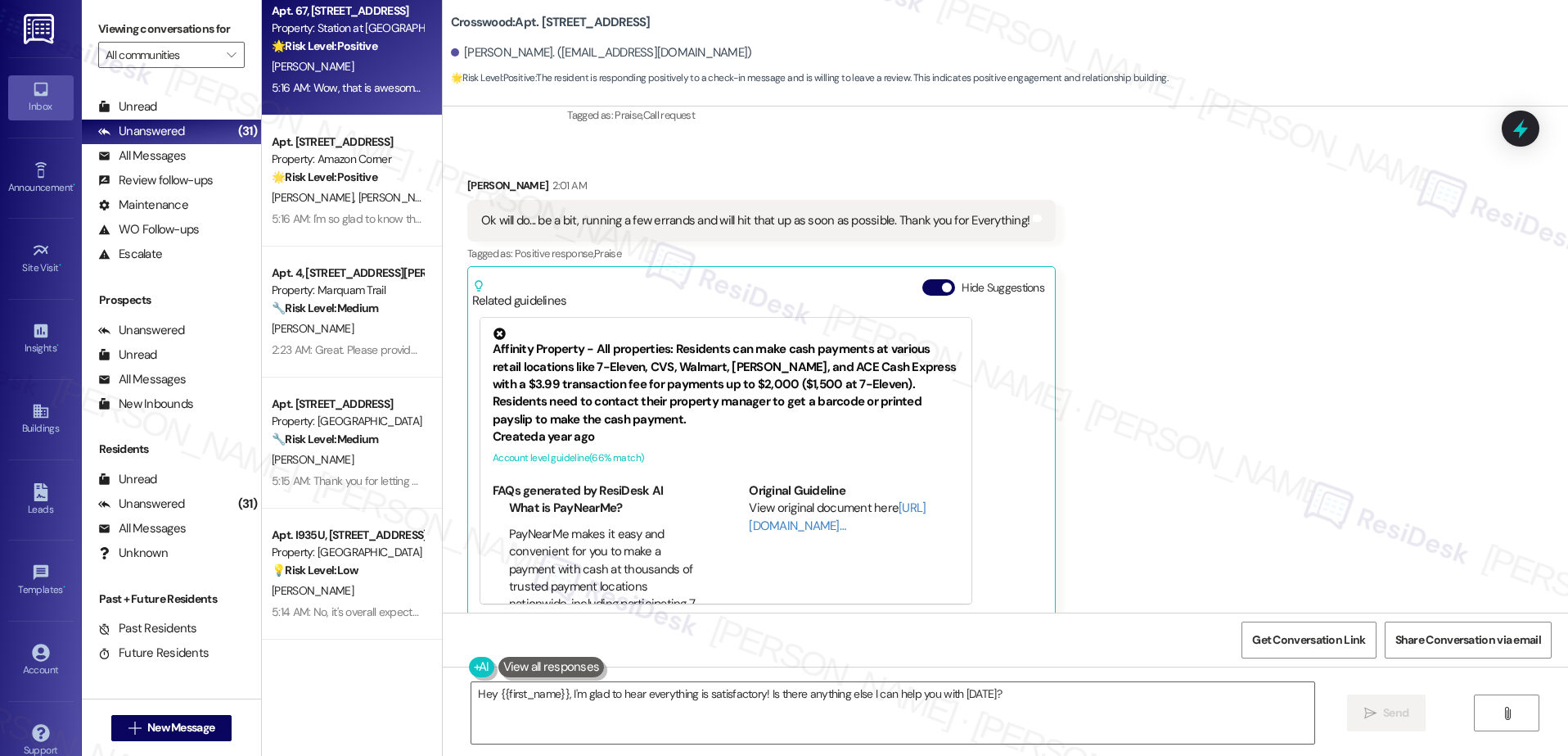
click at [364, 101] on div "Apt. 67, 5050 Fredericksburg Rd Property: Station at Elm Creek 🌟 Risk Level: Po…" at bounding box center [352, 50] width 180 height 131
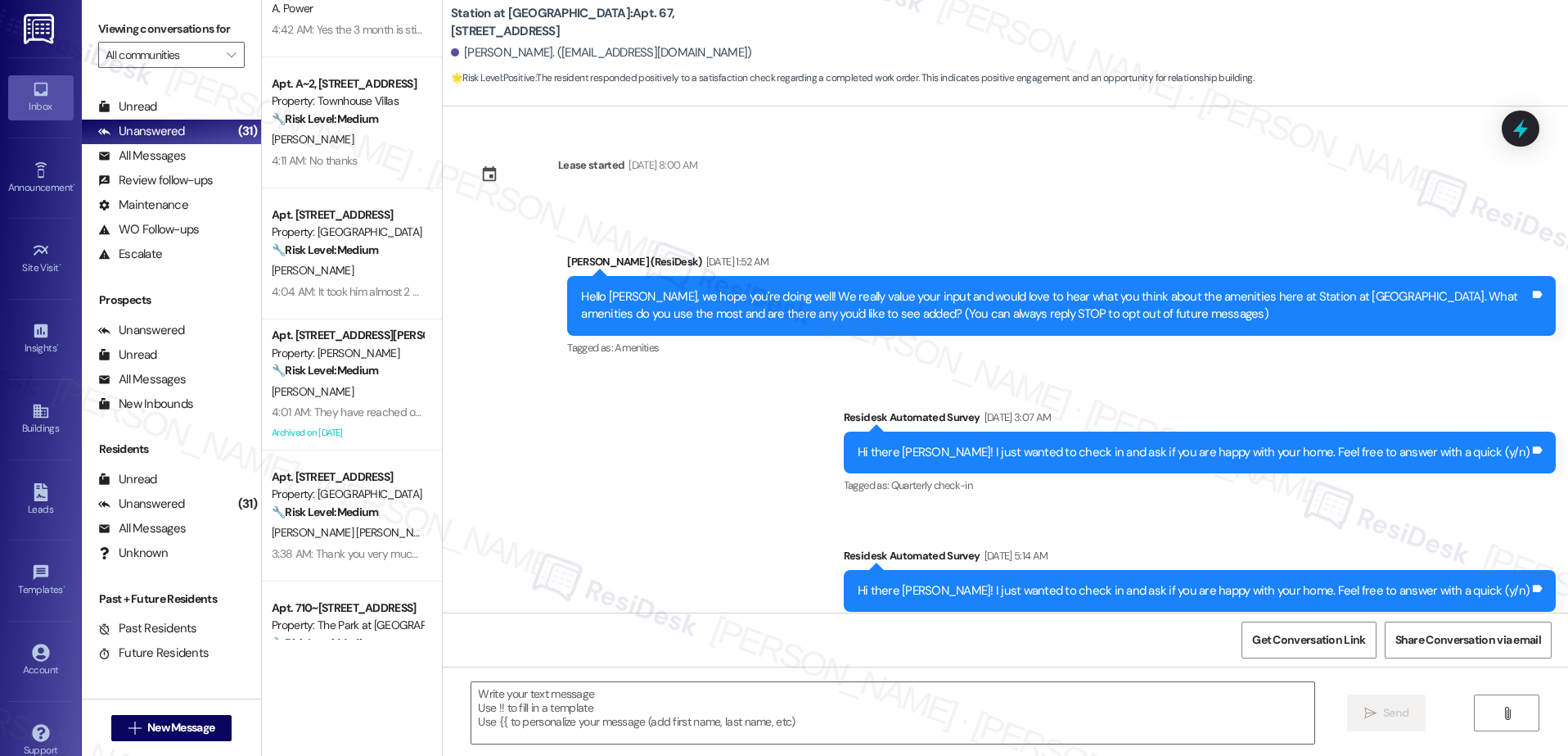
scroll to position [0, 0]
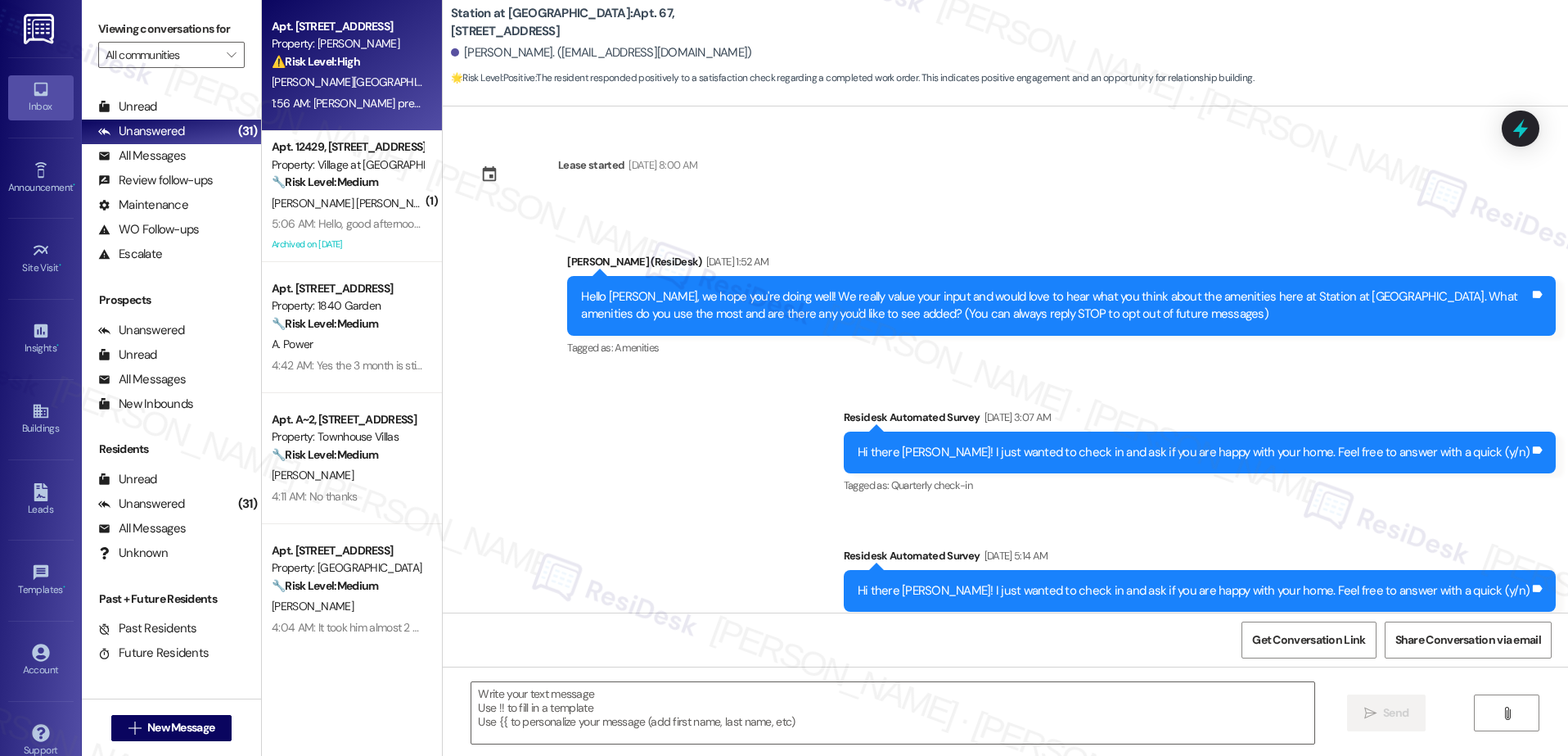
click at [372, 84] on div "A. Valencia A. Valencia" at bounding box center [347, 82] width 155 height 20
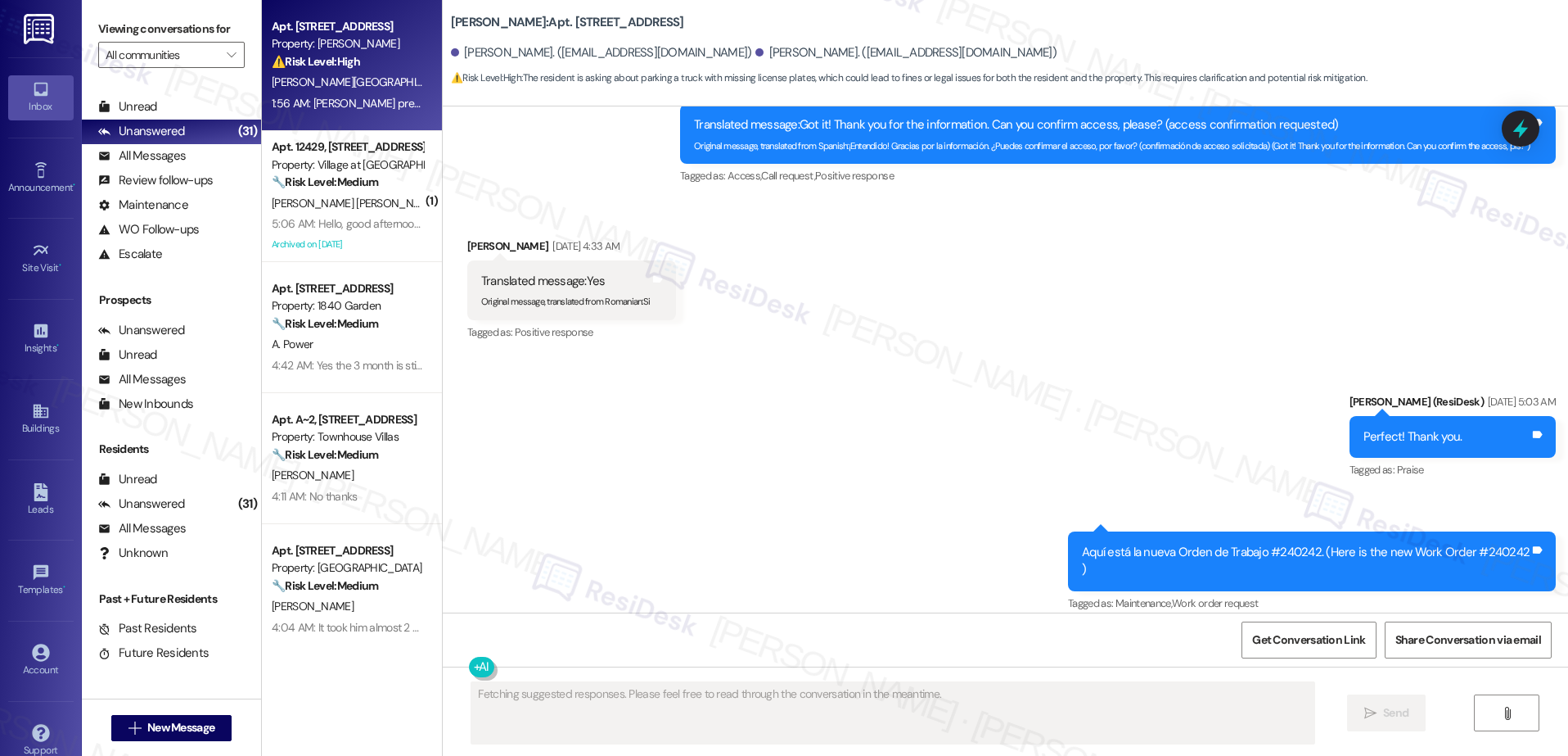
scroll to position [13115, 0]
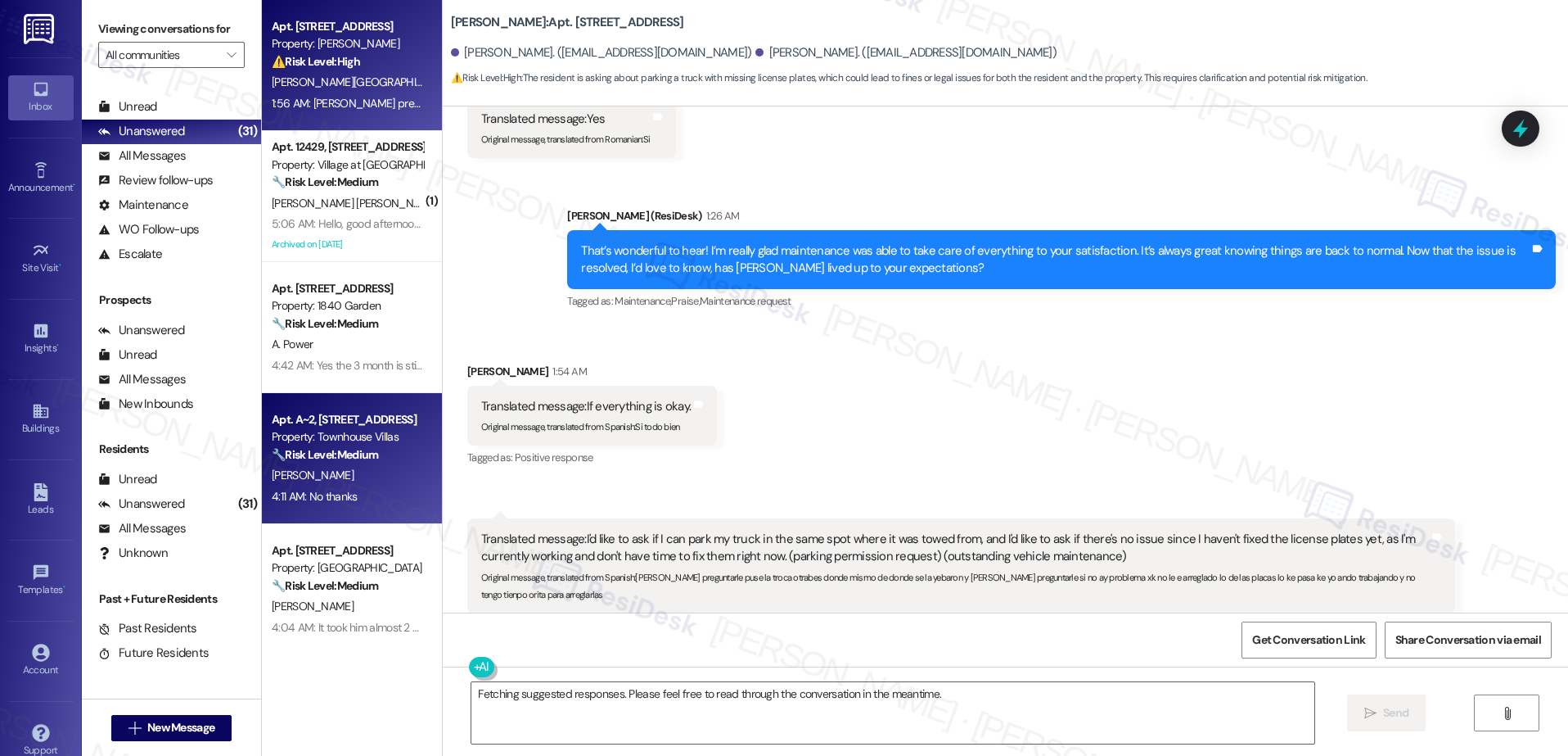
click at [331, 512] on div "Apt. A~2, 1100 S. Hwy 395 Property: Townhouse Villas 🔧 Risk Level: Medium The r…" at bounding box center [352, 458] width 180 height 131
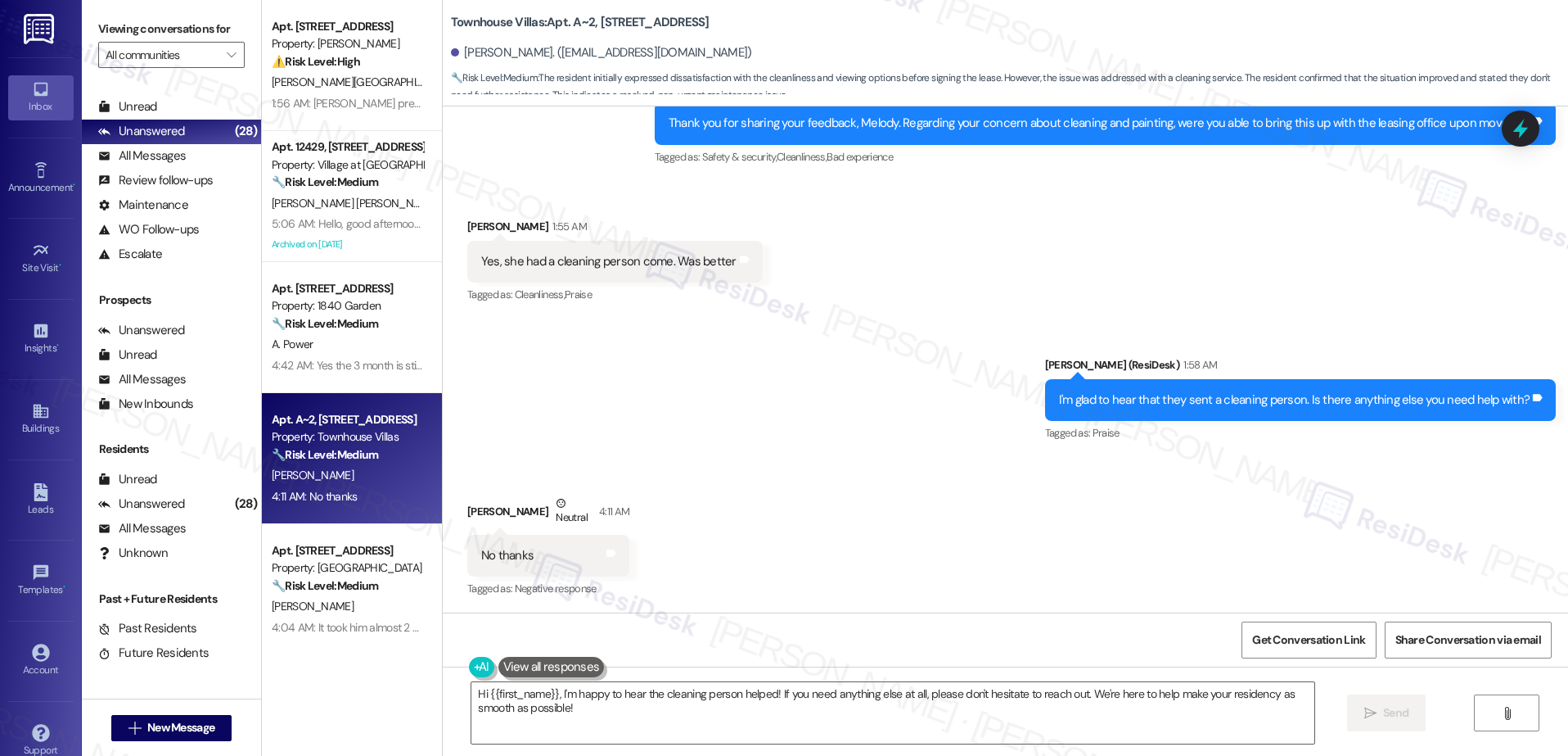
scroll to position [517, 0]
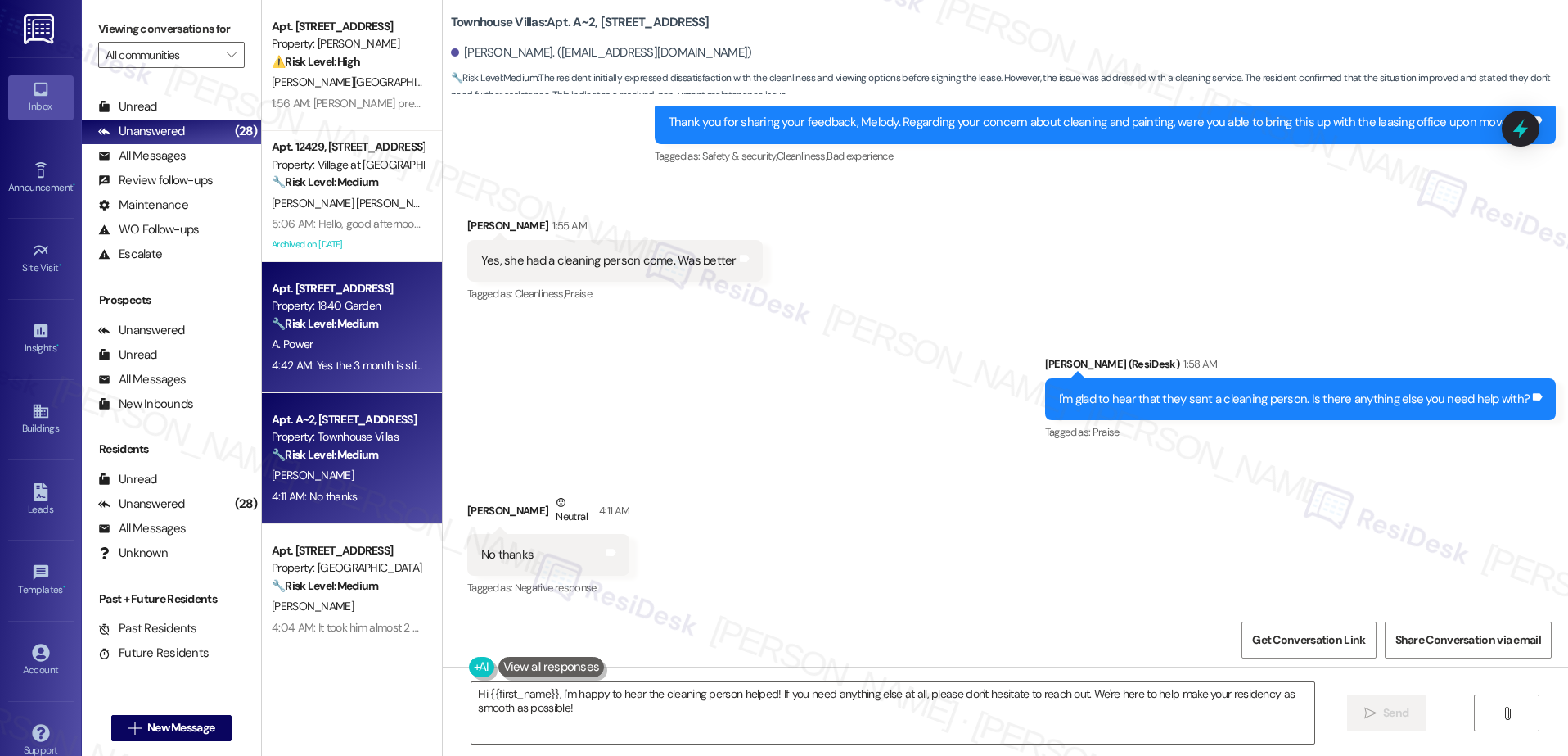
click at [306, 360] on div "4:42 AM: Yes the 3 month is still an option for me and then once that is up I'l…" at bounding box center [552, 364] width 562 height 14
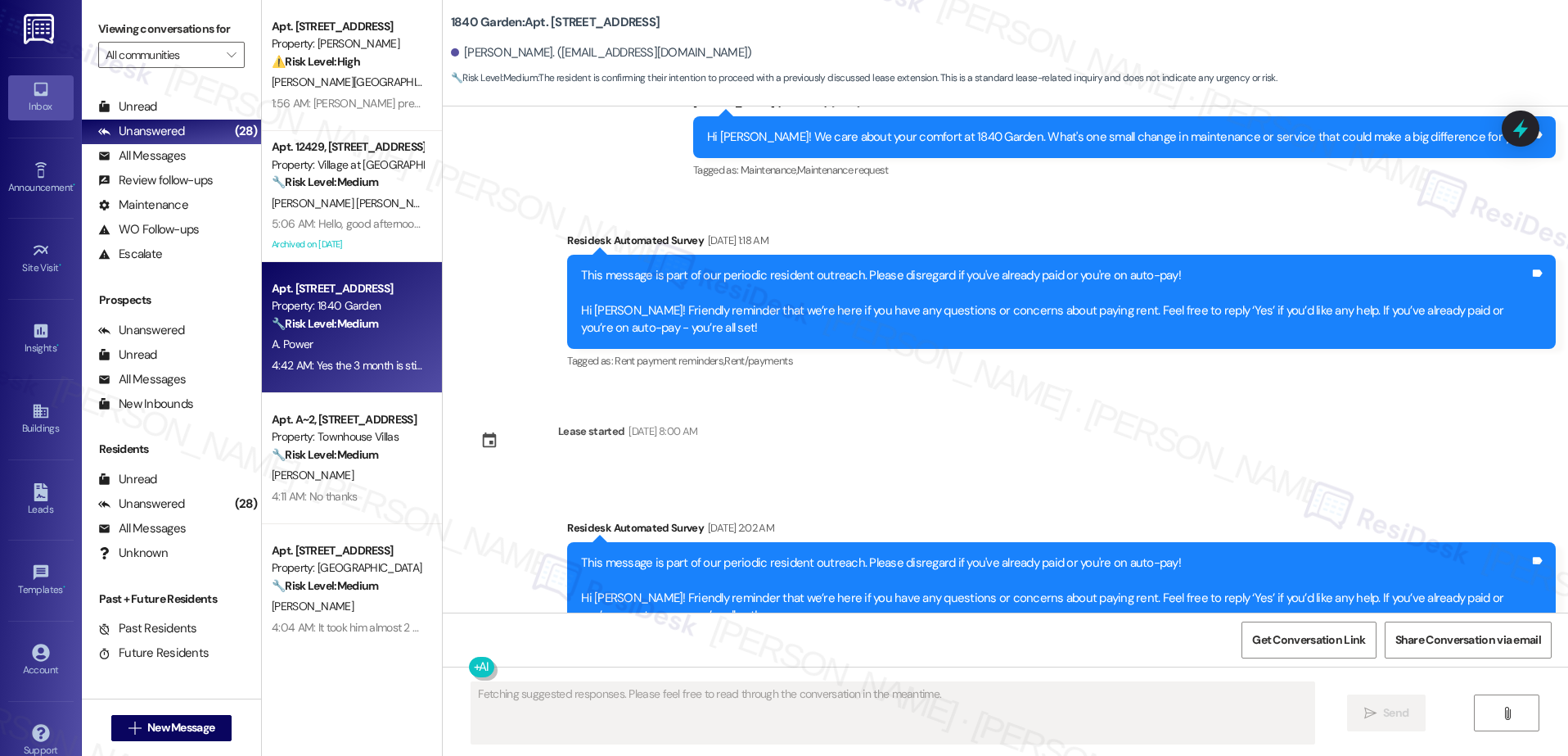
scroll to position [5051, 0]
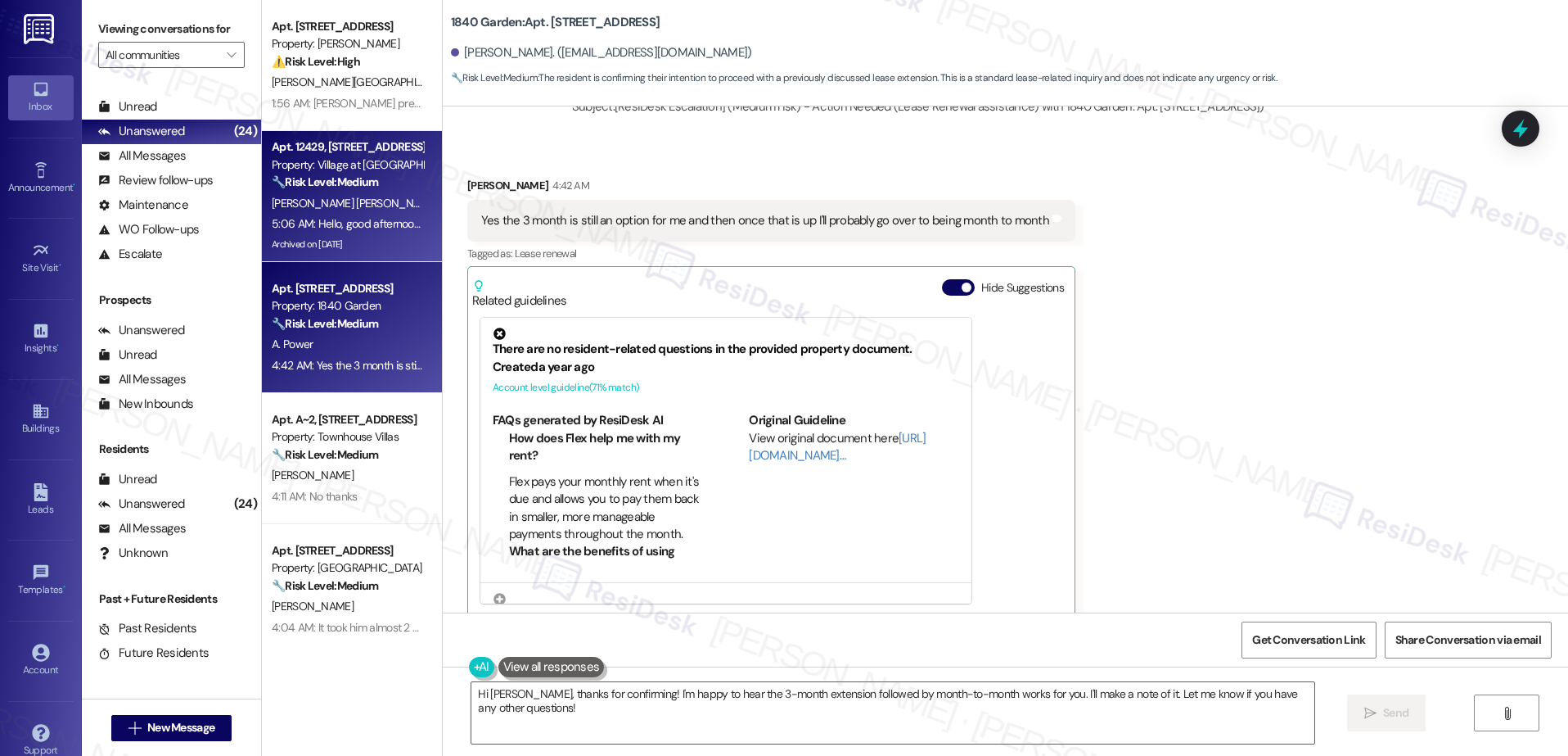
click at [362, 192] on div "Apt. 12429, 12301 SE Hubbard Road Property: Village at Sunrise 🔧 Risk Level: Me…" at bounding box center [347, 165] width 155 height 56
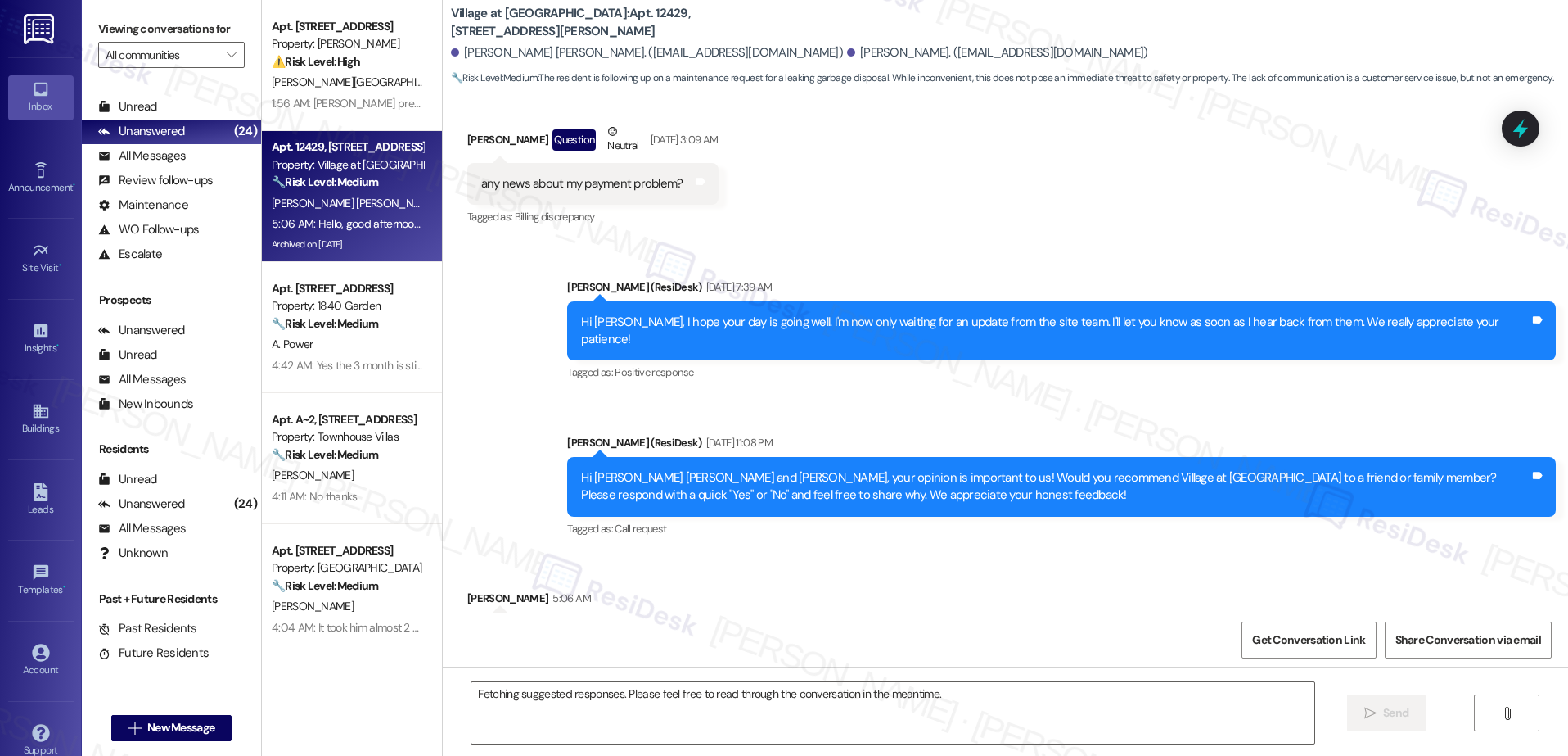
scroll to position [5322, 0]
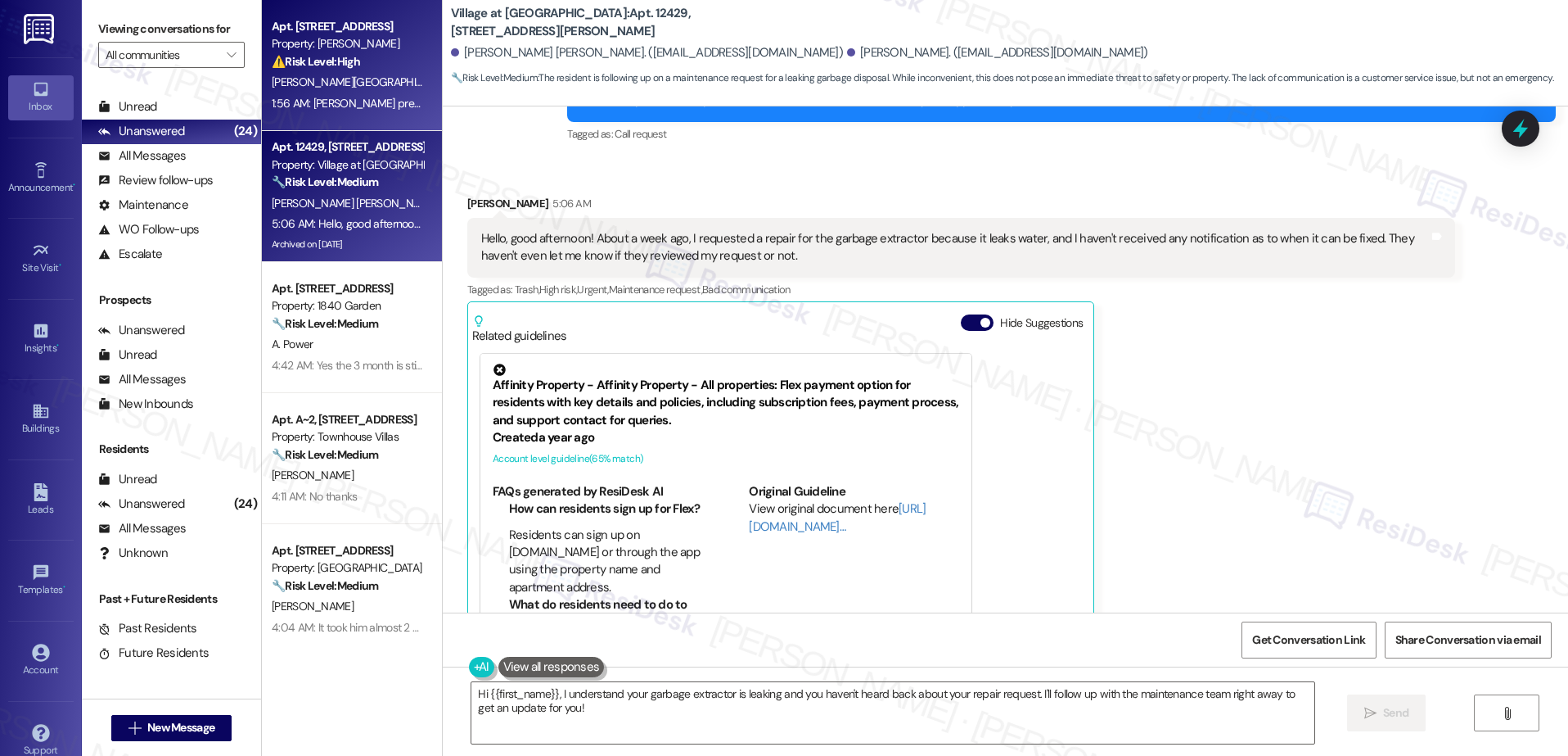
click at [343, 55] on strong "⚠️ Risk Level: High" at bounding box center [315, 61] width 89 height 14
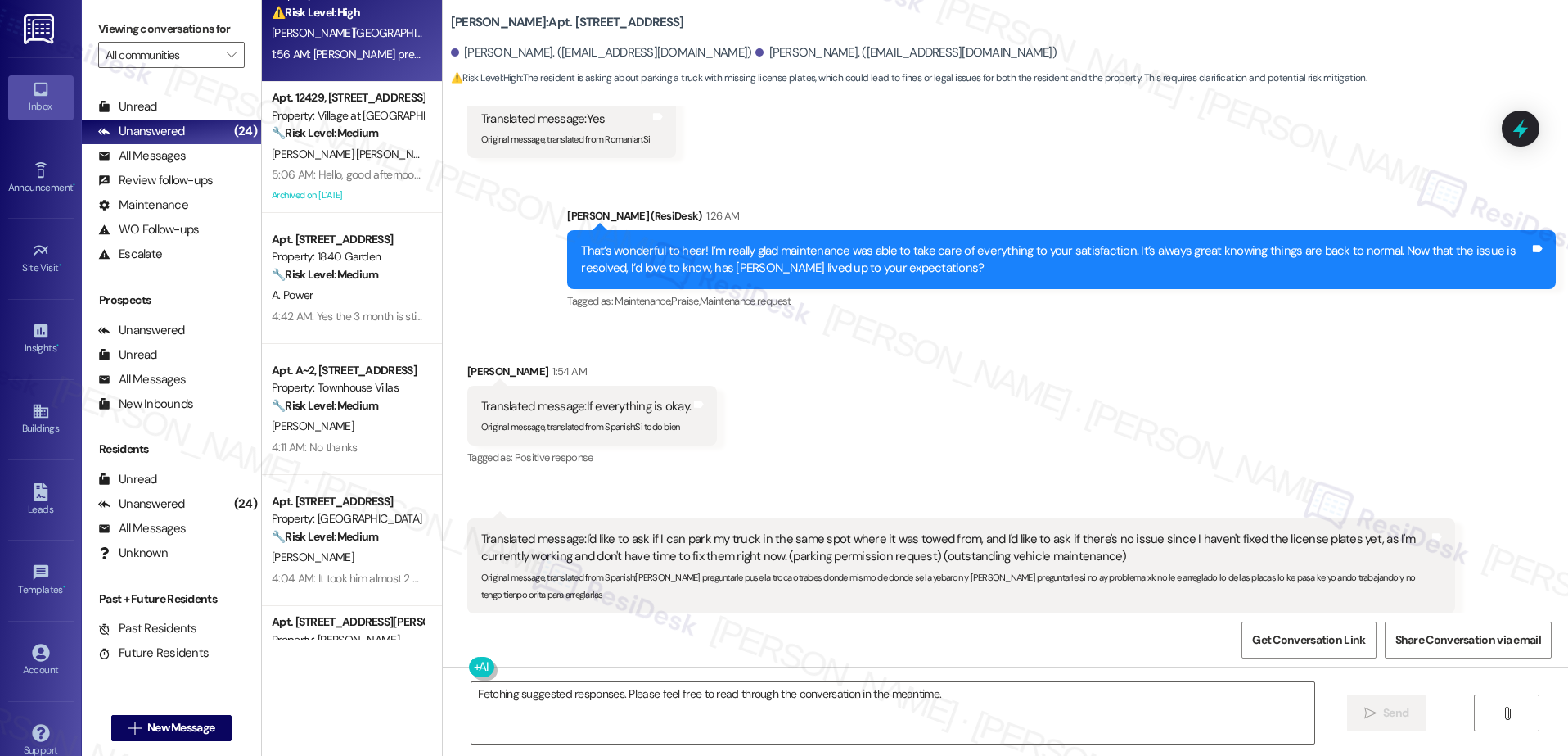
scroll to position [50, 0]
click at [609, 398] on div "Translated message: If everything is okay." at bounding box center [586, 407] width 210 height 17
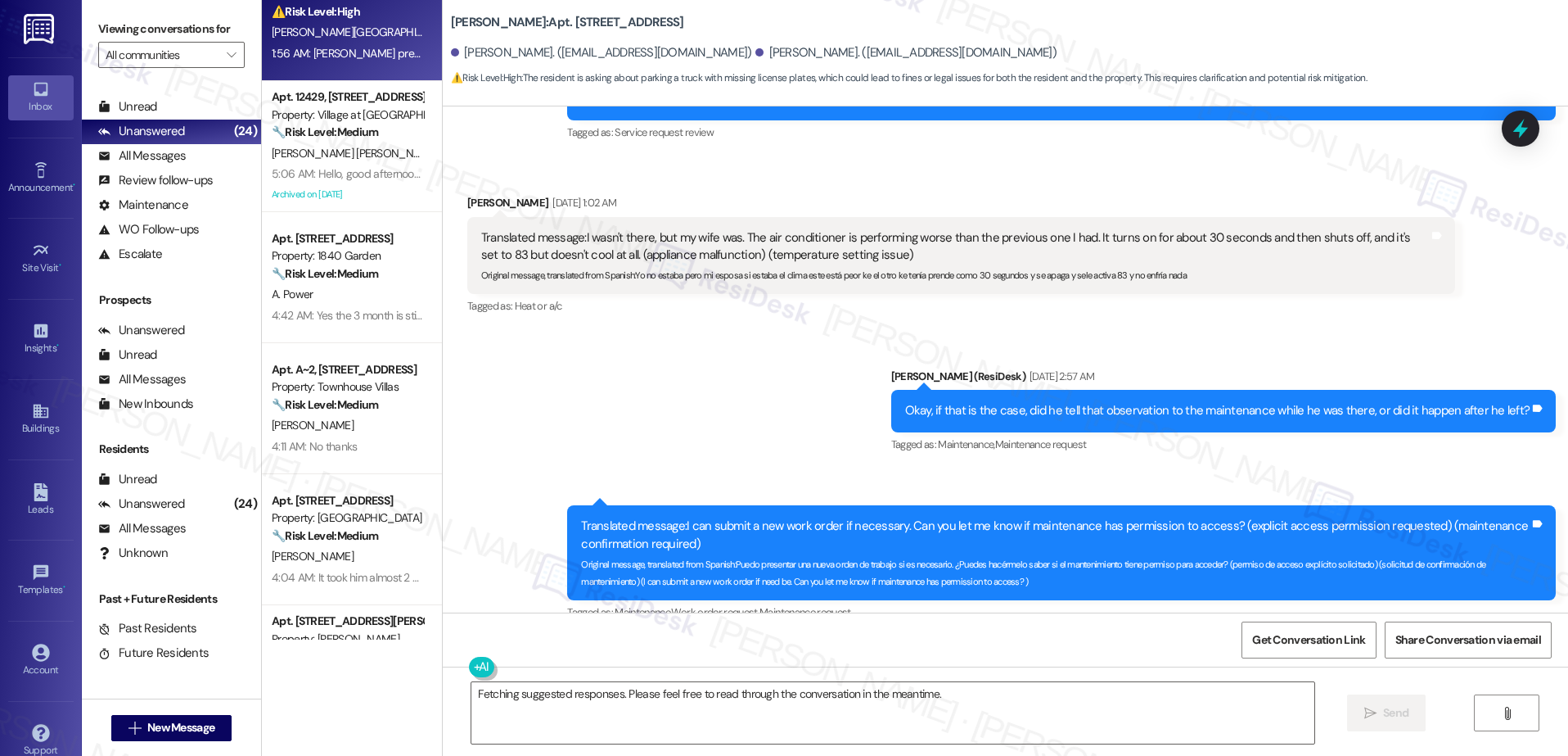
scroll to position [9999, 0]
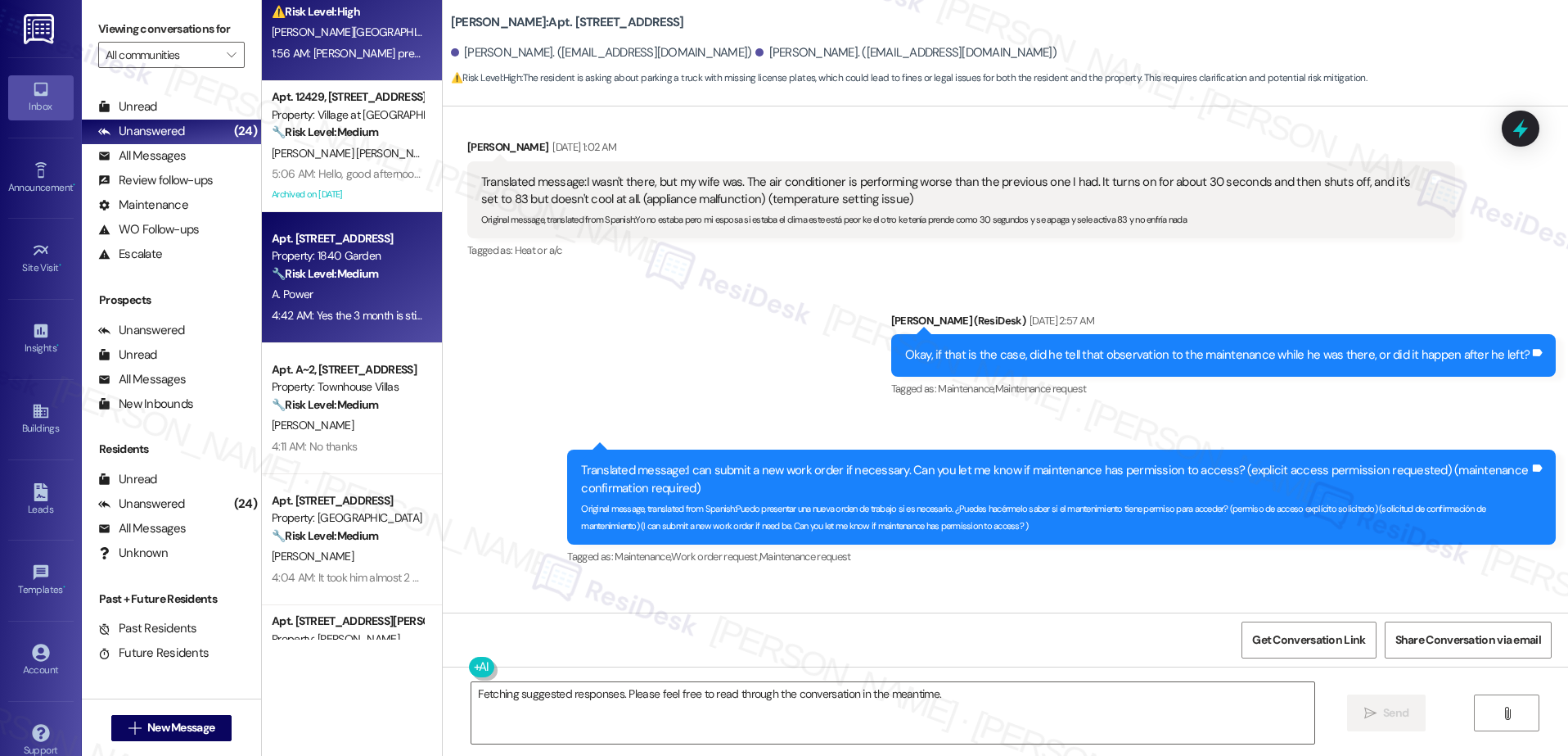
click at [351, 308] on div "4:42 AM: Yes the 3 month is still an option for me and then once that is up I'l…" at bounding box center [552, 315] width 562 height 14
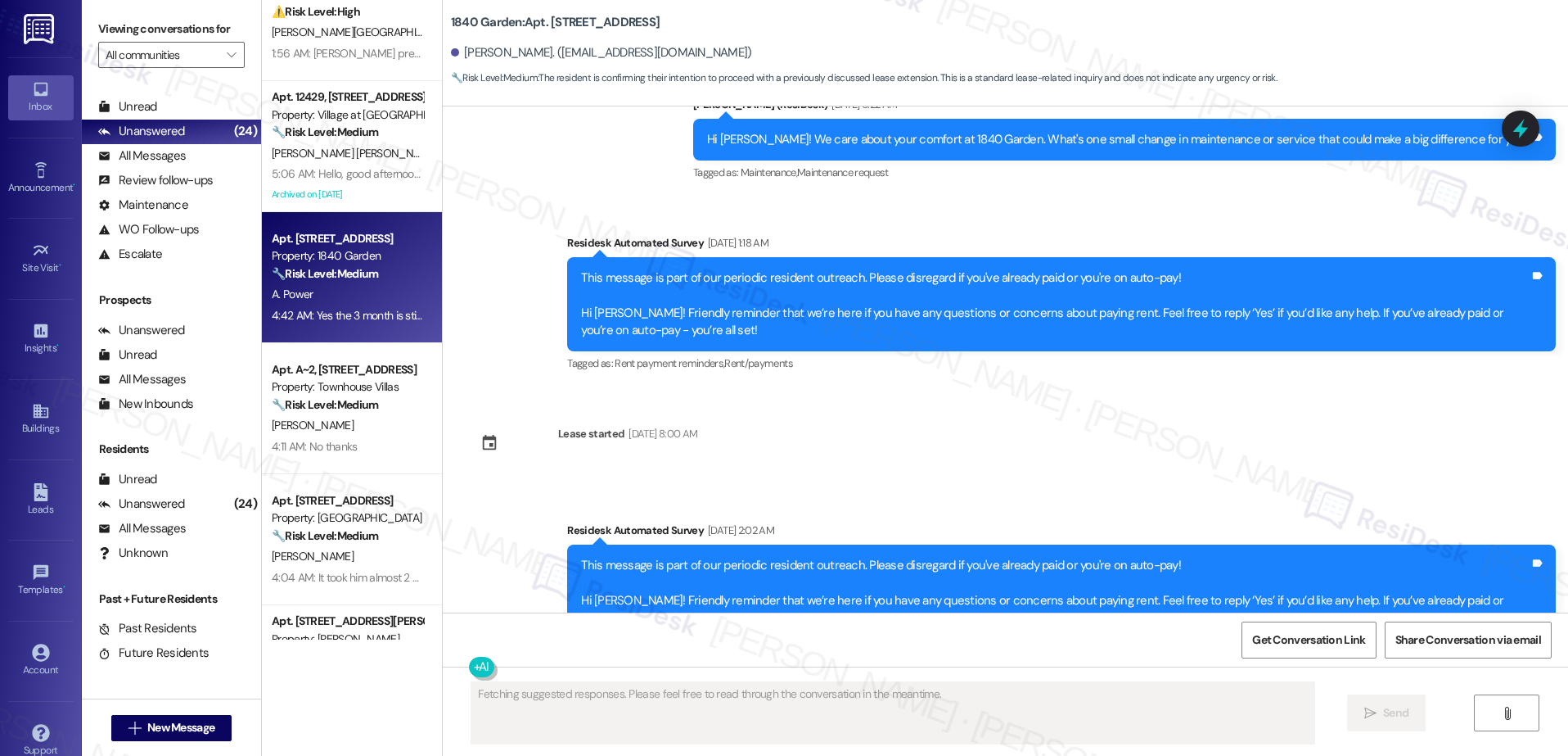
scroll to position [5051, 0]
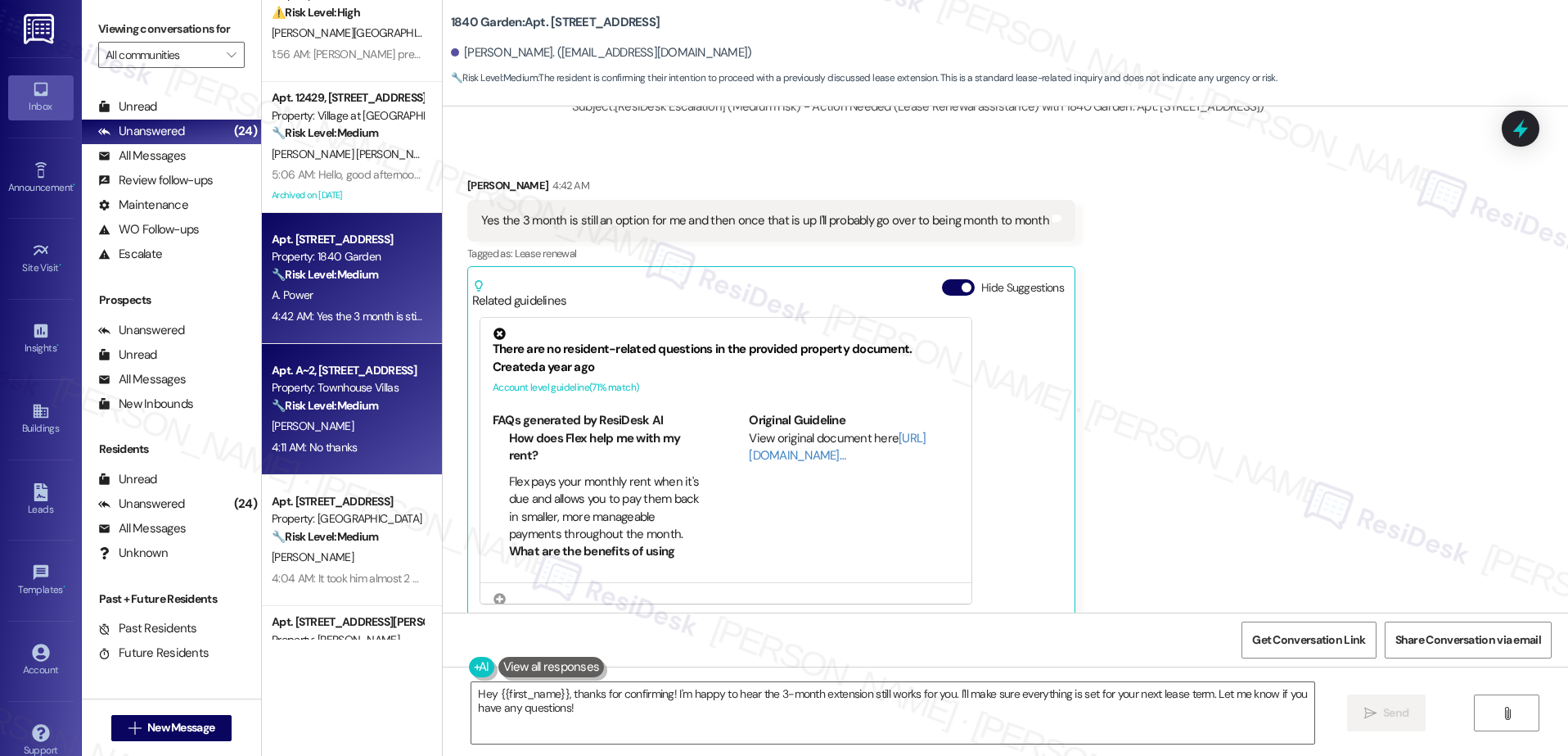
click at [321, 408] on div "Apt. J269, 1105 W 10th Ave Property: Arlo ⚠️ Risk Level: High The resident is a…" at bounding box center [352, 320] width 180 height 639
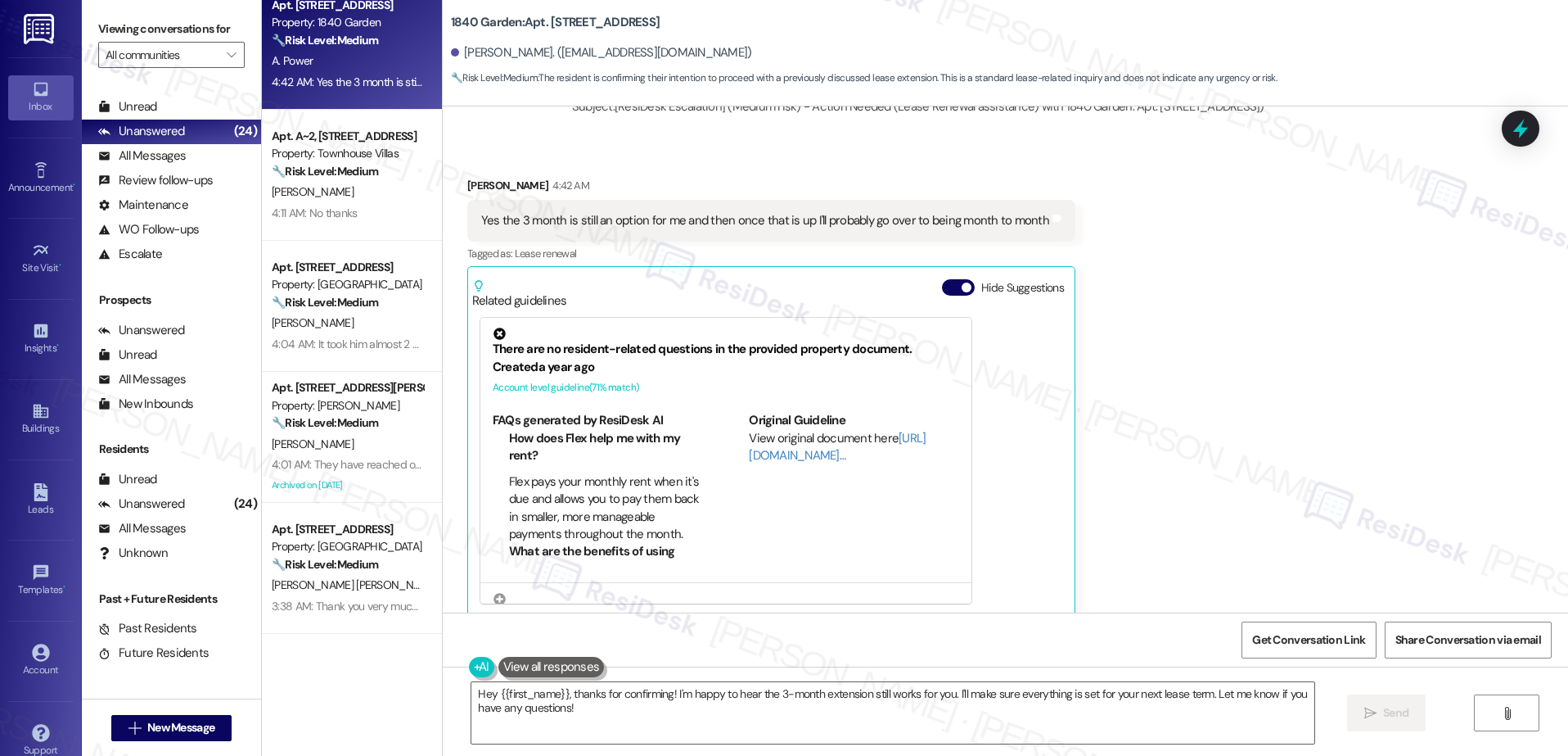
scroll to position [305, 0]
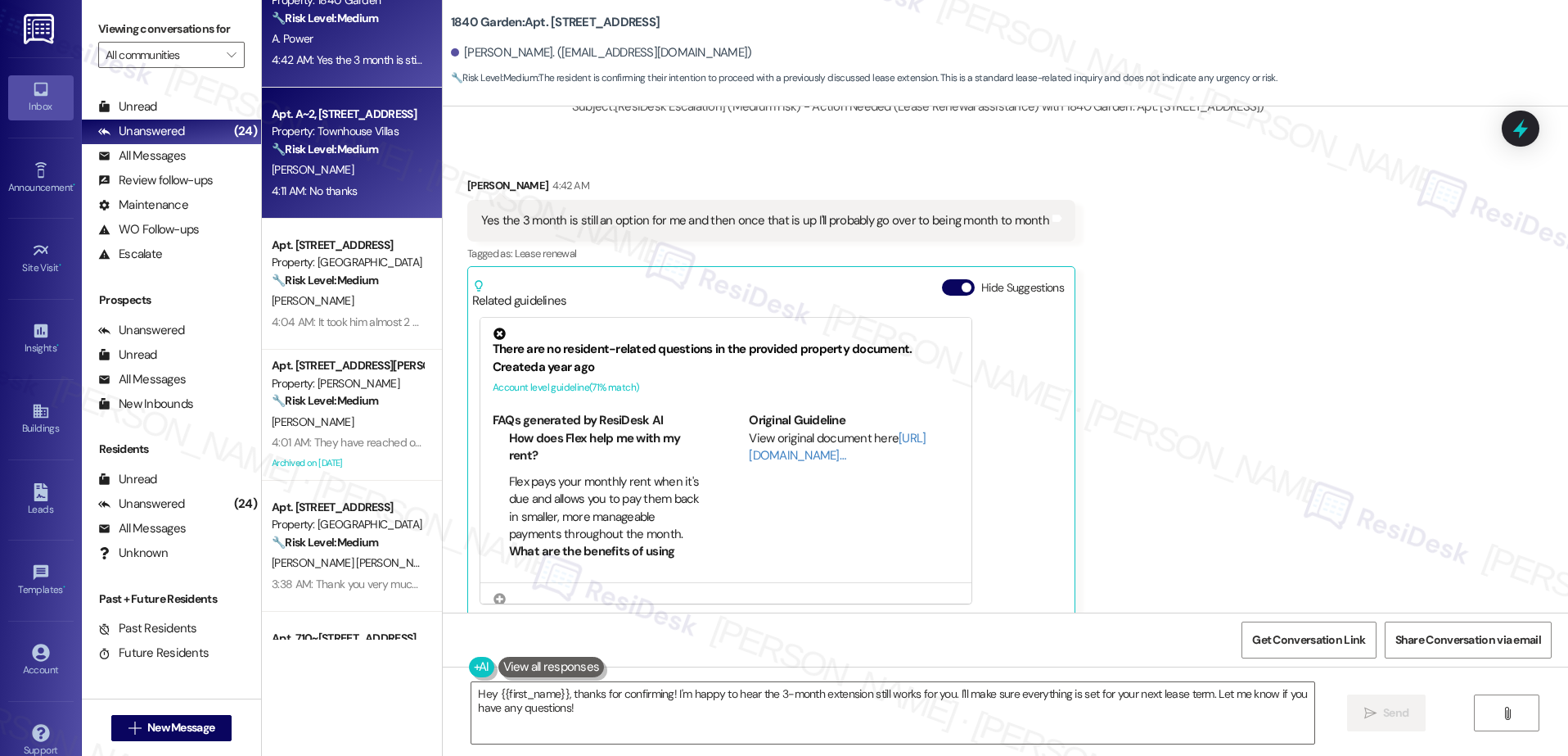
click at [300, 164] on span "M. Walden" at bounding box center [312, 169] width 82 height 14
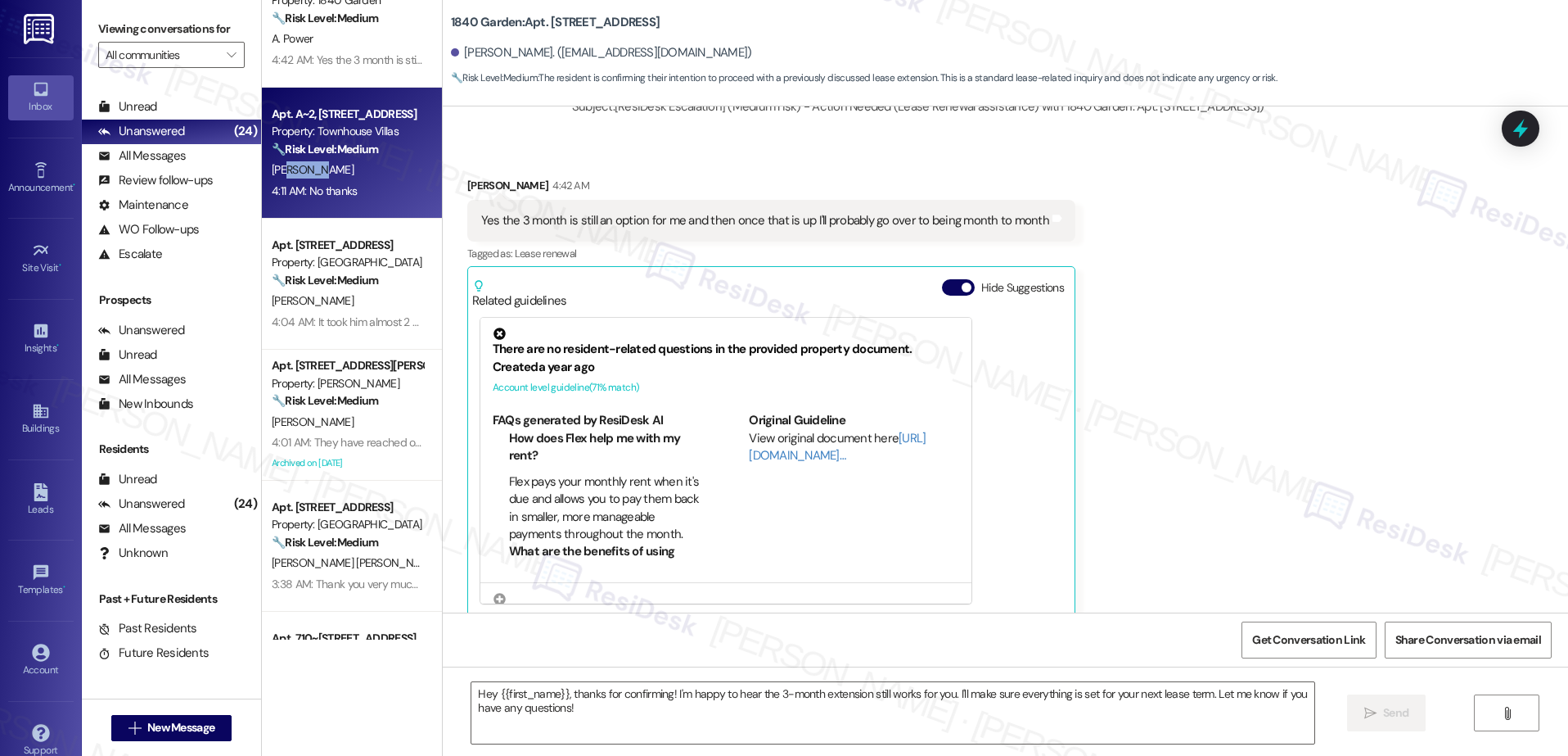
click at [300, 164] on span "M. Walden" at bounding box center [312, 169] width 82 height 14
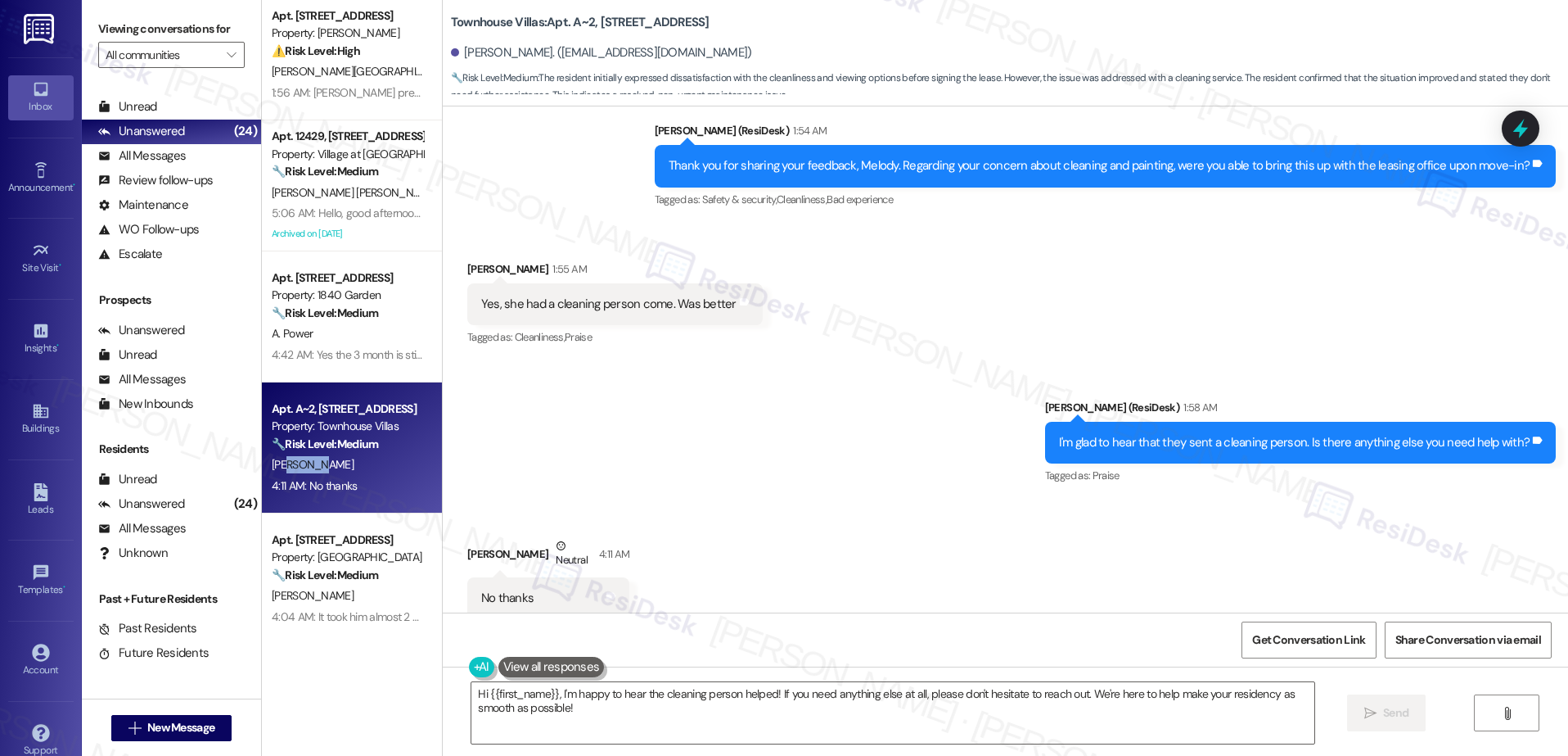
scroll to position [4, 0]
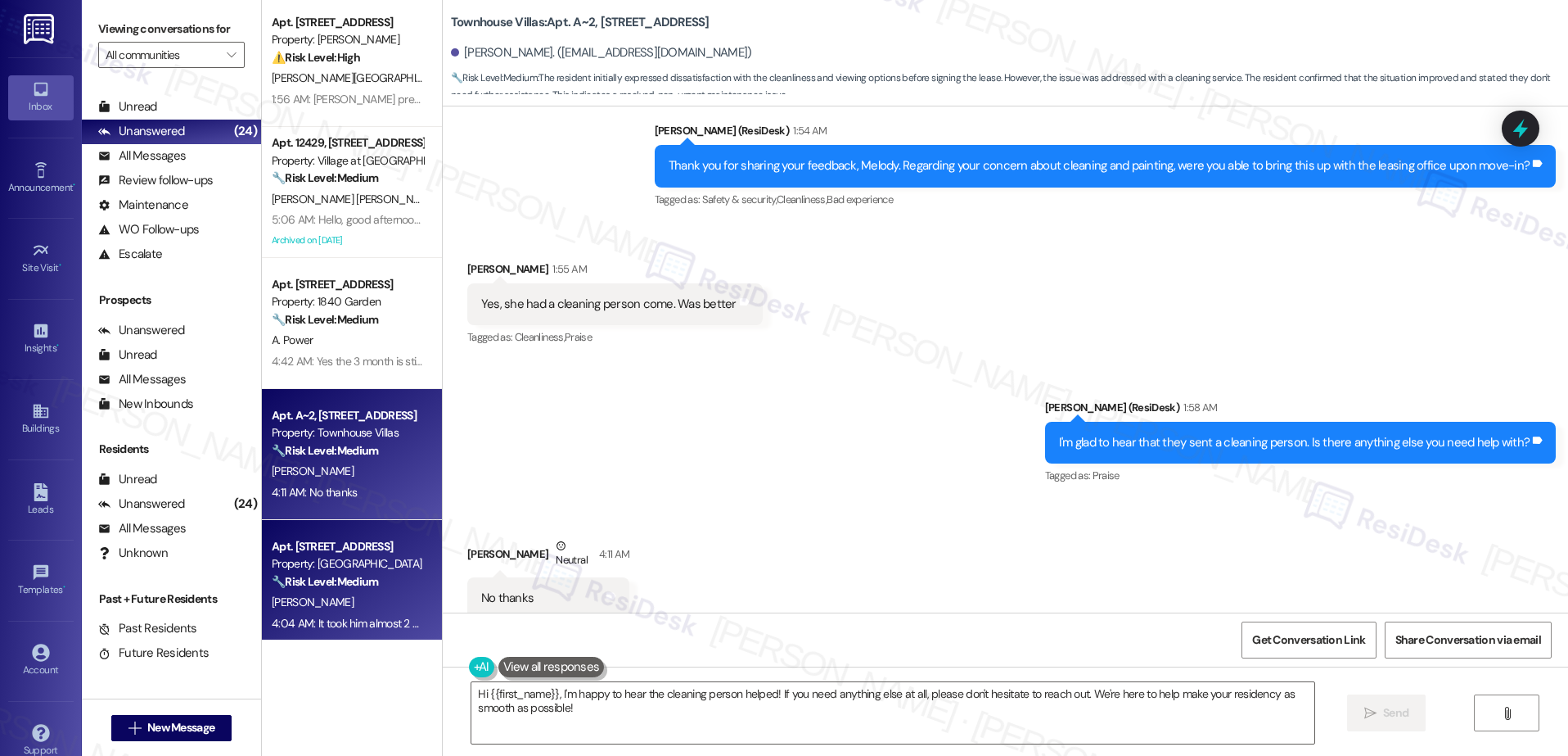
click at [348, 558] on div "Property: Fernwood" at bounding box center [347, 563] width 151 height 17
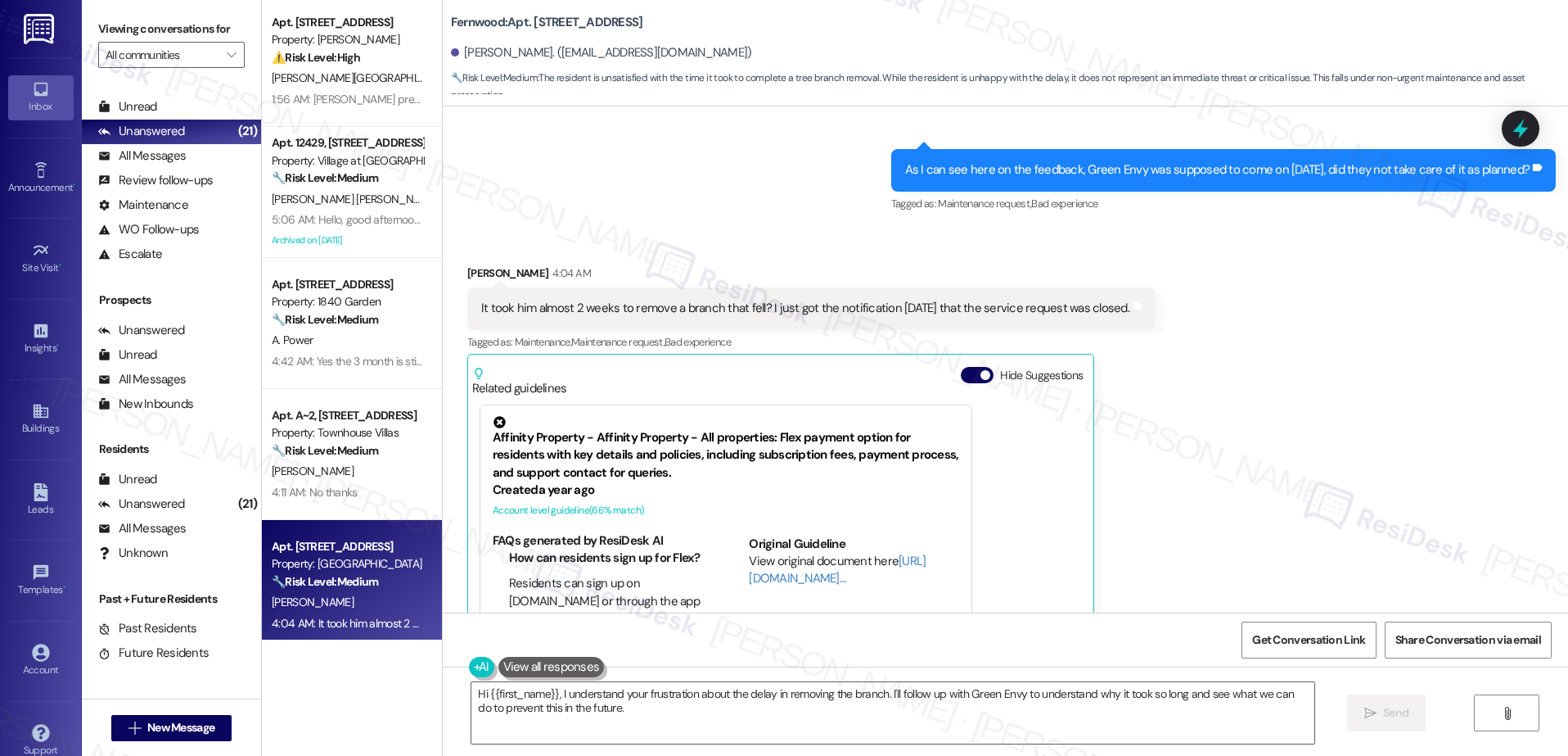
scroll to position [0, 0]
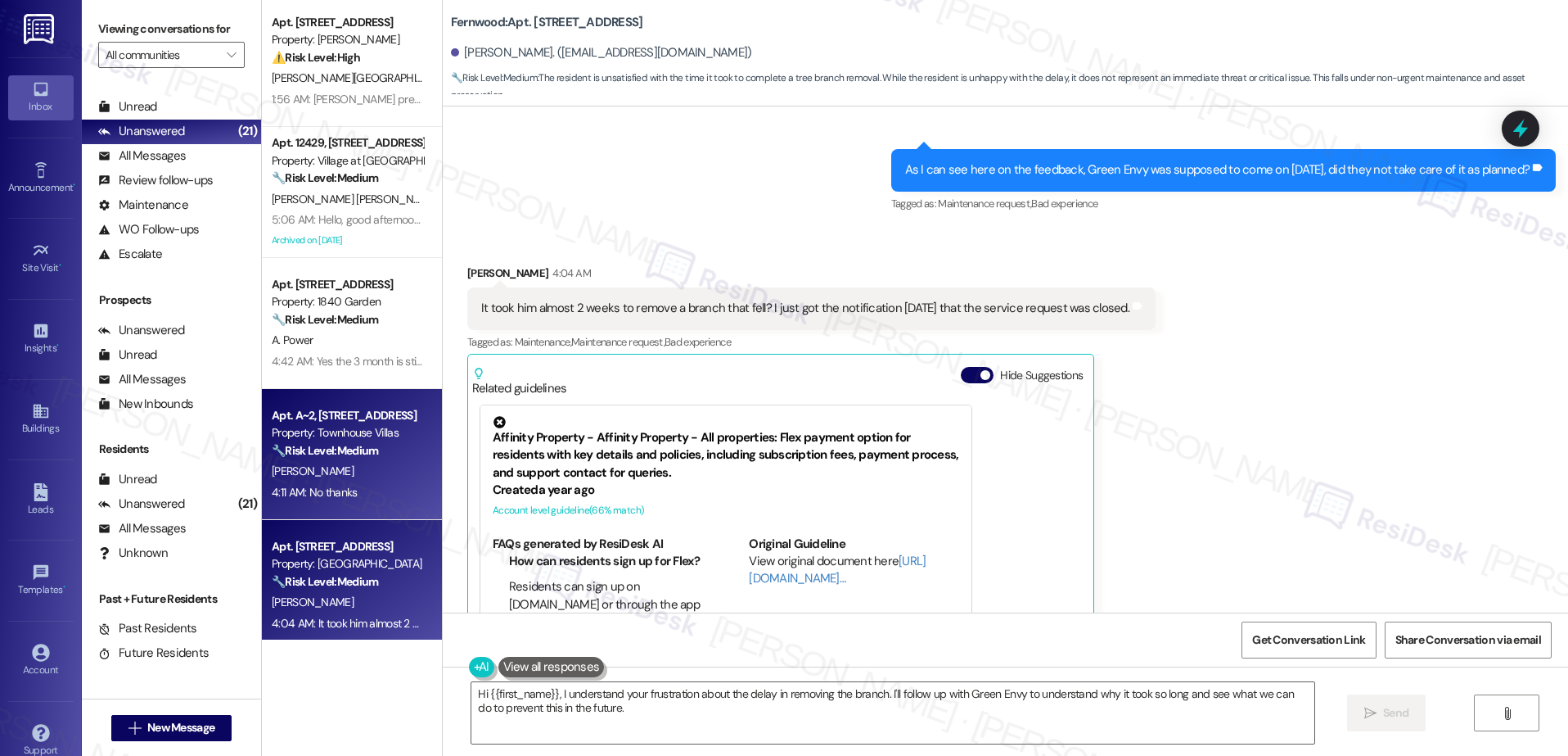
click at [332, 465] on div "M. Walden" at bounding box center [347, 471] width 155 height 20
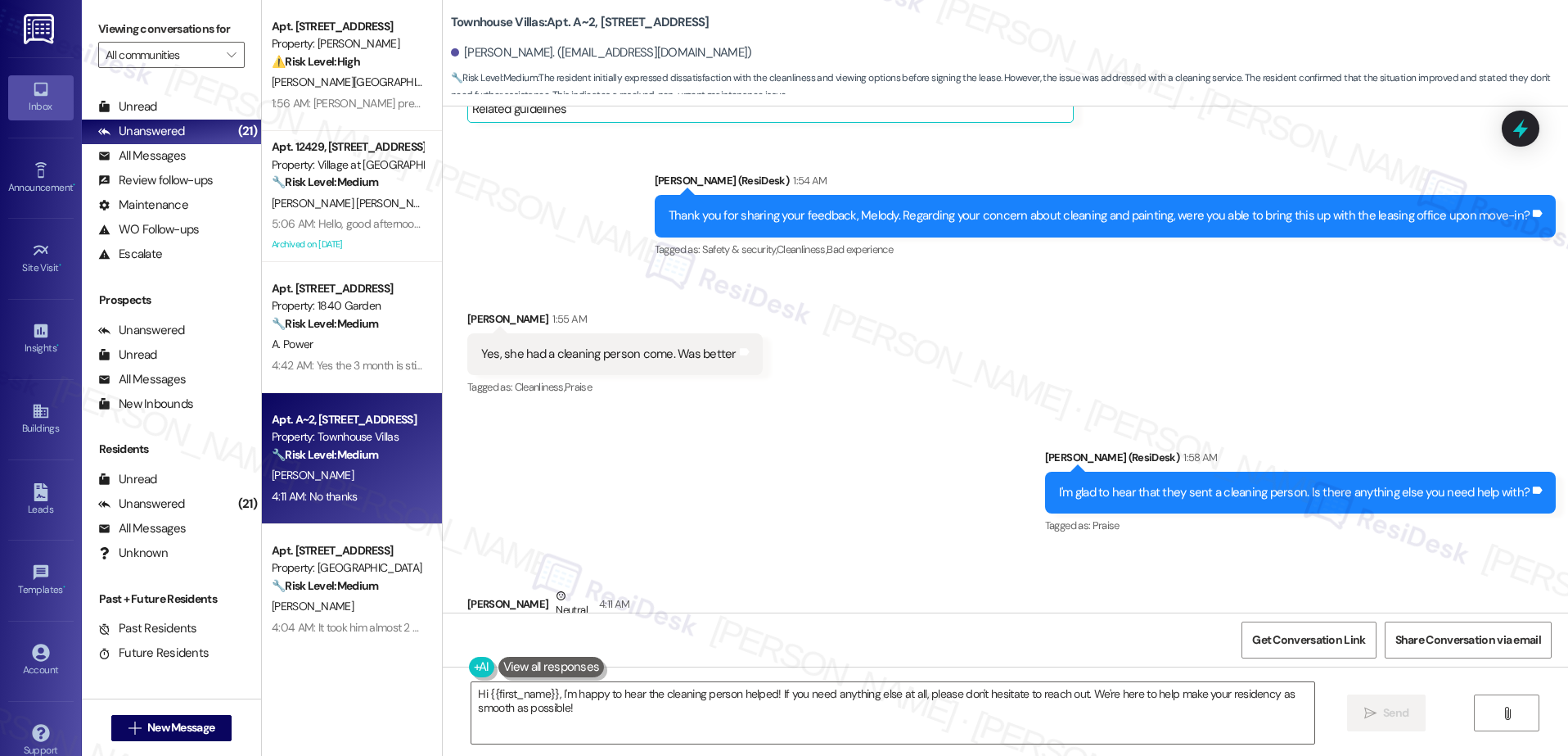
scroll to position [516, 0]
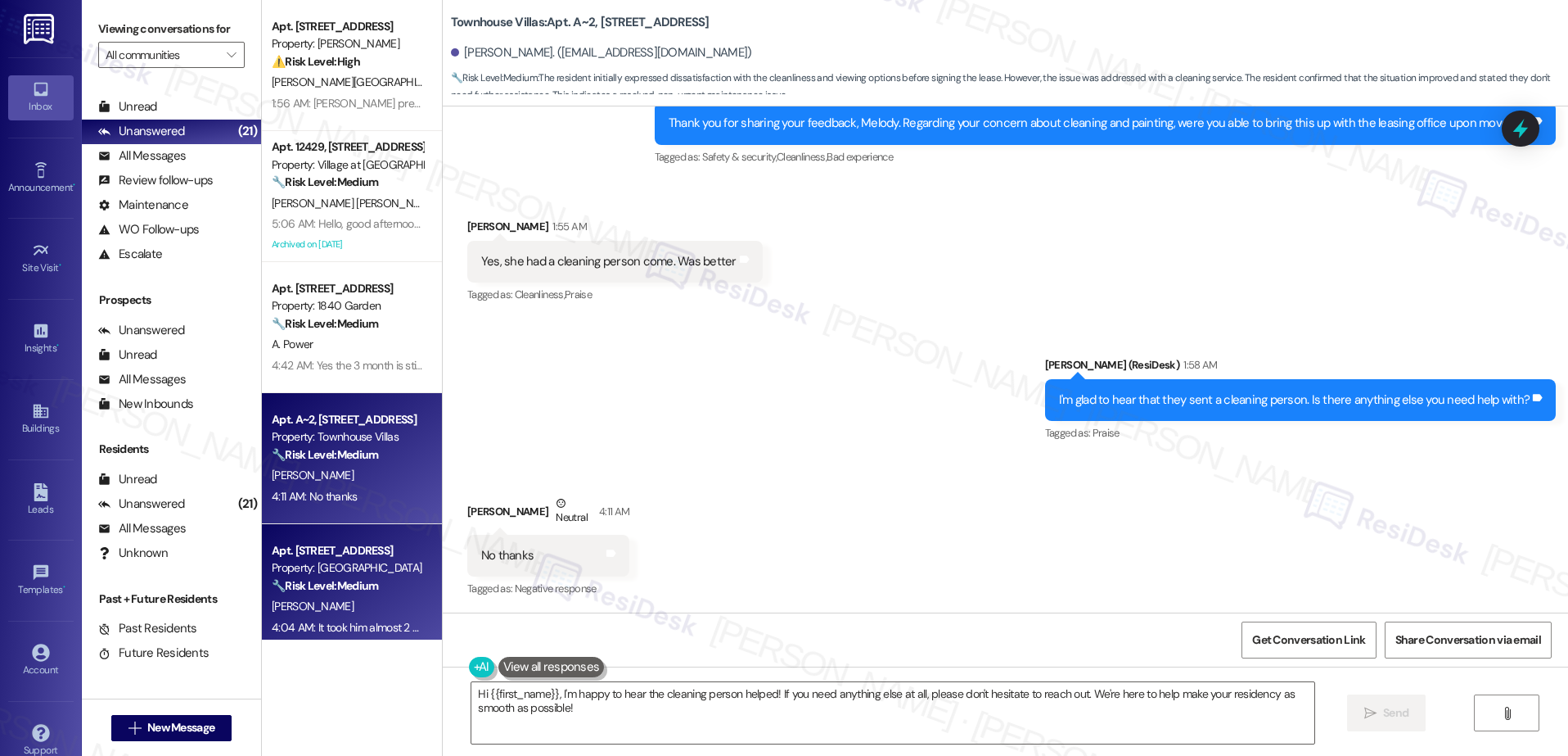
click at [321, 544] on div "Apt. 36, 18713 Central Point Road" at bounding box center [347, 551] width 151 height 17
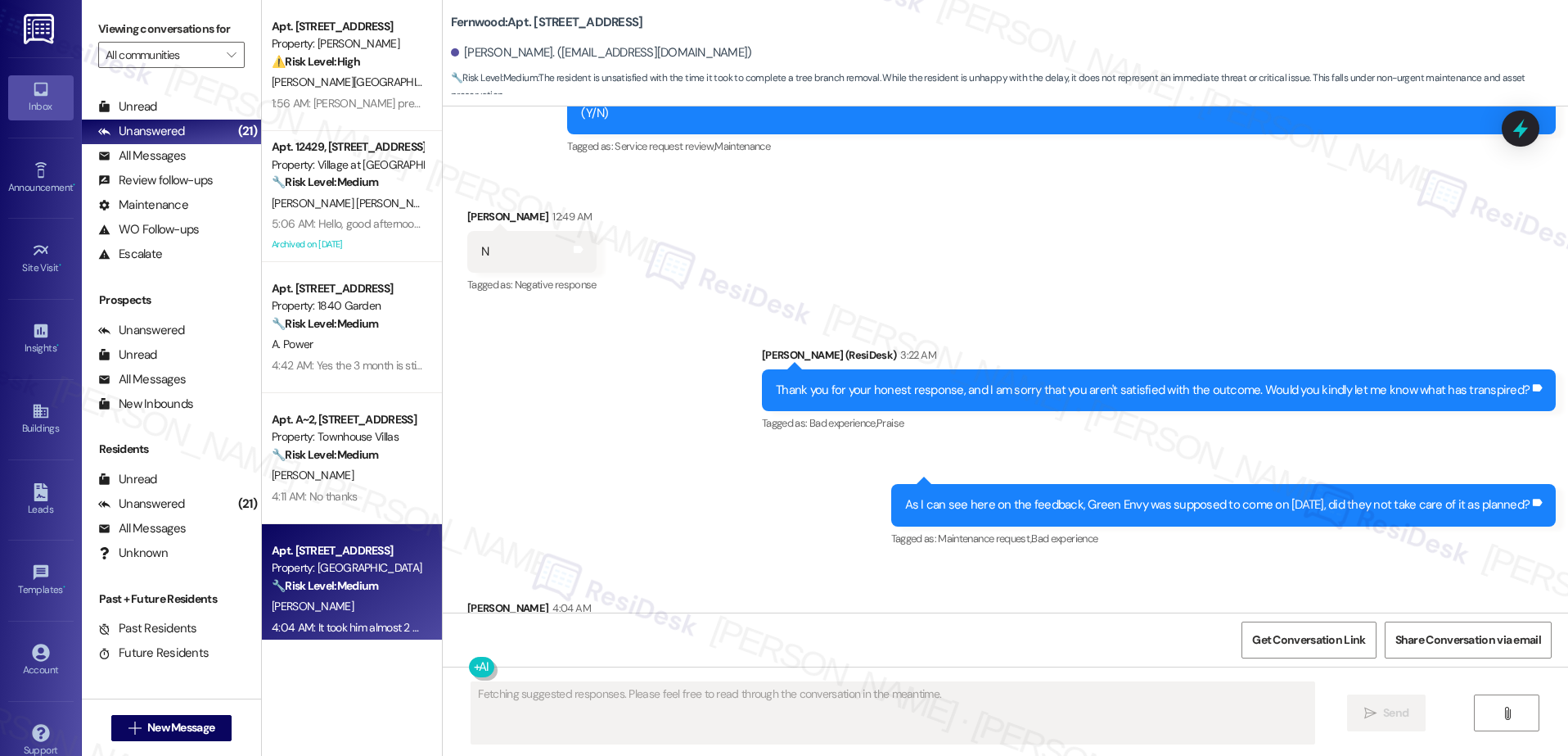
scroll to position [4534, 0]
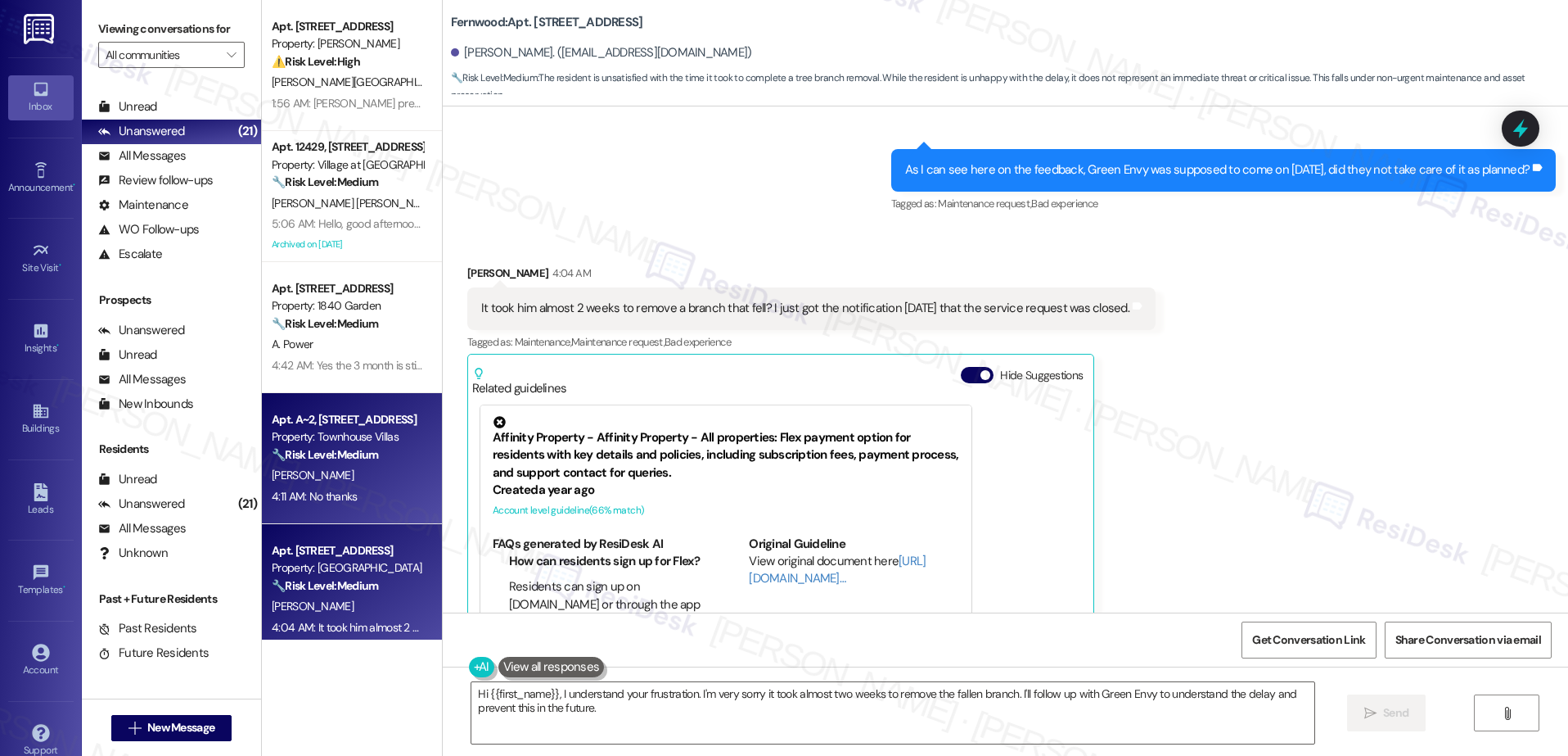
click at [312, 465] on div "M. Walden" at bounding box center [347, 475] width 155 height 20
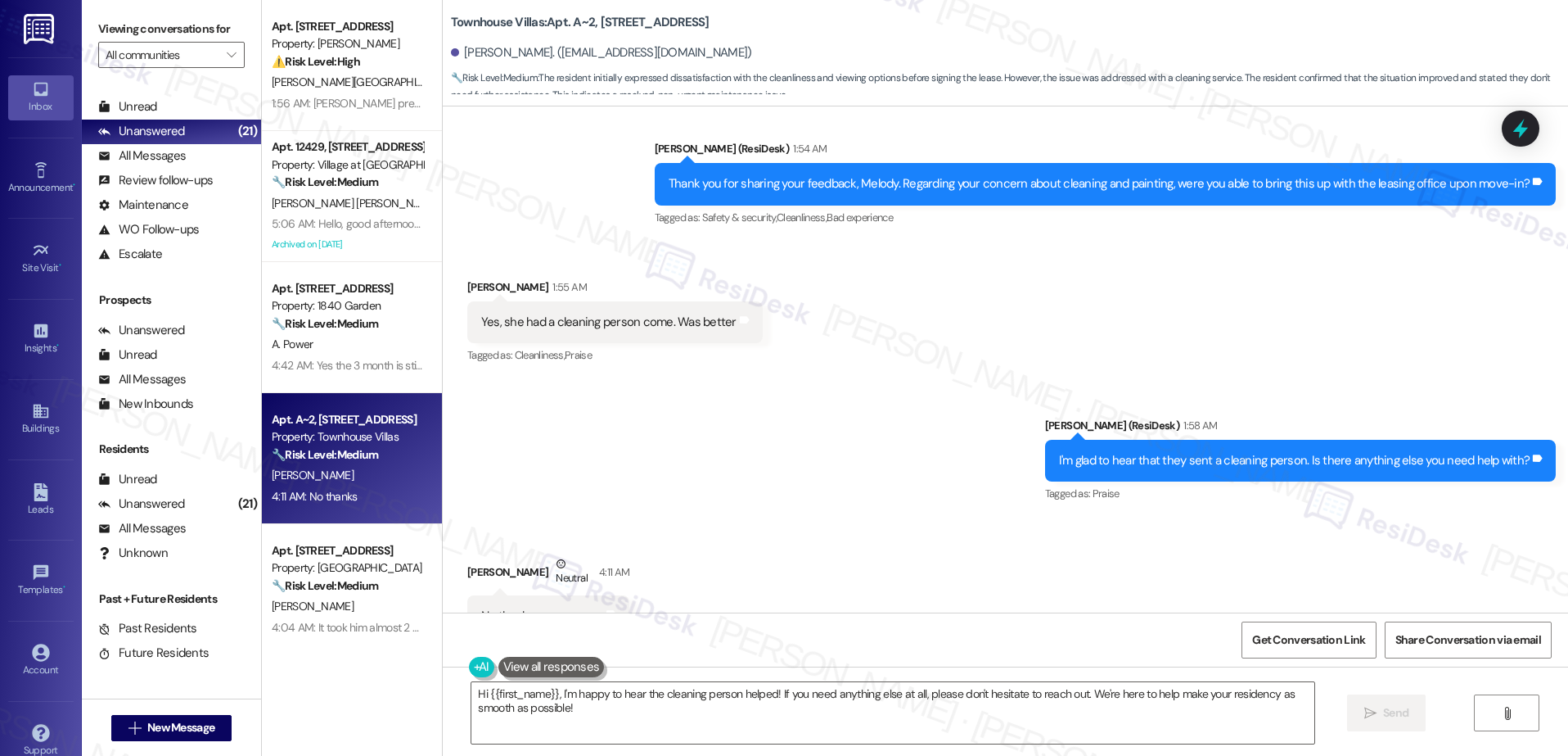
scroll to position [516, 0]
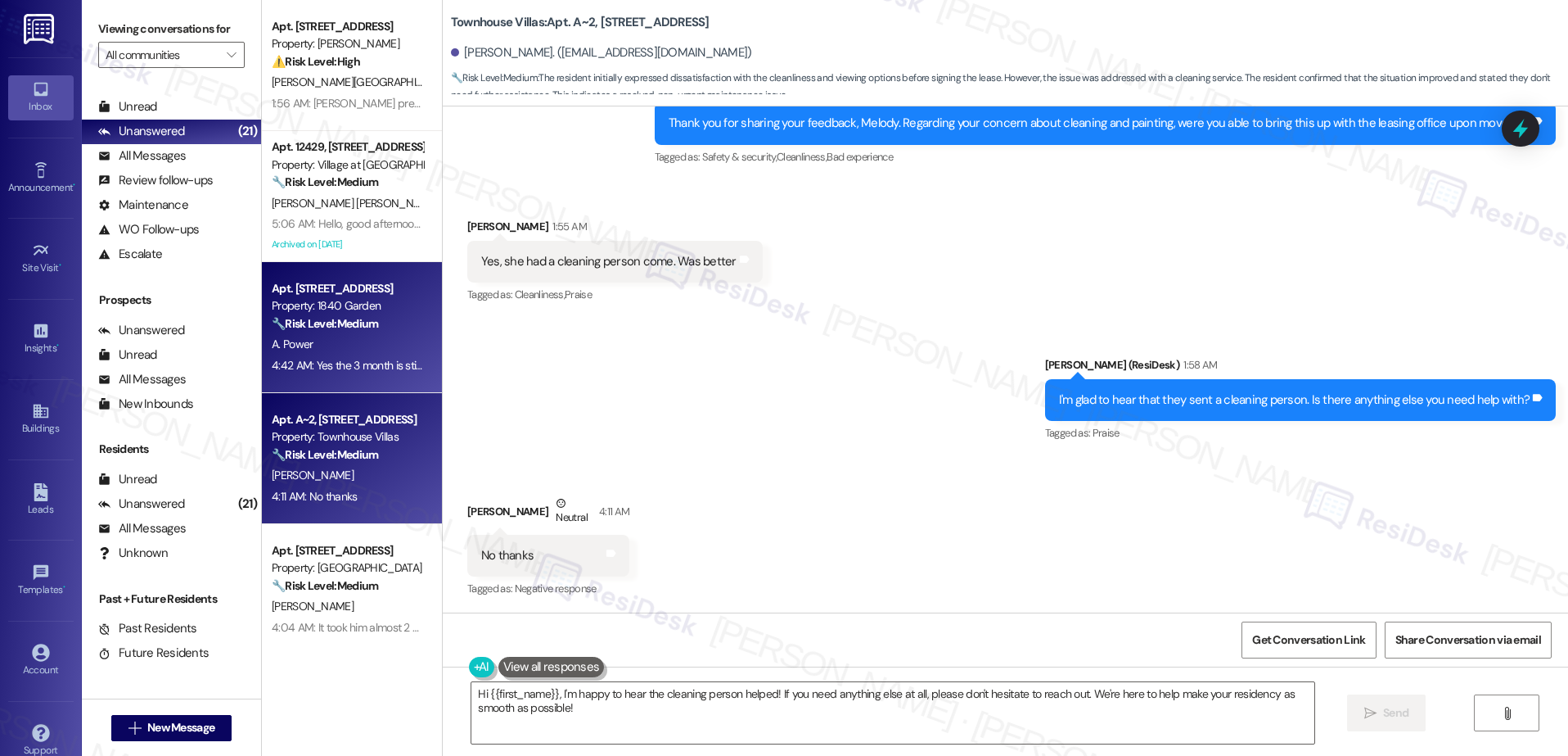
click at [314, 334] on div "A. Power" at bounding box center [347, 344] width 155 height 20
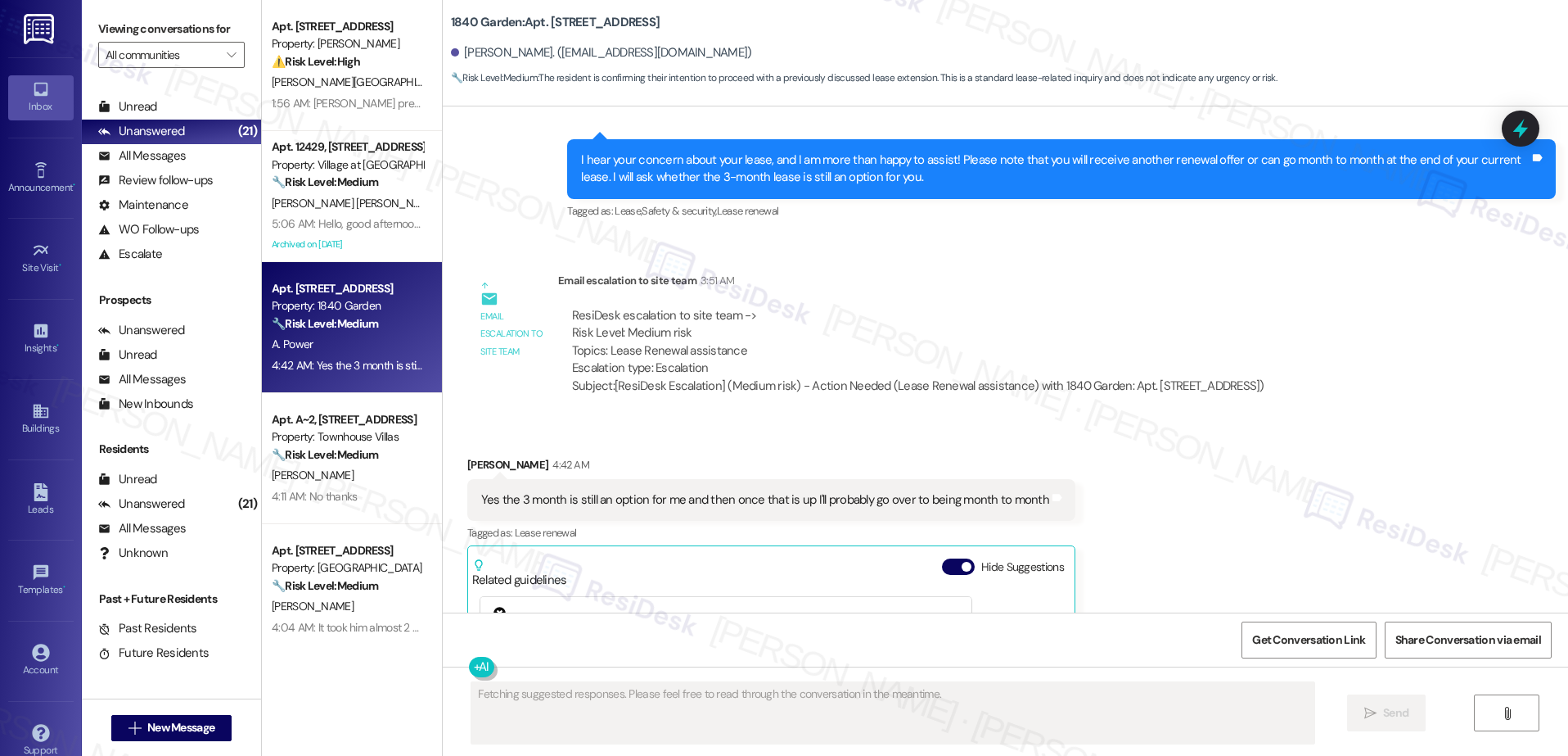
scroll to position [5051, 0]
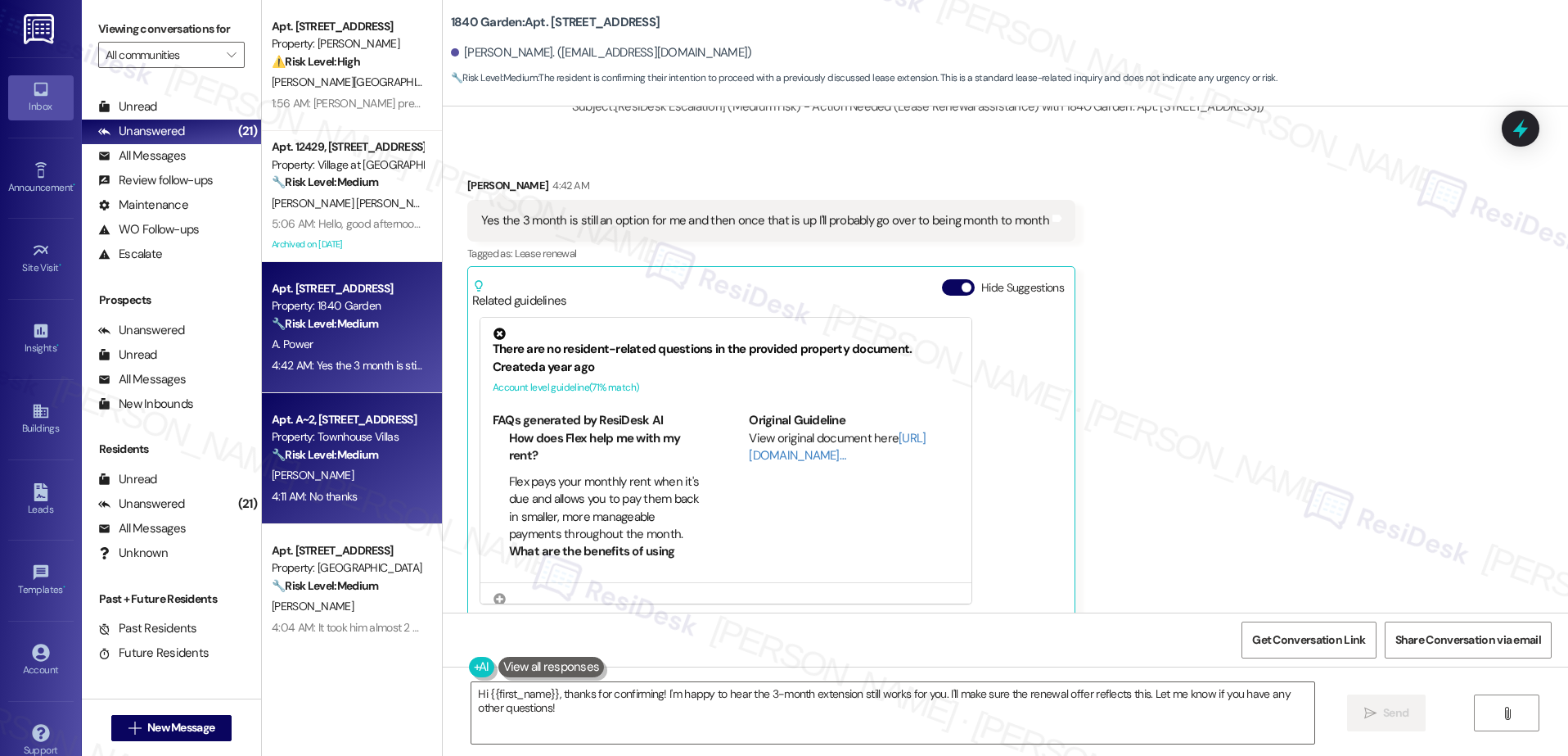
click at [338, 450] on strong "🔧 Risk Level: Medium" at bounding box center [325, 454] width 107 height 14
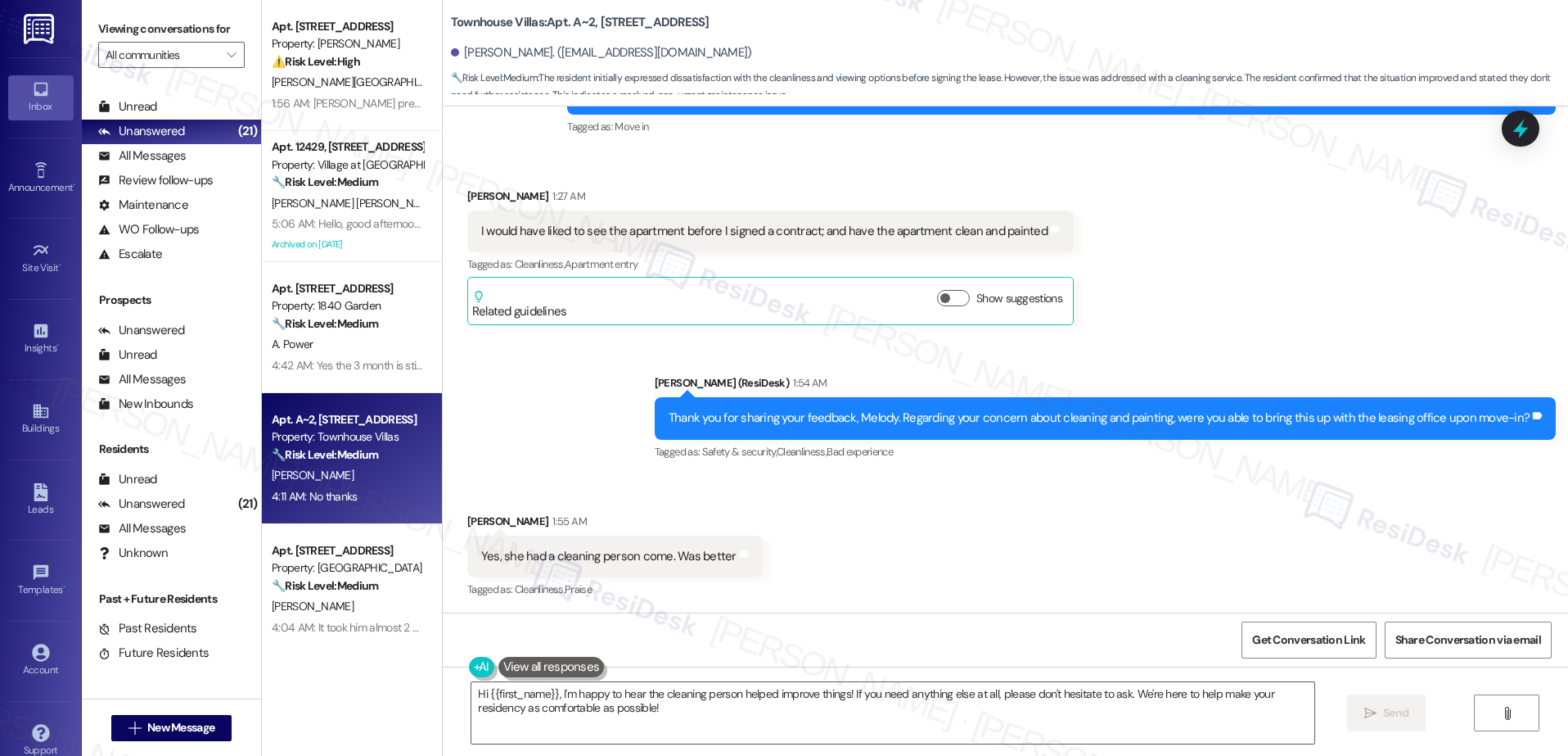
scroll to position [0, 0]
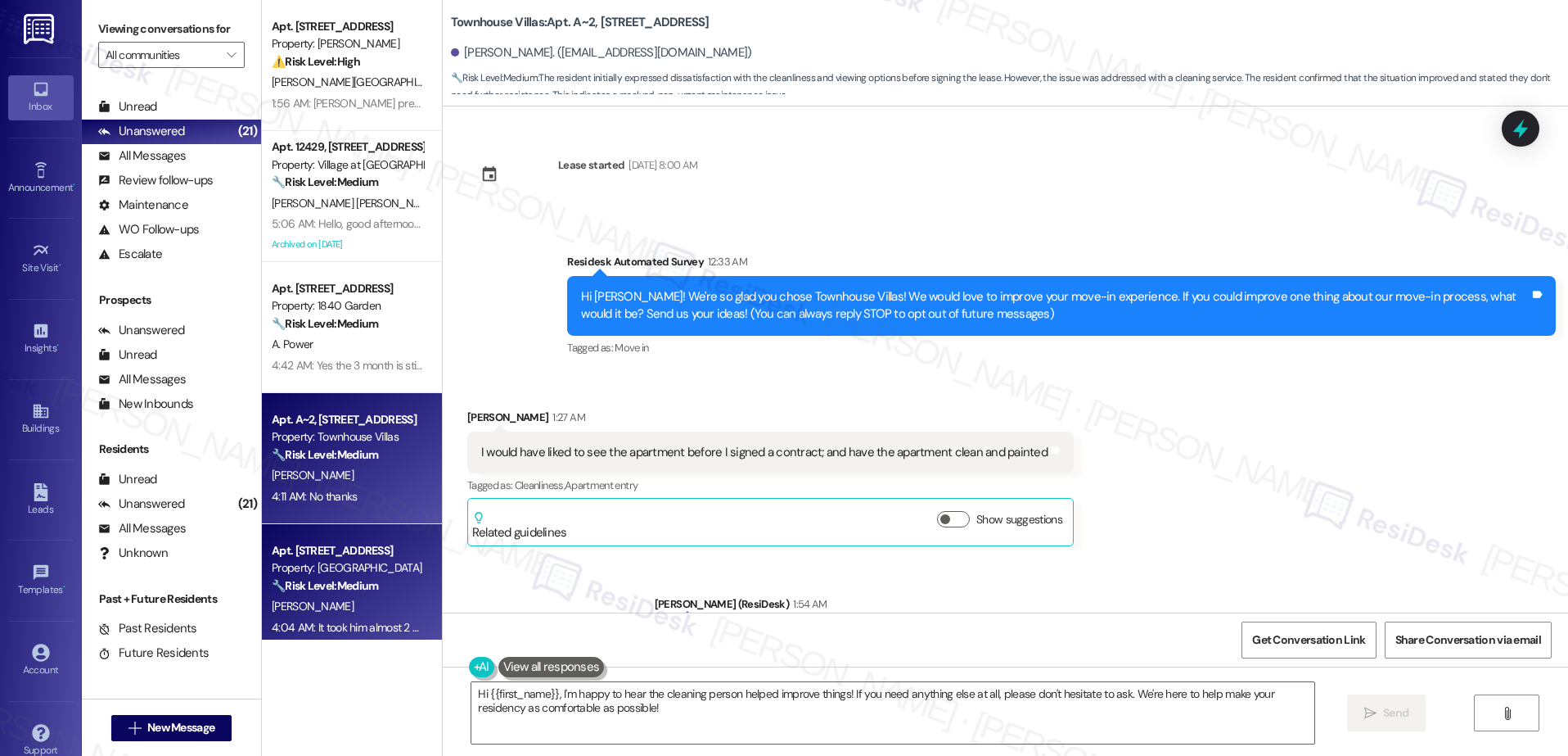
click at [271, 602] on span "D. Gulley" at bounding box center [312, 605] width 82 height 14
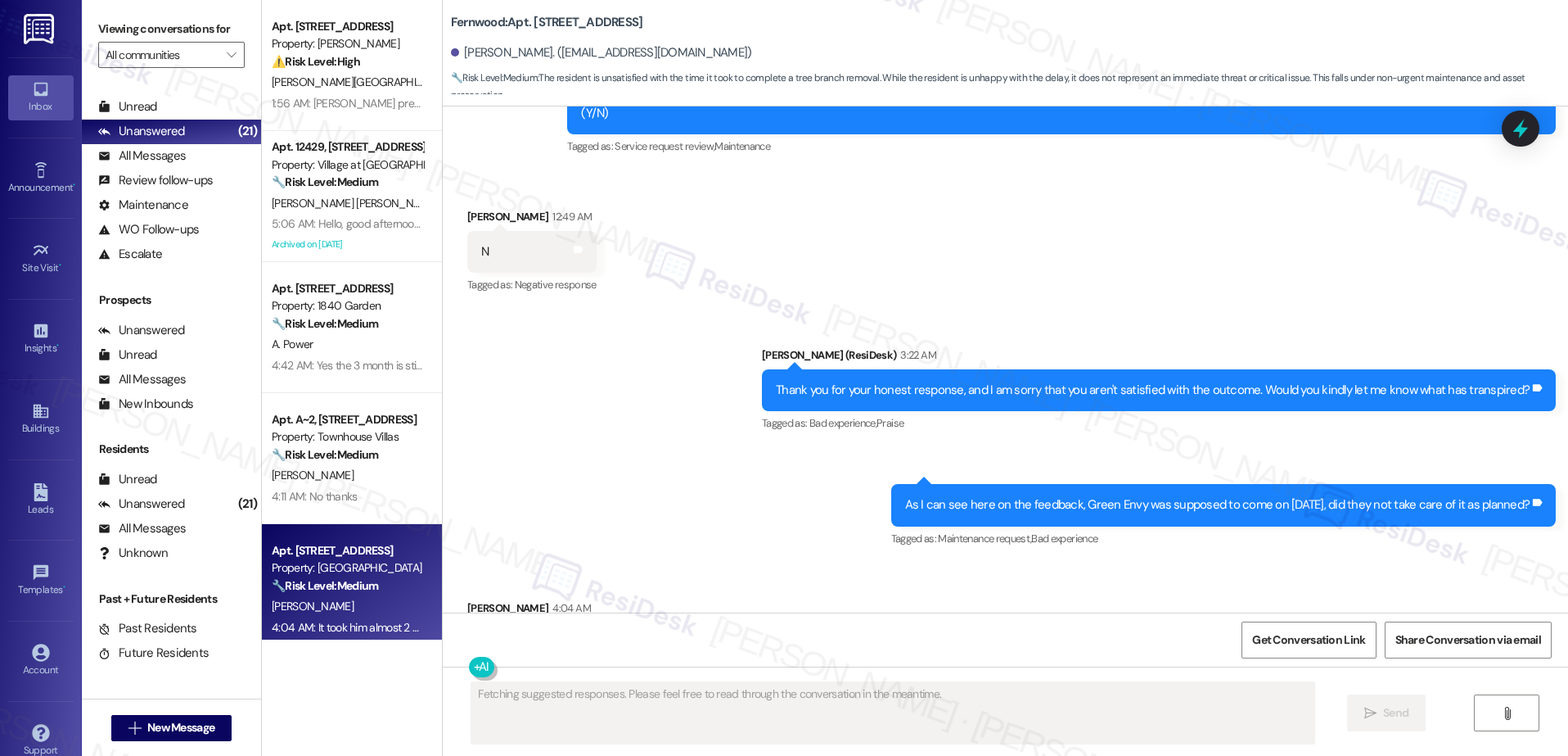
scroll to position [4534, 0]
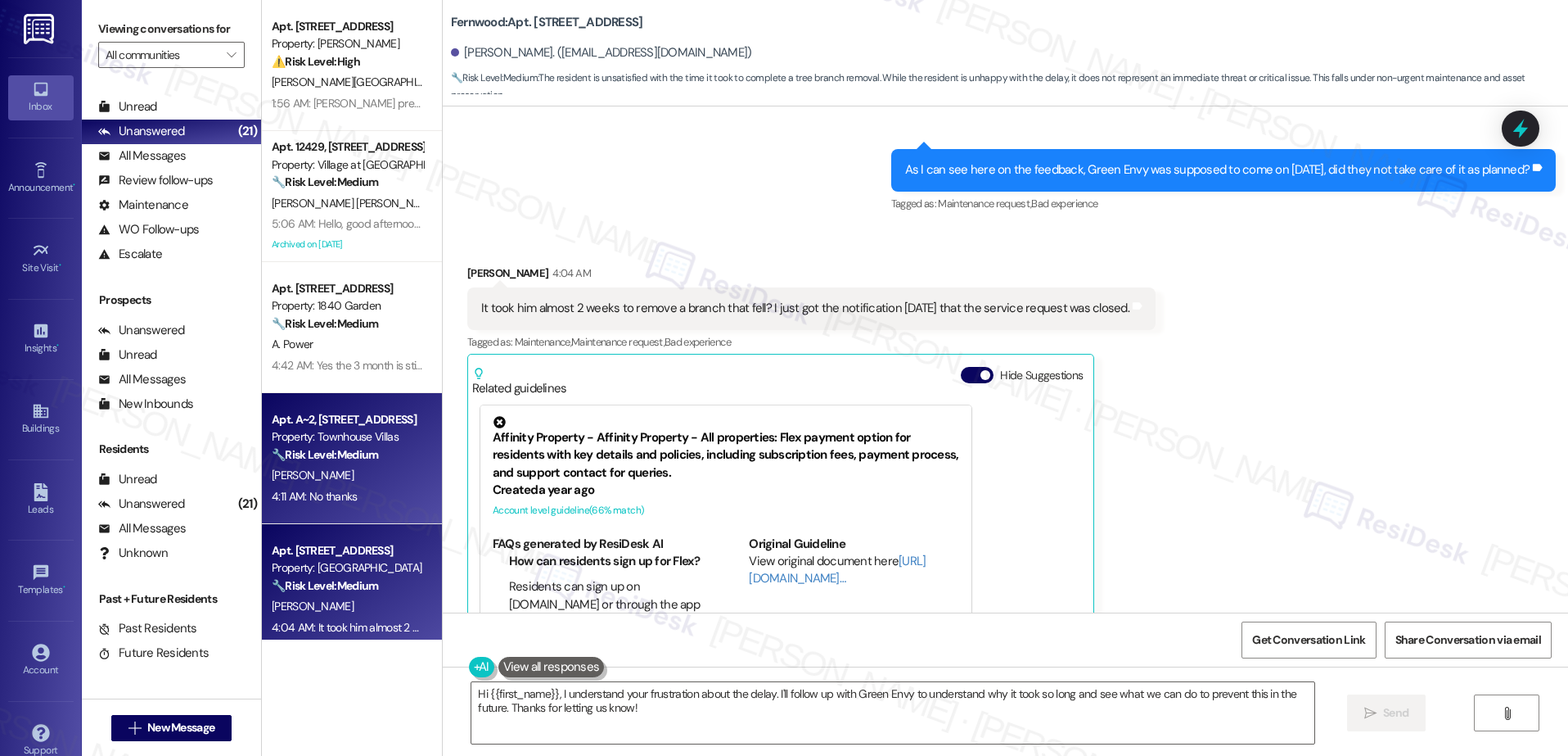
click at [333, 441] on div "Property: Townhouse Villas" at bounding box center [347, 436] width 151 height 17
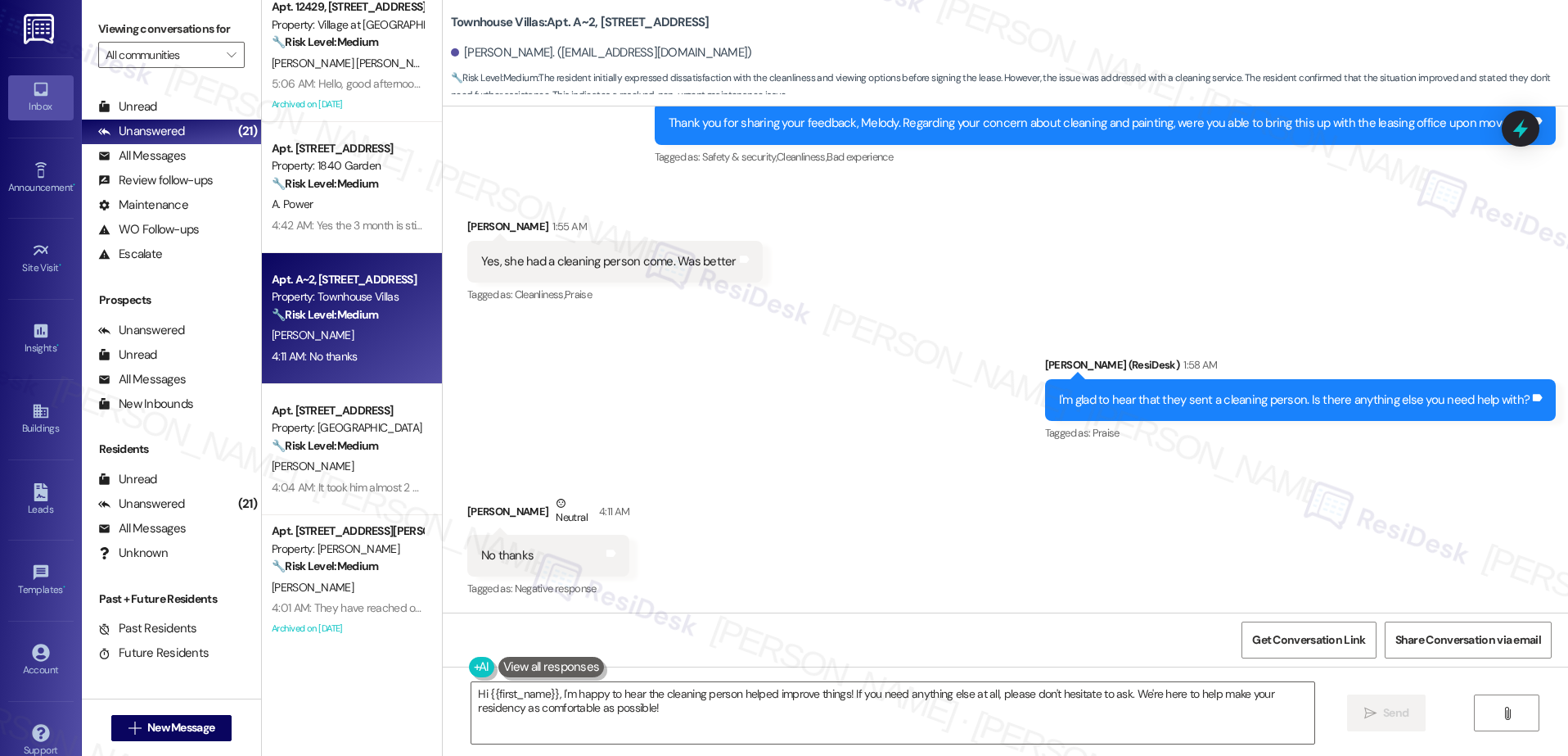
scroll to position [151, 0]
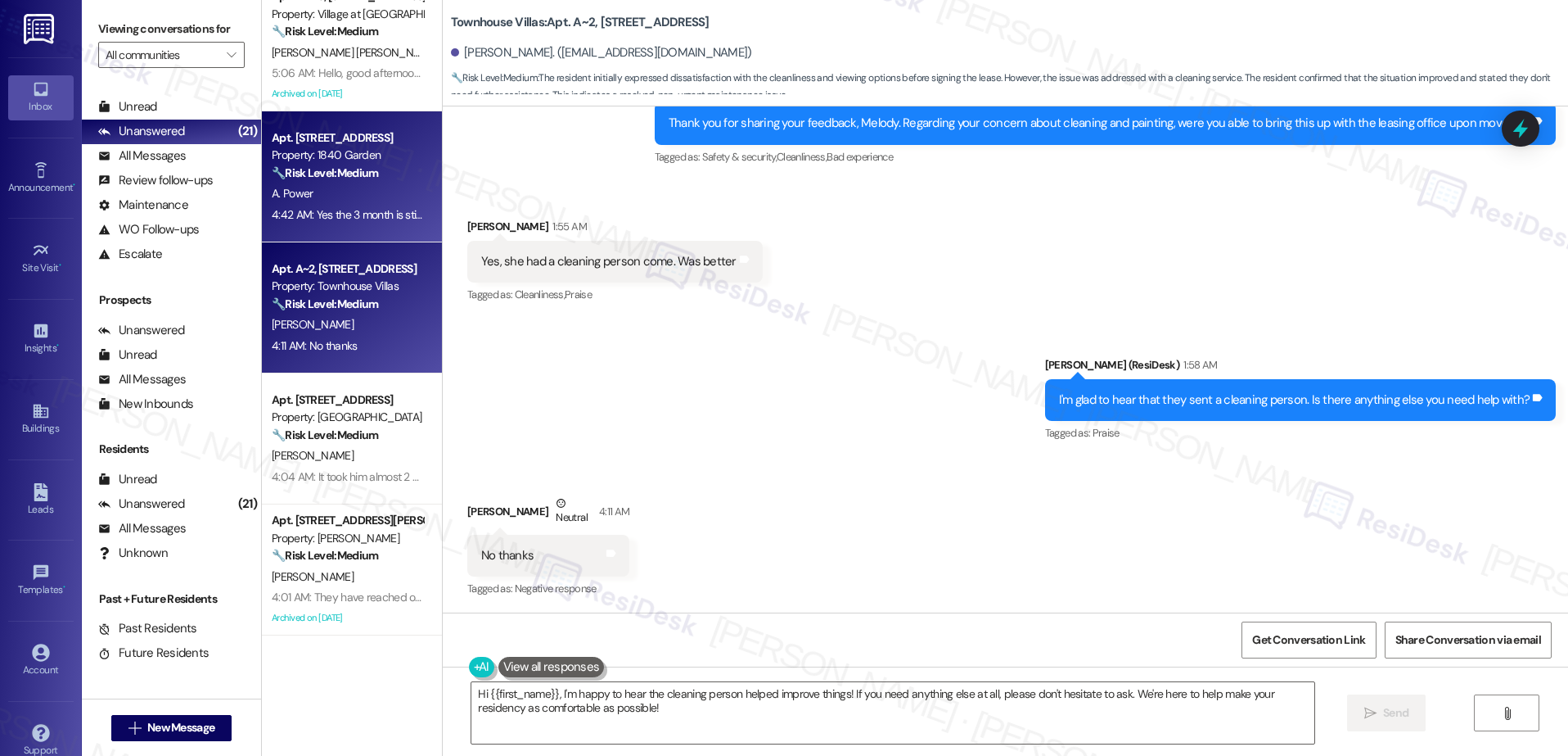
click at [336, 412] on body "Inbox Go to Inbox Announcement • Send A Text Announcement Site Visit • Go to Si…" at bounding box center [784, 378] width 1568 height 756
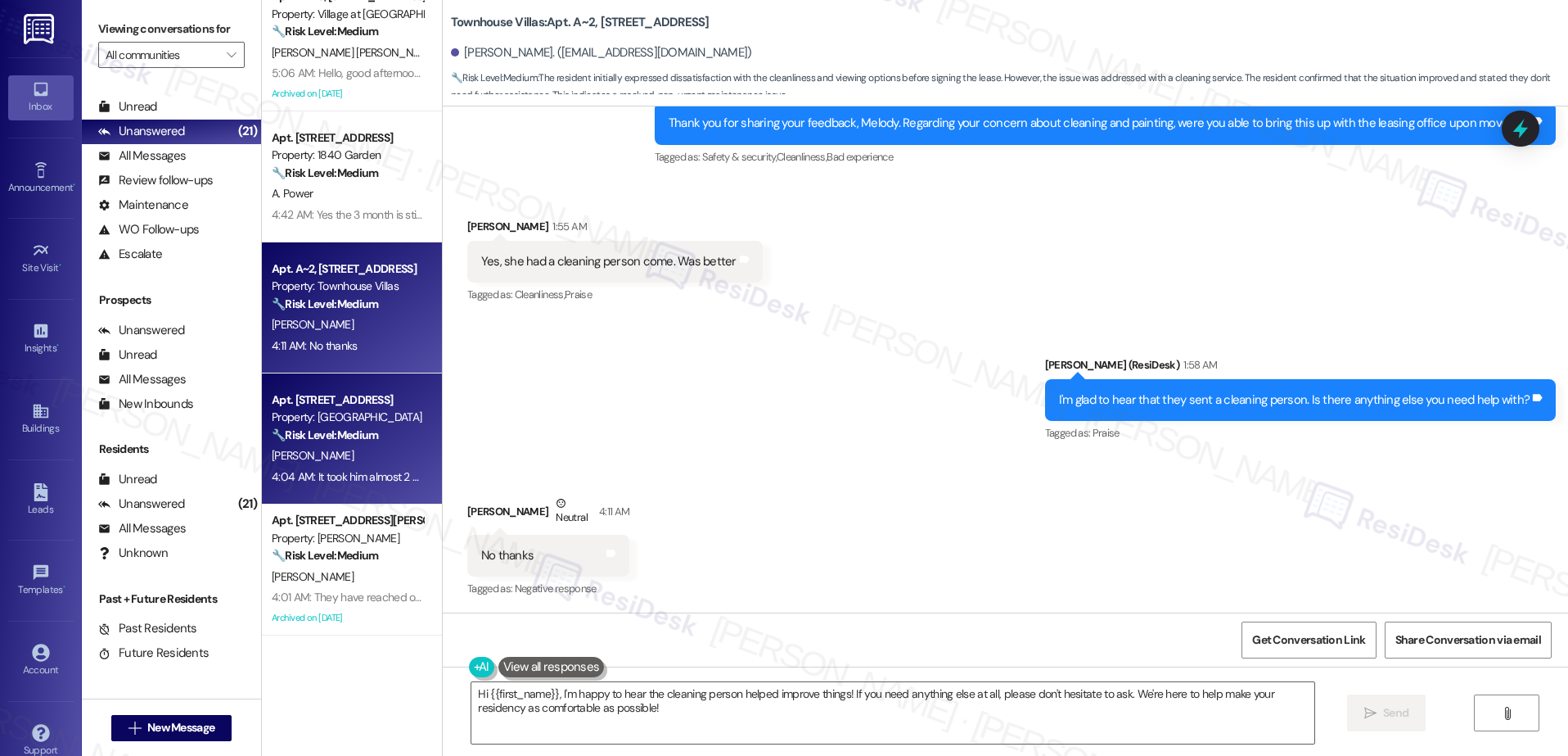
click at [383, 438] on div "🔧 Risk Level: Medium The resident is unsatisfied with the time it took to compl…" at bounding box center [347, 435] width 151 height 17
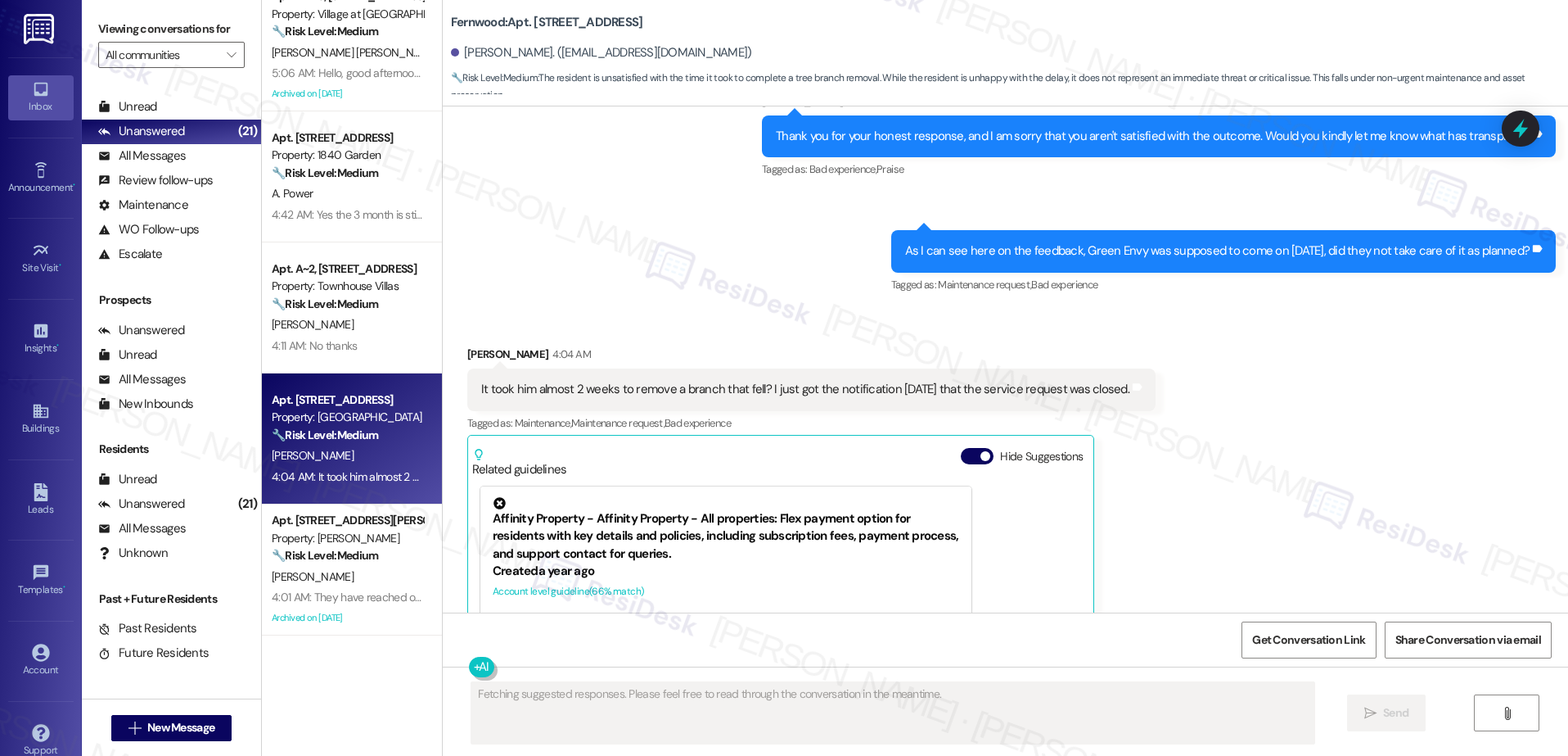
scroll to position [4534, 0]
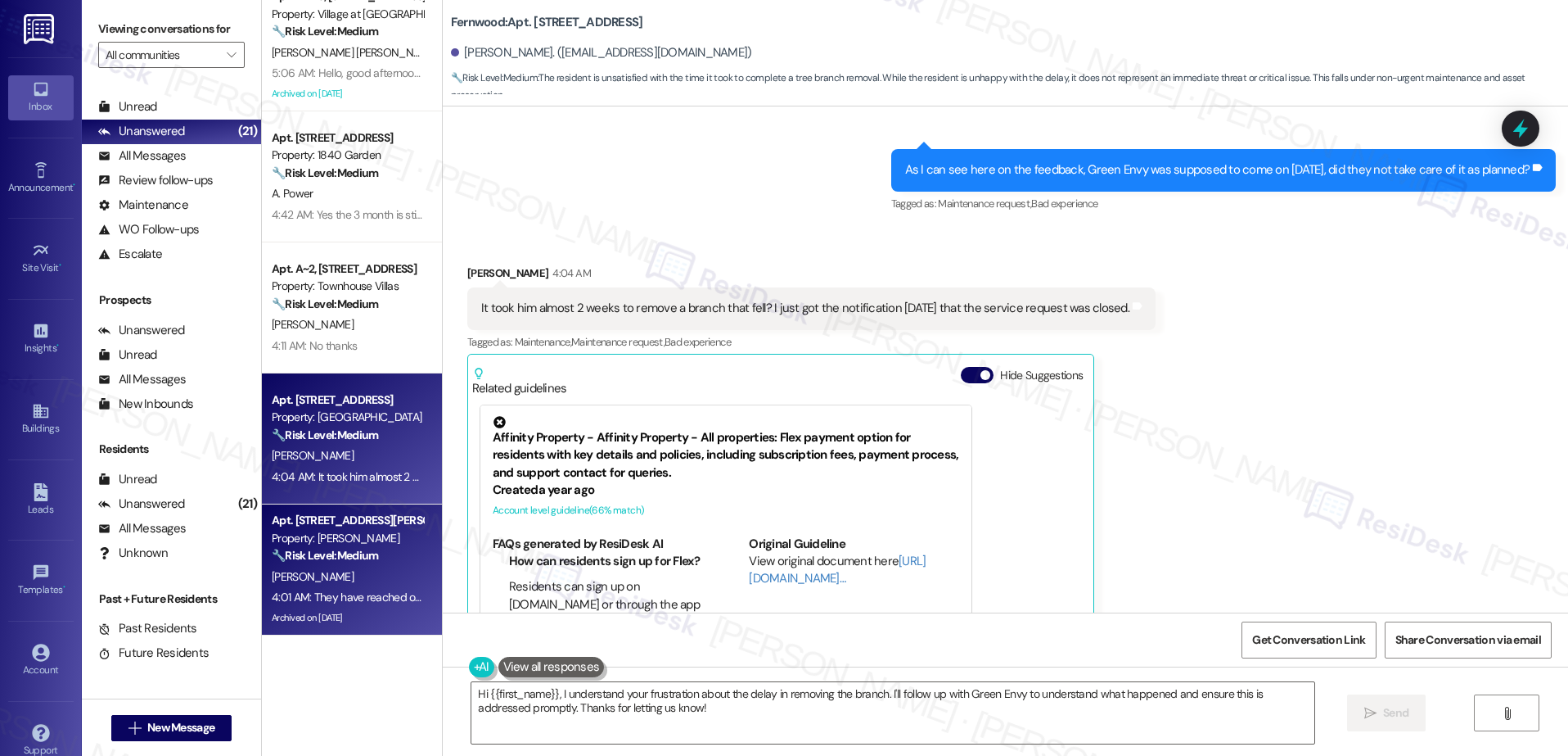
click at [324, 551] on strong "🔧 Risk Level: Medium" at bounding box center [325, 555] width 107 height 14
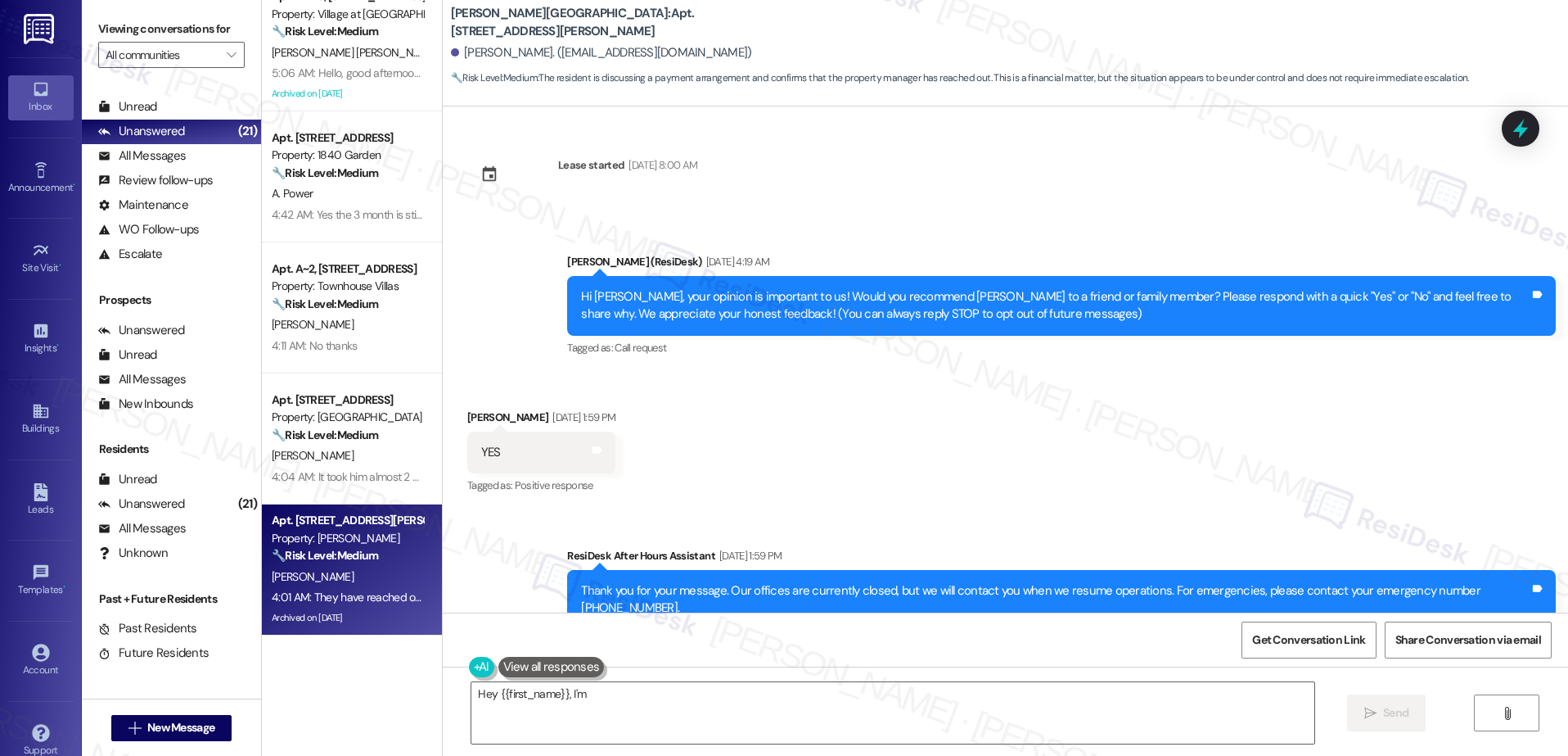
scroll to position [11240, 0]
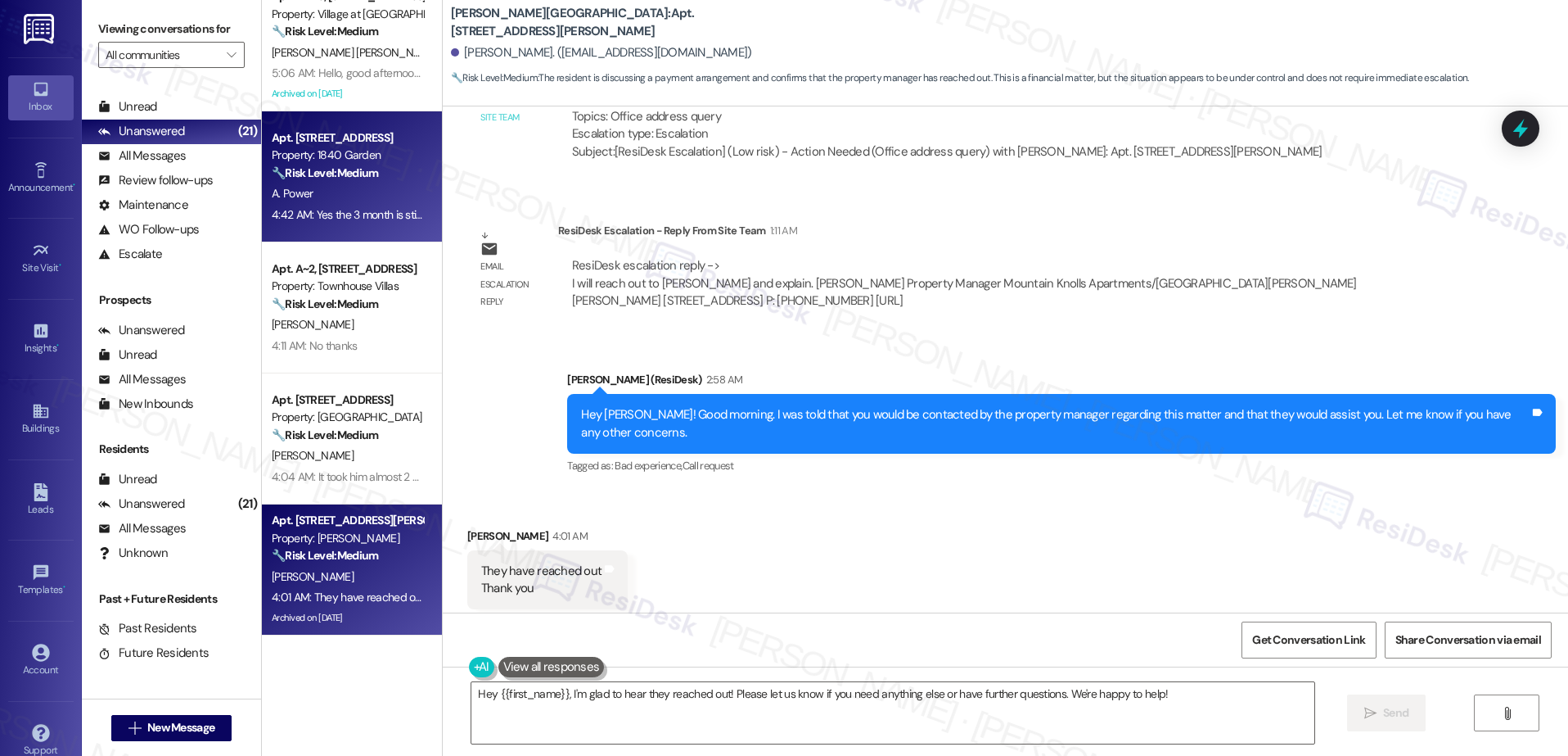
click at [367, 167] on div "🔧 Risk Level: Medium The resident is confirming their intention to proceed with…" at bounding box center [347, 173] width 151 height 17
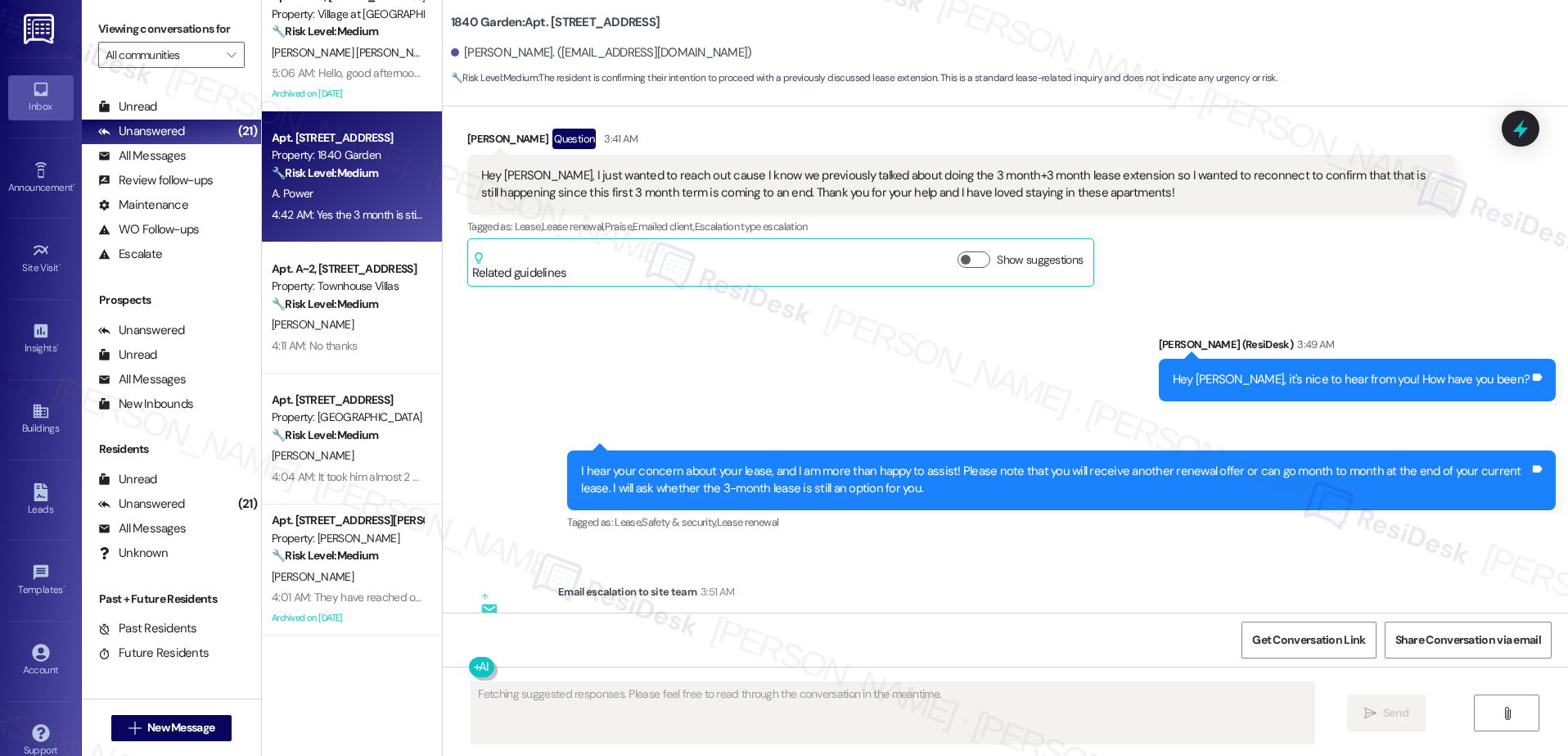
scroll to position [5051, 0]
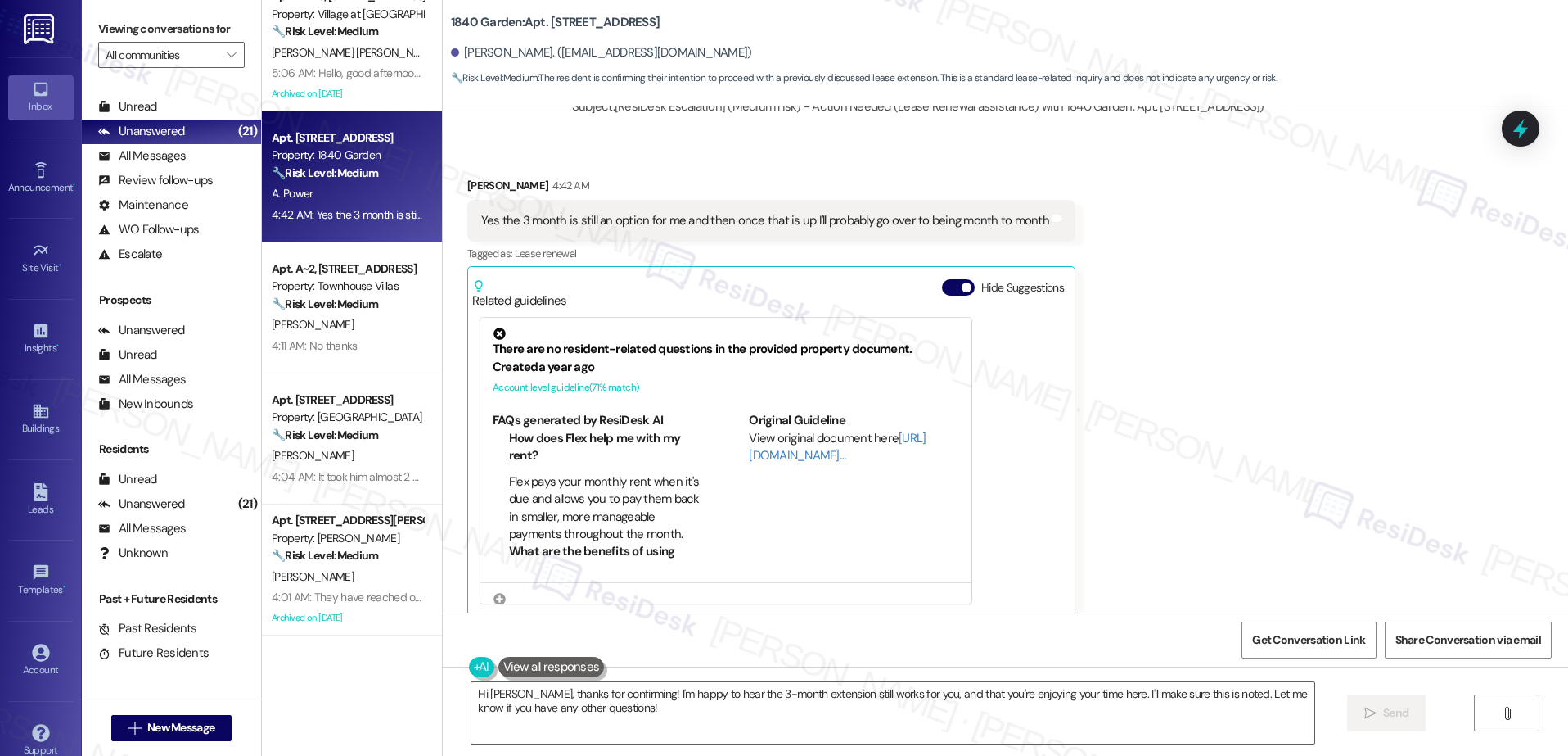
drag, startPoint x: 339, startPoint y: 293, endPoint x: 425, endPoint y: 225, distance: 109.6
click at [341, 287] on div "Property: Townhouse Villas" at bounding box center [347, 286] width 151 height 17
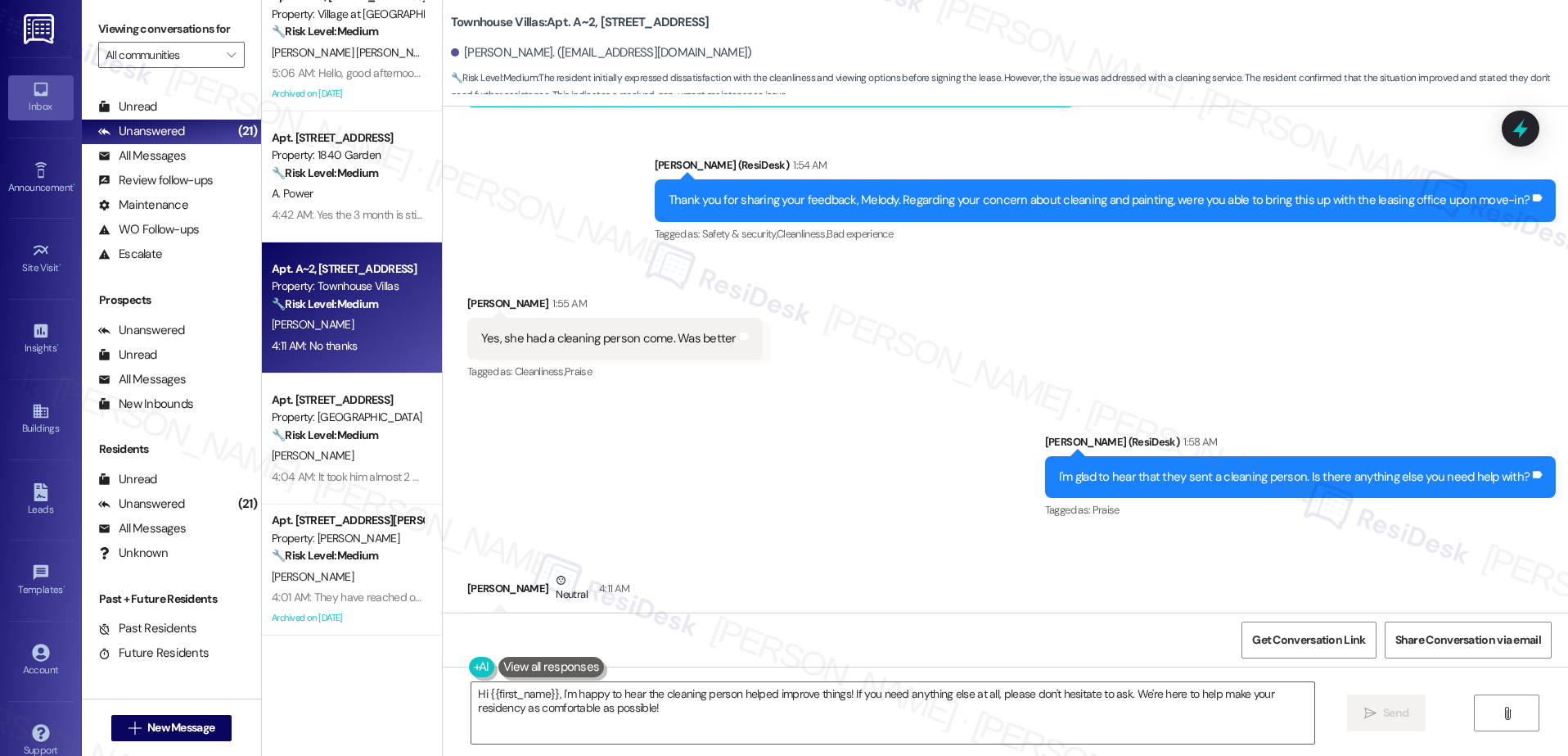
scroll to position [516, 0]
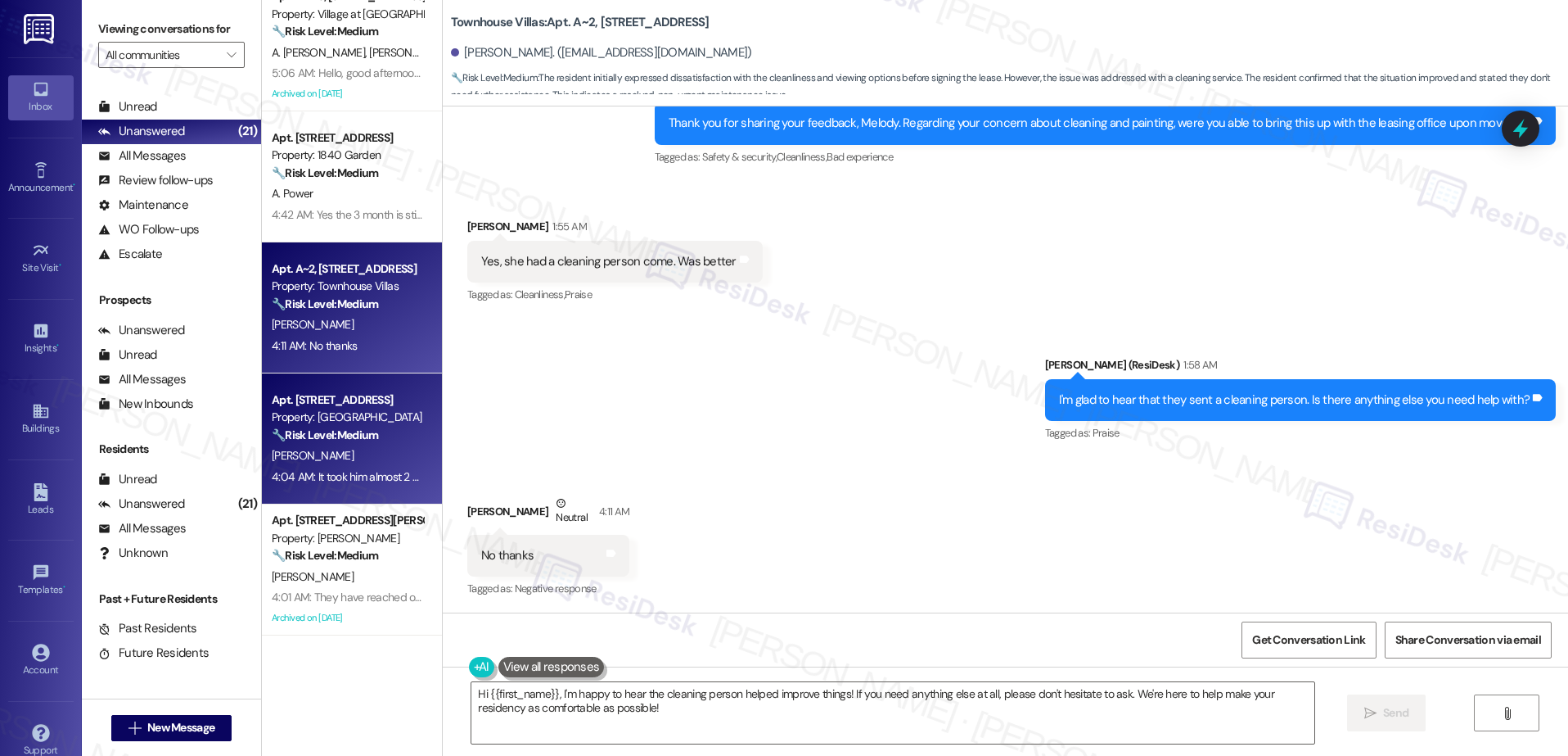
click at [400, 404] on div "Apt. 36, 18713 Central Point Road" at bounding box center [347, 400] width 151 height 17
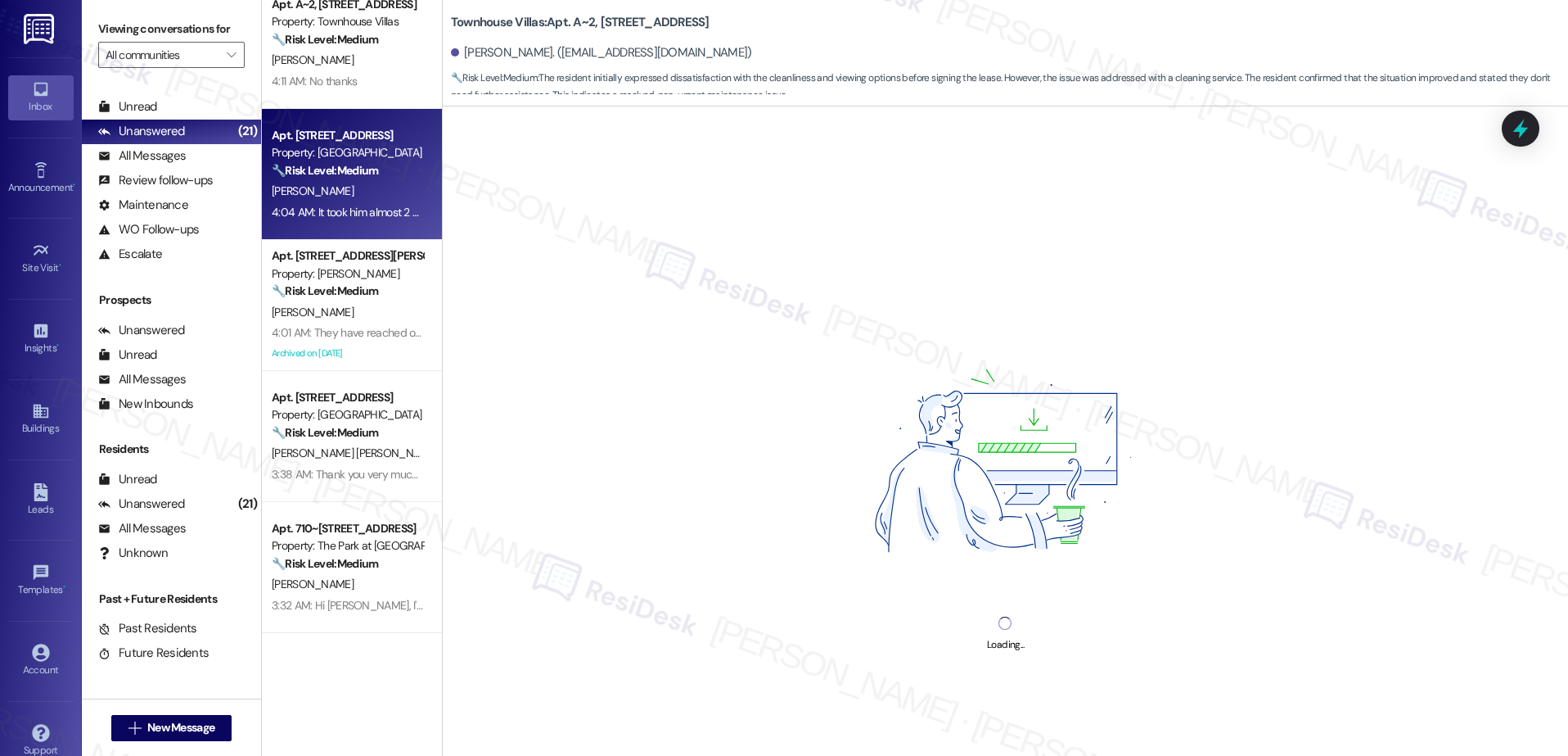
scroll to position [450, 0]
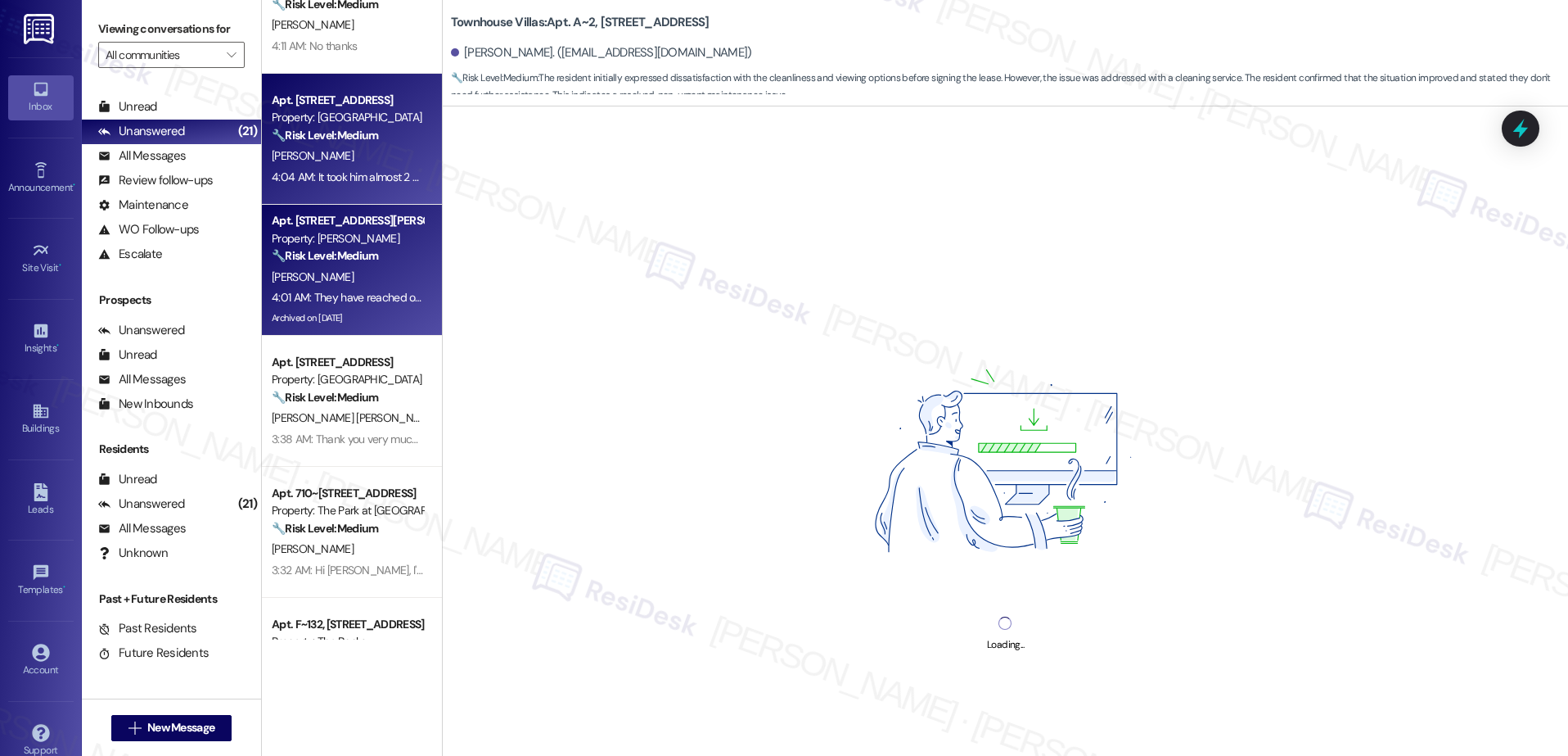
click at [371, 259] on div "🔧 Risk Level: Medium The resident is discussing a payment arrangement and confi…" at bounding box center [347, 255] width 151 height 17
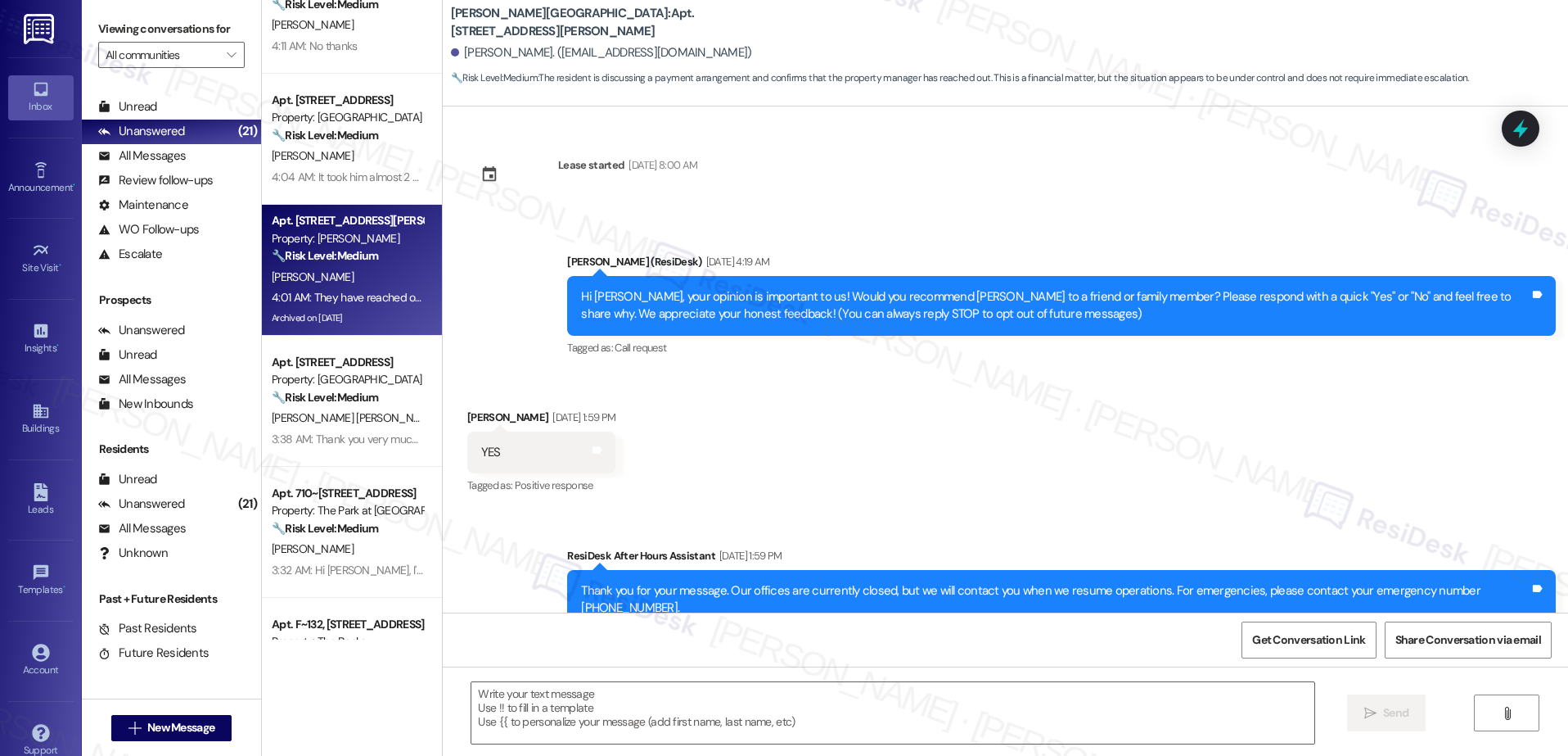
scroll to position [11240, 0]
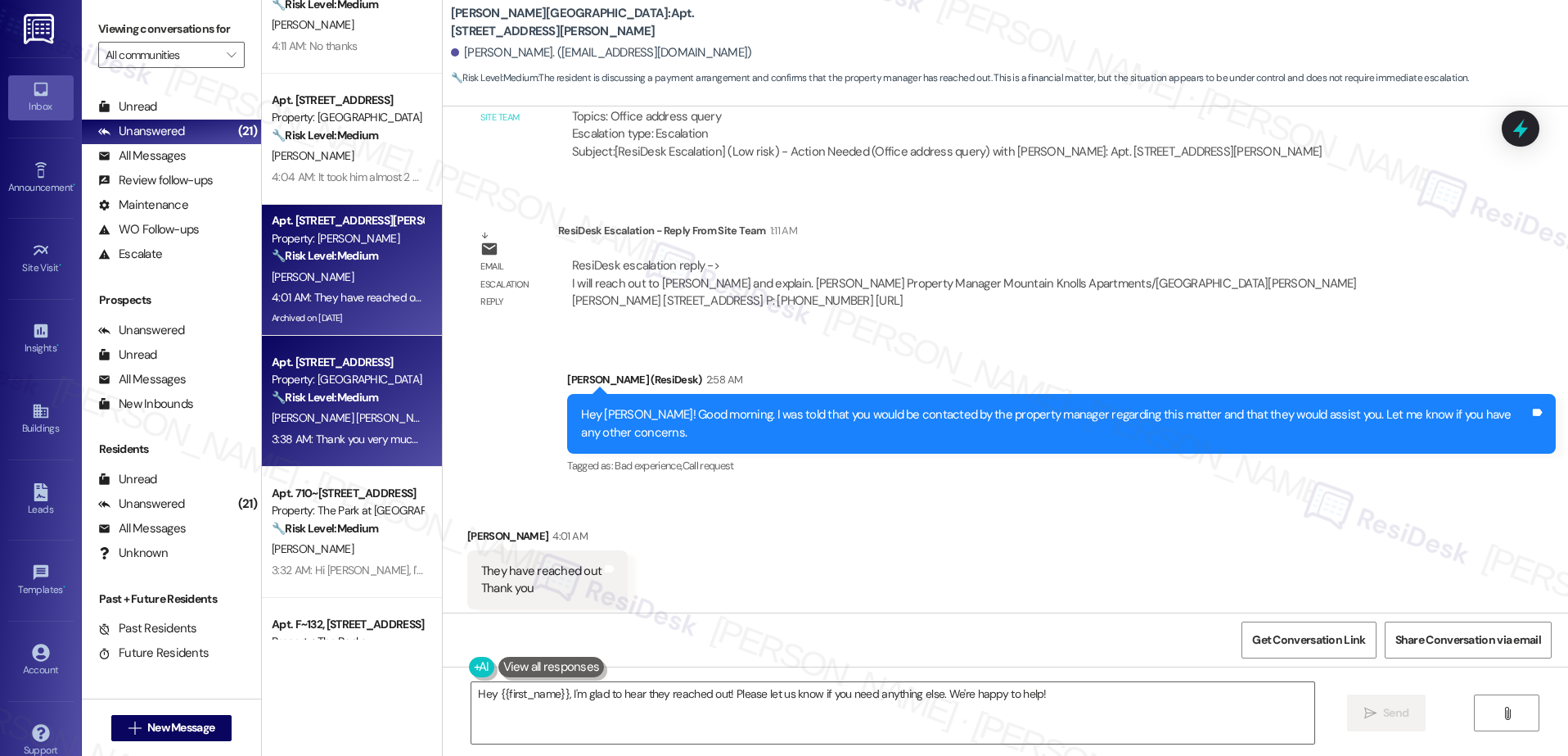
click at [333, 386] on div "Property: Pacific Village" at bounding box center [347, 380] width 151 height 17
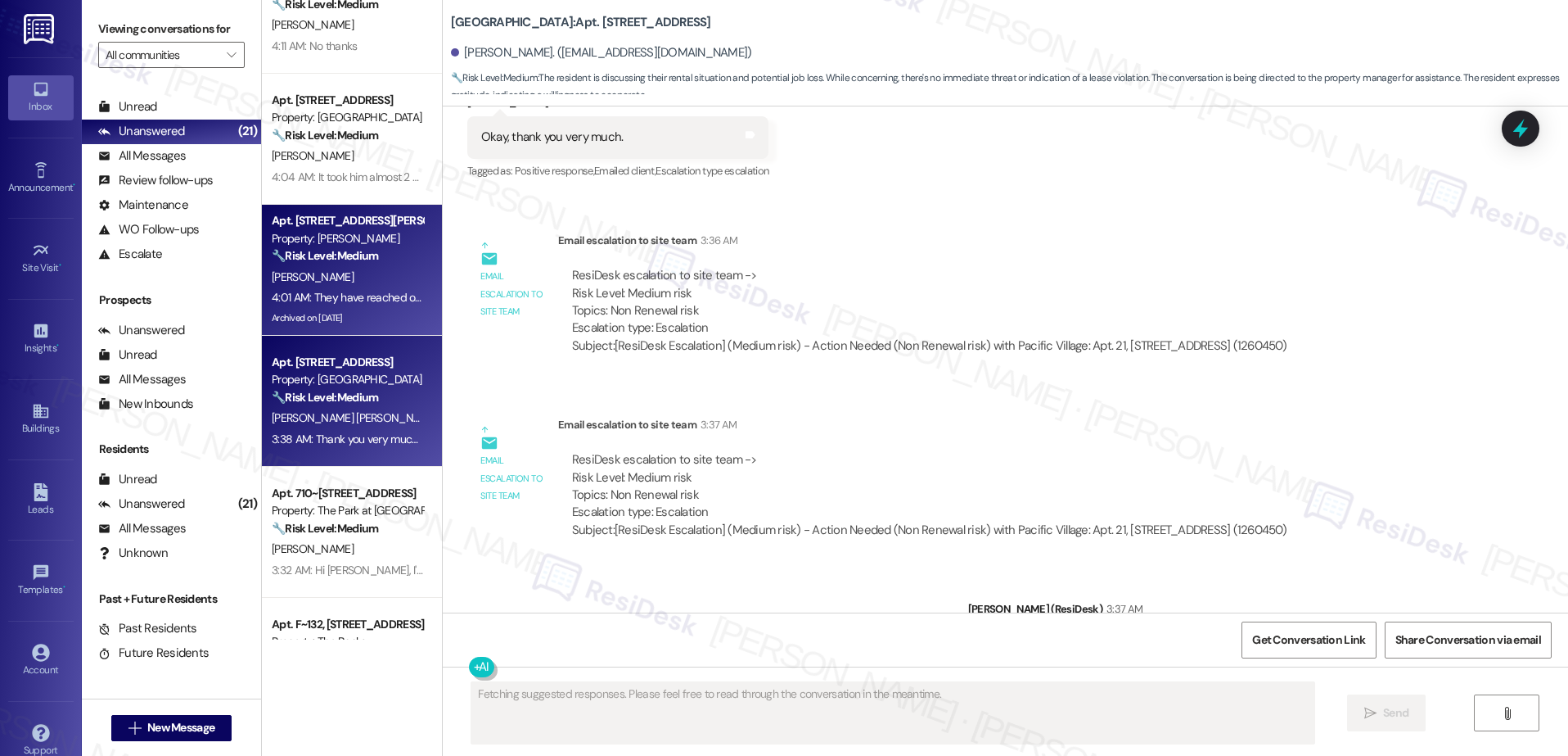
scroll to position [6412, 0]
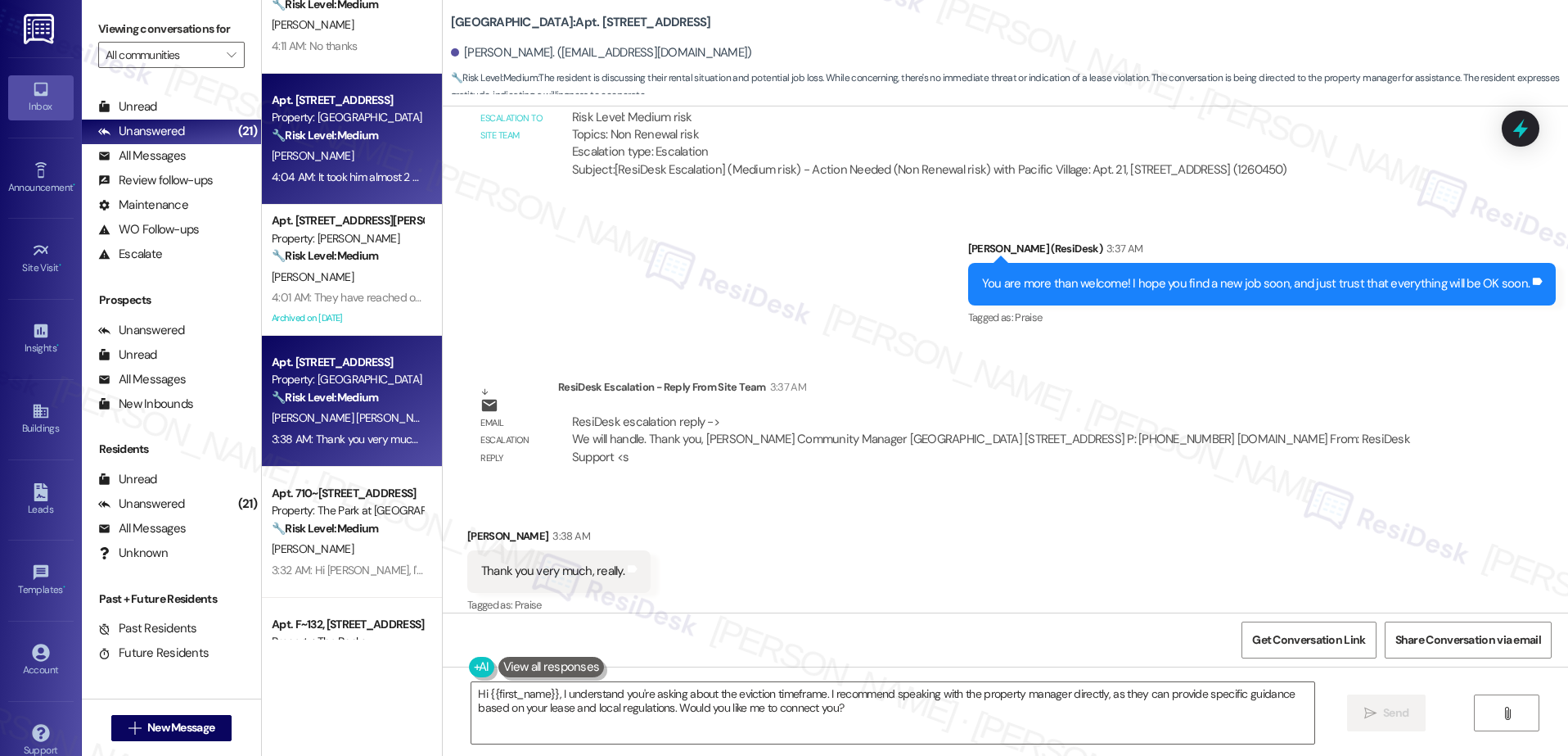
click at [314, 166] on div "D. Gulley" at bounding box center [347, 156] width 155 height 20
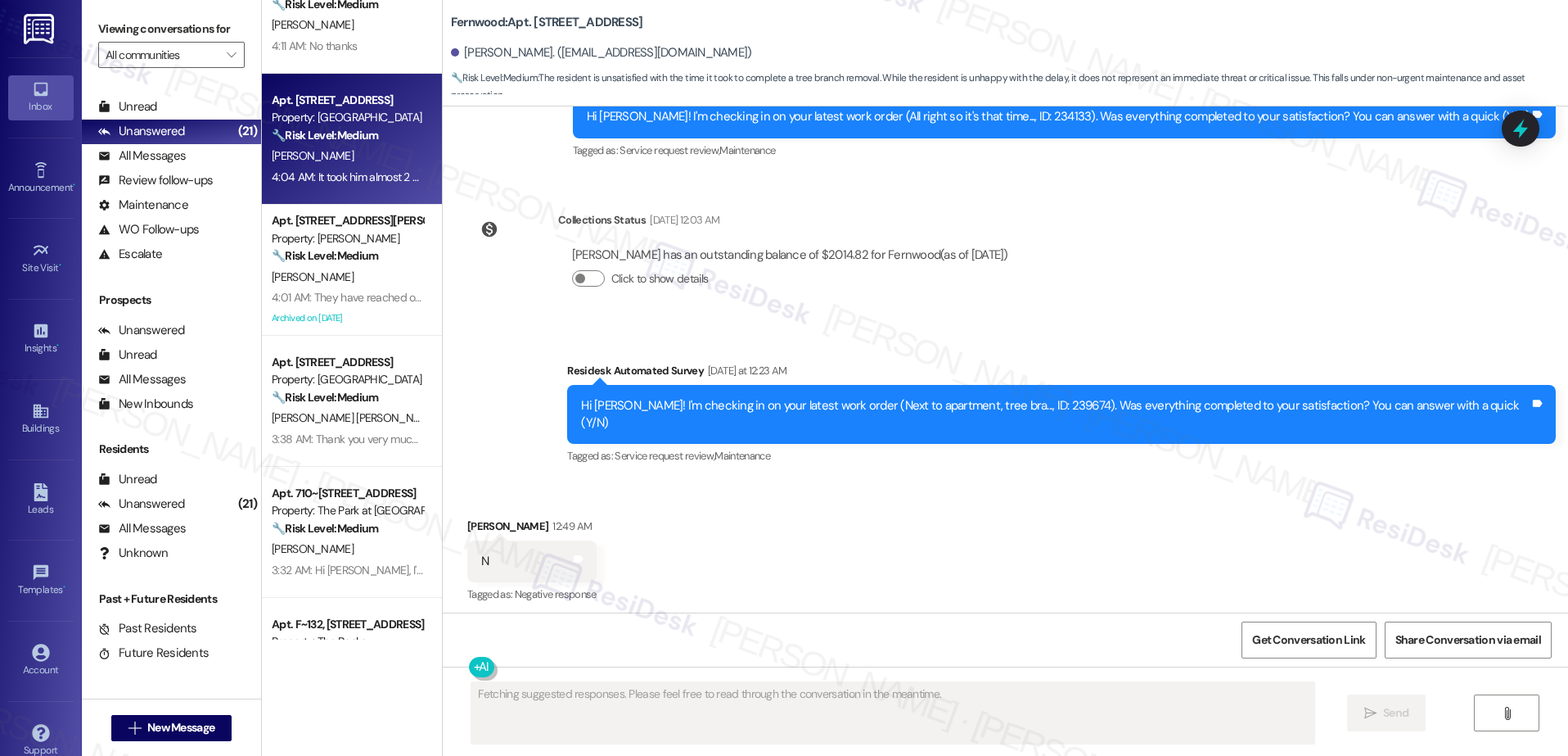
scroll to position [4534, 0]
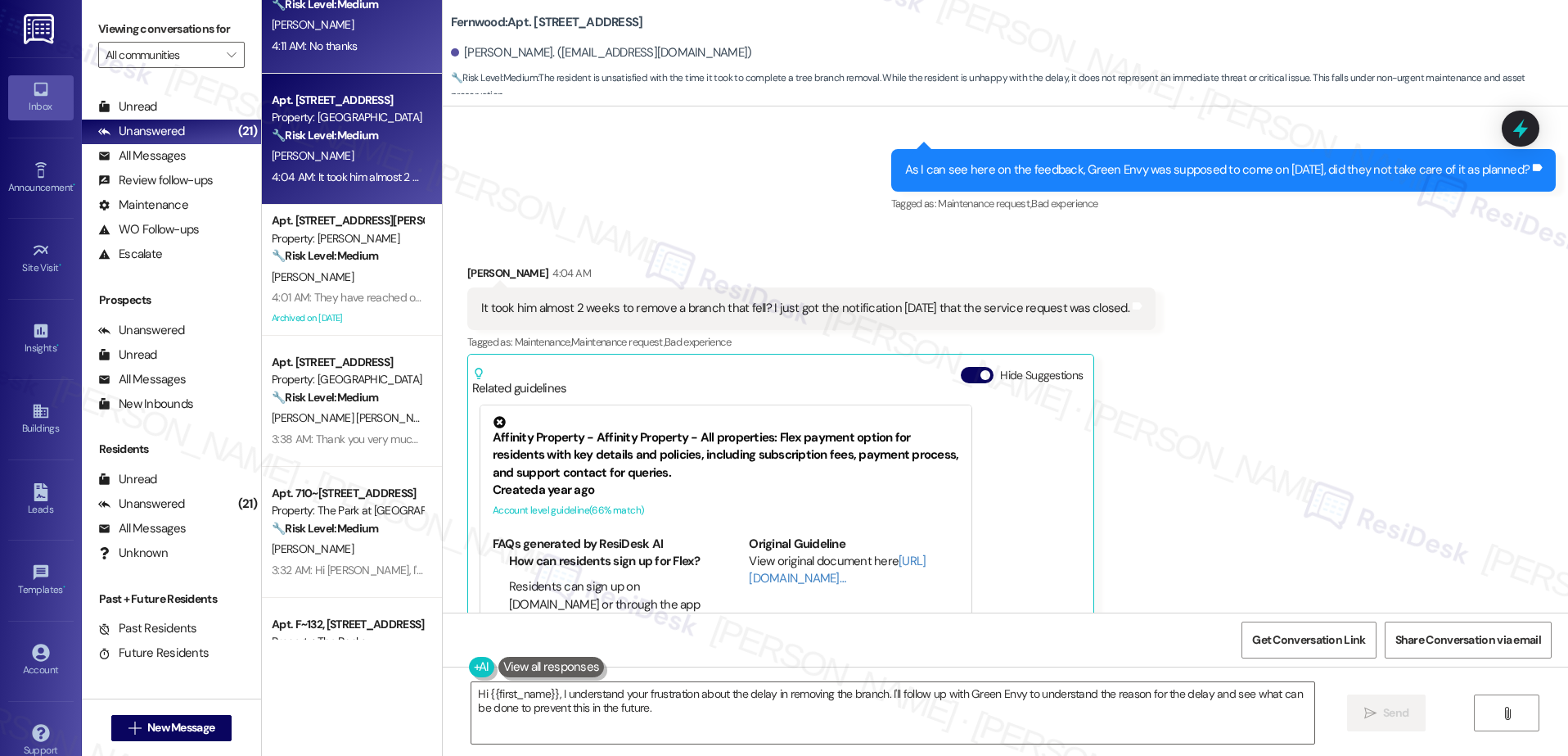
click at [322, 54] on div "4:11 AM: No thanks 4:11 AM: No thanks" at bounding box center [347, 47] width 155 height 20
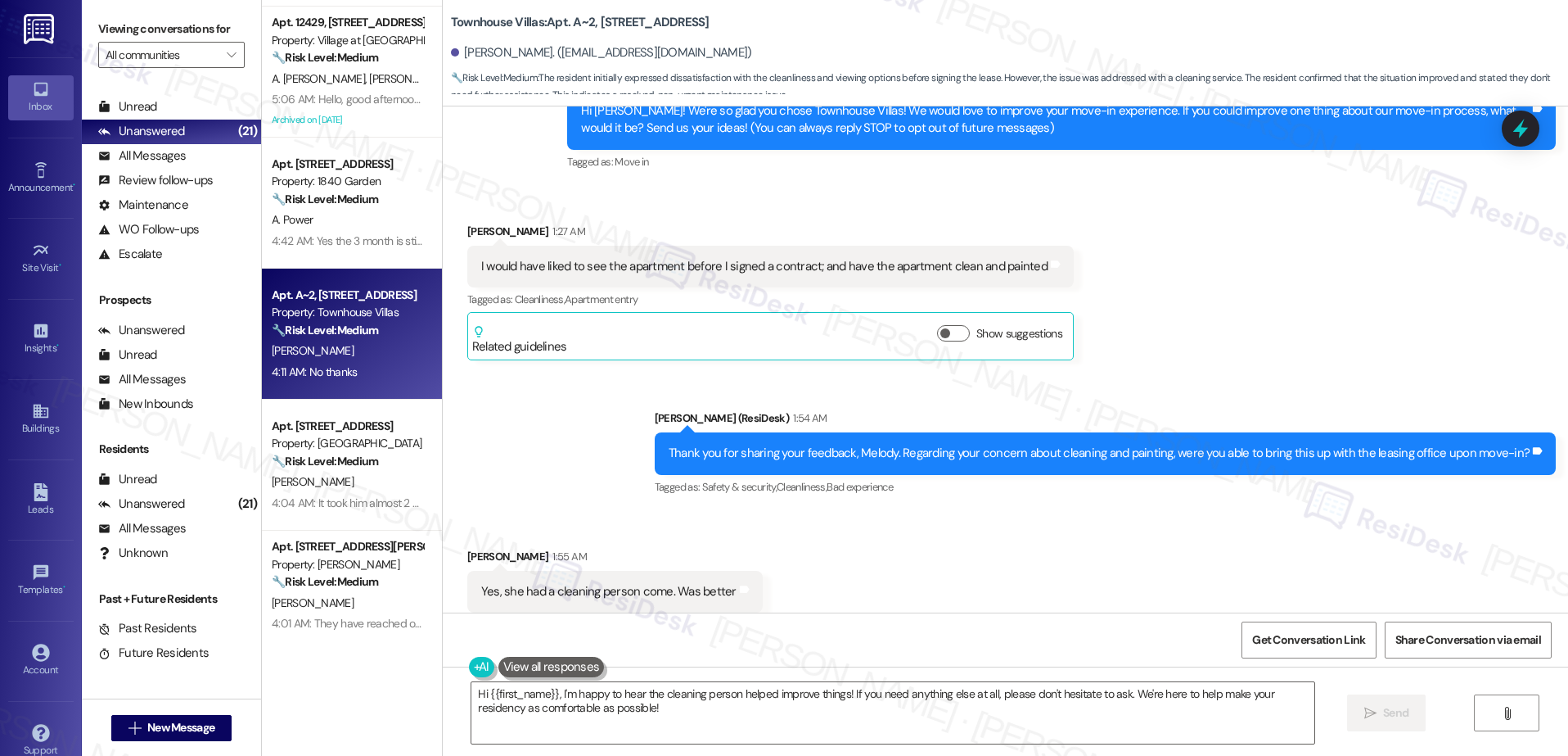
scroll to position [0, 0]
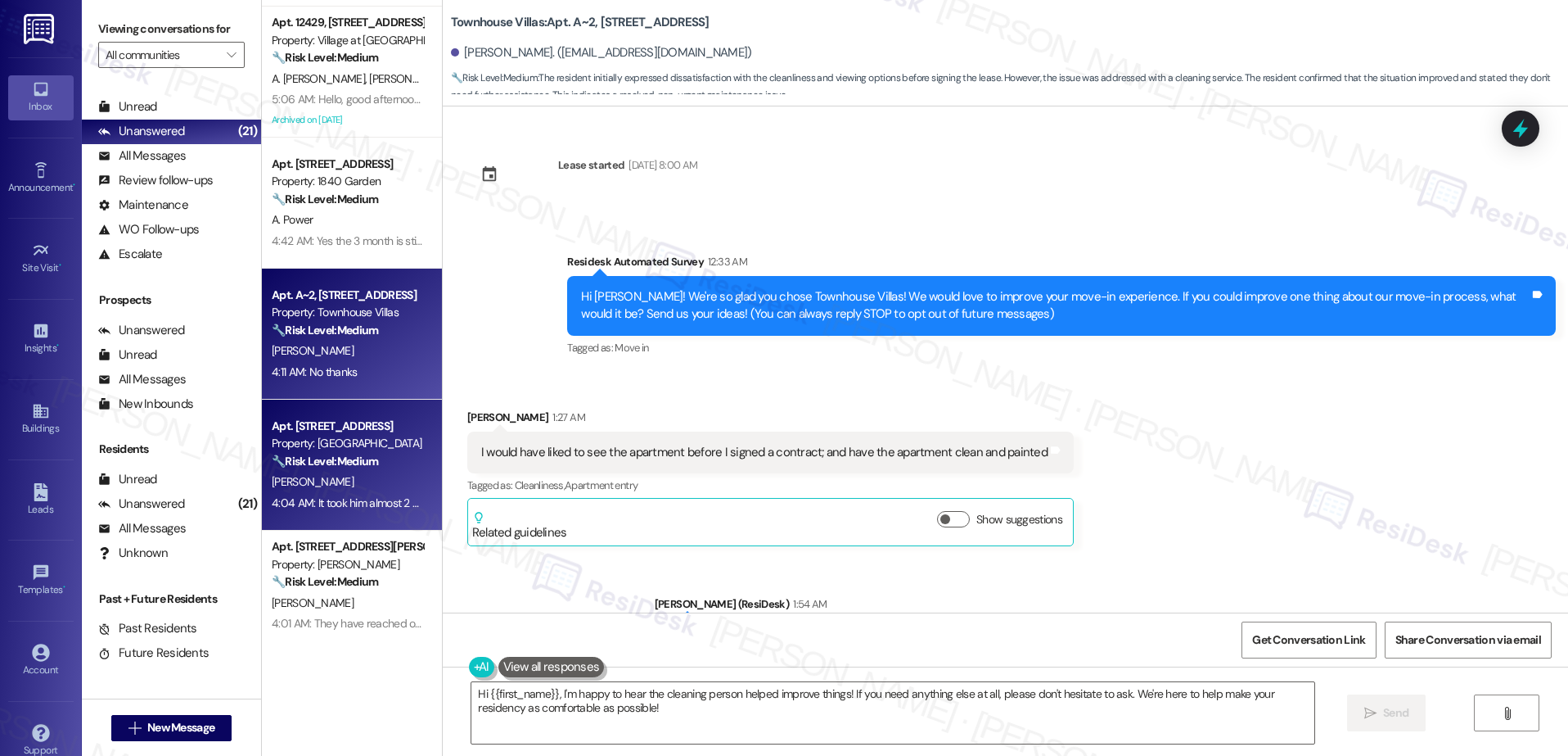
click at [303, 464] on strong "🔧 Risk Level: Medium" at bounding box center [325, 460] width 107 height 14
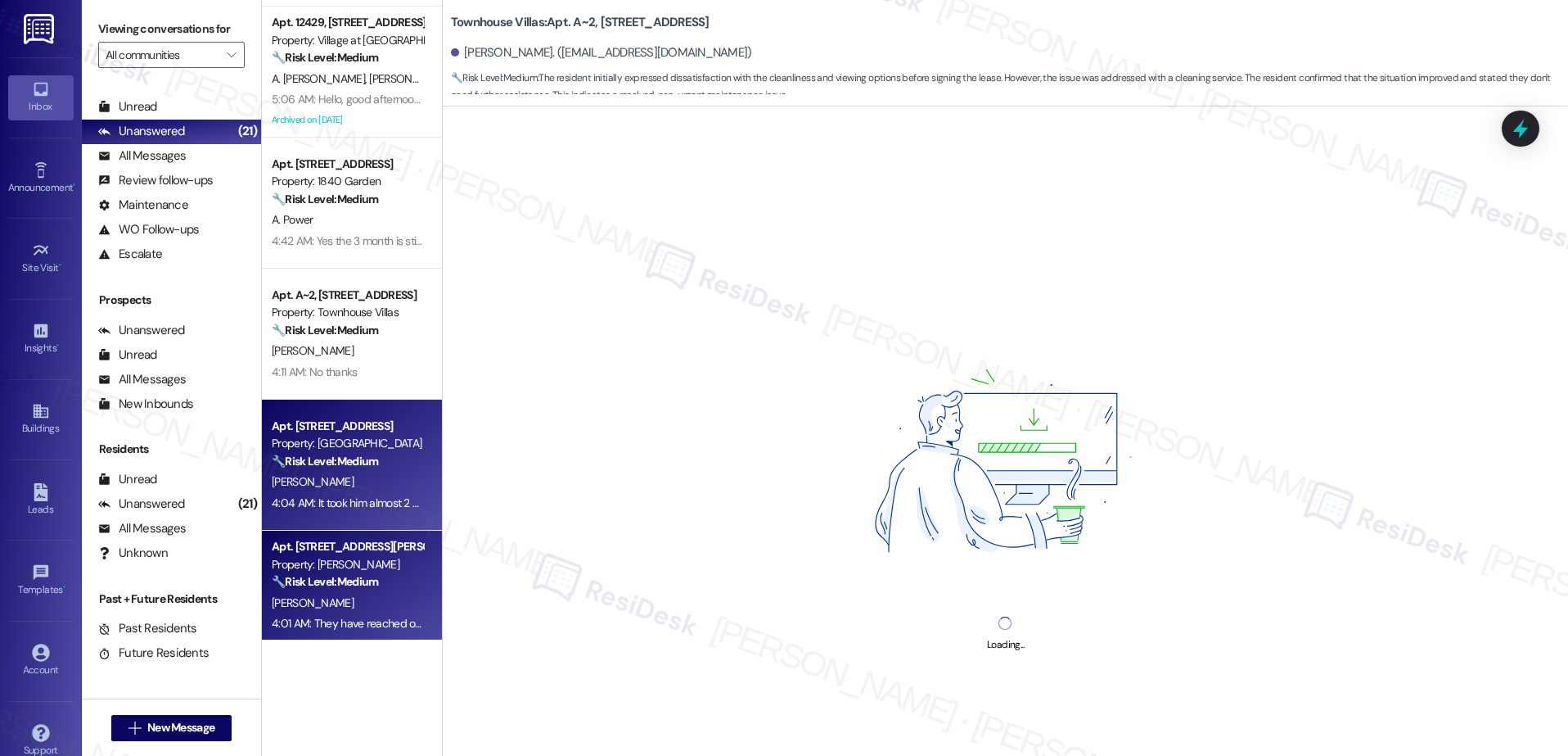
click at [360, 561] on div "Property: Douglas Grove" at bounding box center [347, 564] width 151 height 17
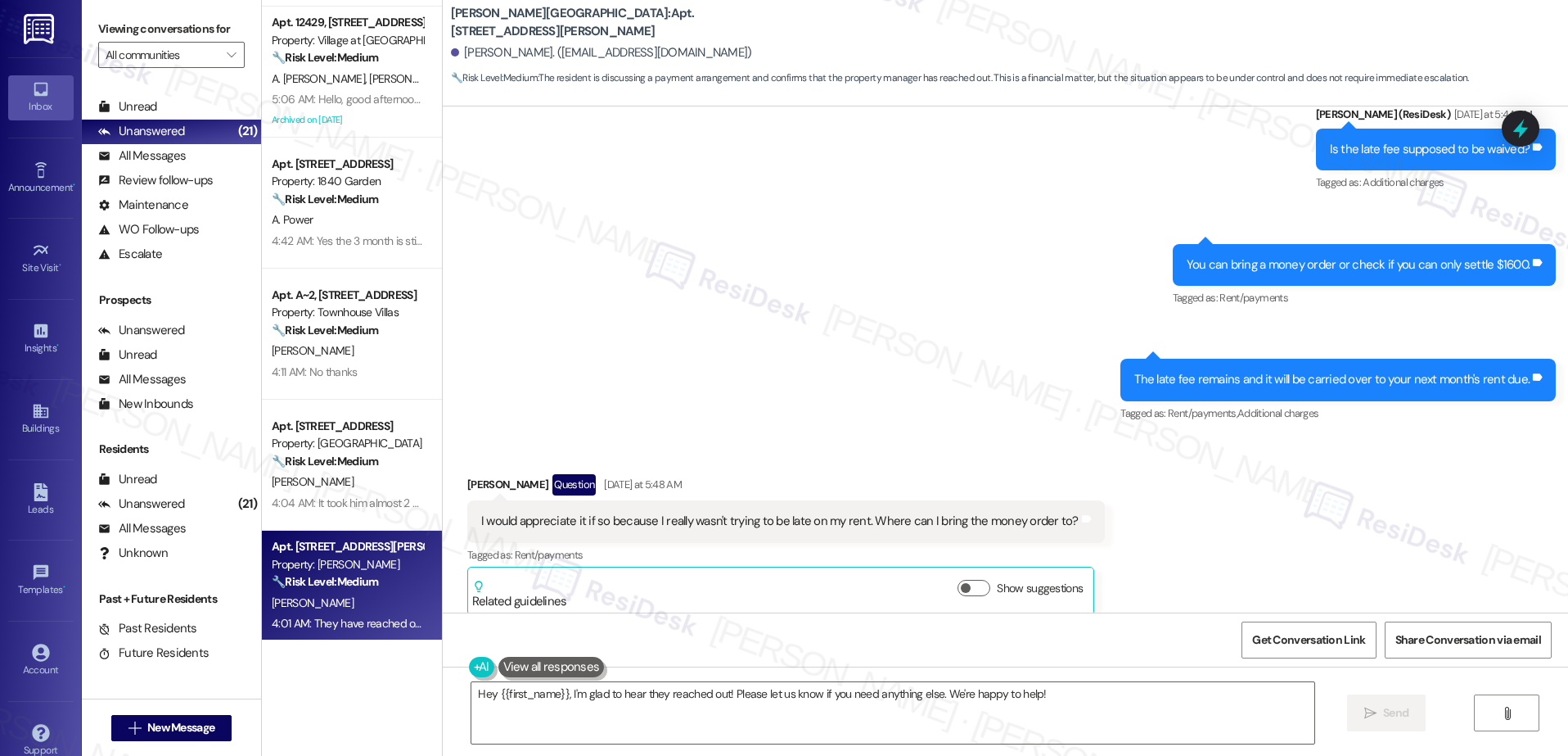
scroll to position [9686, 0]
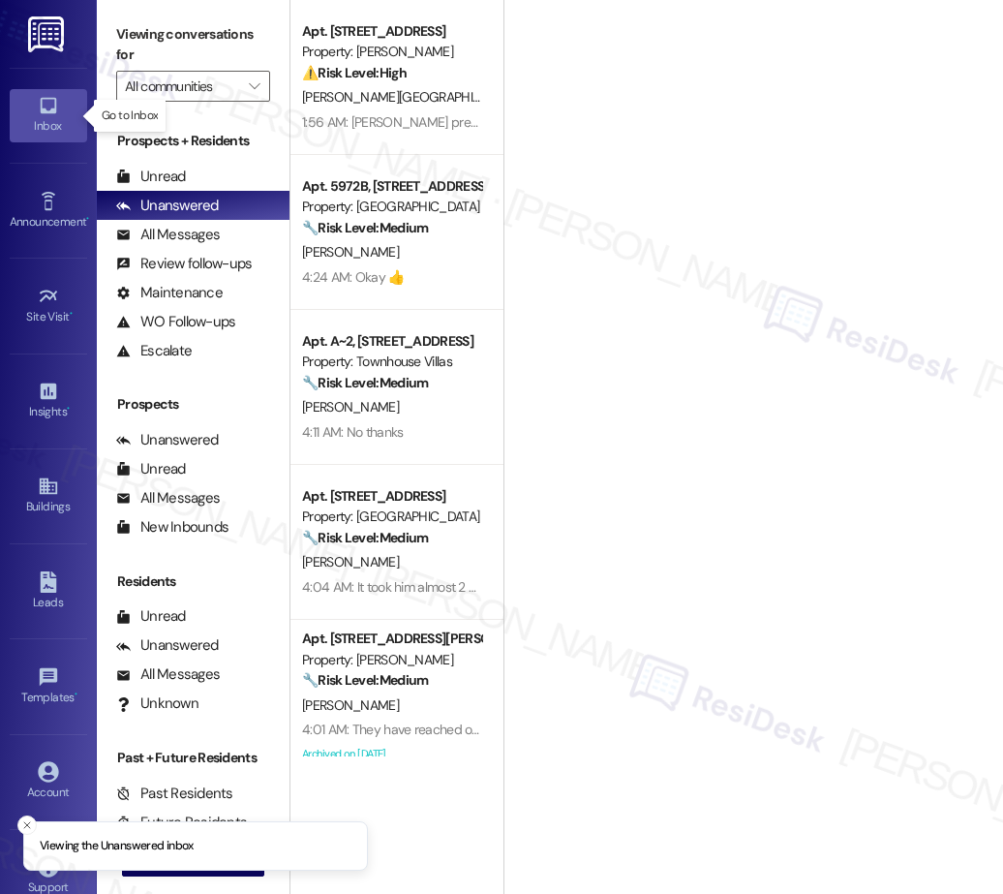
click at [49, 127] on div "Inbox" at bounding box center [48, 125] width 97 height 19
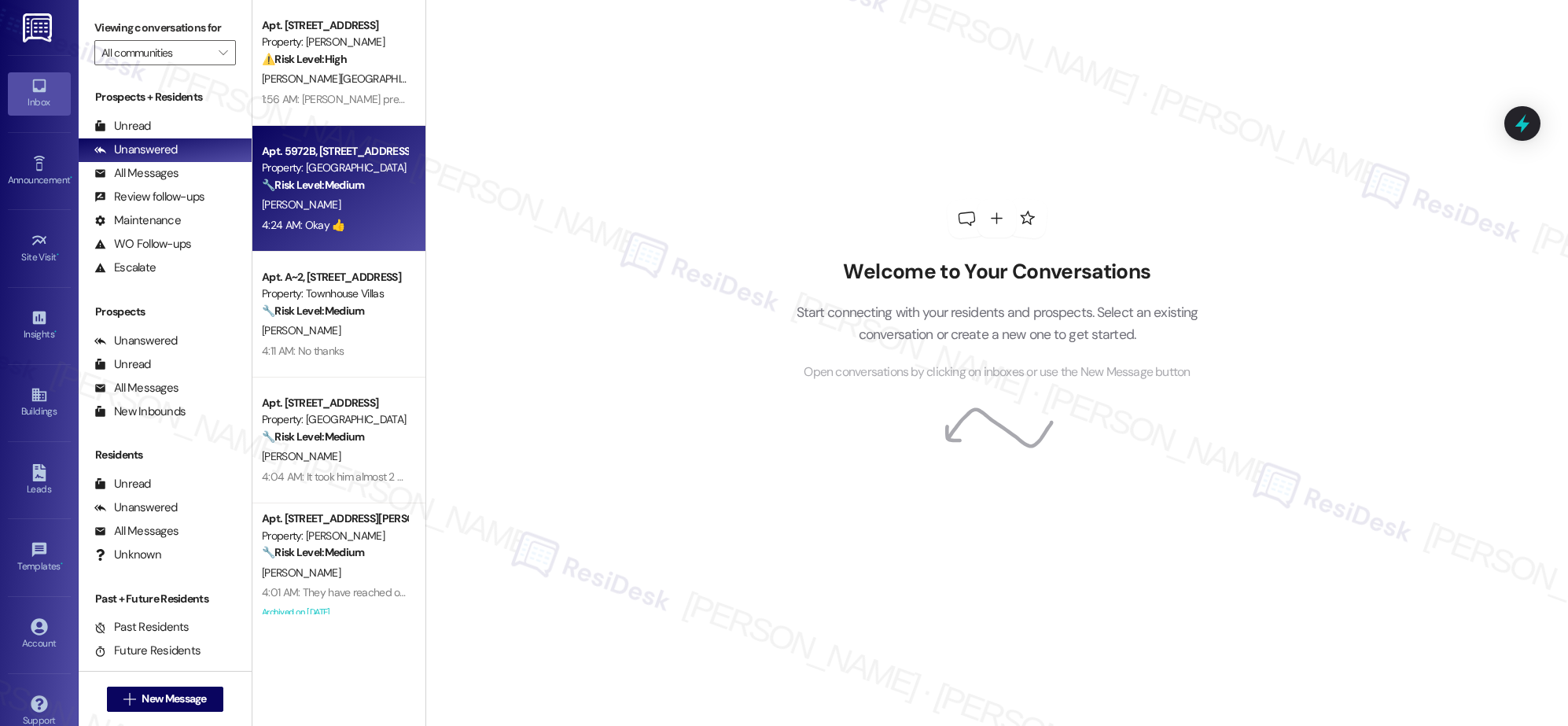
click at [310, 214] on div "[PERSON_NAME]" at bounding box center [334, 205] width 149 height 19
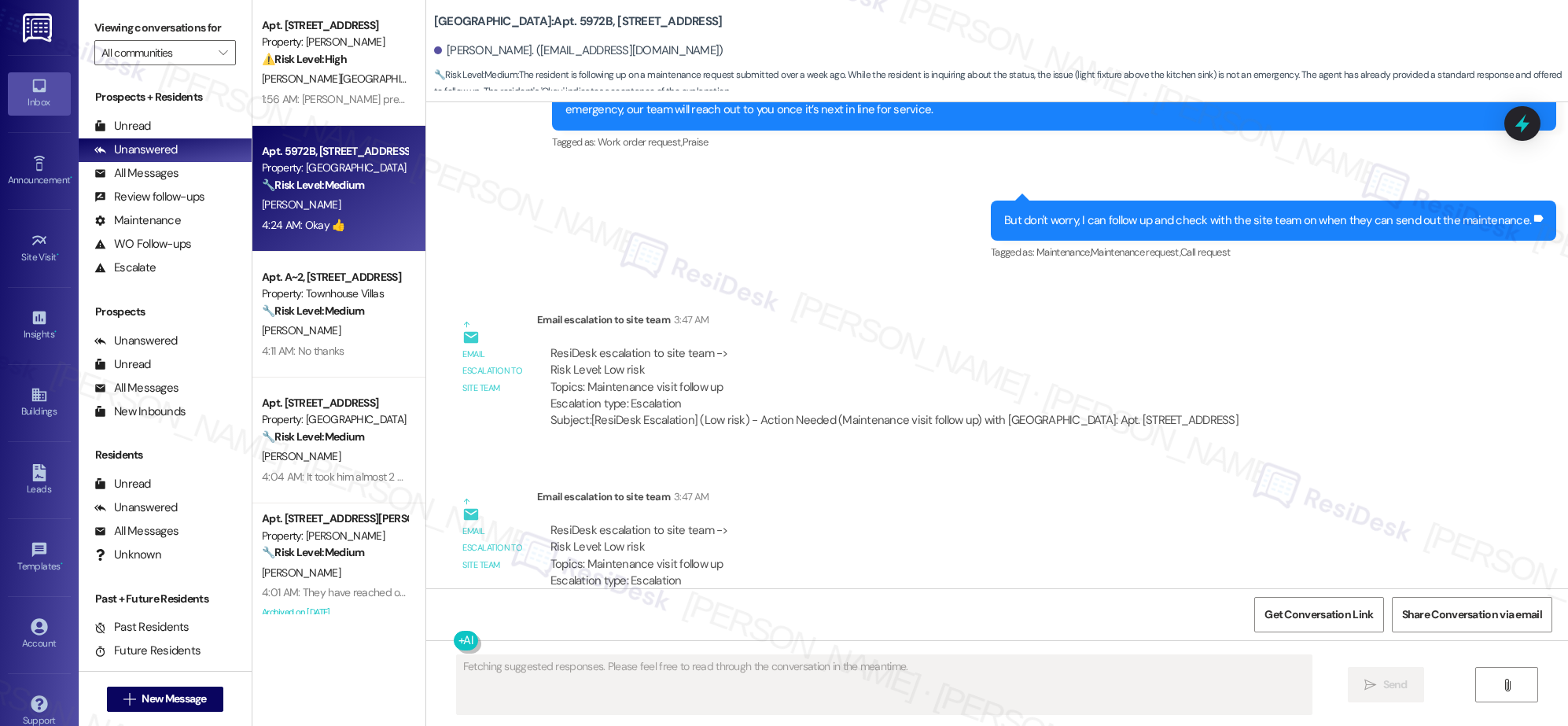
scroll to position [3109, 0]
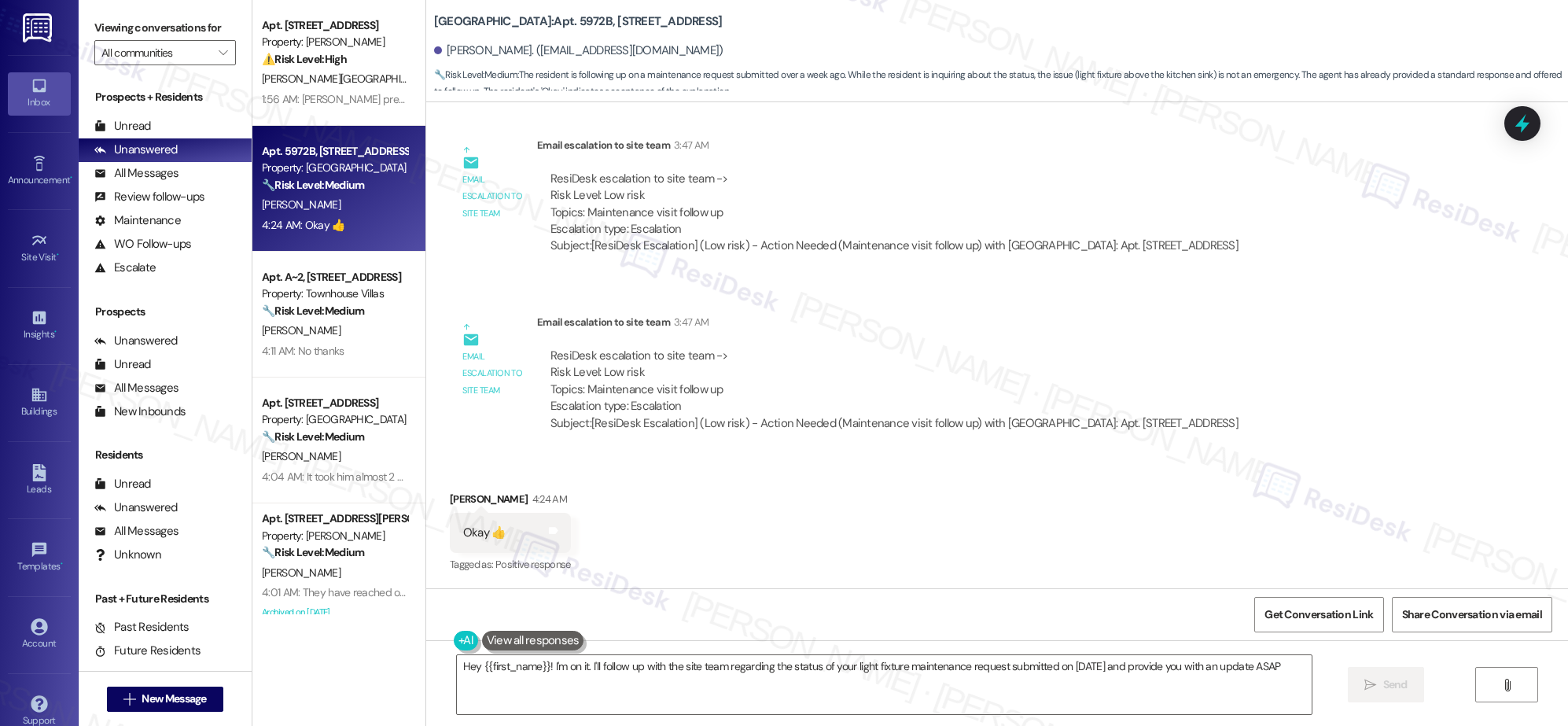
type textarea "Hey {{first_name}}! I'm on it. I'll follow up with the site team regarding the …"
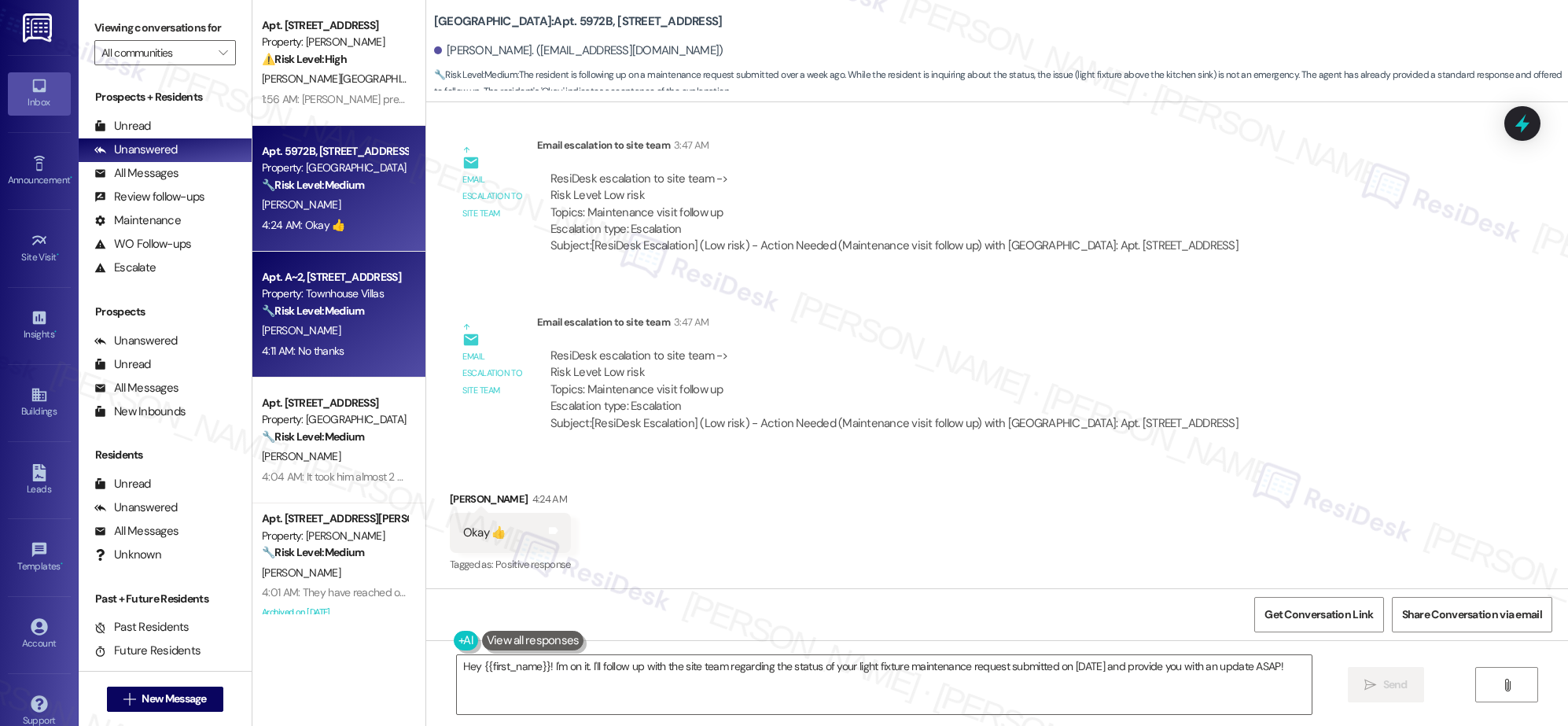
click at [322, 331] on div "[PERSON_NAME]" at bounding box center [334, 331] width 149 height 19
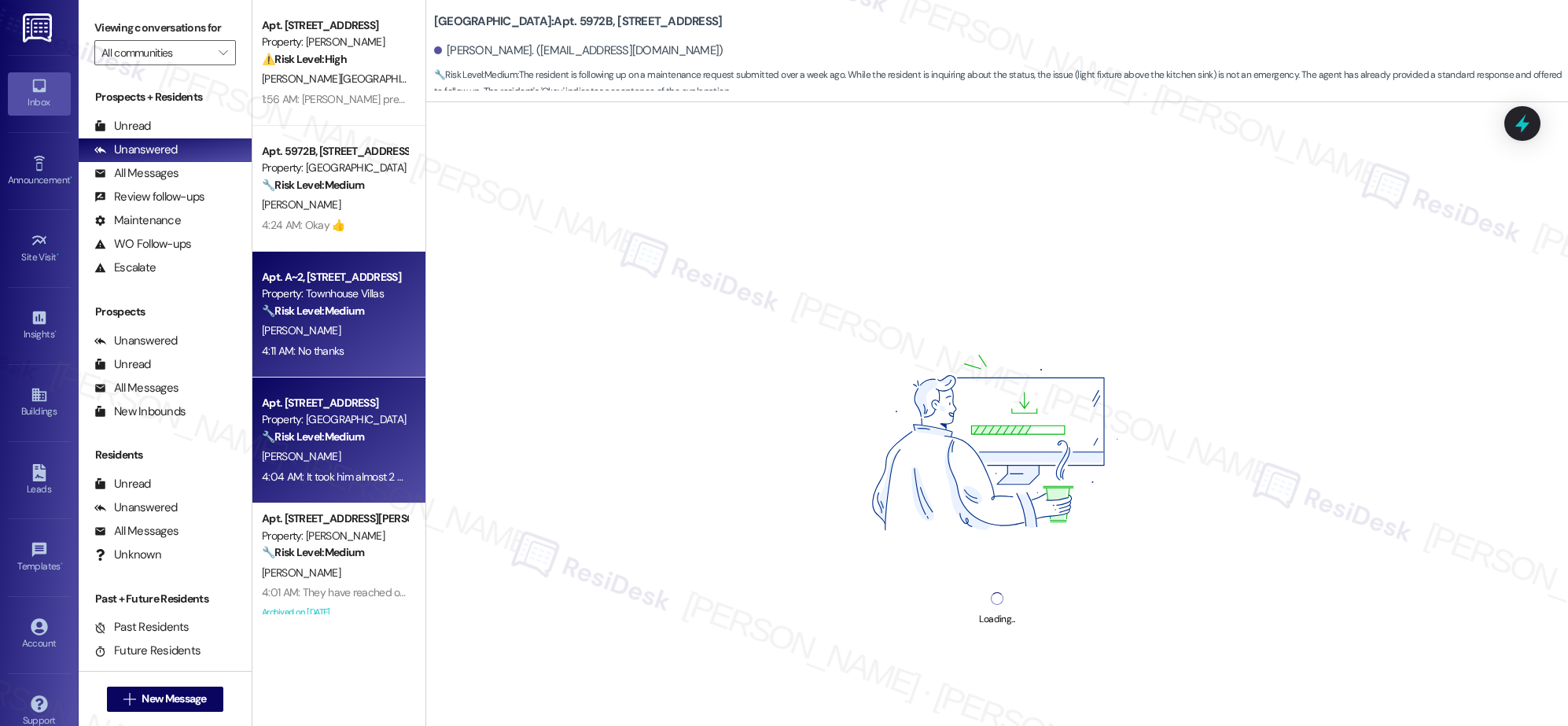
click at [323, 429] on div "🔧 Risk Level: Medium The resident is unsatisfied with the time it took to compl…" at bounding box center [334, 437] width 145 height 16
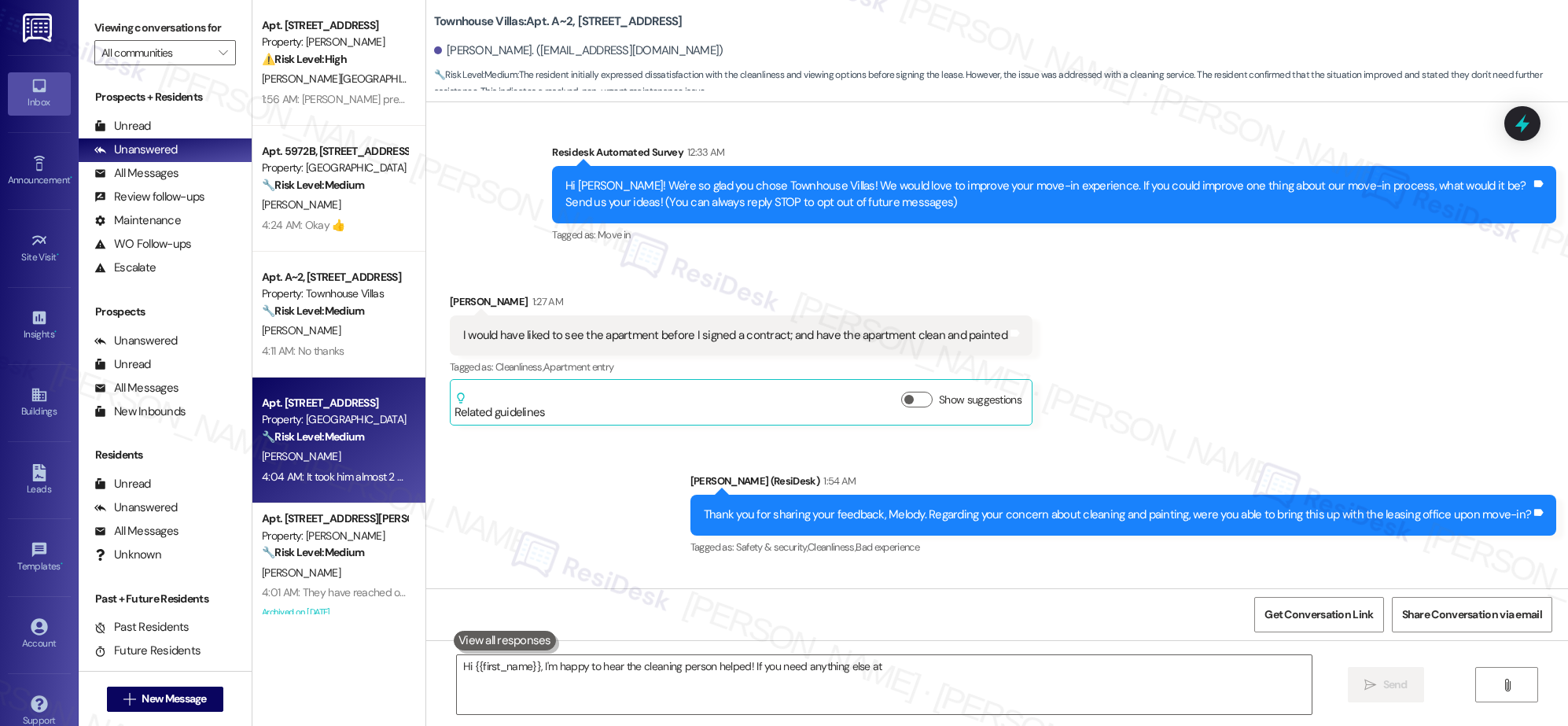
type textarea "Hi {{first_name}}, I'm happy to hear the cleaning person helped! If you need an…"
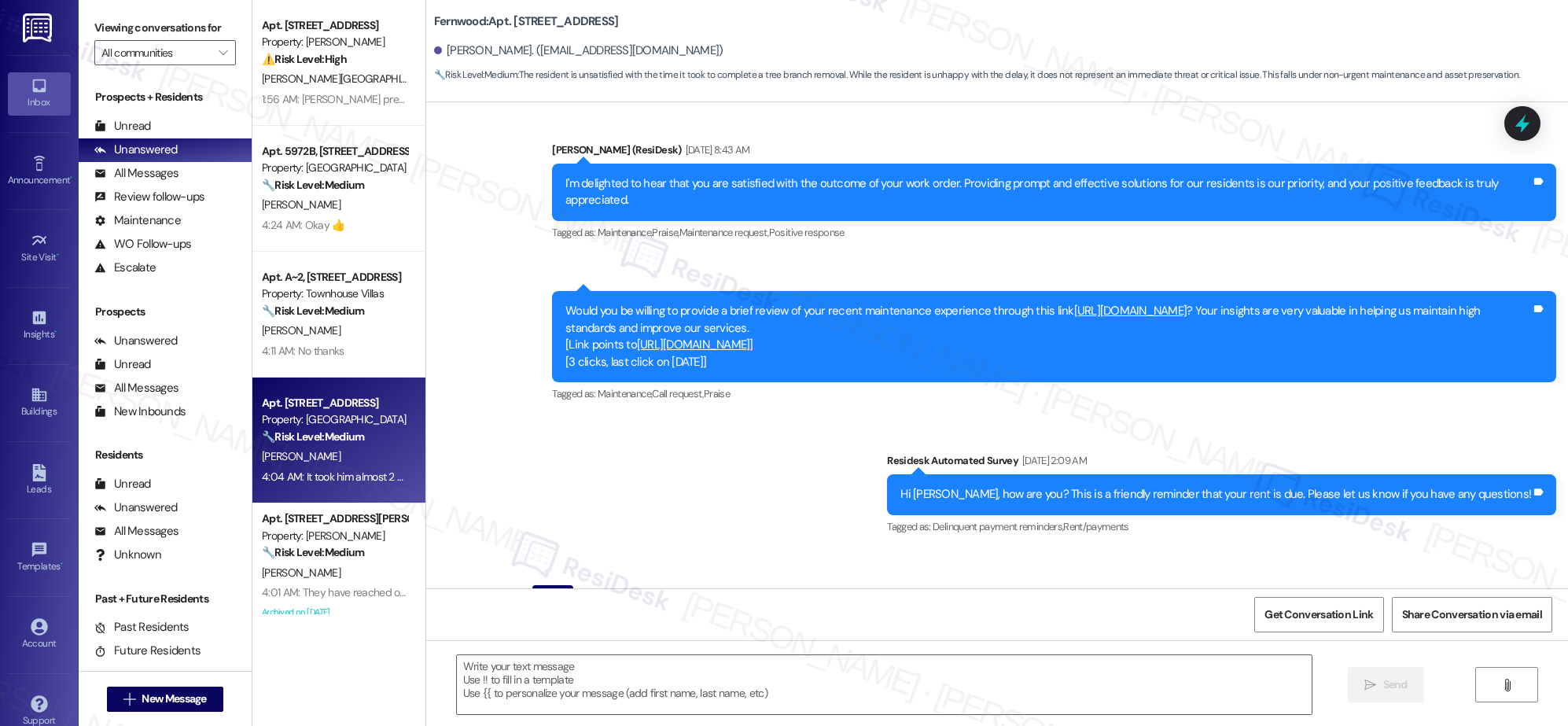
type textarea "Fetching suggested responses. Please feel free to read through the conversation…"
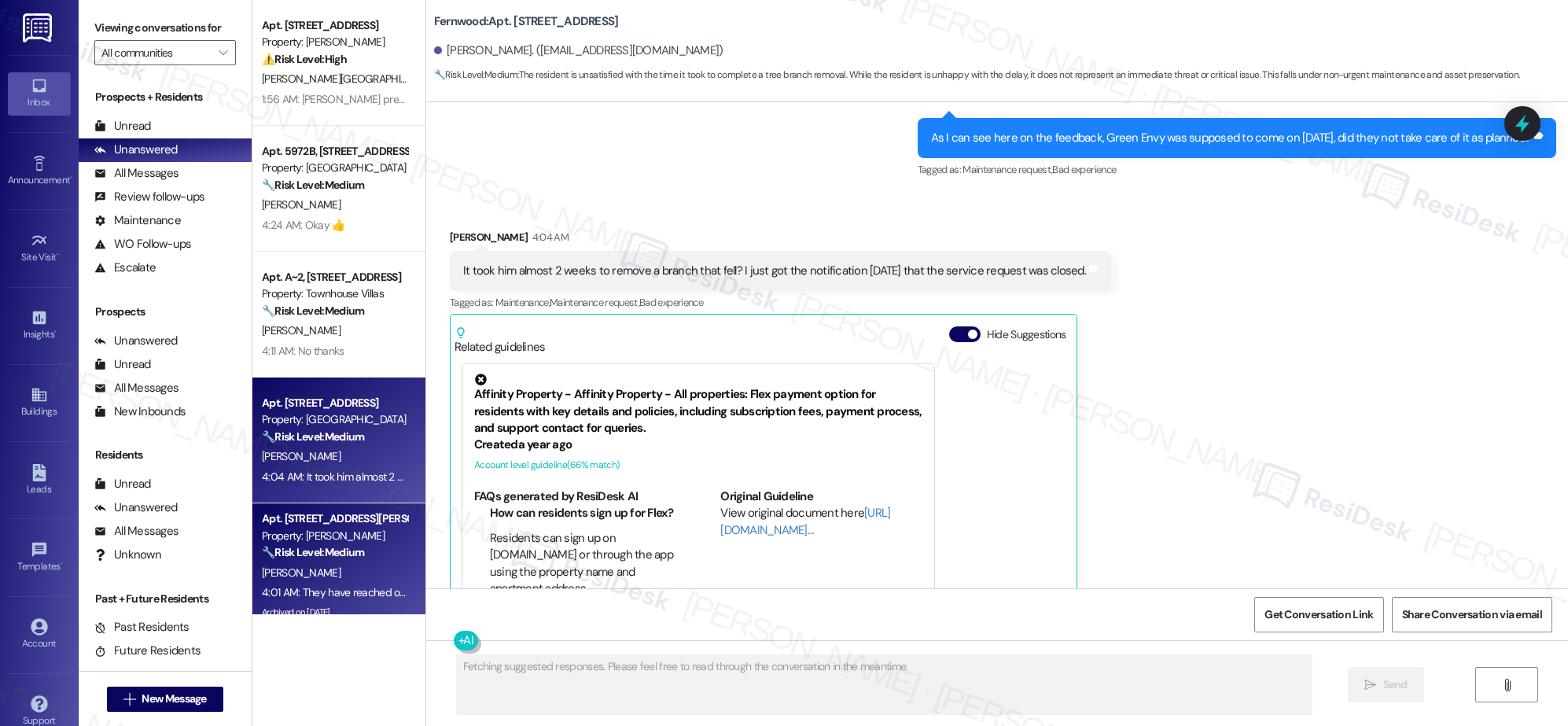
click at [348, 539] on div "Property: [PERSON_NAME]" at bounding box center [334, 536] width 145 height 16
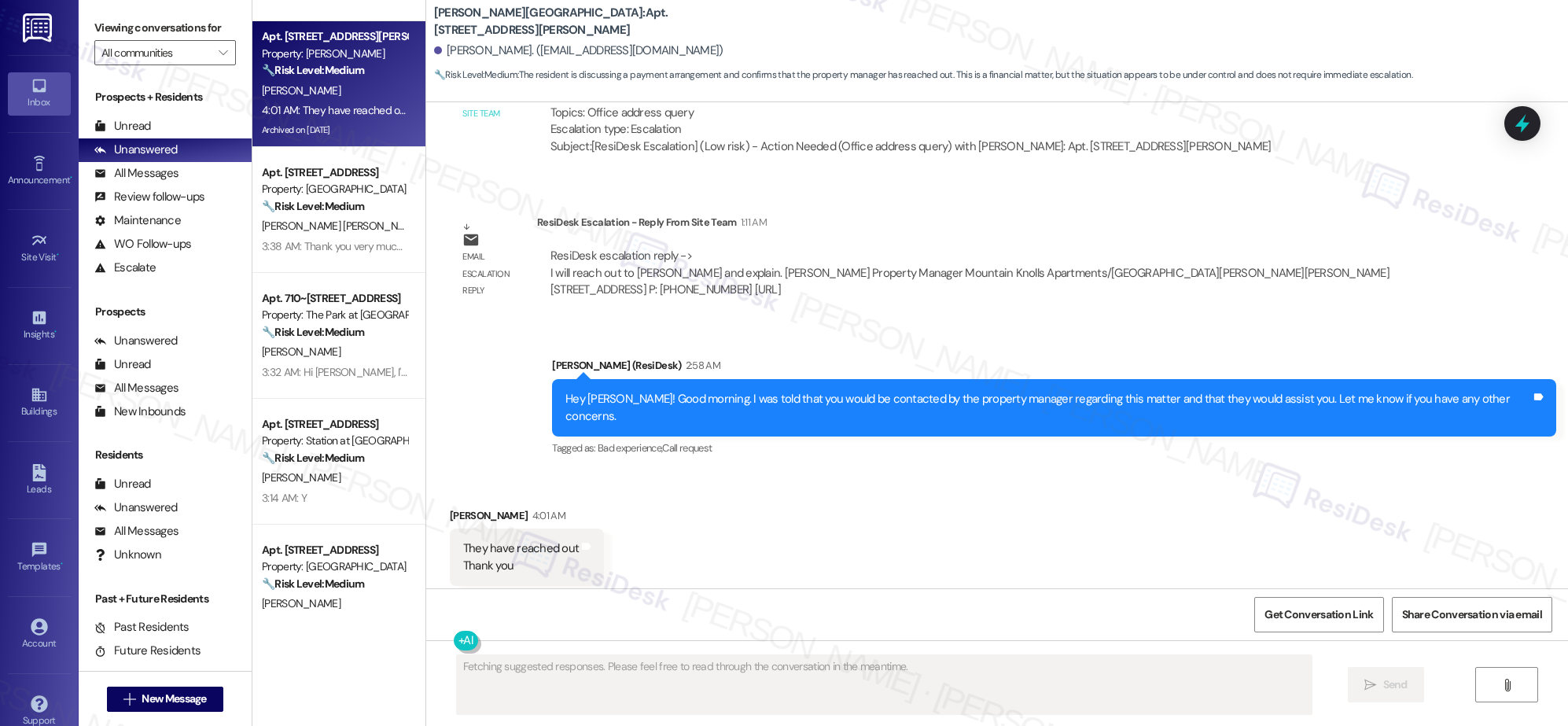
scroll to position [506, 0]
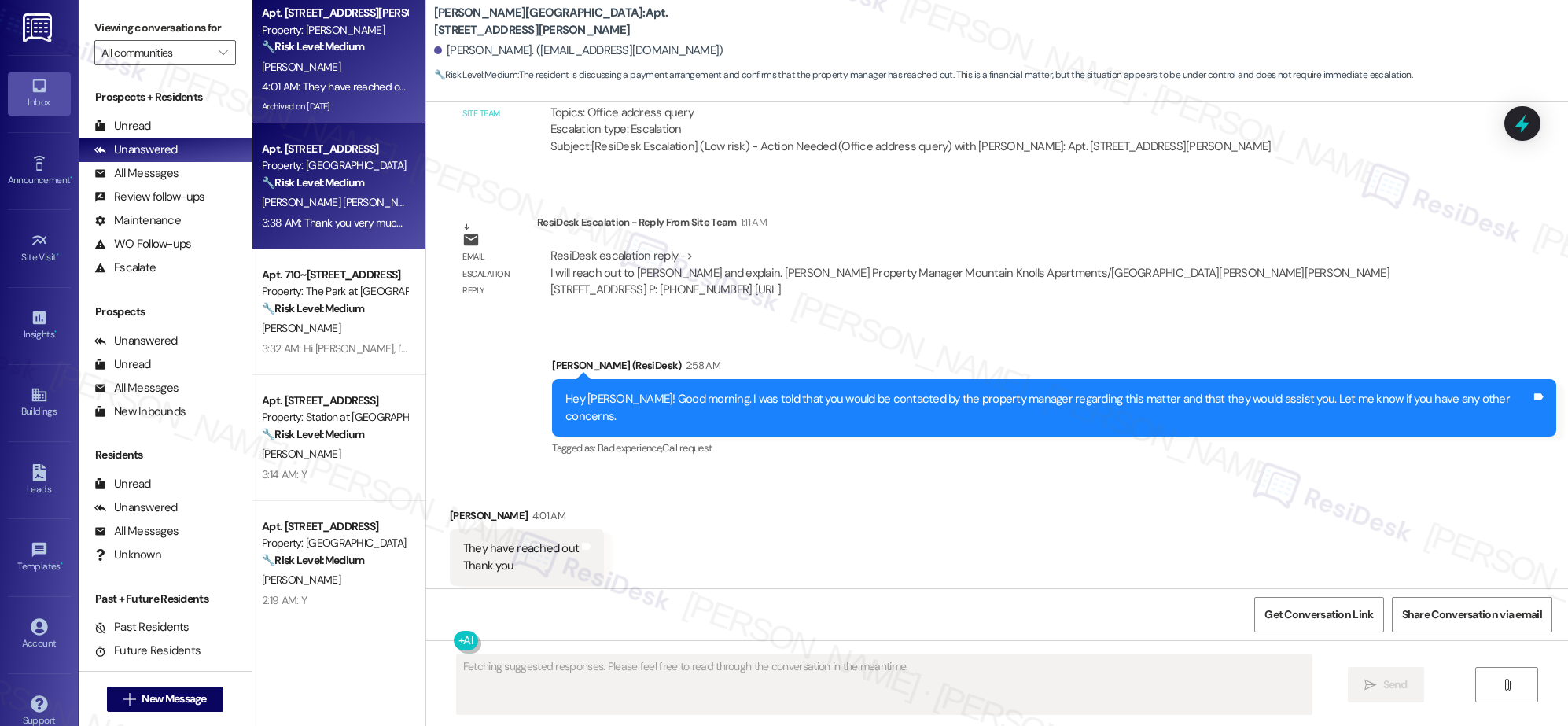
click at [358, 226] on div "3:38 AM: Thank you very much, really. 3:38 AM: Thank you very much, really." at bounding box center [346, 222] width 170 height 14
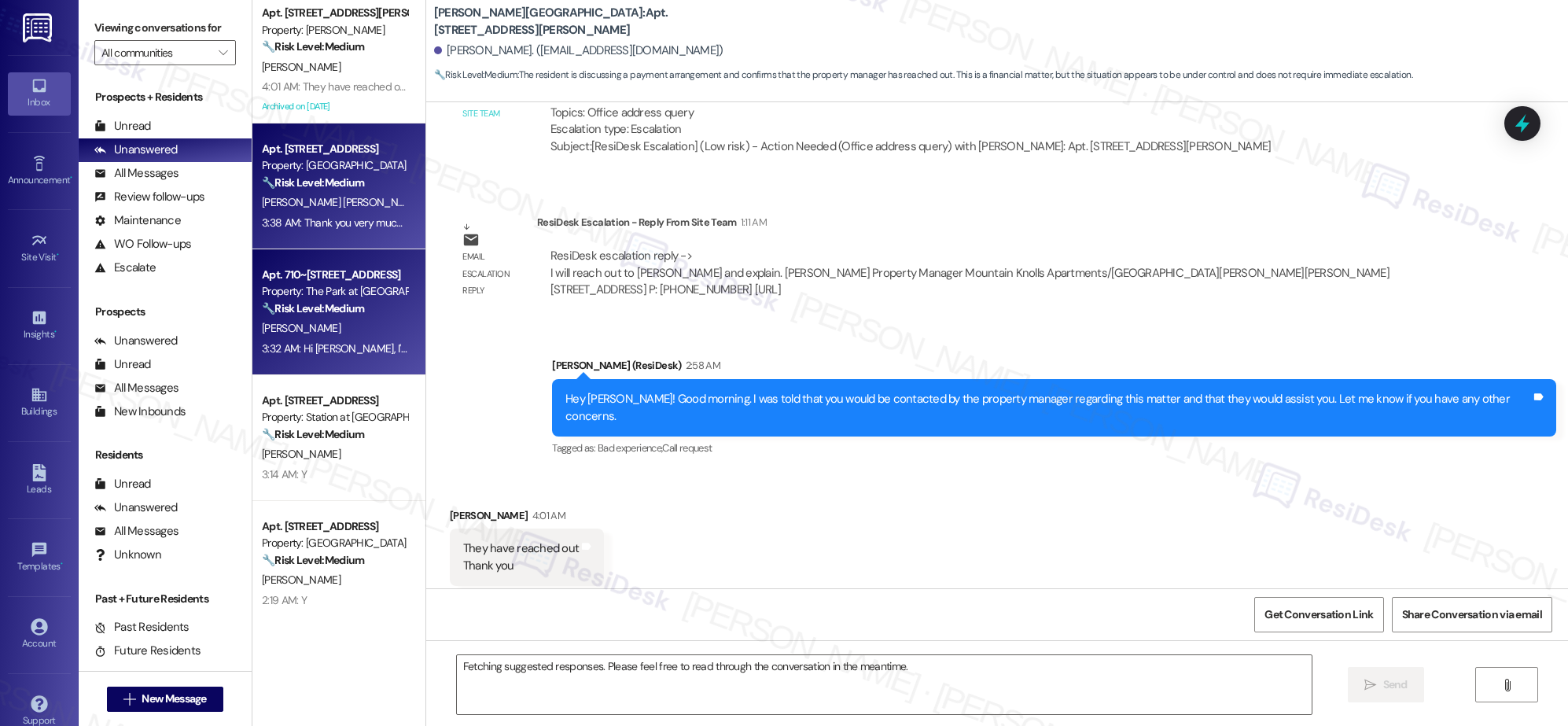
click at [351, 320] on div "[PERSON_NAME]" at bounding box center [334, 328] width 149 height 19
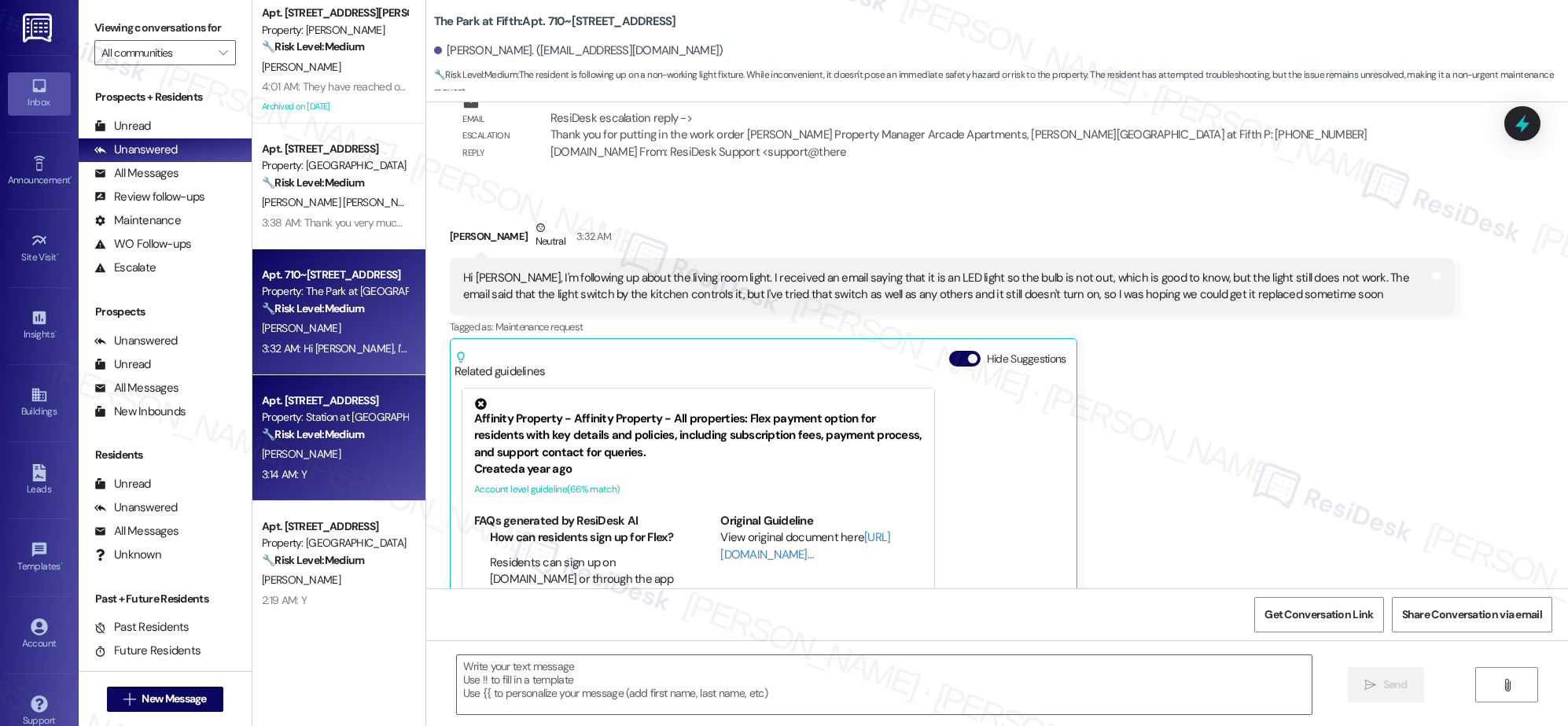
scroll to position [1764, 0]
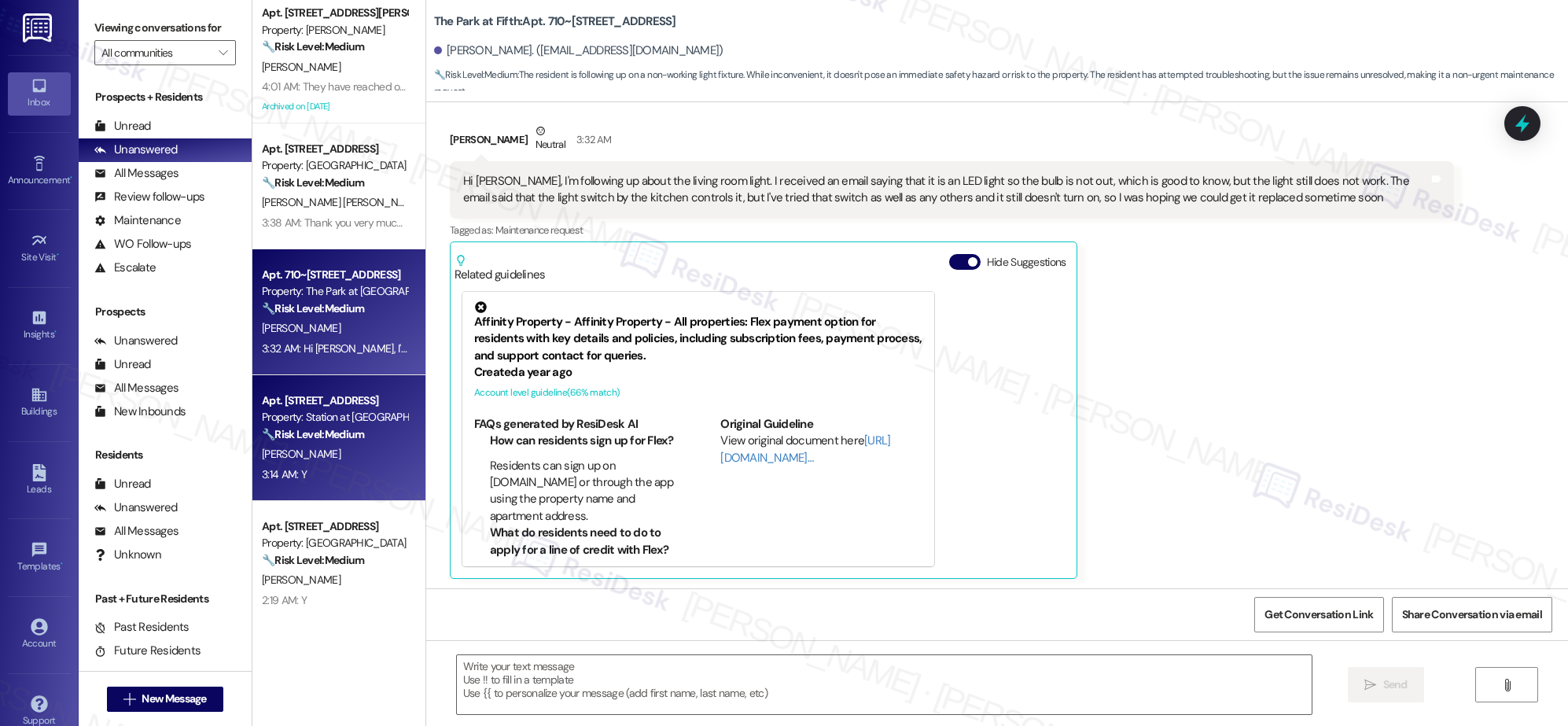
type textarea "Fetching suggested responses. Please feel free to read through the conversation…"
click at [347, 413] on div "Apt. A~2, 1100 S. Hwy 395 Property: Townhouse Villas 🔧 Risk Level: Medium The r…" at bounding box center [339, 307] width 173 height 614
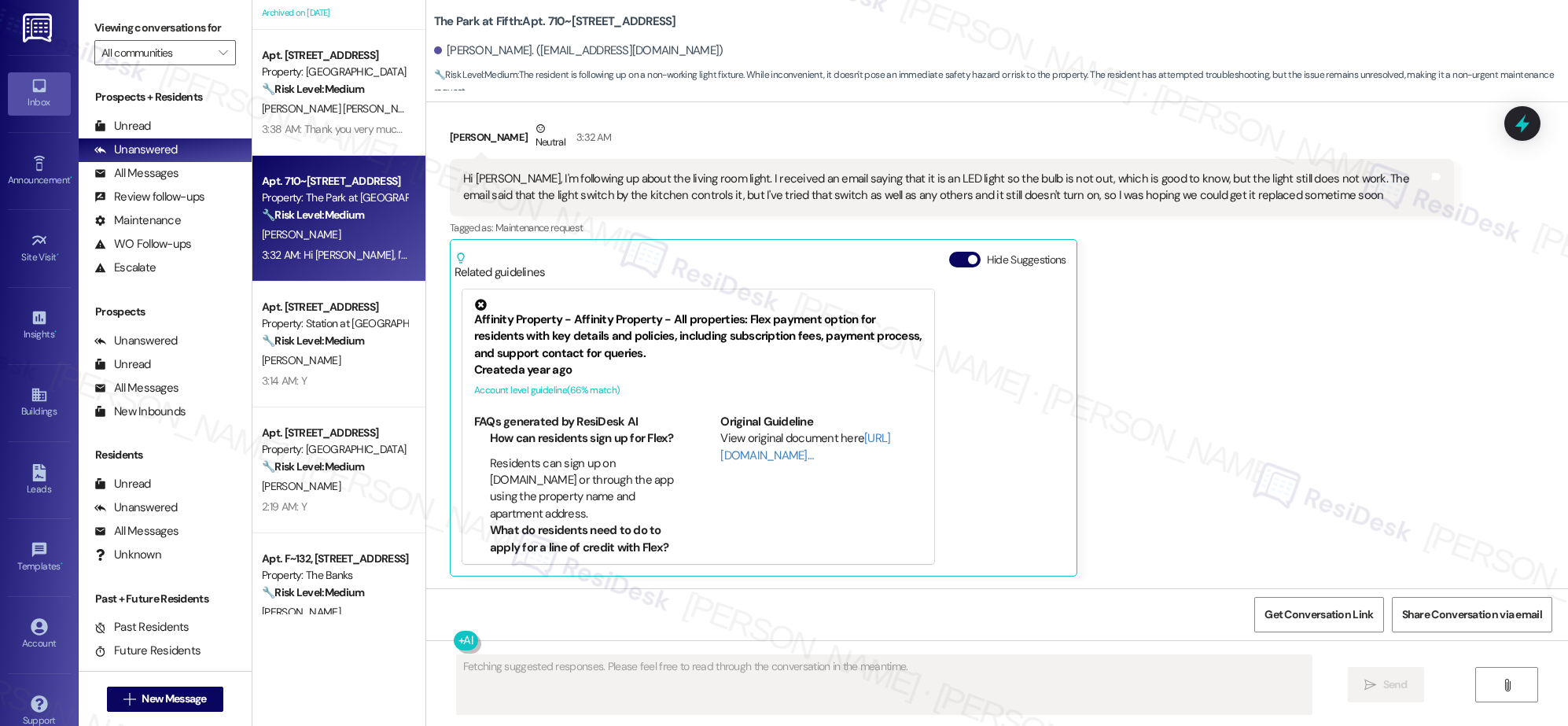
click at [346, 409] on div "Apt. [STREET_ADDRESS] Property: Fernwood 🔧 Risk Level: Medium The resident is u…" at bounding box center [339, 307] width 173 height 614
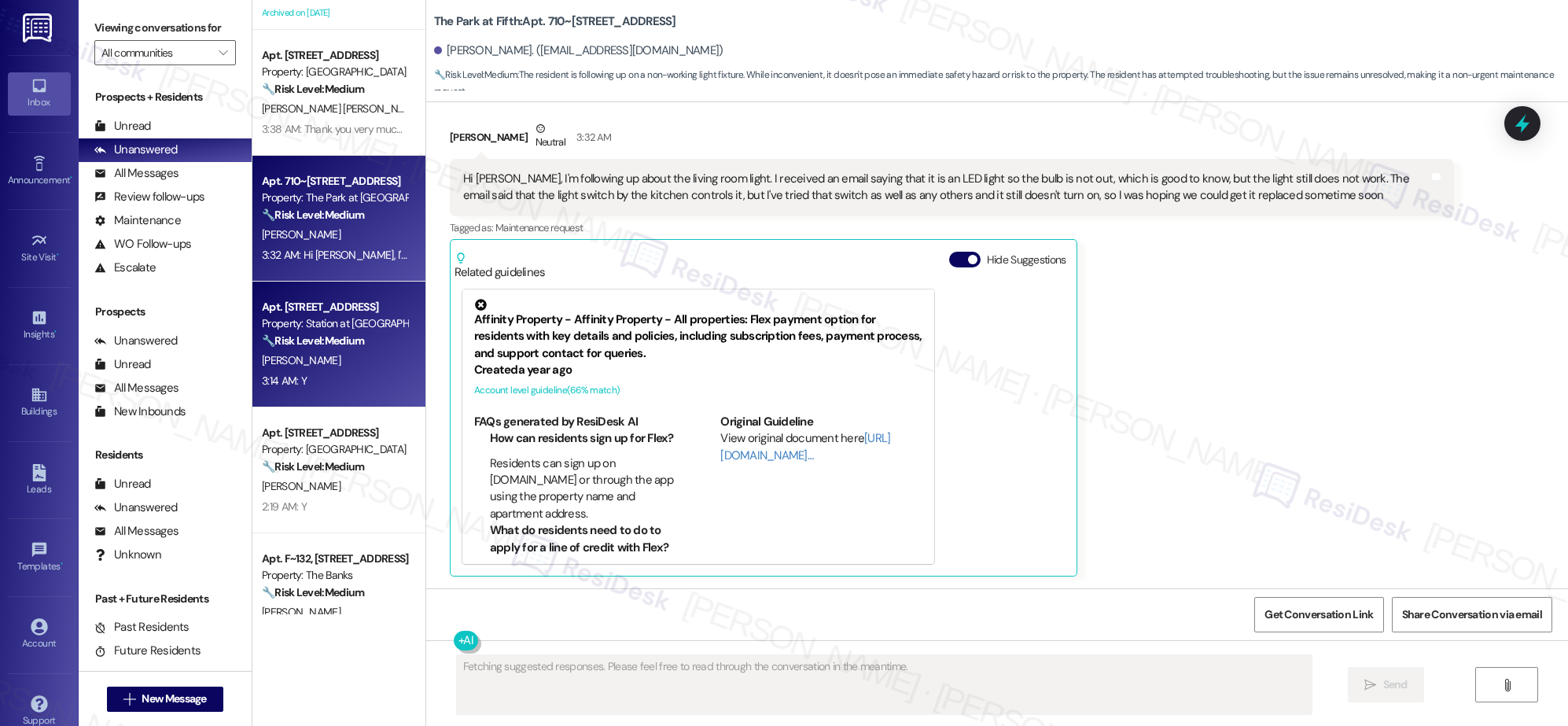
click at [344, 373] on div "3:14 AM: Y 3:14 AM: Y" at bounding box center [334, 381] width 149 height 19
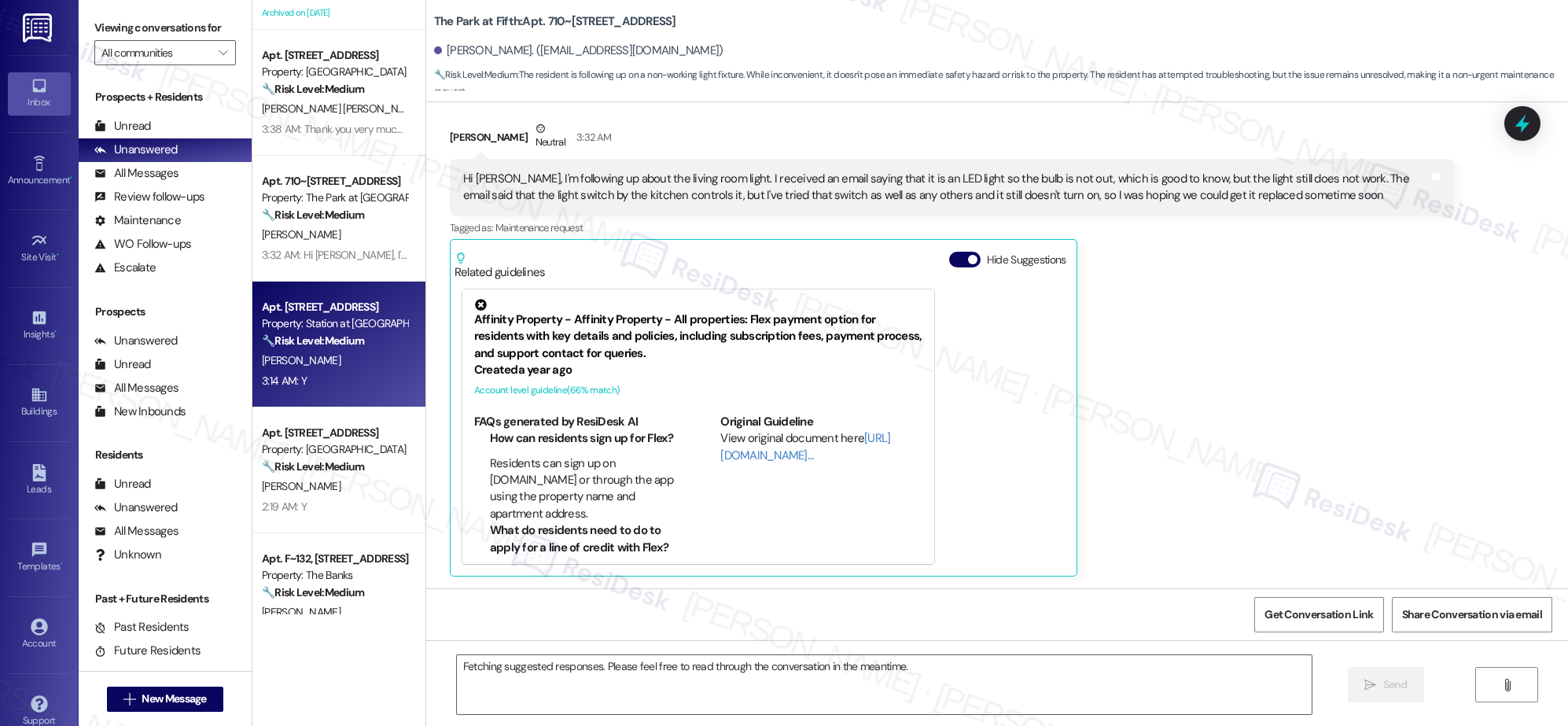
scroll to position [599, 0]
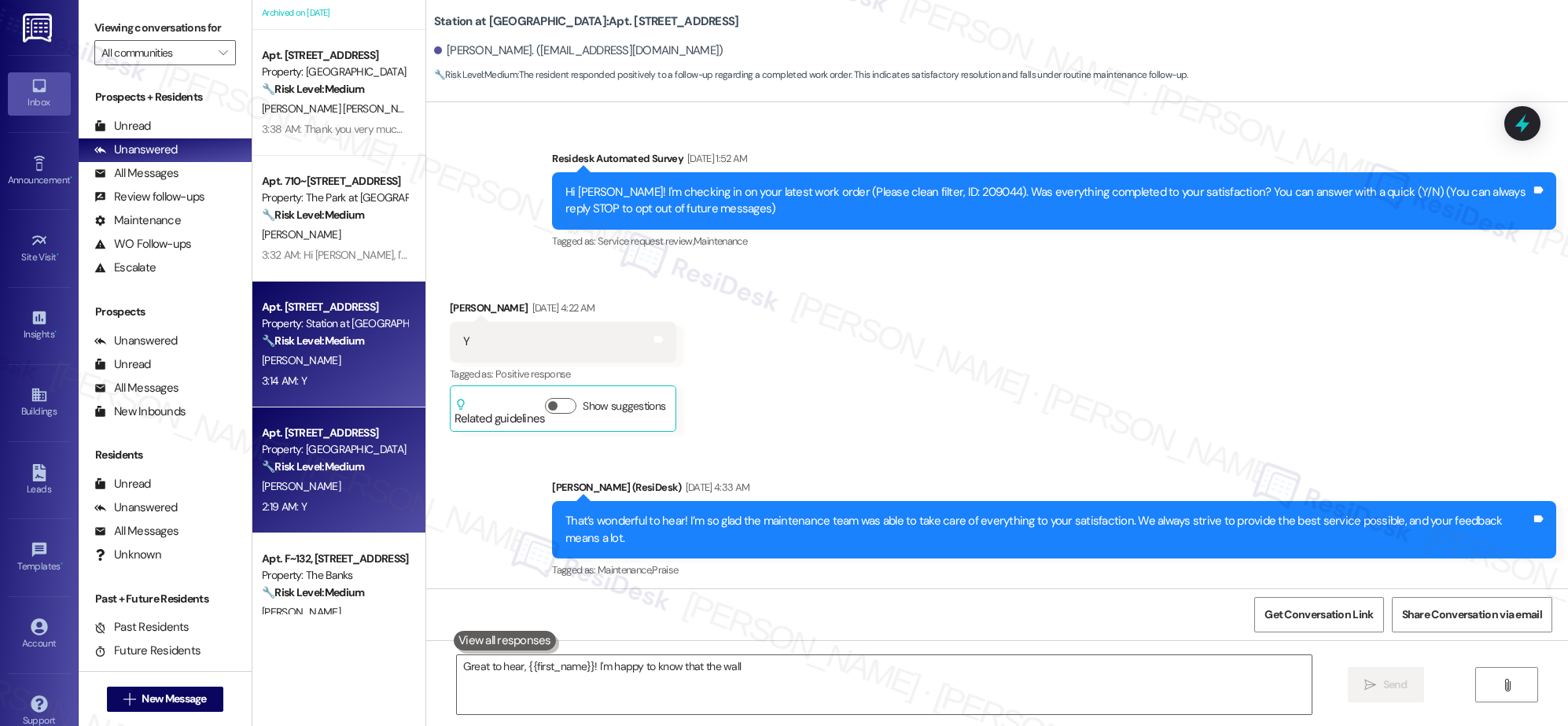
type textarea "Great to hear, {{first_name}}! I'm happy to know that the wall socket"
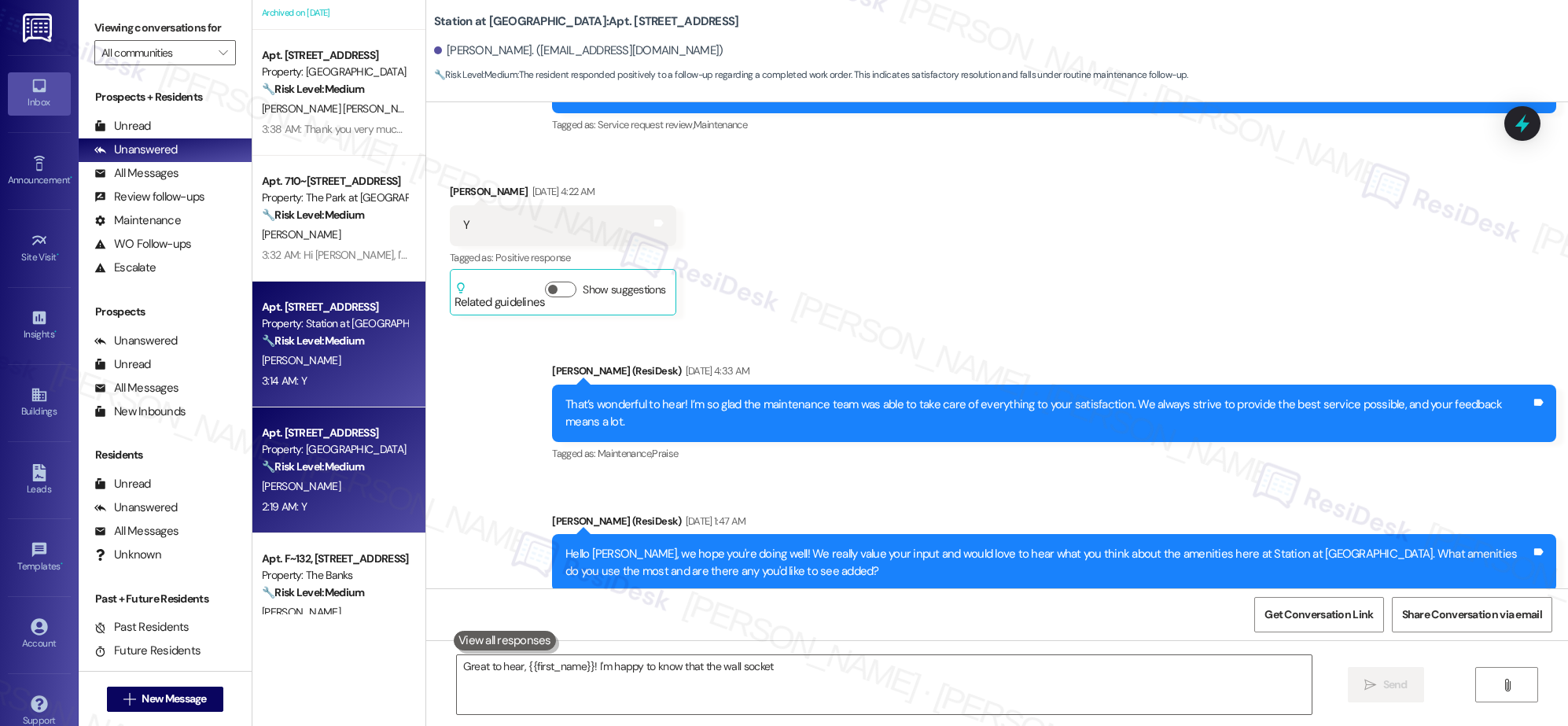
click at [360, 503] on div "2:19 AM: Y 2:19 AM: Y" at bounding box center [334, 507] width 149 height 19
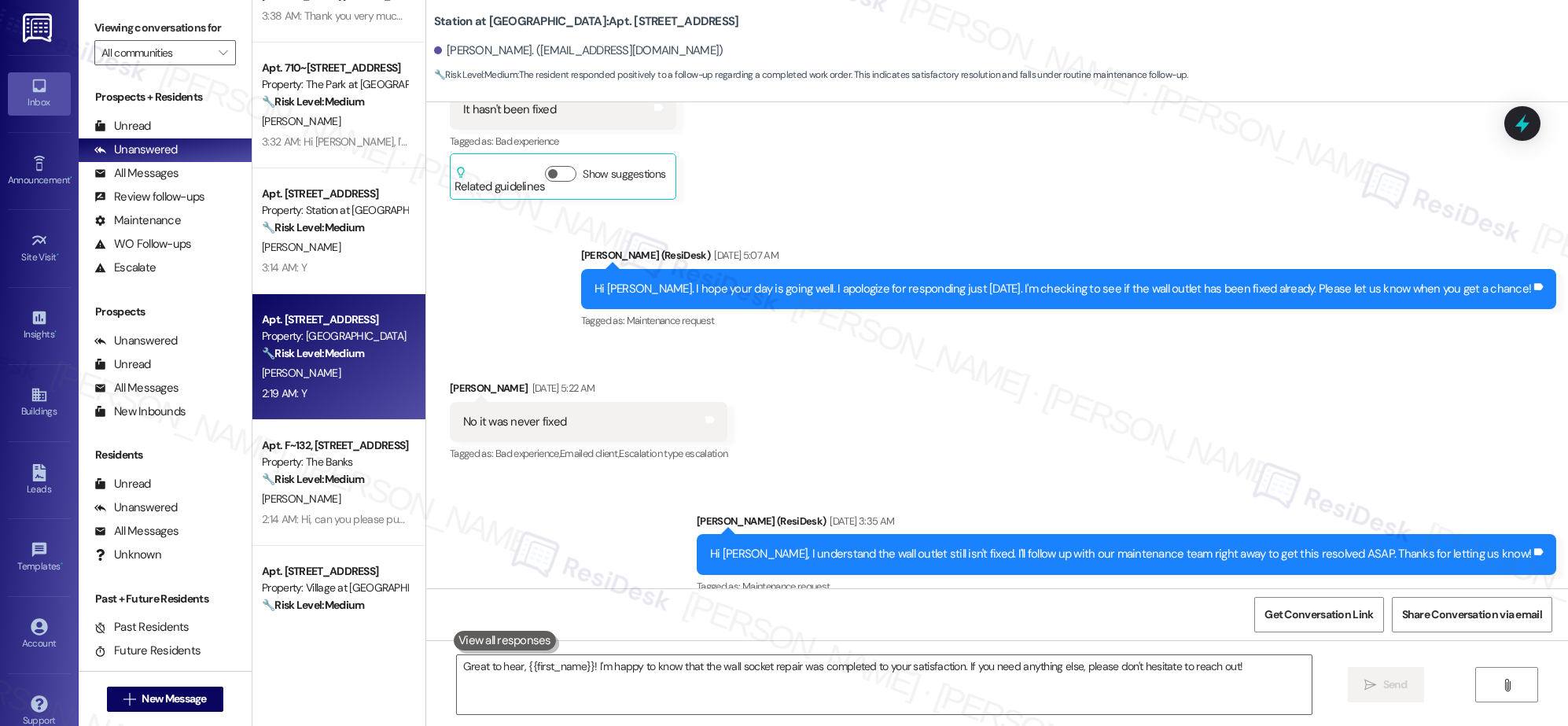
scroll to position [1632, 0]
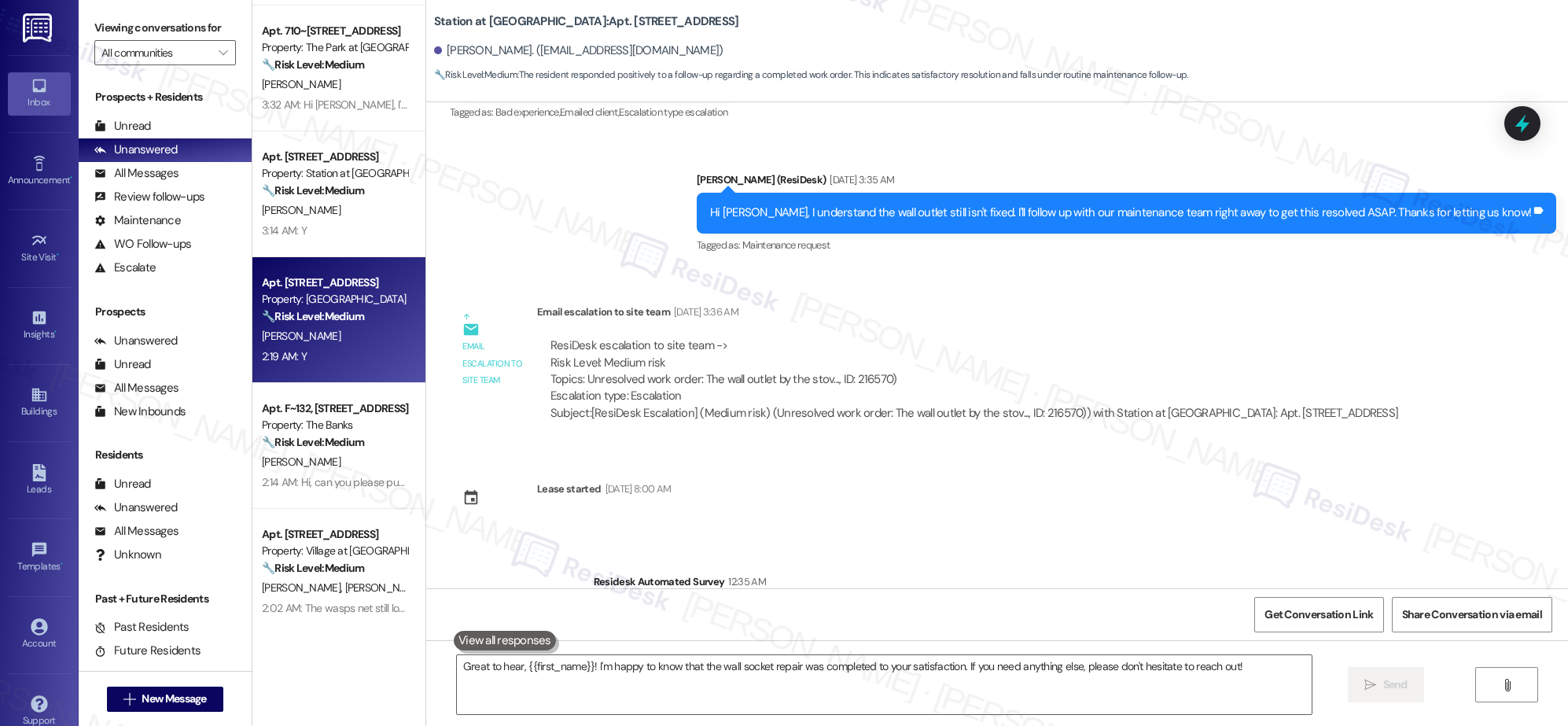
type textarea "Fetching suggested responses. Please feel free to read through the conversation…"
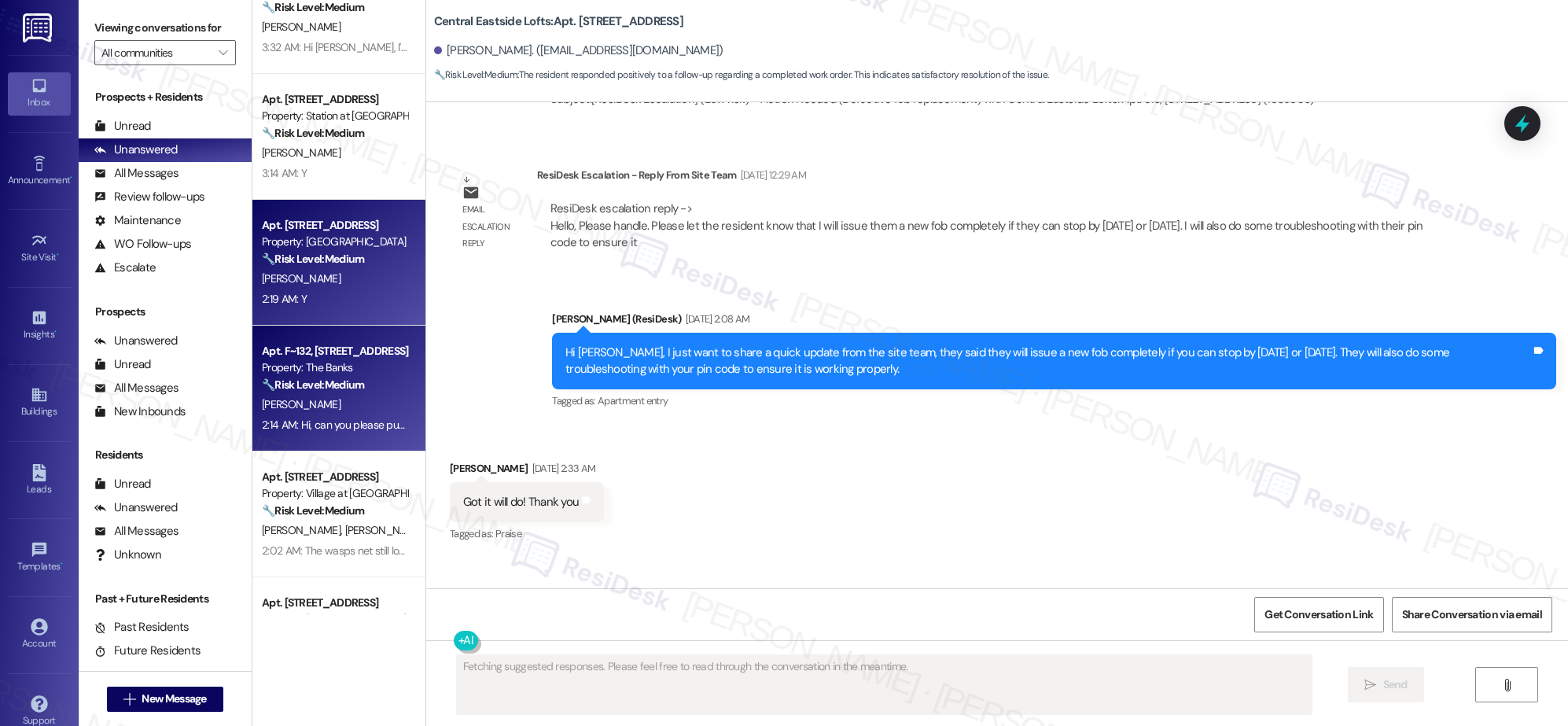
click at [349, 371] on div "Property: The Banks" at bounding box center [334, 367] width 145 height 16
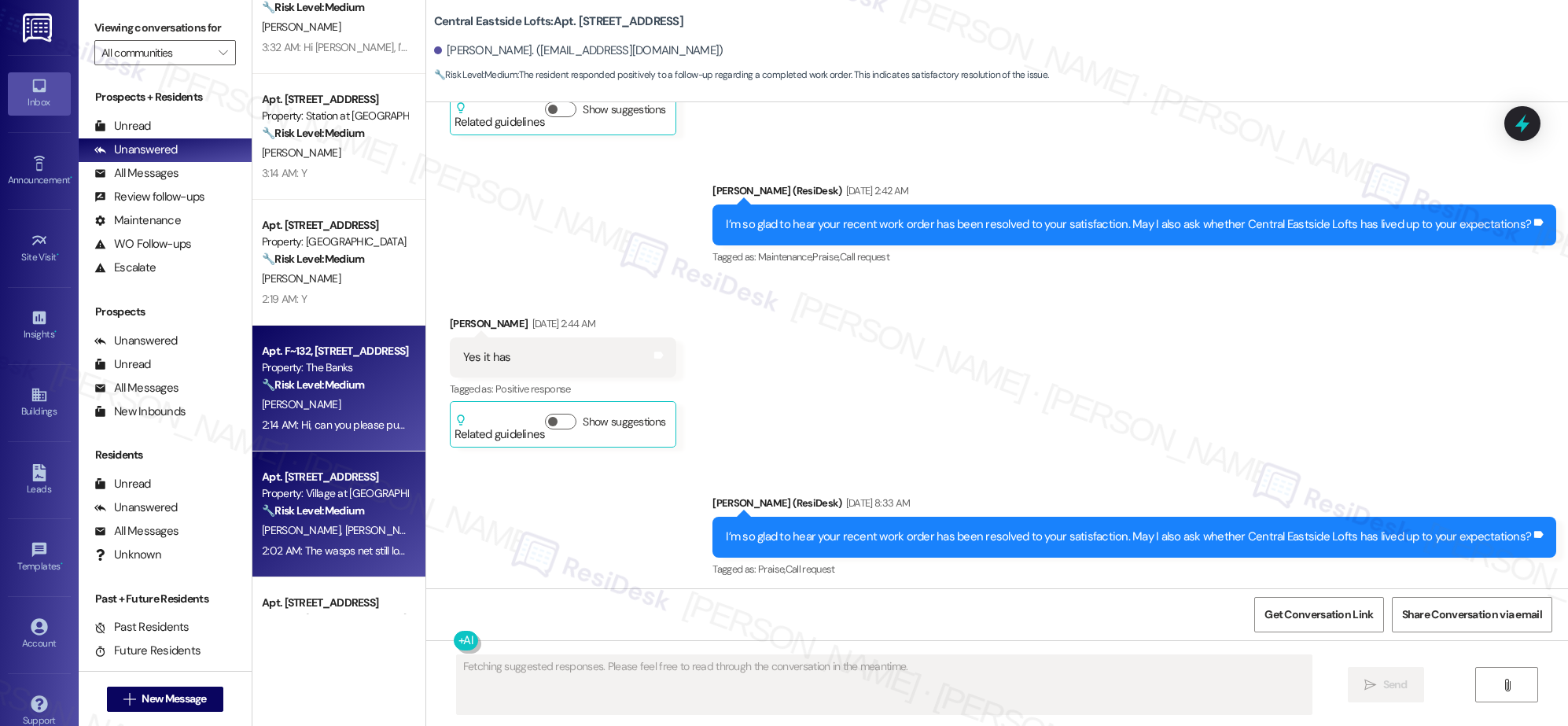
click at [340, 481] on div "Apt. [STREET_ADDRESS]" at bounding box center [334, 477] width 145 height 16
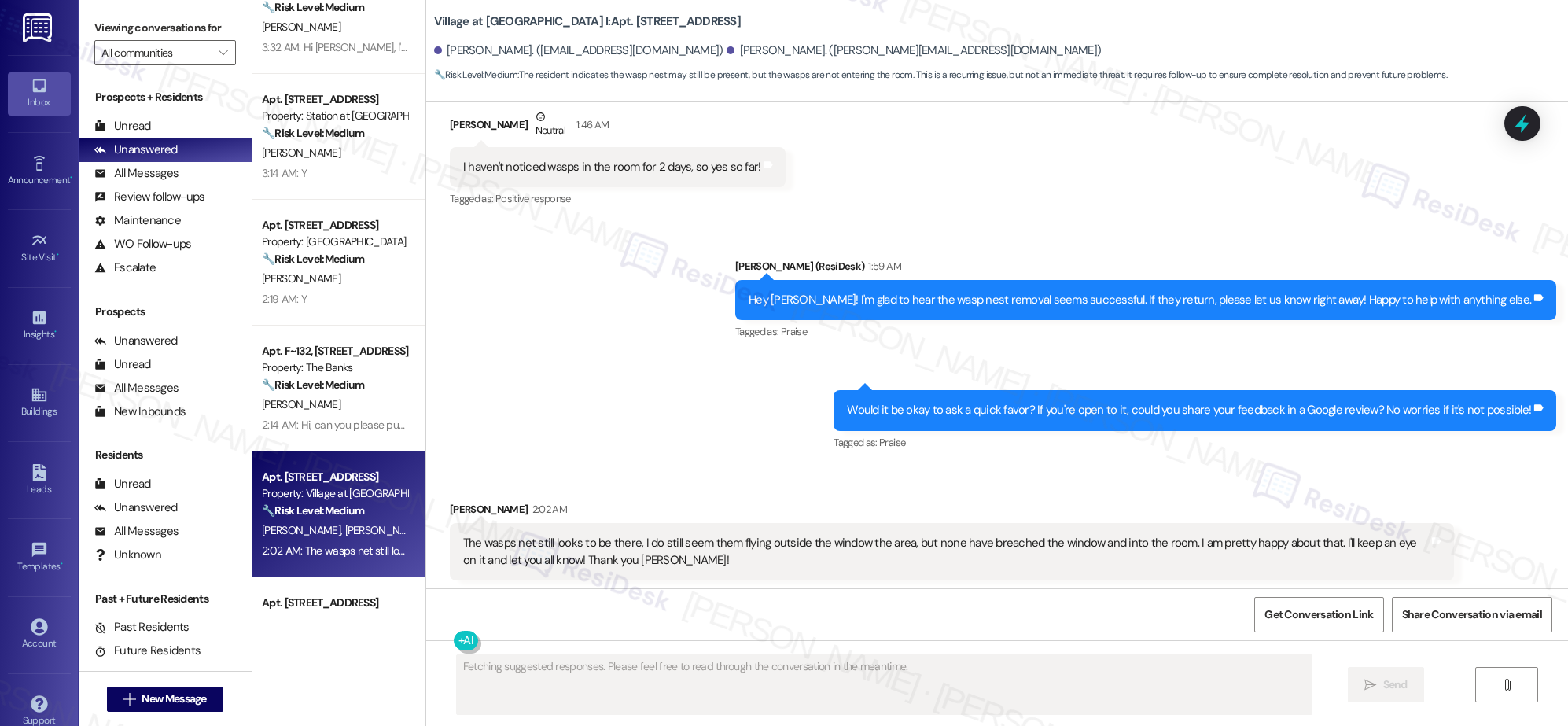
scroll to position [2686, 0]
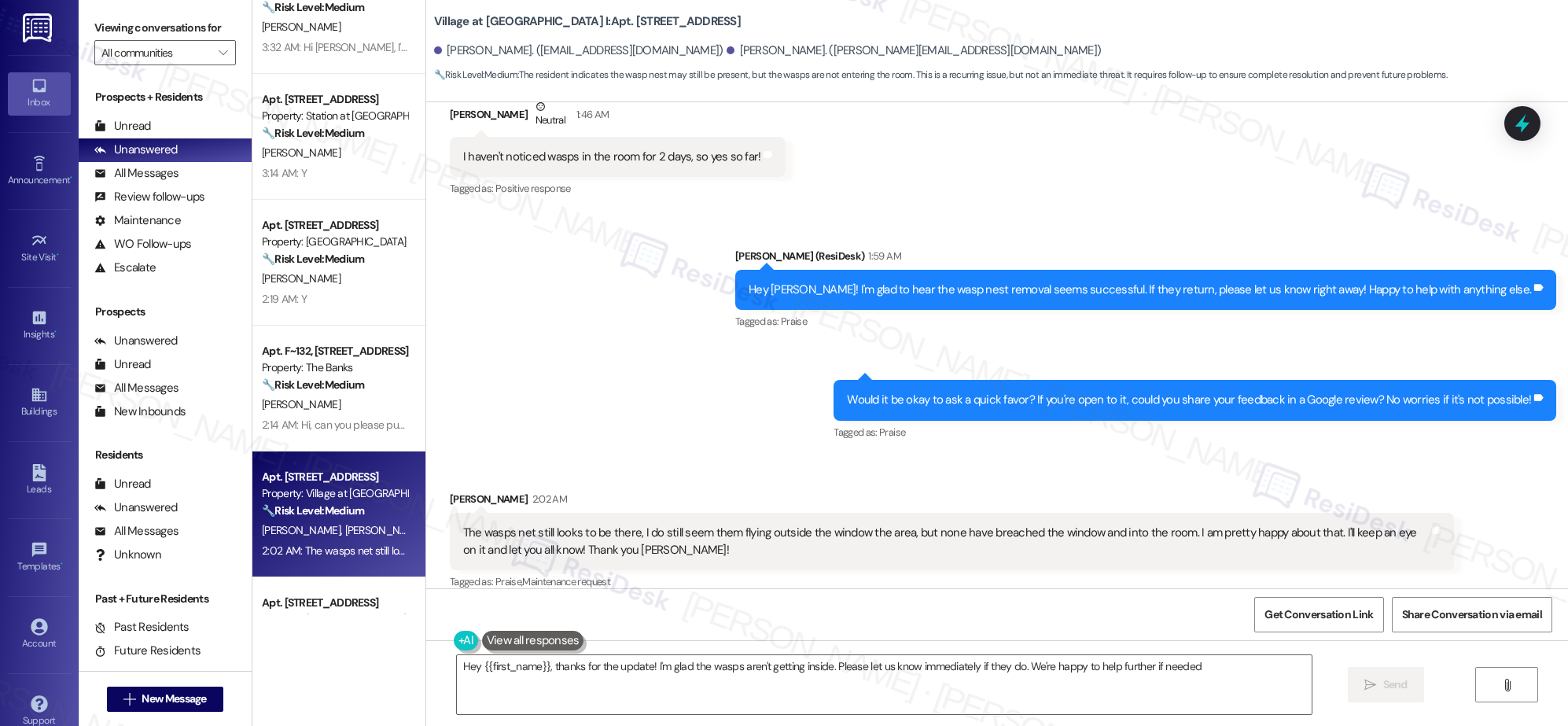
type textarea "Hey {{first_name}}, thanks for the update! I'm glad the wasps aren't getting in…"
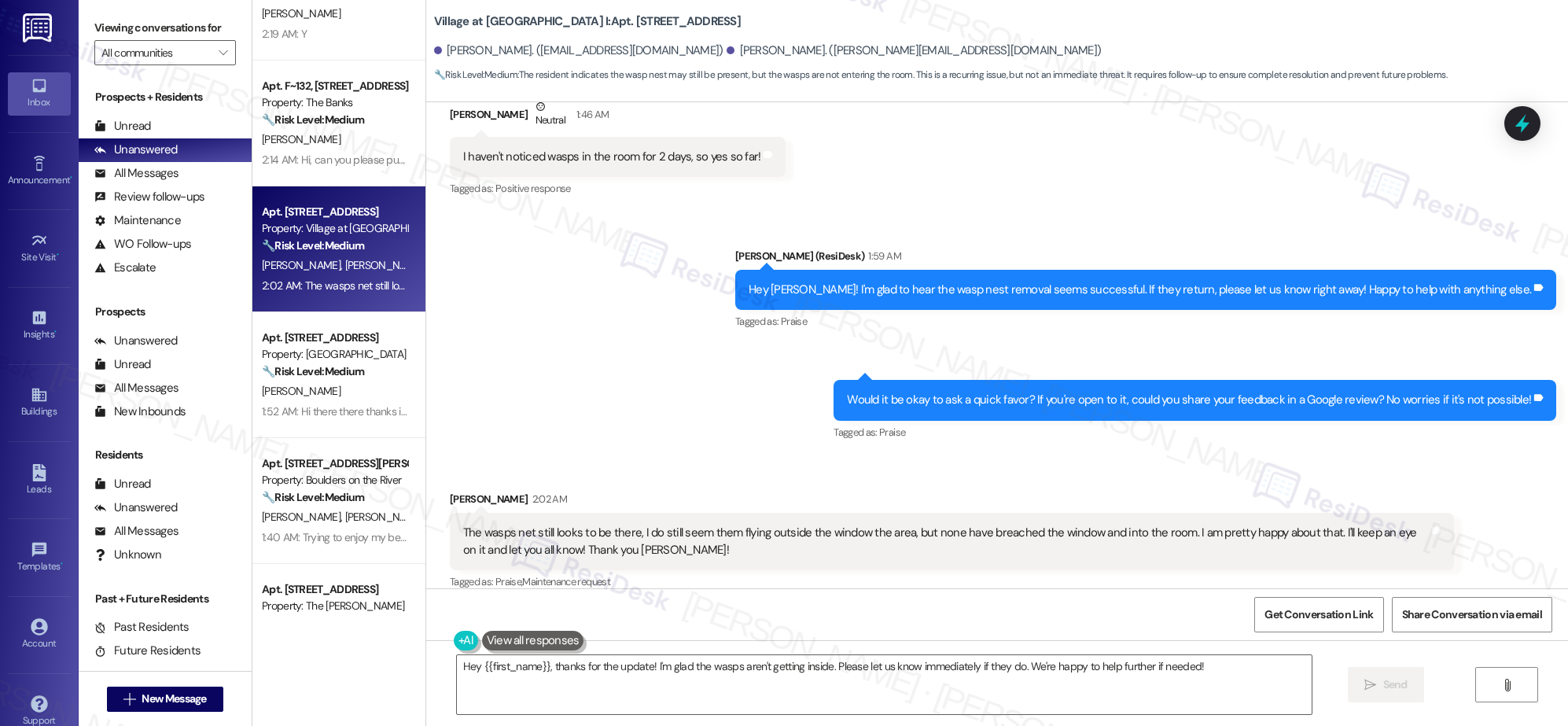
scroll to position [1090, 0]
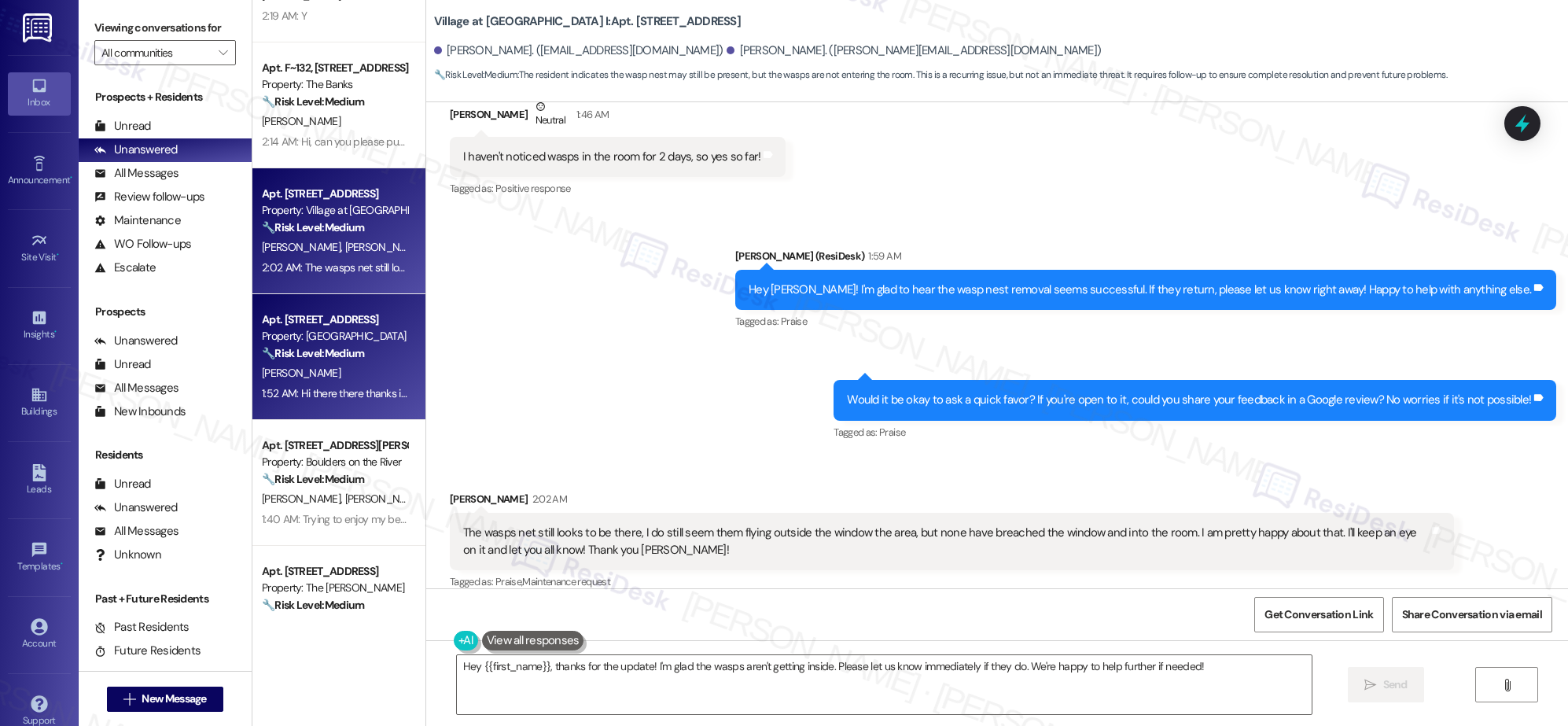
click at [344, 354] on strong "🔧 Risk Level: Medium" at bounding box center [313, 352] width 102 height 14
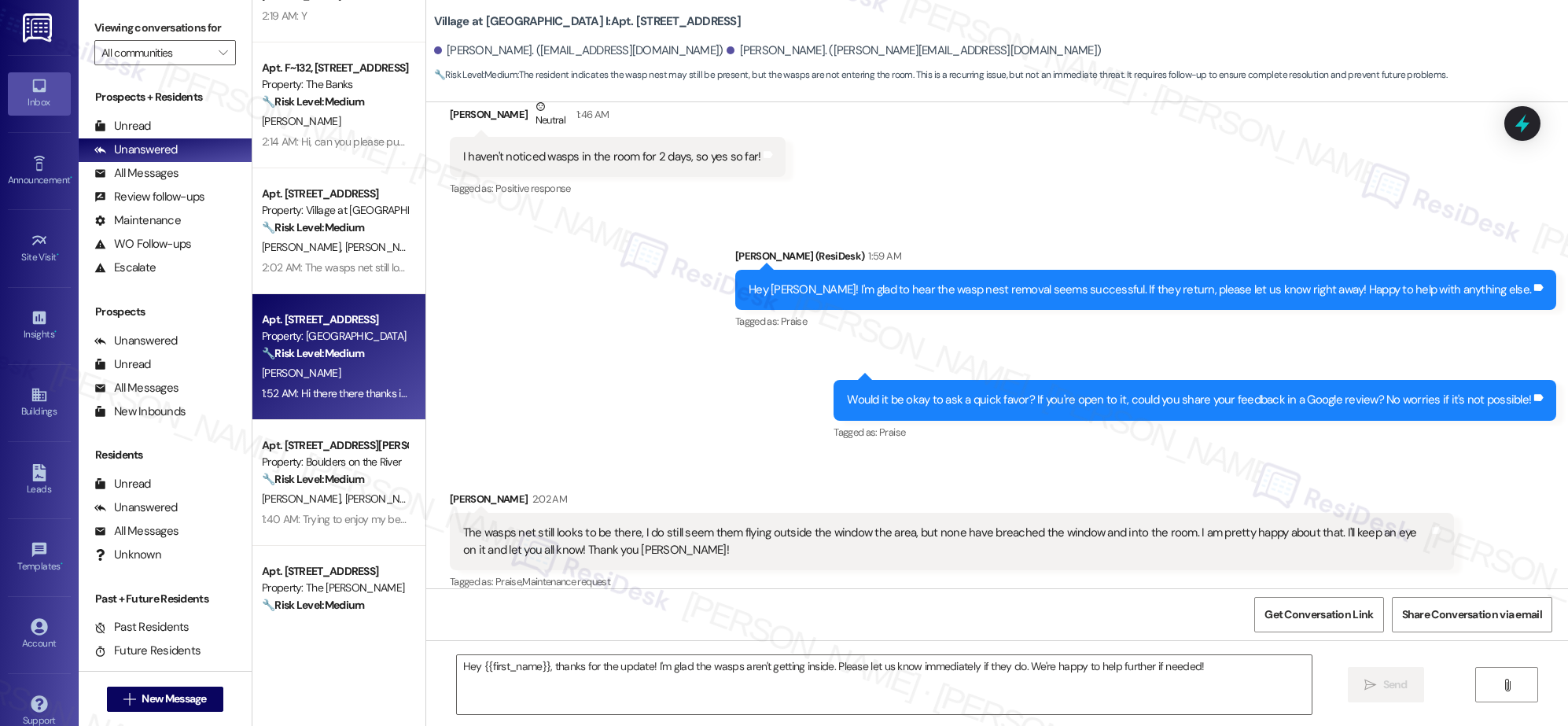
type textarea "Fetching suggested responses. Please feel free to read through the conversation…"
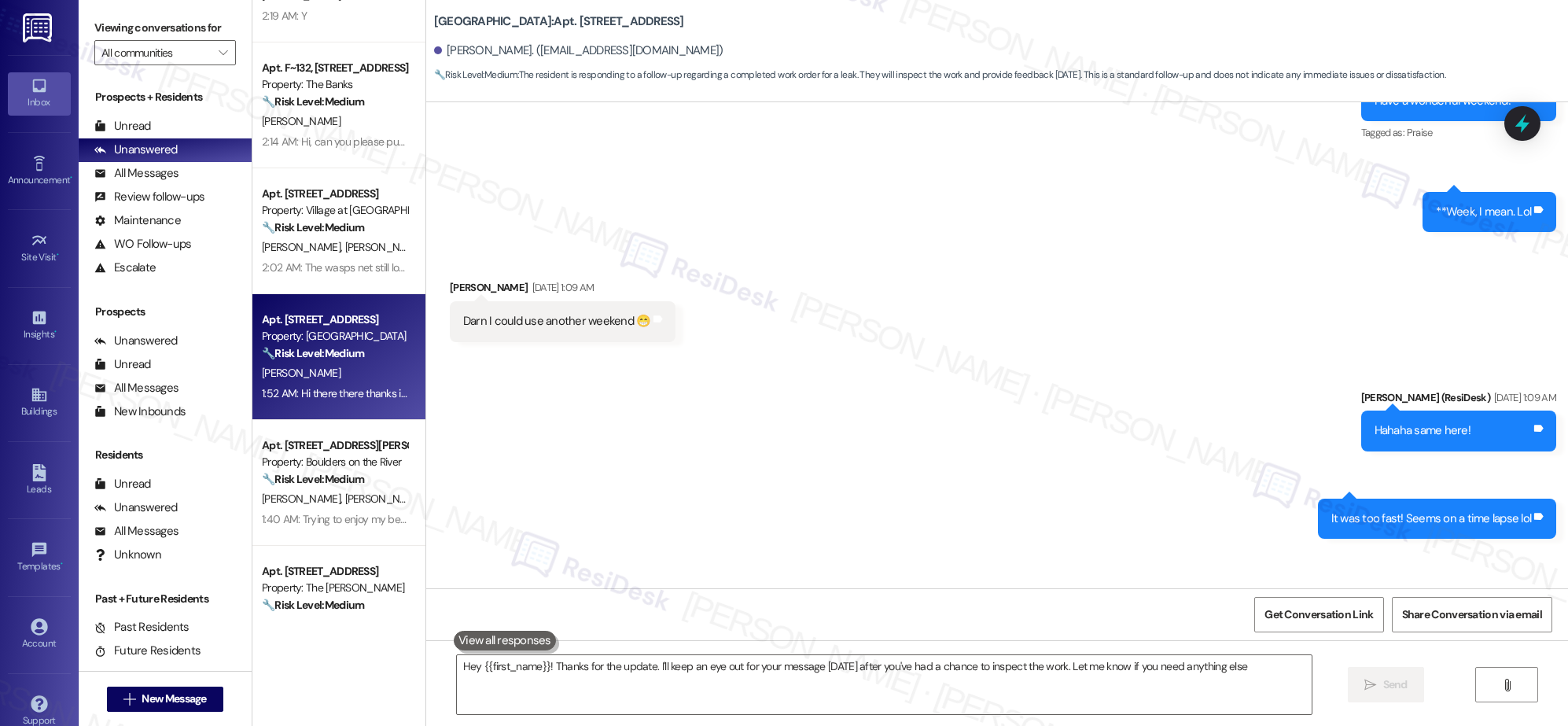
type textarea "Hey {{first_name}}! Thanks for the update. I'll keep an eye out for your messag…"
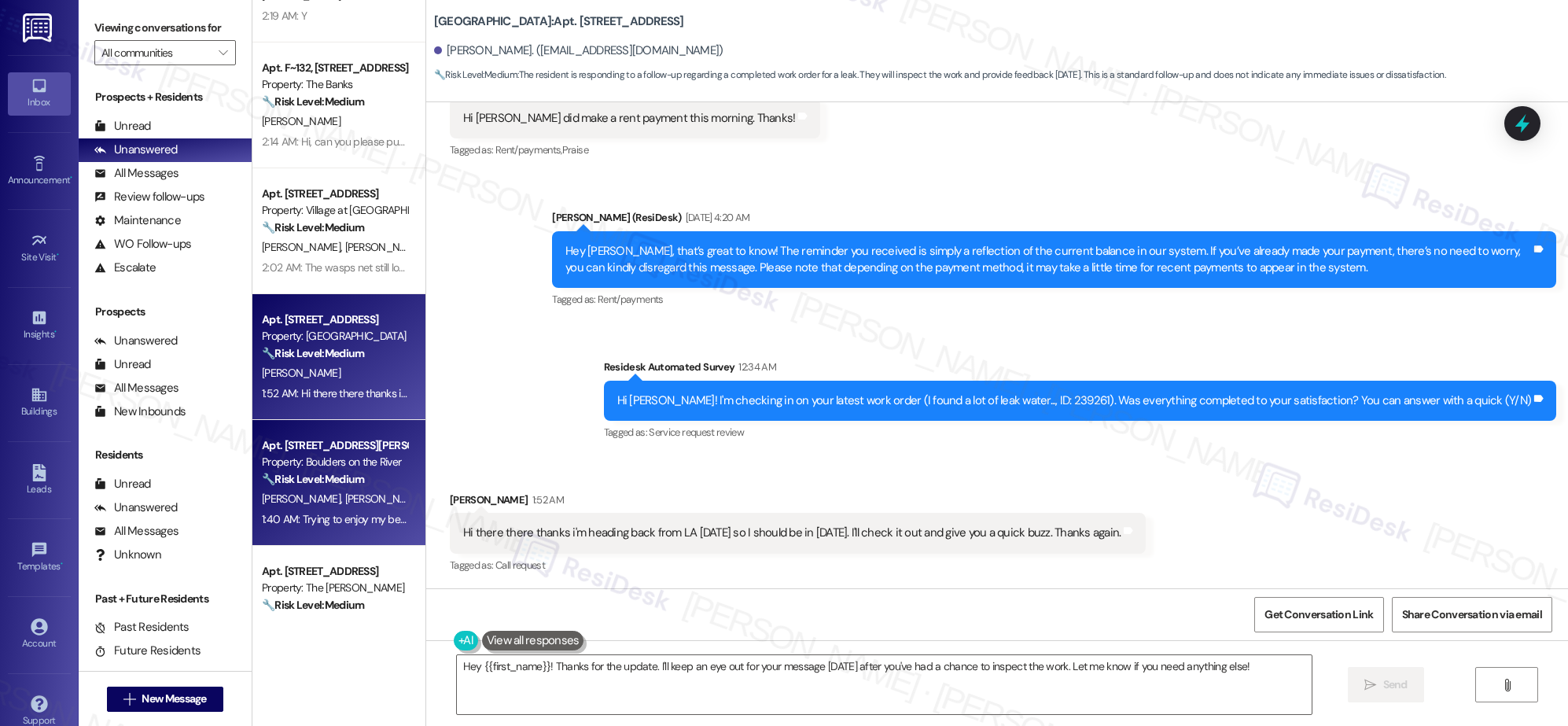
scroll to position [1082, 0]
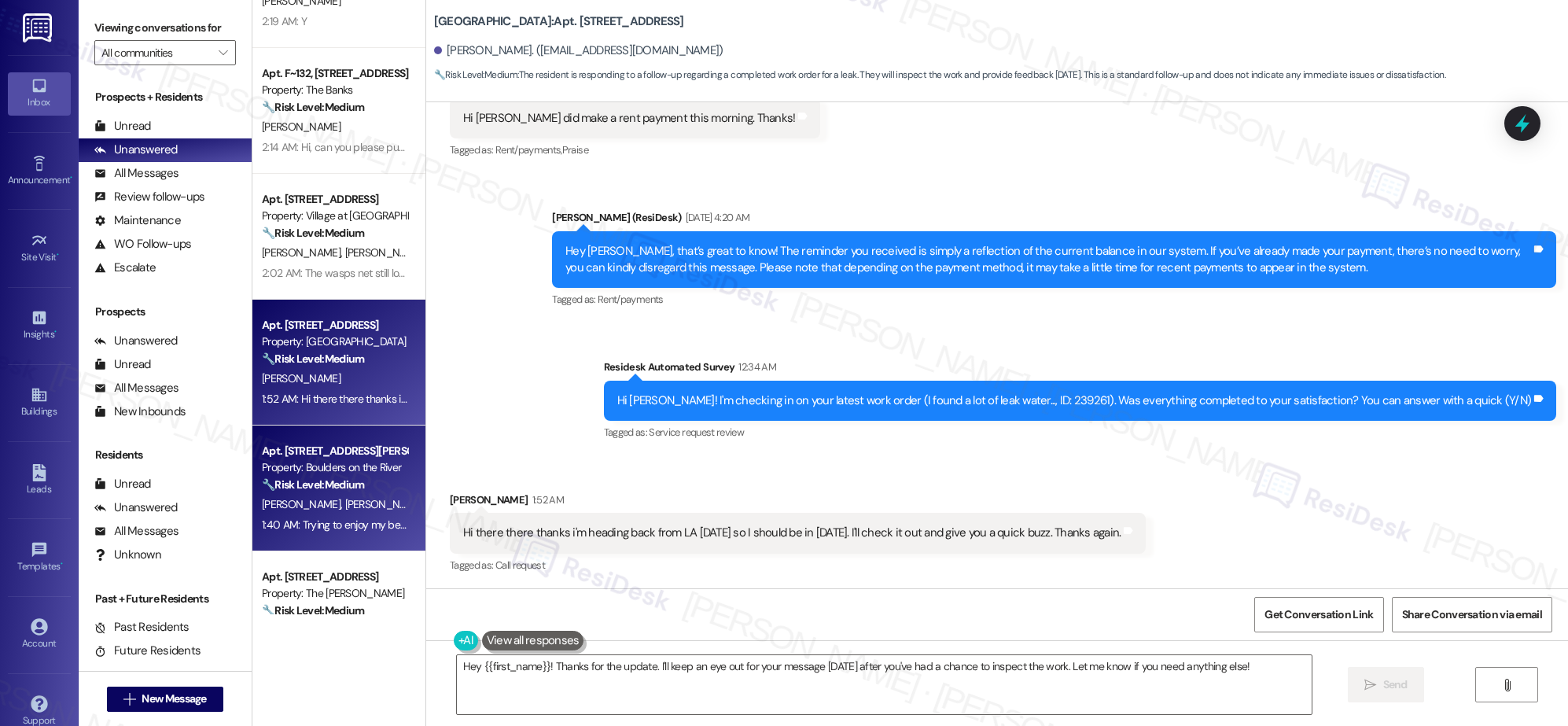
click at [327, 511] on div "Apt. 288A, 5050 Fredericksburg Rd Property: Station at Elm Creek 🔧 Risk Level: …" at bounding box center [339, 307] width 173 height 614
click at [331, 495] on div "🔧 Risk Level: Medium The resident expresses significant frustration with landsc…" at bounding box center [334, 487] width 145 height 16
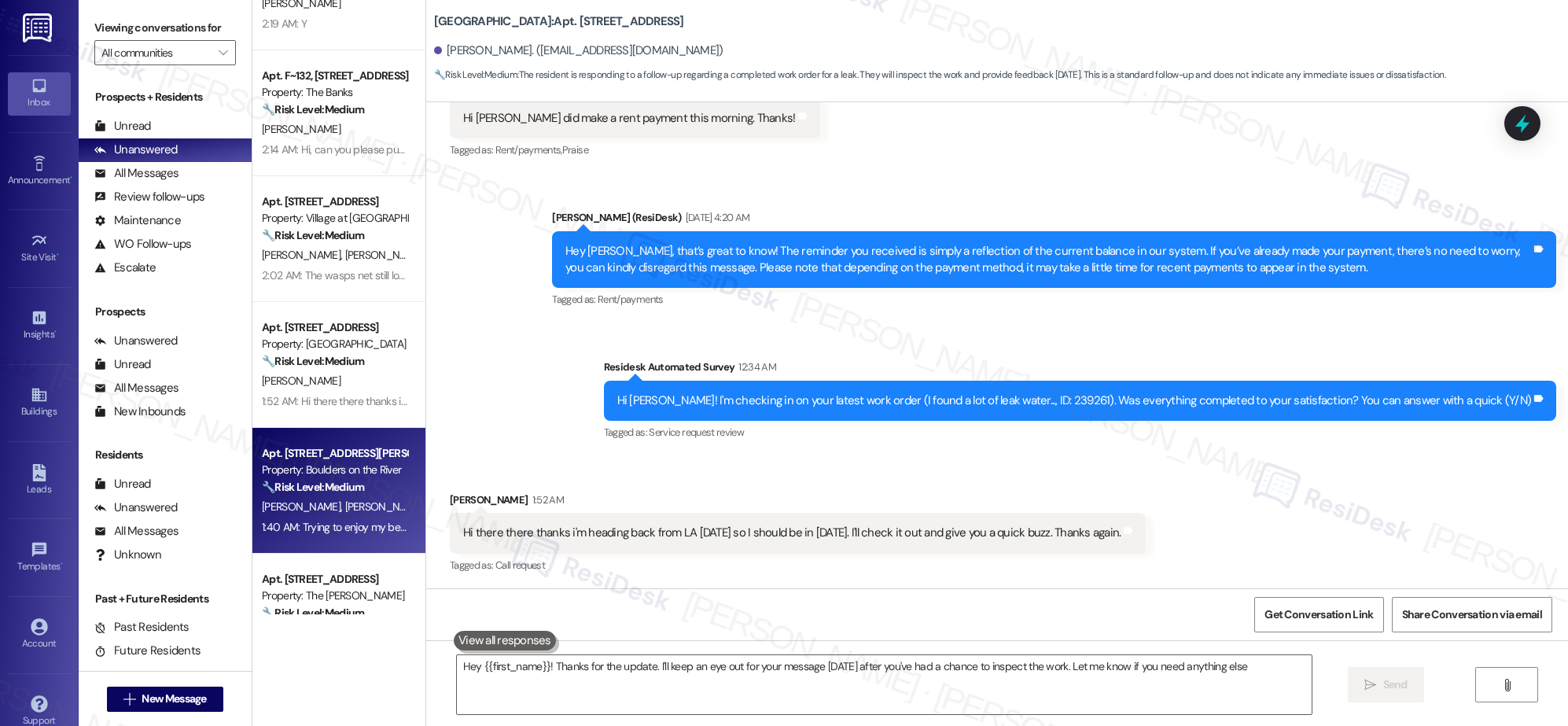
type textarea "Hey {{first_name}}! Thanks for the update. I'll keep an eye out for your messag…"
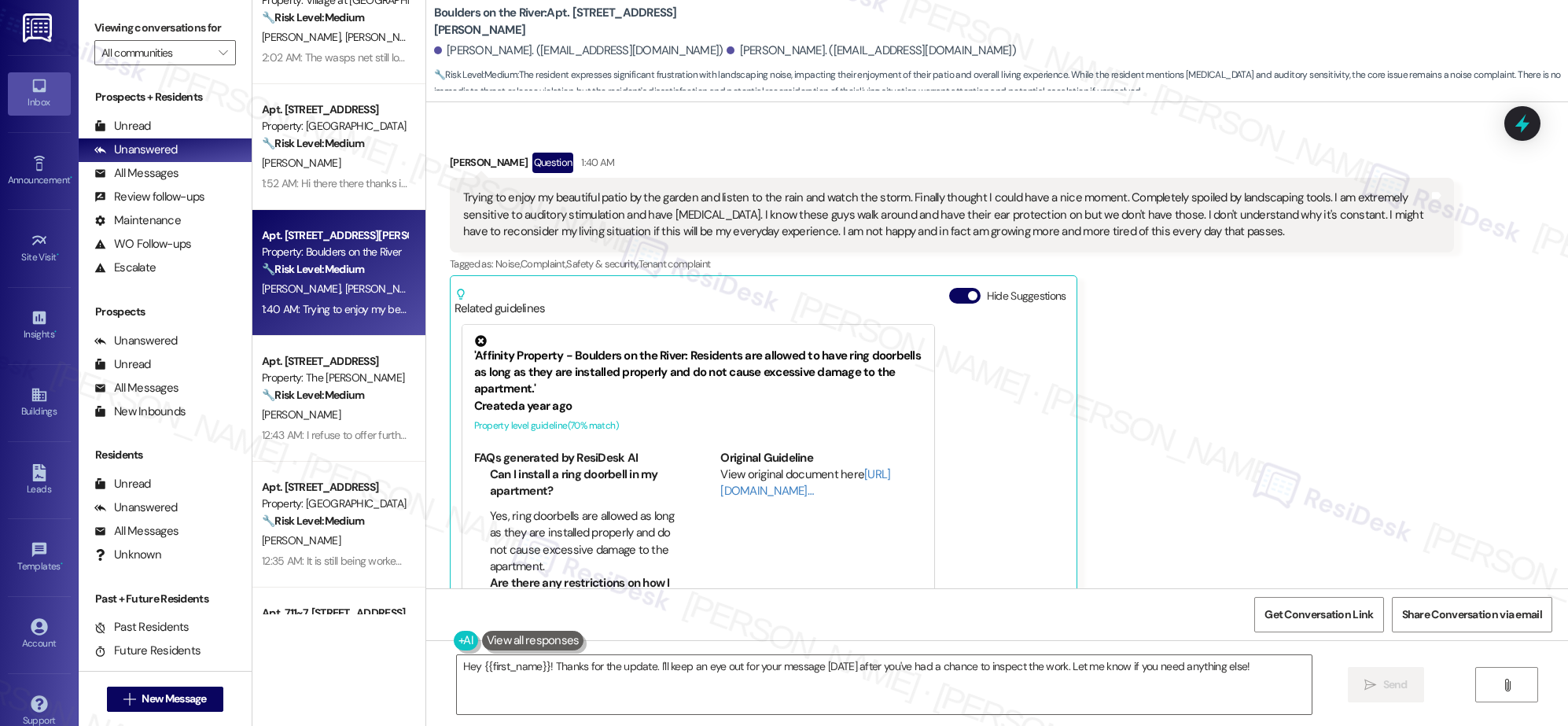
scroll to position [0, 0]
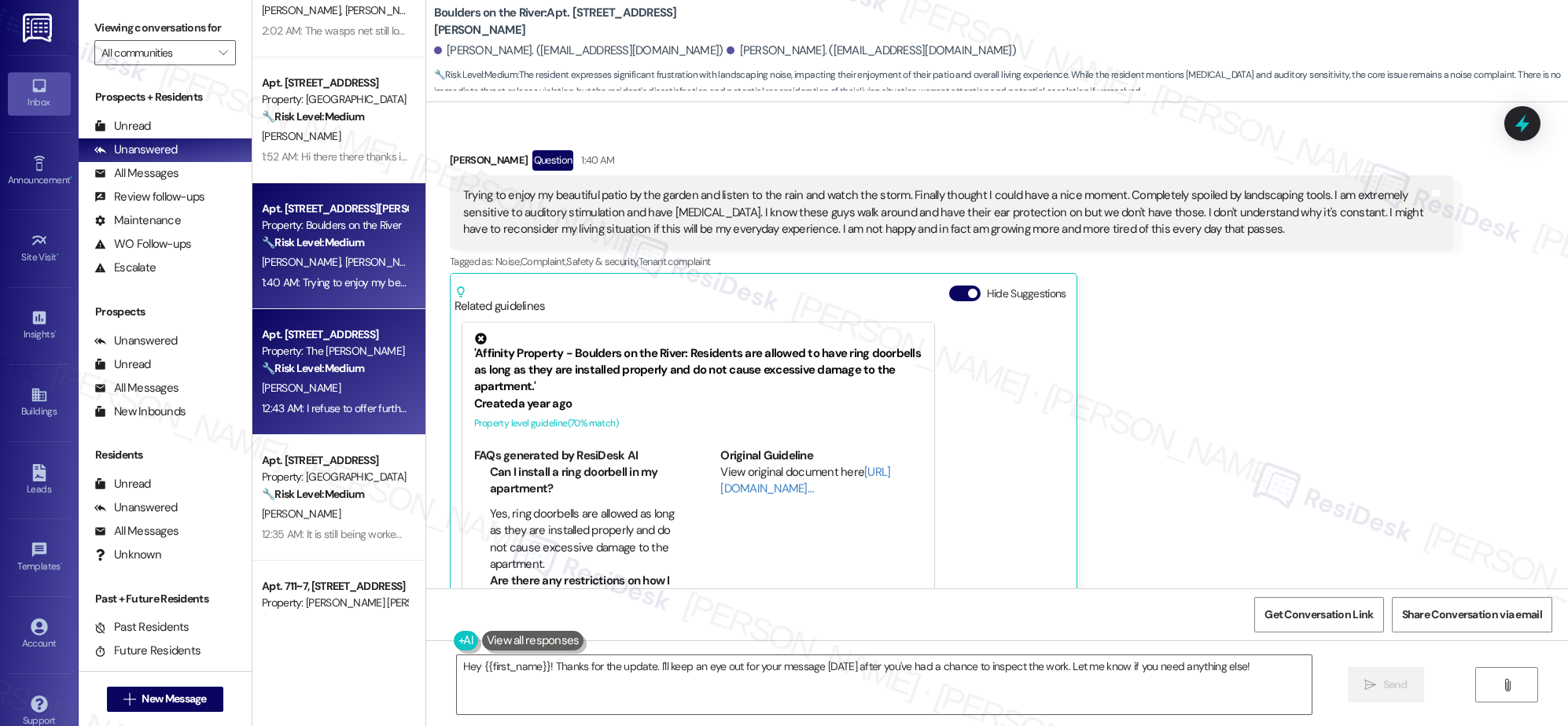
click at [353, 408] on div "12:43 AM: I refuse to offer further insight on the building it is a mess 12:43 …" at bounding box center [413, 408] width 302 height 14
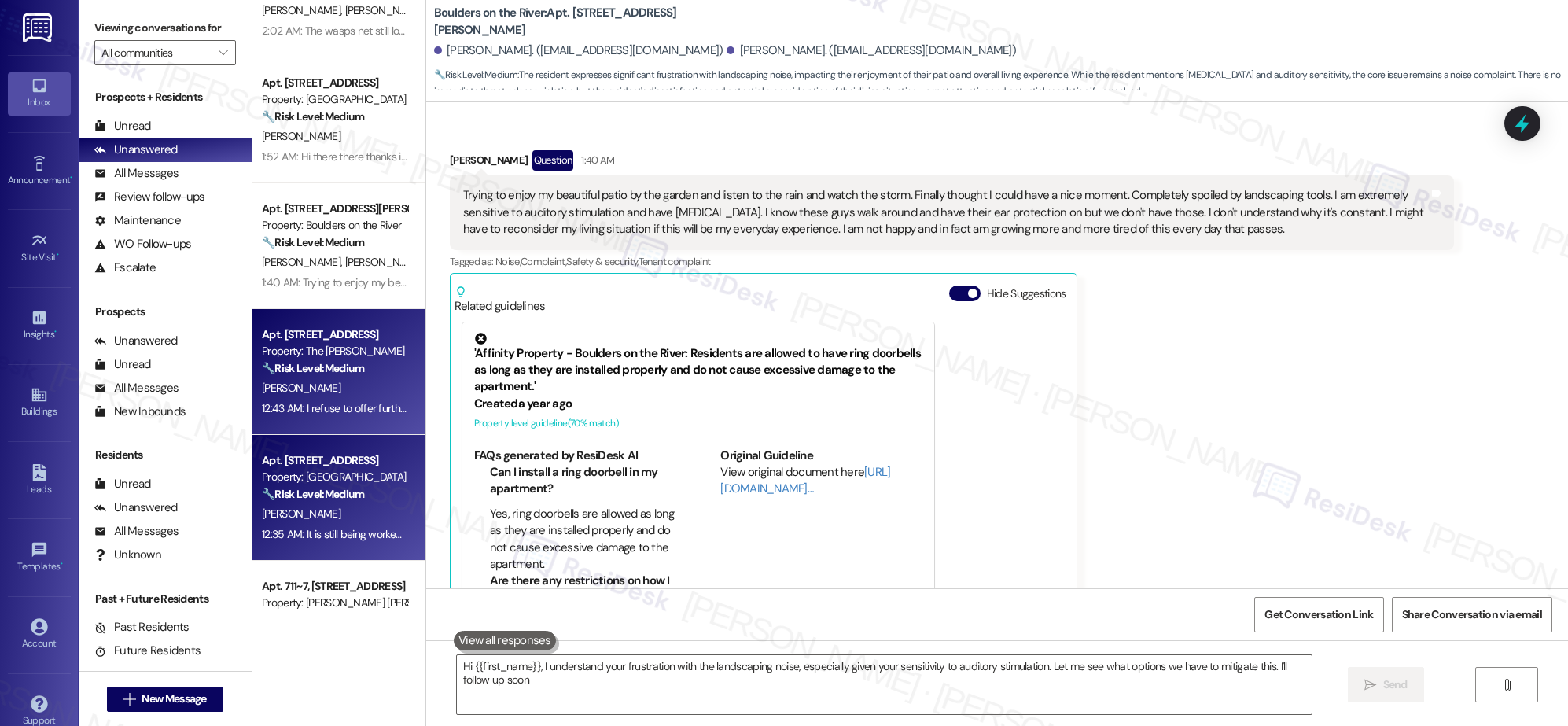
type textarea "Hi {{first_name}}, I understand your frustration with the landscaping noise, es…"
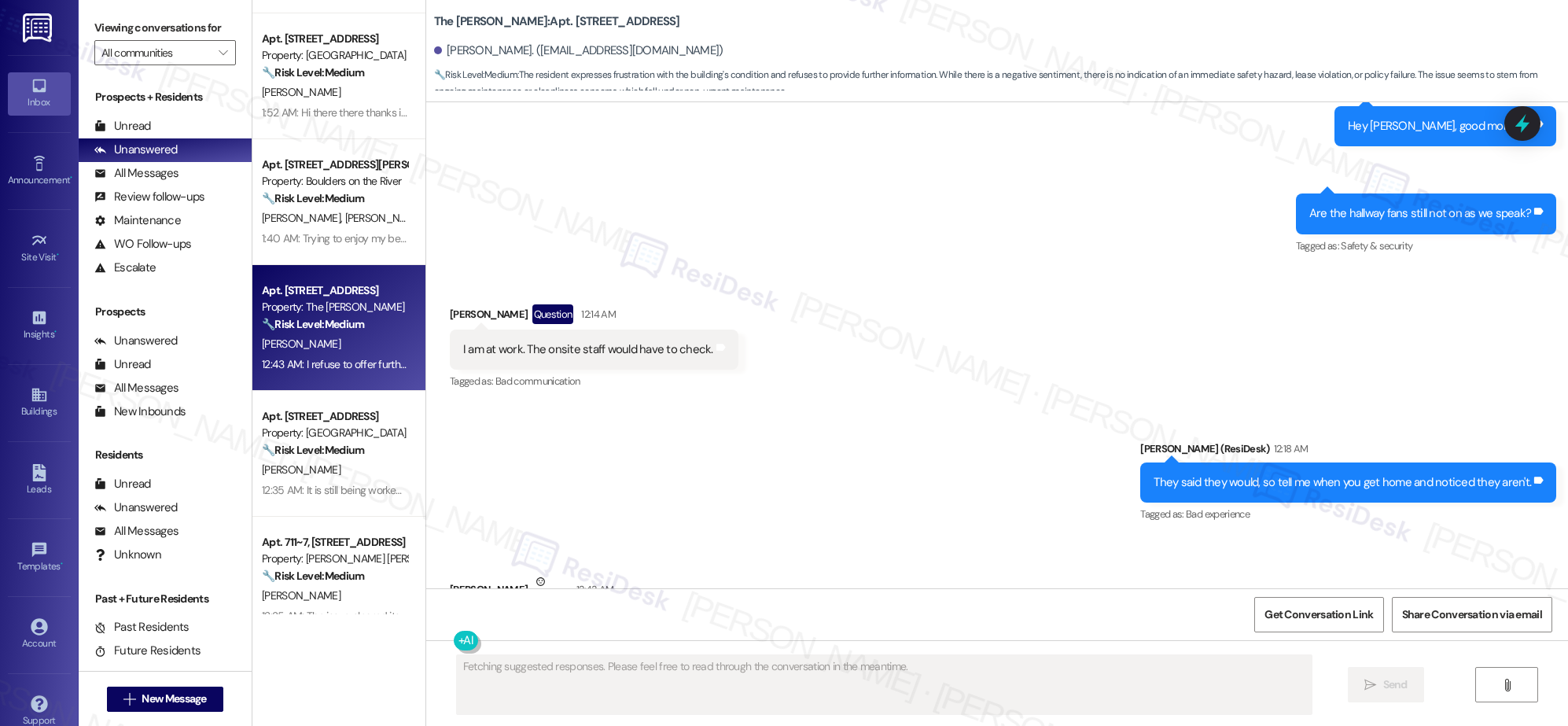
scroll to position [1372, 0]
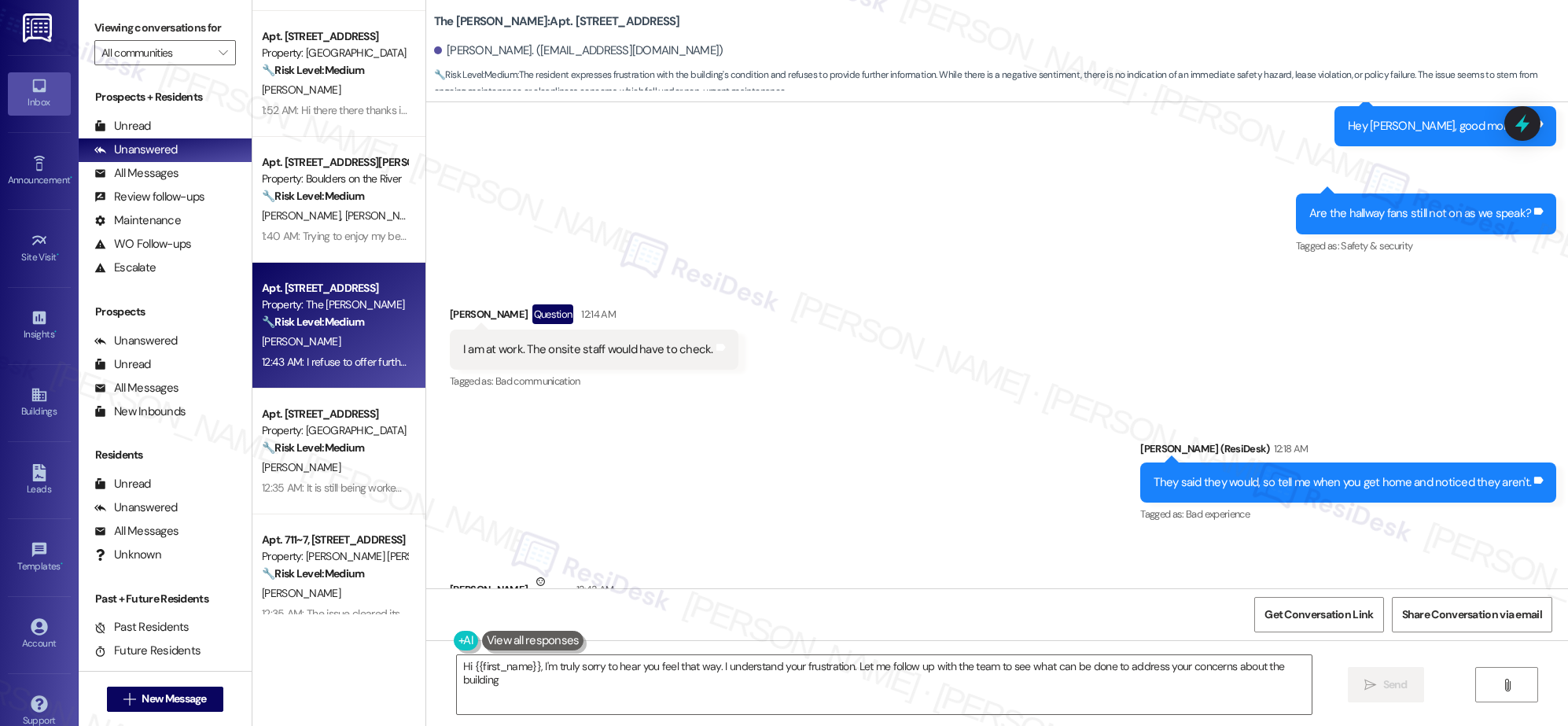
type textarea "Hi {{first_name}}, I'm truly sorry to hear you feel that way. I understand your…"
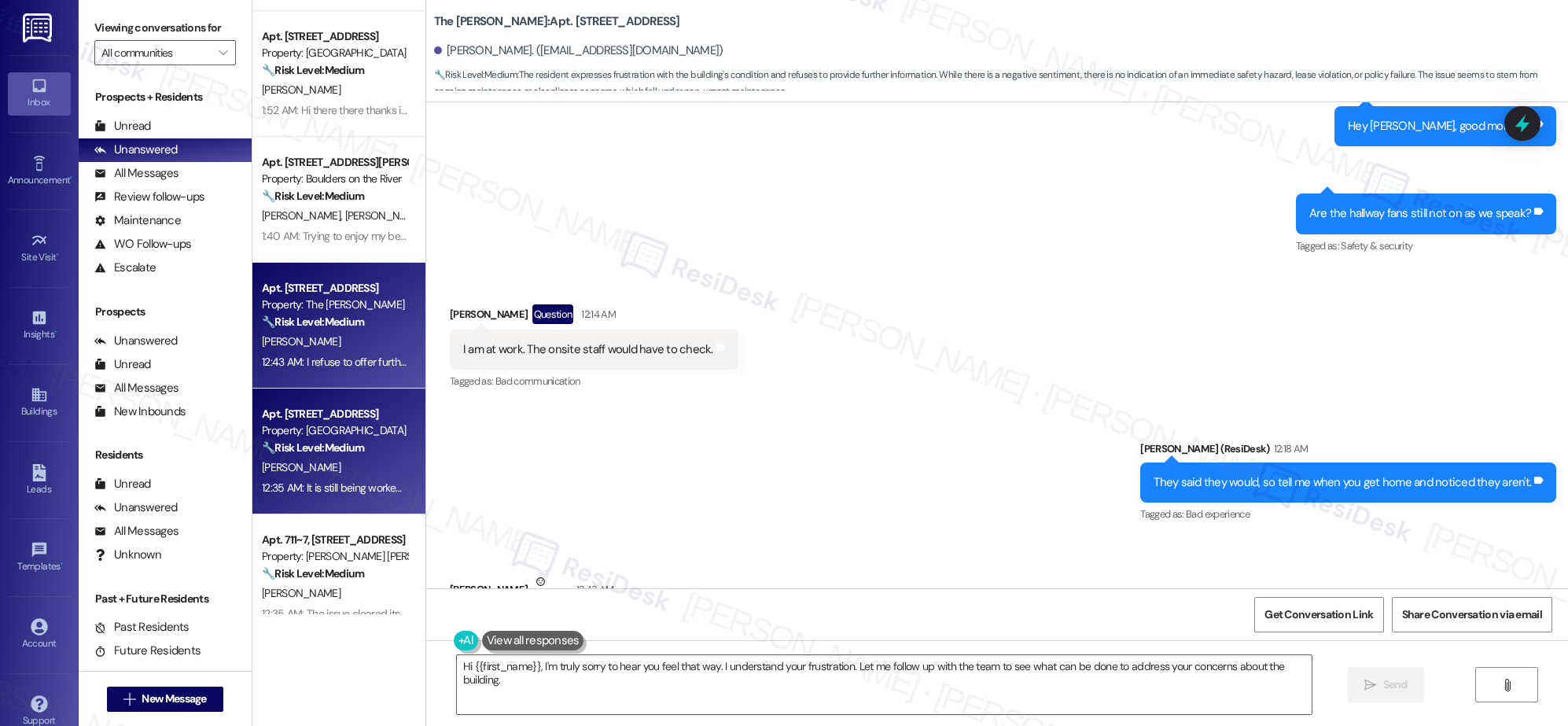
click at [355, 477] on div "M. Phillips" at bounding box center [334, 467] width 149 height 19
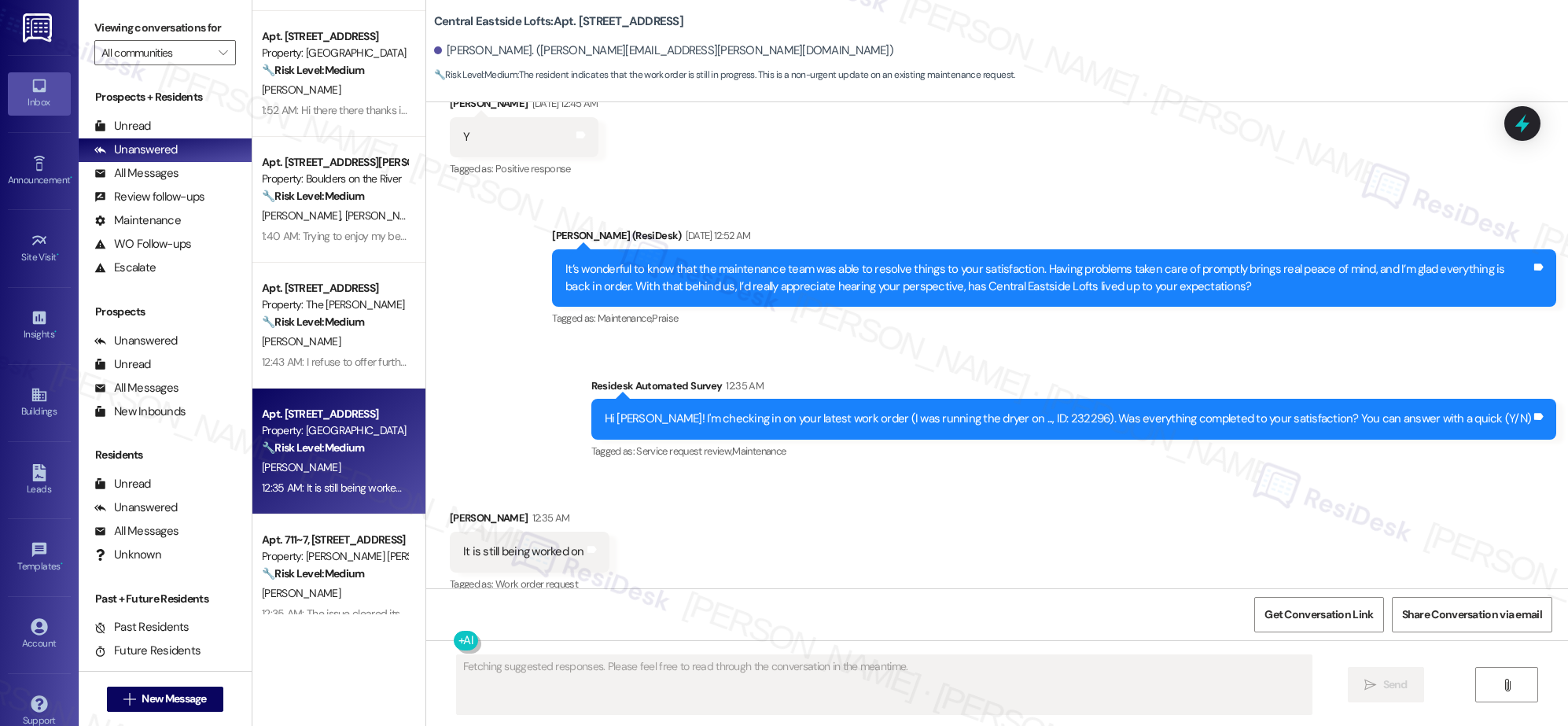
scroll to position [1556, 0]
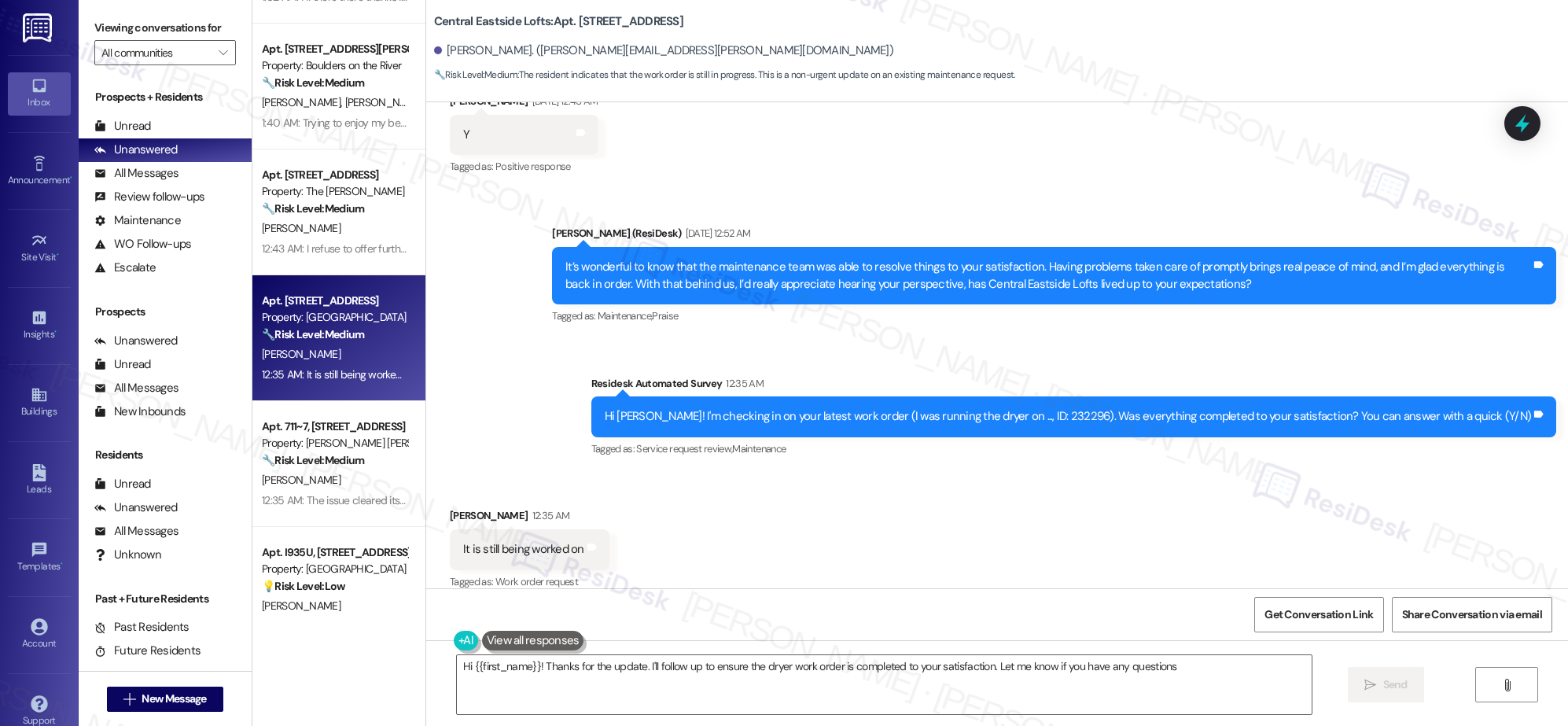
type textarea "Hi {{first_name}}! Thanks for the update. I'll follow up to ensure the dryer wo…"
click at [320, 473] on div "Apt. 1702, 30050 SW Town Center Lp W Suite 100 Property: Village at Main Street…" at bounding box center [339, 307] width 173 height 614
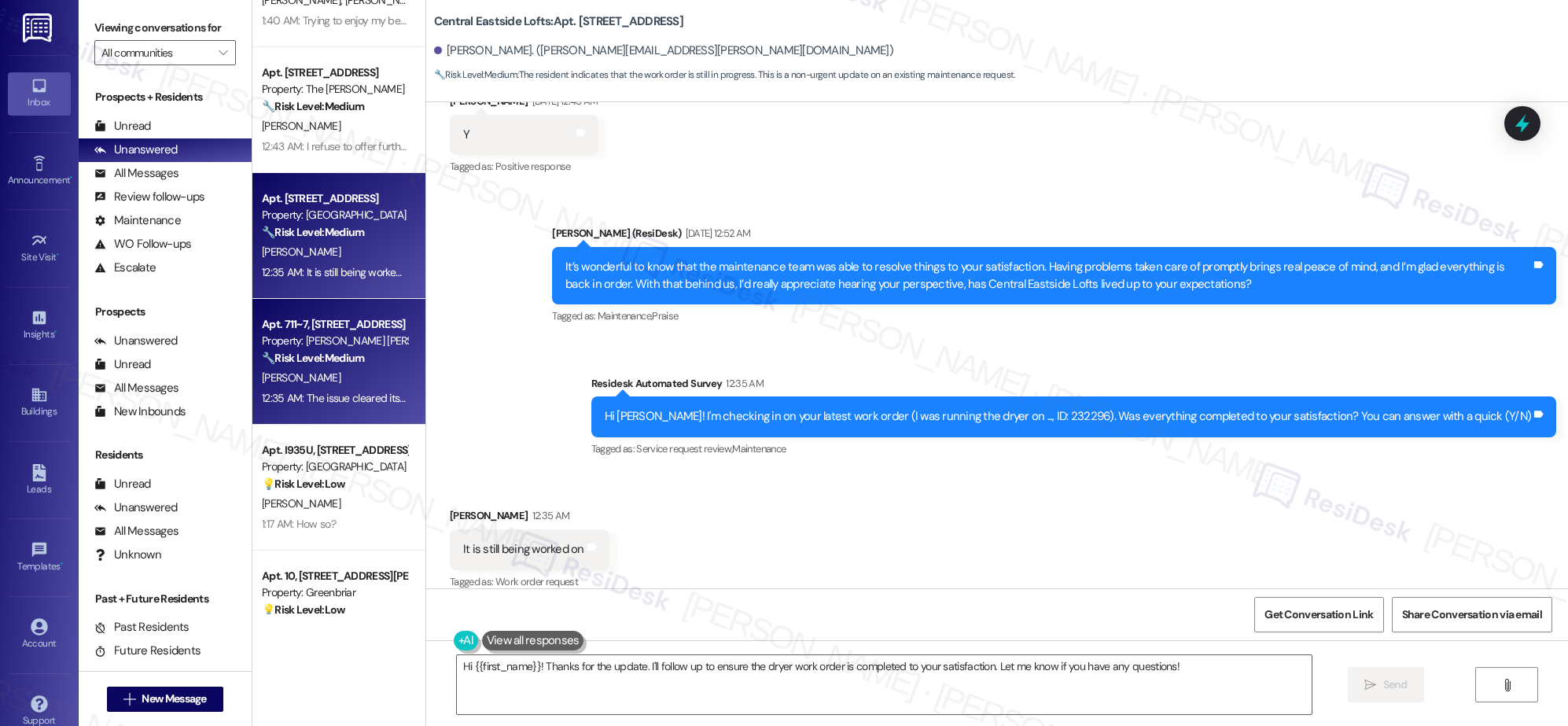
click at [318, 378] on span "J. Smith-Cupani" at bounding box center [301, 377] width 79 height 14
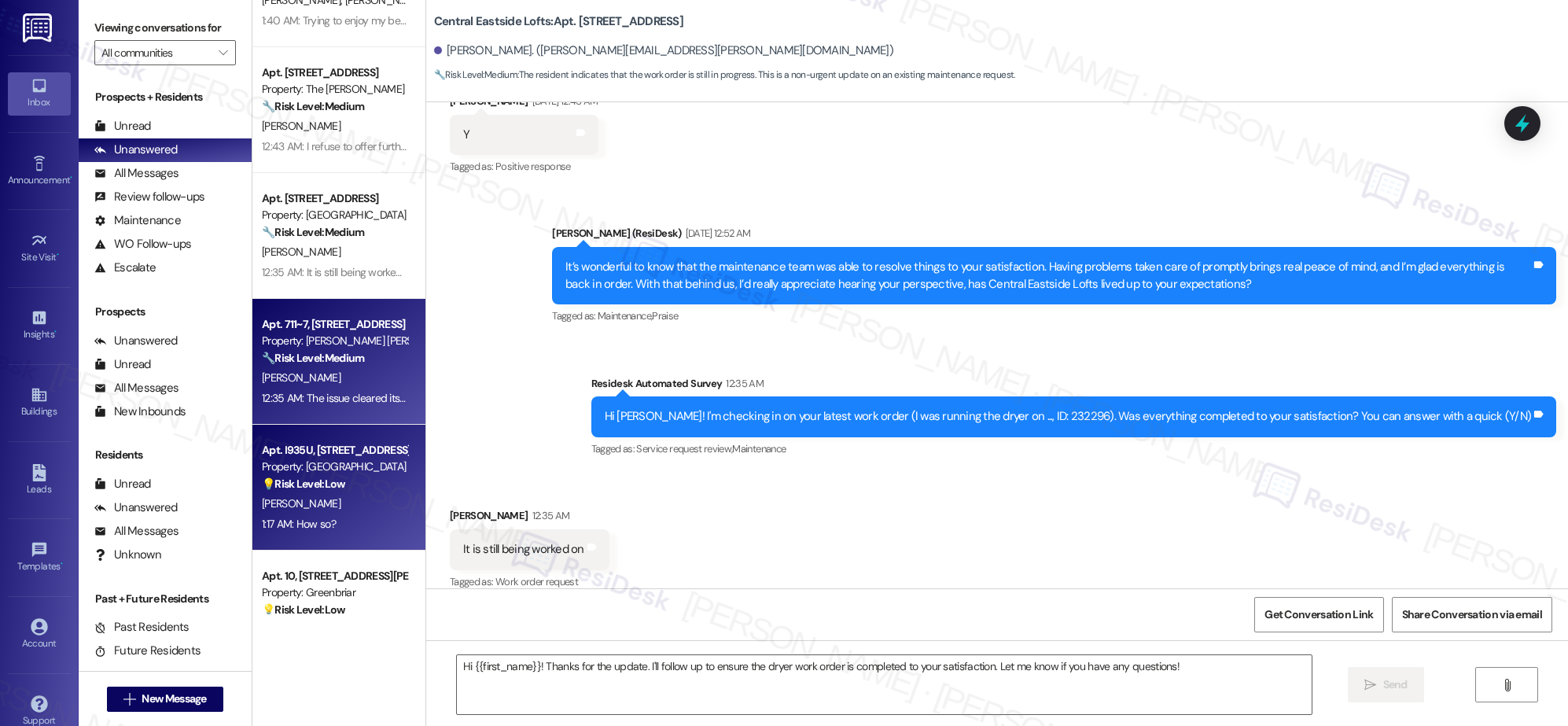
type textarea "Fetching suggested responses. Please feel free to read through the conversation…"
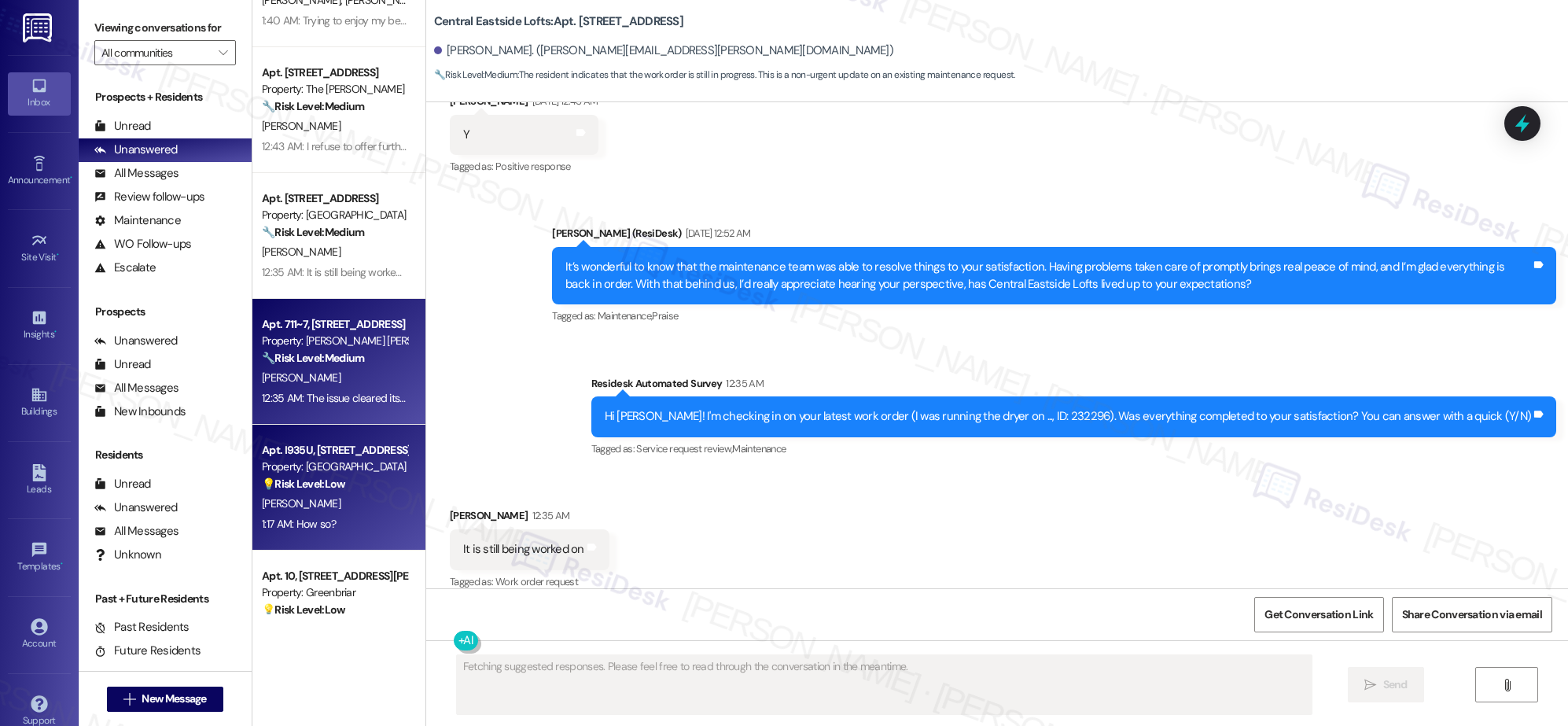
click at [328, 479] on strong "💡 Risk Level: Low" at bounding box center [303, 483] width 84 height 14
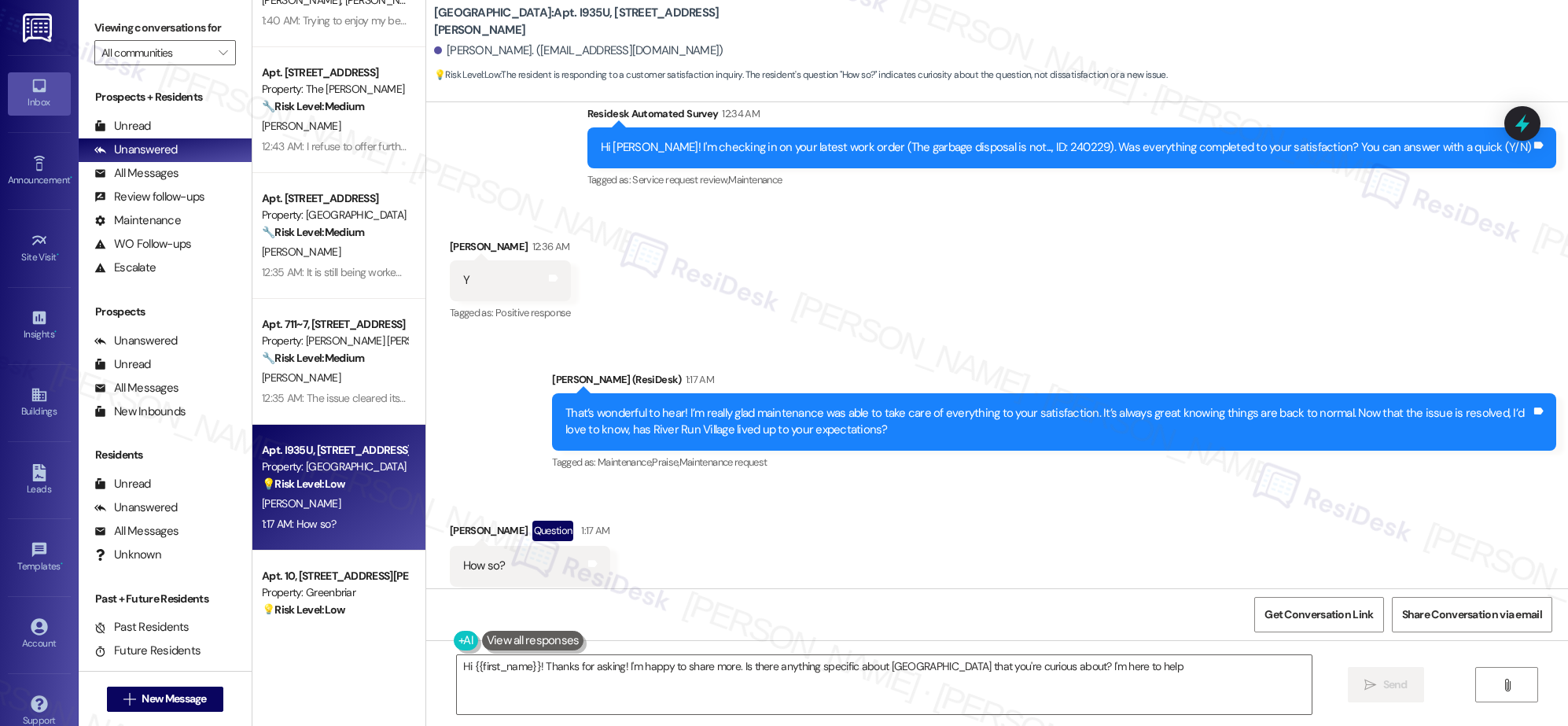
type textarea "Hi {{first_name}}! Thanks for asking! I'm happy to share more. Is there anythin…"
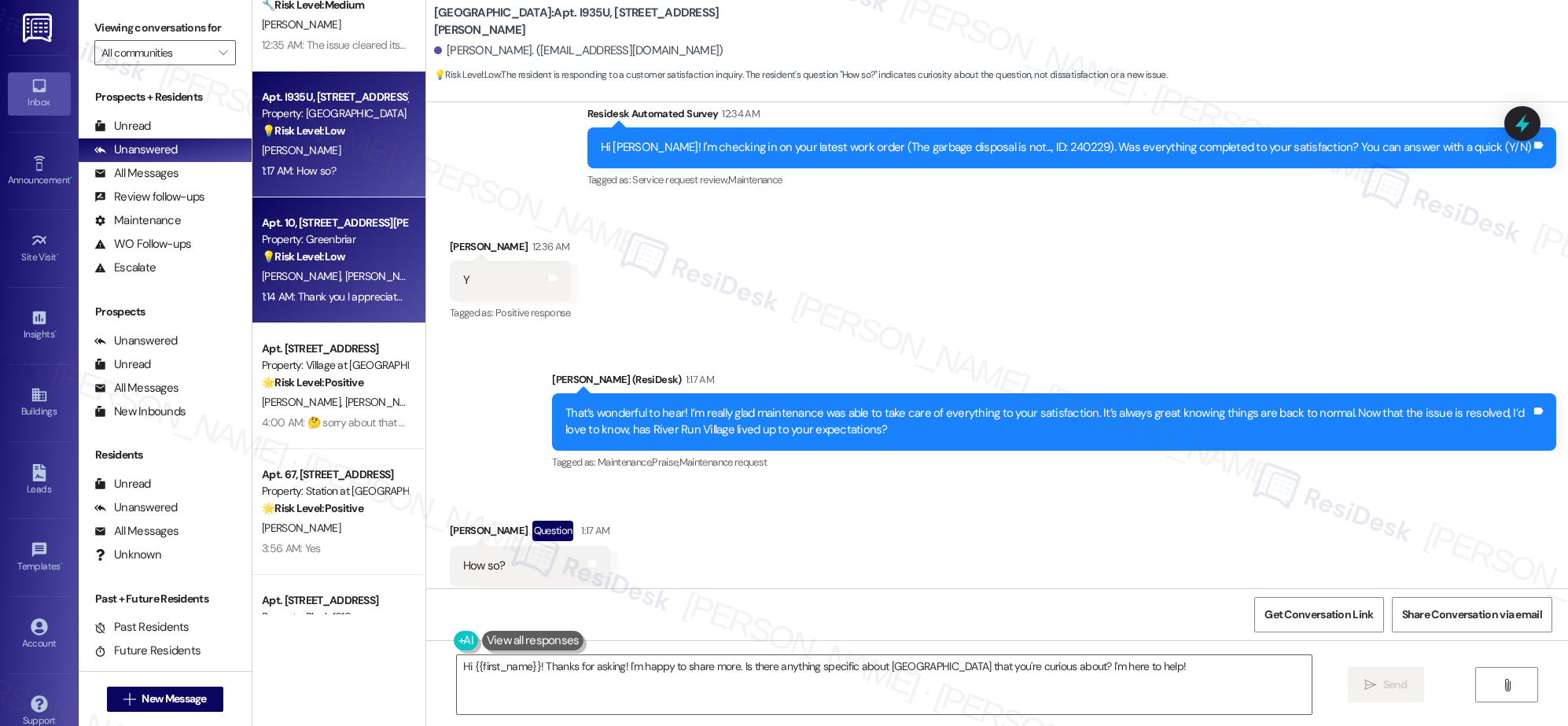
click at [319, 267] on div "M. Wolf S. Wolf" at bounding box center [334, 276] width 149 height 19
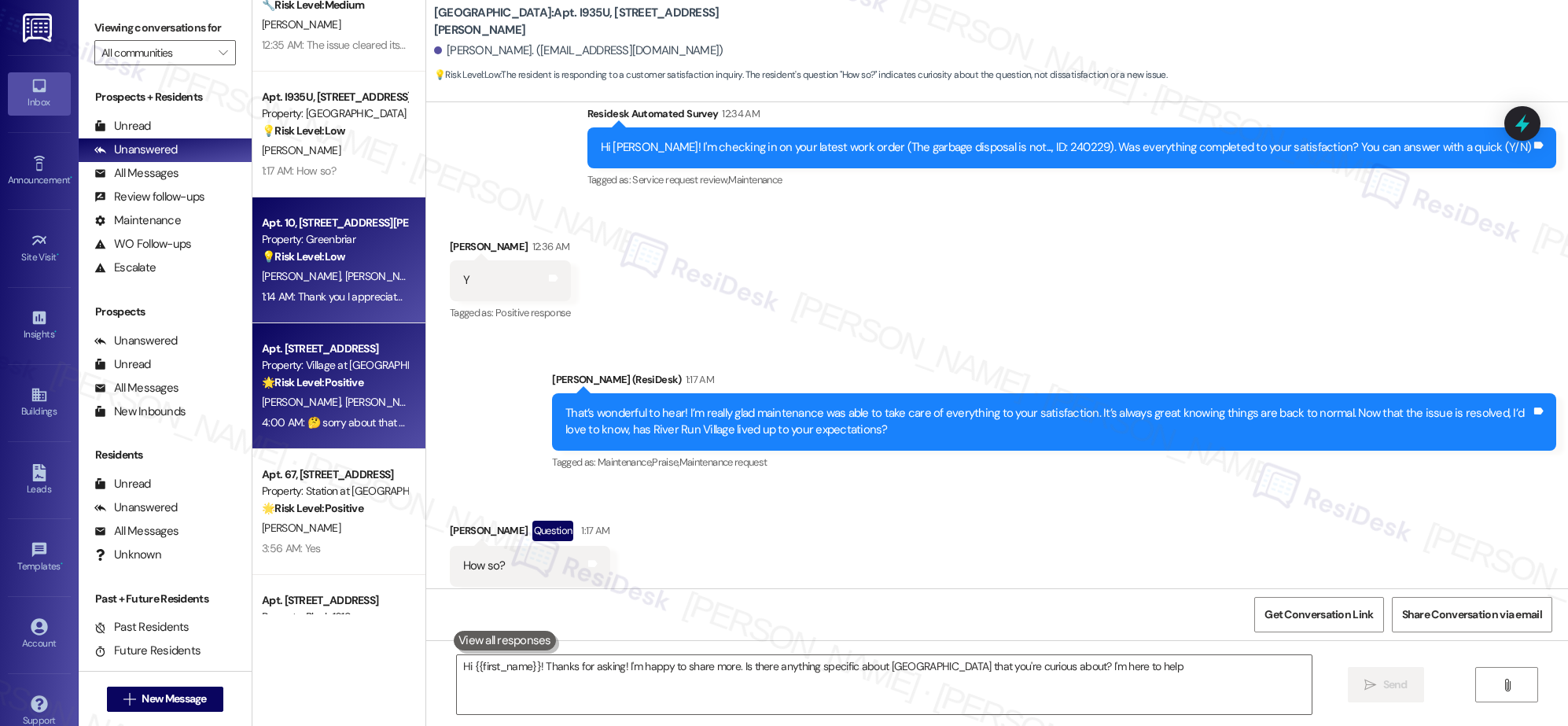
type textarea "Hi {{first_name}}! Thanks for asking! I'm happy to share more. Is there anythin…"
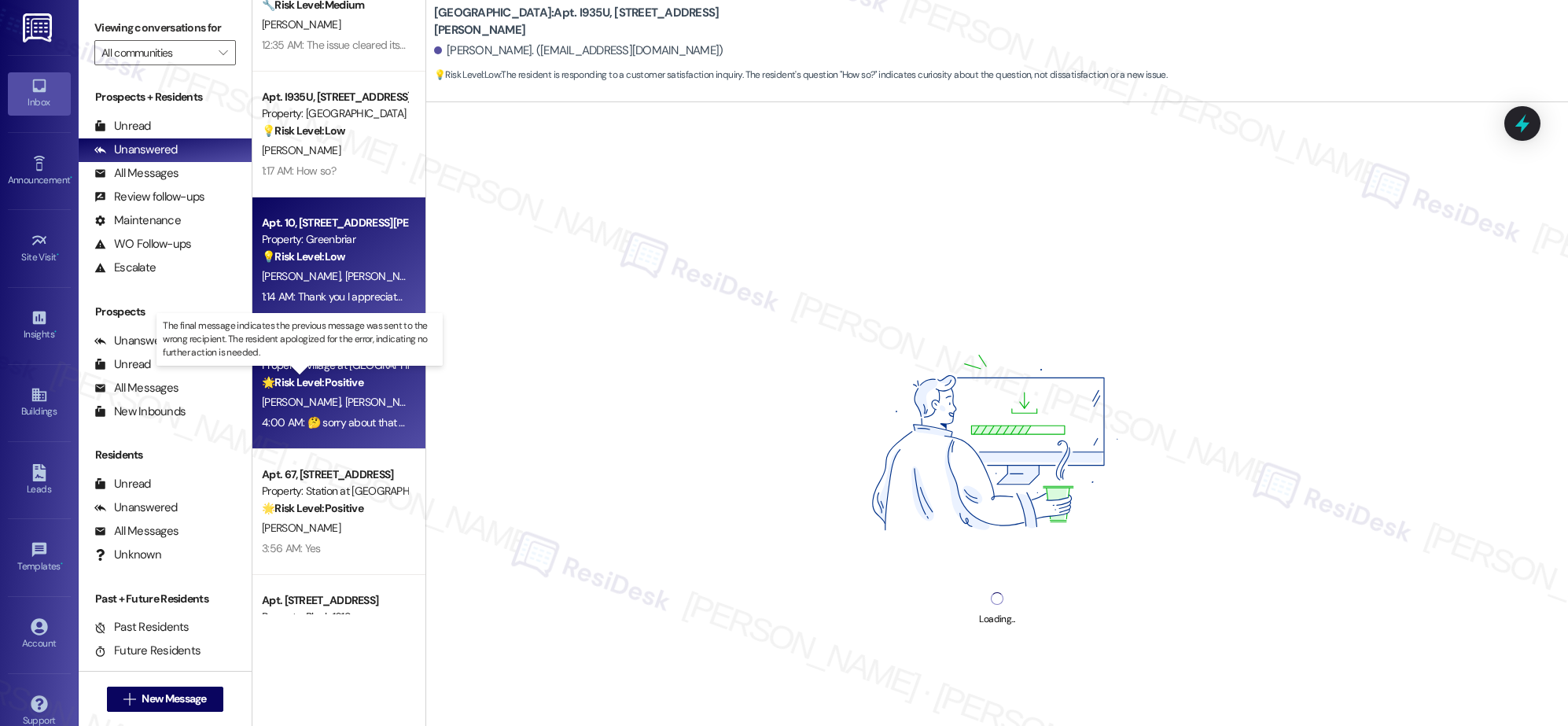
click at [348, 382] on strong "🌟 Risk Level: Positive" at bounding box center [312, 382] width 102 height 14
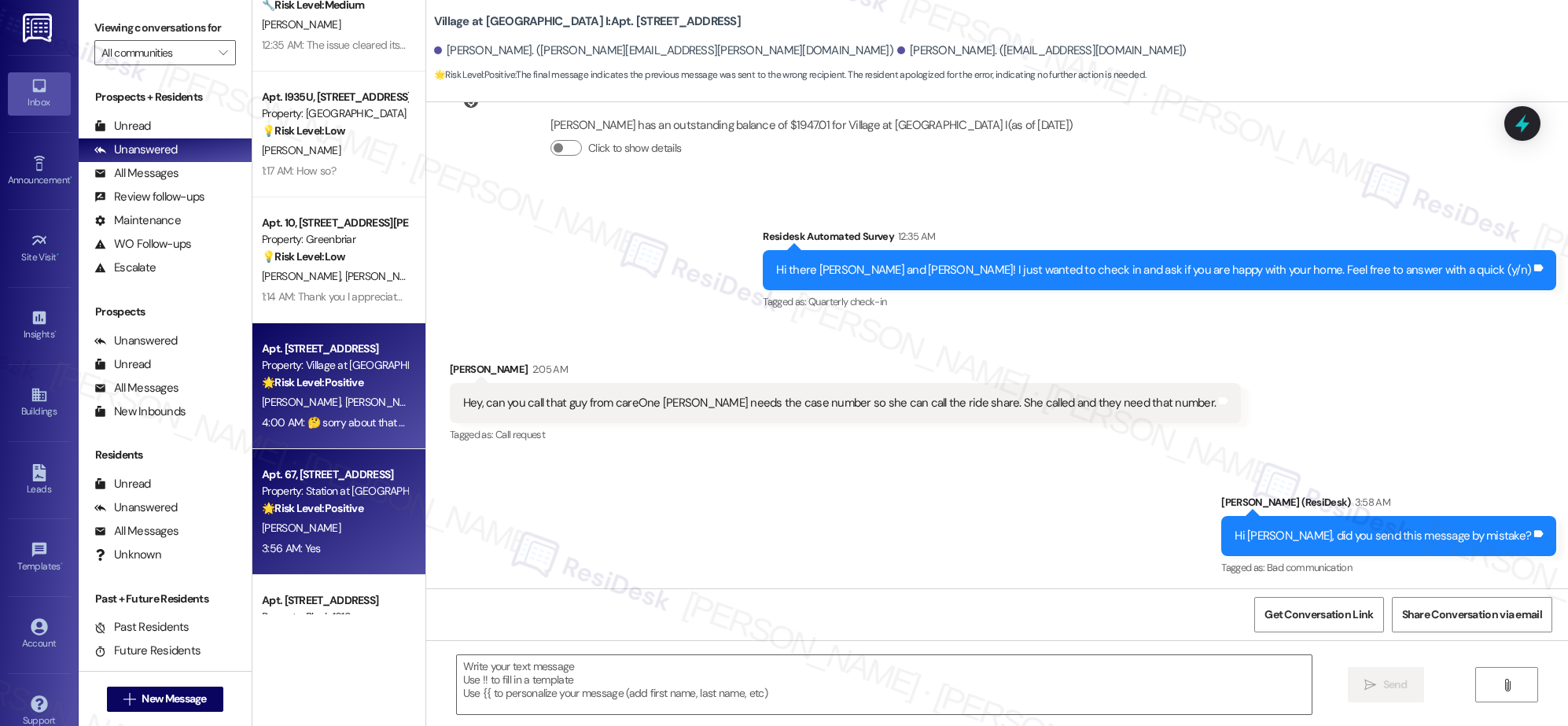
type textarea "Fetching suggested responses. Please feel free to read through the conversation…"
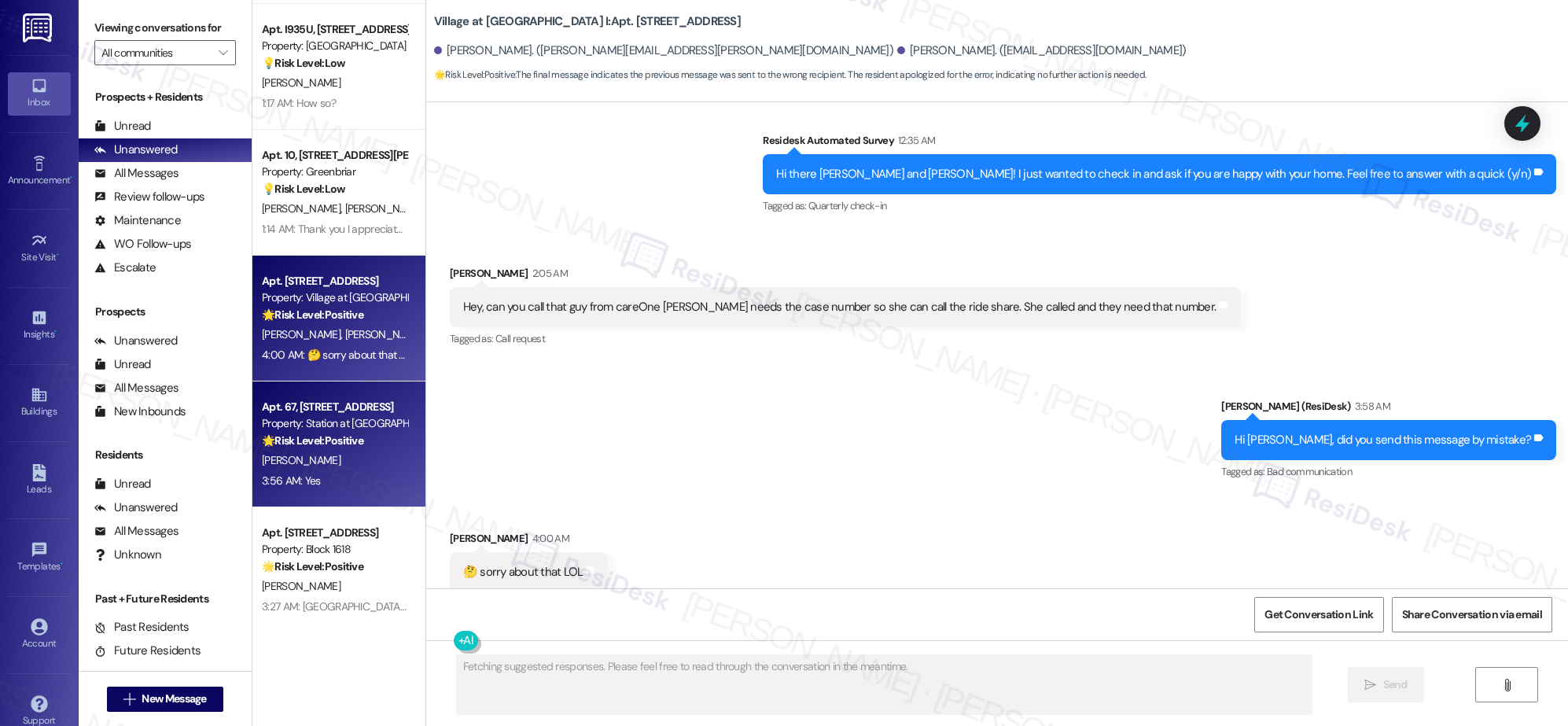
click at [347, 443] on strong "🌟 Risk Level: Positive" at bounding box center [312, 439] width 102 height 14
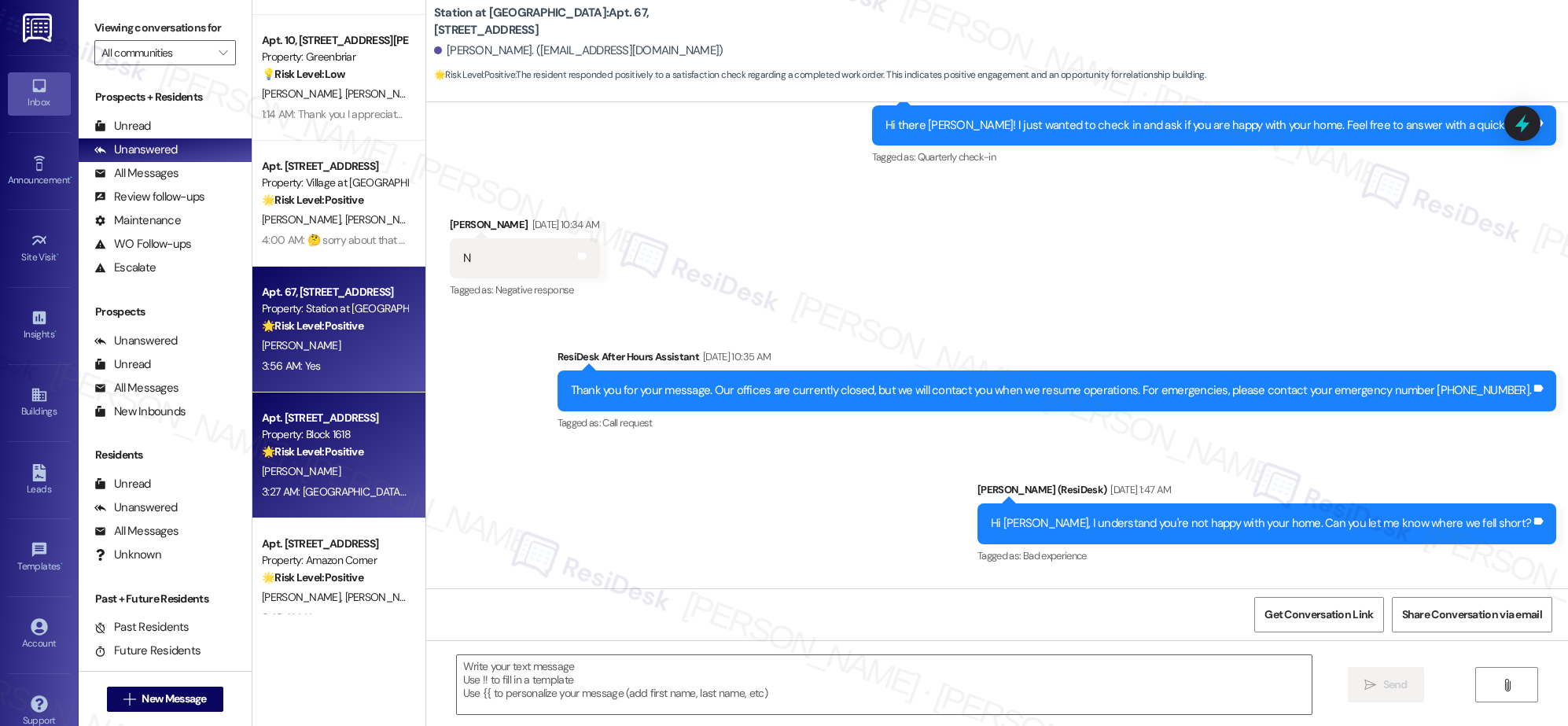
type textarea "Fetching suggested responses. Please feel free to read through the conversation…"
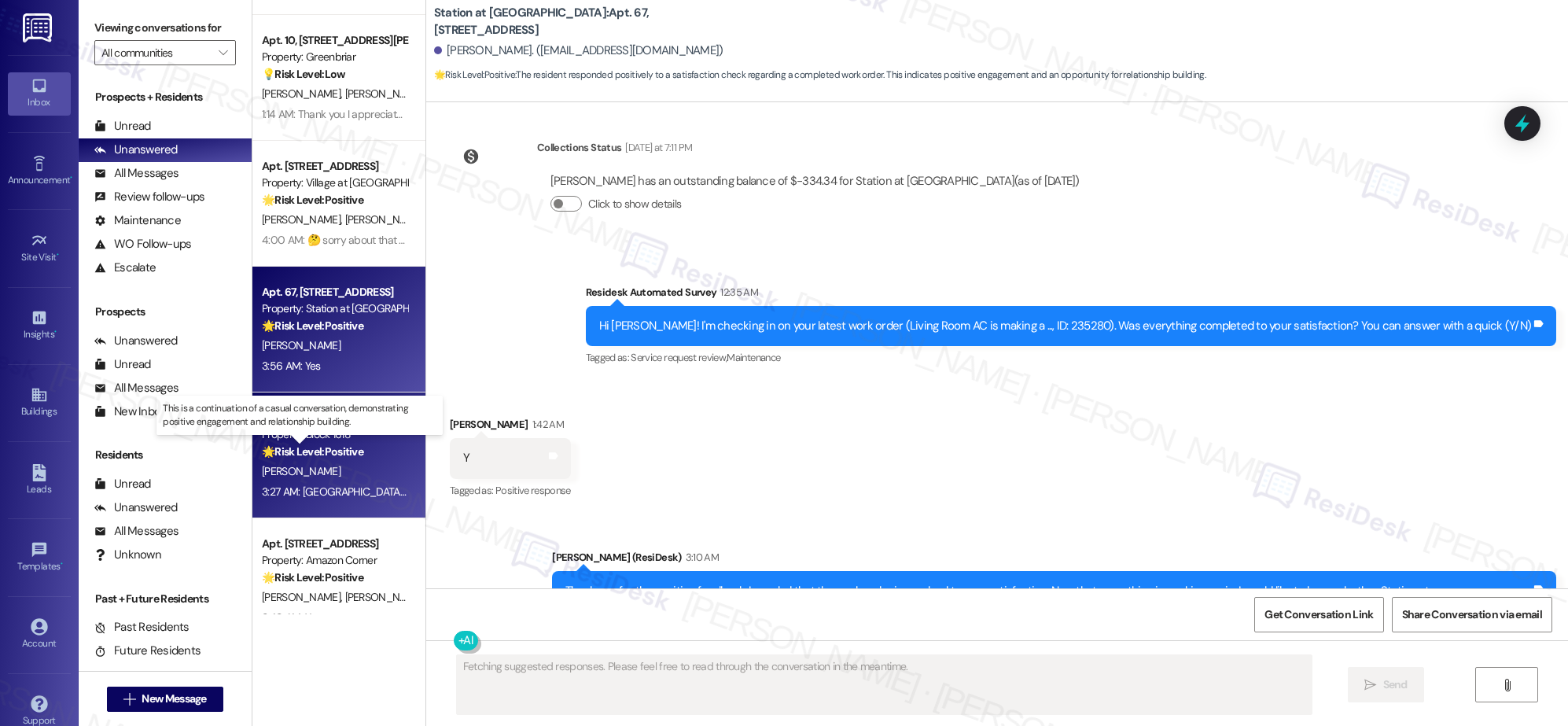
click at [343, 449] on strong "🌟 Risk Level: Positive" at bounding box center [312, 451] width 102 height 14
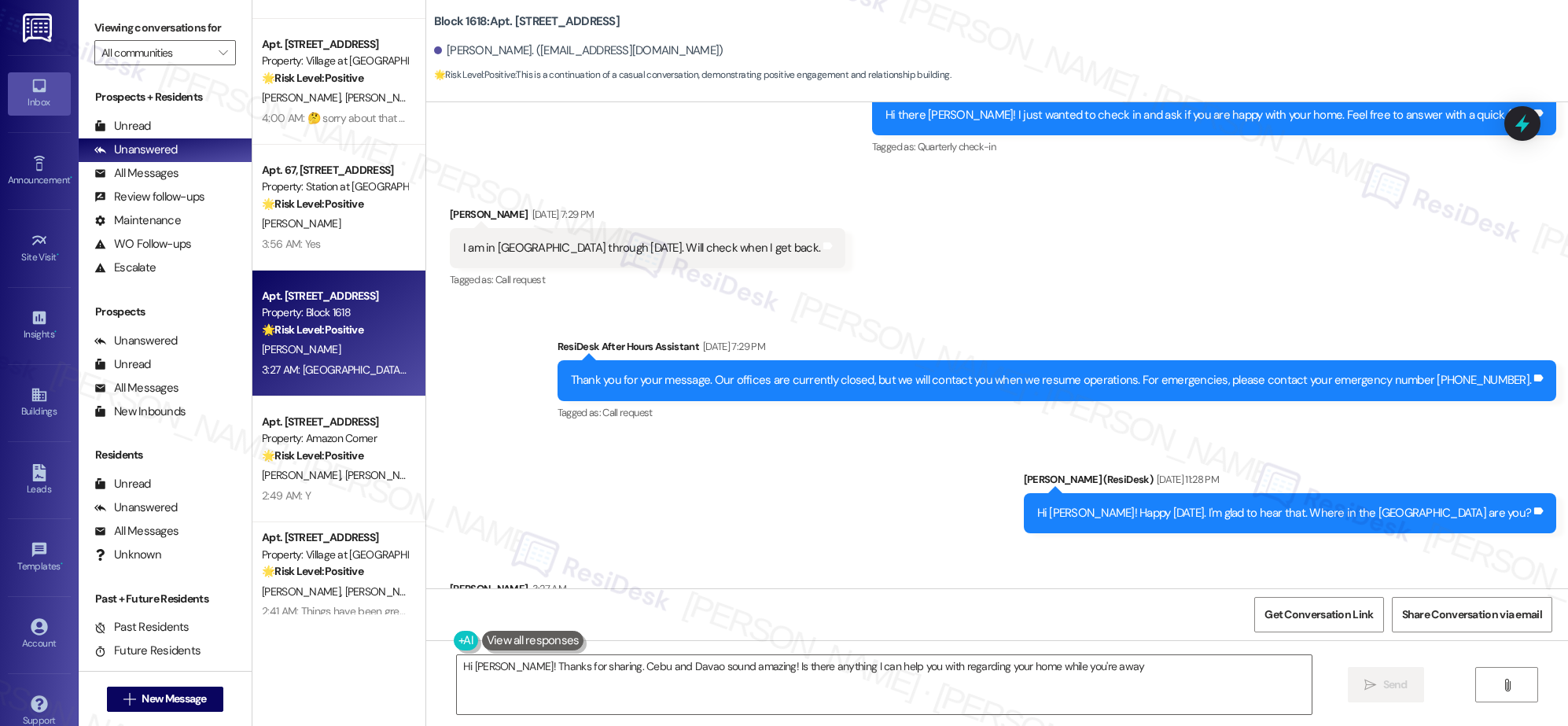
type textarea "Hi Dennis! Thanks for sharing. Cebu and Davao sound amazing! Is there anything …"
click at [680, 418] on div "Sent via SMS ResiDesk After Hours Assistant Aug 23, 2025 at 7:29 PM Thank you f…" at bounding box center [998, 424] width 1142 height 242
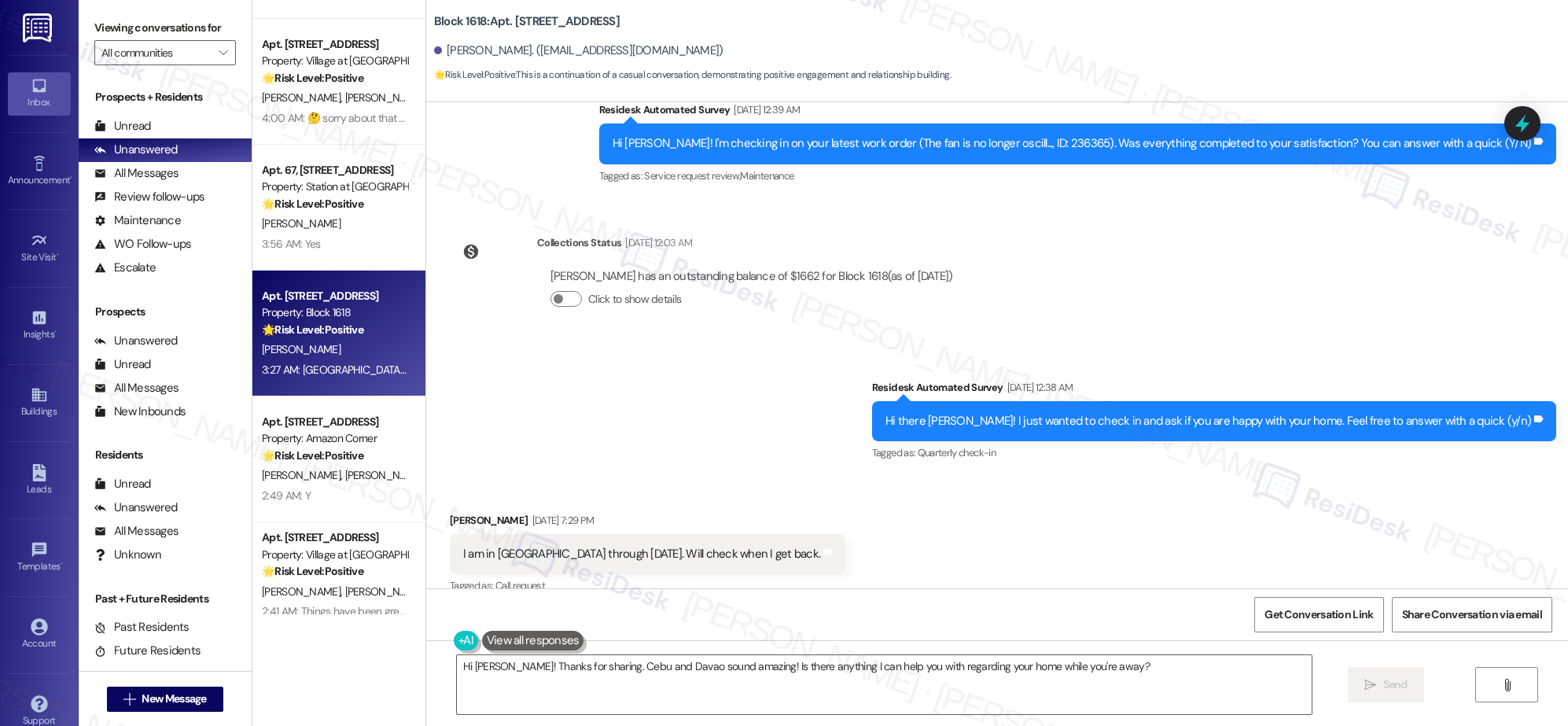
scroll to position [7815, 0]
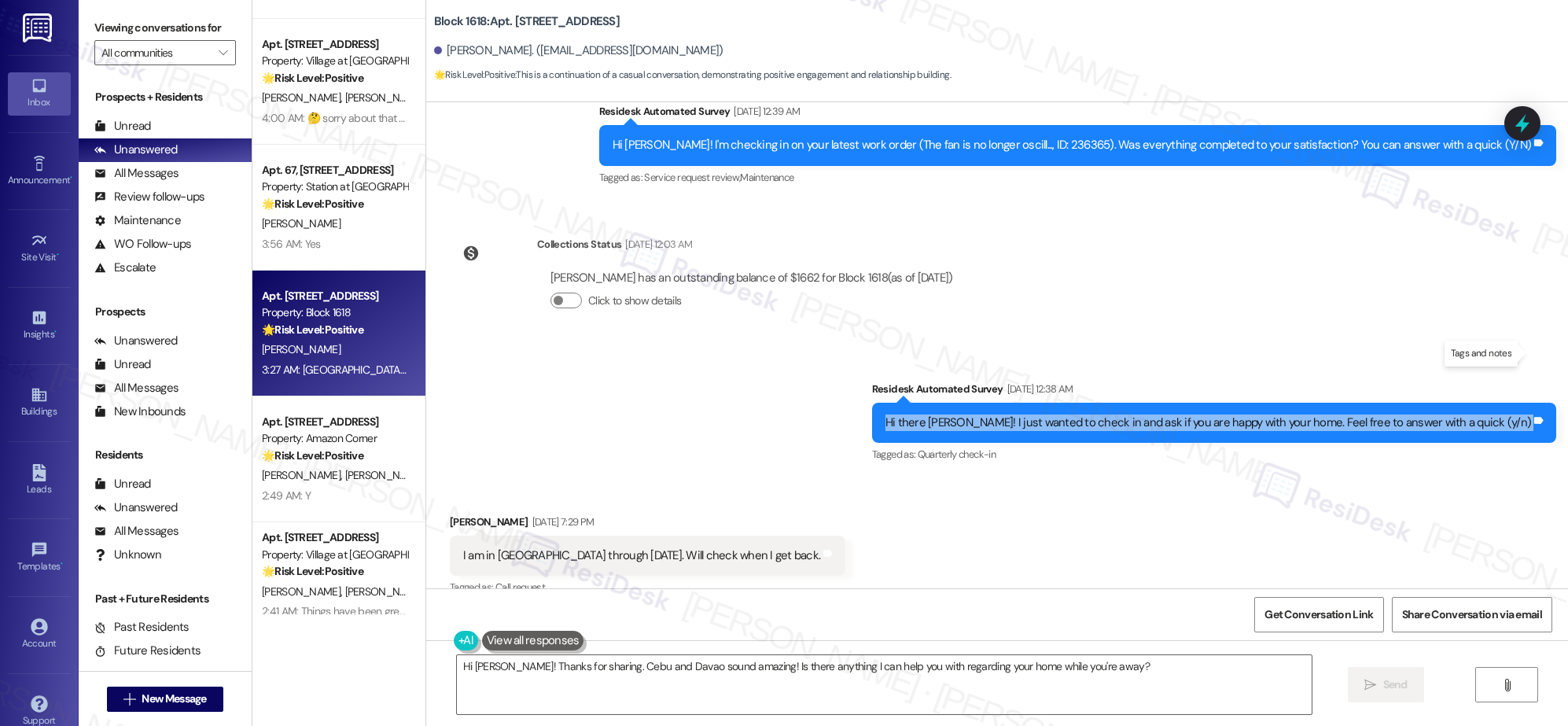
drag, startPoint x: 967, startPoint y: 354, endPoint x: 1500, endPoint y: 376, distance: 533.5
click at [814, 403] on div "Hi there Dennis! I just wanted to check in and ask if you are happy with your h…" at bounding box center [1215, 422] width 684 height 40
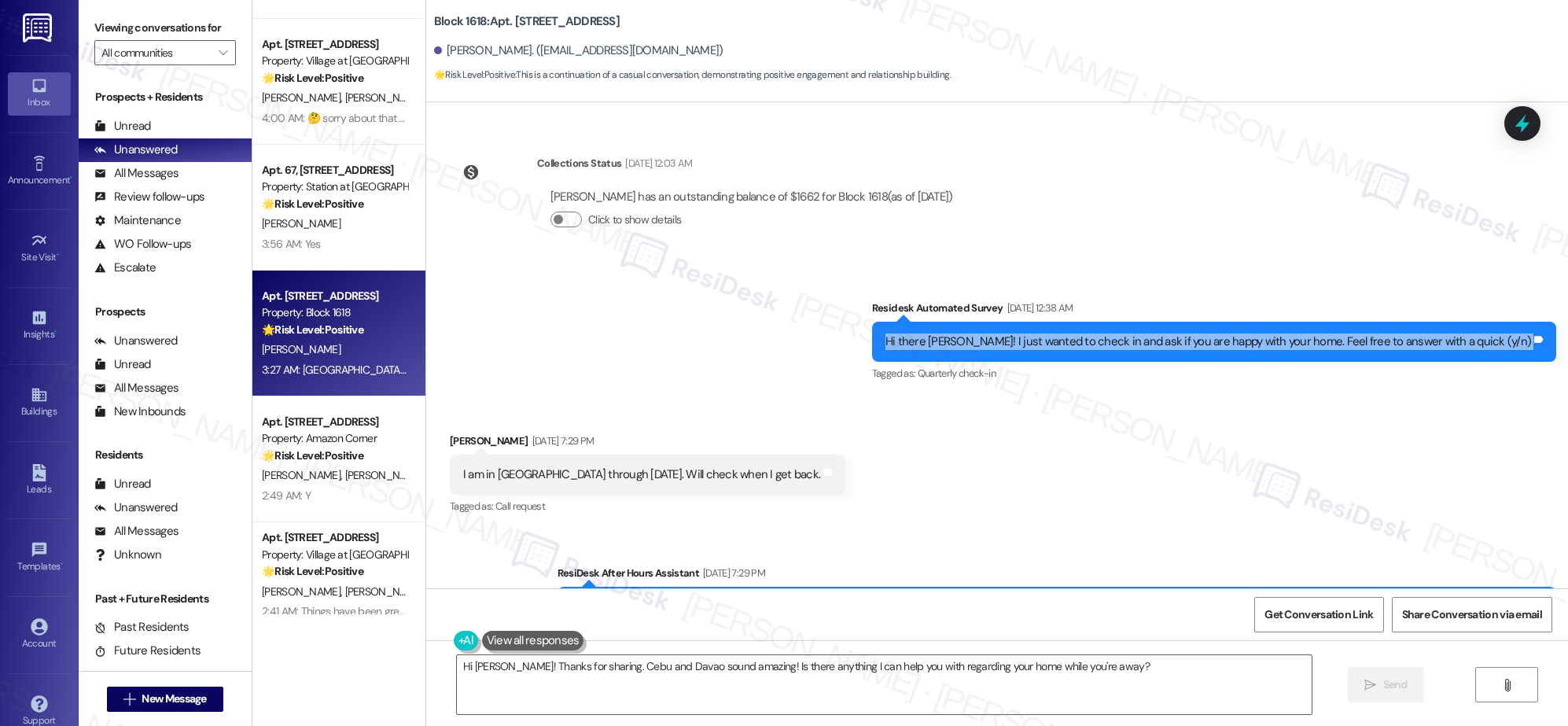
scroll to position [7894, 0]
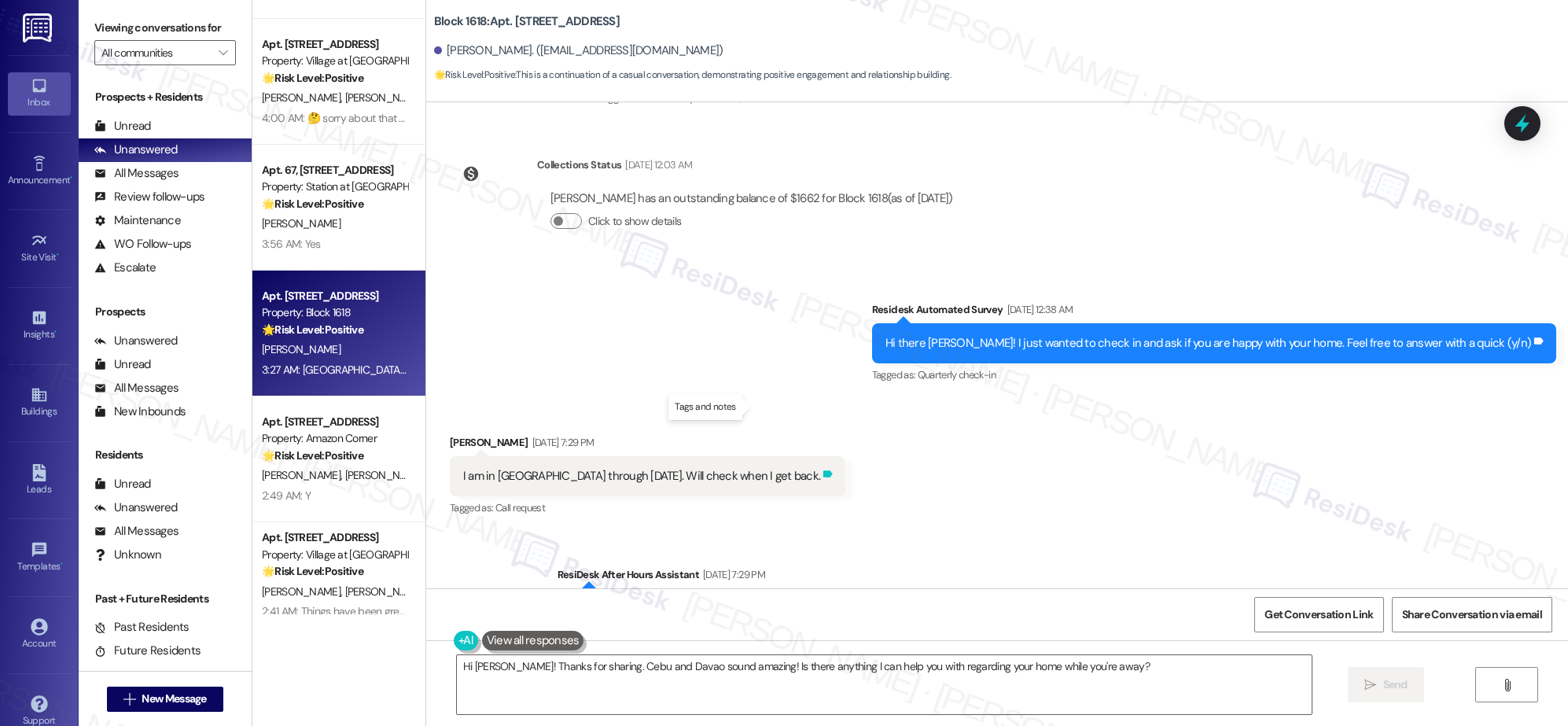
click at [814, 470] on icon at bounding box center [829, 473] width 10 height 7
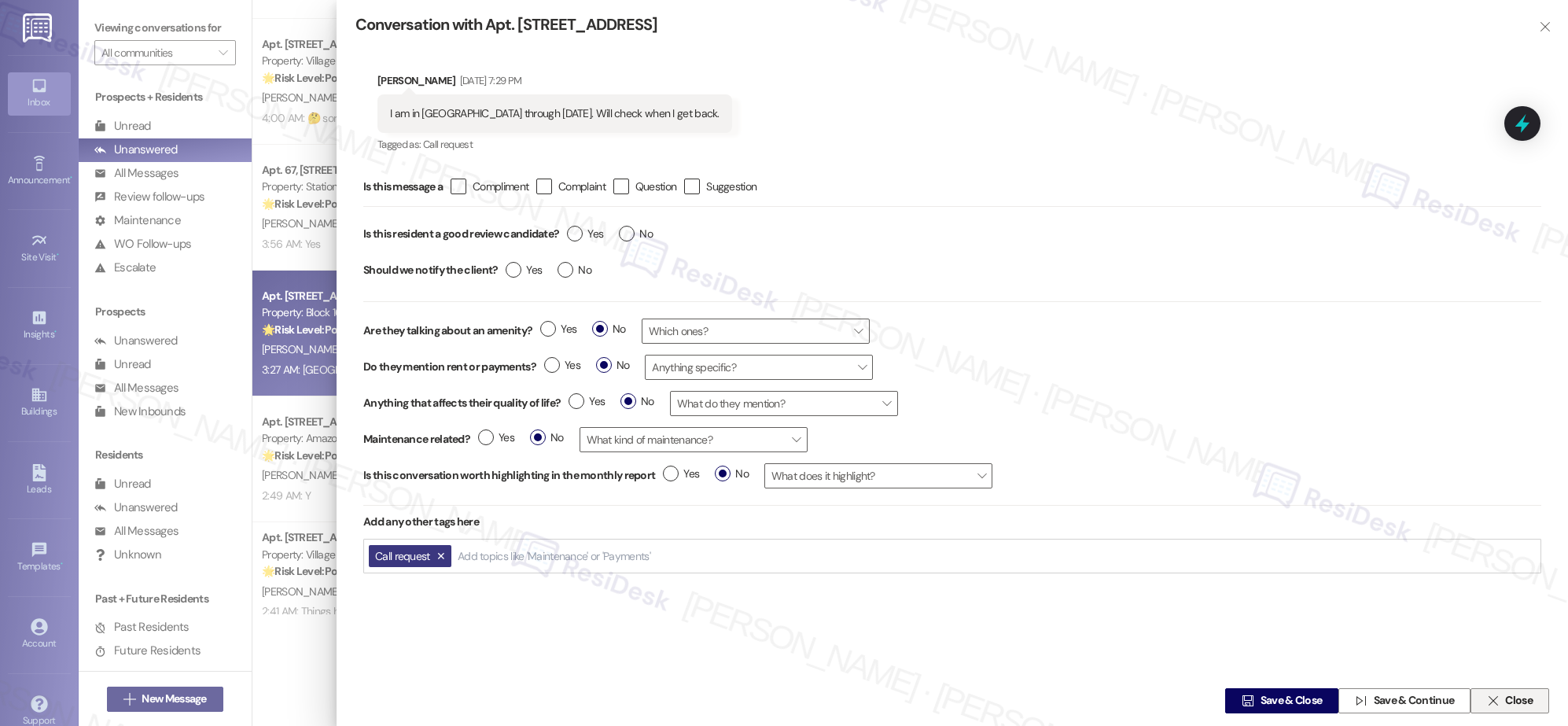
click at [814, 702] on span "Close" at bounding box center [1519, 701] width 28 height 16
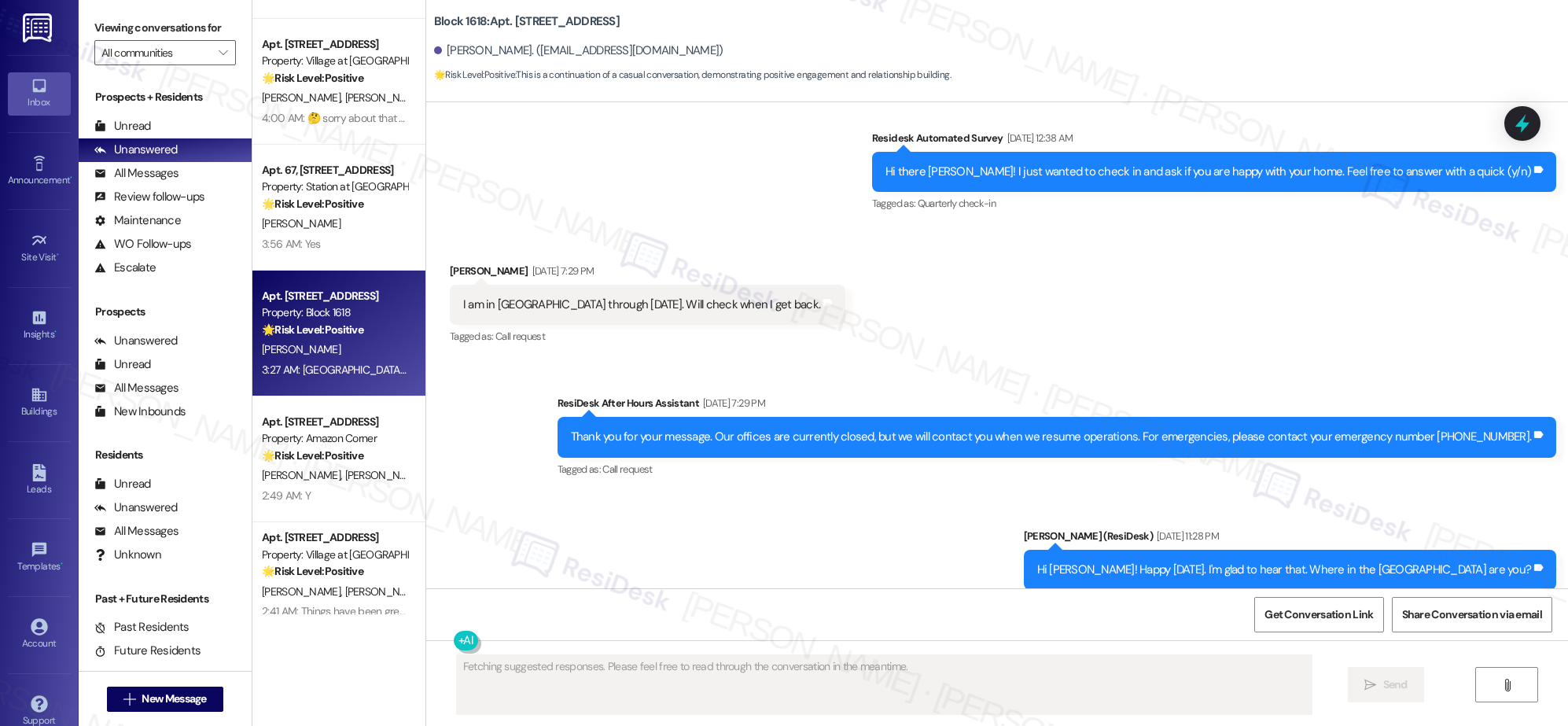
scroll to position [8062, 0]
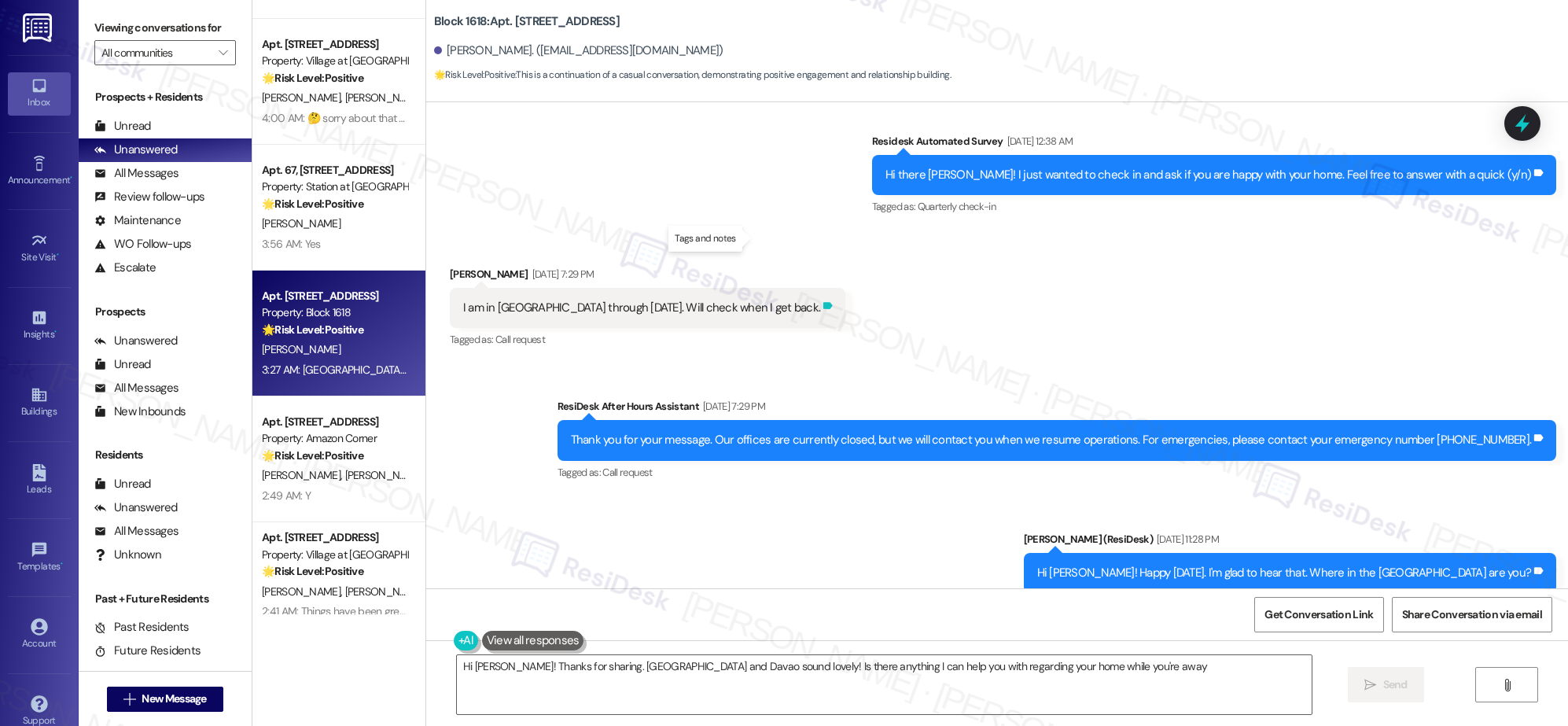
type textarea "Hi Dennis! Thanks for sharing. Cebu and Davao sound lovely! Is there anything I…"
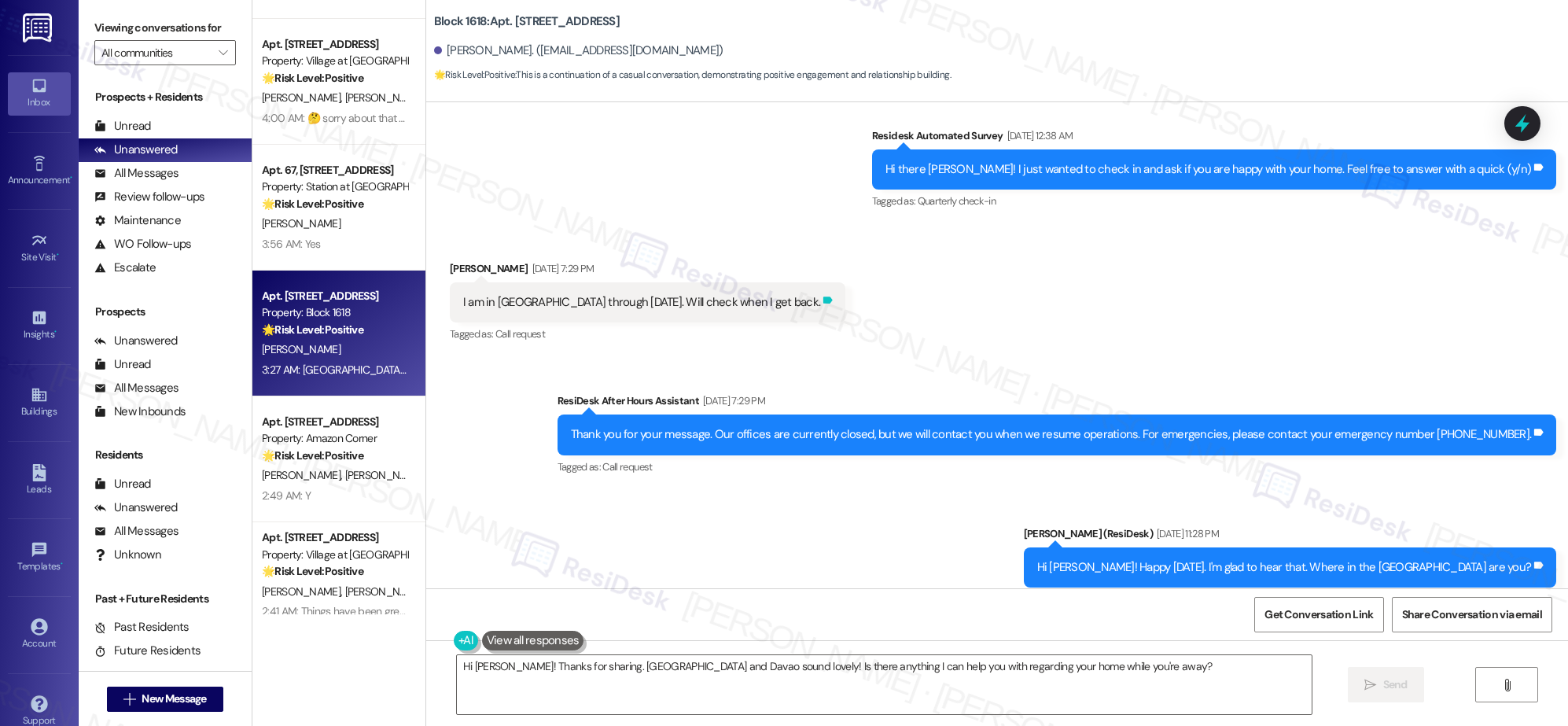
scroll to position [8069, 0]
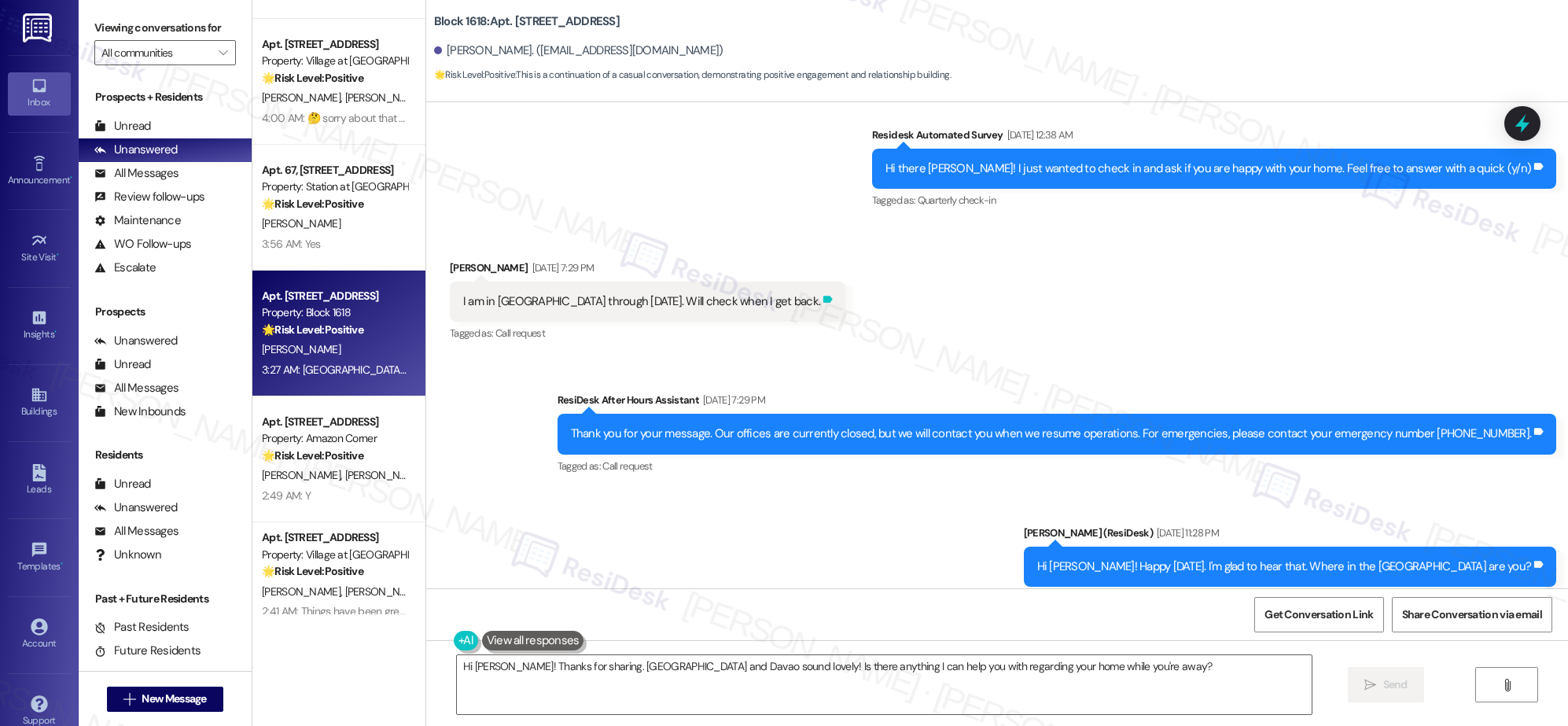
click at [814, 296] on icon at bounding box center [829, 299] width 10 height 7
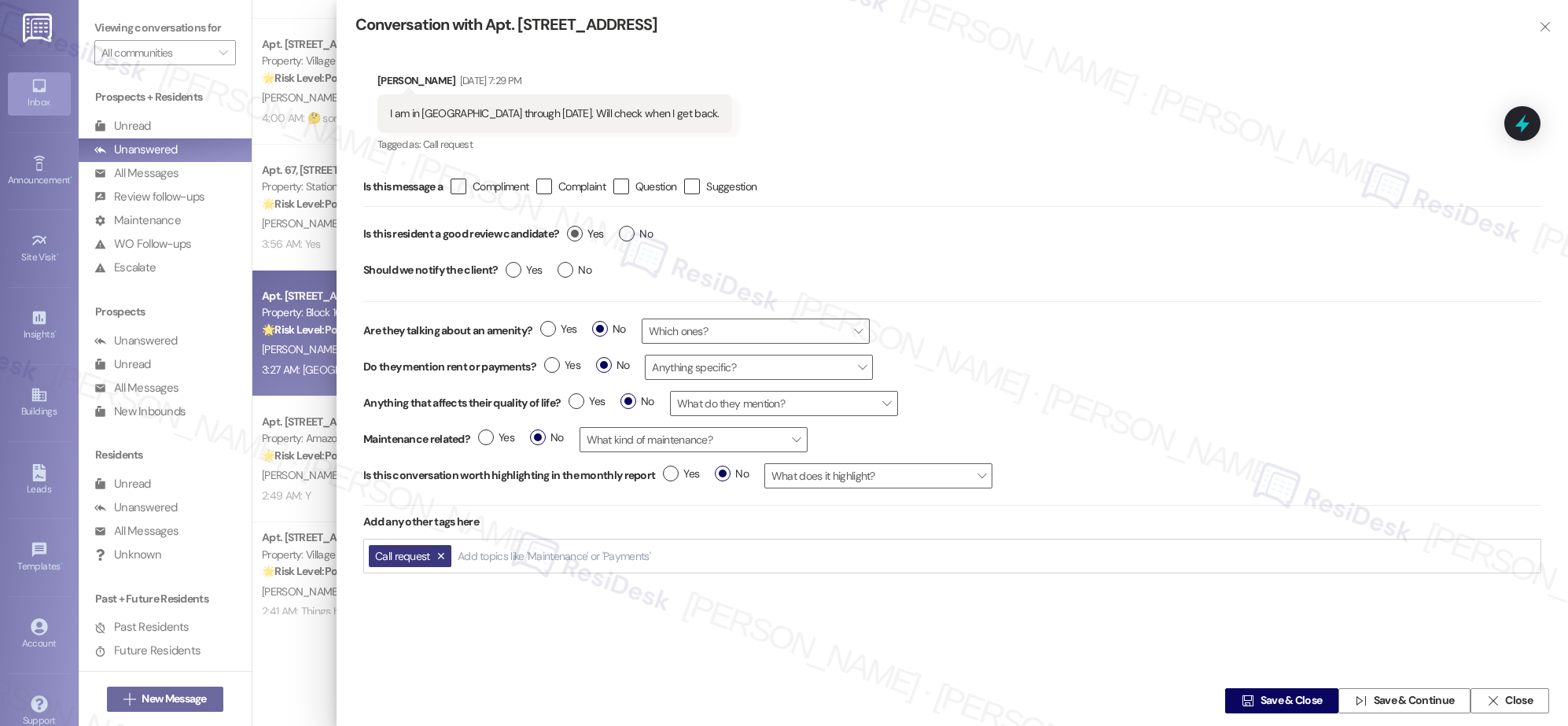
scroll to position [0, 0]
click at [578, 236] on label "Yes" at bounding box center [585, 234] width 37 height 16
click at [578, 236] on input "Yes" at bounding box center [585, 236] width 37 height 20
radio input "true"
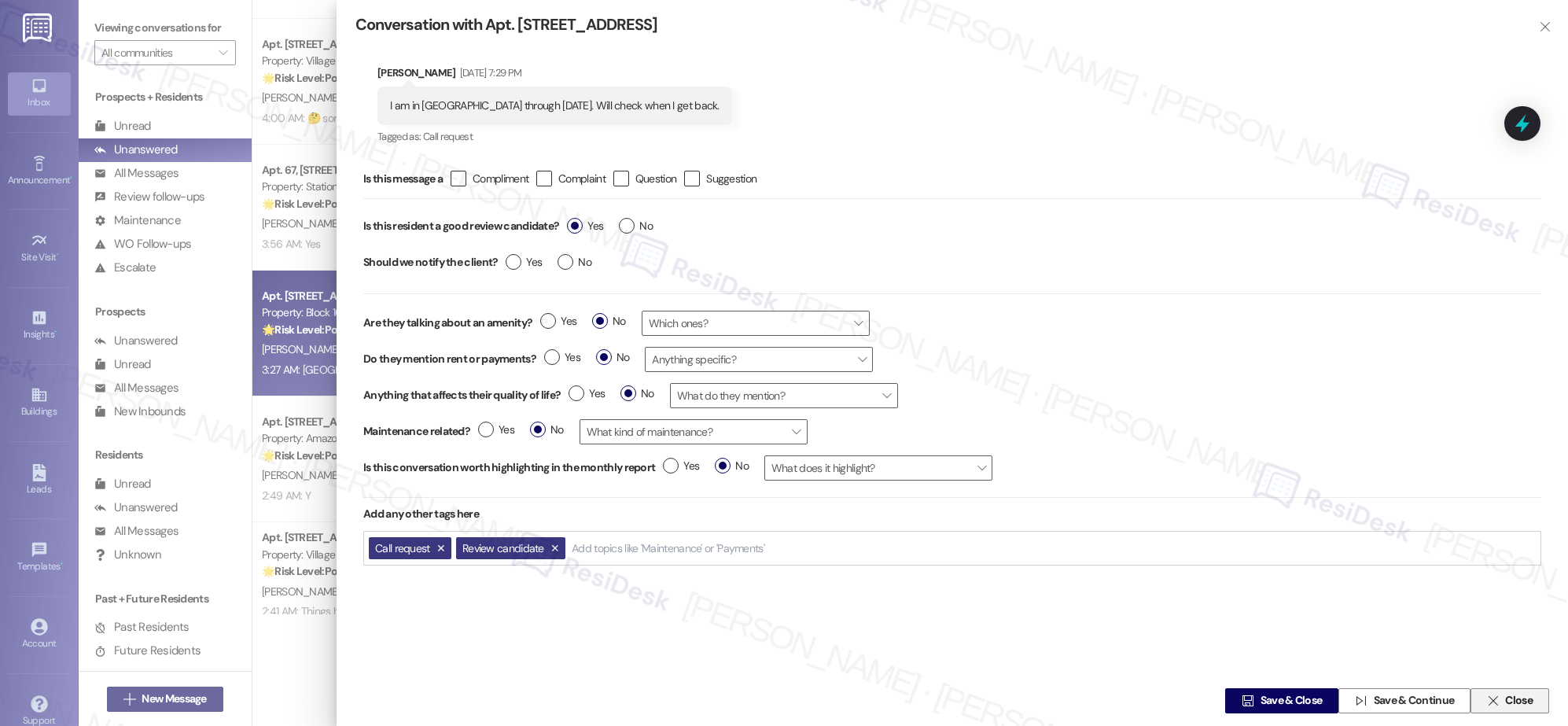
click at [814, 703] on span "Close" at bounding box center [1519, 701] width 28 height 16
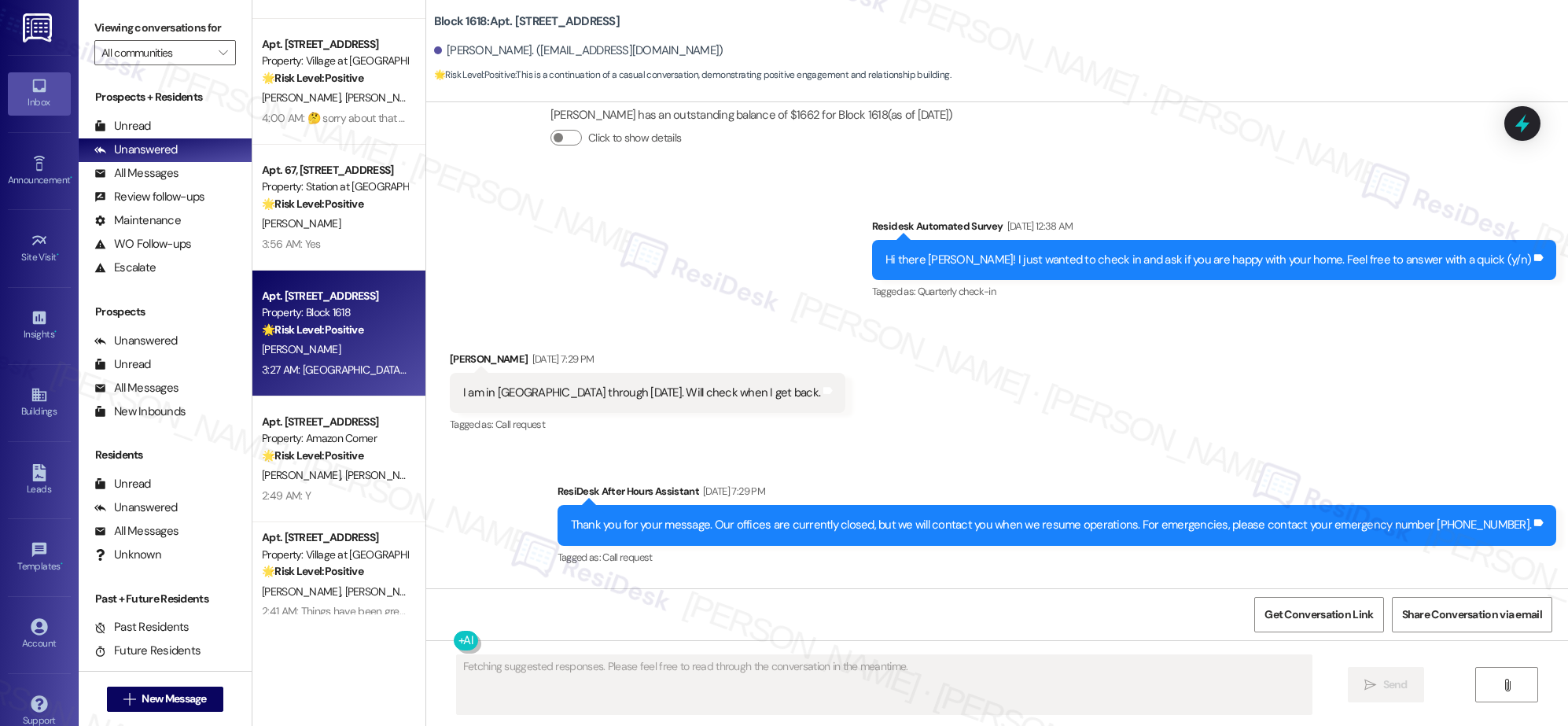
scroll to position [8122, 0]
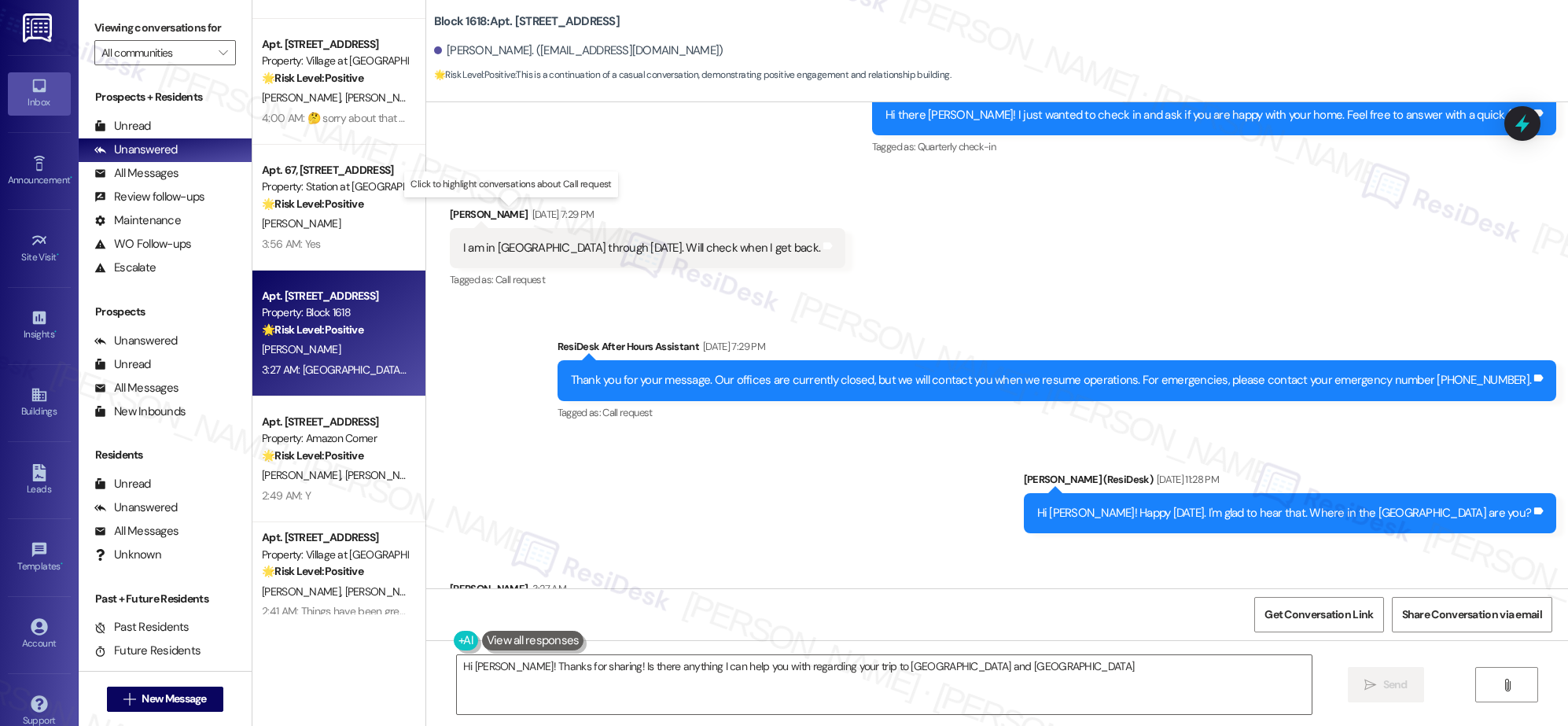
type textarea "Hi Dennis! Thanks for sharing! Is there anything I can help you with regarding …"
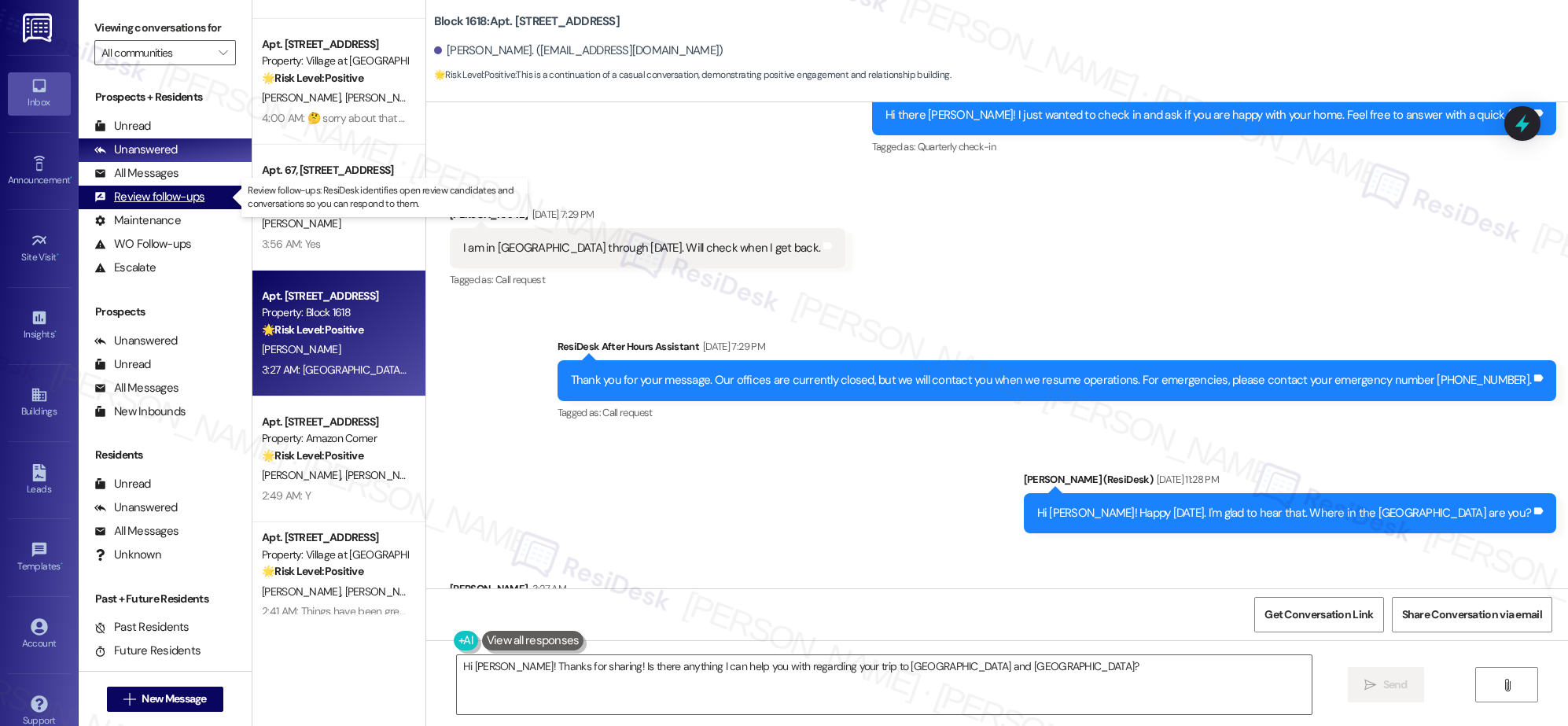
click at [136, 196] on div "Review follow-ups" at bounding box center [149, 197] width 110 height 16
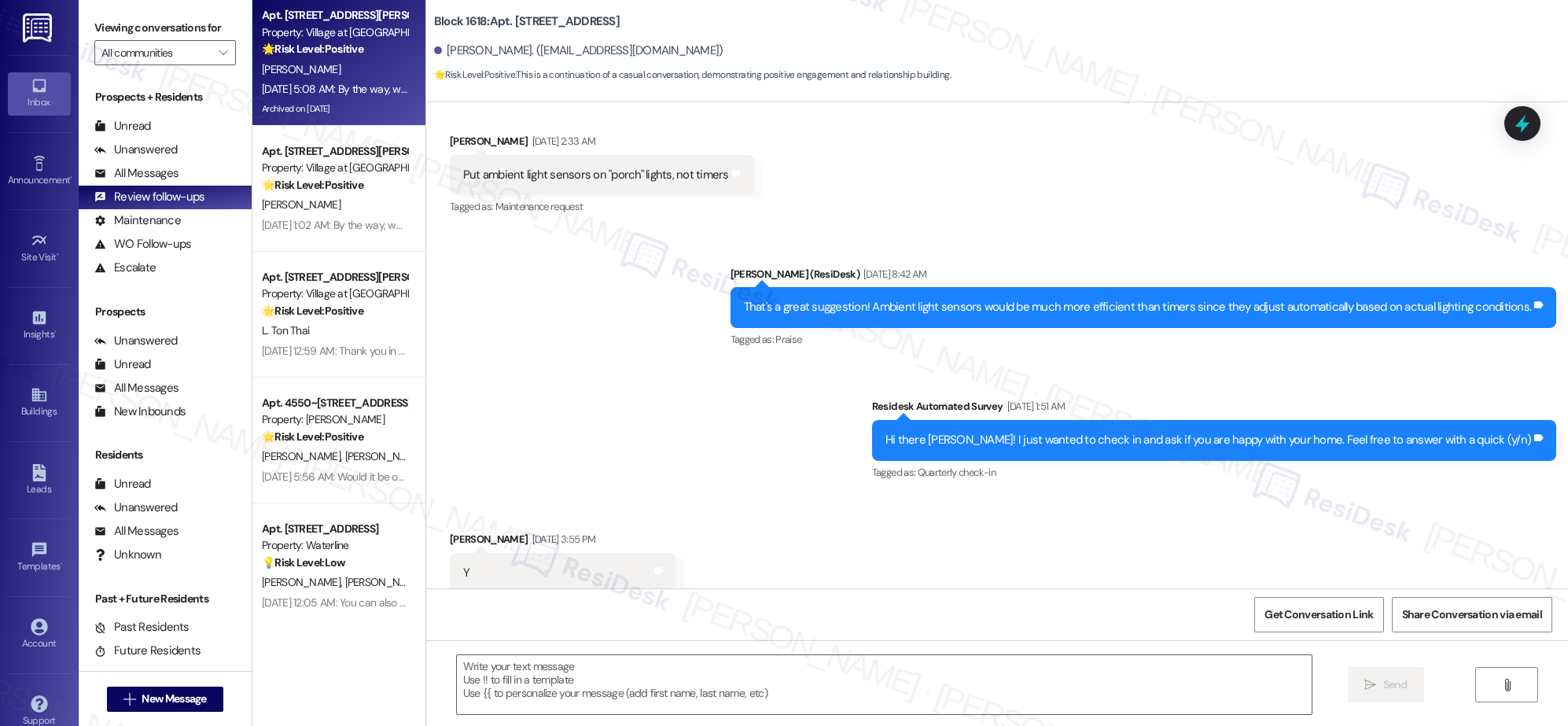
type textarea "Fetching suggested responses. Please feel free to read through the conversation…"
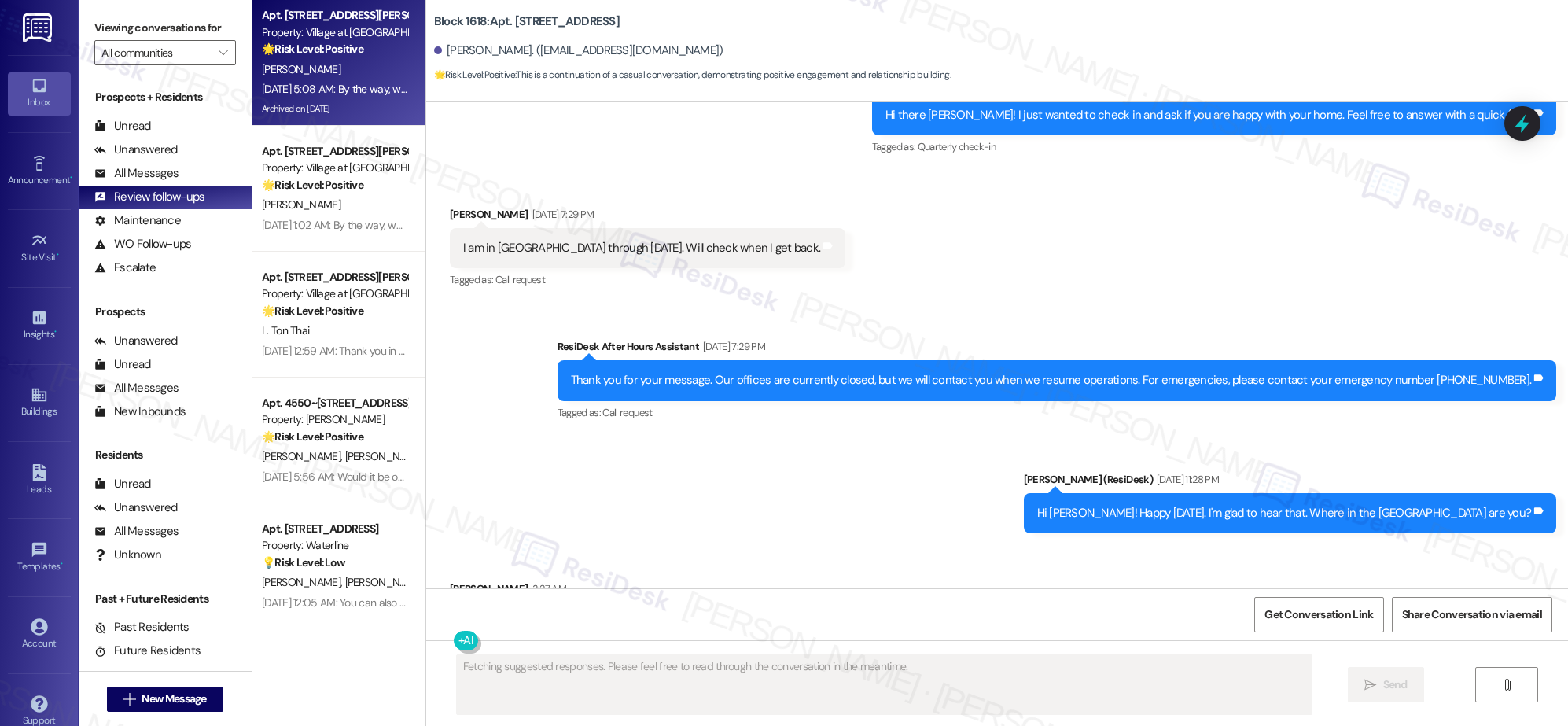
click at [326, 71] on div "[PERSON_NAME]" at bounding box center [334, 70] width 149 height 19
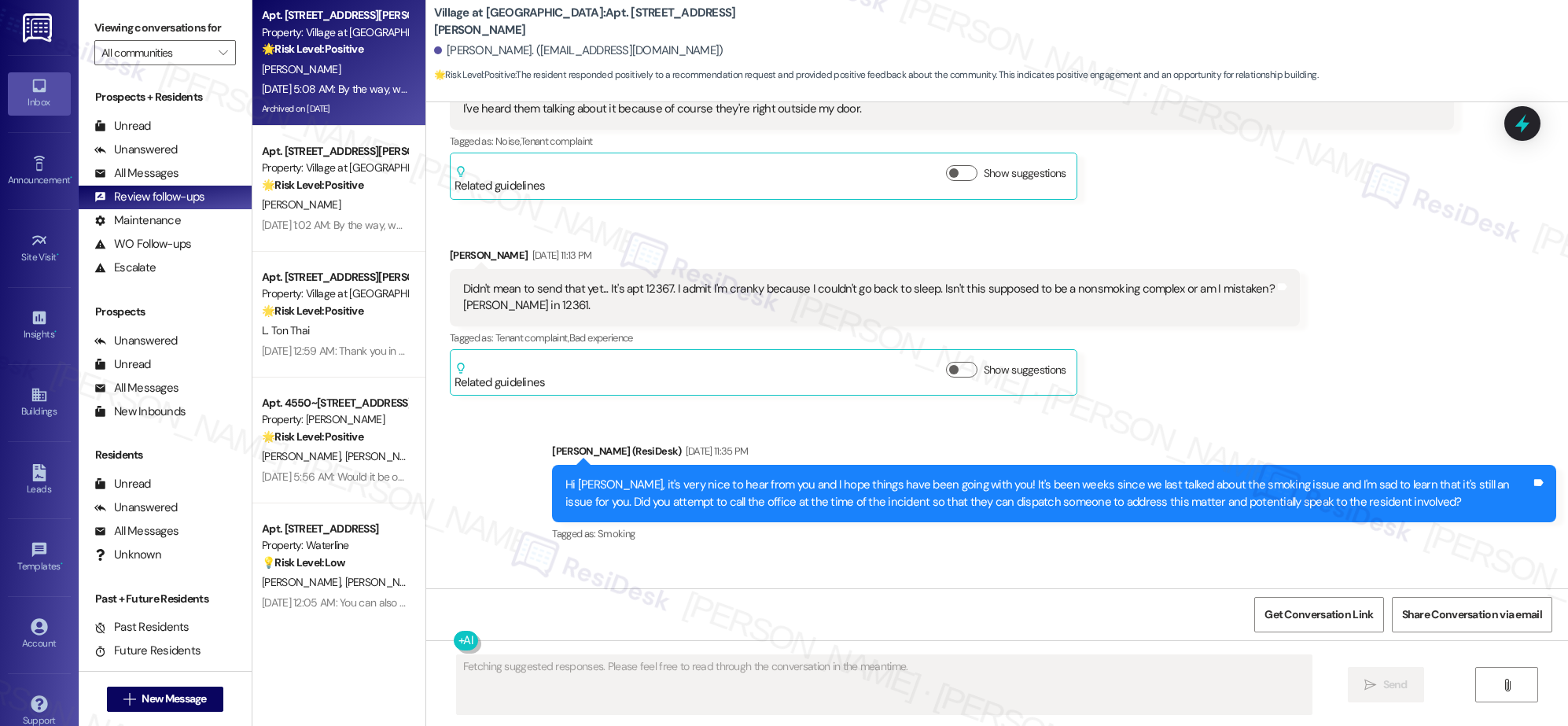
scroll to position [16626, 0]
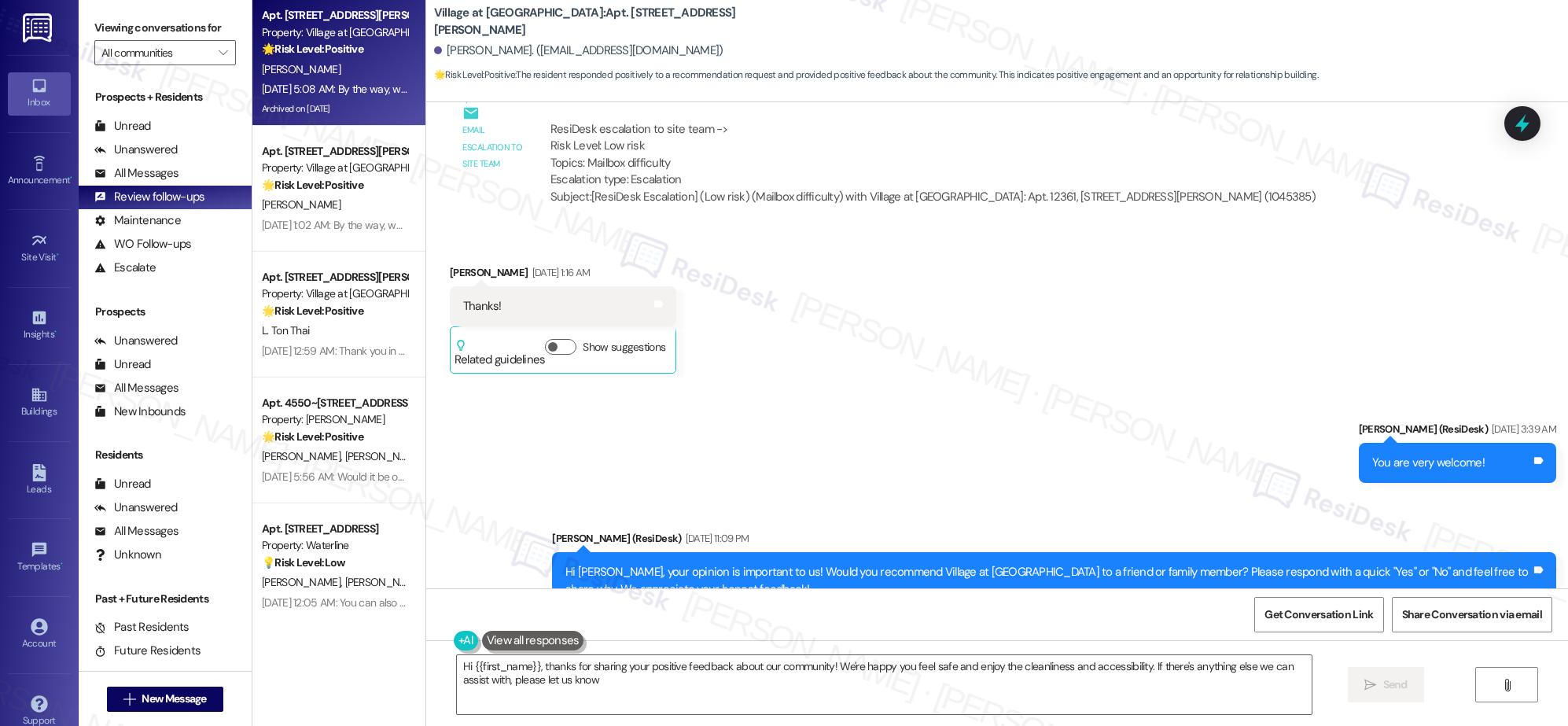
type textarea "Hi {{first_name}}, thanks for sharing your positive feedback about our communit…"
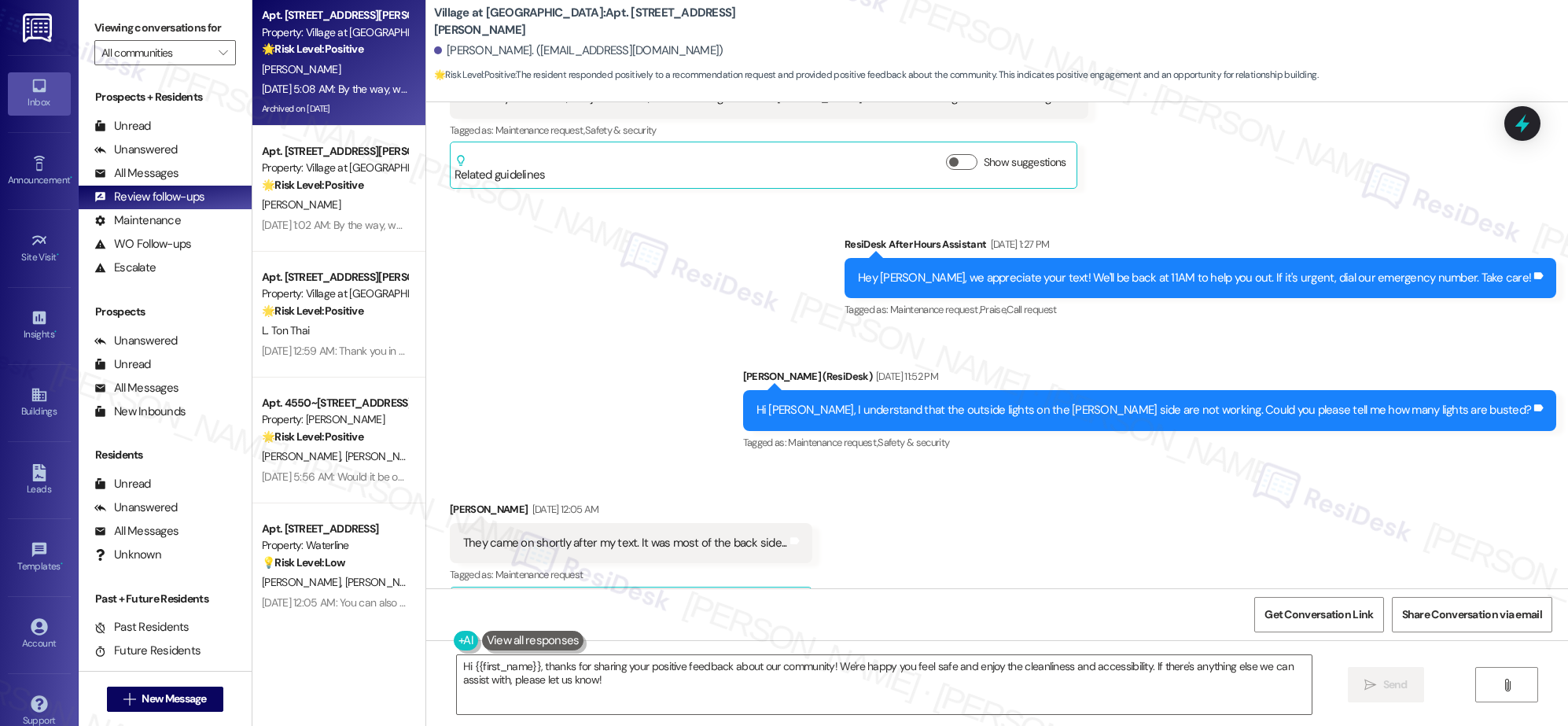
scroll to position [13269, 0]
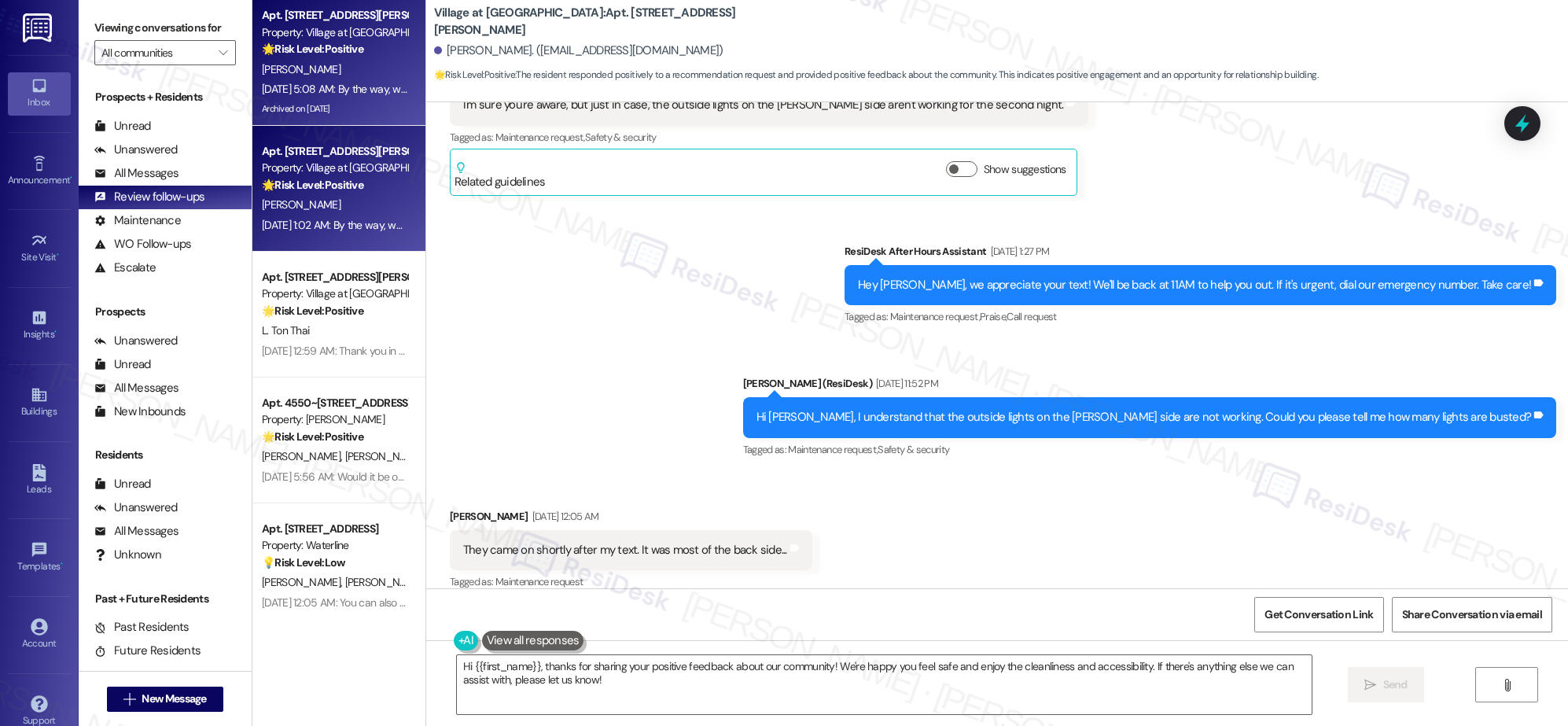
click at [265, 190] on strong "🌟 Risk Level: Positive" at bounding box center [312, 184] width 102 height 14
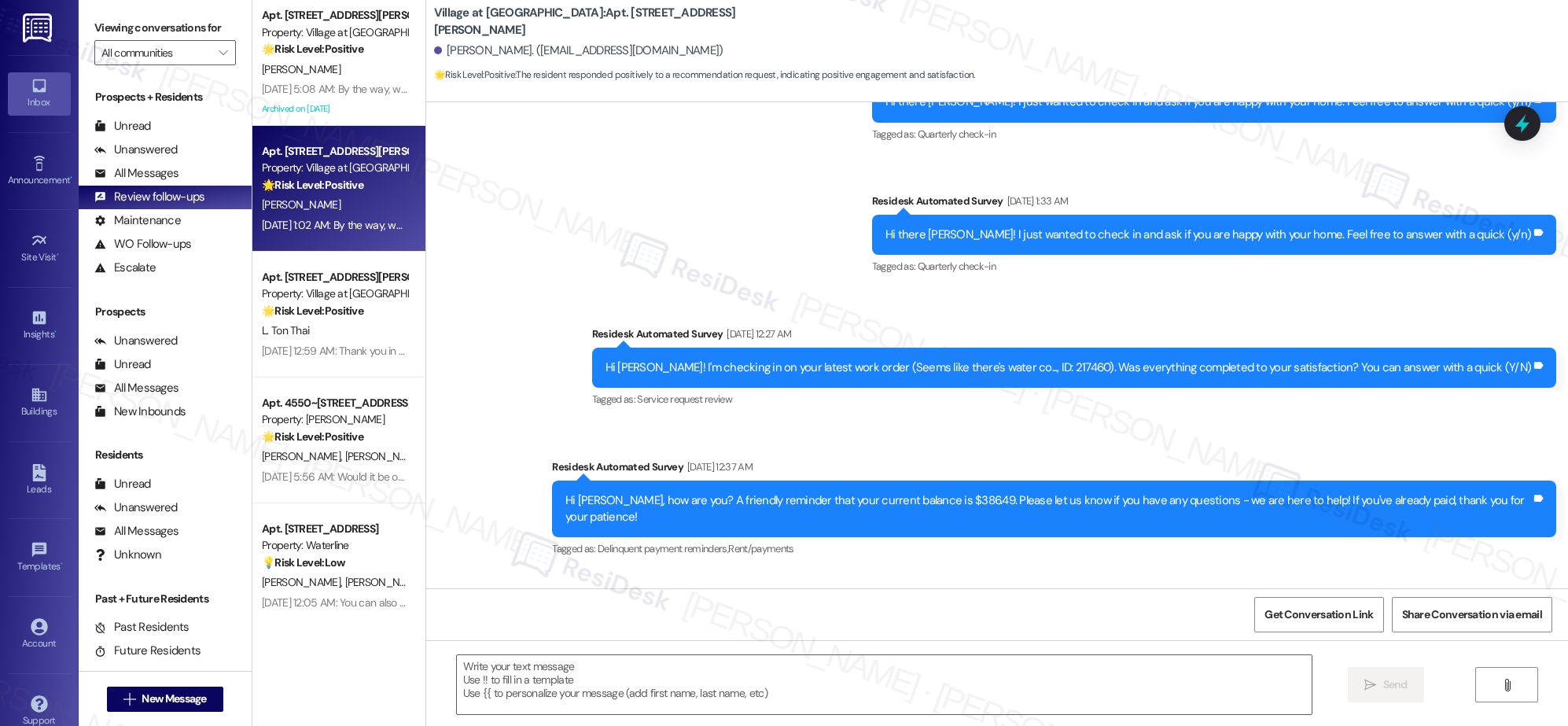
type textarea "Fetching suggested responses. Please feel free to read through the conversation…"
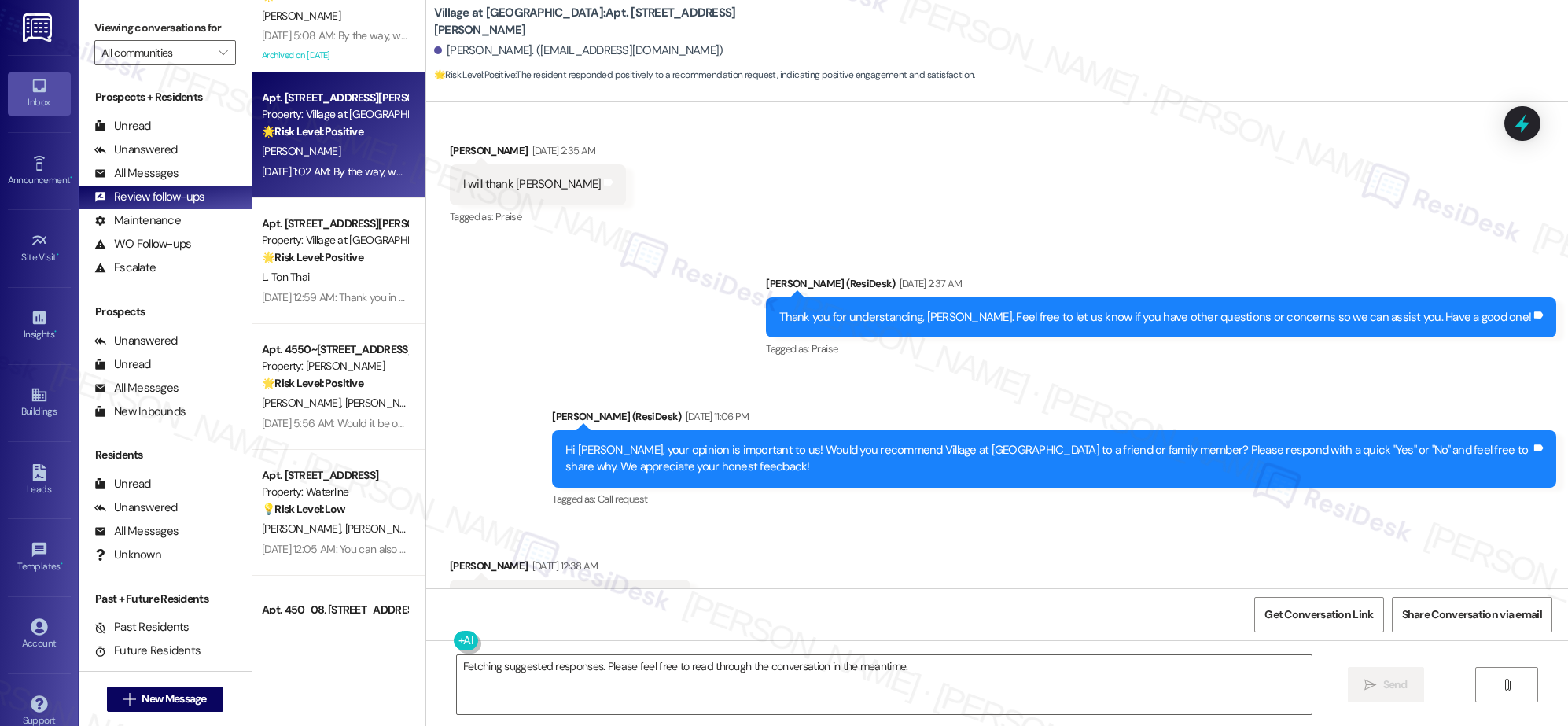
scroll to position [0, 0]
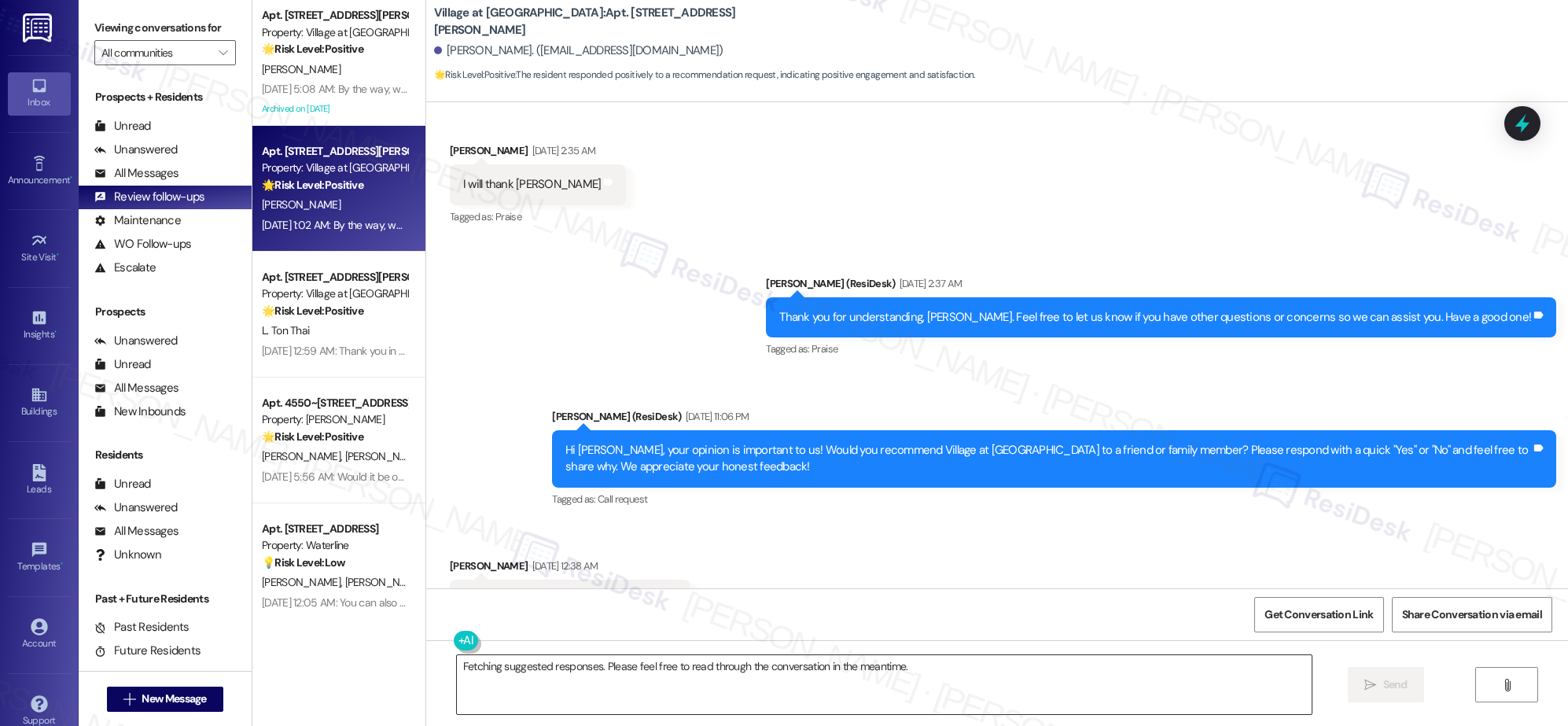
click at [597, 685] on textarea "Fetching suggested responses. Please feel free to read through the conversation…" at bounding box center [884, 684] width 855 height 59
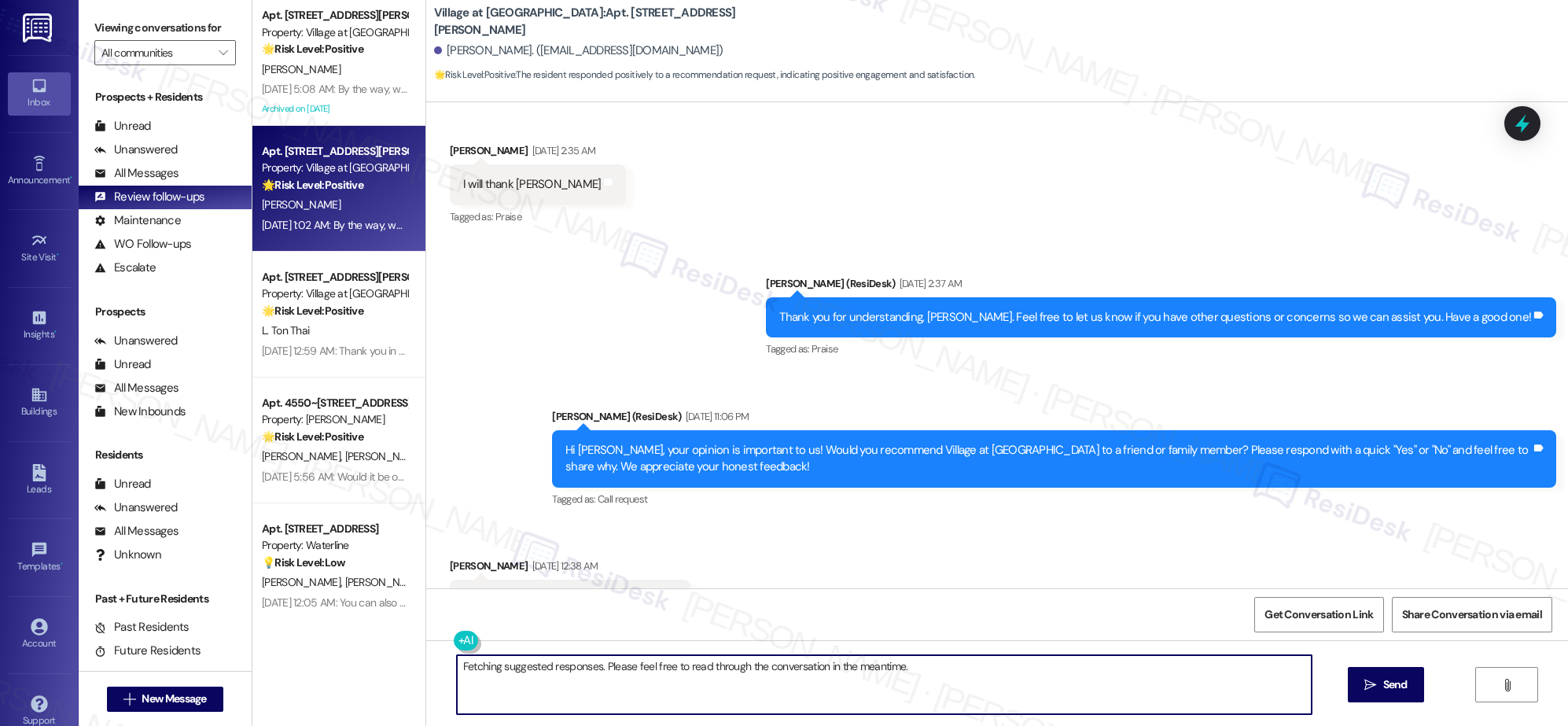
click at [597, 685] on textarea "Fetching suggested responses. Please feel free to read through the conversation…" at bounding box center [884, 684] width 855 height 59
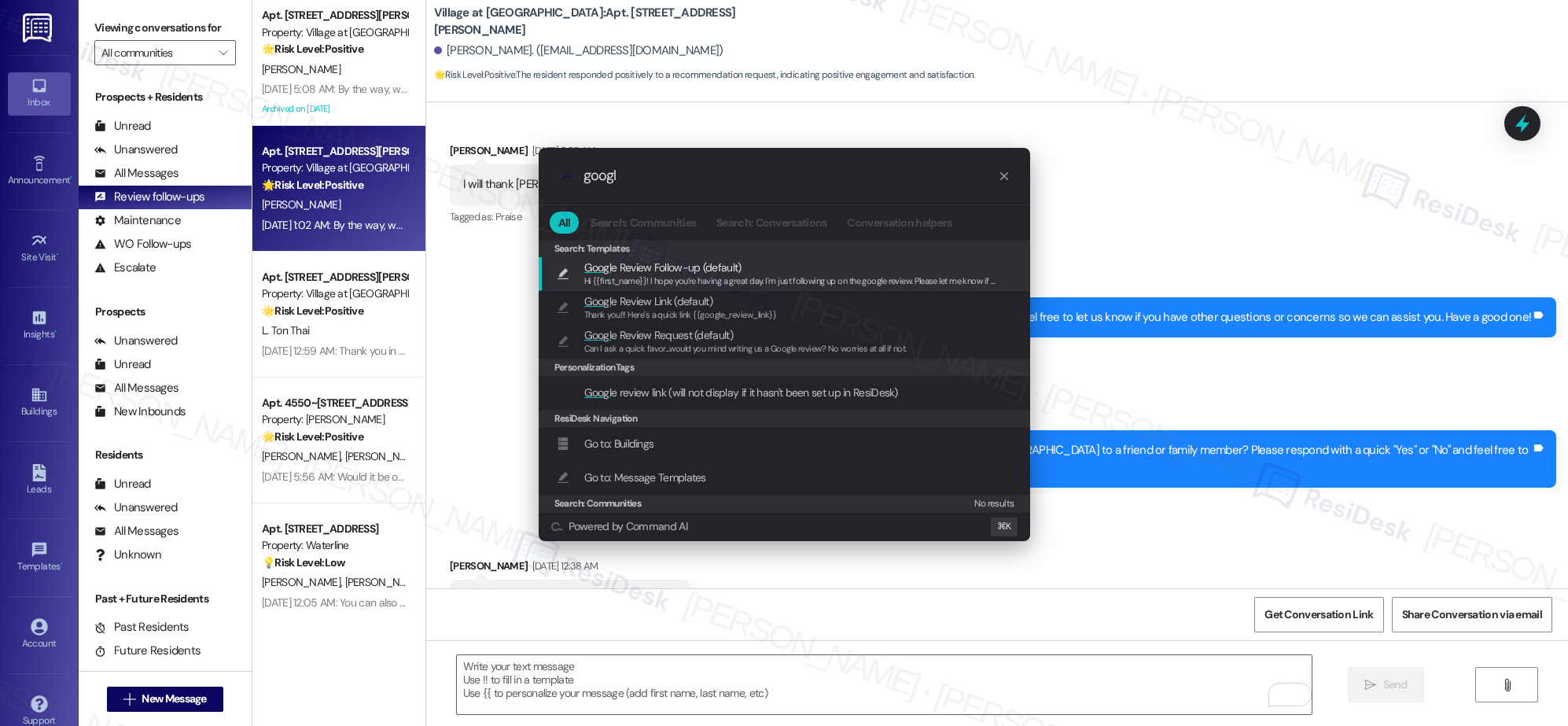
type input "googl"
click at [662, 279] on span "Hi {{first_name}}! I hope you’re having a great day. I'm just following up on t…" at bounding box center [934, 281] width 701 height 11
type textarea "Hi {{first_name}}! I hope you’re having a great day. I'm just following up on t…"
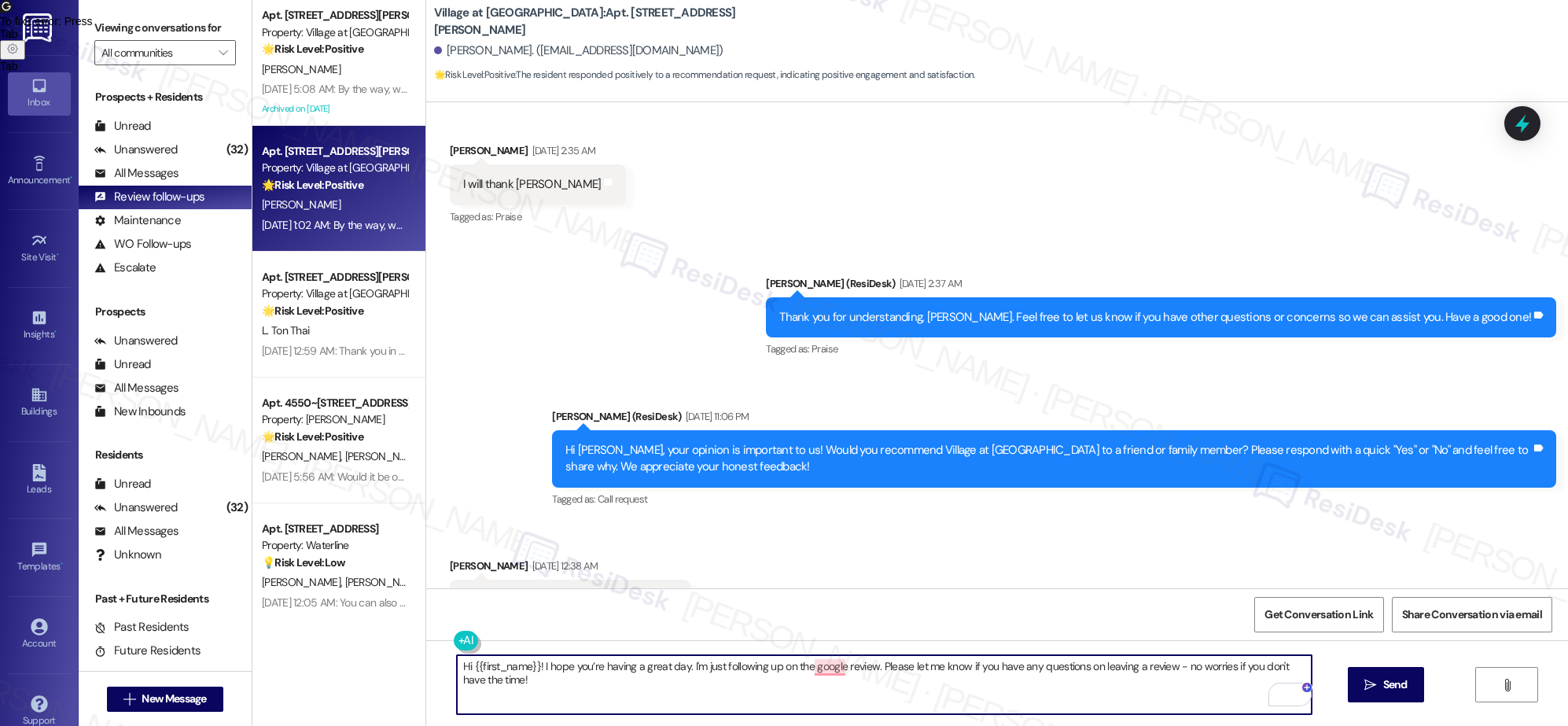
click at [715, 667] on textarea "Hi {{first_name}}! I hope you’re having a great day. I'm just following up on t…" at bounding box center [884, 684] width 855 height 59
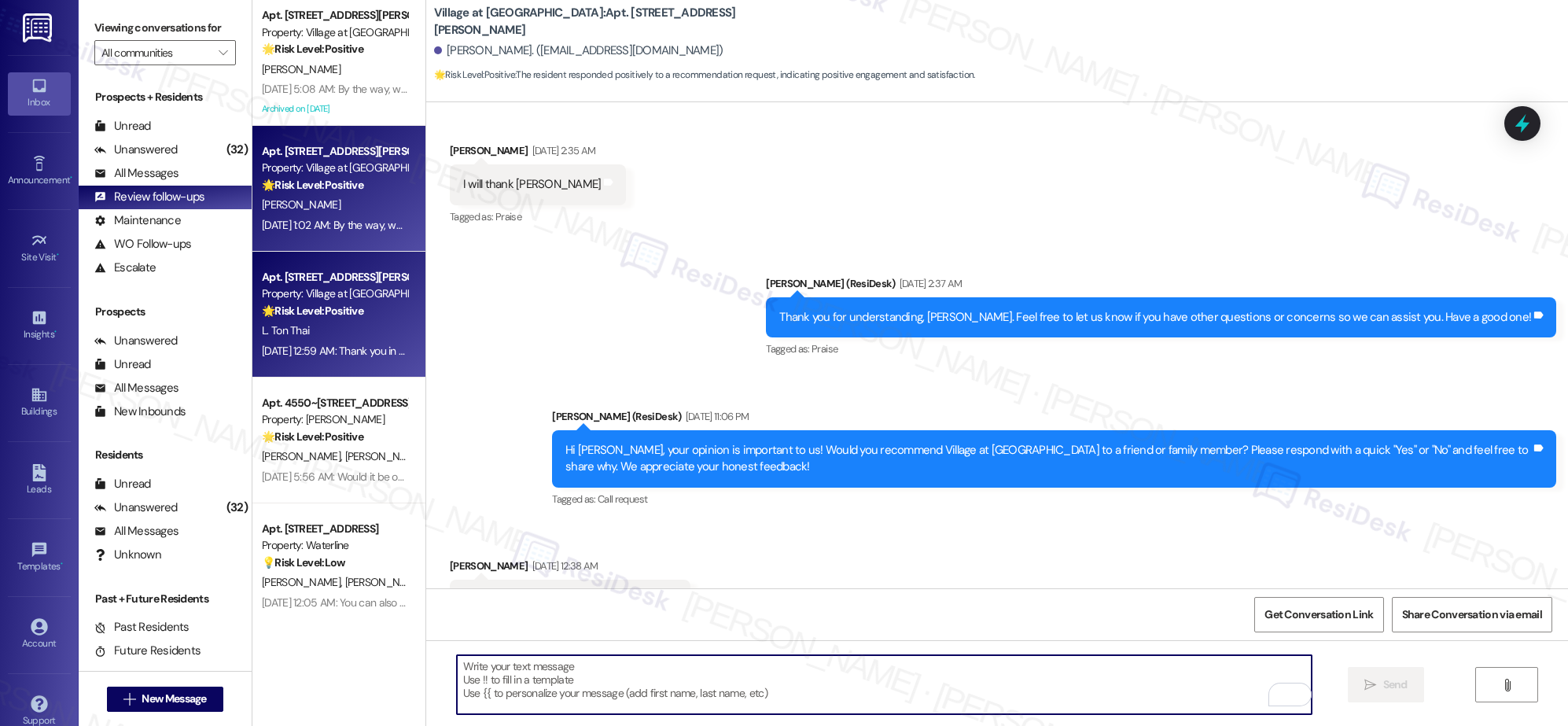
click at [348, 325] on div "L. Ton Thai" at bounding box center [334, 331] width 149 height 19
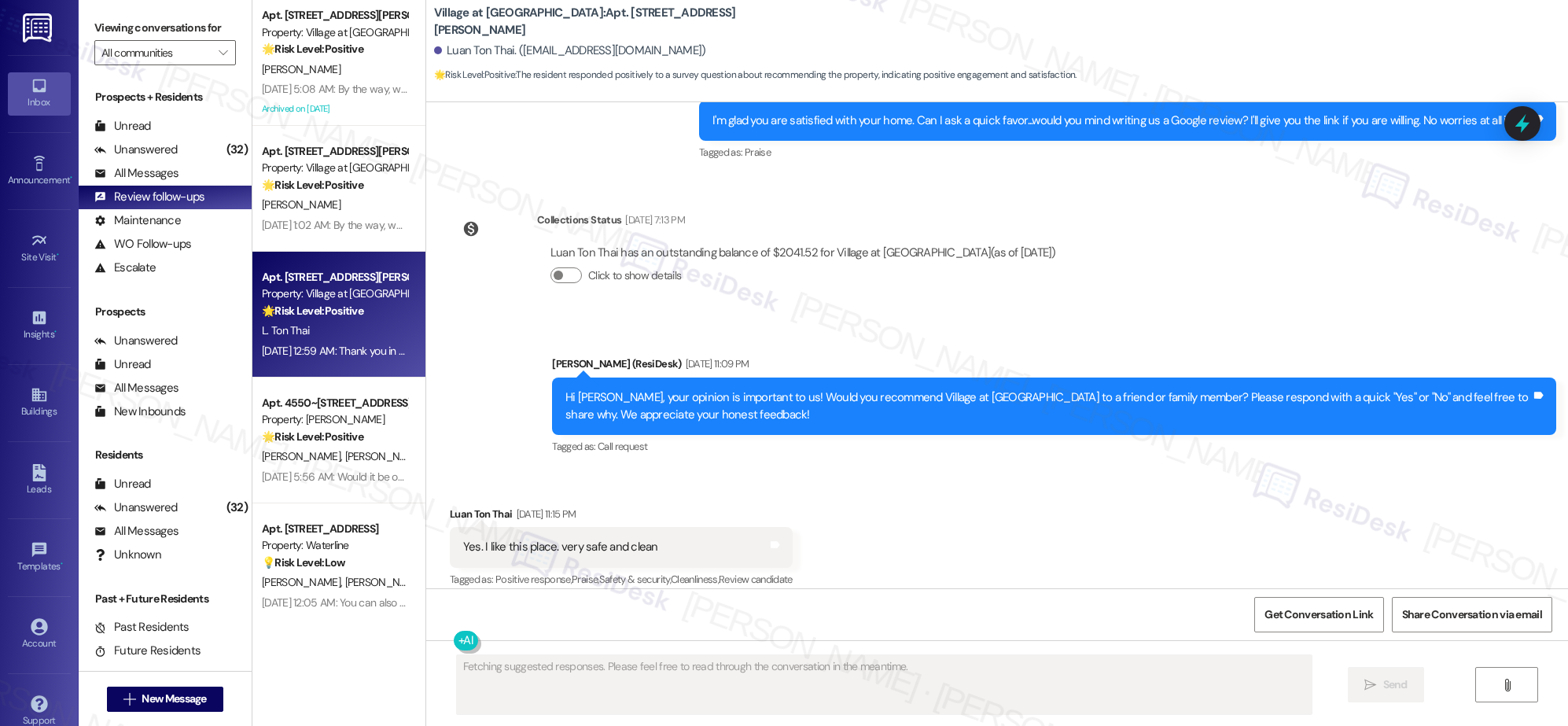
scroll to position [16506, 0]
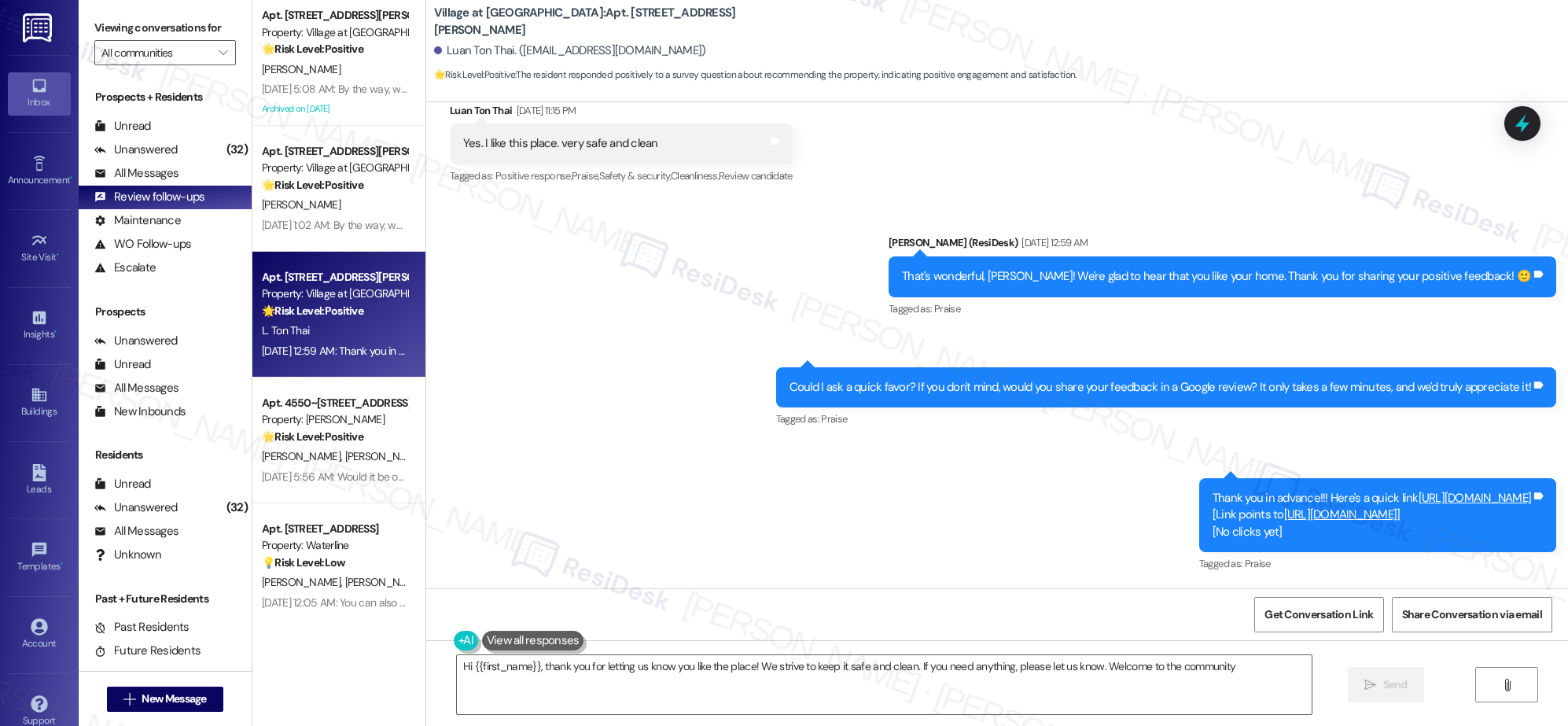
type textarea "Hi {{first_name}}, thank you for letting us know you like the place! We strive …"
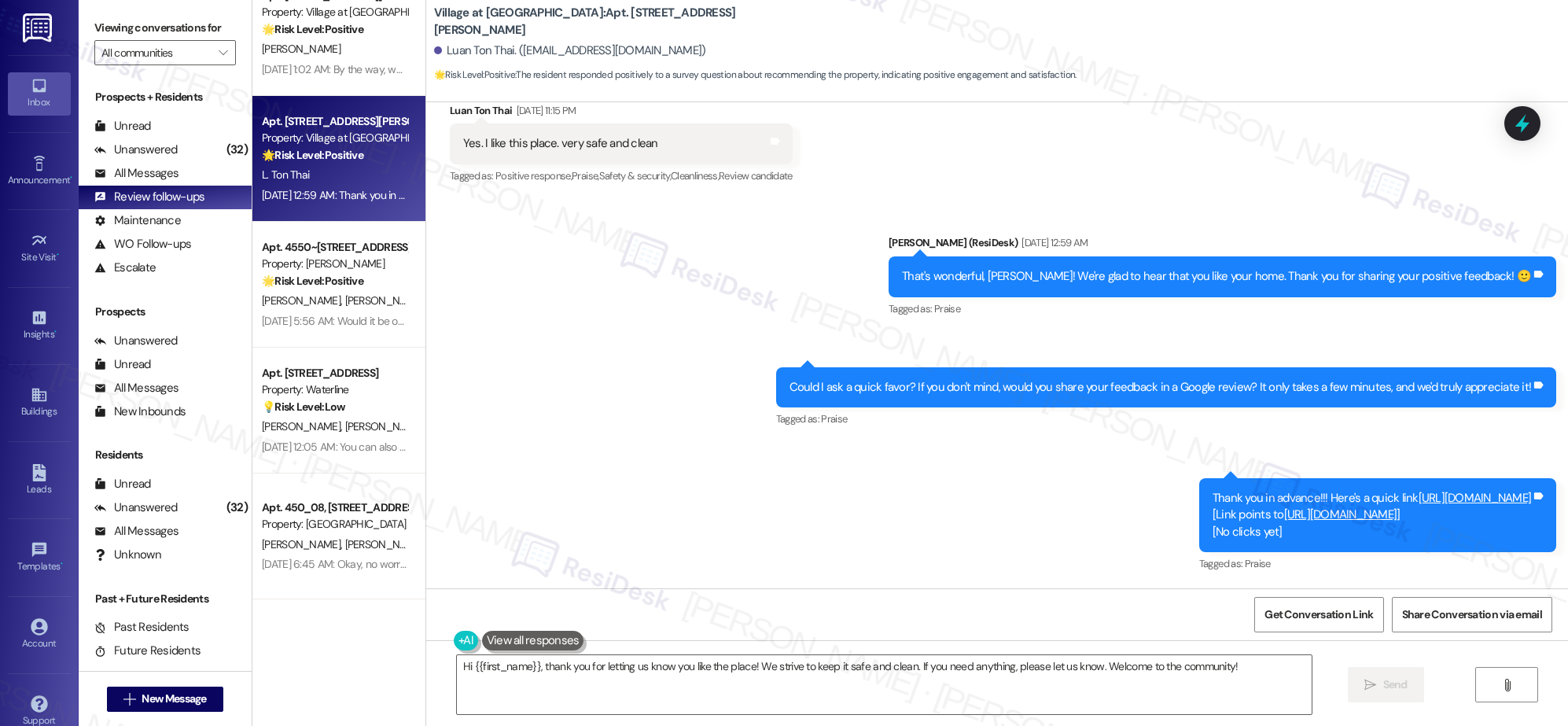
scroll to position [157, 0]
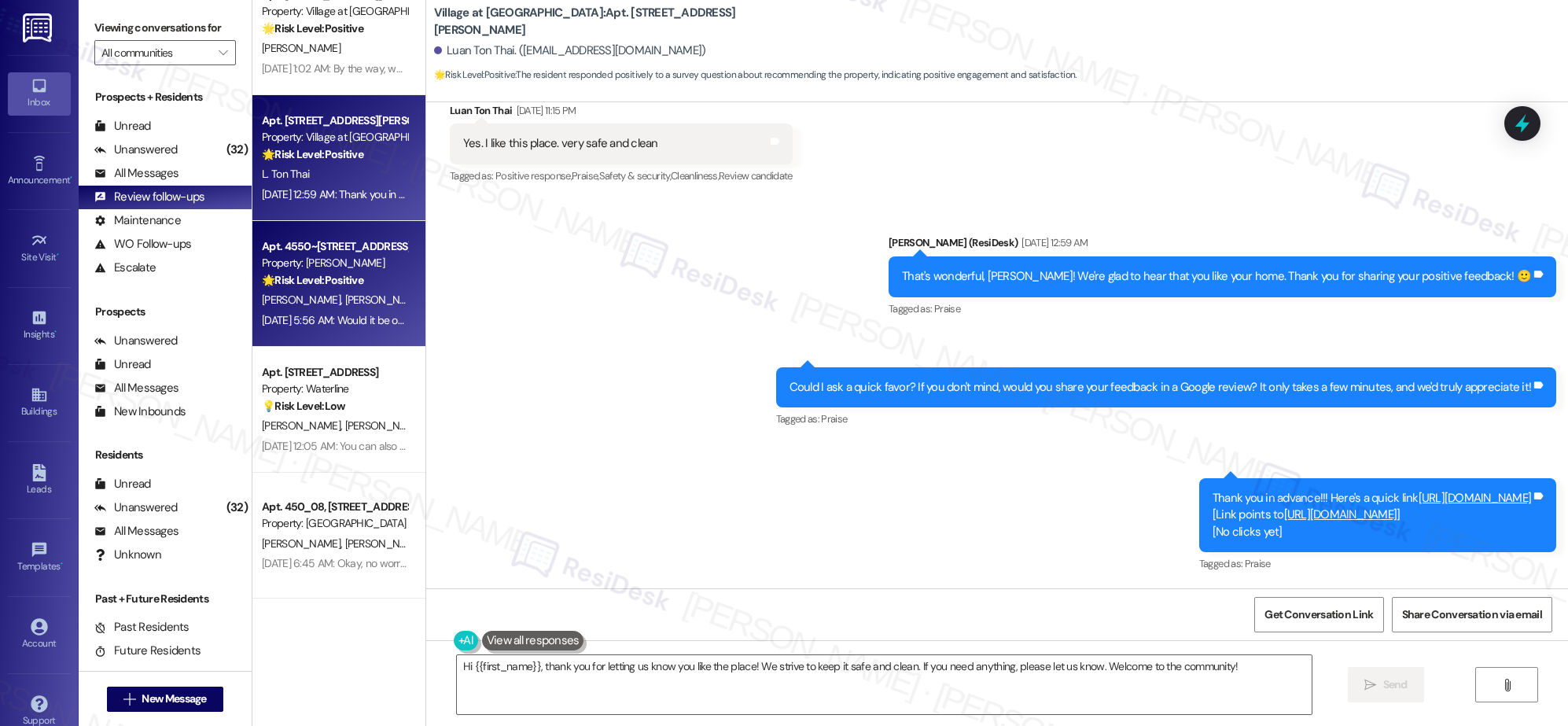
click at [327, 281] on strong "🌟 Risk Level: Positive" at bounding box center [312, 279] width 102 height 14
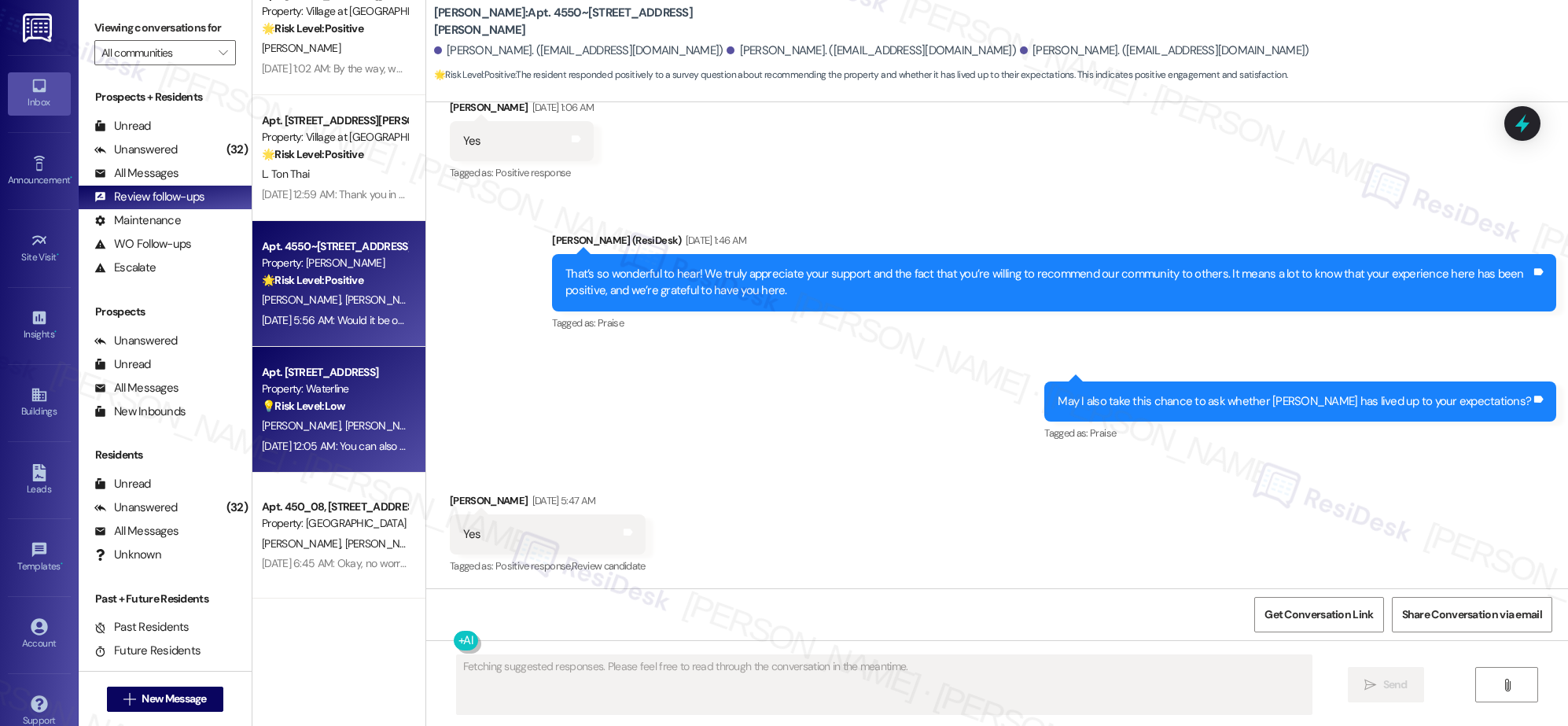
scroll to position [295, 0]
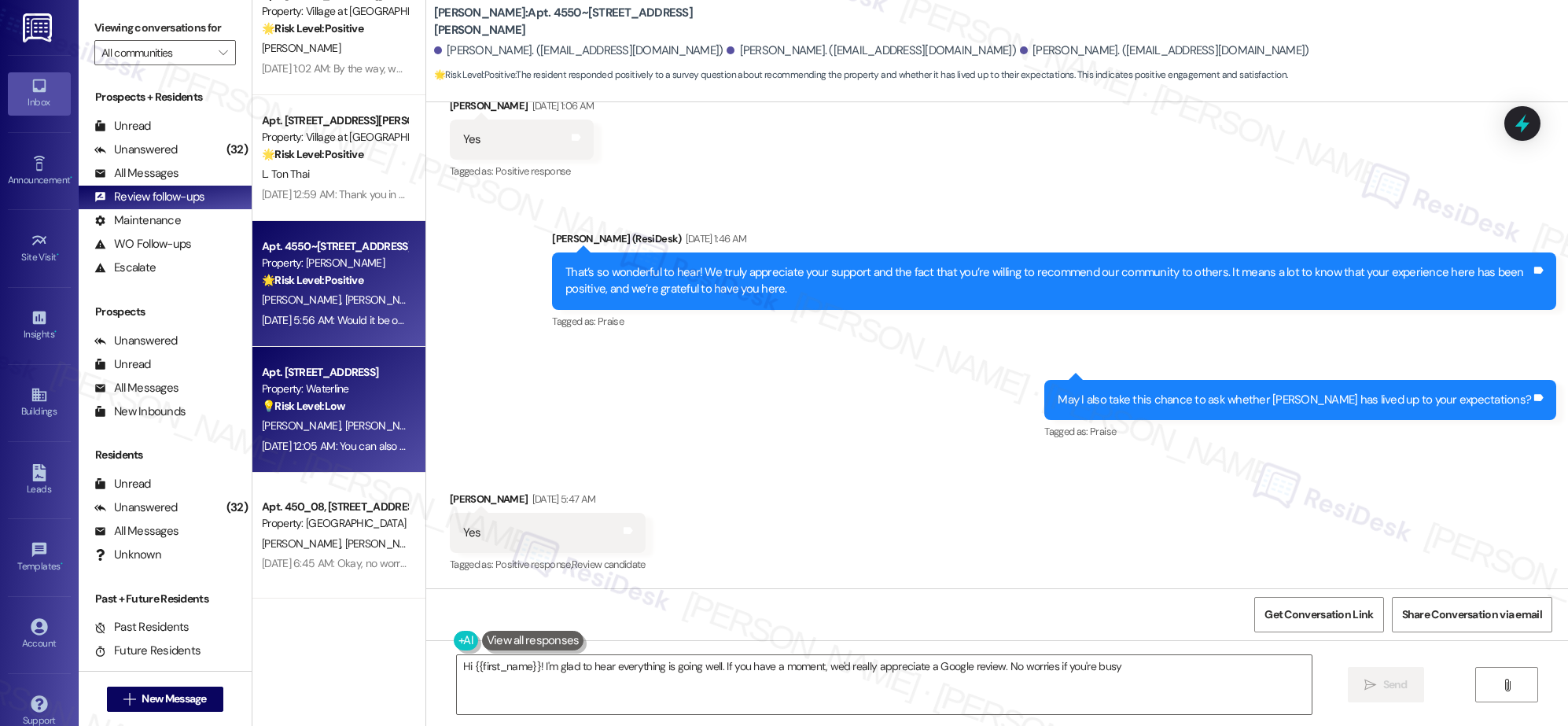
type textarea "Hi {{first_name}}! I'm glad to hear everything is going well. If you have a mom…"
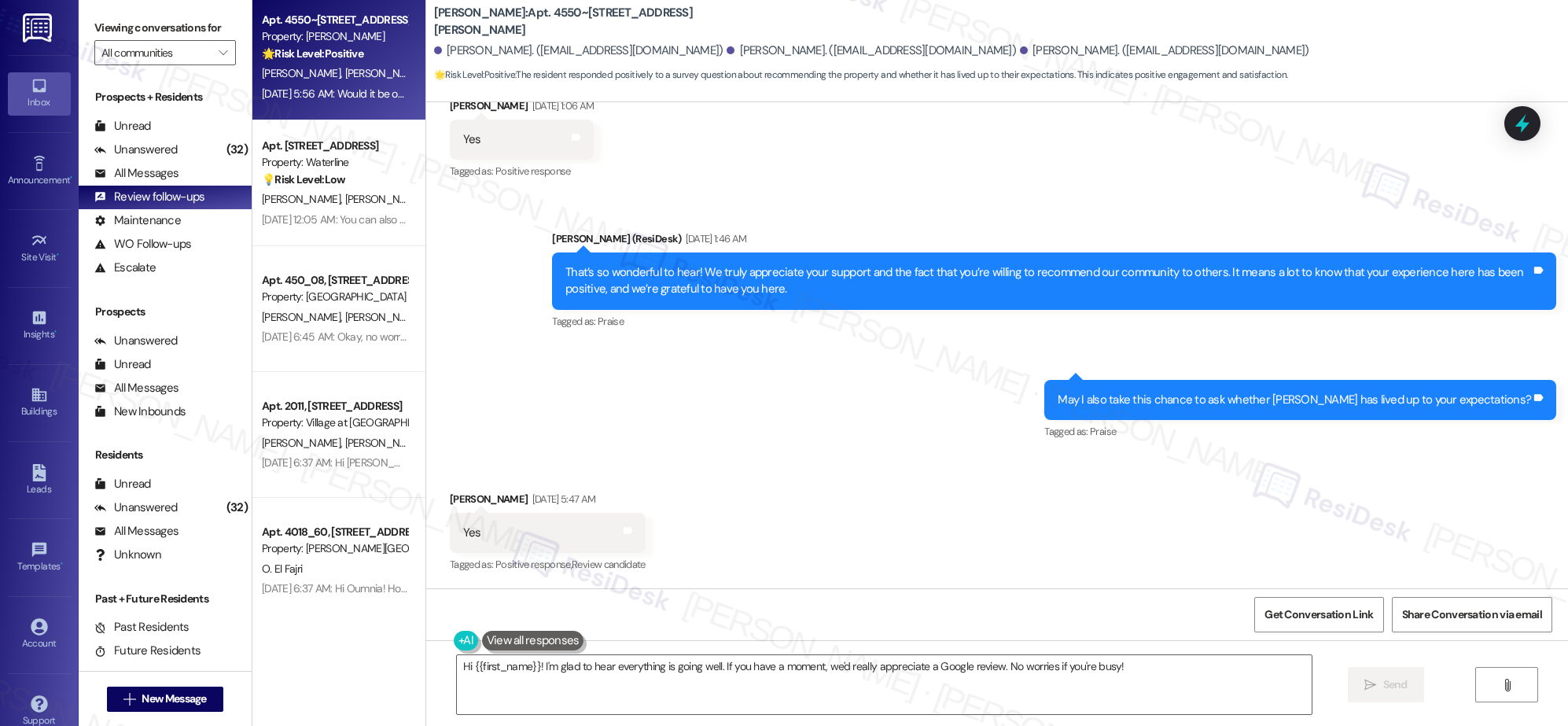
scroll to position [385, 0]
click at [336, 220] on div "[DATE] 12:05 AM: You can also reset your Google password. [DATE] 12:05 AM: You …" at bounding box center [396, 216] width 269 height 14
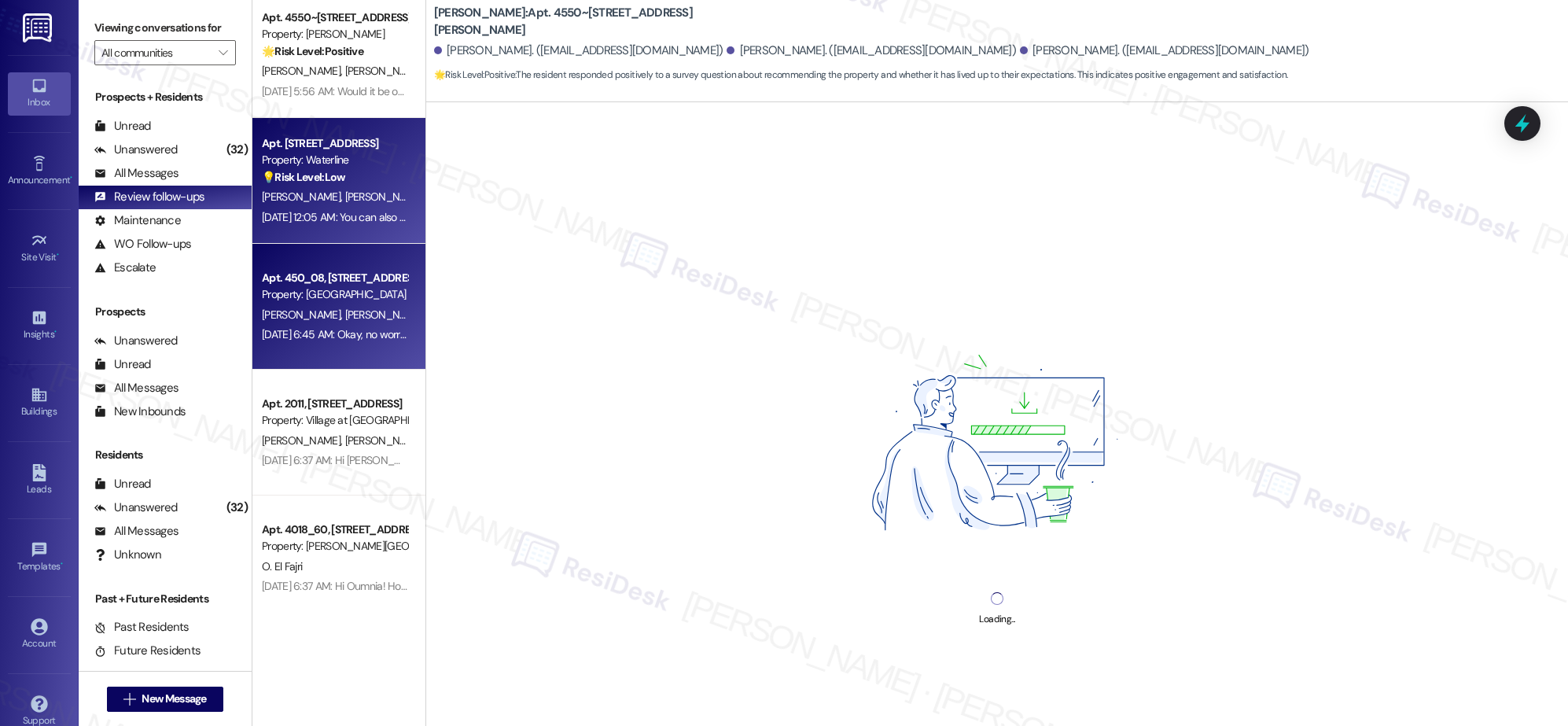
click at [335, 318] on div "S. Halajian Z. Sukel" at bounding box center [334, 315] width 149 height 19
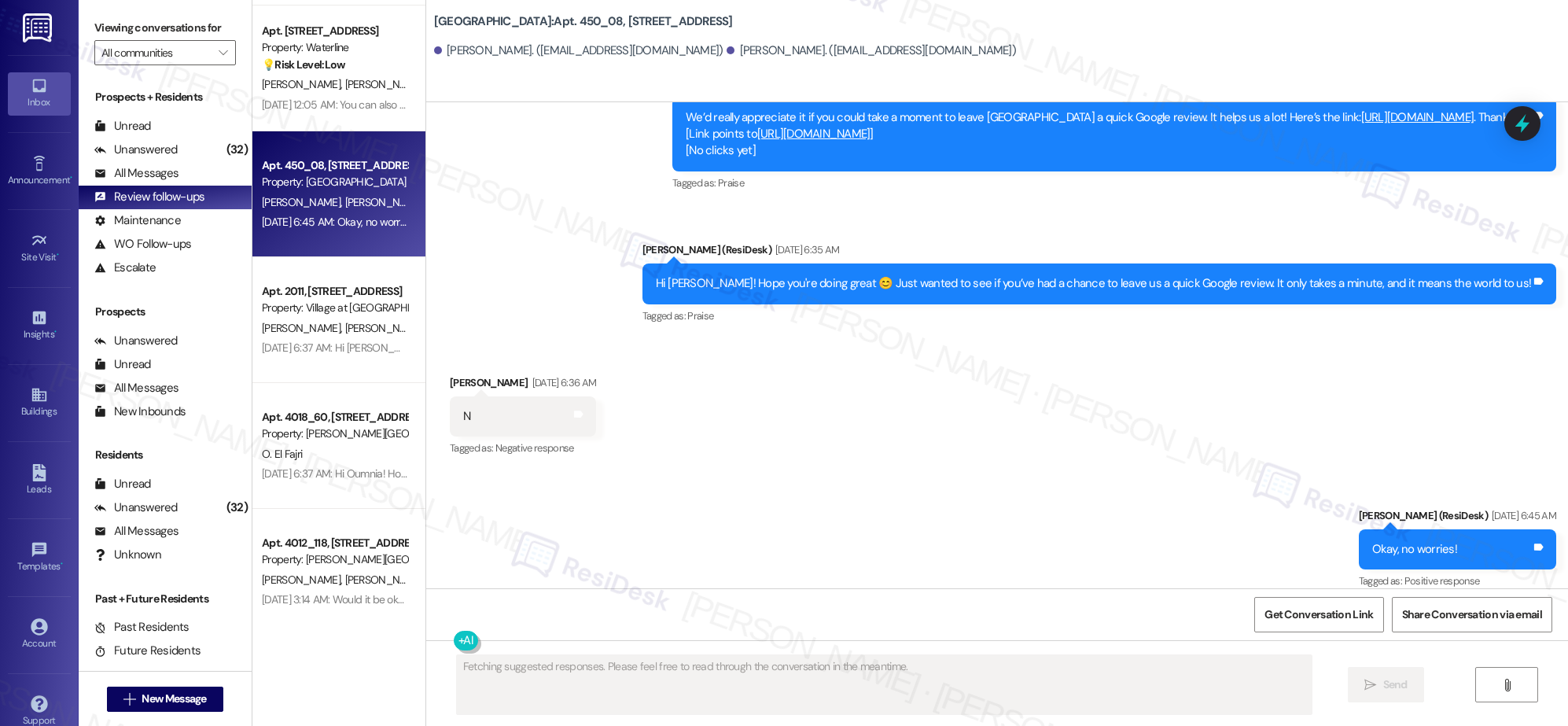
scroll to position [509, 0]
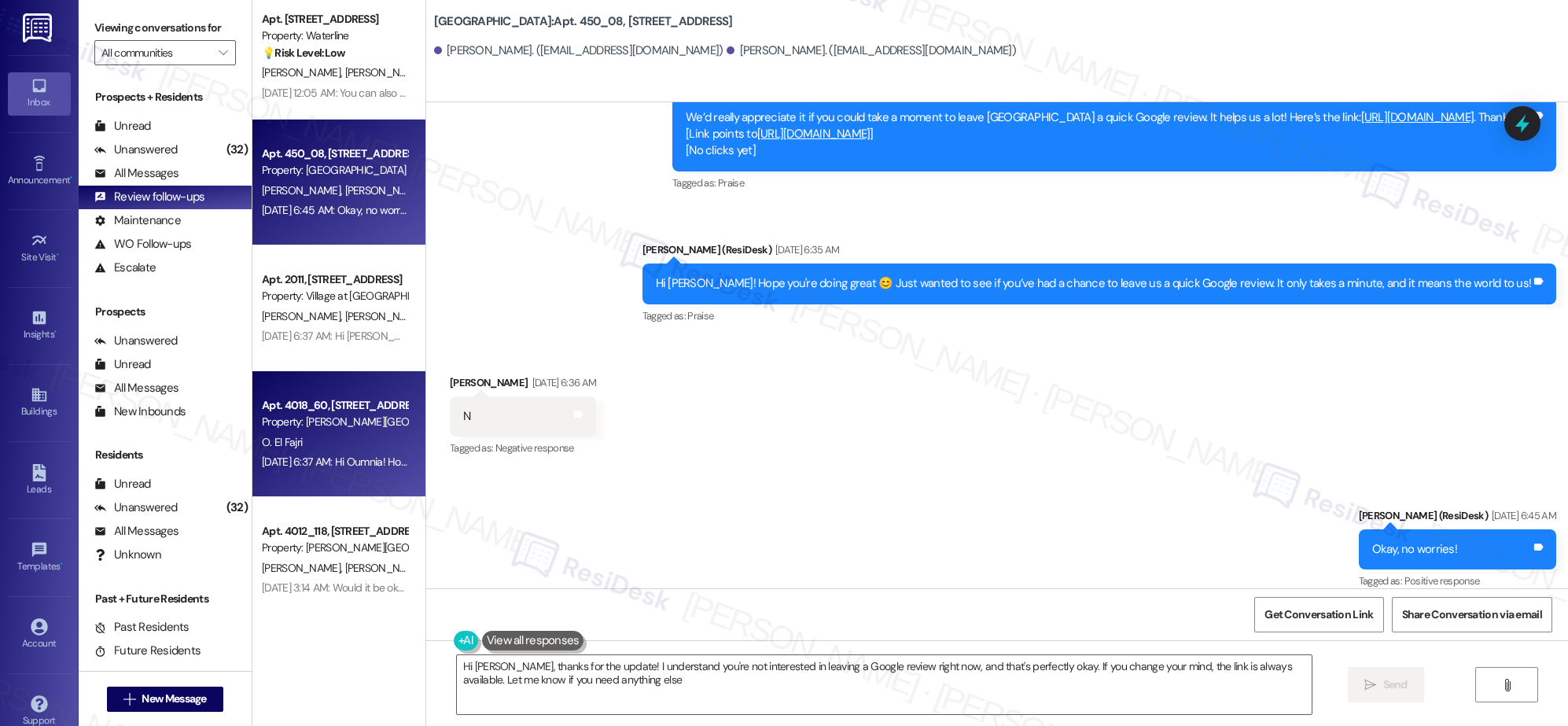
type textarea "Hi [PERSON_NAME], thanks for the update! I understand you're not interested in …"
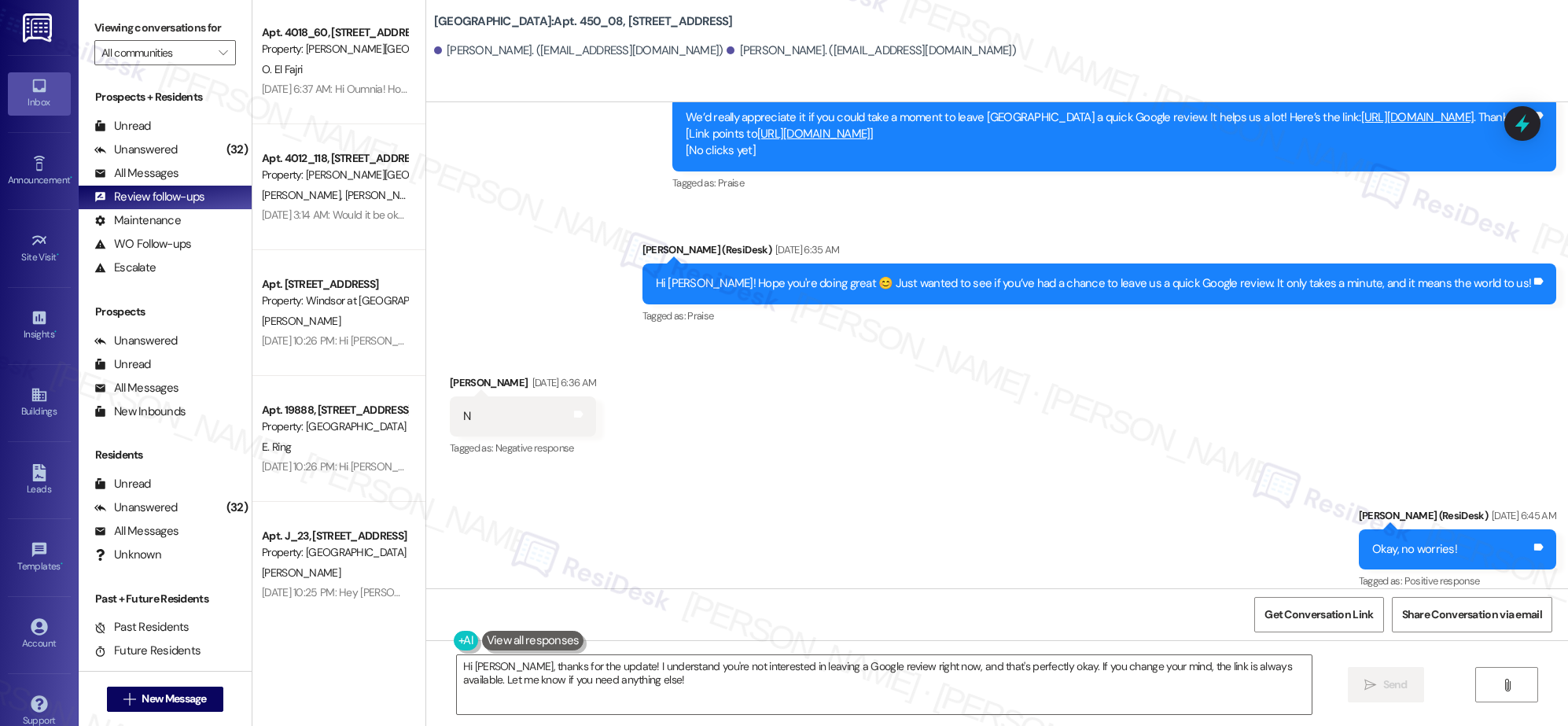
scroll to position [896, 0]
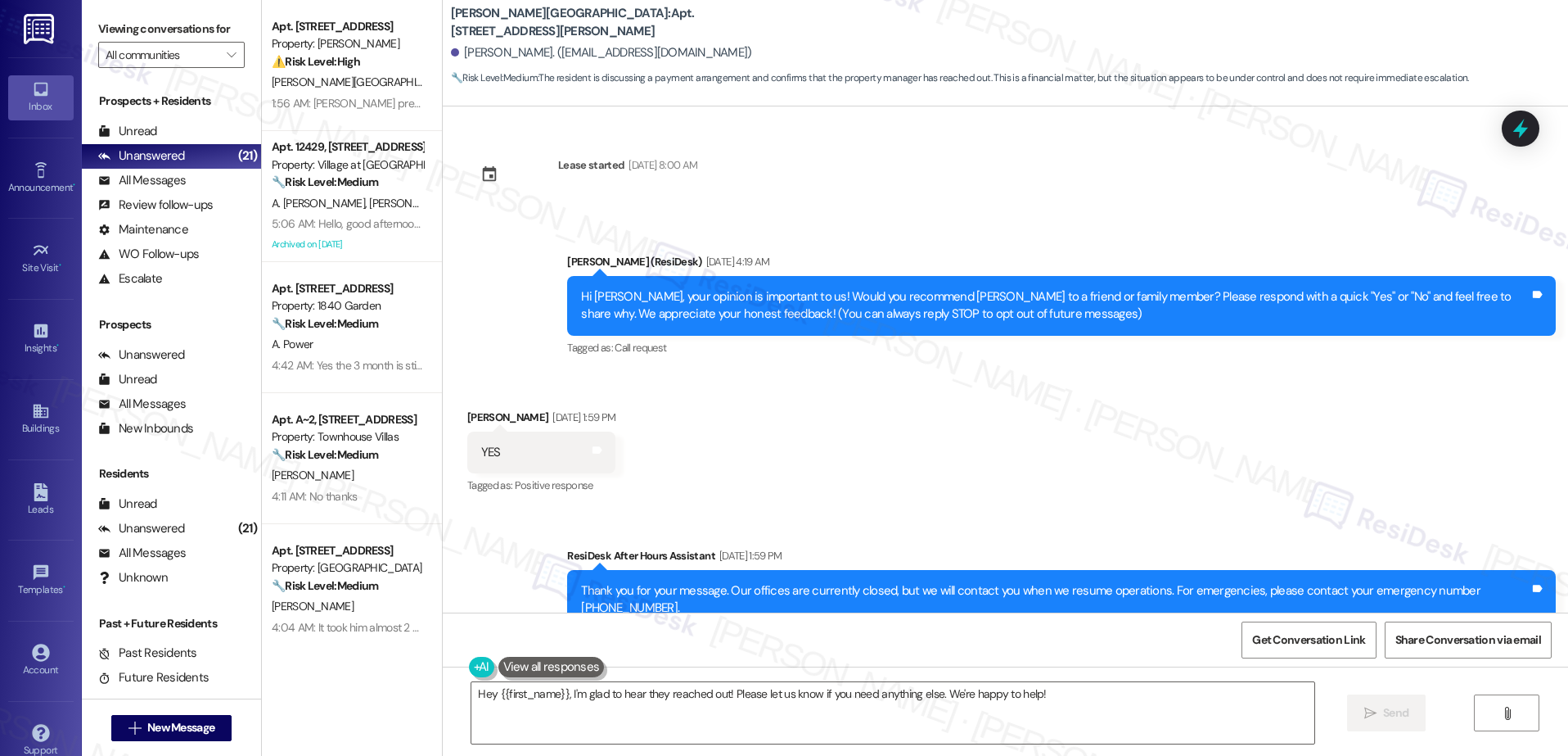
scroll to position [9686, 0]
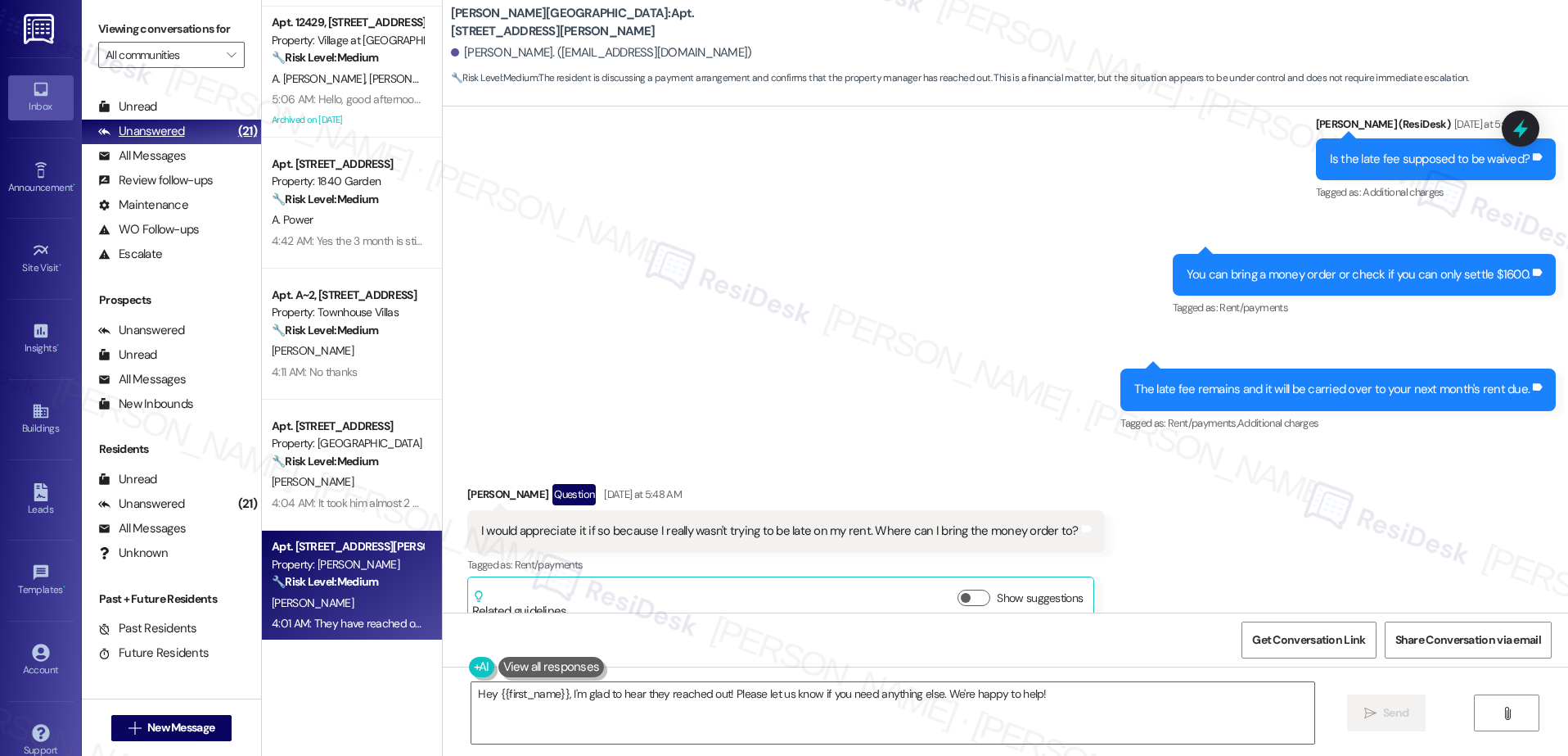
drag, startPoint x: 307, startPoint y: 213, endPoint x: 137, endPoint y: 121, distance: 193.3
click at [314, 208] on div "Apt. [STREET_ADDRESS] Property: 1840 Garden 🔧 Risk Level: Medium The resident i…" at bounding box center [352, 203] width 180 height 131
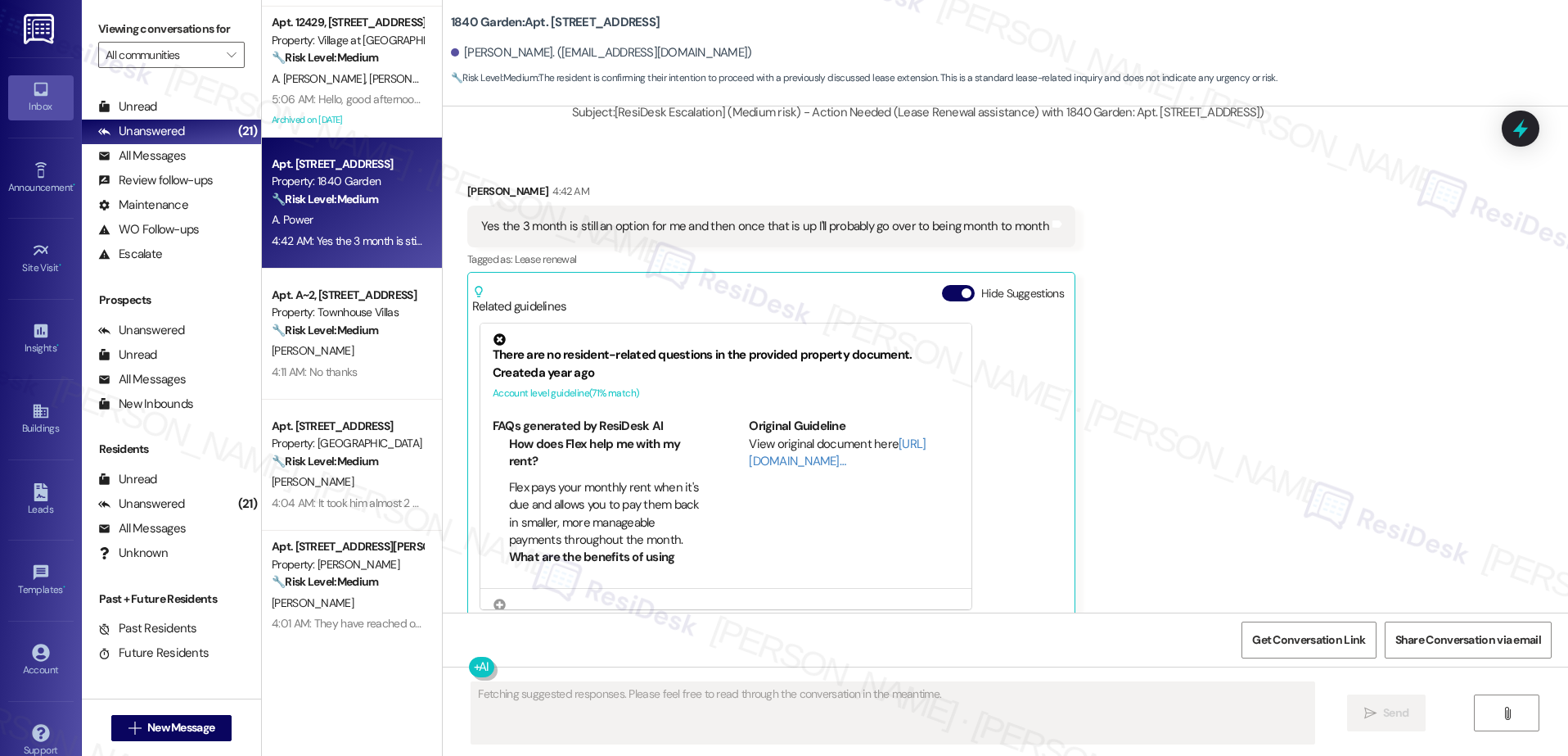
scroll to position [5051, 0]
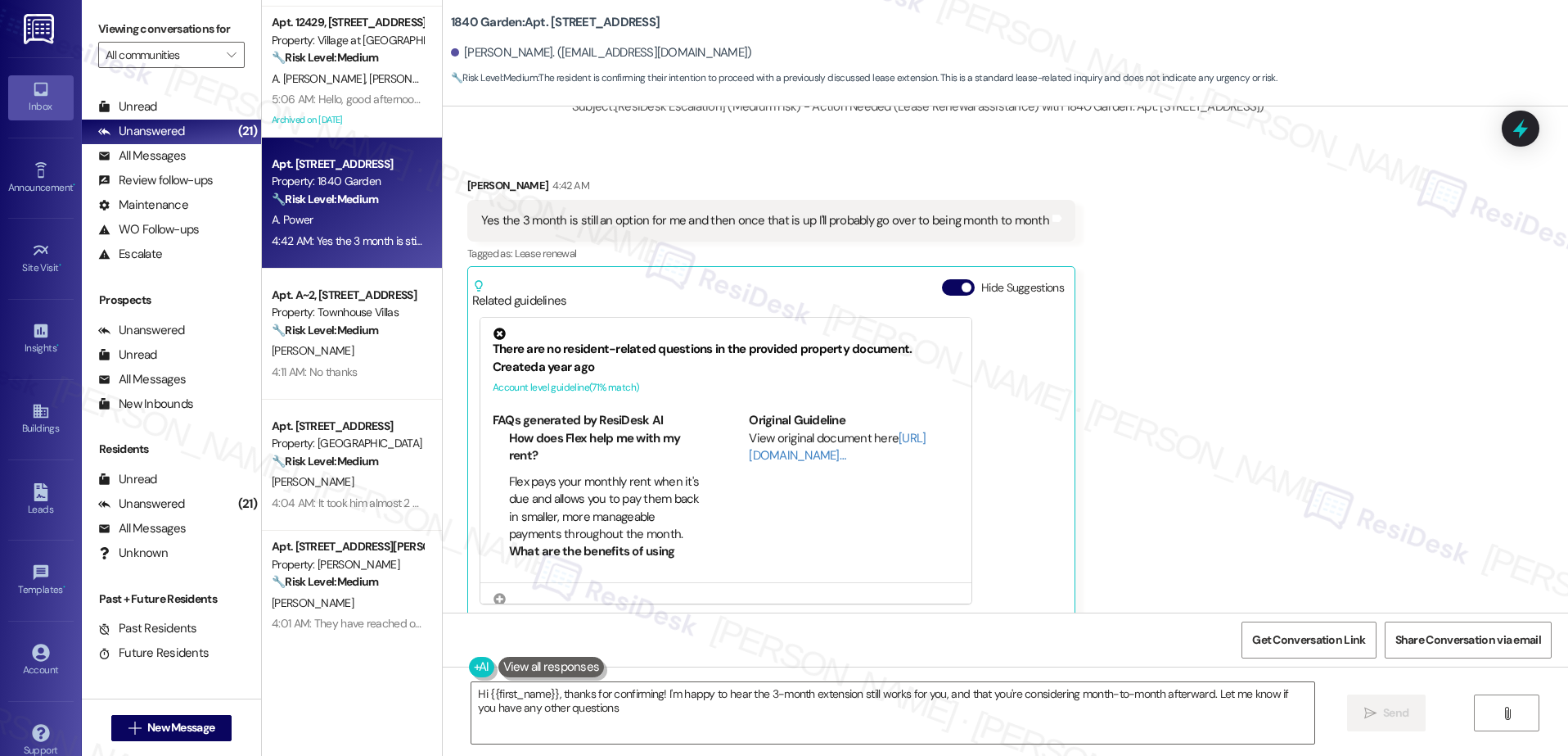
type textarea "Hi {{first_name}}, thanks for confirming! I'm happy to hear the 3-month extensi…"
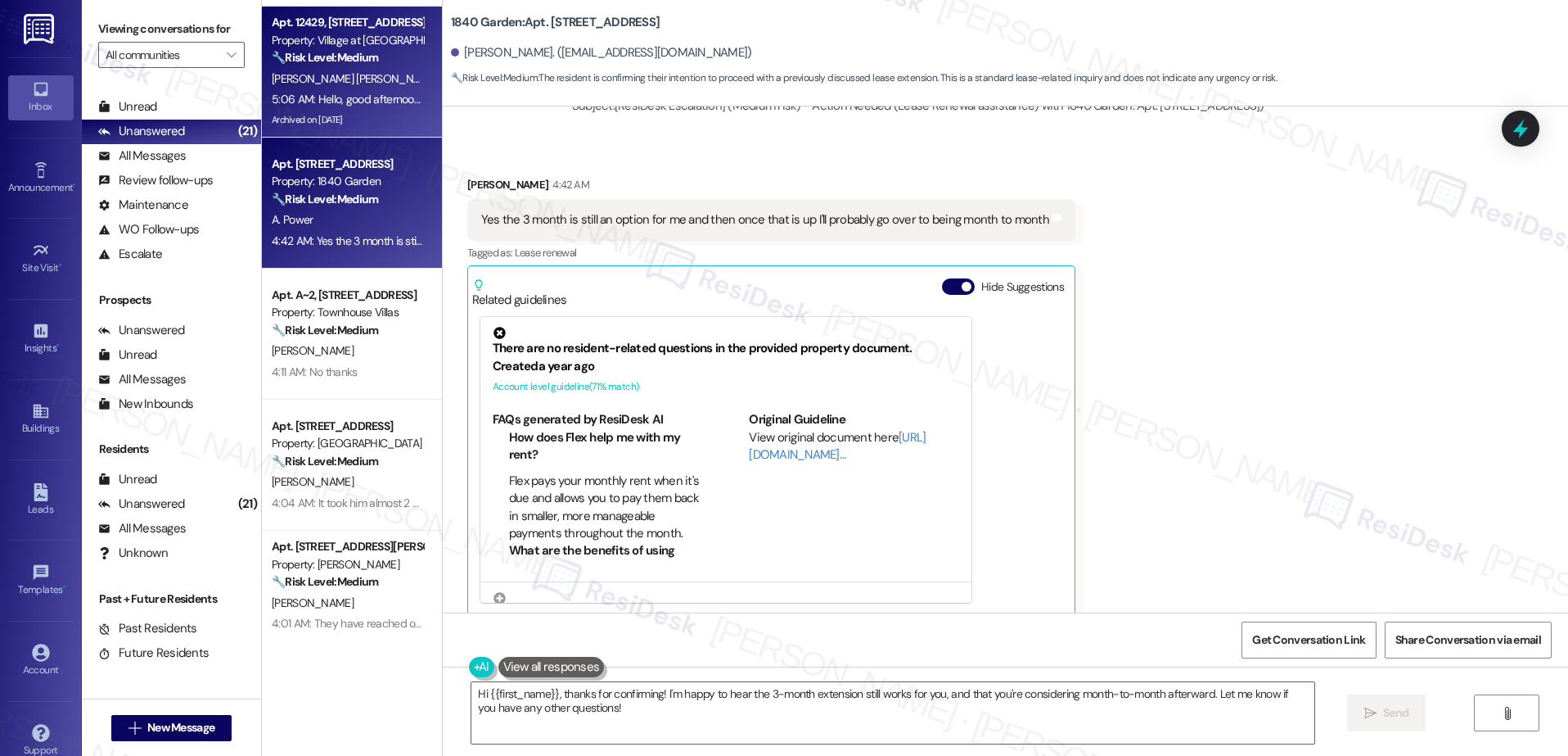
click at [331, 124] on div "Archived on [DATE]" at bounding box center [347, 120] width 155 height 20
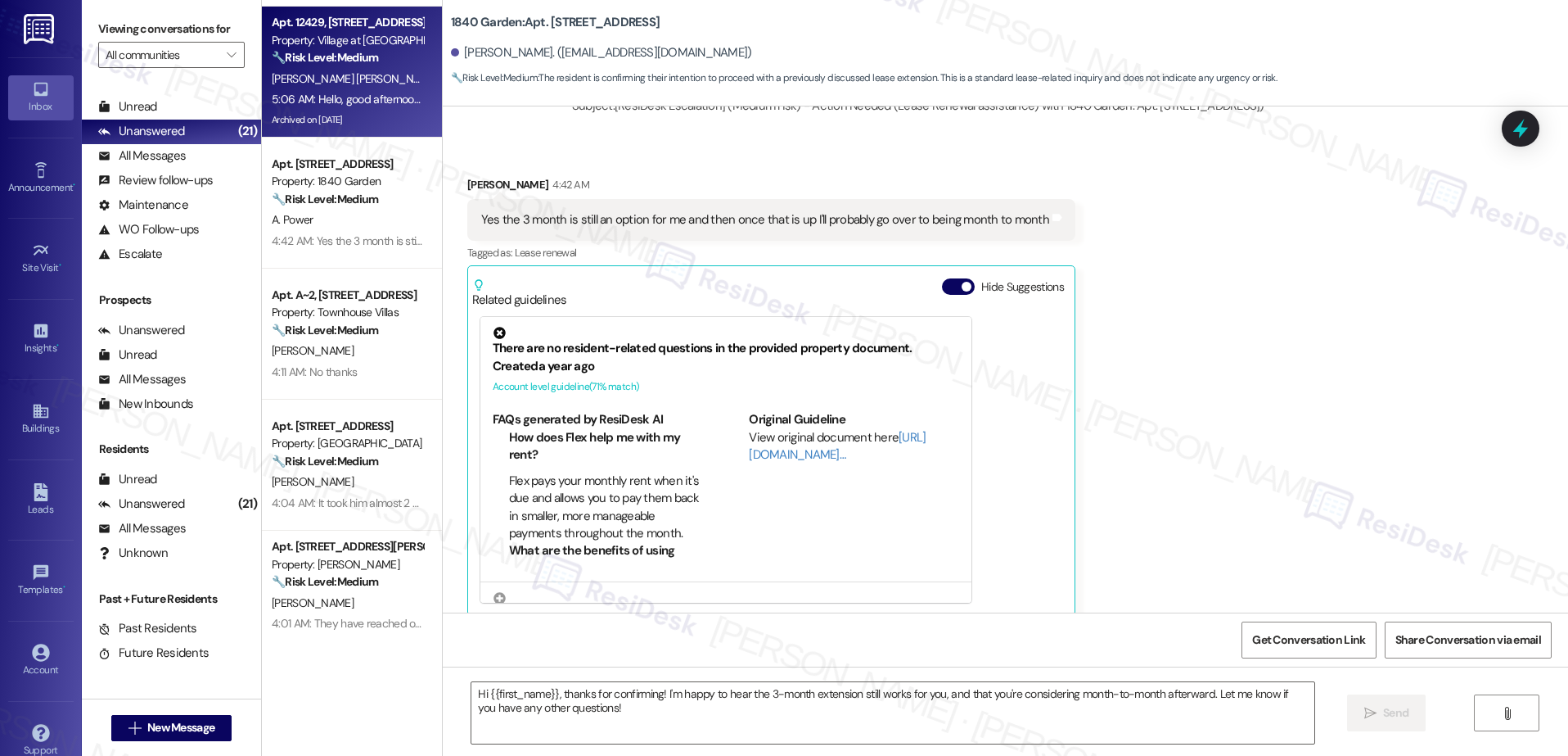
click at [343, 227] on div "A. Power" at bounding box center [347, 220] width 155 height 20
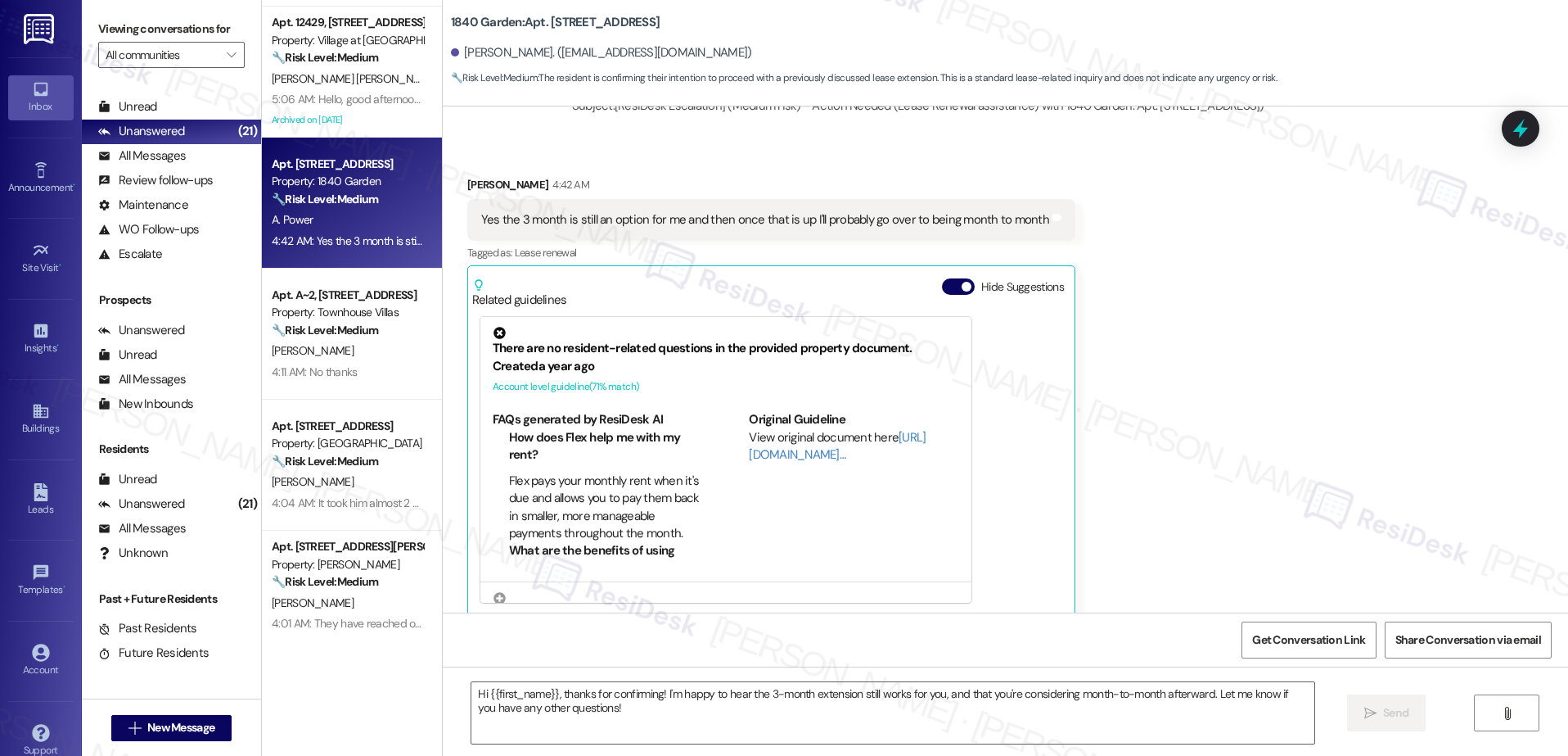
click at [309, 312] on div "Property: Townhouse Villas" at bounding box center [347, 312] width 151 height 17
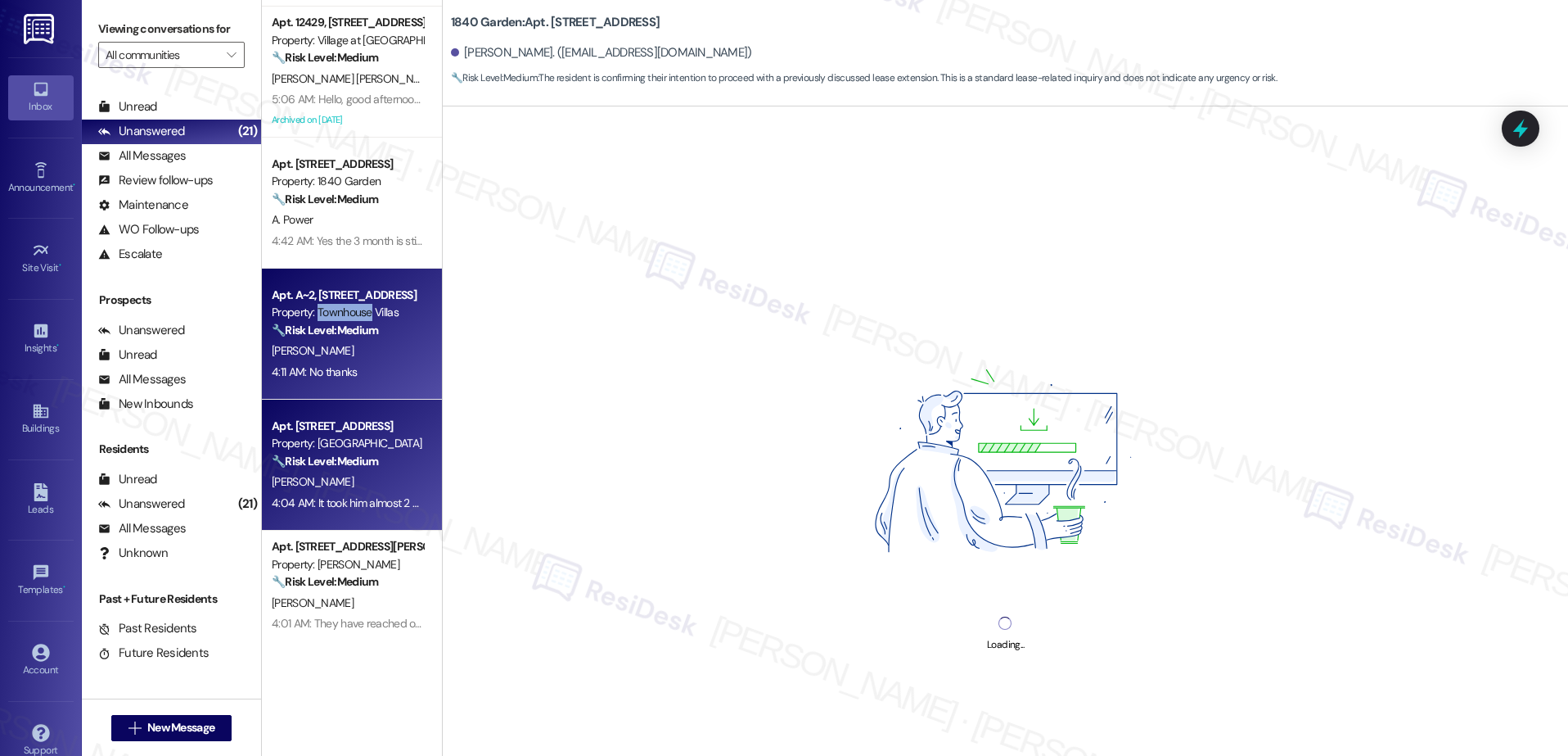
drag, startPoint x: 331, startPoint y: 124, endPoint x: 309, endPoint y: 464, distance: 340.7
click at [309, 312] on div "Property: Townhouse Villas" at bounding box center [347, 312] width 151 height 17
click at [307, 476] on div "[PERSON_NAME]" at bounding box center [347, 482] width 155 height 20
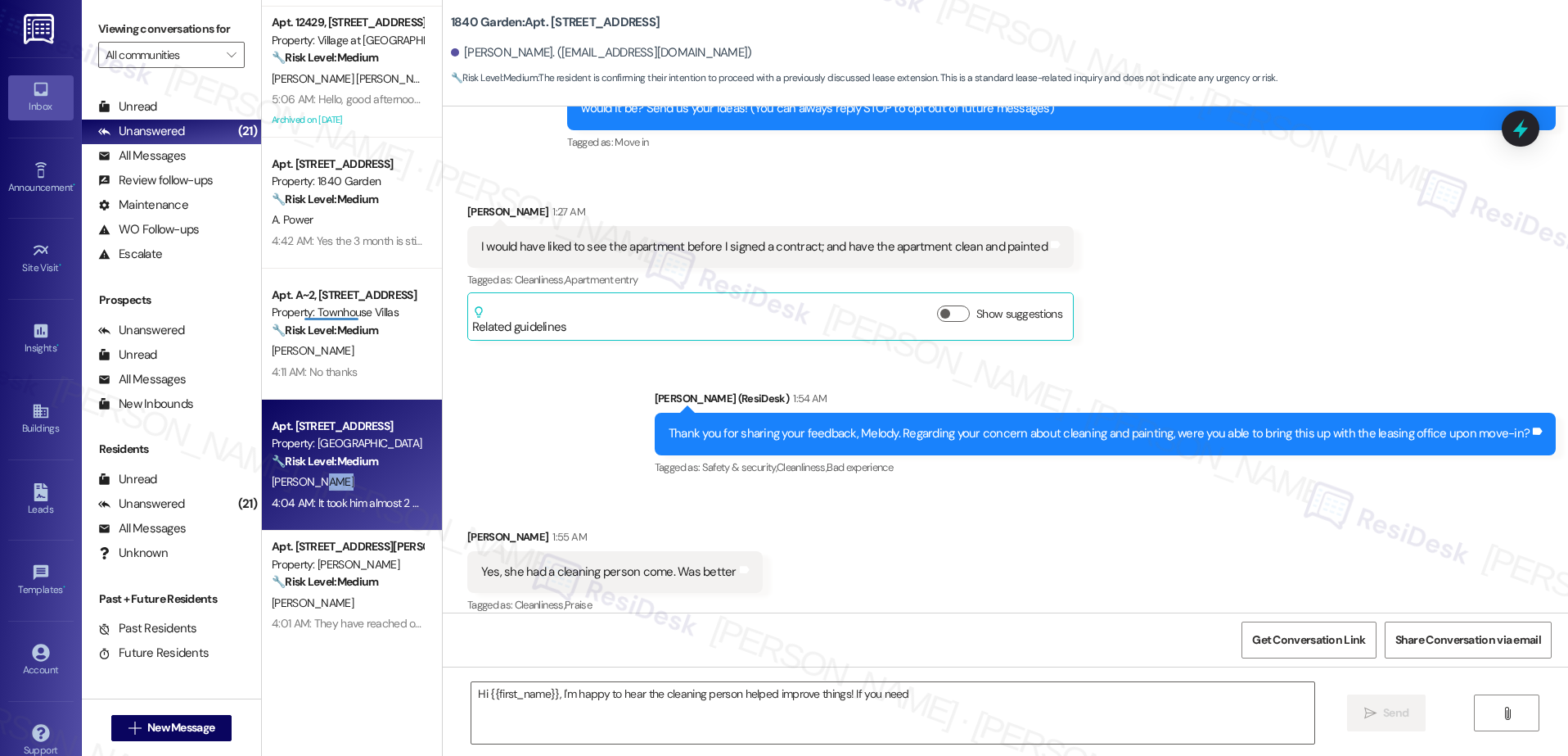
drag, startPoint x: 307, startPoint y: 476, endPoint x: 291, endPoint y: 454, distance: 27.2
click at [304, 474] on div "[PERSON_NAME]" at bounding box center [347, 482] width 155 height 20
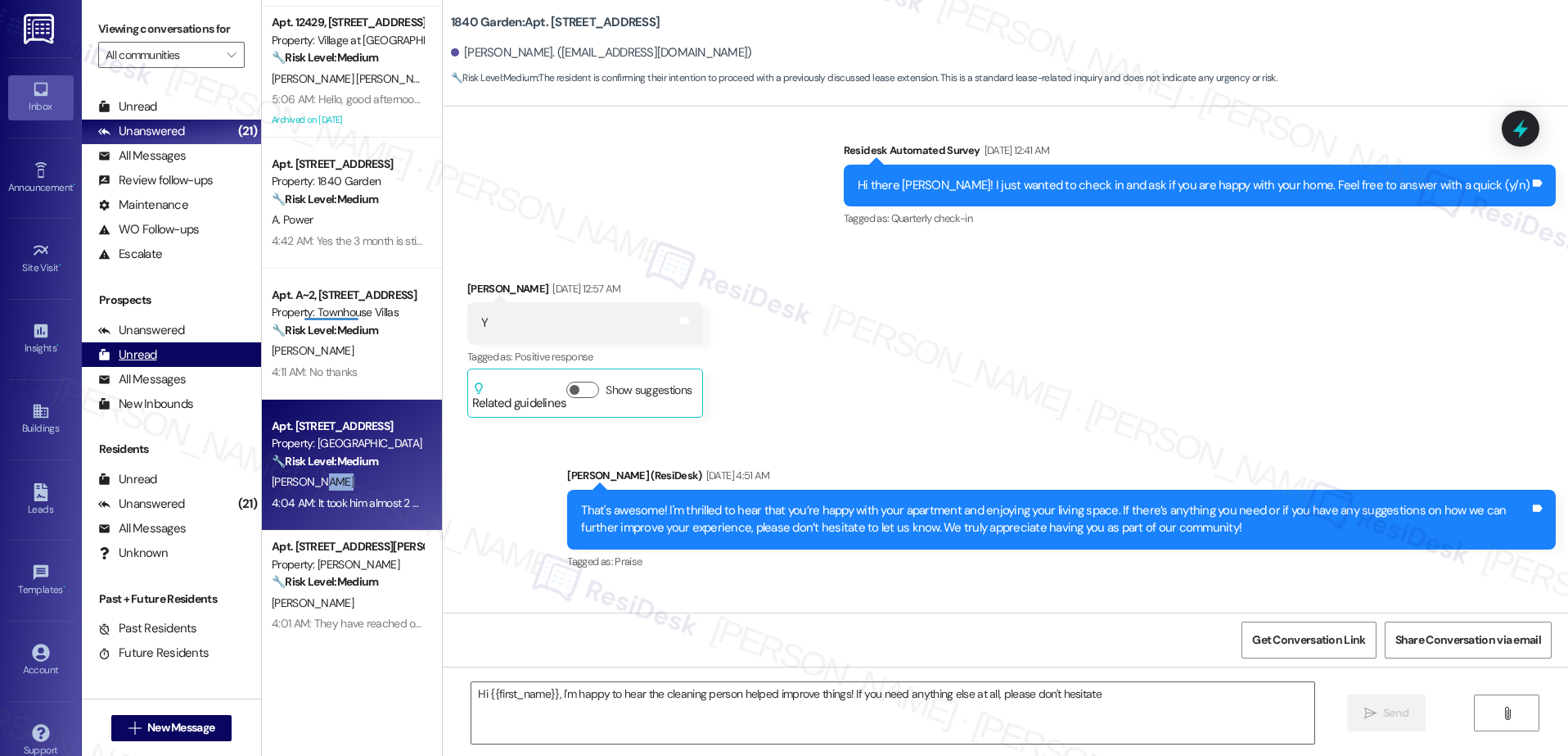
type textarea "Hi {{first_name}}, I'm happy to hear the cleaning person helped improve things!…"
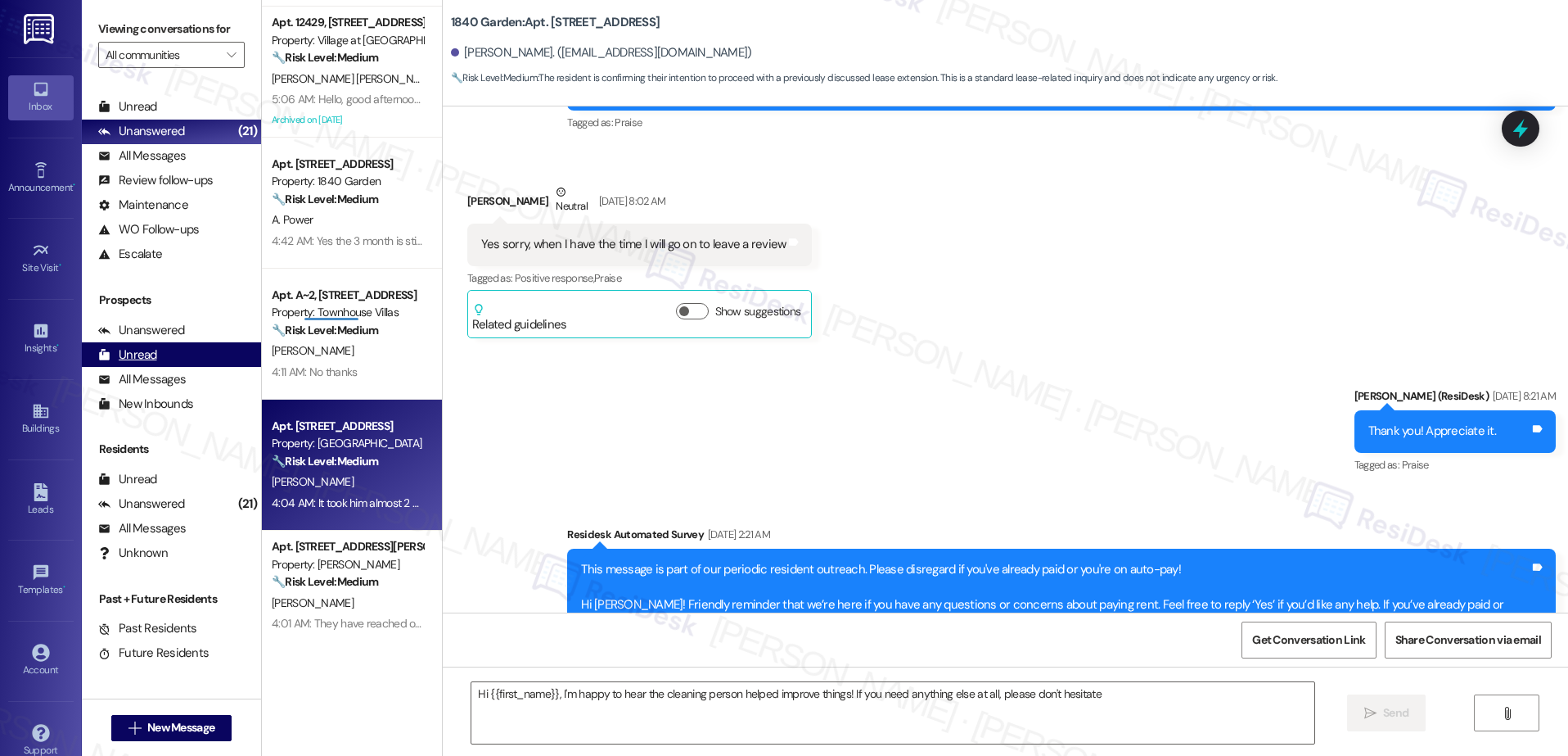
click at [237, 364] on div "Unread (0)" at bounding box center [172, 354] width 179 height 25
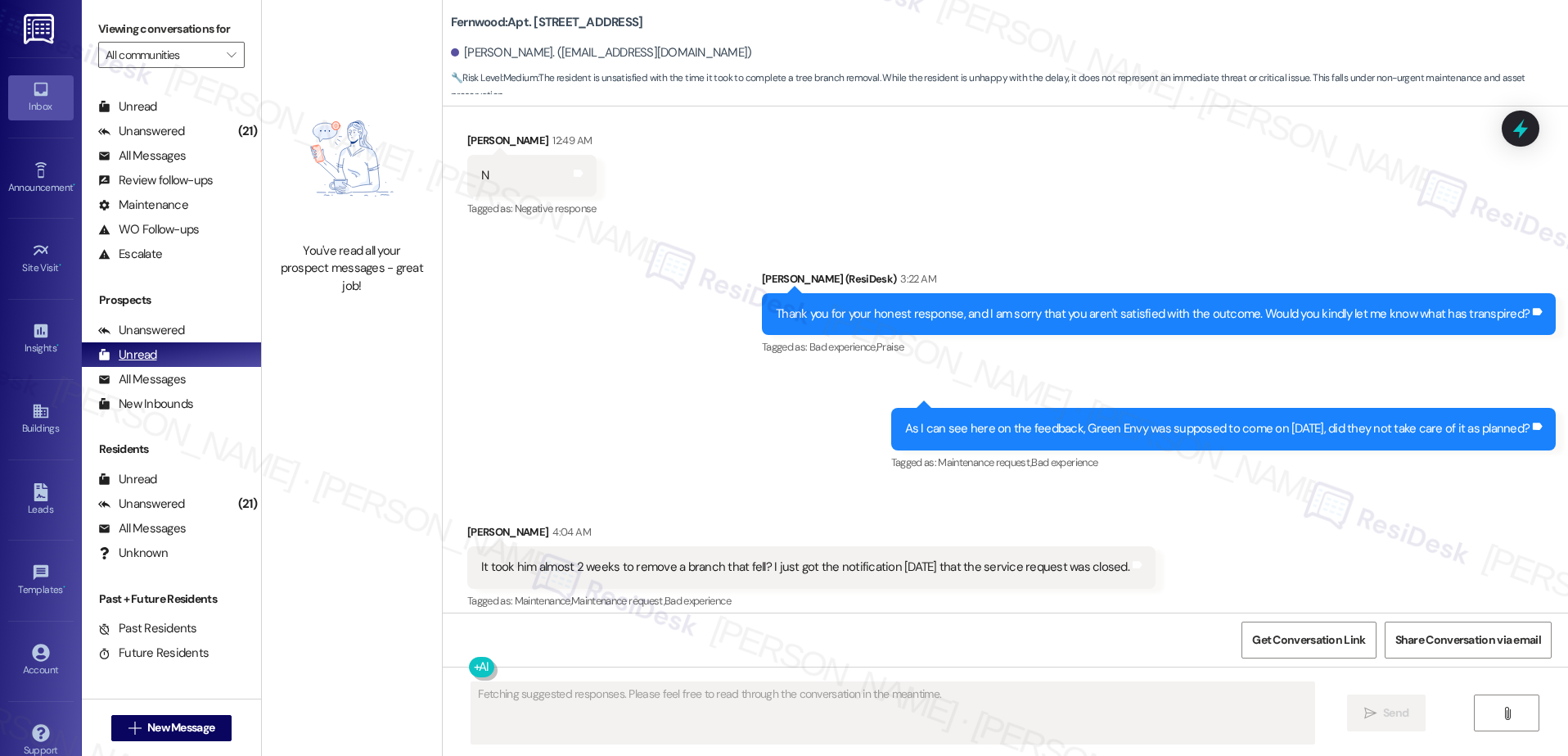
scroll to position [4534, 0]
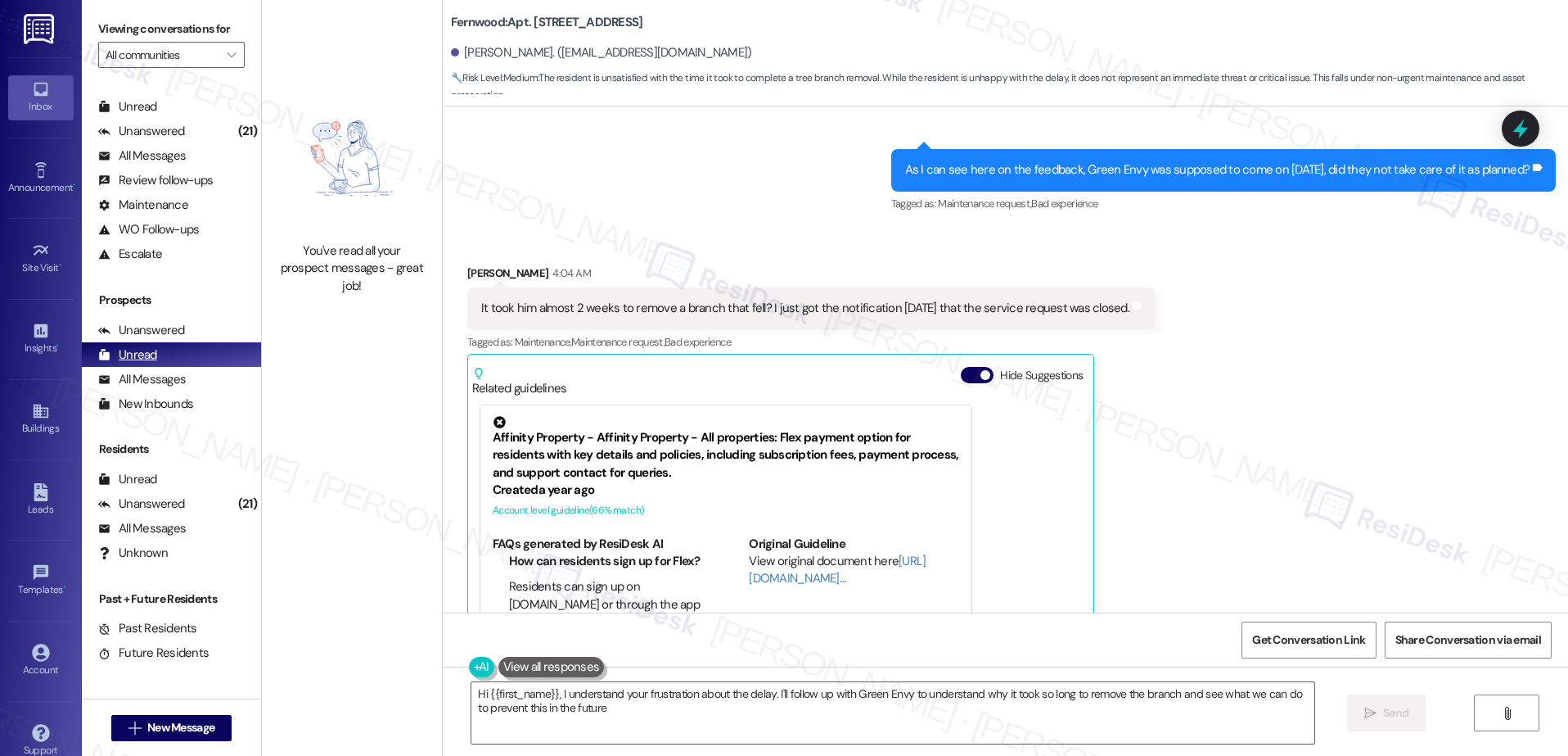
type textarea "Hi {{first_name}}, I understand your frustration about the delay. I'll follow u…"
click at [208, 172] on div "Review follow-ups" at bounding box center [156, 180] width 115 height 17
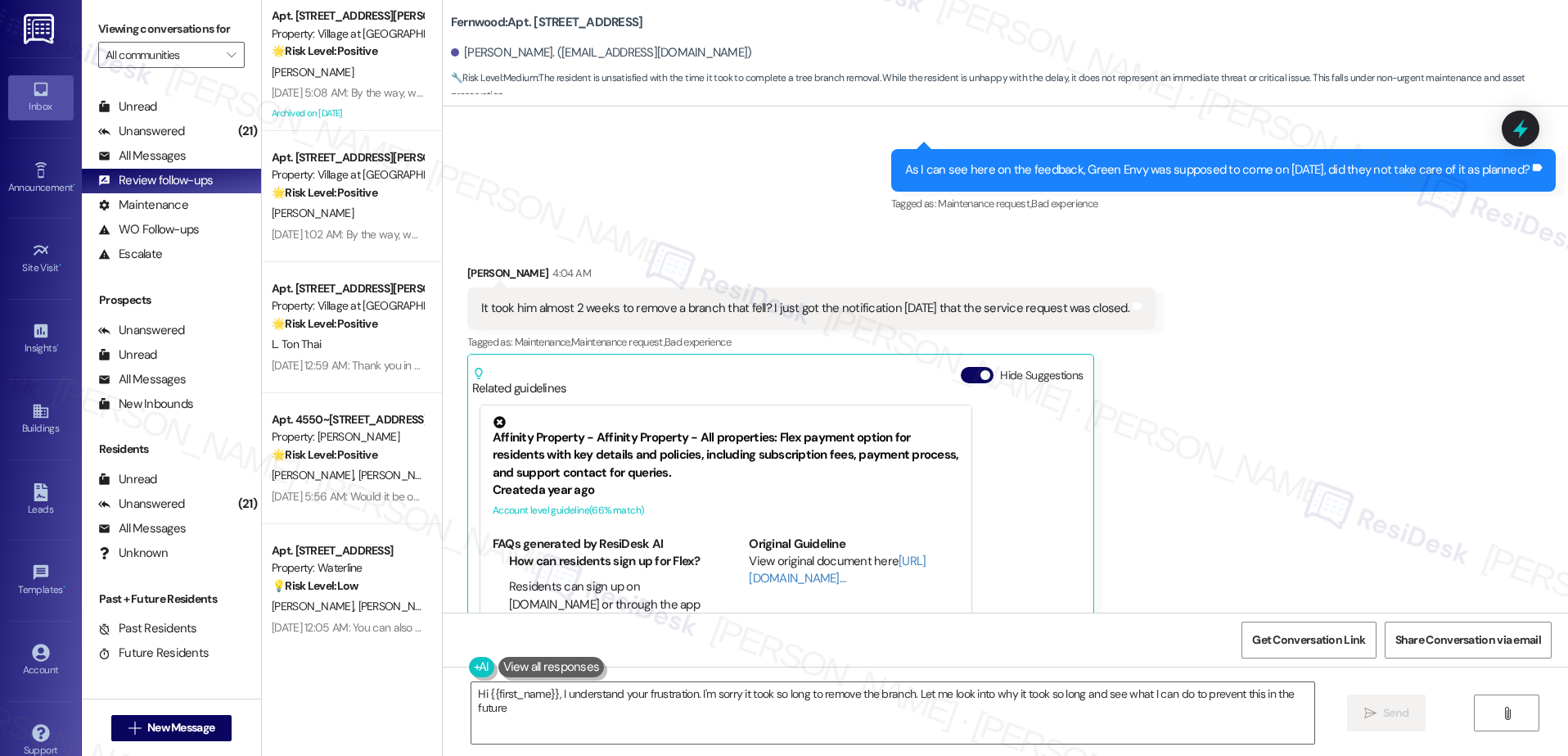
type textarea "Hi {{first_name}}, I understand your frustration. I'm sorry it took so long to …"
click at [770, 227] on div "Received via SMS [PERSON_NAME] 4:04 AM It took him almost 2 weeks to remove a b…" at bounding box center [1005, 472] width 1125 height 489
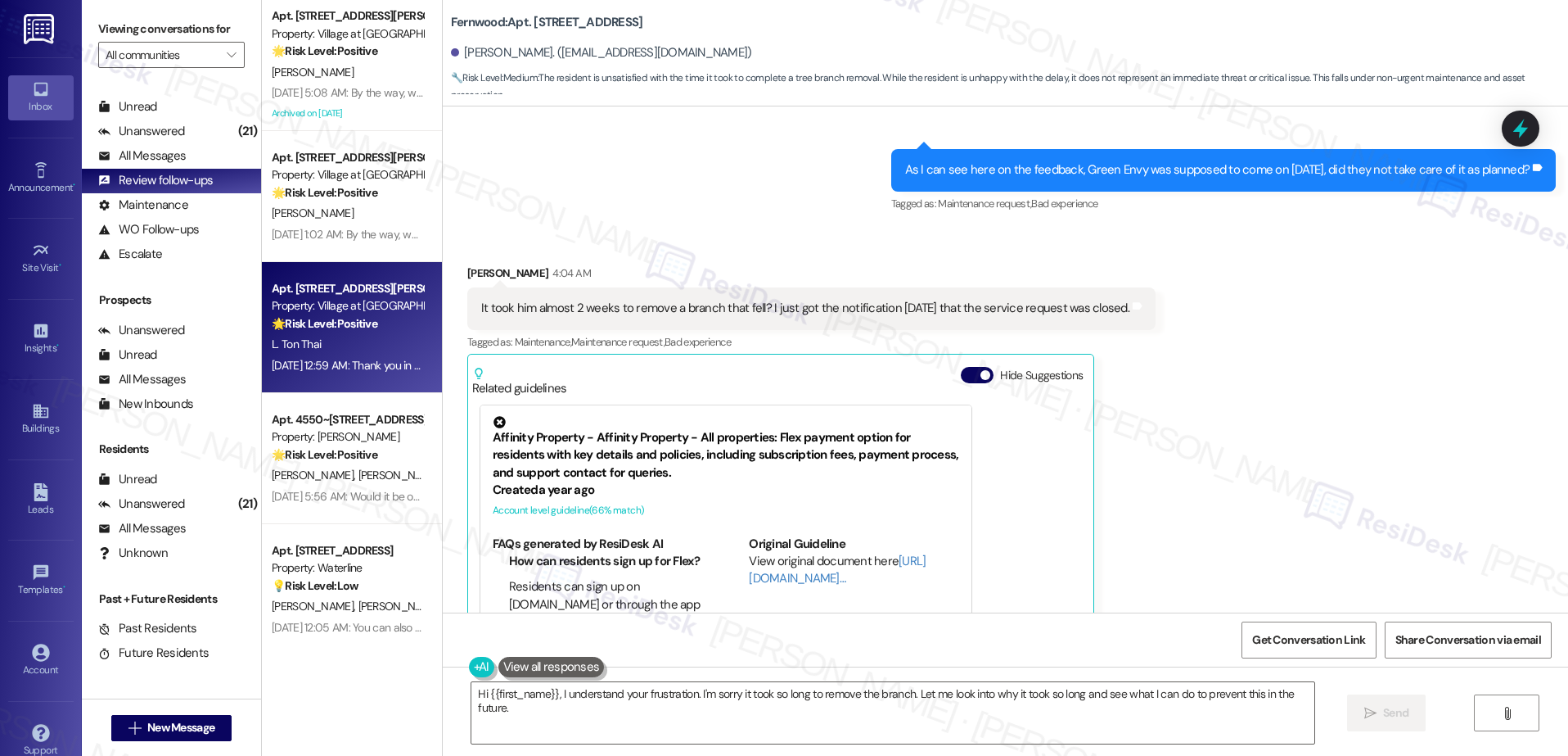
click at [325, 308] on div "Property: Village at [GEOGRAPHIC_DATA]" at bounding box center [347, 305] width 151 height 17
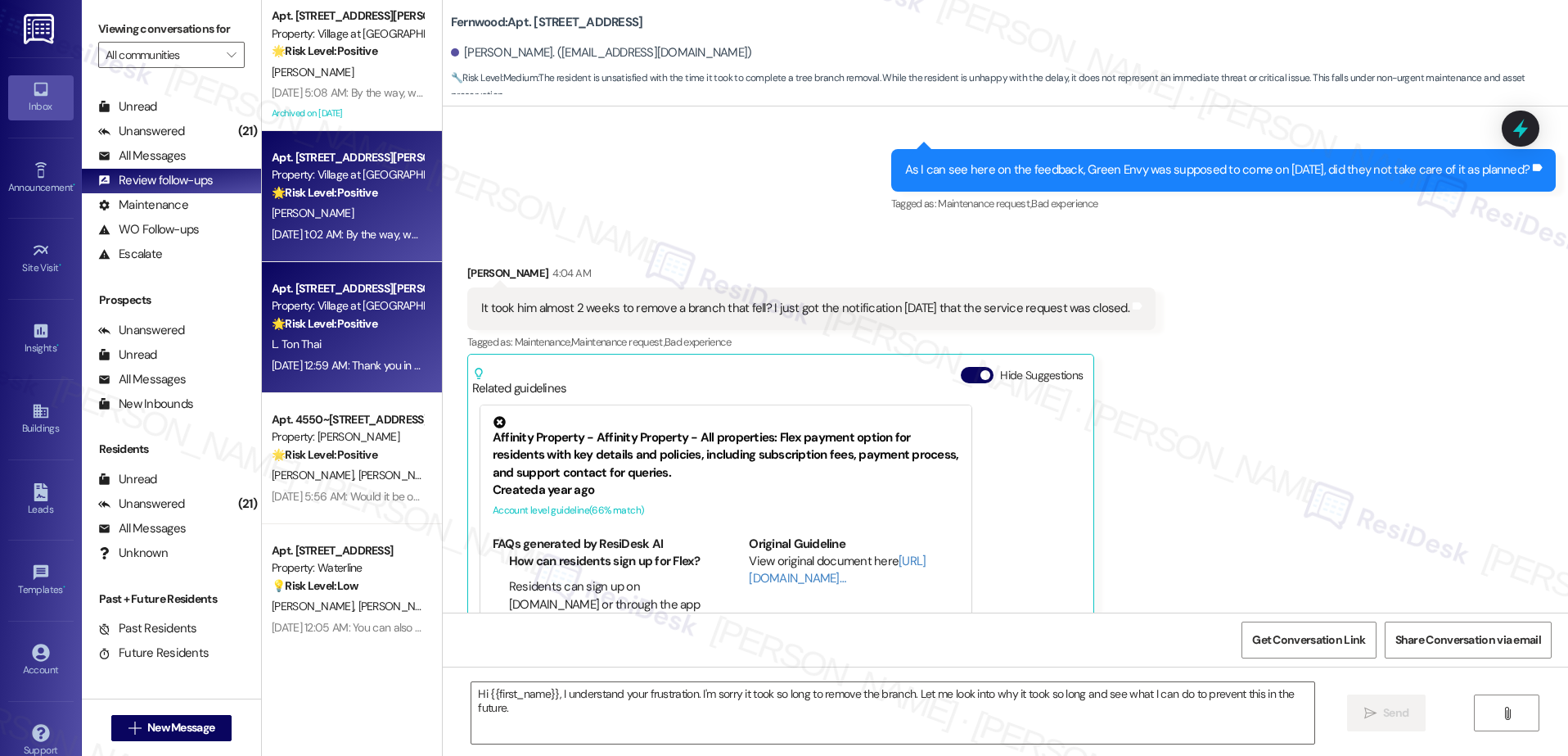
click at [376, 227] on div "[DATE] 1:02 AM: By the way, would you mind sharing your feedback in a quick Goo…" at bounding box center [629, 233] width 715 height 14
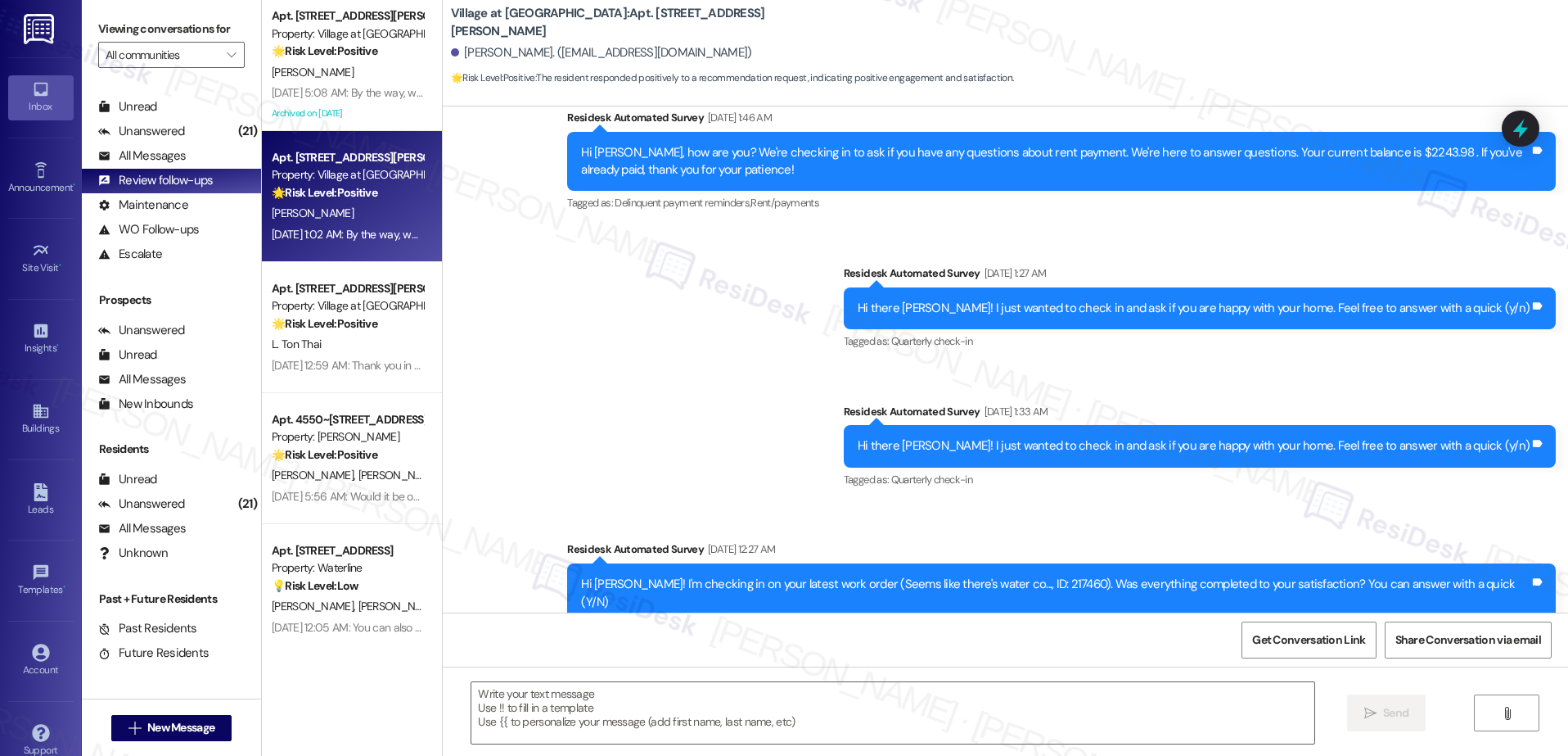
type textarea "Fetching suggested responses. Please feel free to read through the conversation…"
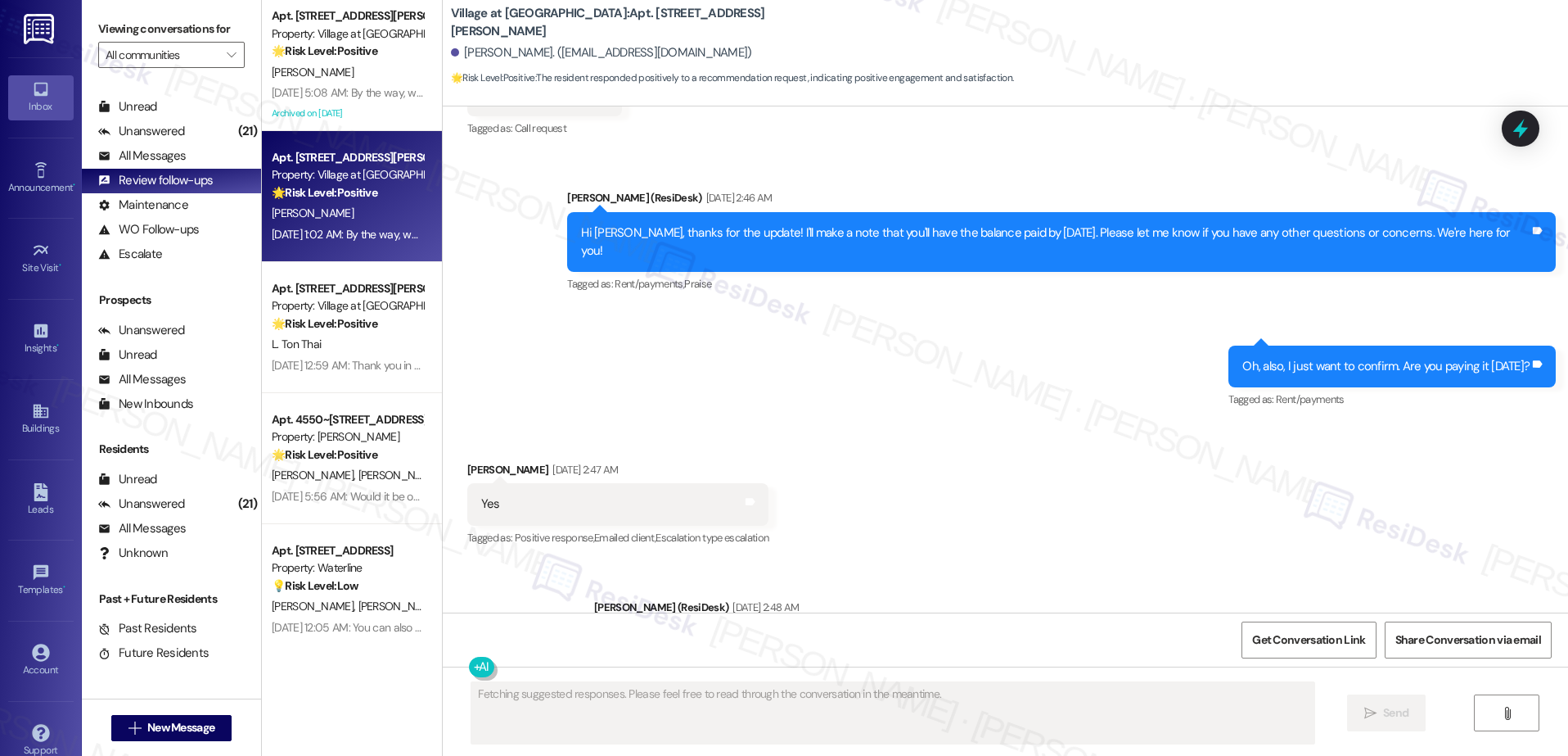
scroll to position [6070, 0]
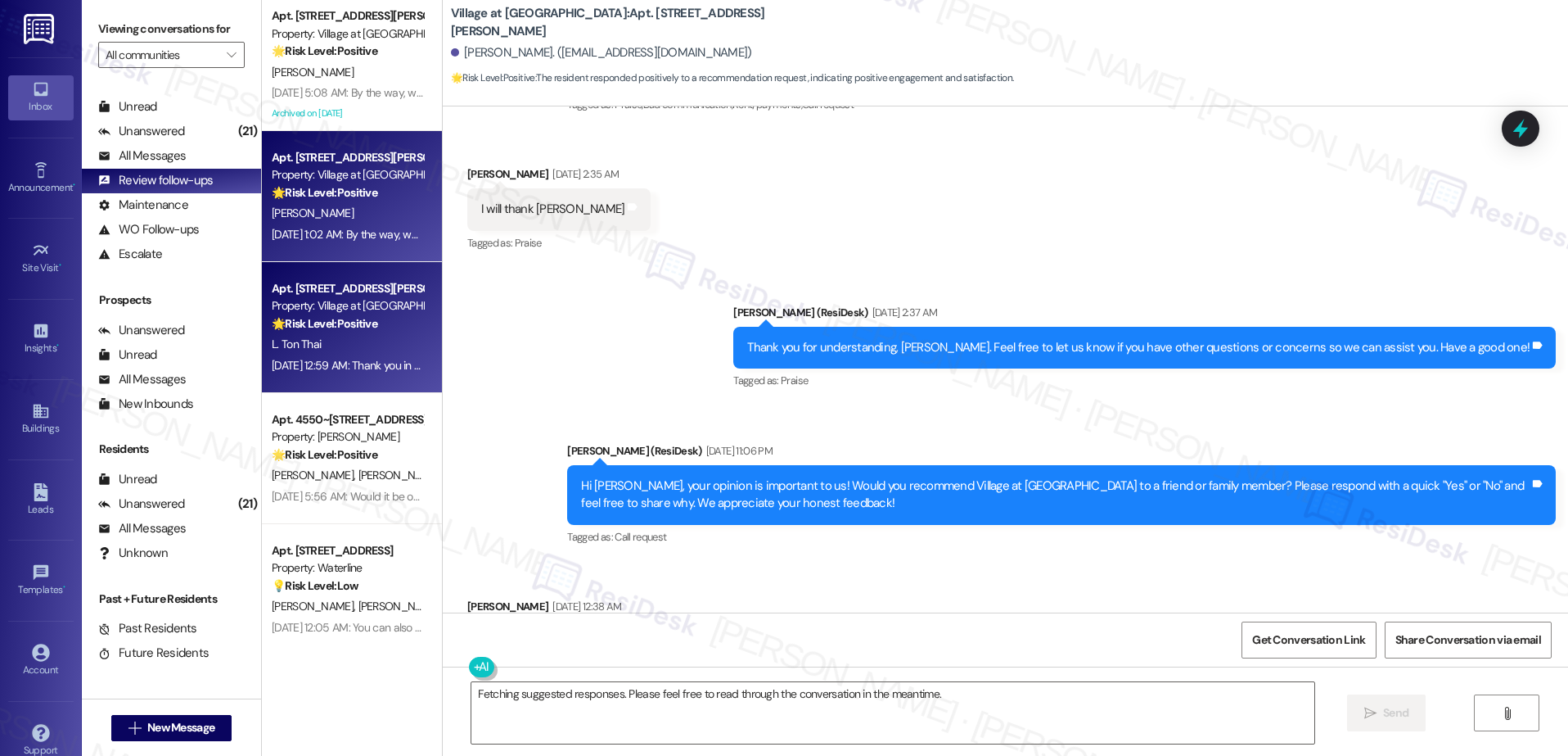
click at [365, 352] on div "L. Ton Thai" at bounding box center [347, 344] width 155 height 20
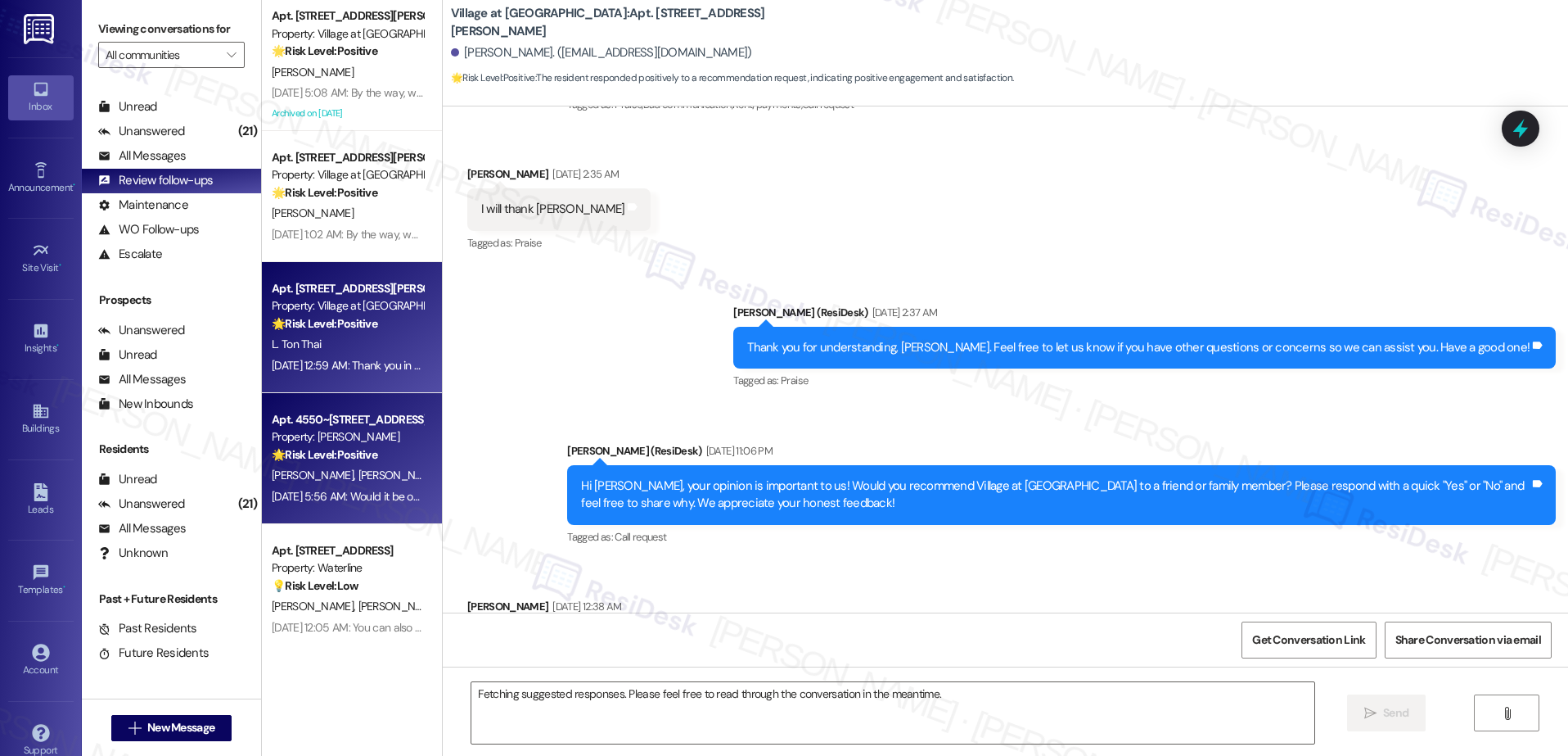
click at [321, 458] on strong "🌟 Risk Level: Positive" at bounding box center [324, 454] width 106 height 14
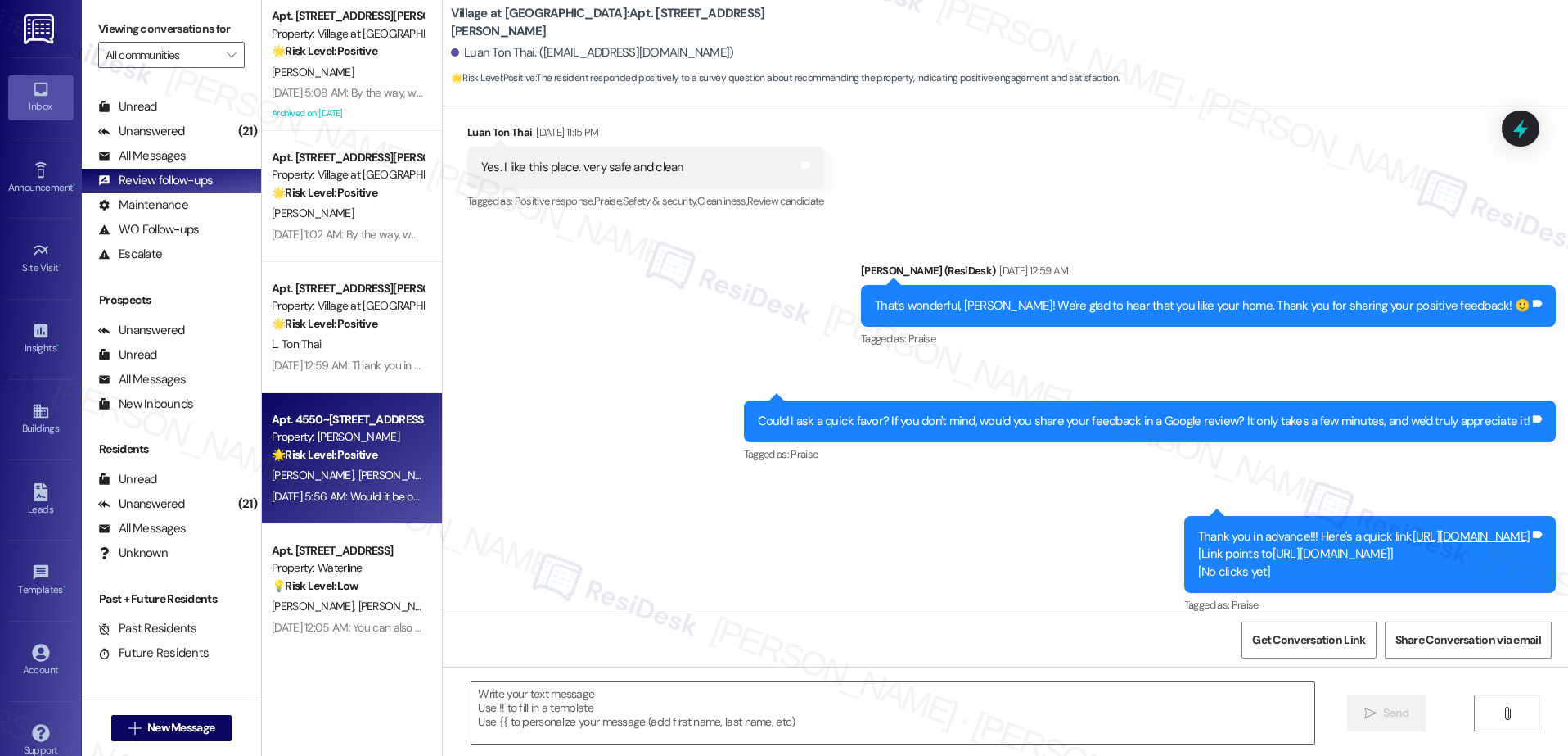
scroll to position [17205, 0]
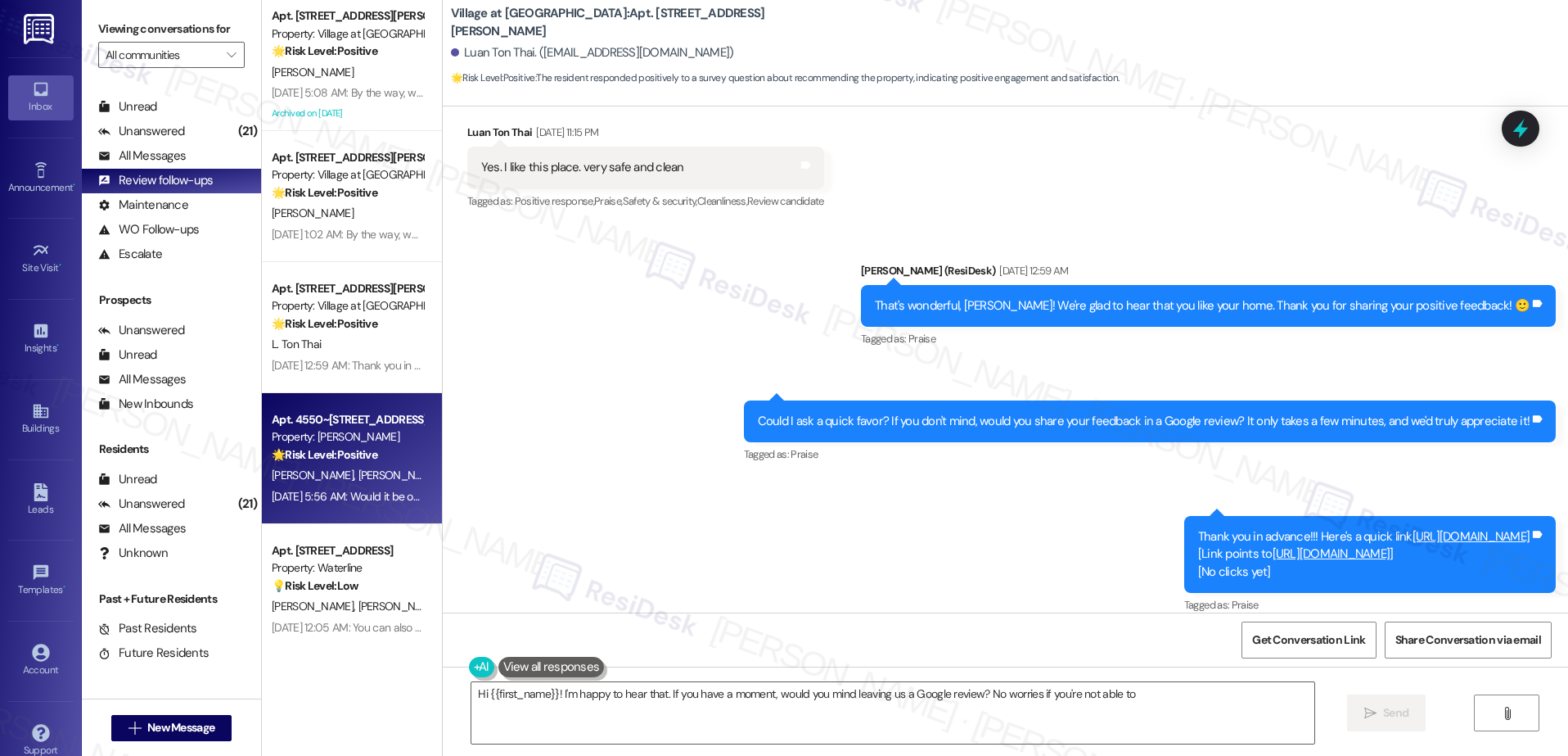
type textarea "Hi {{first_name}}! I'm happy to hear that. If you have a moment, would you mind…"
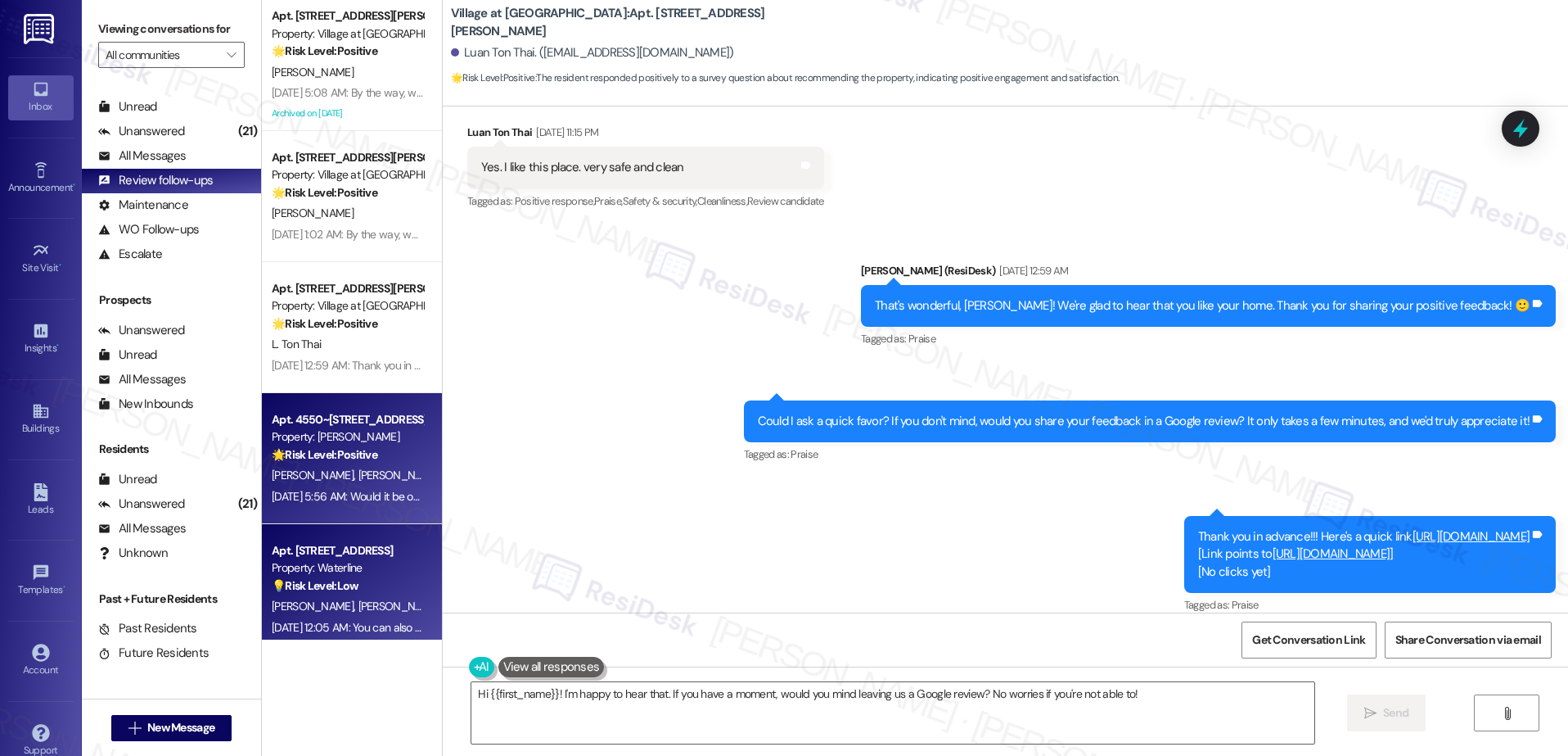
click at [297, 584] on strong "💡 Risk Level: Low" at bounding box center [314, 585] width 87 height 14
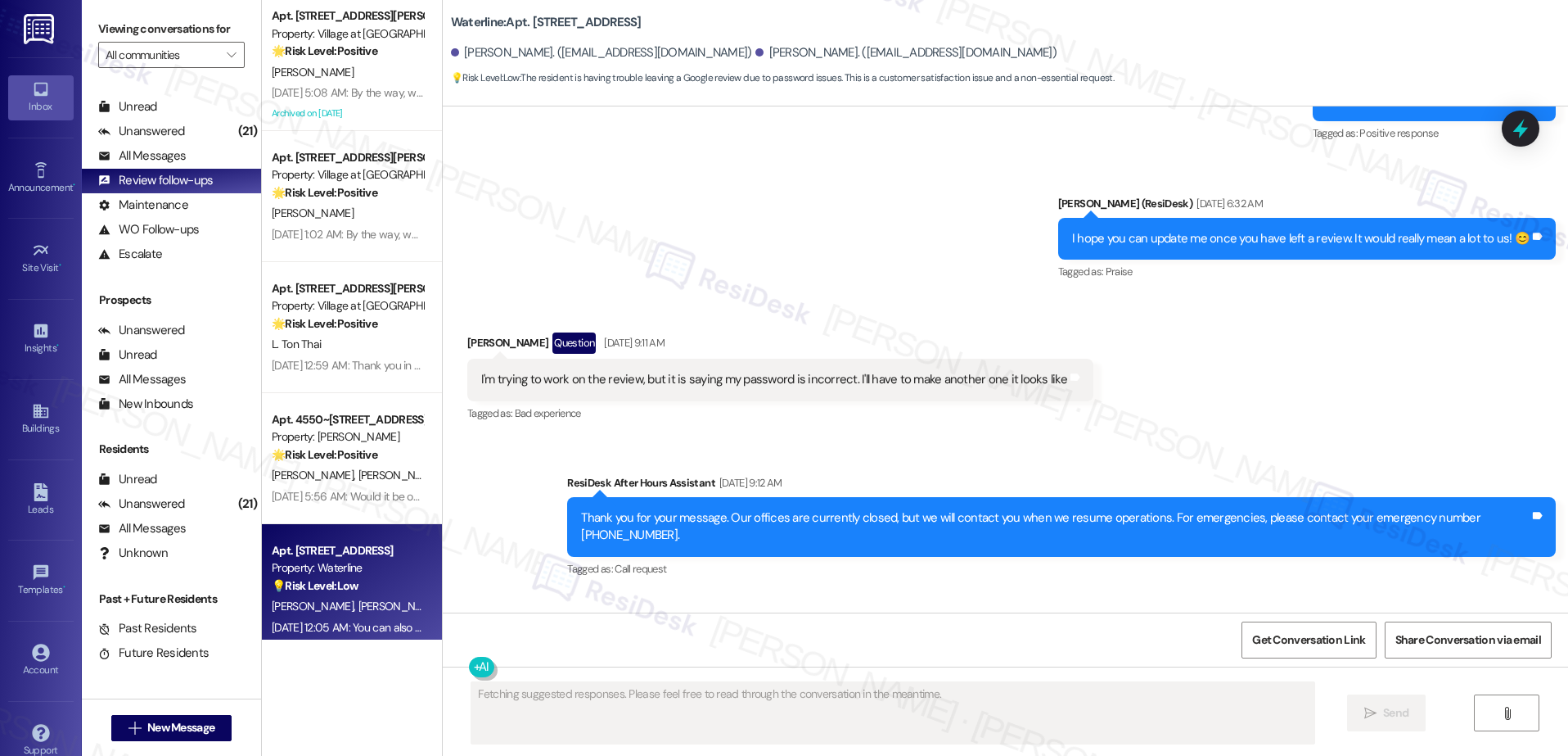
scroll to position [2981, 0]
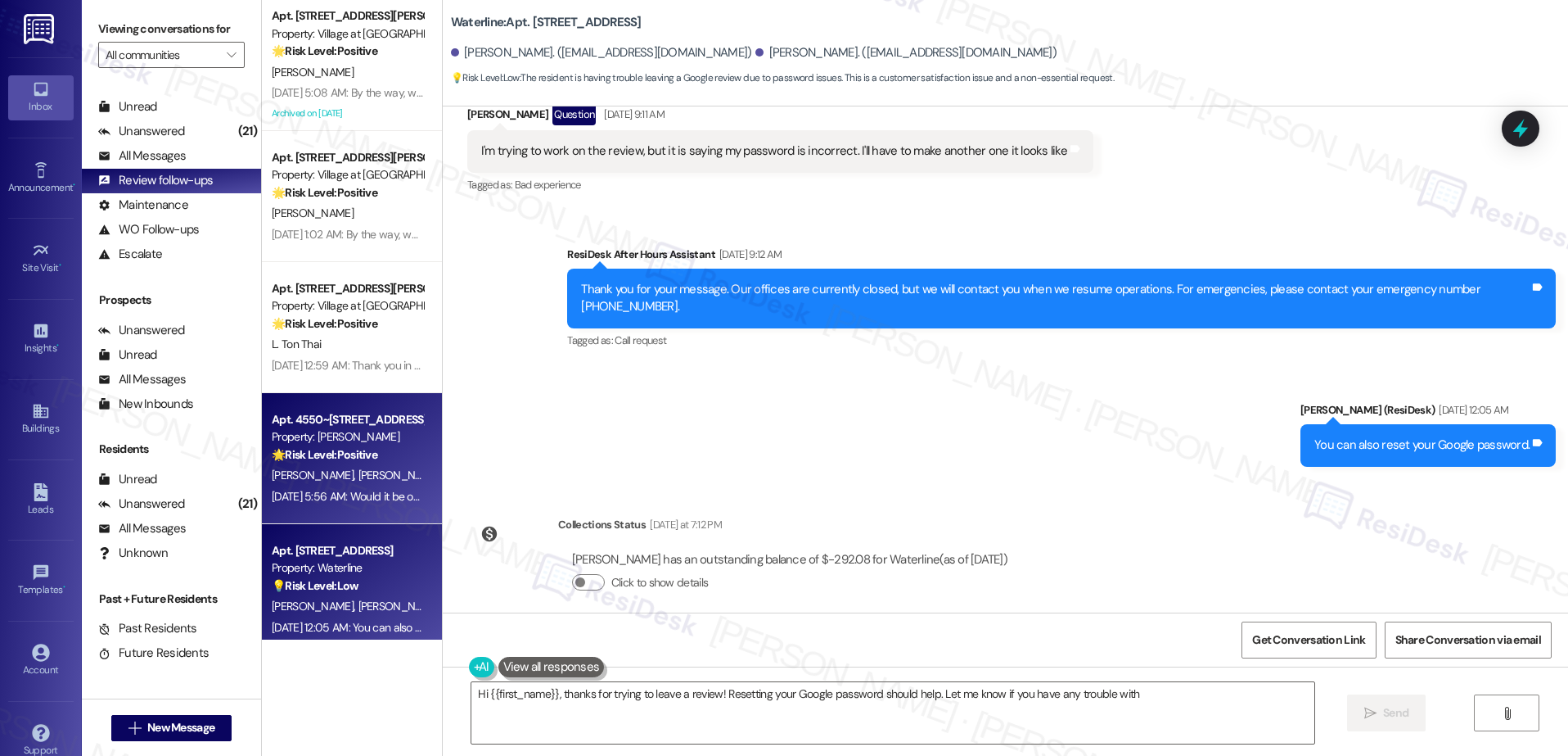
type textarea "Hi {{first_name}}, thanks for trying to leave a review! Resetting your Google p…"
click at [445, 474] on span "[PERSON_NAME]" at bounding box center [485, 474] width 82 height 14
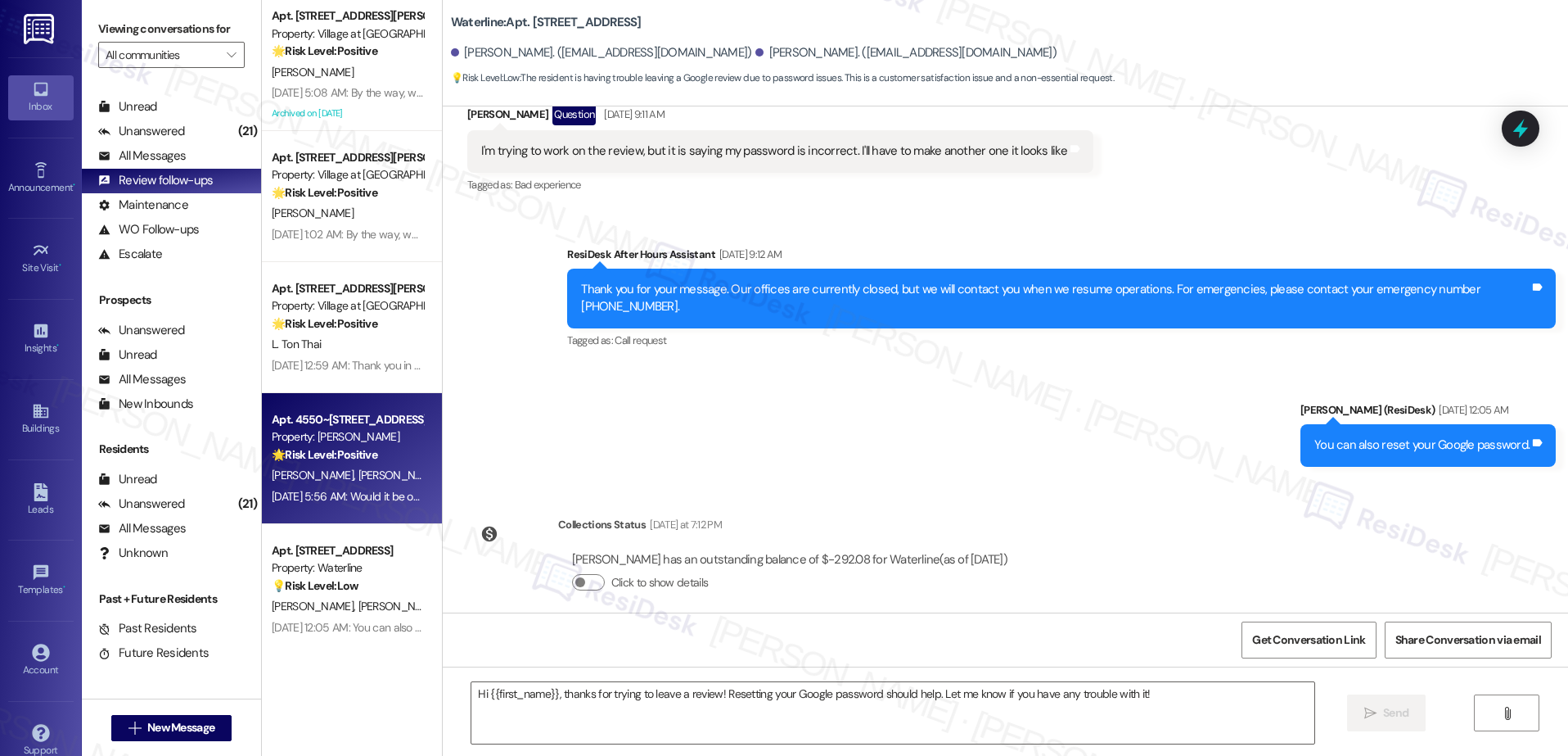
click at [445, 474] on span "[PERSON_NAME]" at bounding box center [485, 474] width 82 height 14
type textarea "Fetching suggested responses. Please feel free to read through the conversation…"
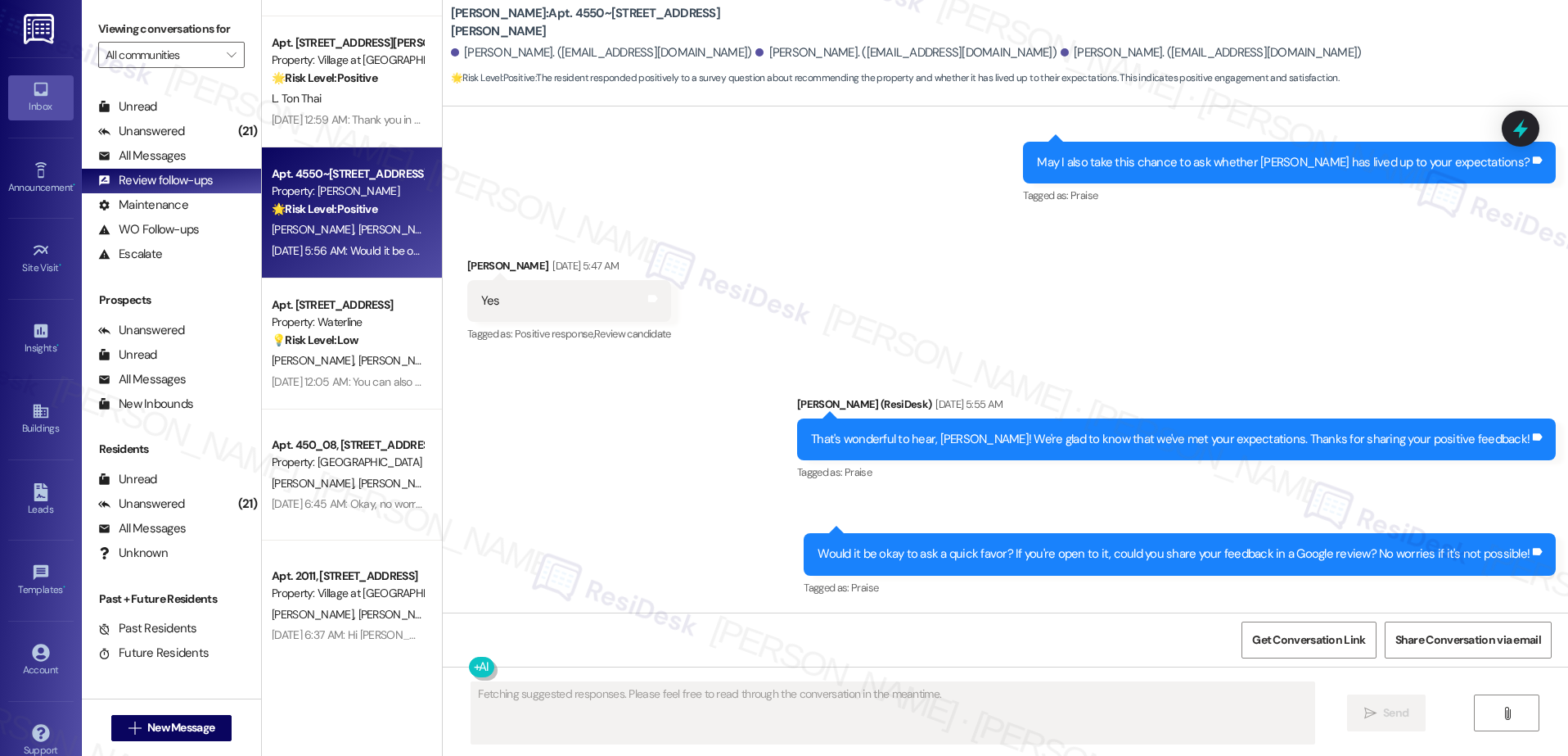
scroll to position [264, 0]
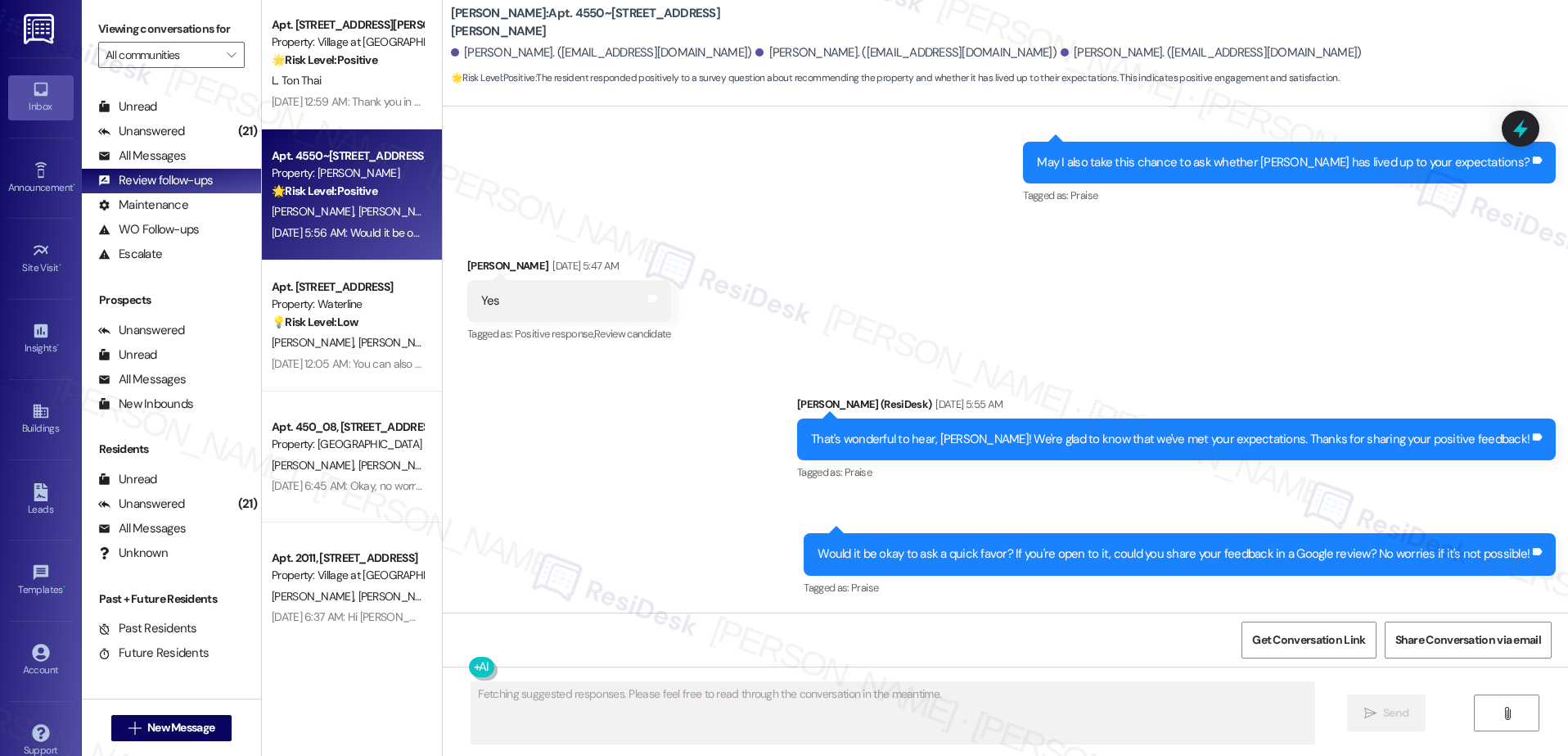
click at [343, 373] on div "Apt. [STREET_ADDRESS][PERSON_NAME] Property: Village at Sunrise 🌟 Risk Level: P…" at bounding box center [352, 320] width 180 height 639
click at [343, 373] on div "[DATE] 12:05 AM: You can also reset your Google password. [DATE] 12:05 AM: You …" at bounding box center [347, 364] width 155 height 20
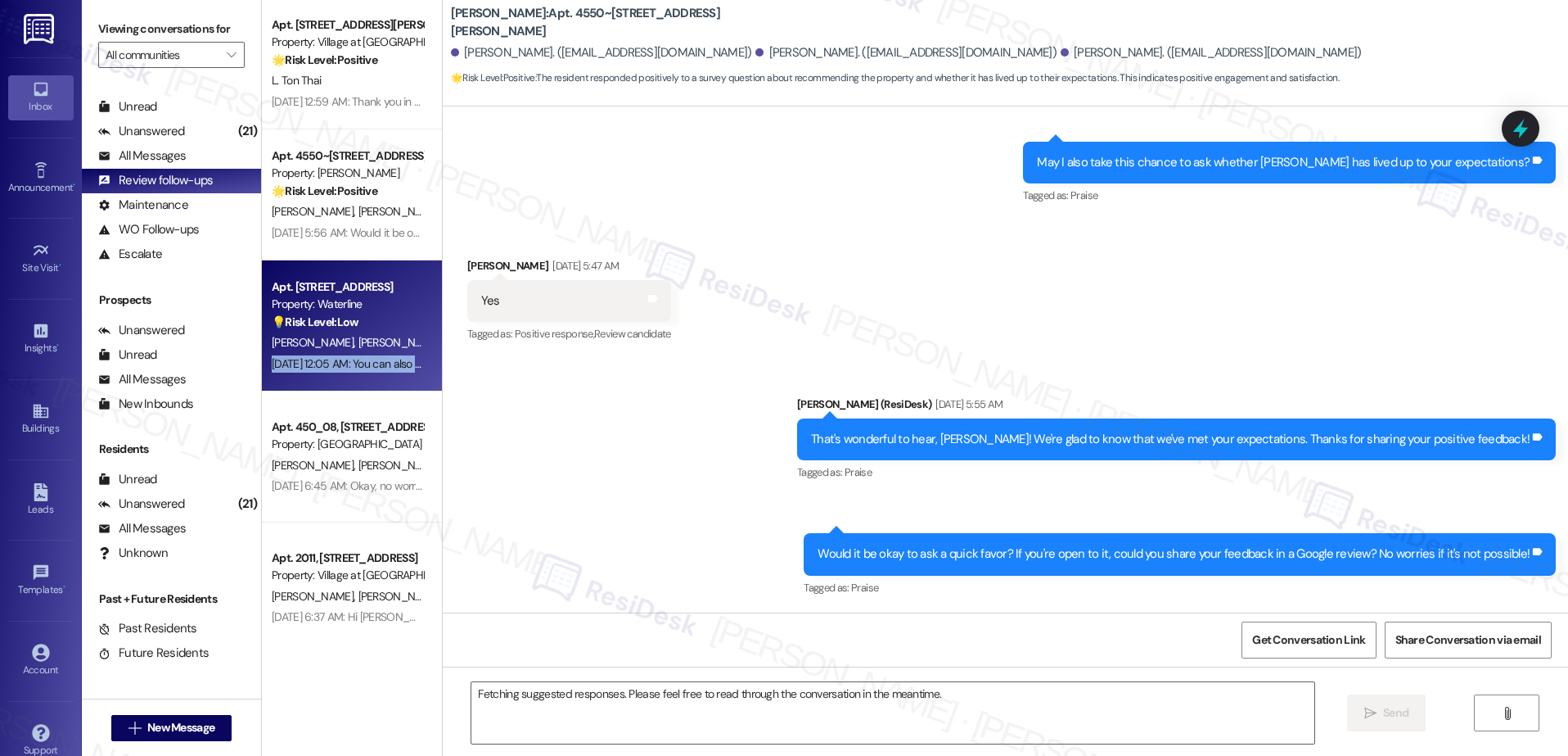
click at [343, 373] on div "[DATE] 12:05 AM: You can also reset your Google password. [DATE] 12:05 AM: You …" at bounding box center [347, 364] width 155 height 20
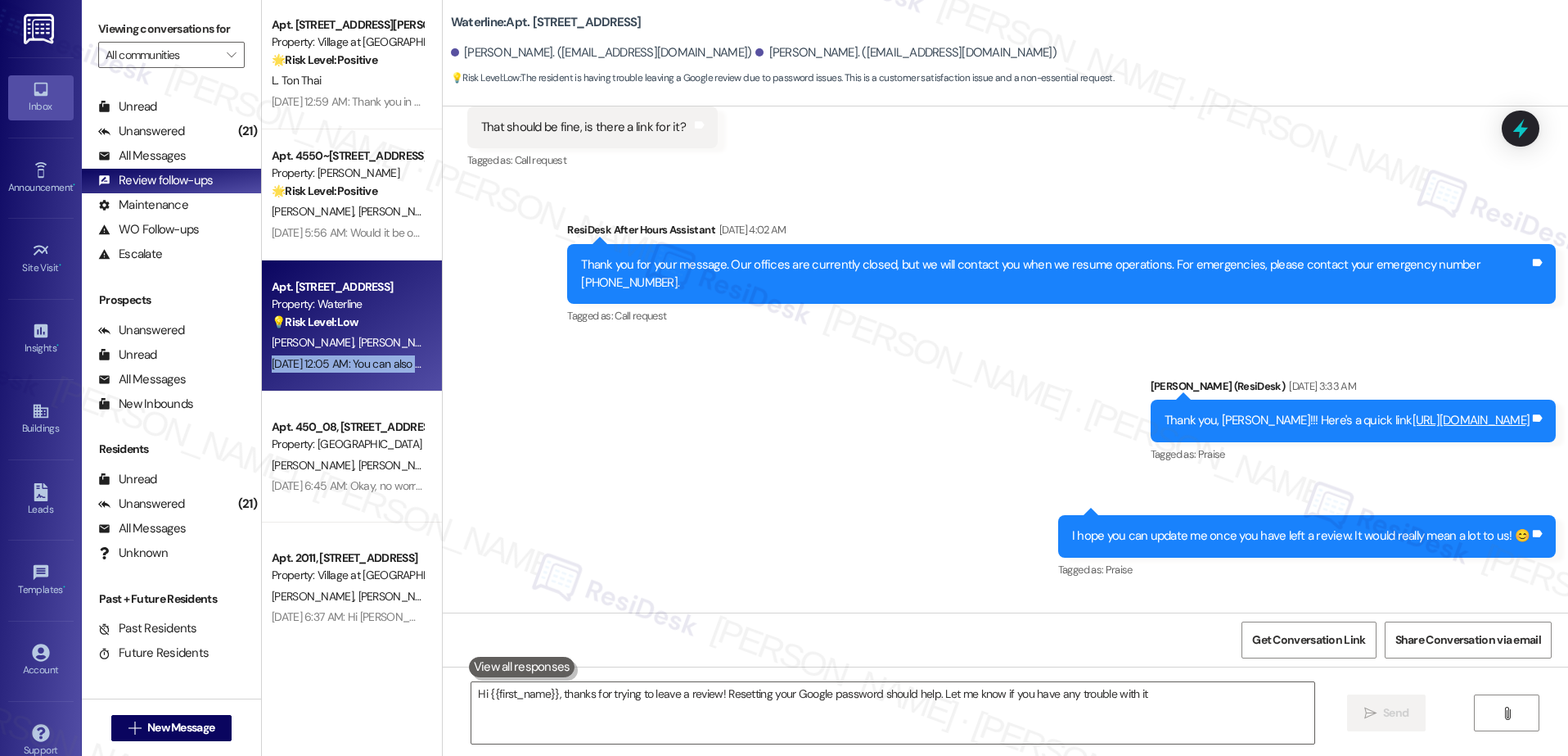
type textarea "Hi {{first_name}}, thanks for trying to leave a review! Resetting your Google p…"
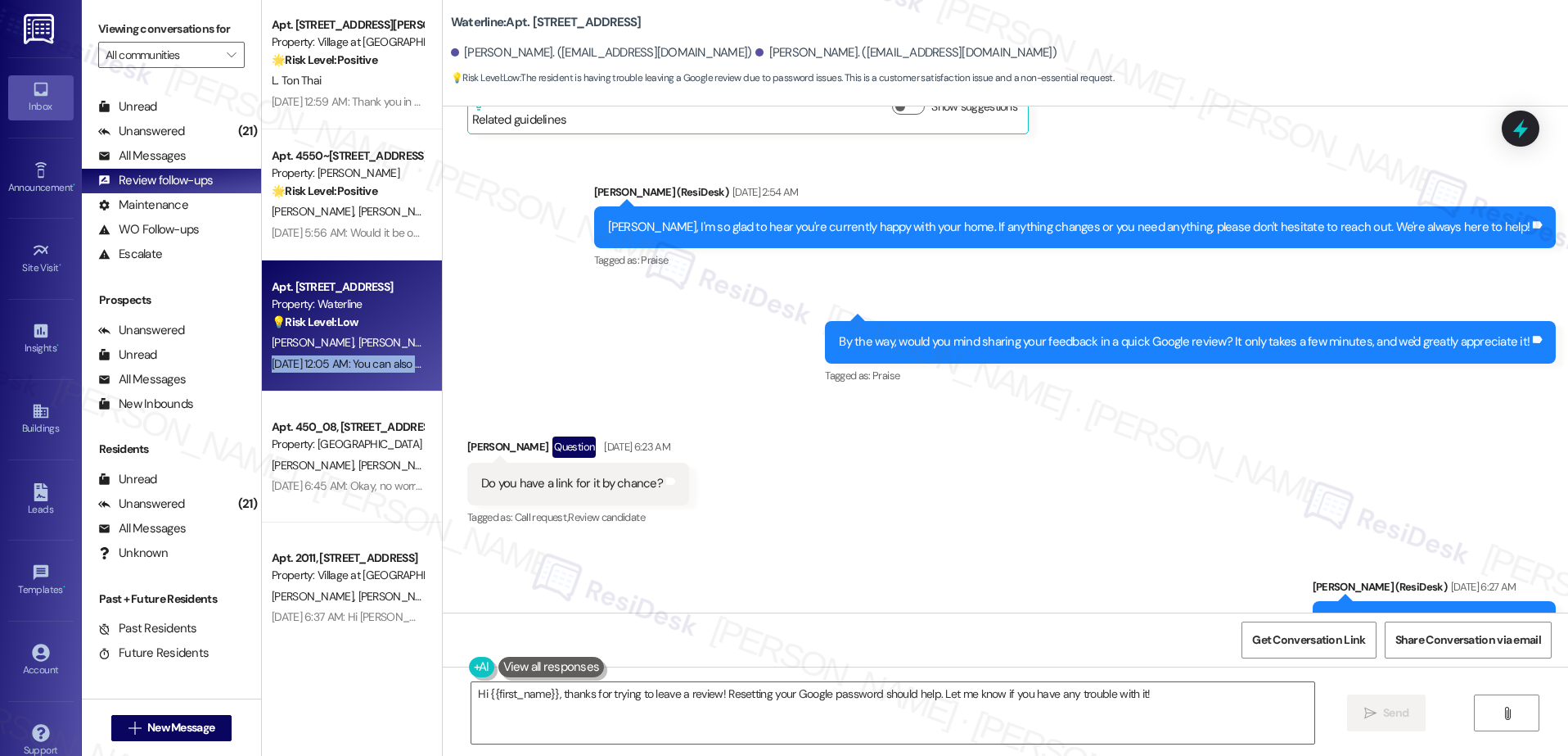
scroll to position [2560, 0]
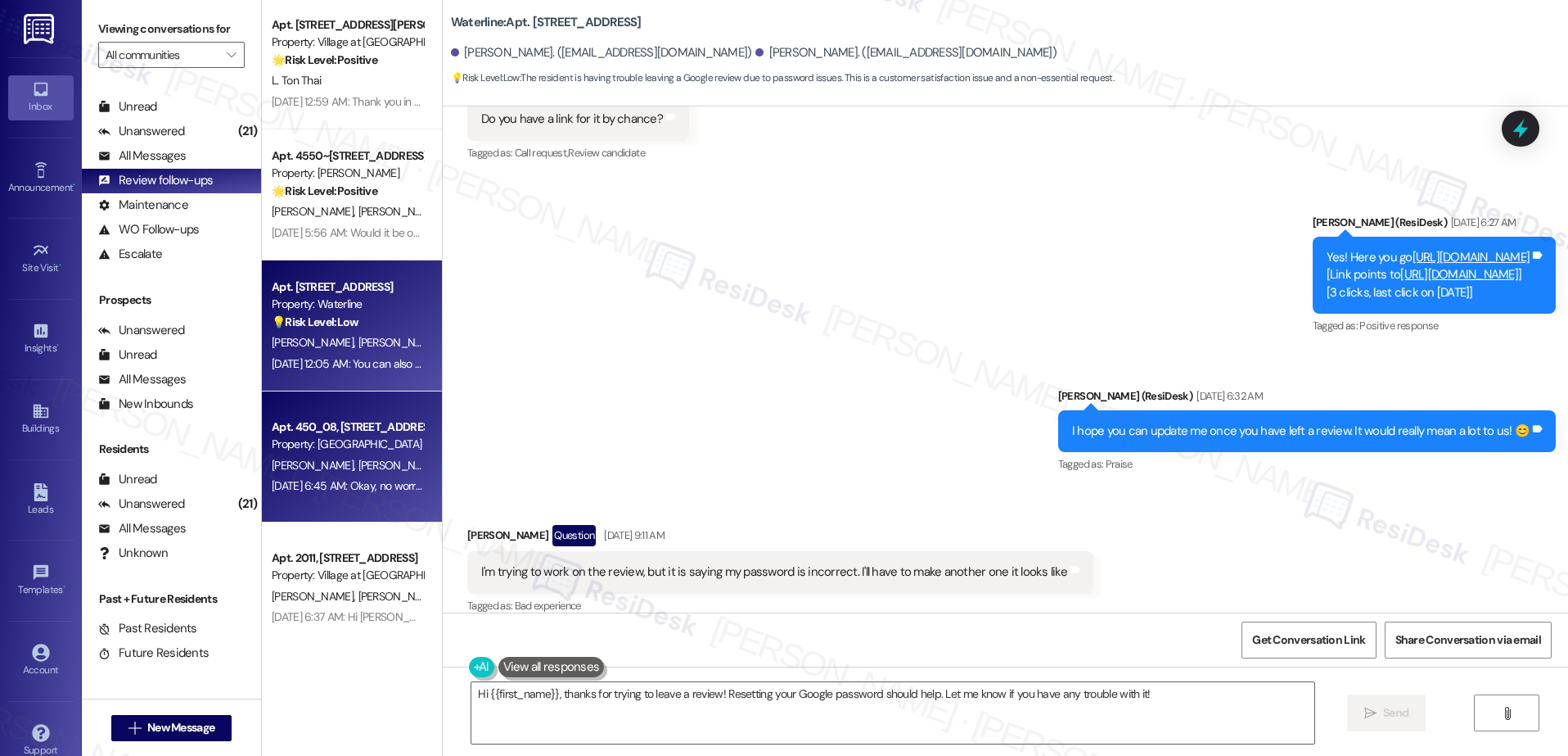
click at [348, 422] on div "Apt. 450_08, [STREET_ADDRESS]" at bounding box center [347, 427] width 151 height 17
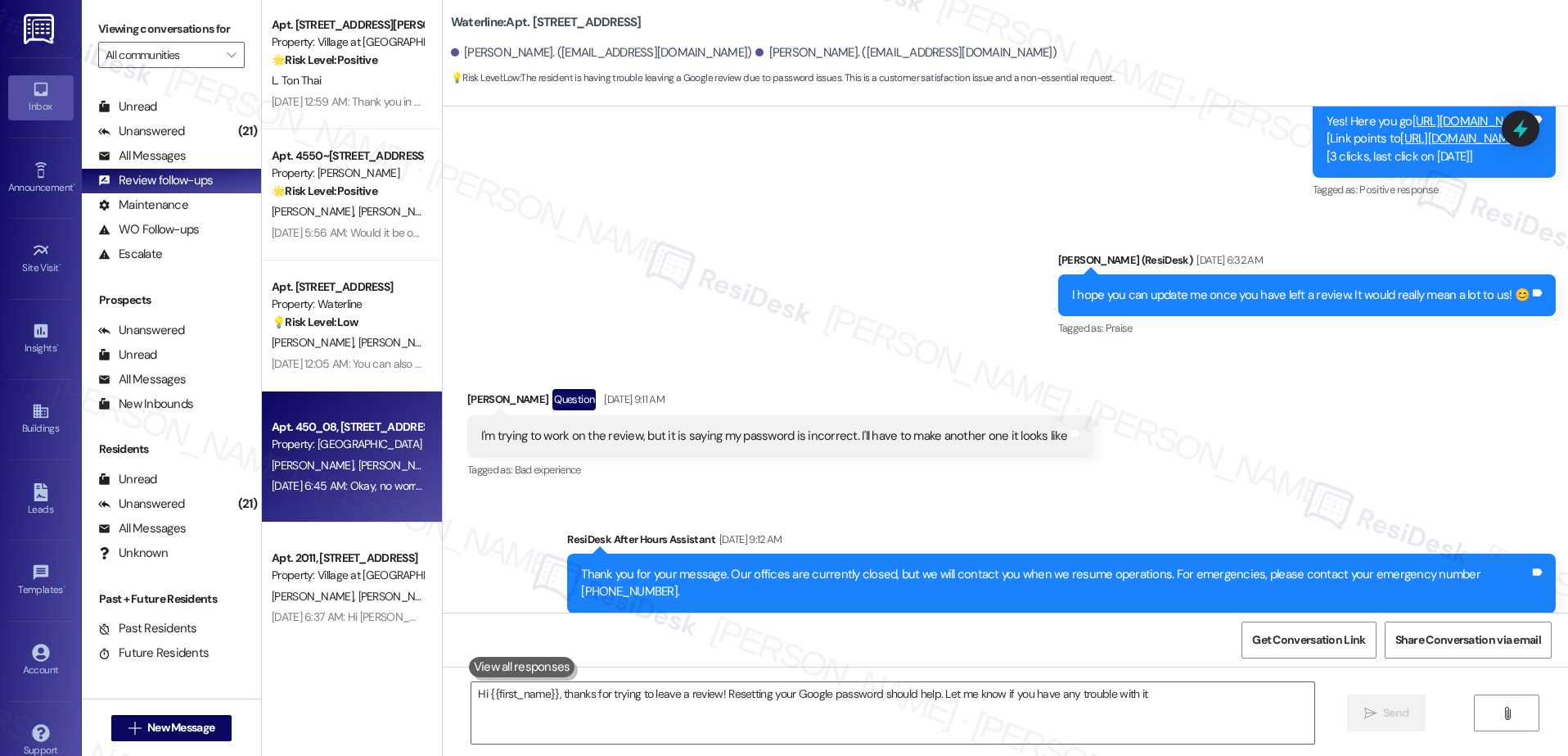
type textarea "Hi {{first_name}}, thanks for trying to leave a review! Resetting your Google p…"
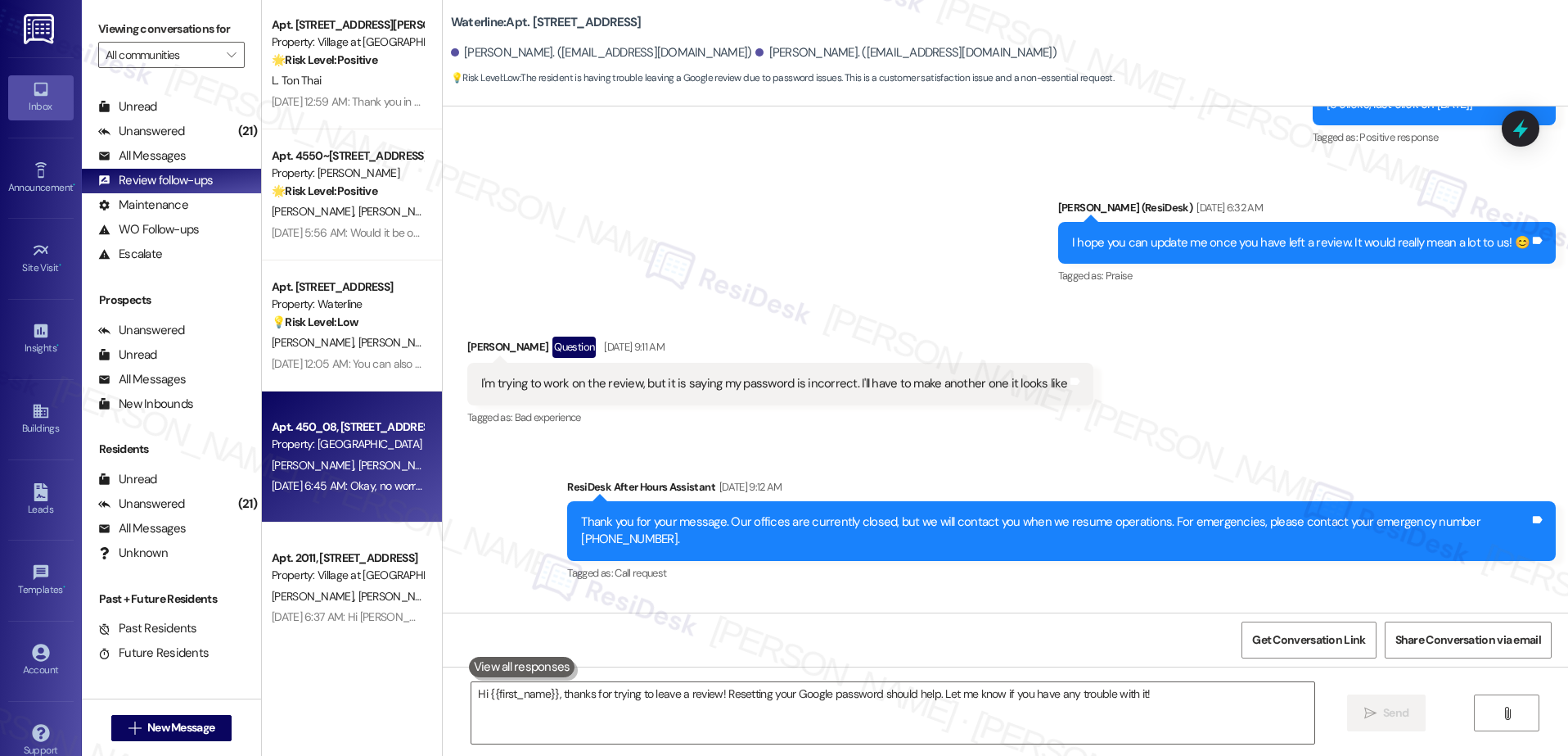
scroll to position [2850, 0]
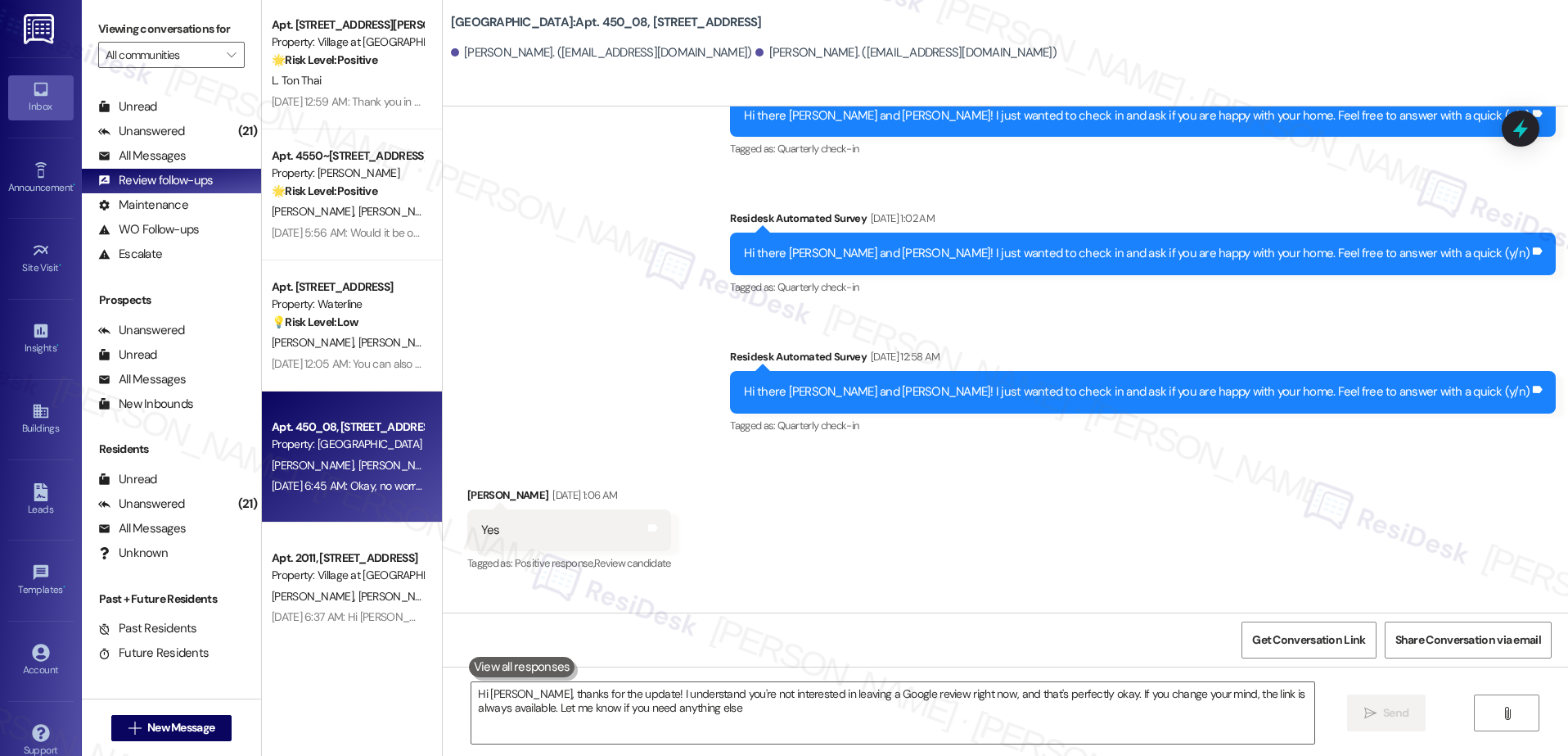
type textarea "Hi [PERSON_NAME], thanks for the update! I understand you're not interested in …"
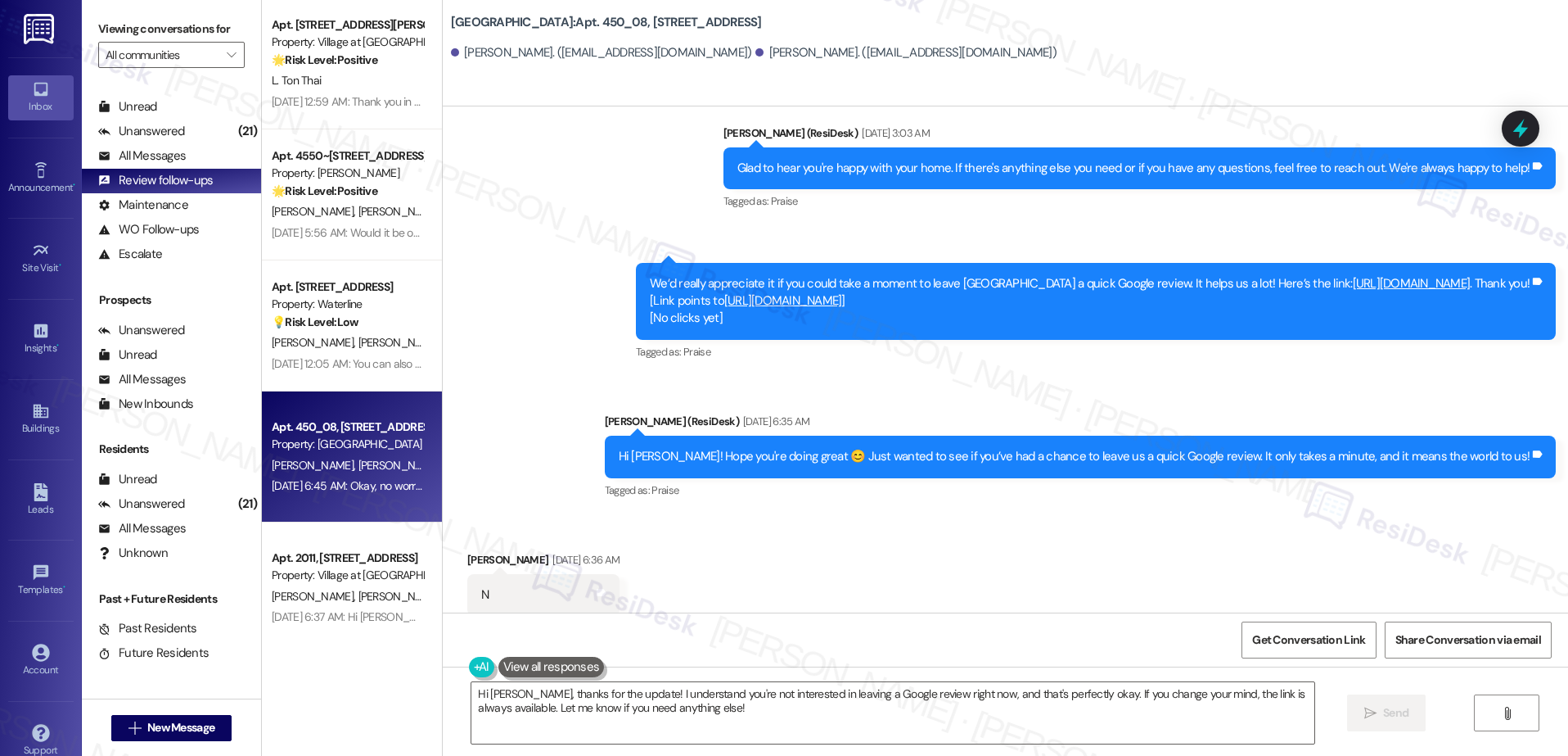
scroll to position [1425, 0]
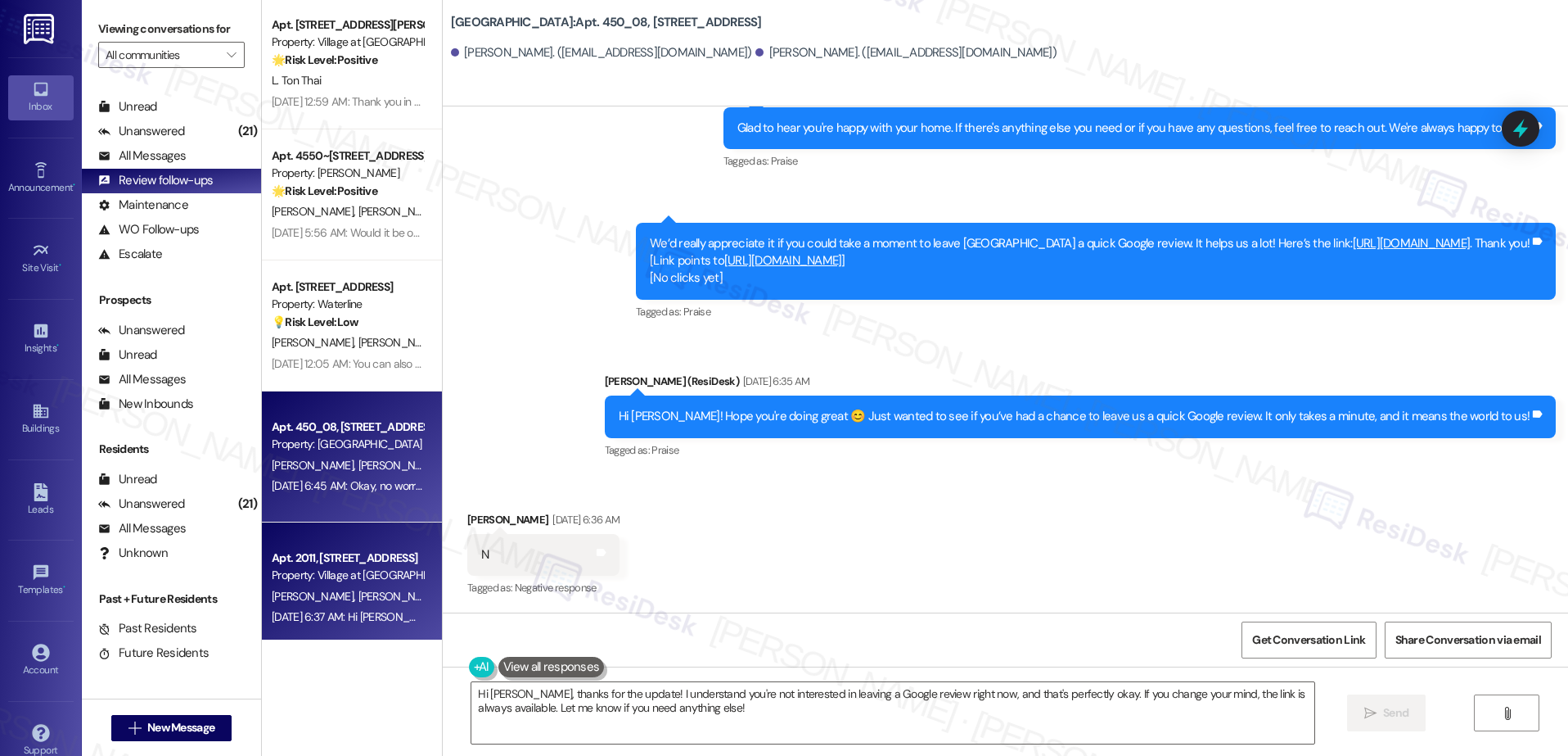
click at [351, 586] on div "[PERSON_NAME] [PERSON_NAME]" at bounding box center [347, 596] width 155 height 20
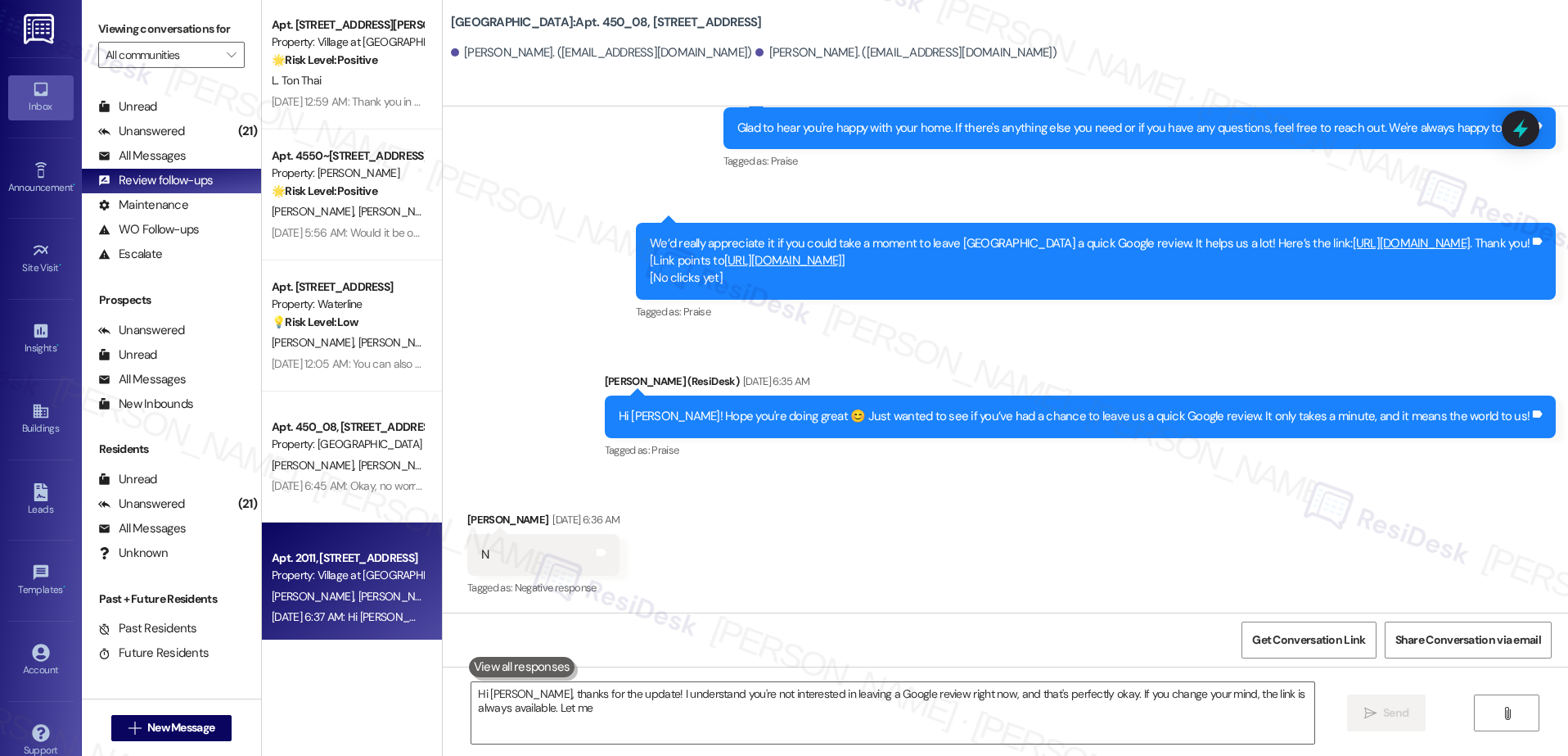
type textarea "Hi [PERSON_NAME], thanks for the update! I understand you're not interested in …"
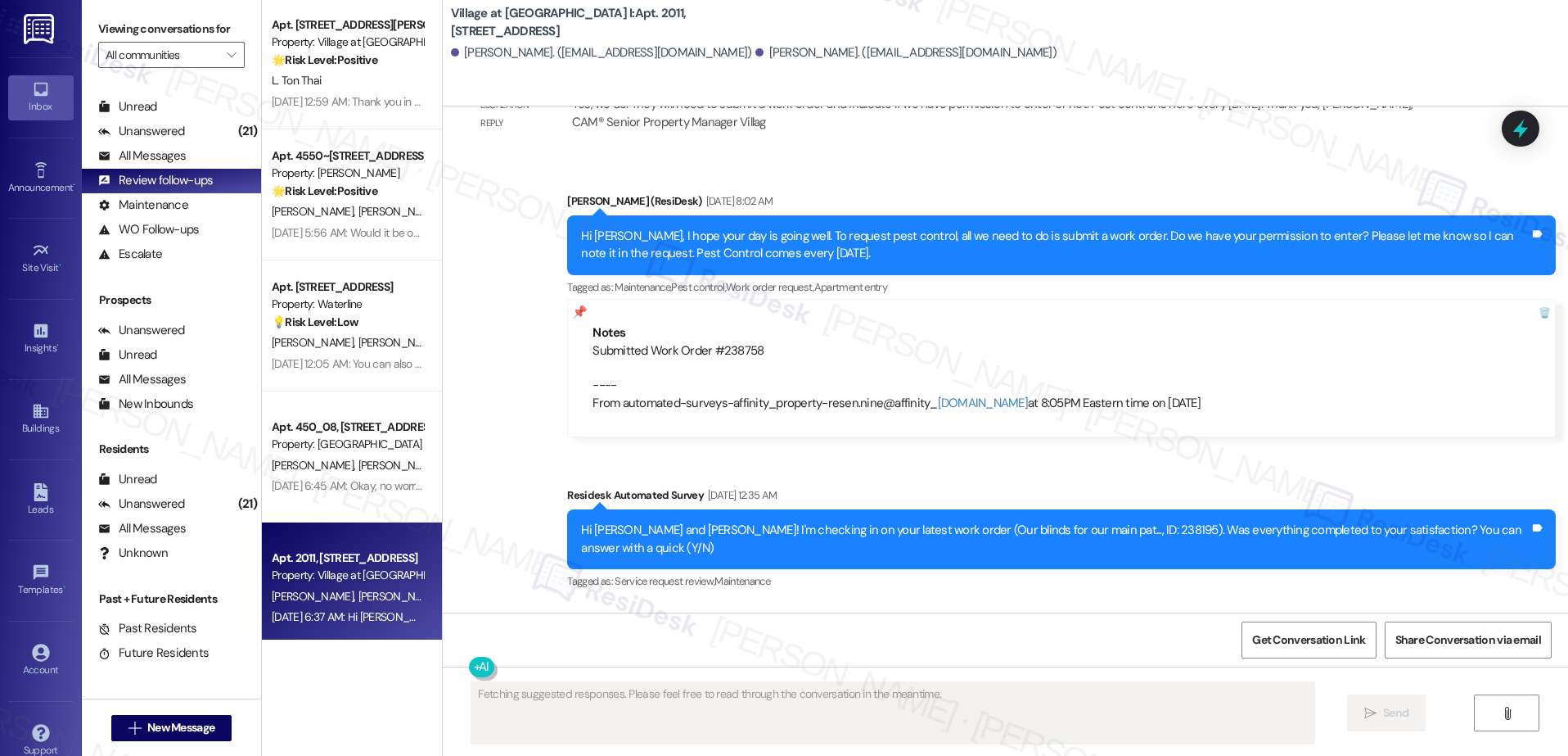
scroll to position [4175, 0]
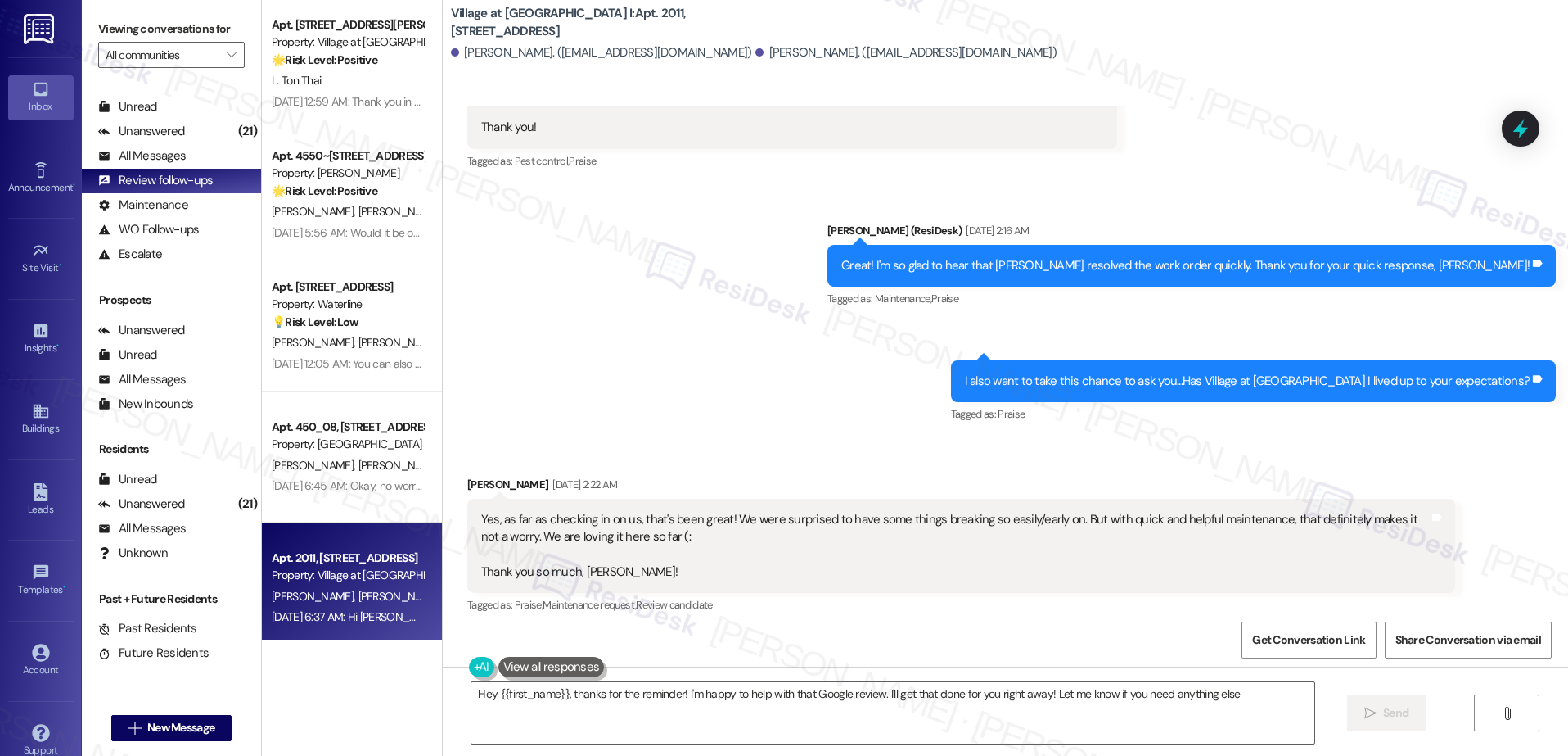
type textarea "Hey {{first_name}}, thanks for the reminder! I'm happy to help with that Google…"
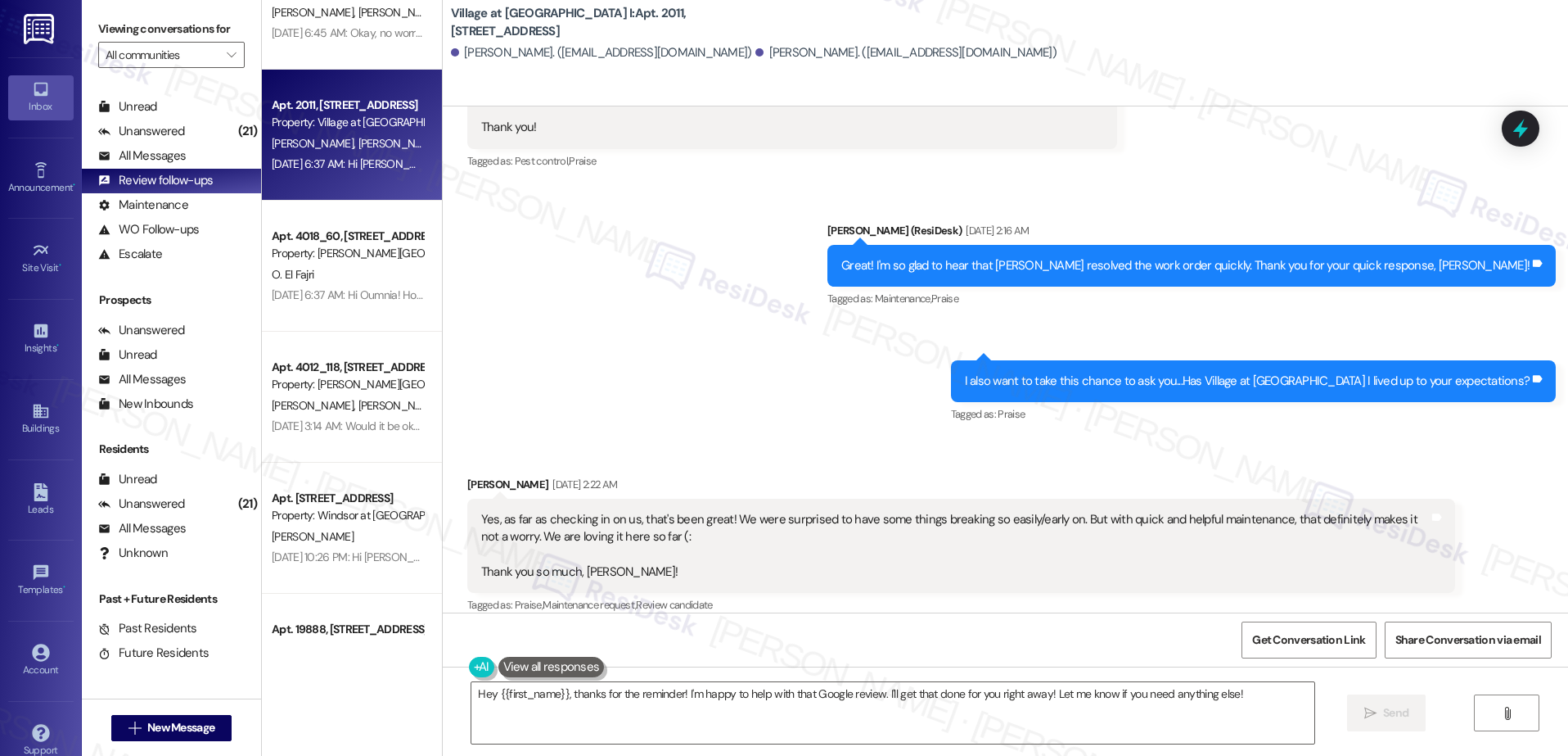
scroll to position [724, 0]
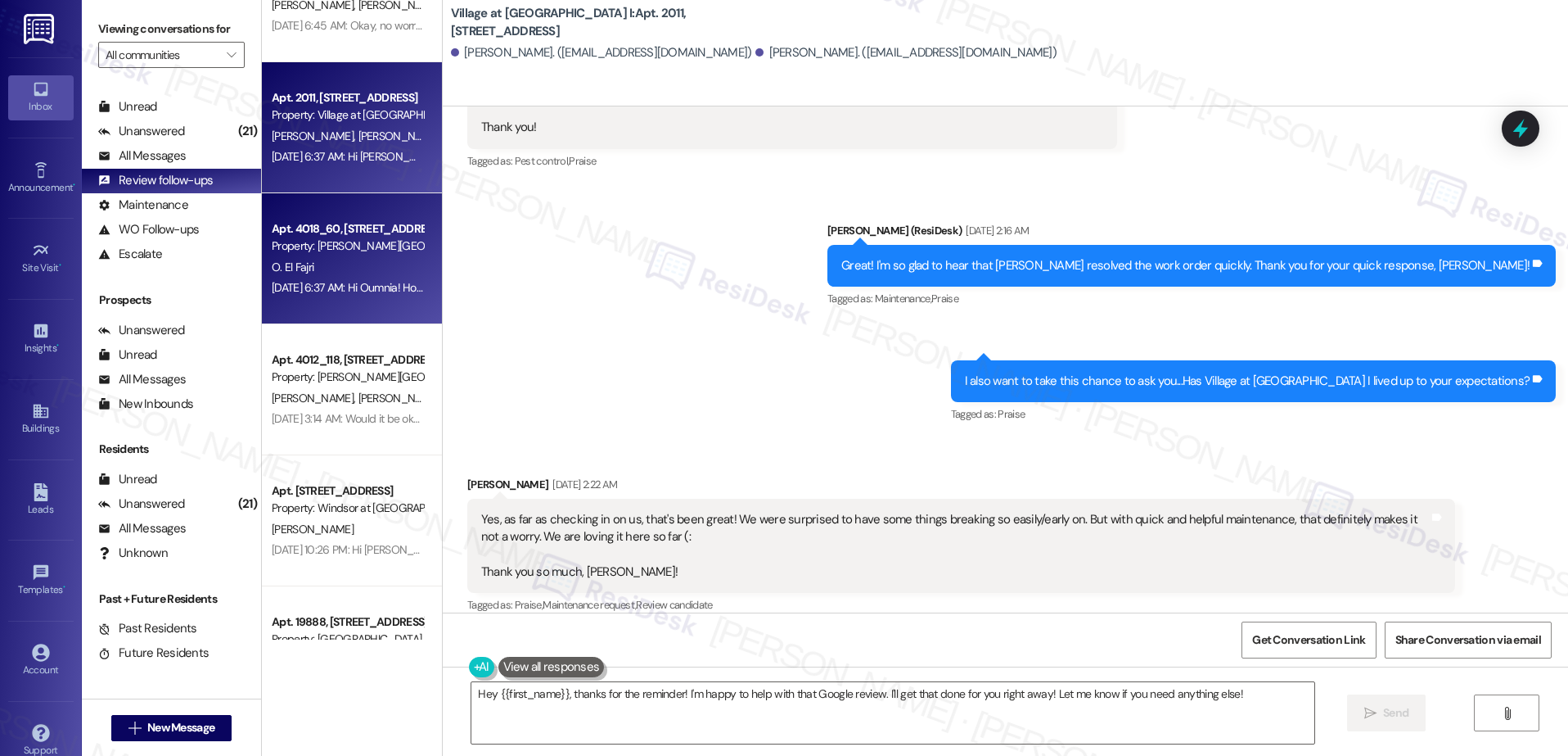
drag, startPoint x: 345, startPoint y: 376, endPoint x: 336, endPoint y: 288, distance: 88.5
click at [346, 361] on div "Apt. 302, 2900 Grand Ave. Property: Waterline 💡 Risk Level: Low The resident is…" at bounding box center [352, 320] width 180 height 639
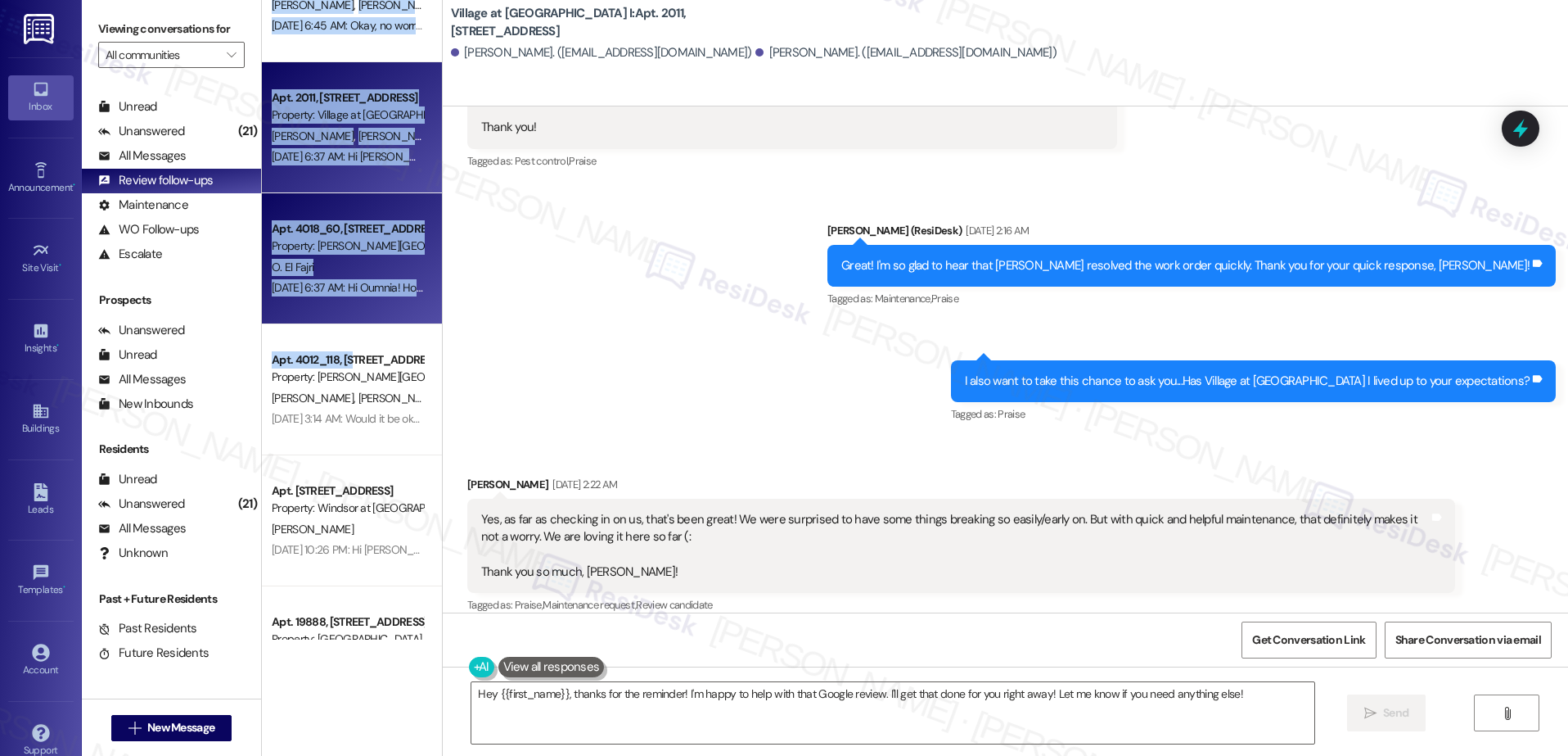
click at [336, 271] on div "O. El Fajri" at bounding box center [347, 267] width 155 height 20
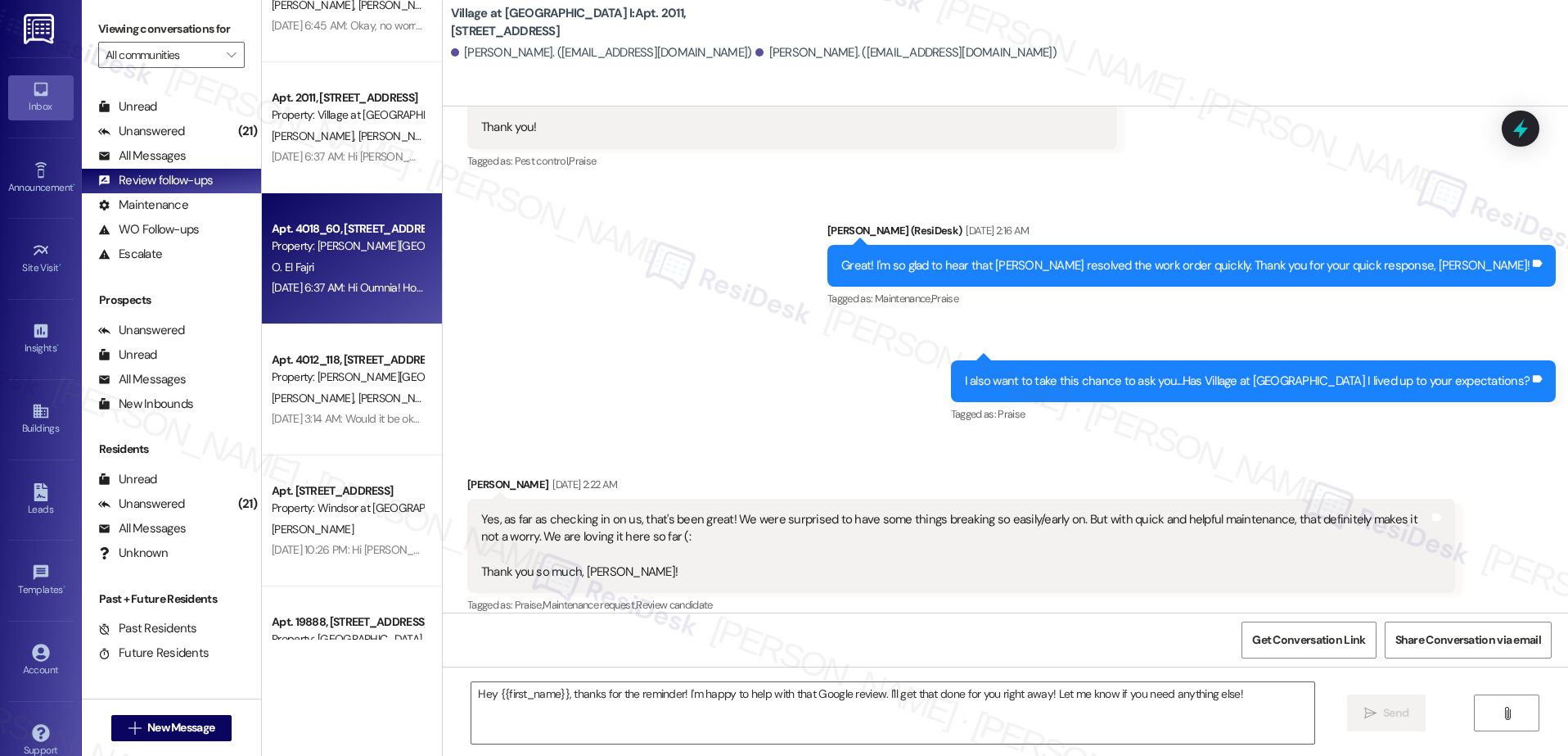
click at [336, 271] on div "O. El Fajri" at bounding box center [347, 267] width 155 height 20
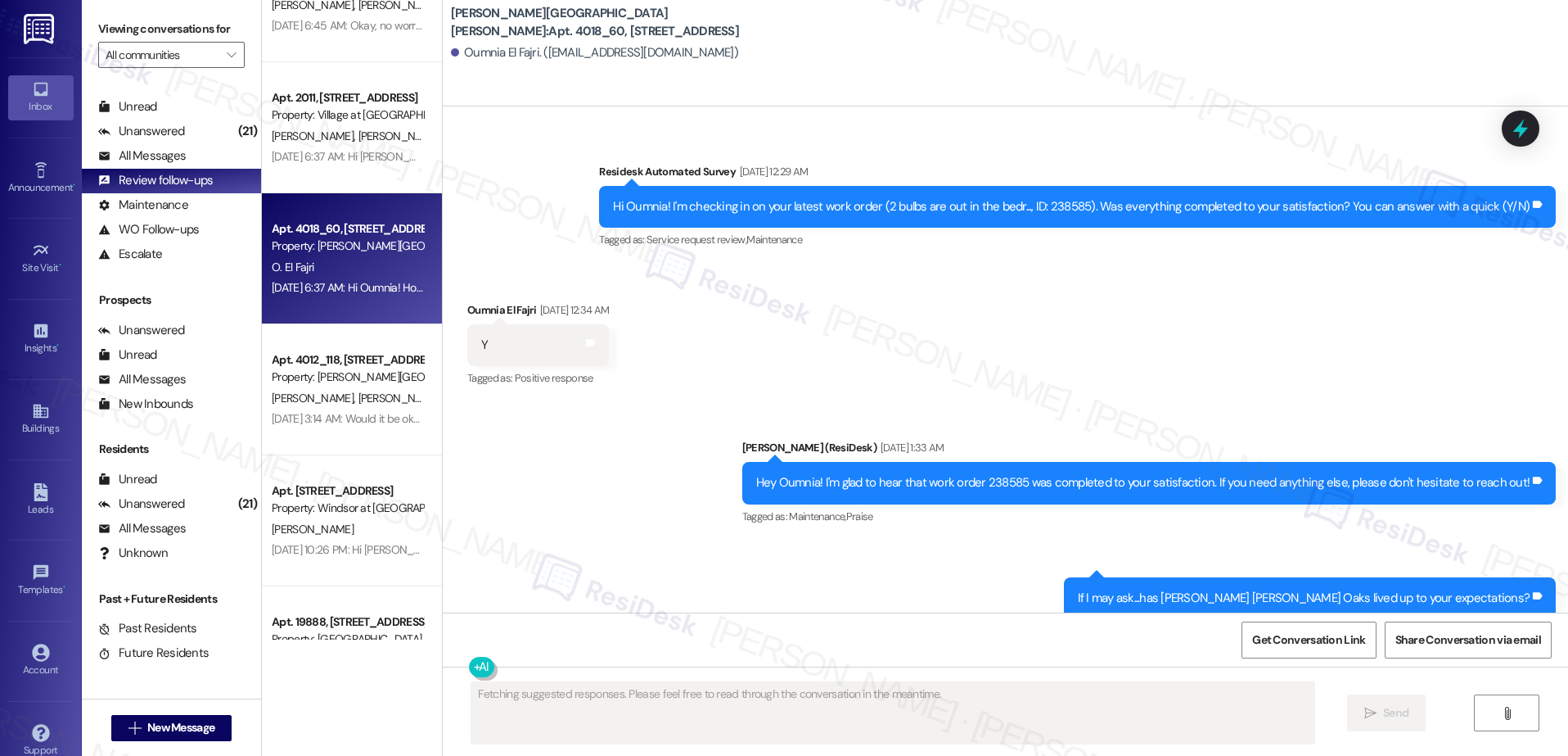
scroll to position [2923, 0]
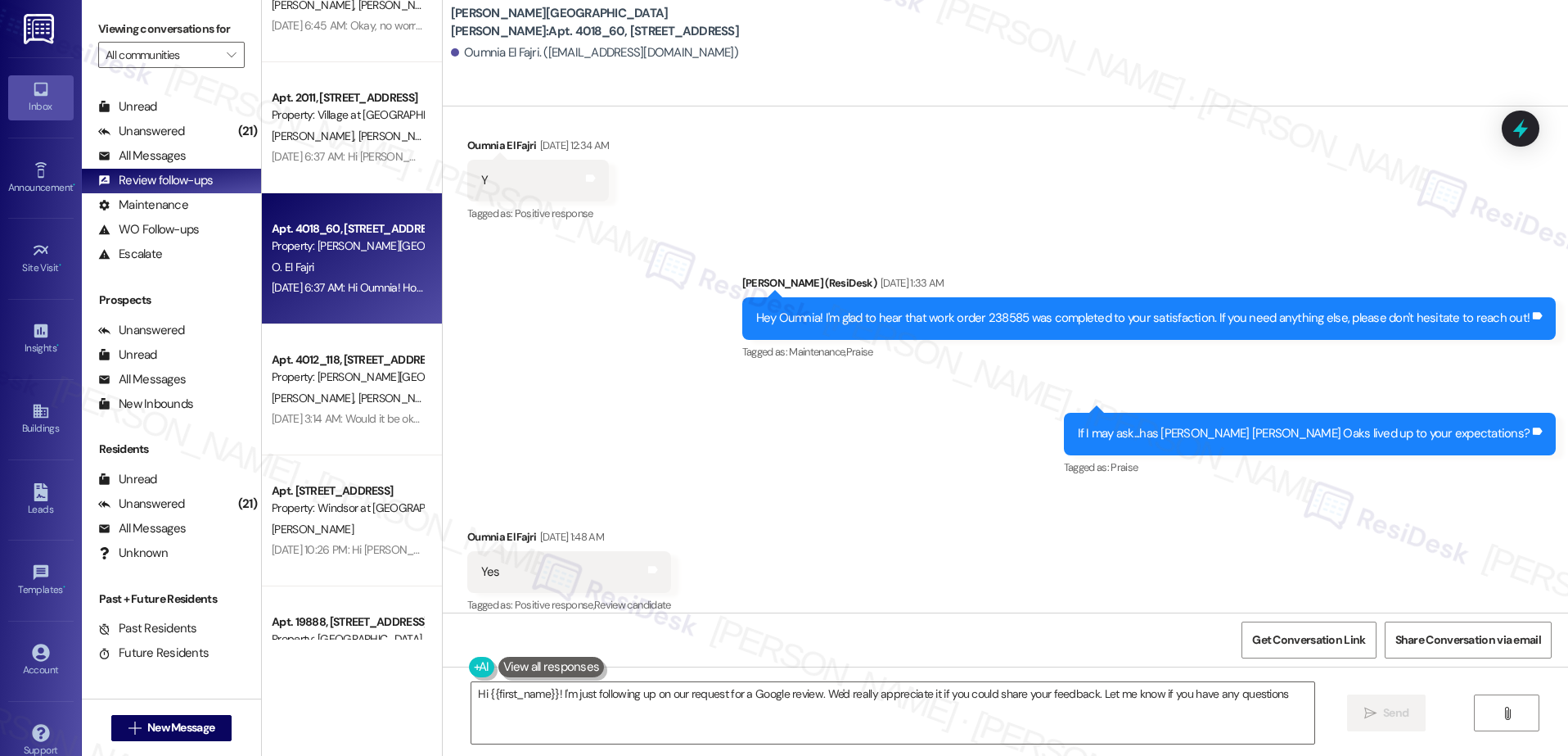
type textarea "Hi {{first_name}}! I'm just following up on our request for a Google review. We…"
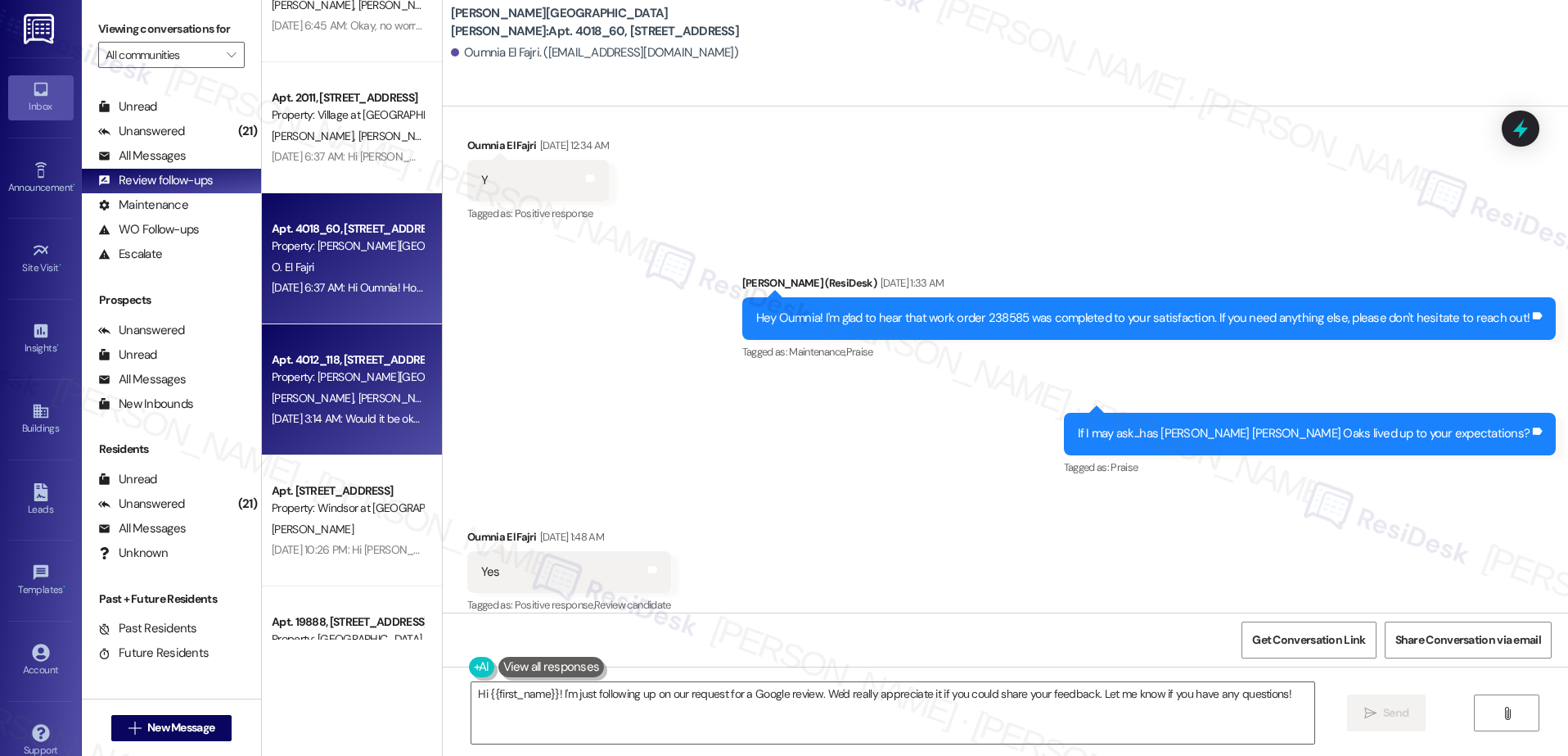
click at [355, 393] on div "A. Kelly C. Kelly" at bounding box center [347, 398] width 155 height 20
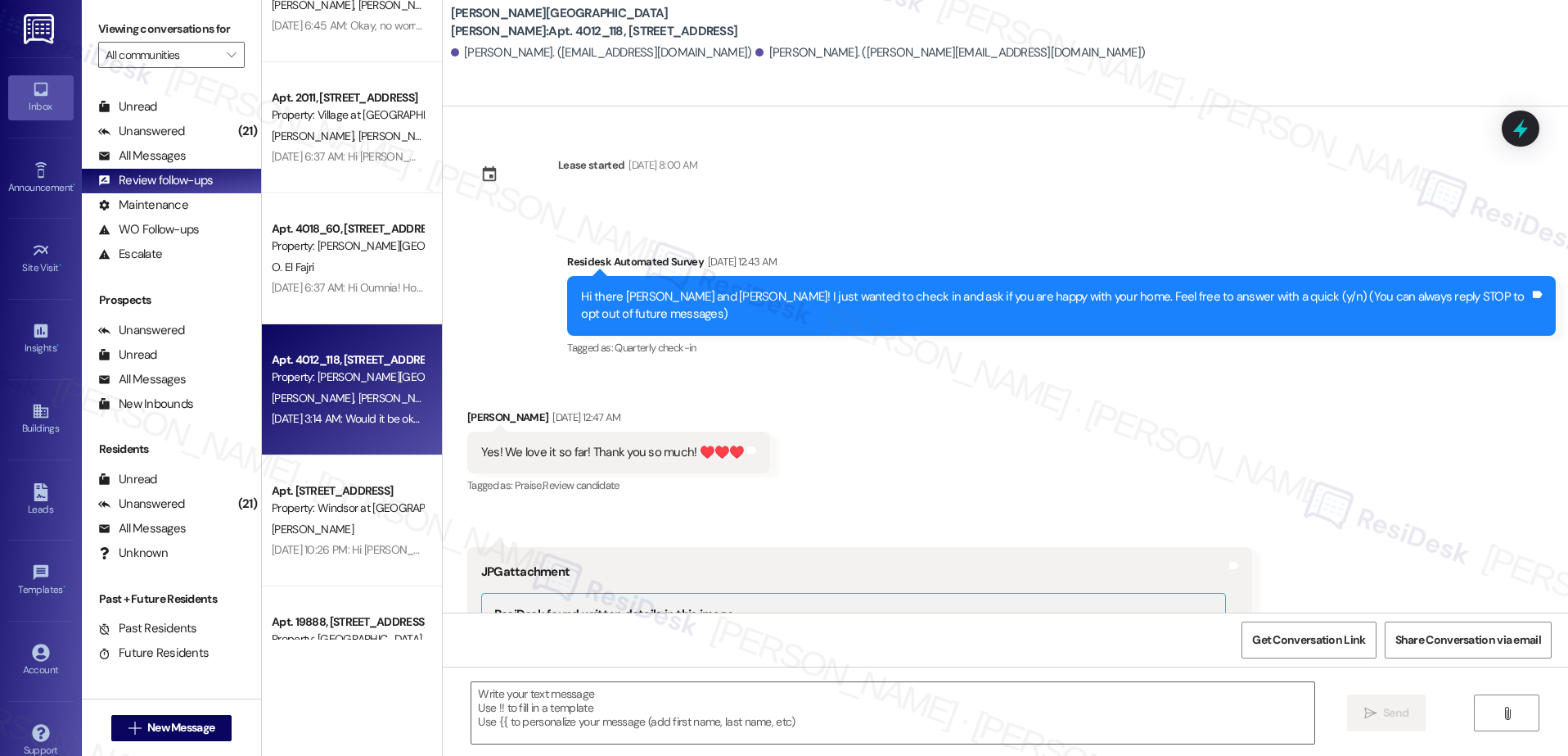
scroll to position [814, 0]
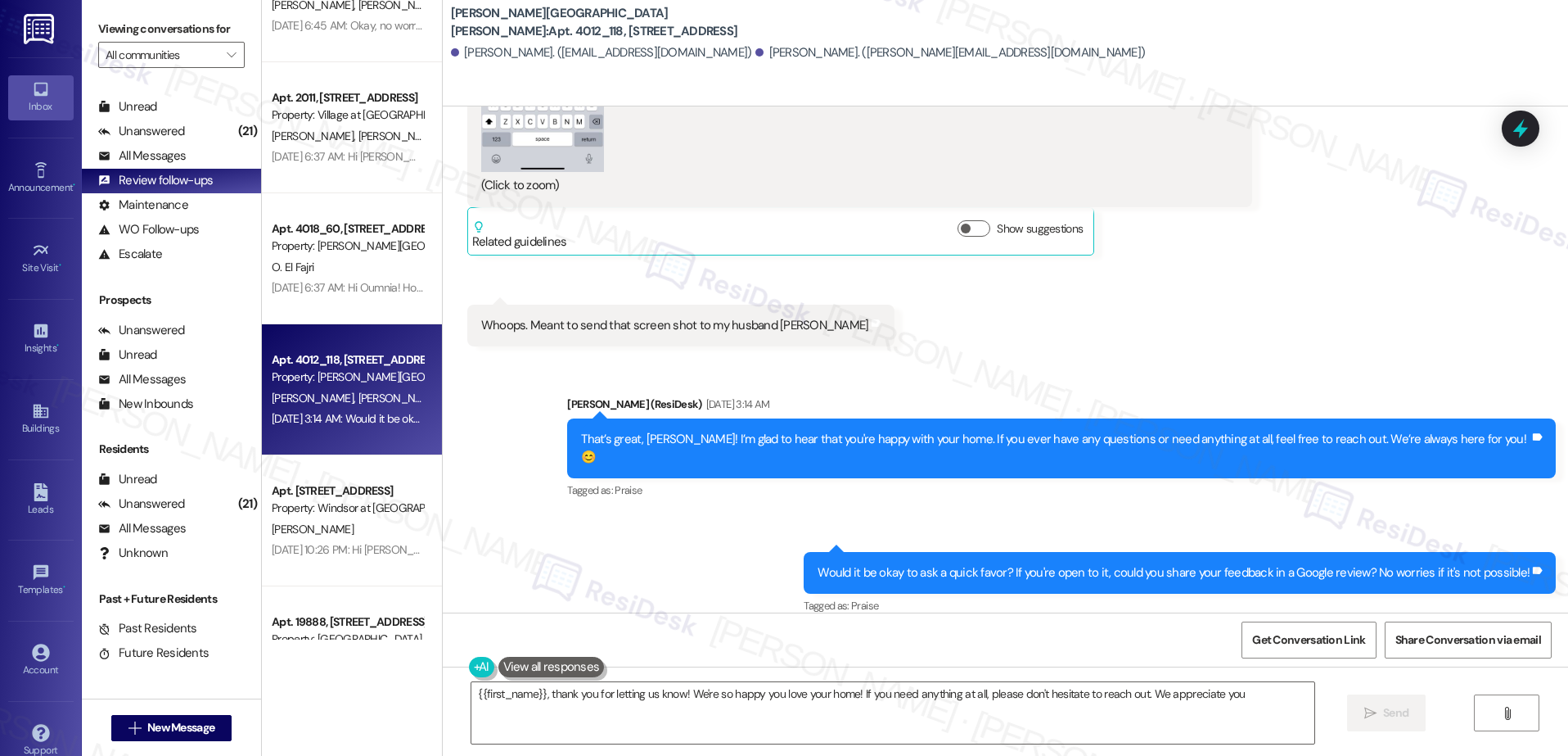
type textarea "{{first_name}}, thank you for letting us know! We're so happy you love your hom…"
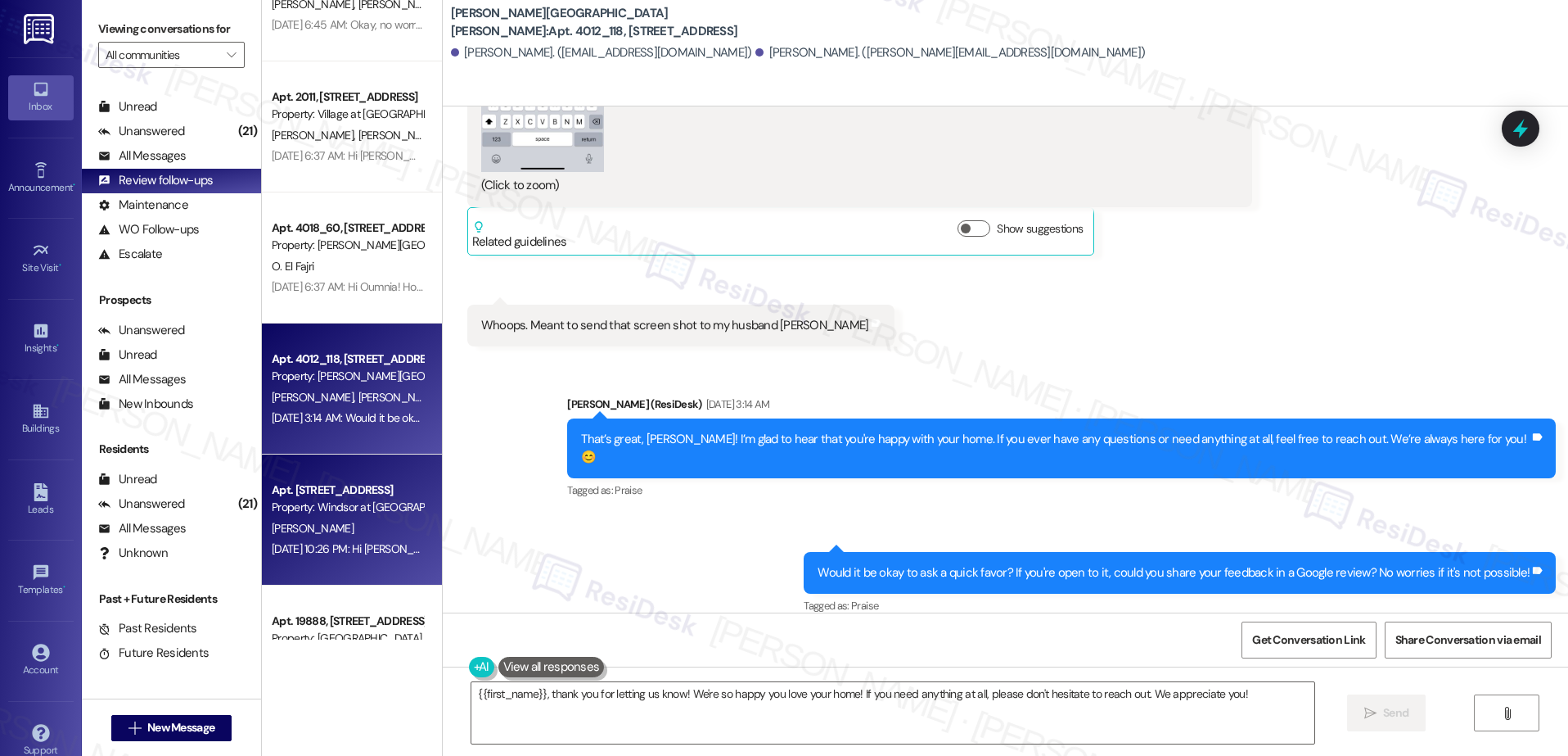
click at [310, 499] on div "Property: Windsor at [GEOGRAPHIC_DATA]" at bounding box center [347, 507] width 151 height 17
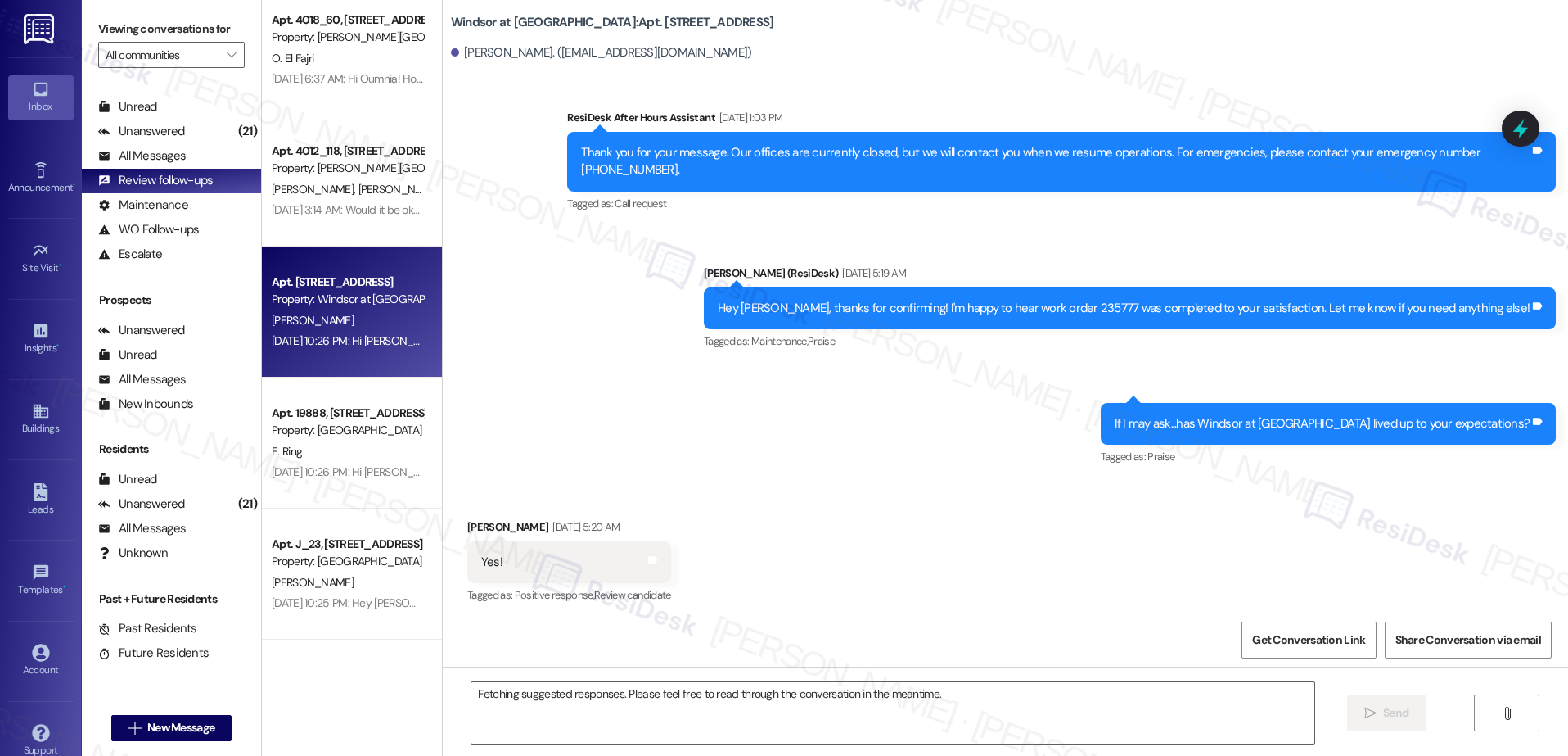
scroll to position [445, 0]
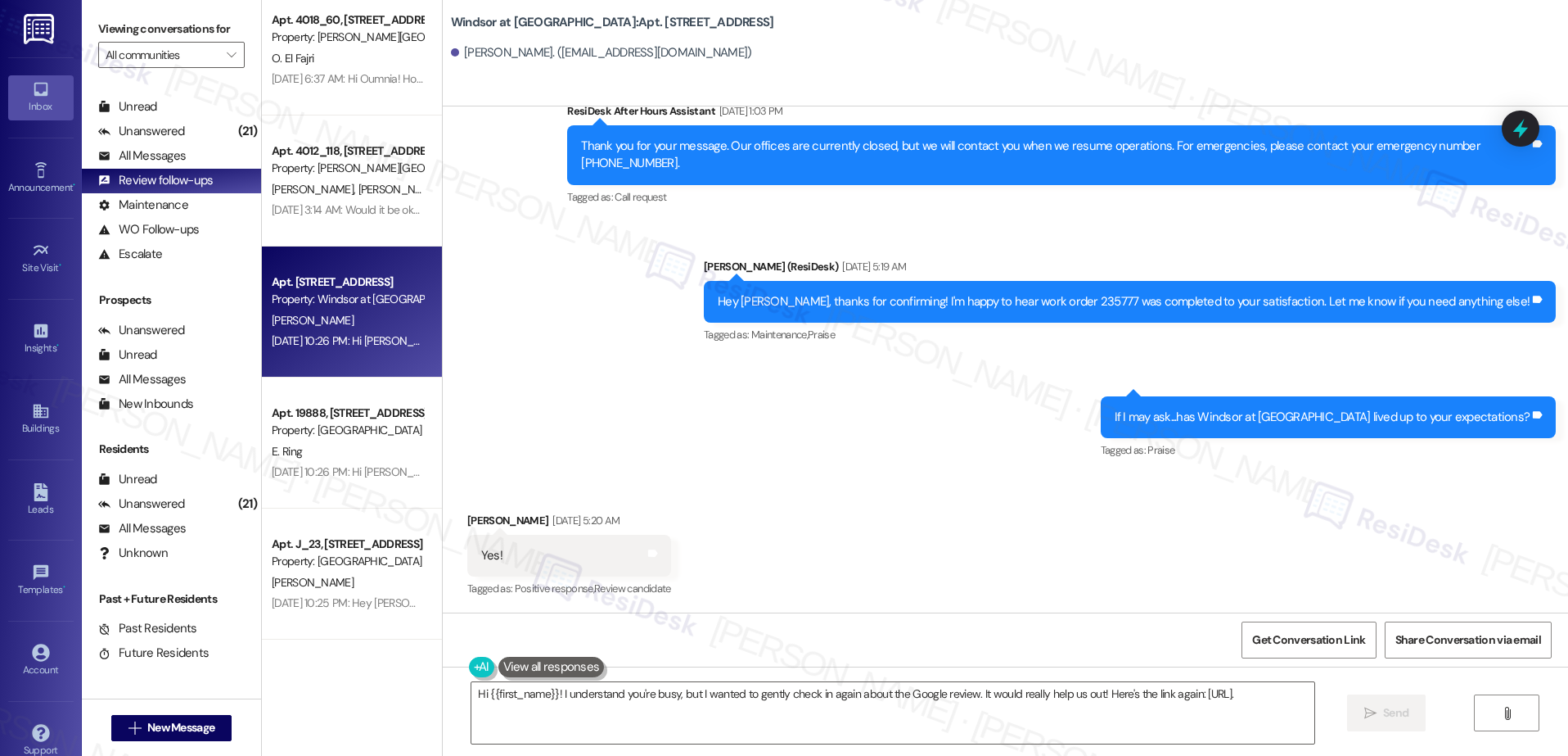
type textarea "Hi {{first_name}}! I understand you're busy, but I wanted to gently check in ag…"
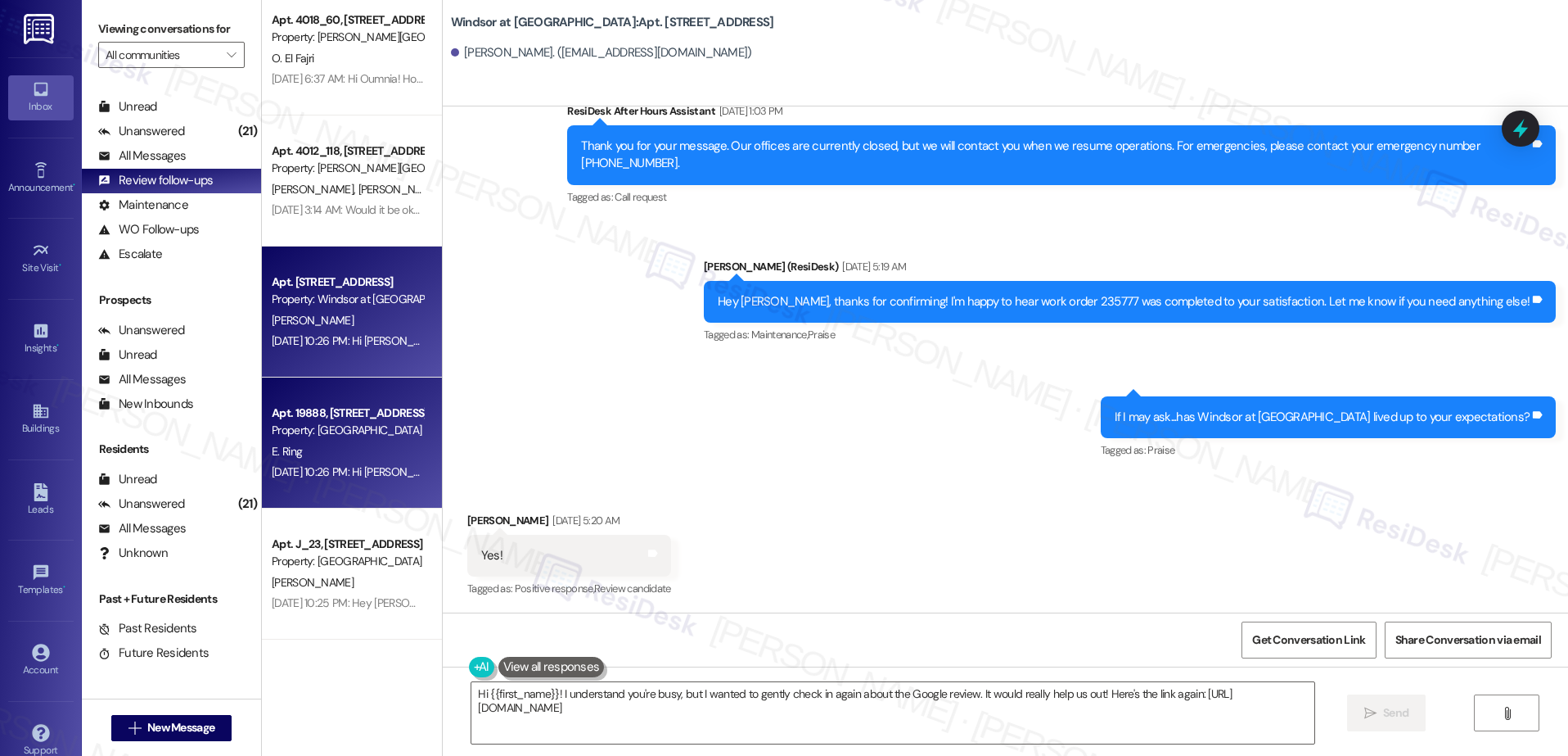
click at [331, 458] on div "E. Ring" at bounding box center [347, 452] width 155 height 20
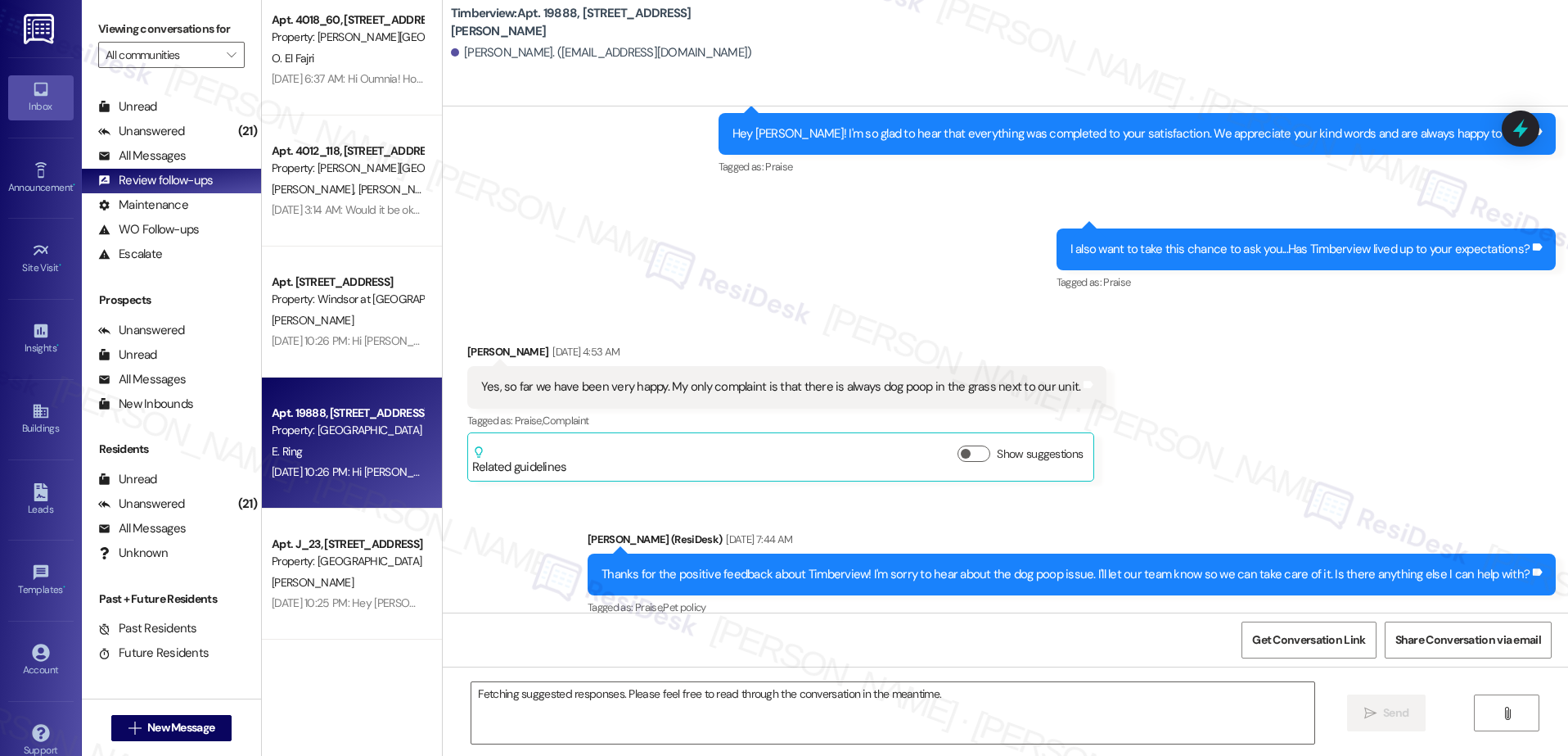
scroll to position [632, 0]
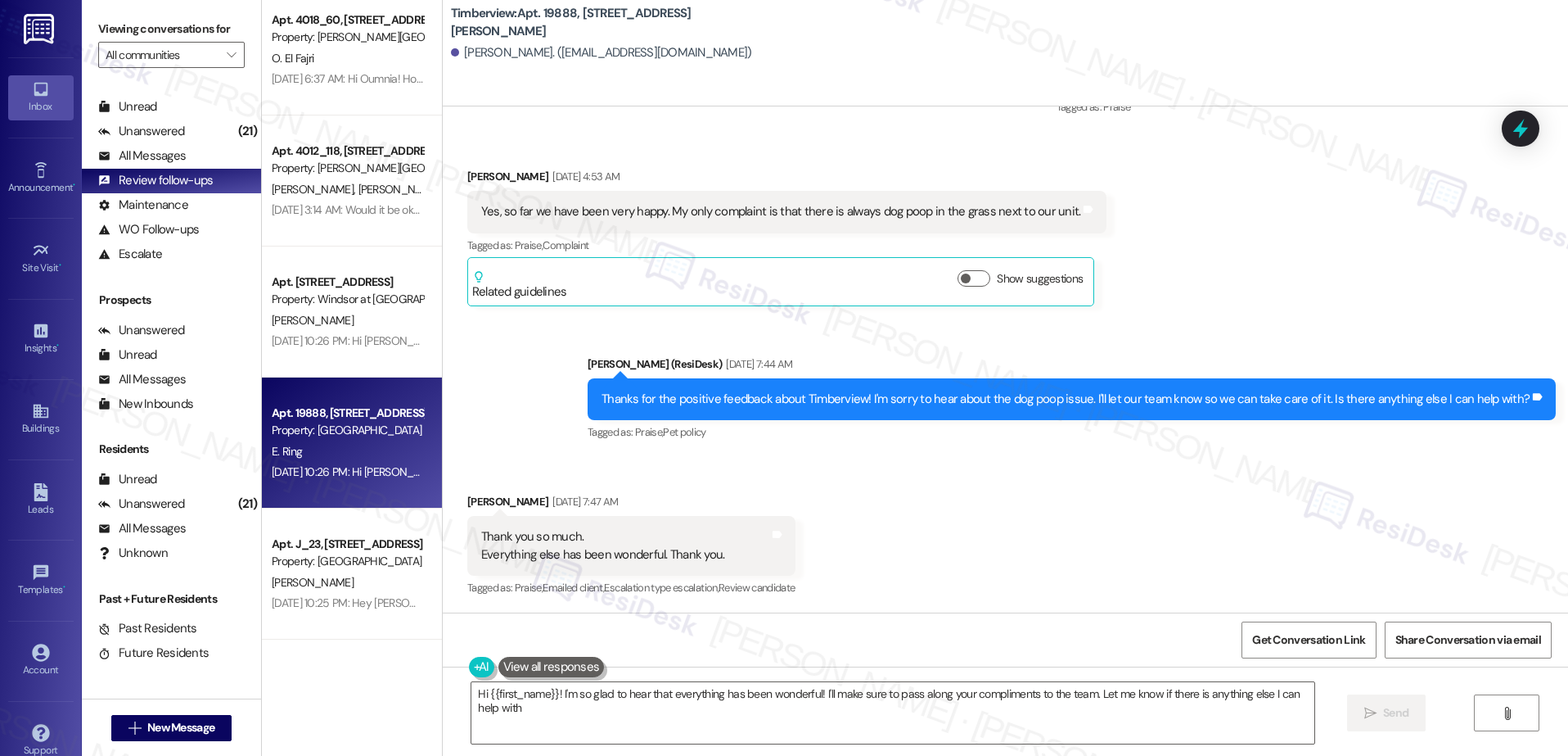
type textarea "Hi {{first_name}}! I'm so glad to hear that everything has been wonderful! I'll…"
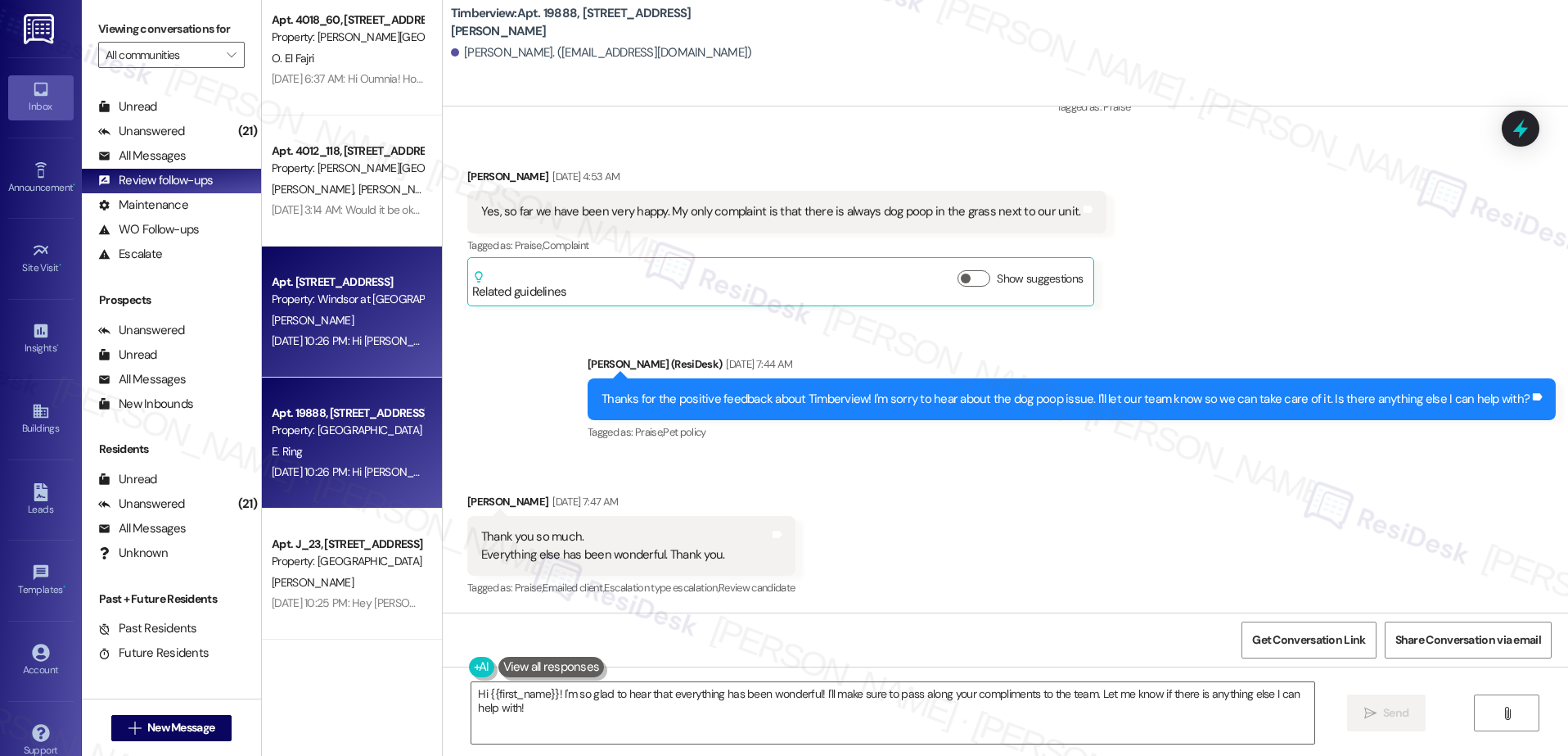
click at [346, 298] on div "Property: Windsor at [GEOGRAPHIC_DATA]" at bounding box center [347, 299] width 151 height 17
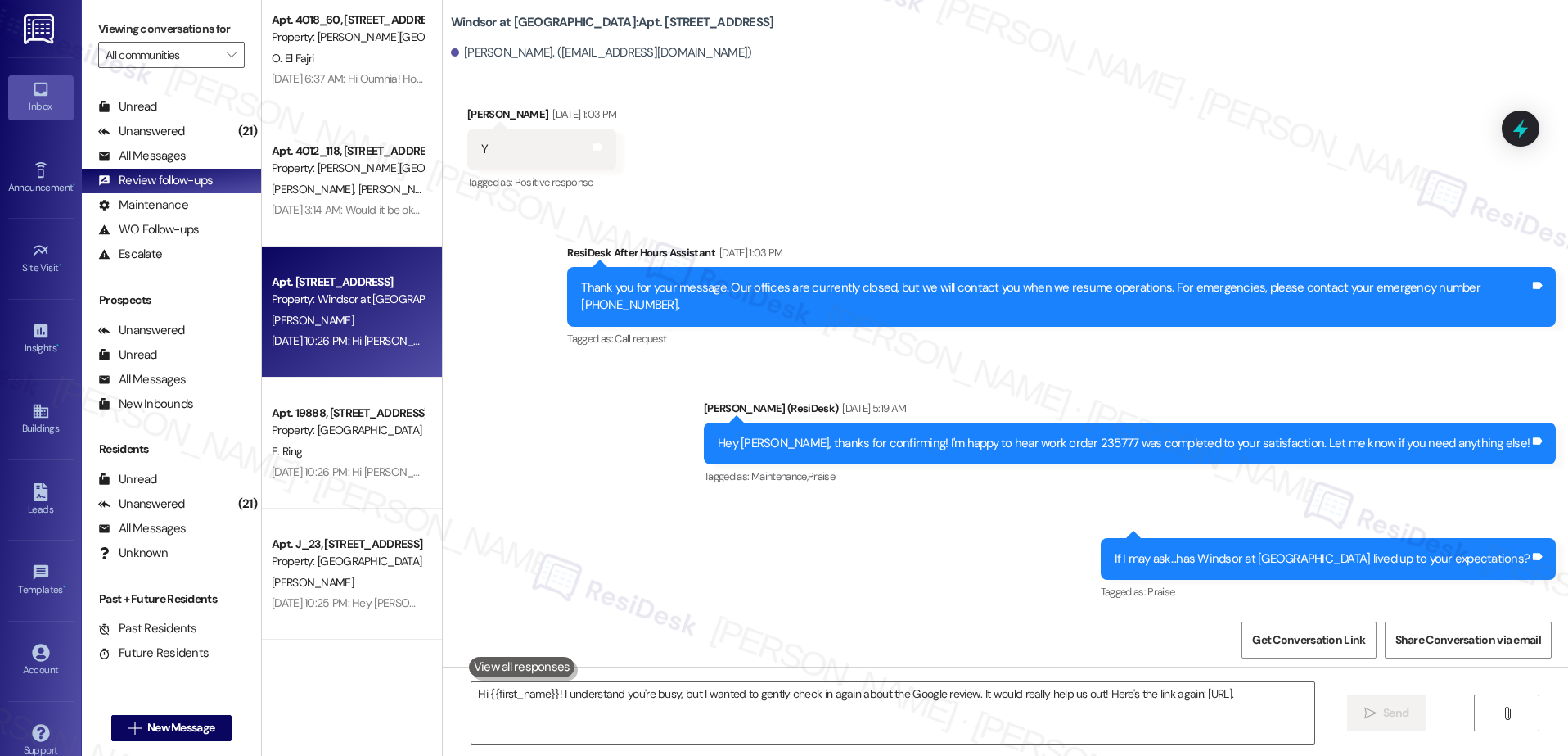
type textarea "Hi {{first_name}}! I understand you're busy, but I wanted to gently check in ag…"
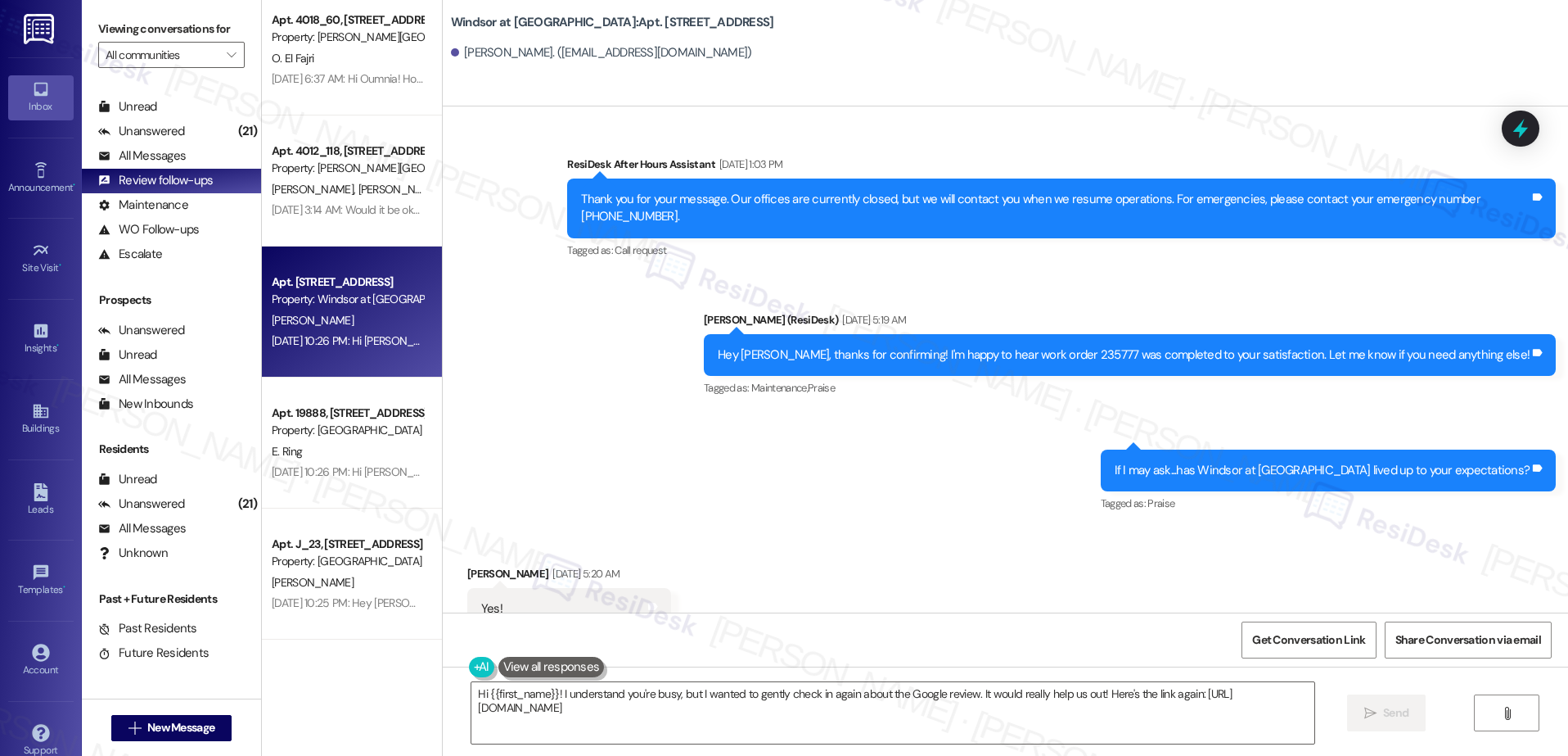
scroll to position [445, 0]
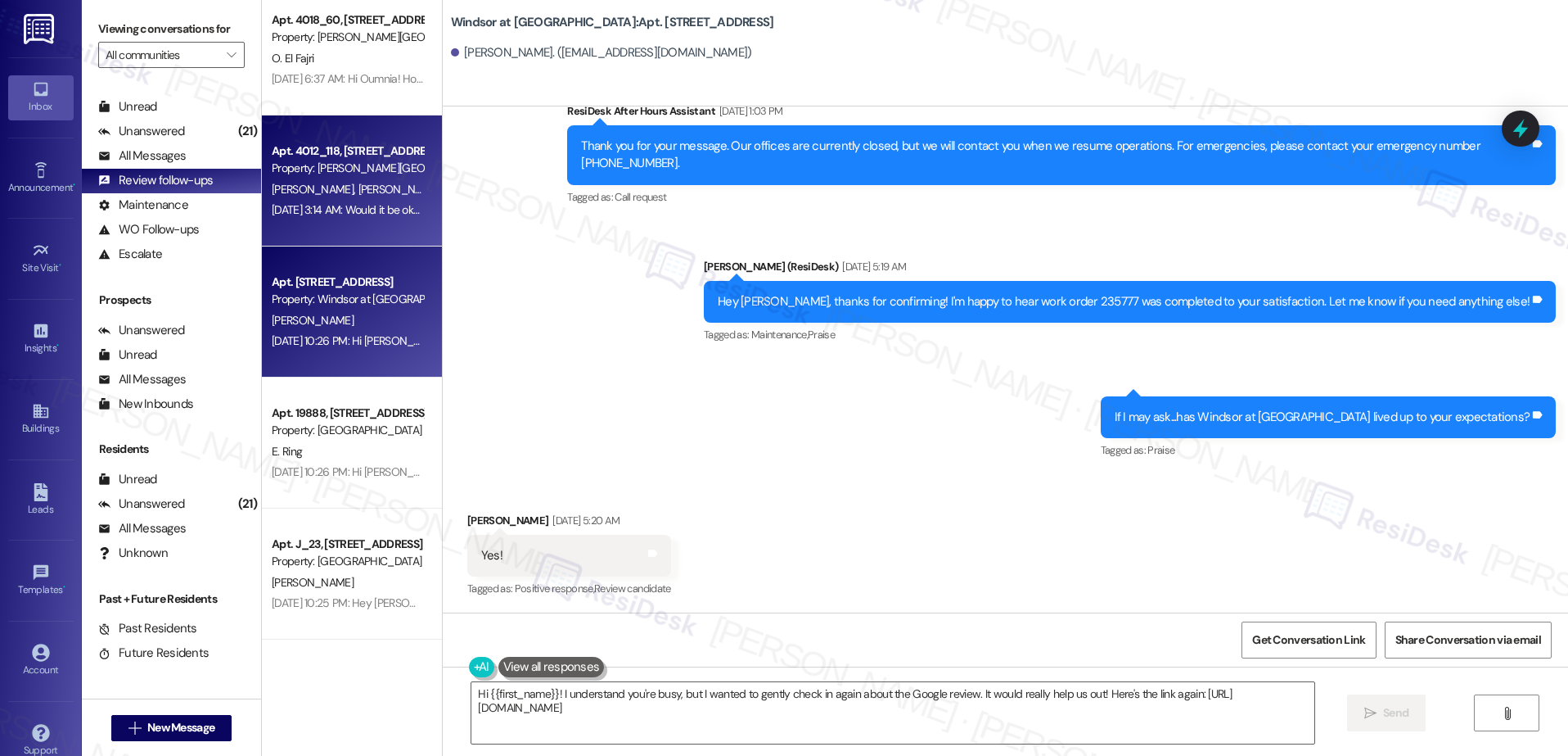
click at [379, 183] on div "A. Kelly C. Kelly" at bounding box center [347, 189] width 155 height 20
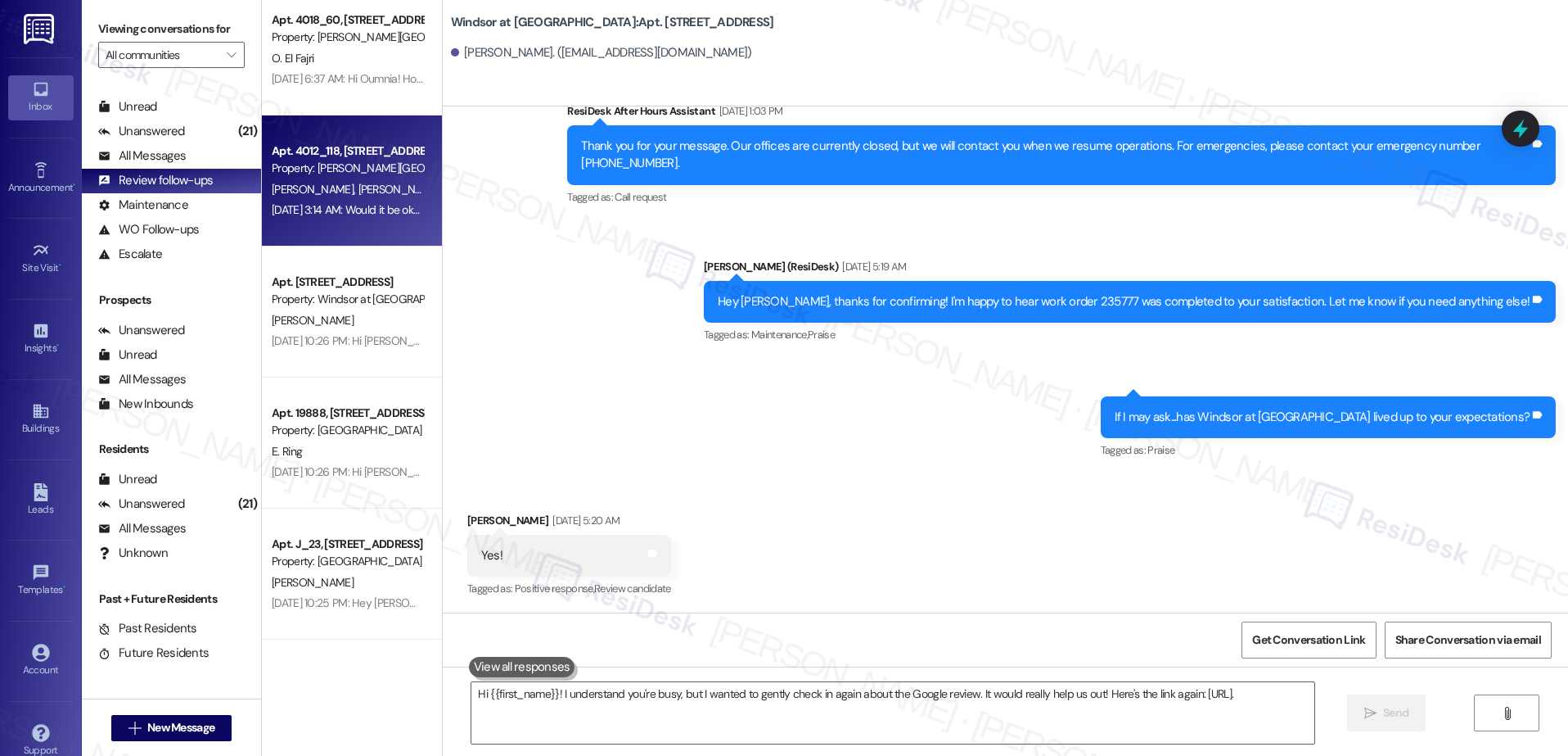
type textarea "Hi {{first_name}}! I understand you're busy, but I wanted to gently check in ag…"
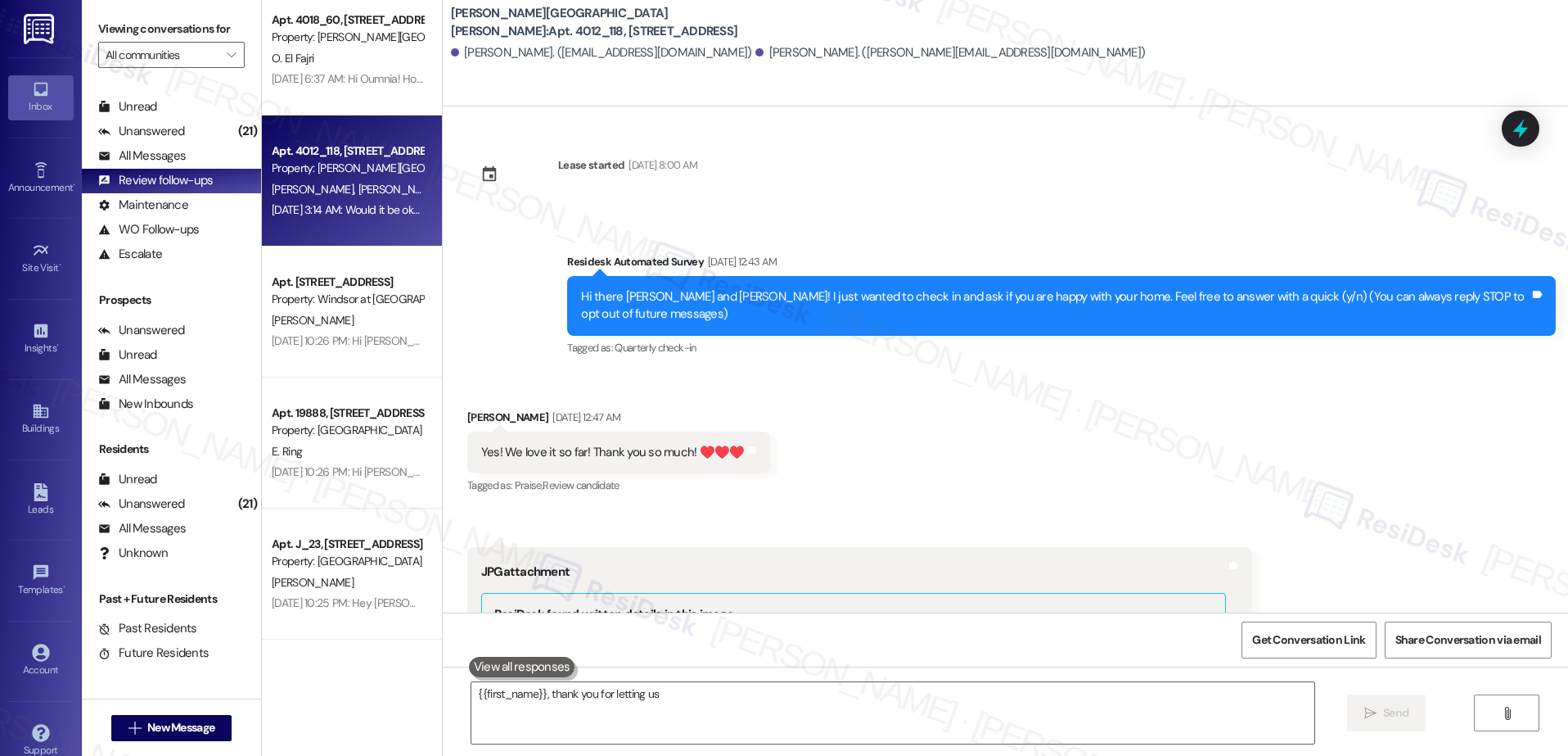
scroll to position [814, 0]
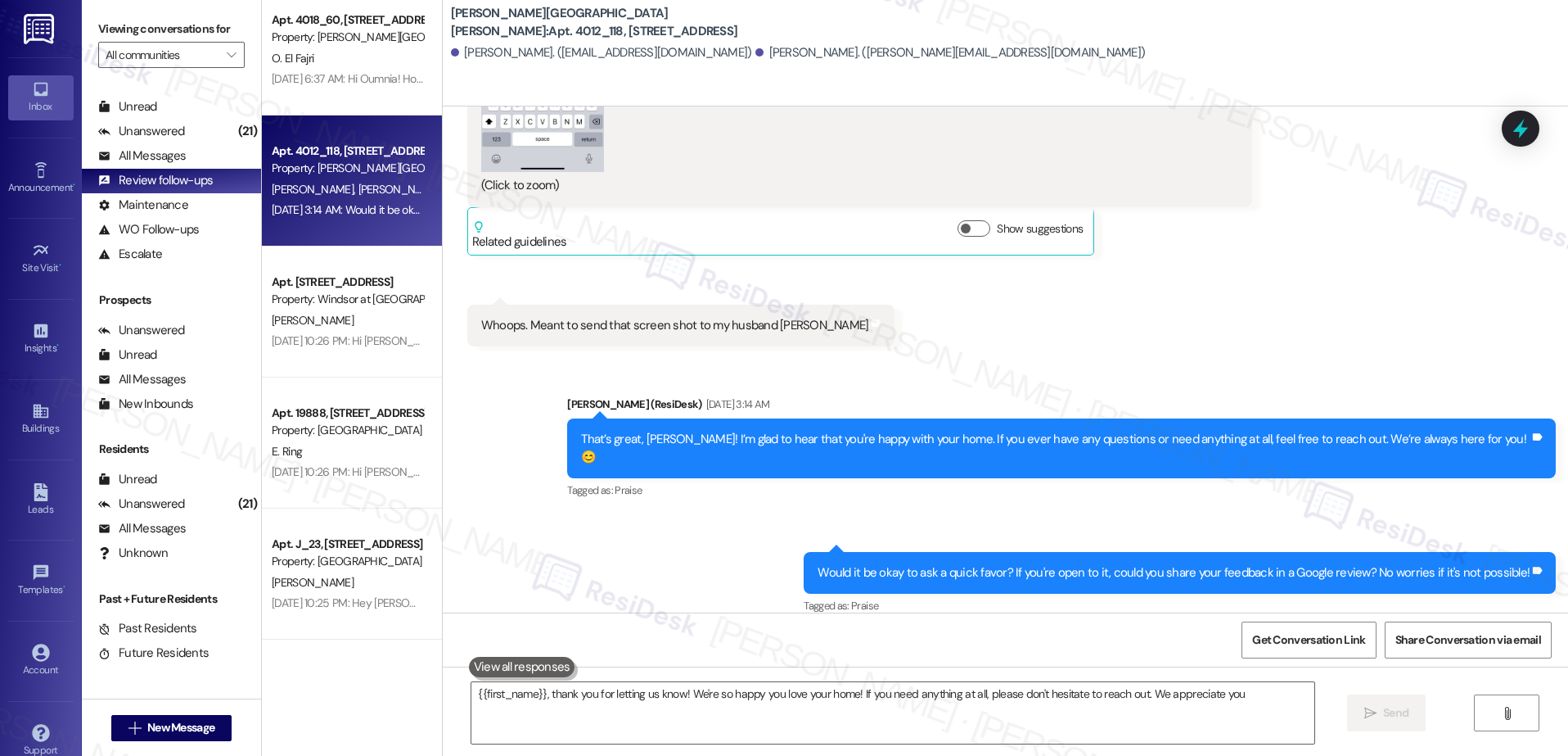
type textarea "{{first_name}}, thank you for letting us know! We're so happy you love your hom…"
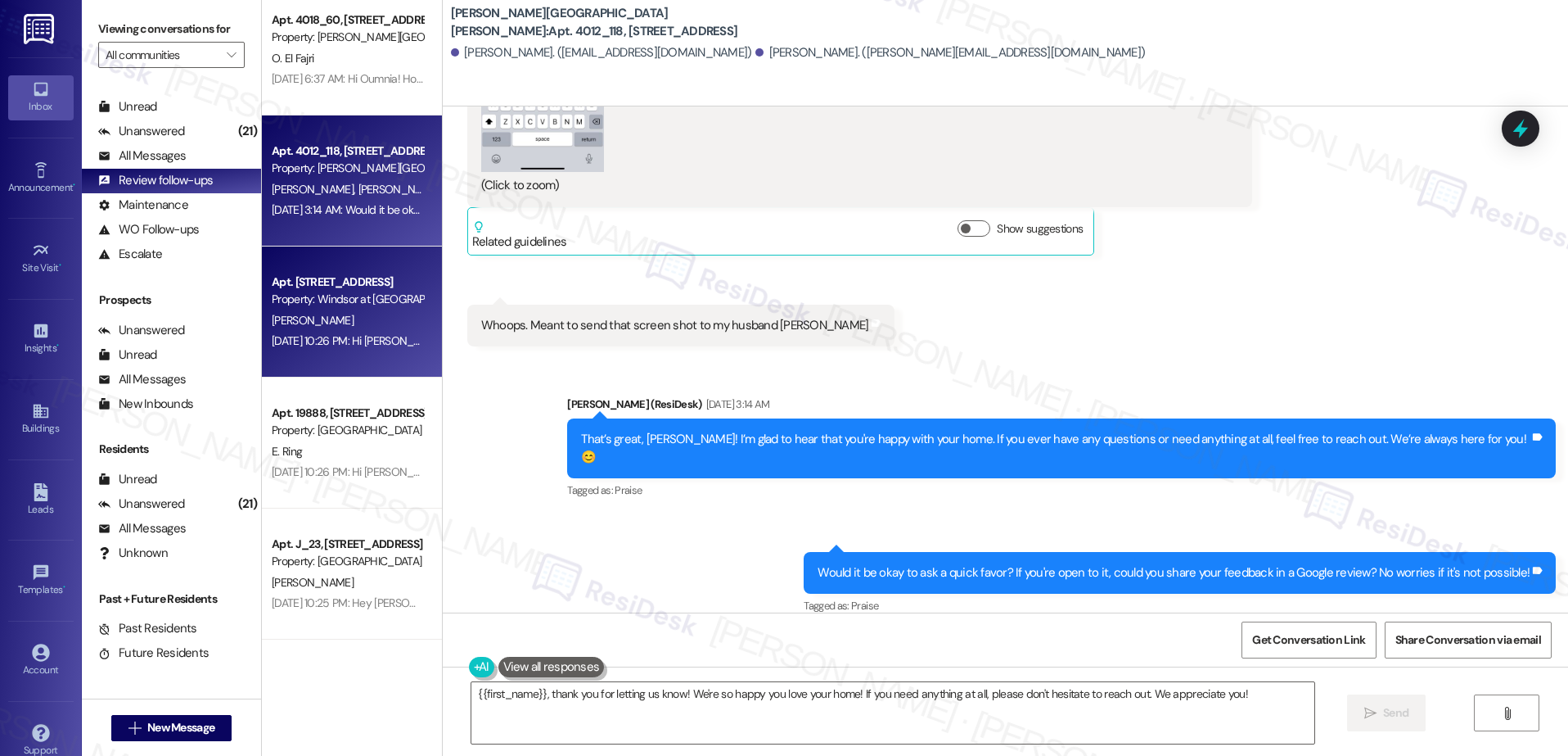
click at [349, 279] on div "Apt. [STREET_ADDRESS]" at bounding box center [347, 282] width 151 height 17
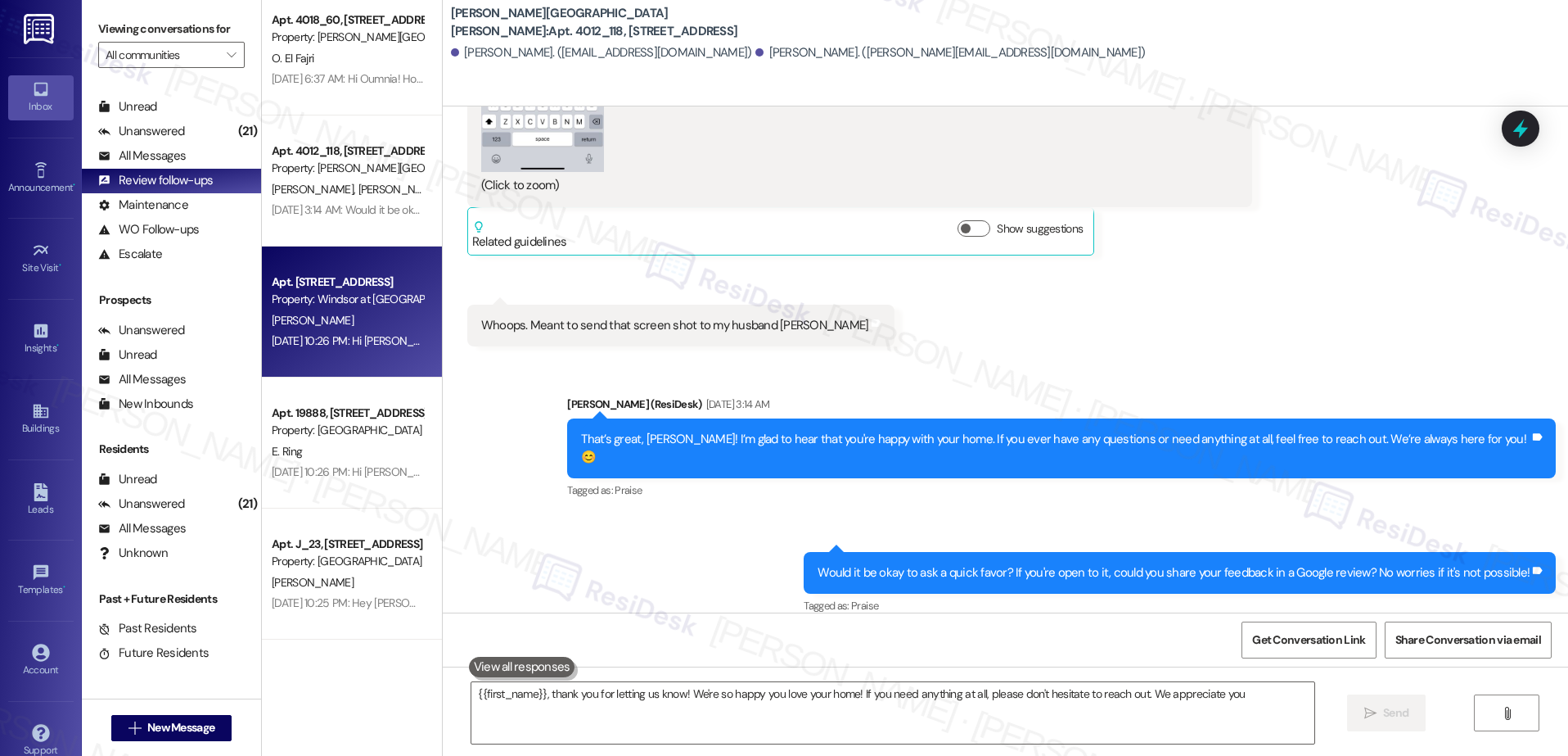
type textarea "{{first_name}}, thank you for letting us know! We're so happy you love your hom…"
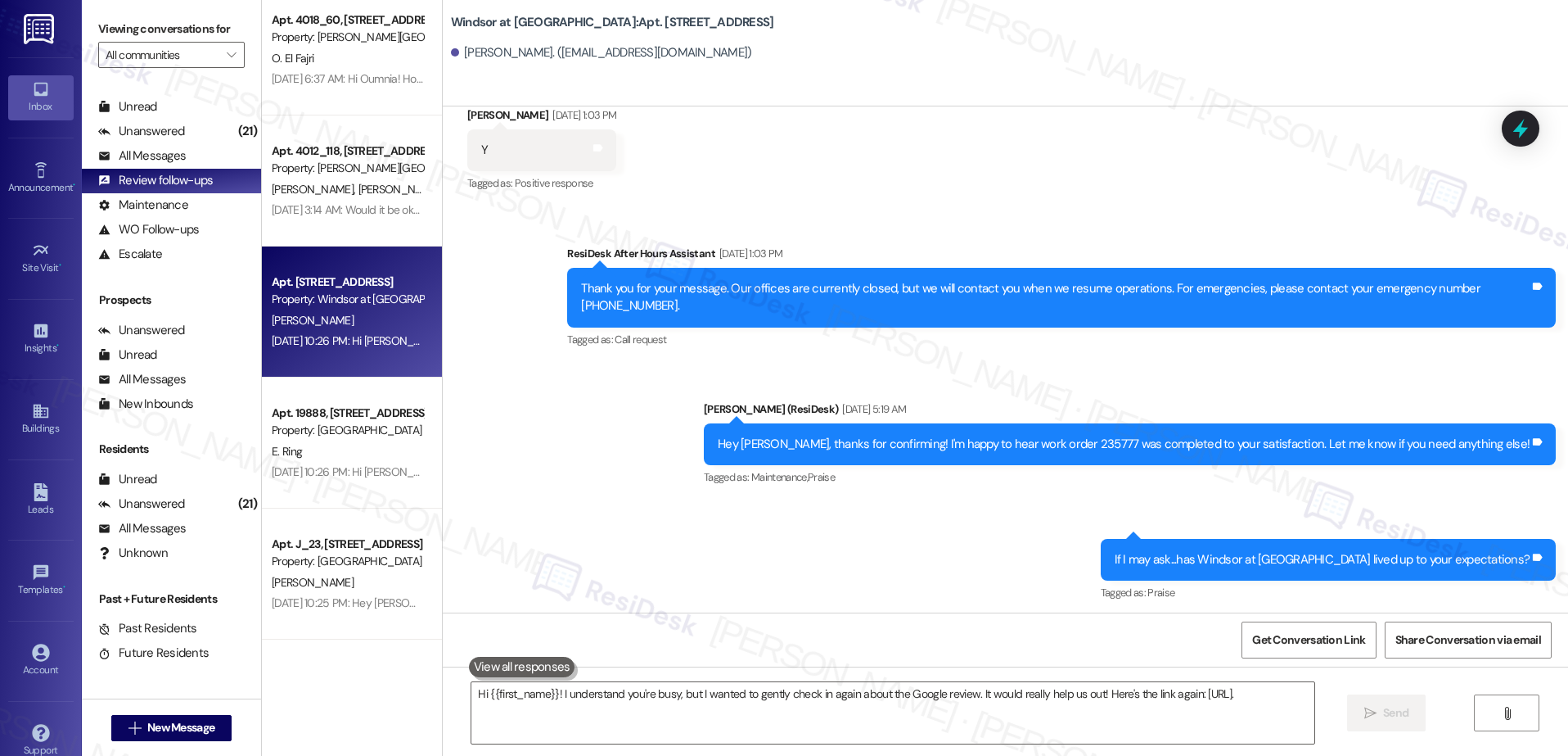
type textarea "Hi {{first_name}}! I understand you're busy, but I wanted to gently check in ag…"
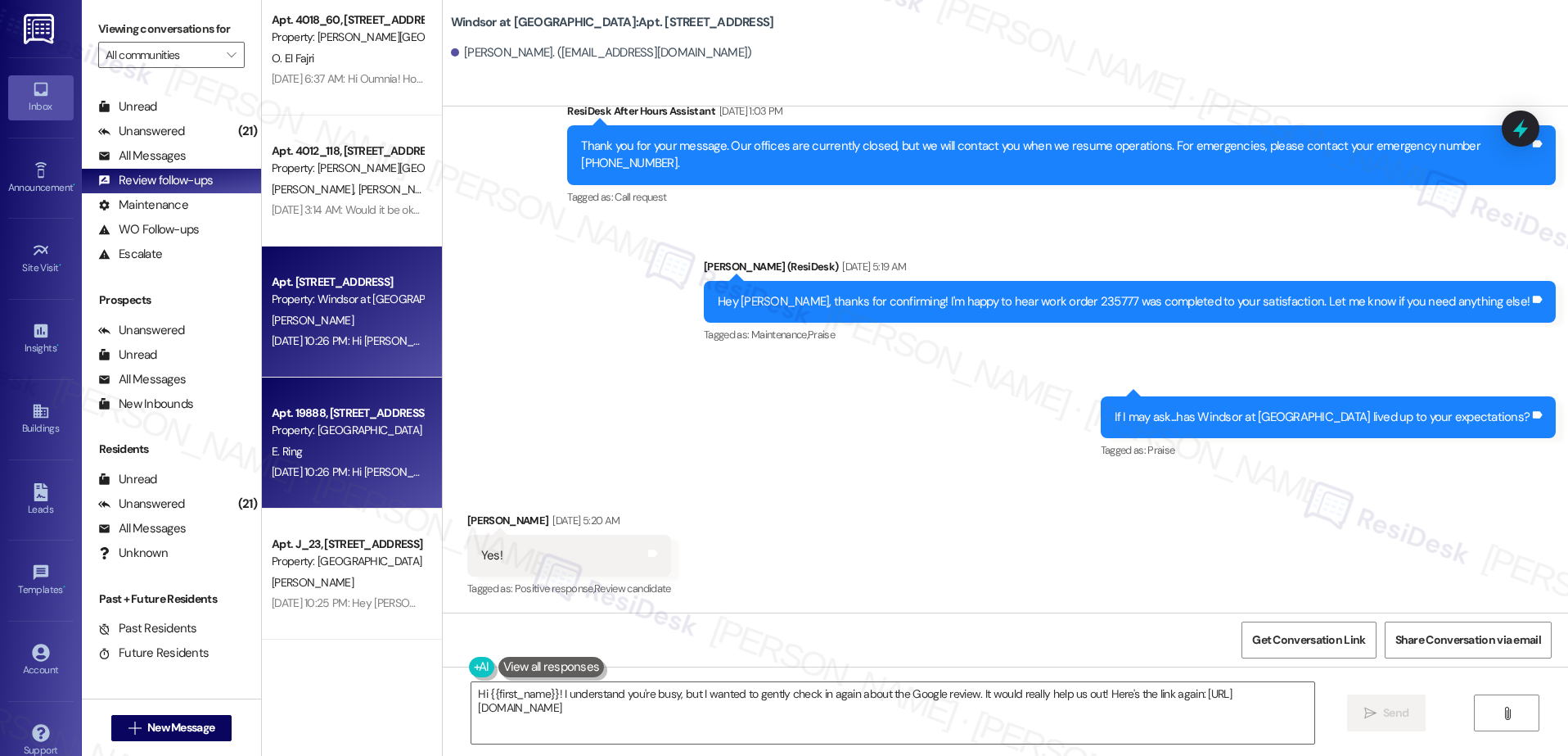
click at [276, 448] on span "E. Ring" at bounding box center [287, 451] width 30 height 14
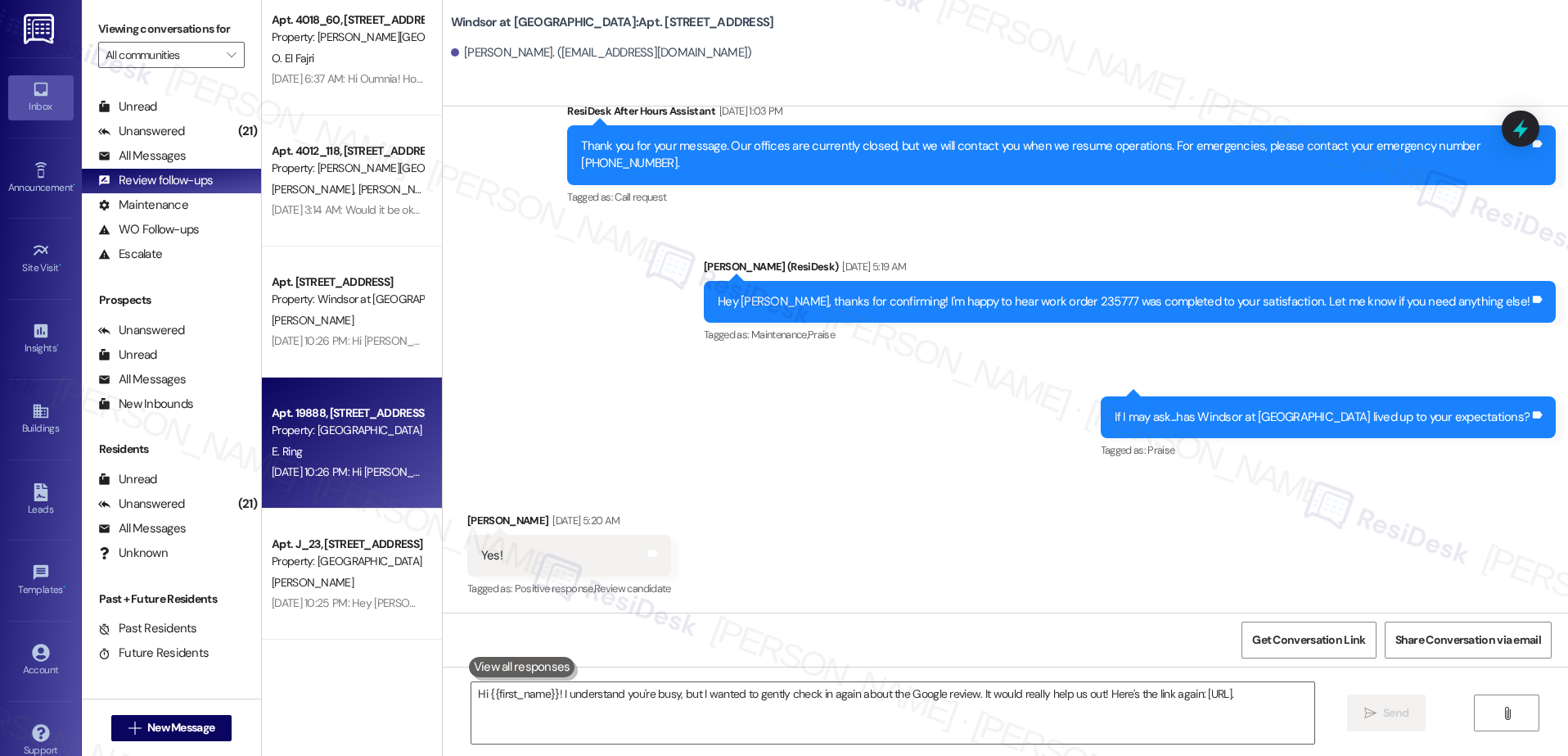
type textarea "Hi {{first_name}}! I understand you're busy, but I wanted to gently check in ag…"
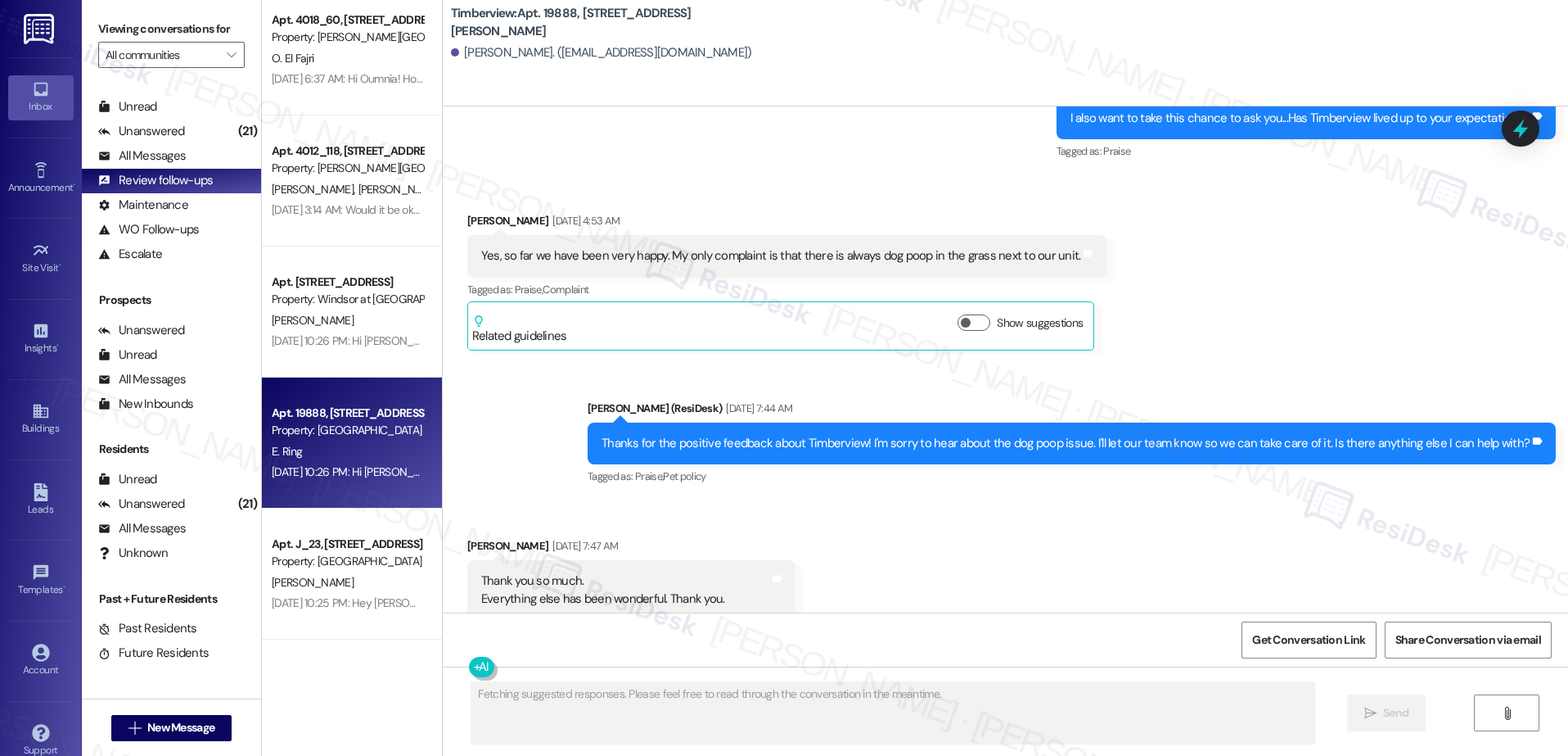
scroll to position [632, 0]
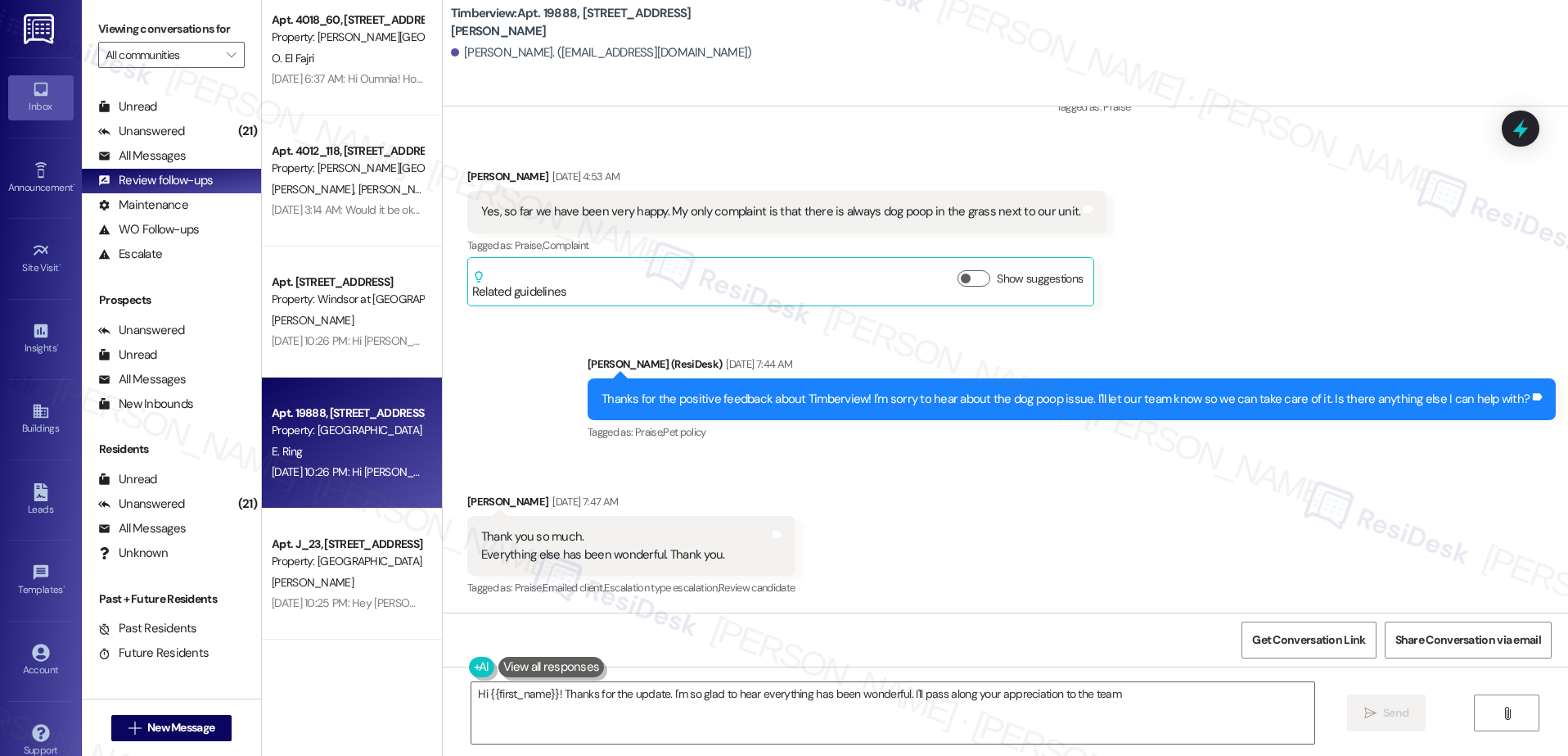
type textarea "Hi {{first_name}}! Thanks for the update. I'm so glad to hear everything has be…"
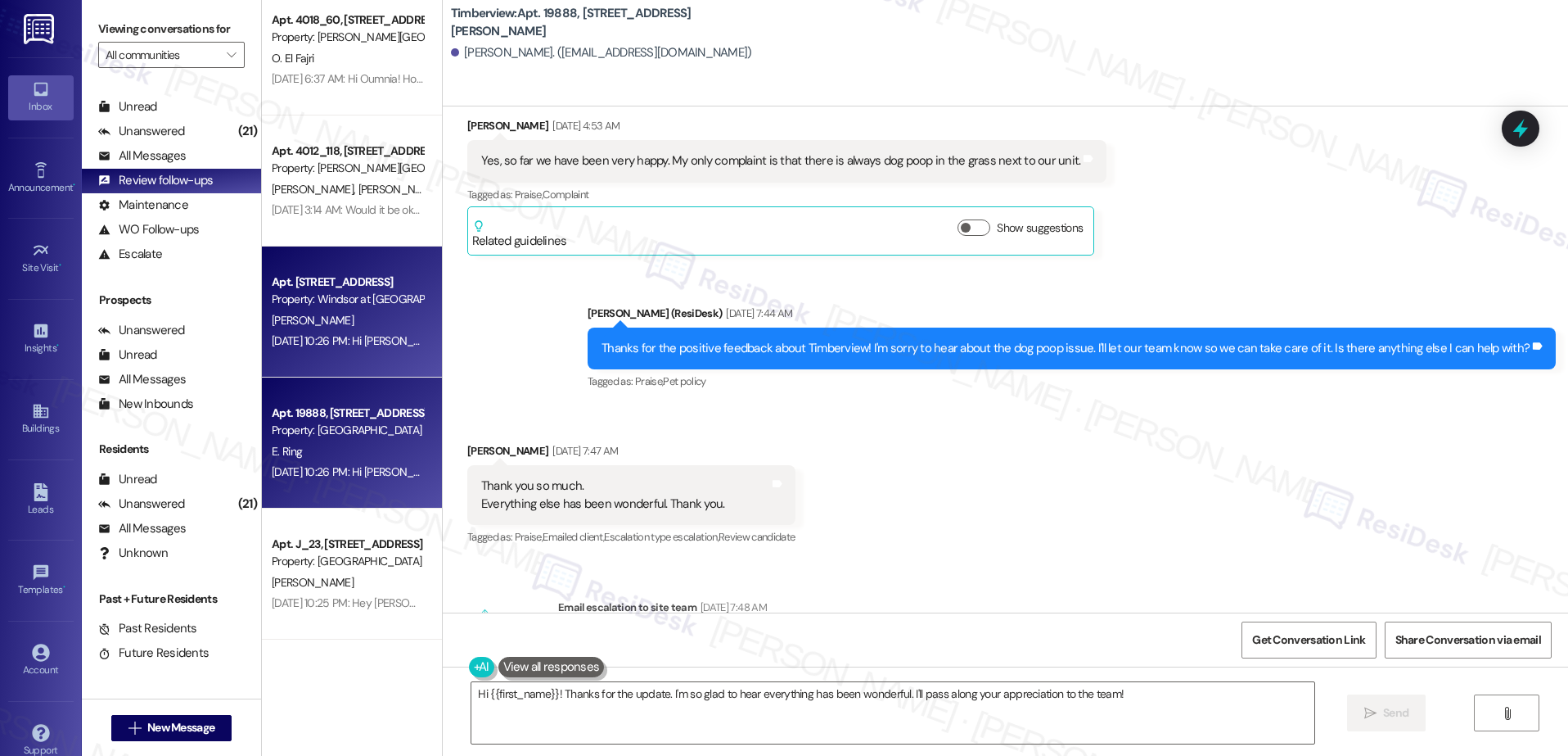
scroll to position [720, 0]
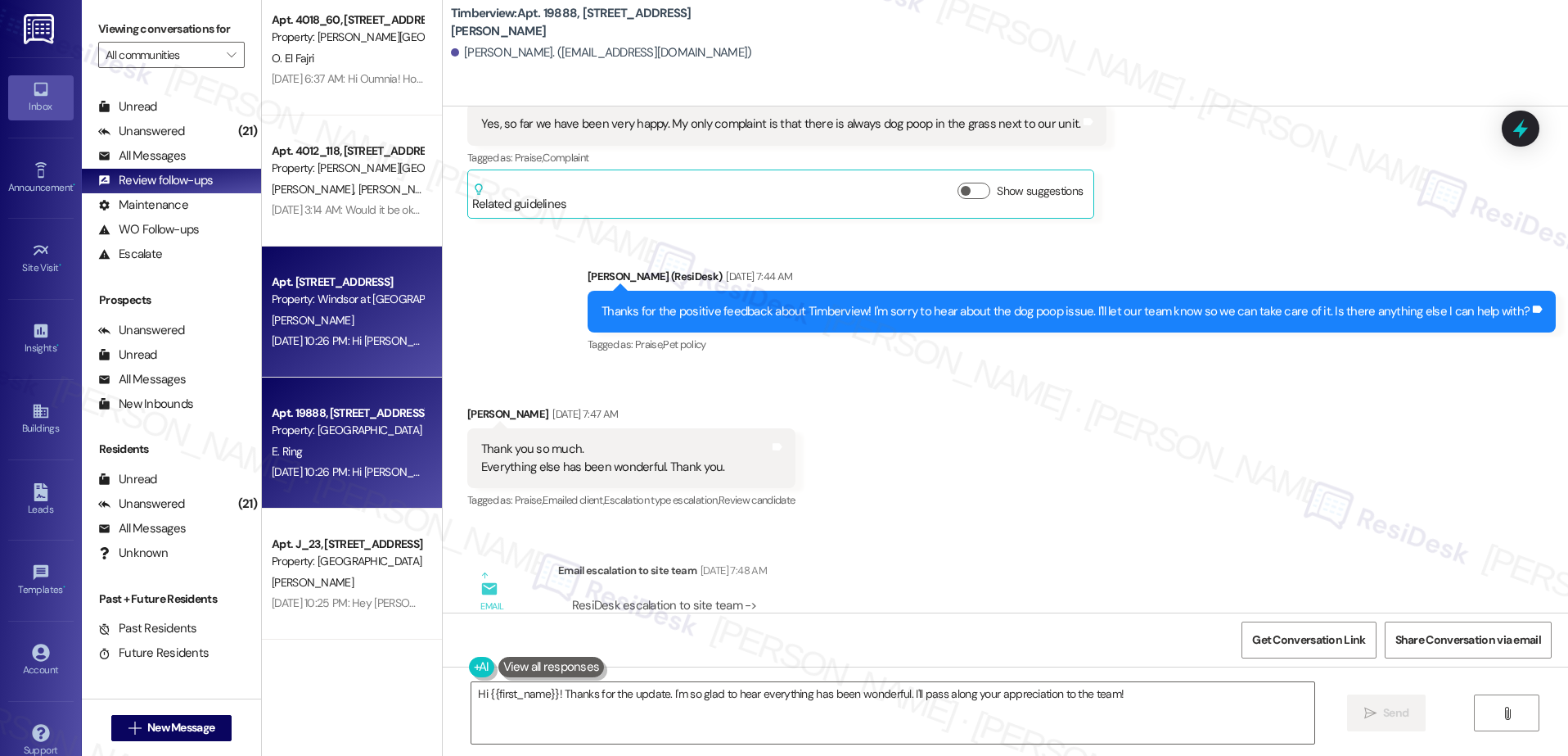
click at [350, 305] on div "Property: Windsor at [GEOGRAPHIC_DATA]" at bounding box center [347, 299] width 151 height 17
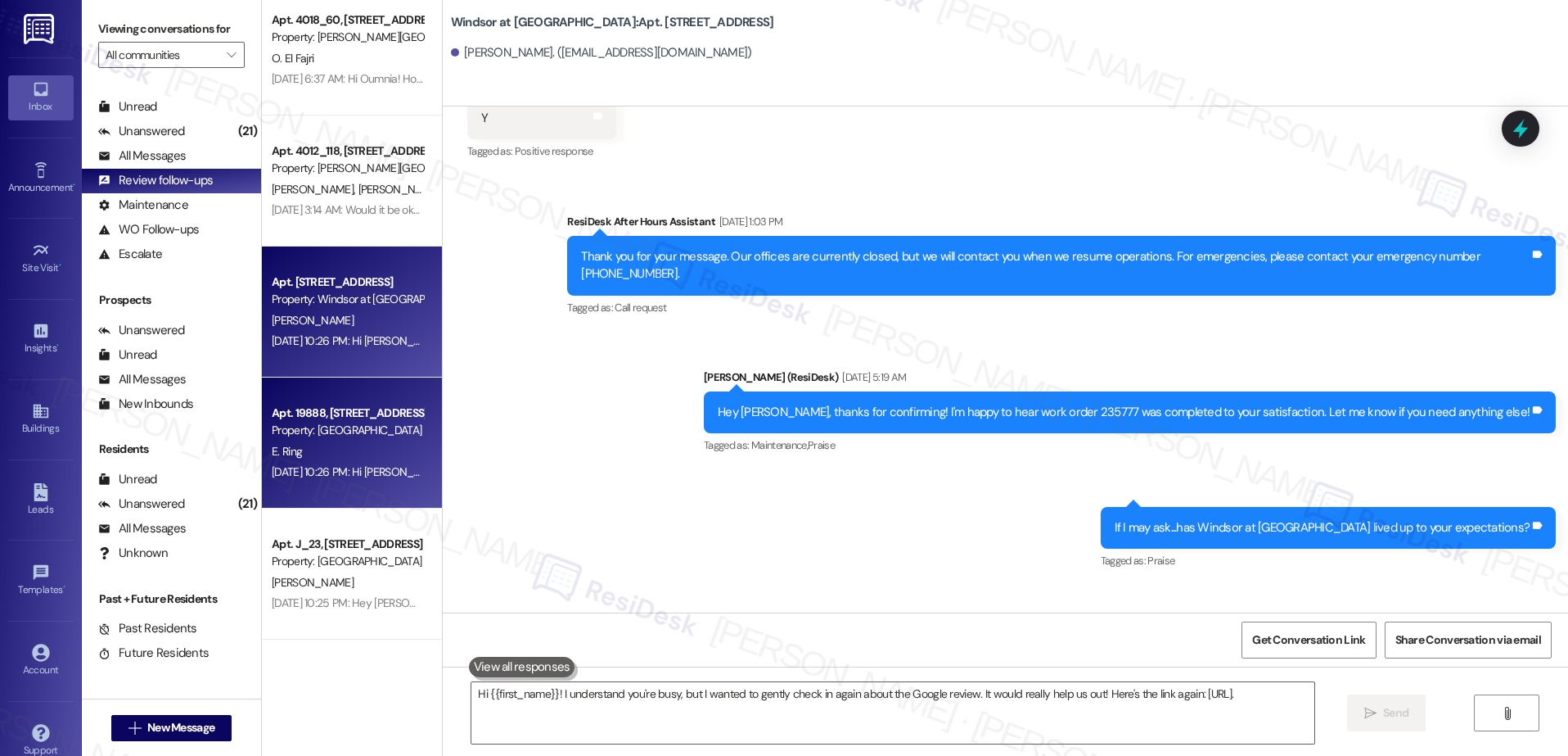
type textarea "Hi {{first_name}}! I understand you're busy, but I wanted to gently check in ag…"
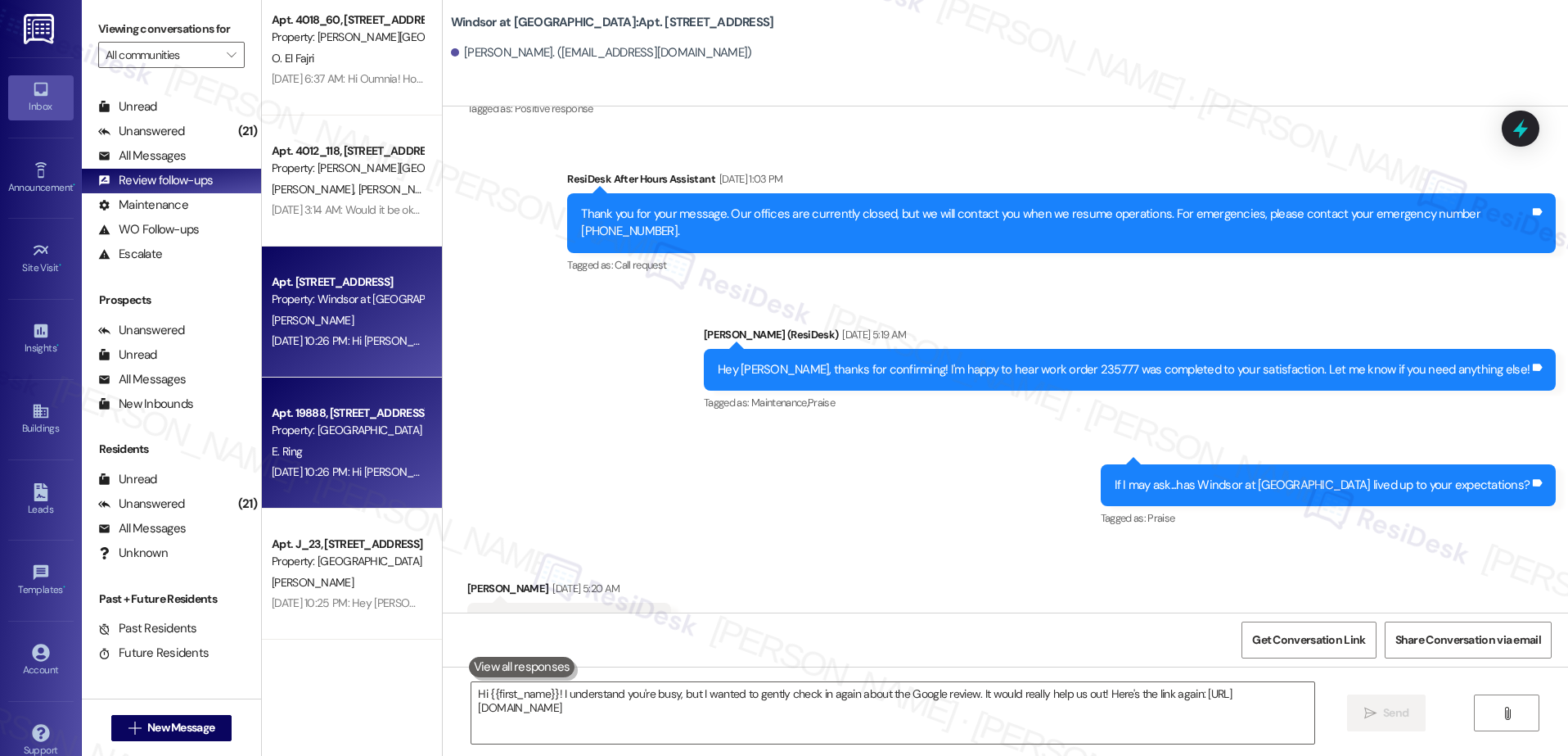
scroll to position [445, 0]
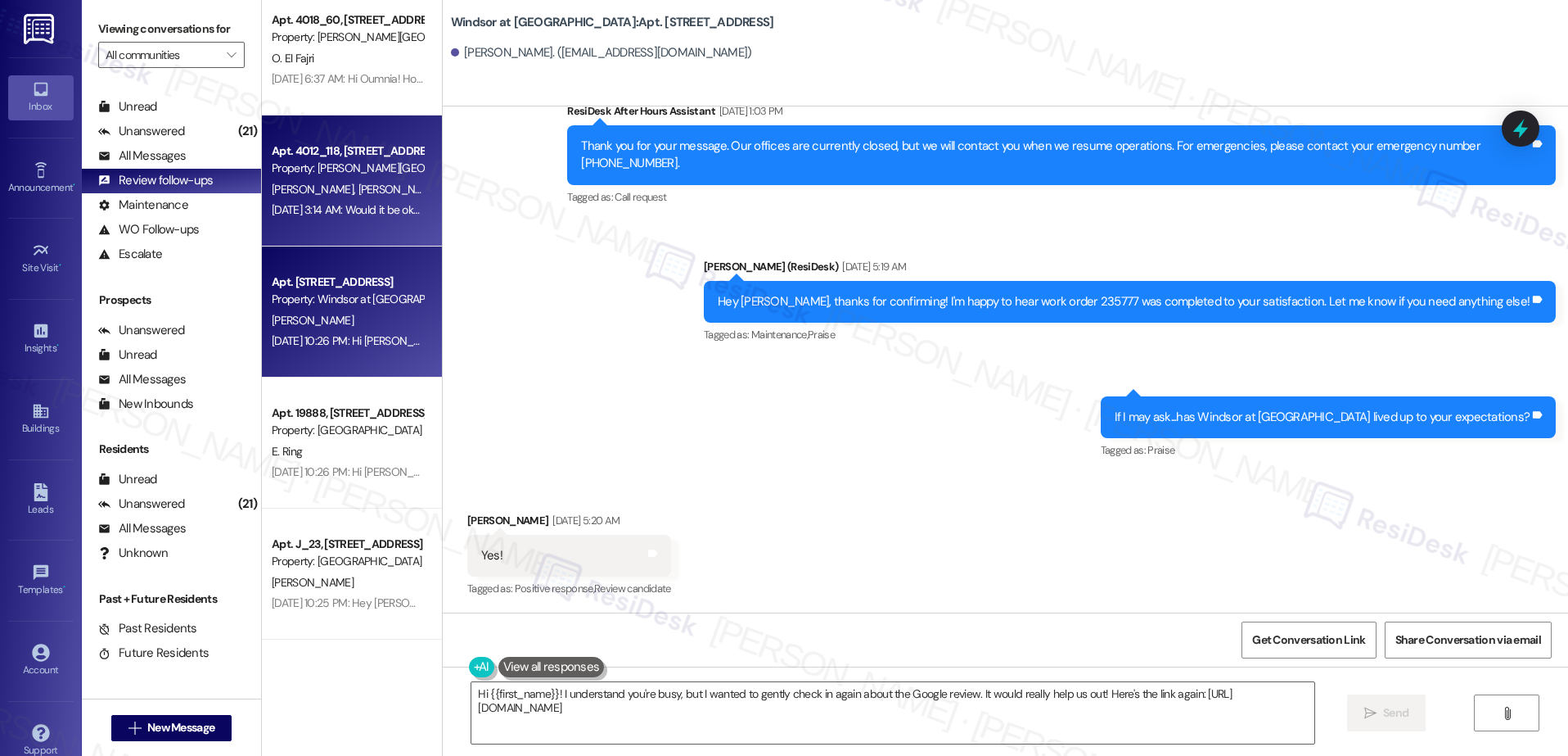
click at [358, 188] on span "[PERSON_NAME]" at bounding box center [398, 189] width 82 height 14
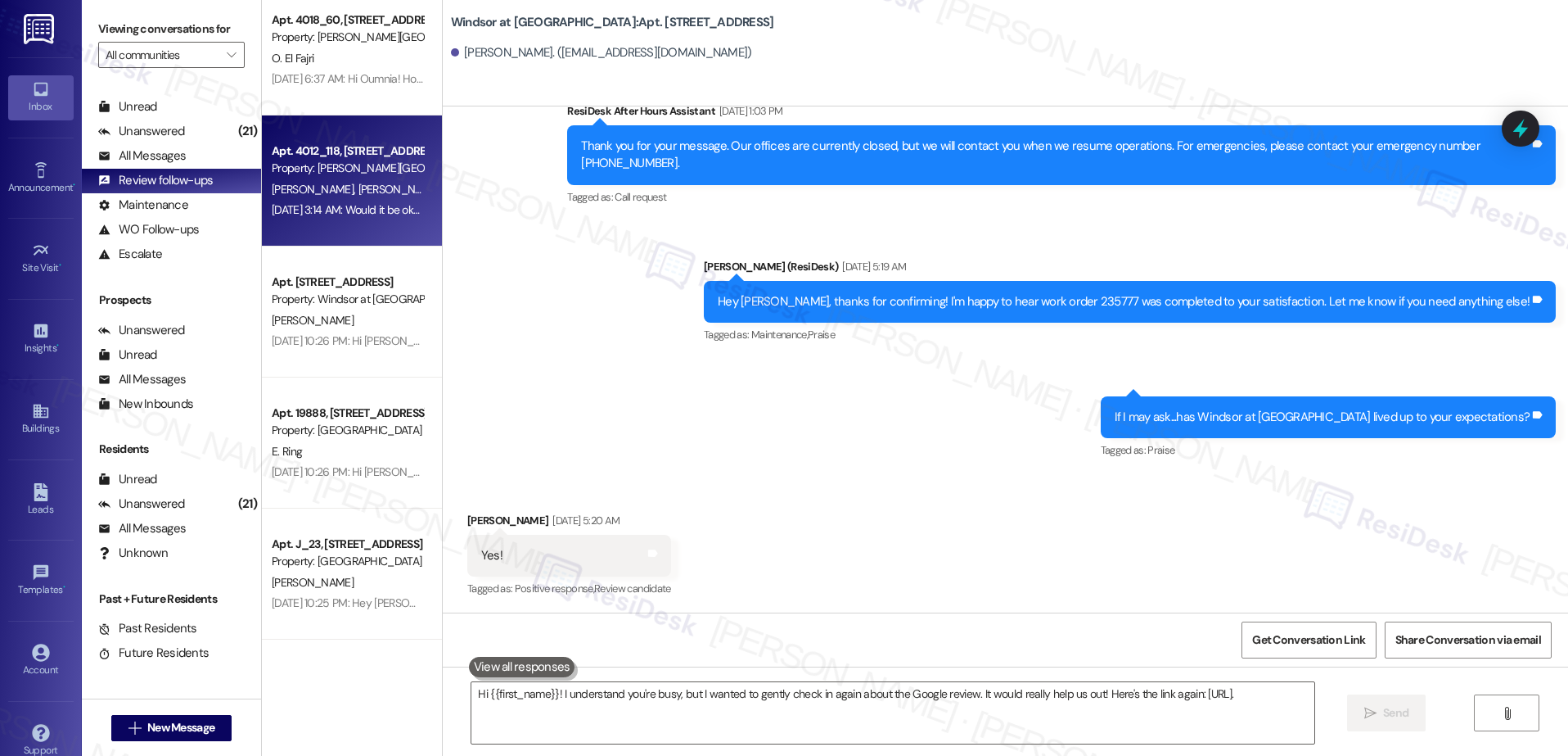
type textarea "Hi {{first_name}}! I understand you're busy, but I wanted to gently check in ag…"
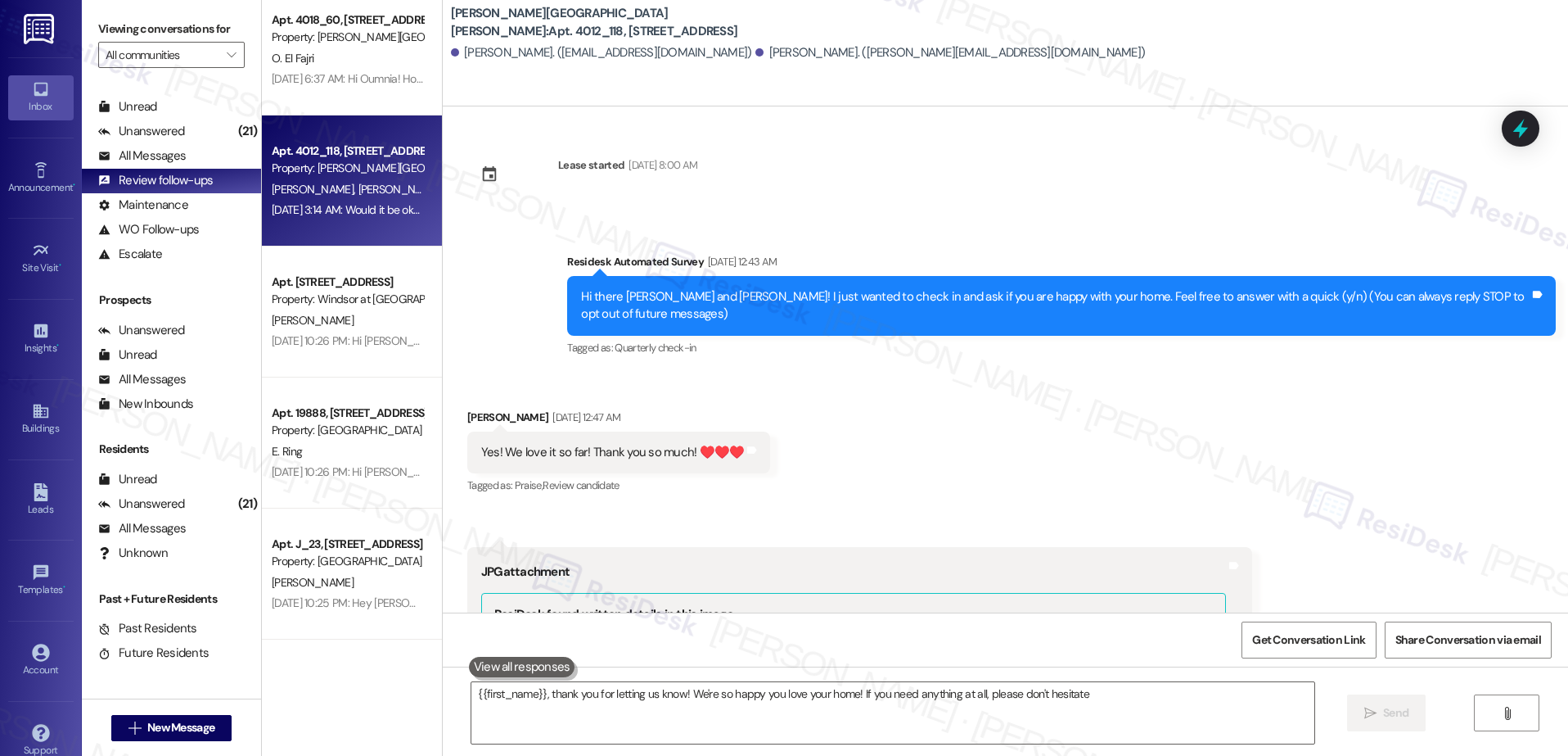
scroll to position [814, 0]
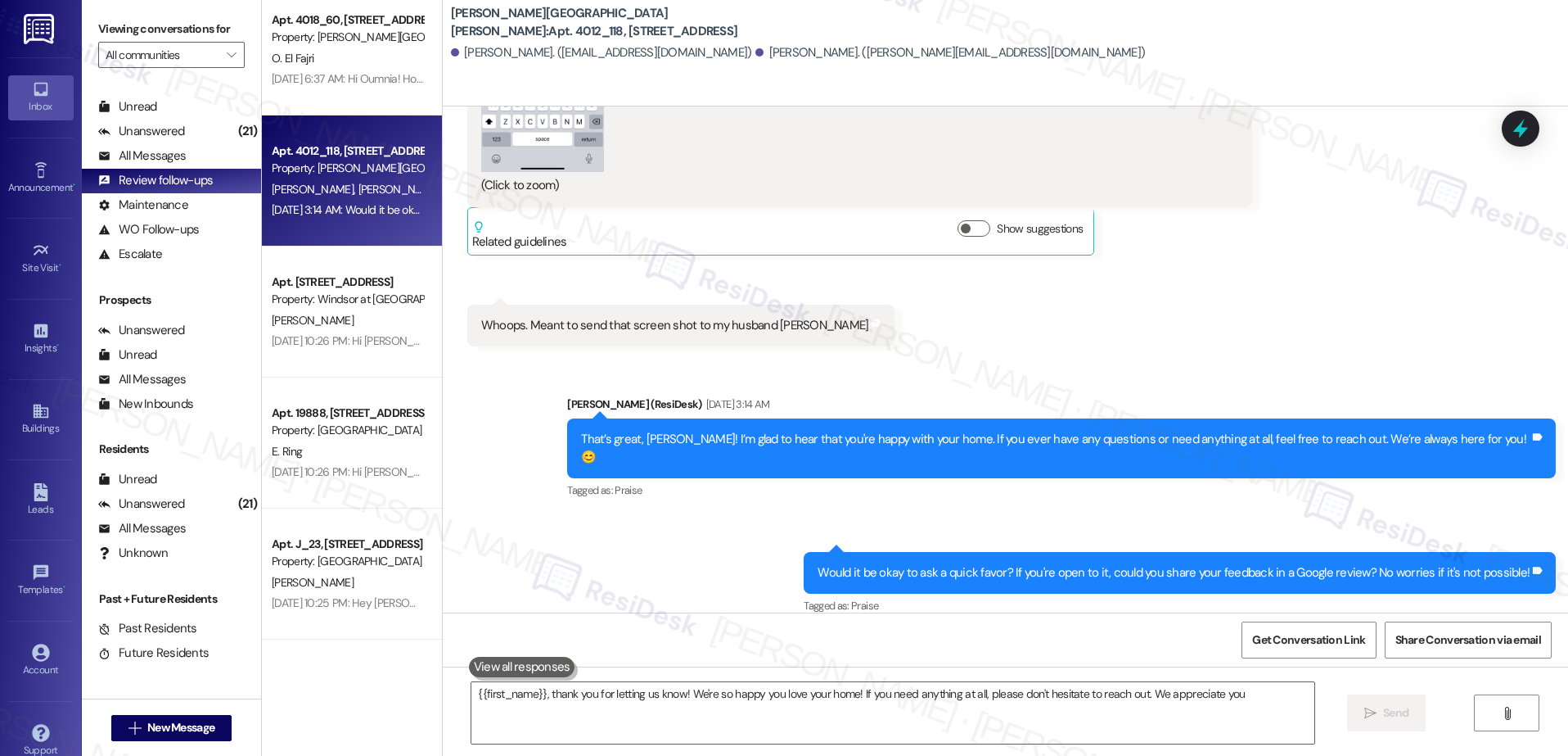
type textarea "{{first_name}}, thank you for letting us know! We're so happy you love your hom…"
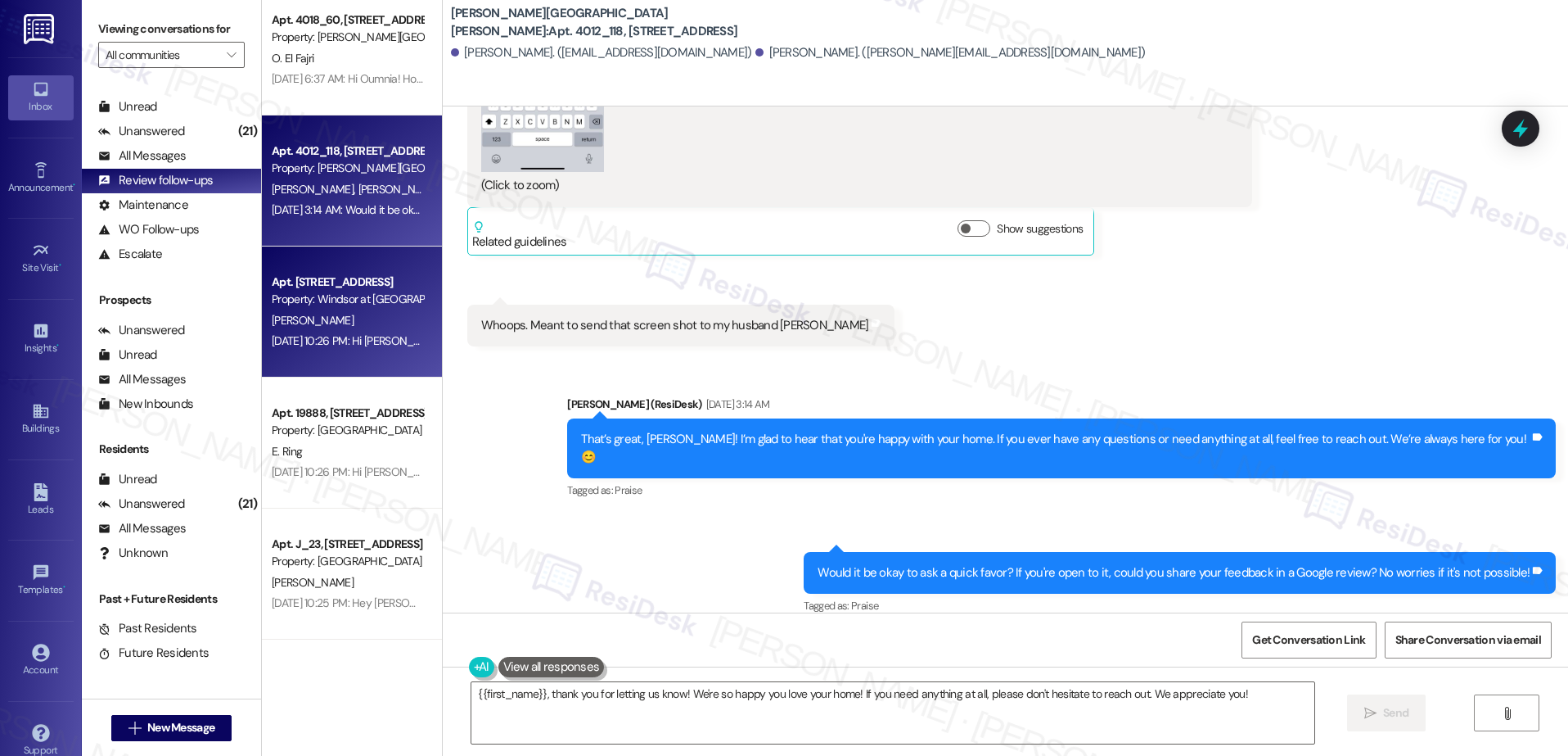
click at [368, 317] on div "[PERSON_NAME]" at bounding box center [347, 320] width 155 height 20
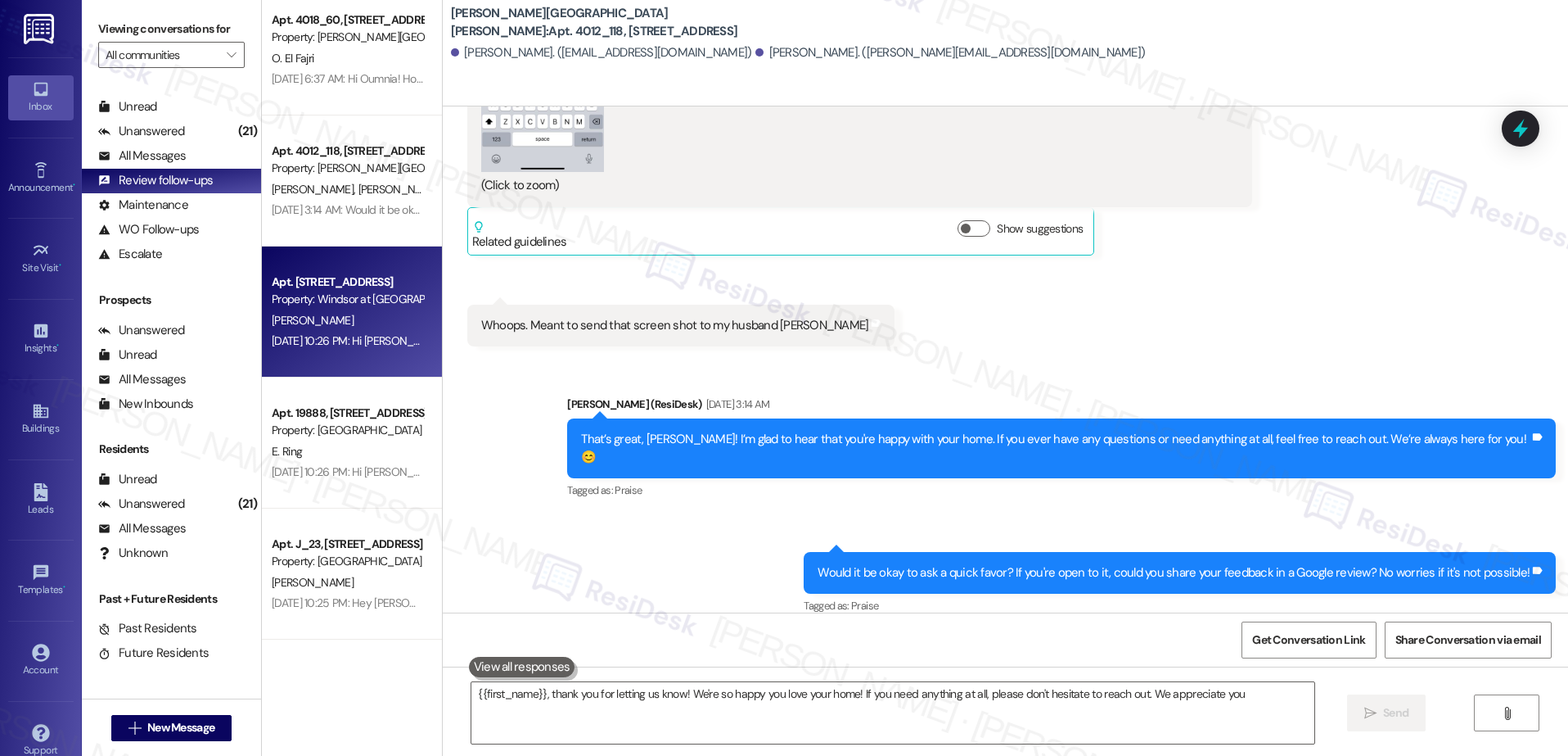
type textarea "{{first_name}}, thank you for letting us know! We're so happy you love your hom…"
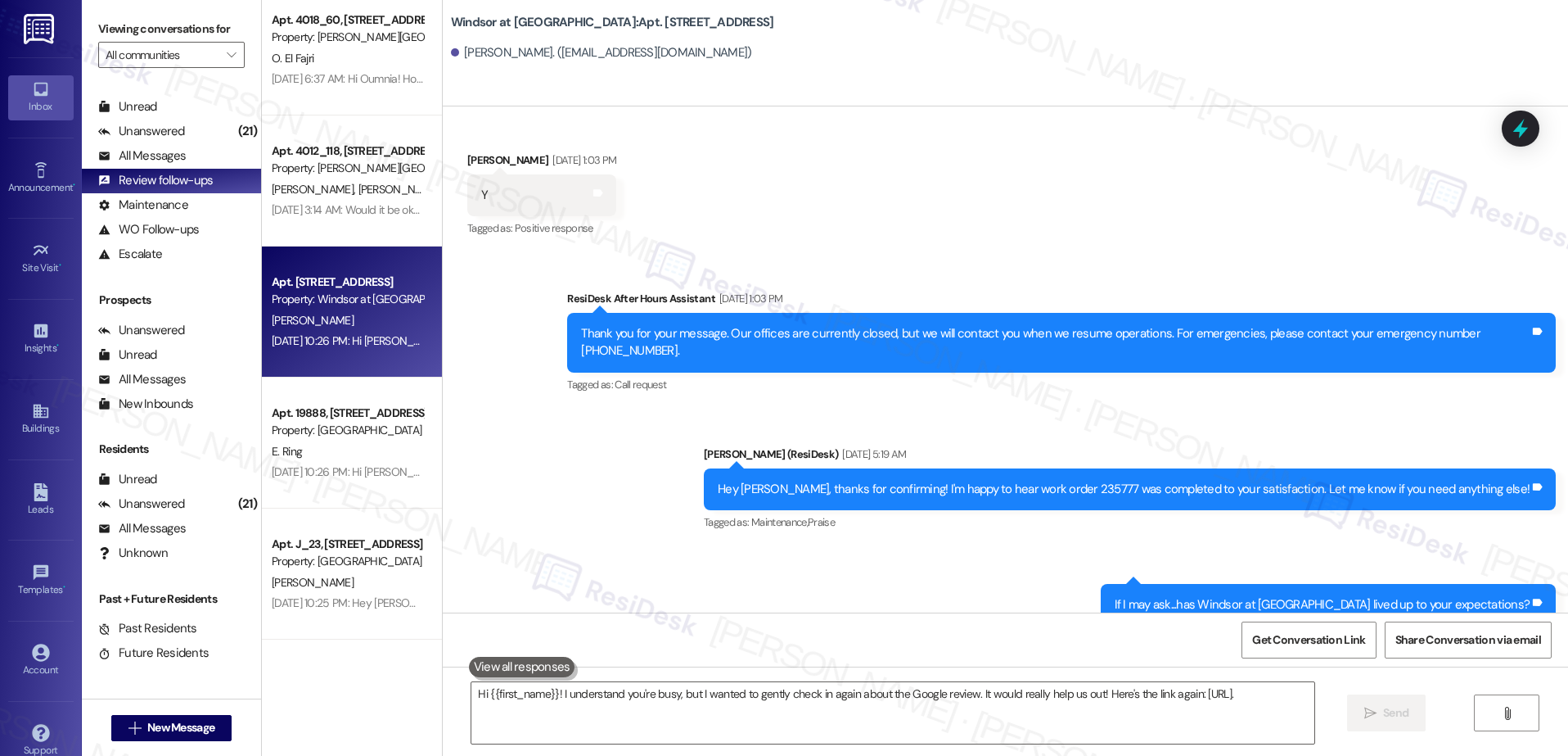
type textarea "Hi {{first_name}}! I understand you're busy, but I wanted to gently check in ag…"
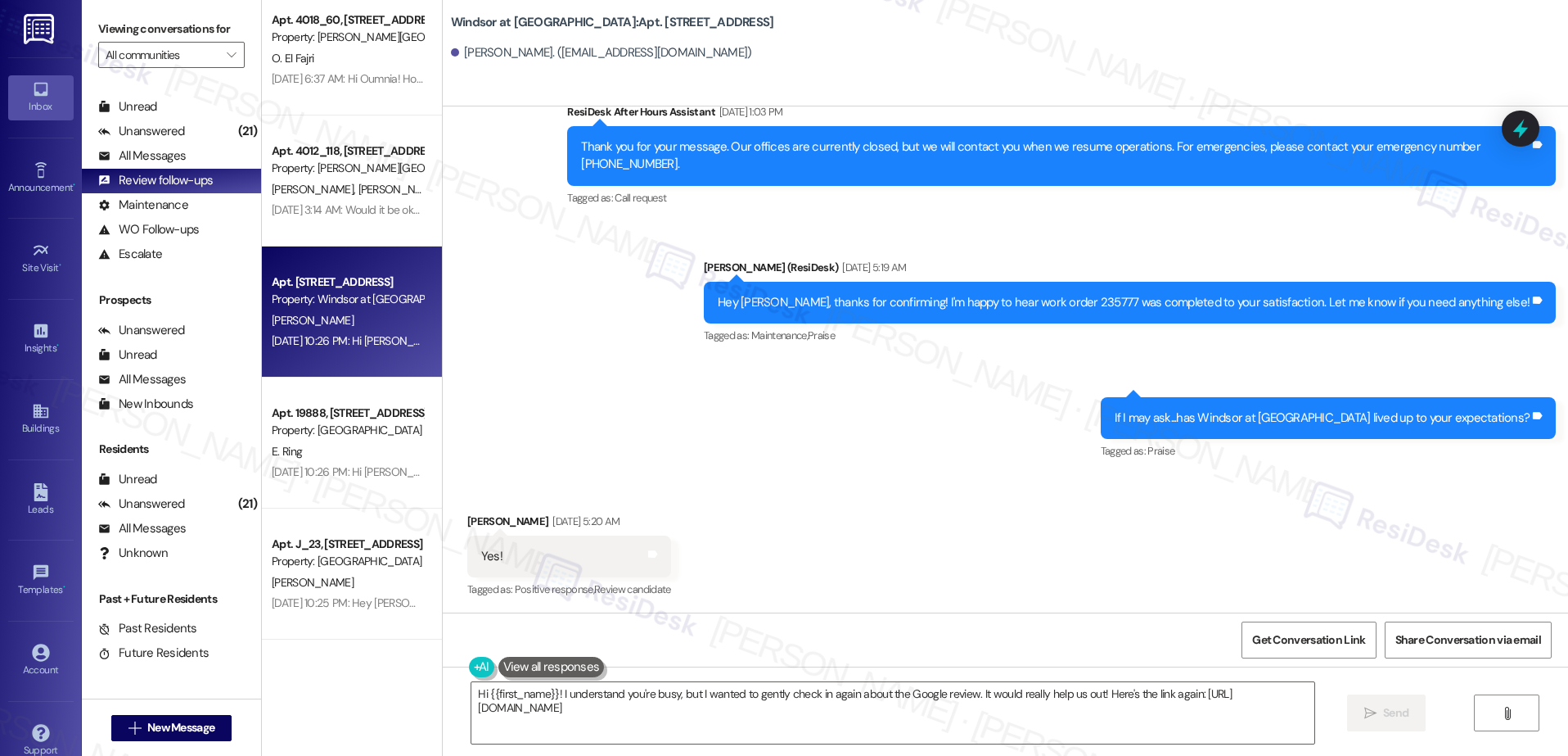
scroll to position [445, 0]
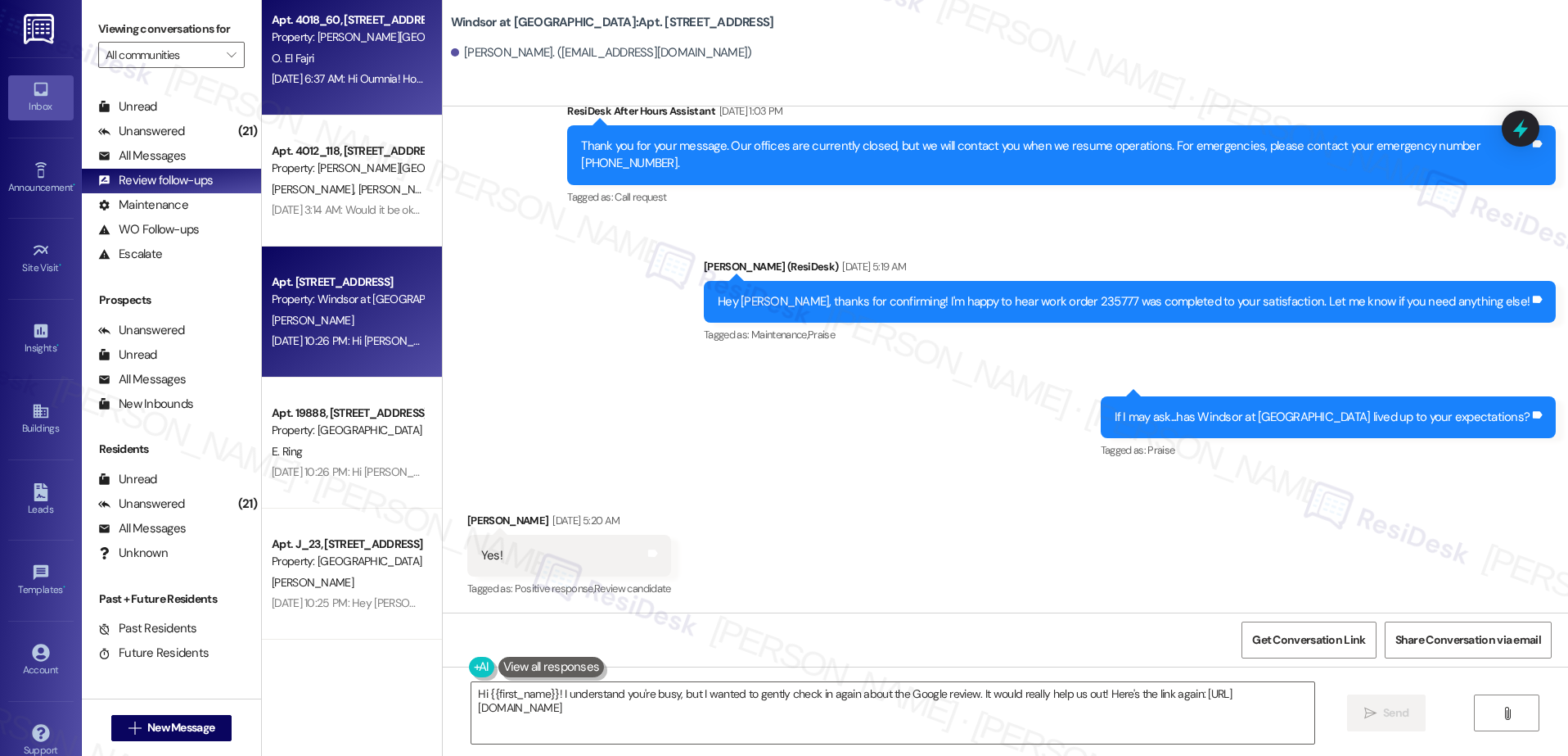
click at [320, 63] on div "O. El Fajri" at bounding box center [347, 58] width 155 height 20
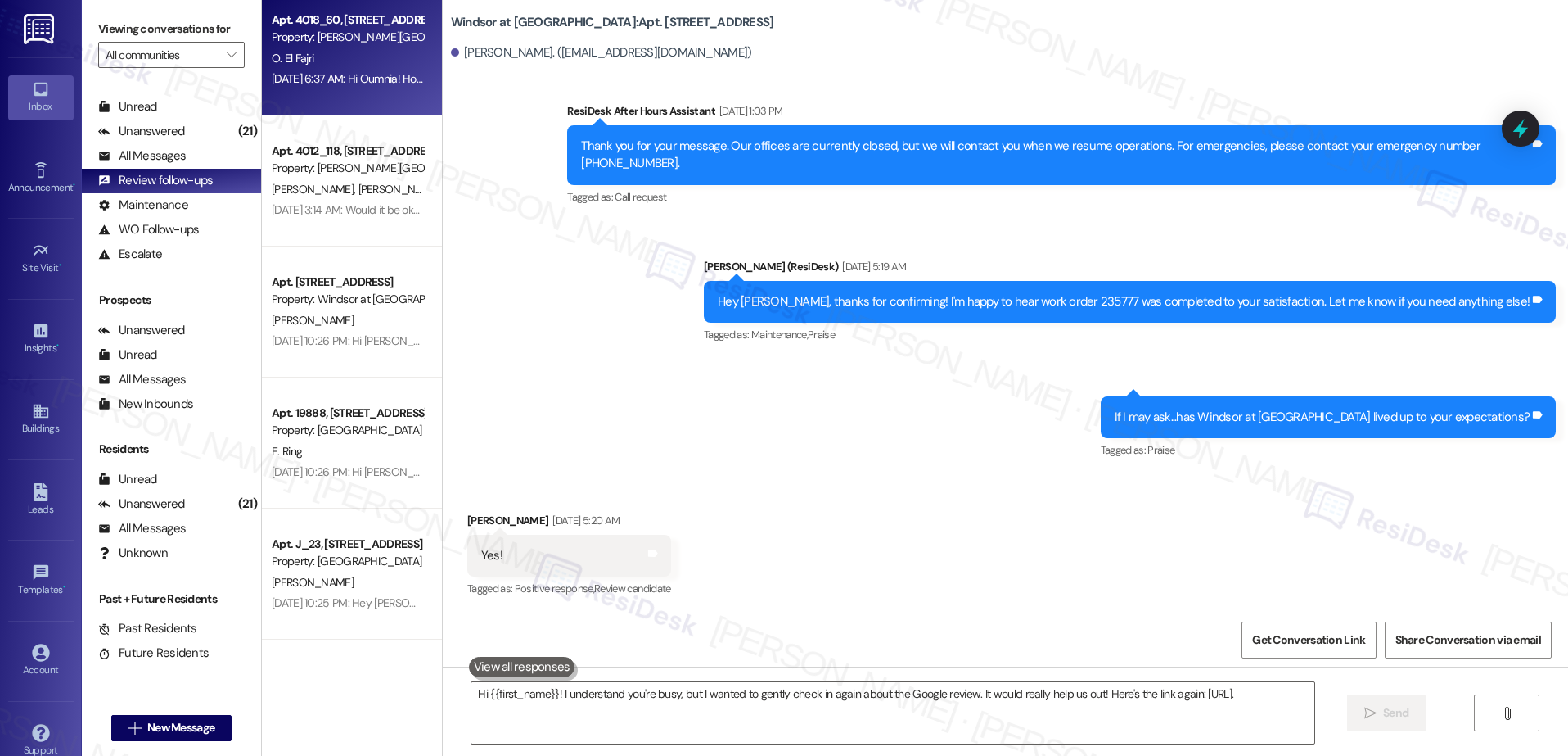
type textarea "Hi {{first_name}}! I understand you're busy, but I wanted to gently check in ag…"
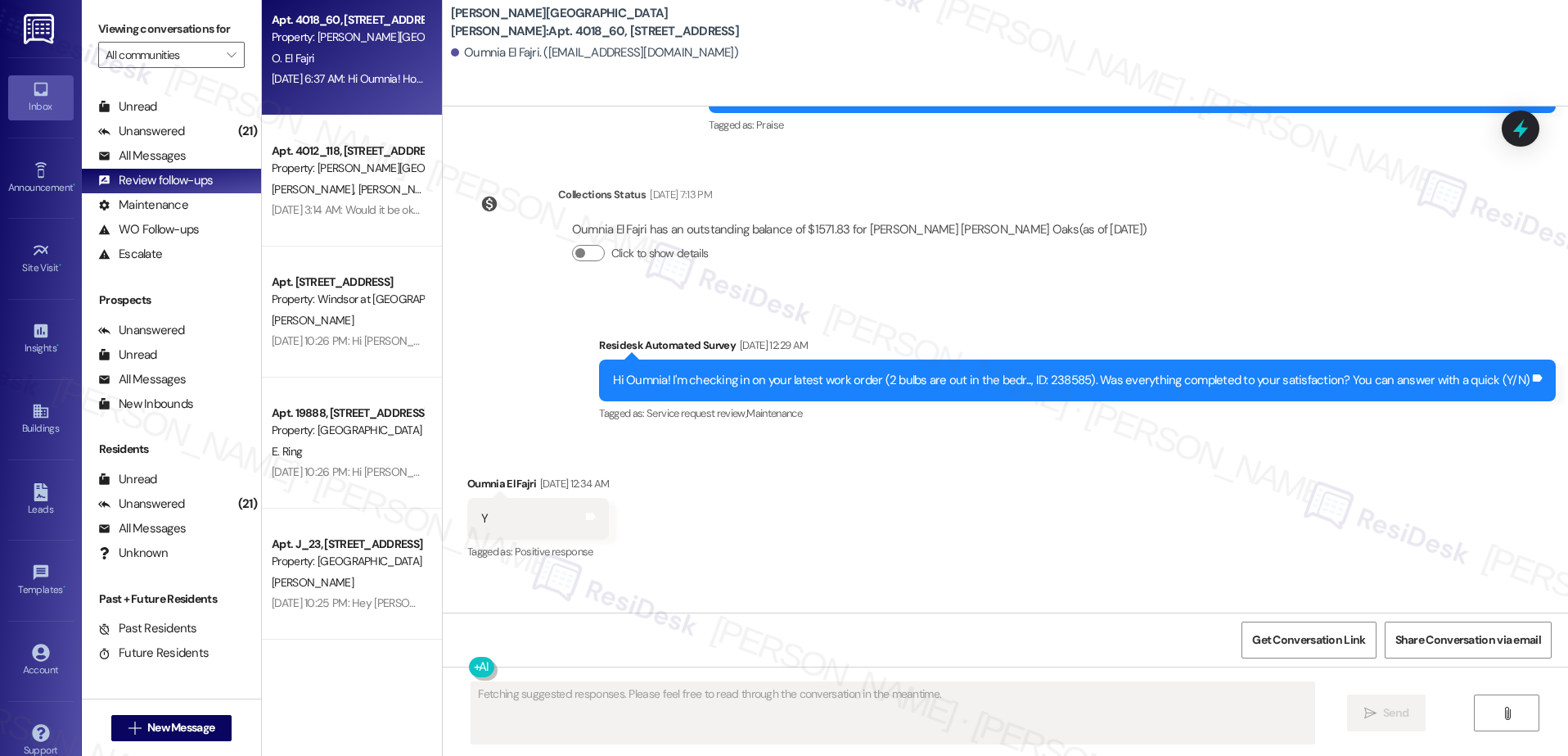
scroll to position [2923, 0]
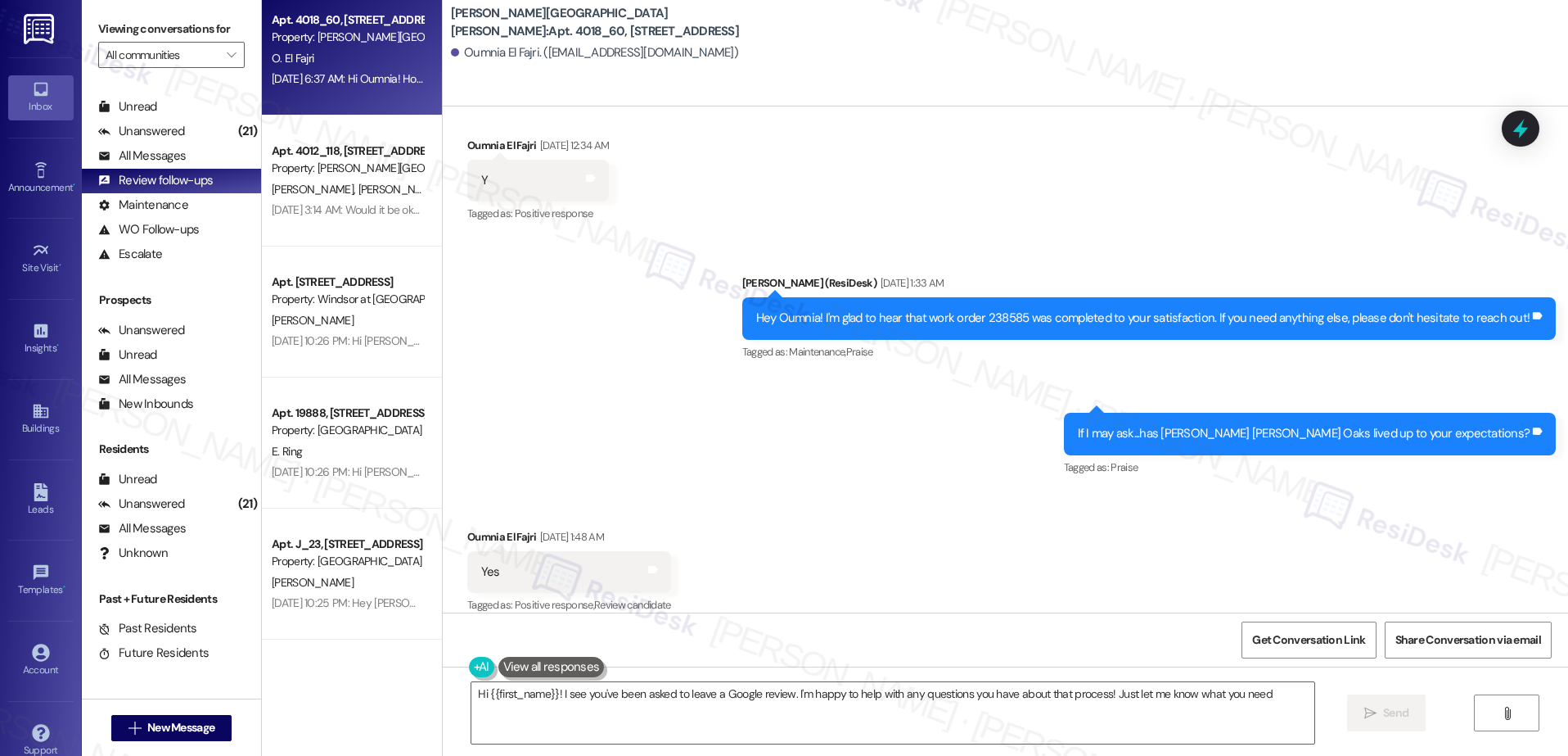
type textarea "Hi {{first_name}}! I see you've been asked to leave a Google review. I'm happy …"
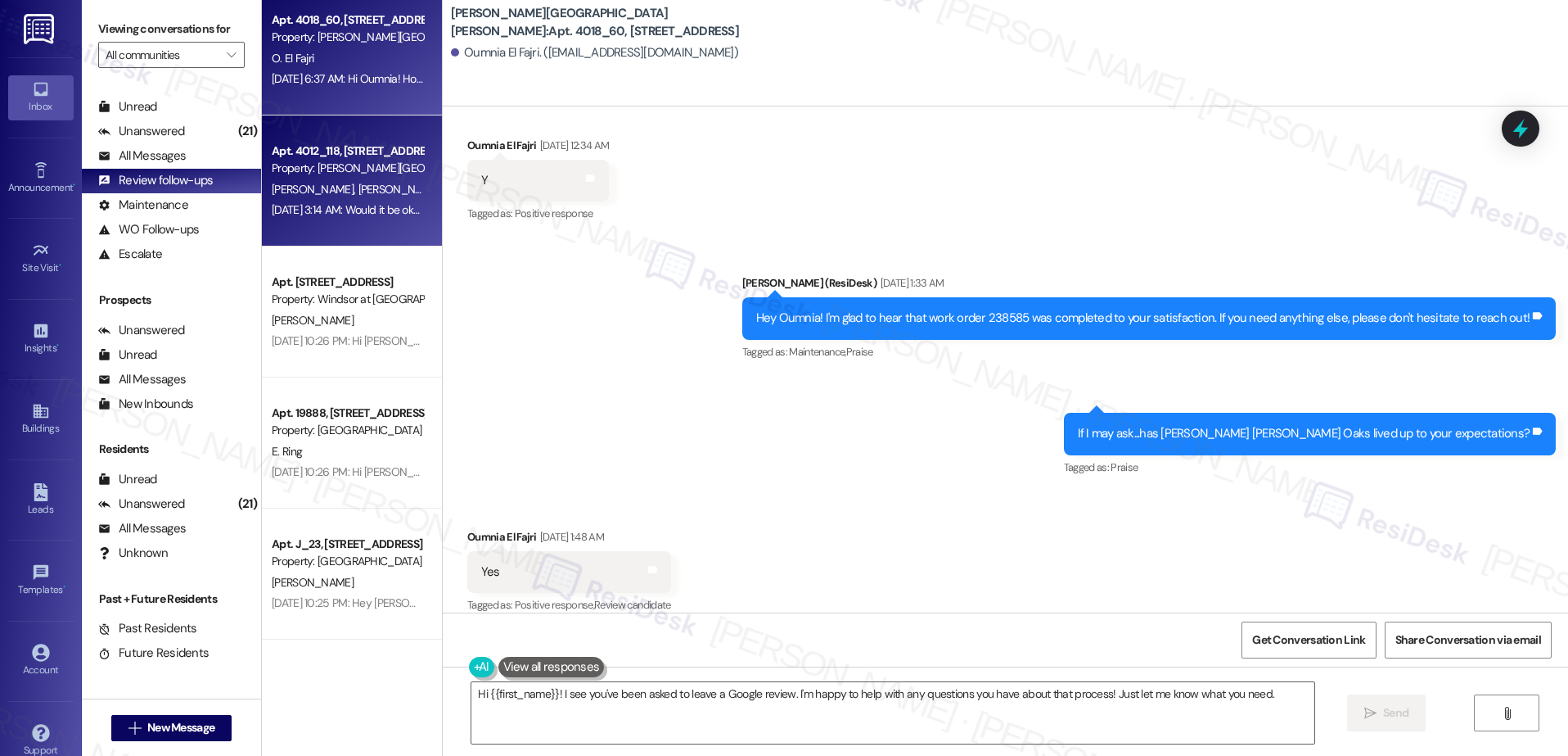
click at [336, 166] on div "Property: [PERSON_NAME][GEOGRAPHIC_DATA][PERSON_NAME]" at bounding box center [347, 168] width 151 height 17
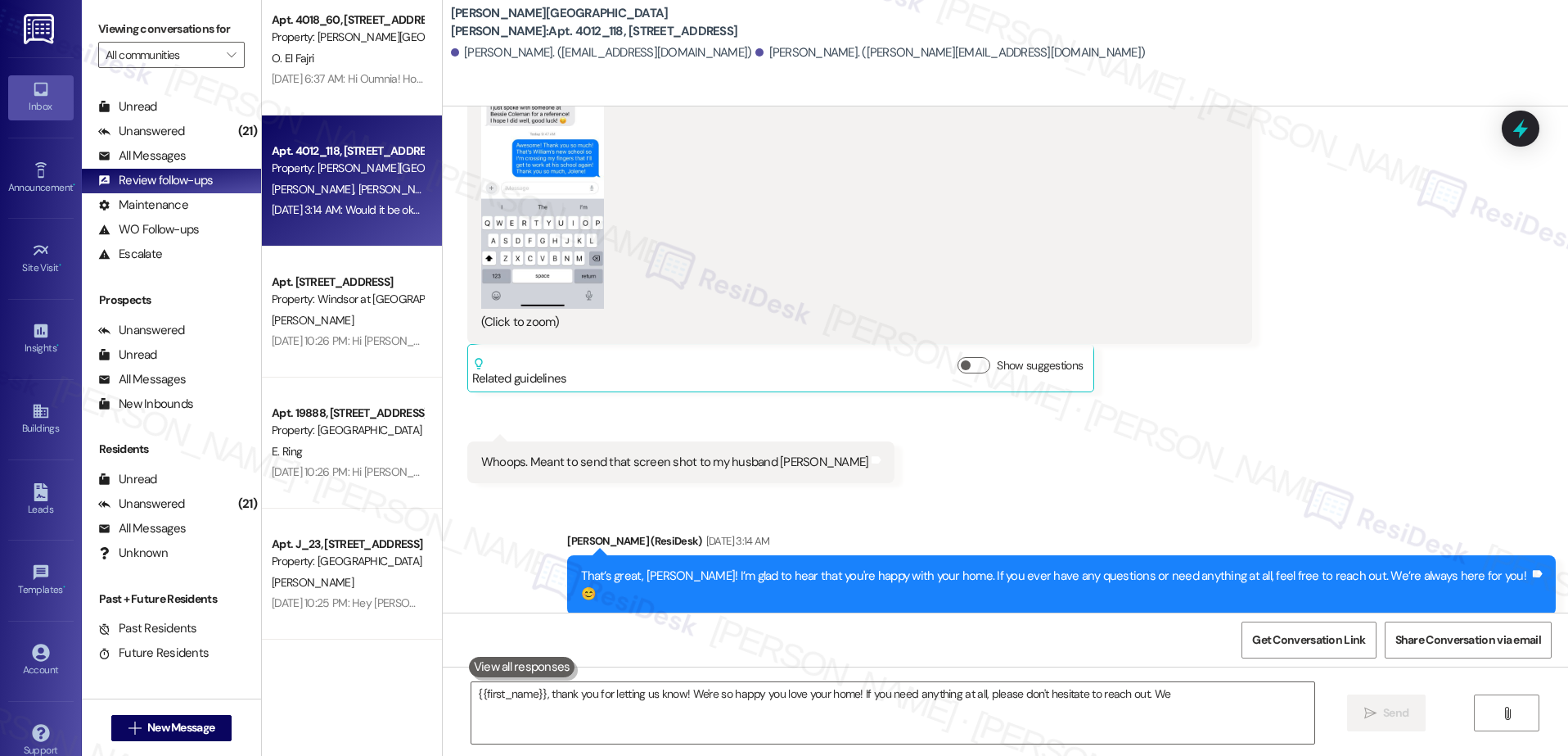
scroll to position [561, 0]
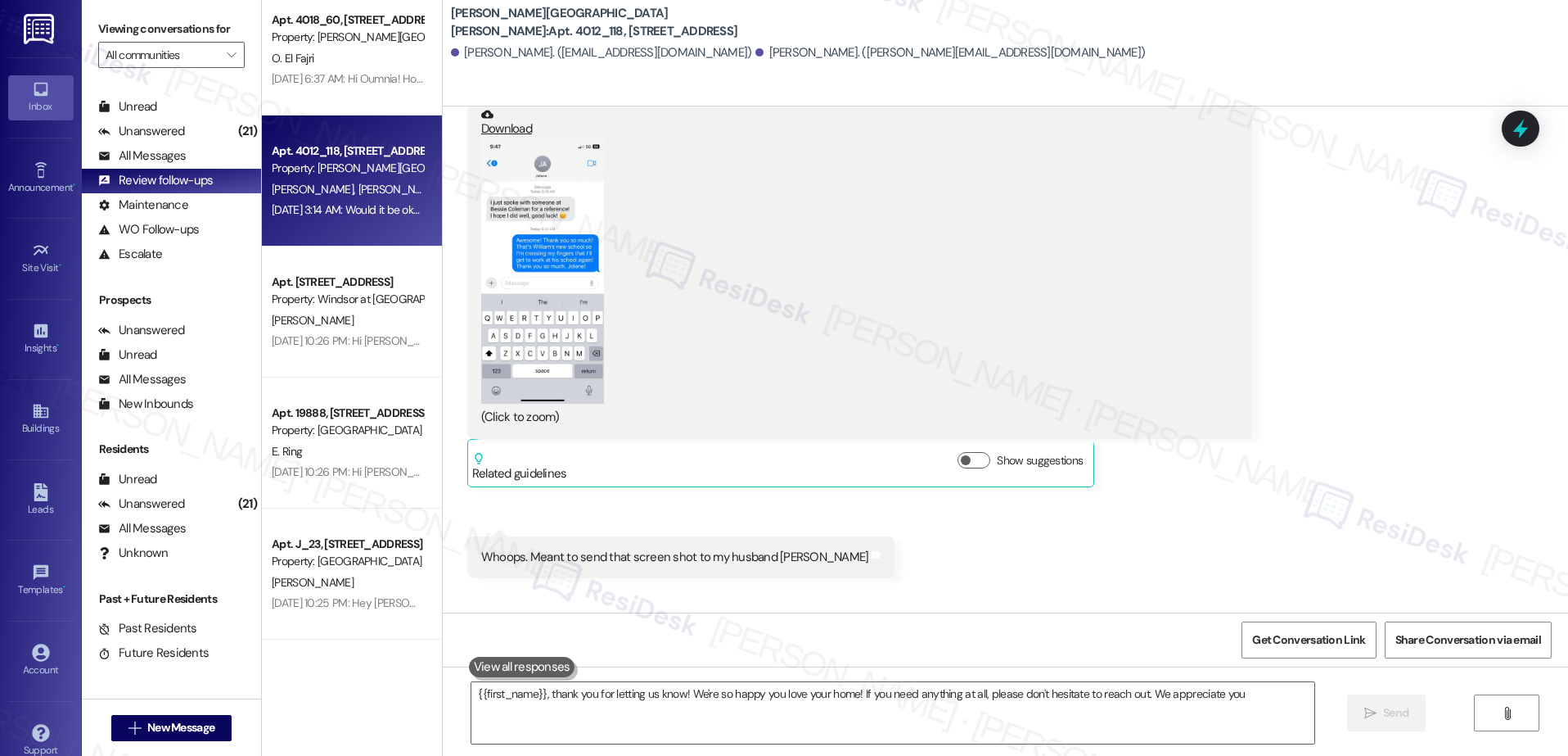
type textarea "{{first_name}}, thank you for letting us know! We're so happy you love your hom…"
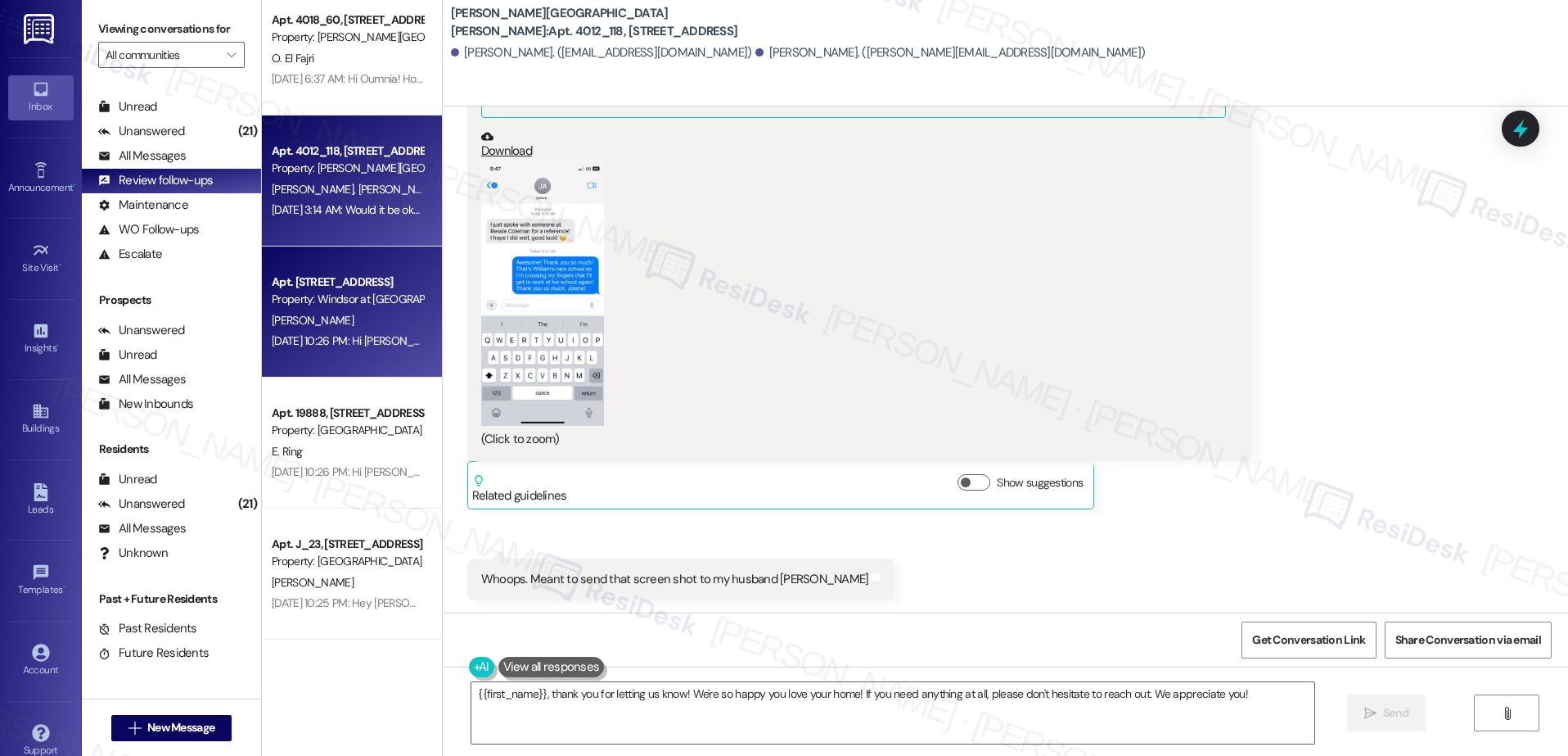
click at [367, 319] on div "[PERSON_NAME]" at bounding box center [347, 320] width 155 height 20
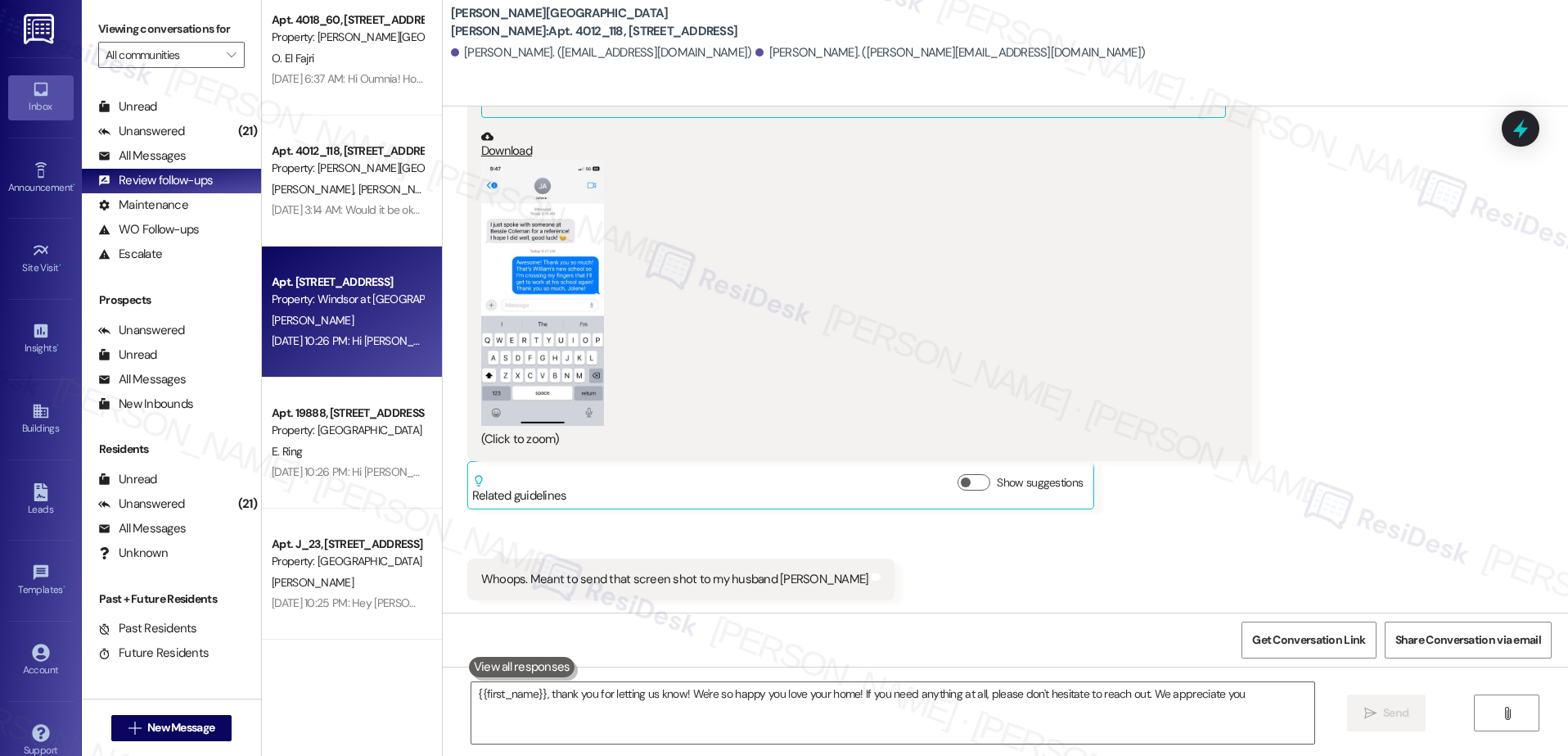
type textarea "{{first_name}}, thank you for letting us know! We're so happy you love your hom…"
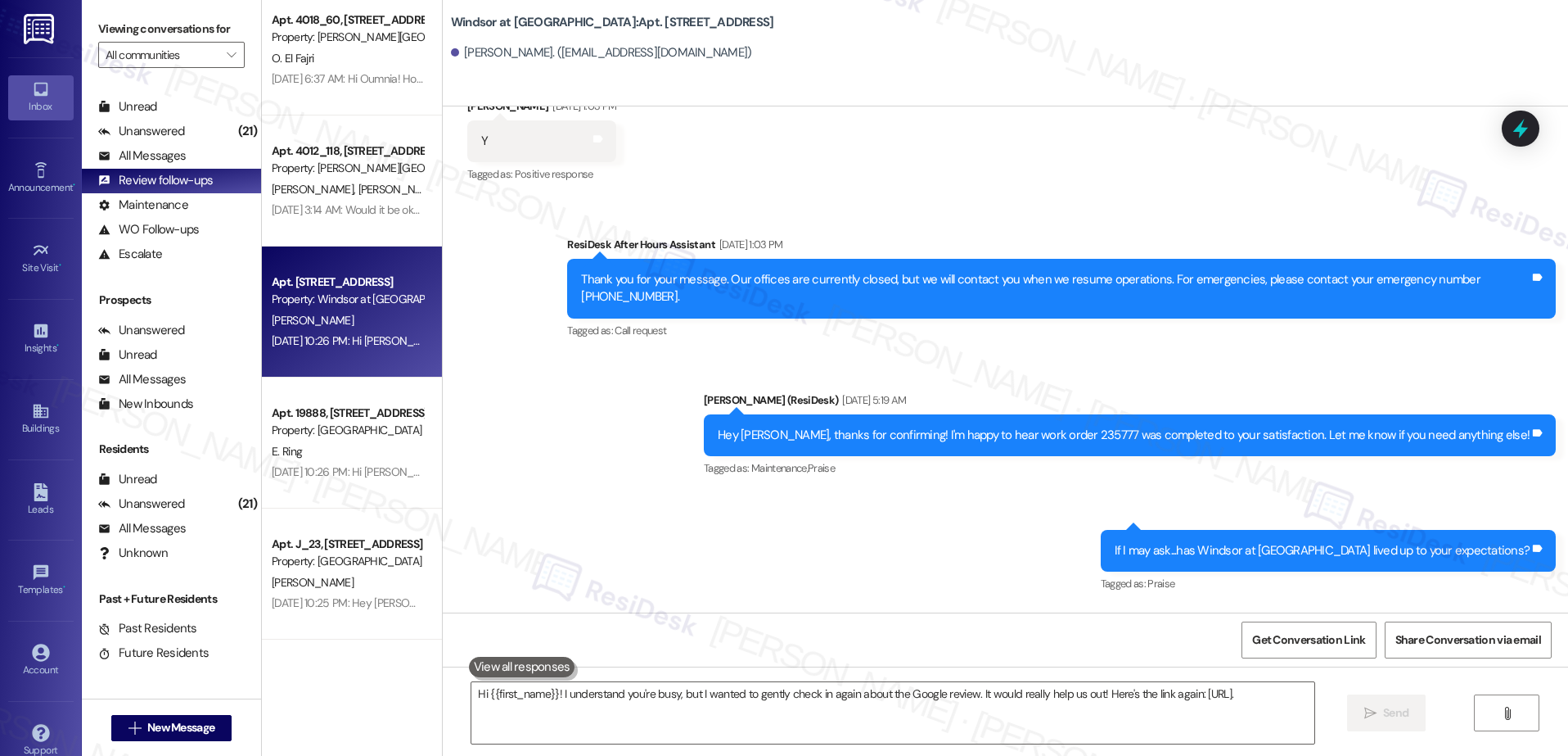
type textarea "Hi {{first_name}}! I understand you're busy, but I wanted to gently check in ag…"
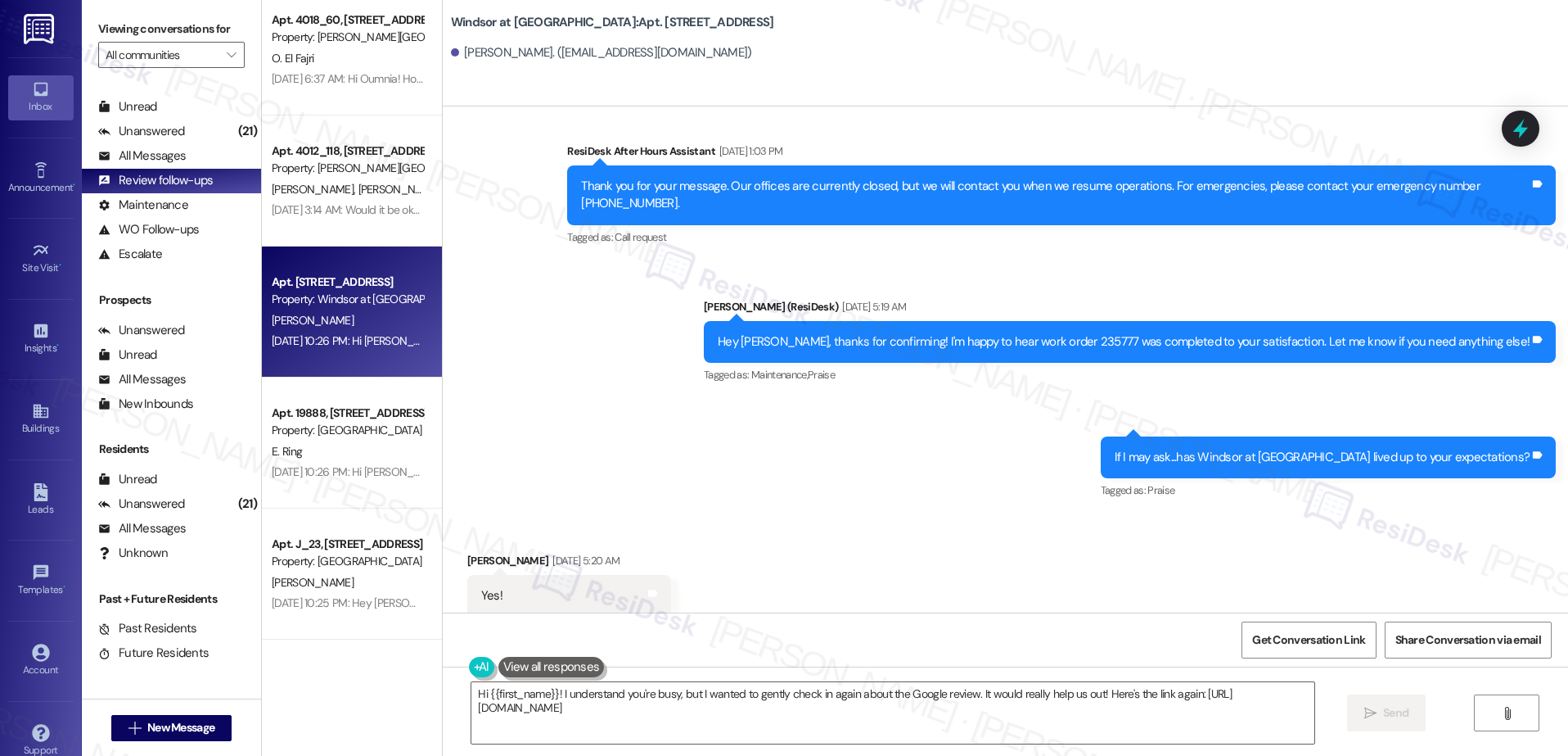
scroll to position [445, 0]
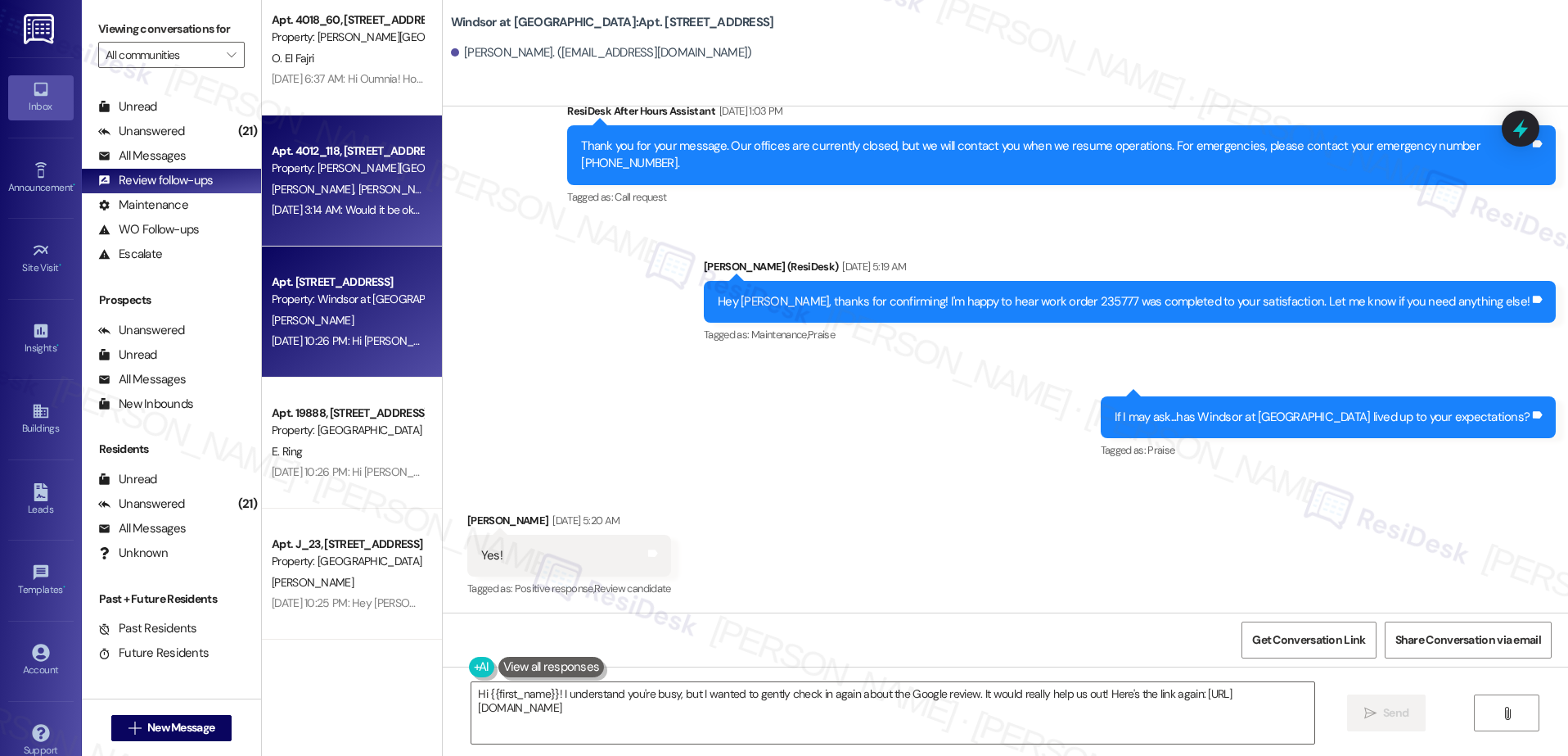
click at [340, 191] on div "A. Kelly C. Kelly" at bounding box center [347, 189] width 155 height 20
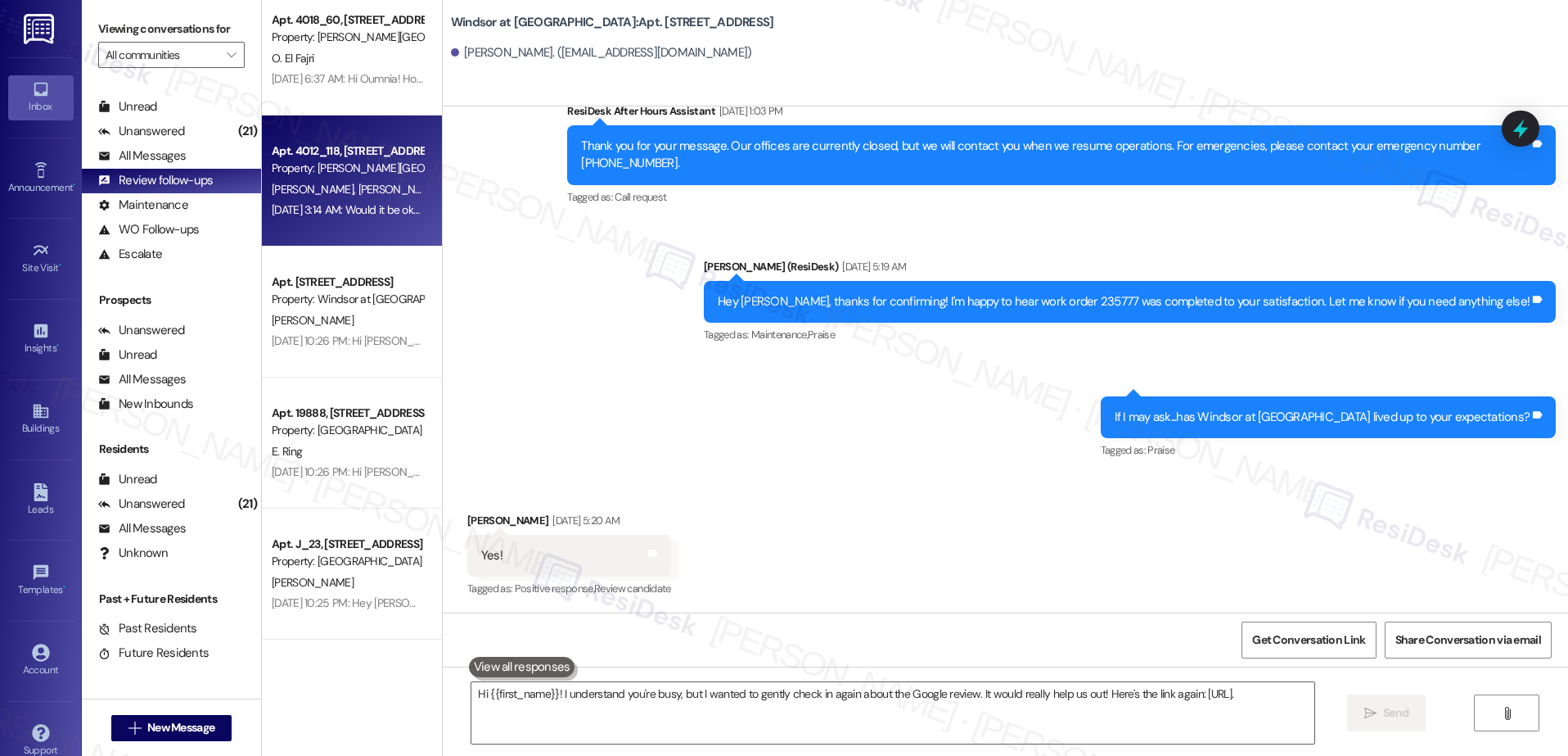
type textarea "Hi {{first_name}}! I understand you're busy, but I wanted to gently check in ag…"
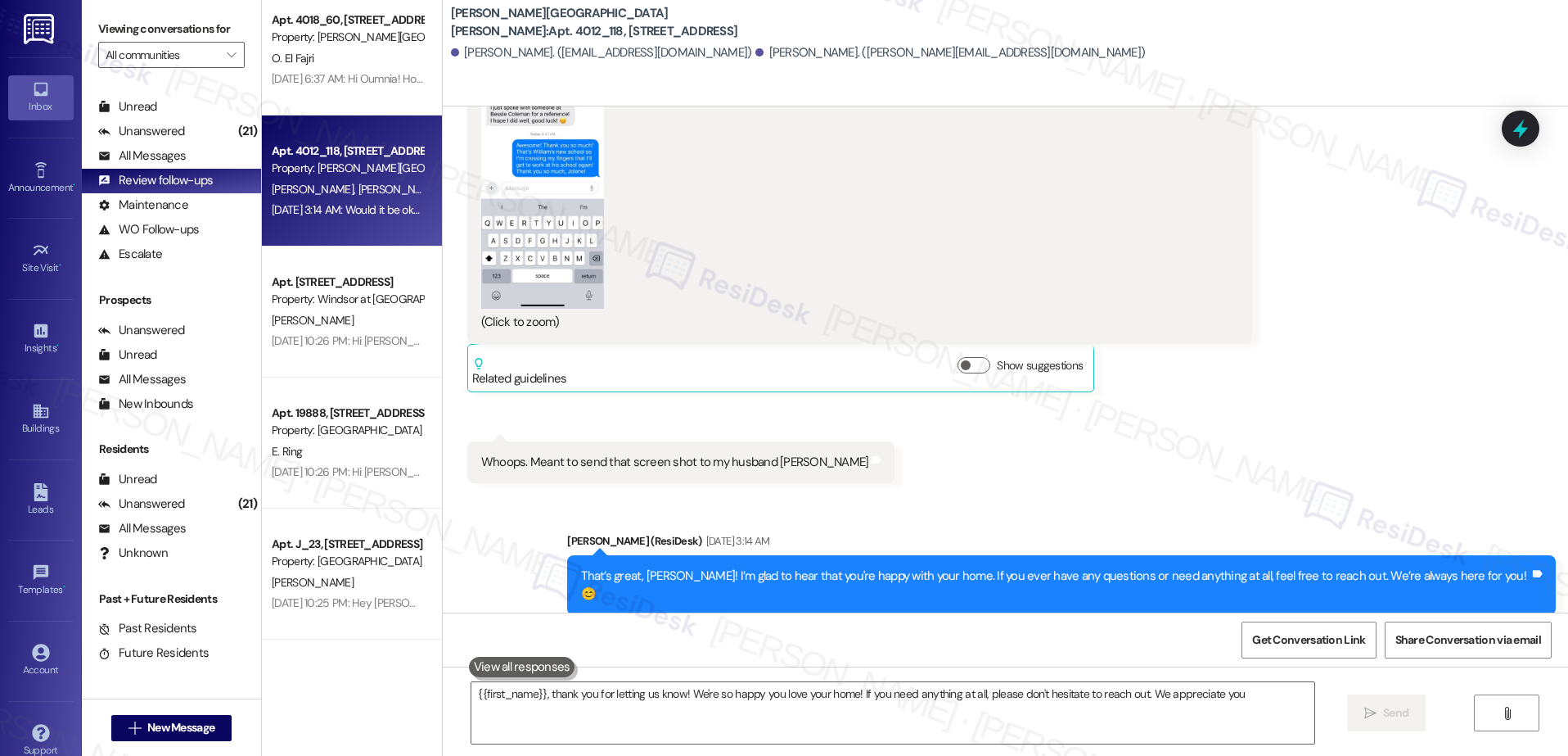
type textarea "{{first_name}}, thank you for letting us know! We're so happy you love your hom…"
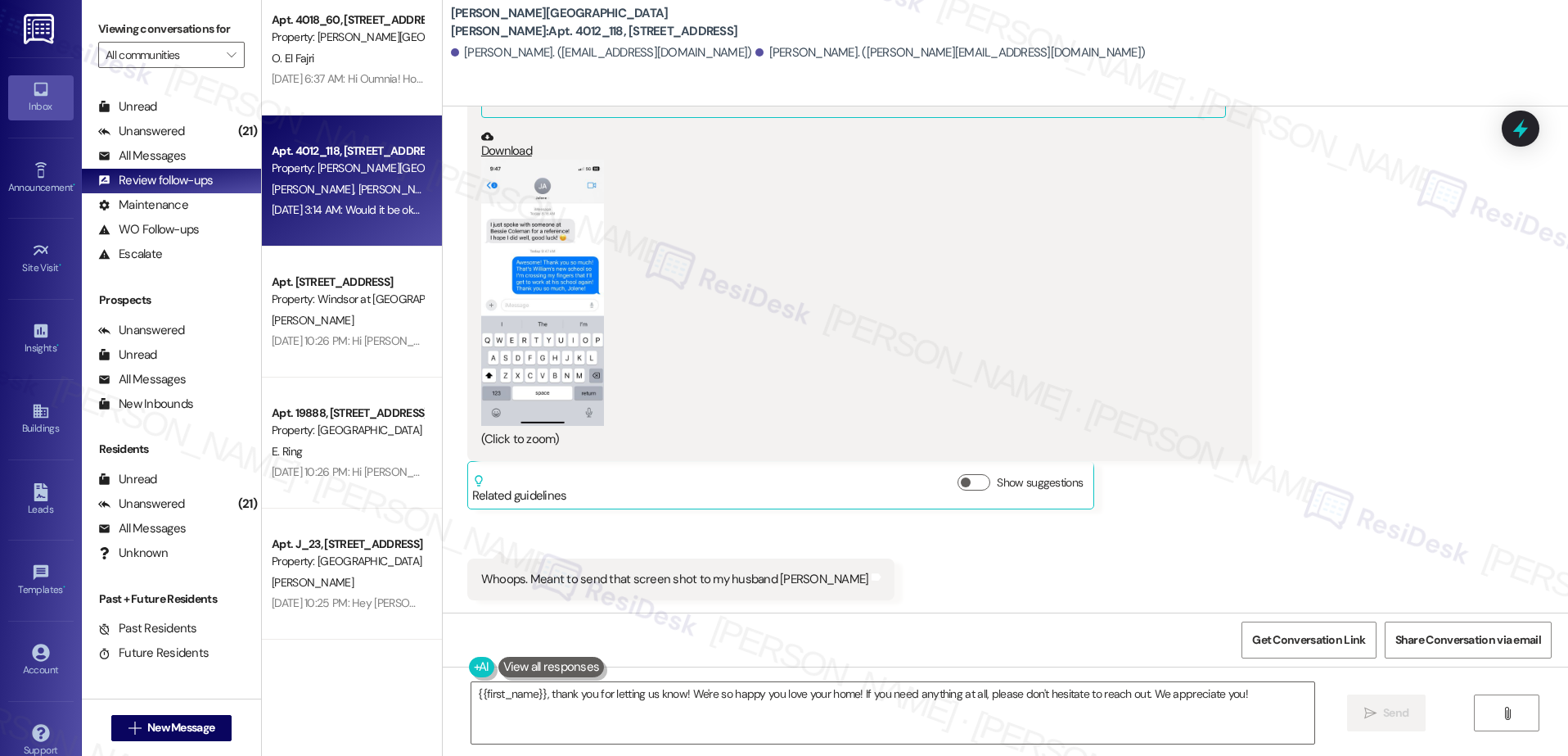
scroll to position [919, 0]
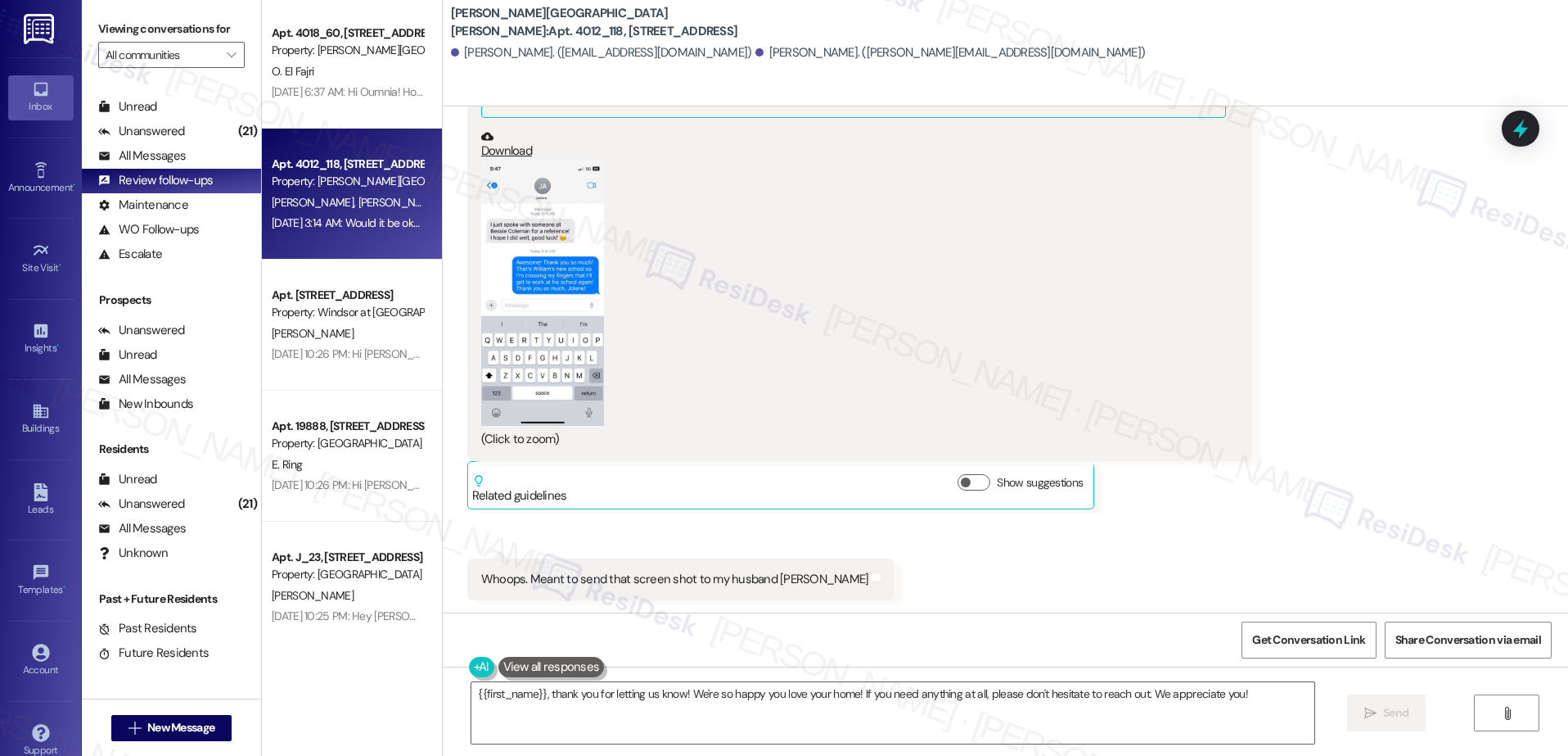
click at [828, 326] on div "(Click to zoom)" at bounding box center [853, 304] width 745 height 289
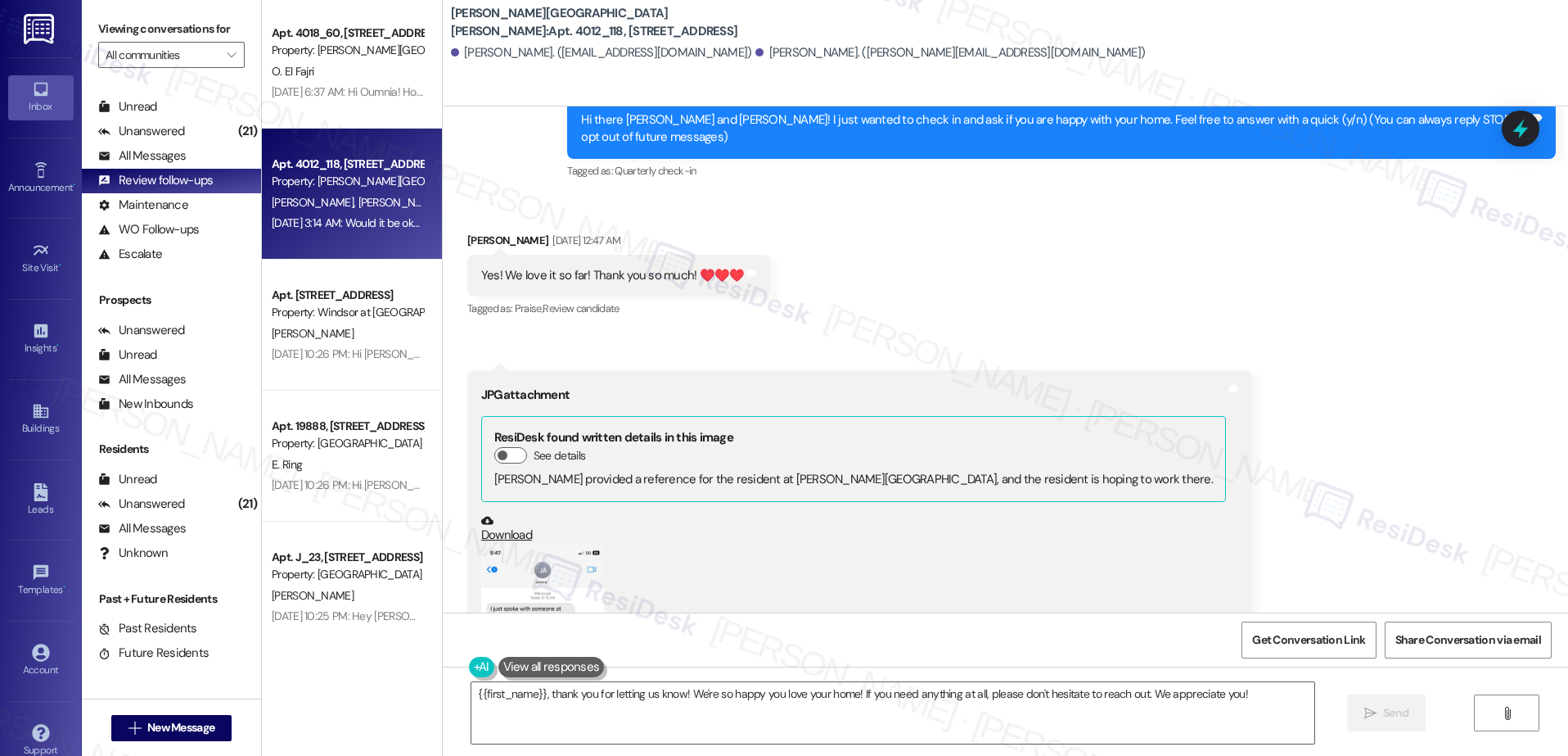
scroll to position [347, 0]
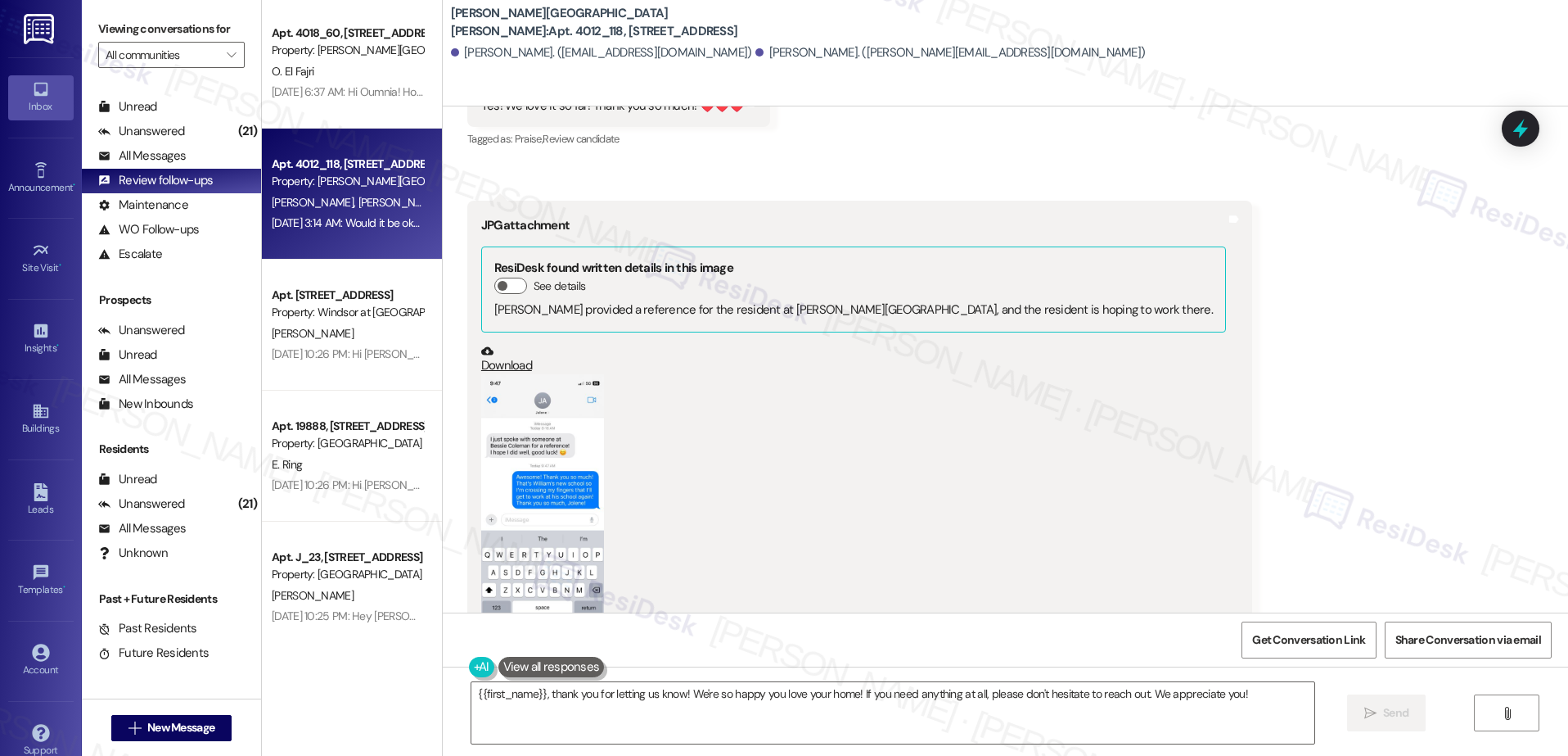
click at [553, 441] on button "Zoom image" at bounding box center [542, 507] width 123 height 266
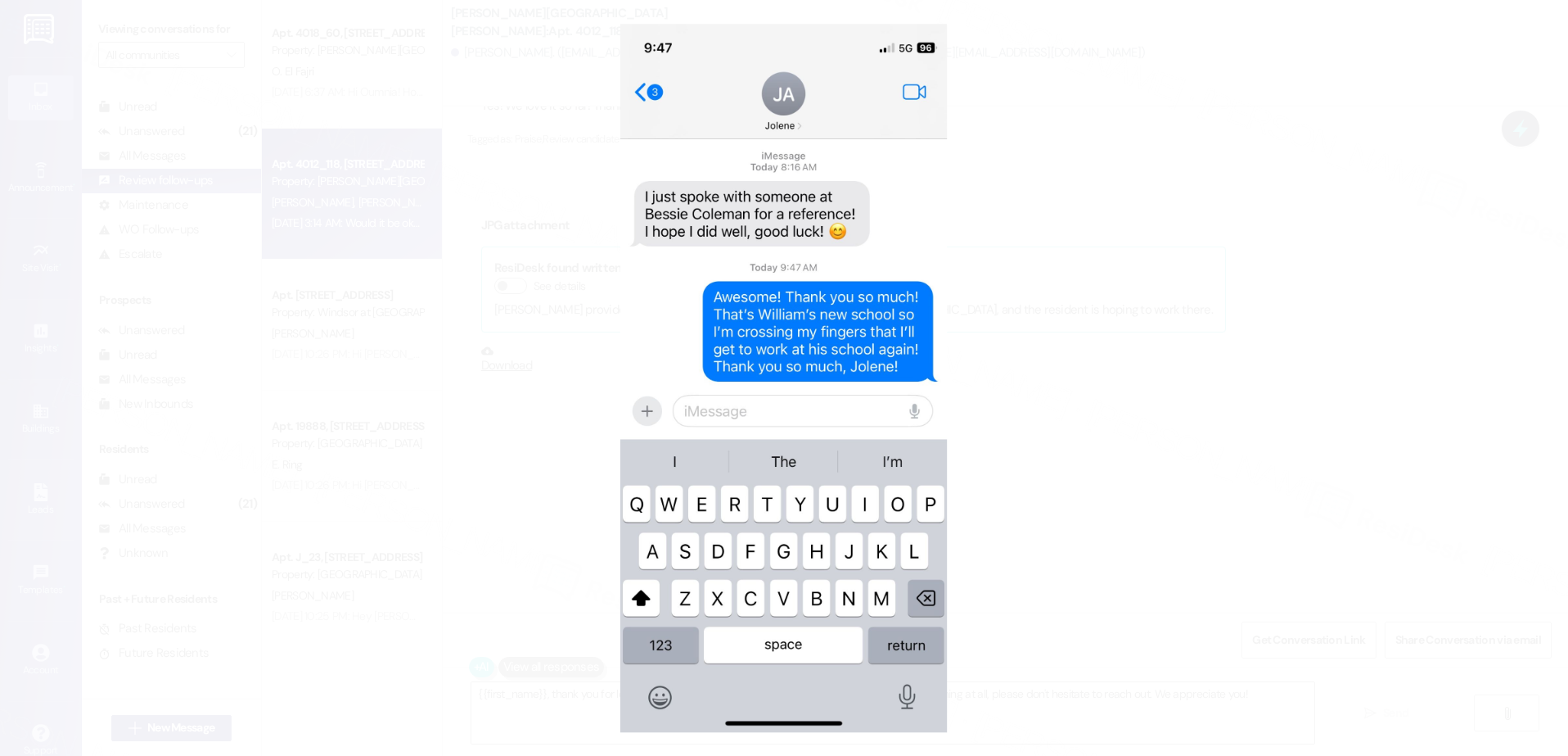
drag, startPoint x: 1305, startPoint y: 260, endPoint x: 1248, endPoint y: 288, distance: 63.5
click at [1304, 260] on button "Unzoom image" at bounding box center [784, 378] width 1568 height 756
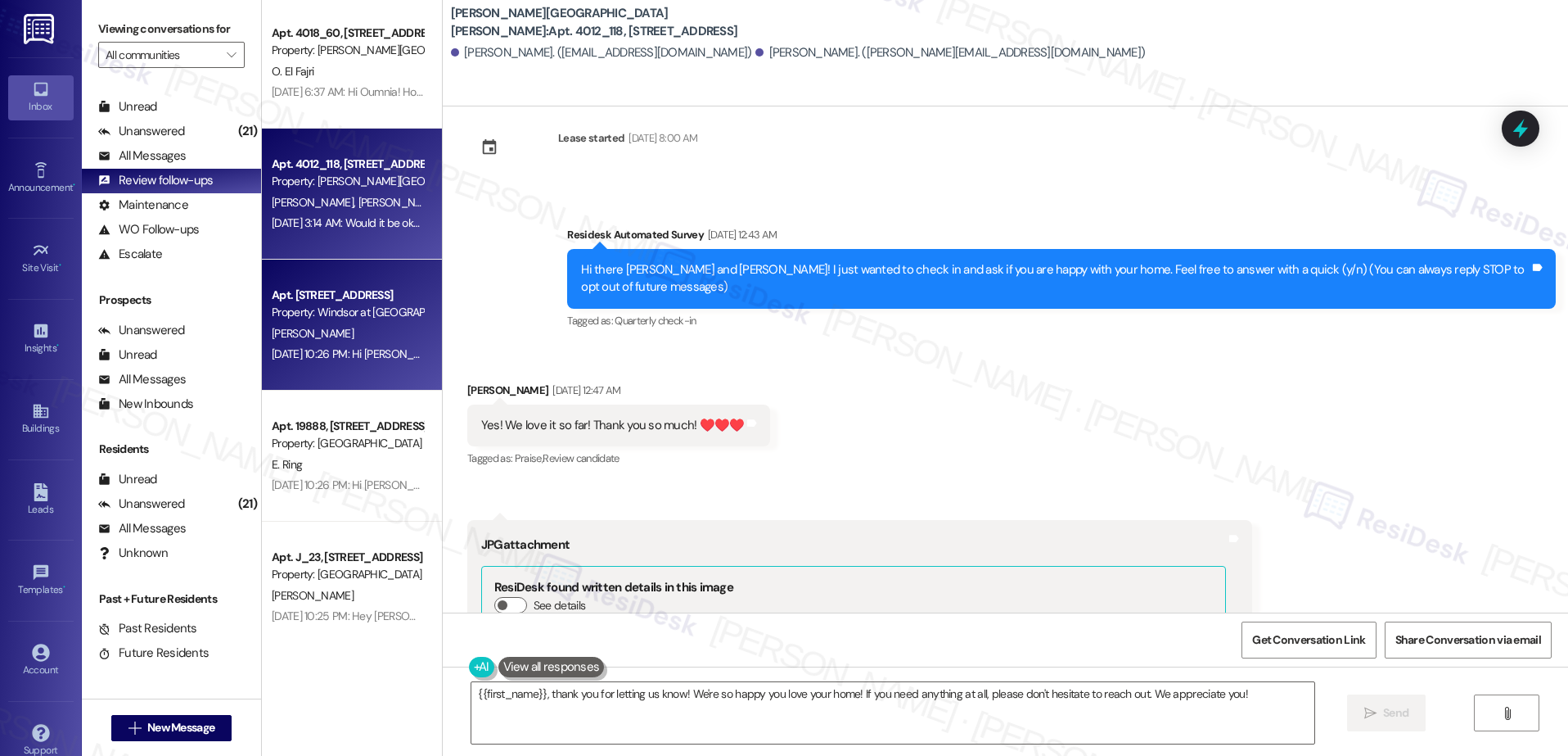
scroll to position [30, 0]
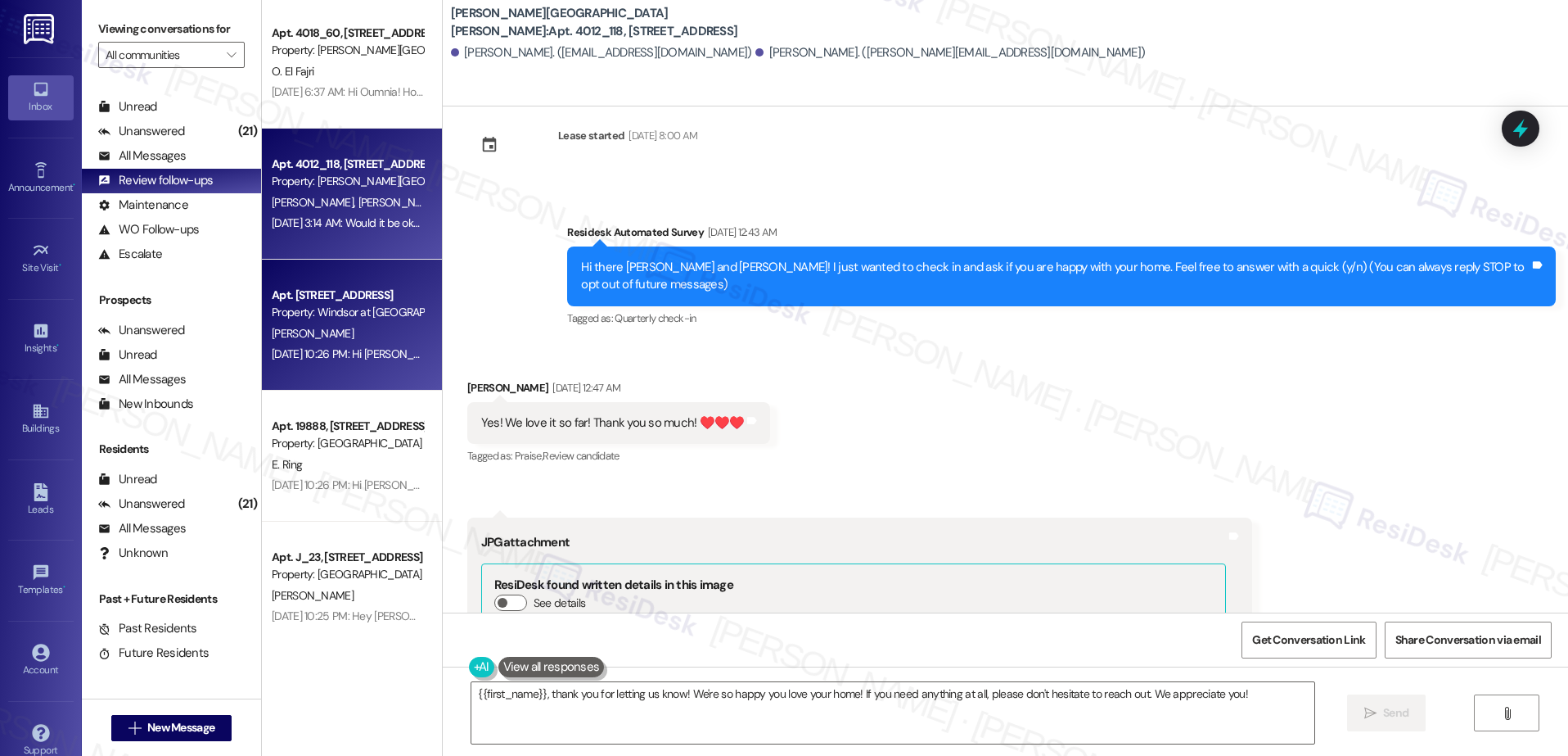
click at [333, 320] on div "Property: Windsor at [GEOGRAPHIC_DATA]" at bounding box center [347, 312] width 151 height 17
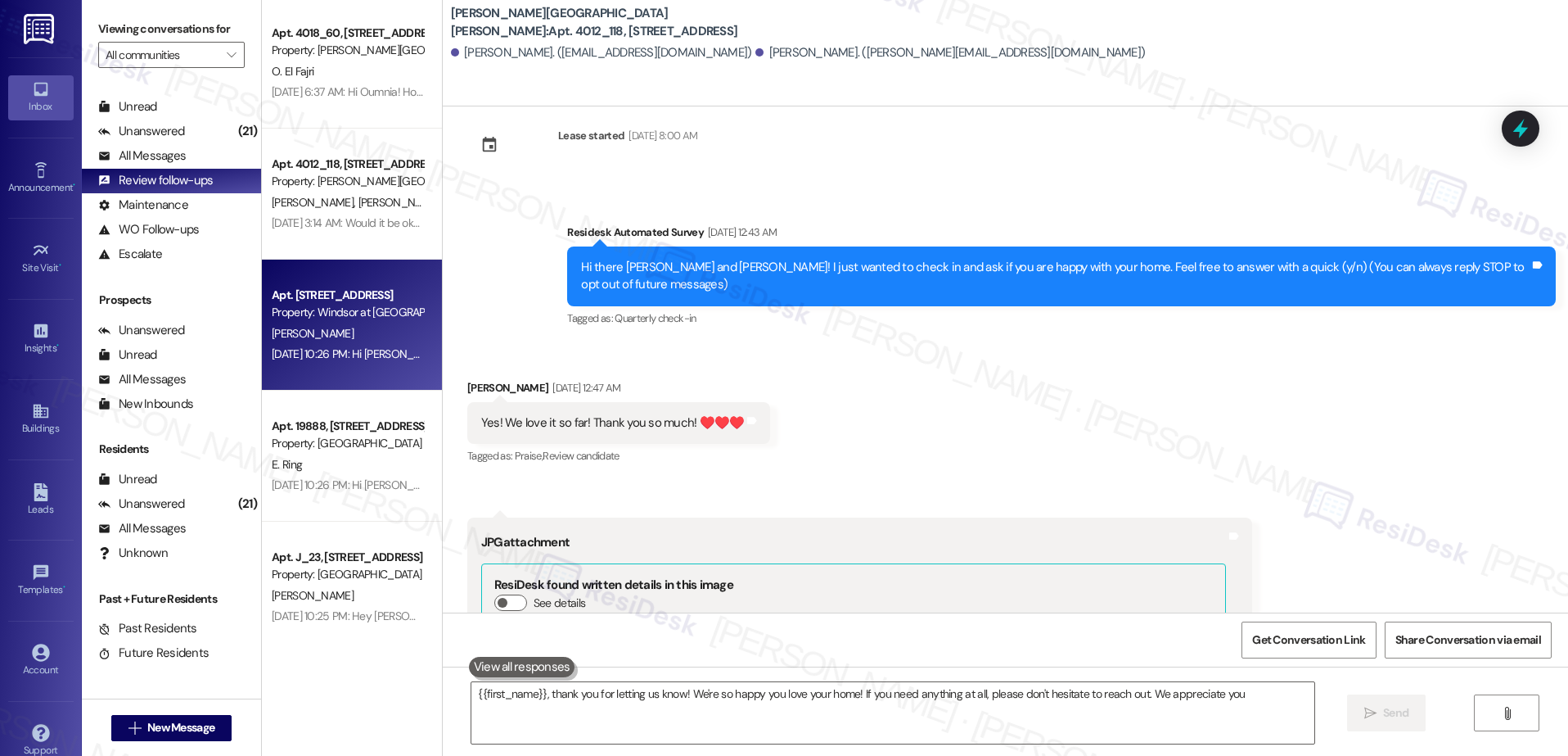
type textarea "{{first_name}}, thank you for letting us know! We're so happy you love your hom…"
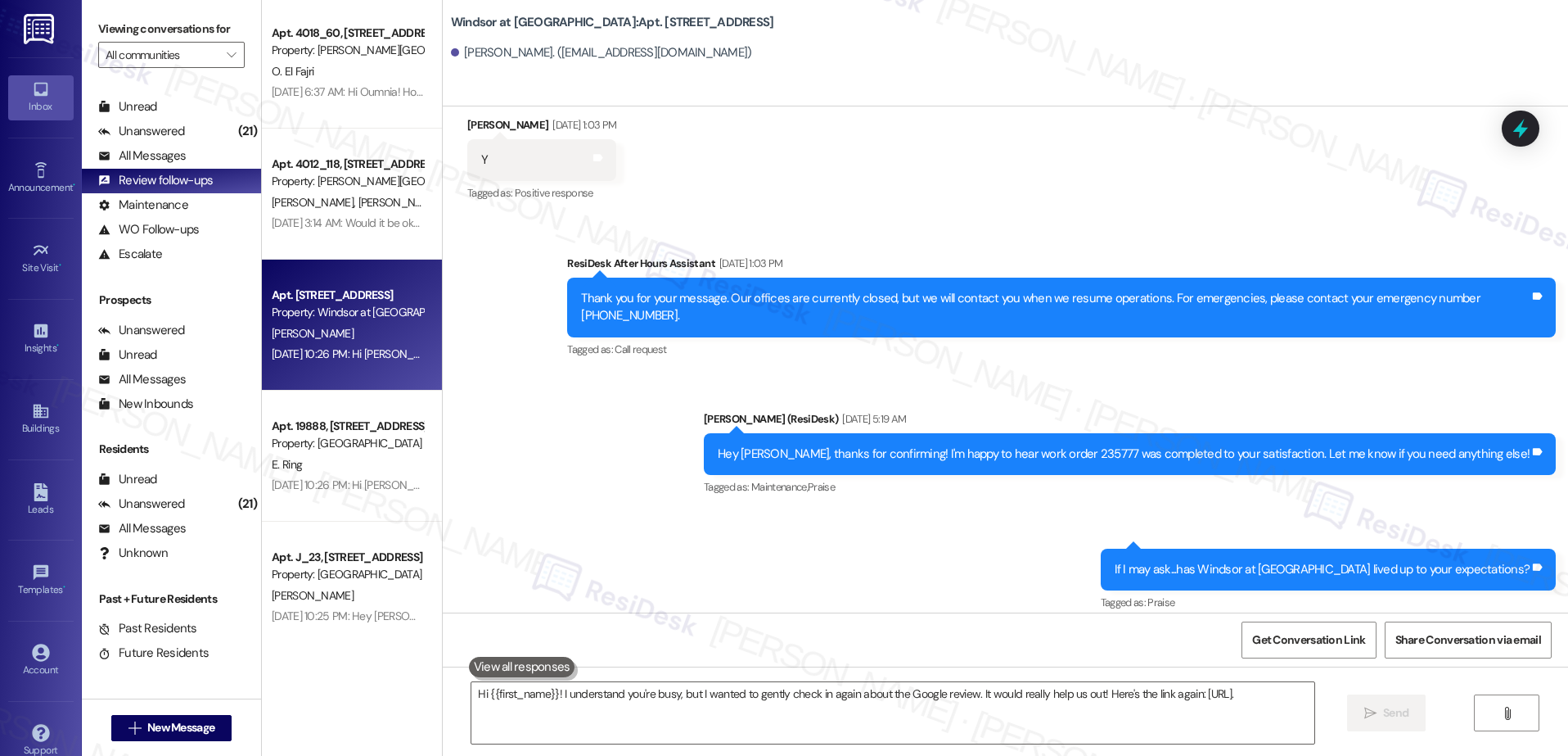
type textarea "Hi {{first_name}}! I understand you're busy, but I wanted to gently check in ag…"
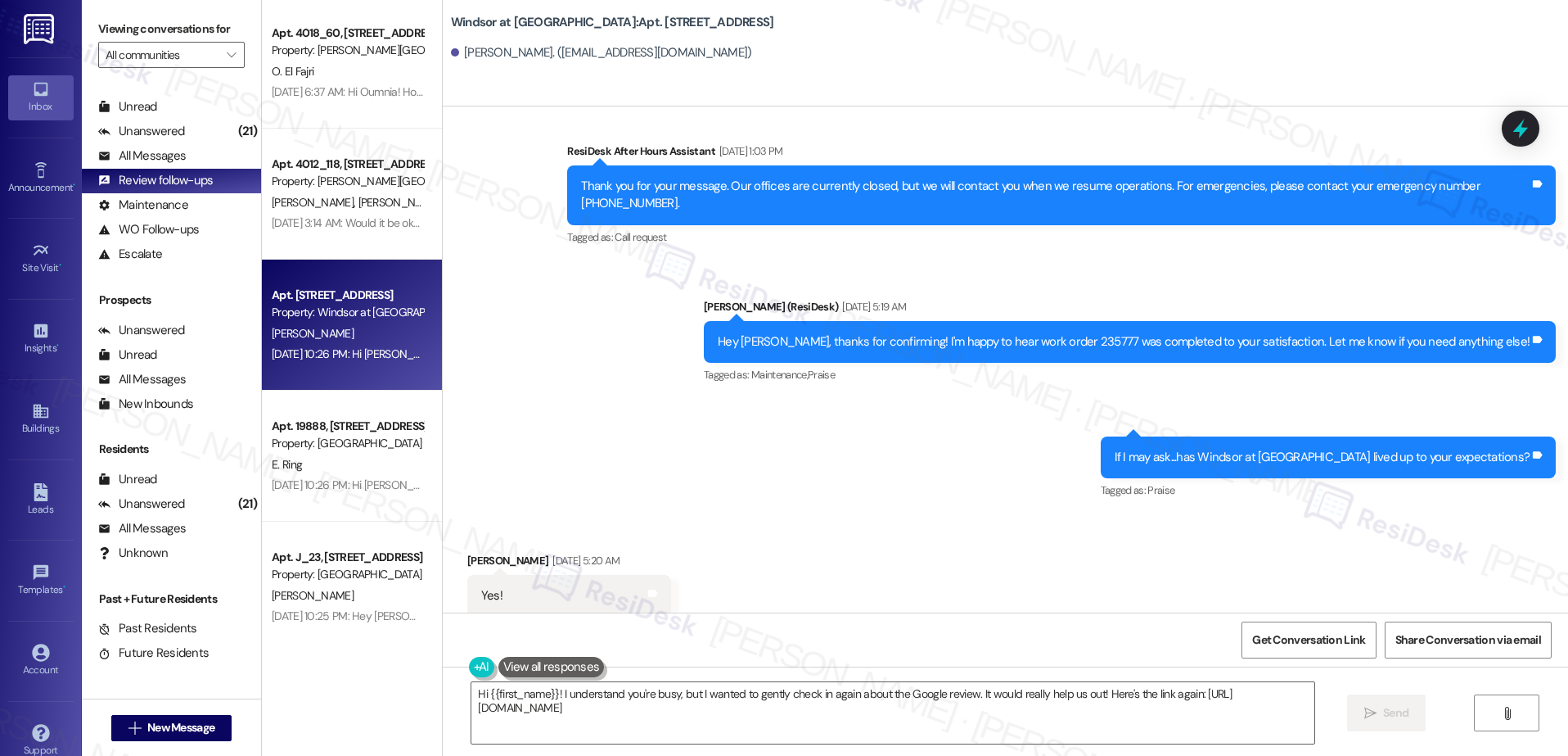
scroll to position [445, 0]
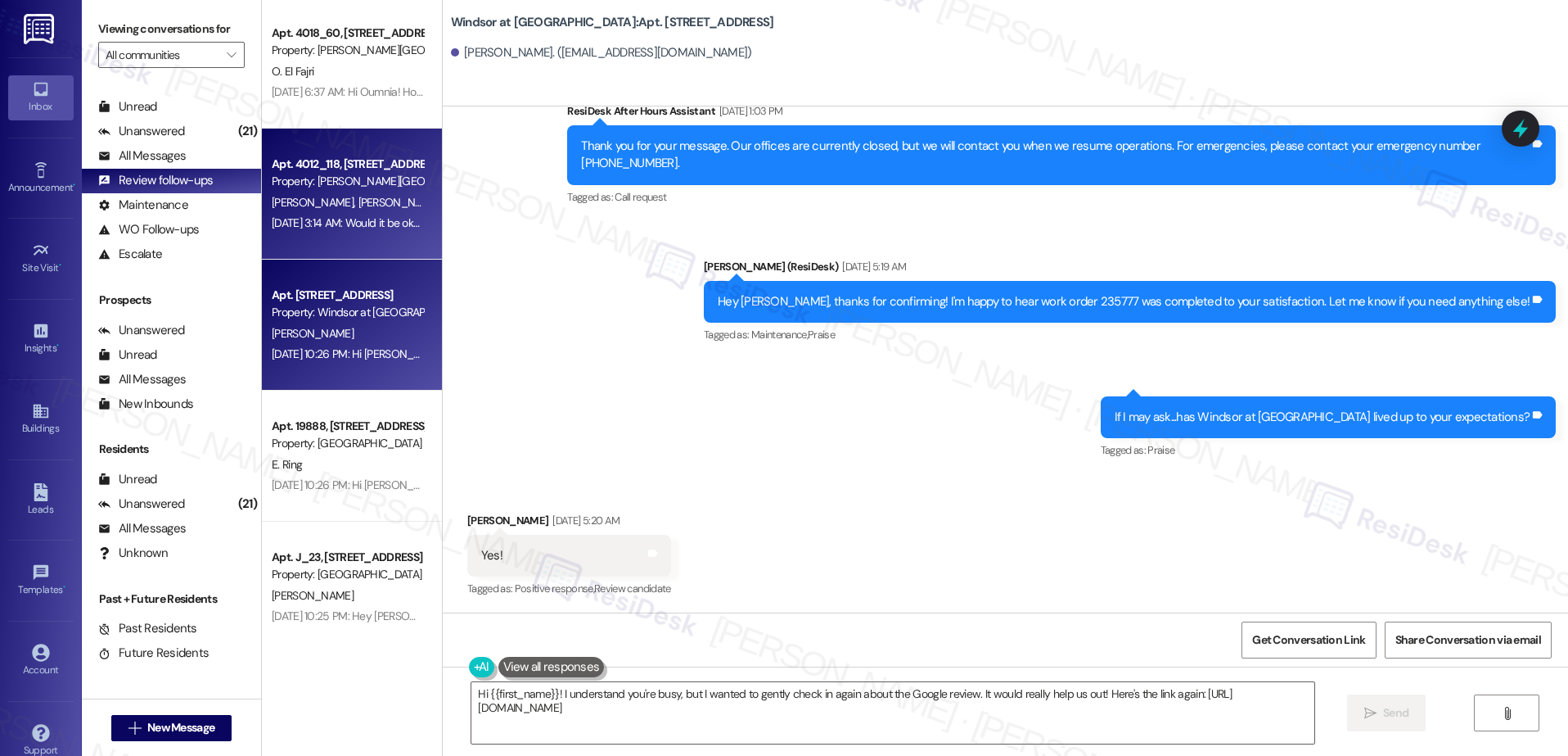
click at [359, 205] on div "A. Kelly C. Kelly" at bounding box center [347, 203] width 155 height 20
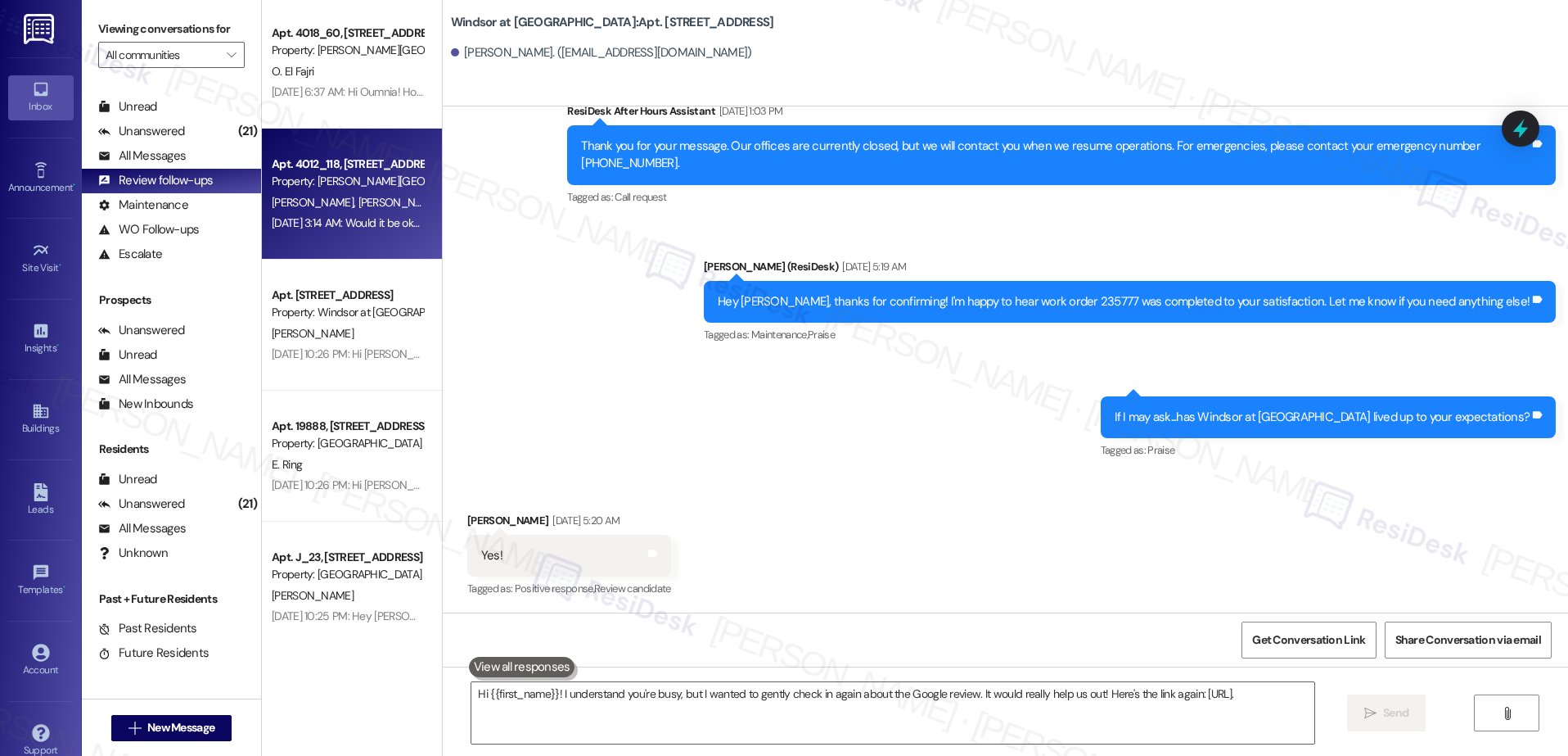
type textarea "Hi {{first_name}}! I understand you're busy, but I wanted to gently check in ag…"
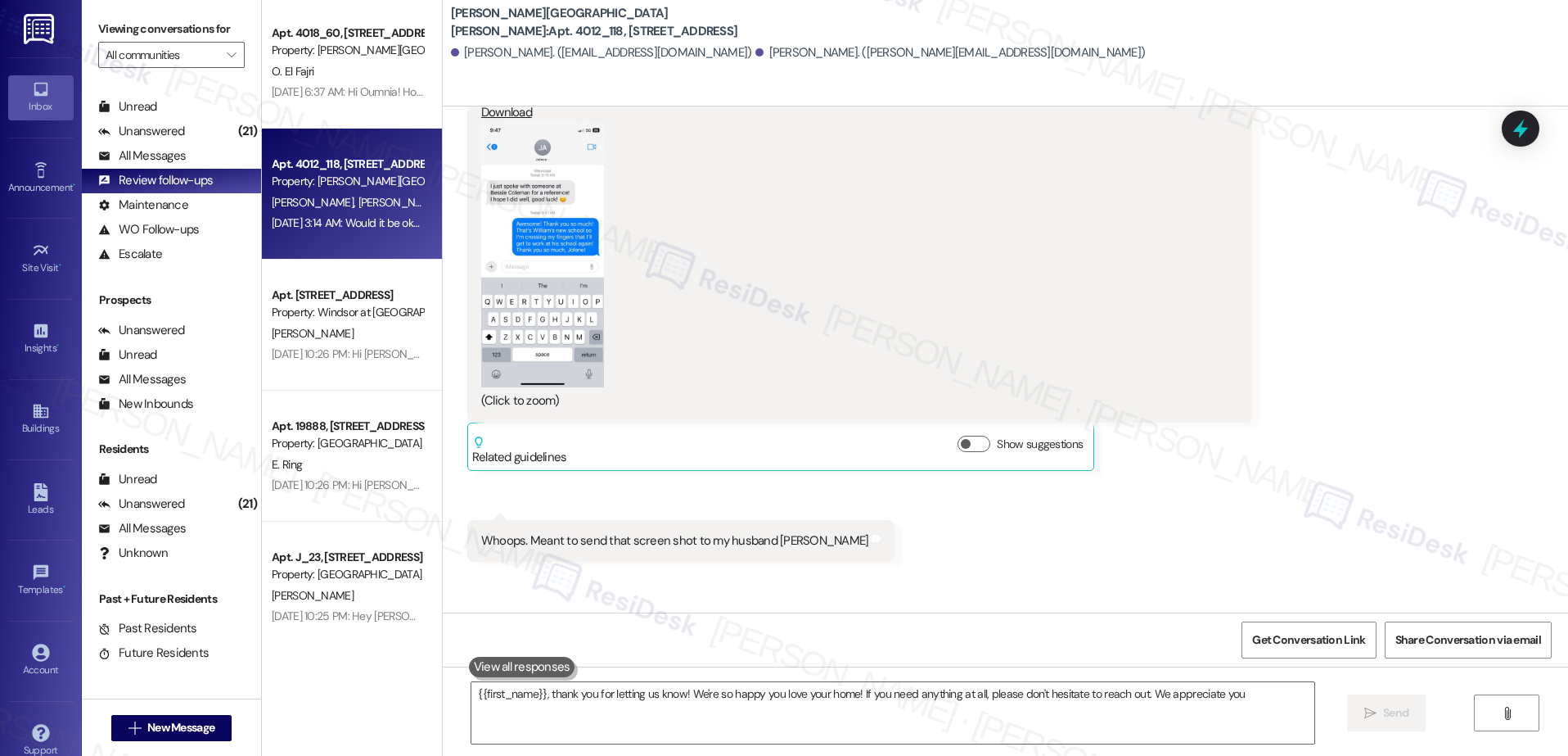
type textarea "{{first_name}}, thank you for letting us know! We're so happy you love your hom…"
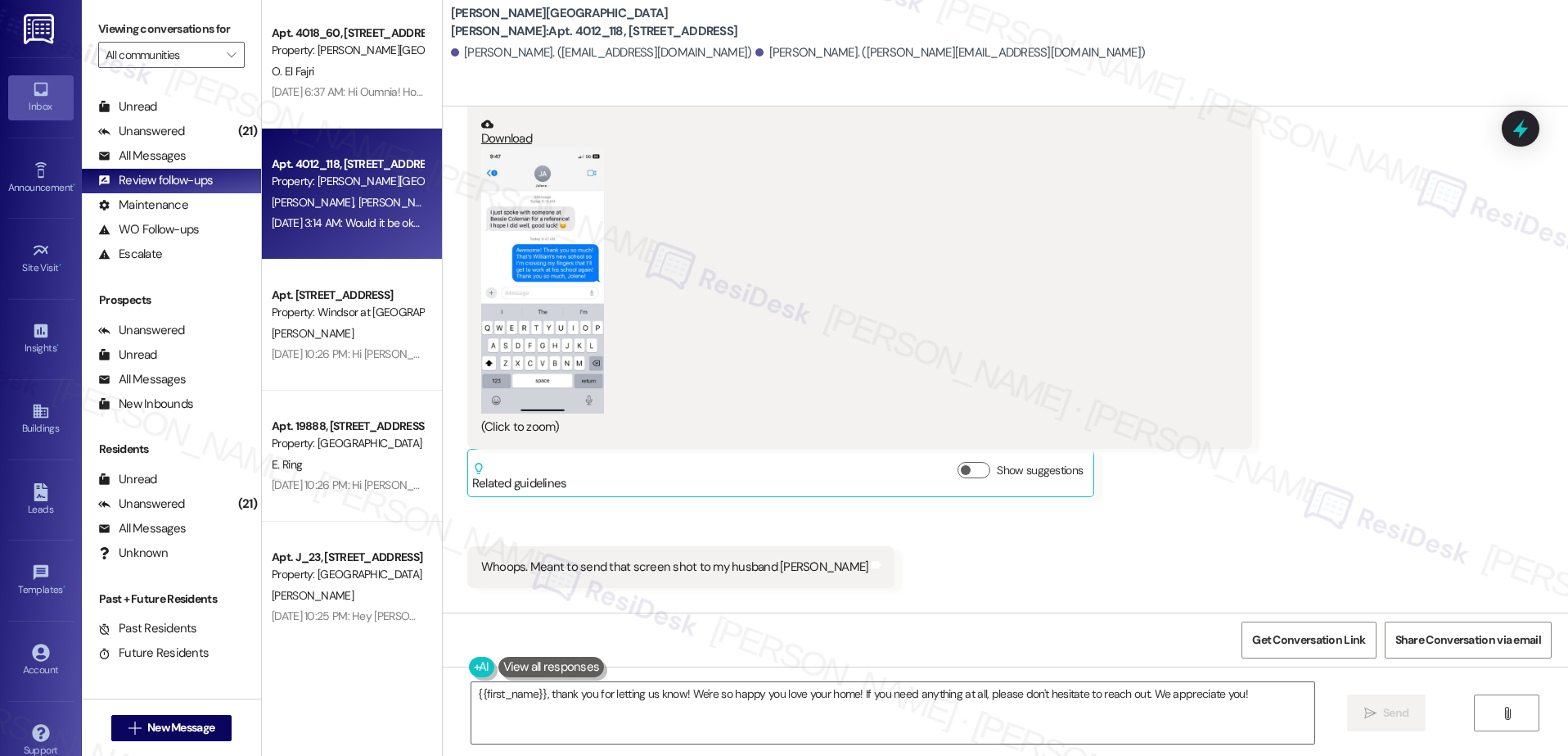
scroll to position [561, 0]
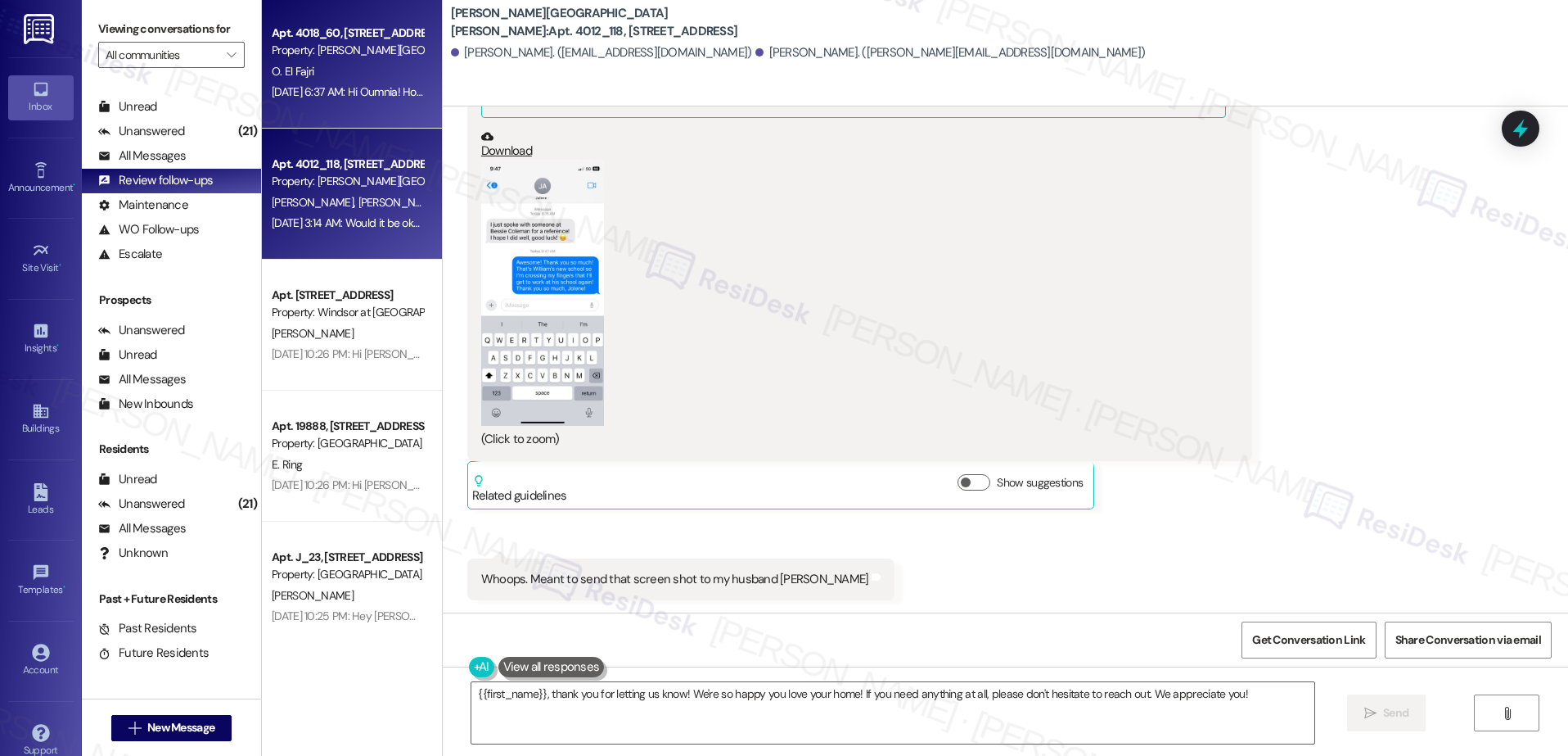
click at [339, 117] on div "Apt. 4018_60, 4275 NW Clubhouse Pl Property: Witham Hill Oaks O. El Fajri Aug 1…" at bounding box center [352, 63] width 180 height 131
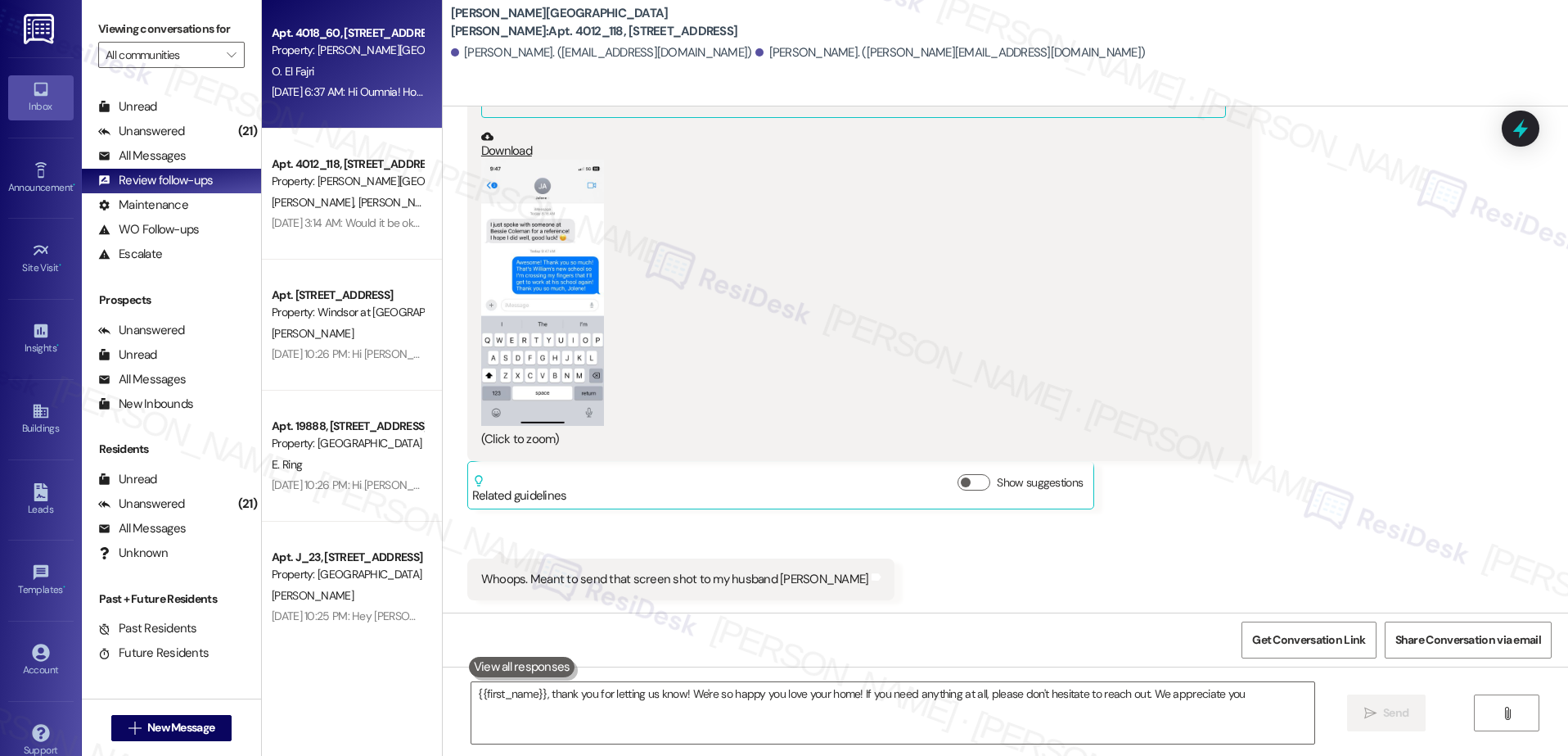
type textarea "{{first_name}}, thank you for letting us know! We're so happy you love your hom…"
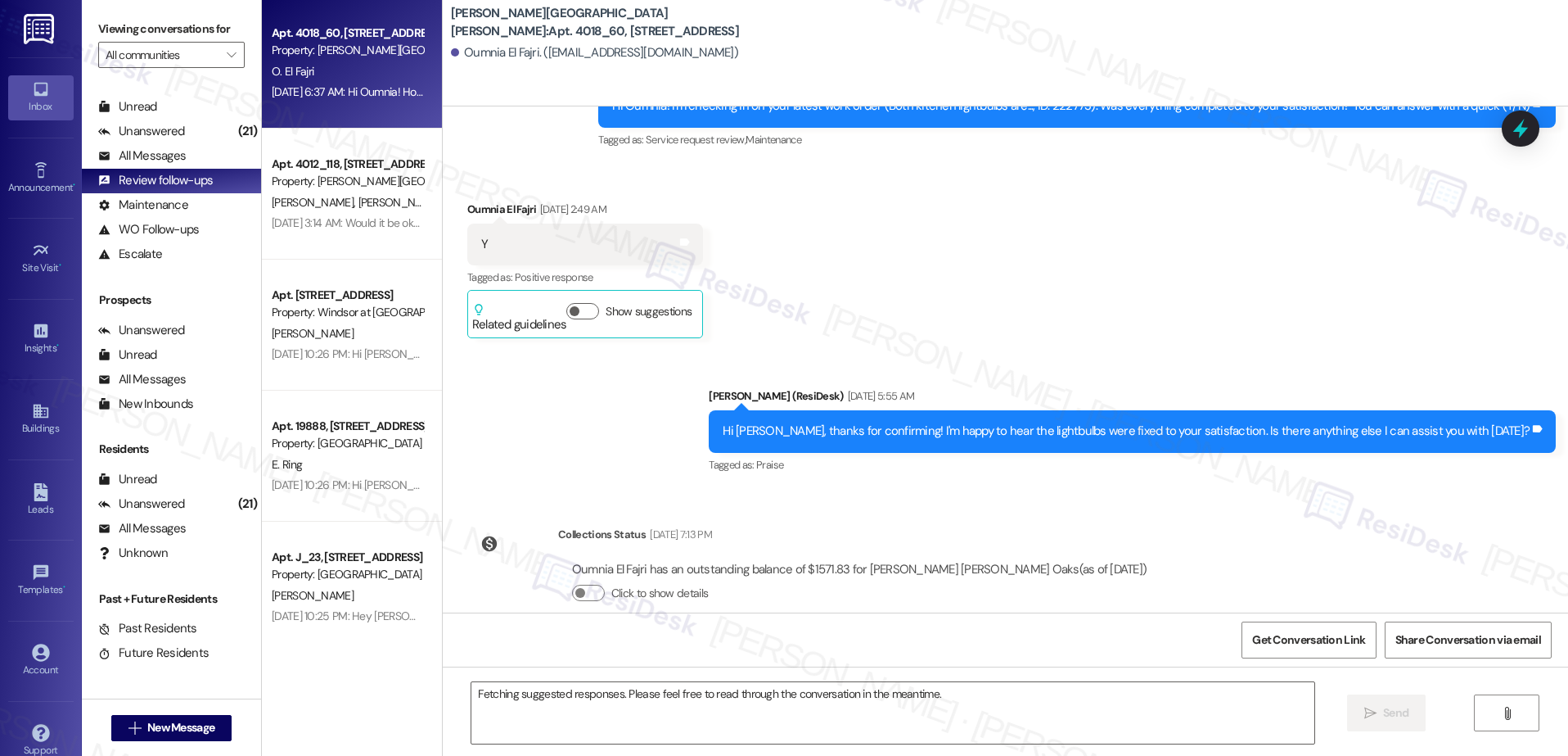
scroll to position [2923, 0]
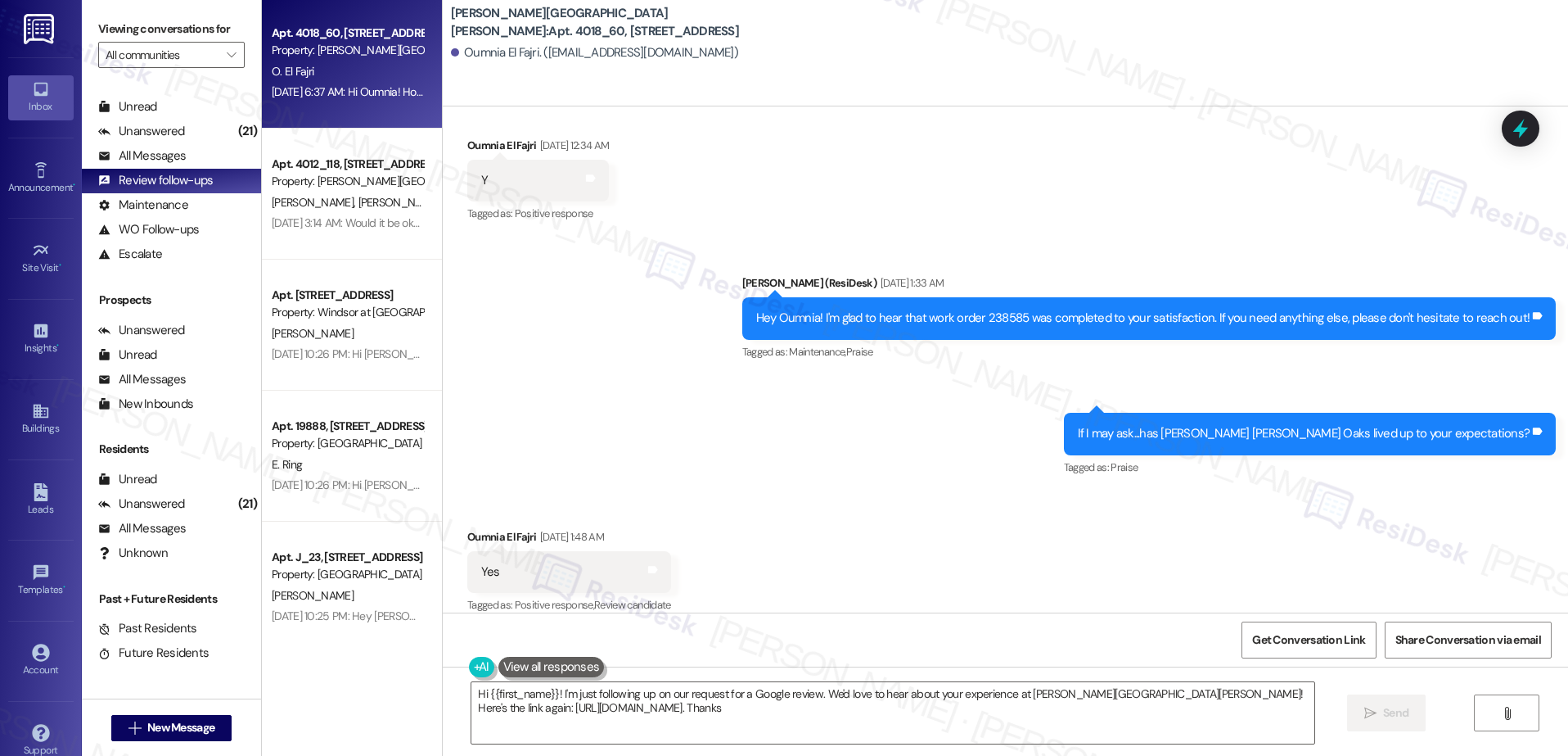
type textarea "Hi {{first_name}}! I'm just following up on our request for a Google review. We…"
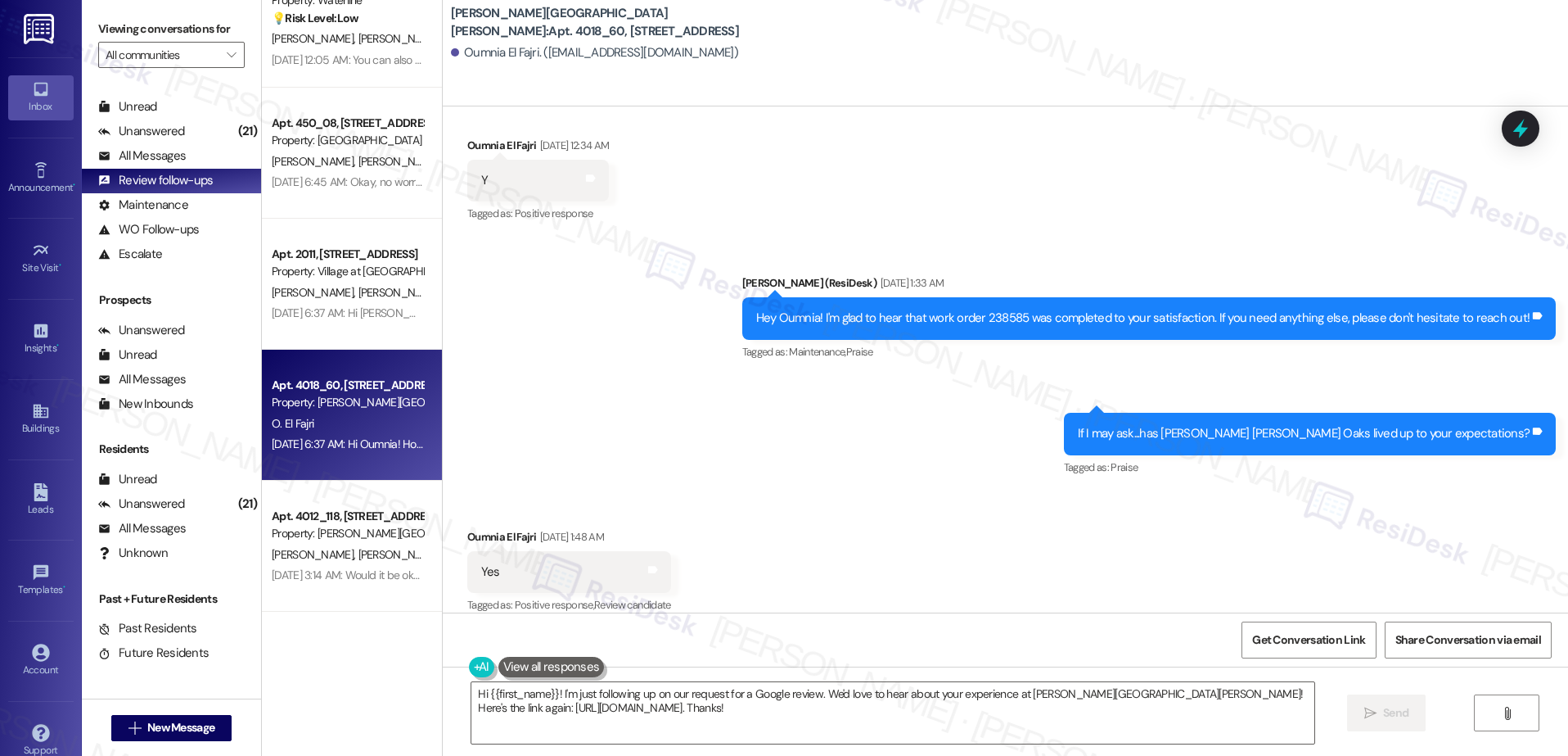
click at [348, 169] on div "Apt. 12371, 12301 SE Hubbard Road Property: Village at Sunrise 🌟 Risk Level: Po…" at bounding box center [352, 320] width 180 height 639
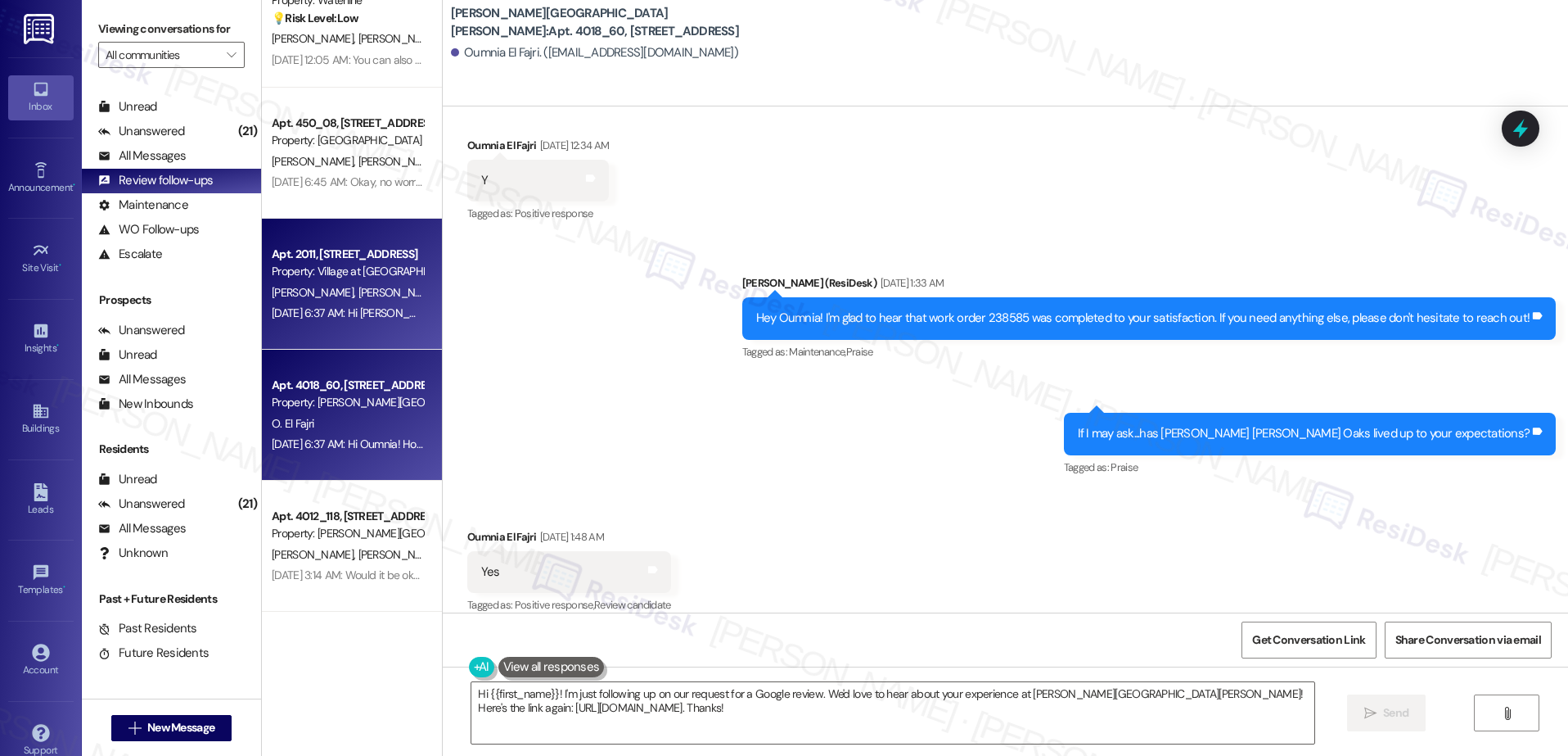
scroll to position [567, 0]
click at [342, 240] on div "Apt. 2011, 30050 SW Town Center Lp W Suite 100 Property: Village at Main Street…" at bounding box center [352, 284] width 180 height 131
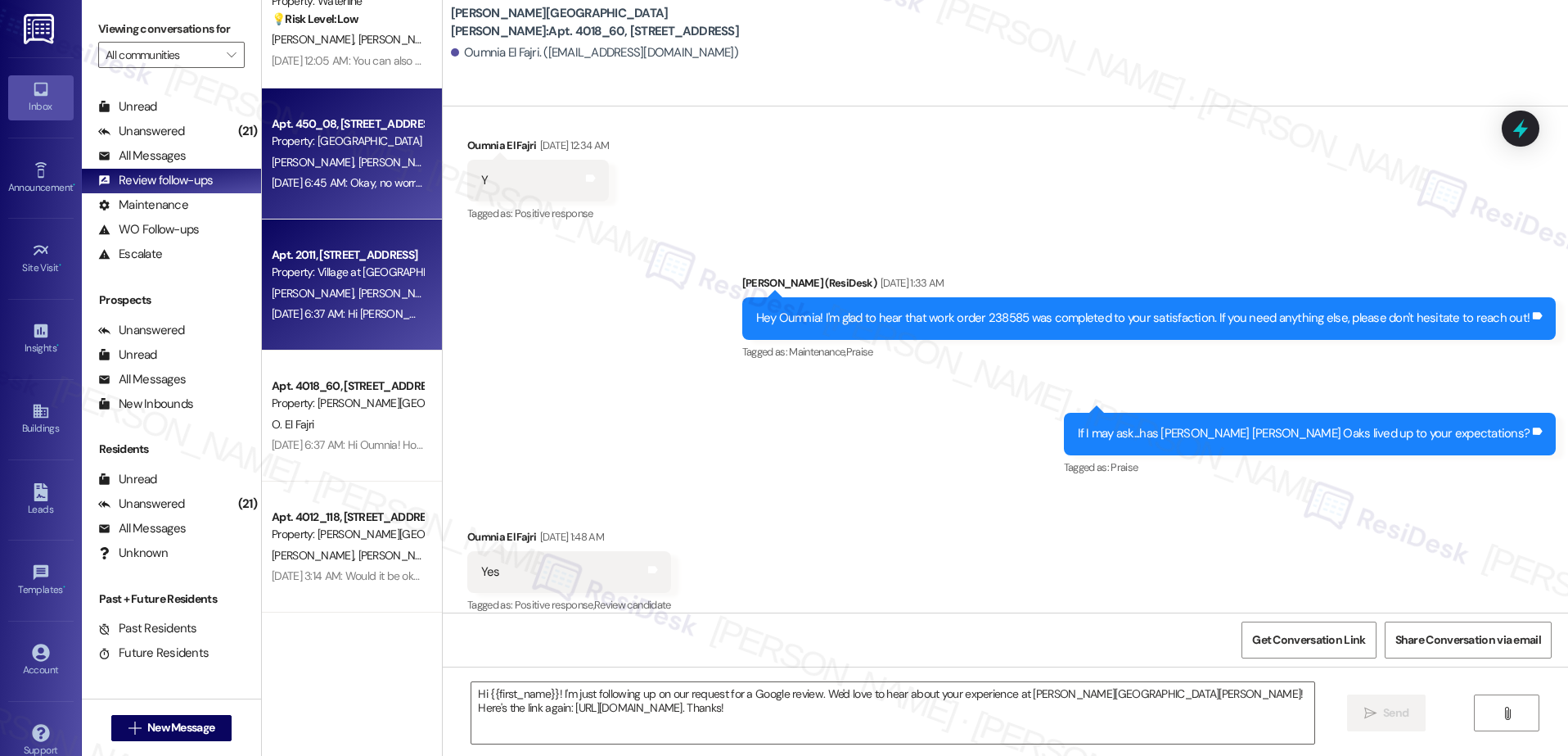
click at [362, 190] on div "Aug 16, 2025 at 6:45 AM: Okay, no worries! Aug 16, 2025 at 6:45 AM: Okay, no wo…" at bounding box center [347, 183] width 155 height 20
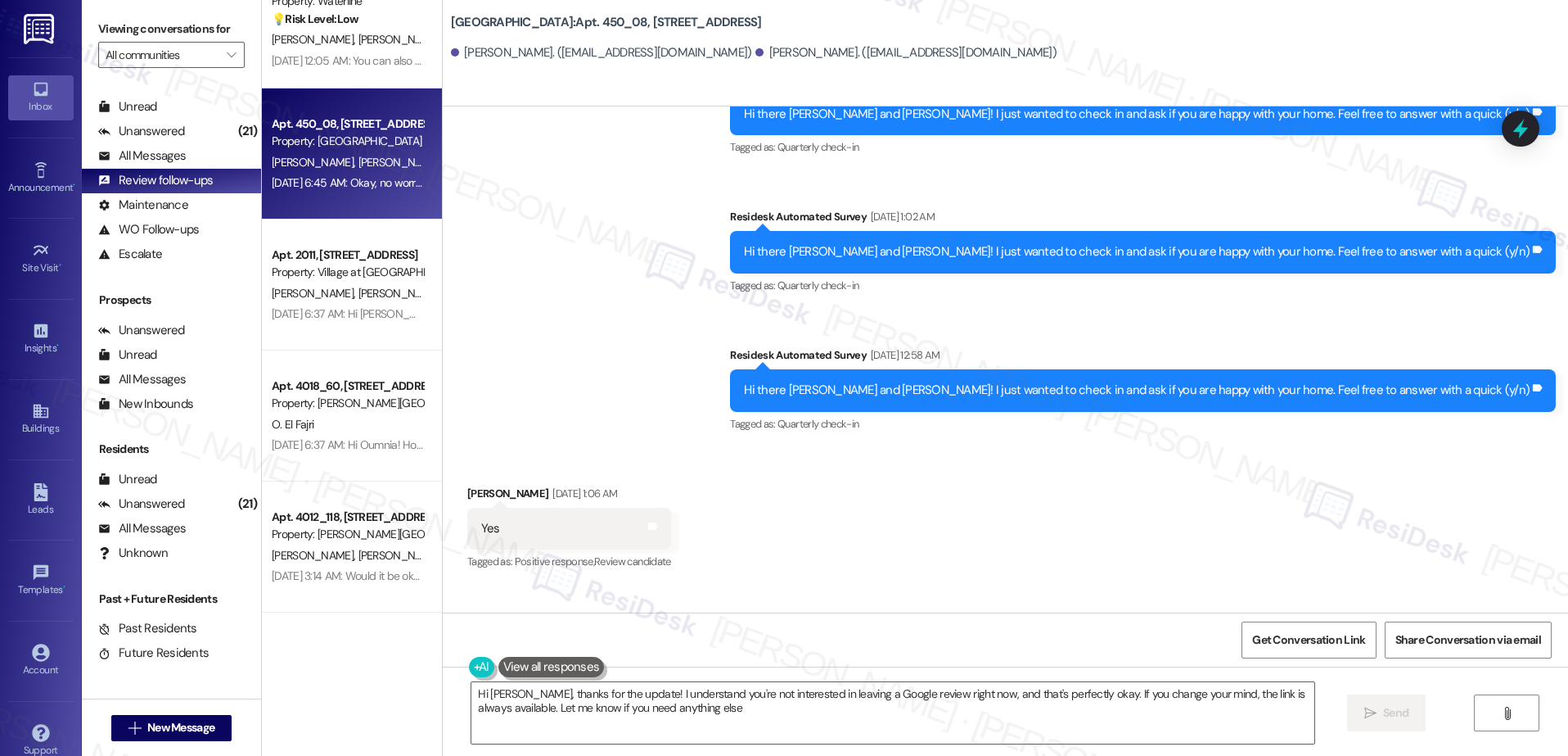
type textarea "Hi [PERSON_NAME], thanks for the update! I understand you're not interested in …"
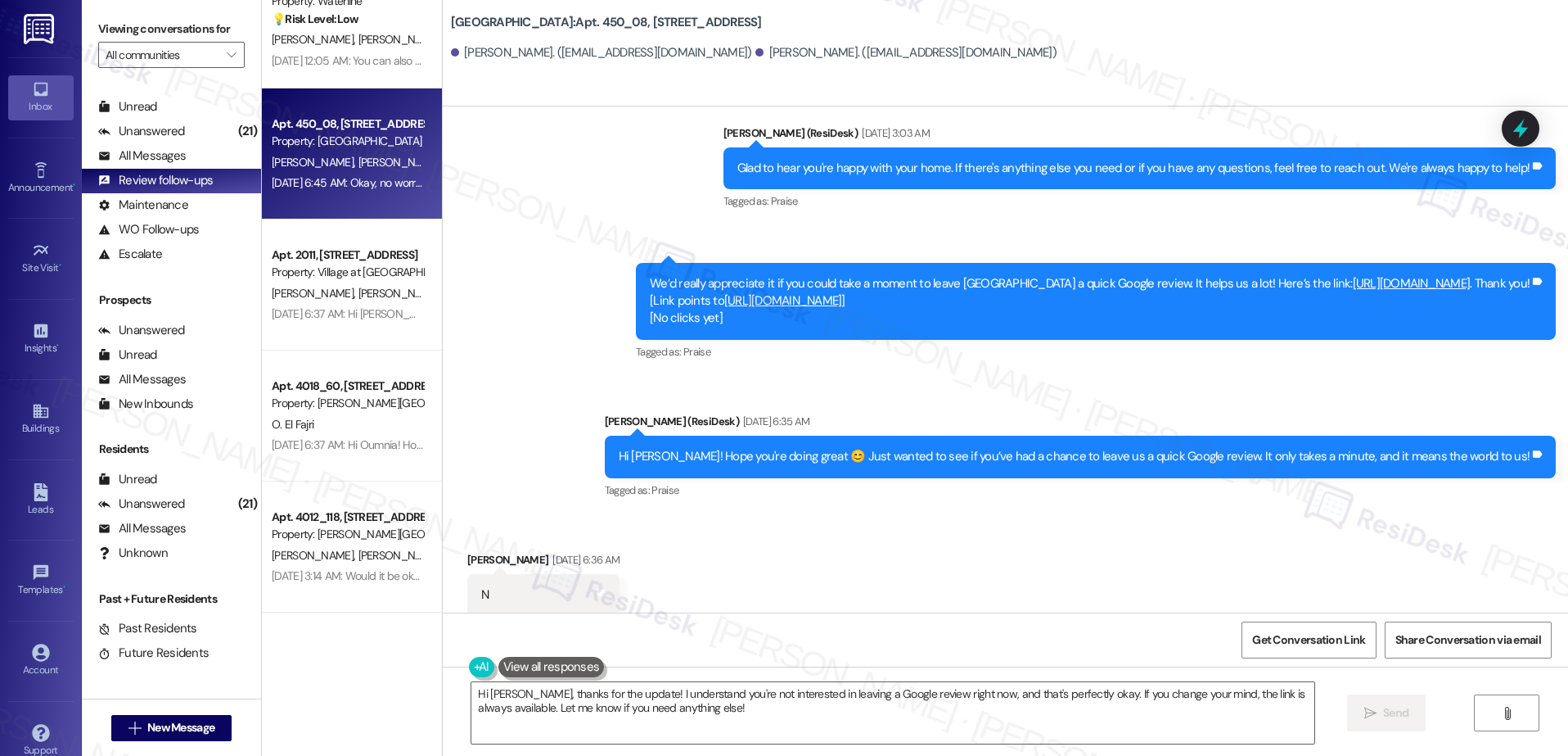
scroll to position [1425, 0]
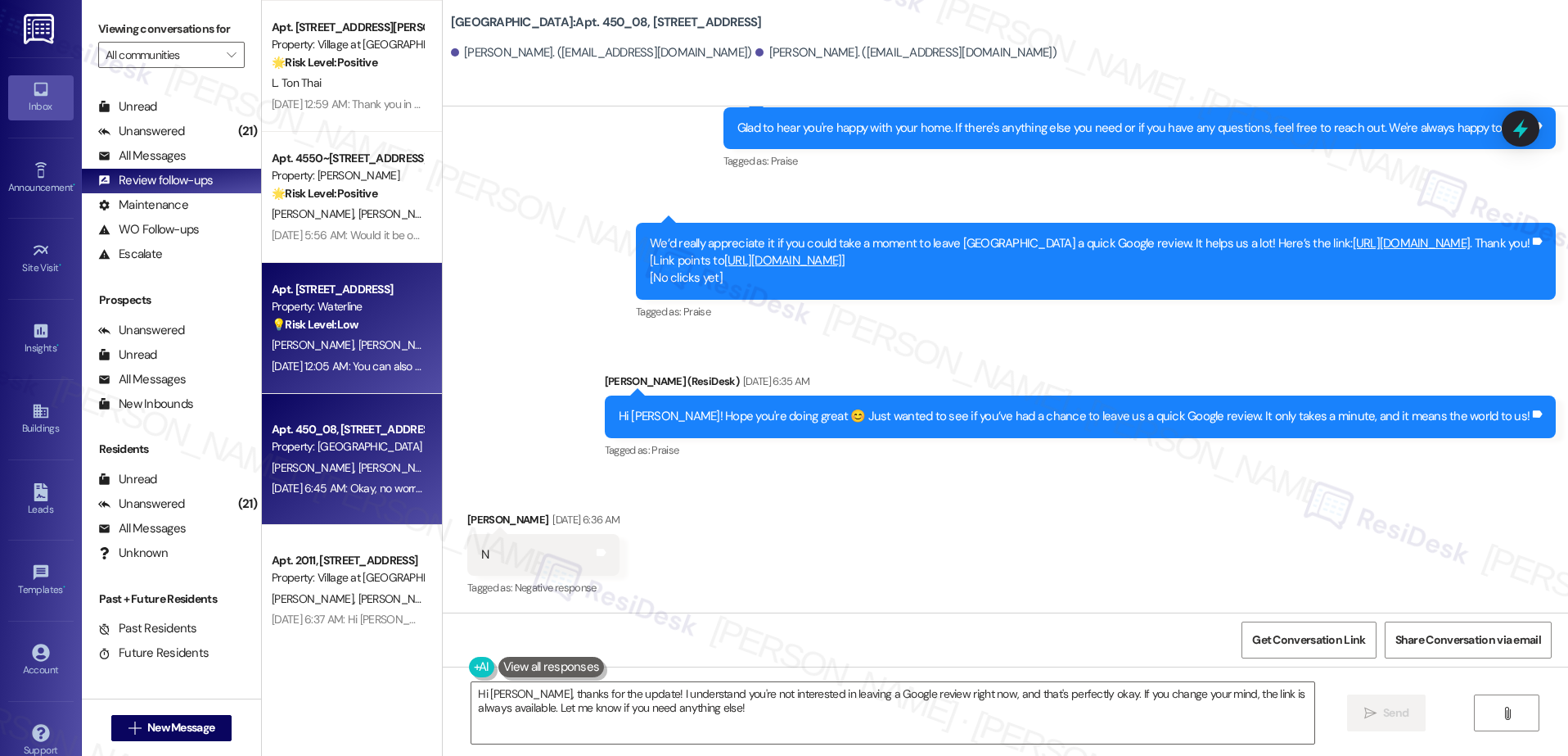
click at [361, 323] on div "💡 Risk Level: Low The resident is having trouble leaving a Google review due to…" at bounding box center [347, 325] width 151 height 17
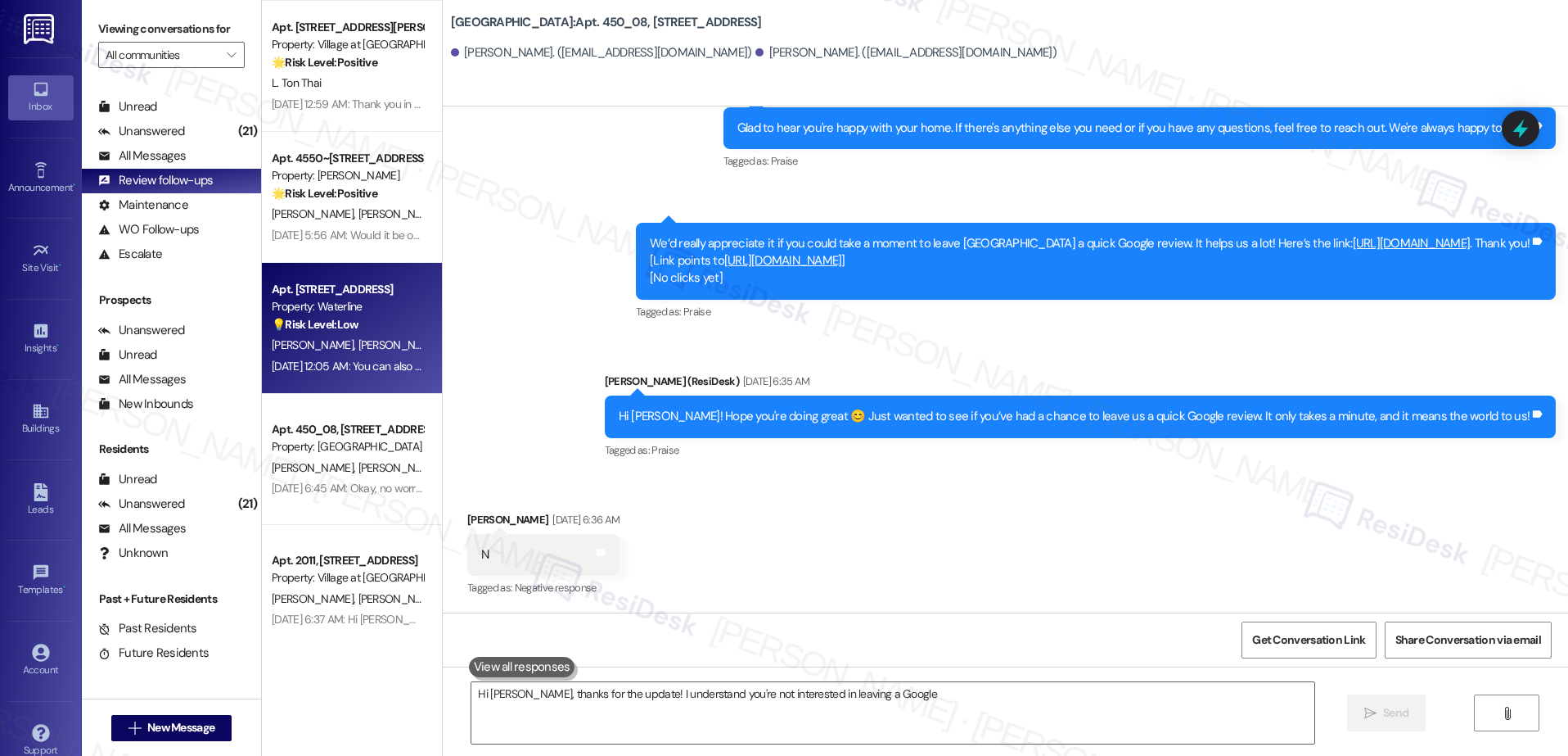
click at [361, 323] on div "Apt. 12361, 12301 SE Hubbard Road Property: Village at Sunrise 🌟 Risk Level: Po…" at bounding box center [352, 320] width 180 height 639
type textarea "Hi Zachary, thanks for the update! I understand you're not interested in leavin…"
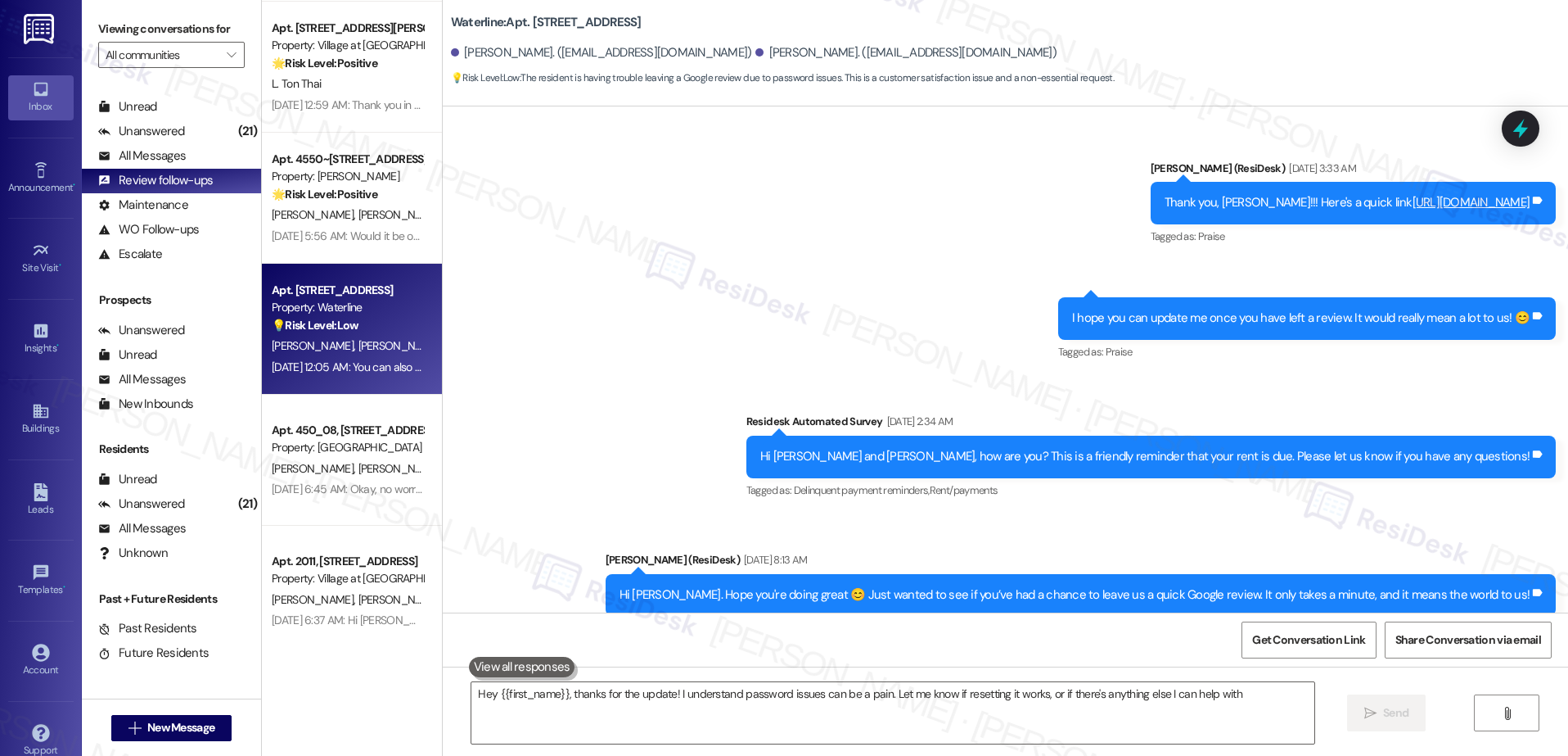
type textarea "Hey {{first_name}}, thanks for the update! I understand password issues can be …"
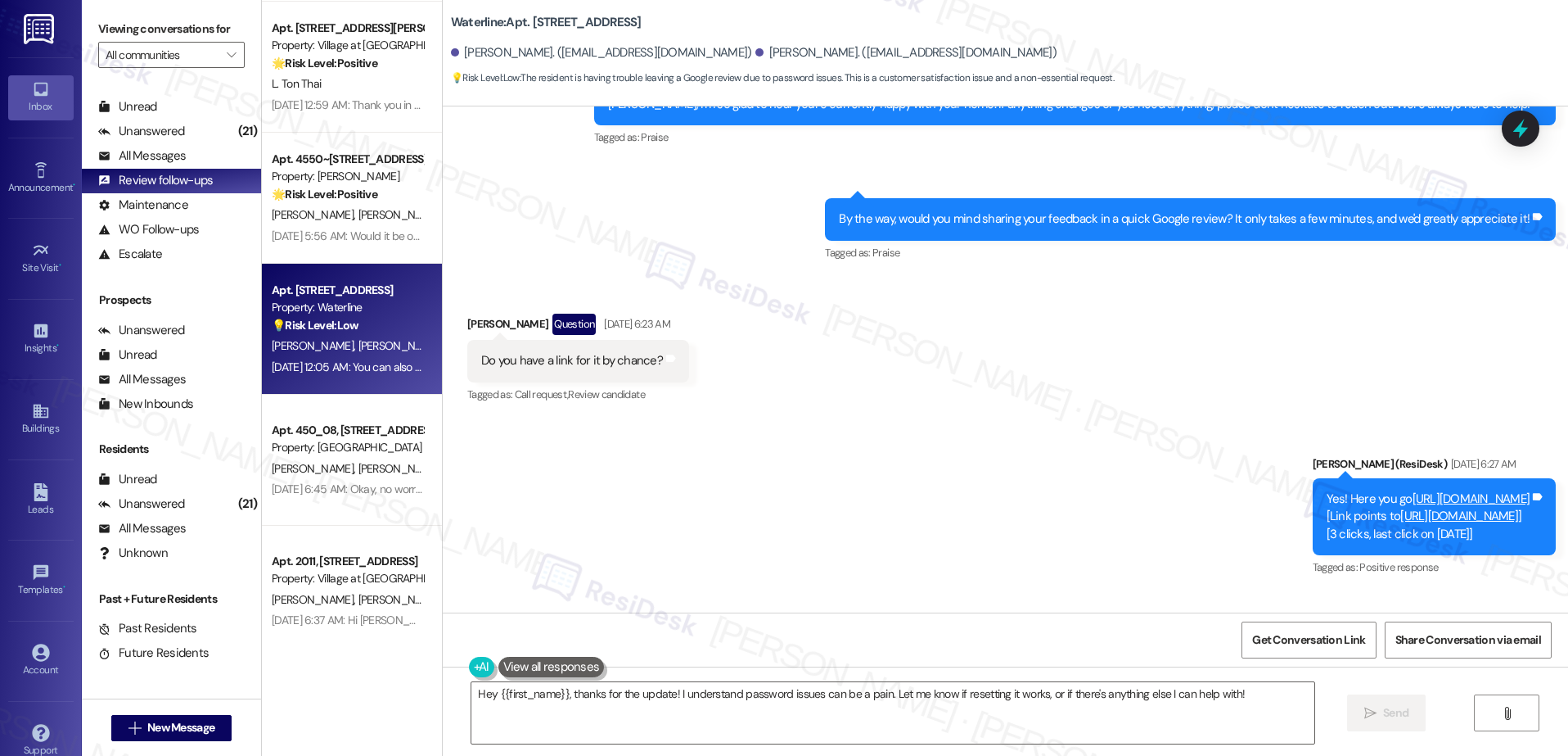
scroll to position [2560, 0]
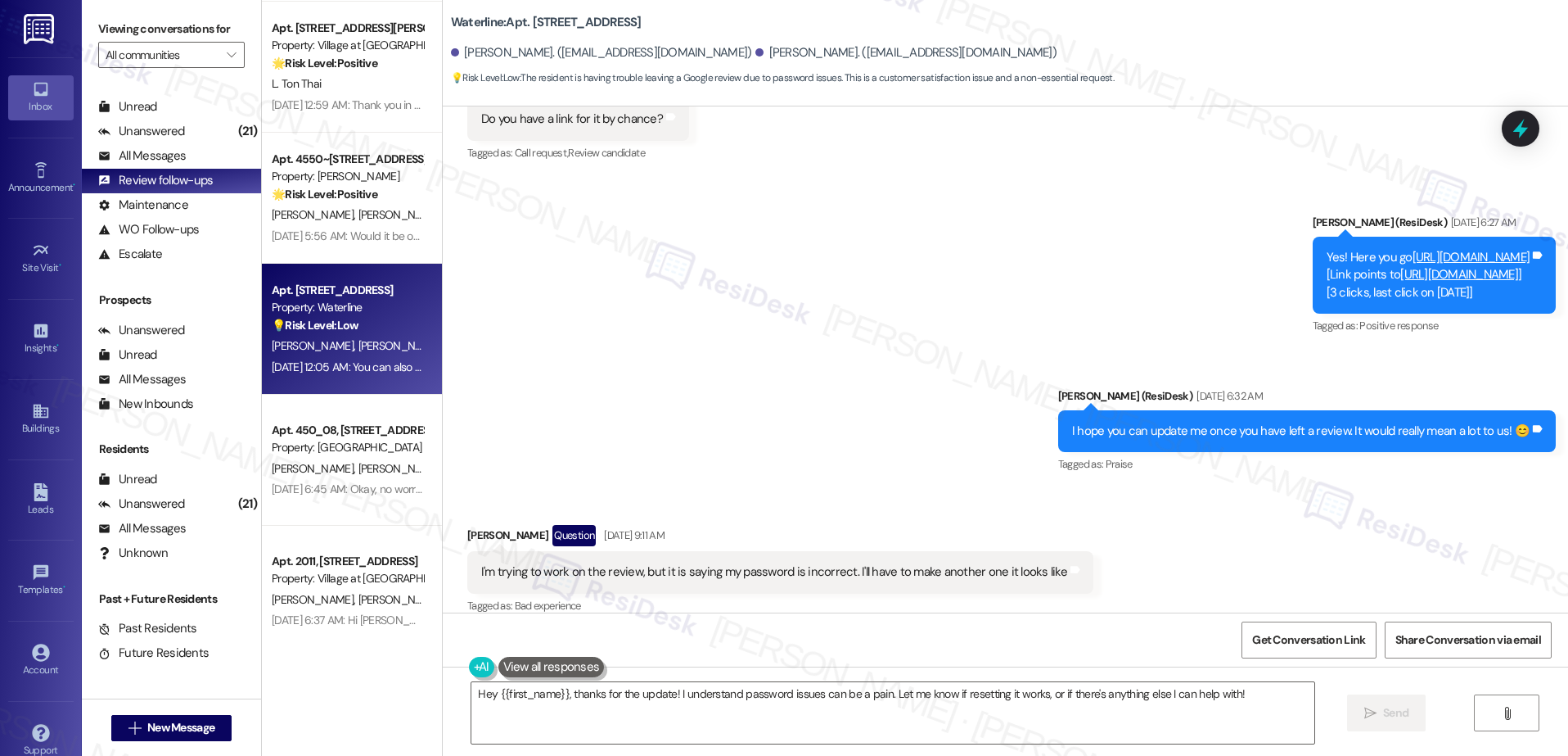
click at [579, 353] on div "Sent via SMS Sarah (ResiDesk) Aug 20, 2025 at 6:27 AM Yes! Here you go https://…" at bounding box center [1005, 332] width 1125 height 311
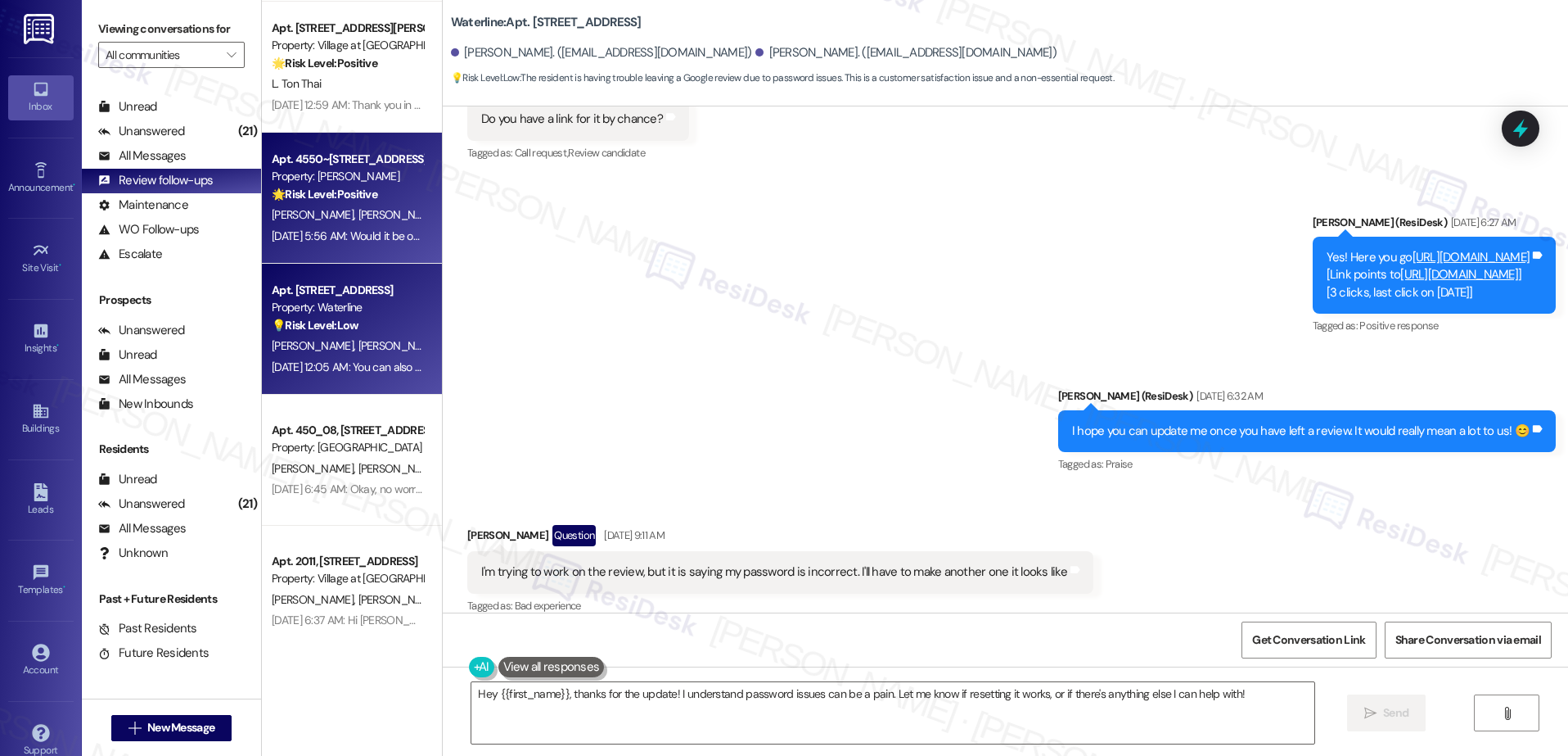
drag, startPoint x: 320, startPoint y: 260, endPoint x: 329, endPoint y: 244, distance: 18.4
click at [329, 244] on div "Apt. 4550~203, 4624 Lancaster Dr NE Property: Autumn Woods 🌟 Risk Level: Positi…" at bounding box center [352, 198] width 180 height 131
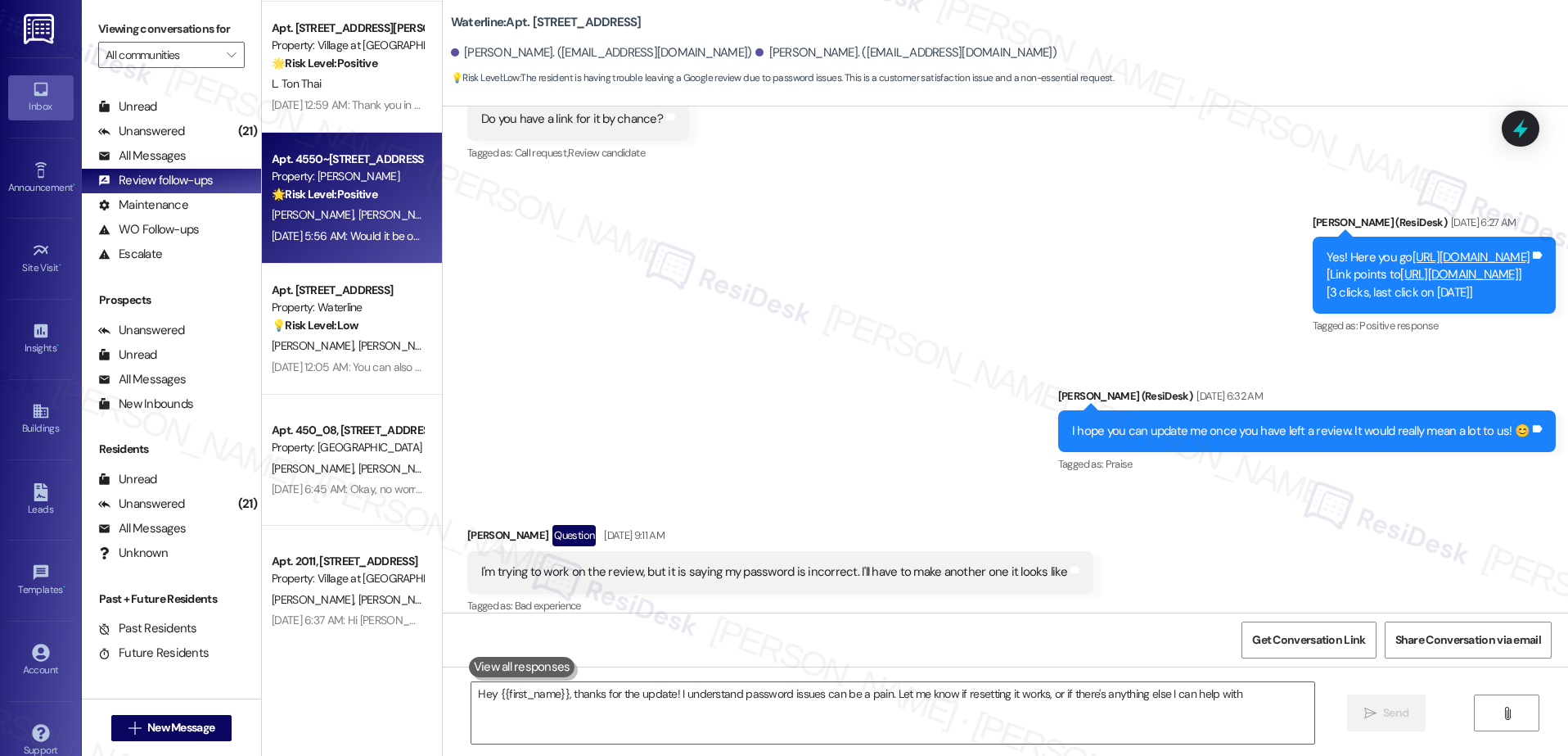
type textarea "Hey {{first_name}}, thanks for the update! I understand password issues can be …"
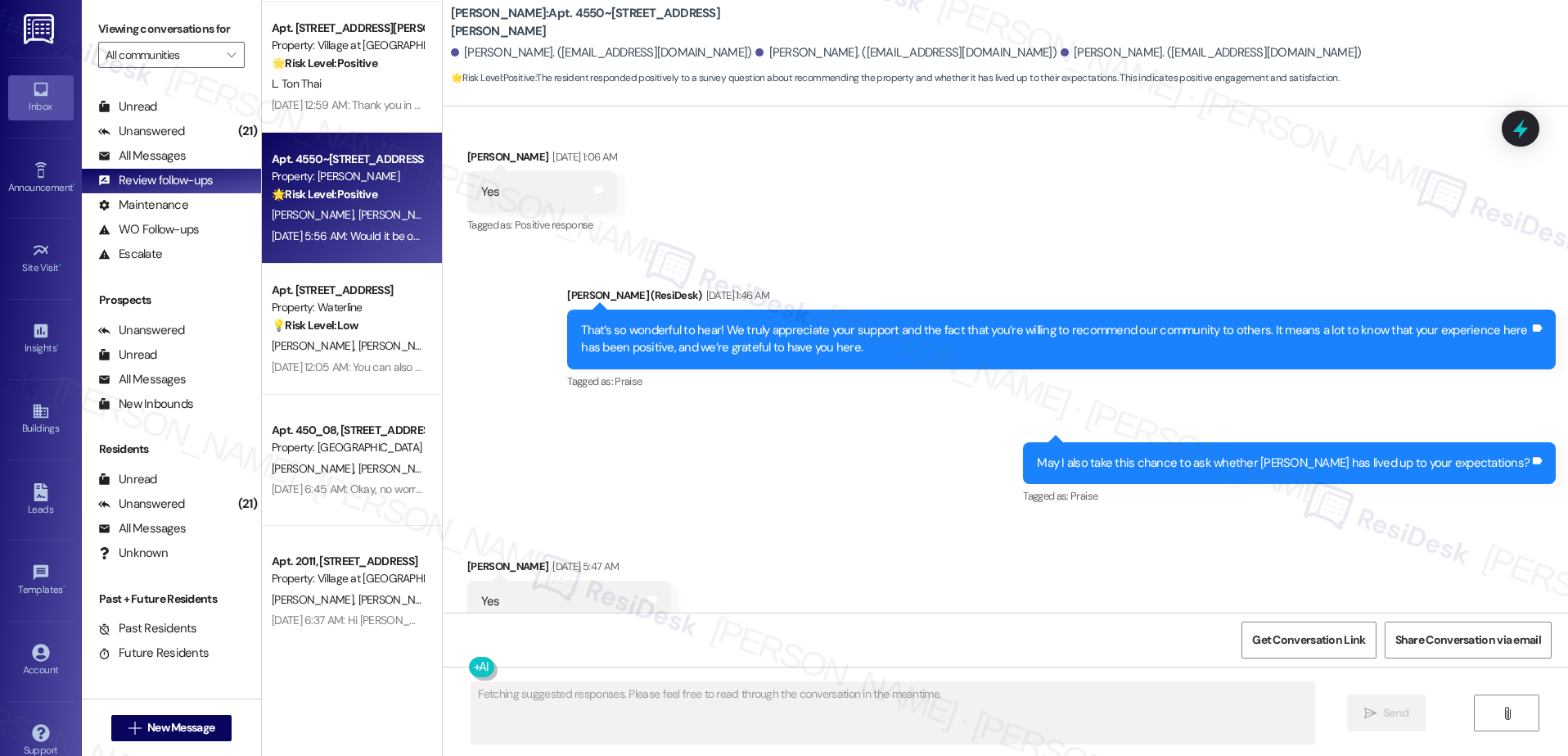
scroll to position [307, 0]
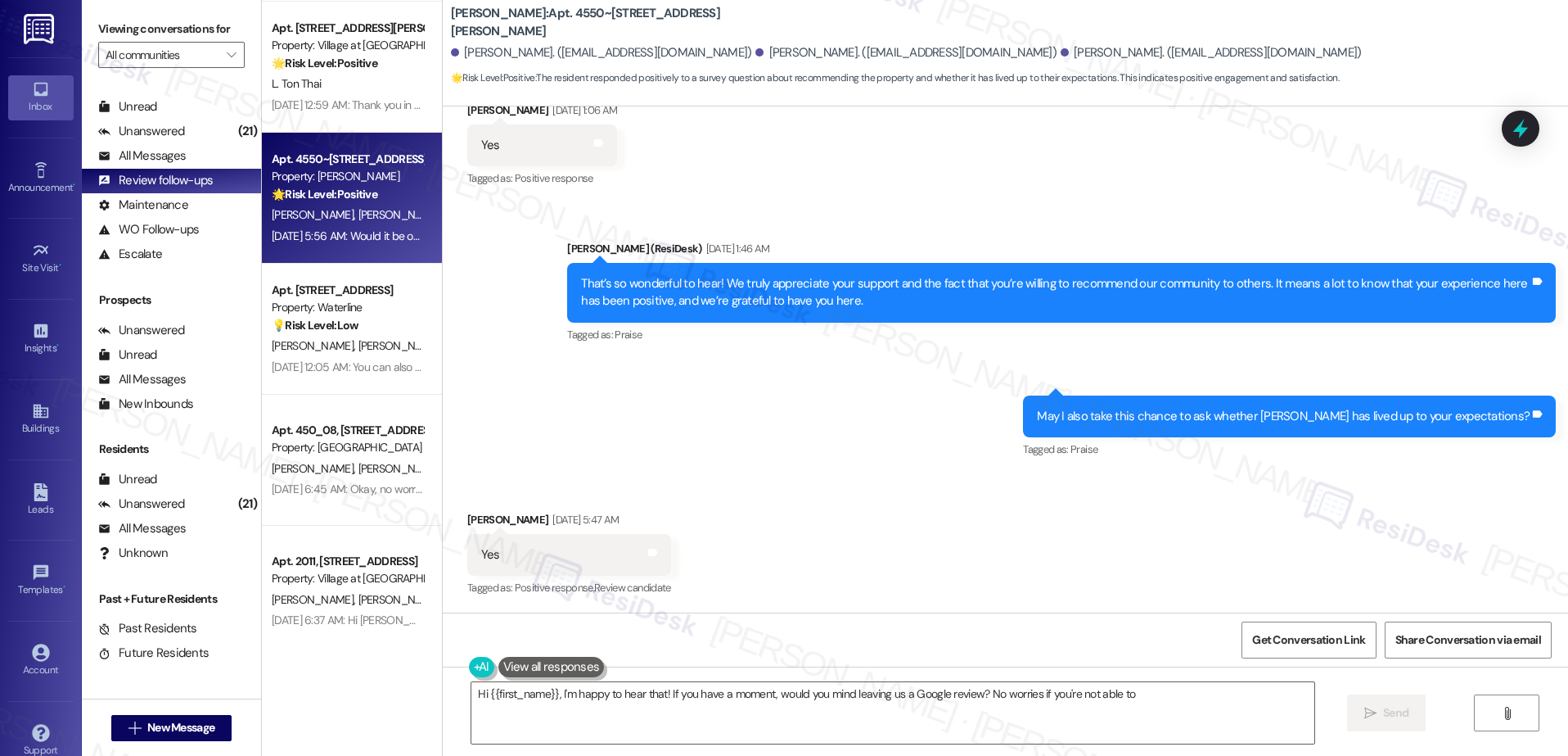
type textarea "Hi {{first_name}}, I'm happy to hear that! If you have a moment, would you mind…"
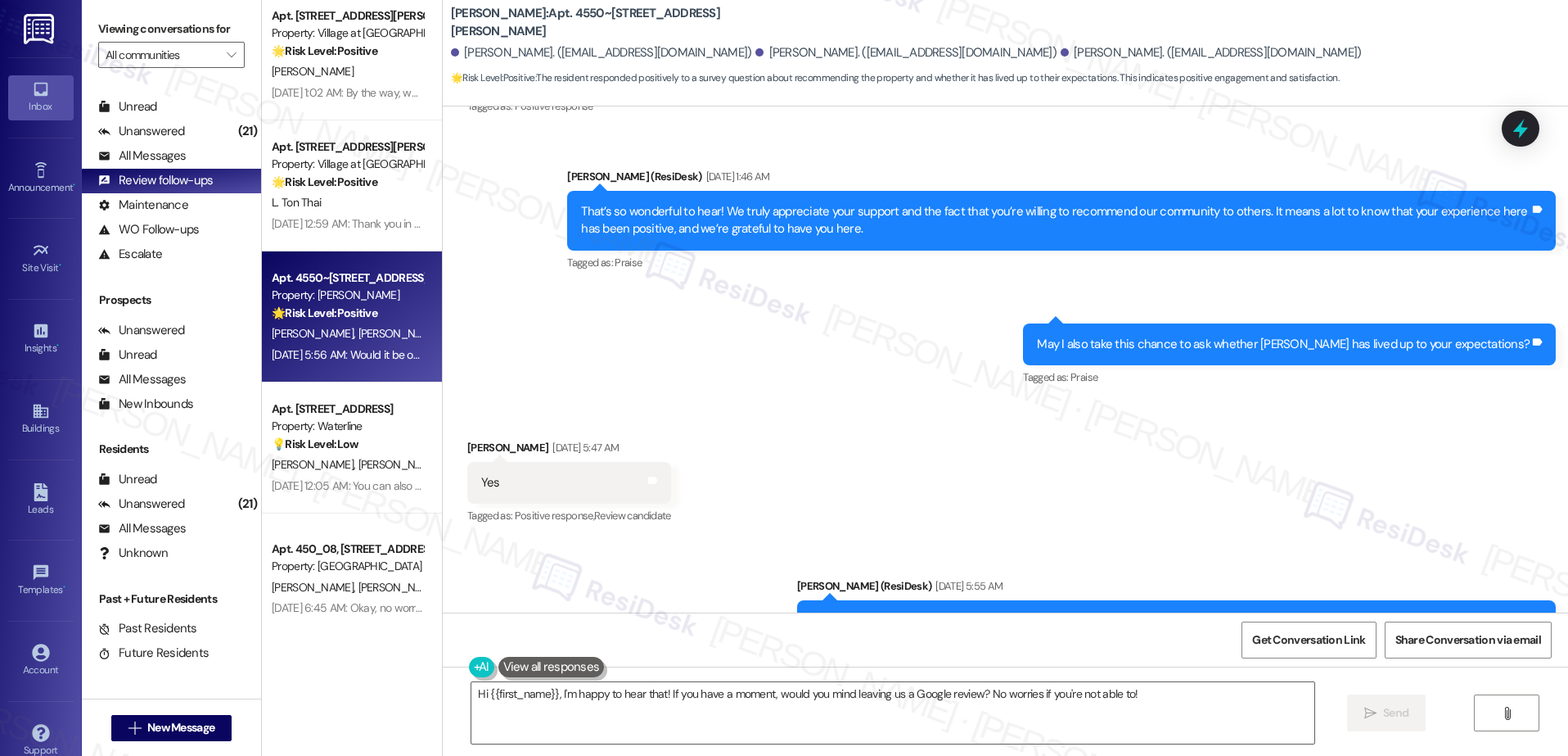
scroll to position [135, 0]
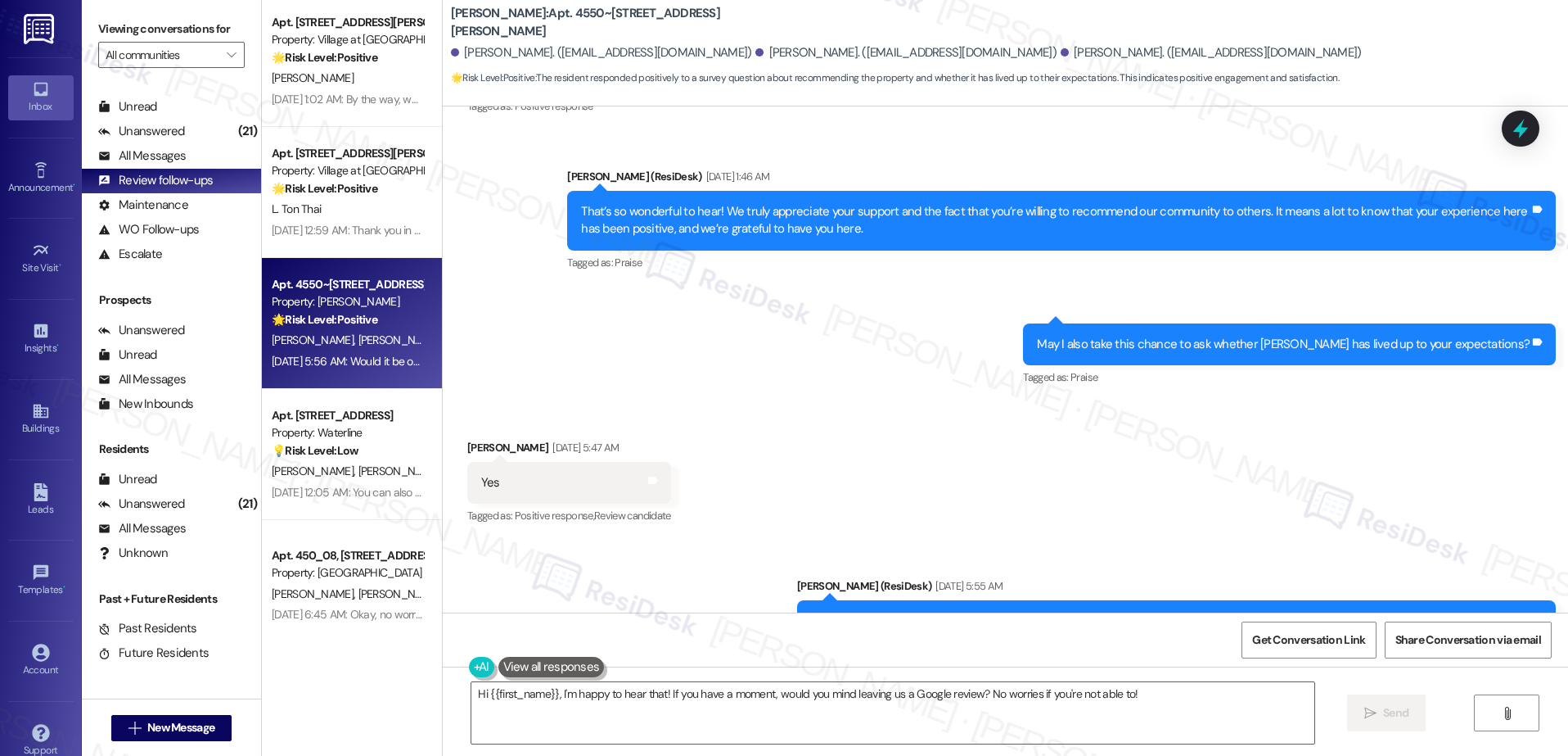
click at [368, 218] on div "Apt. 12361, 12301 SE Hubbard Road Property: Village at Sunrise 🌟 Risk Level: Po…" at bounding box center [352, 320] width 180 height 639
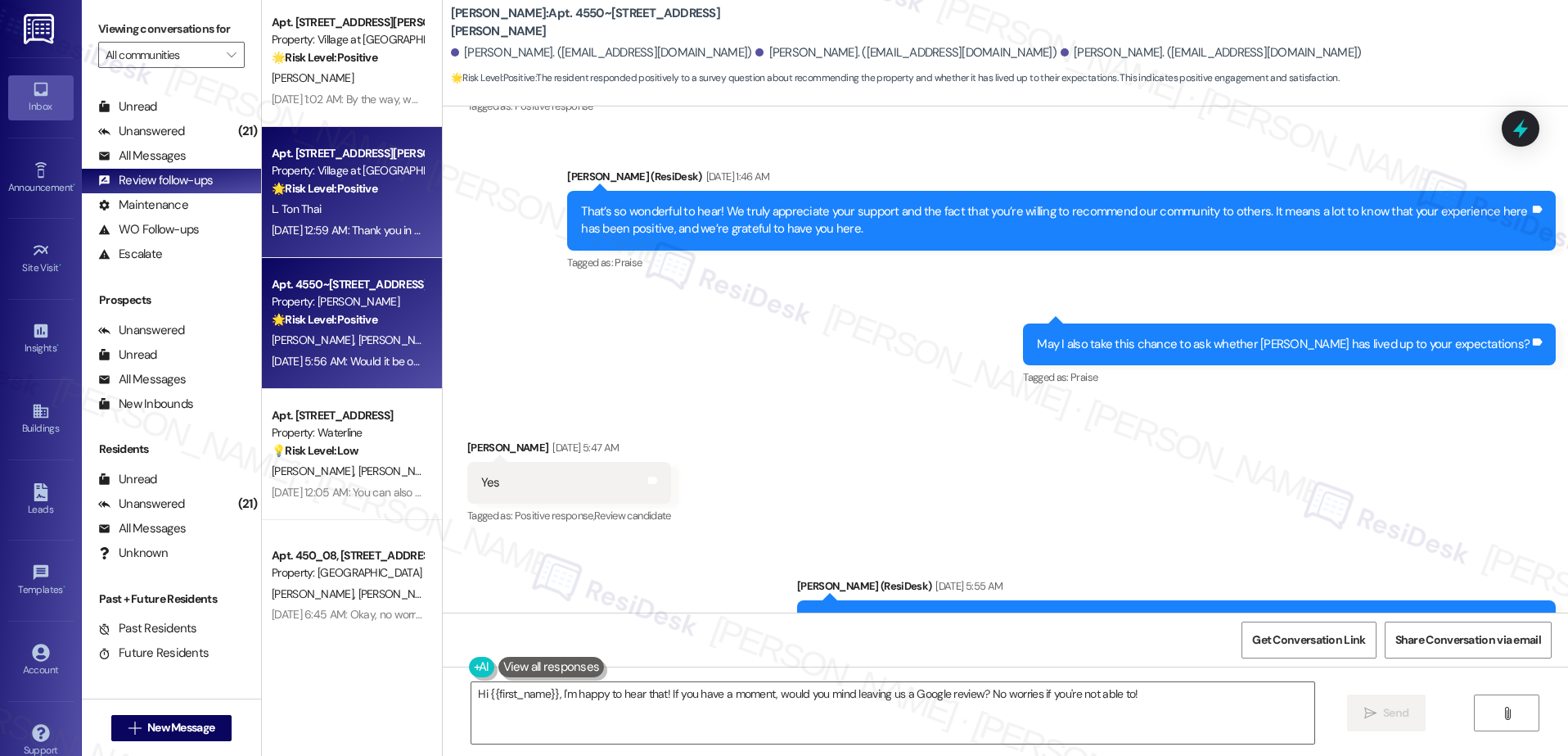
click at [335, 195] on strong "🌟 Risk Level: Positive" at bounding box center [324, 188] width 106 height 14
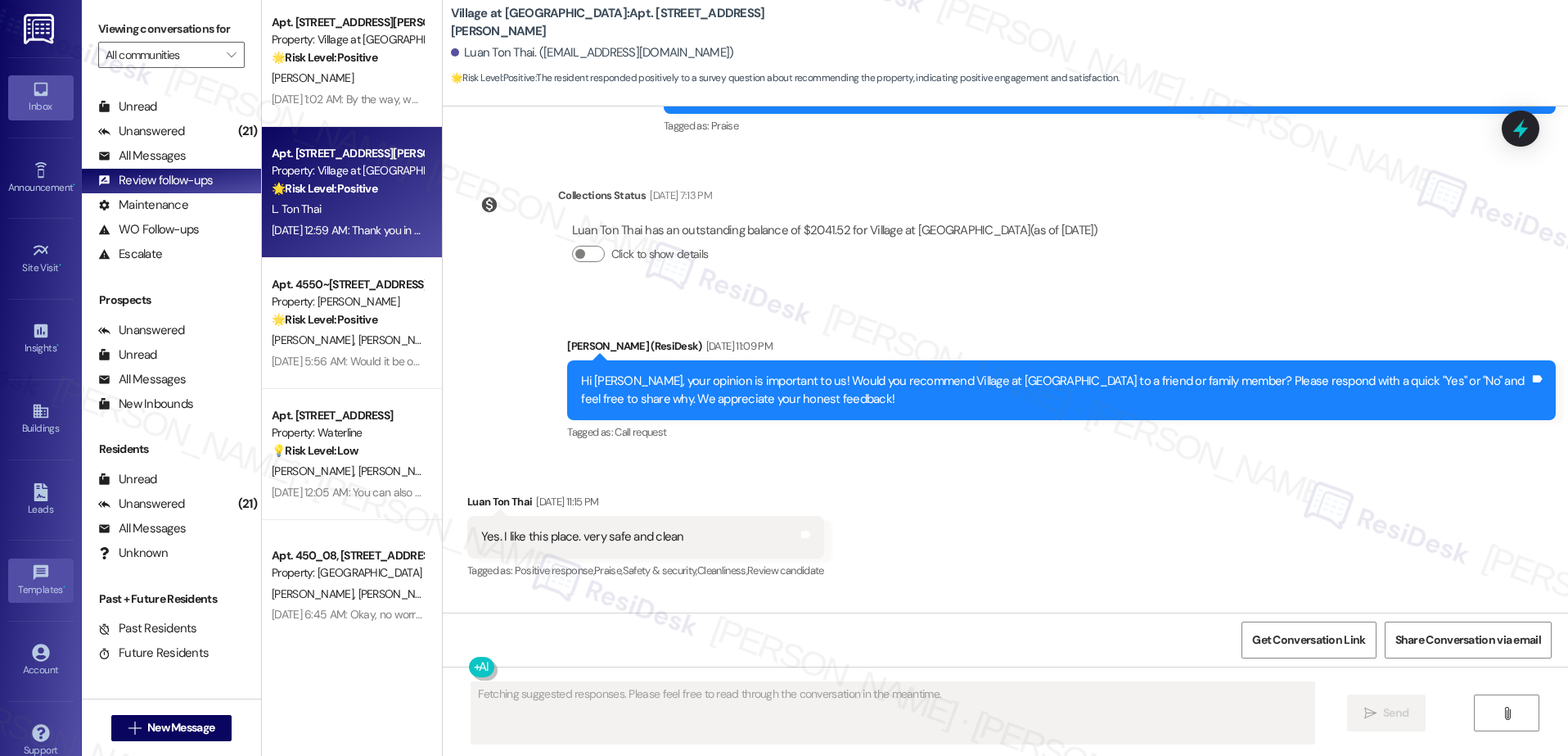
scroll to position [16801, 0]
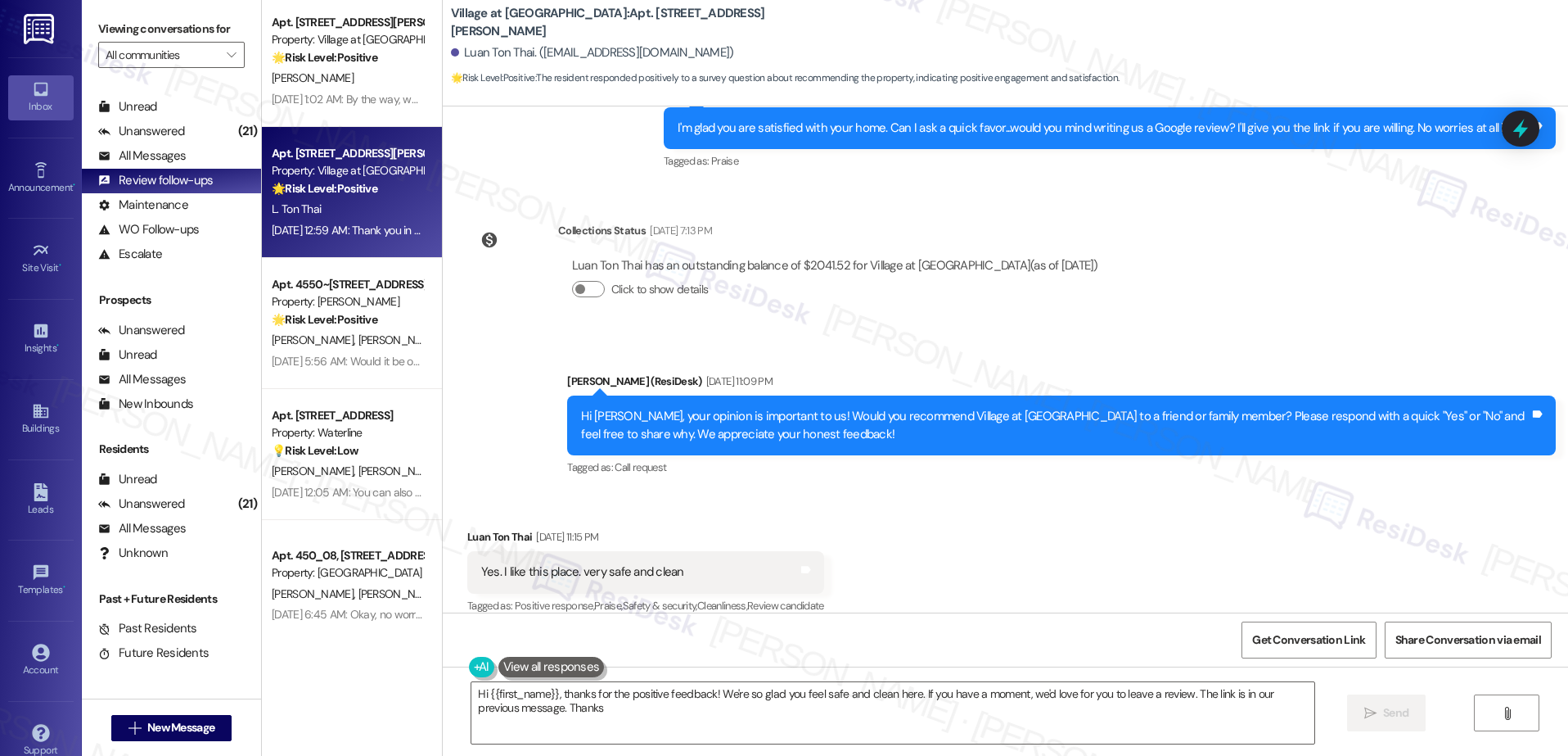
type textarea "Hi {{first_name}}, thanks for the positive feedback! We're so glad you feel saf…"
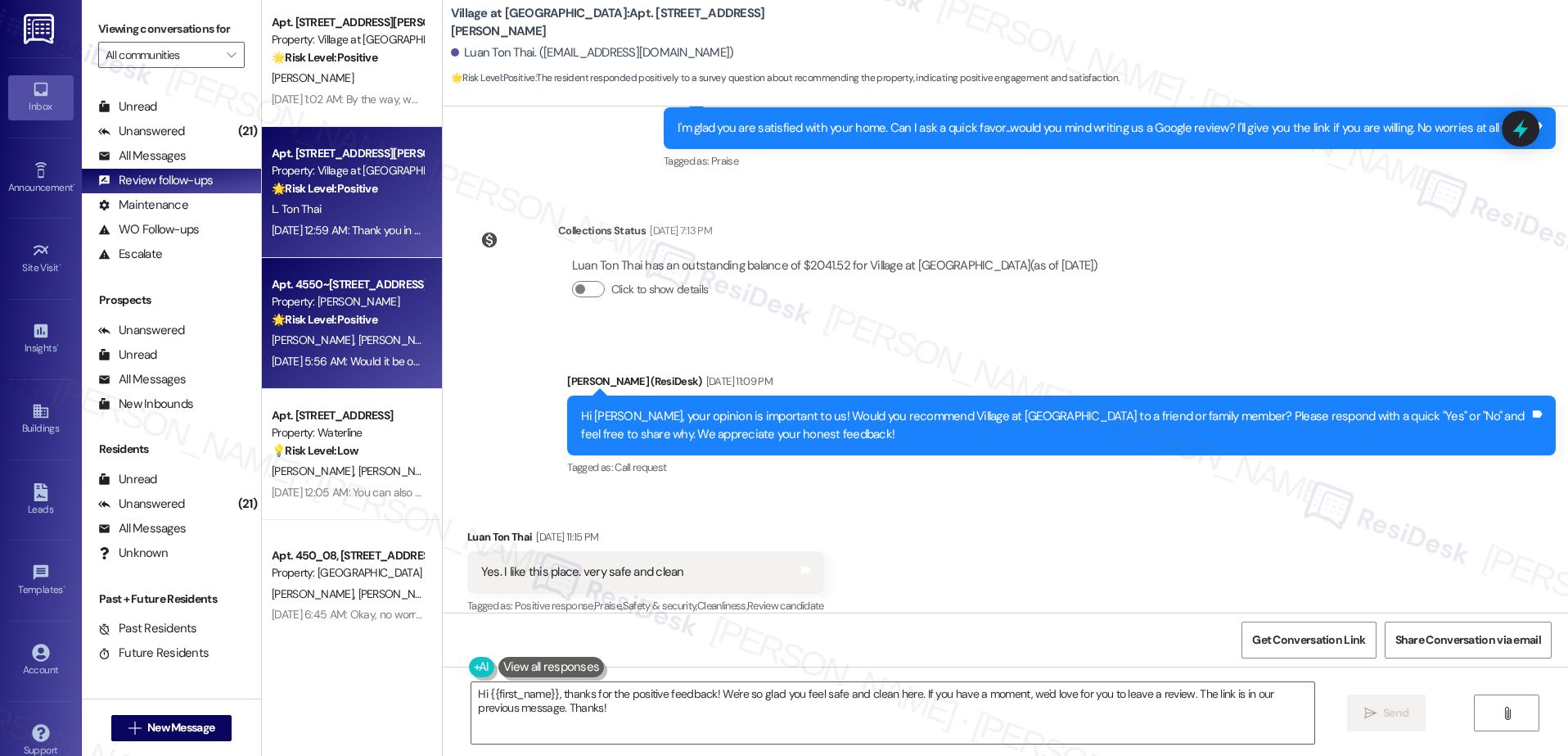
click at [317, 362] on div "Aug 21, 2025 at 5:56 AM: Would it be okay to ask a quick favor? If you're open …" at bounding box center [637, 360] width 732 height 14
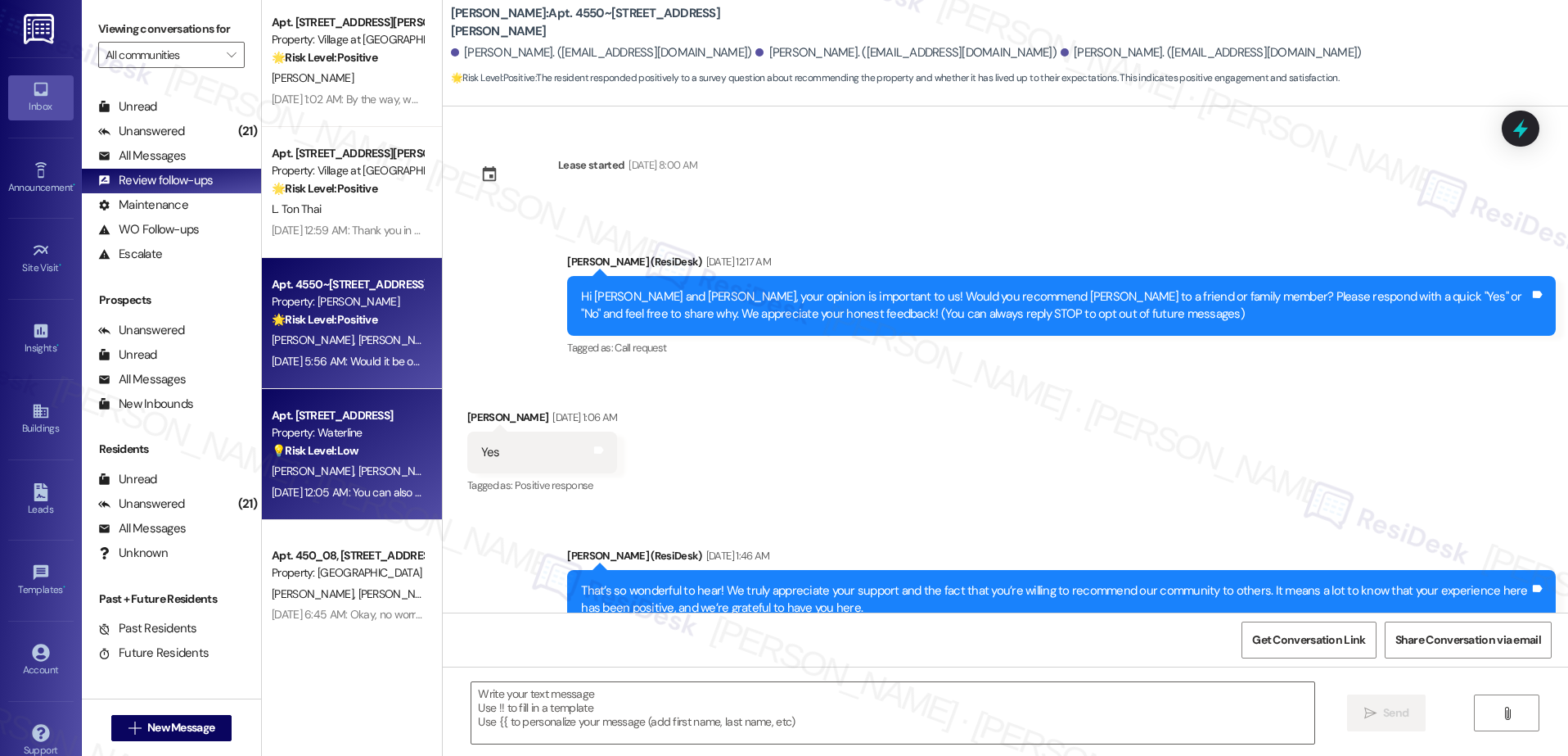
click at [390, 475] on div "L. Cummins R. Cummins" at bounding box center [347, 471] width 155 height 20
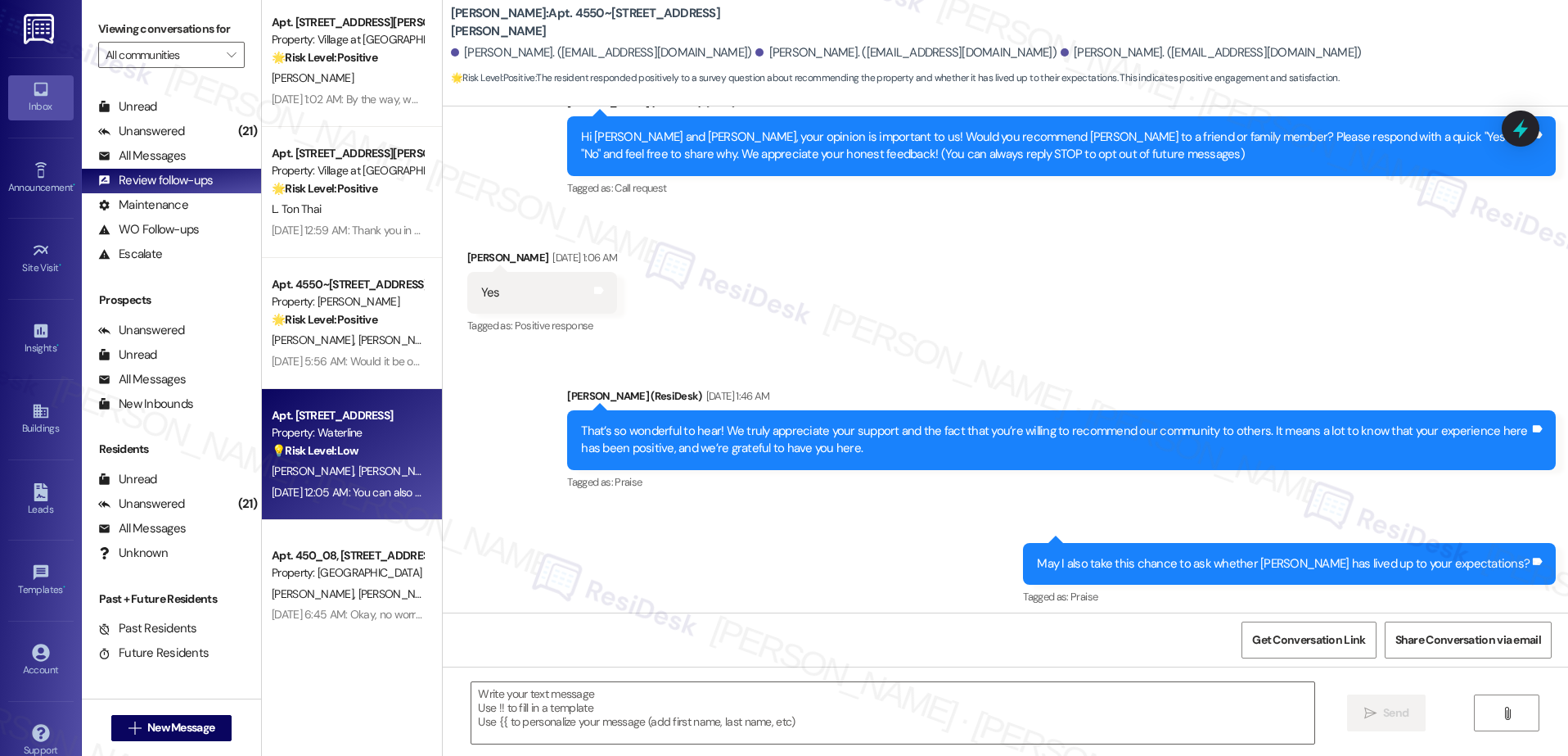
scroll to position [307, 0]
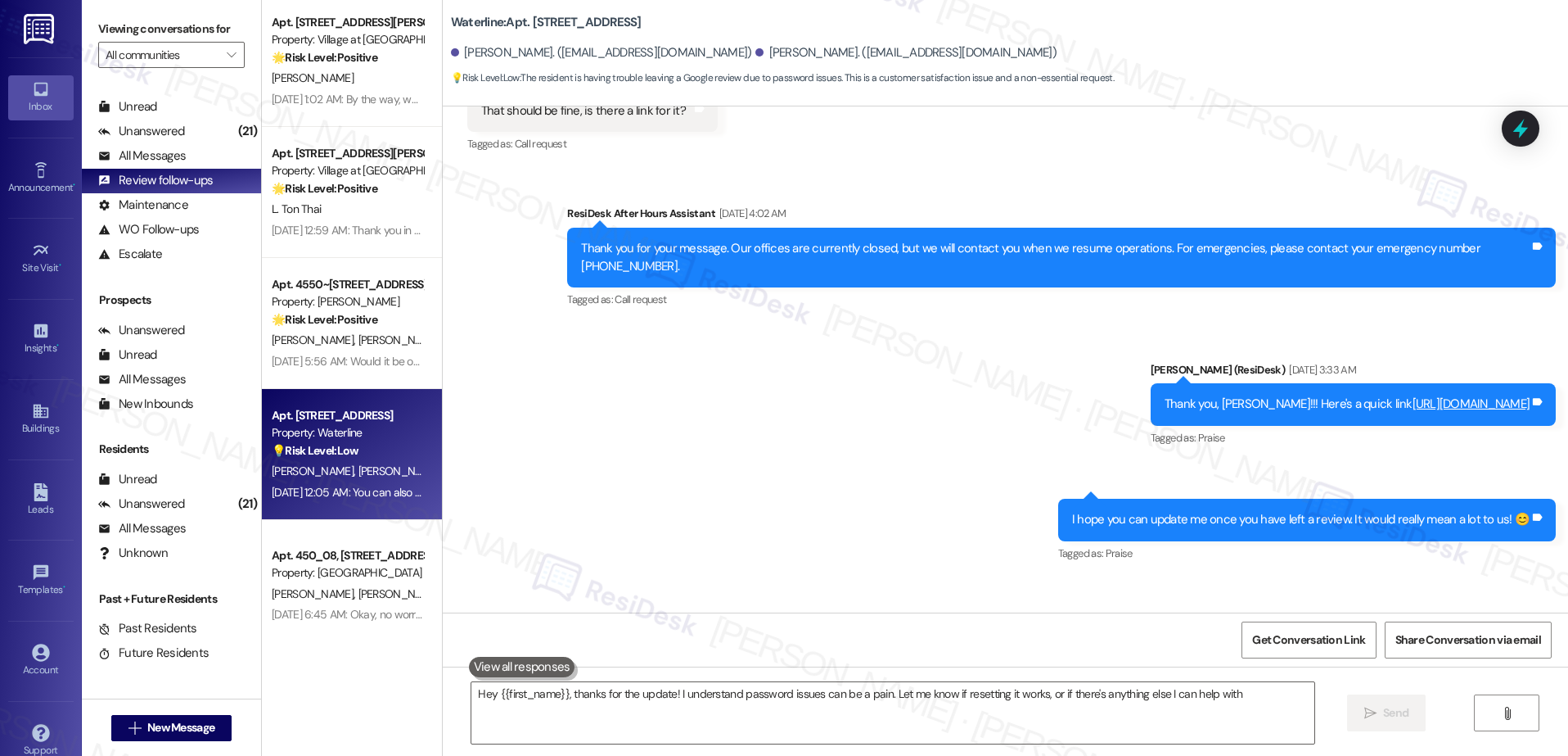
type textarea "Hey {{first_name}}, thanks for the update! I understand password issues can be …"
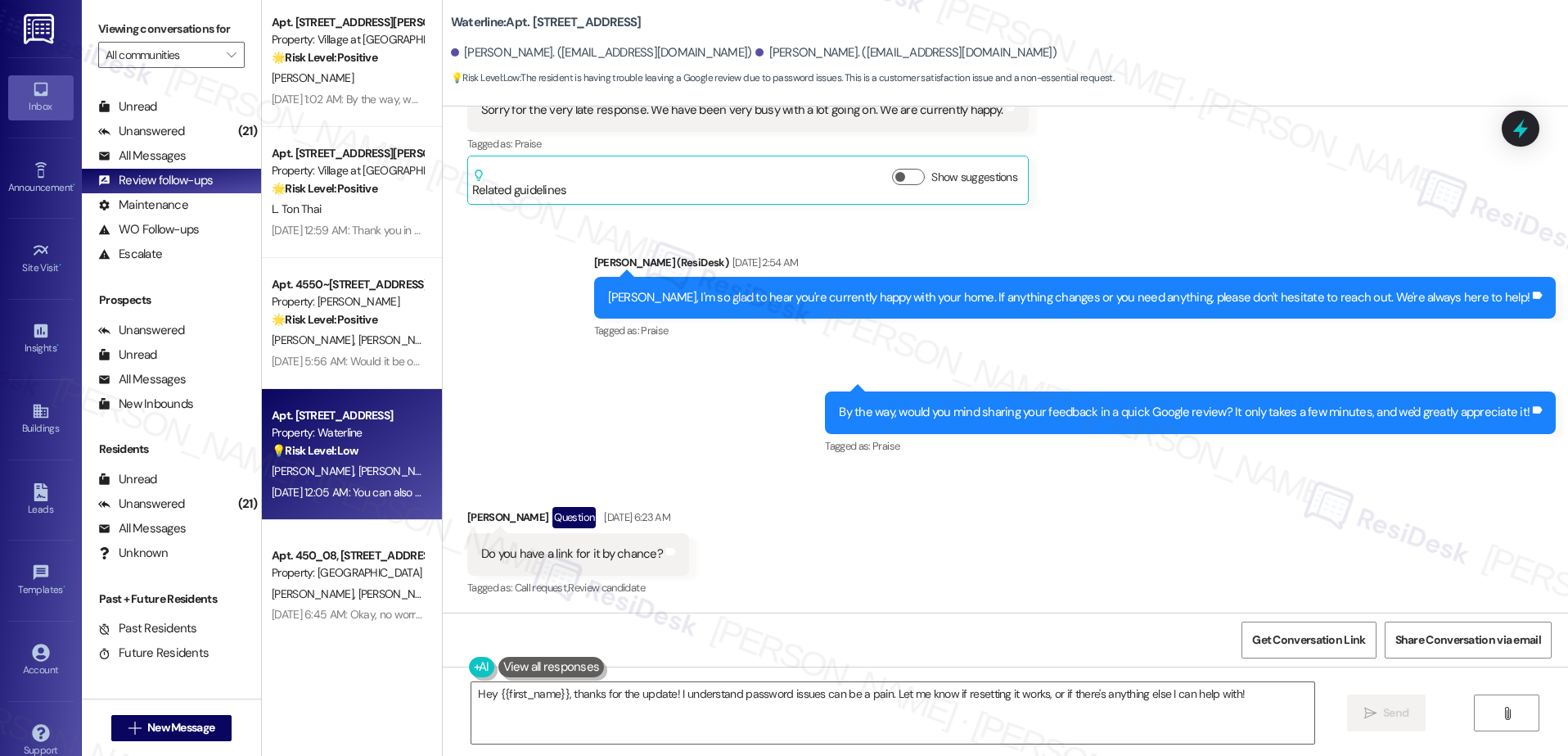
scroll to position [2560, 0]
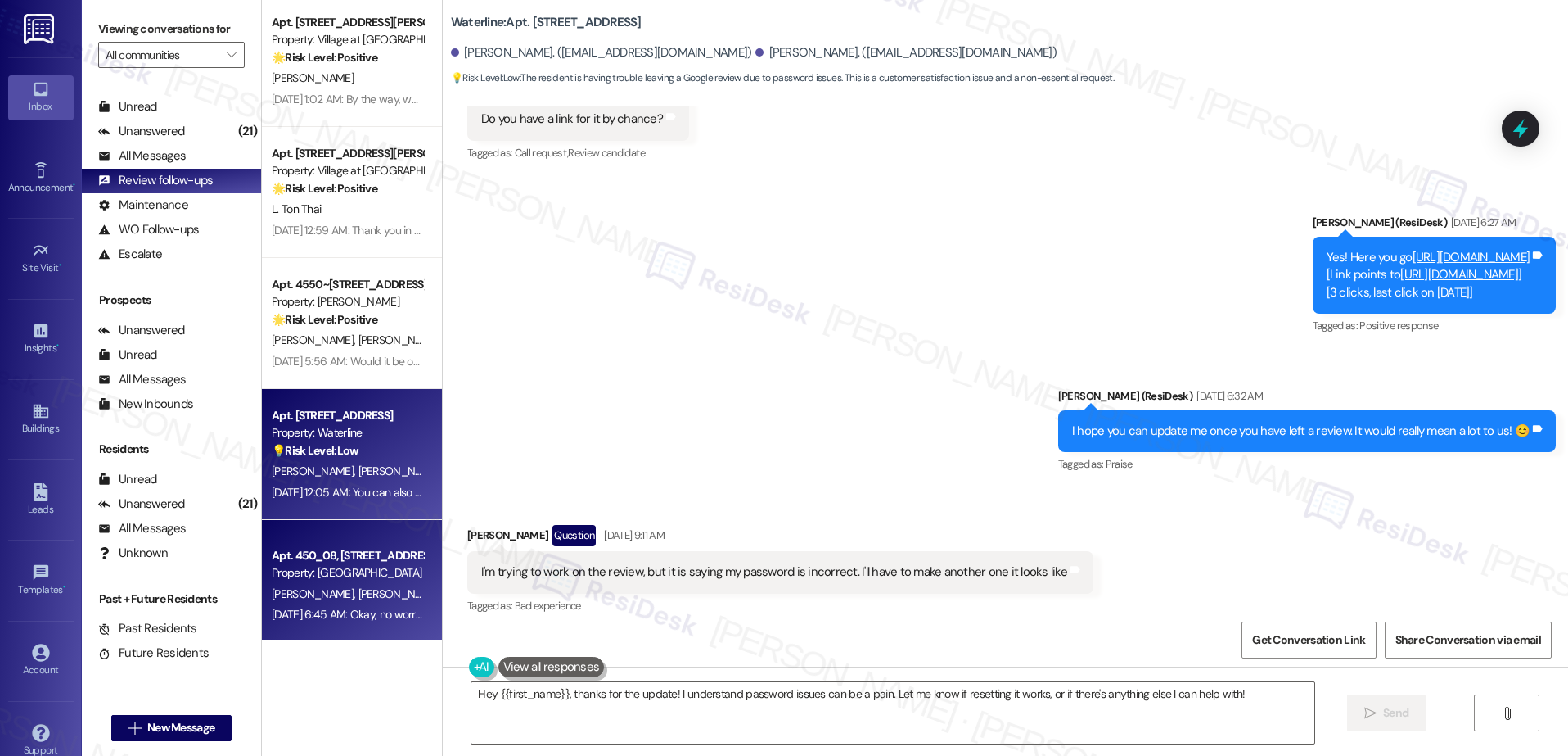
click at [306, 629] on div "Apt. 450_08, 451 West Broadway Property: Broadway Center S. Halajian Z. Sukel A…" at bounding box center [352, 585] width 180 height 131
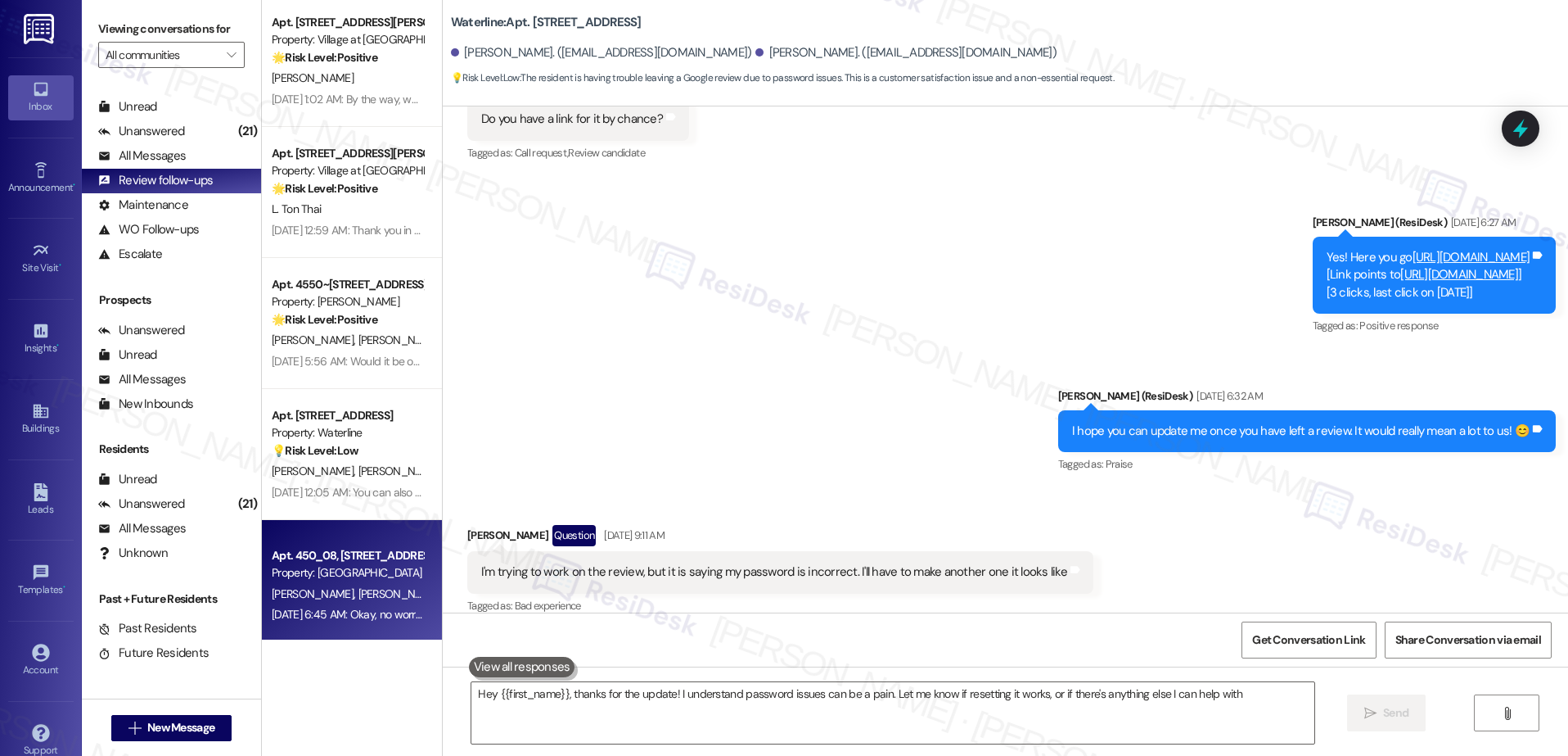
type textarea "Hey {{first_name}}, thanks for the update! I understand password issues can be …"
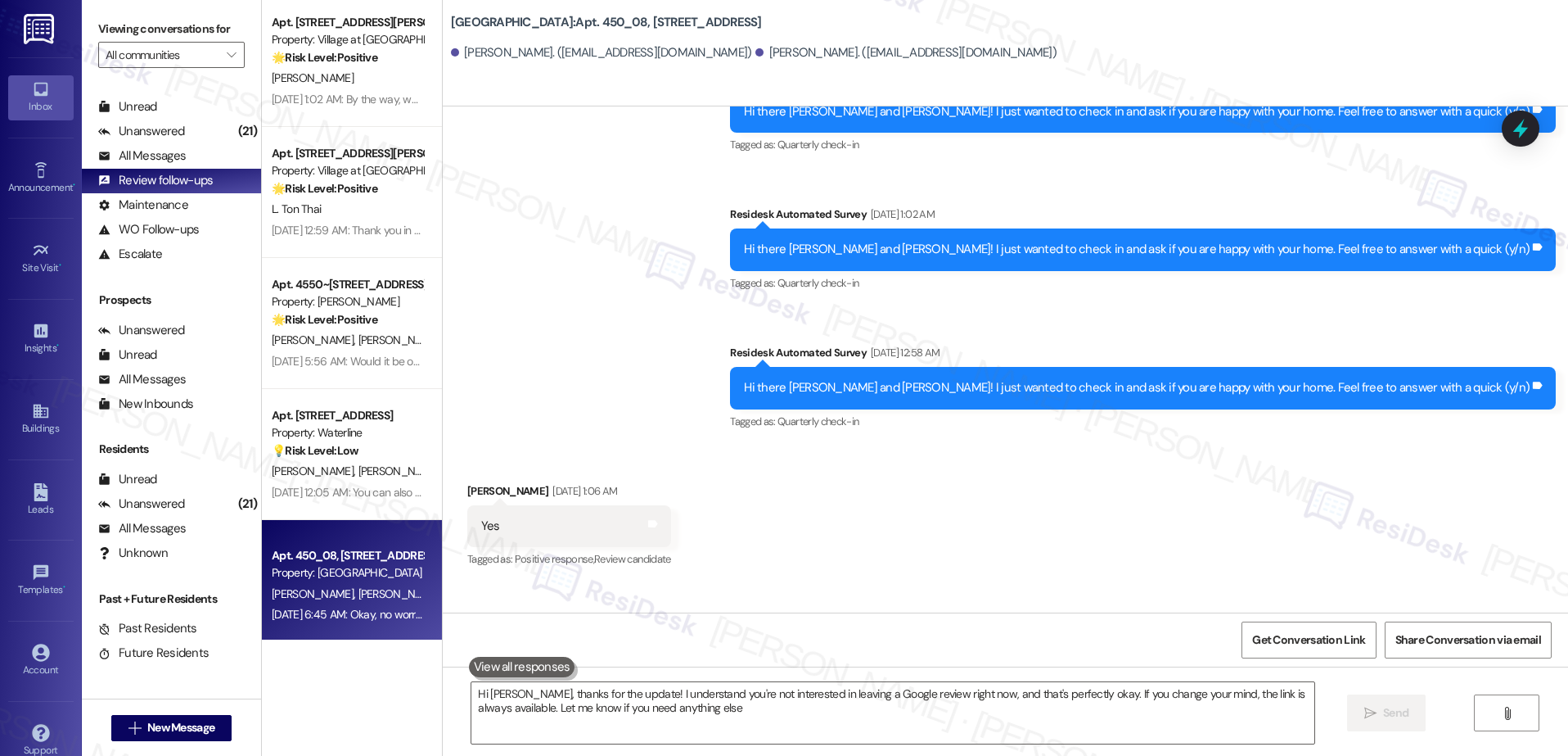
type textarea "Hi [PERSON_NAME], thanks for the update! I understand you're not interested in …"
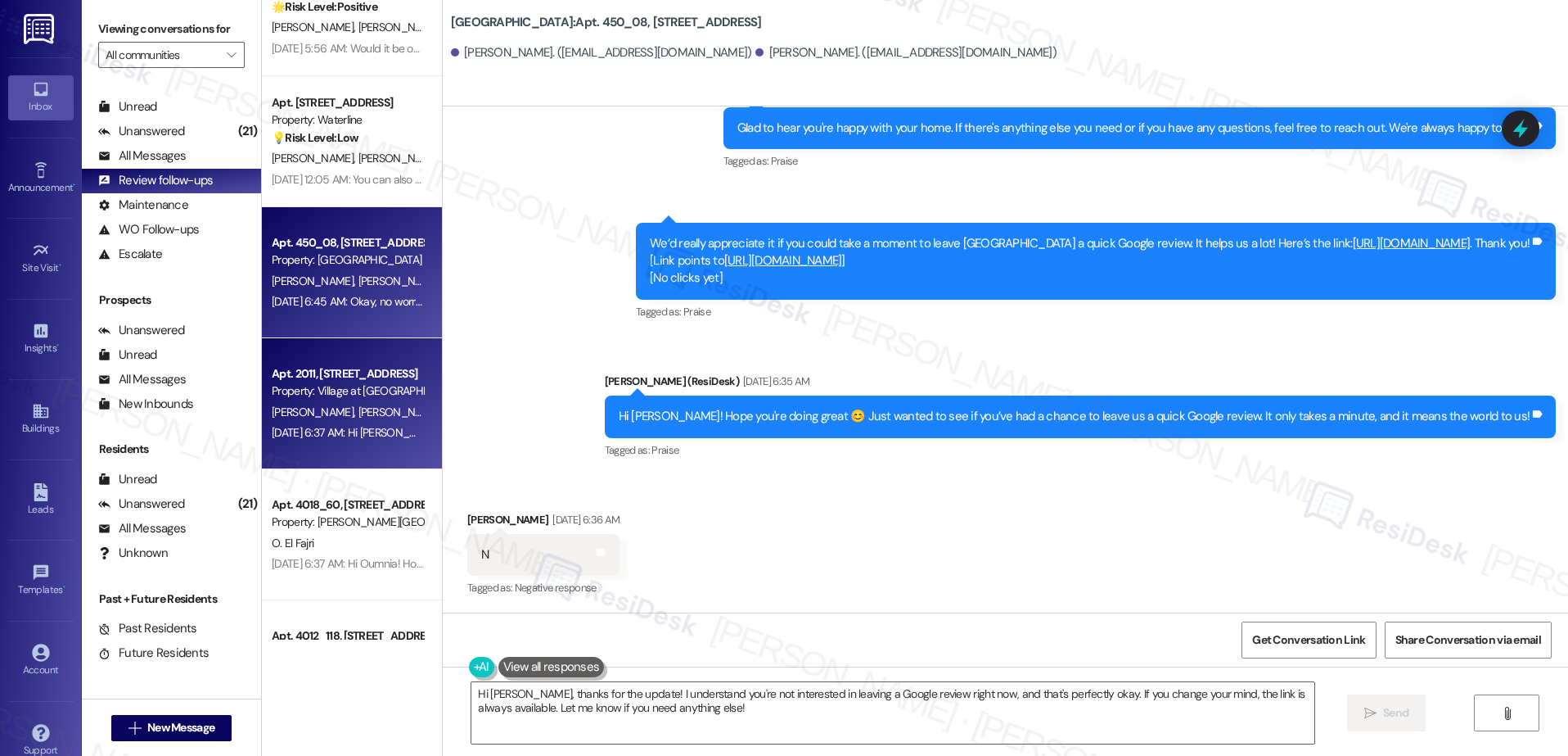
scroll to position [453, 0]
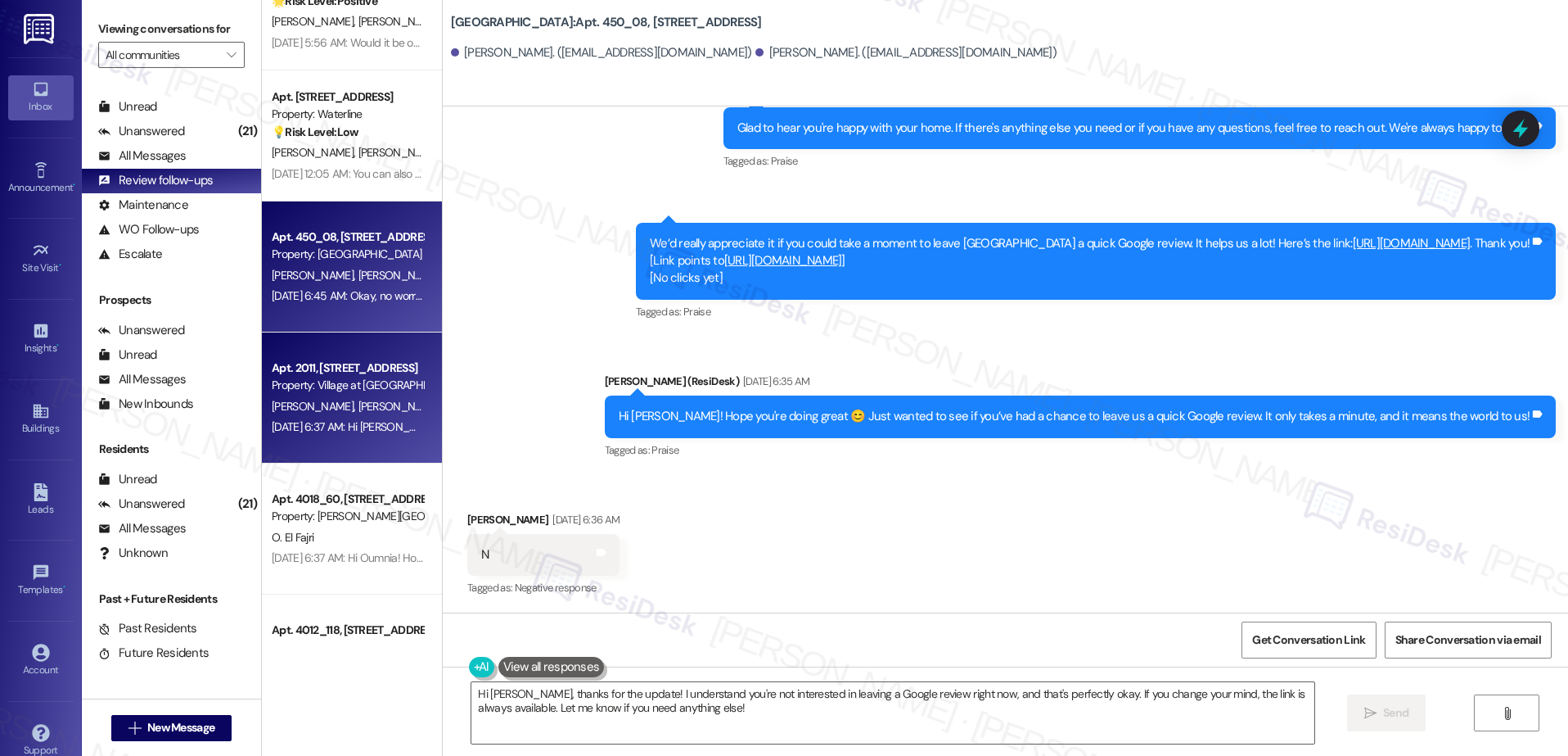
click at [349, 405] on div "E. Elliott G. Ambriz" at bounding box center [347, 407] width 155 height 20
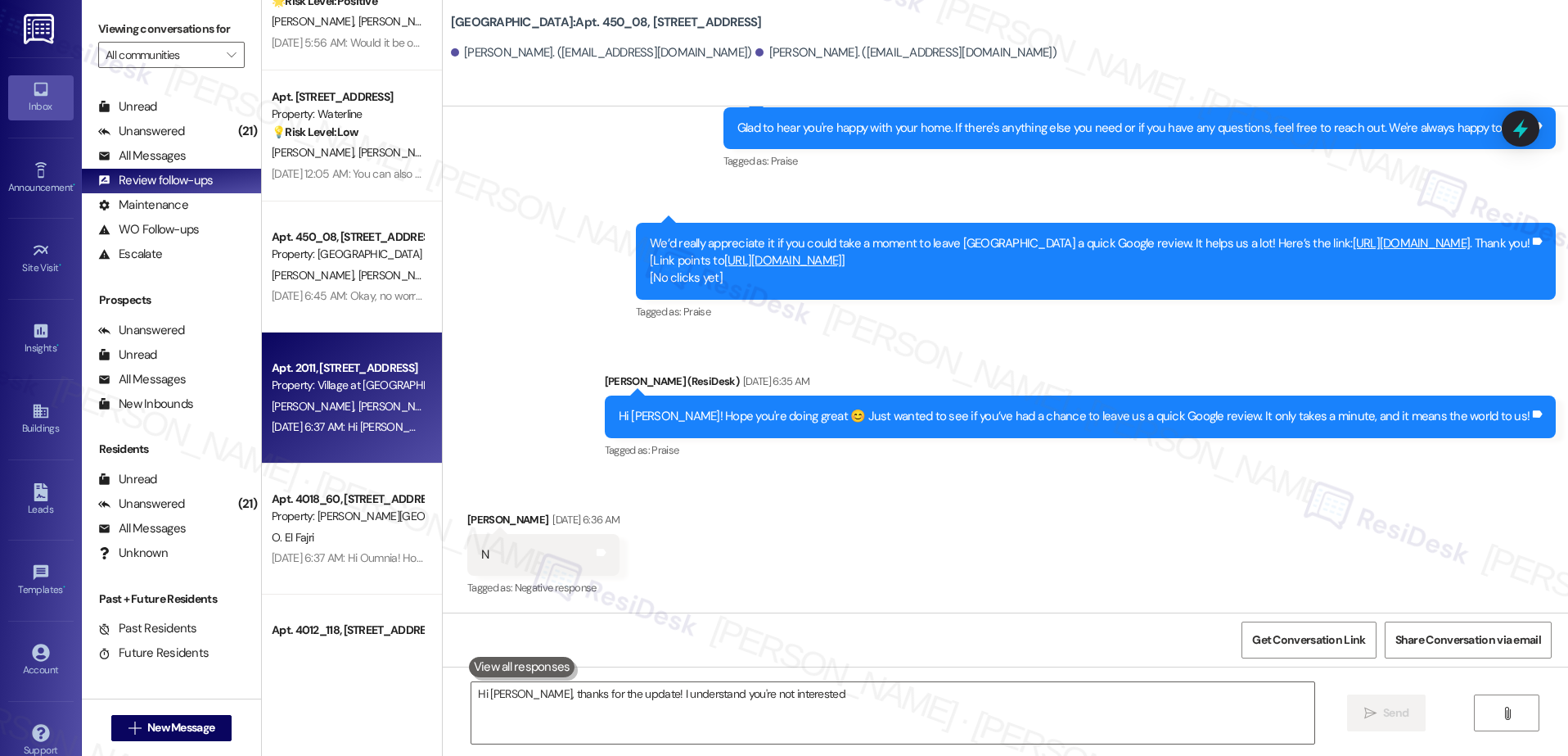
click at [349, 405] on div "E. Elliott G. Ambriz" at bounding box center [347, 407] width 155 height 20
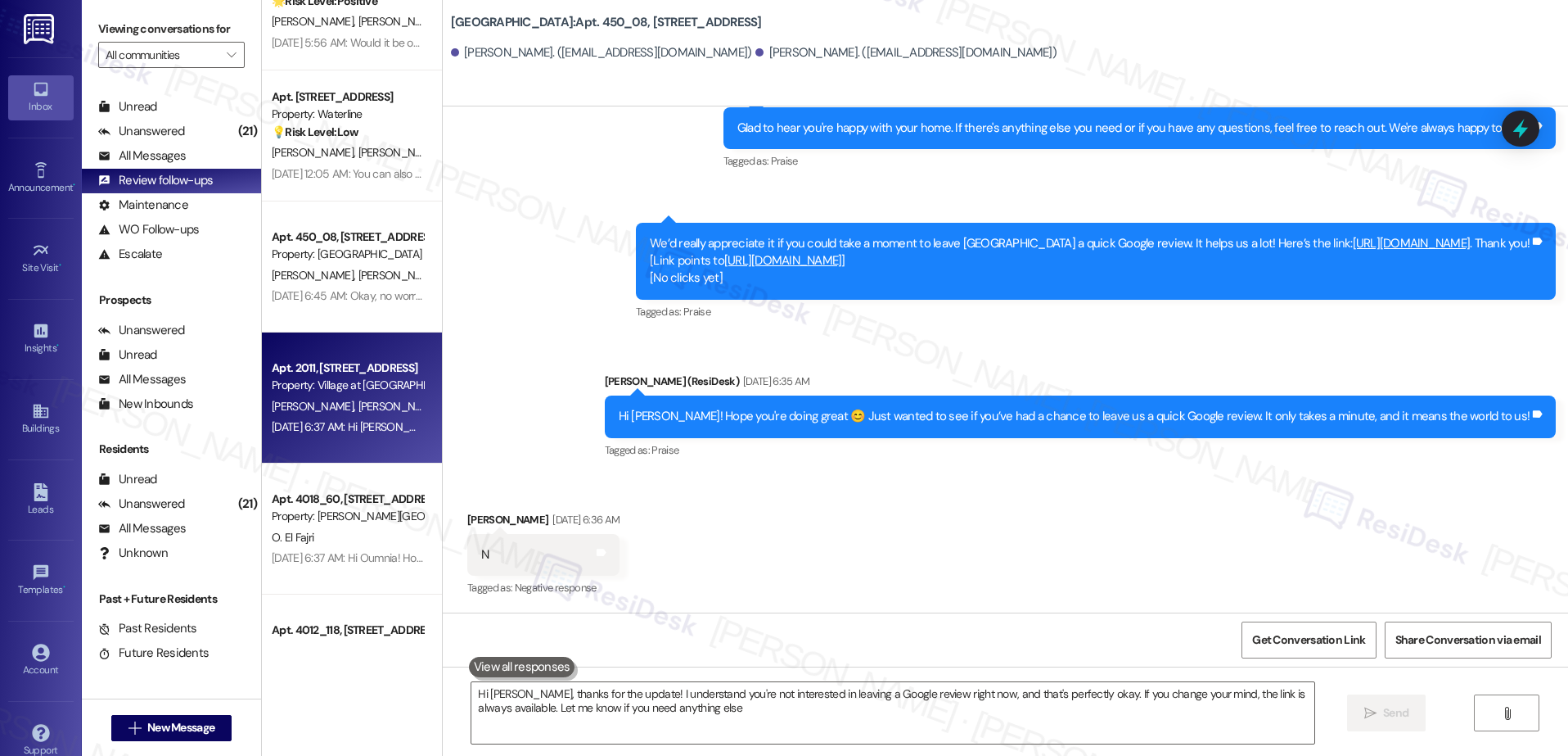
type textarea "Hi [PERSON_NAME], thanks for the update! I understand you're not interested in …"
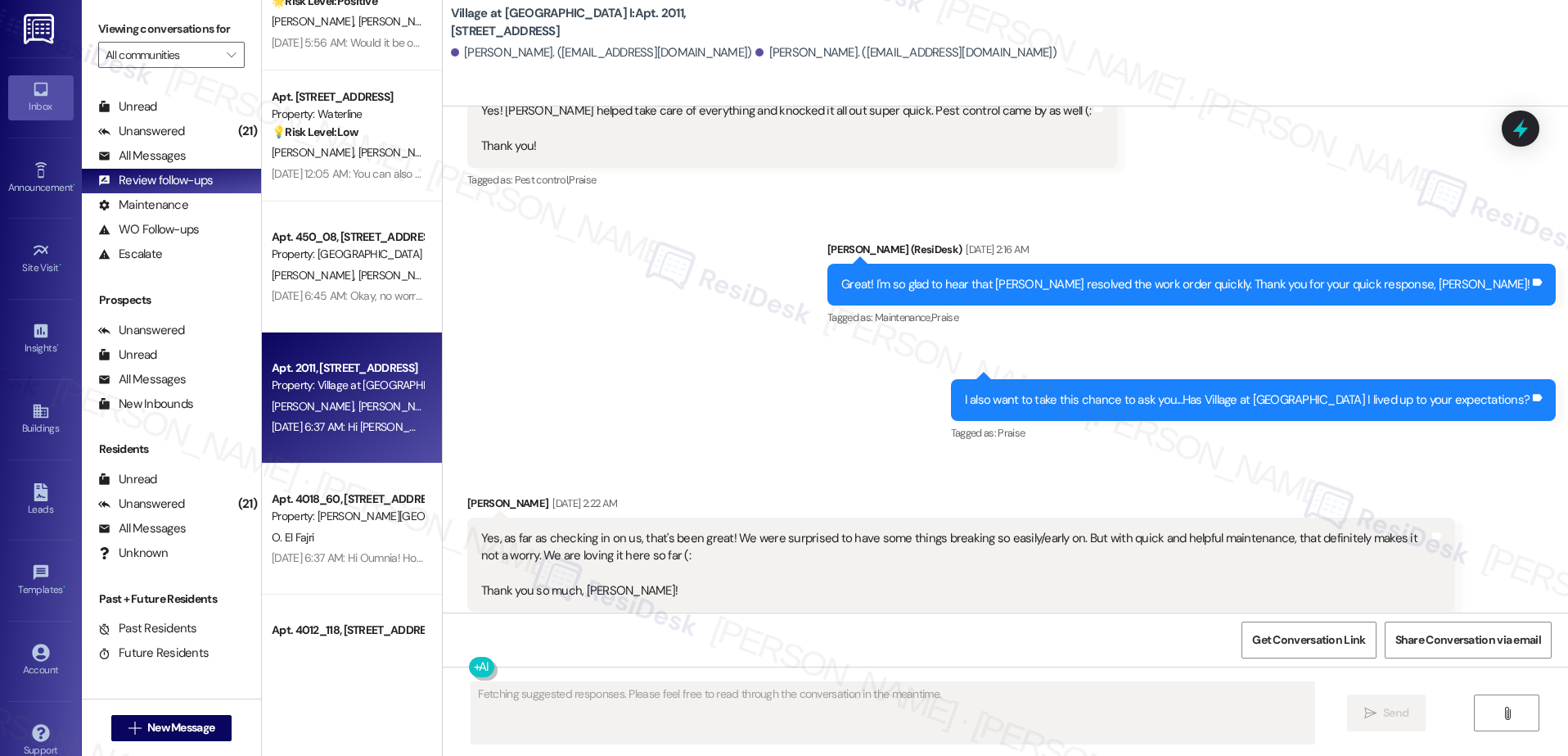
scroll to position [4175, 0]
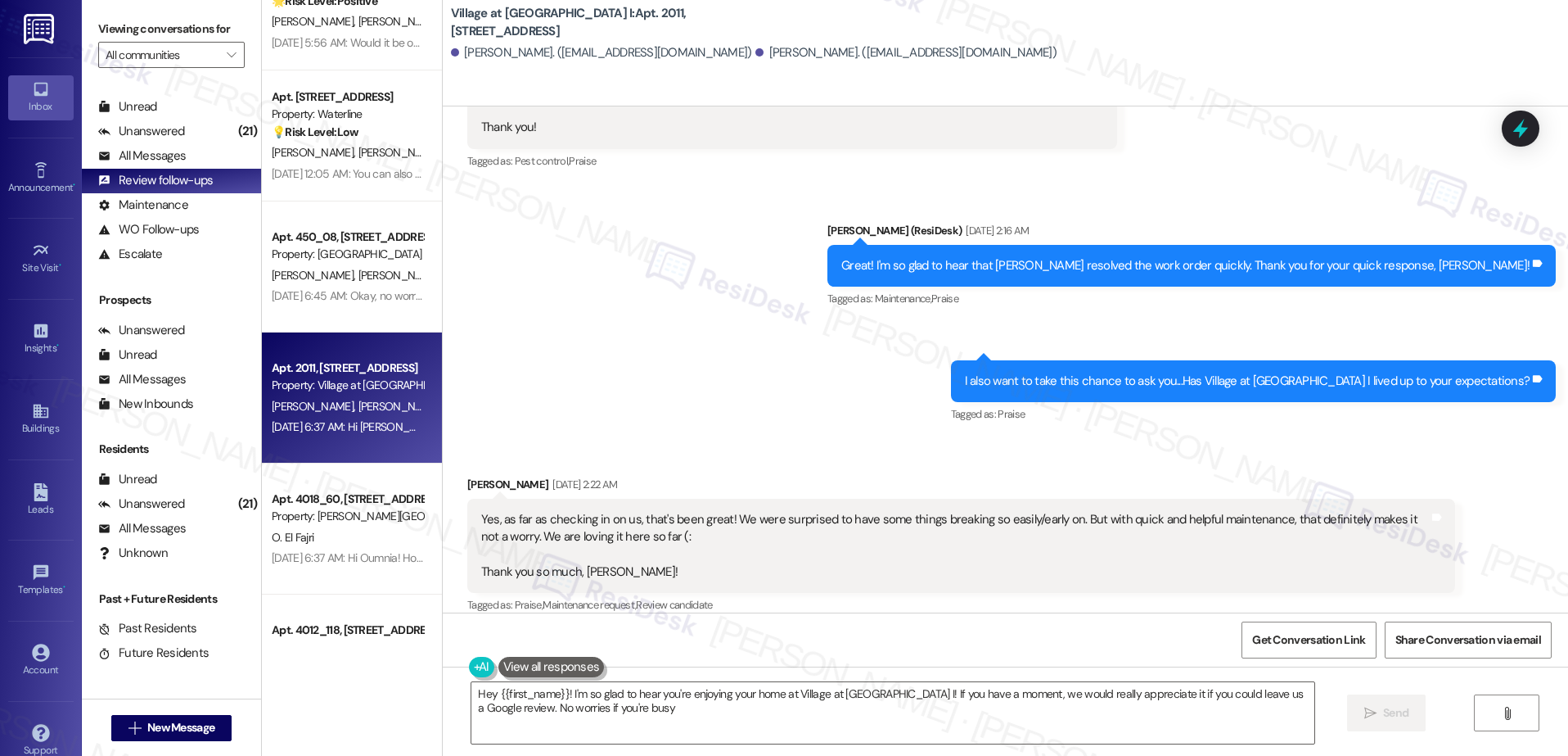
type textarea "Hey {{first_name}}! I'm so glad to hear you're enjoying your home at Village at…"
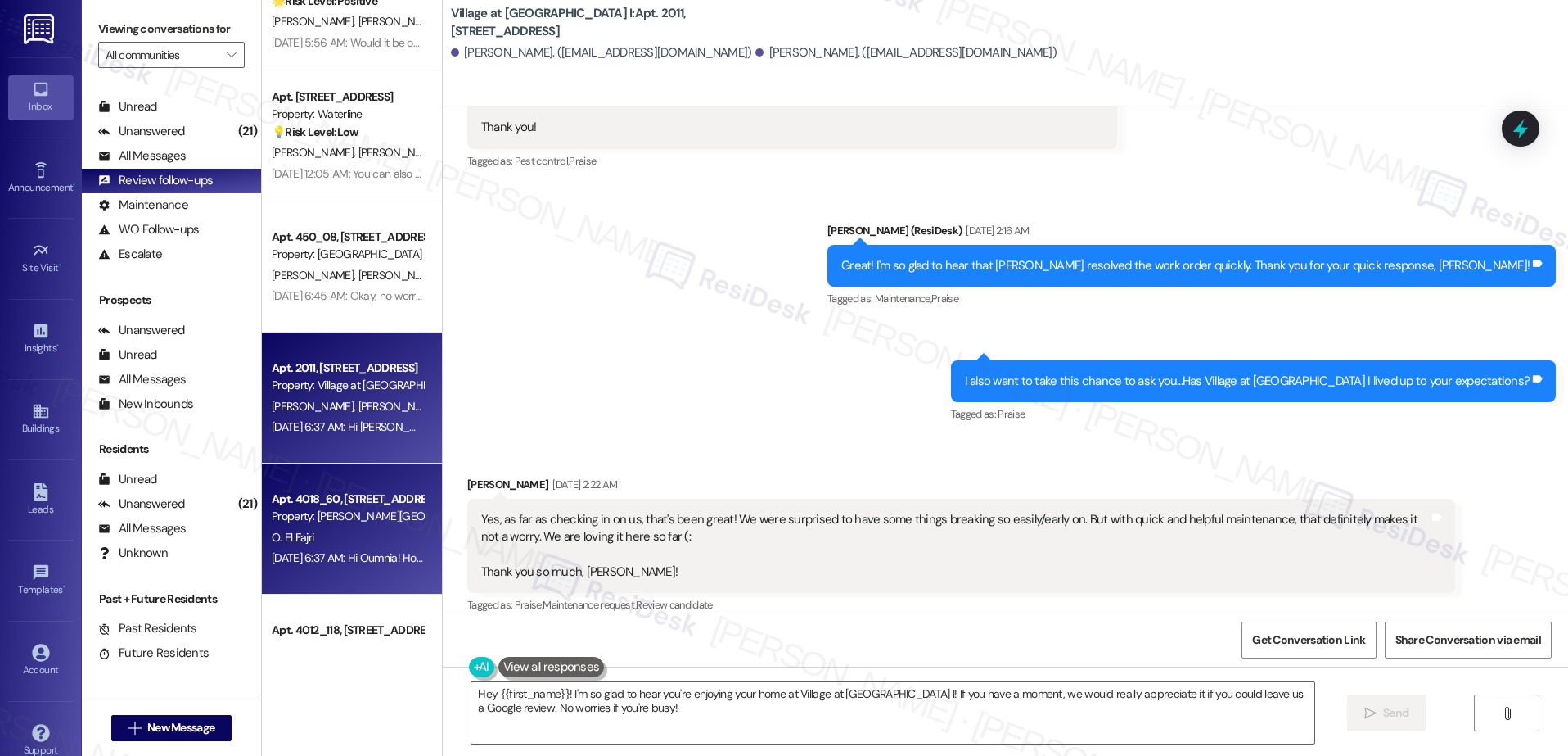
click at [309, 503] on div "Apt. 4018_60, [STREET_ADDRESS]" at bounding box center [347, 499] width 151 height 17
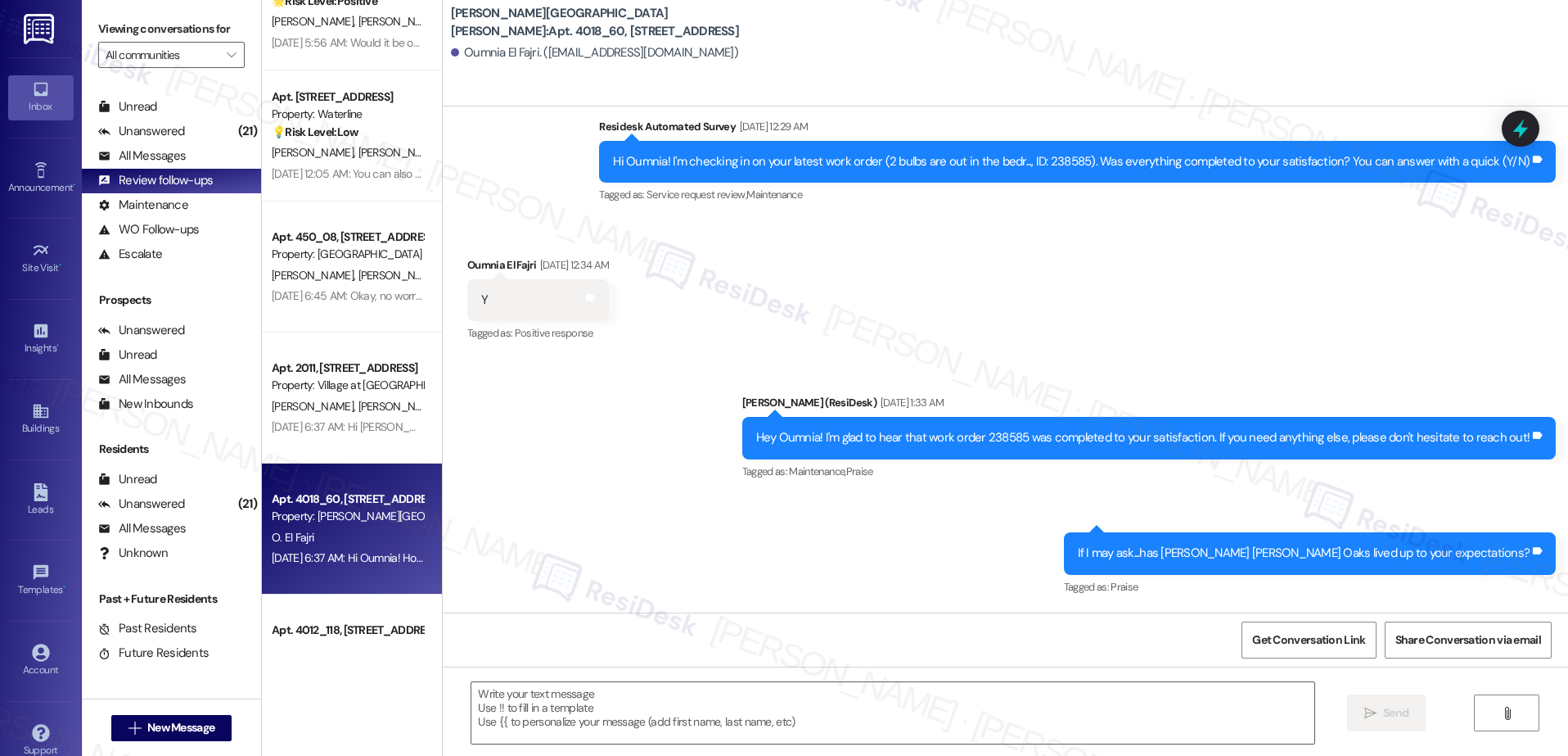
scroll to position [2923, 0]
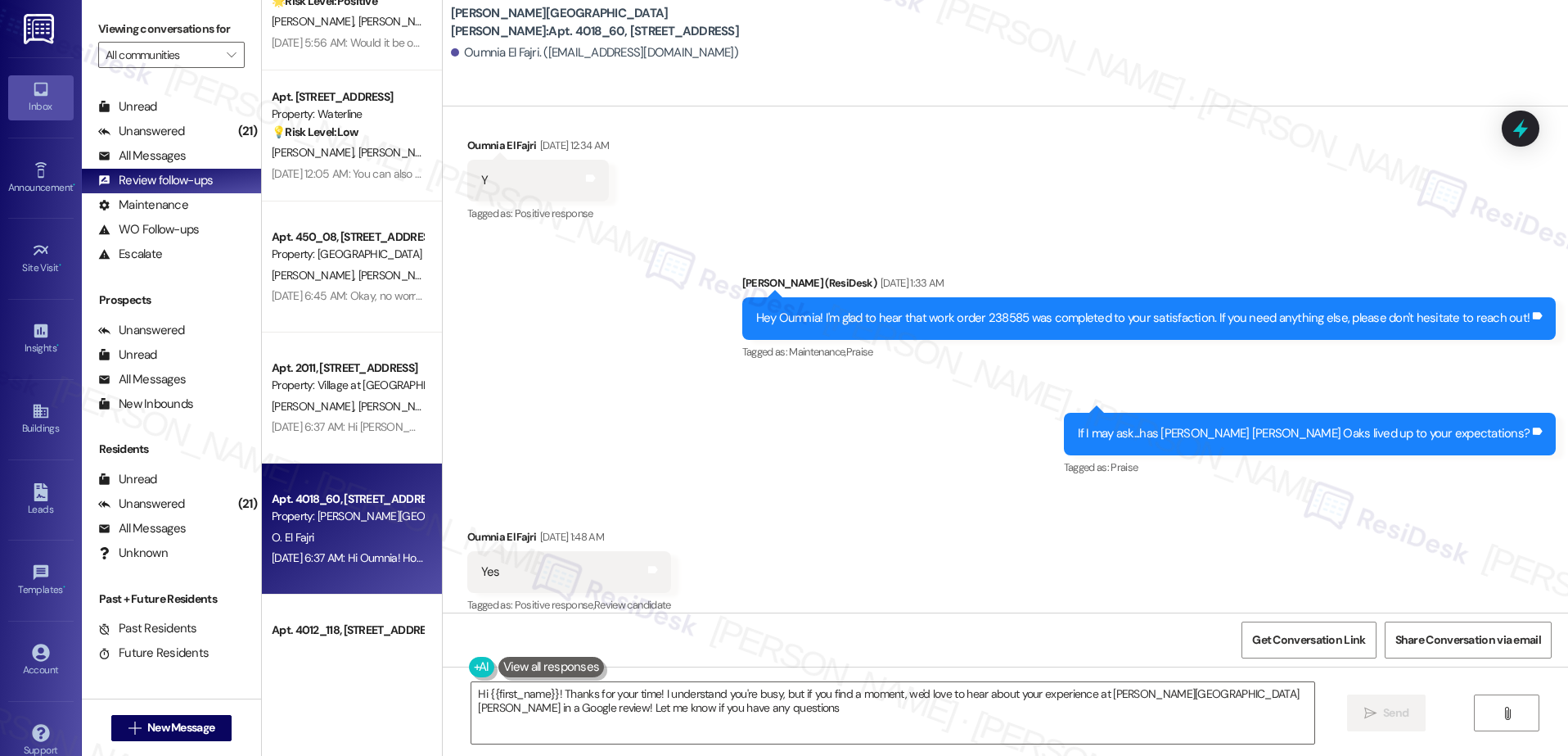
type textarea "Hi {{first_name}}! Thanks for your time! I understand you're busy, but if you f…"
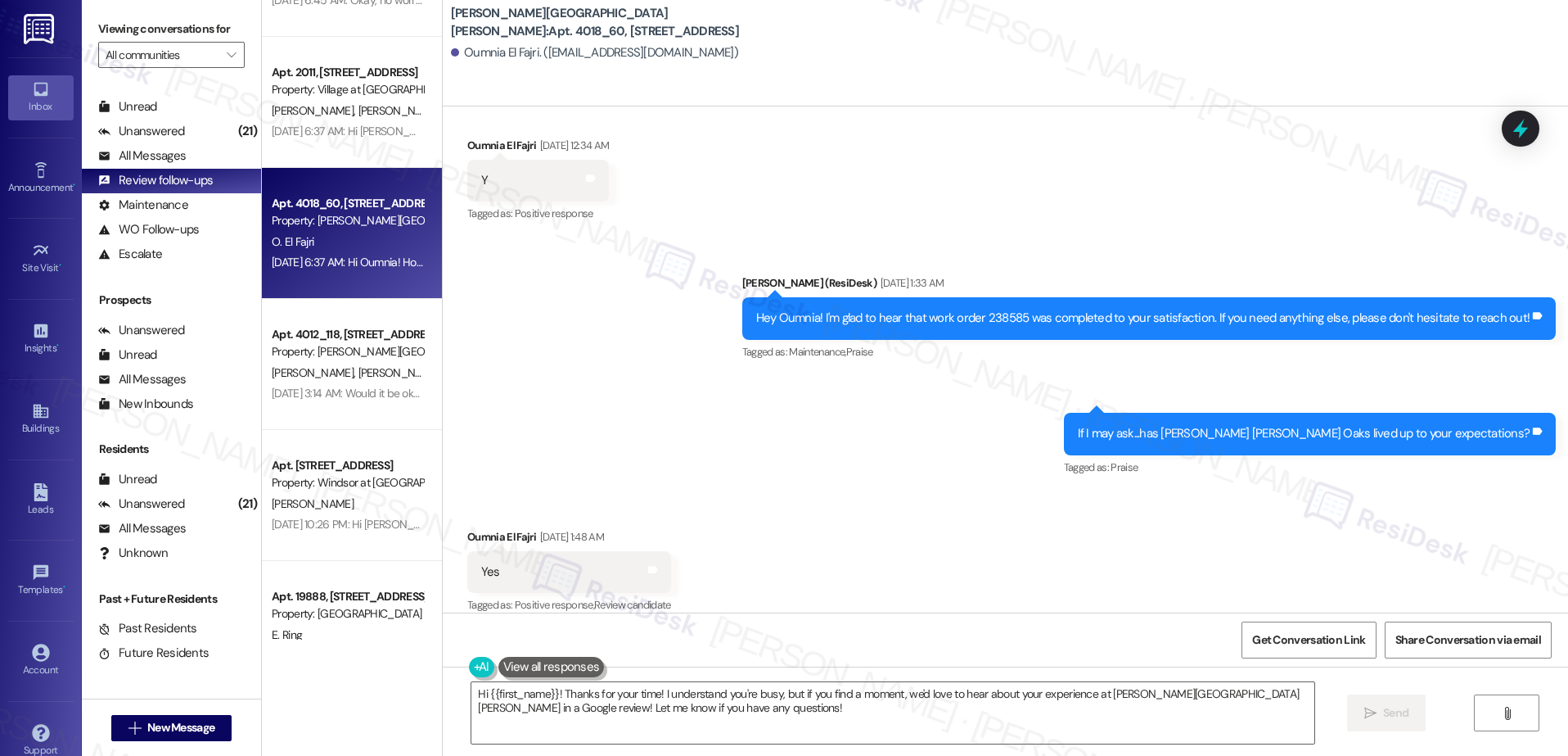
scroll to position [785, 0]
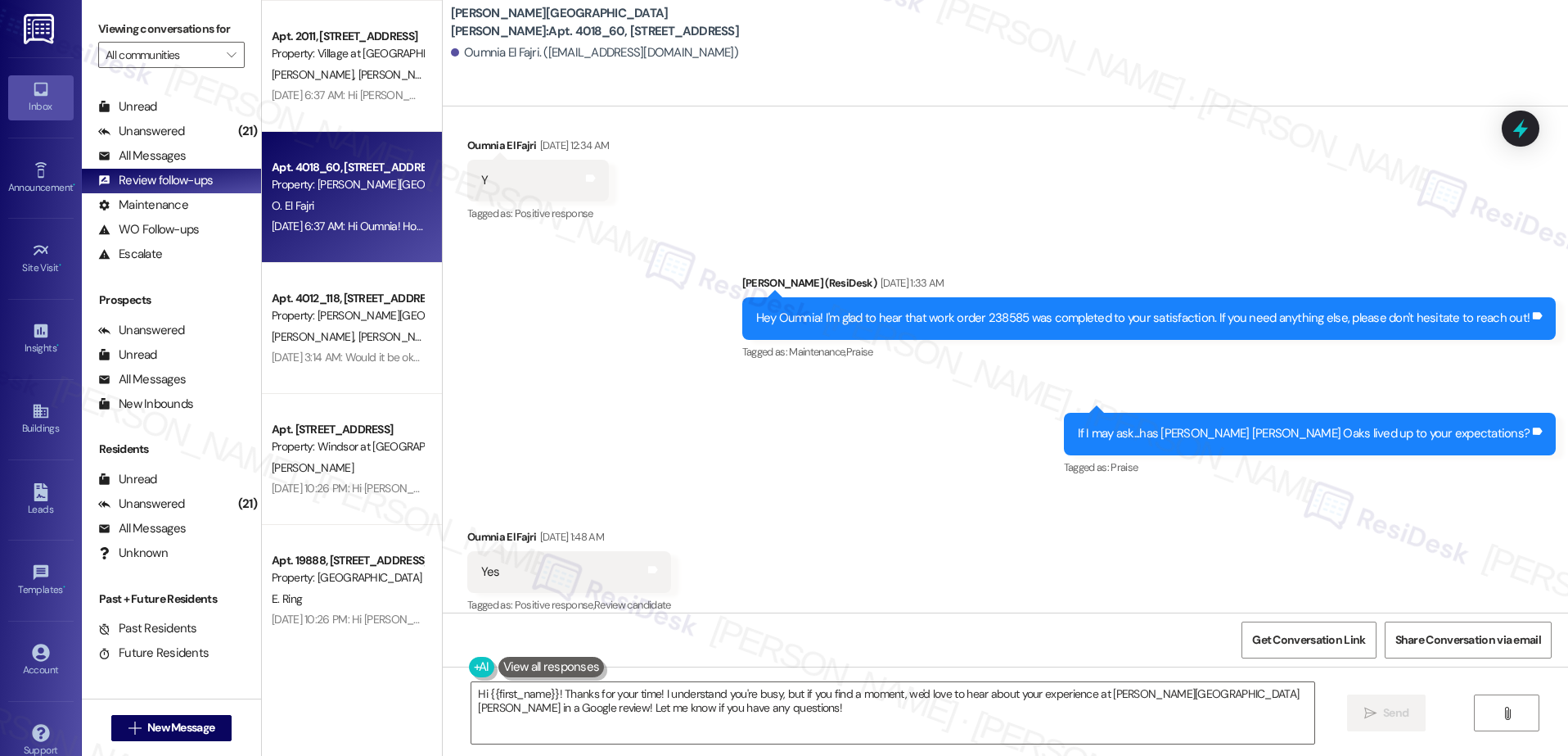
click at [319, 326] on div "Apt. 302, 2900 Grand Ave. Property: Waterline 💡 Risk Level: Low The resident is…" at bounding box center [352, 320] width 180 height 639
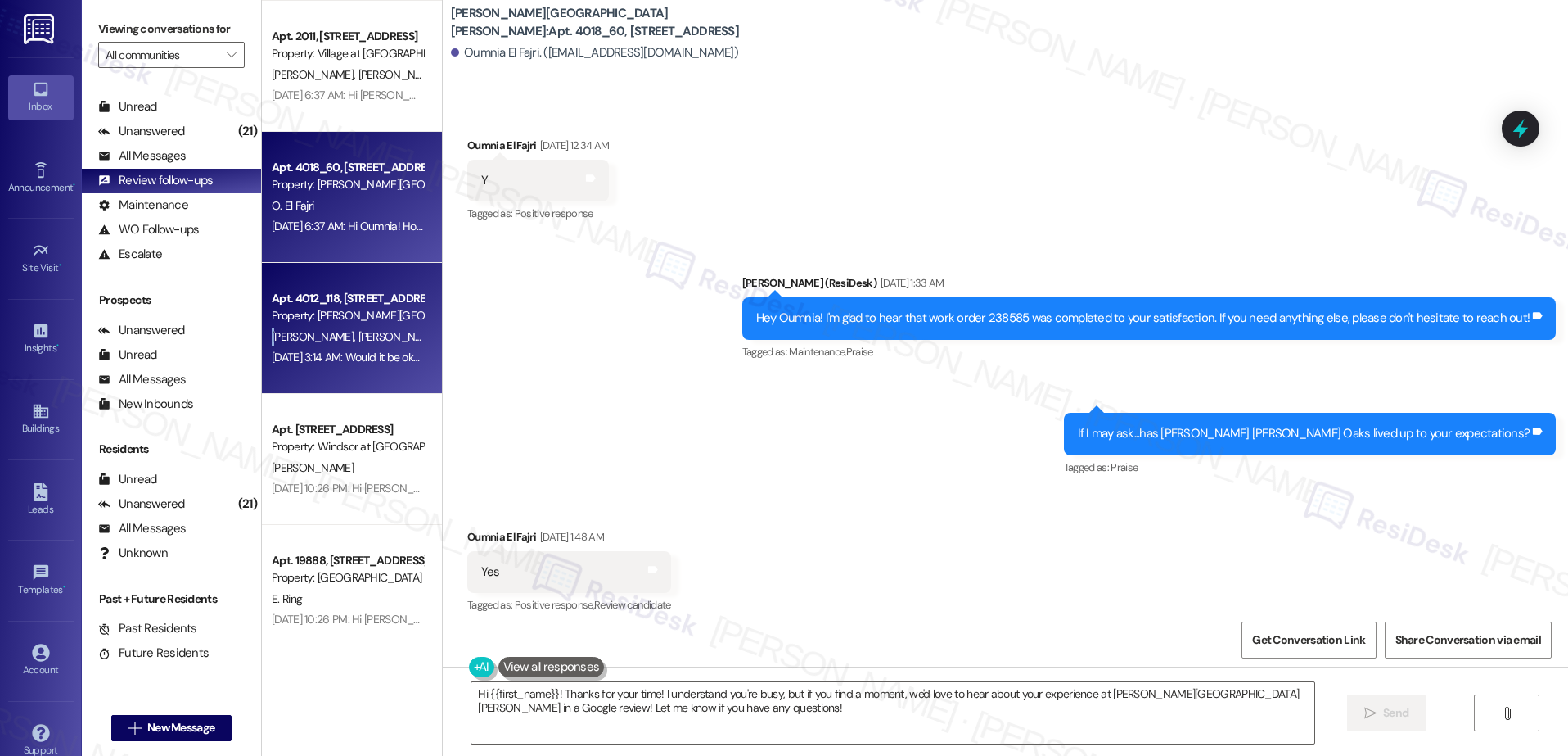
click at [319, 326] on div "C. Kelly A. Kelly" at bounding box center [347, 337] width 155 height 20
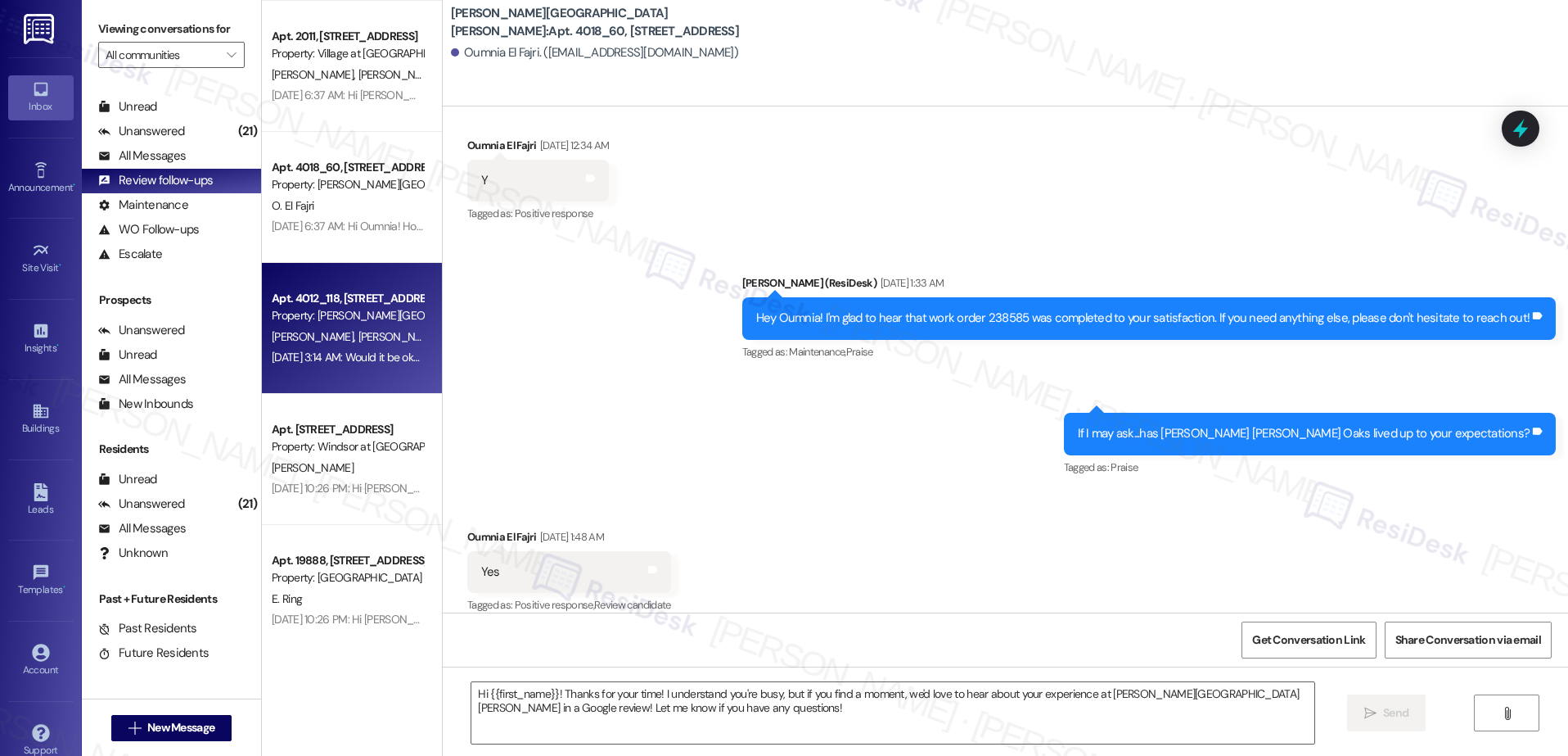
click at [341, 330] on div "C. Kelly A. Kelly" at bounding box center [347, 337] width 155 height 20
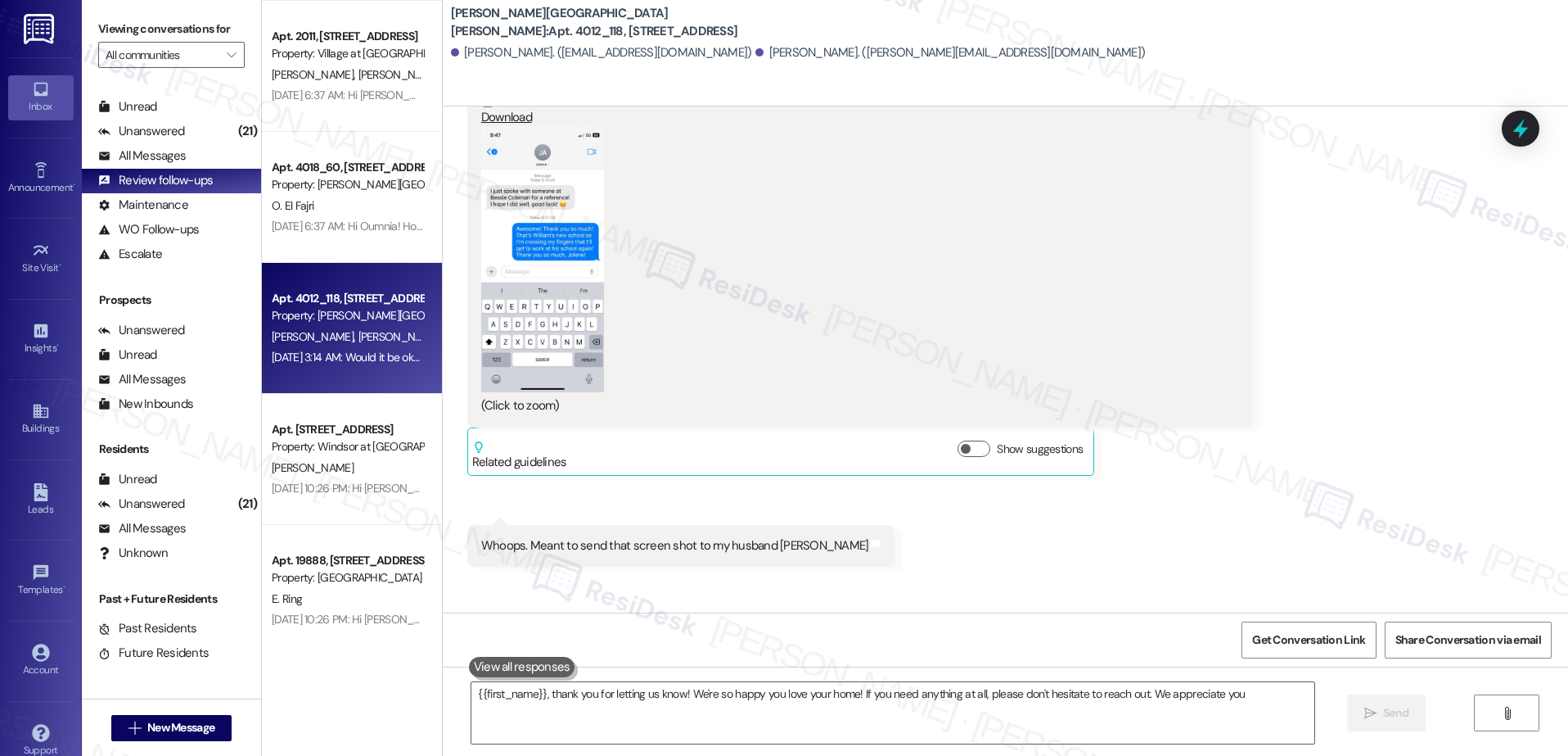
type textarea "{{first_name}}, thank you for letting us know! We're so happy you love your hom…"
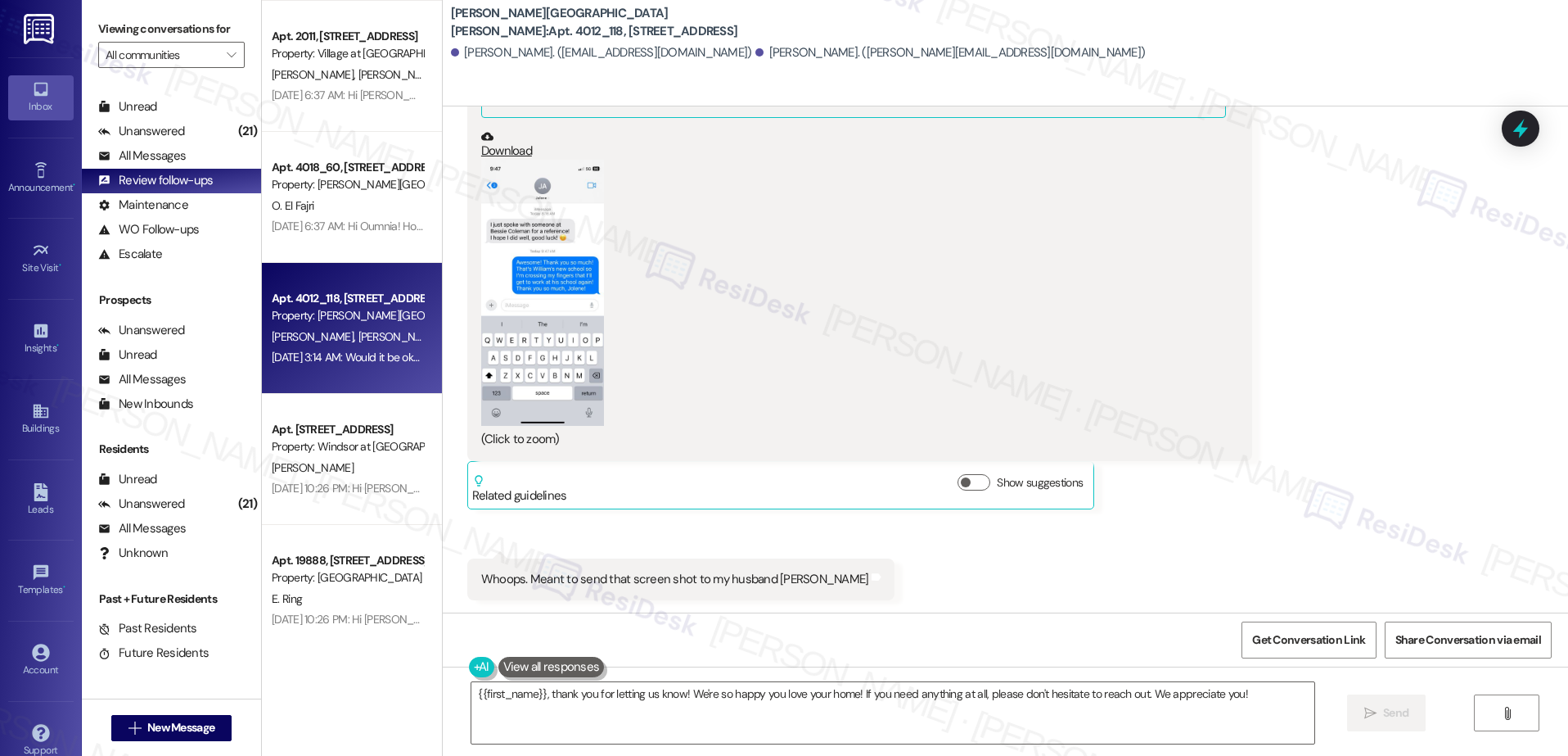
scroll to position [561, 0]
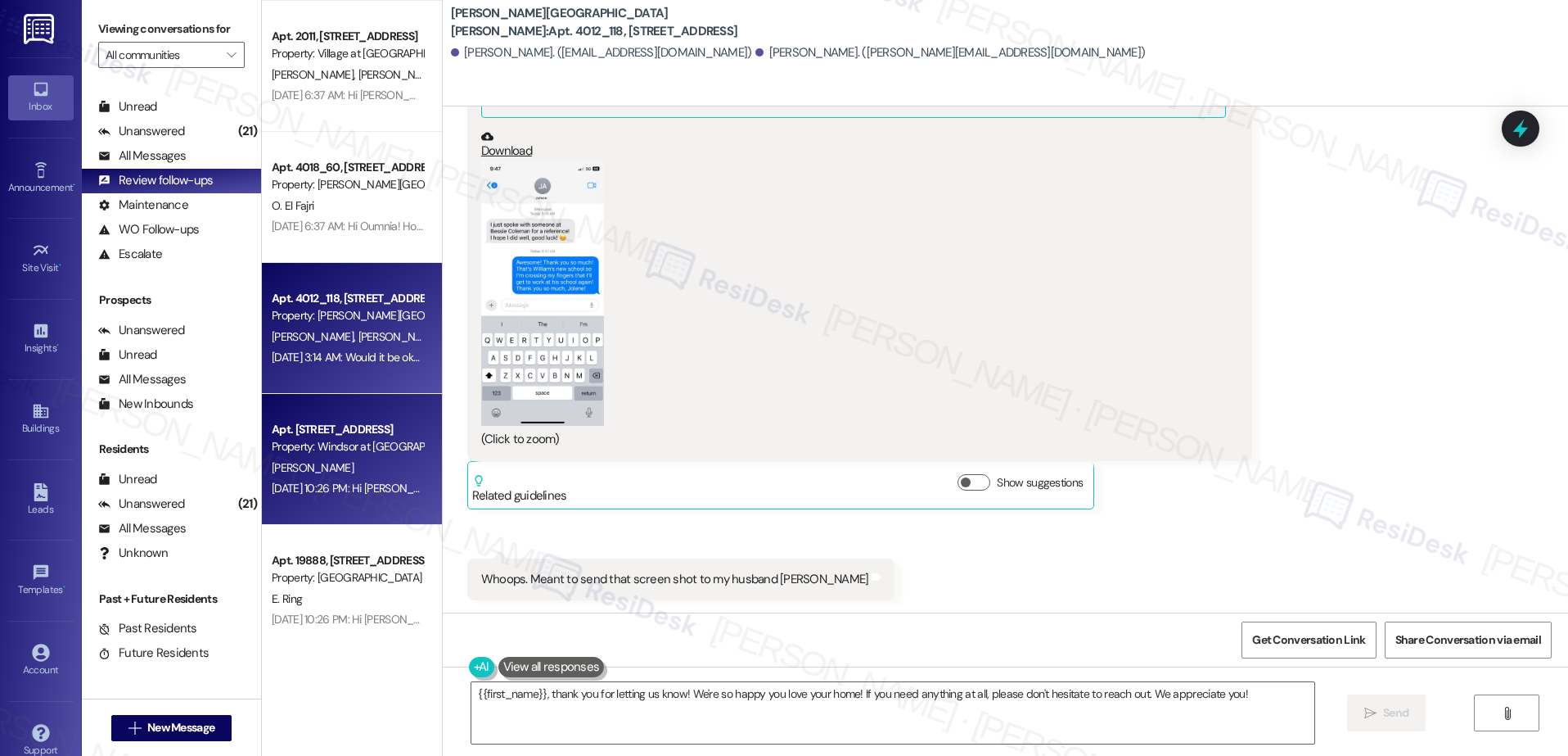
click at [359, 461] on div "[PERSON_NAME]" at bounding box center [347, 468] width 155 height 20
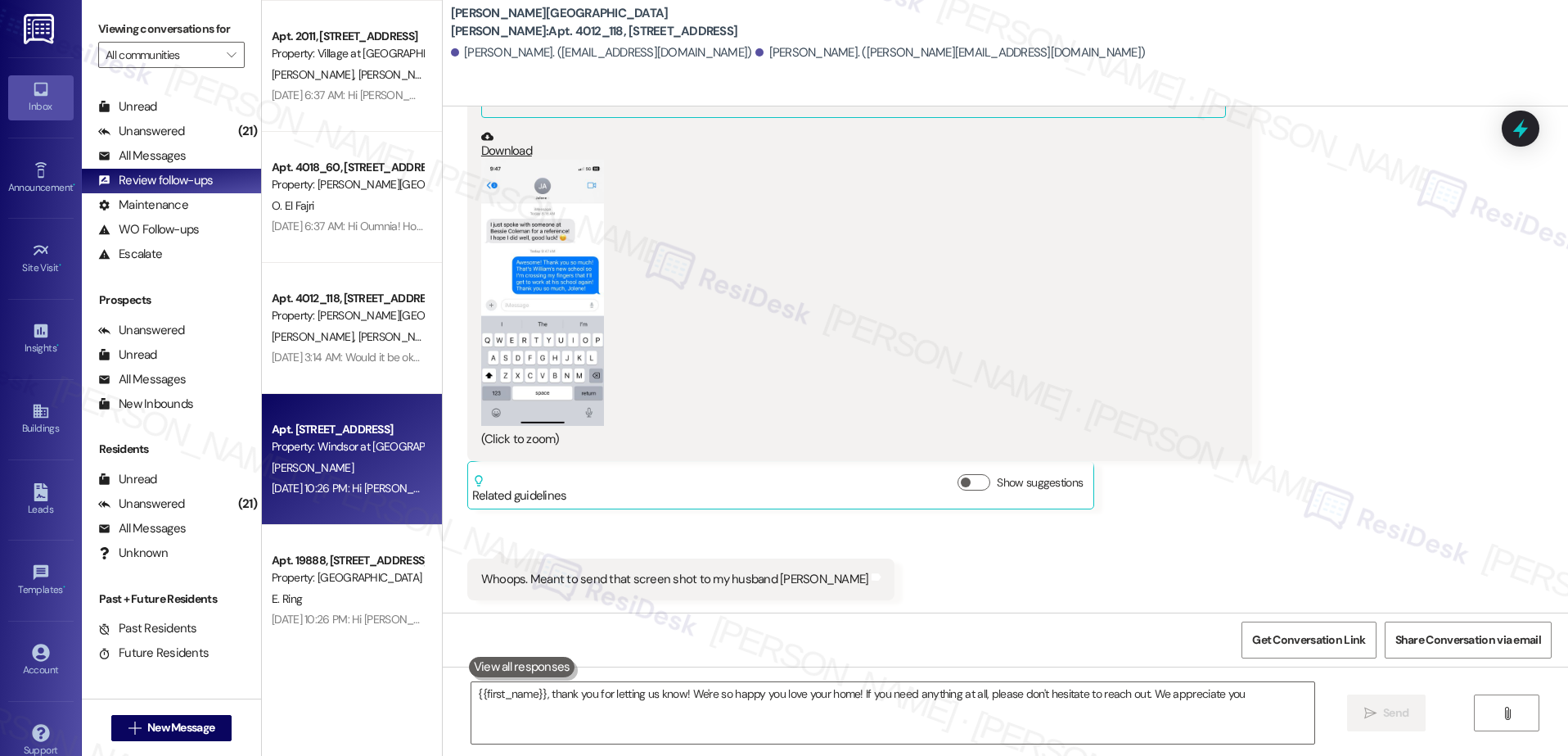
type textarea "{{first_name}}, thank you for letting us know! We're so happy you love your hom…"
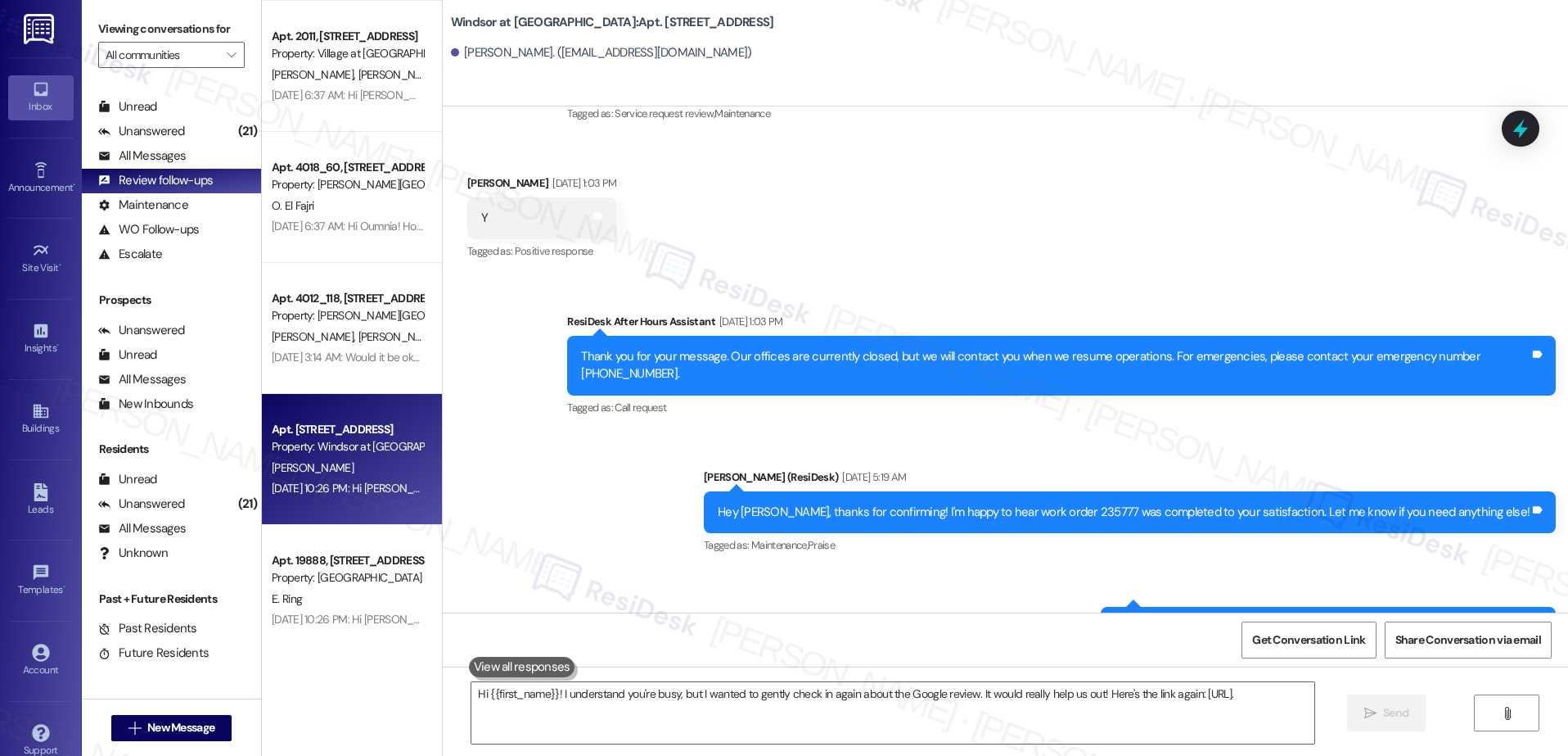
type textarea "Hi {{first_name}}! I understand you're busy, but I wanted to gently check in ag…"
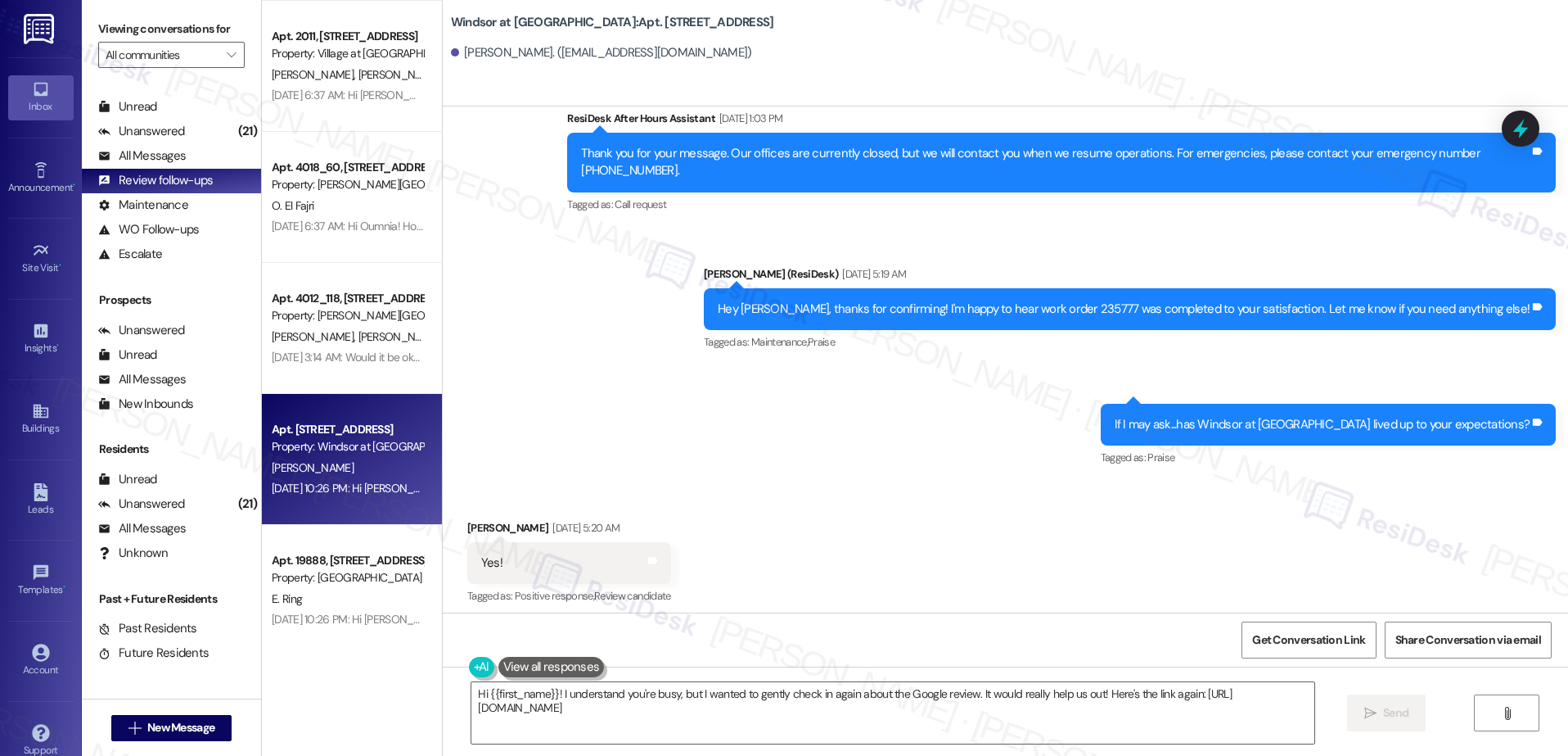
scroll to position [445, 0]
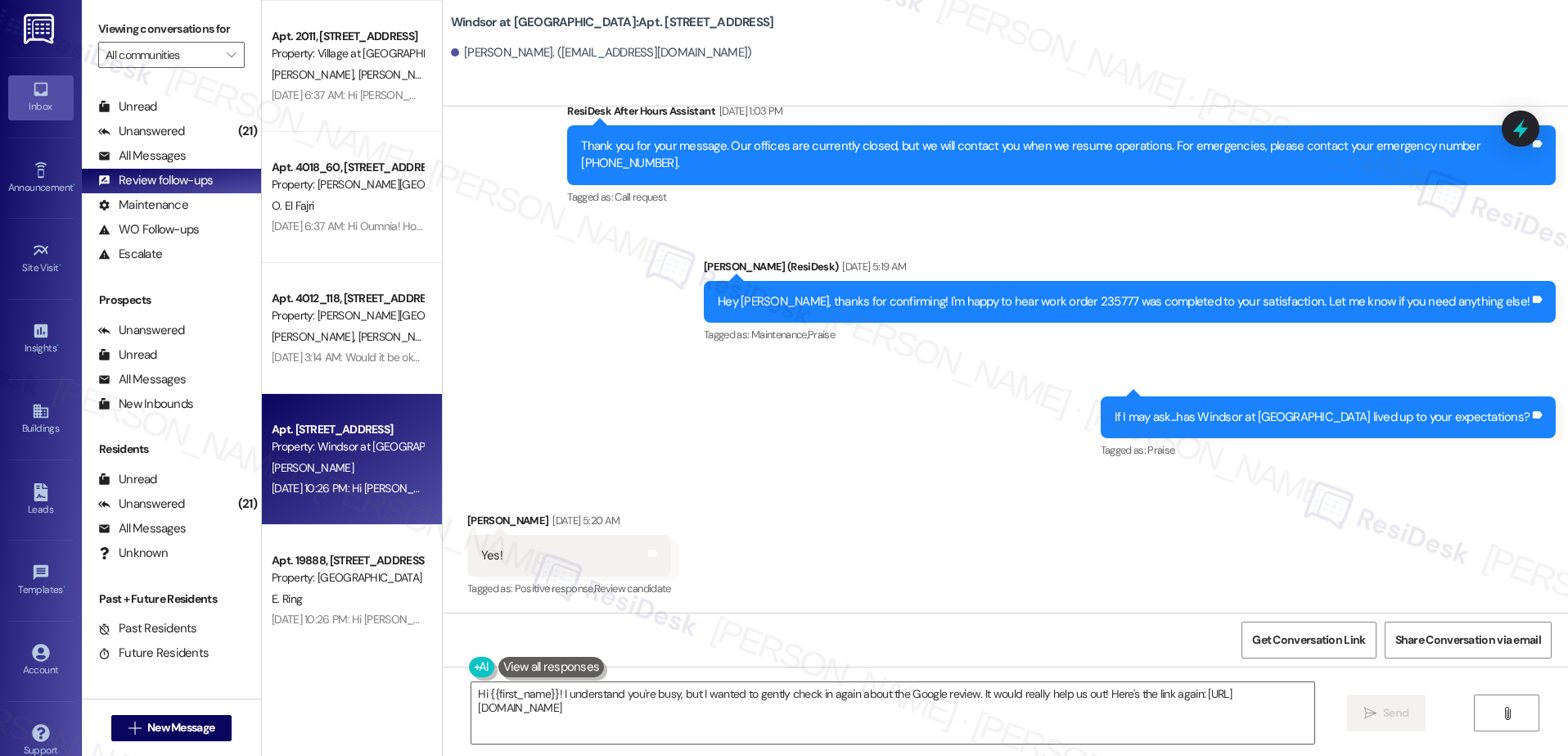
click at [1319, 290] on div "Hey Rosa, thanks for confirming! I'm happy to hear work order 235777 was comple…" at bounding box center [1130, 301] width 852 height 41
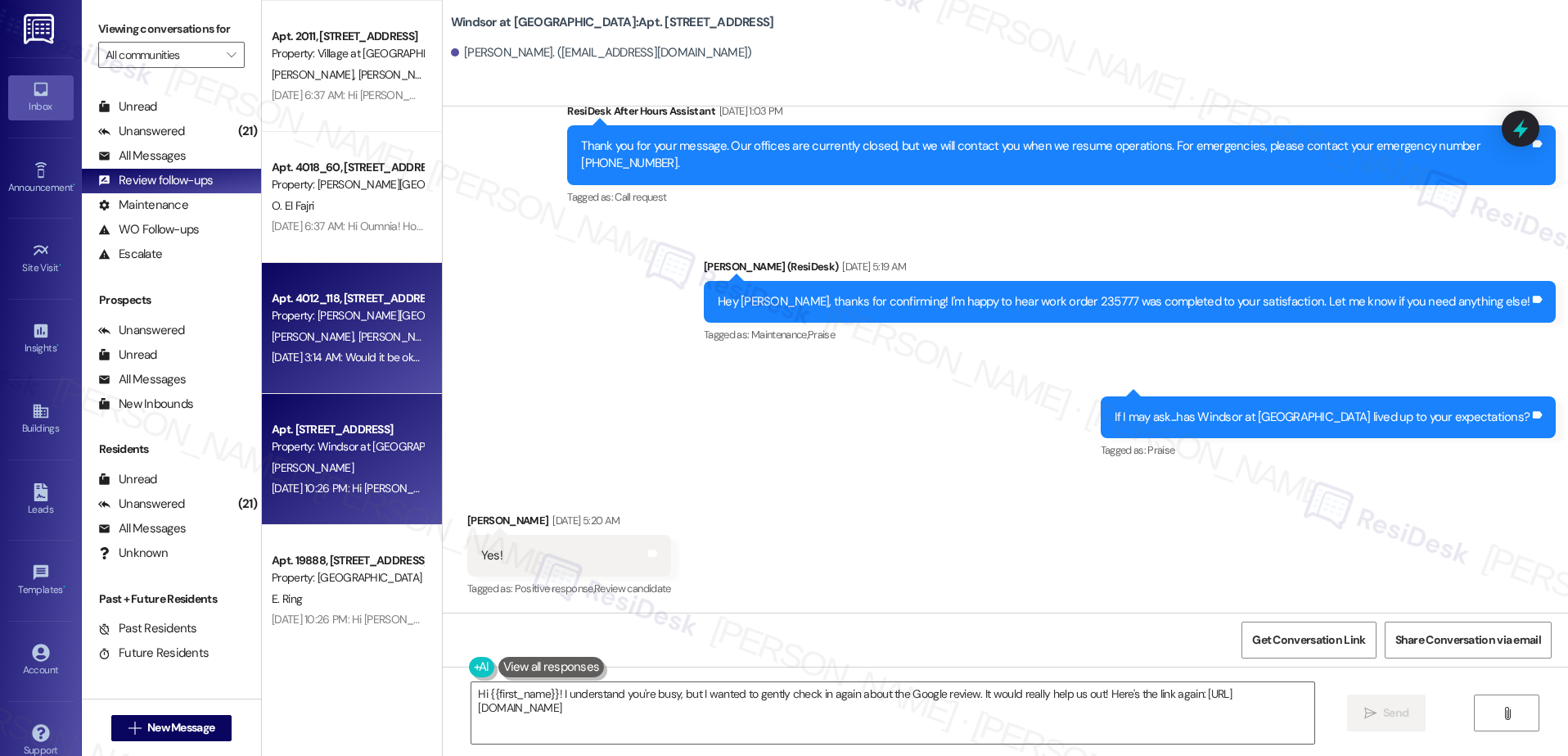
click at [320, 359] on div "Aug 15, 2025 at 3:14 AM: Would it be okay to ask a quick favor? If you're open …" at bounding box center [635, 356] width 728 height 14
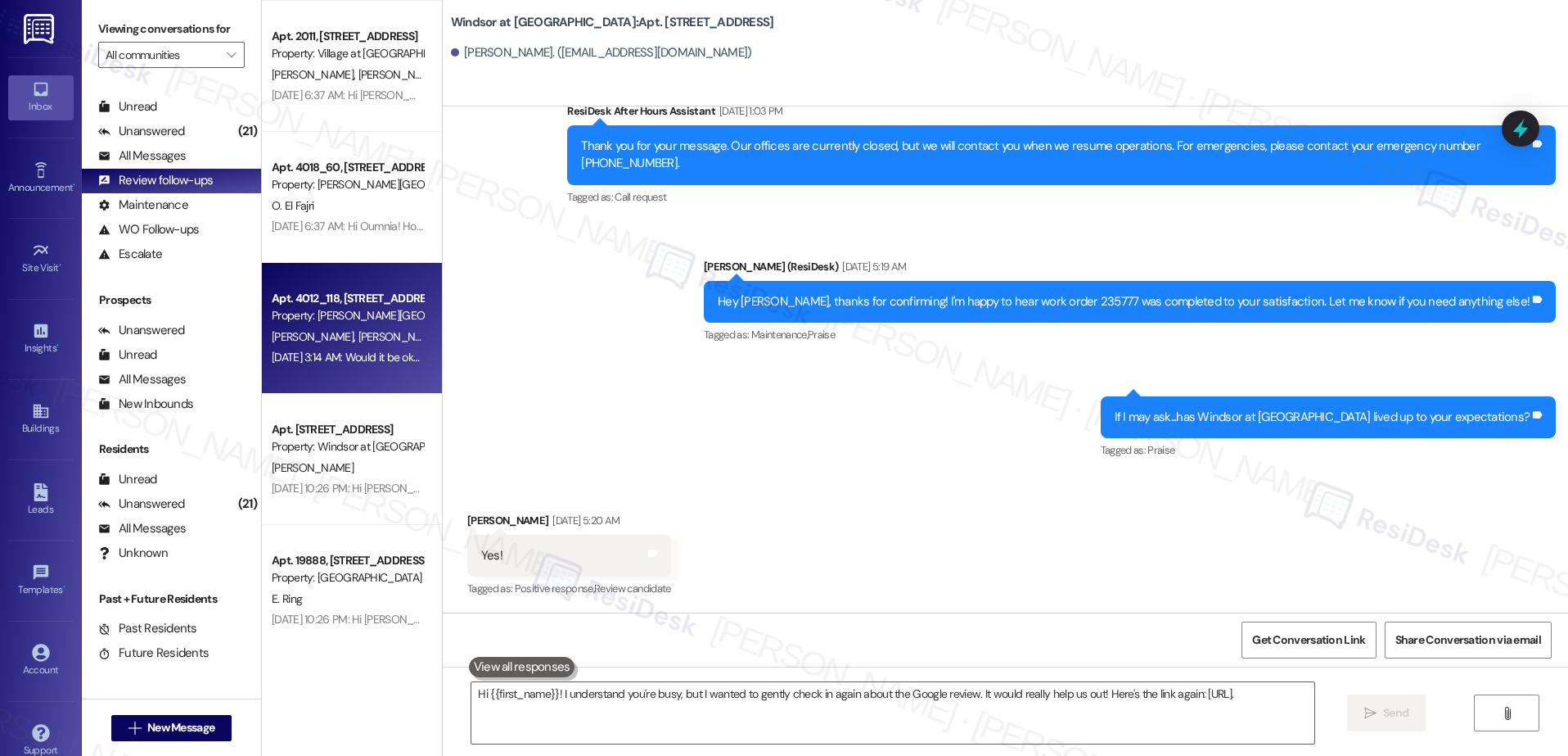
type textarea "Hi {{first_name}}! I understand you're busy, but I wanted to gently check in ag…"
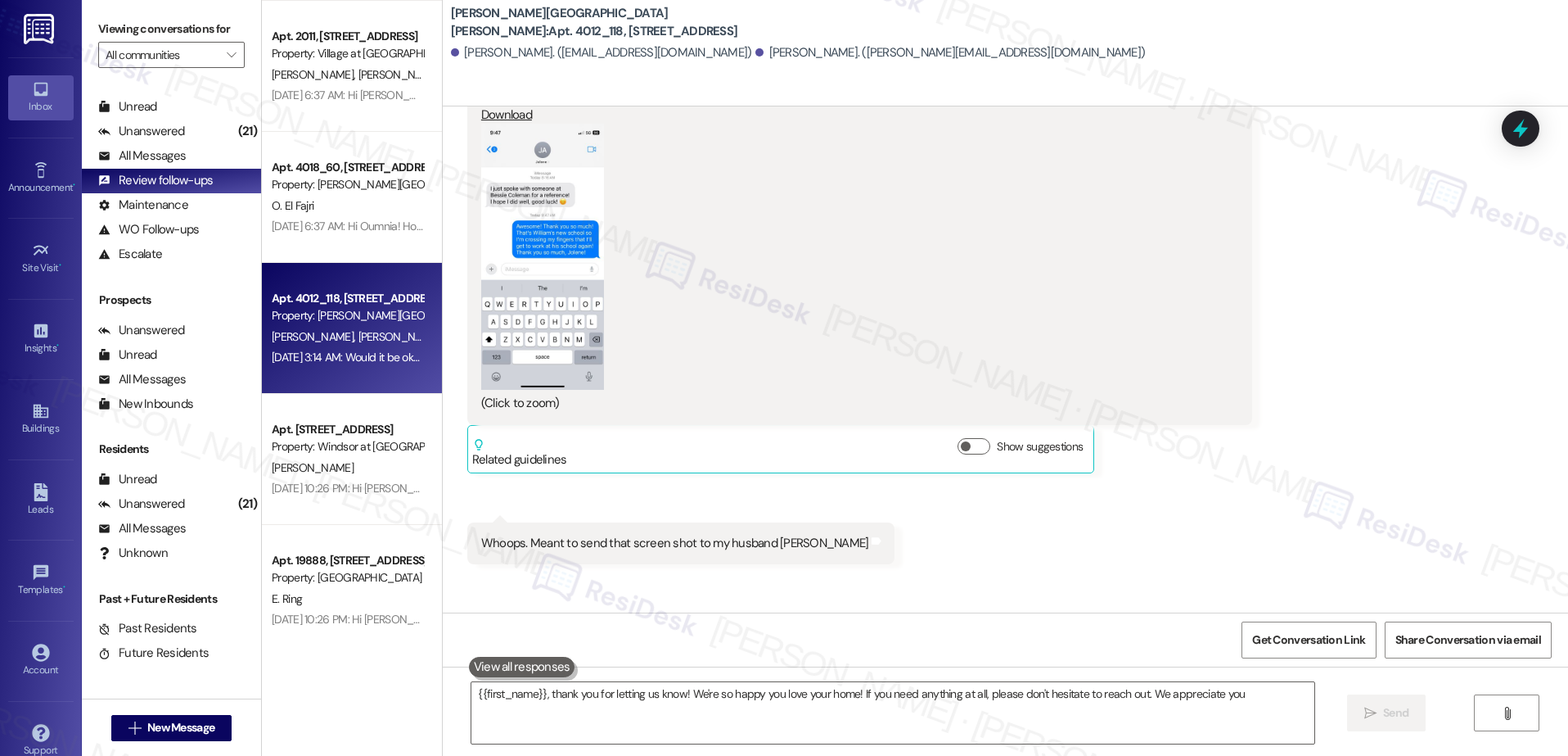
type textarea "{{first_name}}, thank you for letting us know! We're so happy you love your hom…"
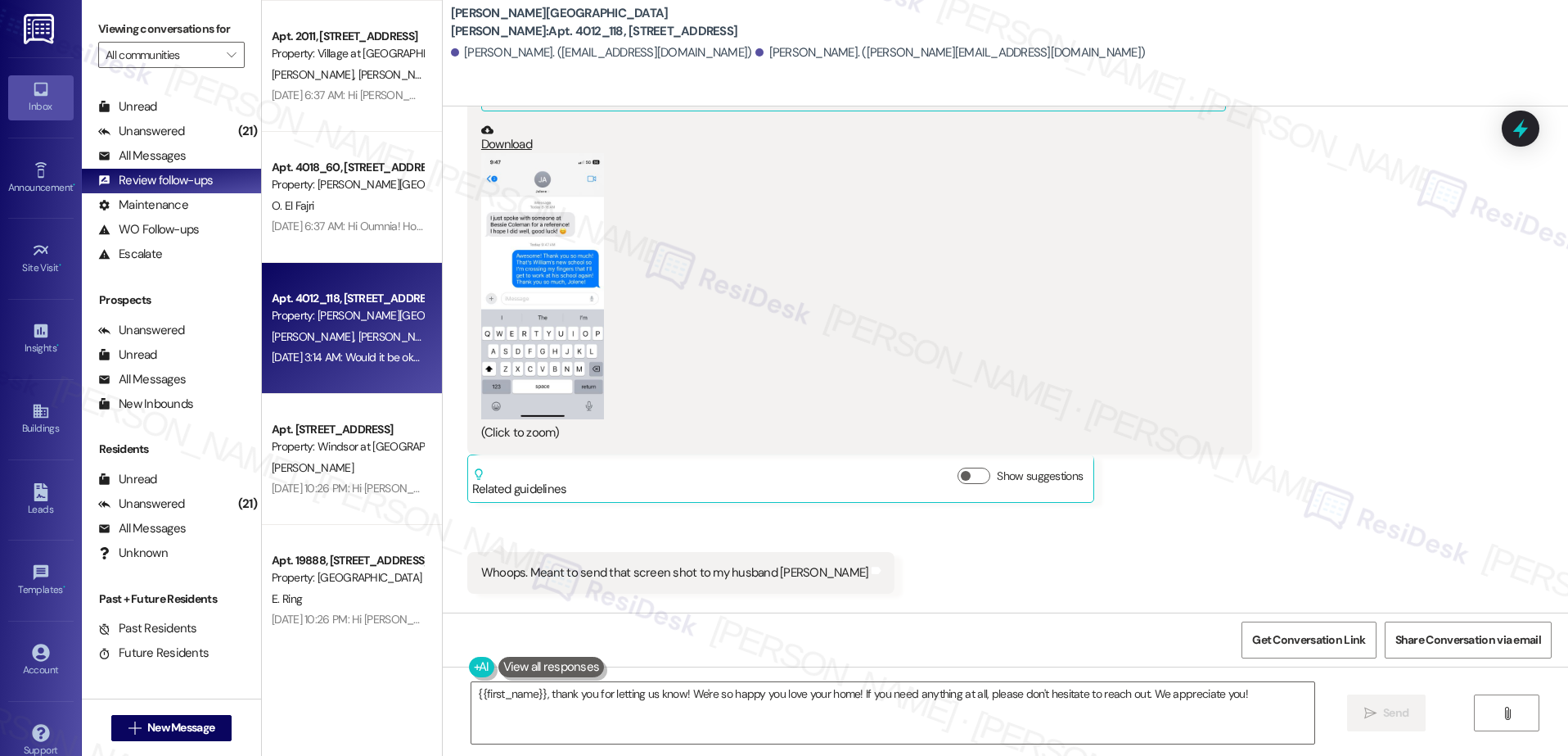
scroll to position [561, 0]
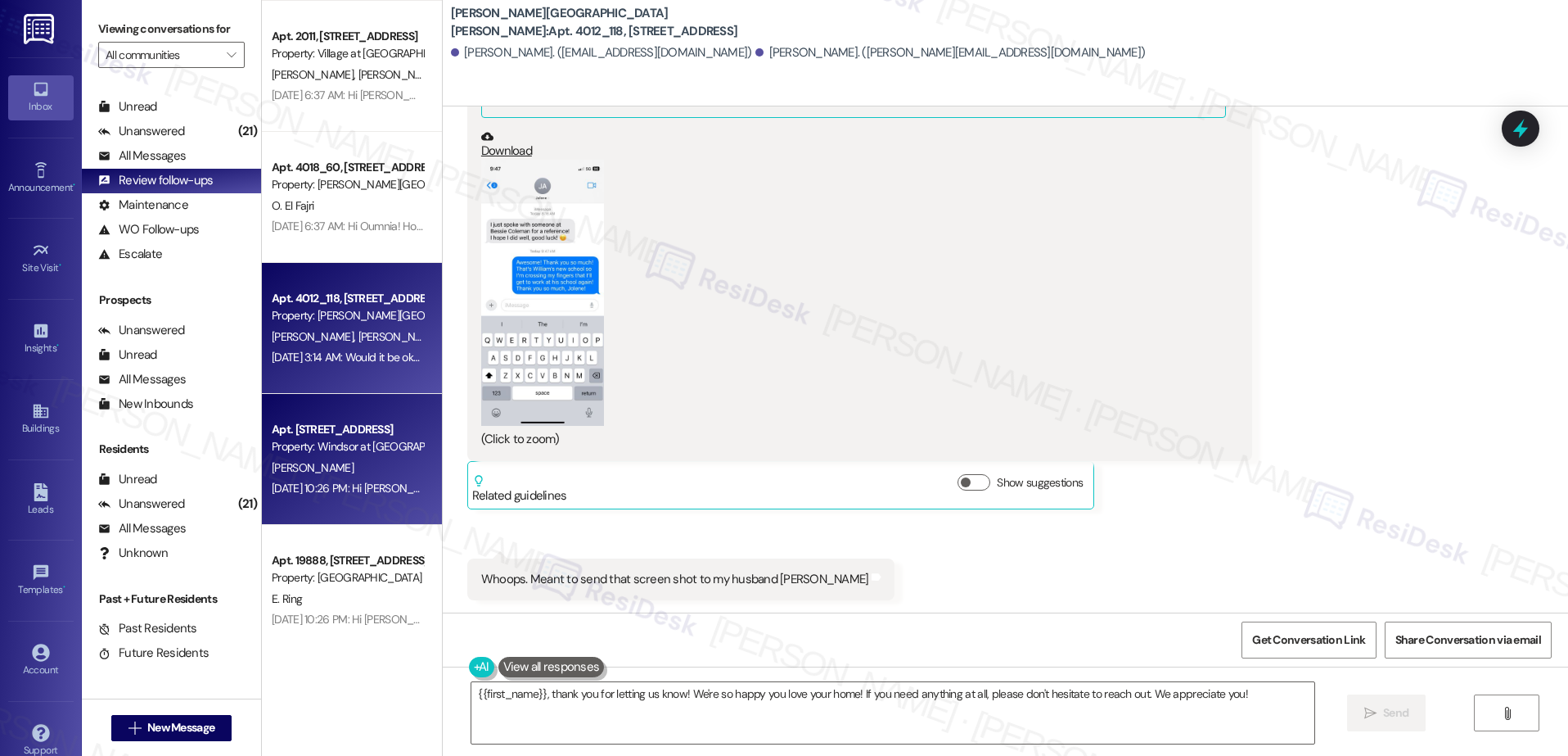
click at [288, 454] on div "Property: Windsor at [GEOGRAPHIC_DATA]" at bounding box center [347, 446] width 151 height 17
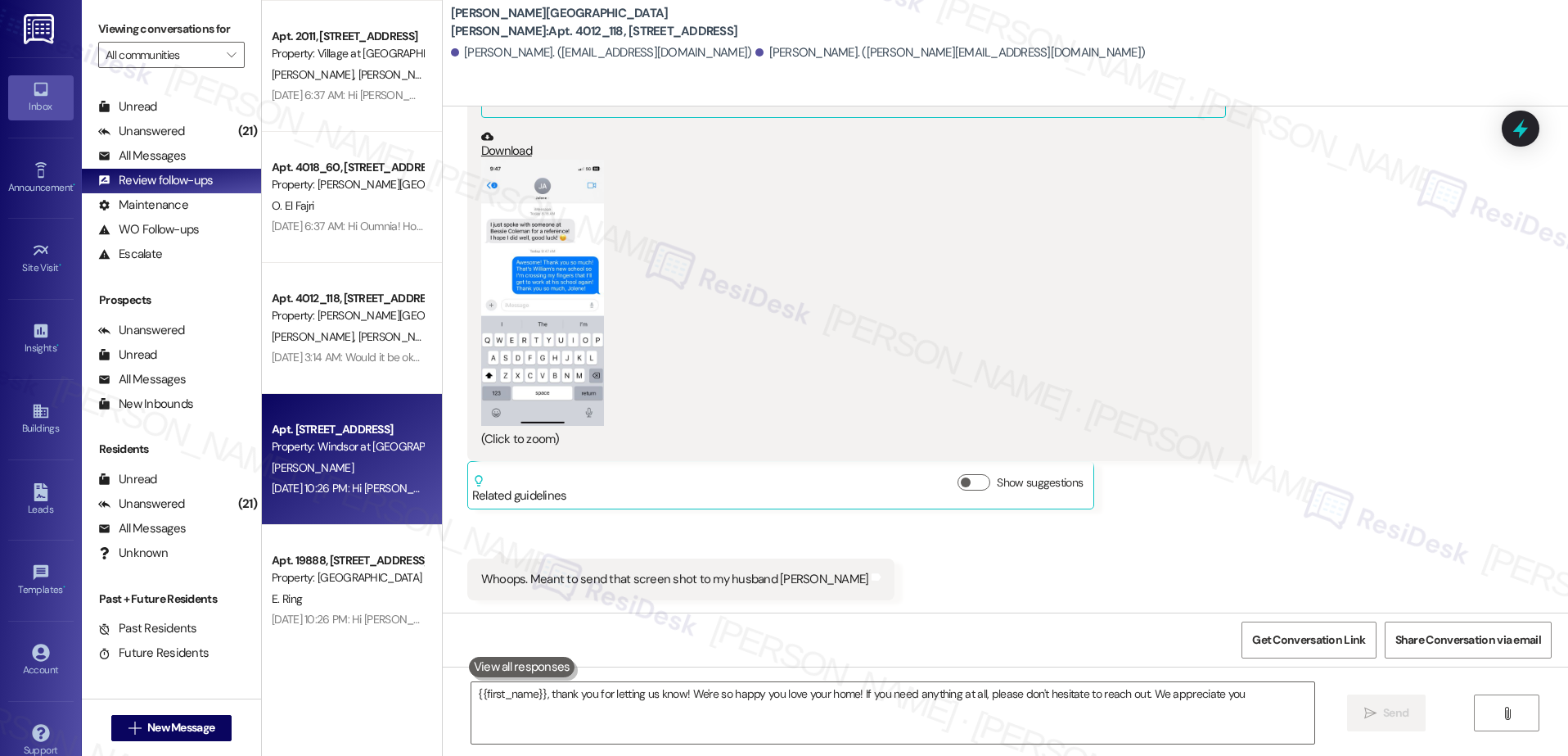
type textarea "{{first_name}}, thank you for letting us know! We're so happy you love your hom…"
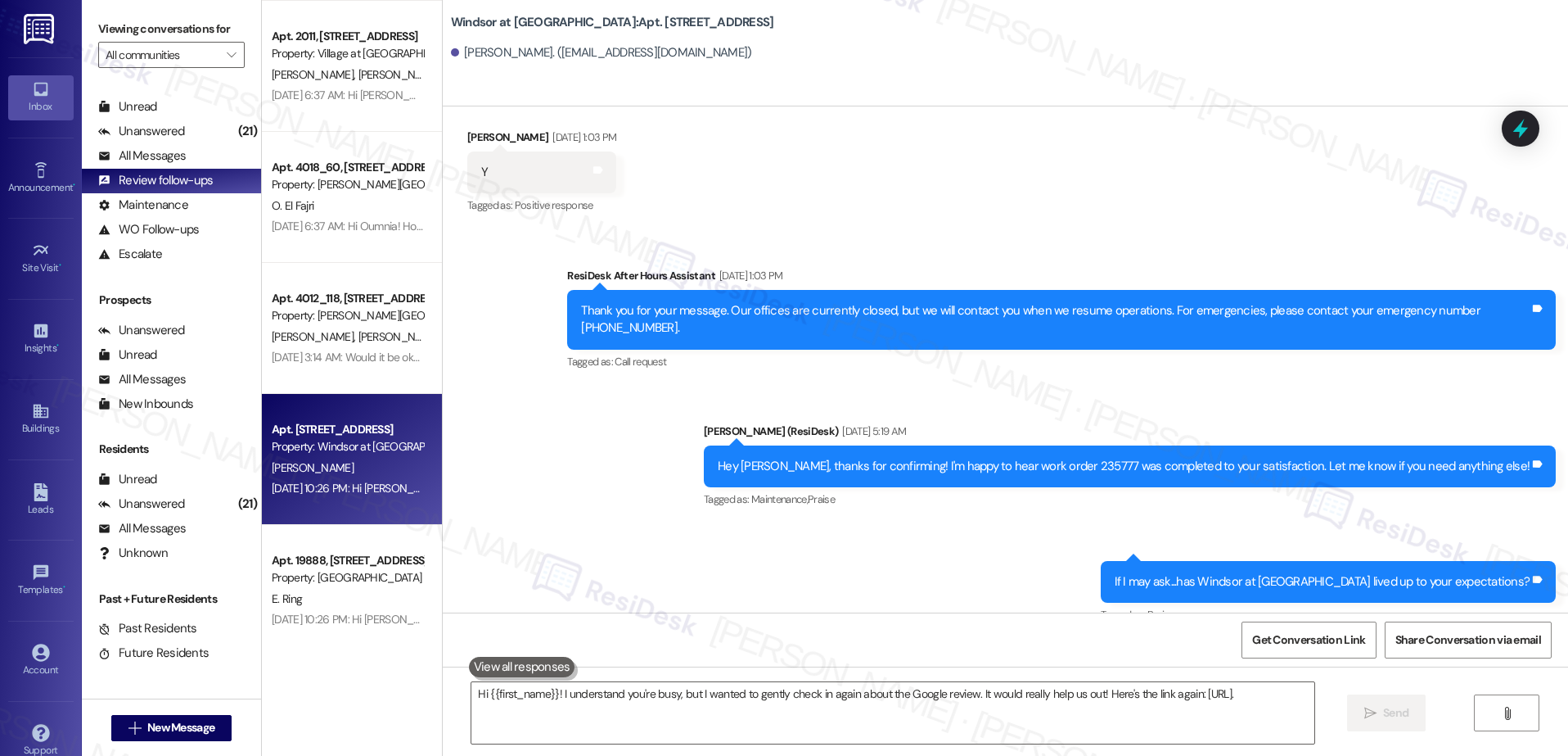
type textarea "Hi {{first_name}}! I understand you're busy, but I wanted to gently check in ag…"
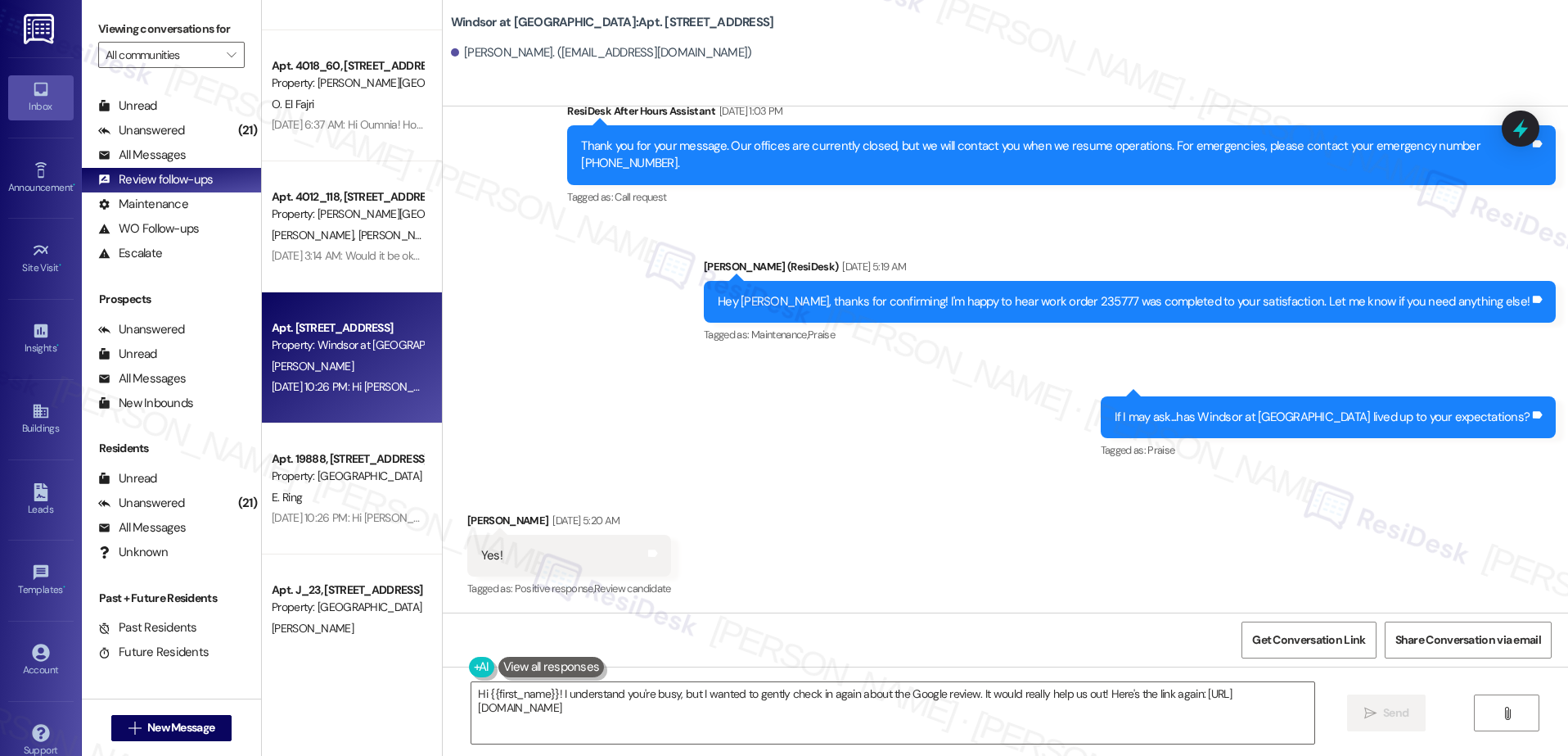
scroll to position [933, 0]
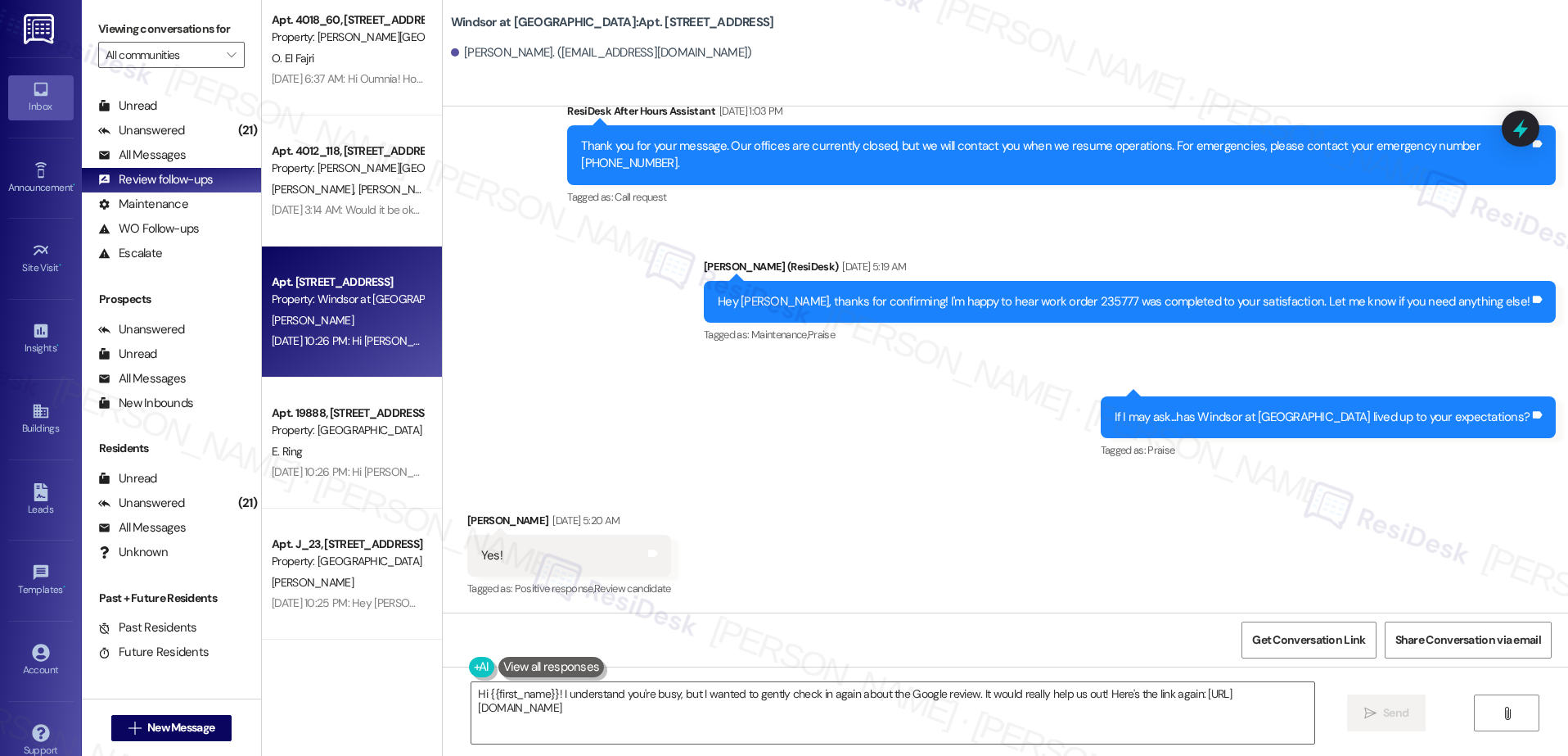
click at [358, 559] on div "Apt. 2011, 30050 SW Town Center Lp W Suite 100 Property: Village at Main Street…" at bounding box center [352, 320] width 180 height 639
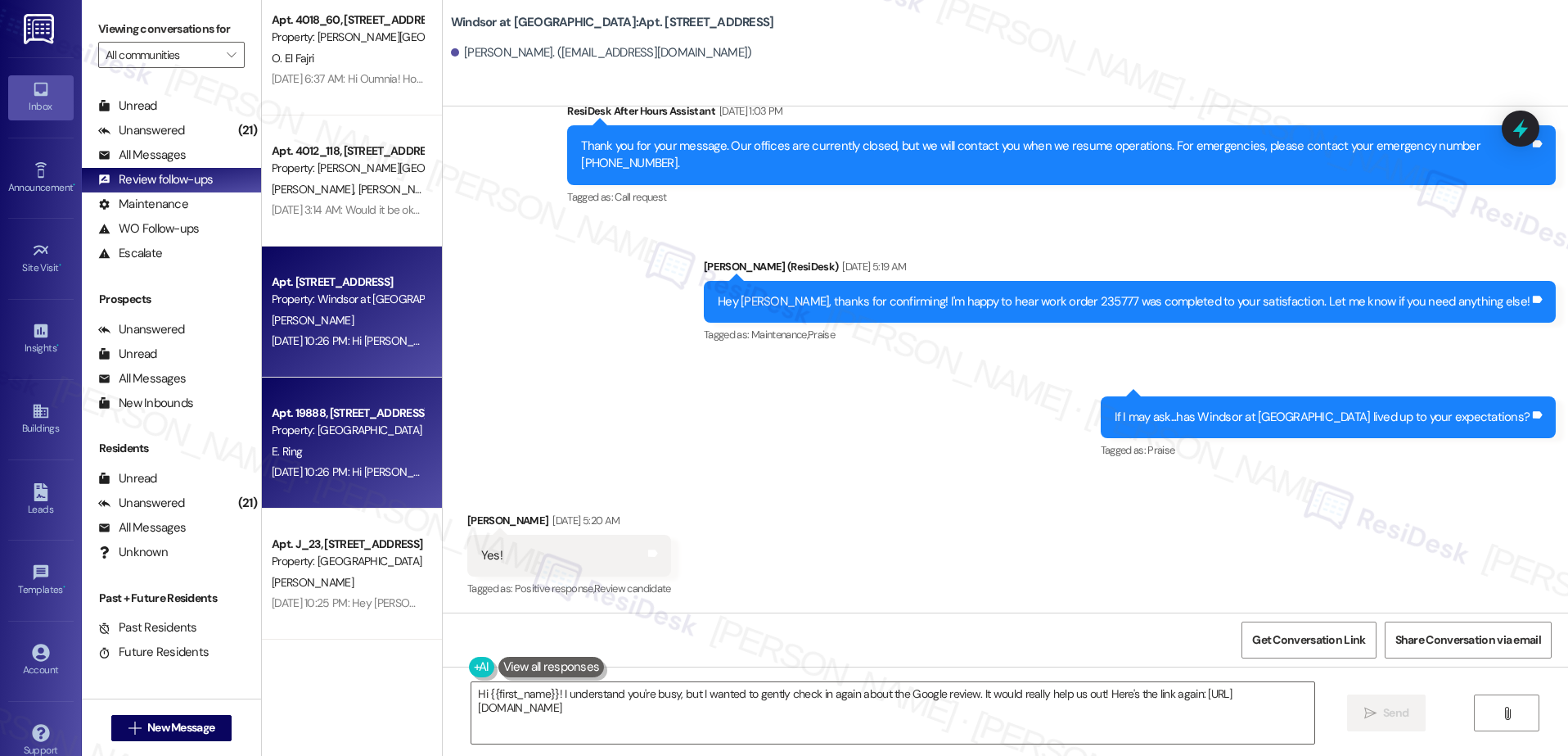
click at [347, 475] on div "Aug 14, 2025 at 10:26 PM: Hi Erin! I hope your day is going well. 😊 I just want…" at bounding box center [832, 471] width 1121 height 14
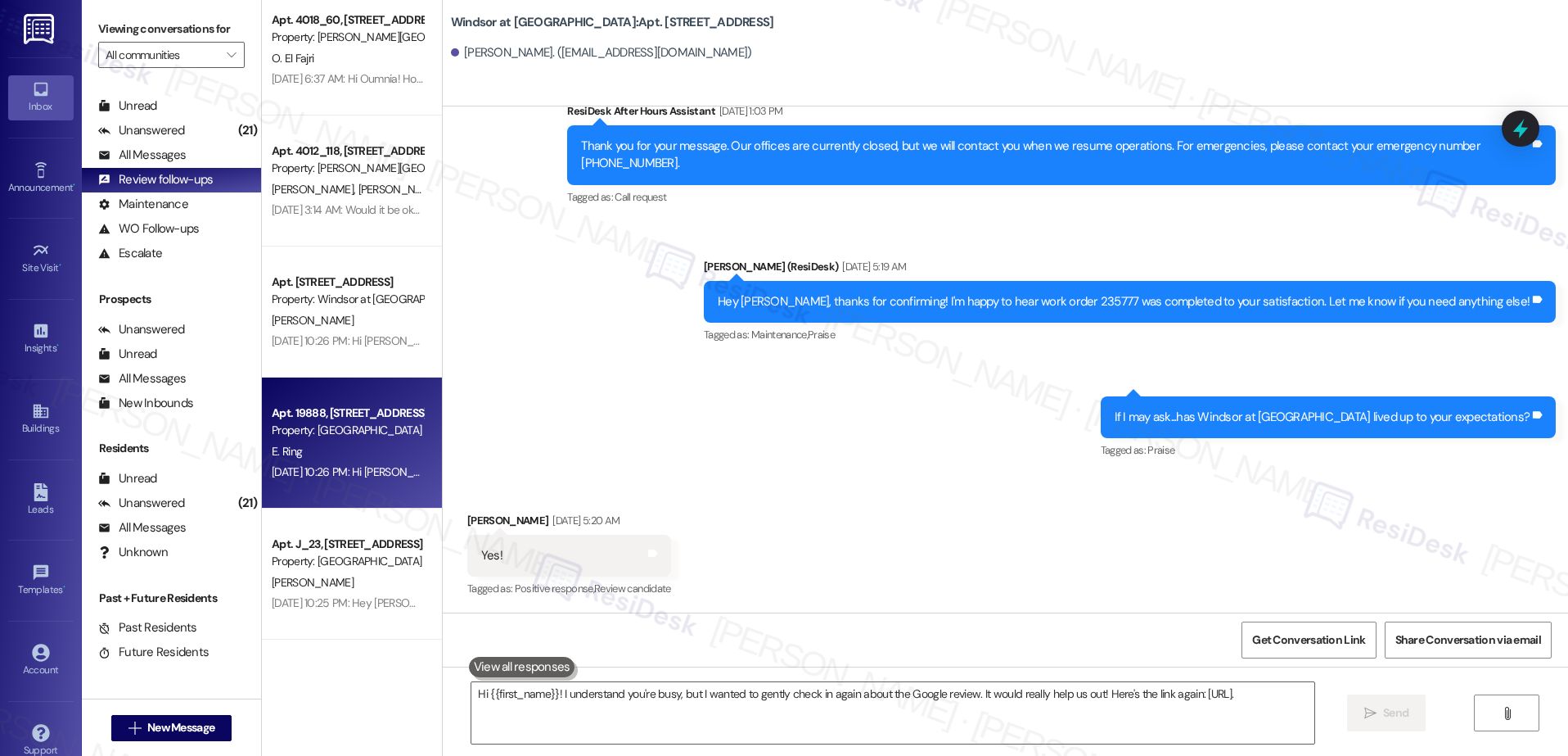
type textarea "Hi {{first_name}}! I understand you're busy, but I wanted to gently check in ag…"
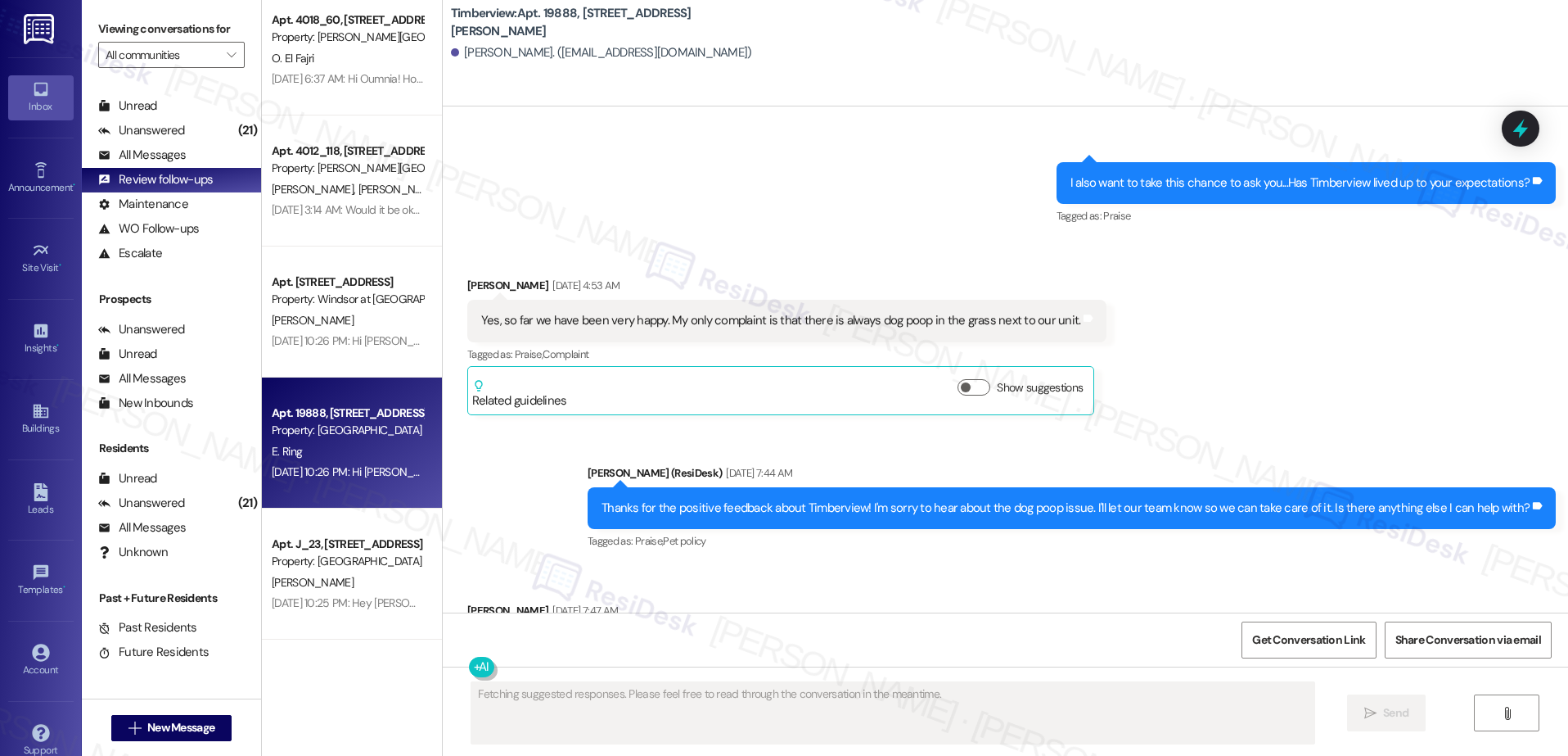
scroll to position [632, 0]
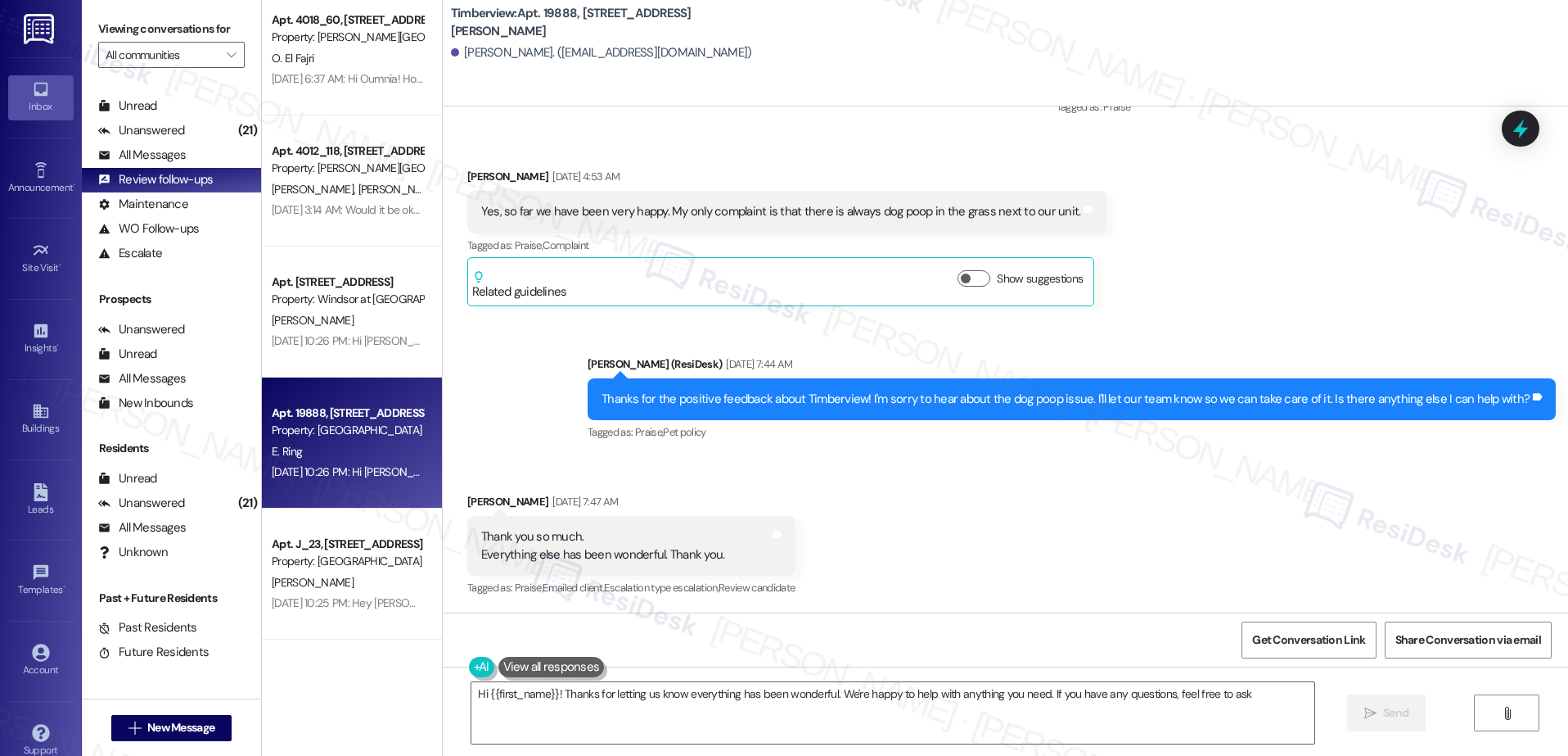
type textarea "Hi {{first_name}}! Thanks for letting us know everything has been wonderful. We…"
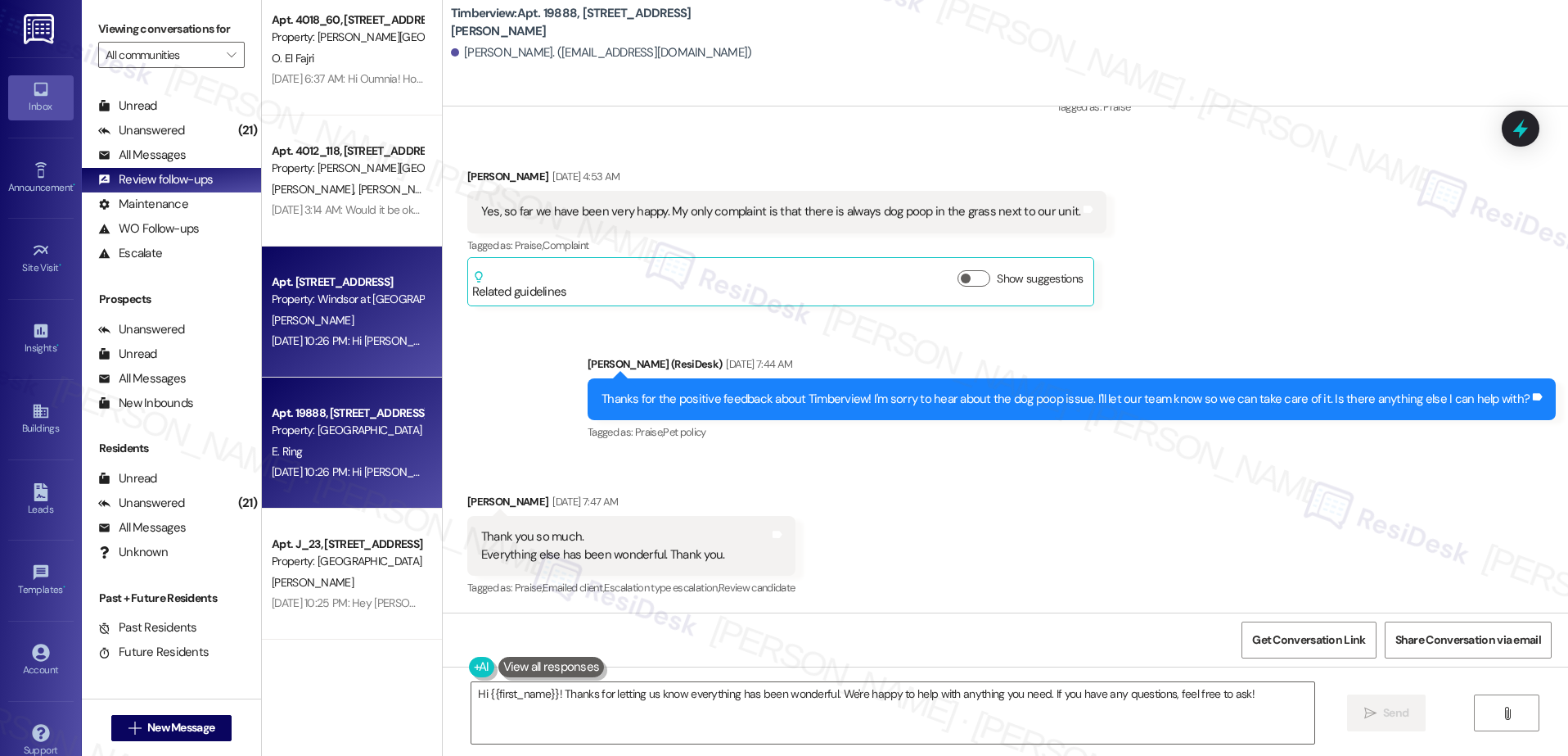
click at [352, 321] on div "[PERSON_NAME]" at bounding box center [347, 320] width 155 height 20
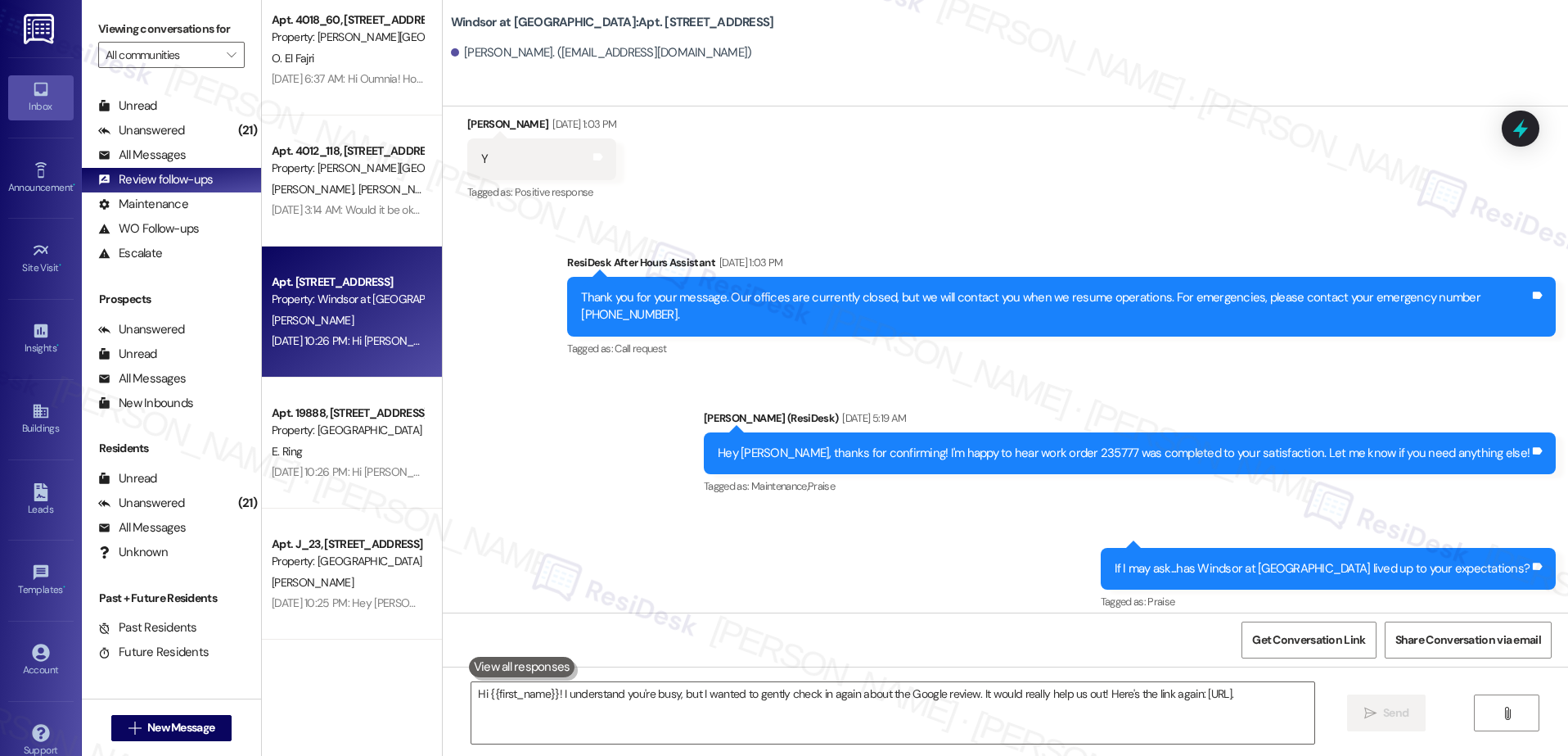
type textarea "Hi {{first_name}}! I understand you're busy, but I wanted to gently check in ag…"
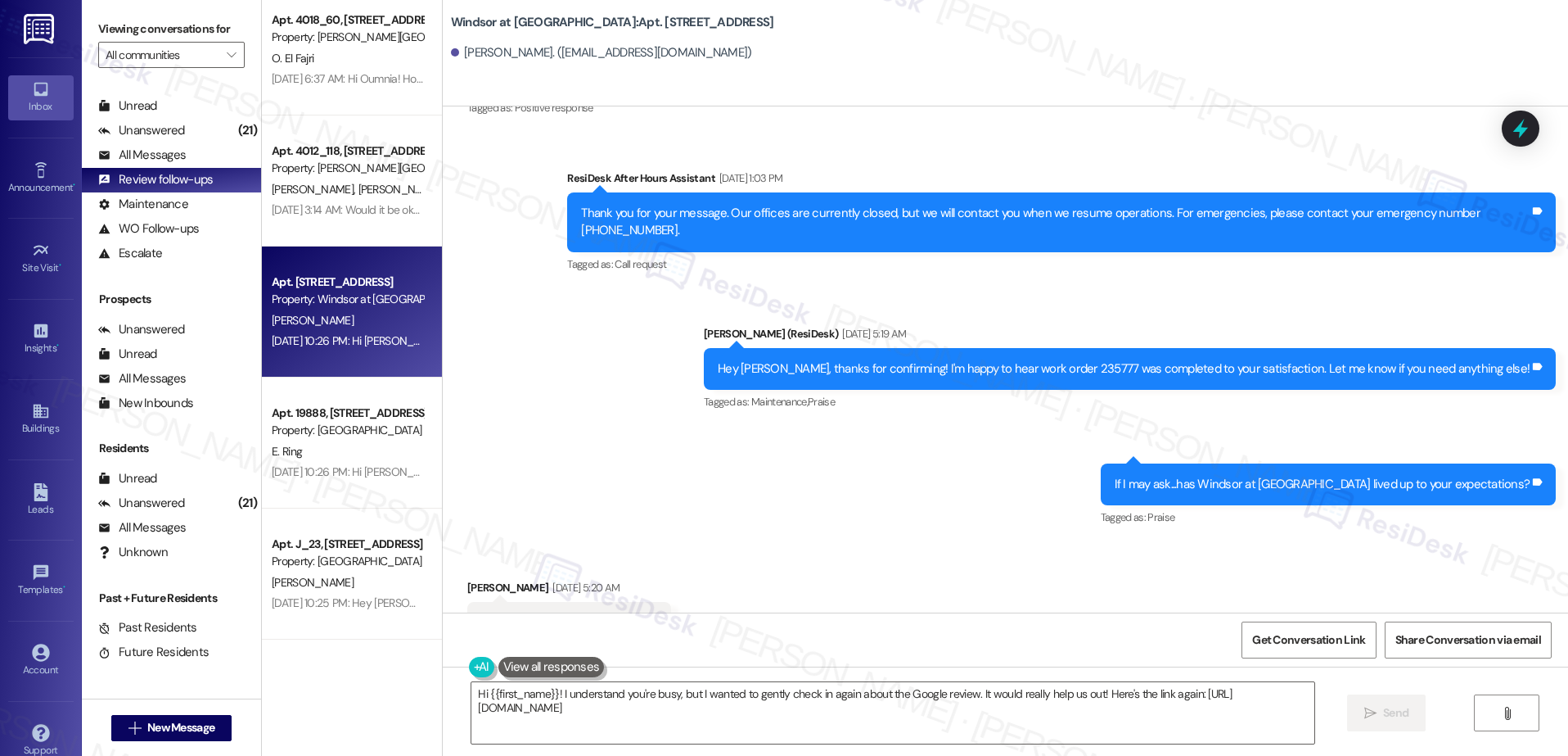
scroll to position [445, 0]
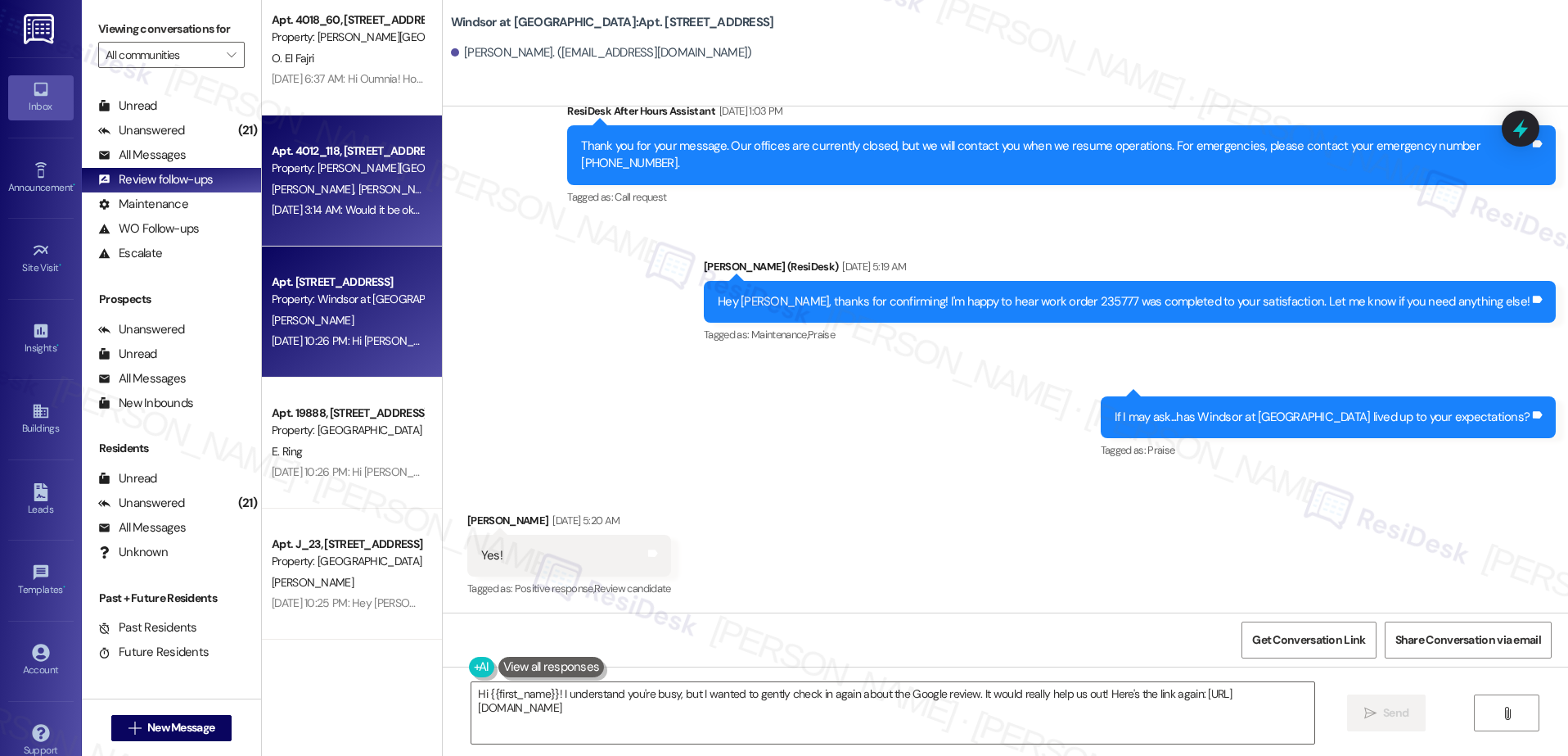
click at [347, 206] on div "Aug 15, 2025 at 3:14 AM: Would it be okay to ask a quick favor? If you're open …" at bounding box center [635, 209] width 728 height 14
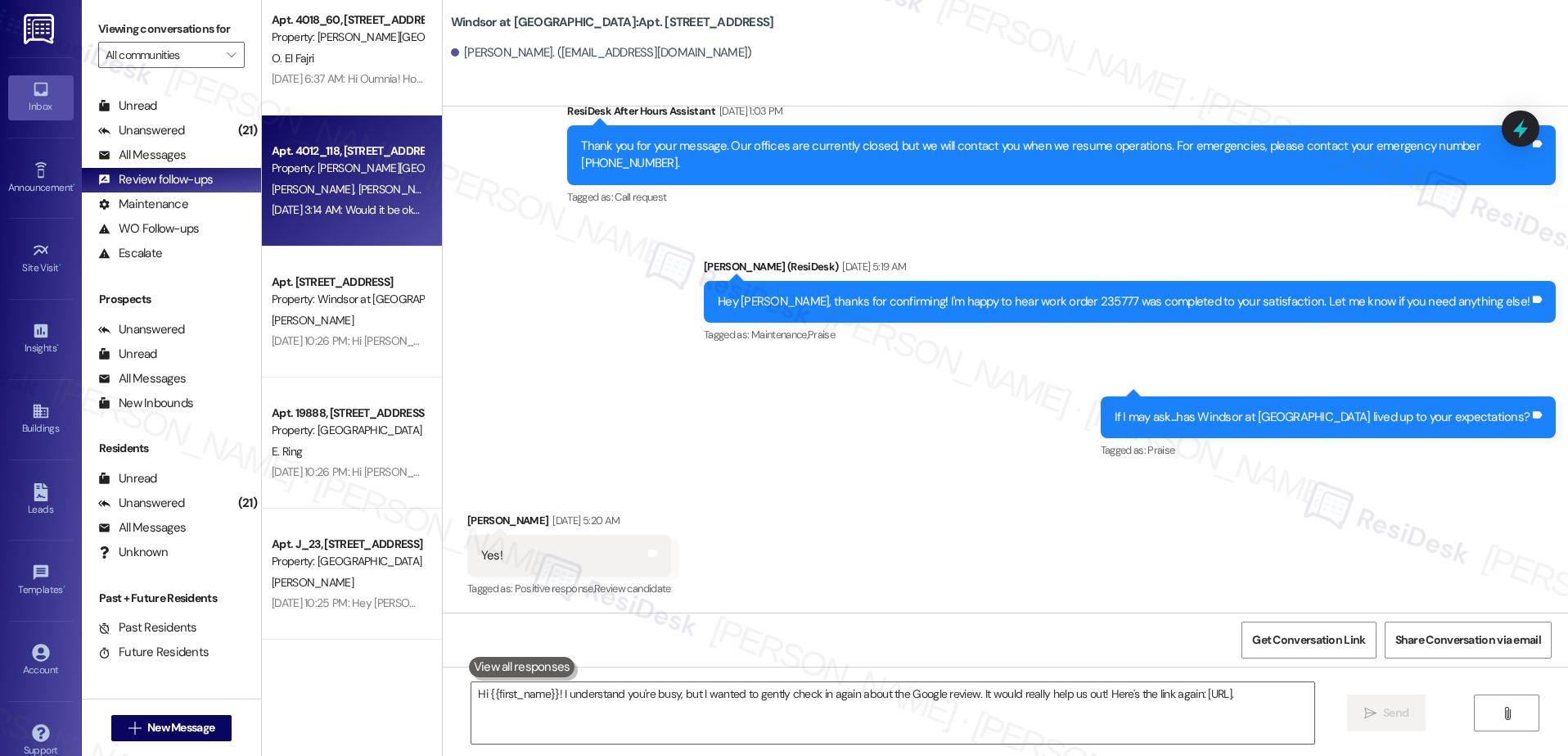
type textarea "Hi {{first_name}}! I understand you're busy, but I wanted to gently check in ag…"
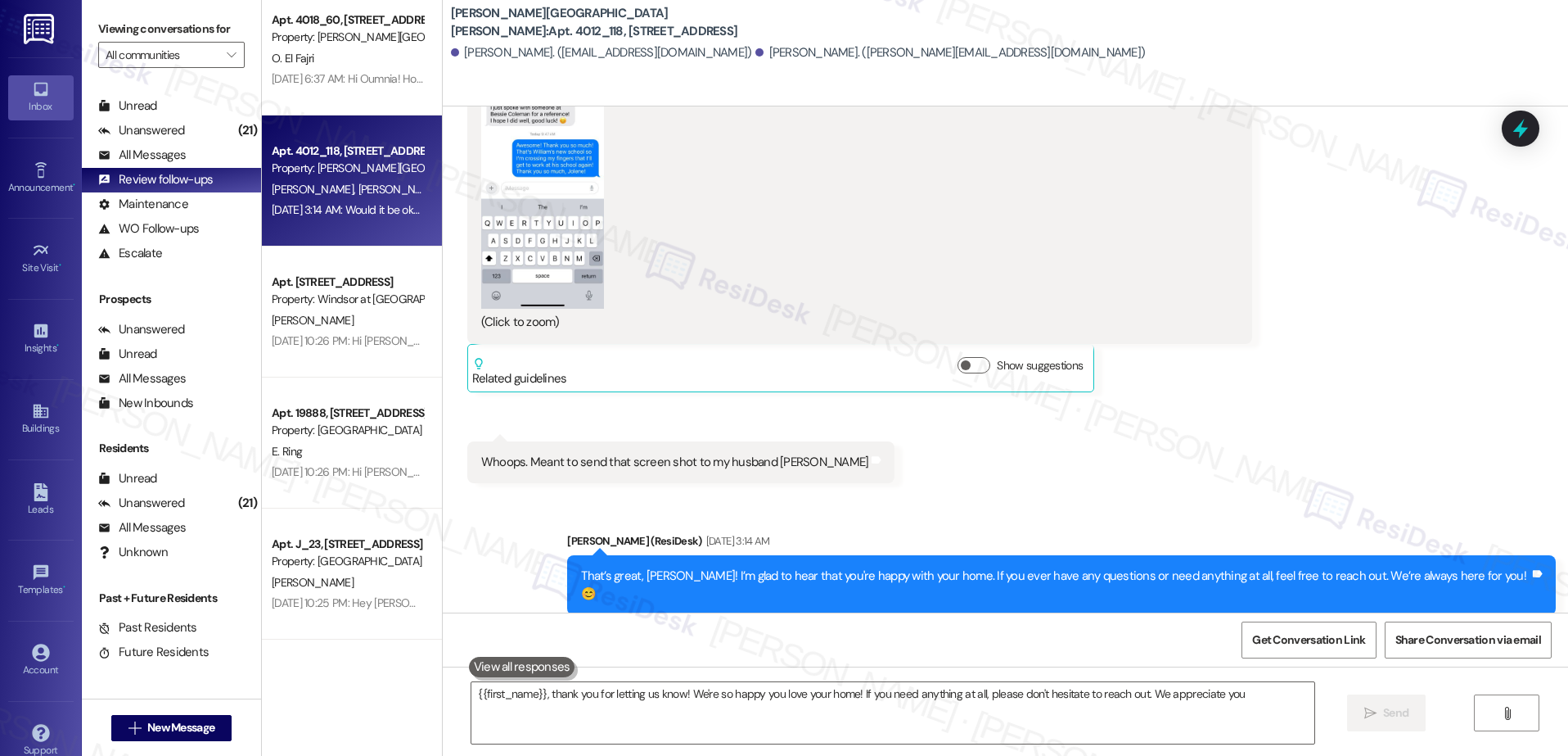
scroll to position [561, 0]
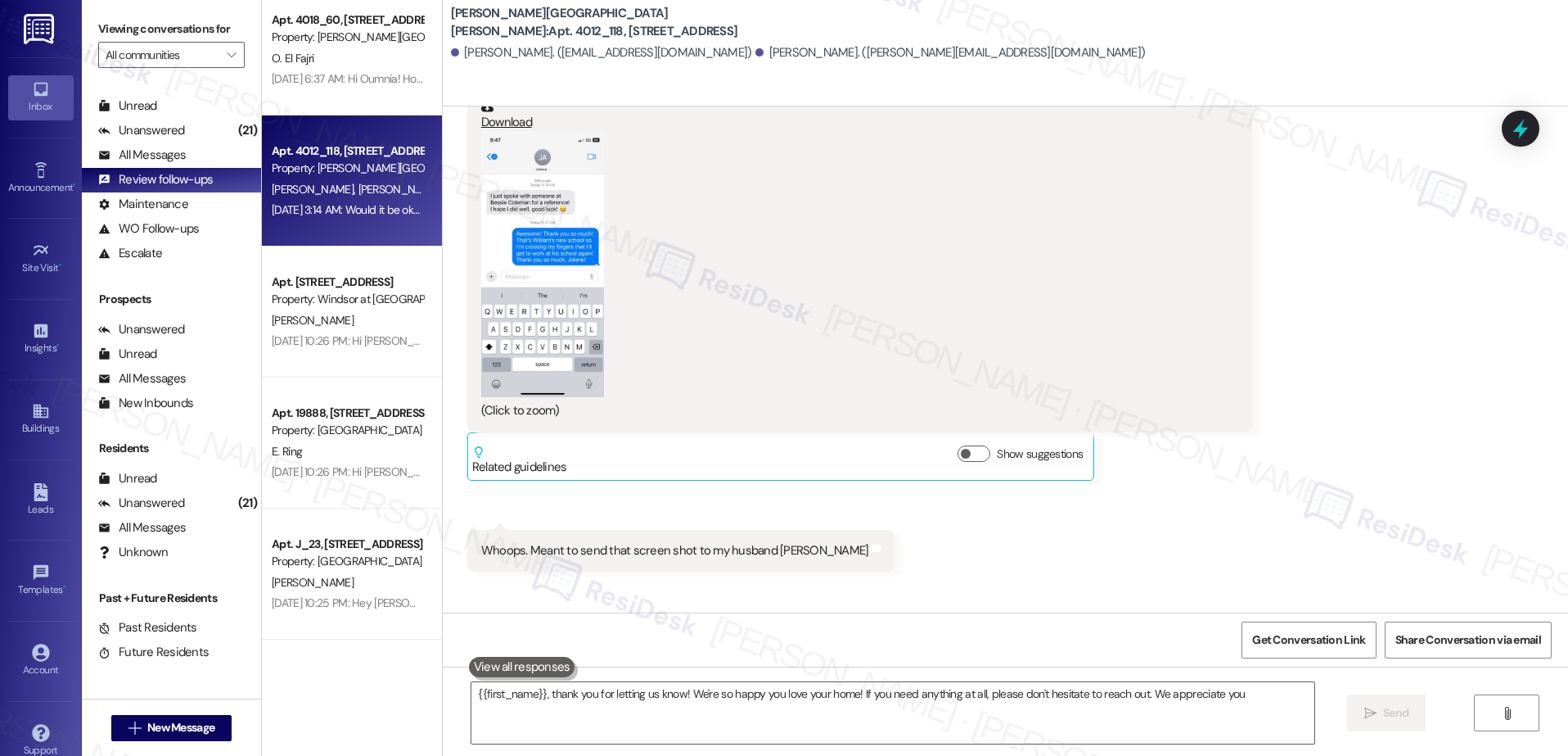
type textarea "{{first_name}}, thank you for letting us know! We're so happy you love your hom…"
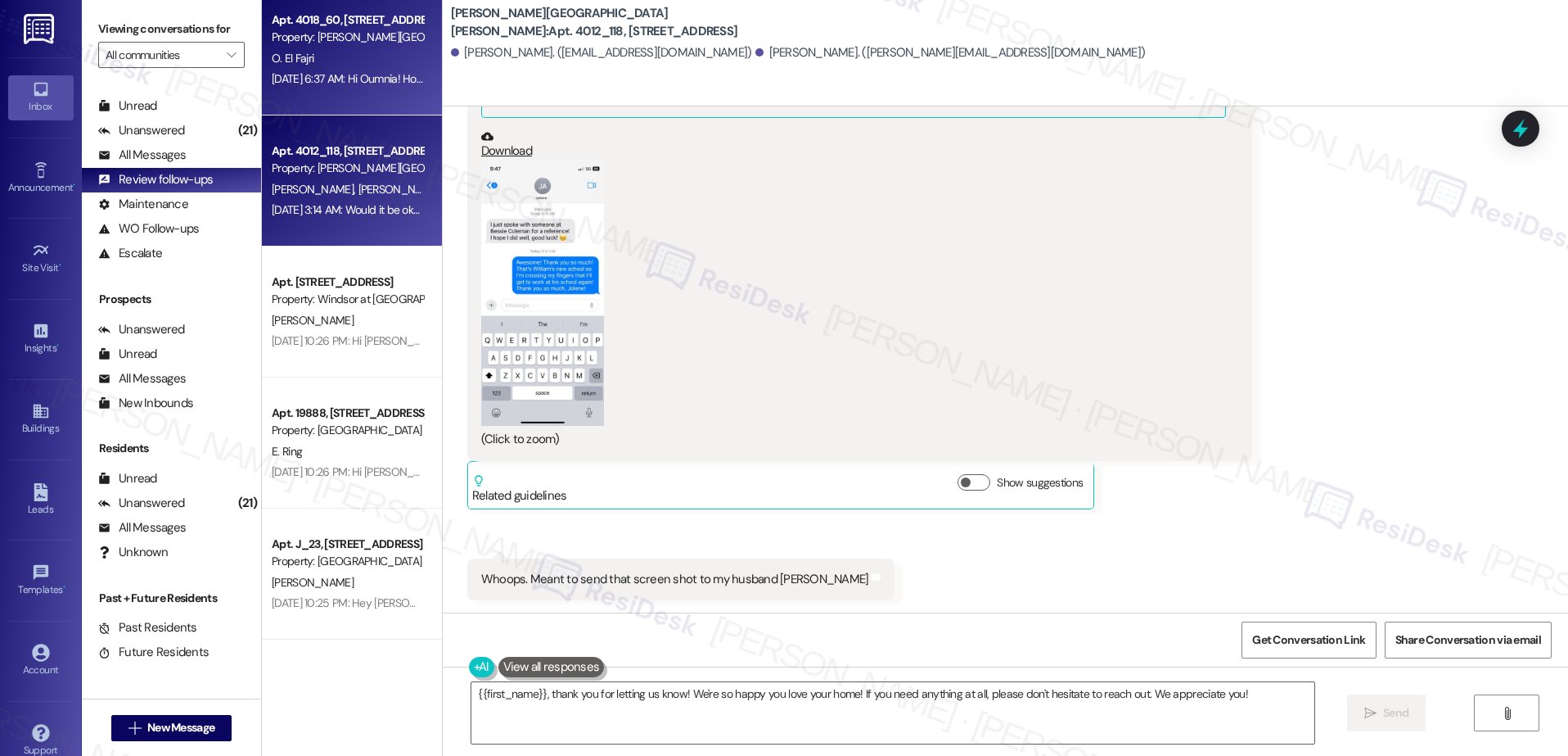
click at [367, 85] on div "Aug 16, 2025 at 6:37 AM: Hi Oumnia! Hope you're doing great 😊 Just wanted to se…" at bounding box center [708, 78] width 872 height 14
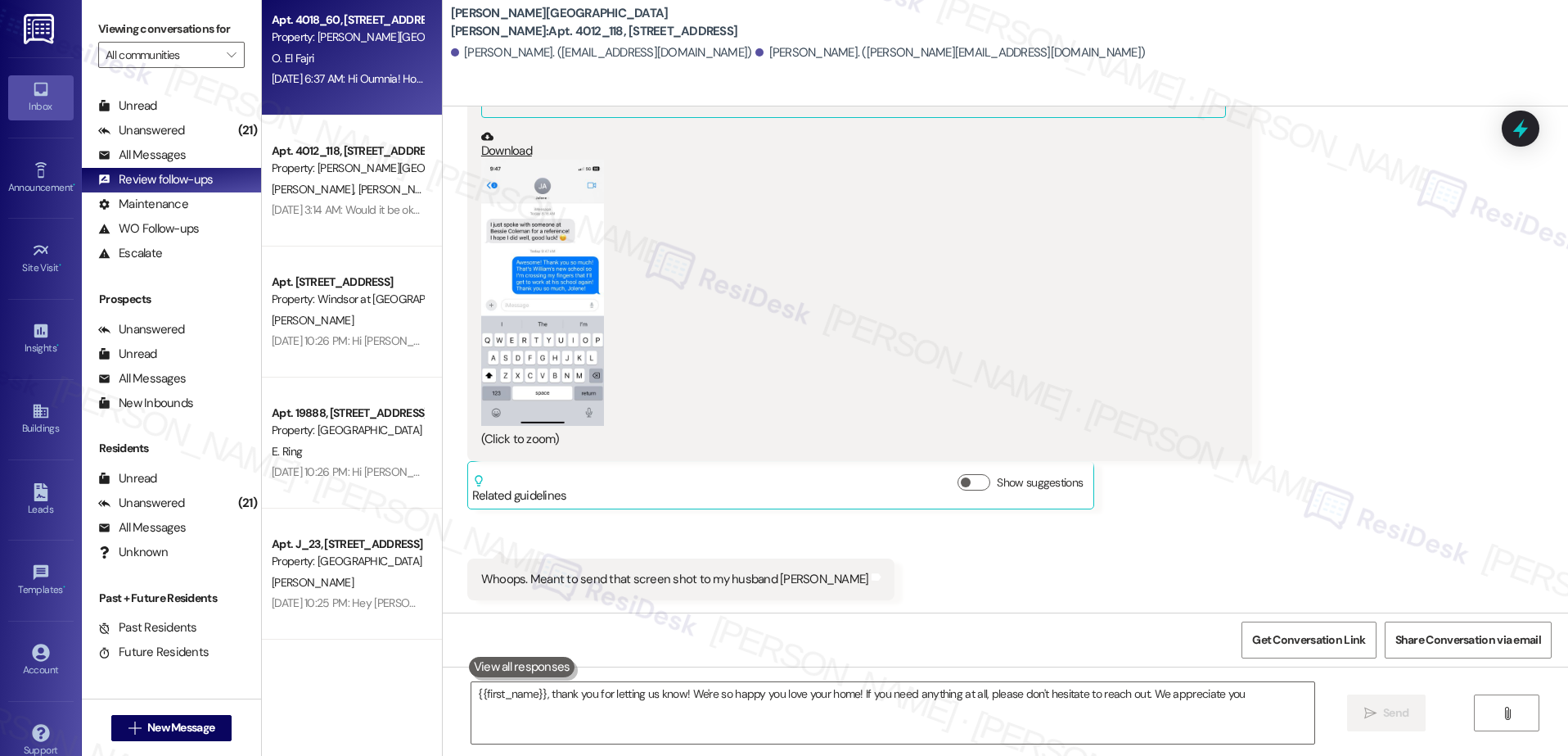
type textarea "{{first_name}}, thank you for letting us know! We're so happy you love your hom…"
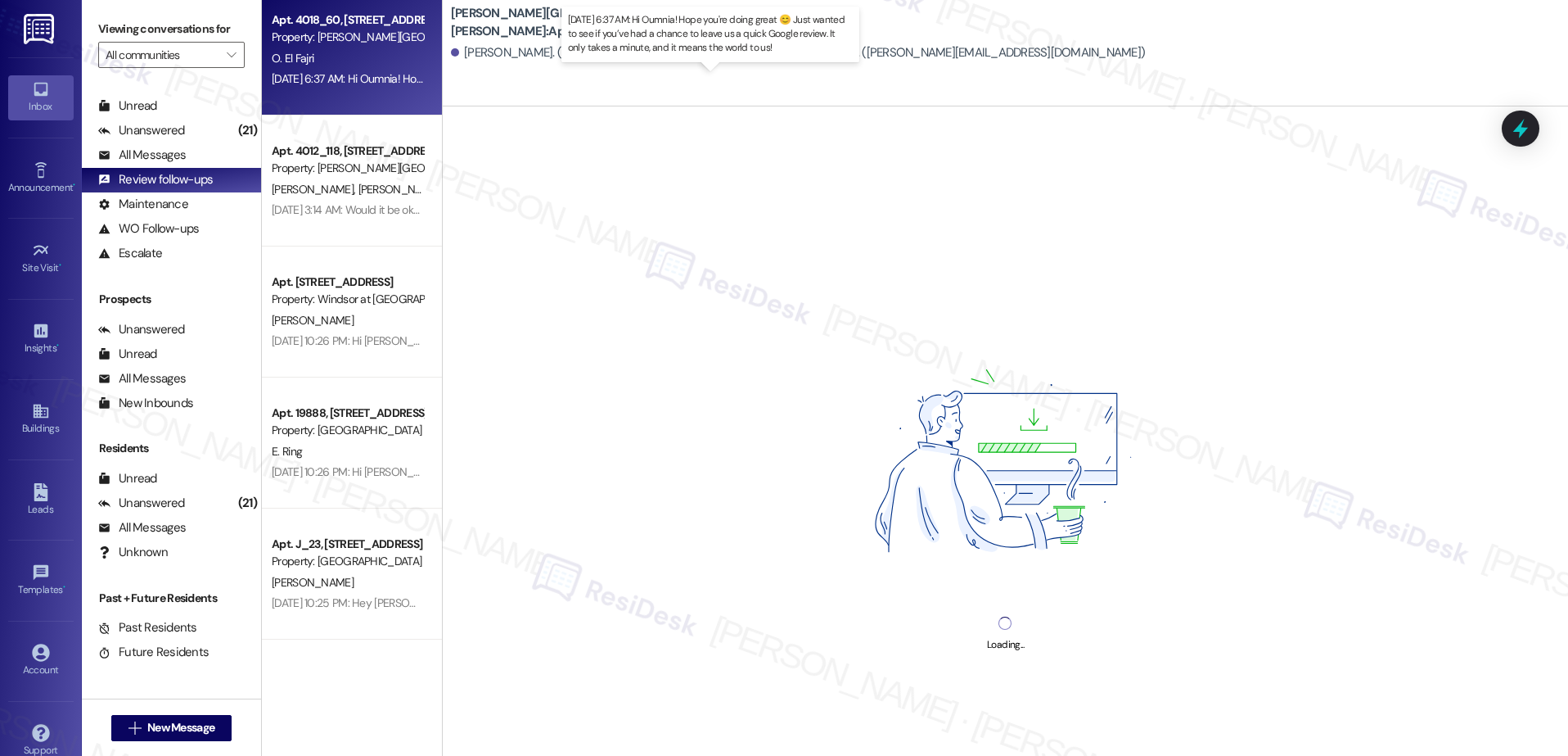
click at [367, 85] on div "Aug 16, 2025 at 6:37 AM: Hi Oumnia! Hope you're doing great 😊 Just wanted to se…" at bounding box center [708, 78] width 872 height 14
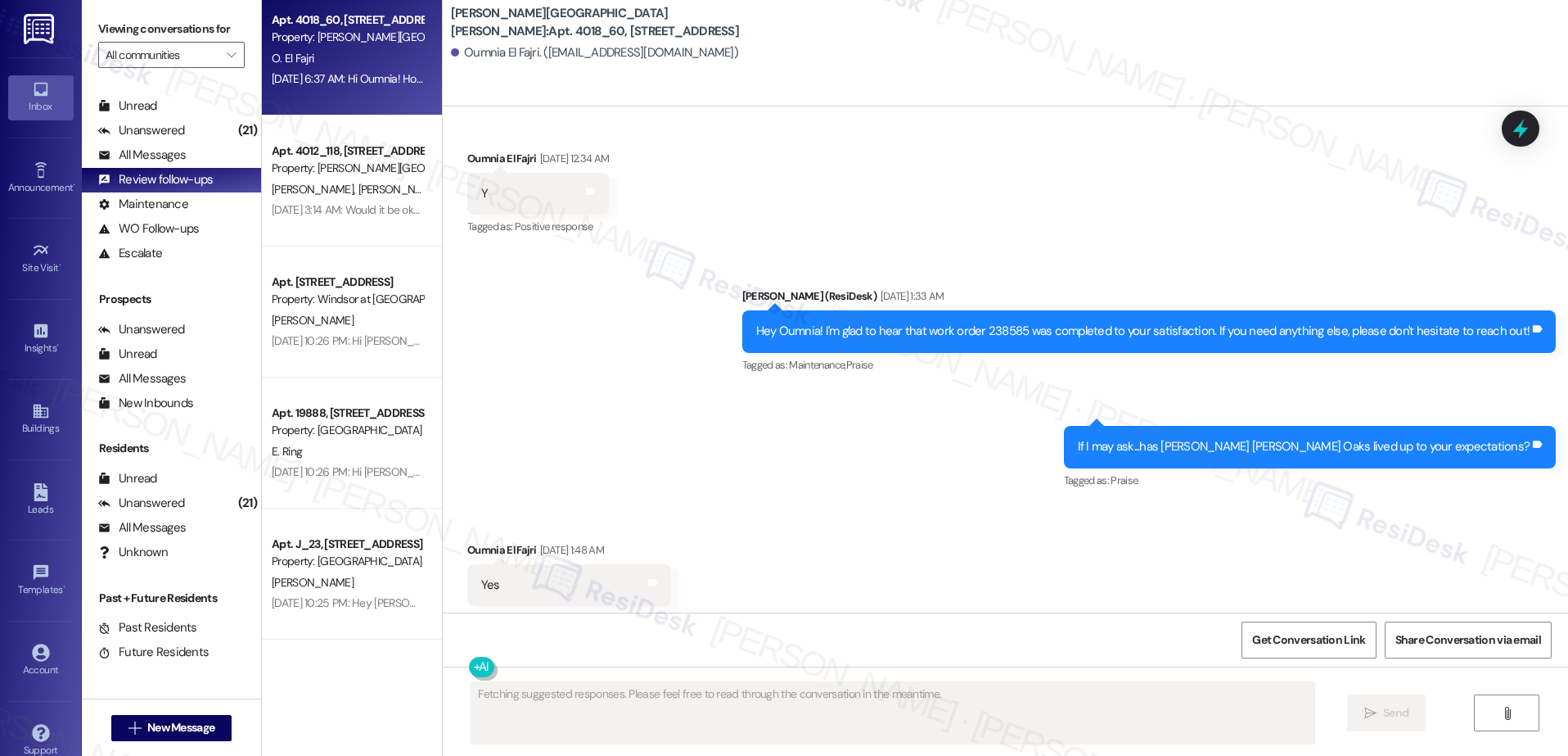
scroll to position [2923, 0]
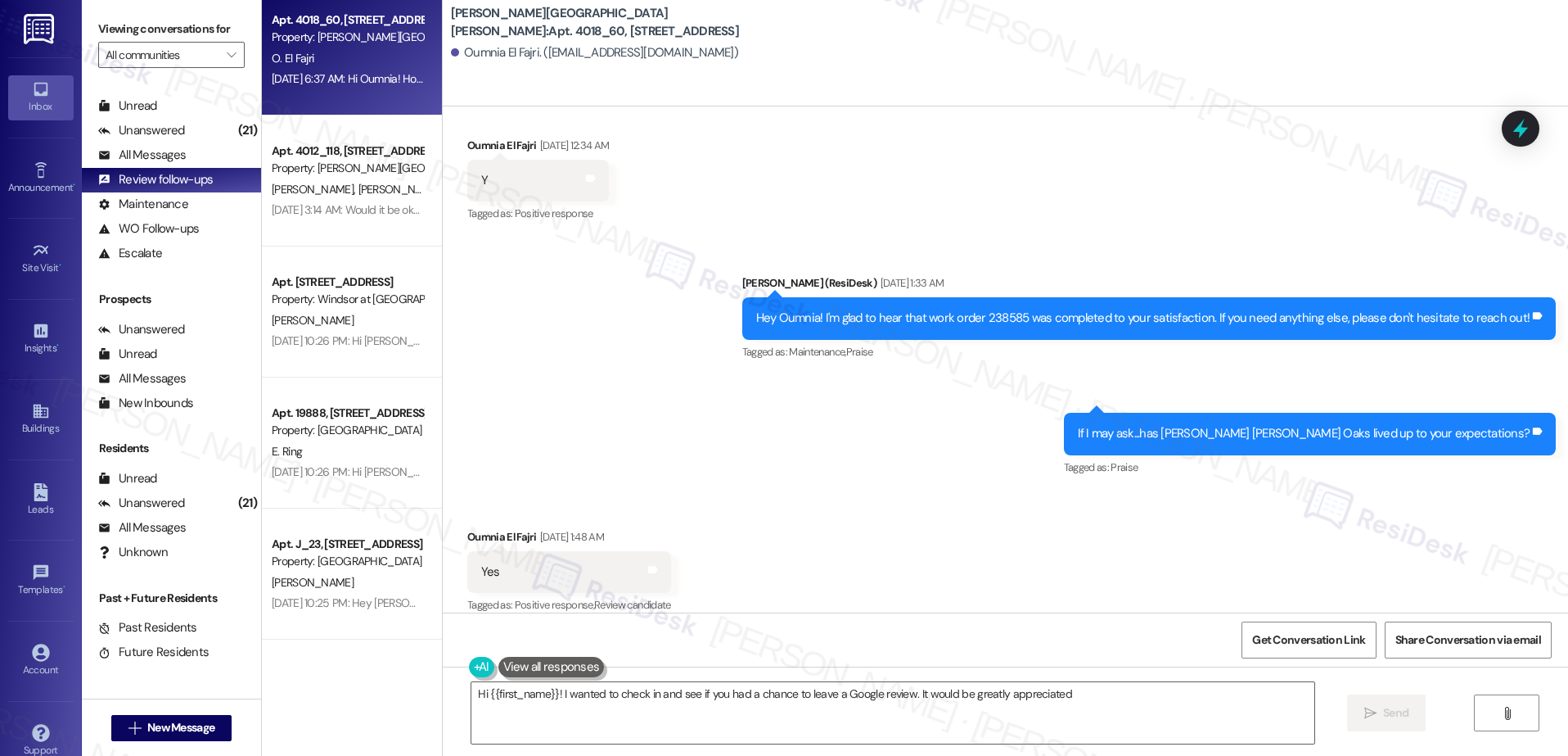
type textarea "Hi {{first_name}}! I wanted to check in and see if you had a chance to leave a …"
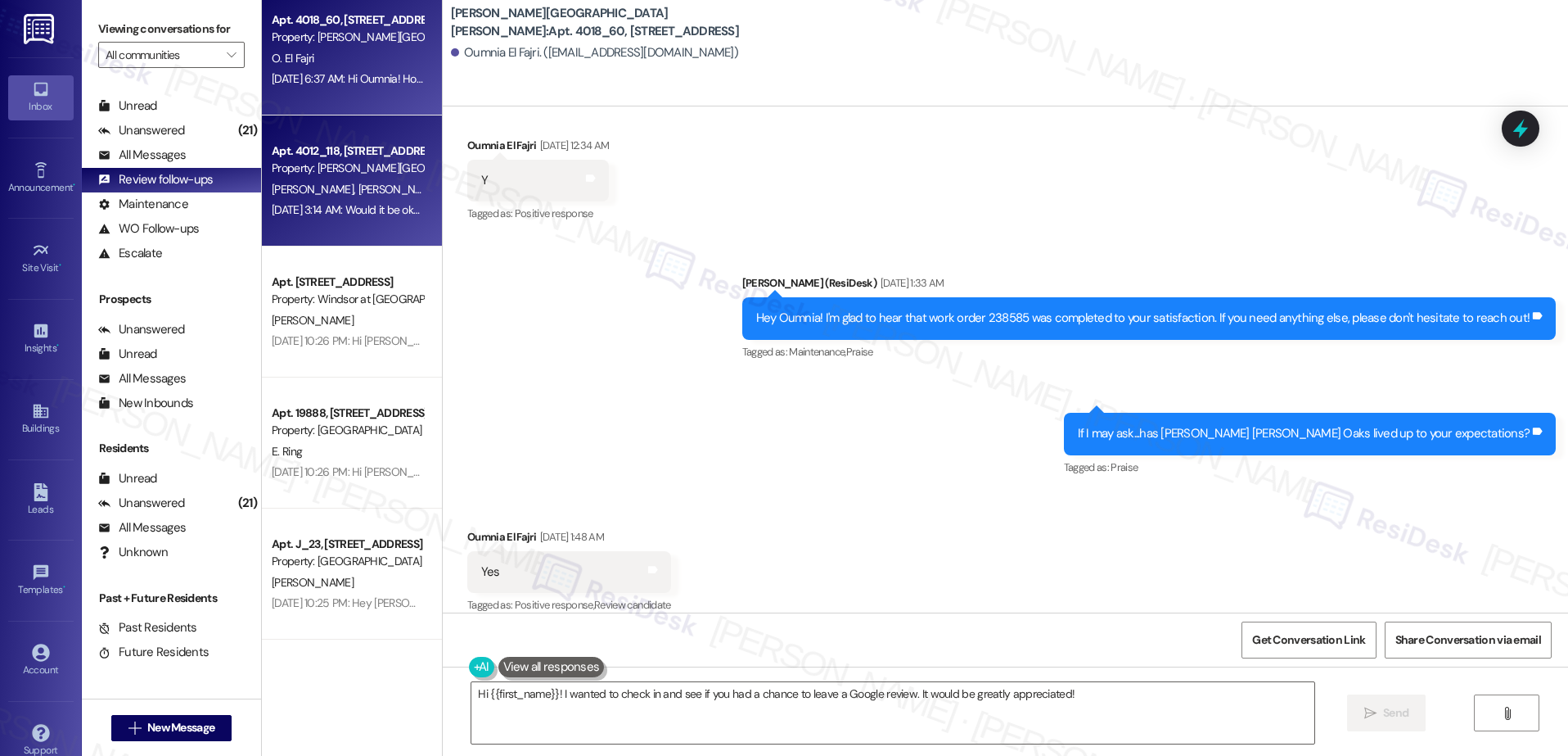
click at [404, 167] on div "Apt. 4012_118, 4275 NW Clubhouse Pl Property: Witham Hill Oaks" at bounding box center [347, 161] width 155 height 39
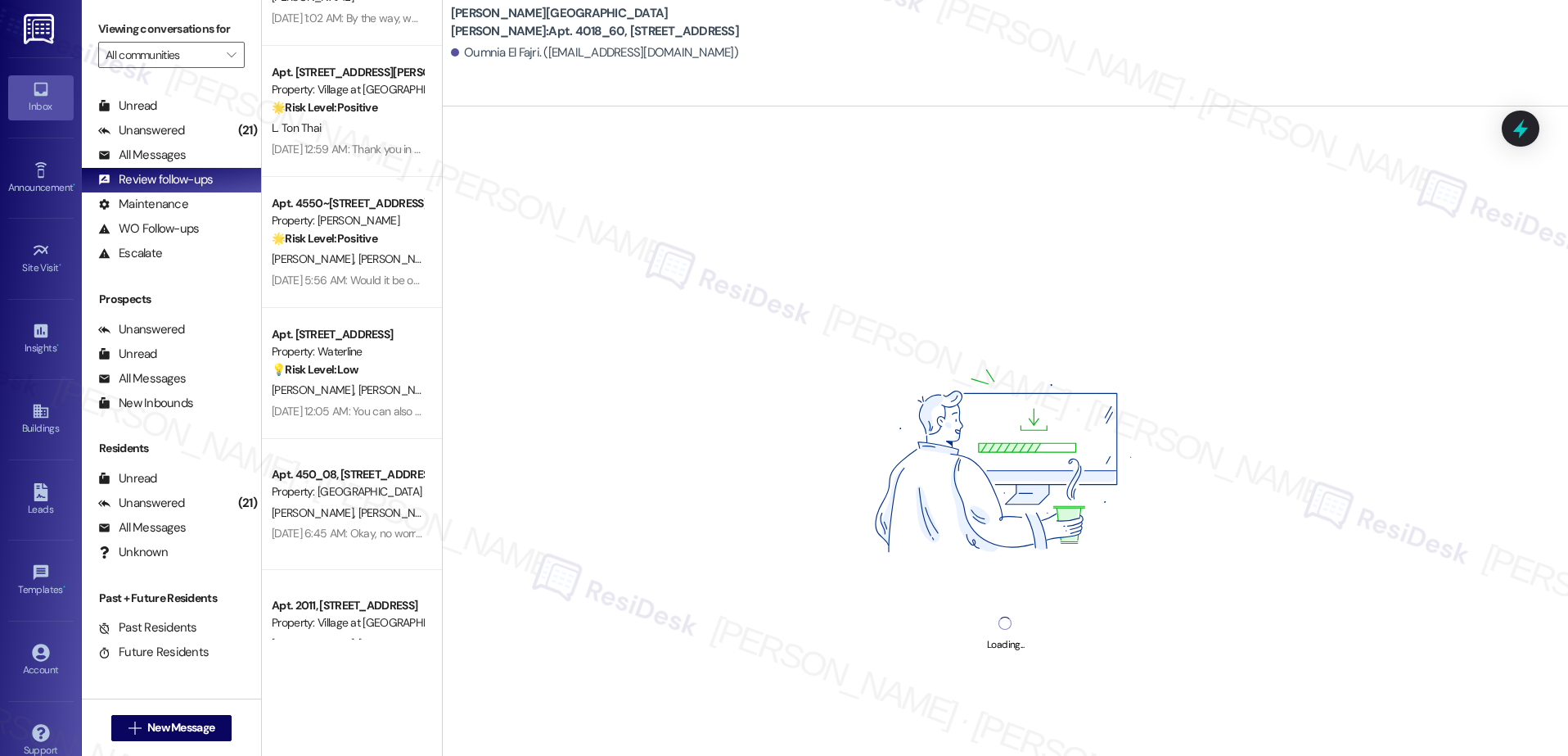
scroll to position [0, 0]
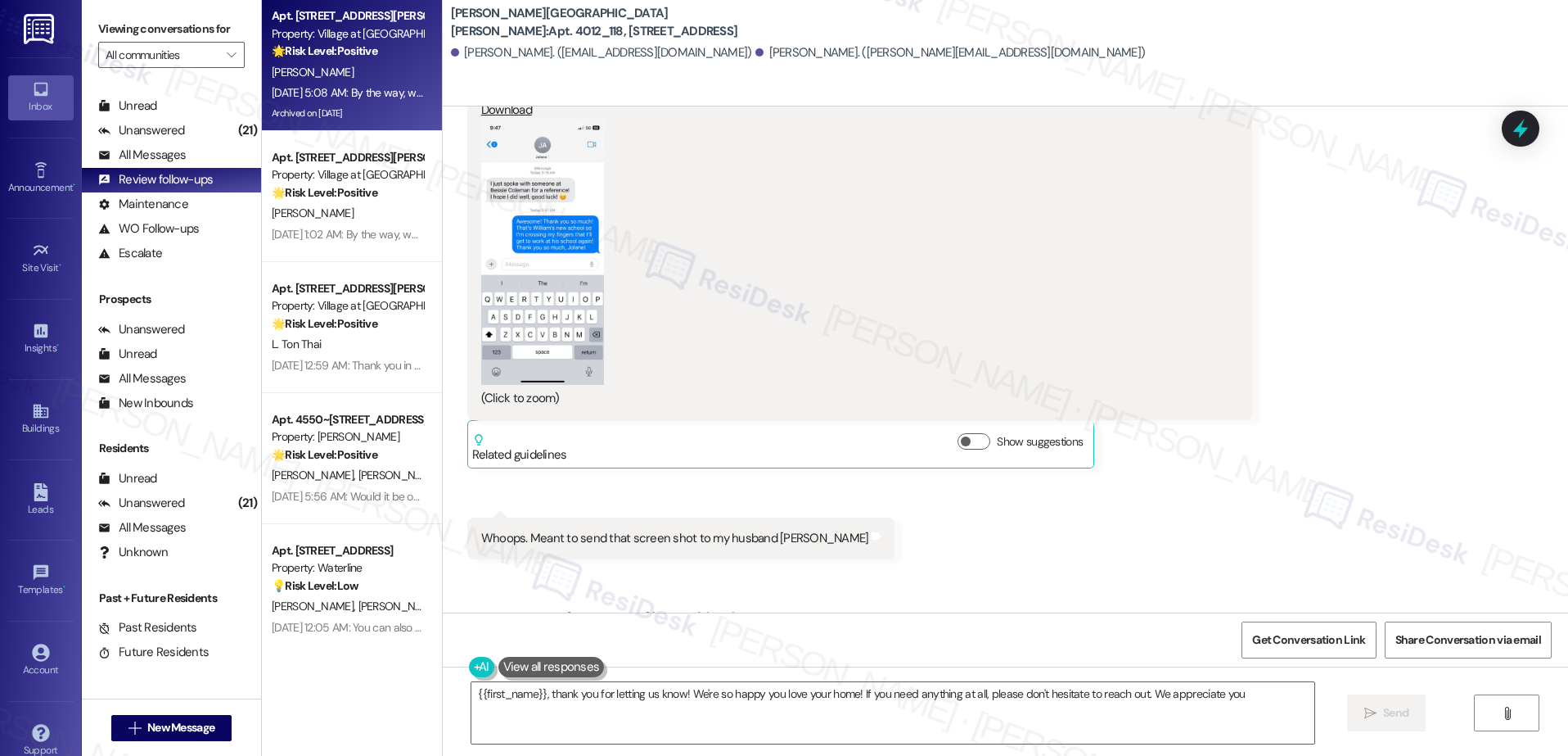
type textarea "{{first_name}}, thank you for letting us know! We're so happy you love your hom…"
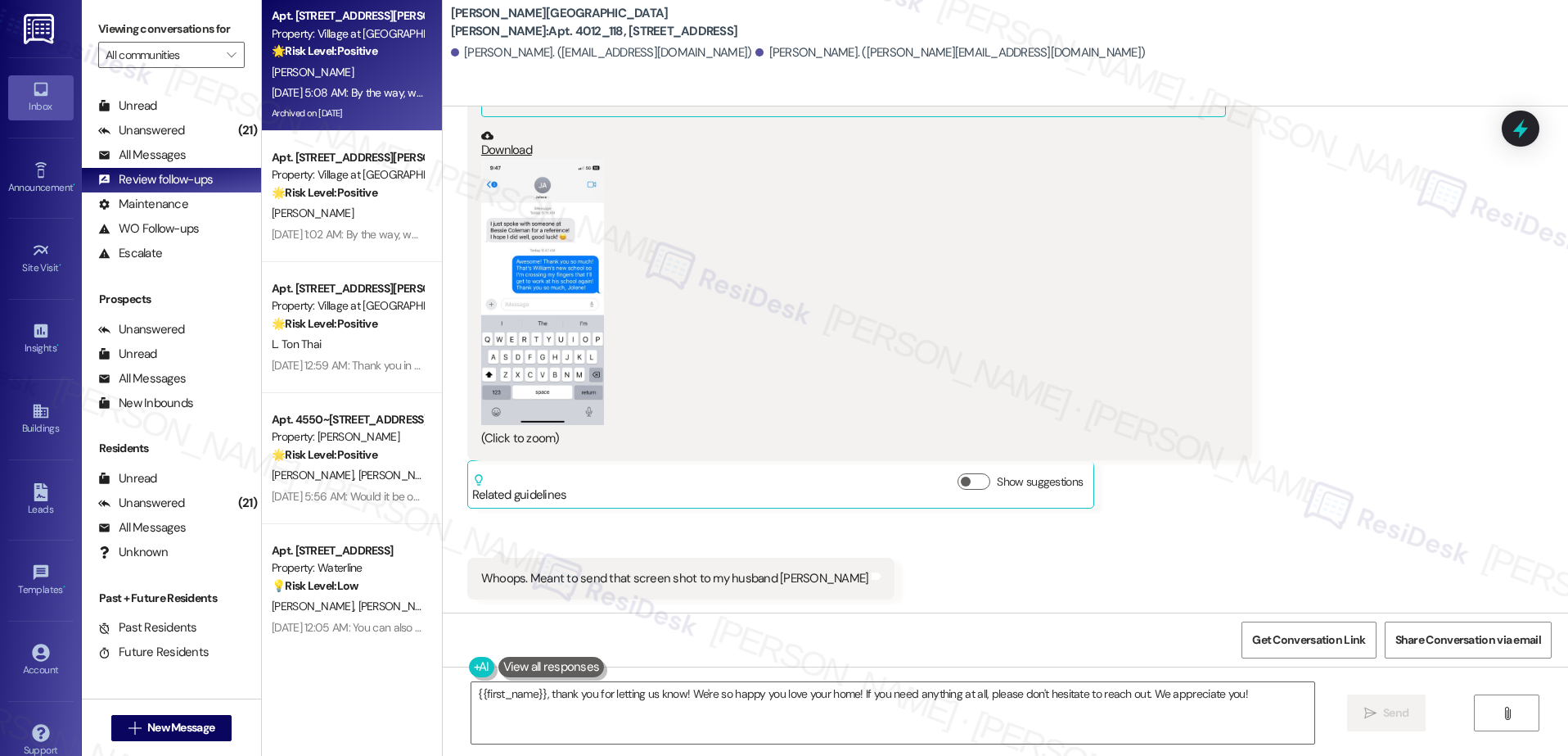
scroll to position [561, 0]
click at [288, 73] on span "K. Bagley" at bounding box center [312, 71] width 82 height 14
type textarea "{{first_name}}, thank you for letting us know! We're so happy you love your hom…"
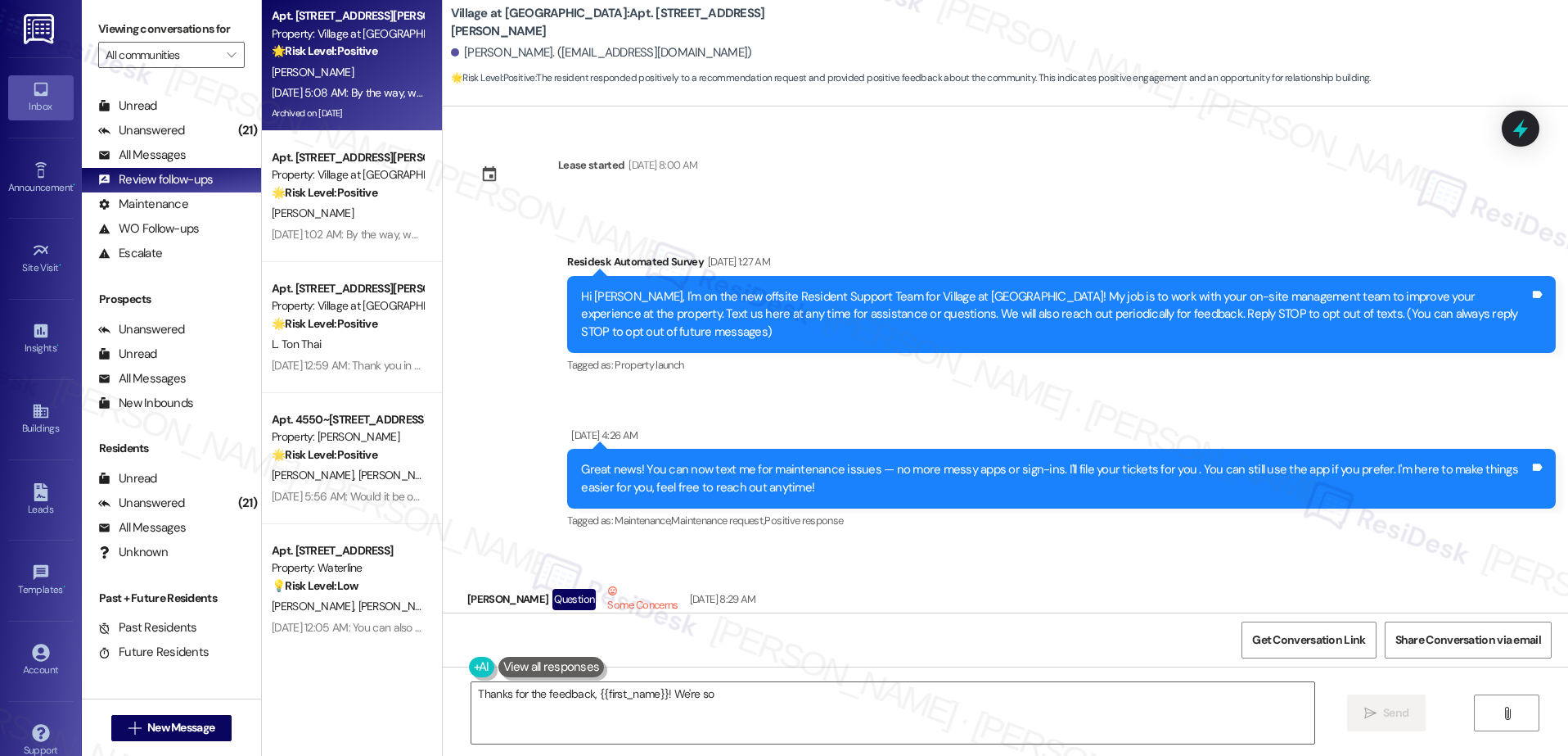
scroll to position [17365, 0]
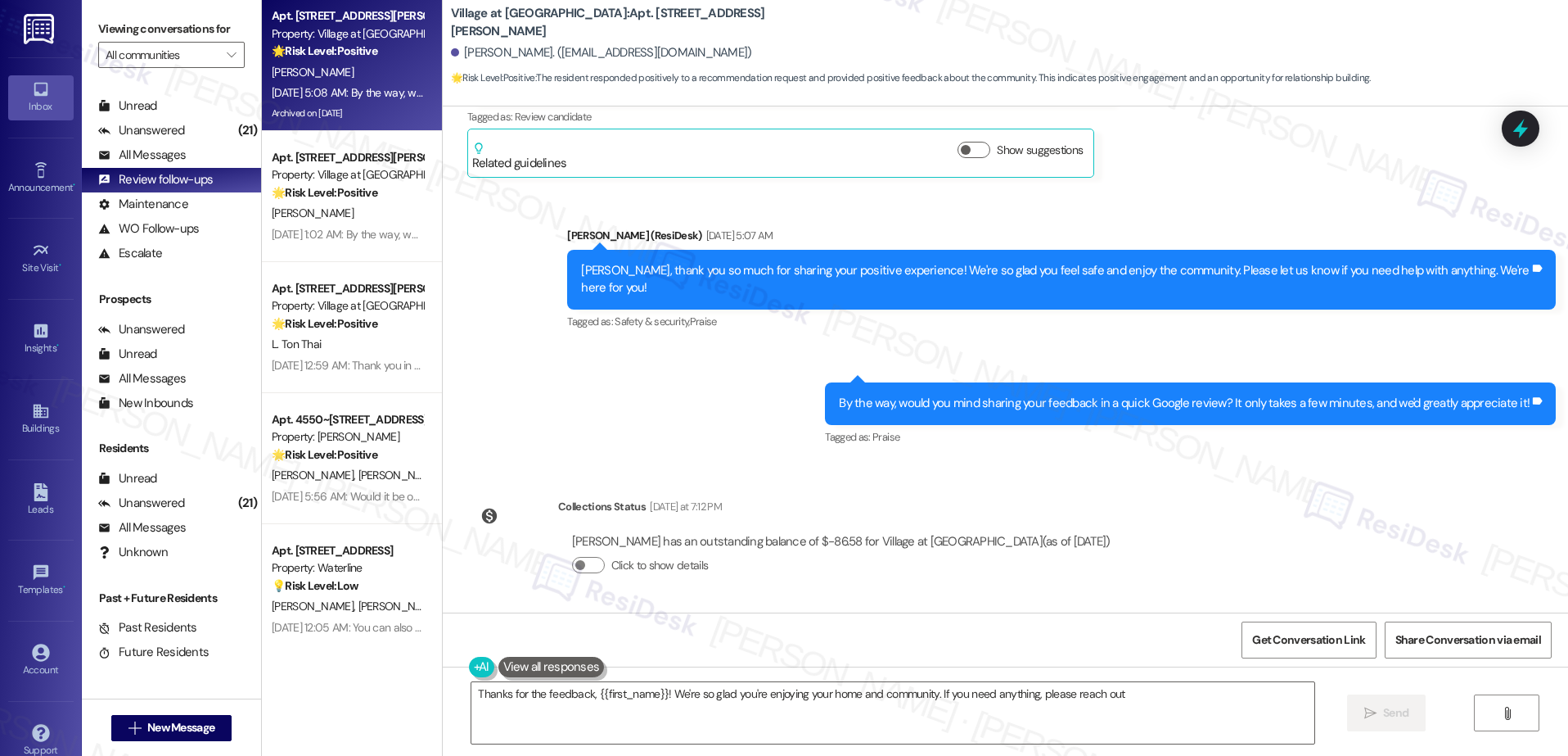
type textarea "Thanks for the feedback, {{first_name}}! We're so glad you're enjoying your hom…"
click at [209, 151] on div "All Messages (undefined)" at bounding box center [172, 155] width 179 height 25
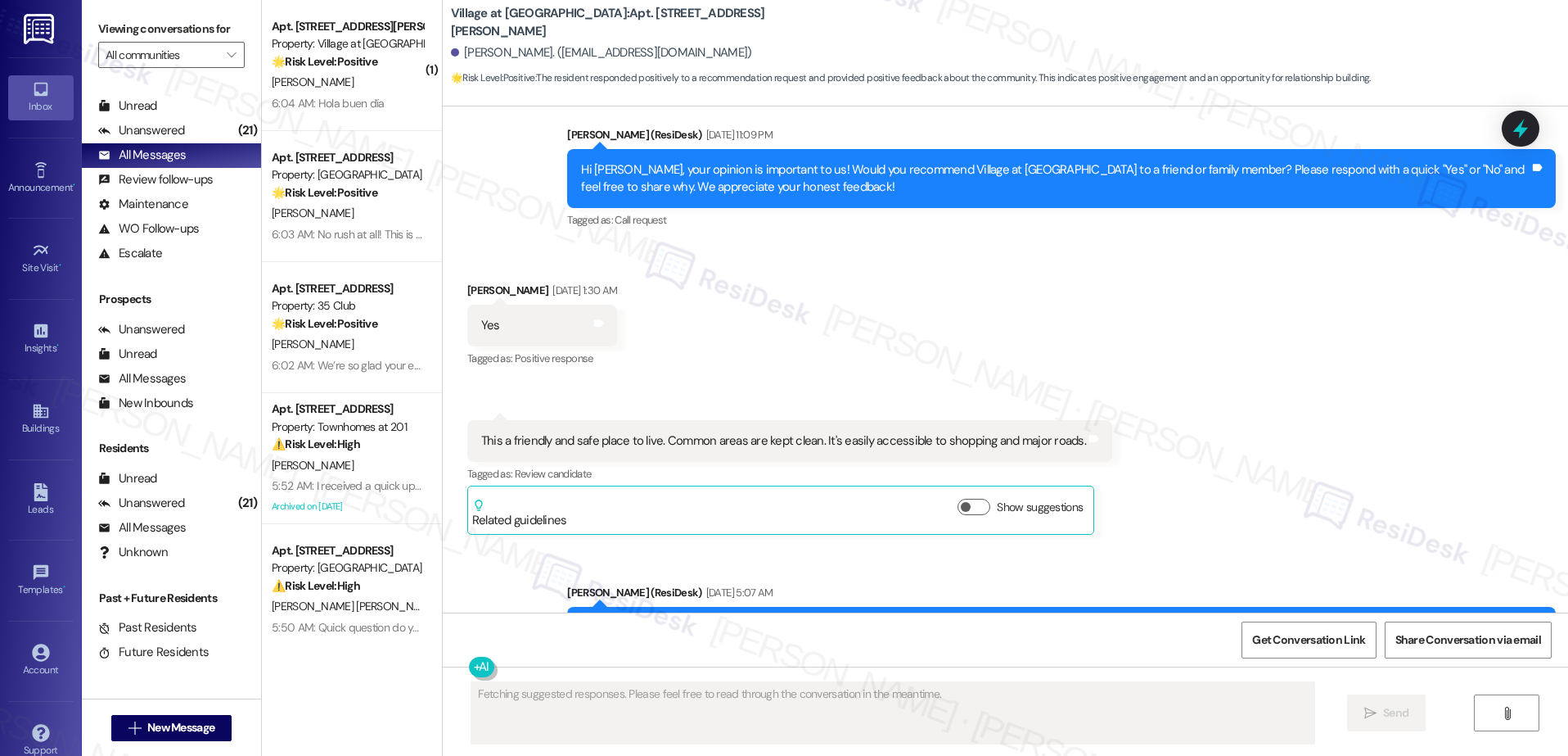
scroll to position [16961, 0]
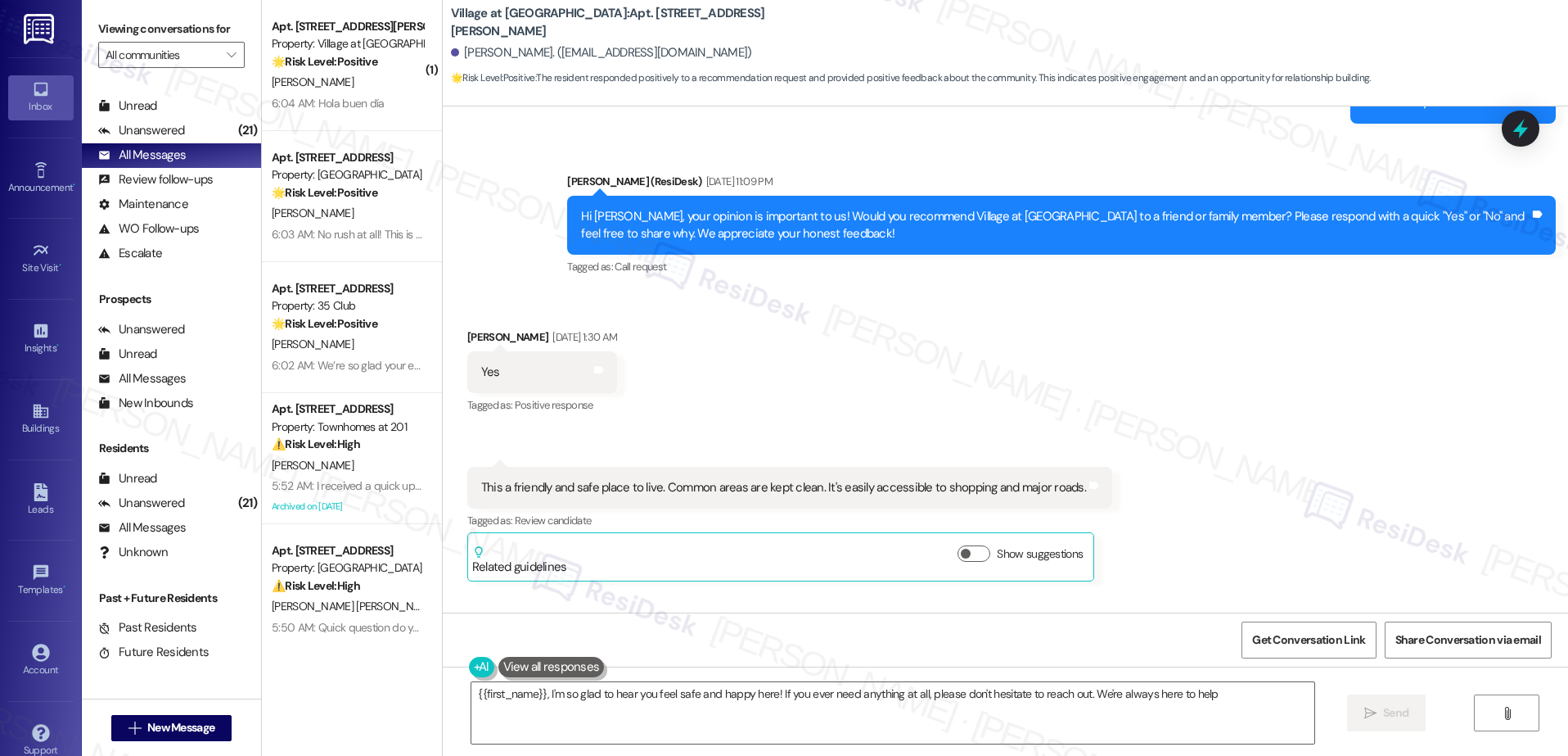
type textarea "{{first_name}}, I'm so glad to hear you feel safe and happy here! If you ever n…"
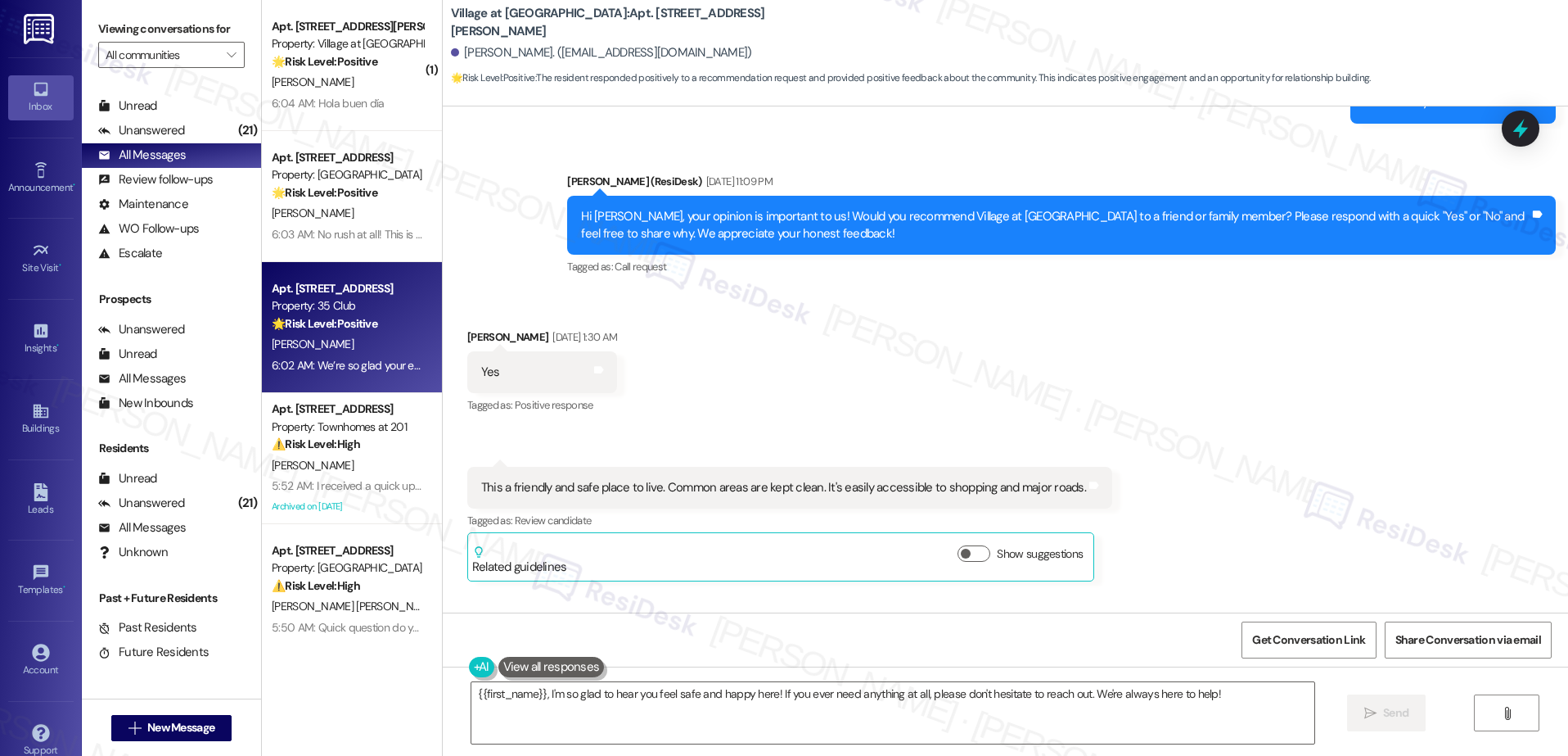
click at [282, 348] on span "R. Bingham" at bounding box center [312, 343] width 82 height 14
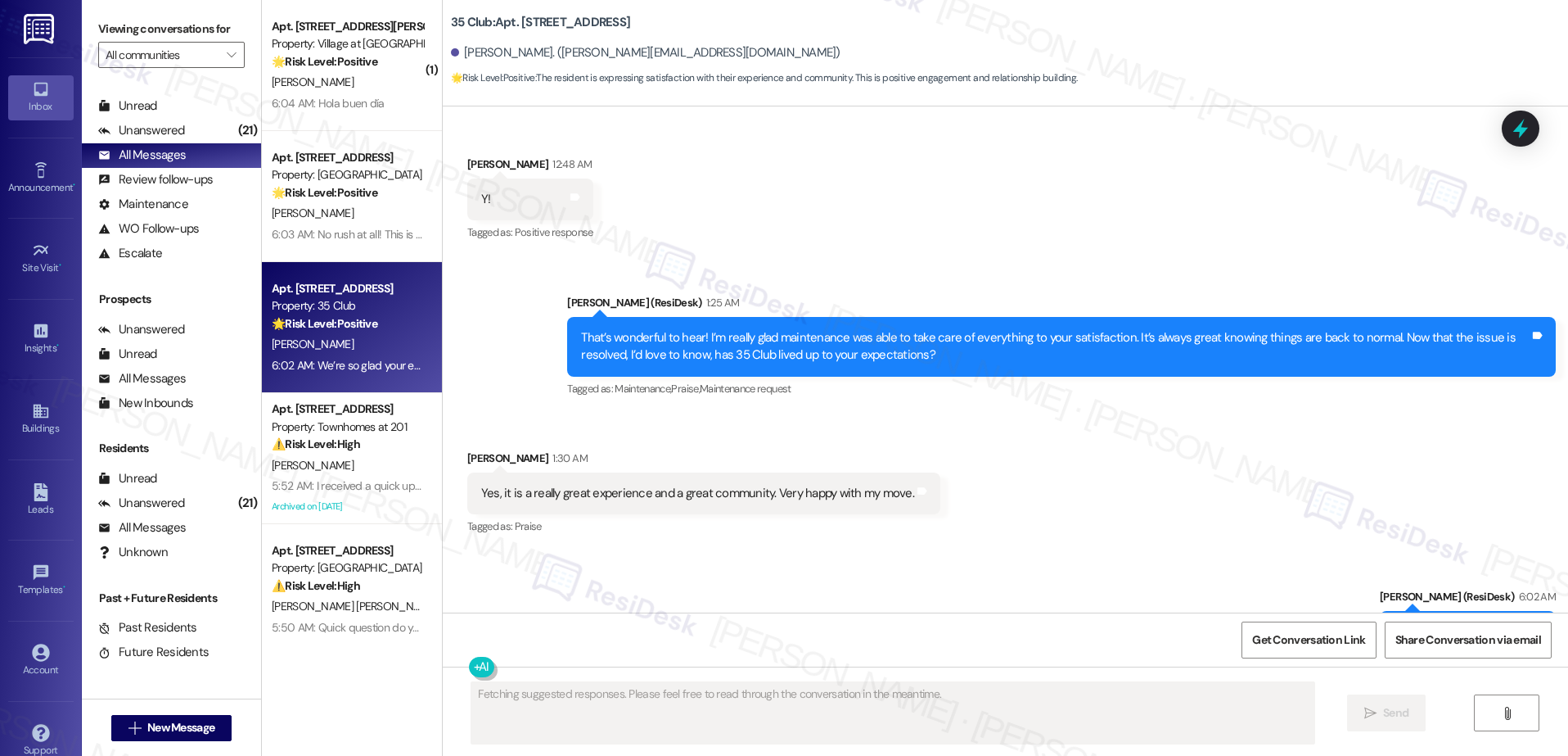
scroll to position [254, 0]
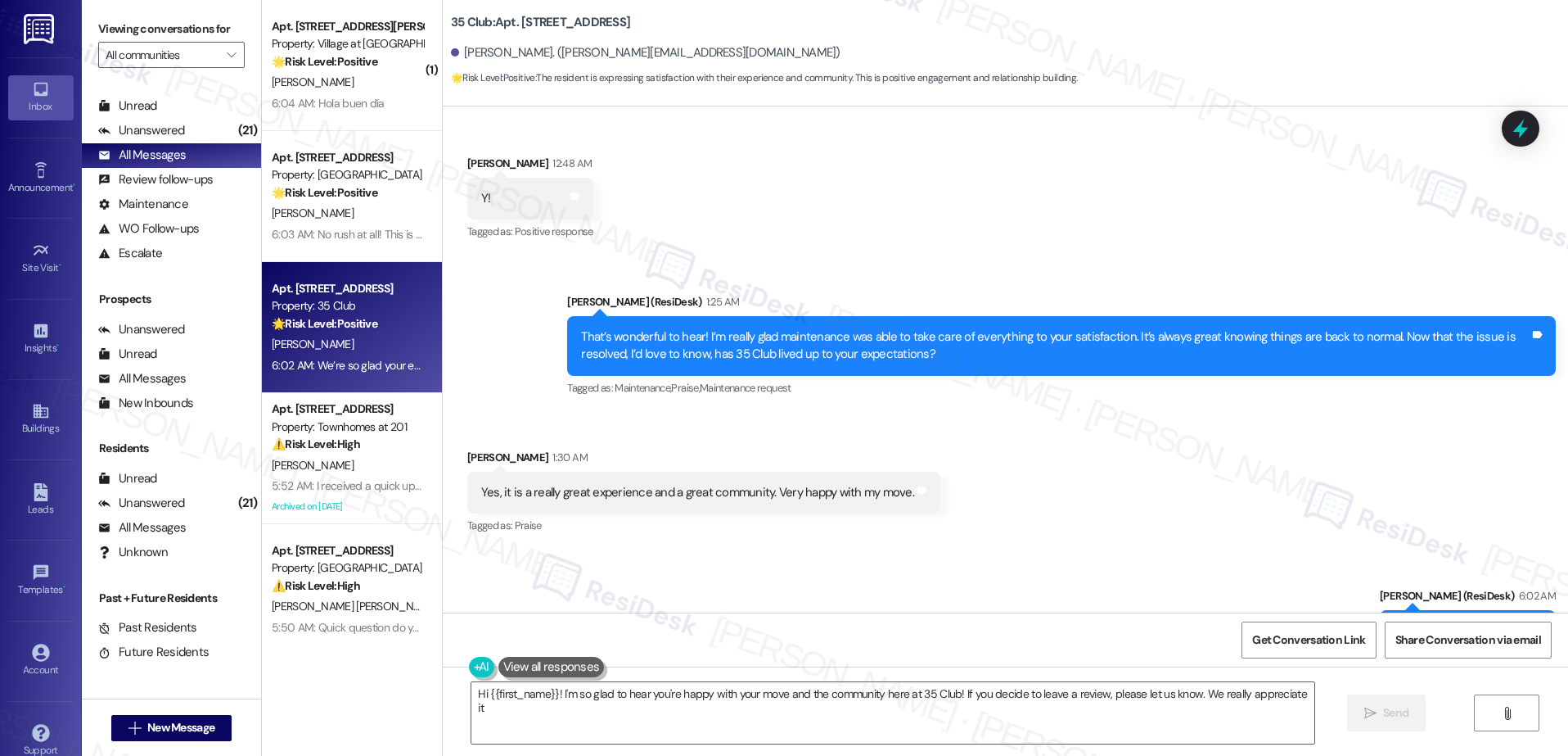
type textarea "Hi {{first_name}}! I'm so glad to hear you're happy with your move and the comm…"
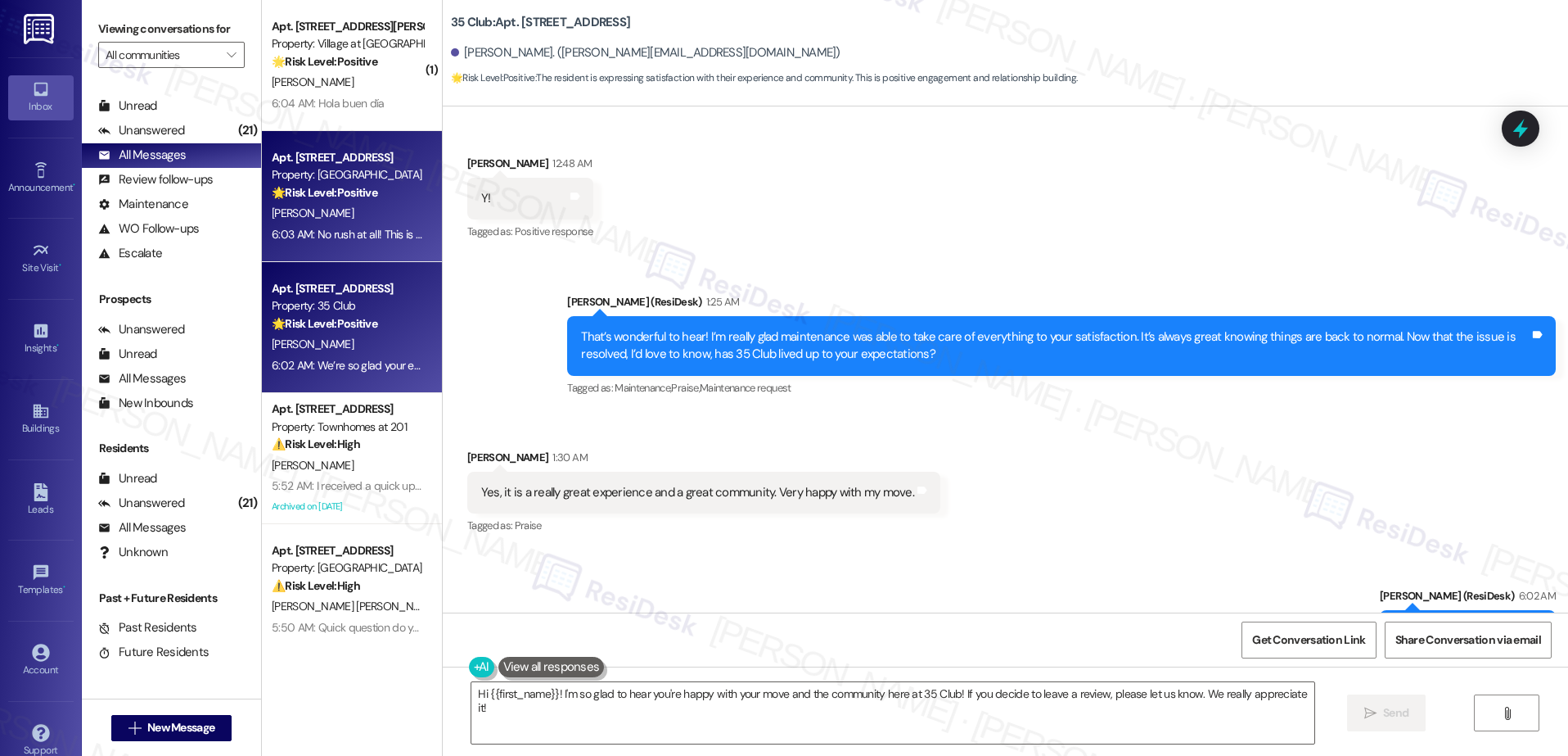
click at [348, 240] on div "6:03 AM: No rush at all! This is very much appreciated. 6:03 AM: No rush at all…" at bounding box center [401, 233] width 259 height 14
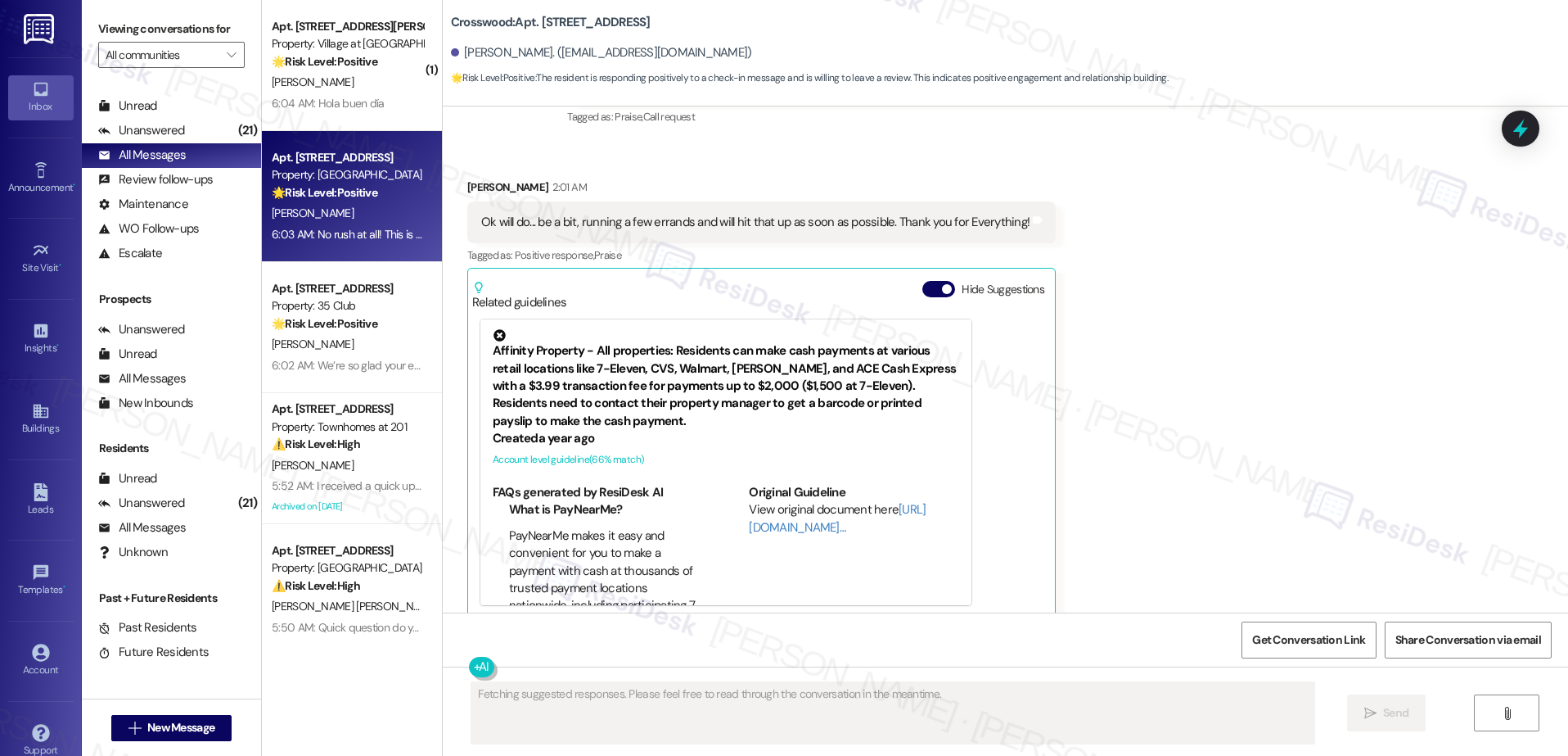
scroll to position [595, 0]
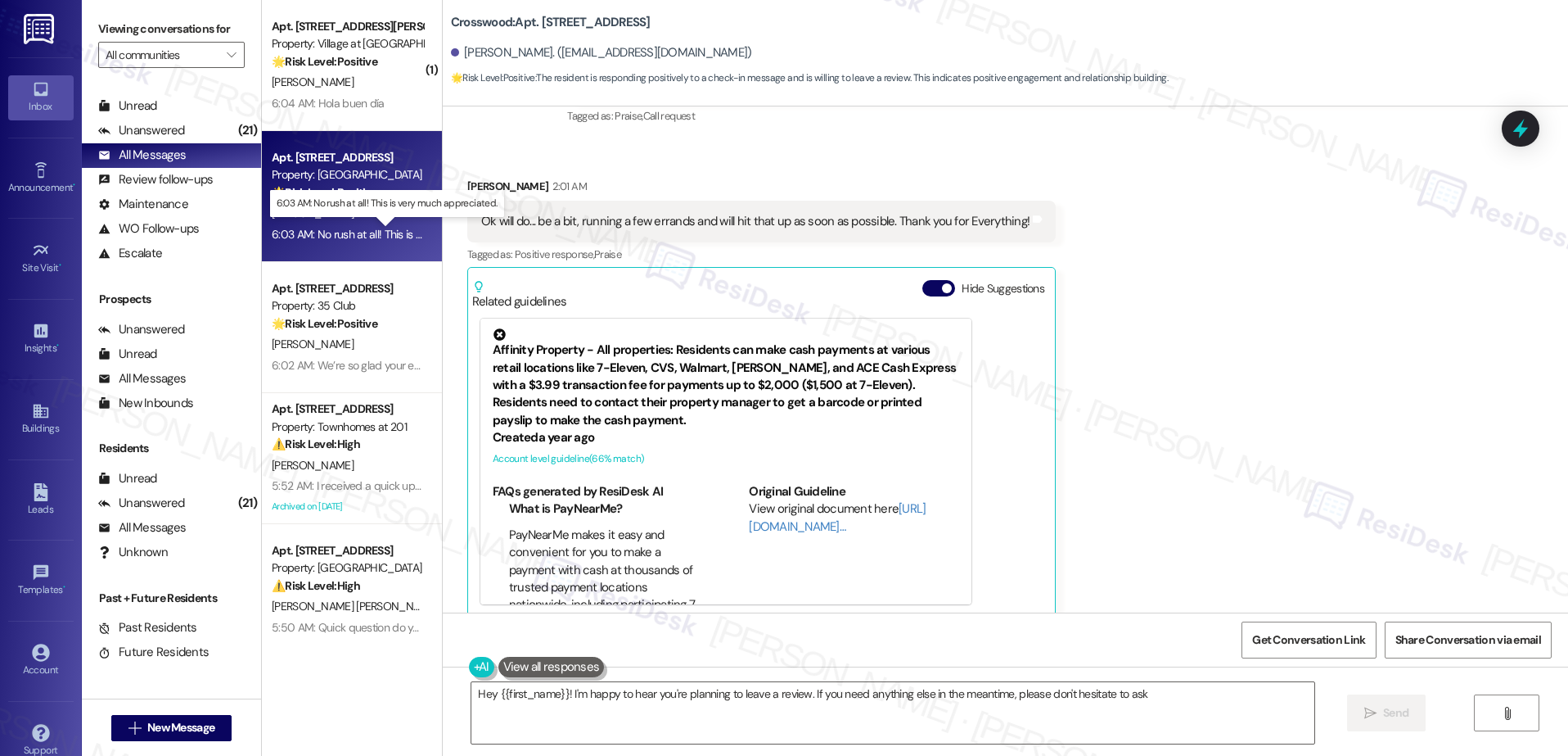
type textarea "Hey {{first_name}}! I'm happy to hear you're planning to leave a review. If you…"
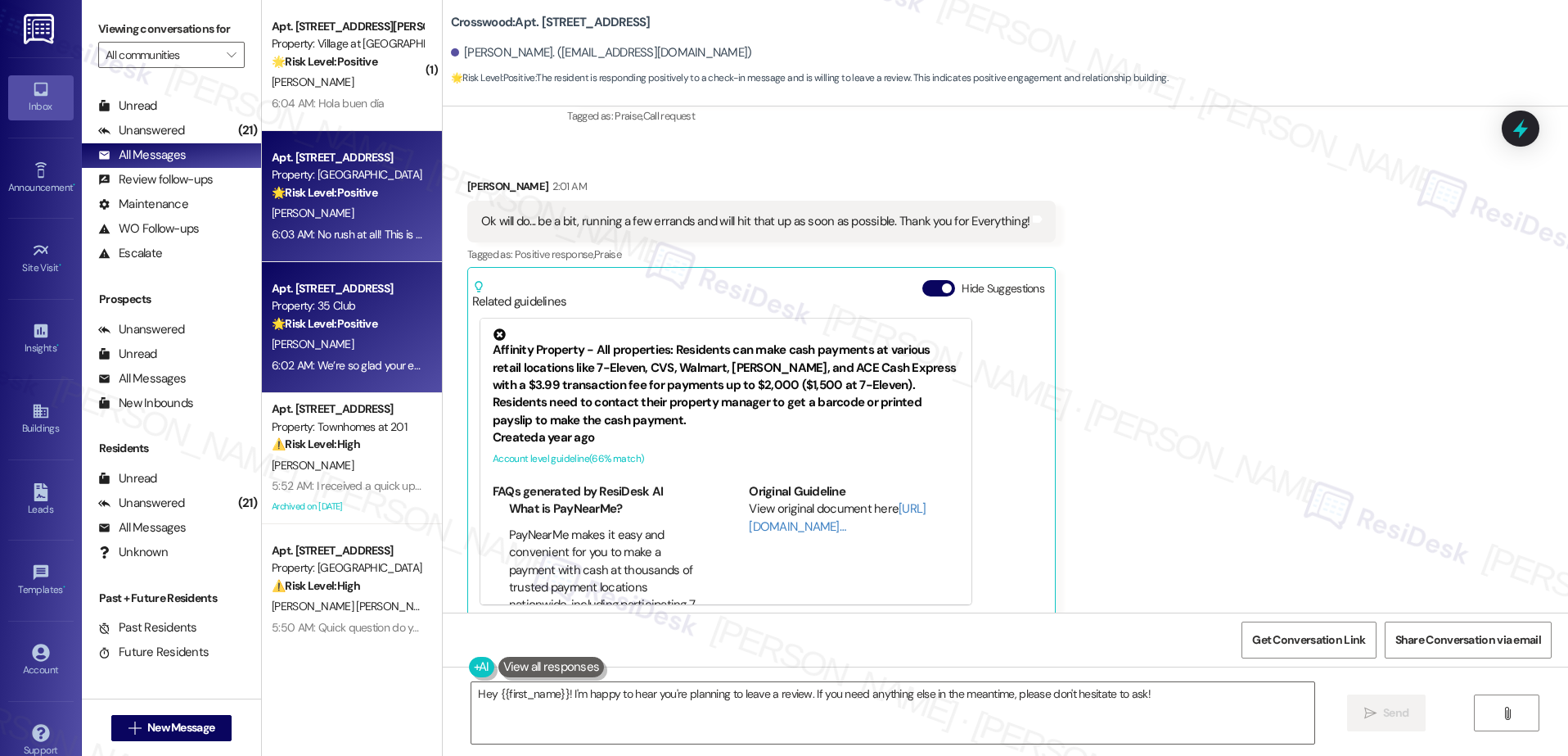
click at [363, 305] on div "Property: 35 Club" at bounding box center [347, 305] width 151 height 17
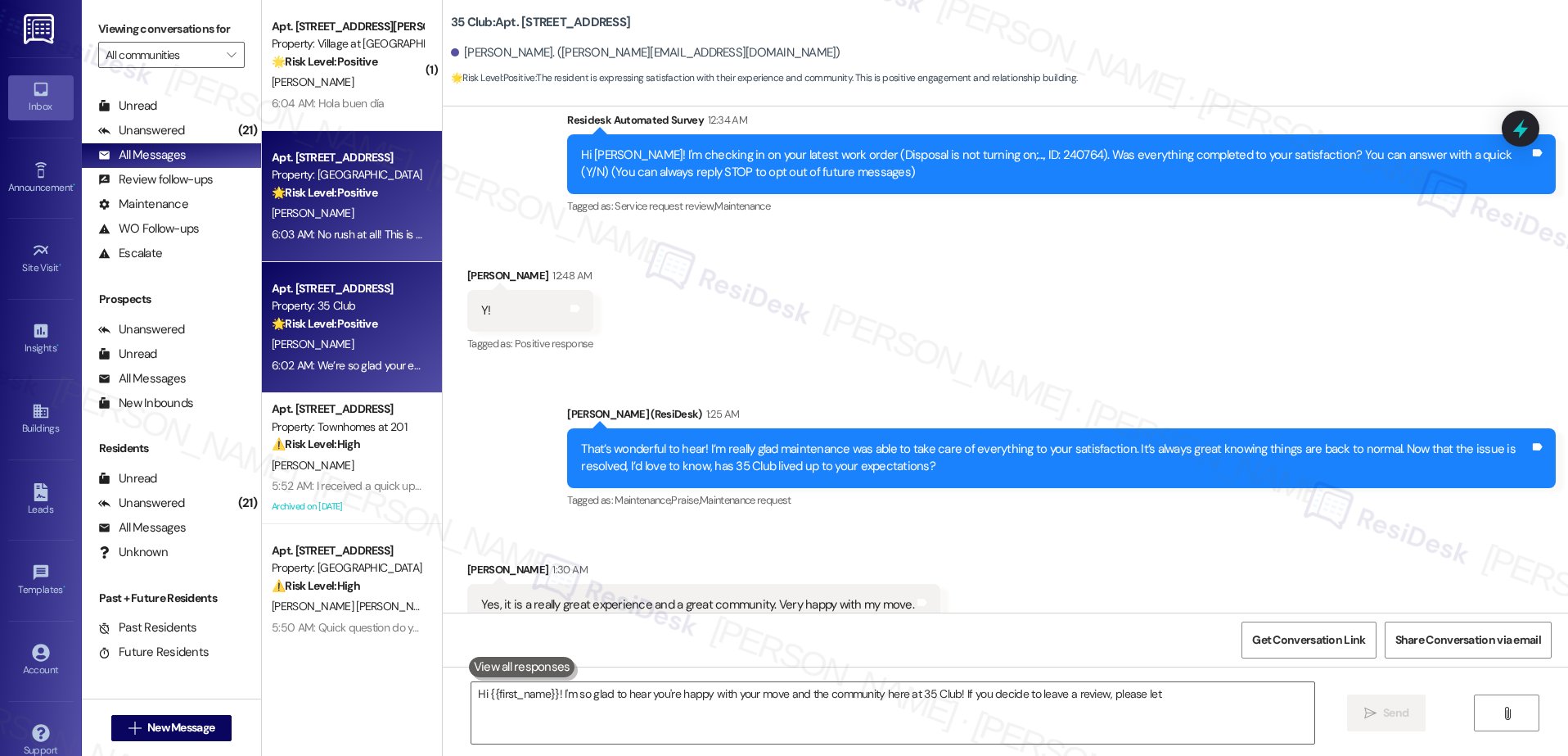
scroll to position [192, 0]
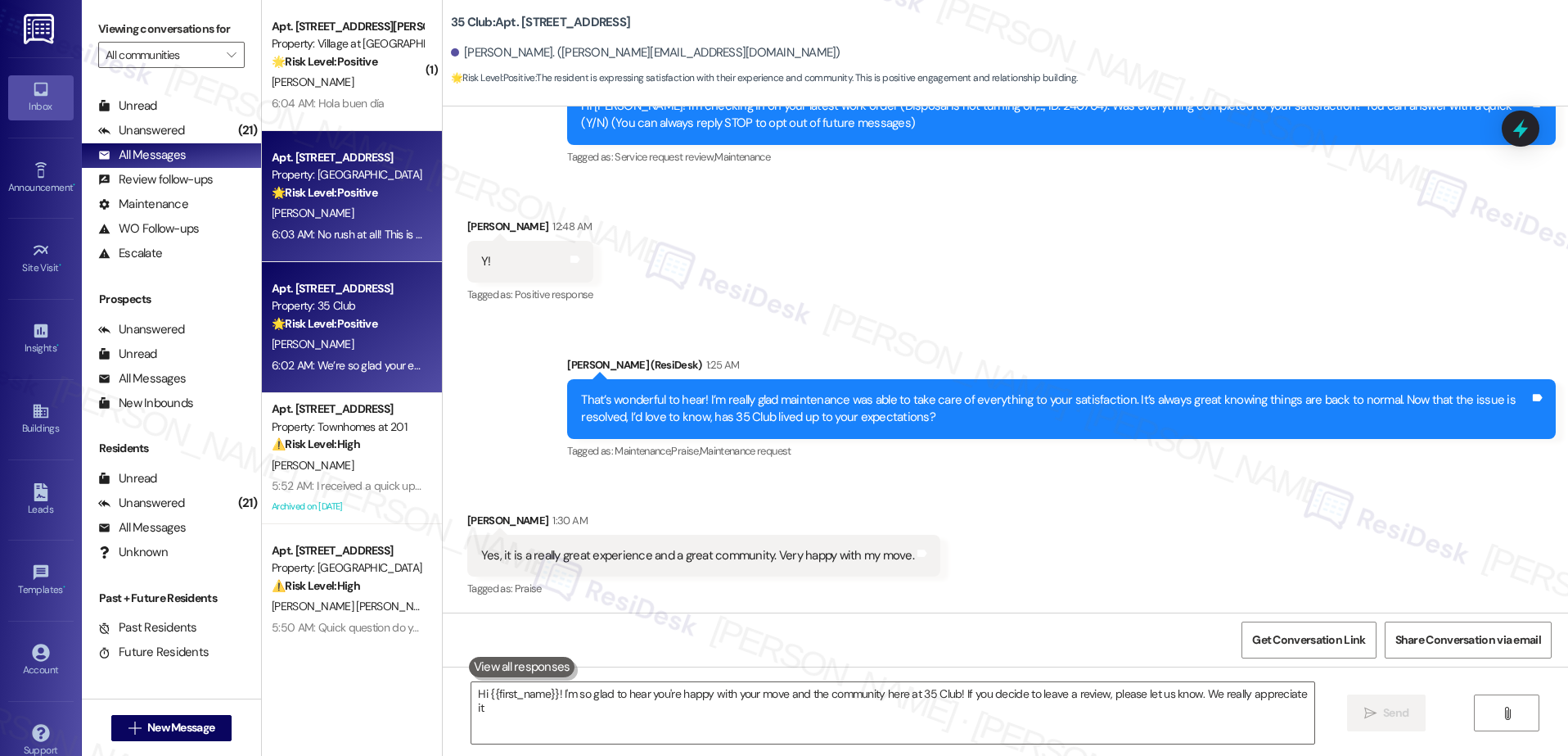
type textarea "Hi {{first_name}}! I'm so glad to hear you're happy with your move and the comm…"
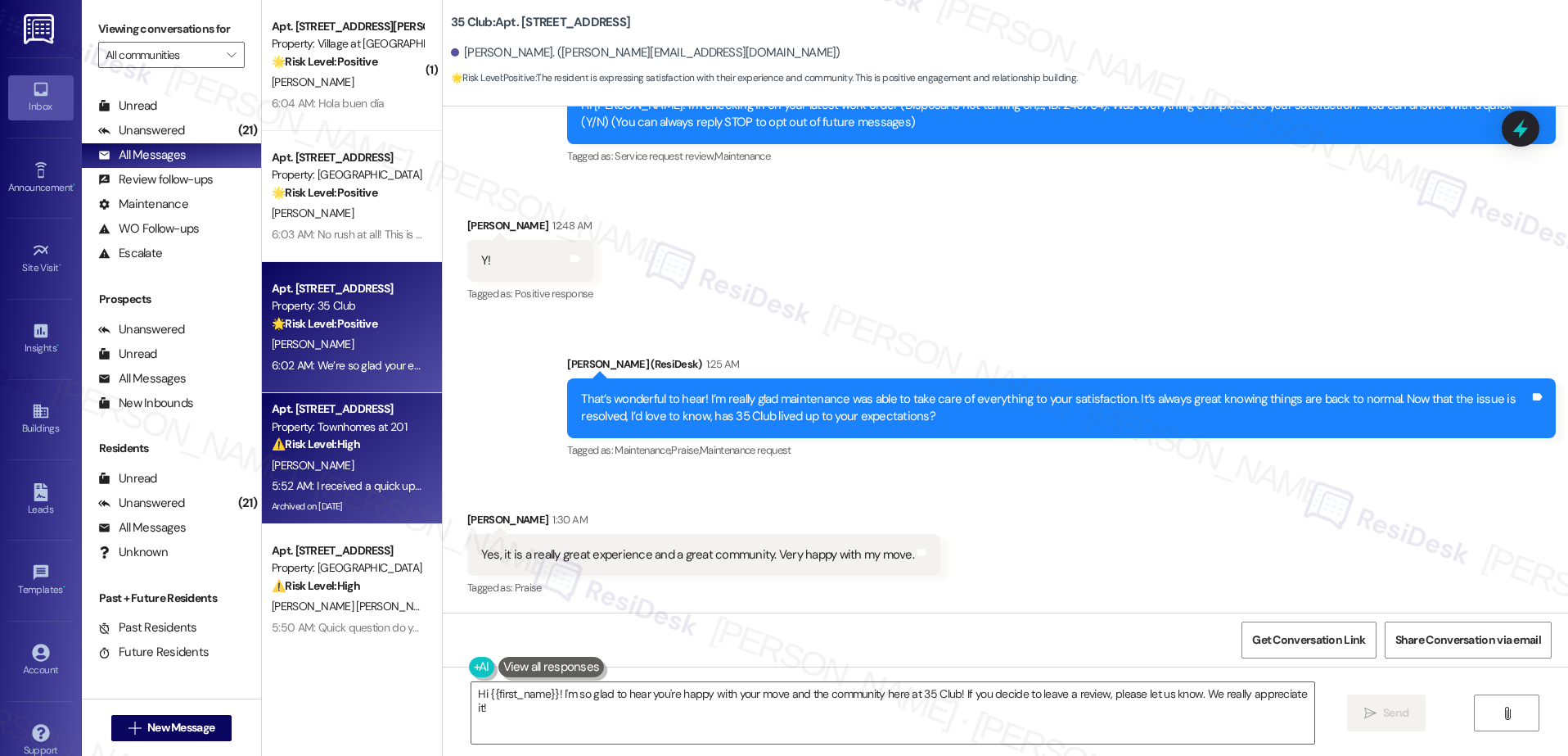
click at [313, 429] on div "Property: Townhomes at 201" at bounding box center [347, 427] width 151 height 17
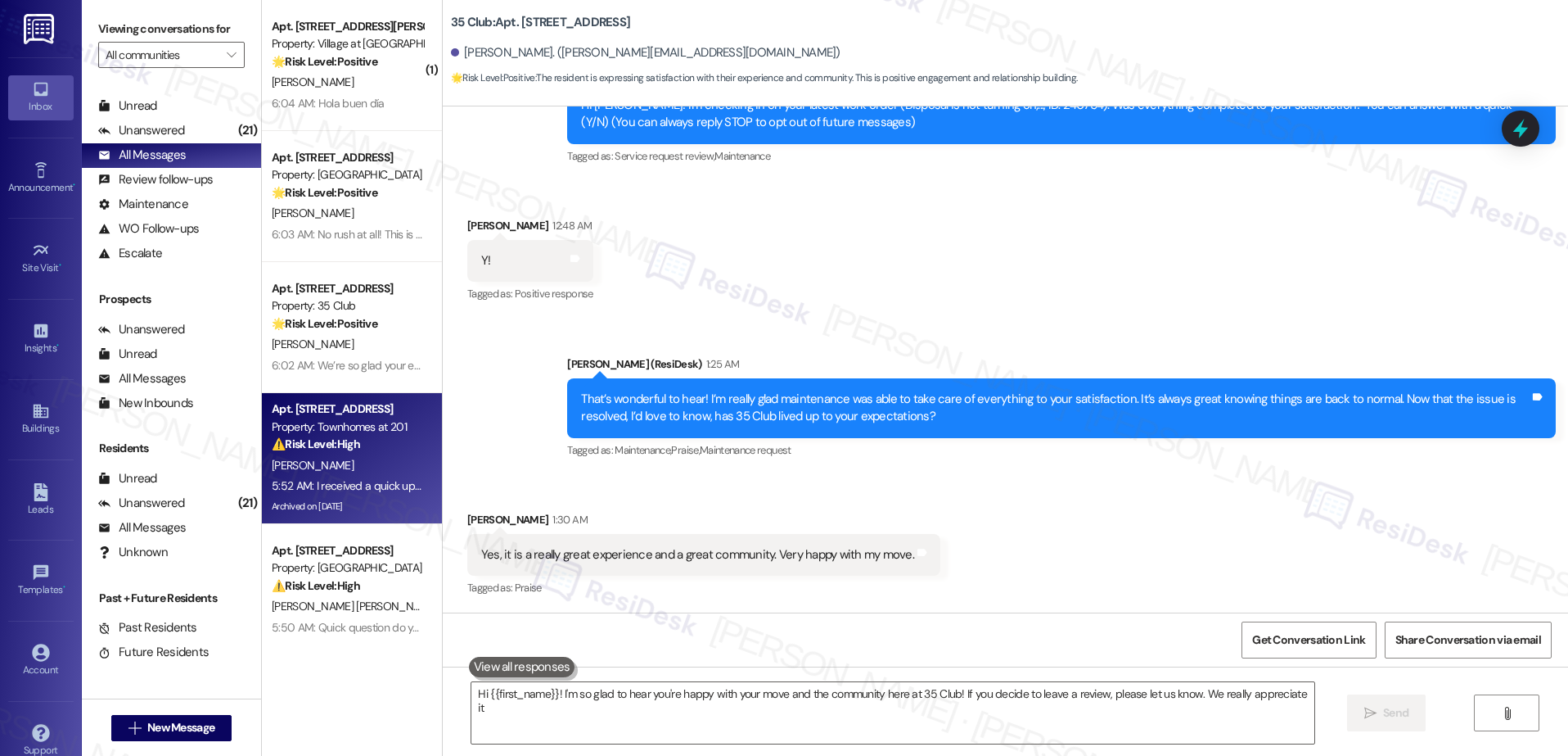
type textarea "Hi {{first_name}}! I'm so glad to hear you're happy with your move and the comm…"
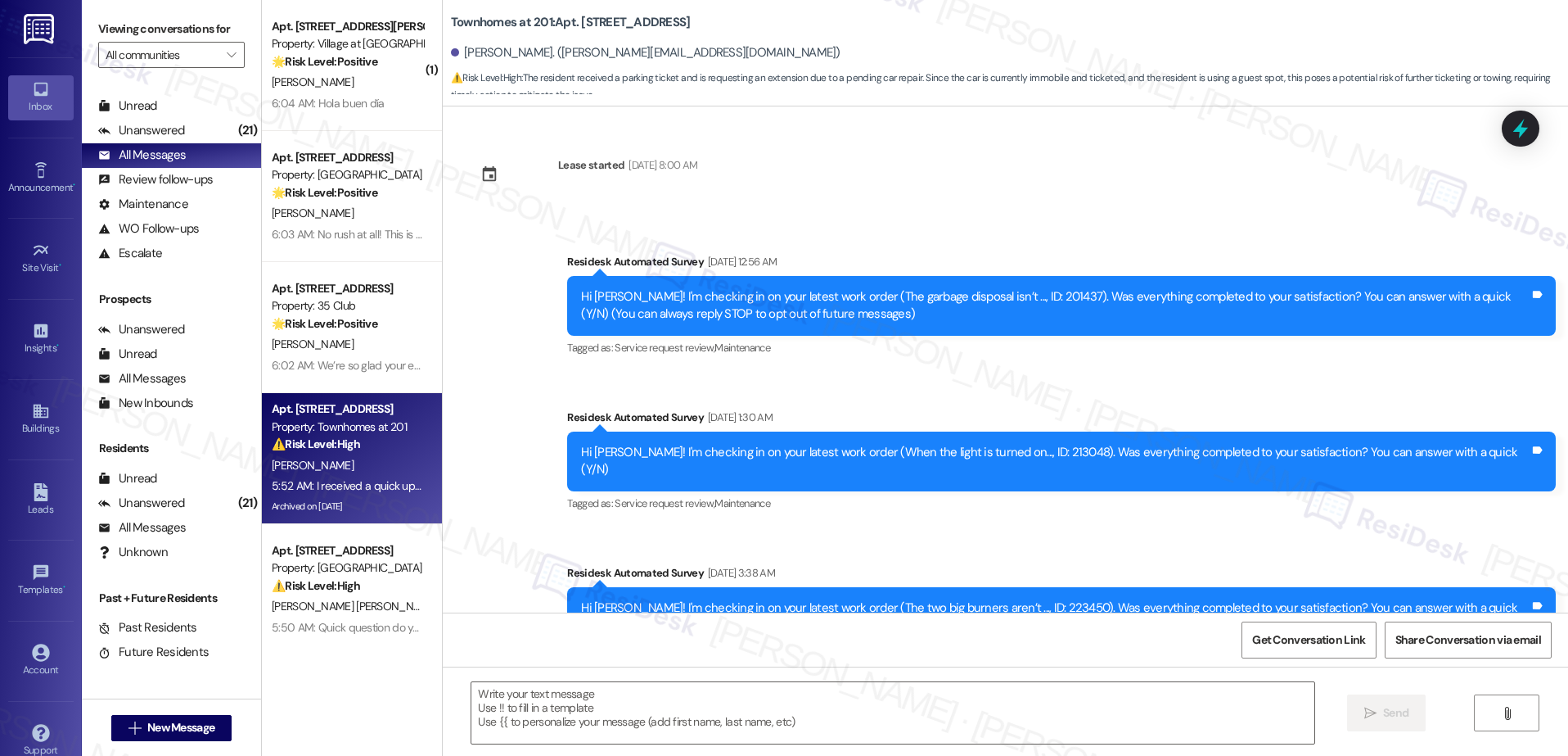
scroll to position [18505, 0]
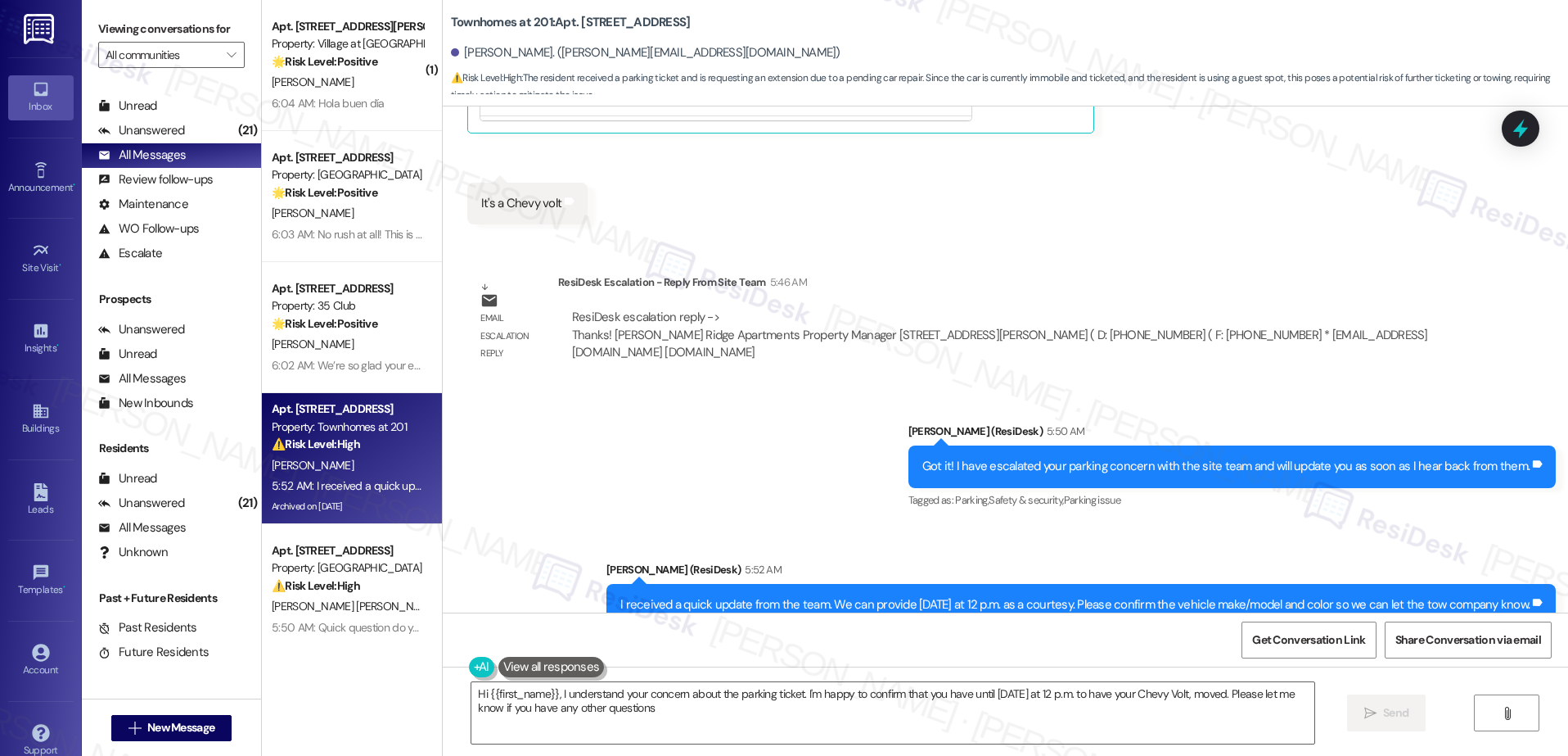
type textarea "Hi {{first_name}}, I understand your concern about the parking ticket. I'm happ…"
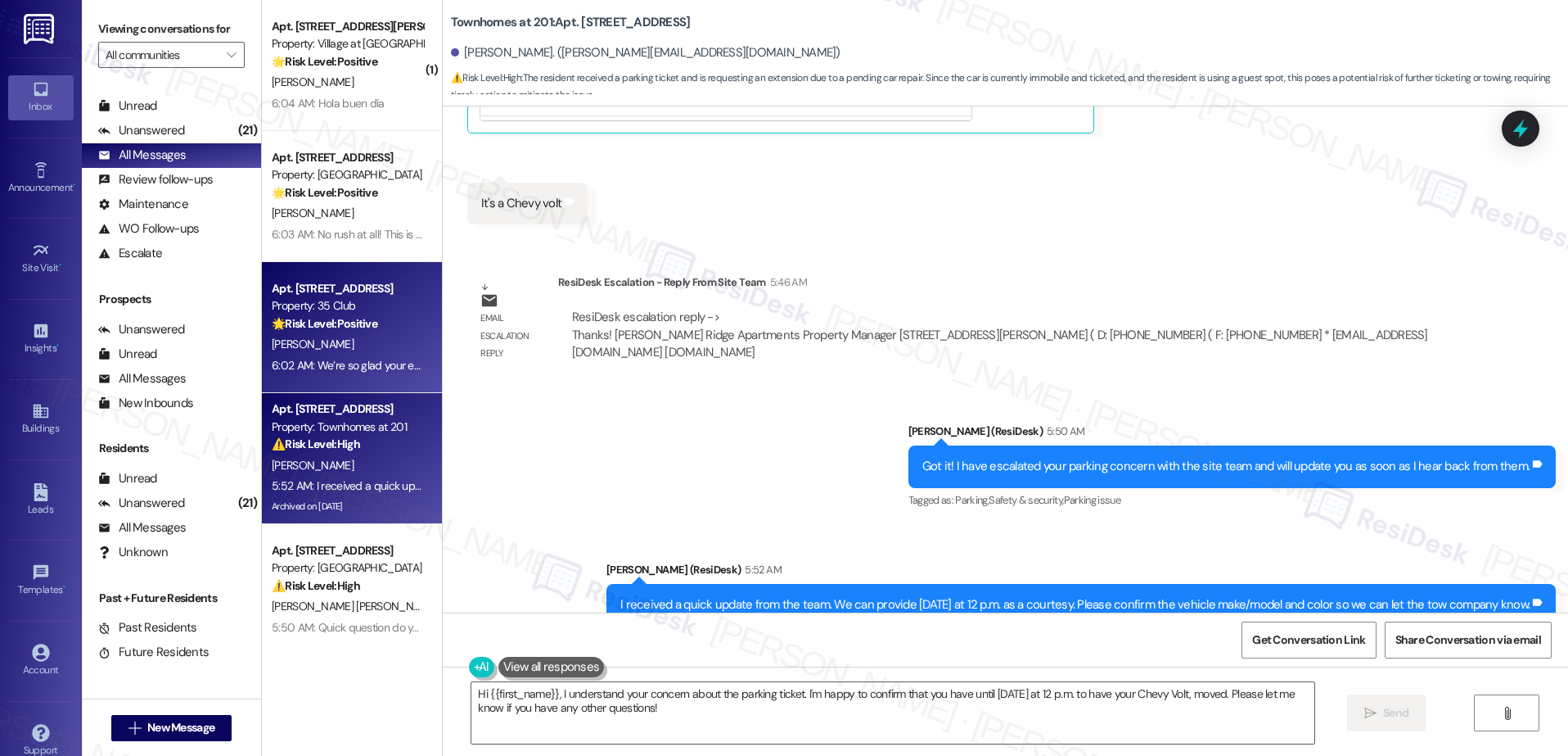
click at [309, 346] on span "R. Bingham" at bounding box center [312, 343] width 82 height 14
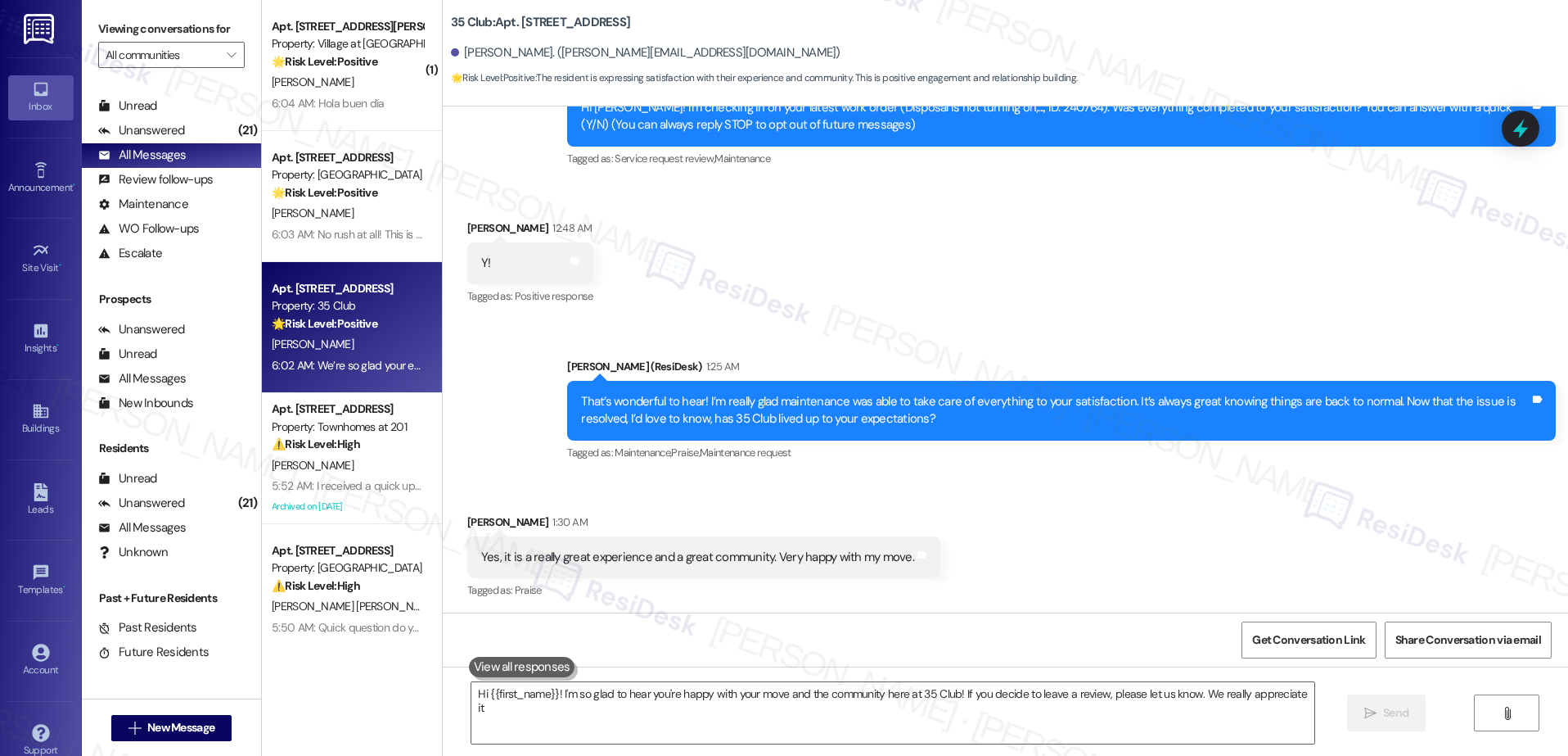
type textarea "Hi {{first_name}}! I'm so glad to hear you're happy with your move and the comm…"
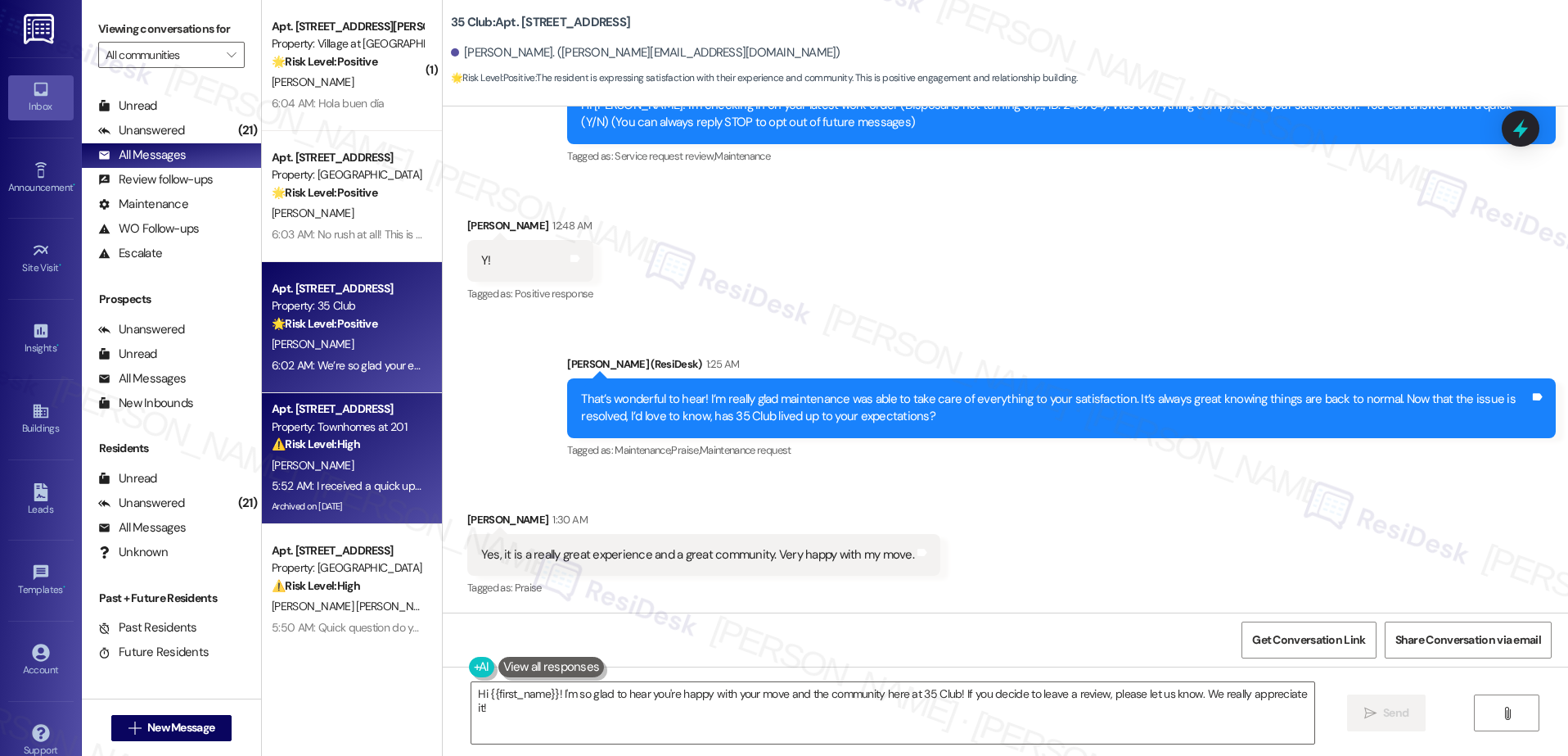
click at [303, 425] on div "Property: Townhomes at 201" at bounding box center [347, 427] width 151 height 17
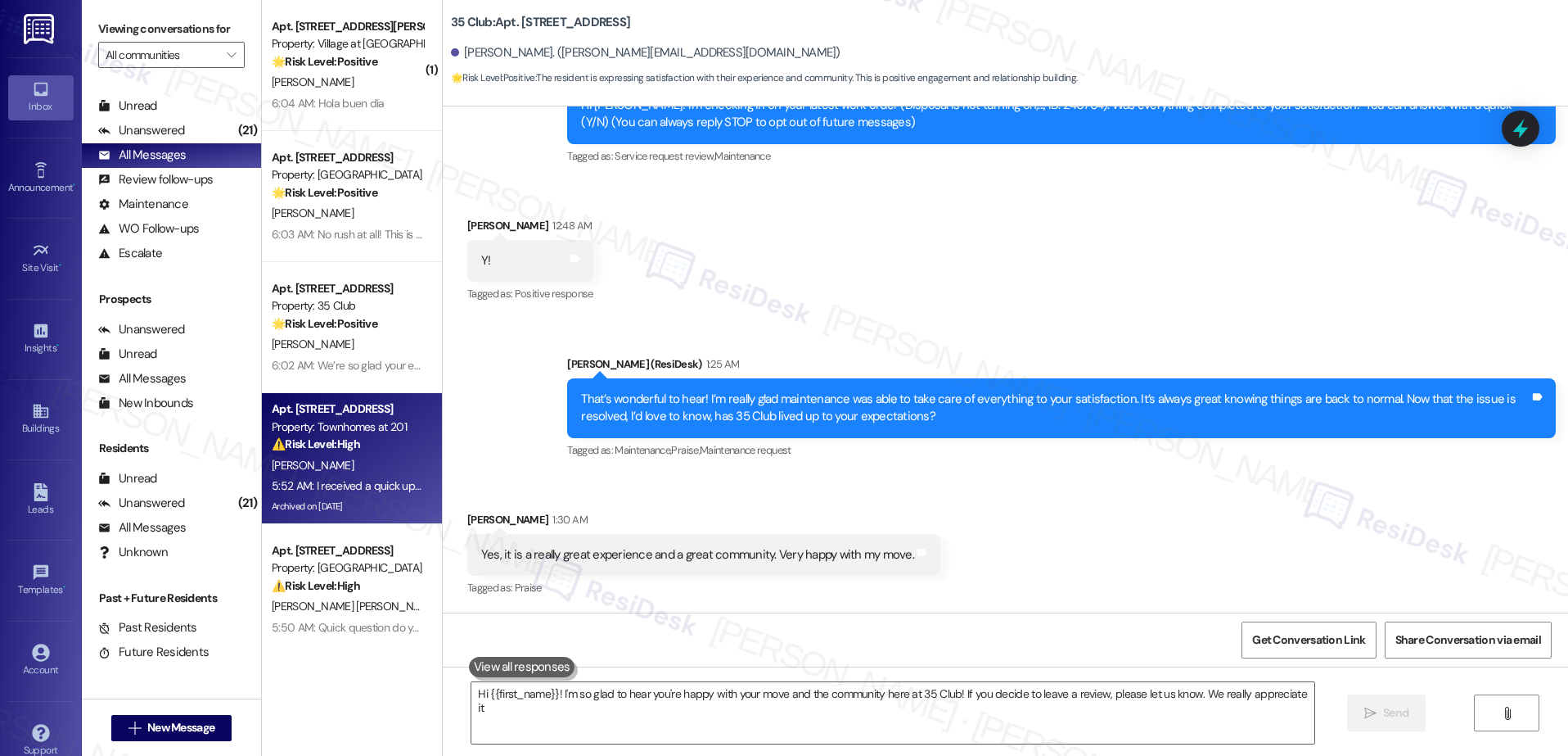
type textarea "Hi {{first_name}}! I'm so glad to hear you're happy with your move and the comm…"
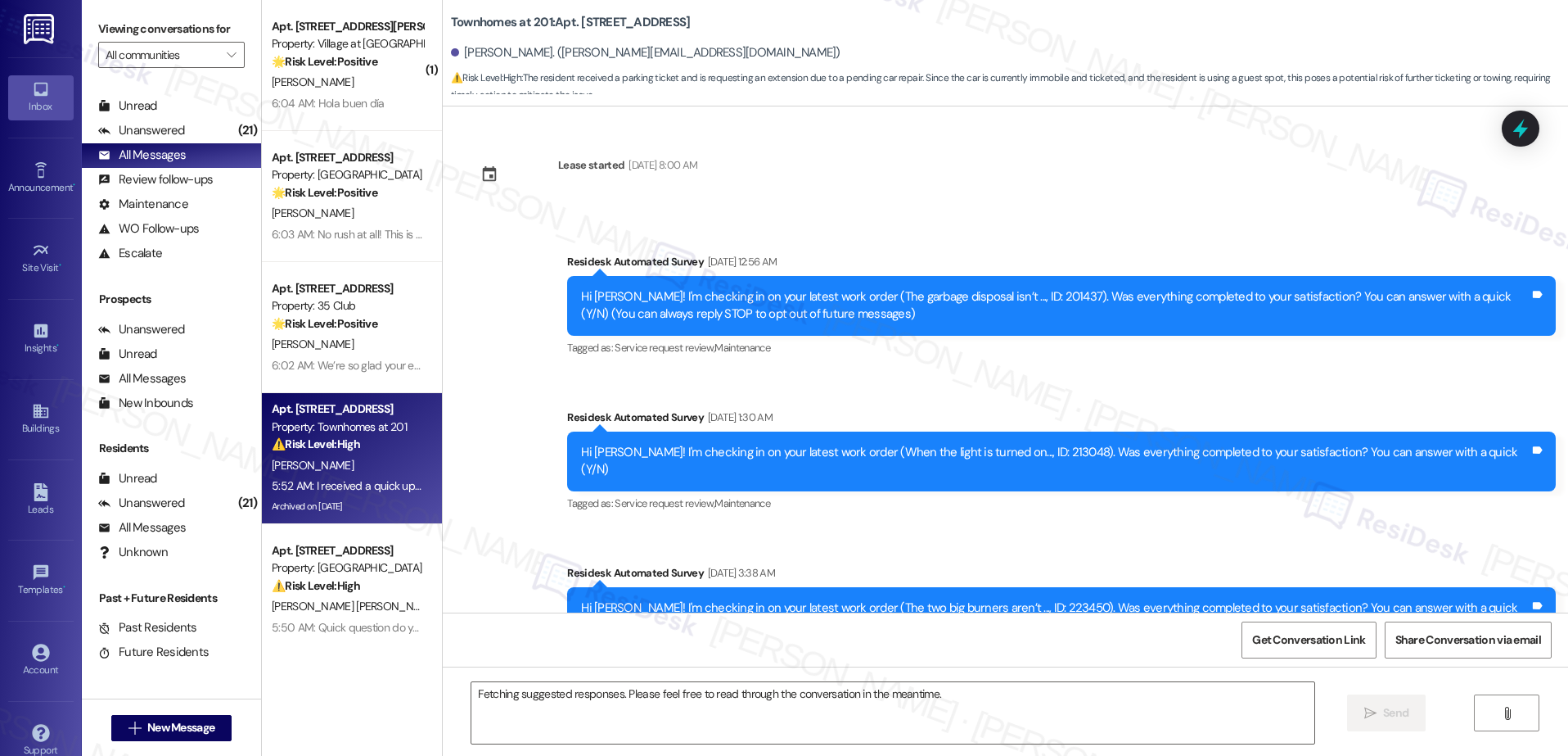
scroll to position [18505, 0]
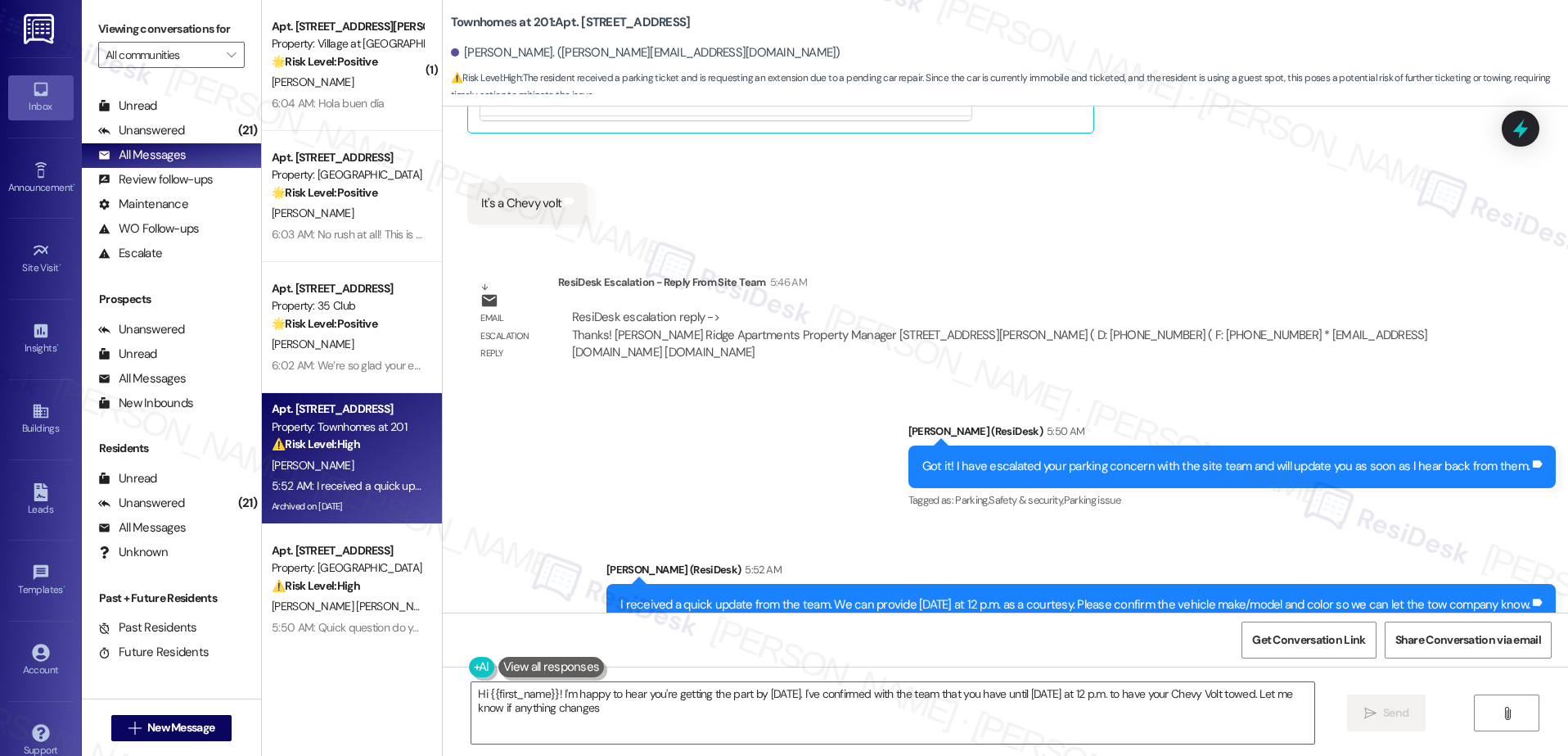
type textarea "Hi {{first_name}}! I'm happy to hear you're getting the part by Friday. I've co…"
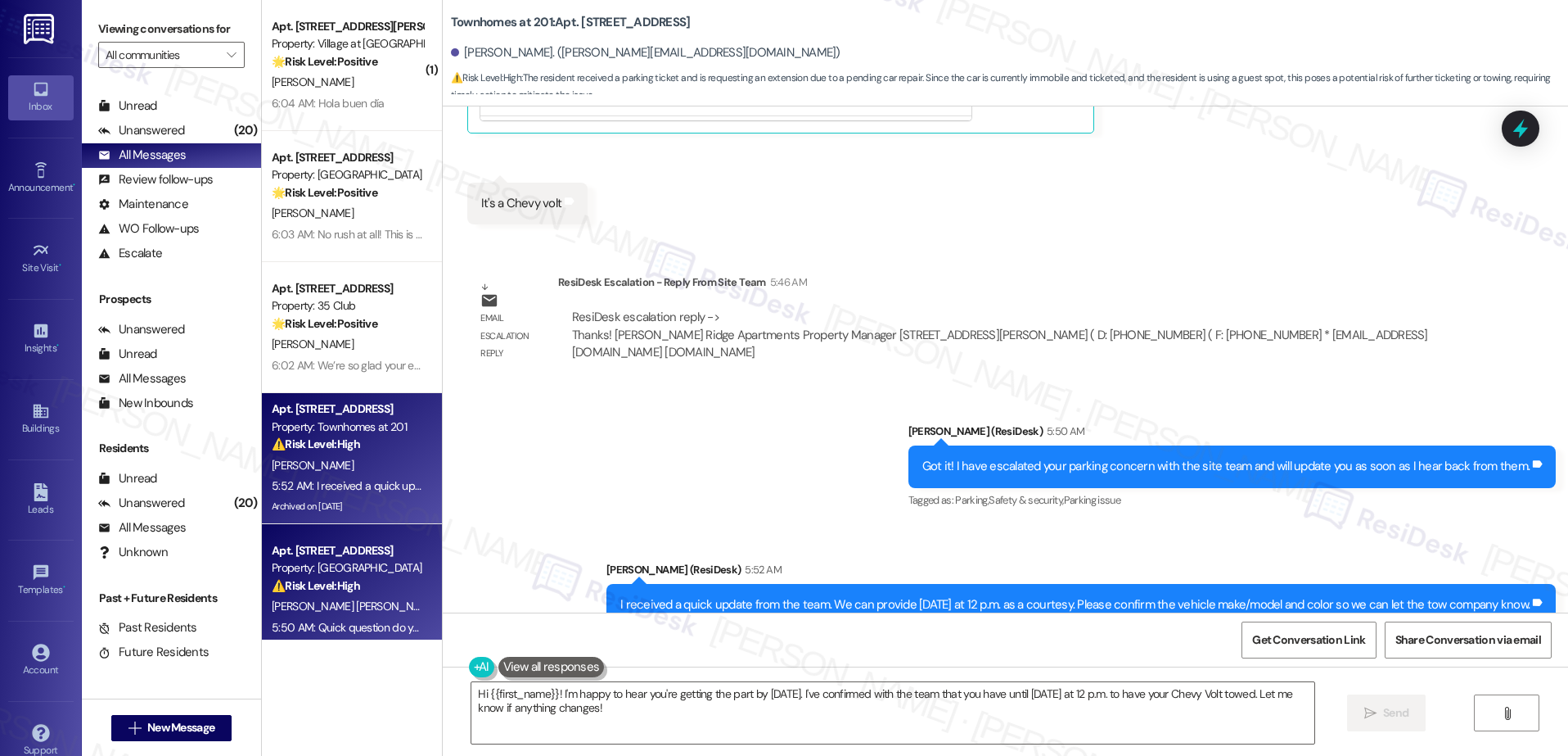
click at [360, 565] on div "Property: Port View" at bounding box center [347, 567] width 151 height 17
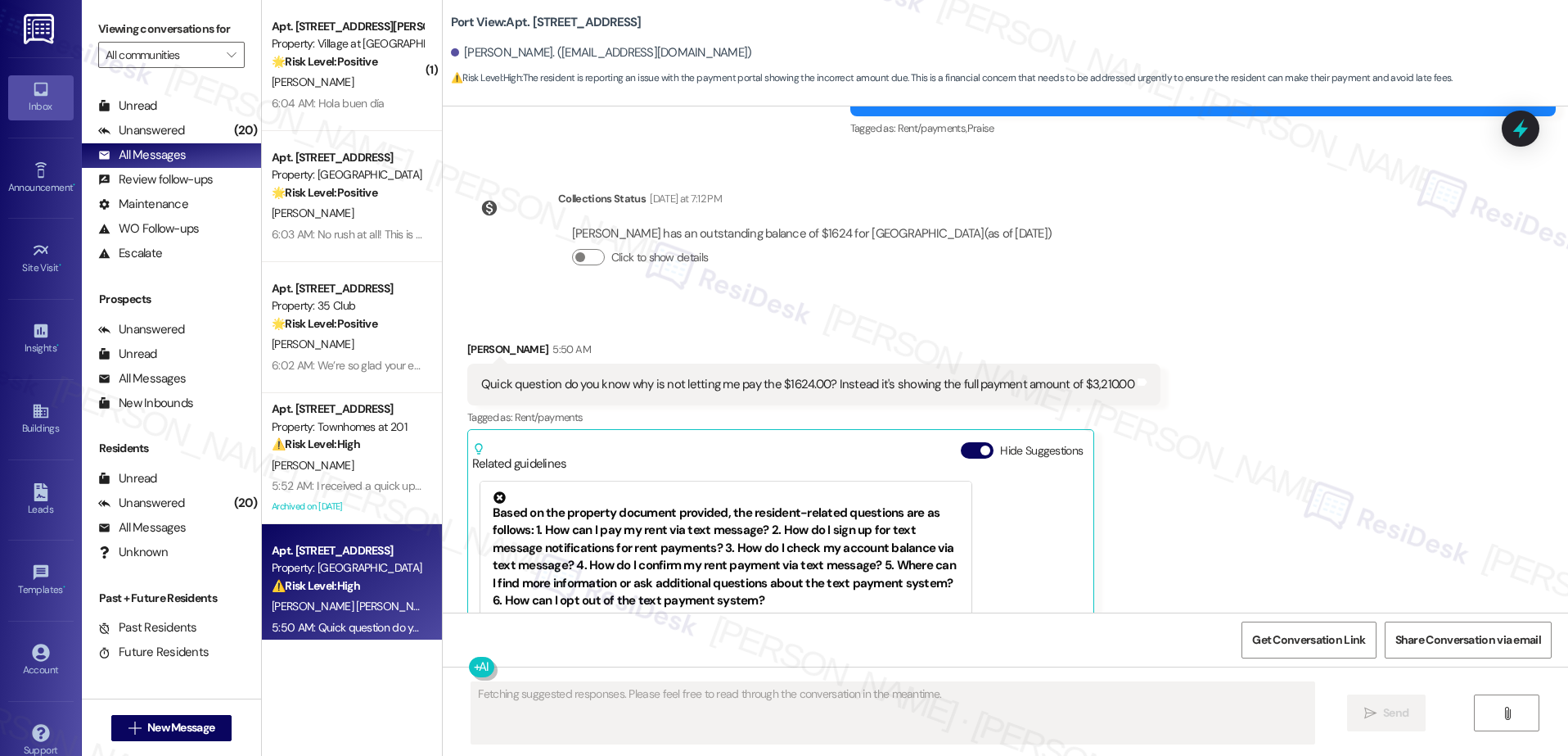
scroll to position [2446, 0]
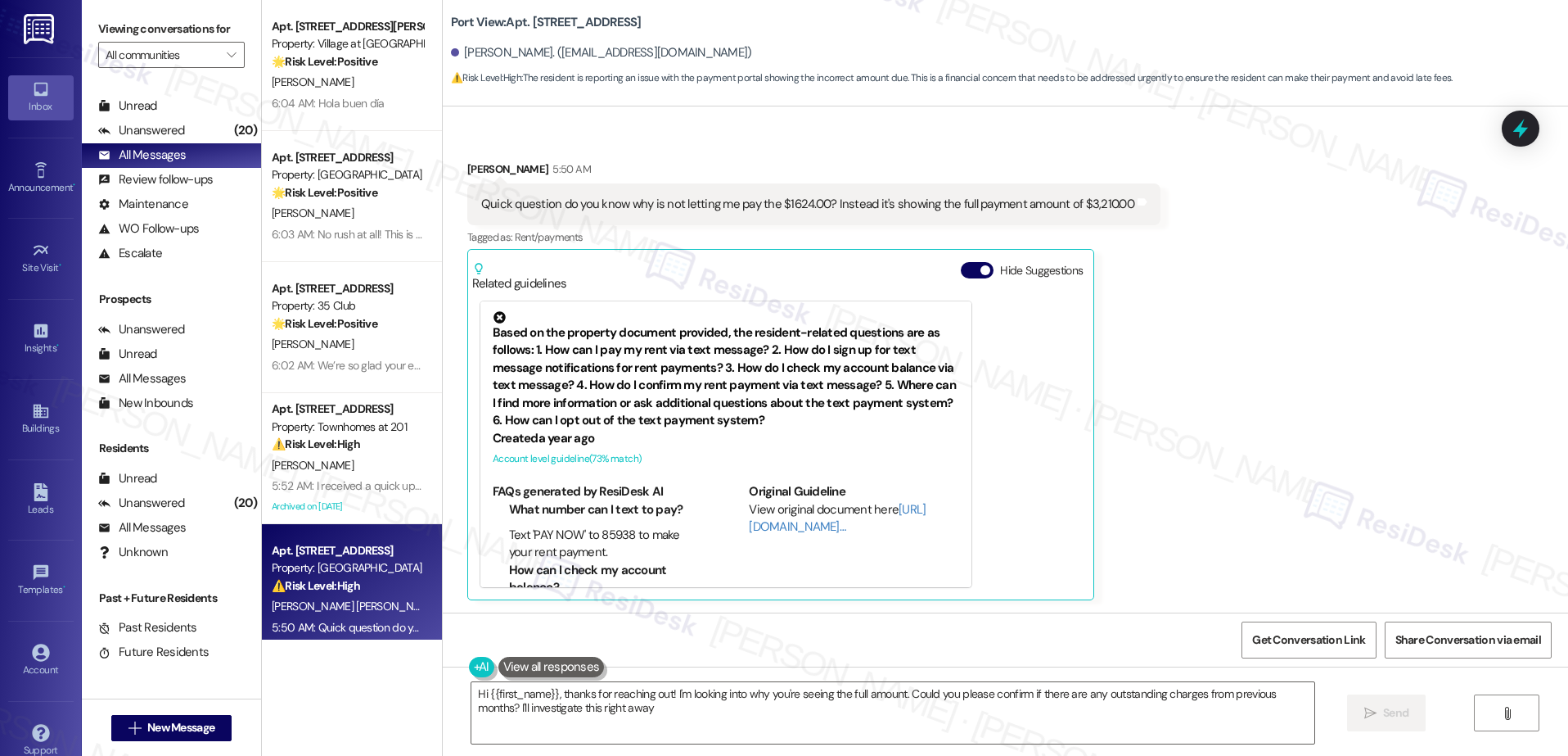
type textarea "Hi {{first_name}}, thanks for reaching out! I'm looking into why you're seeing …"
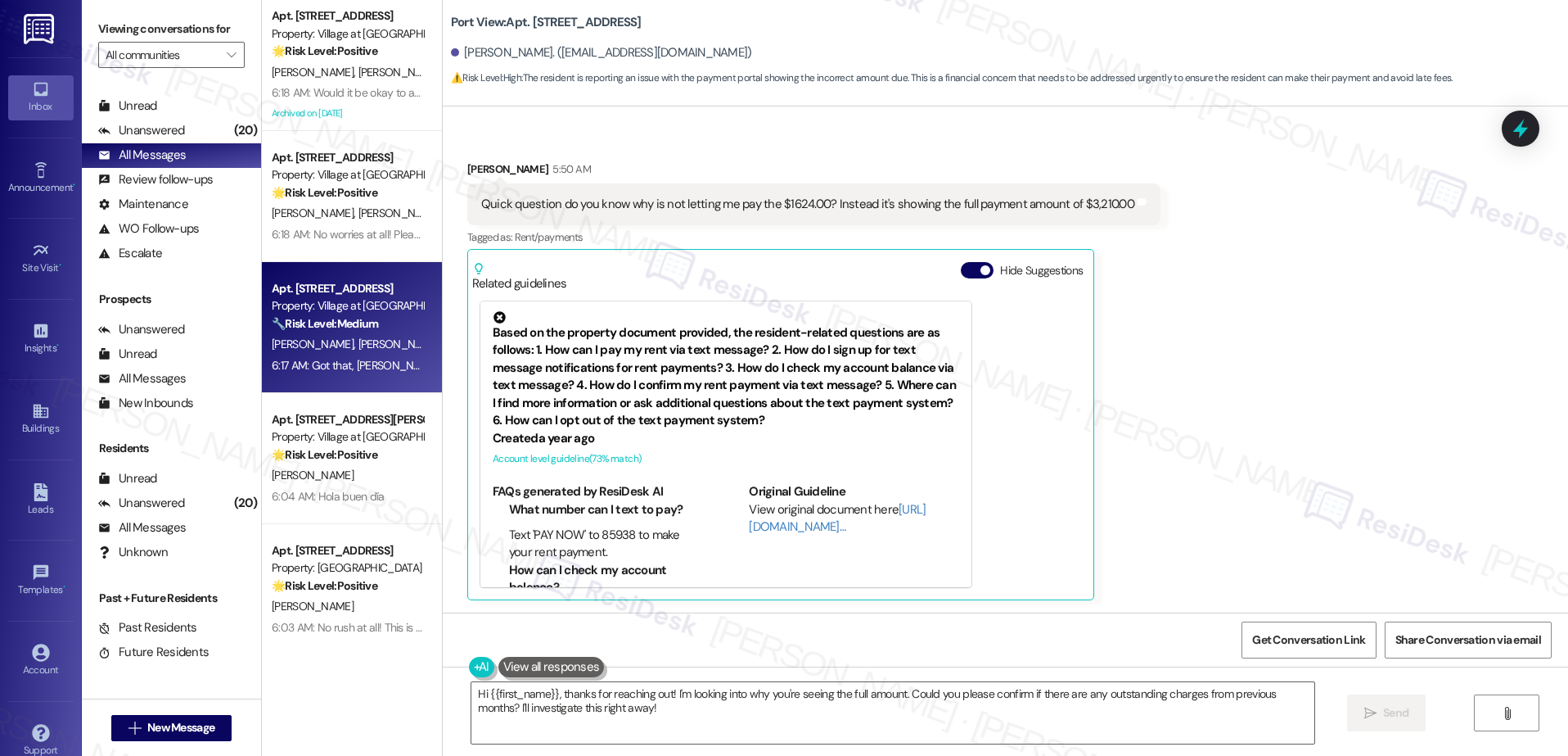
click at [383, 337] on div "D. Colebrooke J. Roberts" at bounding box center [347, 344] width 155 height 20
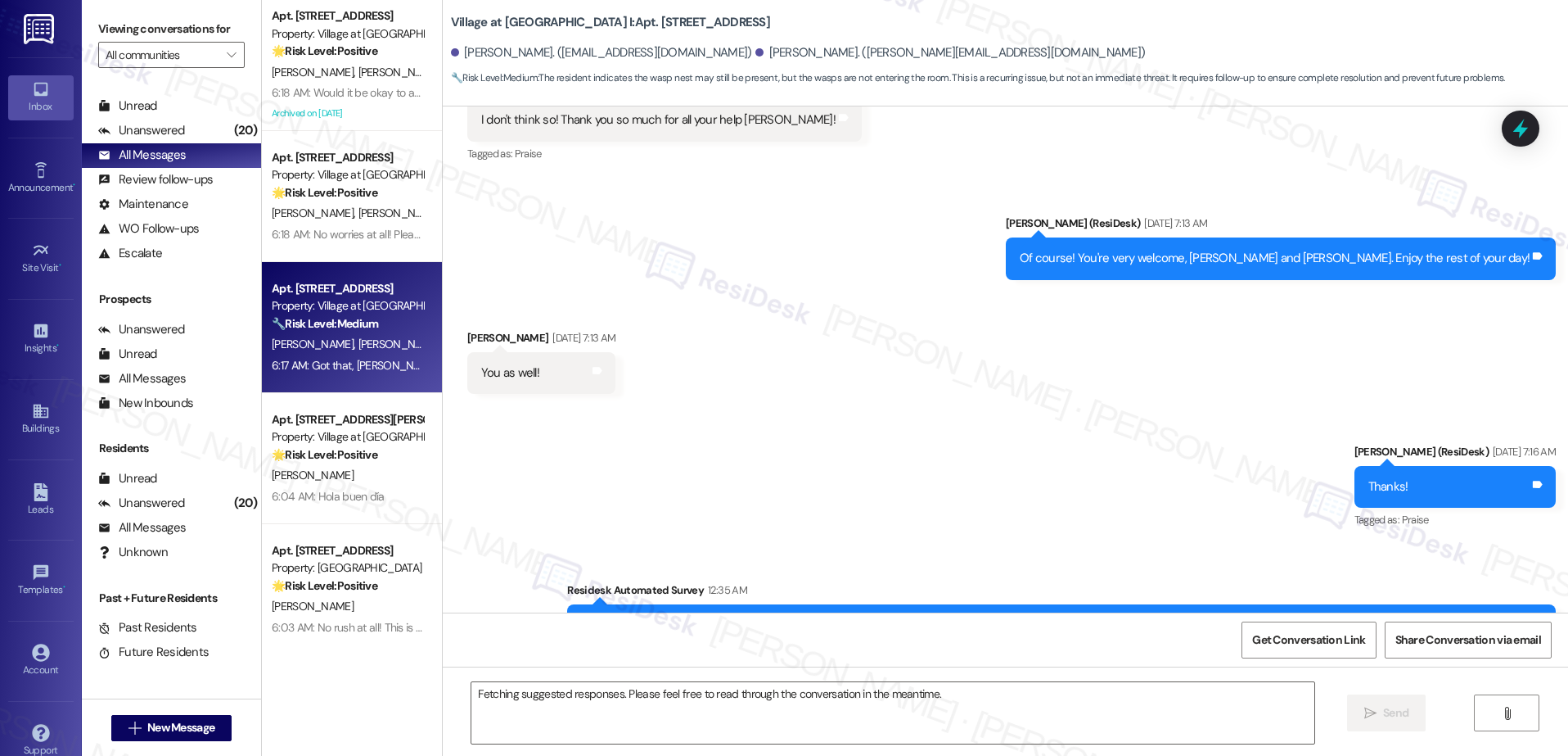
scroll to position [2815, 0]
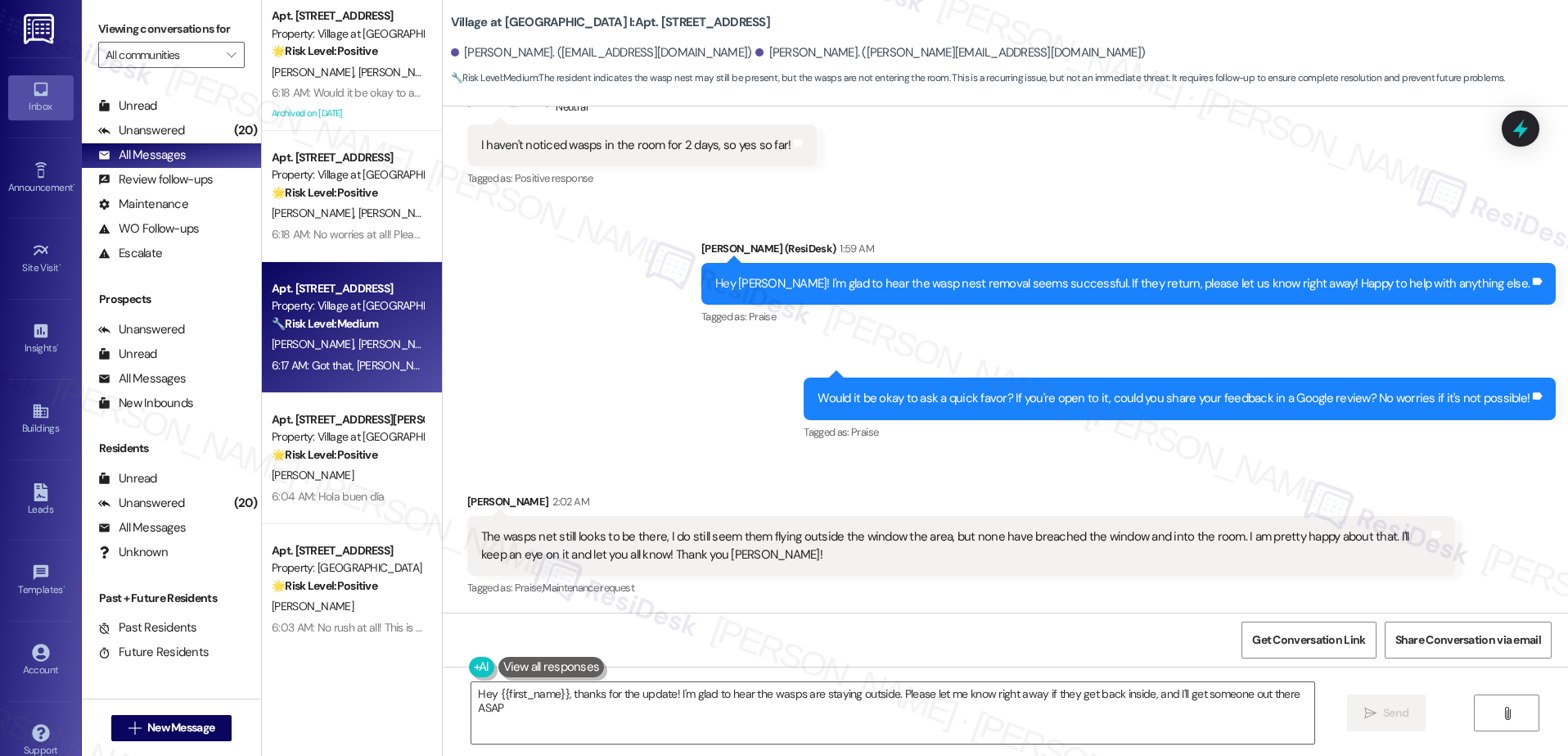
type textarea "Hey {{first_name}}, thanks for the update! I'm glad to hear the wasps are stayi…"
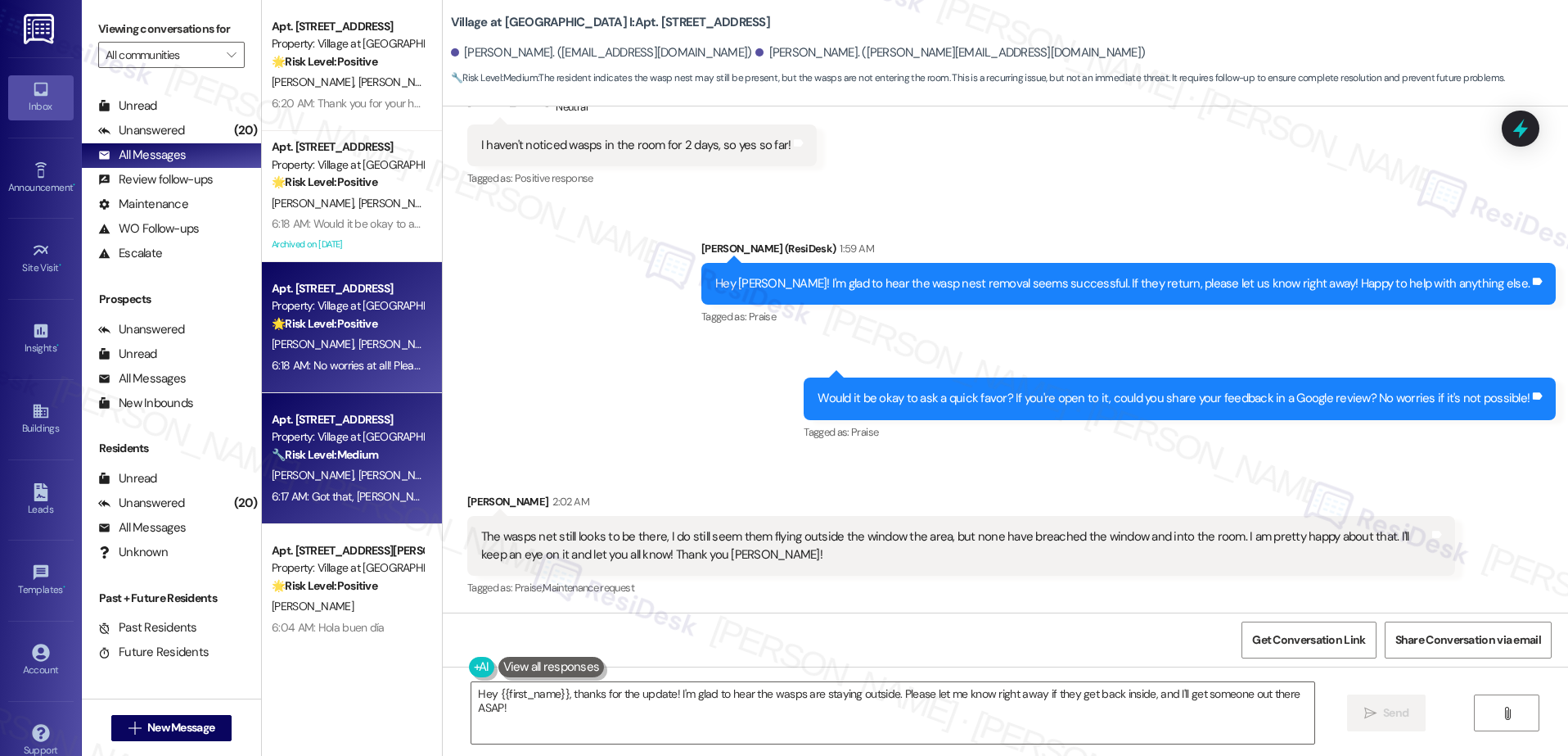
click at [358, 347] on span "B. Chasse" at bounding box center [398, 343] width 82 height 14
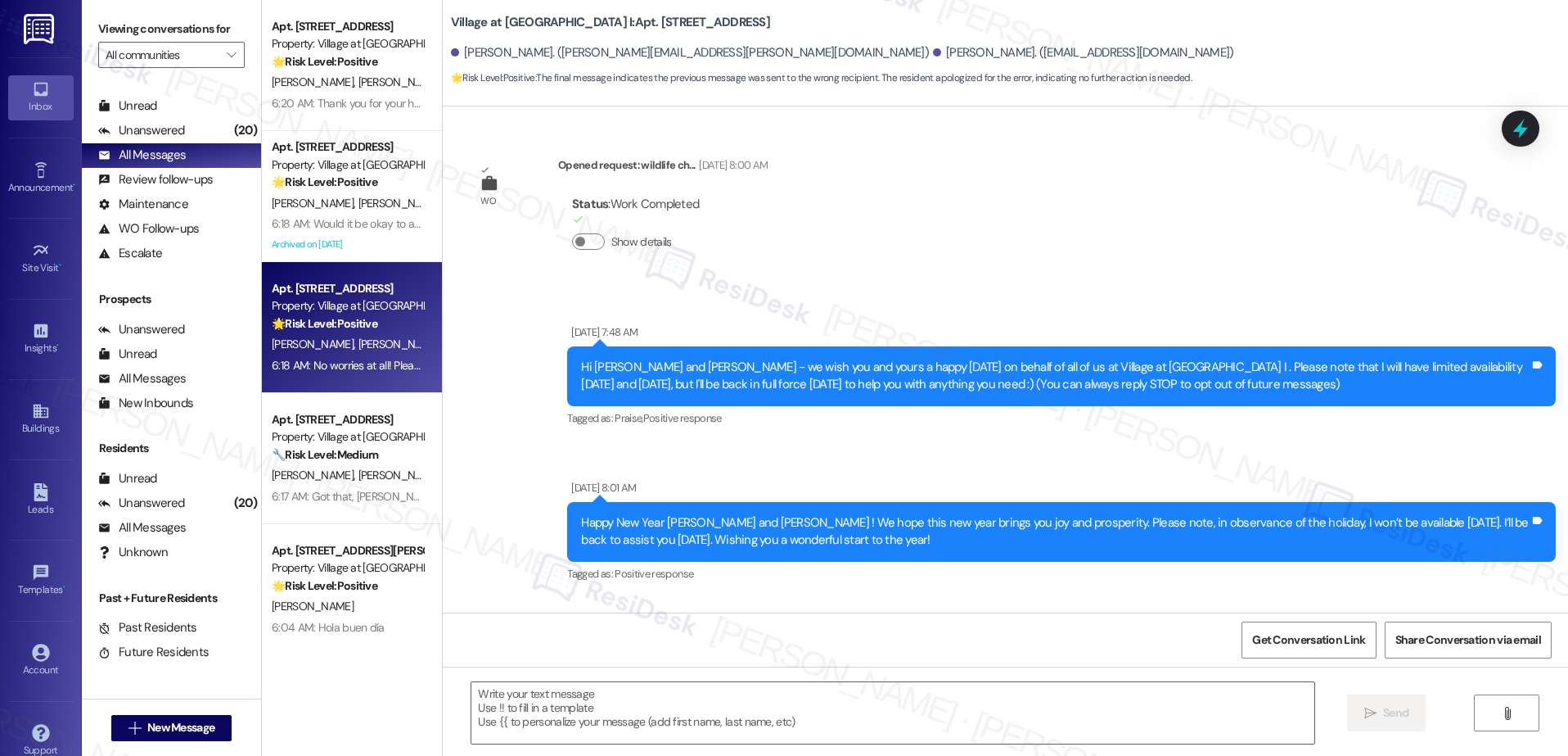
scroll to position [3537, 0]
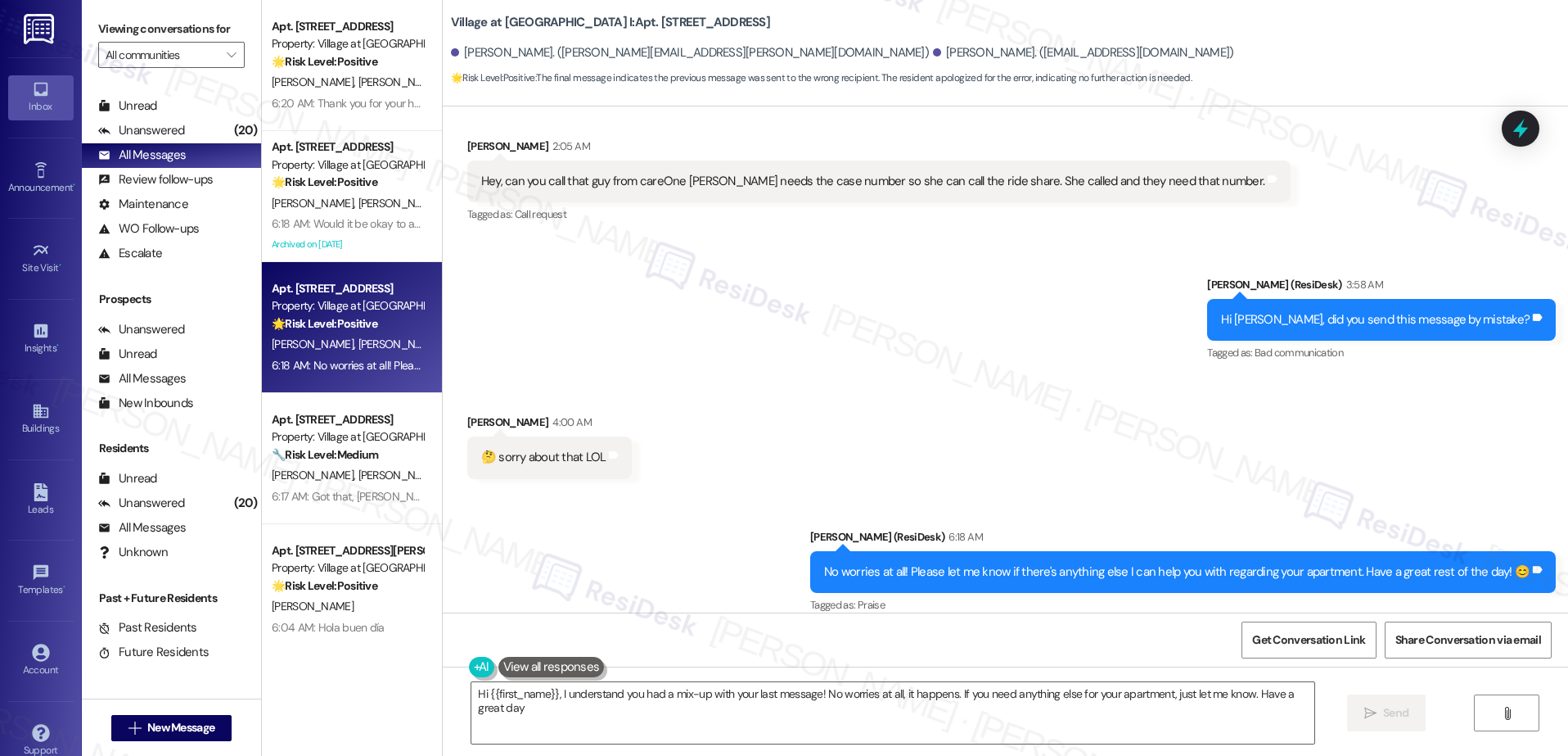
type textarea "Hi {{first_name}}, I understand you had a mix-up with your last message! No wor…"
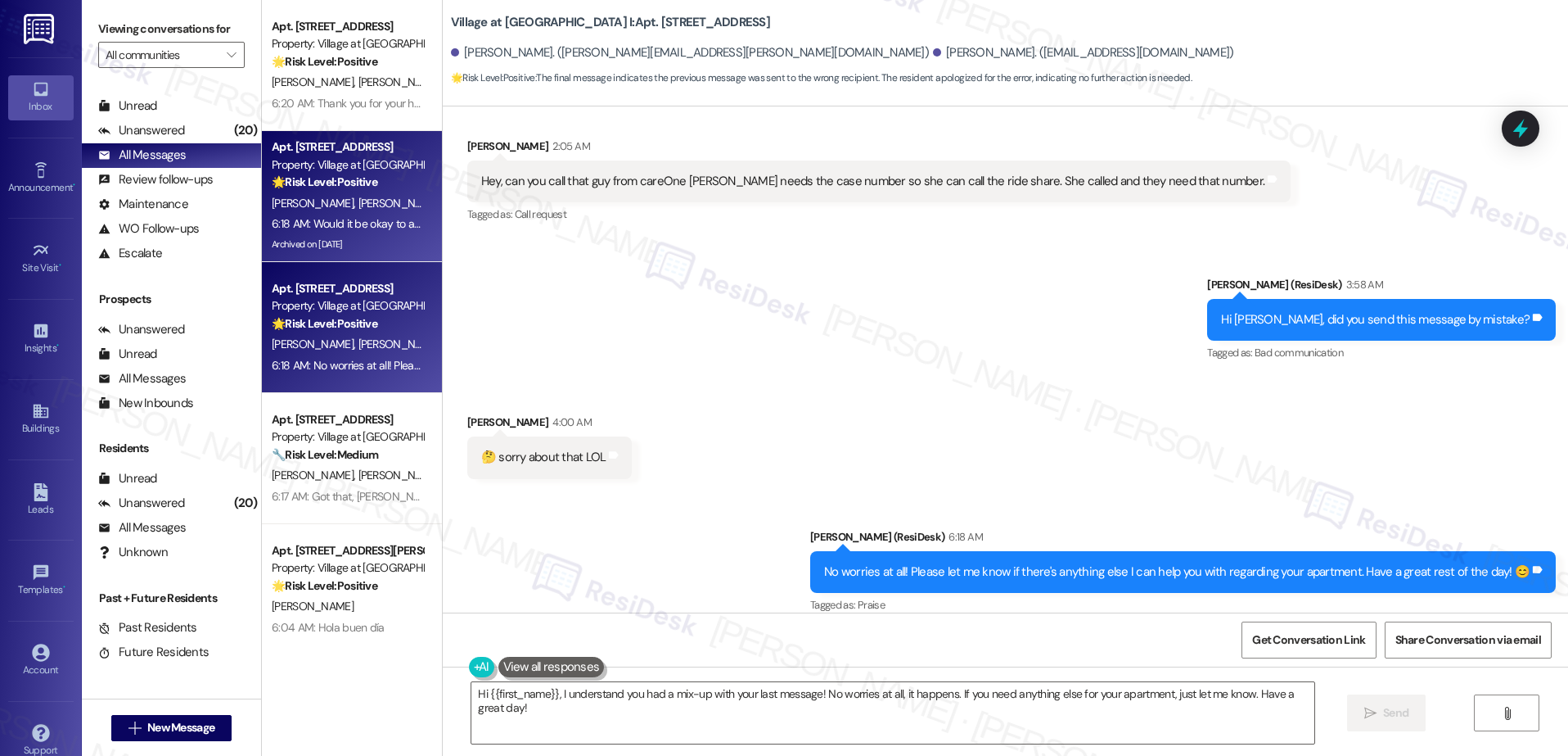
click at [301, 260] on div "Apt. 1410, 30050 SW Town Center Lp W Suite 100 Property: Village at Main Street…" at bounding box center [352, 196] width 180 height 131
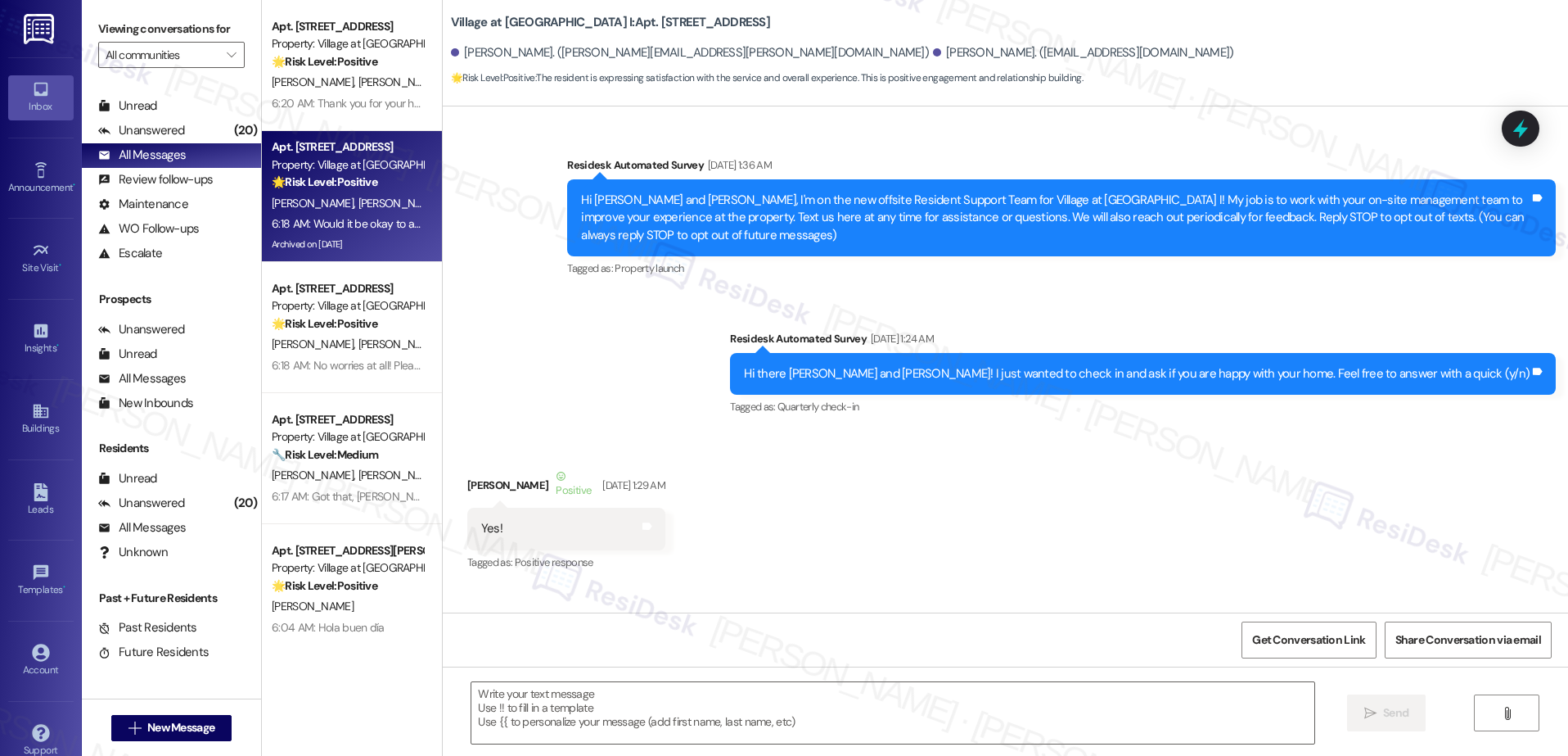
scroll to position [6341, 0]
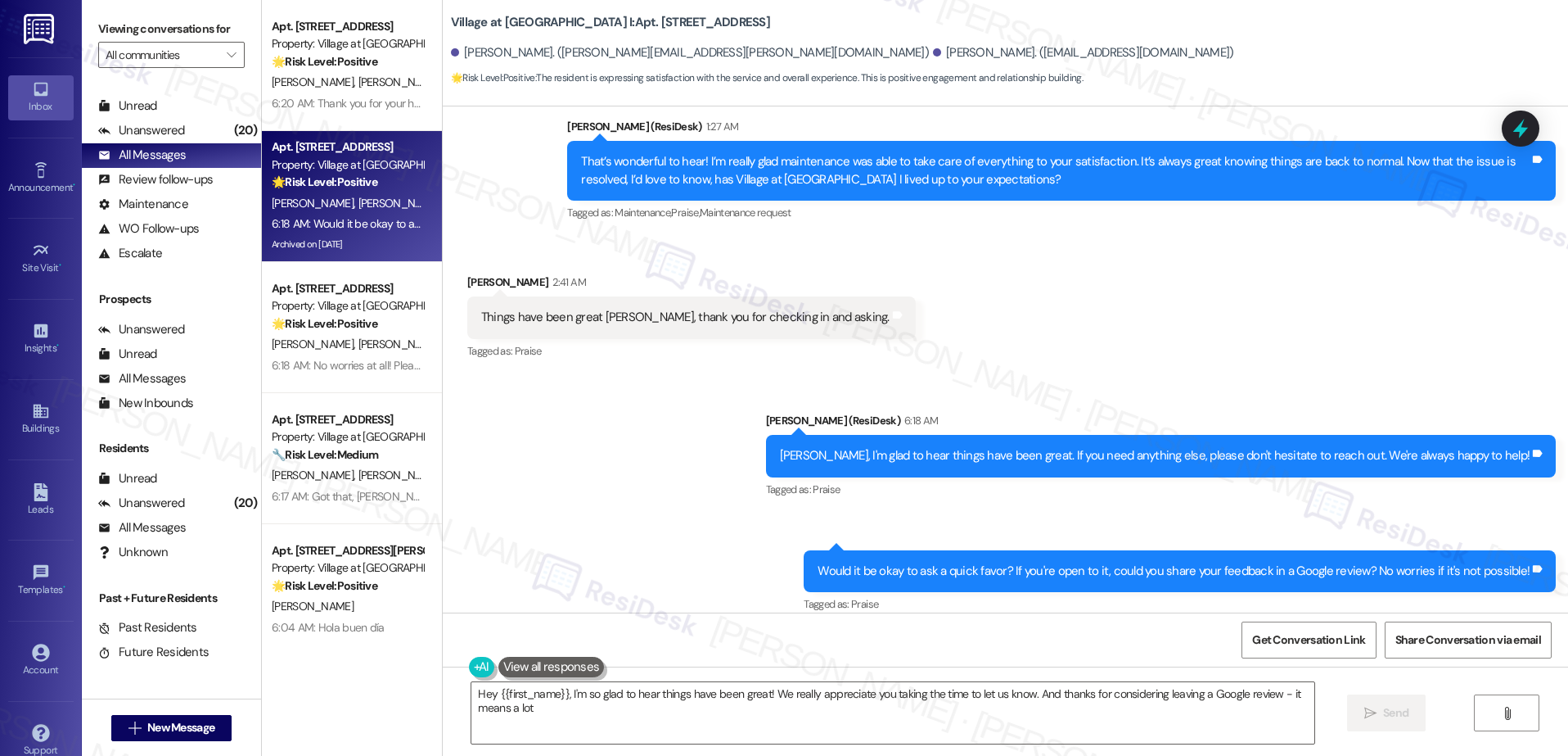
type textarea "Hey {{first_name}}, I'm so glad to hear things have been great! We really appre…"
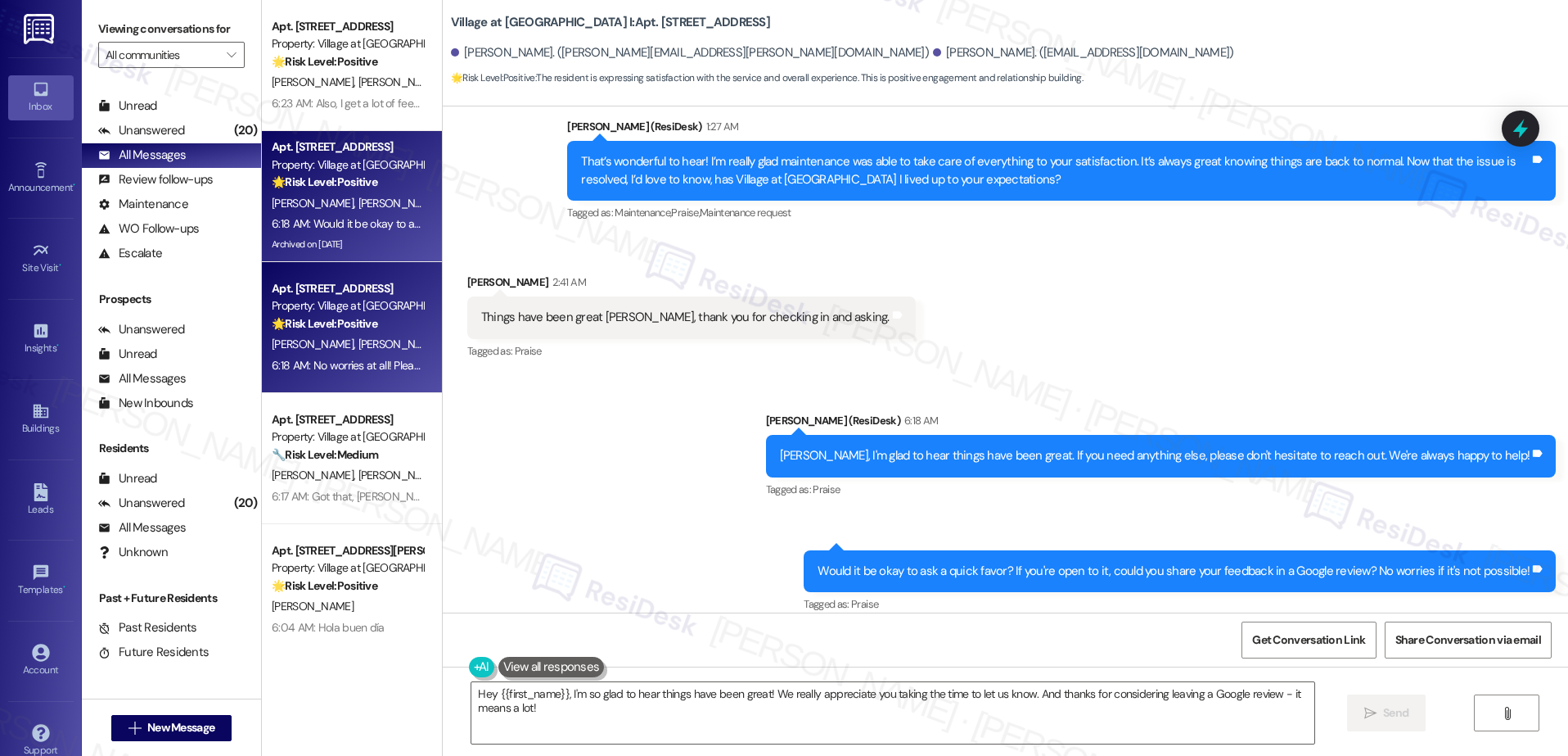
click at [270, 333] on div "Apt. 1304, 30050 SW Town Center Lp W Suite 100 Property: Village at Main Street…" at bounding box center [347, 306] width 155 height 56
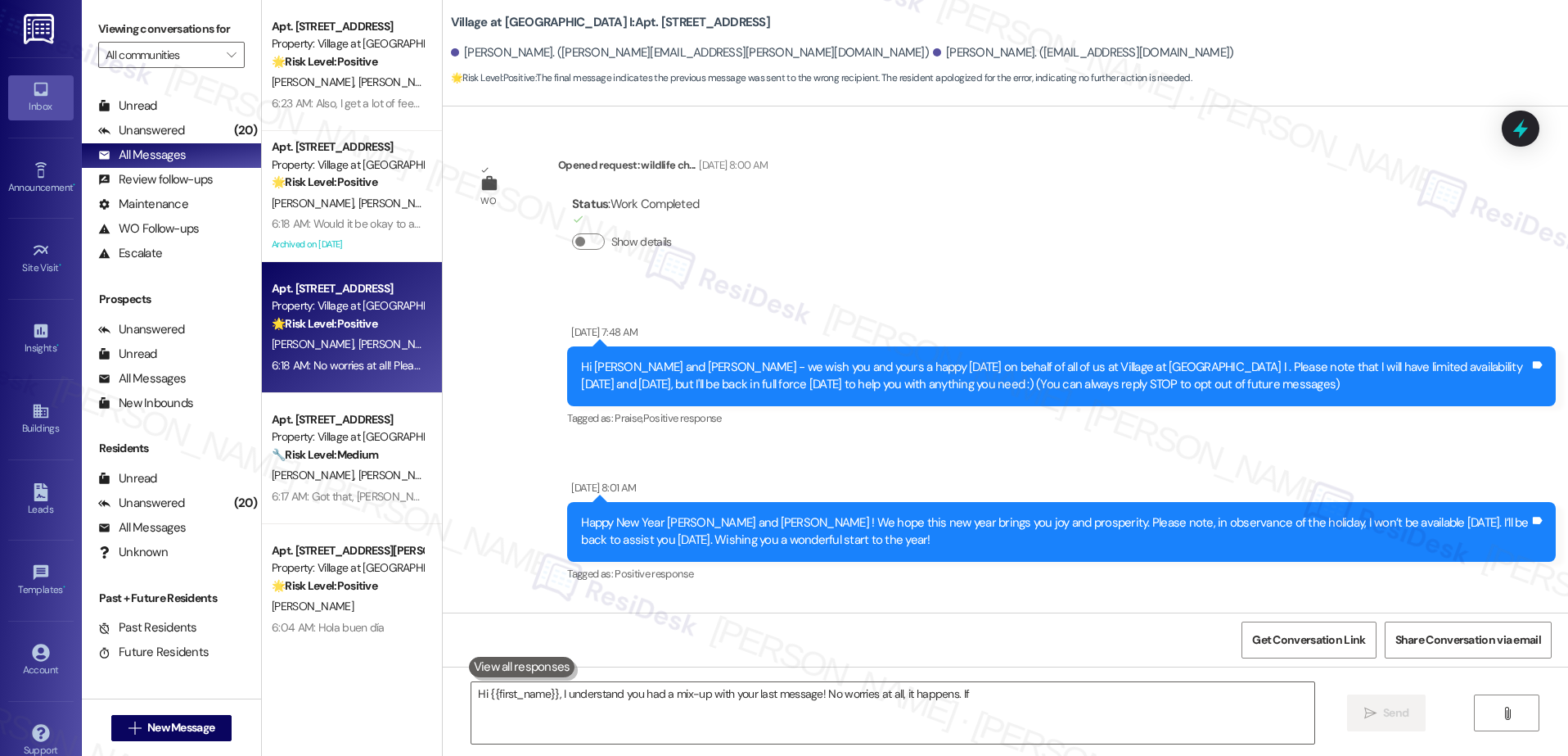
scroll to position [3537, 0]
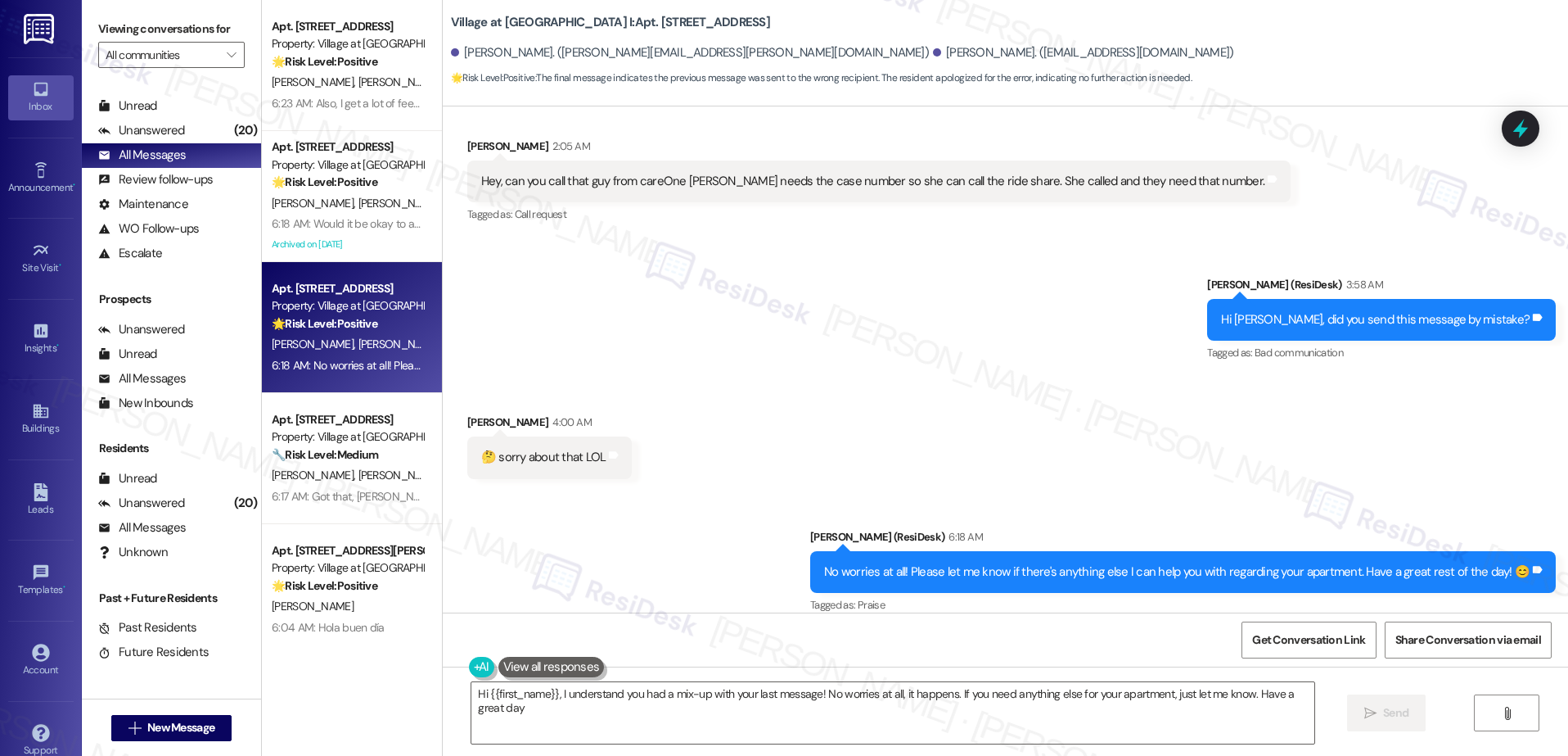
type textarea "Hi {{first_name}}, I understand you had a mix-up with your last message! No wor…"
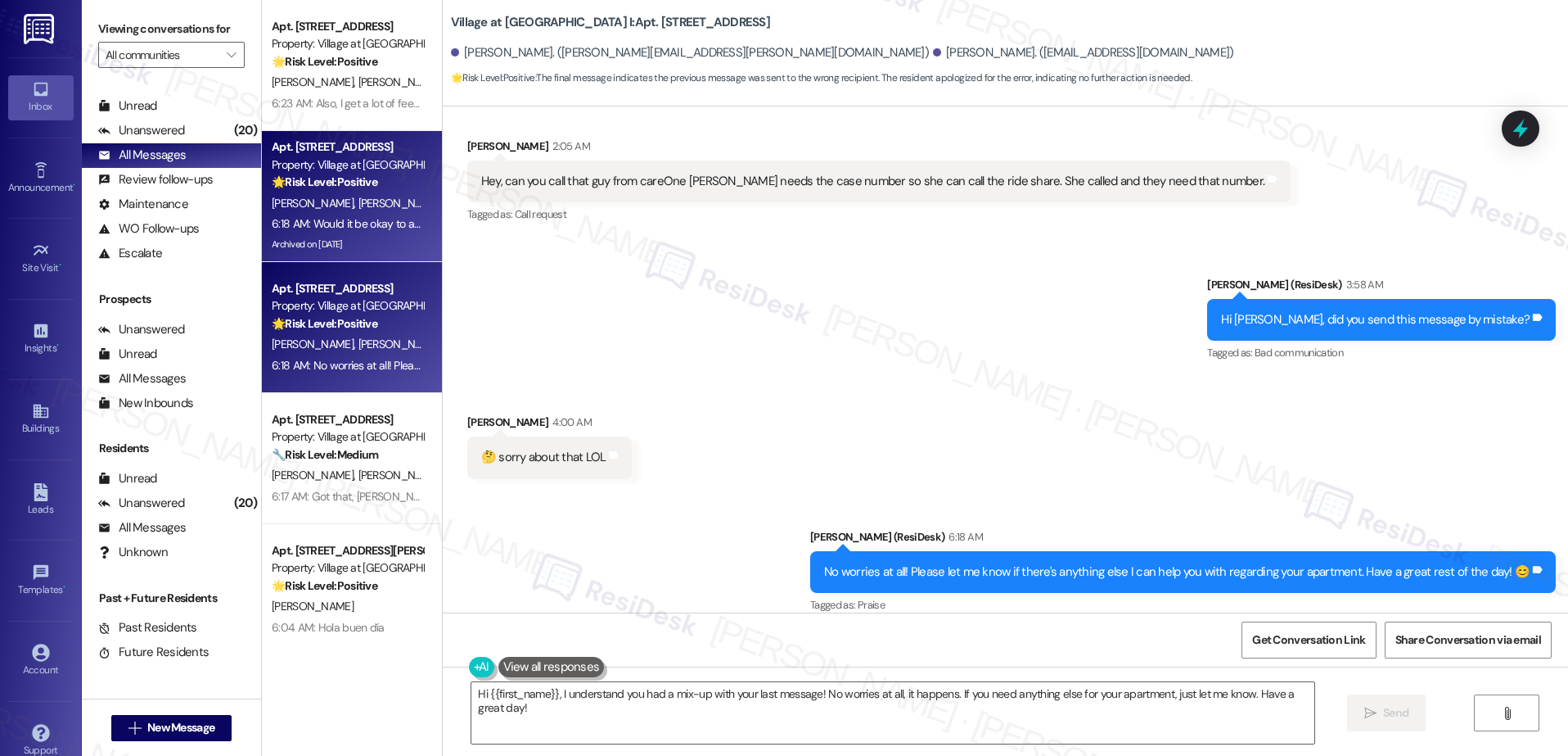
click at [327, 182] on strong "🌟 Risk Level: Positive" at bounding box center [324, 181] width 106 height 14
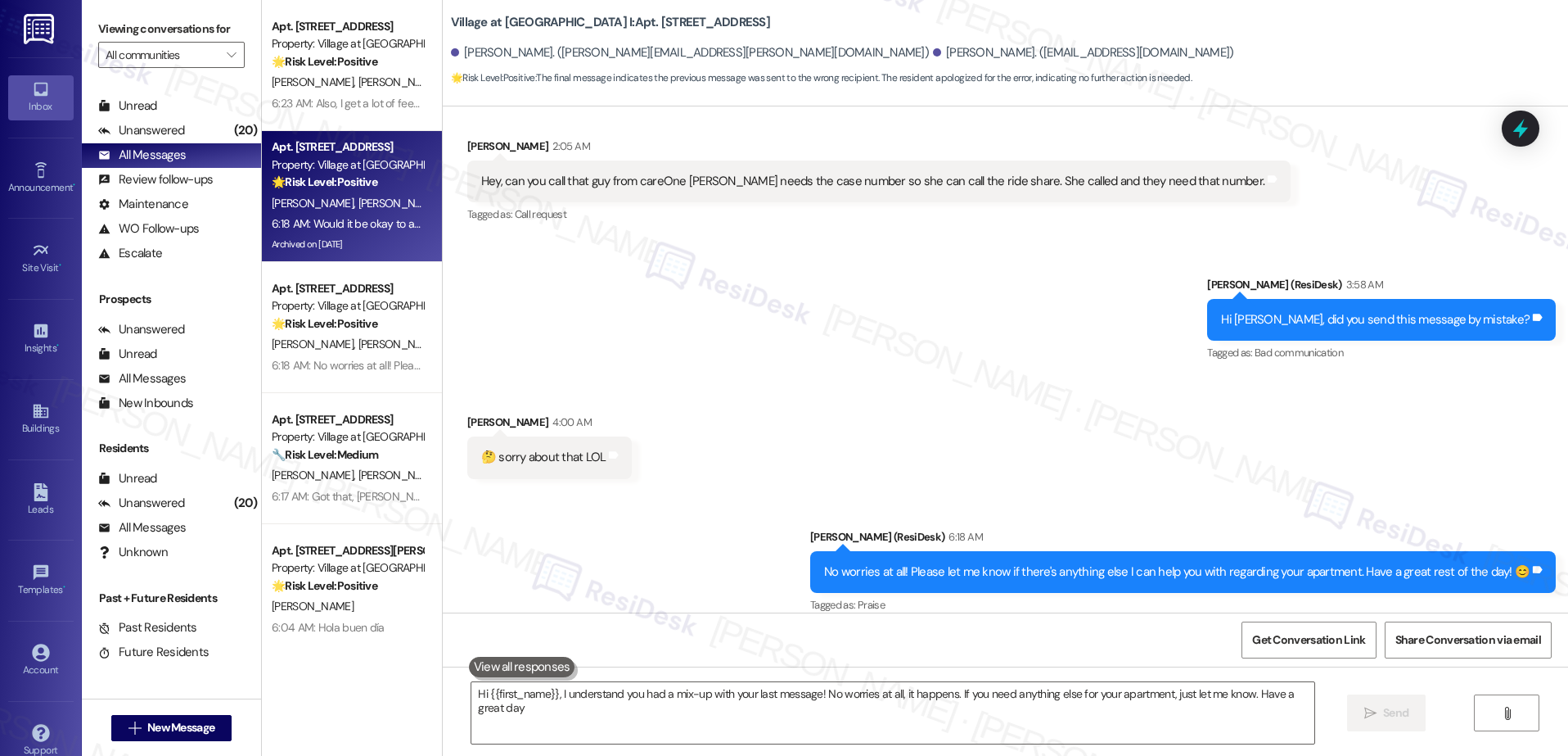
type textarea "Hi {{first_name}}, I understand you had a mix-up with your last message! No wor…"
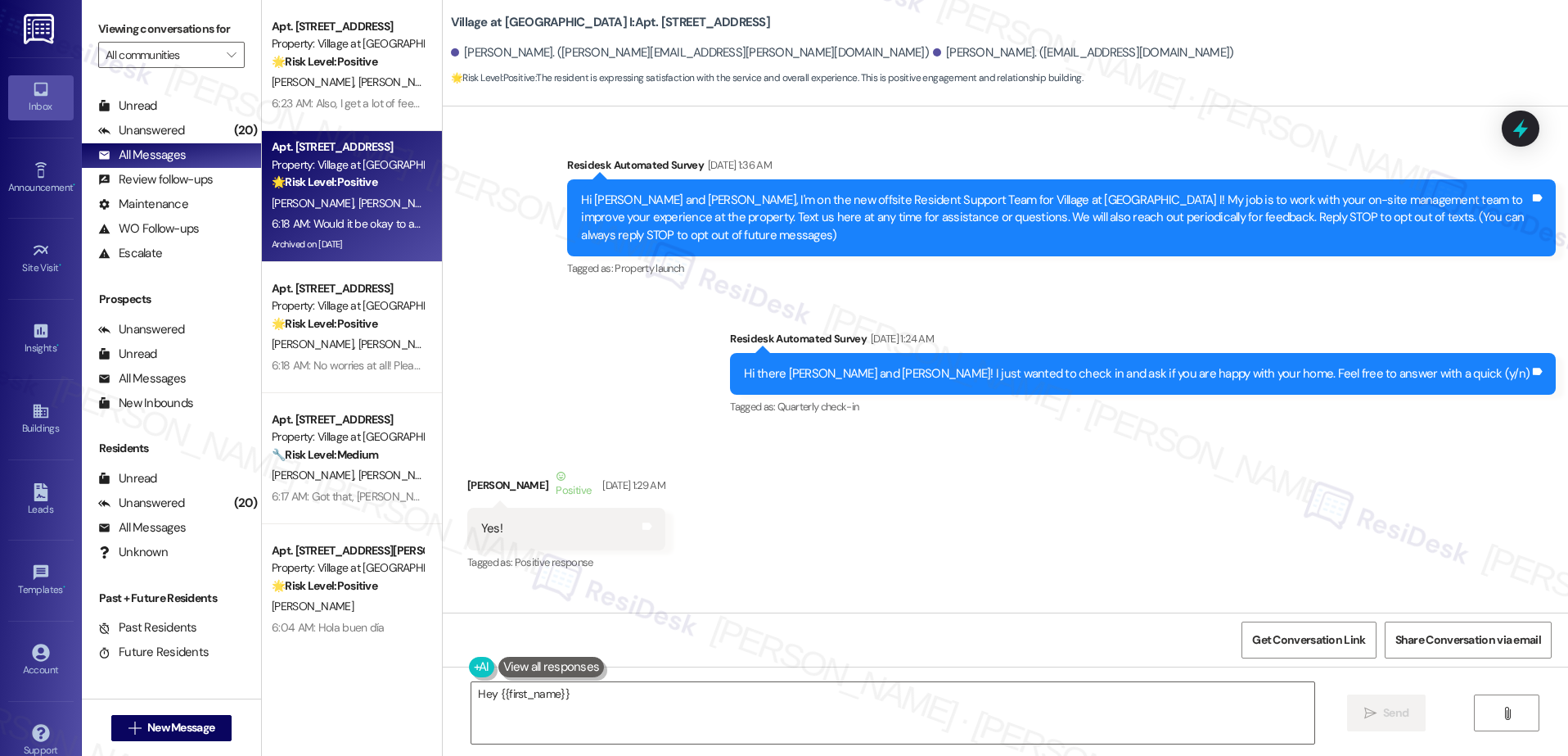
scroll to position [6341, 0]
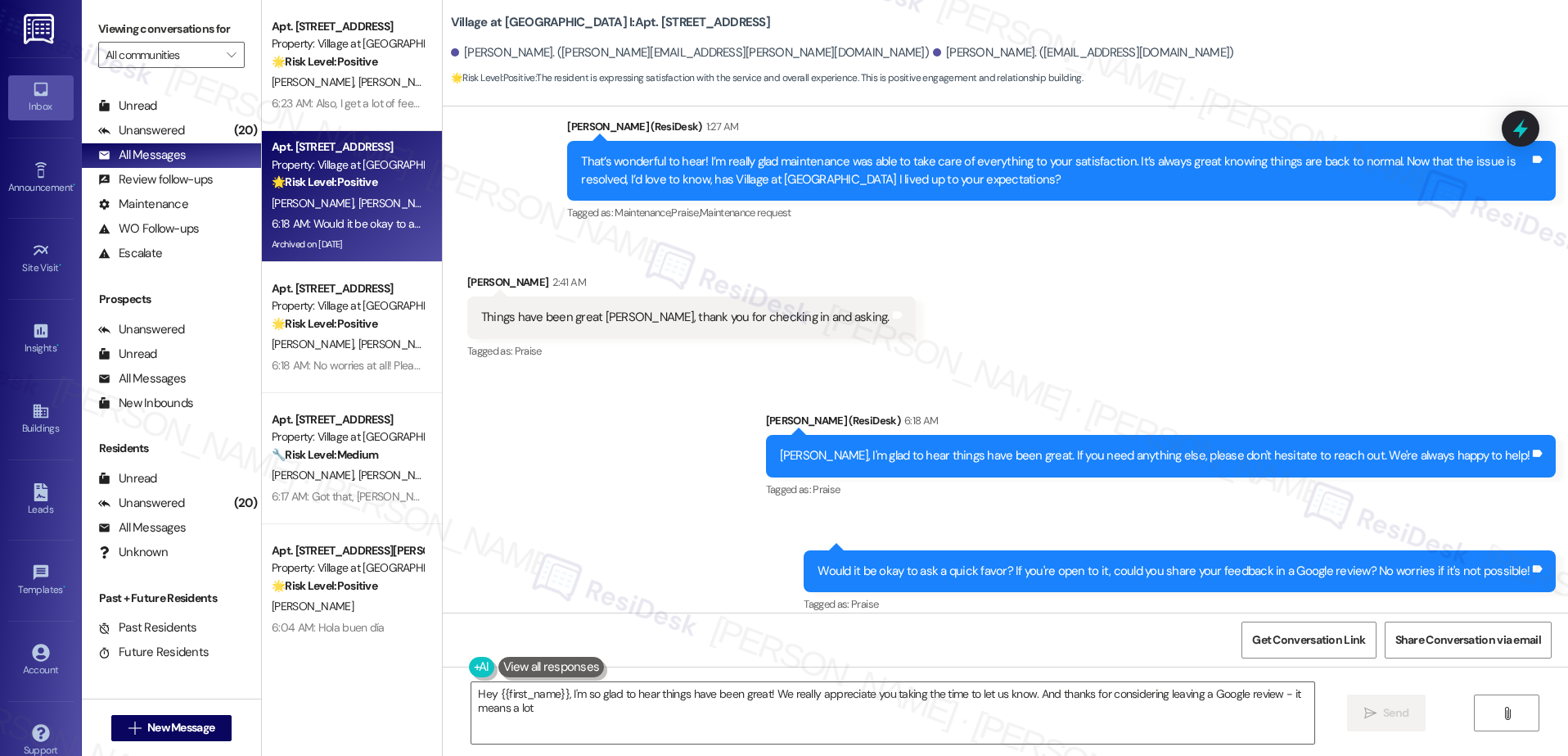
type textarea "Hey {{first_name}}, I'm so glad to hear things have been great! We really appre…"
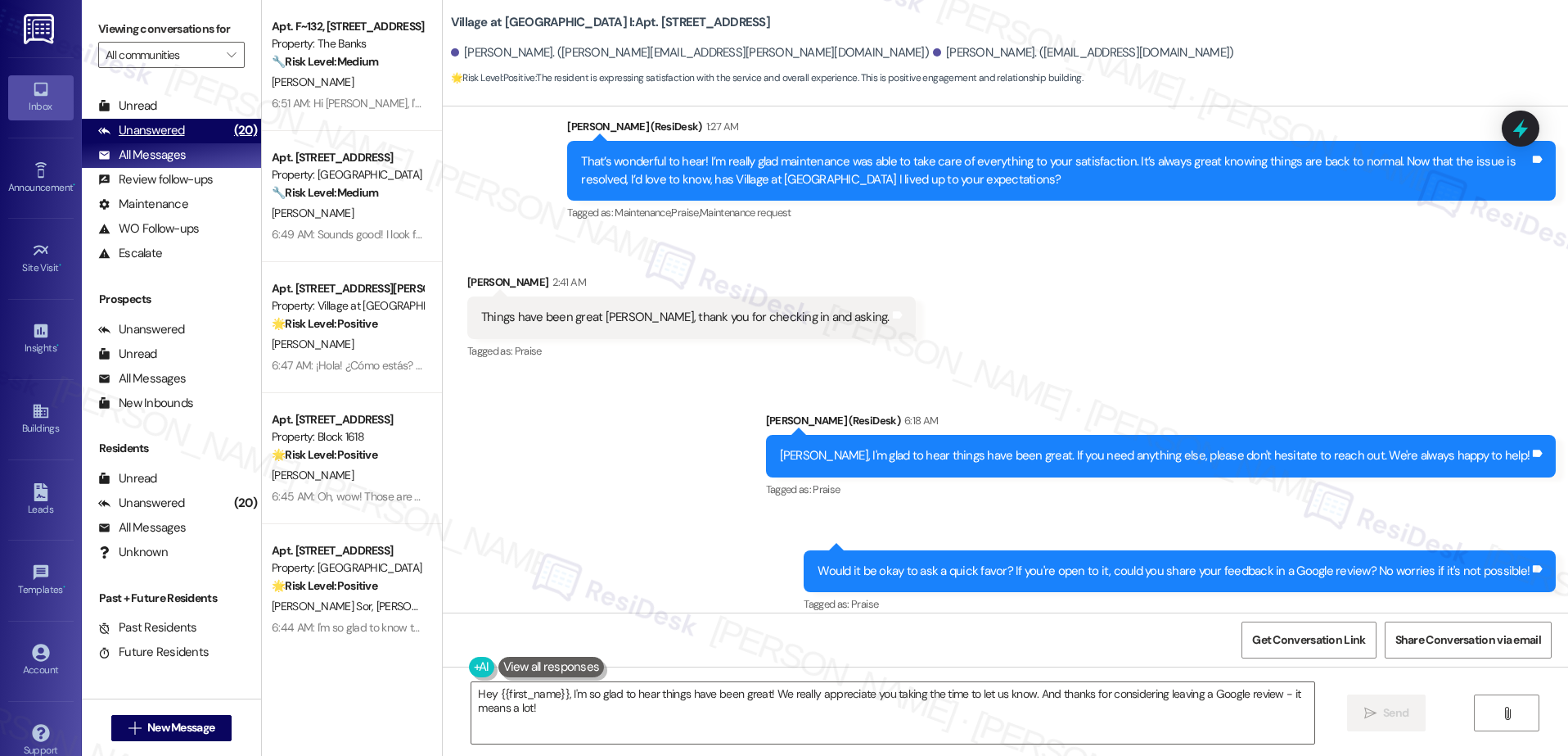
click at [142, 127] on div "Unanswered" at bounding box center [141, 130] width 87 height 17
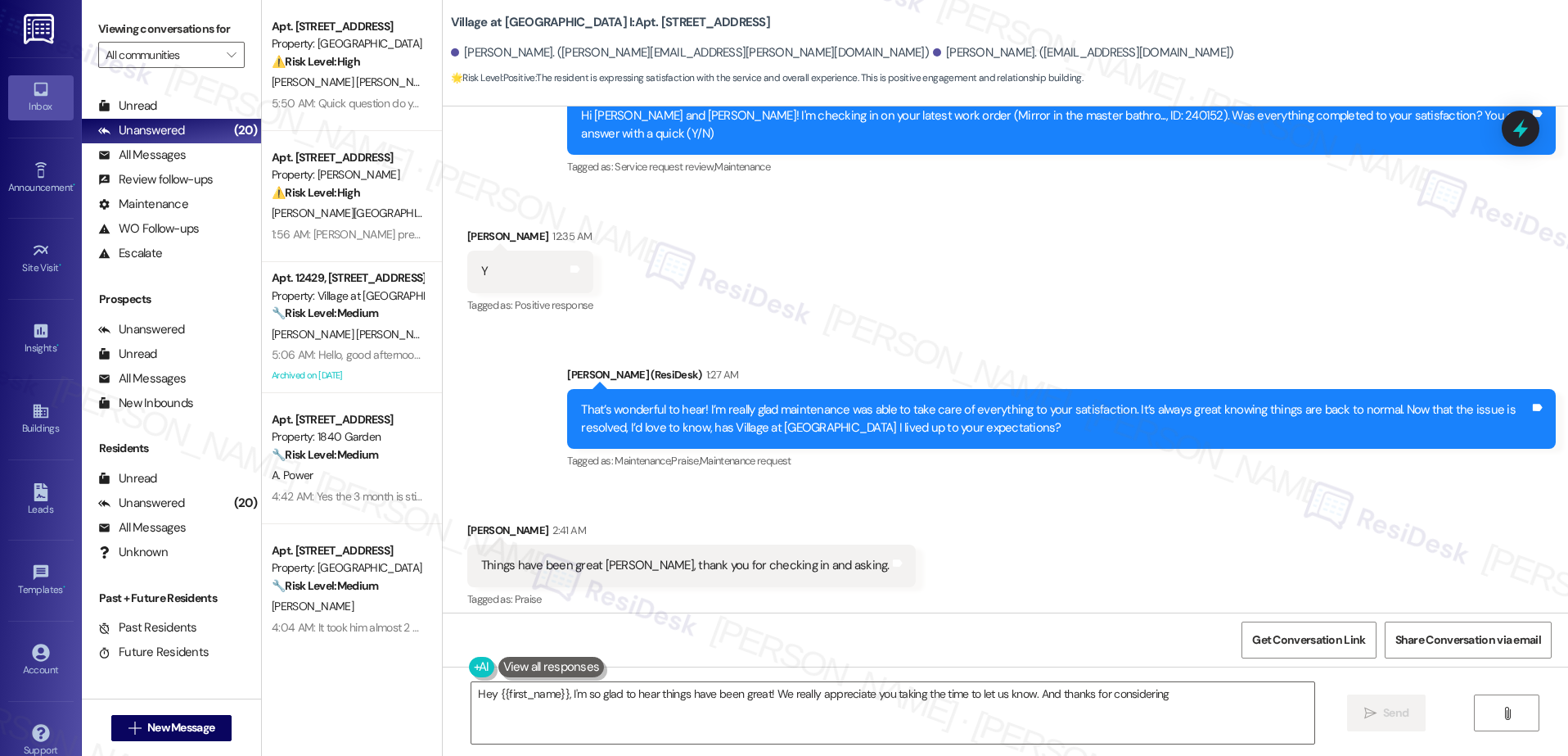
scroll to position [6086, 0]
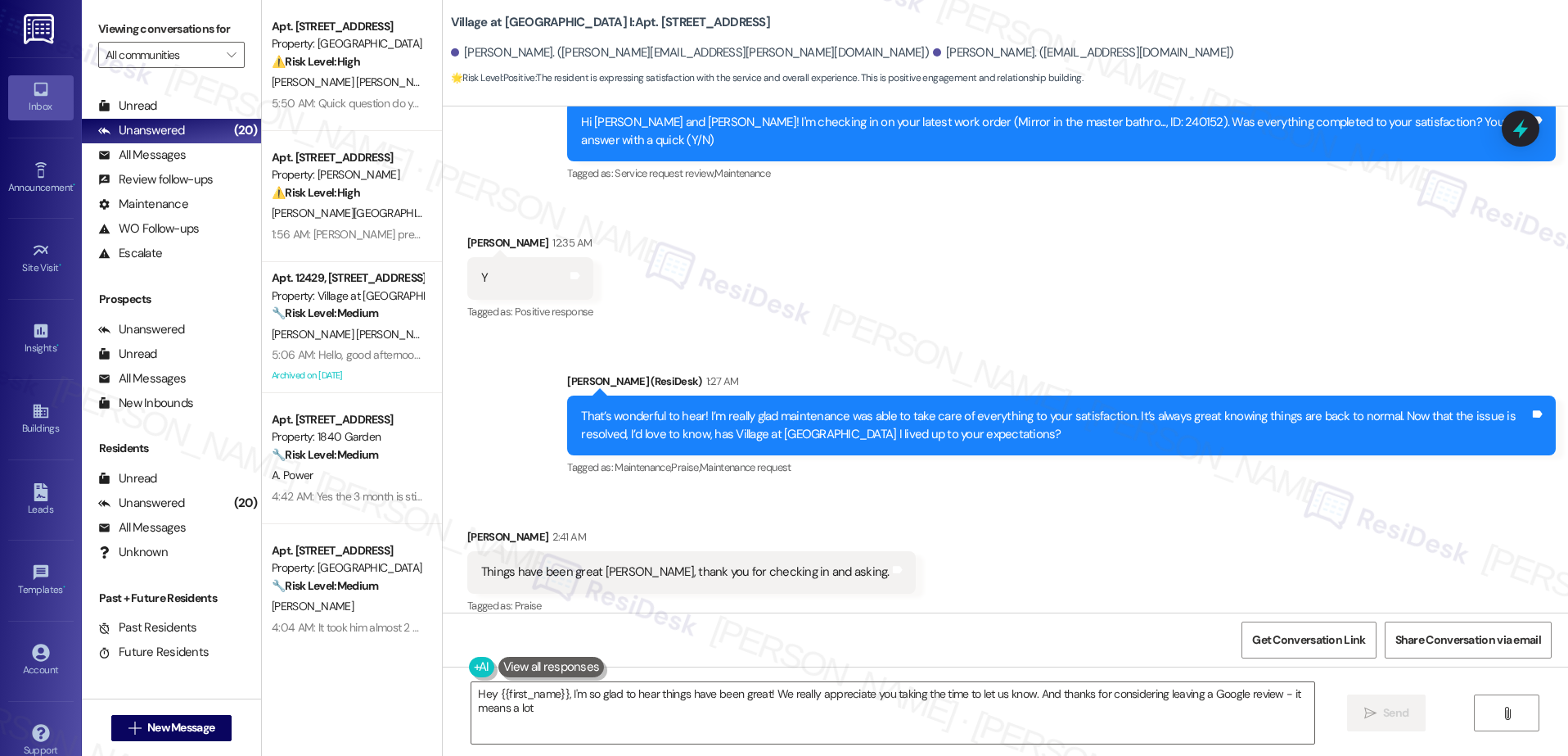
type textarea "Hey {{first_name}}, I'm so glad to hear things have been great! We really appre…"
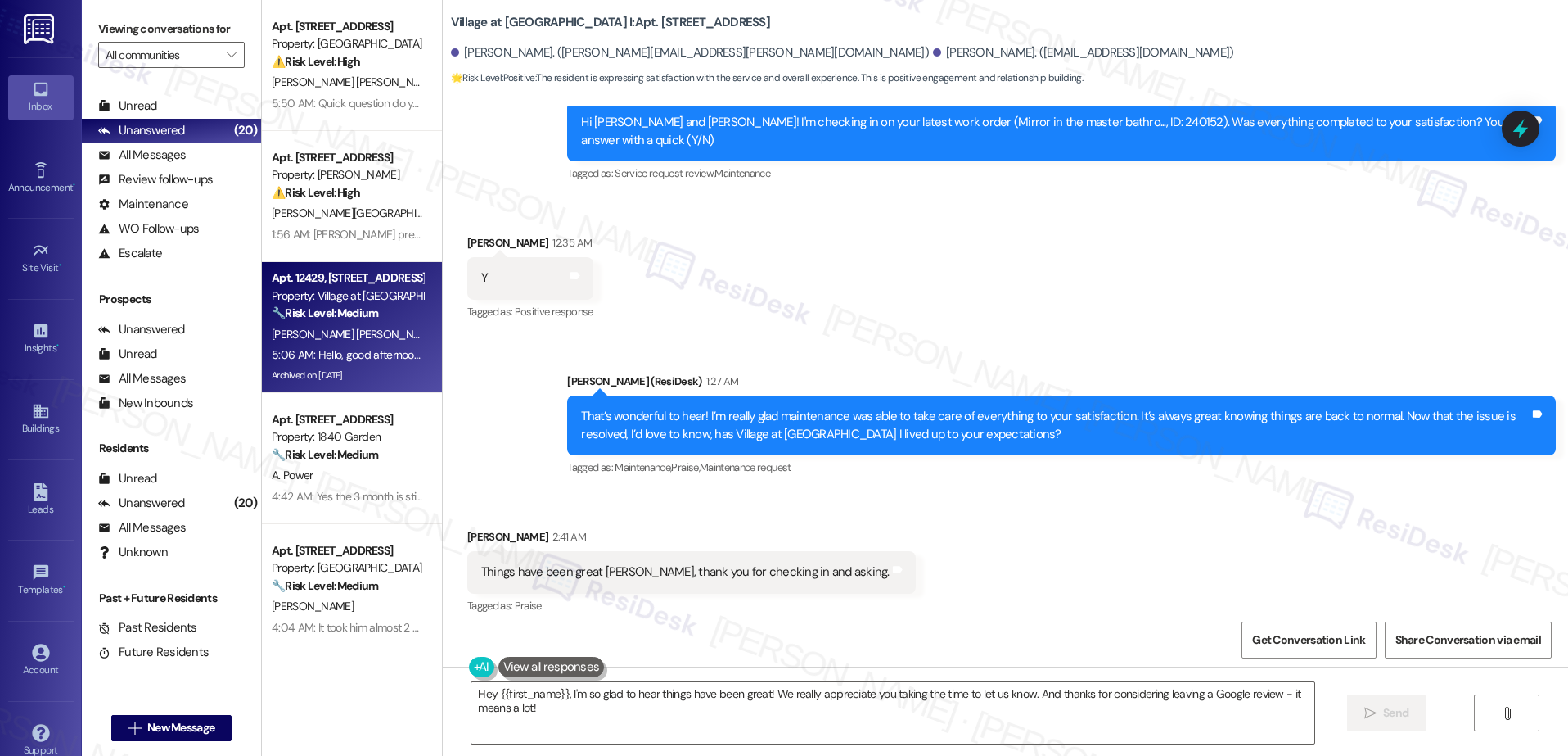
click at [295, 326] on span "D. Lopez Vazquez" at bounding box center [357, 333] width 171 height 14
type textarea "Hey {{first_name}}, I'm so glad to hear things have been great! We really appre…"
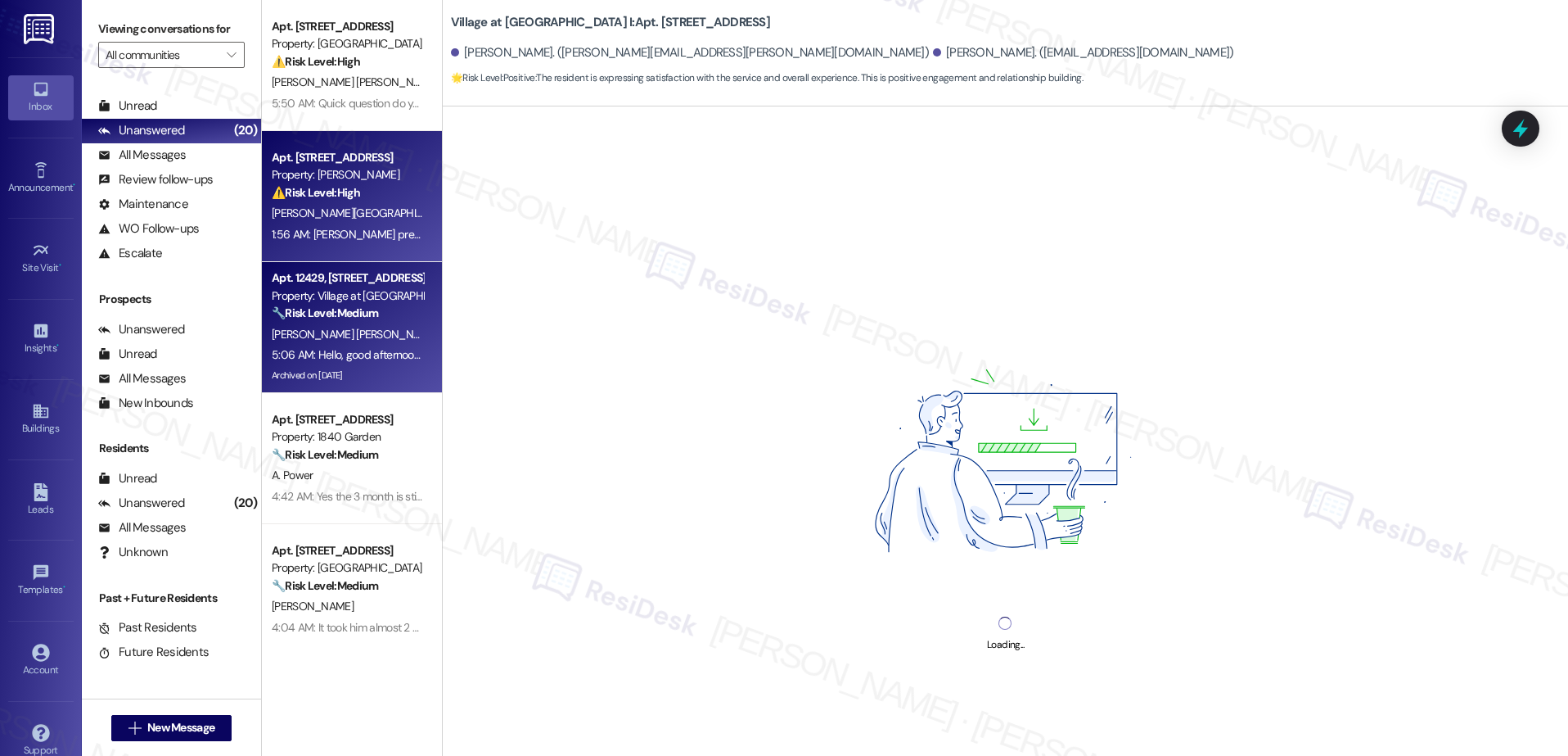
click at [315, 225] on div "1:56 AM: Keria preguntarle puse la troca otrabes donde mismo de donde se la yeb…" at bounding box center [347, 234] width 155 height 20
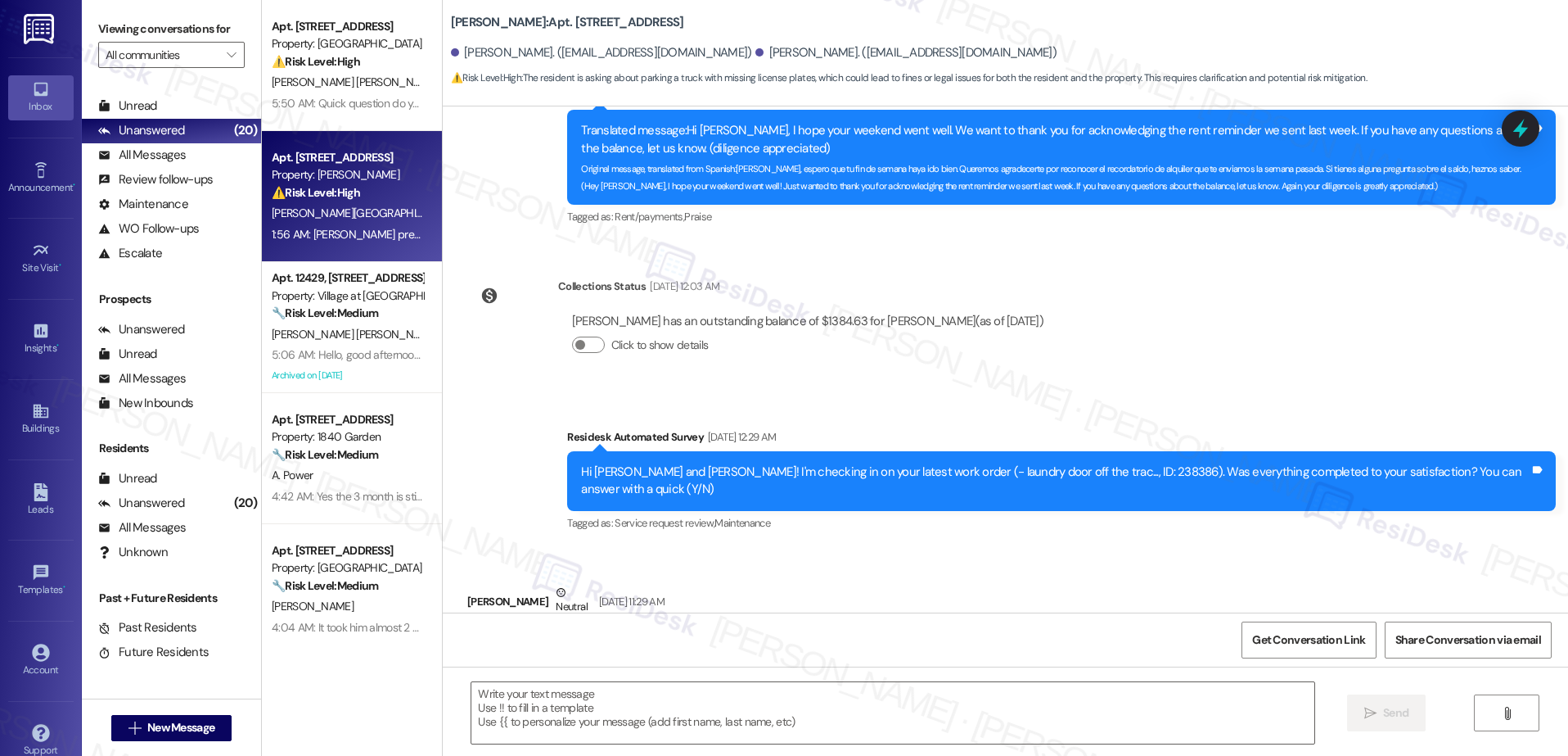
type textarea "Fetching suggested responses. Please feel free to read through the conversation…"
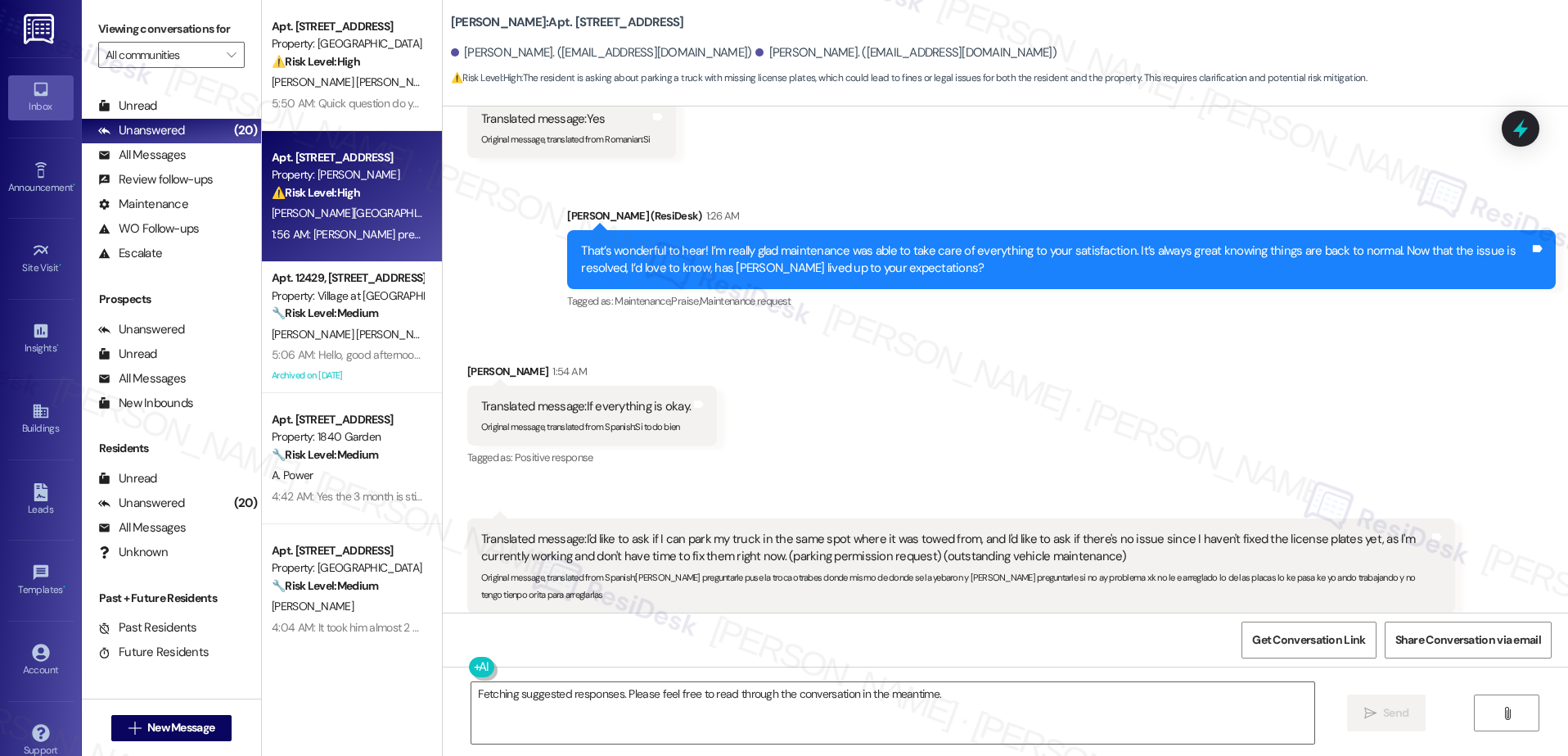
scroll to position [13059, 0]
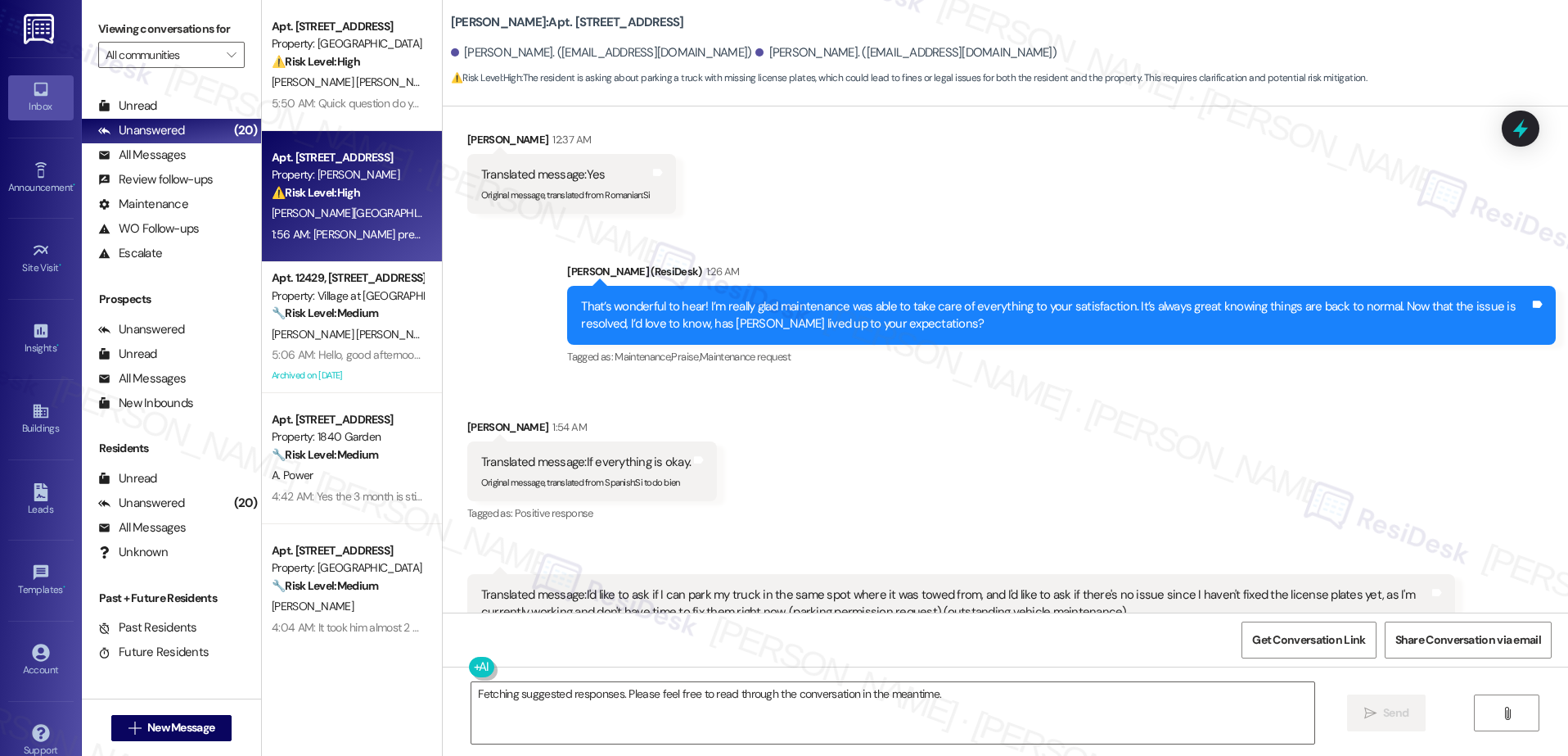
click at [993, 381] on div "Received via SMS Armando Valencia 1:54 AM Translated message: If everything is …" at bounding box center [1005, 567] width 1125 height 373
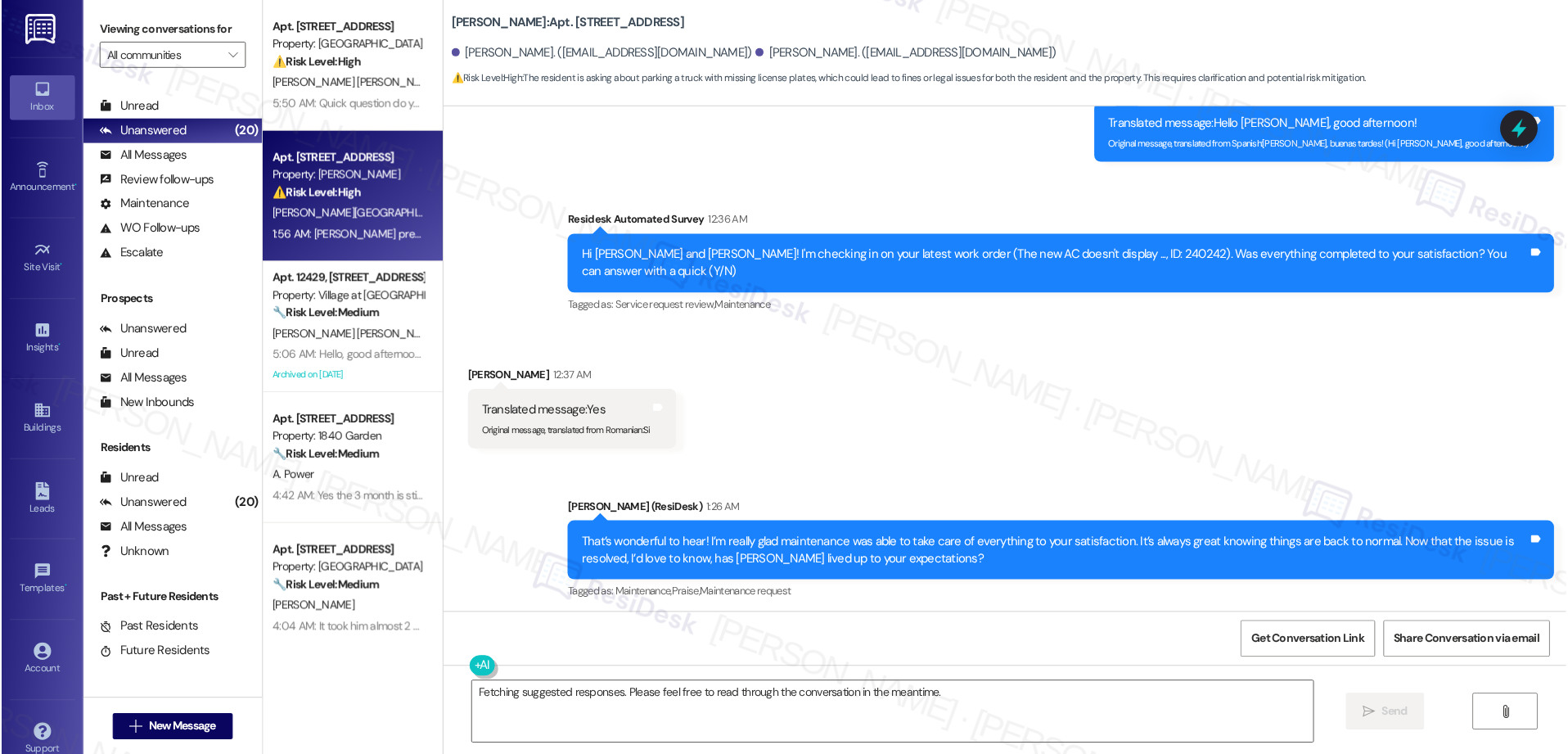
scroll to position [12811, 0]
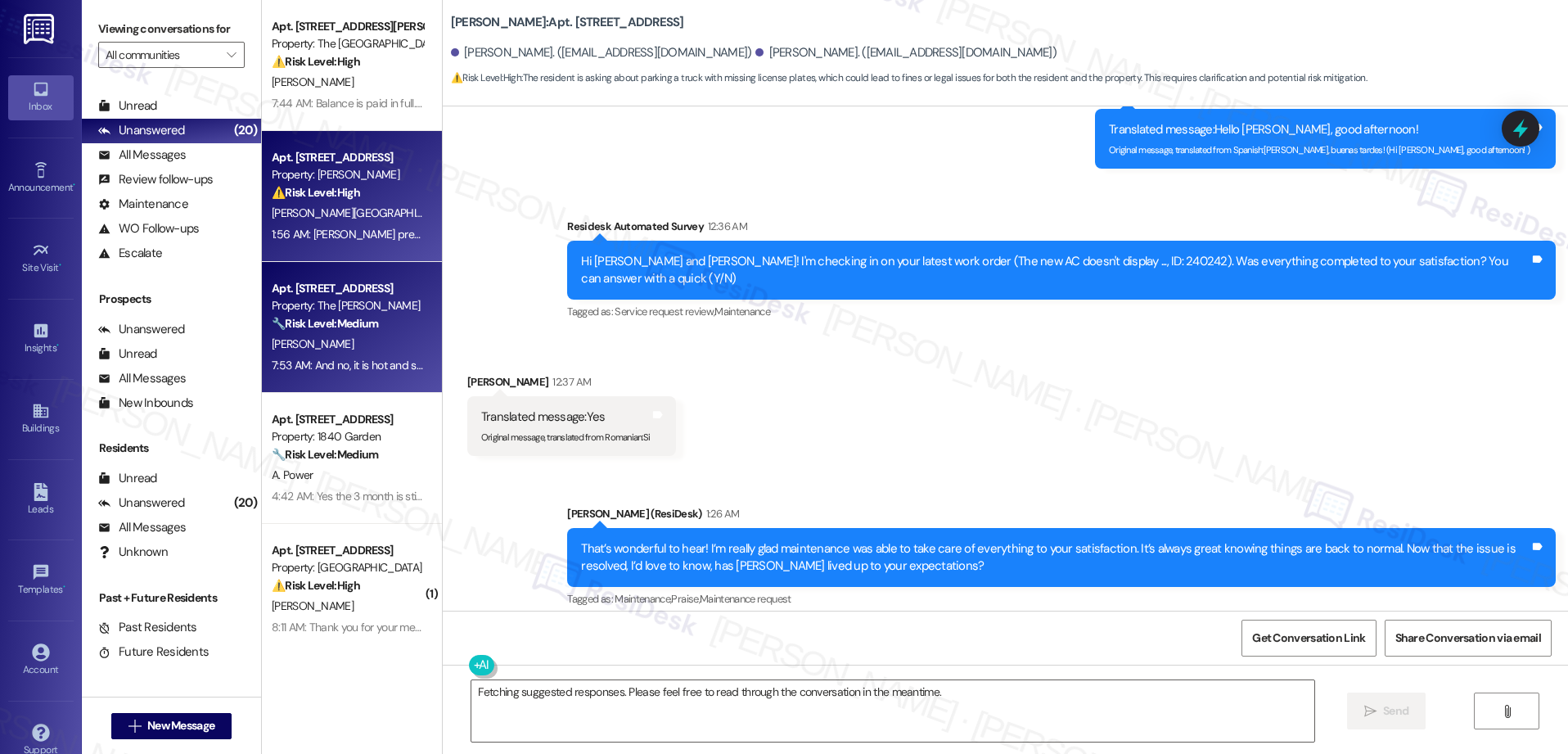
click at [303, 355] on div "7:53 AM: And no, it is hot and stuffy and uncomfortable and I feel sorry for th…" at bounding box center [347, 365] width 155 height 20
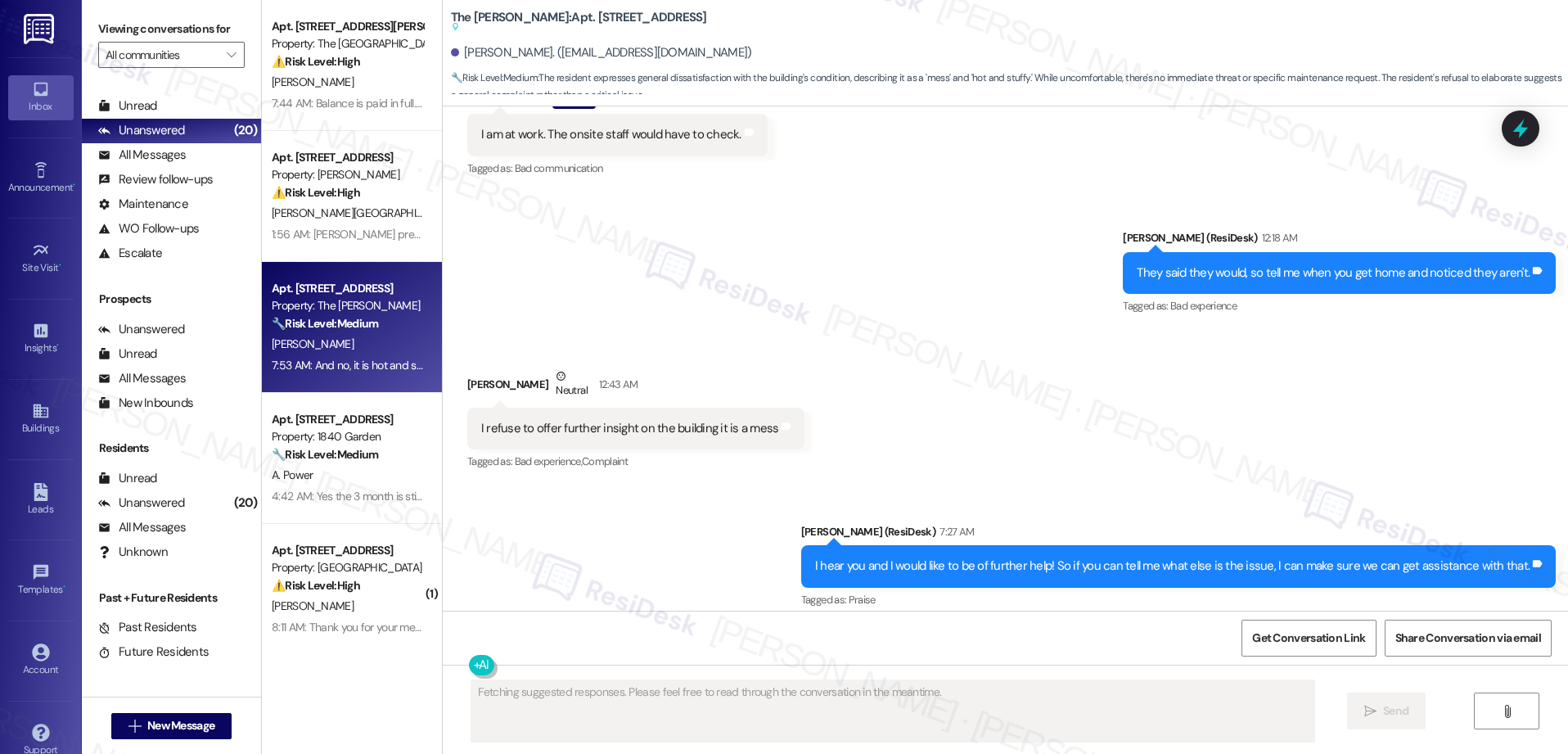
scroll to position [22586, 0]
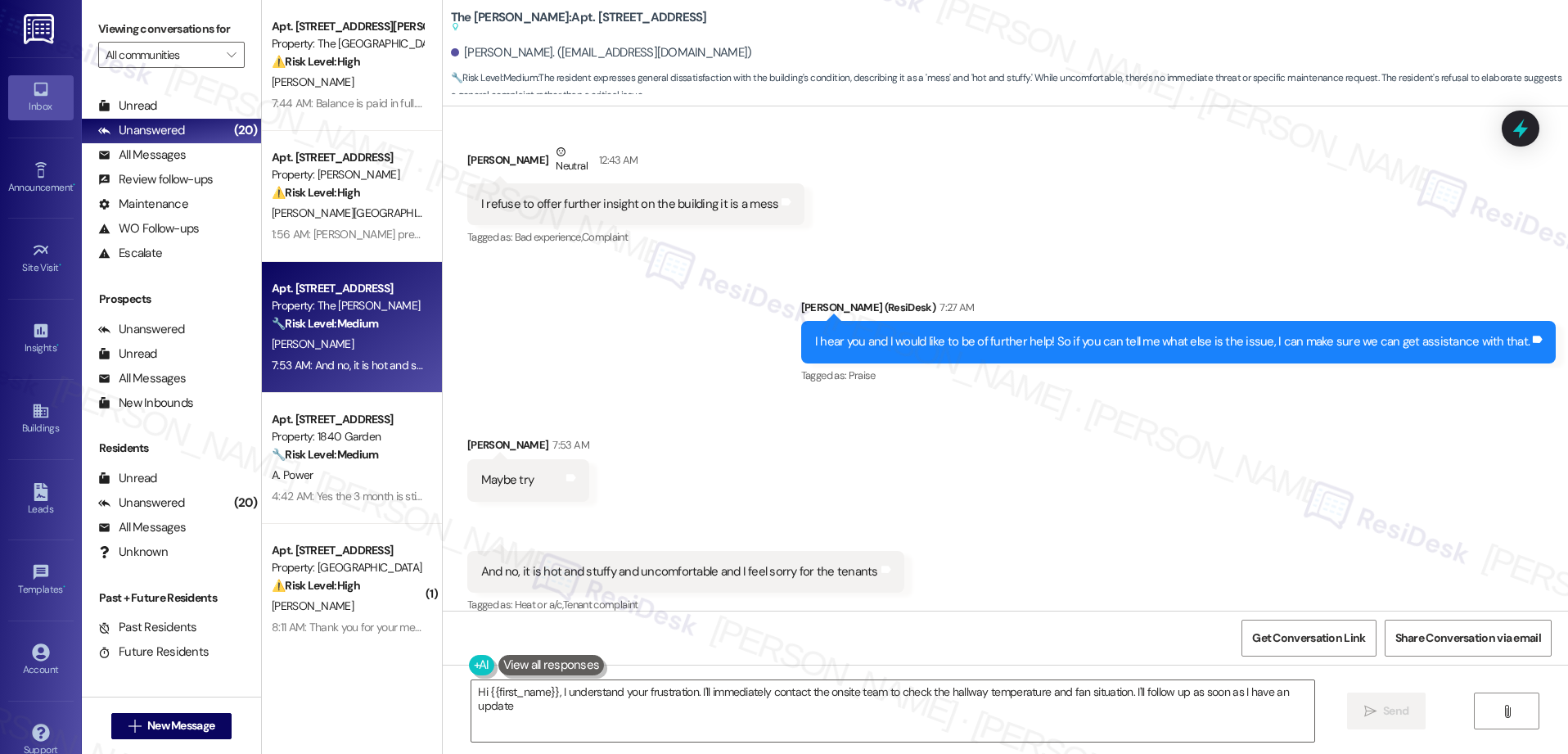
type textarea "Hi {{first_name}}, I understand your frustration. I'll immediately contact the …"
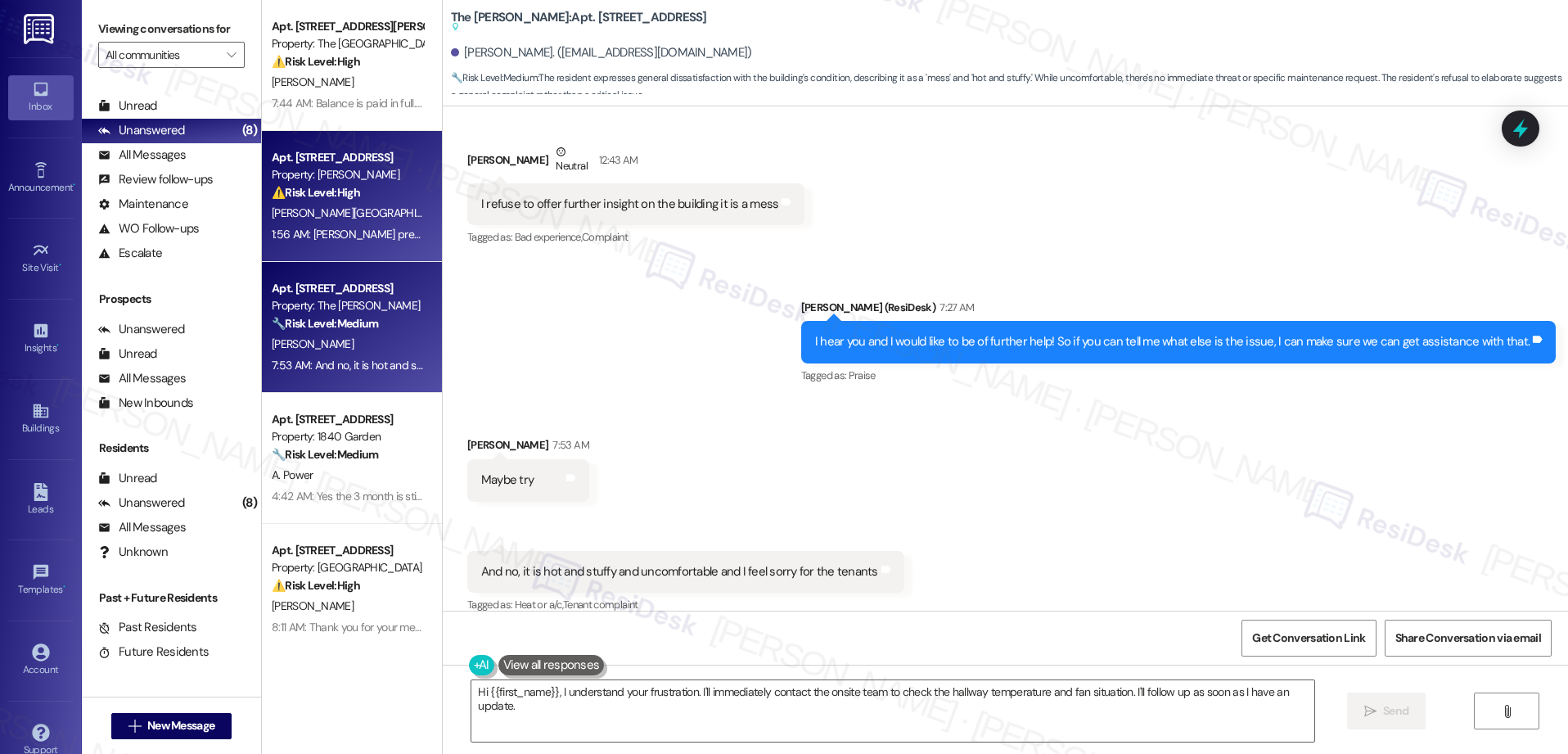
click at [315, 163] on div "Apt. J269, 1105 W 10th Ave" at bounding box center [347, 157] width 151 height 17
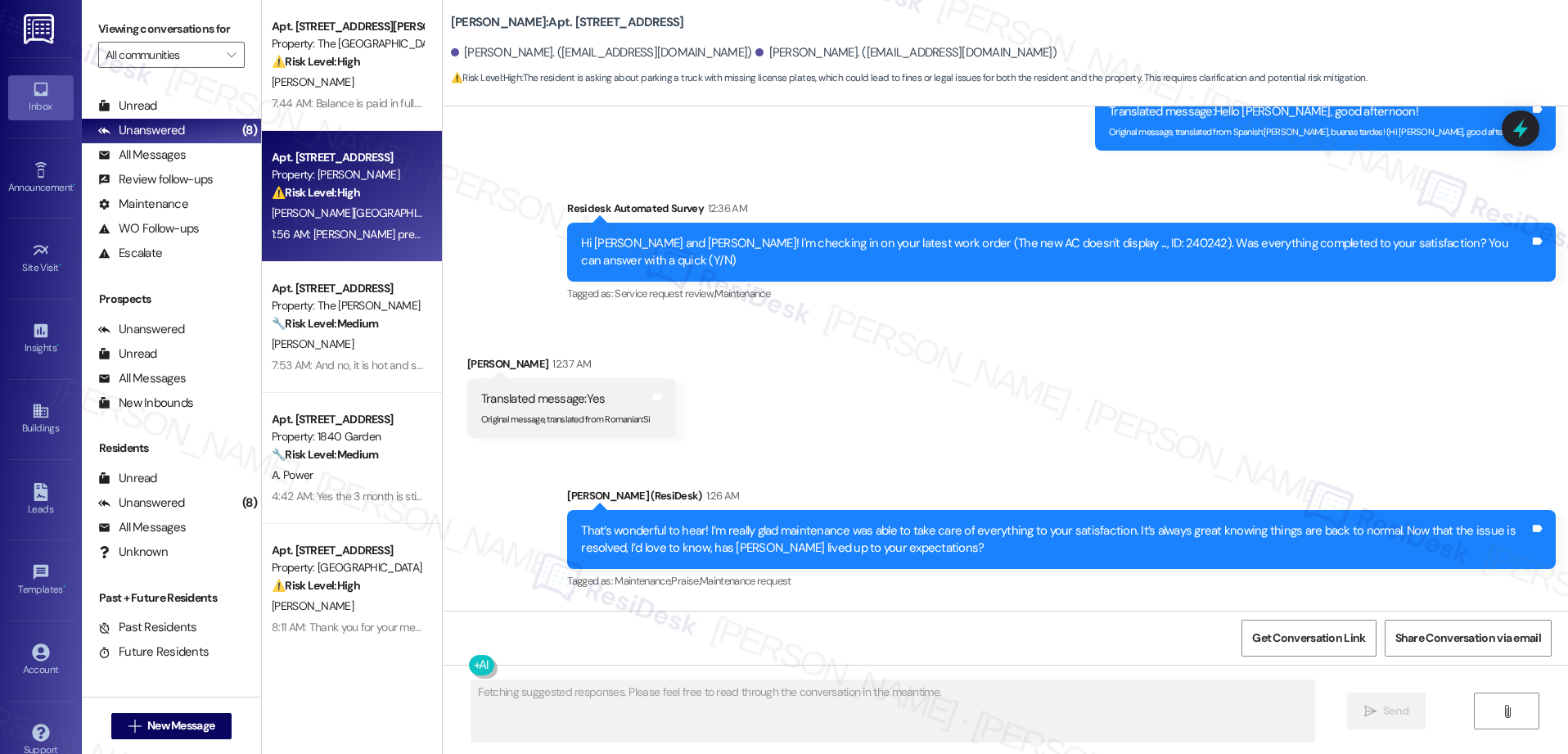
scroll to position [12793, 0]
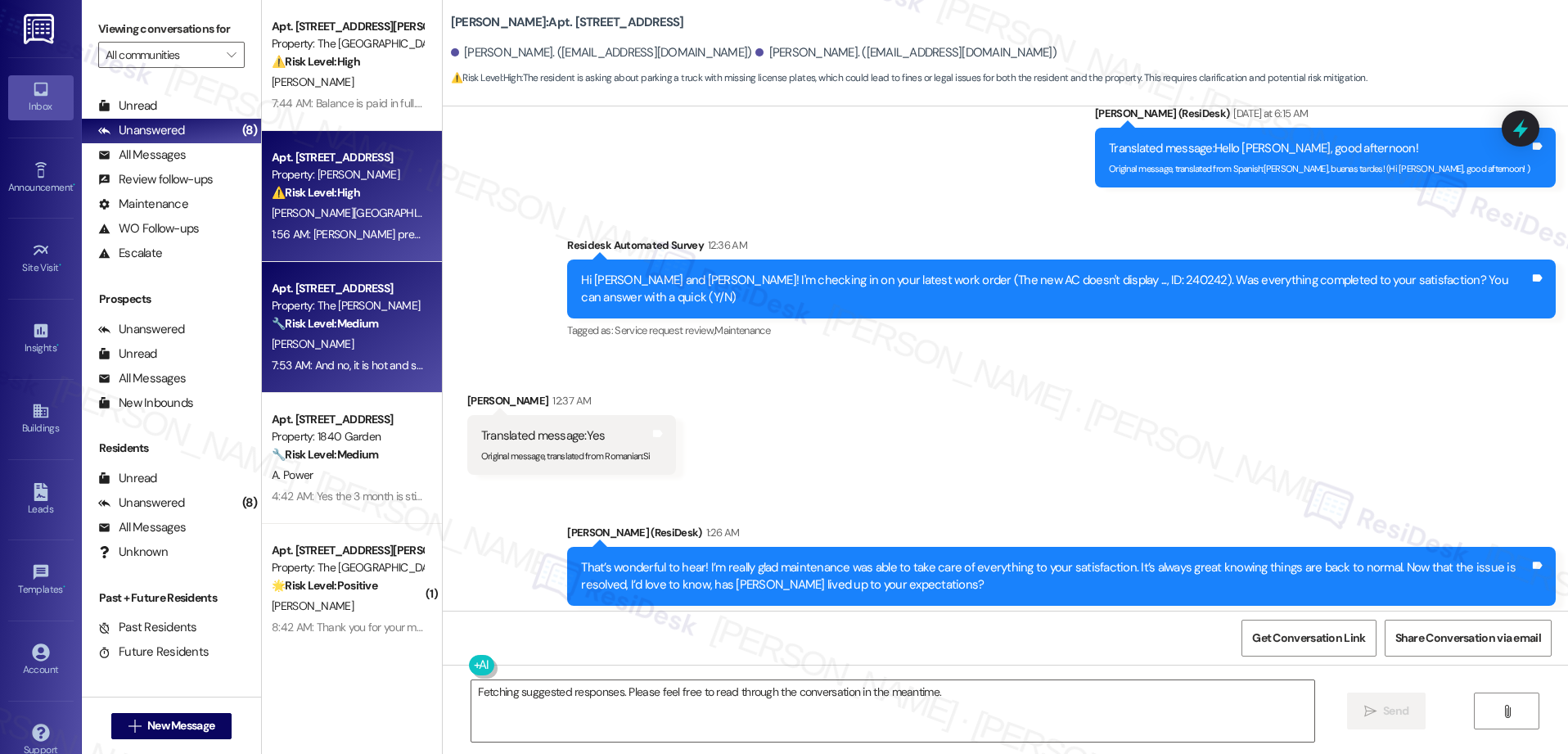
click at [298, 295] on div "Apt. 401, 1650 SE Tacoma St" at bounding box center [347, 288] width 151 height 17
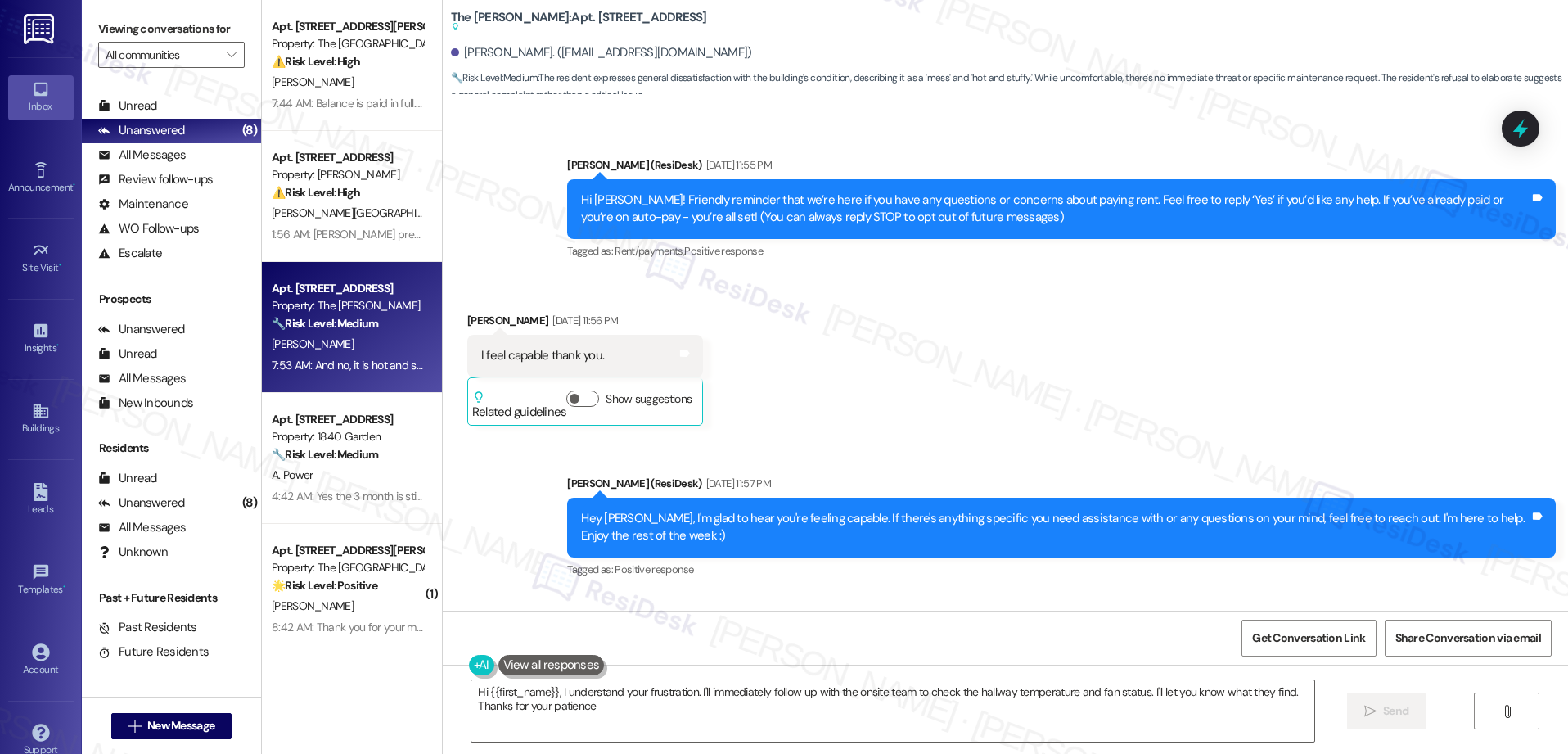
type textarea "Hi {{first_name}}, I understand your frustration. I'll immediately follow up wi…"
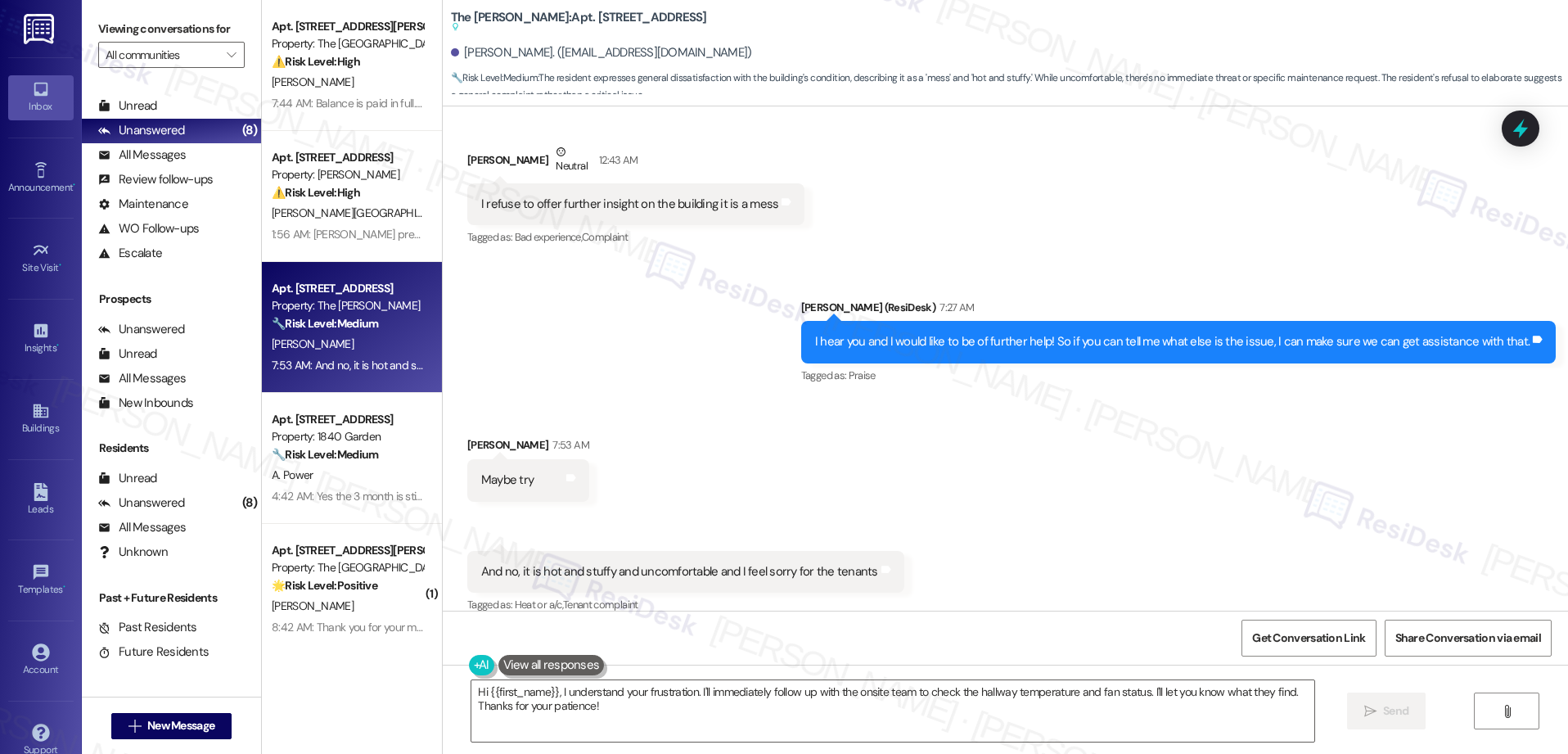
scroll to position [22587, 0]
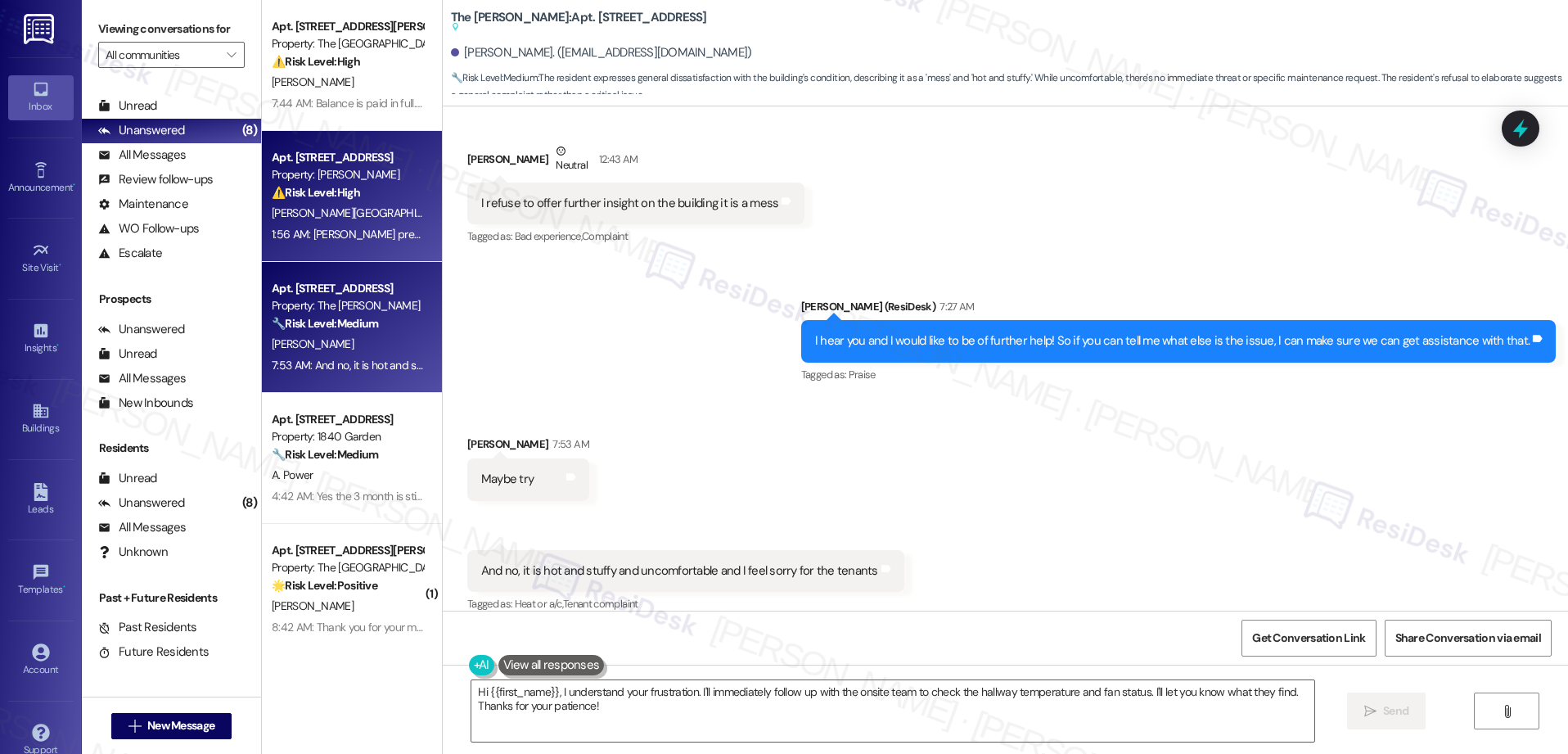
click at [374, 210] on div "A. Valencia A. Valencia" at bounding box center [347, 213] width 155 height 20
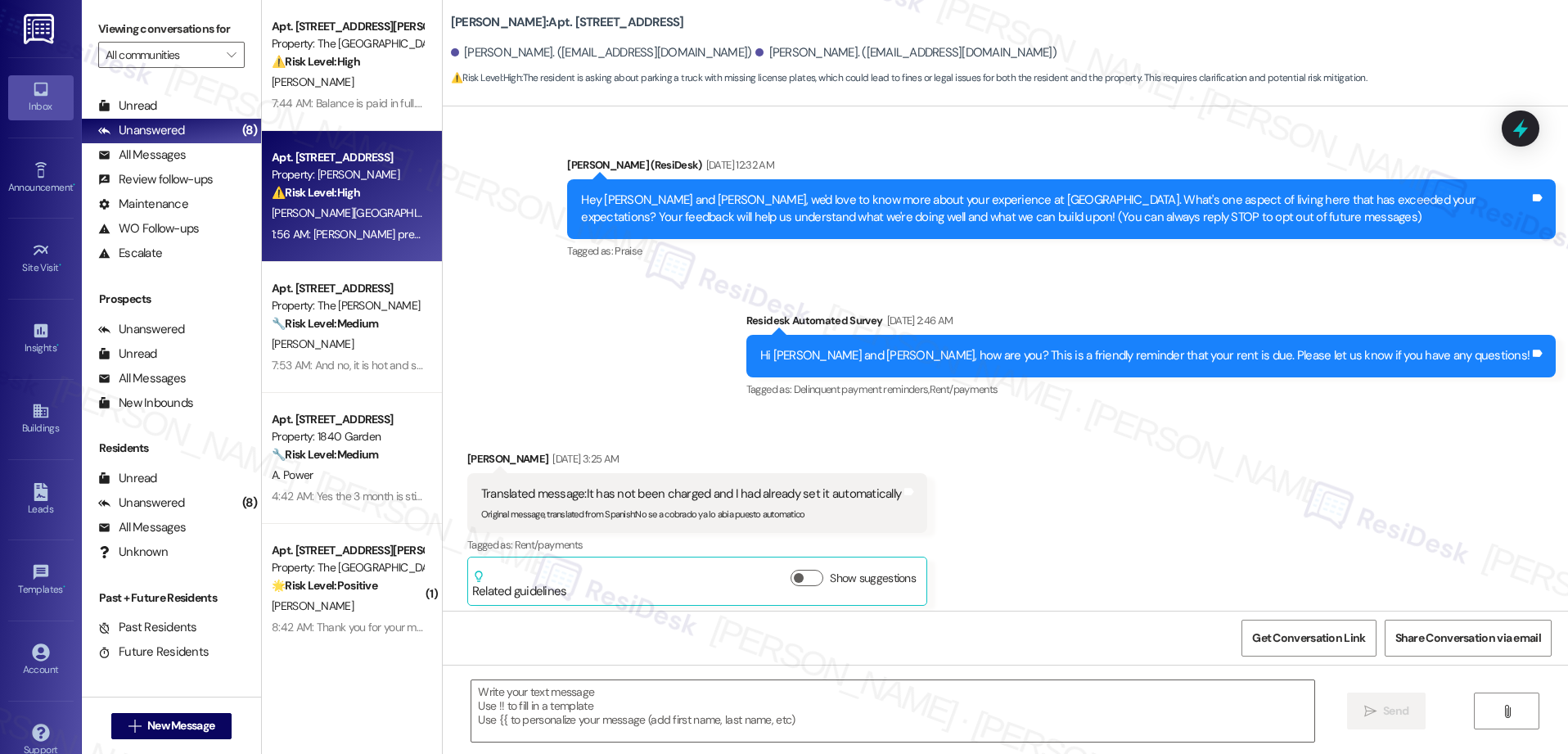
type textarea "Fetching suggested responses. Please feel free to read through the conversation…"
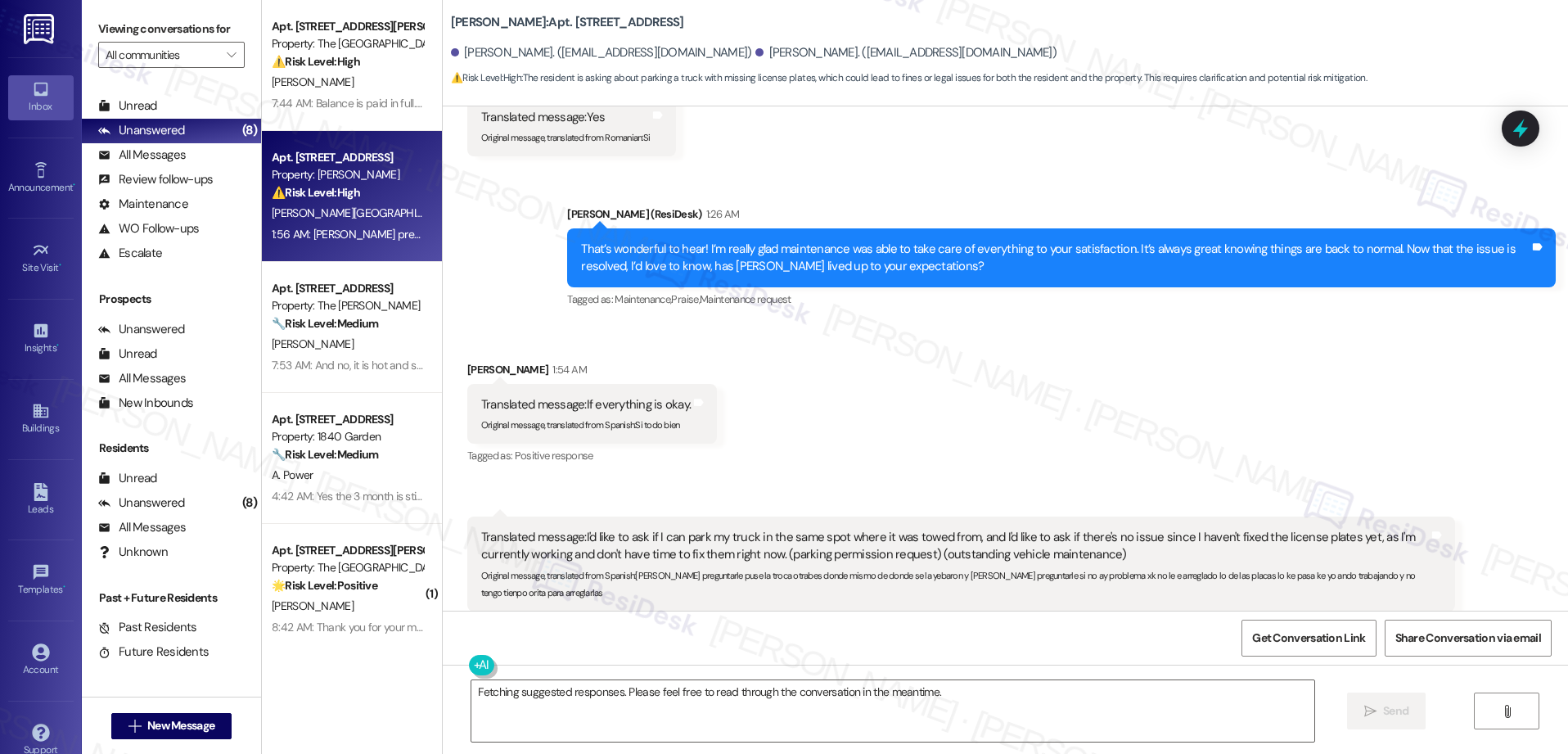
scroll to position [13108, 0]
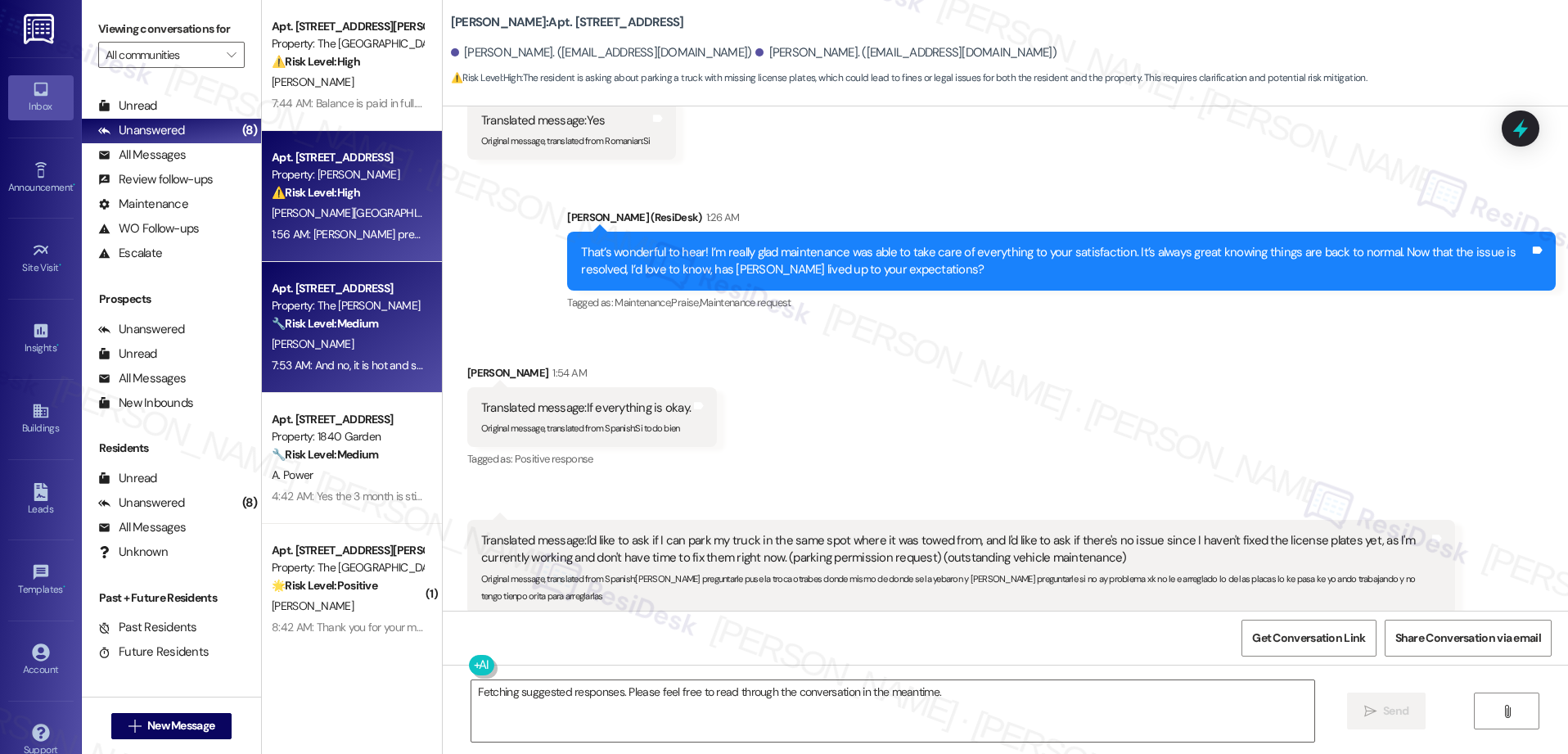
click at [319, 328] on strong "🔧 Risk Level: Medium" at bounding box center [325, 323] width 107 height 14
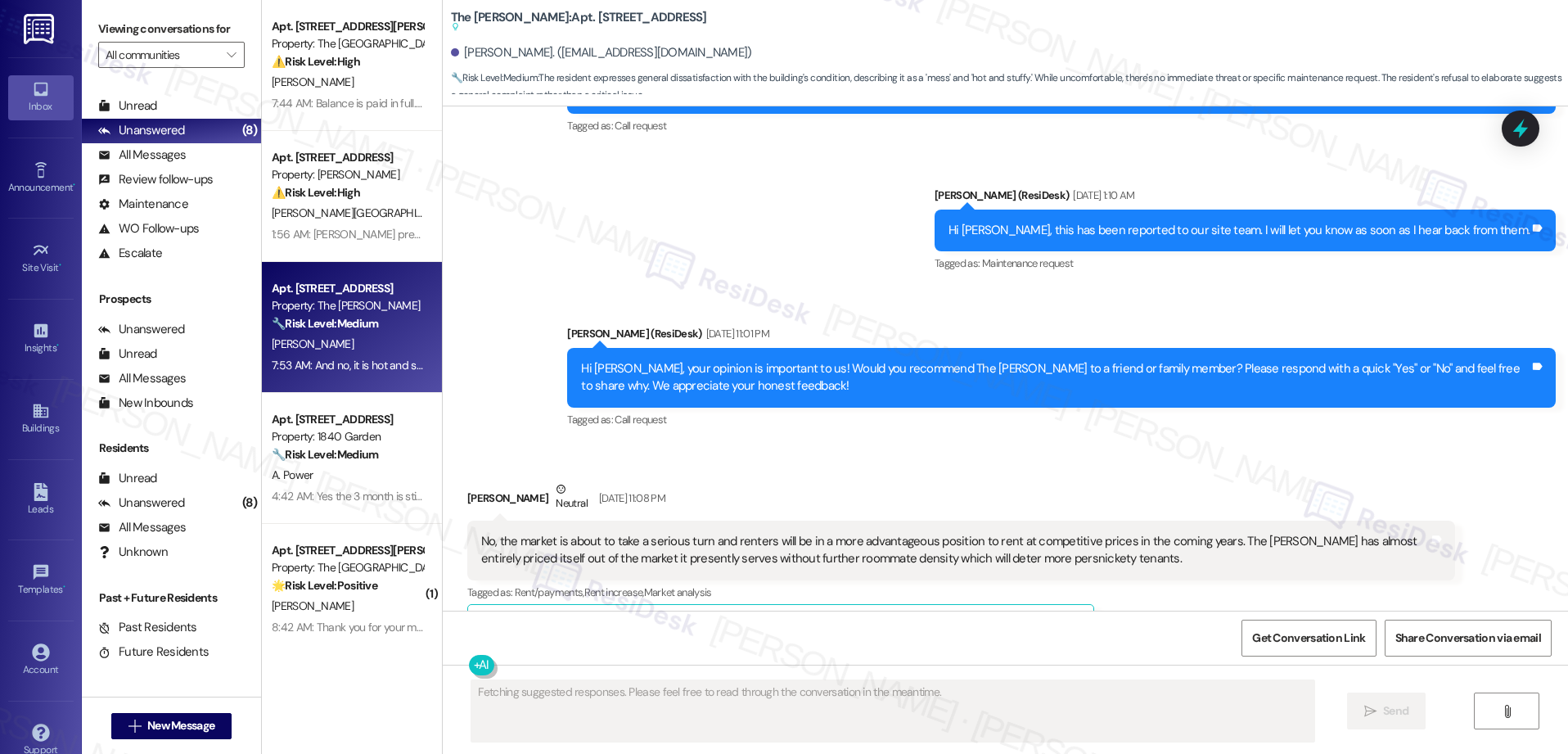
scroll to position [22586, 0]
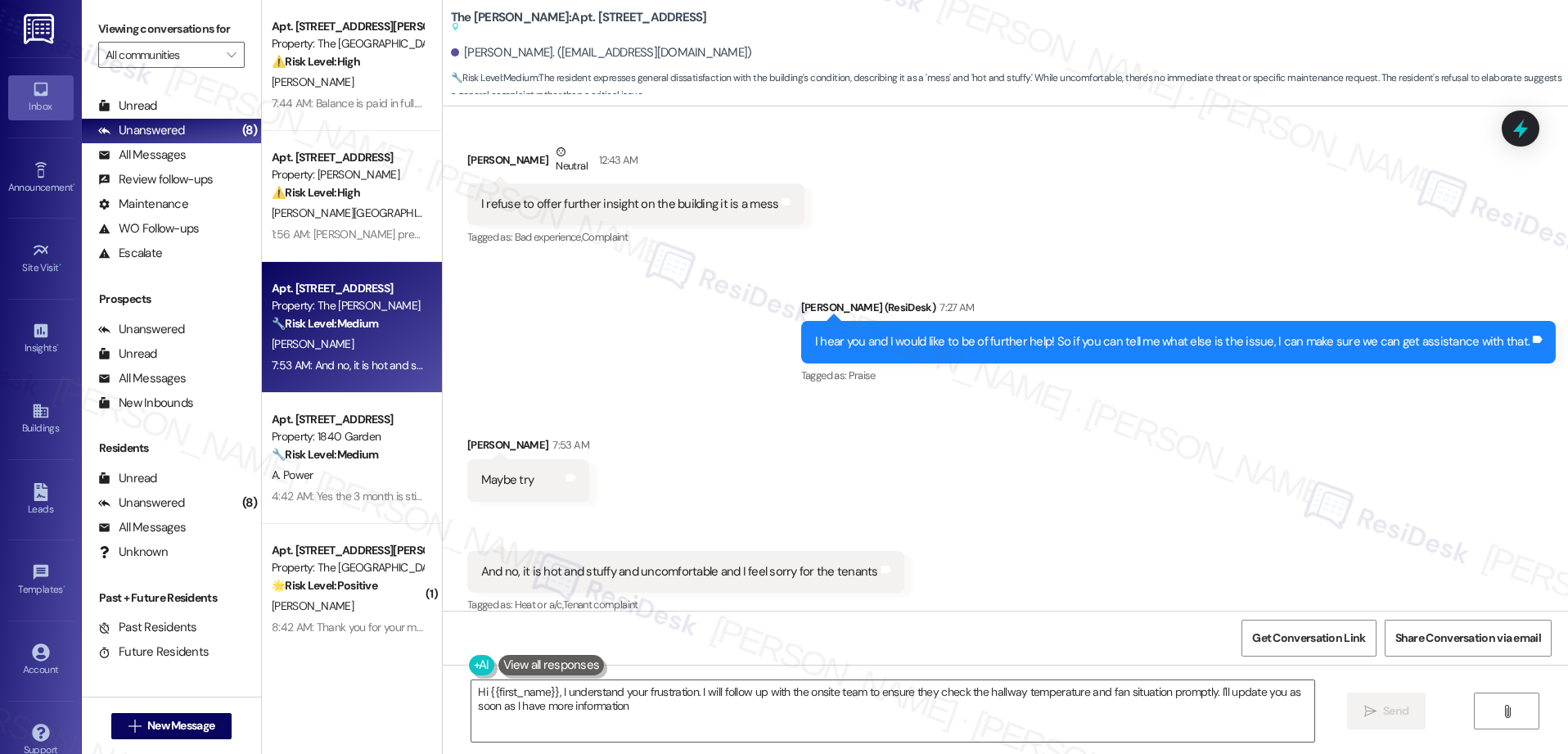
type textarea "Hi {{first_name}}, I understand your frustration. I will follow up with the ons…"
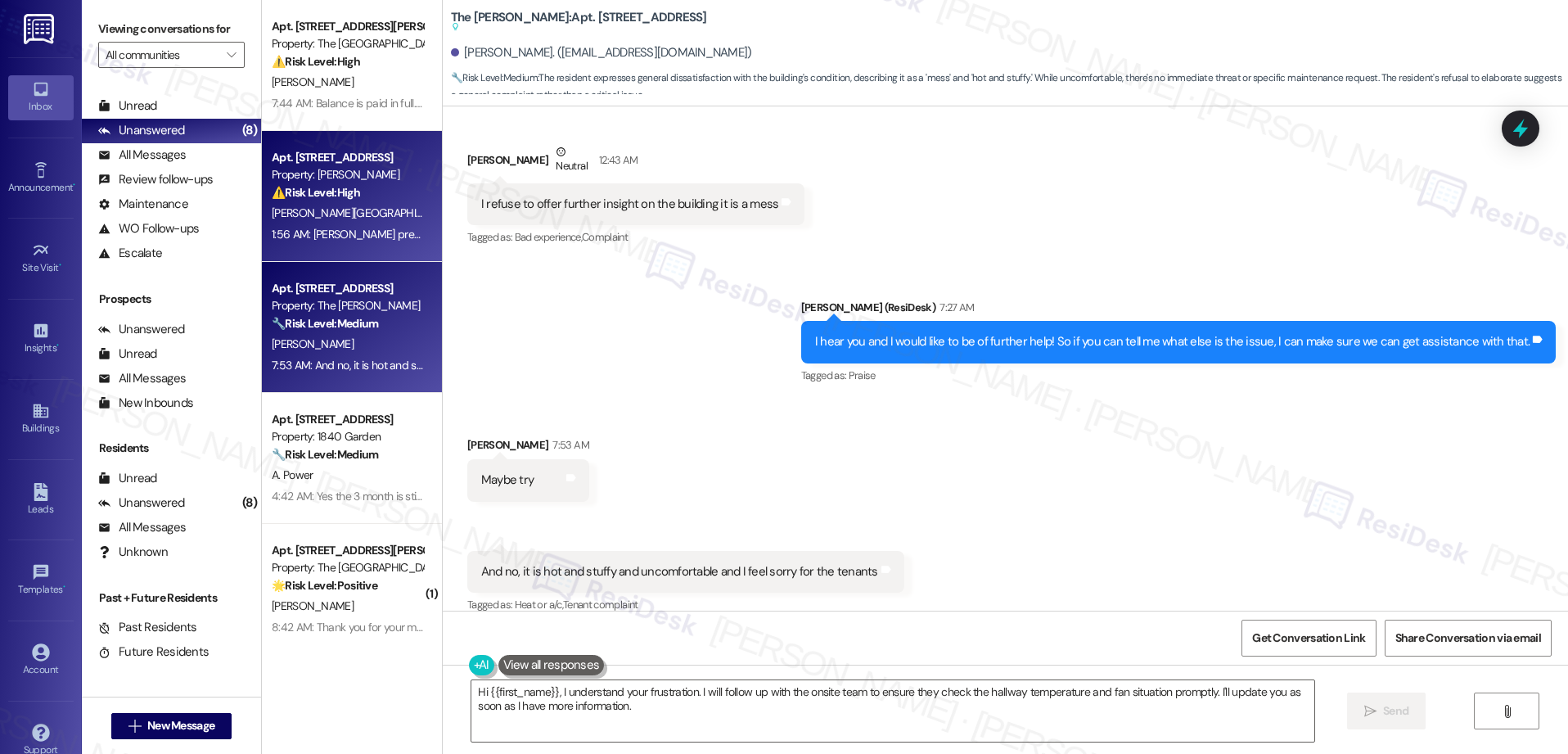
click at [358, 242] on div "1:56 AM: Keria preguntarle puse la troca otrabes donde mismo de donde se la yeb…" at bounding box center [347, 234] width 155 height 20
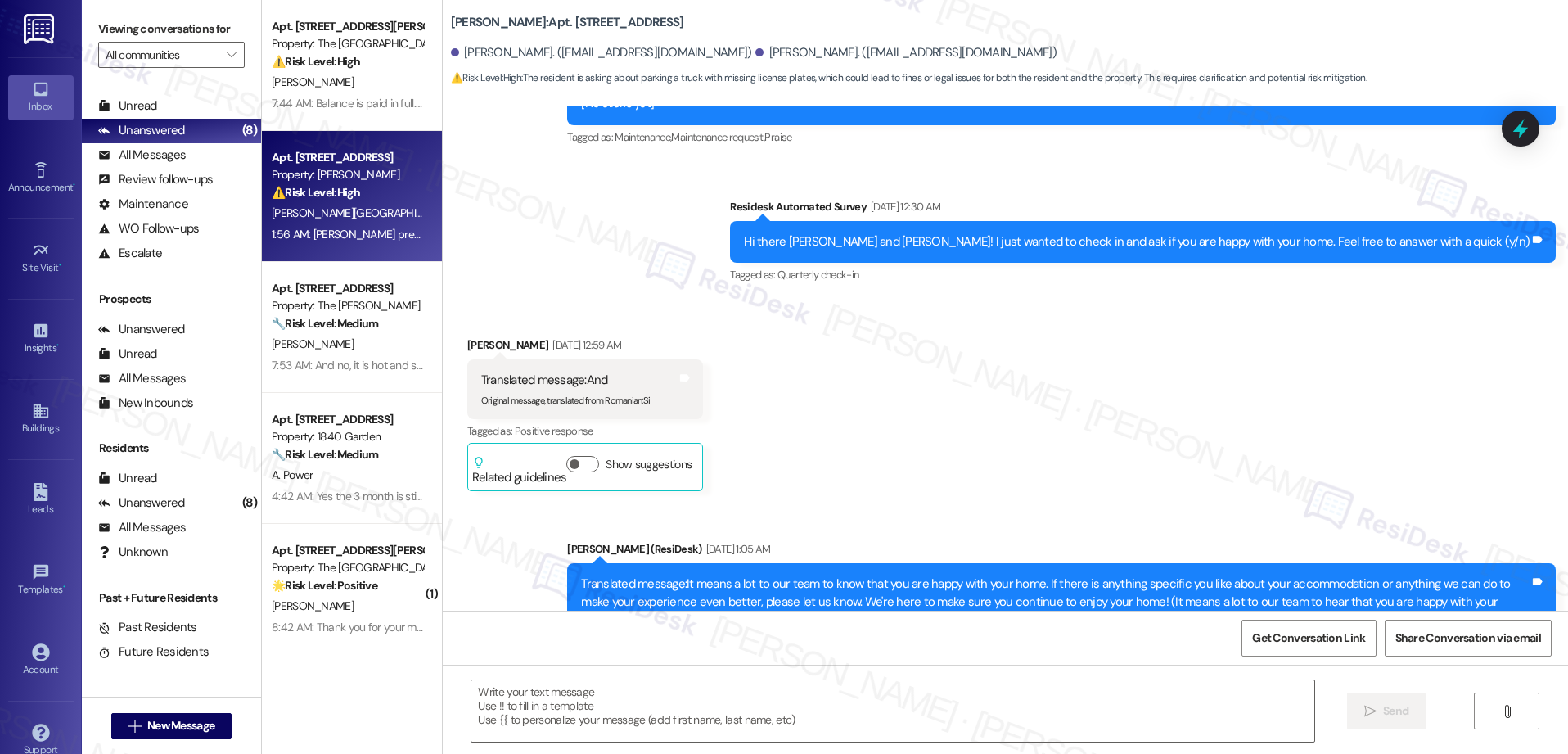
type textarea "Fetching suggested responses. Please feel free to read through the conversation…"
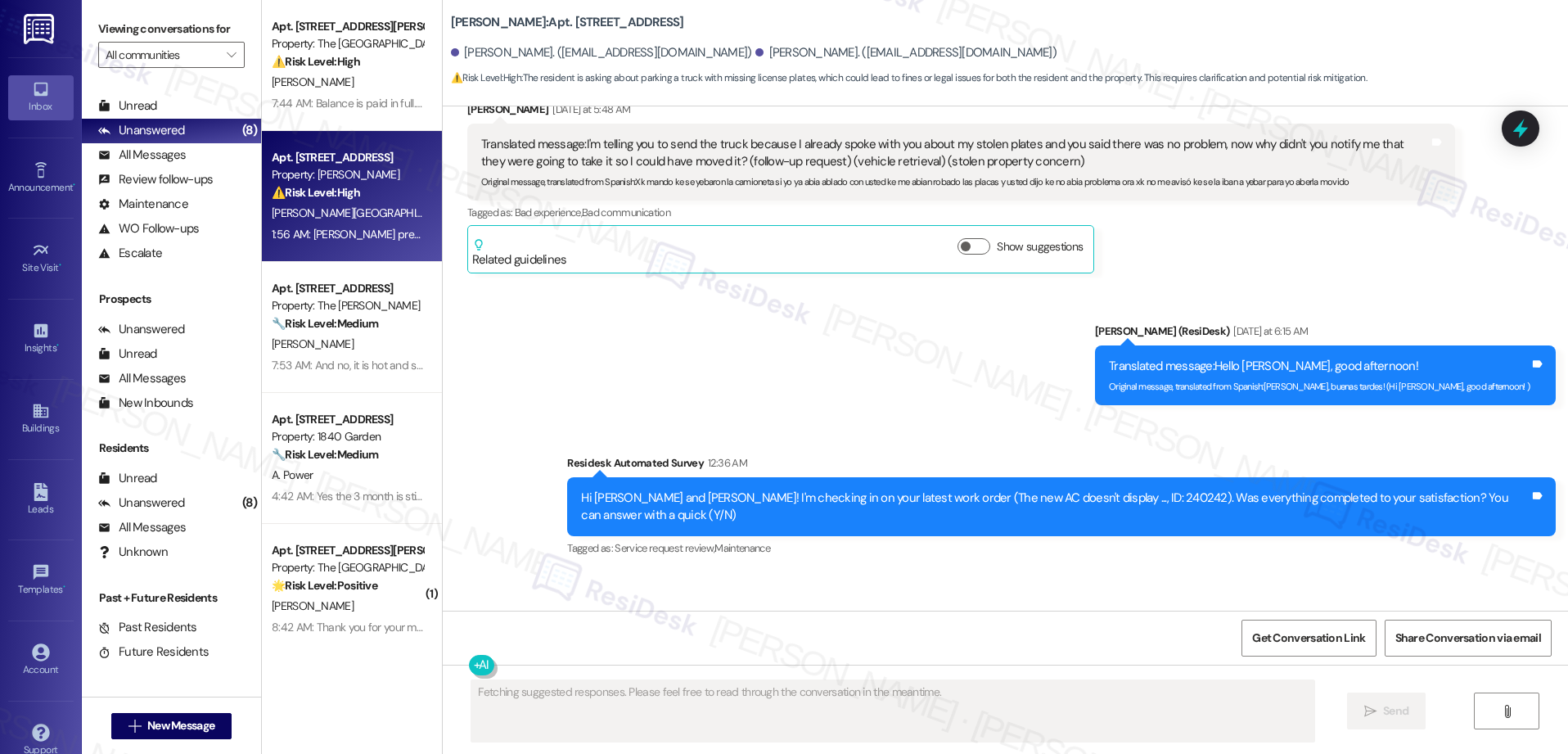
scroll to position [13110, 0]
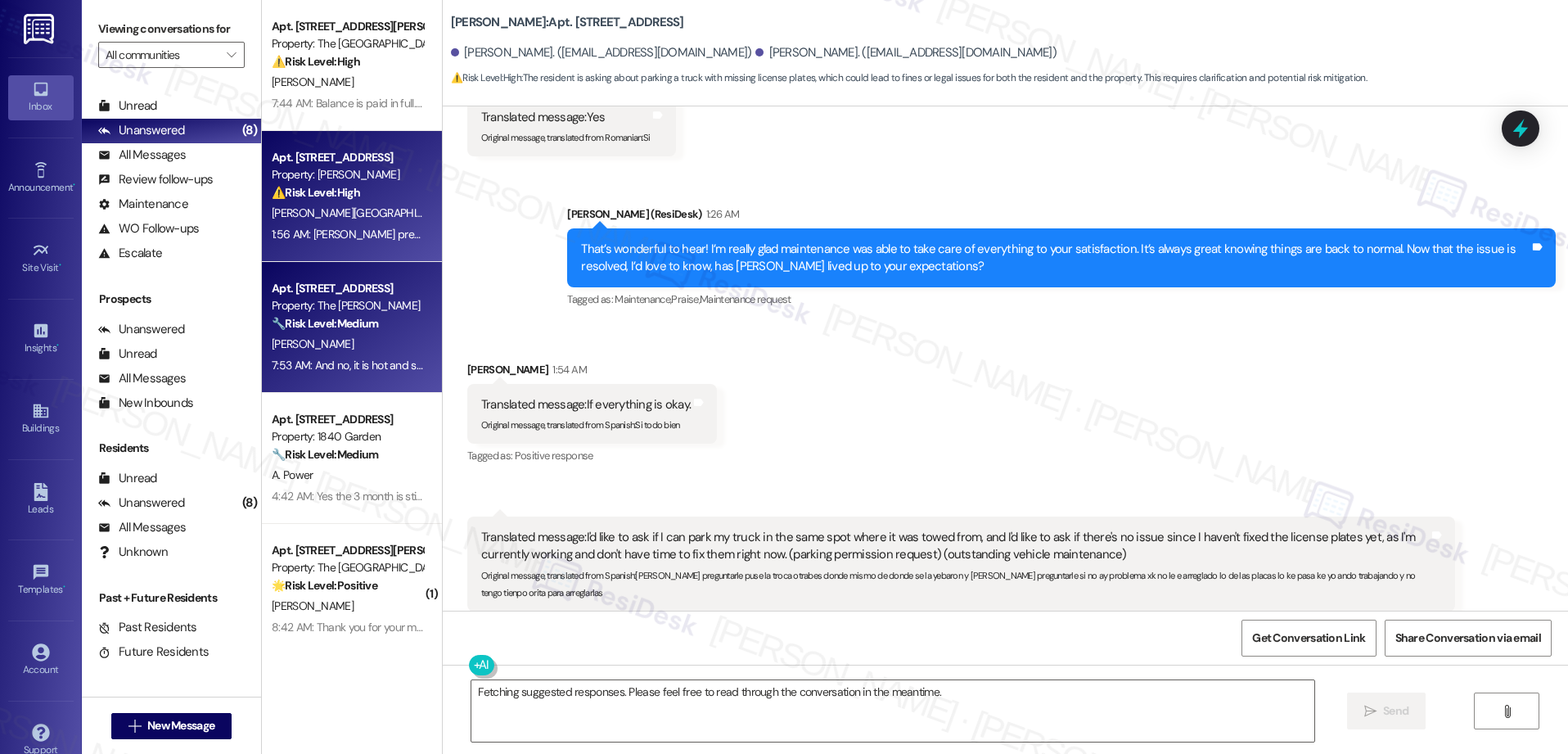
click at [289, 320] on strong "🔧 Risk Level: Medium" at bounding box center [325, 323] width 107 height 14
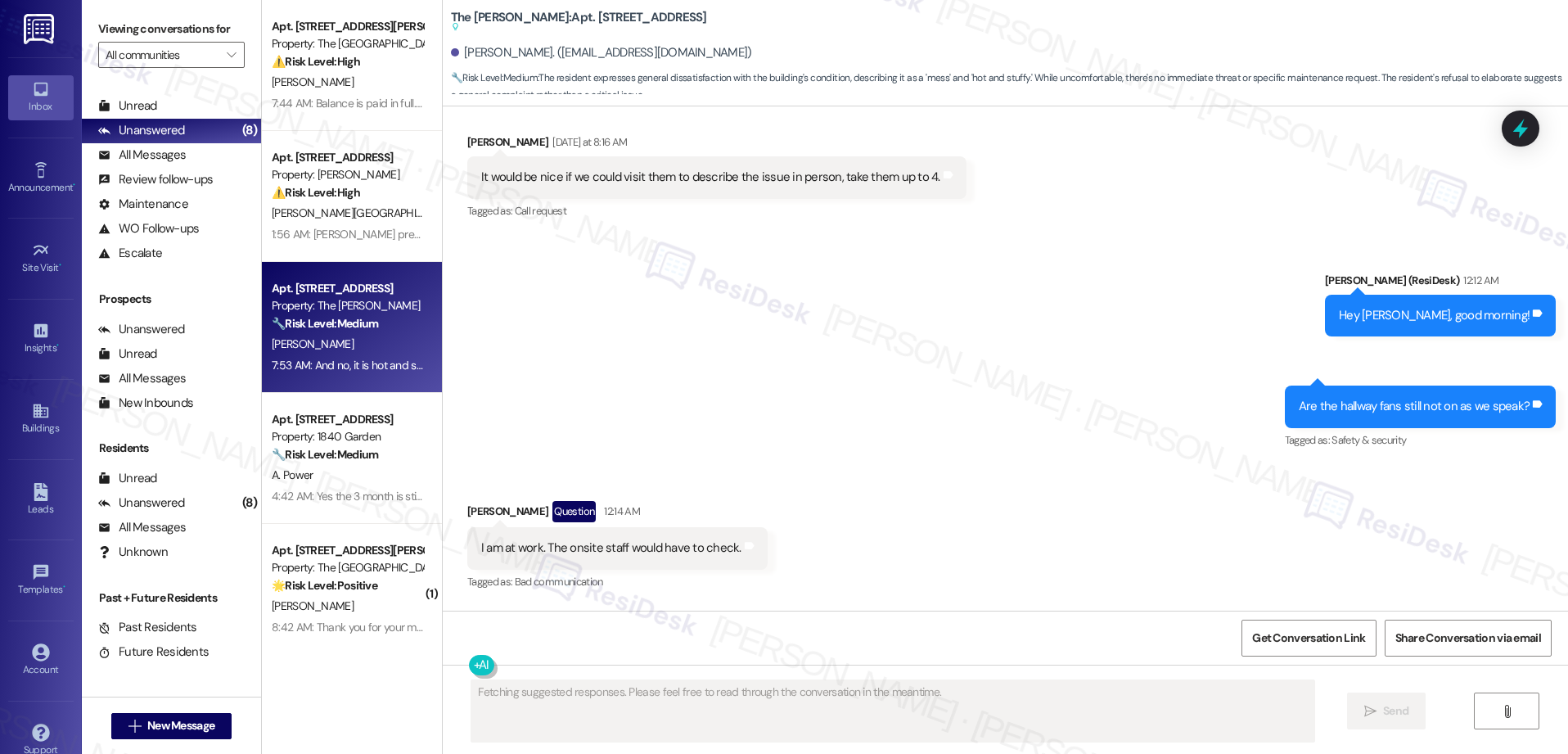
scroll to position [22586, 0]
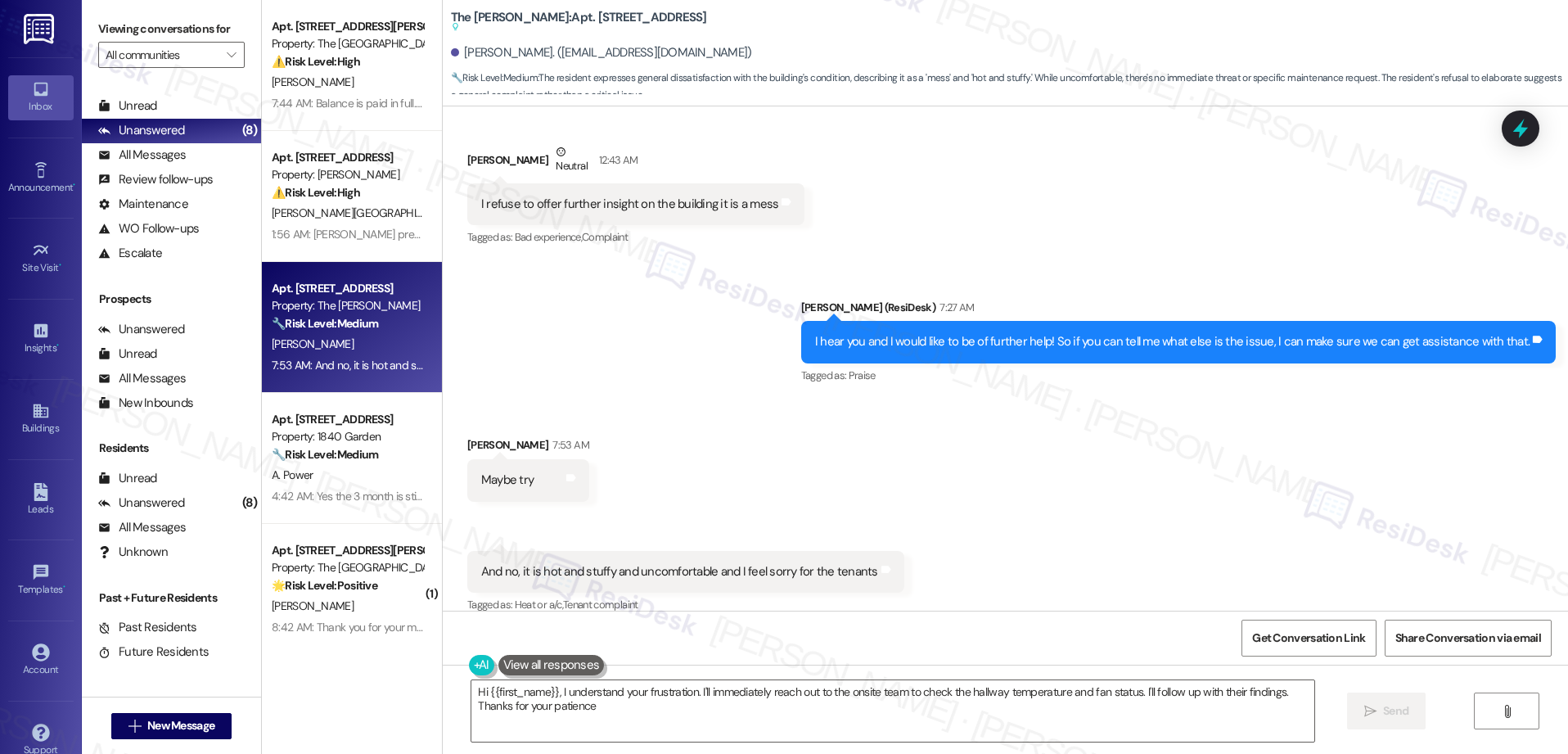
type textarea "Hi {{first_name}}, I understand your frustration. I'll immediately reach out to…"
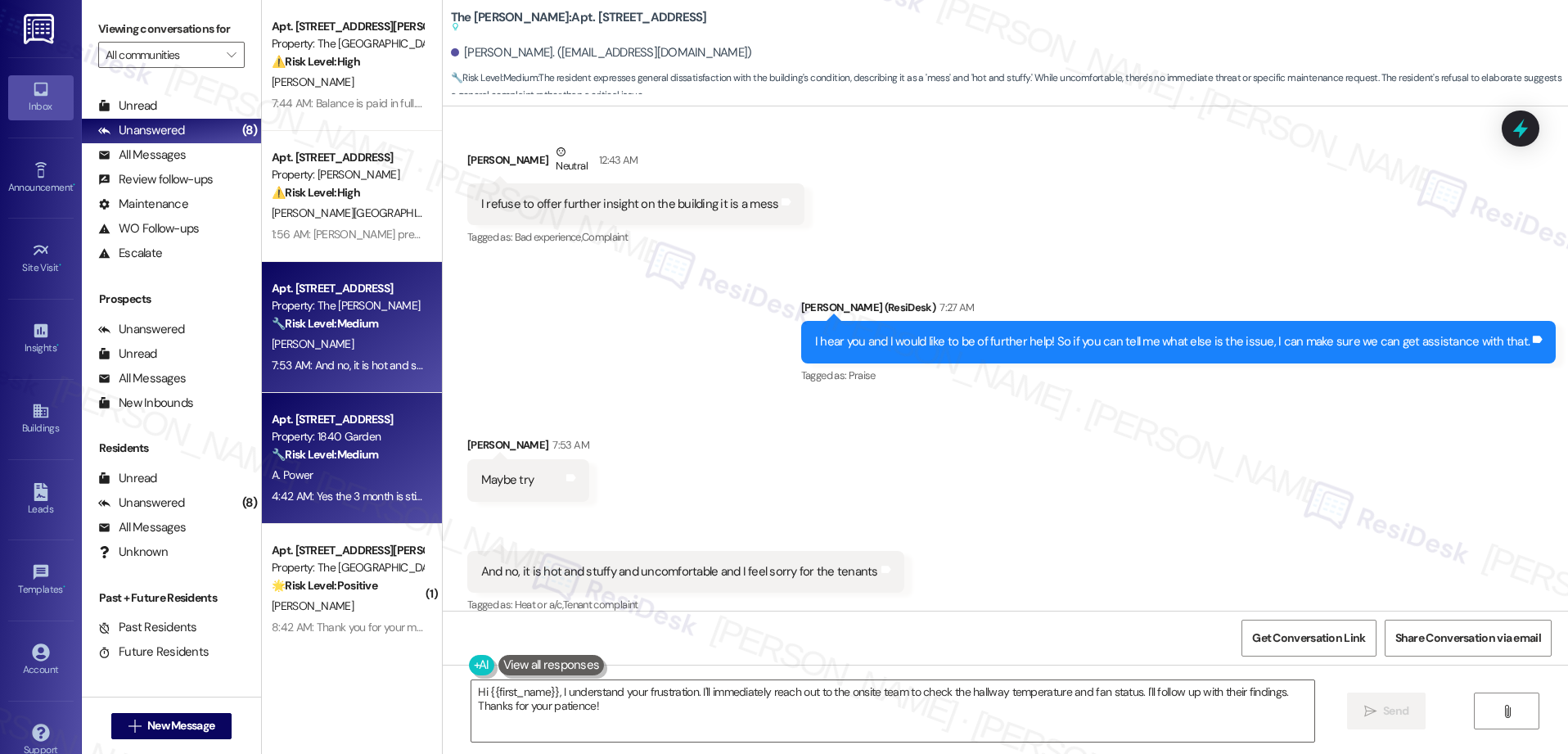
click at [321, 437] on div "Property: 1840 Garden" at bounding box center [347, 436] width 151 height 17
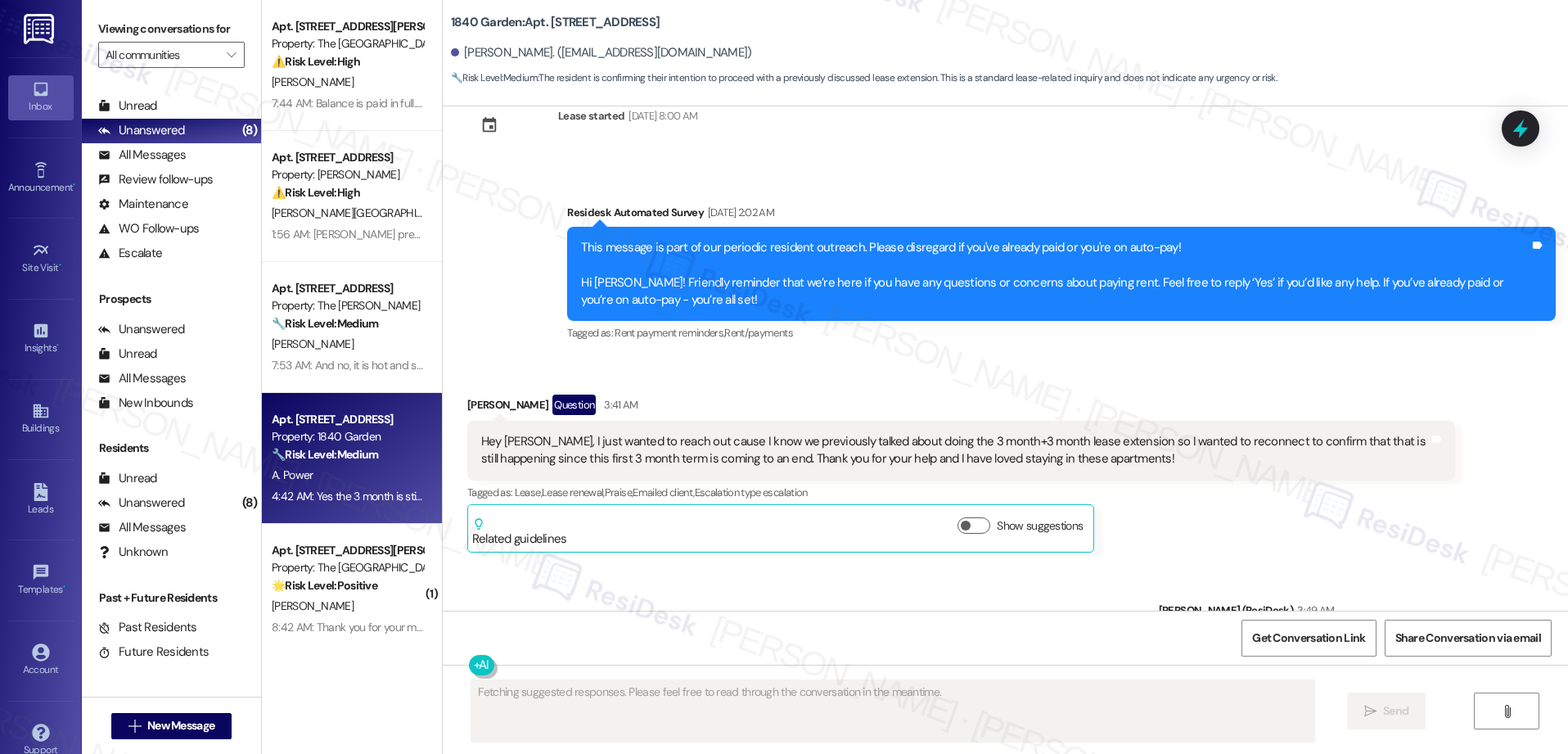
scroll to position [5050, 0]
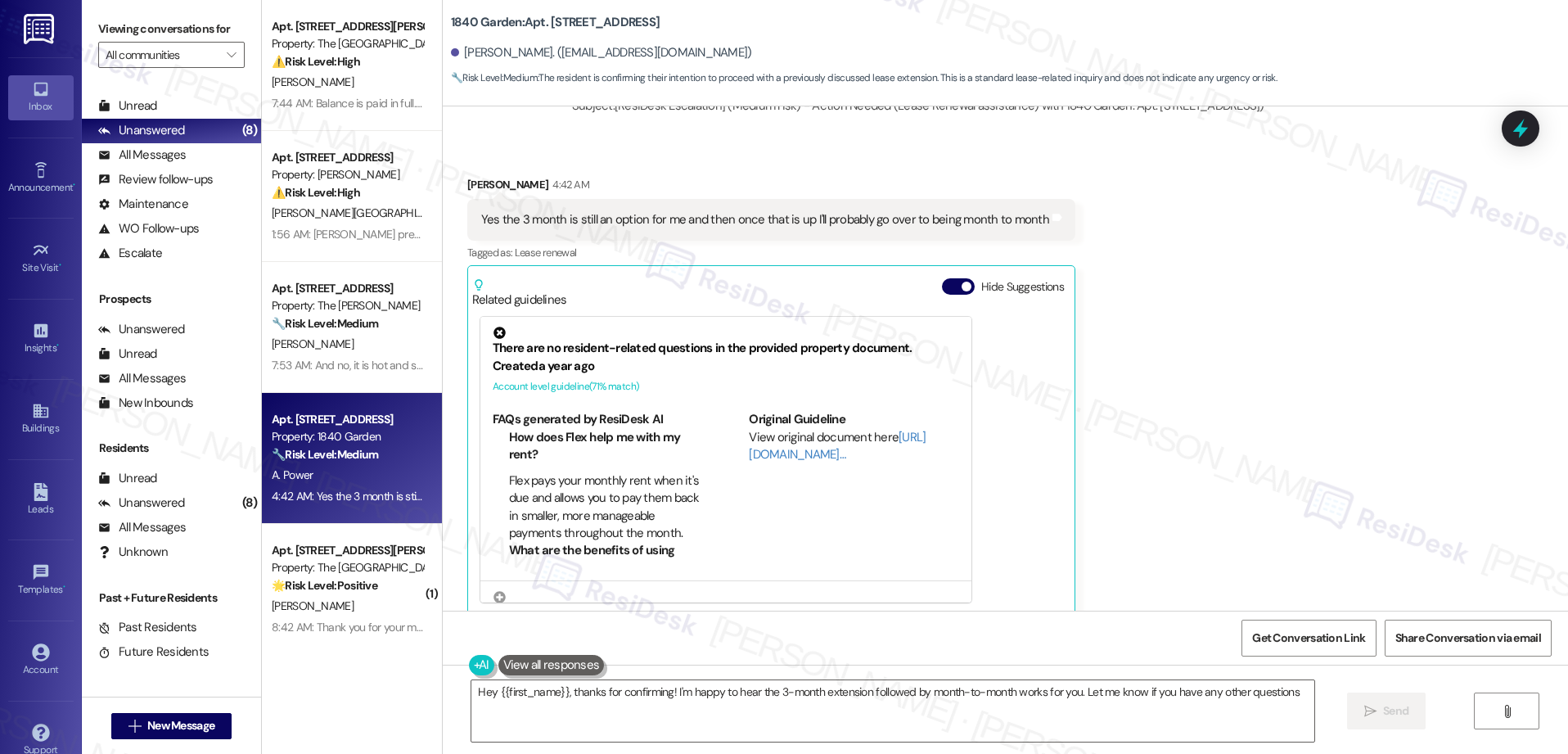
type textarea "Hey {{first_name}}, thanks for confirming! I'm happy to hear the 3-month extens…"
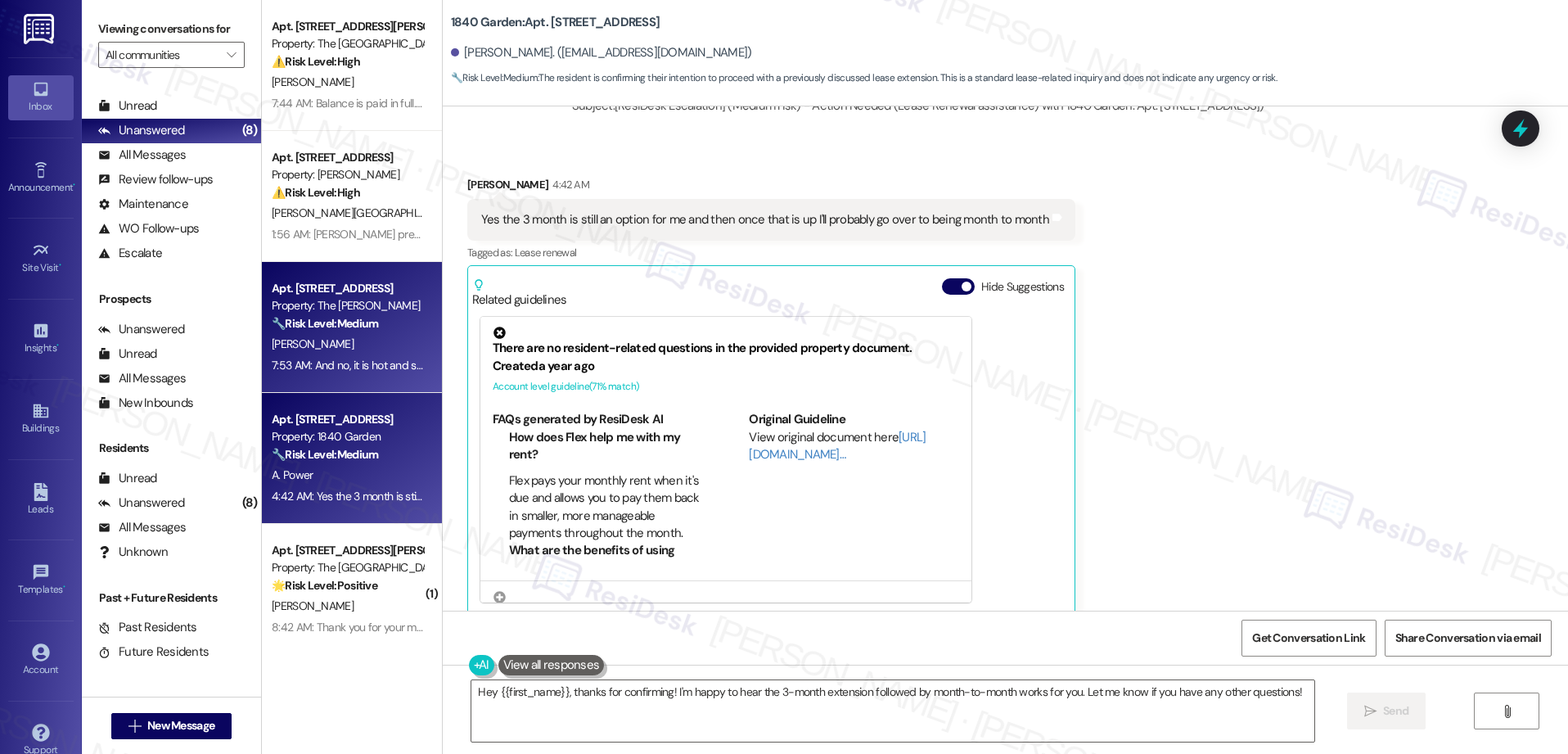
click at [303, 321] on strong "🔧 Risk Level: Medium" at bounding box center [325, 323] width 107 height 14
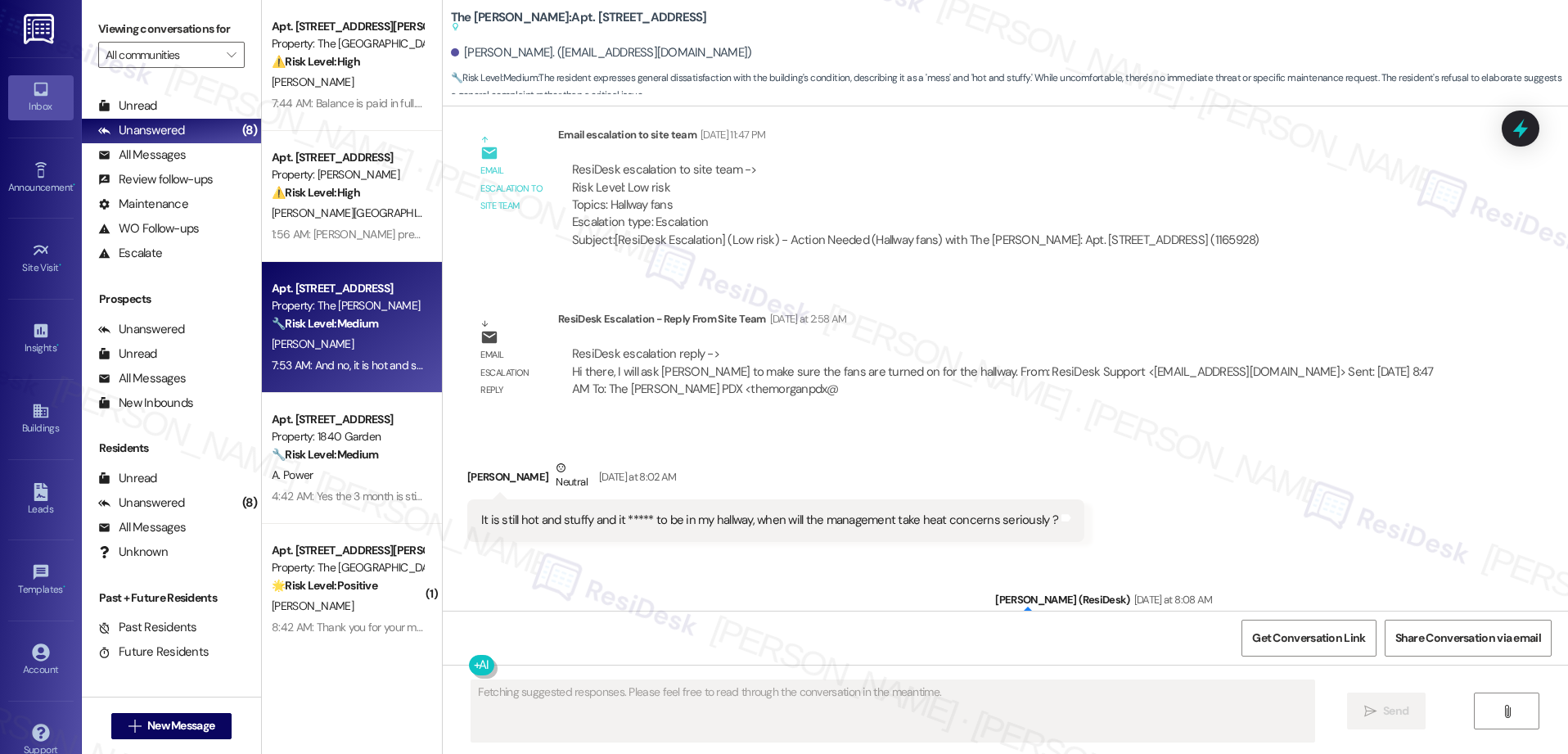
scroll to position [22586, 0]
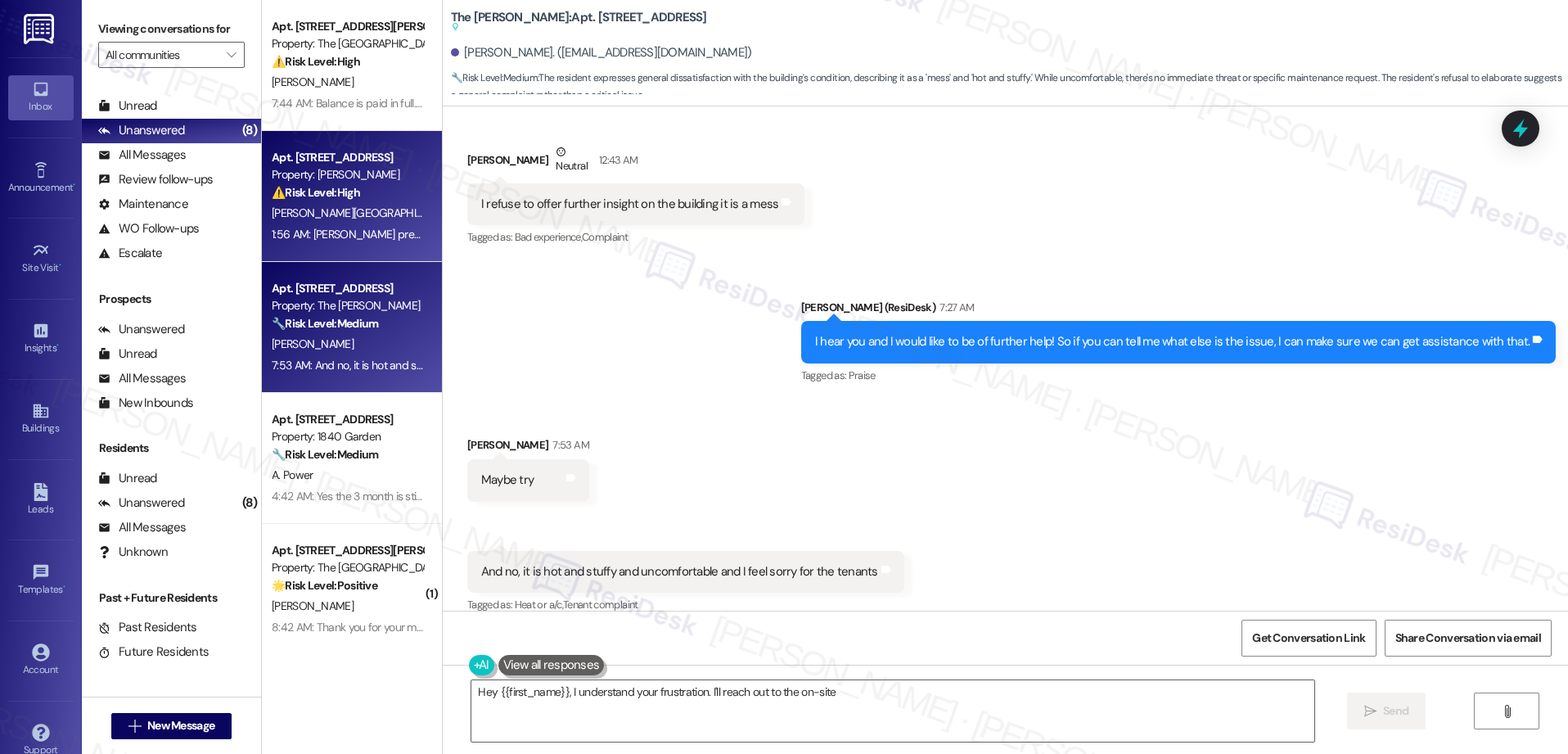
type textarea "Hey {{first_name}}, I understand your frustration. I'll reach out to the on-sit…"
click at [338, 224] on div "1:56 AM: Keria preguntarle puse la troca otrabes donde mismo de donde se la yeb…" at bounding box center [347, 234] width 155 height 20
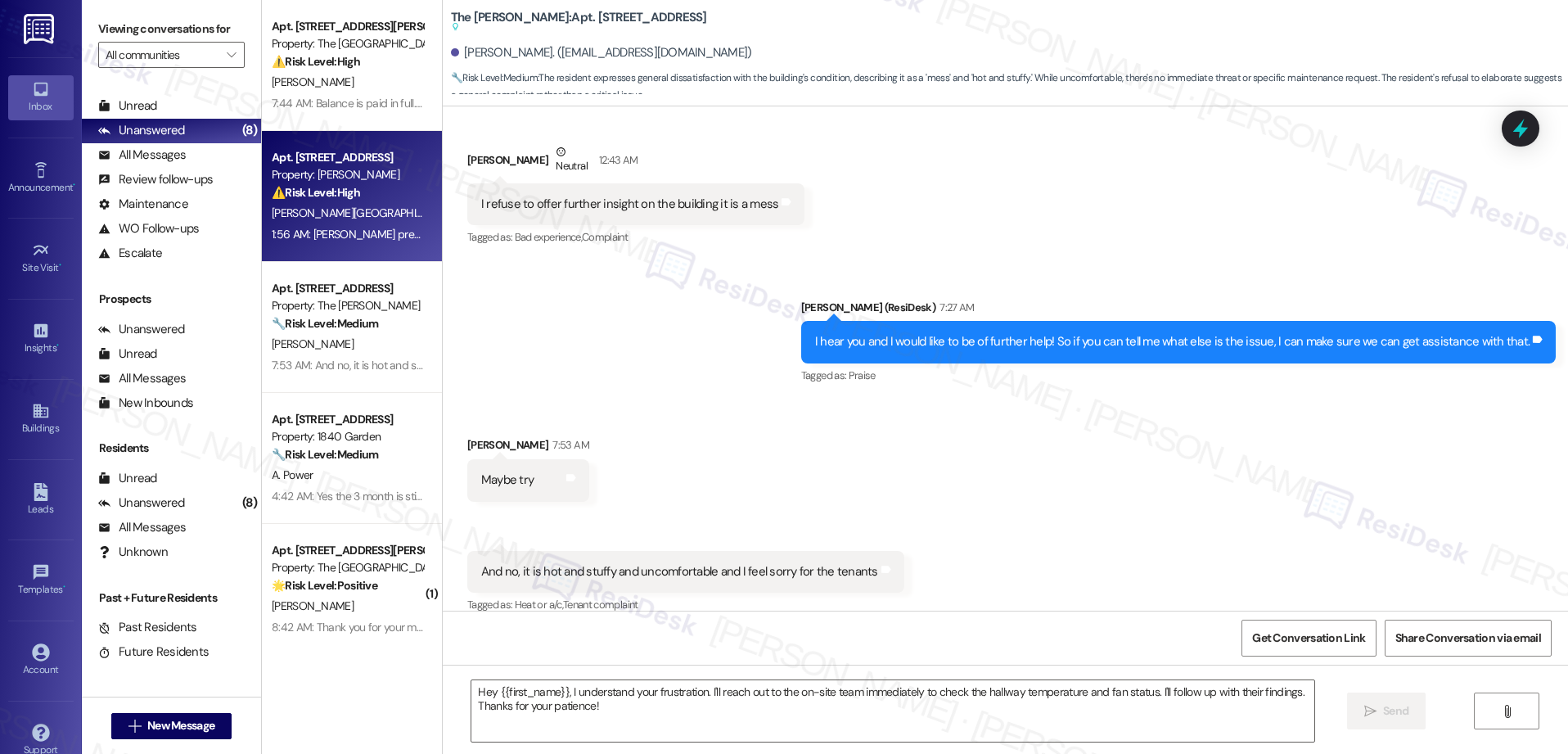
type textarea "Fetching suggested responses. Please feel free to read through the conversation…"
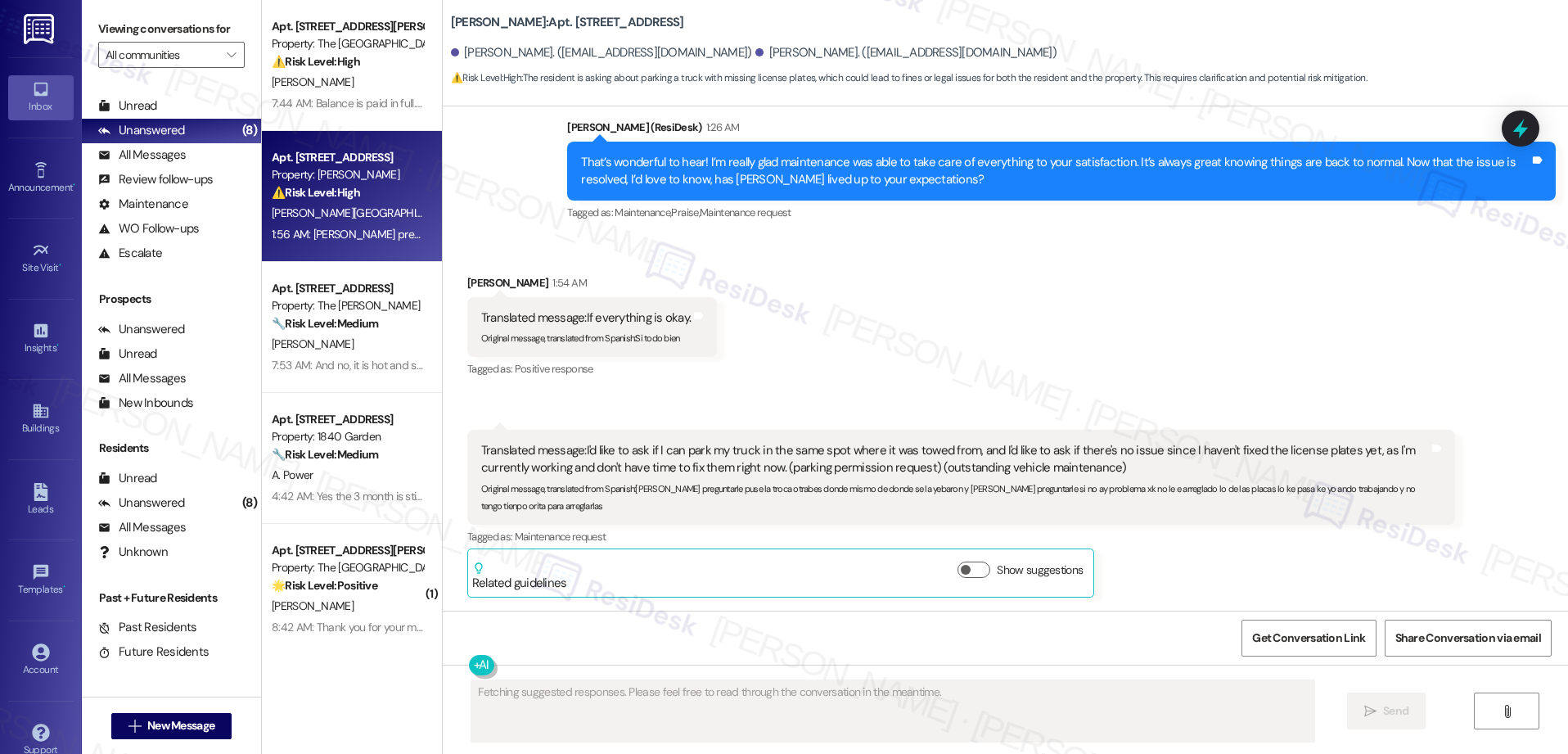
scroll to position [13110, 0]
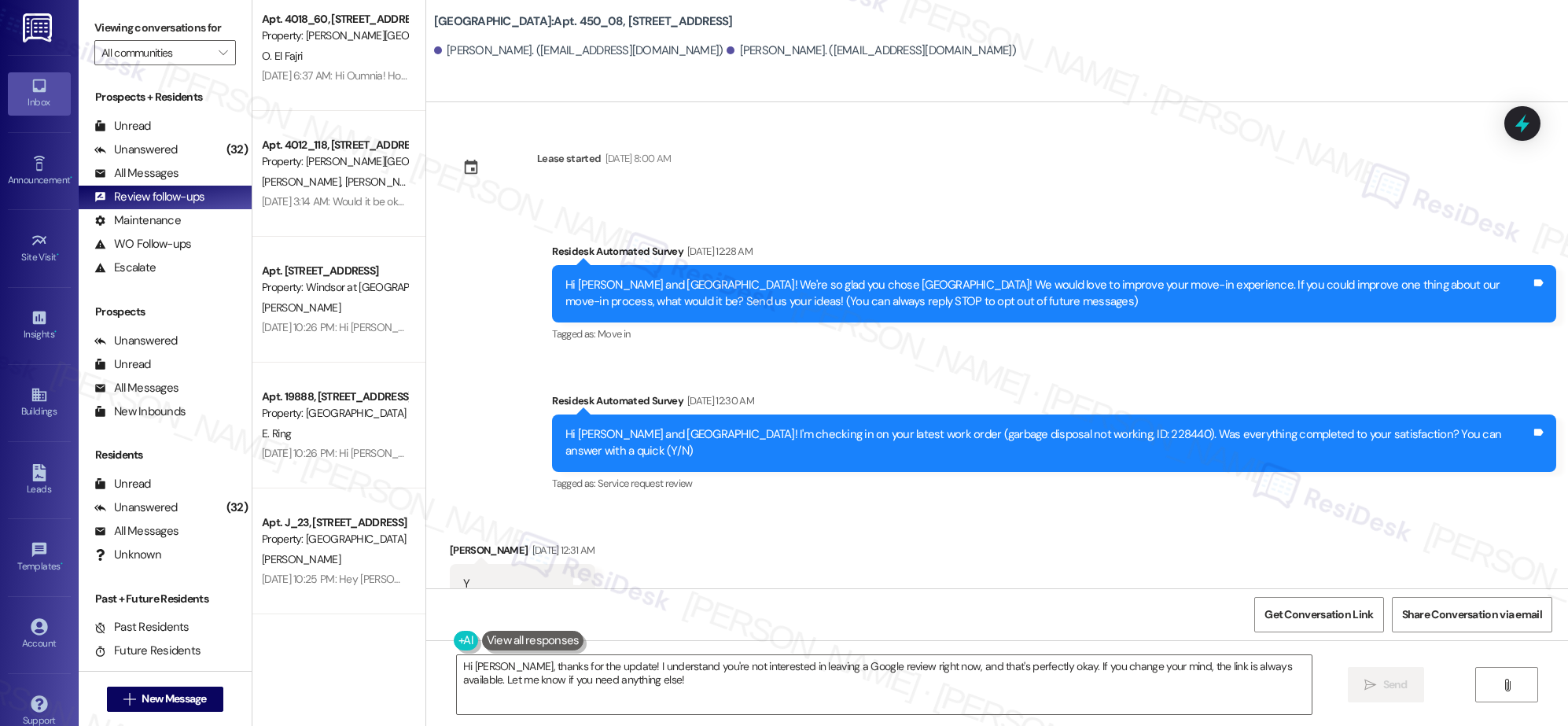
scroll to position [1484, 0]
